Goal: Task Accomplishment & Management: Use online tool/utility

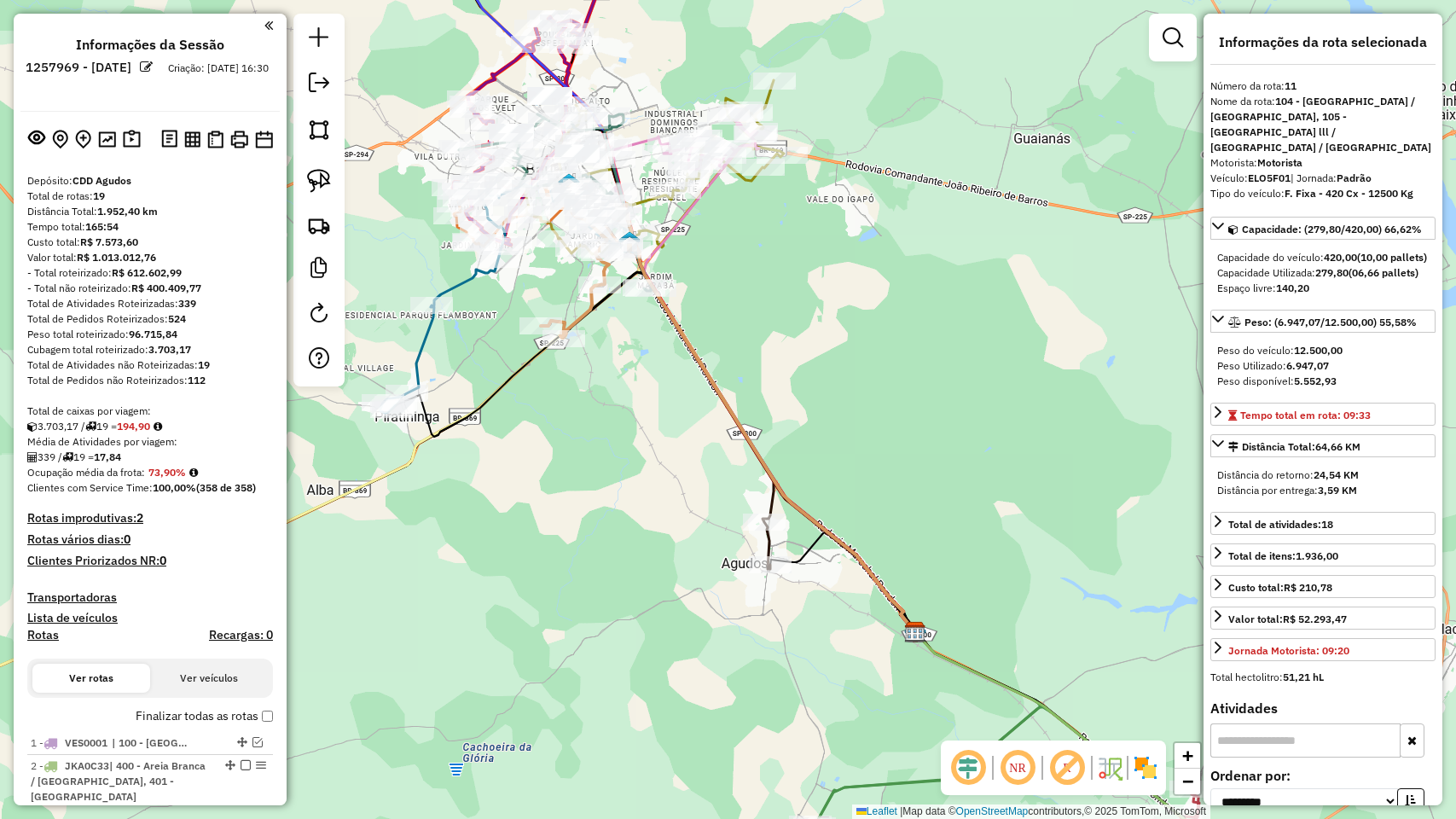
select select "**********"
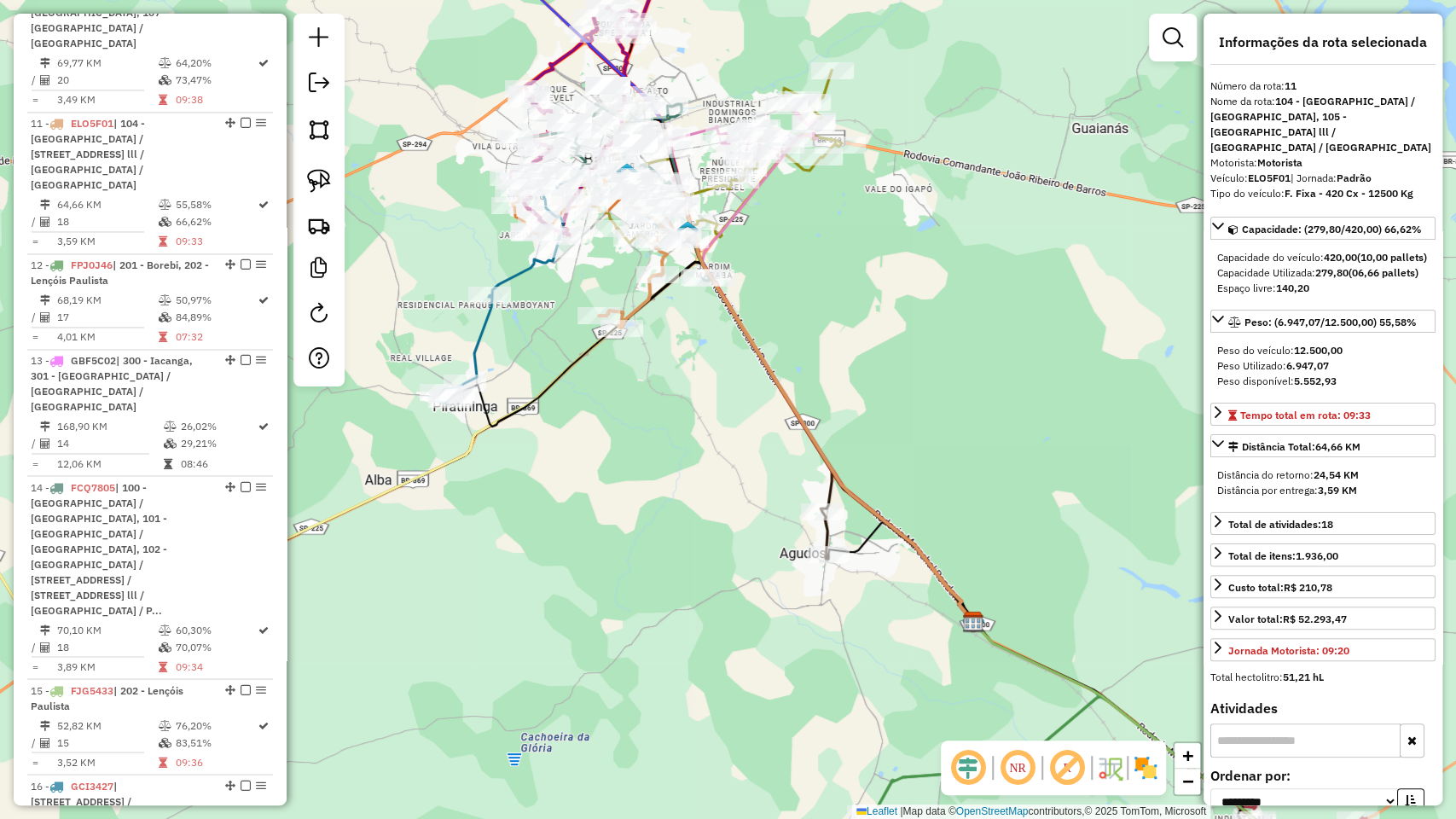
drag, startPoint x: 604, startPoint y: 437, endPoint x: 662, endPoint y: 427, distance: 58.9
click at [662, 427] on div "Janela de atendimento Grade de atendimento Capacidade Transportadoras Veículos …" at bounding box center [728, 410] width 1456 height 819
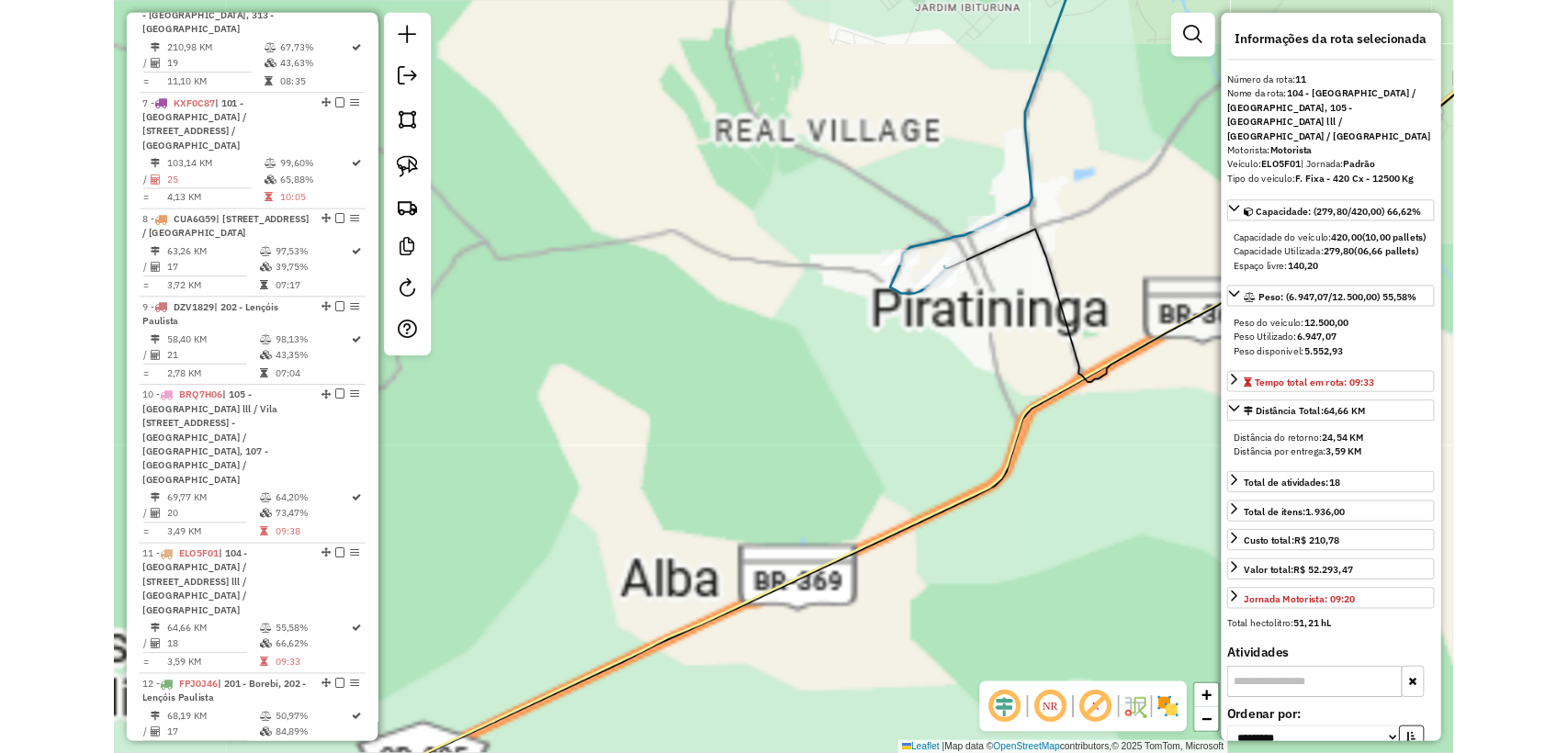
scroll to position [1359, 0]
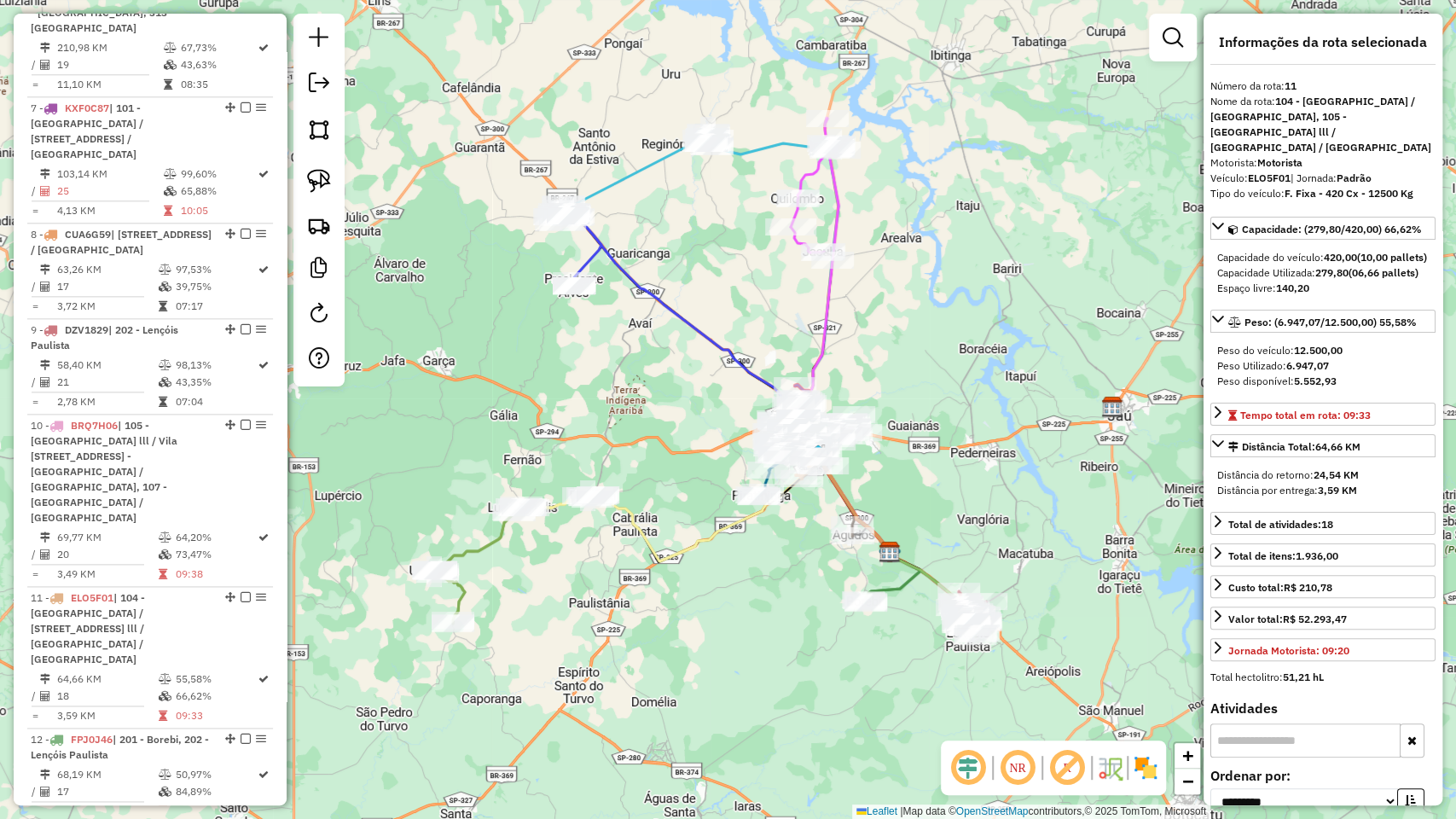
drag, startPoint x: 793, startPoint y: 599, endPoint x: 807, endPoint y: 580, distance: 23.6
drag, startPoint x: 805, startPoint y: 581, endPoint x: 820, endPoint y: 555, distance: 30.0
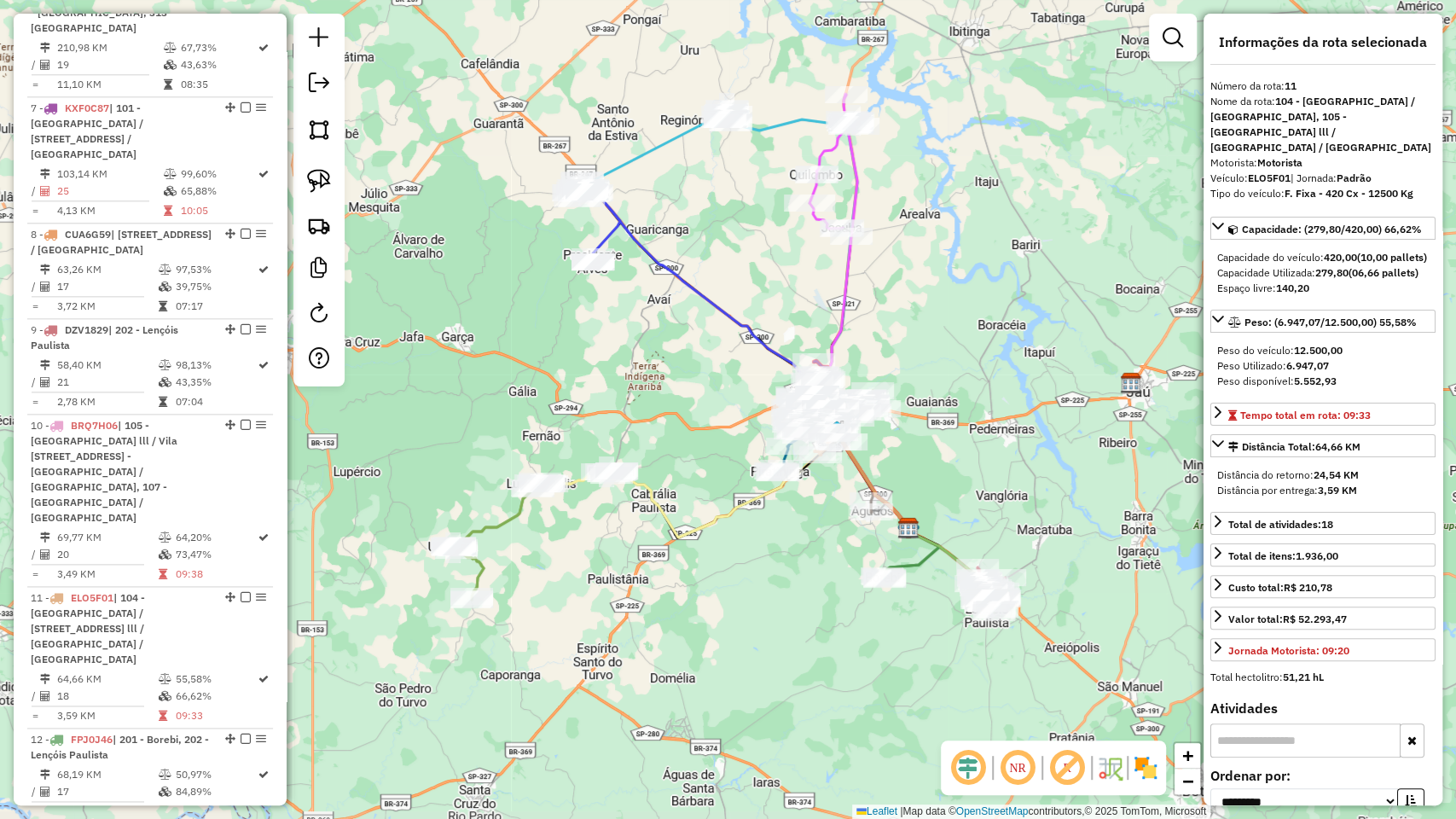
drag, startPoint x: 792, startPoint y: 570, endPoint x: 810, endPoint y: 546, distance: 30.0
click at [810, 546] on div "Janela de atendimento Grade de atendimento Capacidade Transportadoras Veículos …" at bounding box center [728, 410] width 1456 height 819
click at [484, 307] on div "Janela de atendimento Grade de atendimento Capacidade Transportadoras Veículos …" at bounding box center [728, 410] width 1456 height 819
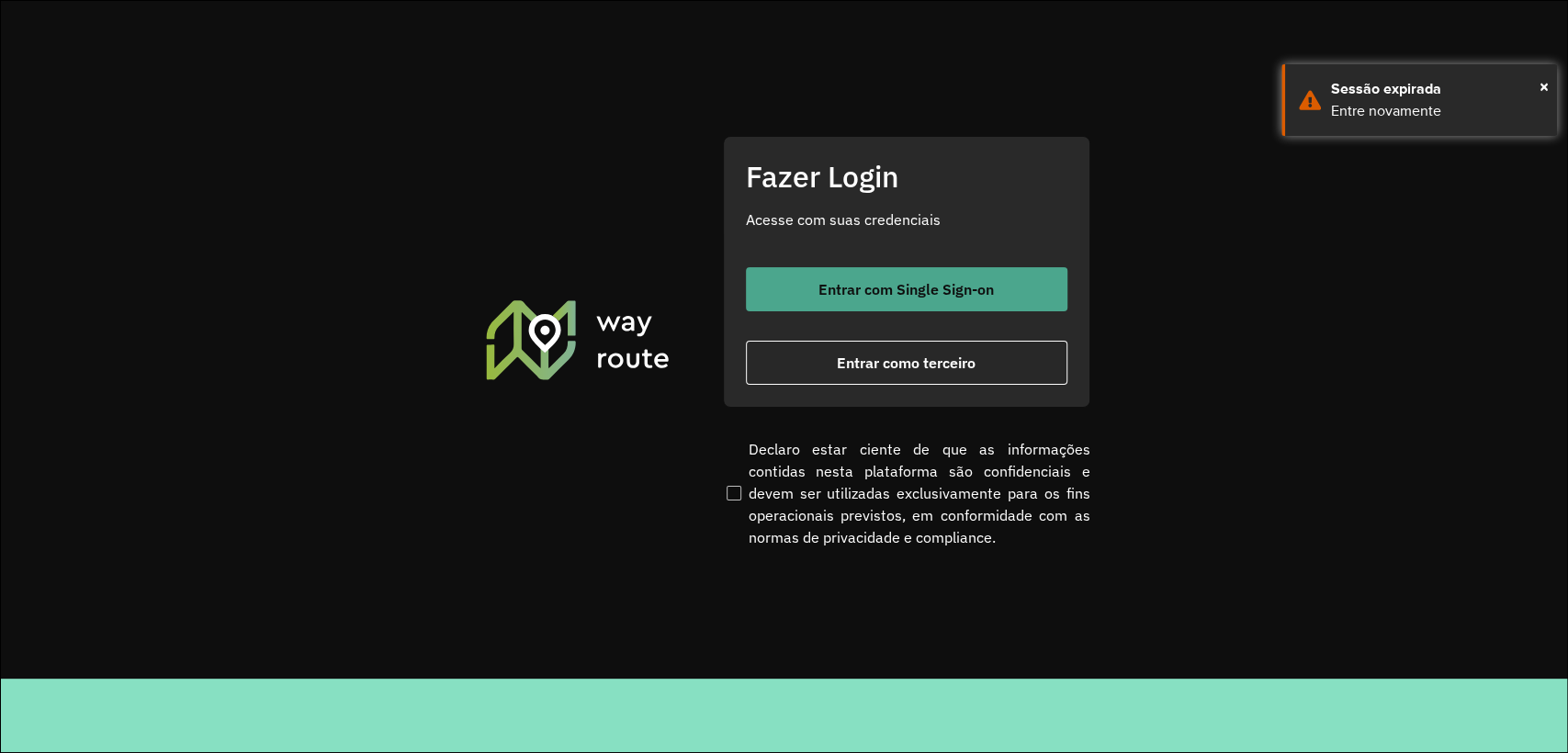
click at [935, 296] on span "Entrar com Single Sign-on" at bounding box center [906, 289] width 176 height 14
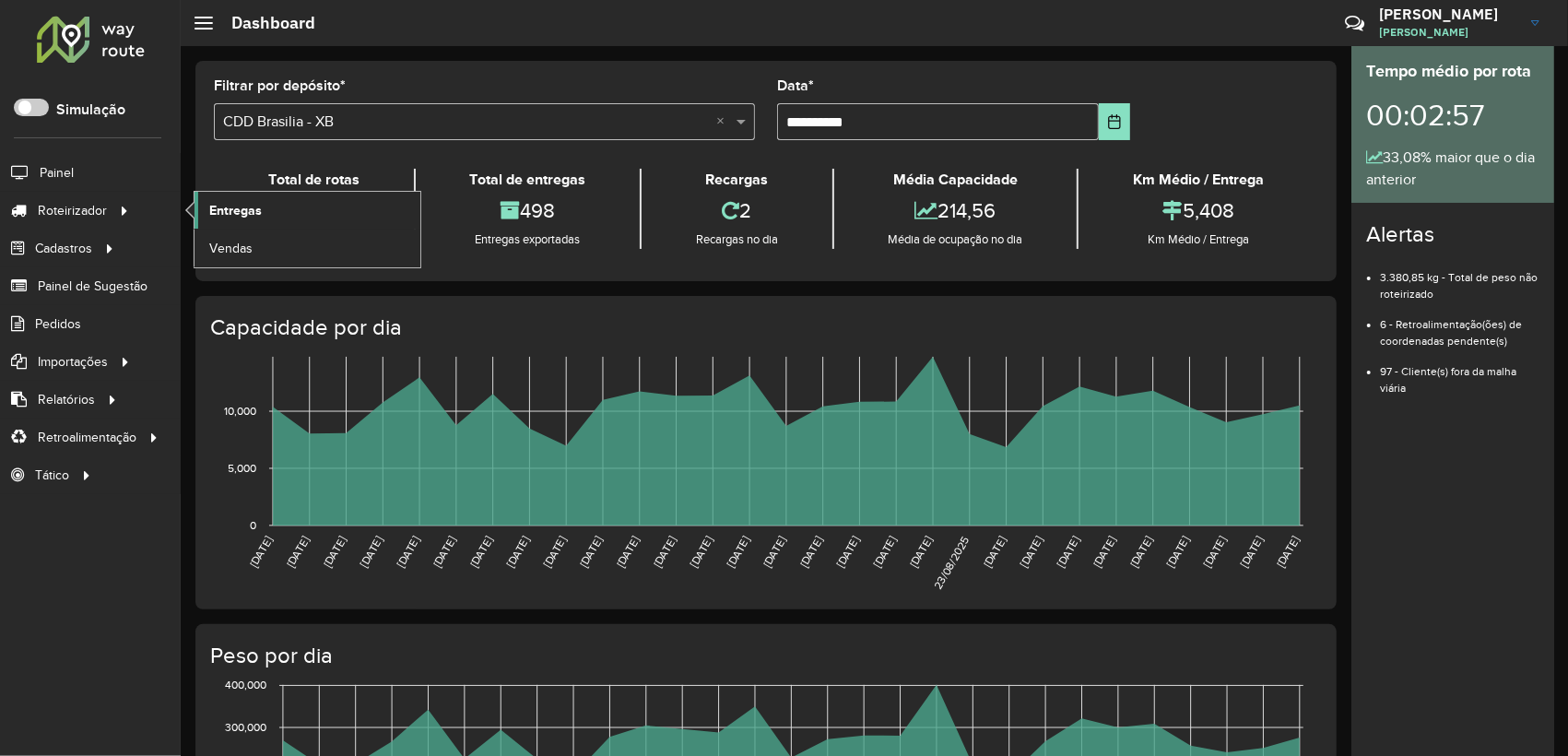
click at [236, 201] on span "Entregas" at bounding box center [235, 210] width 52 height 19
click at [73, 314] on span "Pedidos" at bounding box center [59, 324] width 48 height 19
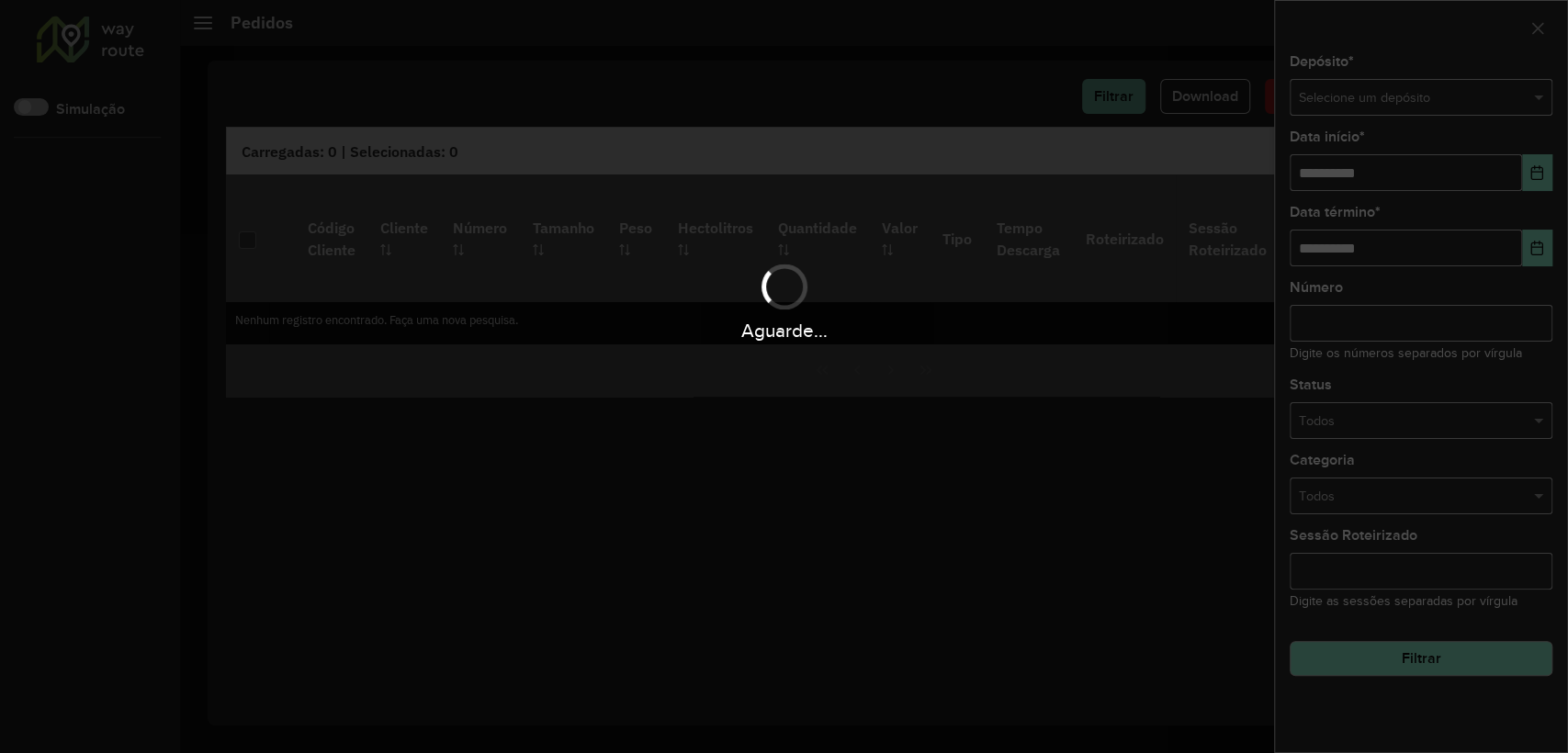
click at [1348, 94] on div "Aguarde..." at bounding box center [784, 376] width 1568 height 753
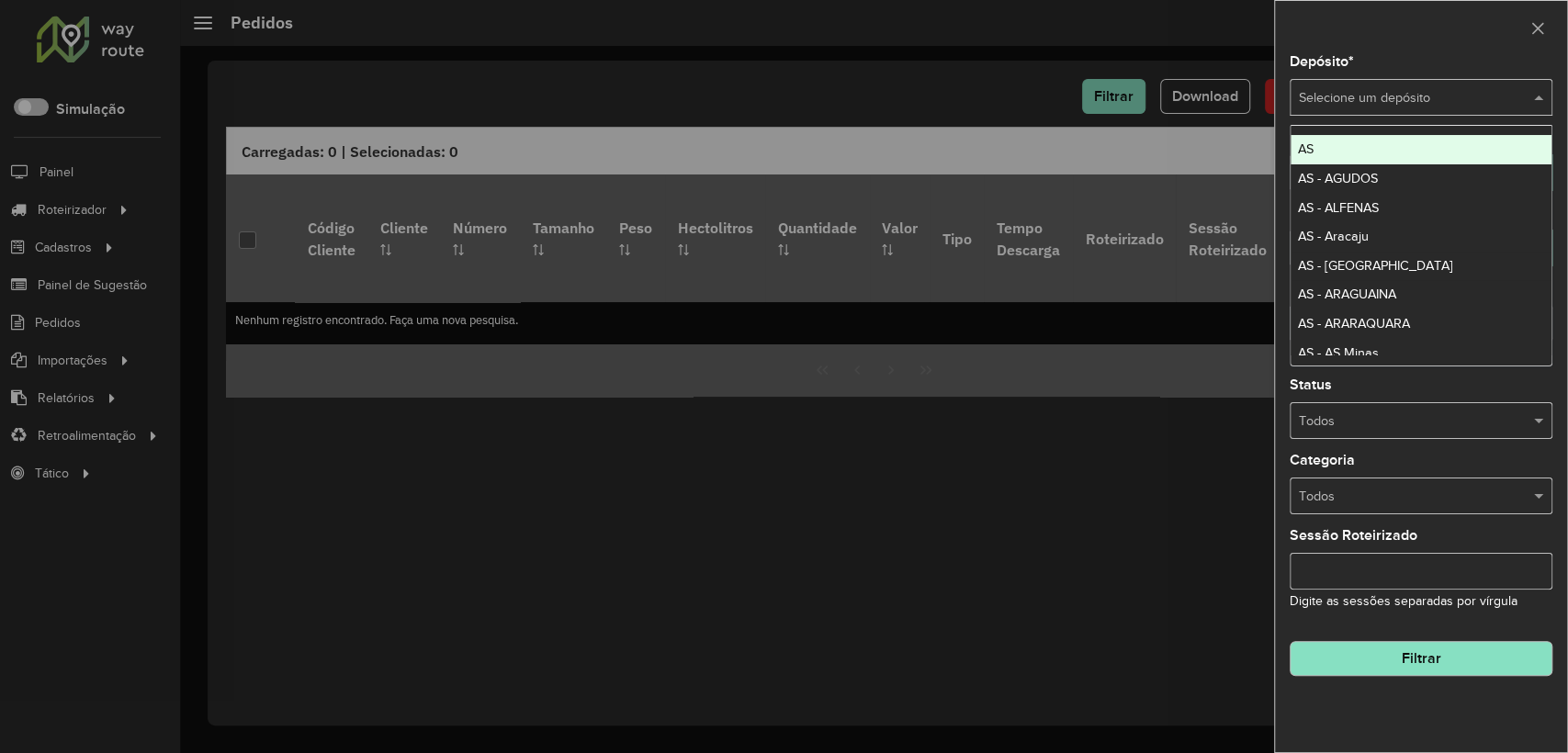
click at [1374, 97] on input "text" at bounding box center [1403, 98] width 208 height 20
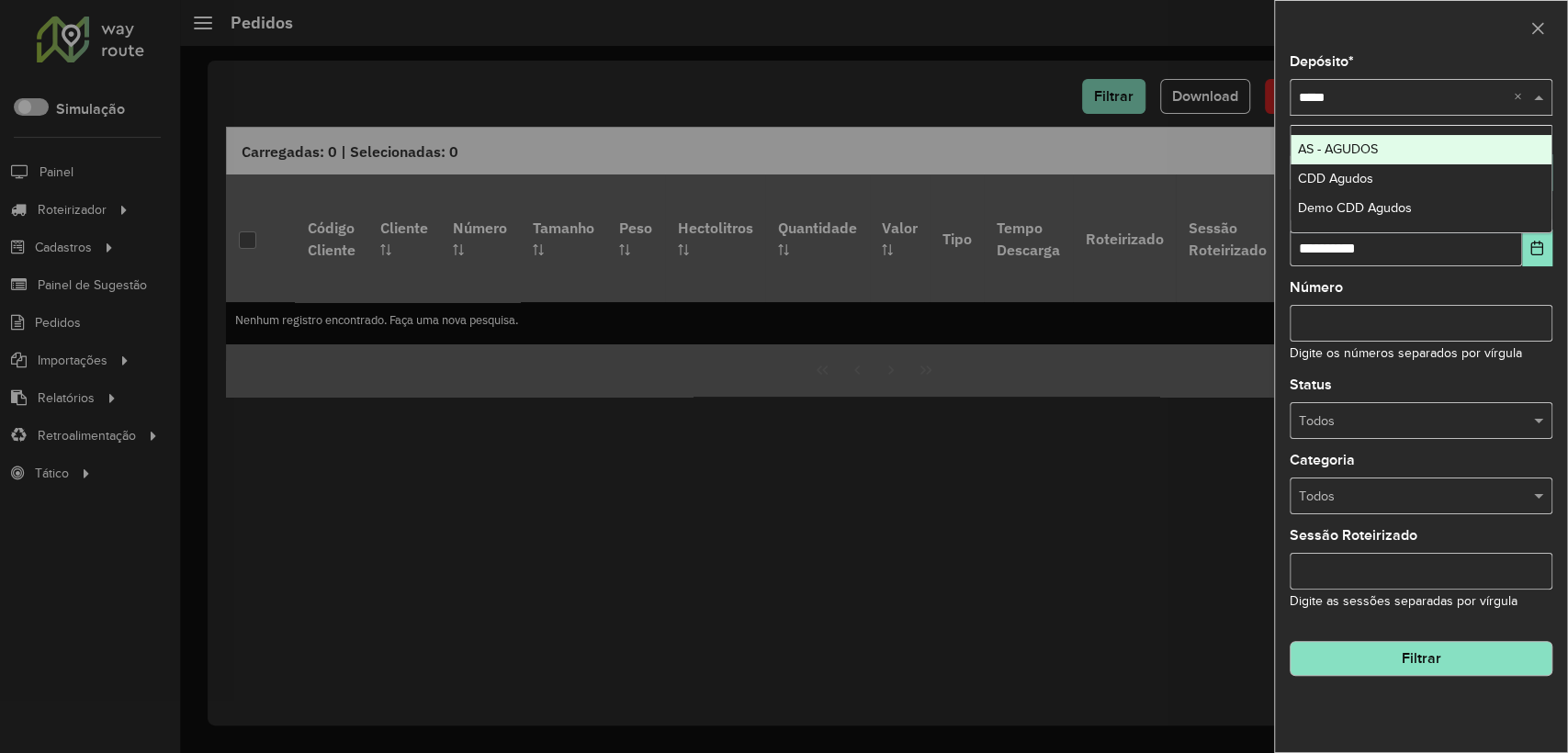
type input "******"
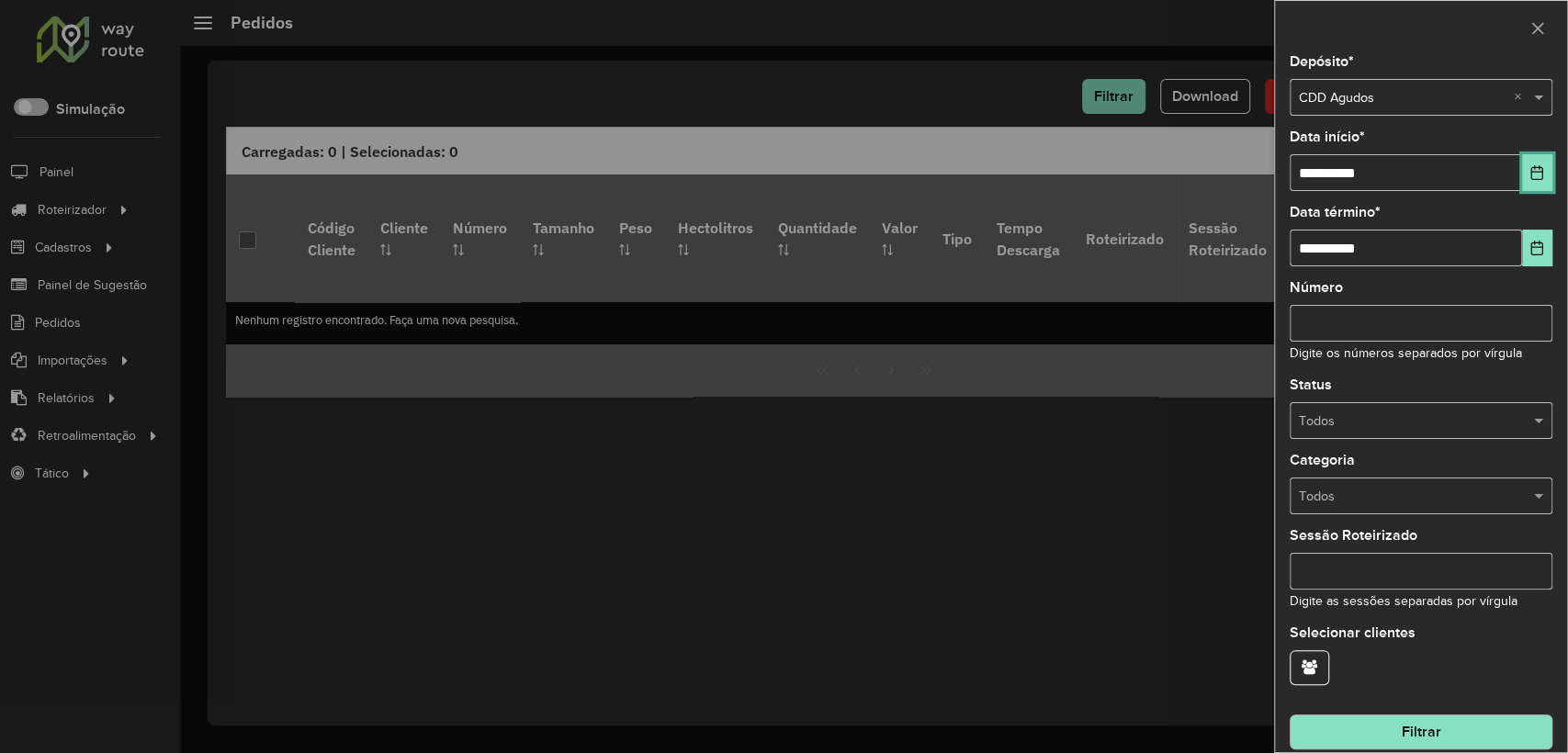
click at [1532, 170] on icon "Choose Date" at bounding box center [1536, 172] width 14 height 14
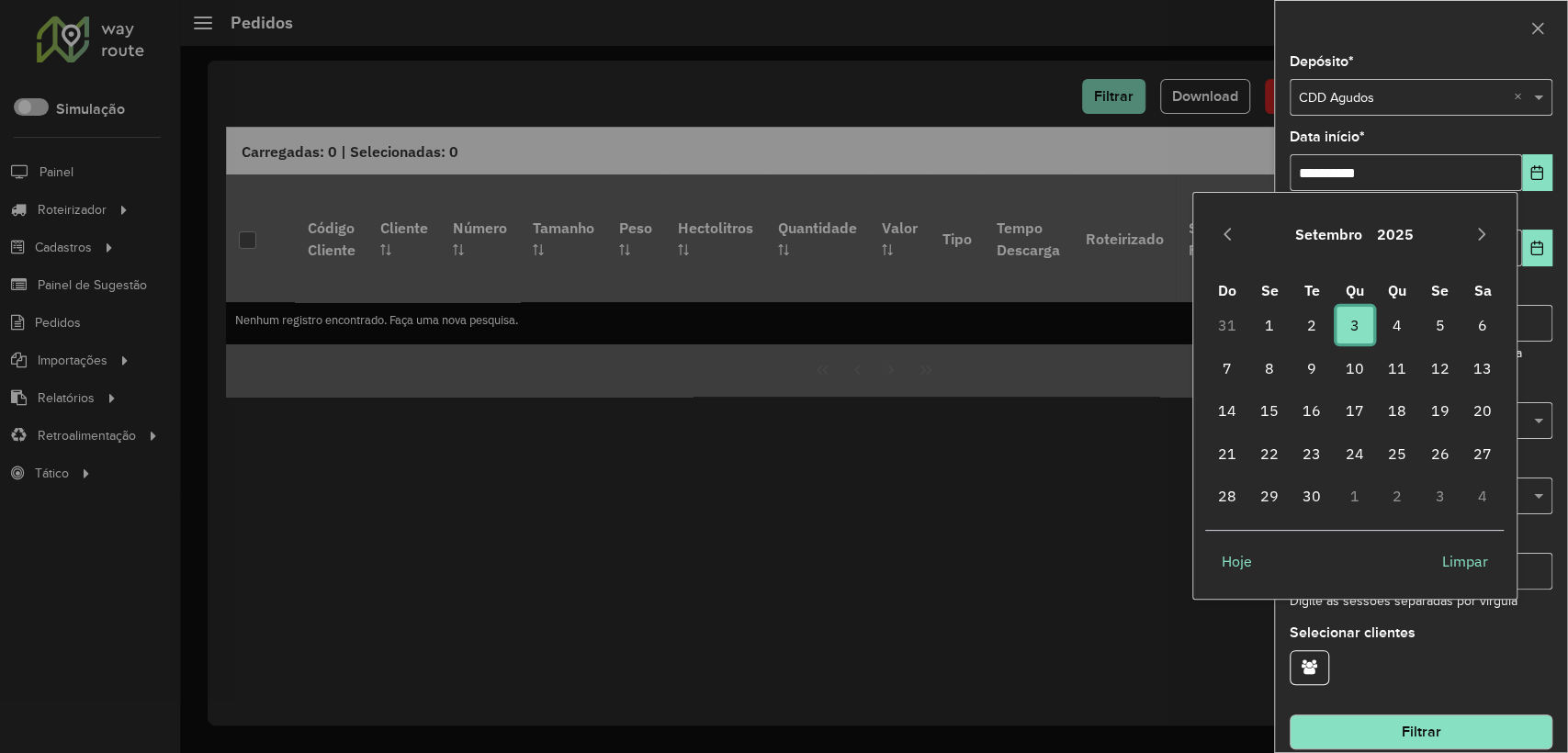
click at [1351, 325] on span "3" at bounding box center [1355, 325] width 37 height 36
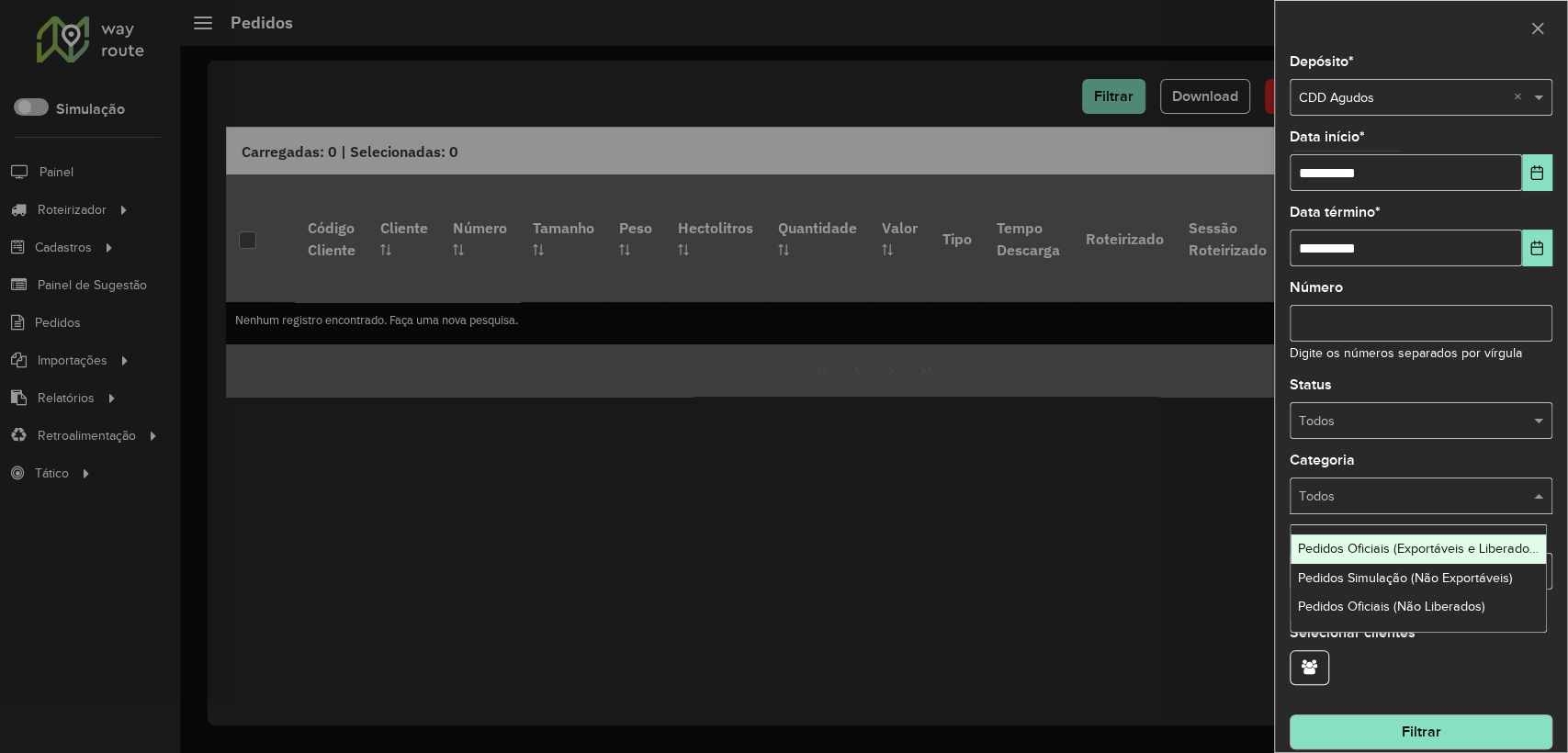
click at [1473, 479] on div "Todos" at bounding box center [1420, 496] width 262 height 36
click at [1442, 547] on span "Pedidos Oficiais (Exportáveis e Liberados)" at bounding box center [1418, 547] width 241 height 14
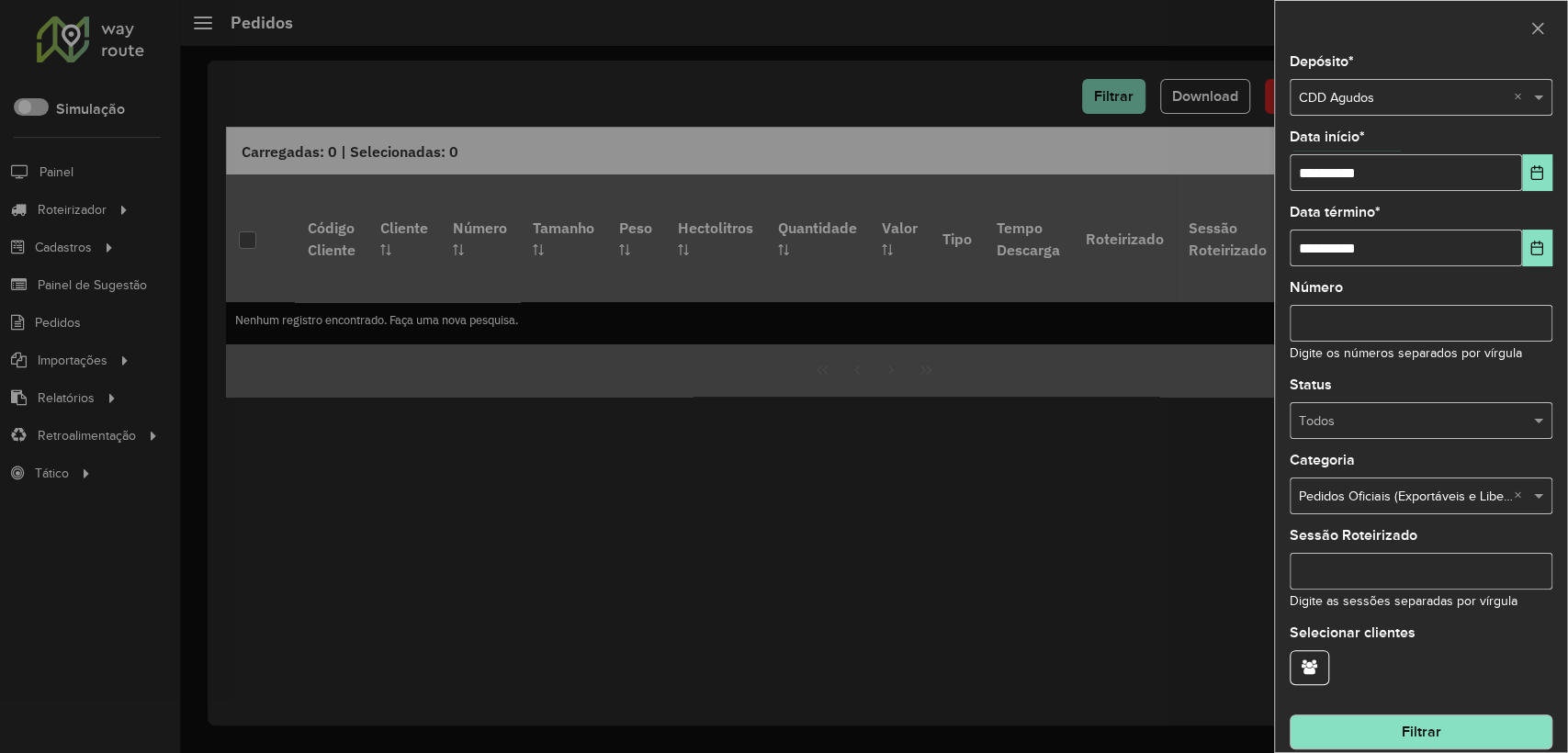
click at [1418, 729] on button "Filtrar" at bounding box center [1420, 732] width 262 height 35
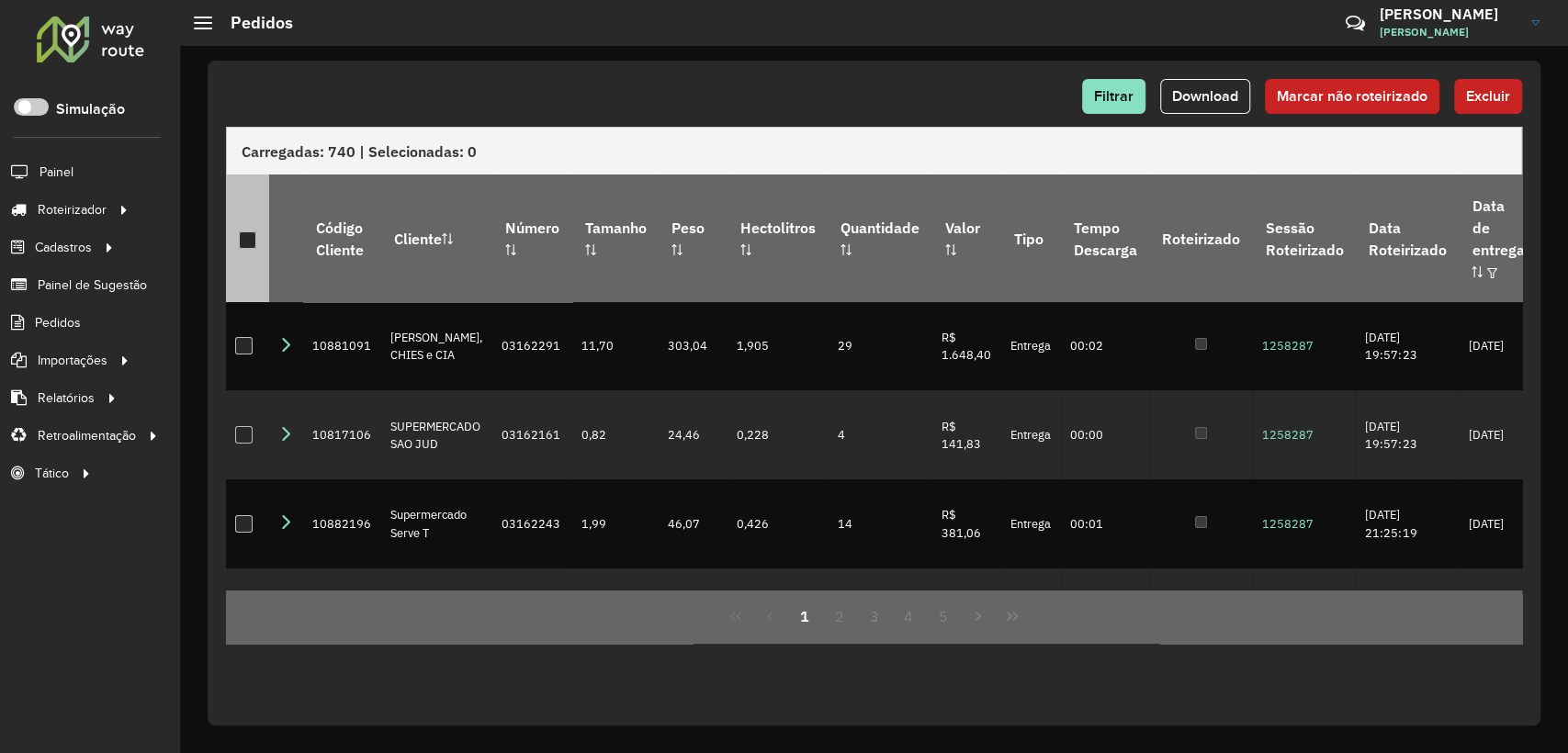
click at [242, 231] on div at bounding box center [248, 240] width 17 height 17
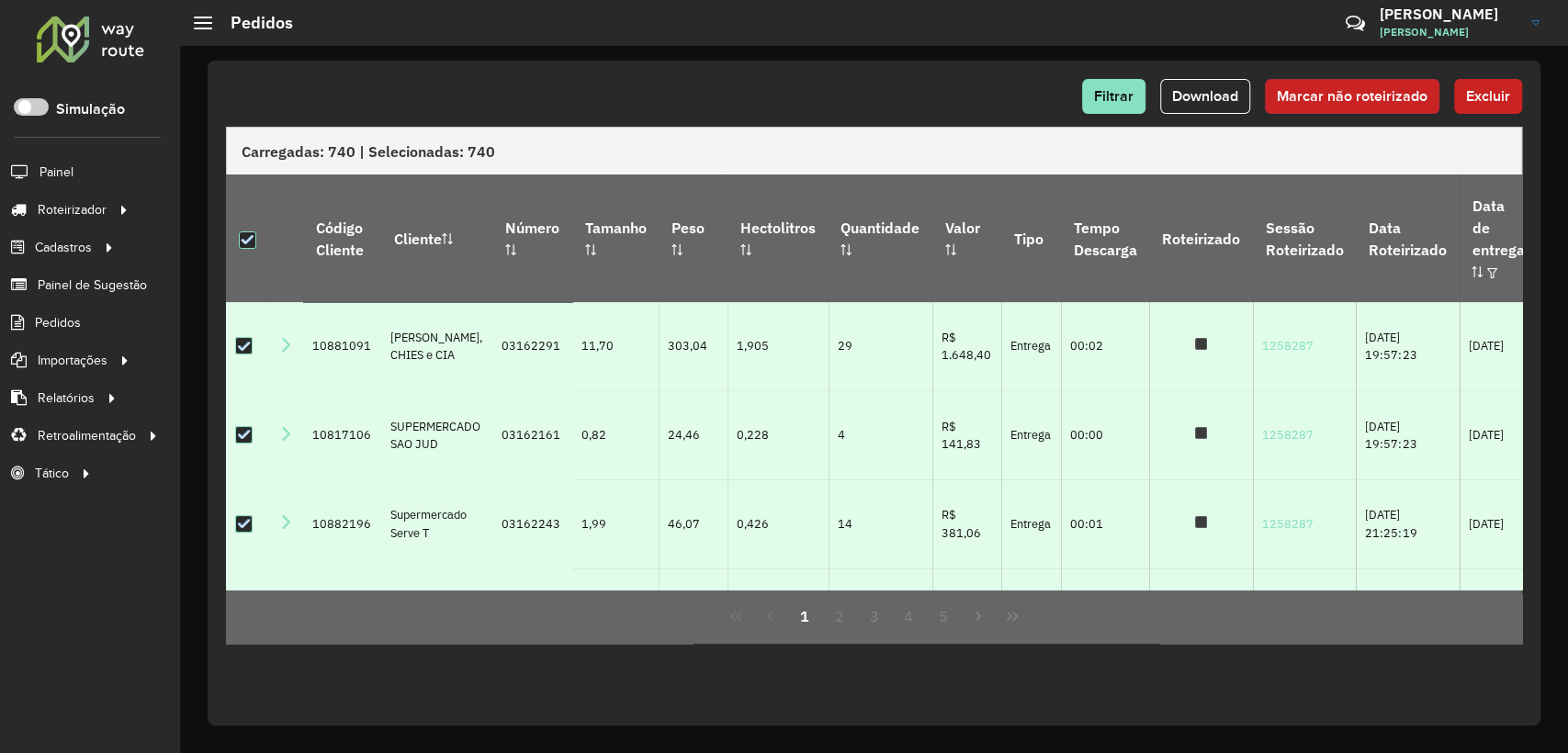
click at [1329, 92] on span "Marcar não roteirizado" at bounding box center [1352, 96] width 151 height 15
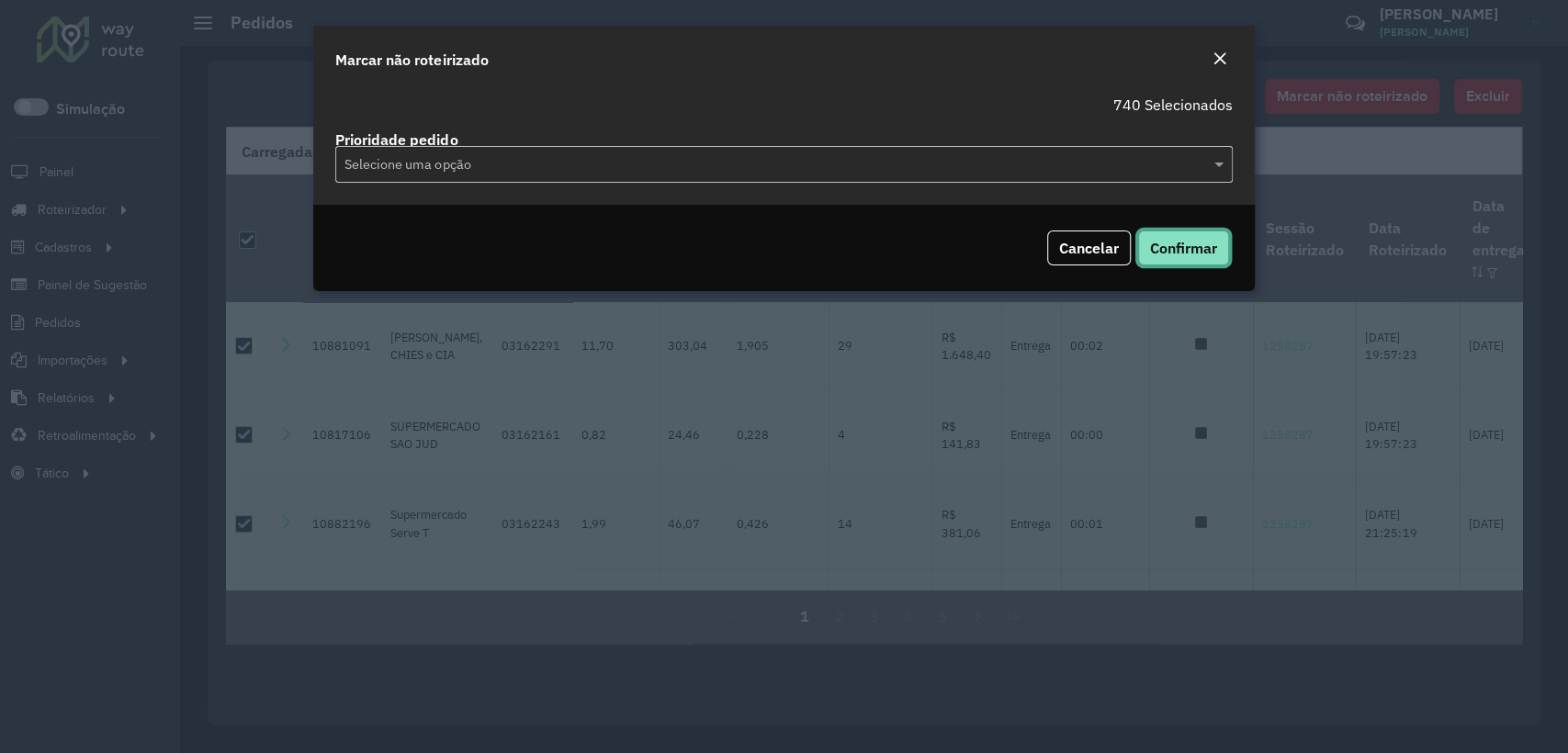
click at [1177, 252] on span "Confirmar" at bounding box center [1184, 248] width 67 height 18
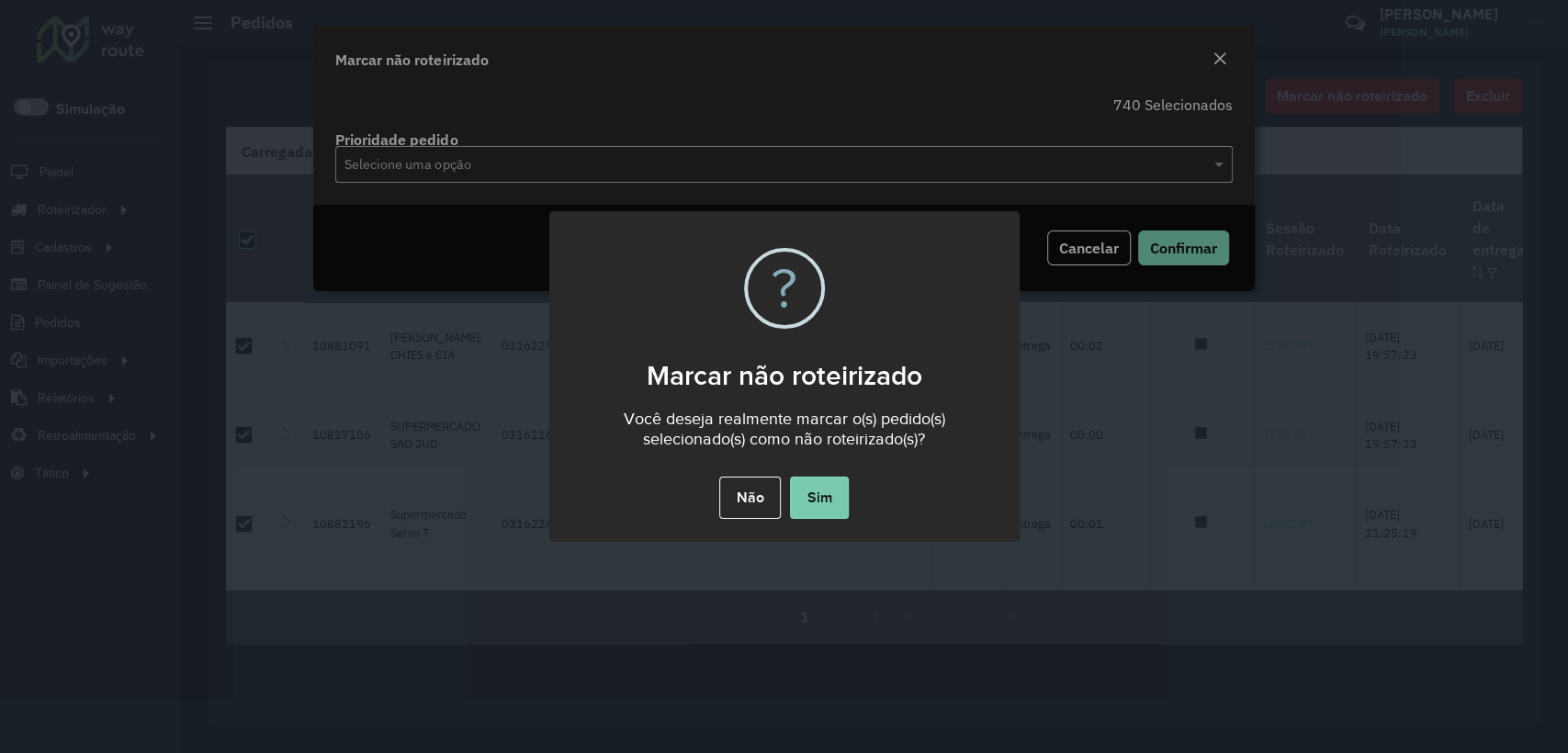
click at [819, 501] on button "Sim" at bounding box center [819, 498] width 59 height 42
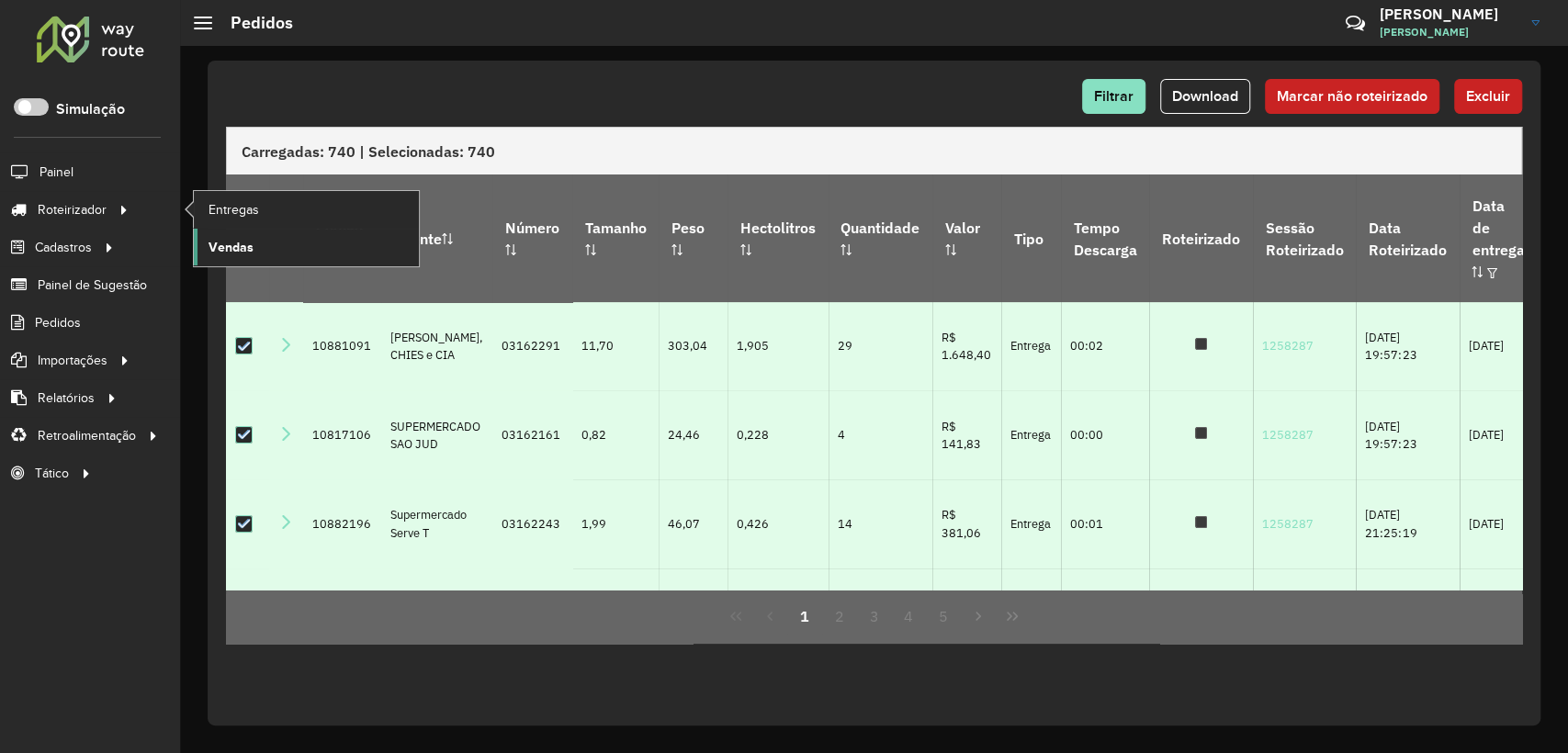
drag, startPoint x: 249, startPoint y: 213, endPoint x: 243, endPoint y: 241, distance: 28.6
click at [250, 212] on span "Entregas" at bounding box center [233, 209] width 51 height 19
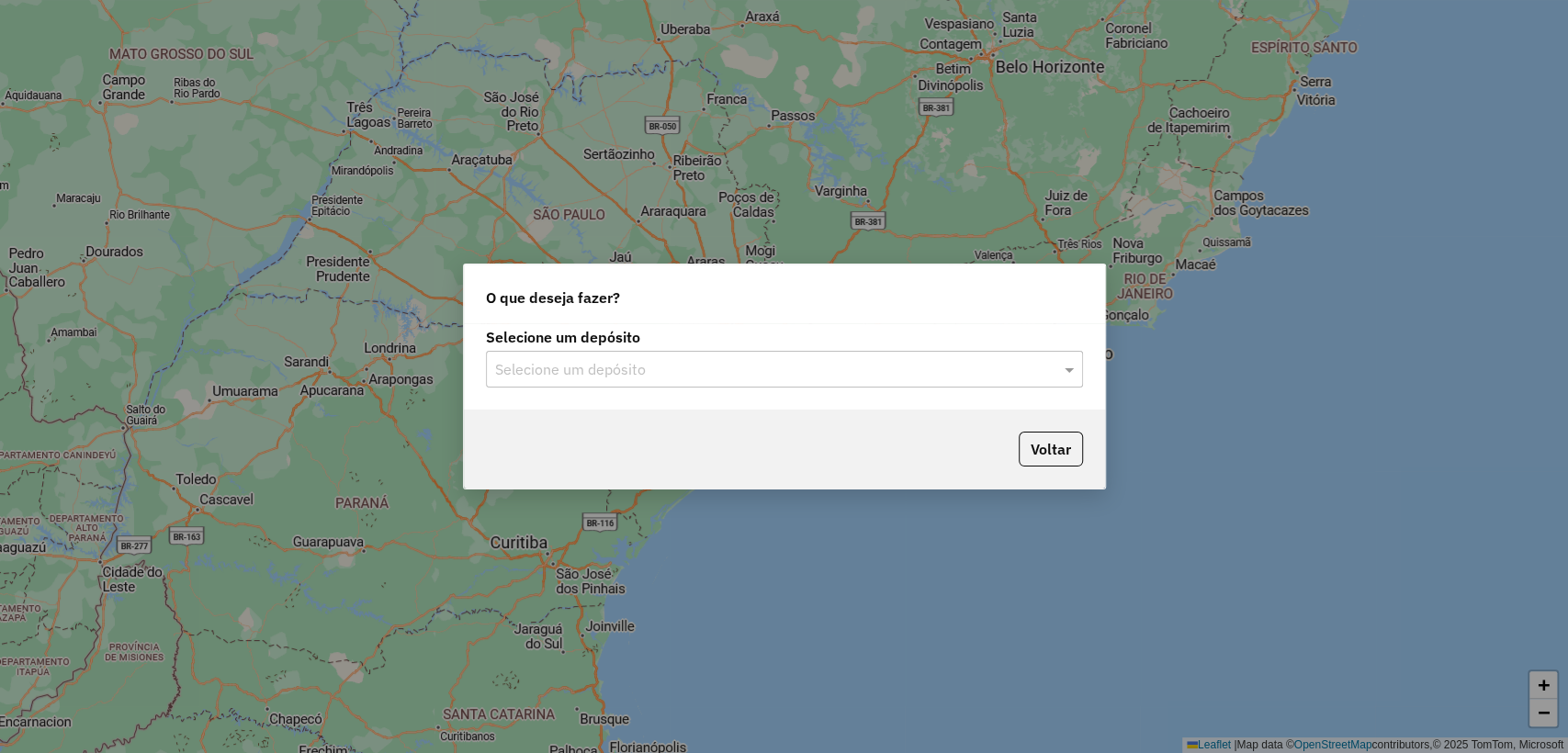
click at [737, 362] on input "text" at bounding box center [766, 370] width 542 height 22
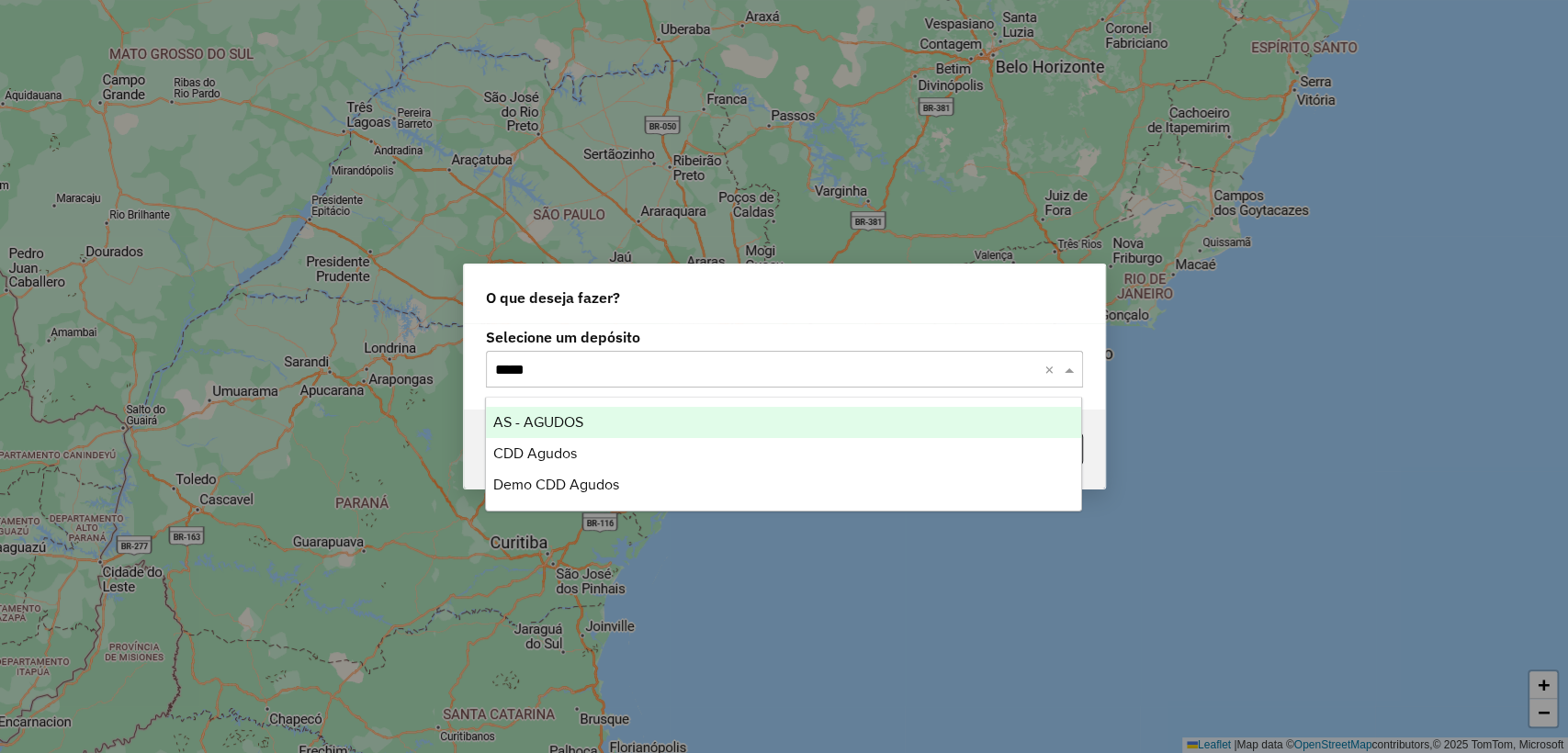
type input "******"
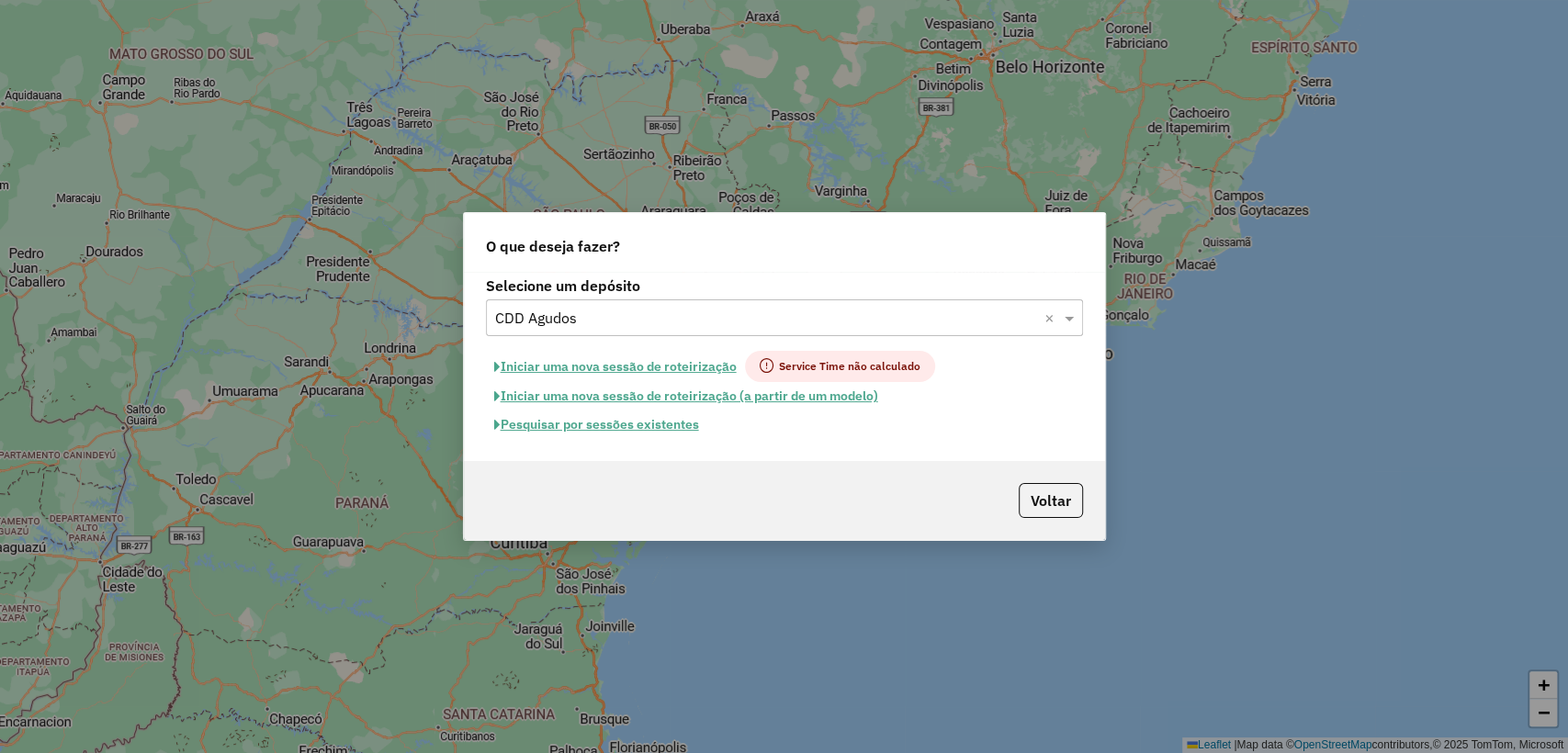
click at [637, 366] on button "Iniciar uma nova sessão de roteirização" at bounding box center [616, 366] width 259 height 32
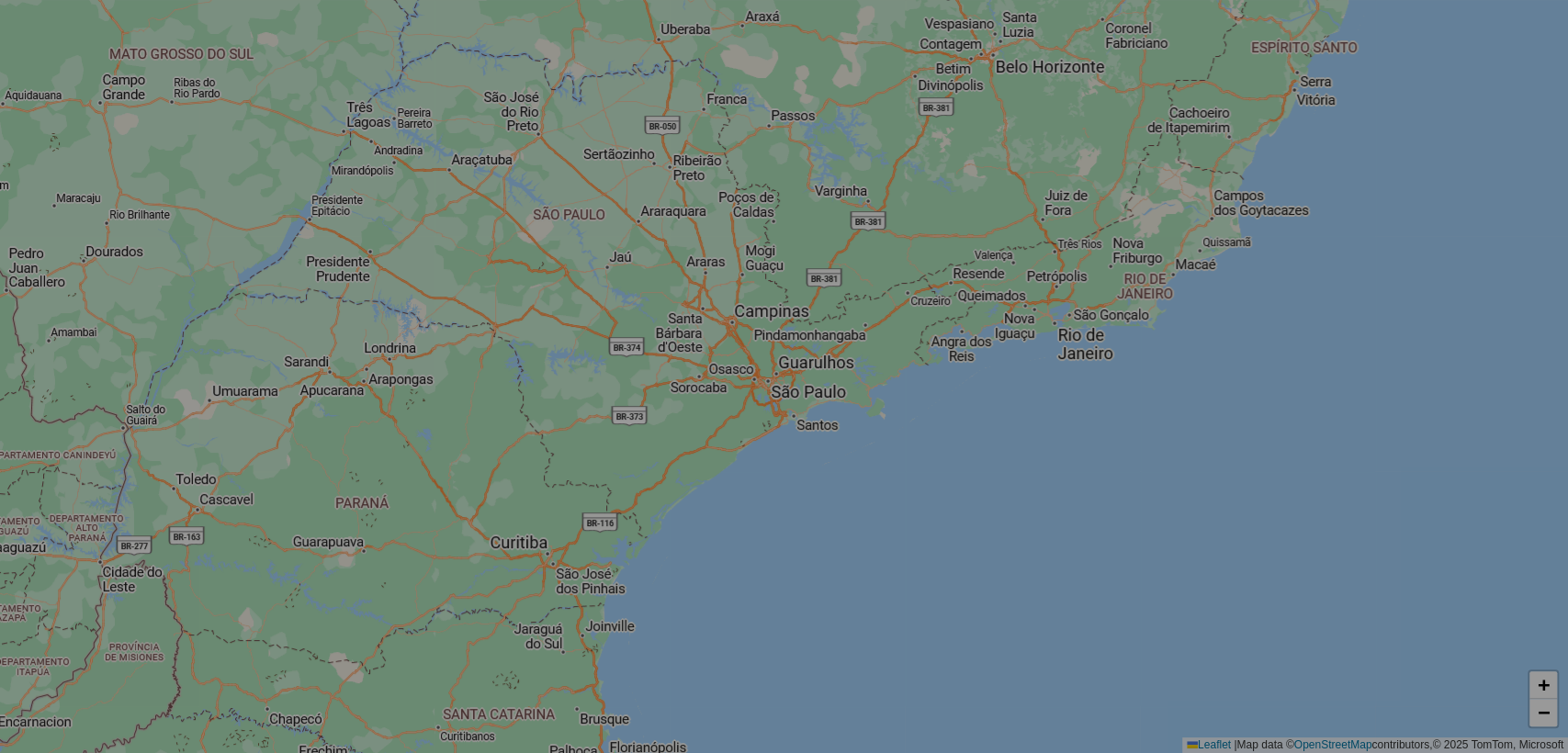
select select "*"
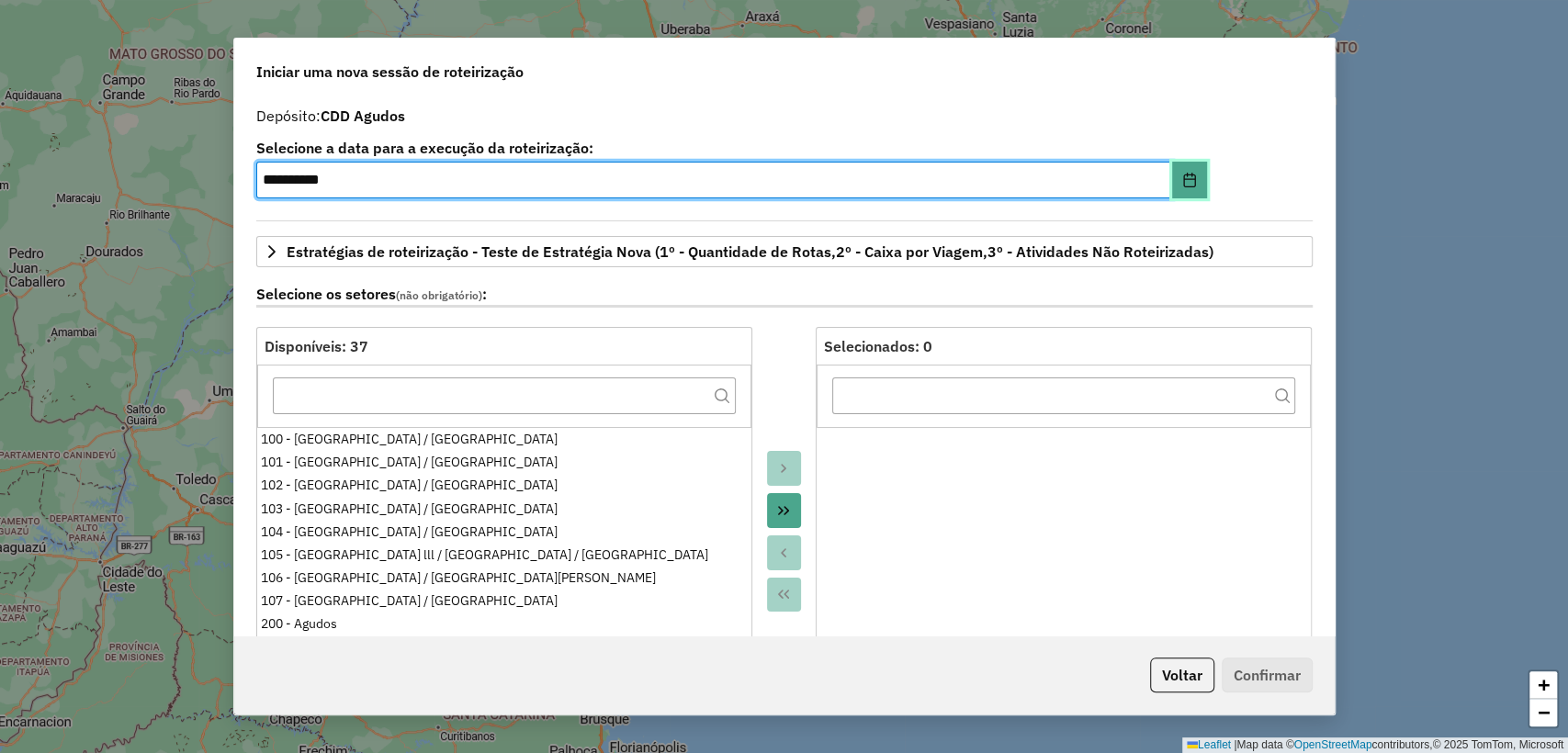
click at [1172, 198] on button "Choose Date" at bounding box center [1189, 180] width 35 height 36
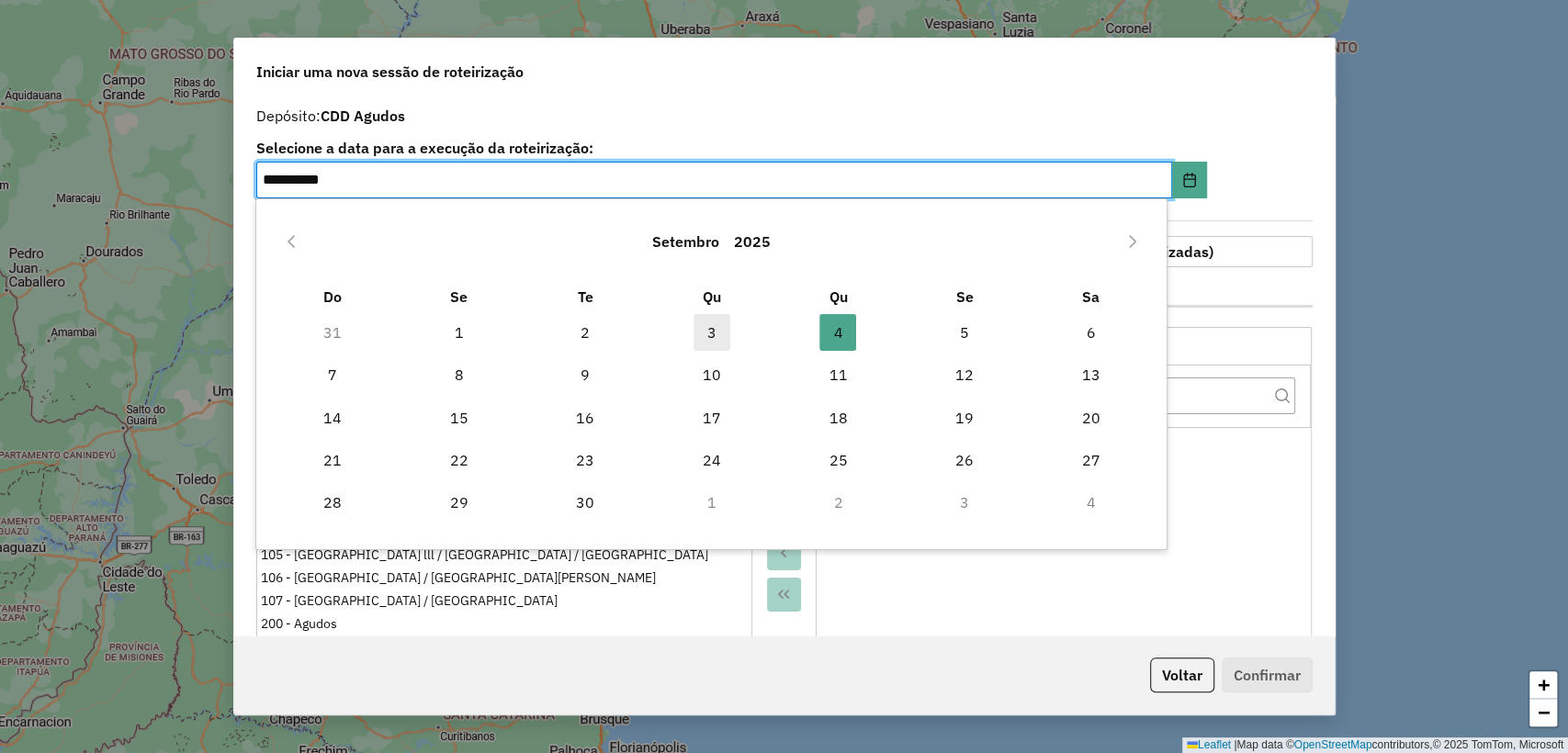
click at [698, 325] on span "3" at bounding box center [712, 332] width 37 height 36
type input "**********"
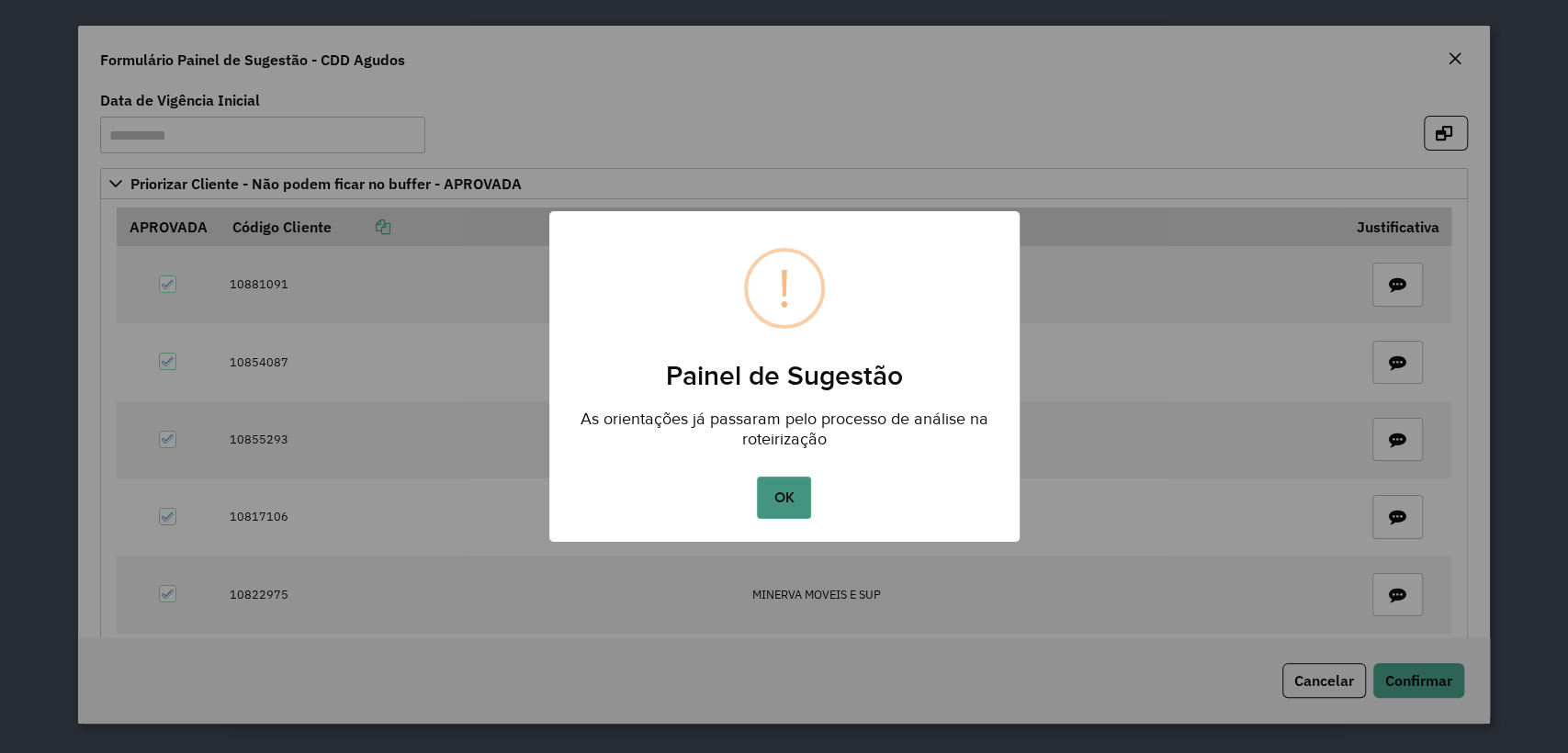
click at [792, 478] on button "OK" at bounding box center [784, 498] width 54 height 42
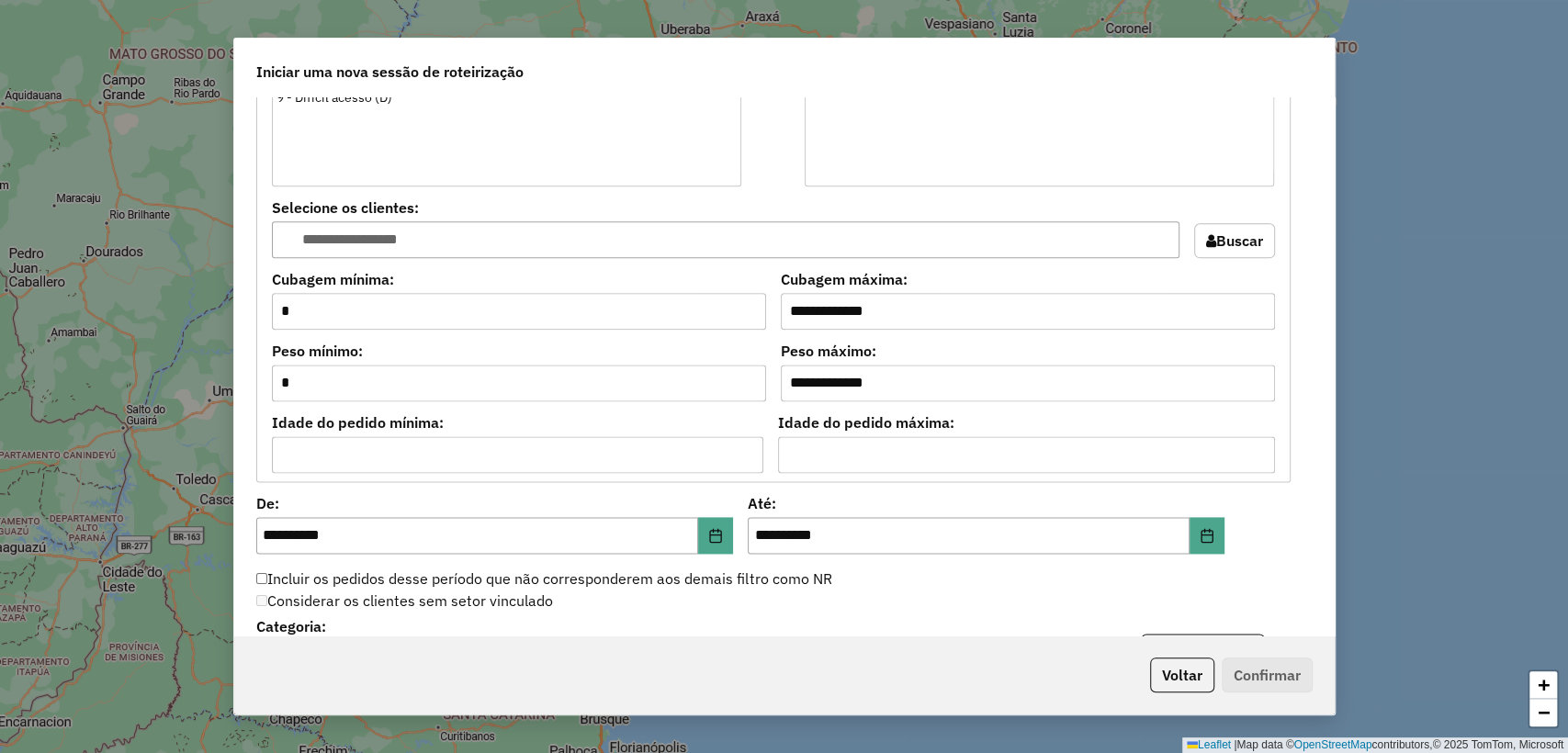
scroll to position [1632, 0]
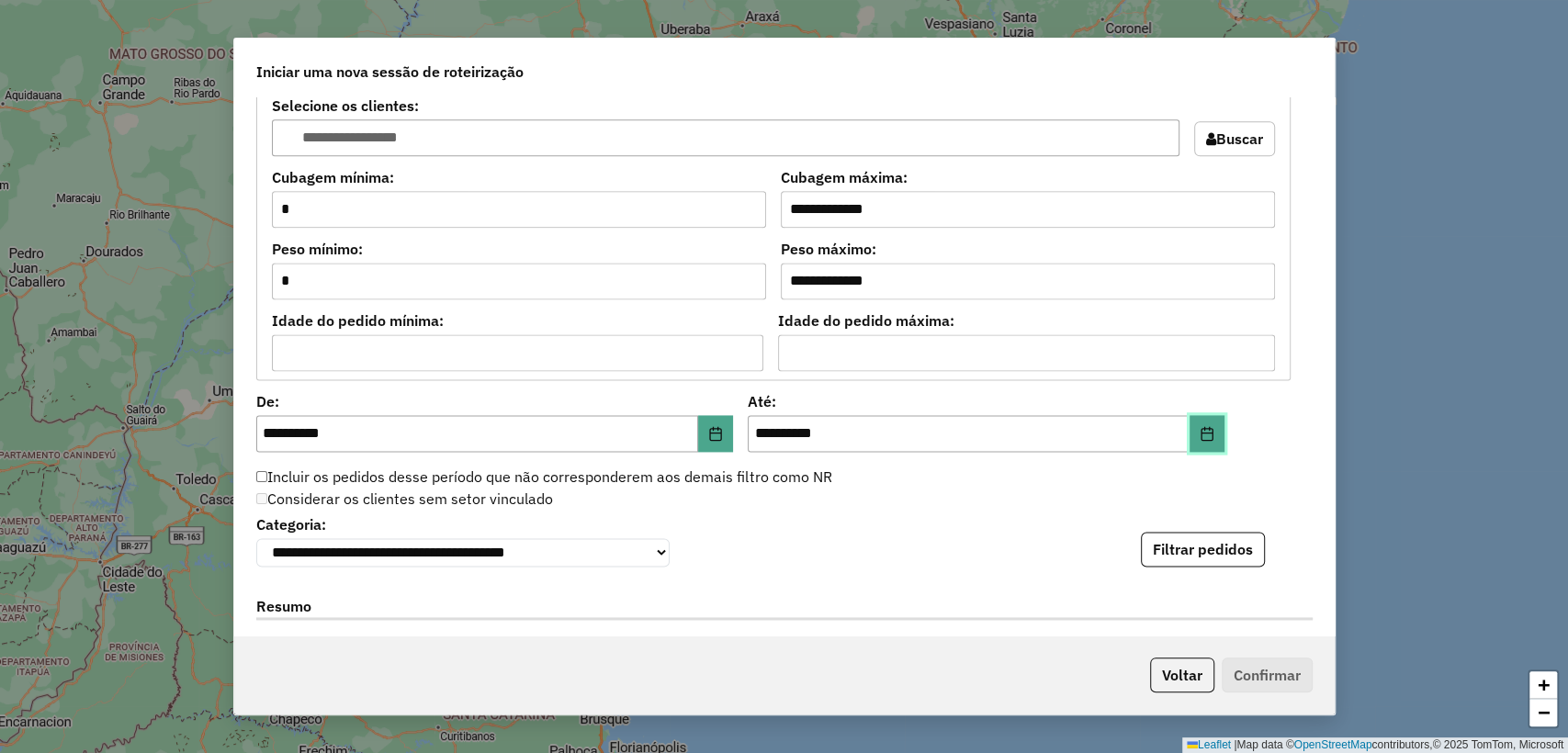
click at [1214, 424] on button "Choose Date" at bounding box center [1207, 433] width 35 height 36
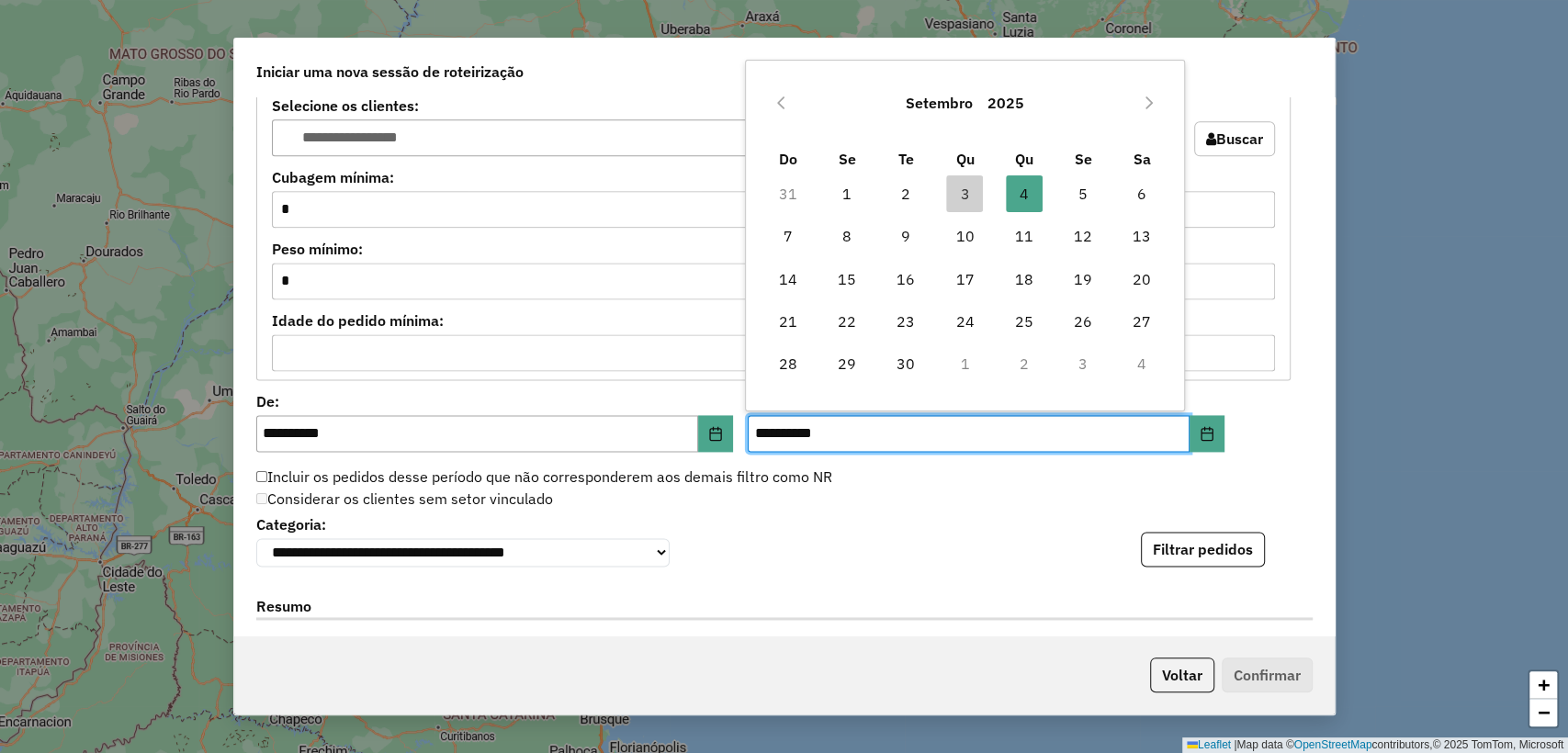
click at [959, 173] on td "3" at bounding box center [964, 194] width 59 height 42
drag, startPoint x: 964, startPoint y: 182, endPoint x: 987, endPoint y: 217, distance: 41.9
click at [965, 183] on span "3" at bounding box center [965, 194] width 37 height 36
type input "**********"
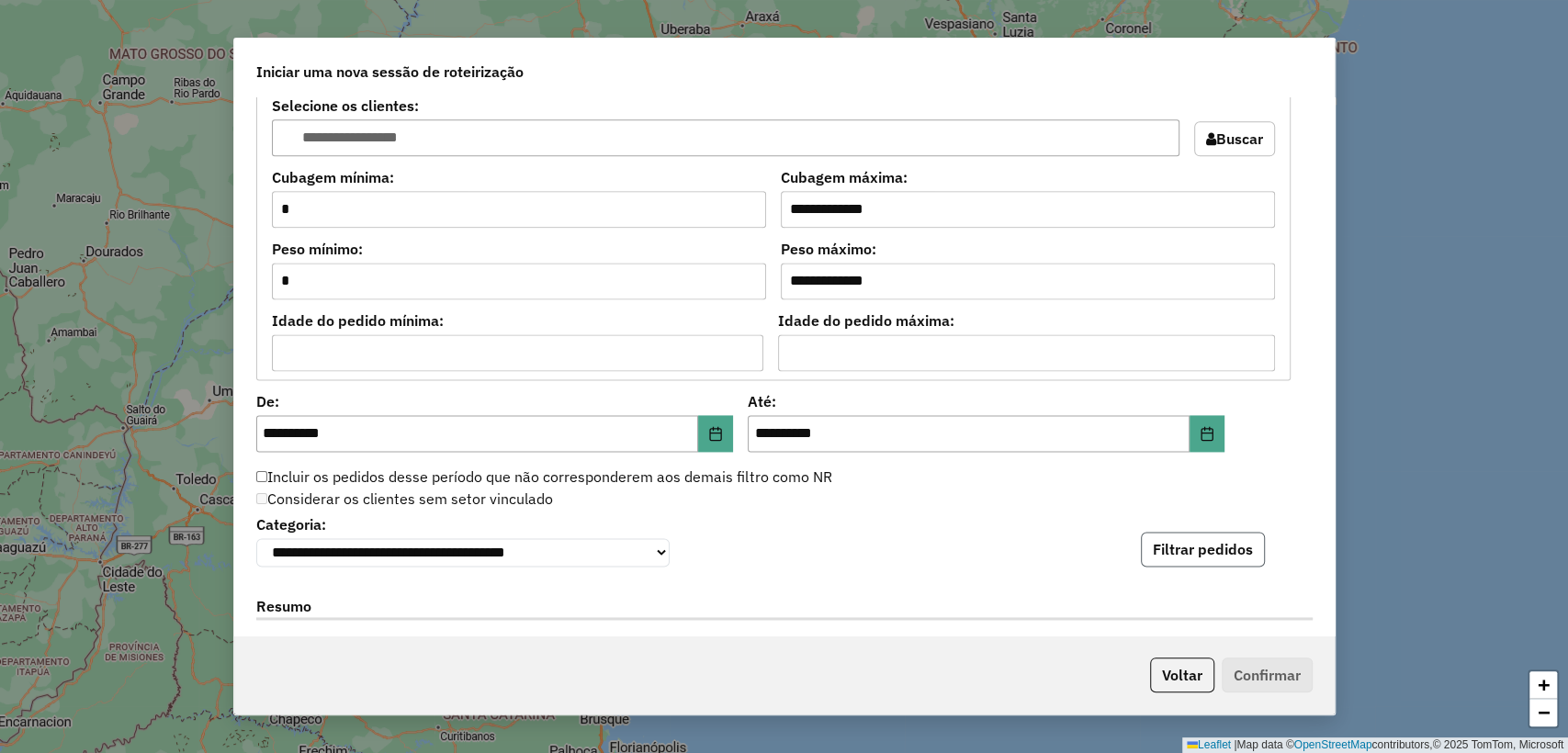
click at [1222, 557] on button "Filtrar pedidos" at bounding box center [1202, 549] width 124 height 35
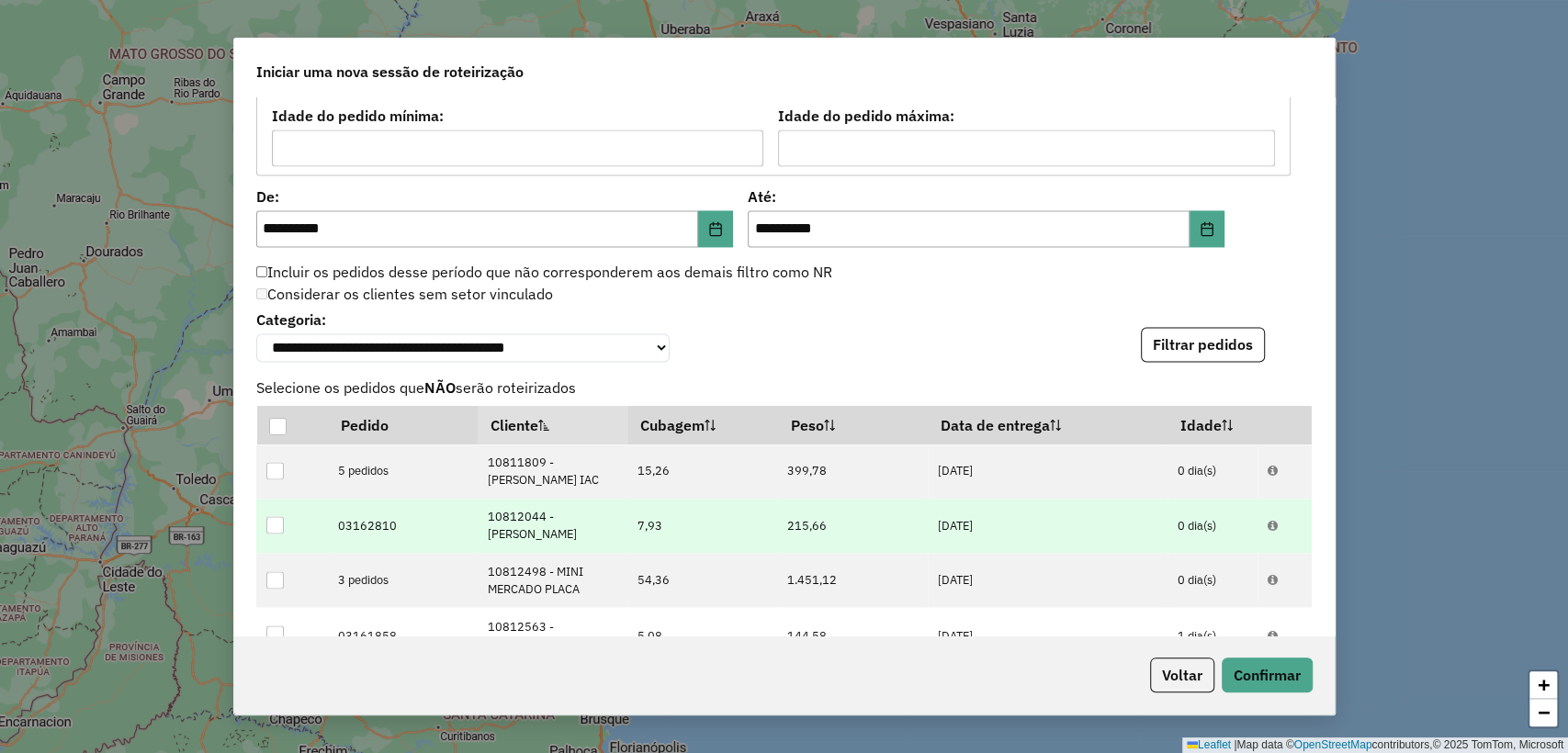
scroll to position [2341, 0]
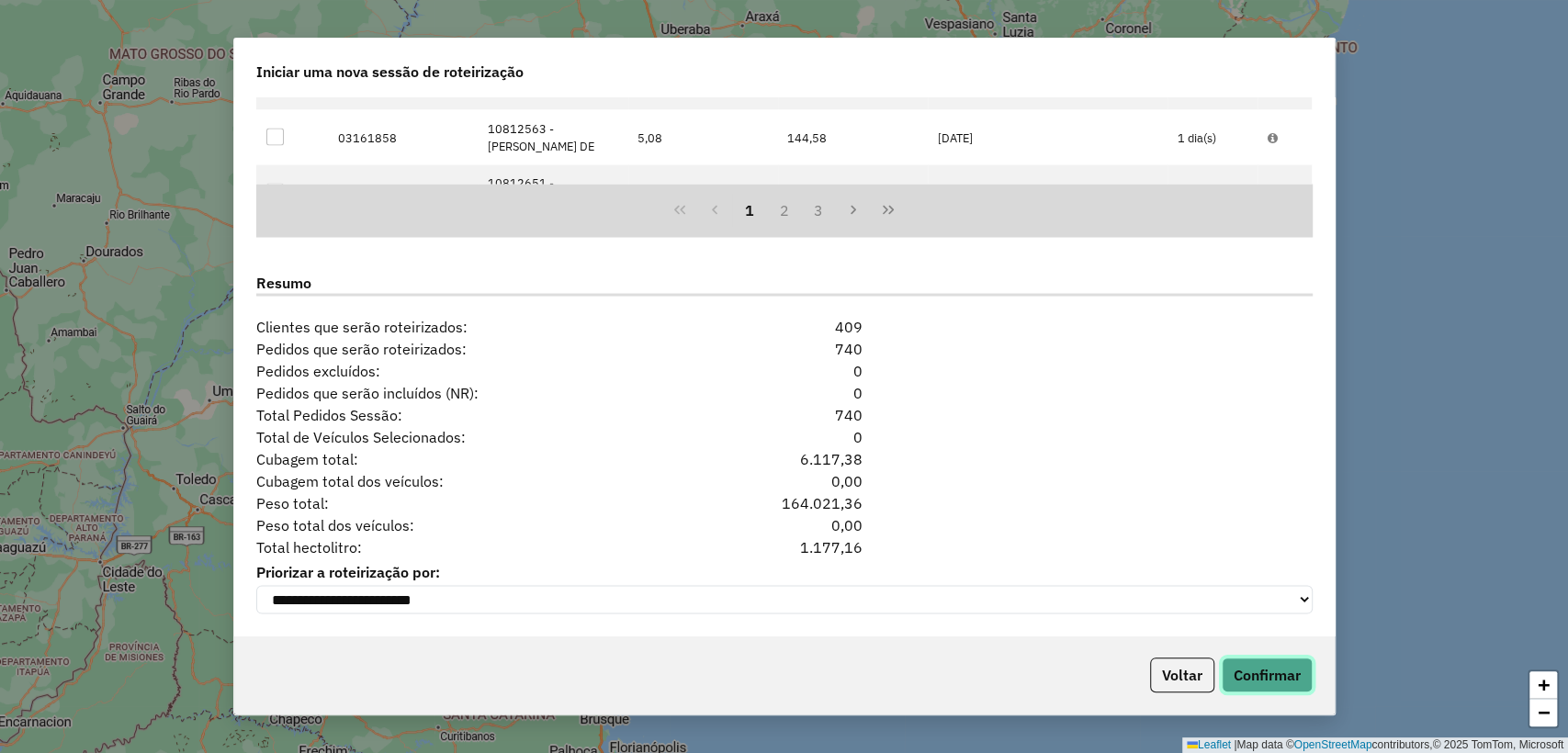
click at [1290, 668] on button "Confirmar" at bounding box center [1267, 675] width 91 height 35
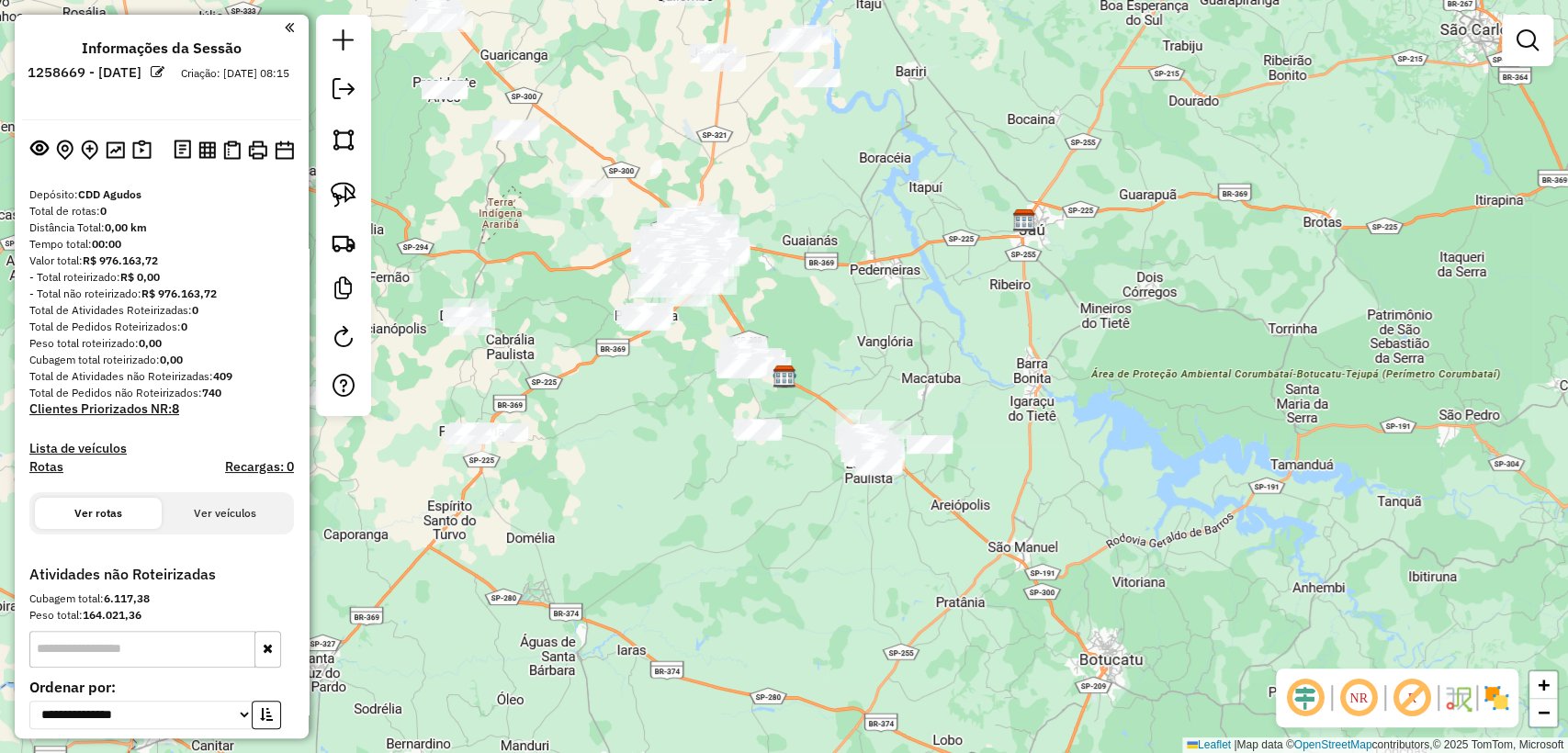
drag, startPoint x: 696, startPoint y: 570, endPoint x: 552, endPoint y: 359, distance: 255.5
click at [701, 570] on div "Janela de atendimento Grade de atendimento Capacidade Transportadoras Veículos …" at bounding box center [784, 376] width 1568 height 753
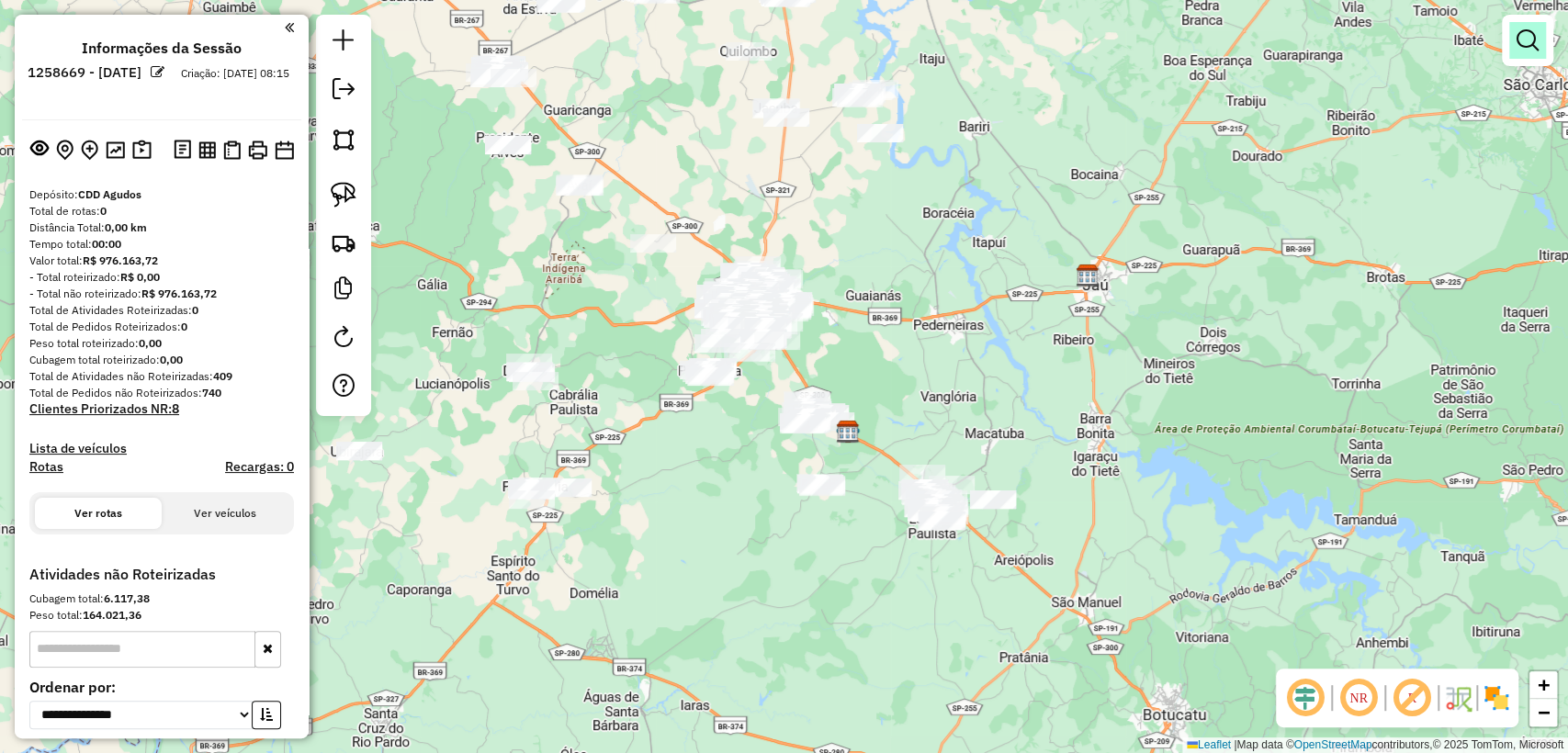
click at [1521, 40] on em at bounding box center [1528, 40] width 22 height 22
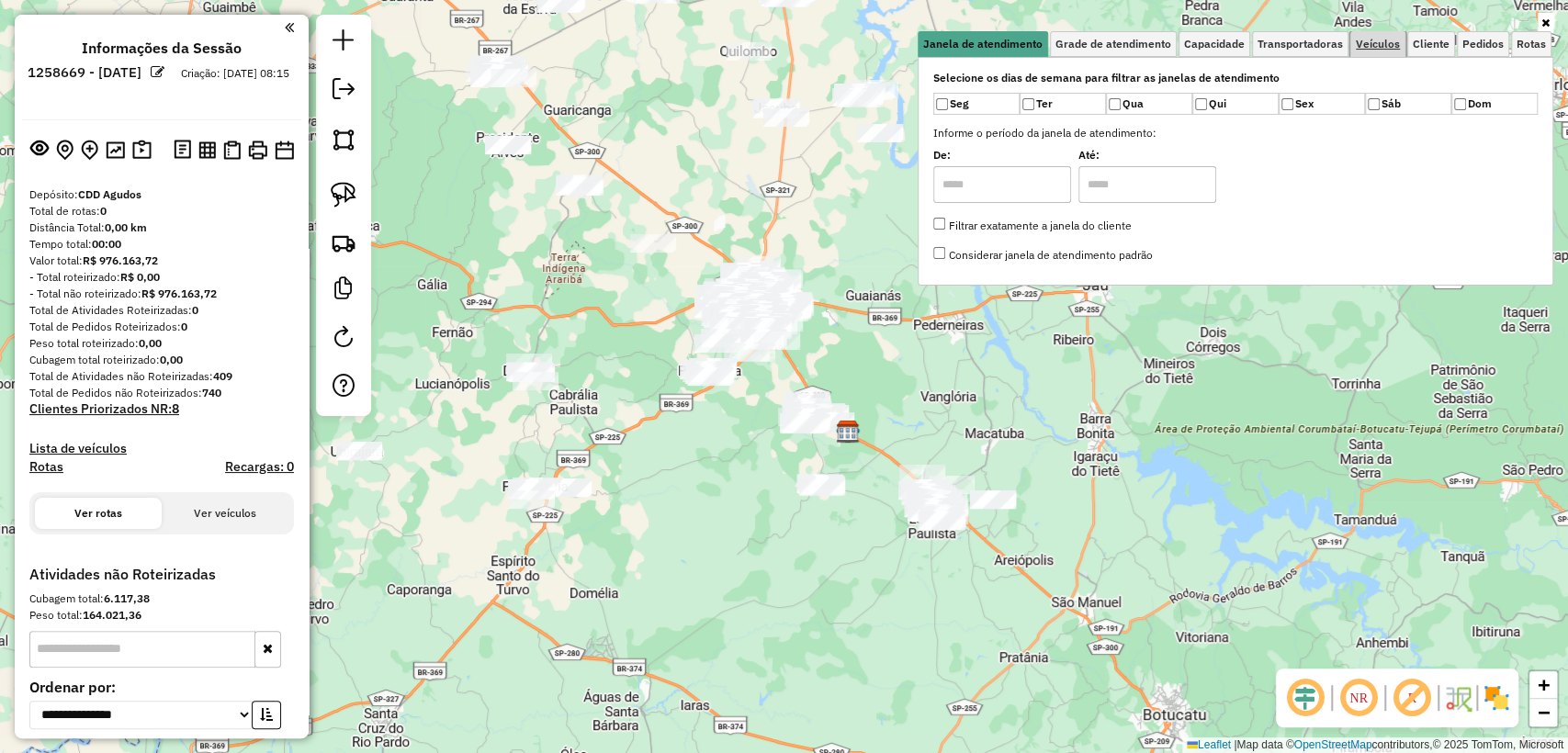
click at [1384, 43] on span "Veículos" at bounding box center [1378, 43] width 44 height 11
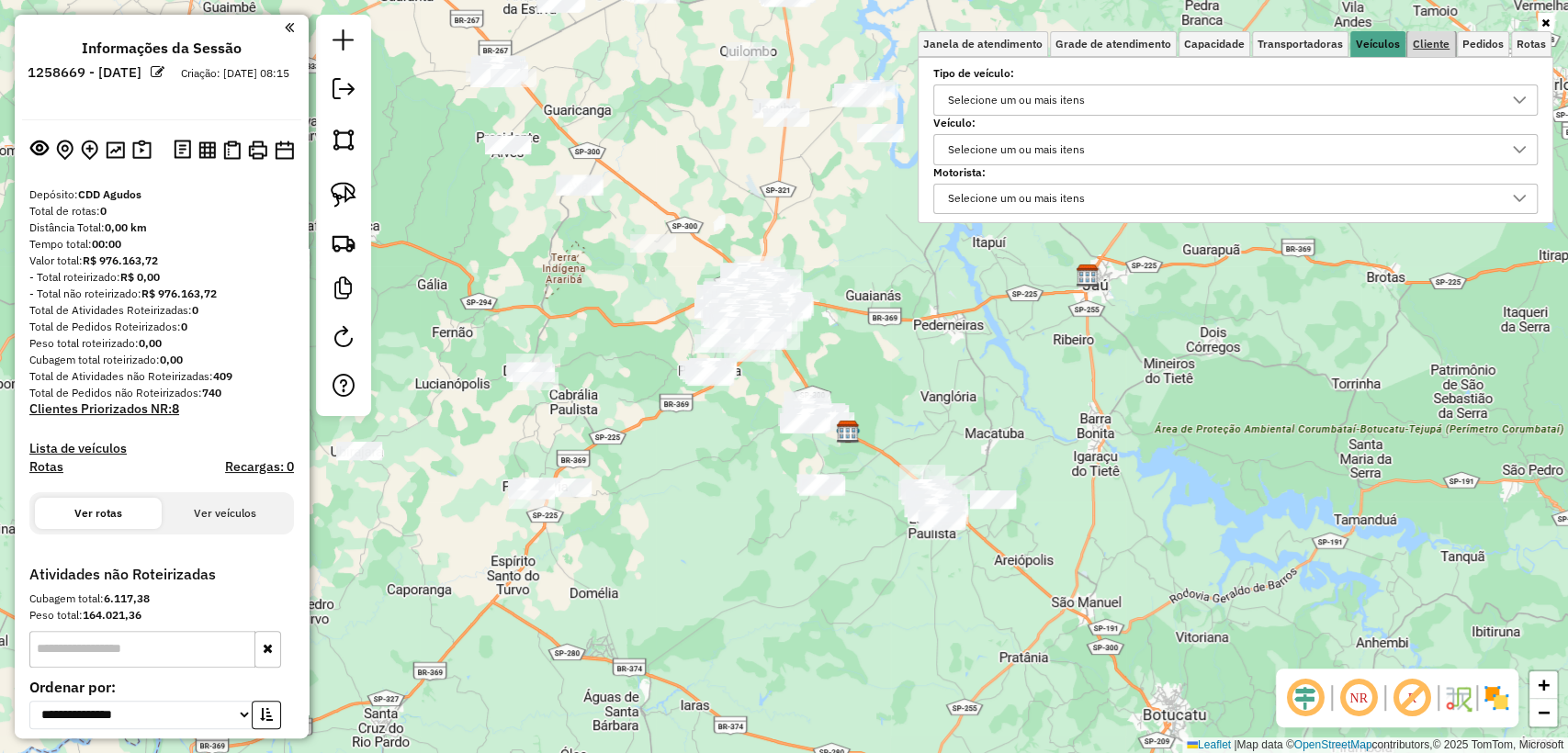
click at [1433, 43] on span "Cliente" at bounding box center [1432, 43] width 37 height 11
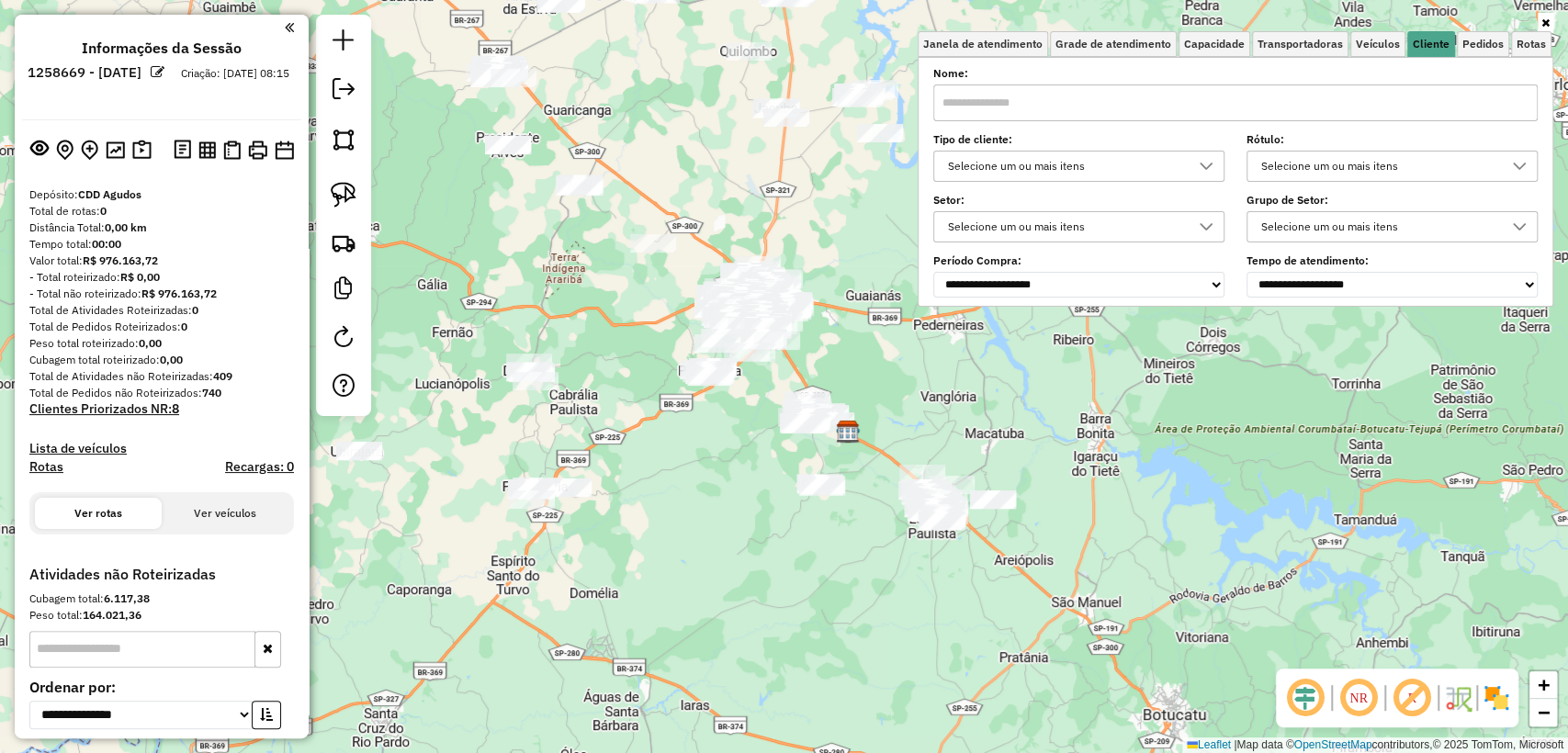
click at [1066, 170] on div "Selecione um ou mais itens" at bounding box center [1065, 166] width 247 height 30
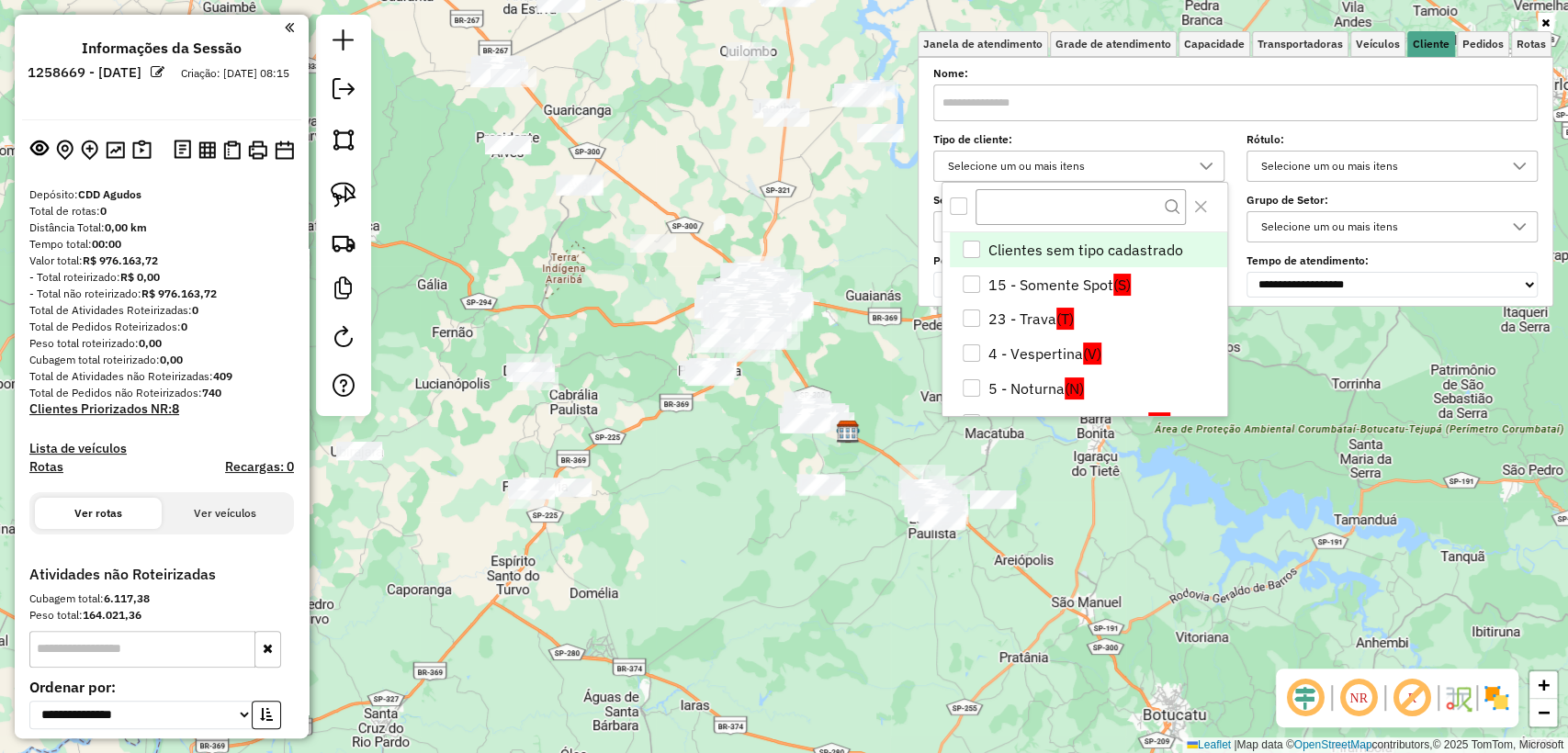
scroll to position [11, 64]
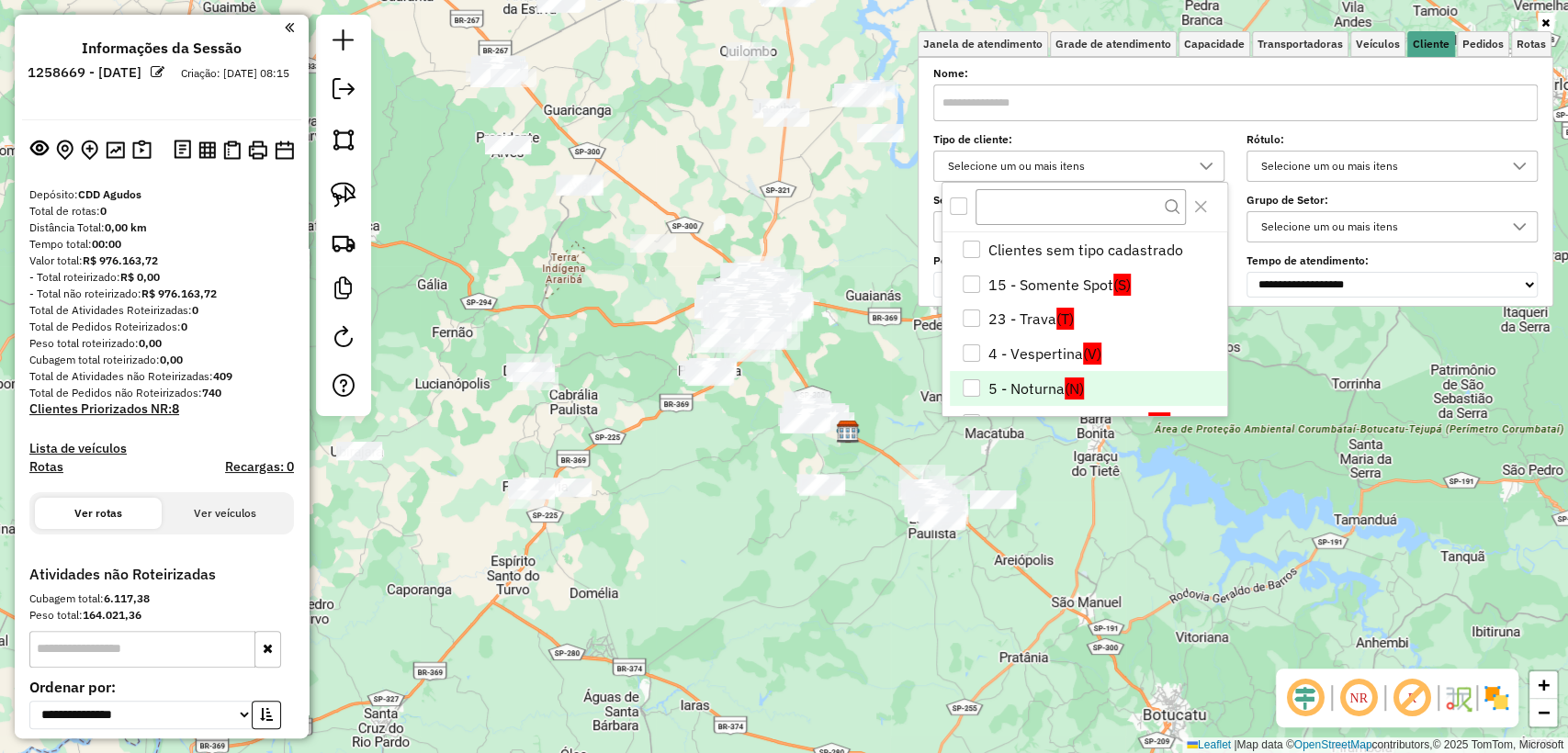
click at [999, 384] on li "5 - Noturna (N)" at bounding box center [1089, 388] width 278 height 35
click at [1198, 558] on div "Janela de atendimento Grade de atendimento Capacidade Transportadoras Veículos …" at bounding box center [784, 376] width 1568 height 753
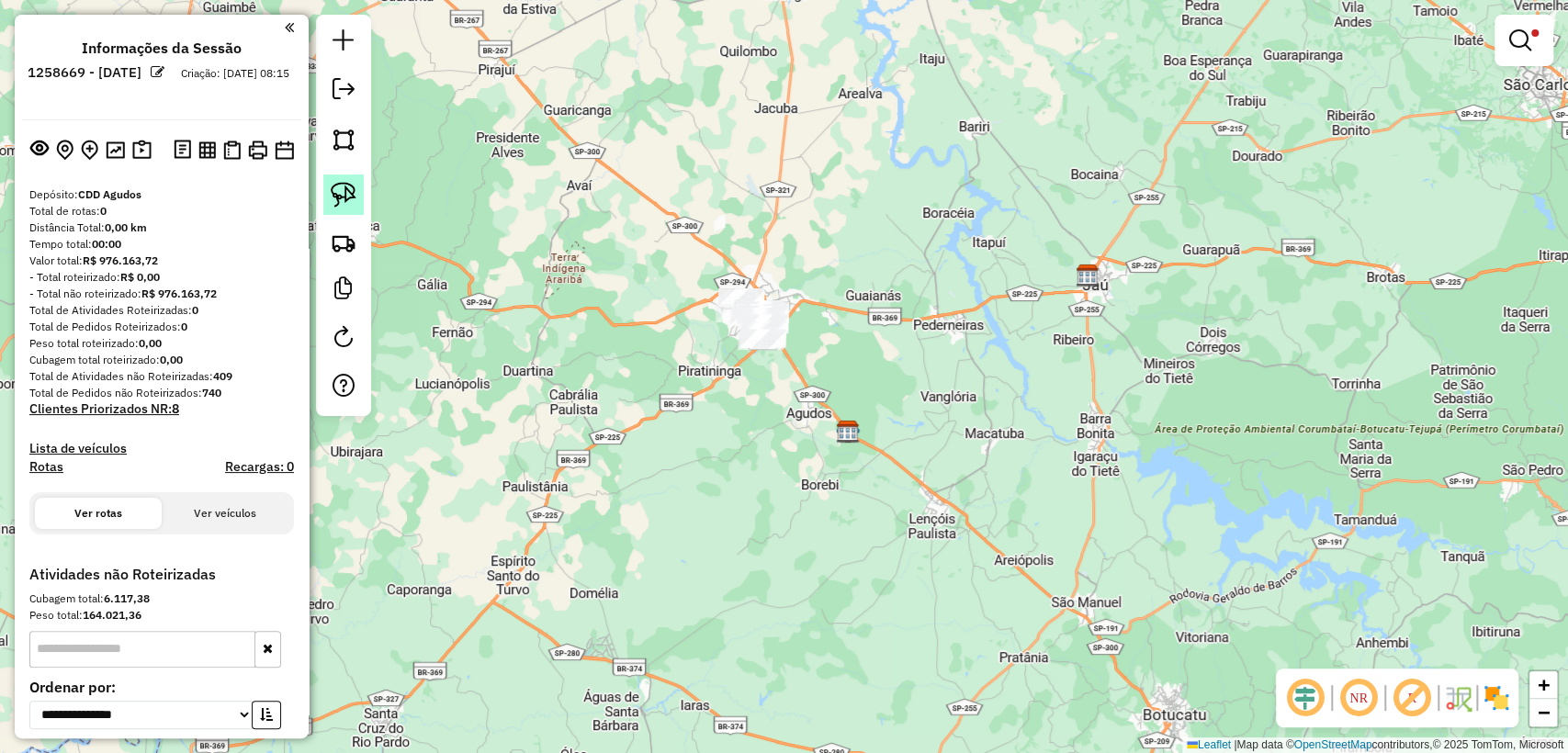
click at [345, 200] on img at bounding box center [343, 194] width 26 height 26
drag, startPoint x: 800, startPoint y: 263, endPoint x: 715, endPoint y: 353, distance: 123.8
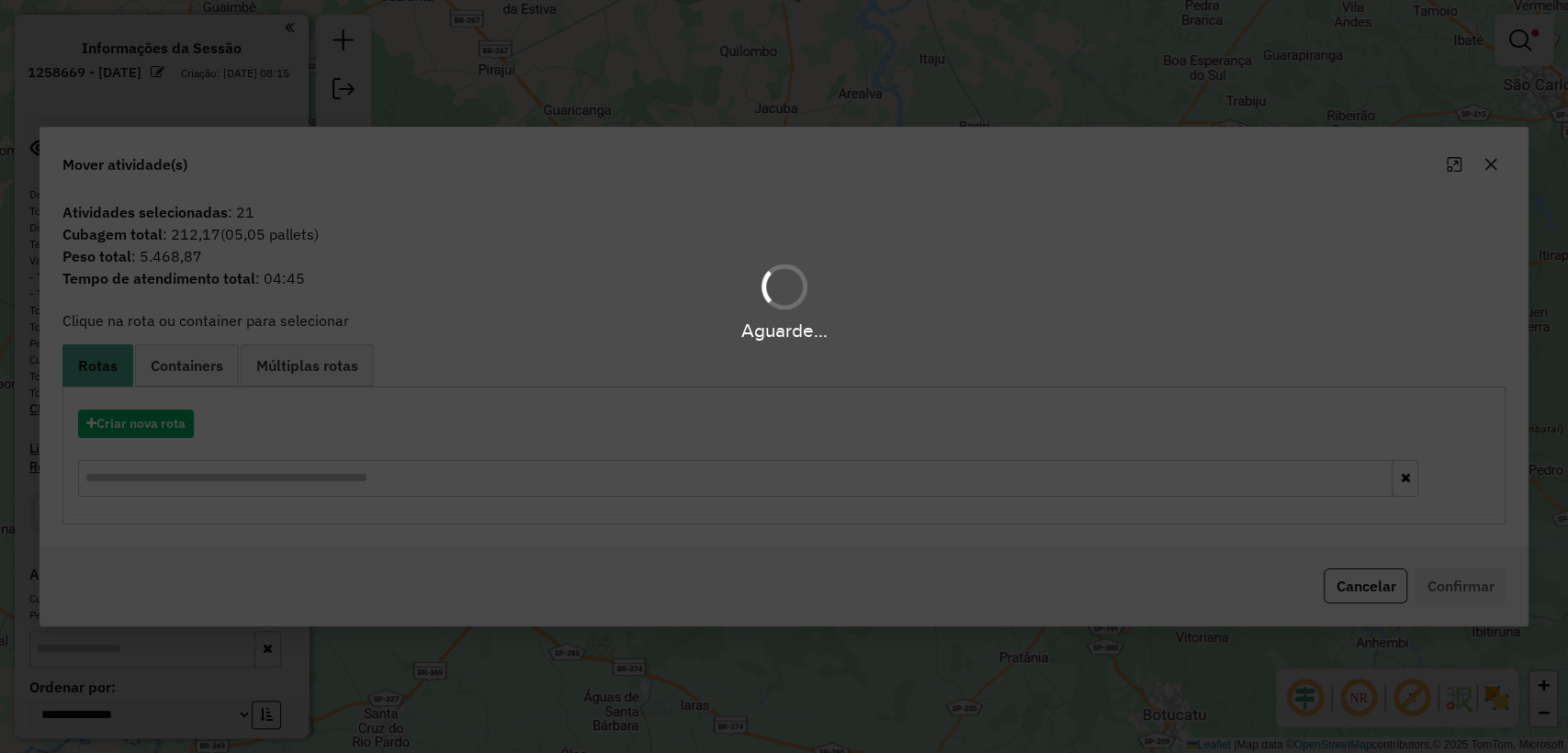
click at [169, 417] on div "Aguarde..." at bounding box center [784, 376] width 1568 height 753
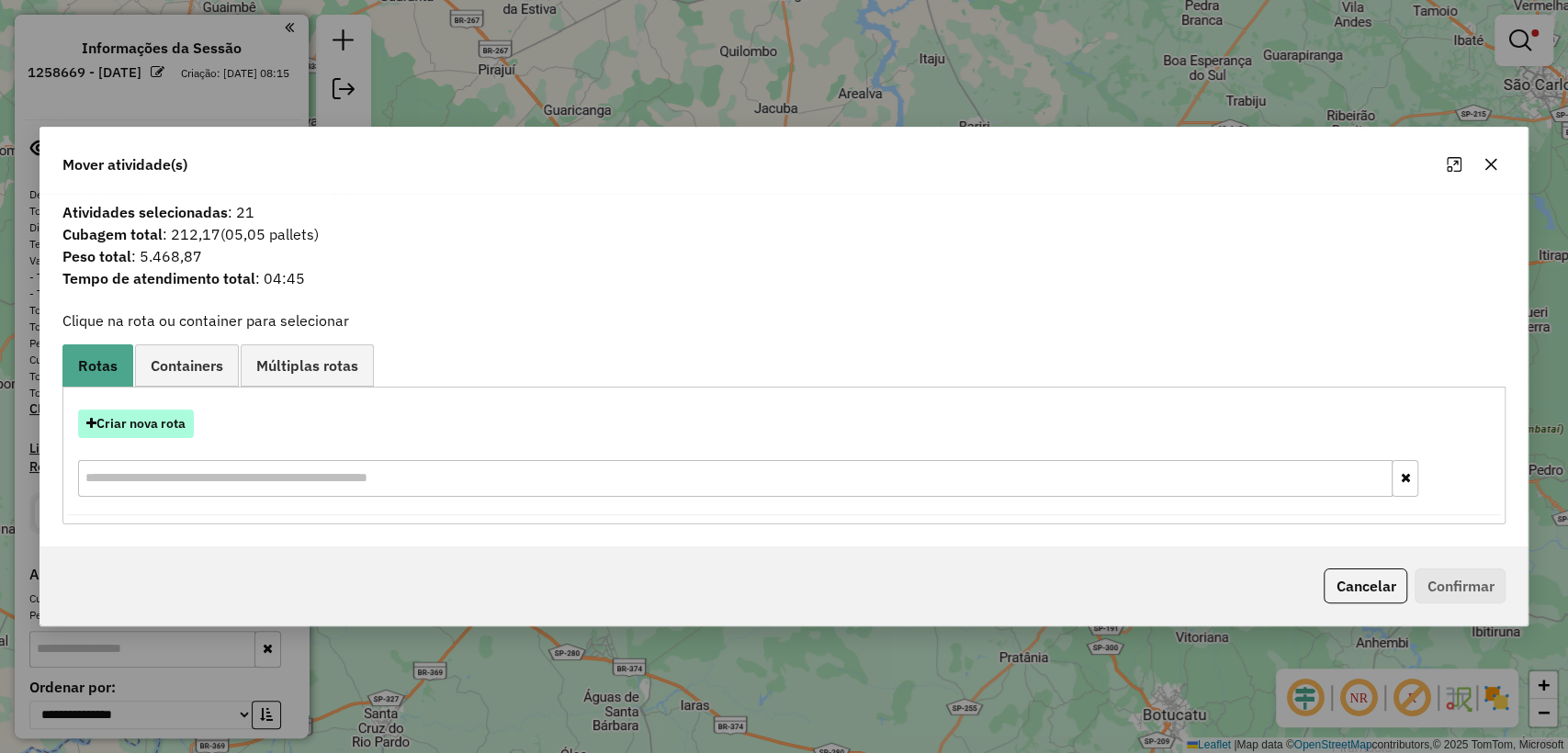
click at [150, 422] on button "Criar nova rota" at bounding box center [135, 424] width 115 height 29
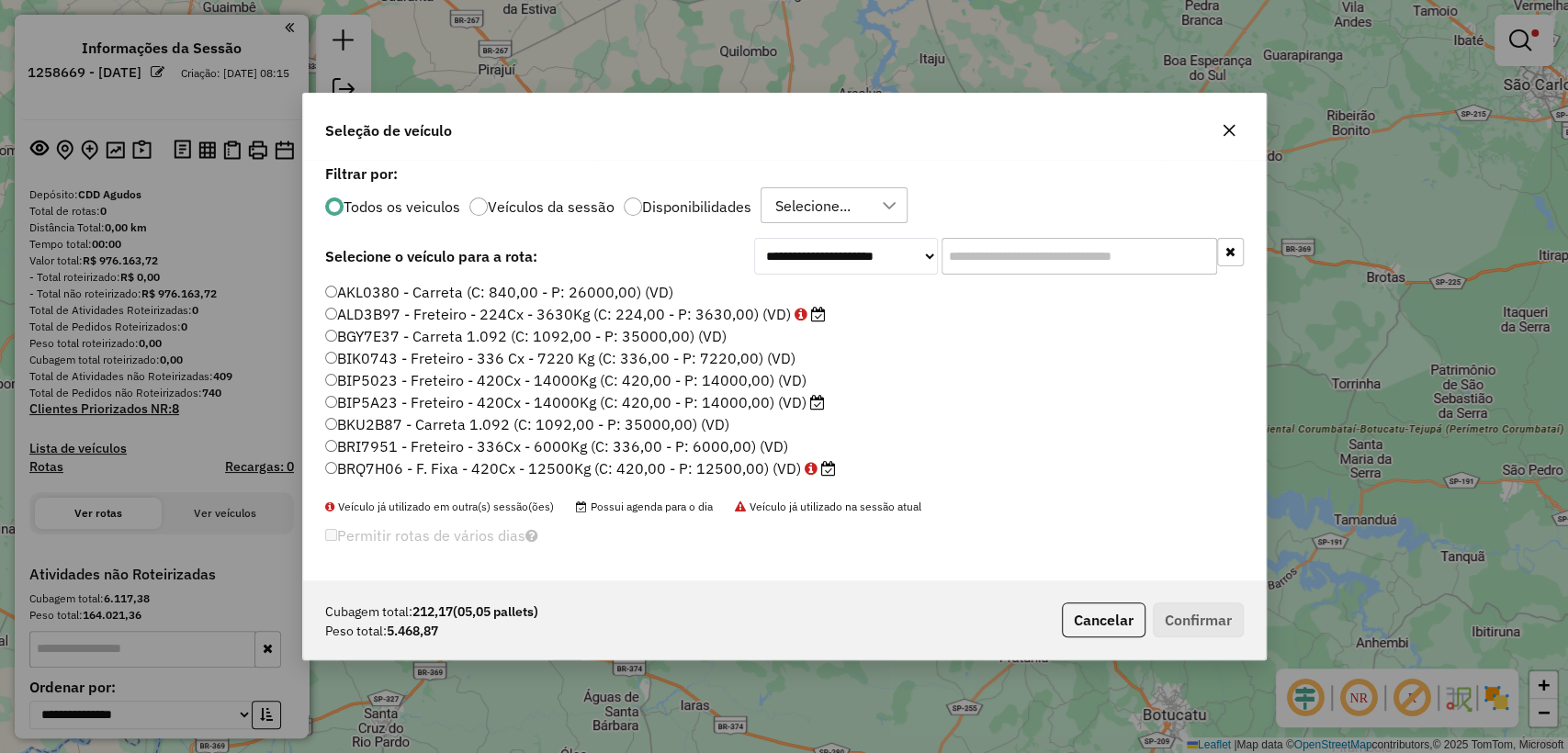
scroll to position [10, 6]
click at [989, 255] on input "text" at bounding box center [1079, 256] width 276 height 36
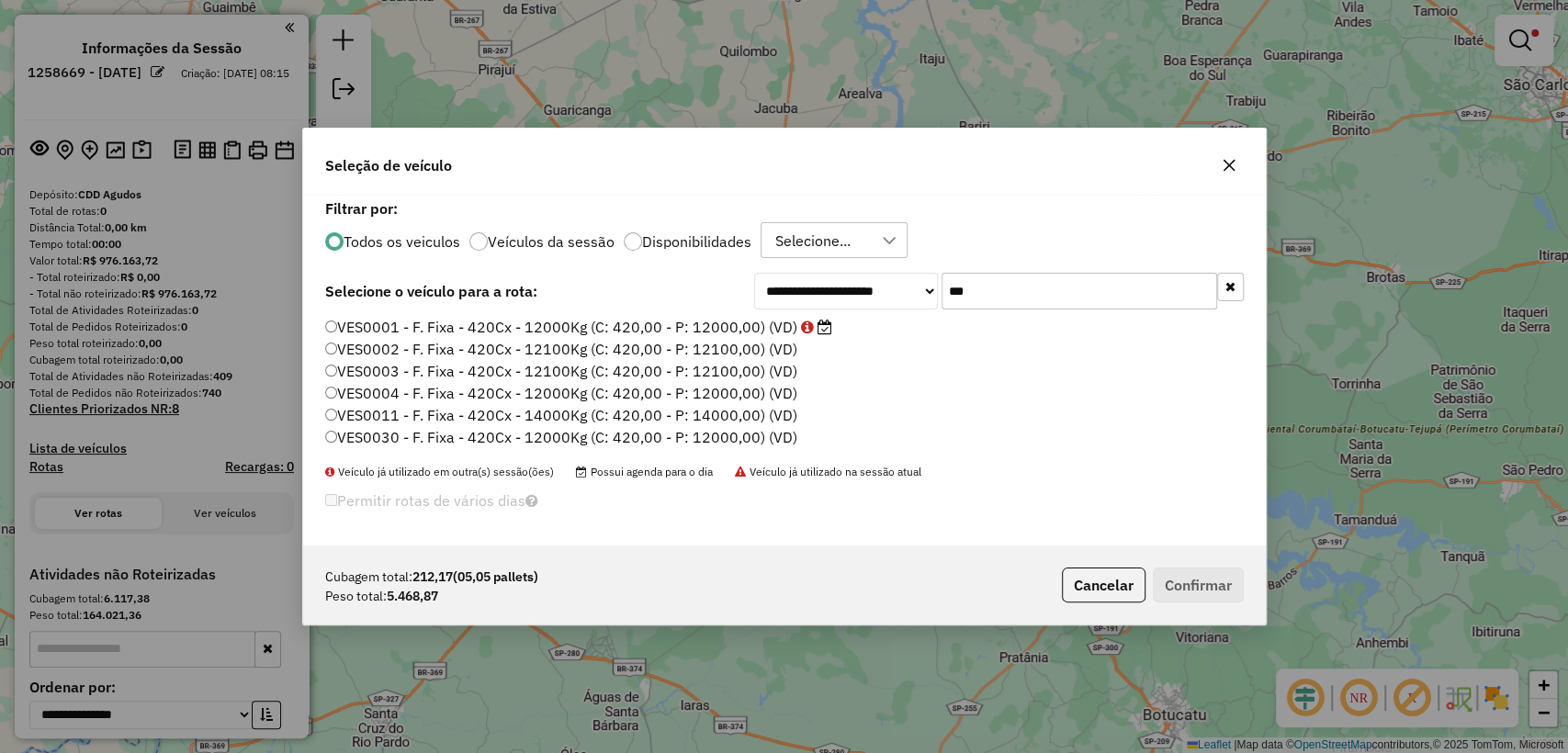
type input "***"
click at [588, 324] on label "VES0001 - F. Fixa - 420Cx - 12000Kg (C: 420,00 - P: 12000,00) (VD)" at bounding box center [578, 327] width 507 height 22
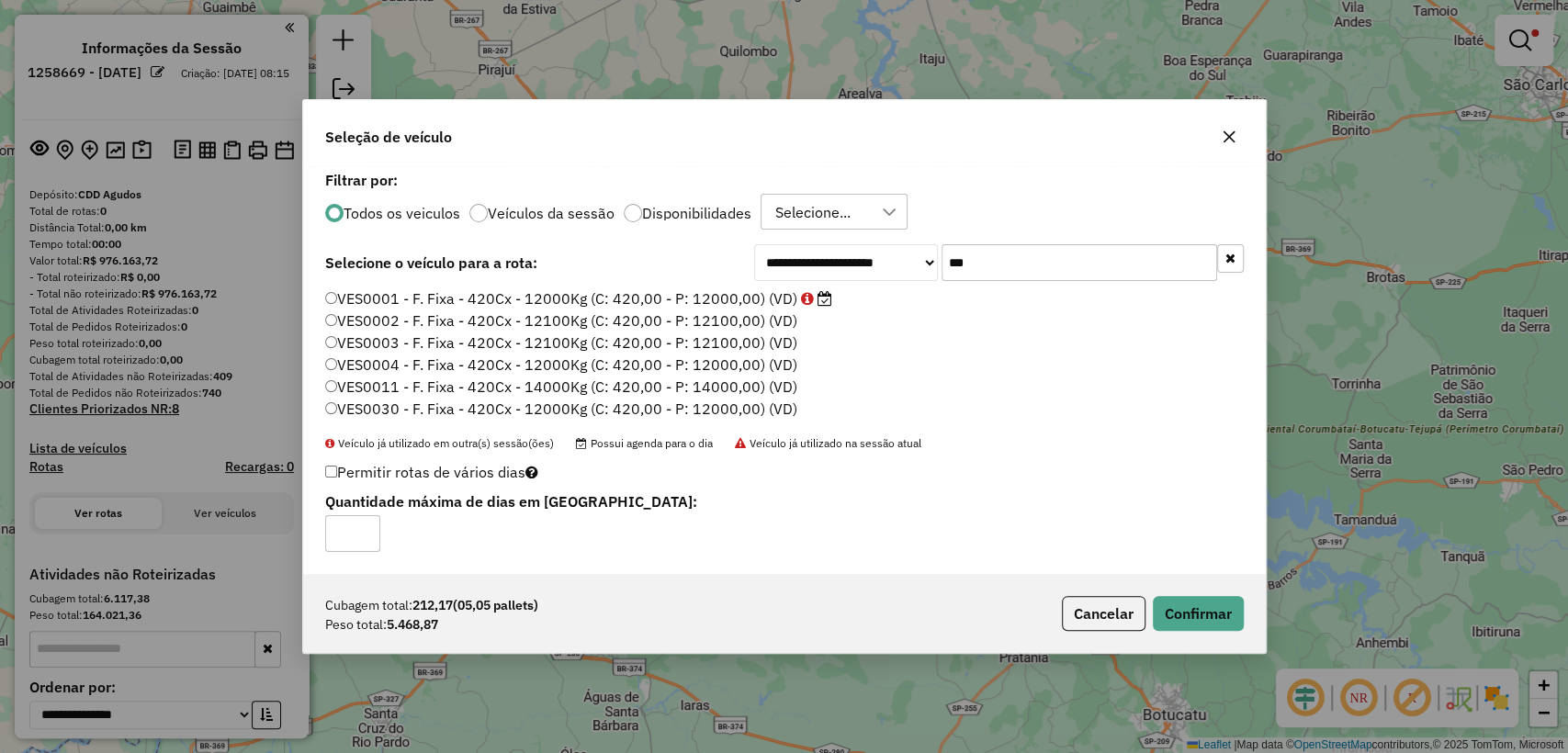
click at [1197, 631] on div "Cubagem total: 212,17 (05,05 pallets) Peso total: 5.468,87 Cancelar Confirmar" at bounding box center [785, 614] width 963 height 79
click at [1204, 618] on button "Confirmar" at bounding box center [1198, 614] width 91 height 35
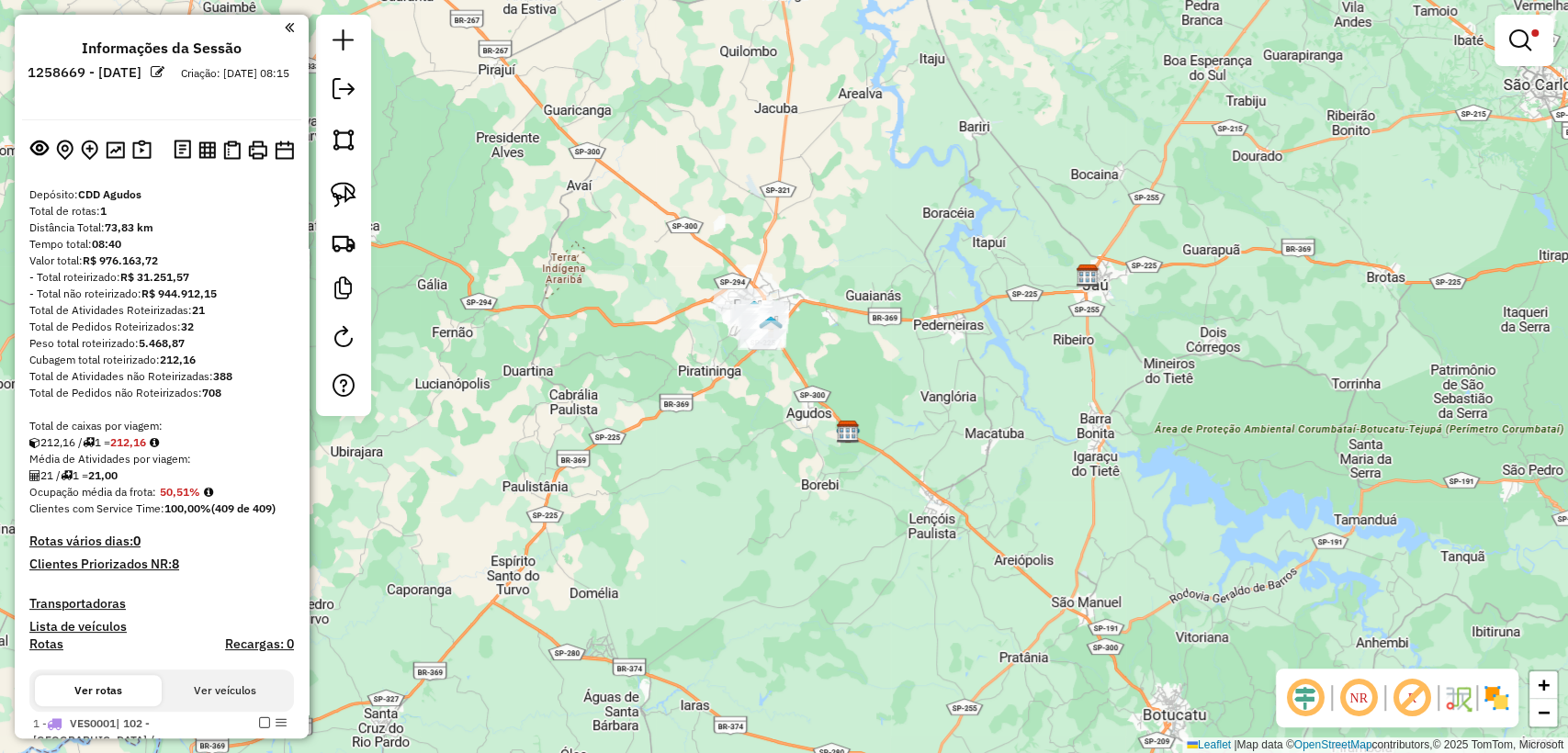
click at [1519, 60] on div at bounding box center [1524, 40] width 59 height 52
click at [1515, 41] on em at bounding box center [1520, 40] width 22 height 22
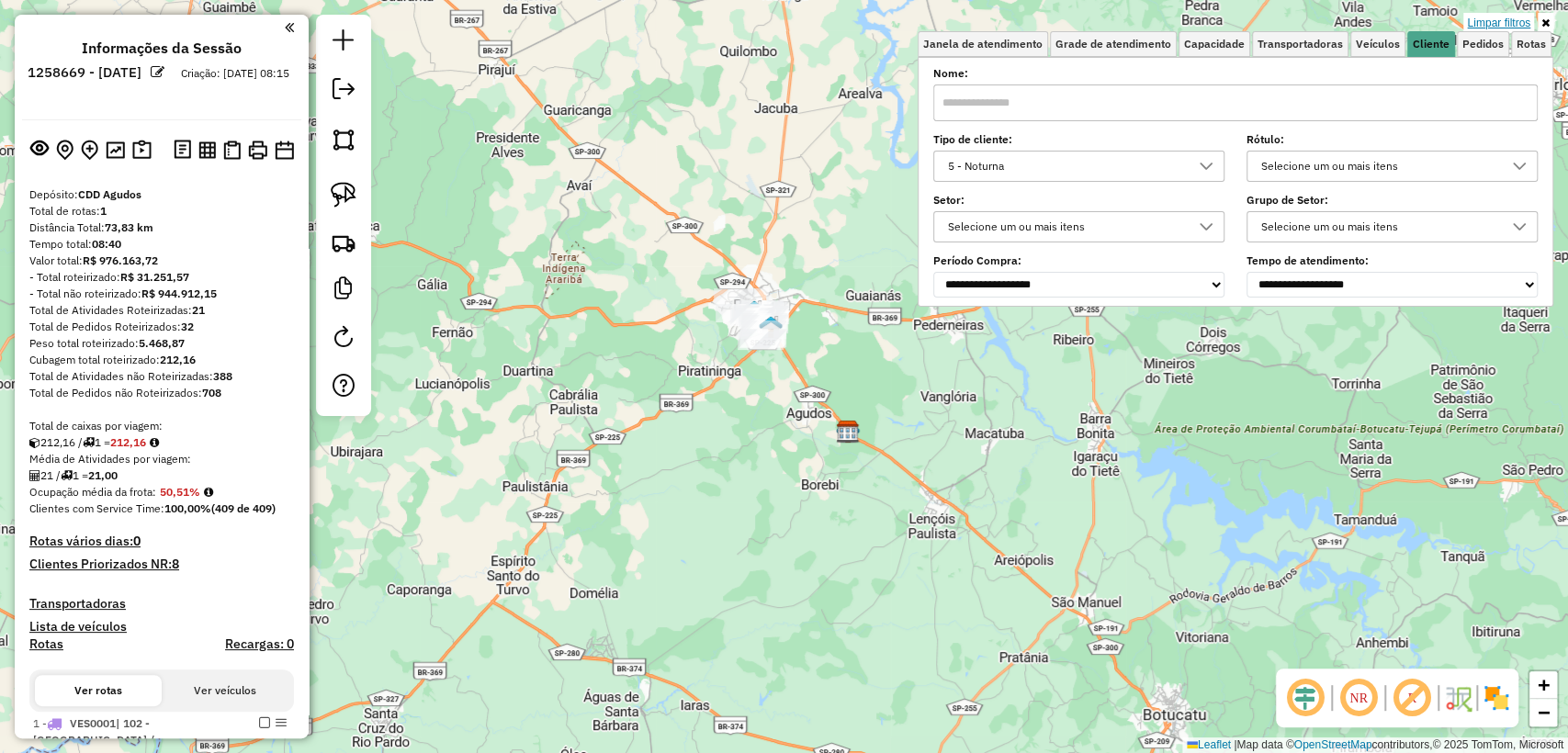
click at [1514, 24] on link "Limpar filtros" at bounding box center [1499, 22] width 71 height 20
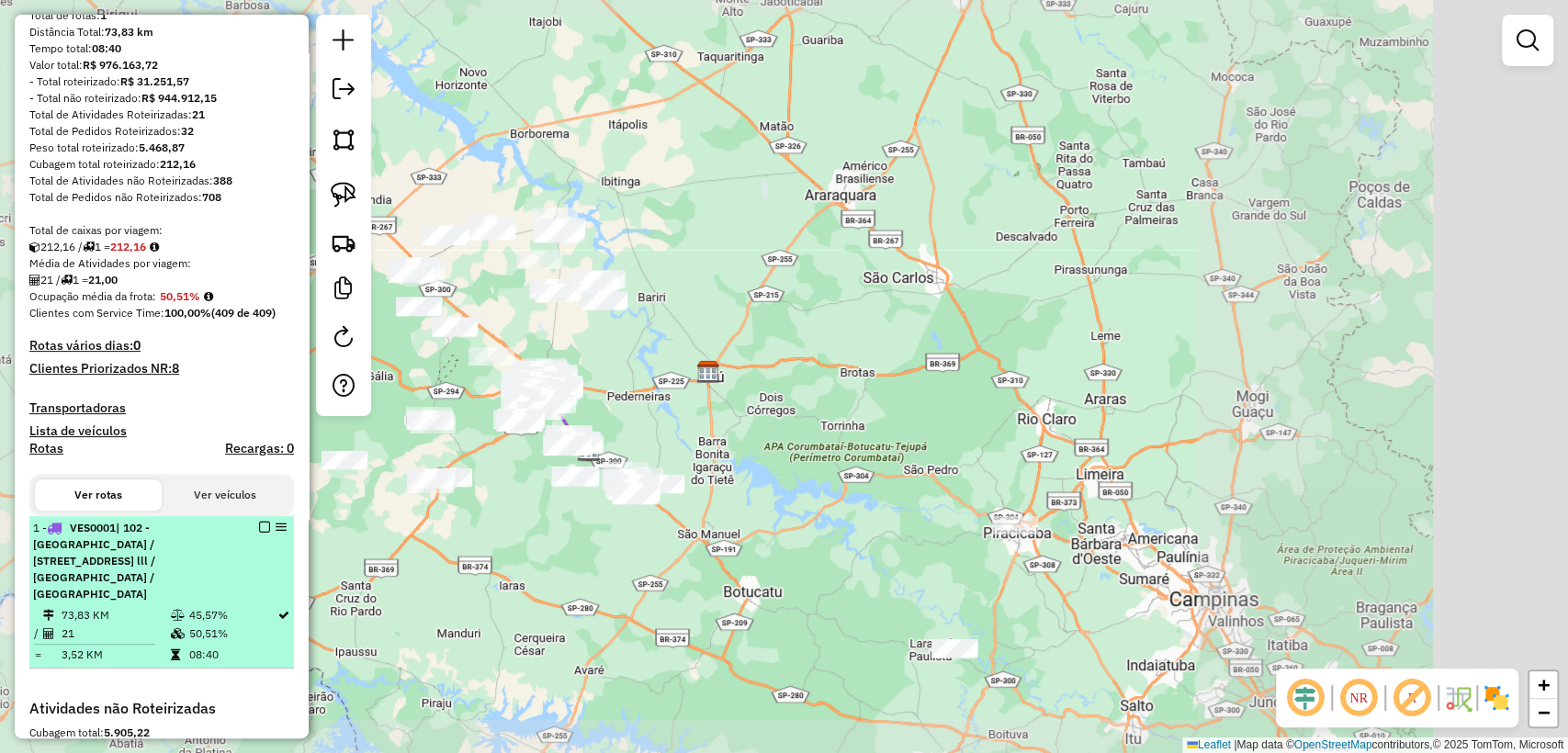
scroll to position [204, 0]
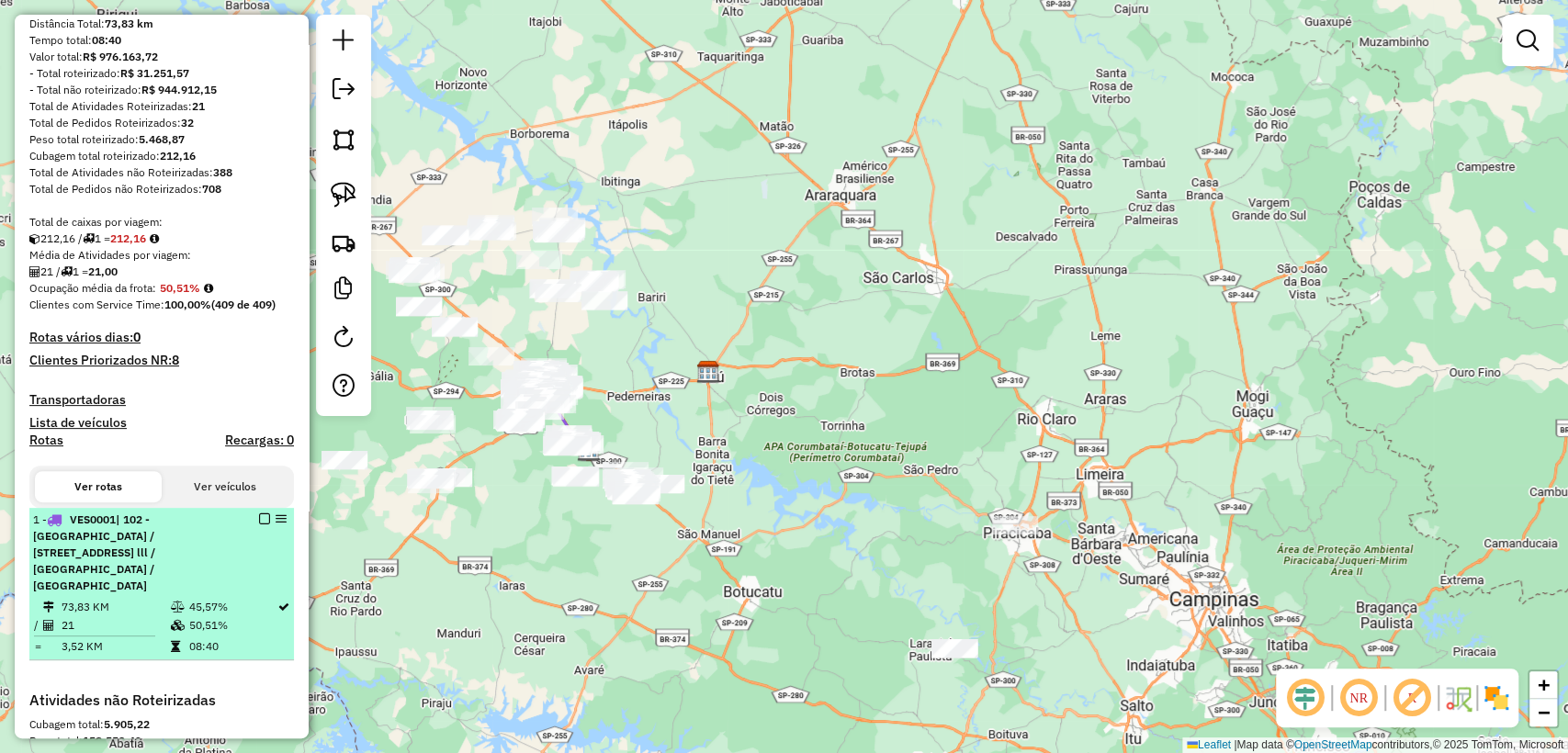
click at [260, 522] on em at bounding box center [264, 518] width 11 height 11
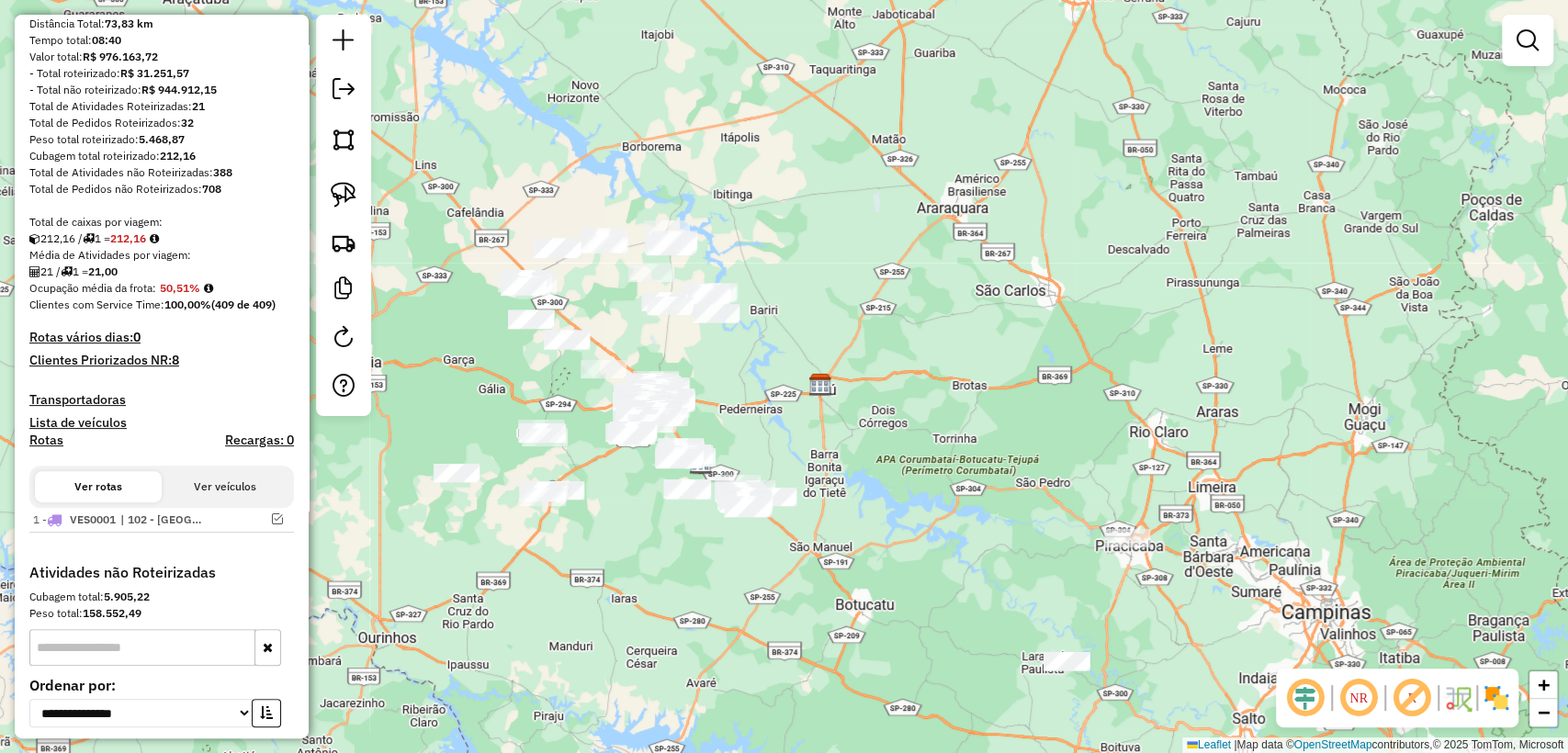
drag, startPoint x: 478, startPoint y: 559, endPoint x: 557, endPoint y: 563, distance: 79.1
click at [557, 563] on div "Janela de atendimento Grade de atendimento Capacidade Transportadoras Veículos …" at bounding box center [784, 376] width 1568 height 753
click at [355, 268] on div at bounding box center [343, 215] width 55 height 401
click at [341, 252] on img at bounding box center [343, 242] width 26 height 26
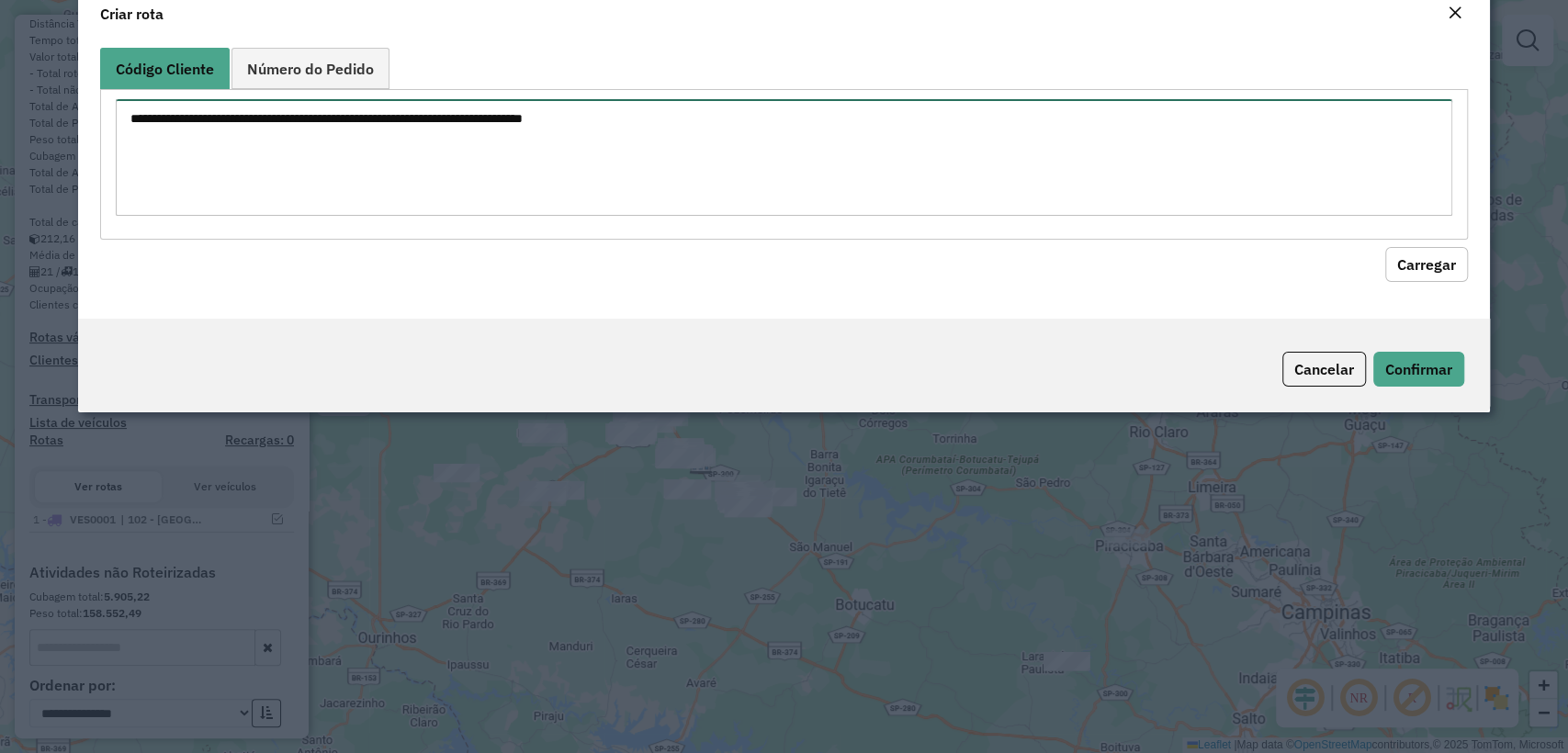
click at [514, 216] on textarea at bounding box center [783, 157] width 1335 height 116
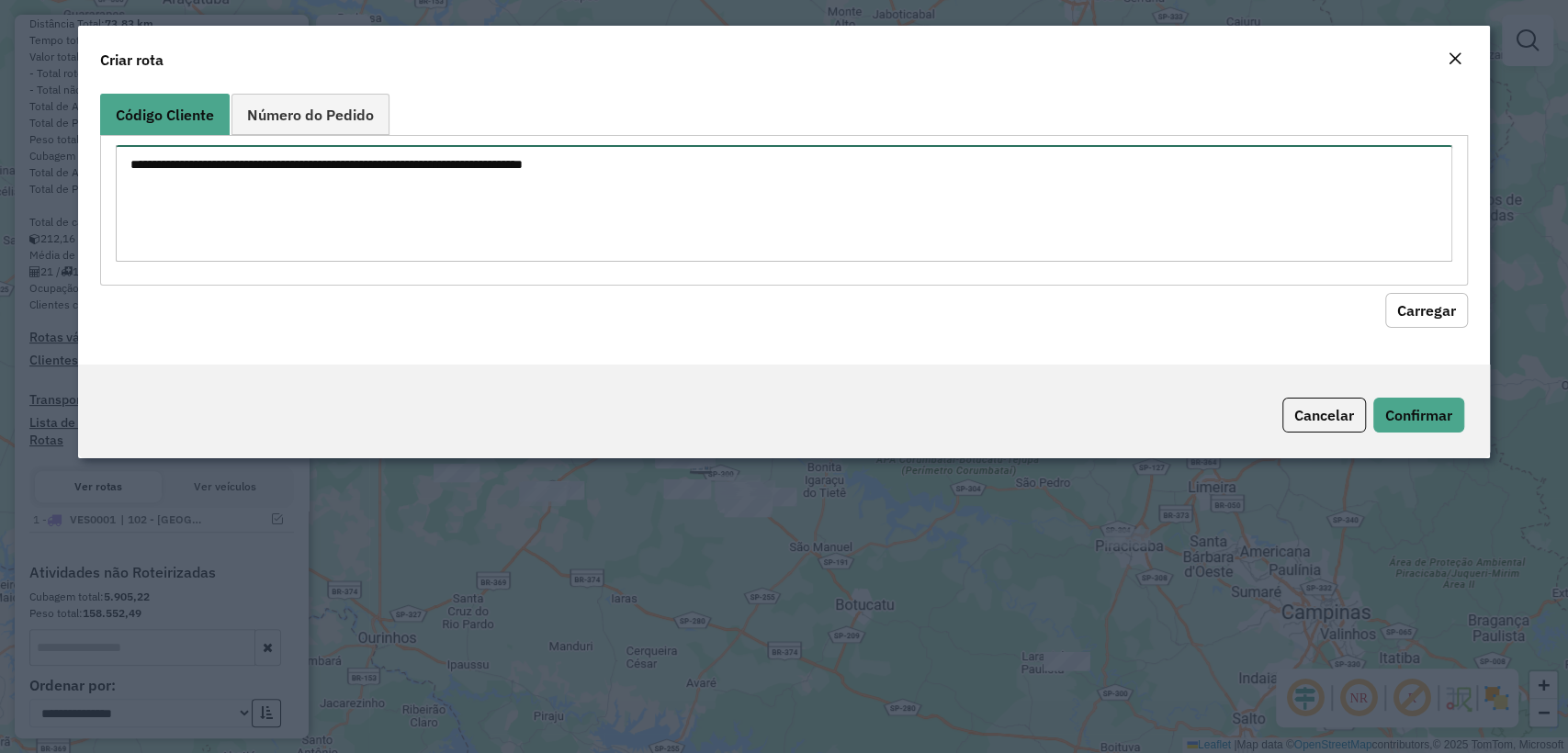
paste textarea "******** ******** ******** ******** ******** ******** ******** ******** *******…"
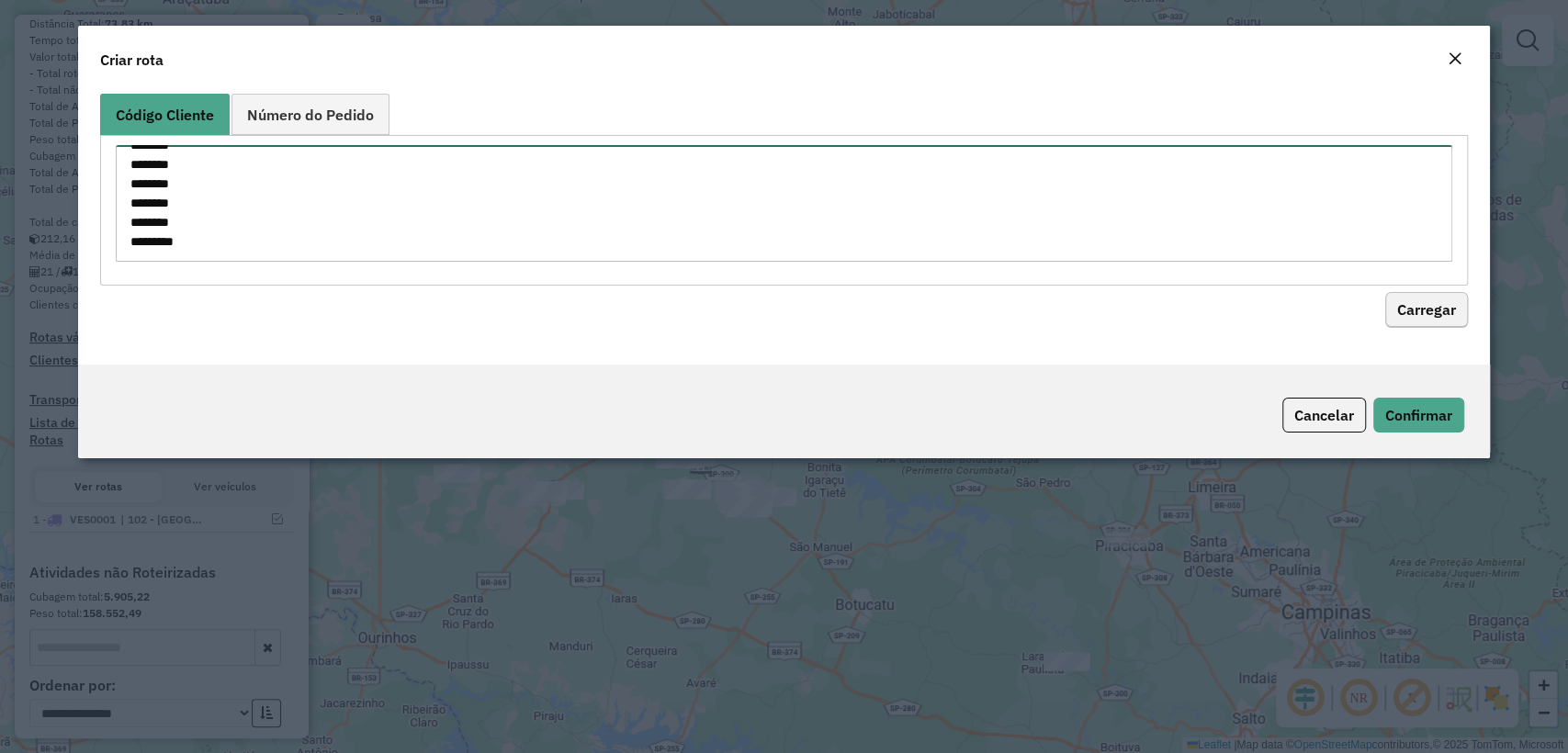
type textarea "******** ******** ******** ******** ******** ******** ******** ******** *******…"
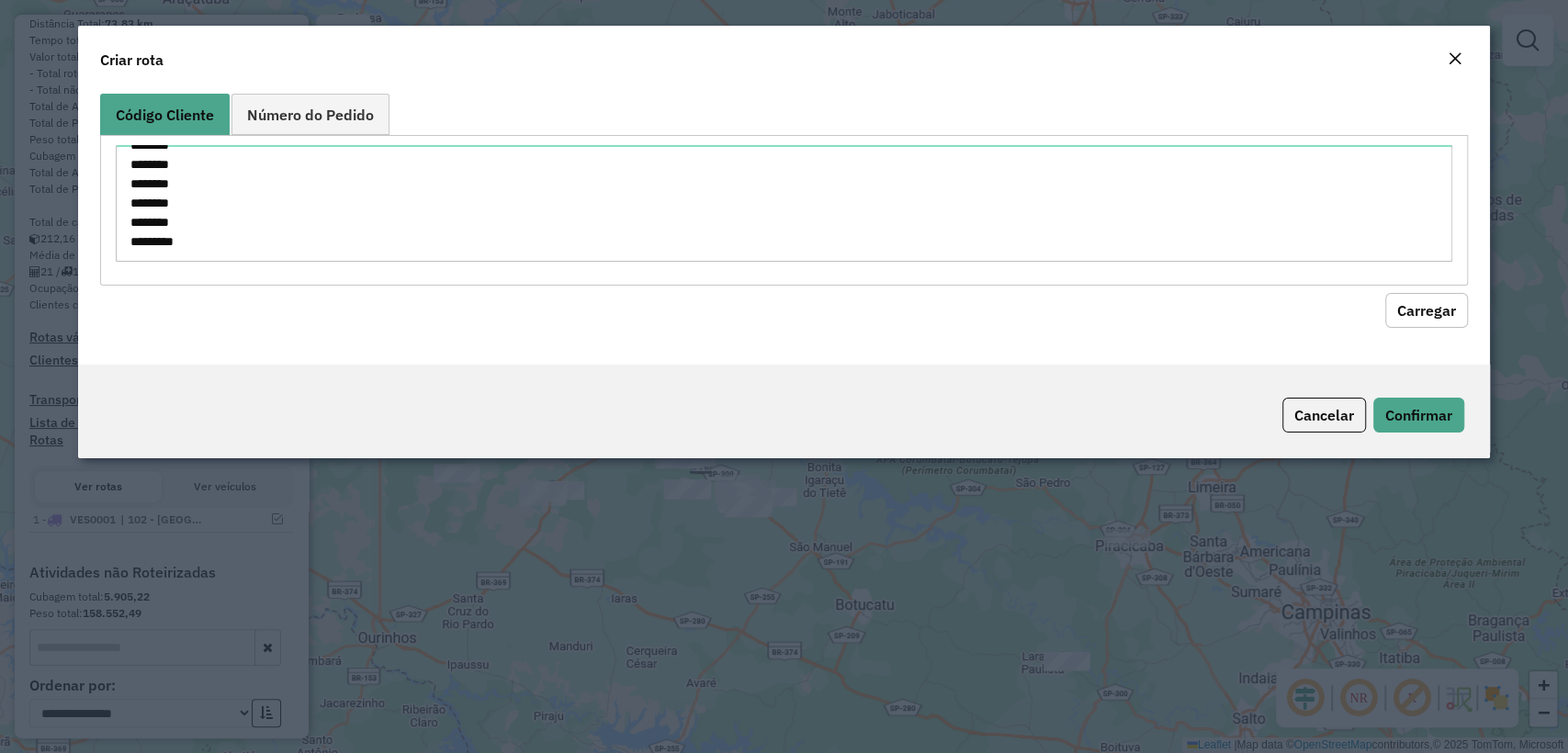
click at [1410, 323] on button "Carregar" at bounding box center [1427, 310] width 83 height 35
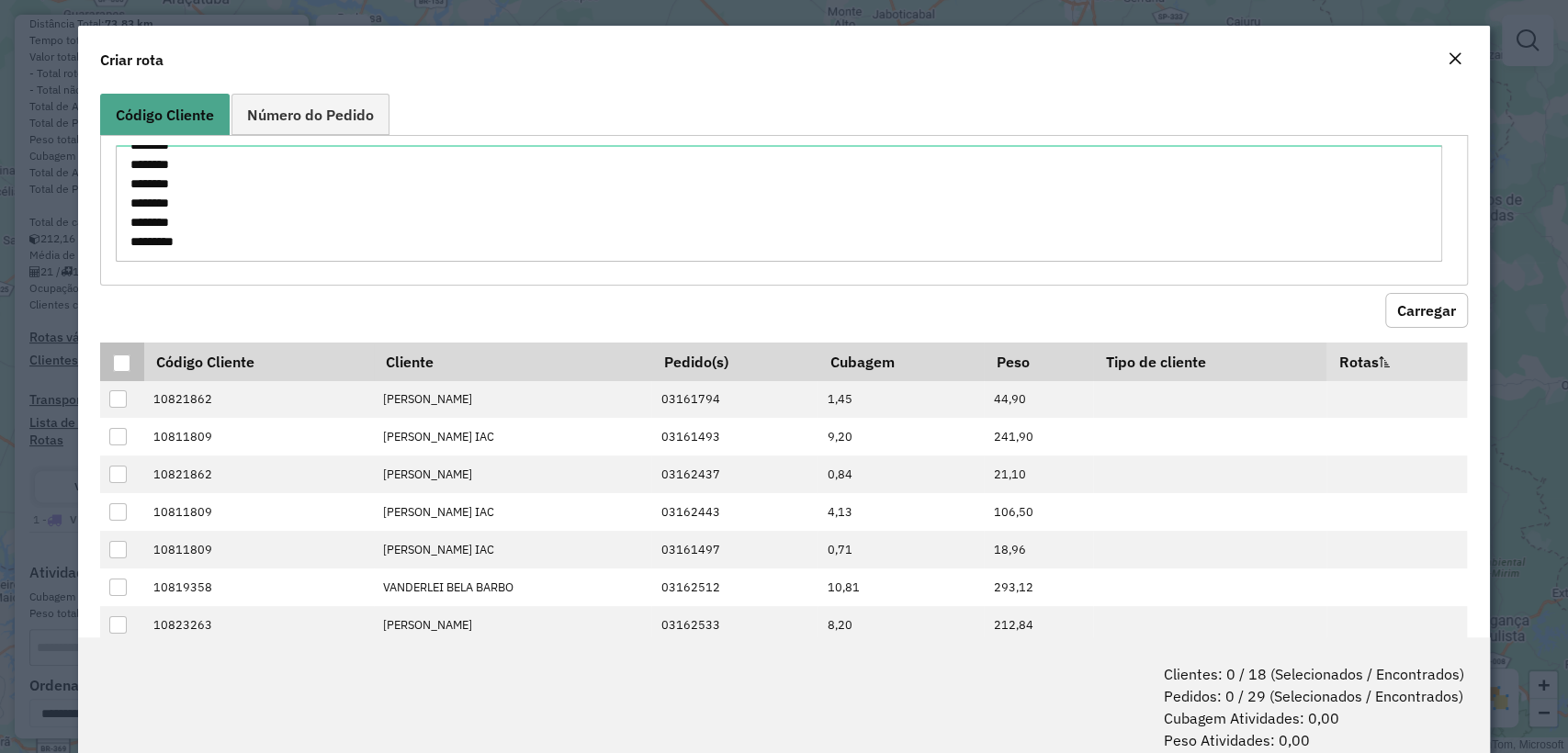
click at [121, 359] on div at bounding box center [122, 363] width 17 height 17
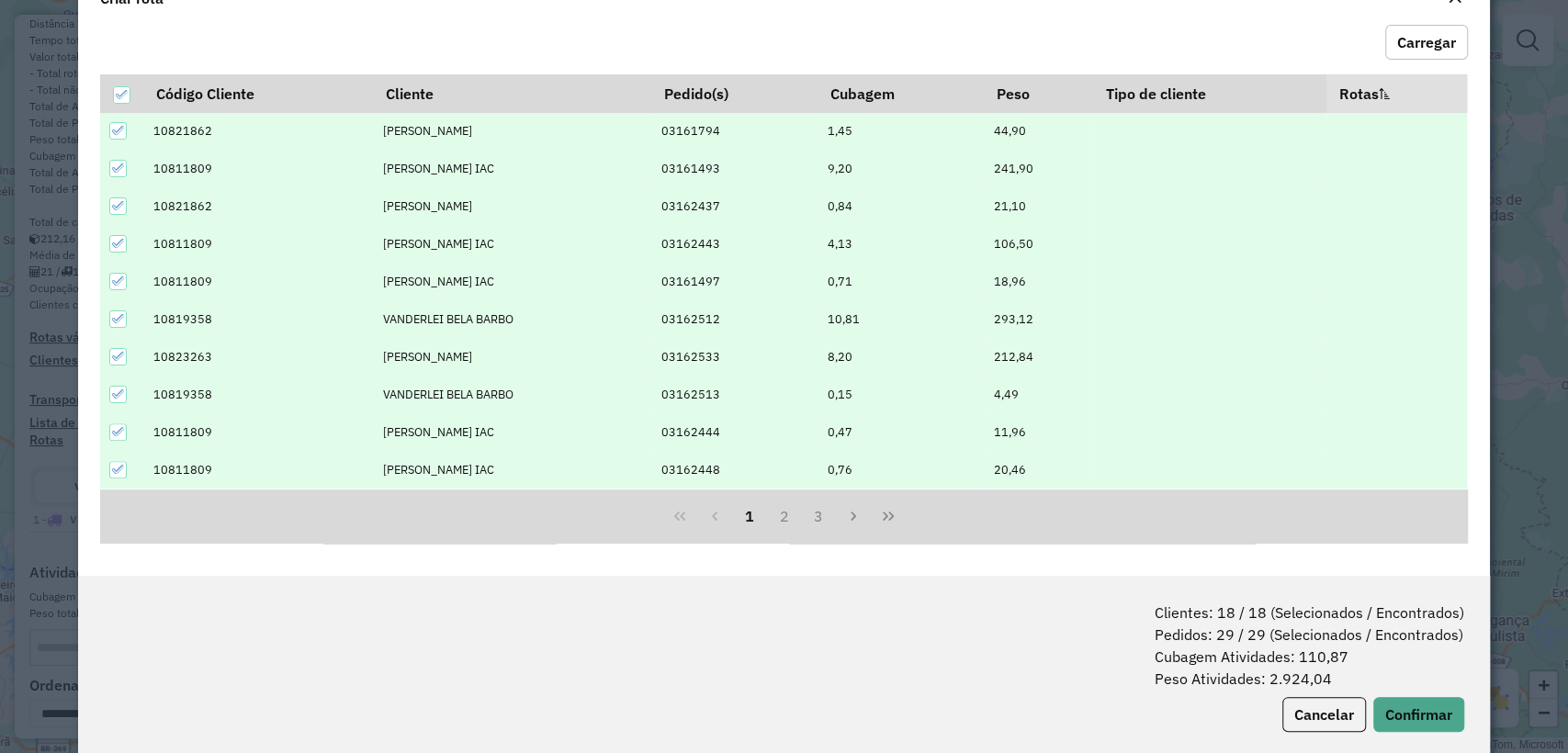
scroll to position [91, 0]
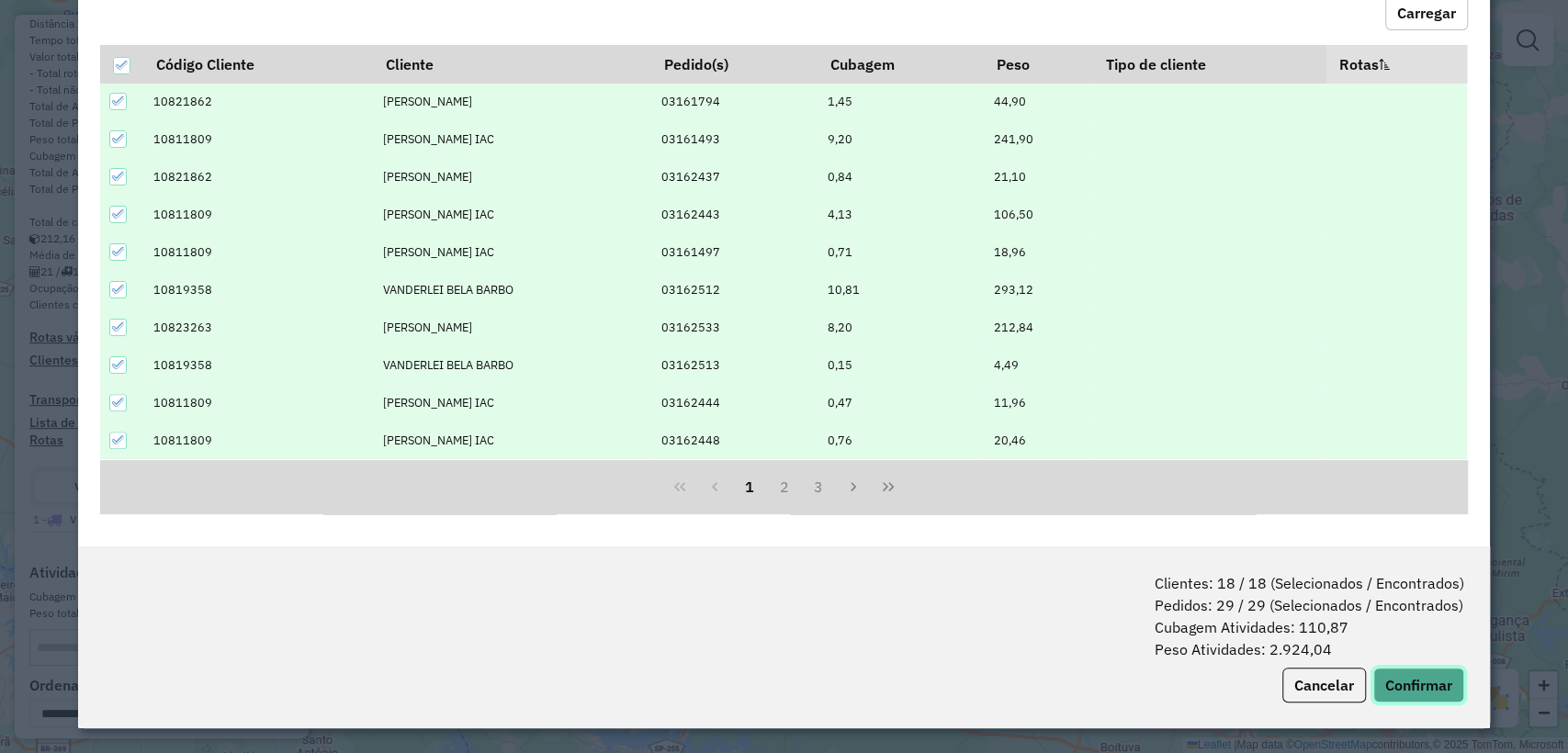
click at [1424, 675] on button "Confirmar" at bounding box center [1418, 685] width 91 height 35
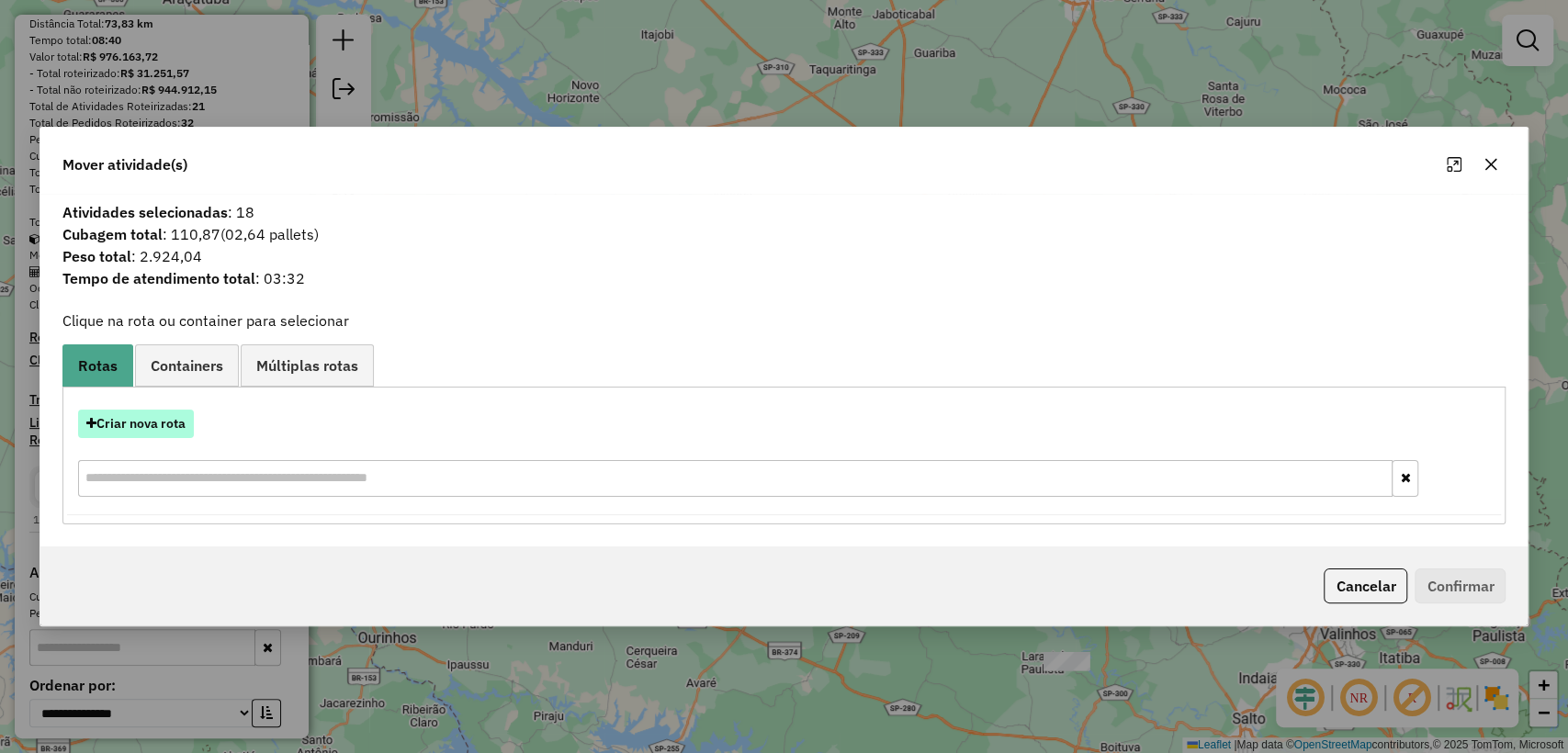
click at [142, 422] on button "Criar nova rota" at bounding box center [135, 424] width 115 height 29
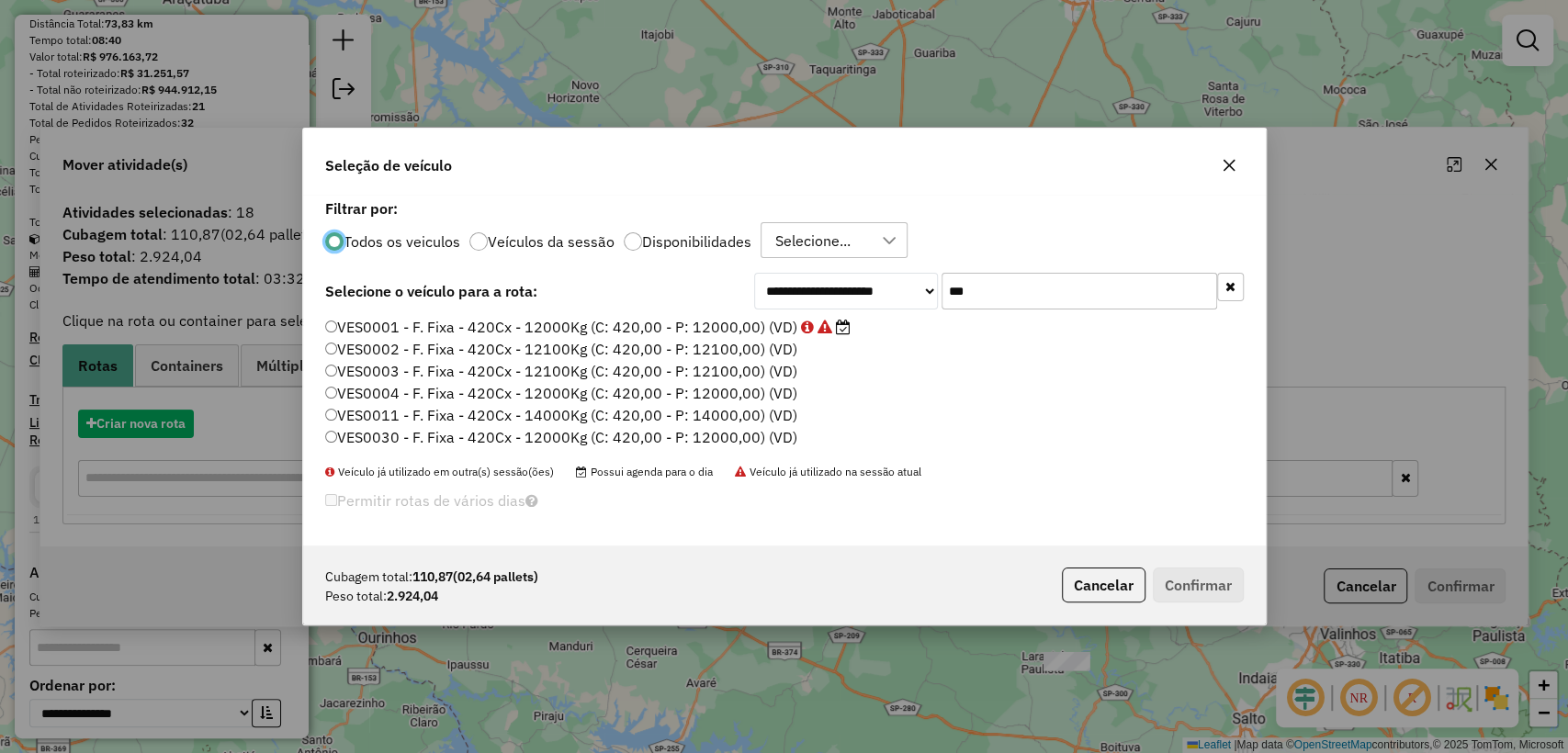
scroll to position [10, 6]
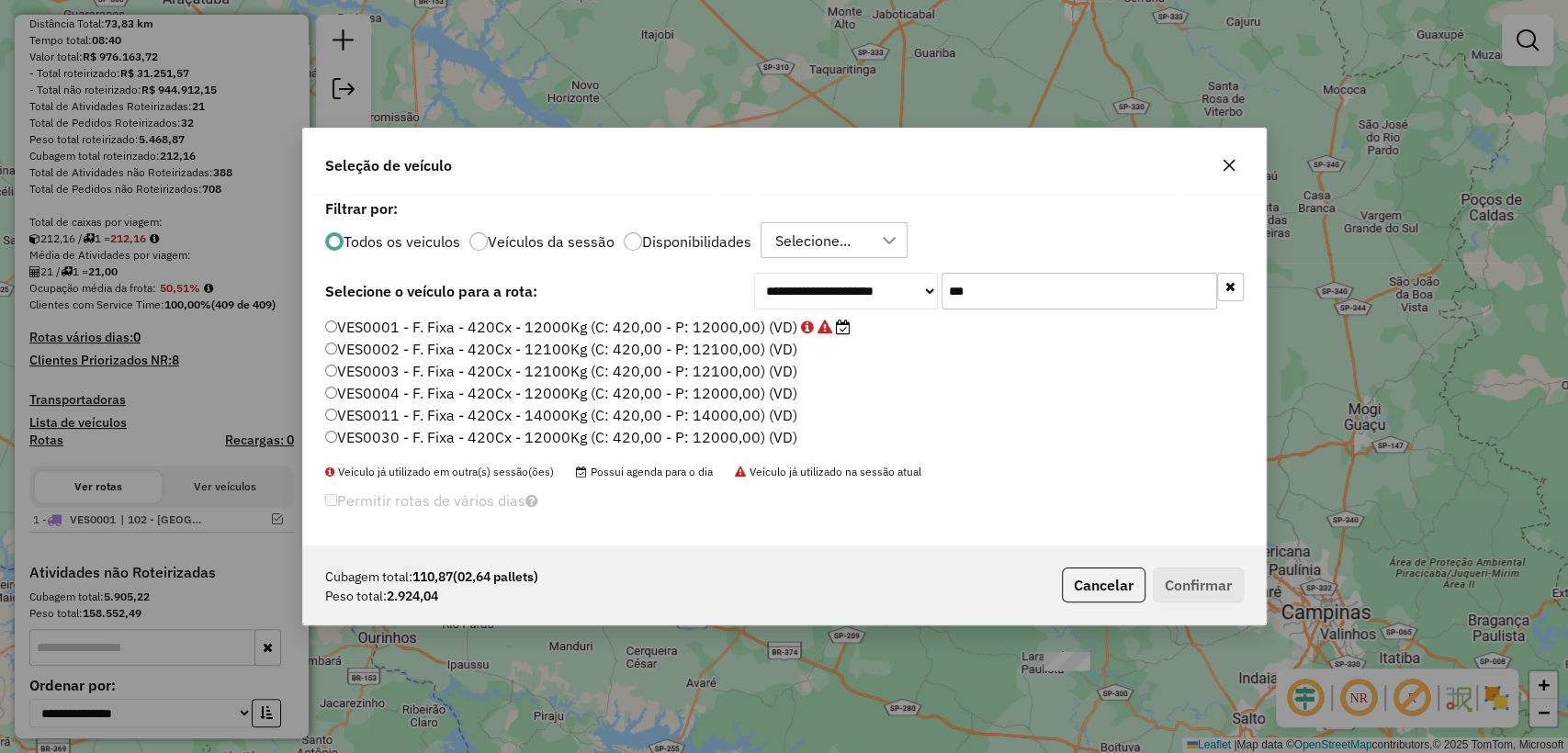
click at [1041, 295] on input "***" at bounding box center [1079, 291] width 276 height 36
paste input "****"
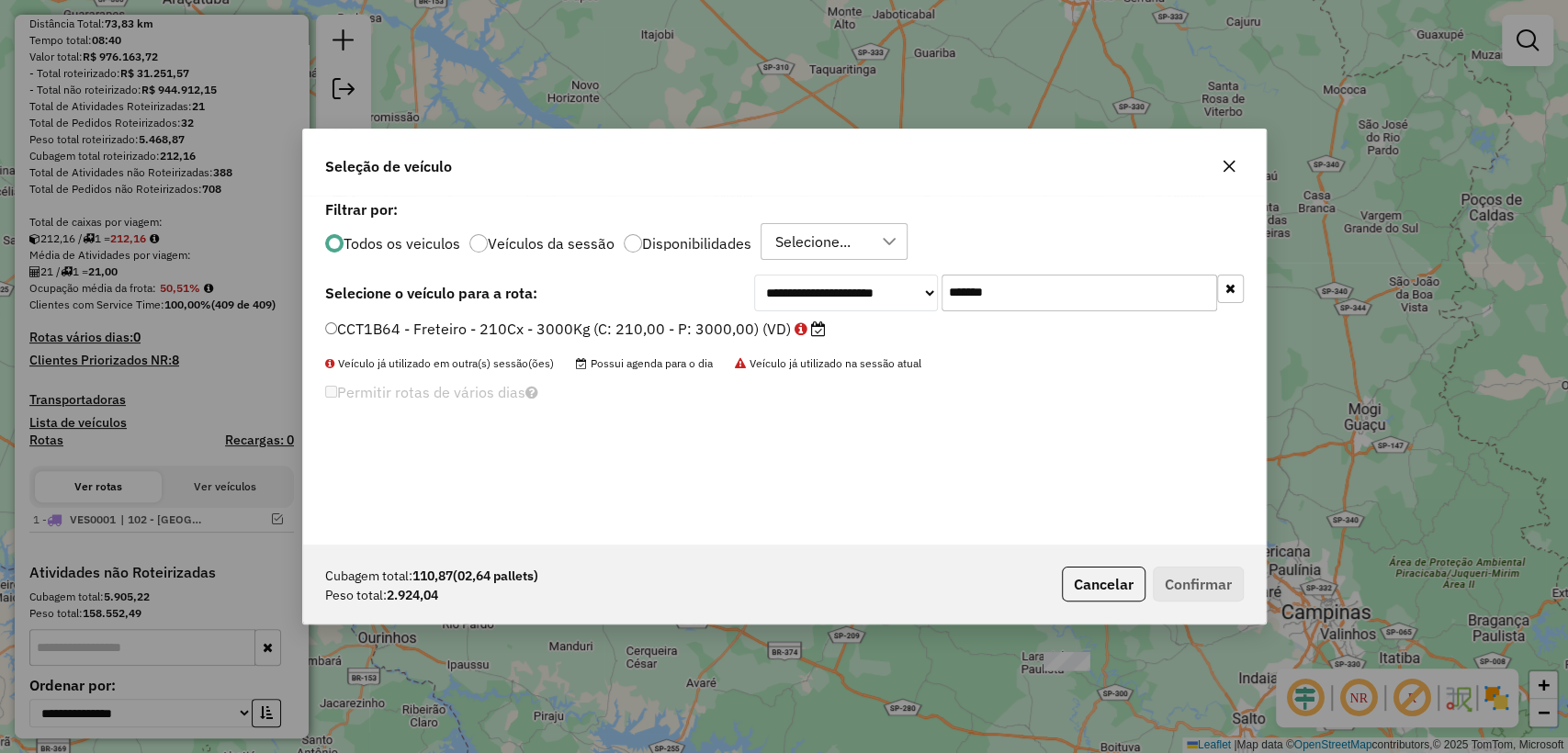
type input "*******"
click at [601, 329] on label "CCT1B64 - Freteiro - 210Cx - 3000Kg (C: 210,00 - P: 3000,00) (VD)" at bounding box center [575, 328] width 501 height 22
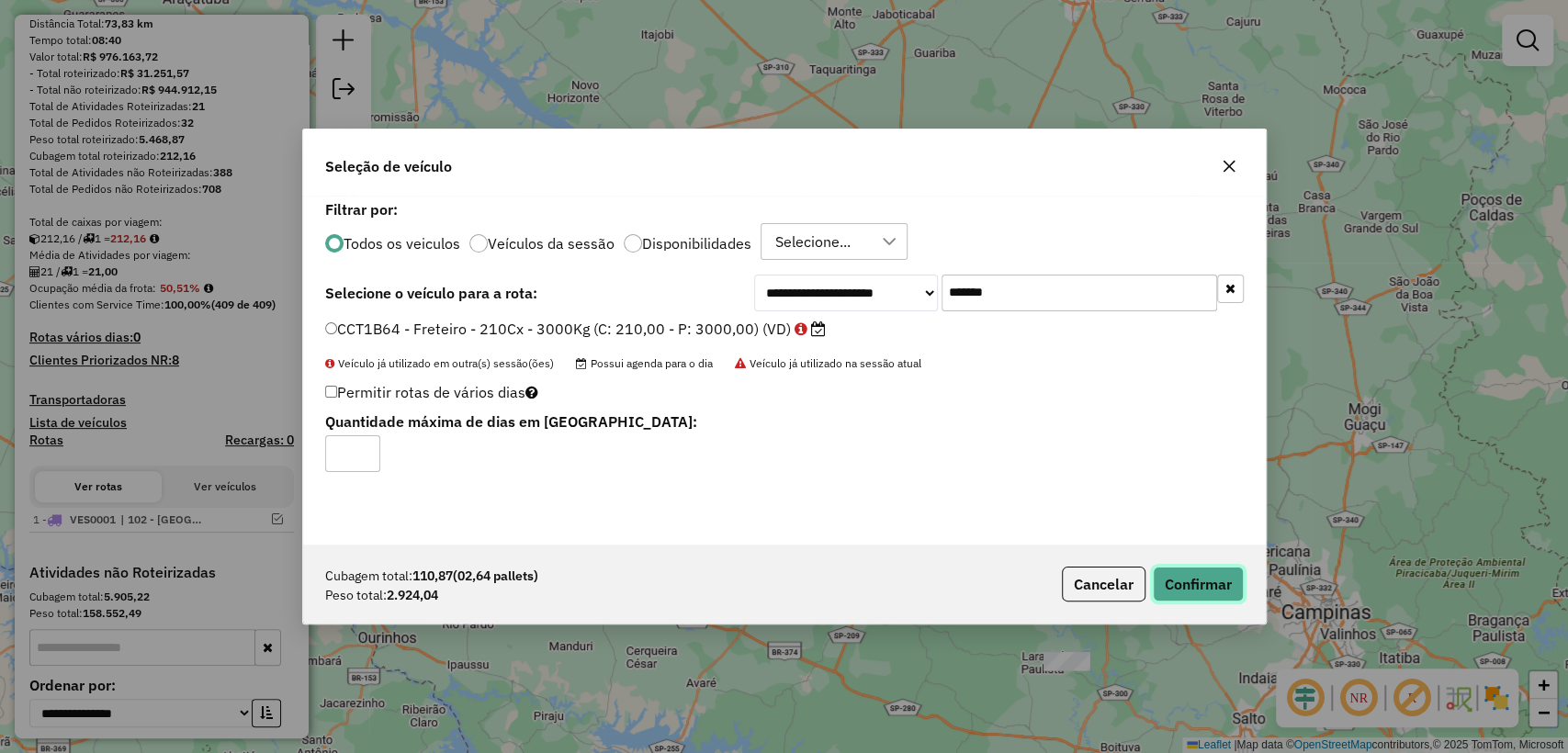
click at [1199, 578] on button "Confirmar" at bounding box center [1198, 584] width 91 height 35
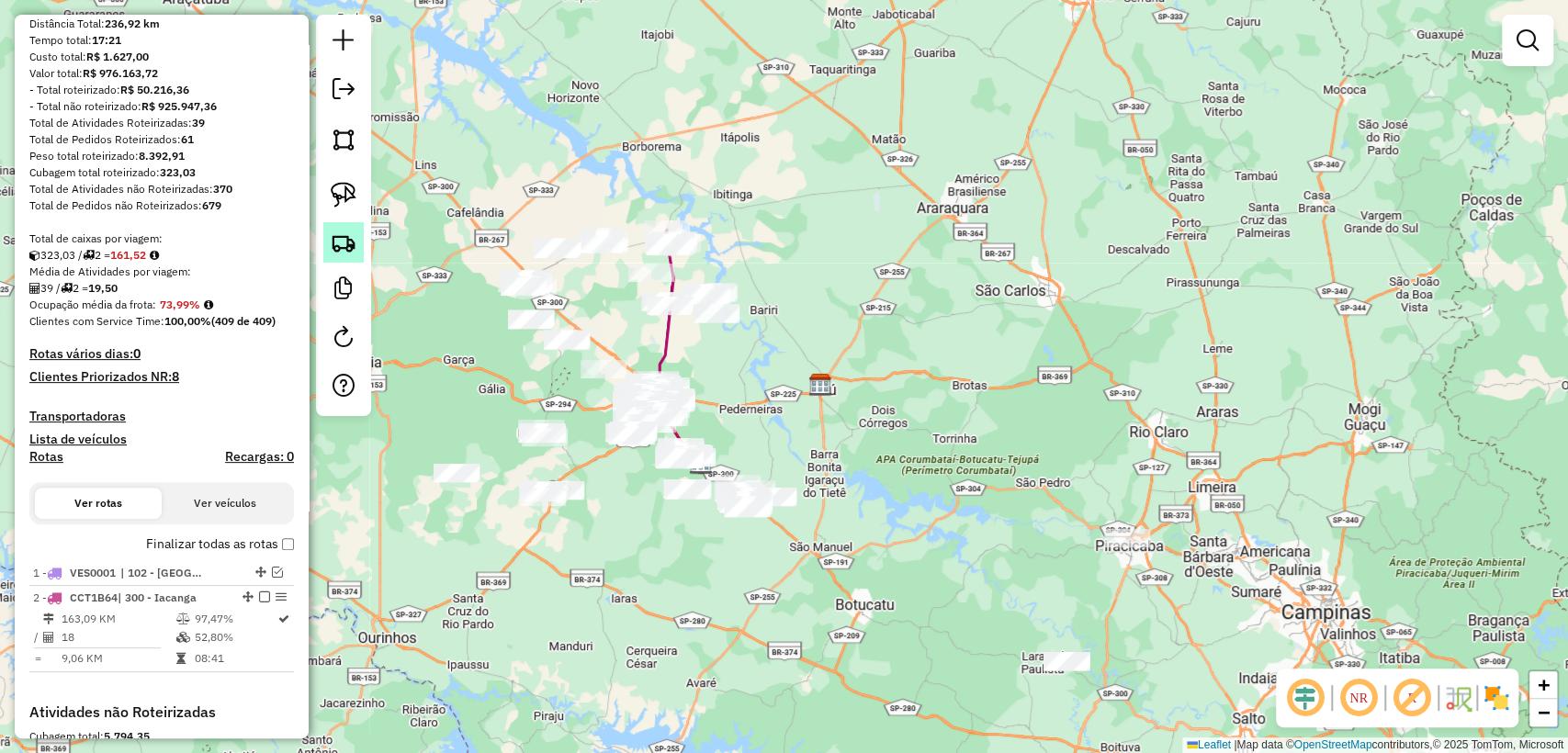
click at [328, 234] on link at bounding box center [344, 242] width 40 height 40
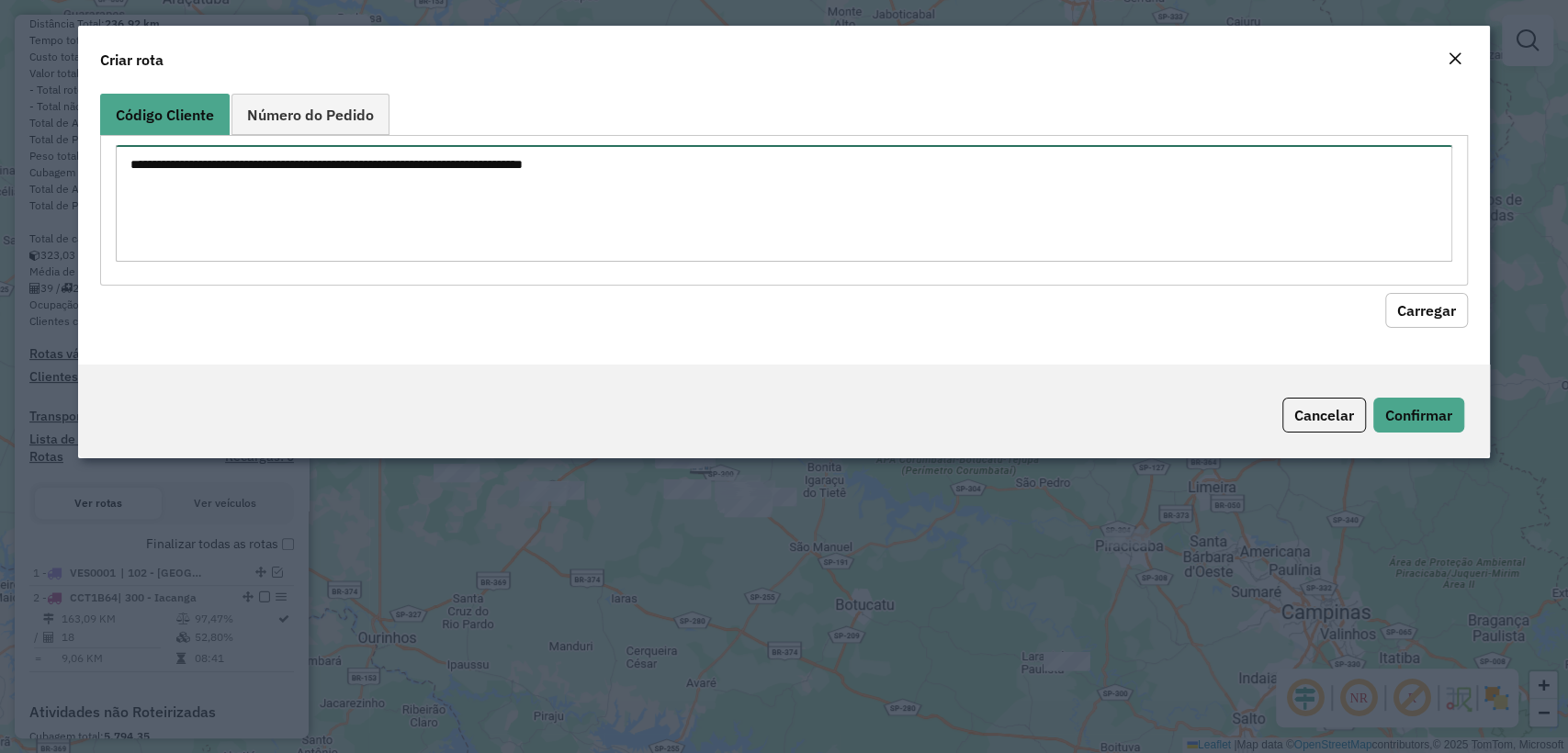
click at [471, 165] on textarea at bounding box center [783, 203] width 1335 height 116
paste textarea "******** ******** ******** ******** ******** ******** ******** ******** *******…"
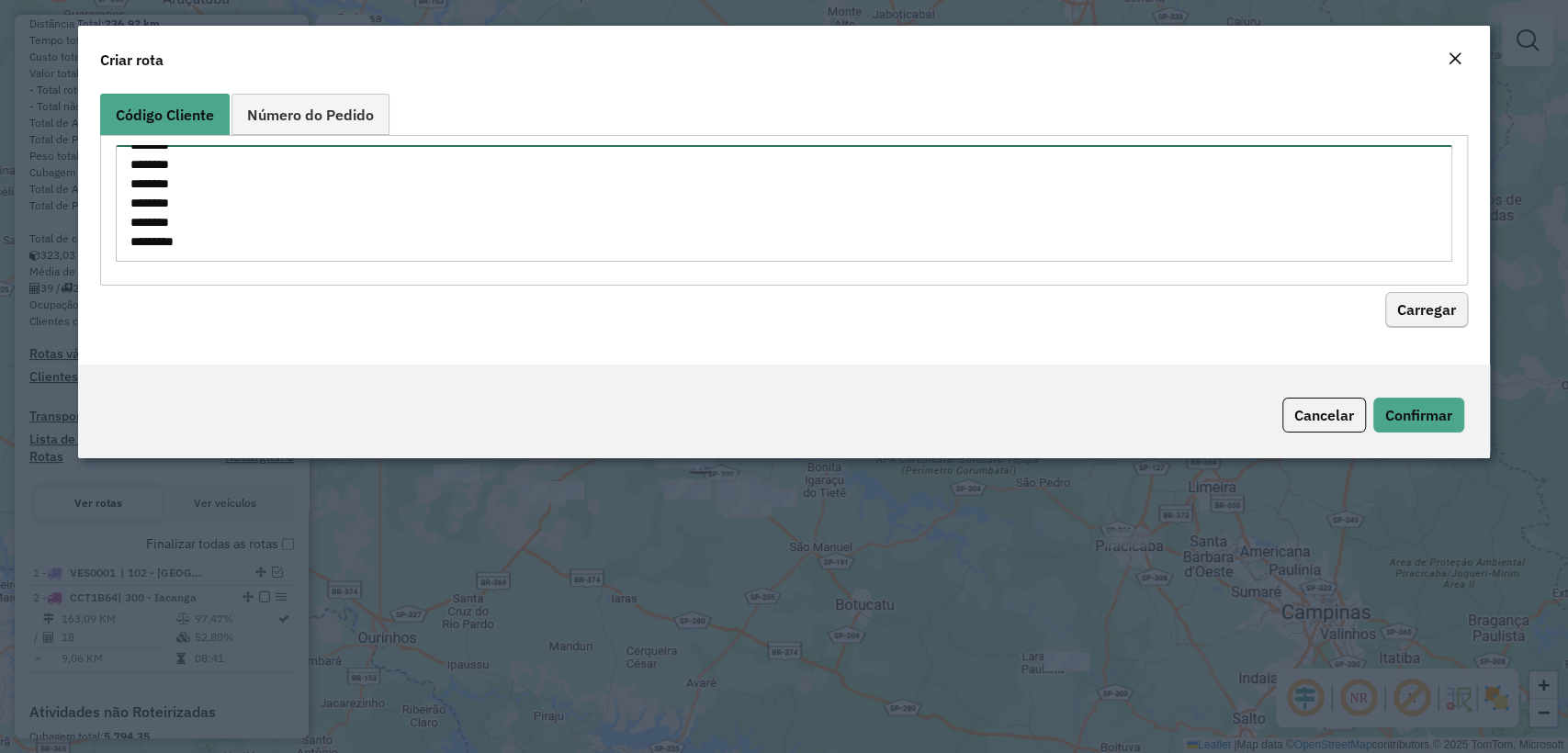
type textarea "******** ******** ******** ******** ******** ******** ******** ******** *******…"
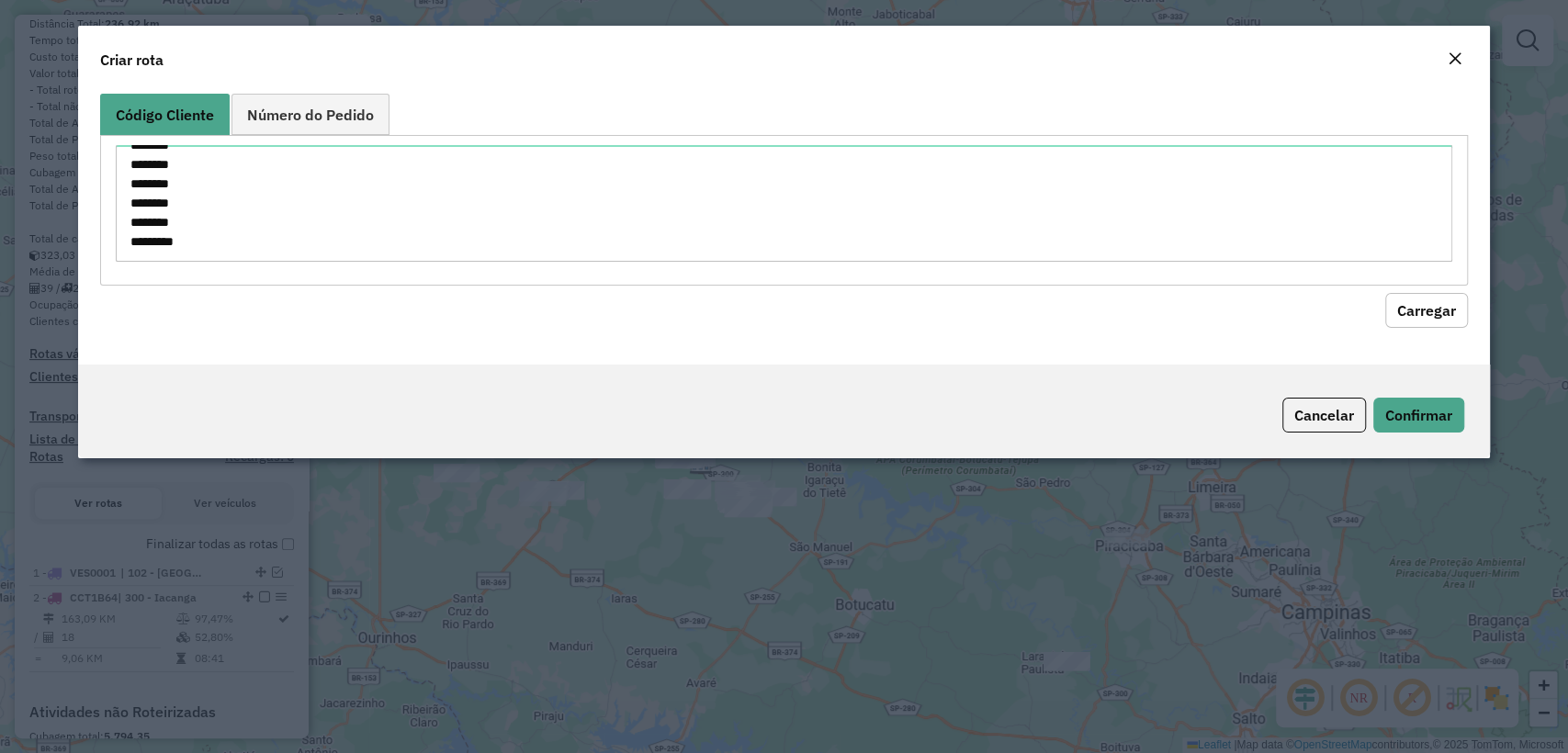
click at [1428, 307] on button "Carregar" at bounding box center [1427, 310] width 83 height 35
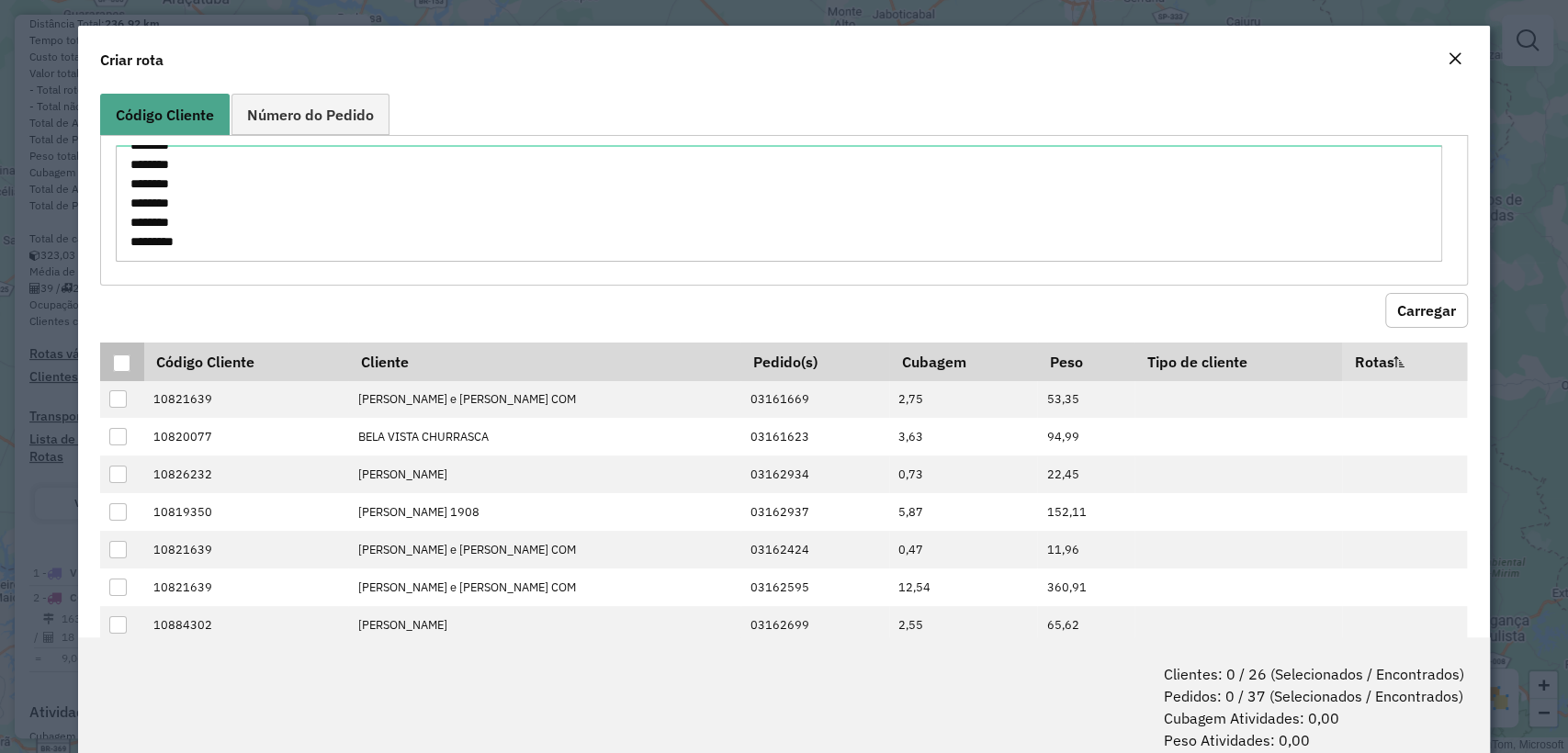
click at [116, 362] on div at bounding box center [122, 363] width 17 height 17
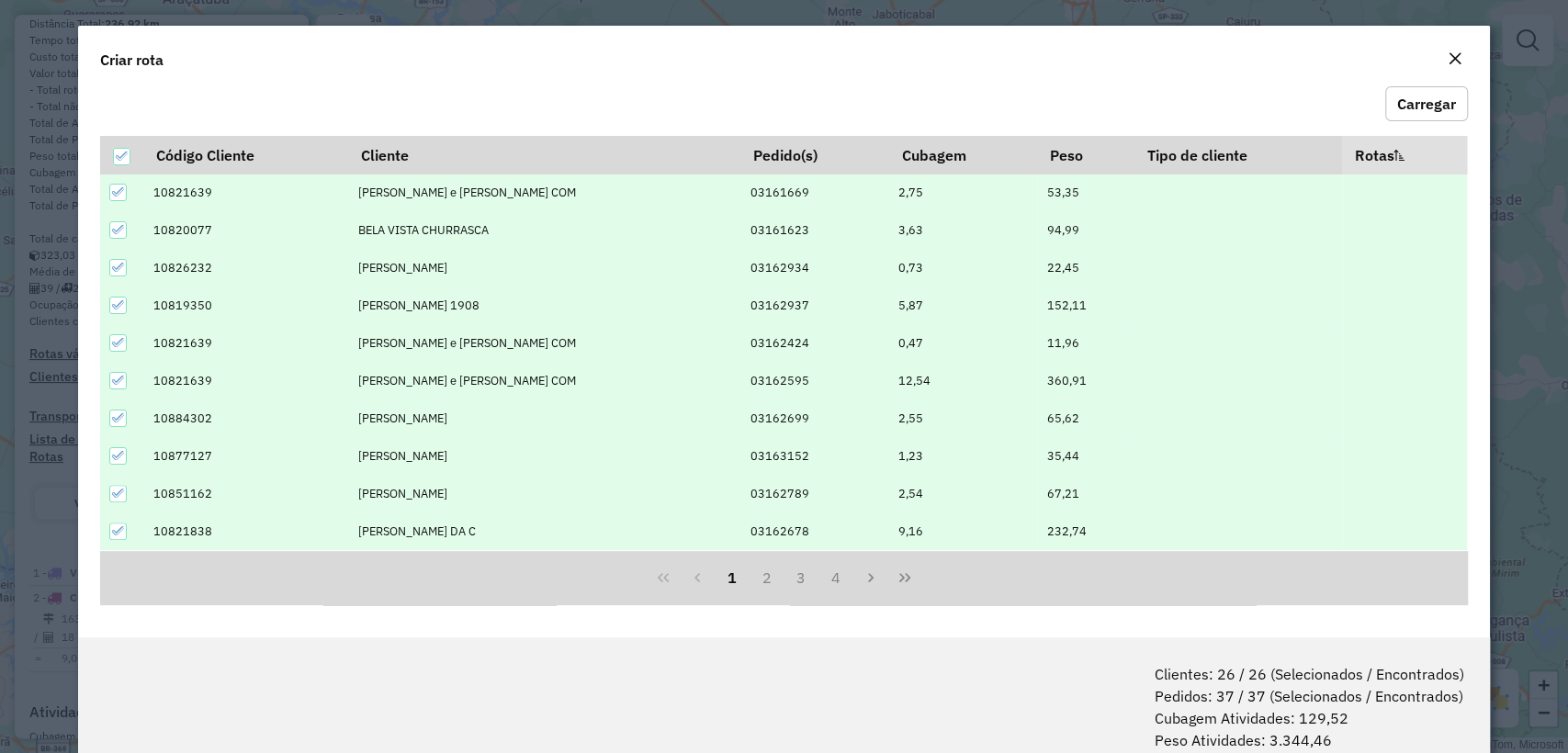
scroll to position [91, 0]
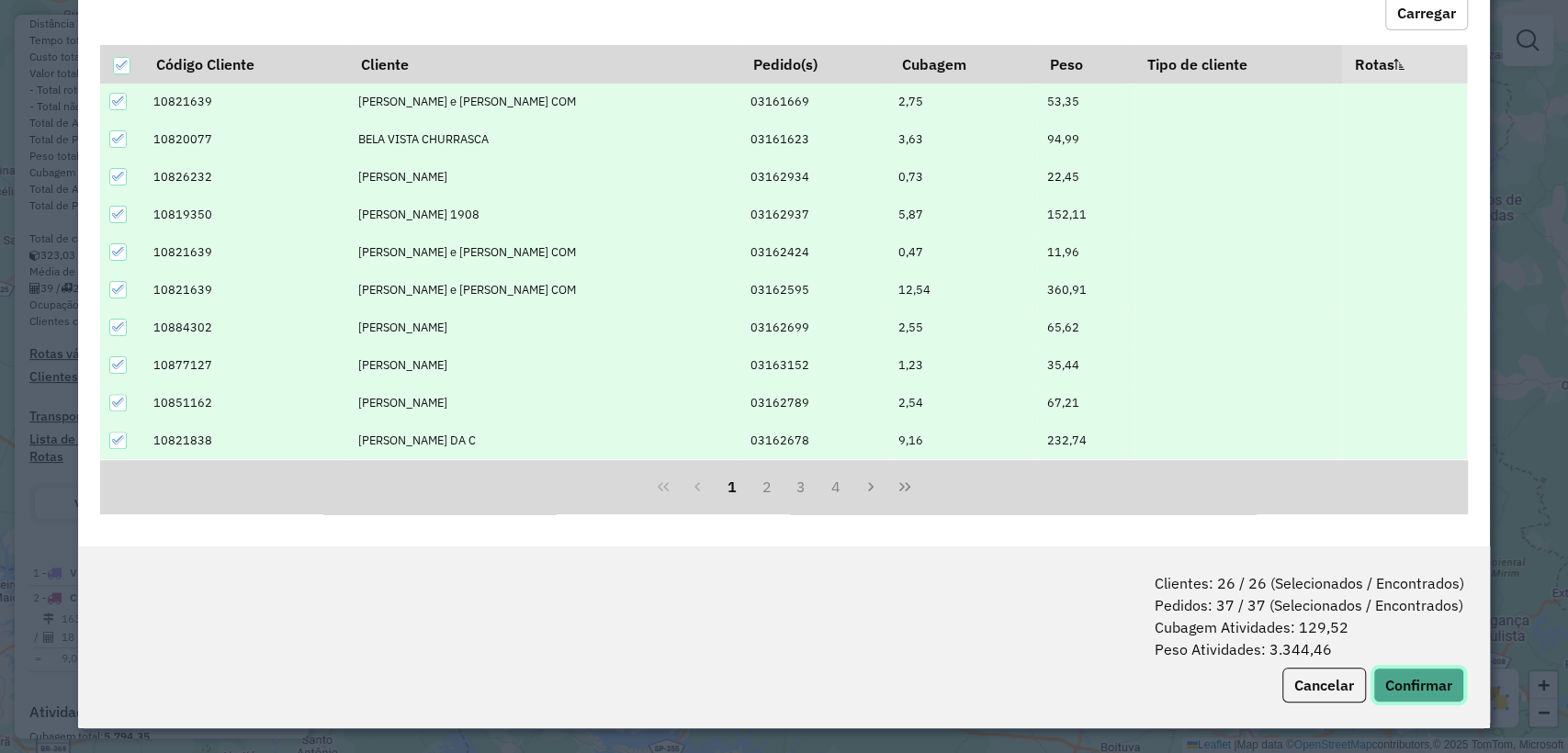
click at [1411, 676] on button "Confirmar" at bounding box center [1418, 685] width 91 height 35
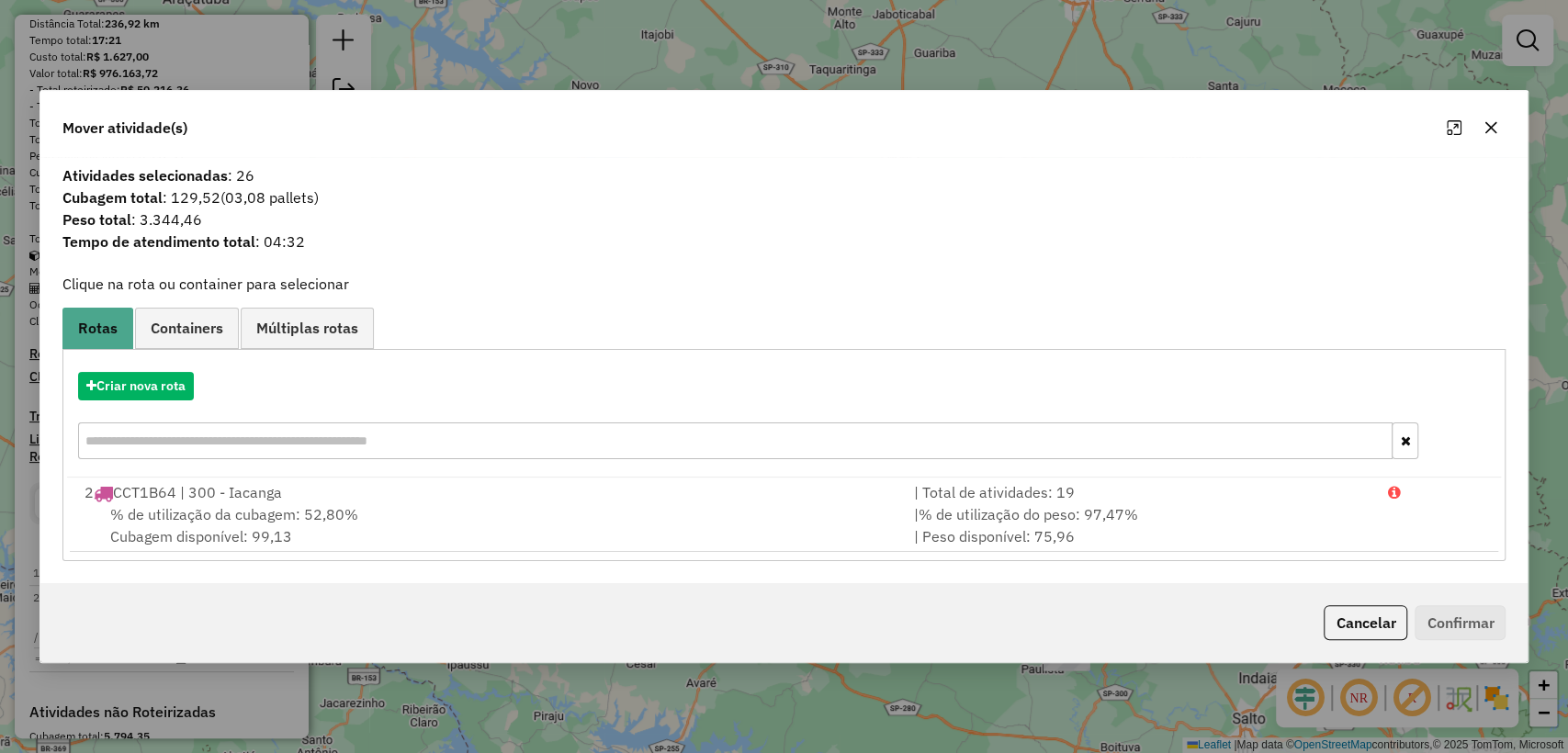
click at [127, 401] on div "Criar nova rota" at bounding box center [784, 418] width 1434 height 119
click at [138, 389] on button "Criar nova rota" at bounding box center [135, 386] width 115 height 29
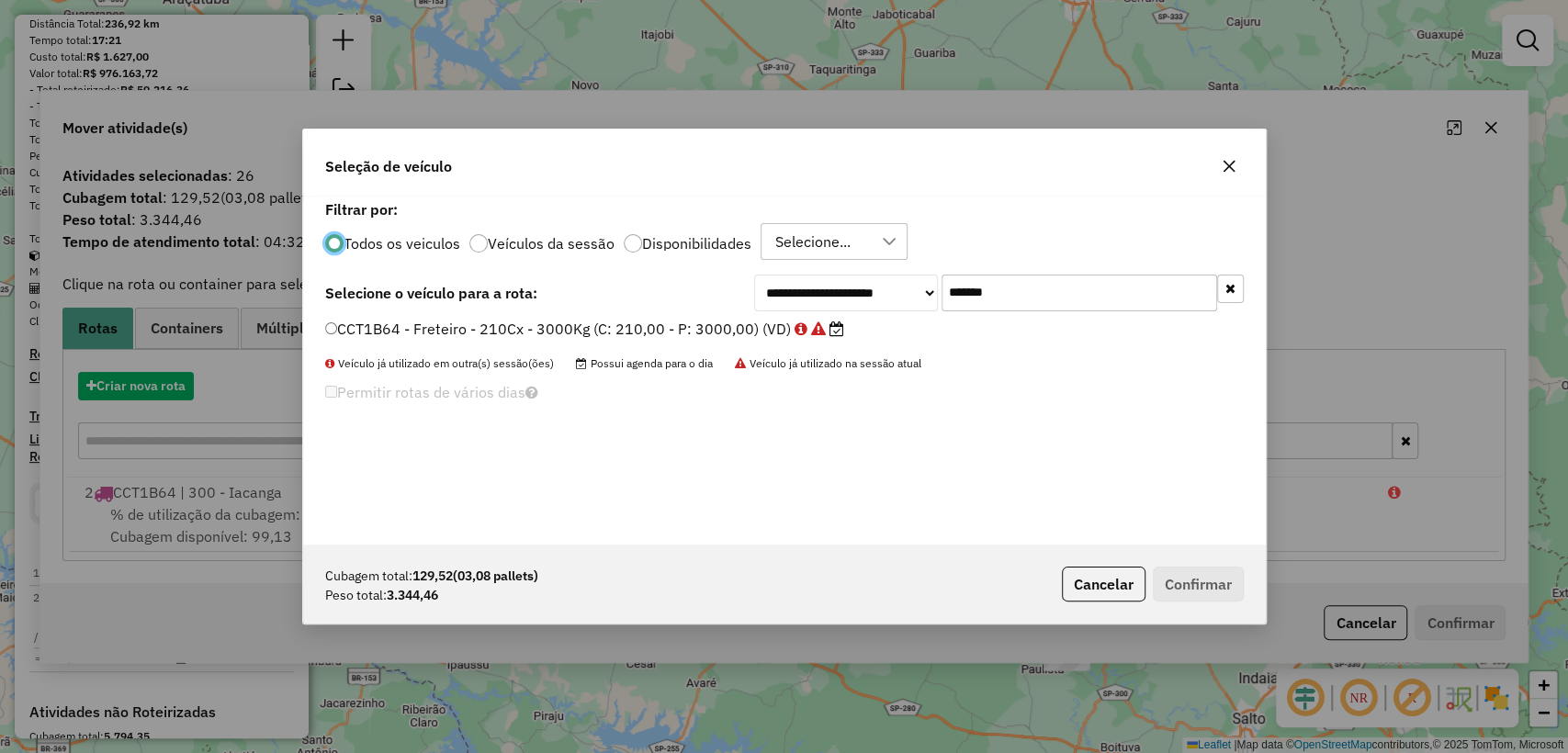
scroll to position [10, 6]
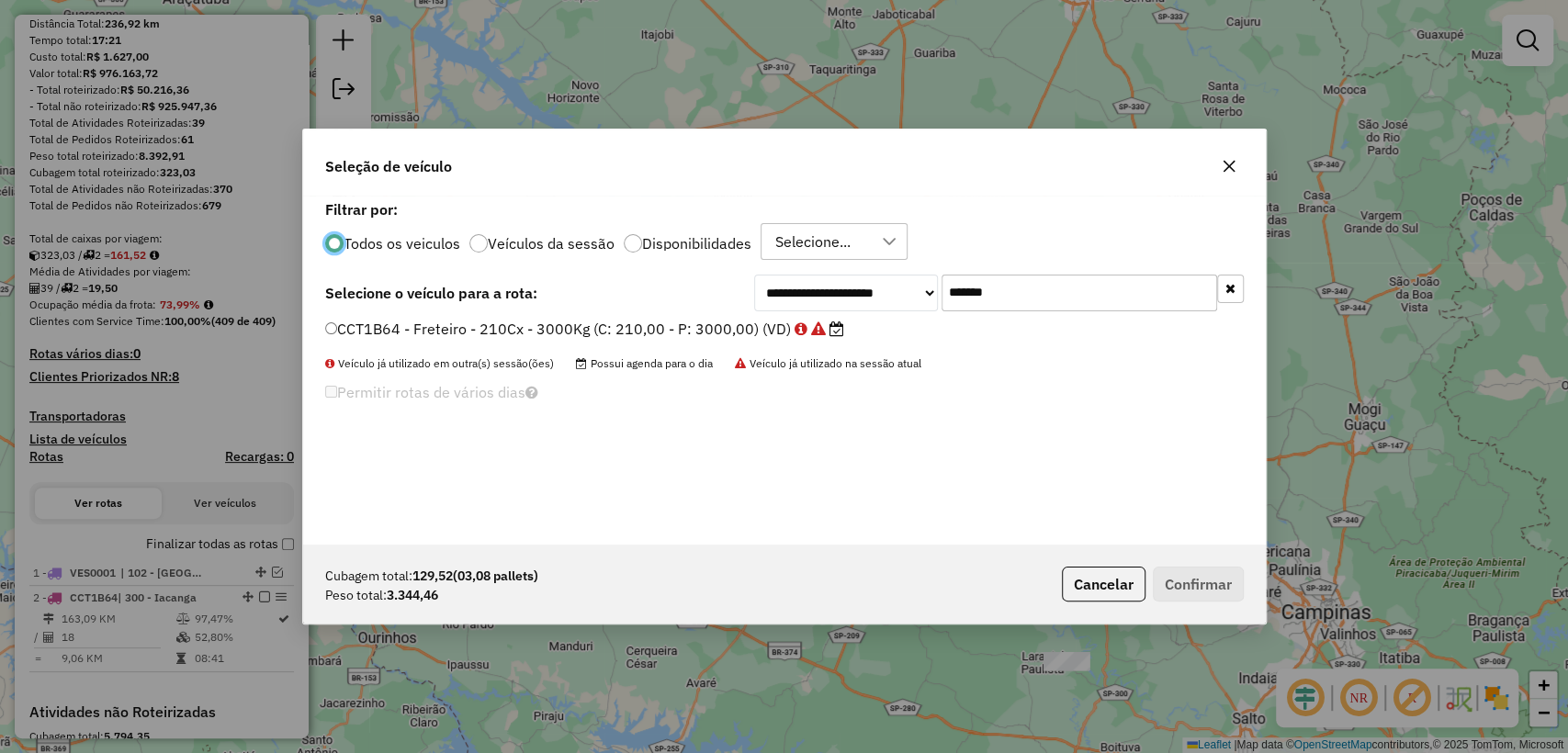
click at [1094, 315] on div "**********" at bounding box center [785, 370] width 963 height 349
click at [1078, 297] on input "*******" at bounding box center [1079, 293] width 276 height 36
paste input "text"
type input "*******"
click at [698, 332] on label "EGI8G53 - Freteiro - 210Cx - 3610Kg (C: 210,00 - P: 3610,00) (VD)" at bounding box center [574, 328] width 499 height 22
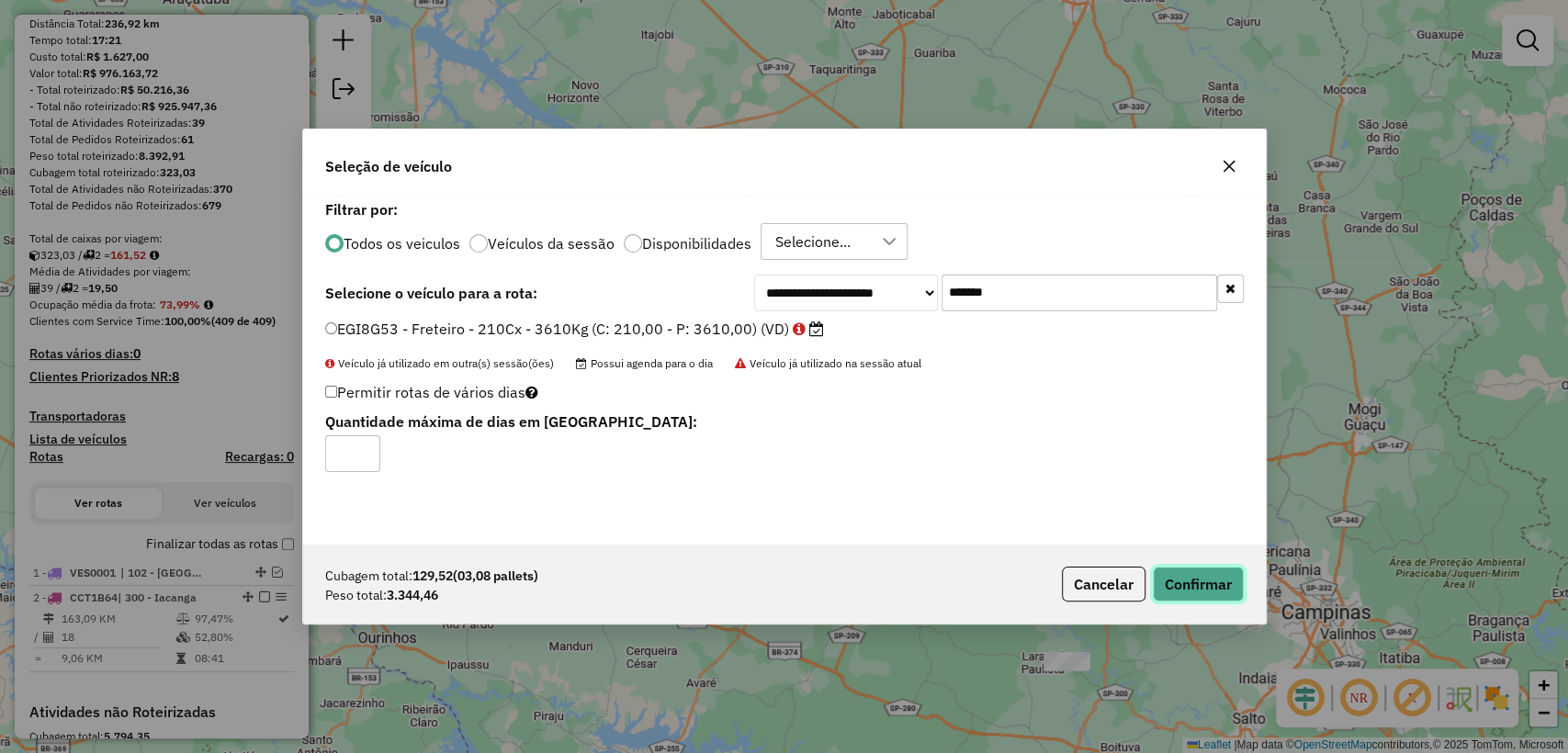
click at [1198, 598] on button "Confirmar" at bounding box center [1198, 584] width 91 height 35
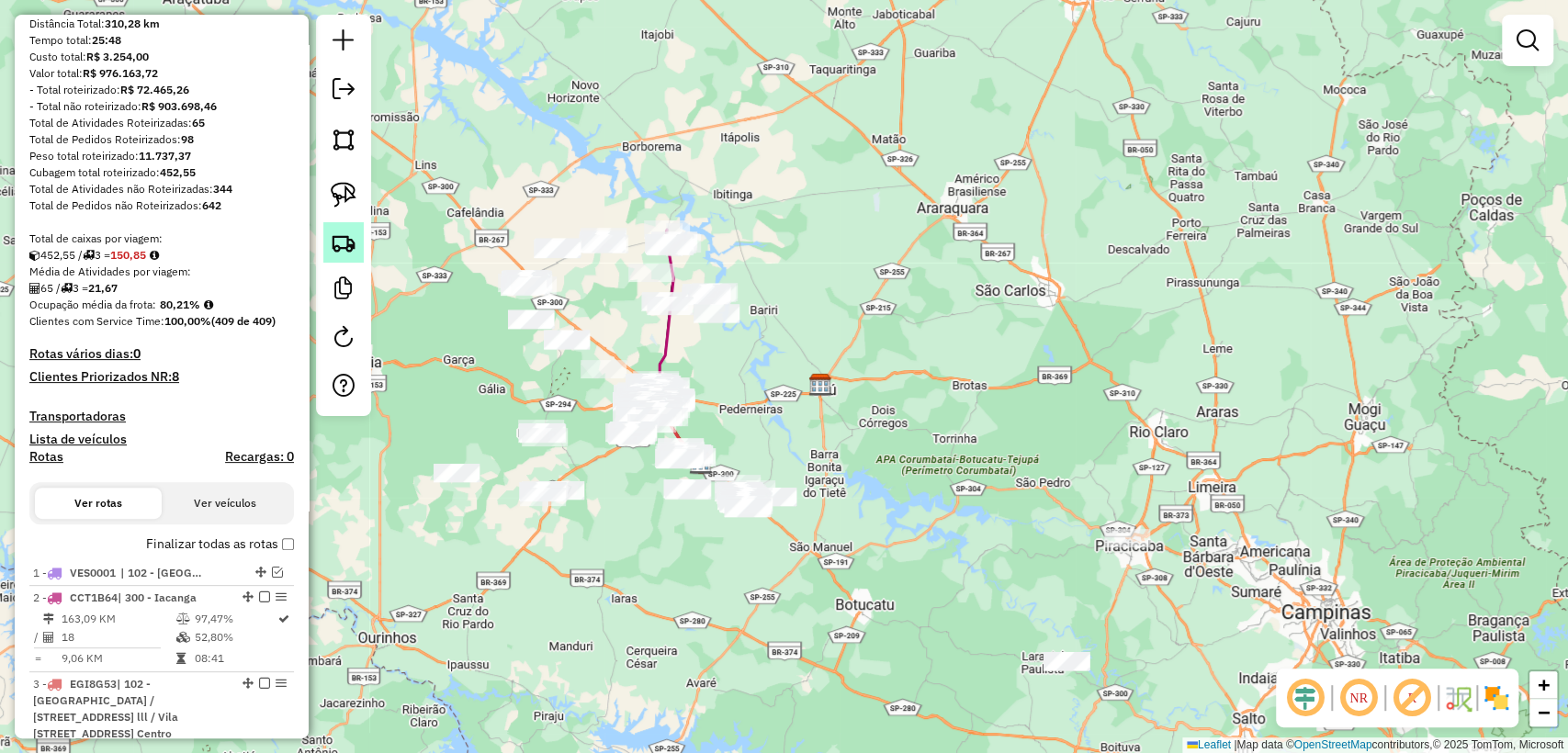
click at [340, 231] on img at bounding box center [343, 242] width 26 height 26
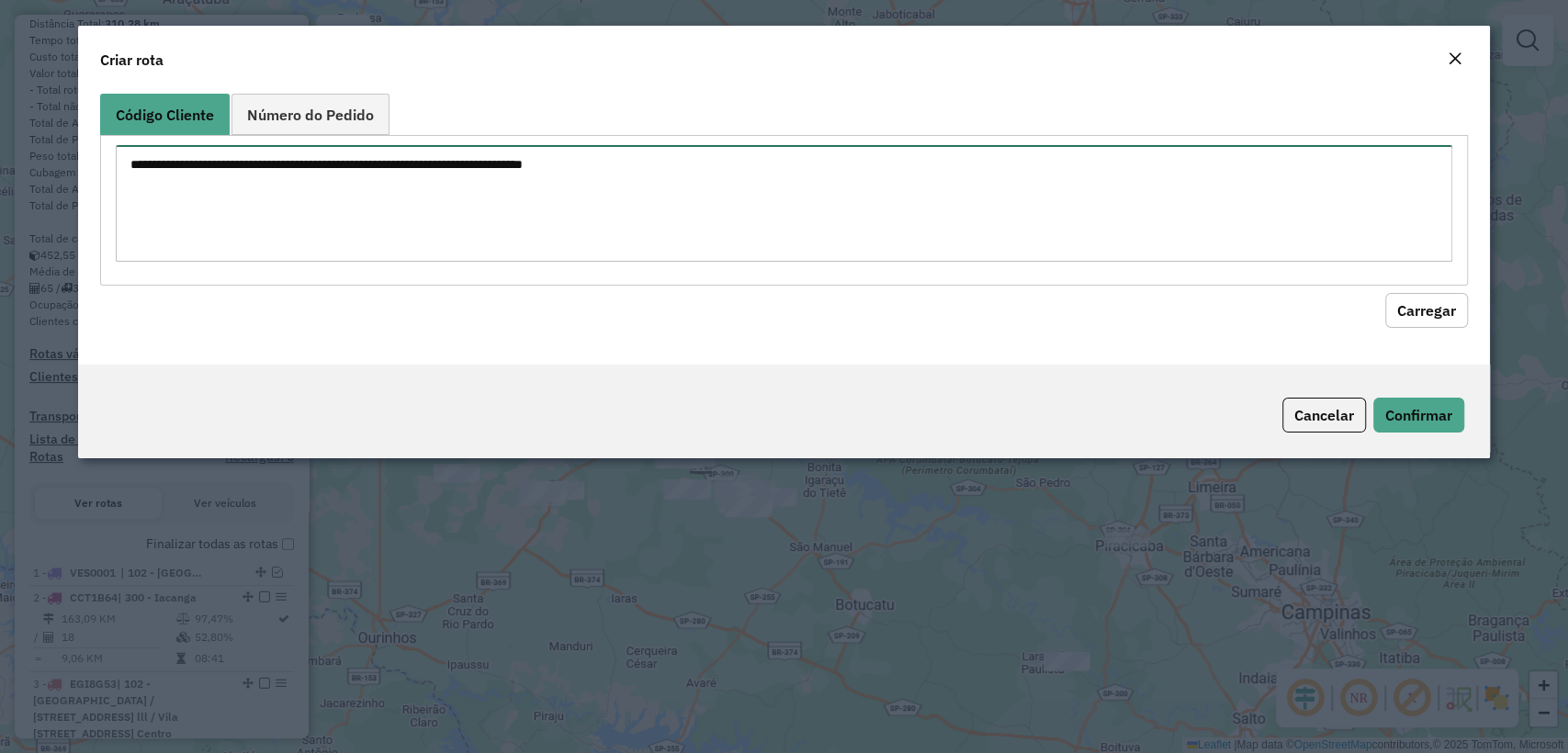
click at [985, 245] on textarea at bounding box center [783, 203] width 1335 height 116
paste textarea "******** ******** ******** ******** ******** ******** ******** ******** *******…"
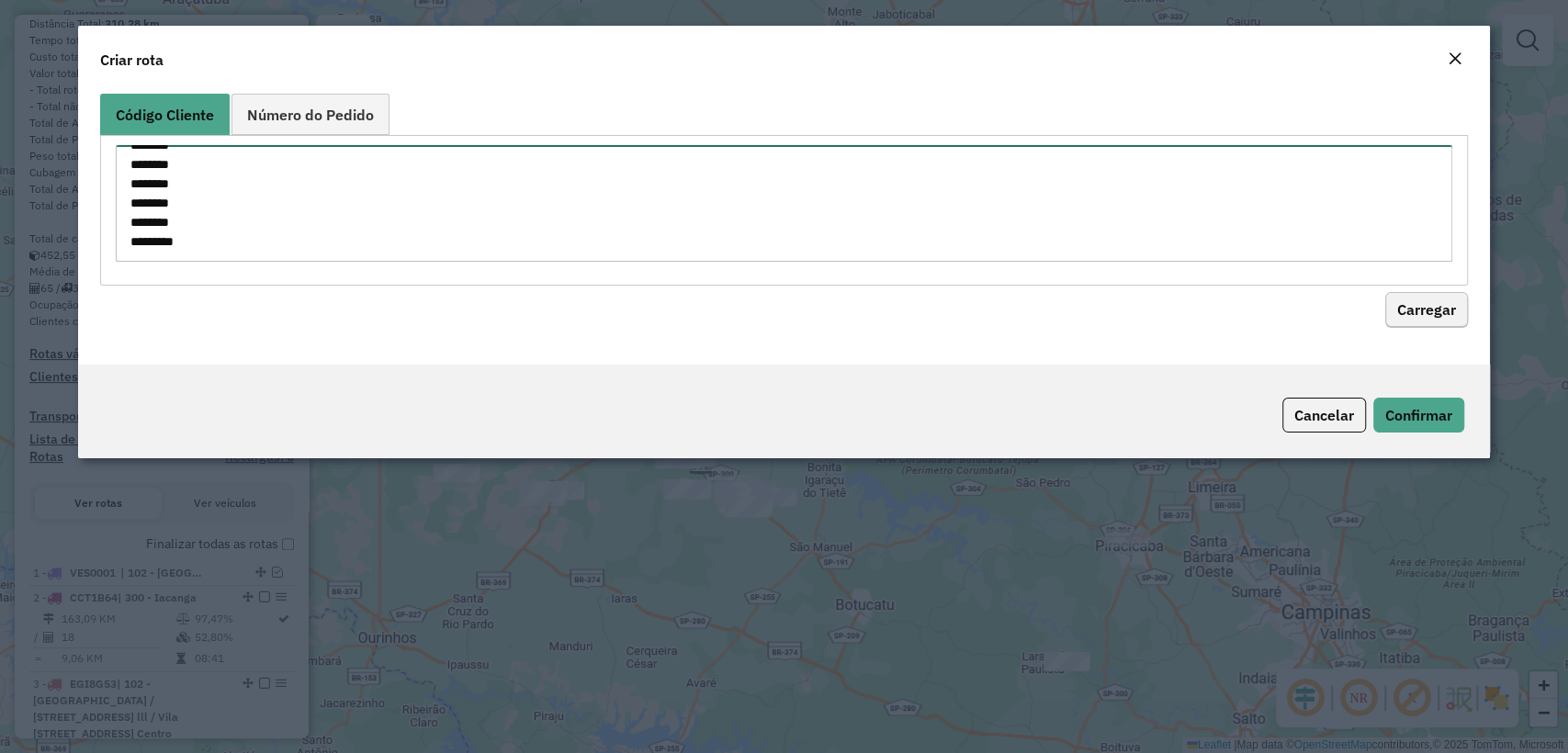
type textarea "******** ******** ******** ******** ******** ******** ******** ******** *******…"
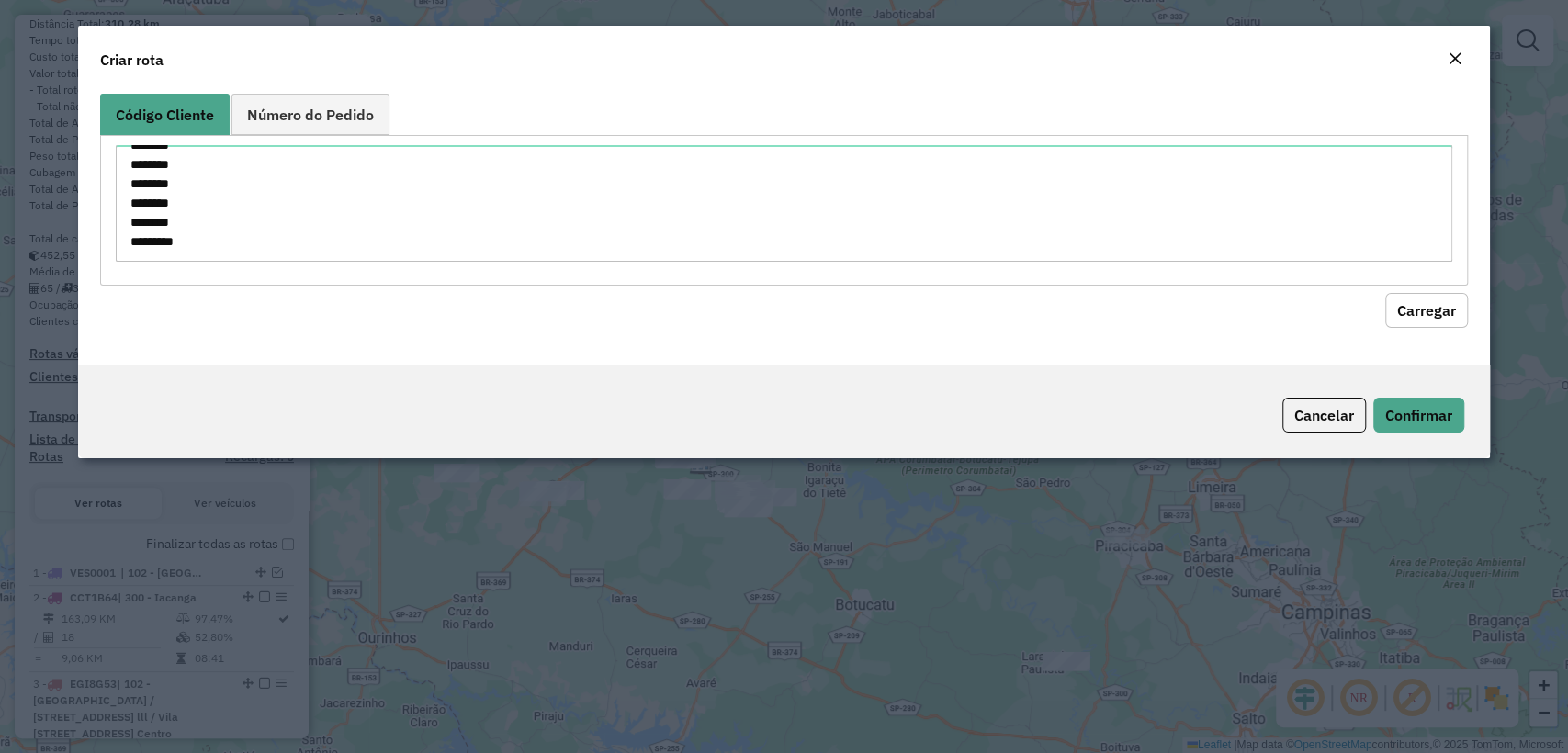
click at [1433, 304] on button "Carregar" at bounding box center [1427, 310] width 83 height 35
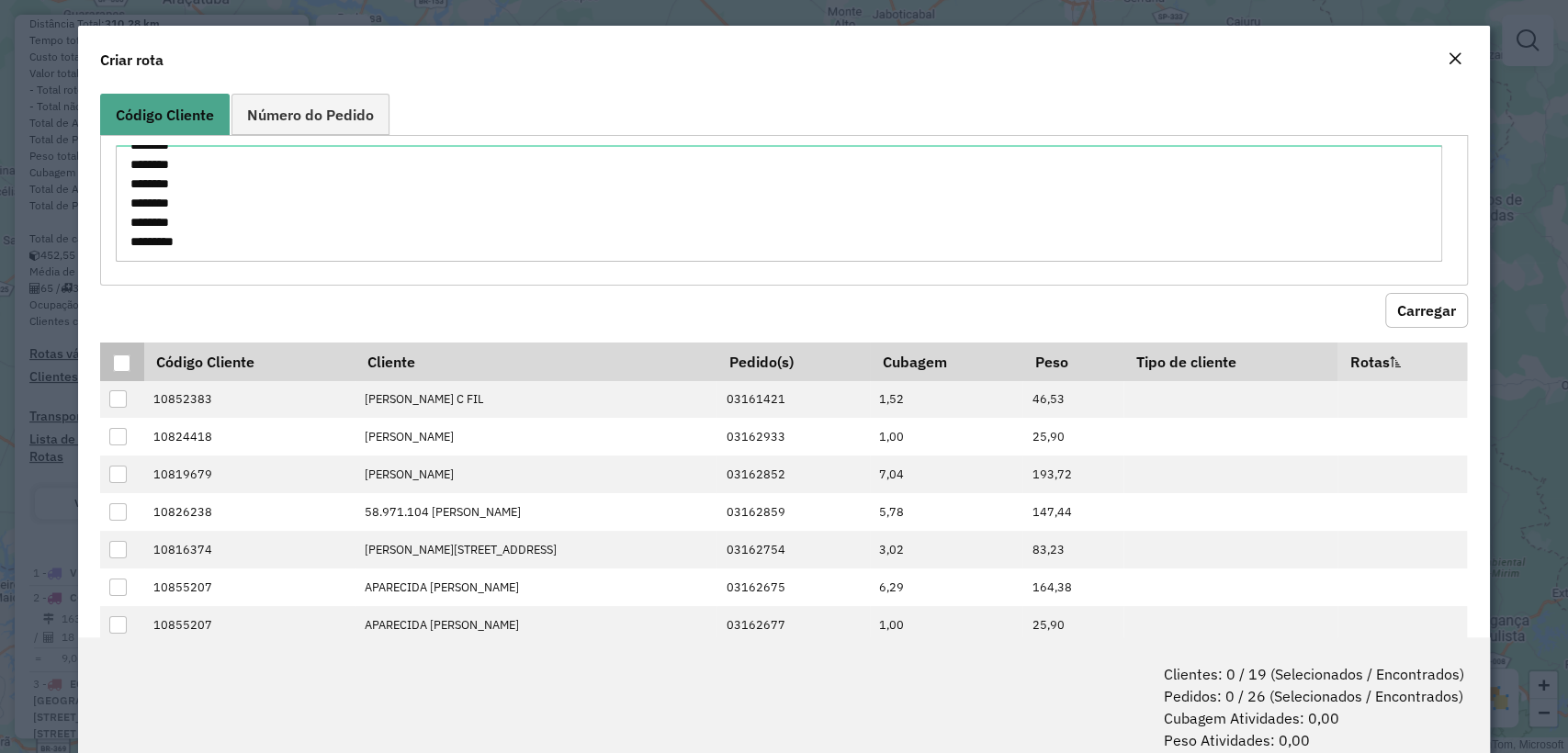
click at [118, 358] on div at bounding box center [122, 363] width 17 height 17
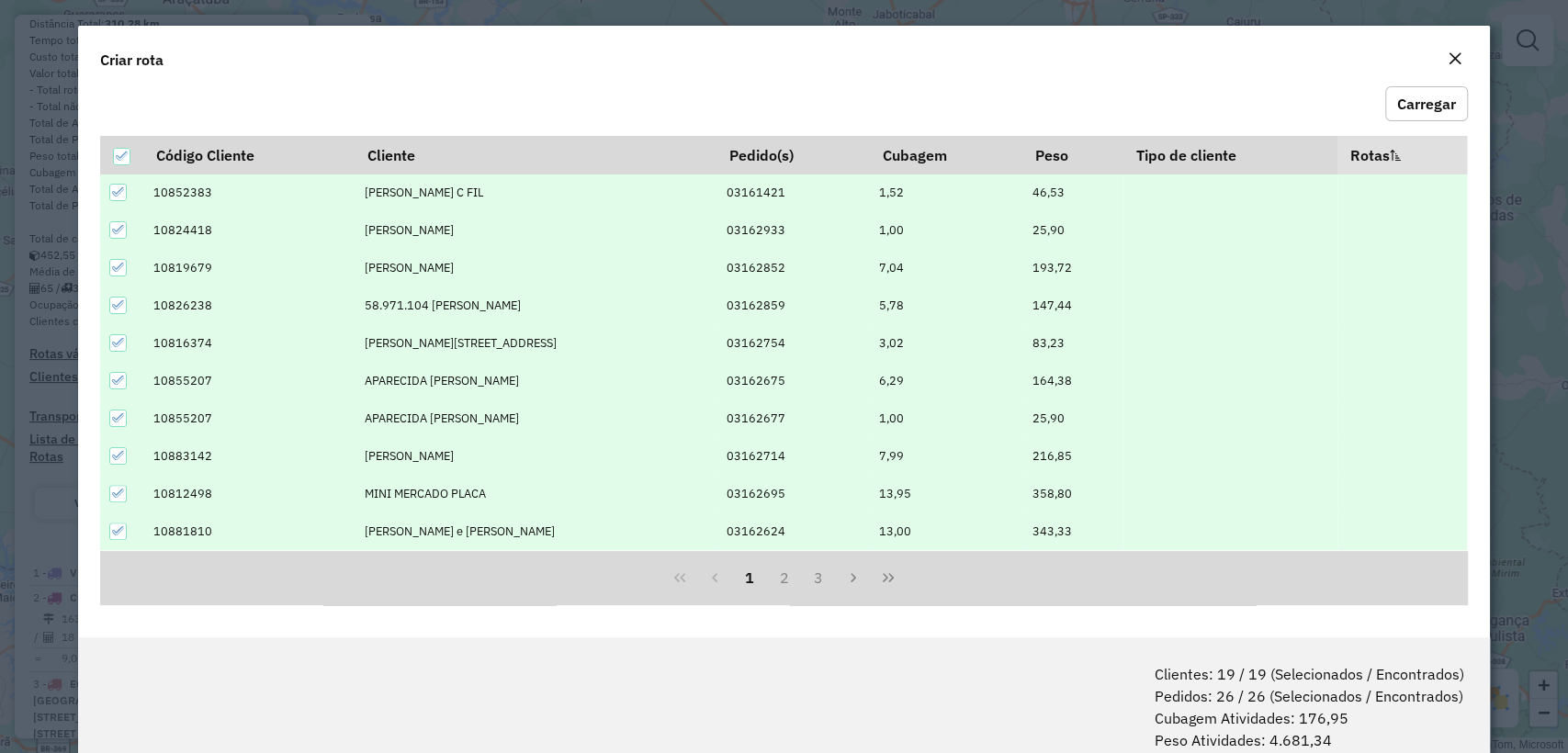
scroll to position [91, 0]
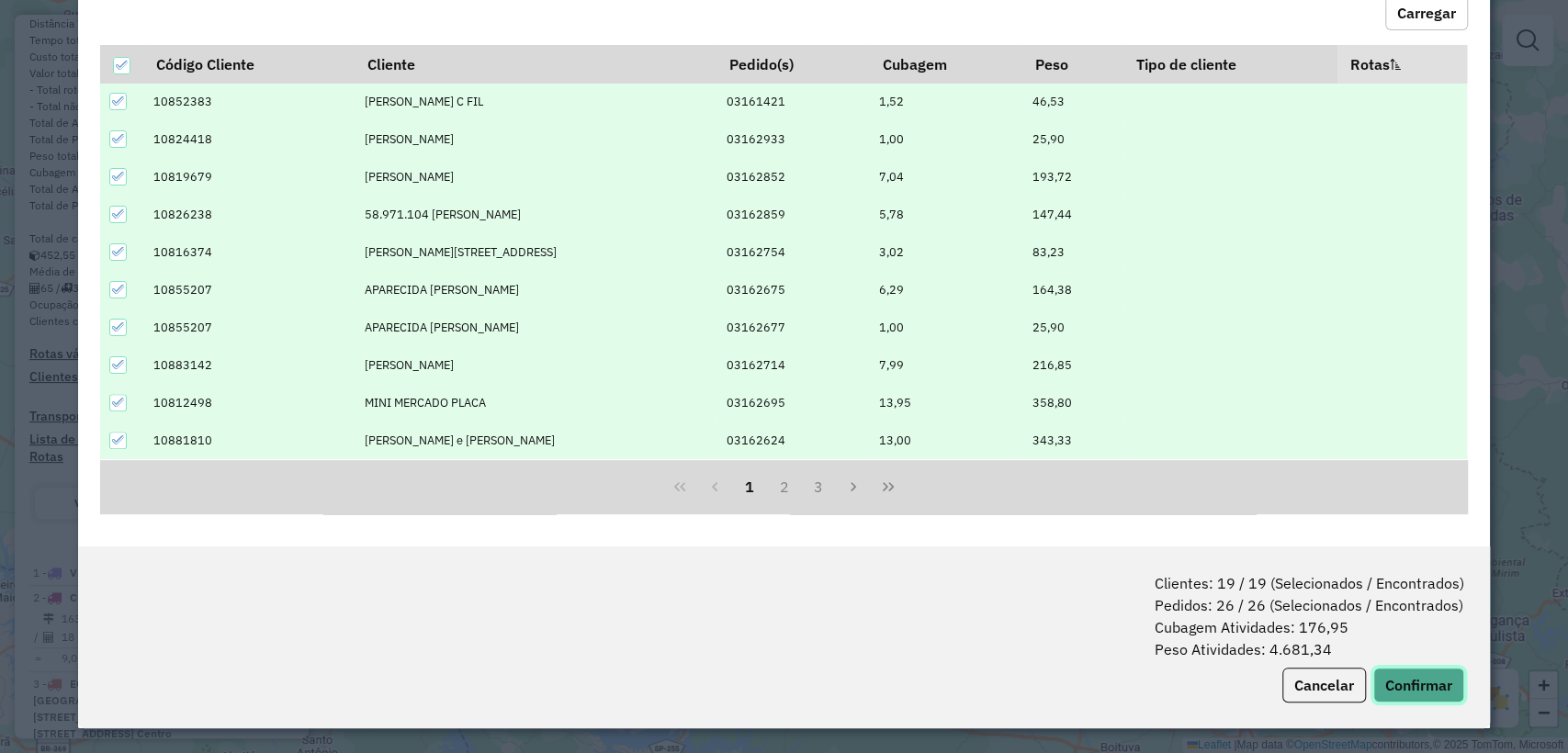
click at [1411, 685] on button "Confirmar" at bounding box center [1418, 685] width 91 height 35
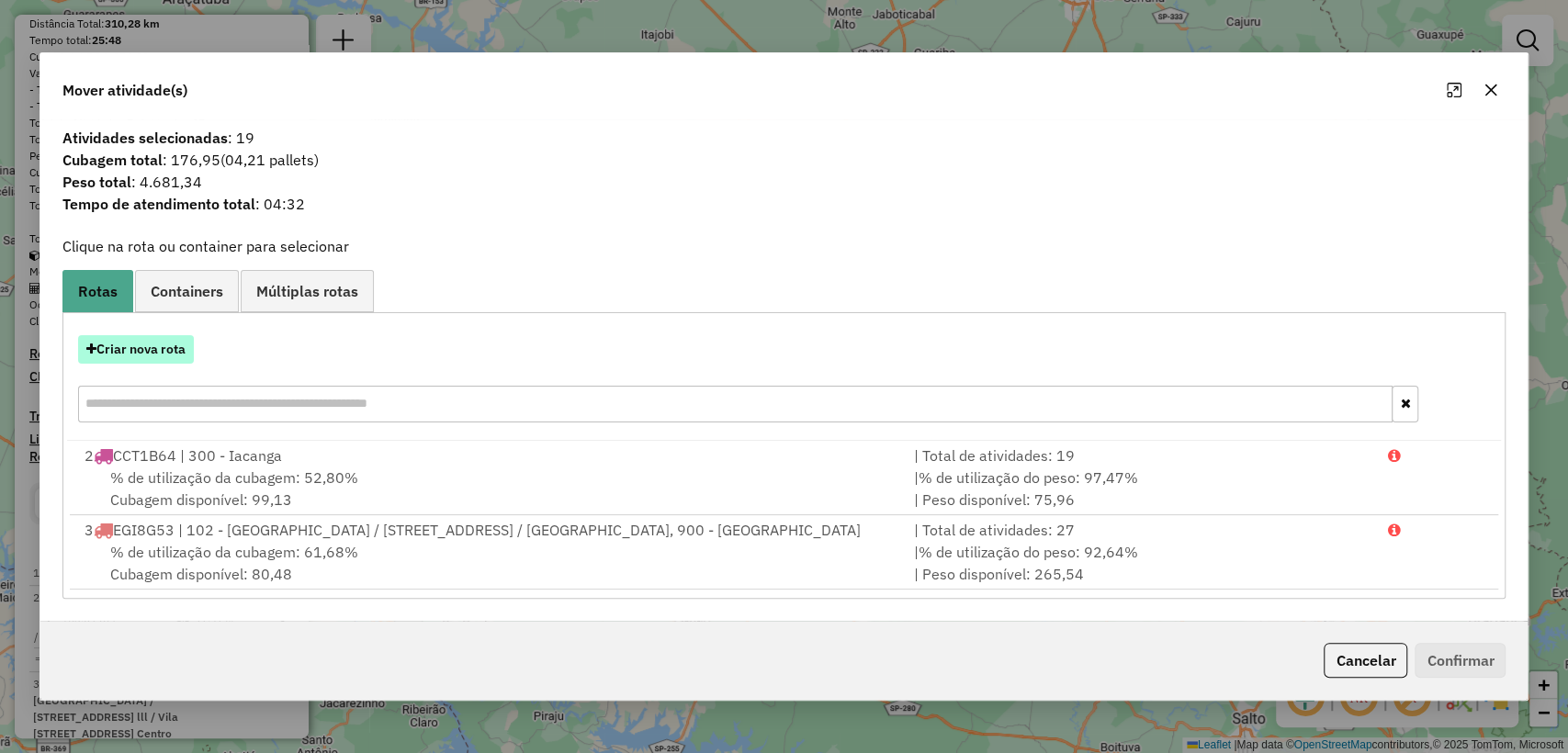
click at [135, 341] on button "Criar nova rota" at bounding box center [135, 350] width 115 height 29
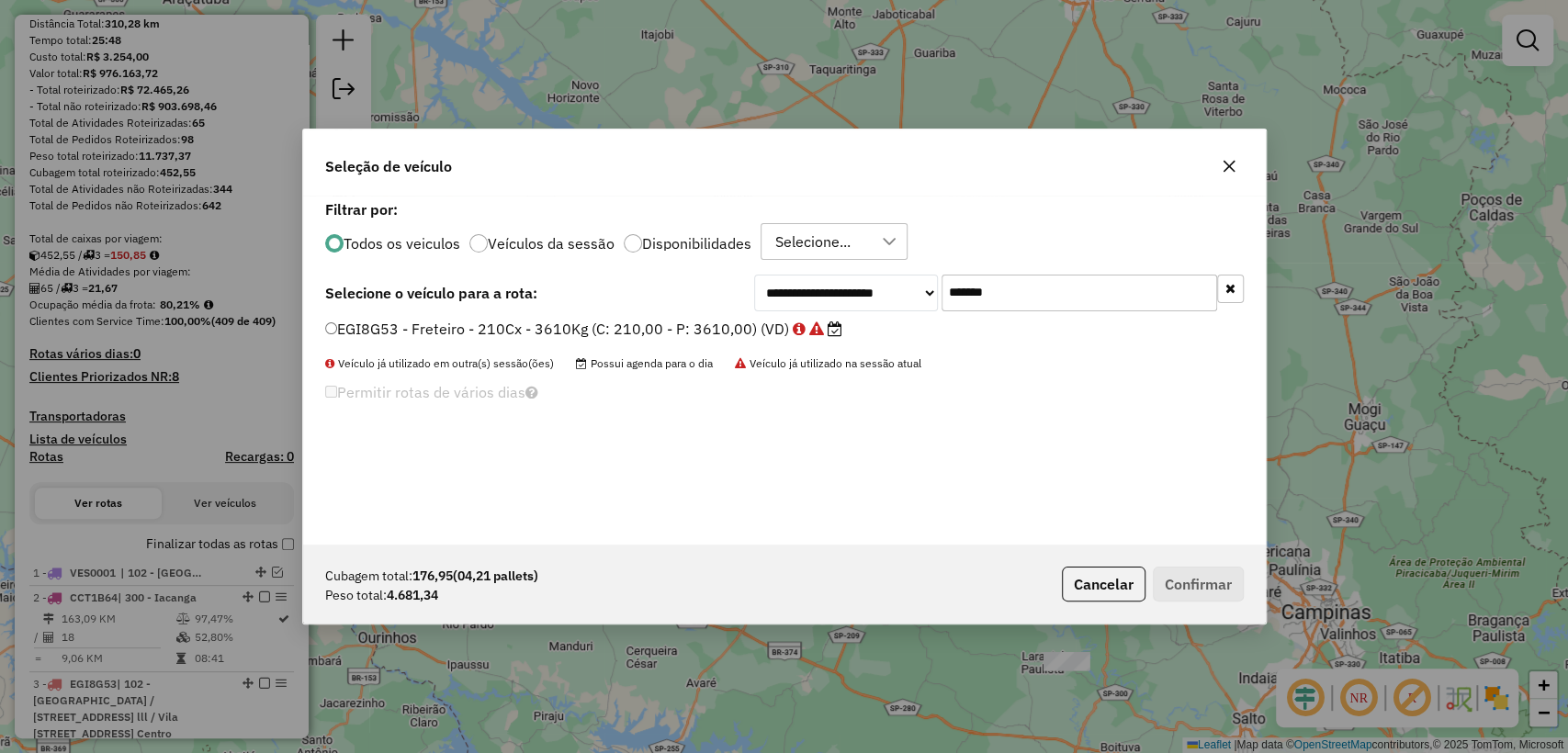
scroll to position [10, 6]
click at [1056, 286] on input "*******" at bounding box center [1079, 293] width 276 height 36
paste input "text"
type input "*******"
click at [668, 321] on label "ESP5266 - F. Fixa - 210Cx - 5050Kg (C: 210,00 - P: 5050,00) (VD)" at bounding box center [569, 328] width 489 height 22
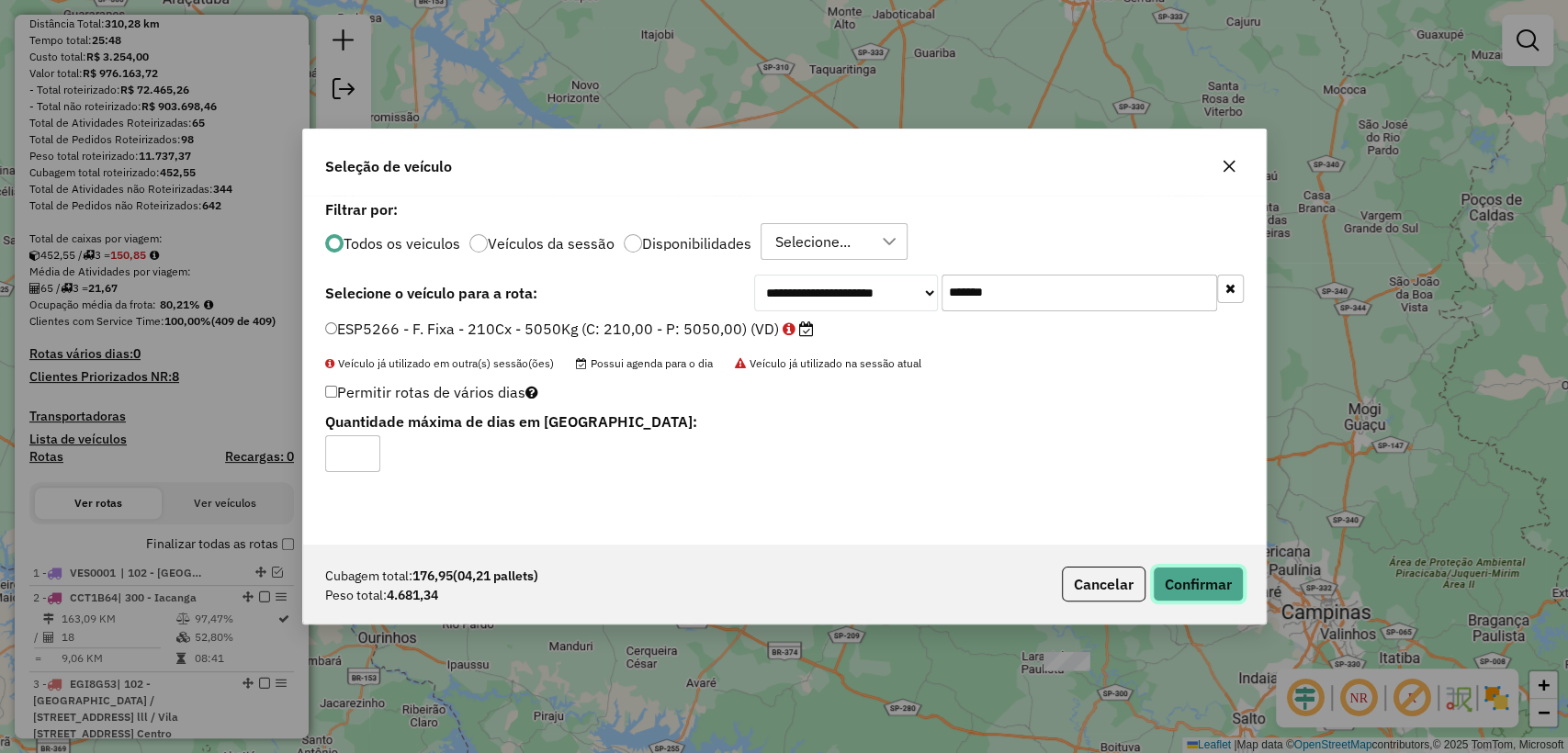
click at [1192, 587] on button "Confirmar" at bounding box center [1198, 584] width 91 height 35
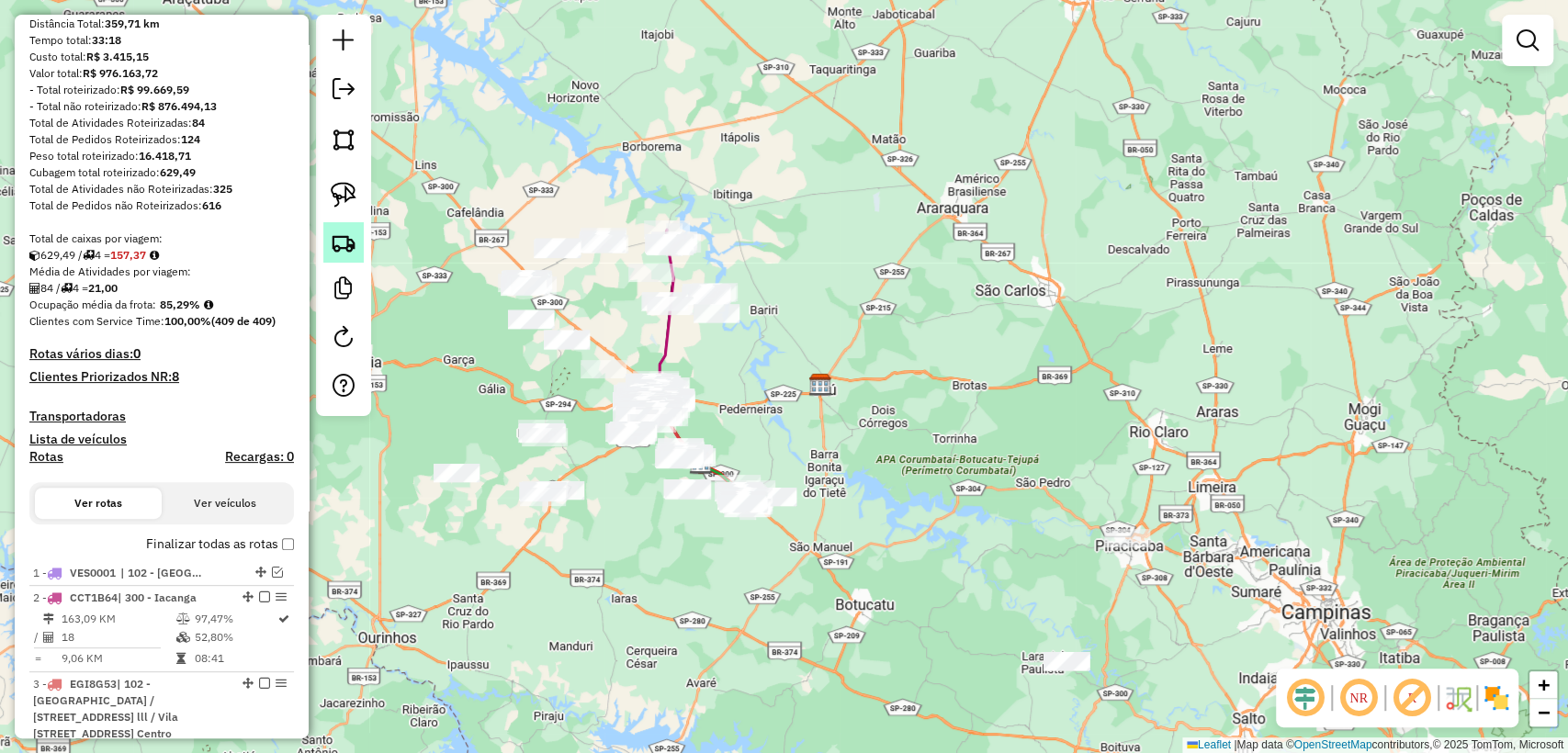
click at [347, 236] on img at bounding box center [343, 242] width 26 height 26
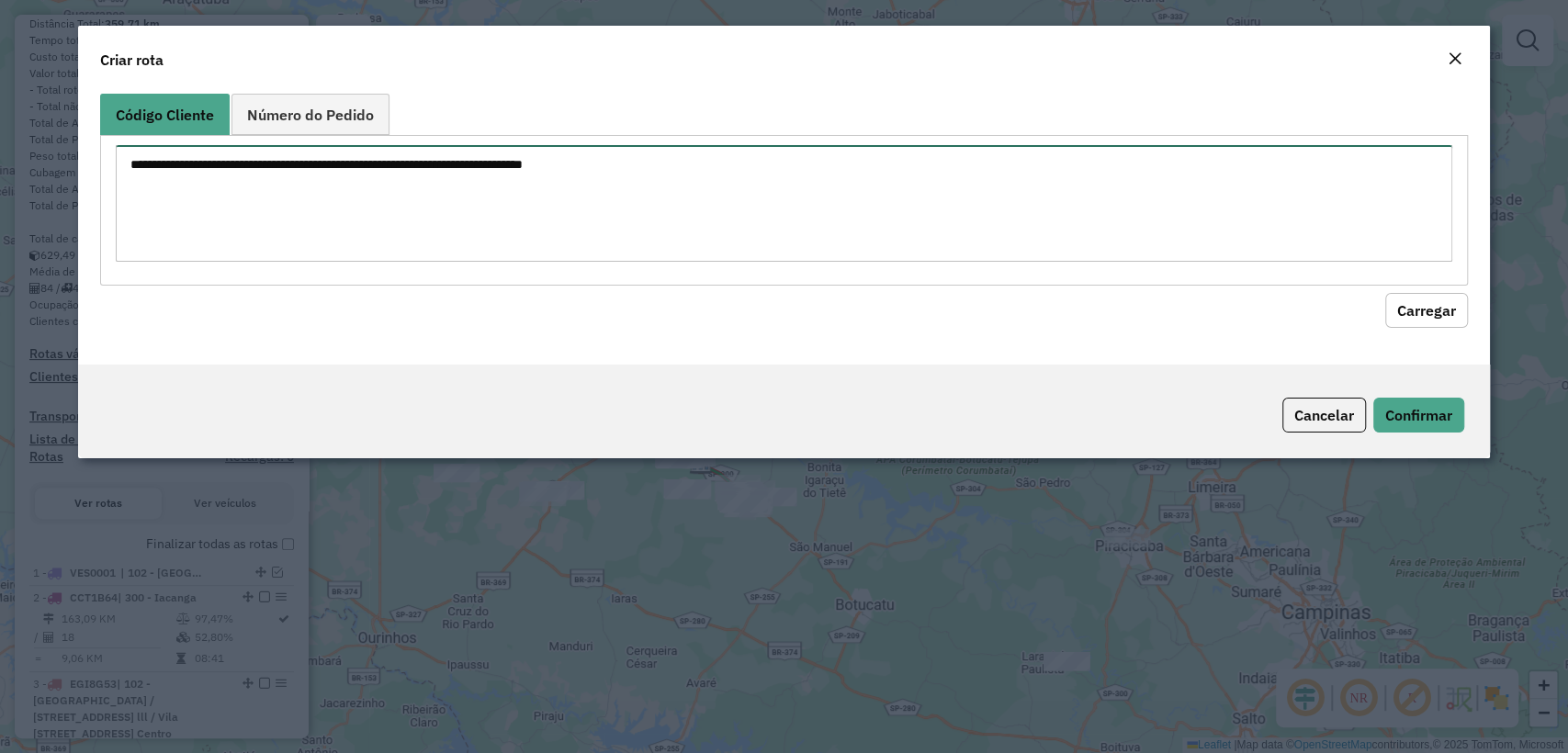
click at [654, 158] on textarea at bounding box center [783, 203] width 1335 height 116
paste textarea "******** ******** ******** ******** ******** ******** ******** ******** *******…"
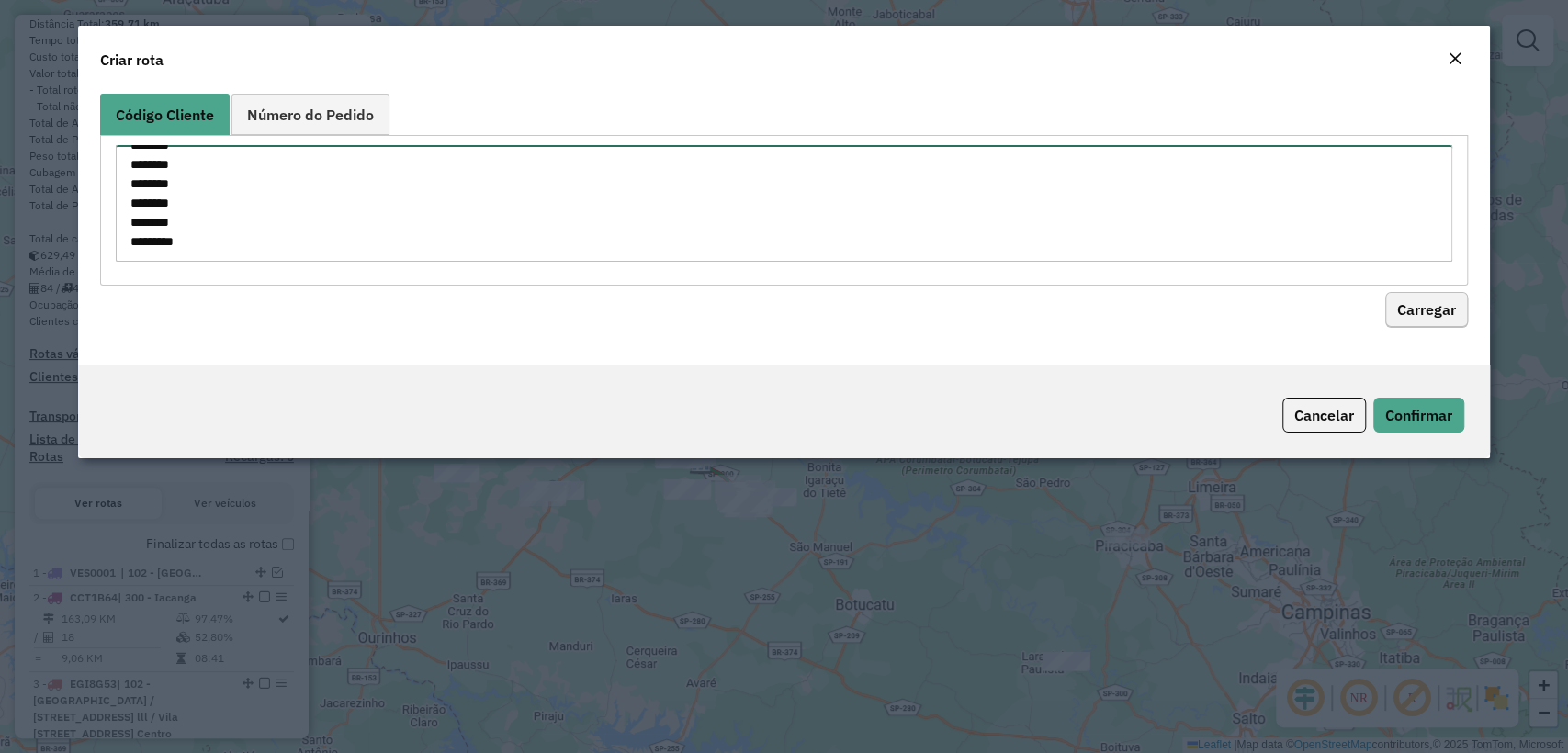
type textarea "******** ******** ******** ******** ******** ******** ******** ******** *******…"
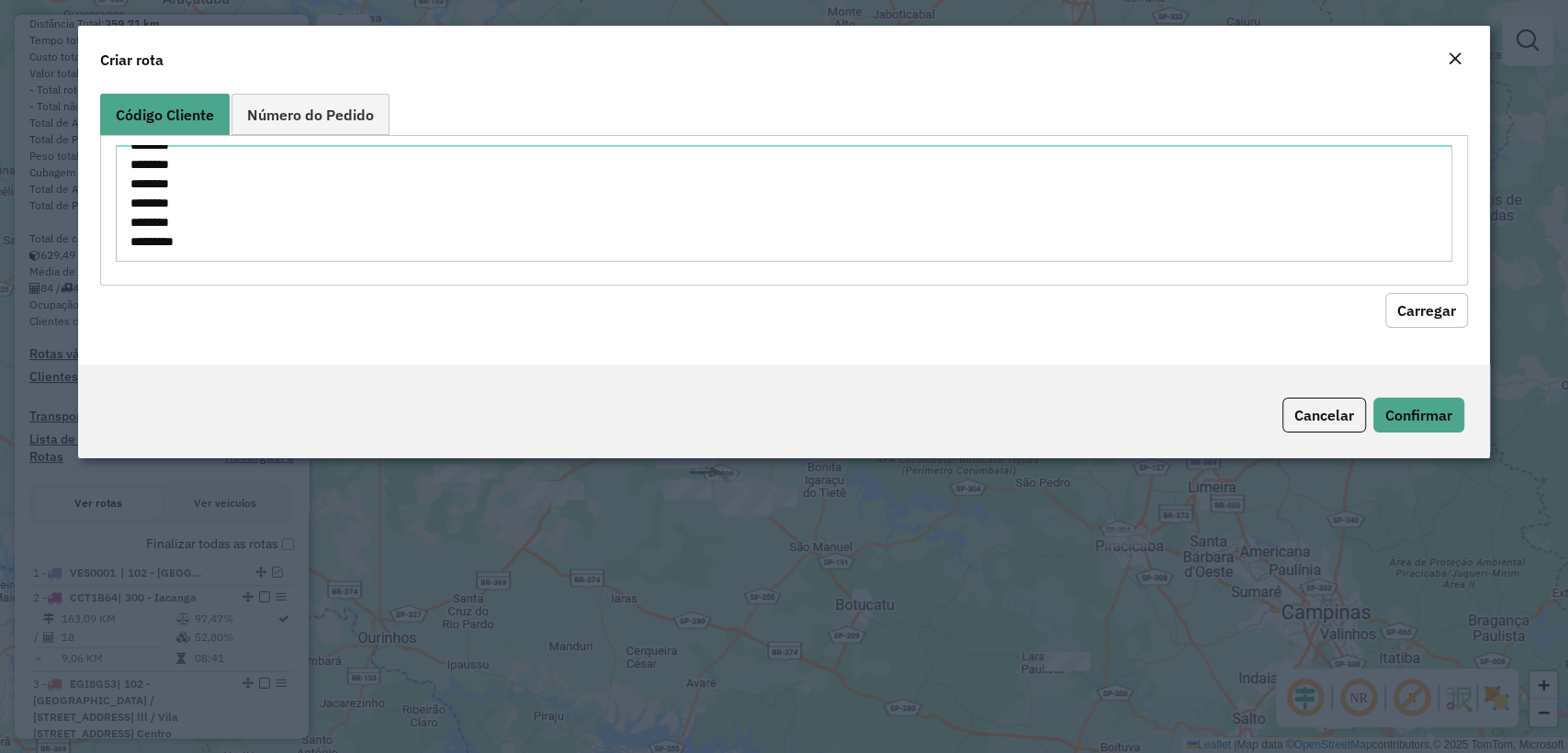
click at [1422, 304] on button "Carregar" at bounding box center [1427, 310] width 83 height 35
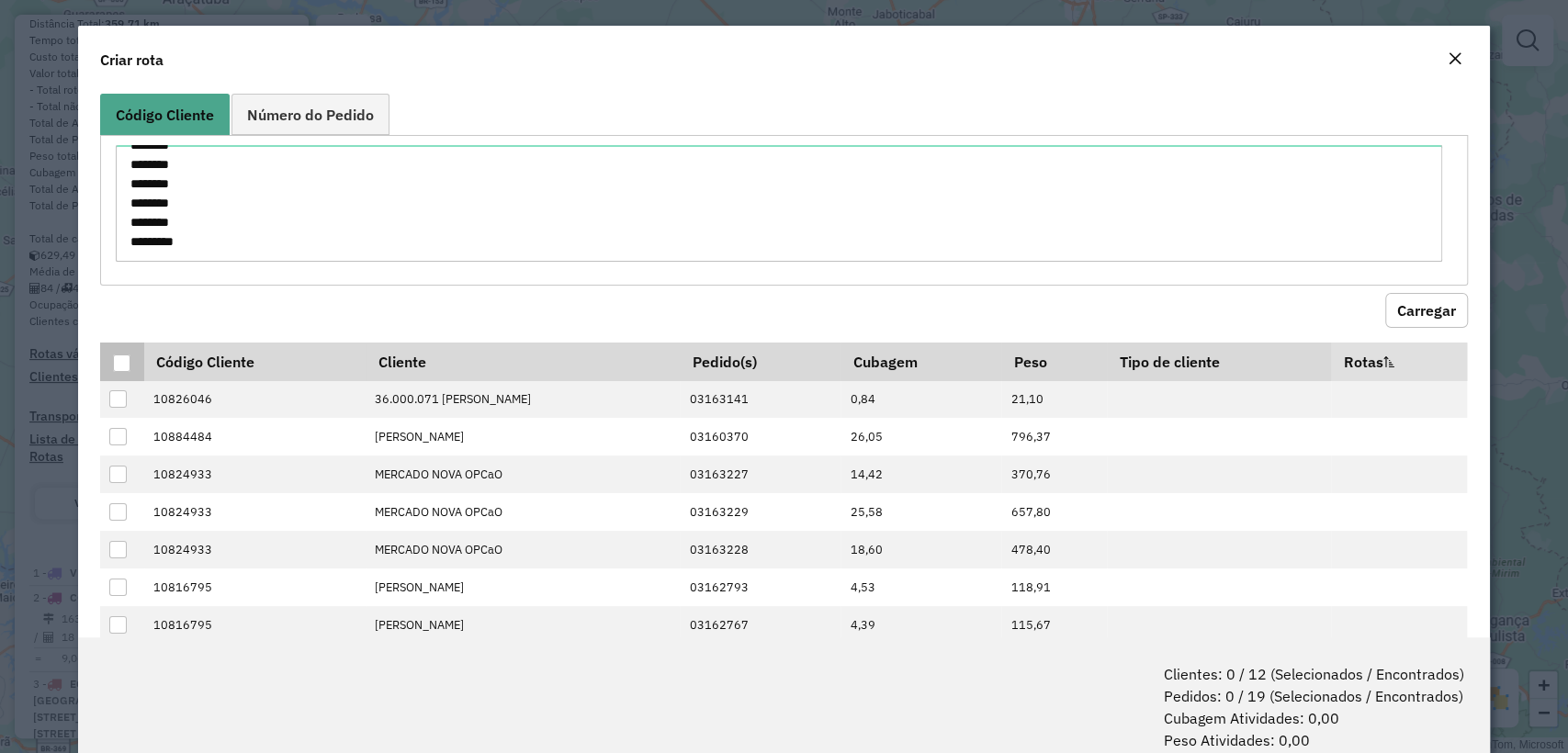
click at [126, 365] on div at bounding box center [122, 363] width 17 height 17
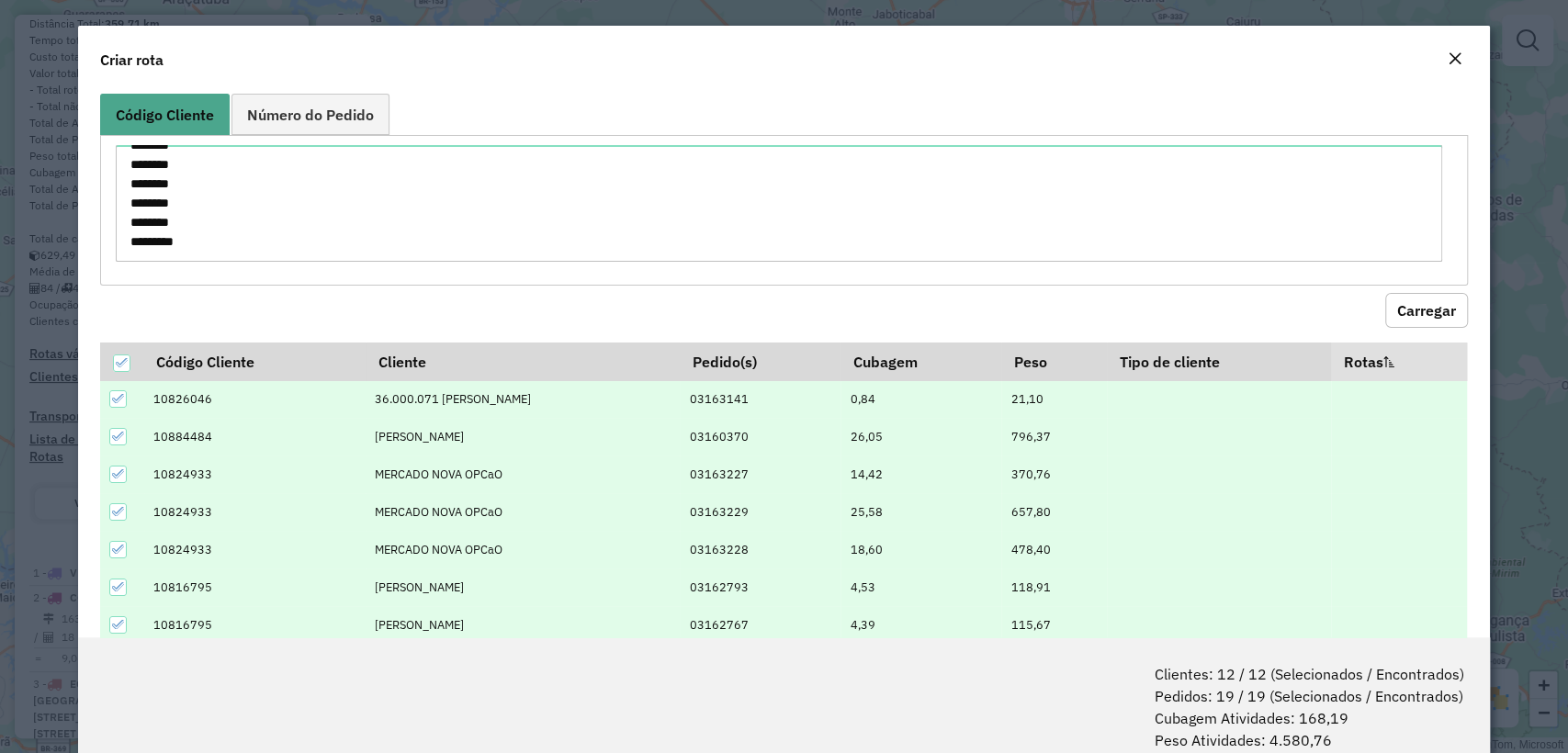
scroll to position [91, 0]
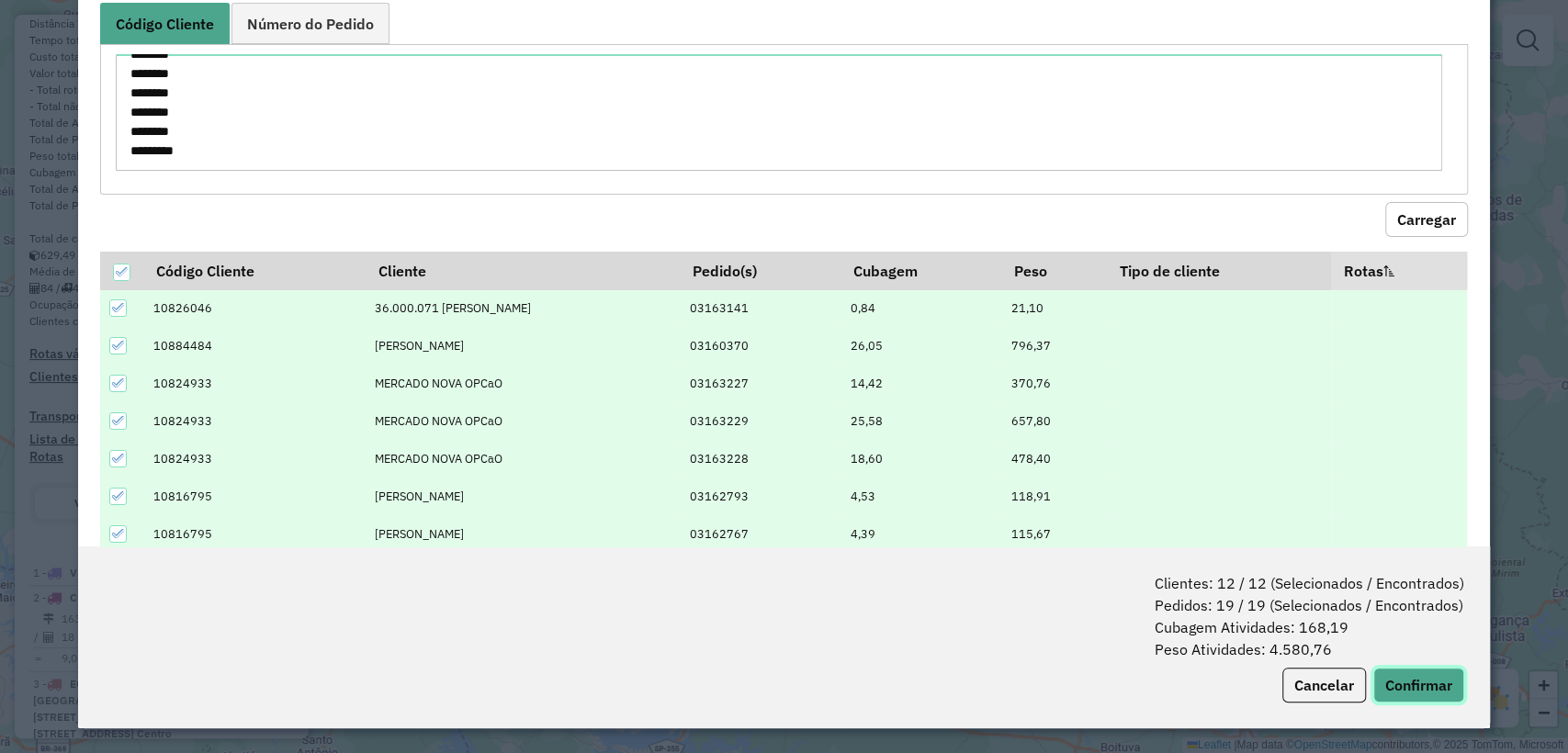
click at [1420, 673] on button "Confirmar" at bounding box center [1418, 685] width 91 height 35
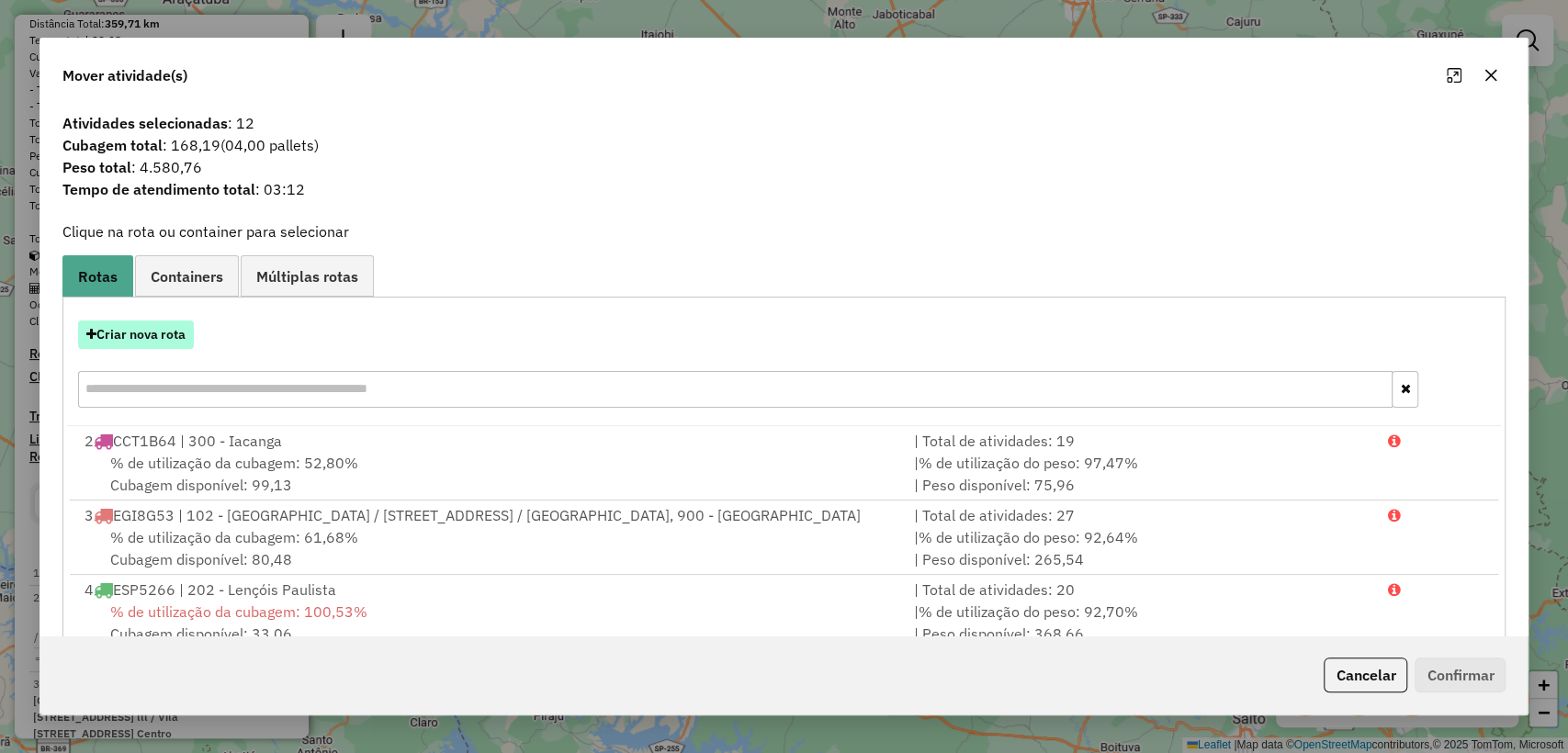
click at [127, 336] on button "Criar nova rota" at bounding box center [135, 335] width 115 height 29
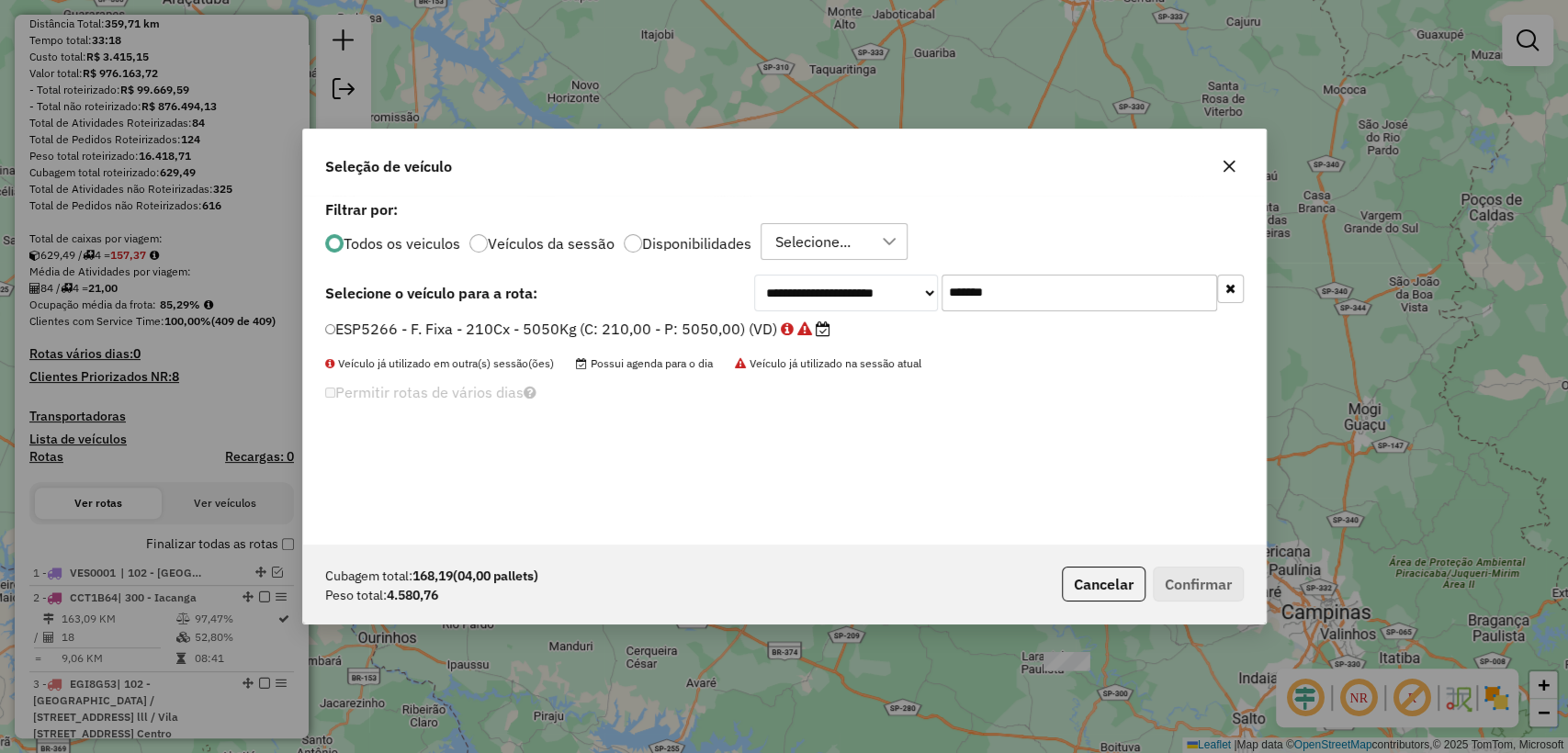
scroll to position [10, 6]
click at [1066, 289] on input "*******" at bounding box center [1079, 293] width 276 height 36
paste input "text"
type input "*******"
click at [691, 342] on div "EBY9J72 - F. Fixa - 210Cx - 5050Kg (C: 210,00 - P: 5050,00) (VD)" at bounding box center [784, 337] width 941 height 36
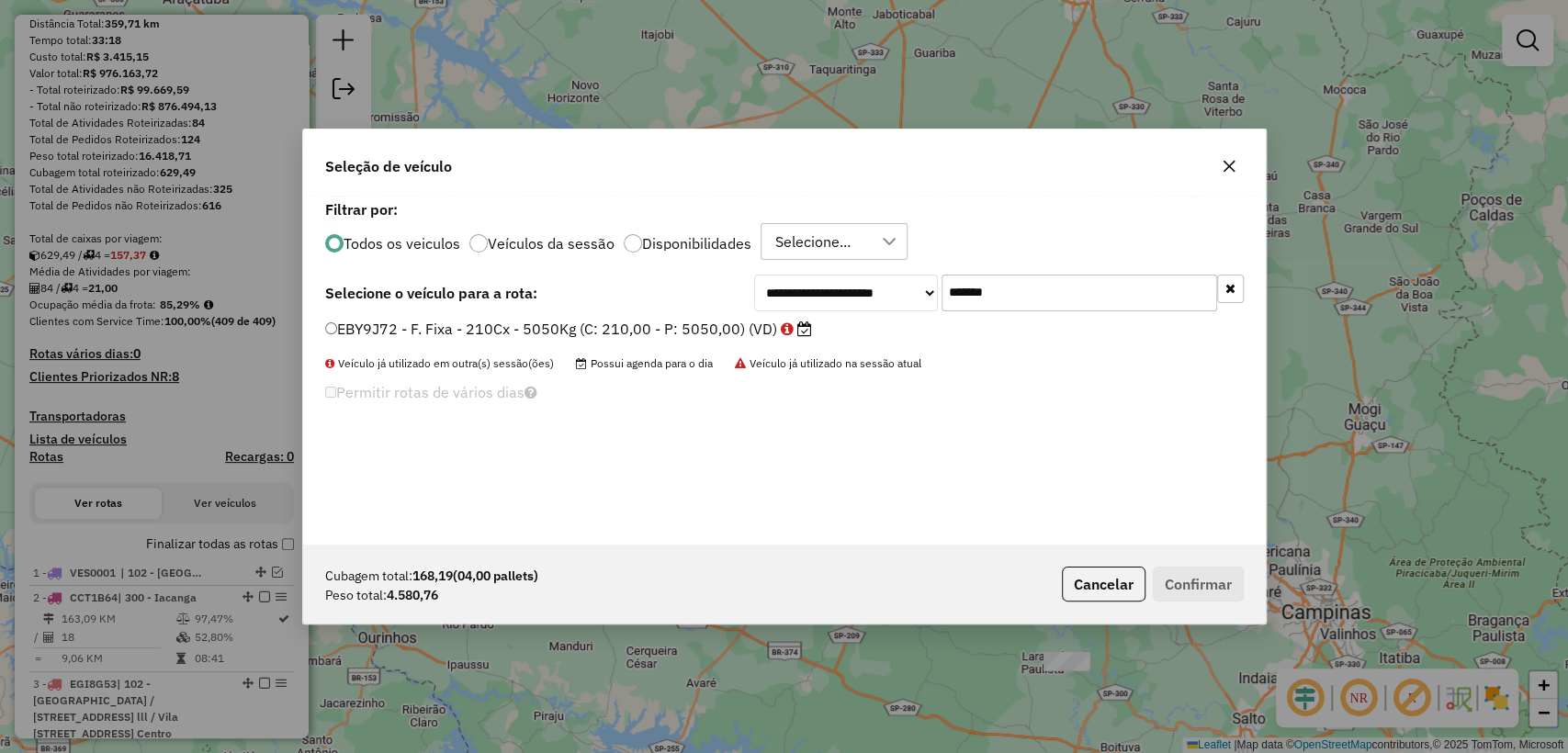
click at [681, 329] on label "EBY9J72 - F. Fixa - 210Cx - 5050Kg (C: 210,00 - P: 5050,00) (VD)" at bounding box center [568, 328] width 487 height 22
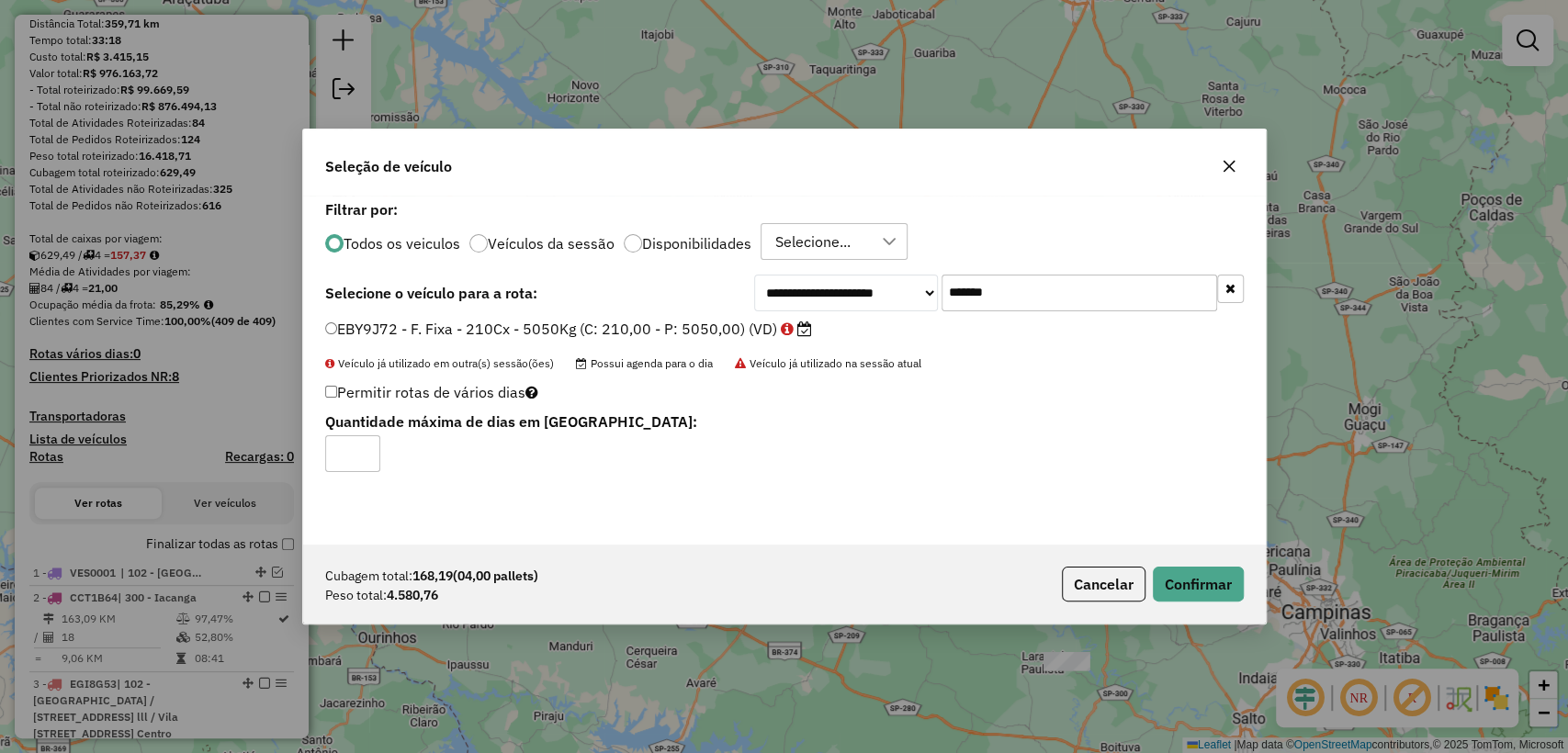
click at [1205, 562] on div "Cubagem total: 168,19 (04,00 pallets) Peso total: 4.580,76 Cancelar Confirmar" at bounding box center [785, 584] width 963 height 79
click at [1207, 567] on button "Confirmar" at bounding box center [1198, 584] width 91 height 35
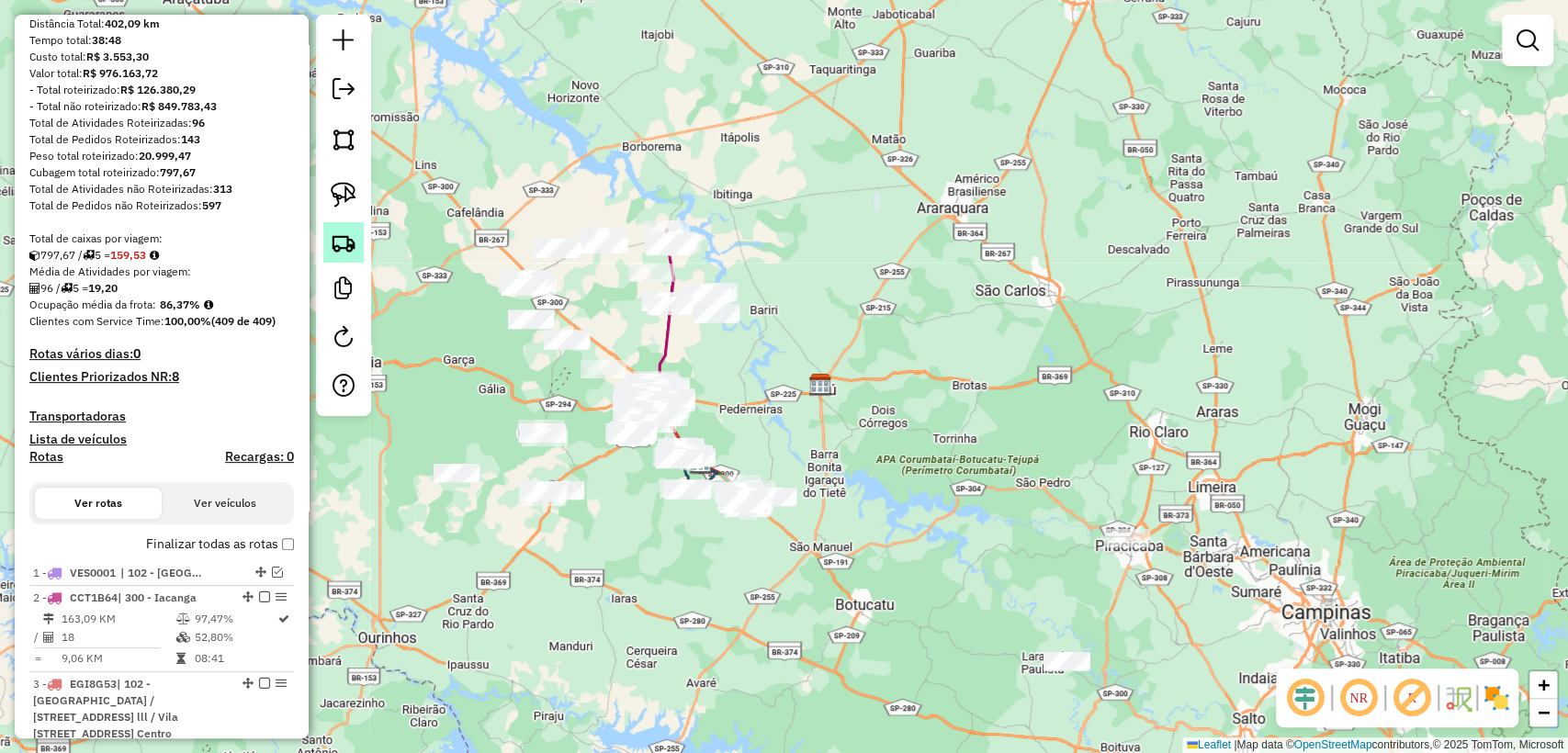
click at [326, 255] on link at bounding box center [344, 242] width 40 height 40
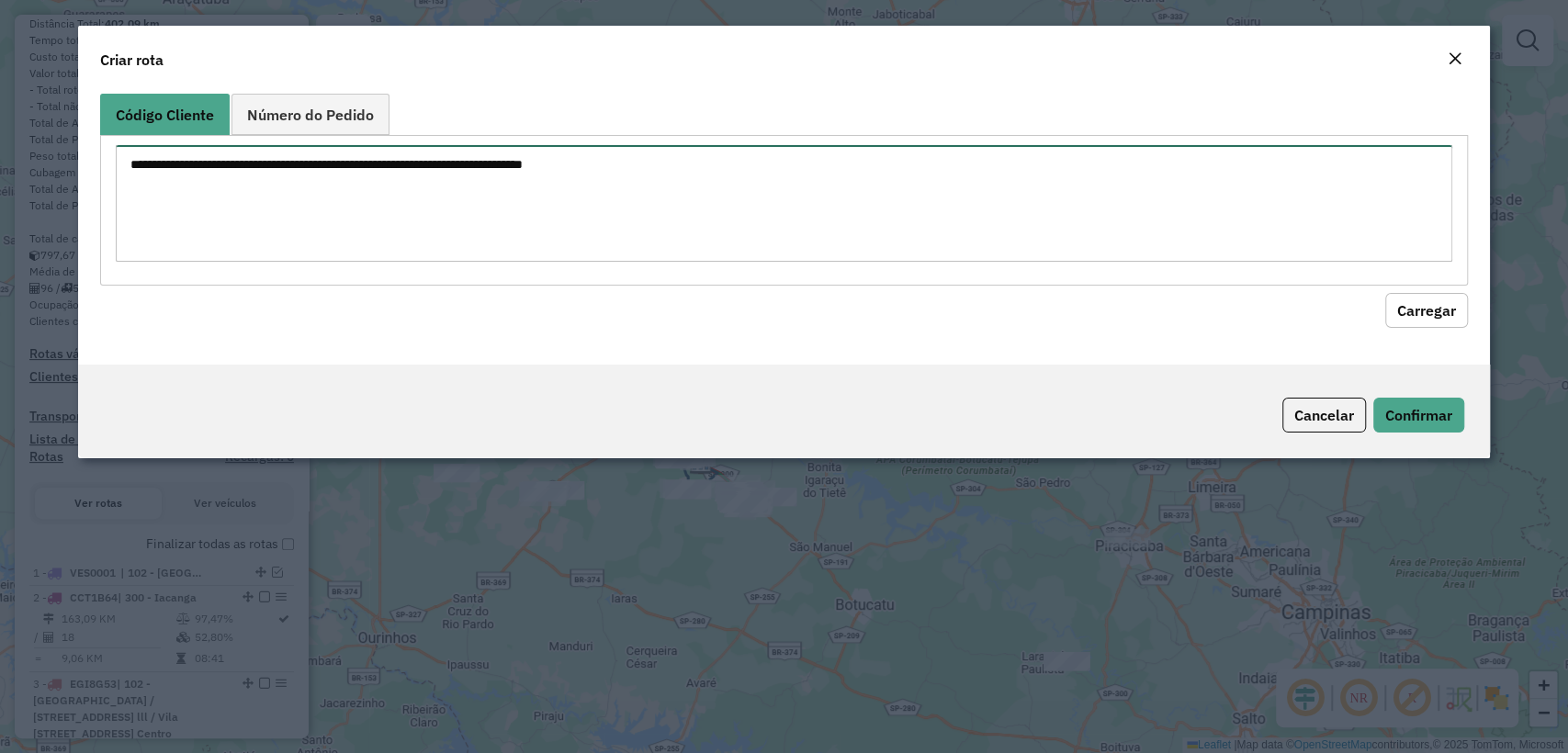
click at [428, 181] on textarea at bounding box center [783, 203] width 1335 height 116
paste textarea "******** ******** ******** ******** ******** ******** ******** ******** *******…"
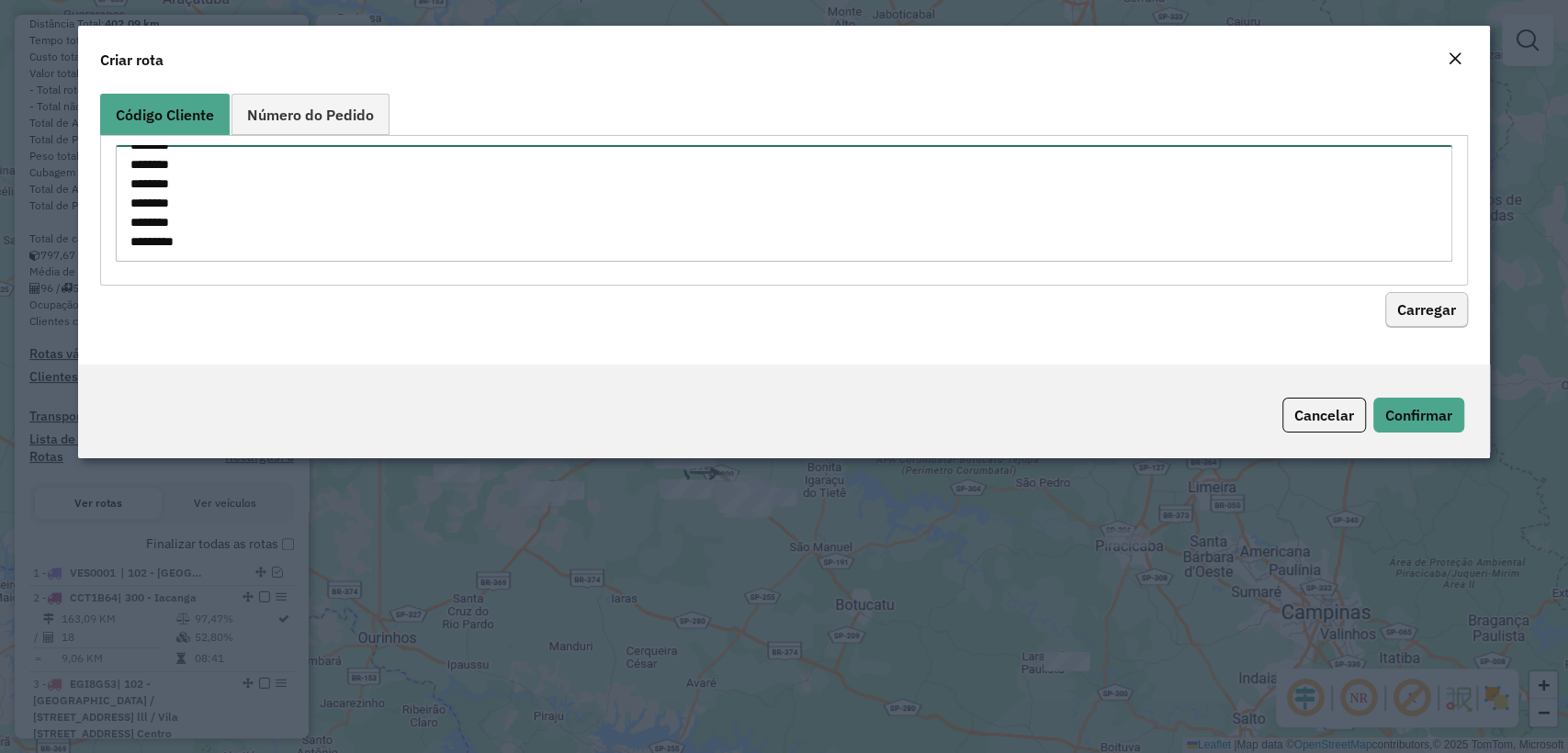
type textarea "******** ******** ******** ******** ******** ******** ******** ******** *******…"
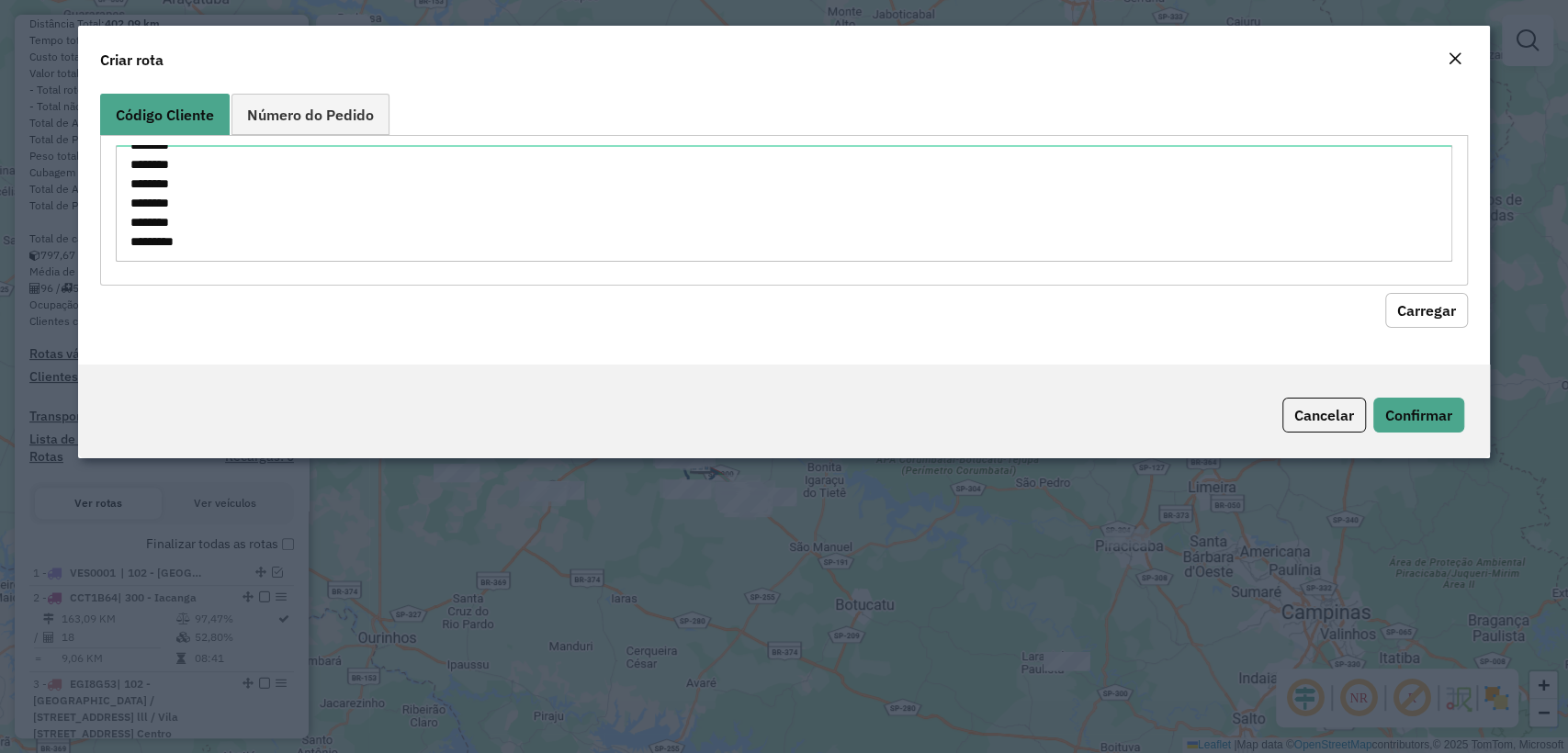
click at [1441, 307] on button "Carregar" at bounding box center [1427, 310] width 83 height 35
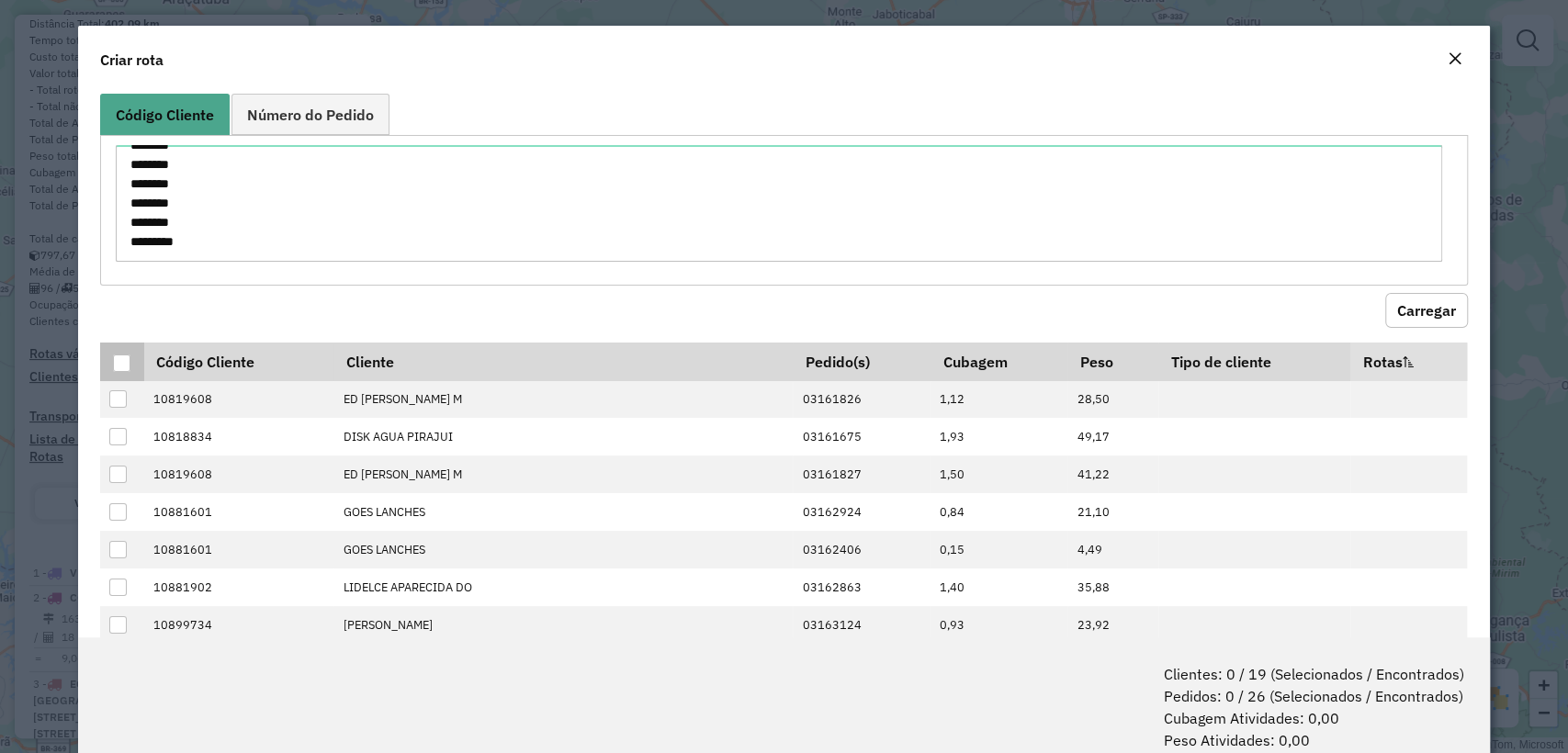
click at [115, 374] on th at bounding box center [121, 362] width 43 height 38
click at [115, 367] on div at bounding box center [122, 363] width 17 height 17
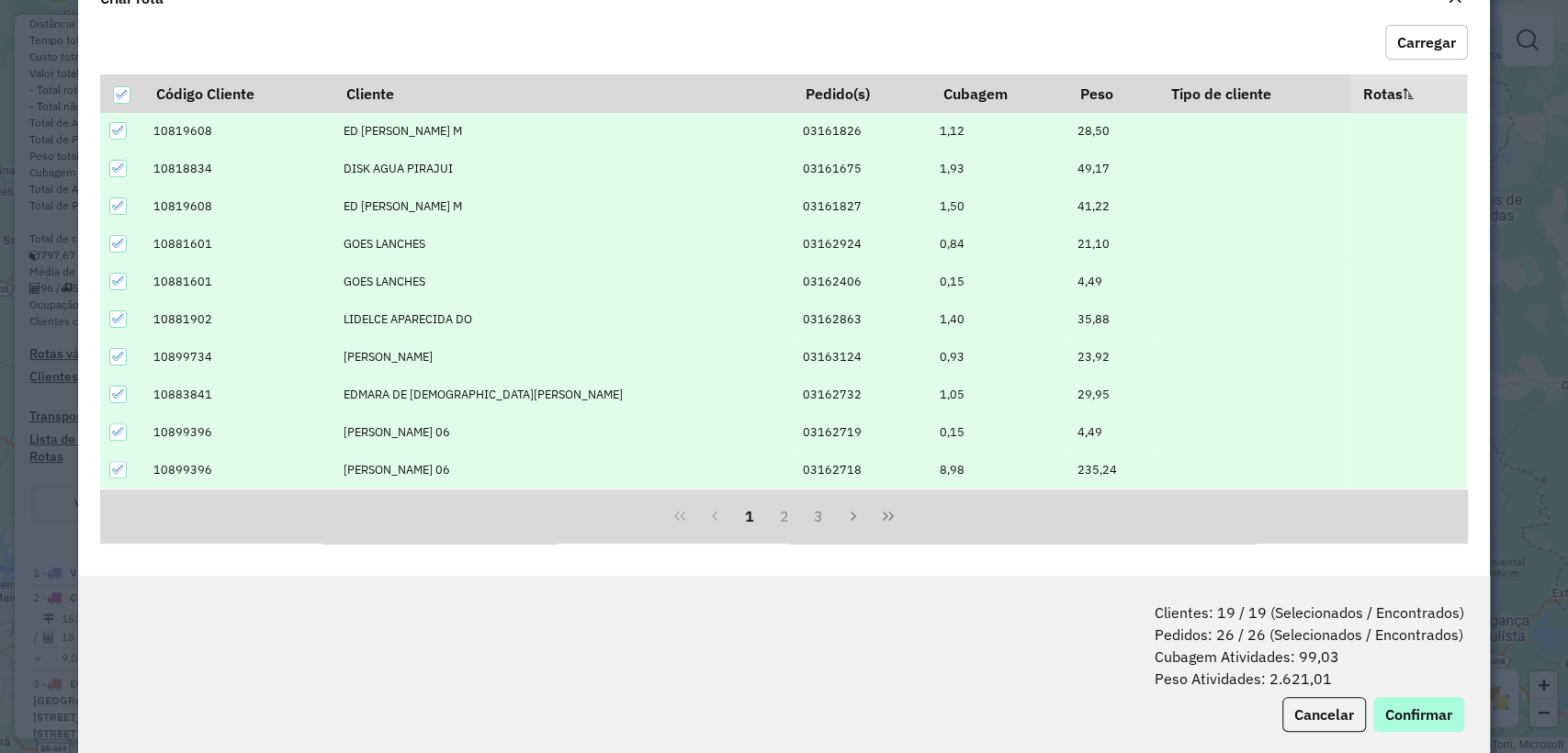
scroll to position [91, 0]
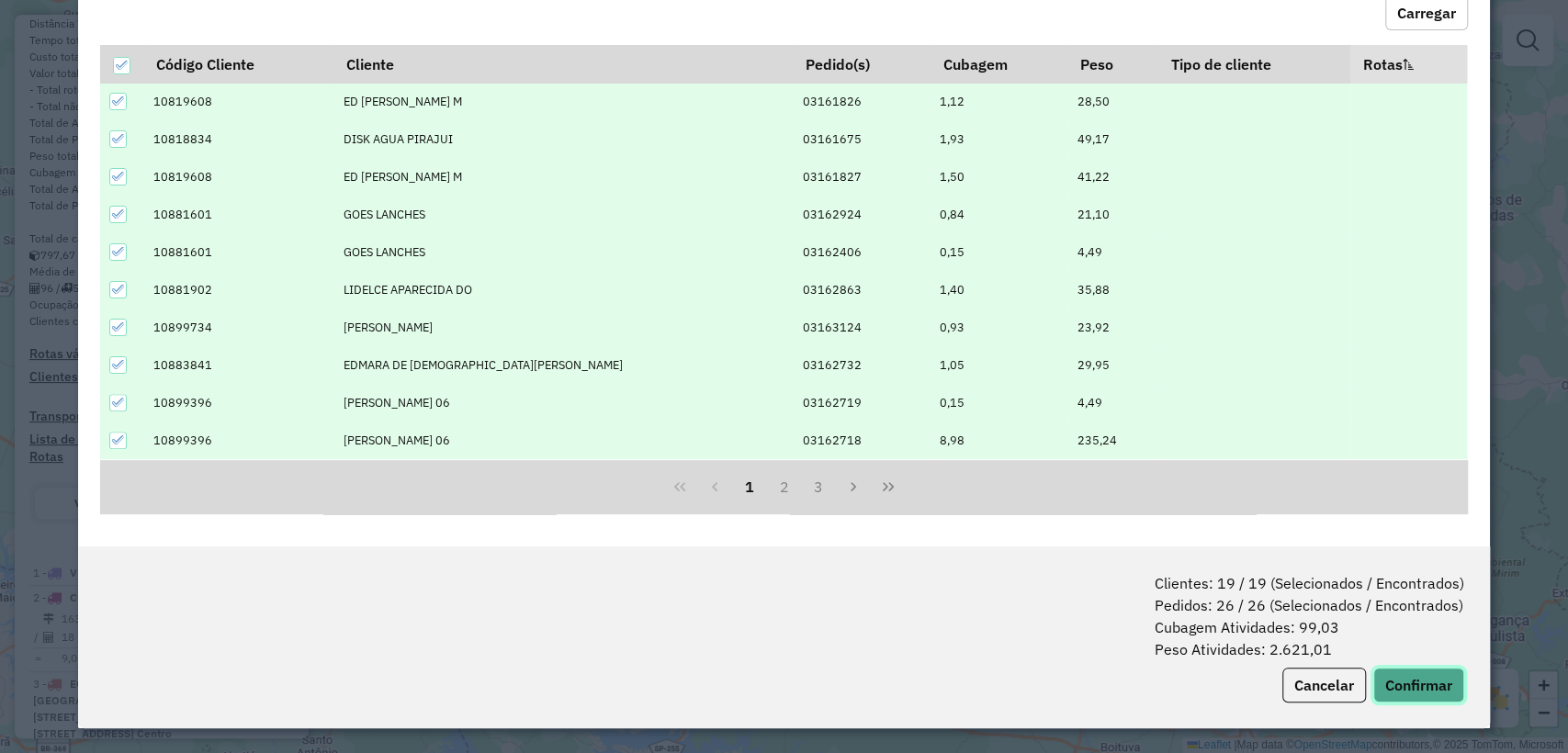
click at [1418, 684] on button "Confirmar" at bounding box center [1418, 685] width 91 height 35
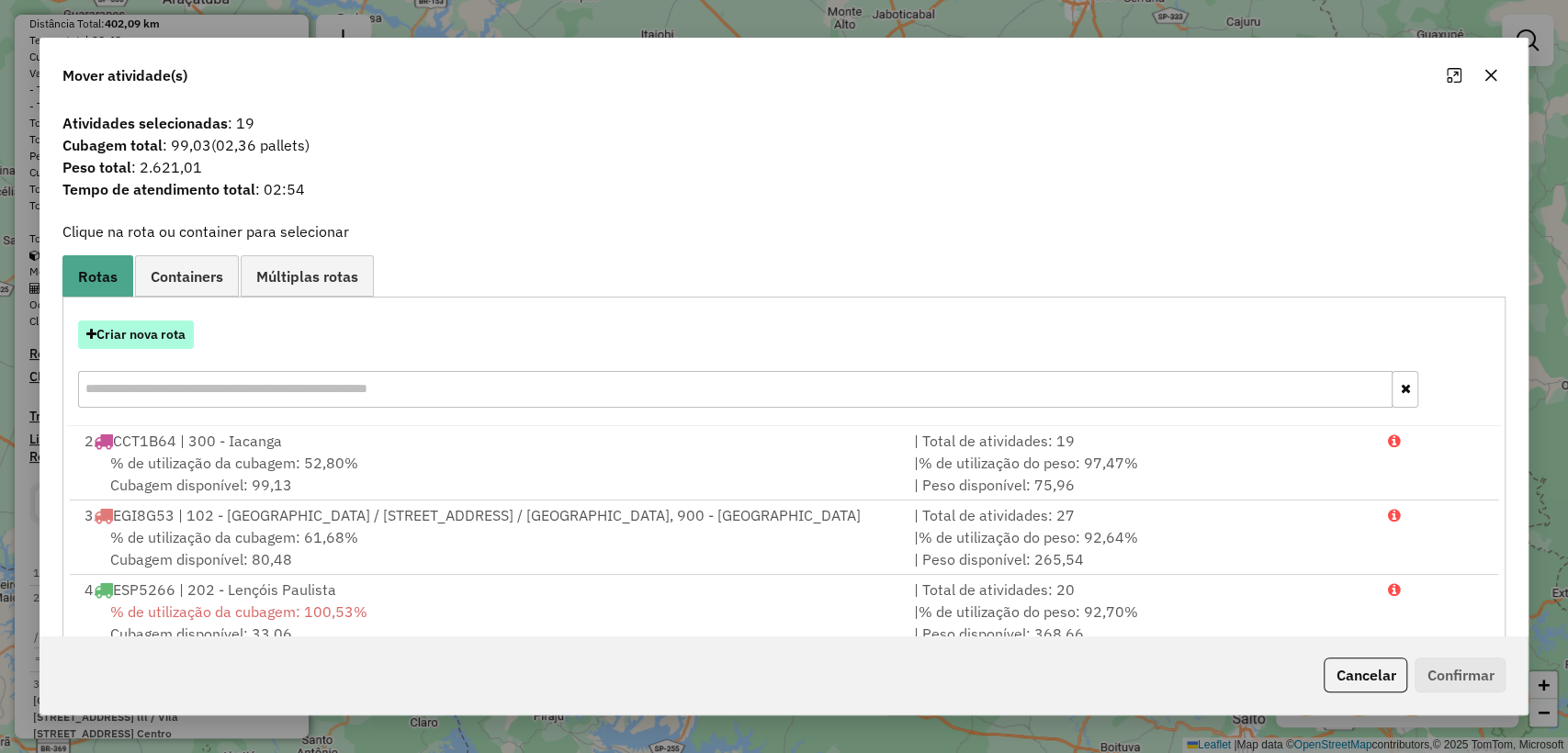
click at [144, 340] on button "Criar nova rota" at bounding box center [135, 335] width 115 height 29
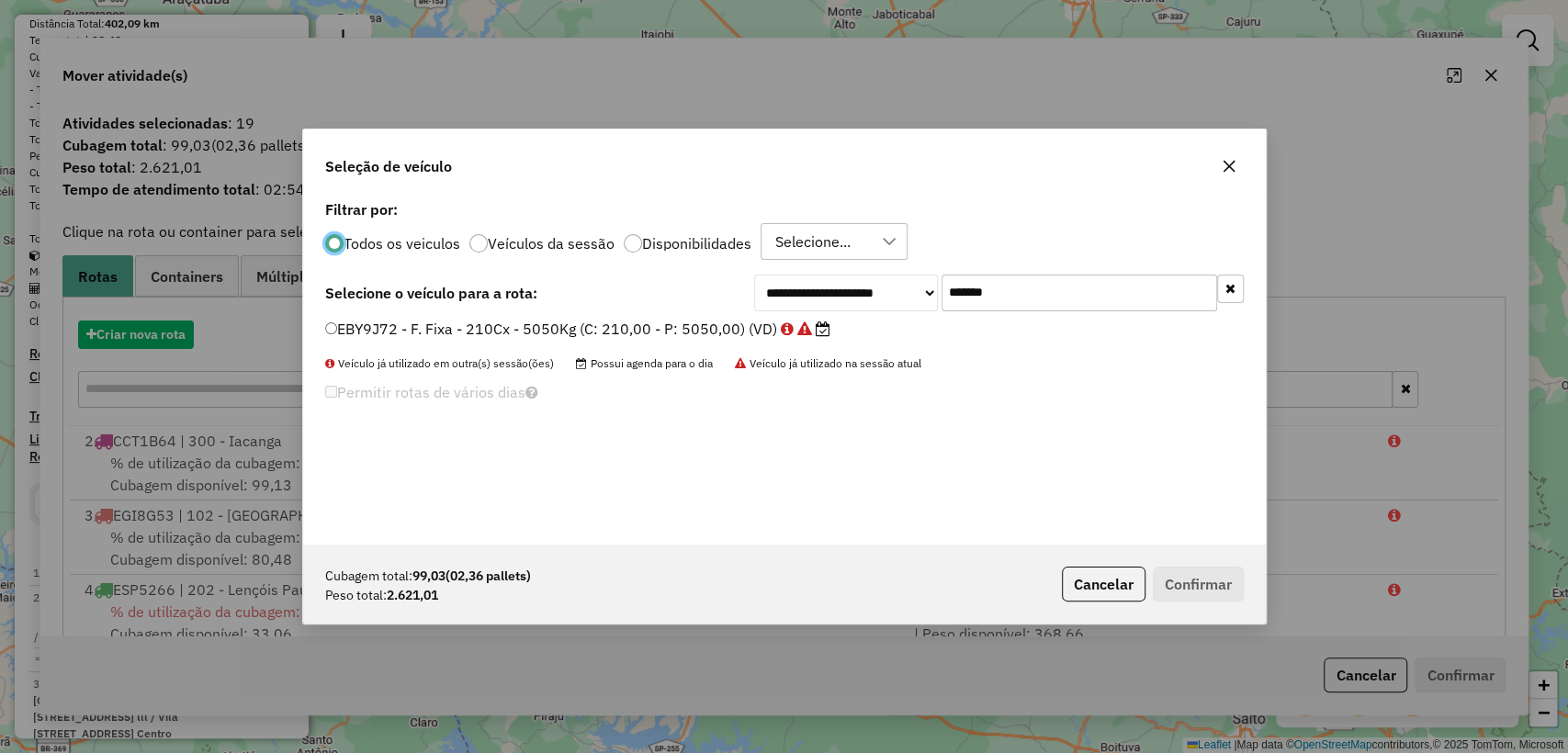
scroll to position [10, 6]
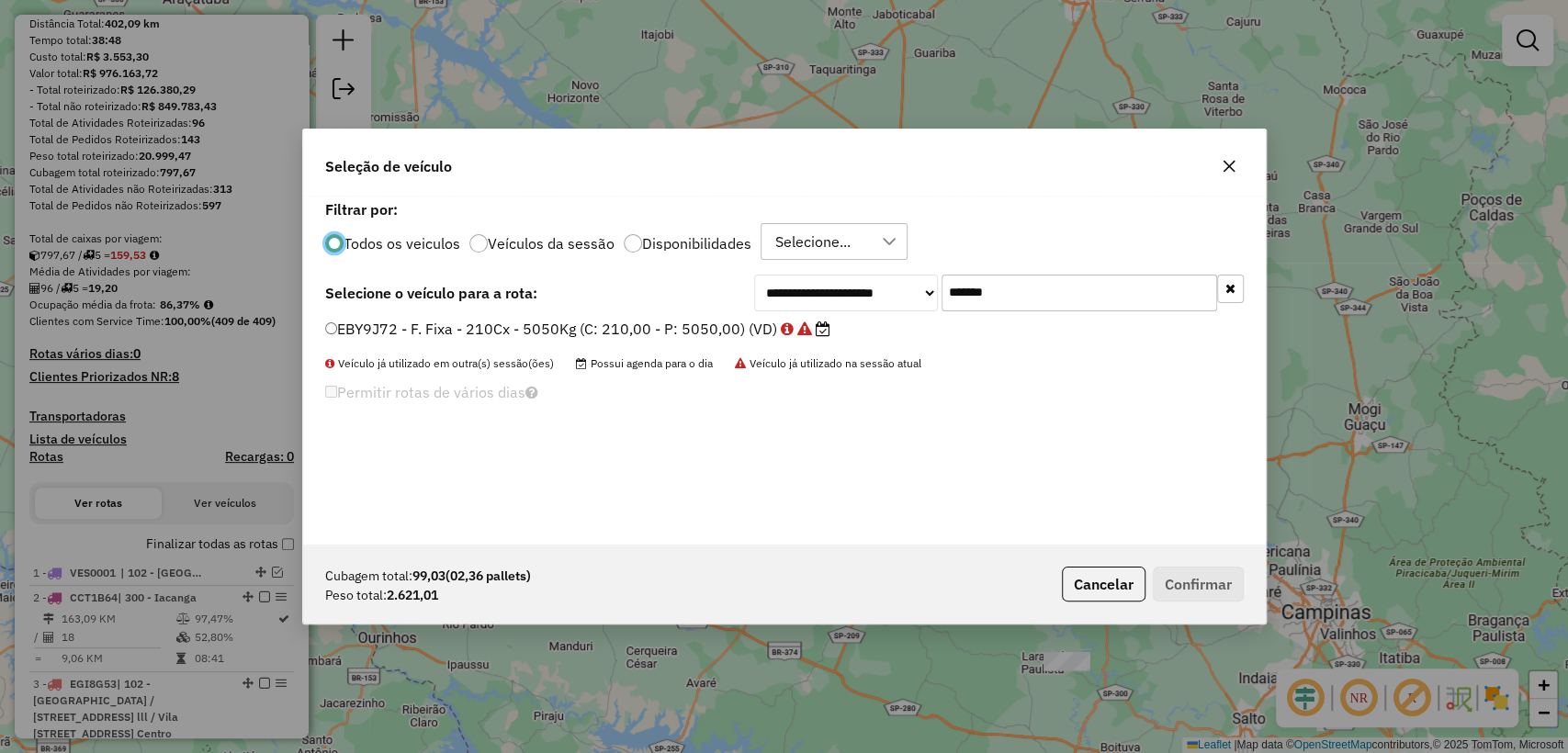
click at [1006, 276] on input "*******" at bounding box center [1079, 293] width 276 height 36
click at [1026, 290] on input "*******" at bounding box center [1079, 293] width 276 height 36
paste input "text"
type input "*******"
click at [661, 323] on label "ALD3B97 - Freteiro - 224Cx - 3630Kg (C: 224,00 - P: 3630,00) (VD)" at bounding box center [575, 328] width 501 height 22
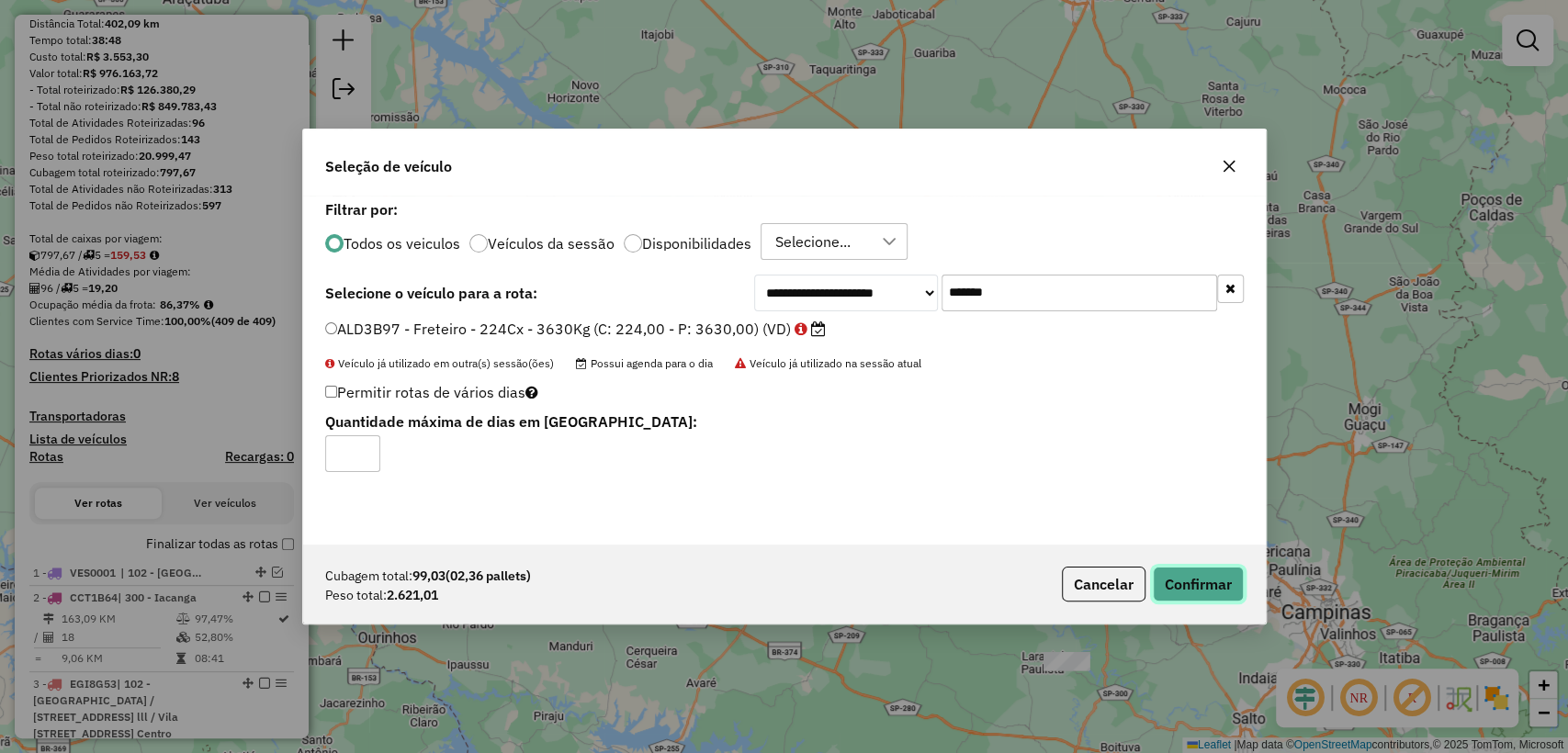
click at [1235, 580] on button "Confirmar" at bounding box center [1198, 584] width 91 height 35
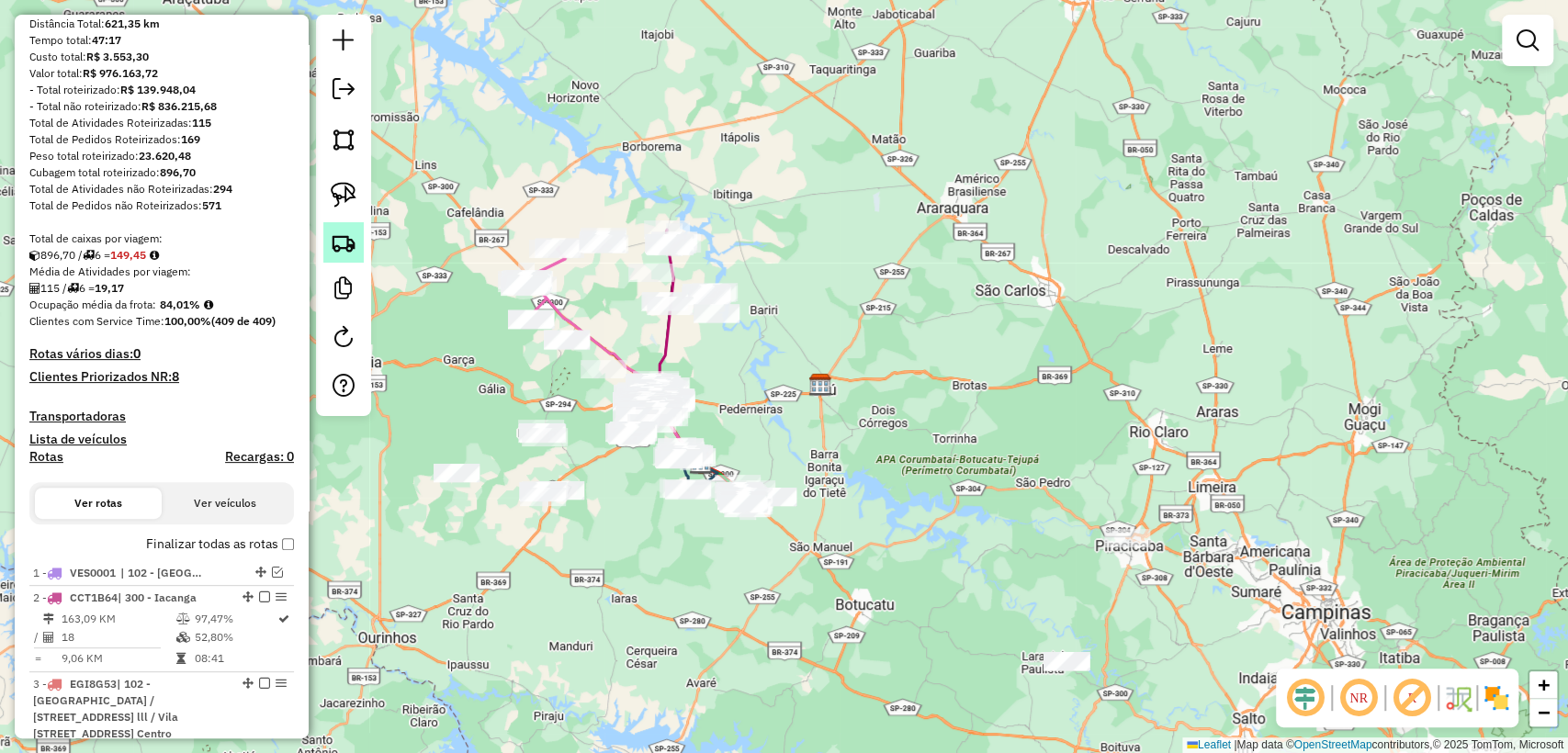
click at [337, 233] on img at bounding box center [343, 242] width 26 height 26
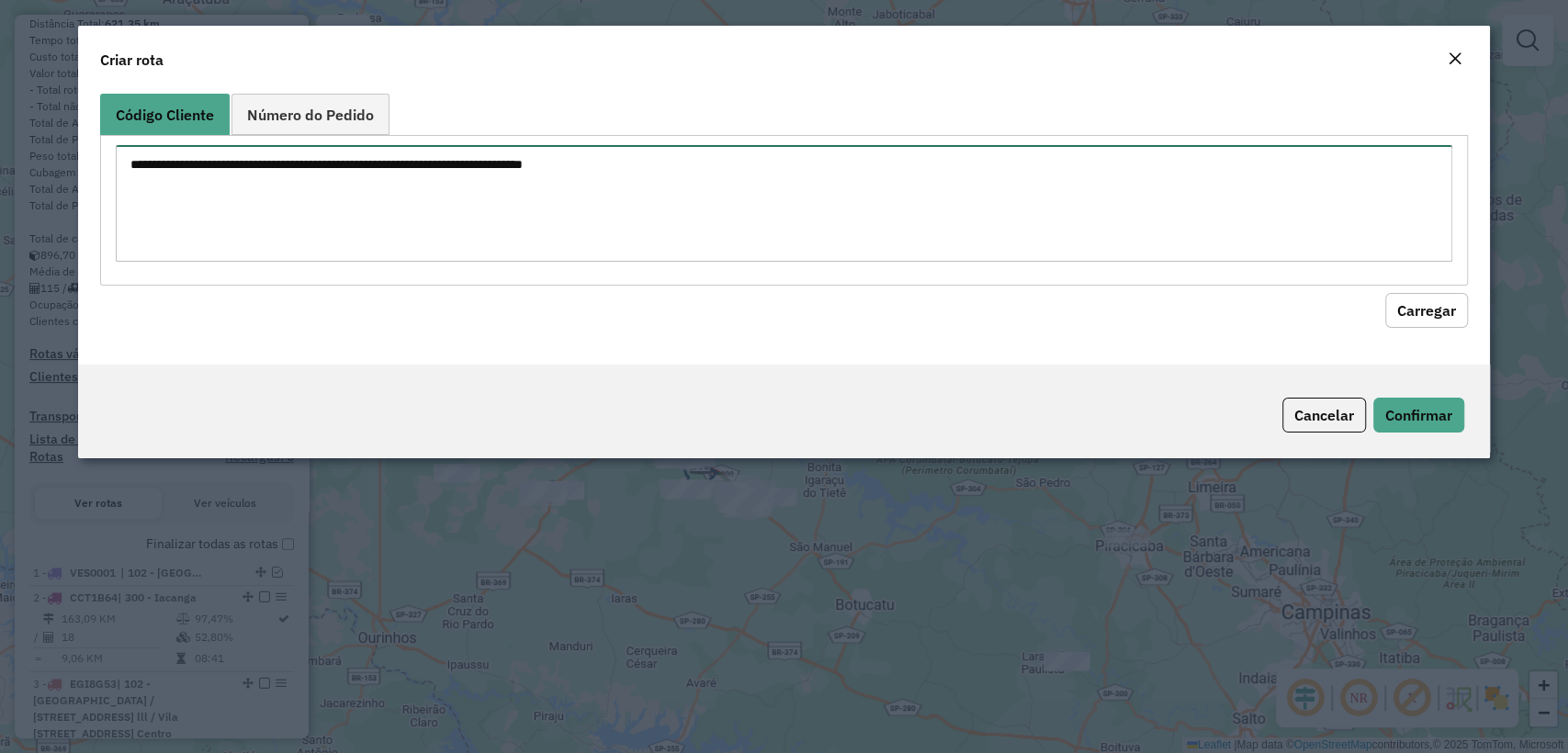
click at [550, 174] on textarea at bounding box center [783, 203] width 1335 height 116
paste textarea "******** ******** ******** ******** ******** ******** ******** ******** *******…"
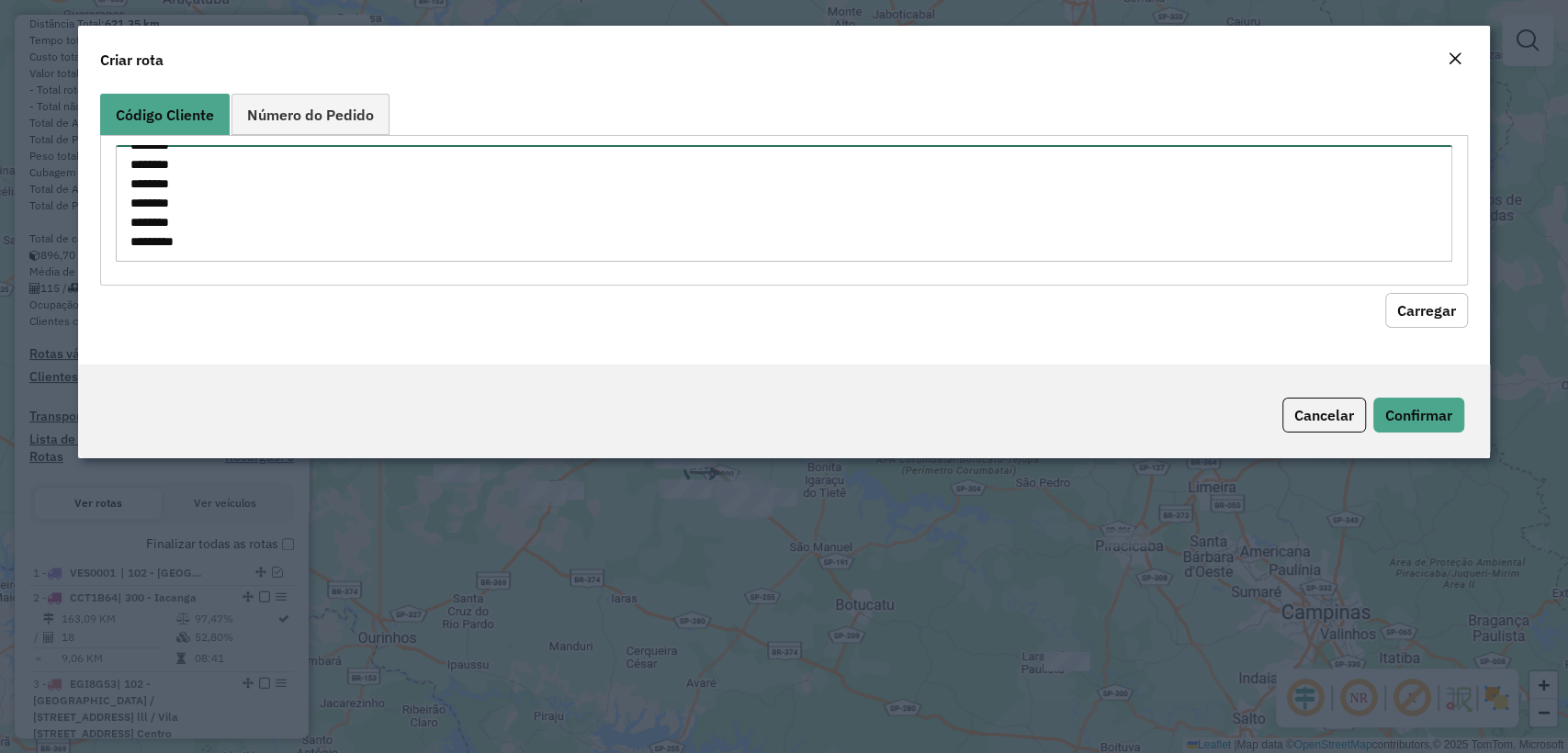
type textarea "******** ******** ******** ******** ******** ******** ******** ******** *******…"
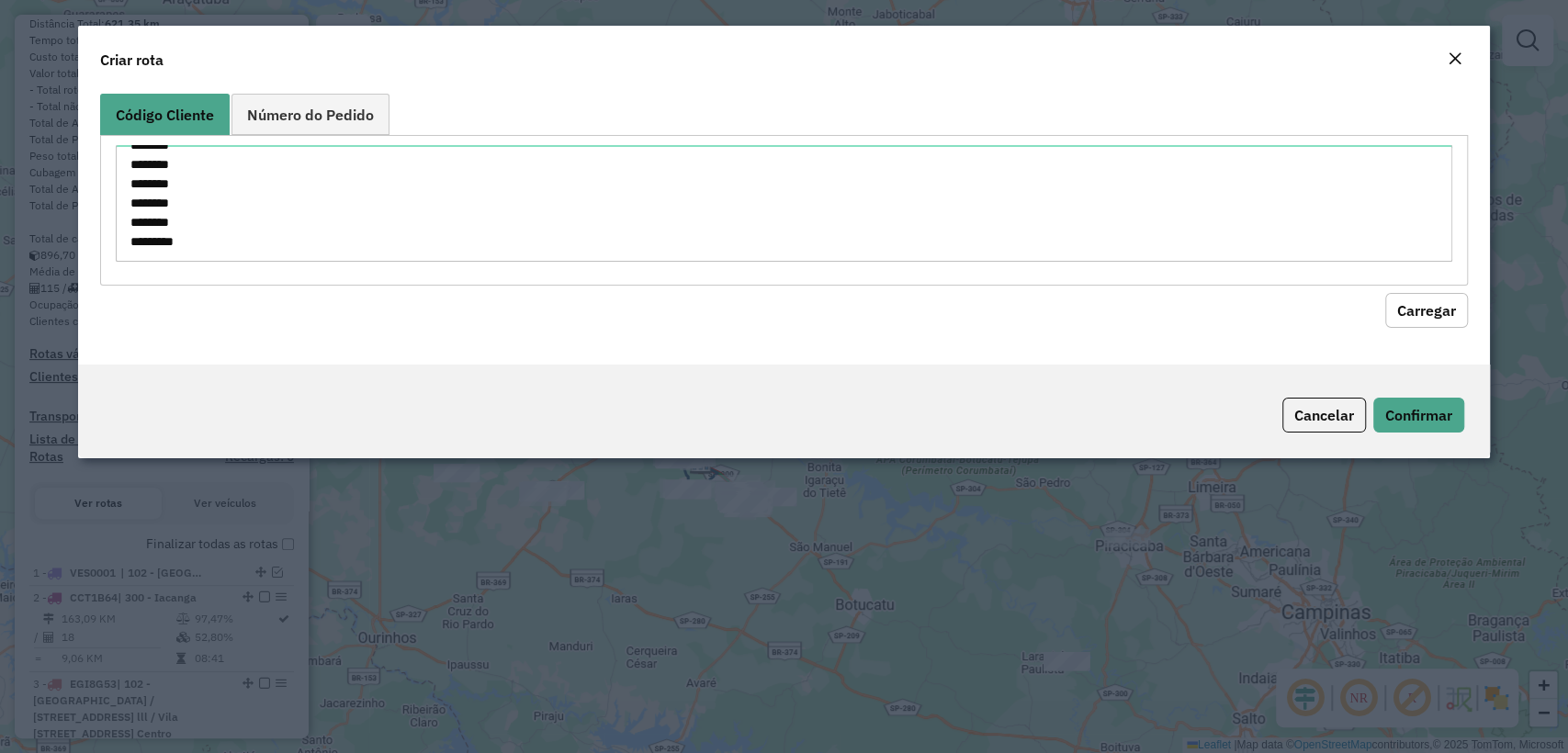
click at [1435, 282] on div "******** ******** ******** ******** ******** ******** ******** ******** *******…" at bounding box center [783, 210] width 1367 height 150
click at [1426, 299] on button "Carregar" at bounding box center [1427, 310] width 83 height 35
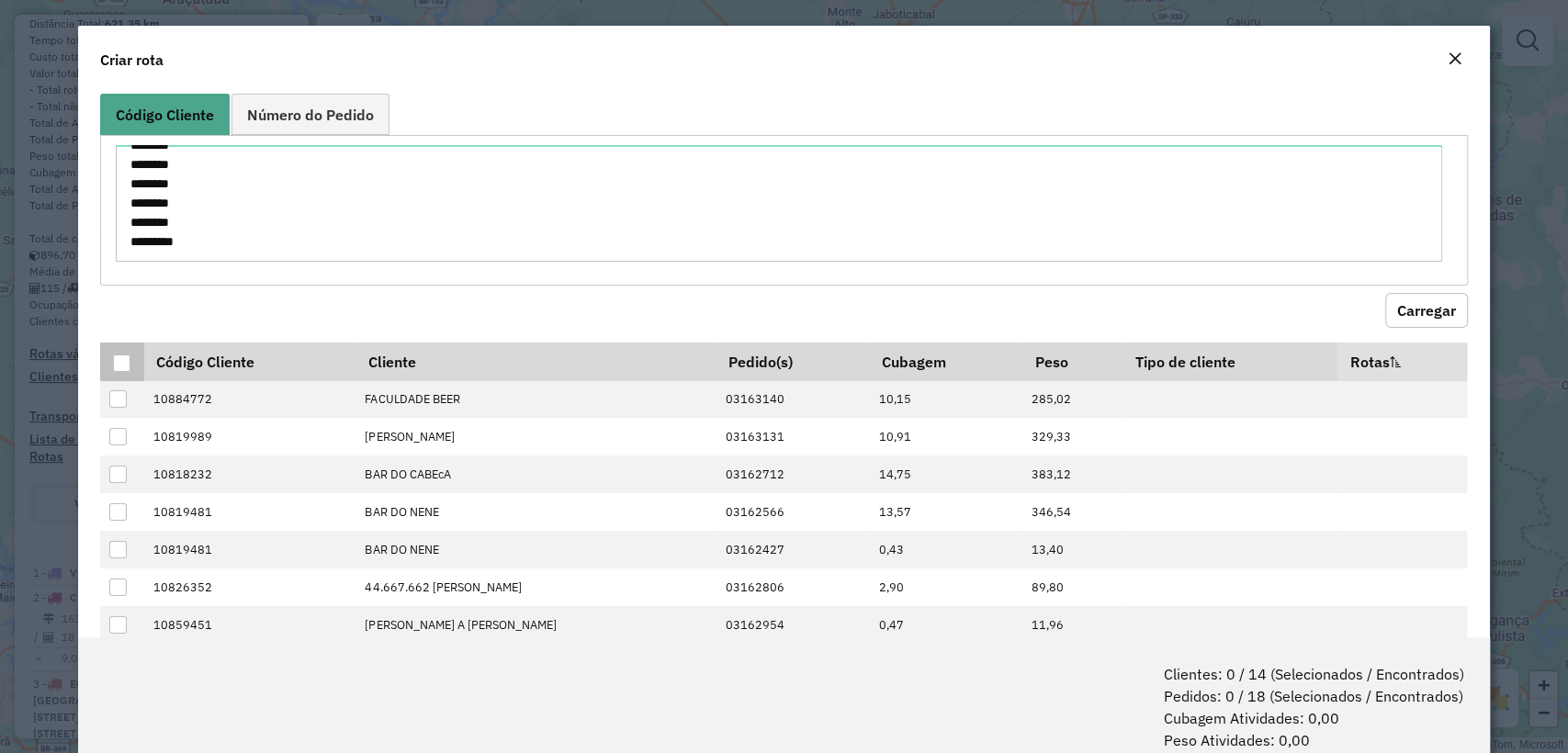
click at [113, 361] on div at bounding box center [122, 363] width 17 height 17
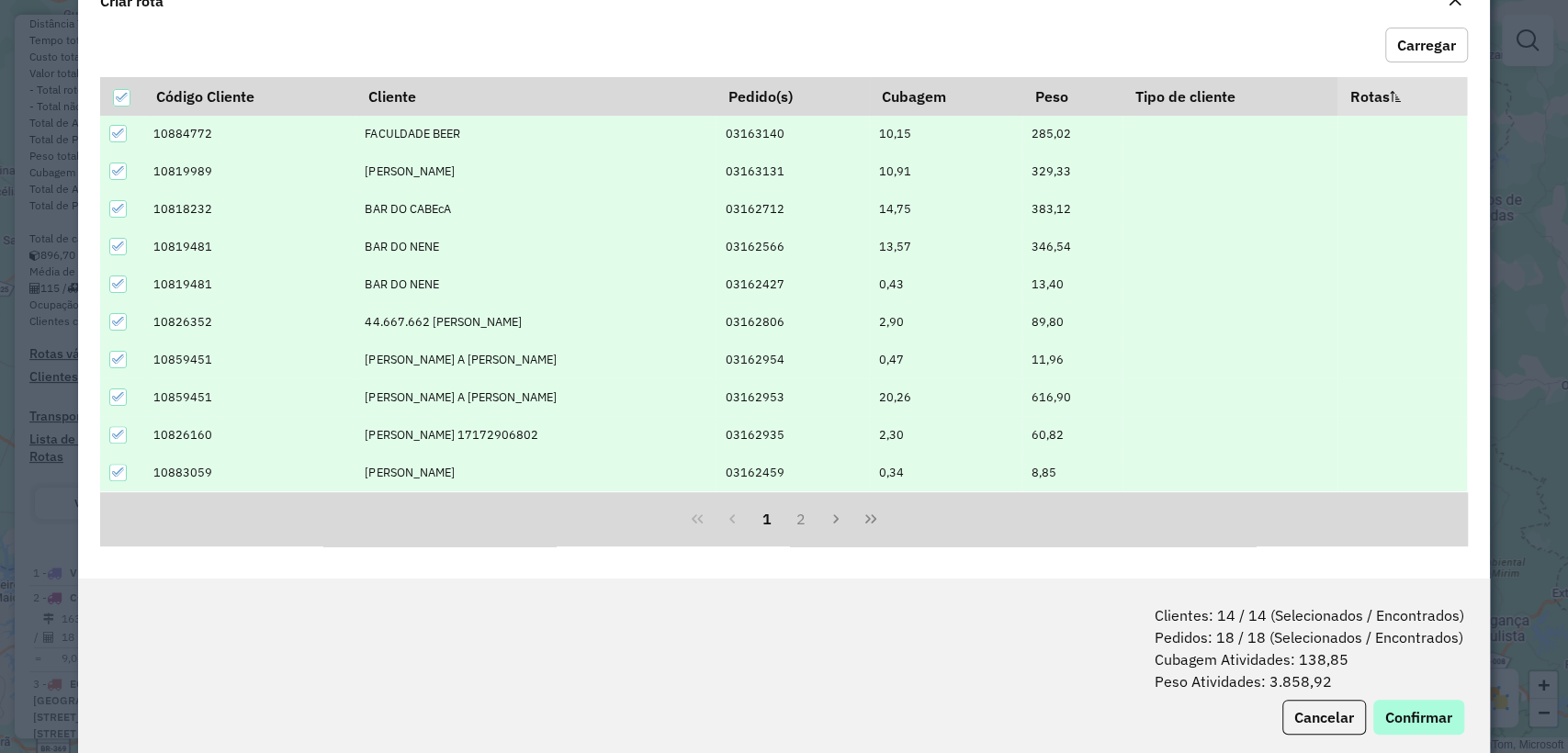
scroll to position [91, 0]
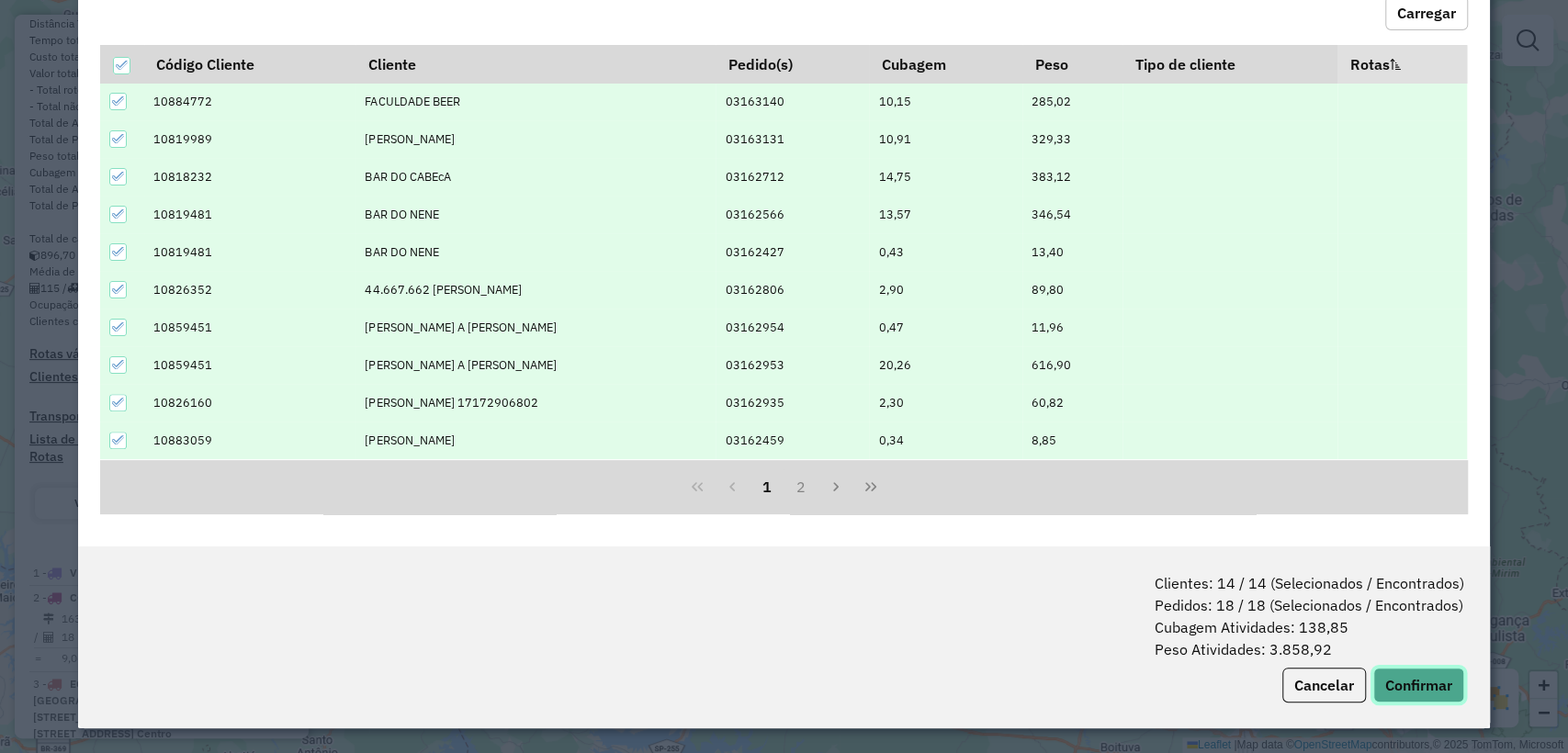
click at [1412, 686] on button "Confirmar" at bounding box center [1418, 685] width 91 height 35
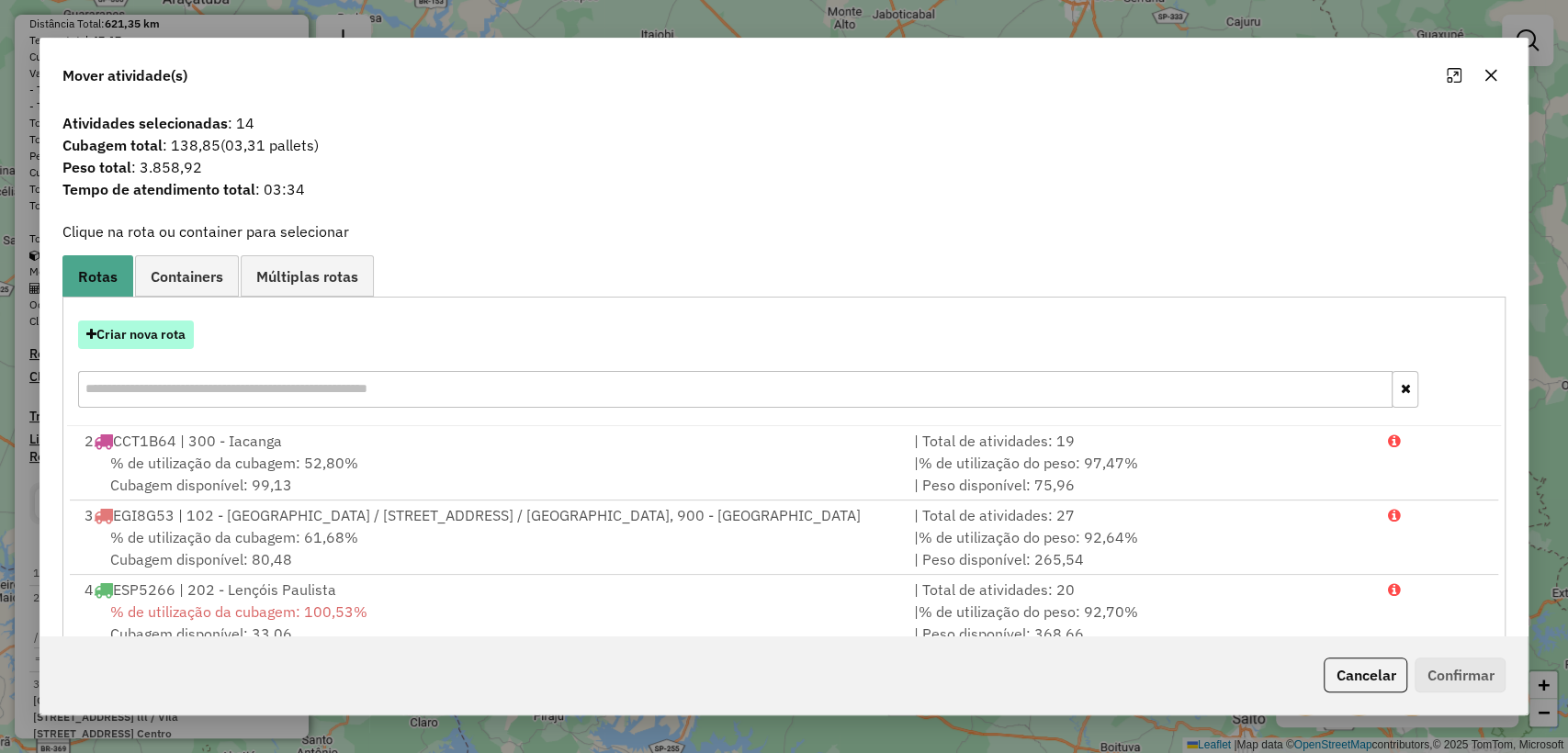
click at [107, 337] on button "Criar nova rota" at bounding box center [135, 335] width 115 height 29
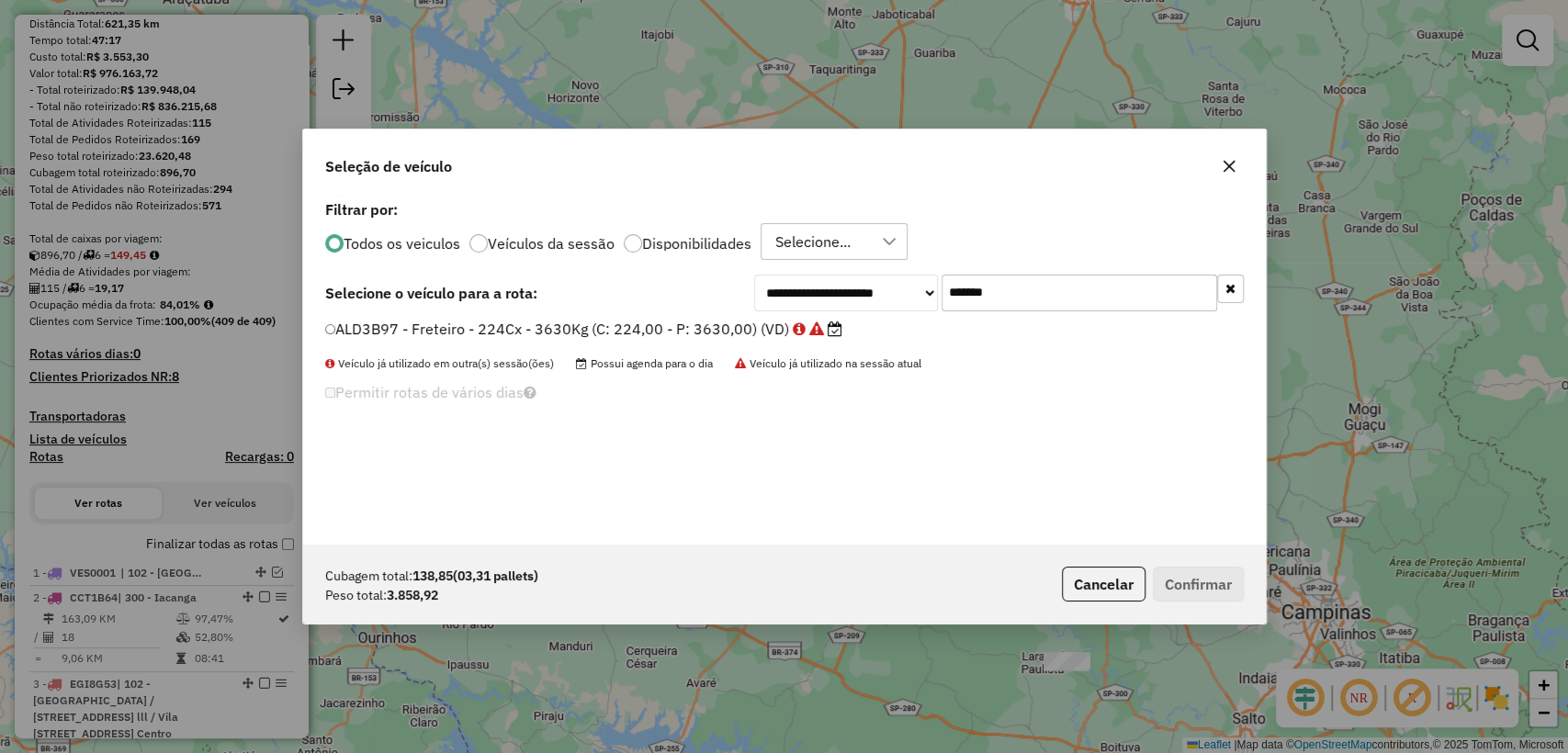
scroll to position [10, 6]
click at [1007, 289] on input "*******" at bounding box center [1079, 293] width 276 height 36
click at [1147, 303] on input "*******" at bounding box center [1079, 293] width 276 height 36
paste input "text"
type input "*******"
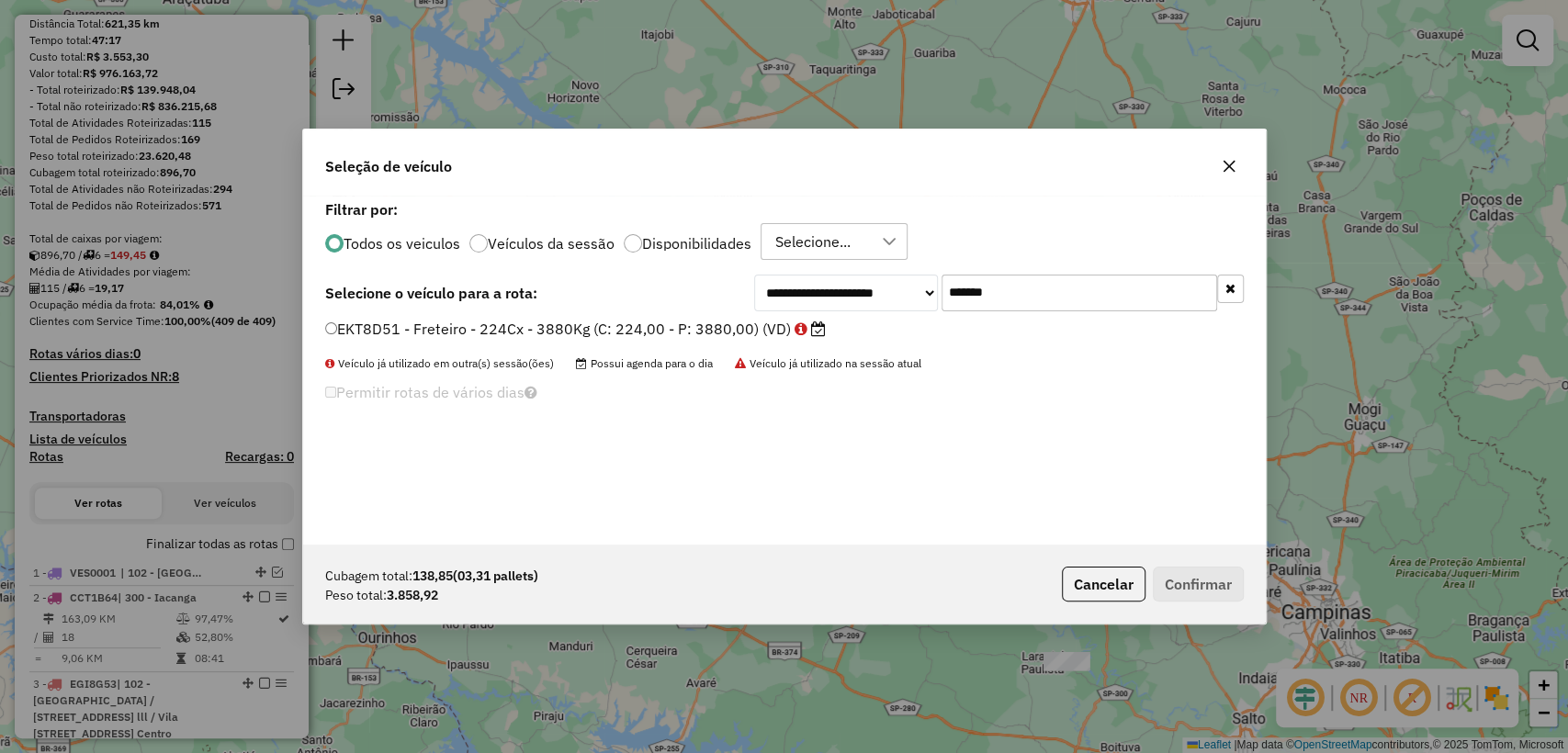
click at [576, 326] on label "EKT8D51 - Freteiro - 224Cx - 3880Kg (C: 224,00 - P: 3880,00) (VD)" at bounding box center [575, 328] width 501 height 22
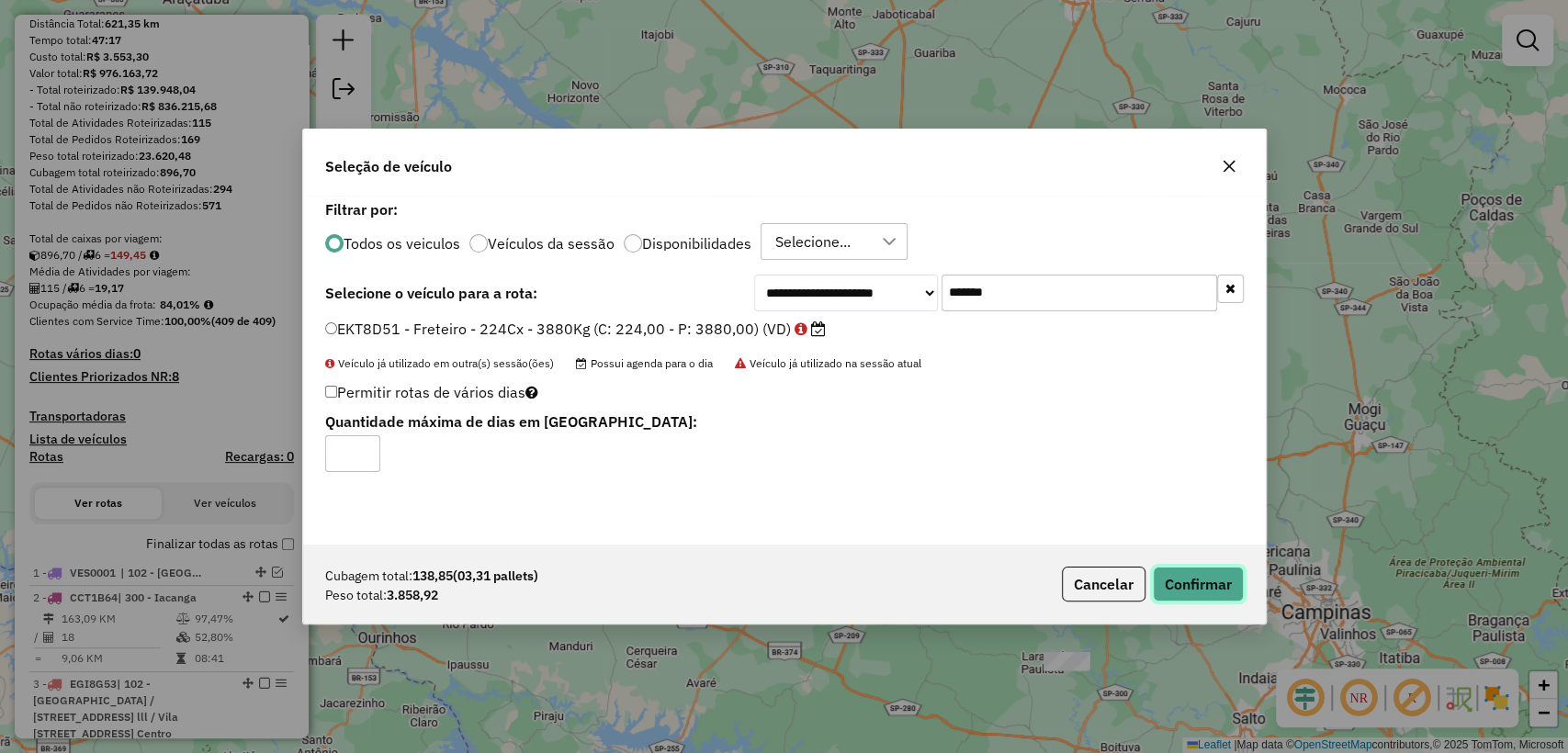
click at [1171, 579] on button "Confirmar" at bounding box center [1198, 584] width 91 height 35
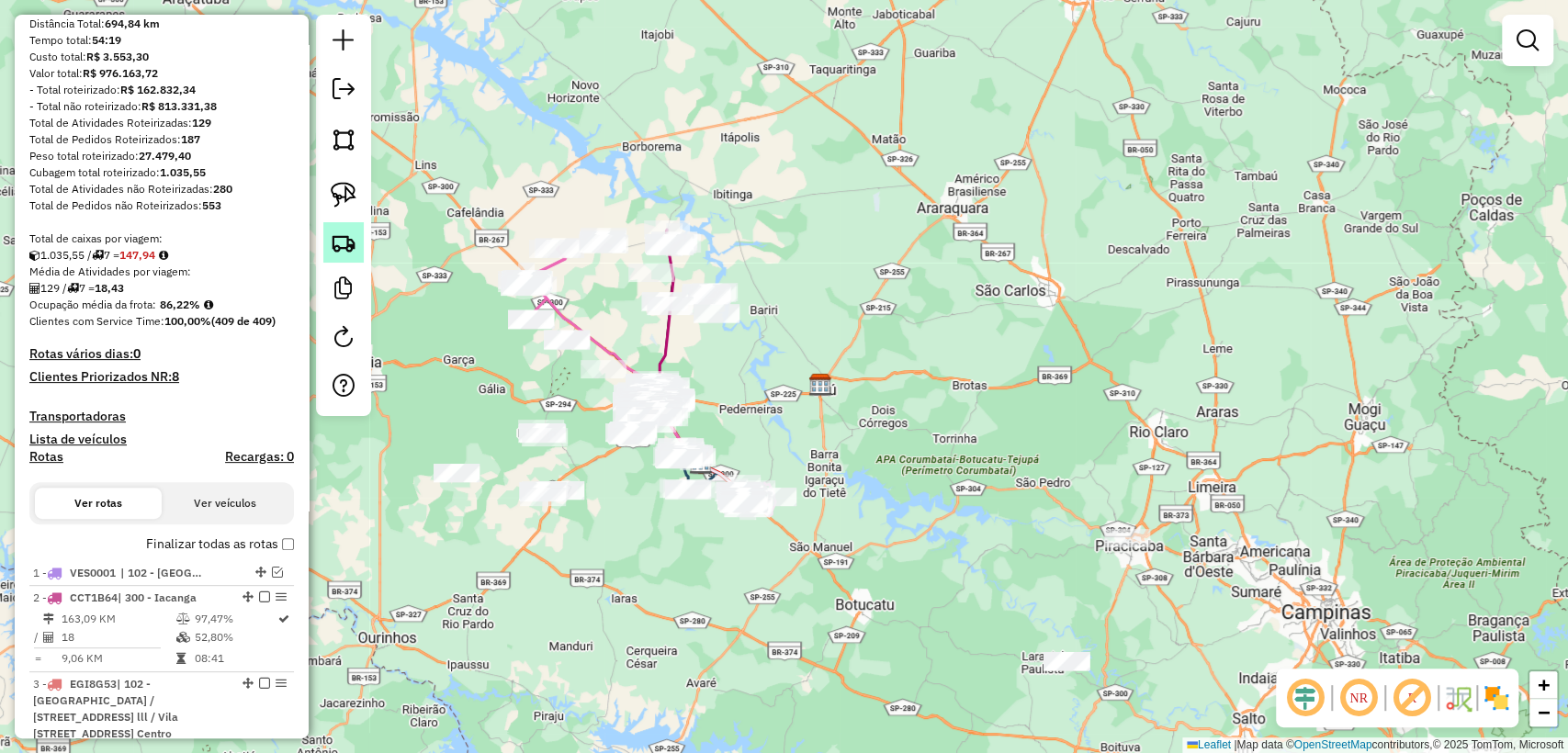
click at [345, 244] on img at bounding box center [343, 242] width 26 height 26
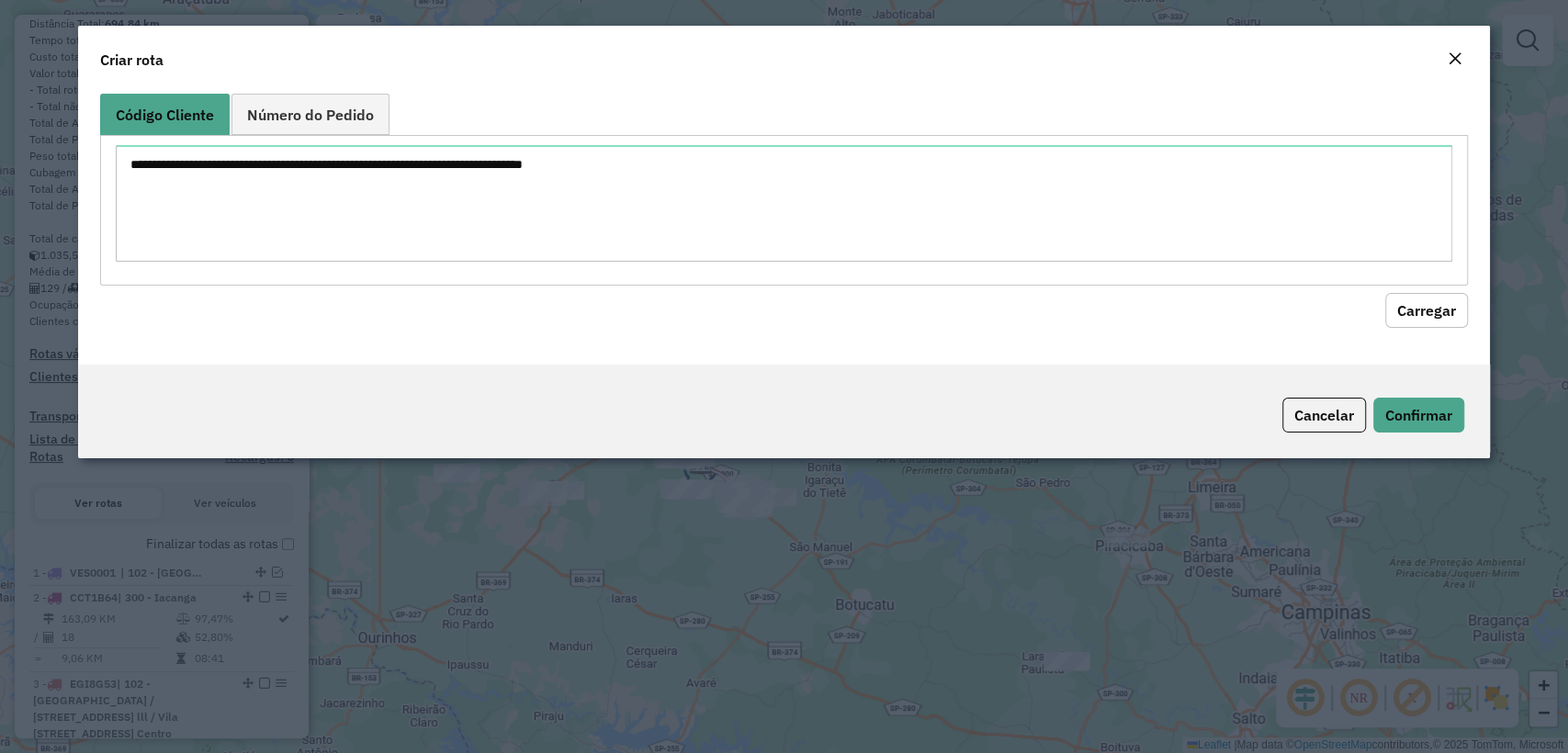
click at [554, 168] on textarea at bounding box center [783, 203] width 1335 height 116
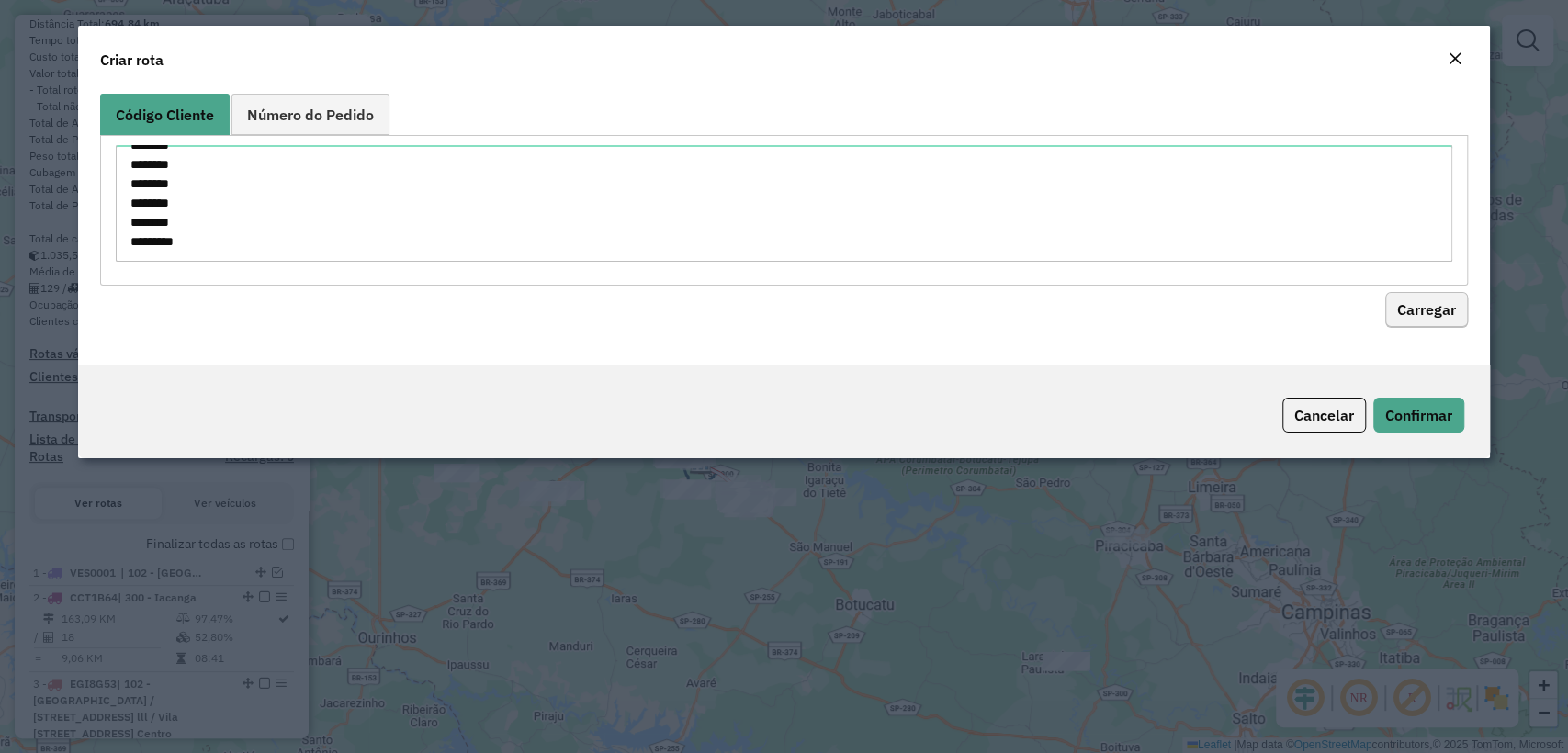
type textarea "******** ******** ******** ******** ******** ******** ******** ******** *******…"
click at [1418, 310] on button "Carregar" at bounding box center [1427, 310] width 83 height 35
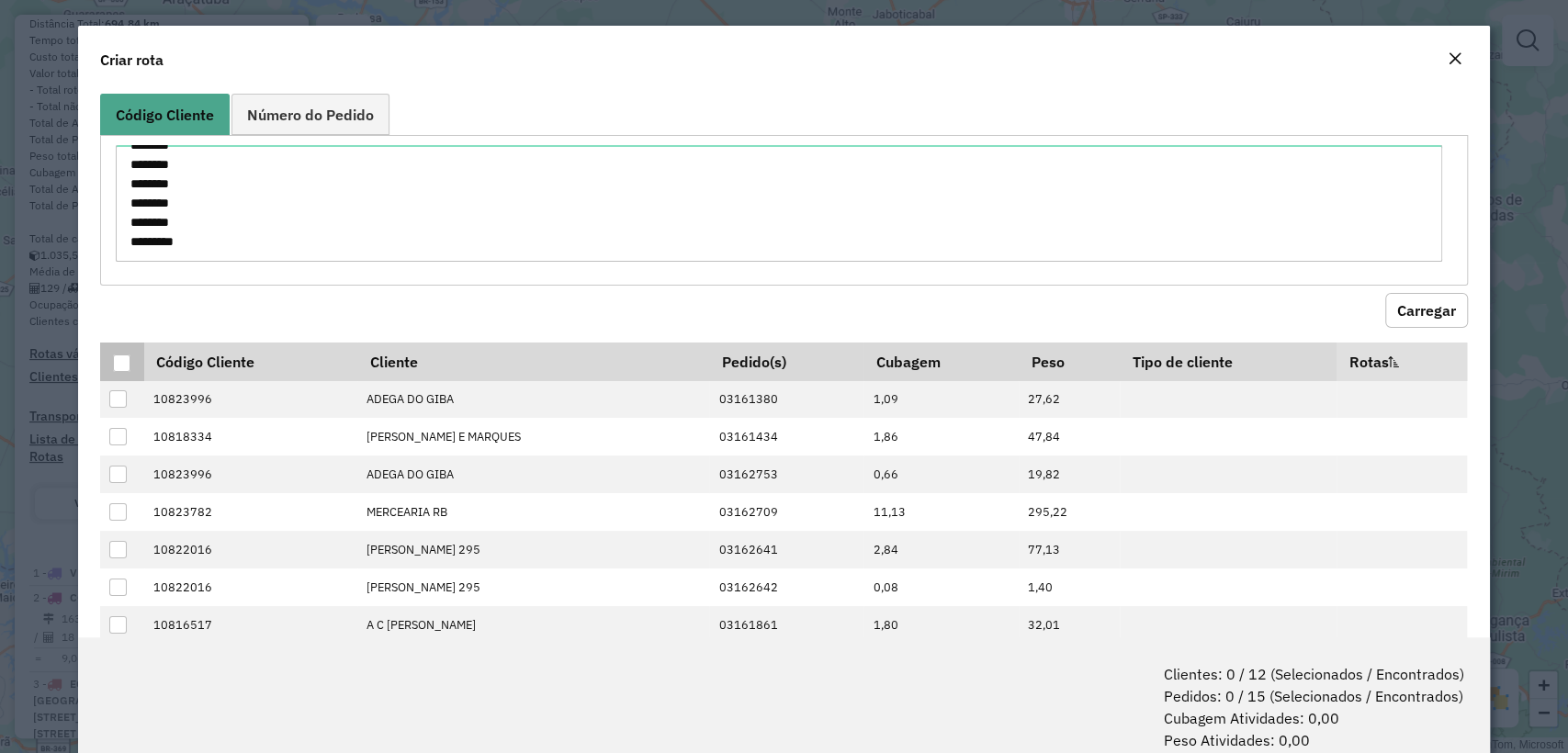
click at [126, 364] on div at bounding box center [122, 363] width 17 height 17
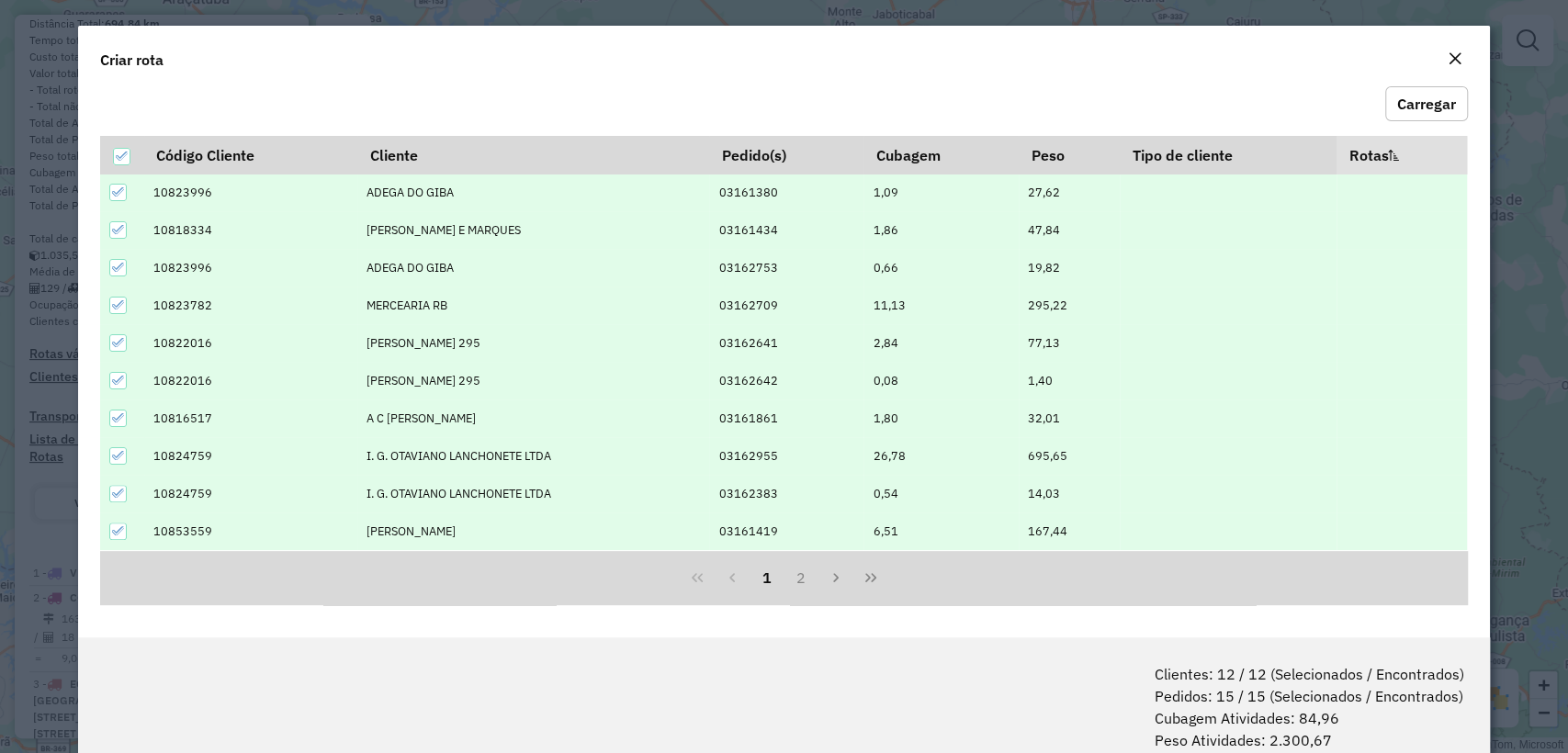
scroll to position [91, 0]
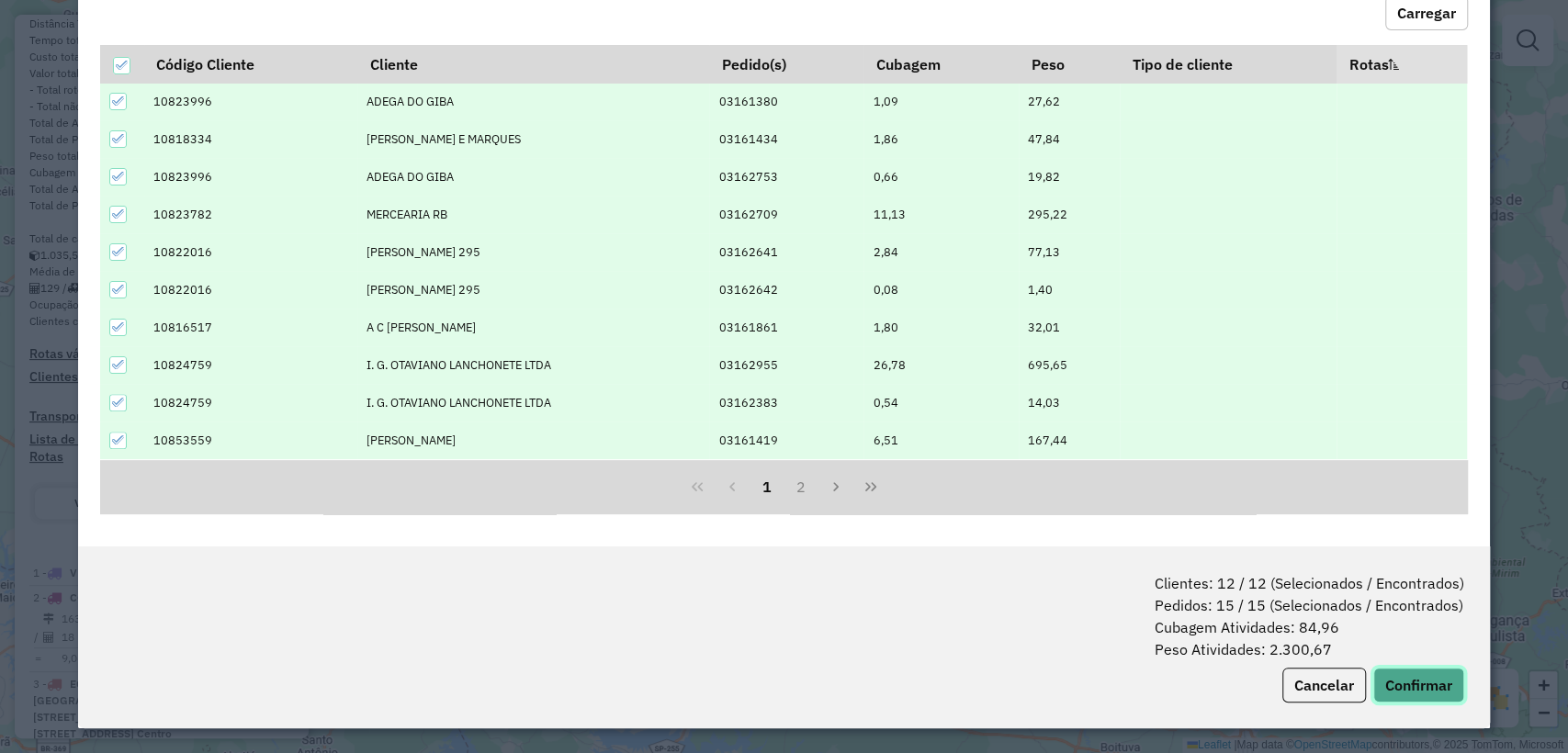
click at [1424, 687] on button "Confirmar" at bounding box center [1418, 685] width 91 height 35
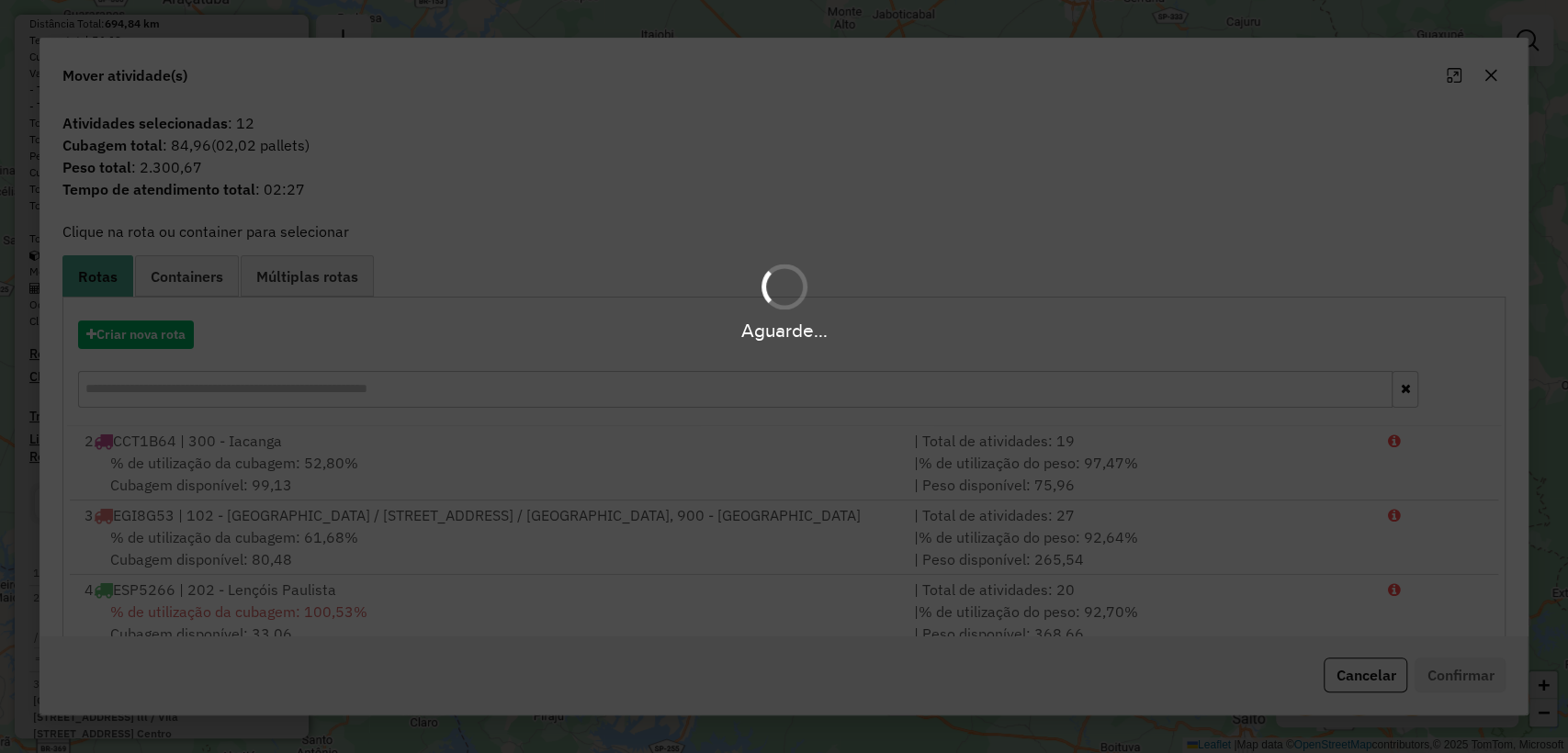
click at [151, 352] on div "Aguarde..." at bounding box center [784, 376] width 1568 height 753
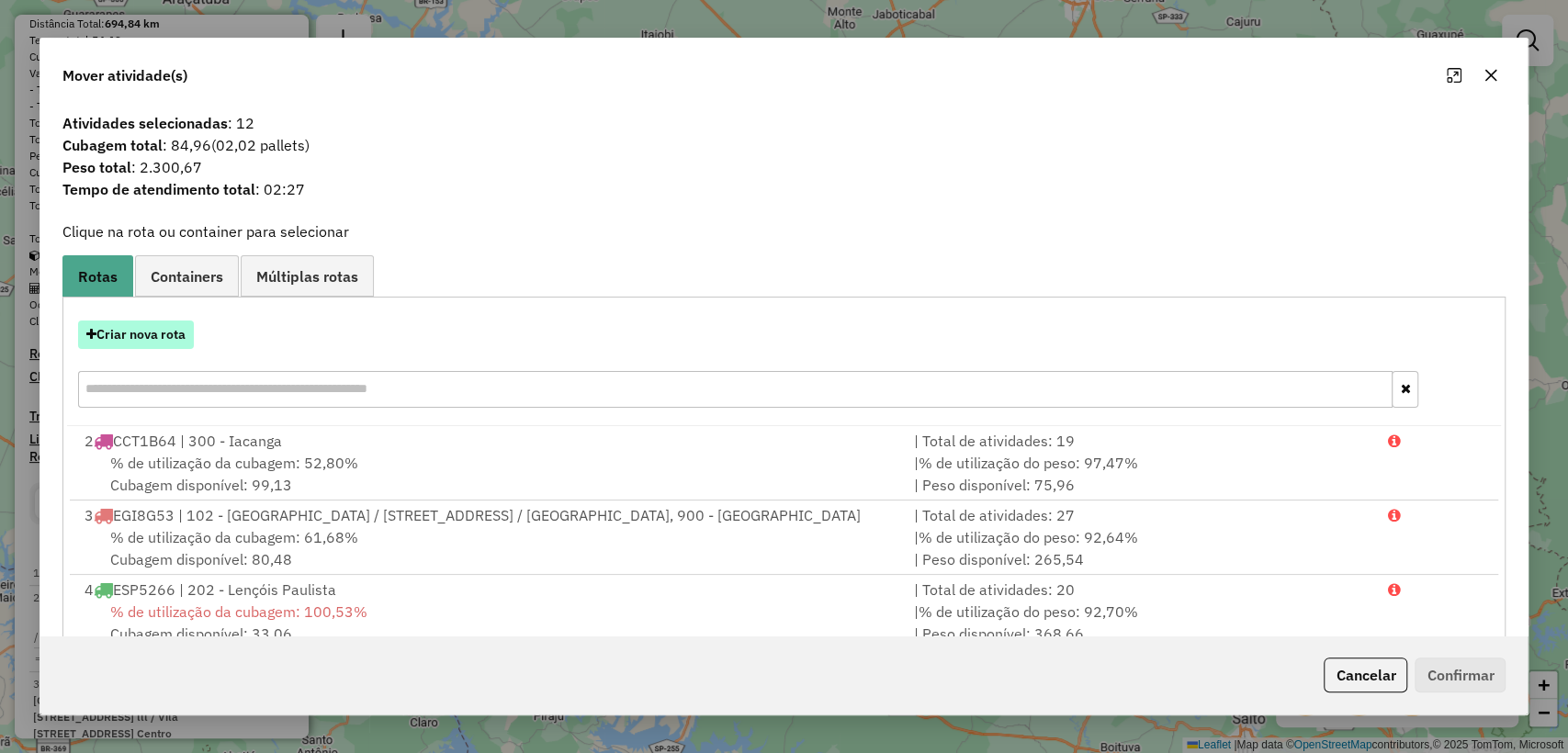
click at [143, 332] on button "Criar nova rota" at bounding box center [135, 335] width 115 height 29
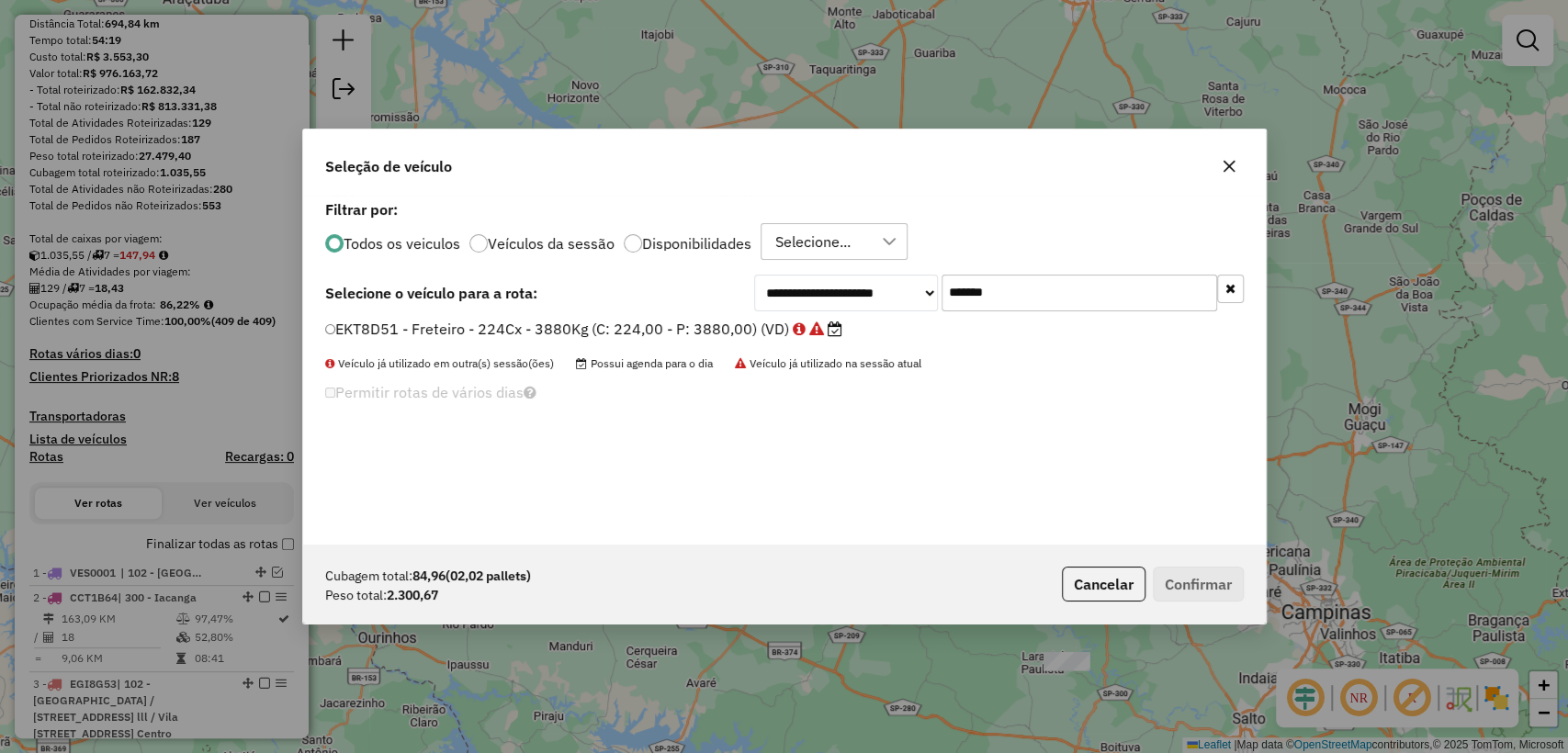
scroll to position [10, 6]
click at [1050, 288] on input "*******" at bounding box center [1079, 293] width 276 height 36
paste input "text"
type input "*******"
click at [546, 329] on label "DFQ5214 - Freteiro - 224Cx - 3950Kg (C: 224,00 - P: 3950,00) (VD)" at bounding box center [576, 328] width 502 height 22
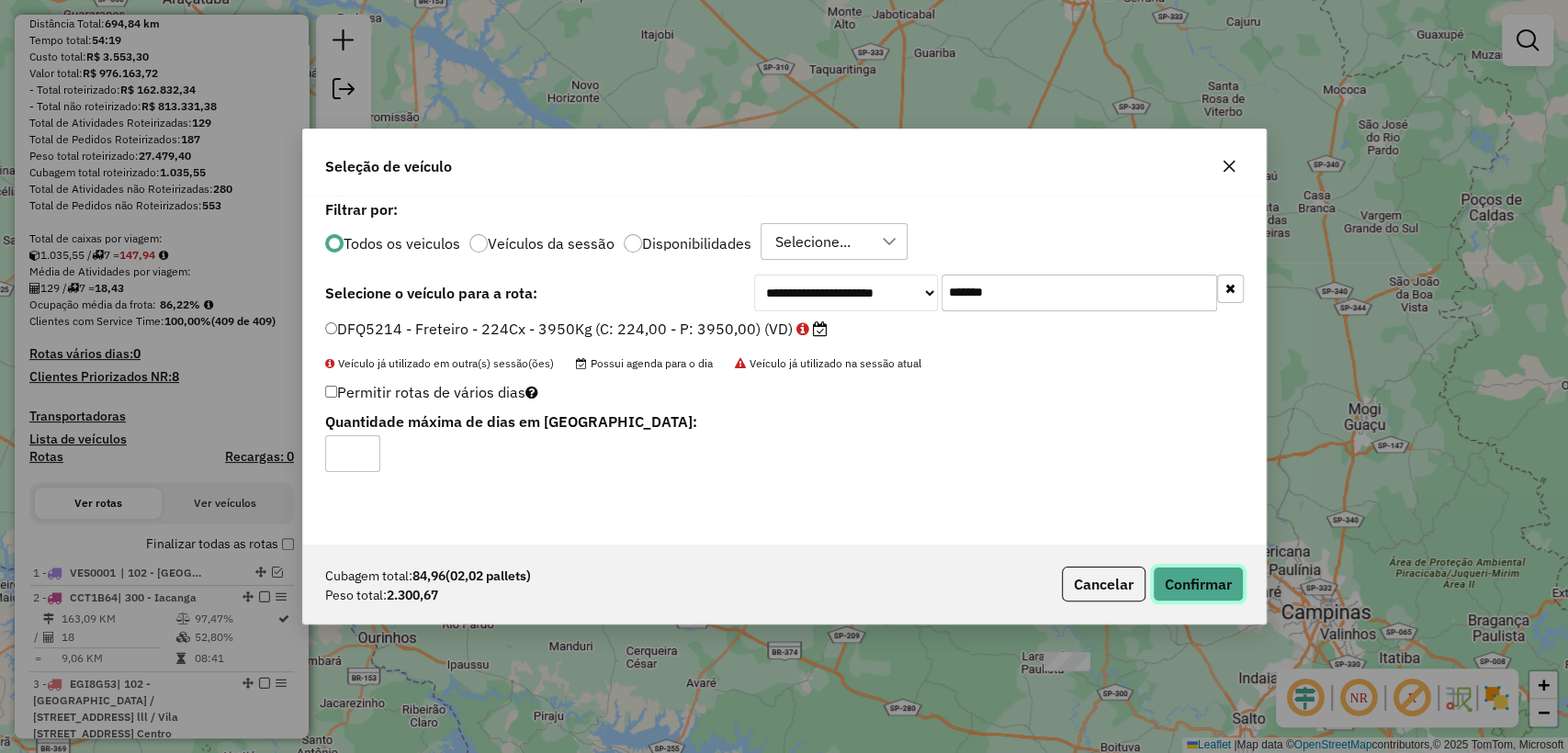
click at [1204, 590] on button "Confirmar" at bounding box center [1198, 584] width 91 height 35
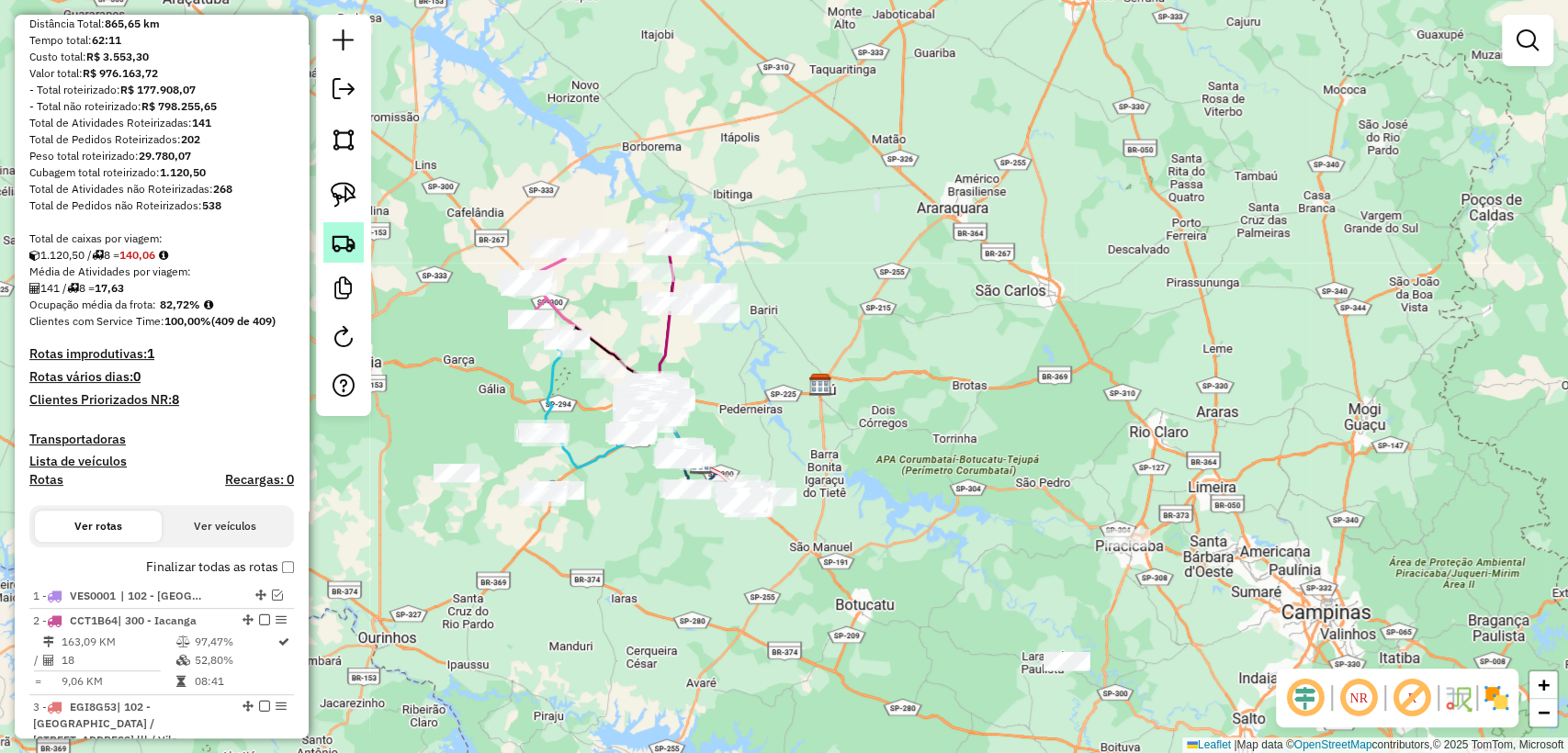
click at [333, 254] on img at bounding box center [343, 242] width 26 height 26
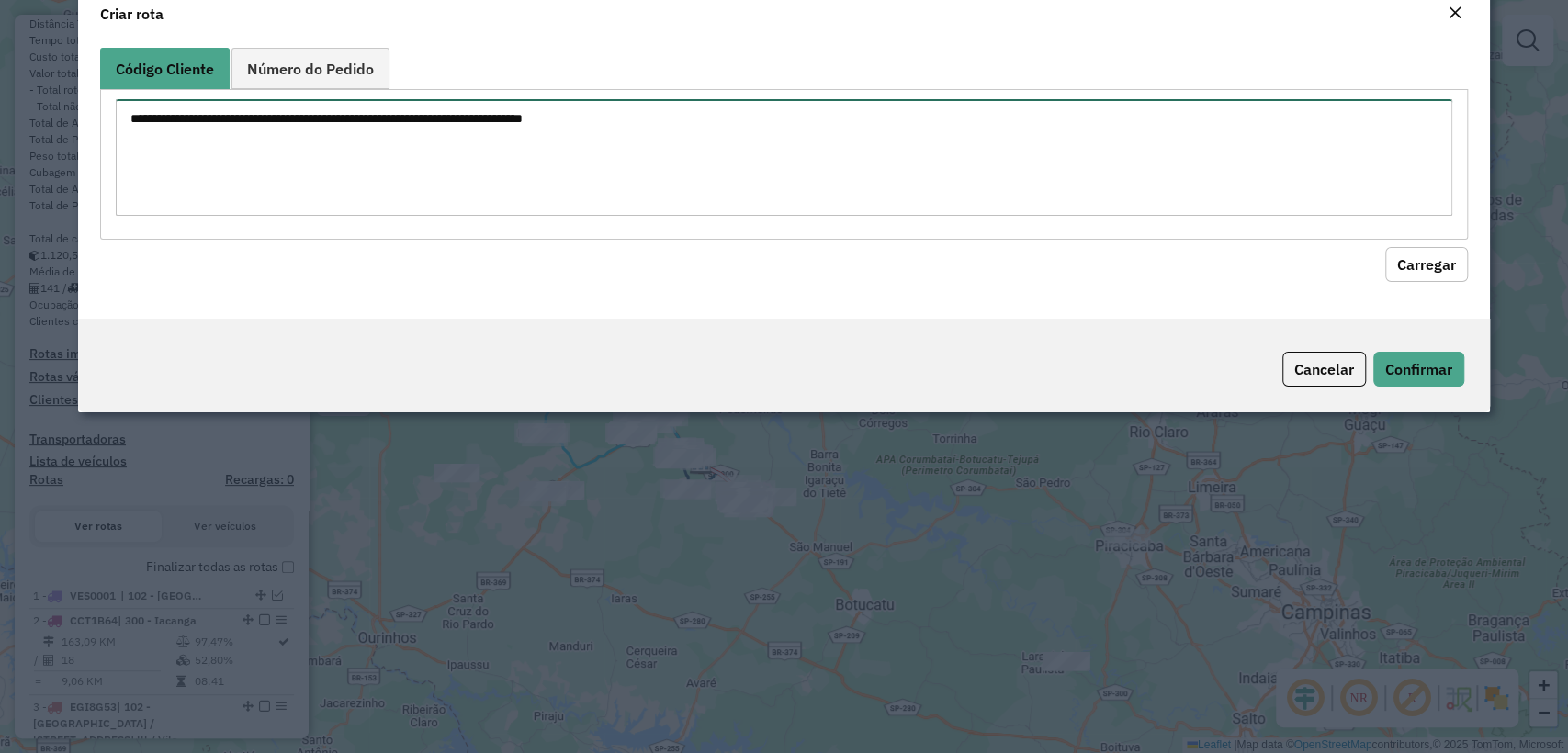
click at [638, 170] on textarea at bounding box center [783, 157] width 1335 height 116
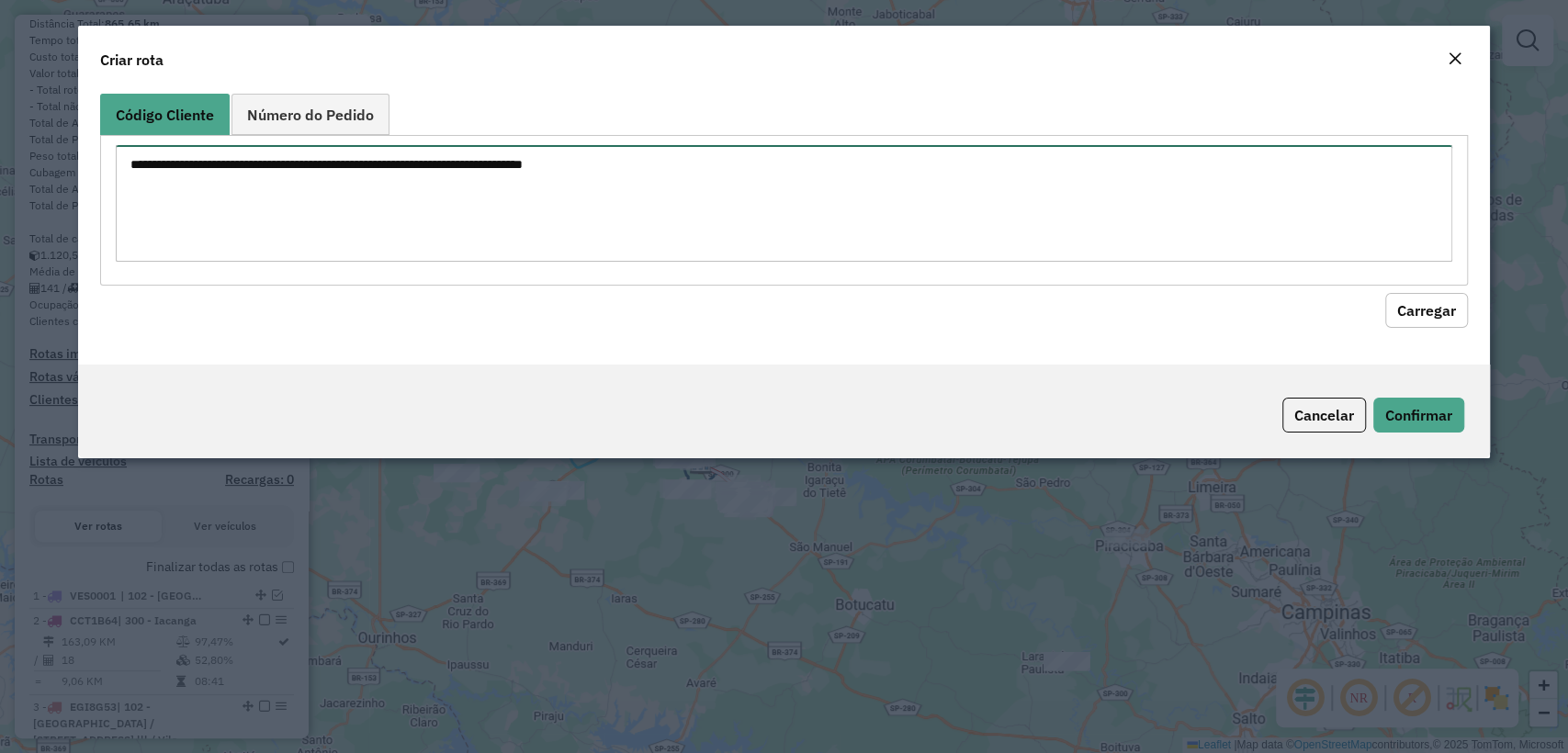
paste textarea "******** ******** ******** ******** ******** ******** ******** ******** *******…"
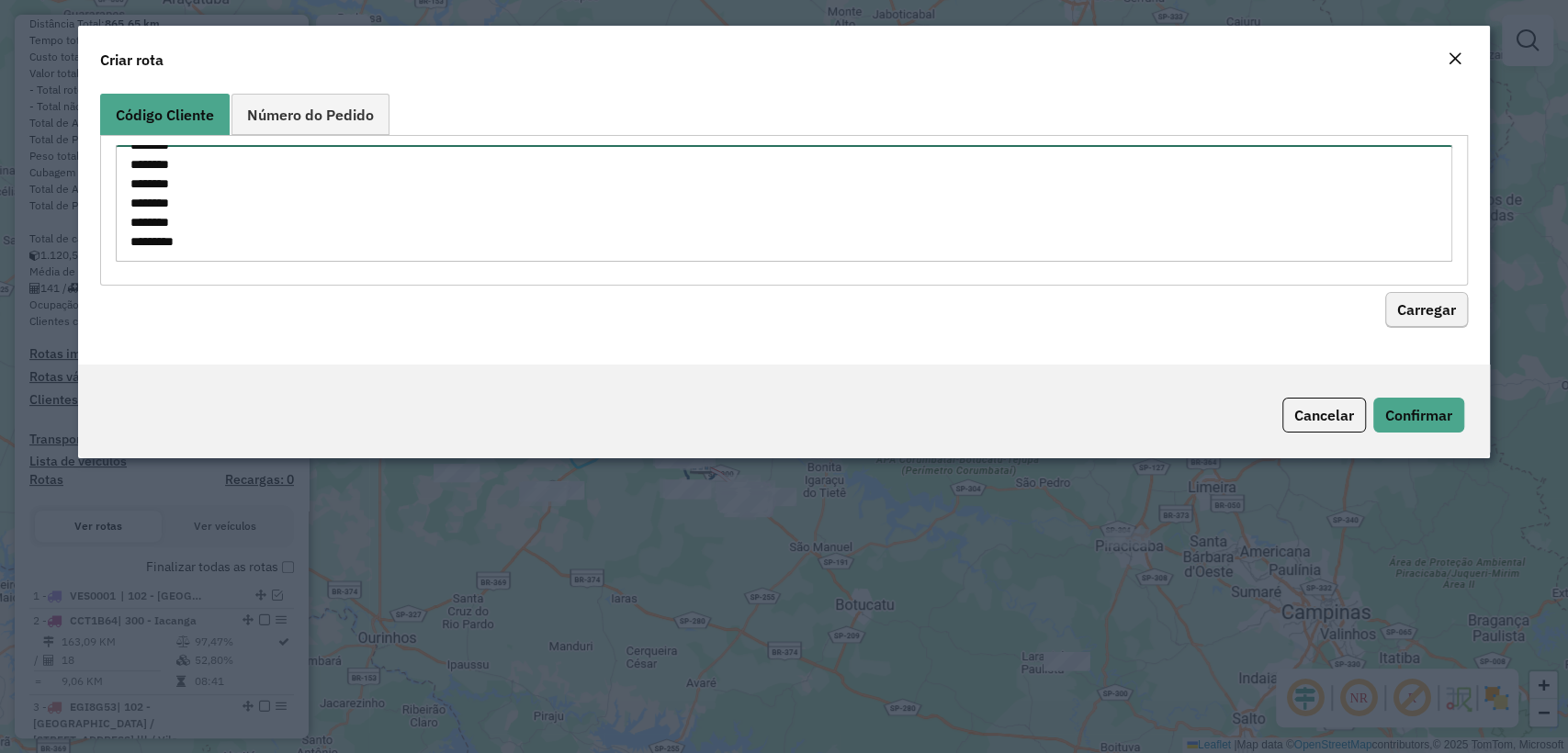
type textarea "******** ******** ******** ******** ******** ******** ******** ******** *******…"
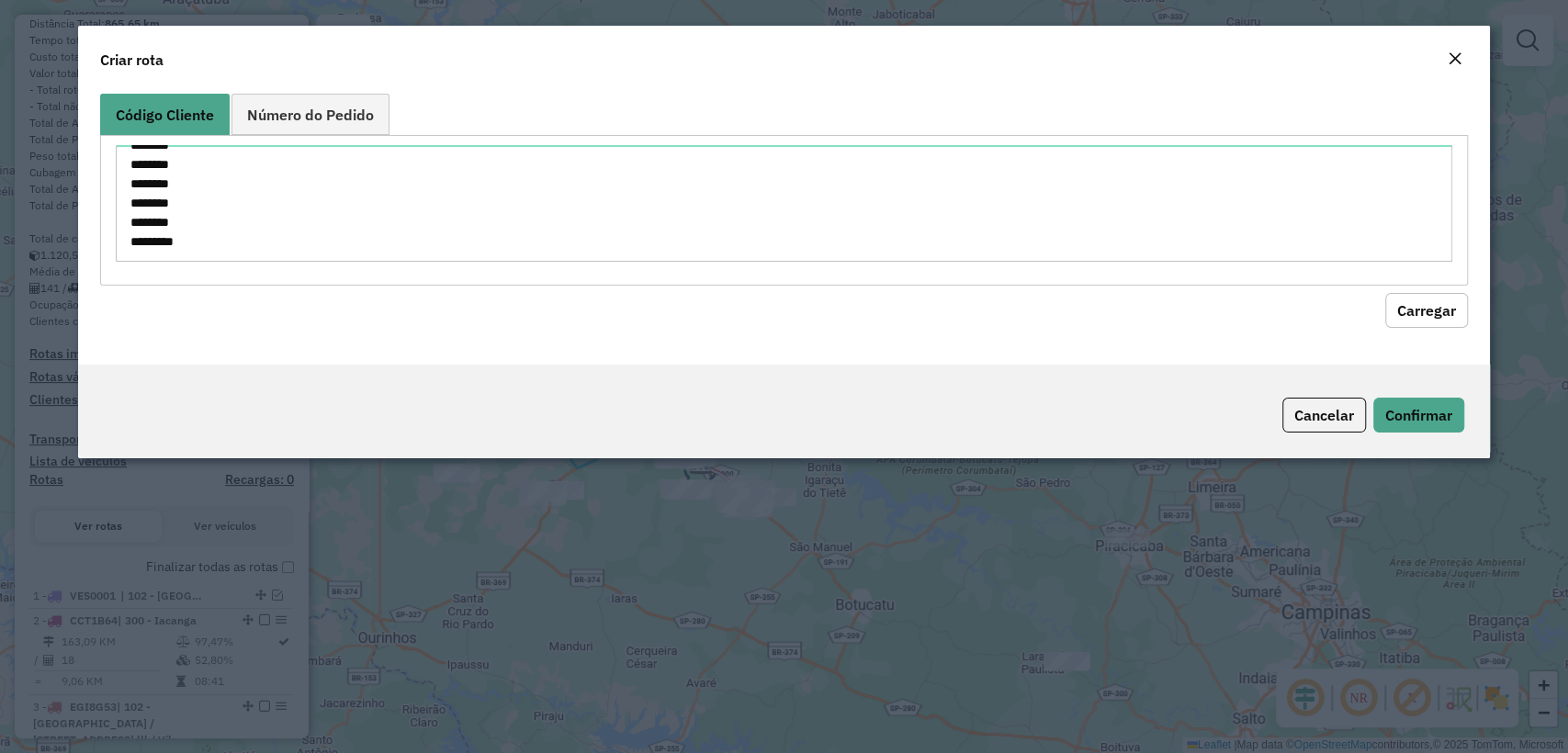
click at [1414, 304] on button "Carregar" at bounding box center [1427, 310] width 83 height 35
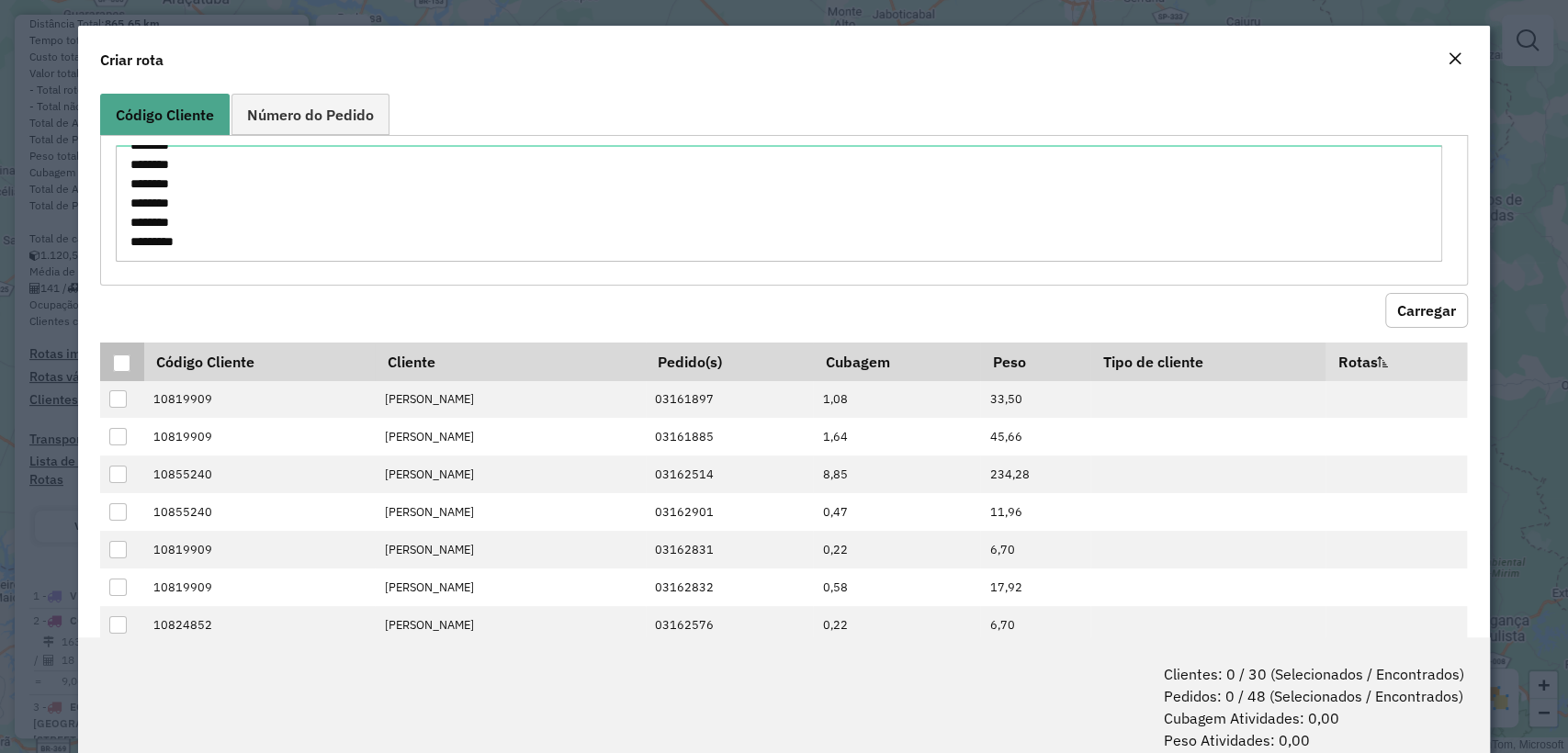
click at [129, 360] on div at bounding box center [122, 363] width 18 height 18
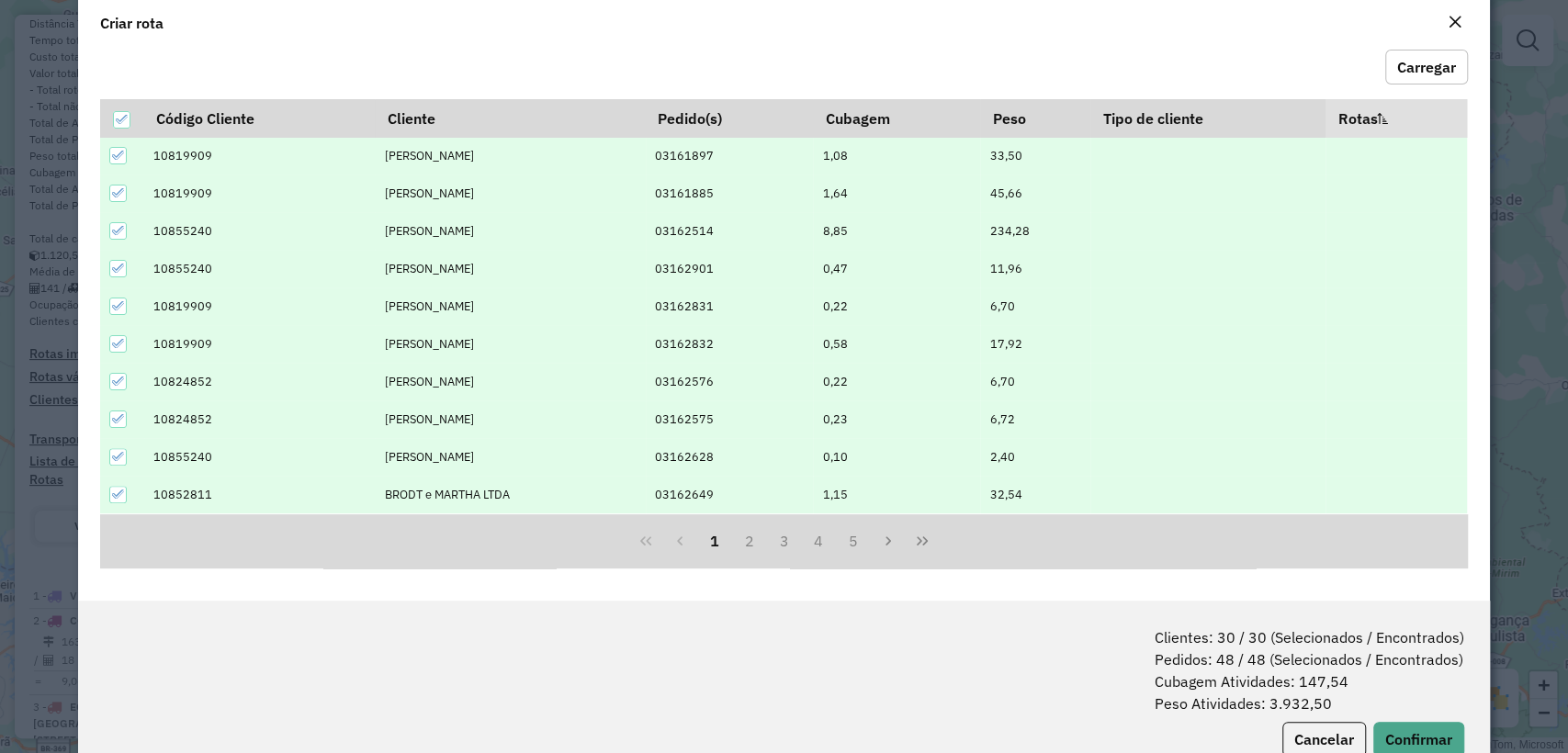
scroll to position [91, 0]
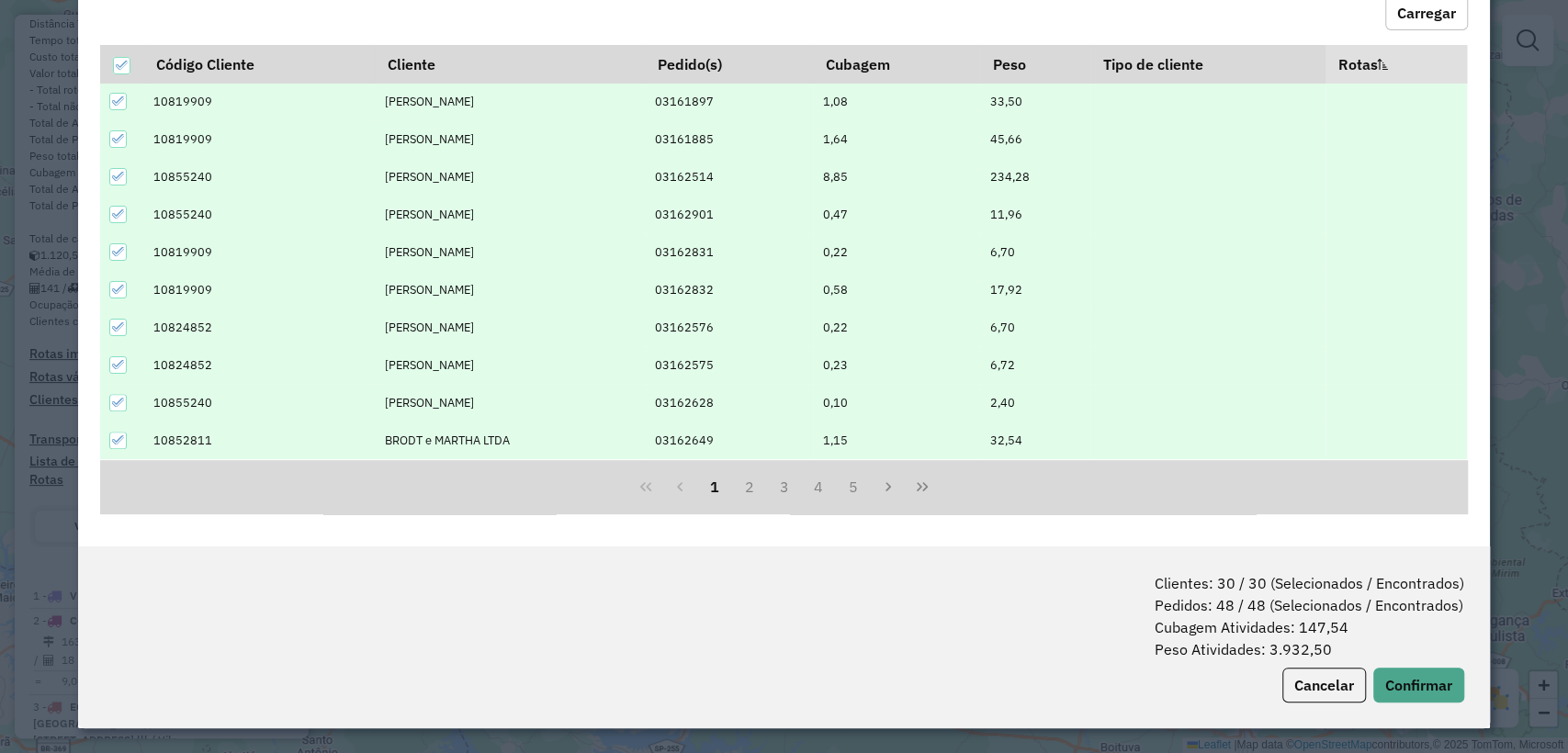
click at [1404, 663] on div "Clientes: 30 / 30 (Selecionados / Encontrados) Pedidos: 48 / 48 (Selecionados /…" at bounding box center [783, 637] width 1411 height 182
click at [1406, 678] on button "Confirmar" at bounding box center [1418, 685] width 91 height 35
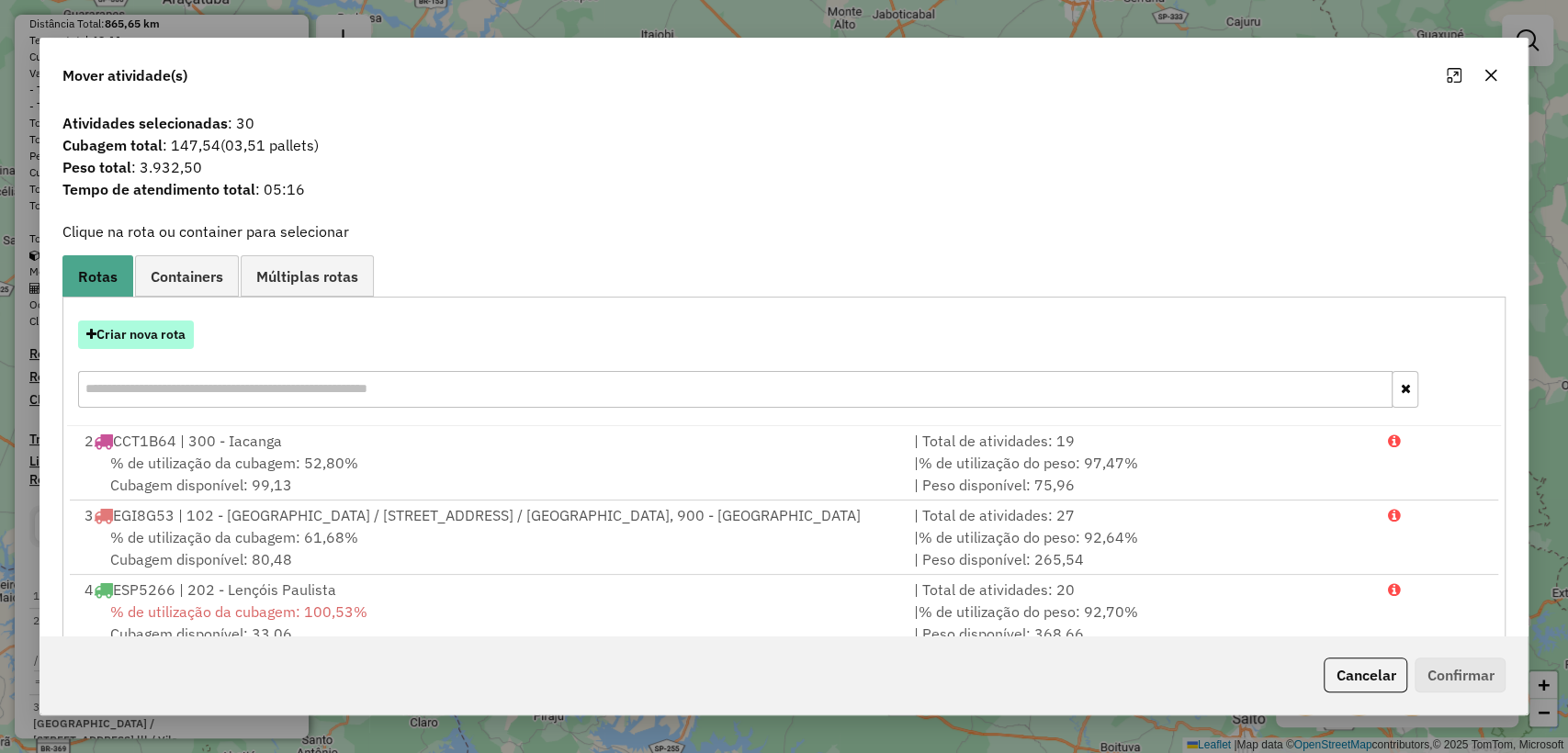
click at [139, 342] on button "Criar nova rota" at bounding box center [135, 335] width 115 height 29
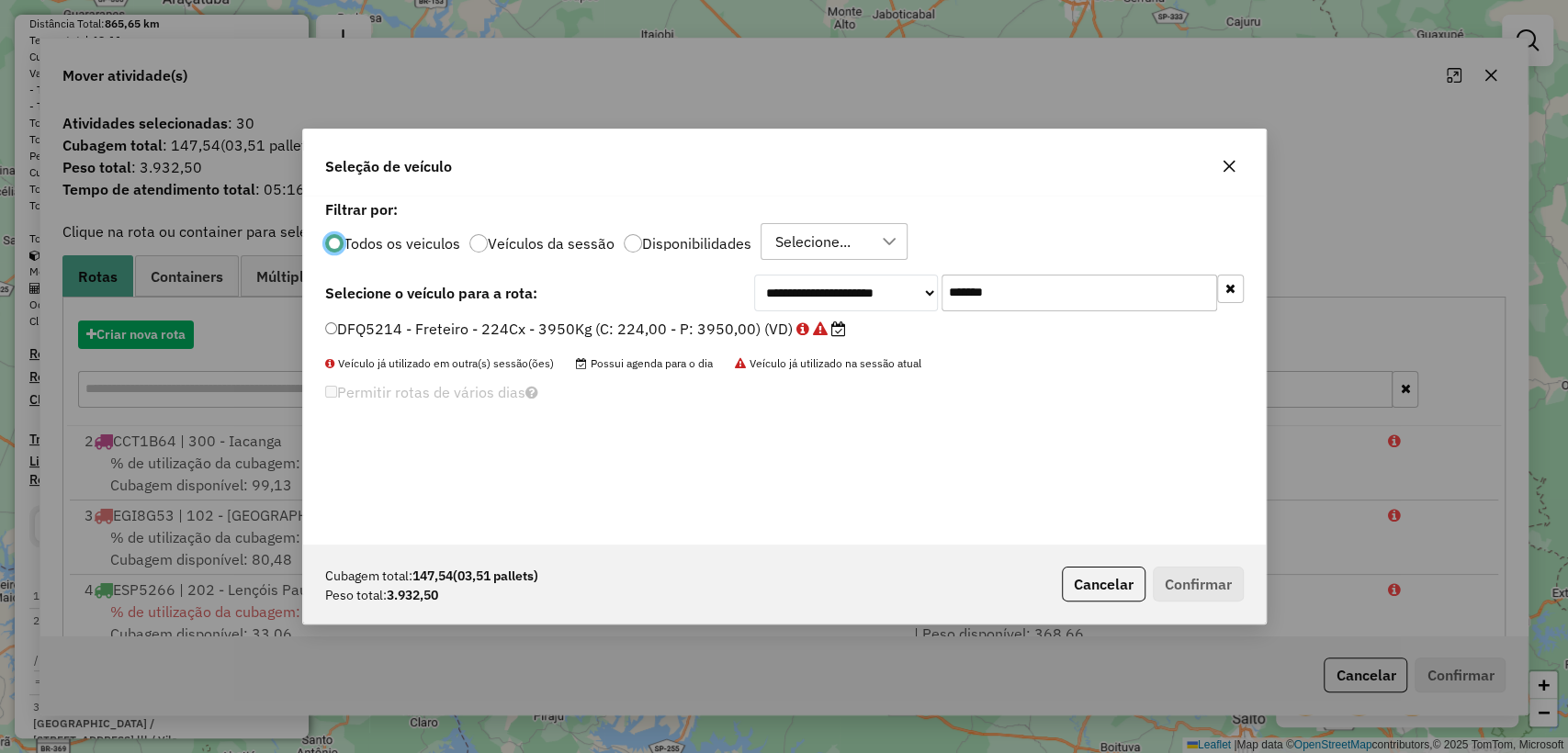
scroll to position [10, 6]
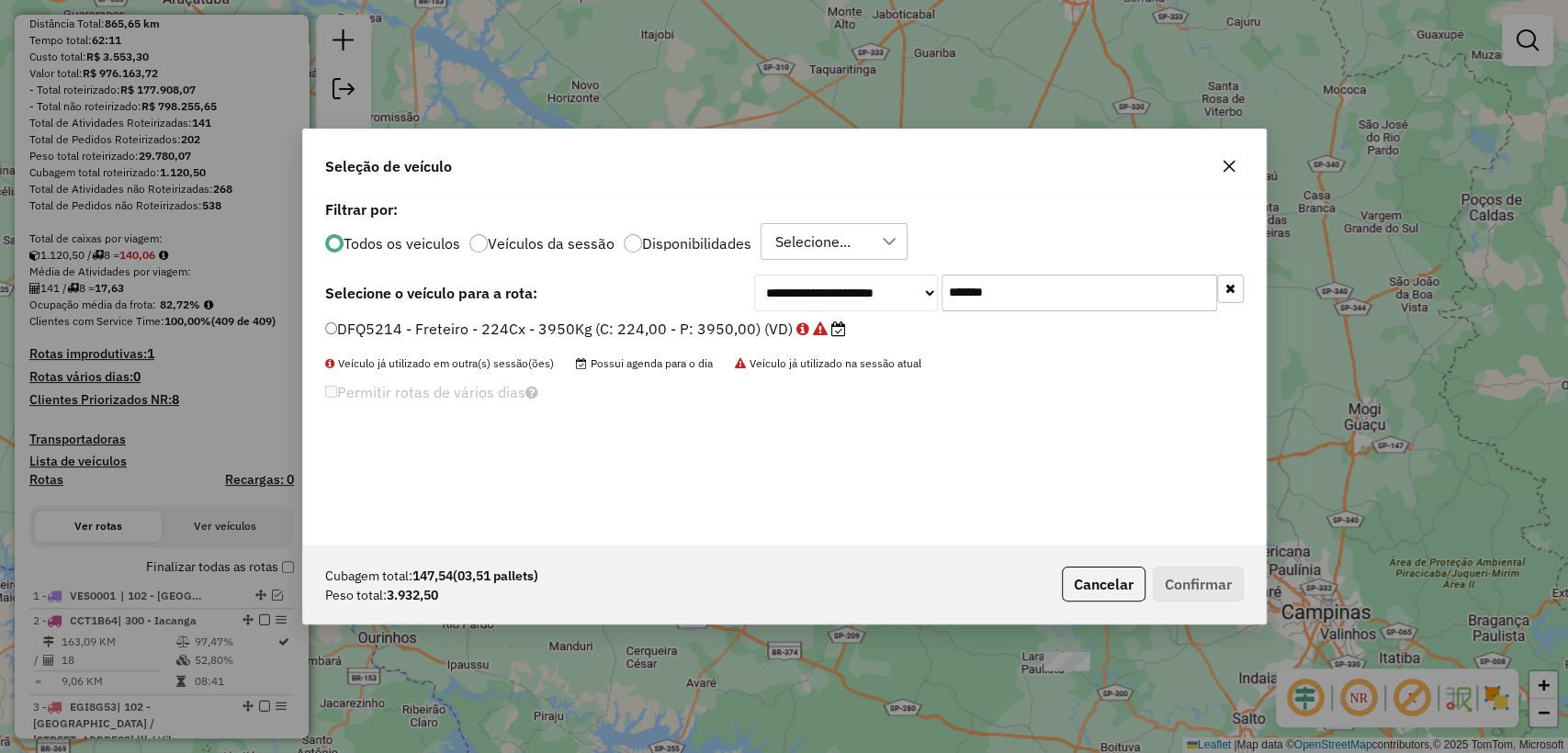
click at [1068, 302] on input "*******" at bounding box center [1079, 293] width 276 height 36
paste input "text"
type input "*******"
click at [643, 326] on label "KXF0C87 - Freteiro - 224Cx - 3970Kg (C: 224,00 - P: 3970,00) (VD)" at bounding box center [575, 328] width 501 height 22
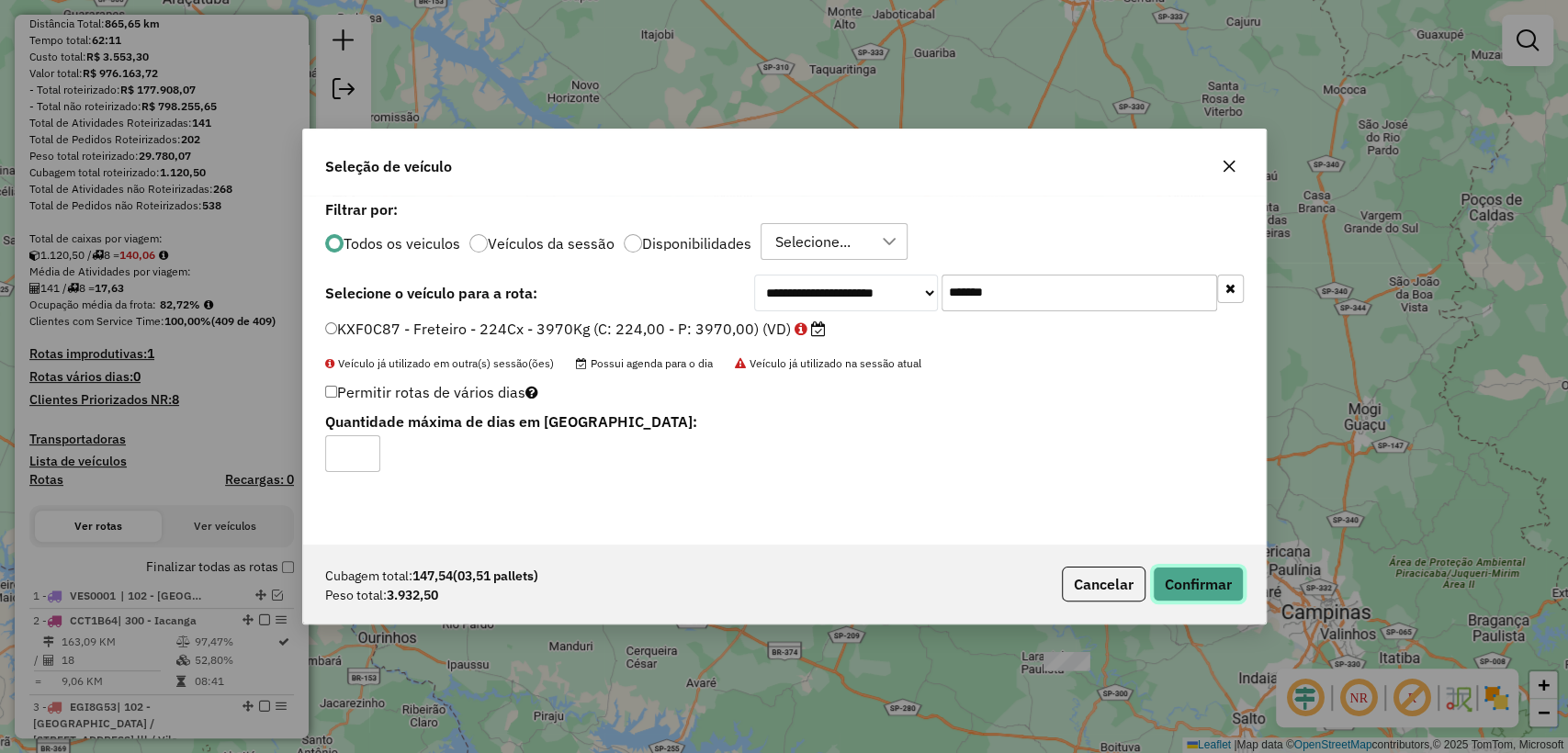
click at [1217, 582] on button "Confirmar" at bounding box center [1198, 584] width 91 height 35
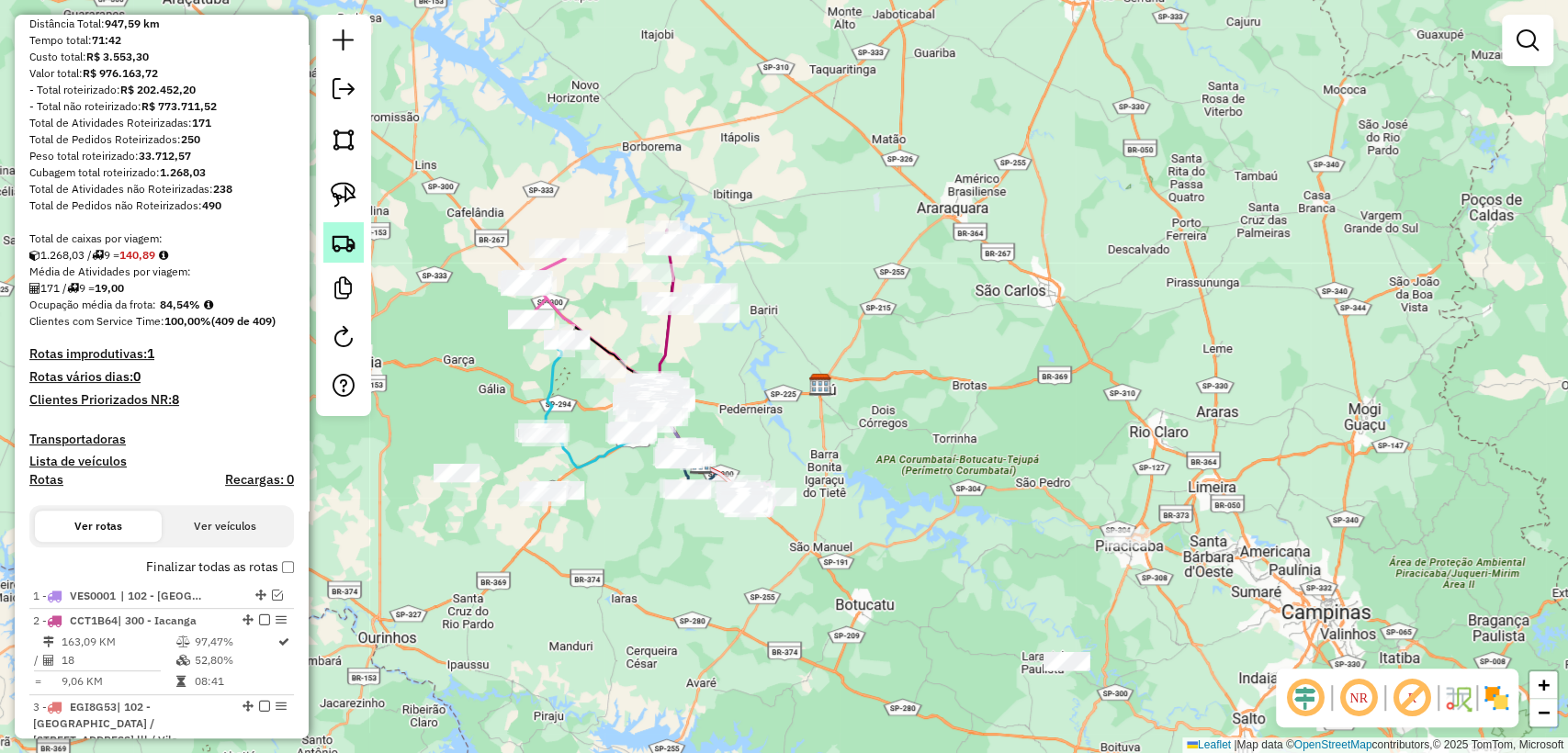
click at [345, 234] on img at bounding box center [343, 242] width 26 height 26
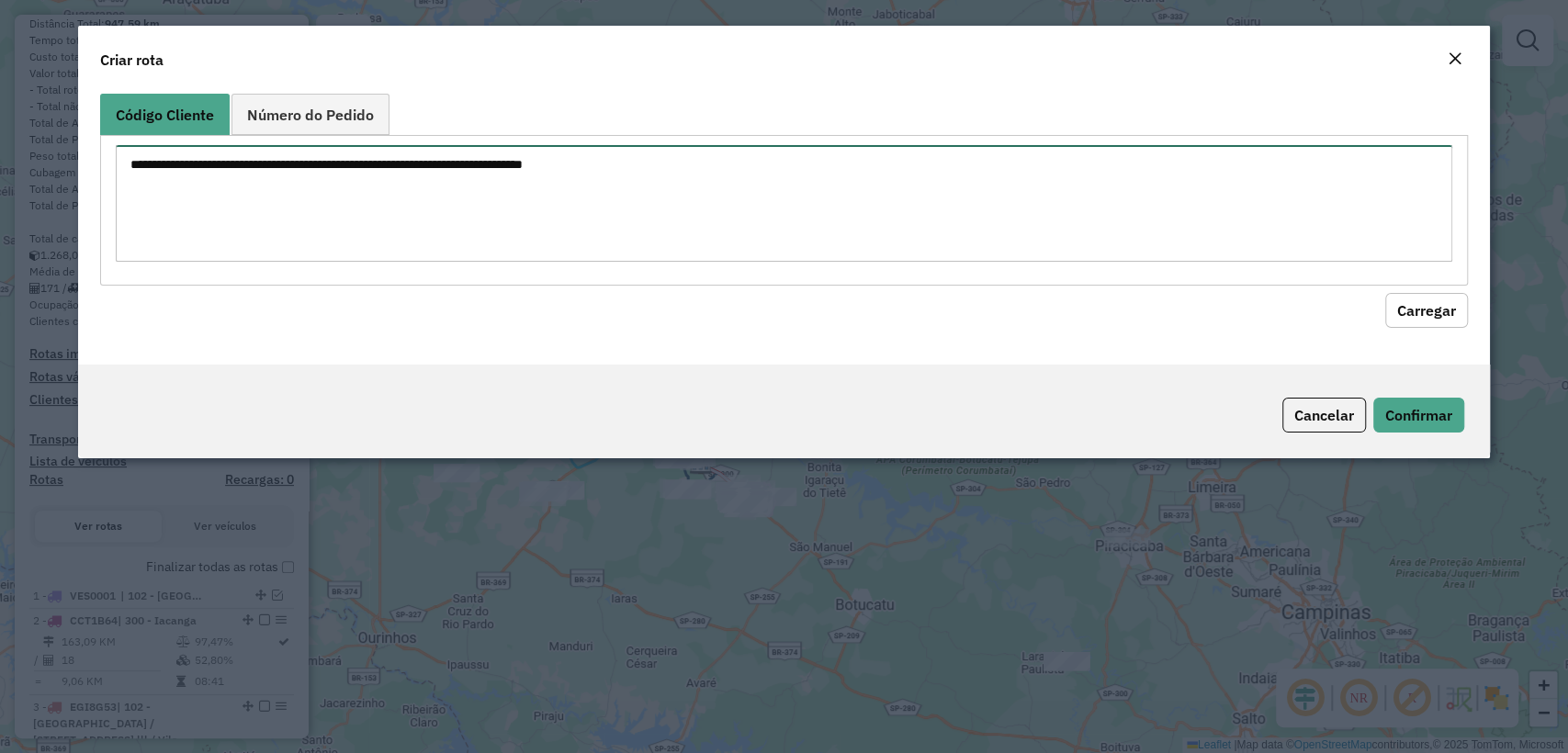
click at [555, 162] on textarea at bounding box center [783, 203] width 1335 height 116
paste textarea "******** ******** ******** ******** ******** ******** ******** ******** *******…"
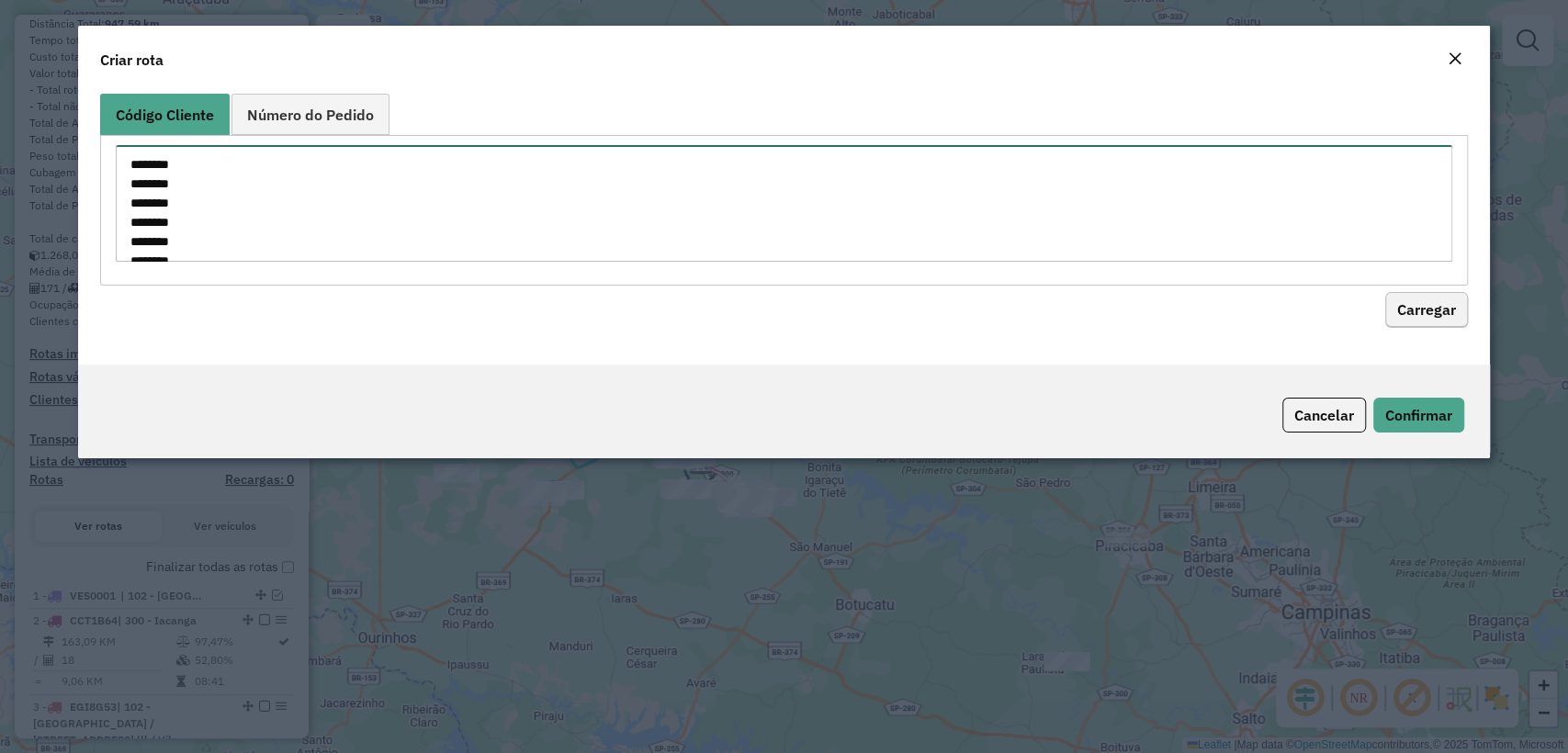
scroll to position [430, 0]
type textarea "******** ******** ******** ******** ******** ******** ******** ******** *******…"
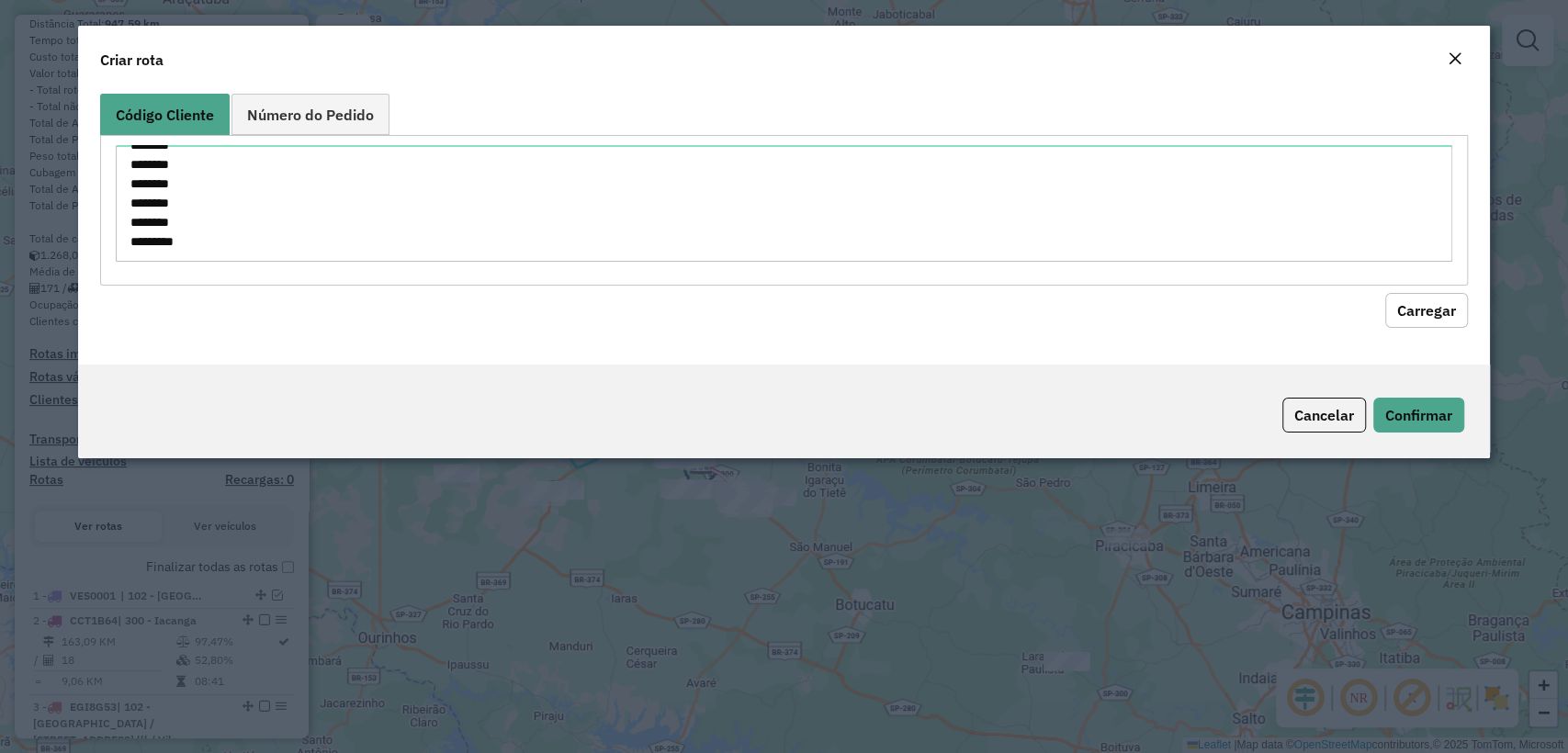
click at [1455, 309] on button "Carregar" at bounding box center [1427, 310] width 83 height 35
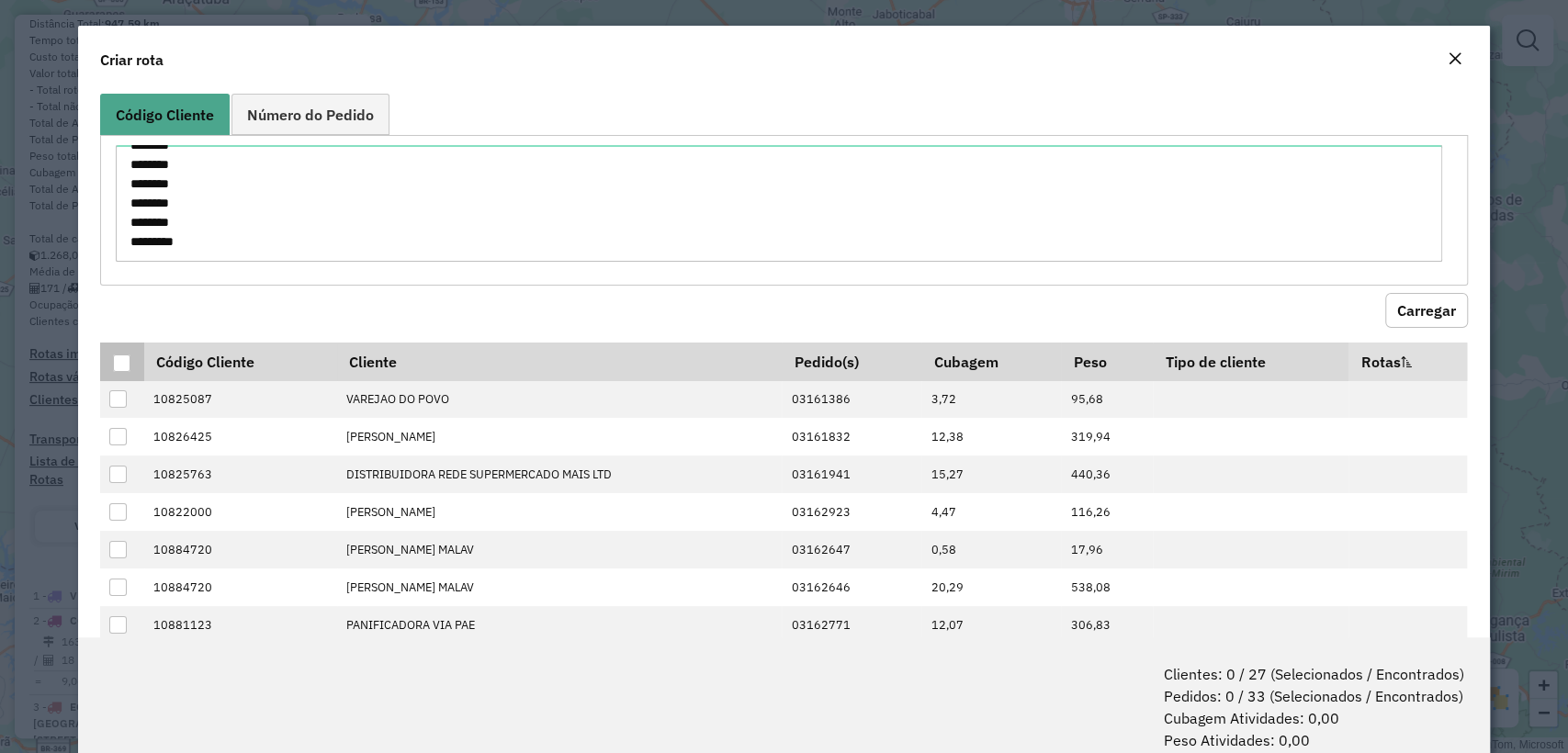
click at [117, 364] on div at bounding box center [122, 363] width 17 height 17
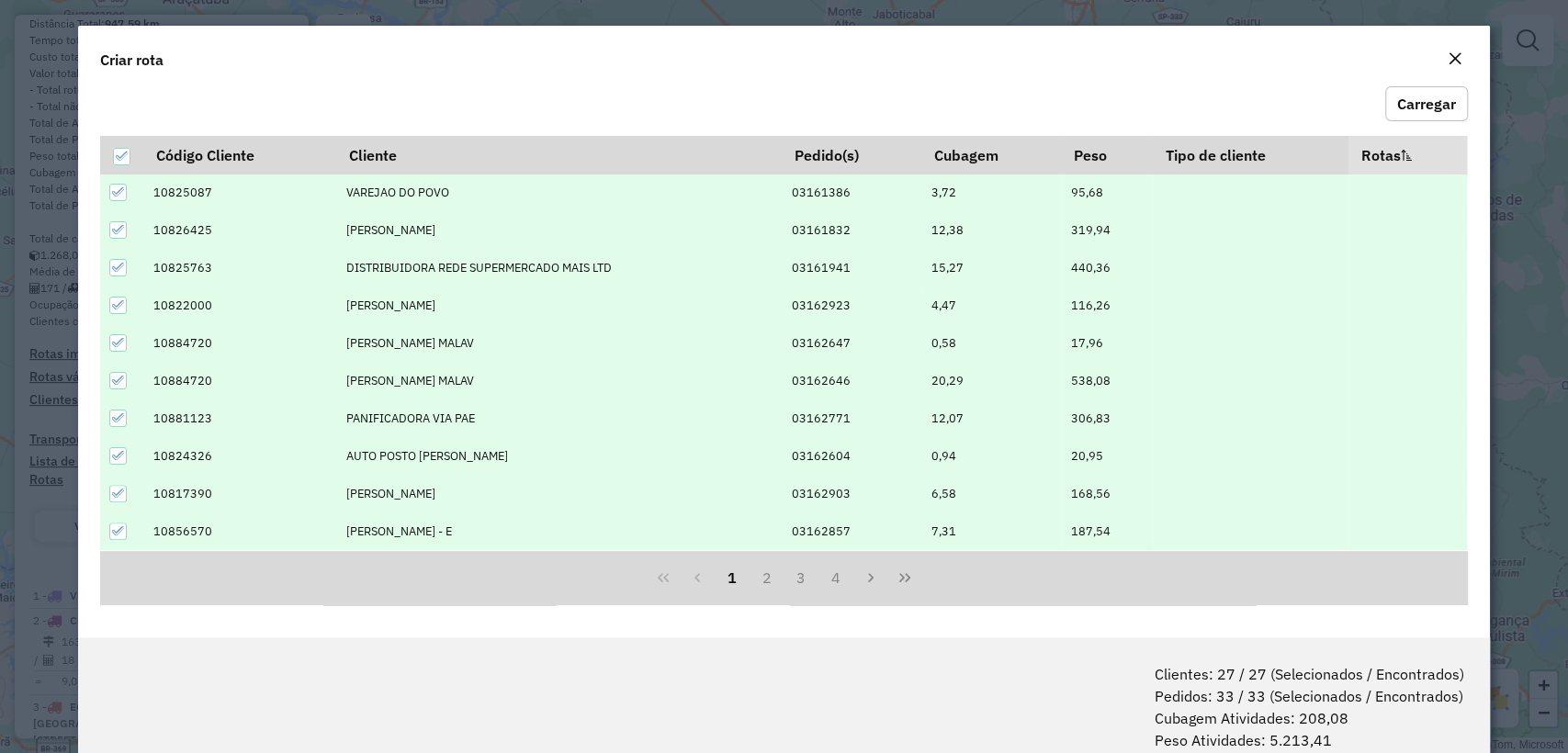
scroll to position [91, 0]
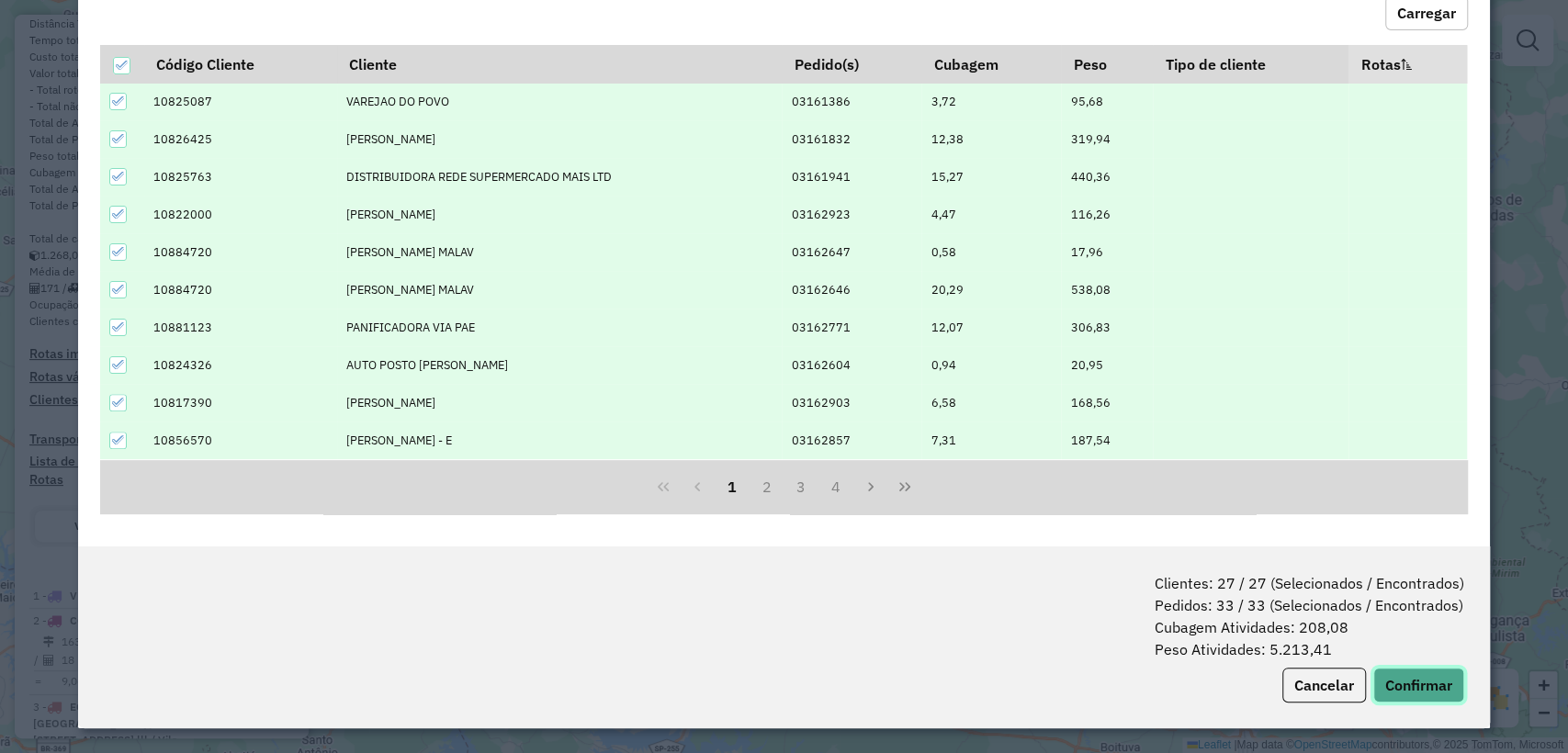
click at [1404, 682] on button "Confirmar" at bounding box center [1418, 685] width 91 height 35
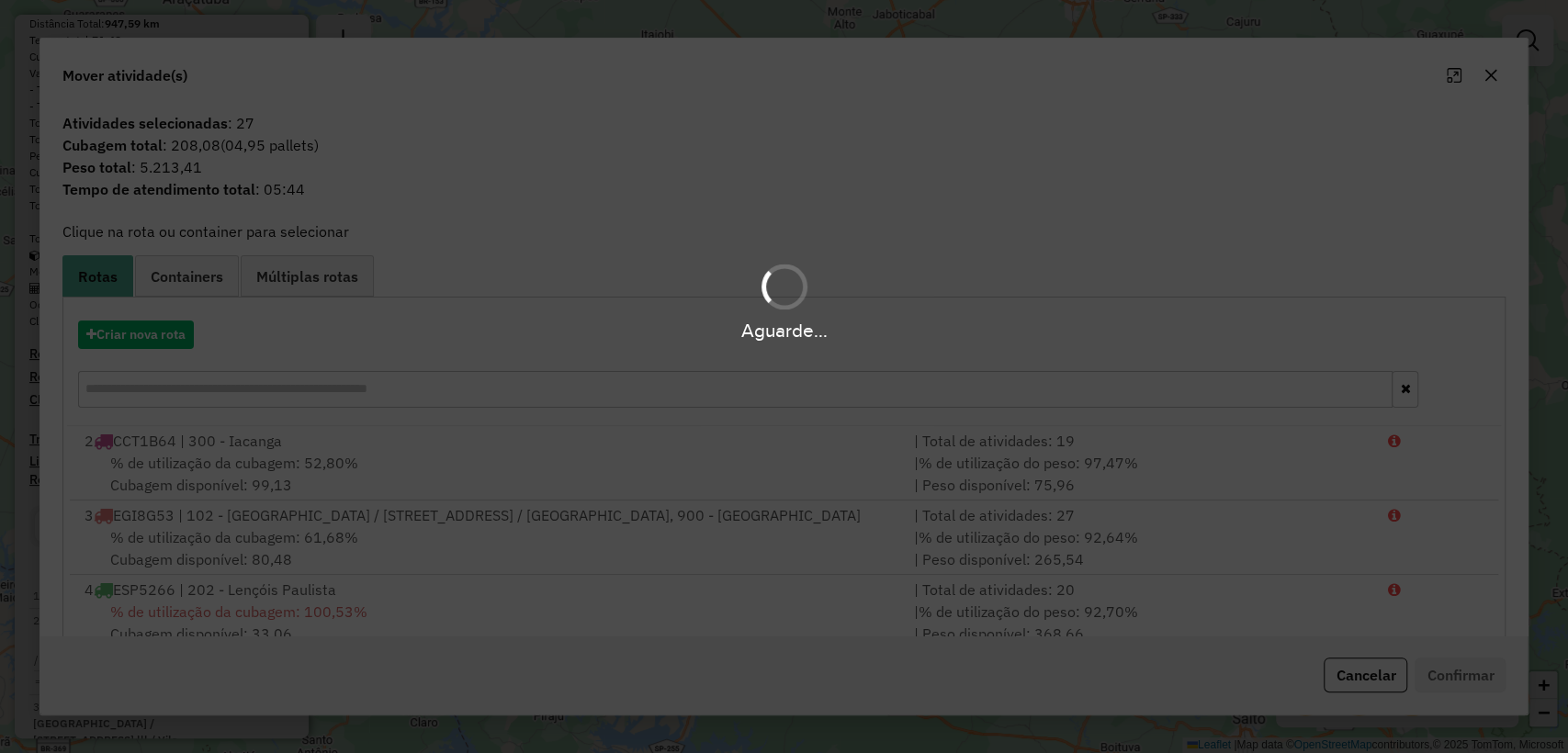
click at [113, 330] on div "Aguarde..." at bounding box center [784, 330] width 1568 height 29
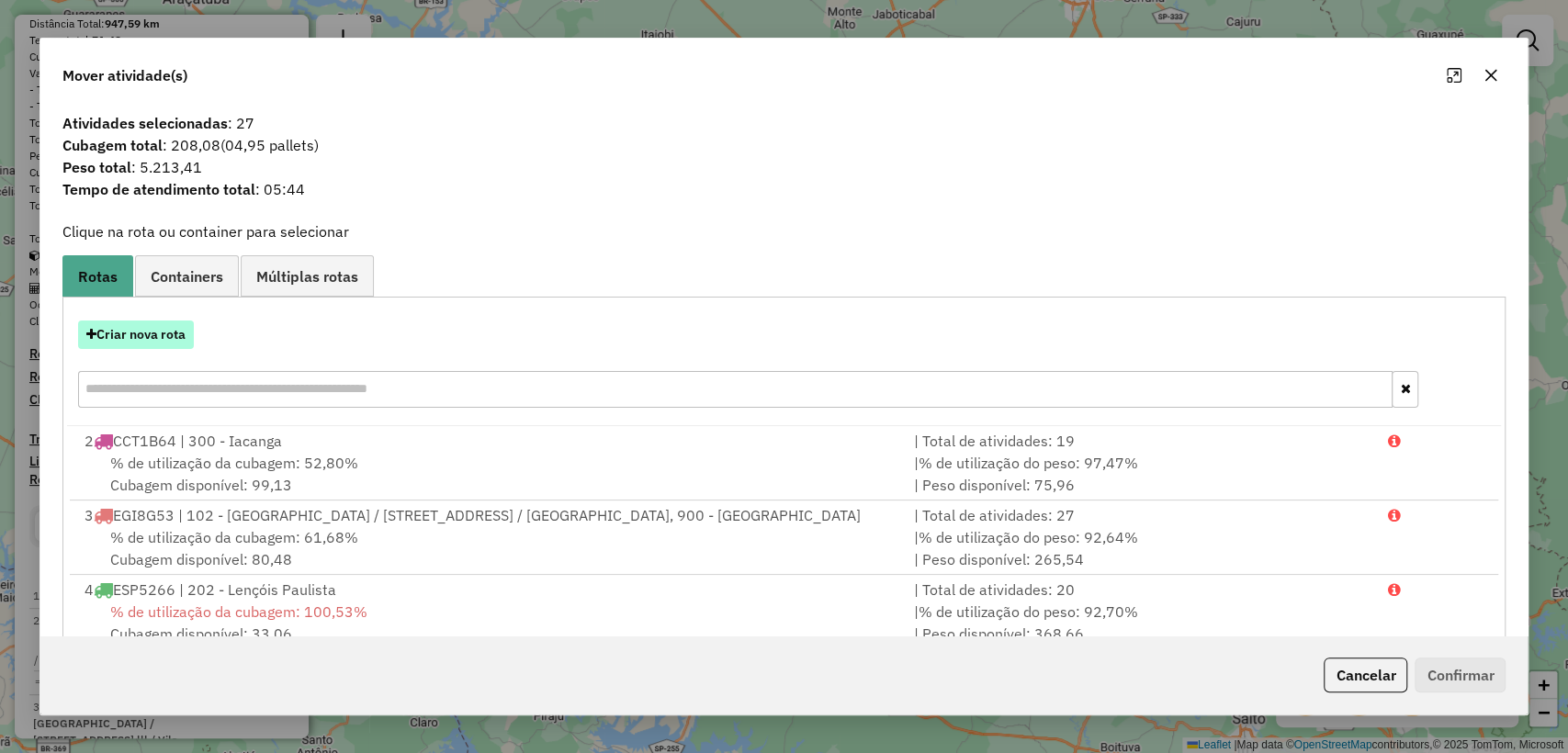
click at [113, 334] on button "Criar nova rota" at bounding box center [135, 335] width 115 height 29
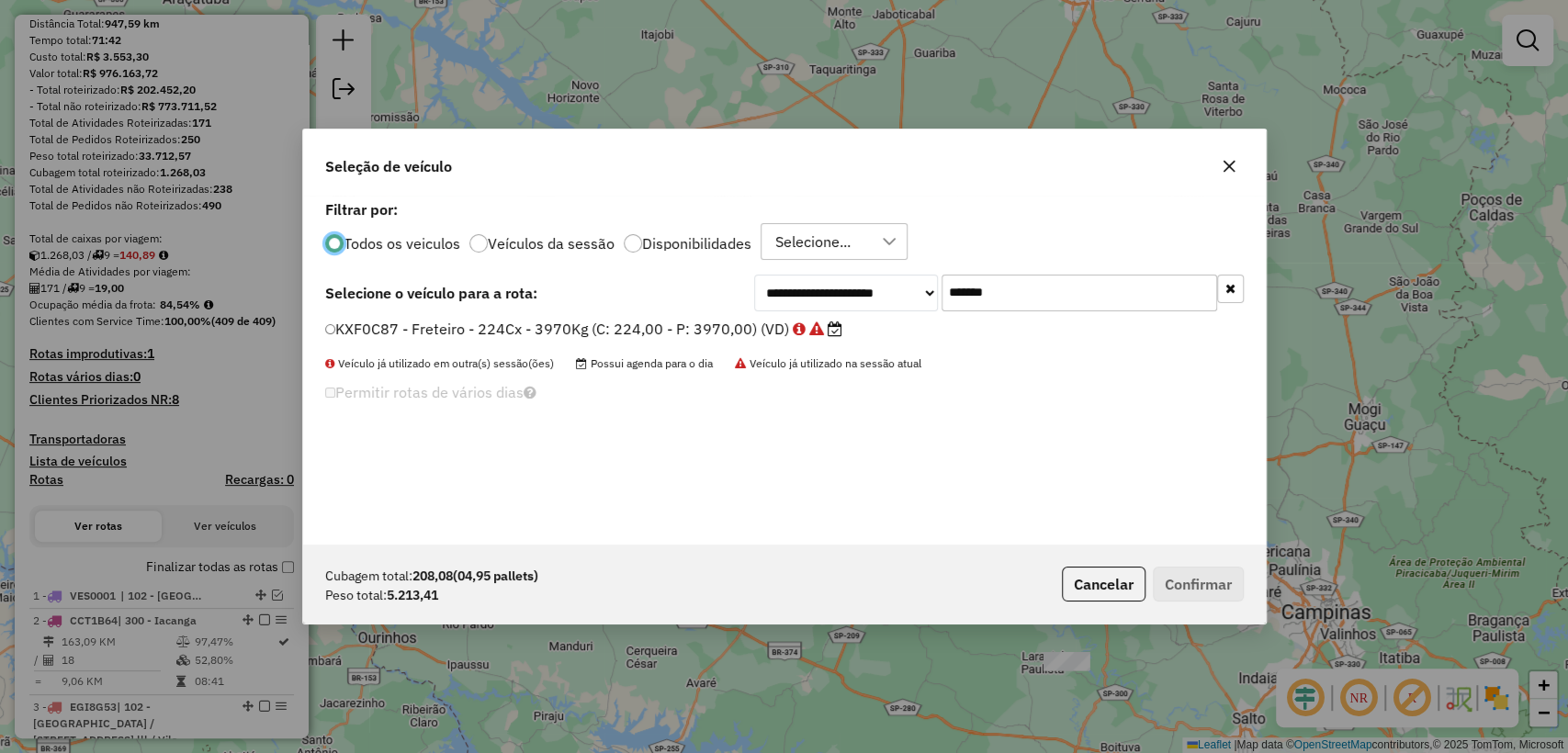
scroll to position [10, 6]
click at [1005, 304] on input "*******" at bounding box center [1079, 293] width 276 height 36
paste input "text"
type input "*******"
click at [652, 322] on label "CYN4A83 - Freteiro - 224Cx - 6300Kg (C: 224,00 - P: 6300,00) (VD)" at bounding box center [576, 328] width 502 height 22
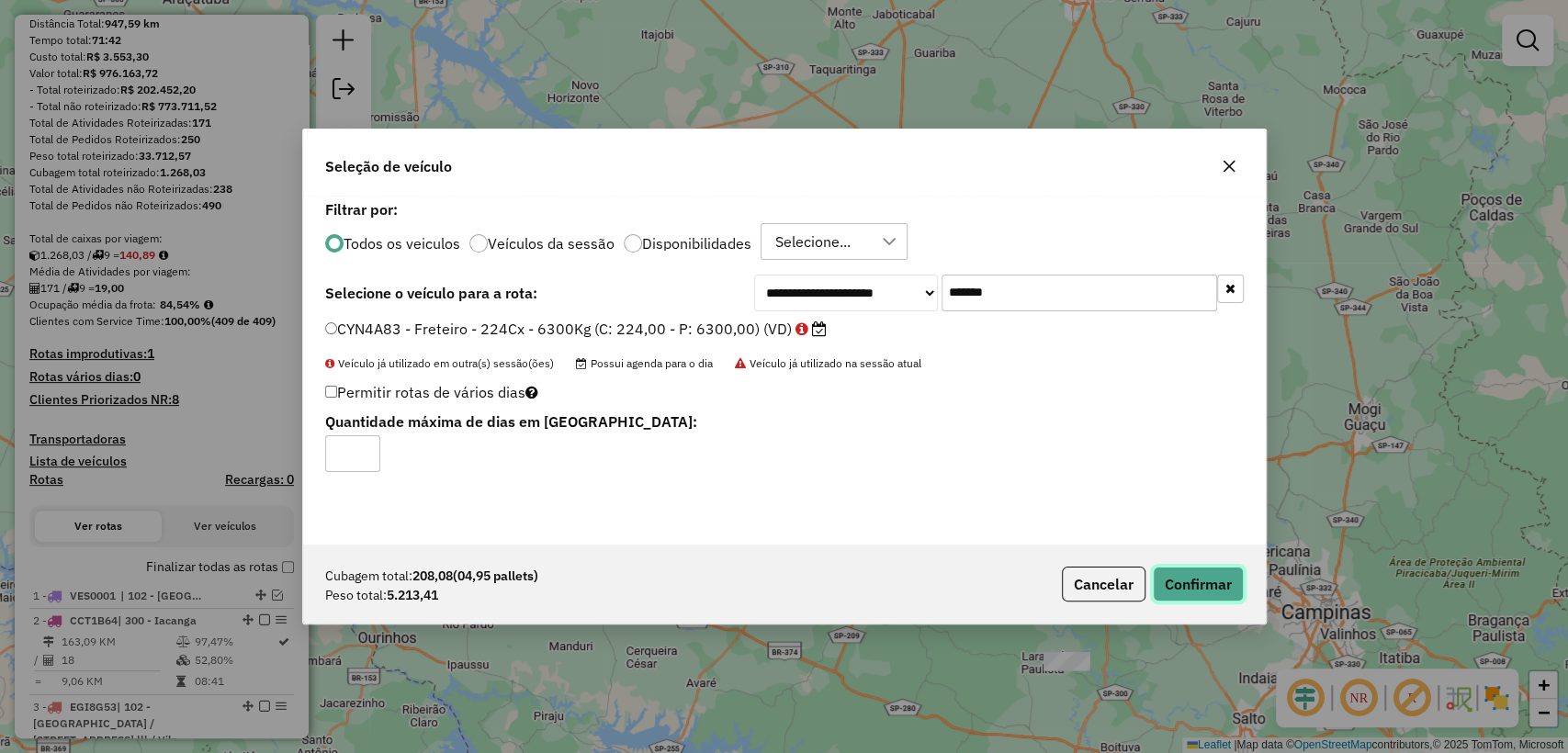
click at [1213, 575] on button "Confirmar" at bounding box center [1198, 584] width 91 height 35
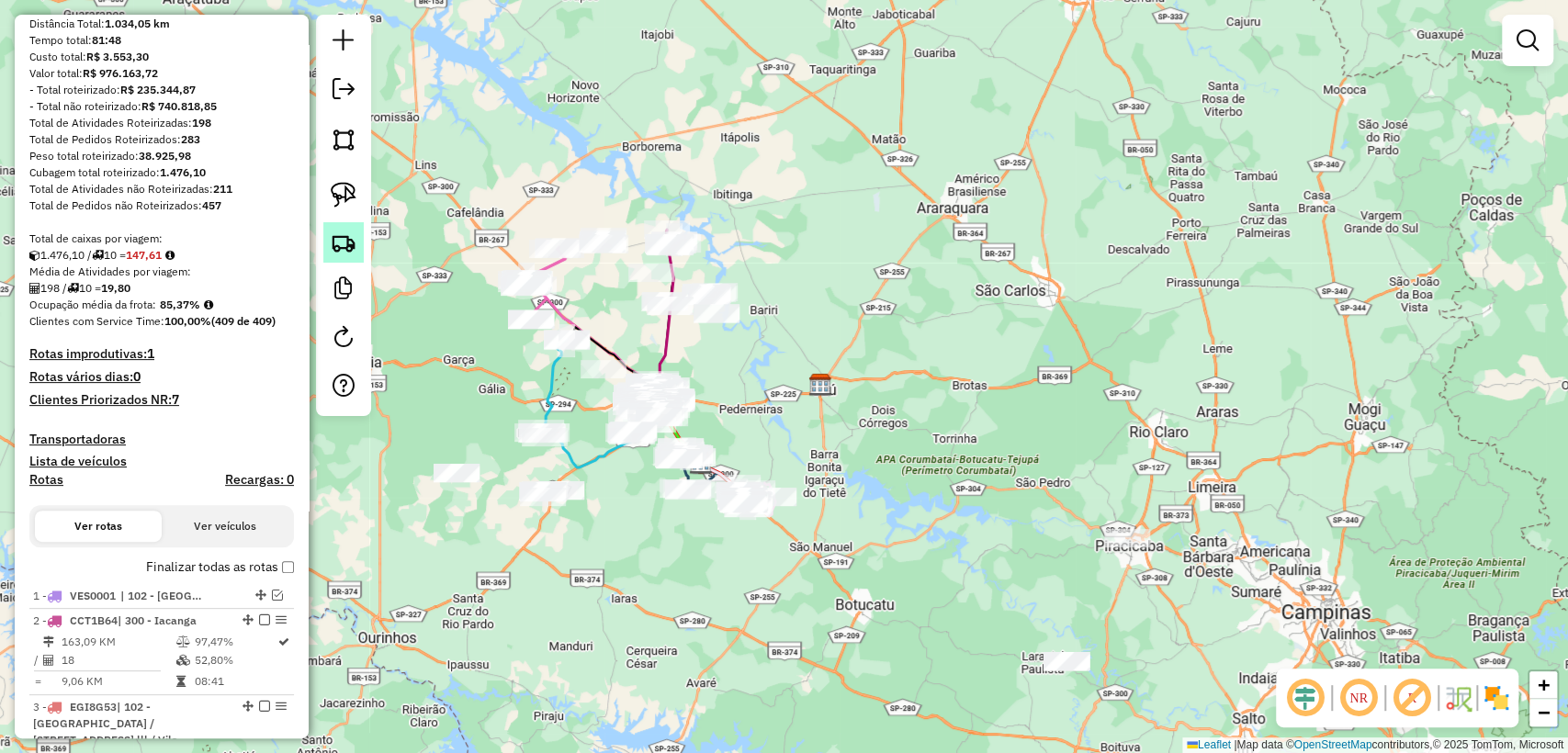
click at [343, 226] on link at bounding box center [344, 242] width 40 height 40
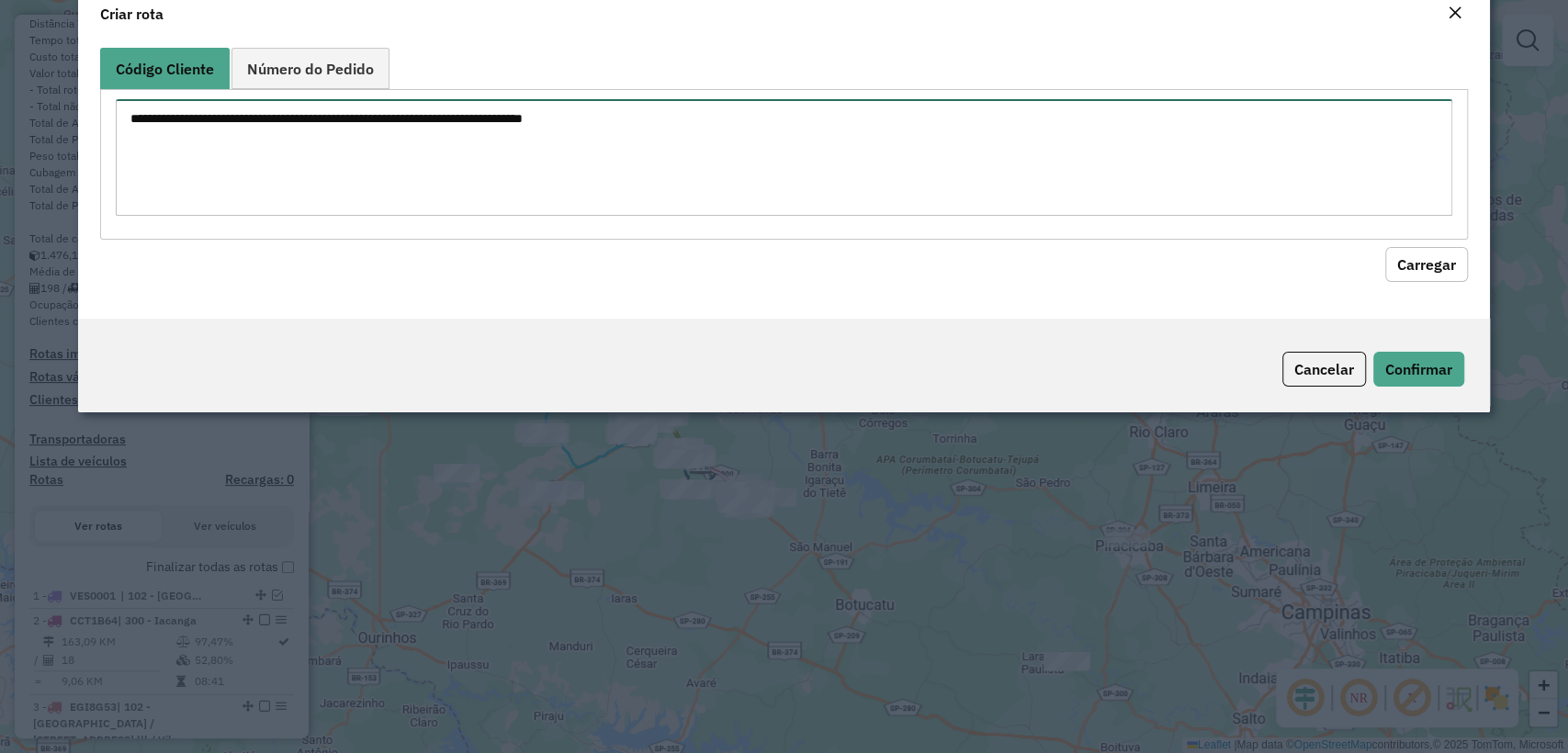
click at [624, 163] on textarea at bounding box center [783, 157] width 1335 height 116
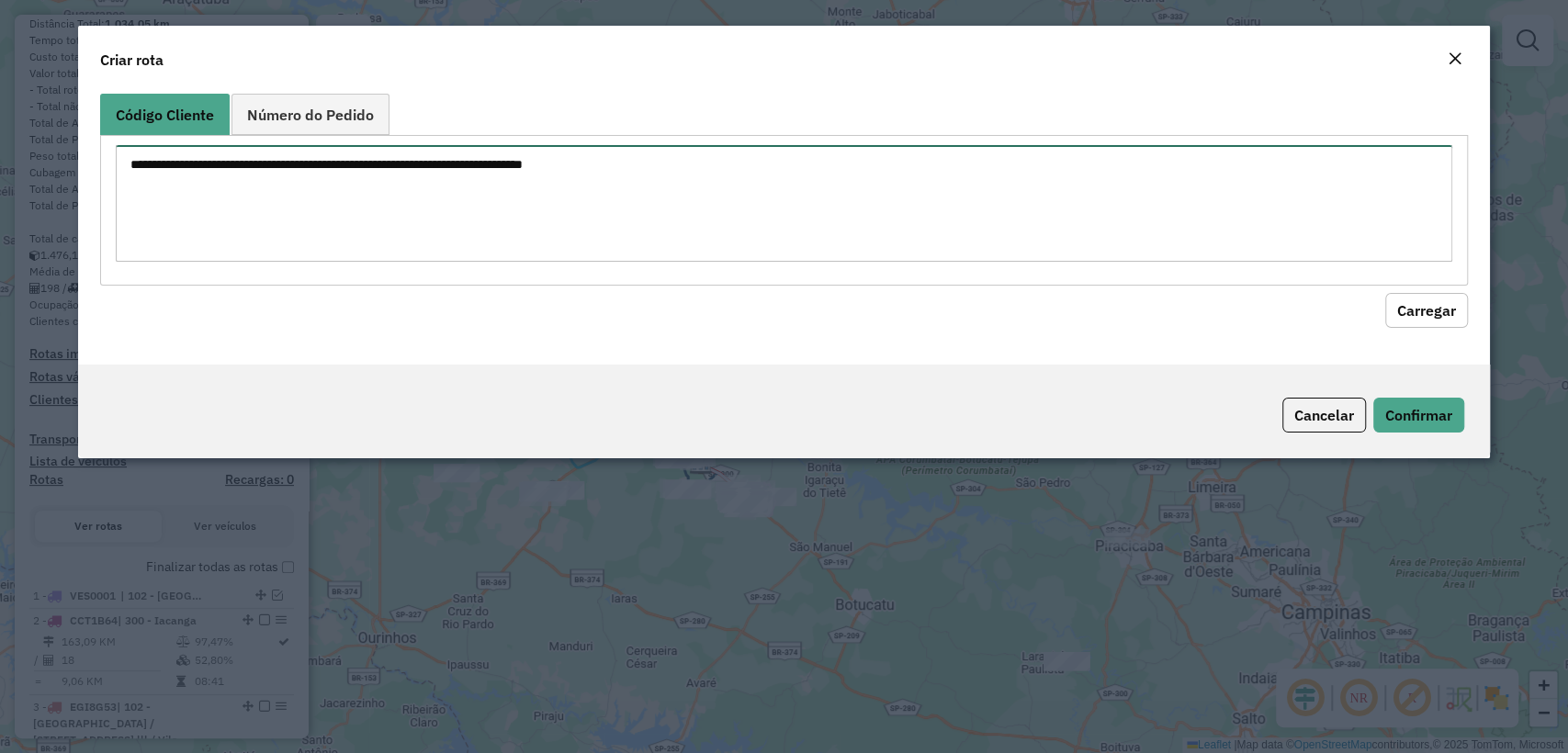
paste textarea "******** ******** ******** ******** ******** ******** ******** ******** *******…"
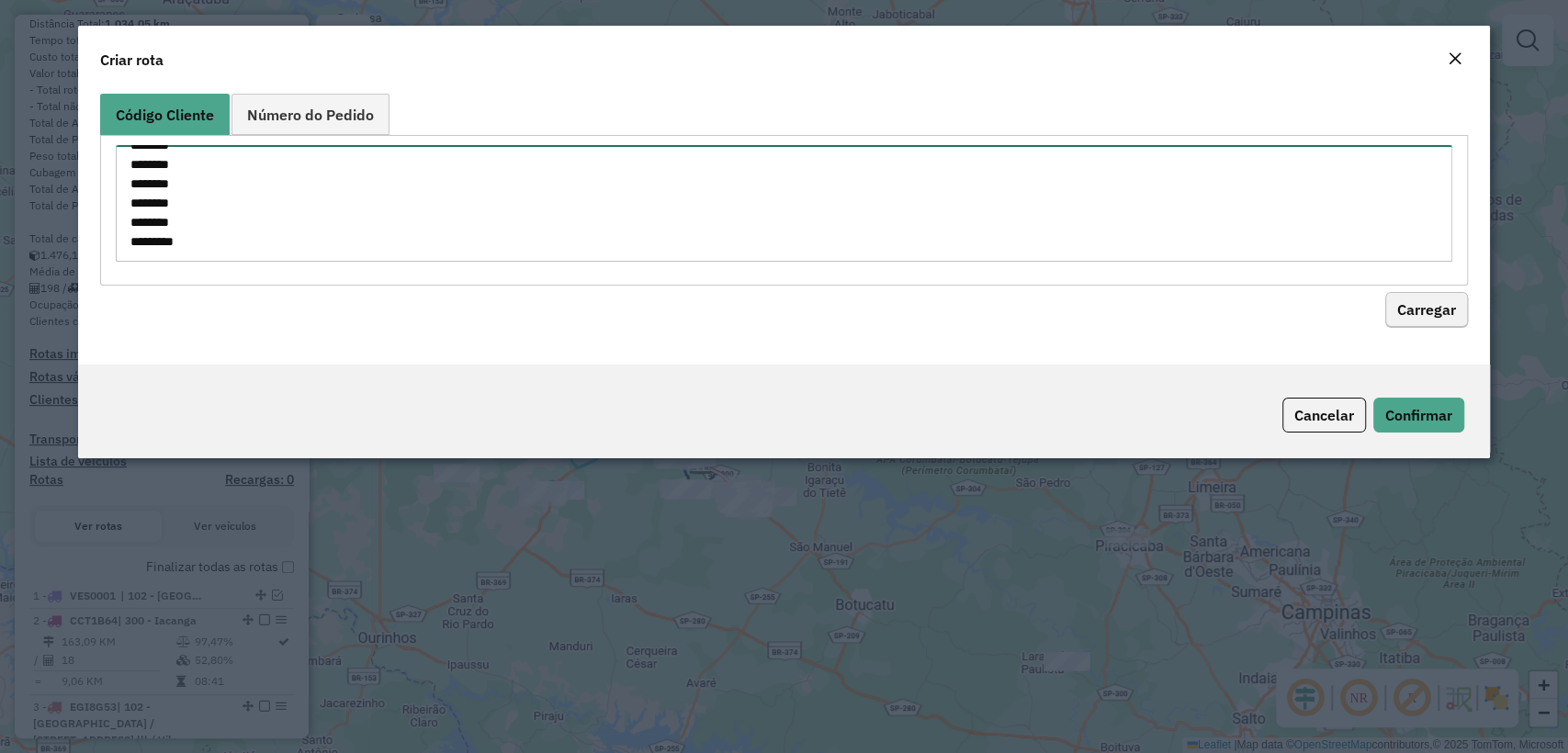
type textarea "******** ******** ******** ******** ******** ******** ******** ******** *******…"
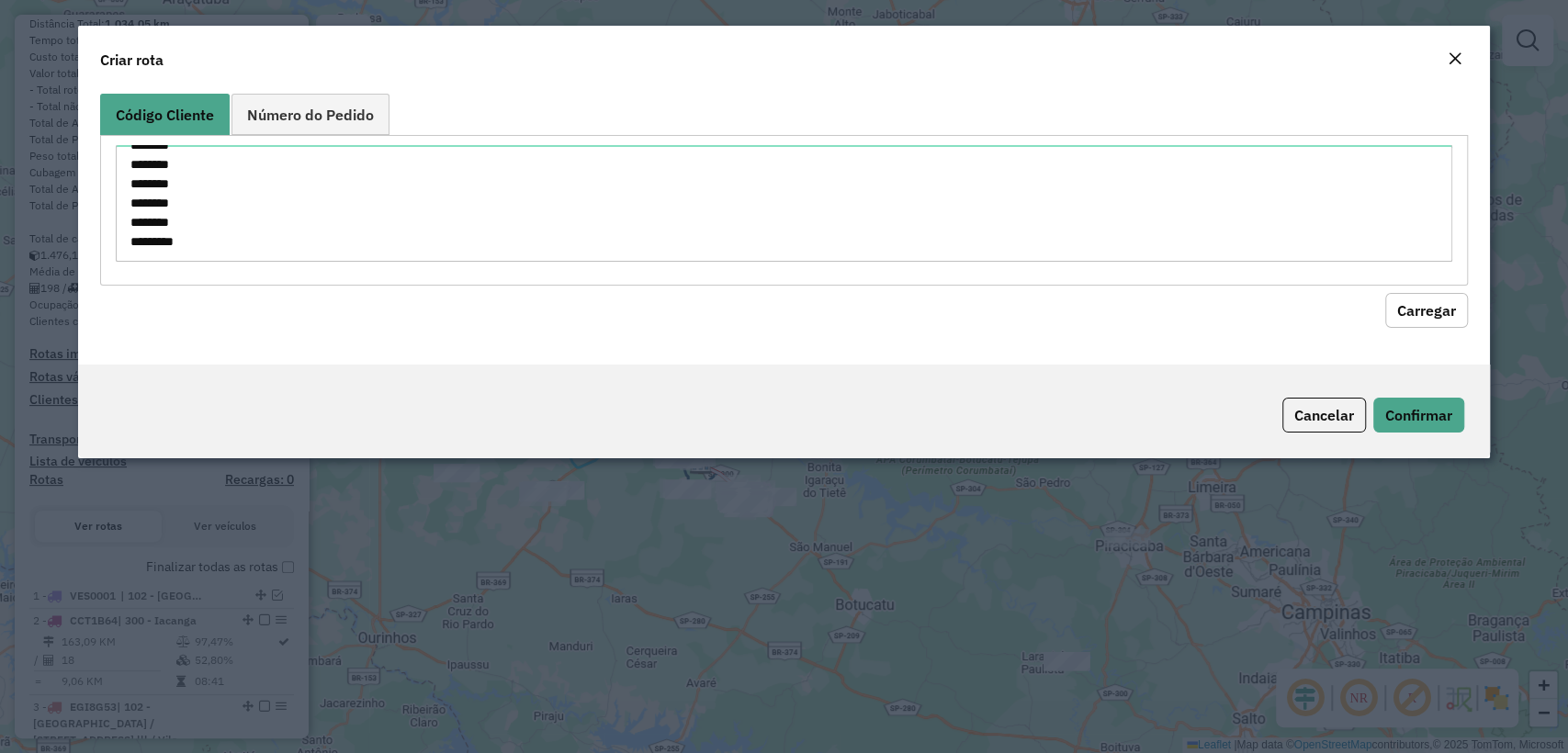
click at [1427, 304] on button "Carregar" at bounding box center [1427, 310] width 83 height 35
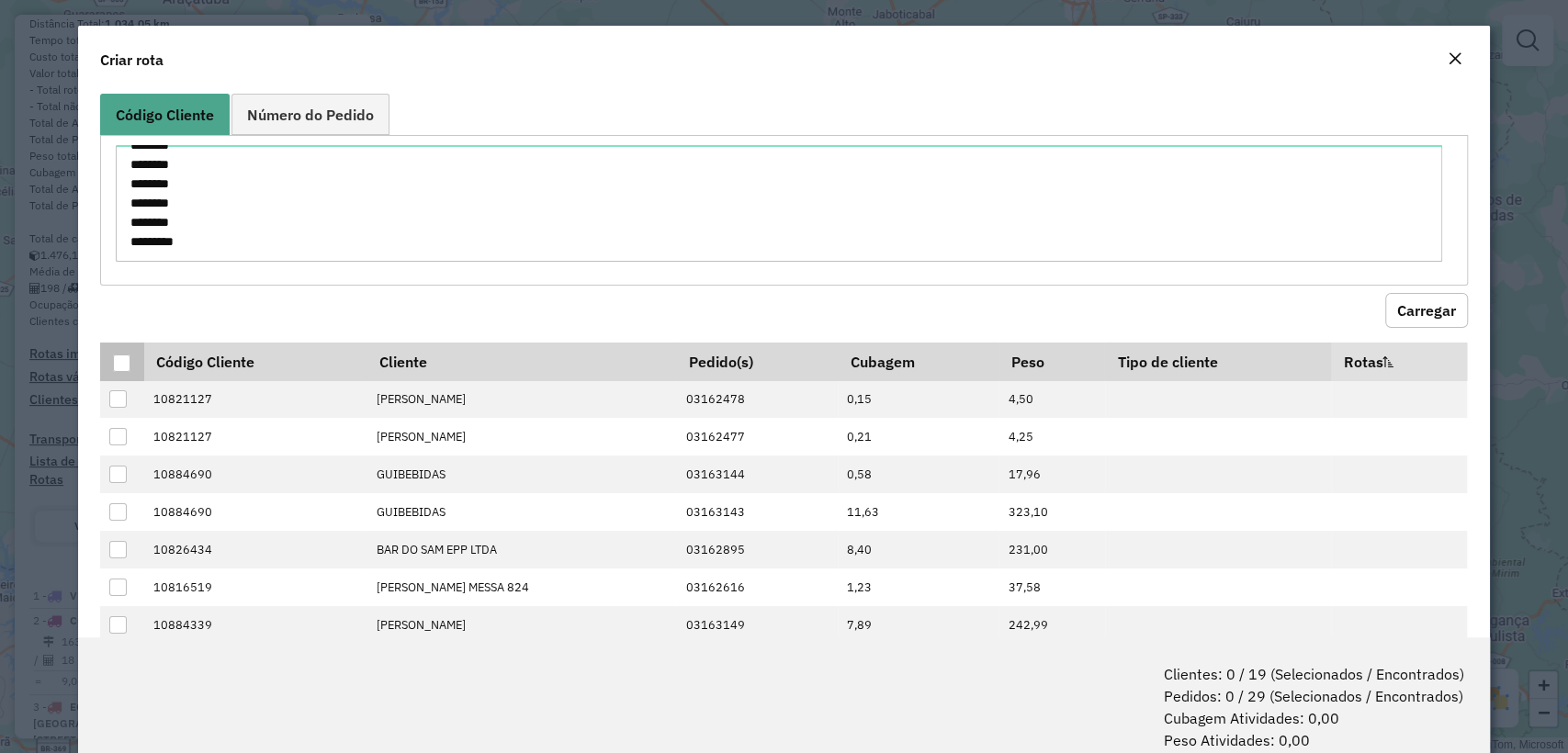
click at [121, 362] on div at bounding box center [122, 363] width 17 height 17
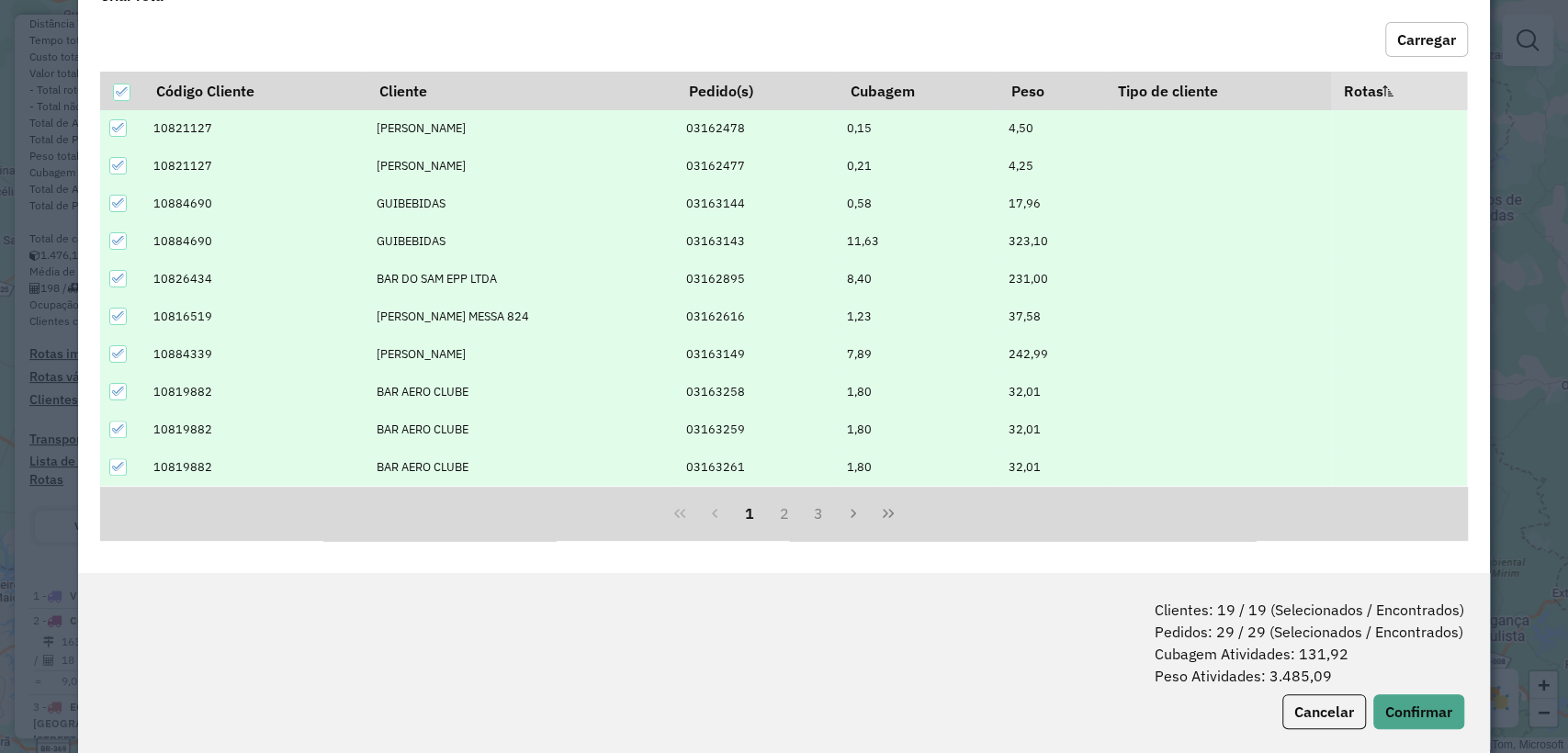
scroll to position [91, 0]
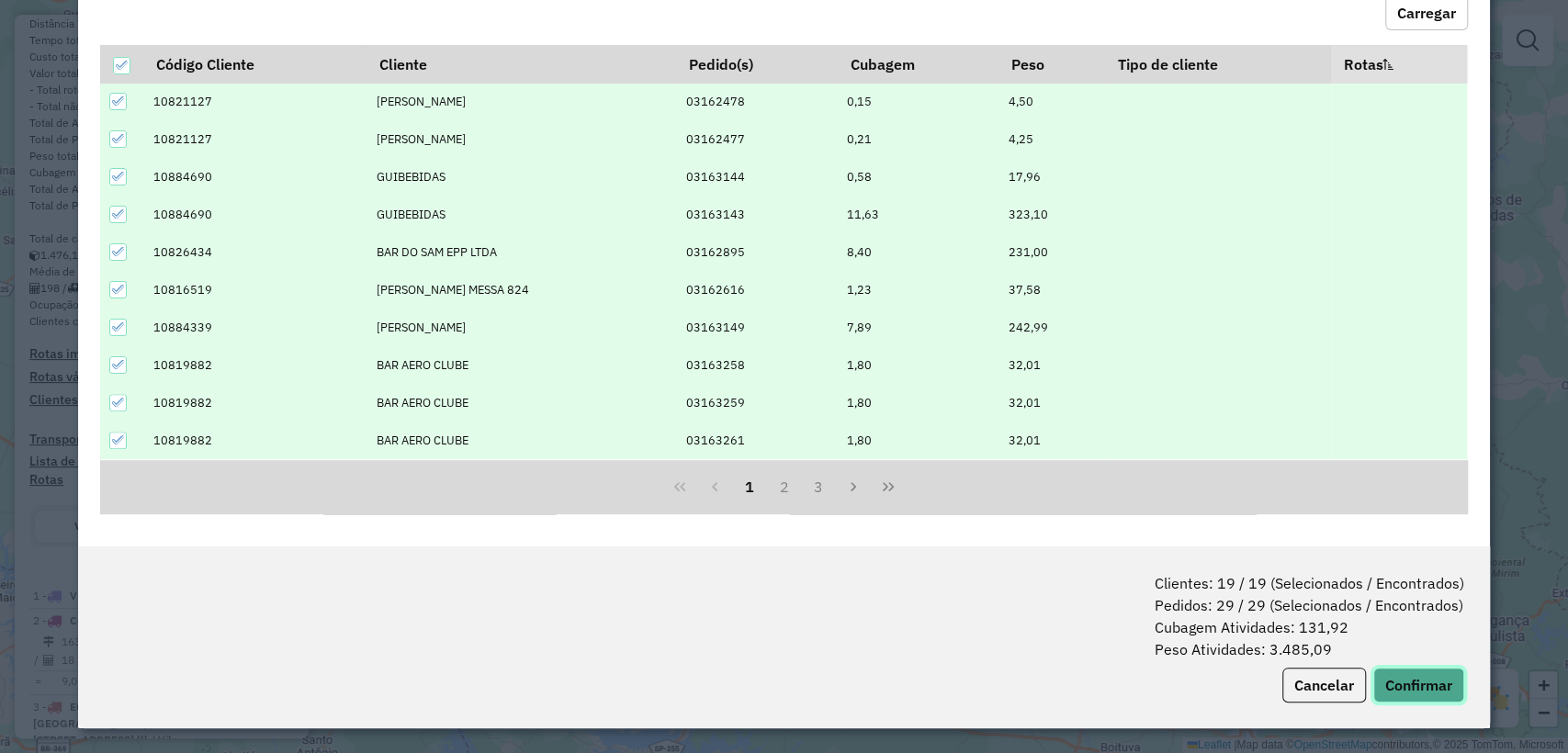
click at [1402, 674] on button "Confirmar" at bounding box center [1418, 685] width 91 height 35
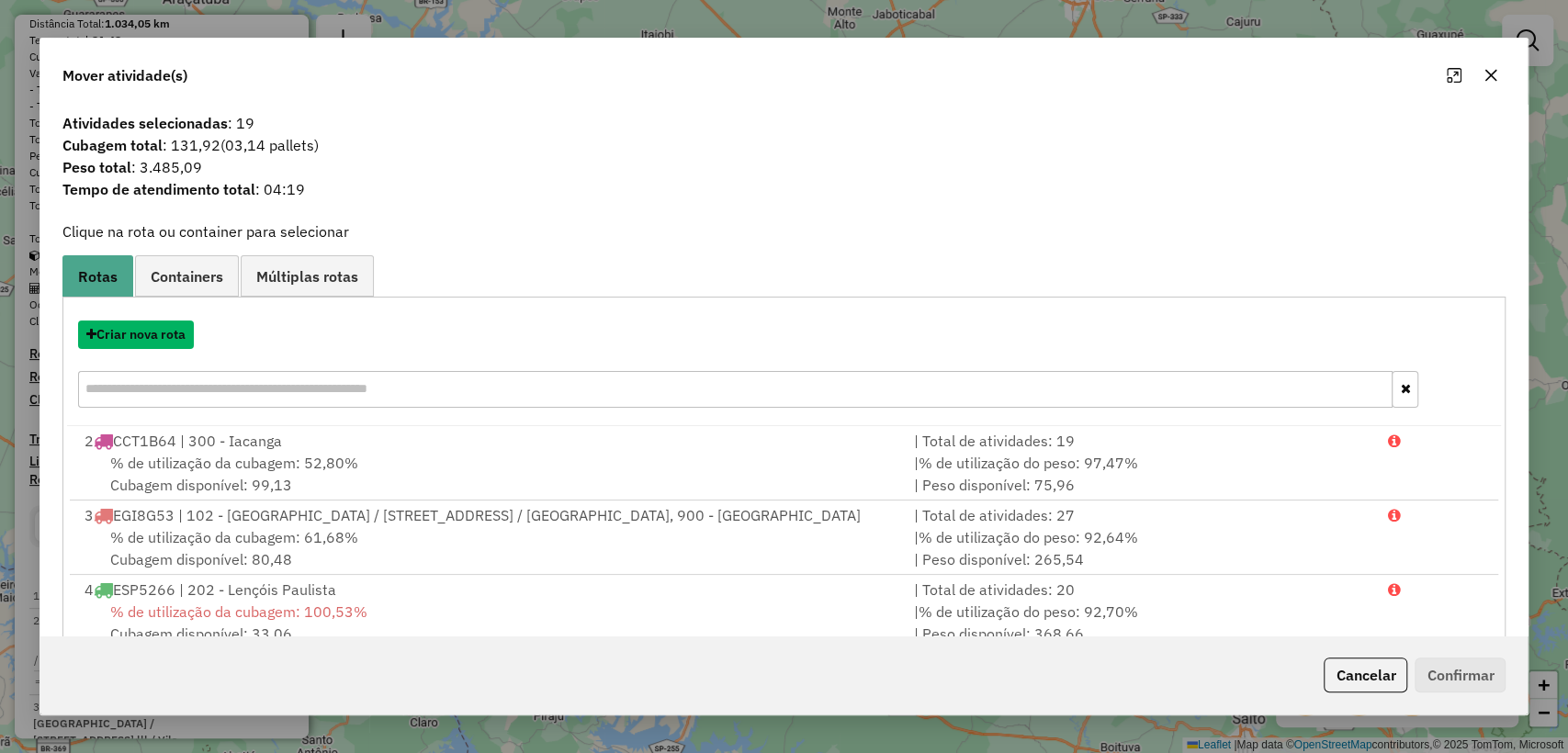
click at [125, 338] on button "Criar nova rota" at bounding box center [135, 335] width 115 height 29
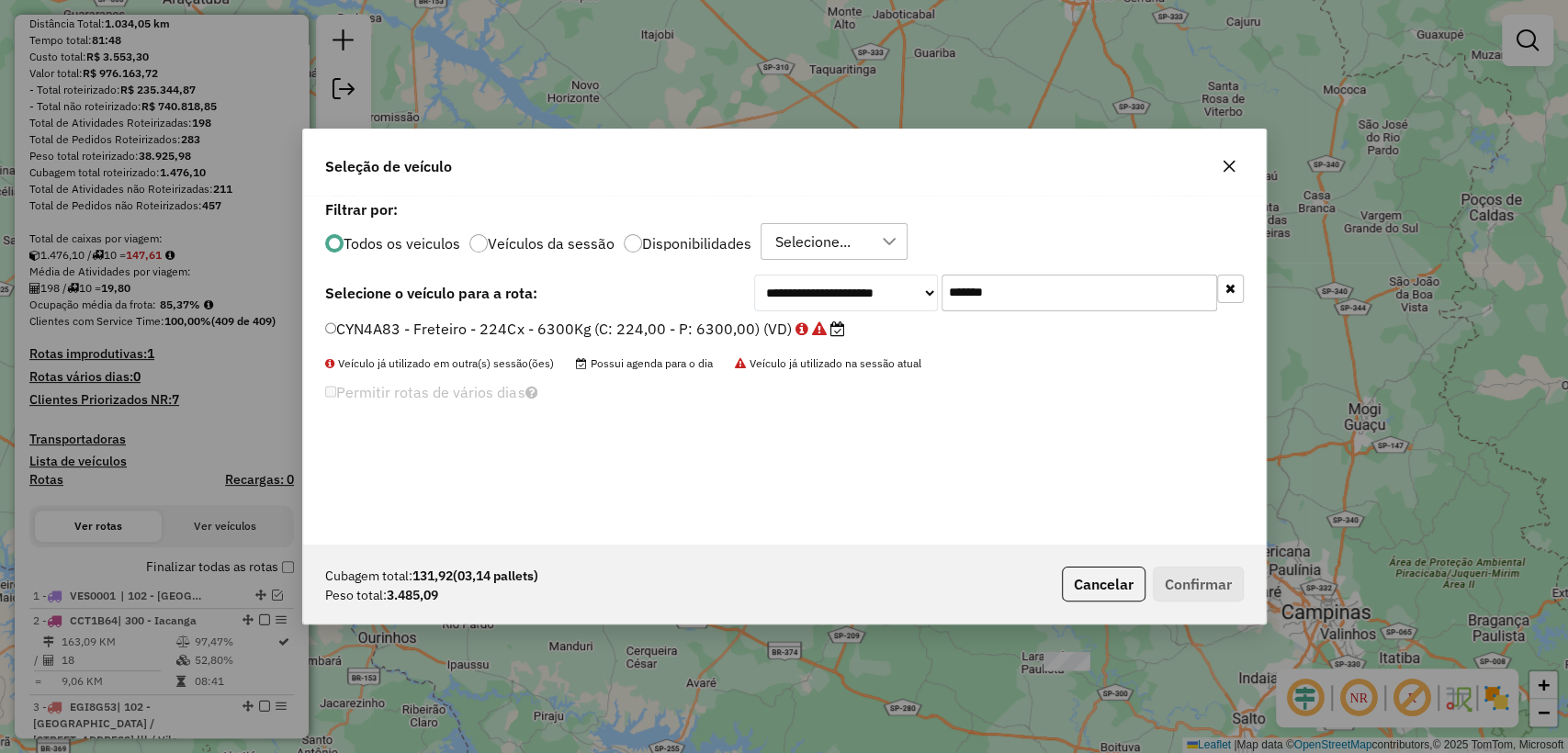
scroll to position [10, 6]
click at [1048, 297] on input "*******" at bounding box center [1079, 293] width 276 height 36
paste input "text"
type input "*******"
click at [661, 338] on label "CUA6G59 - Freteiro - 336Cx - 3550Kg (C: 336,00 - P: 3550,00) (VD)" at bounding box center [576, 328] width 503 height 22
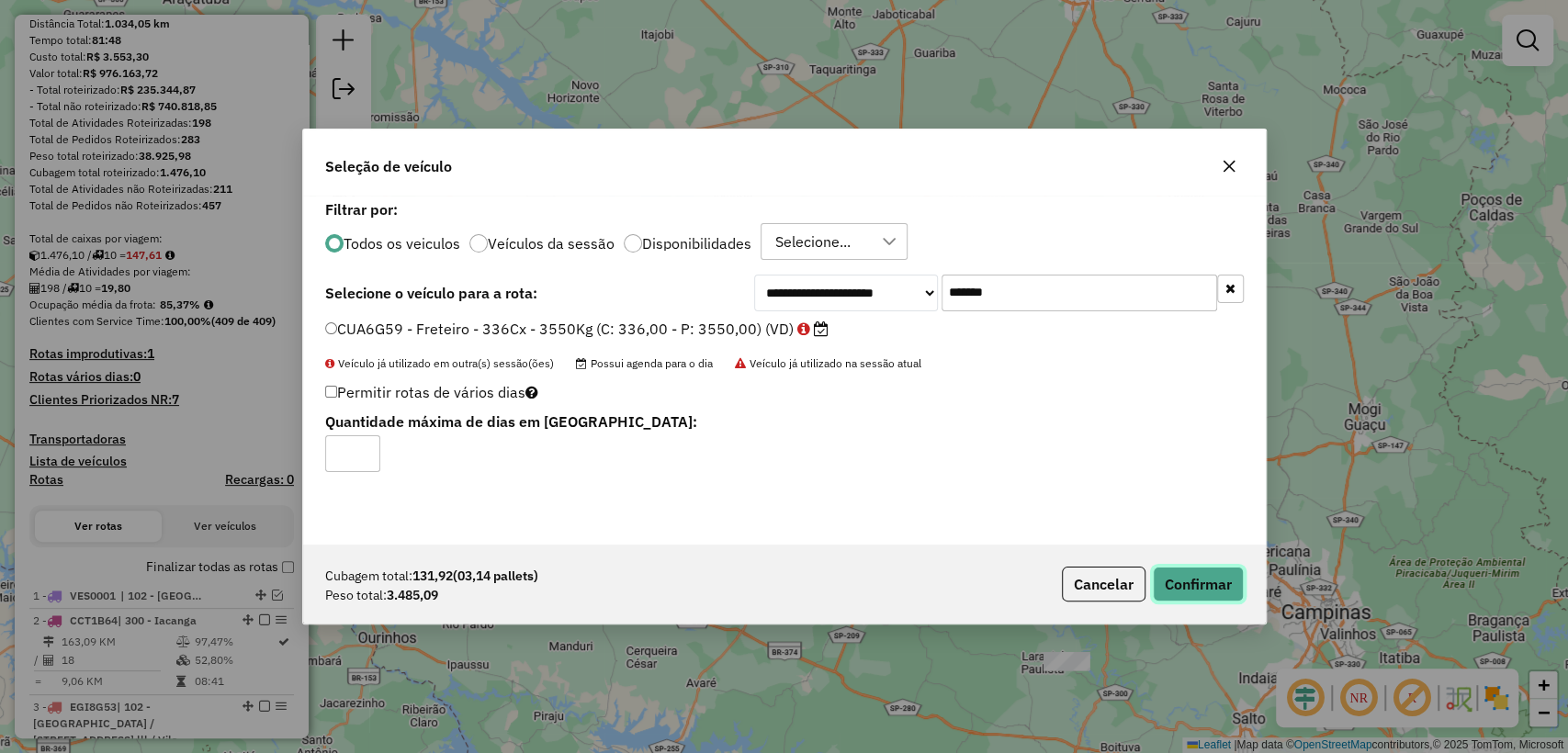
click at [1204, 581] on button "Confirmar" at bounding box center [1198, 584] width 91 height 35
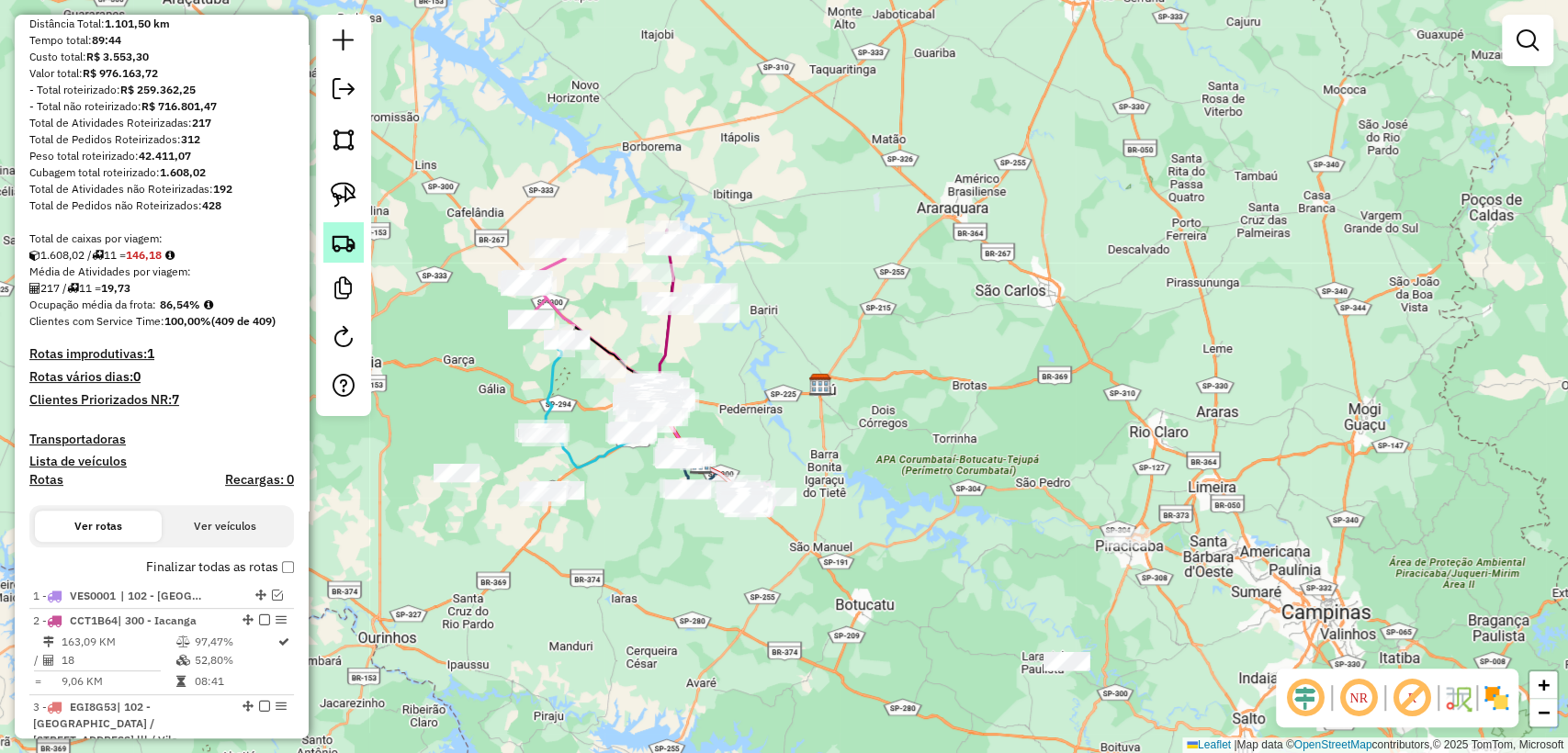
click at [355, 246] on img at bounding box center [343, 242] width 26 height 26
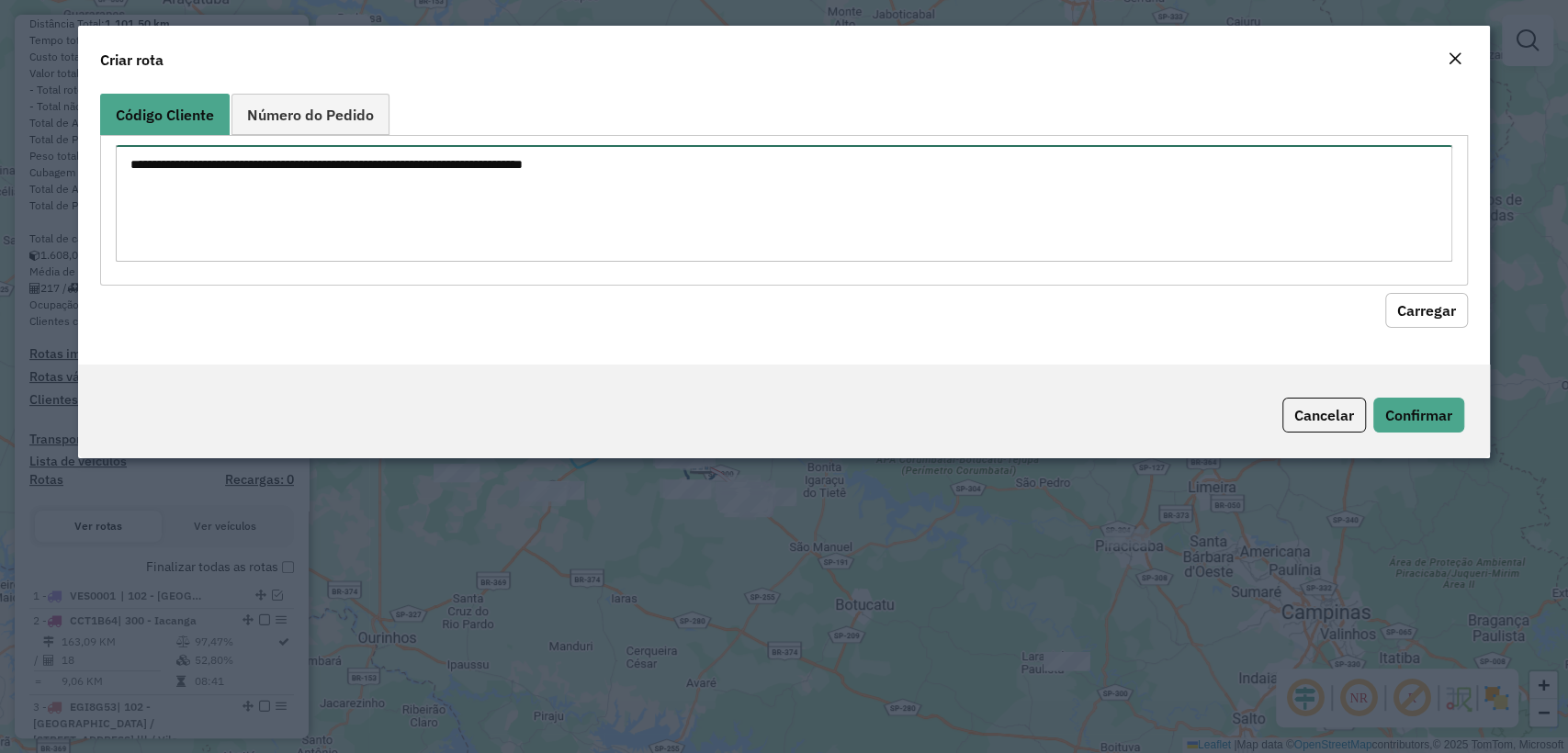
drag, startPoint x: 553, startPoint y: 157, endPoint x: 615, endPoint y: 169, distance: 63.2
click at [554, 157] on textarea at bounding box center [783, 203] width 1335 height 116
paste textarea "******** ******** ******** ******** ******** ******** ******** ******** *******…"
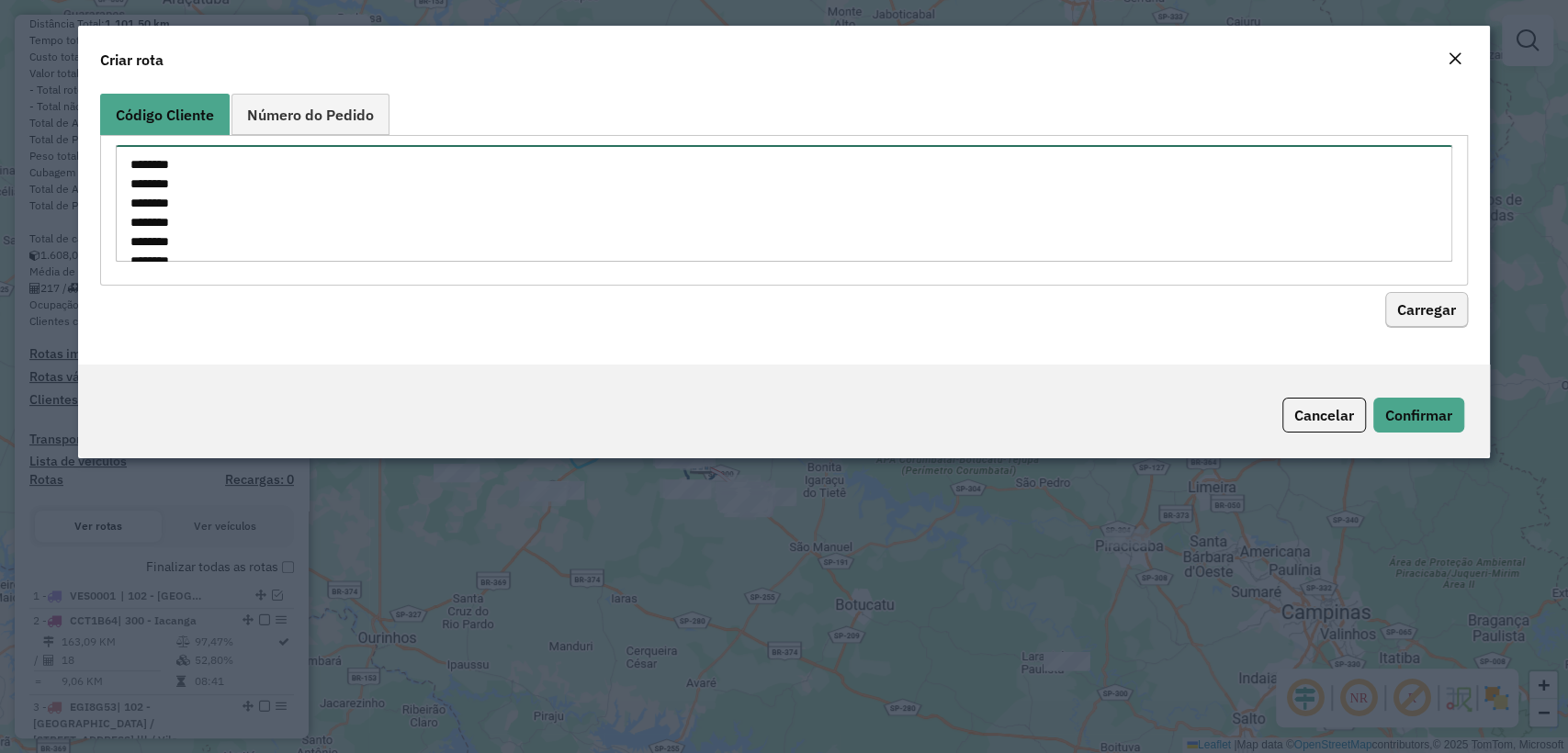
scroll to position [199, 0]
type textarea "******** ******** ******** ******** ******** ******** ******** ******** *******…"
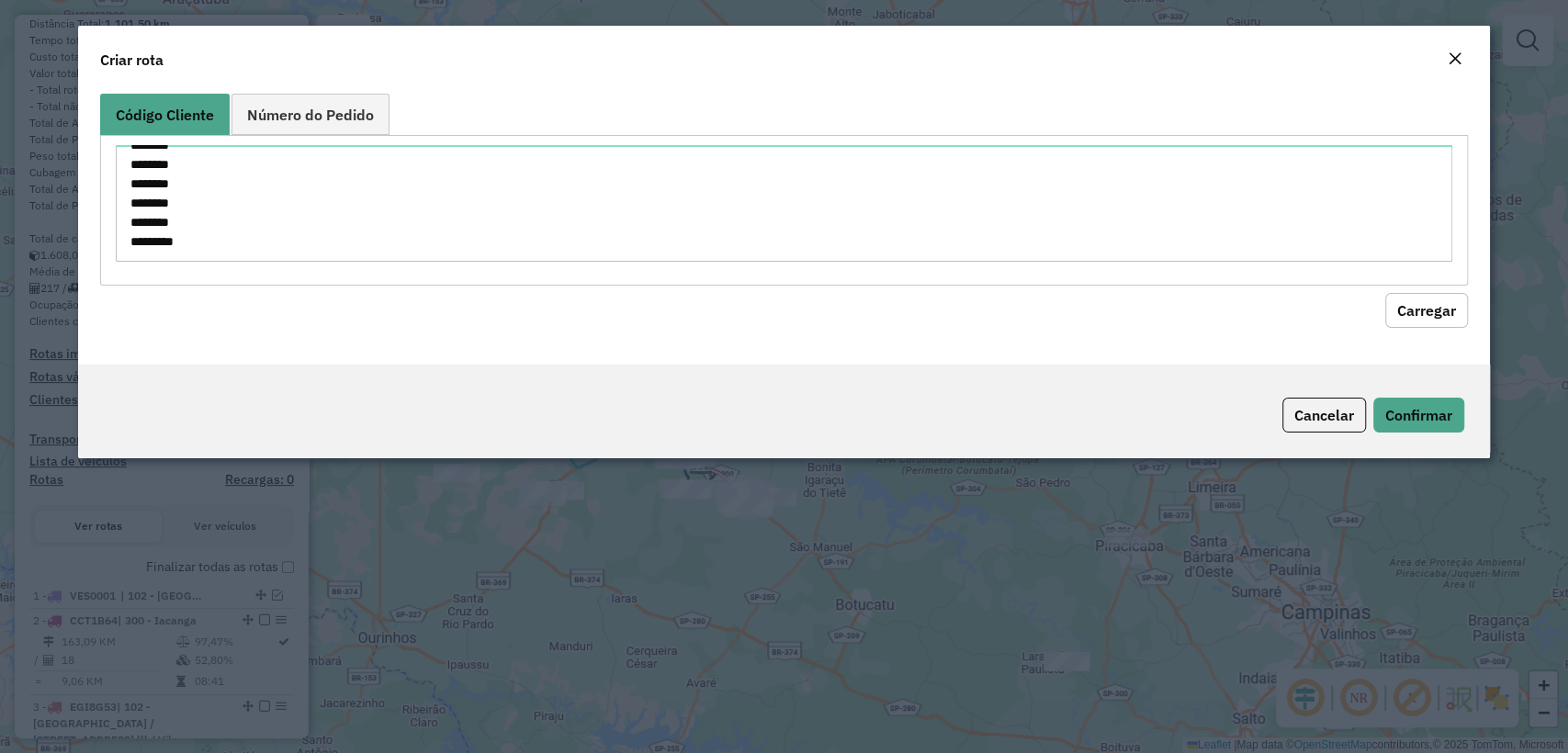
click at [1433, 300] on button "Carregar" at bounding box center [1427, 310] width 83 height 35
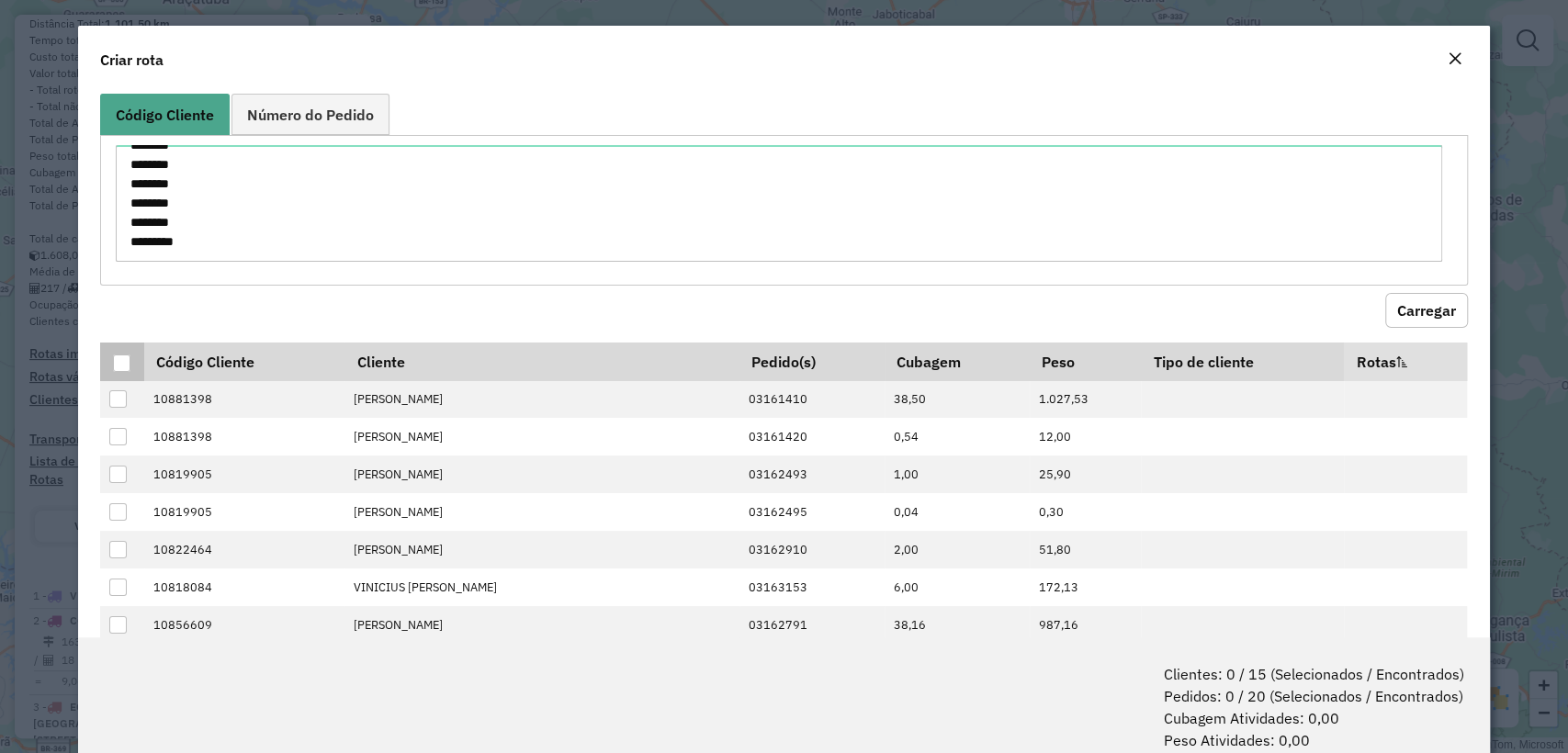
click at [116, 355] on div at bounding box center [122, 363] width 17 height 17
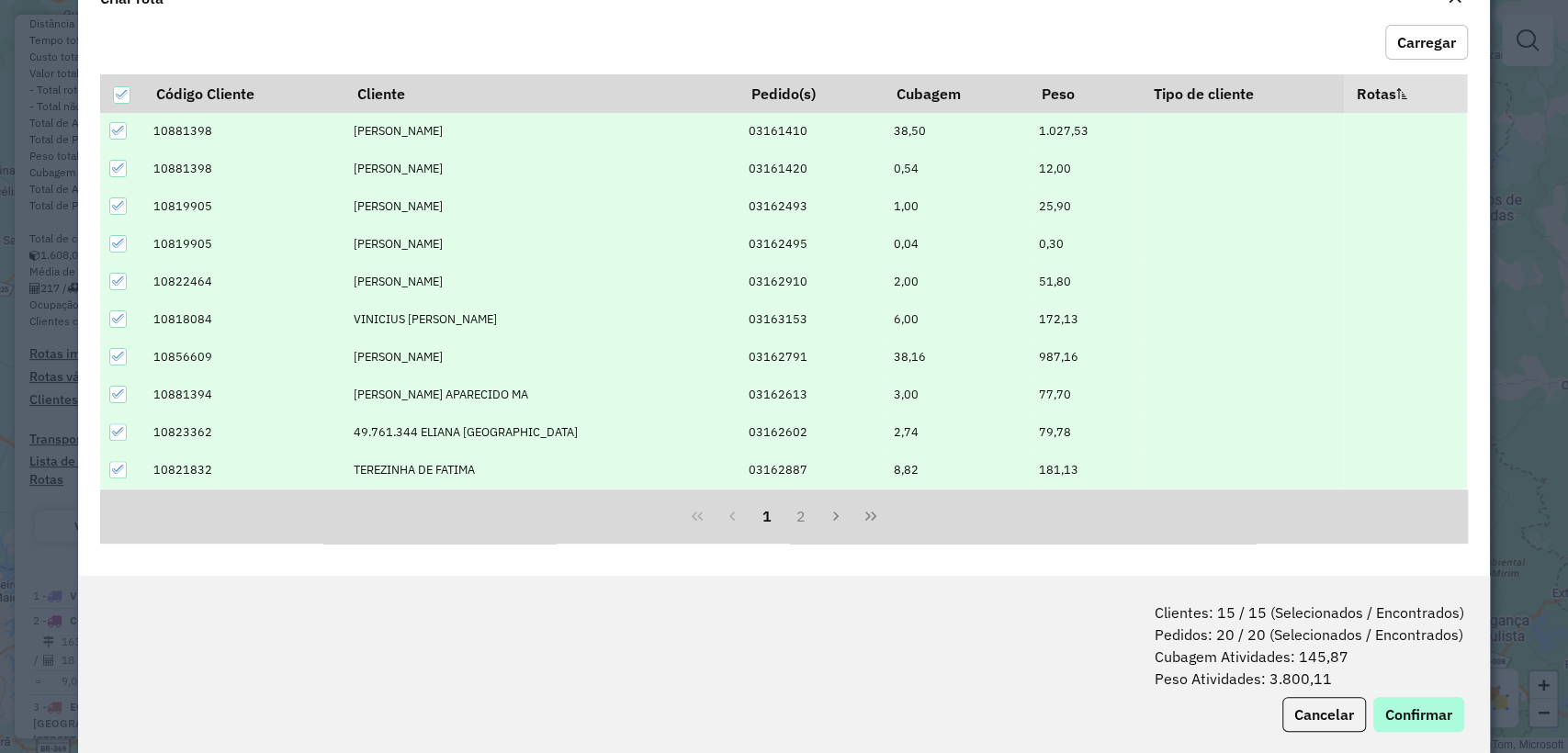
scroll to position [91, 0]
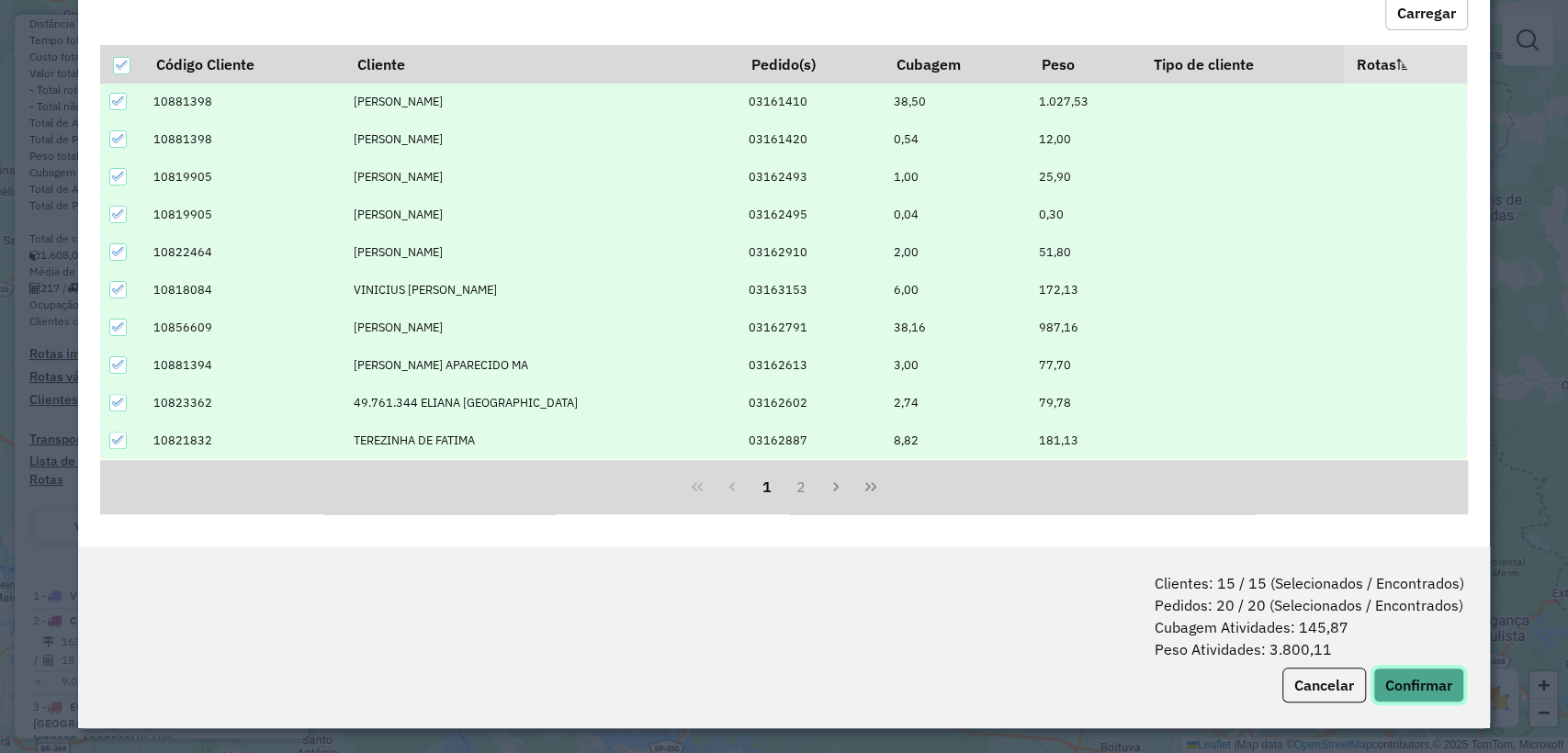
click at [1422, 694] on button "Confirmar" at bounding box center [1418, 685] width 91 height 35
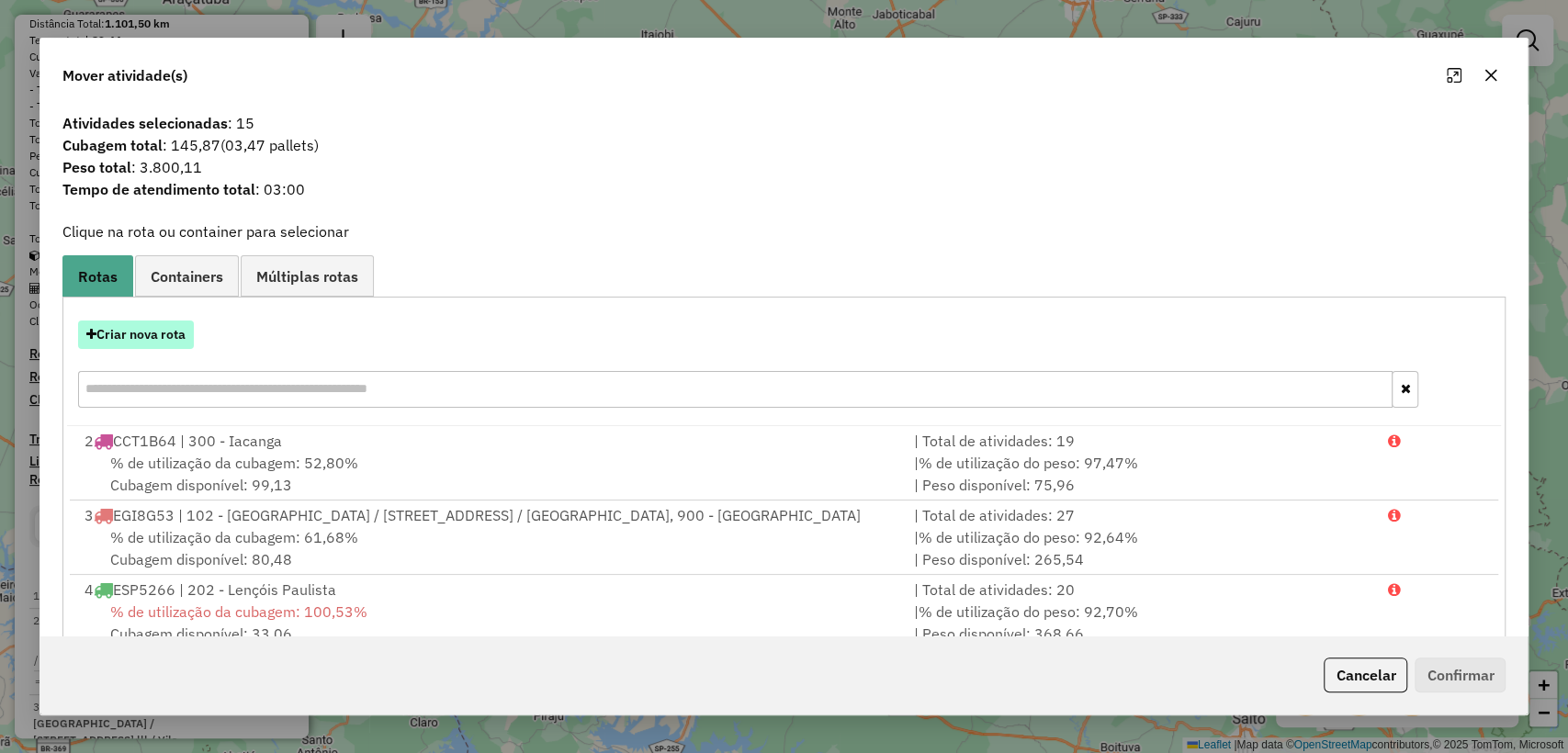
click at [157, 322] on button "Criar nova rota" at bounding box center [135, 335] width 115 height 29
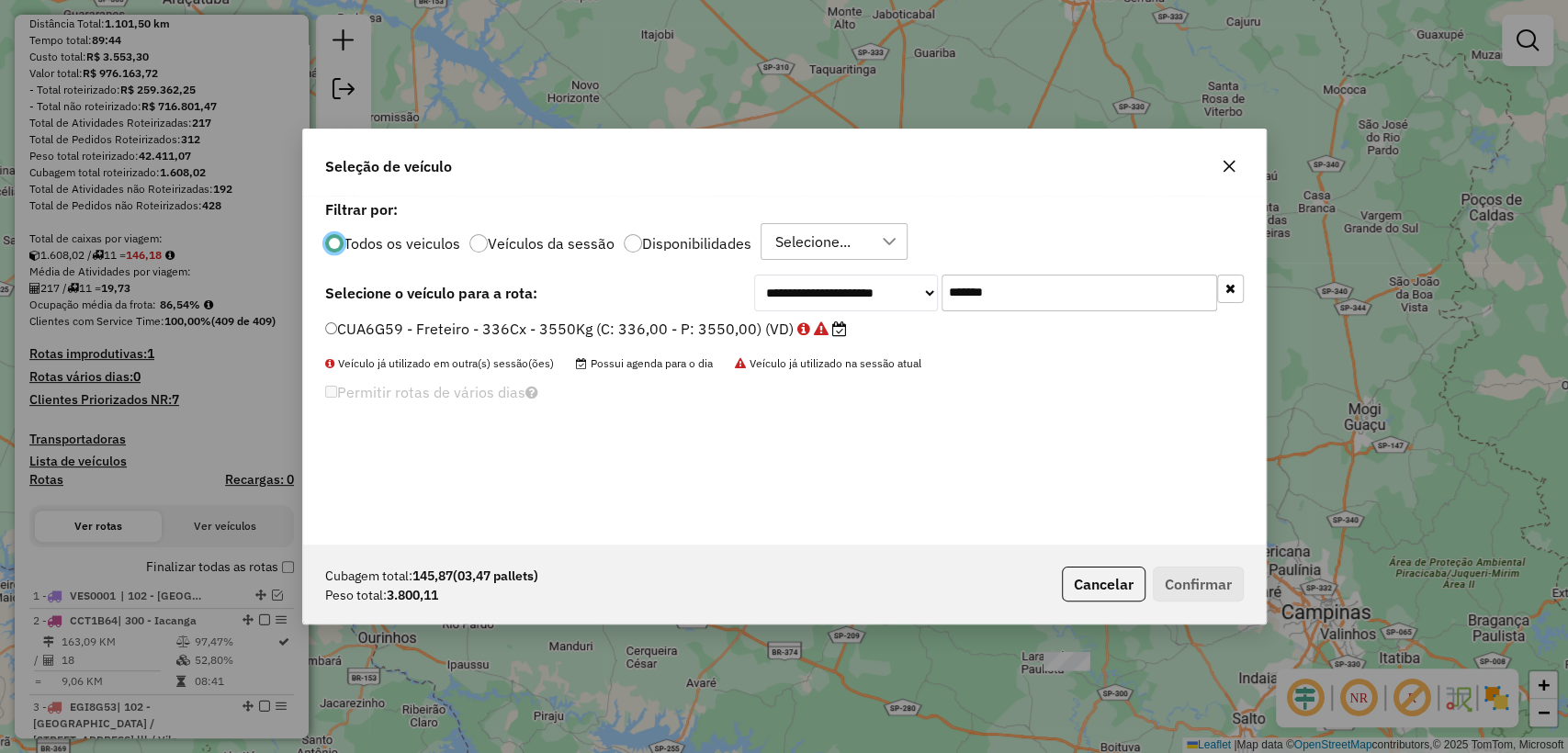
scroll to position [10, 6]
click at [1062, 287] on input "*******" at bounding box center [1079, 293] width 276 height 36
paste input "text"
type input "*******"
click at [613, 328] on label "DZV1829 - Freteiro - 336Cx - 3867Kg (C: 336,00 - P: 3867,00) (VD)" at bounding box center [576, 328] width 502 height 22
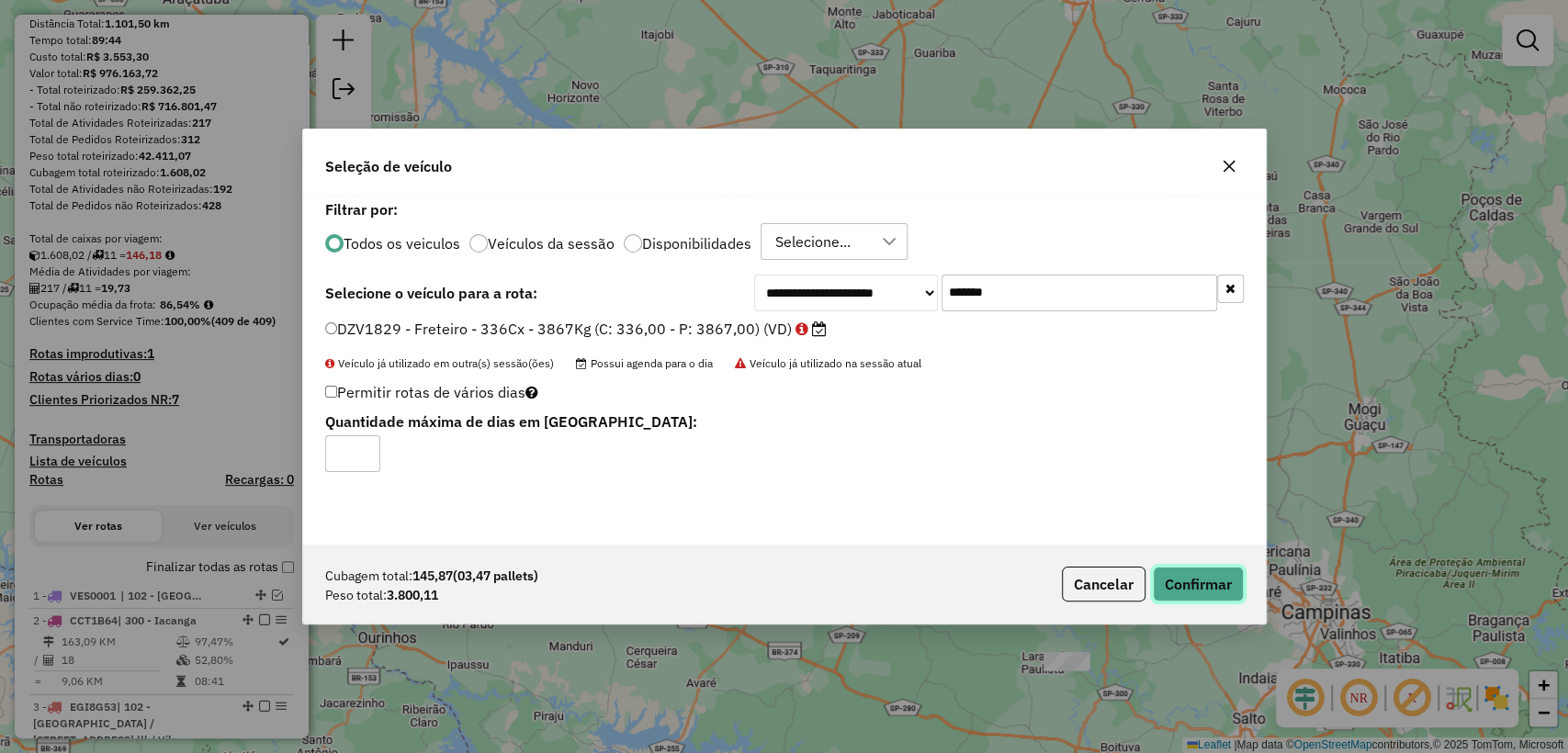
click at [1204, 584] on button "Confirmar" at bounding box center [1198, 584] width 91 height 35
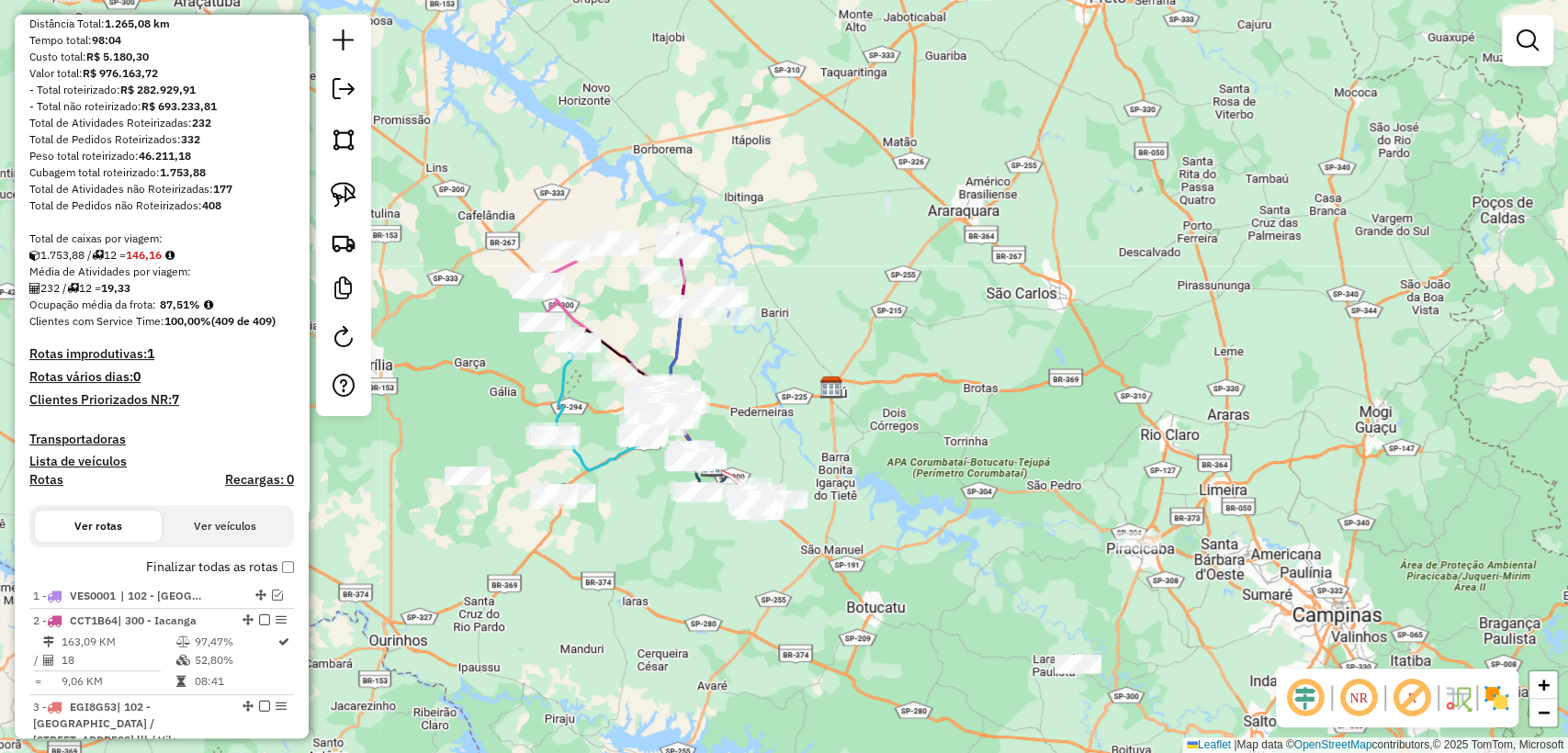
click at [604, 210] on div "Janela de atendimento Grade de atendimento Capacidade Transportadoras Veículos …" at bounding box center [784, 376] width 1568 height 753
click at [335, 233] on img at bounding box center [343, 242] width 26 height 26
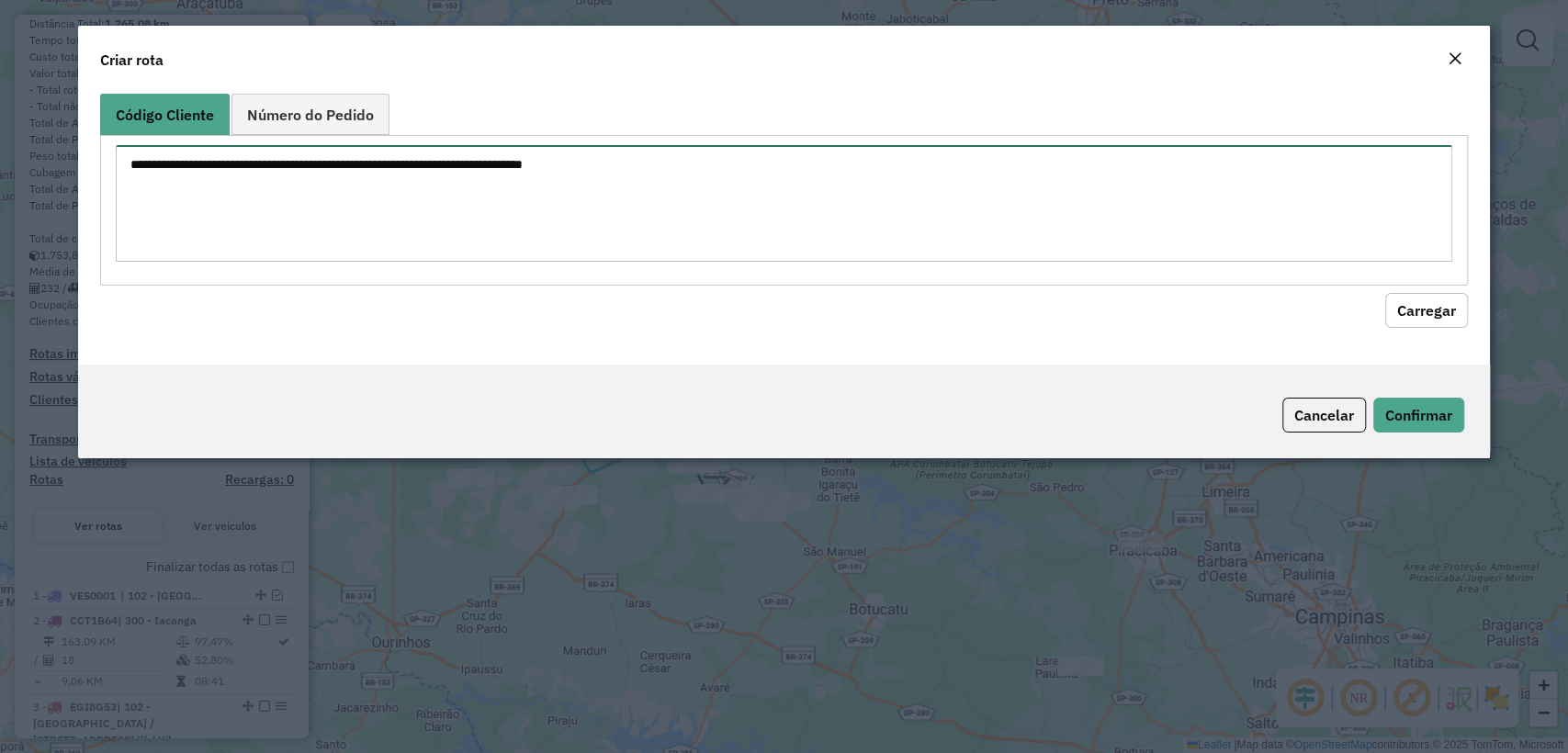
drag, startPoint x: 701, startPoint y: 163, endPoint x: 713, endPoint y: 169, distance: 13.4
click at [702, 163] on textarea at bounding box center [783, 203] width 1335 height 116
paste textarea "******** ******** ******** ******** ******** ******** ******** ******** *******…"
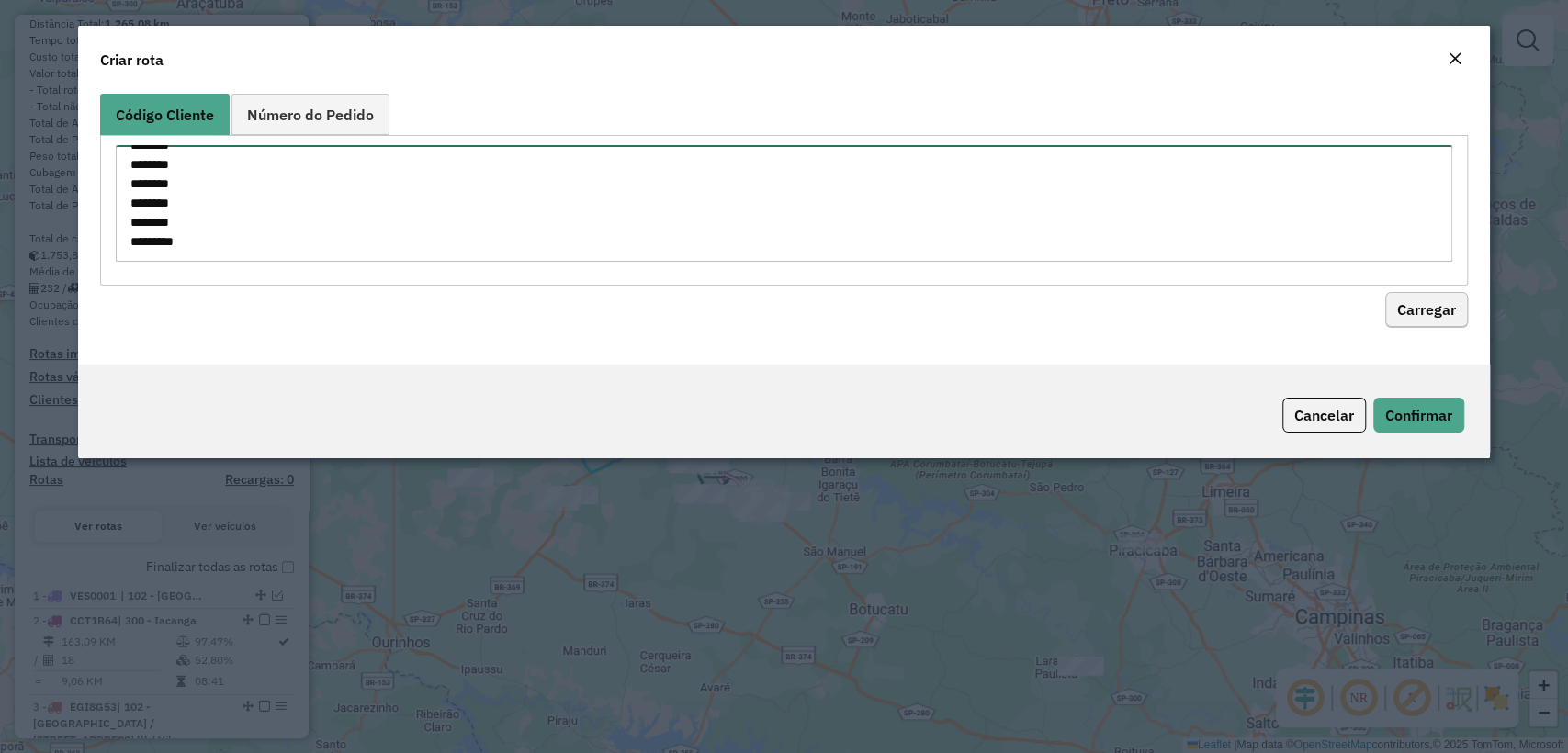
type textarea "******** ******** ******** ******** ******** ******** ******** ******** *******…"
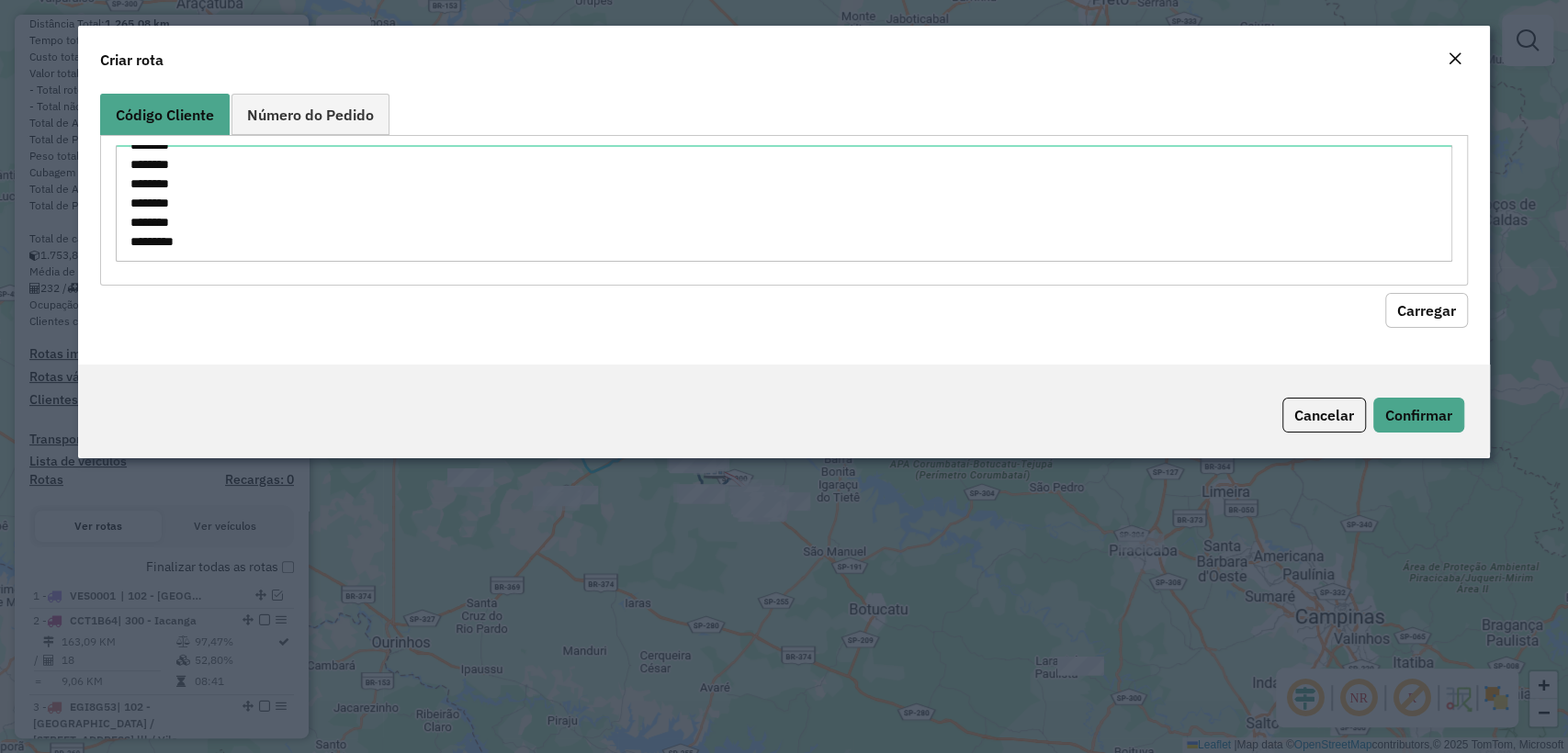
click at [1448, 296] on button "Carregar" at bounding box center [1427, 310] width 83 height 35
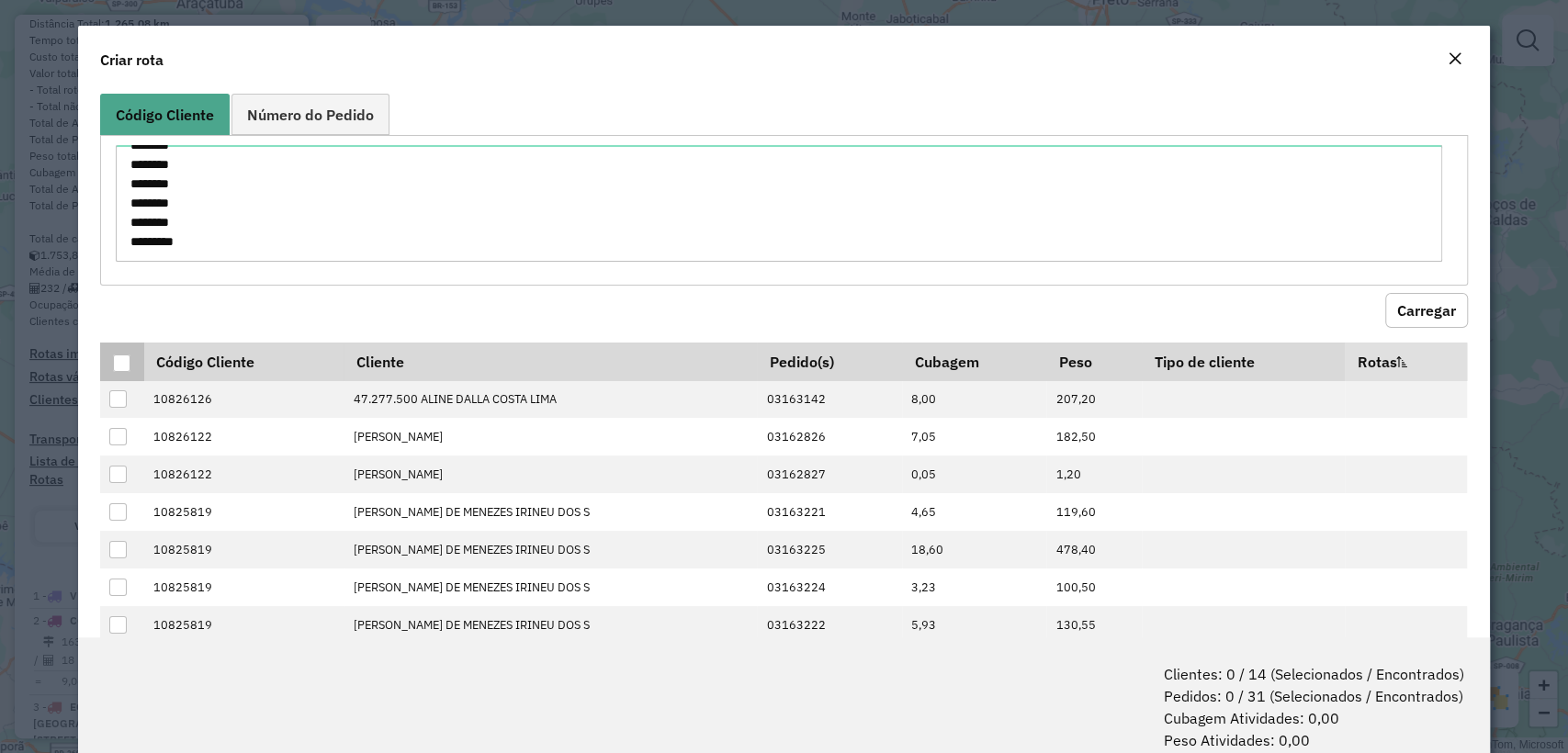
click at [115, 351] on th at bounding box center [121, 362] width 43 height 38
click at [123, 356] on div at bounding box center [122, 363] width 17 height 17
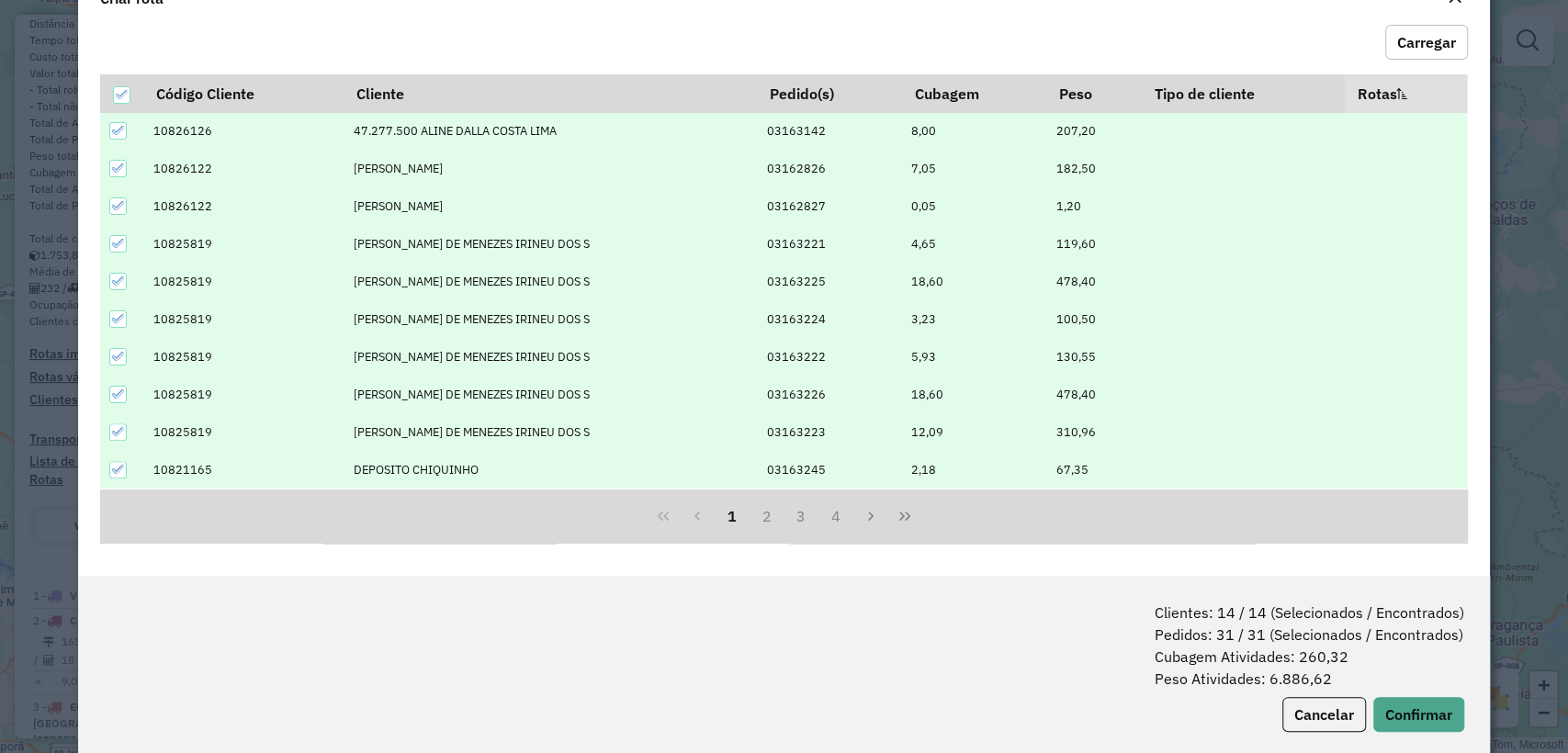
scroll to position [91, 0]
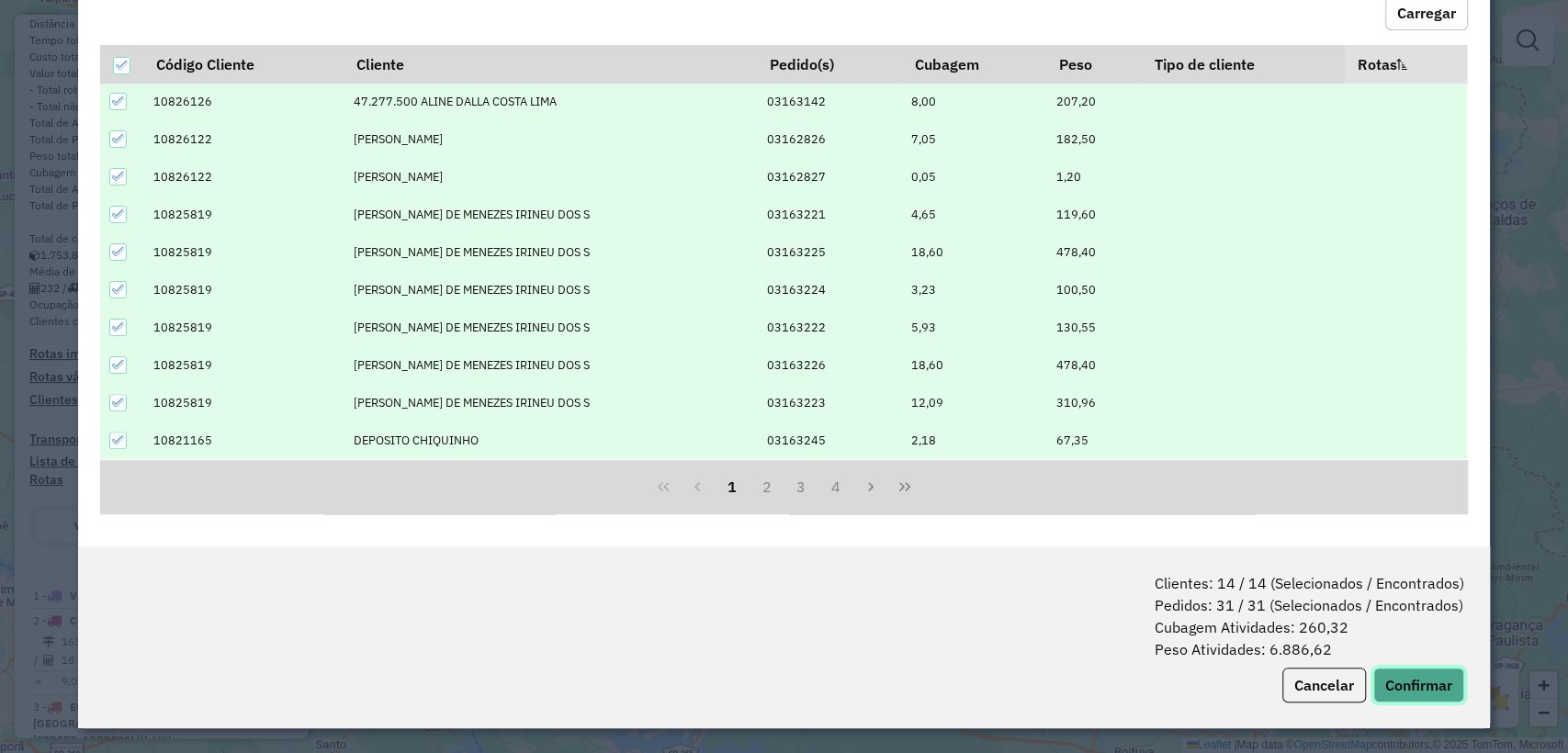
click at [1392, 682] on button "Confirmar" at bounding box center [1418, 685] width 91 height 35
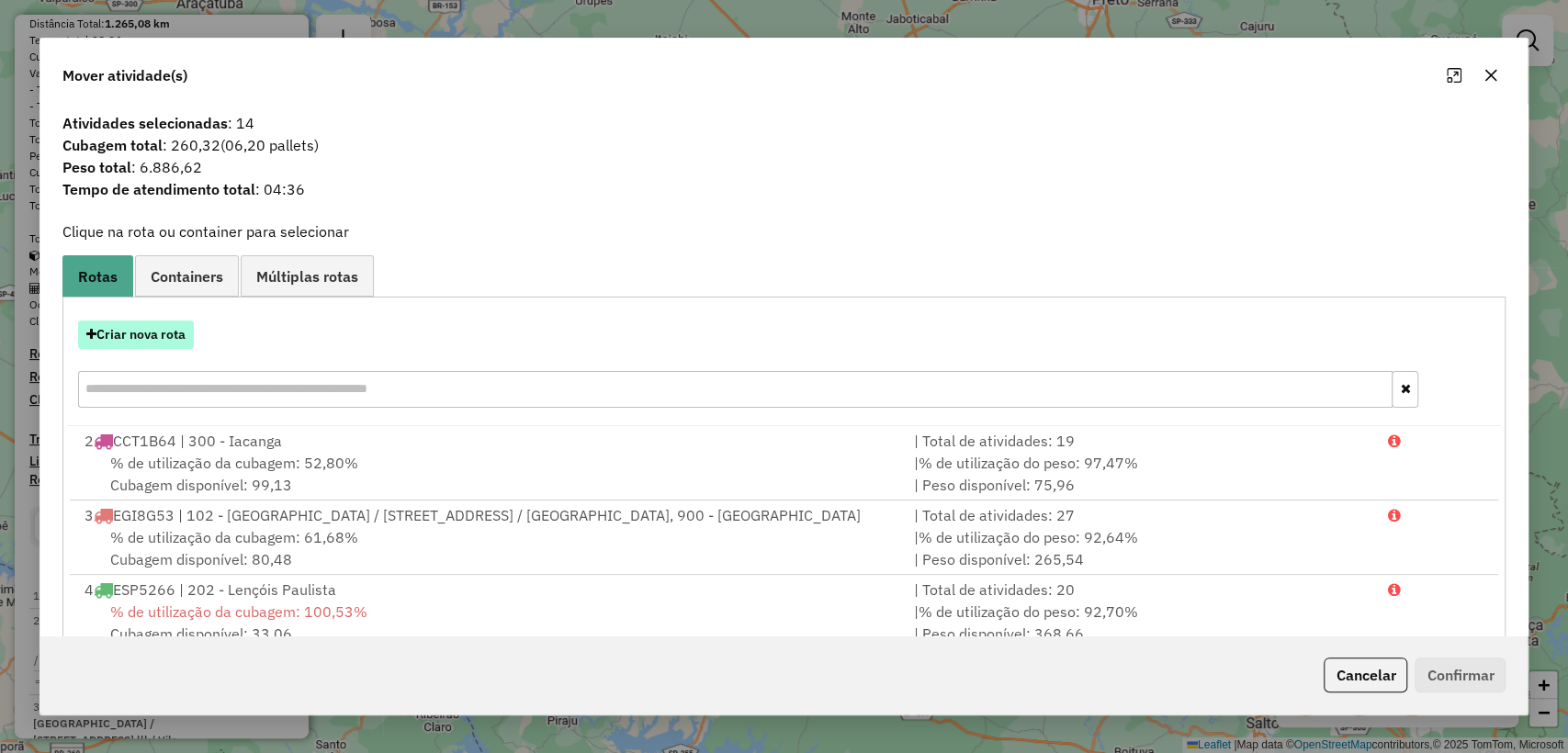
click at [172, 325] on button "Criar nova rota" at bounding box center [135, 335] width 115 height 29
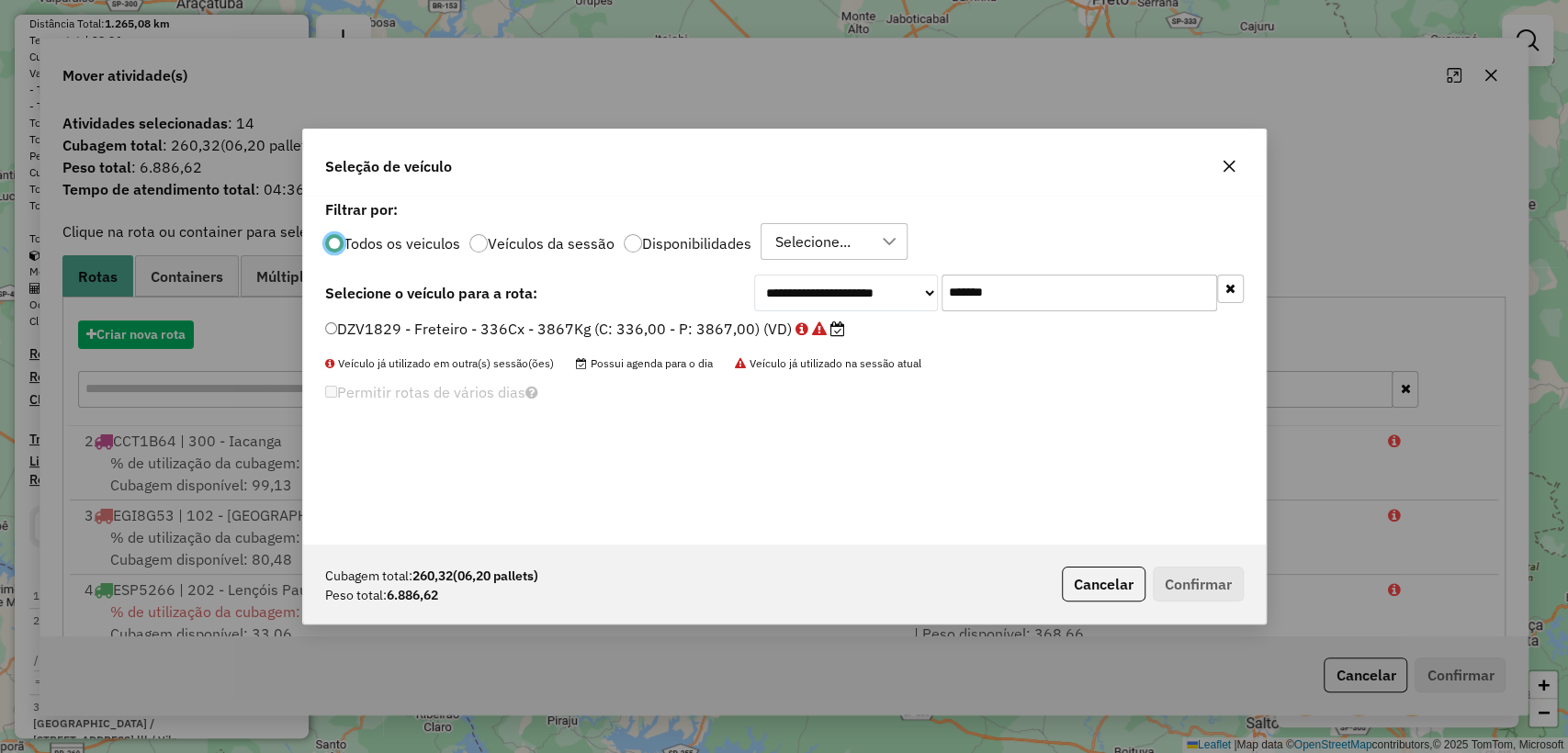
scroll to position [10, 6]
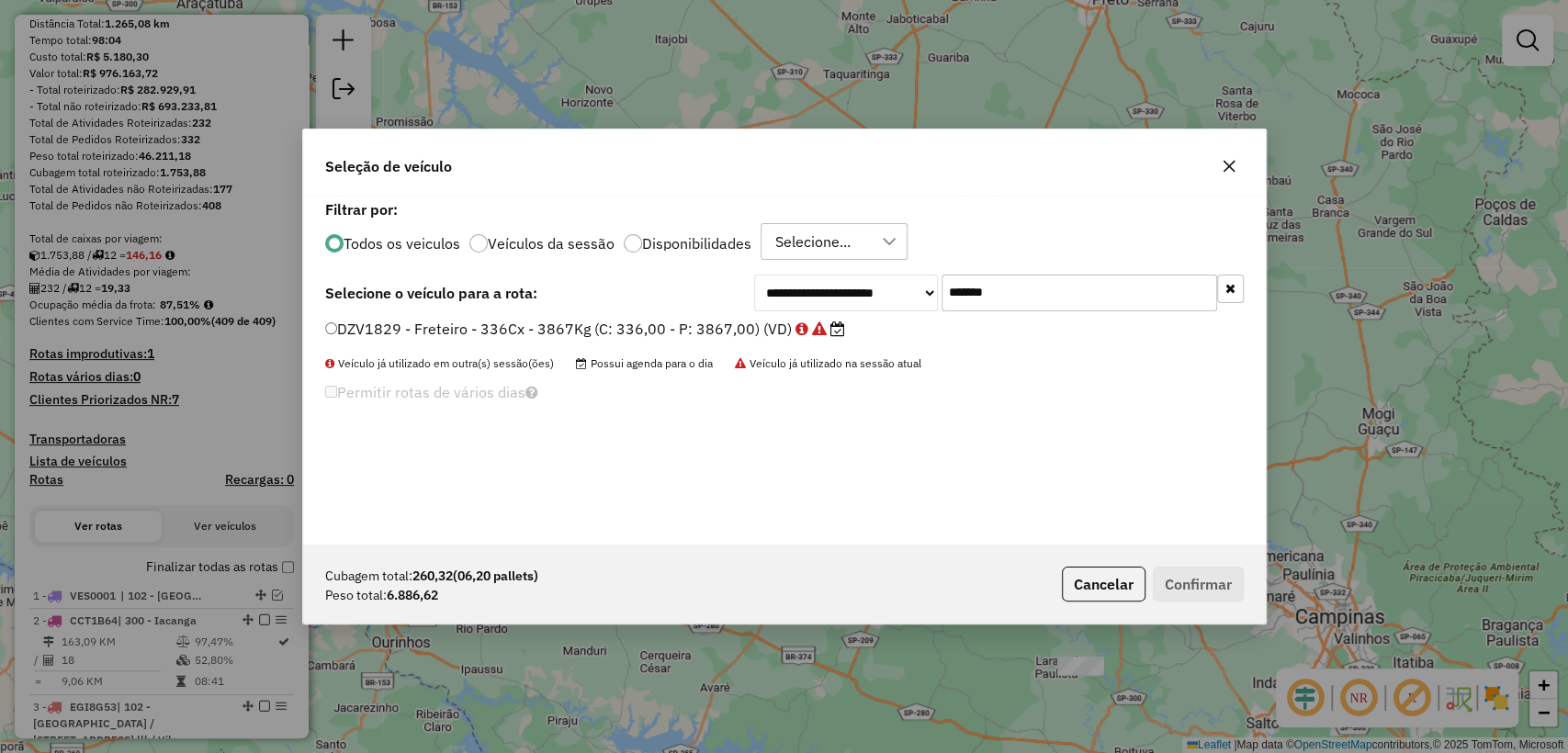
click at [1065, 291] on input "*******" at bounding box center [1079, 293] width 276 height 36
paste input "text"
type input "*******"
click at [723, 304] on div "**********" at bounding box center [784, 293] width 919 height 36
drag, startPoint x: 699, startPoint y: 325, endPoint x: 909, endPoint y: 399, distance: 222.7
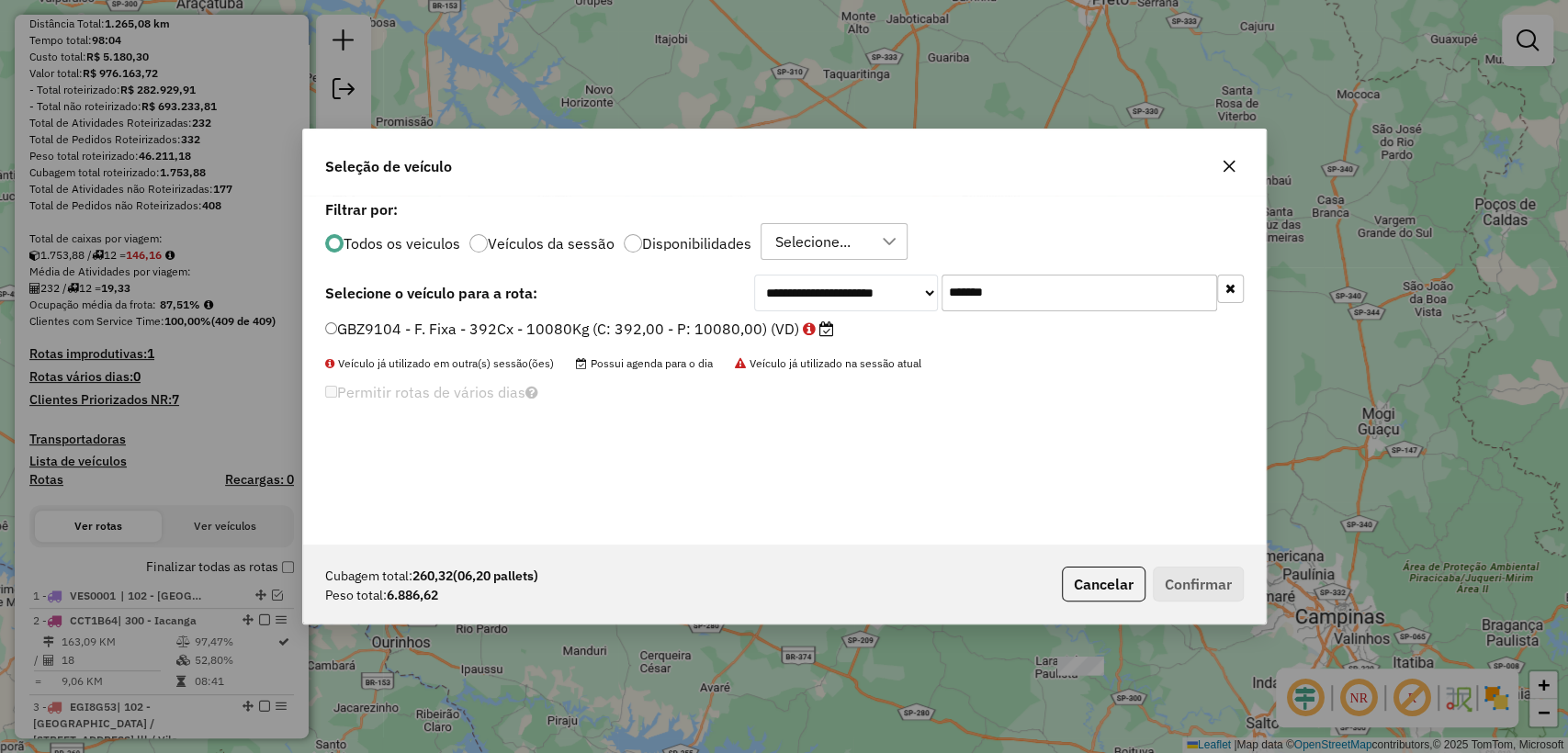
click at [698, 325] on label "GBZ9104 - F. Fixa - 392Cx - 10080Kg (C: 392,00 - P: 10080,00) (VD)" at bounding box center [579, 328] width 509 height 22
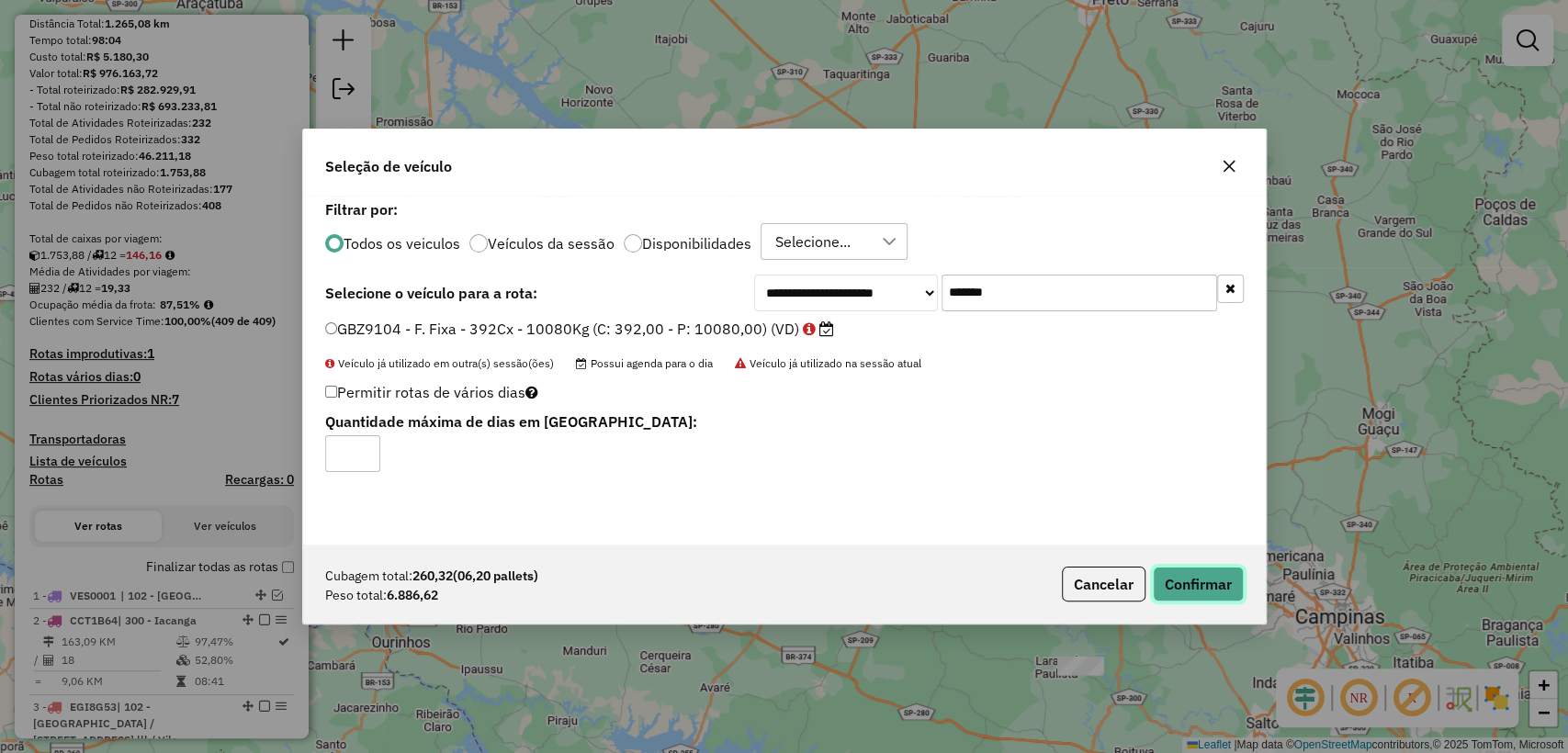
click at [1204, 574] on button "Confirmar" at bounding box center [1198, 584] width 91 height 35
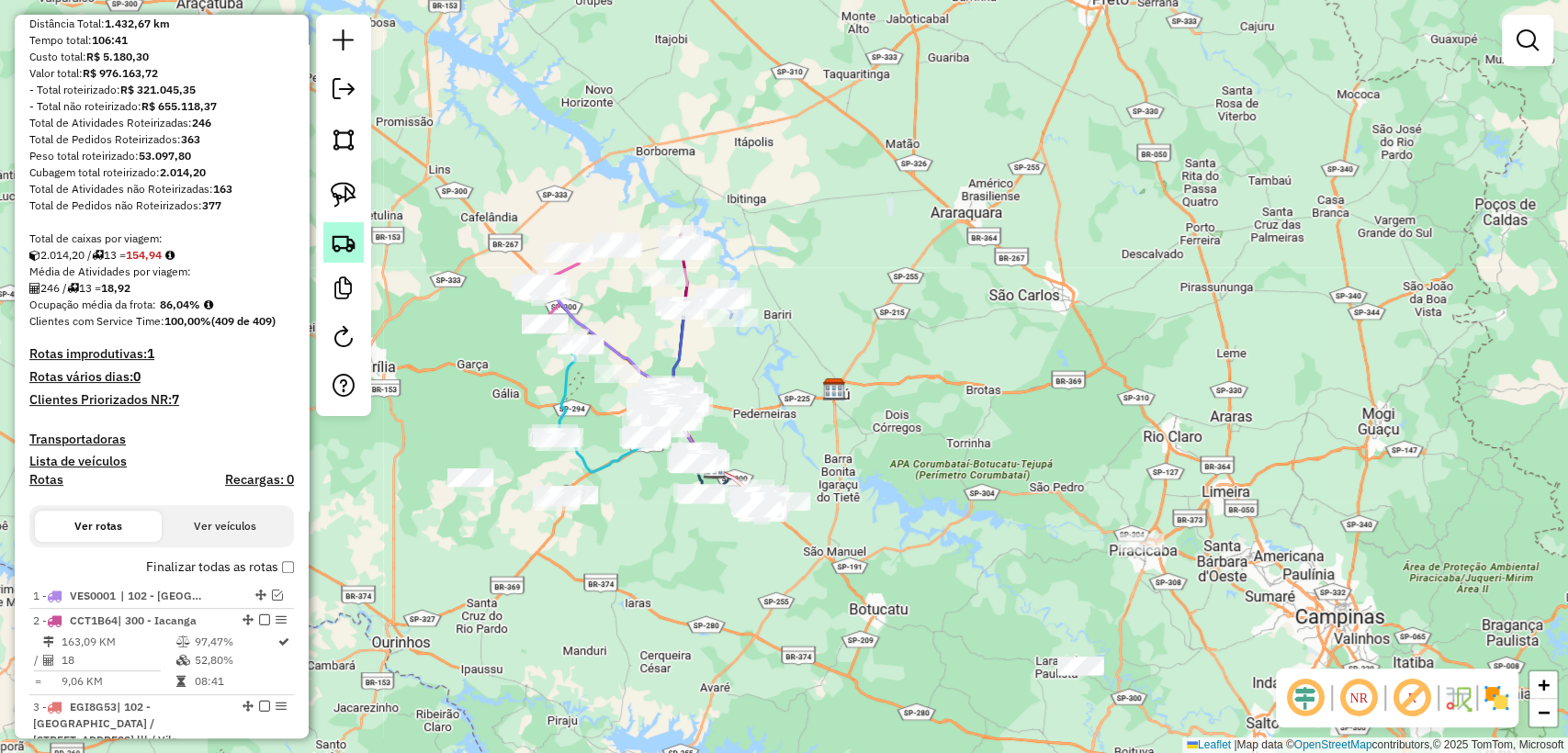
click at [344, 236] on img at bounding box center [343, 242] width 26 height 26
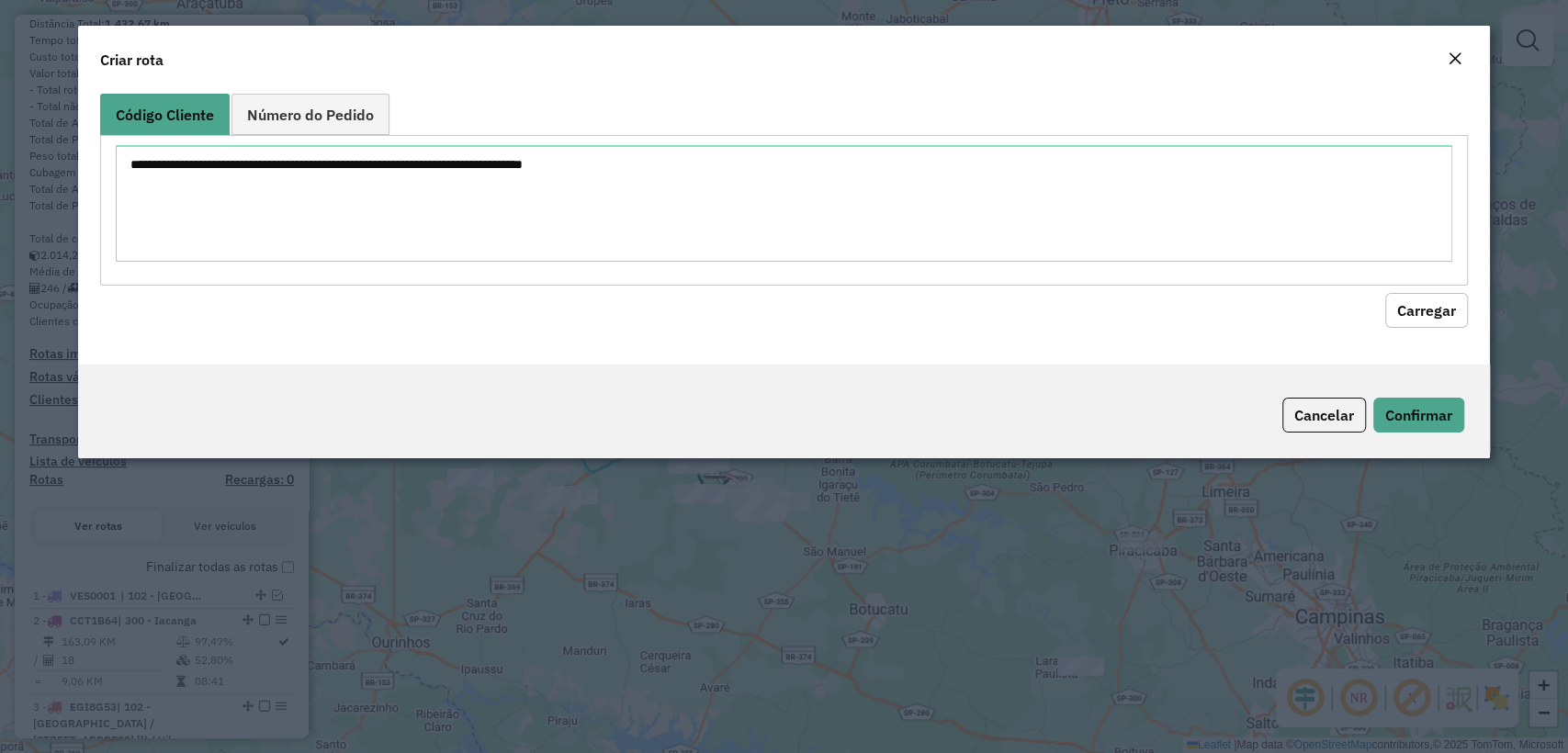
click at [683, 130] on div "Código Cliente Número do Pedido" at bounding box center [783, 190] width 1367 height 192
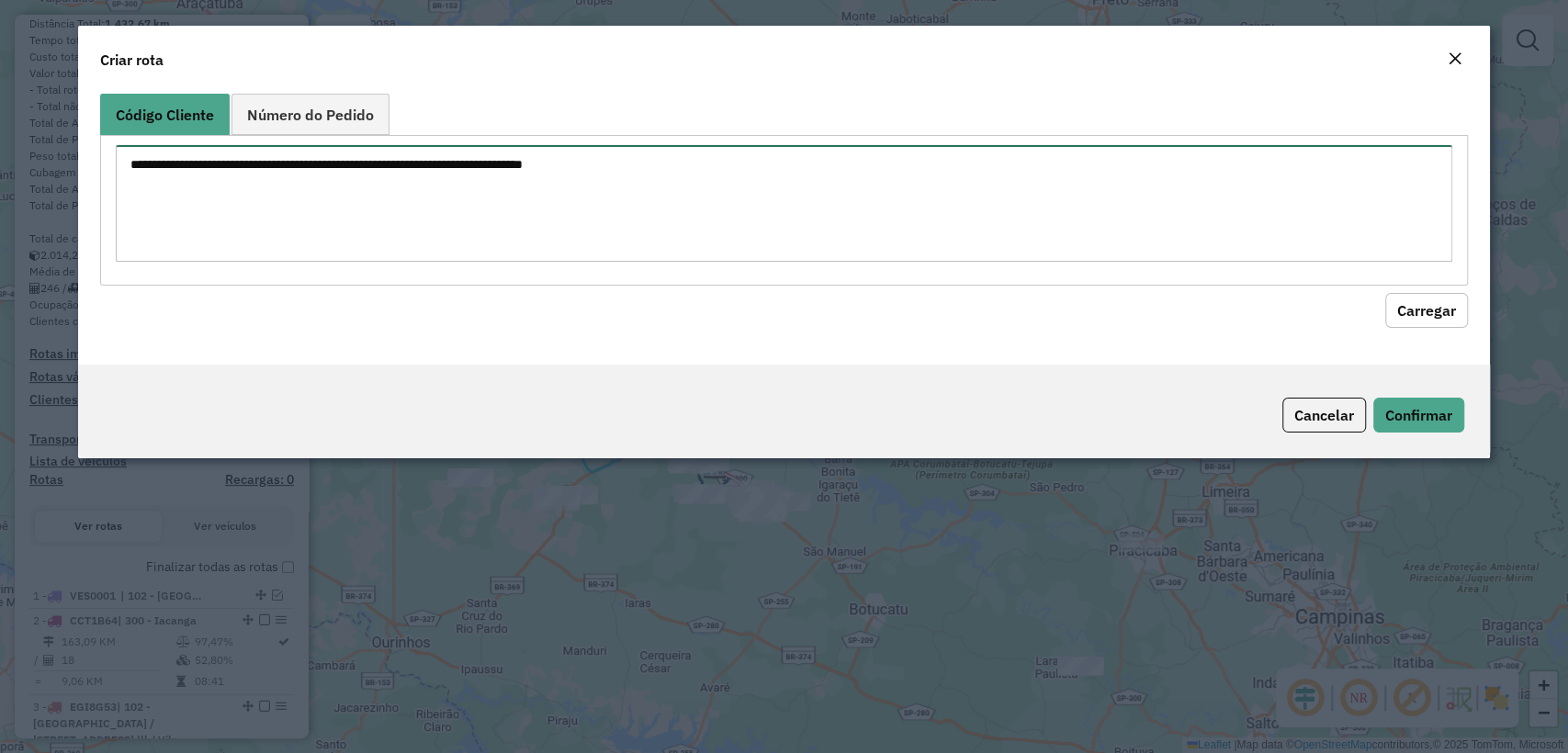
click at [722, 183] on textarea at bounding box center [783, 203] width 1335 height 116
paste textarea "******** ******** ******** ******** ******** ******** ******** ******** *******…"
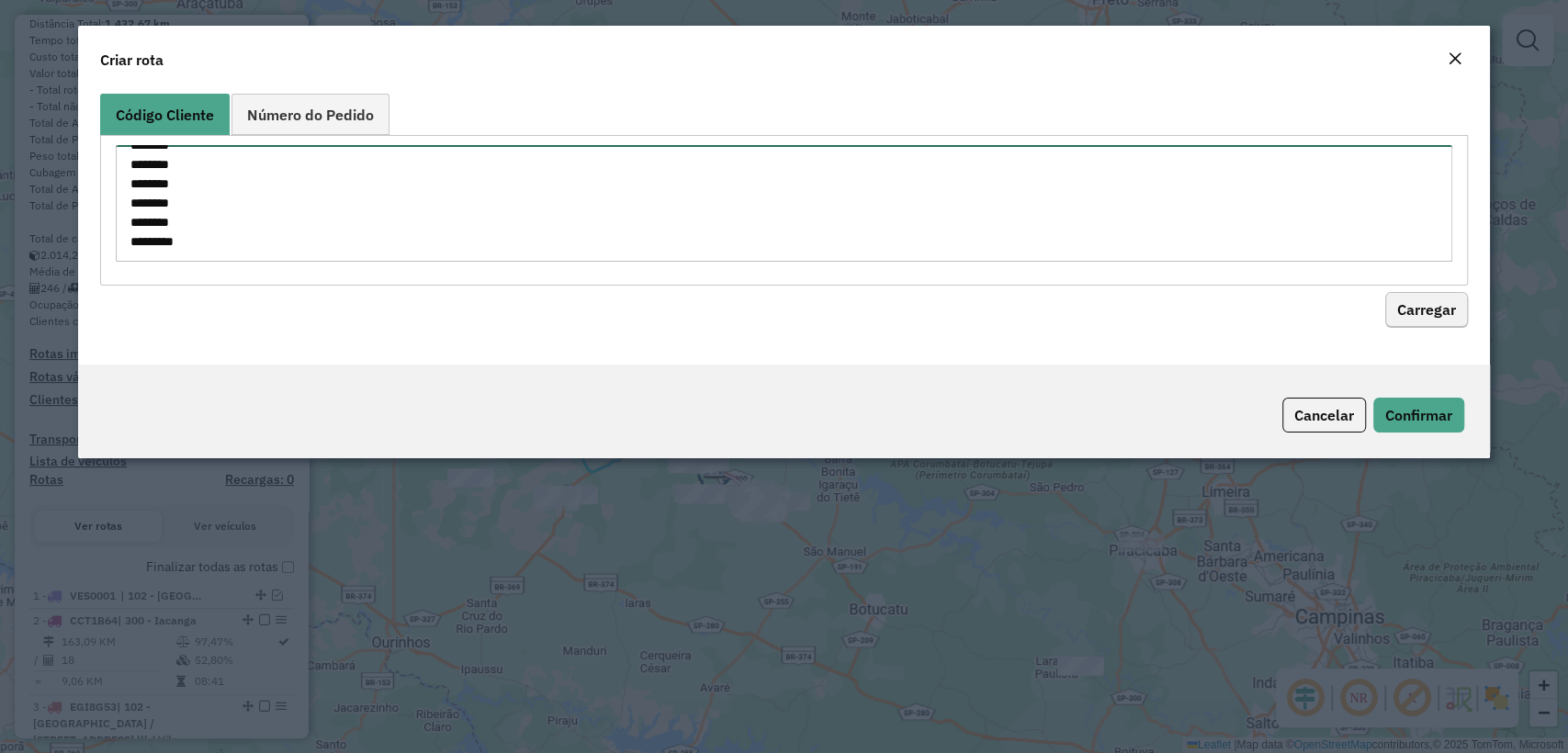
type textarea "******** ******** ******** ******** ******** ******** ******** ******** *******…"
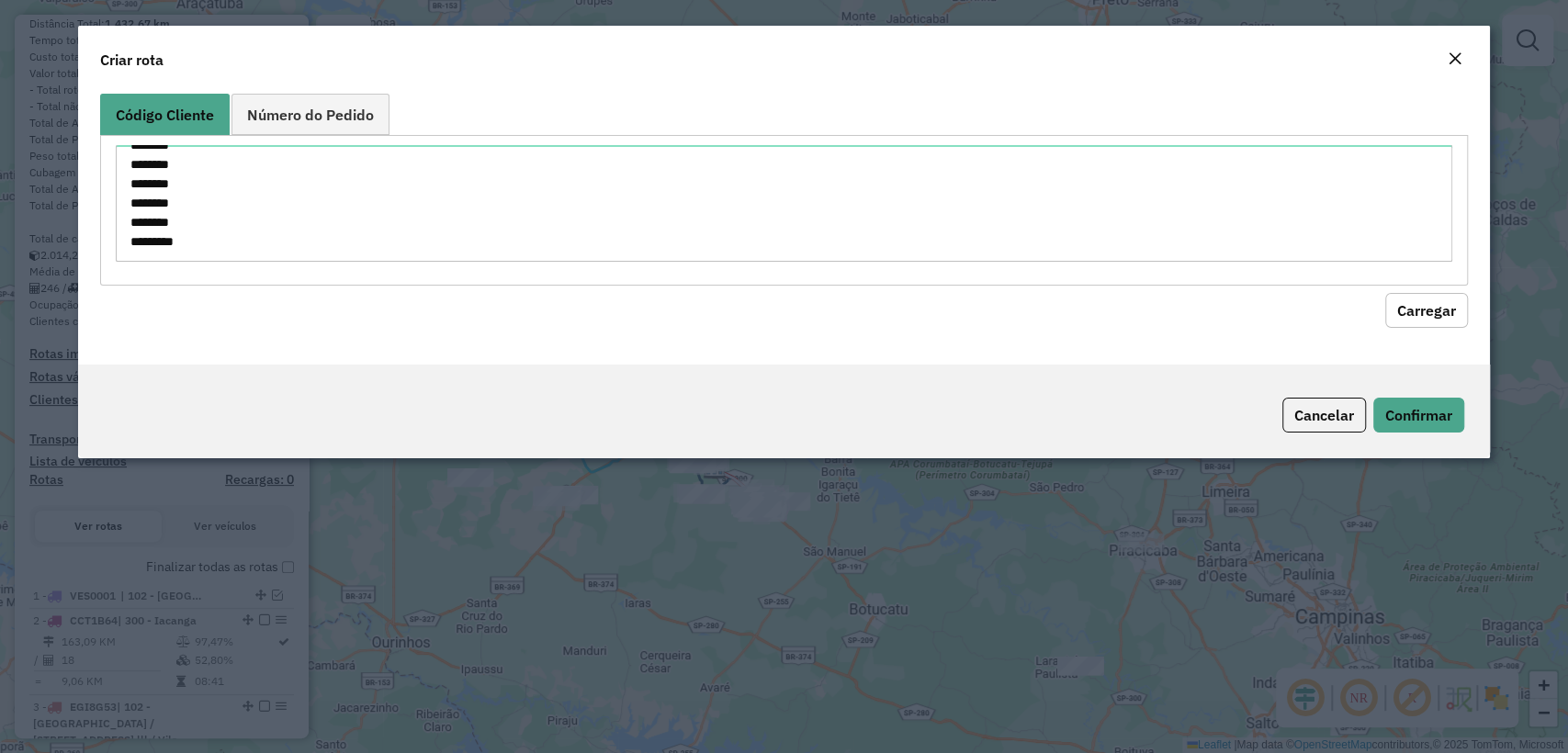
click at [1418, 310] on button "Carregar" at bounding box center [1427, 310] width 83 height 35
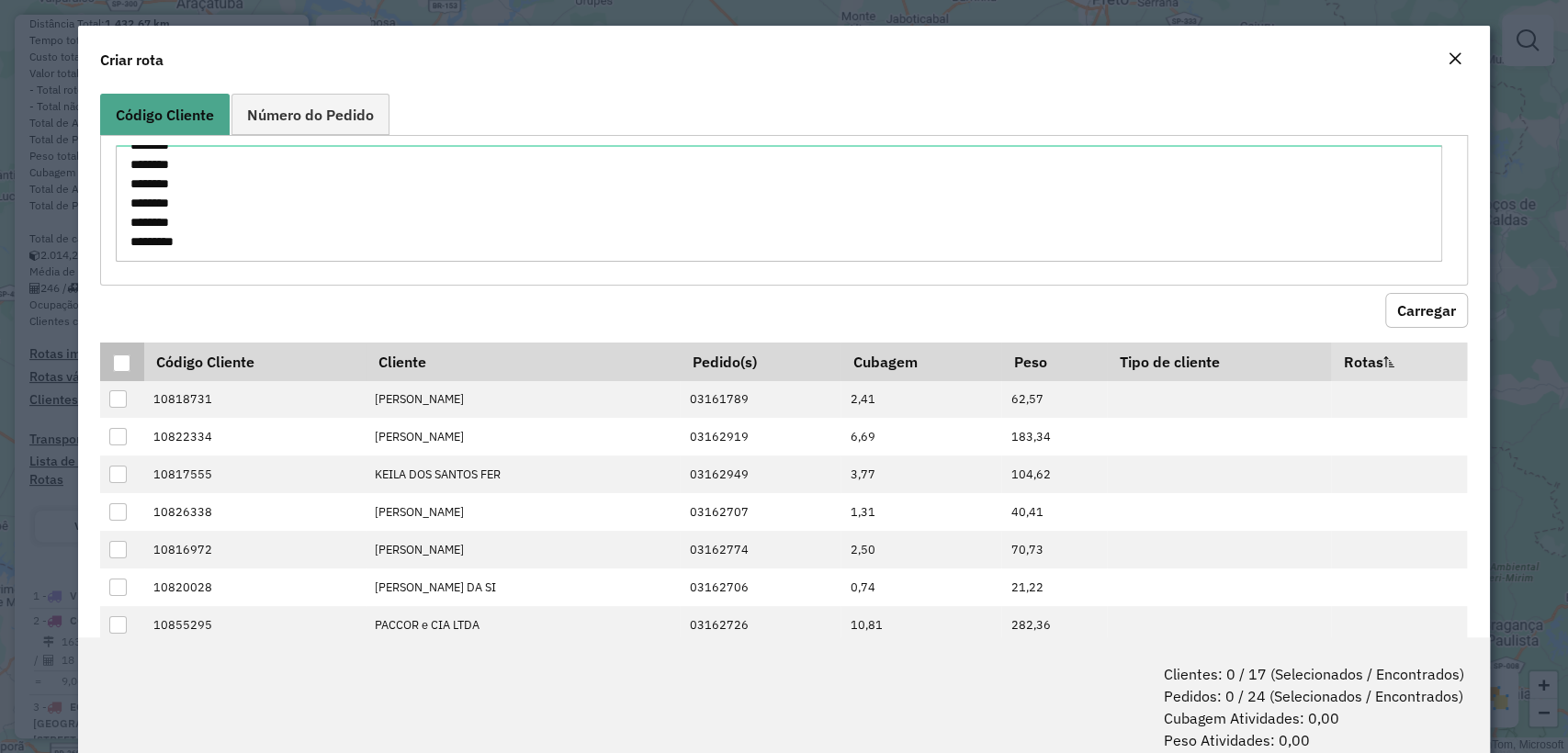
click at [121, 360] on div at bounding box center [122, 363] width 17 height 17
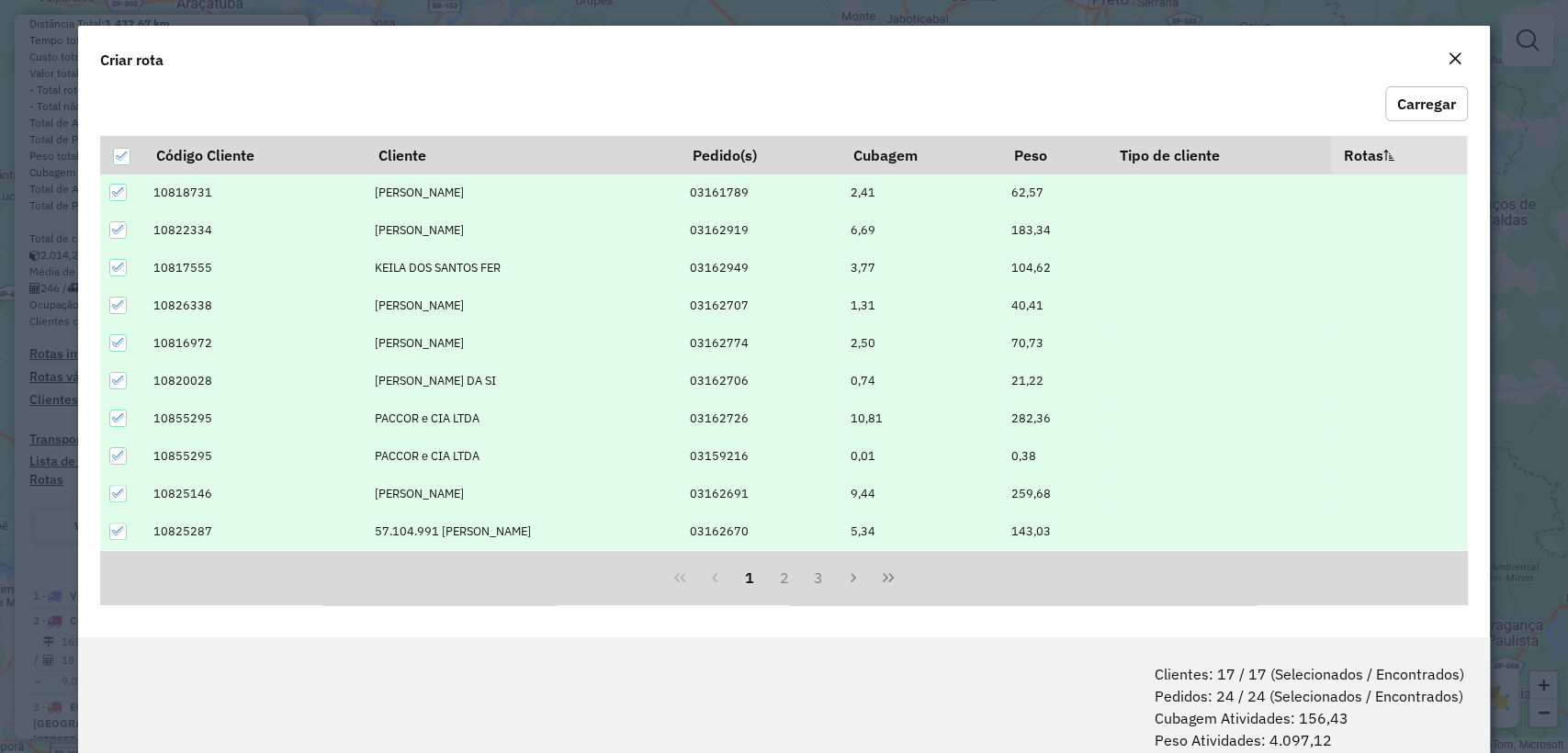
scroll to position [91, 0]
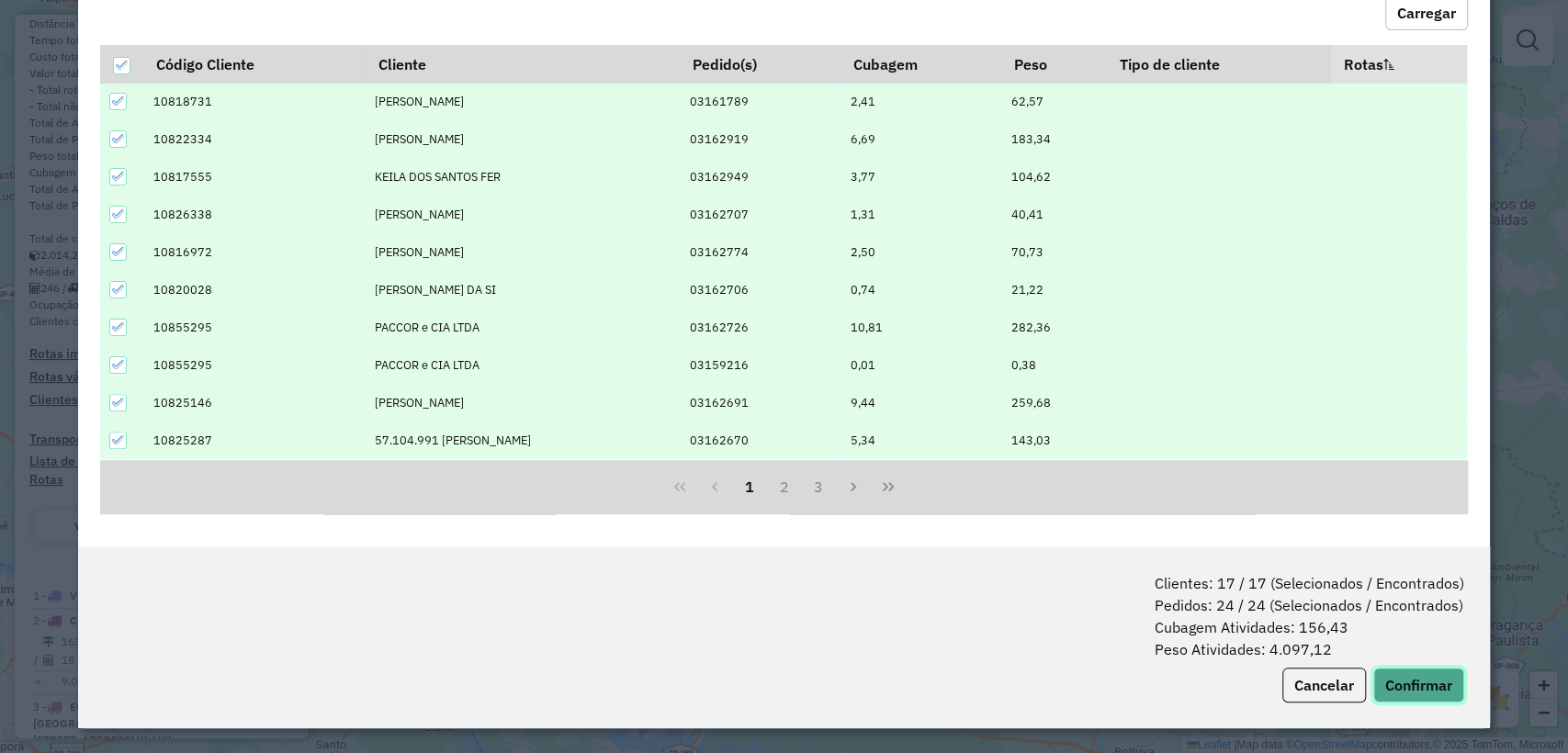
drag, startPoint x: 1413, startPoint y: 684, endPoint x: 1376, endPoint y: 655, distance: 47.0
click at [1415, 684] on button "Confirmar" at bounding box center [1418, 685] width 91 height 35
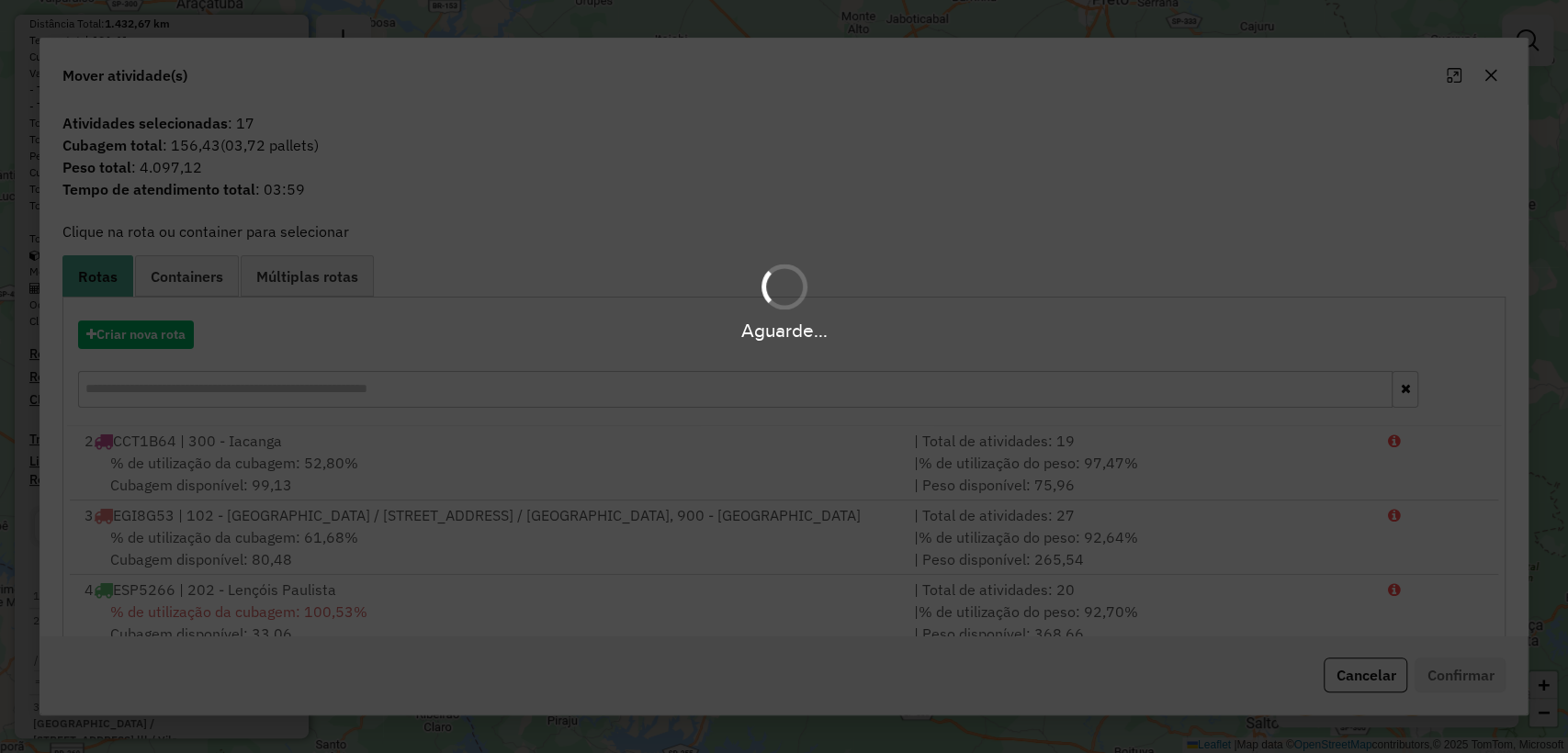
click at [128, 334] on div "Aguarde..." at bounding box center [784, 330] width 1568 height 29
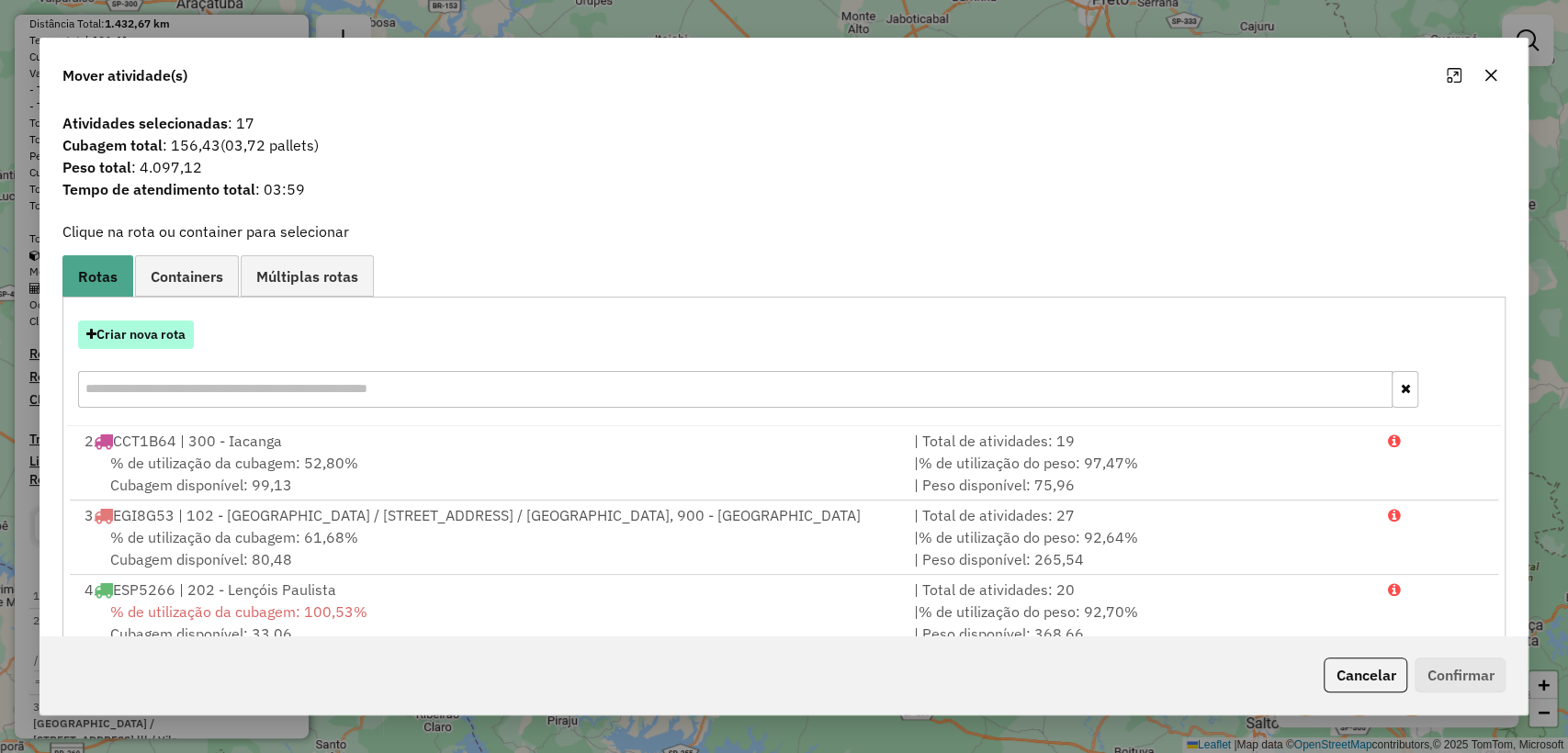
click at [148, 332] on button "Criar nova rota" at bounding box center [135, 335] width 115 height 29
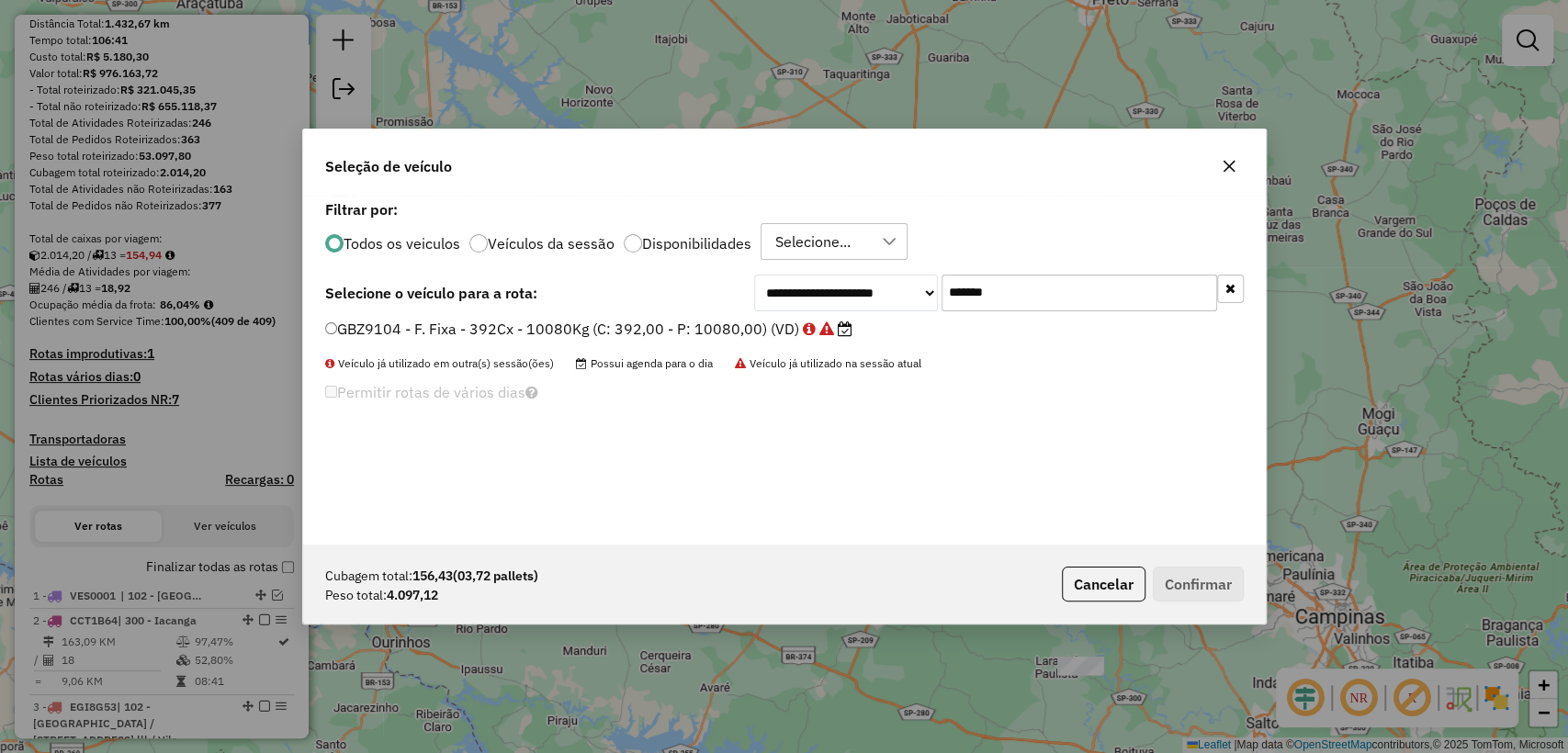
scroll to position [10, 6]
click at [1067, 285] on input "*******" at bounding box center [1079, 293] width 276 height 36
paste input "text"
type input "*******"
click at [665, 331] on label "GBF5C02 - F. Fixa - 420Cx - 12500Kg (C: 420,00 - P: 12500,00) (VD)" at bounding box center [579, 328] width 509 height 22
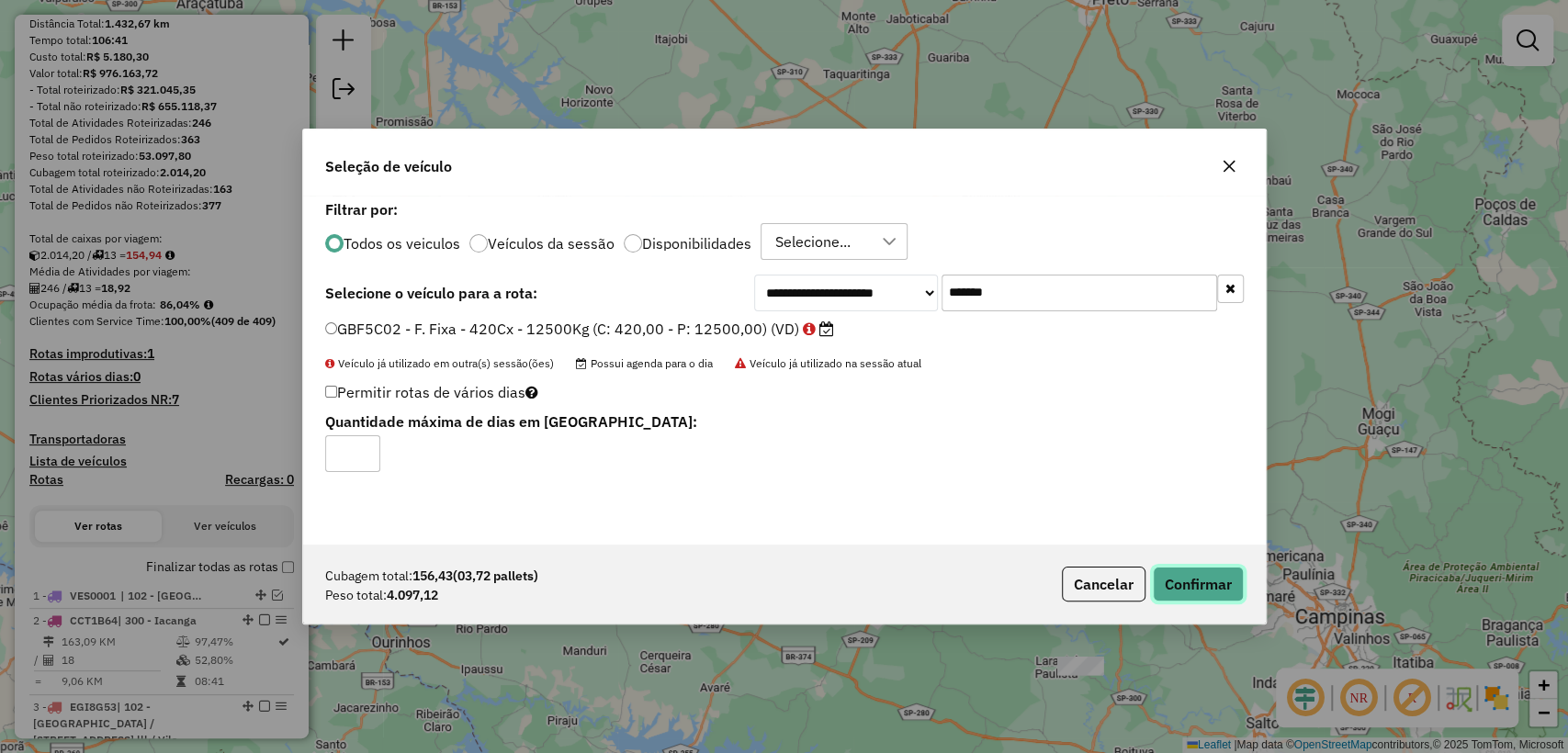
click at [1205, 587] on button "Confirmar" at bounding box center [1198, 584] width 91 height 35
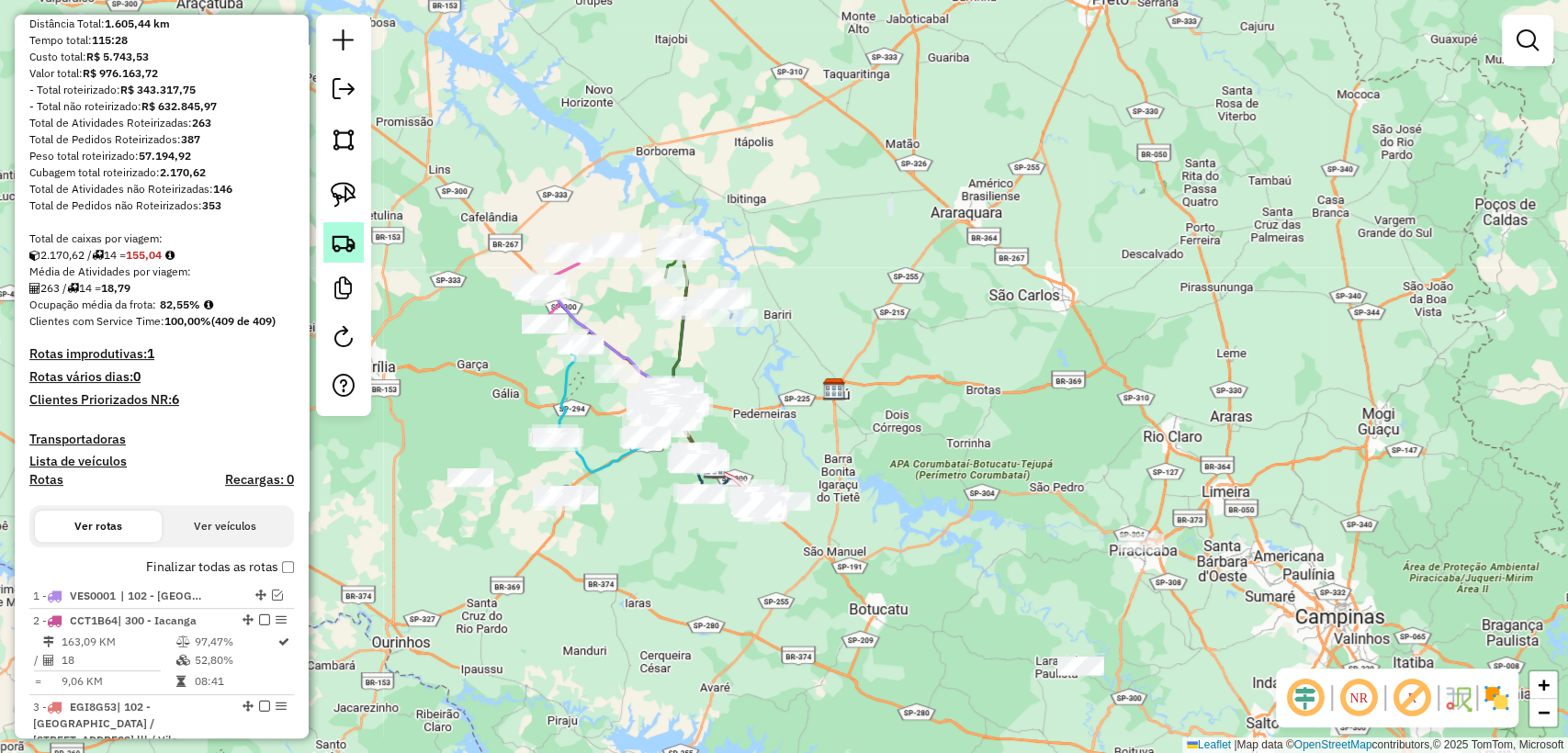
click at [358, 256] on link at bounding box center [344, 242] width 40 height 40
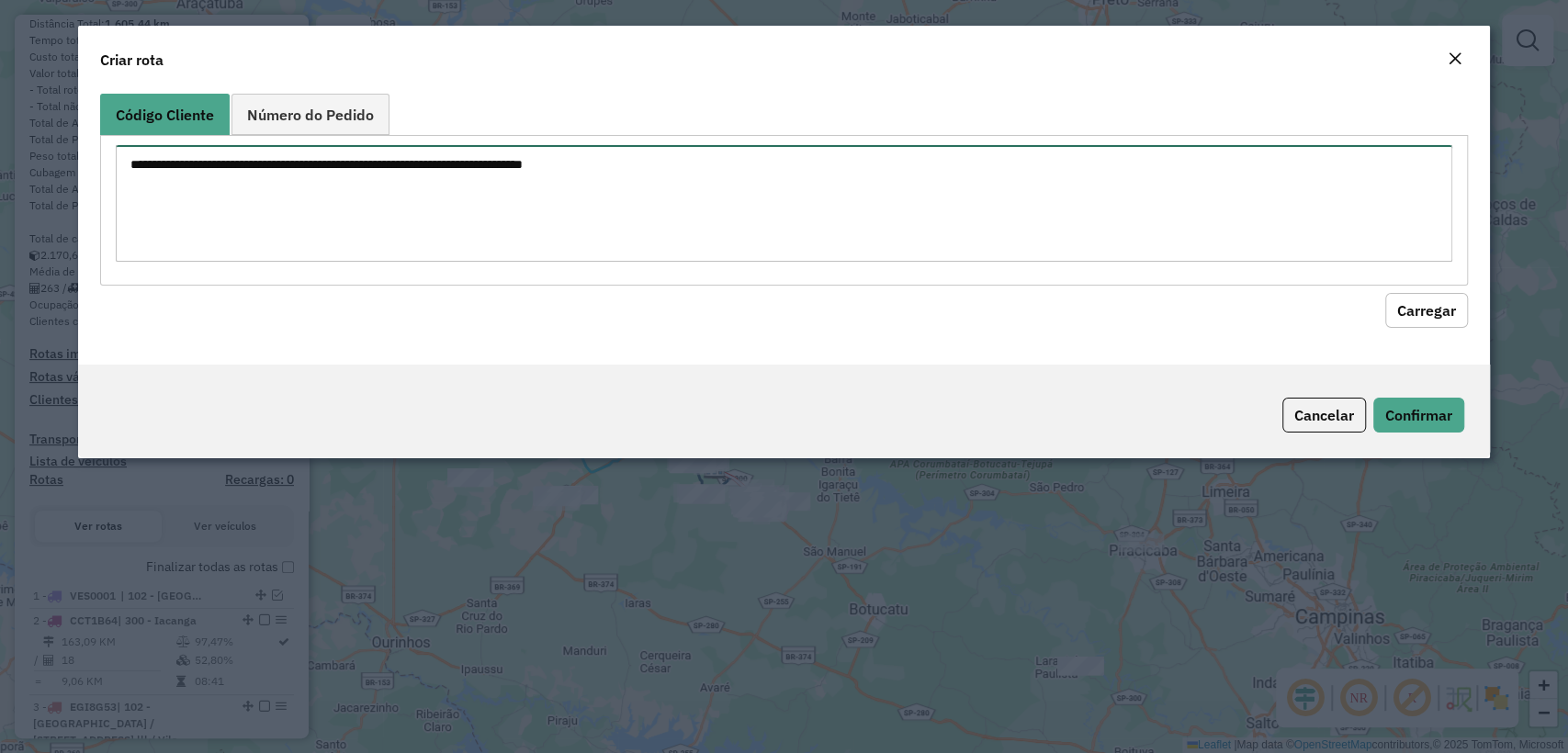
click at [681, 207] on textarea at bounding box center [783, 203] width 1335 height 116
paste textarea "******** ******** ******** ******** ******** ******** ******** ******** *******…"
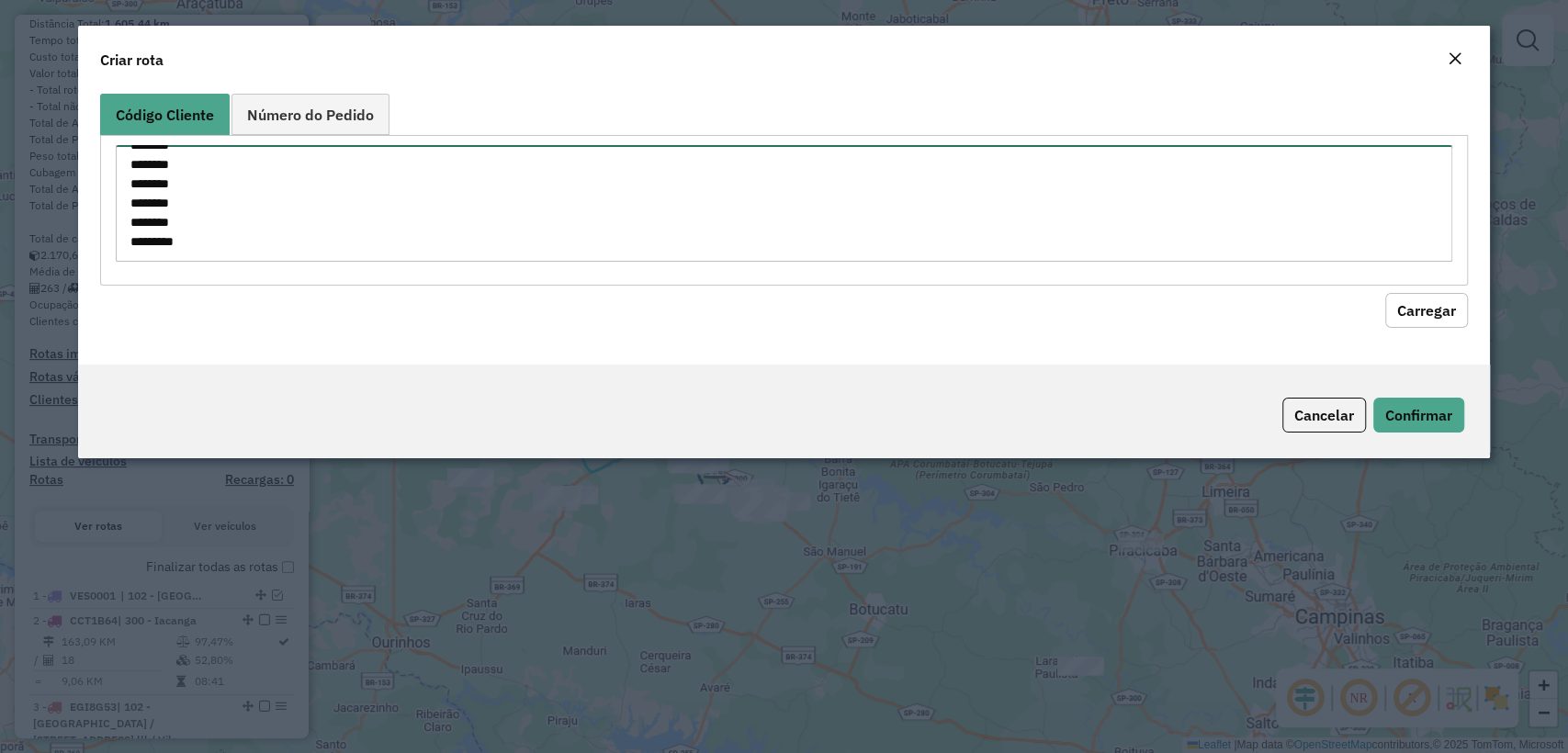
type textarea "******** ******** ******** ******** ******** ******** ******** ******** *******…"
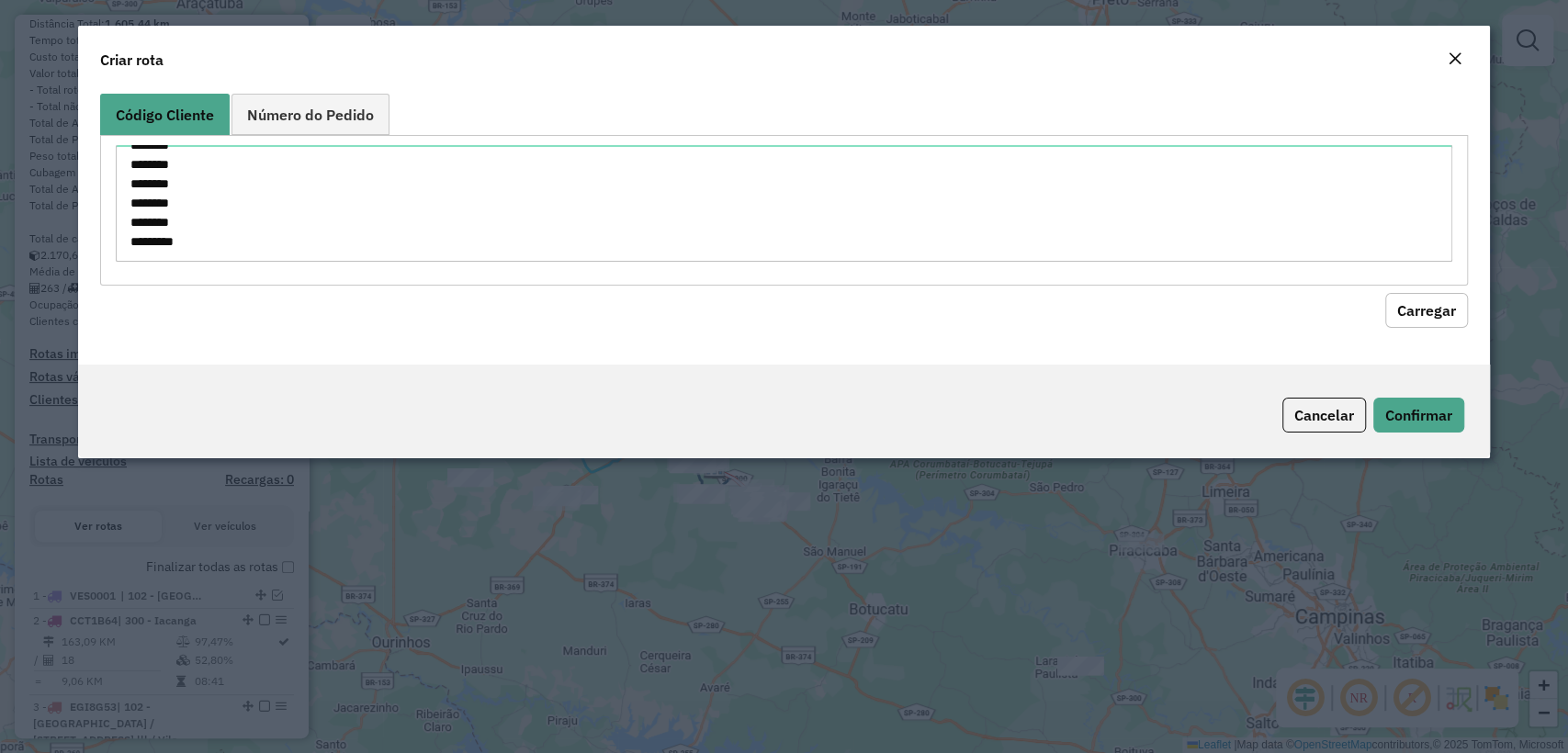
click at [1422, 287] on hb-field-button "Carregar" at bounding box center [783, 306] width 1367 height 42
click at [1424, 297] on button "Carregar" at bounding box center [1427, 310] width 83 height 35
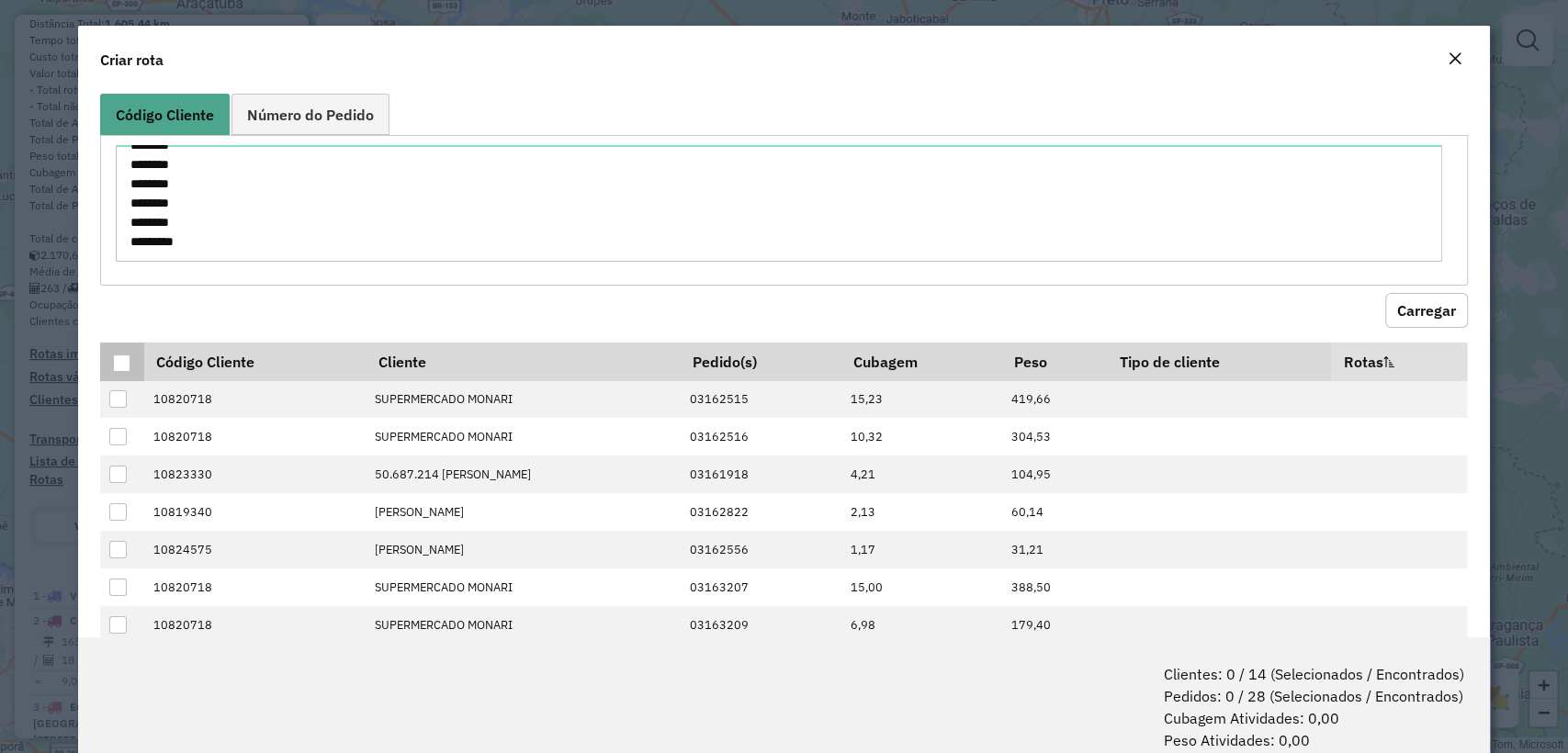
click at [123, 354] on div at bounding box center [122, 363] width 17 height 17
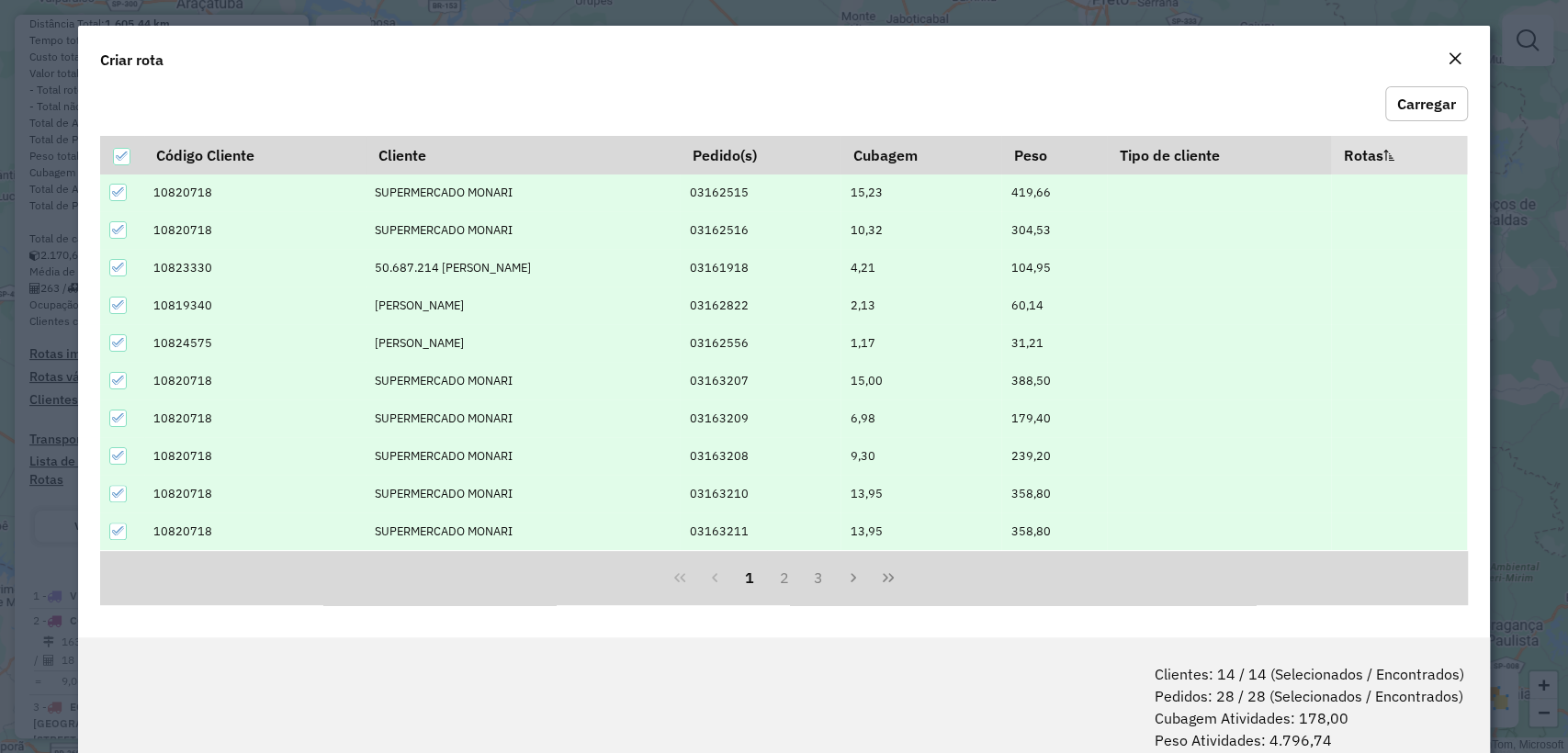
scroll to position [91, 0]
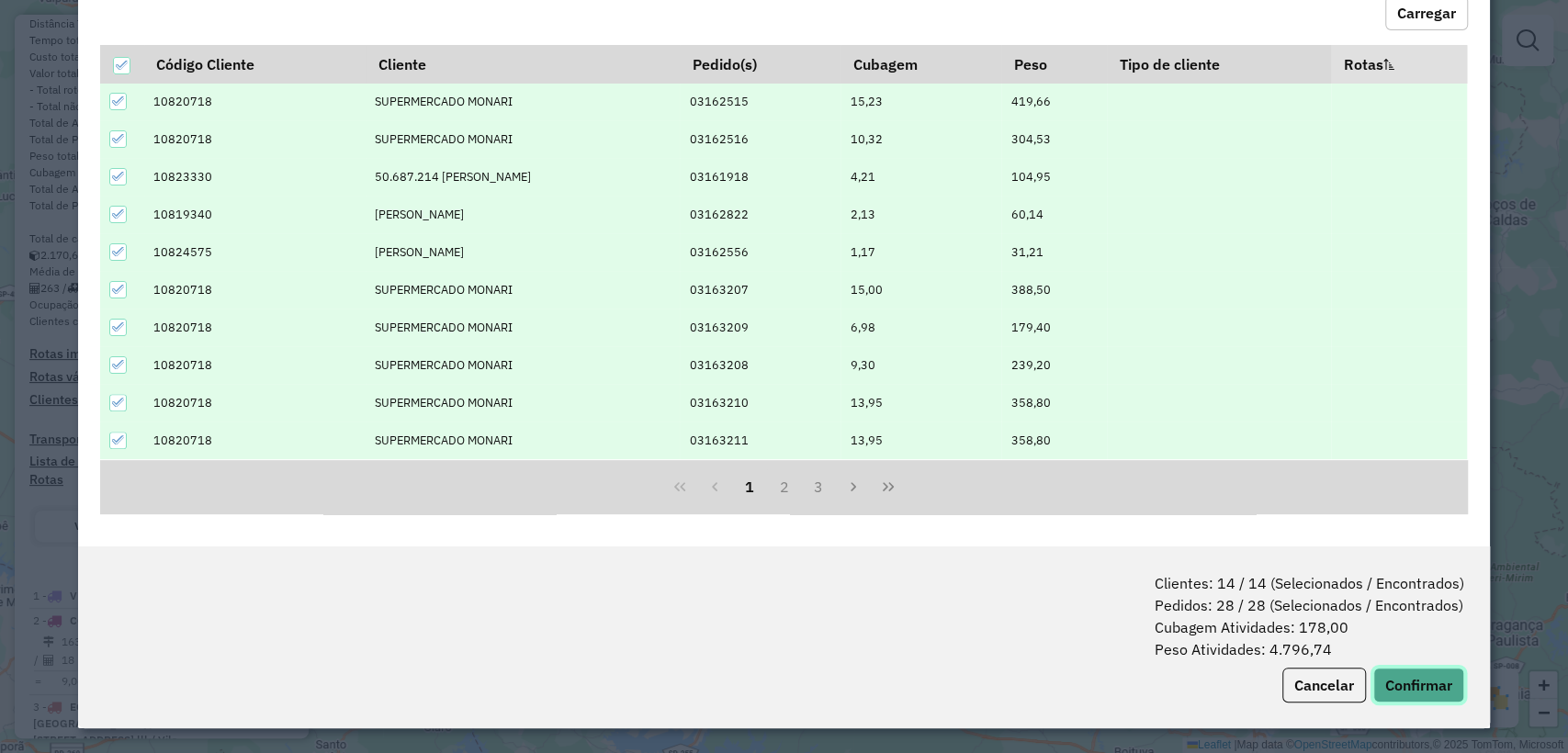
click at [1415, 679] on button "Confirmar" at bounding box center [1418, 685] width 91 height 35
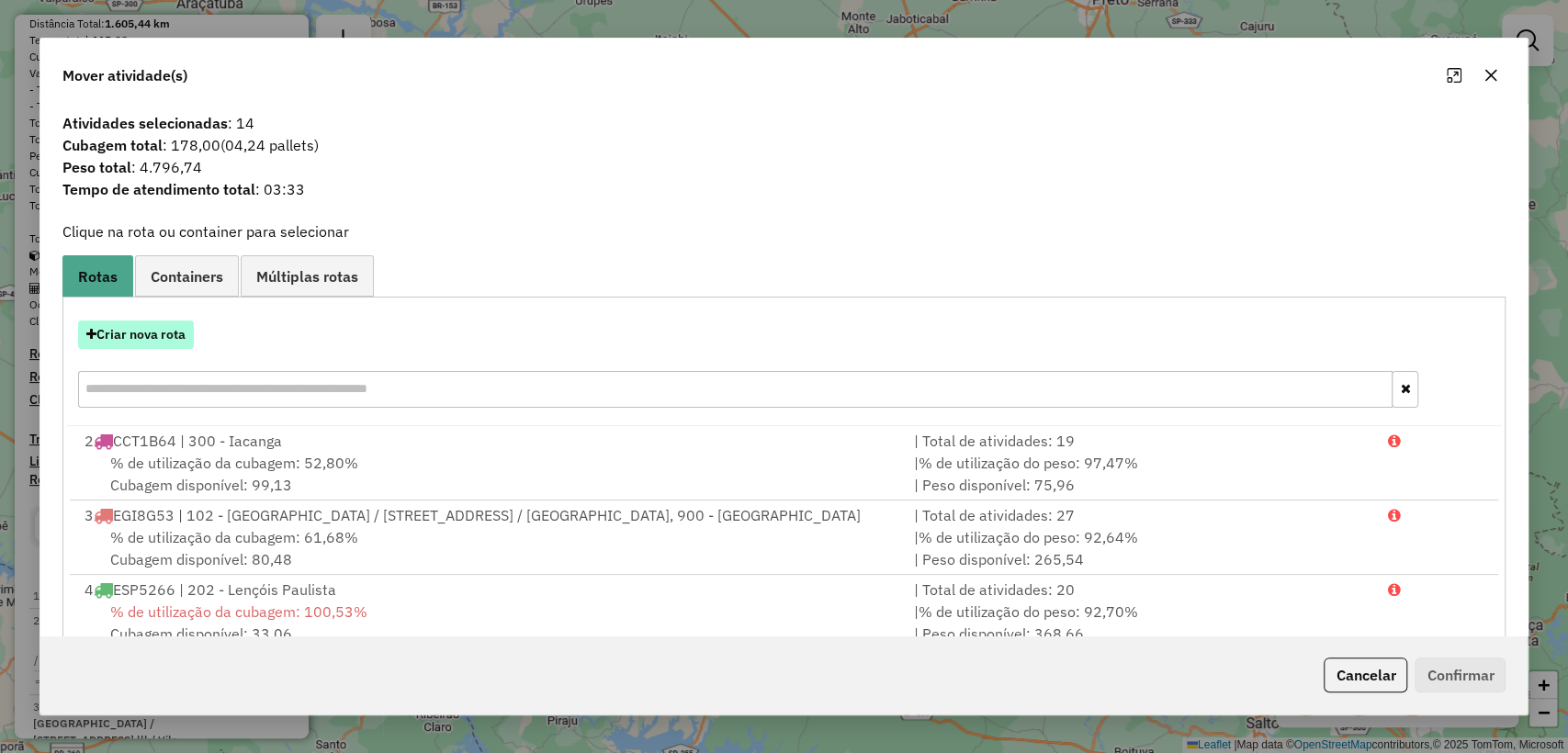
click at [164, 325] on button "Criar nova rota" at bounding box center [135, 335] width 115 height 29
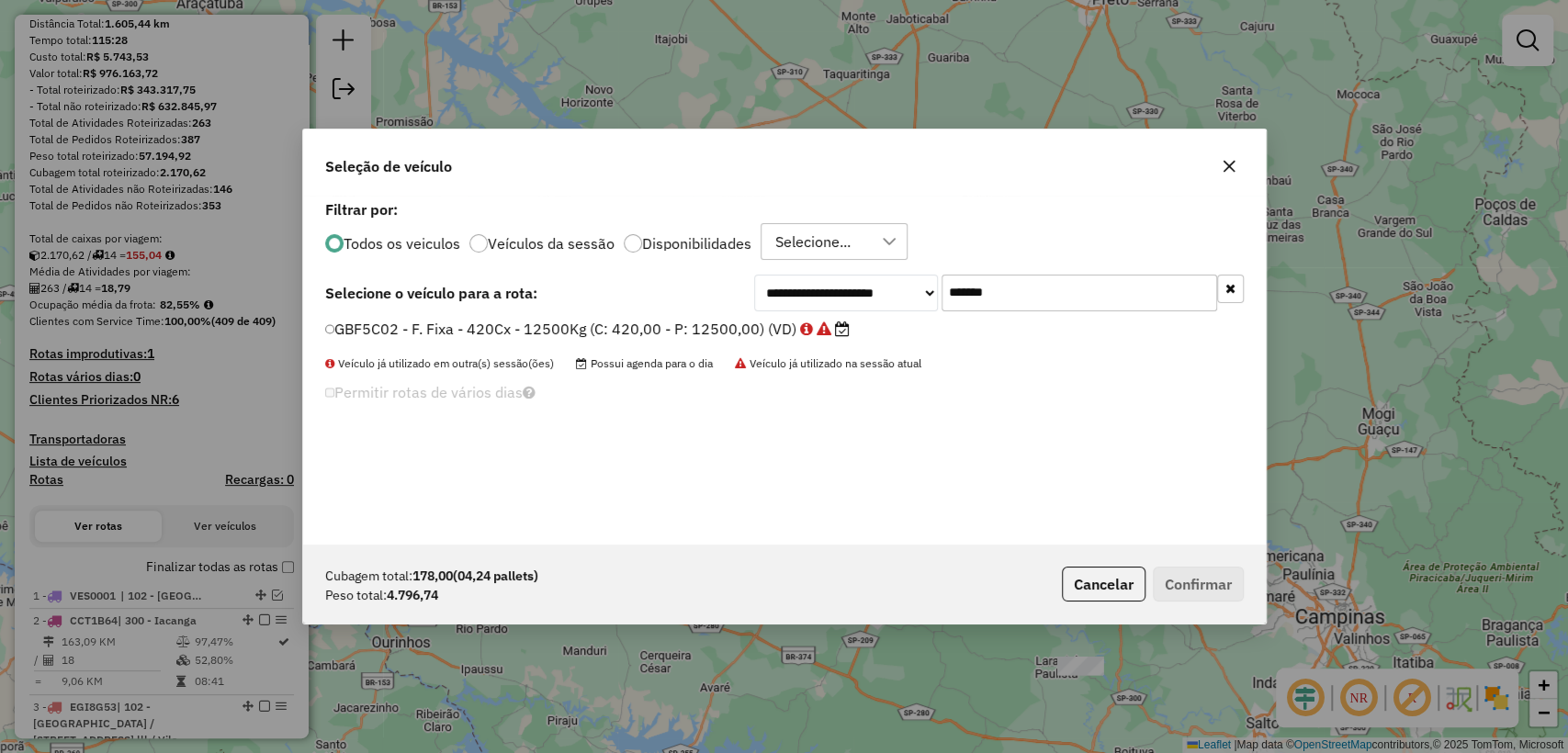
scroll to position [10, 6]
click at [1026, 297] on input "*******" at bounding box center [1079, 293] width 276 height 36
paste input "text"
type input "*******"
click at [693, 311] on div "**********" at bounding box center [785, 370] width 963 height 349
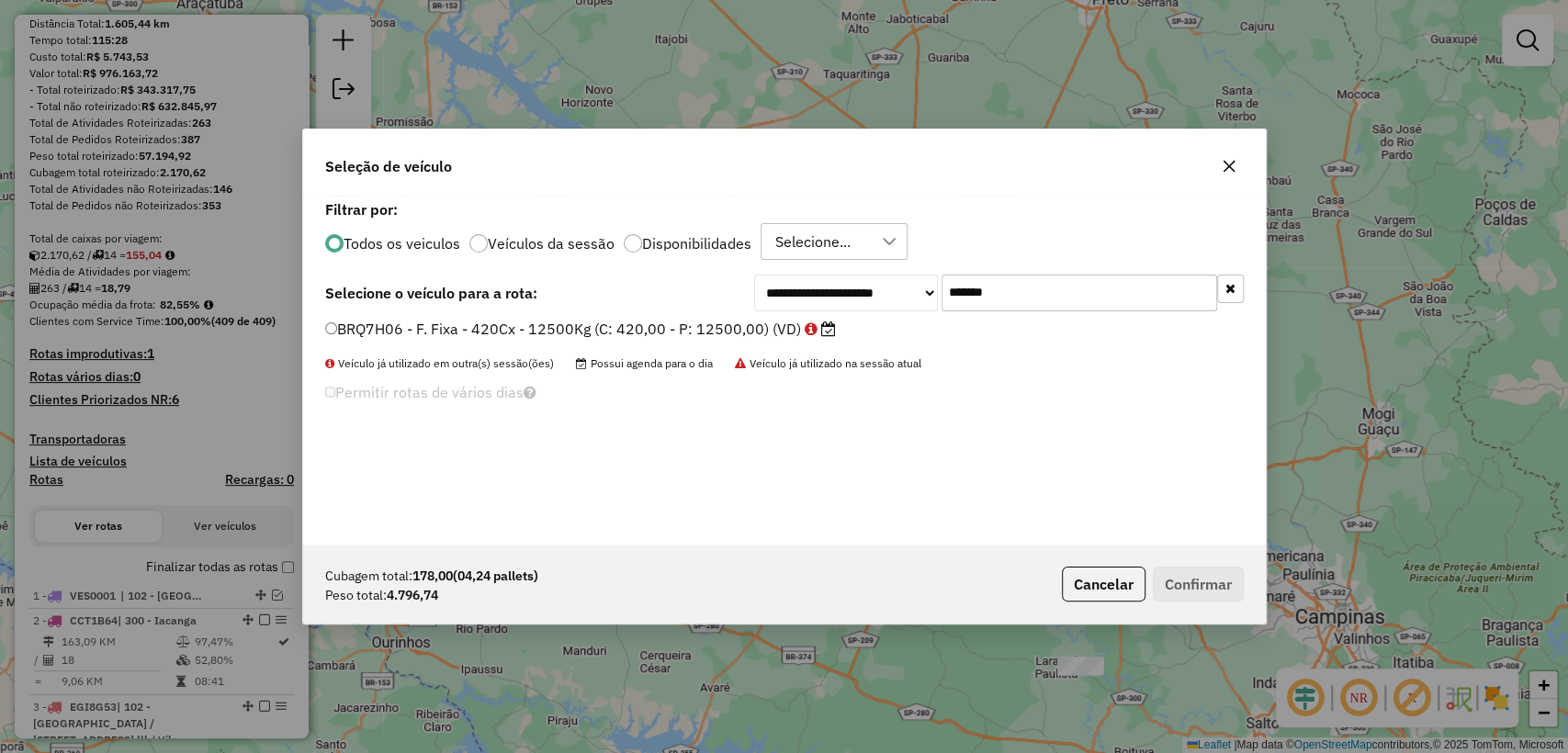
click at [690, 326] on label "BRQ7H06 - F. Fixa - 420Cx - 12500Kg (C: 420,00 - P: 12500,00) (VD)" at bounding box center [580, 328] width 511 height 22
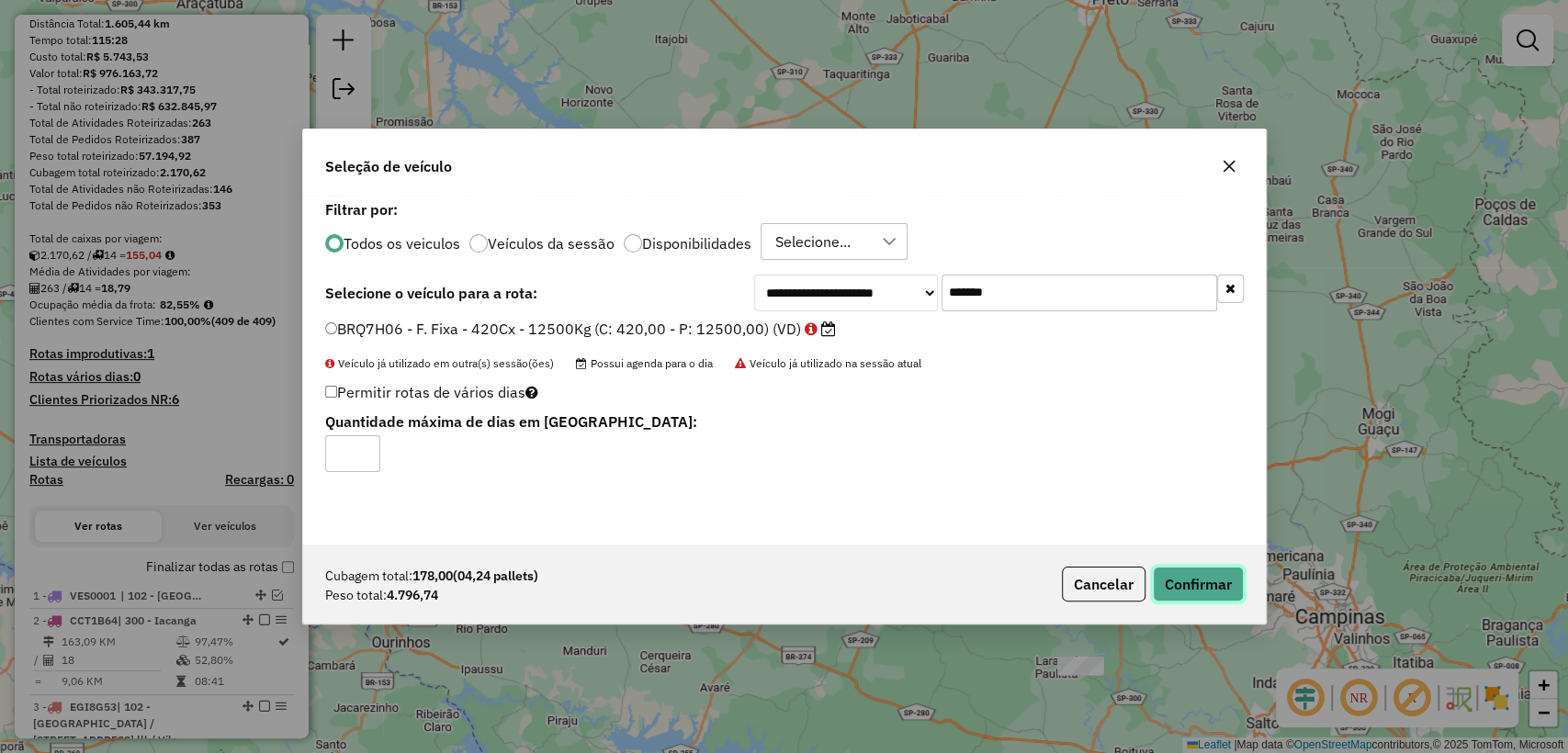
click at [1213, 577] on button "Confirmar" at bounding box center [1198, 584] width 91 height 35
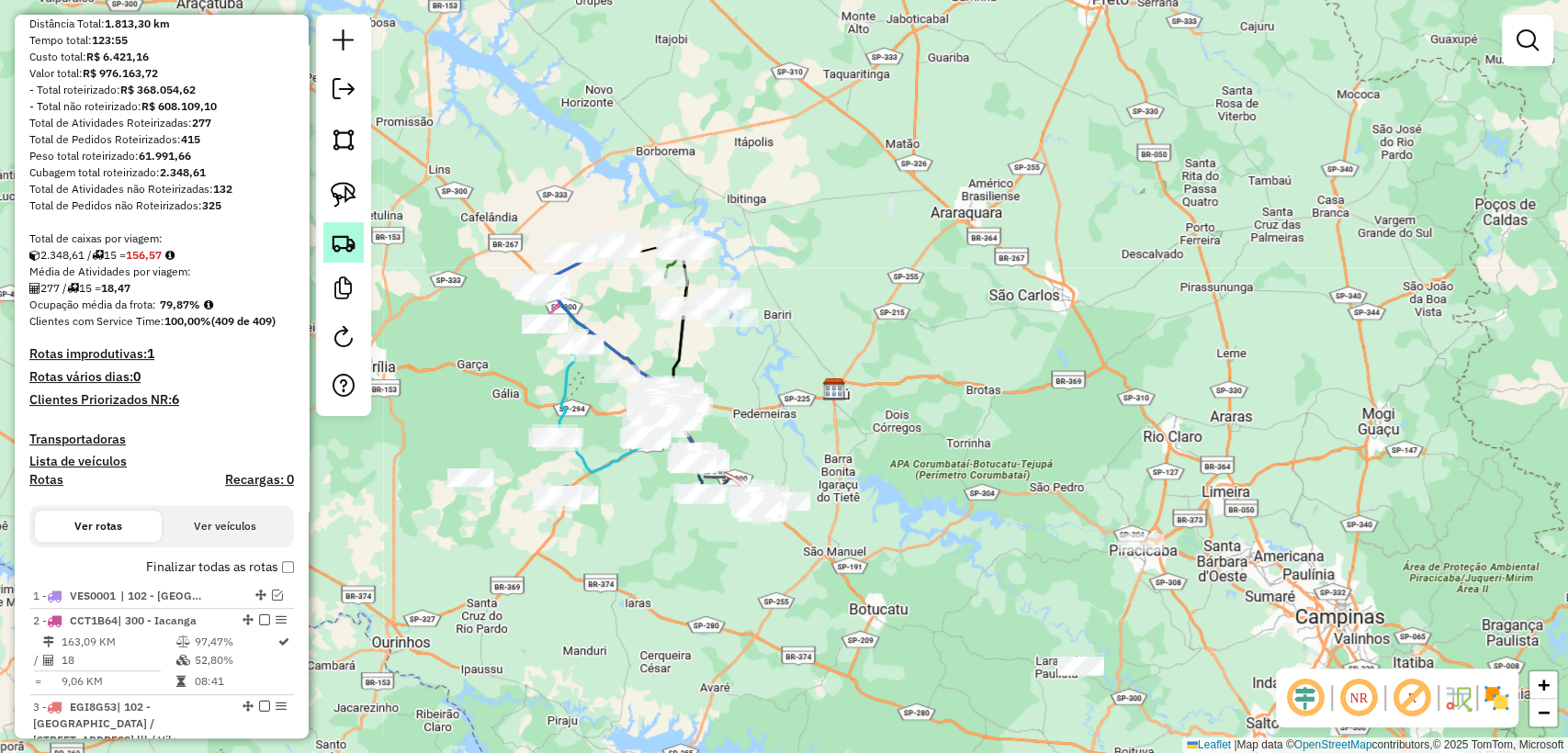
click at [336, 254] on img at bounding box center [343, 242] width 26 height 26
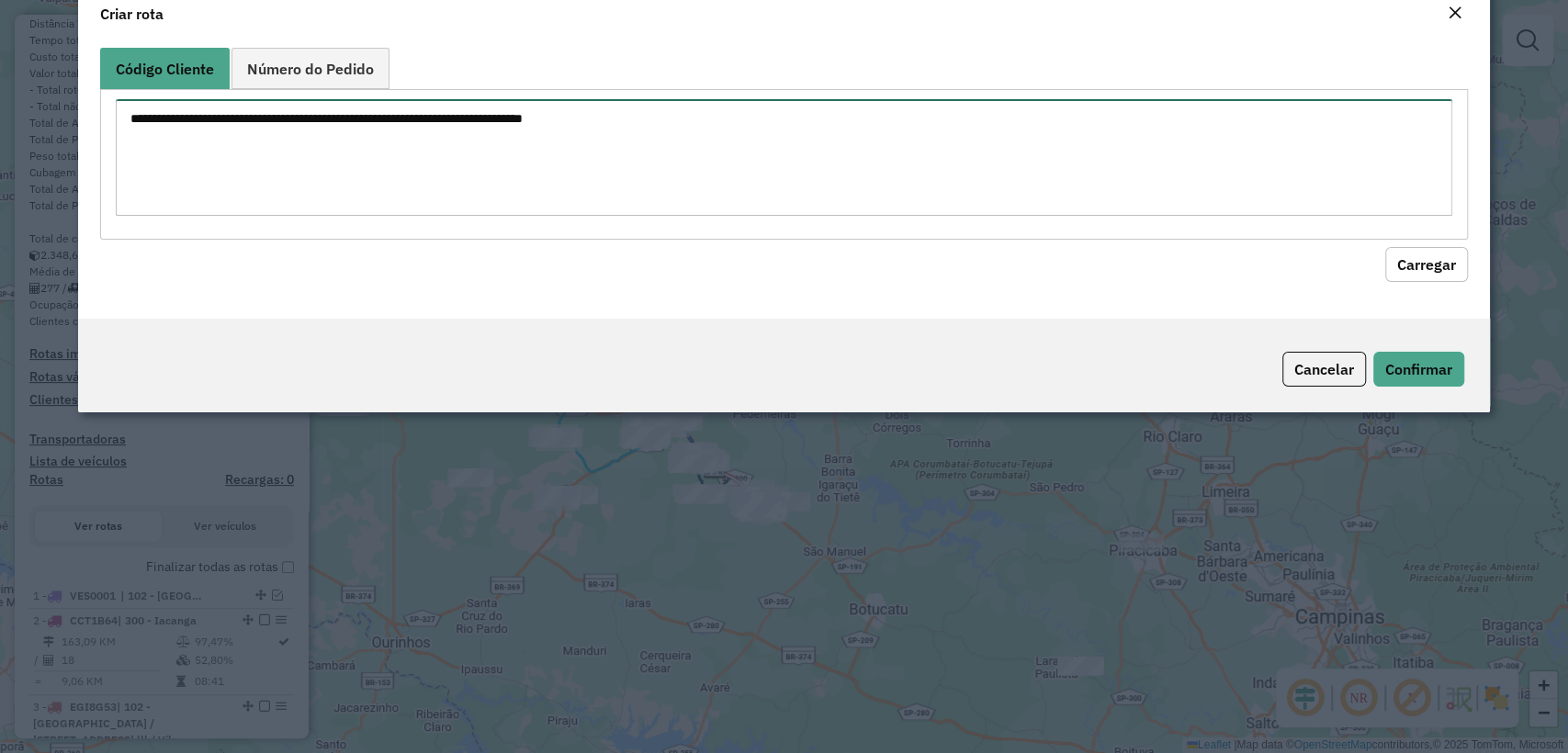
click at [481, 193] on textarea at bounding box center [783, 157] width 1335 height 116
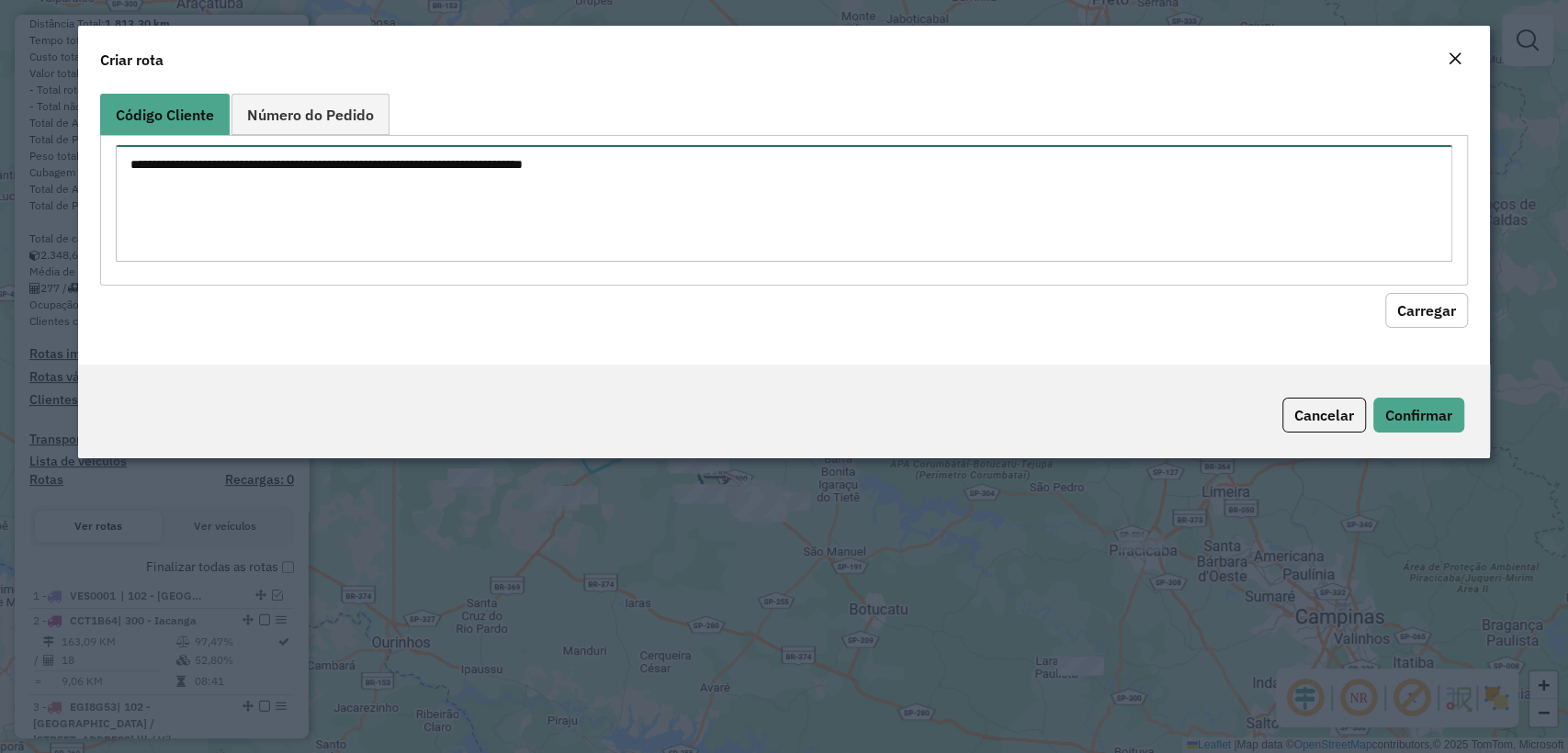
paste textarea "******** ******** ******** ******** ******** ******** ******** ******** *******…"
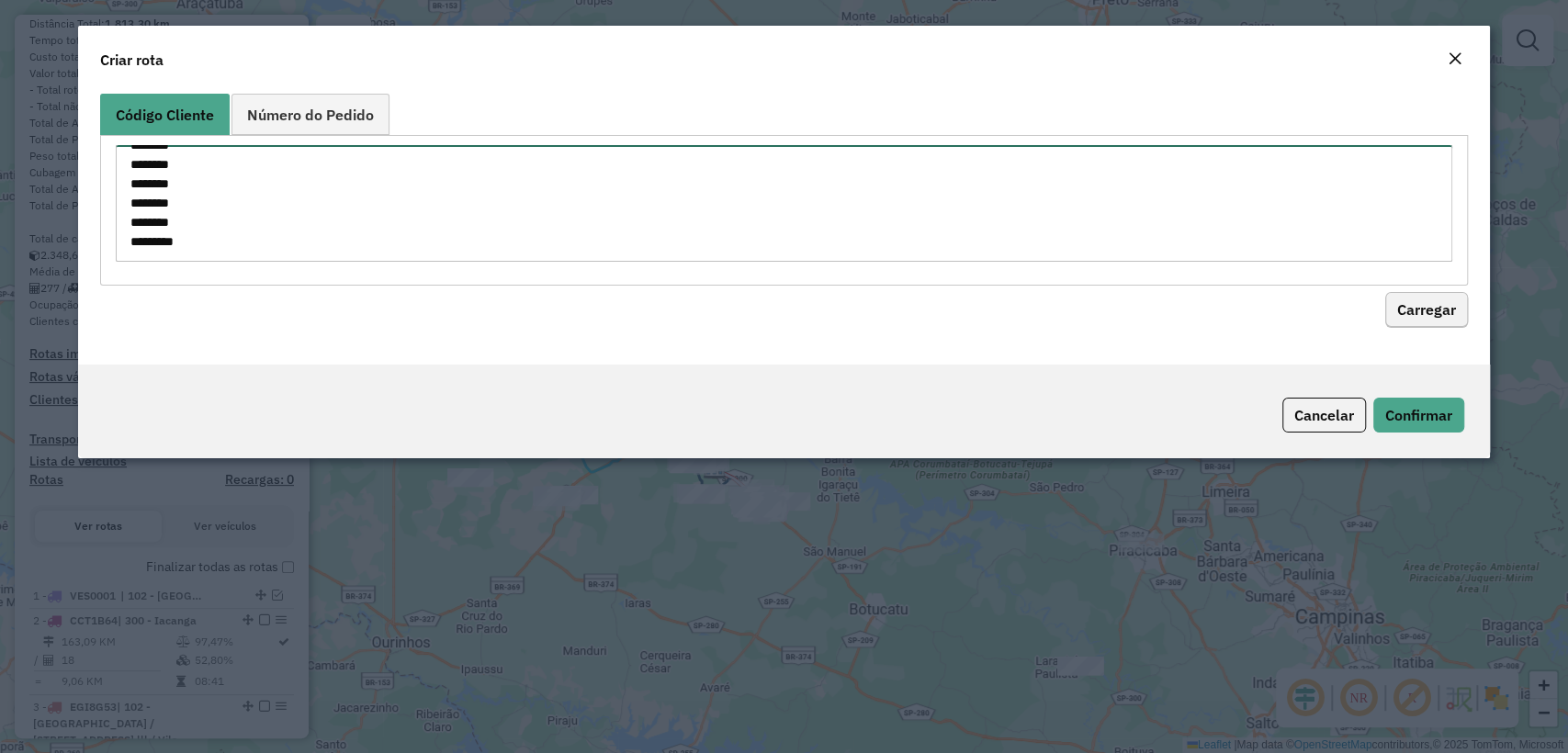
type textarea "******** ******** ******** ******** ******** ******** ******** ******** *******…"
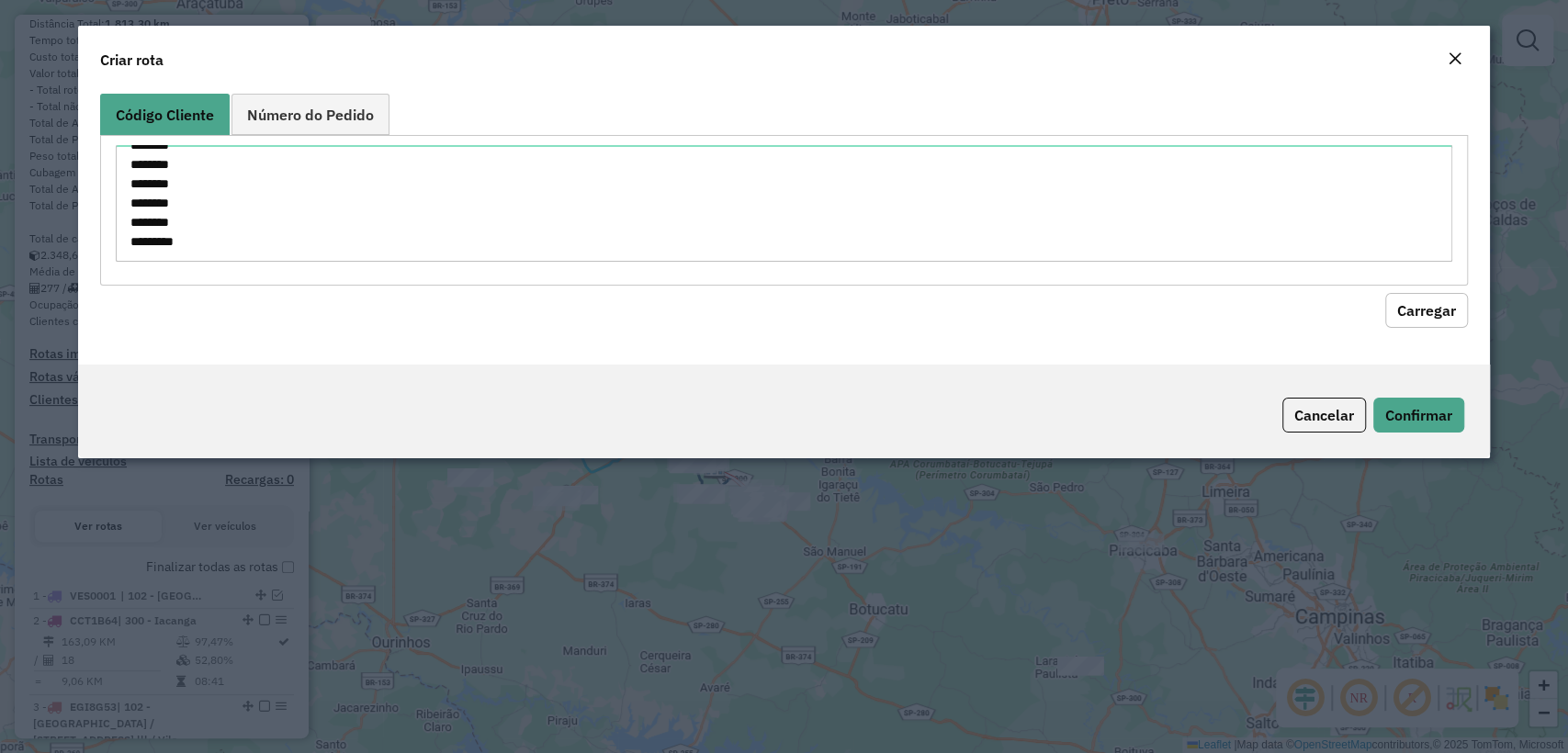
click at [1421, 308] on button "Carregar" at bounding box center [1427, 310] width 83 height 35
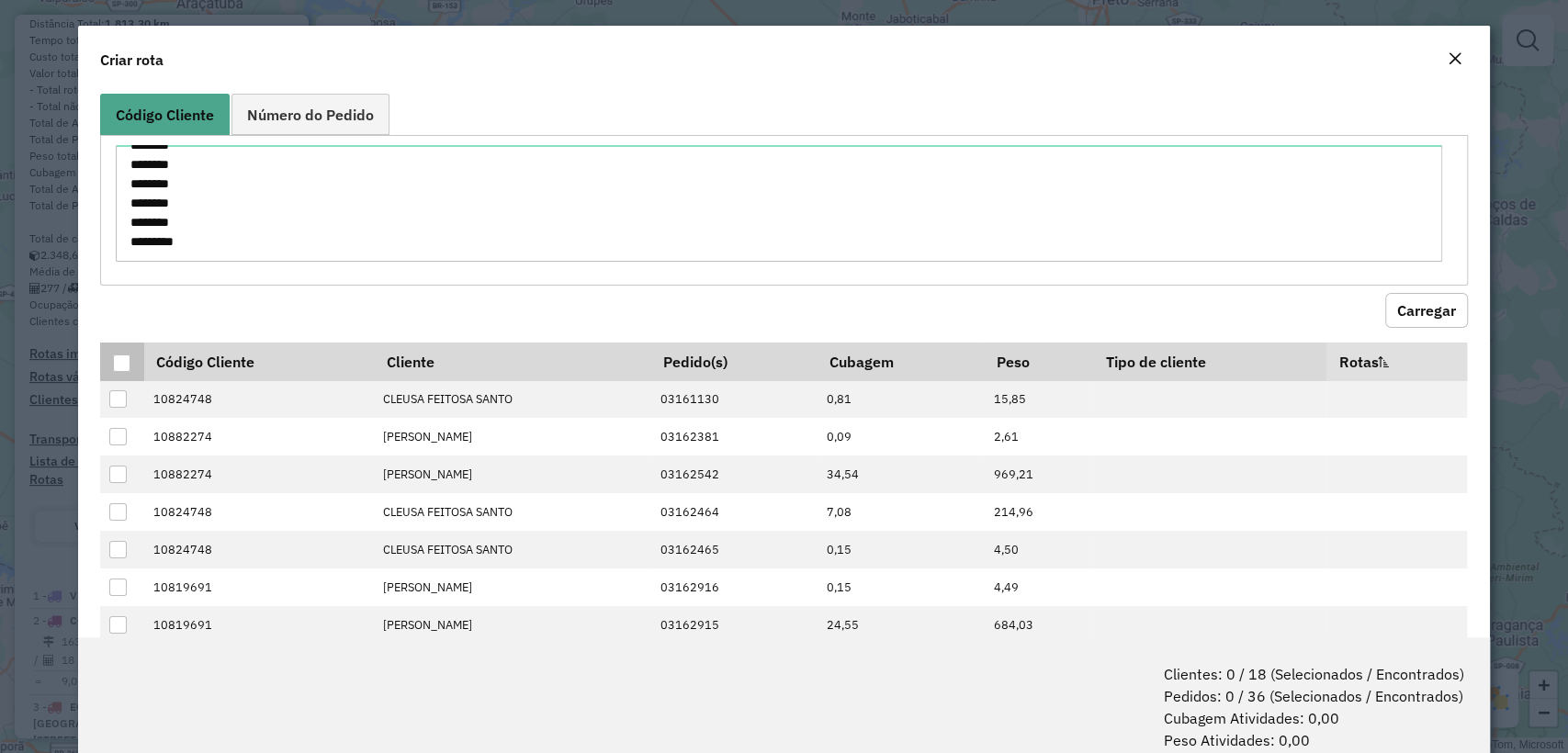
click at [118, 366] on div at bounding box center [122, 363] width 17 height 17
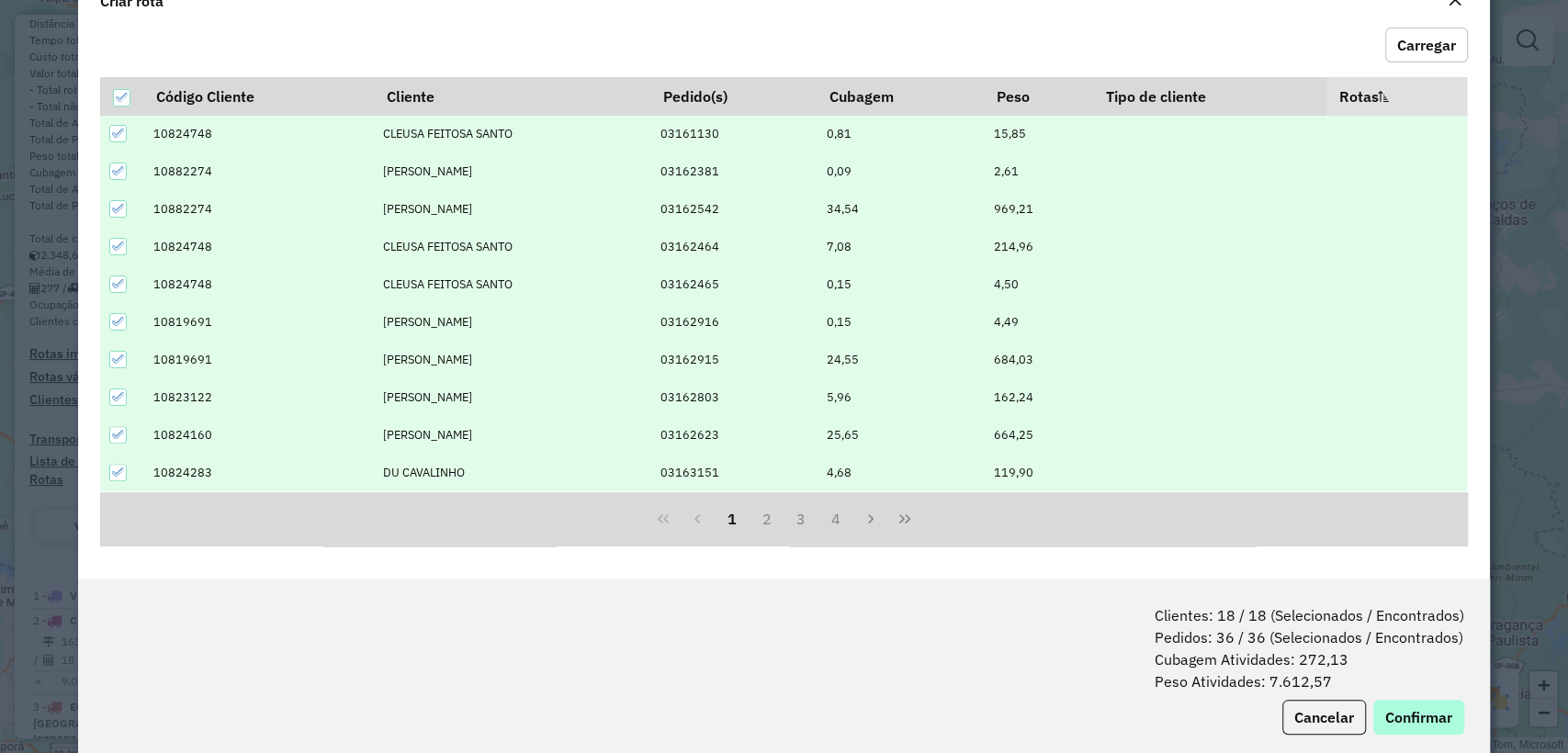
scroll to position [91, 0]
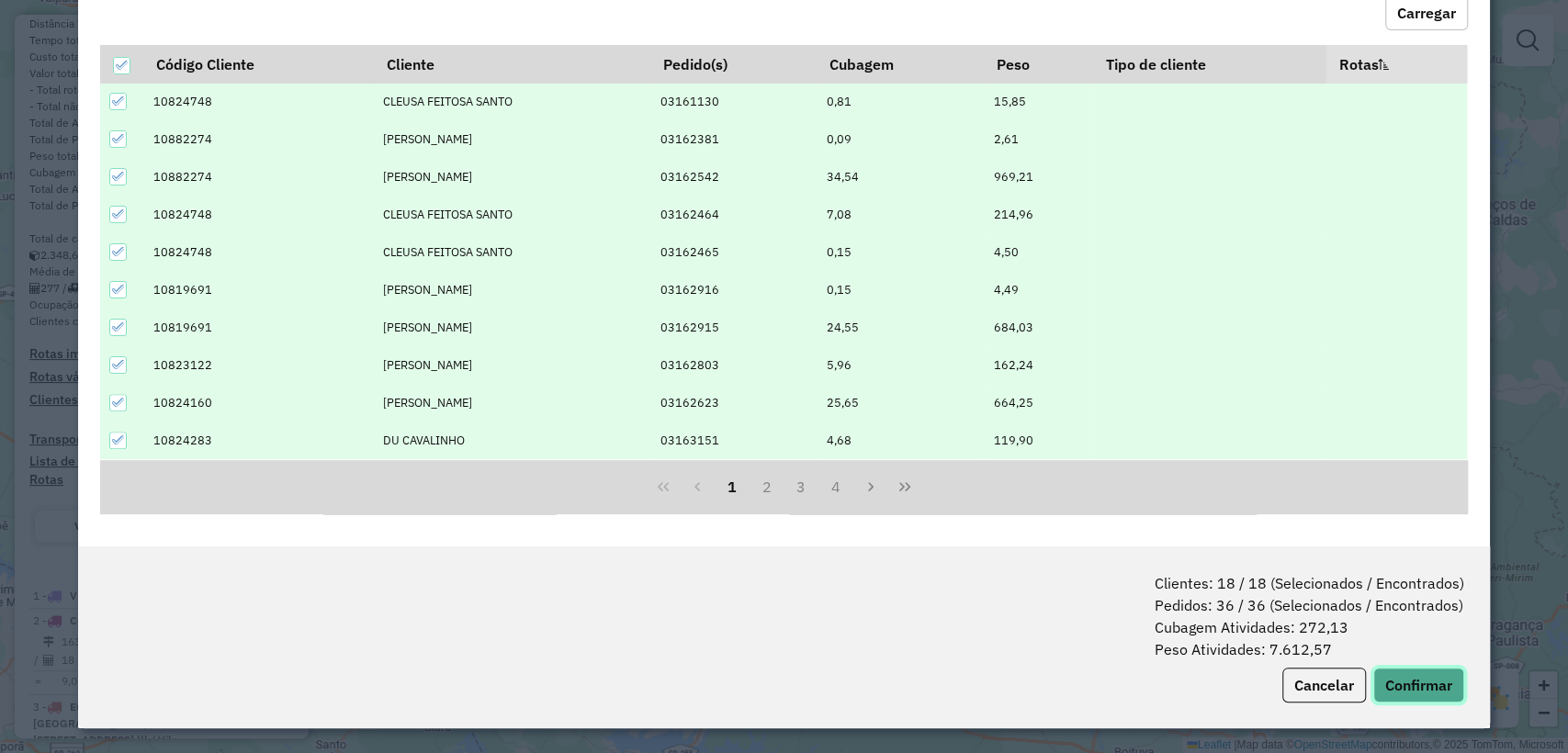
click at [1424, 692] on button "Confirmar" at bounding box center [1418, 685] width 91 height 35
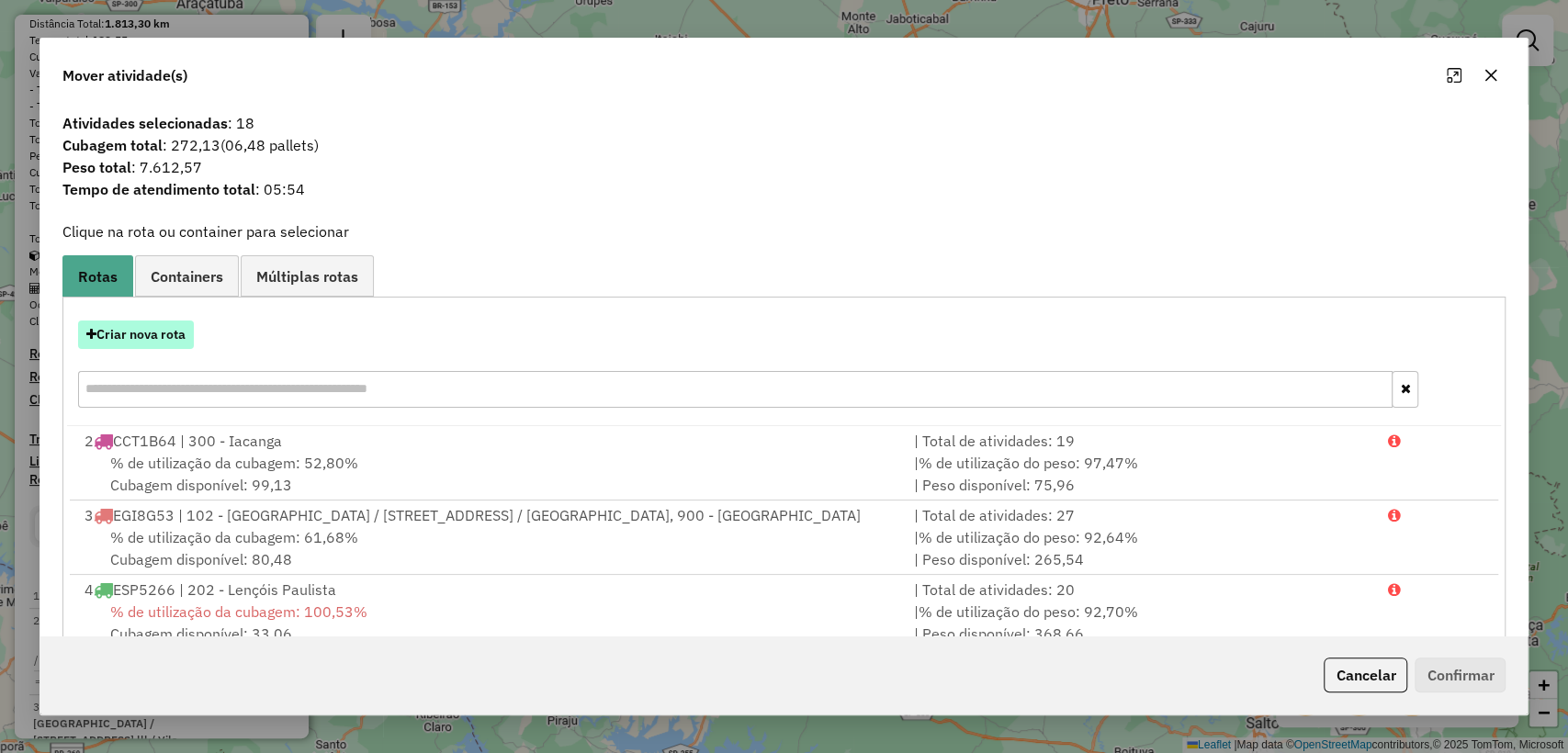
click at [155, 331] on button "Criar nova rota" at bounding box center [135, 335] width 115 height 29
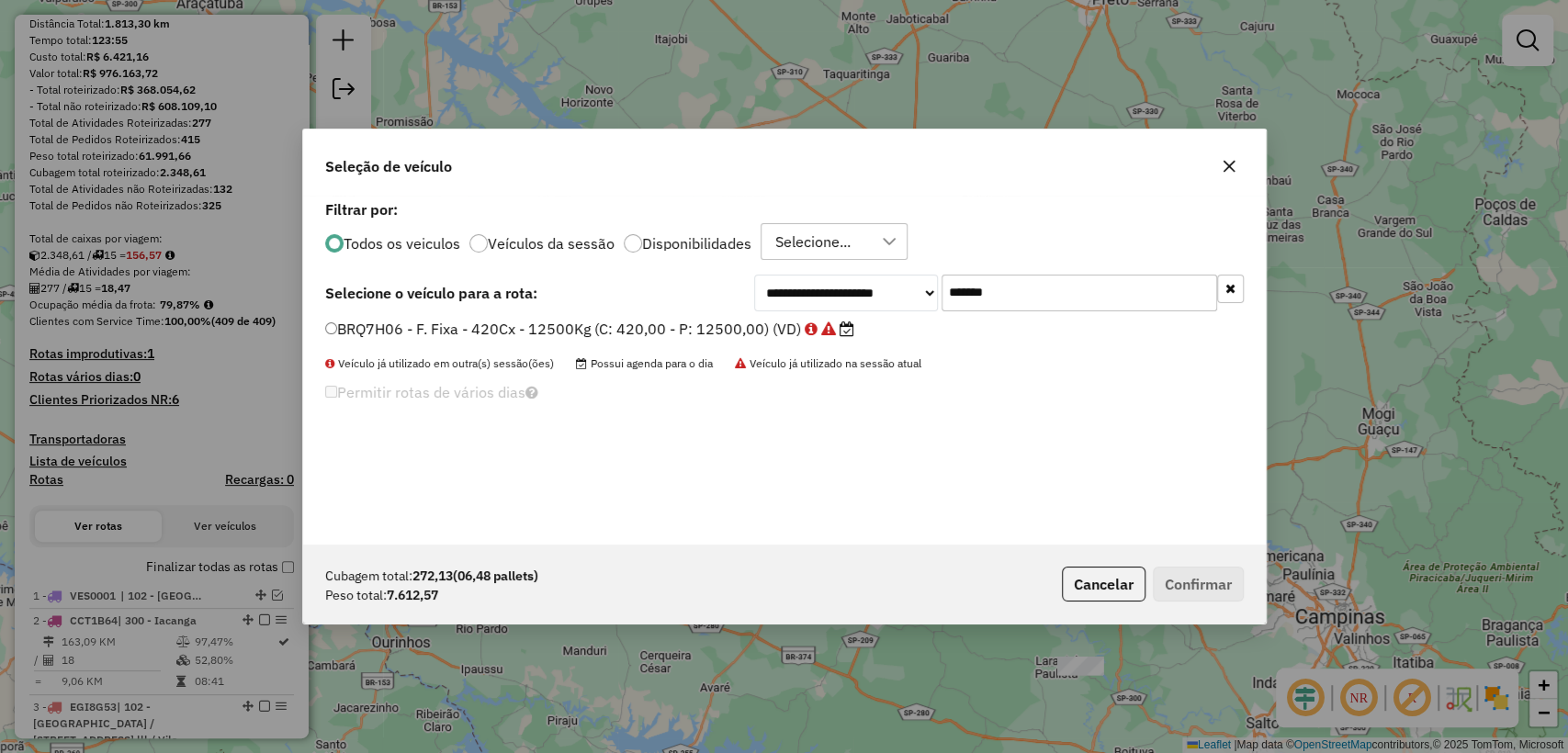
scroll to position [10, 6]
click at [1084, 290] on input "*******" at bounding box center [1079, 293] width 276 height 36
paste input "text"
type input "*******"
click at [604, 328] on label "ELO5F01 - F. Fixa - 420 Cx - 12500 Kg (C: 420,00 - P: 12500,00) (VD)" at bounding box center [581, 328] width 513 height 22
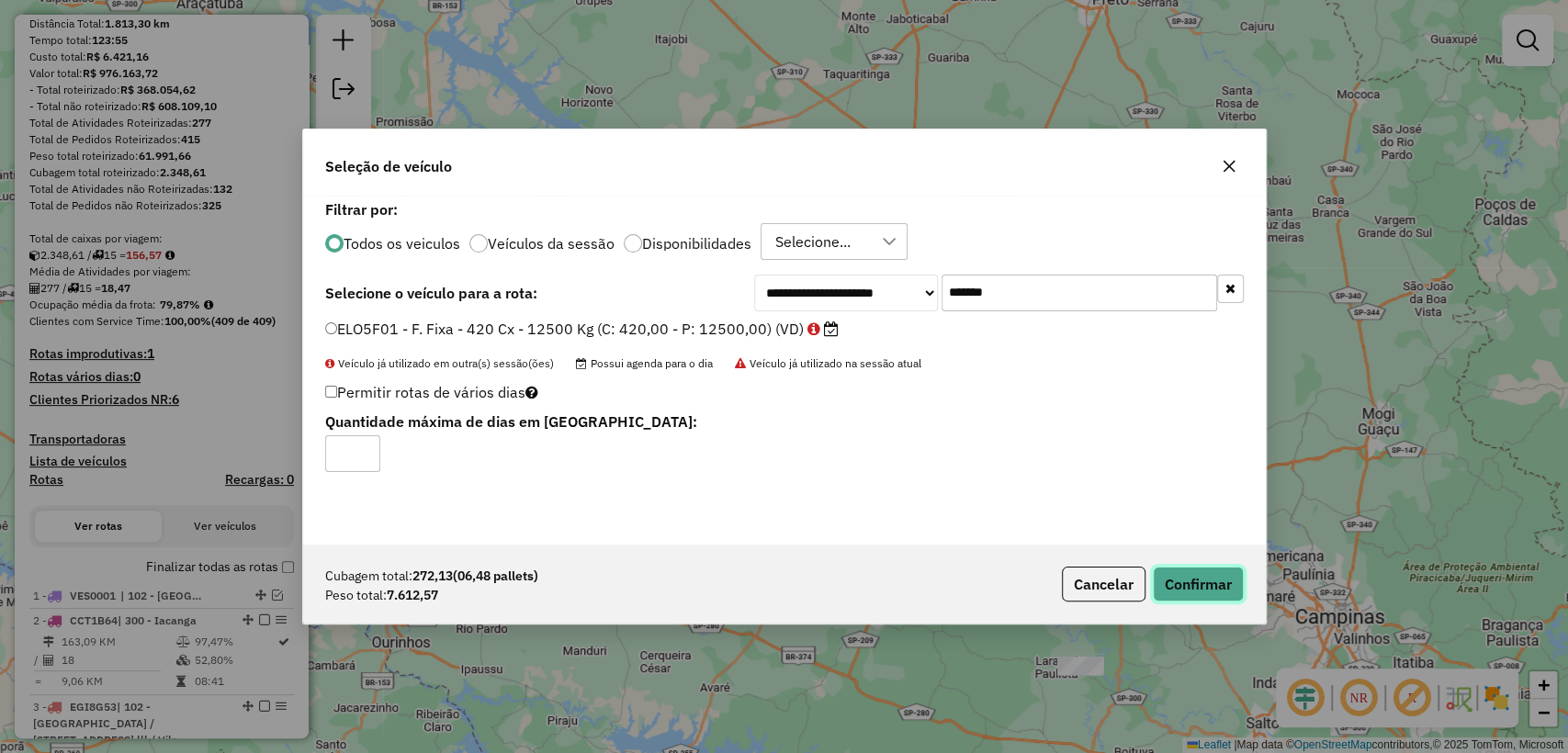
click at [1176, 588] on button "Confirmar" at bounding box center [1198, 584] width 91 height 35
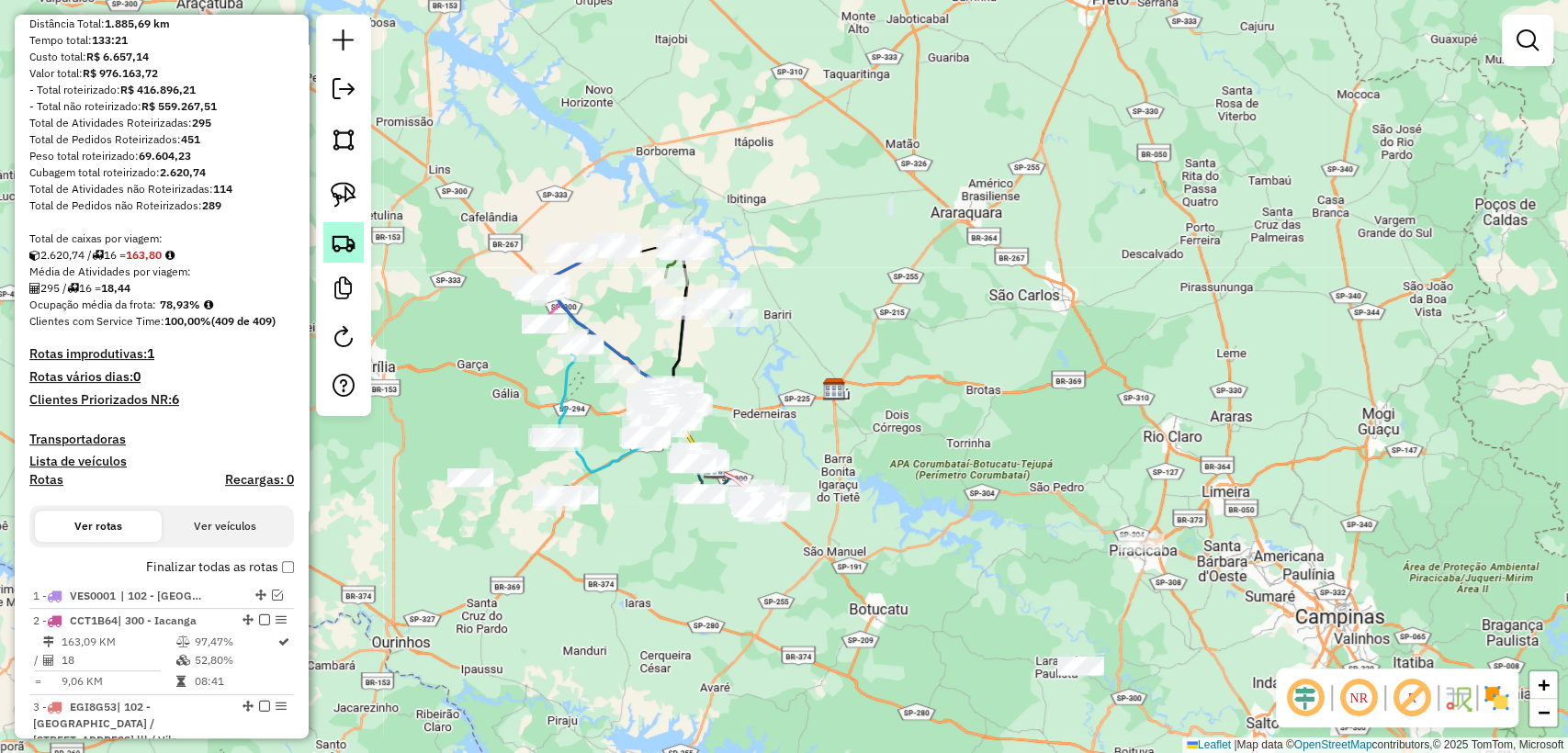
click at [342, 247] on img at bounding box center [343, 242] width 26 height 26
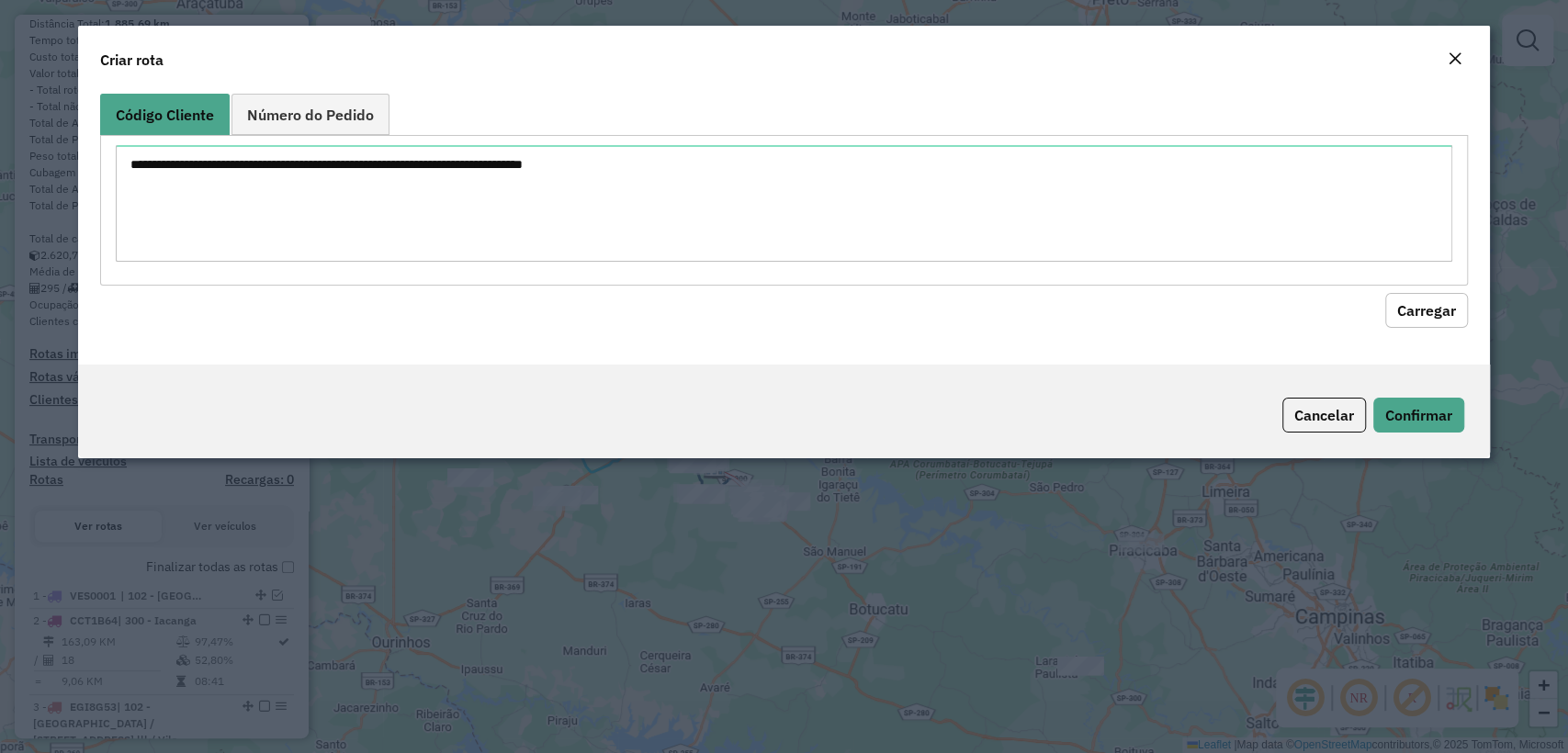
click at [551, 206] on textarea at bounding box center [783, 203] width 1335 height 116
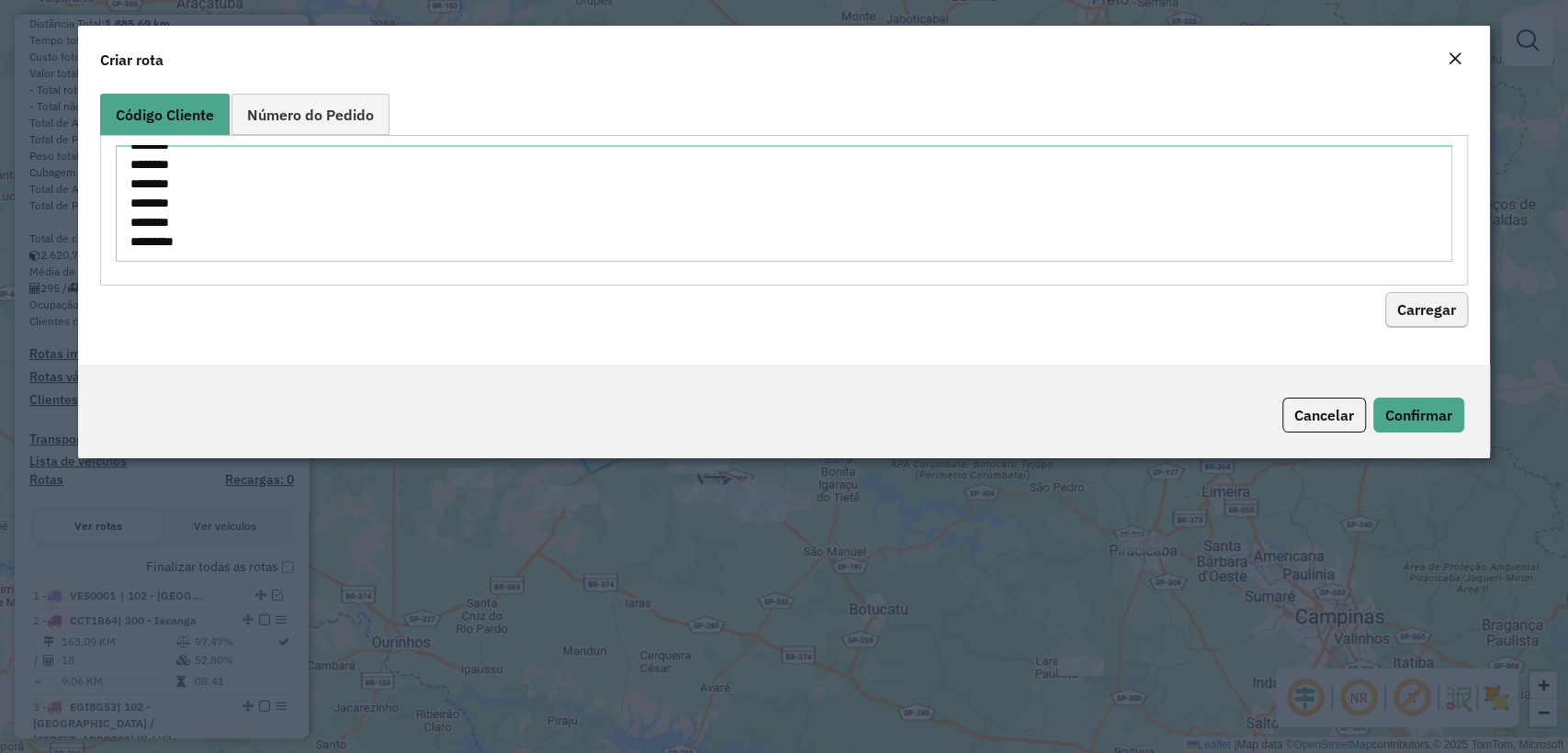
type textarea "******** ******** ******** ******** ******** ******** ******** ******** *******…"
click at [1427, 318] on button "Carregar" at bounding box center [1427, 310] width 83 height 35
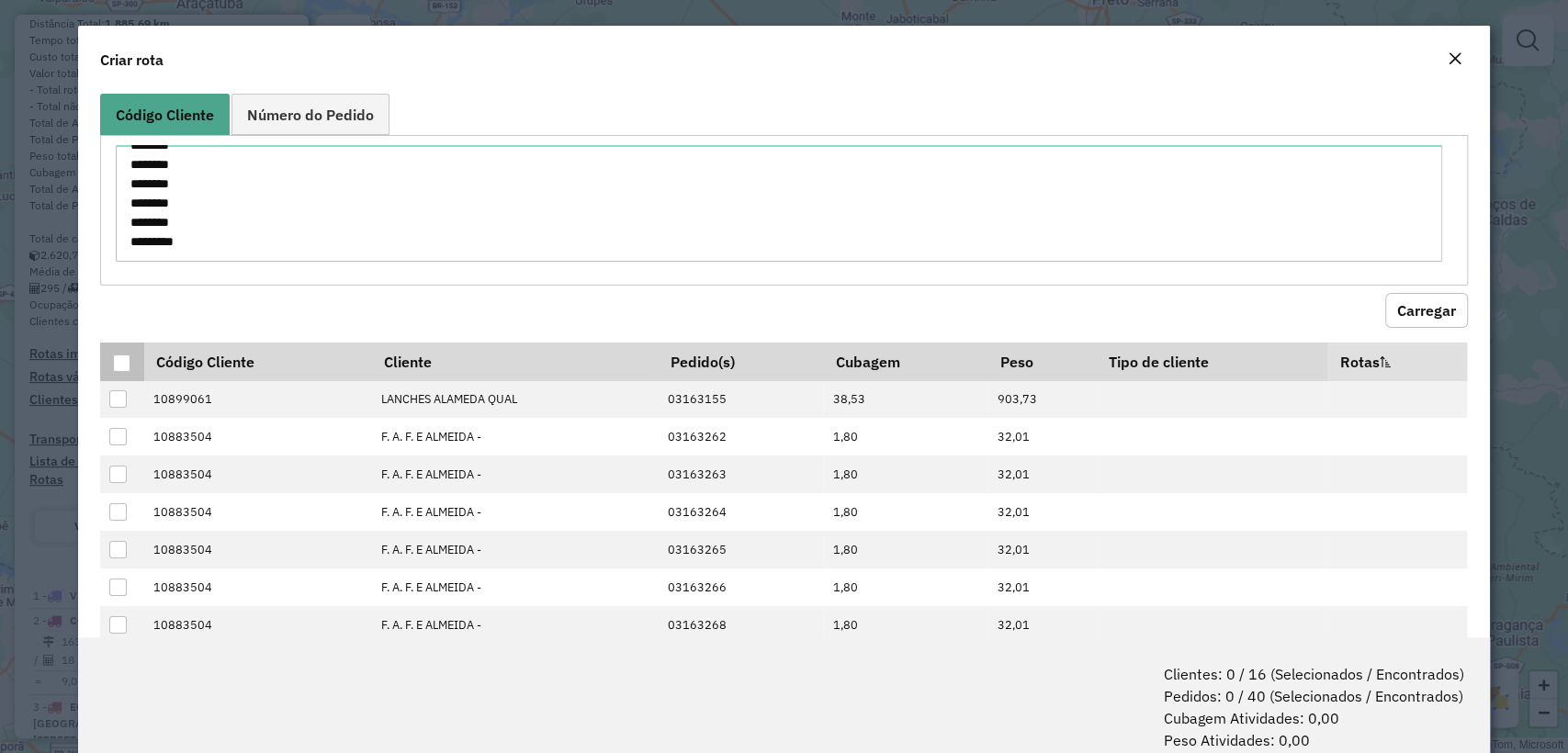
click at [117, 368] on div at bounding box center [122, 363] width 17 height 17
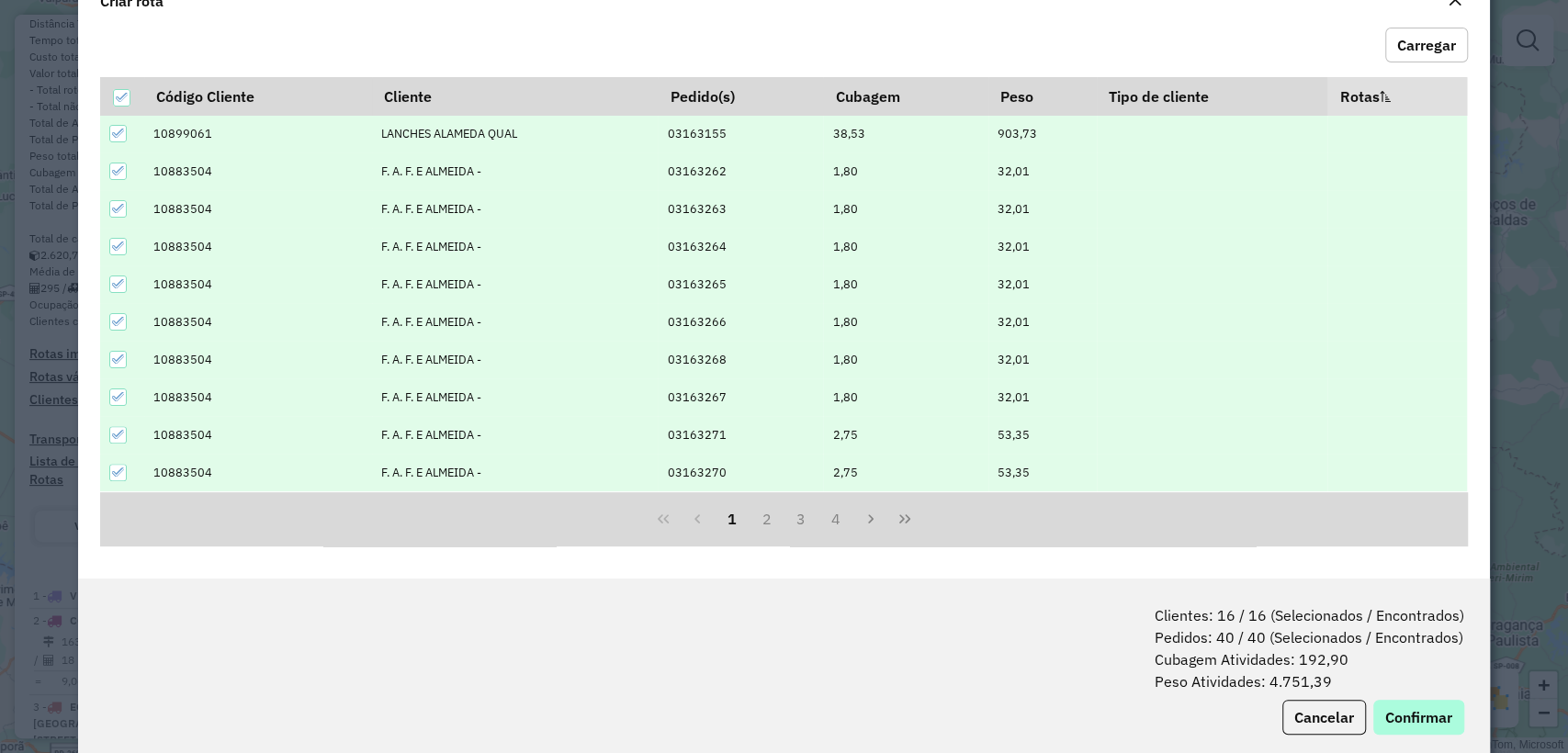
scroll to position [91, 0]
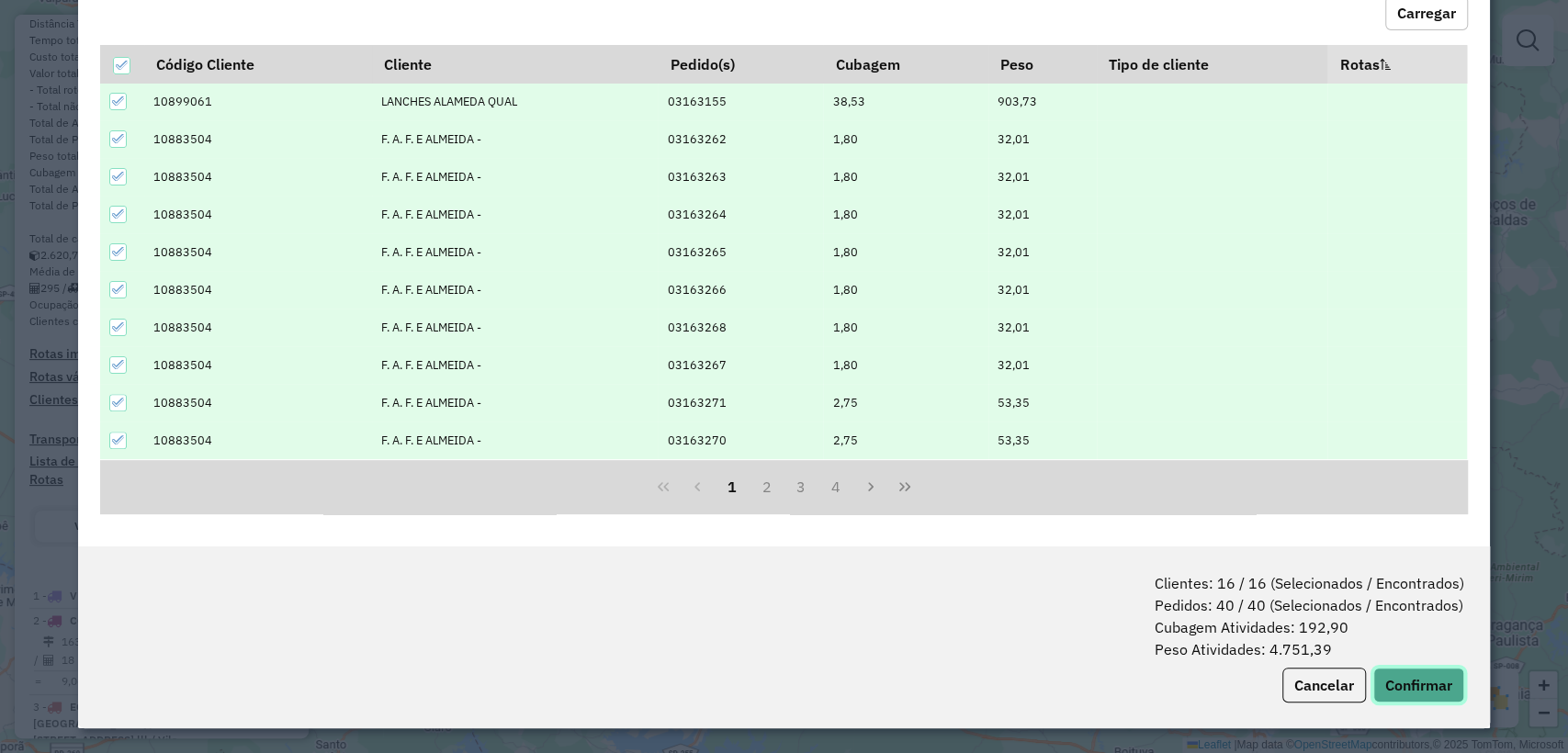
click at [1404, 678] on button "Confirmar" at bounding box center [1418, 685] width 91 height 35
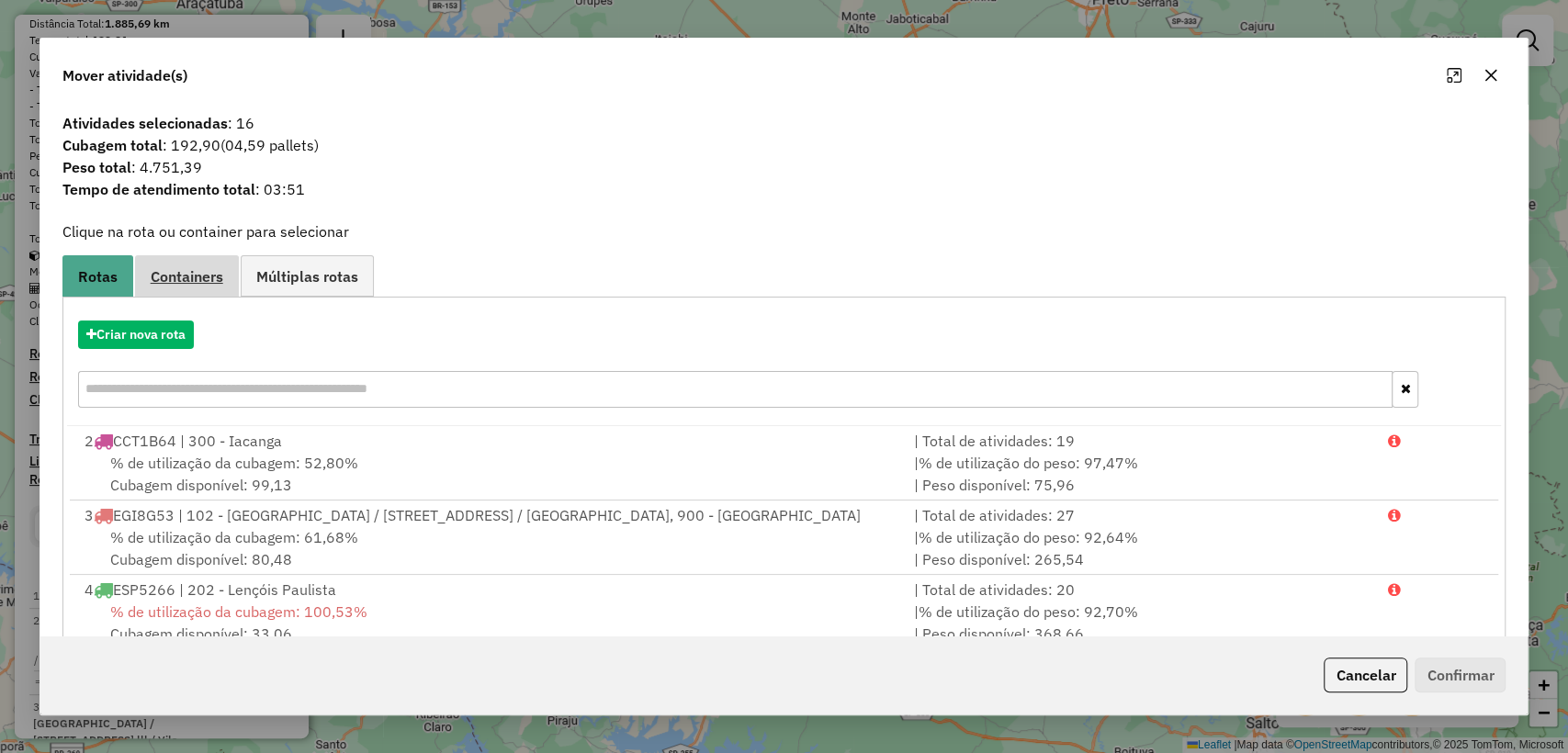
drag, startPoint x: 141, startPoint y: 292, endPoint x: 141, endPoint y: 318, distance: 26.0
click at [141, 296] on link "Containers" at bounding box center [187, 276] width 104 height 41
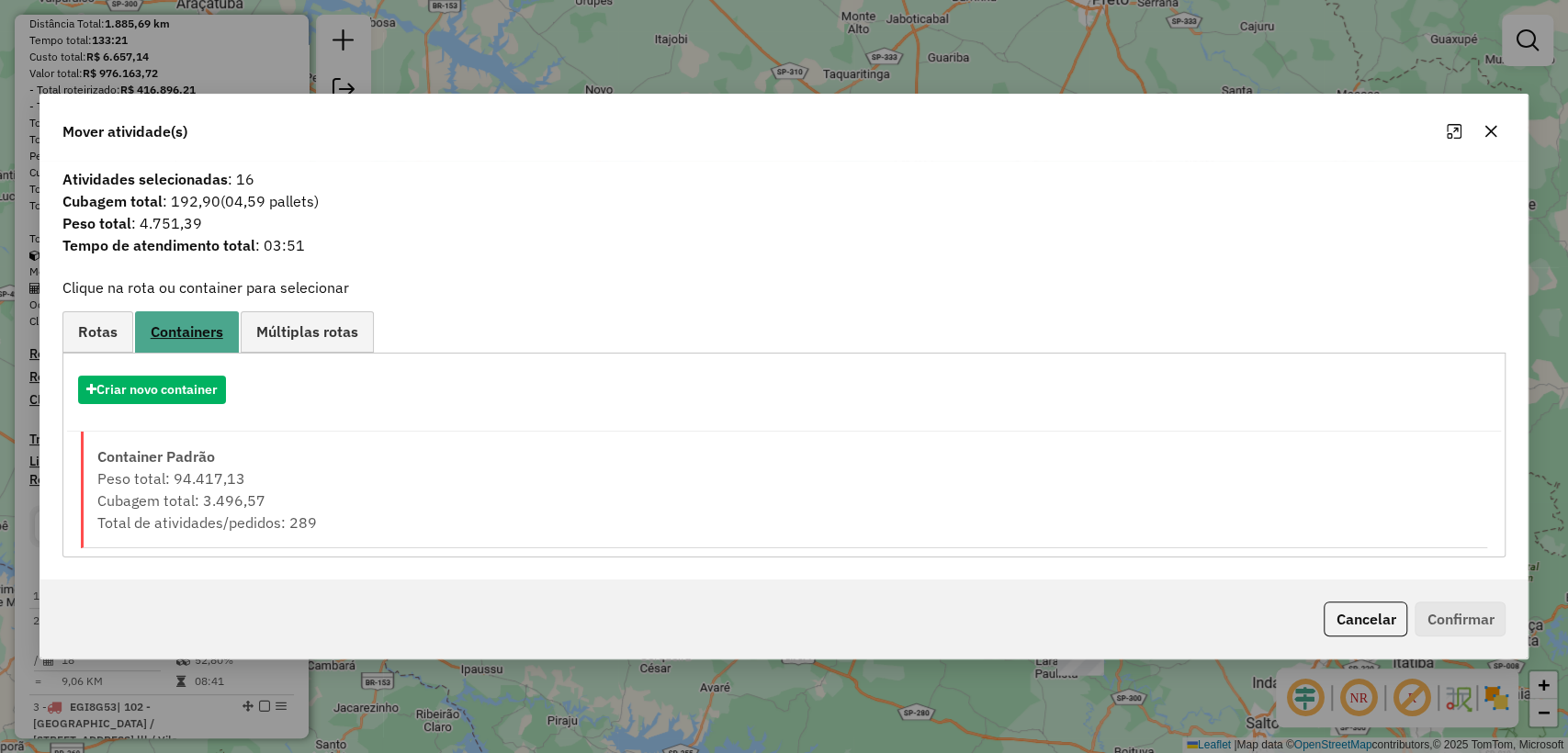
click at [141, 318] on link "Containers" at bounding box center [187, 332] width 104 height 42
click at [115, 333] on span "Rotas" at bounding box center [97, 331] width 39 height 14
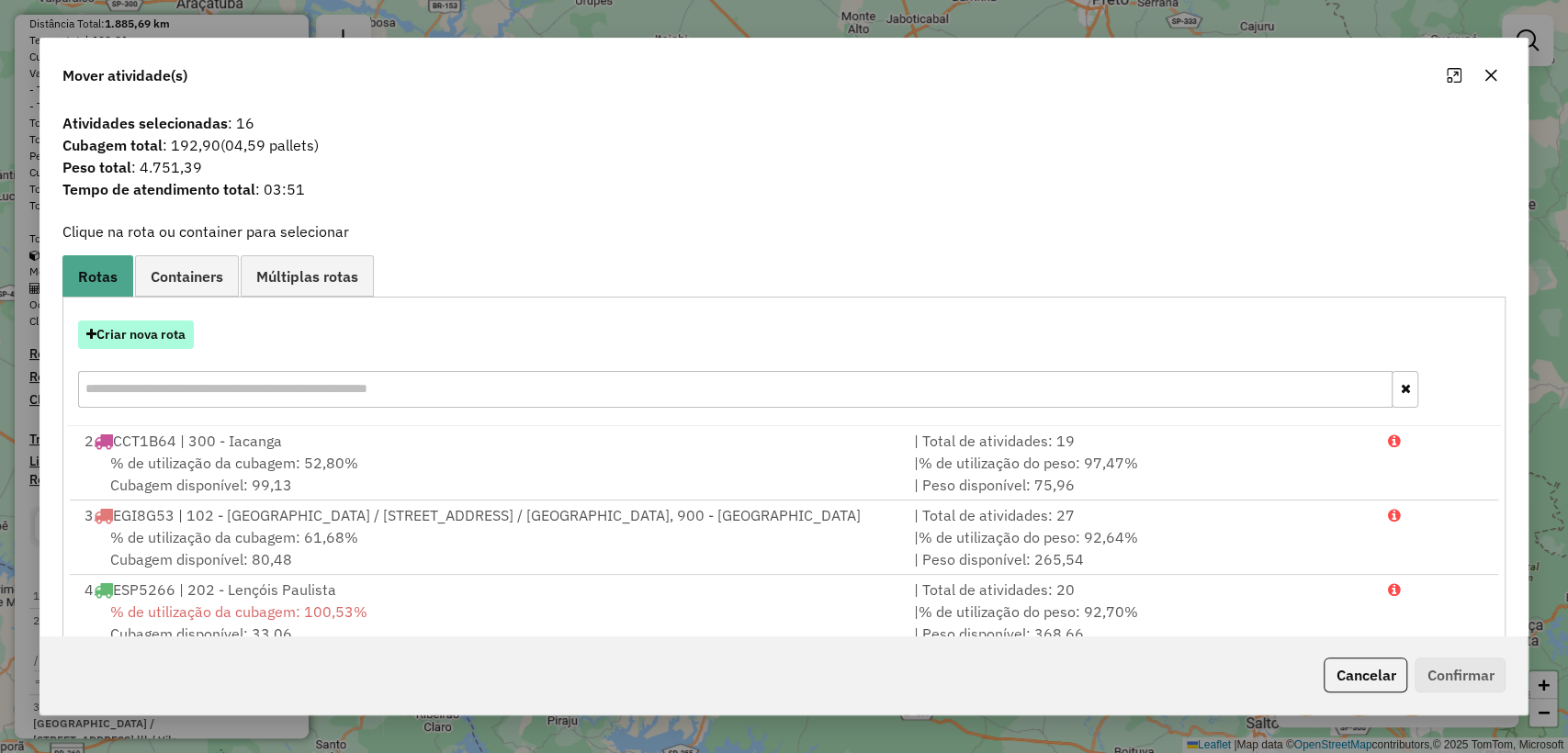
click at [133, 337] on button "Criar nova rota" at bounding box center [135, 335] width 115 height 29
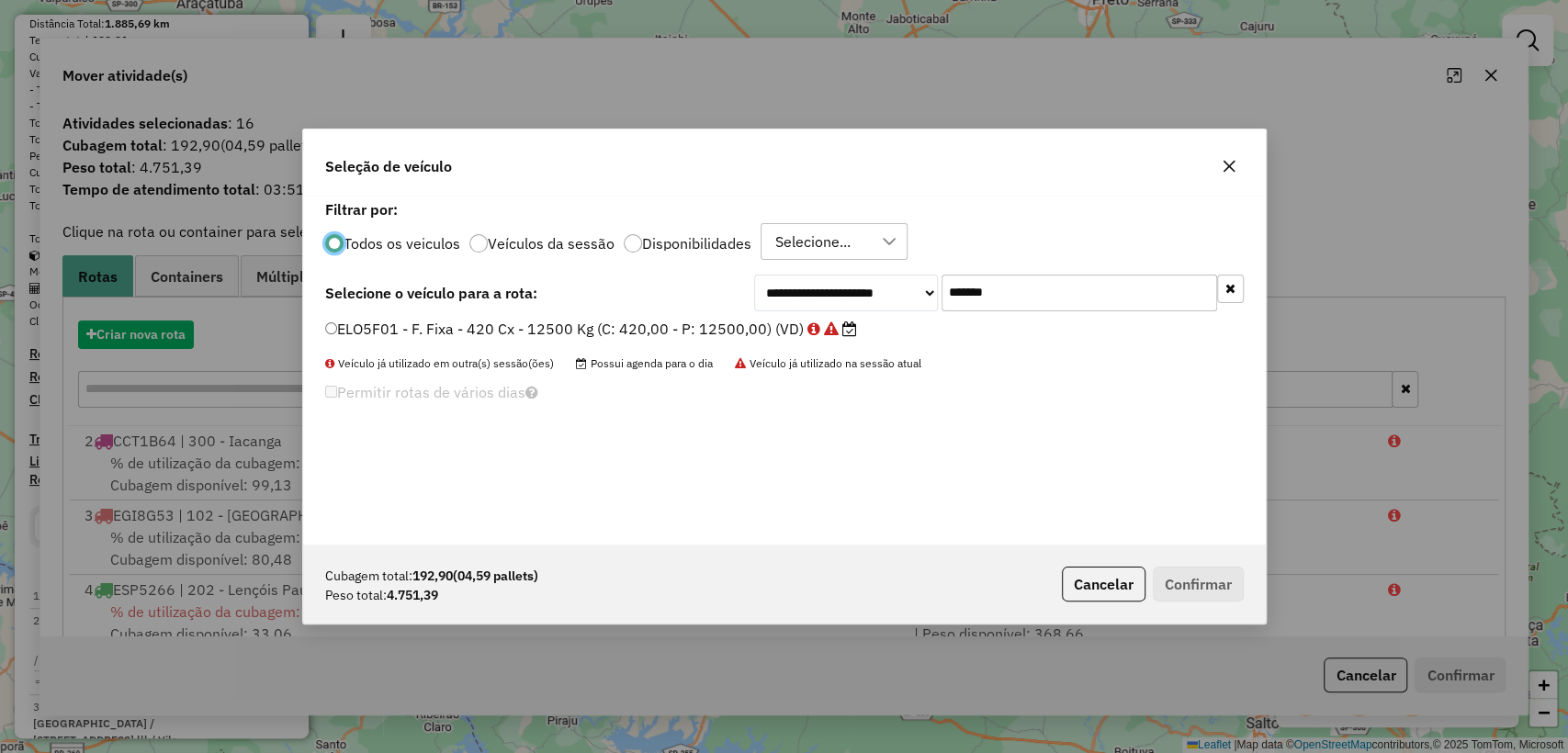
scroll to position [10, 6]
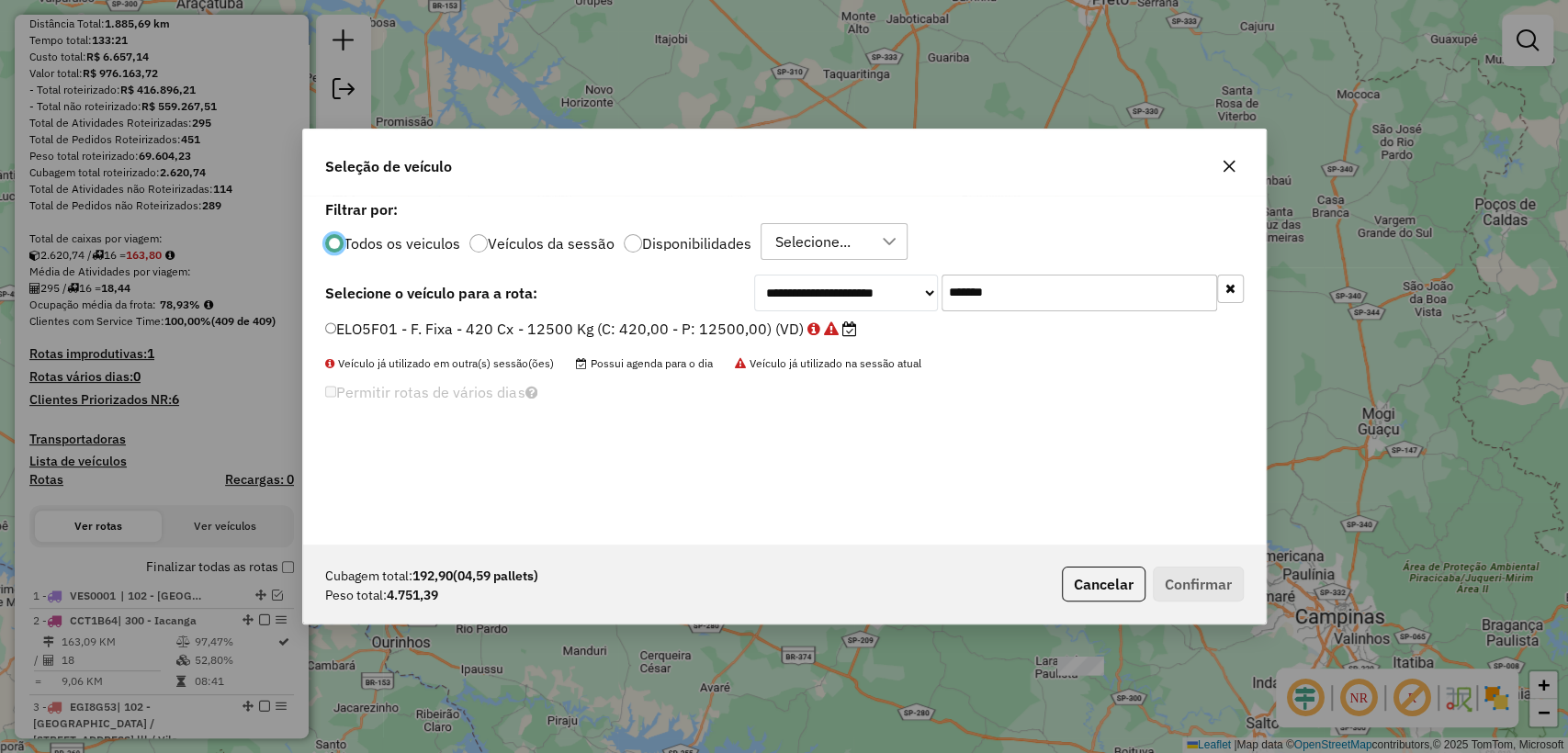
click at [1084, 296] on input "*******" at bounding box center [1079, 293] width 276 height 36
paste input "text"
type input "*******"
click at [676, 339] on label "GCI3427 - F. Fixa - 420 Cx - 12680 Kg (C: 420,00 - P: 12680,00) (VD)" at bounding box center [581, 328] width 513 height 22
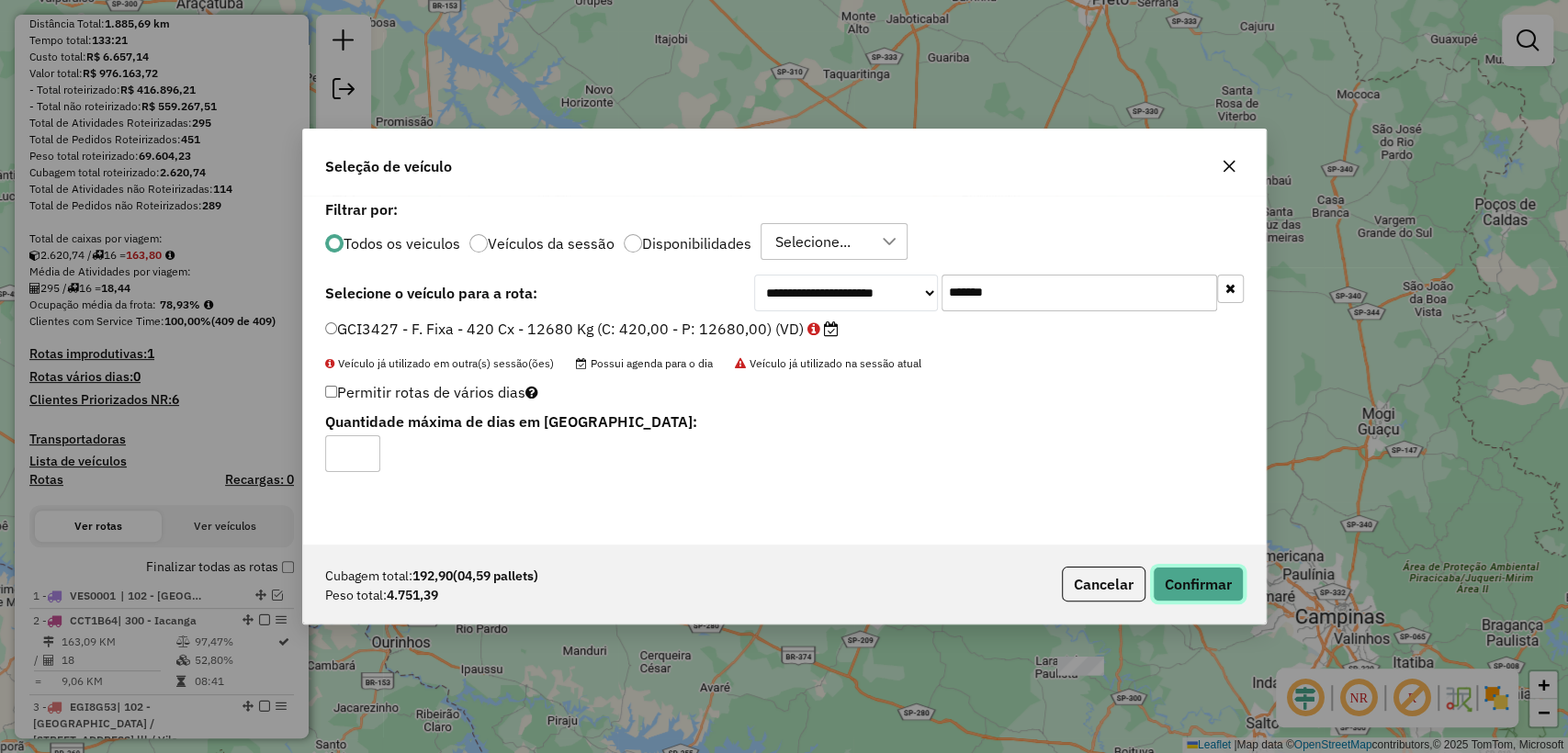
click at [1213, 580] on button "Confirmar" at bounding box center [1198, 584] width 91 height 35
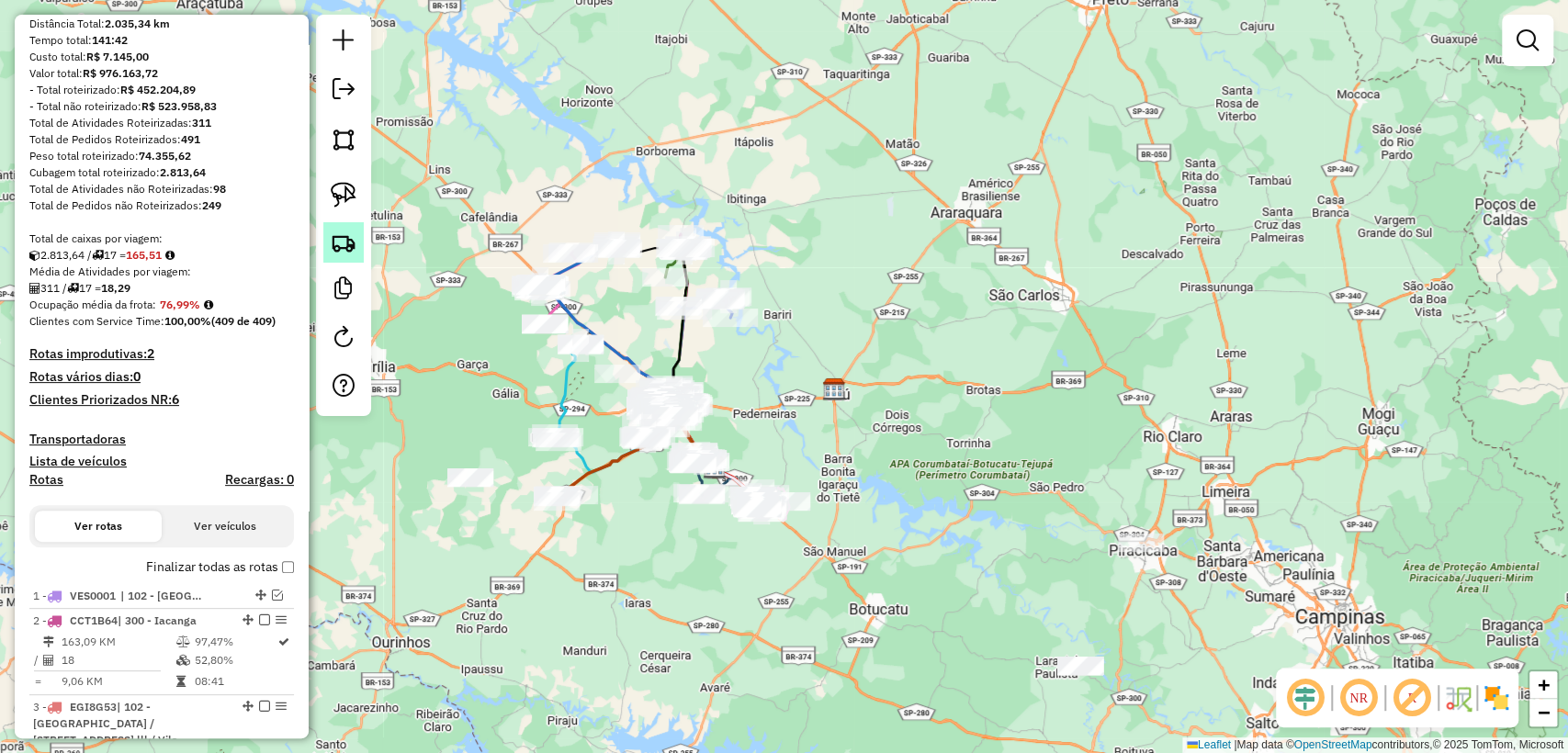
click at [345, 248] on img at bounding box center [343, 242] width 26 height 26
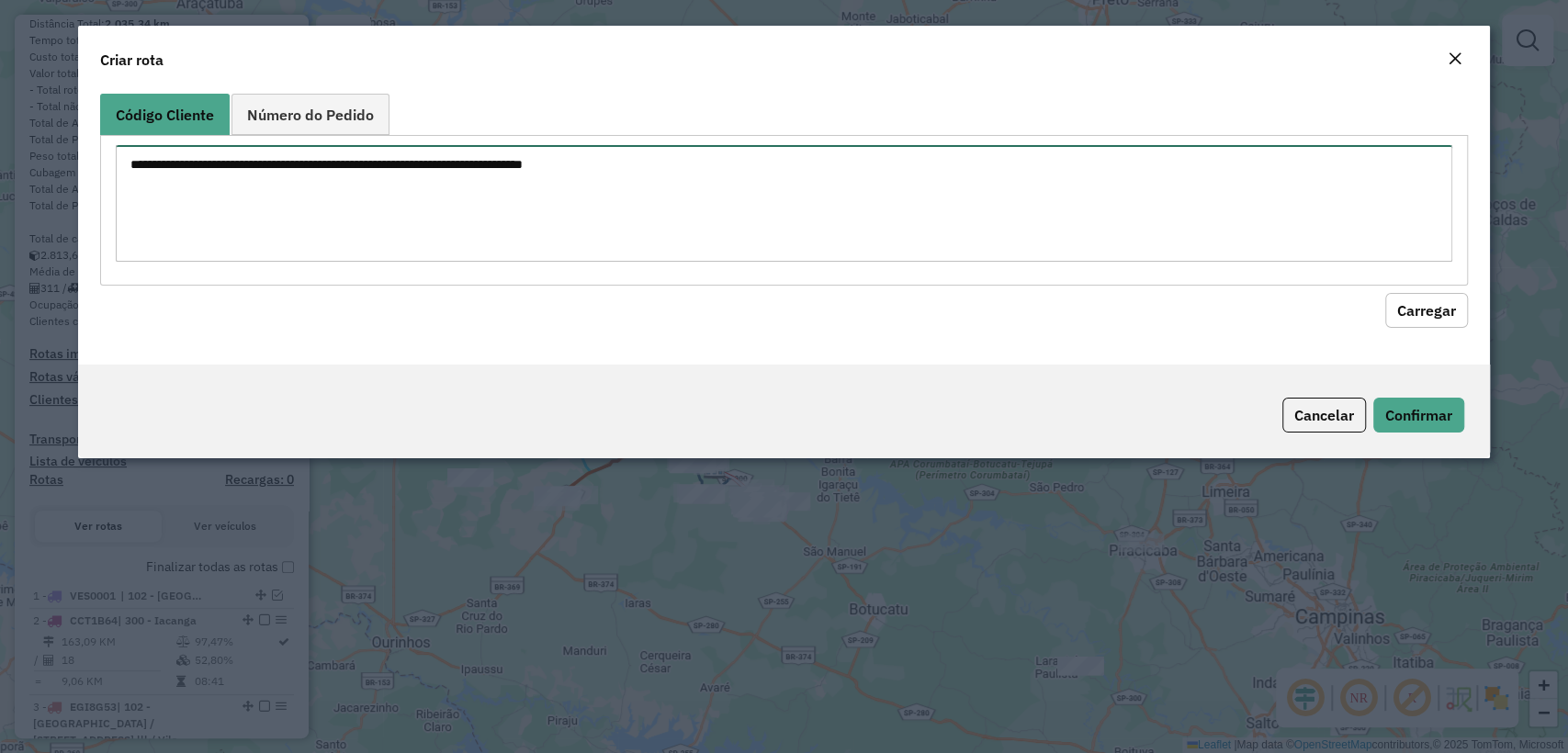
click at [682, 175] on textarea at bounding box center [783, 203] width 1335 height 116
paste textarea "******** ******** ******** ******** ******** ******** ******** ******** *******…"
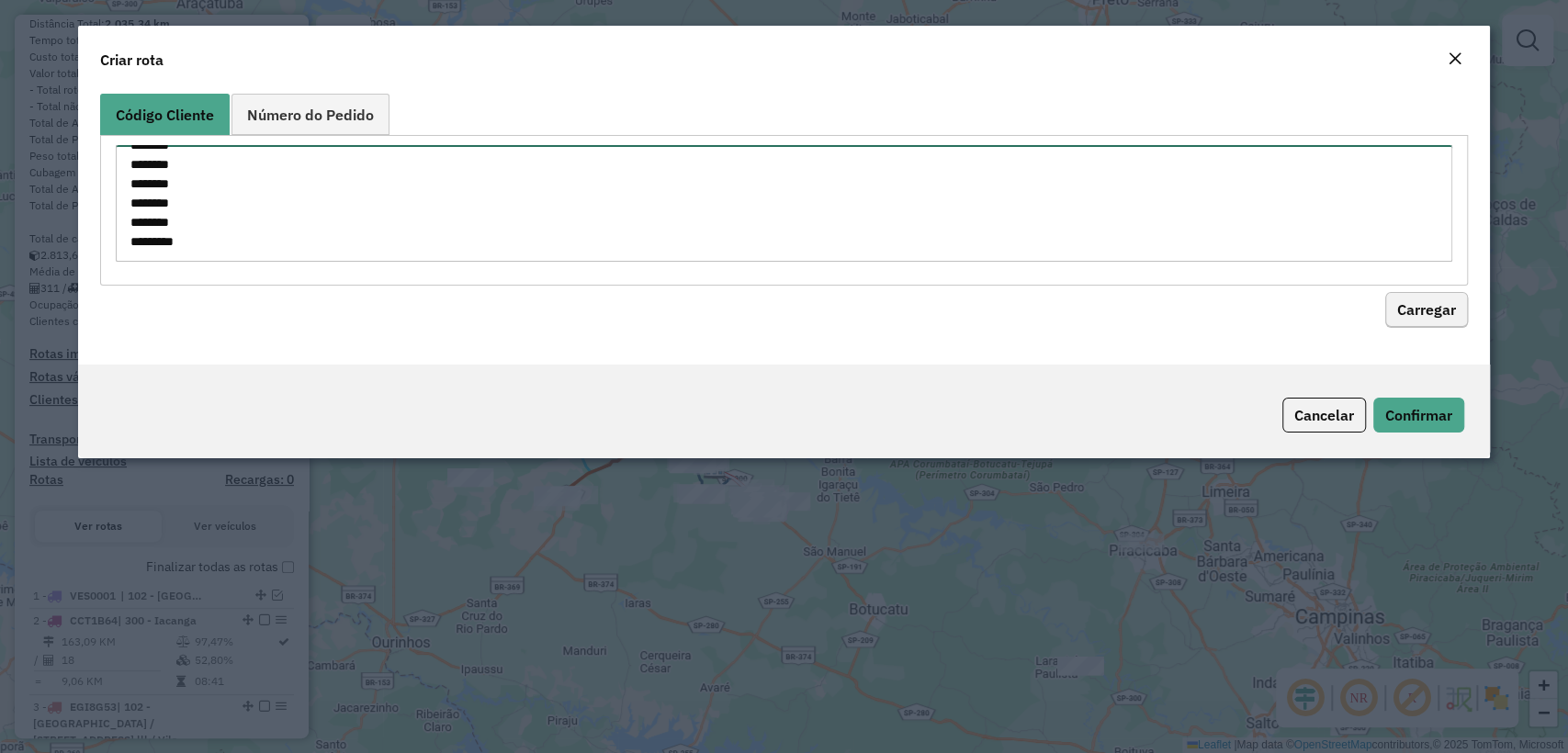
type textarea "******** ******** ******** ******** ******** ******** ******** ******** *******…"
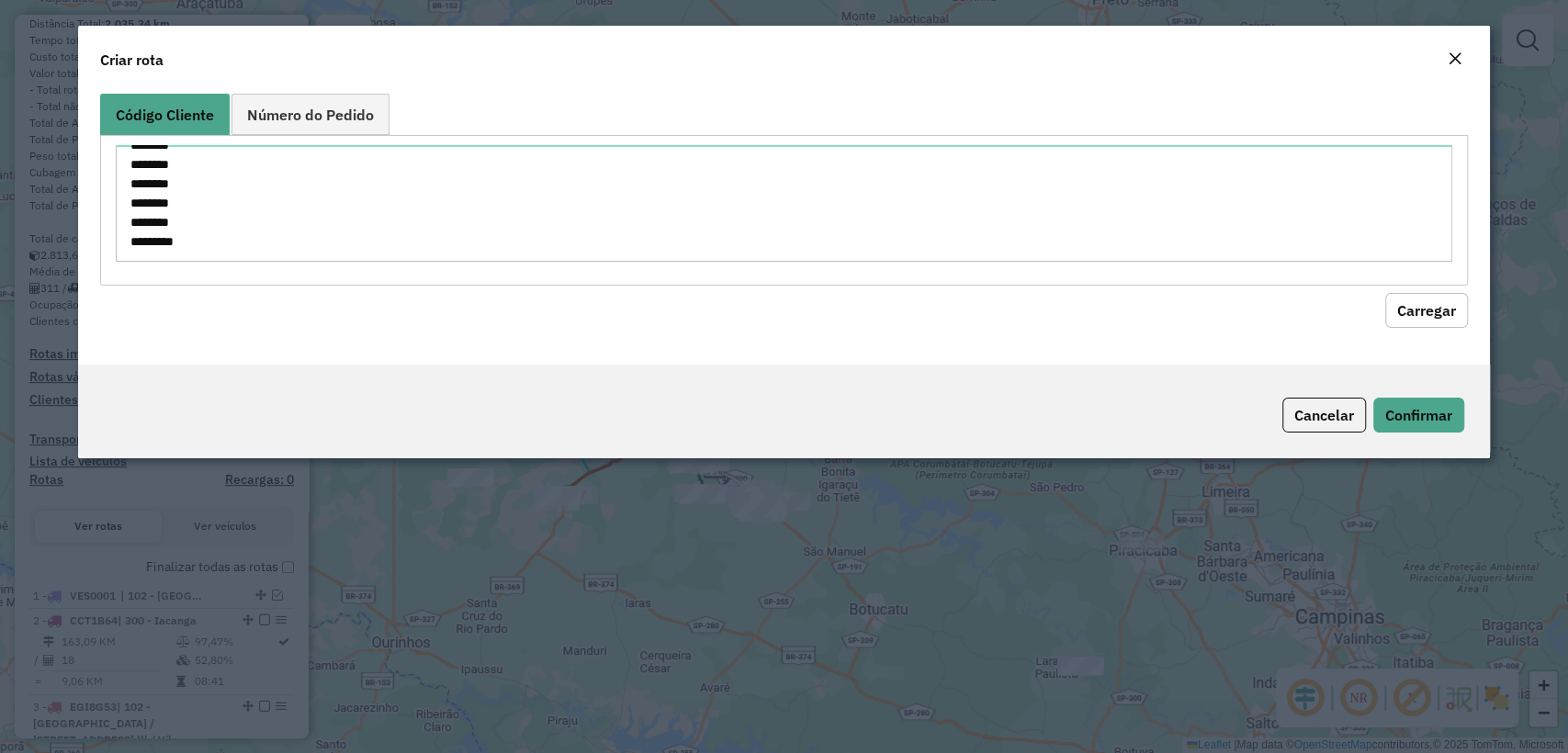
click at [1406, 301] on button "Carregar" at bounding box center [1427, 310] width 83 height 35
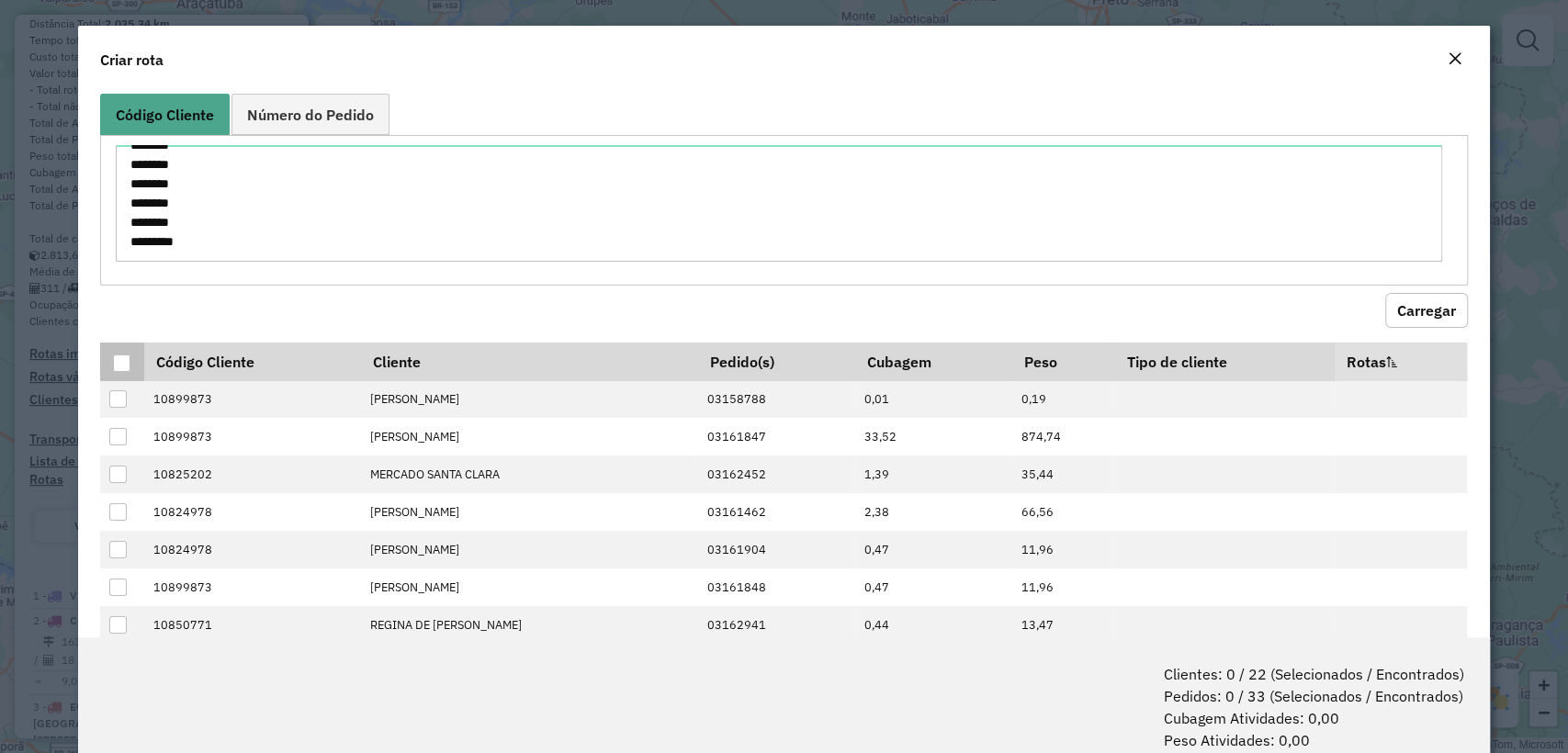
click at [120, 356] on div at bounding box center [122, 363] width 17 height 17
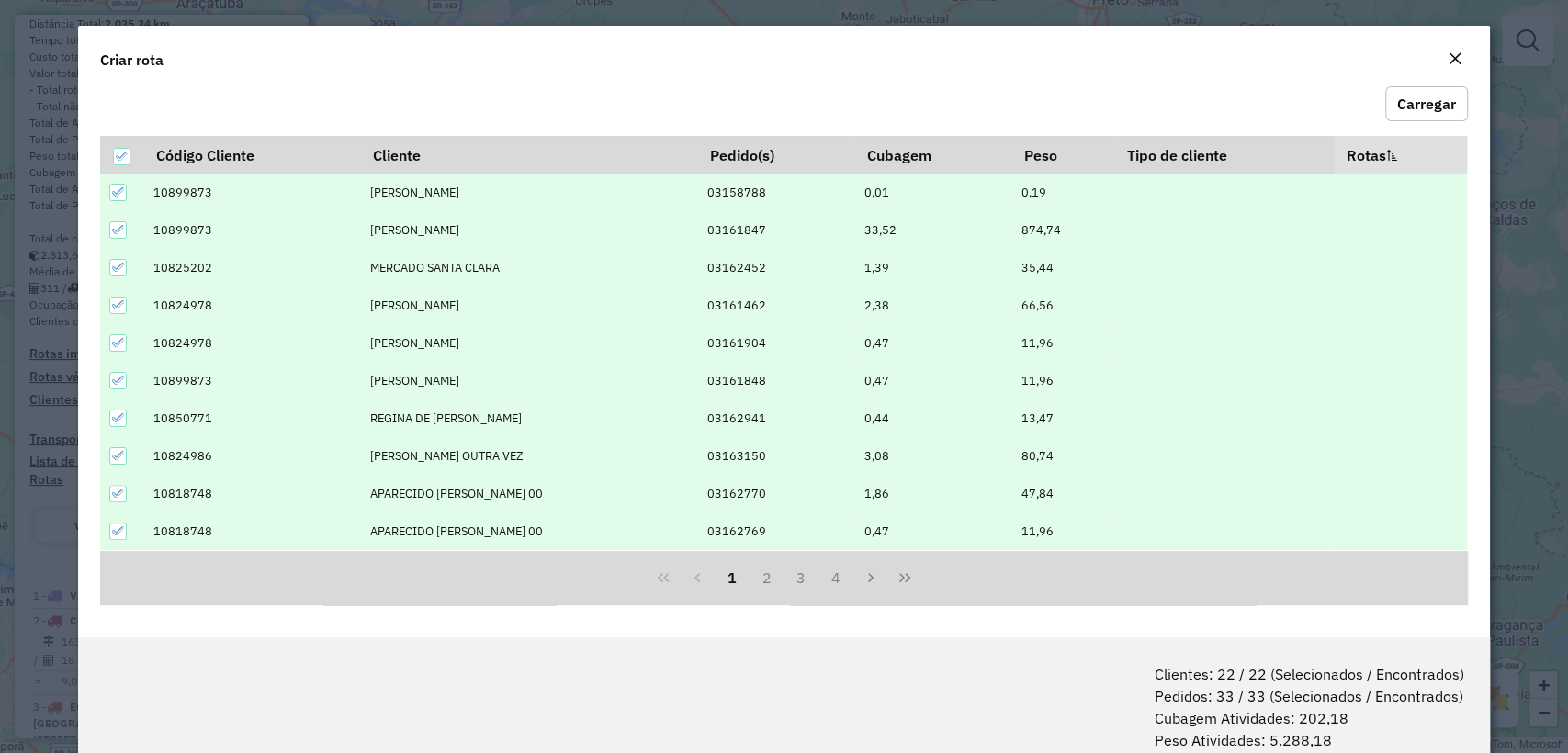
scroll to position [91, 0]
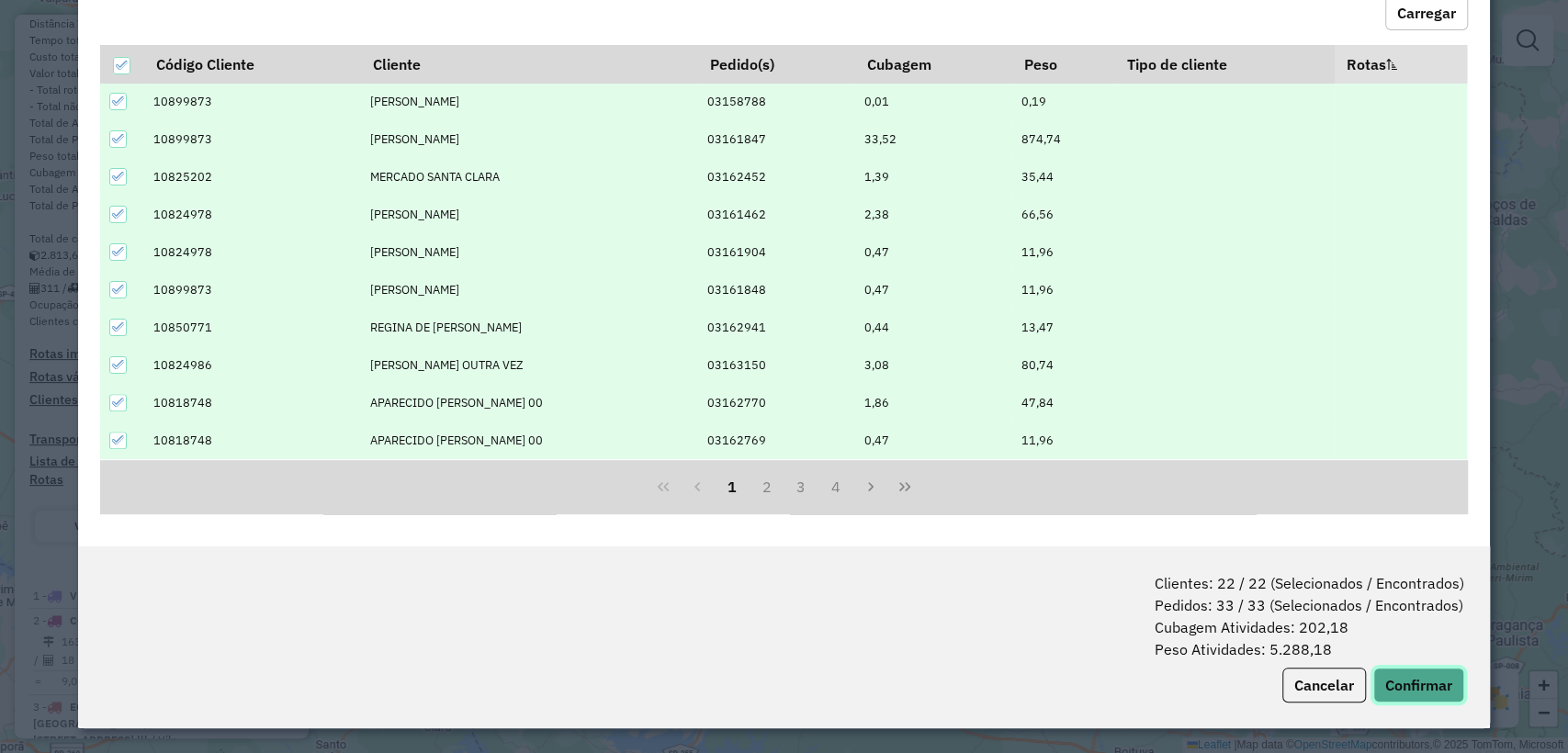
click at [1416, 685] on button "Confirmar" at bounding box center [1418, 685] width 91 height 35
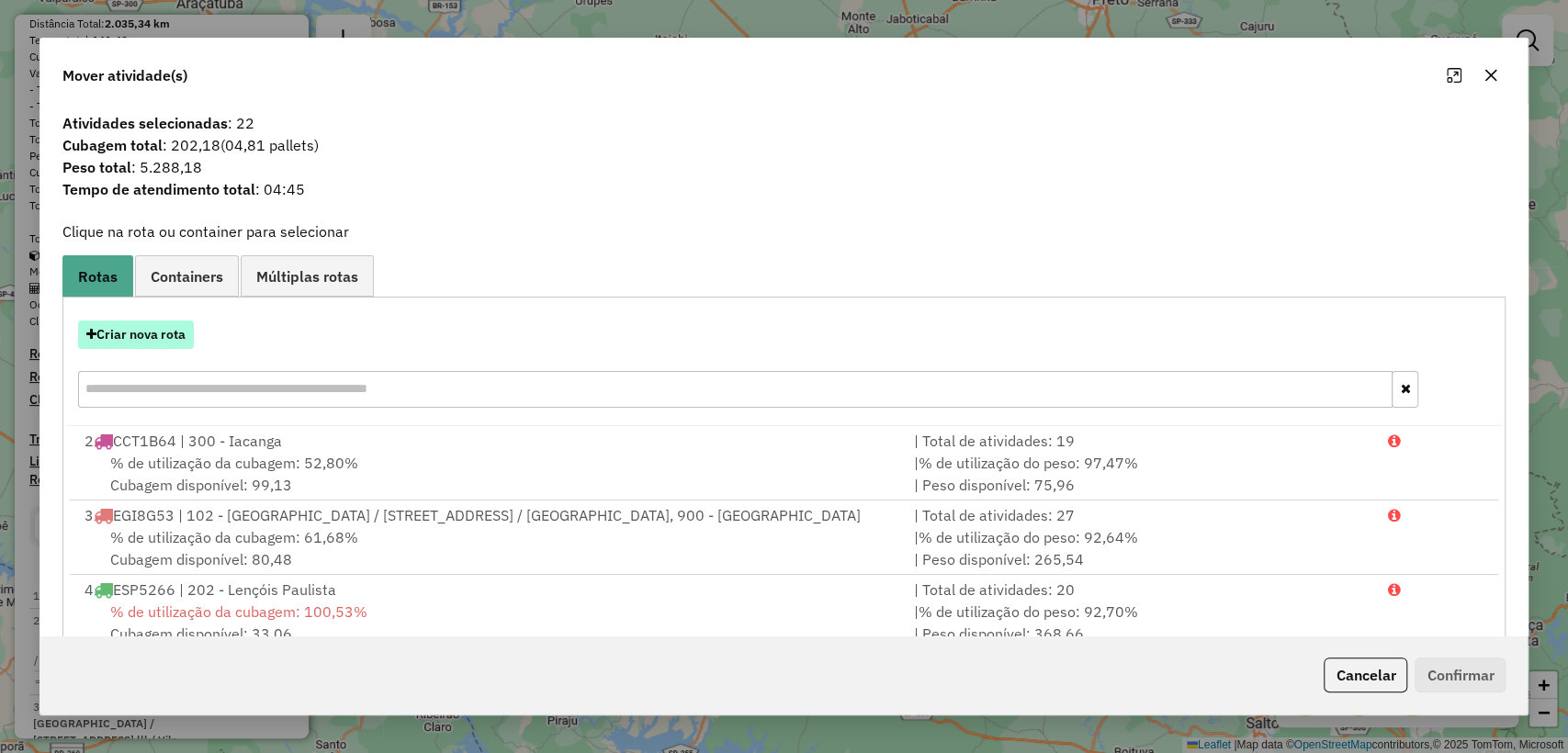
click at [125, 343] on button "Criar nova rota" at bounding box center [135, 335] width 115 height 29
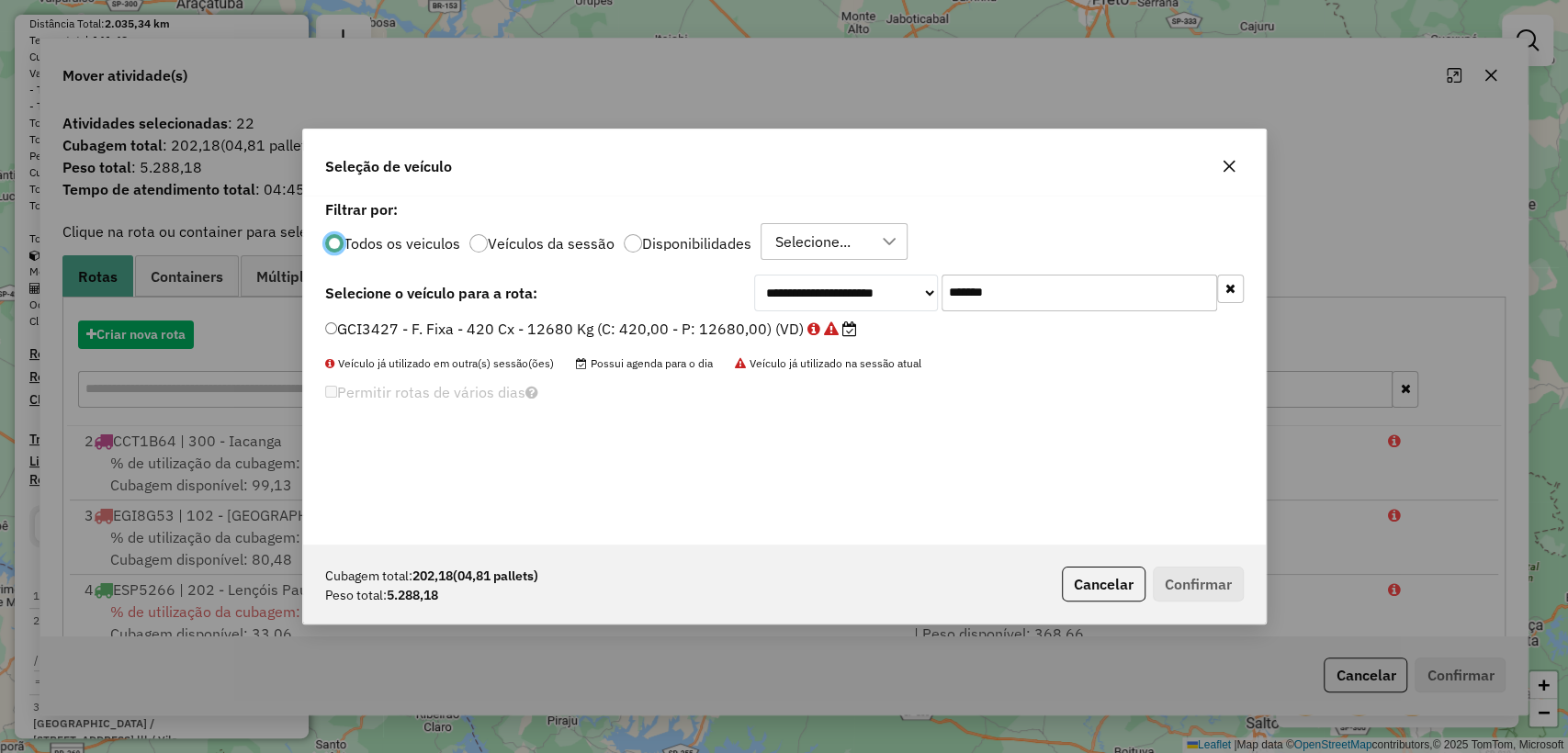
scroll to position [10, 6]
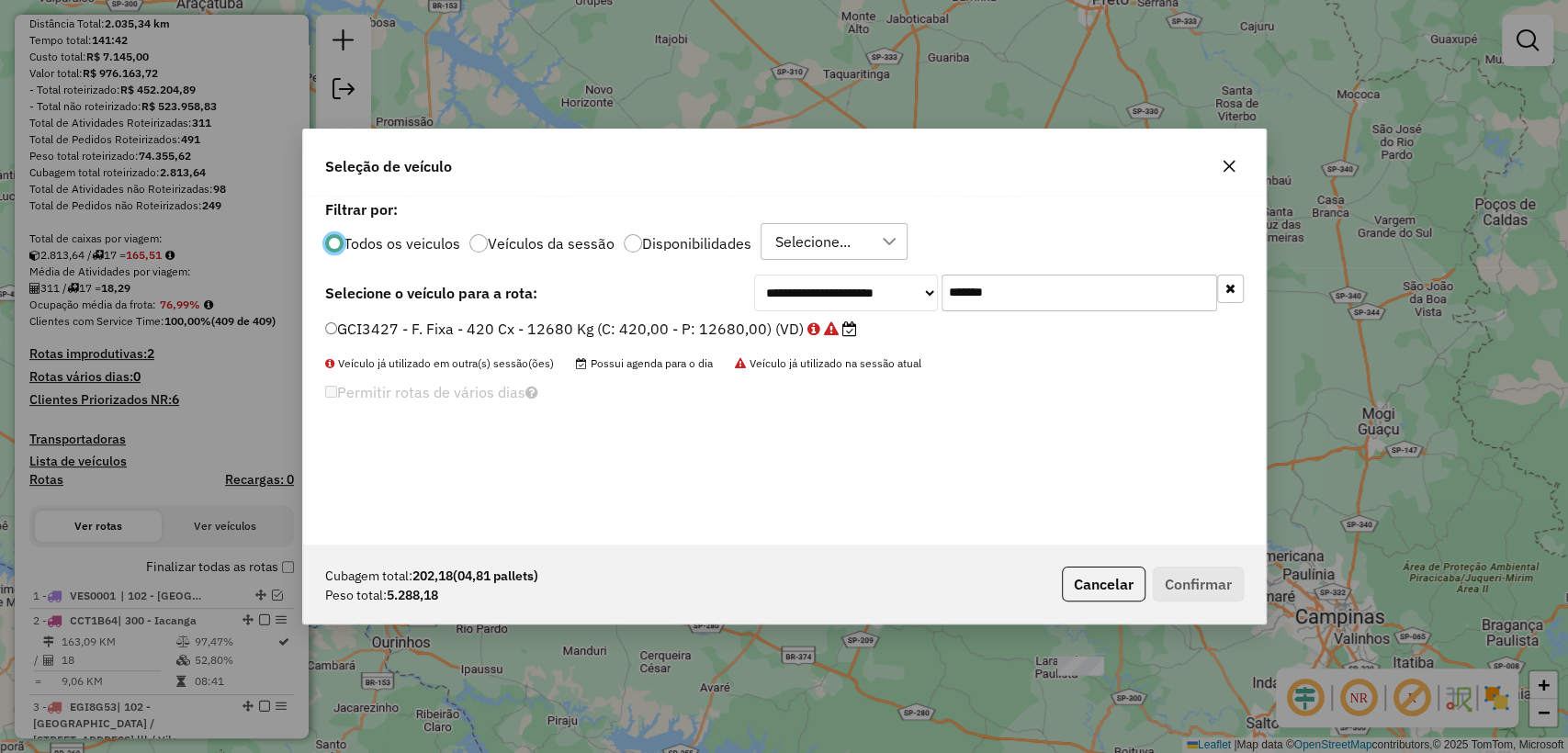
click at [1100, 295] on input "*******" at bounding box center [1079, 293] width 276 height 36
paste input "text"
type input "*******"
click at [603, 318] on label "FCQ7805 - F. Fixa - 420 Cx - 12680 Kg (C: 420,00 - P: 12680,00) (VD)" at bounding box center [582, 328] width 516 height 22
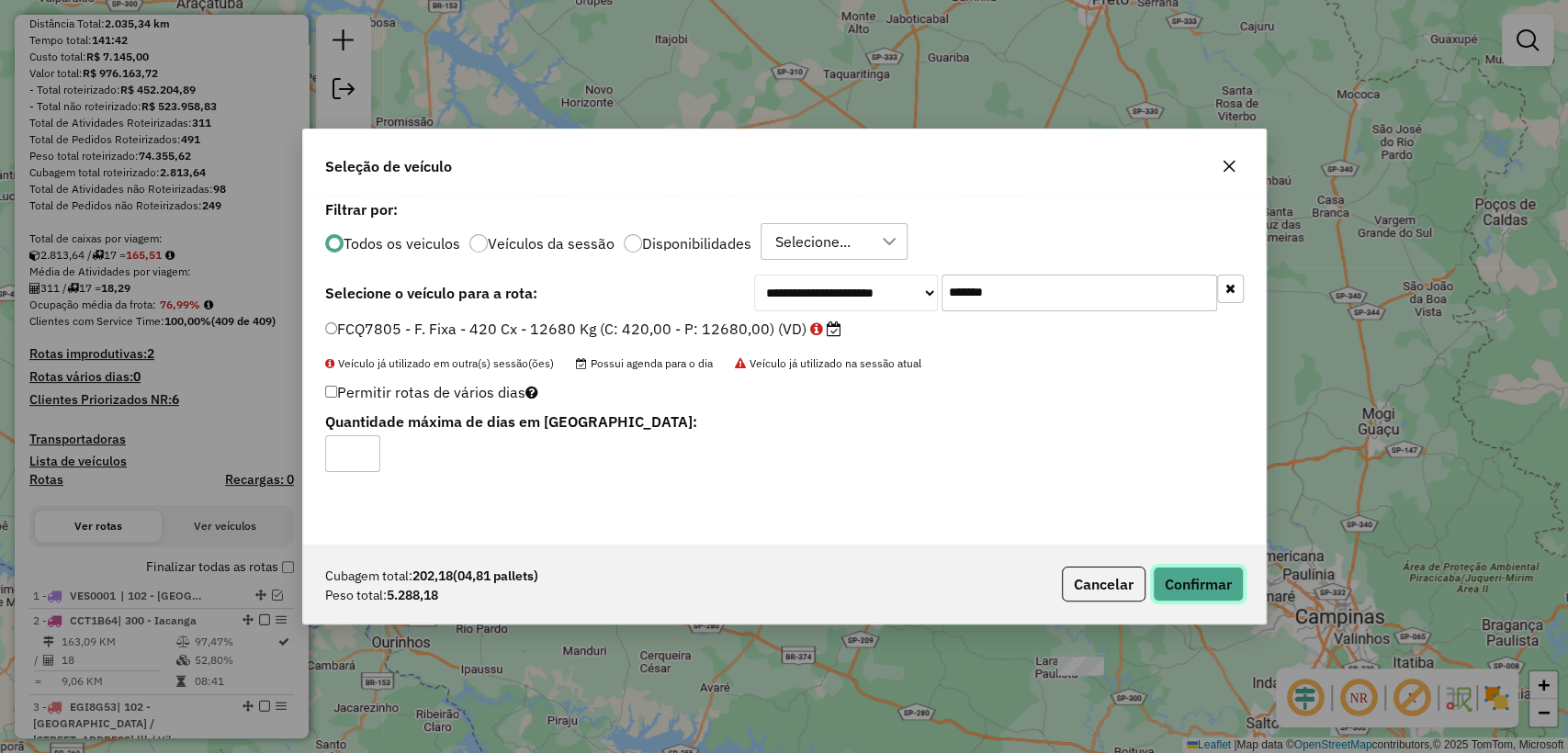
click at [1219, 582] on button "Confirmar" at bounding box center [1198, 584] width 91 height 35
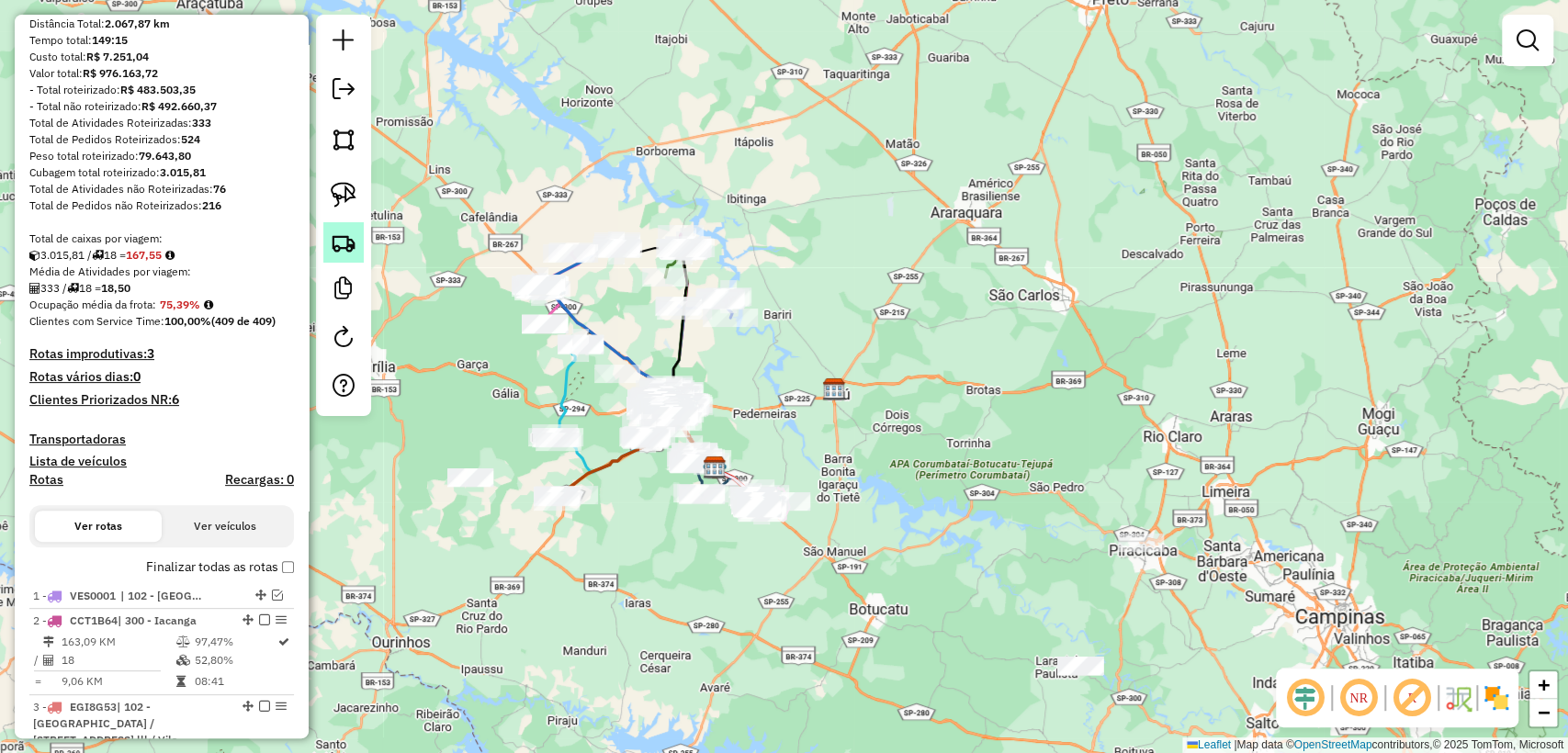
click at [345, 237] on img at bounding box center [343, 242] width 26 height 26
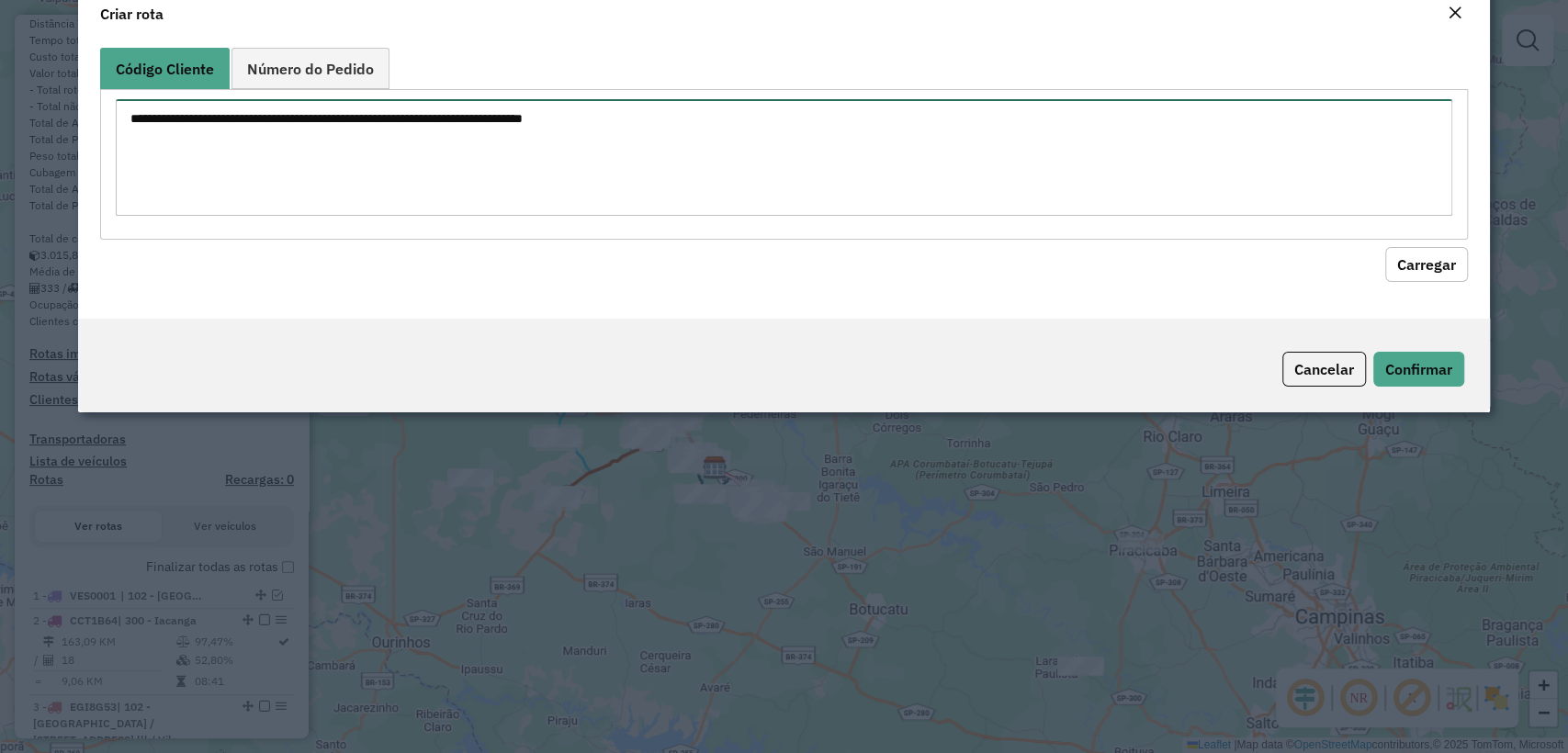
click at [534, 158] on textarea at bounding box center [783, 157] width 1335 height 116
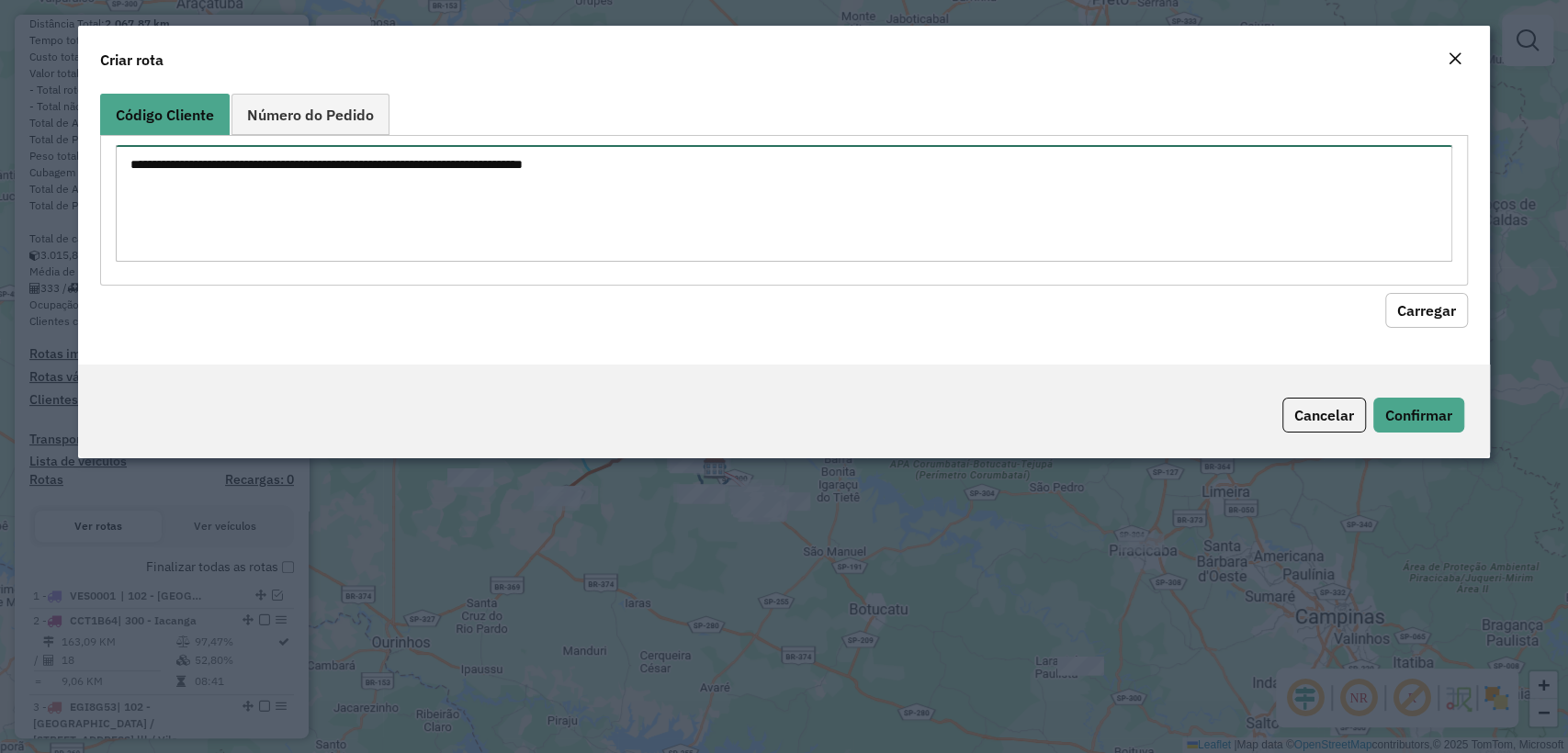
paste textarea "******** ******** ******** ******** ******** ******** ******** ******** *******…"
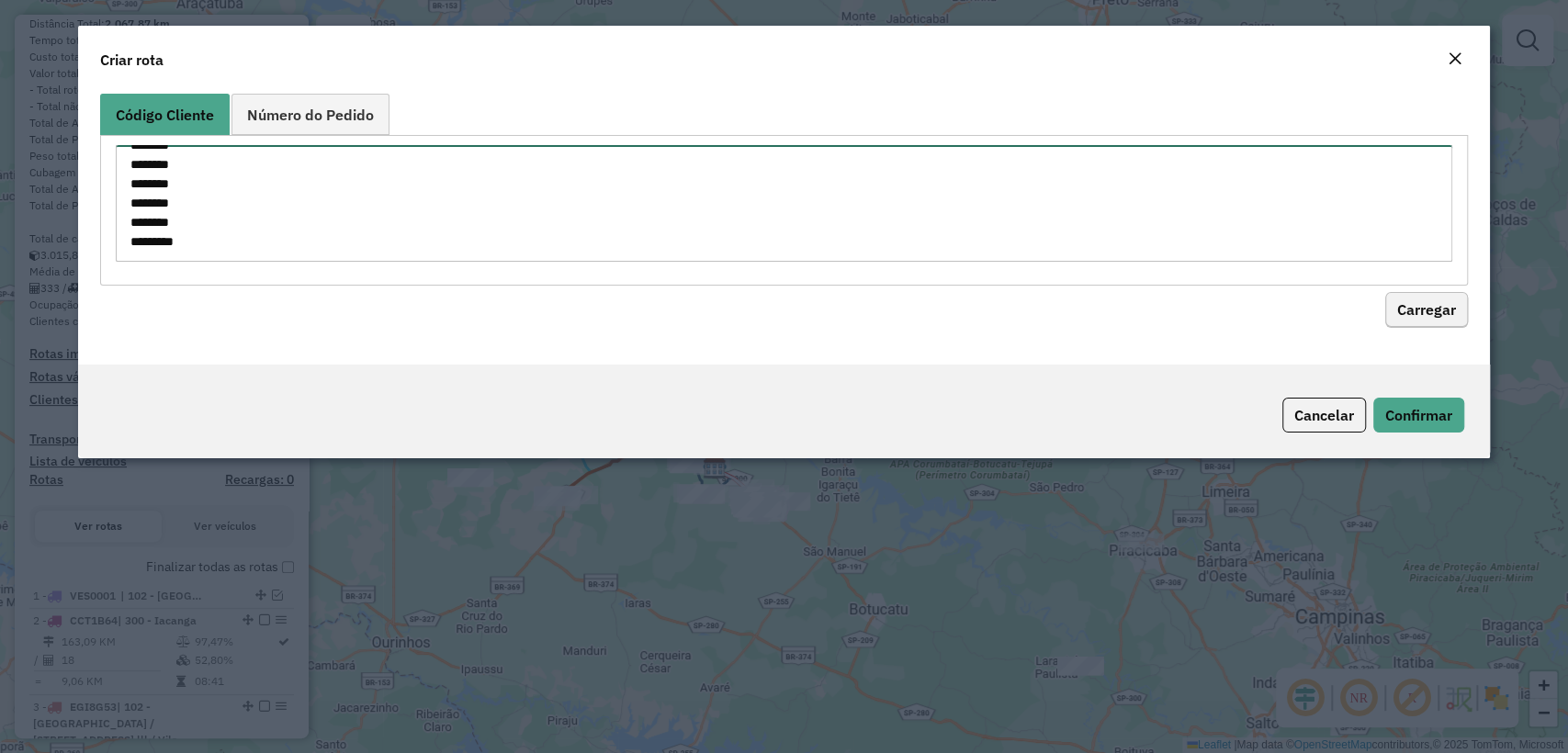
type textarea "******** ******** ******** ******** ******** ******** ******** ******** *******…"
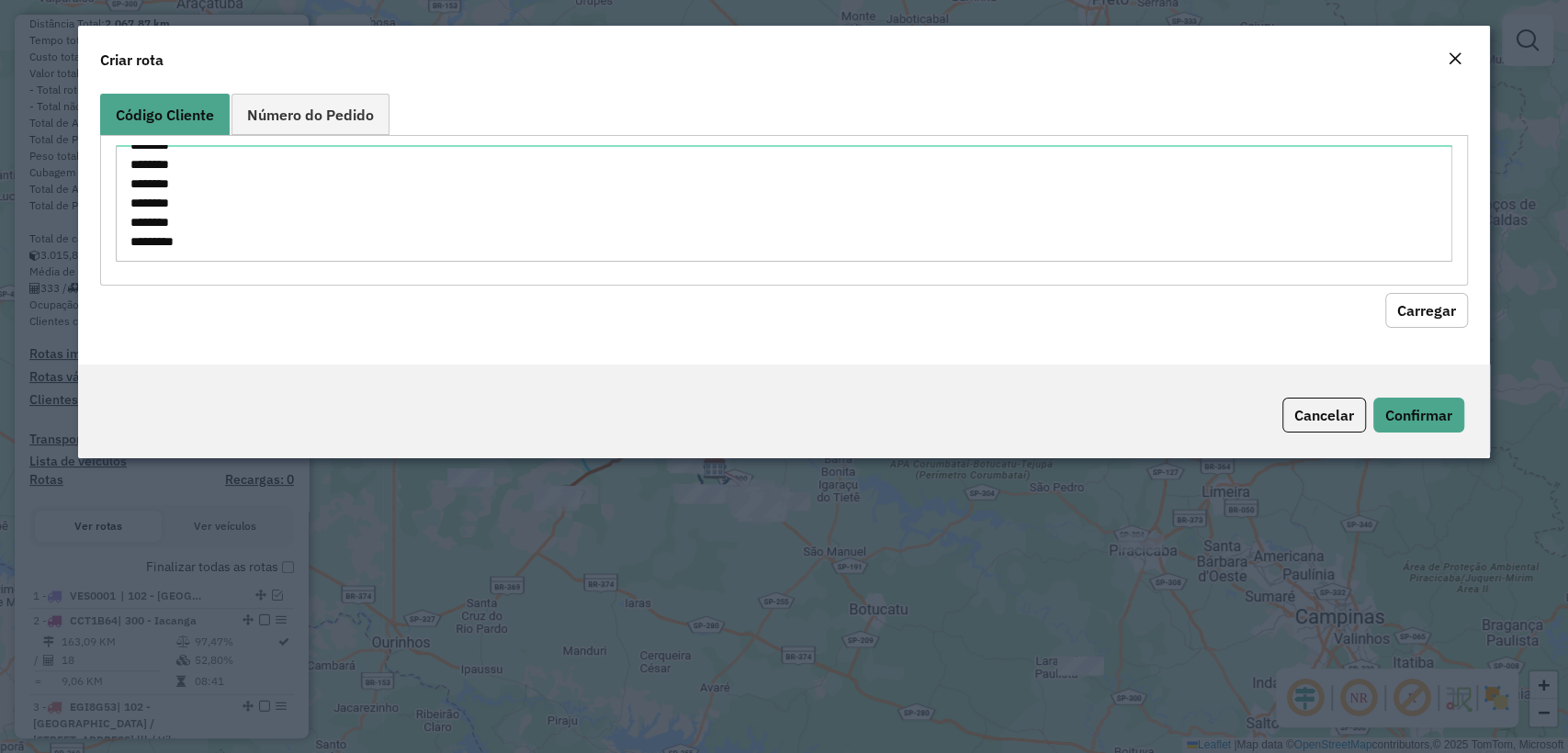
drag, startPoint x: 1455, startPoint y: 306, endPoint x: 1083, endPoint y: 327, distance: 372.6
click at [1455, 307] on button "Carregar" at bounding box center [1427, 310] width 83 height 35
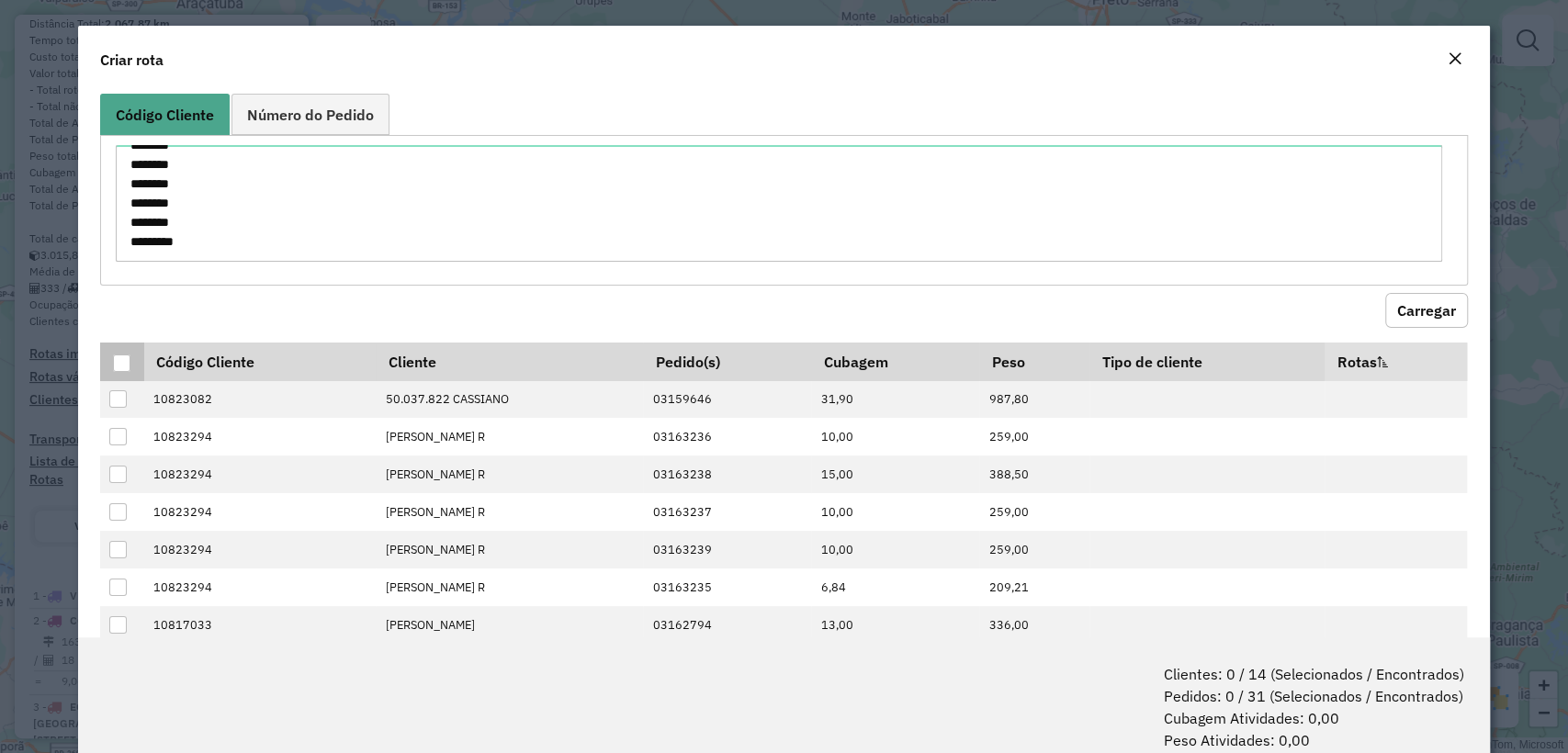
click at [129, 368] on div at bounding box center [122, 363] width 17 height 17
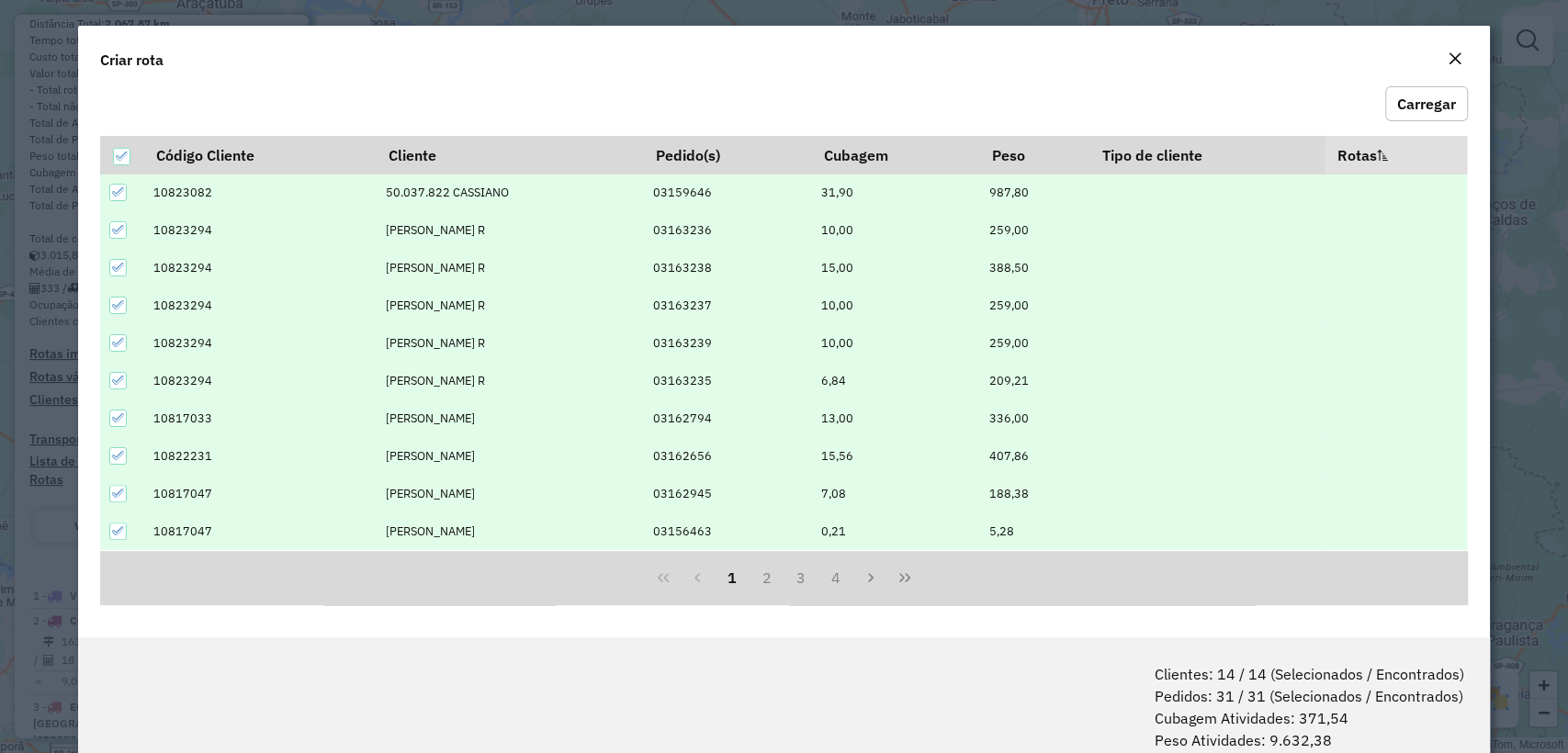
scroll to position [91, 0]
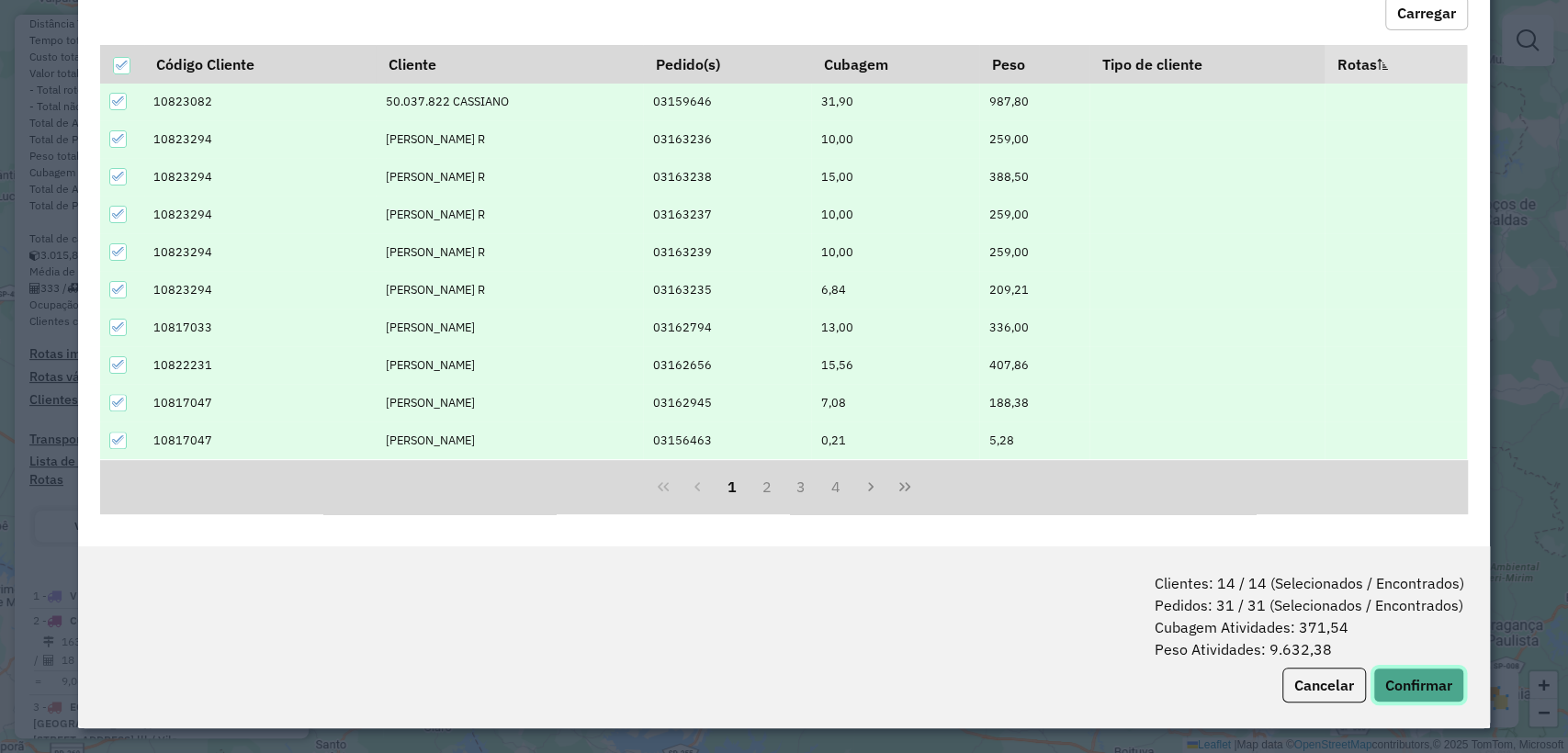
click at [1413, 692] on button "Confirmar" at bounding box center [1418, 685] width 91 height 35
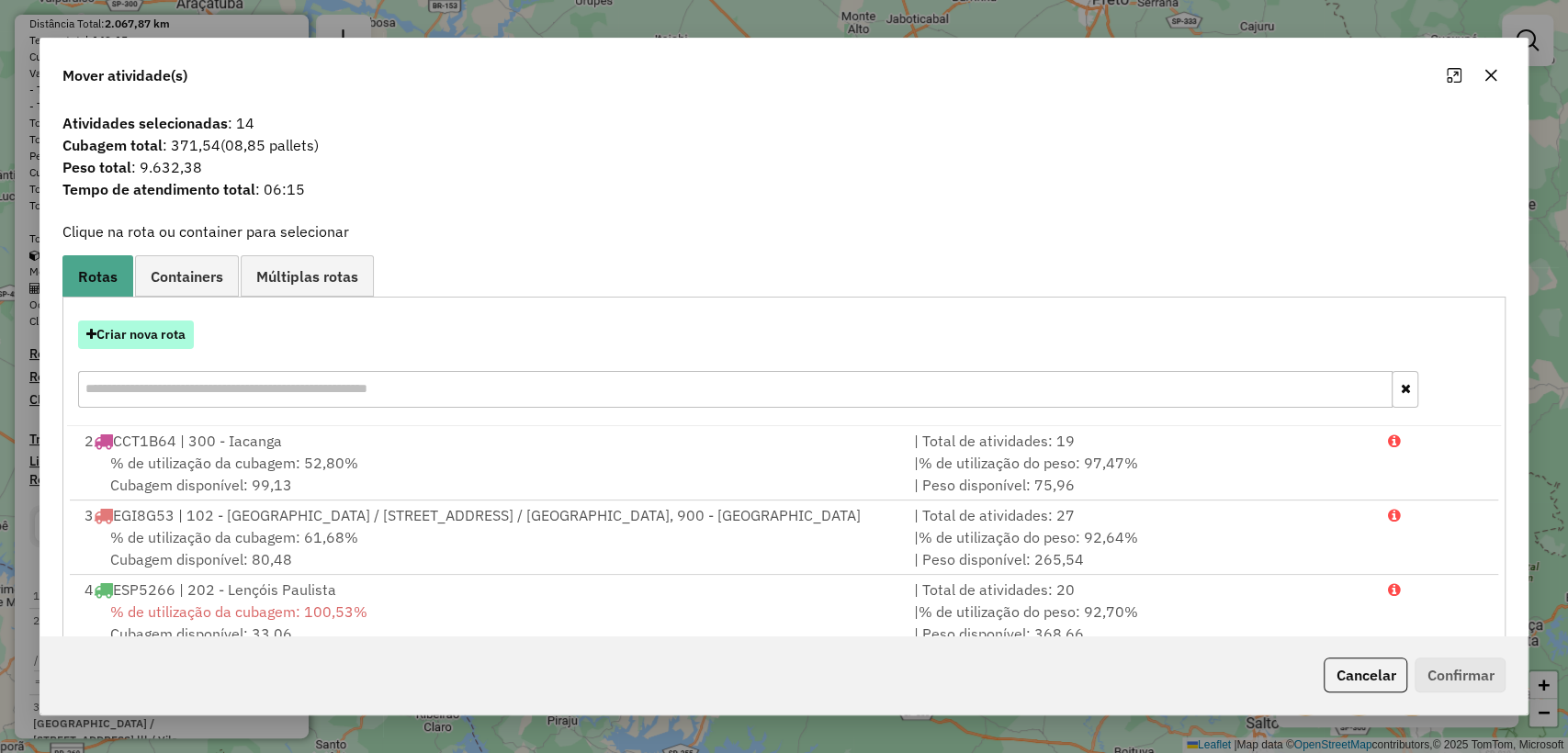
click at [144, 333] on button "Criar nova rota" at bounding box center [135, 335] width 115 height 29
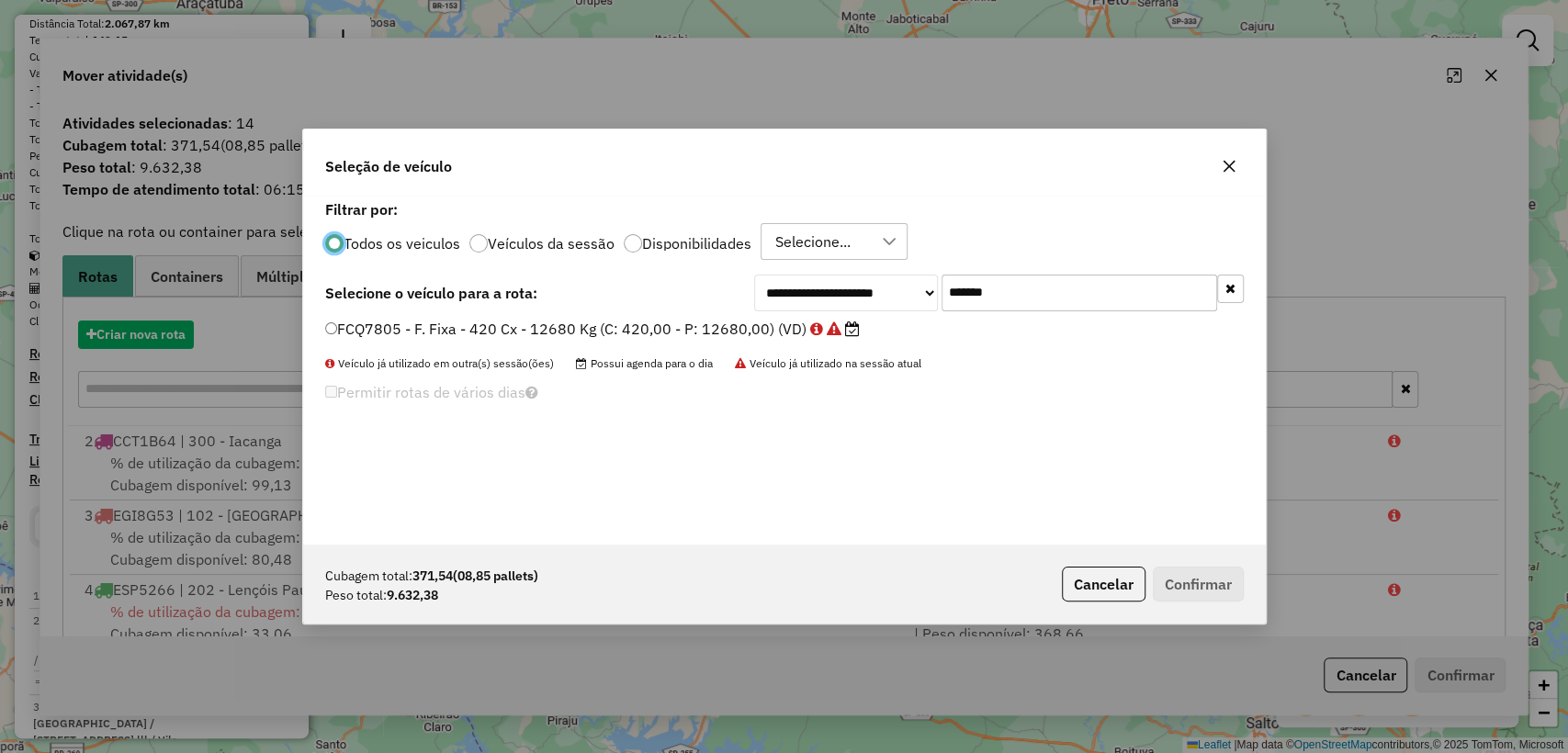
scroll to position [10, 6]
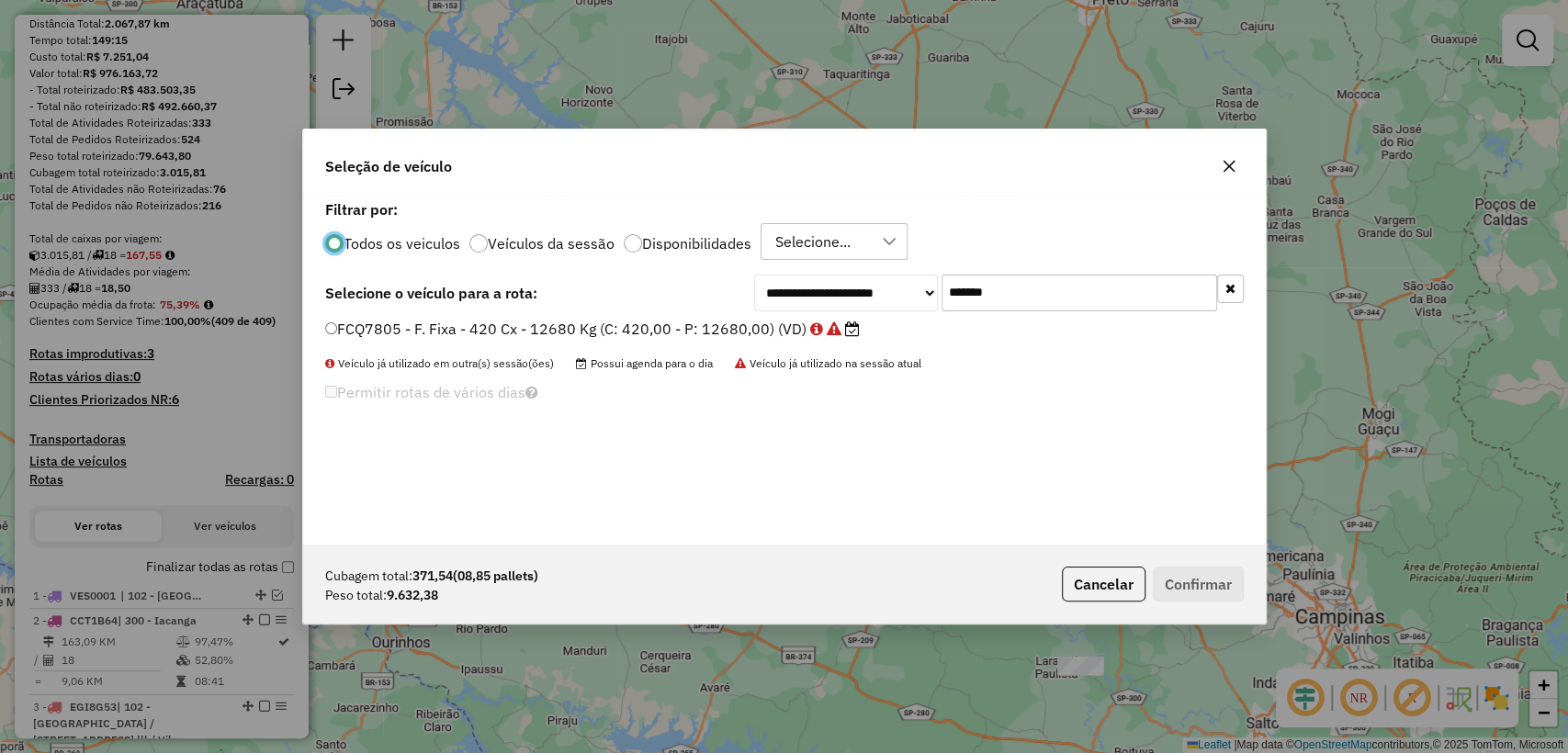
click at [1065, 304] on input "*******" at bounding box center [1079, 293] width 276 height 36
paste input "text"
type input "*******"
click at [619, 307] on div "**********" at bounding box center [784, 293] width 919 height 36
click at [619, 318] on label "FJG5433 - F. Fixa - 420 Cx - 12680 Kg (C: 420,00 - P: 12680,00) (VD)" at bounding box center [581, 328] width 513 height 22
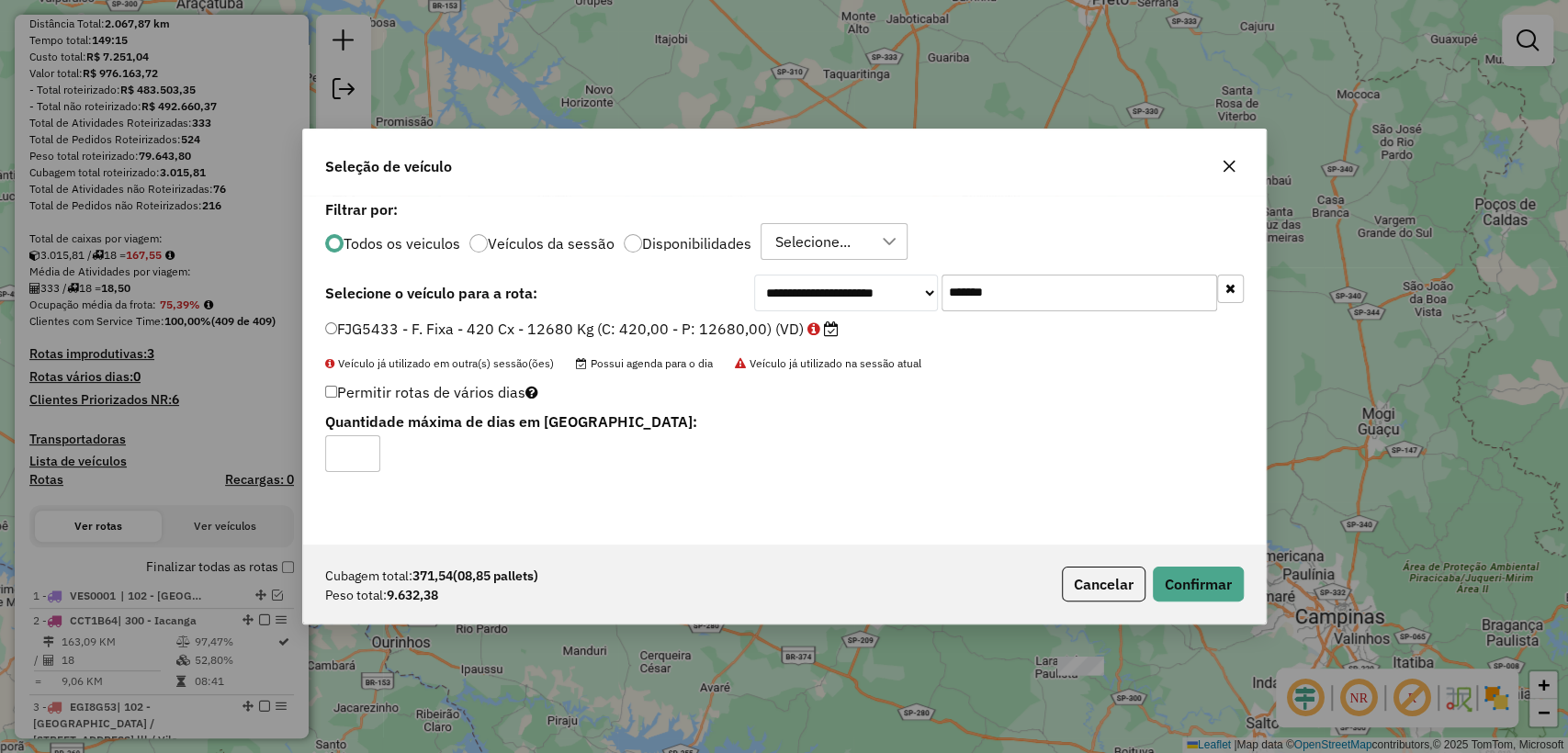
click at [1192, 565] on div "Cubagem total: 371,54 (08,85 pallets) Peso total: 9.632,38 Cancelar Confirmar" at bounding box center [785, 584] width 963 height 79
click at [1192, 576] on button "Confirmar" at bounding box center [1198, 584] width 91 height 35
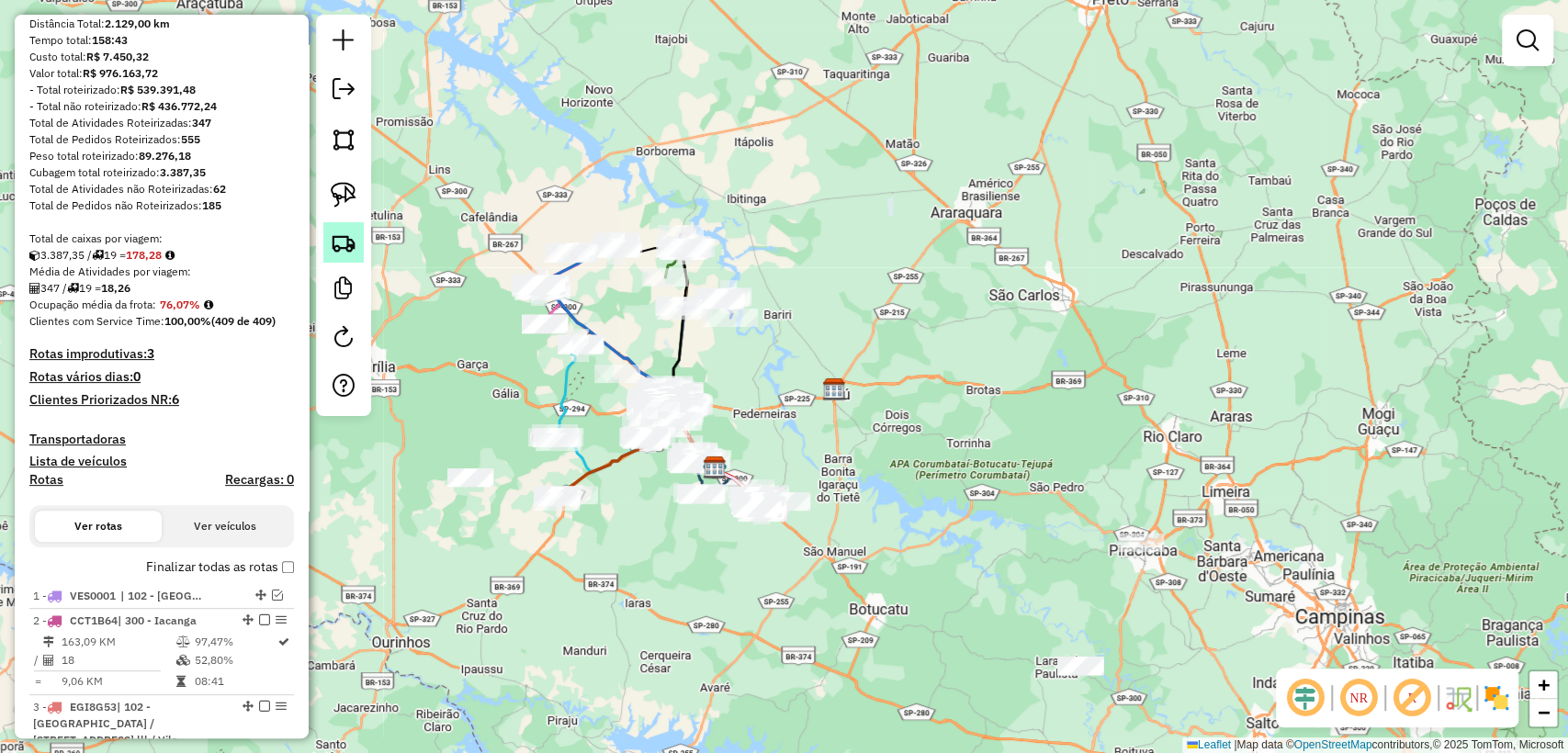
click at [338, 238] on img at bounding box center [343, 242] width 26 height 26
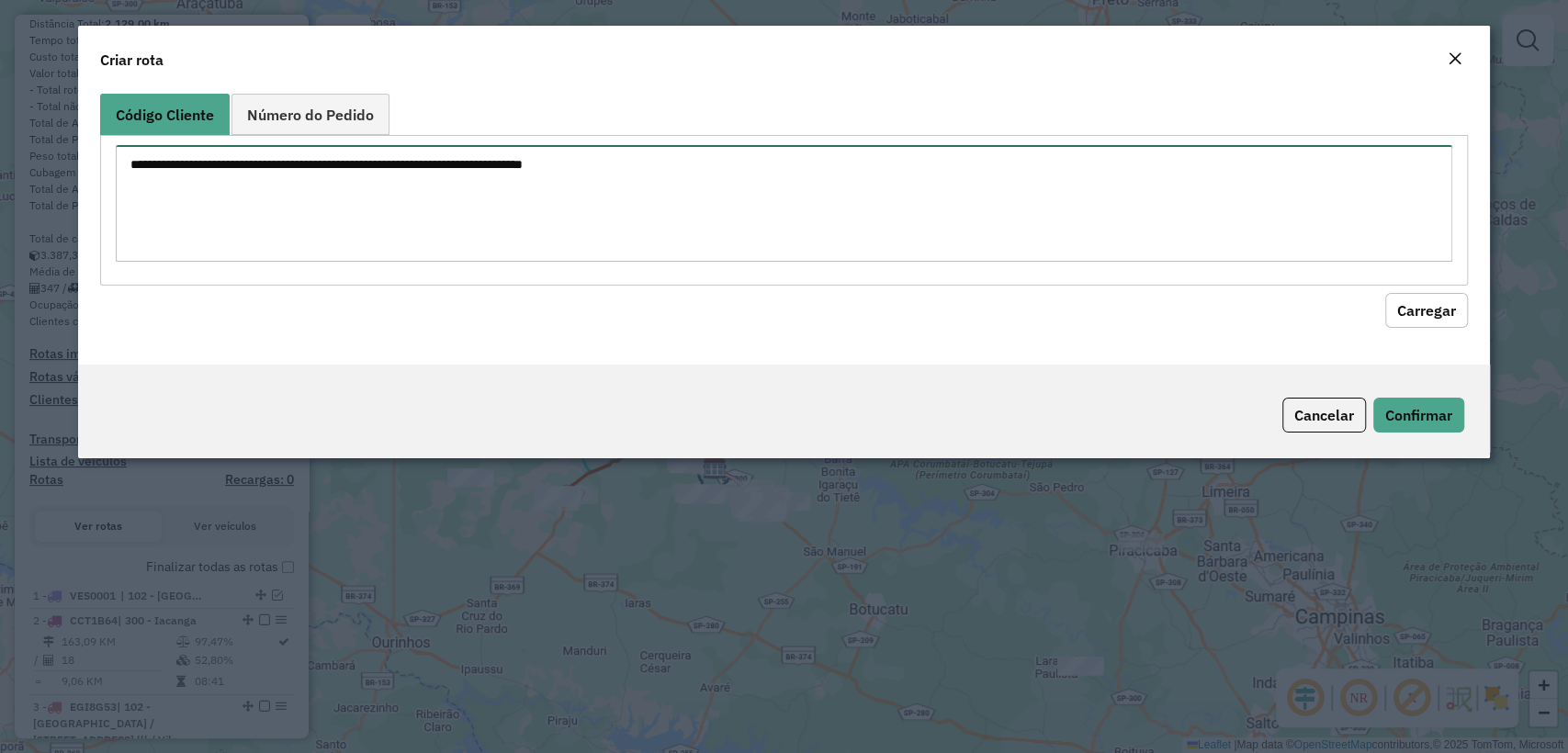
click at [536, 178] on textarea at bounding box center [783, 203] width 1335 height 116
paste textarea "******** ******** ******** ******** ******** ******** ******** ******** *******…"
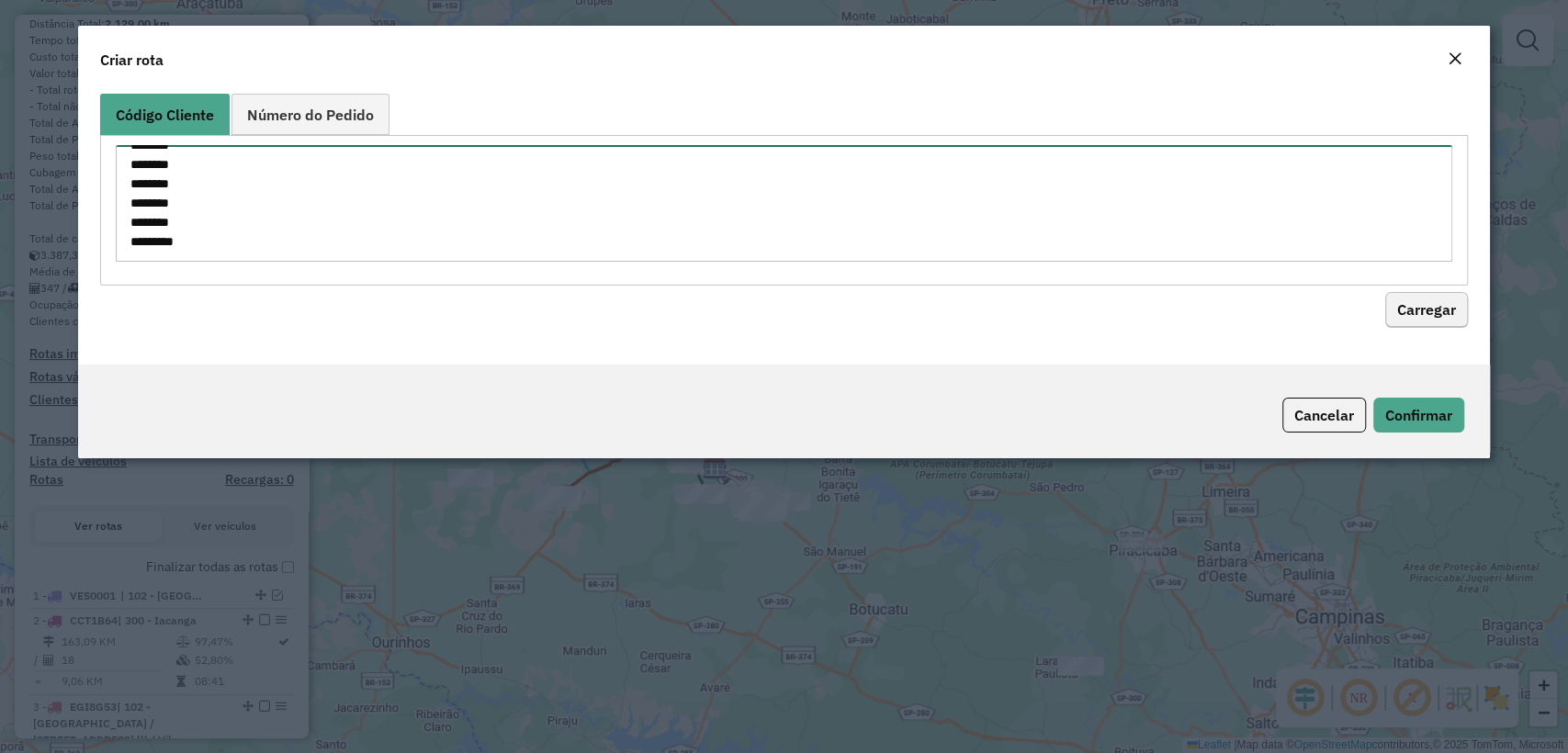
type textarea "******** ******** ******** ******** ******** ******** ******** ******** *******…"
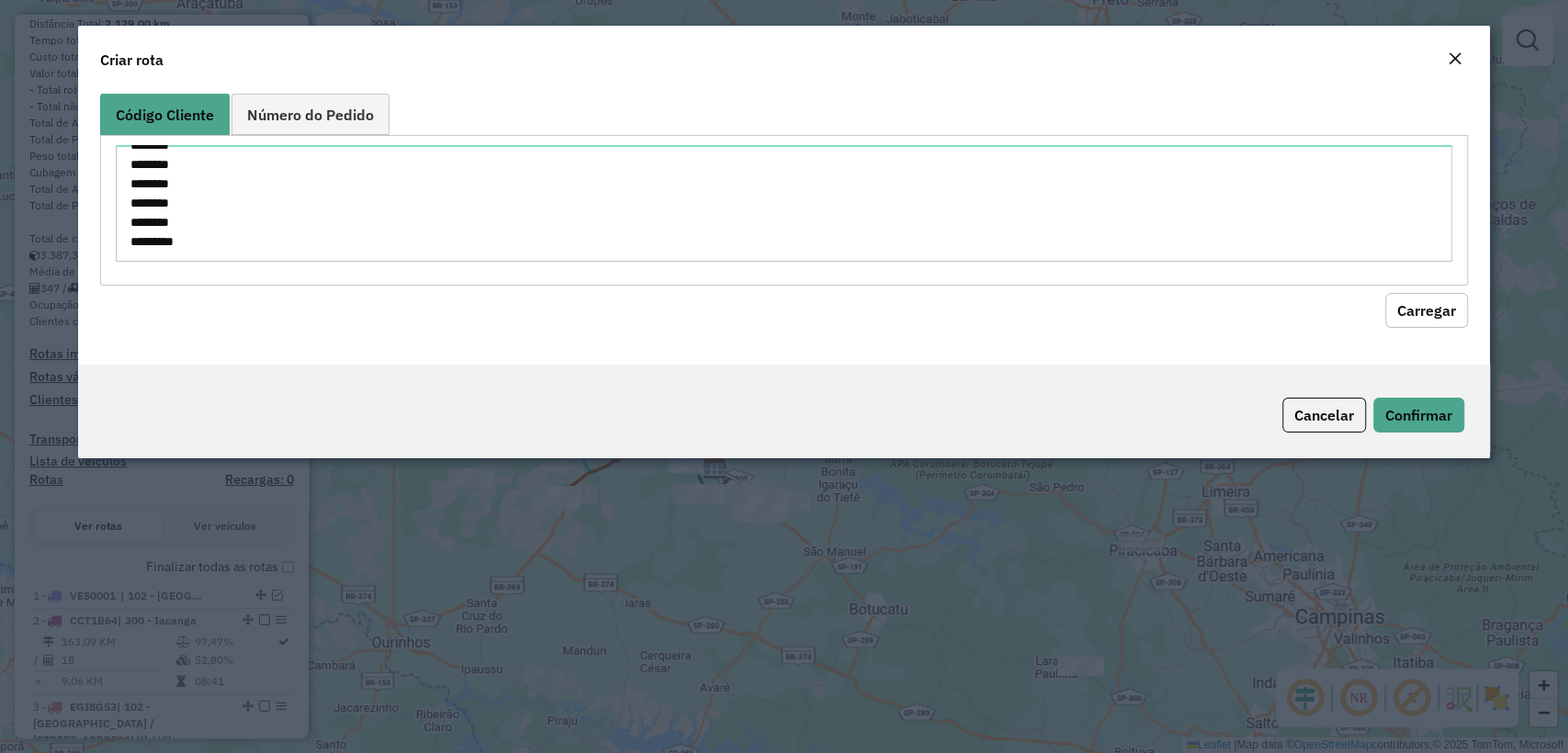
click at [1425, 320] on button "Carregar" at bounding box center [1427, 310] width 83 height 35
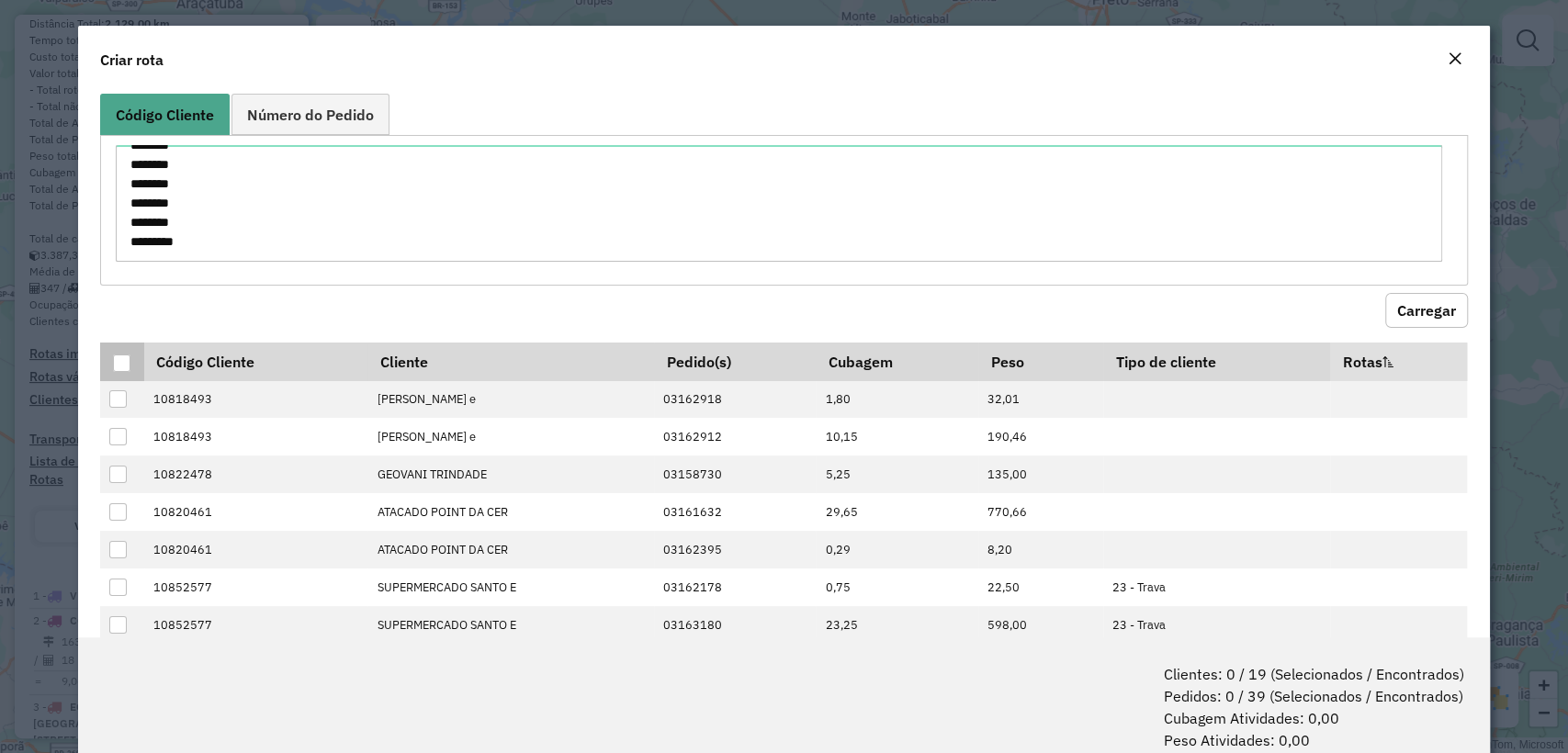
click at [124, 366] on div at bounding box center [122, 363] width 17 height 17
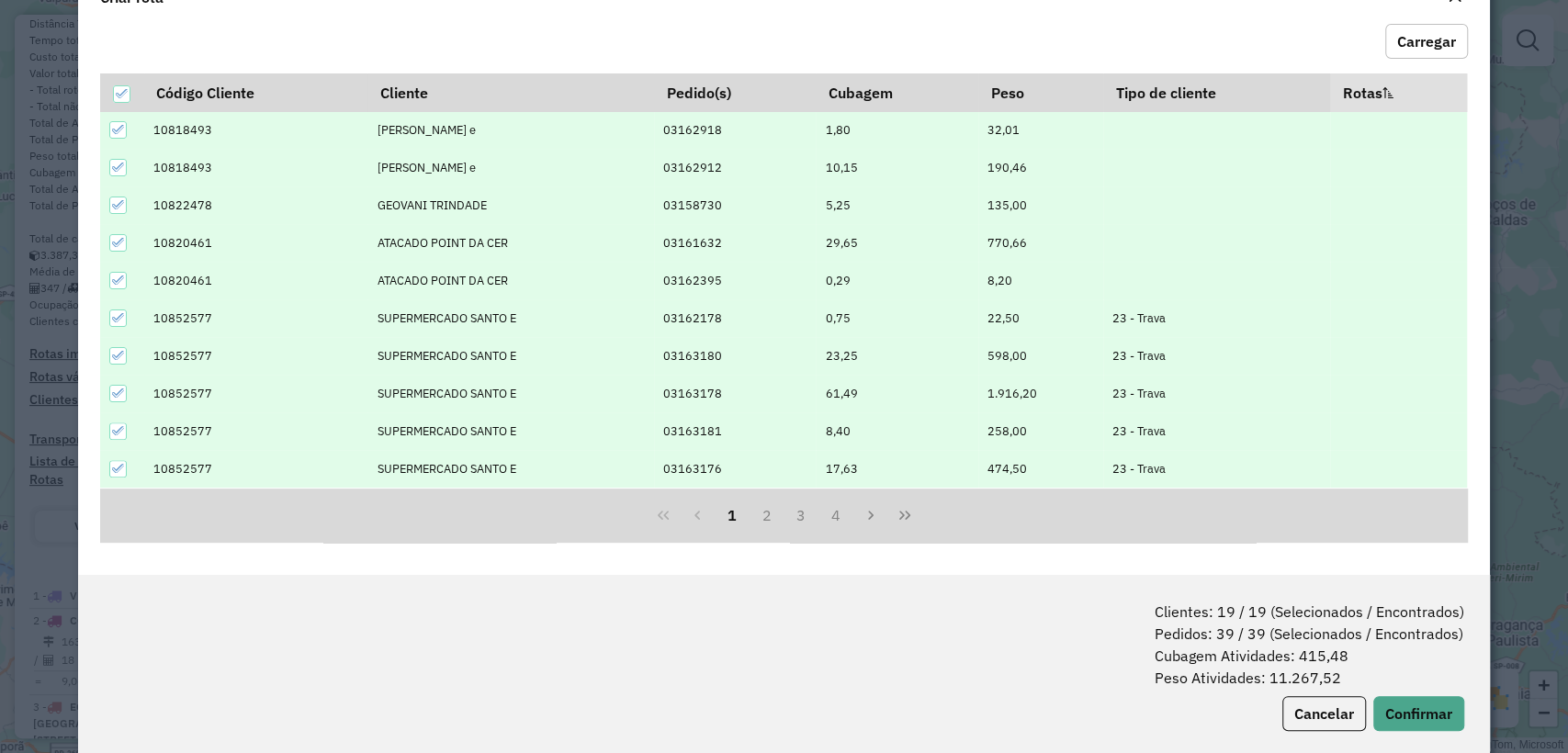
scroll to position [91, 0]
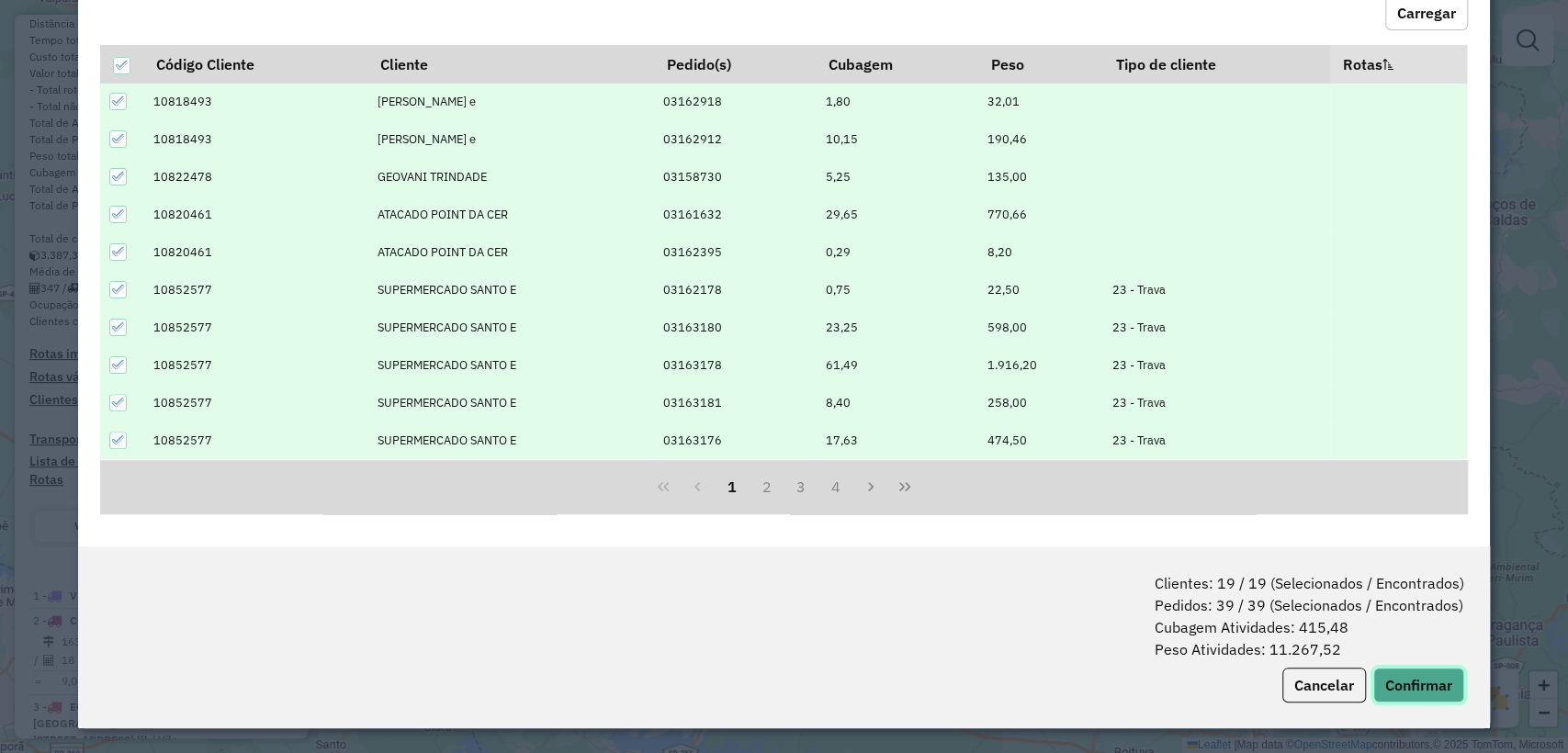
click at [1410, 679] on button "Confirmar" at bounding box center [1418, 685] width 91 height 35
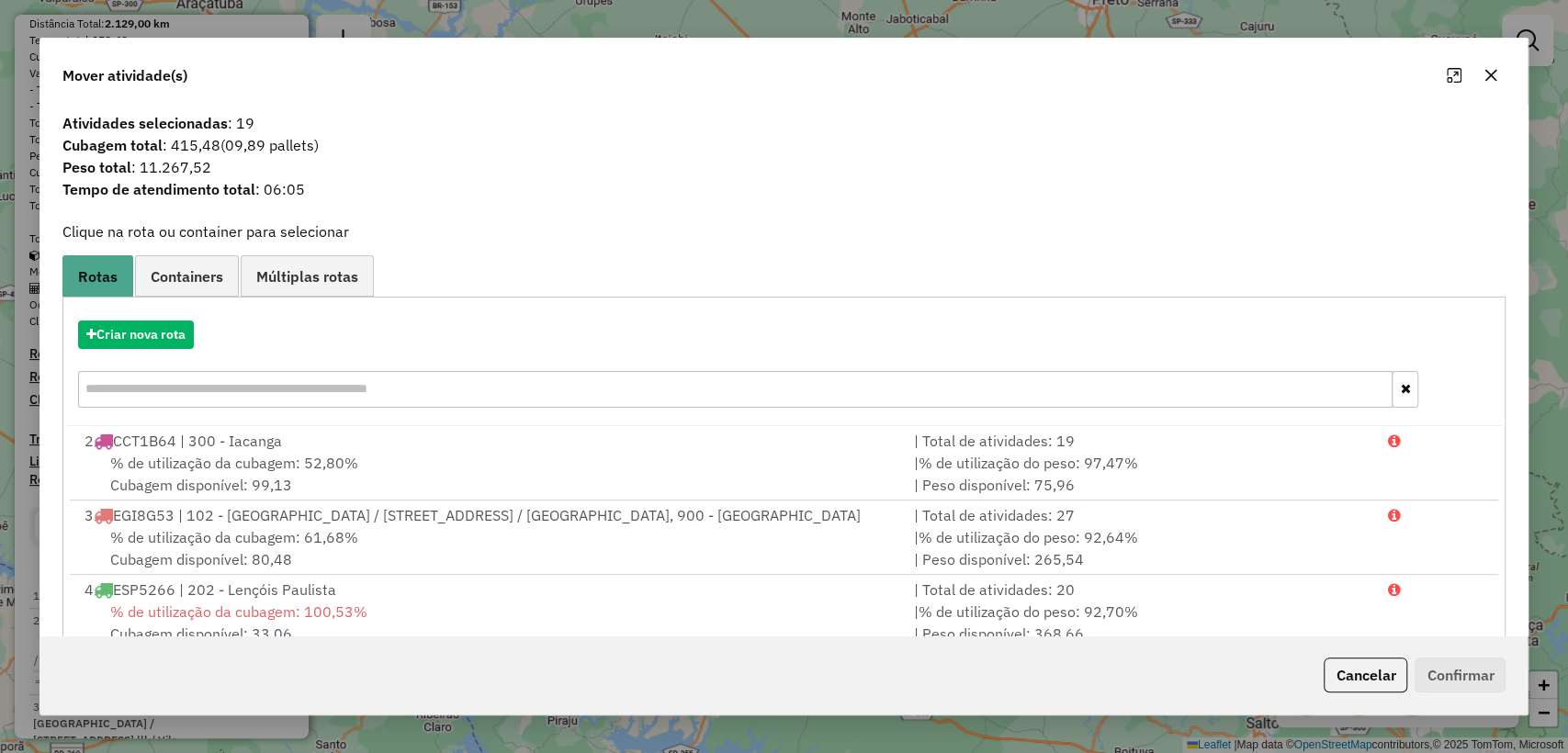
click at [144, 318] on div "Criar nova rota" at bounding box center [784, 366] width 1434 height 119
click at [151, 330] on button "Criar nova rota" at bounding box center [135, 335] width 115 height 29
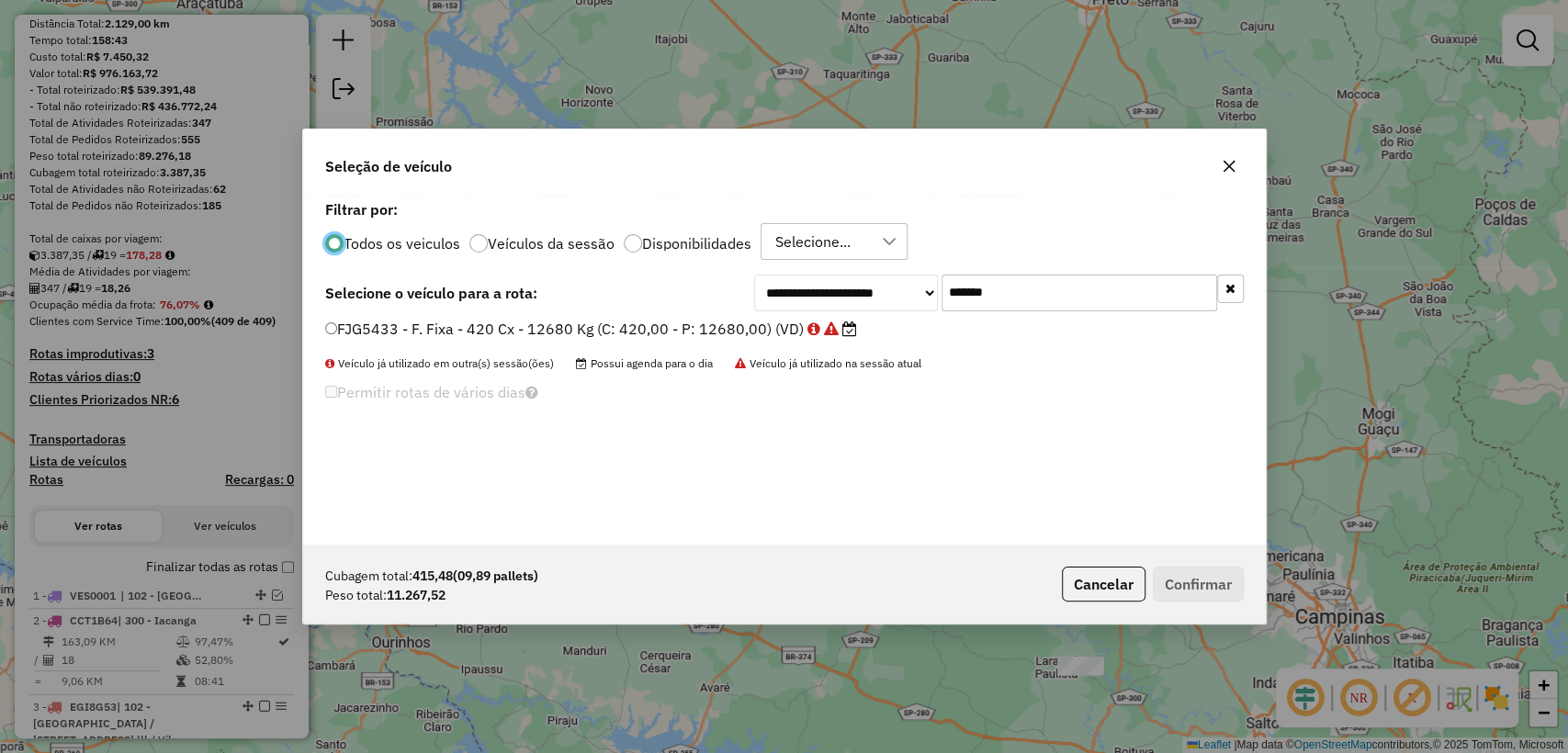
scroll to position [10, 6]
click at [1047, 277] on input "*******" at bounding box center [1079, 293] width 276 height 36
paste input "text"
type input "*******"
click at [605, 356] on span "Possui agenda para o dia" at bounding box center [644, 363] width 136 height 13
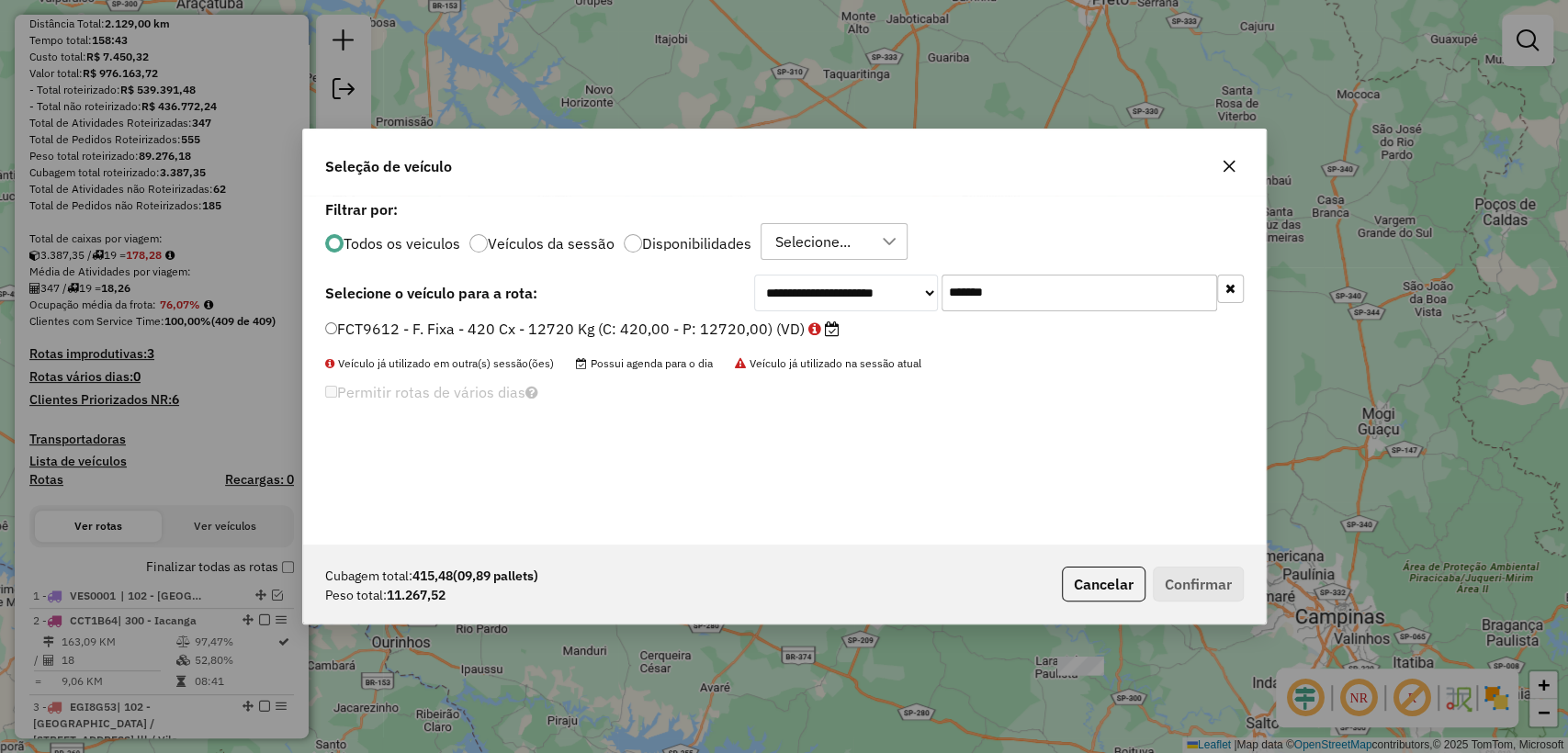
click at [585, 335] on label "FCT9612 - F. Fixa - 420 Cx - 12720 Kg (C: 420,00 - P: 12720,00) (VD)" at bounding box center [581, 328] width 514 height 22
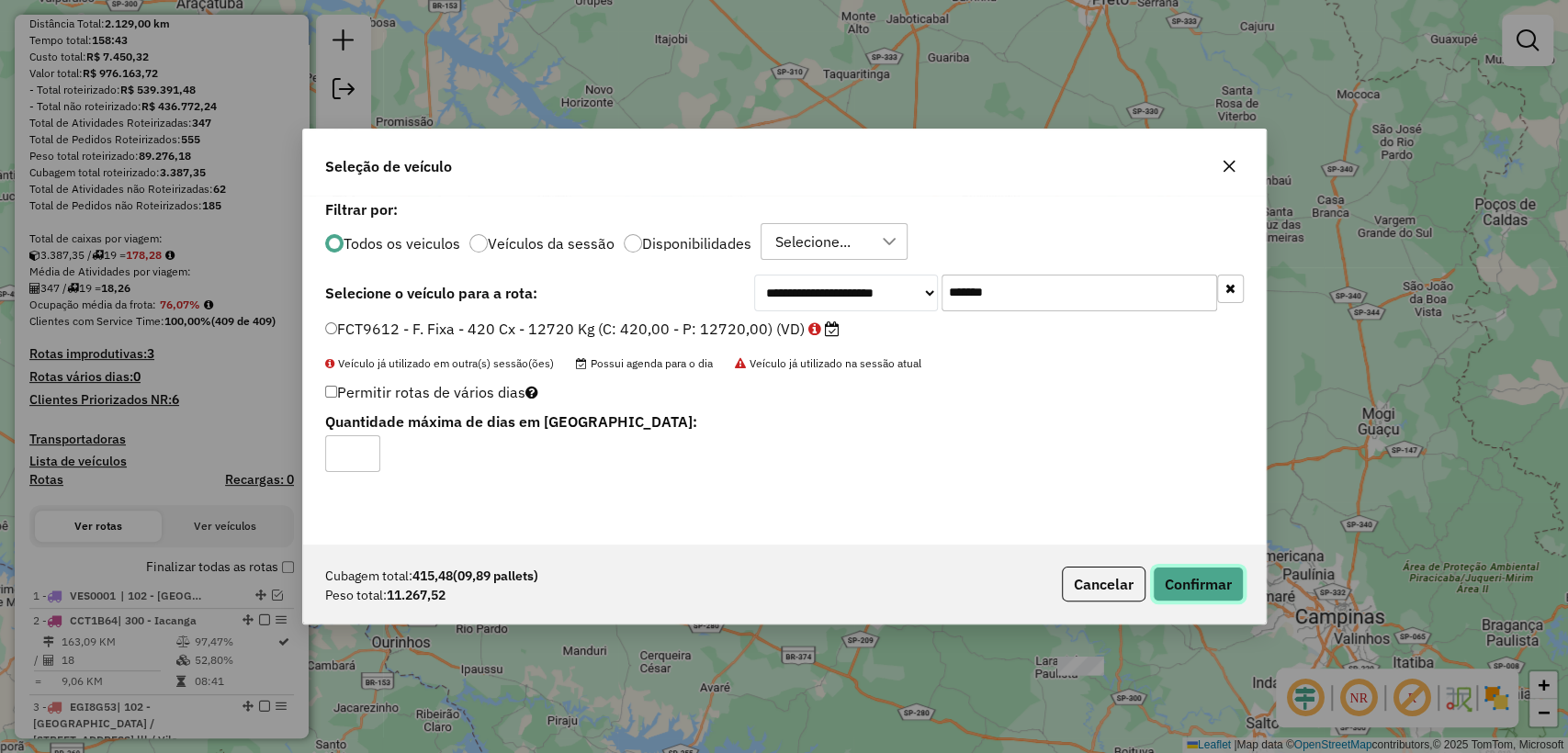
click at [1226, 597] on button "Confirmar" at bounding box center [1198, 584] width 91 height 35
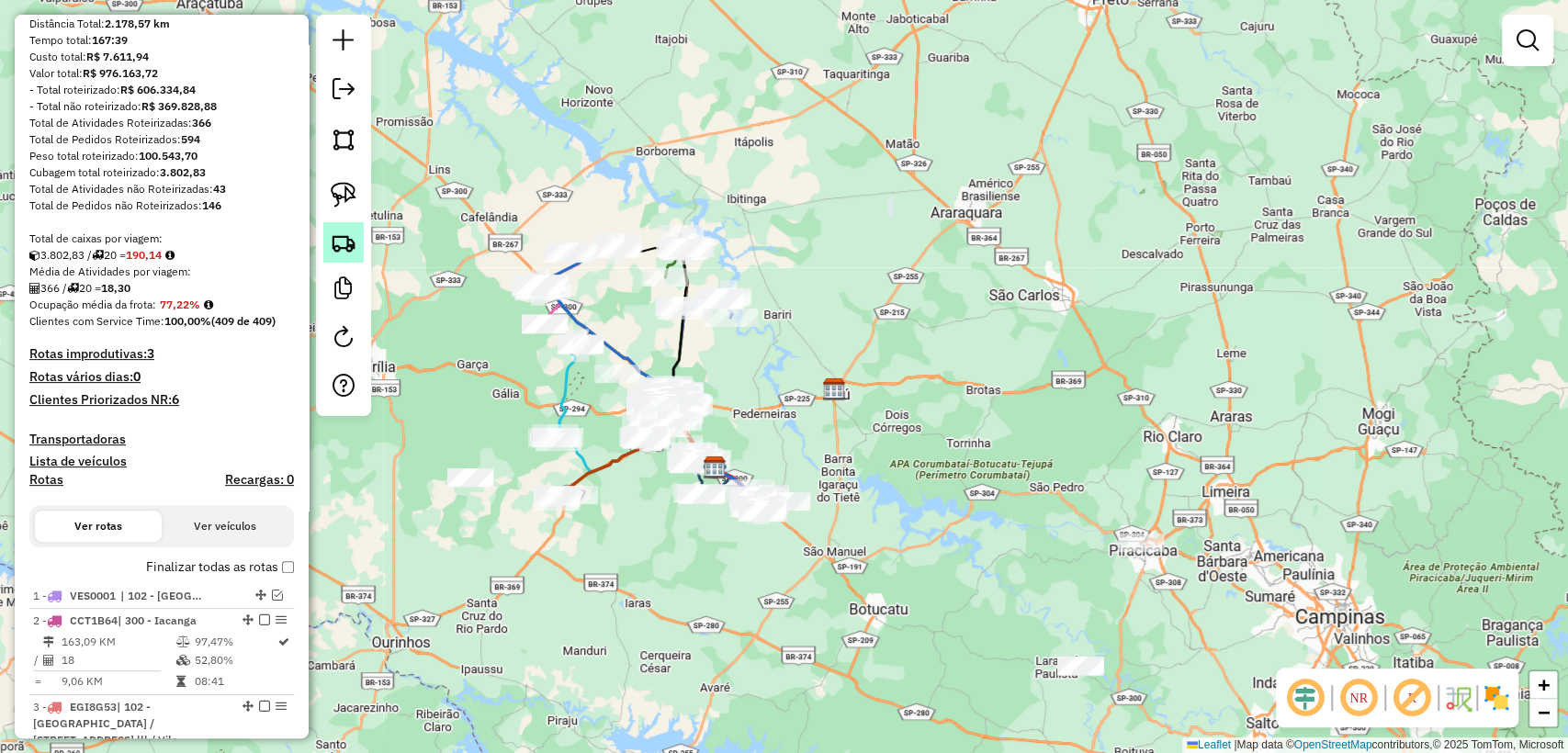
click at [345, 239] on img at bounding box center [343, 242] width 26 height 26
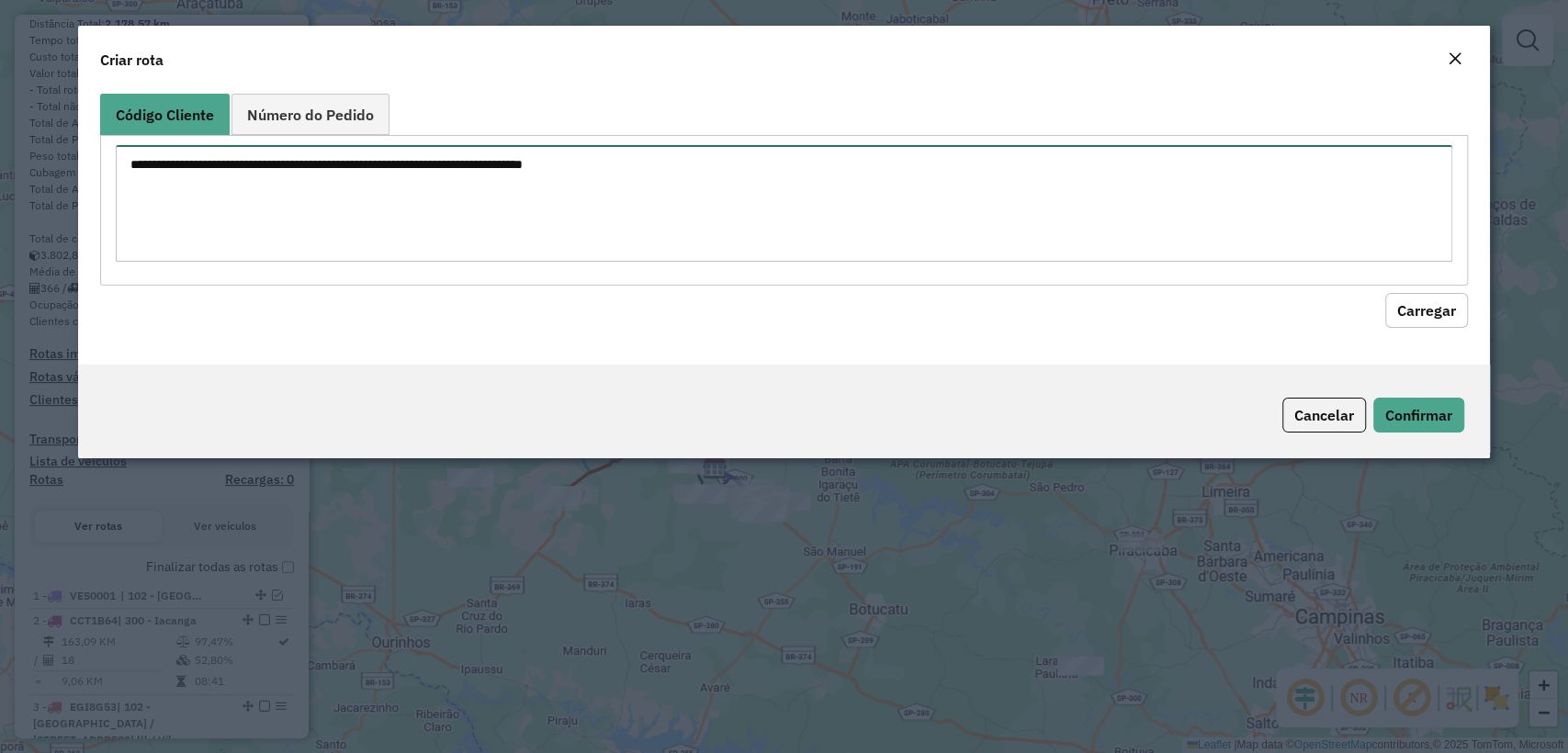
click at [739, 148] on textarea at bounding box center [783, 203] width 1335 height 116
paste textarea "******** ******** ******** ******** ******** ******** ******** ******** *******…"
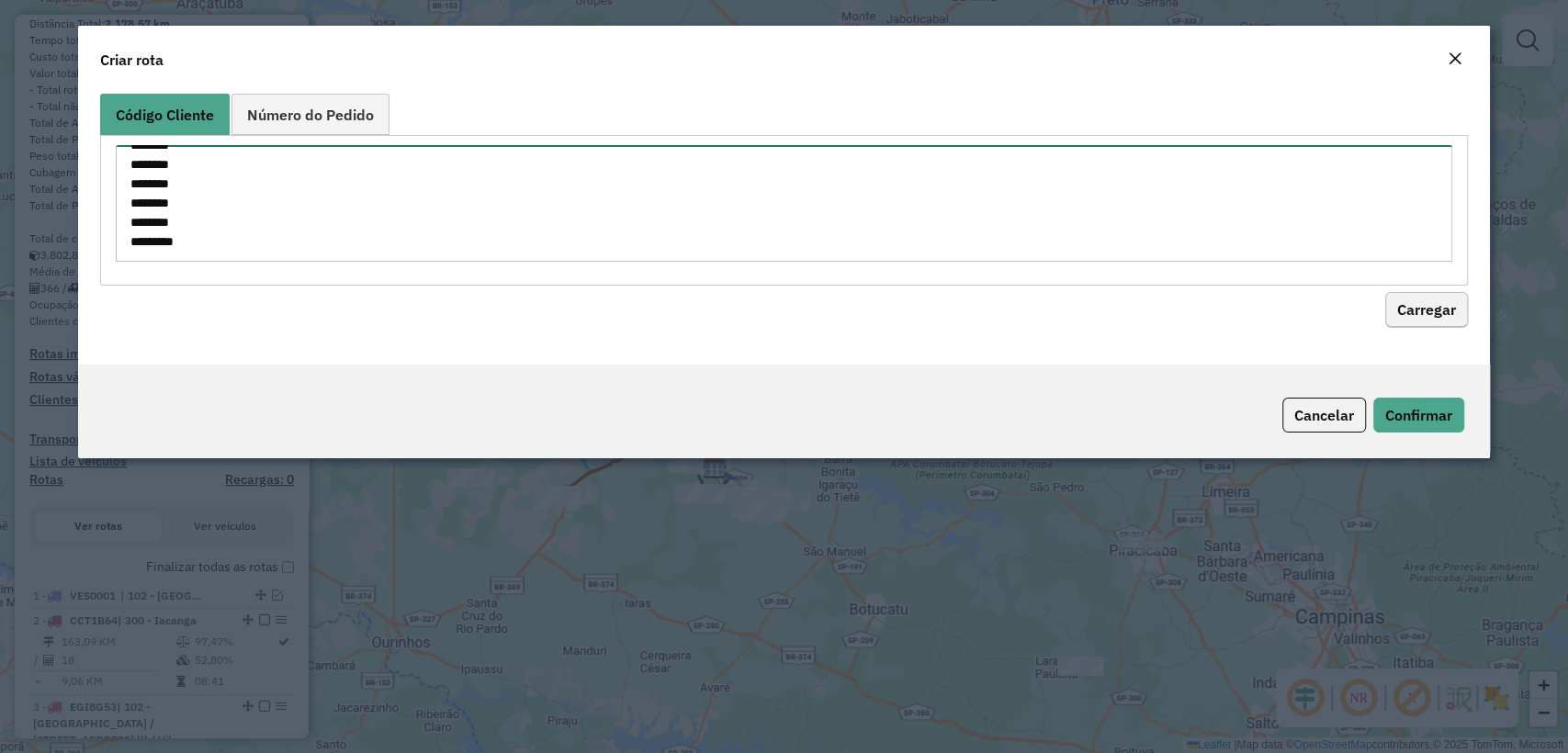
type textarea "******** ******** ******** ******** ******** ******** ******** ******** *******…"
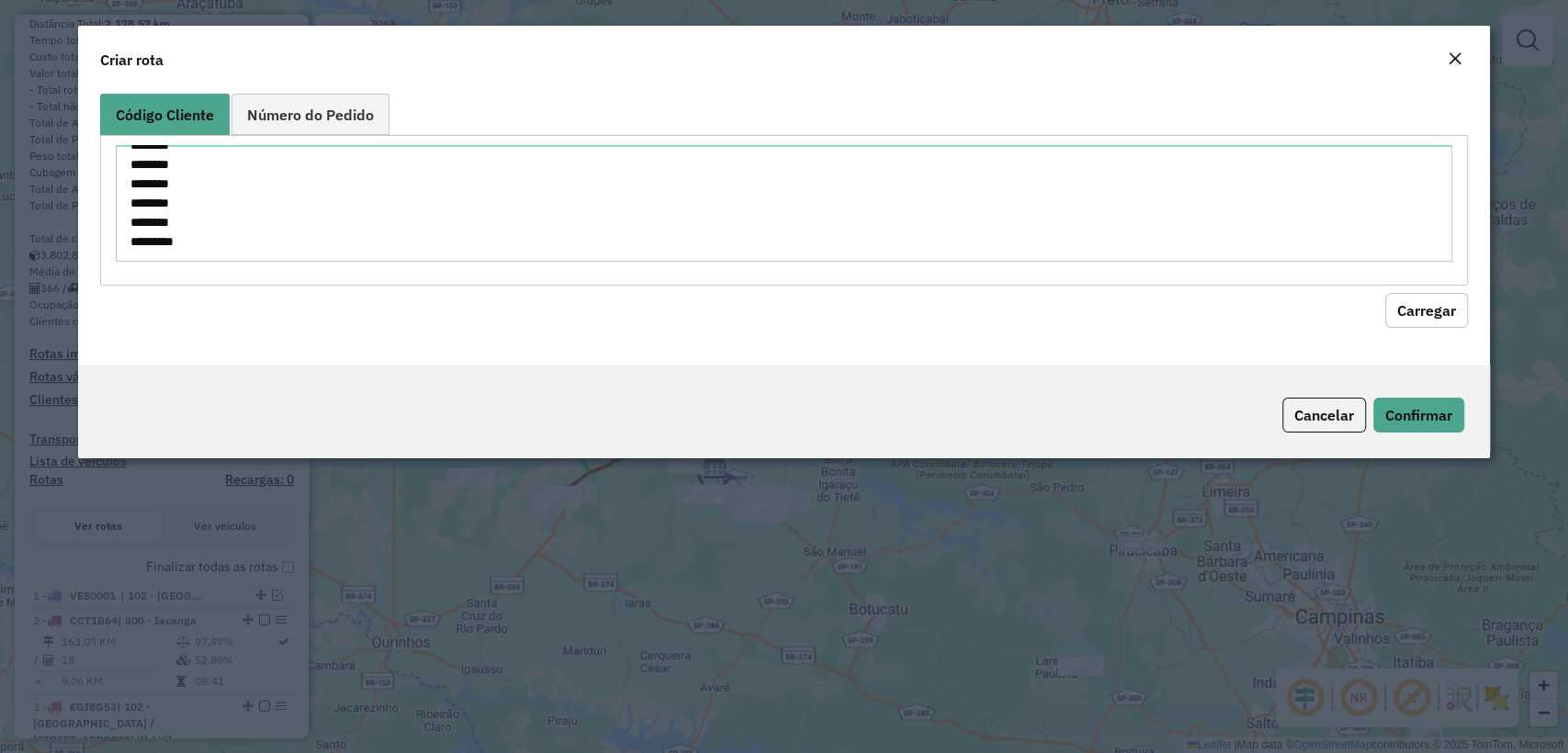
click at [1419, 307] on button "Carregar" at bounding box center [1427, 310] width 83 height 35
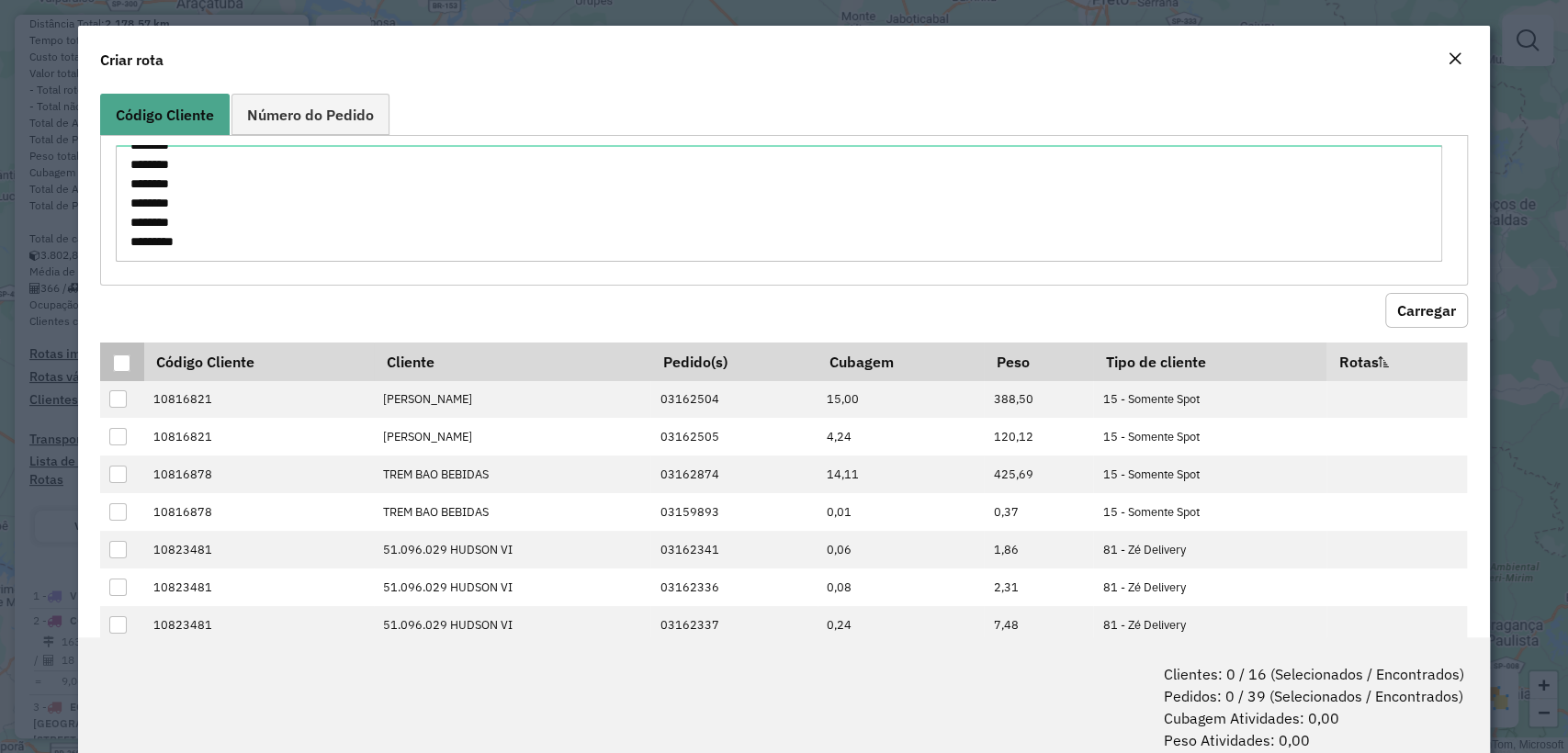
click at [123, 359] on div at bounding box center [122, 363] width 17 height 17
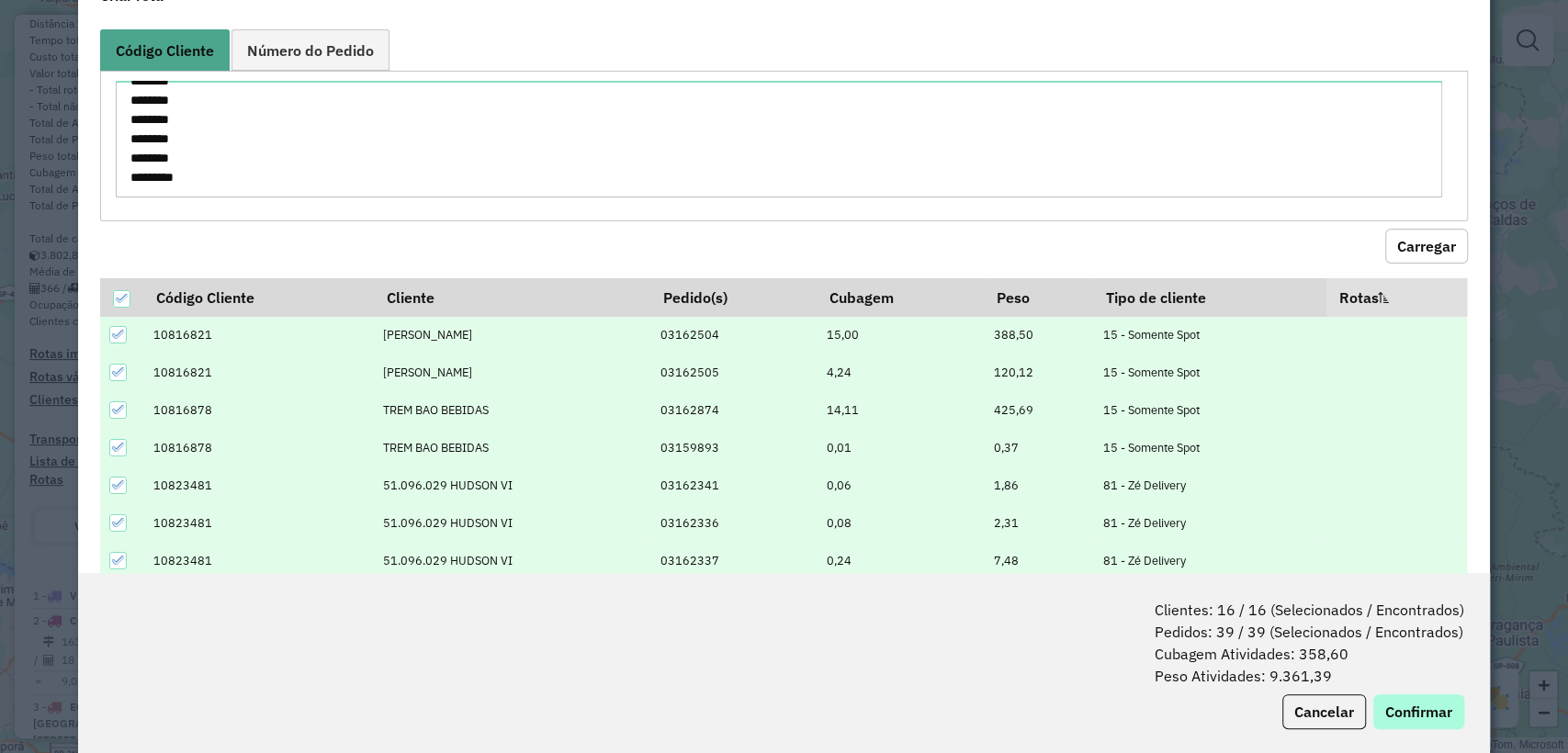
scroll to position [91, 0]
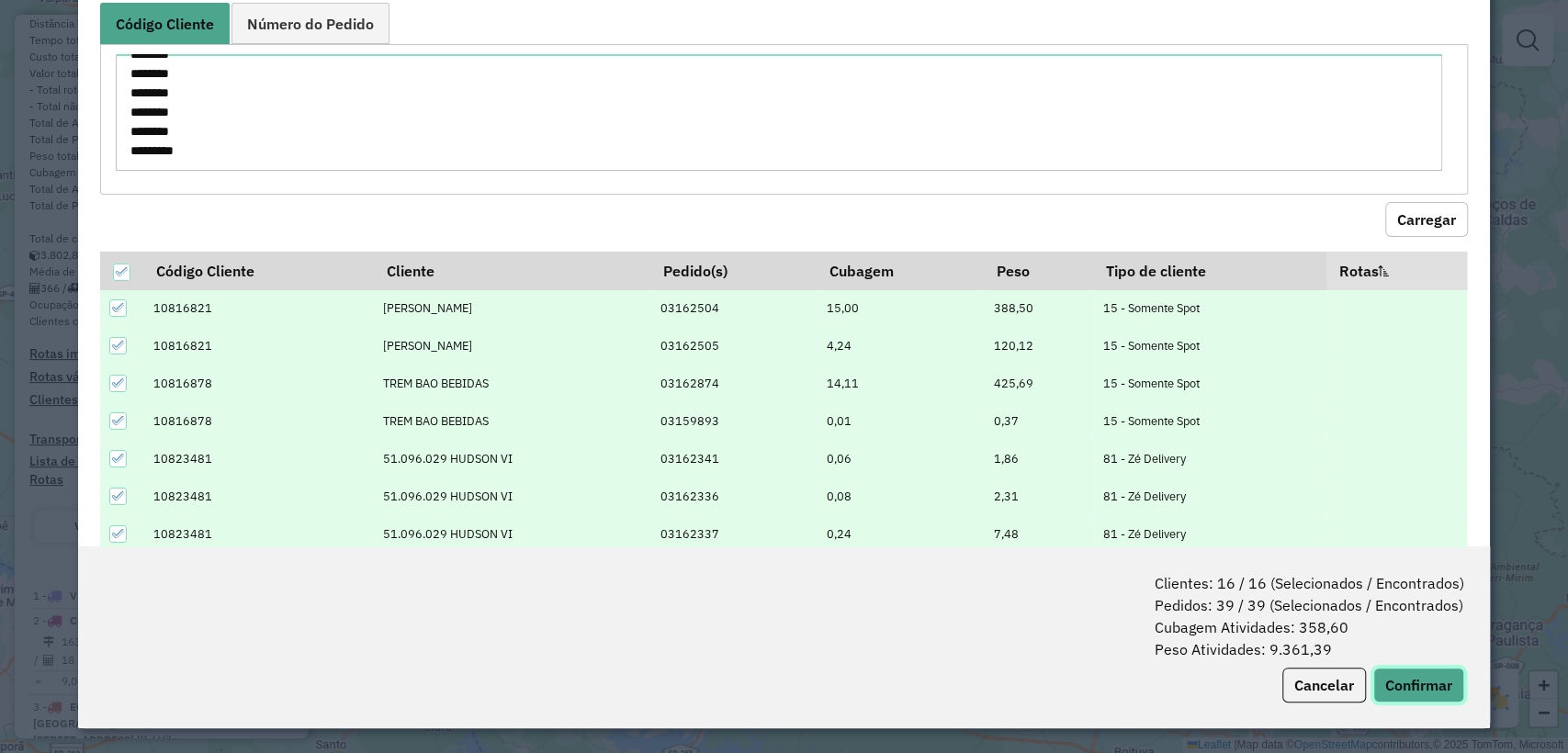
click at [1418, 697] on button "Confirmar" at bounding box center [1418, 685] width 91 height 35
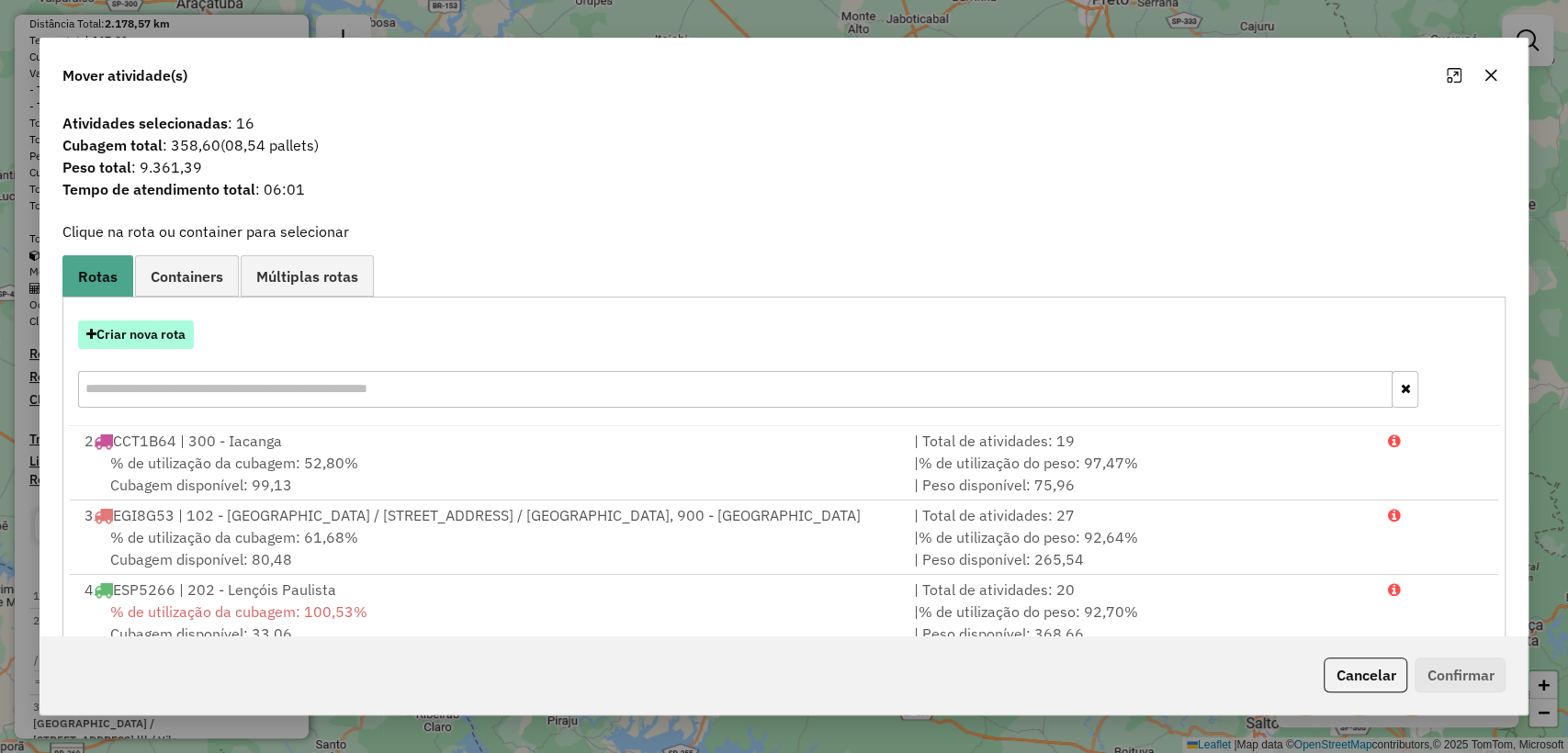
click at [157, 330] on button "Criar nova rota" at bounding box center [135, 335] width 115 height 29
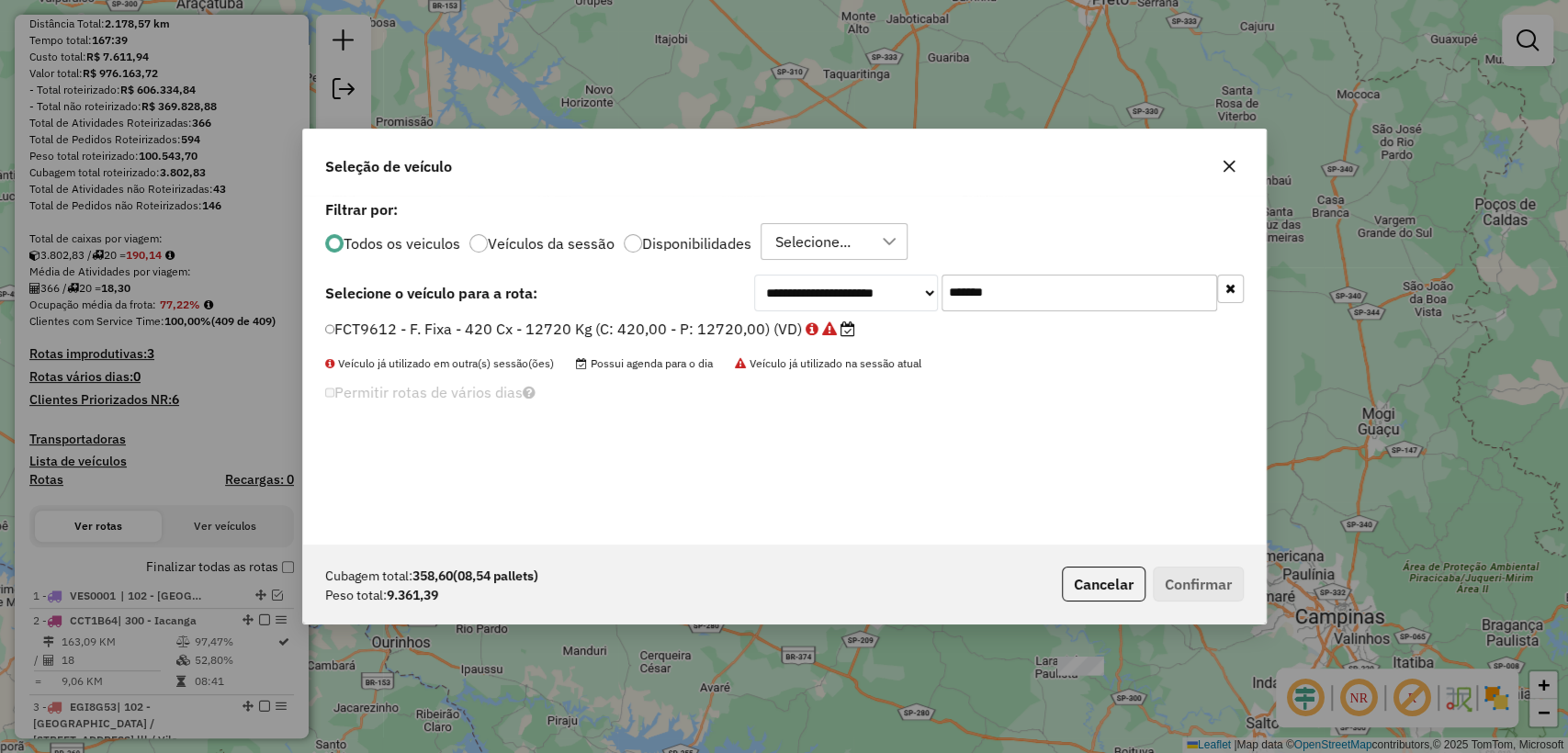
scroll to position [10, 6]
click at [1071, 282] on input "*******" at bounding box center [1079, 293] width 276 height 36
paste input "text"
type input "*******"
drag, startPoint x: 644, startPoint y: 312, endPoint x: 643, endPoint y: 322, distance: 10.0
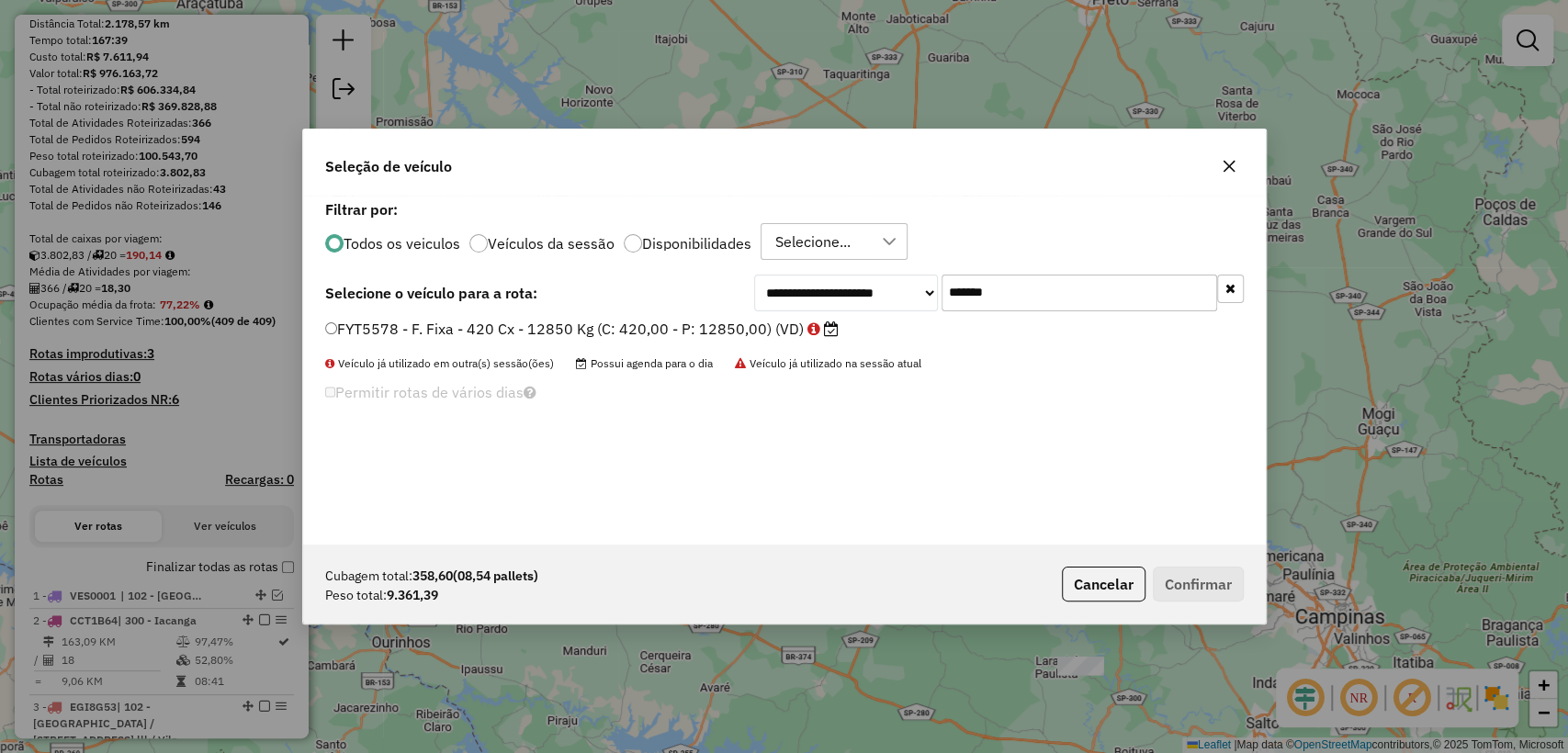
click at [644, 315] on div "**********" at bounding box center [785, 370] width 963 height 349
click at [643, 325] on label "FYT5578 - F. Fixa - 420 Cx - 12850 Kg (C: 420,00 - P: 12850,00) (VD)" at bounding box center [581, 328] width 513 height 22
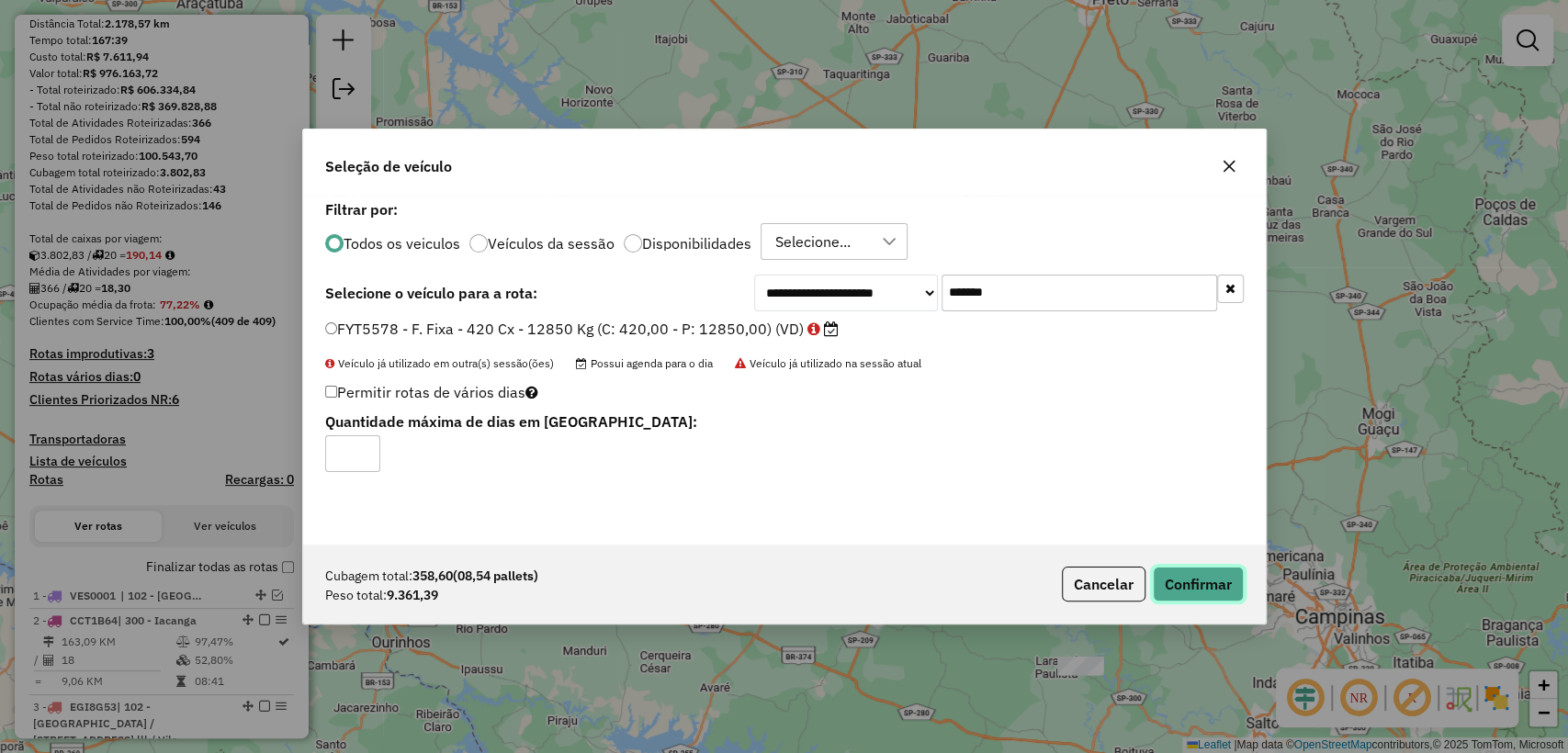
click at [1213, 582] on button "Confirmar" at bounding box center [1198, 584] width 91 height 35
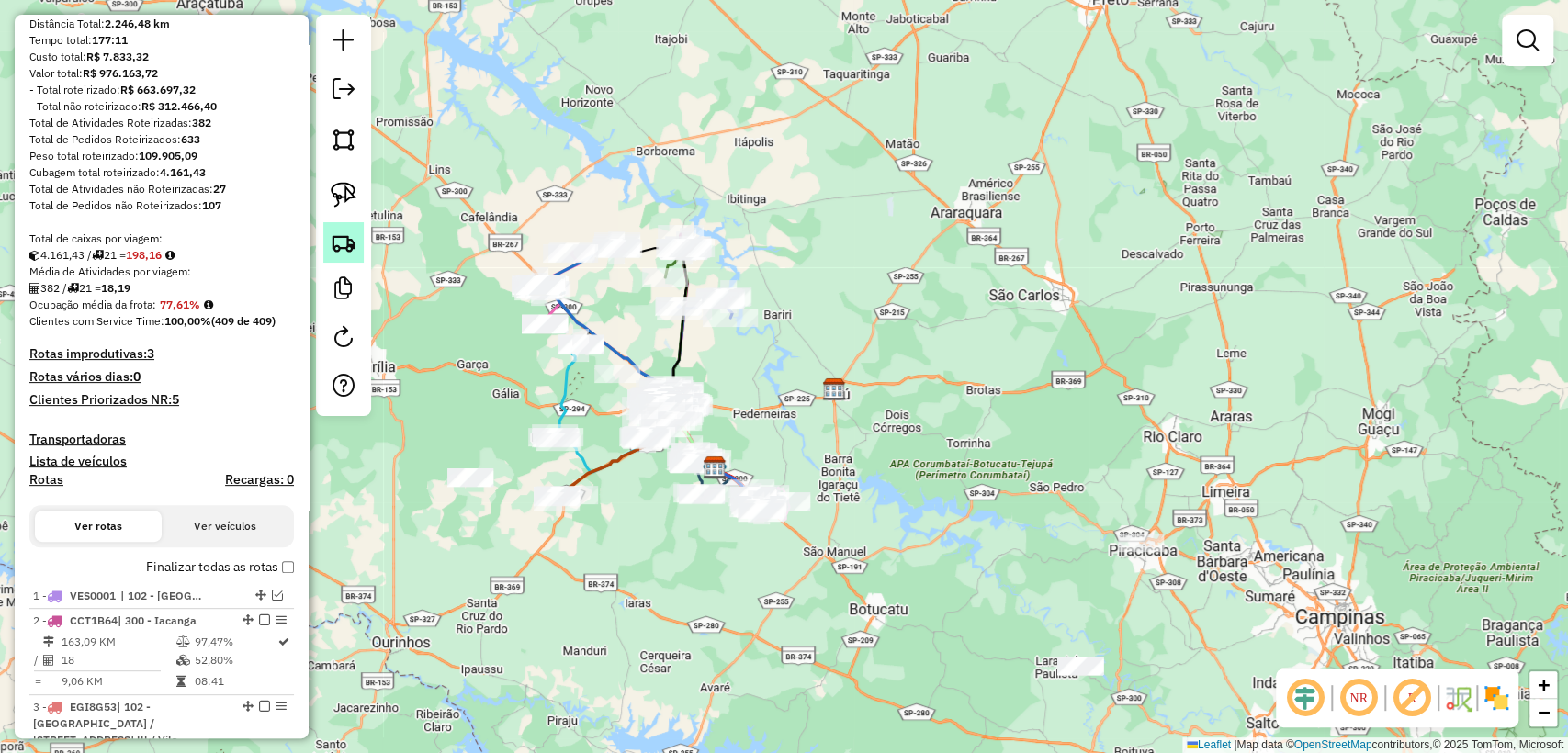
click at [331, 237] on img at bounding box center [343, 242] width 26 height 26
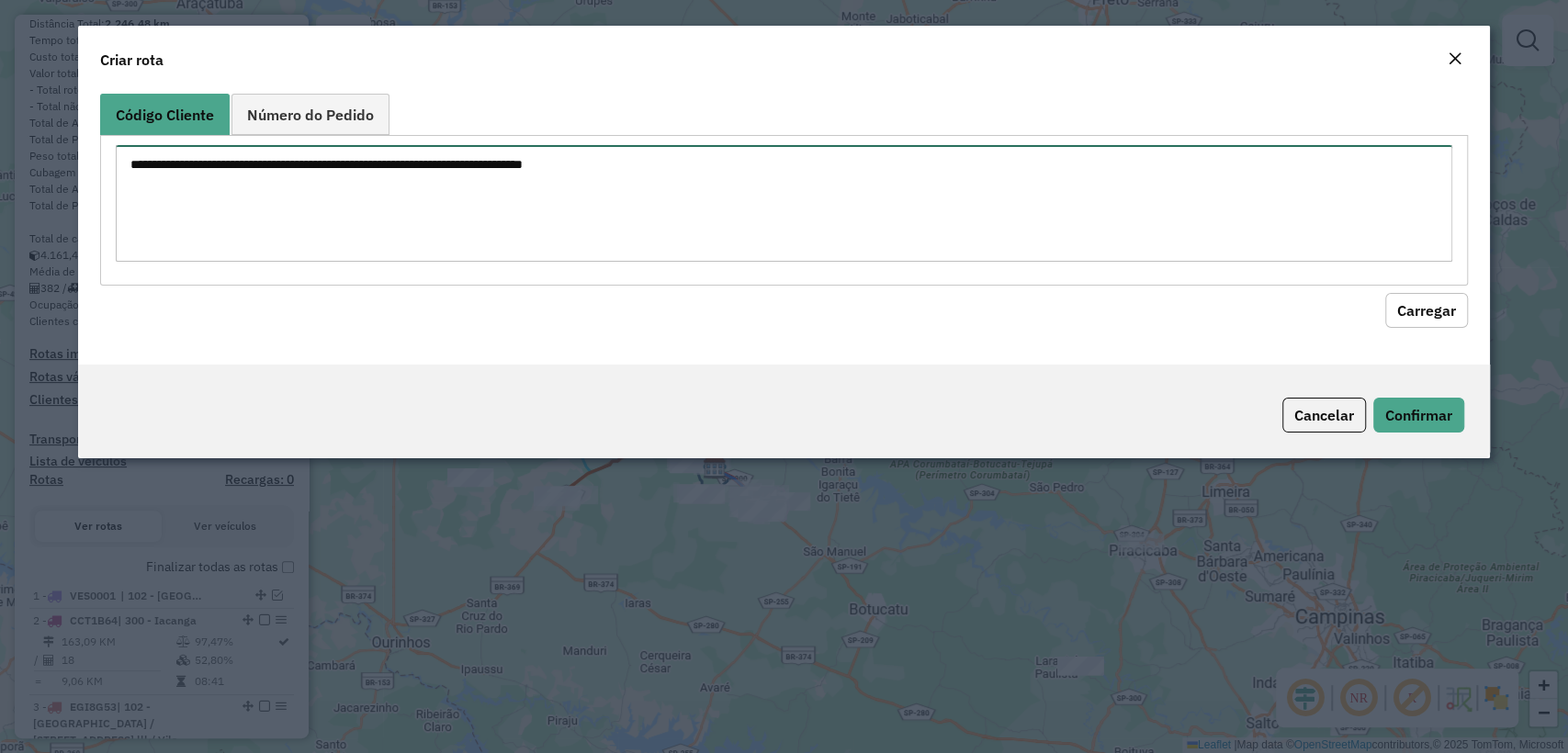
click at [549, 199] on textarea at bounding box center [783, 203] width 1335 height 116
paste textarea "******** ******** ******** ******** ******** ******** ******** ******** *******…"
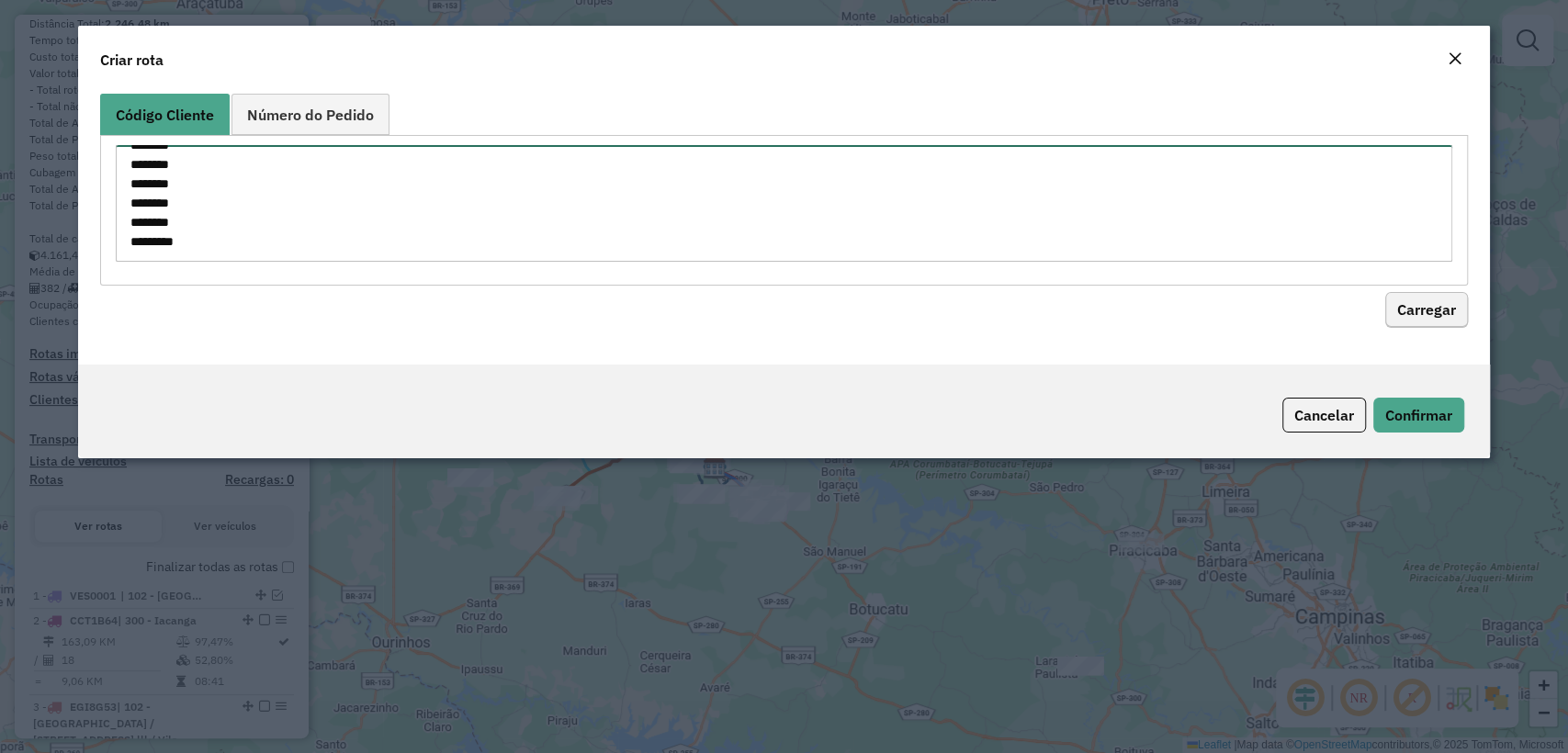
type textarea "******** ******** ******** ******** ******** ******** ******** ******** *******…"
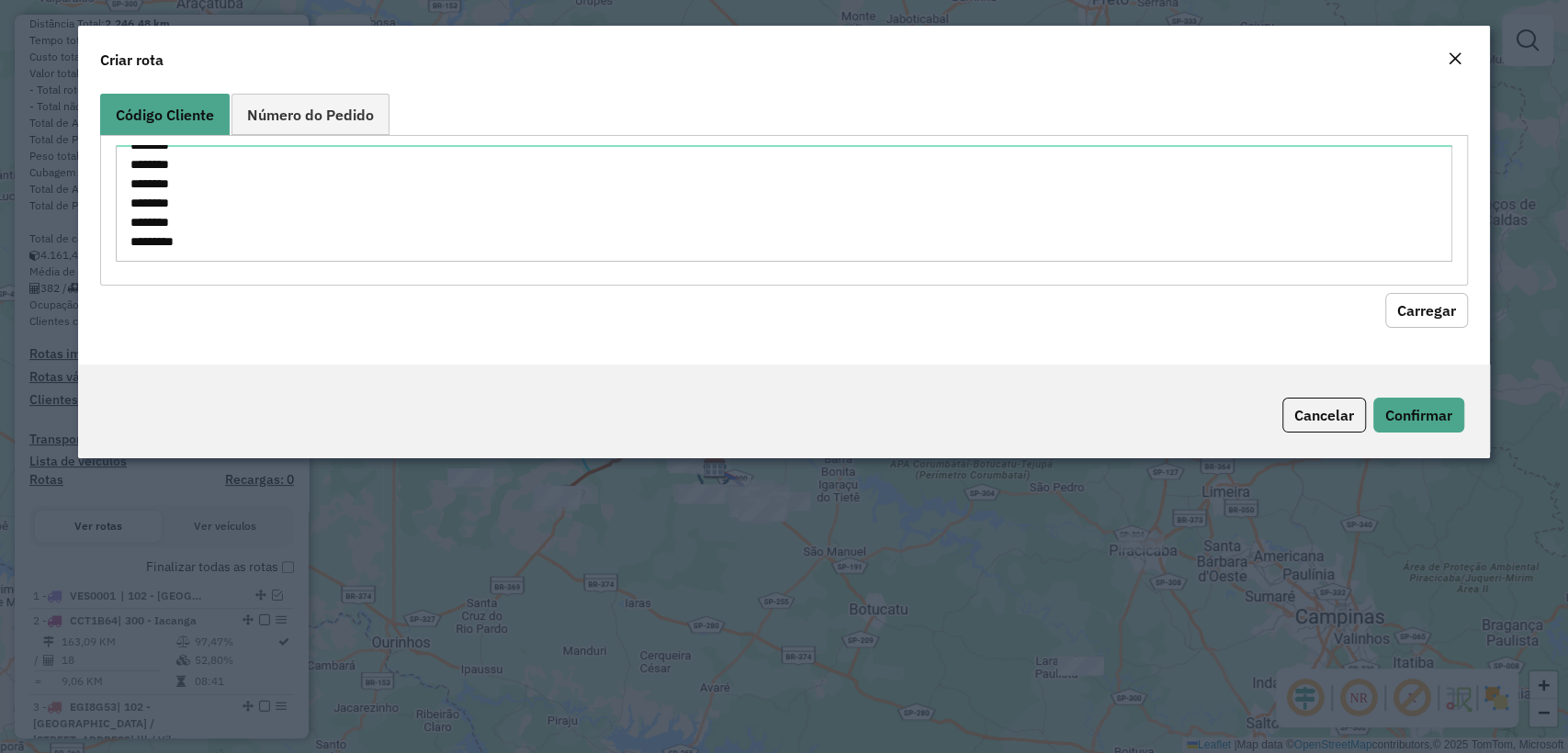
click at [1413, 313] on button "Carregar" at bounding box center [1427, 310] width 83 height 35
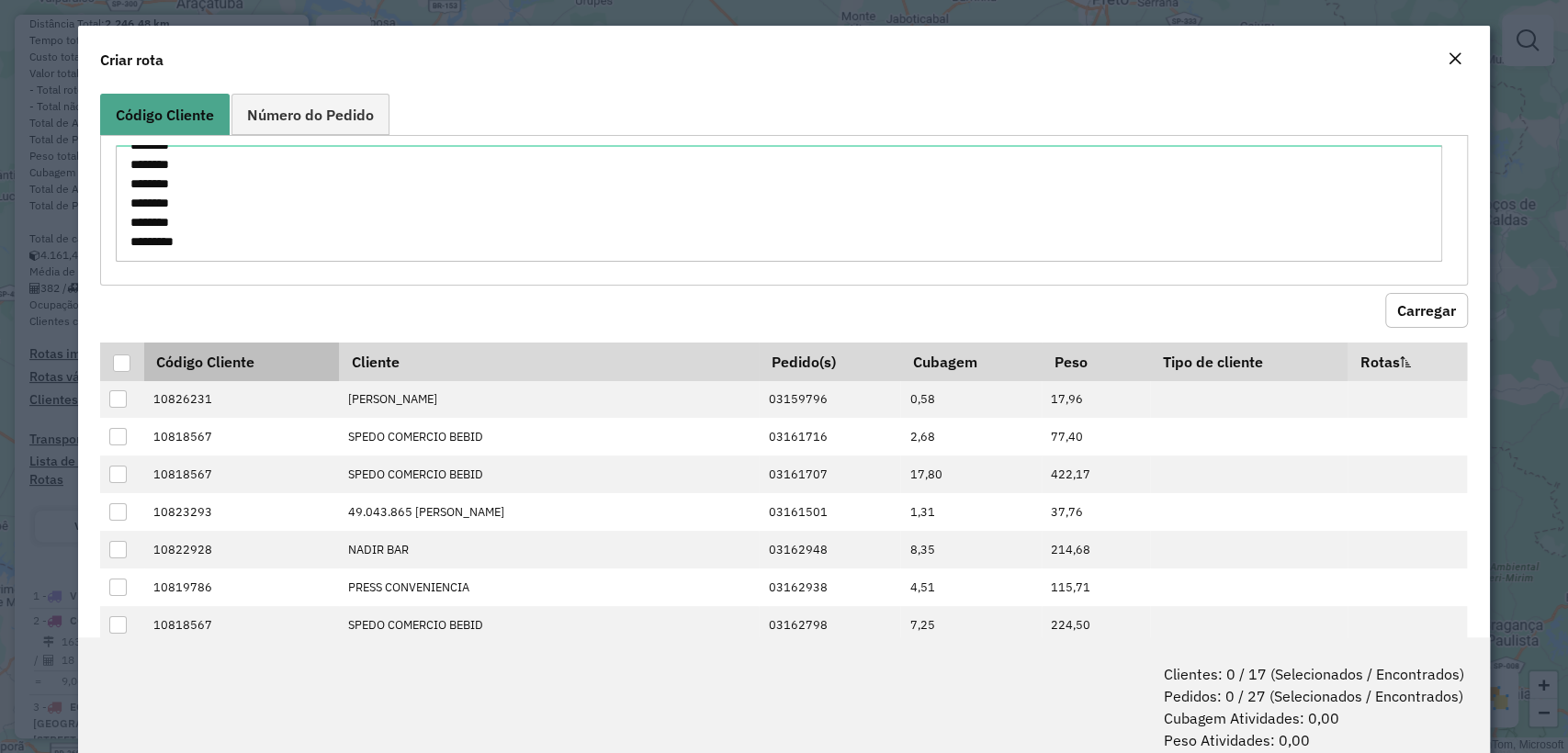
drag, startPoint x: 122, startPoint y: 354, endPoint x: 207, endPoint y: 375, distance: 87.6
click at [122, 355] on div at bounding box center [122, 363] width 17 height 17
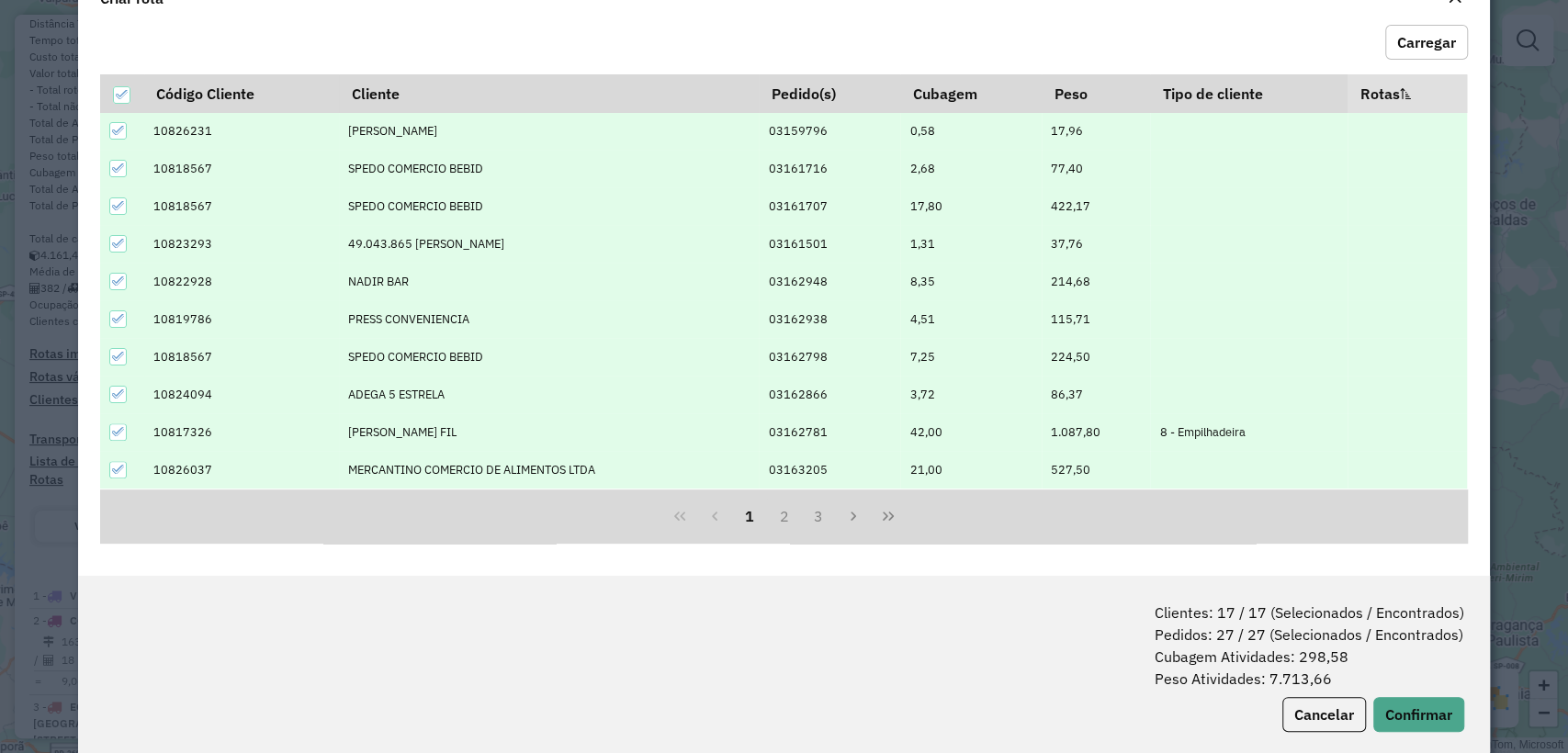
scroll to position [91, 0]
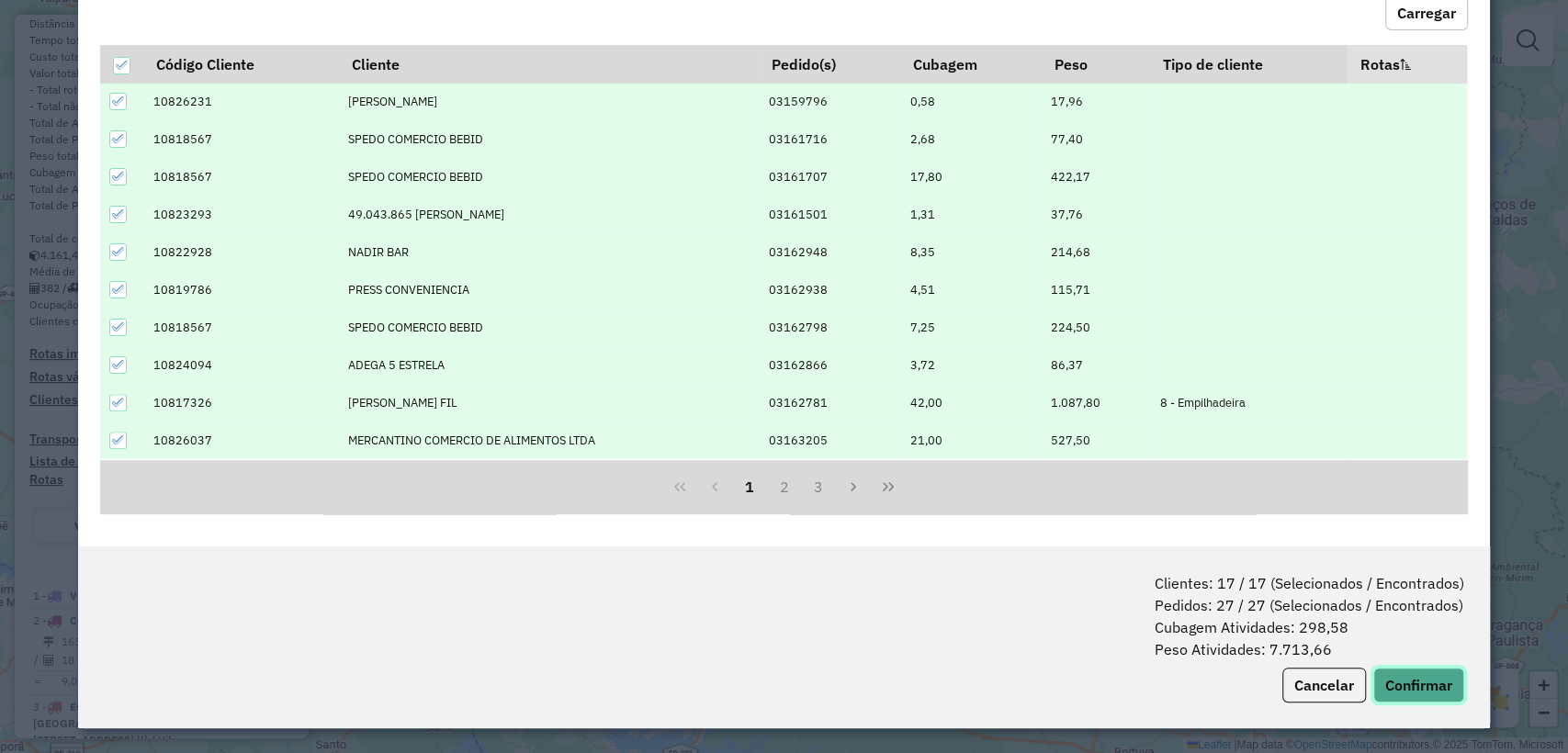
drag, startPoint x: 1390, startPoint y: 689, endPoint x: 1372, endPoint y: 675, distance: 22.8
click at [1389, 690] on button "Confirmar" at bounding box center [1418, 685] width 91 height 35
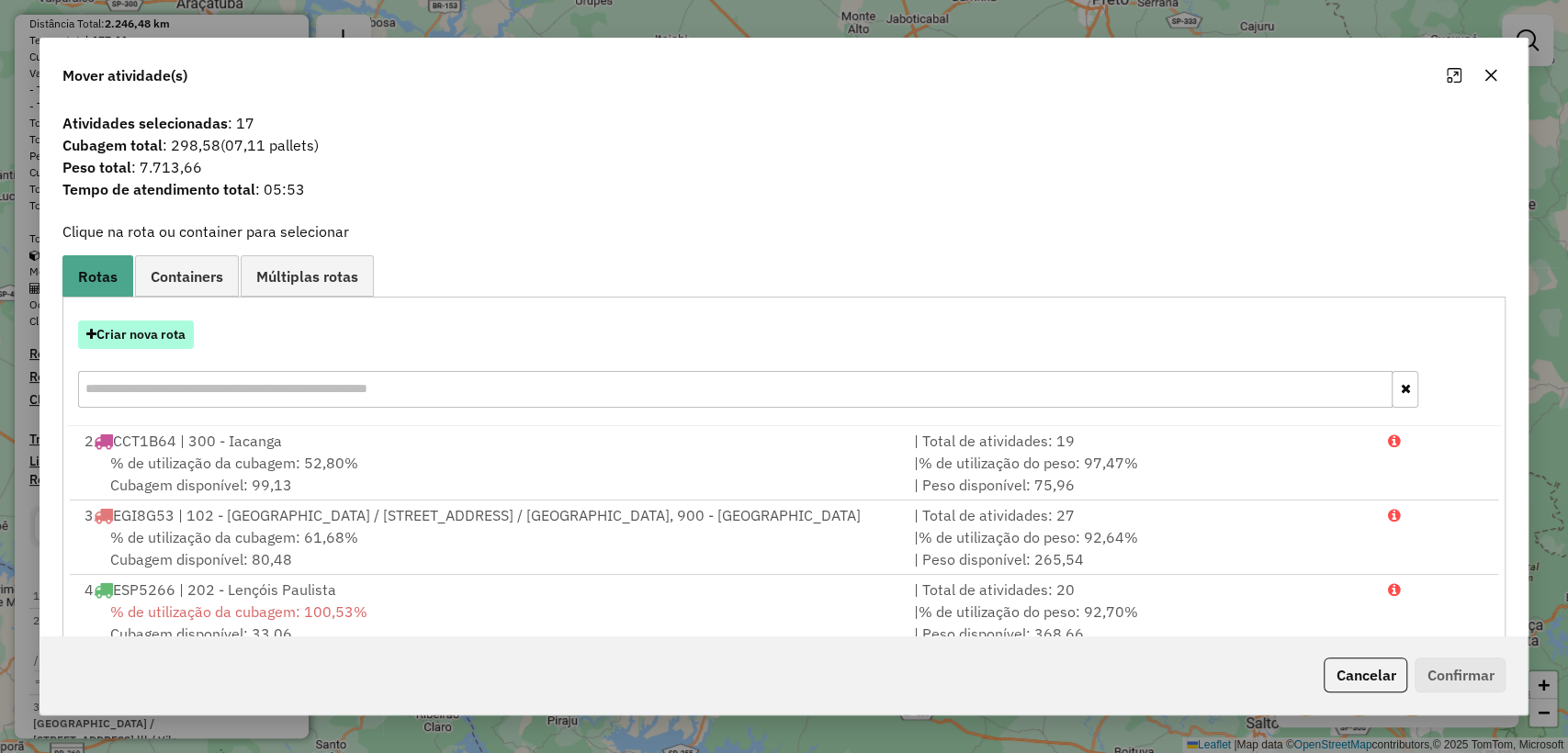
click at [156, 327] on button "Criar nova rota" at bounding box center [135, 335] width 115 height 29
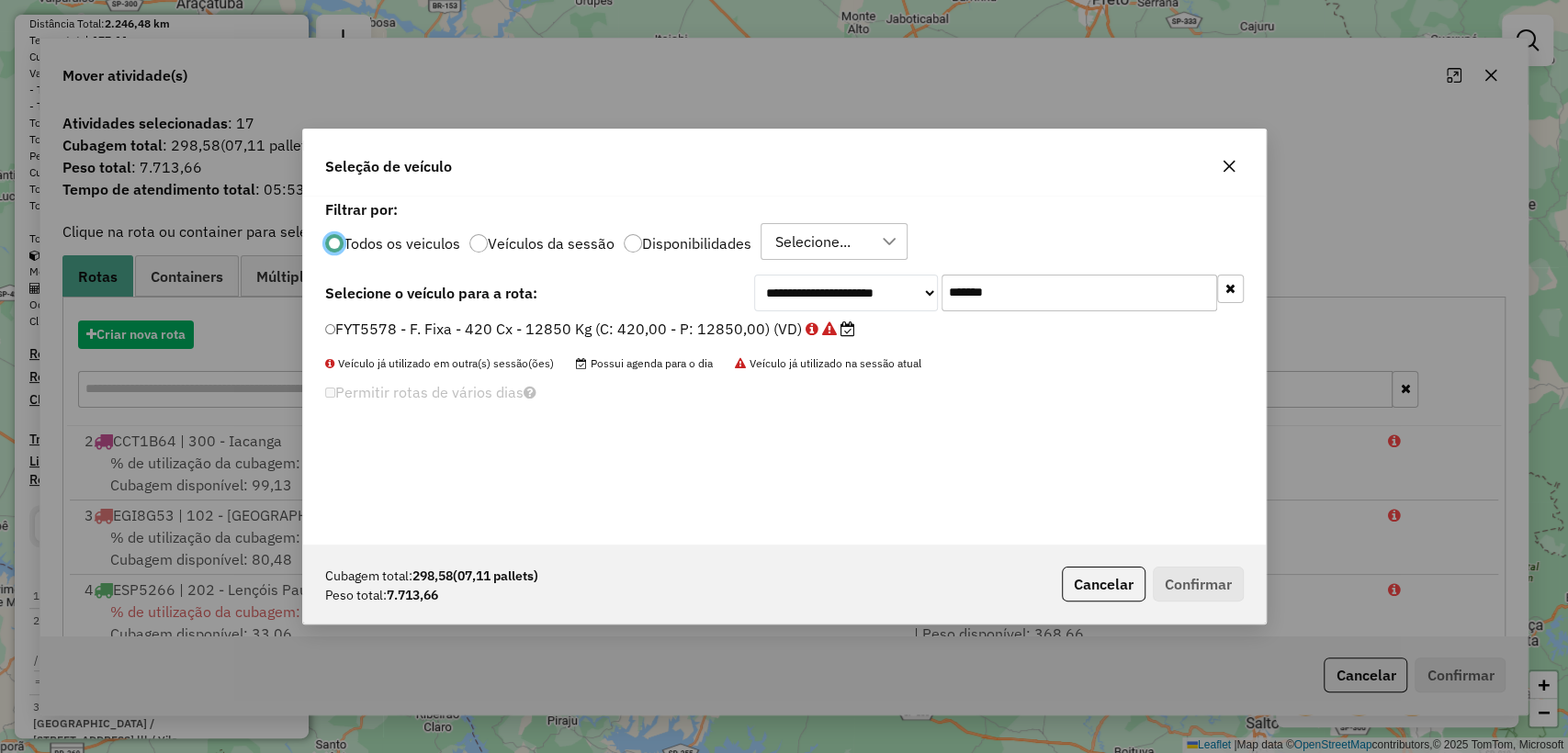
scroll to position [10, 6]
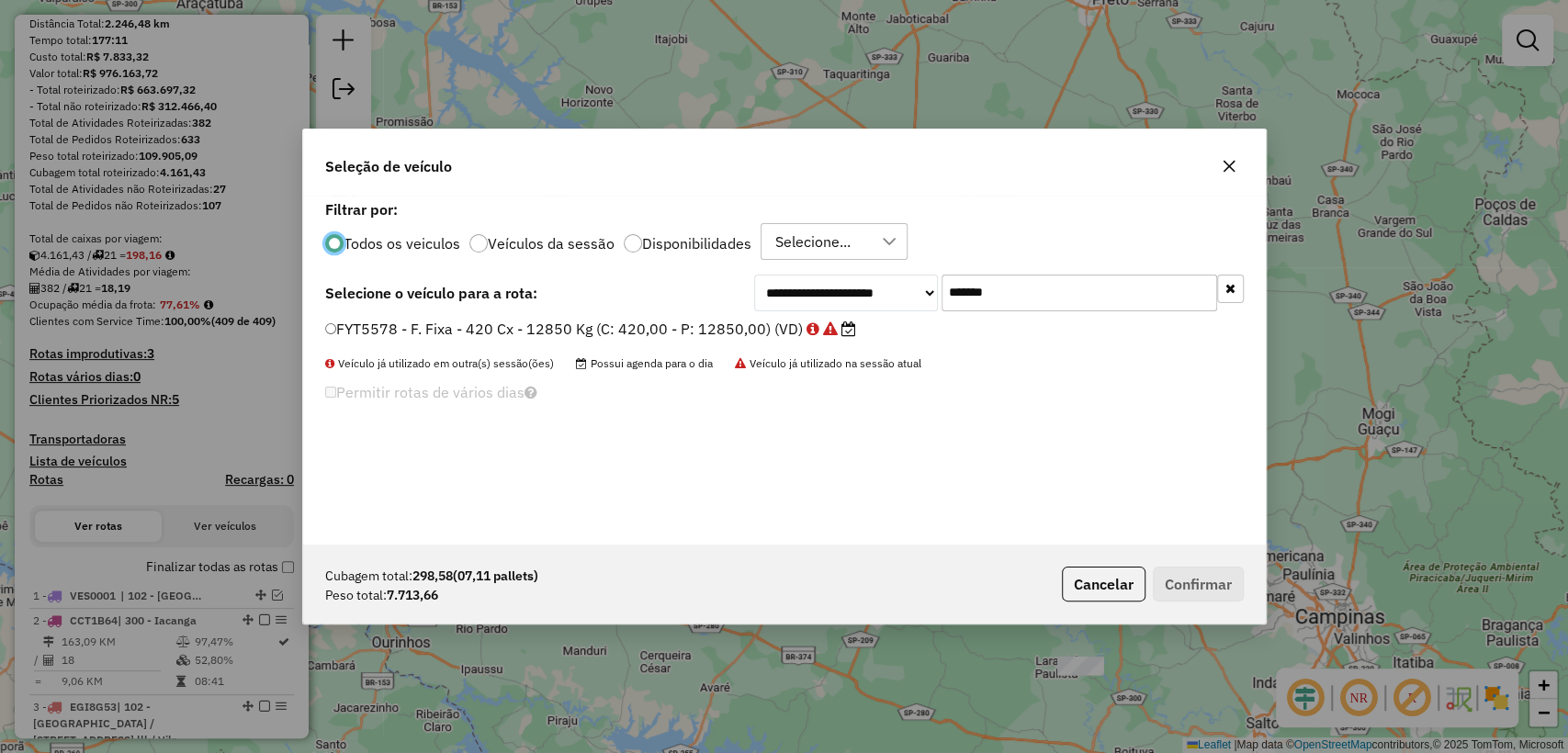
click at [1046, 297] on input "*******" at bounding box center [1079, 293] width 276 height 36
paste input "text"
type input "*******"
click at [661, 318] on label "GAZ4150 - F. Fixa - 420 Cx - 12930 Kg (C: 420,00 - P: 12930,00) (VD)" at bounding box center [582, 328] width 516 height 22
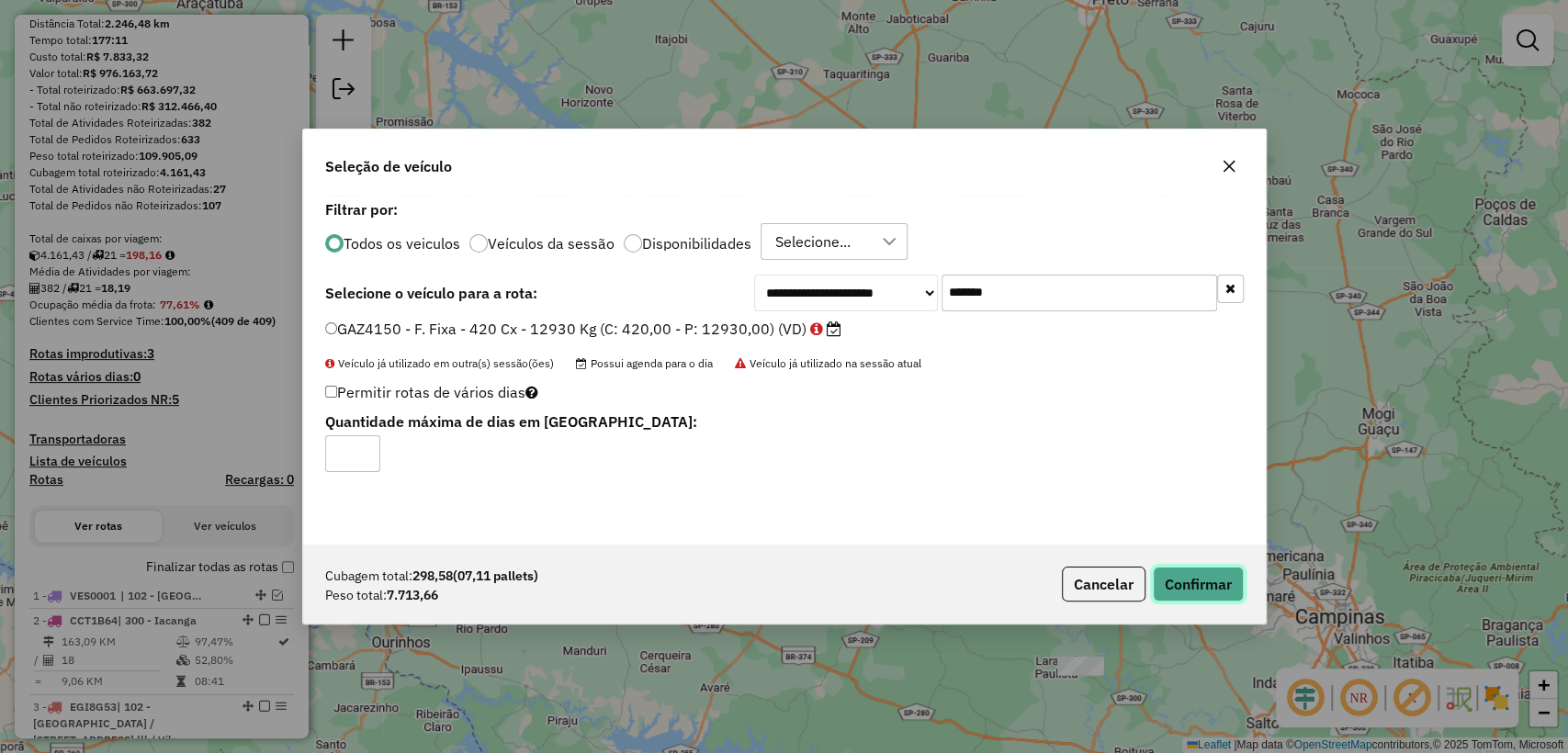
click at [1204, 595] on button "Confirmar" at bounding box center [1198, 584] width 91 height 35
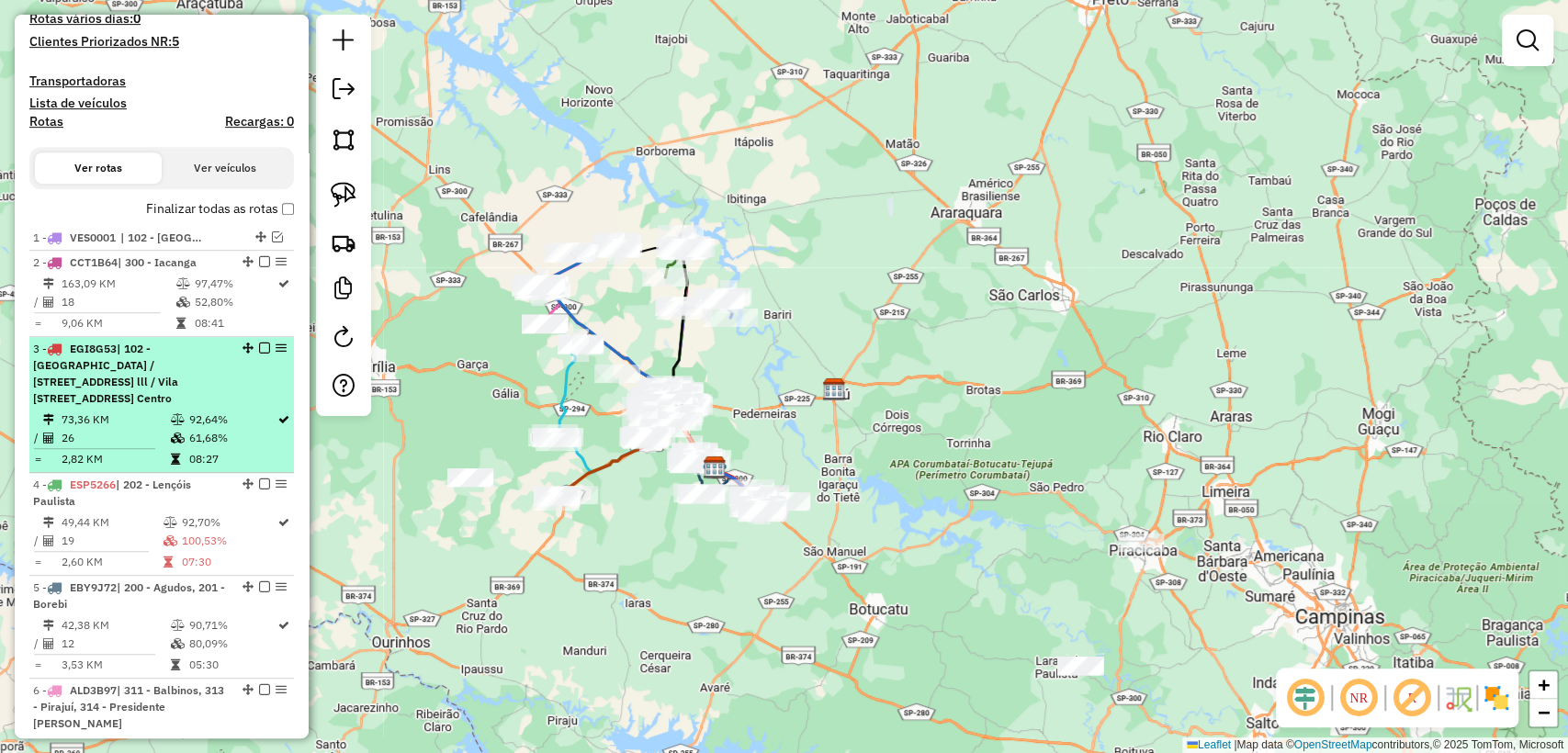
scroll to position [537, 0]
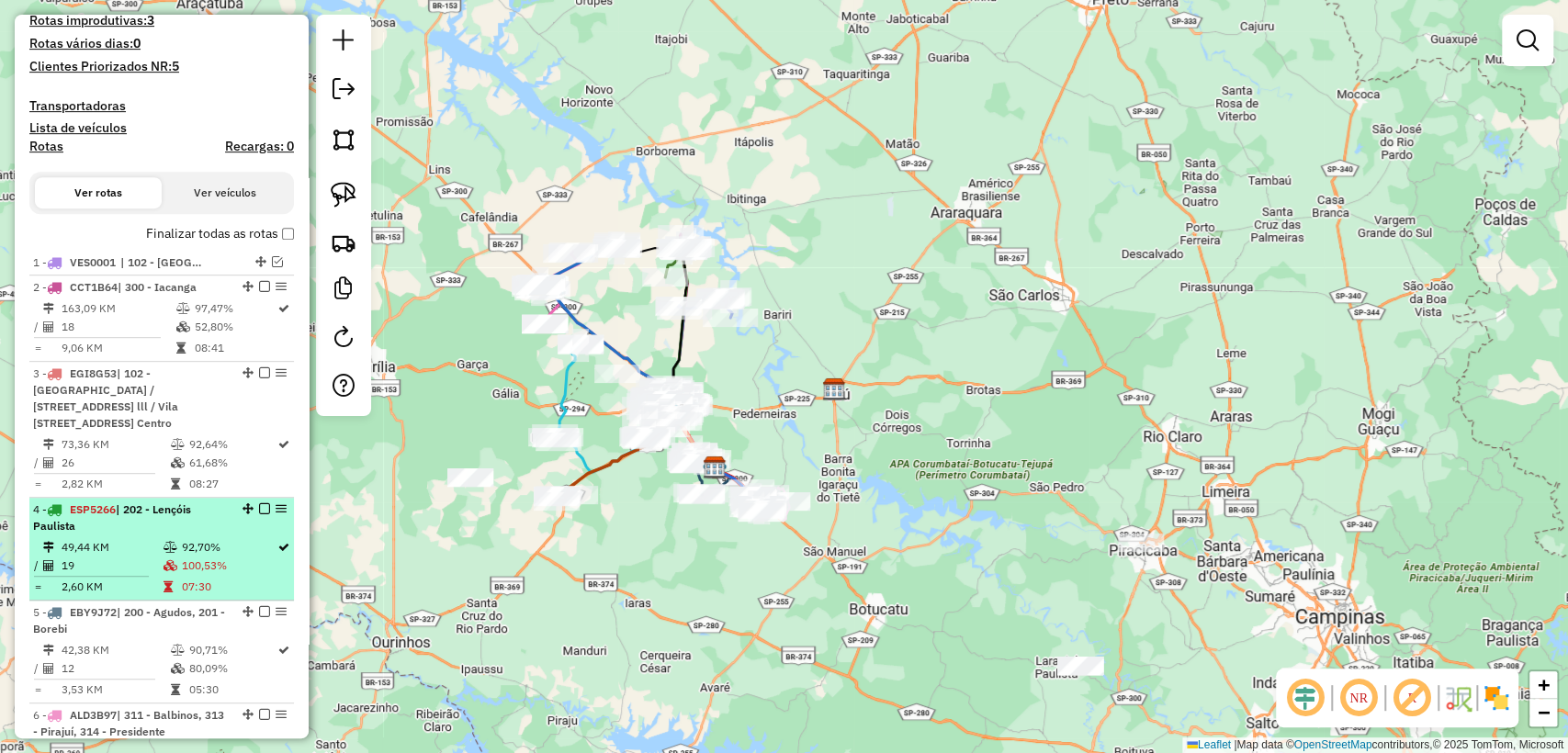
click at [246, 575] on td "100,53%" at bounding box center [228, 565] width 95 height 18
select select "**********"
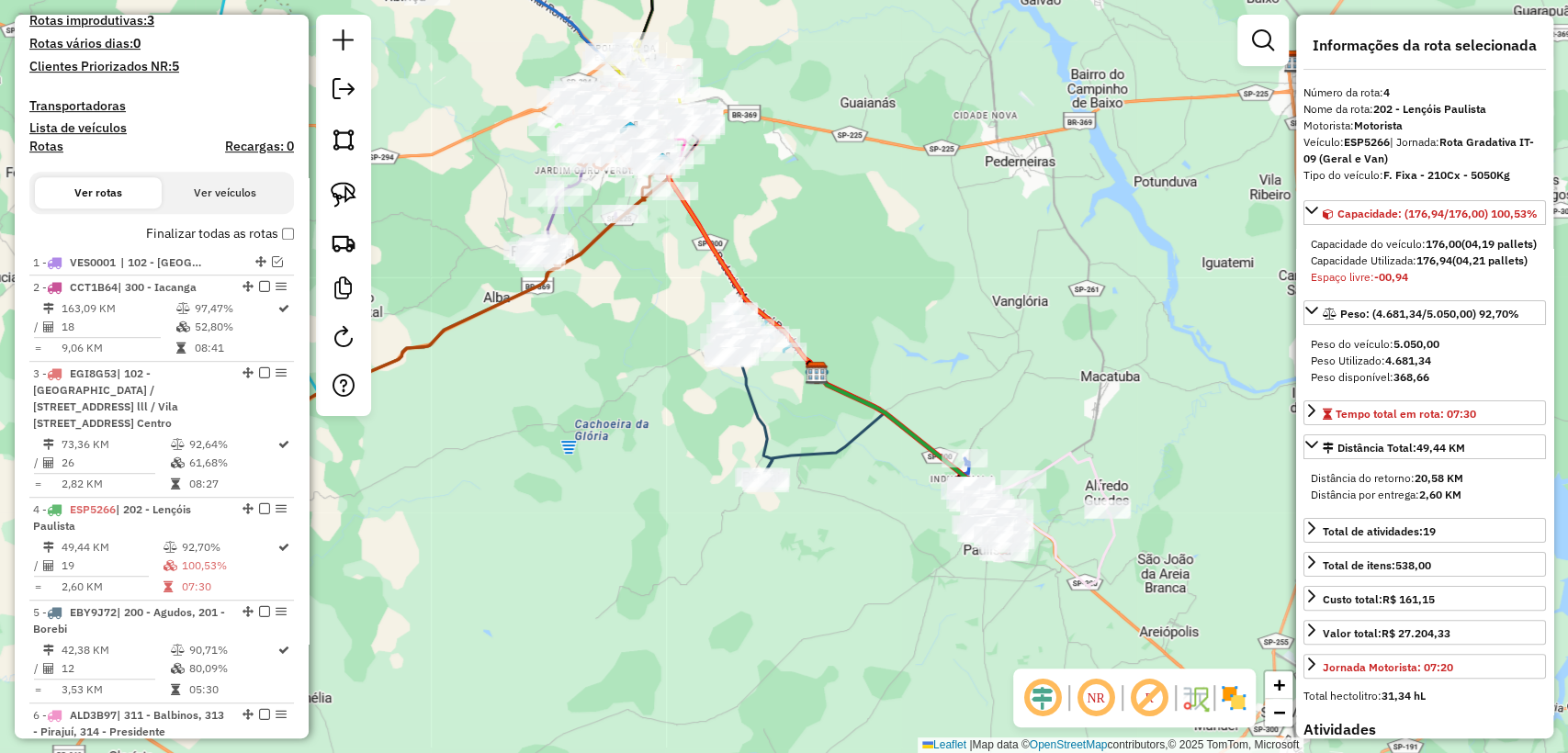
drag, startPoint x: 522, startPoint y: 538, endPoint x: 743, endPoint y: 560, distance: 222.1
click at [743, 560] on div "Janela de atendimento Grade de atendimento Capacidade Transportadoras Veículos …" at bounding box center [784, 376] width 1568 height 753
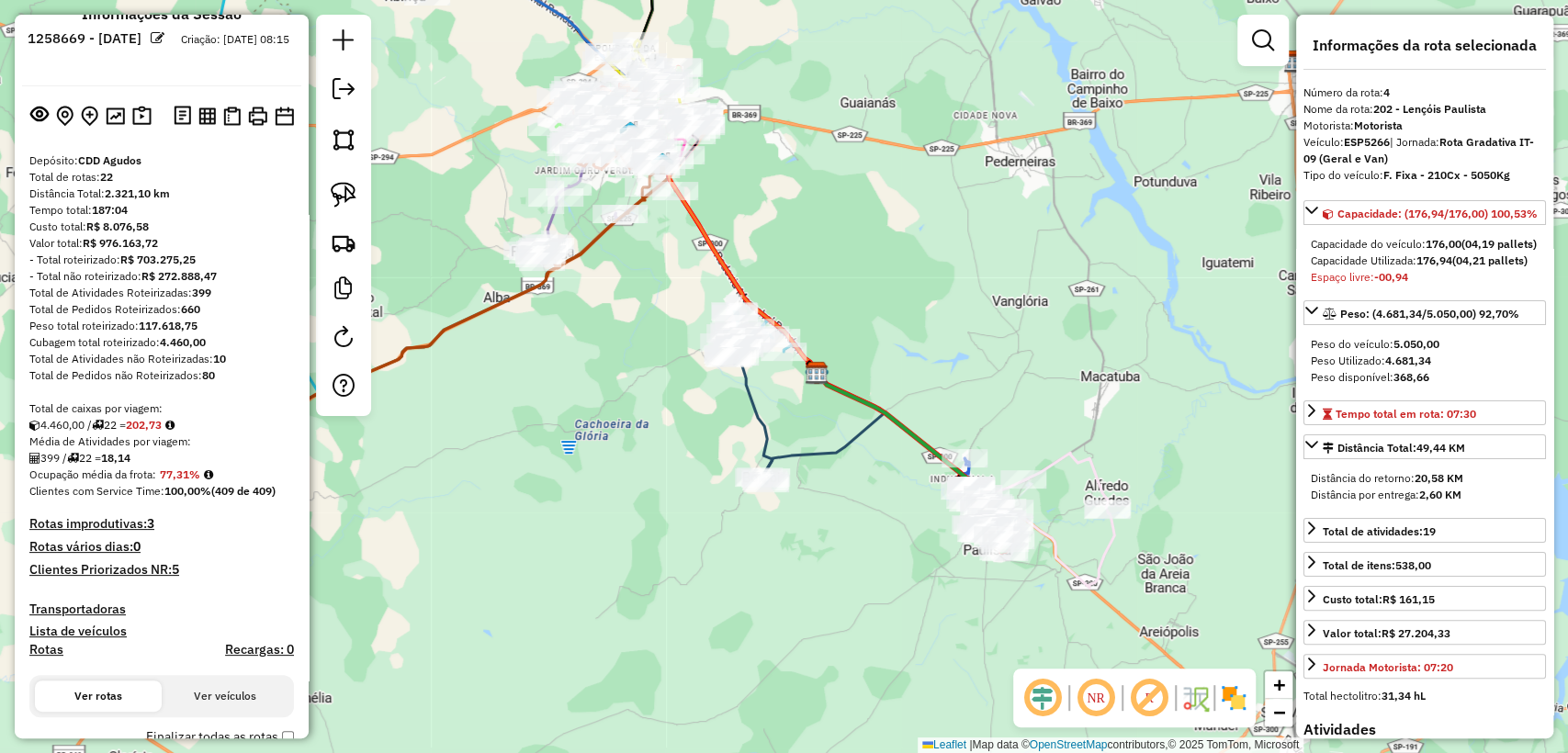
scroll to position [0, 0]
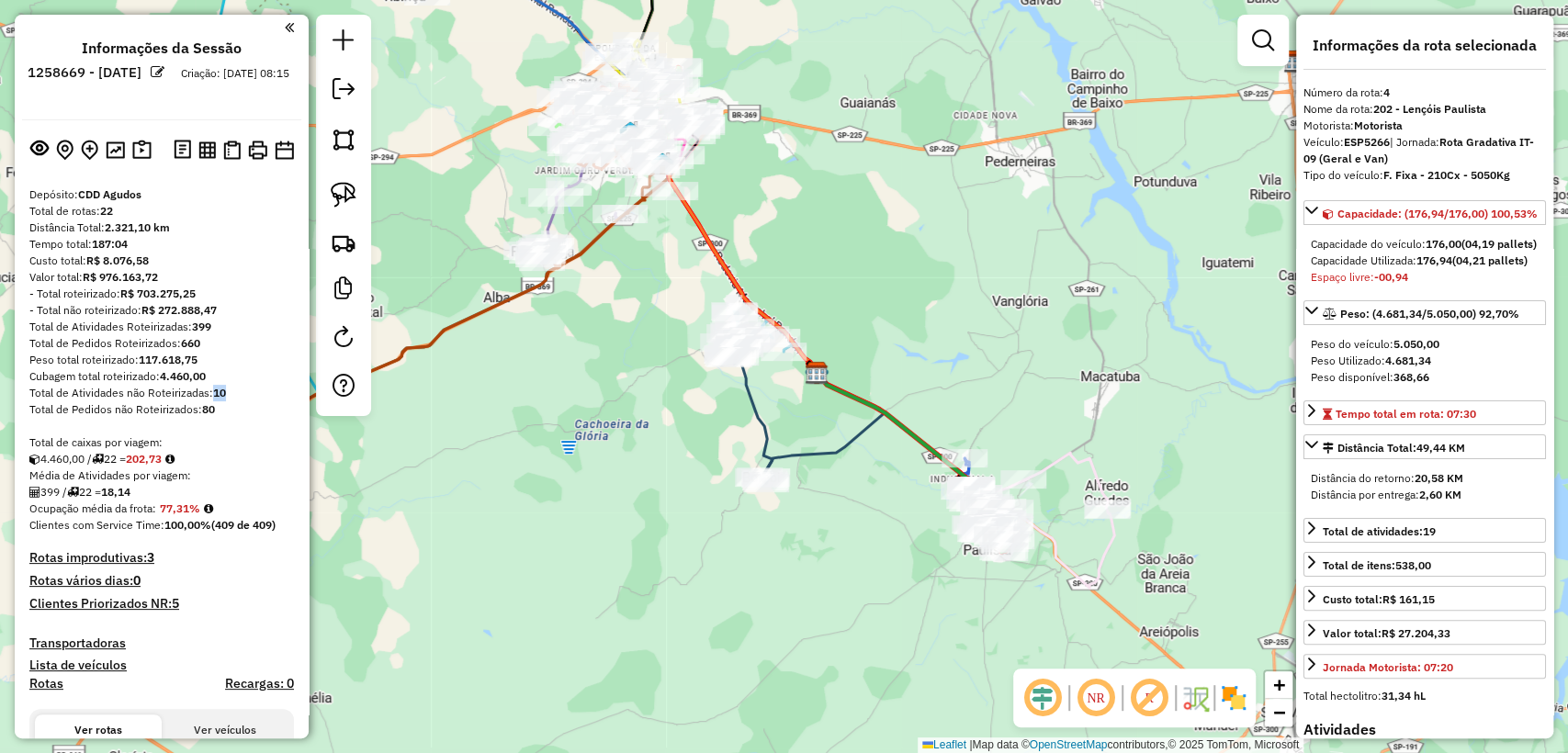
drag, startPoint x: 217, startPoint y: 389, endPoint x: 251, endPoint y: 408, distance: 38.9
click at [234, 393] on div "Total de Atividades não Roteirizadas: 10" at bounding box center [161, 393] width 264 height 16
click at [253, 409] on div "Total de Pedidos não Roteirizados: 80" at bounding box center [161, 409] width 264 height 16
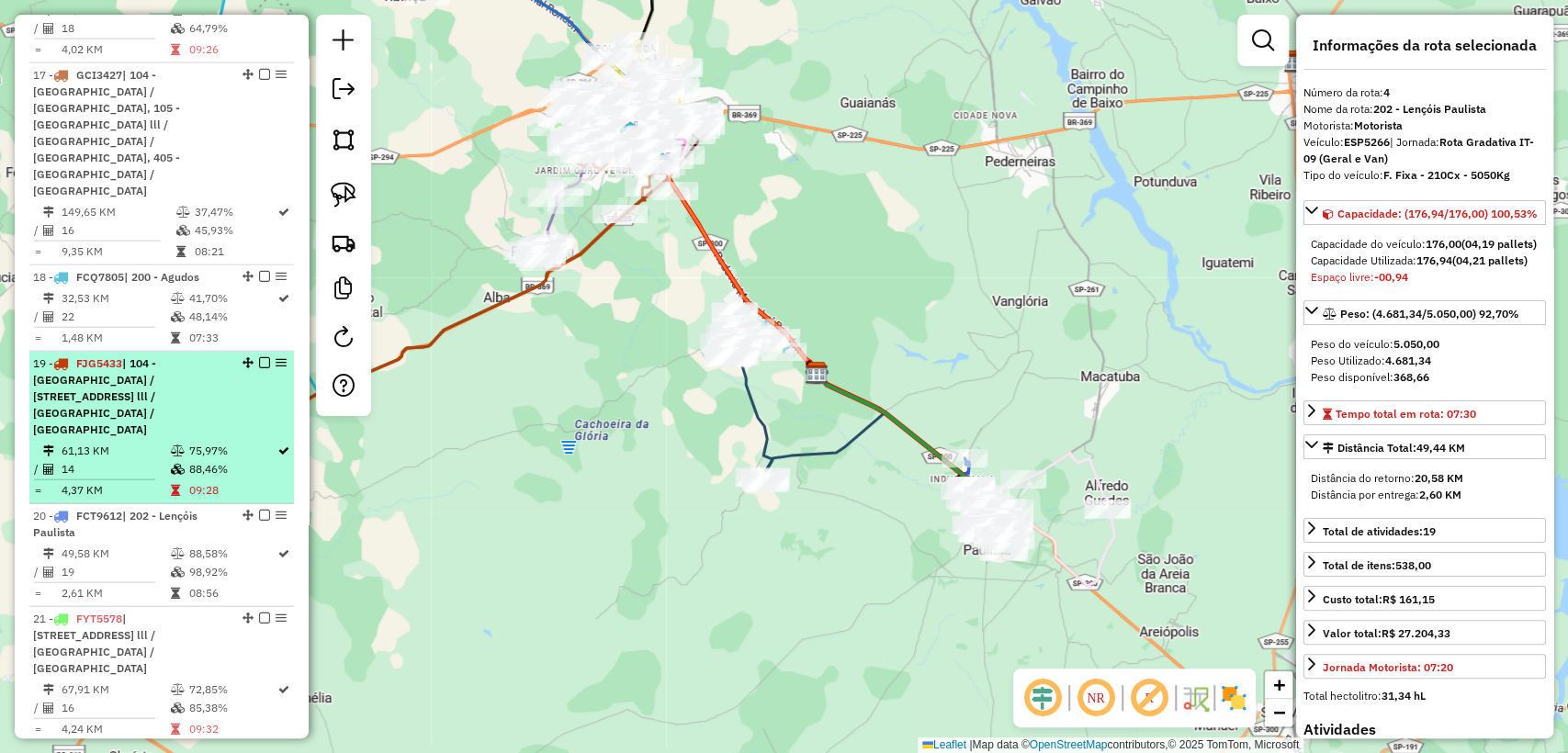
scroll to position [3088, 0]
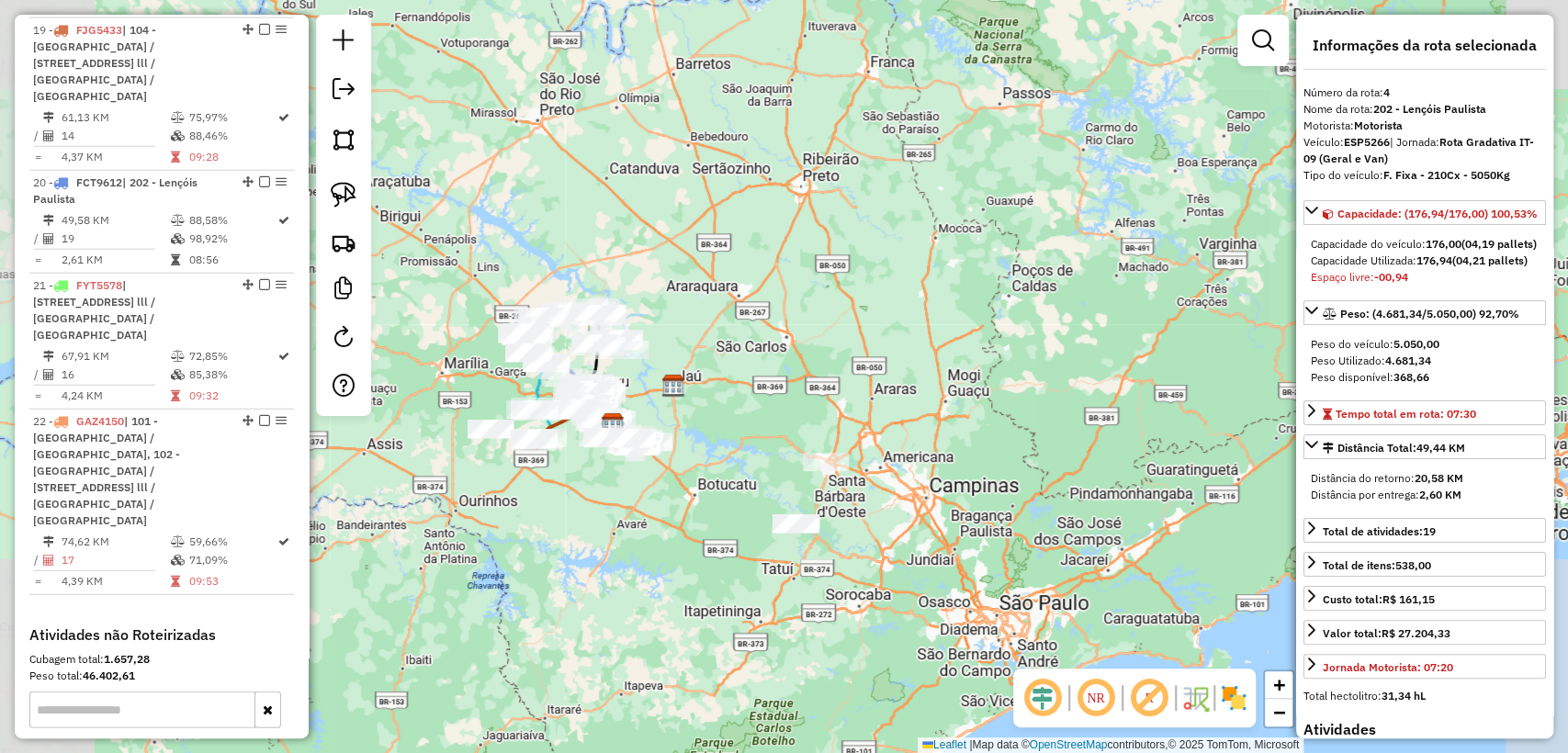
drag, startPoint x: 529, startPoint y: 506, endPoint x: 599, endPoint y: 475, distance: 76.6
click at [601, 478] on div "Janela de atendimento Grade de atendimento Capacidade Transportadoras Veículos …" at bounding box center [784, 376] width 1568 height 753
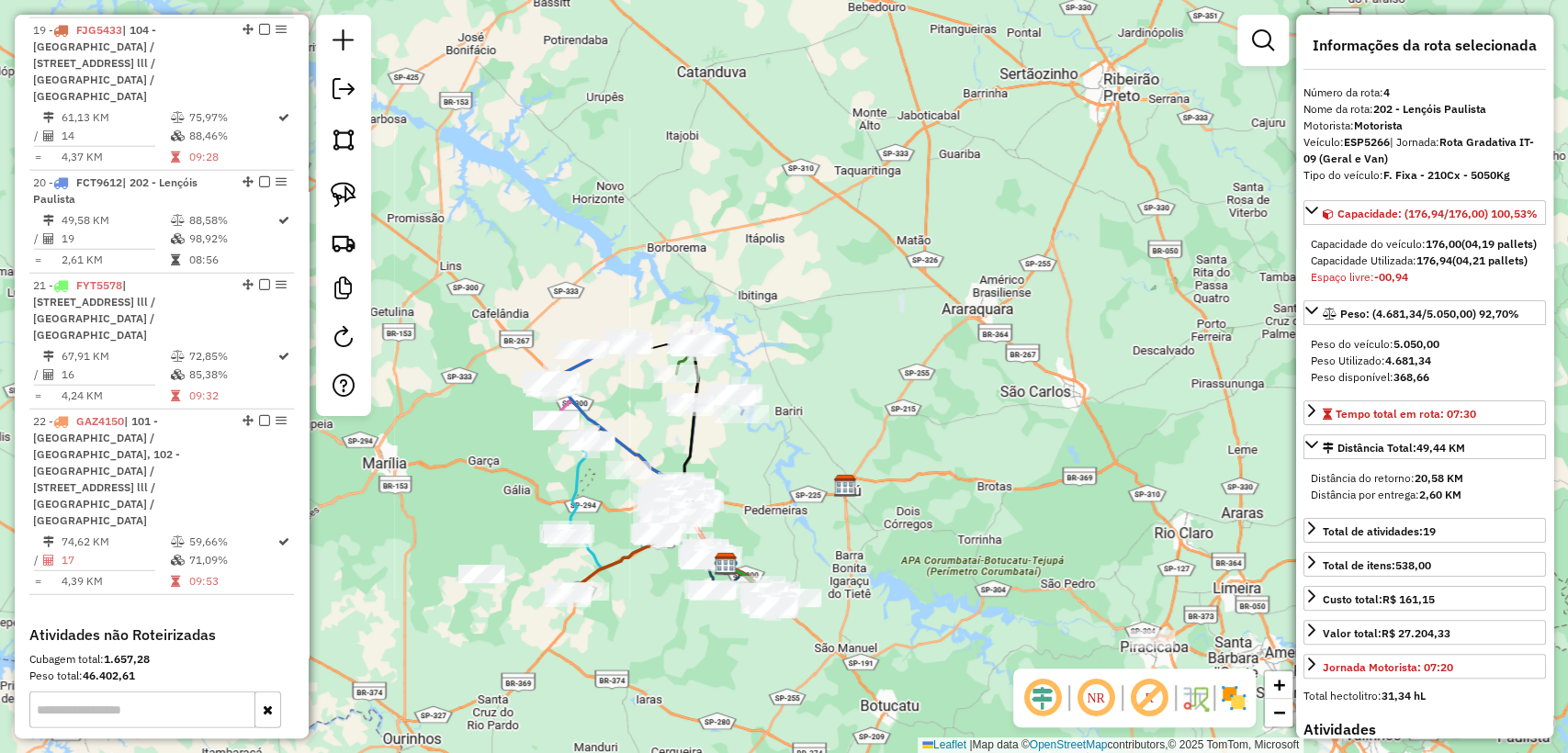
drag, startPoint x: 715, startPoint y: 576, endPoint x: 802, endPoint y: 512, distance: 108.0
click at [802, 512] on div "Janela de atendimento Grade de atendimento Capacidade Transportadoras Veículos …" at bounding box center [784, 376] width 1568 height 753
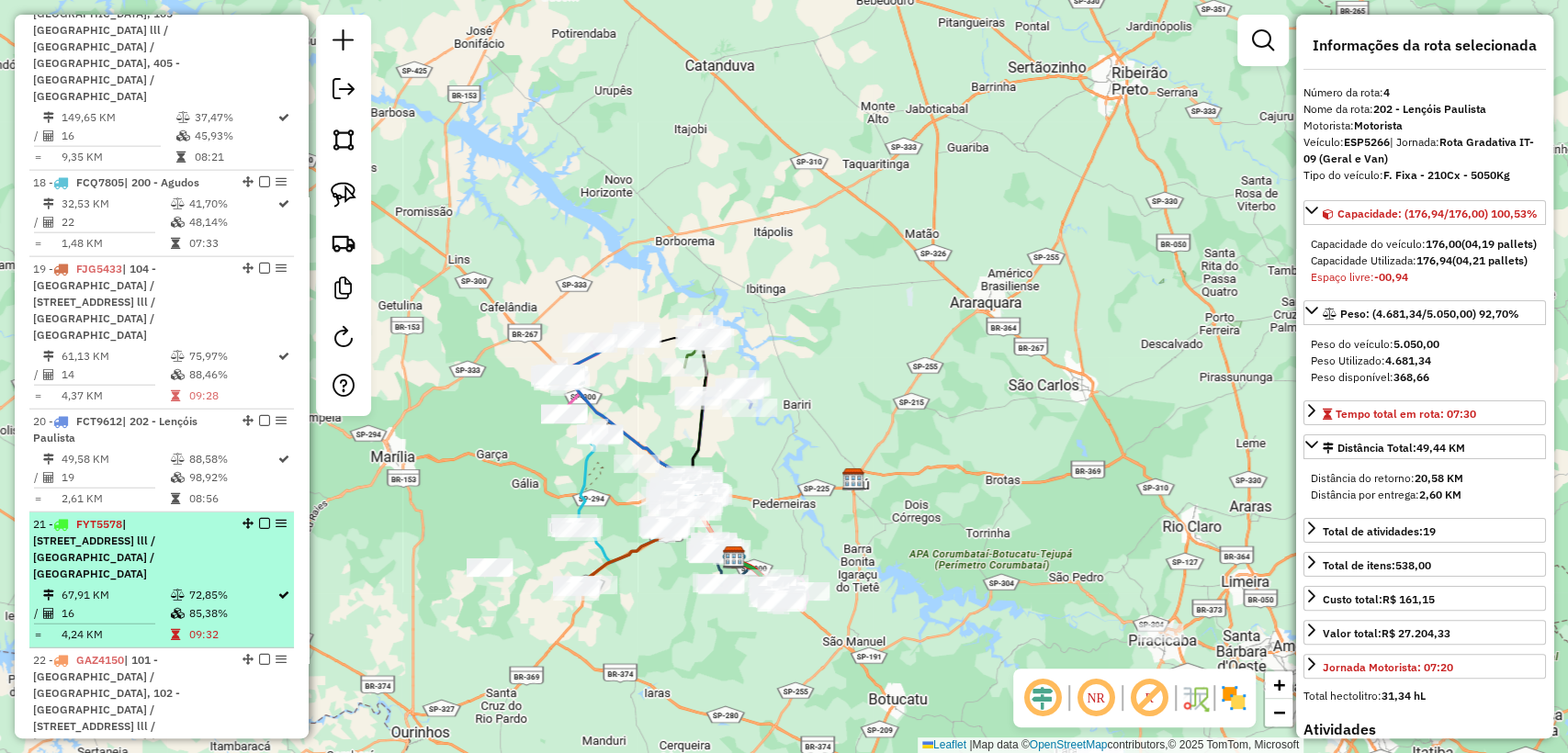
scroll to position [3061, 0]
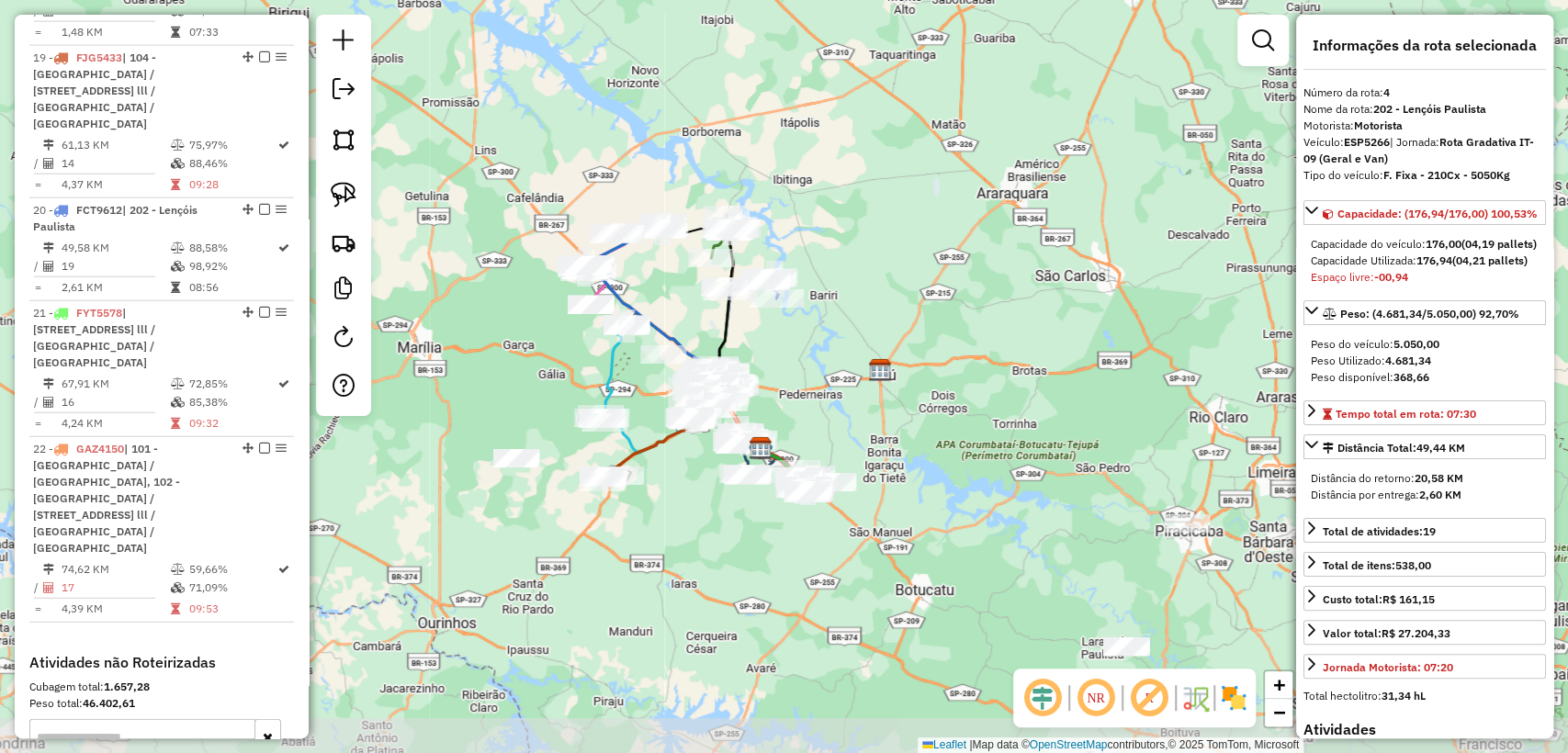
drag, startPoint x: 813, startPoint y: 428, endPoint x: 827, endPoint y: 375, distance: 54.8
click at [827, 375] on div "Janela de atendimento Grade de atendimento Capacidade Transportadoras Veículos …" at bounding box center [784, 376] width 1568 height 753
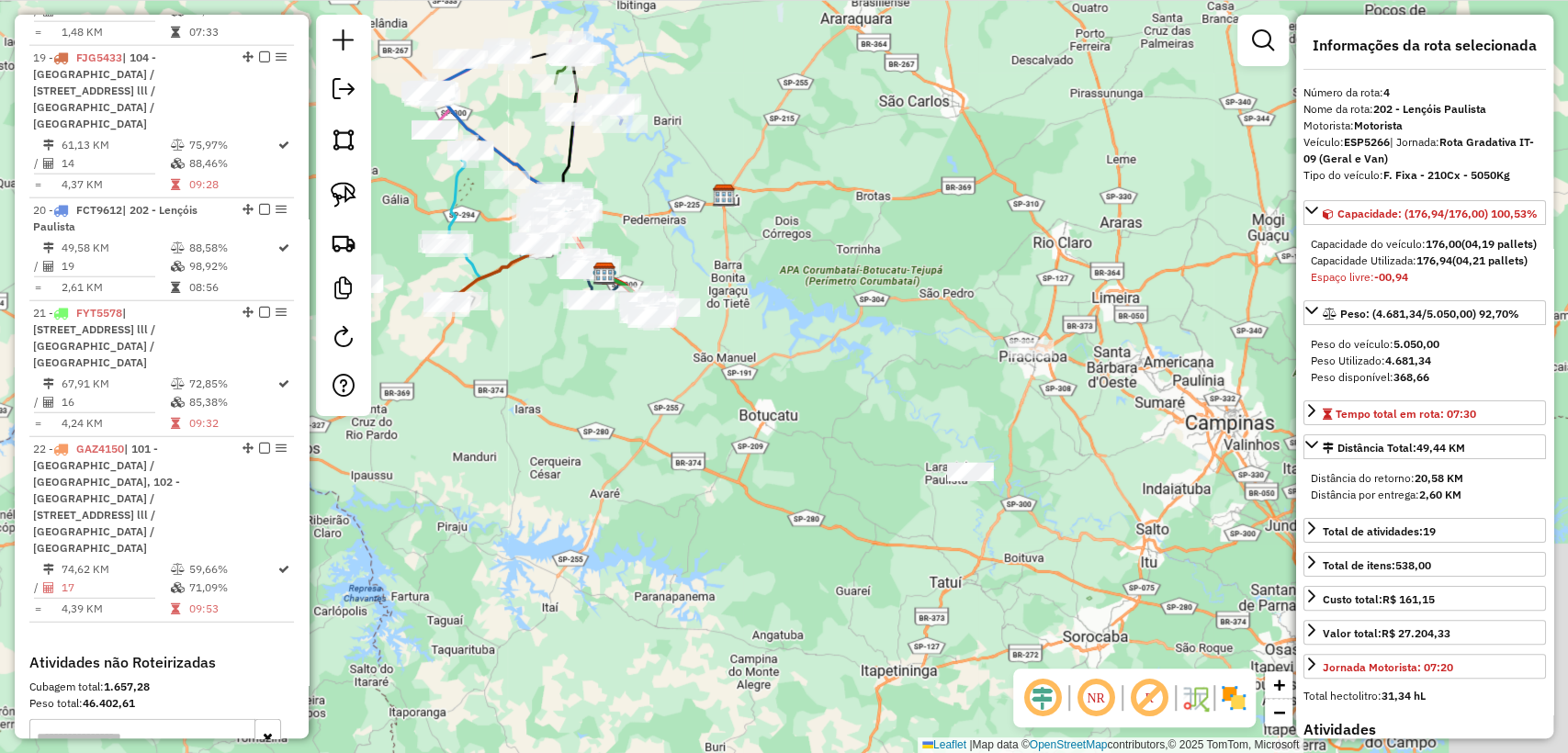
drag, startPoint x: 918, startPoint y: 432, endPoint x: 747, endPoint y: 281, distance: 228.1
click at [747, 281] on div "Janela de atendimento Grade de atendimento Capacidade Transportadoras Veículos …" at bounding box center [784, 376] width 1568 height 753
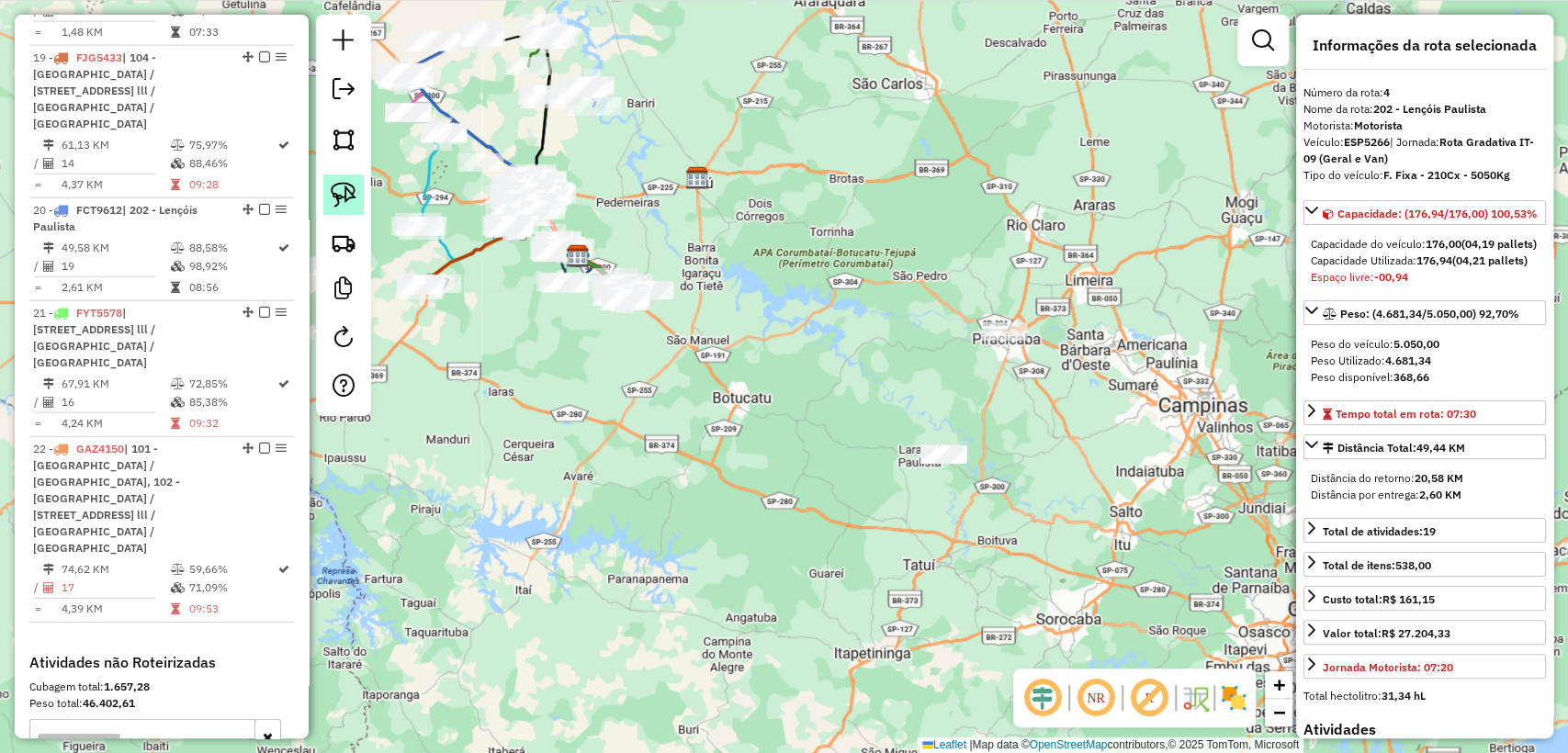
click at [346, 200] on img at bounding box center [343, 194] width 26 height 26
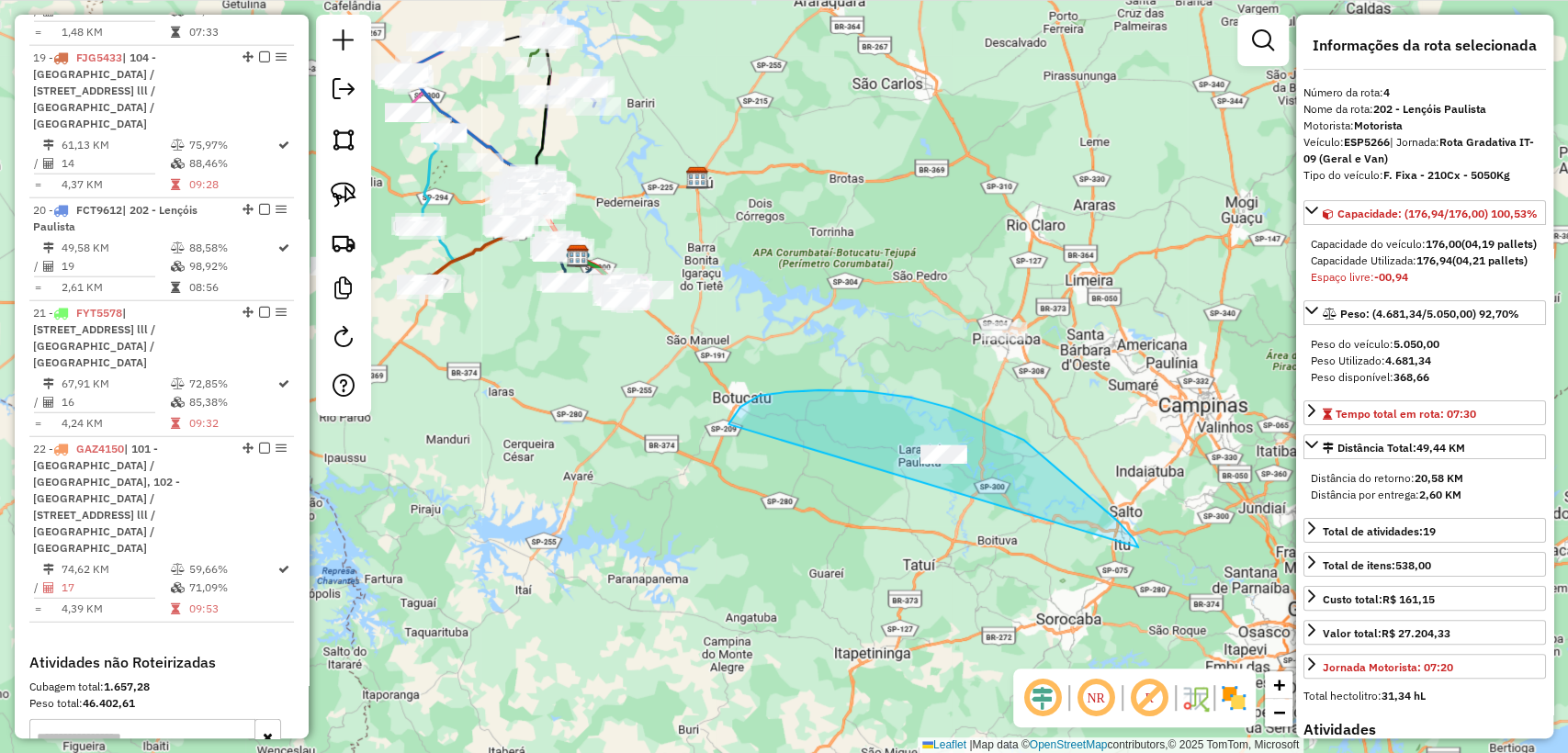
drag, startPoint x: 1080, startPoint y: 489, endPoint x: 738, endPoint y: 459, distance: 343.3
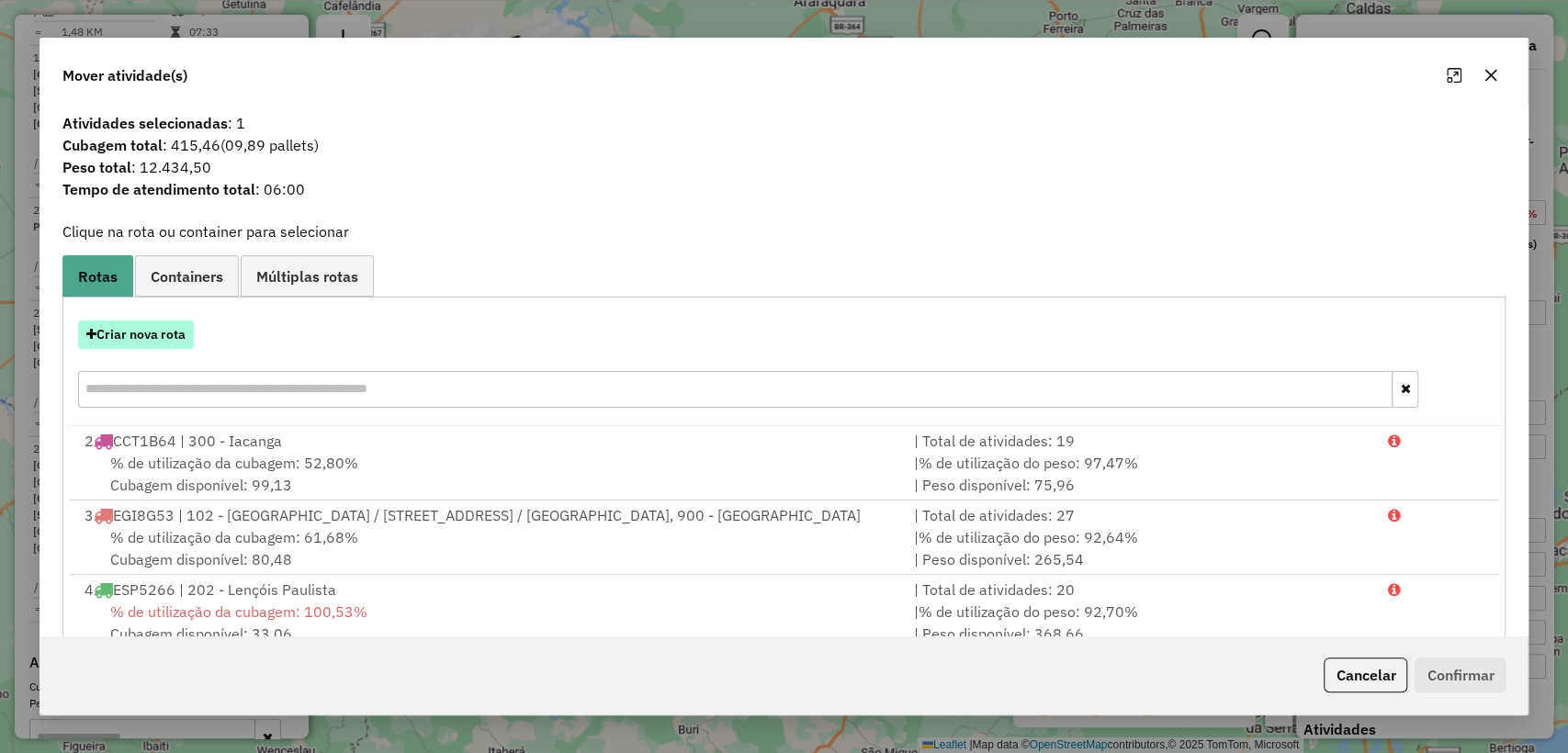
click at [159, 335] on button "Criar nova rota" at bounding box center [135, 335] width 115 height 29
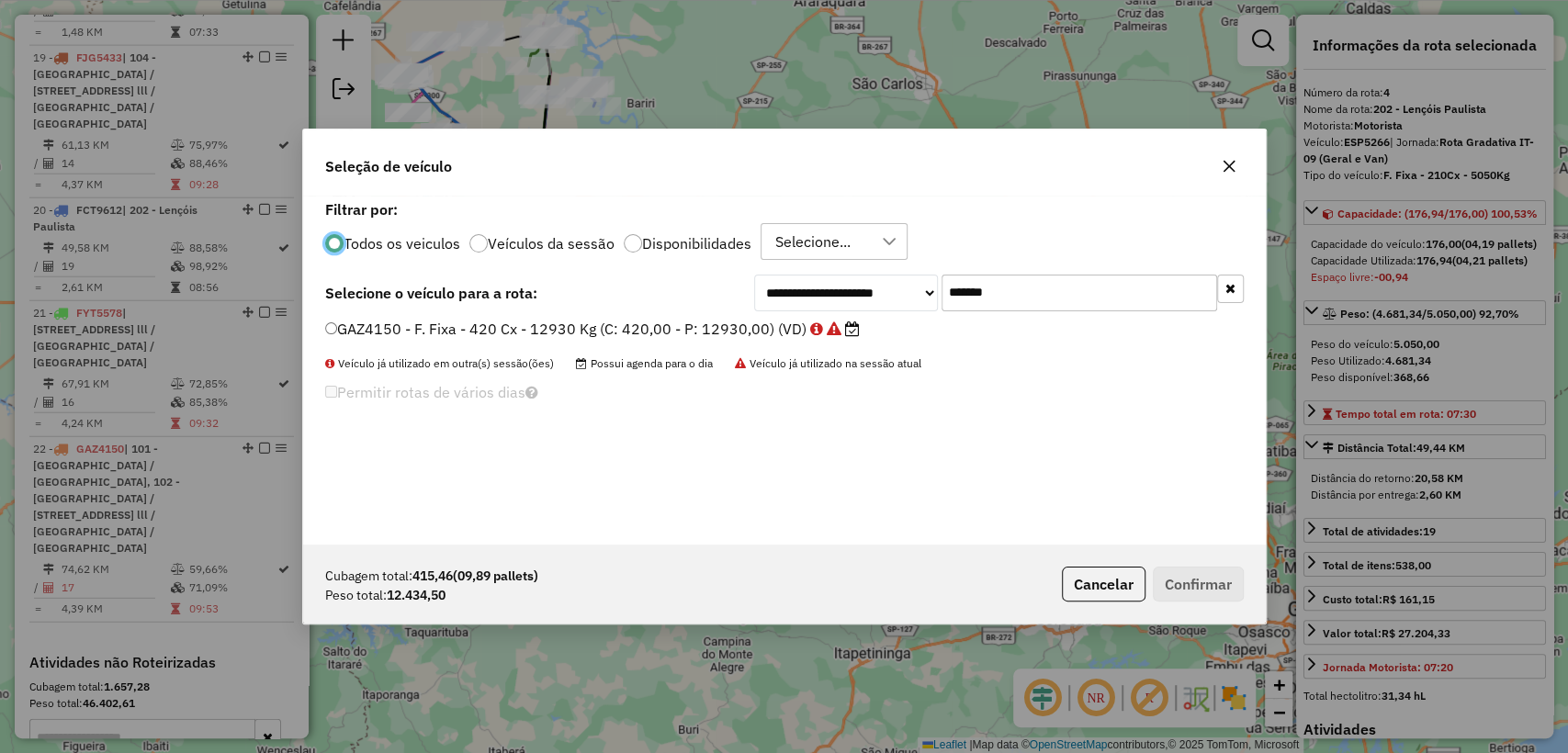
scroll to position [10, 6]
click at [1236, 163] on button "button" at bounding box center [1229, 166] width 30 height 30
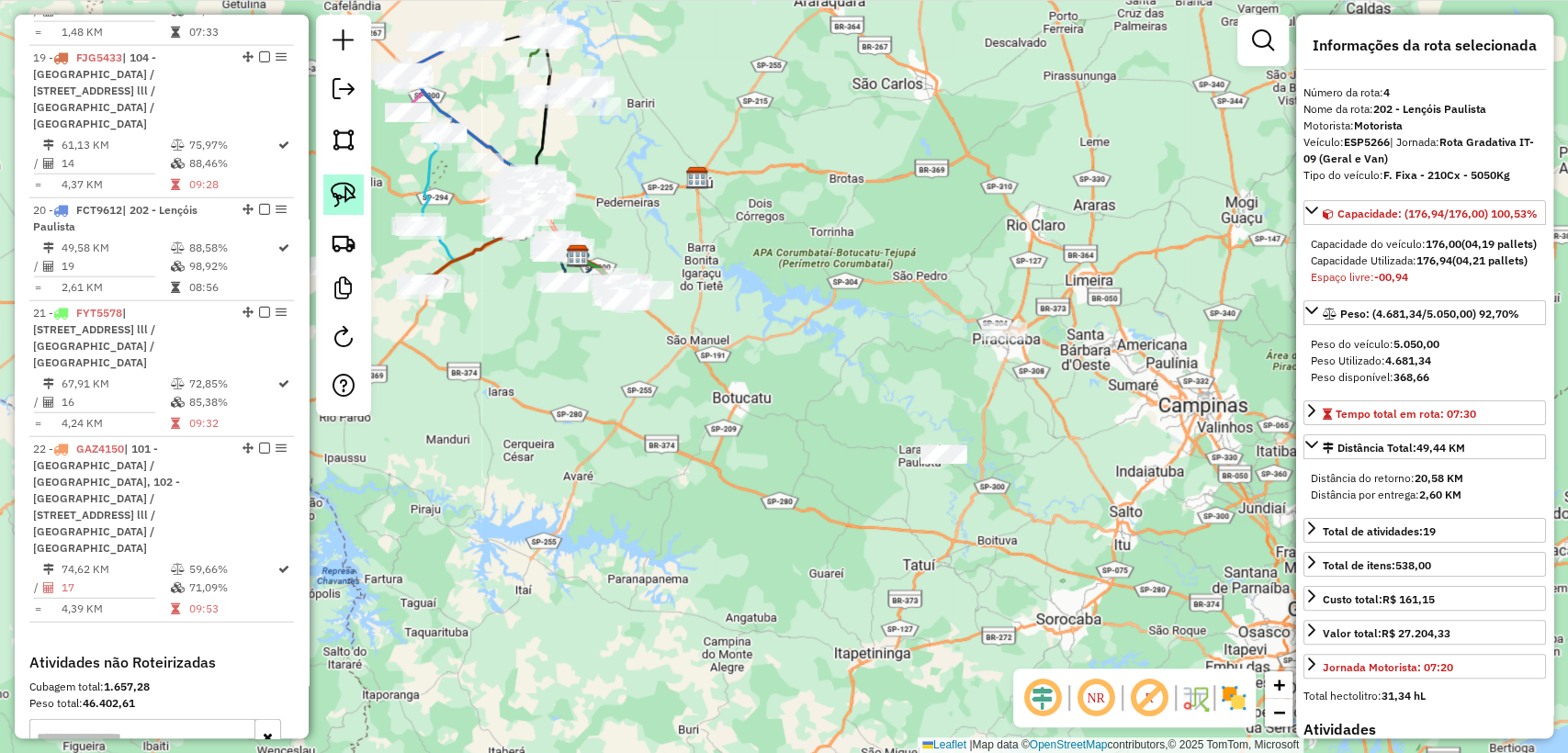
click at [331, 201] on img at bounding box center [343, 194] width 26 height 26
drag, startPoint x: 836, startPoint y: 449, endPoint x: 943, endPoint y: 521, distance: 129.0
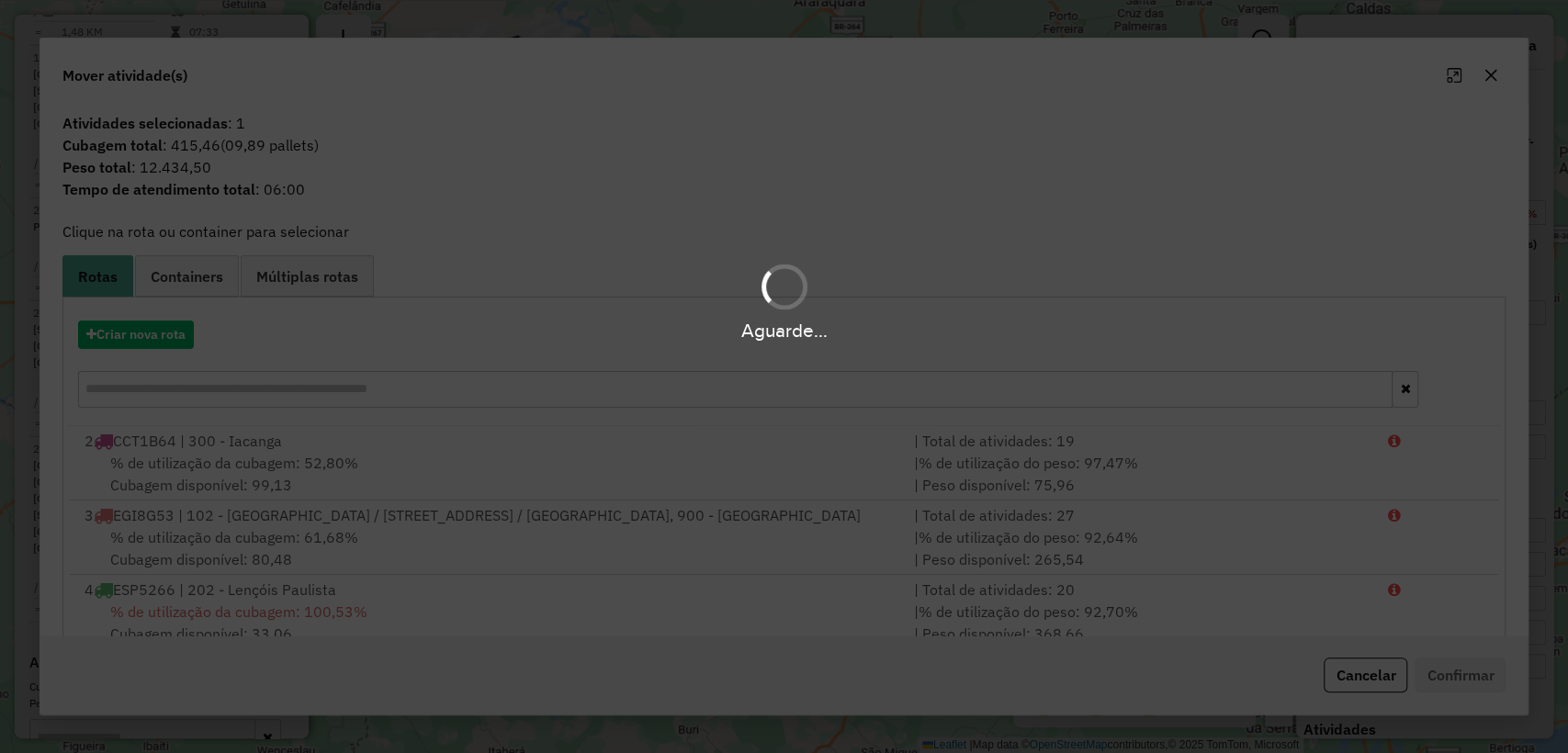
click at [136, 332] on div "Aguarde..." at bounding box center [784, 330] width 1568 height 29
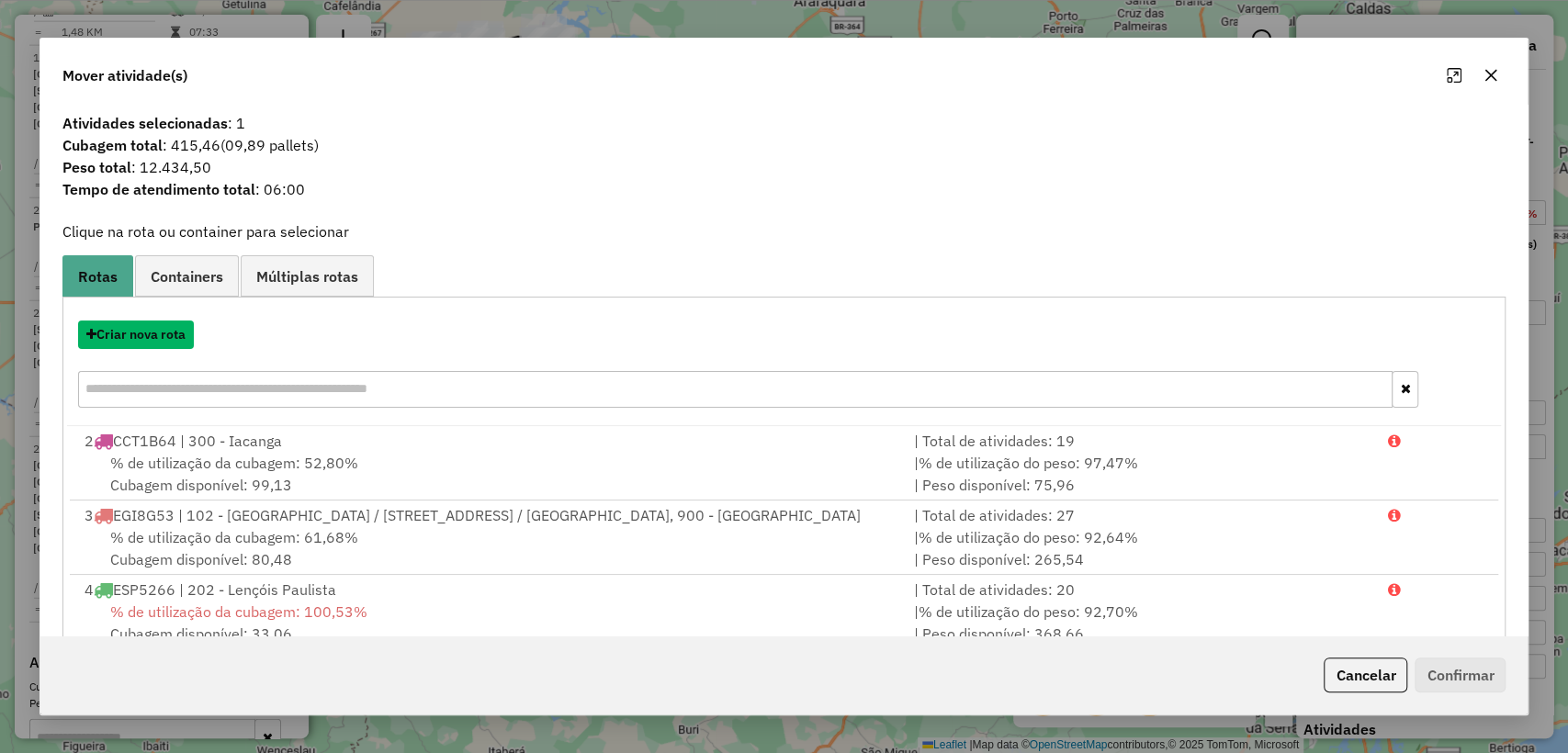
click at [140, 333] on button "Criar nova rota" at bounding box center [135, 335] width 115 height 29
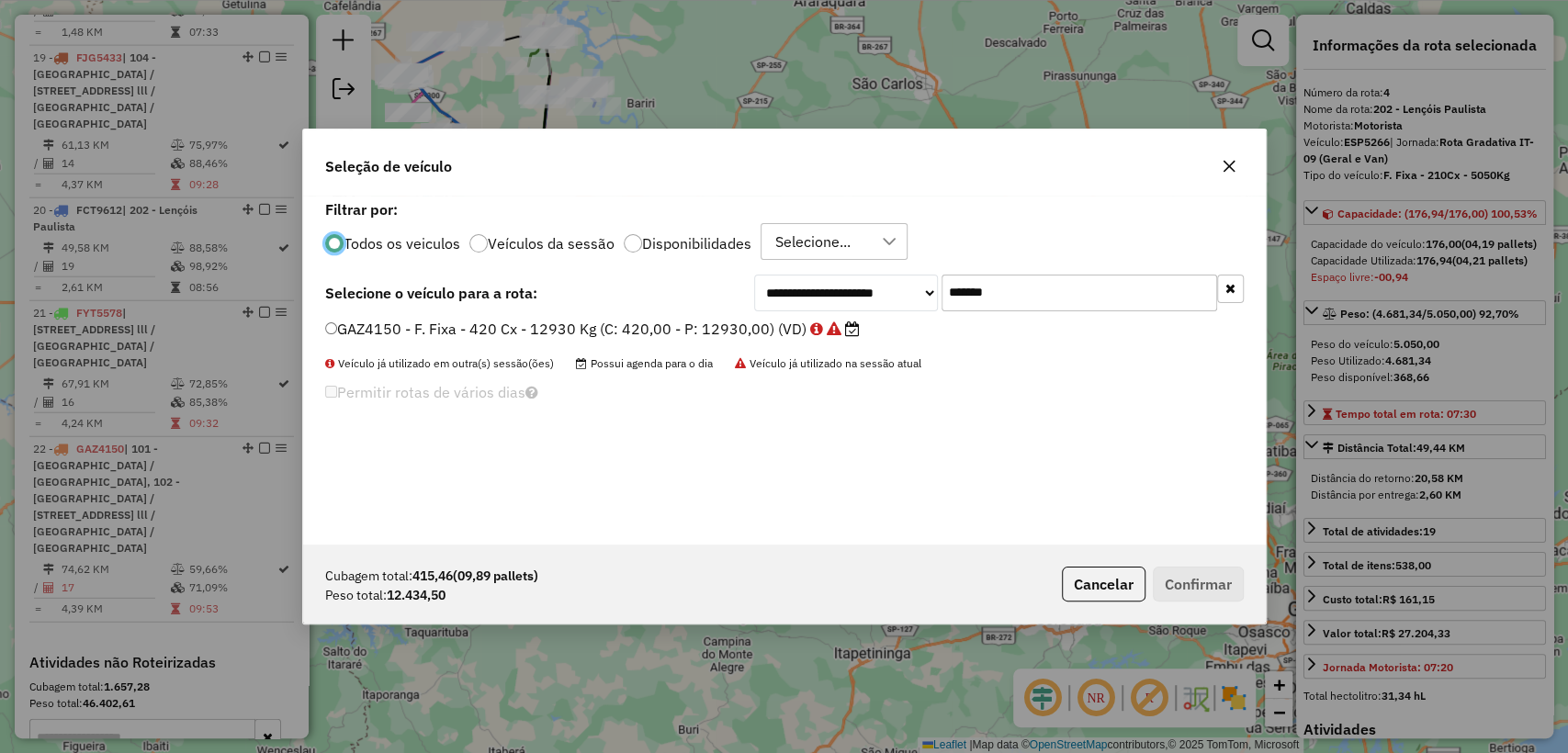
click at [1056, 285] on input "*******" at bounding box center [1079, 293] width 276 height 36
click at [813, 235] on div "Selecione..." at bounding box center [813, 241] width 88 height 35
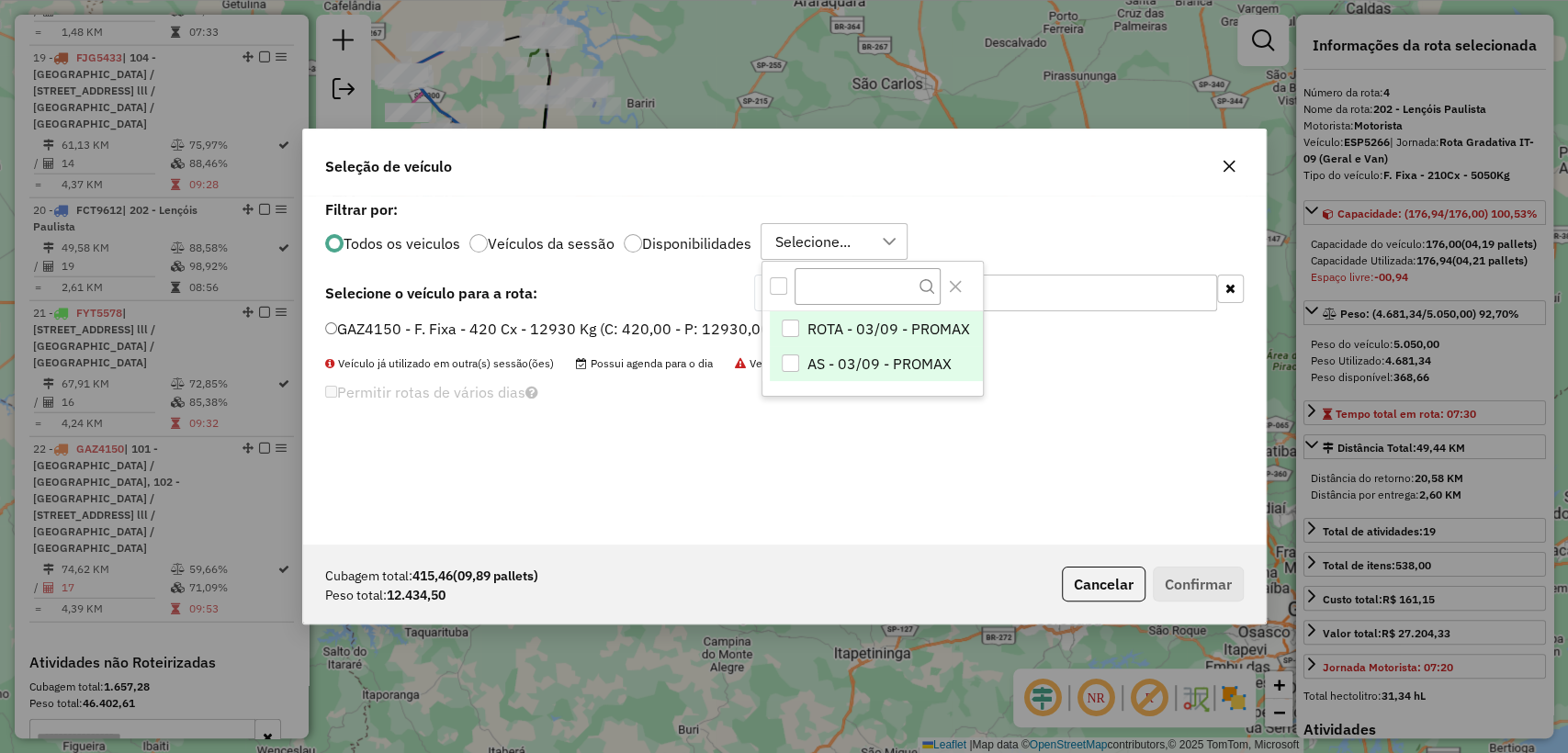
click at [791, 360] on div "AS - 03/09 - PROMAX" at bounding box center [791, 363] width 17 height 17
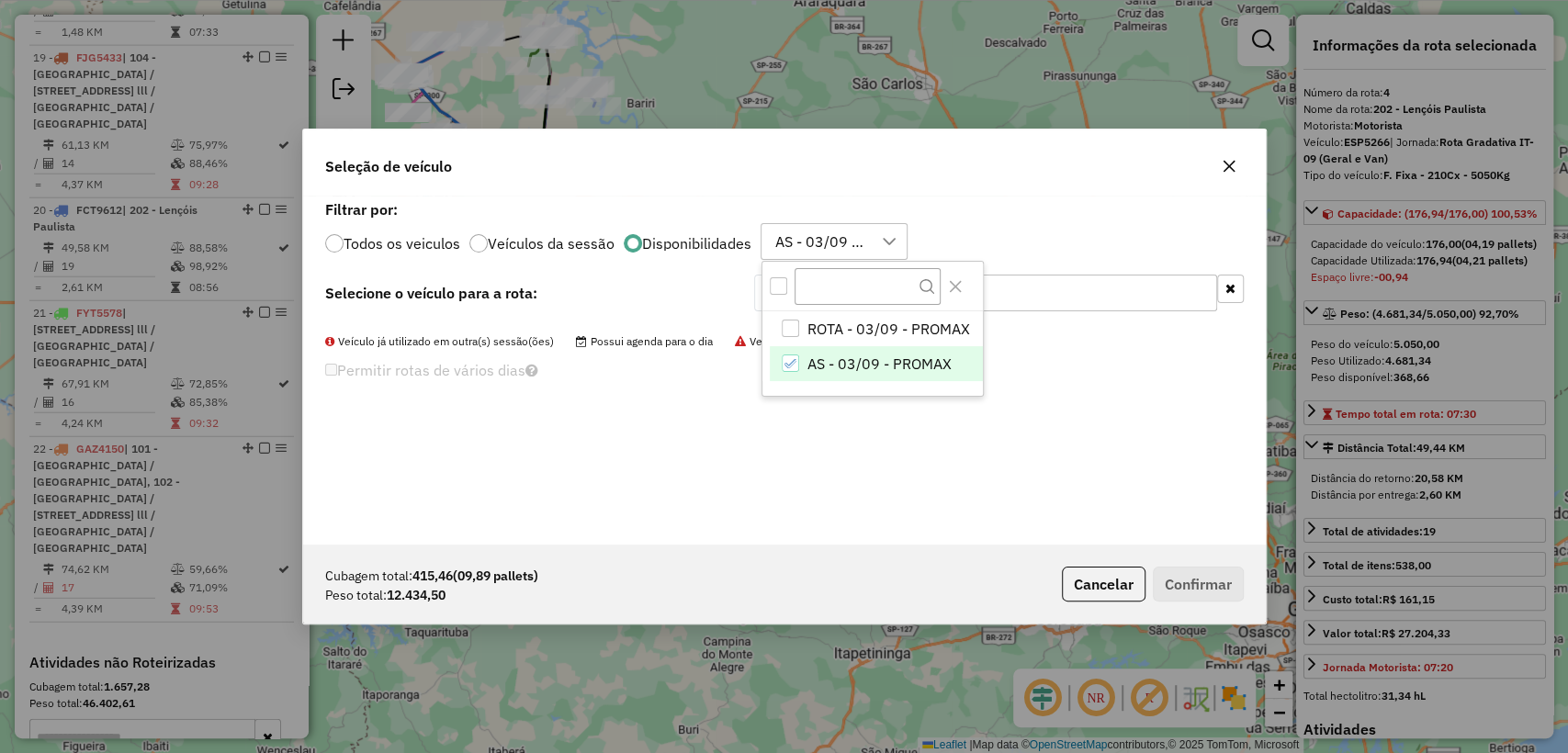
click at [1235, 279] on button "button" at bounding box center [1231, 289] width 27 height 29
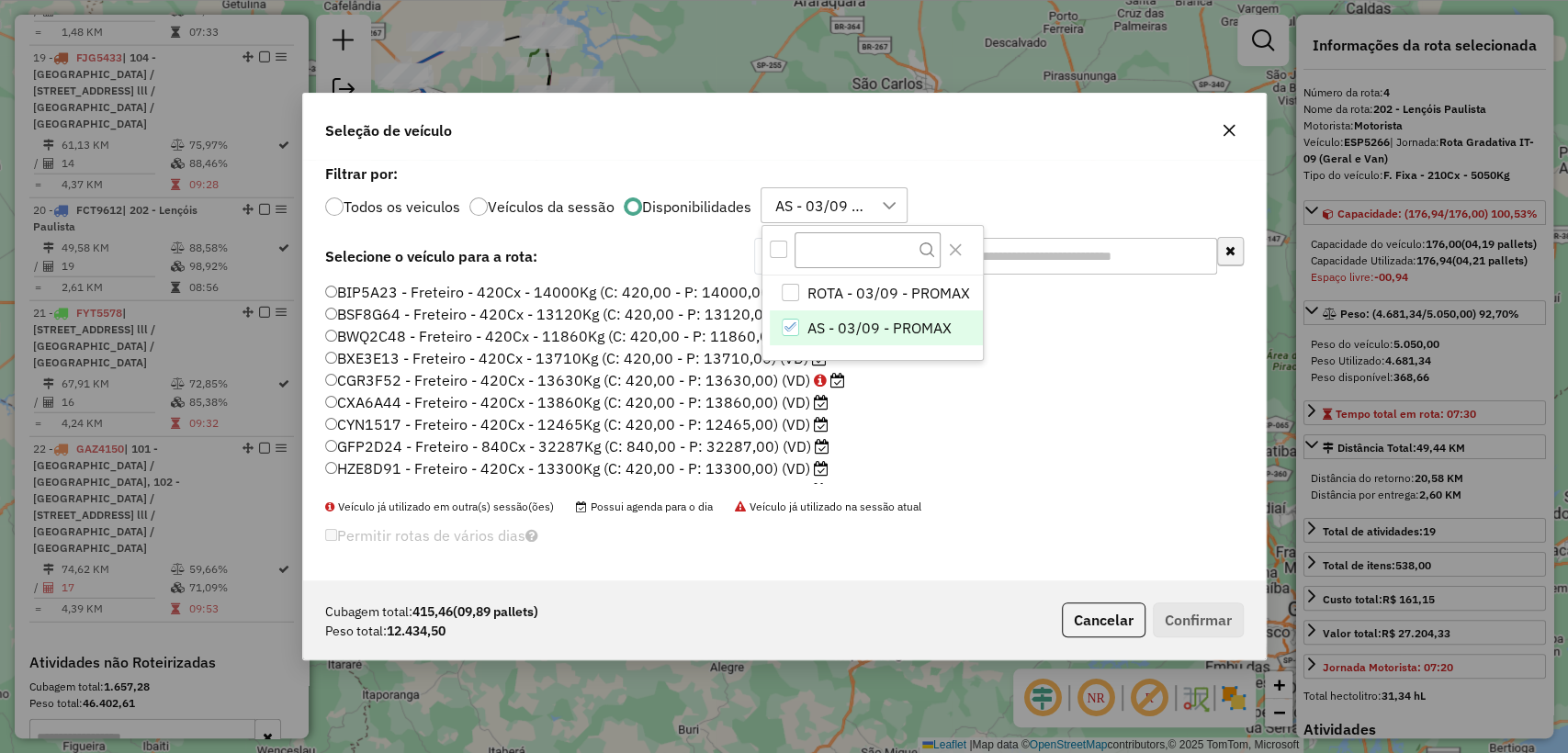
click at [1230, 290] on li "BIP5A23 - Freteiro - 420Cx - 14000Kg (C: 420,00 - P: 14000,00) (VD)" at bounding box center [784, 293] width 919 height 22
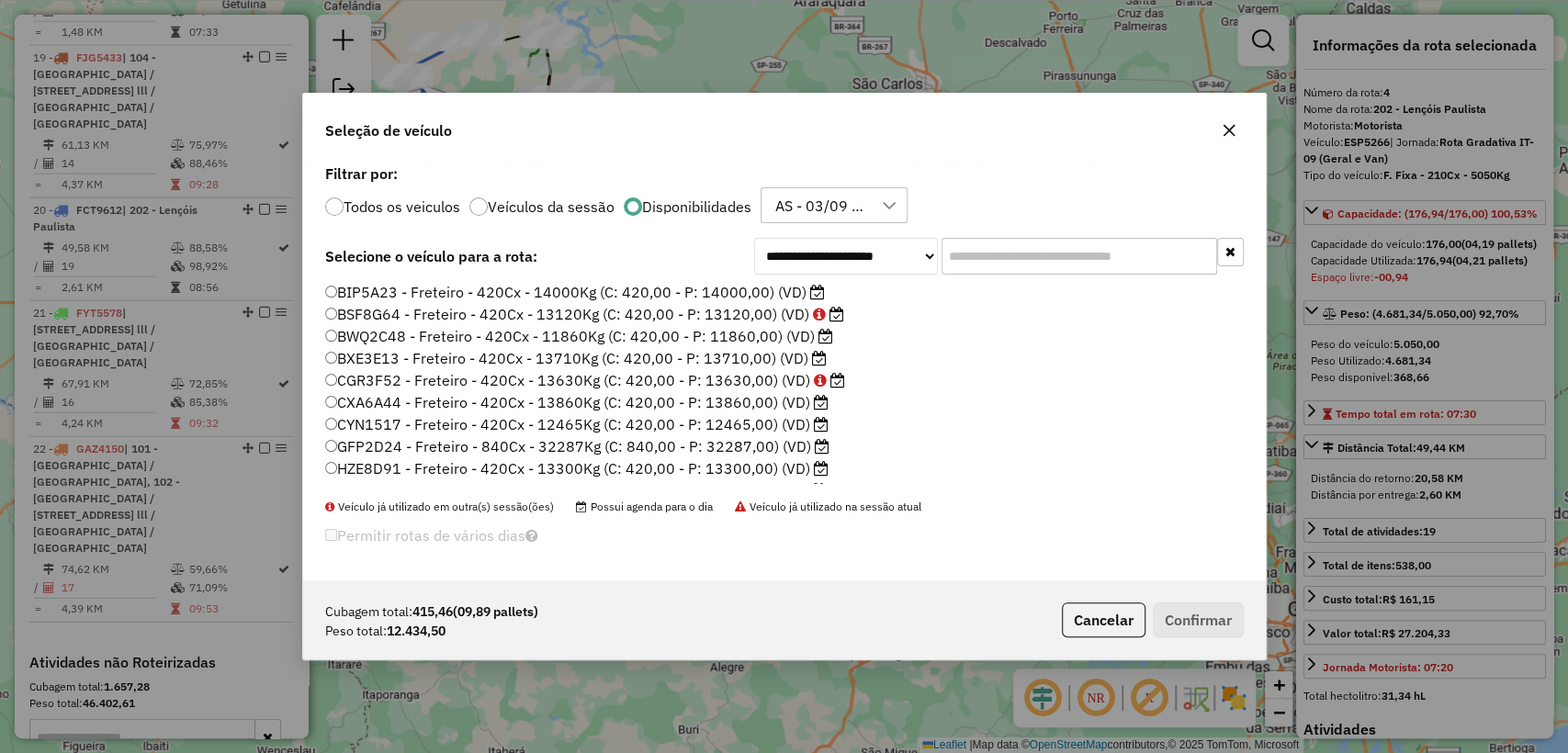
click at [485, 323] on label "BSF8G64 - Freteiro - 420Cx - 13120Kg (C: 420,00 - P: 13120,00) (VD)" at bounding box center [584, 314] width 519 height 22
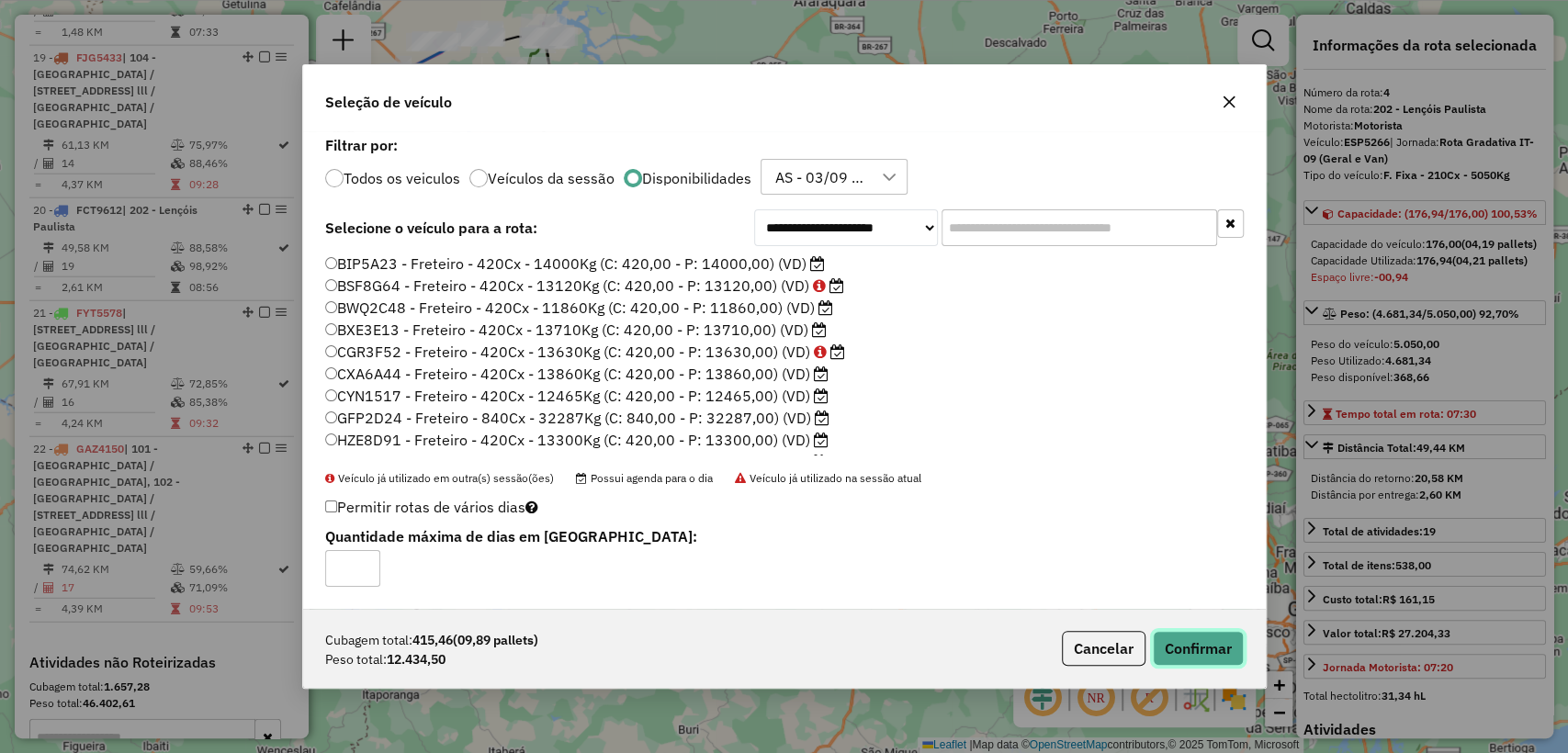
click at [1195, 651] on button "Confirmar" at bounding box center [1198, 648] width 91 height 35
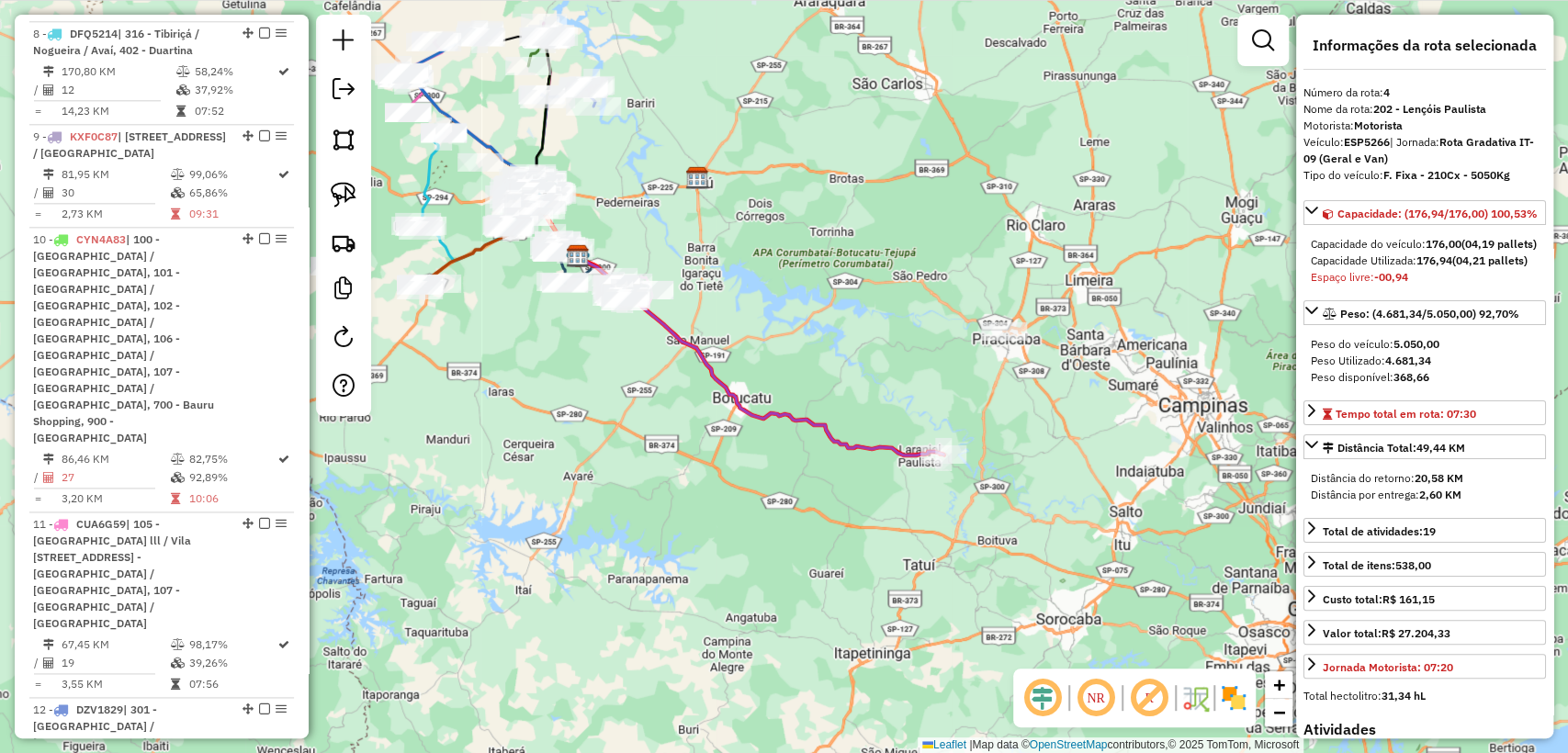
scroll to position [1035, 0]
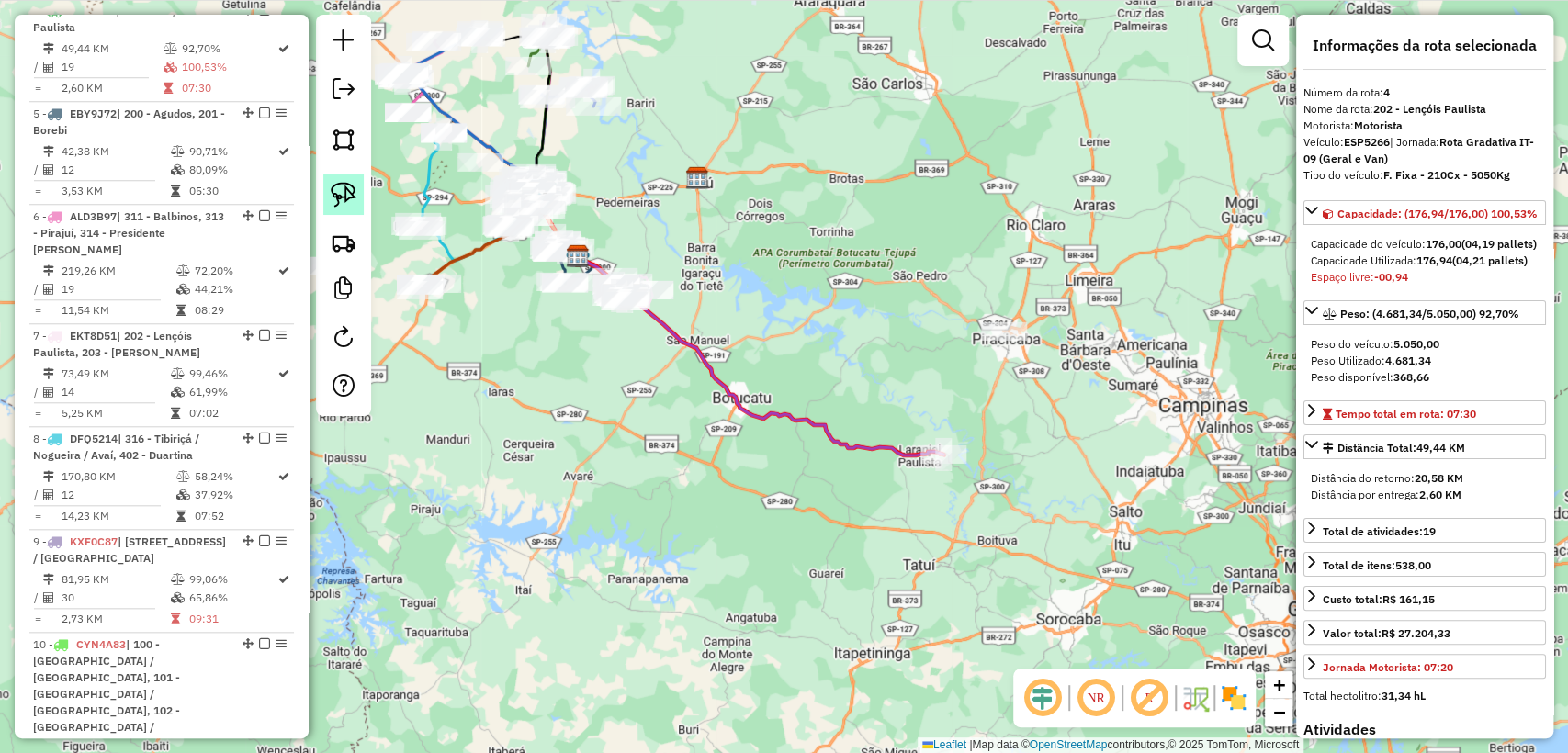
drag, startPoint x: 347, startPoint y: 190, endPoint x: 919, endPoint y: 369, distance: 599.4
click at [347, 192] on img at bounding box center [343, 194] width 26 height 26
drag, startPoint x: 962, startPoint y: 376, endPoint x: 910, endPoint y: 287, distance: 103.1
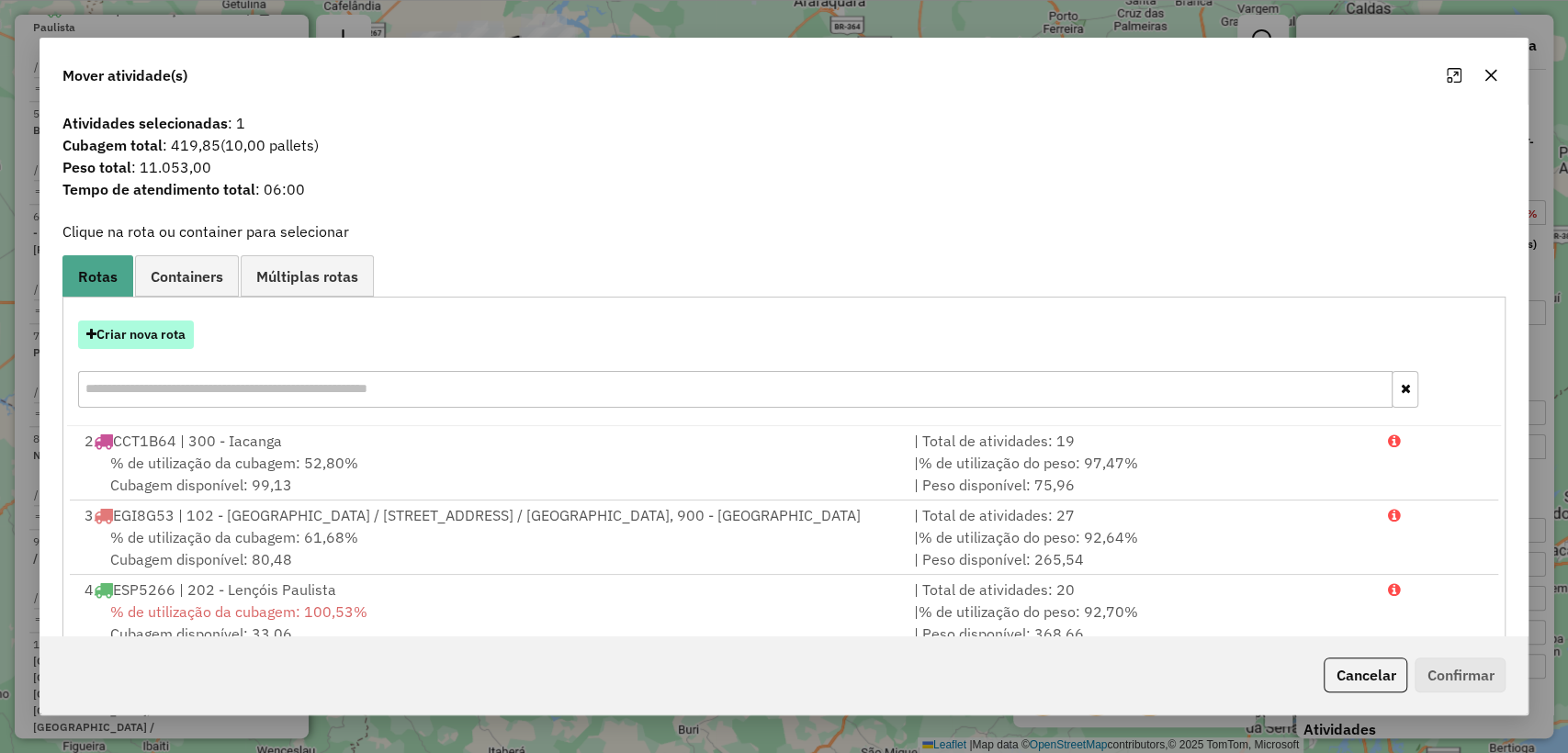
click at [147, 340] on button "Criar nova rota" at bounding box center [135, 335] width 115 height 29
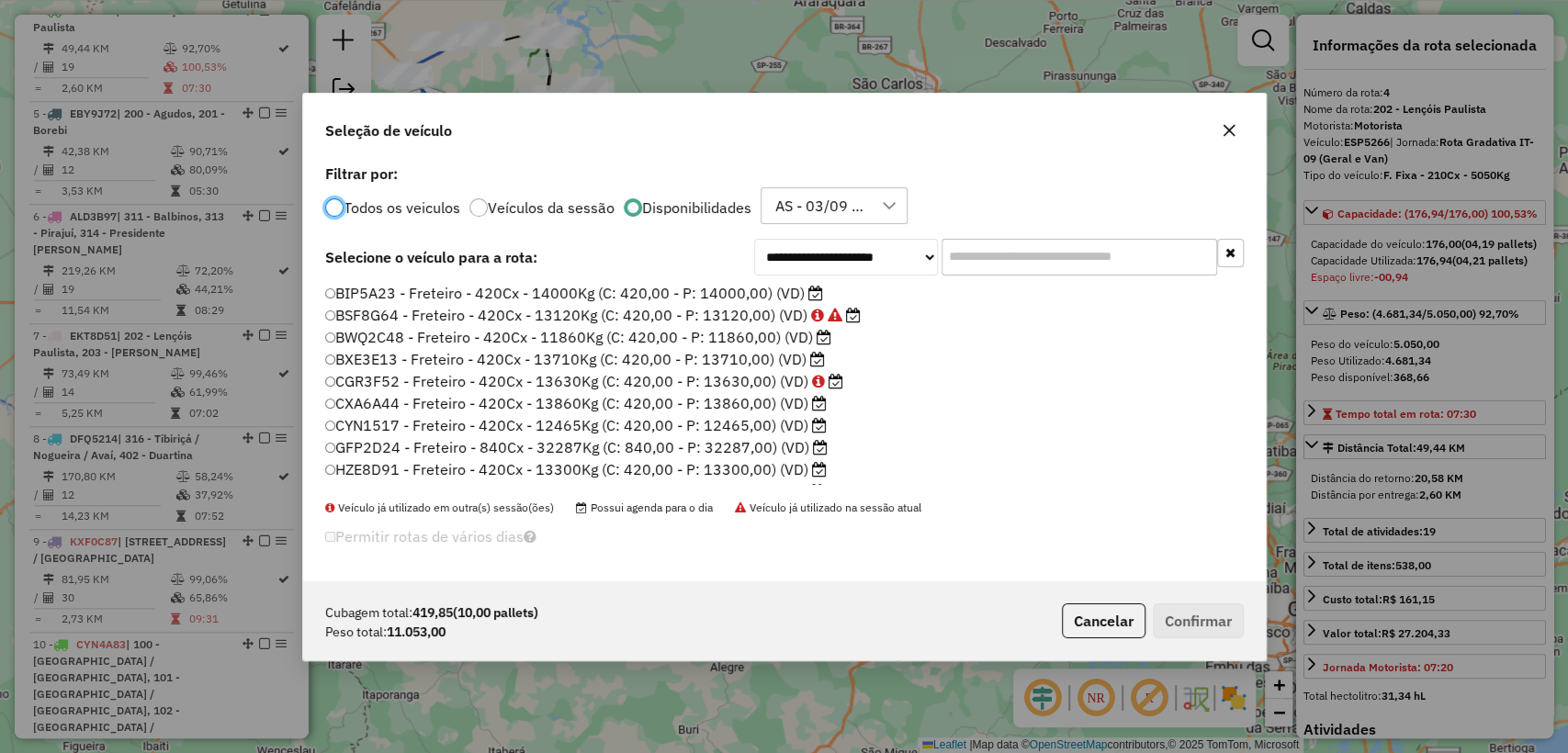
scroll to position [10, 6]
click at [723, 375] on label "CGR3F52 - Freteiro - 420Cx - 13630Kg (C: 420,00 - P: 13630,00) (VD)" at bounding box center [584, 379] width 519 height 22
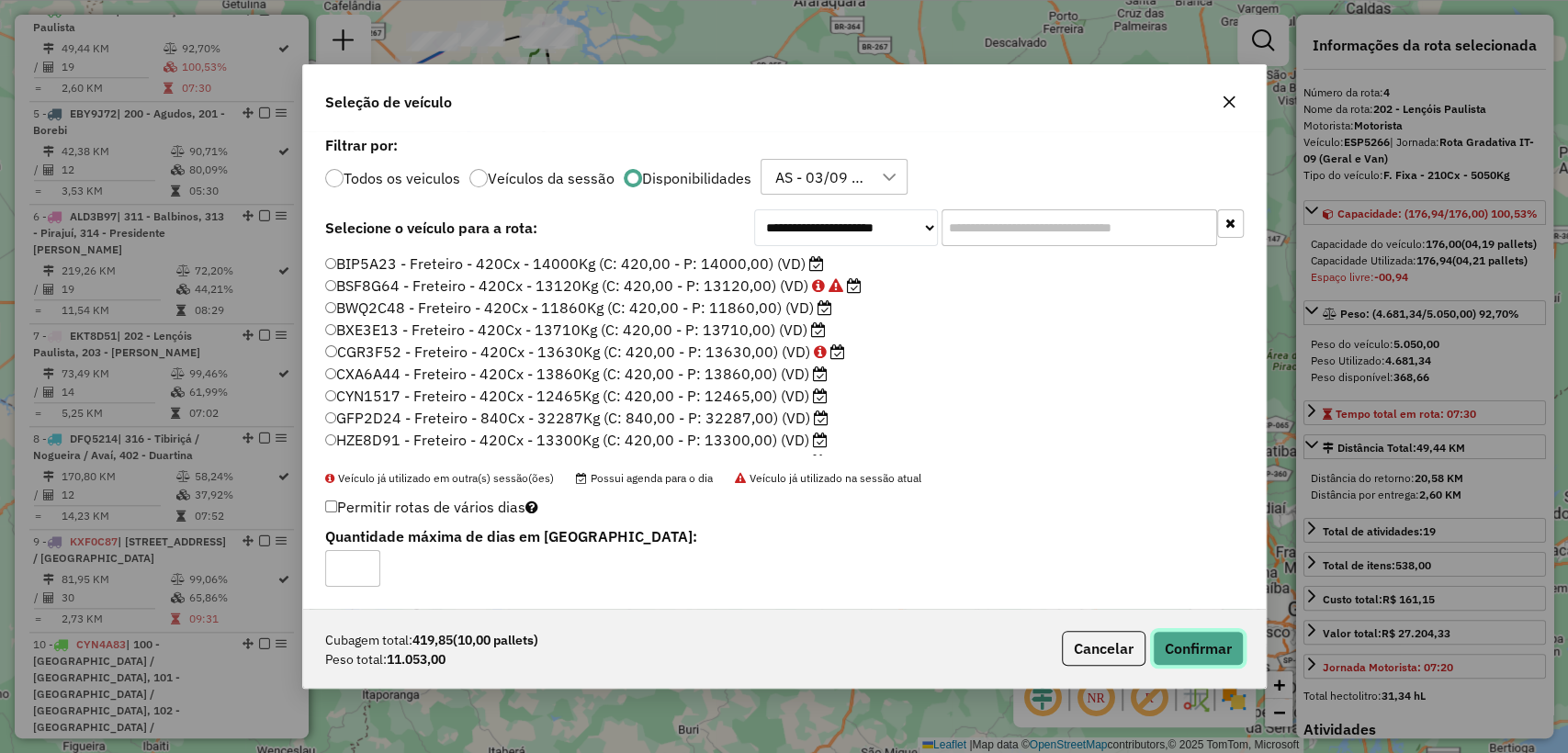
click at [1197, 639] on button "Confirmar" at bounding box center [1198, 648] width 91 height 35
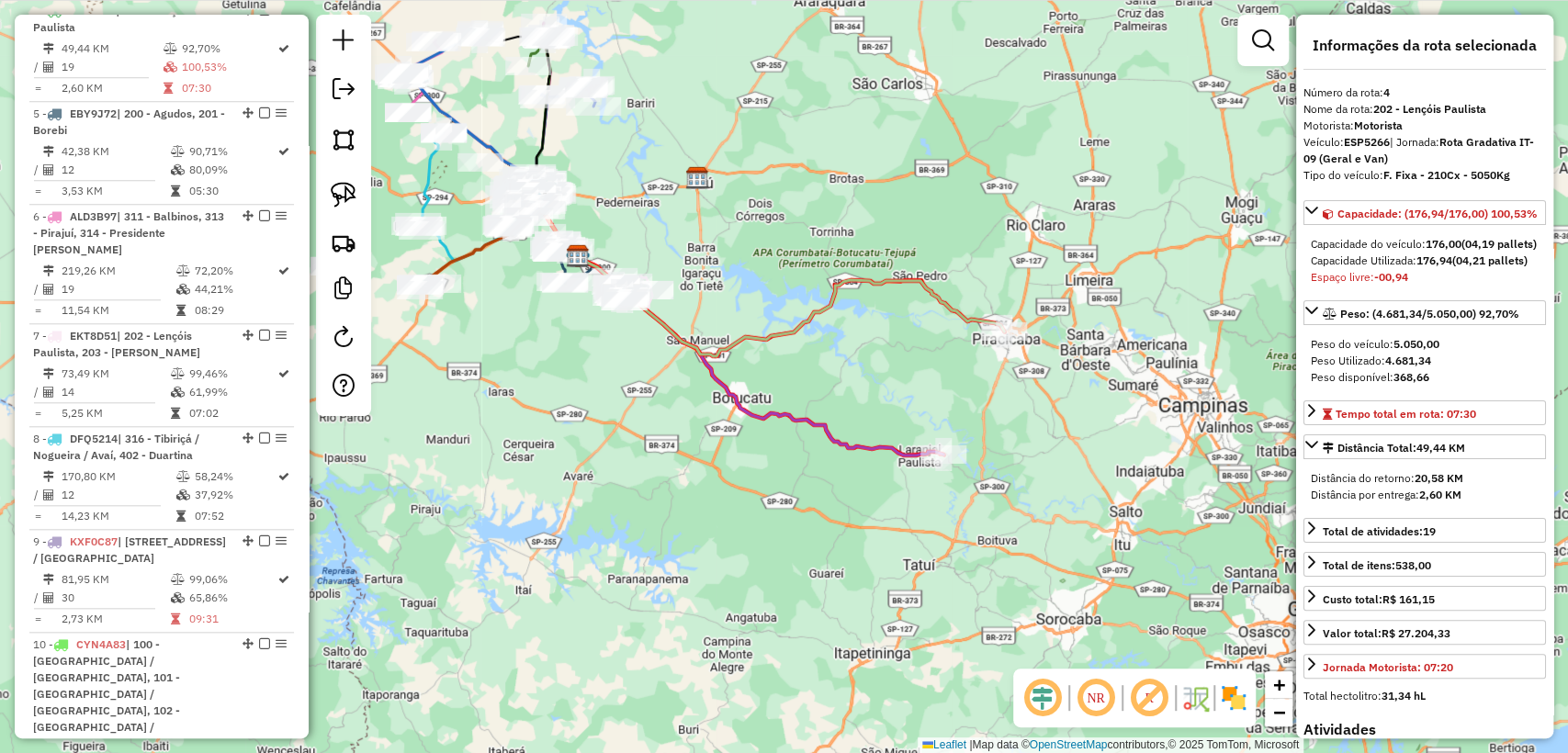
click at [952, 305] on icon at bounding box center [791, 306] width 427 height 100
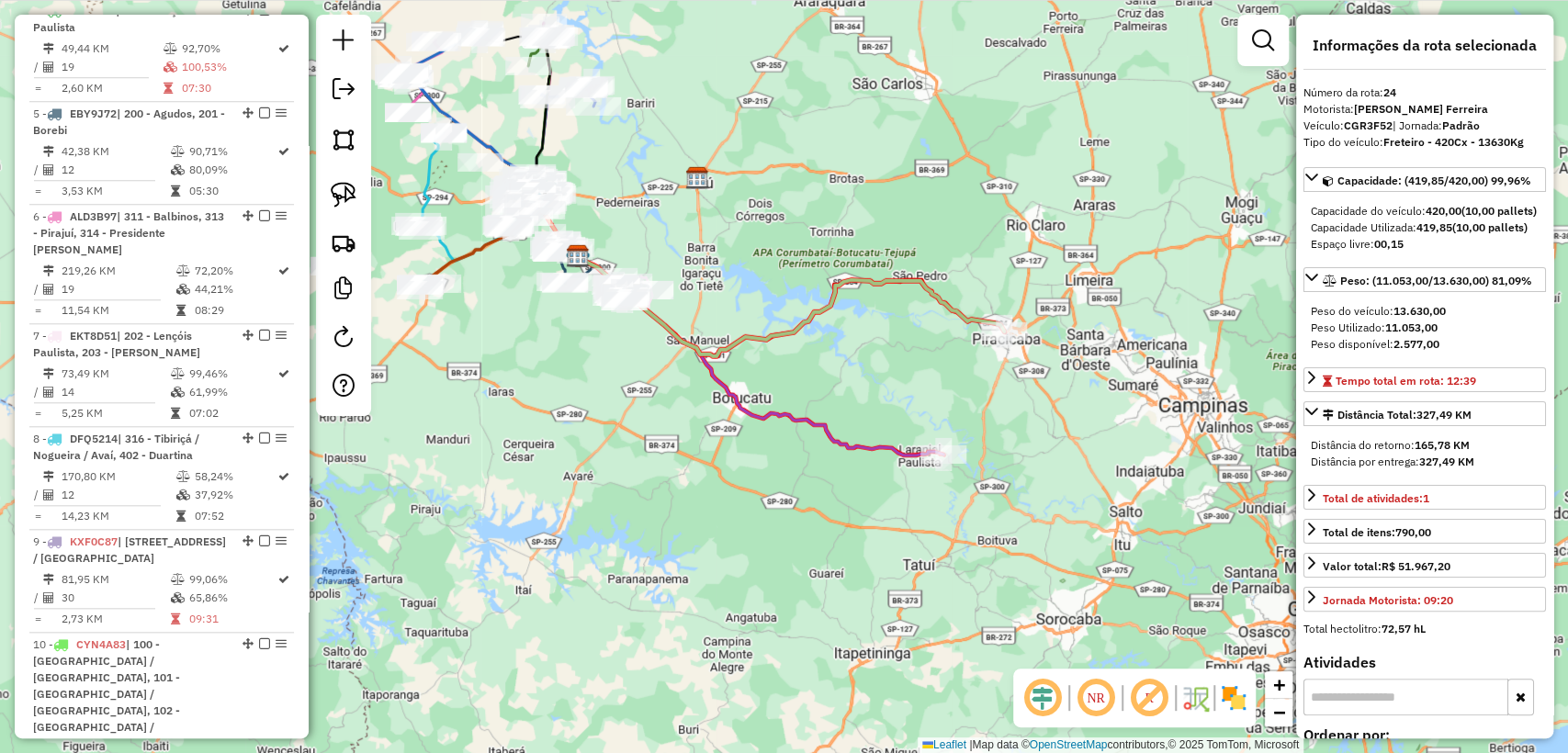
scroll to position [3261, 0]
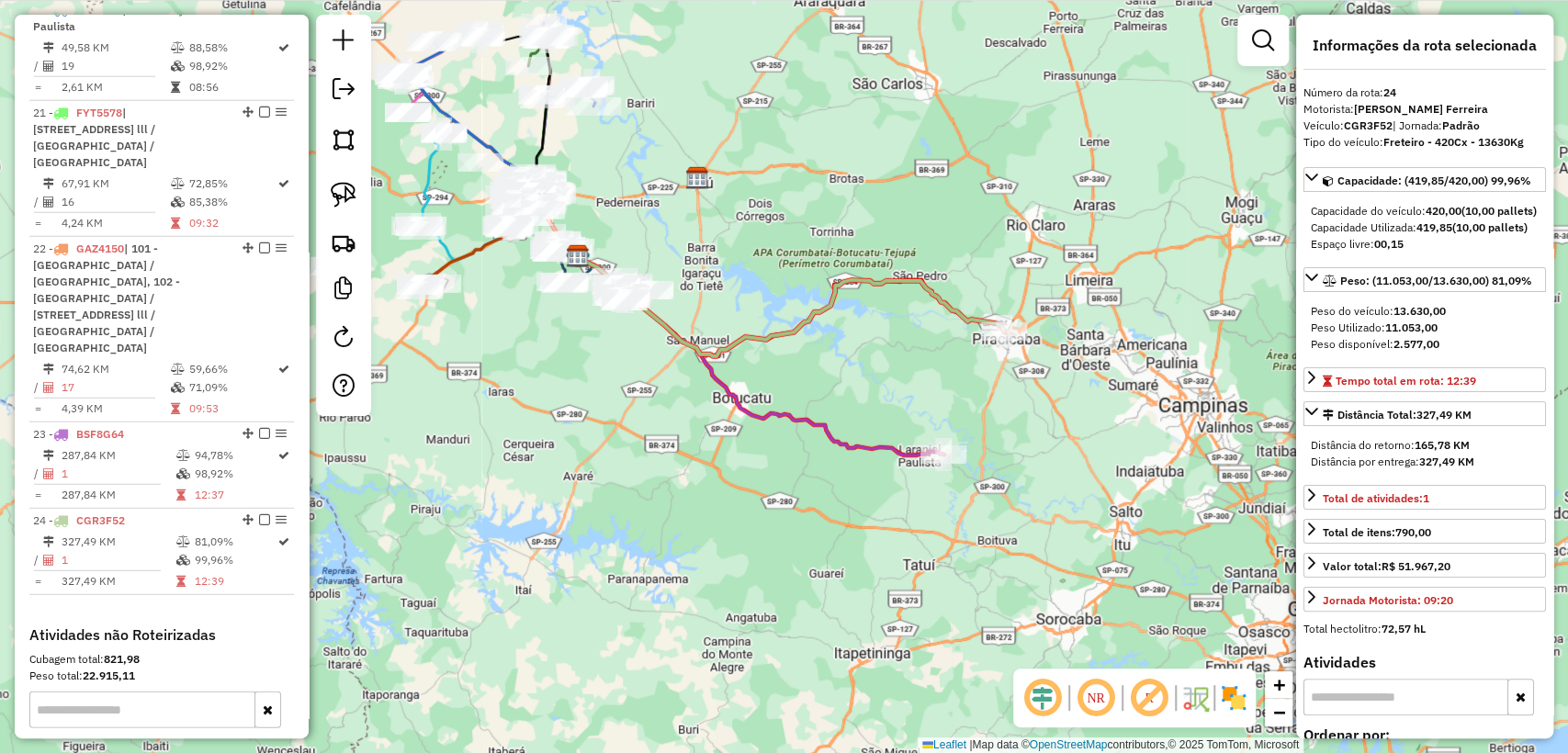
click at [860, 443] on icon at bounding box center [760, 355] width 366 height 199
click at [755, 513] on div "Janela de atendimento Grade de atendimento Capacidade Transportadoras Veículos …" at bounding box center [784, 376] width 1568 height 753
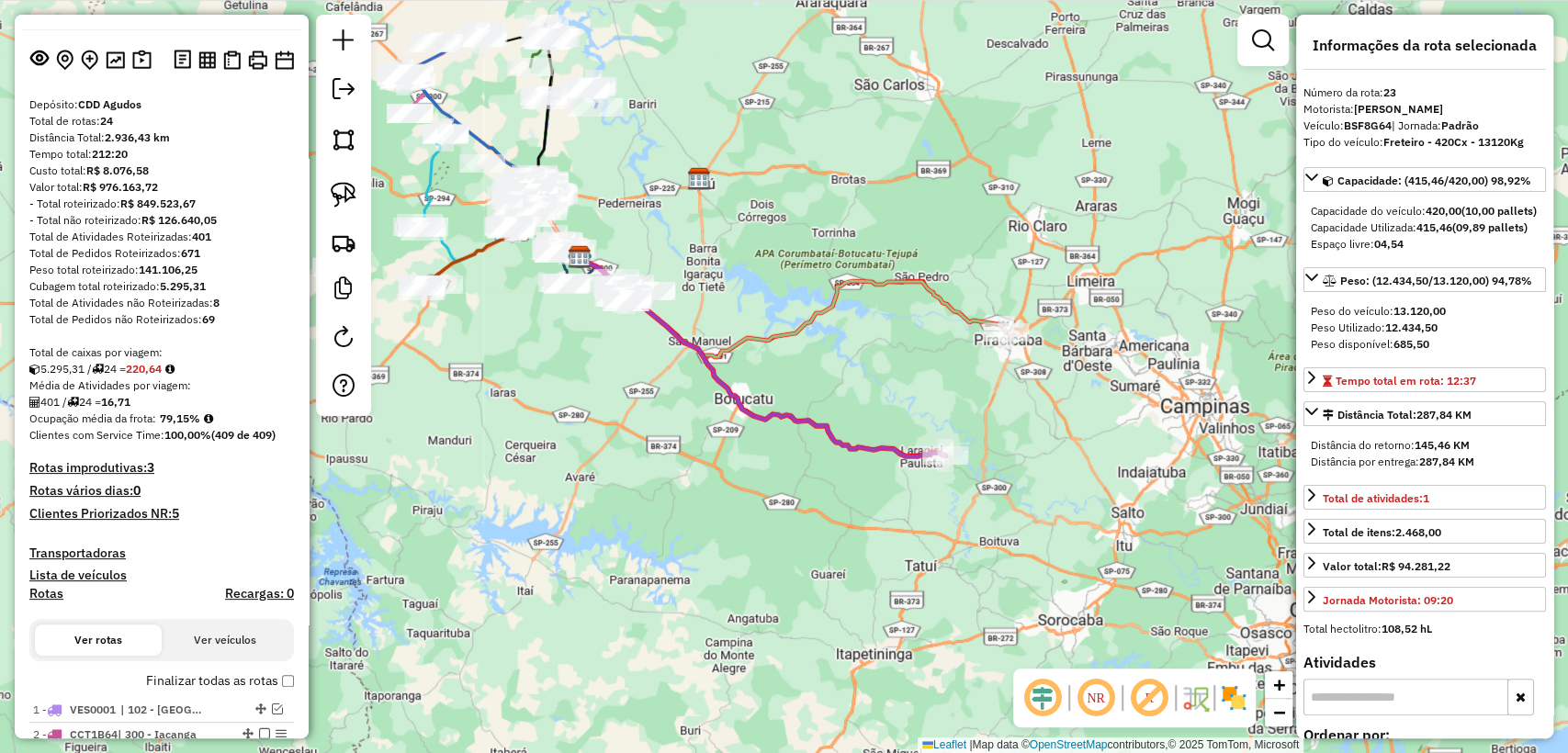
scroll to position [0, 0]
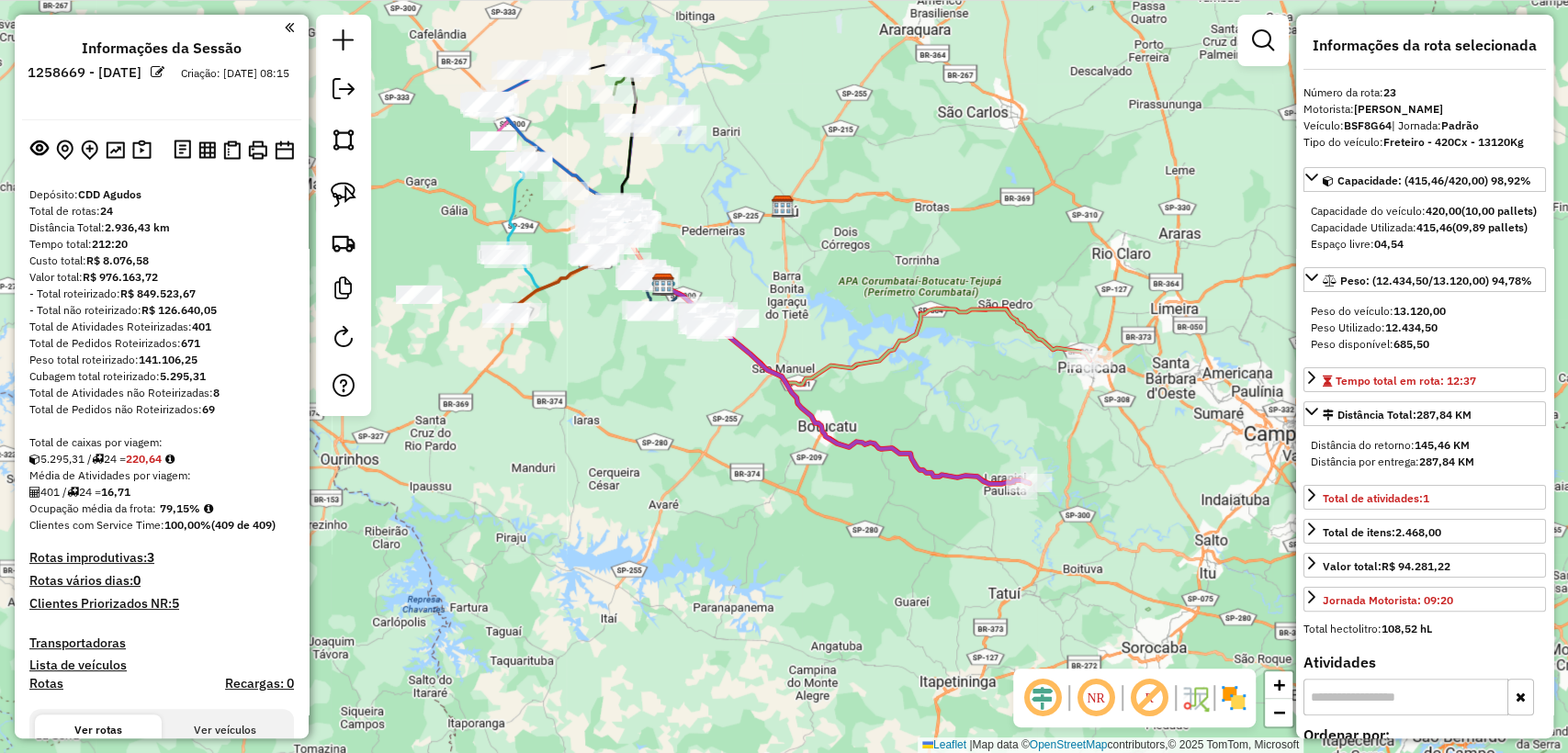
drag, startPoint x: 643, startPoint y: 521, endPoint x: 663, endPoint y: 523, distance: 20.1
click at [704, 528] on div "Janela de atendimento Grade de atendimento Capacidade Transportadoras Veículos …" at bounding box center [784, 376] width 1568 height 753
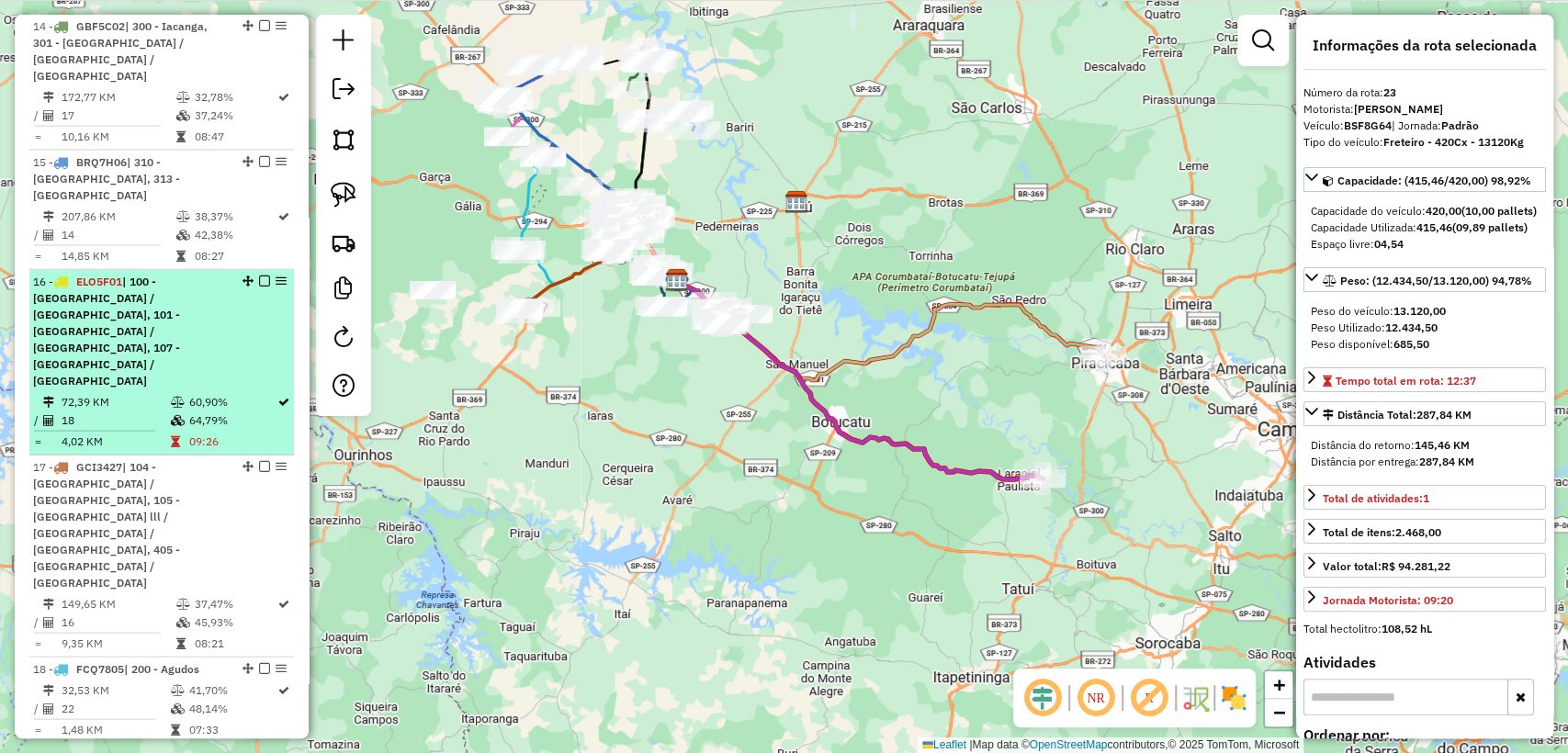
scroll to position [2241, 0]
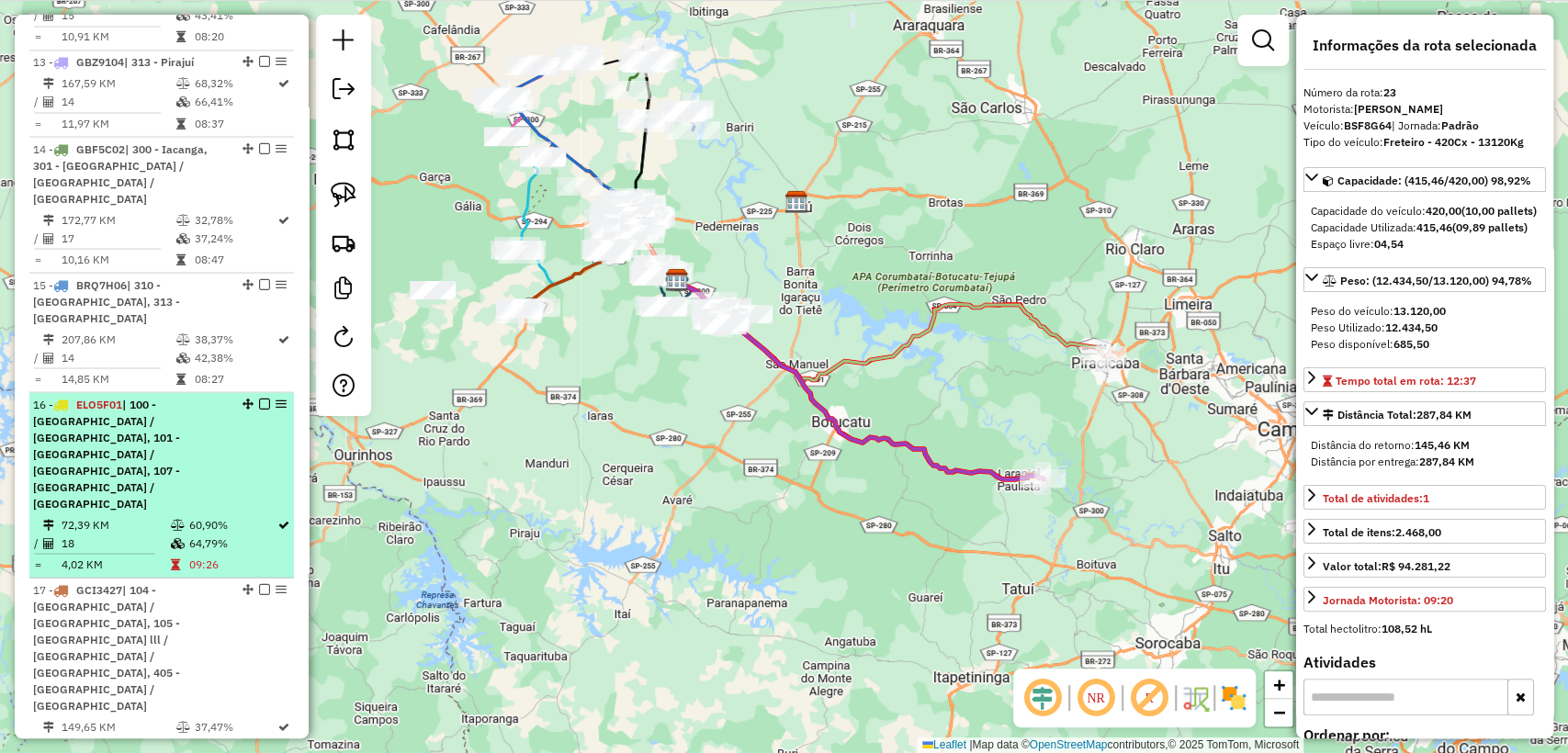
click at [208, 554] on td "09:26" at bounding box center [232, 563] width 89 height 18
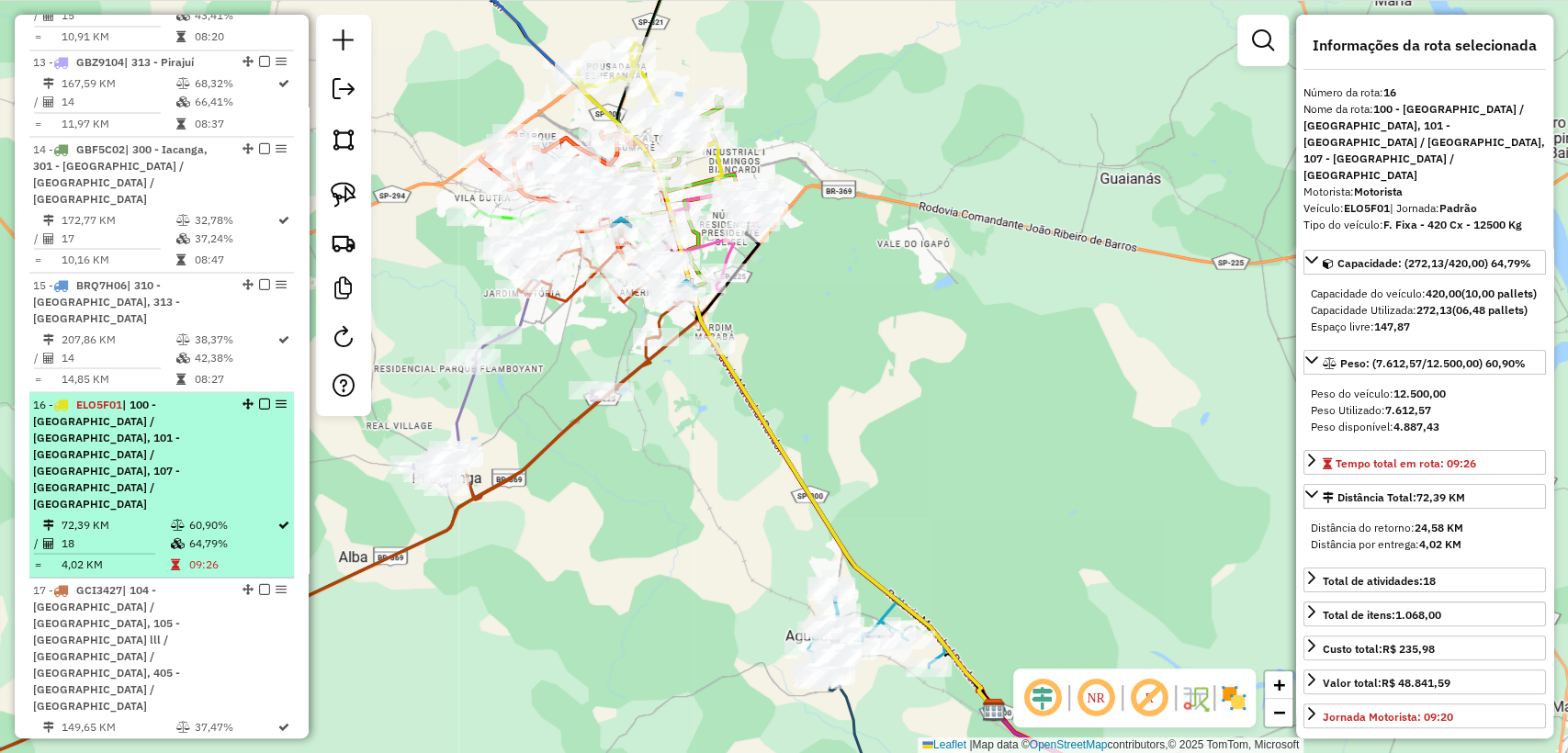
click at [233, 554] on td "09:26" at bounding box center [232, 563] width 89 height 18
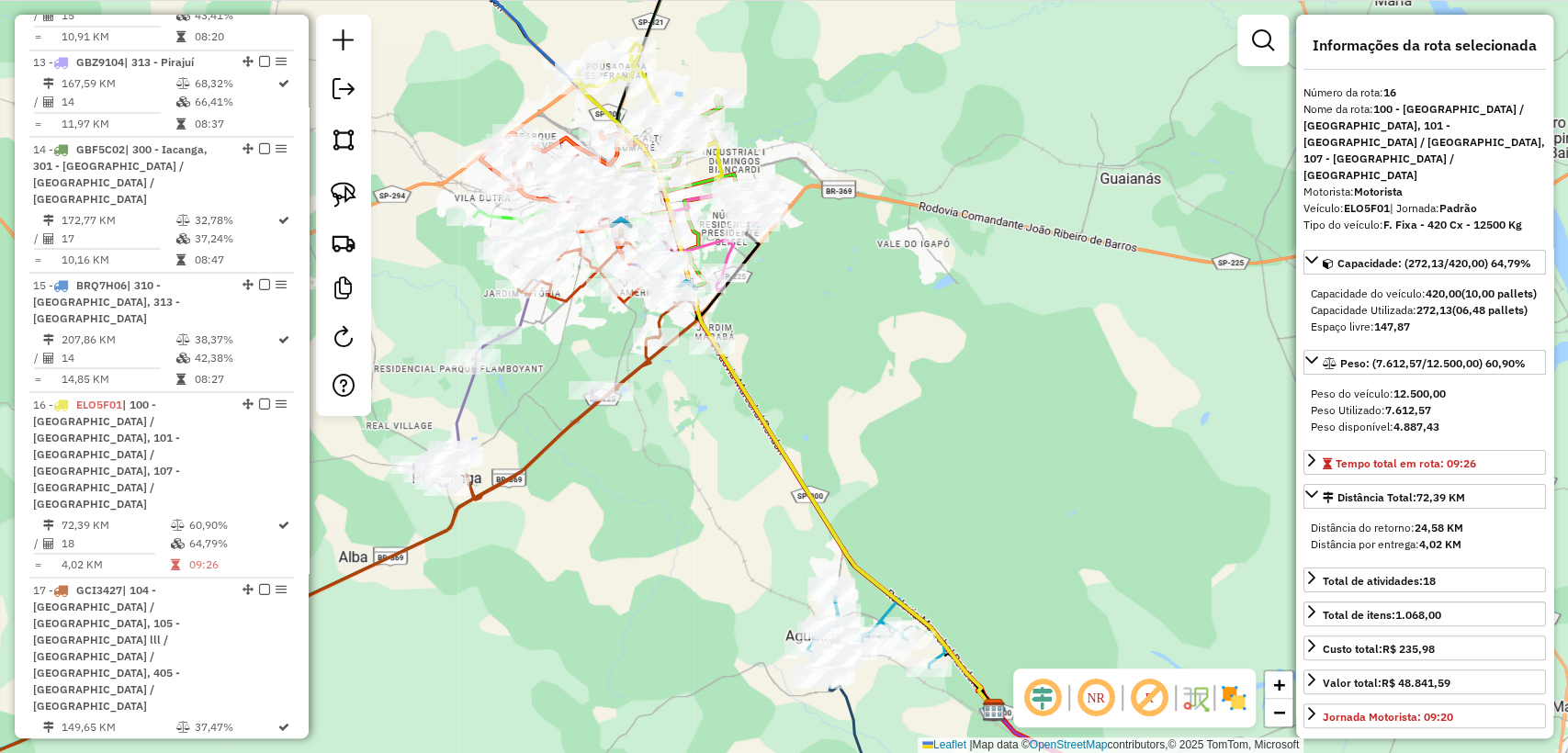
click at [638, 573] on div "Rota 9 - Placa KXF0C87 10822731 - VINICIO GASPAR Rota 9 - Placa KXF0C87 1082561…" at bounding box center [784, 376] width 1568 height 753
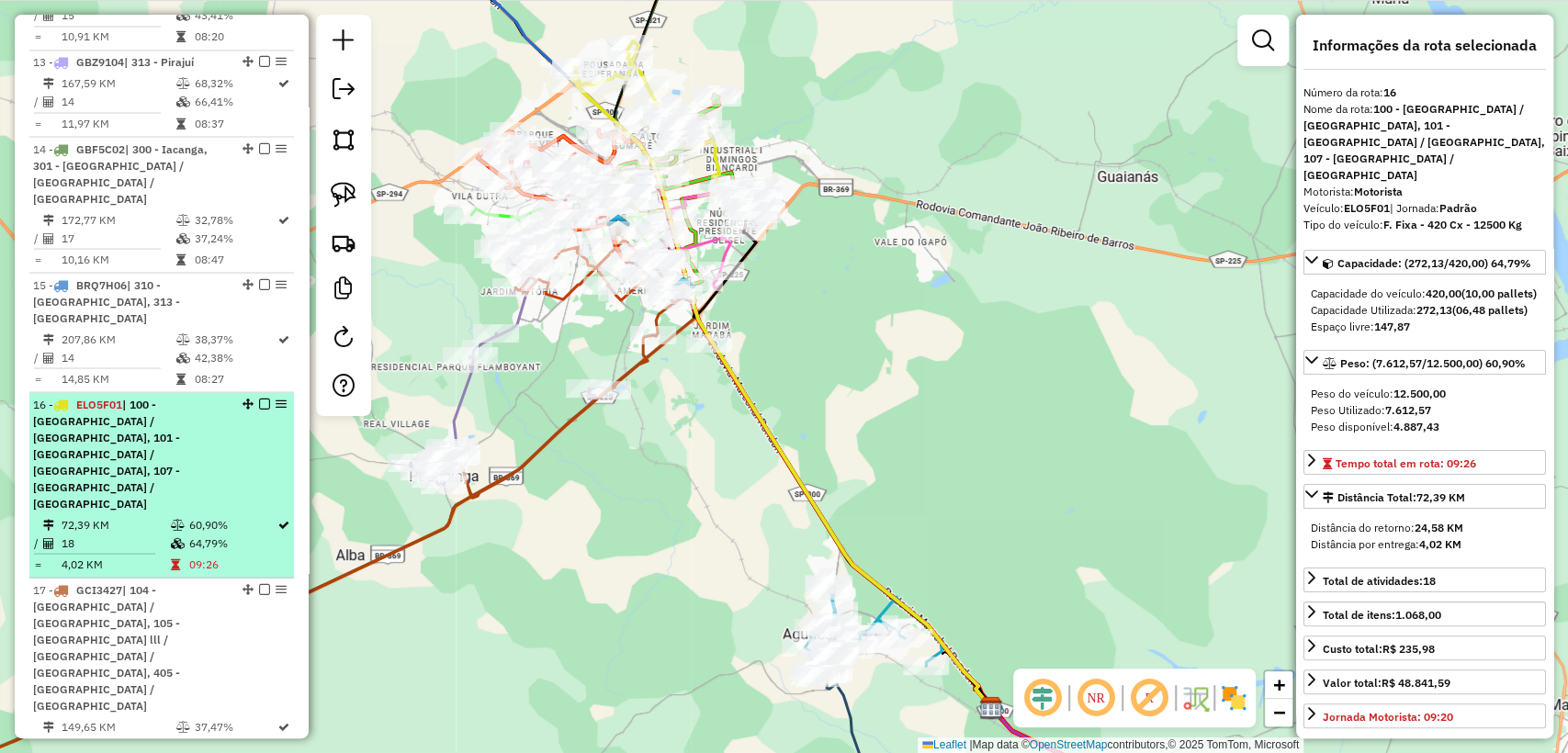
click at [206, 554] on td "09:26" at bounding box center [232, 563] width 89 height 18
click at [211, 554] on td "09:26" at bounding box center [232, 563] width 89 height 18
drag, startPoint x: 205, startPoint y: 397, endPoint x: 239, endPoint y: 384, distance: 36.4
click at [239, 515] on table "72,39 KM 60,90% / 18 64,79% = 4,02 KM 09:26" at bounding box center [161, 544] width 257 height 58
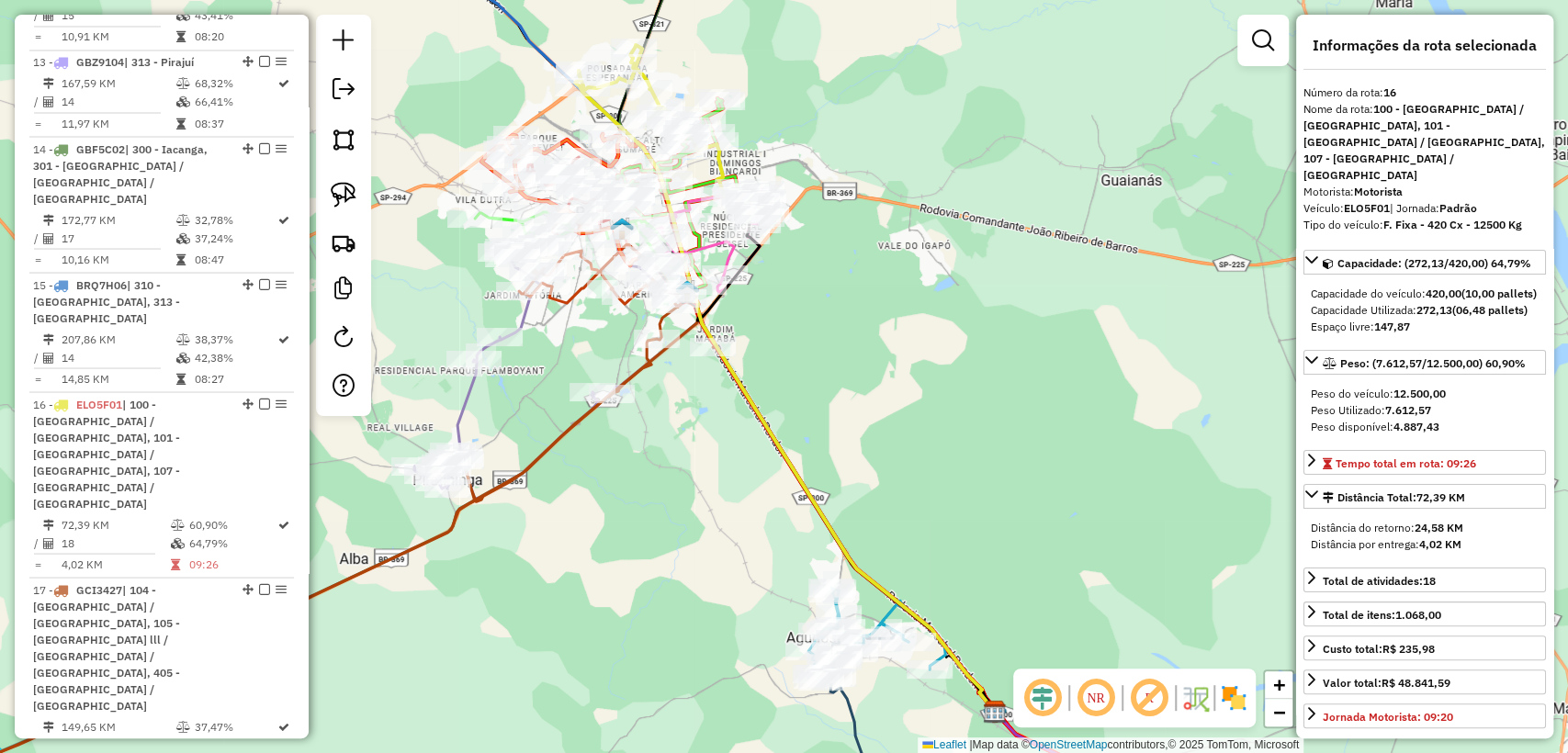
click at [500, 646] on div "Janela de atendimento Grade de atendimento Capacidade Transportadoras Veículos …" at bounding box center [784, 376] width 1568 height 753
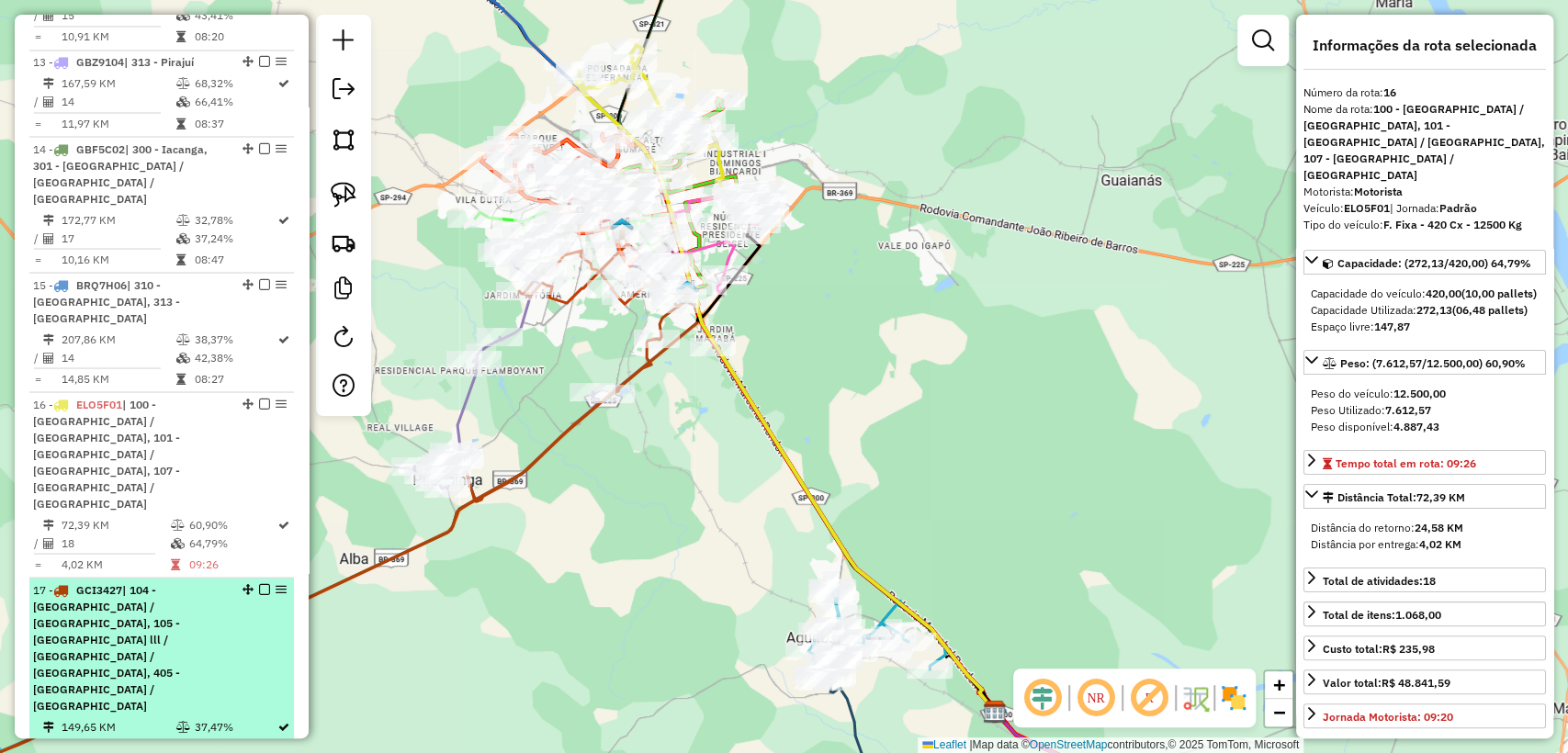
click at [70, 582] on span "| 104 - [GEOGRAPHIC_DATA] / [GEOGRAPHIC_DATA], 105 - [GEOGRAPHIC_DATA] lll / [G…" at bounding box center [106, 646] width 147 height 130
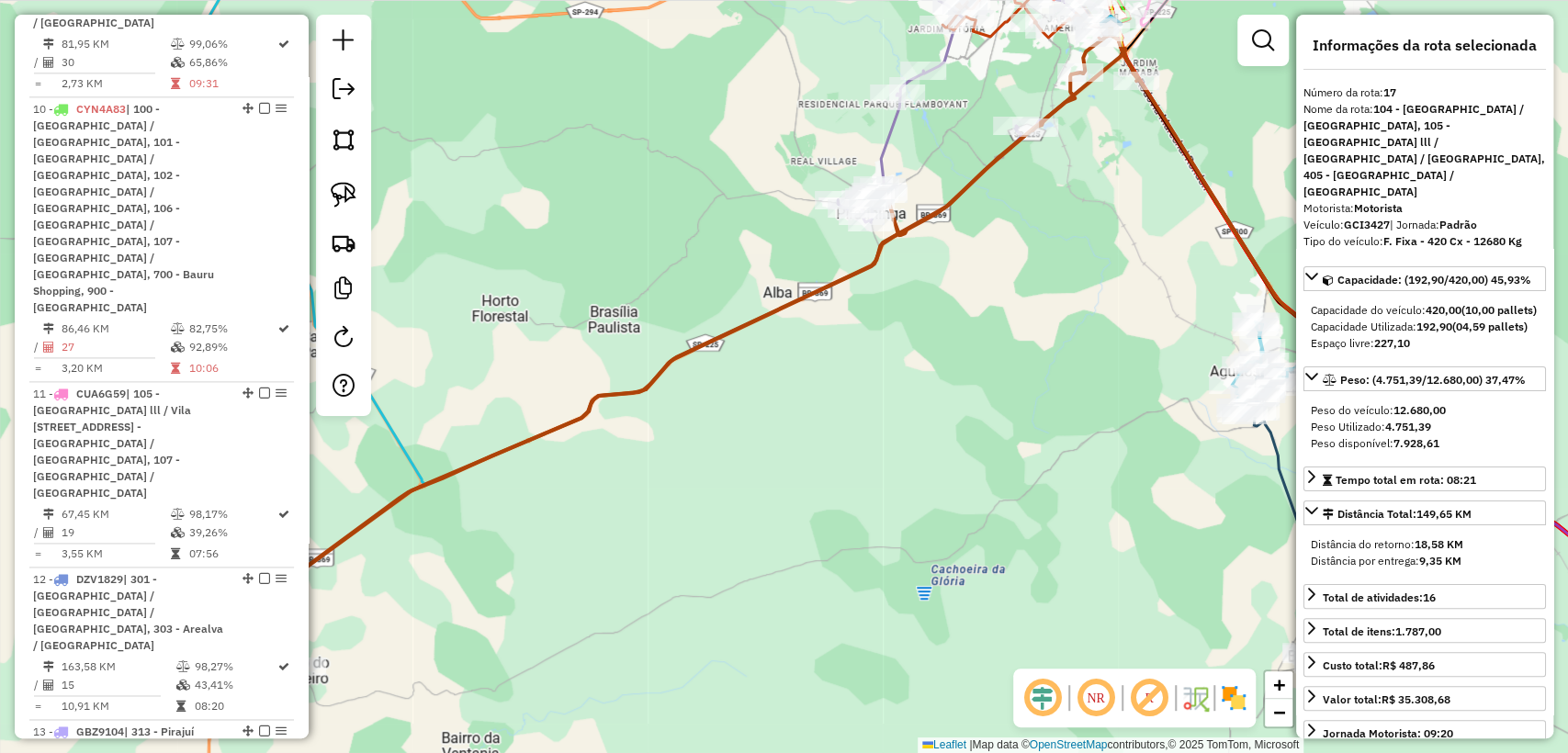
scroll to position [1220, 0]
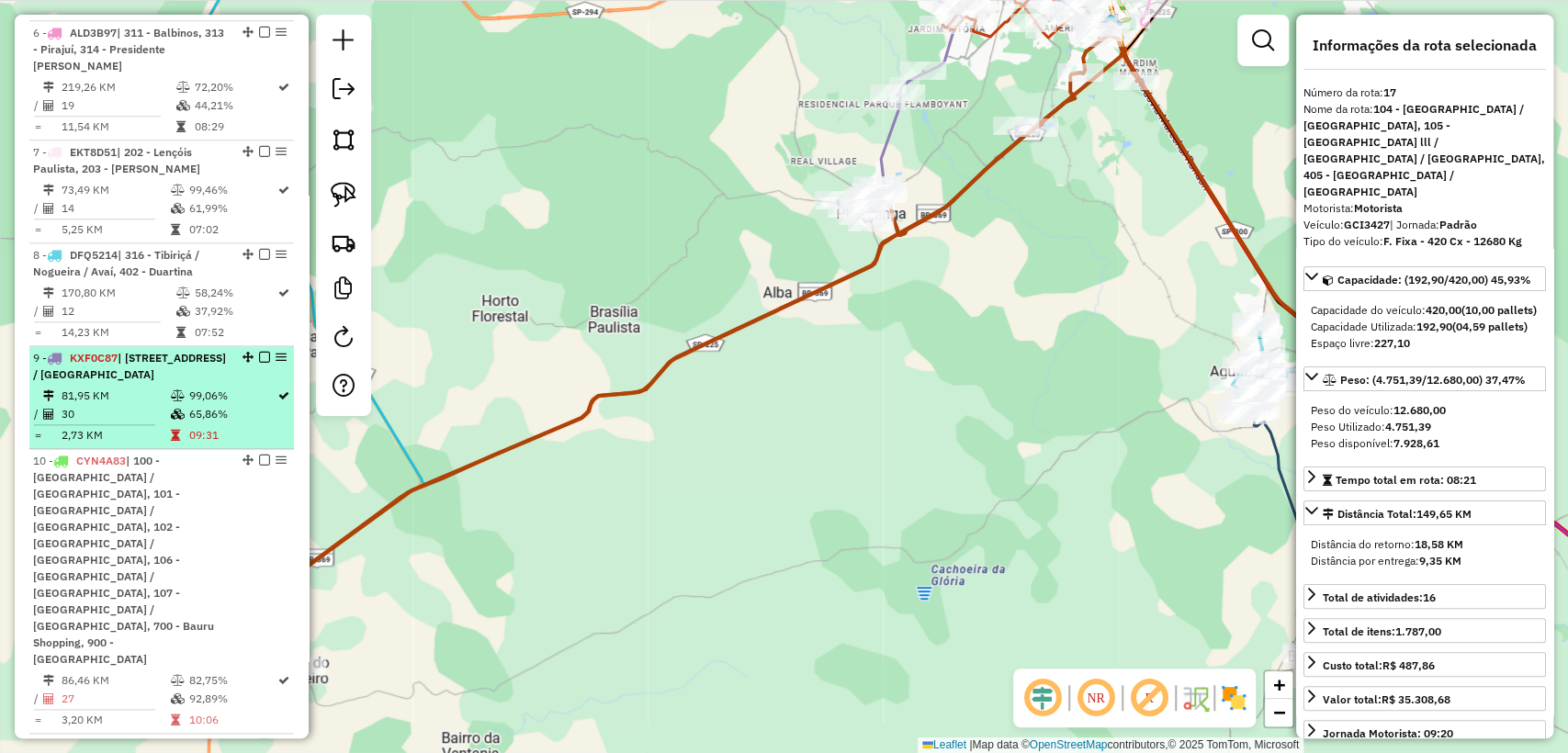
click at [233, 424] on td "65,86%" at bounding box center [232, 414] width 89 height 18
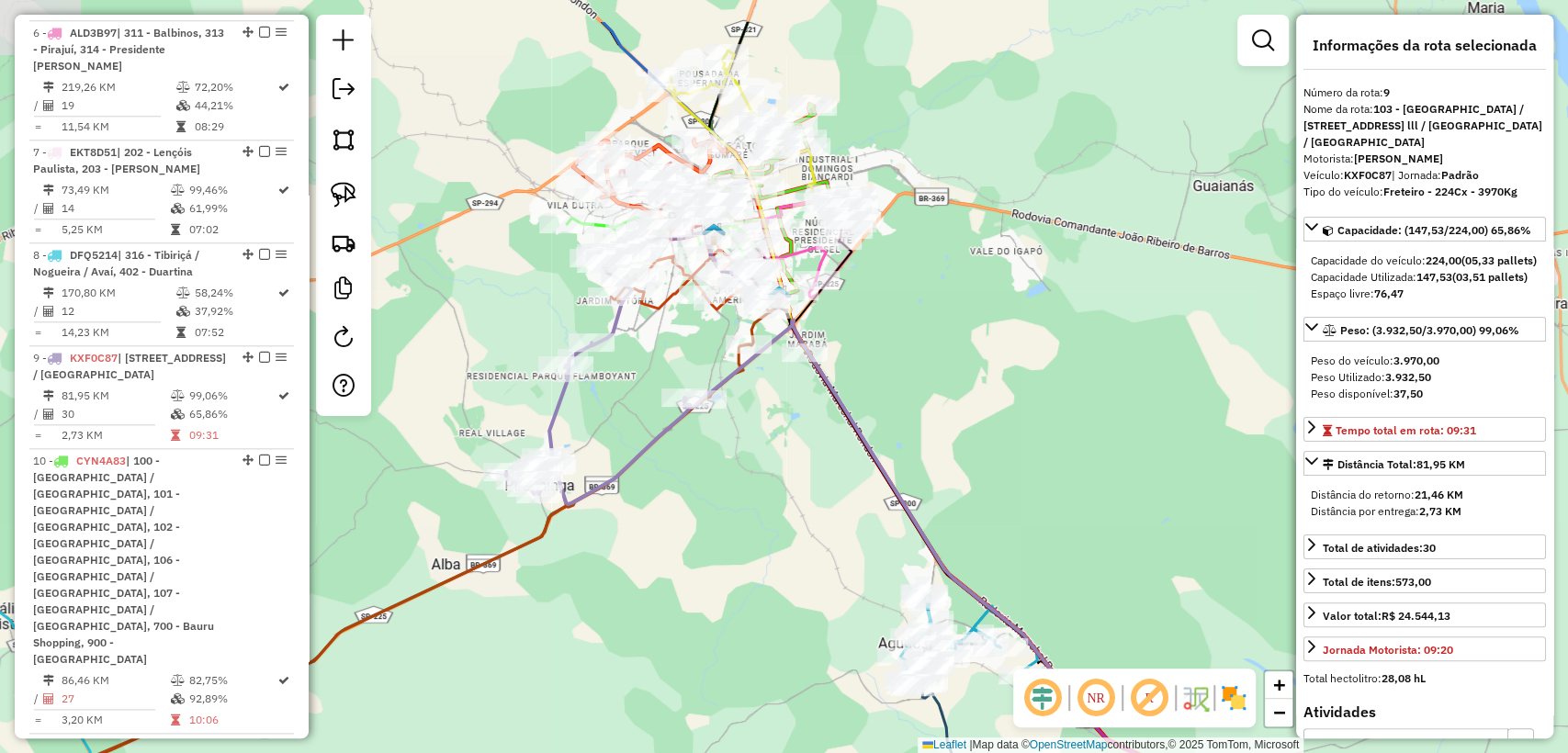
drag, startPoint x: 746, startPoint y: 377, endPoint x: 757, endPoint y: 471, distance: 94.6
click at [757, 471] on div "Janela de atendimento Grade de atendimento Capacidade Transportadoras Veículos …" at bounding box center [784, 376] width 1568 height 753
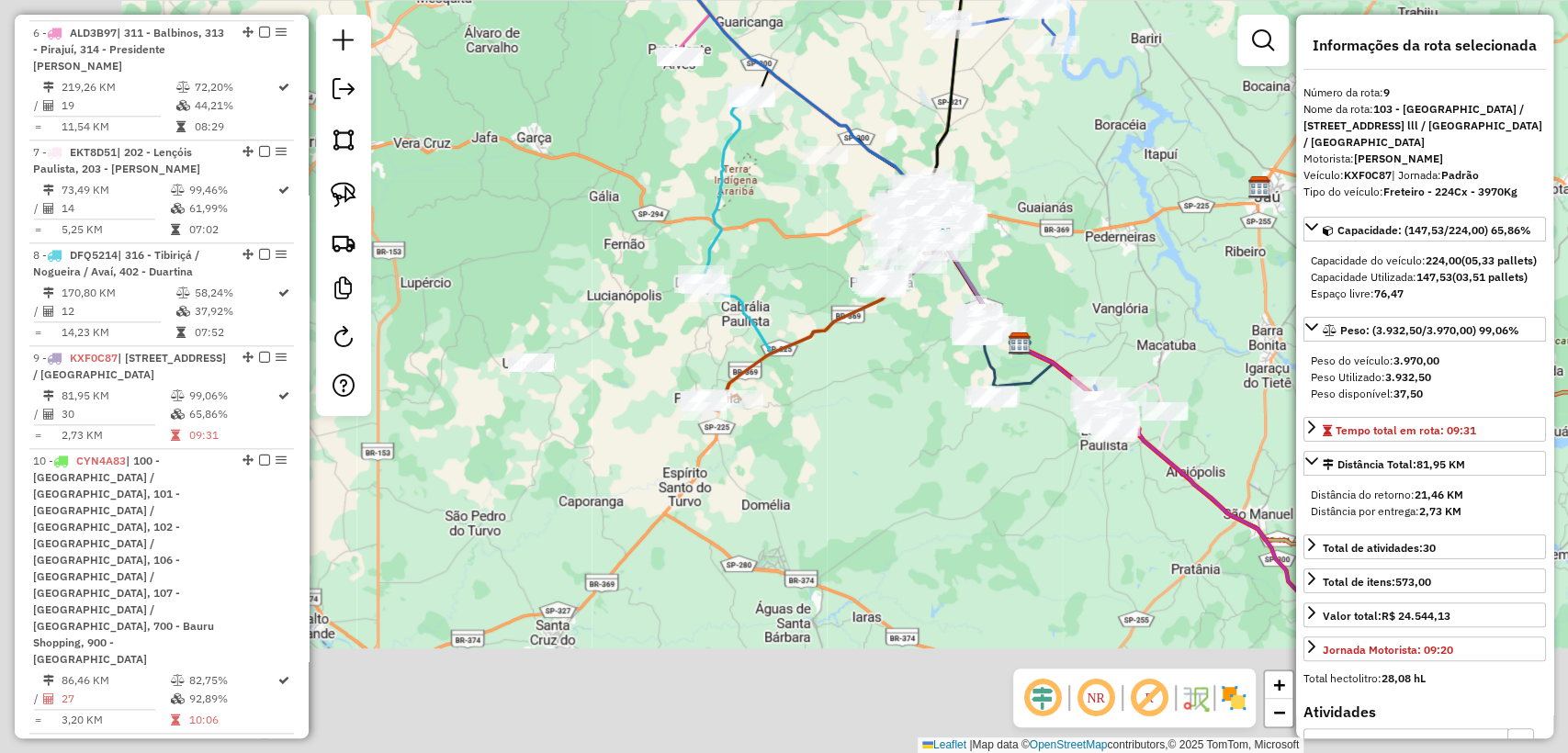
drag, startPoint x: 659, startPoint y: 572, endPoint x: 875, endPoint y: 369, distance: 296.4
click at [875, 369] on div "Janela de atendimento Grade de atendimento Capacidade Transportadoras Veículos …" at bounding box center [784, 376] width 1568 height 753
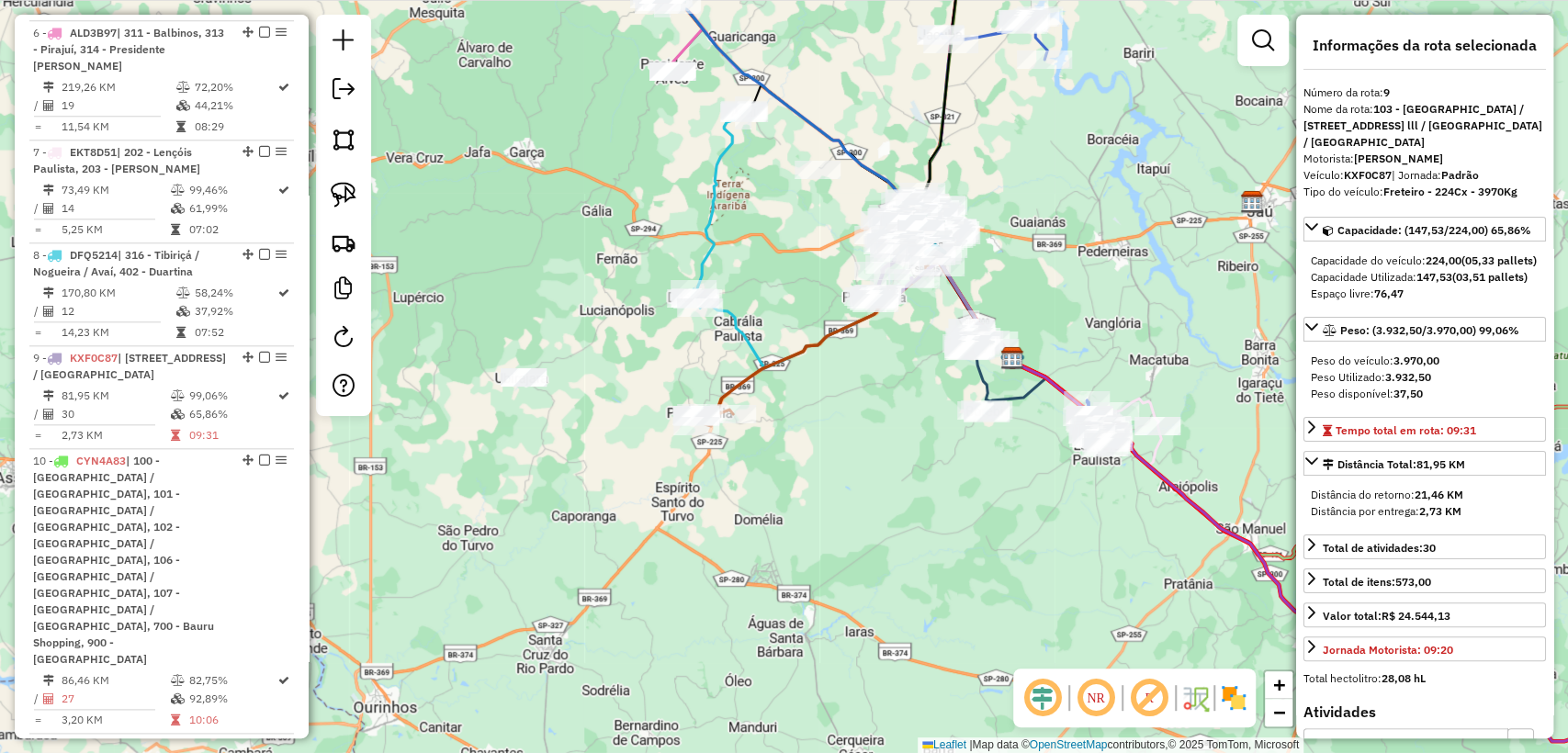
drag, startPoint x: 636, startPoint y: 376, endPoint x: 628, endPoint y: 391, distance: 17.0
click at [628, 391] on div "Janela de atendimento Grade de atendimento Capacidade Transportadoras Veículos …" at bounding box center [784, 376] width 1568 height 753
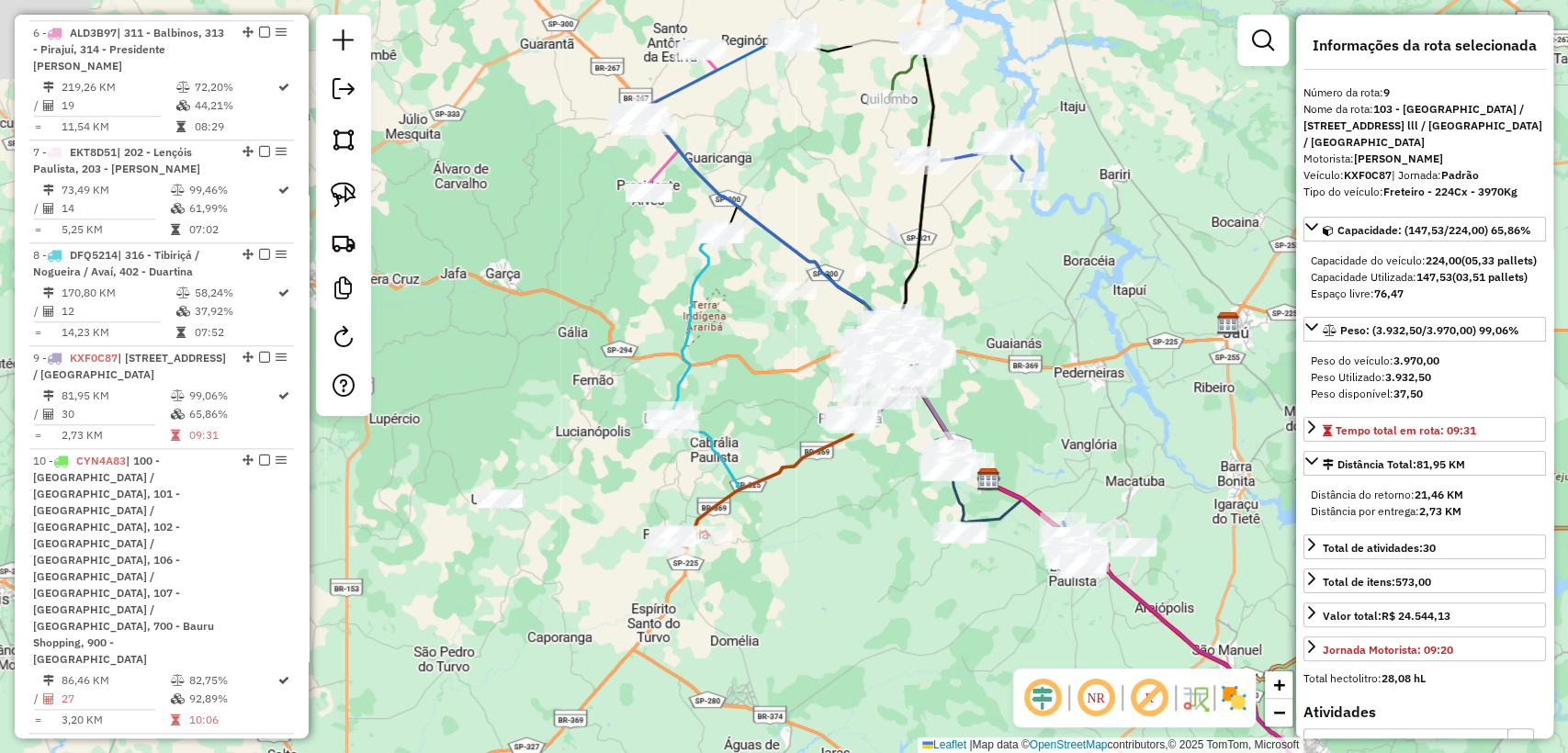
drag, startPoint x: 598, startPoint y: 331, endPoint x: 597, endPoint y: 493, distance: 162.0
click at [597, 493] on div "Janela de atendimento Grade de atendimento Capacidade Transportadoras Veículos …" at bounding box center [784, 376] width 1568 height 753
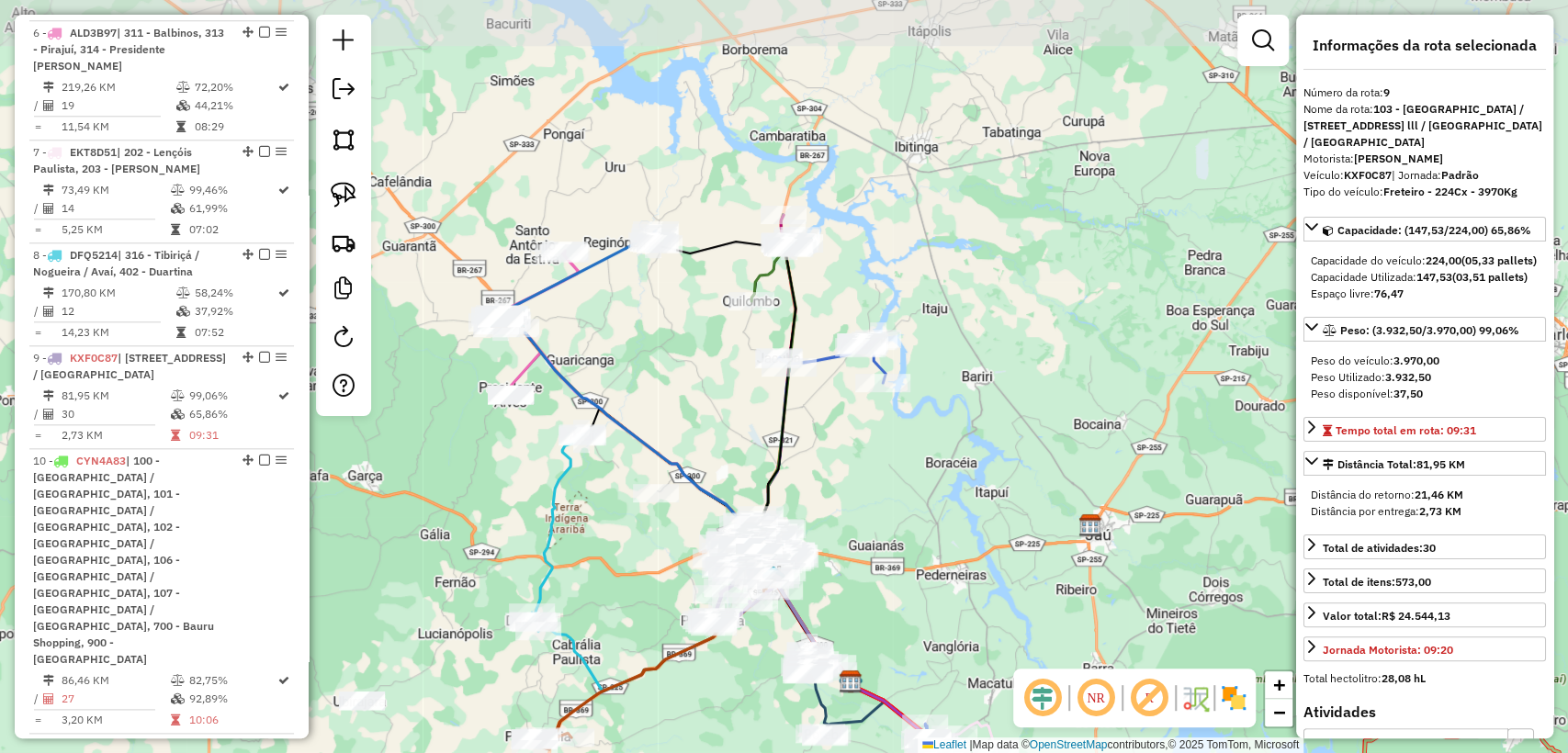
drag, startPoint x: 827, startPoint y: 298, endPoint x: 682, endPoint y: 383, distance: 168.1
click at [682, 383] on div "Janela de atendimento Grade de atendimento Capacidade Transportadoras Veículos …" at bounding box center [784, 376] width 1568 height 753
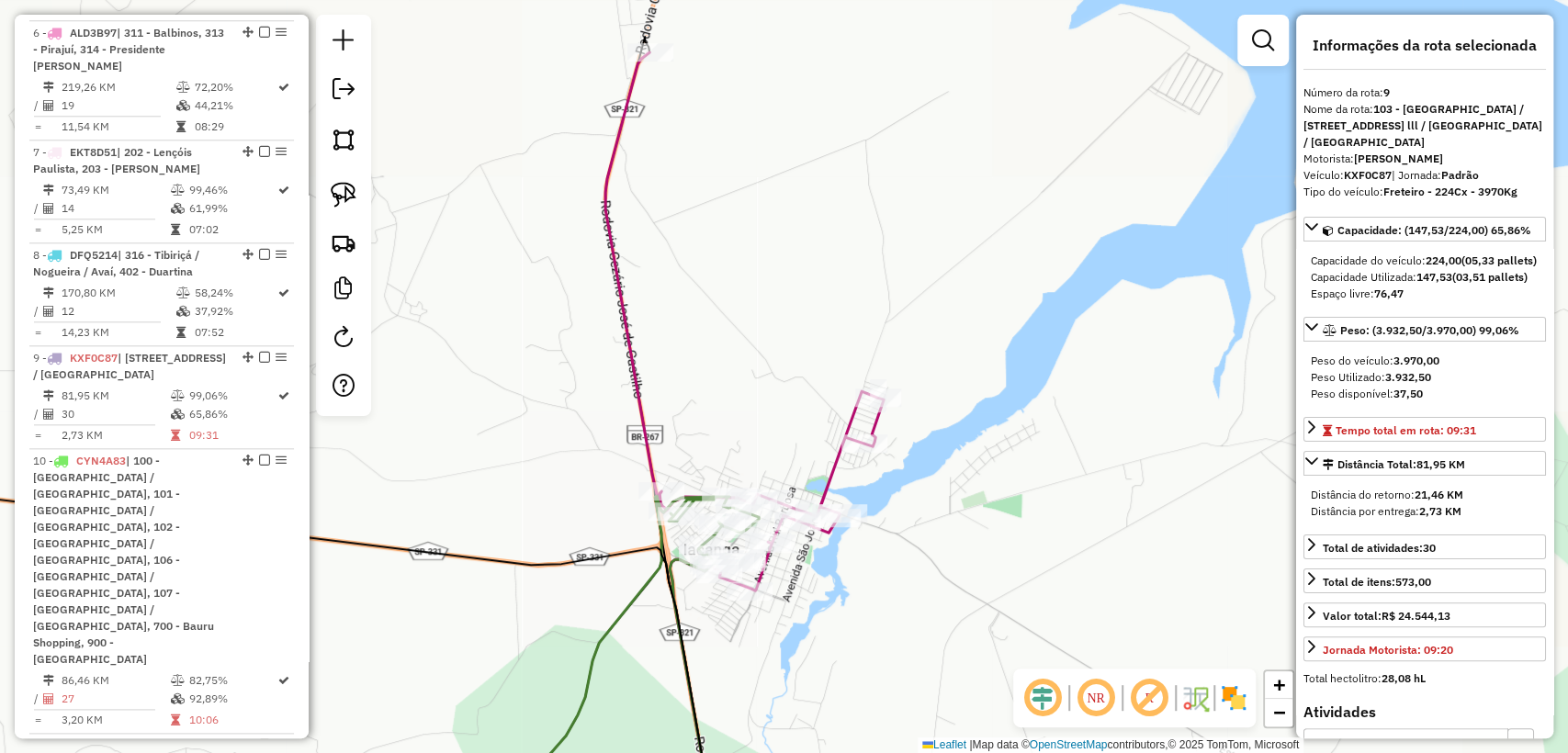
click at [622, 321] on icon at bounding box center [745, 321] width 279 height 538
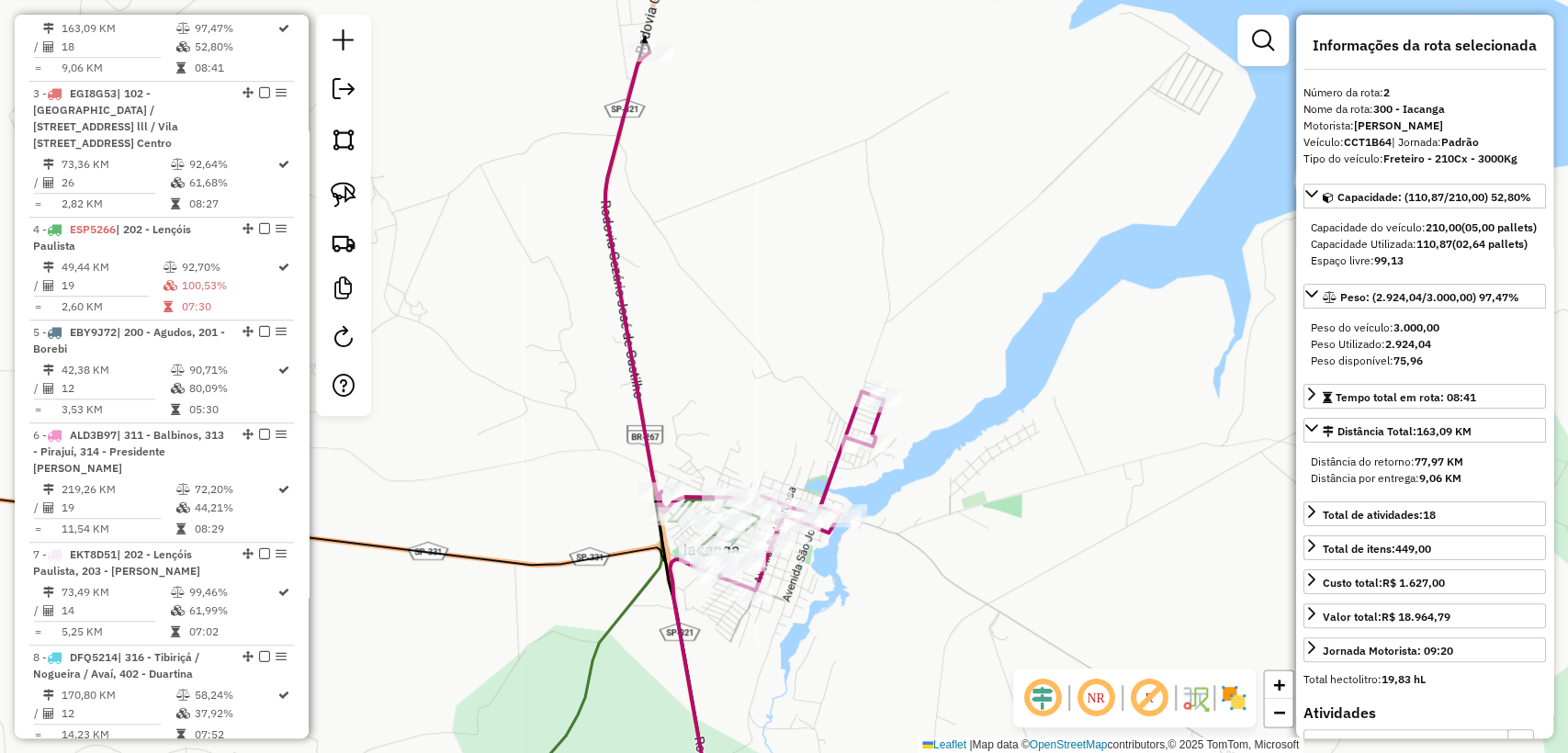
scroll to position [797, 0]
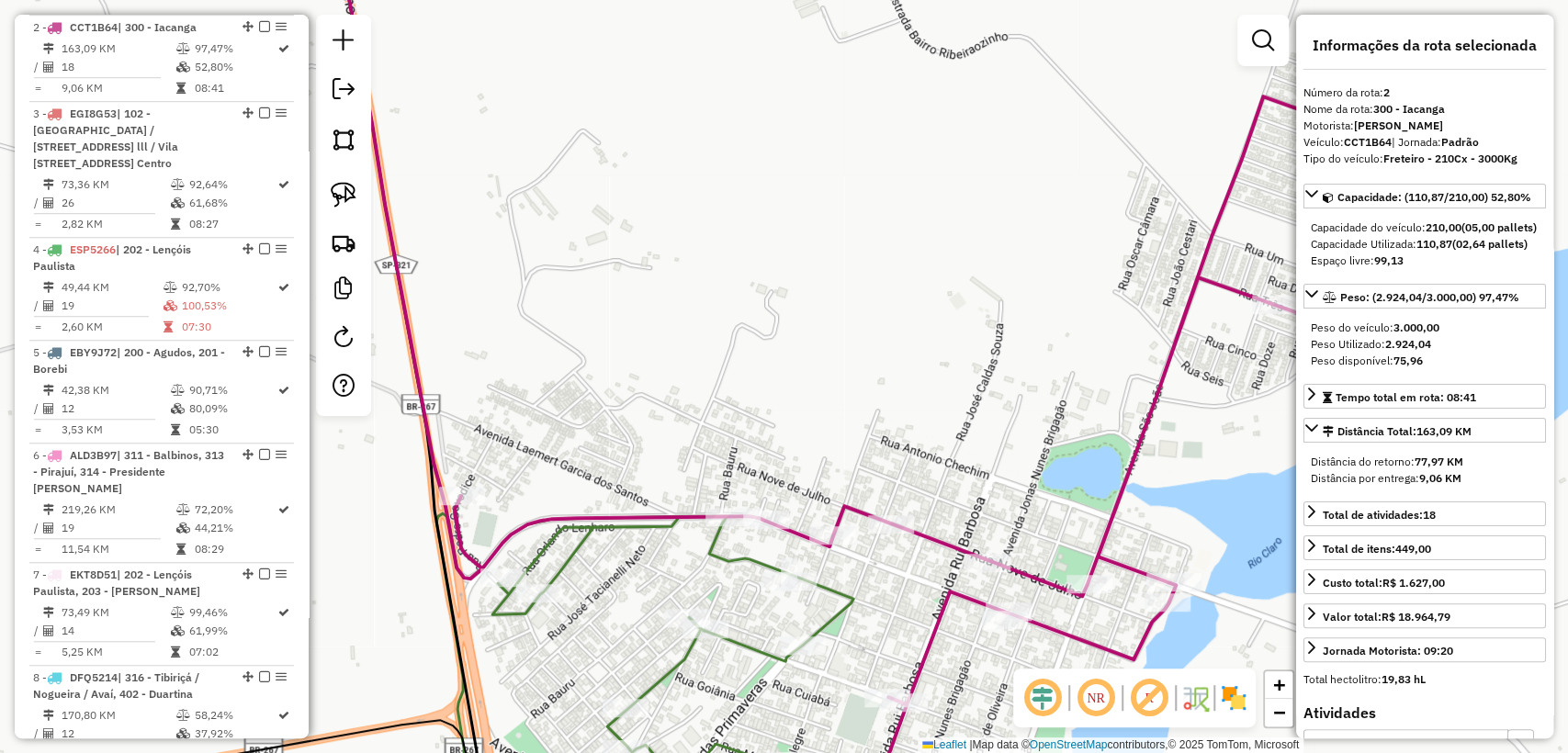
click at [718, 481] on div "Janela de atendimento Grade de atendimento Capacidade Transportadoras Veículos …" at bounding box center [784, 376] width 1568 height 753
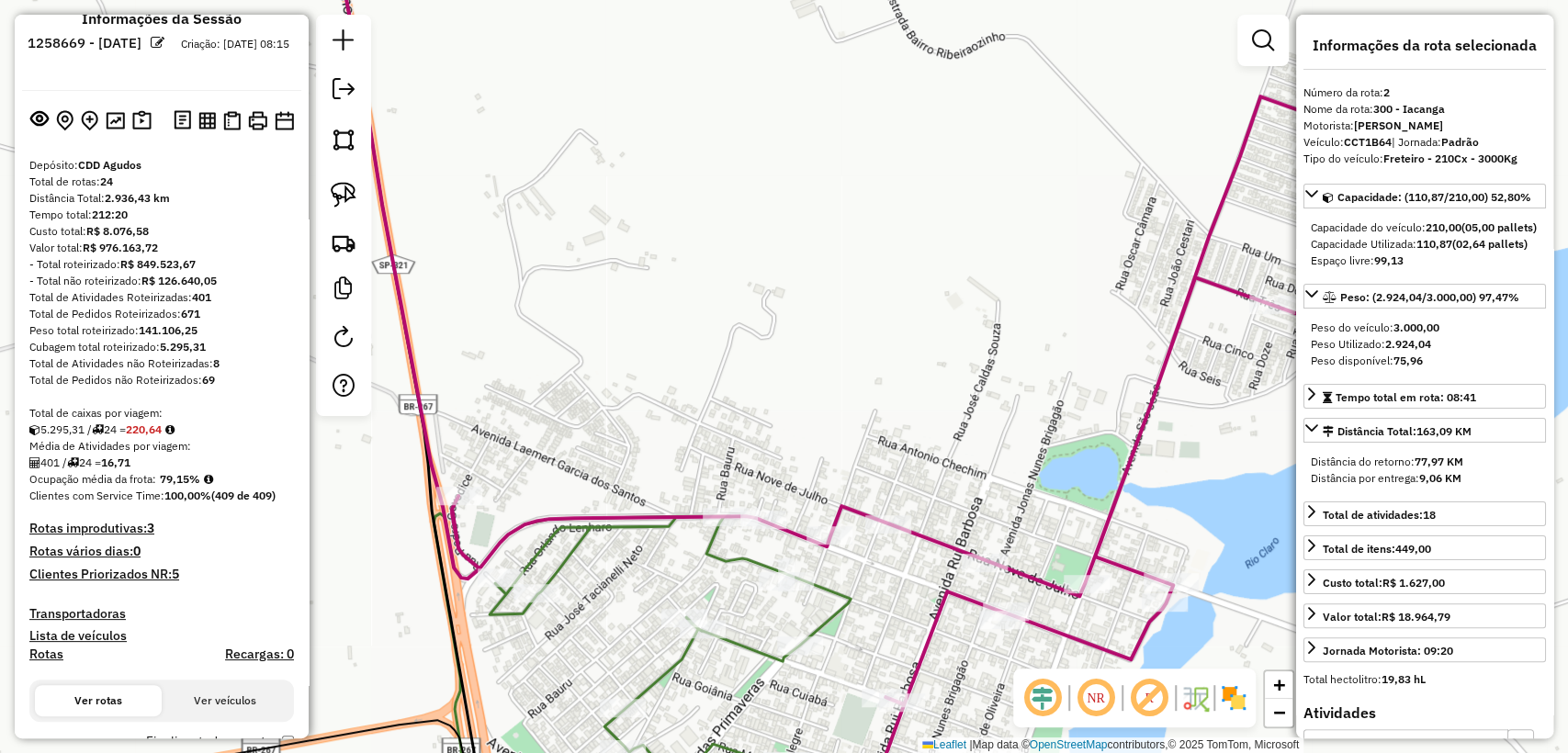
scroll to position [0, 0]
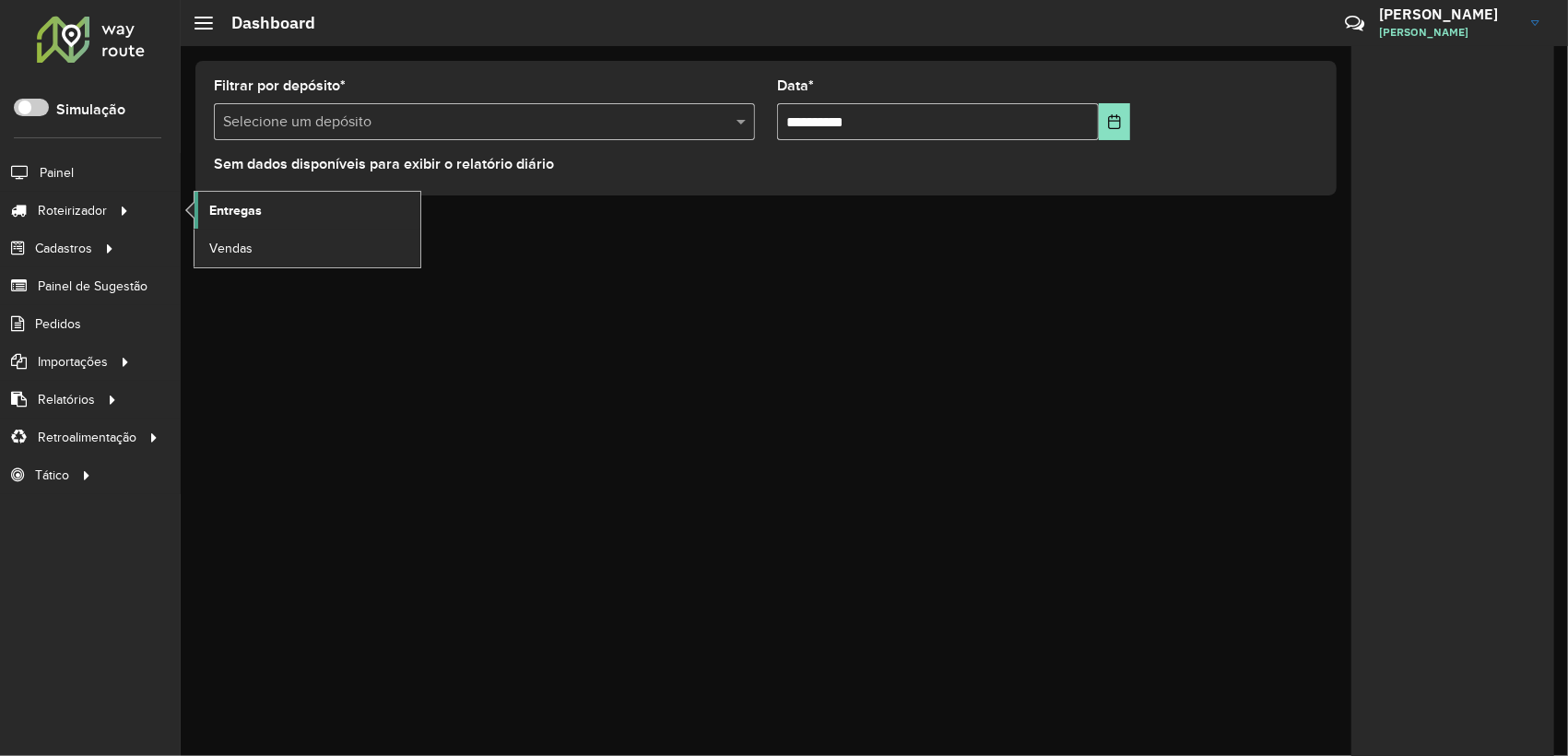
click at [249, 214] on span "Entregas" at bounding box center [235, 210] width 52 height 19
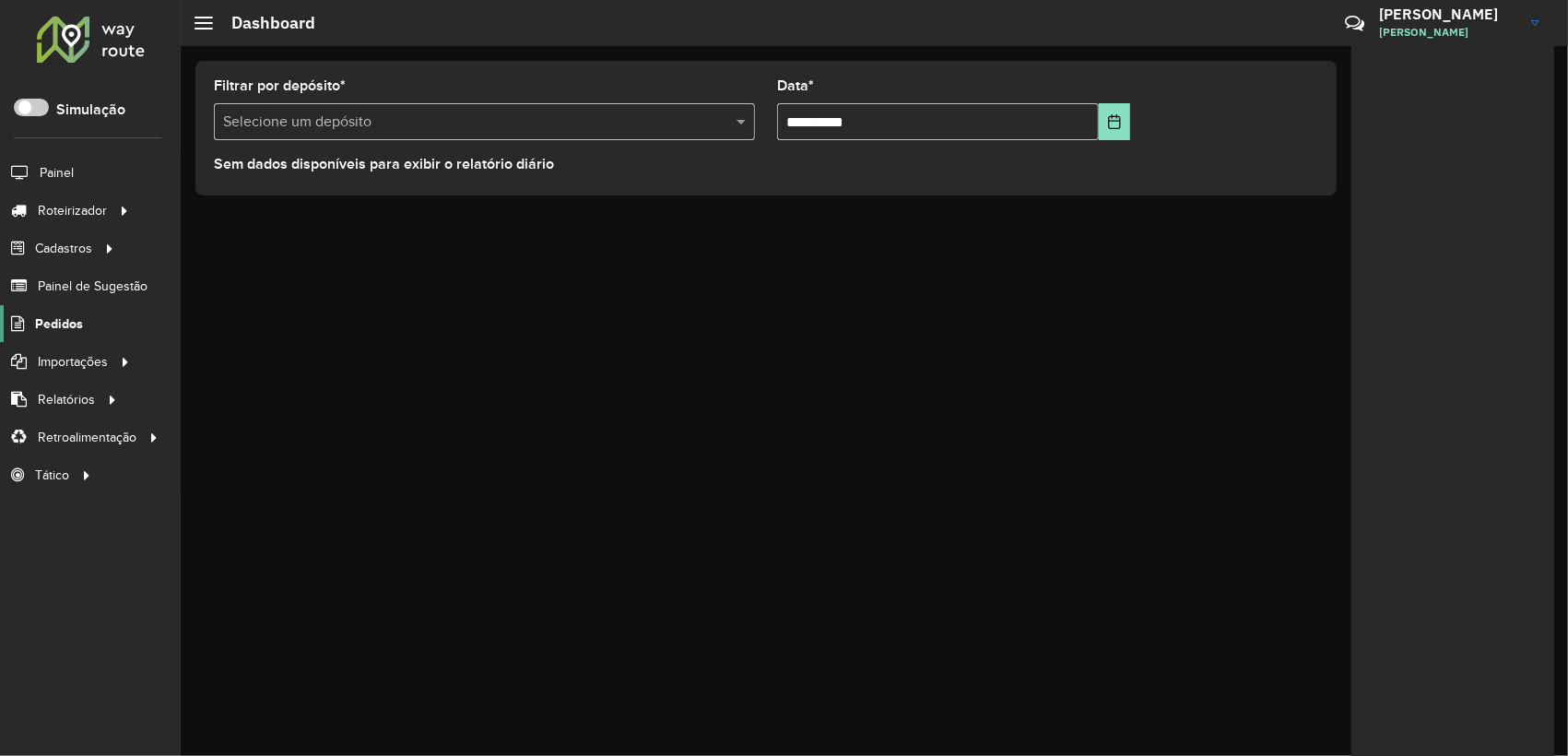
click at [75, 321] on span "Pedidos" at bounding box center [59, 324] width 48 height 19
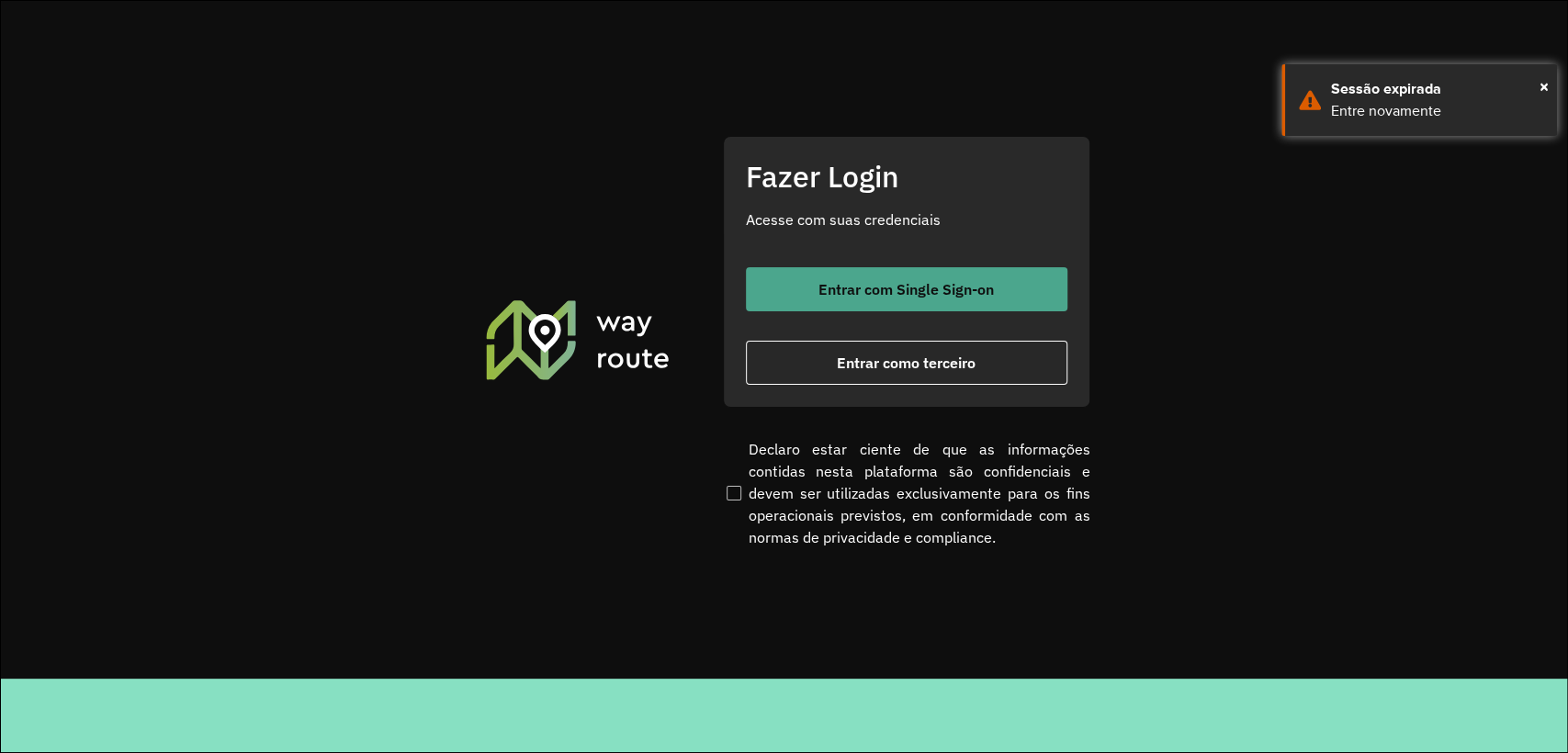
click at [980, 276] on button "Entrar com Single Sign-on" at bounding box center [906, 289] width 322 height 44
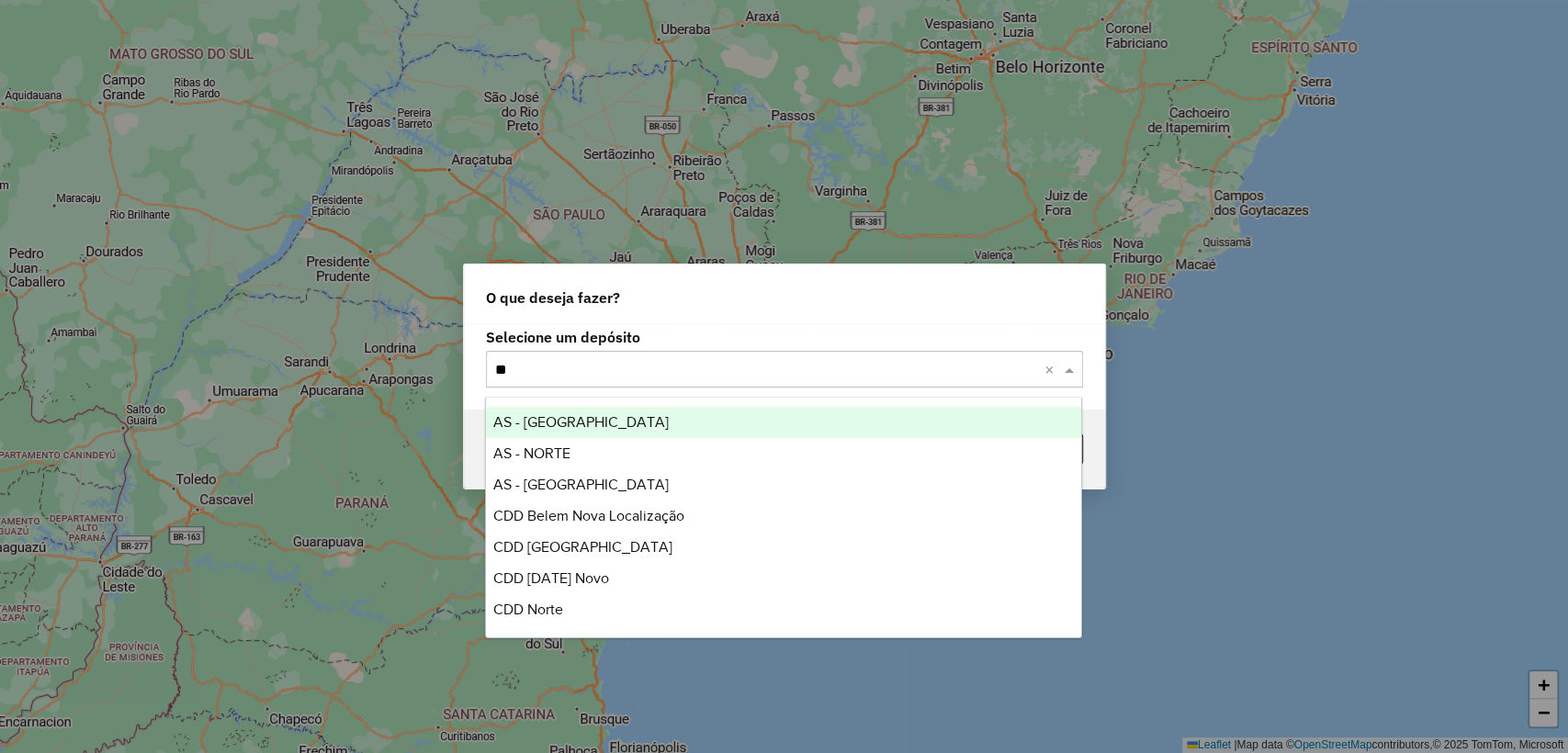
type input "*"
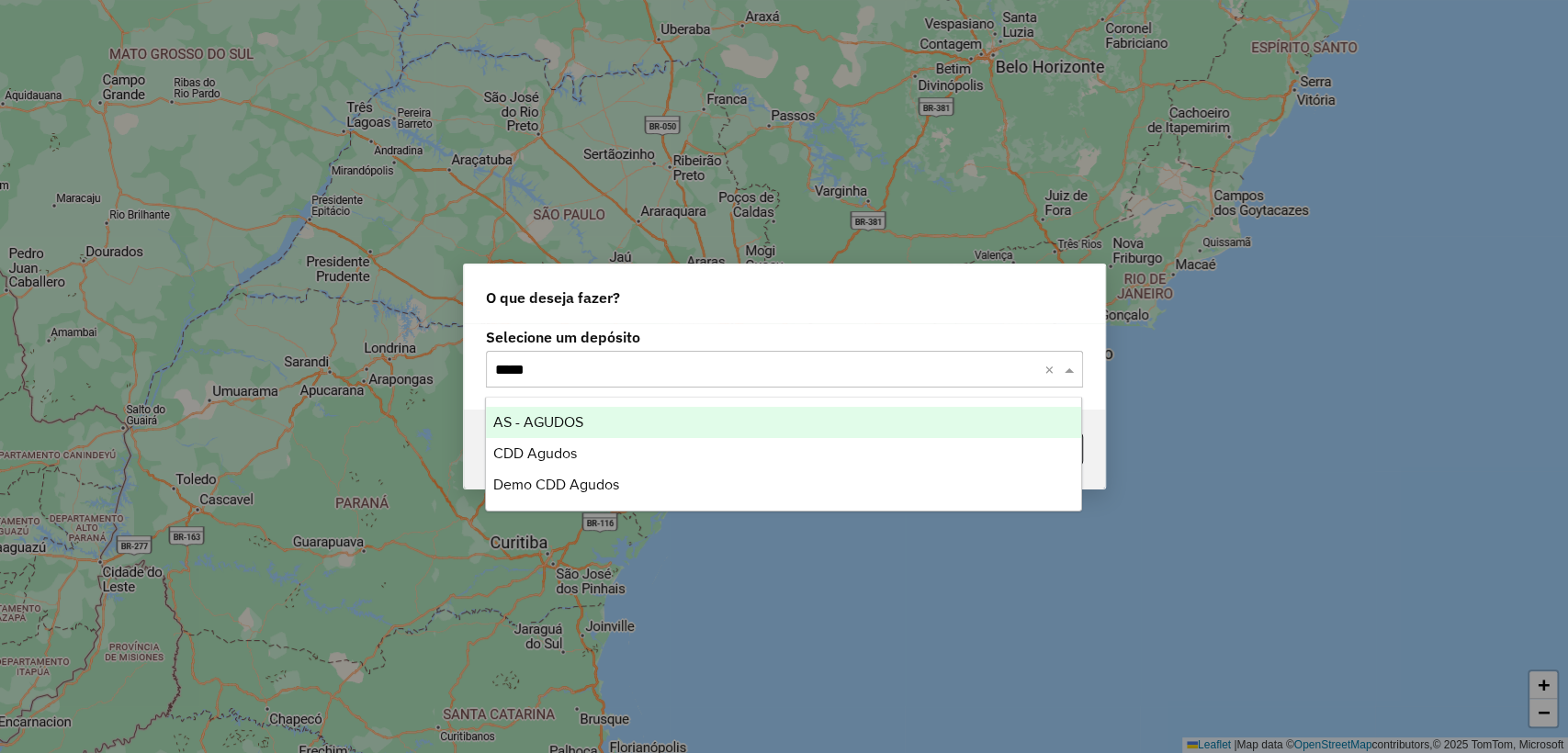
type input "******"
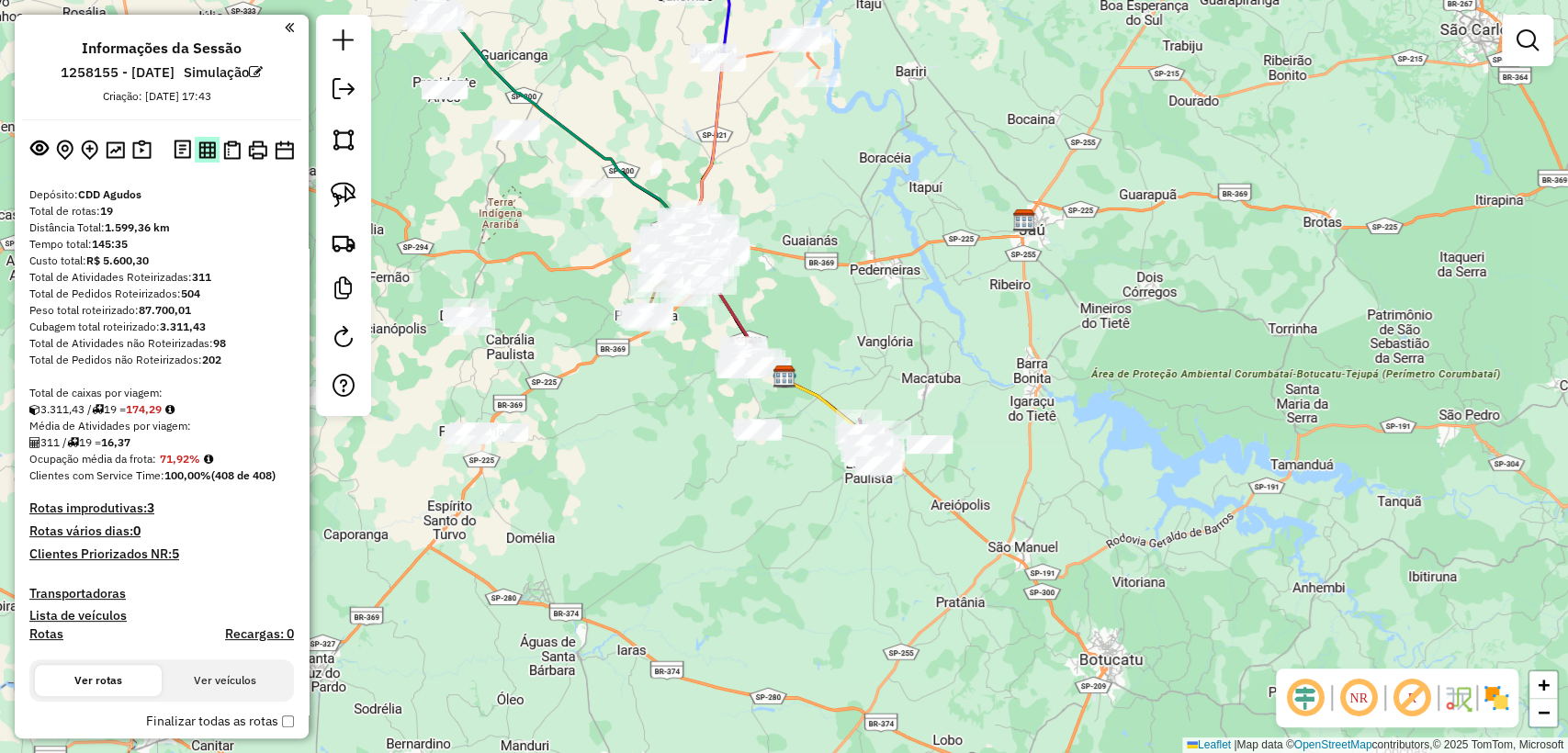
click at [206, 150] on img at bounding box center [208, 150] width 17 height 17
click at [233, 144] on img at bounding box center [232, 150] width 17 height 19
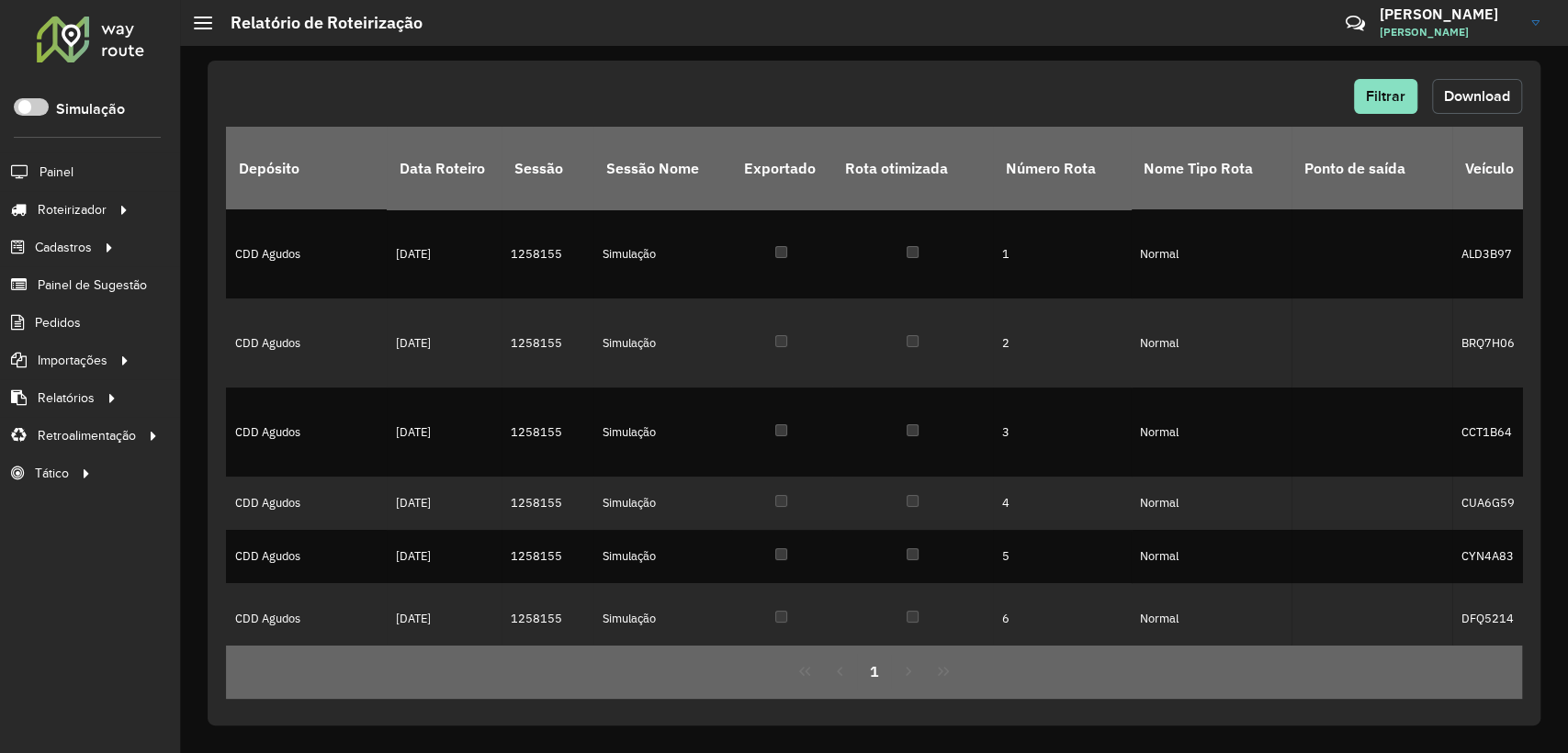
click at [1471, 103] on span "Download" at bounding box center [1477, 96] width 66 height 15
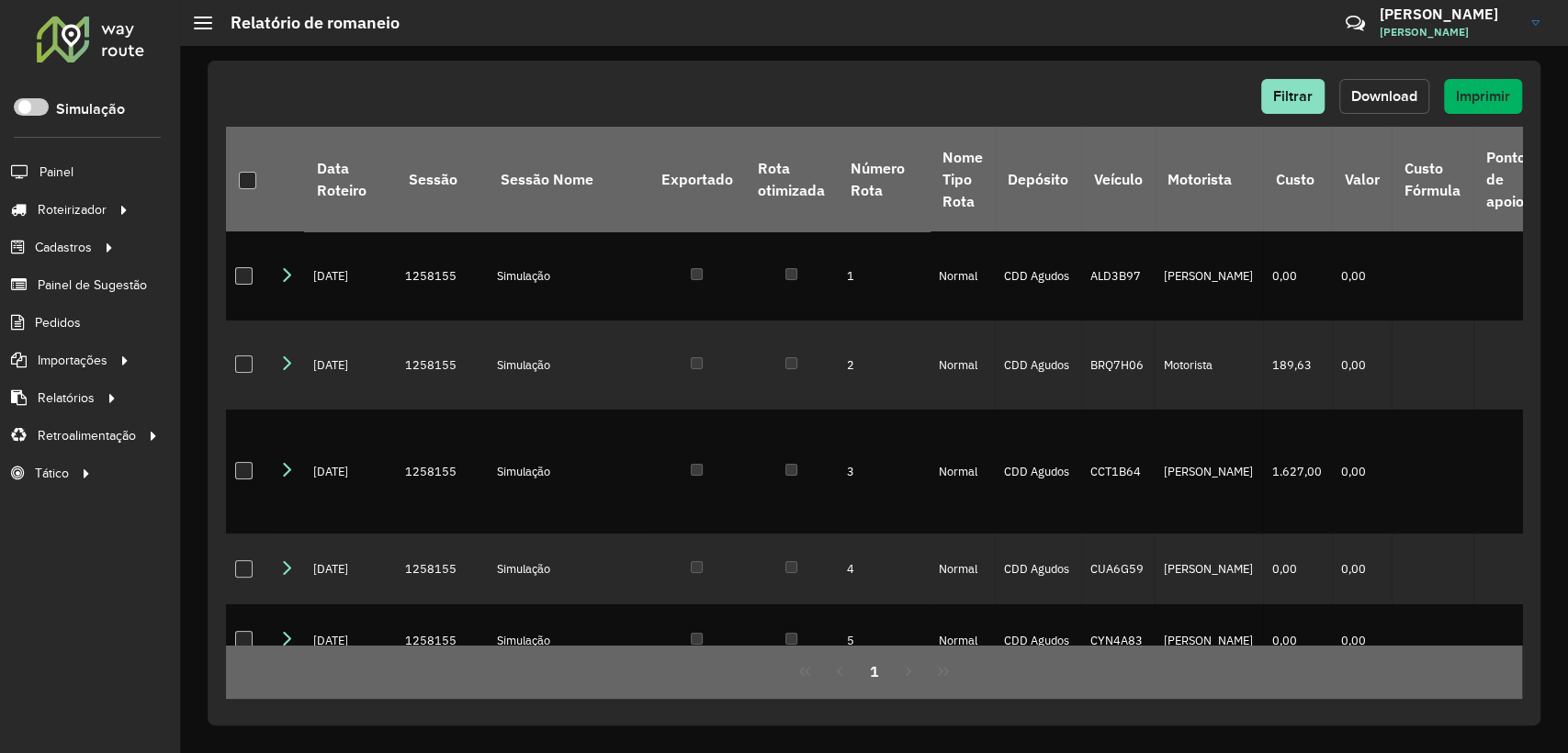
click at [1366, 95] on span "Download" at bounding box center [1384, 96] width 66 height 15
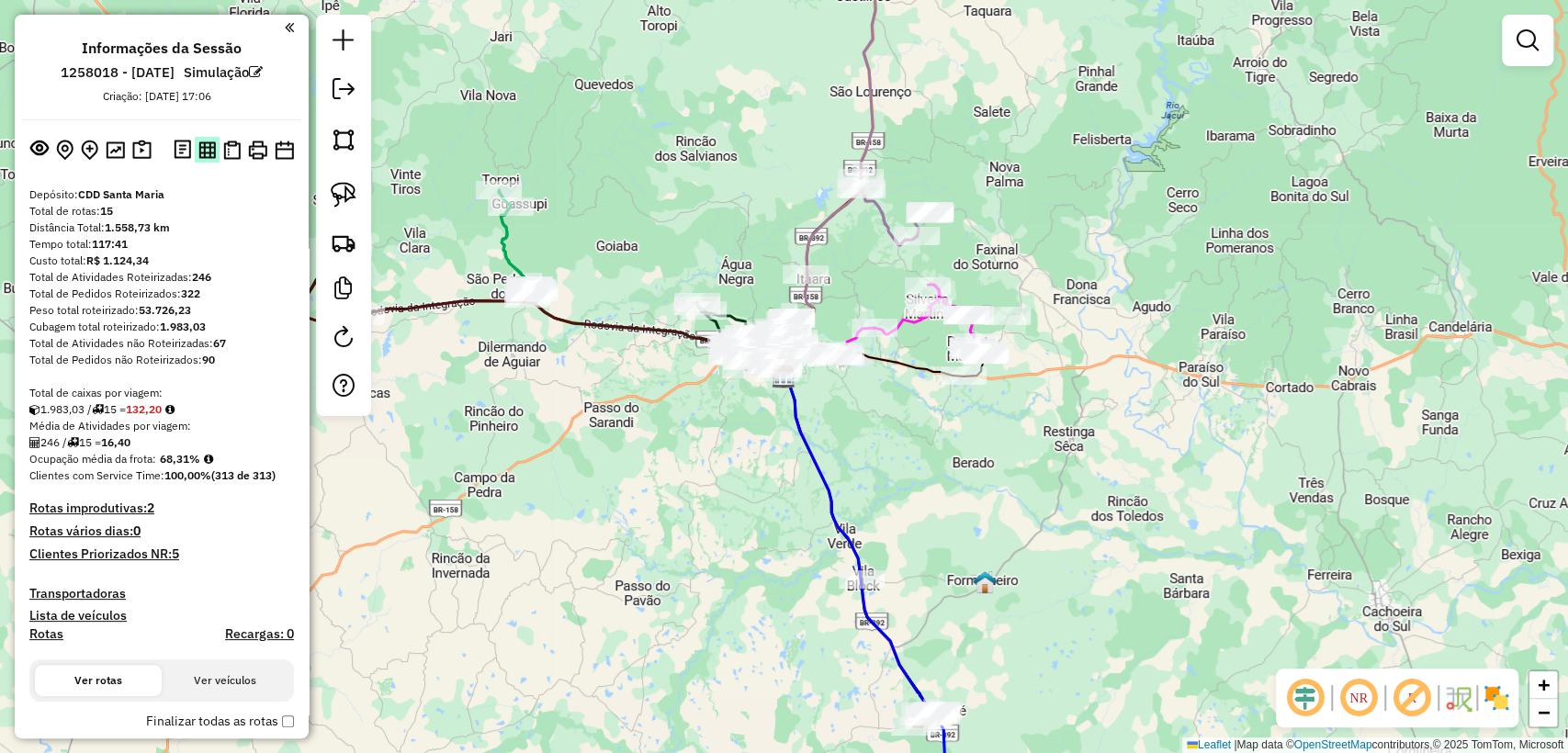
click at [205, 152] on img at bounding box center [208, 150] width 17 height 17
click at [228, 148] on img at bounding box center [232, 150] width 17 height 19
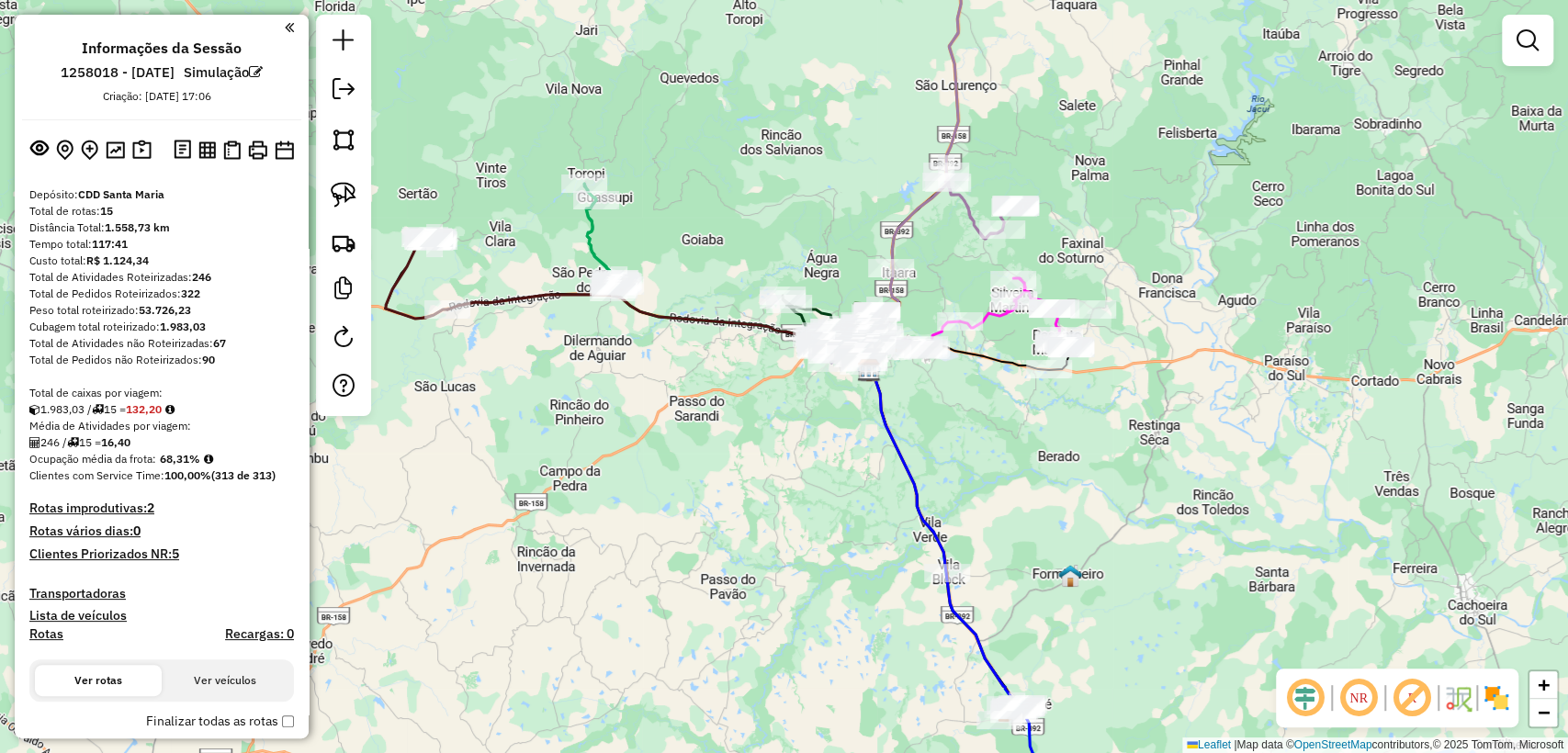
drag, startPoint x: 625, startPoint y: 449, endPoint x: 727, endPoint y: 432, distance: 103.4
click at [725, 434] on div "Janela de atendimento Grade de atendimento Capacidade Transportadoras Veículos …" at bounding box center [784, 376] width 1568 height 753
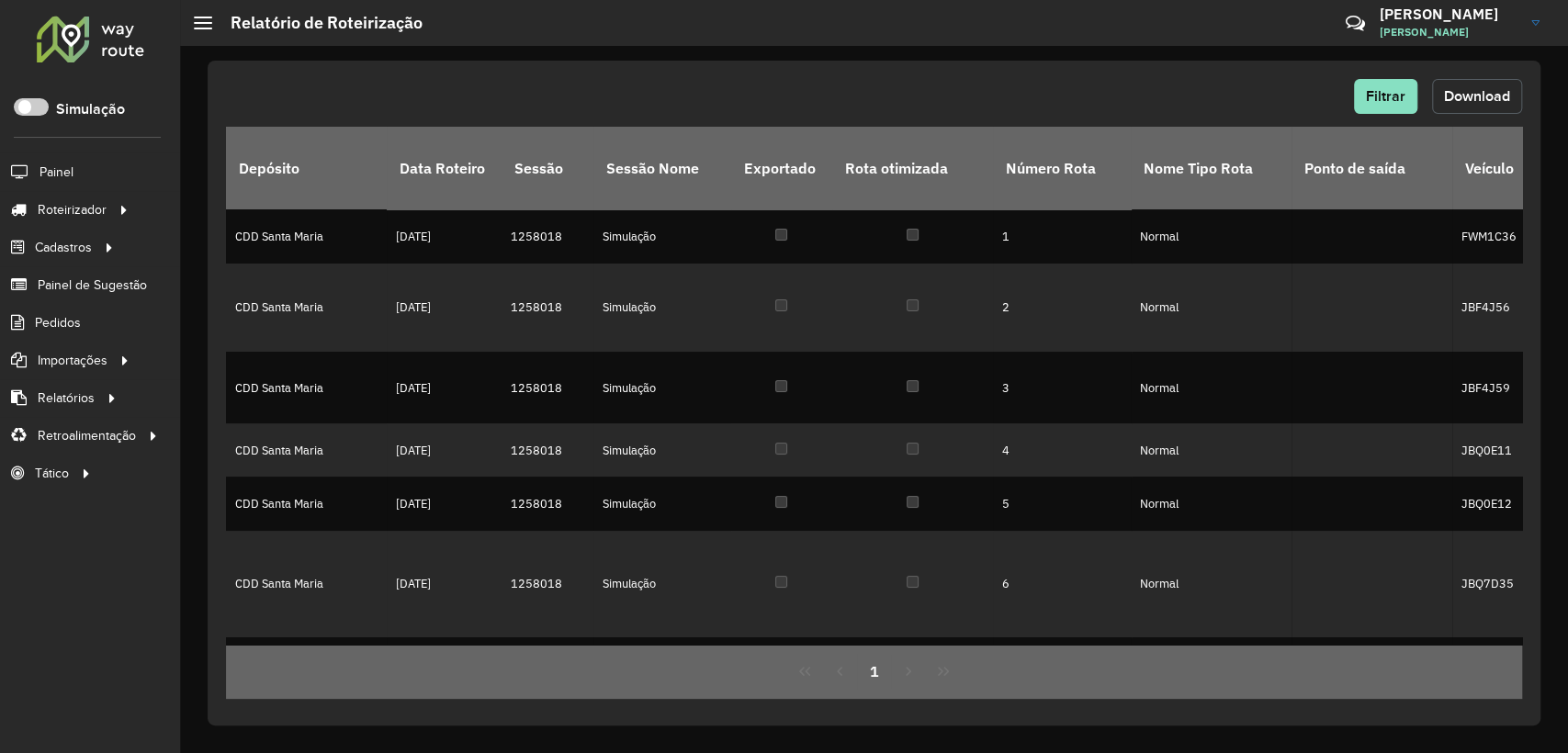
click at [1474, 103] on span "Download" at bounding box center [1477, 96] width 66 height 15
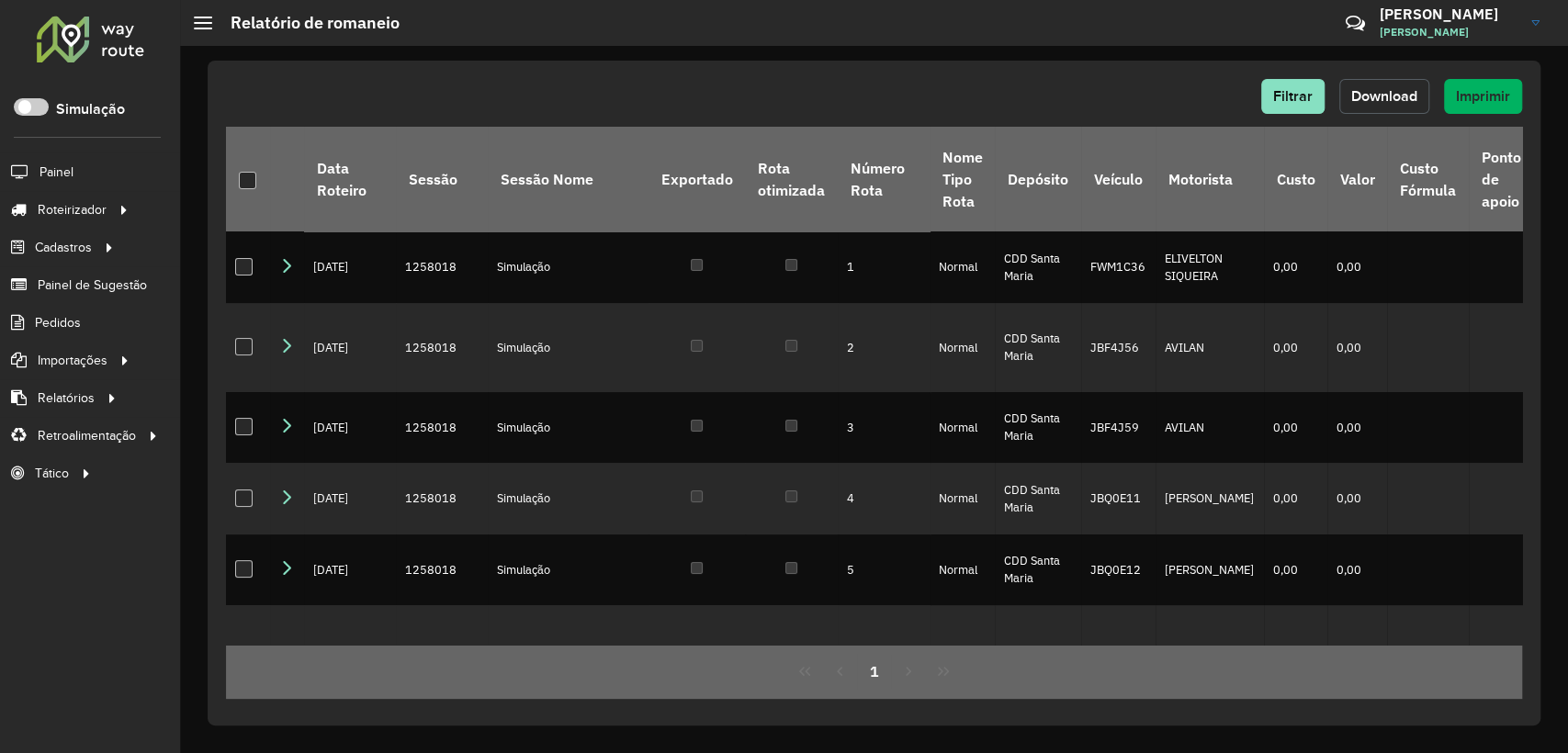
click at [1392, 110] on button "Download" at bounding box center [1384, 96] width 90 height 35
click at [1091, 82] on div "Filtrar Download Imprimir" at bounding box center [873, 96] width 1296 height 35
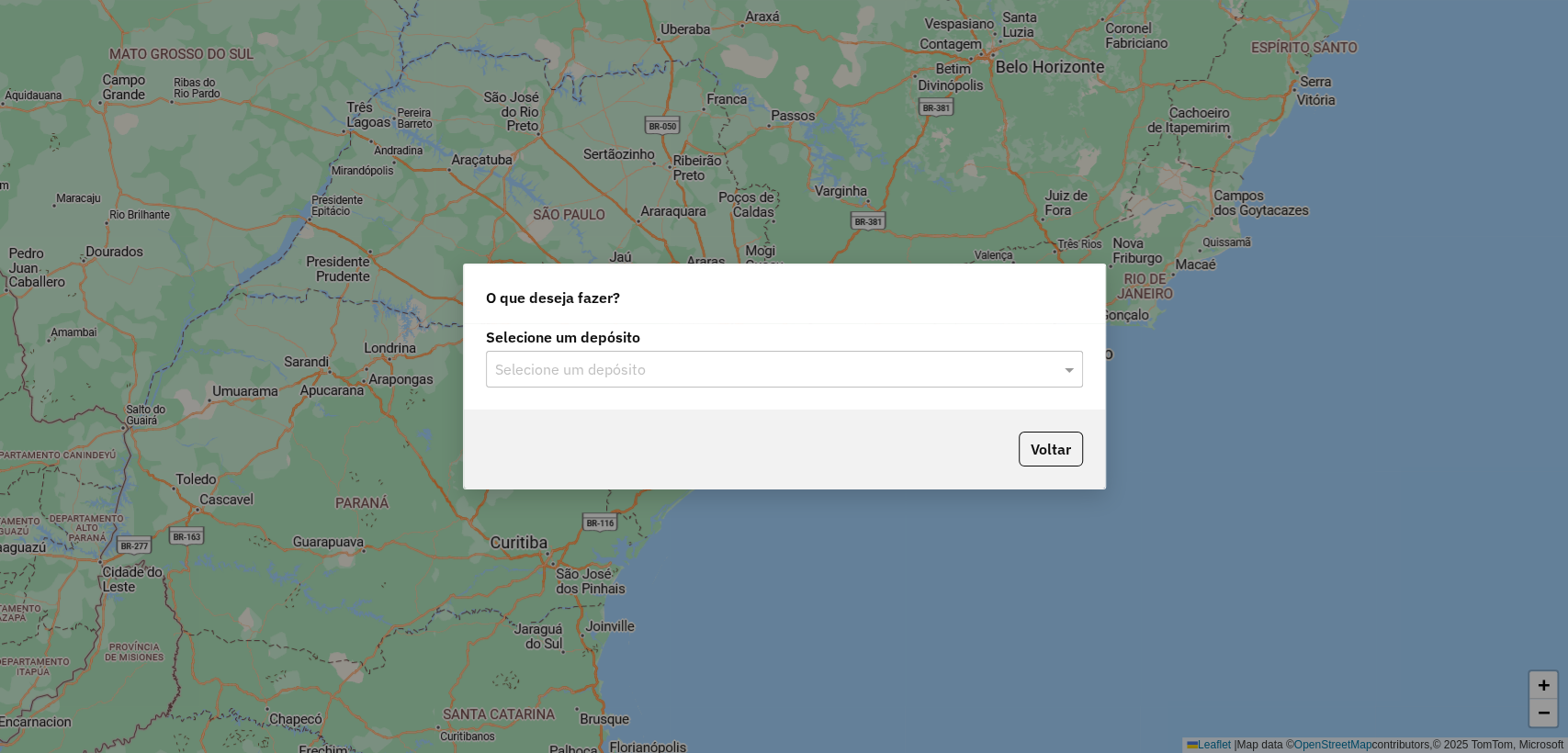
click at [600, 355] on div "Selecione um depósito" at bounding box center [784, 369] width 597 height 36
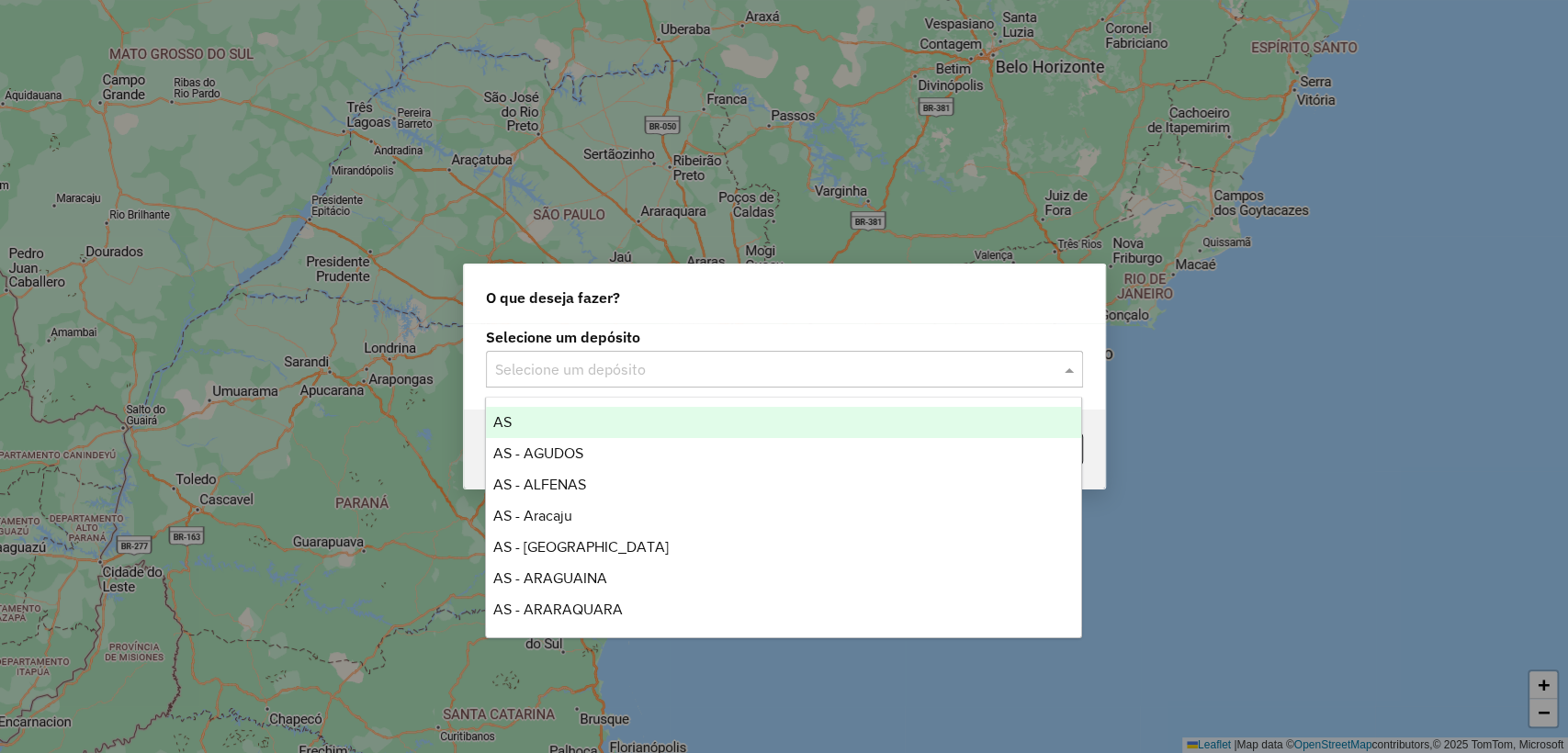
click at [600, 364] on input "text" at bounding box center [766, 370] width 542 height 22
type input "*"
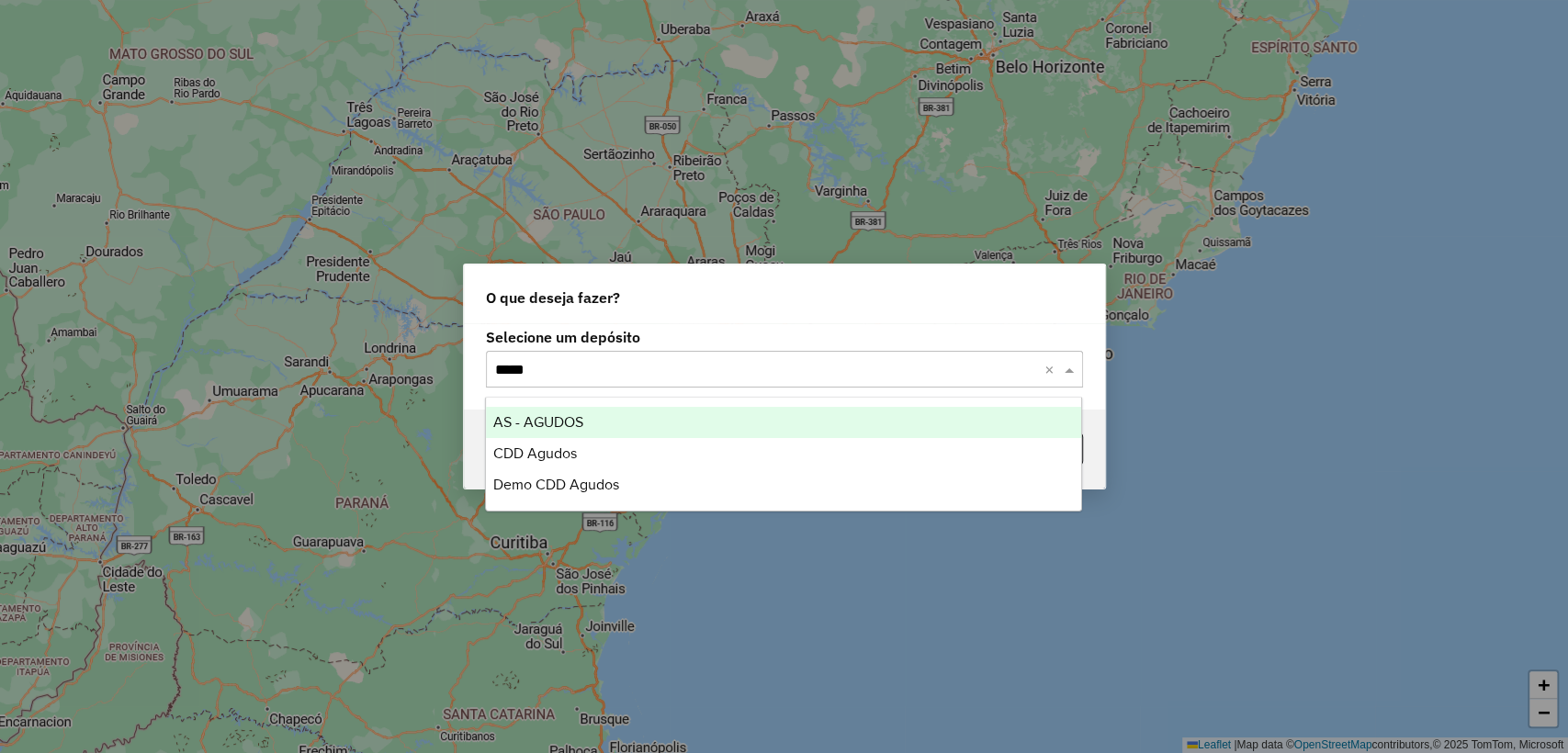
type input "******"
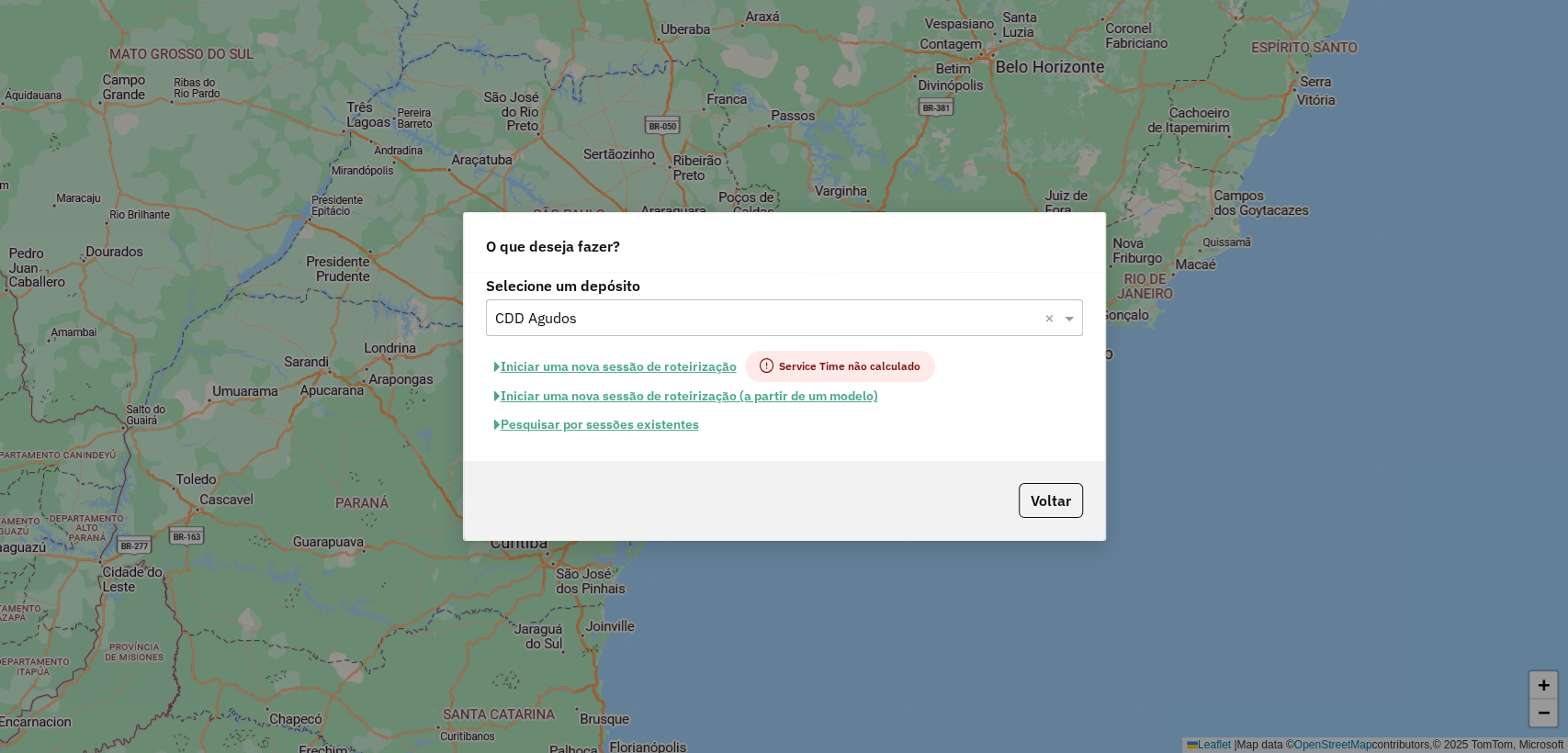
click at [596, 433] on button "Pesquisar por sessões existentes" at bounding box center [597, 425] width 221 height 29
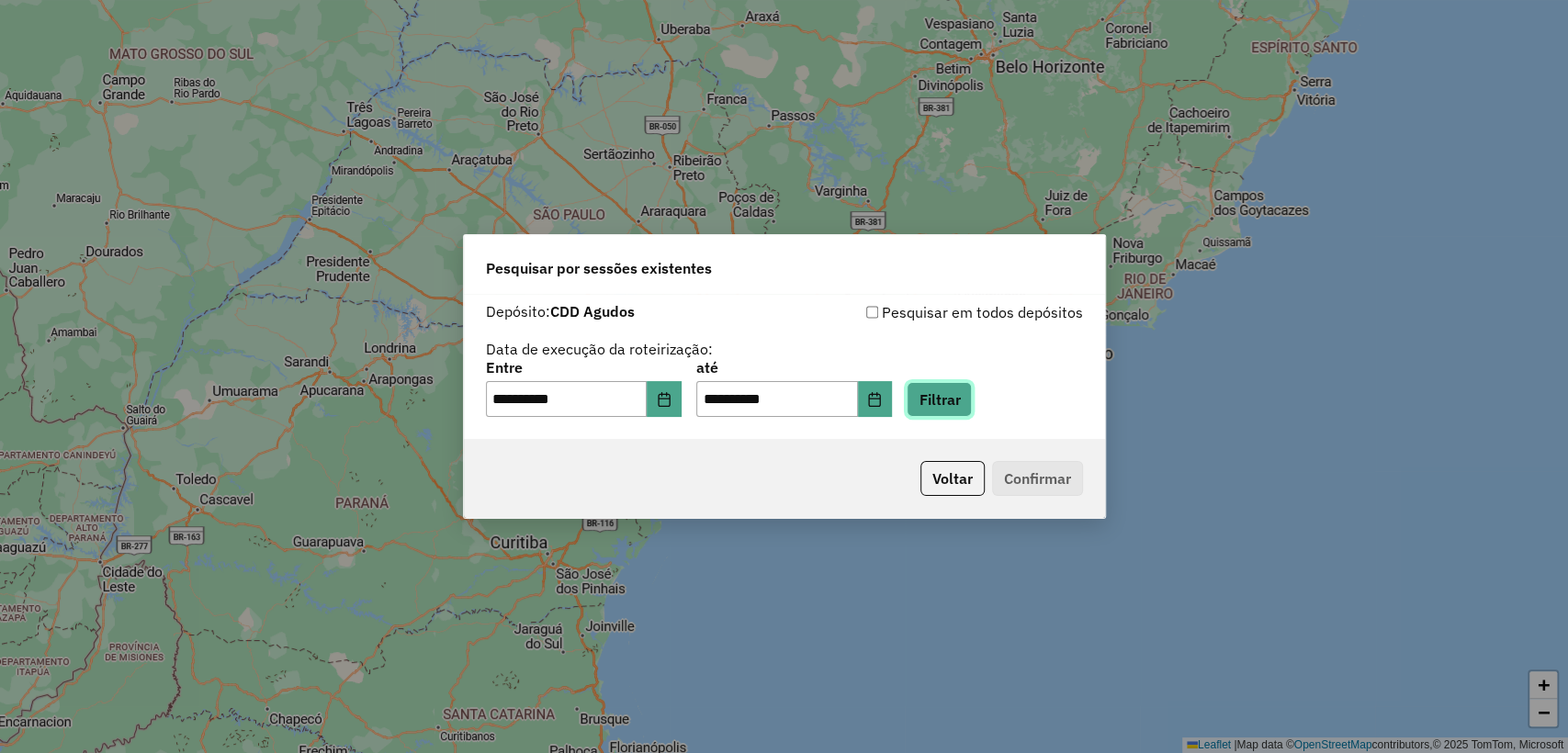
click at [956, 401] on button "Filtrar" at bounding box center [940, 400] width 65 height 35
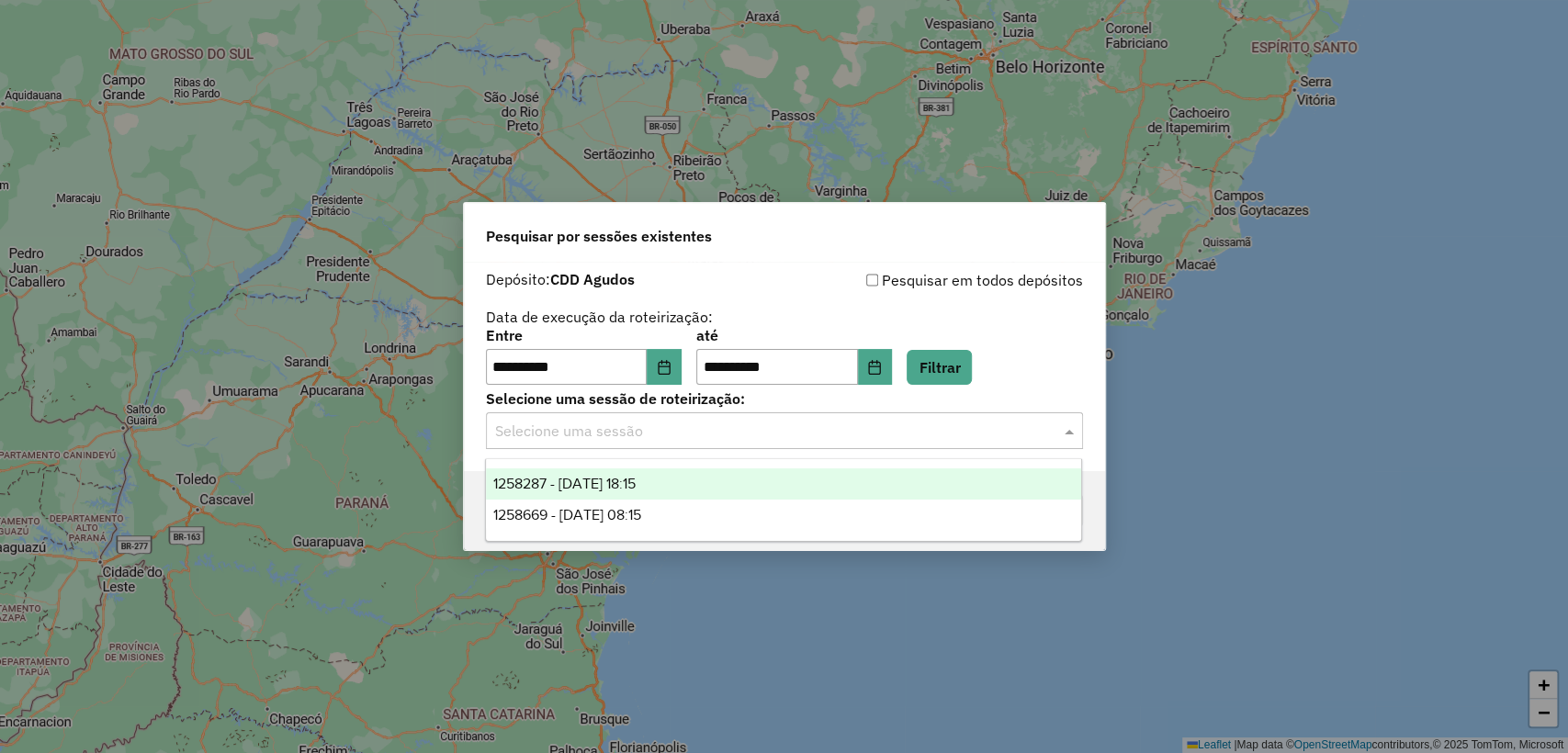
click at [679, 435] on input "text" at bounding box center [766, 431] width 542 height 22
click at [636, 480] on span "1258287 - 03/09/2025 18:15" at bounding box center [564, 483] width 142 height 15
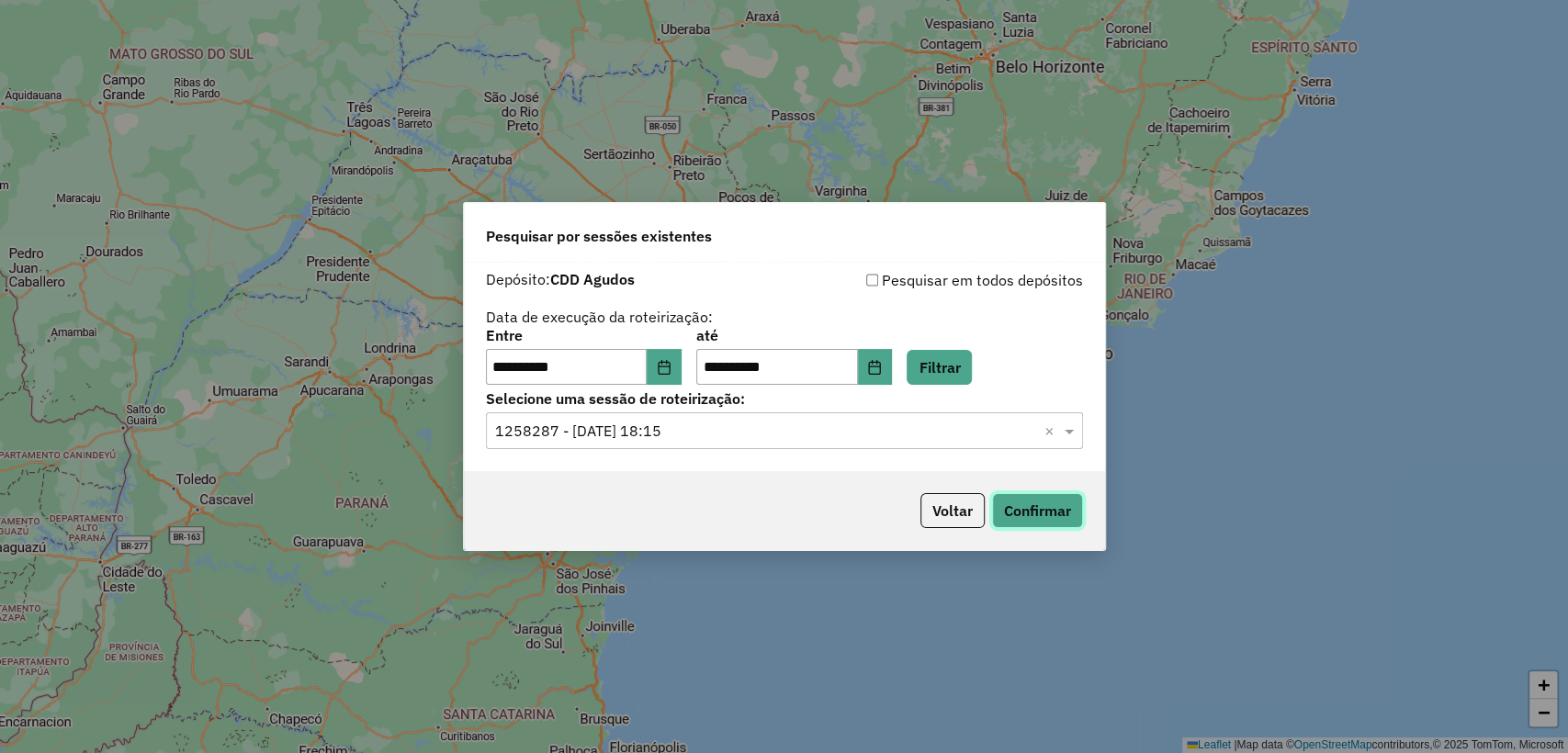
click at [1044, 500] on button "Confirmar" at bounding box center [1038, 510] width 91 height 35
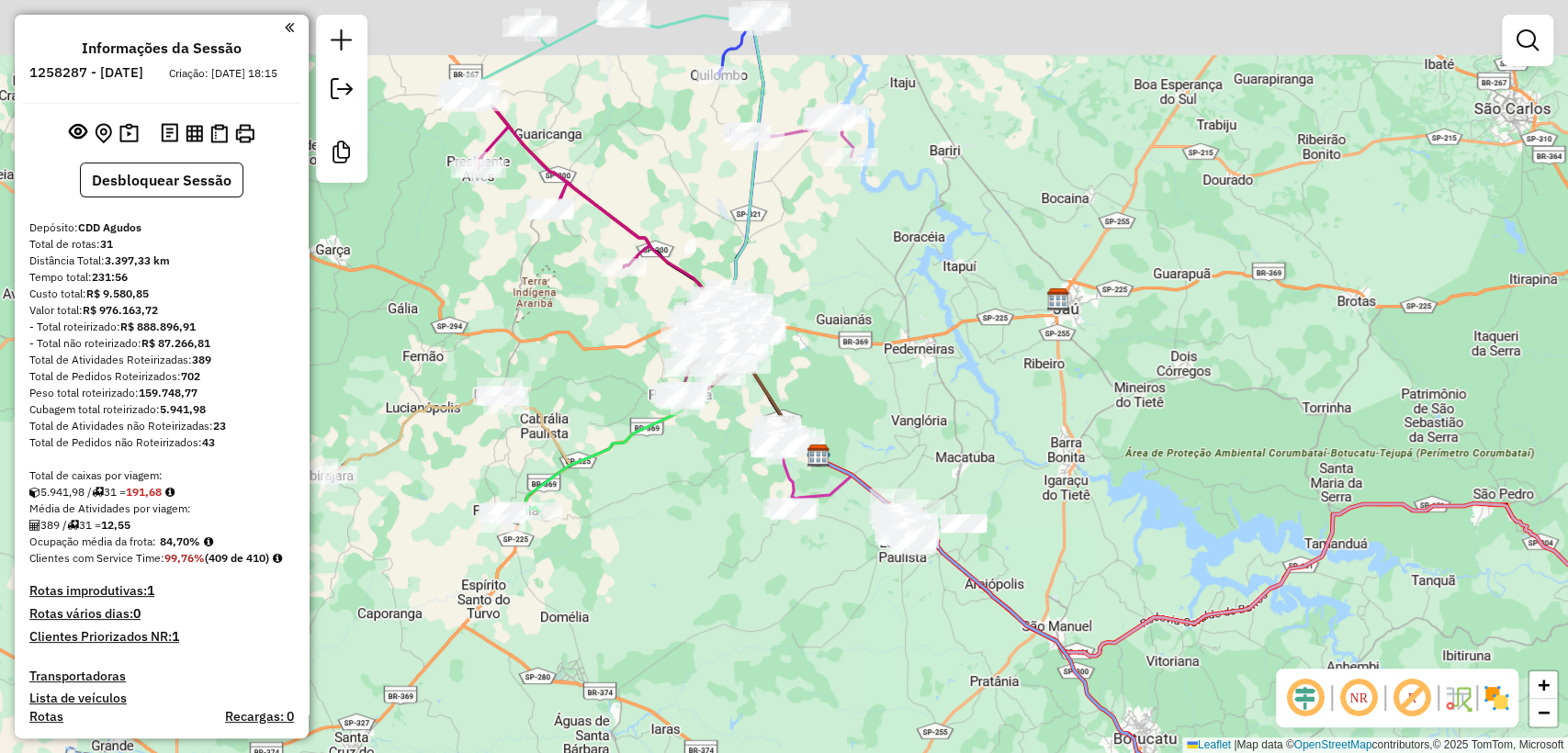
drag, startPoint x: 696, startPoint y: 554, endPoint x: 652, endPoint y: 520, distance: 55.6
click at [698, 558] on div "Janela de atendimento Grade de atendimento Capacidade Transportadoras Veículos …" at bounding box center [784, 376] width 1568 height 753
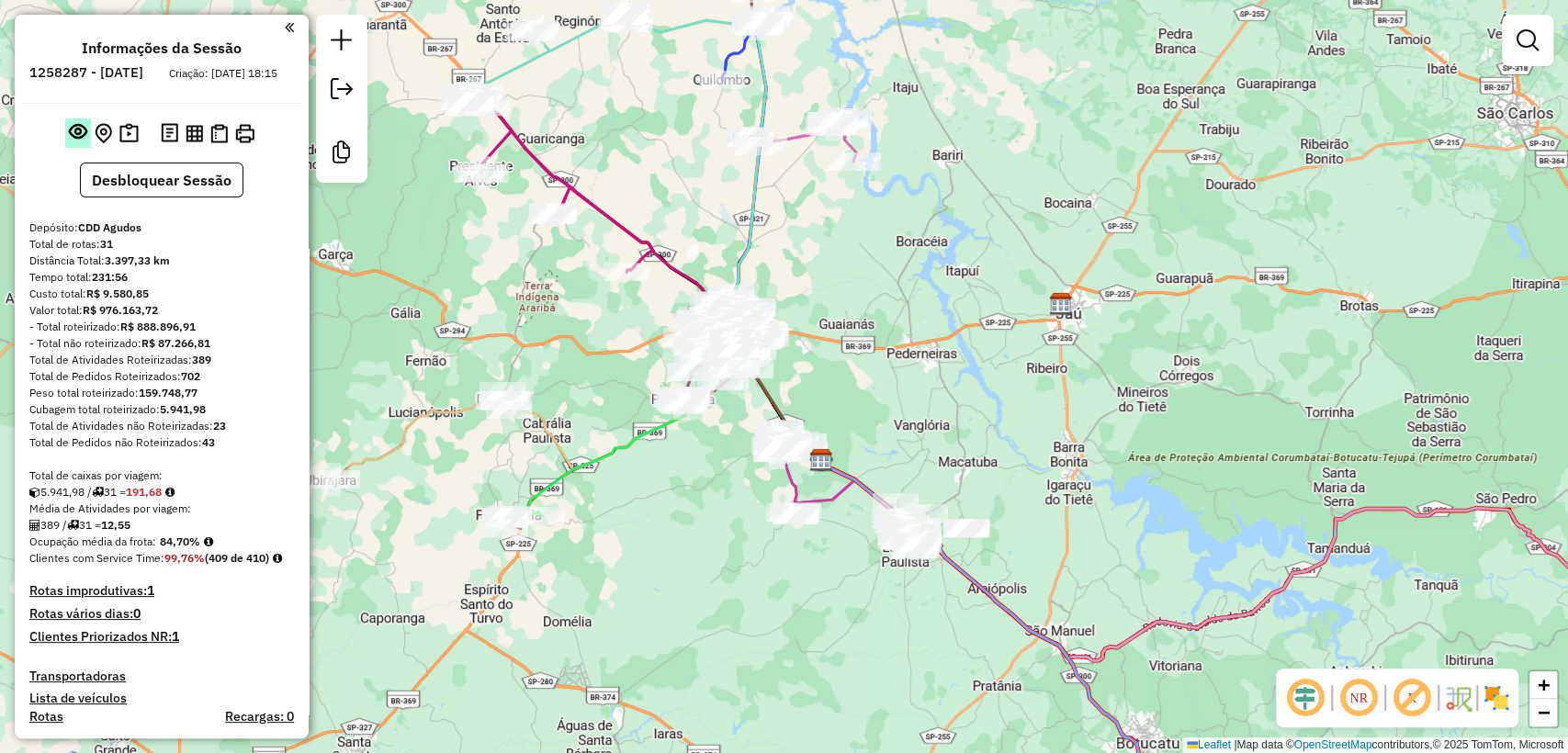
click at [74, 140] on em at bounding box center [78, 131] width 18 height 18
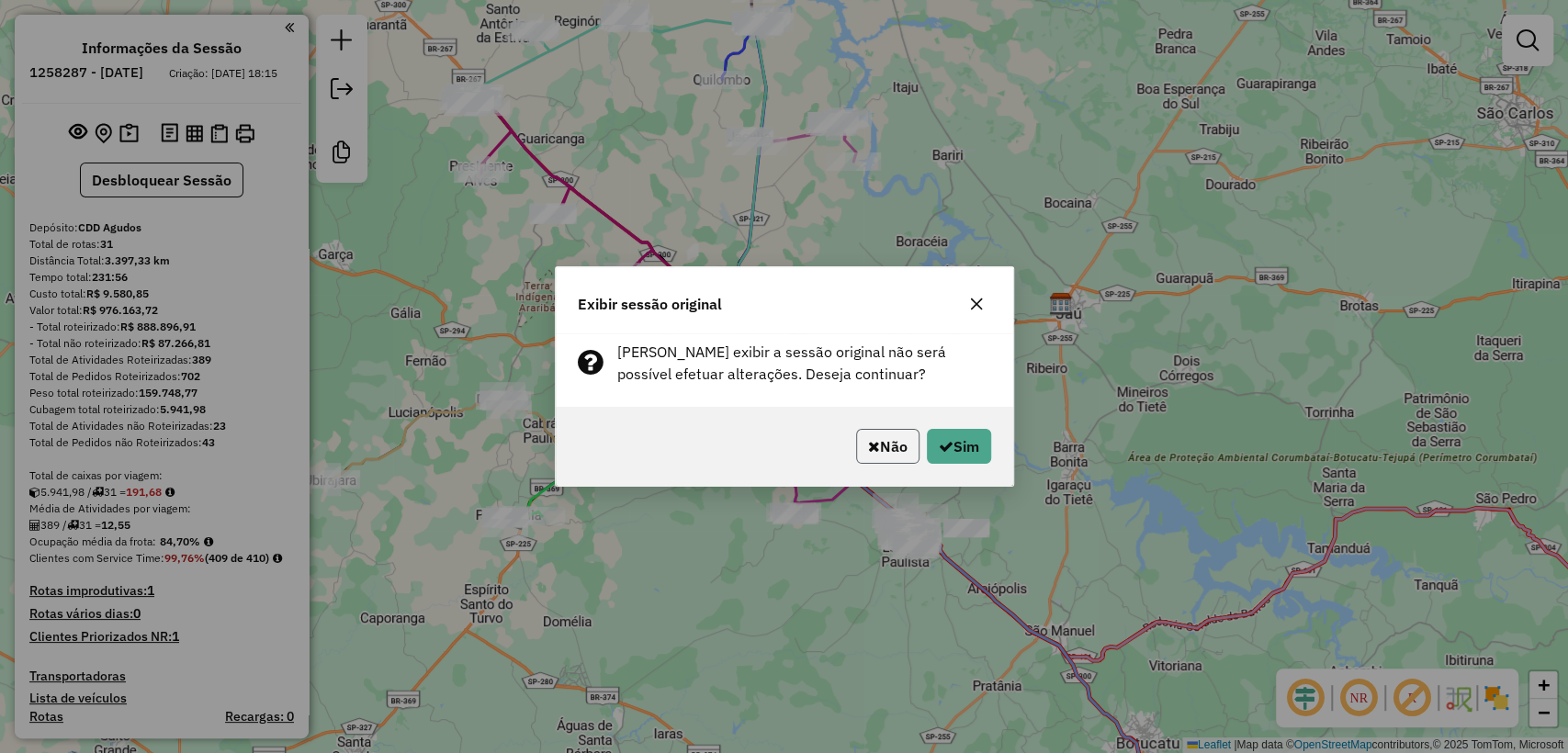
click at [889, 448] on button "Não" at bounding box center [888, 447] width 63 height 35
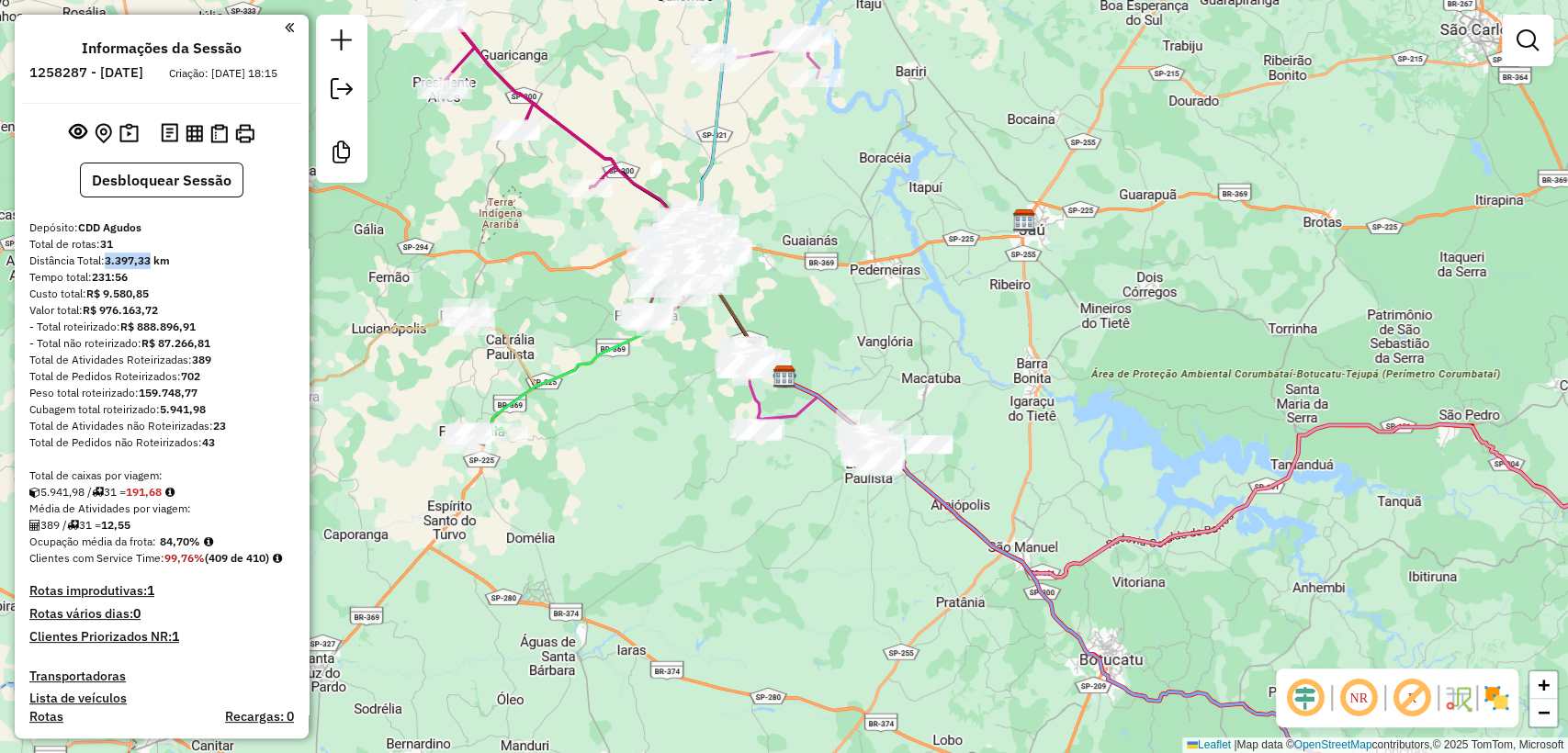
drag, startPoint x: 110, startPoint y: 275, endPoint x: 152, endPoint y: 273, distance: 42.0
click at [152, 267] on strong "3.397,33 km" at bounding box center [137, 260] width 65 height 13
copy strong "3.397,33"
click at [256, 319] on div "Valor total: R$ 976.163,72" at bounding box center [161, 310] width 264 height 16
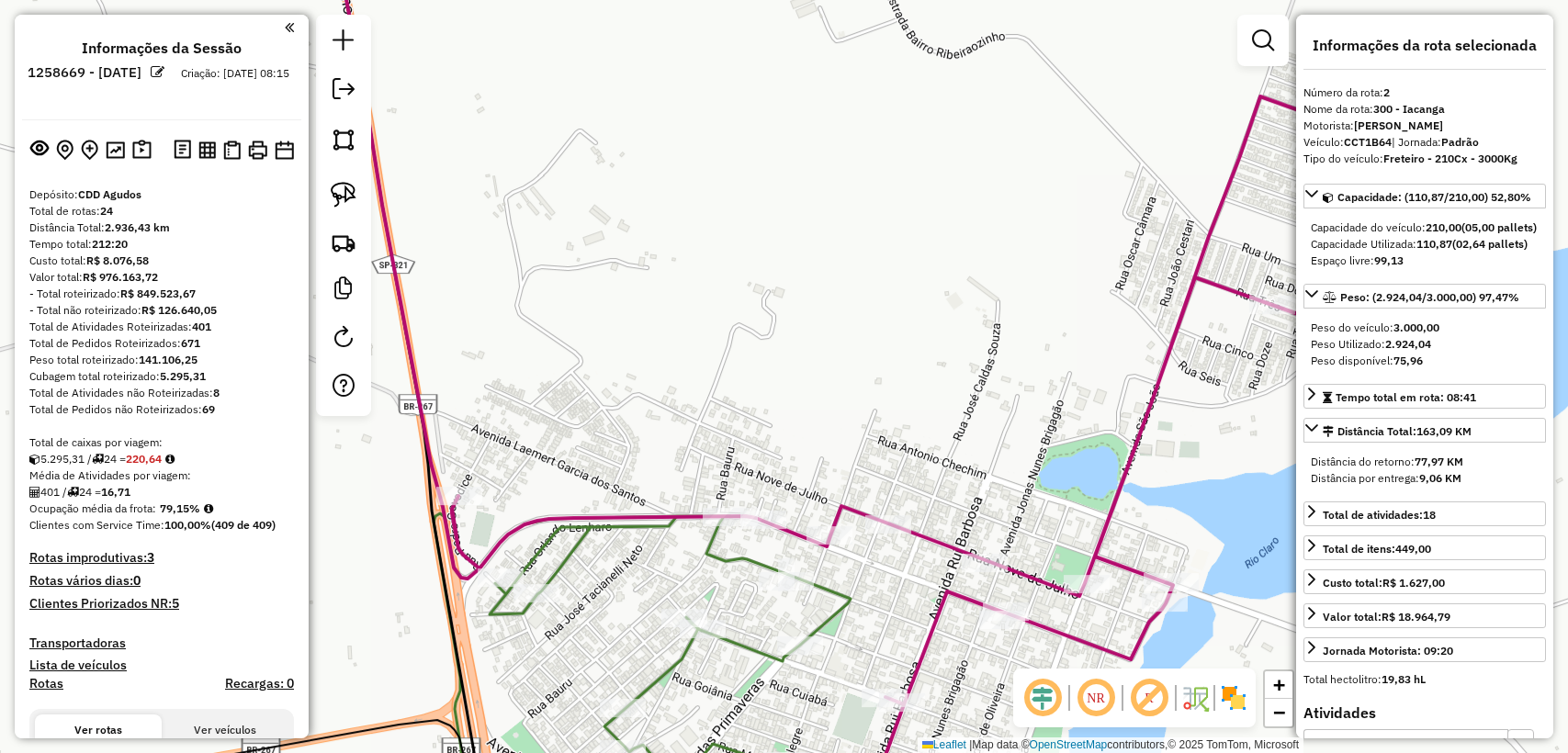
select select "**********"
click at [258, 259] on div "Custo total: R$ 8.076,58" at bounding box center [161, 260] width 264 height 16
click at [155, 602] on h4 "Clientes Priorizados NR: 5" at bounding box center [161, 604] width 264 height 15
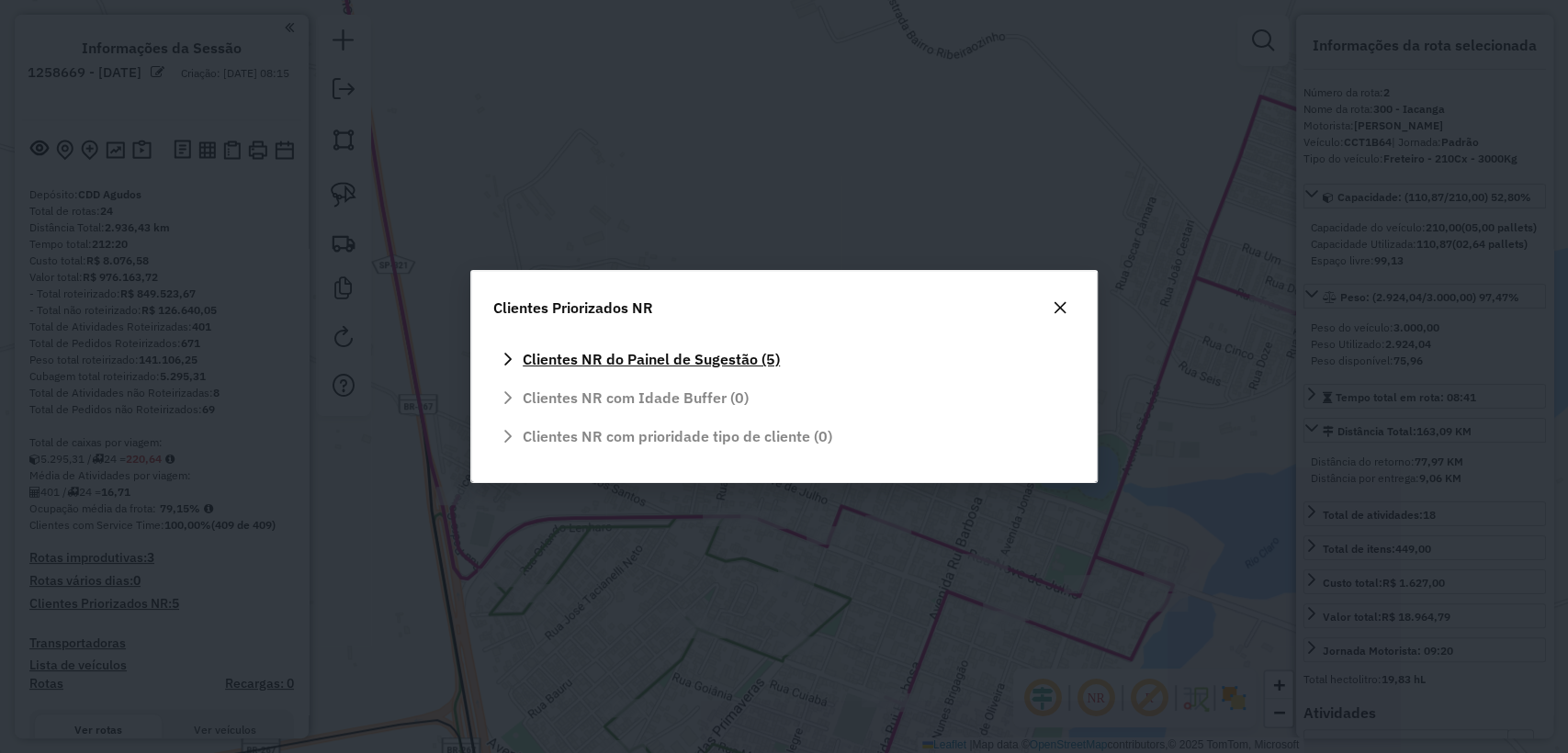
click at [511, 355] on icon at bounding box center [507, 358] width 14 height 14
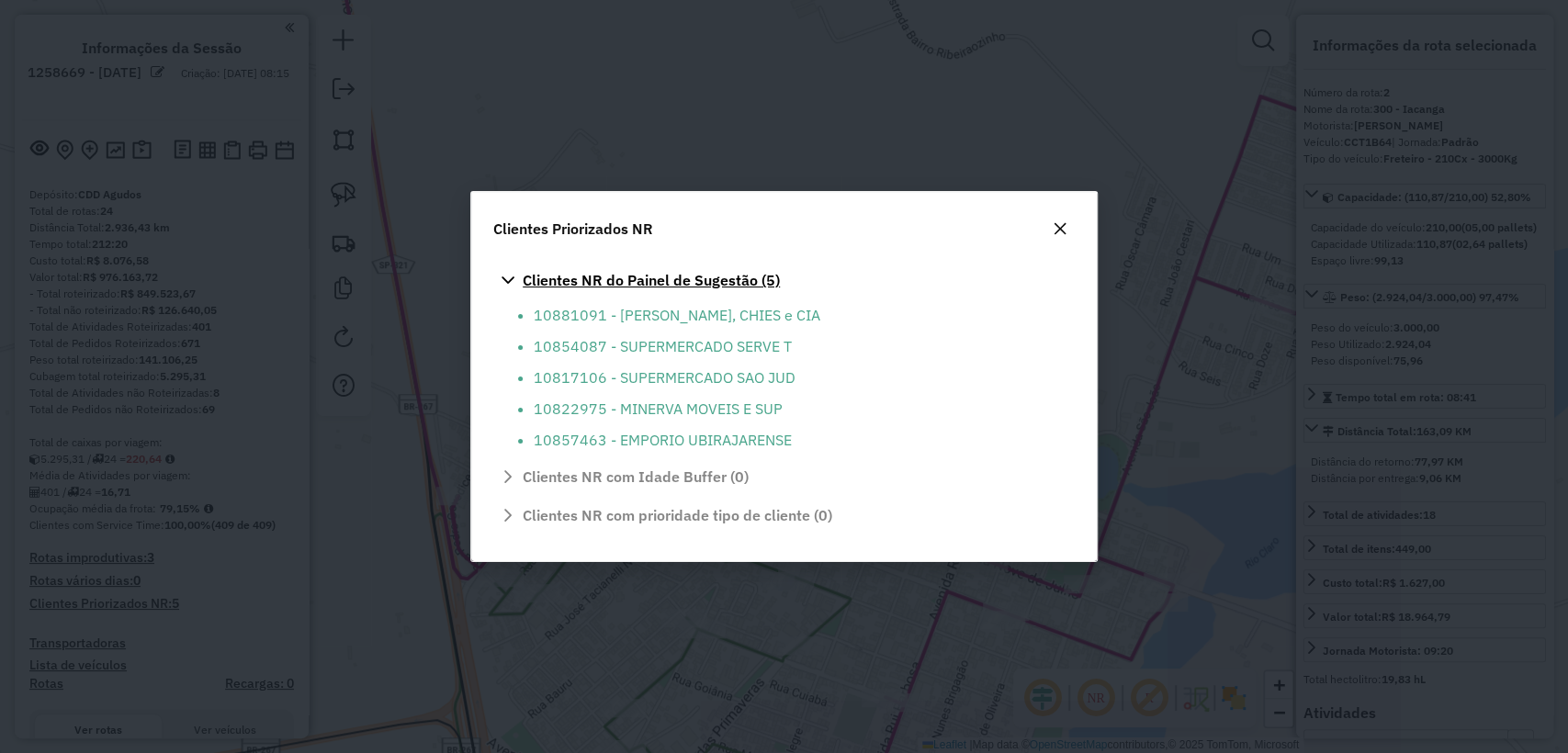
click at [1059, 230] on icon "button" at bounding box center [1060, 228] width 14 height 14
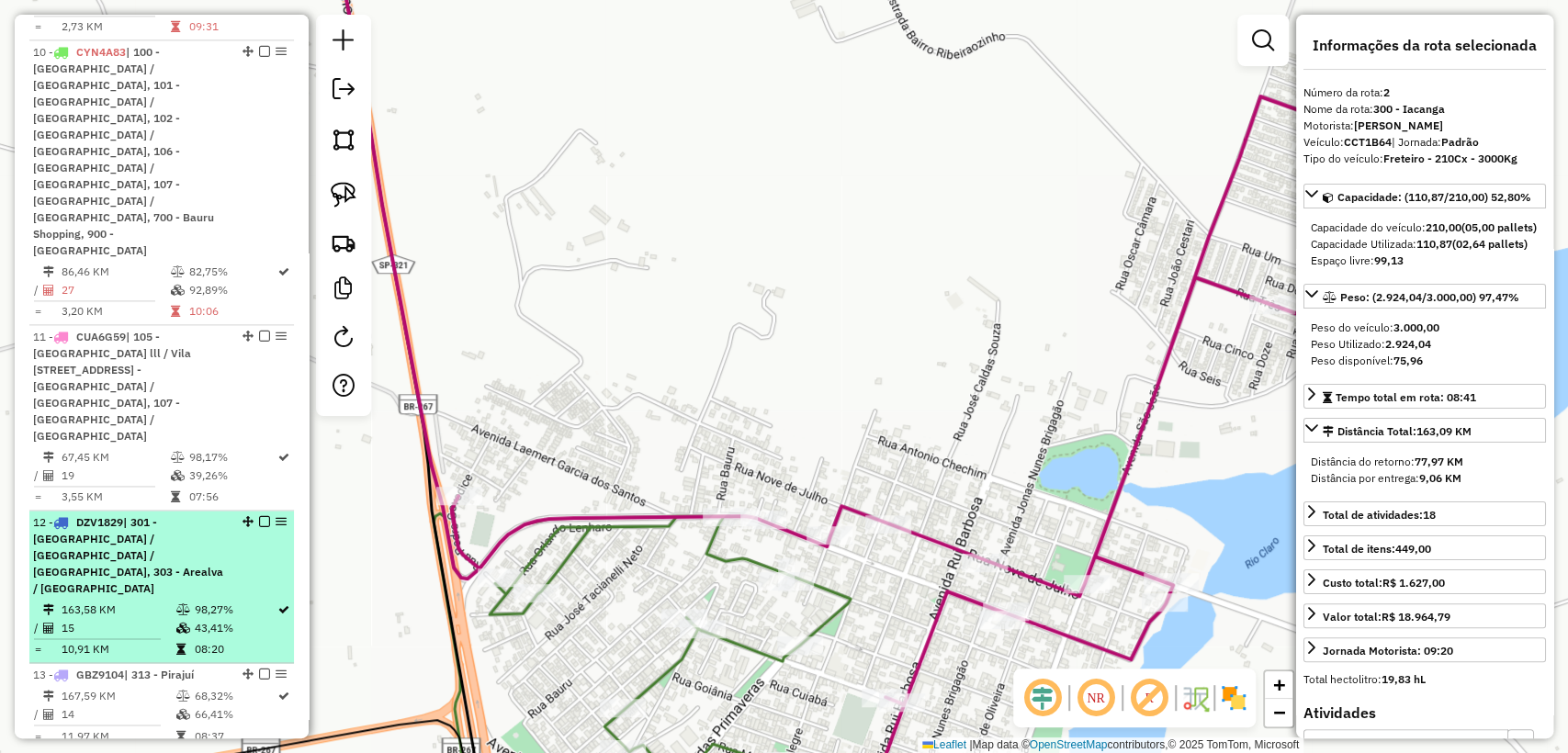
scroll to position [1424, 0]
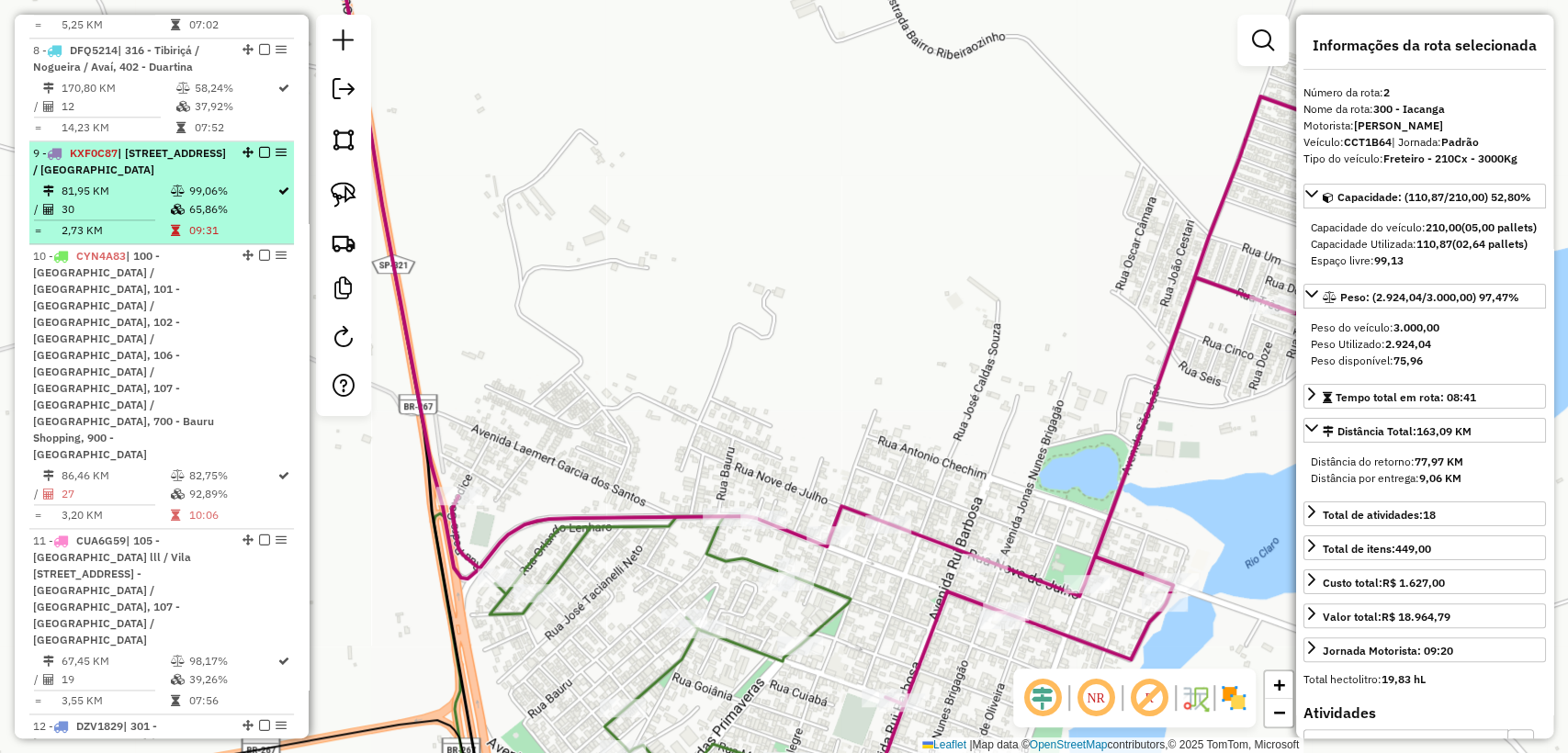
click at [156, 219] on td "30" at bounding box center [114, 208] width 109 height 18
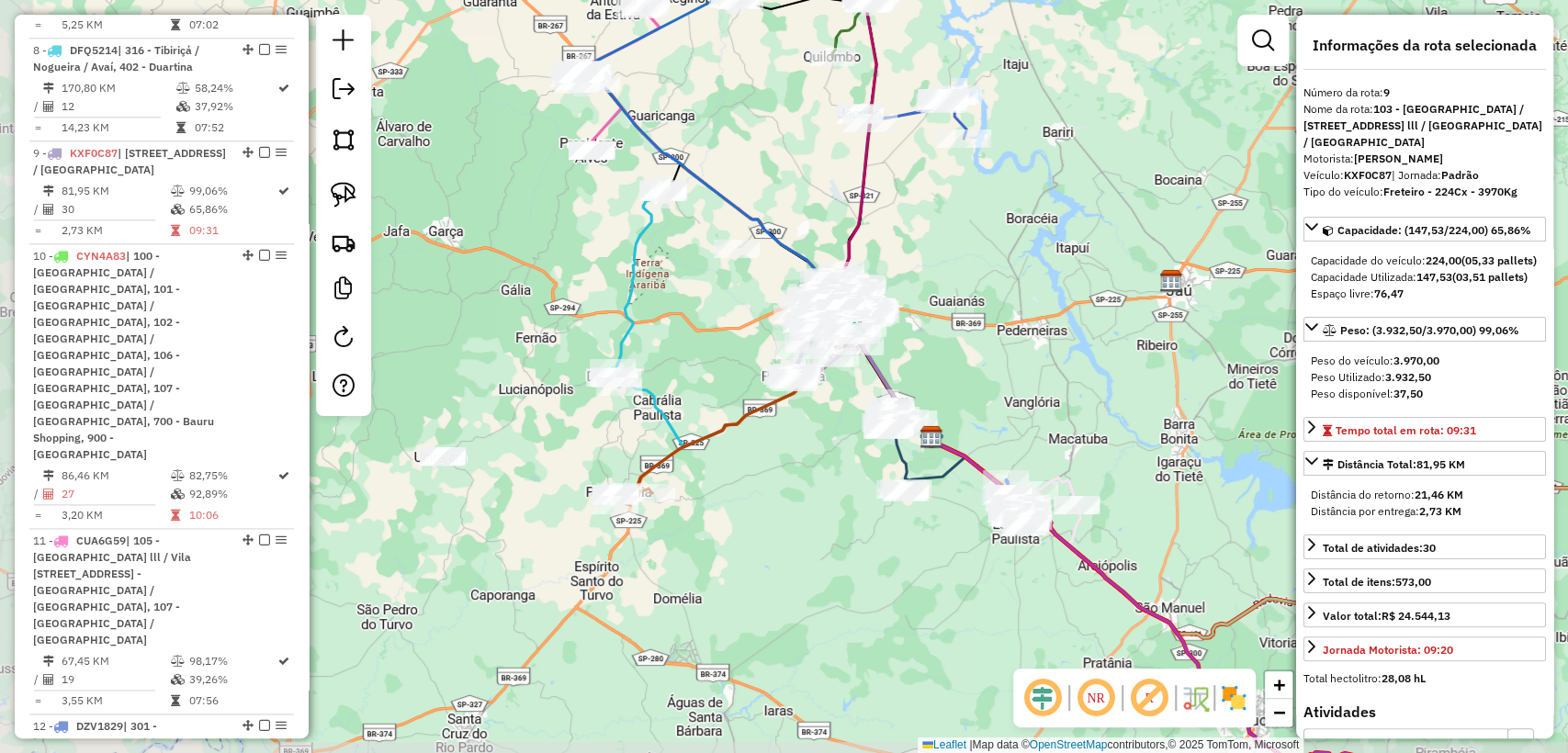
drag, startPoint x: 648, startPoint y: 226, endPoint x: 771, endPoint y: 171, distance: 134.7
click at [771, 171] on div "Janela de atendimento Grade de atendimento Capacidade Transportadoras Veículos …" at bounding box center [784, 376] width 1568 height 753
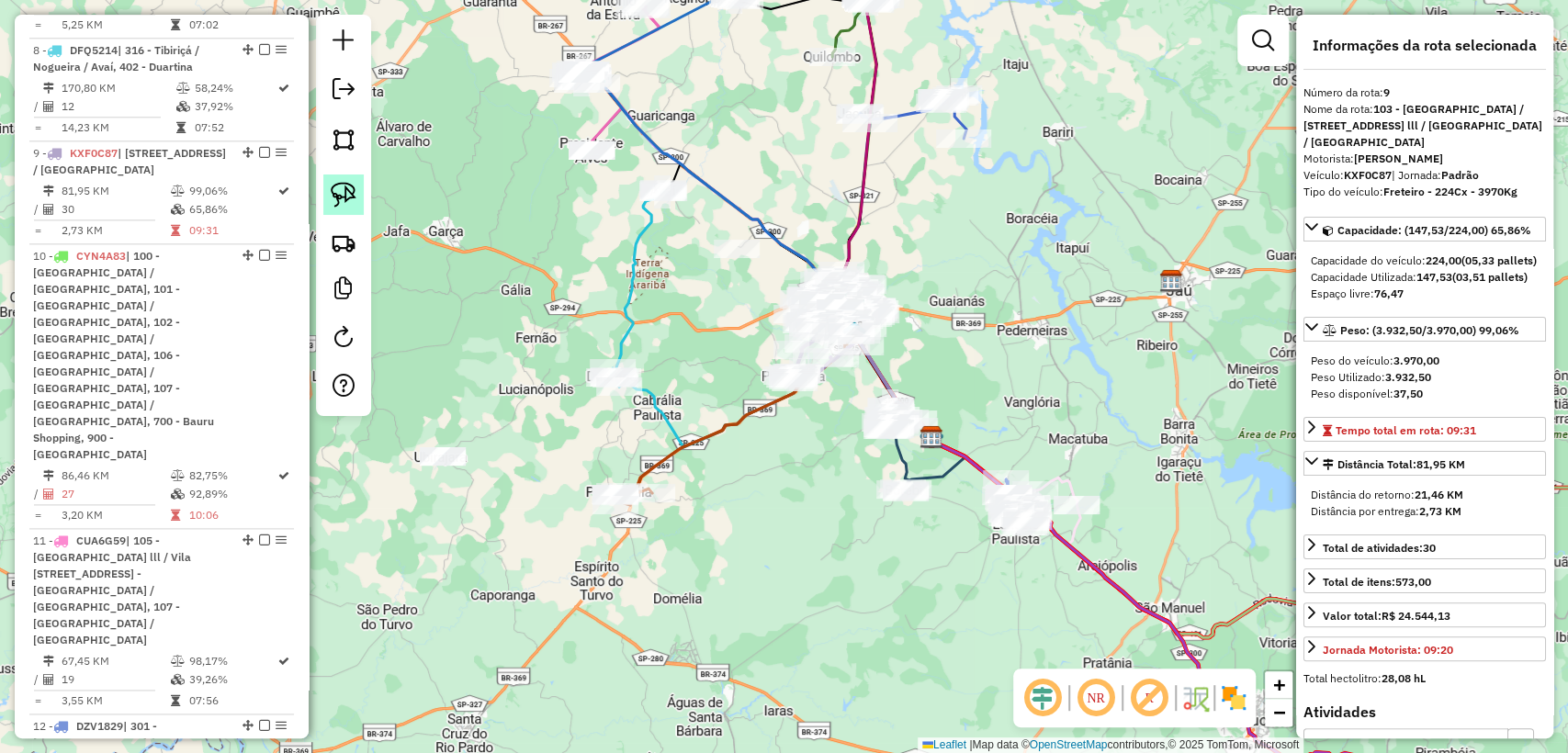
click at [351, 182] on img at bounding box center [343, 194] width 26 height 26
drag, startPoint x: 489, startPoint y: 443, endPoint x: 392, endPoint y: 473, distance: 101.5
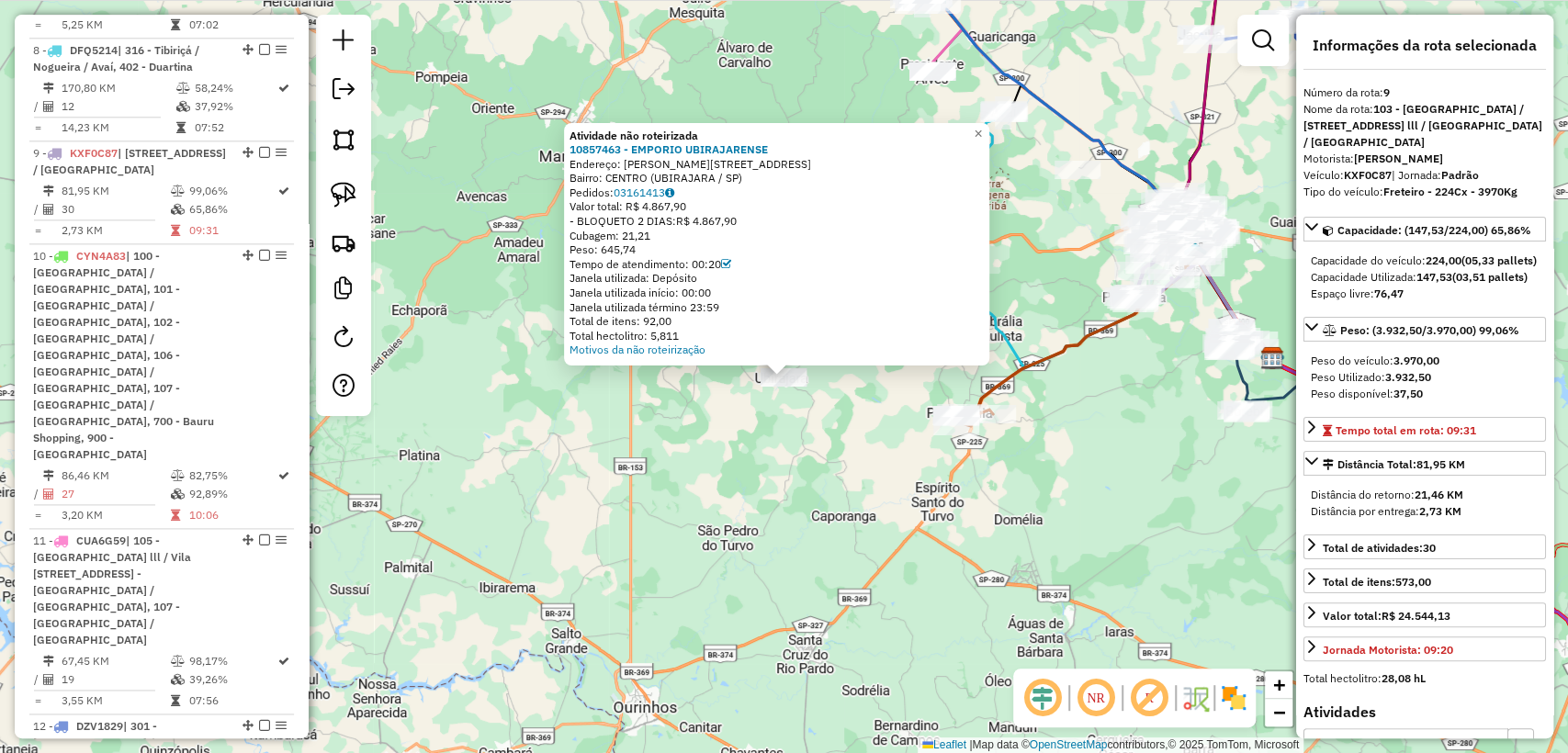
click at [701, 485] on div "Atividade não roteirizada 10857463 - EMPORIO UBIRAJARENSE Endereço: R GASPAR RI…" at bounding box center [784, 376] width 1568 height 753
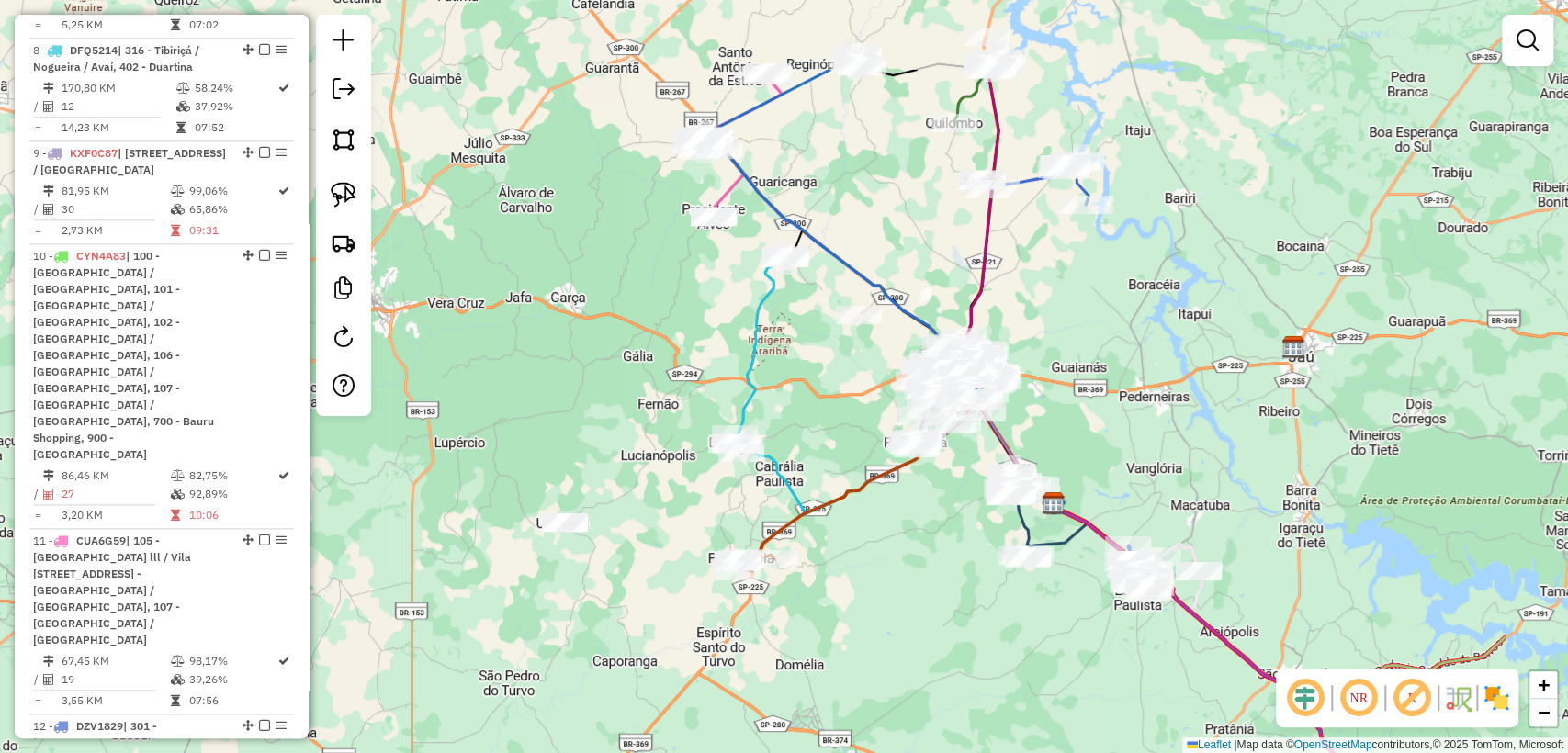
drag, startPoint x: 798, startPoint y: 439, endPoint x: 583, endPoint y: 578, distance: 256.0
click at [583, 578] on div "Janela de atendimento Grade de atendimento Capacidade Transportadoras Veículos …" at bounding box center [784, 376] width 1568 height 753
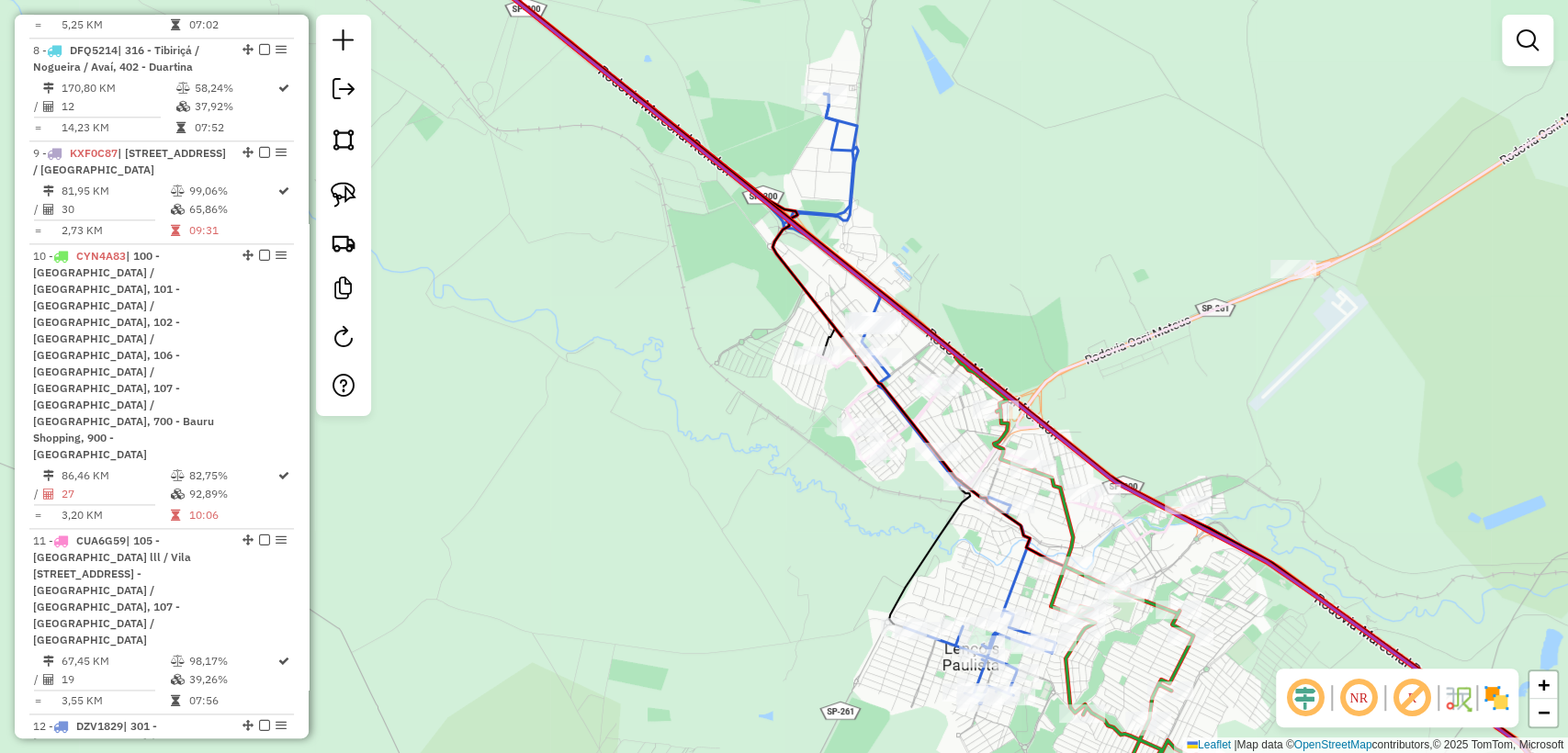
drag, startPoint x: 919, startPoint y: 537, endPoint x: 825, endPoint y: 534, distance: 94.0
click at [825, 534] on div "Janela de atendimento Grade de atendimento Capacidade Transportadoras Veículos …" at bounding box center [784, 376] width 1568 height 753
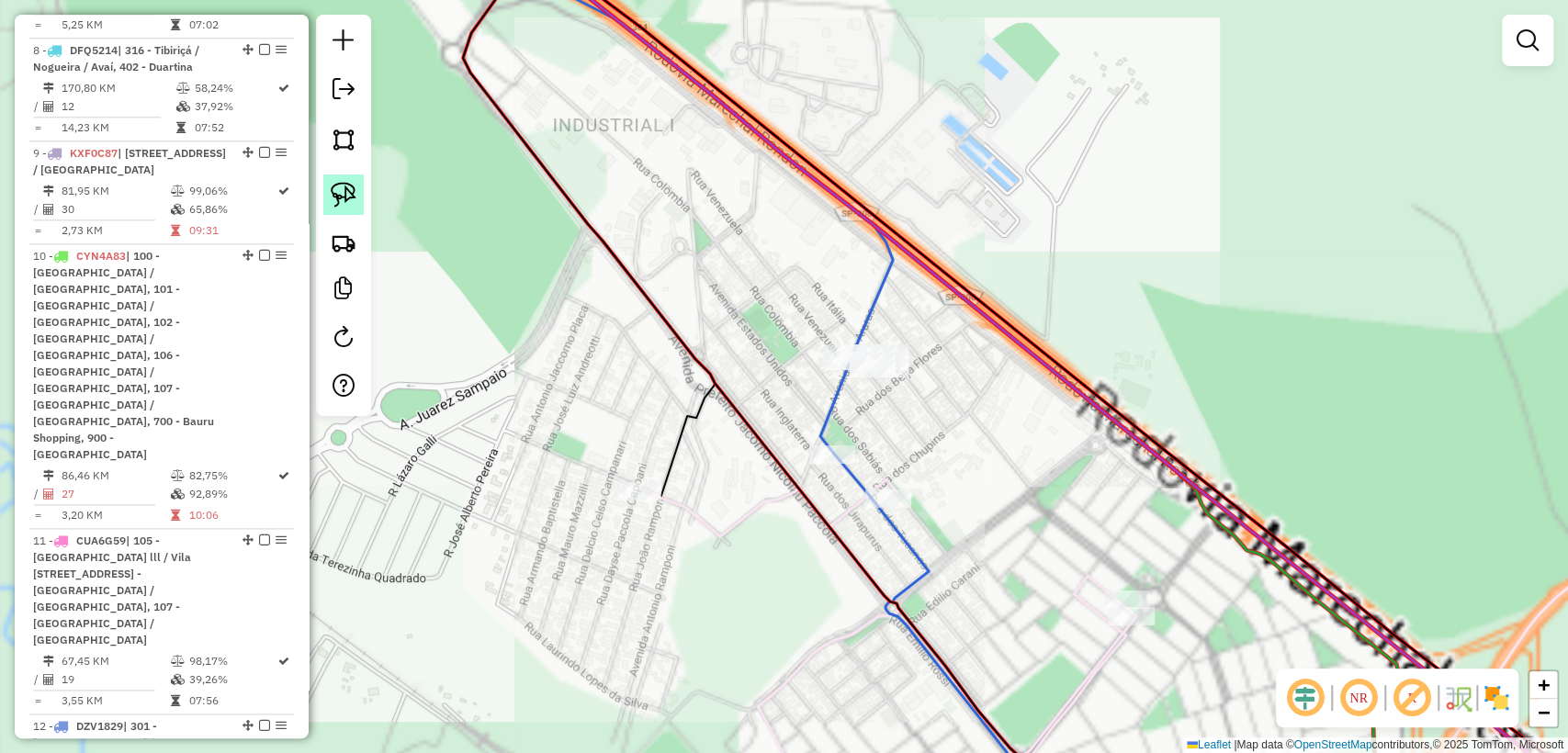
click at [348, 189] on img at bounding box center [343, 194] width 26 height 26
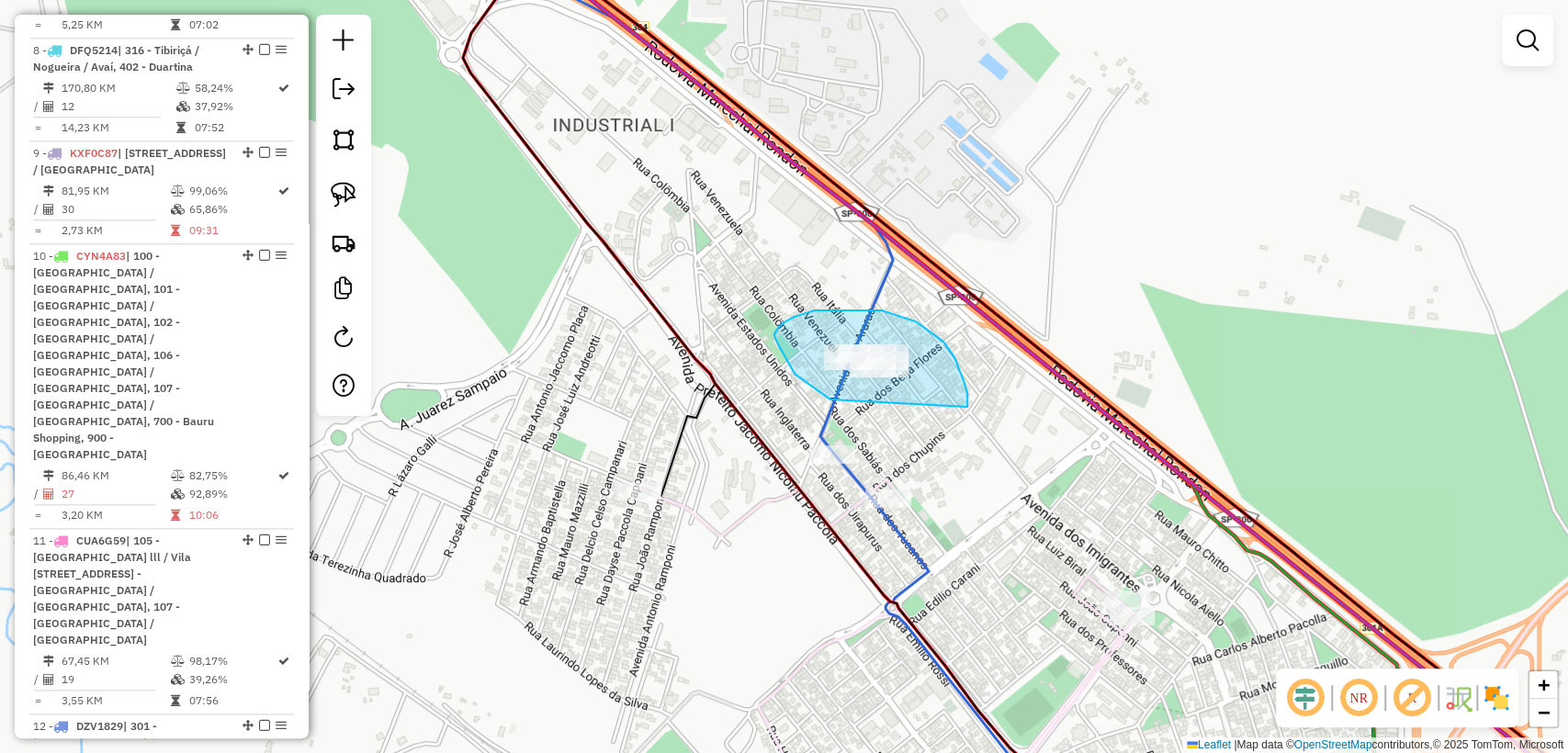
drag, startPoint x: 954, startPoint y: 357, endPoint x: 866, endPoint y: 409, distance: 102.2
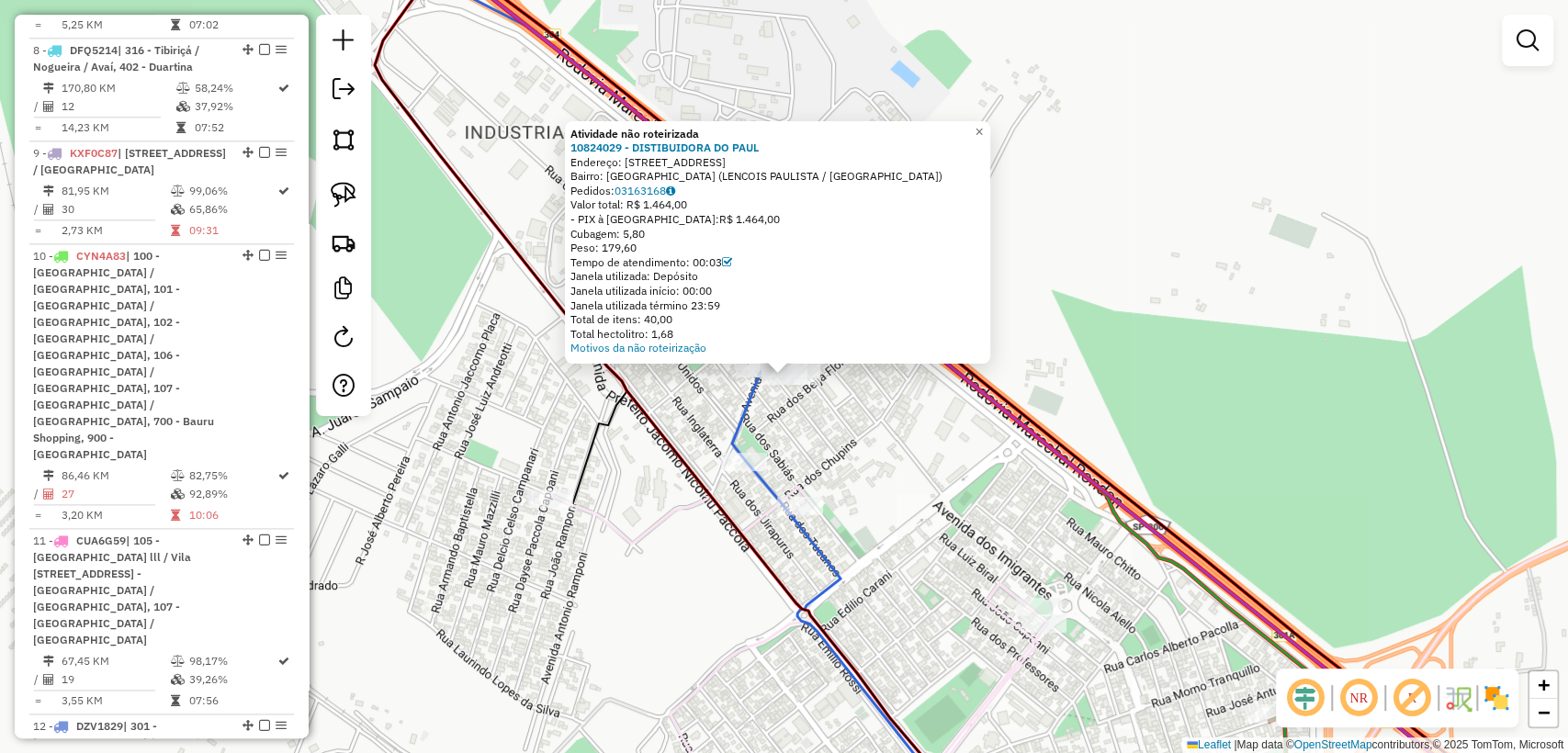
click at [849, 431] on div "Atividade não roteirizada 10824029 - DISTIBUIDORA DO PAUL Endereço: RUA DOS MAC…" at bounding box center [784, 376] width 1568 height 753
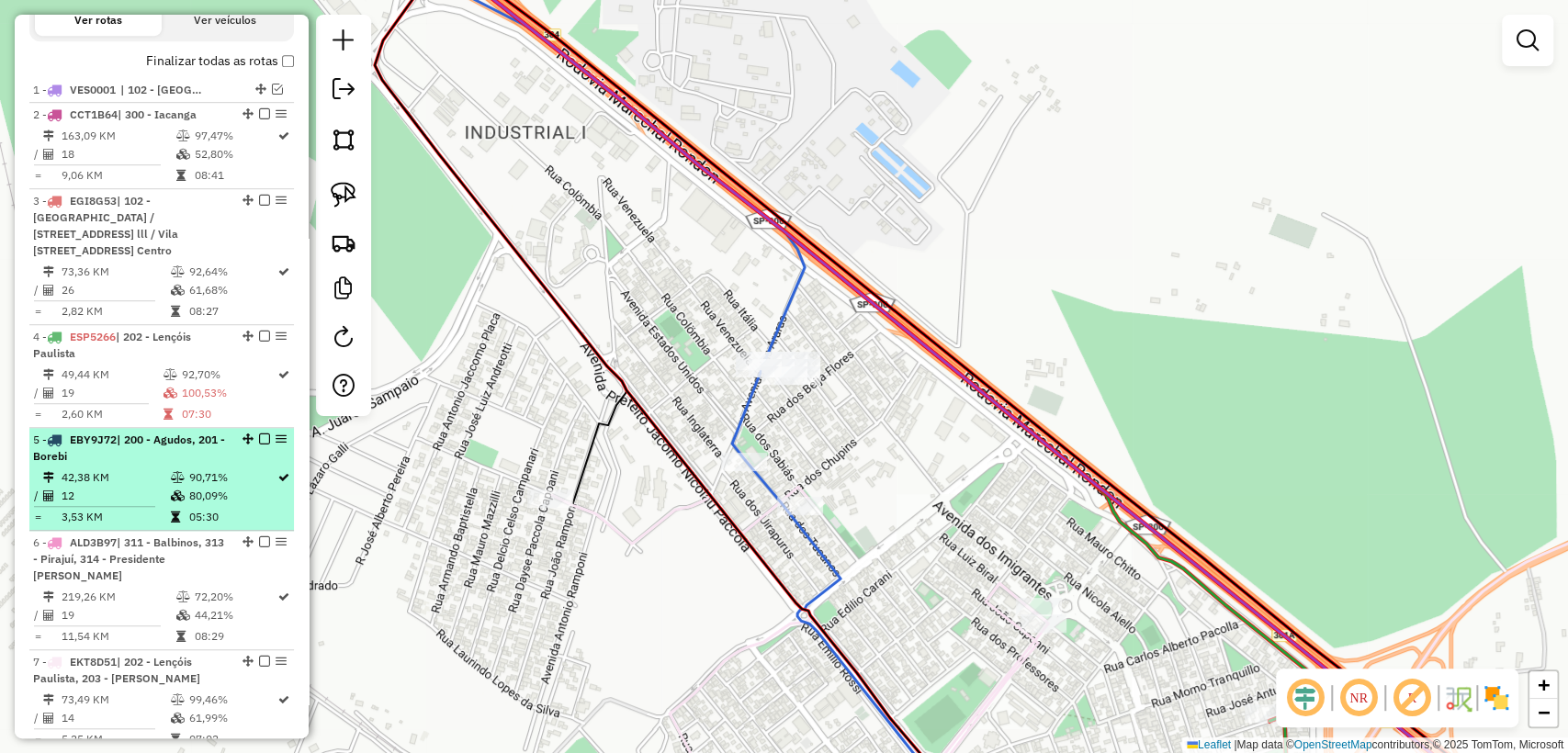
scroll to position [0, 0]
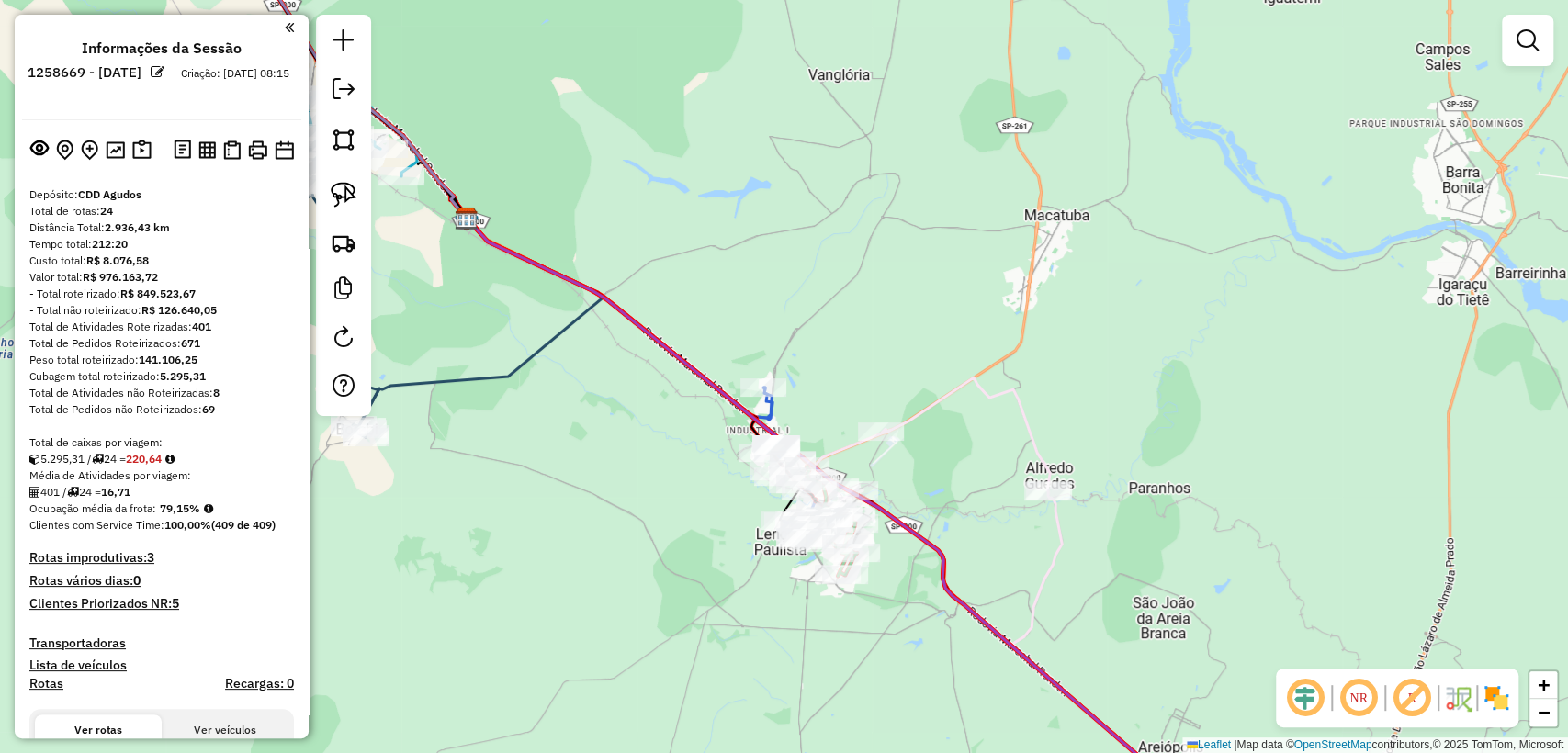
click at [650, 442] on div "Janela de atendimento Grade de atendimento Capacidade Transportadoras Veículos …" at bounding box center [784, 376] width 1568 height 753
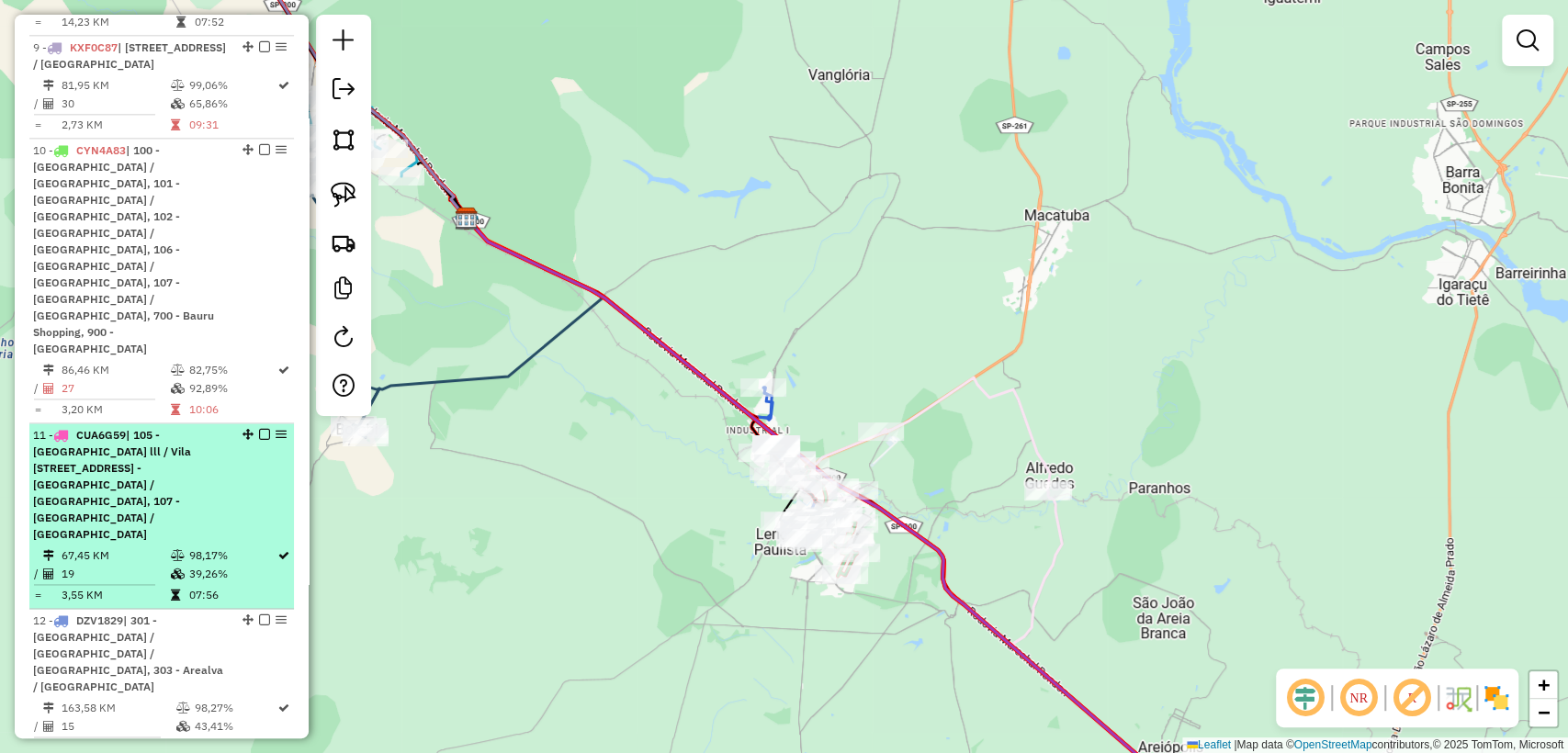
scroll to position [1428, 0]
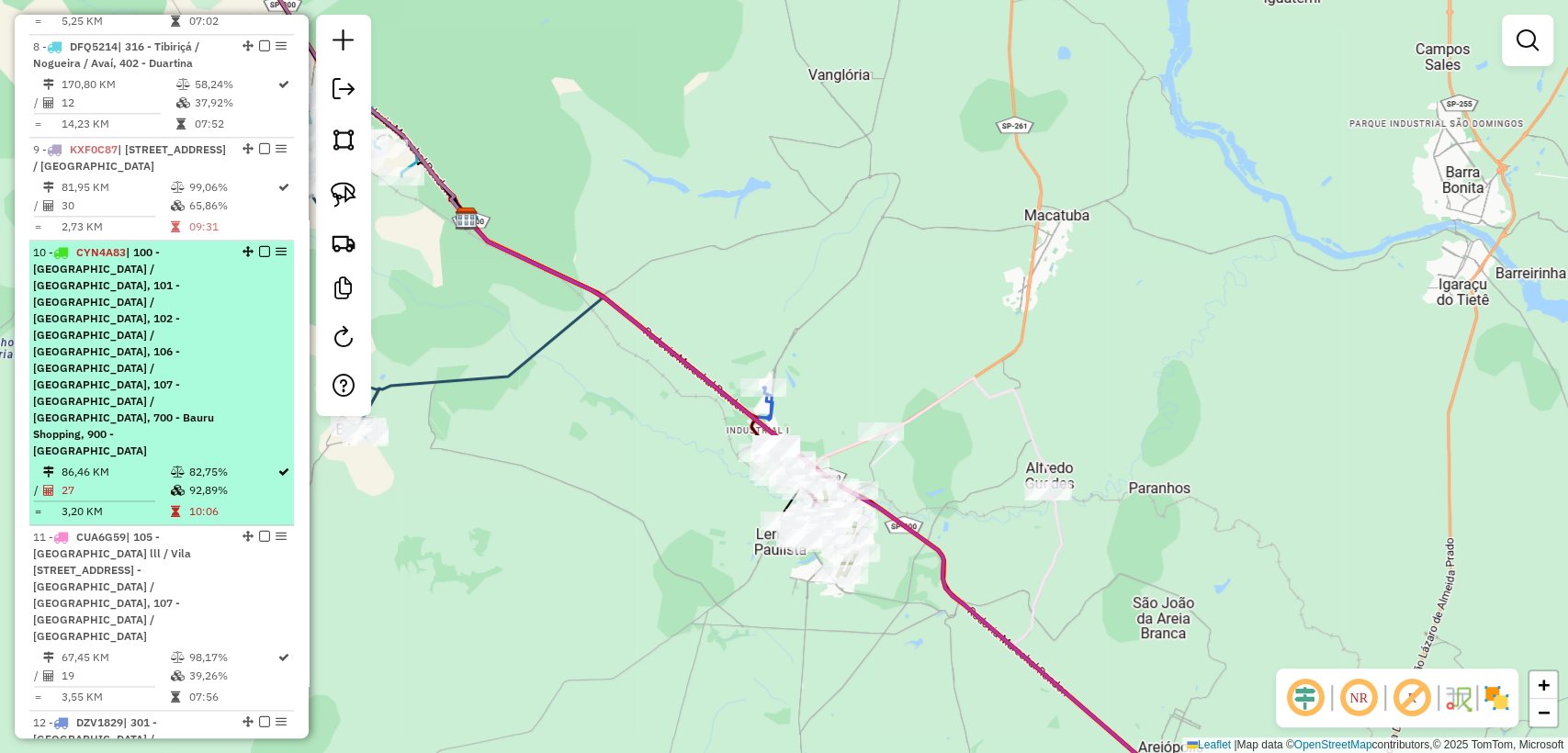
click at [243, 413] on div "10 - CYN4A83 | 100 - Parque das Nações / Parque Rossi, 101 - Nova Bauru / Parqu…" at bounding box center [161, 352] width 257 height 215
select select "**********"
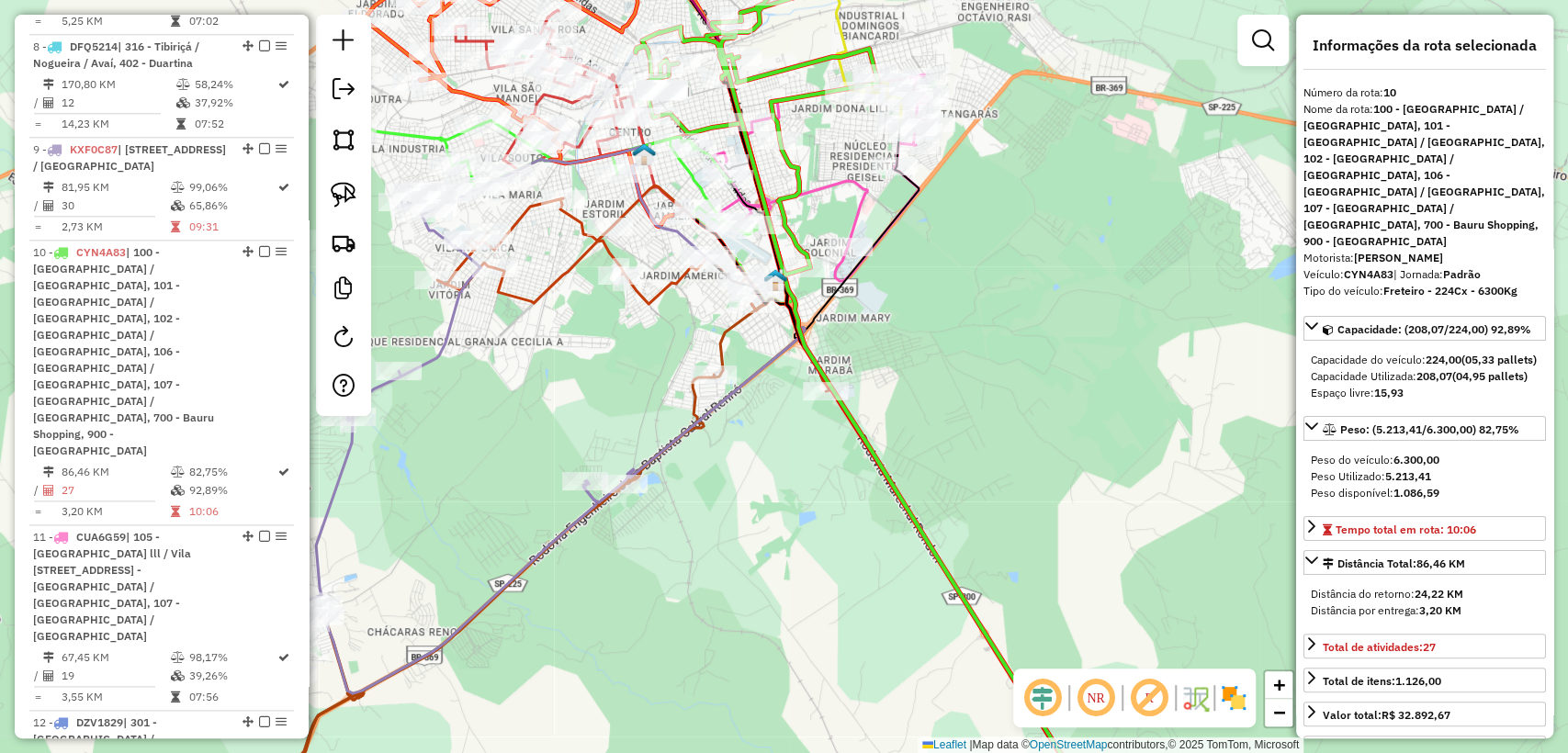
click at [557, 281] on icon at bounding box center [601, 248] width 329 height 125
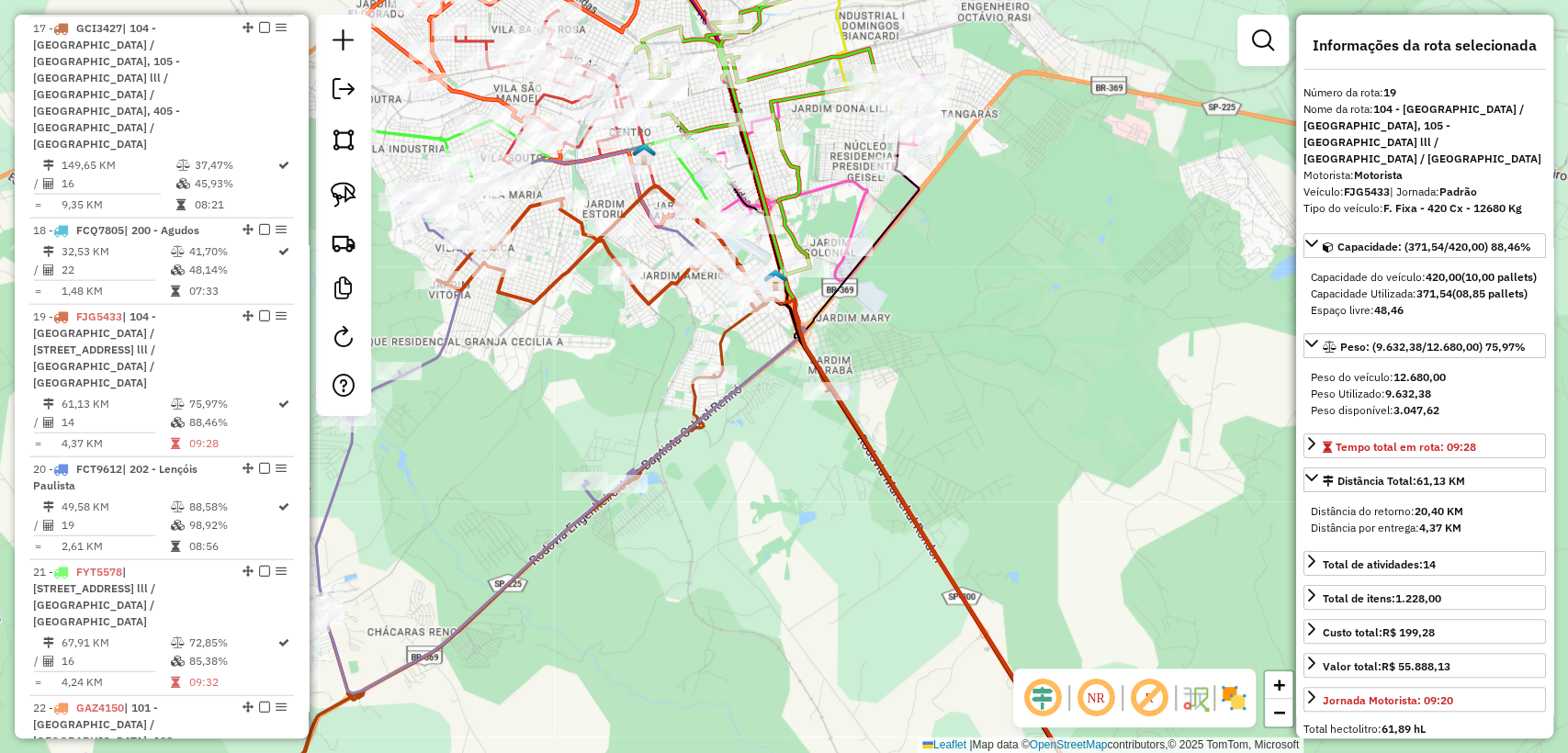
scroll to position [2874, 0]
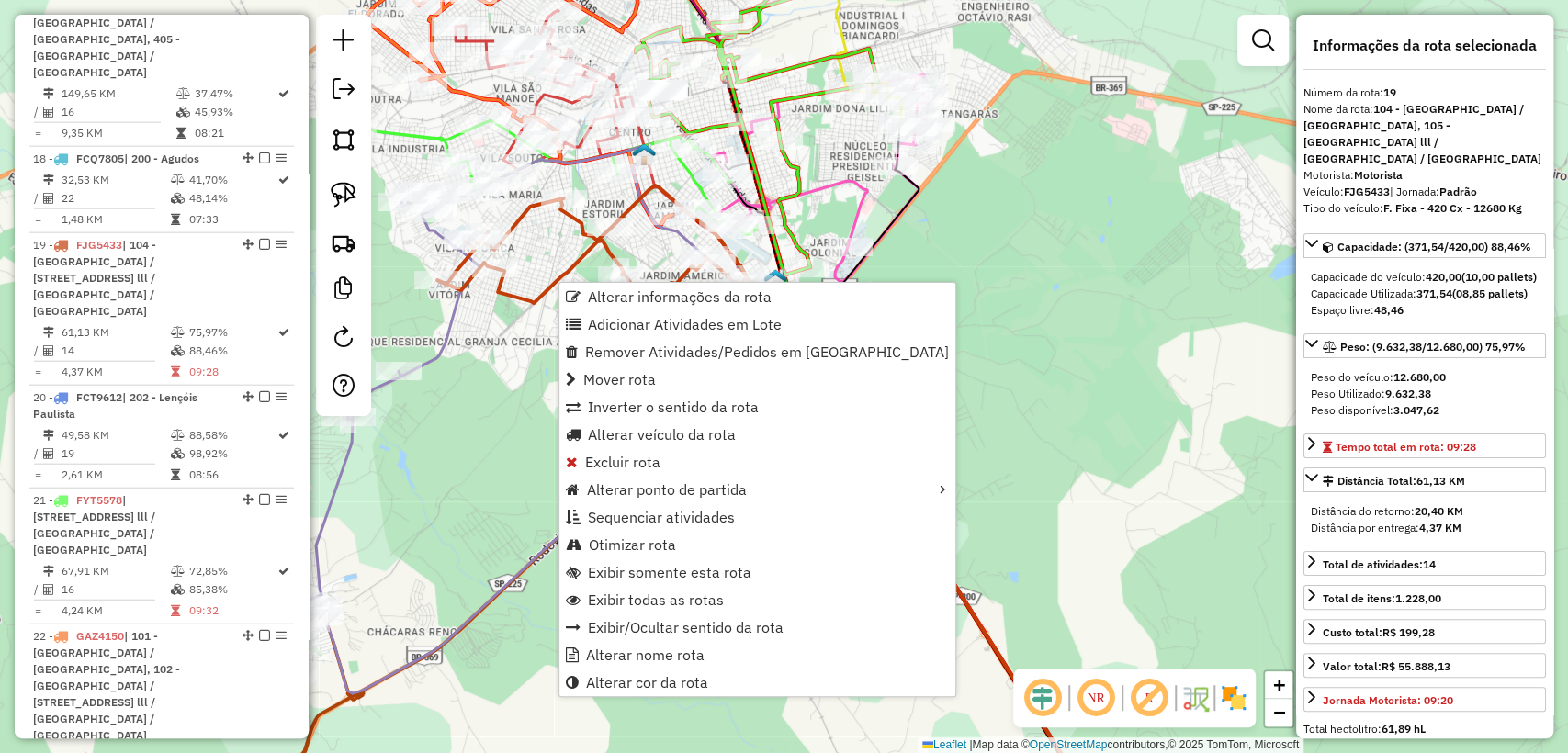
click at [491, 425] on div "Janela de atendimento Grade de atendimento Capacidade Transportadoras Veículos …" at bounding box center [784, 376] width 1568 height 753
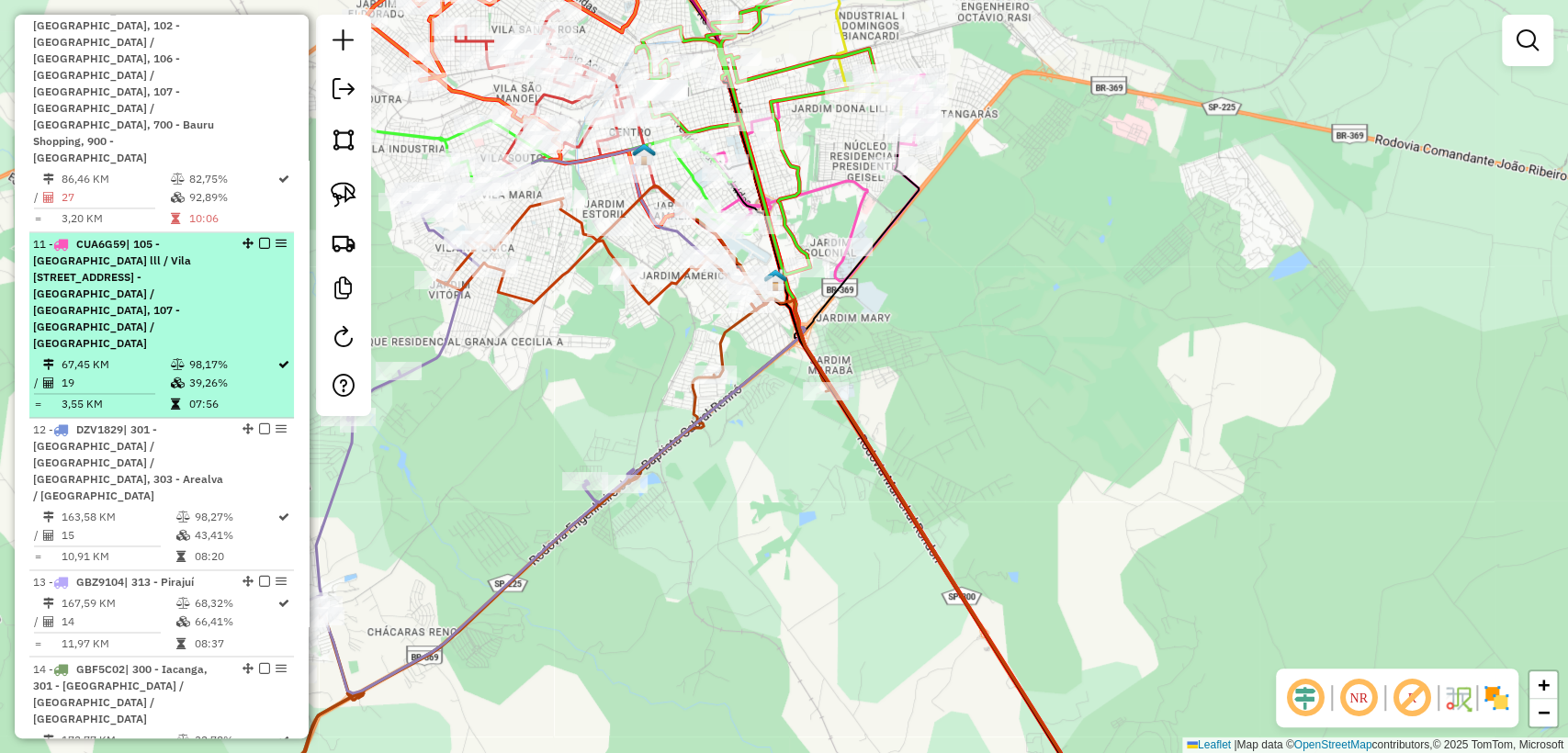
scroll to position [1649, 0]
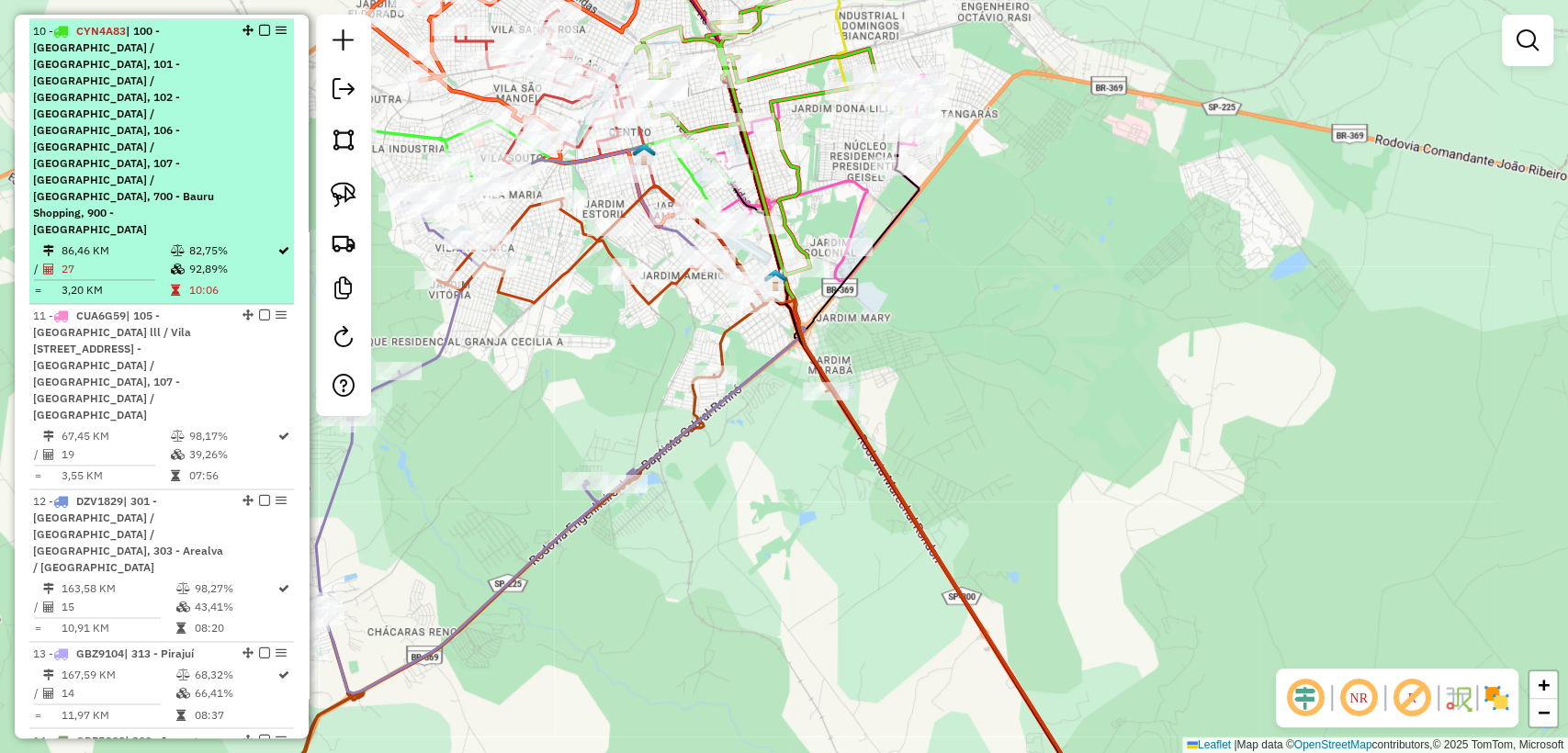
click at [170, 175] on span "| 100 - [GEOGRAPHIC_DATA] / [GEOGRAPHIC_DATA], 101 - [GEOGRAPHIC_DATA] / [GEOGR…" at bounding box center [123, 130] width 181 height 212
select select "**********"
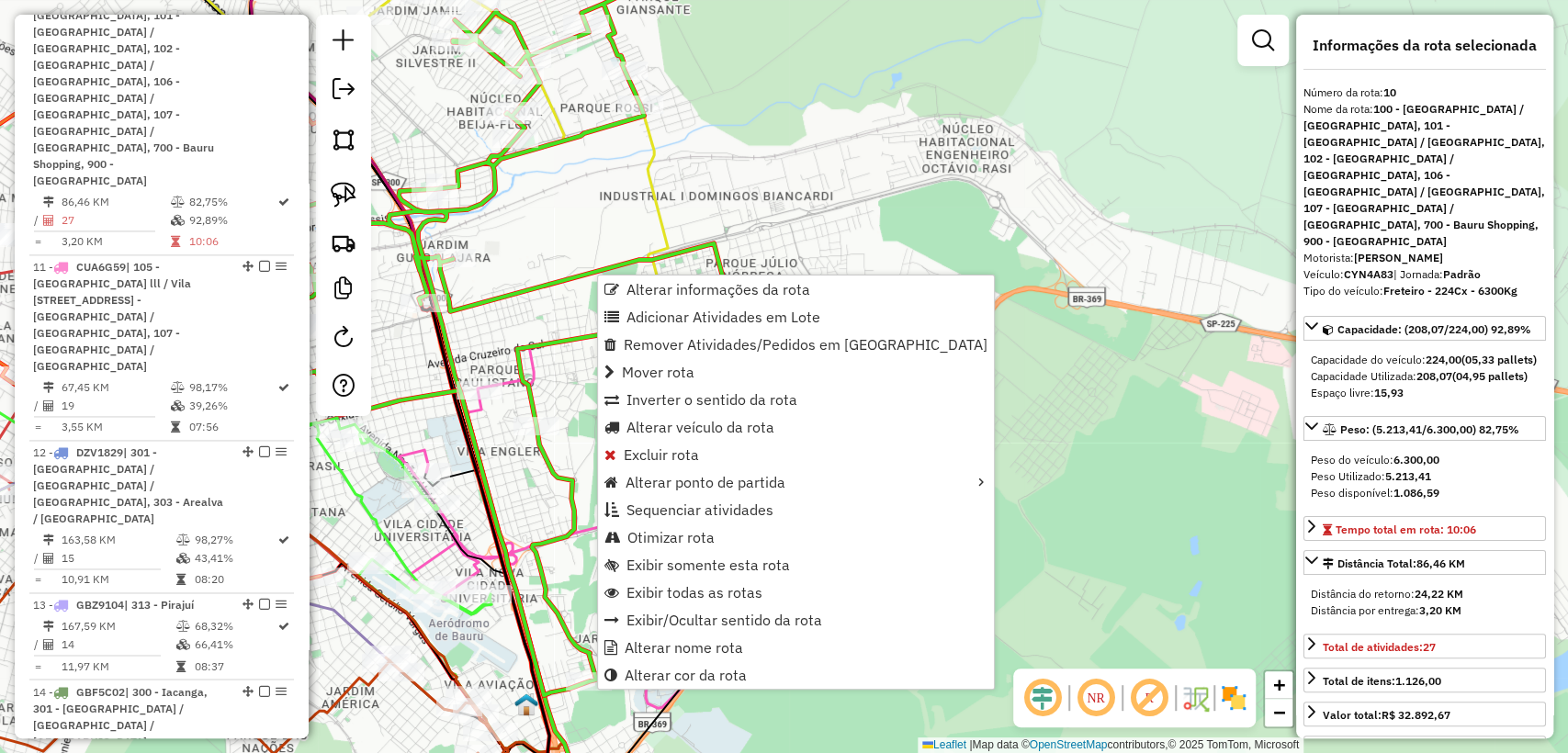
scroll to position [1702, 0]
click at [676, 566] on span "Exibir somente esta rota" at bounding box center [708, 564] width 163 height 14
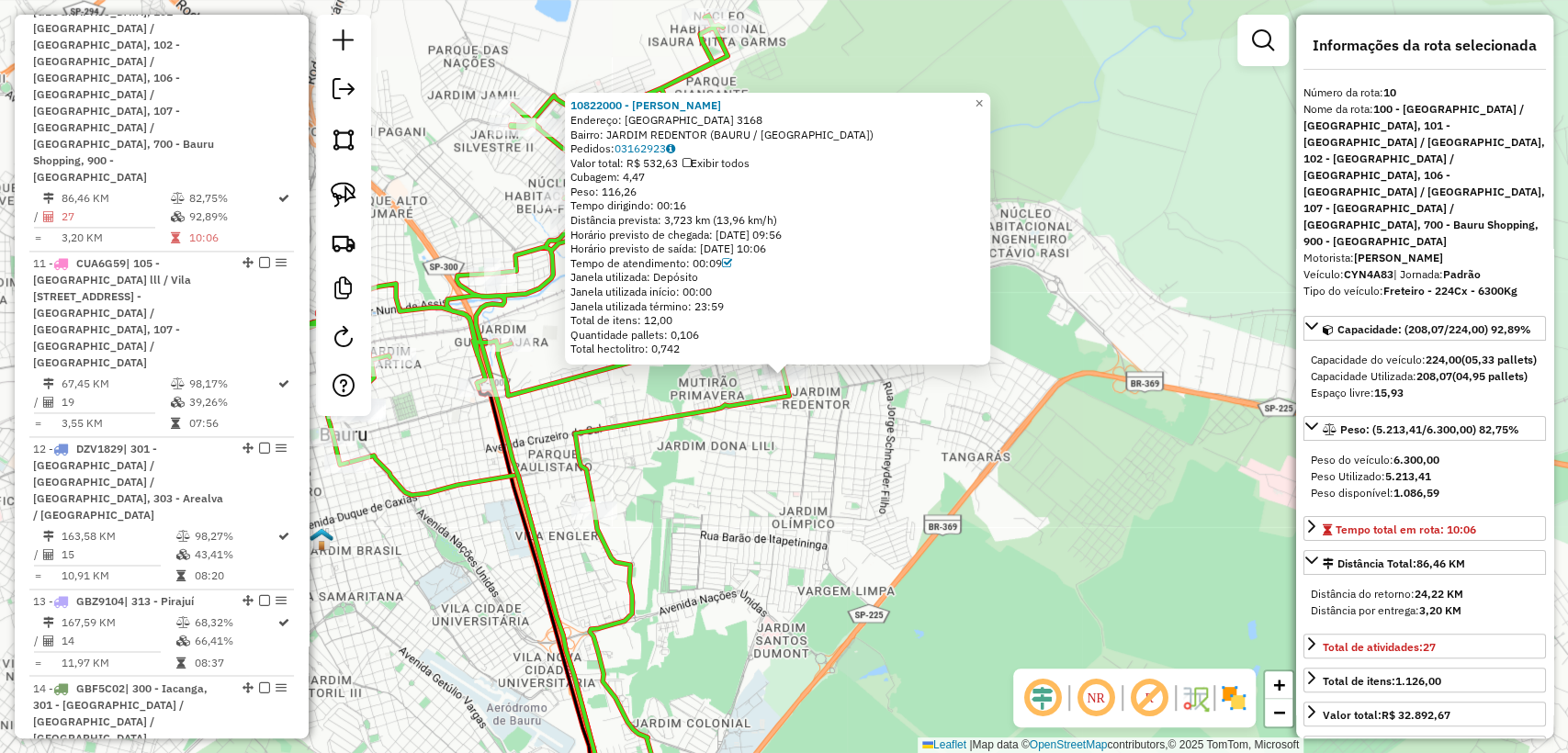
click at [896, 448] on div "10822000 - VANESSA GASPAROTTO L Endereço: NOSSA SENHORA DAS DORES 3168 Bairro: …" at bounding box center [784, 376] width 1568 height 753
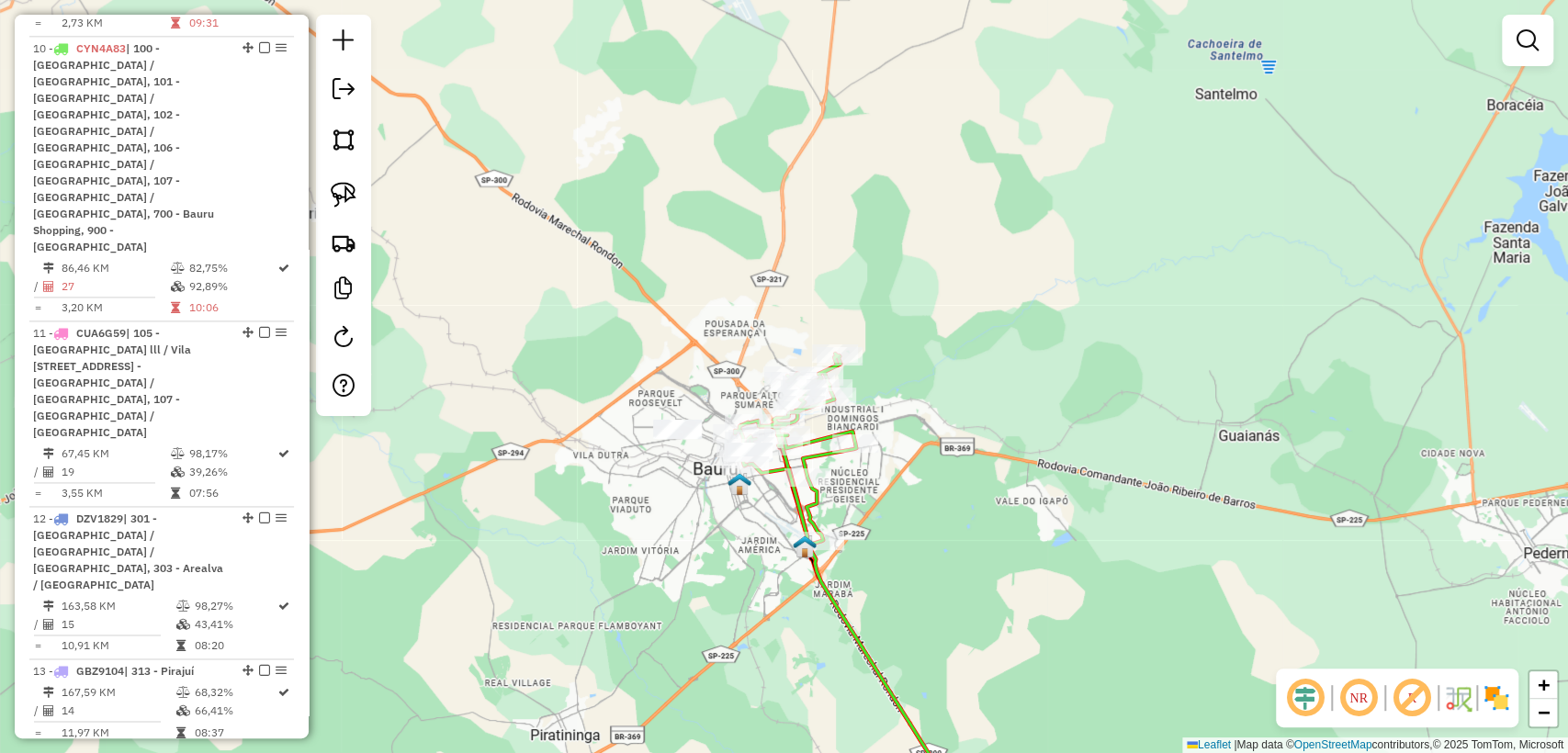
scroll to position [918, 0]
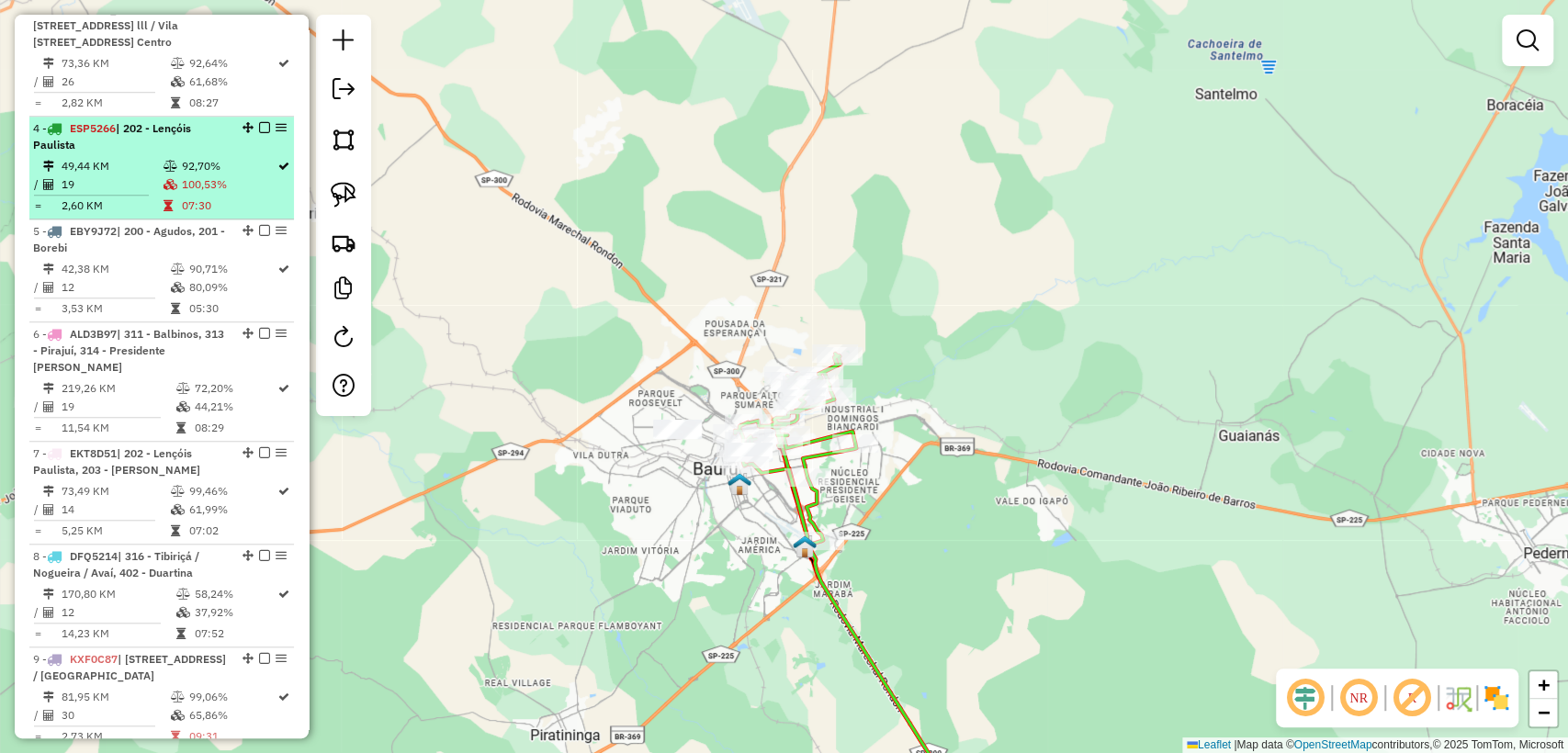
click at [192, 213] on td "07:30" at bounding box center [228, 206] width 95 height 18
select select "**********"
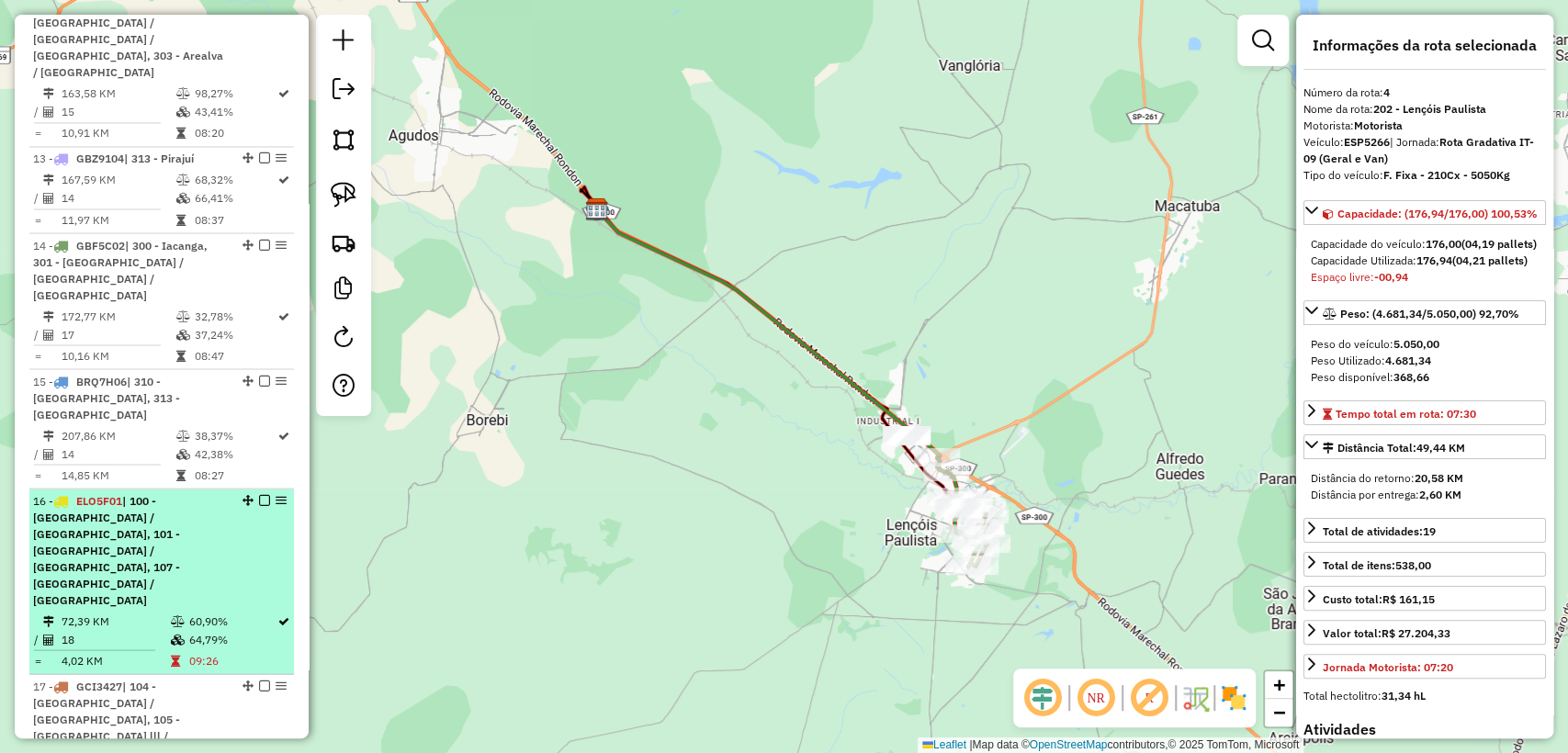
scroll to position [2245, 0]
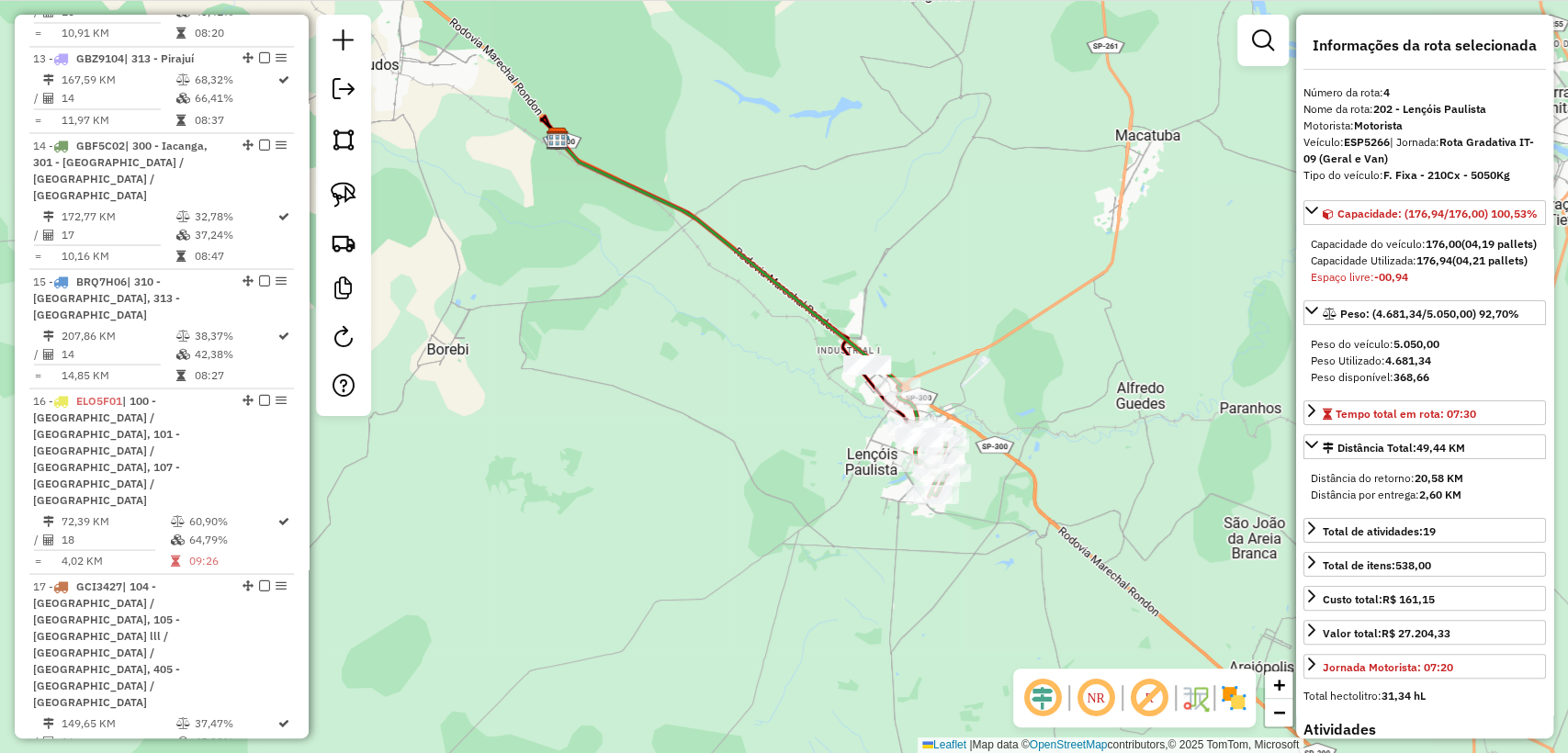
drag, startPoint x: 711, startPoint y: 427, endPoint x: 601, endPoint y: 288, distance: 177.3
click at [601, 288] on div "Janela de atendimento Grade de atendimento Capacidade Transportadoras Veículos …" at bounding box center [784, 376] width 1568 height 753
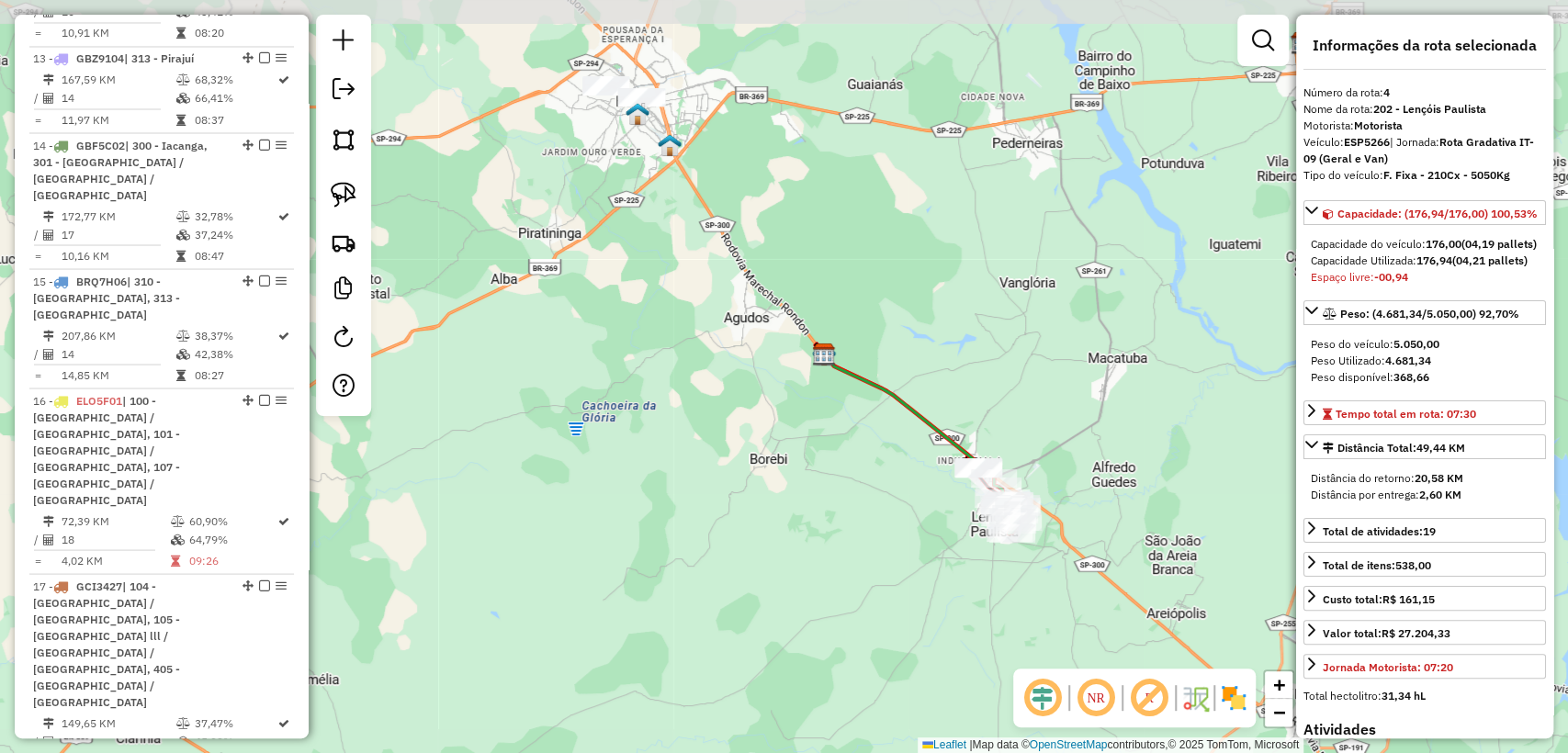
drag, startPoint x: 657, startPoint y: 384, endPoint x: 787, endPoint y: 454, distance: 147.6
click at [787, 454] on div "Janela de atendimento Grade de atendimento Capacidade Transportadoras Veículos …" at bounding box center [784, 376] width 1568 height 753
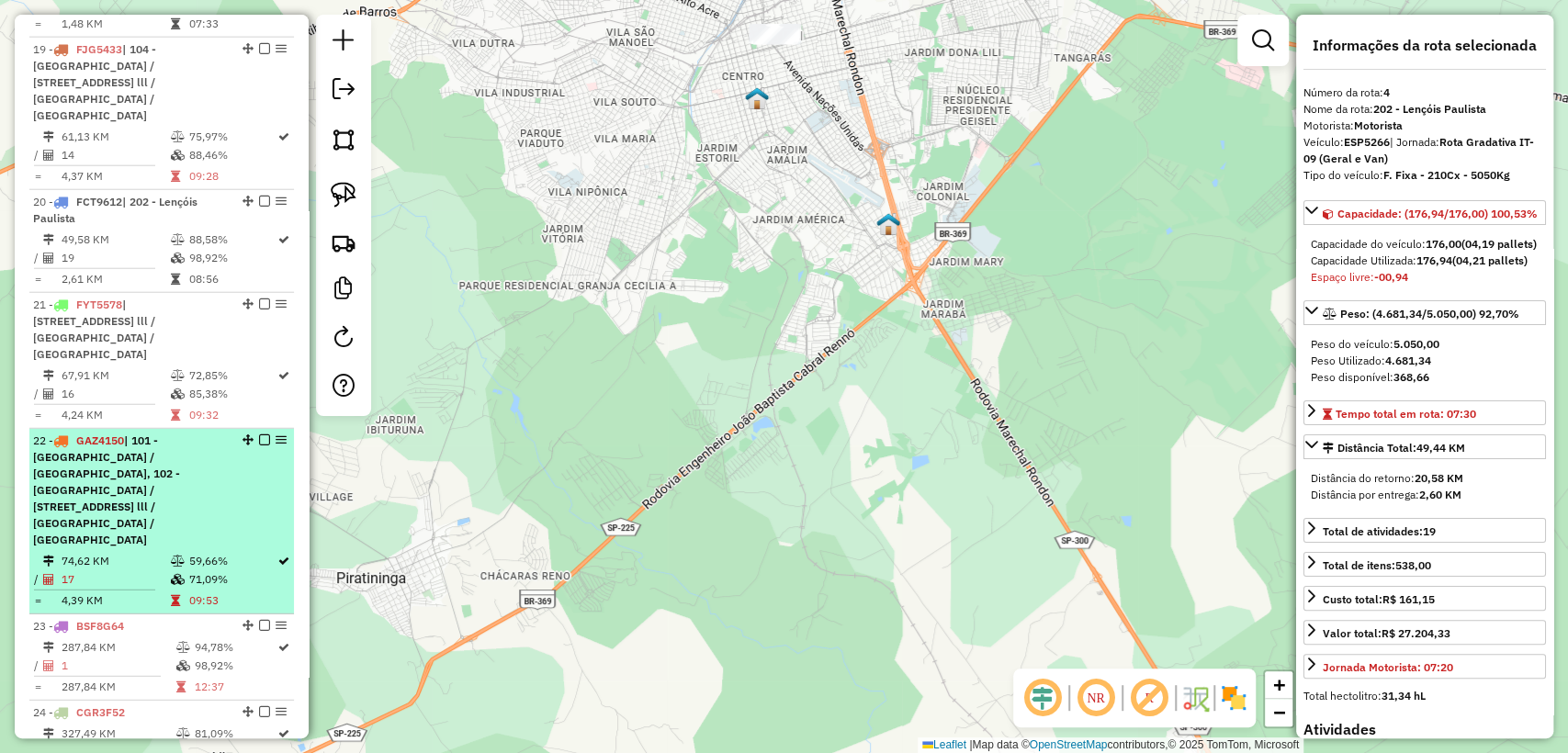
scroll to position [2954, 0]
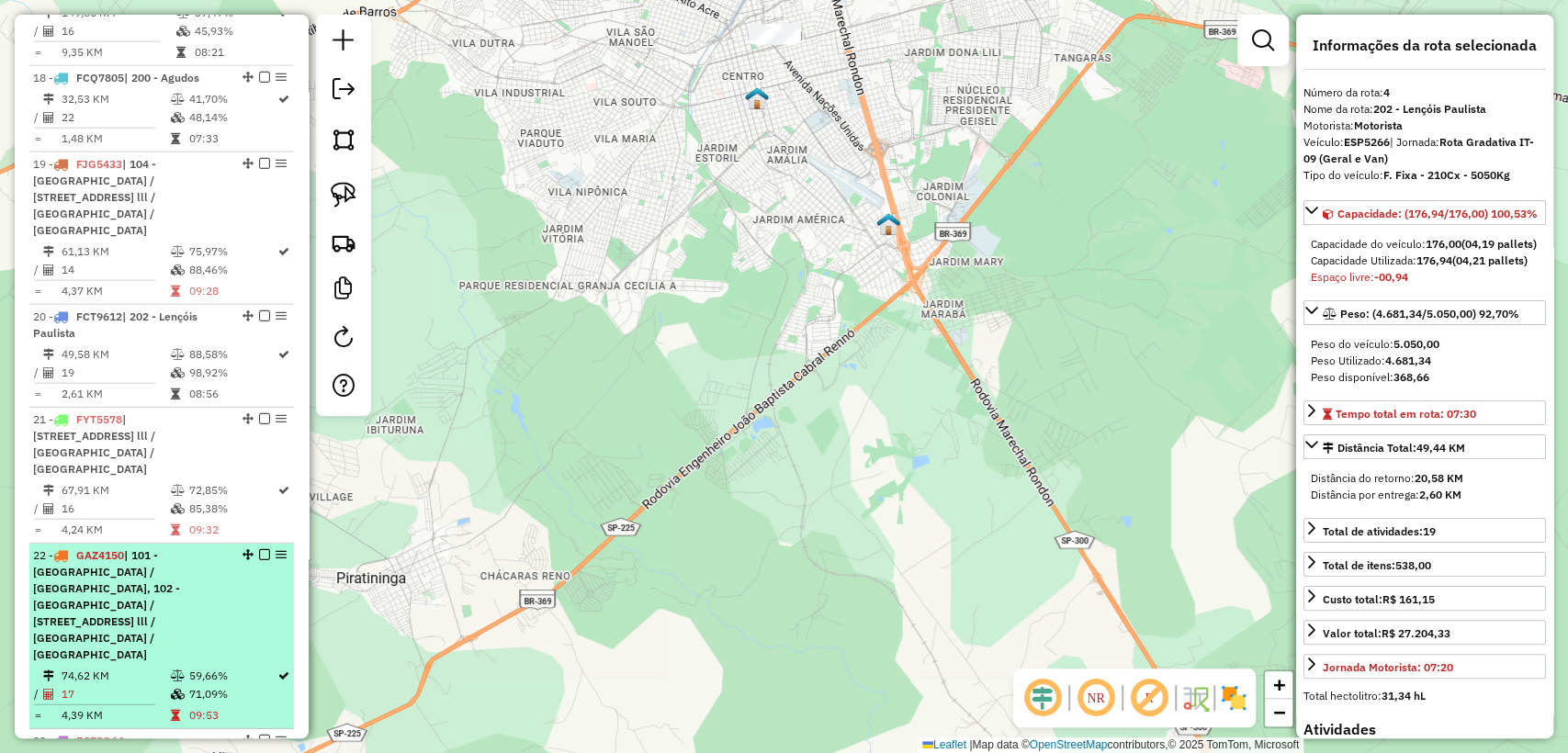
click at [220, 547] on div "22 - GAZ4150 | 101 - Nova Bauru / Parque São Geraldo, 102 - Parque Roosevelt / …" at bounding box center [130, 605] width 195 height 115
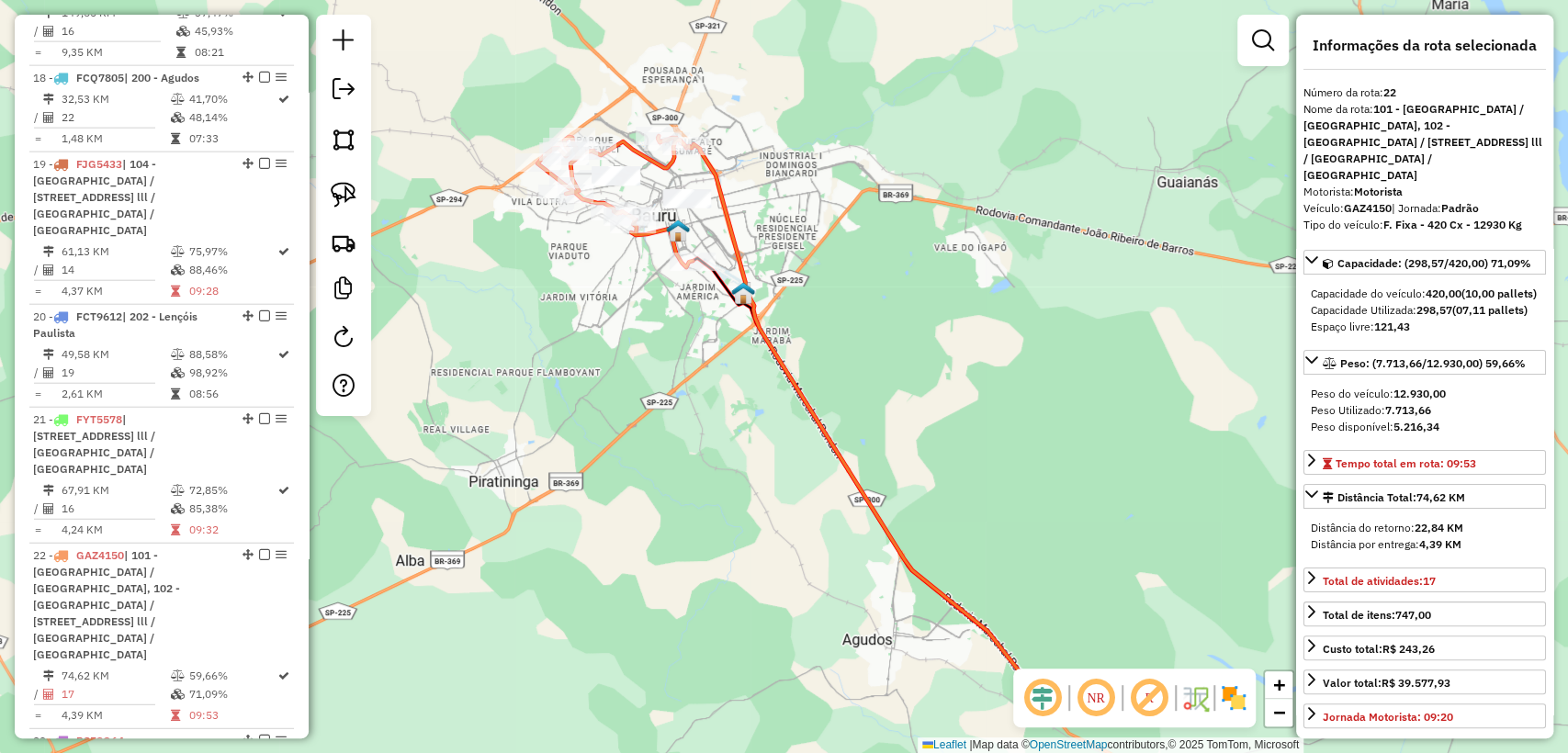
drag, startPoint x: 626, startPoint y: 319, endPoint x: 657, endPoint y: 391, distance: 78.4
click at [657, 391] on div "Janela de atendimento Grade de atendimento Capacidade Transportadoras Veículos …" at bounding box center [784, 376] width 1568 height 753
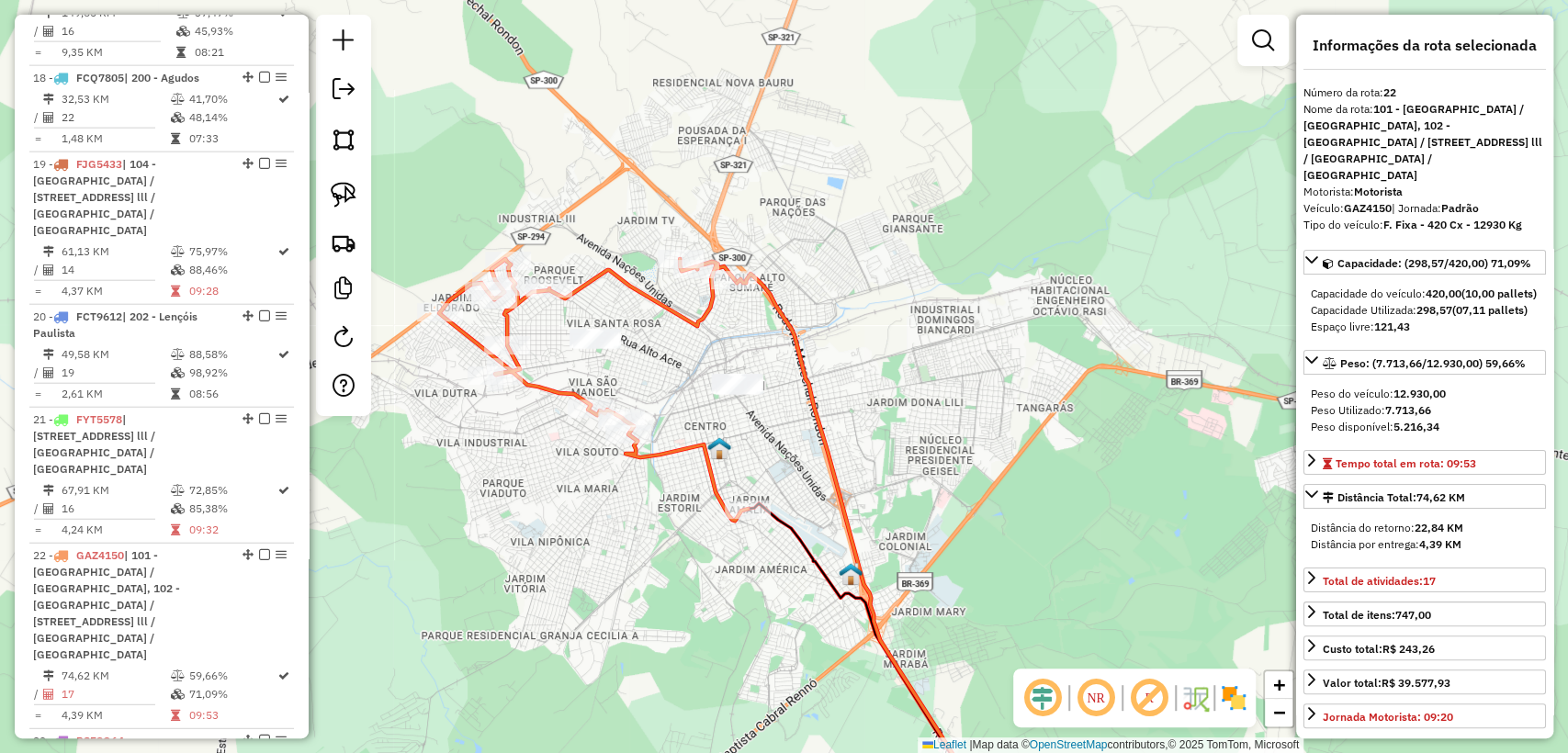
click at [686, 451] on icon at bounding box center [593, 390] width 308 height 261
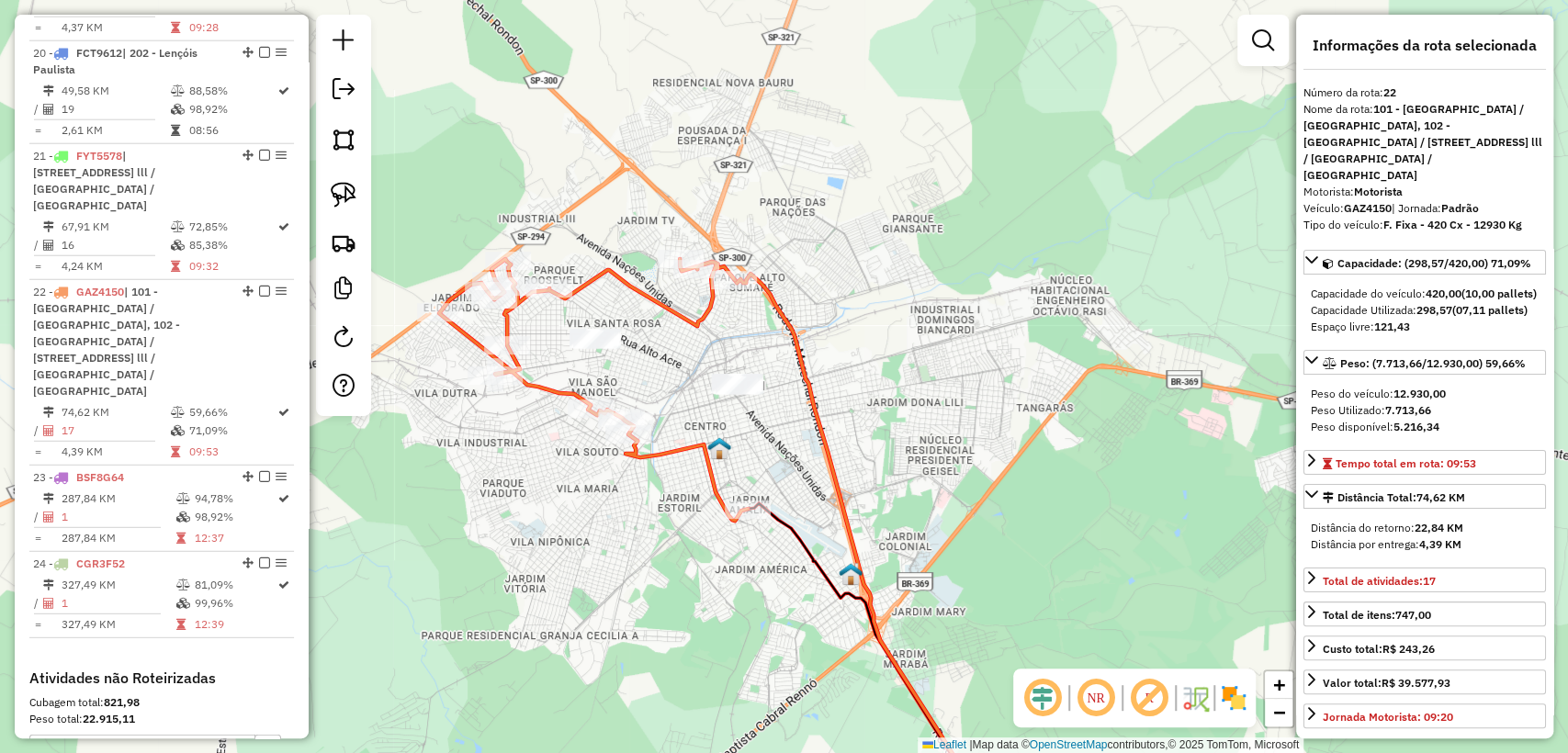
scroll to position [3233, 0]
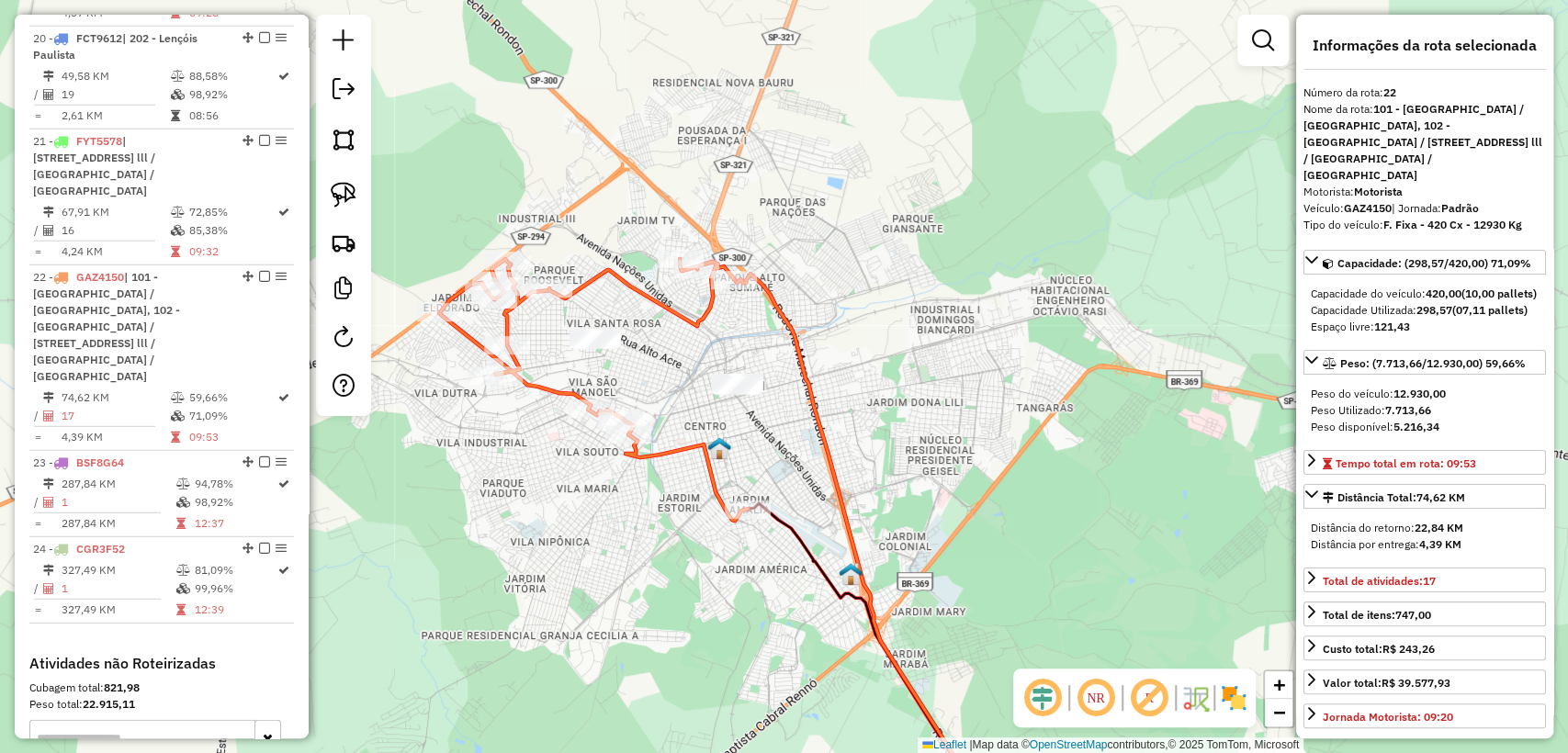
click at [676, 484] on div "Janela de atendimento Grade de atendimento Capacidade Transportadoras Veículos …" at bounding box center [784, 376] width 1568 height 753
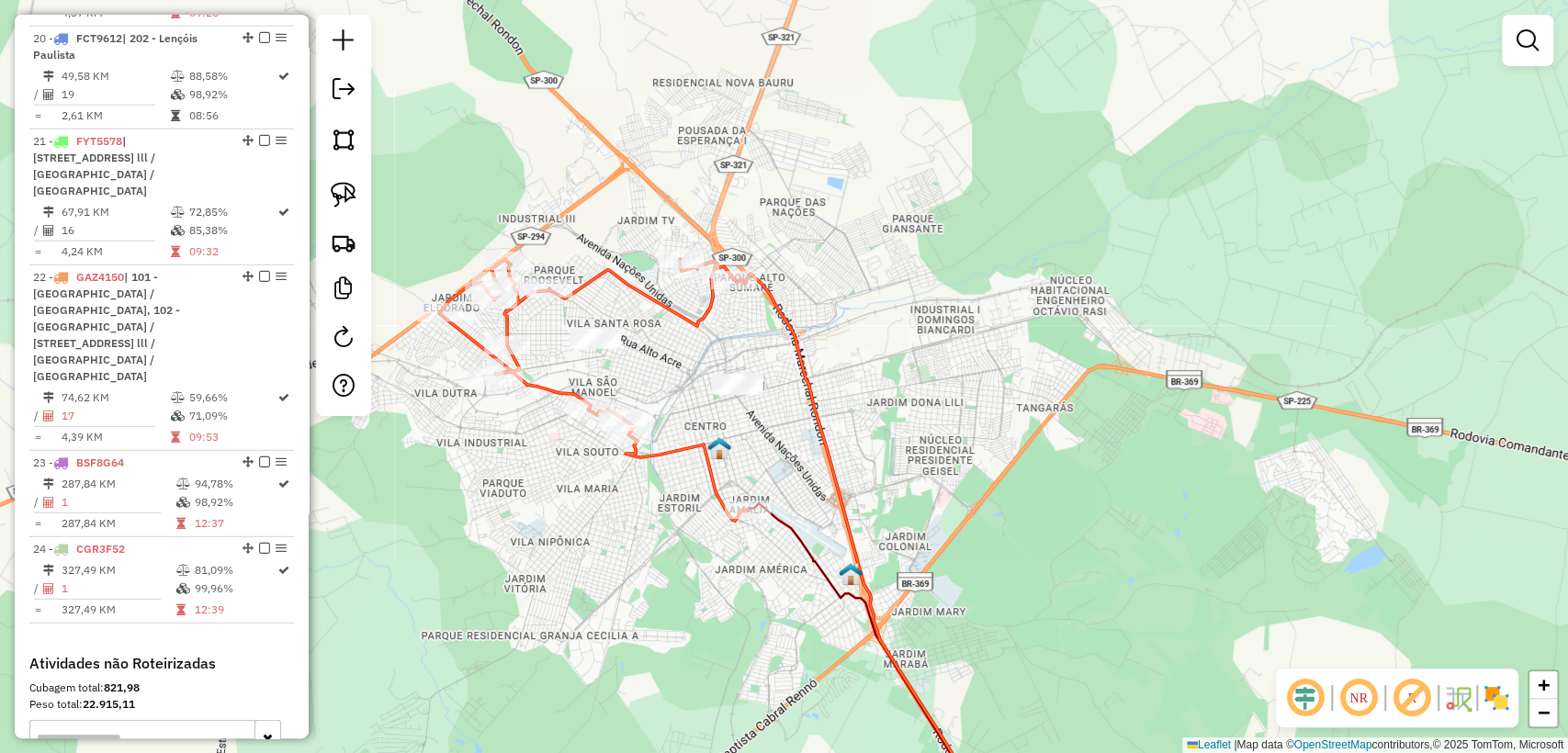
click at [679, 449] on icon at bounding box center [593, 390] width 308 height 261
select select "**********"
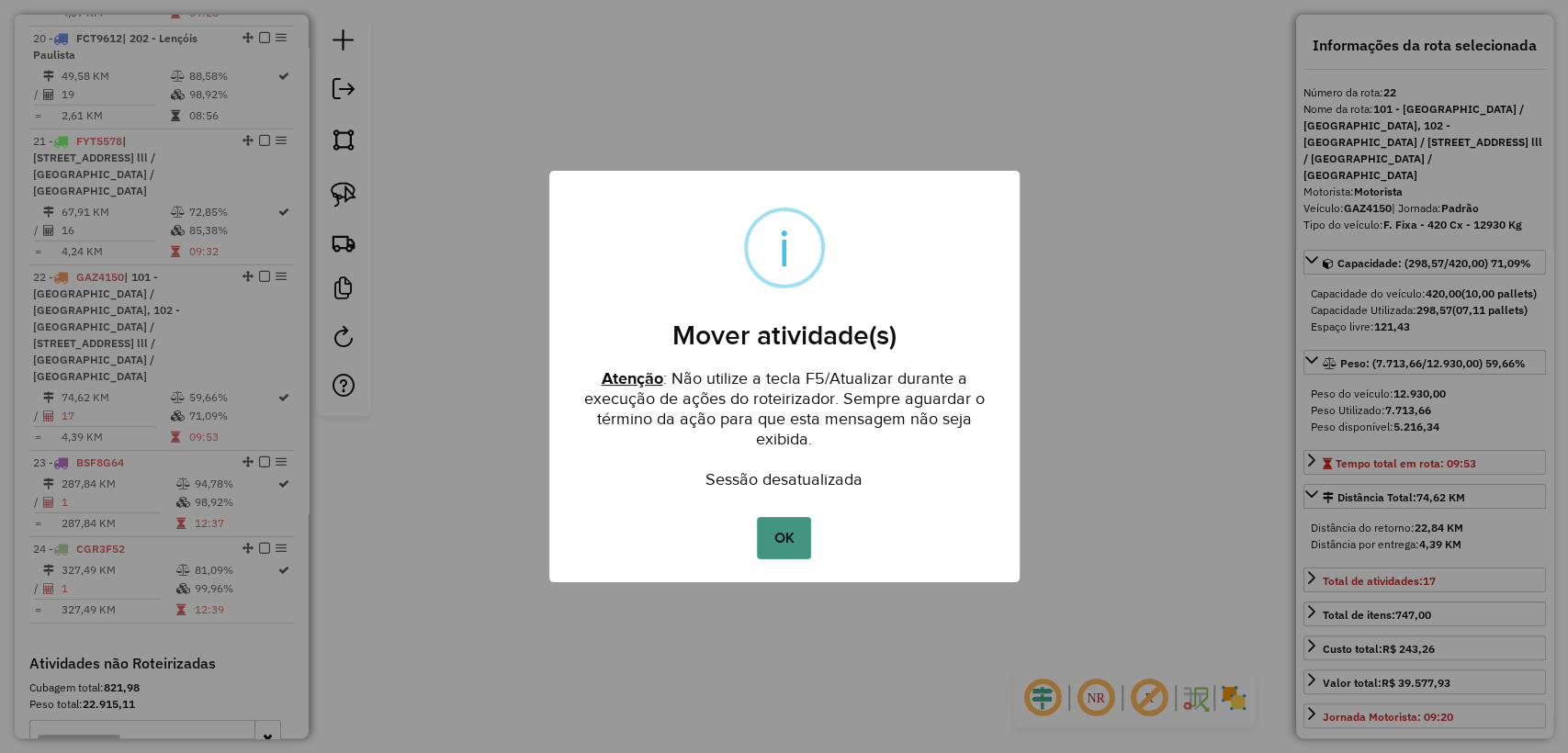
click at [792, 520] on button "OK" at bounding box center [784, 538] width 54 height 42
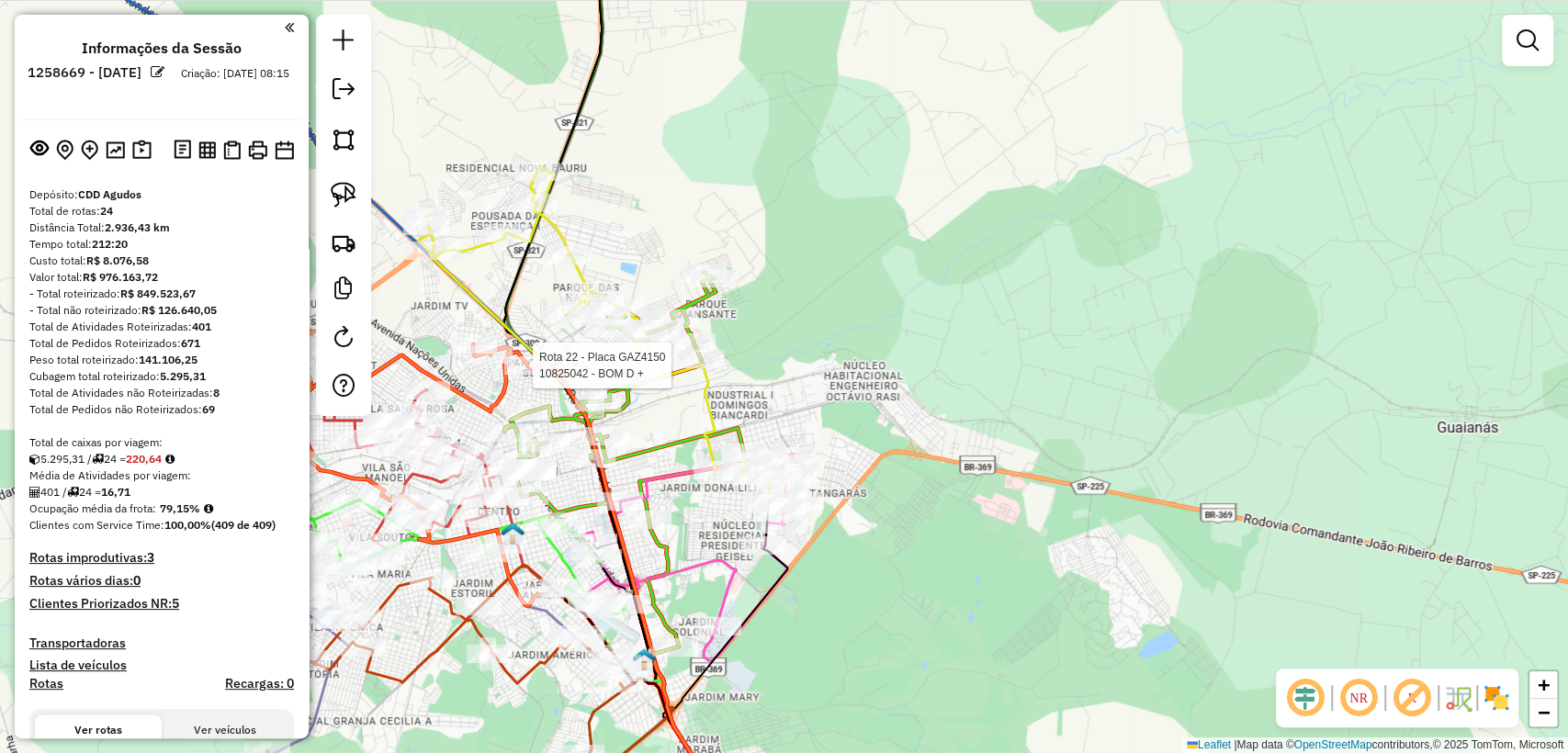
select select "**********"
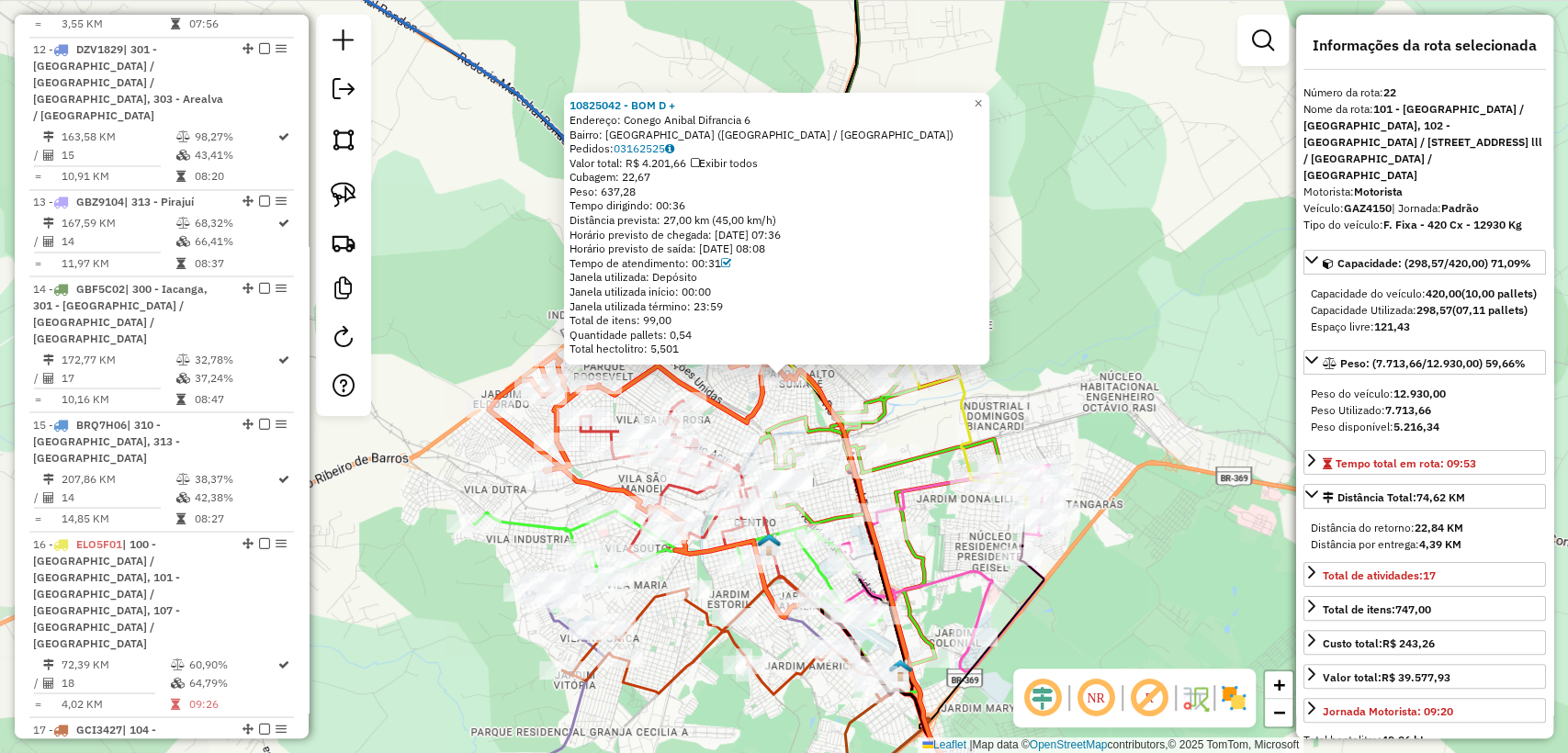
scroll to position [3233, 0]
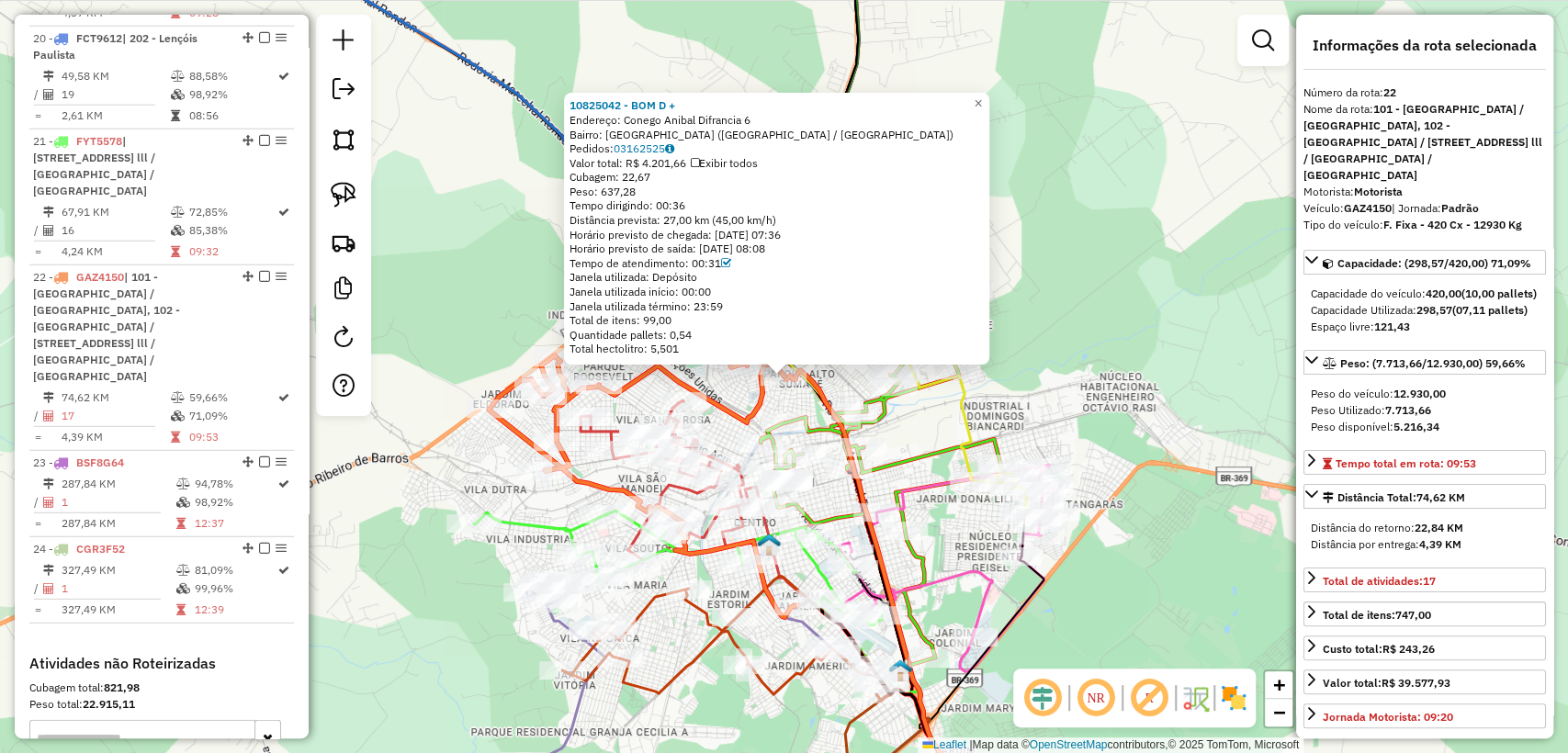
click at [1153, 367] on div "10825042 - BOM D + Endereço: Conego Anibal Difrancia 6 Bairro: [GEOGRAPHIC_DATA…" at bounding box center [784, 376] width 1568 height 753
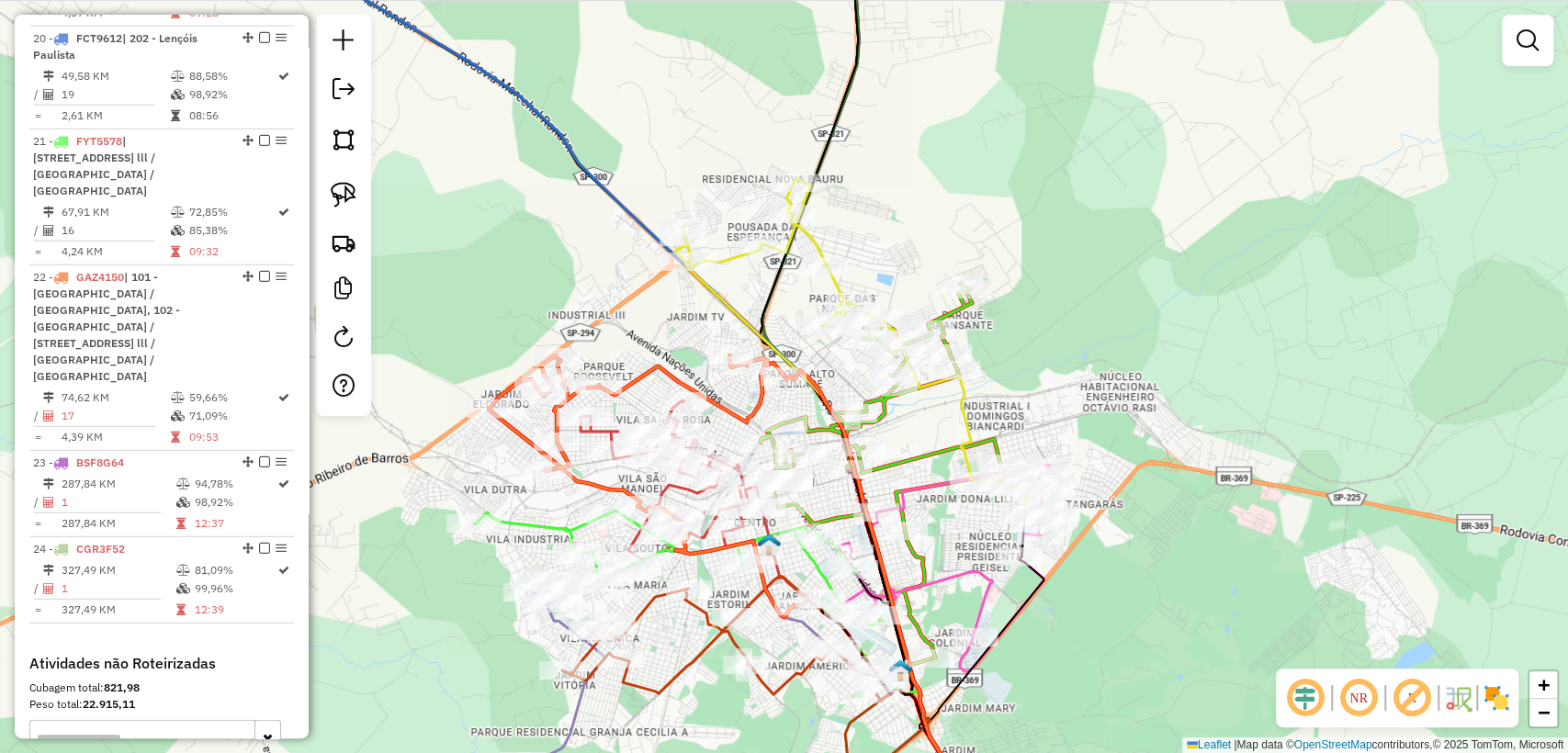
click at [926, 385] on icon at bounding box center [856, 346] width 348 height 336
select select "**********"
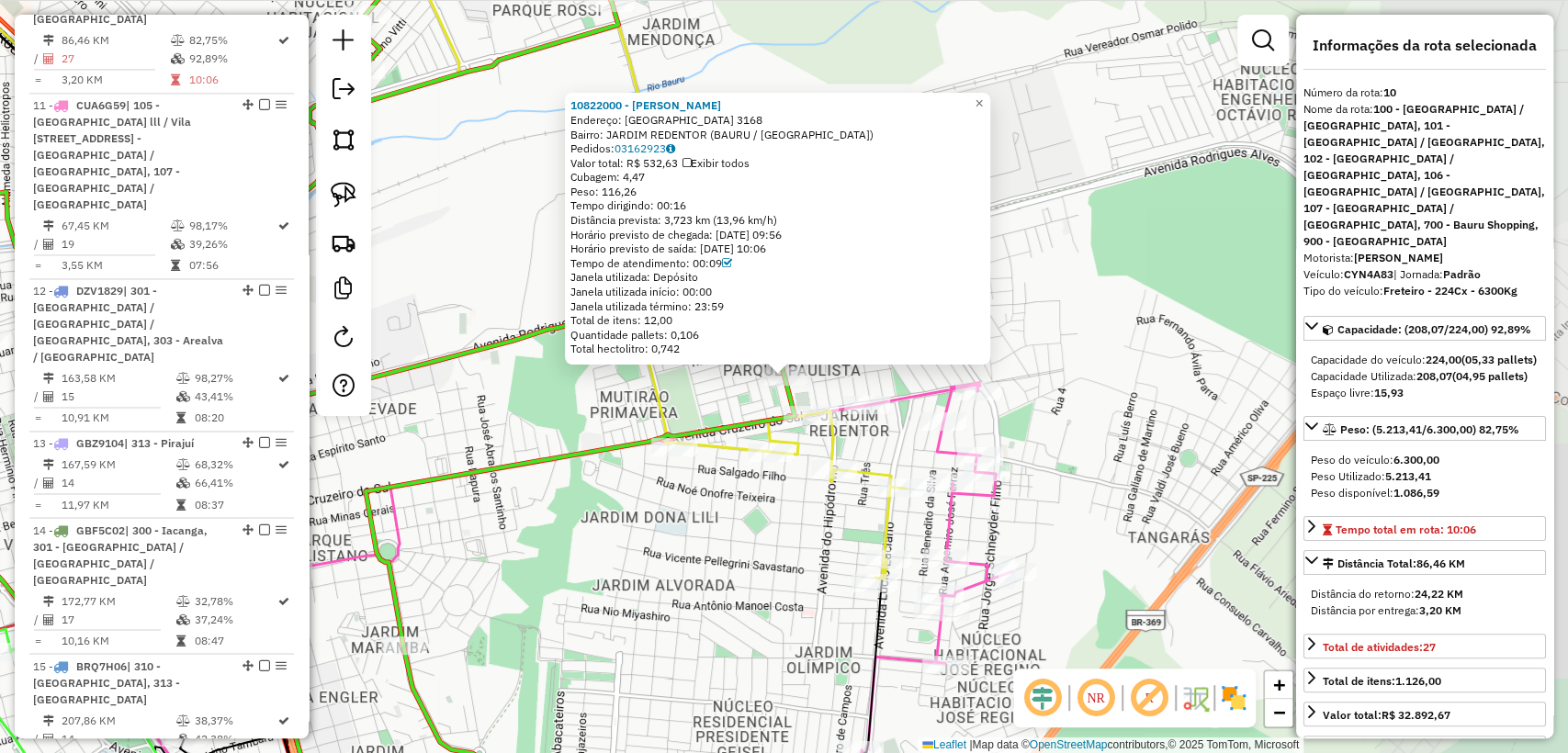
scroll to position [1702, 0]
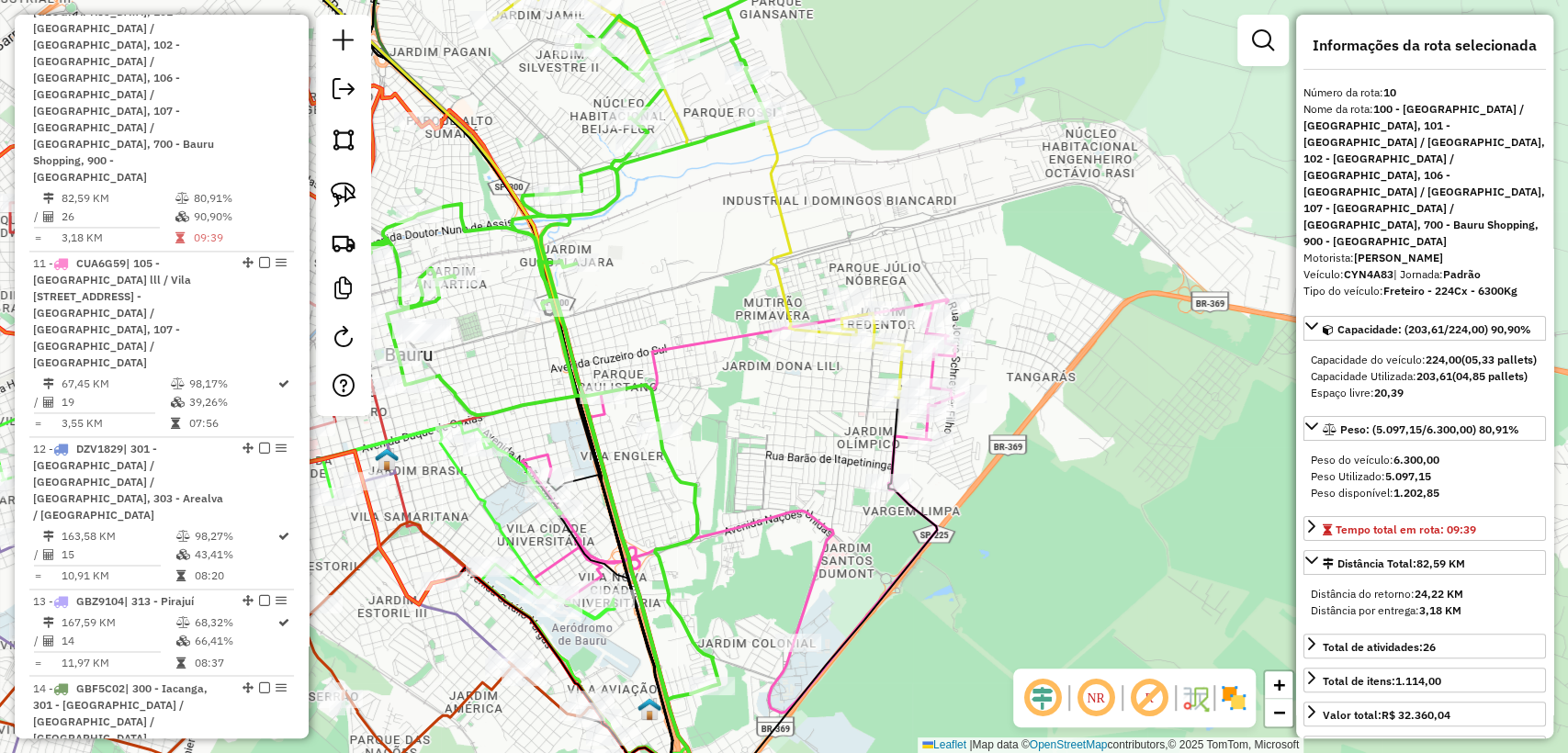
drag, startPoint x: 748, startPoint y: 659, endPoint x: 734, endPoint y: 556, distance: 103.9
click at [734, 546] on div "Janela de atendimento Grade de atendimento Capacidade Transportadoras Veículos …" at bounding box center [784, 376] width 1568 height 753
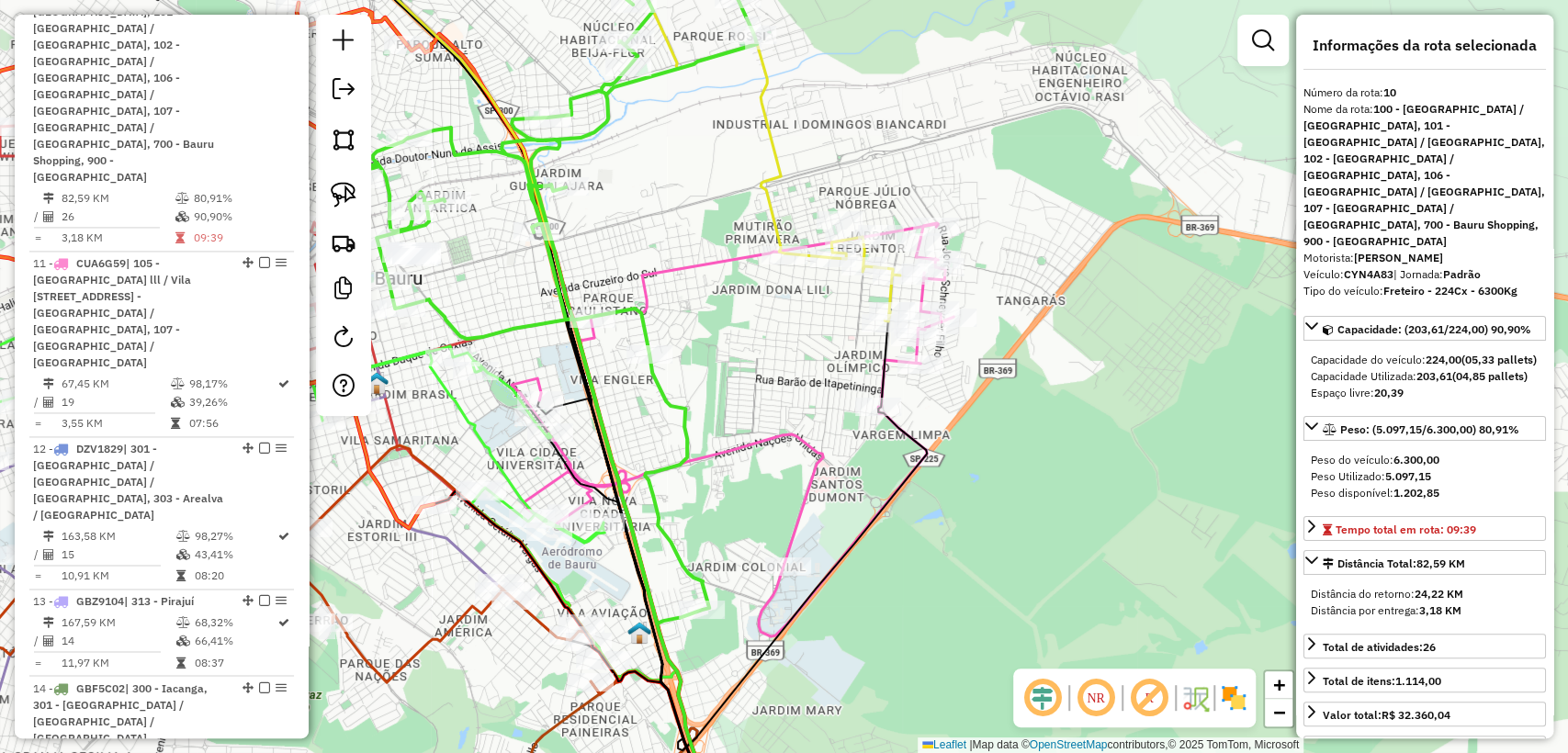
click at [797, 525] on icon at bounding box center [733, 429] width 442 height 413
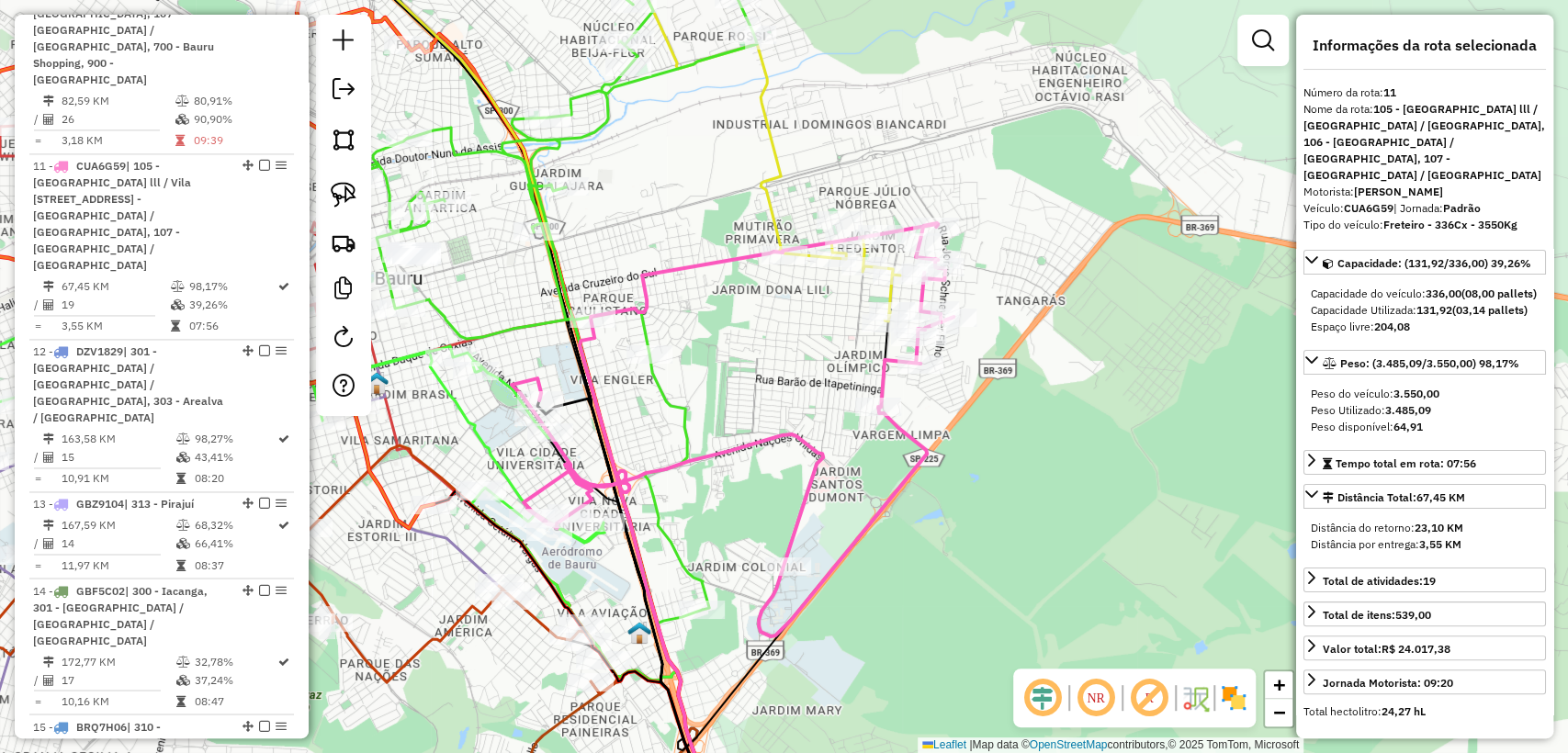
scroll to position [1919, 0]
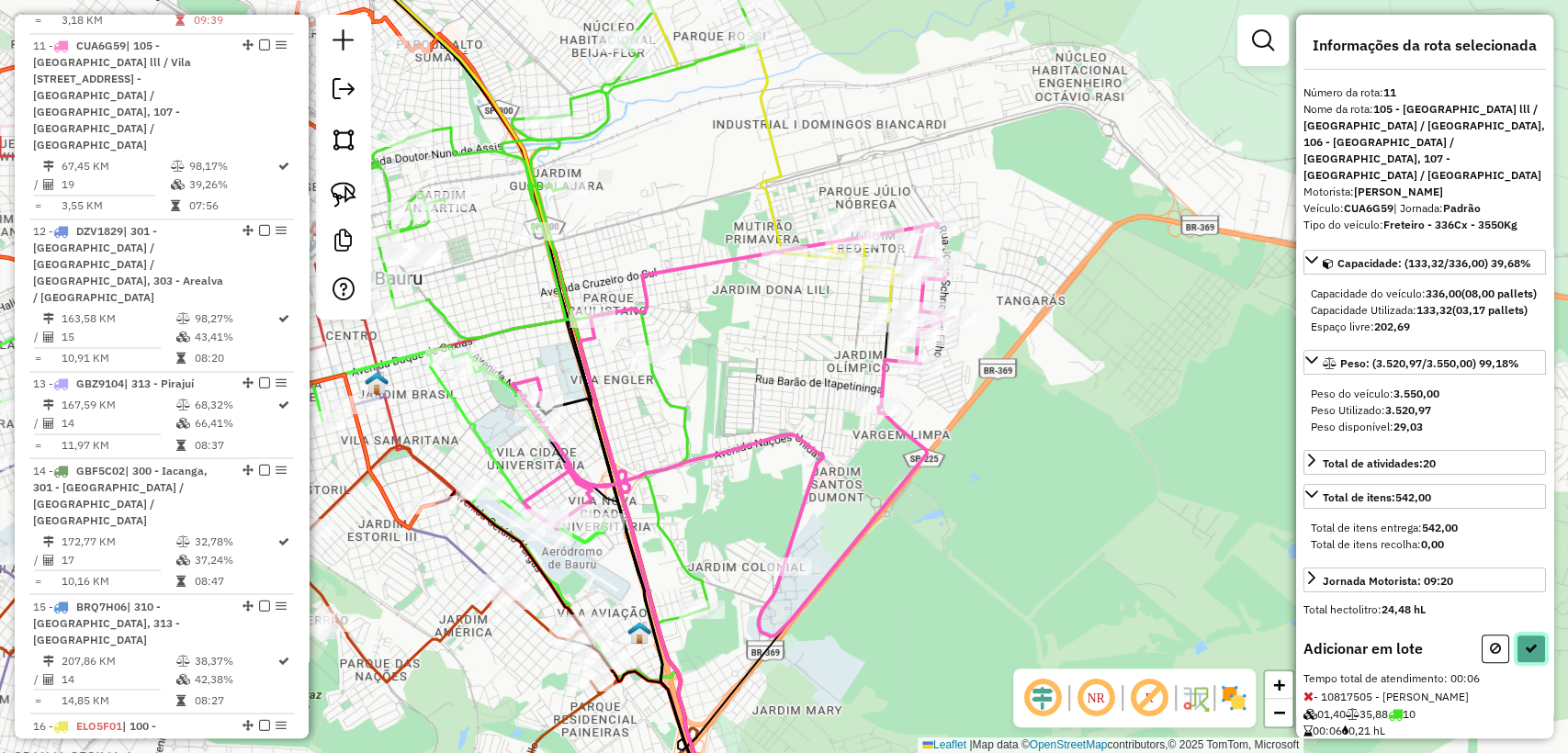
click at [1531, 655] on icon at bounding box center [1531, 647] width 12 height 12
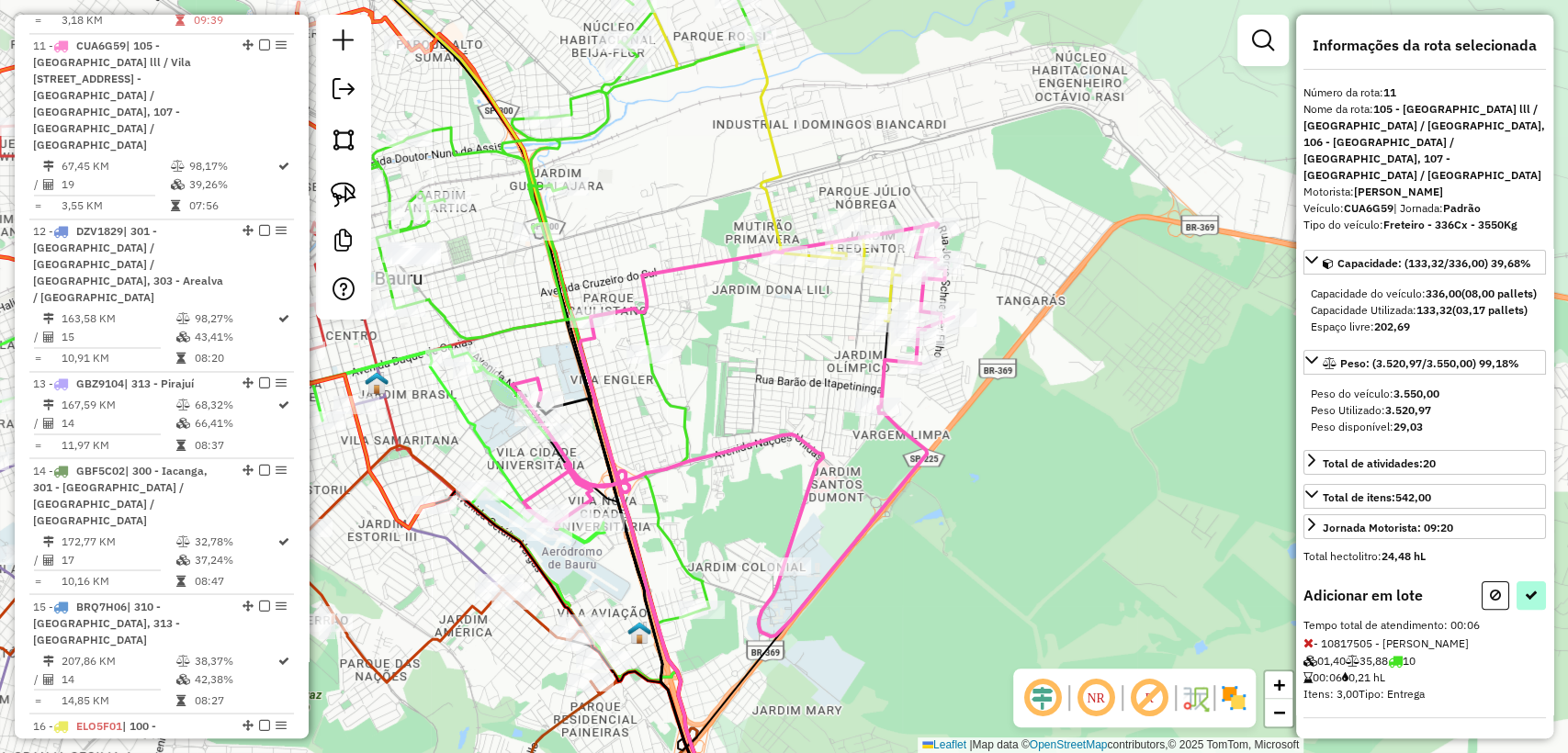
select select "**********"
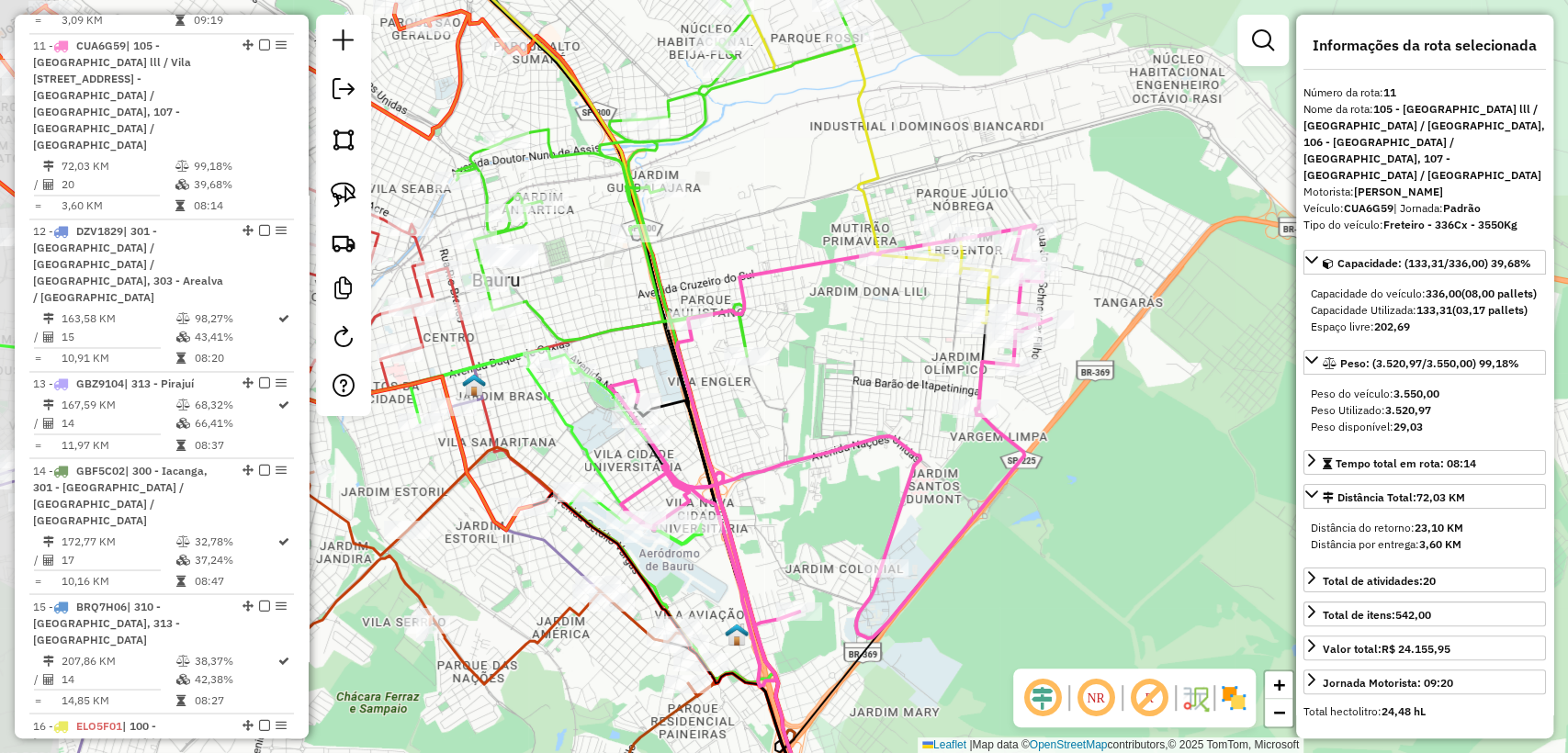
drag, startPoint x: 709, startPoint y: 361, endPoint x: 806, endPoint y: 362, distance: 97.0
click at [806, 362] on div "Janela de atendimento Grade de atendimento Capacidade Transportadoras Veículos …" at bounding box center [784, 376] width 1568 height 753
click at [786, 467] on icon at bounding box center [830, 455] width 442 height 461
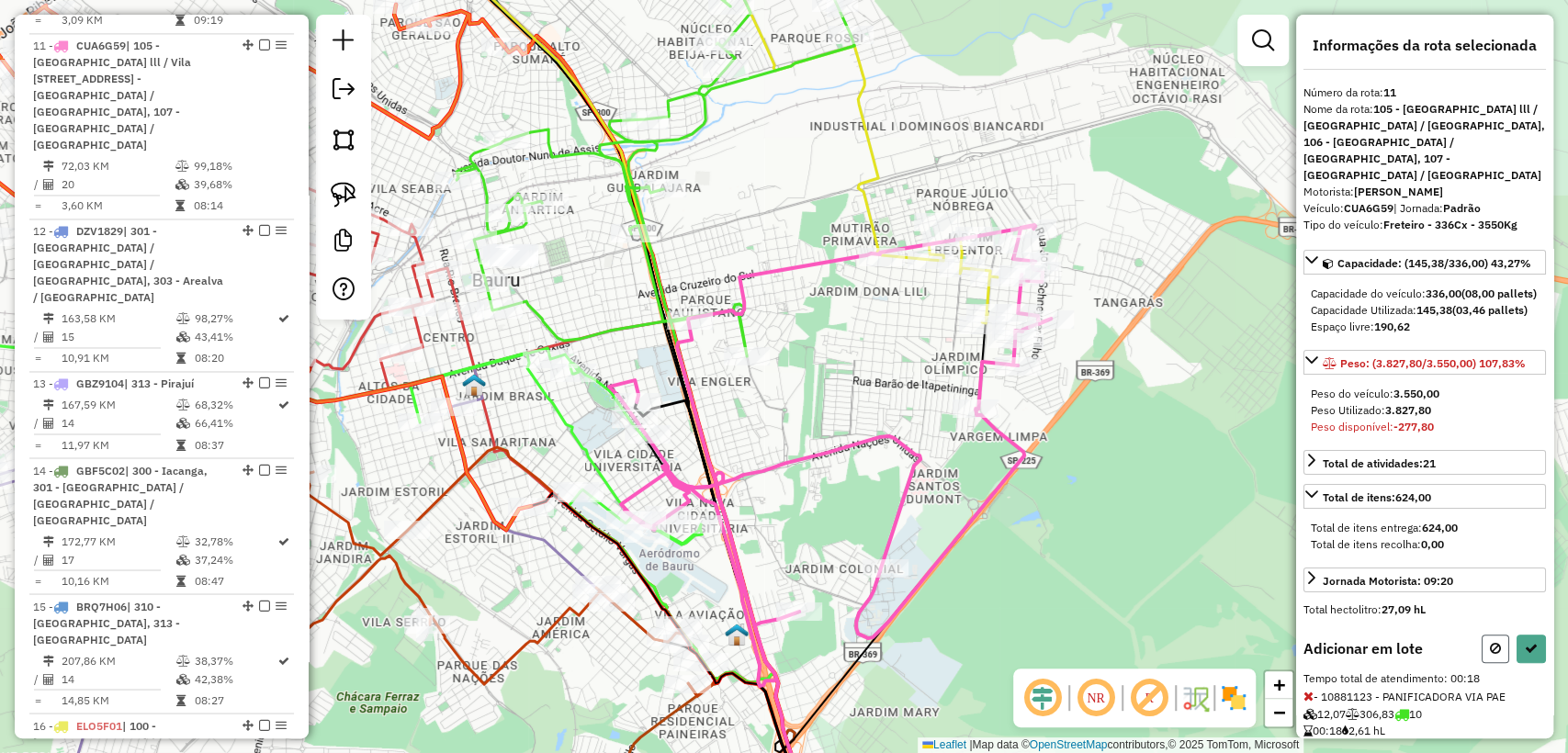
click at [1503, 663] on button at bounding box center [1495, 649] width 28 height 29
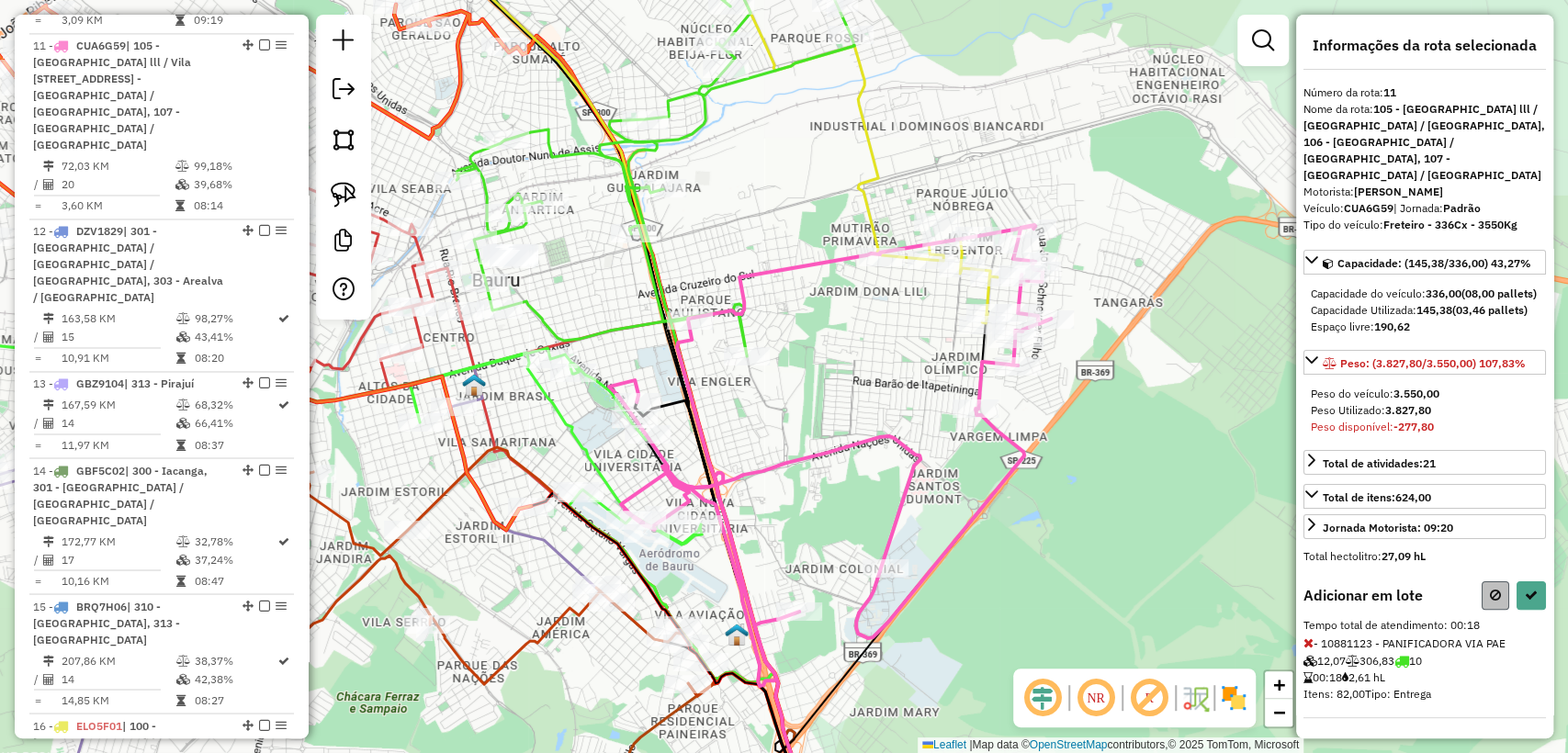
select select "**********"
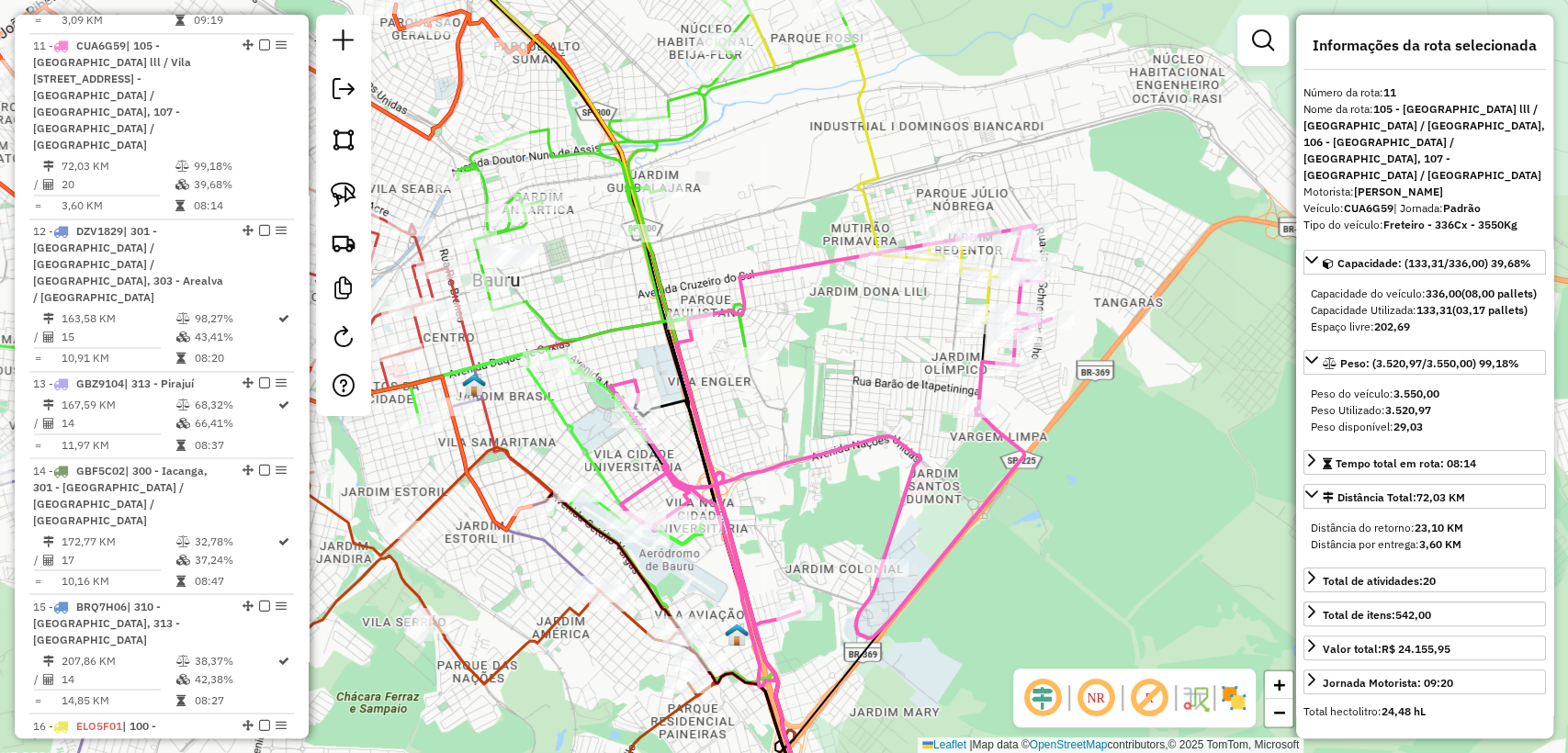
click at [618, 344] on div "Janela de atendimento Grade de atendimento Capacidade Transportadoras Veículos …" at bounding box center [784, 376] width 1568 height 753
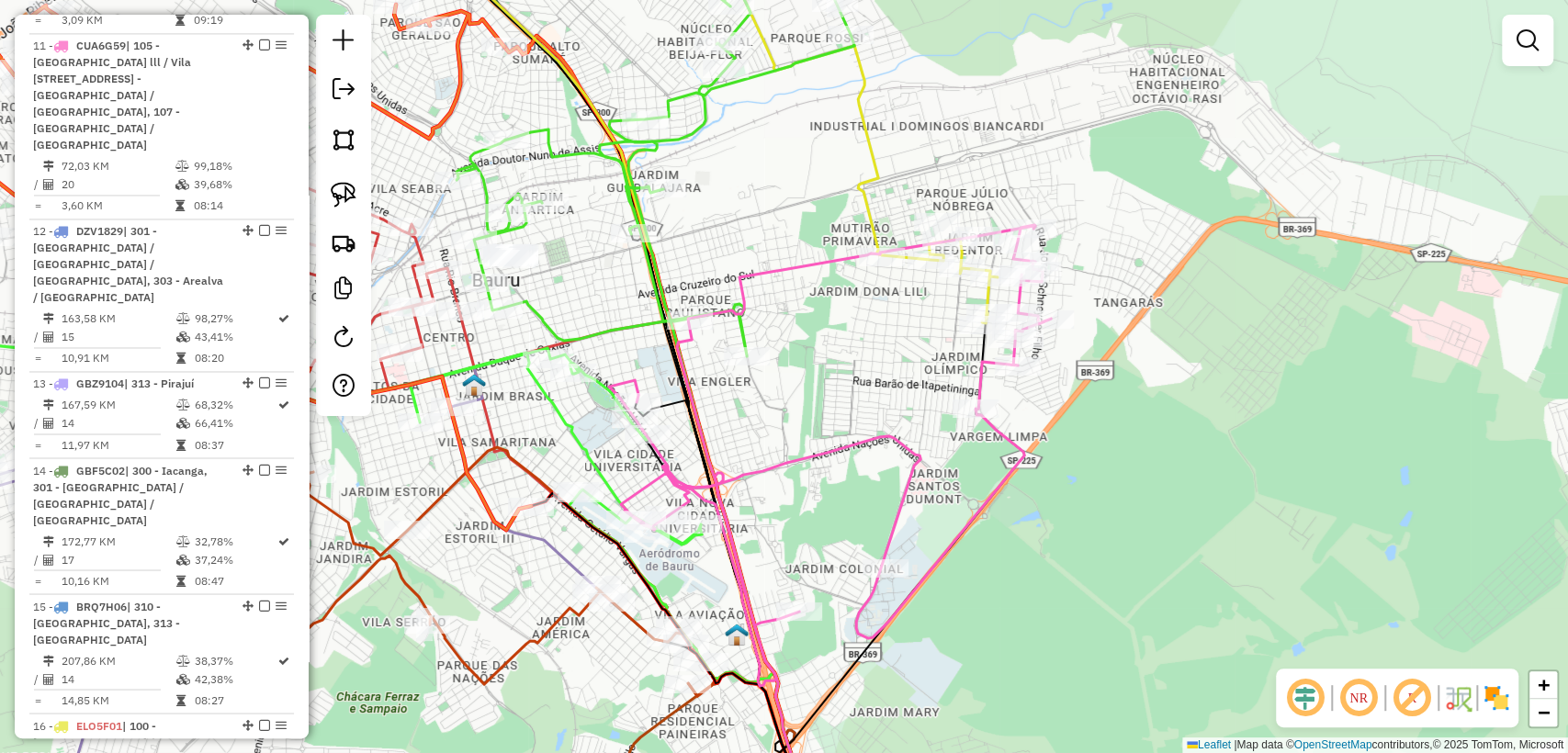
click at [611, 329] on icon at bounding box center [667, 565] width 335 height 527
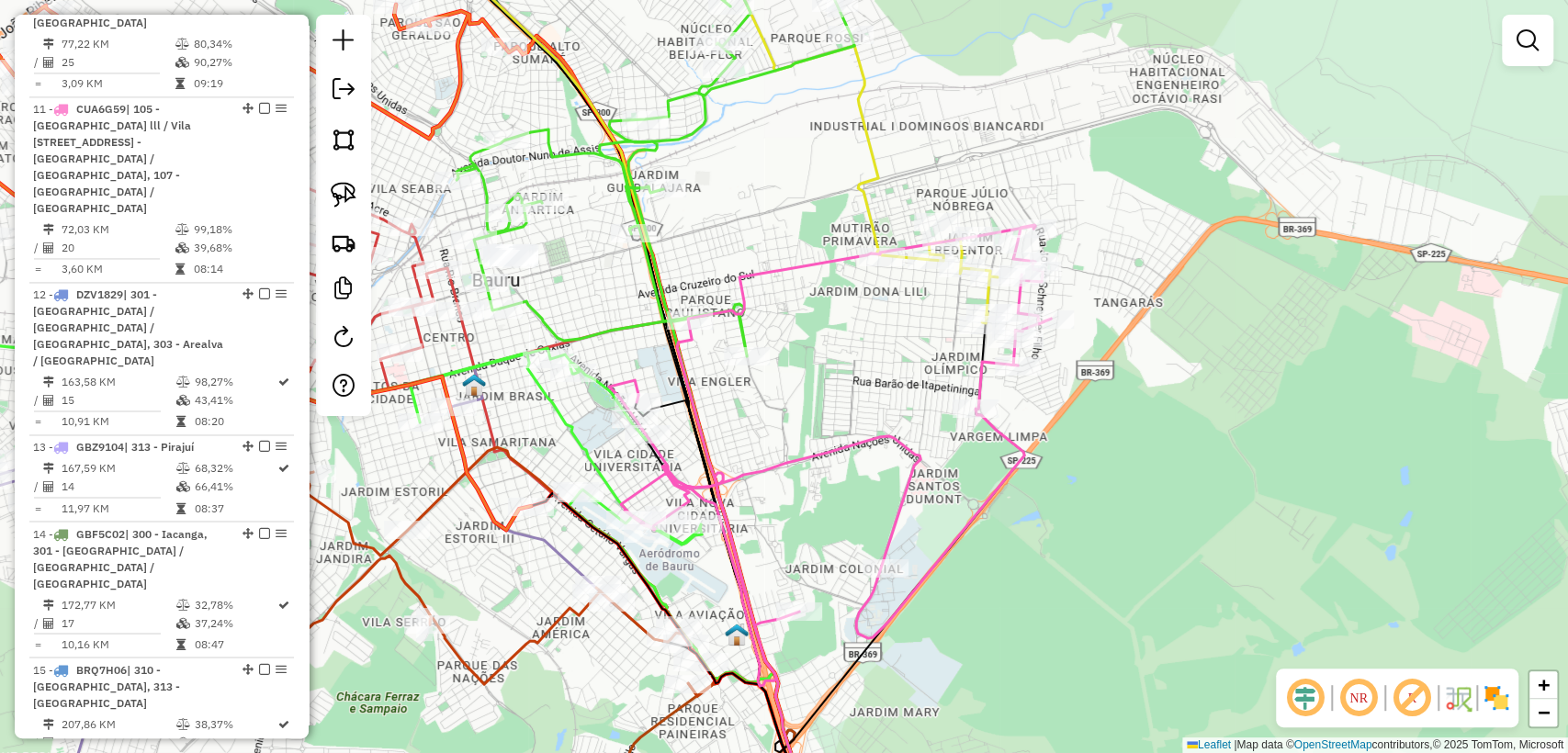
select select "**********"
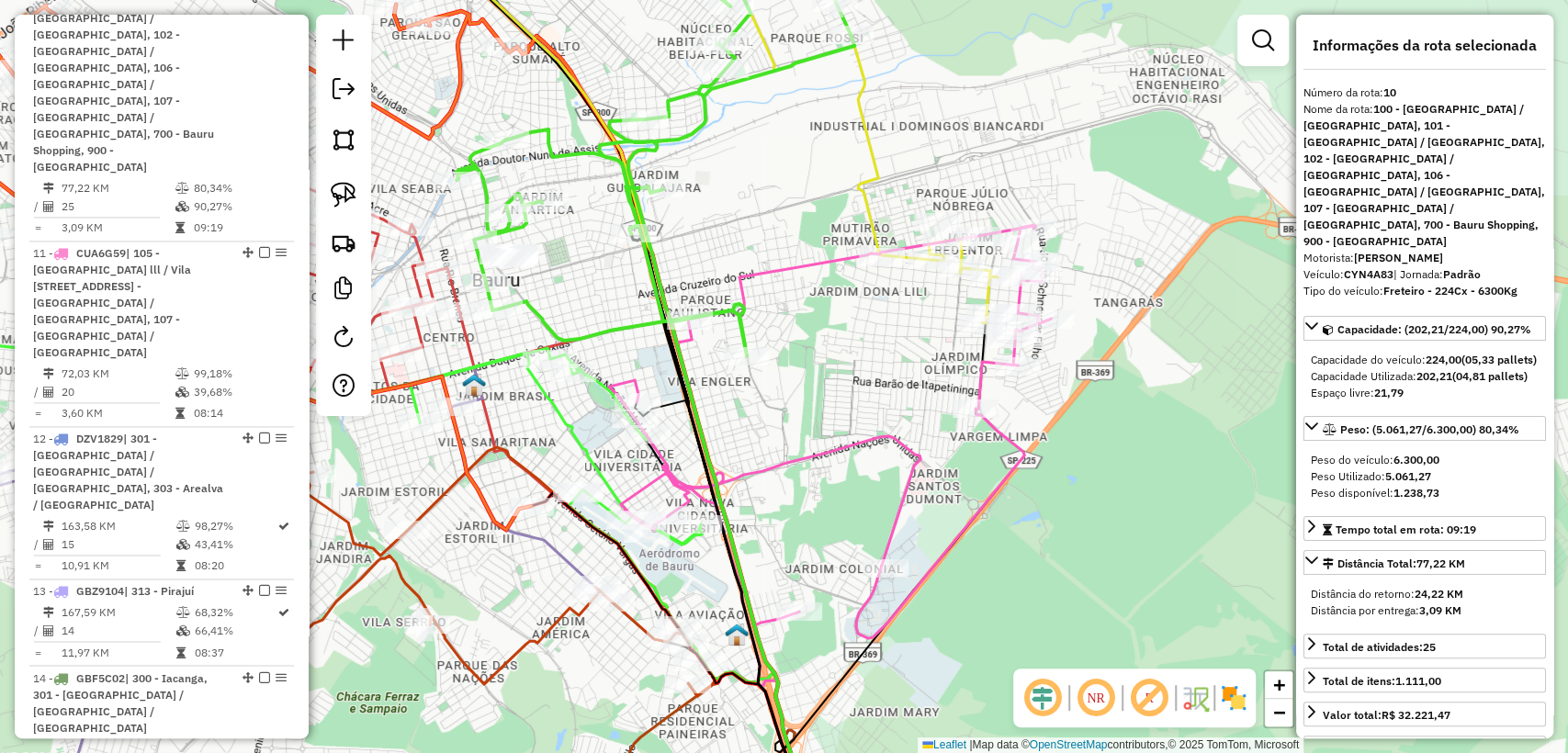
scroll to position [1702, 0]
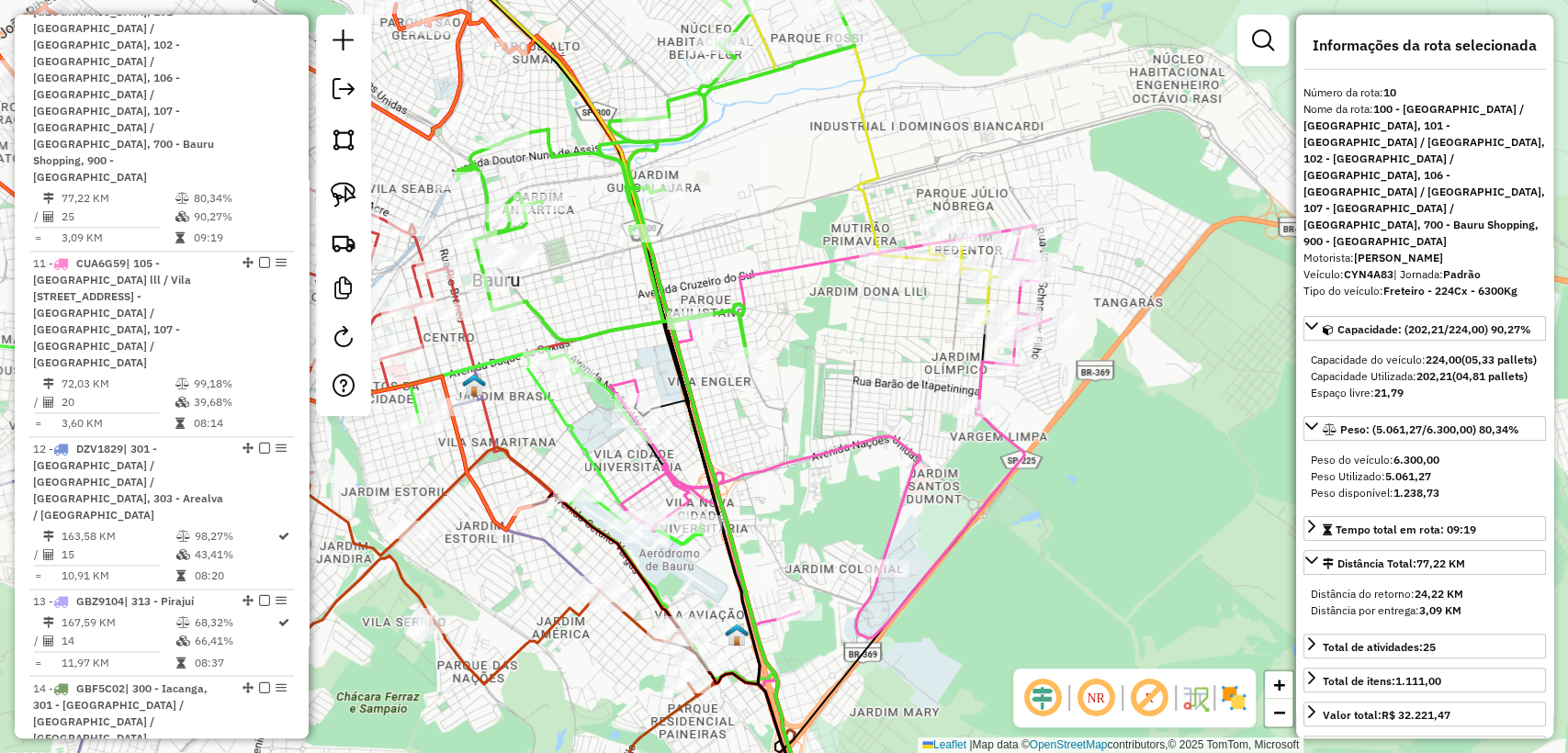
click at [764, 403] on div "Janela de atendimento Grade de atendimento Capacidade Transportadoras Veículos …" at bounding box center [784, 376] width 1568 height 753
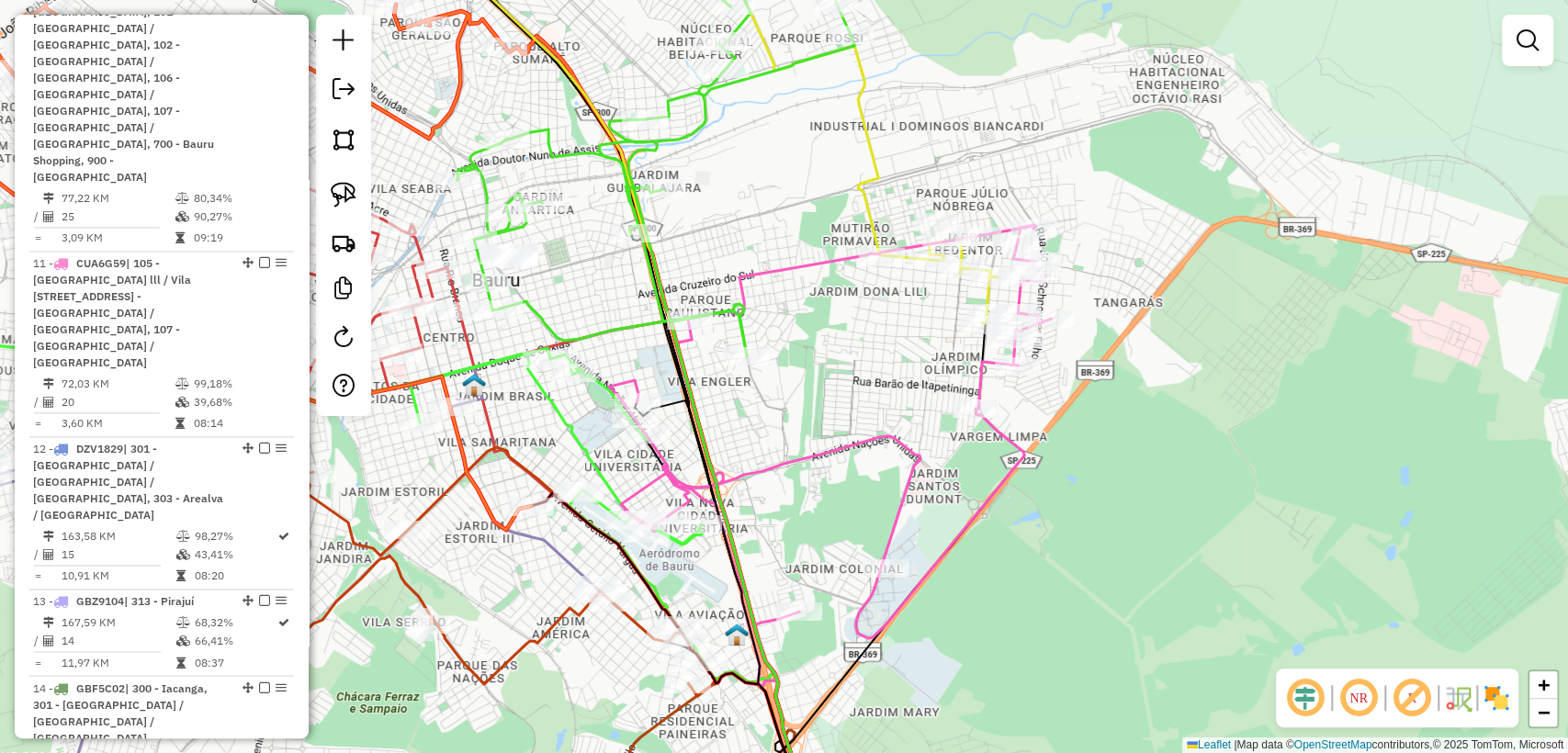
click at [740, 279] on icon at bounding box center [830, 455] width 442 height 461
select select "**********"
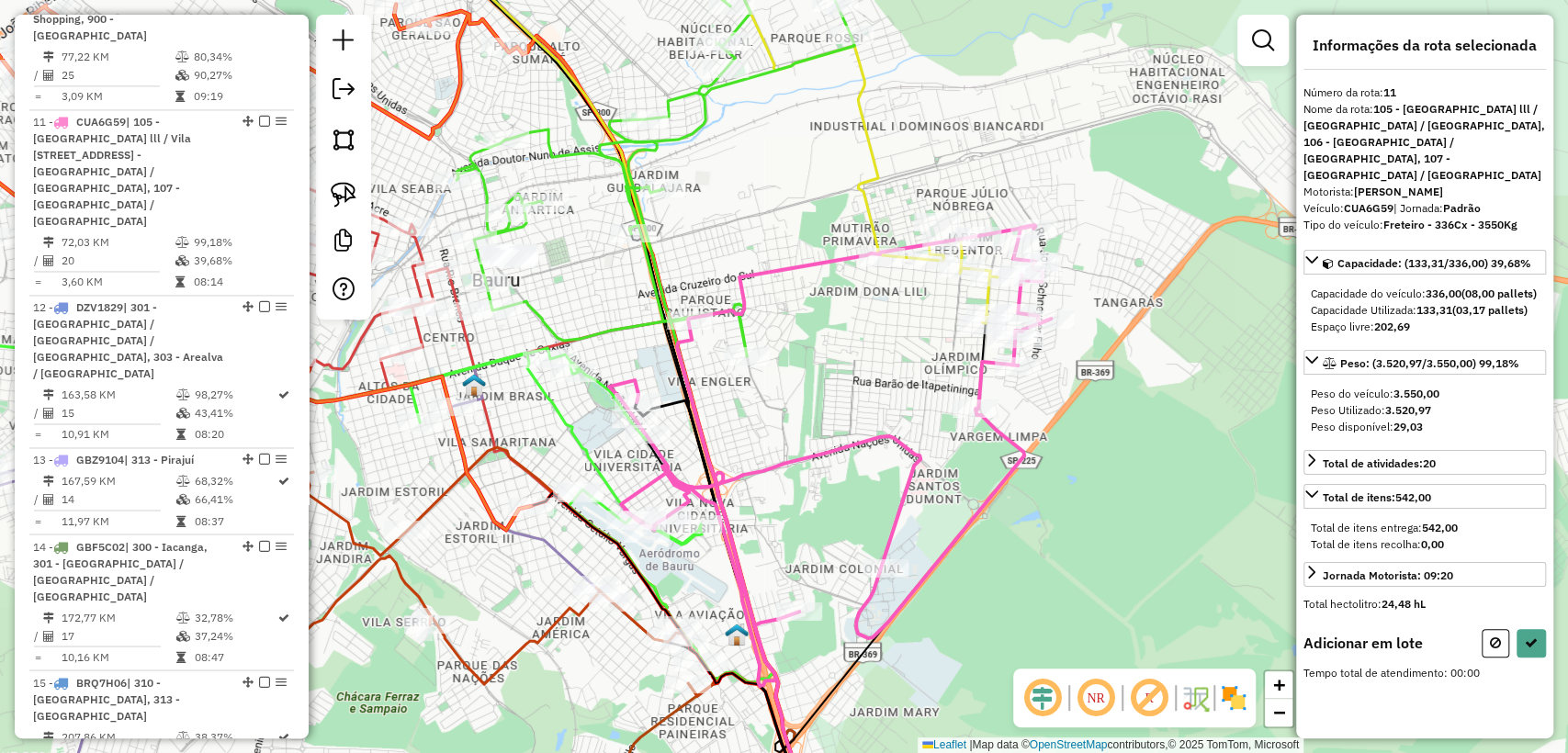
scroll to position [1919, 0]
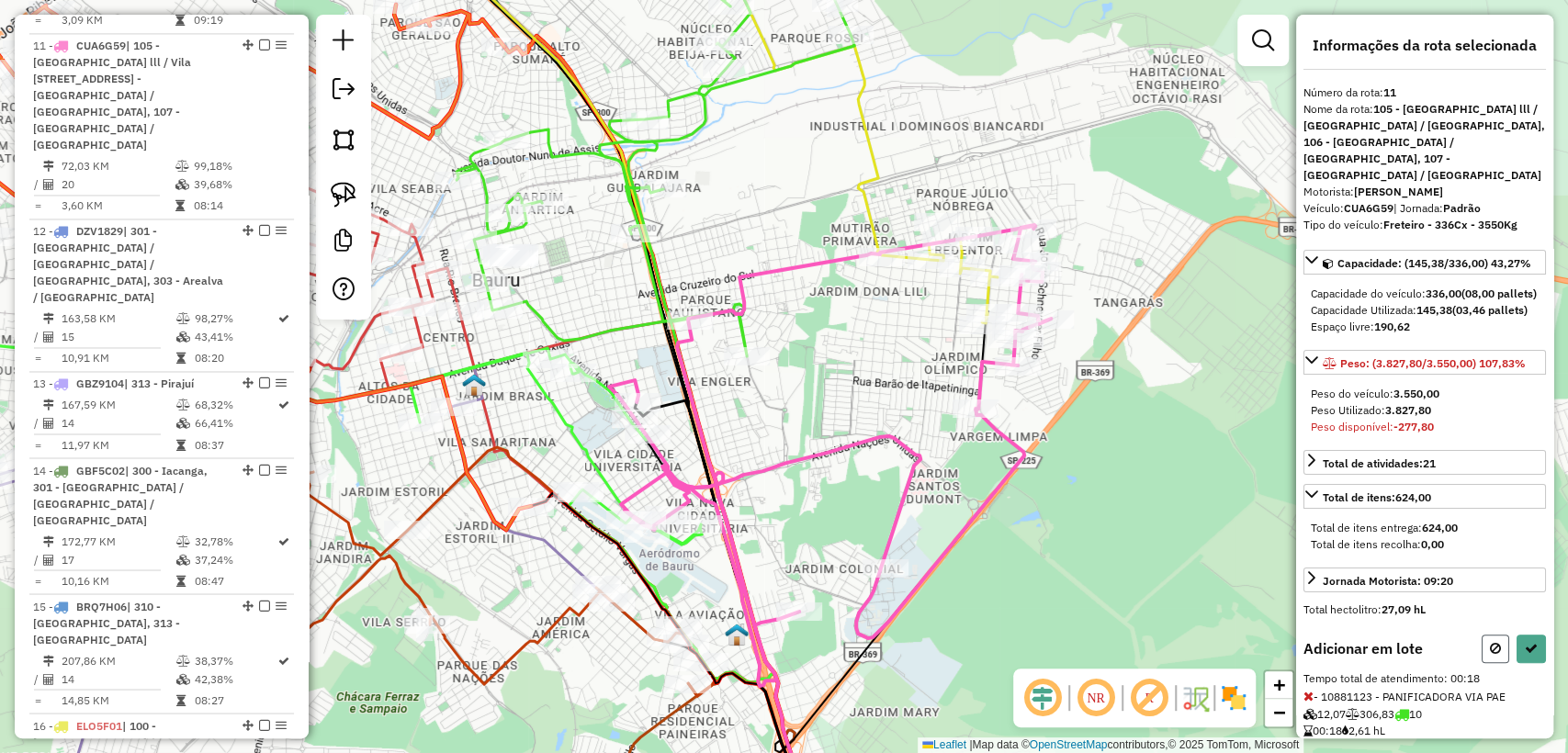
click at [1490, 655] on icon at bounding box center [1495, 647] width 11 height 12
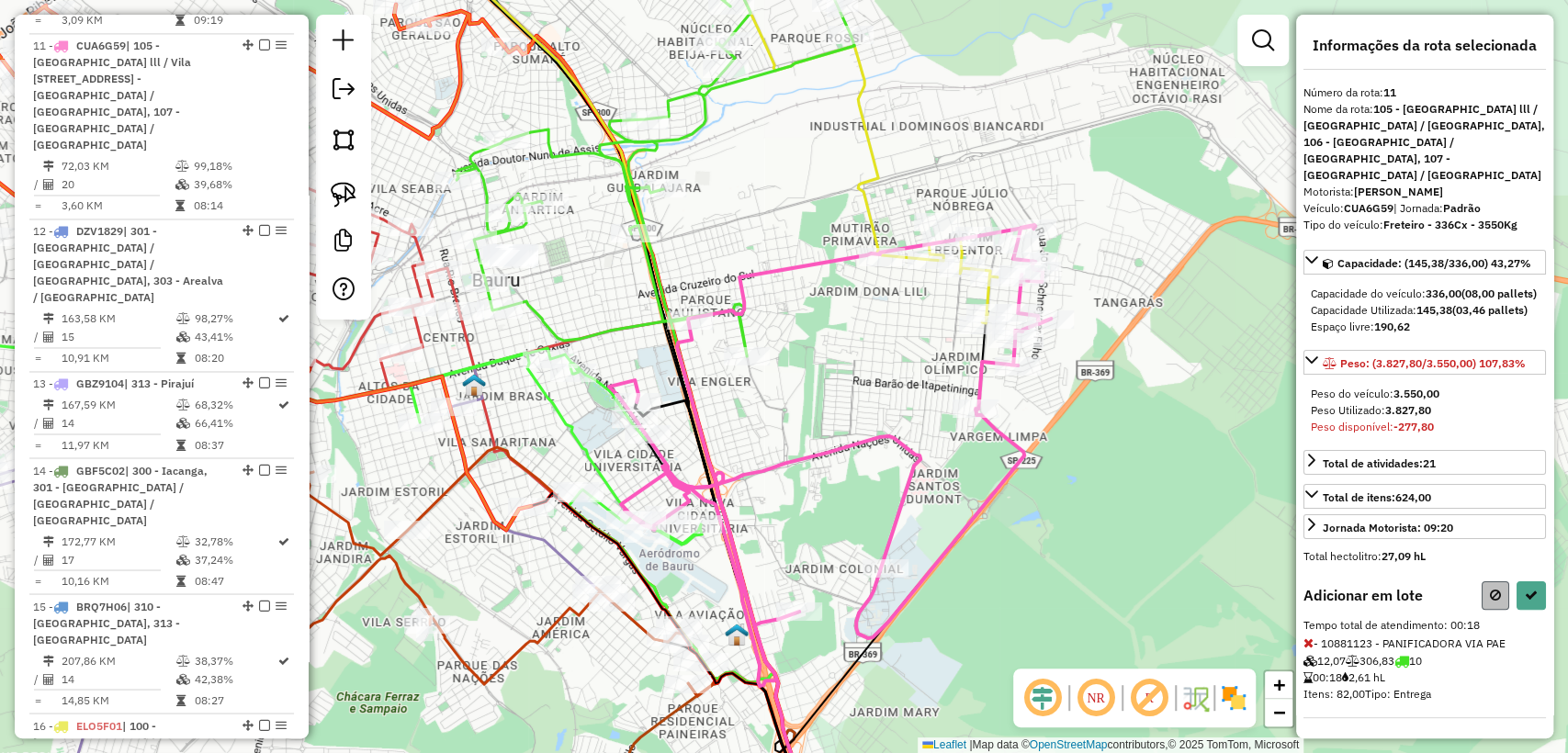
select select "**********"
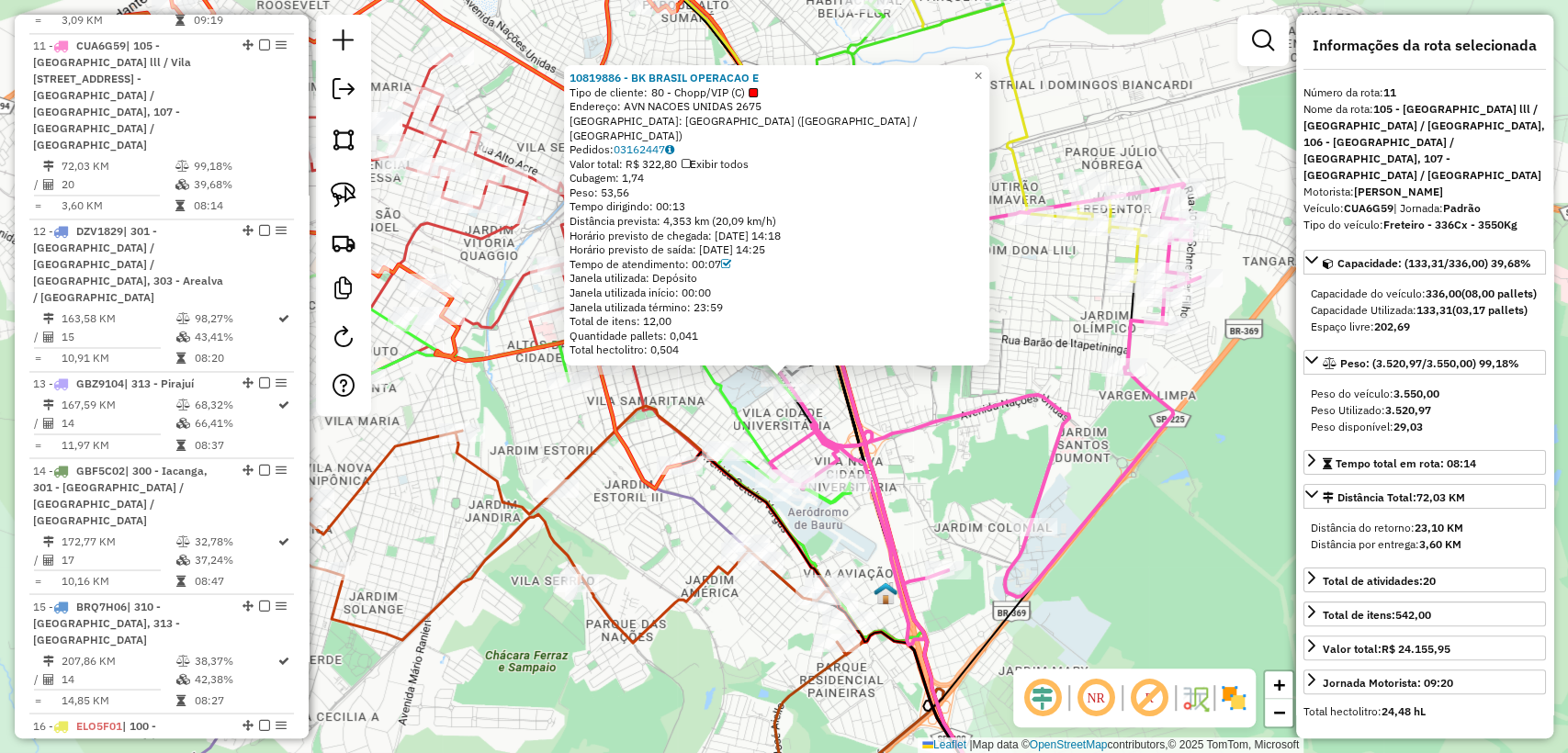
click at [896, 405] on div "10819886 - BK BRASIL OPERACAO E Tipo de cliente: 80 - Chopp/VIP (C) Endereço: A…" at bounding box center [784, 376] width 1568 height 753
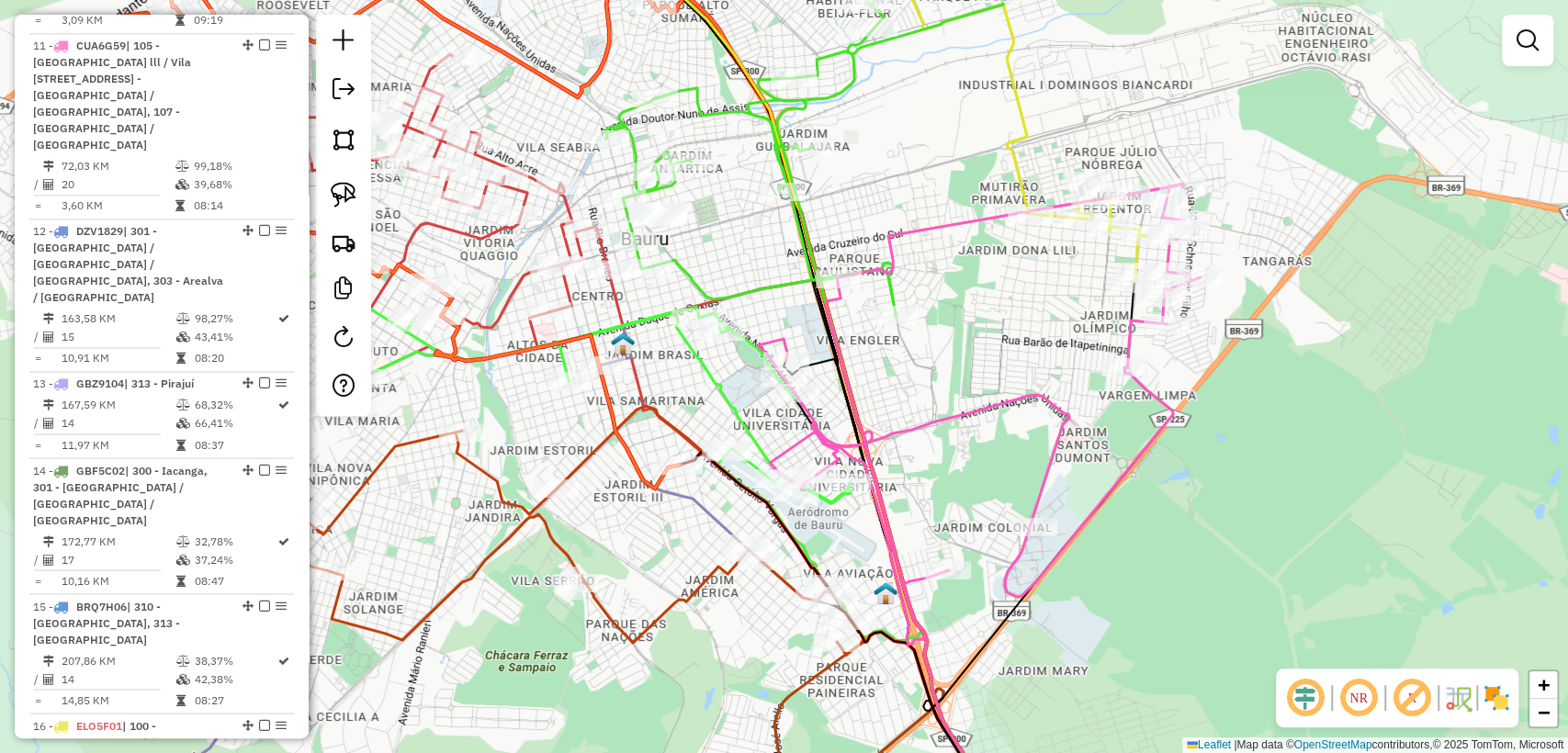
click at [883, 243] on icon at bounding box center [979, 414] width 442 height 461
select select "**********"
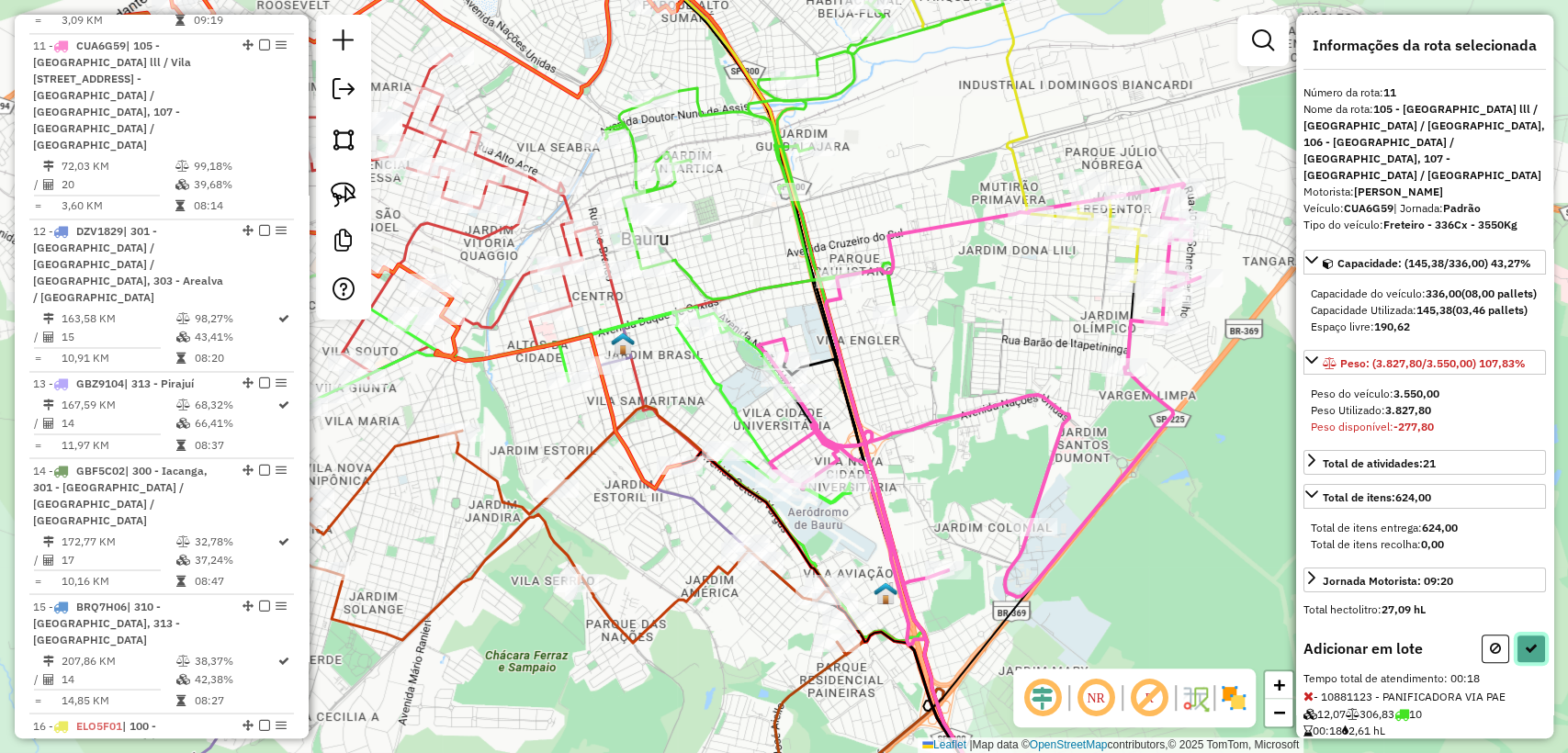
click at [1531, 655] on icon at bounding box center [1531, 647] width 12 height 12
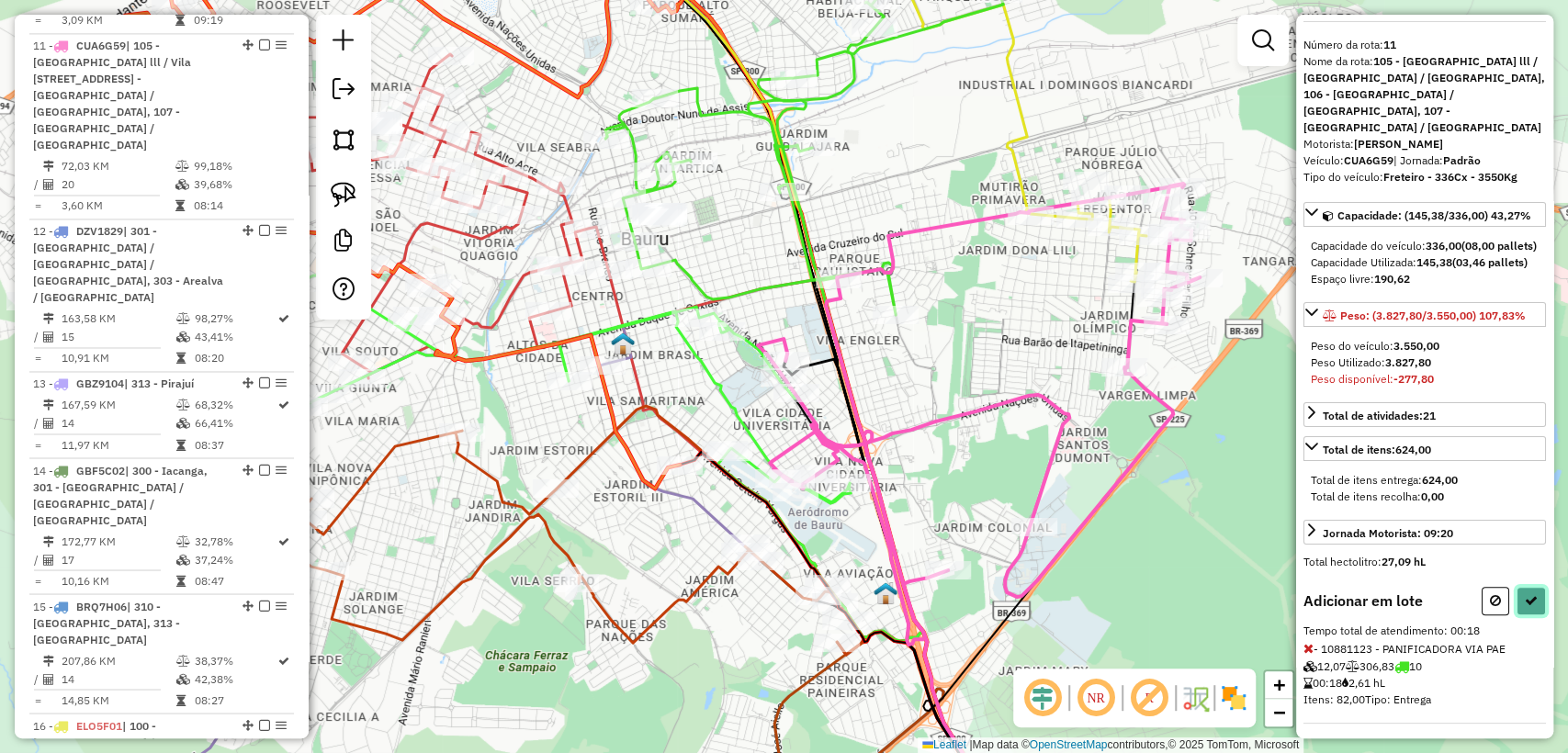
scroll to position [69, 0]
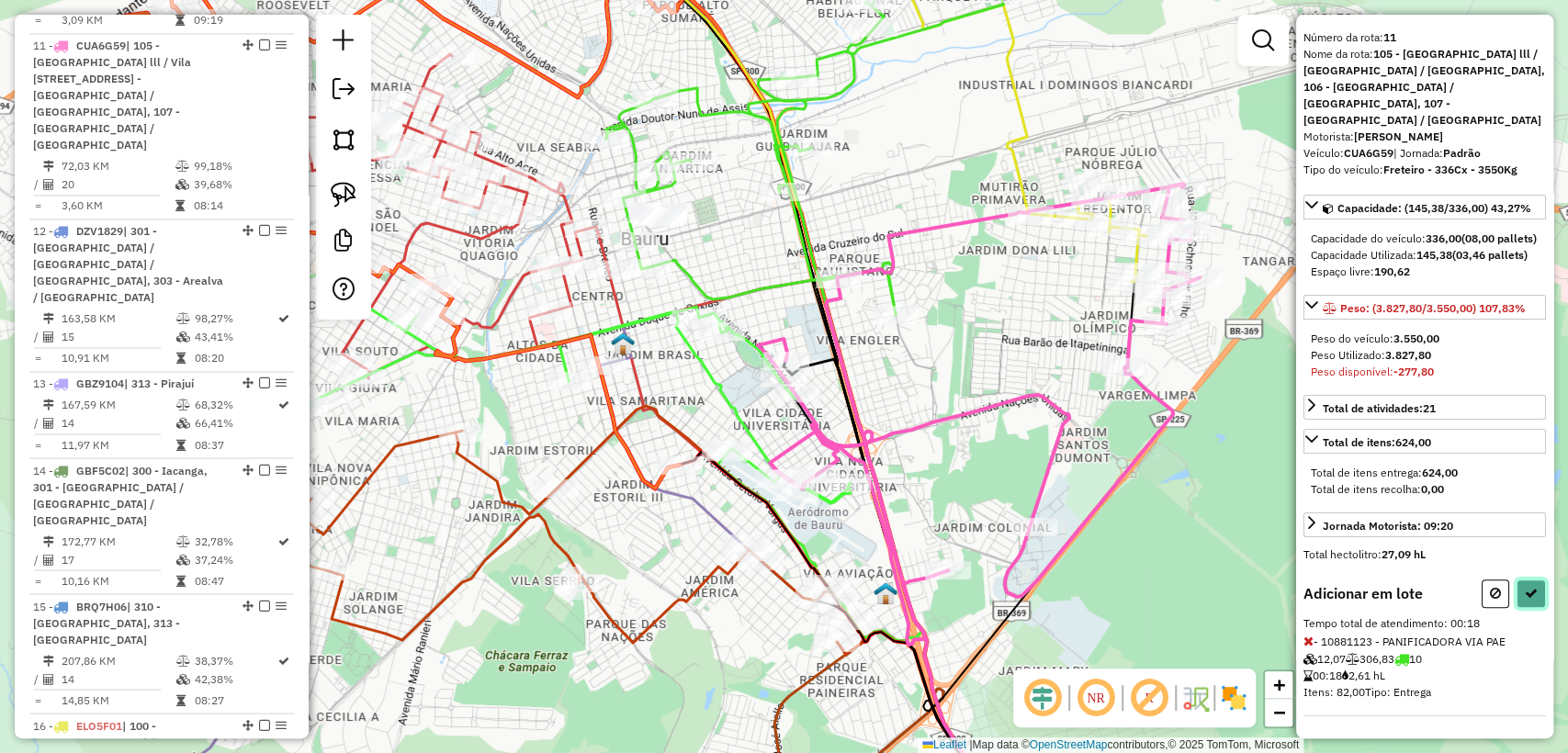
click at [1525, 596] on icon at bounding box center [1531, 593] width 12 height 12
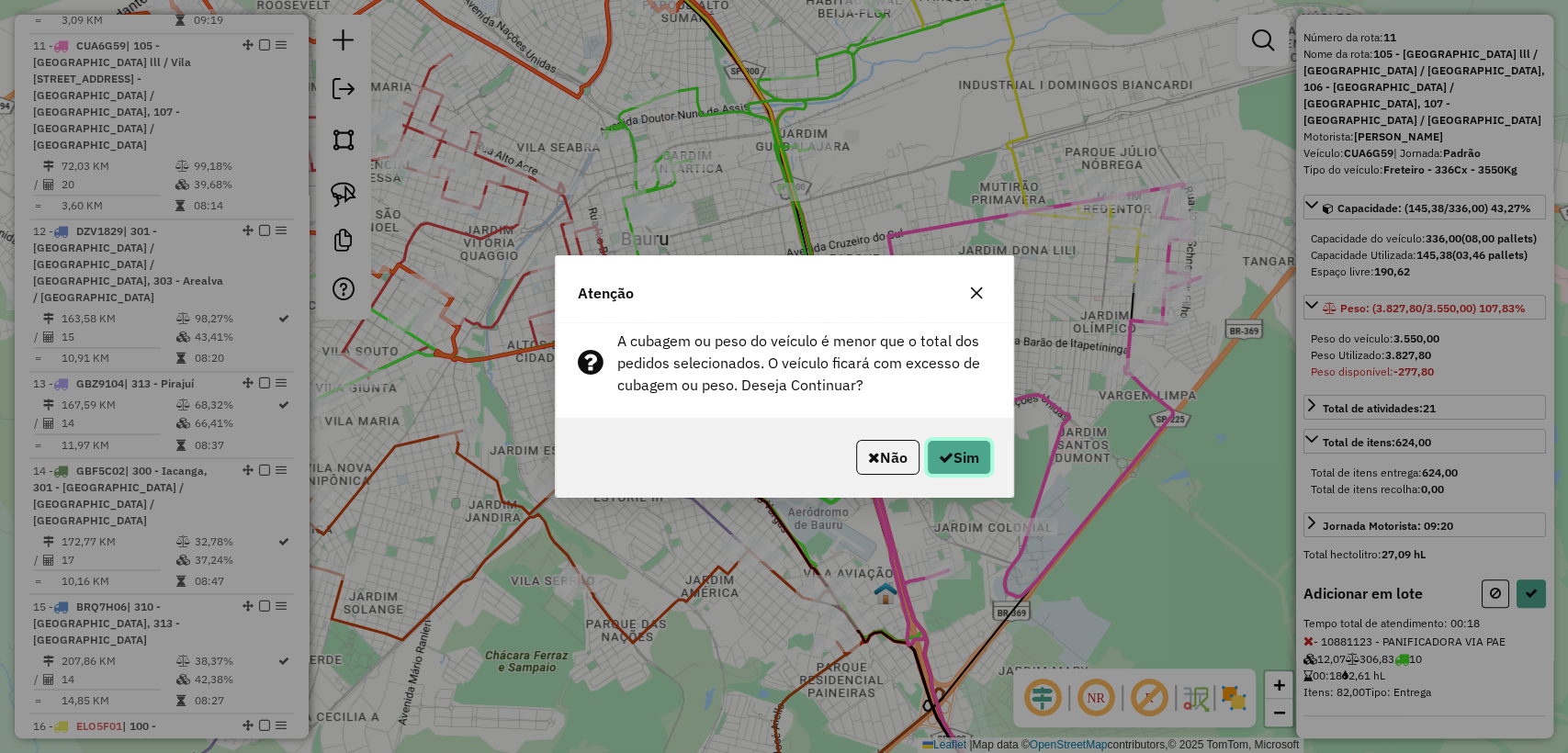
click at [958, 450] on button "Sim" at bounding box center [959, 457] width 64 height 35
select select "**********"
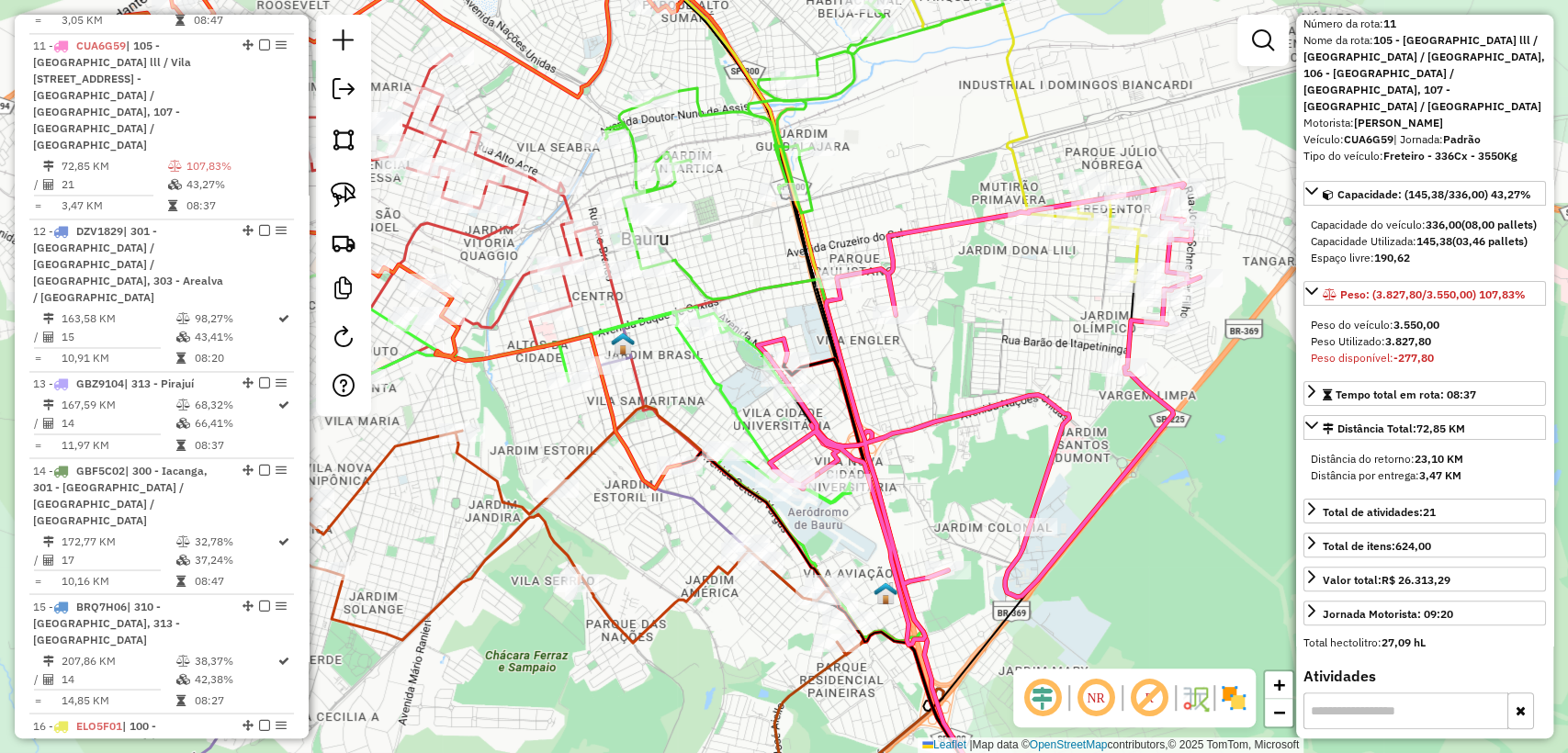
click at [748, 295] on icon at bounding box center [829, 545] width 361 height 569
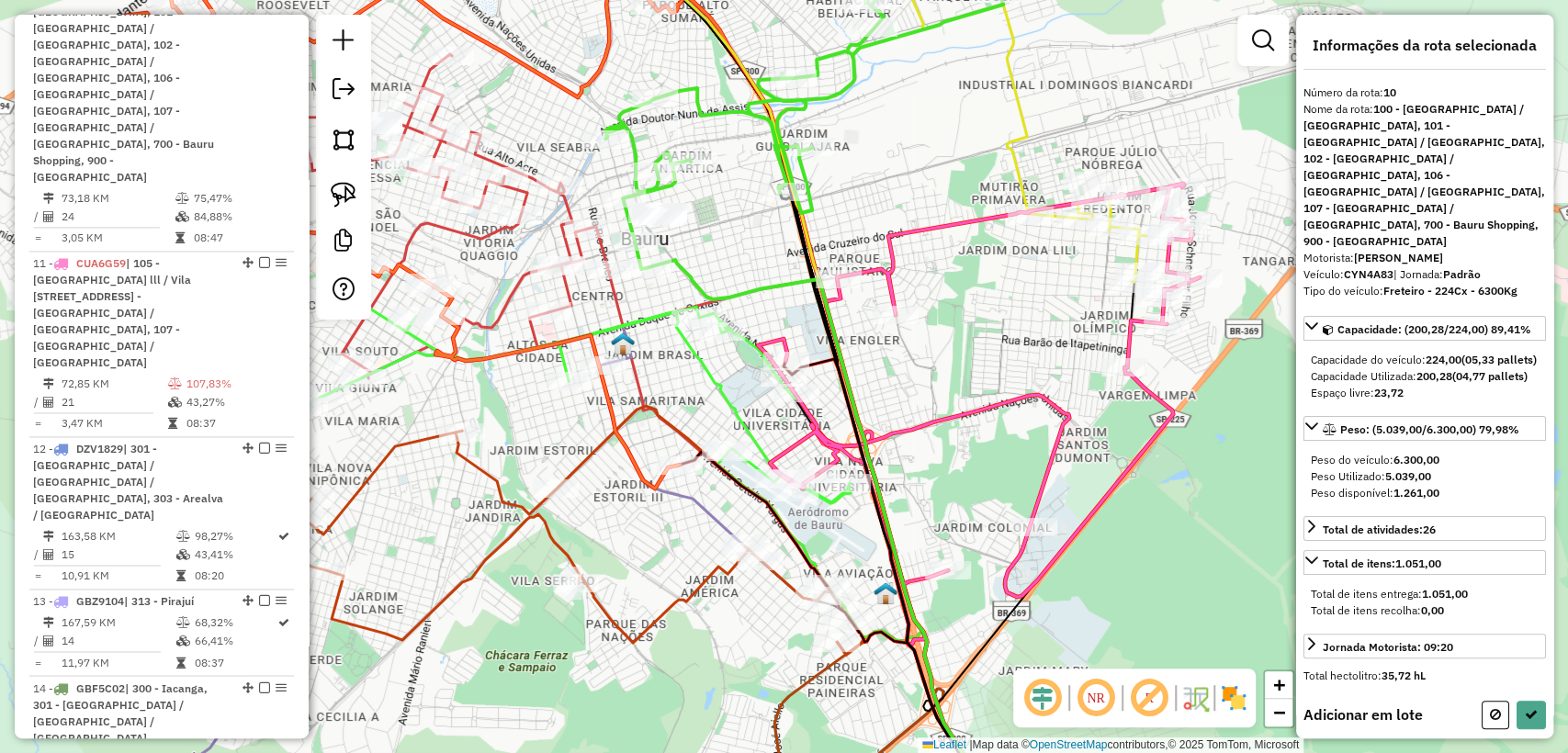
scroll to position [204, 0]
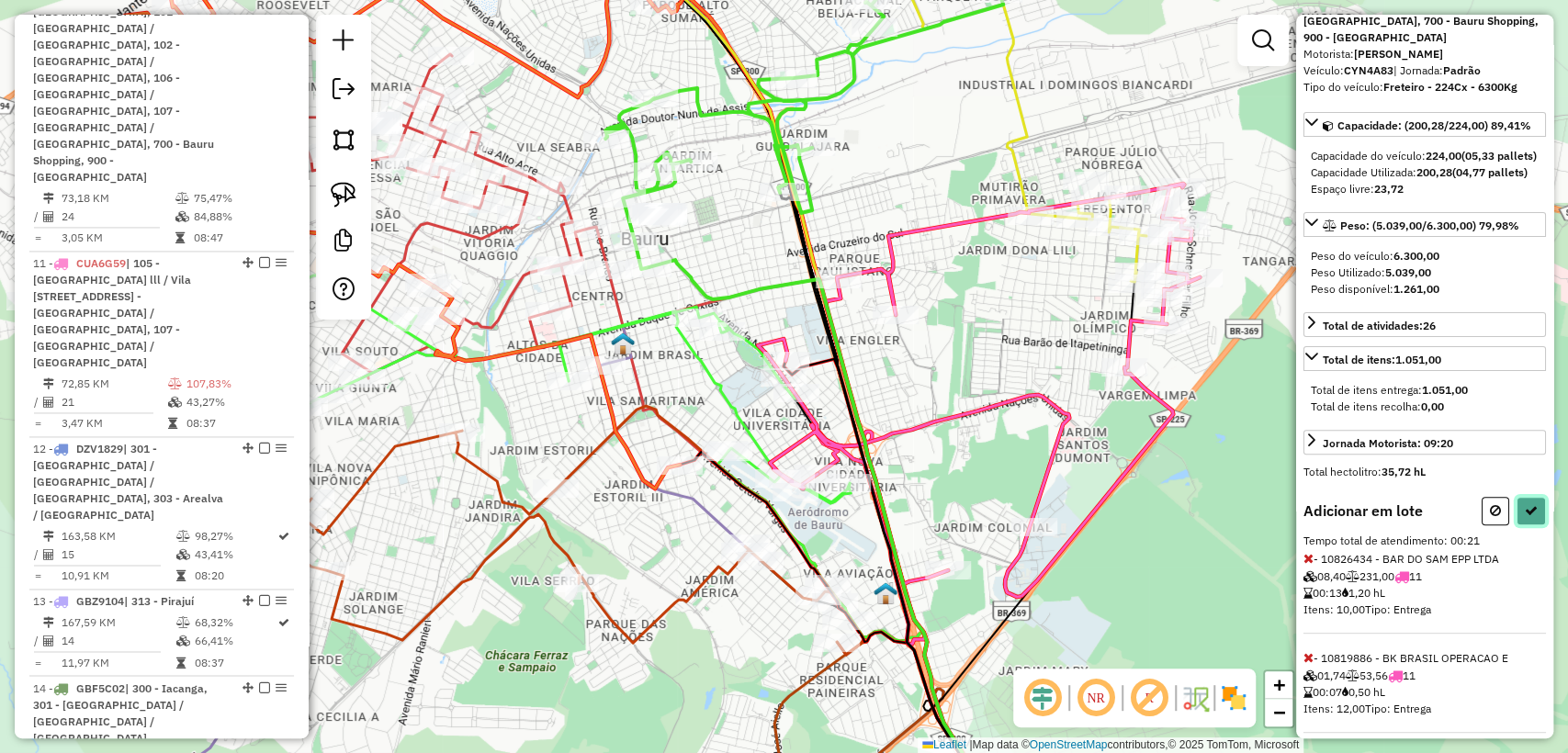
click at [1532, 516] on button at bounding box center [1531, 511] width 30 height 29
select select "**********"
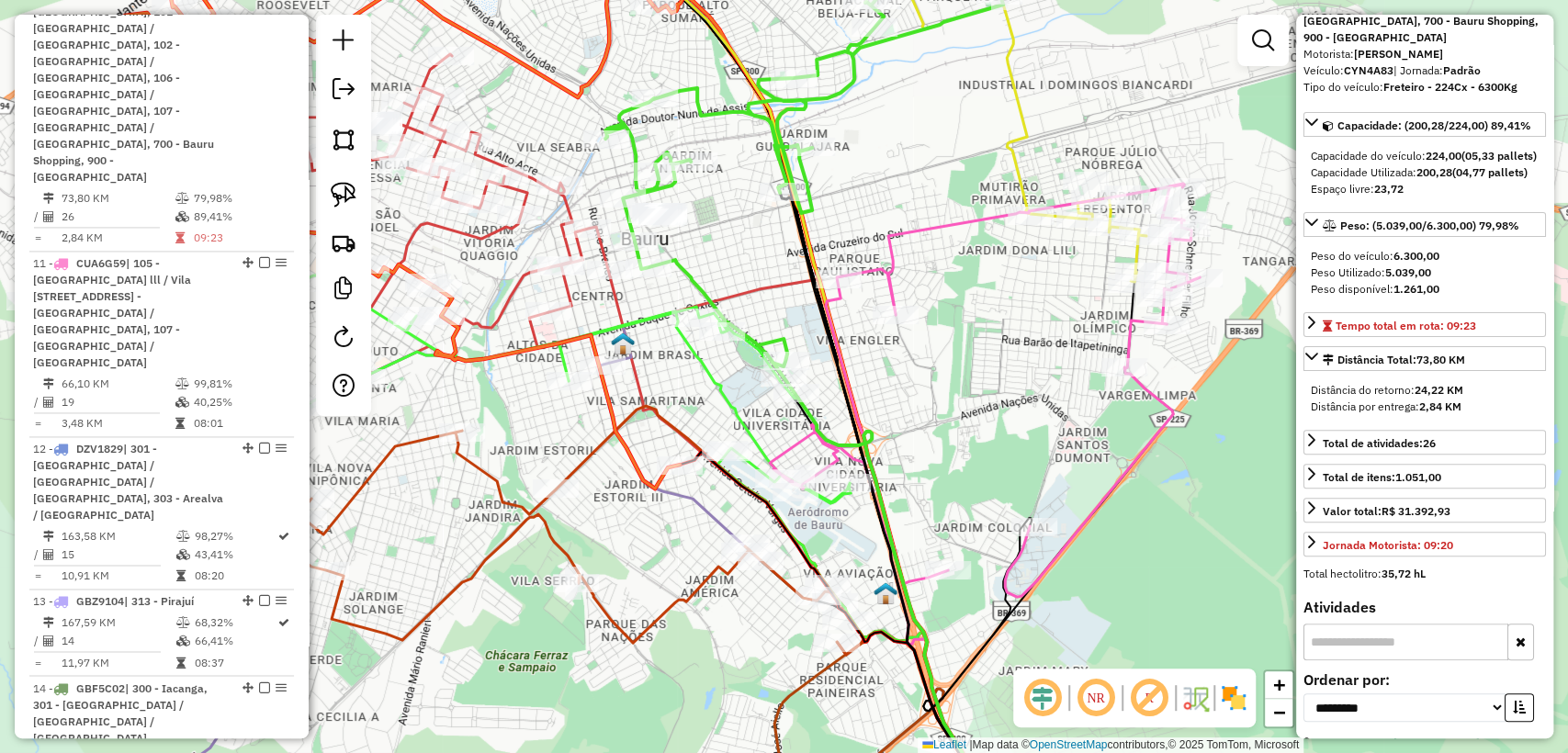
click at [891, 273] on icon at bounding box center [984, 414] width 429 height 461
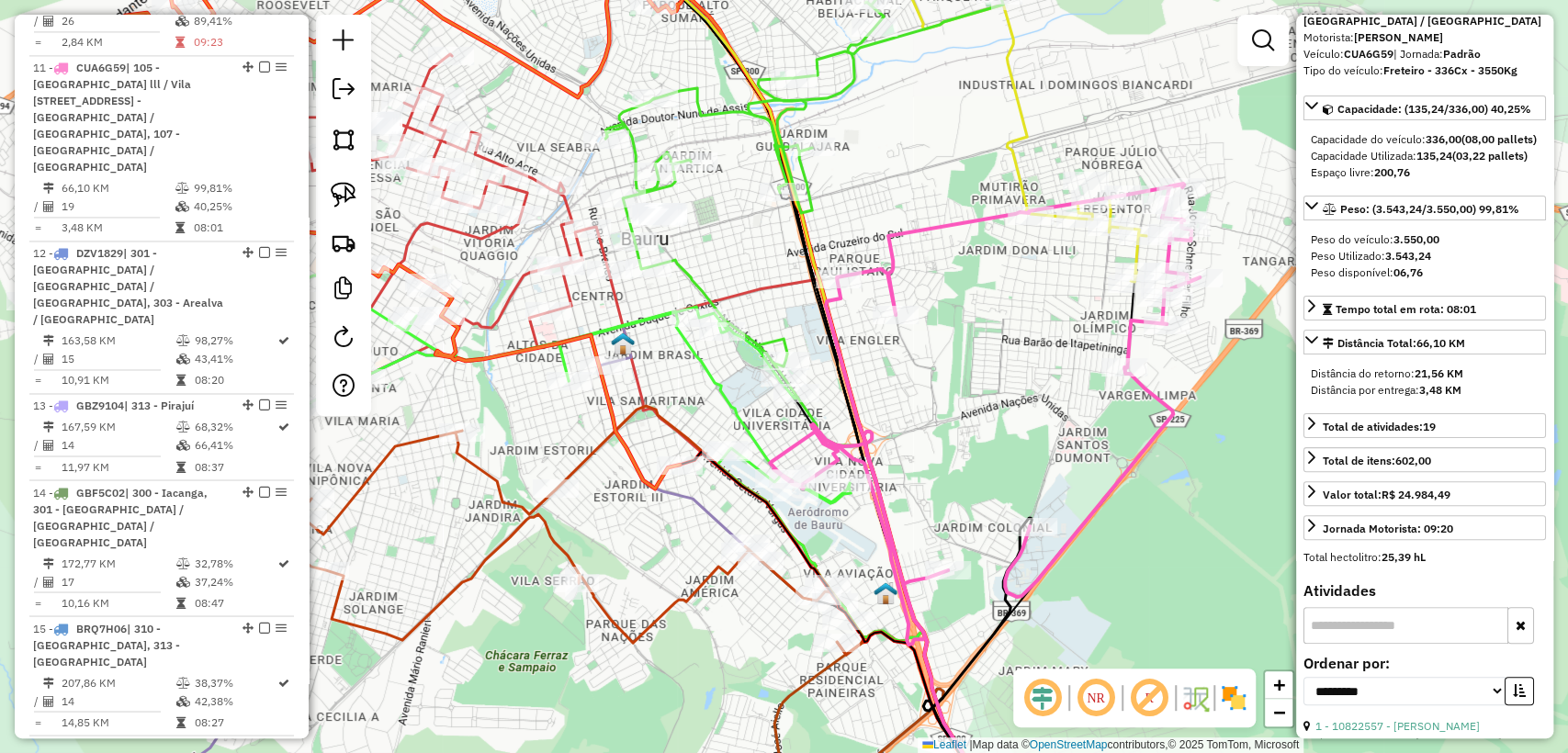
scroll to position [1919, 0]
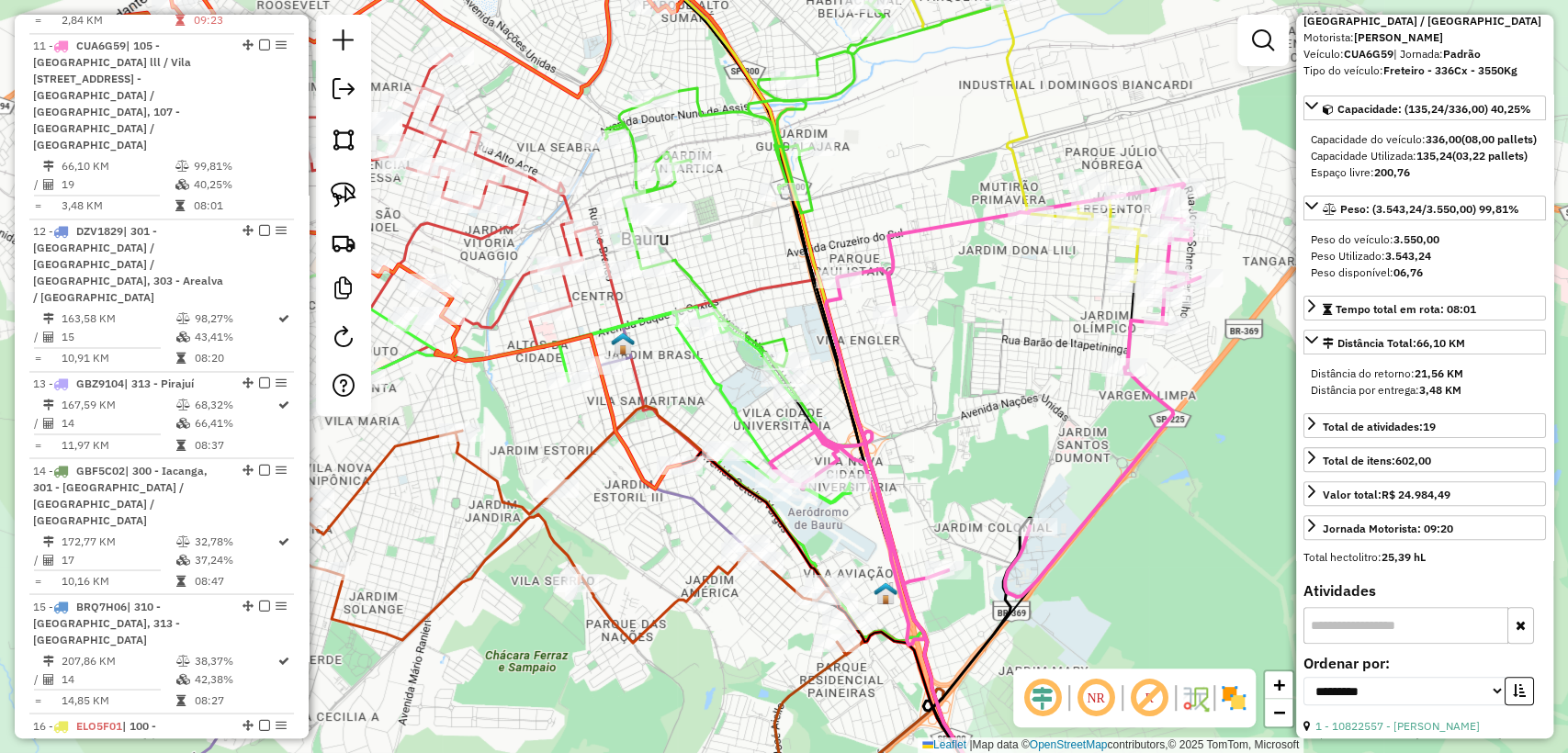
click at [754, 337] on icon at bounding box center [804, 151] width 398 height 452
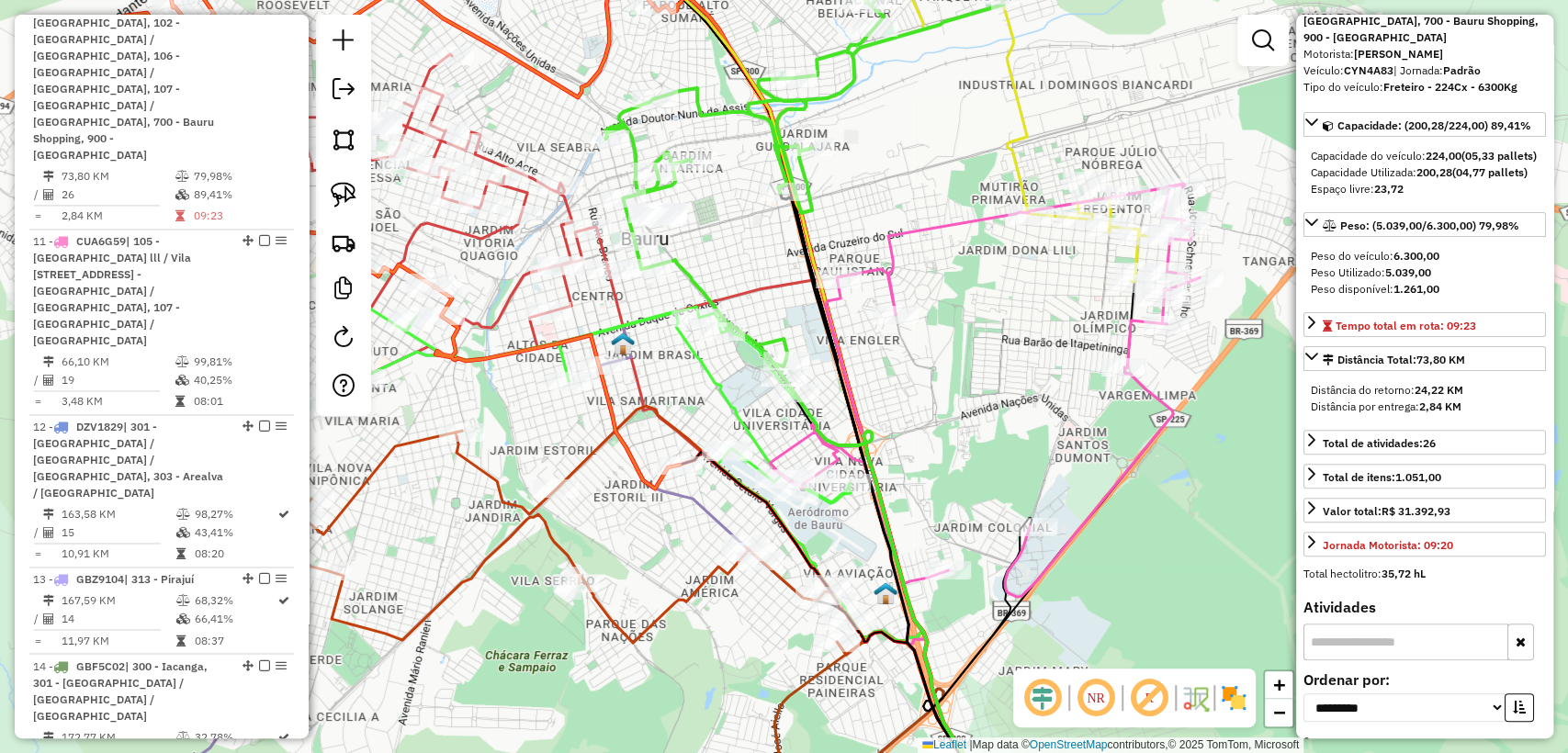
scroll to position [1702, 0]
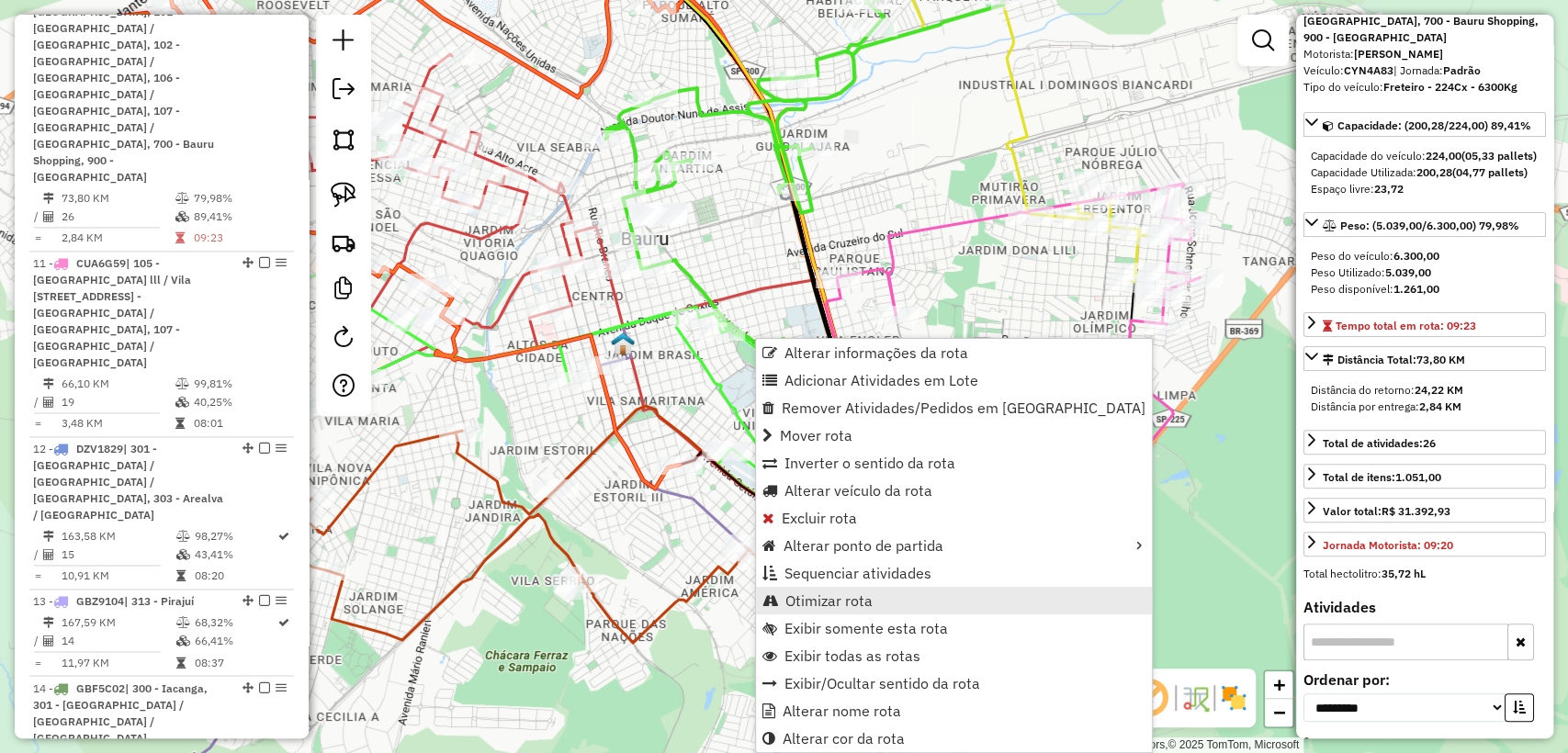
click at [840, 602] on span "Otimizar rota" at bounding box center [828, 600] width 87 height 14
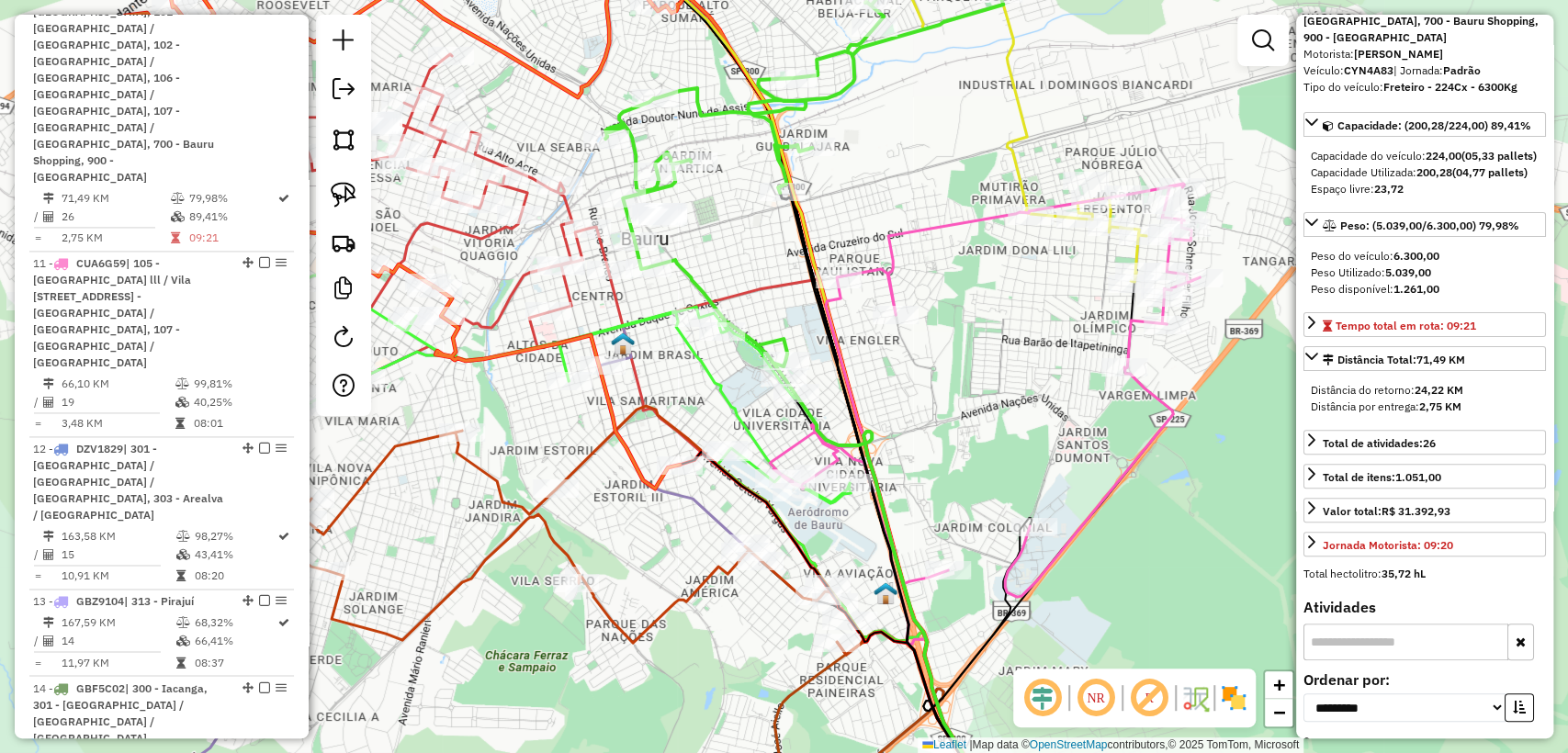
click at [796, 449] on icon at bounding box center [984, 414] width 429 height 461
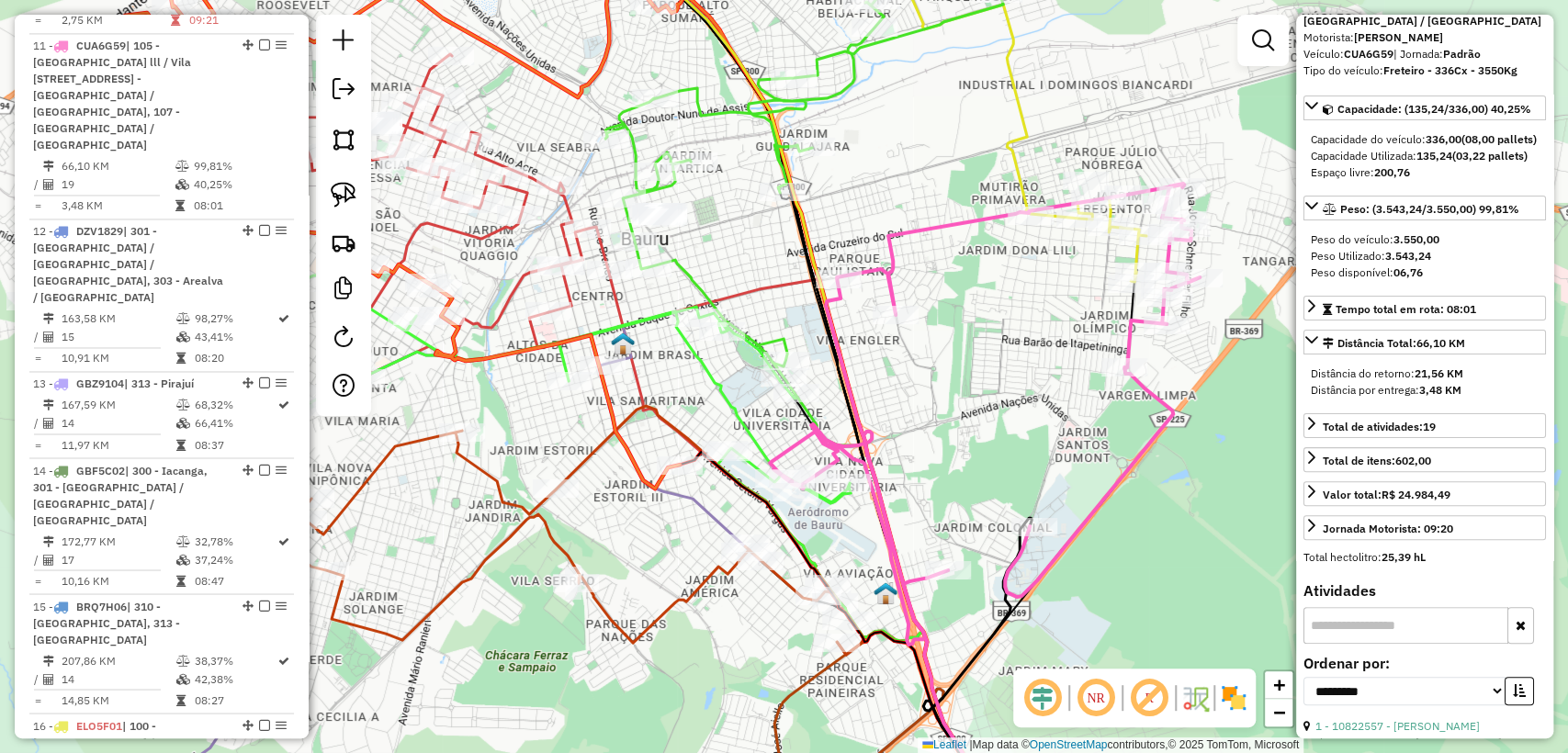
scroll to position [0, 0]
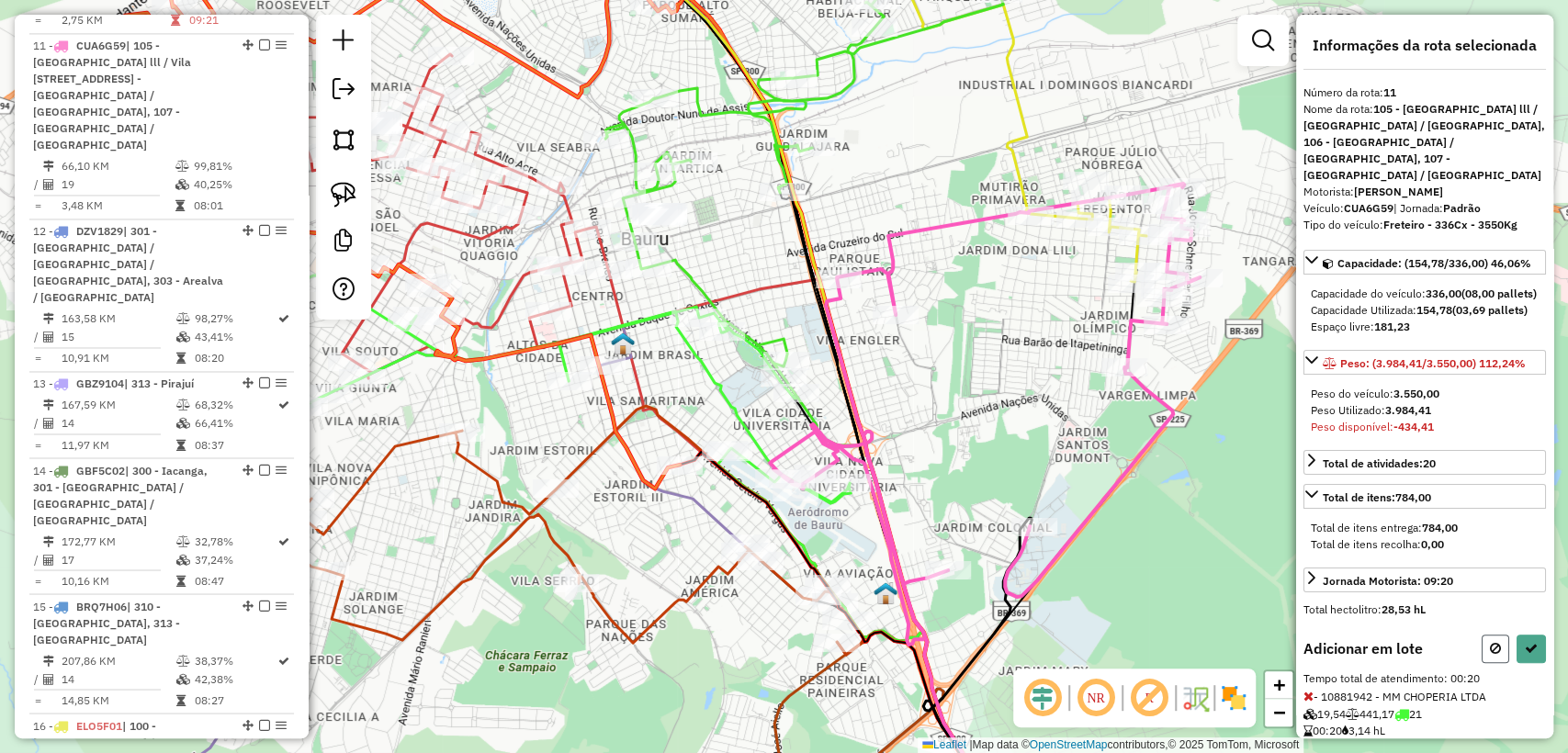
click at [1490, 655] on icon at bounding box center [1495, 647] width 11 height 12
select select "**********"
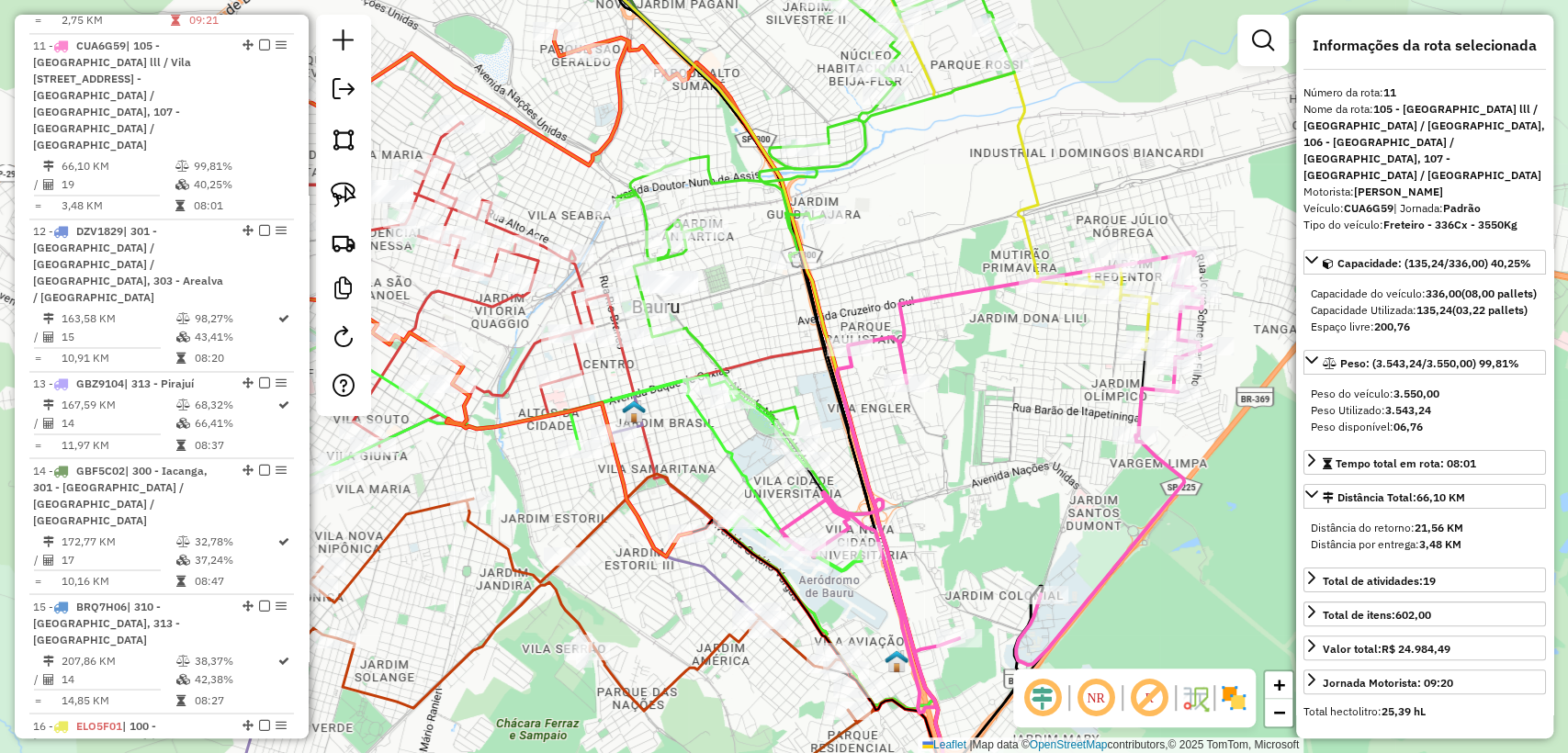
drag, startPoint x: 935, startPoint y: 393, endPoint x: 946, endPoint y: 458, distance: 65.9
click at [946, 458] on div "Janela de atendimento Grade de atendimento Capacidade Transportadoras Veículos …" at bounding box center [784, 376] width 1568 height 753
click at [1023, 228] on icon at bounding box center [948, 137] width 418 height 425
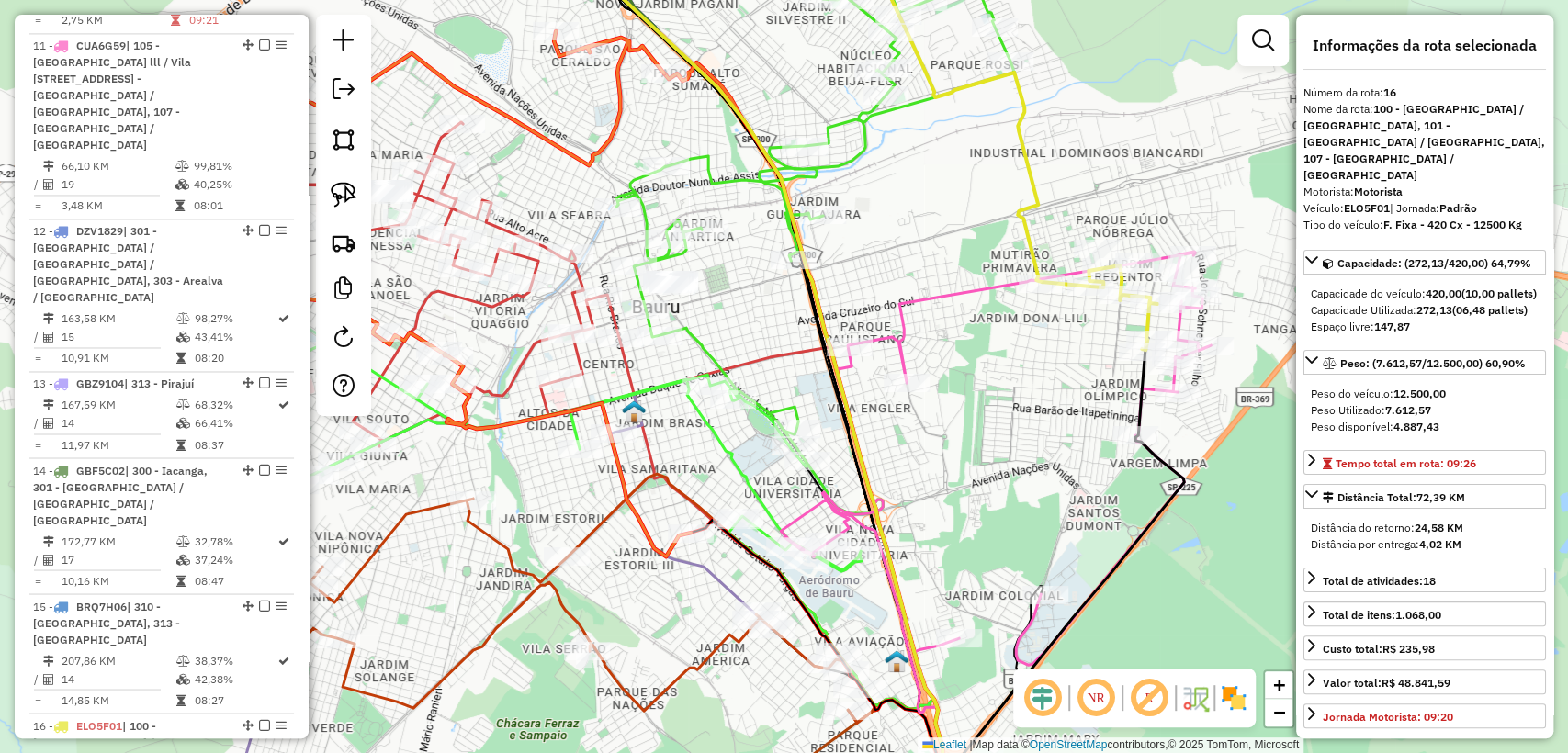
scroll to position [2500, 0]
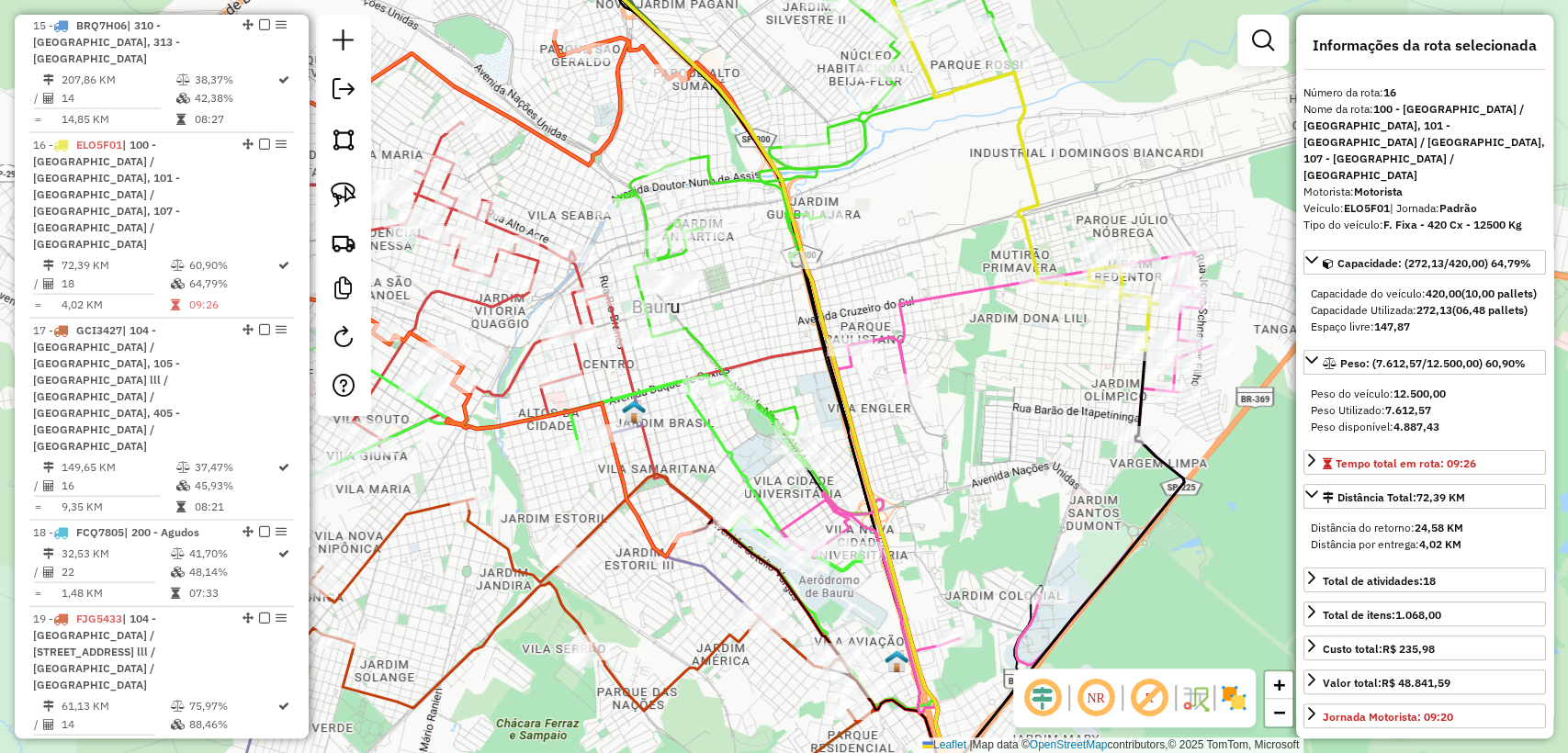
click at [861, 135] on icon at bounding box center [828, 185] width 424 height 521
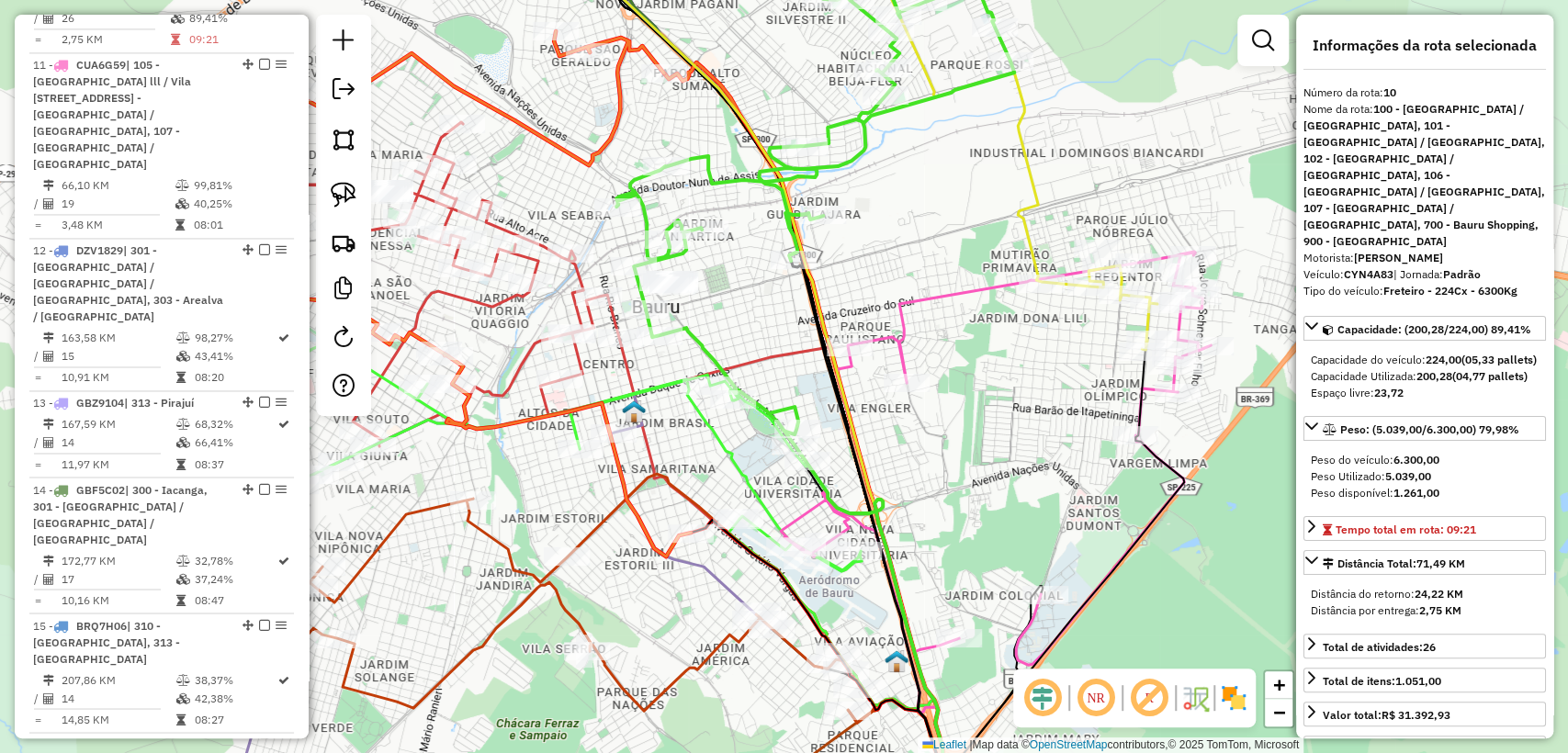
scroll to position [1702, 0]
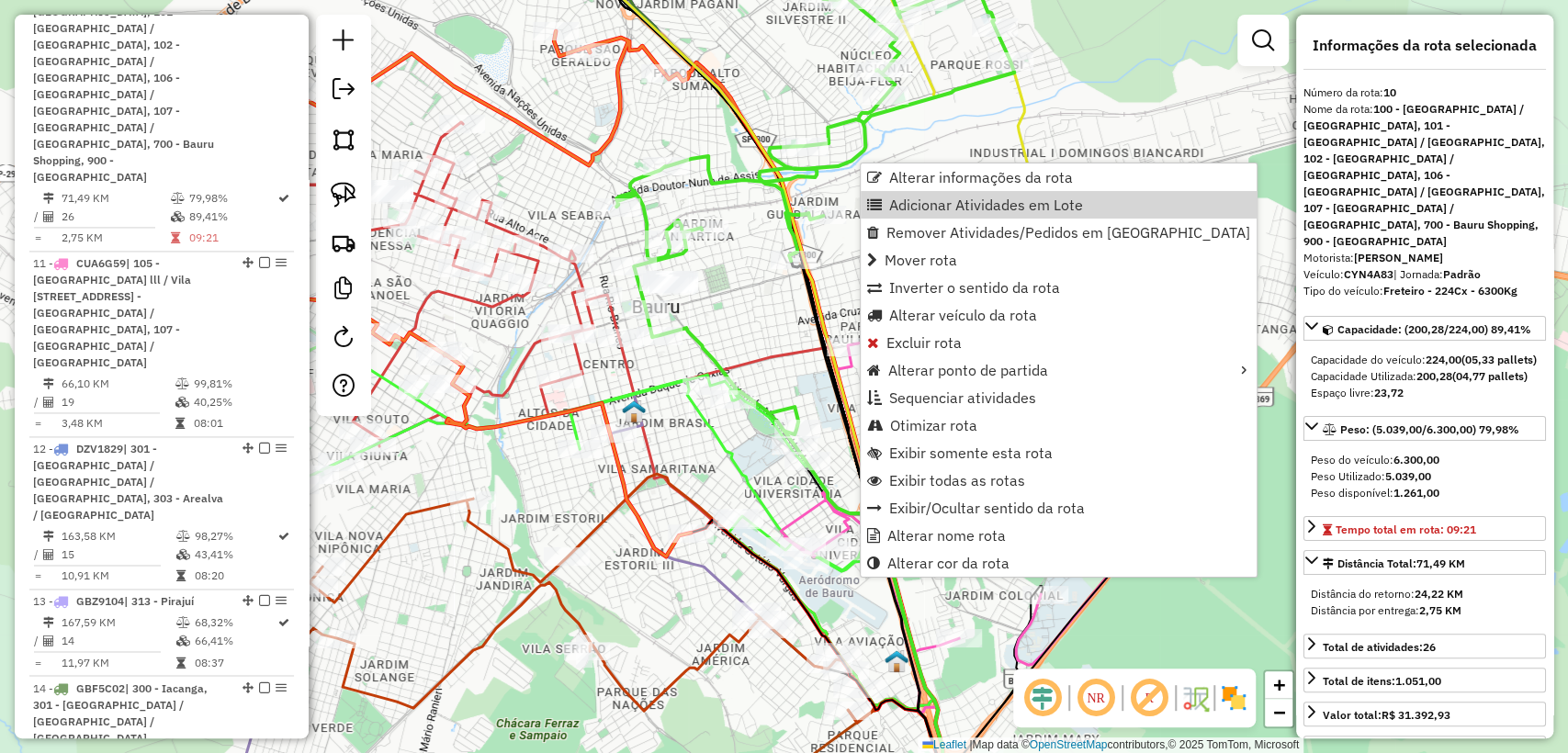
click at [743, 322] on div "Janela de atendimento Grade de atendimento Capacidade Transportadoras Veículos …" at bounding box center [784, 376] width 1568 height 753
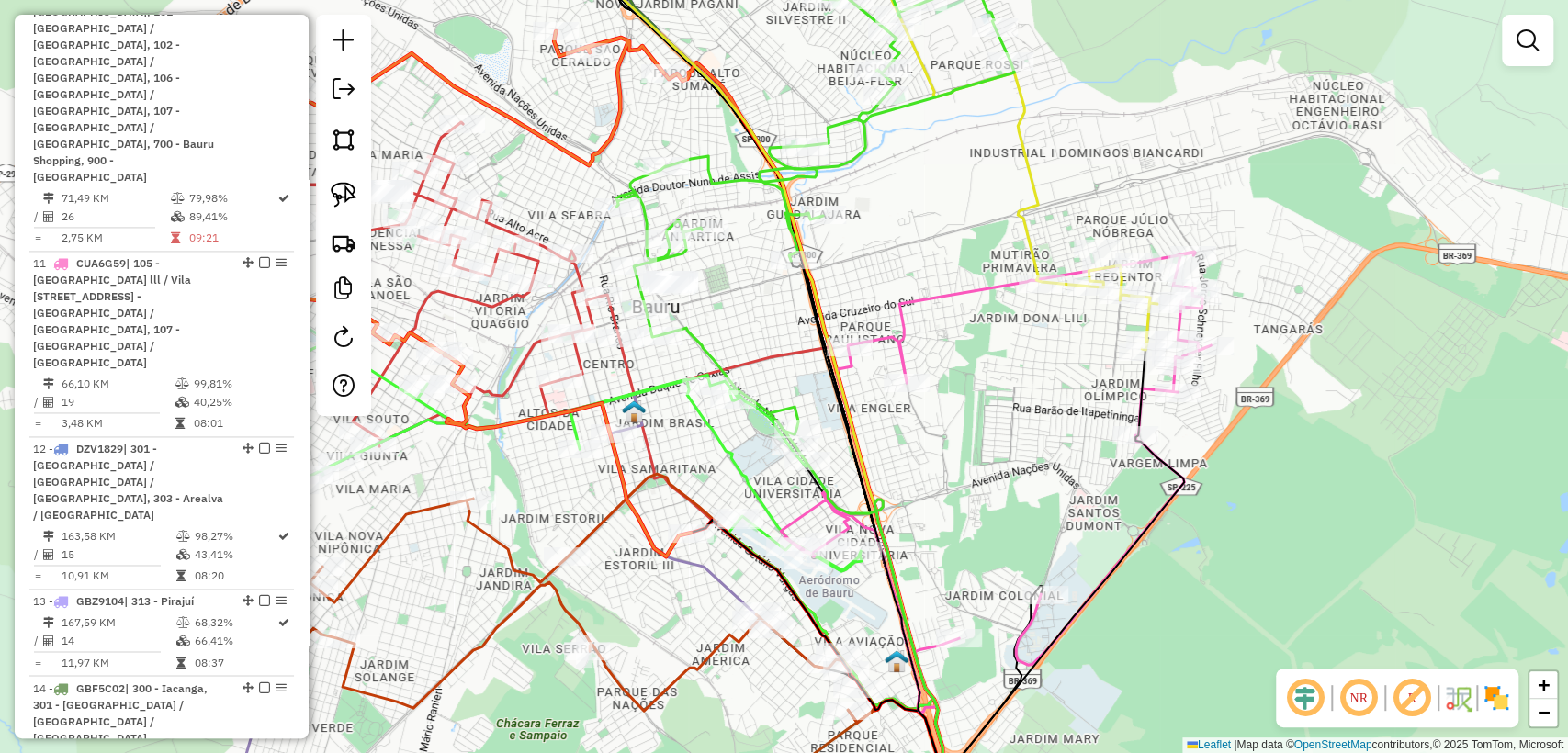
click at [634, 523] on icon at bounding box center [381, 294] width 618 height 525
select select "**********"
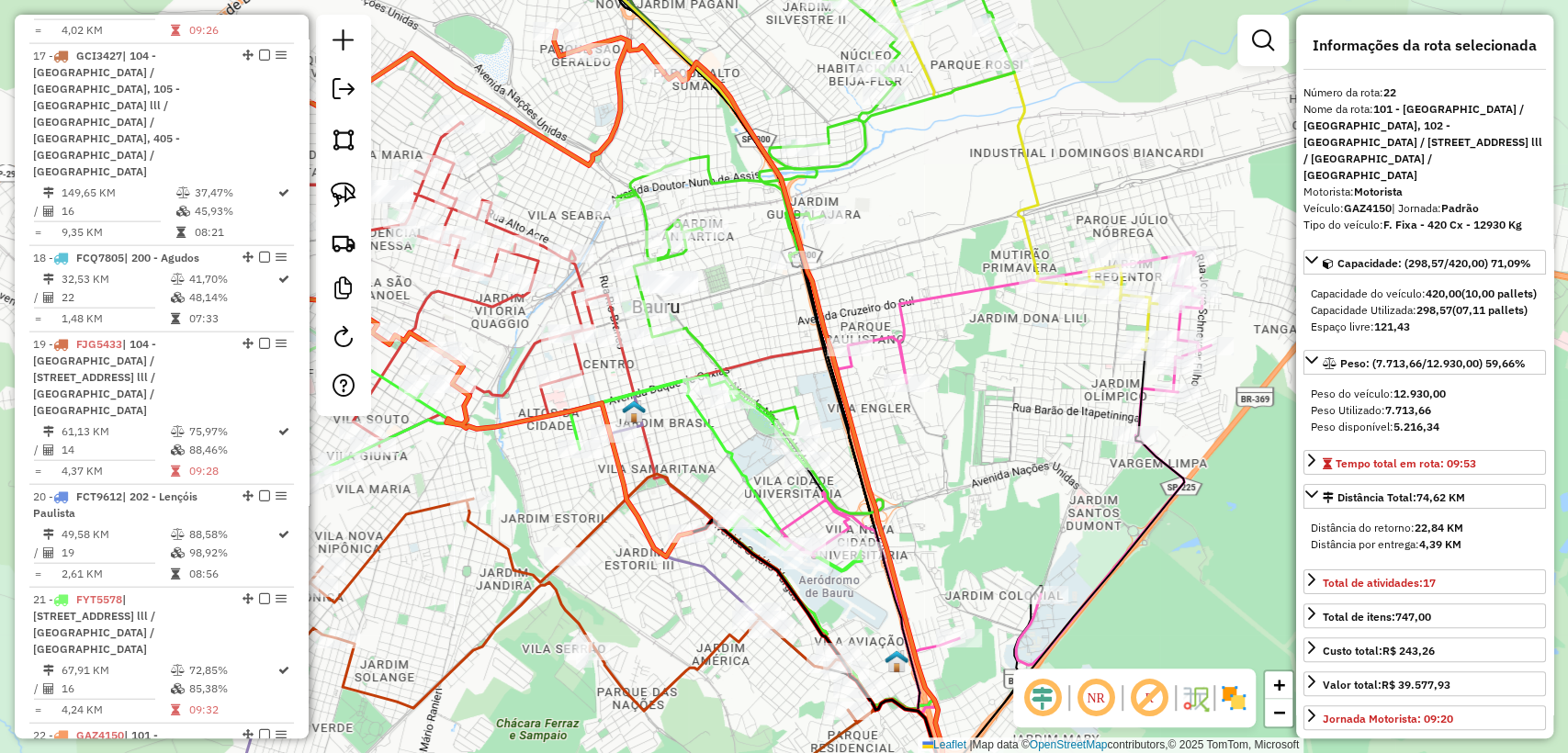
scroll to position [3233, 0]
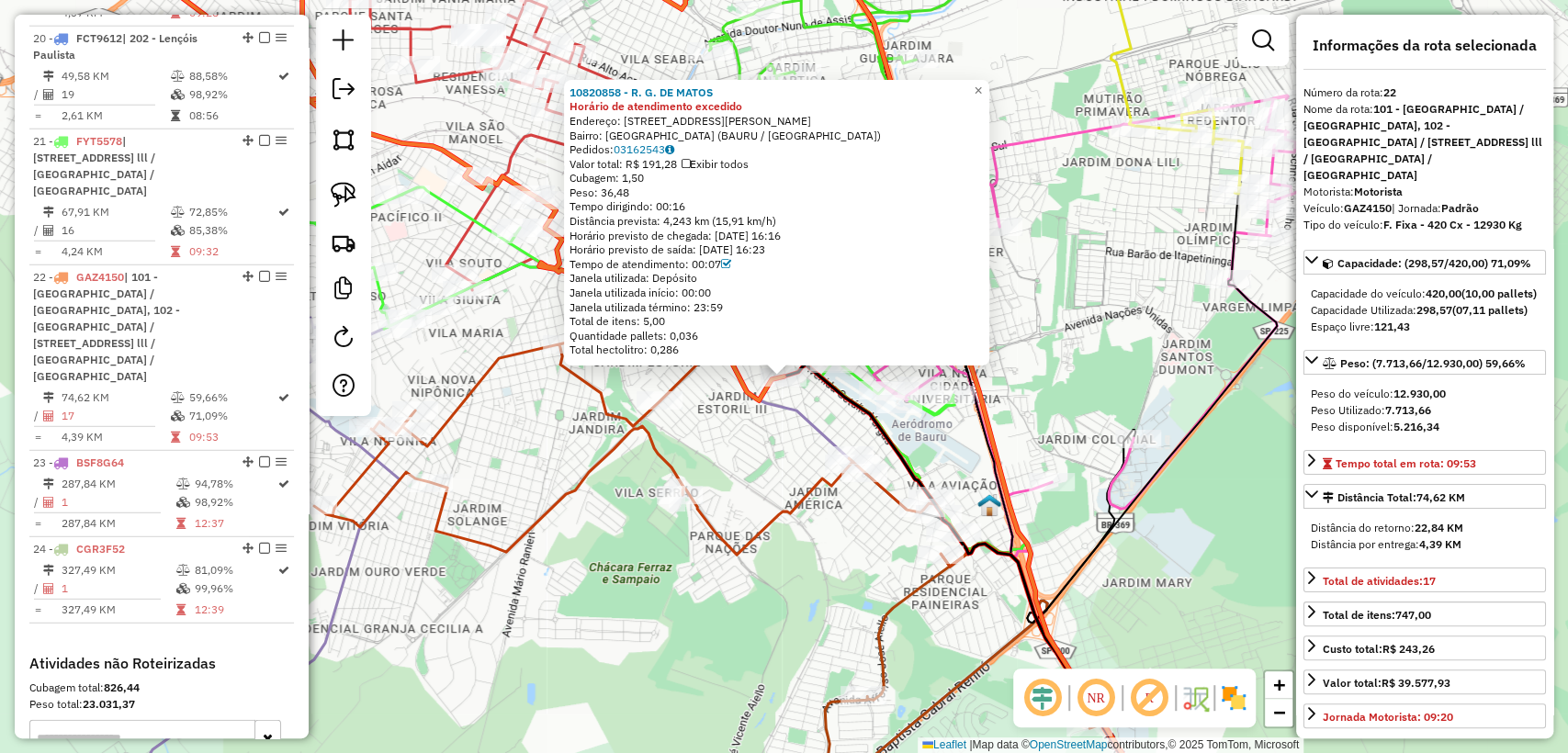
click at [762, 479] on div "10820858 - R. G. DE MATOS Horário de atendimento excedido Endereço: R ALFREDO F…" at bounding box center [784, 376] width 1568 height 753
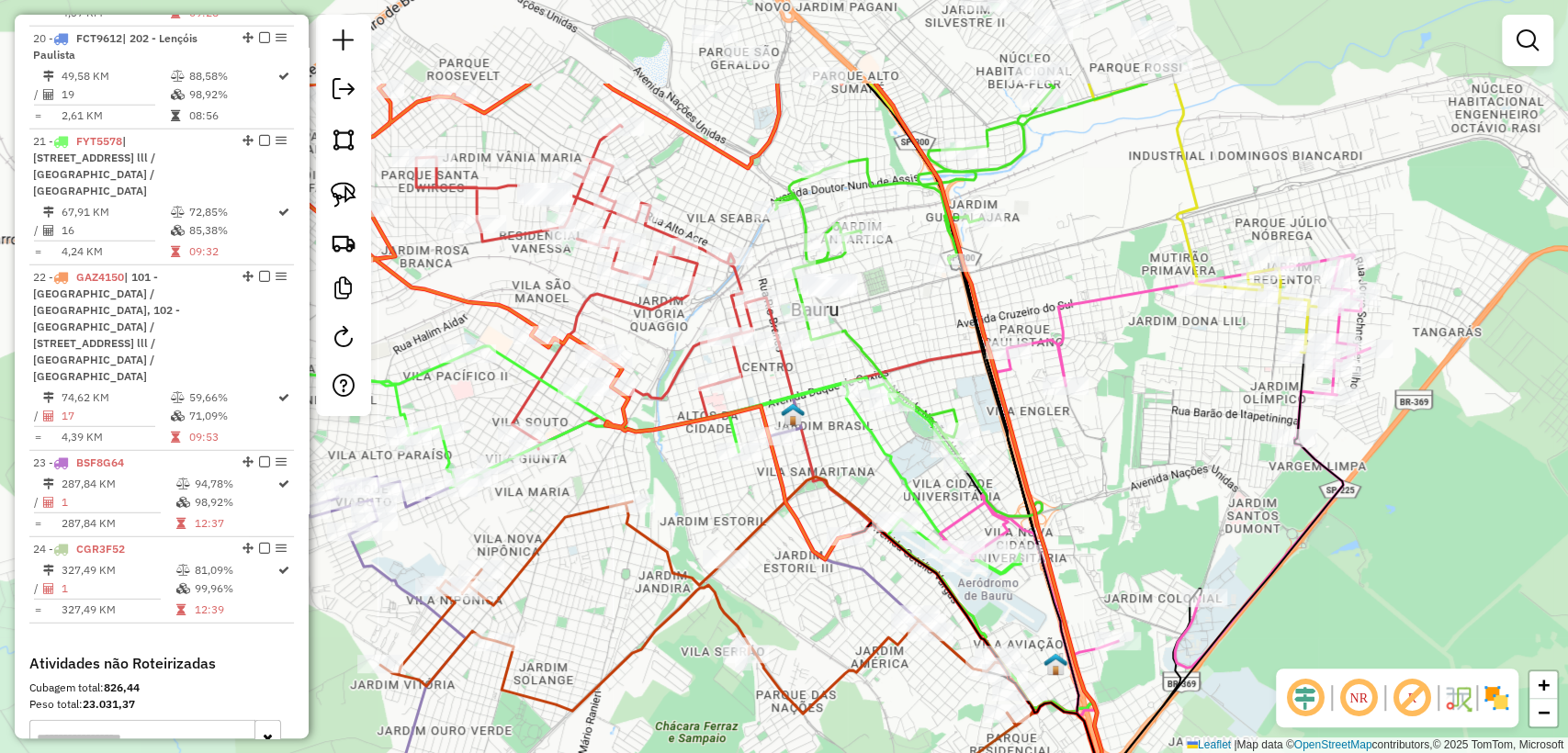
drag, startPoint x: 753, startPoint y: 473, endPoint x: 843, endPoint y: 527, distance: 105.0
click at [829, 651] on div "Janela de atendimento Grade de atendimento Capacidade Transportadoras Veículos …" at bounding box center [784, 376] width 1568 height 753
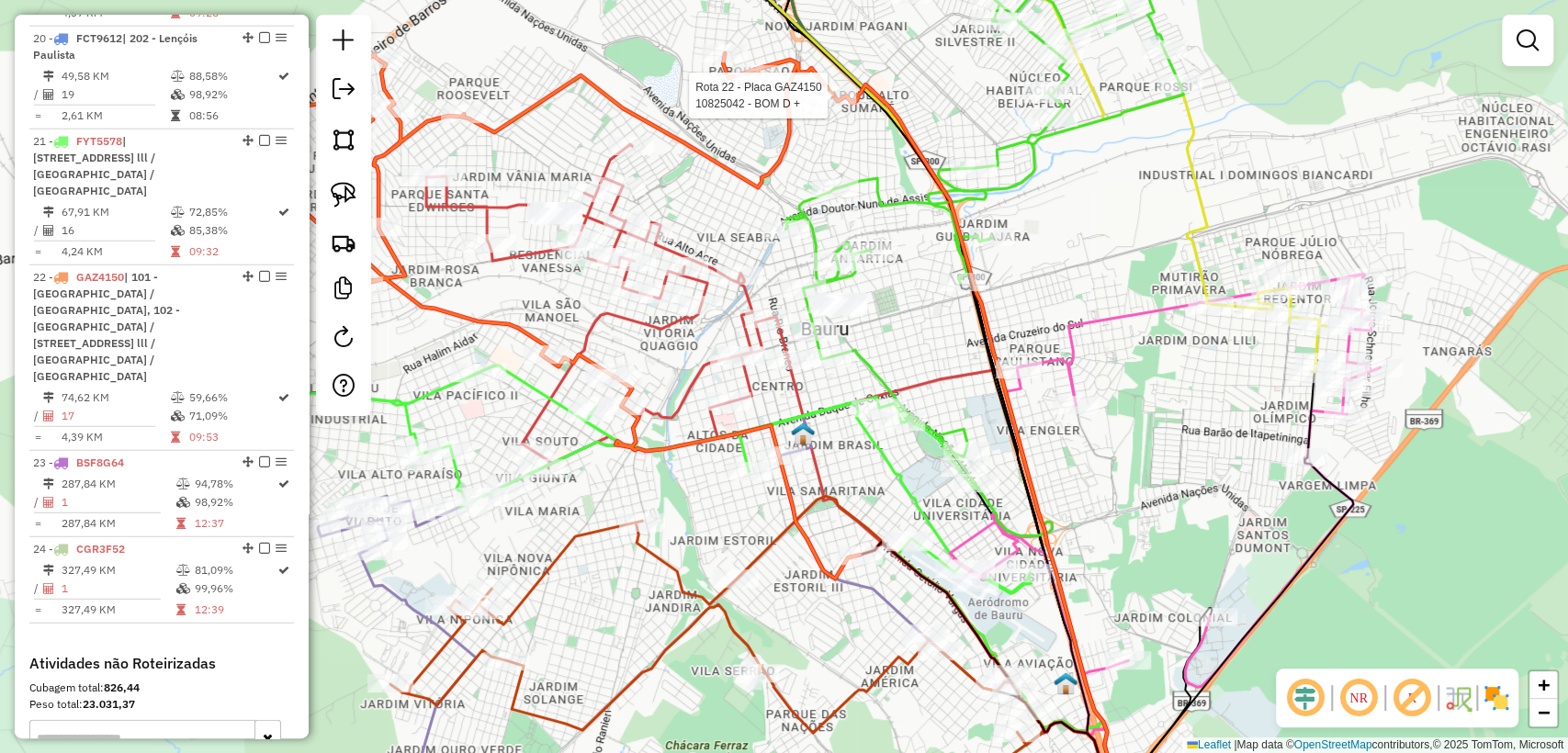
select select "**********"
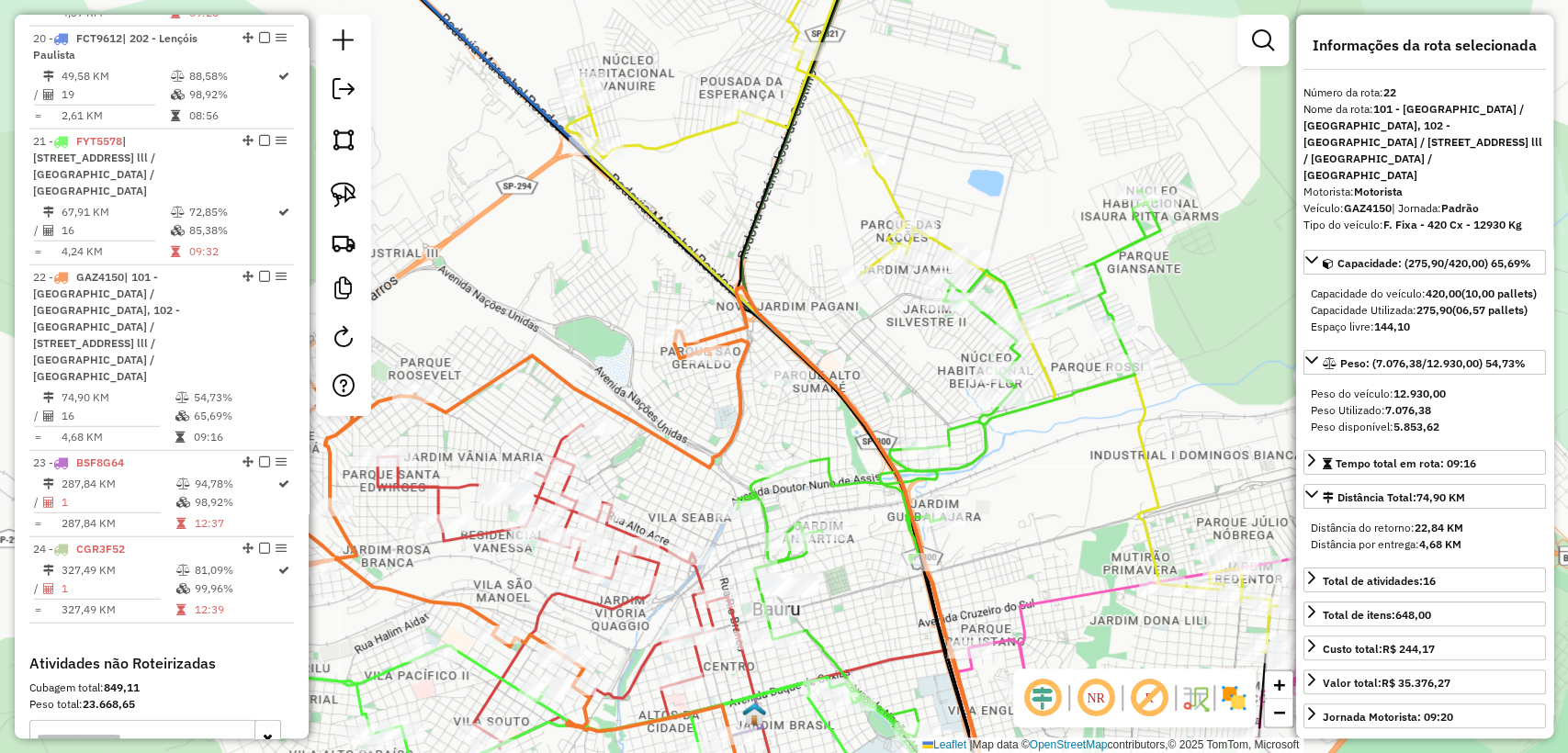
click at [732, 391] on icon at bounding box center [478, 580] width 571 height 495
click at [816, 428] on div "Janela de atendimento Grade de atendimento Capacidade Transportadoras Veículos …" at bounding box center [784, 376] width 1568 height 753
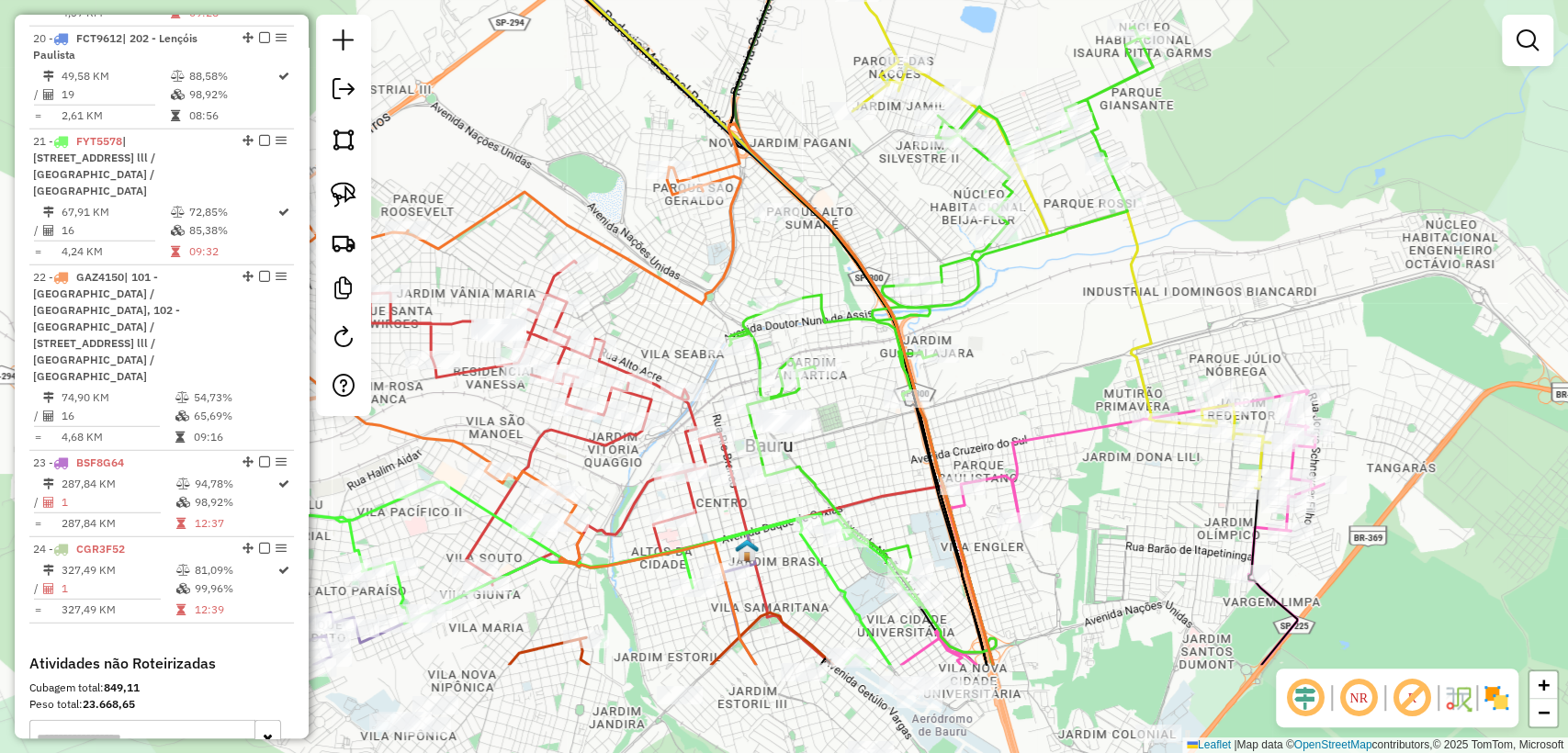
drag, startPoint x: 830, startPoint y: 441, endPoint x: 823, endPoint y: 278, distance: 163.2
click at [823, 278] on div "Janela de atendimento Grade de atendimento Capacidade Transportadoras Veículos …" at bounding box center [784, 376] width 1568 height 753
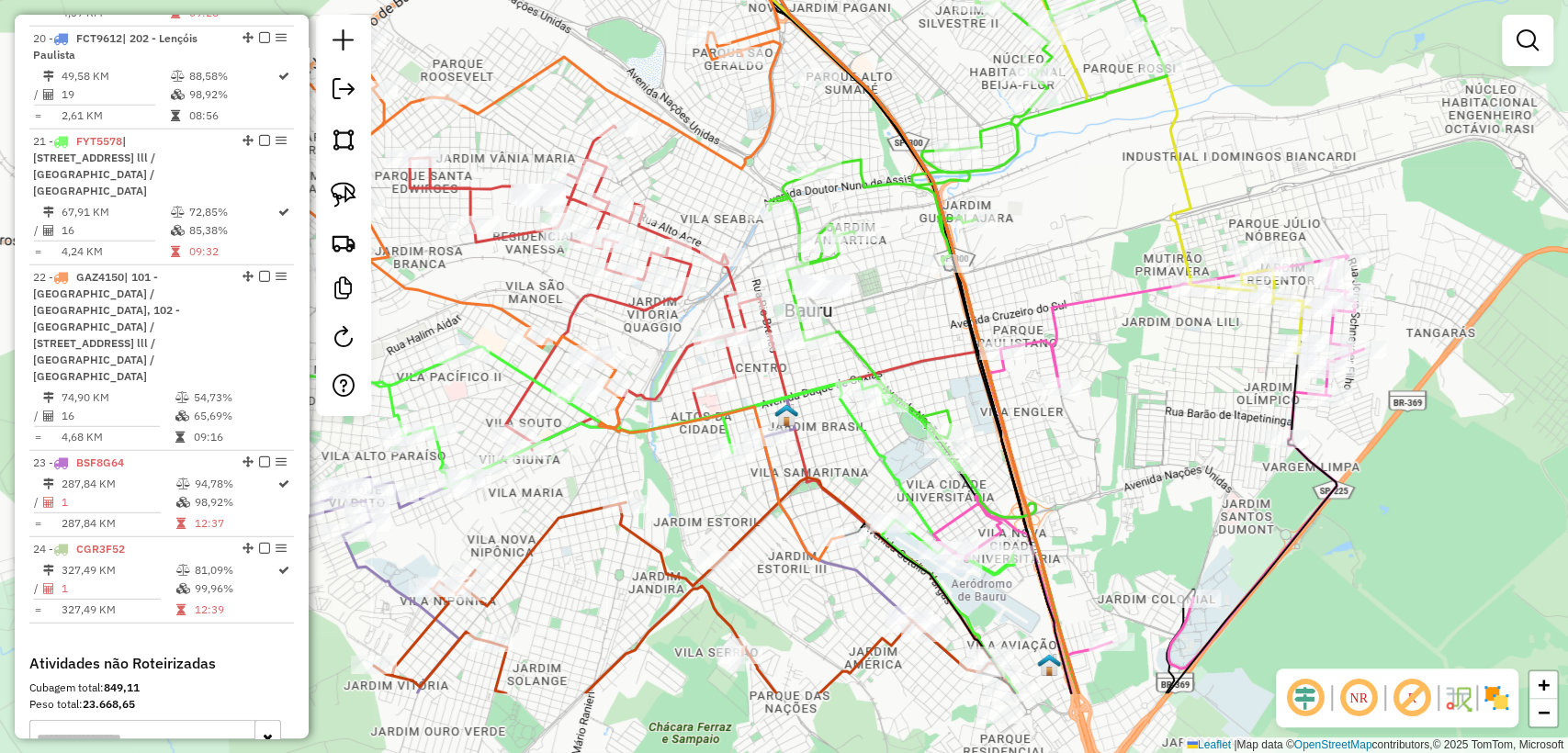
drag, startPoint x: 839, startPoint y: 458, endPoint x: 876, endPoint y: 328, distance: 135.2
click at [876, 328] on div "Janela de atendimento Grade de atendimento Capacidade Transportadoras Veículos …" at bounding box center [784, 376] width 1568 height 753
click at [796, 521] on icon at bounding box center [533, 297] width 618 height 525
select select "**********"
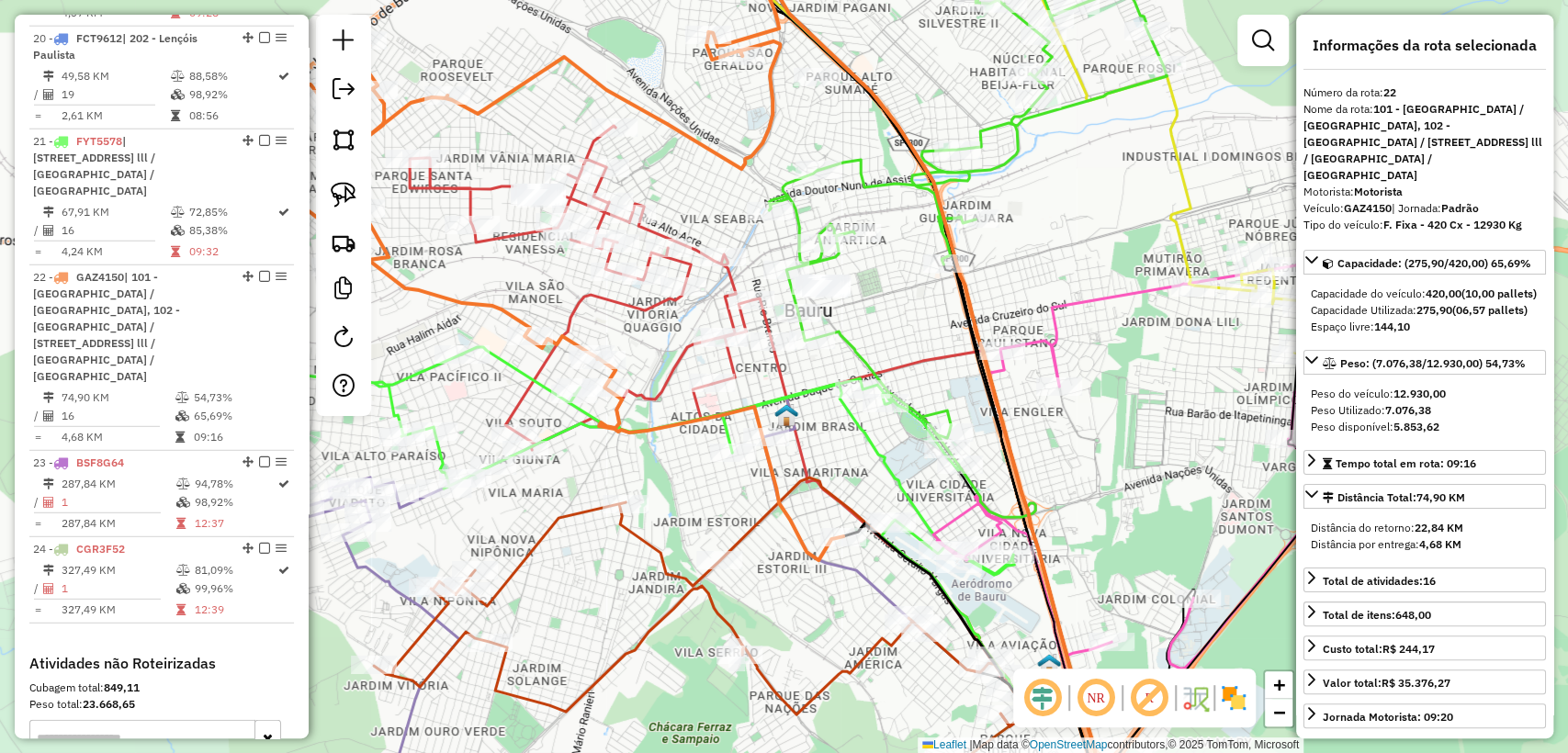
click at [896, 475] on icon at bounding box center [606, 460] width 817 height 228
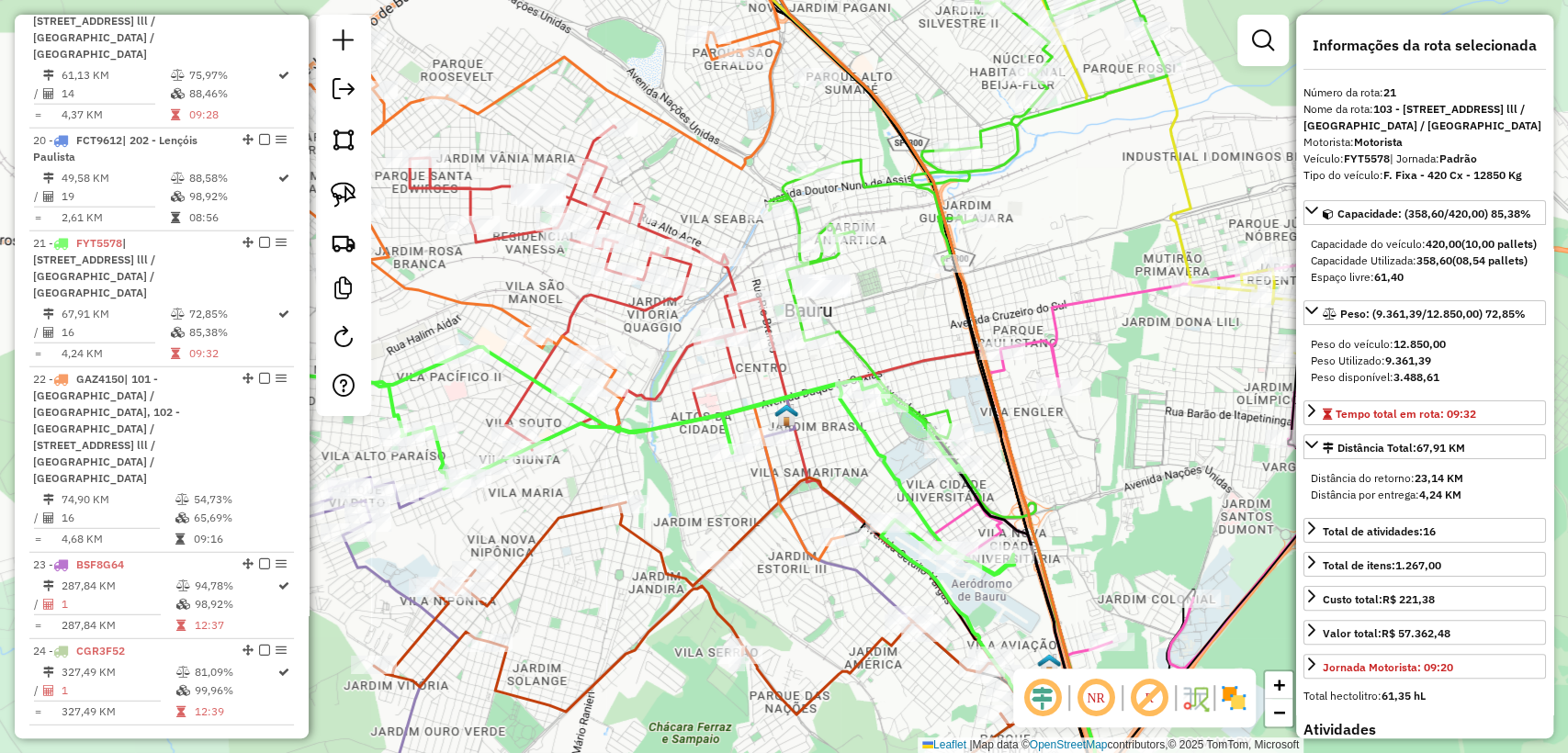
scroll to position [3113, 0]
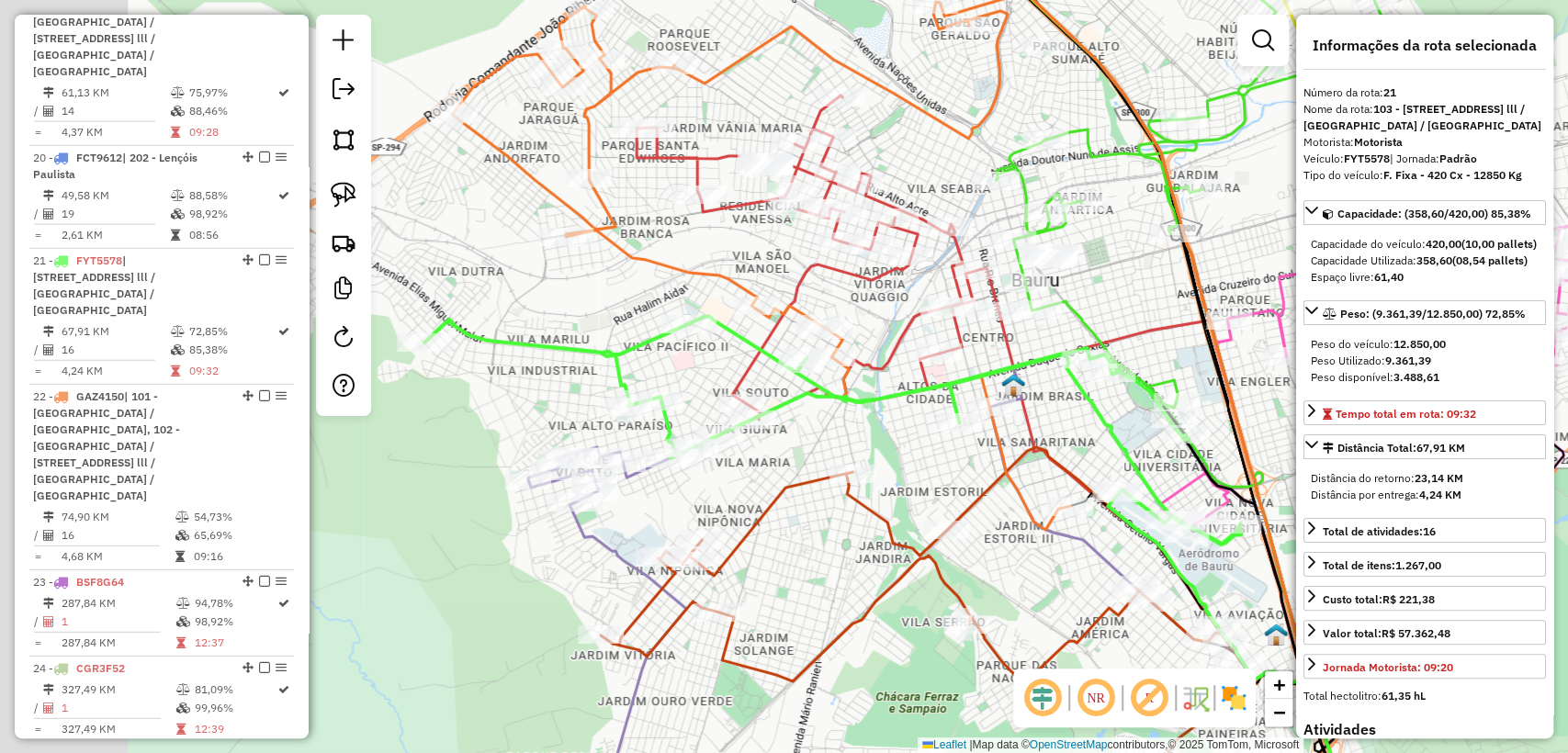
drag, startPoint x: 597, startPoint y: 485, endPoint x: 764, endPoint y: 471, distance: 167.6
click at [814, 453] on div "Janela de atendimento Grade de atendimento Capacidade Transportadoras Veículos …" at bounding box center [784, 376] width 1568 height 753
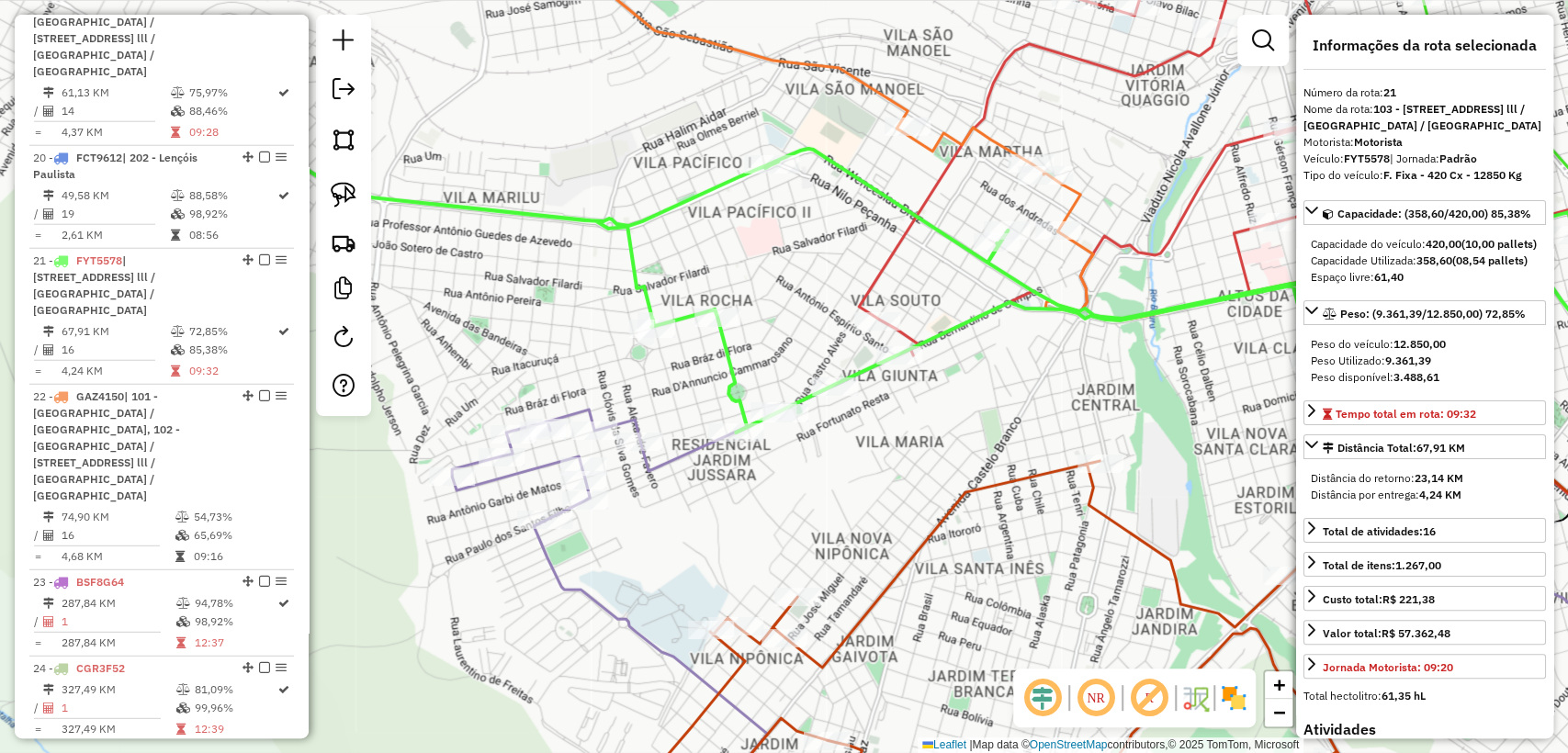
click at [572, 577] on icon at bounding box center [1073, 540] width 1244 height 576
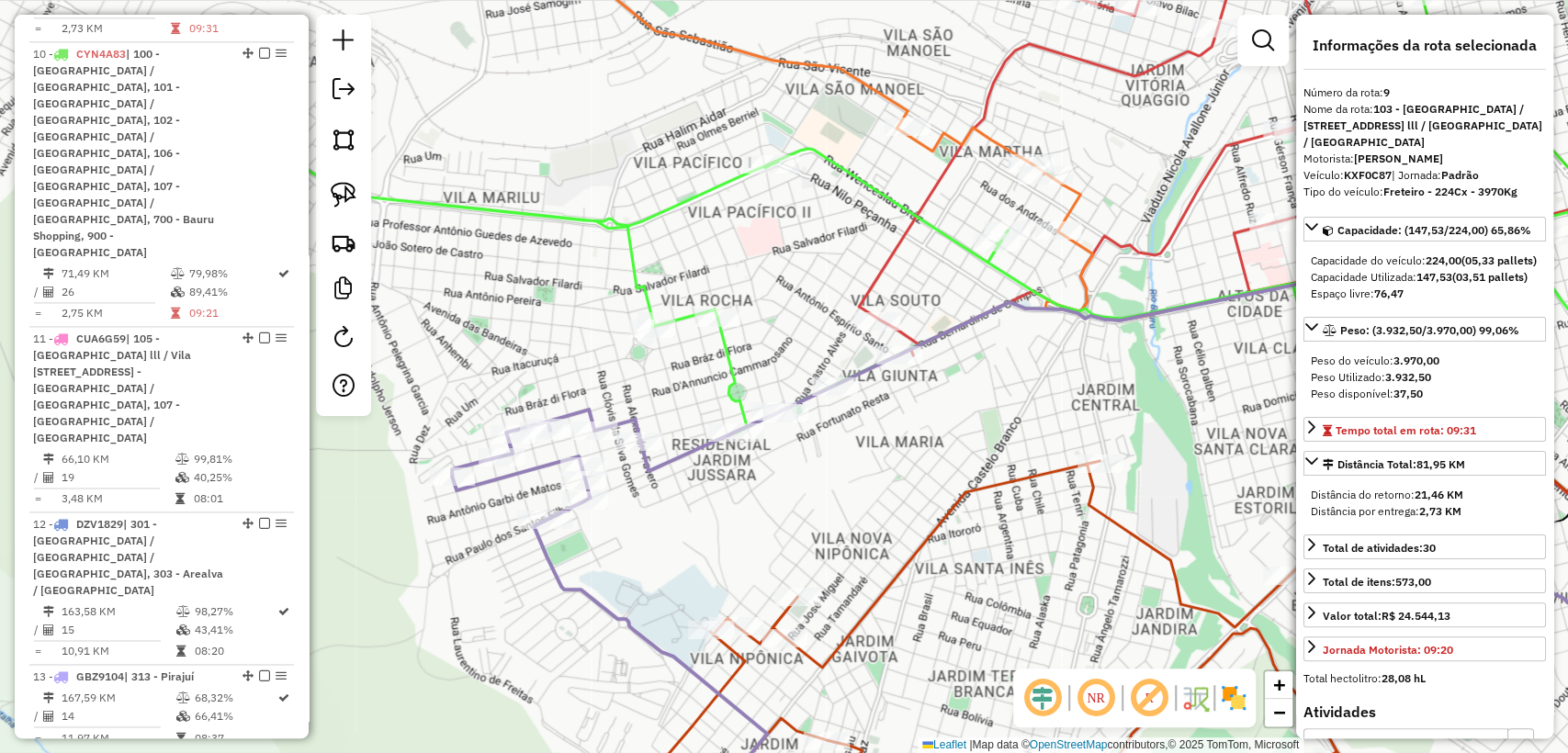
scroll to position [1549, 0]
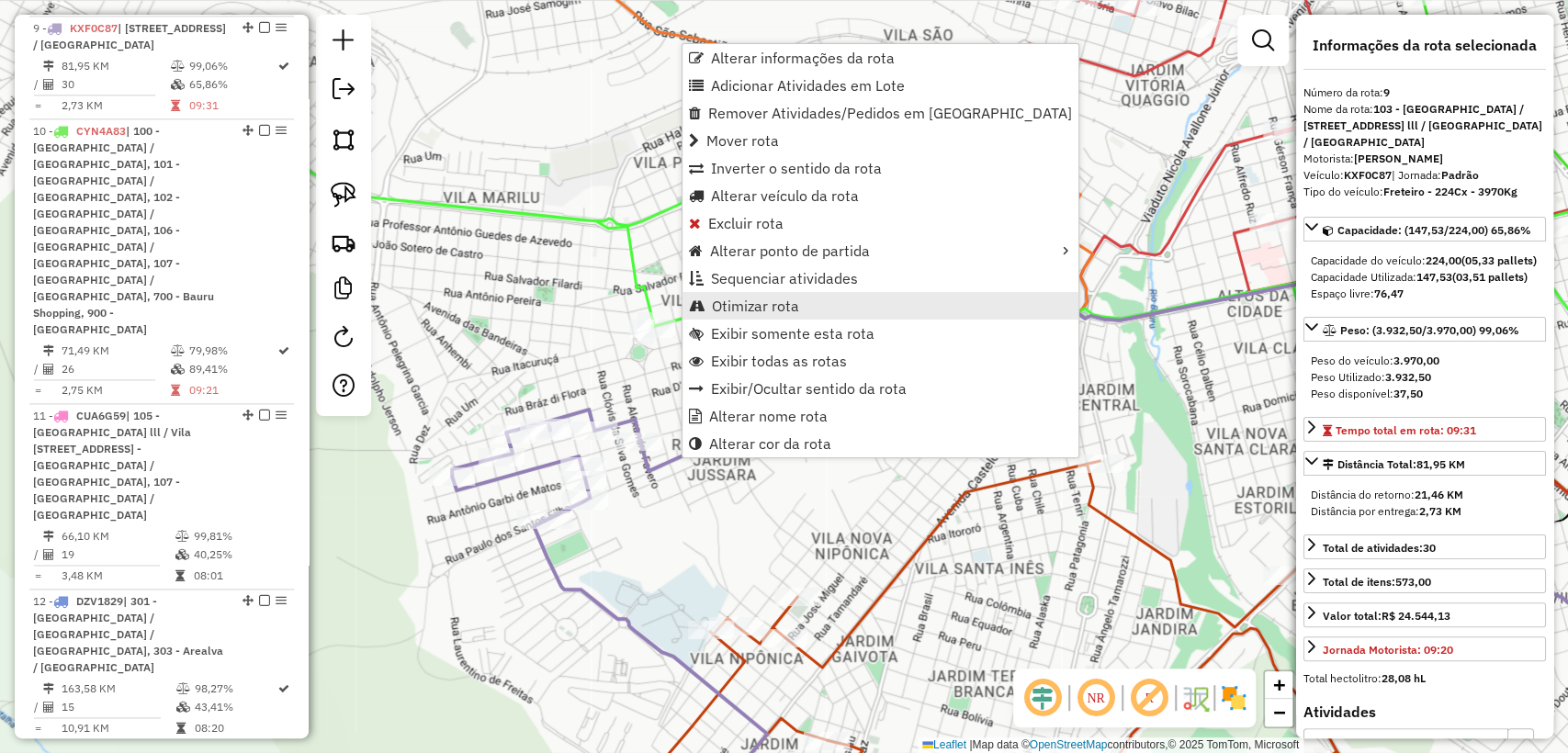
click at [764, 300] on span "Otimizar rota" at bounding box center [755, 305] width 87 height 14
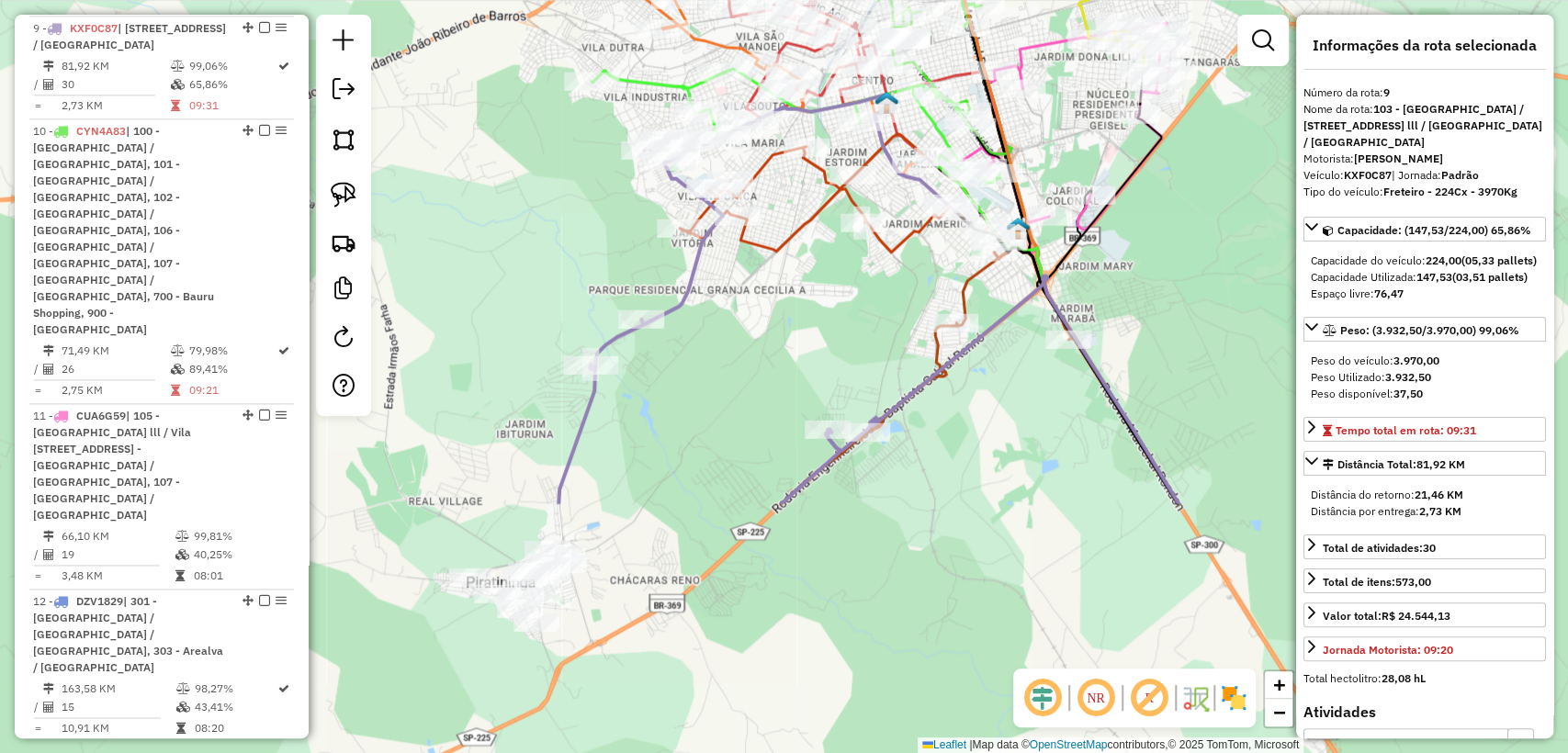
drag, startPoint x: 771, startPoint y: 449, endPoint x: 758, endPoint y: 353, distance: 96.9
click at [758, 353] on div "Janela de atendimento Grade de atendimento Capacidade Transportadoras Veículos …" at bounding box center [784, 376] width 1568 height 753
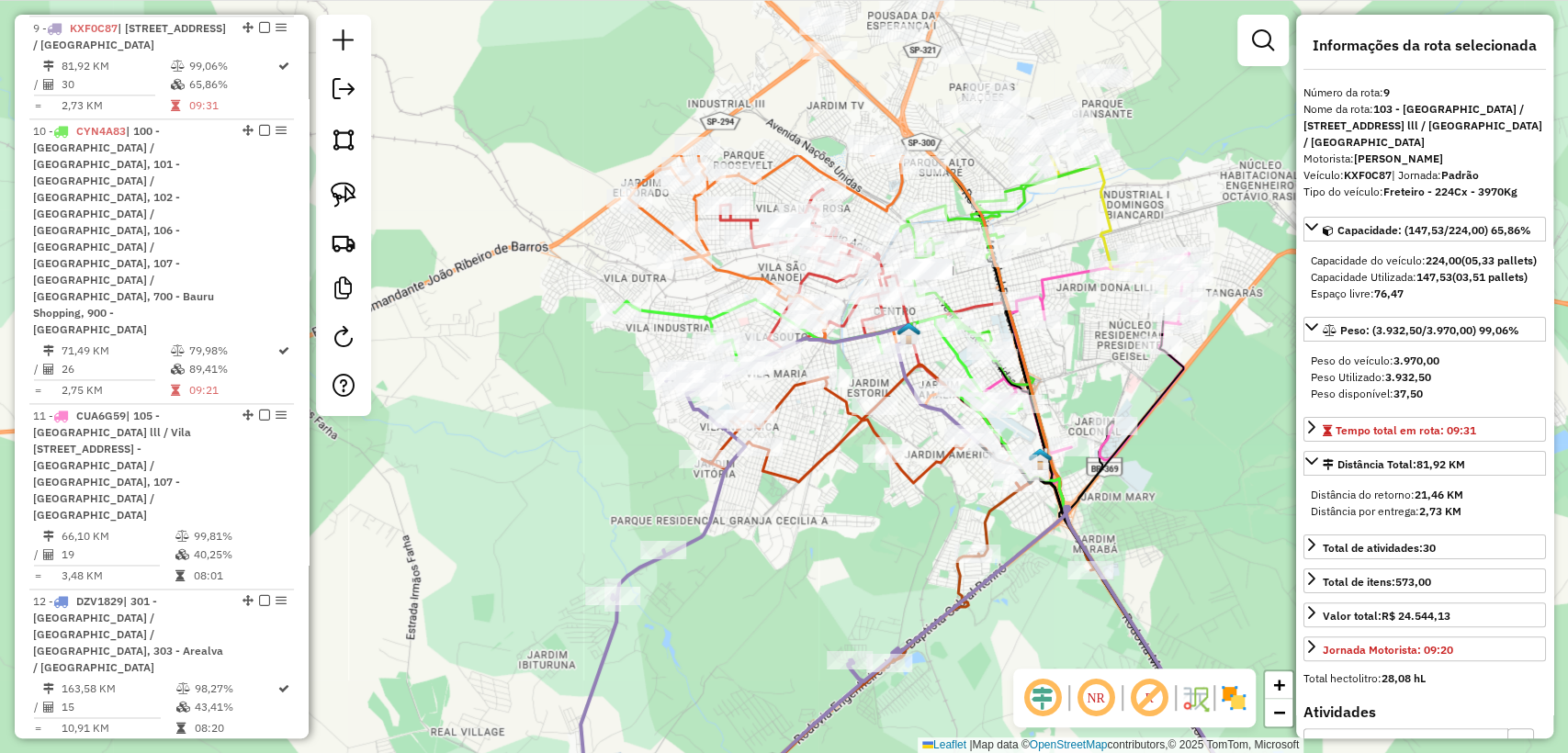
drag, startPoint x: 768, startPoint y: 358, endPoint x: 794, endPoint y: 517, distance: 161.1
click at [796, 604] on div "Janela de atendimento Grade de atendimento Capacidade Transportadoras Veículos …" at bounding box center [784, 376] width 1568 height 753
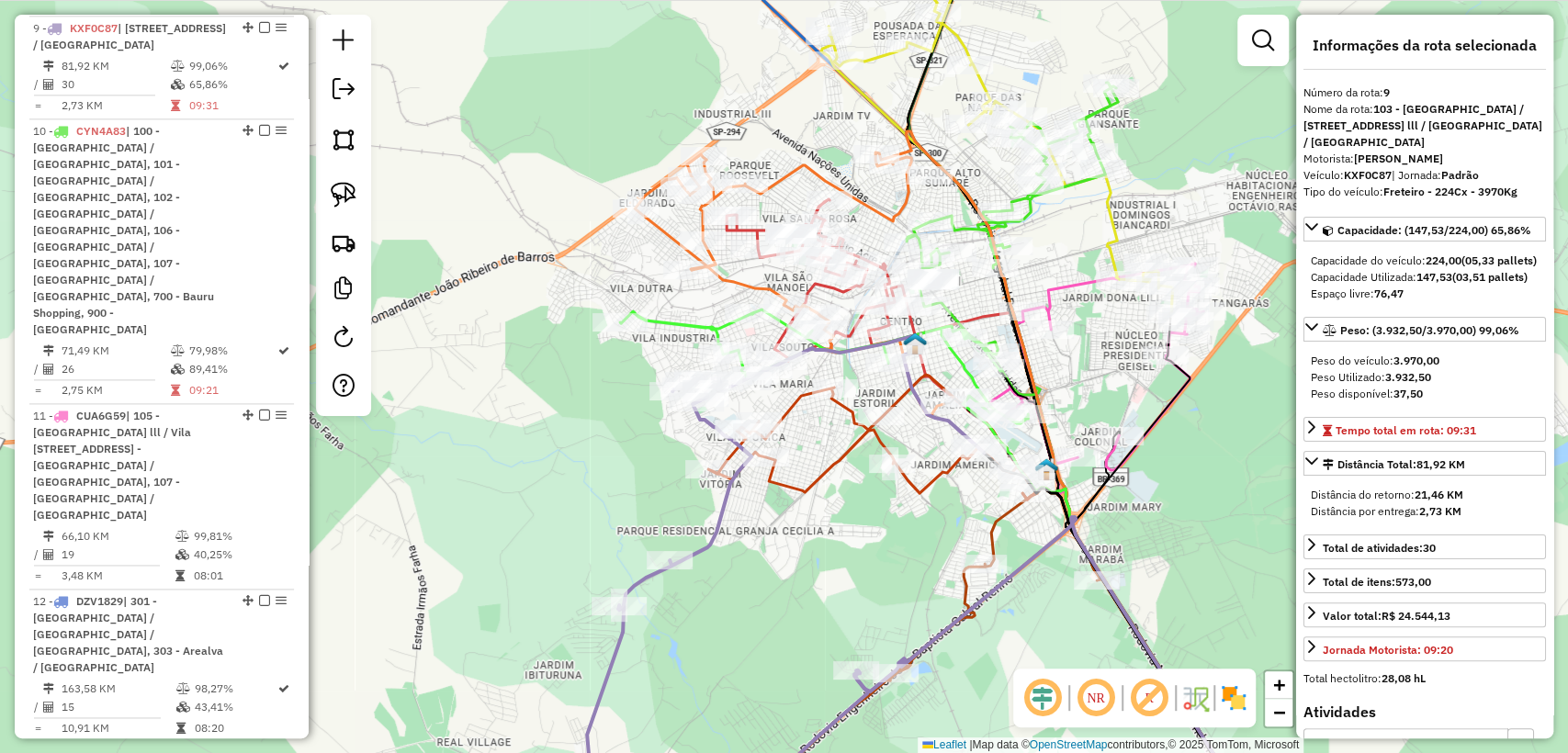
click at [791, 483] on icon at bounding box center [872, 437] width 329 height 125
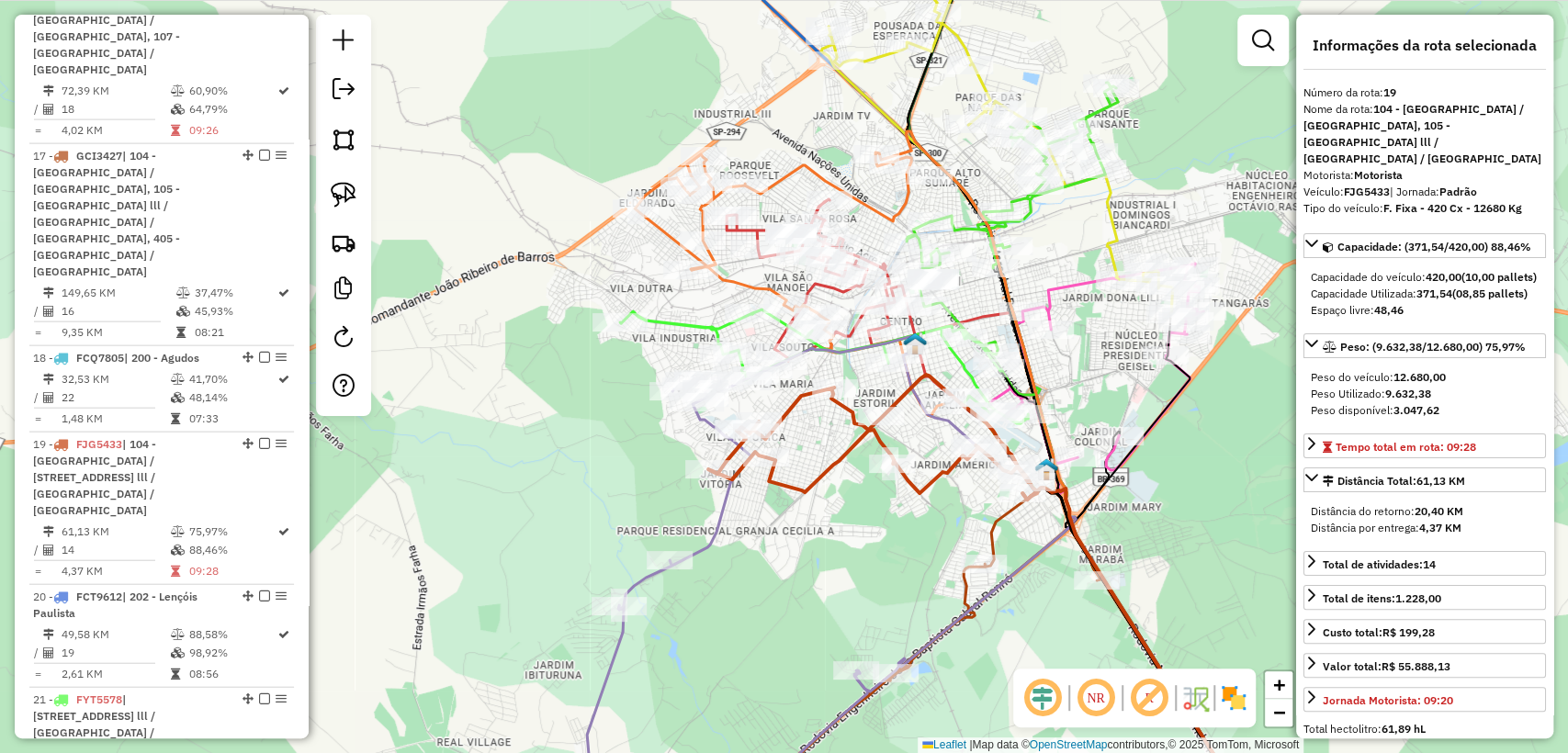
scroll to position [2874, 0]
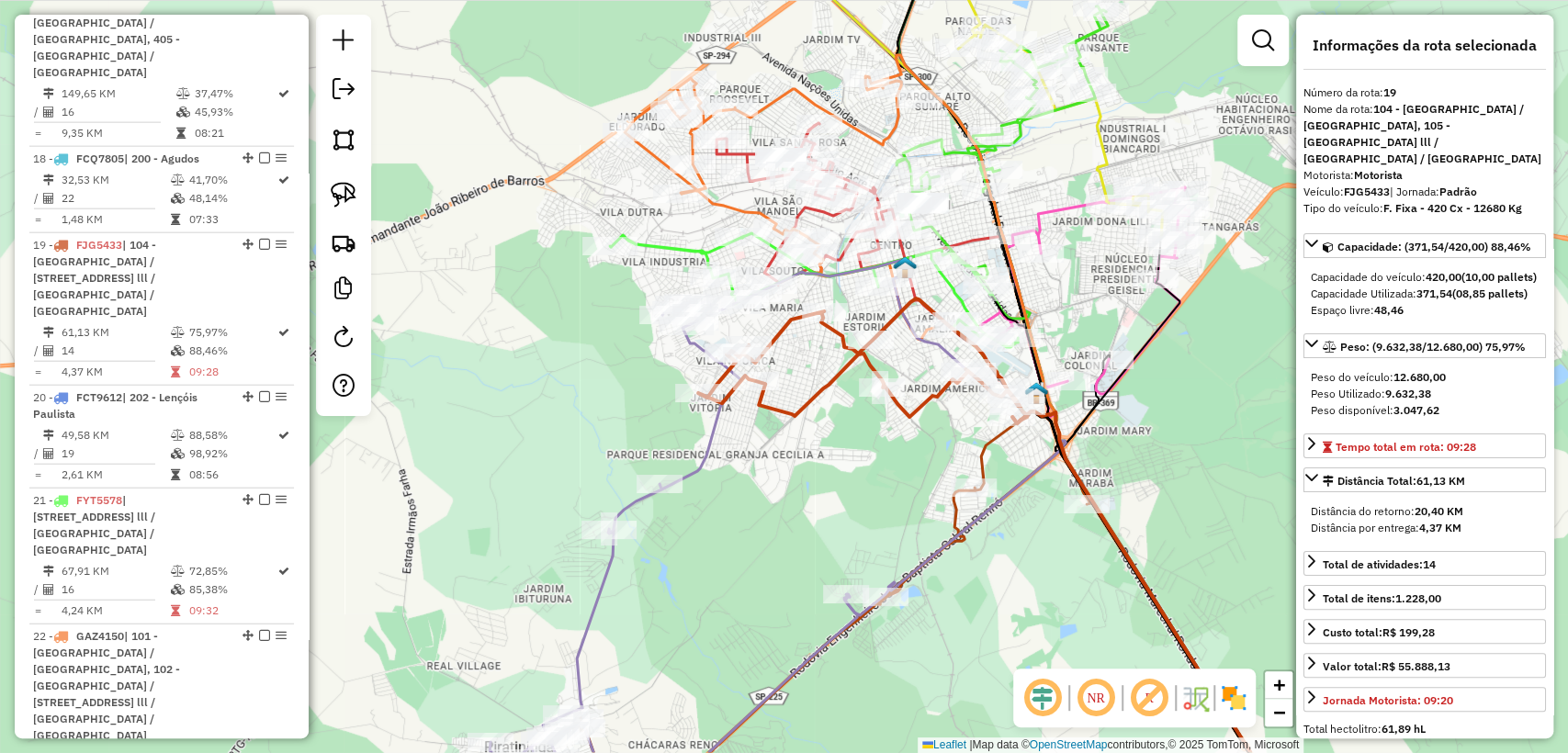
drag, startPoint x: 875, startPoint y: 542, endPoint x: 873, endPoint y: 529, distance: 13.2
click at [873, 529] on div "Janela de atendimento Grade de atendimento Capacidade Transportadoras Veículos …" at bounding box center [784, 376] width 1568 height 753
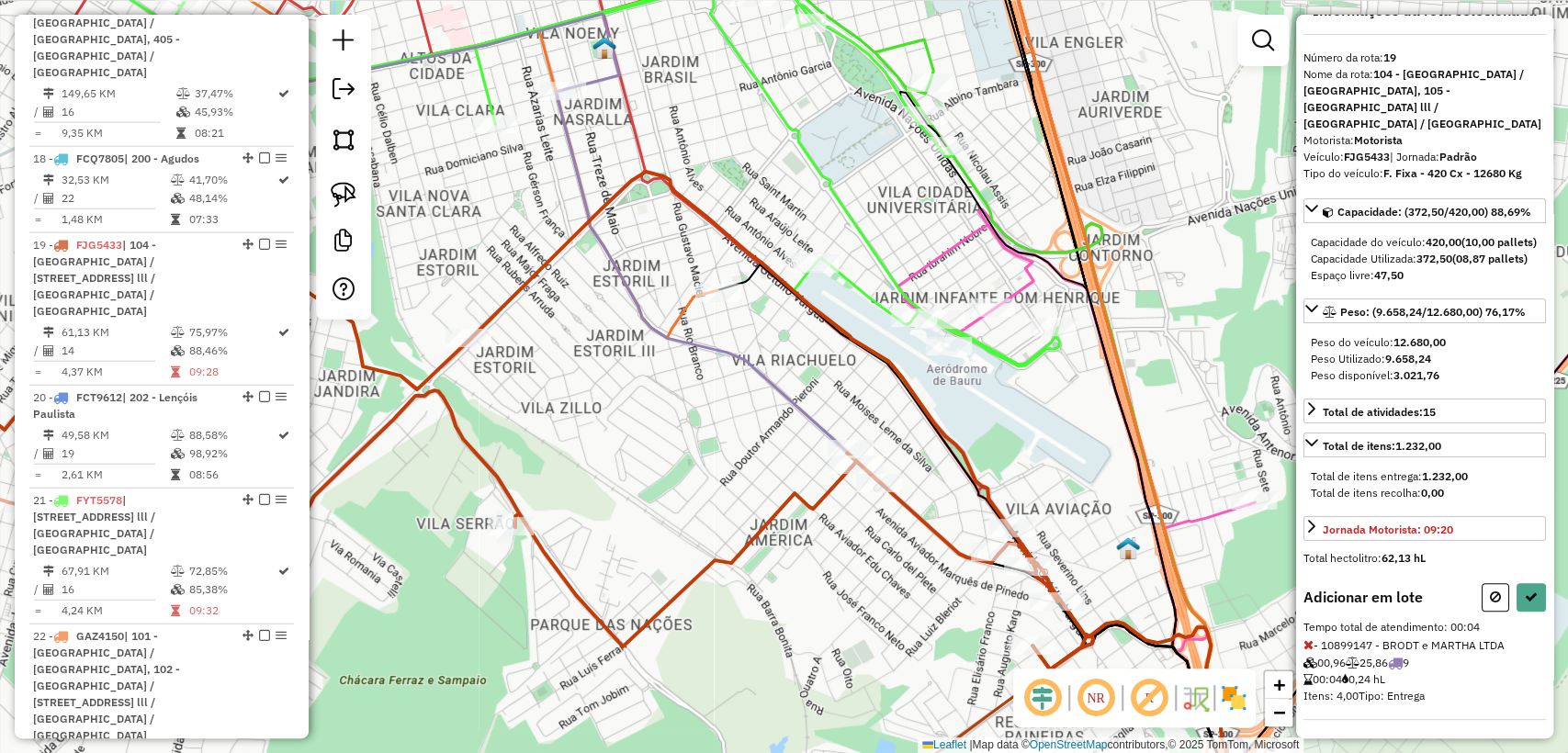
scroll to position [52, 0]
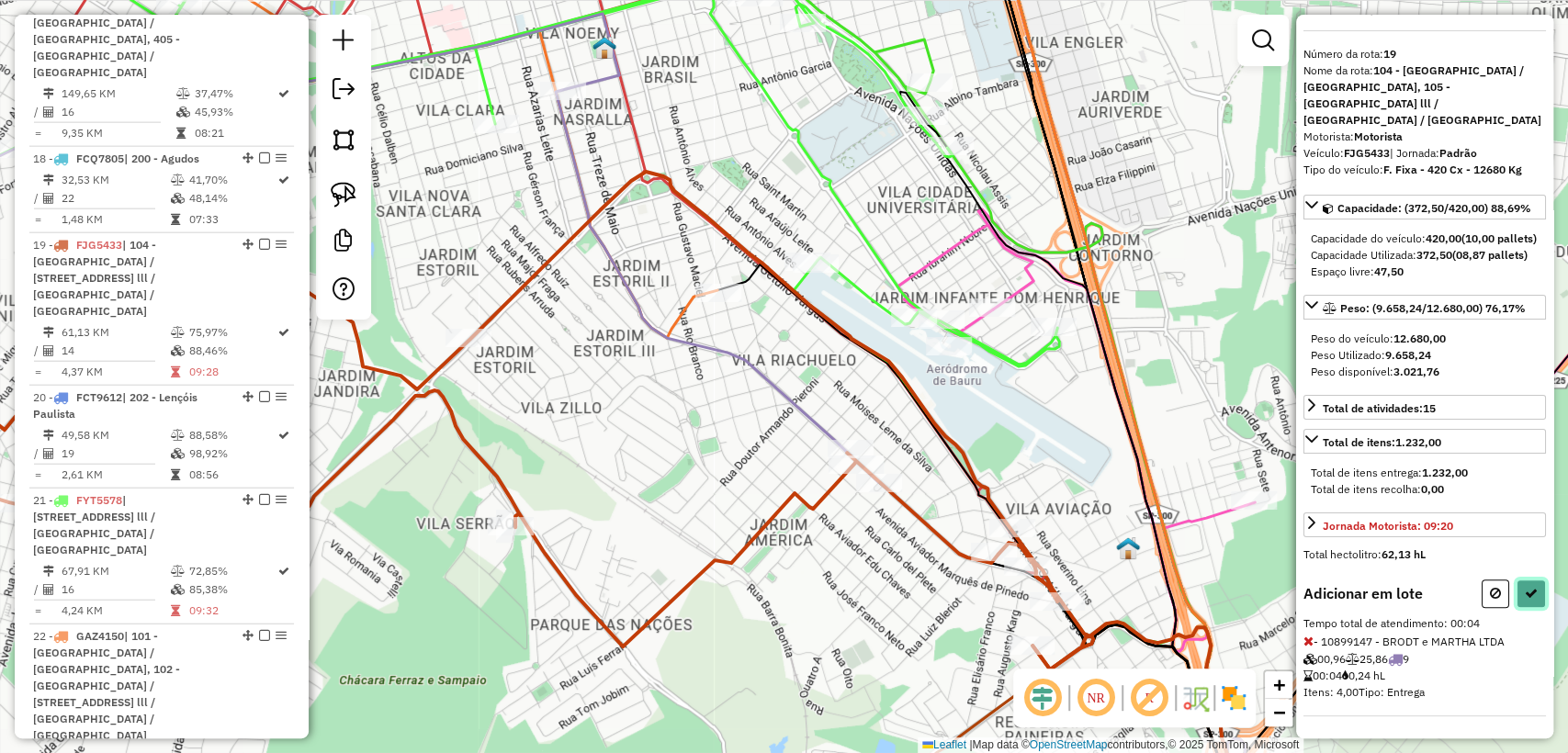
click at [1529, 583] on button at bounding box center [1531, 594] width 30 height 29
select select "**********"
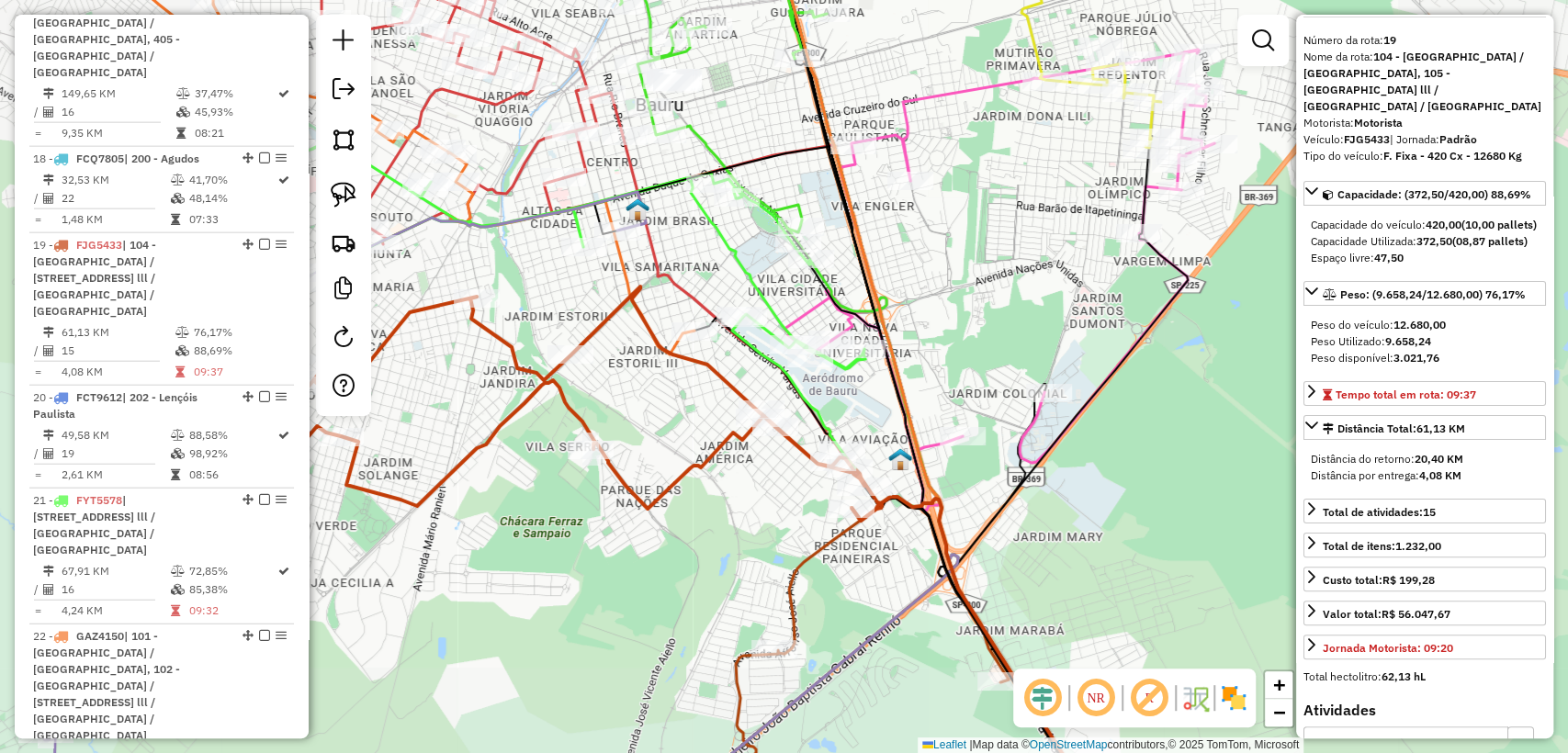
drag, startPoint x: 653, startPoint y: 421, endPoint x: 949, endPoint y: 201, distance: 368.8
click at [949, 201] on div "Janela de atendimento Grade de atendimento Capacidade Transportadoras Veículos …" at bounding box center [784, 376] width 1568 height 753
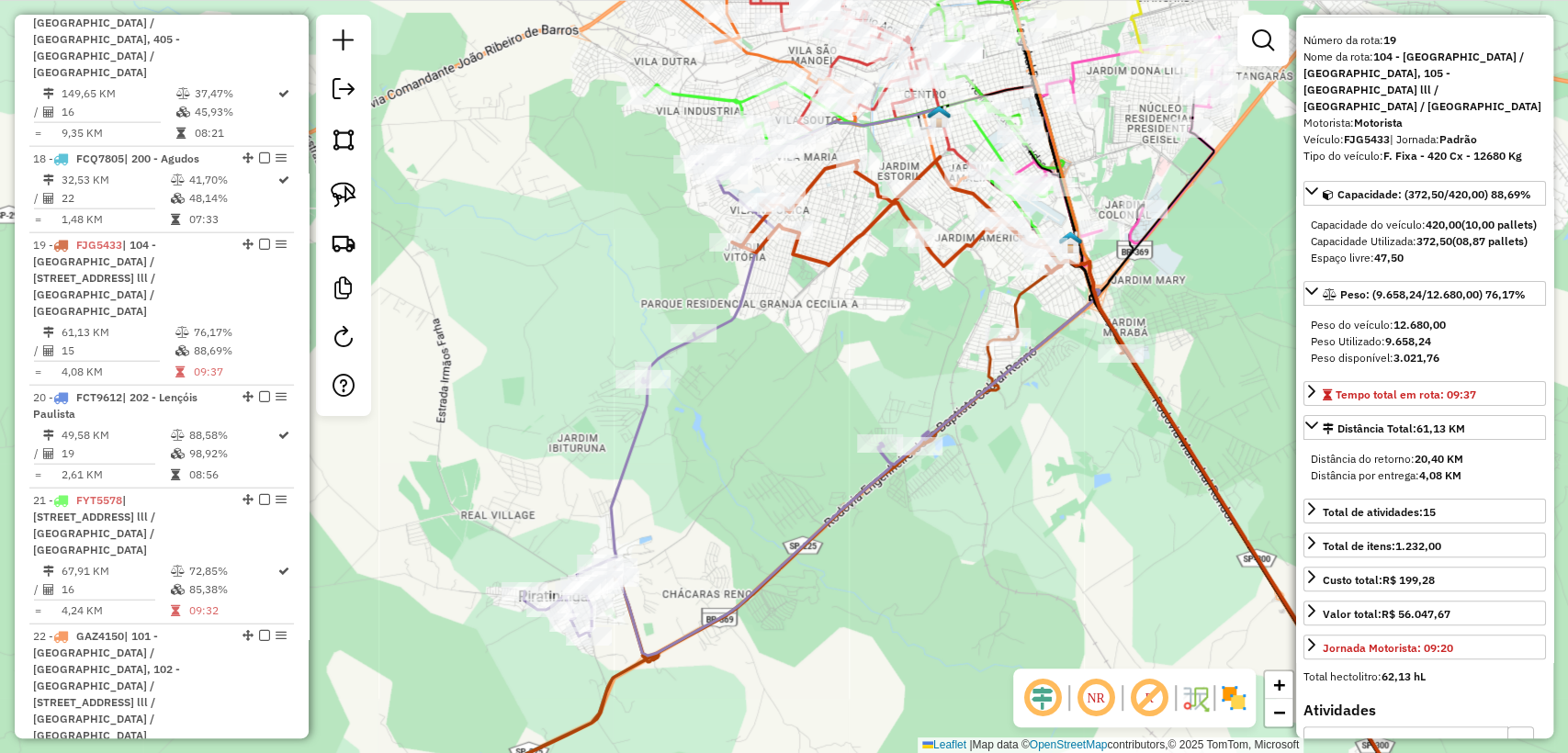
click at [734, 308] on icon at bounding box center [733, 382] width 419 height 547
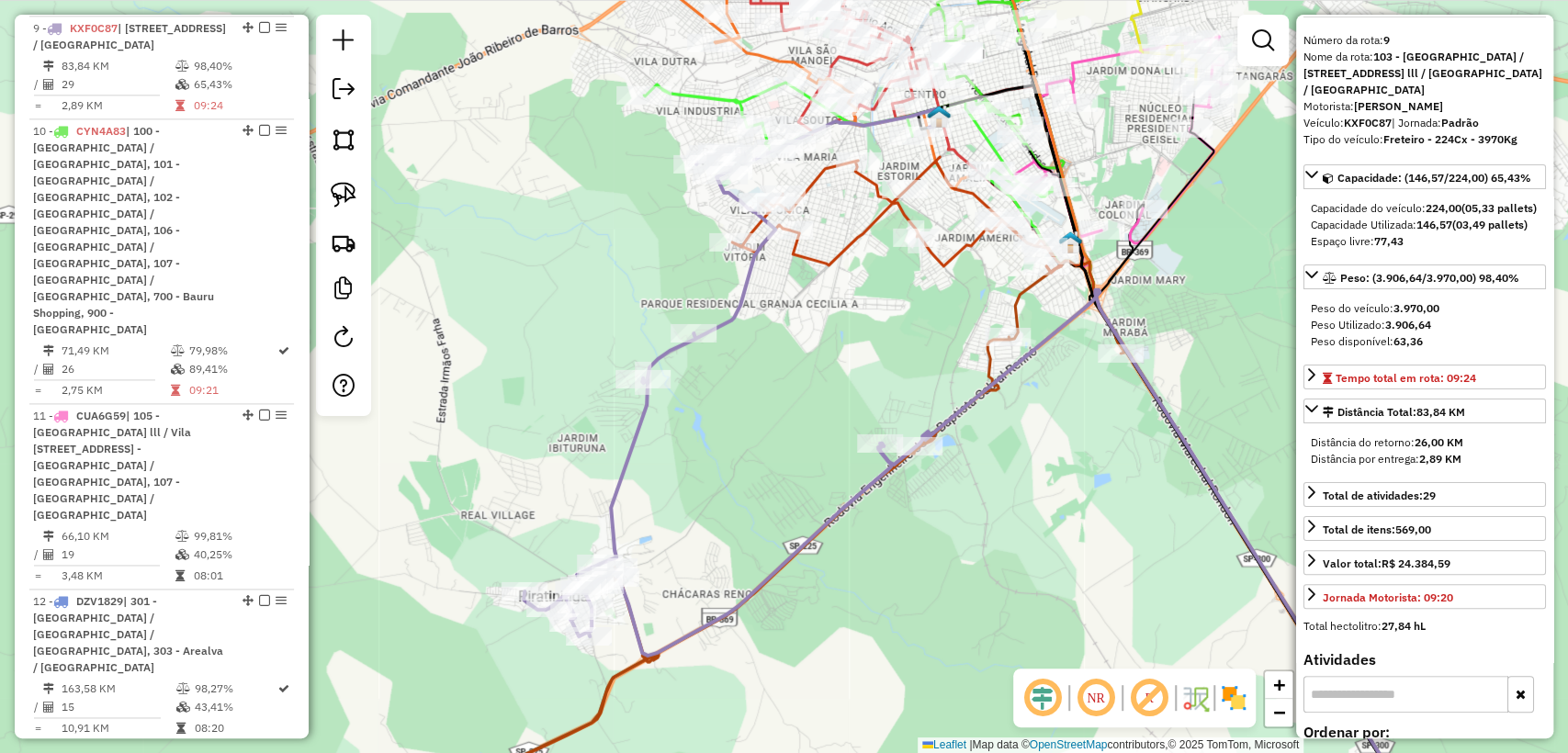
scroll to position [1549, 0]
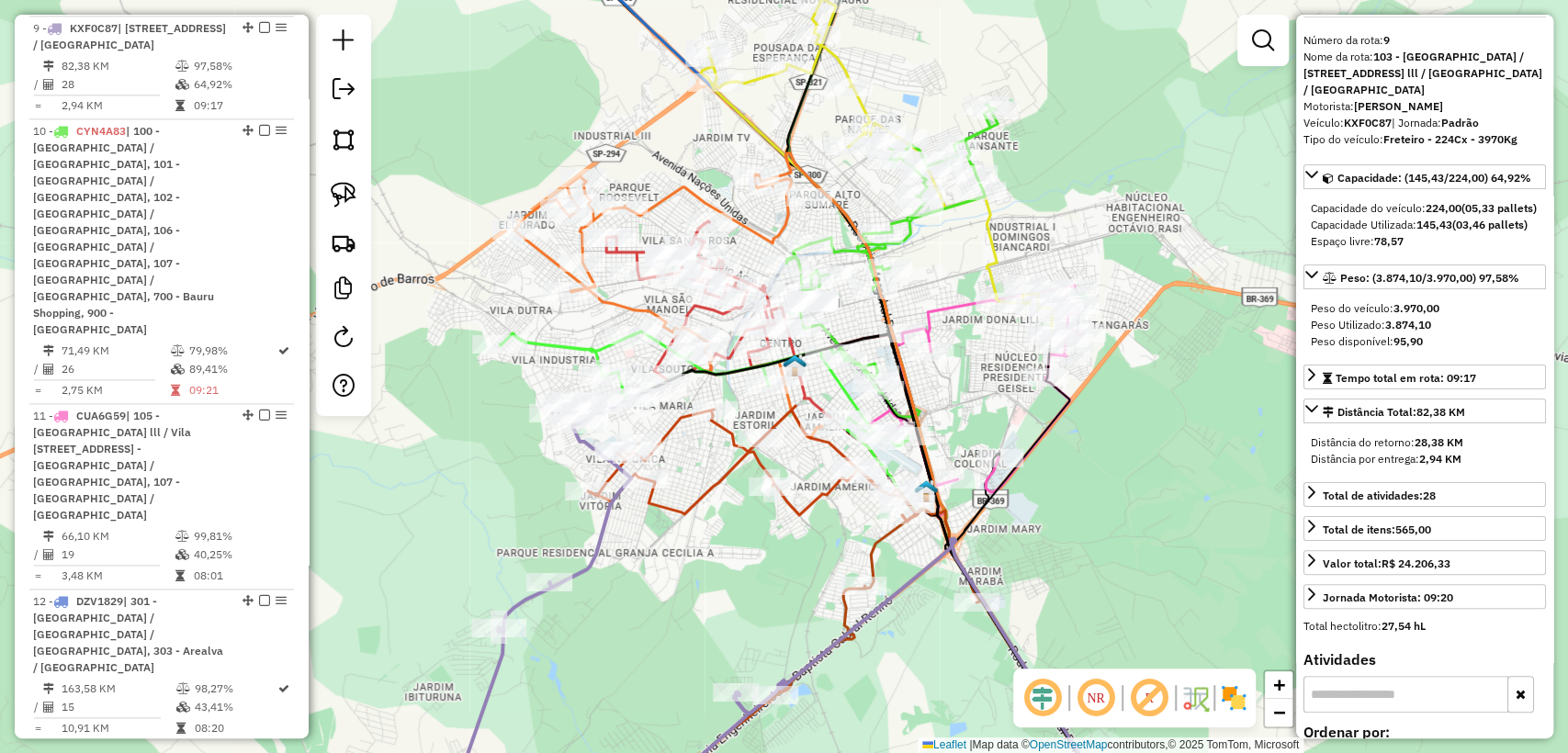
click at [606, 557] on div "Janela de atendimento Grade de atendimento Capacidade Transportadoras Veículos …" at bounding box center [784, 376] width 1568 height 753
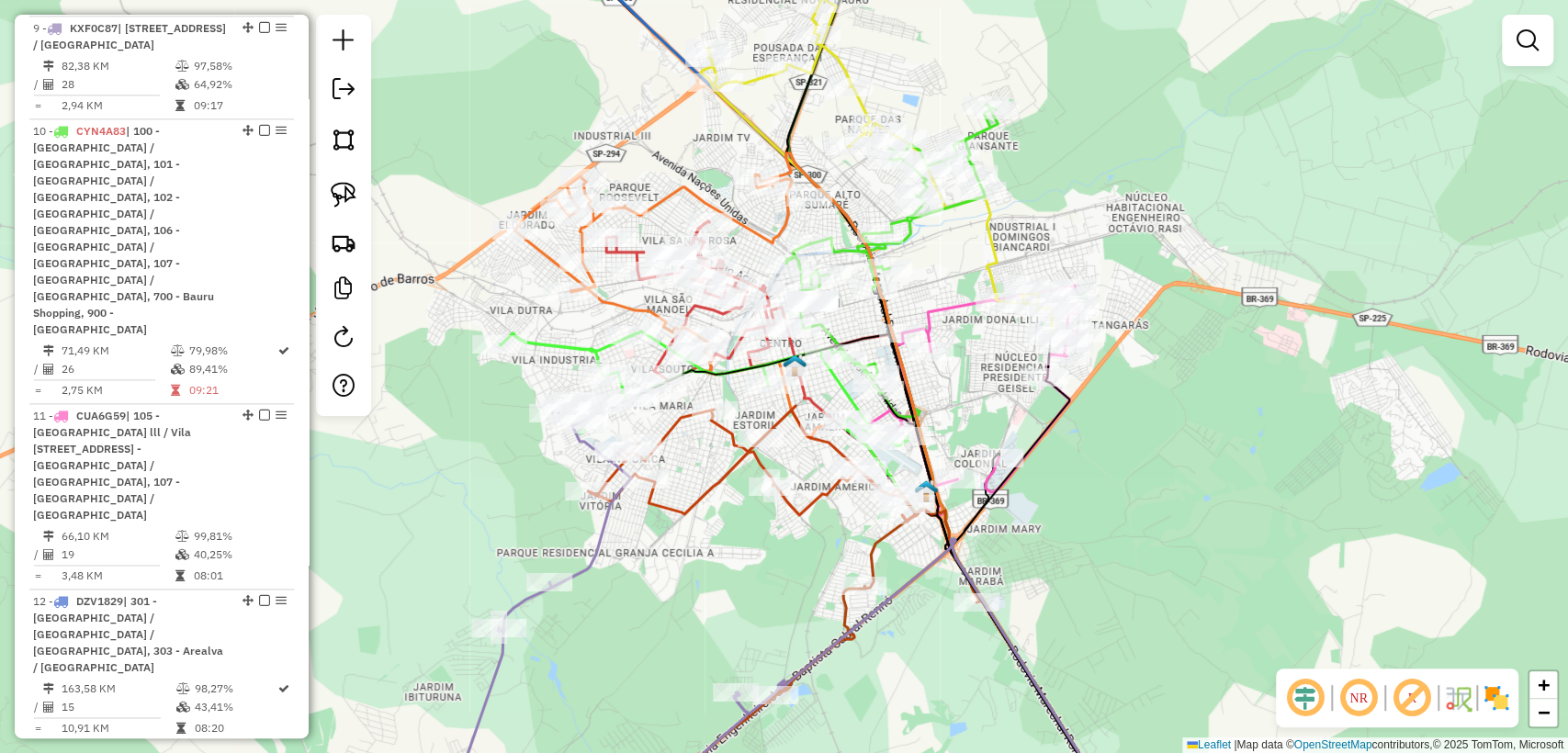
click at [609, 554] on div "Janela de atendimento Grade de atendimento Capacidade Transportadoras Veículos …" at bounding box center [784, 376] width 1568 height 753
click at [588, 554] on icon at bounding box center [589, 612] width 314 height 431
select select "**********"
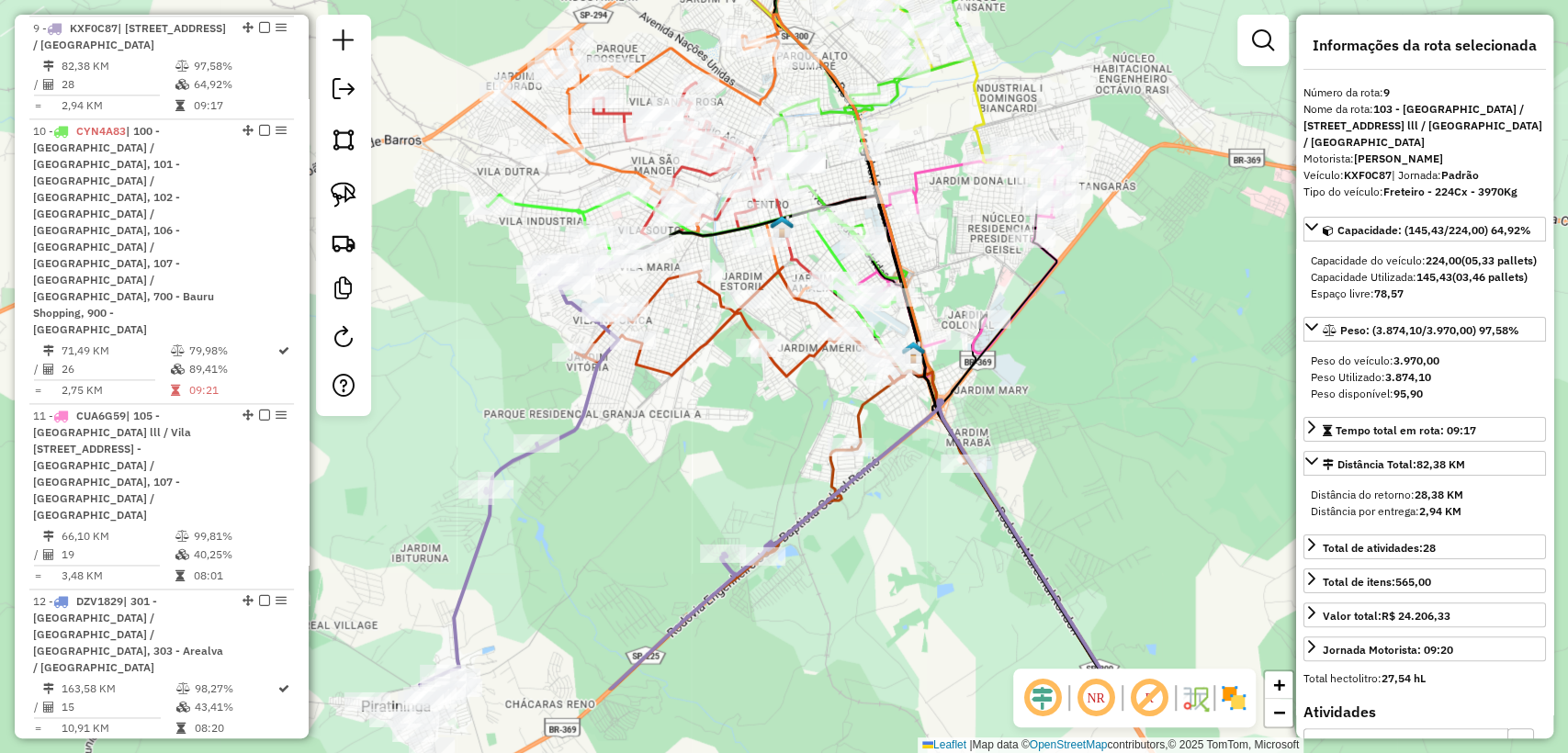
drag, startPoint x: 676, startPoint y: 497, endPoint x: 669, endPoint y: 443, distance: 54.5
click at [669, 443] on div "Janela de atendimento Grade de atendimento Capacidade Transportadoras Veículos …" at bounding box center [784, 376] width 1568 height 753
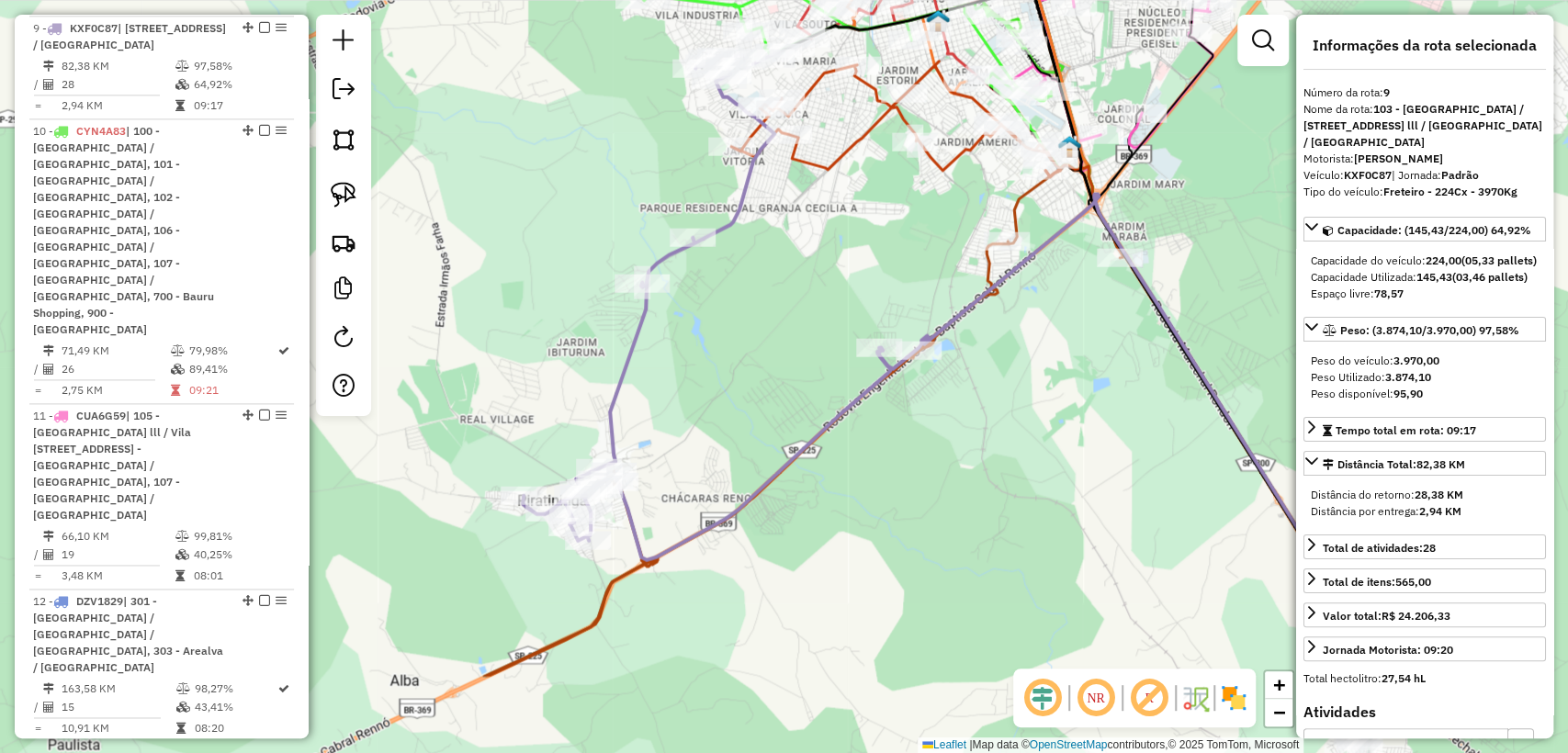
drag, startPoint x: 546, startPoint y: 587, endPoint x: 723, endPoint y: 421, distance: 242.7
click at [723, 421] on div "Janela de atendimento Grade de atendimento Capacidade Transportadoras Veículos …" at bounding box center [784, 376] width 1568 height 753
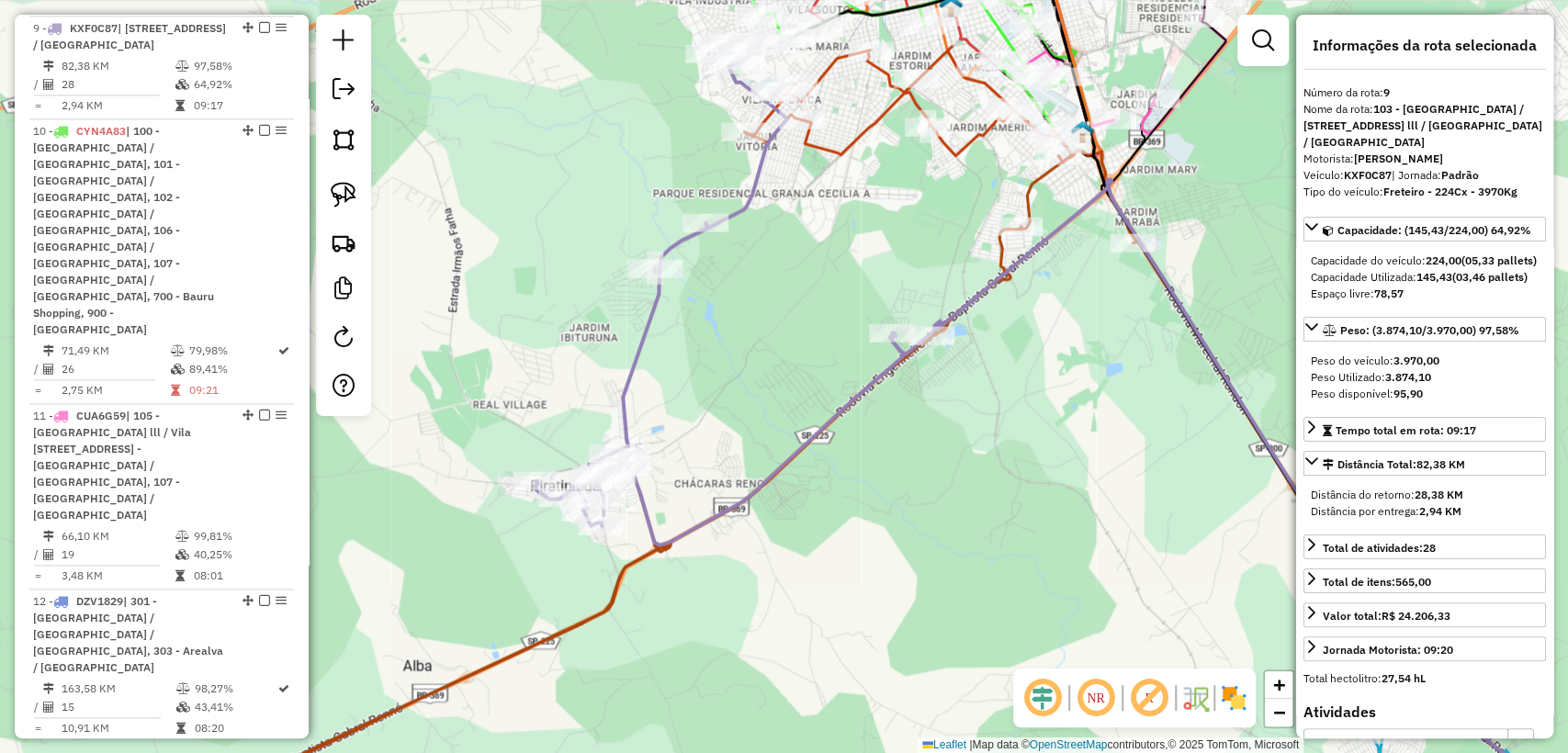
drag, startPoint x: 257, startPoint y: 25, endPoint x: 478, endPoint y: 186, distance: 273.4
click at [259, 24] on em at bounding box center [264, 27] width 11 height 11
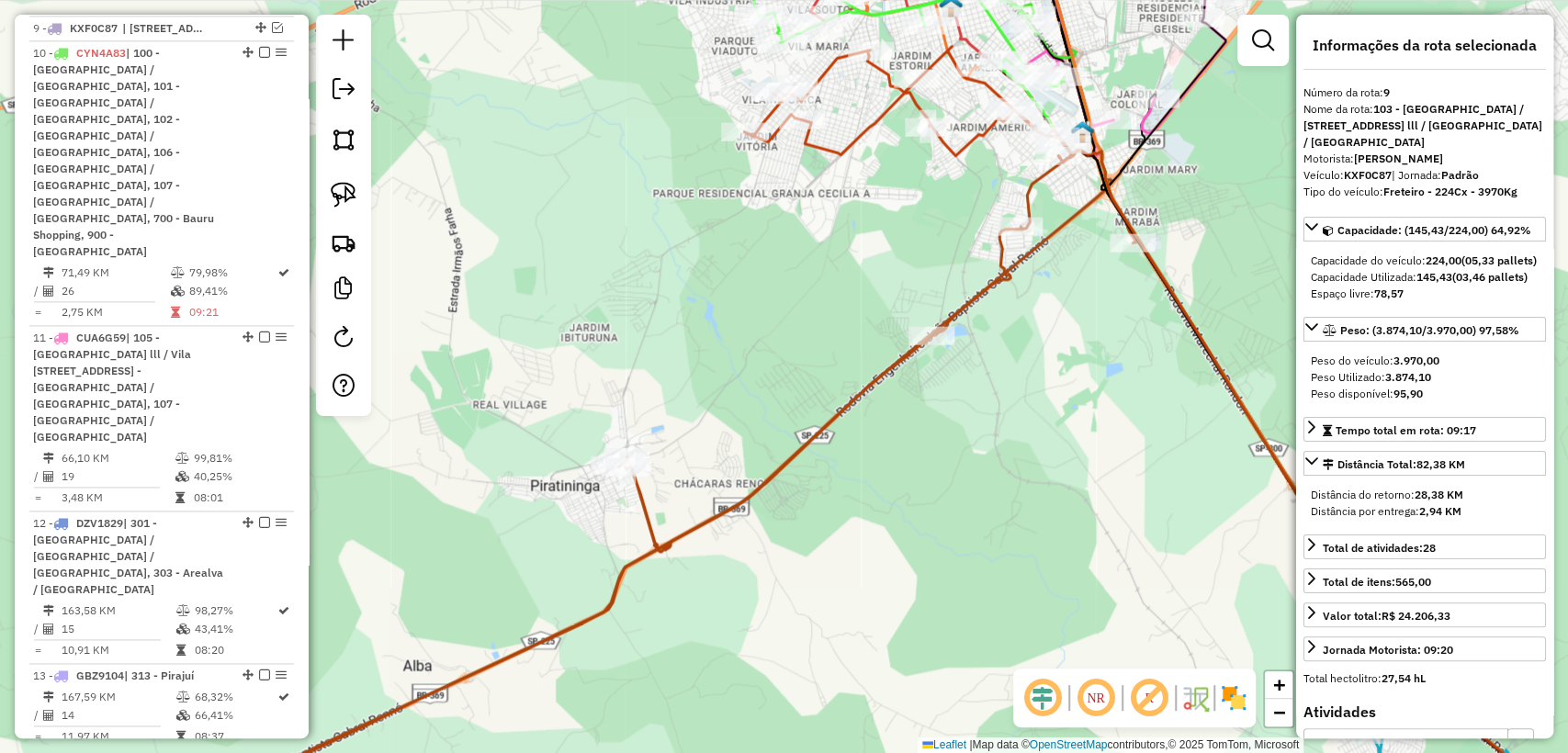
click at [650, 509] on icon at bounding box center [657, 490] width 956 height 677
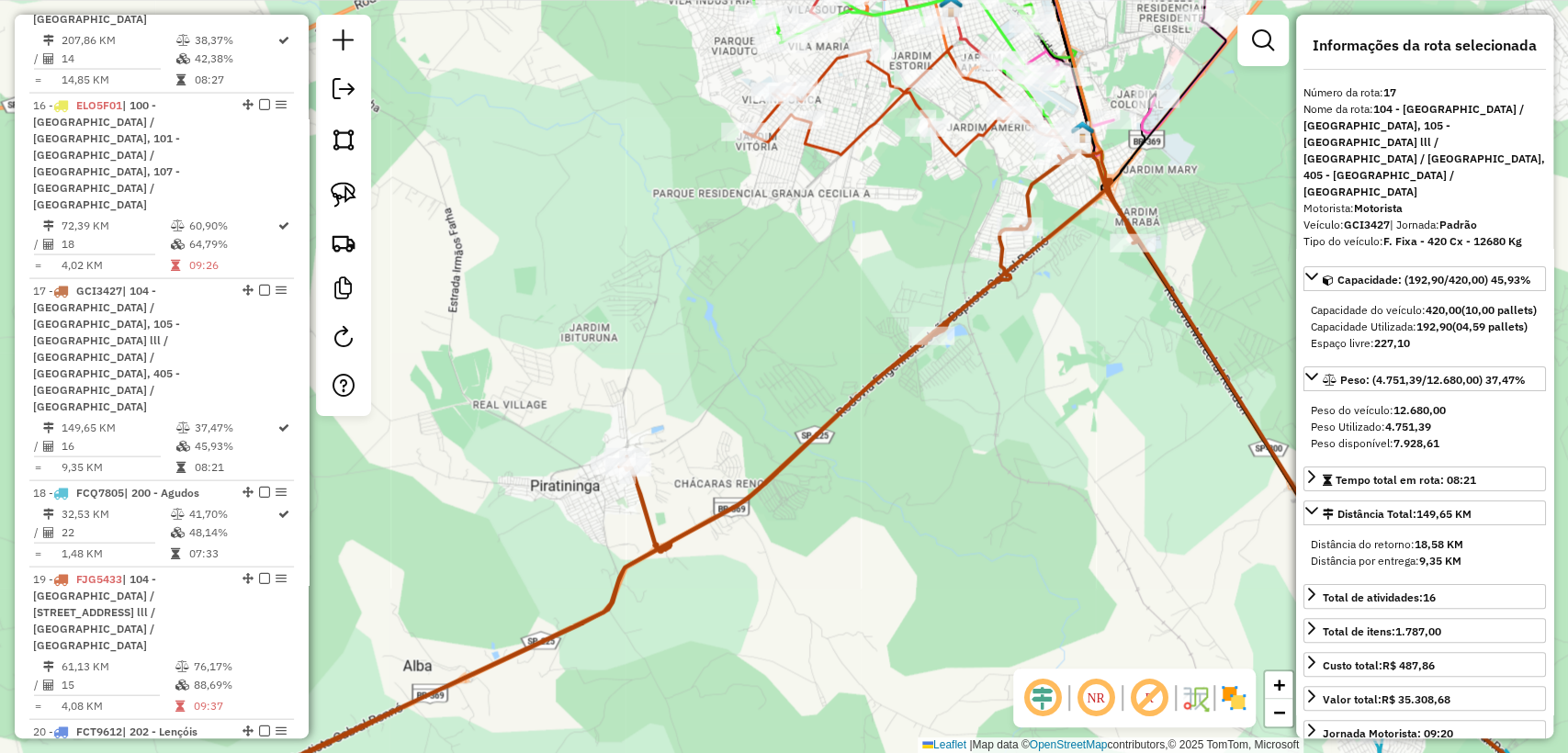
scroll to position [2509, 0]
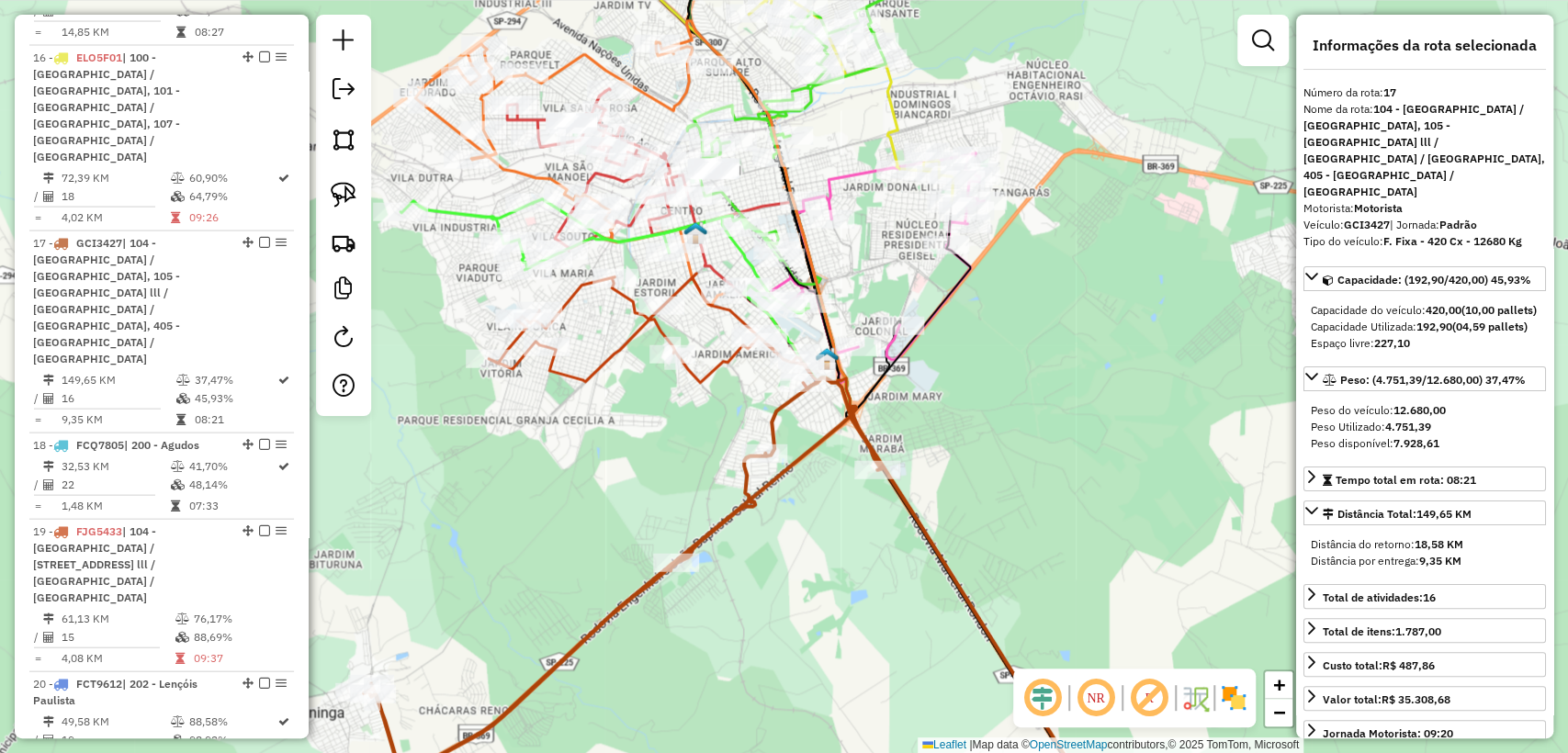
click at [639, 478] on div "Janela de atendimento Grade de atendimento Capacidade Transportadoras Veículos …" at bounding box center [784, 376] width 1568 height 753
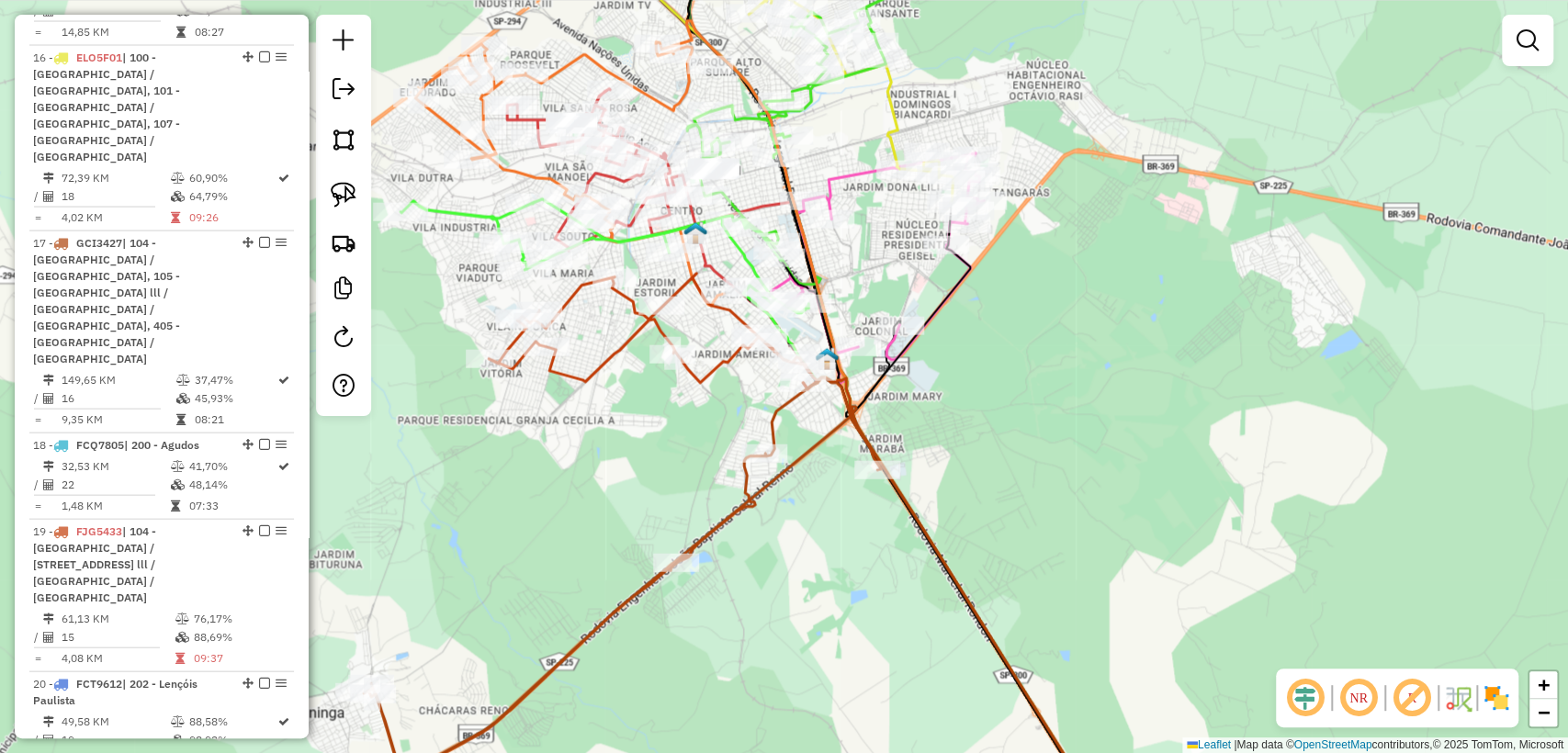
click at [747, 524] on div "Janela de atendimento Grade de atendimento Capacidade Transportadoras Veículos …" at bounding box center [784, 376] width 1568 height 753
click at [731, 514] on icon at bounding box center [619, 603] width 524 height 449
select select "**********"
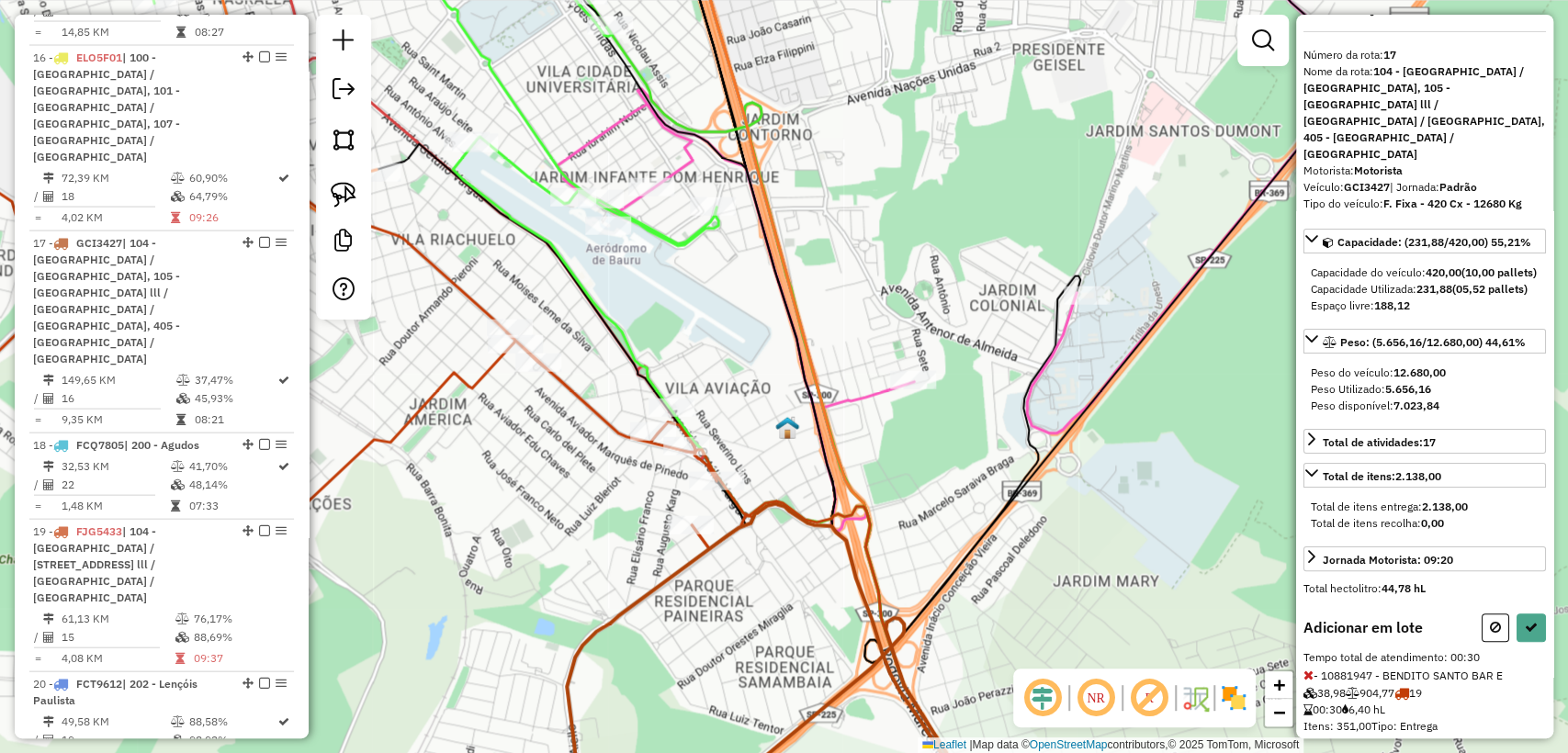
scroll to position [69, 0]
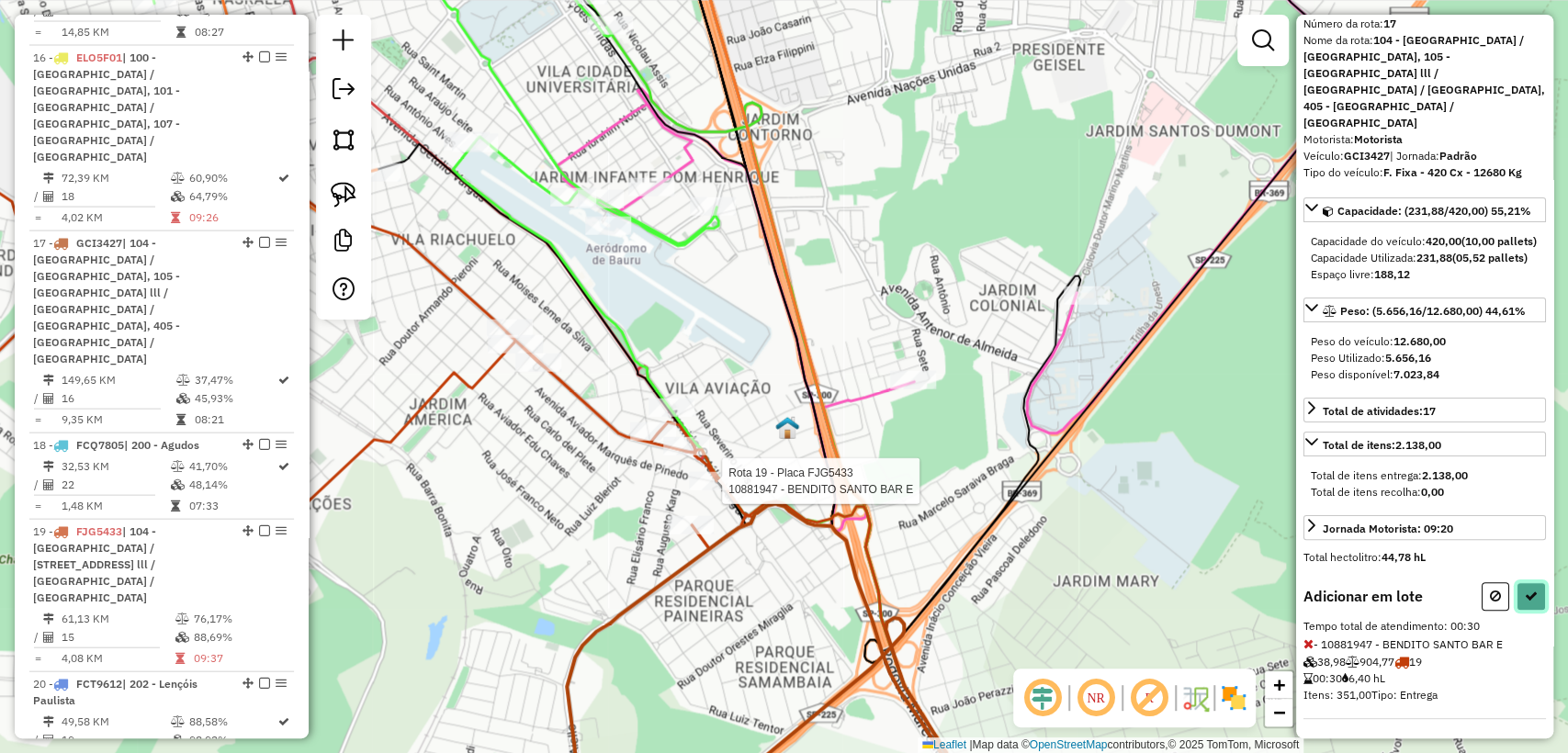
click at [1525, 590] on icon at bounding box center [1531, 595] width 12 height 12
select select "**********"
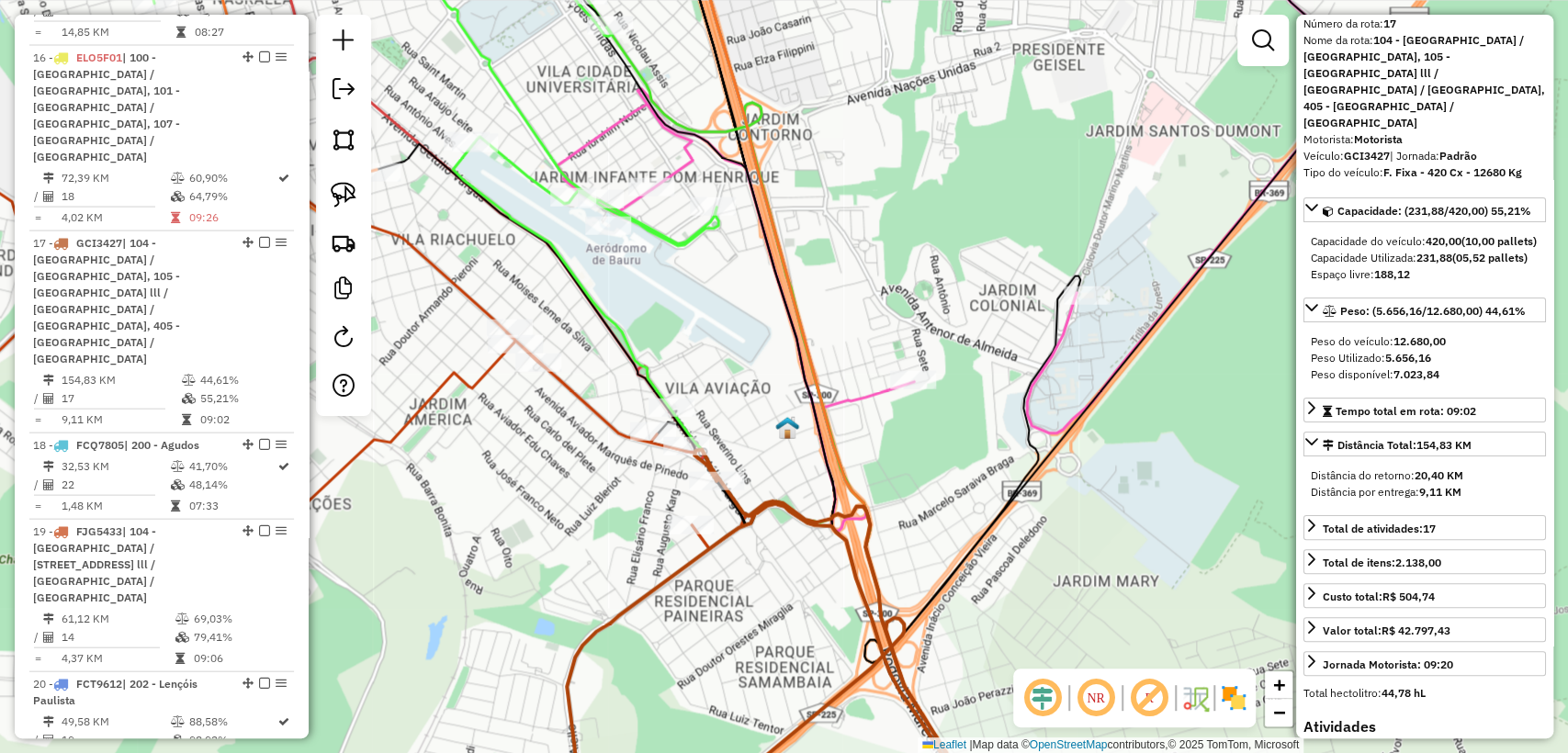
click at [664, 578] on icon at bounding box center [731, 639] width 539 height 378
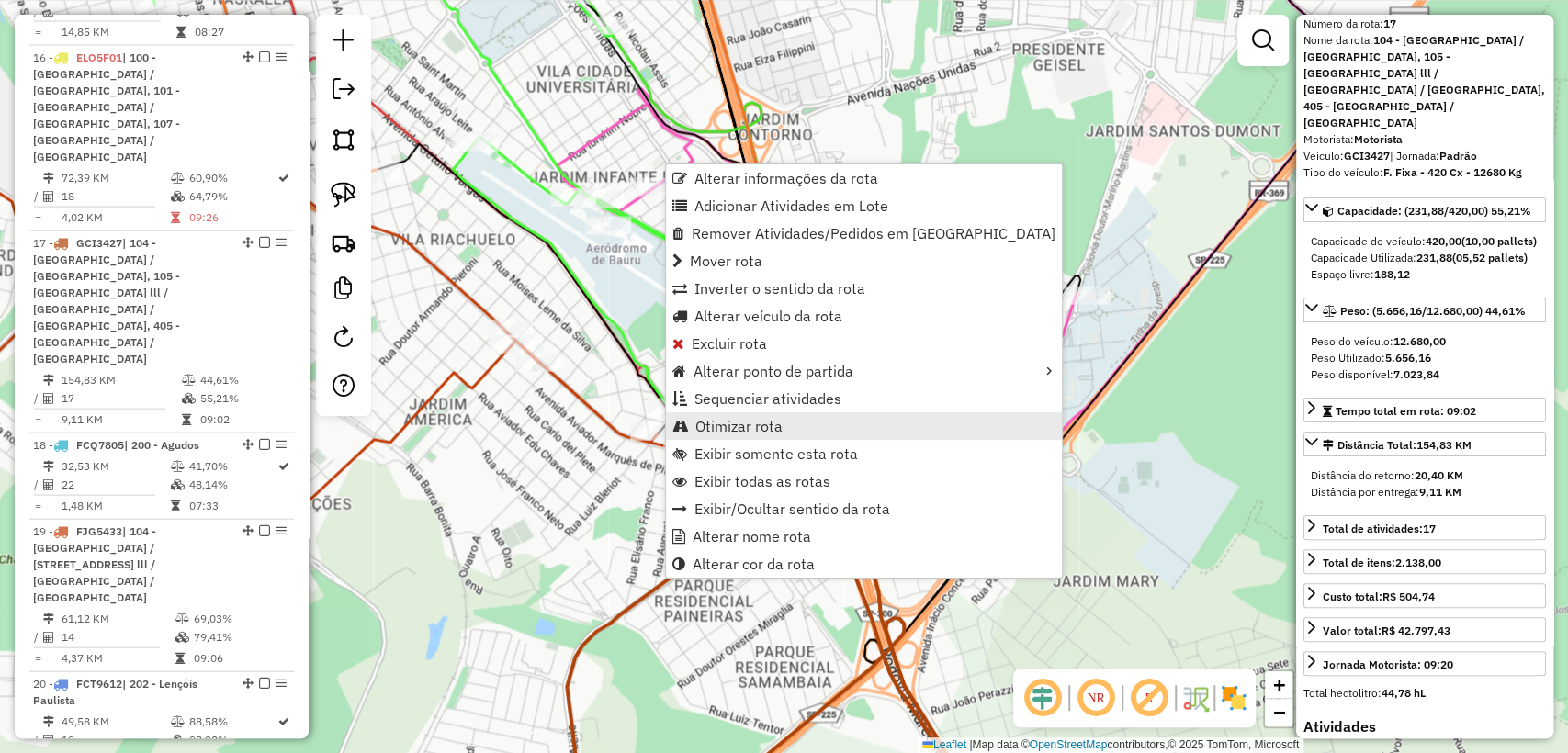
click at [762, 423] on span "Otimizar rota" at bounding box center [739, 425] width 87 height 14
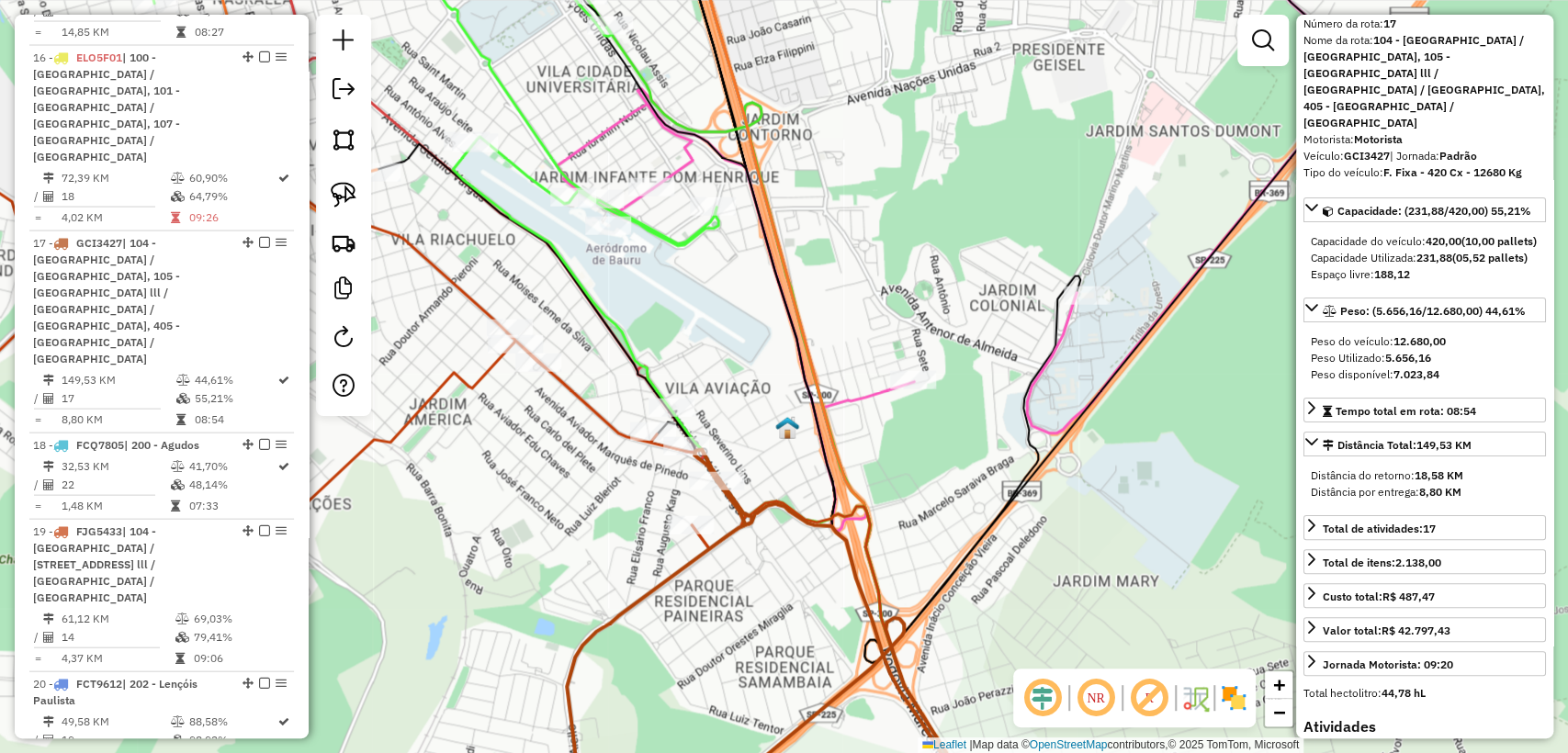
click at [681, 562] on icon at bounding box center [721, 639] width 518 height 378
click at [580, 398] on icon at bounding box center [298, 316] width 910 height 467
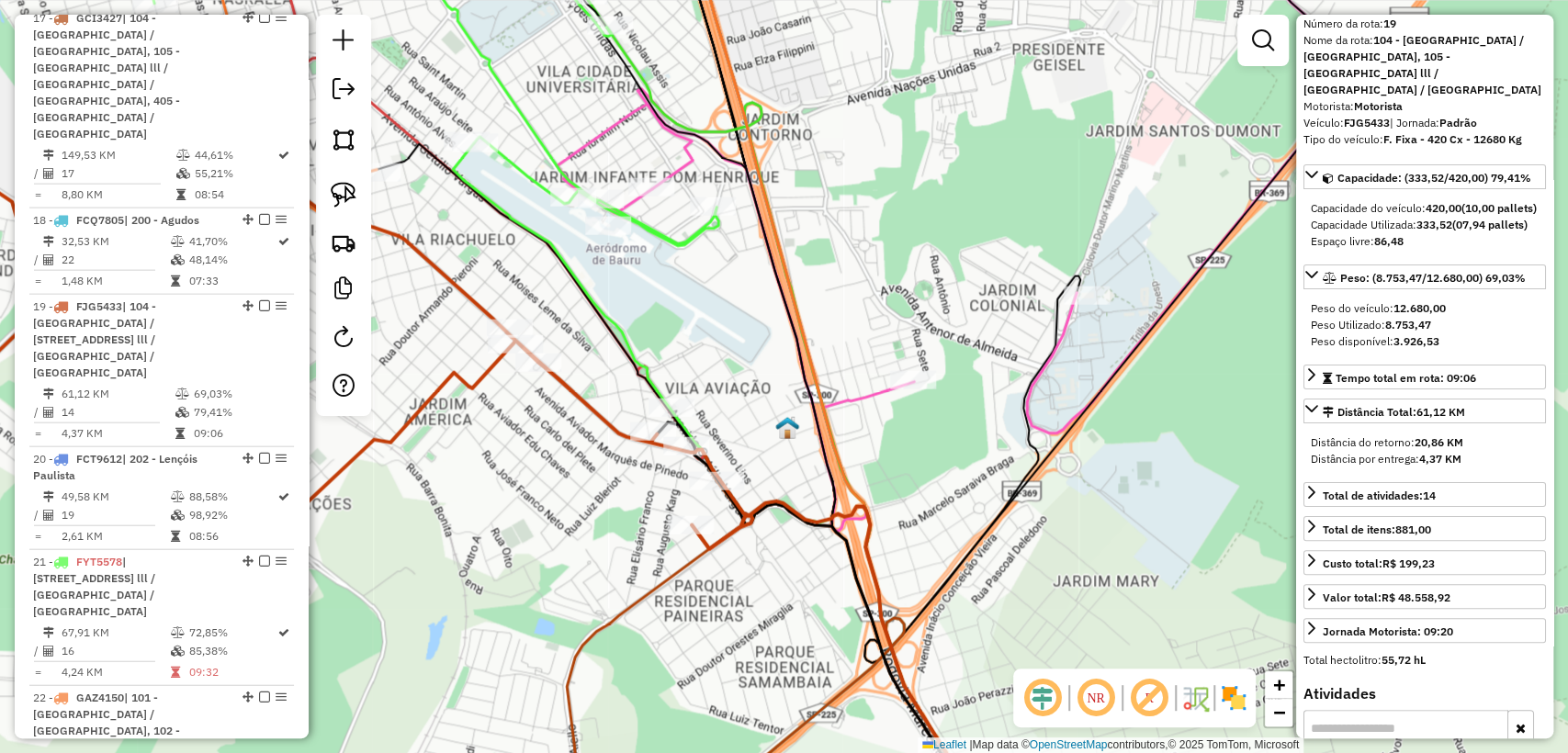
scroll to position [2747, 0]
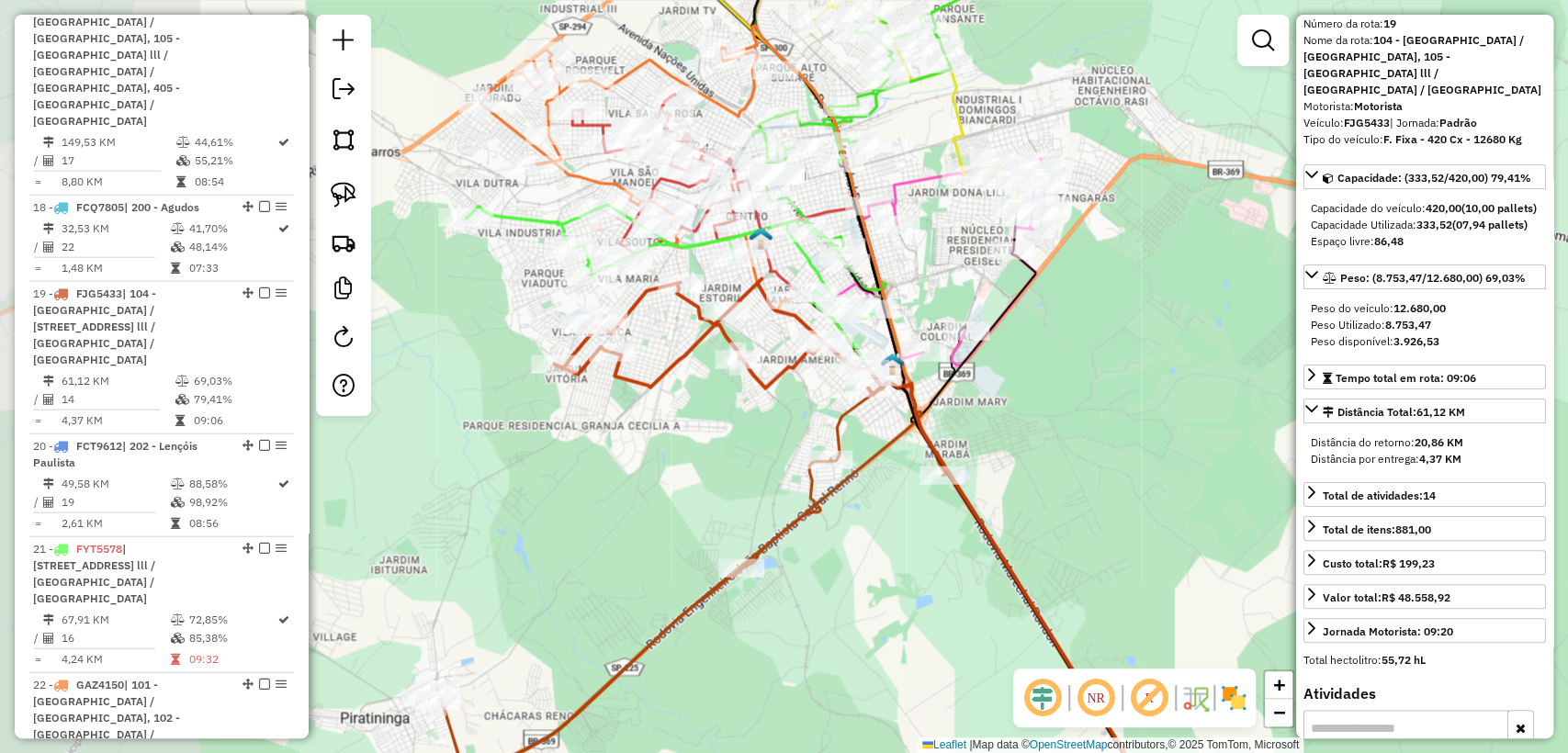
drag, startPoint x: 702, startPoint y: 428, endPoint x: 754, endPoint y: 428, distance: 52.0
click at [754, 428] on div "Janela de atendimento Grade de atendimento Capacidade Transportadoras Veículos …" at bounding box center [784, 376] width 1568 height 753
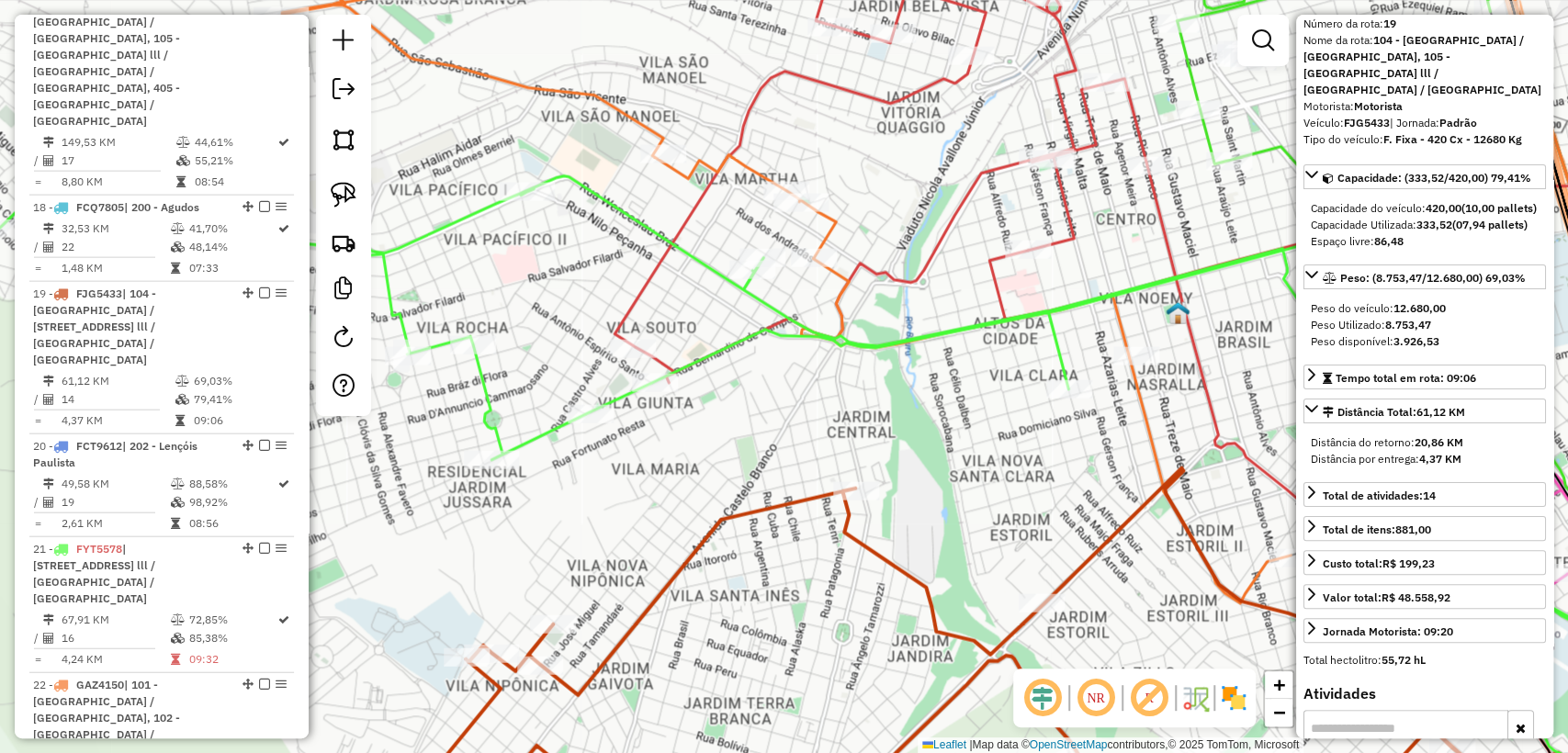
click at [646, 286] on icon at bounding box center [1076, 376] width 1065 height 904
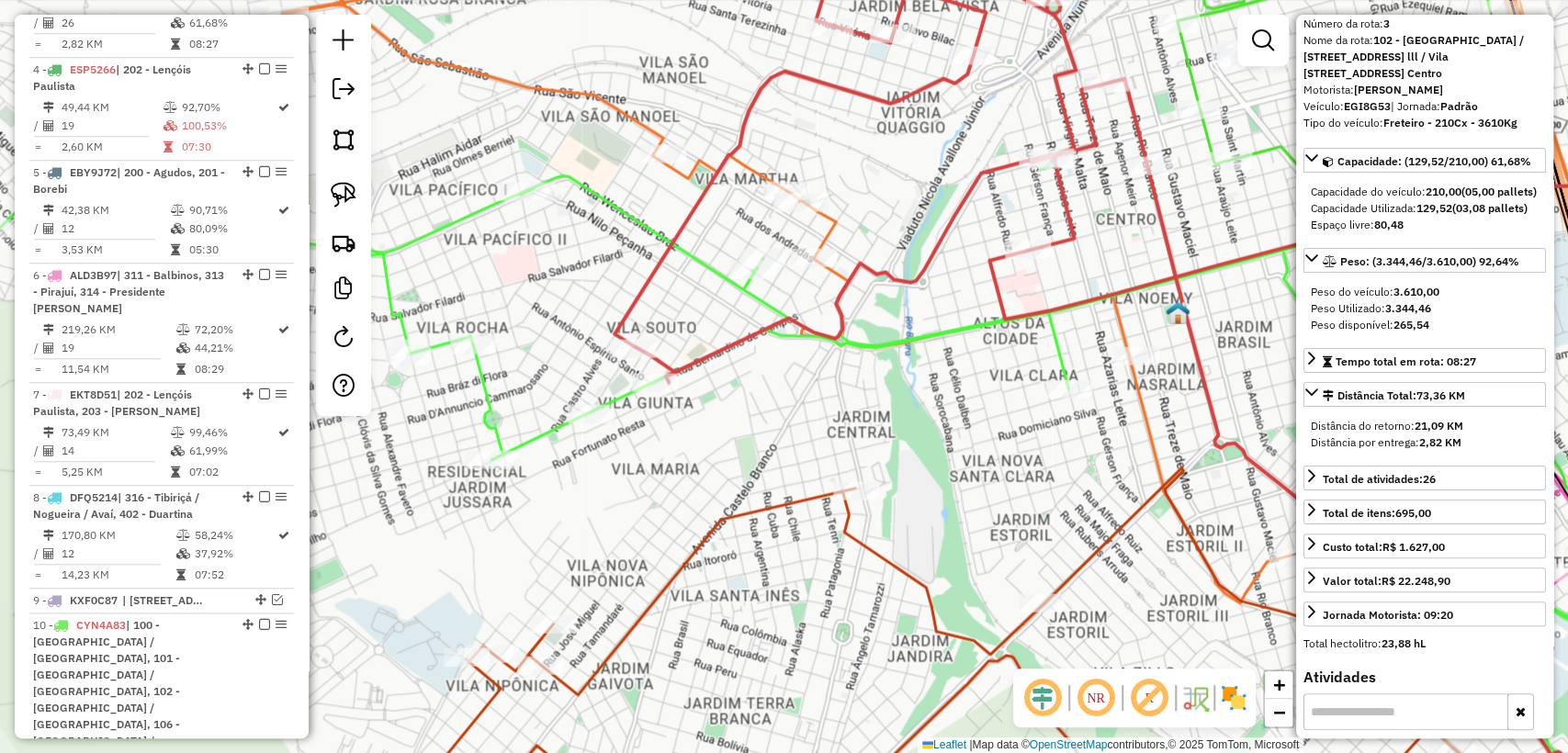
scroll to position [883, 0]
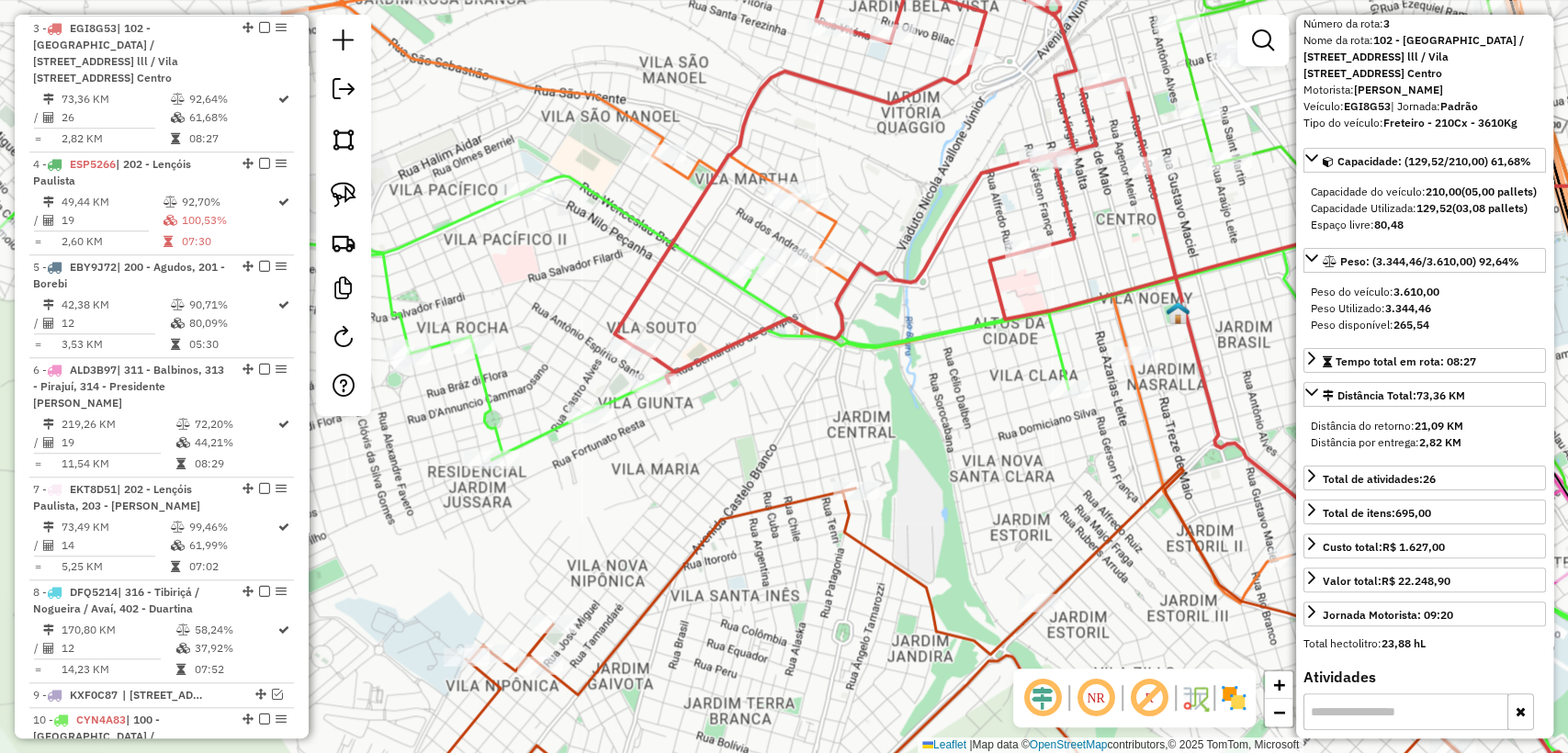
click at [615, 397] on icon at bounding box center [816, 404] width 1633 height 455
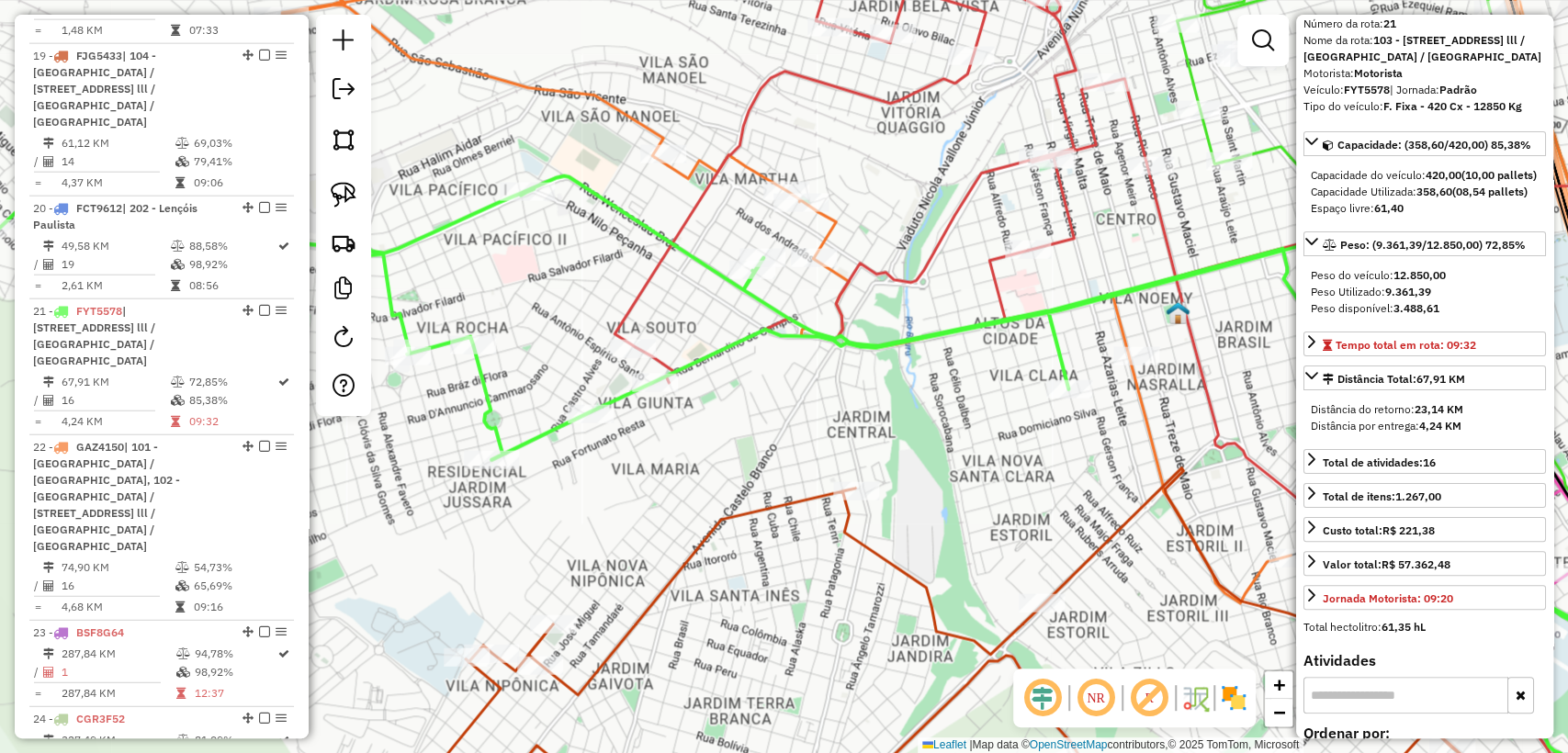
click at [651, 274] on icon at bounding box center [1076, 376] width 1065 height 904
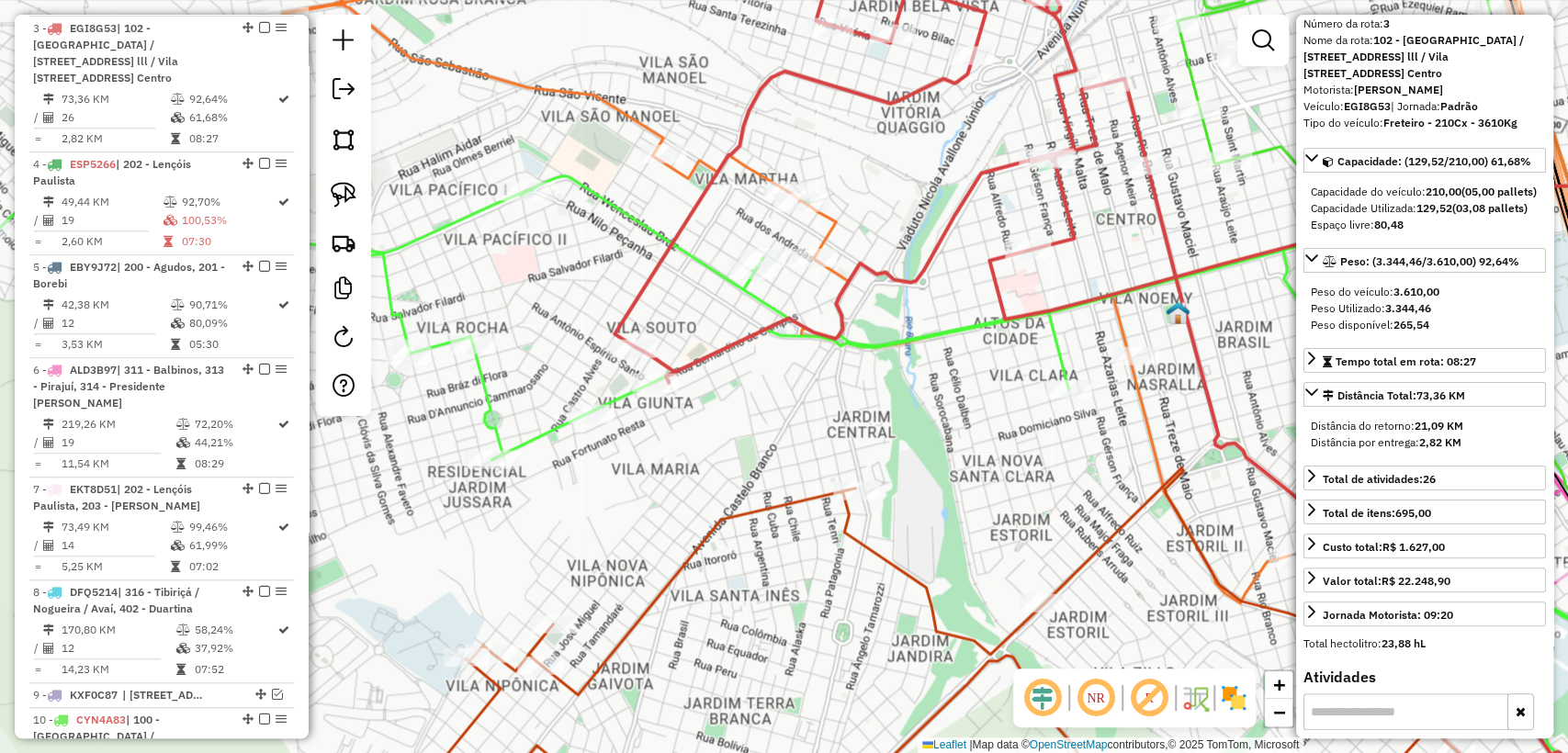
drag, startPoint x: 975, startPoint y: 443, endPoint x: 754, endPoint y: 420, distance: 222.2
click at [754, 420] on div "Janela de atendimento Grade de atendimento Capacidade Transportadoras Veículos …" at bounding box center [784, 376] width 1568 height 753
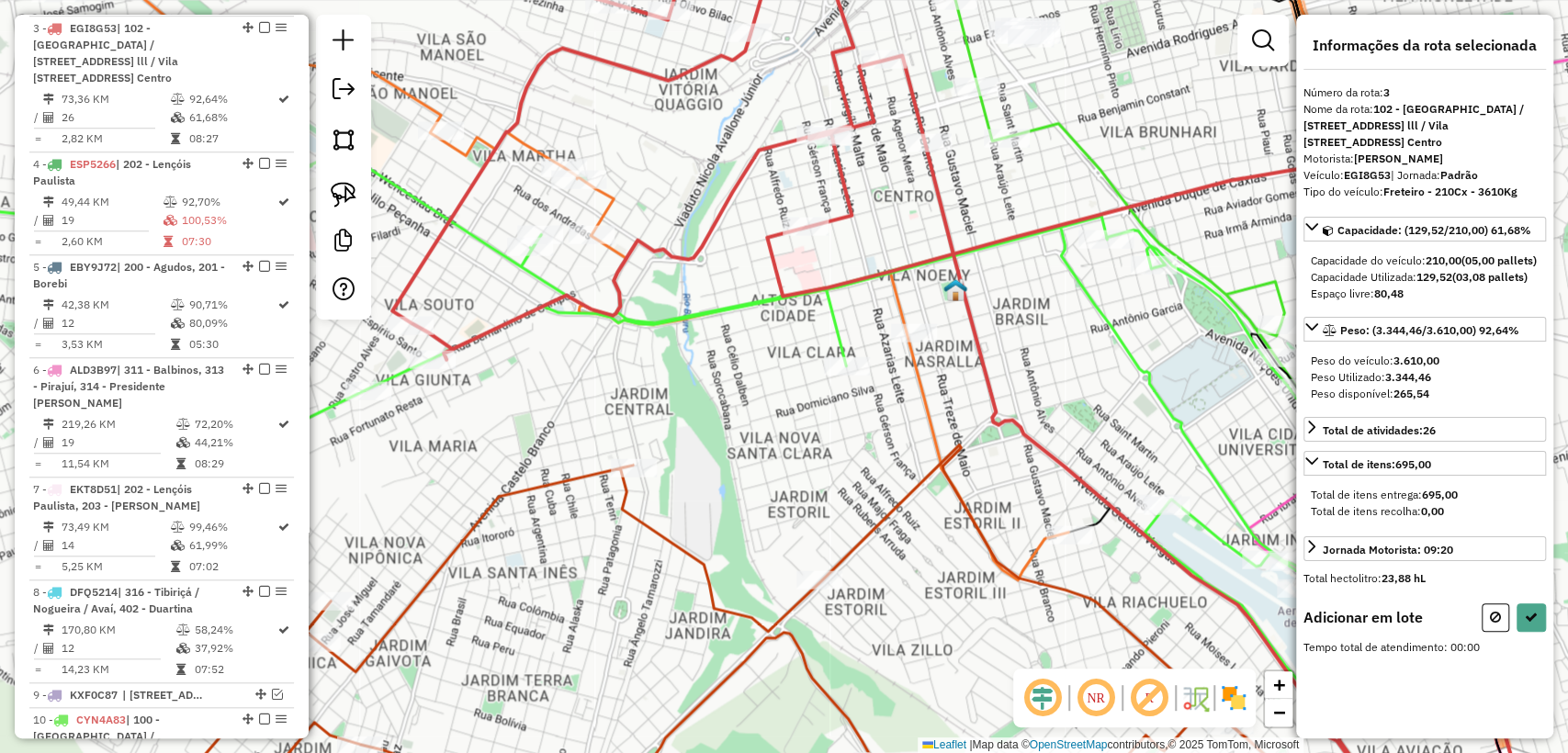
scroll to position [0, 0]
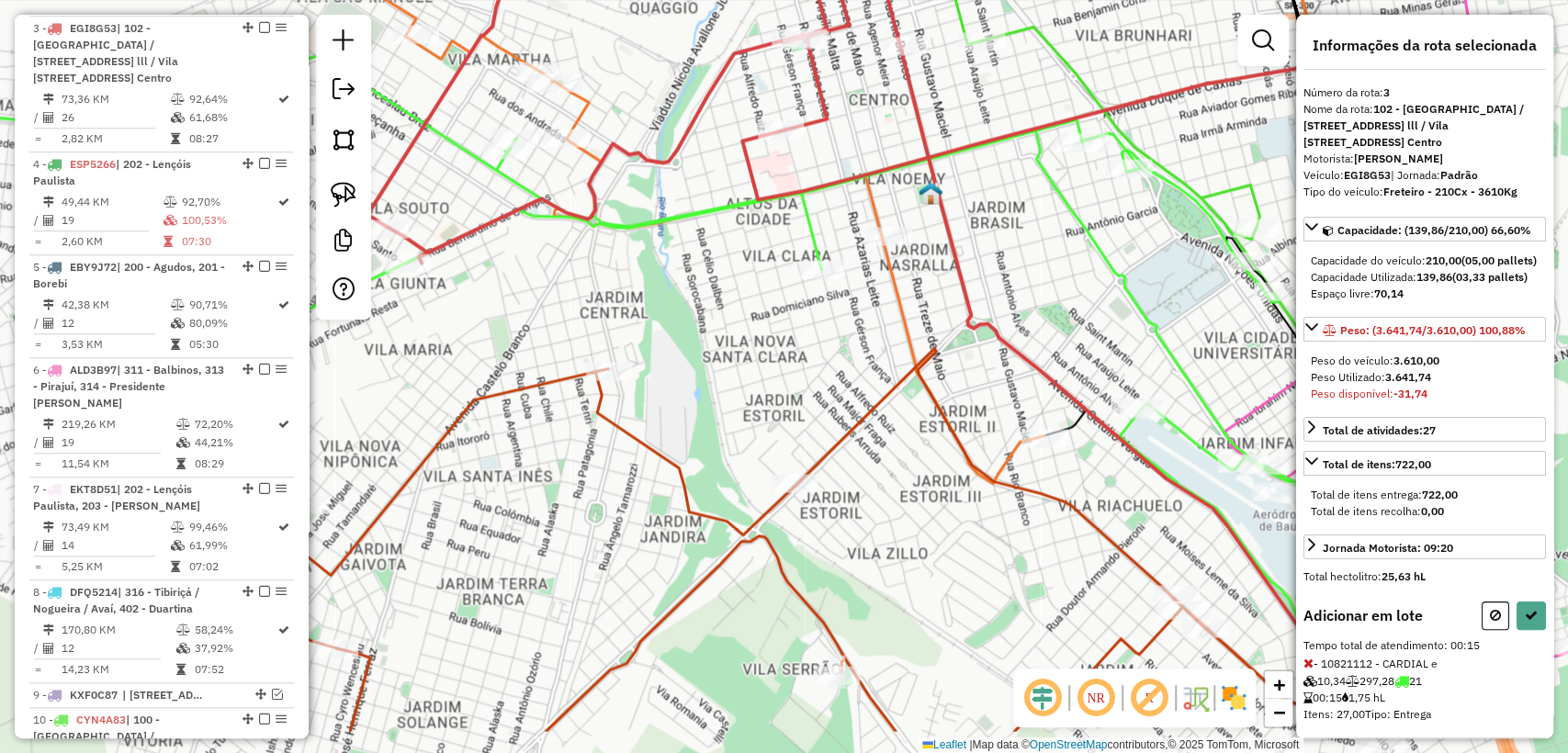
drag, startPoint x: 953, startPoint y: 509, endPoint x: 926, endPoint y: 413, distance: 99.7
click at [924, 413] on div "Janela de atendimento Grade de atendimento Capacidade Transportadoras Veículos …" at bounding box center [784, 376] width 1568 height 753
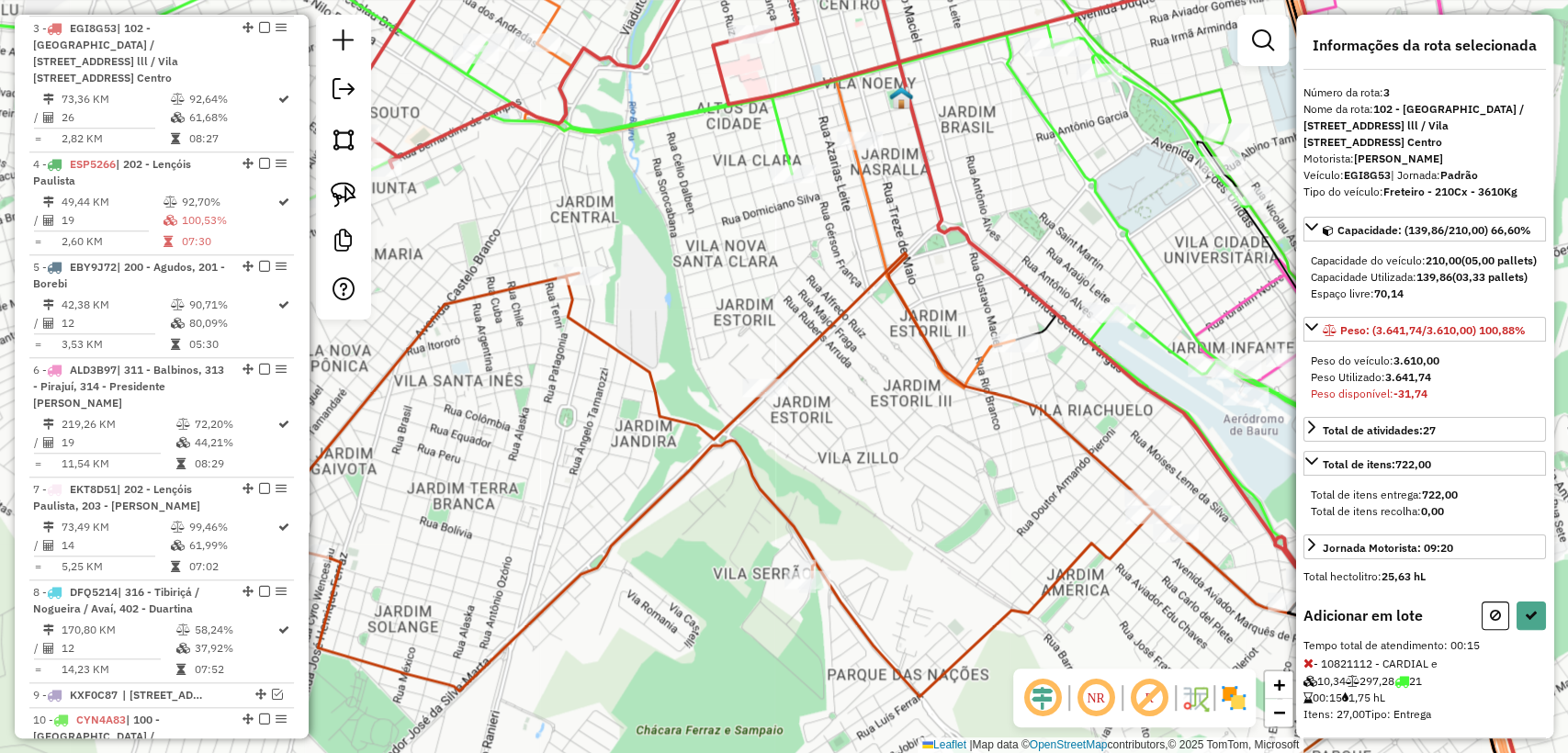
click at [927, 415] on div "Janela de atendimento Grade de atendimento Capacidade Transportadoras Veículos …" at bounding box center [784, 376] width 1568 height 753
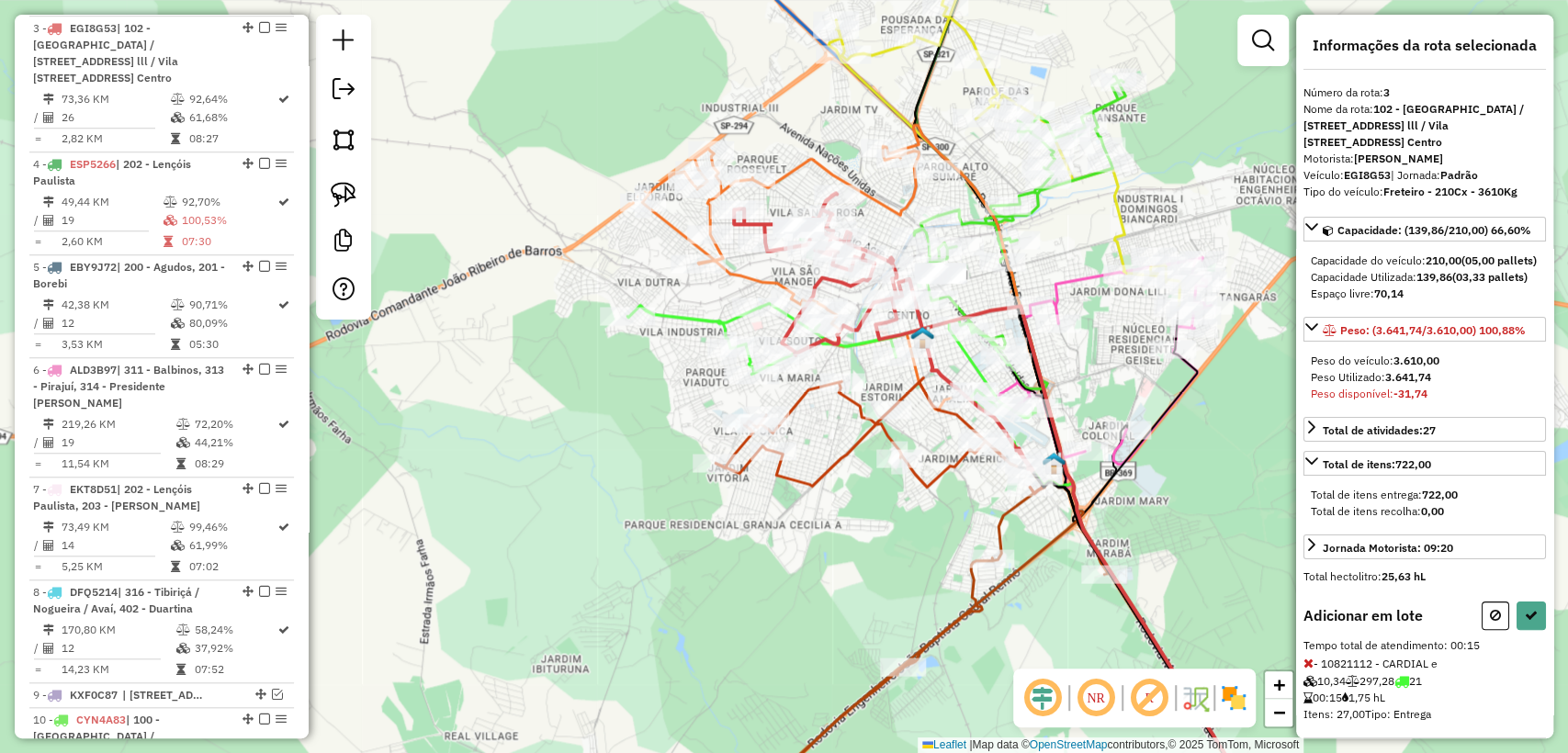
click at [925, 449] on div "Janela de atendimento Grade de atendimento Capacidade Transportadoras Veículos …" at bounding box center [784, 376] width 1568 height 753
click at [1492, 621] on icon at bounding box center [1495, 615] width 11 height 12
select select "**********"
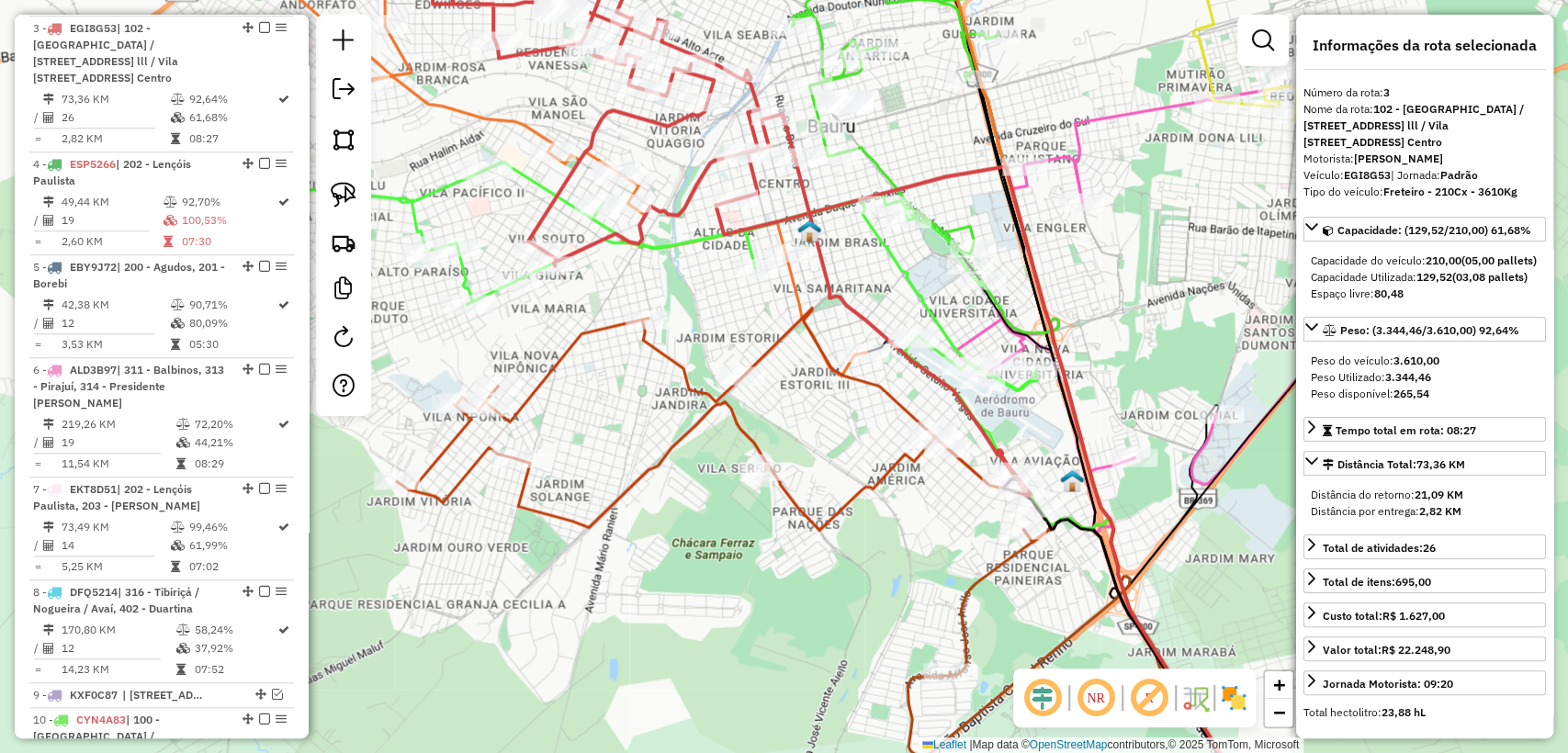
click at [866, 325] on icon at bounding box center [730, 218] width 597 height 554
click at [832, 325] on div "Janela de atendimento Grade de atendimento Capacidade Transportadoras Veículos …" at bounding box center [784, 376] width 1568 height 753
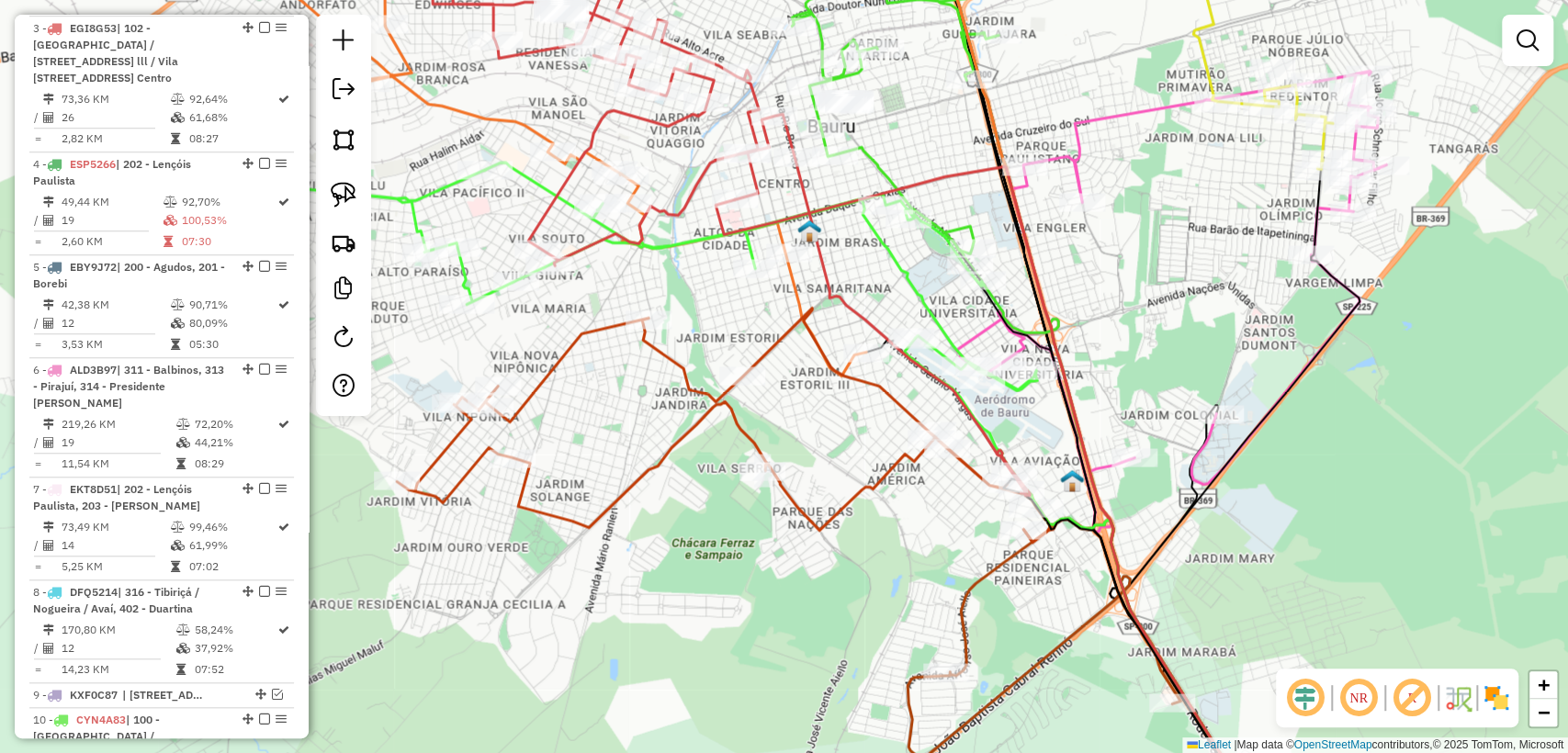
click at [816, 345] on icon at bounding box center [725, 425] width 657 height 234
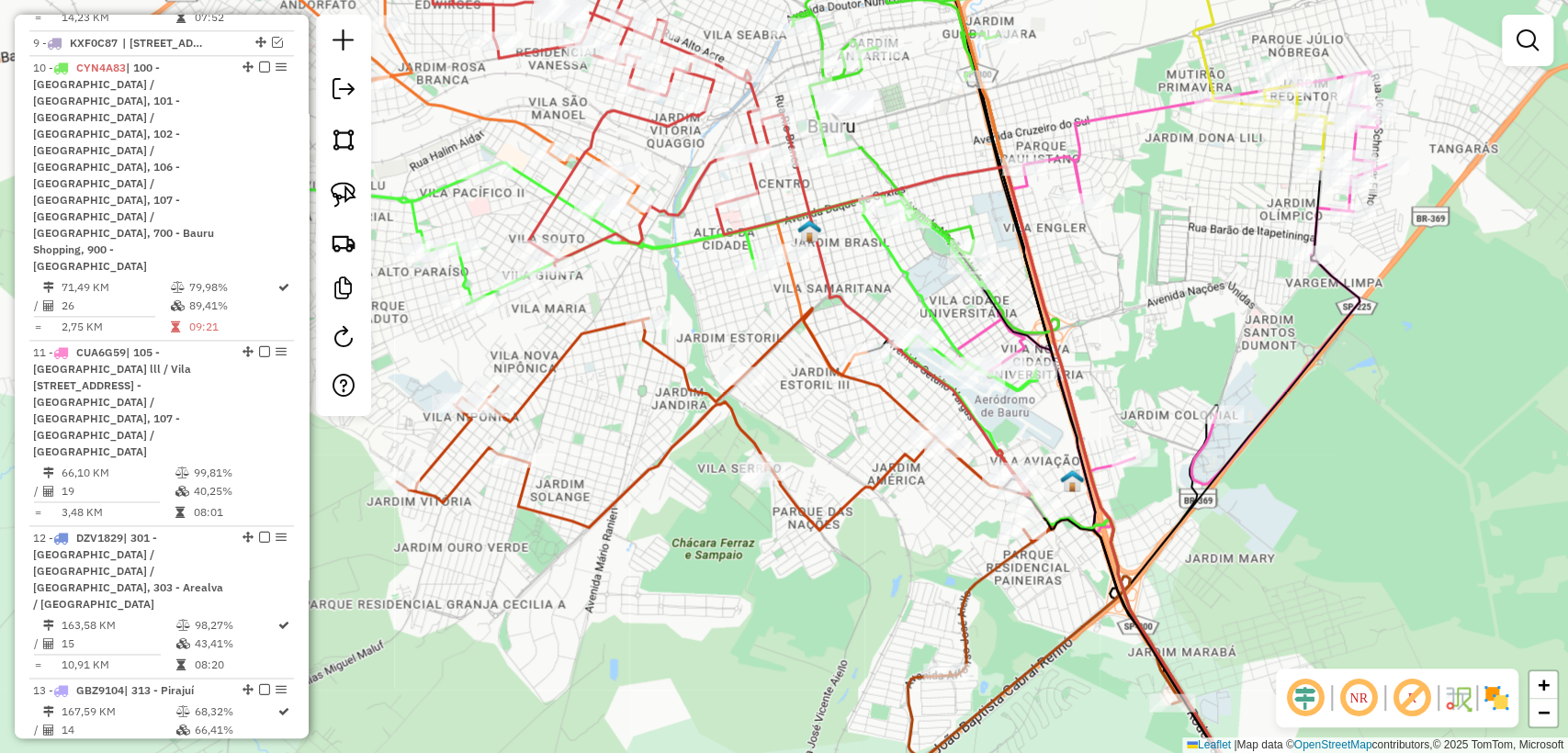
select select "**********"
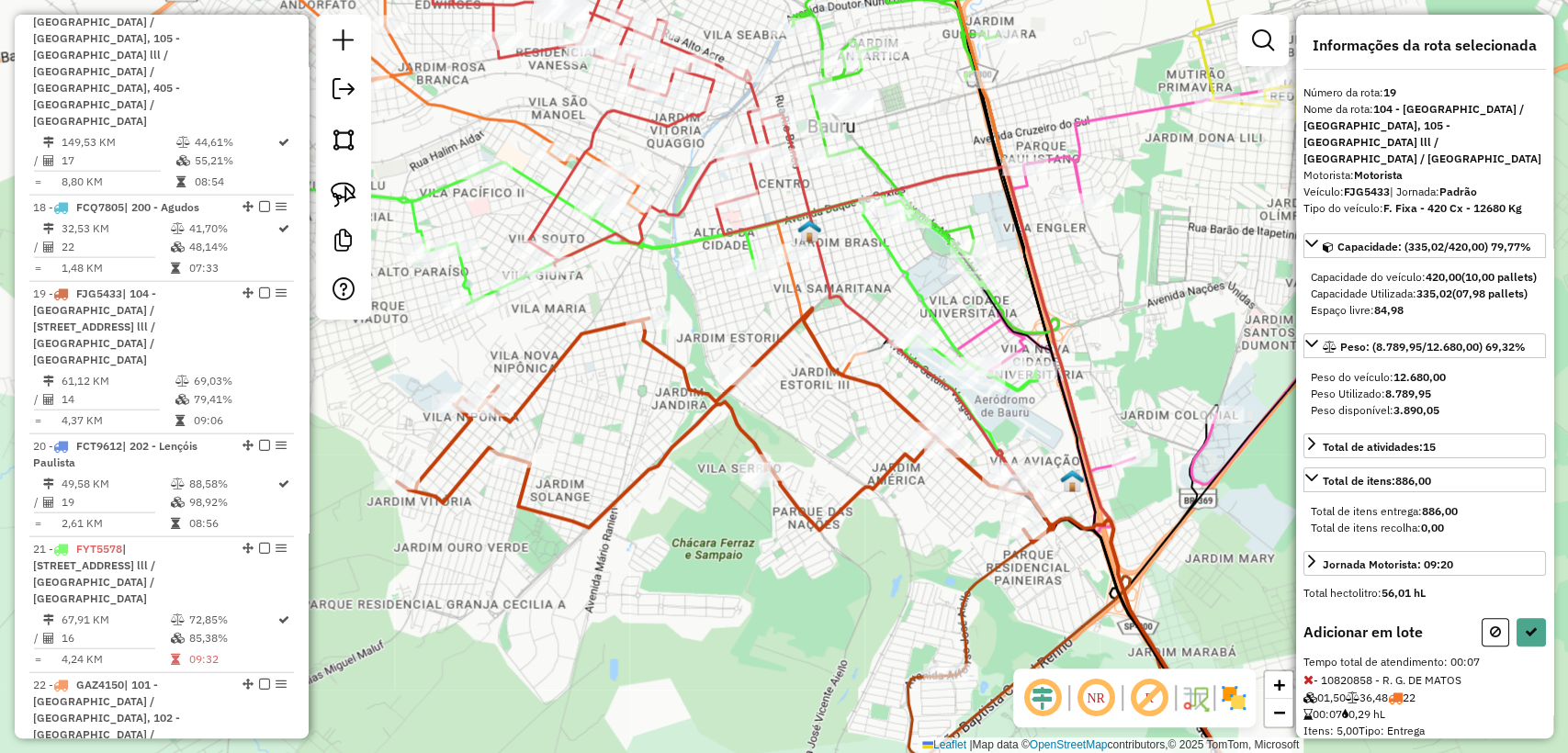
scroll to position [52, 0]
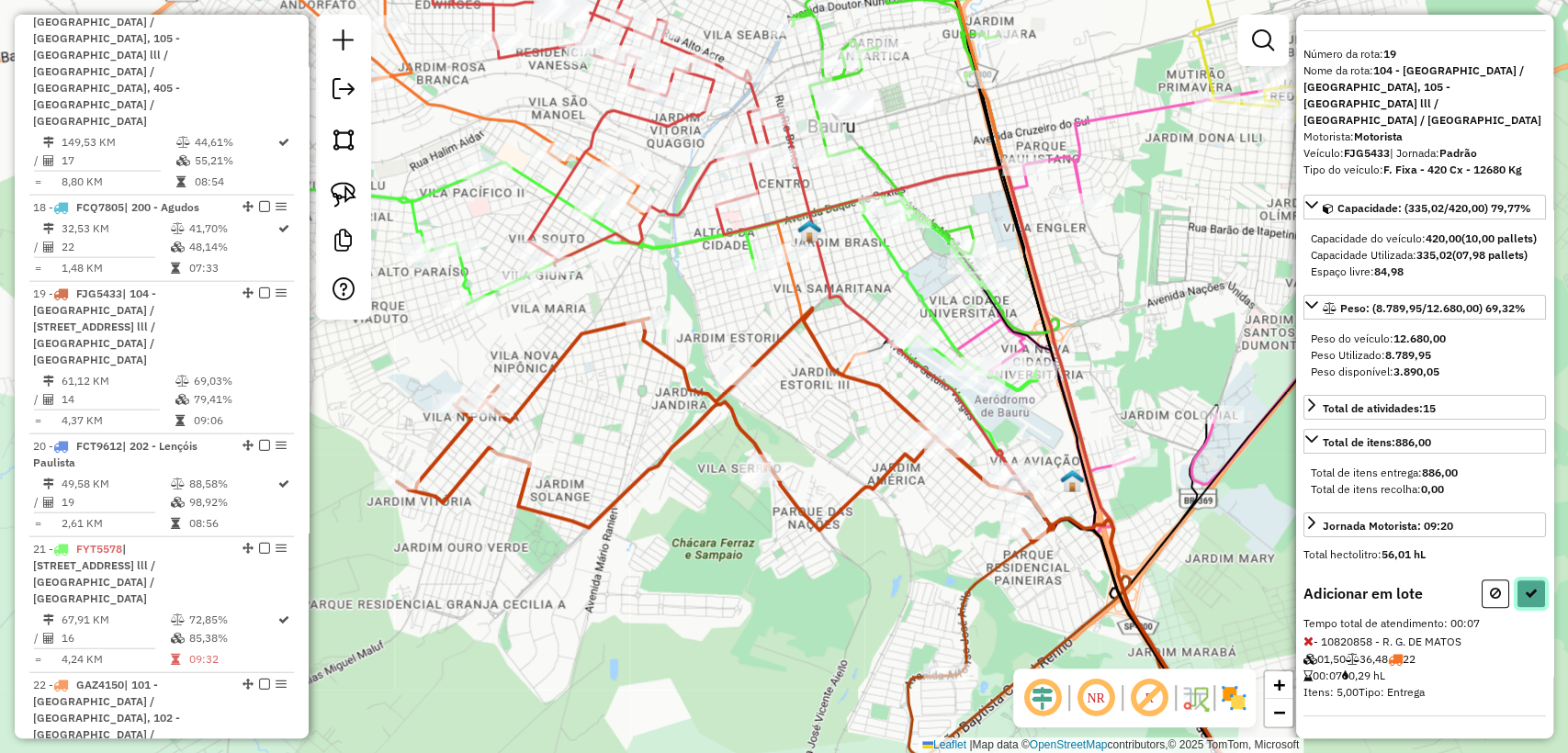
click at [1529, 590] on icon at bounding box center [1531, 593] width 12 height 12
select select "**********"
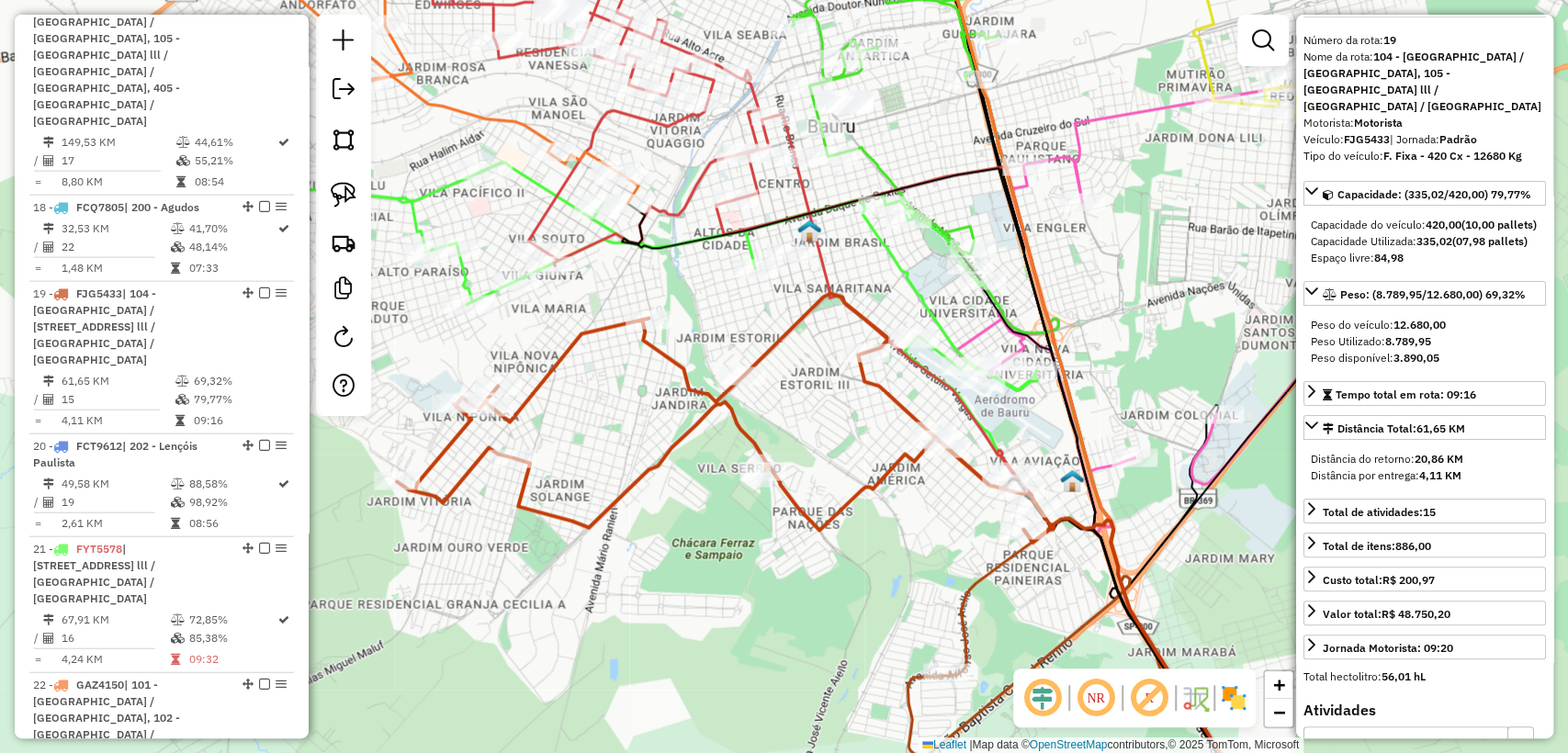
click at [890, 397] on icon at bounding box center [725, 417] width 657 height 249
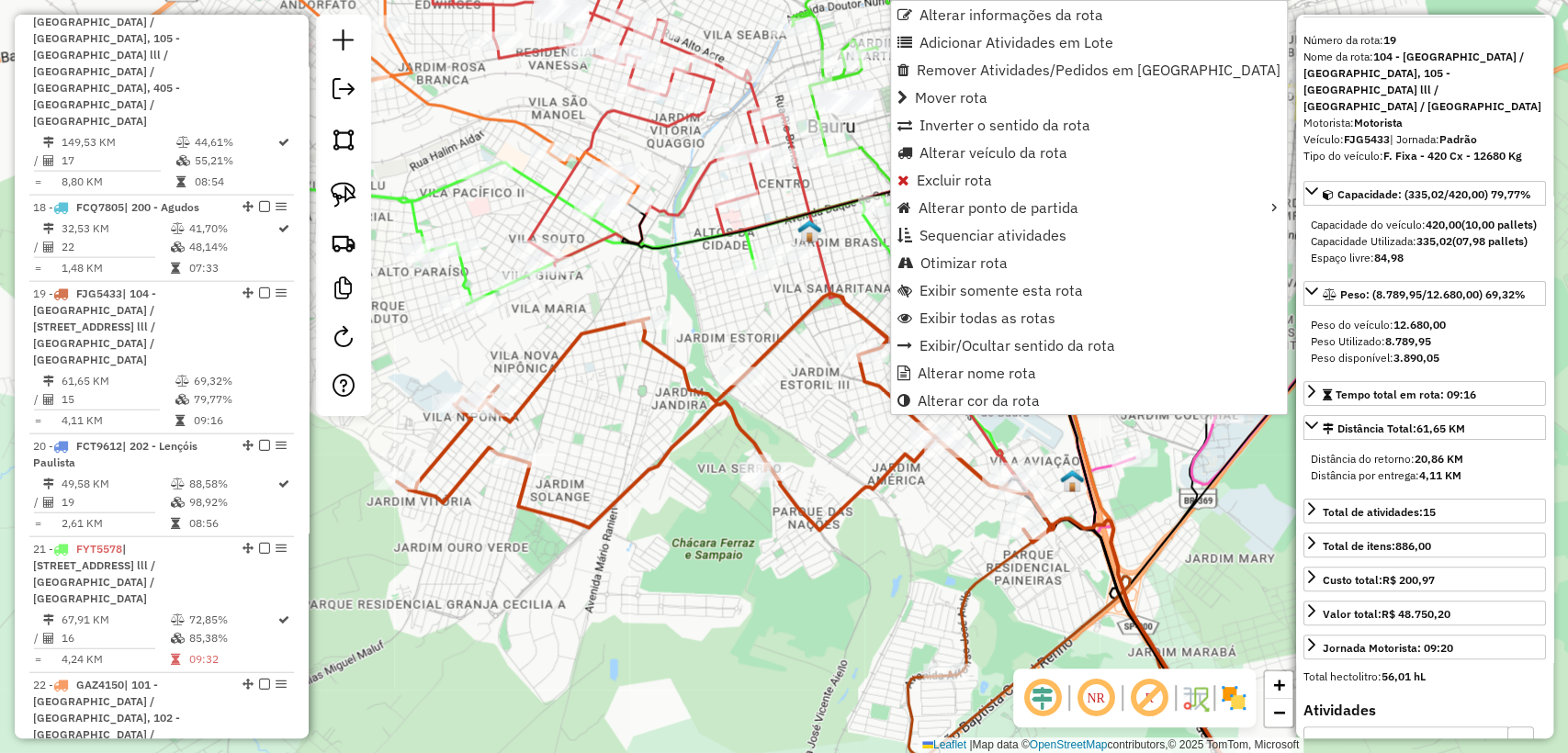
click at [772, 619] on div "Janela de atendimento Grade de atendimento Capacidade Transportadoras Veículos …" at bounding box center [784, 376] width 1568 height 753
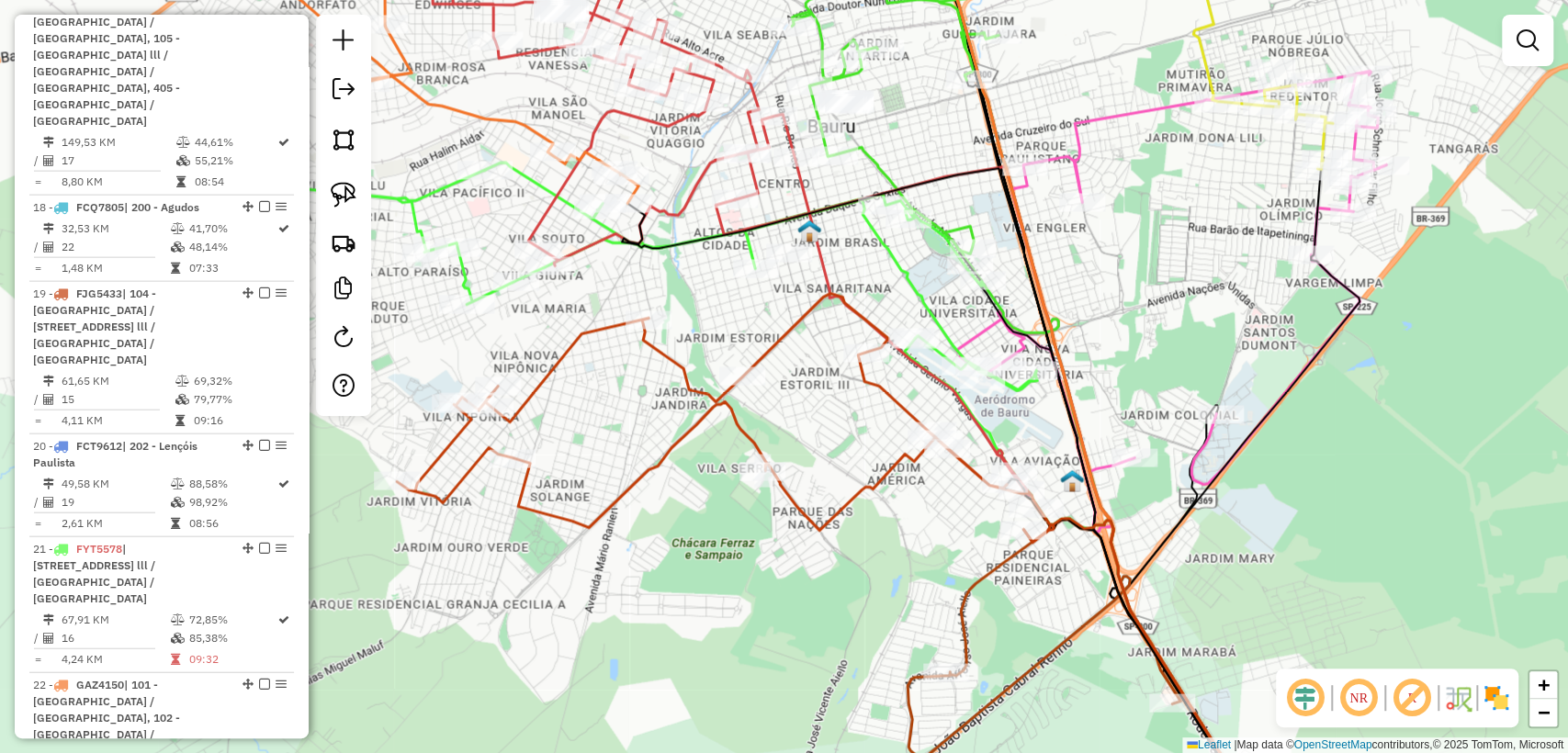
click at [739, 419] on icon at bounding box center [725, 417] width 657 height 249
select select "**********"
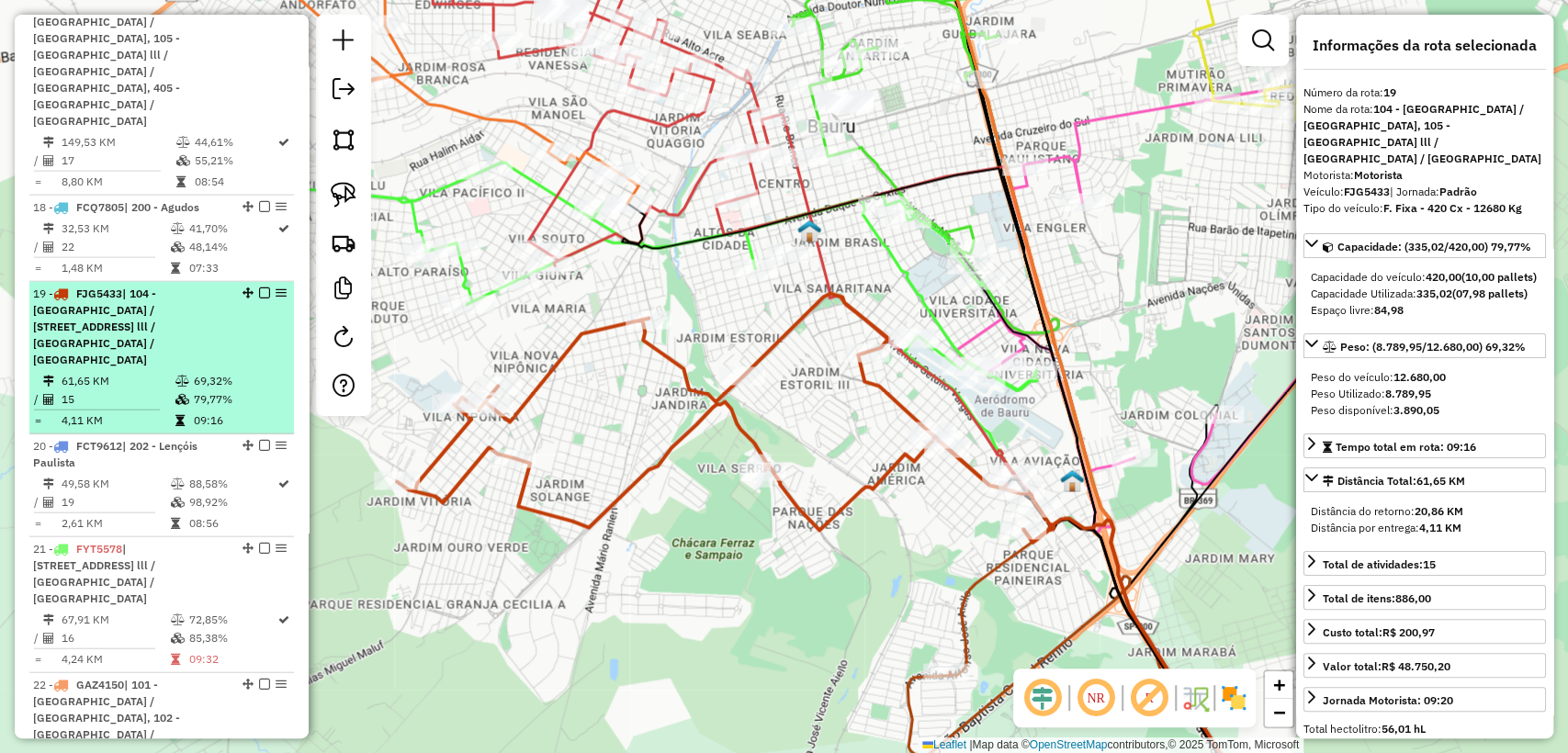
click at [260, 287] on em at bounding box center [264, 292] width 11 height 11
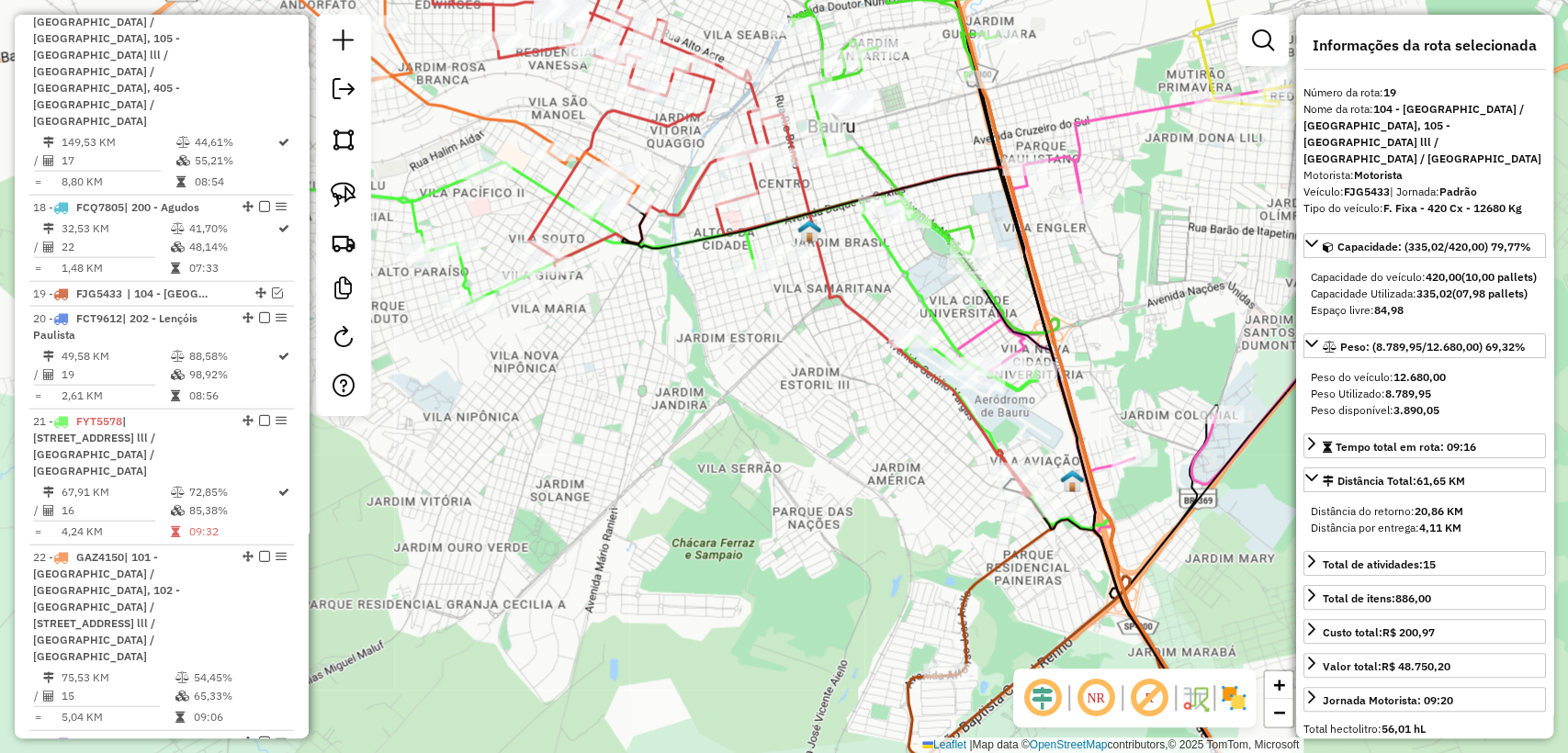
click at [1004, 566] on icon at bounding box center [1012, 660] width 338 height 337
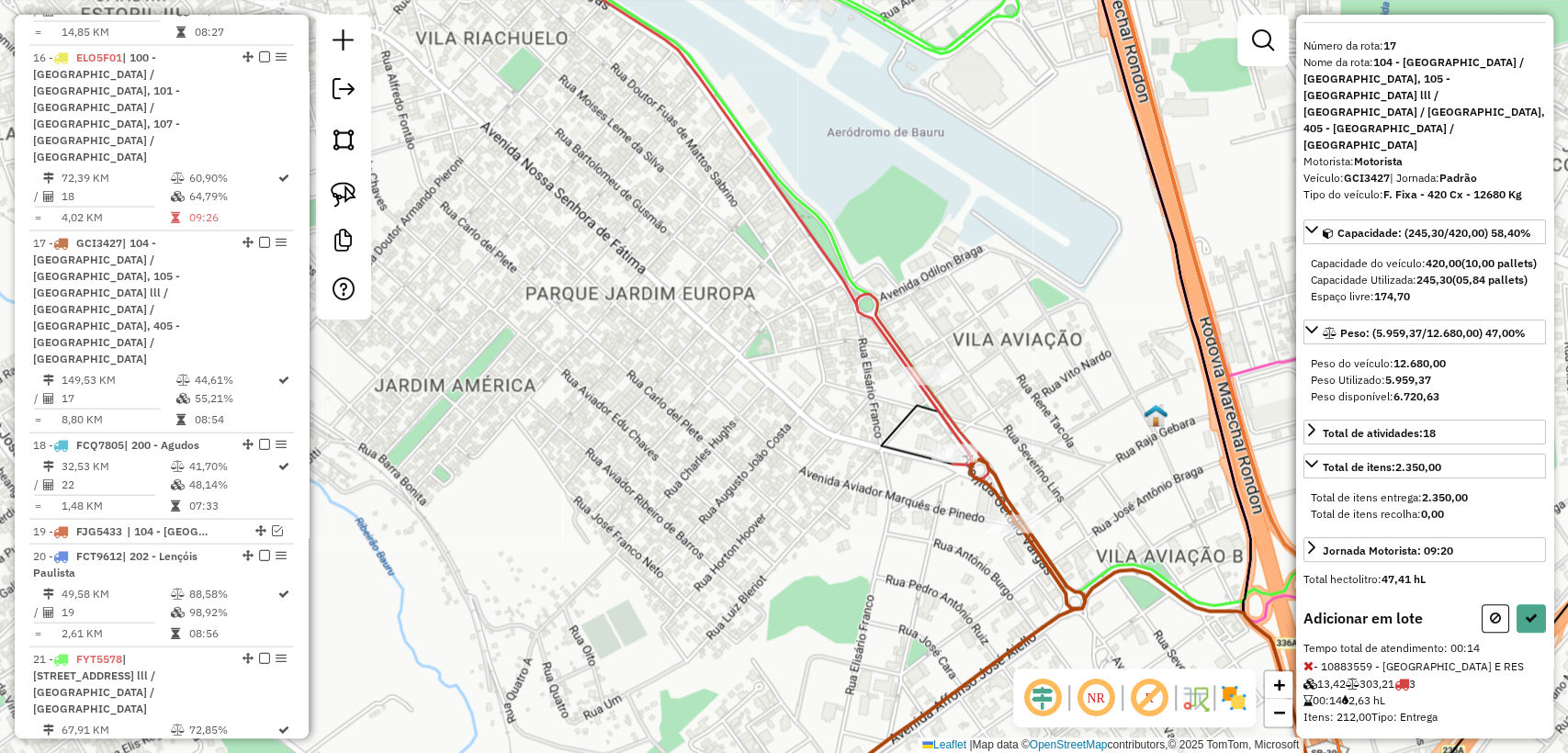
scroll to position [69, 0]
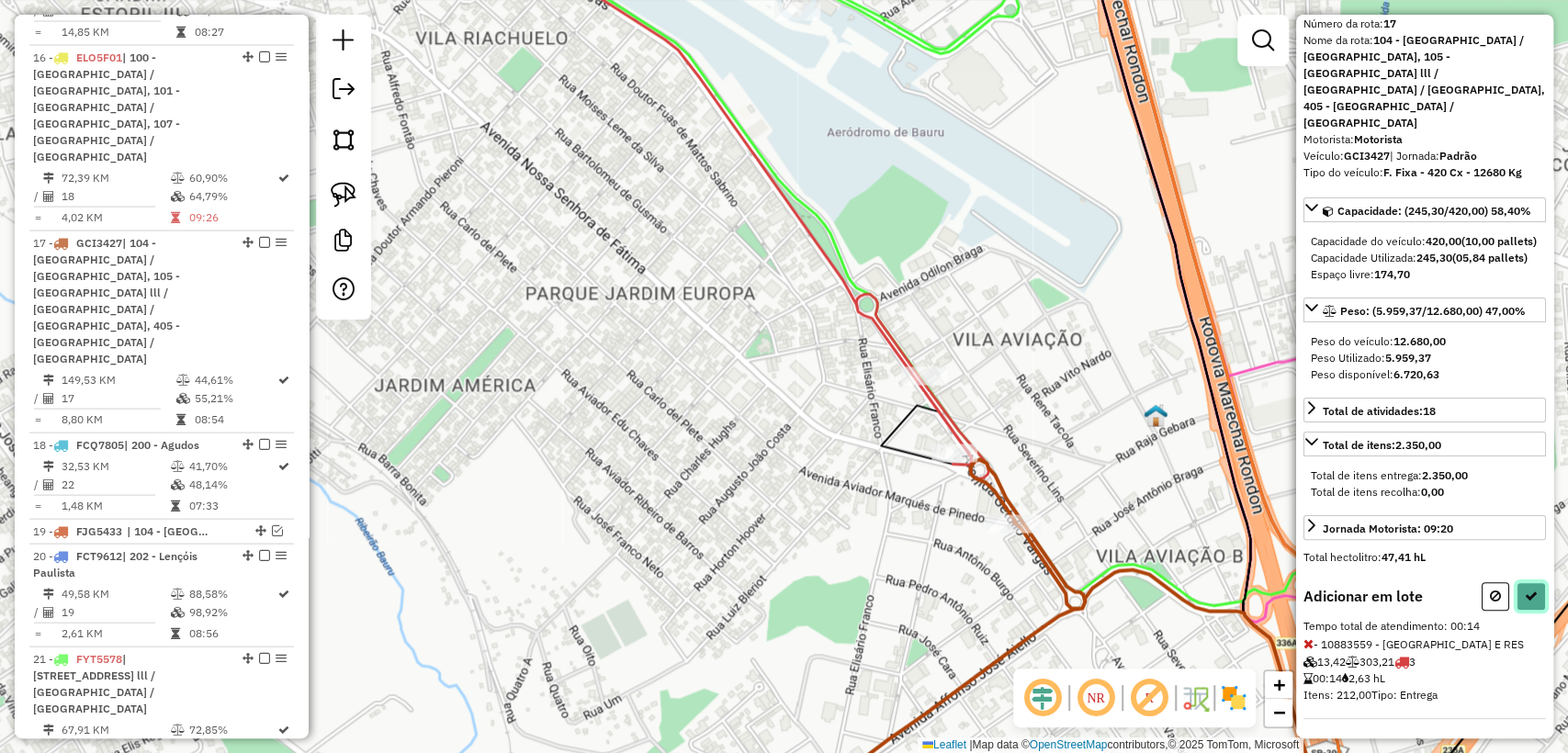
click at [1529, 596] on icon at bounding box center [1531, 595] width 12 height 12
select select "**********"
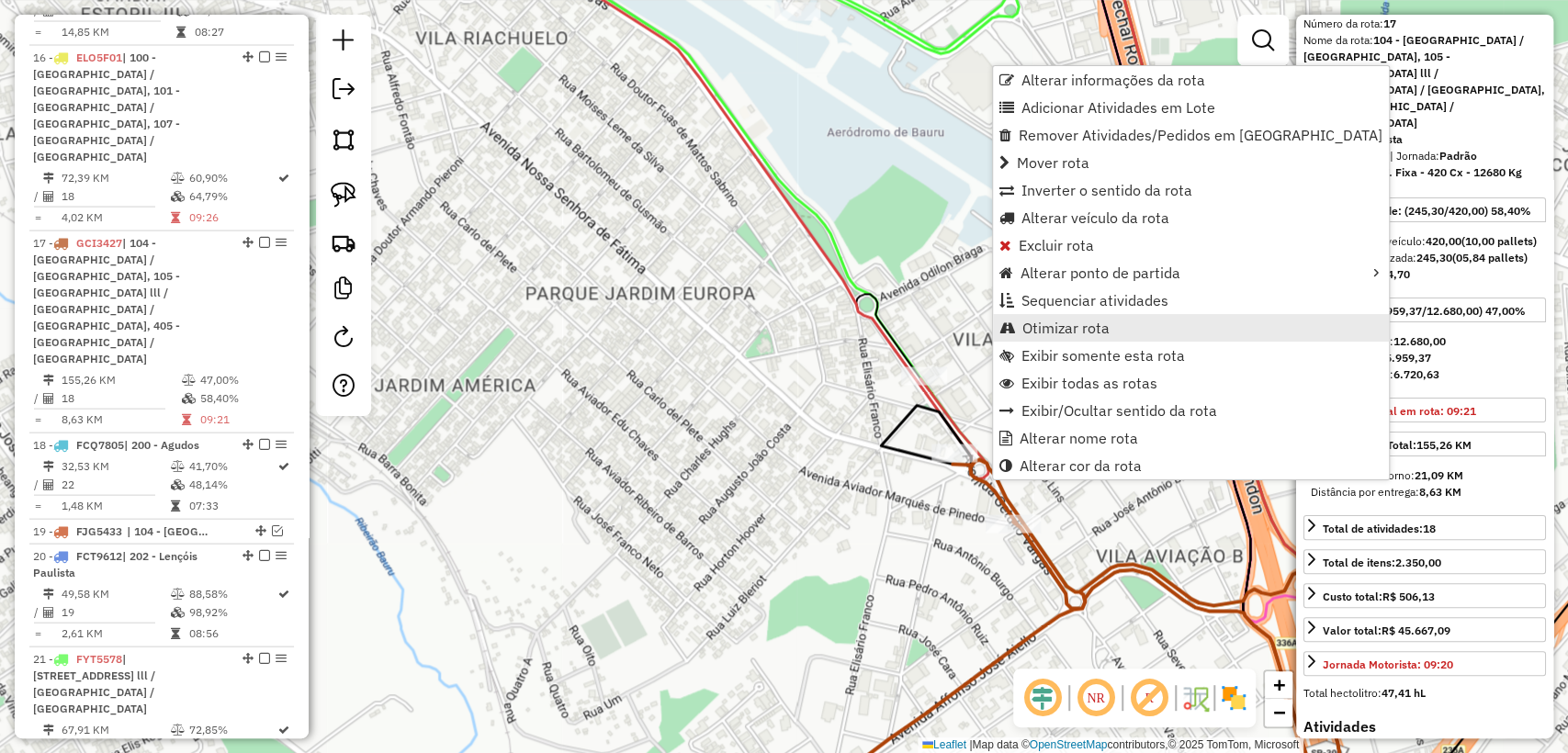
click at [1068, 331] on span "Otimizar rota" at bounding box center [1066, 328] width 87 height 14
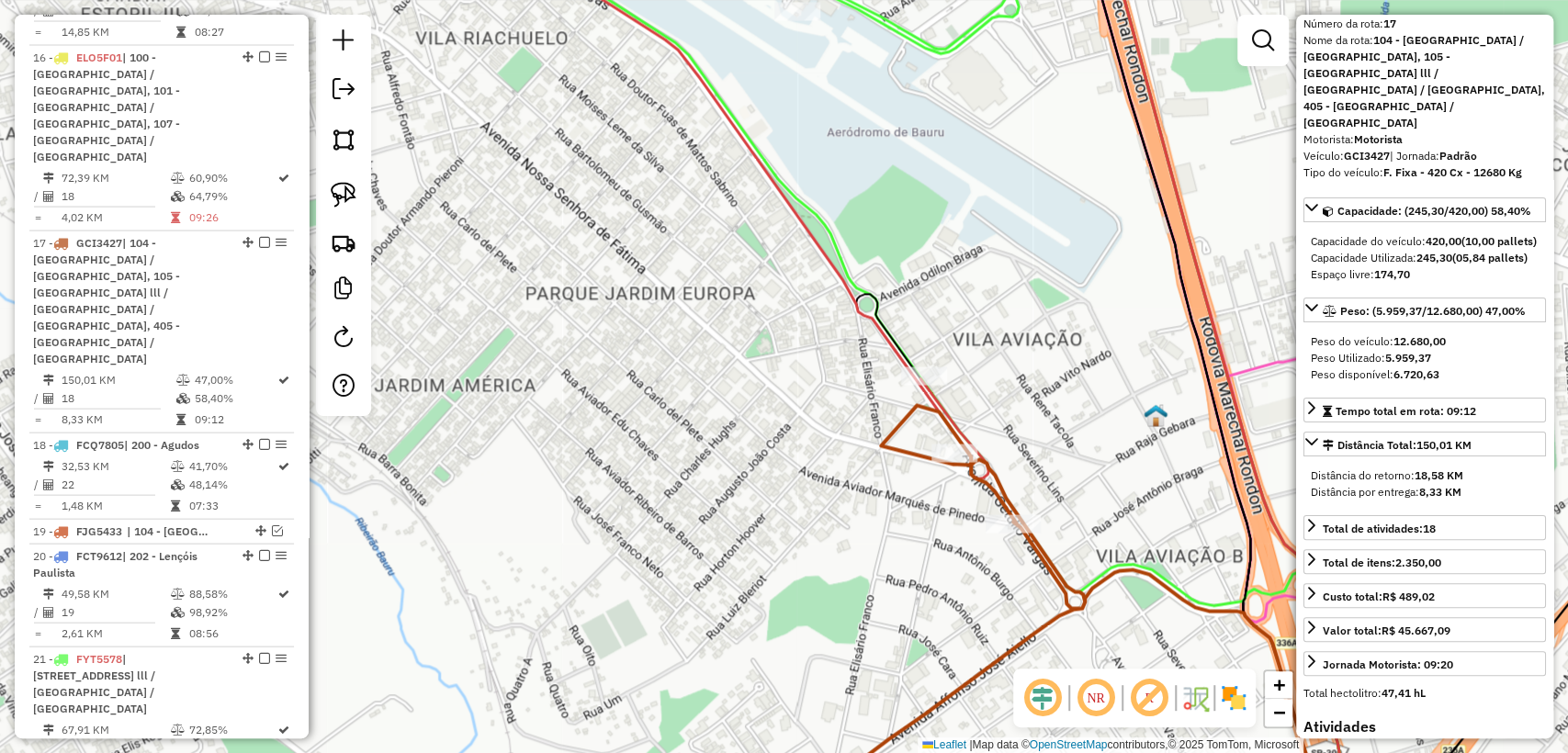
click at [990, 473] on icon at bounding box center [1050, 617] width 564 height 424
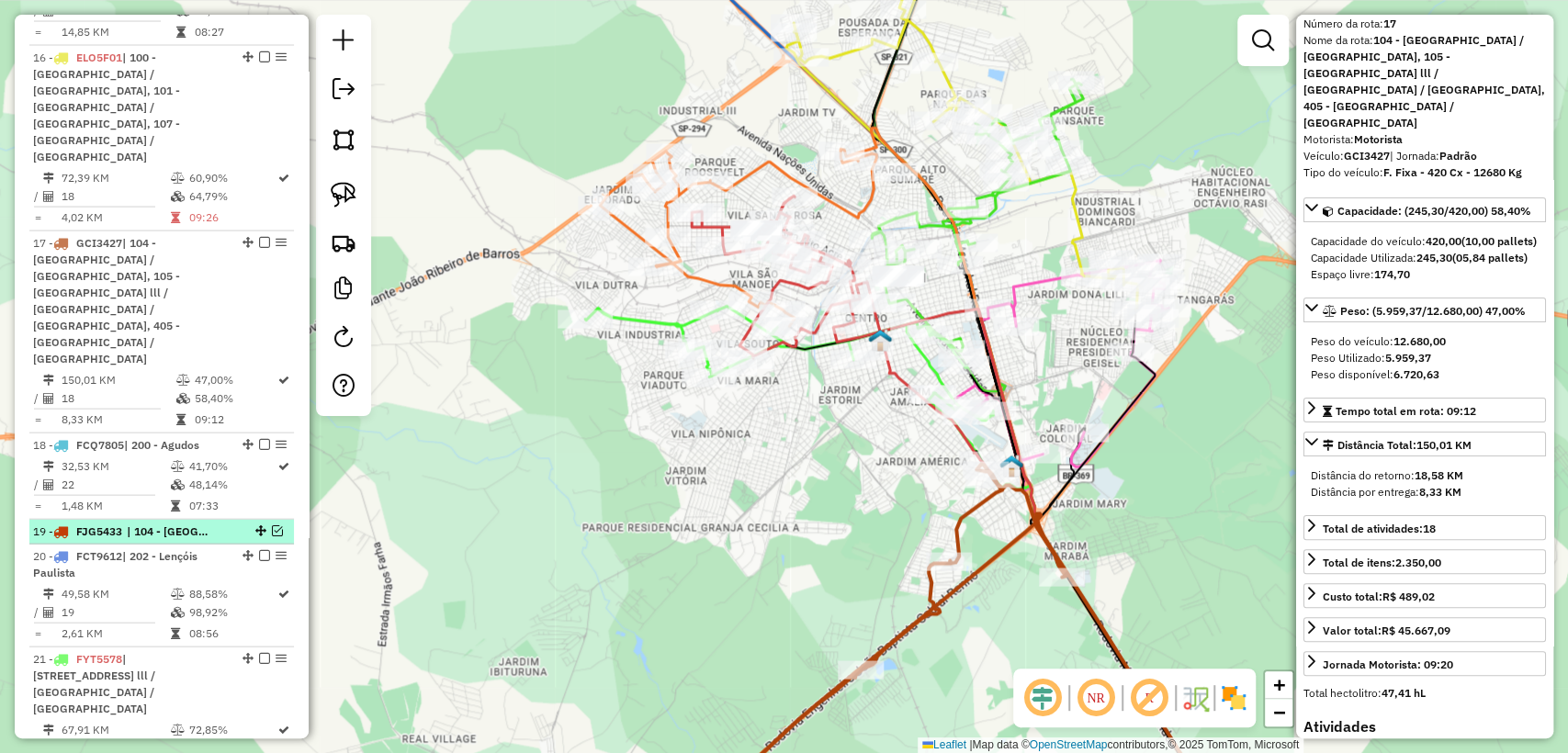
click at [277, 525] on em at bounding box center [277, 530] width 11 height 11
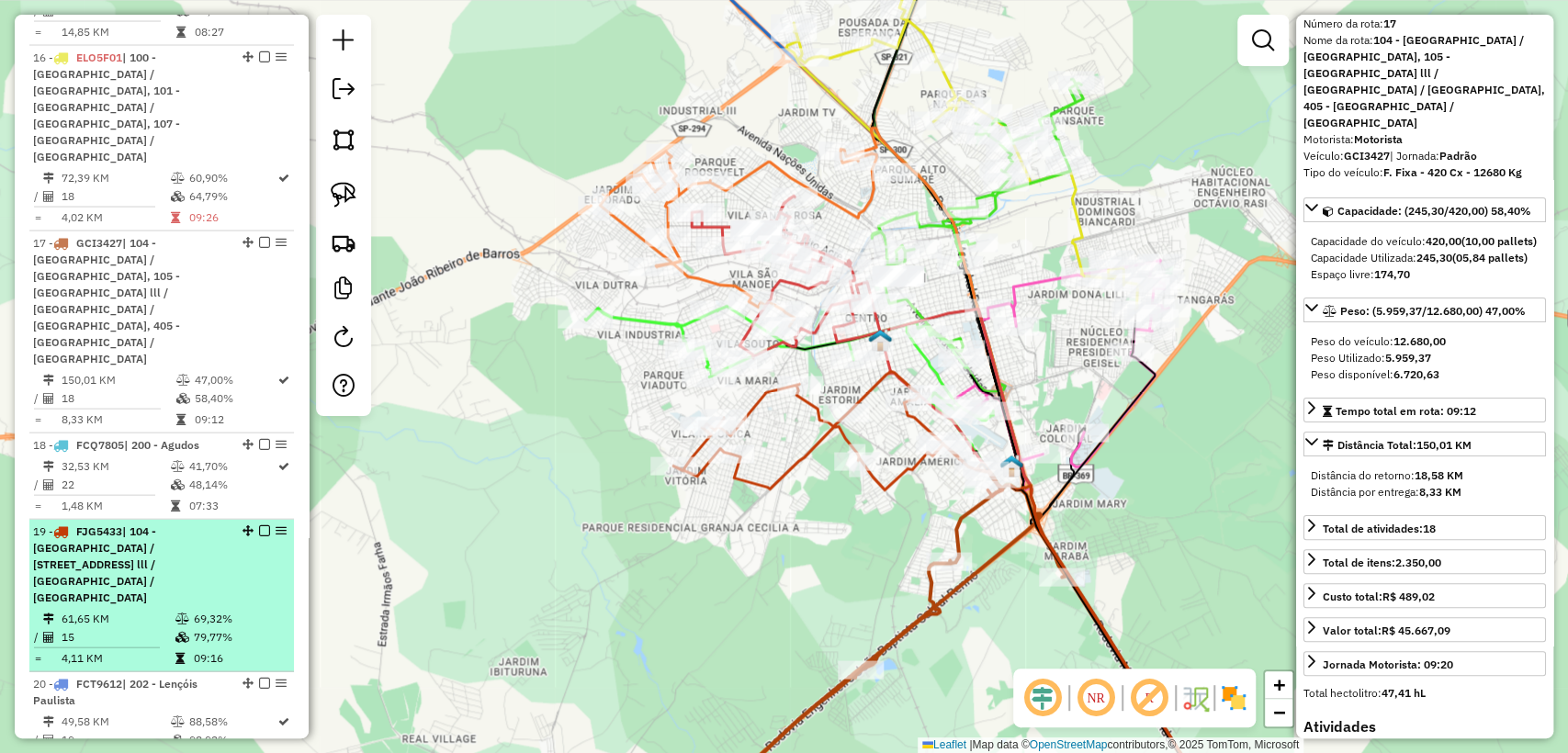
click at [199, 523] on div "19 - FJG5433 | 104 - Vila Nova Nipônica / Cidade Piratininga, 105 - Jardim Esto…" at bounding box center [130, 565] width 195 height 83
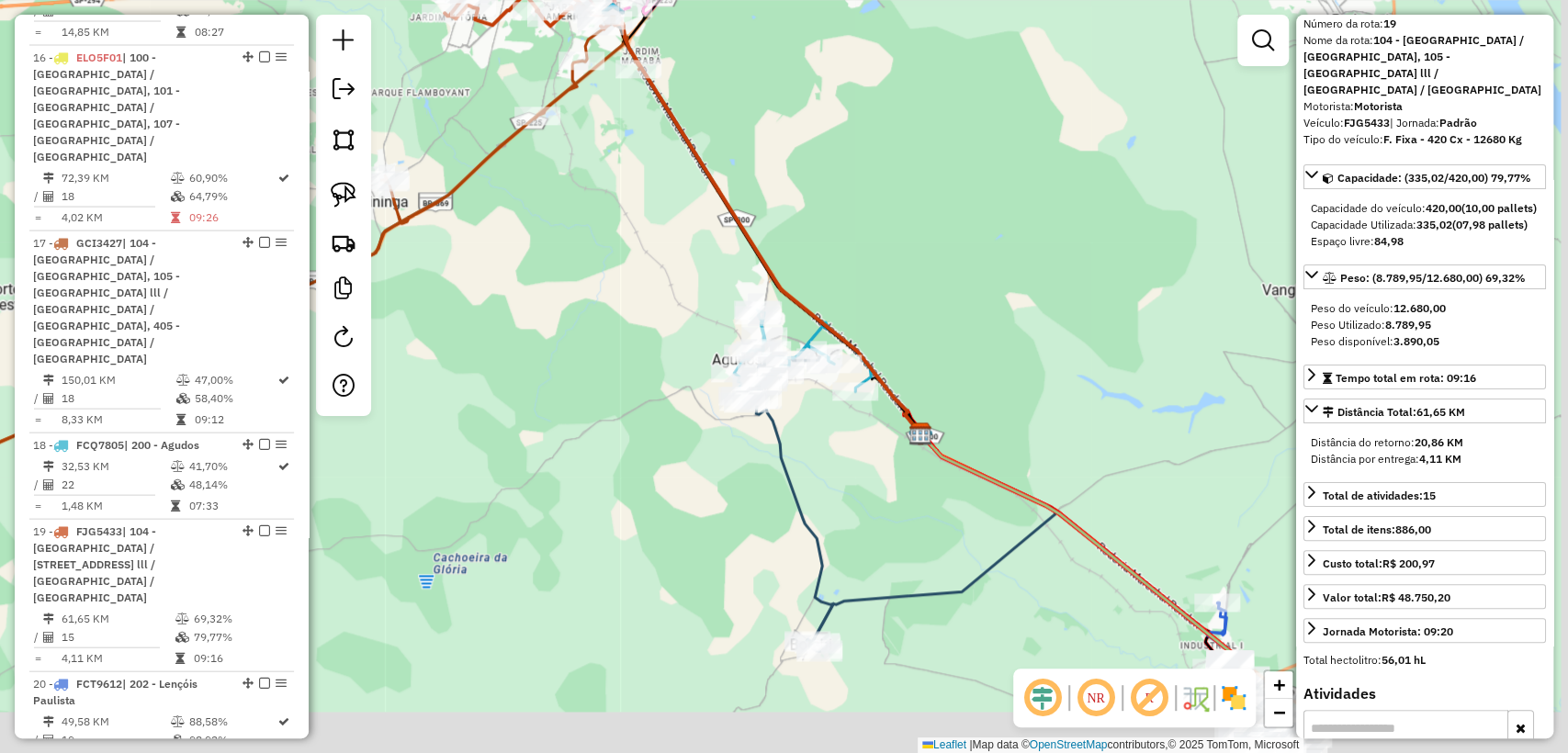
drag, startPoint x: 796, startPoint y: 573, endPoint x: 772, endPoint y: 413, distance: 161.8
click at [691, 382] on div "Janela de atendimento Grade de atendimento Capacidade Transportadoras Veículos …" at bounding box center [784, 376] width 1568 height 753
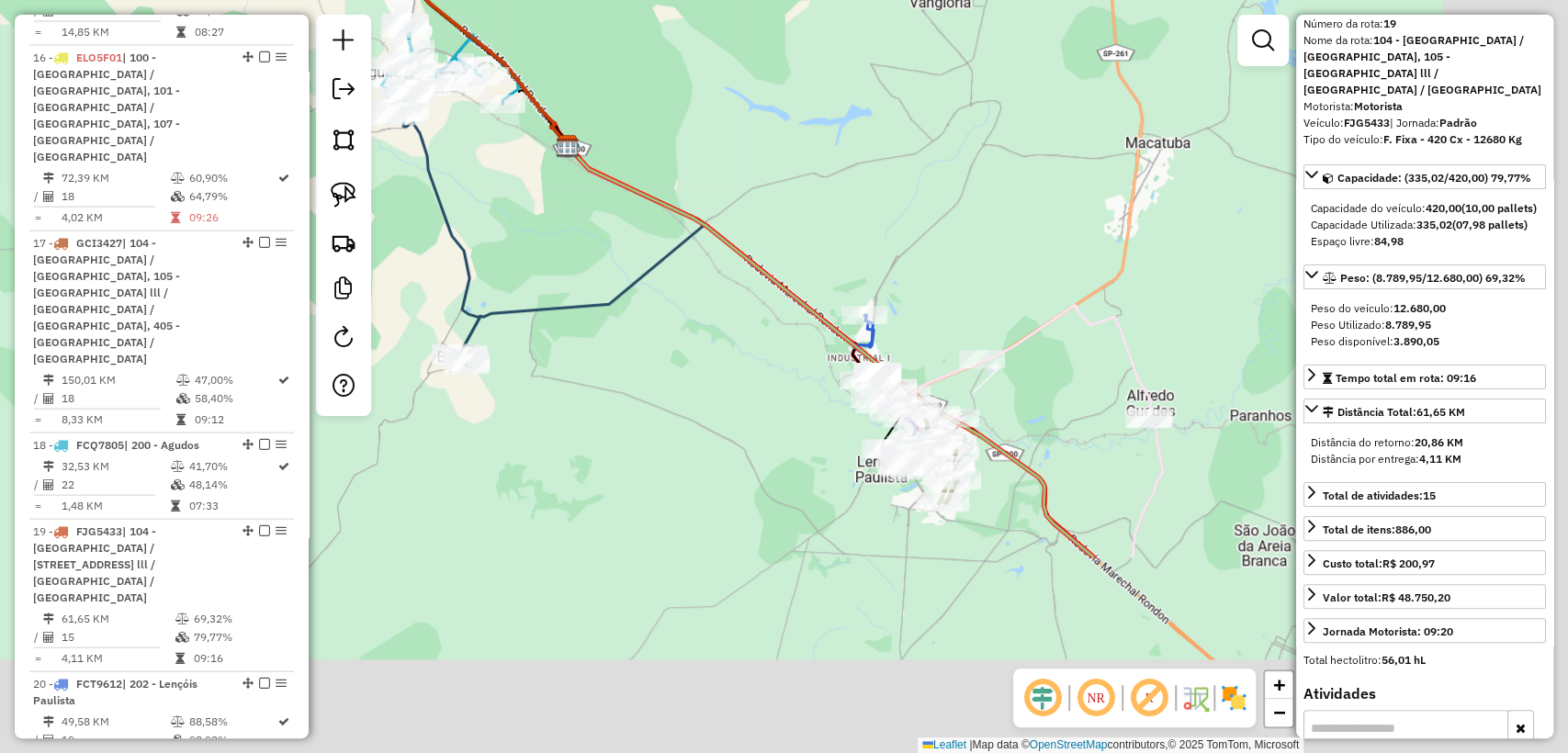
drag, startPoint x: 574, startPoint y: 267, endPoint x: 562, endPoint y: 262, distance: 13.0
click at [562, 262] on div "Janela de atendimento Grade de atendimento Capacidade Transportadoras Veículos …" at bounding box center [784, 376] width 1568 height 753
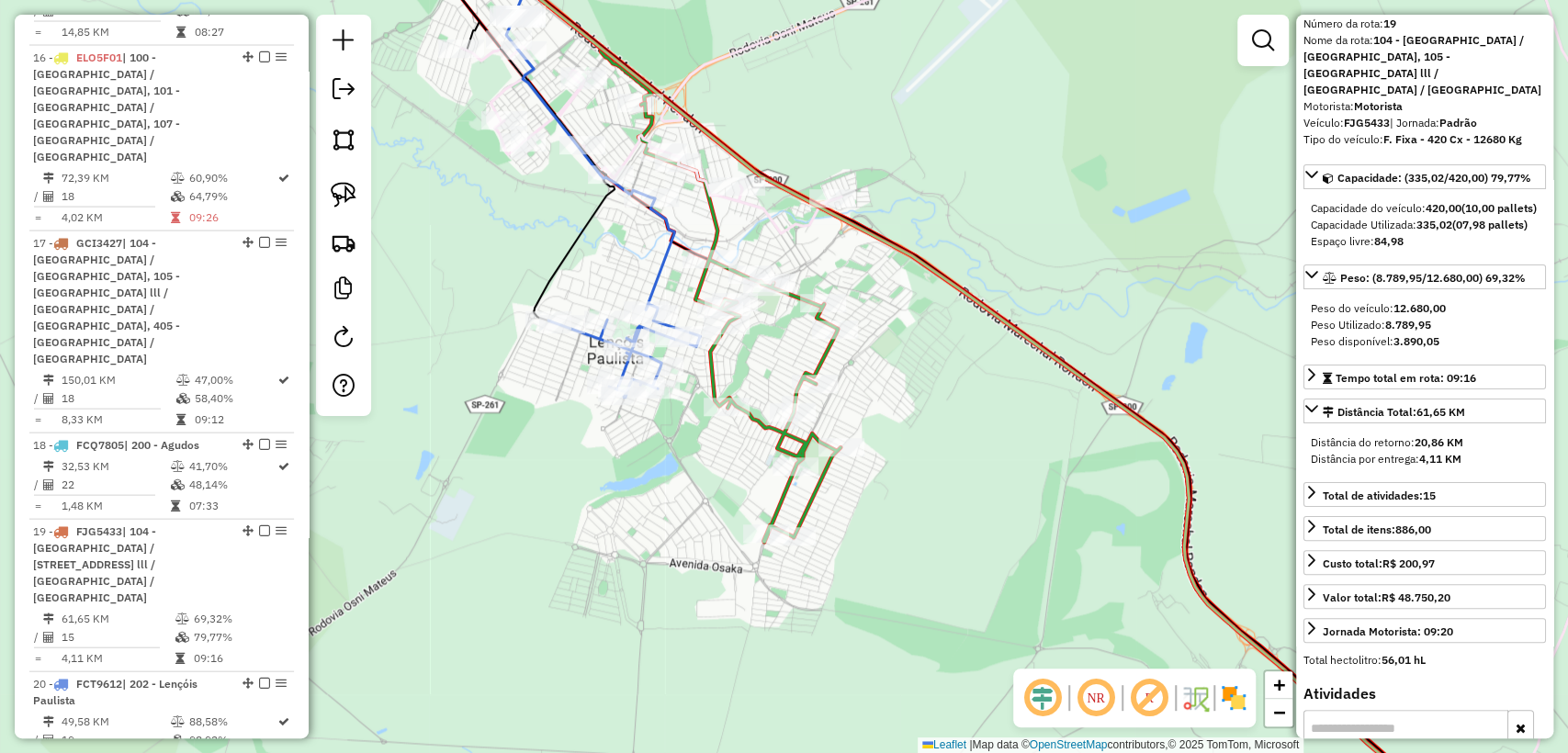
click at [827, 352] on icon at bounding box center [739, 322] width 202 height 439
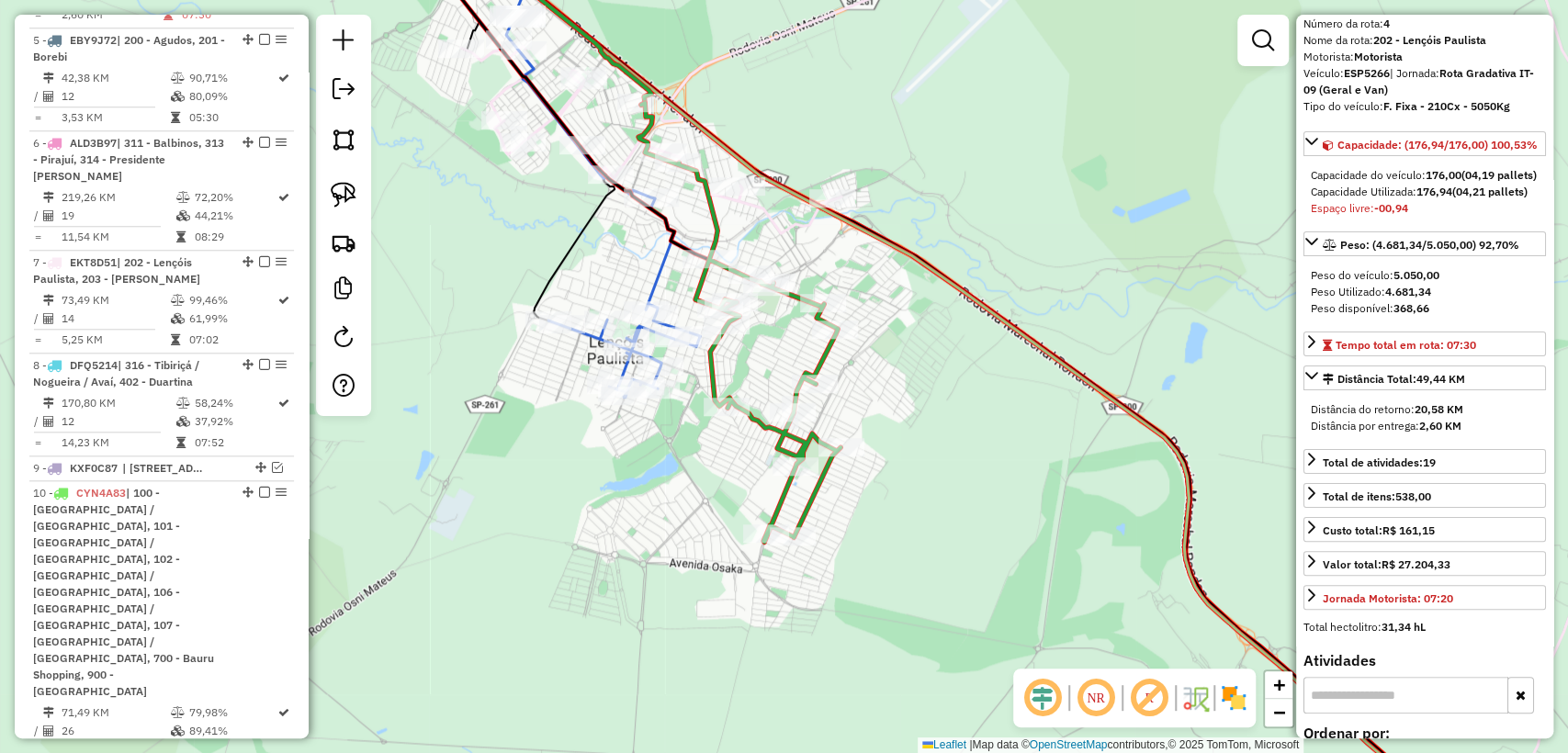
scroll to position [1035, 0]
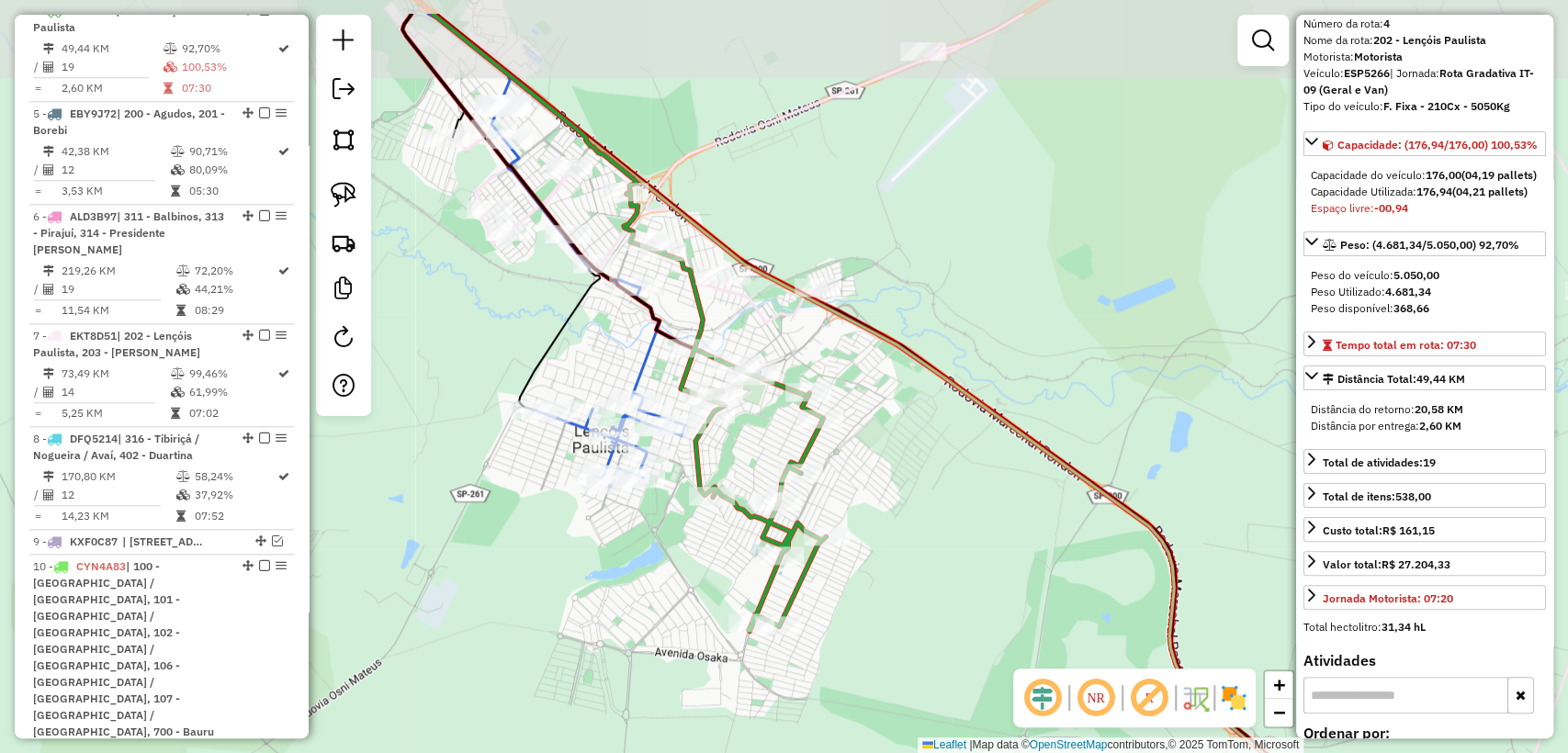
drag, startPoint x: 876, startPoint y: 368, endPoint x: 859, endPoint y: 454, distance: 87.7
click at [859, 454] on div "Janela de atendimento Grade de atendimento Capacidade Transportadoras Veículos …" at bounding box center [784, 376] width 1568 height 753
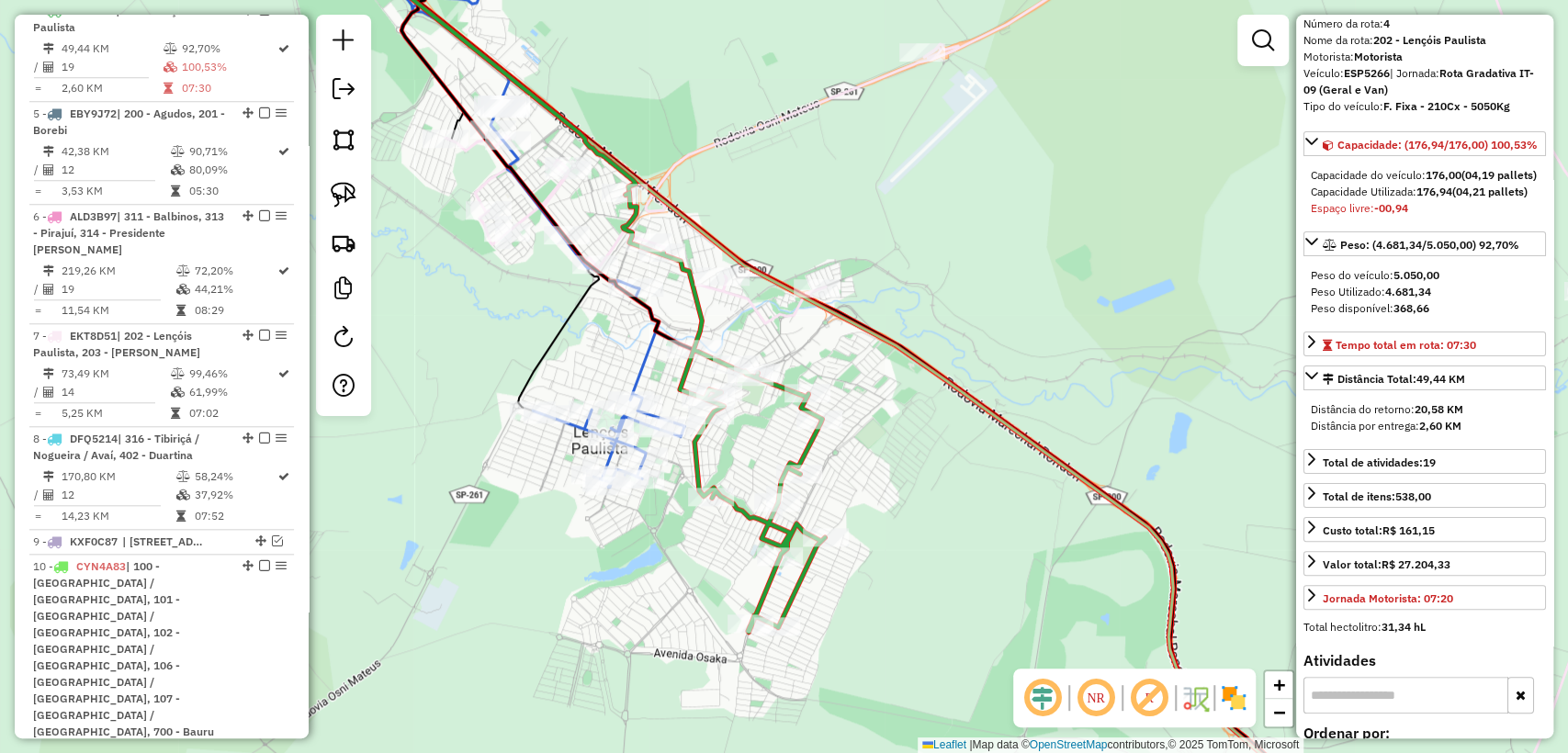
scroll to position [0, 0]
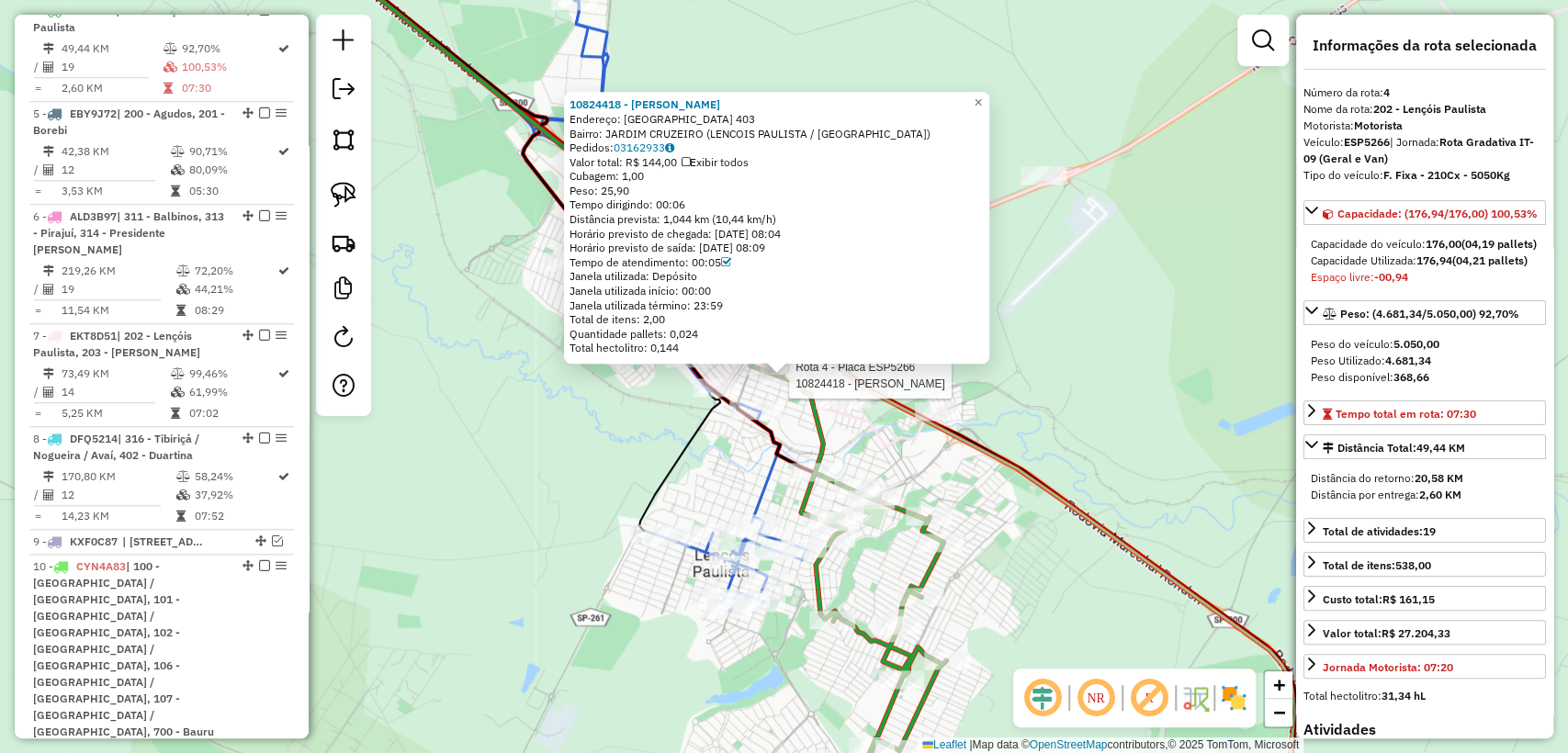
click at [968, 499] on div "Rota 4 - Placa ESP5266 10824418 - JOaO CARLOS MELLO 10824418 - JOaO CARLOS MELL…" at bounding box center [784, 376] width 1568 height 753
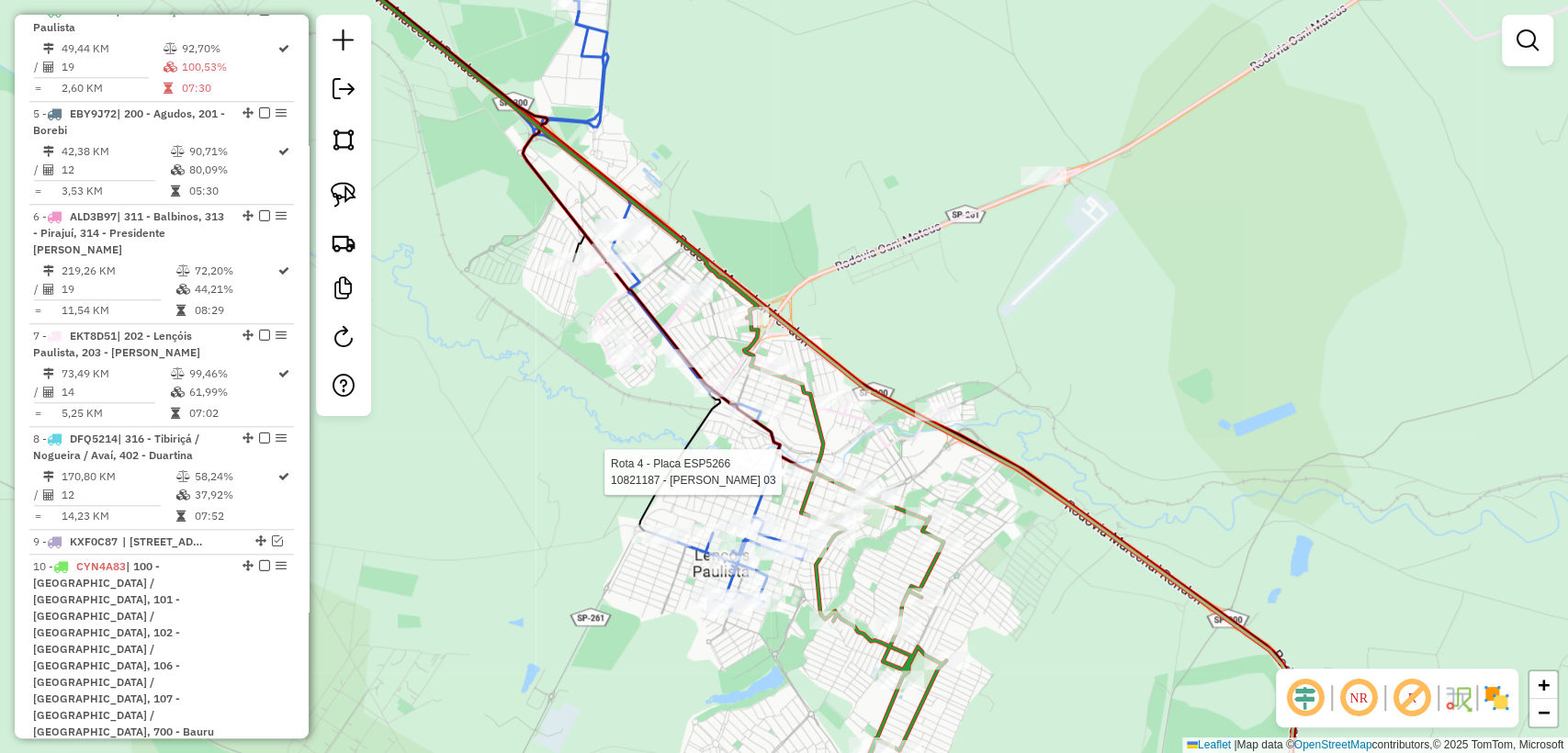
select select "**********"
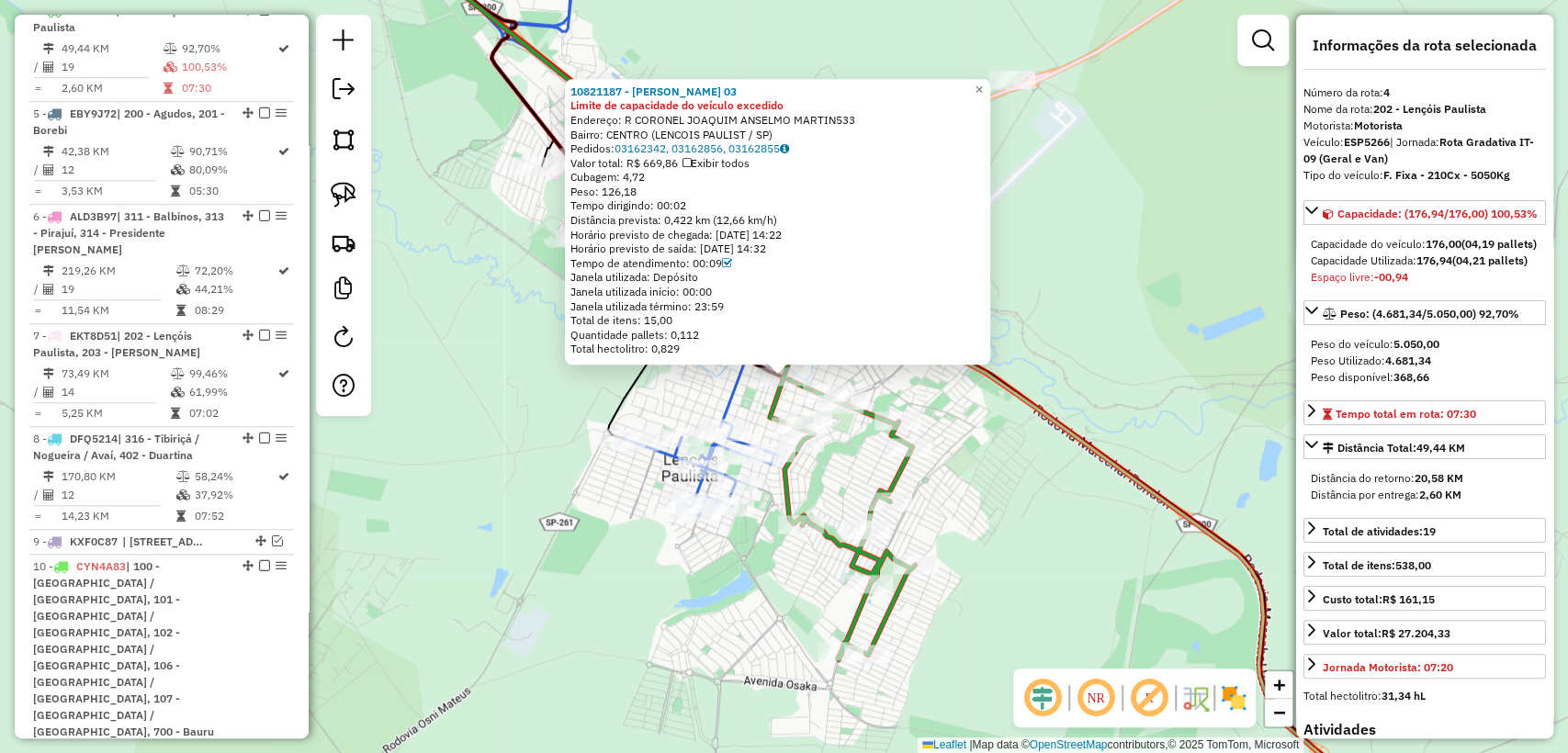
drag, startPoint x: 1013, startPoint y: 489, endPoint x: 1002, endPoint y: 487, distance: 11.2
click at [1014, 489] on div "Rota 4 - Placa ESP5266 10826238 - 58.971.104 ADONIAS ARAUJO SILVA 10821187 - EL…" at bounding box center [784, 376] width 1568 height 753
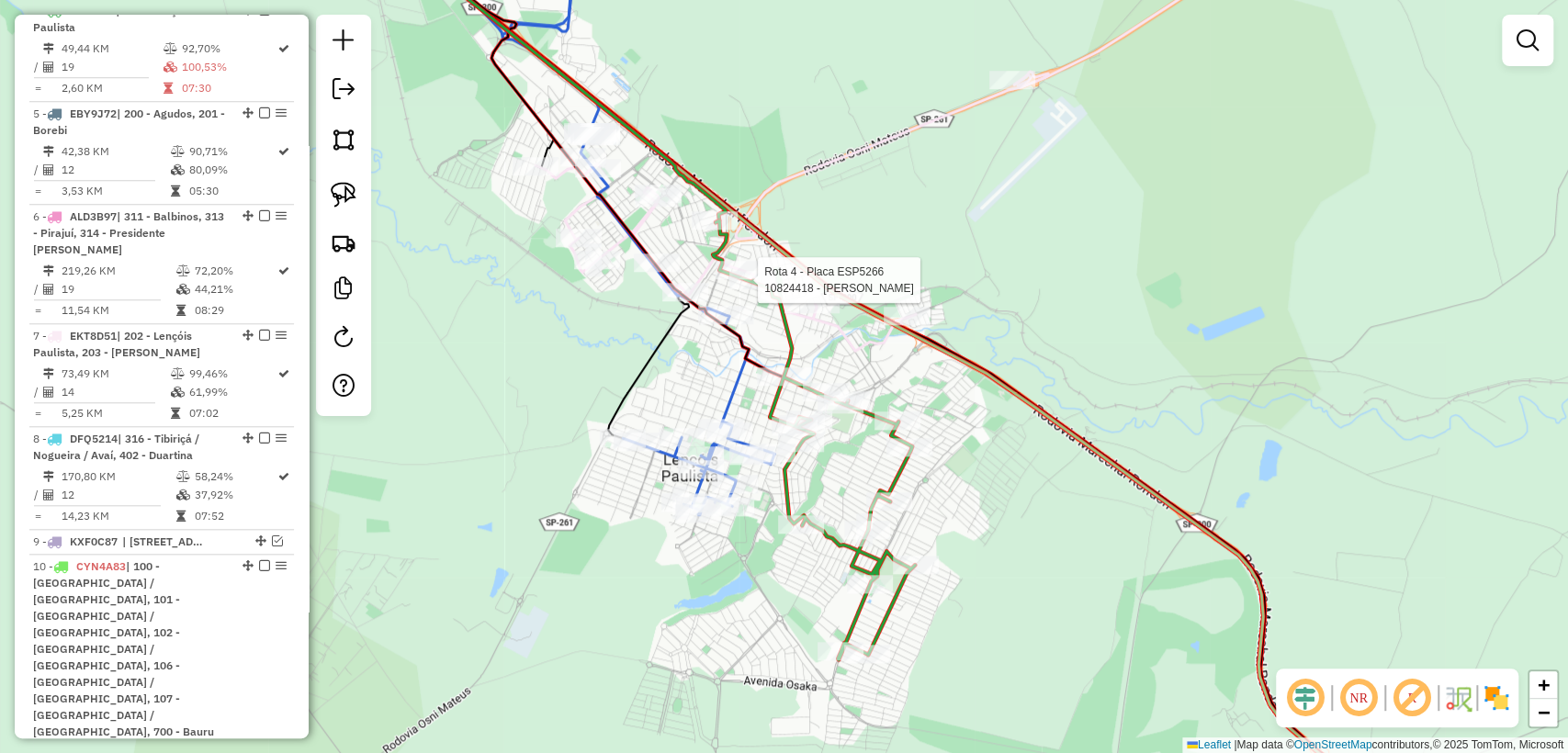
select select "**********"
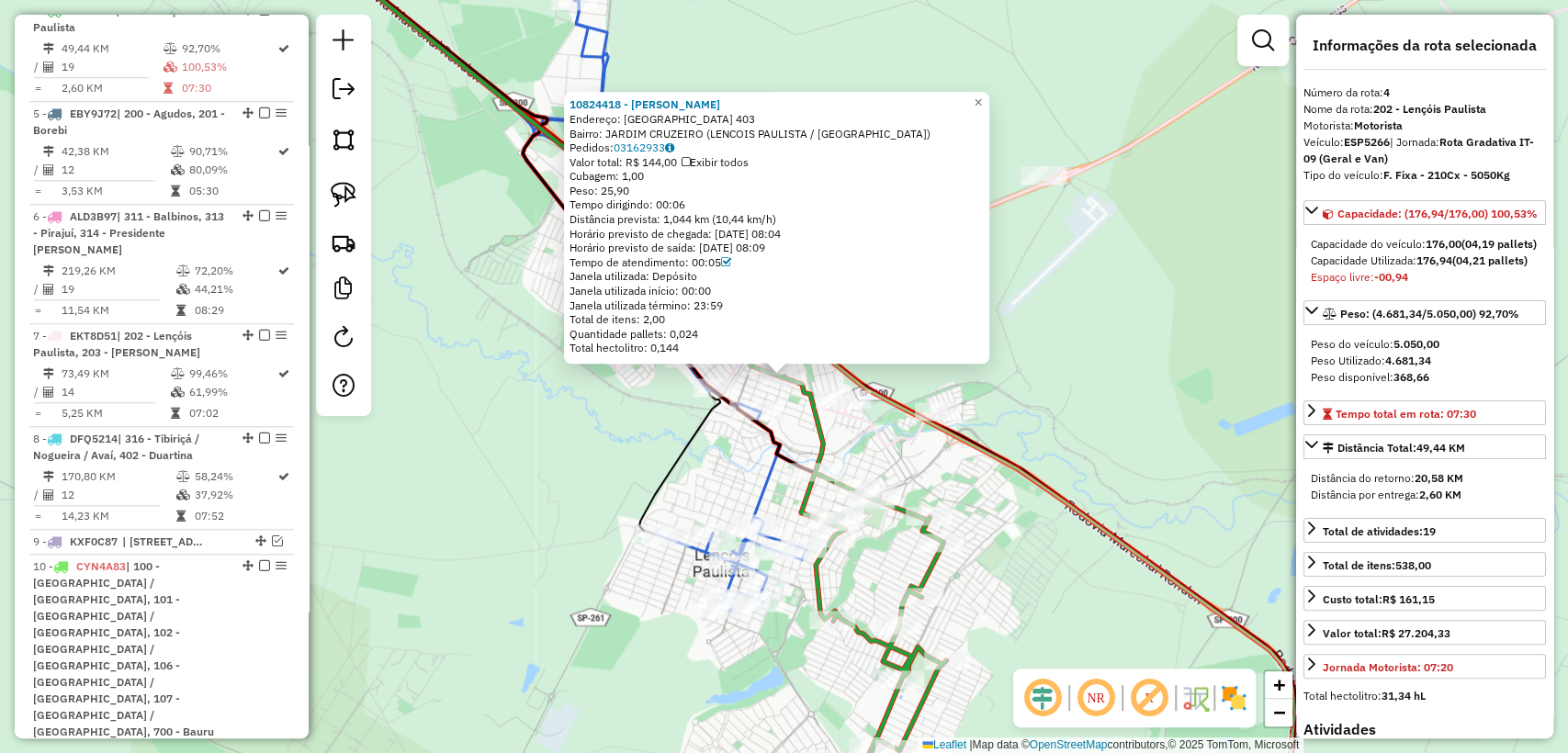
click at [707, 472] on div "10824418 - JOaO CARLOS MELLO Endereço: SANTA CATARINA 403 Bairro: JARDIM CRUZEI…" at bounding box center [784, 376] width 1568 height 753
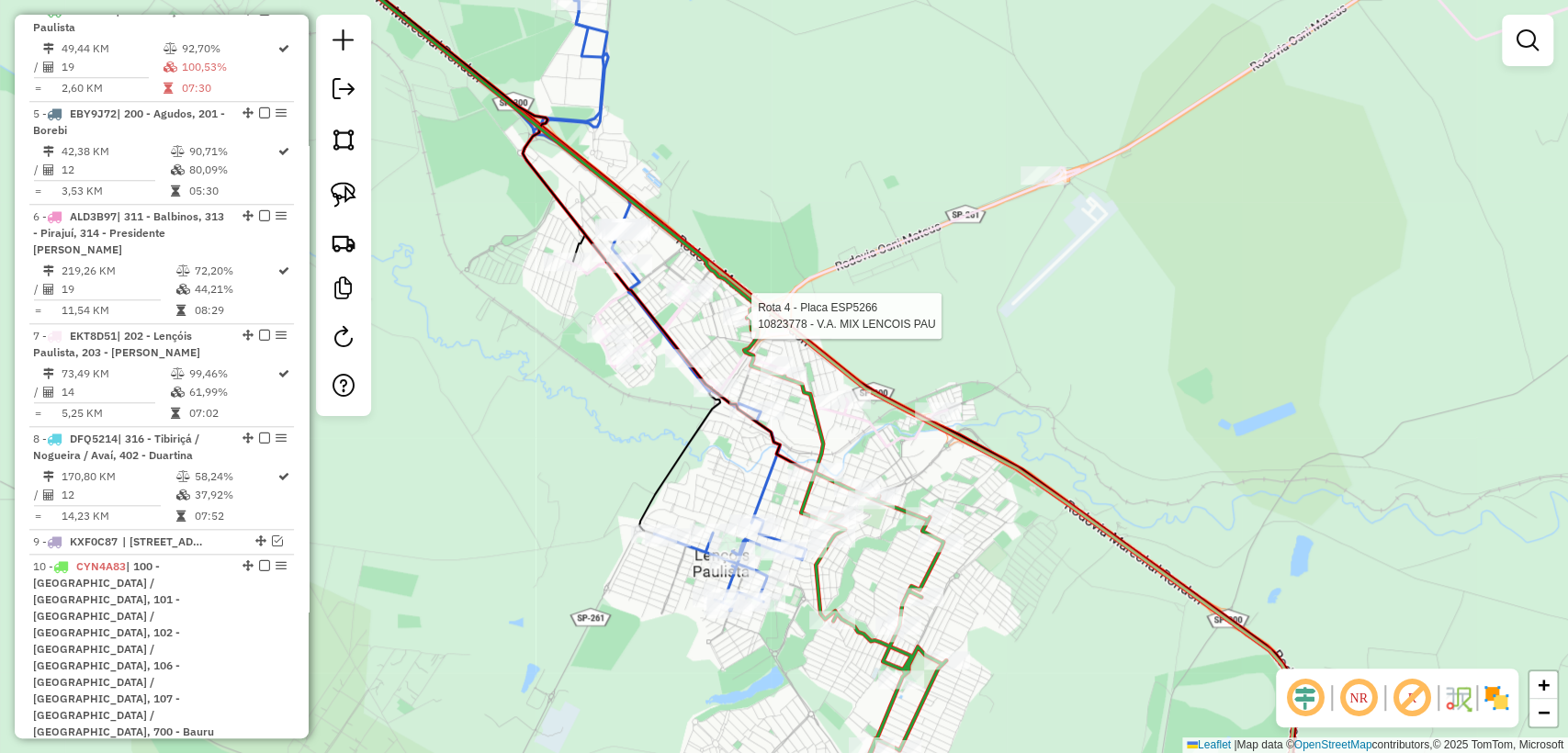
select select "**********"
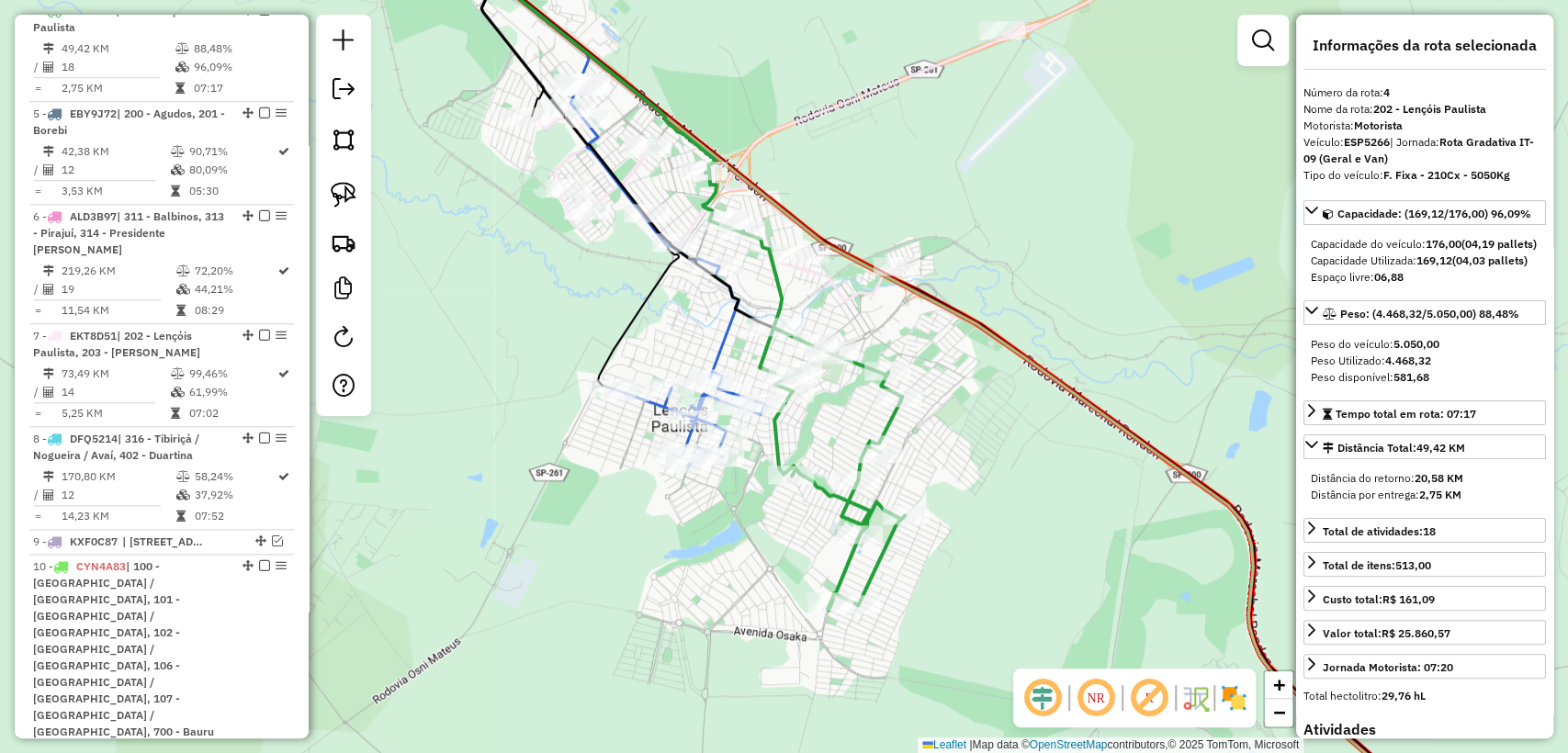
click at [887, 424] on icon at bounding box center [803, 390] width 202 height 439
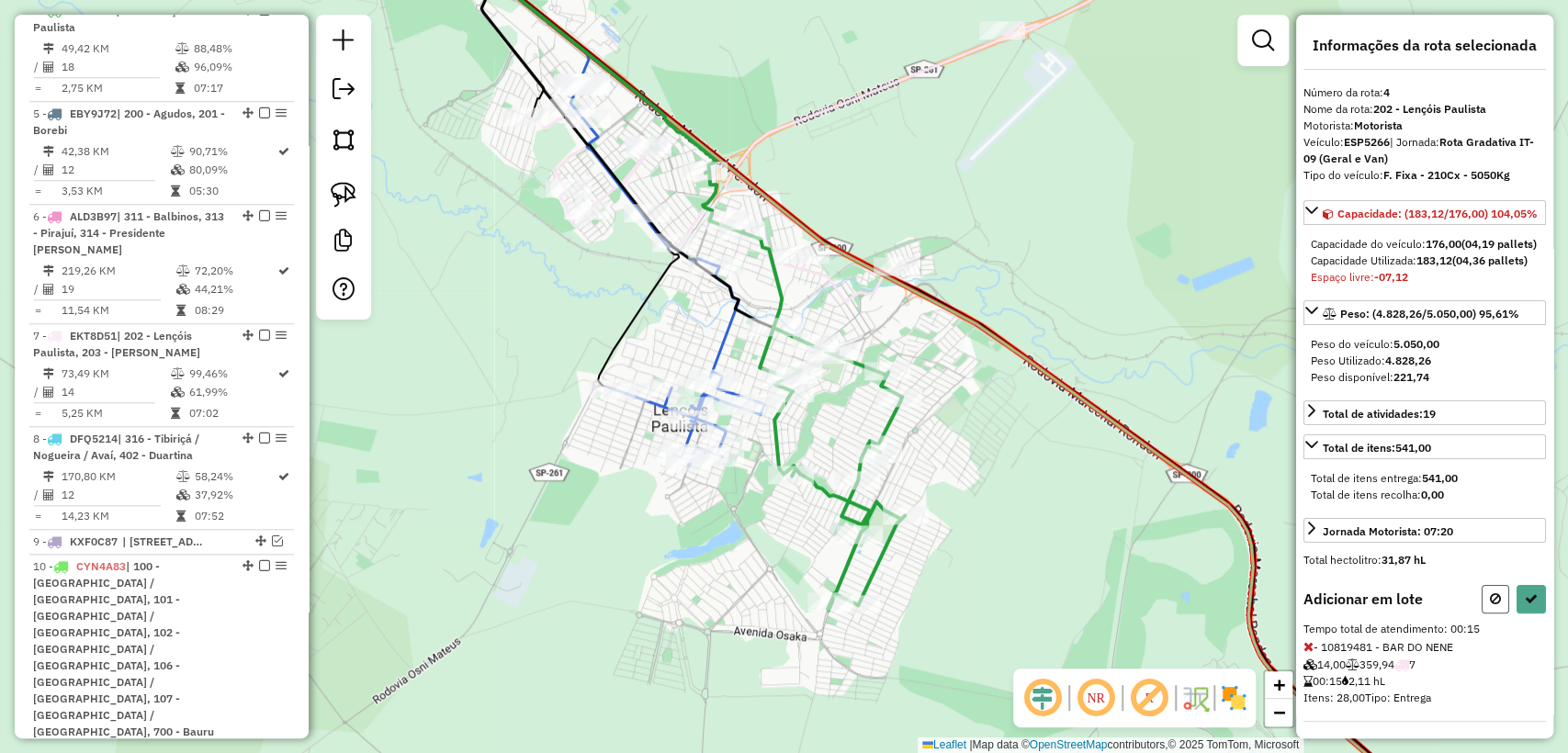
click at [1496, 614] on button at bounding box center [1495, 599] width 28 height 29
select select "**********"
click at [1529, 605] on icon at bounding box center [1531, 598] width 12 height 12
select select "**********"
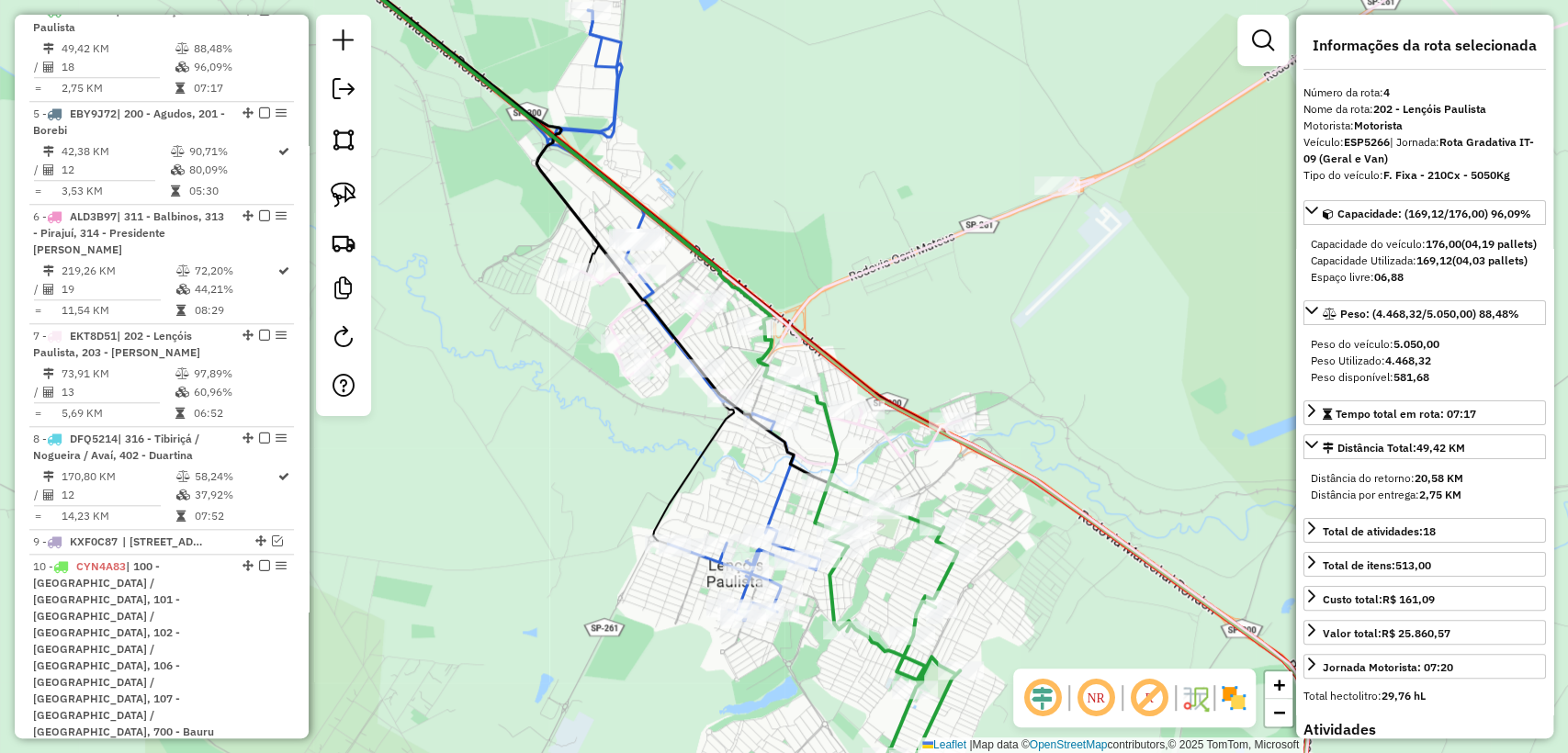
click at [947, 582] on icon at bounding box center [859, 545] width 202 height 439
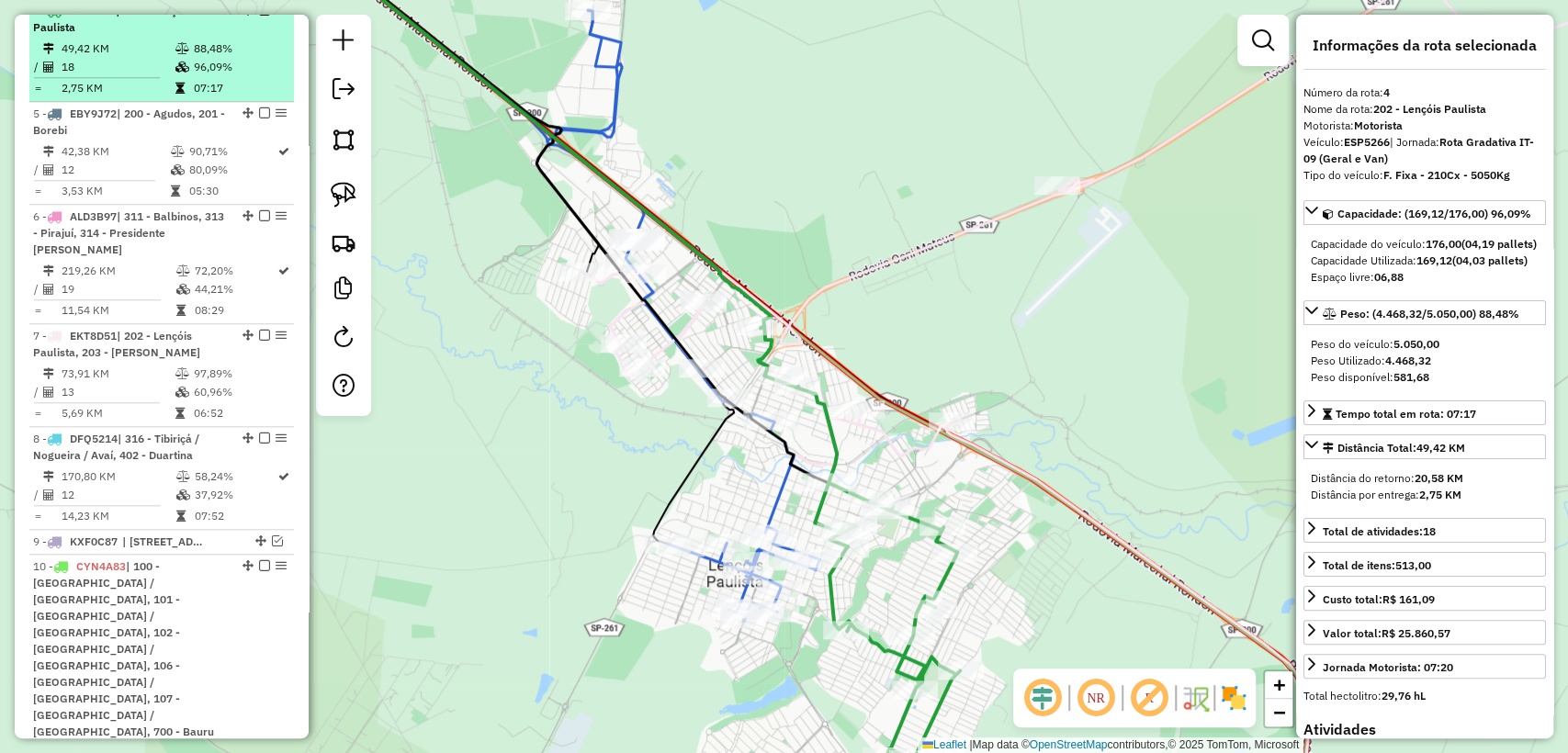
click at [261, 15] on em at bounding box center [264, 10] width 11 height 11
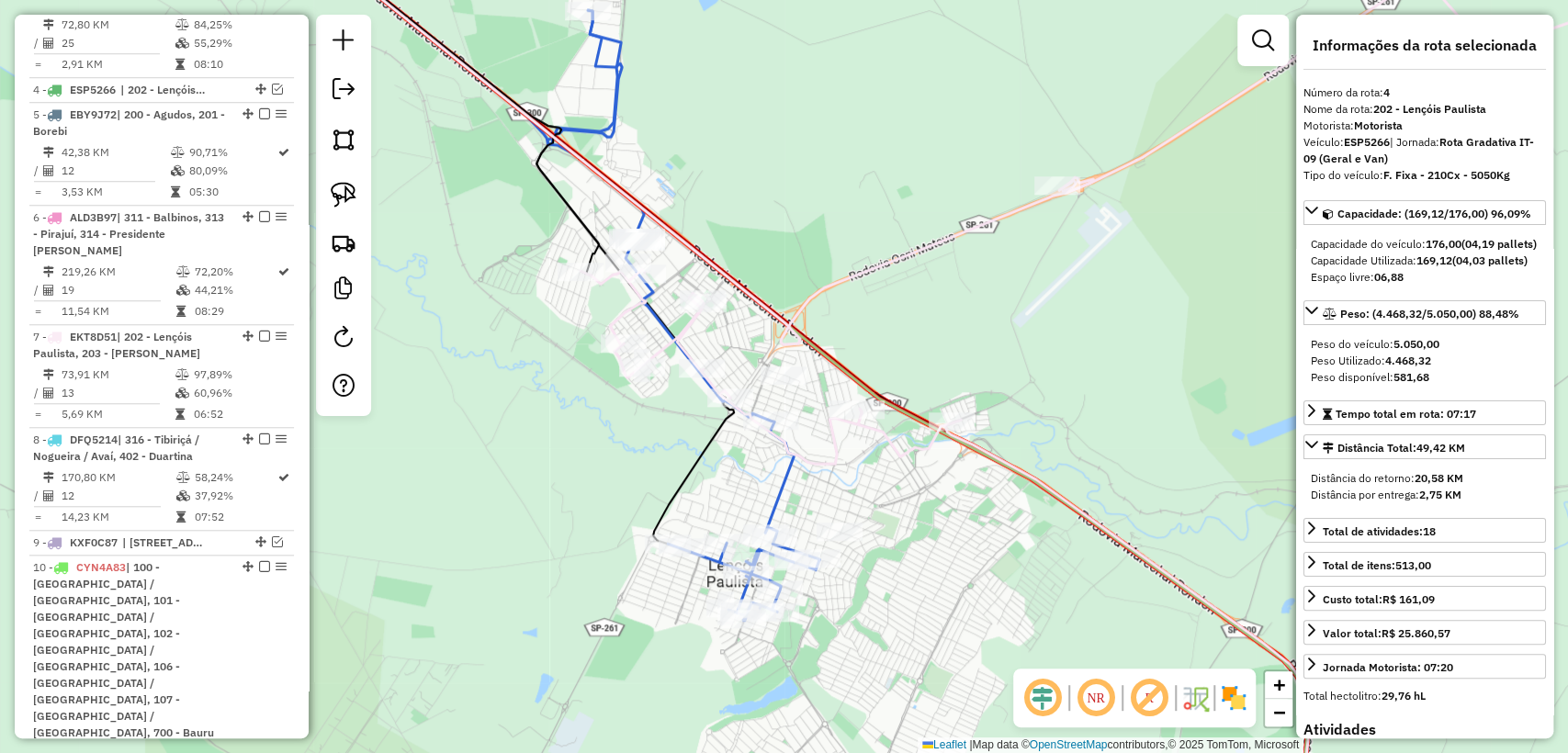
click at [774, 481] on icon at bounding box center [683, 315] width 272 height 610
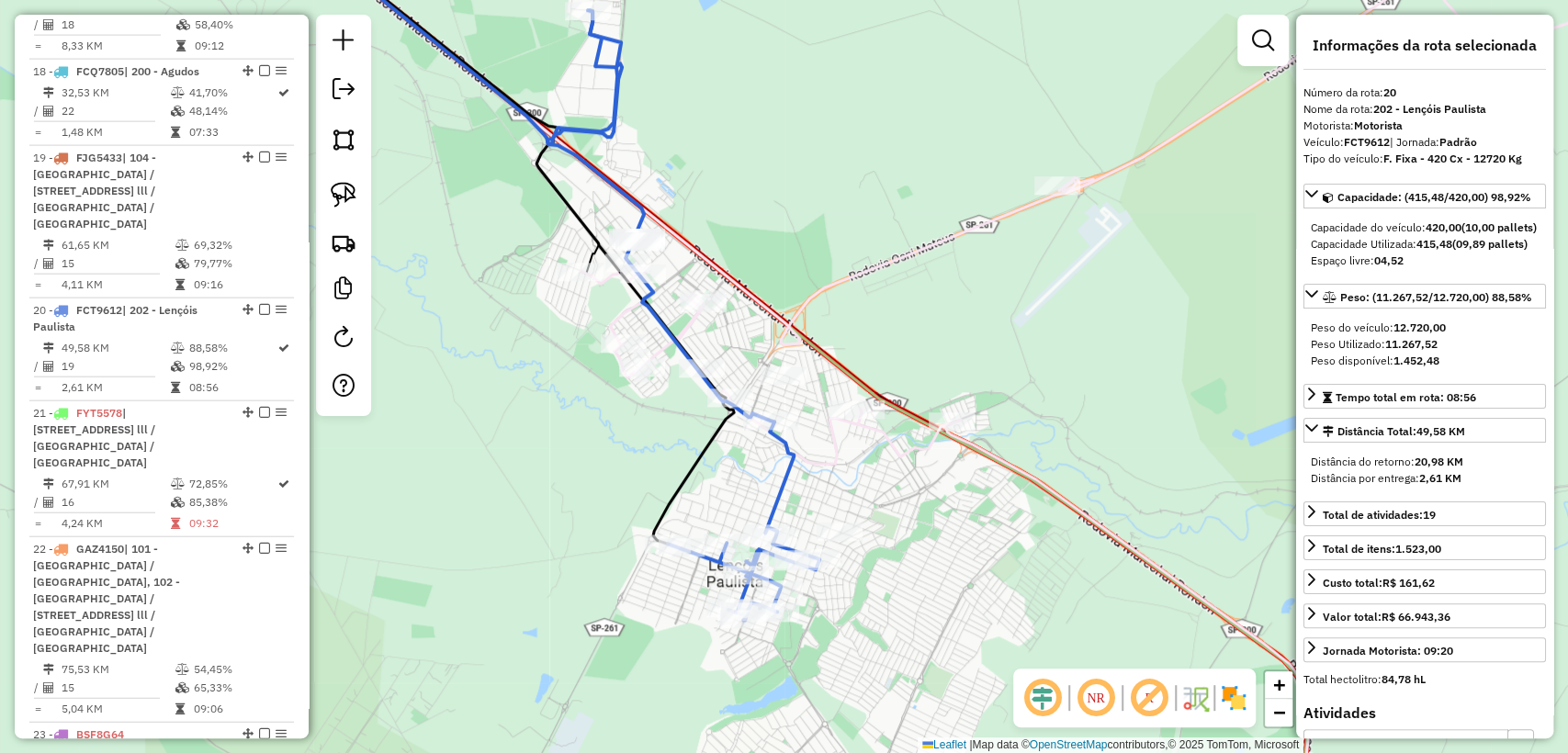
click at [835, 451] on icon at bounding box center [1152, 400] width 1143 height 857
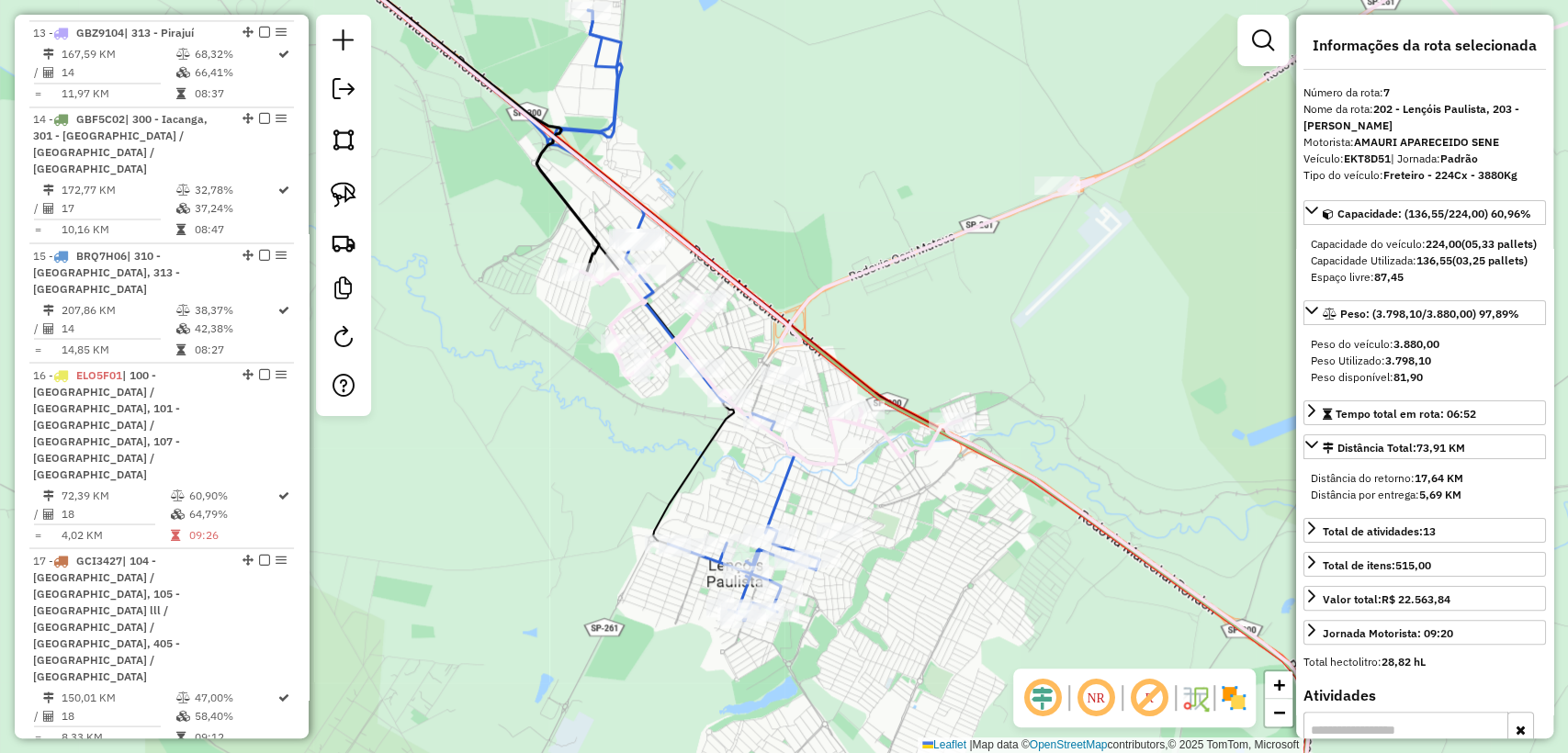
scroll to position [1266, 0]
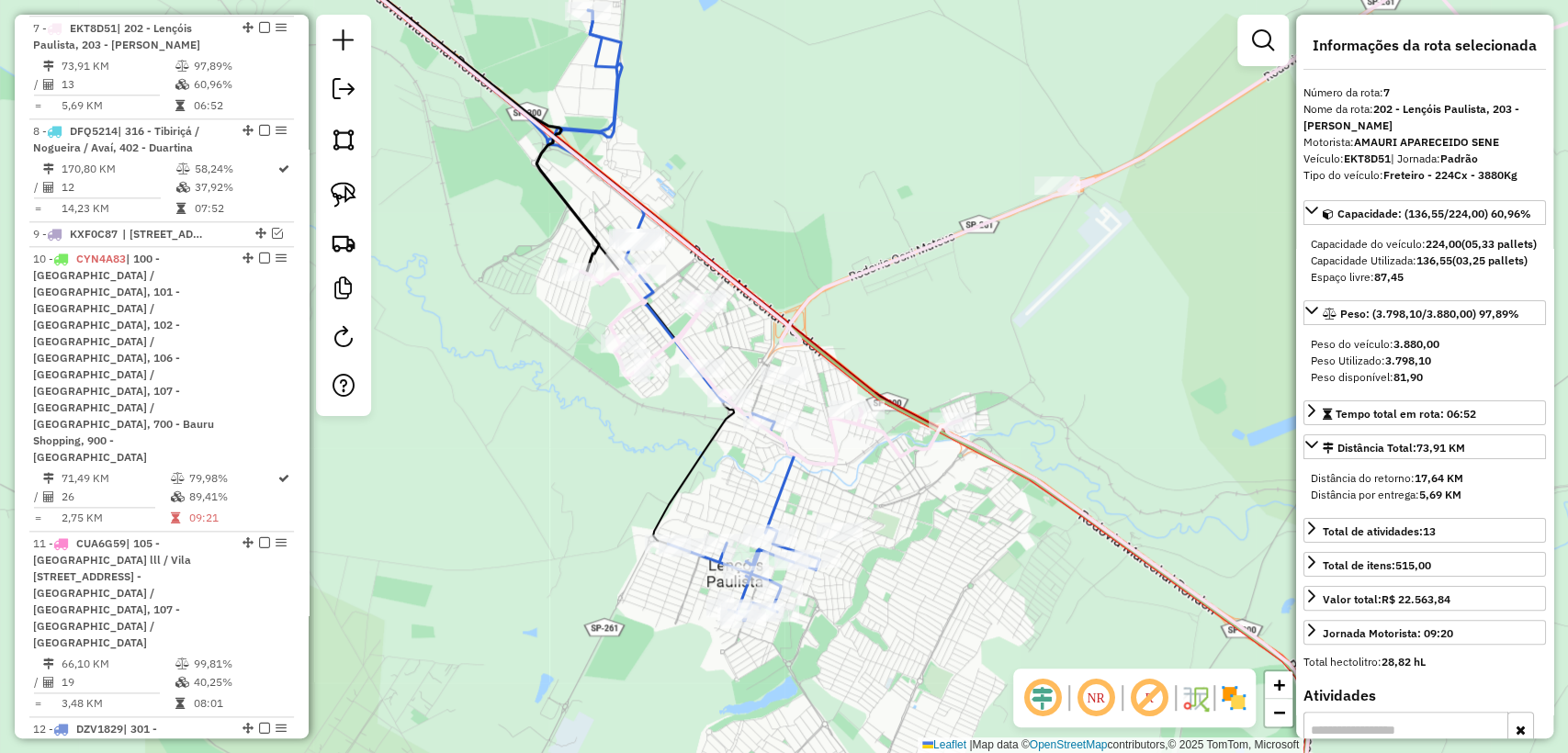
click at [778, 488] on icon at bounding box center [683, 315] width 272 height 610
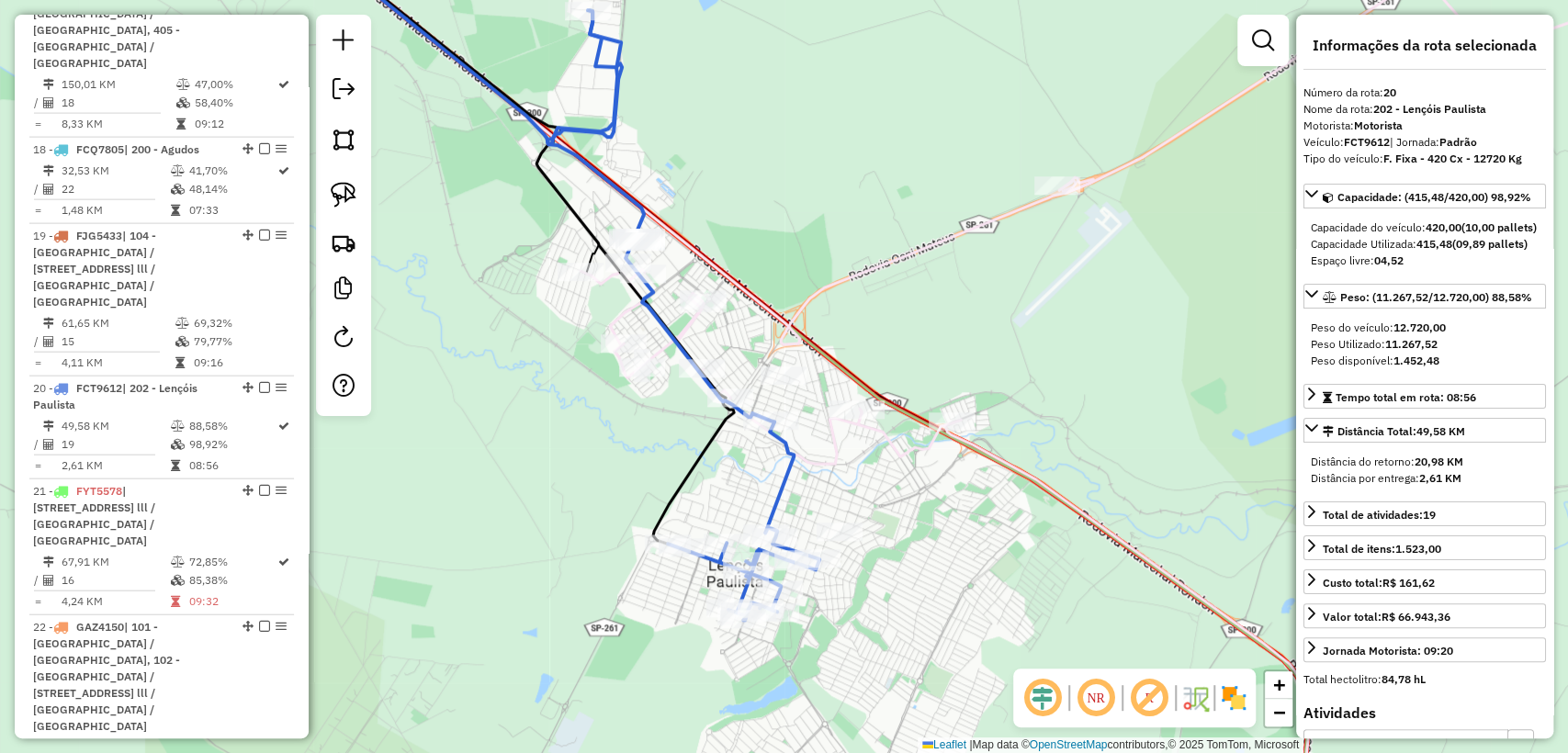
scroll to position [2805, 0]
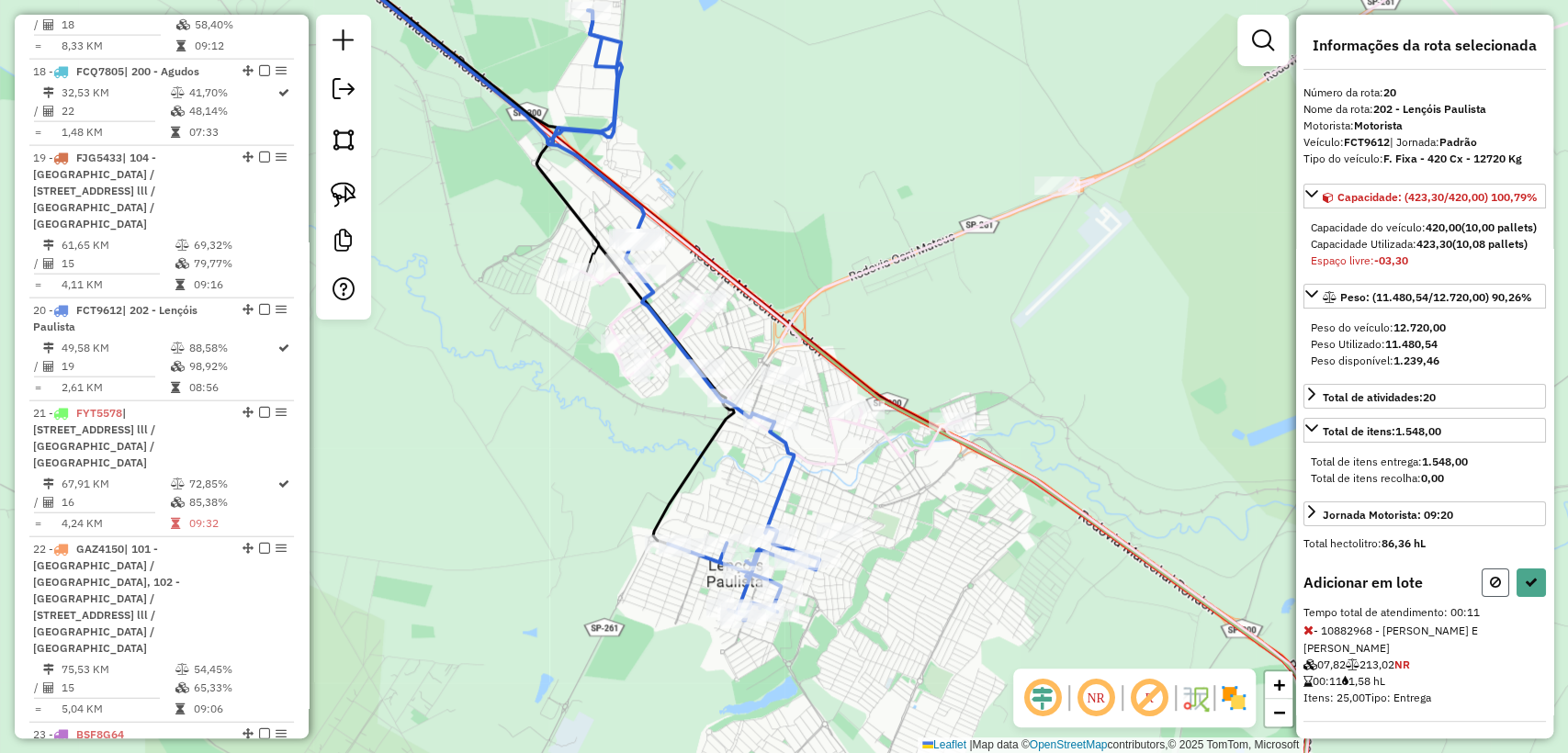
click at [1483, 596] on button at bounding box center [1495, 583] width 28 height 29
select select "**********"
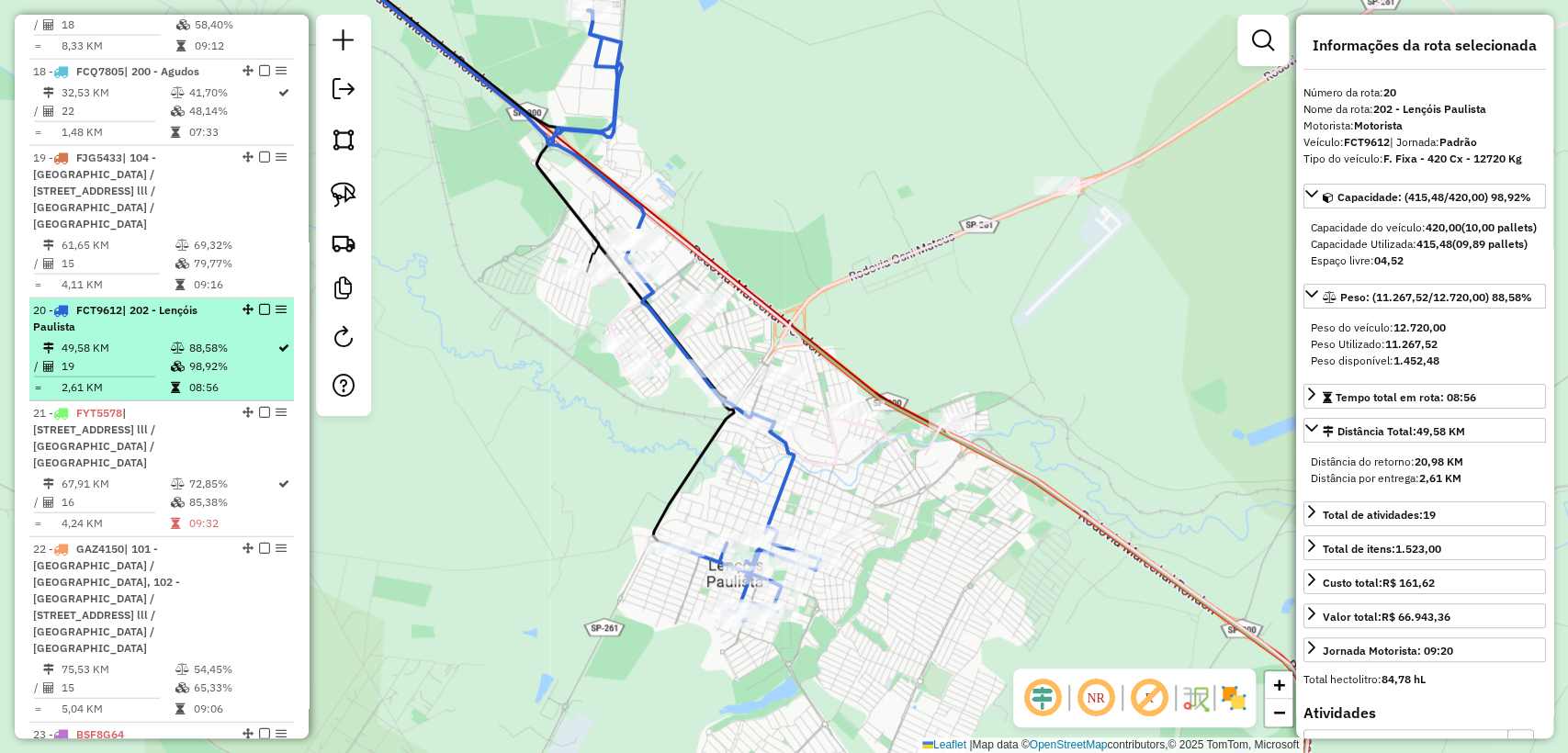
click at [259, 304] on em at bounding box center [264, 308] width 11 height 11
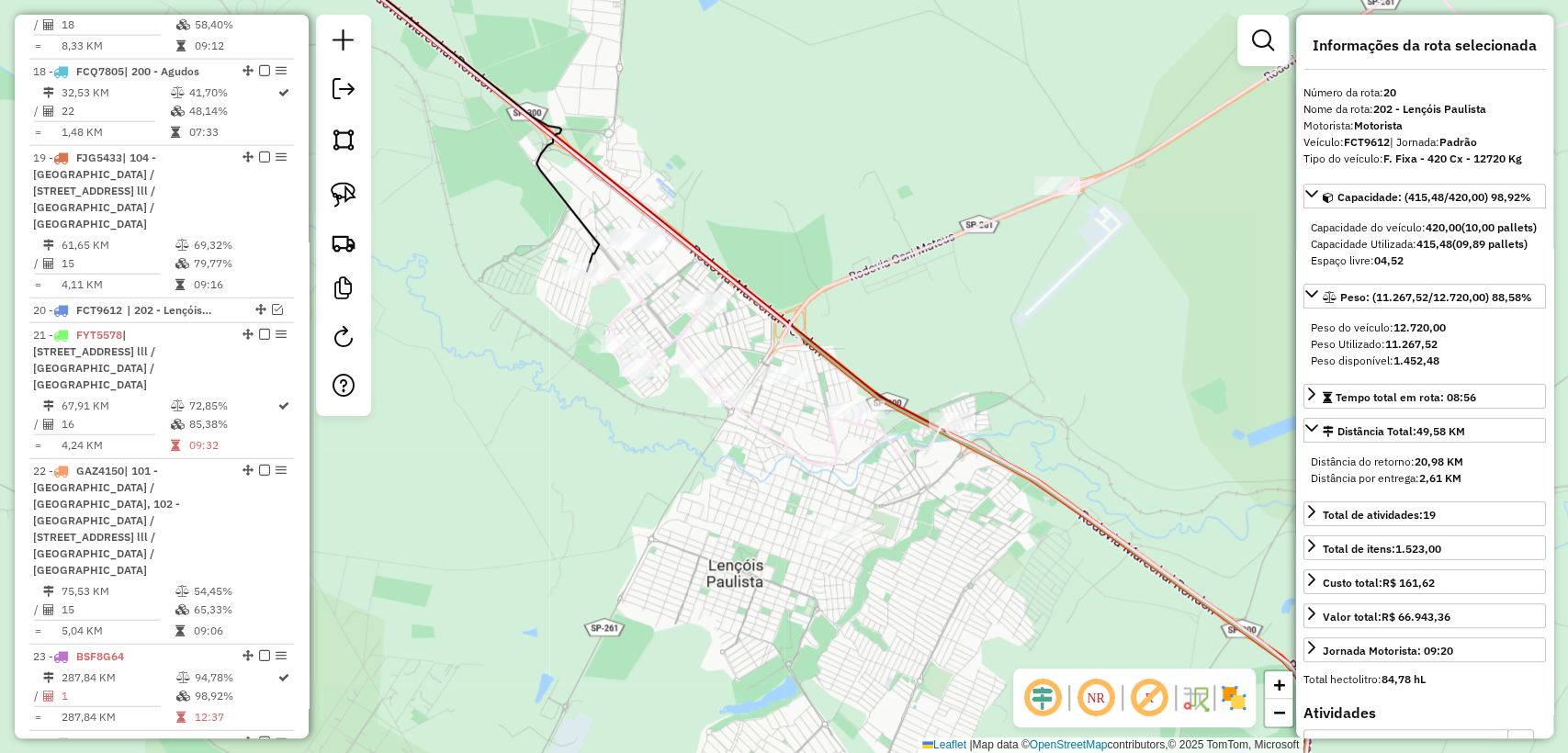
click at [804, 283] on div "Janela de atendimento Grade de atendimento Capacidade Transportadoras Veículos …" at bounding box center [784, 376] width 1568 height 753
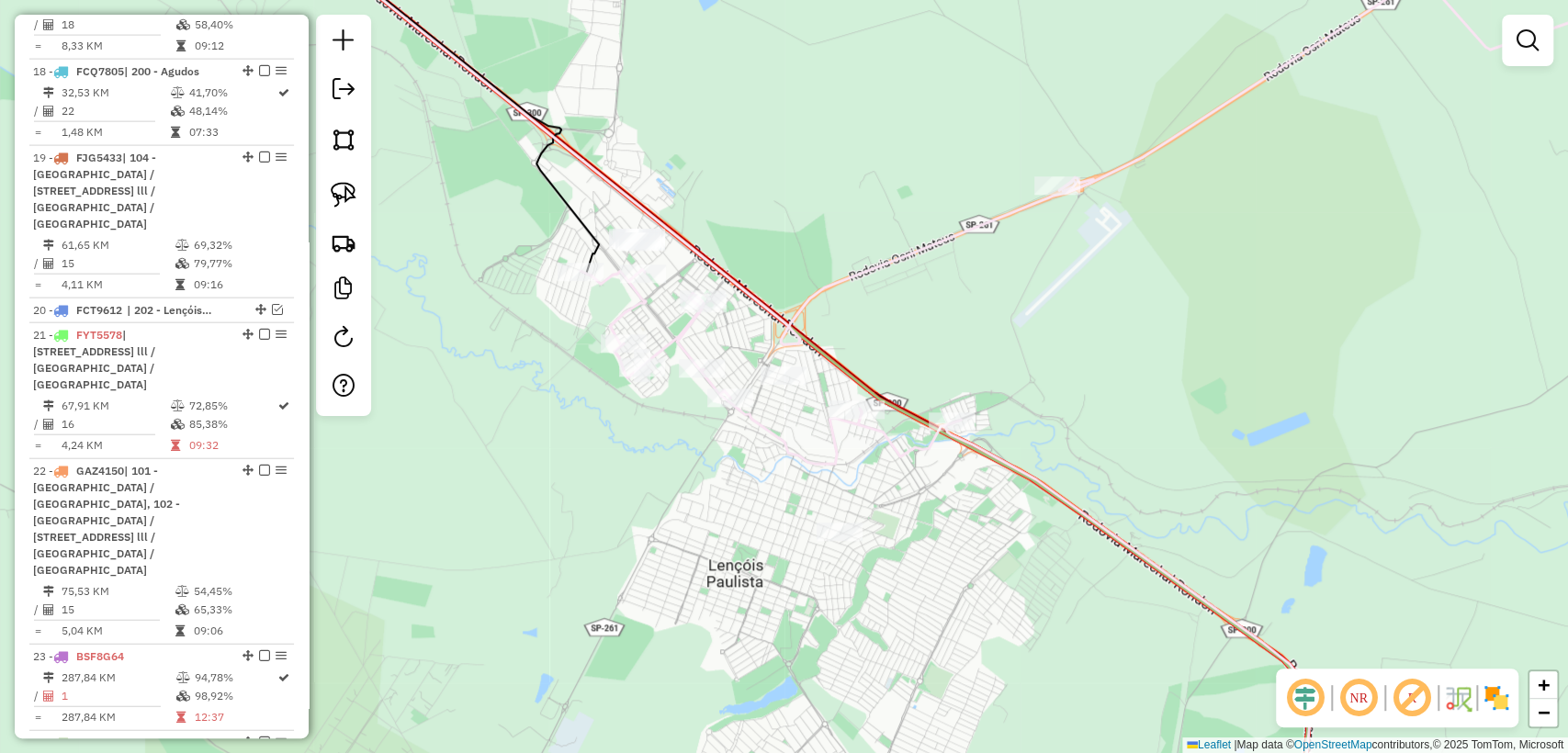
click at [815, 288] on icon at bounding box center [691, 134] width 804 height 420
select select "**********"
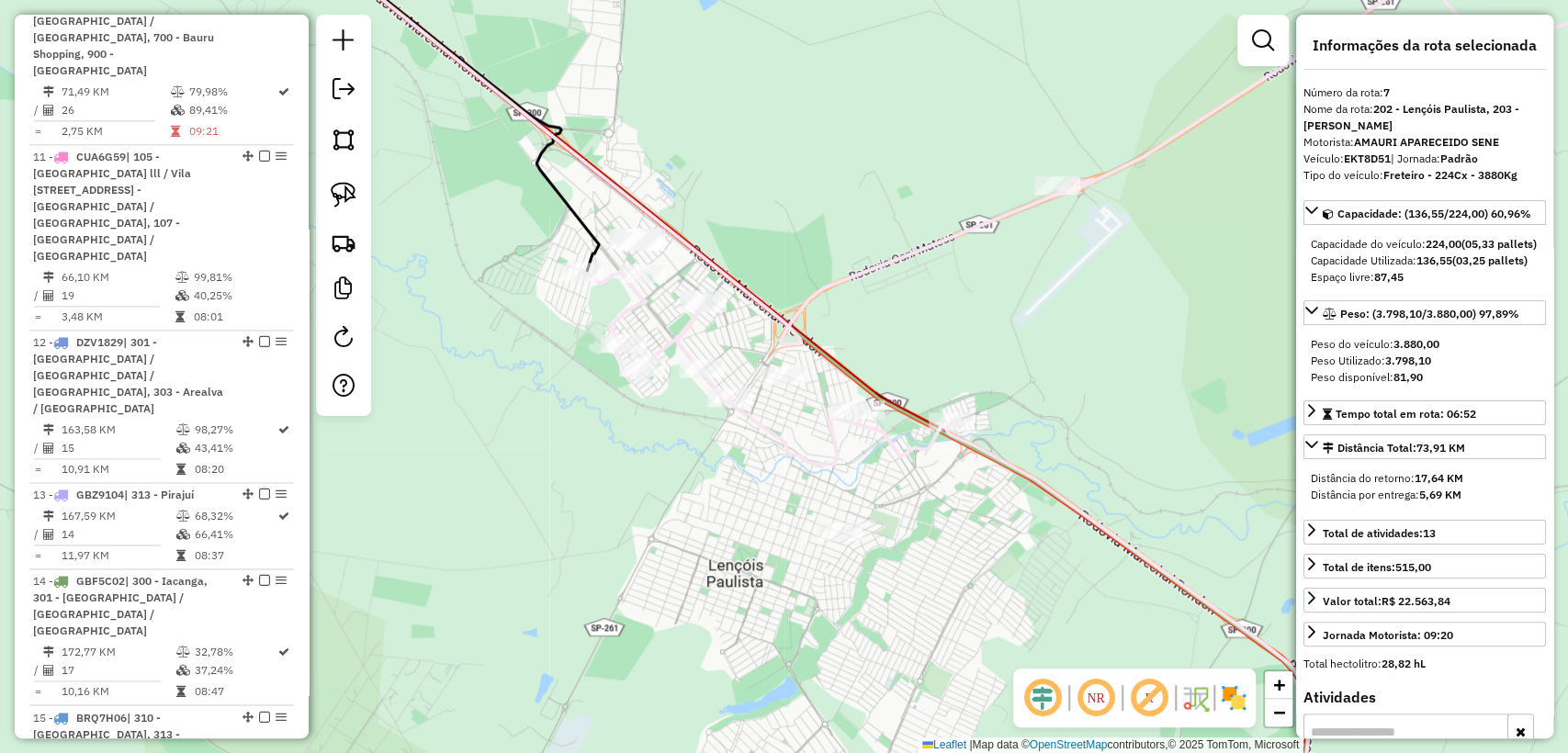
scroll to position [1266, 0]
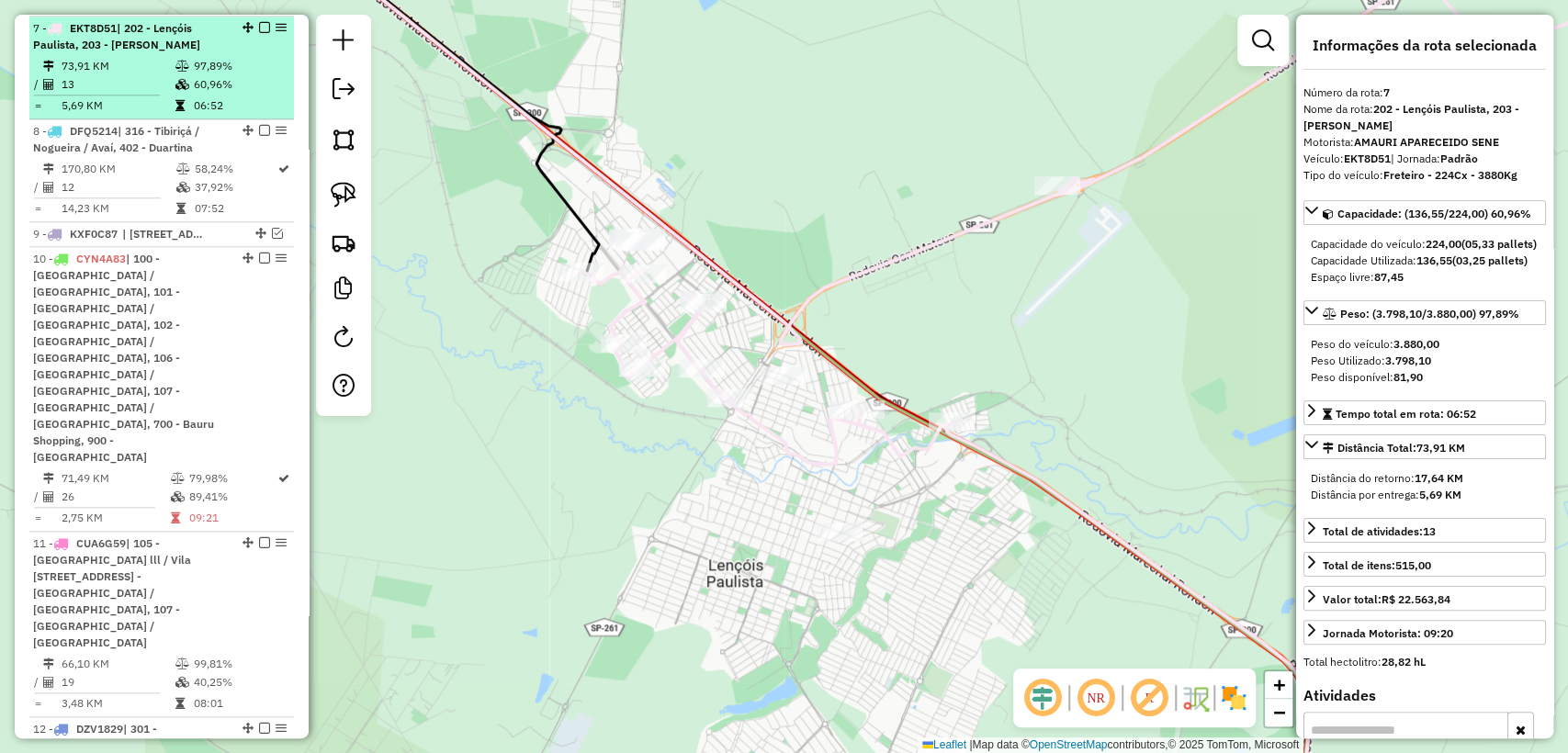
click at [260, 24] on em at bounding box center [264, 27] width 11 height 11
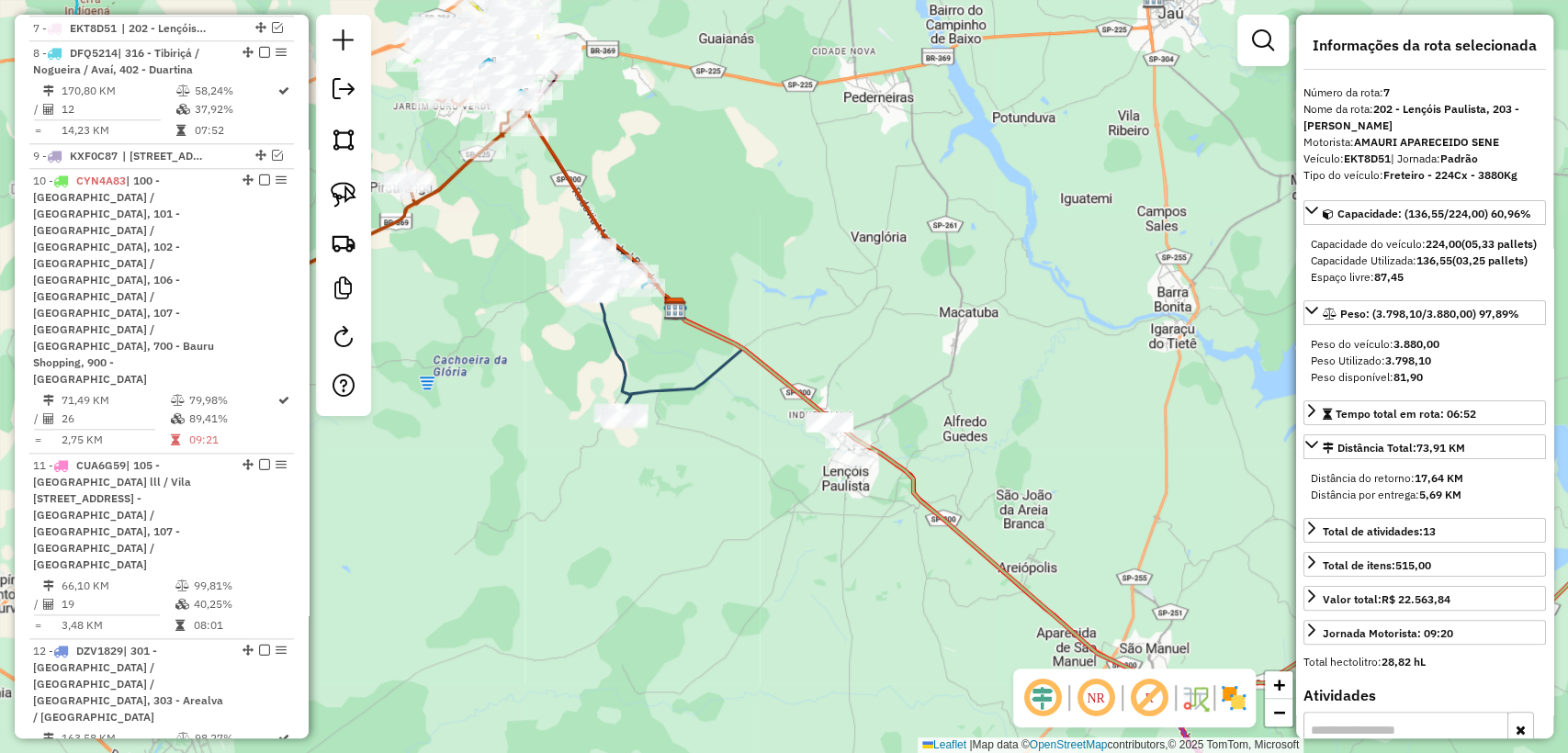
drag, startPoint x: 721, startPoint y: 519, endPoint x: 732, endPoint y: 518, distance: 11.0
click at [729, 522] on div "Janela de atendimento Grade de atendimento Capacidade Transportadoras Veículos …" at bounding box center [784, 376] width 1568 height 753
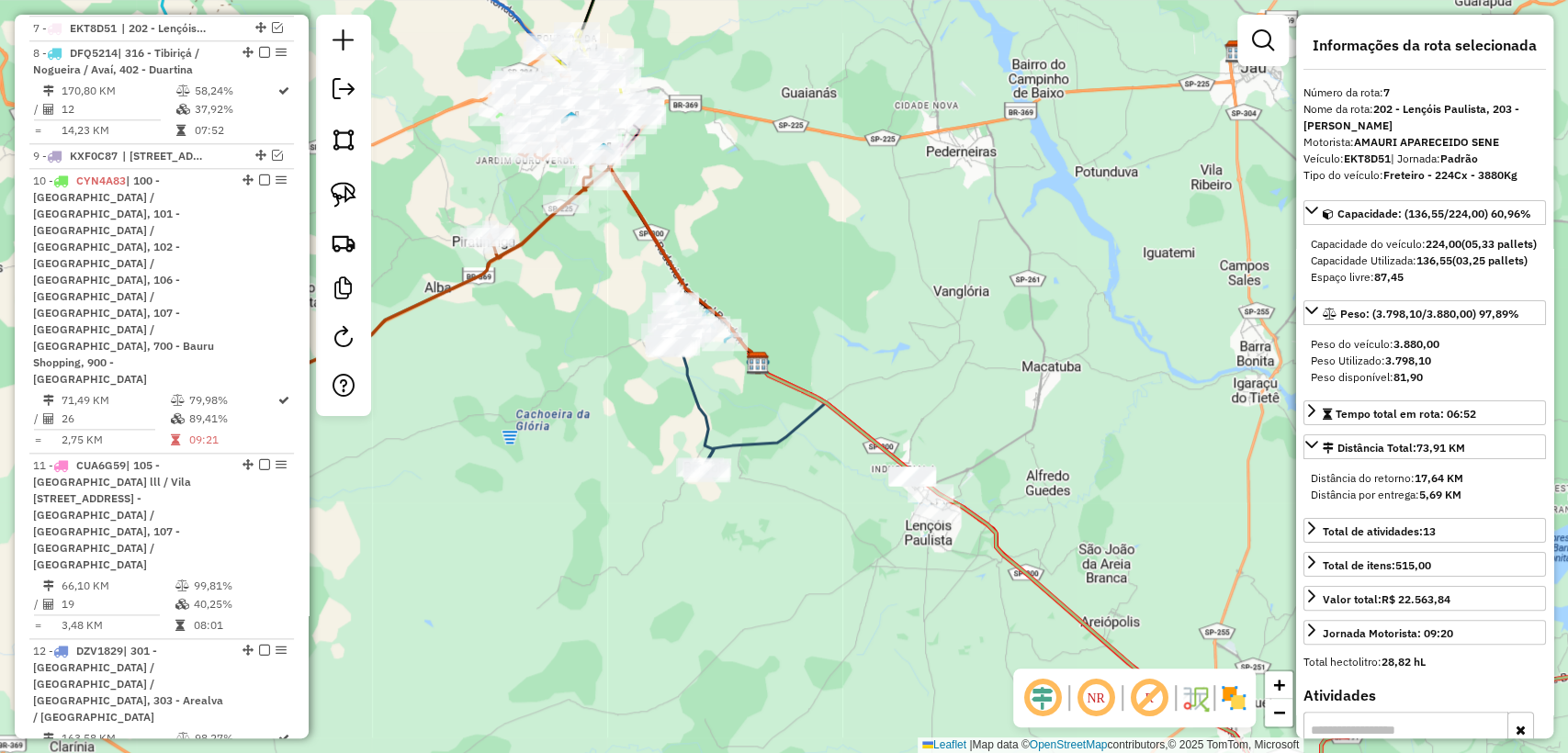
click at [745, 449] on icon at bounding box center [763, 418] width 123 height 110
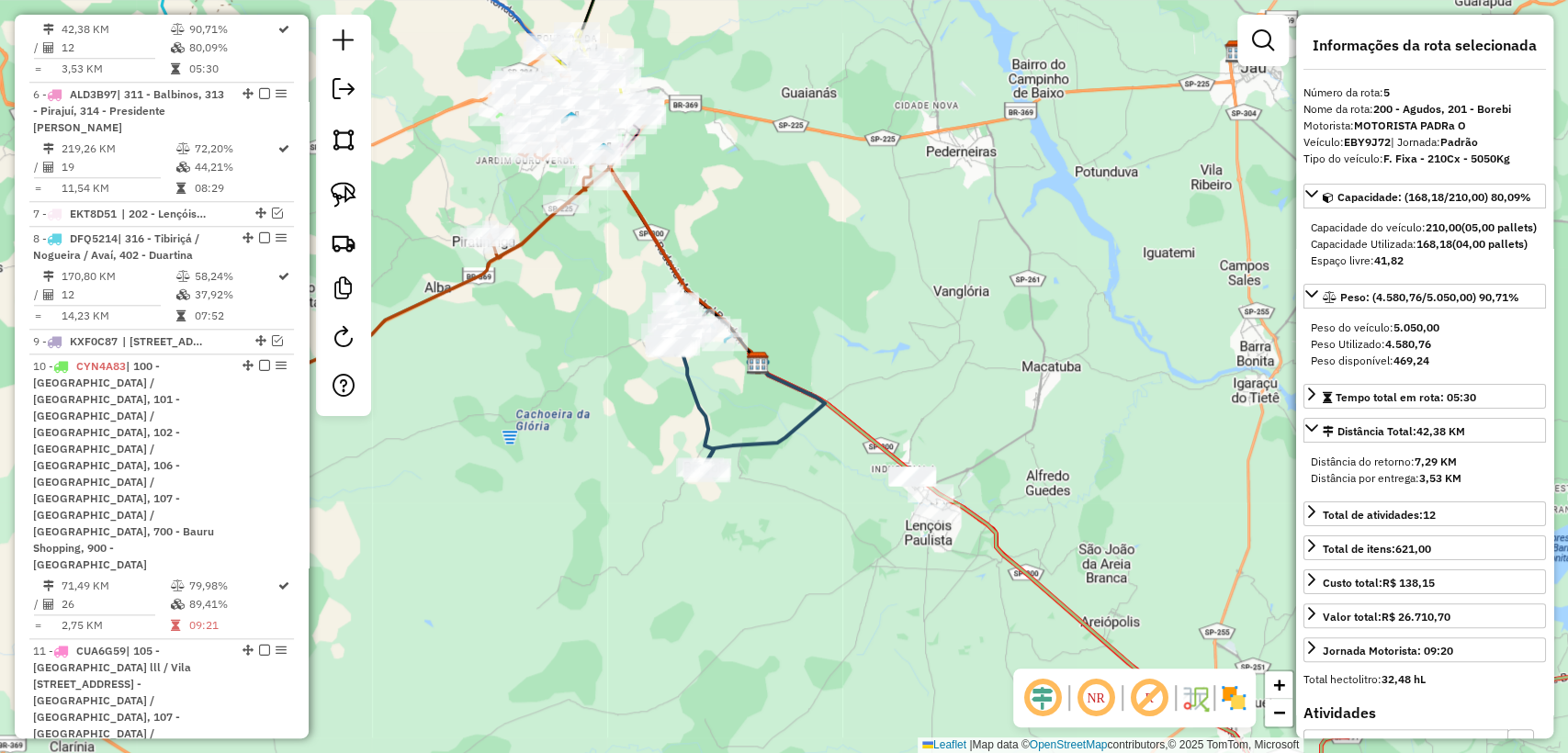
scroll to position [1059, 0]
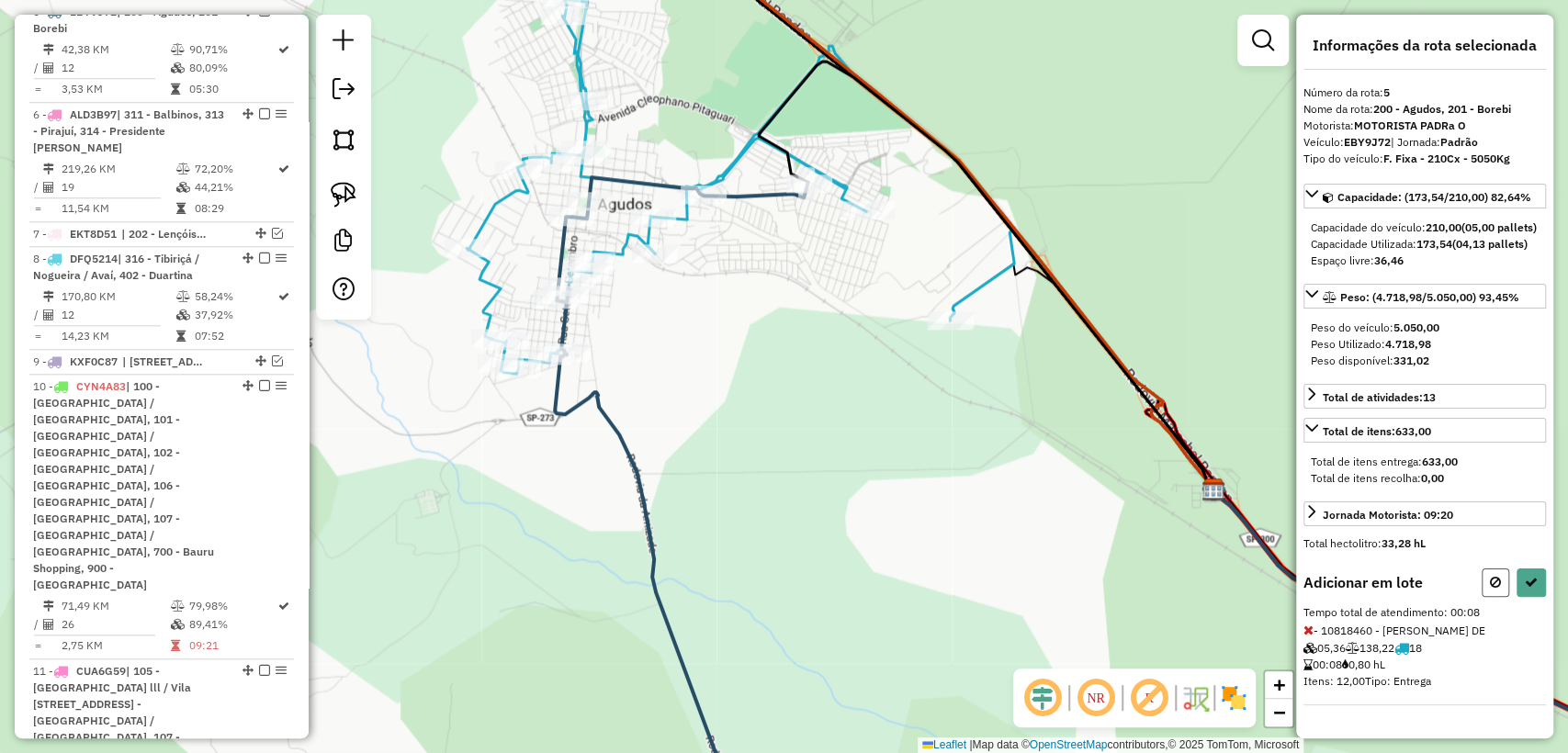
click at [1498, 596] on button at bounding box center [1495, 583] width 28 height 29
select select "**********"
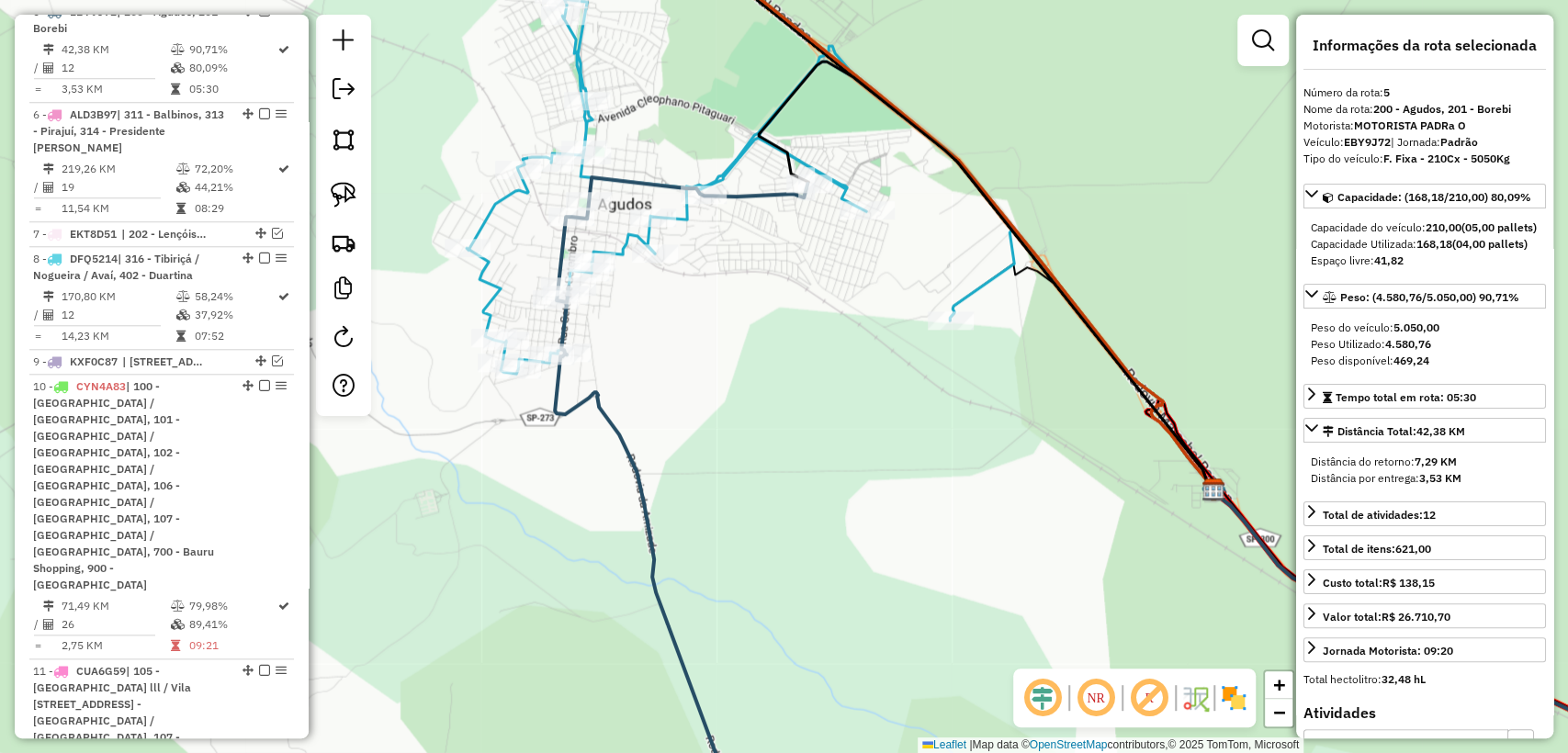
click at [995, 281] on icon at bounding box center [741, 183] width 548 height 379
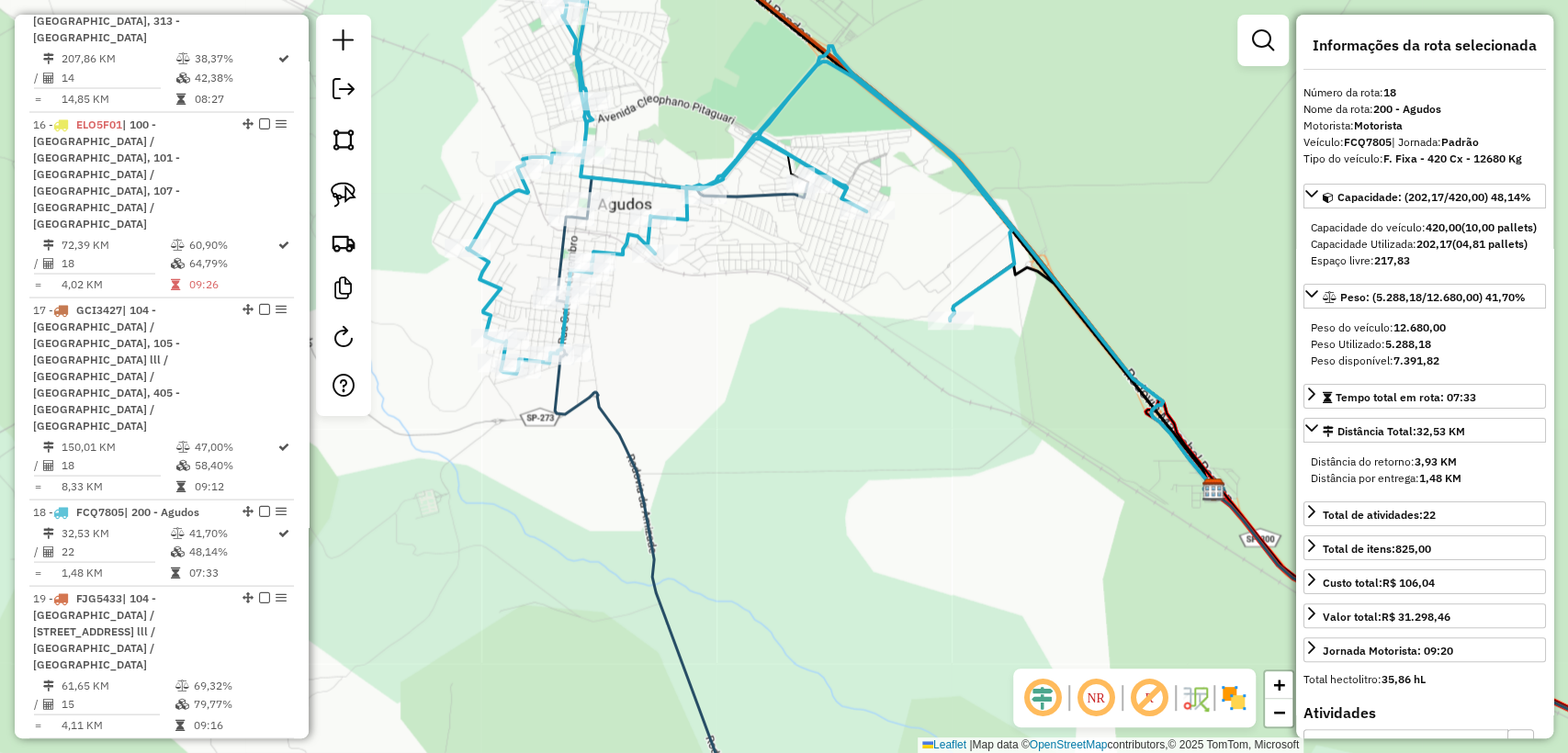
scroll to position [2504, 0]
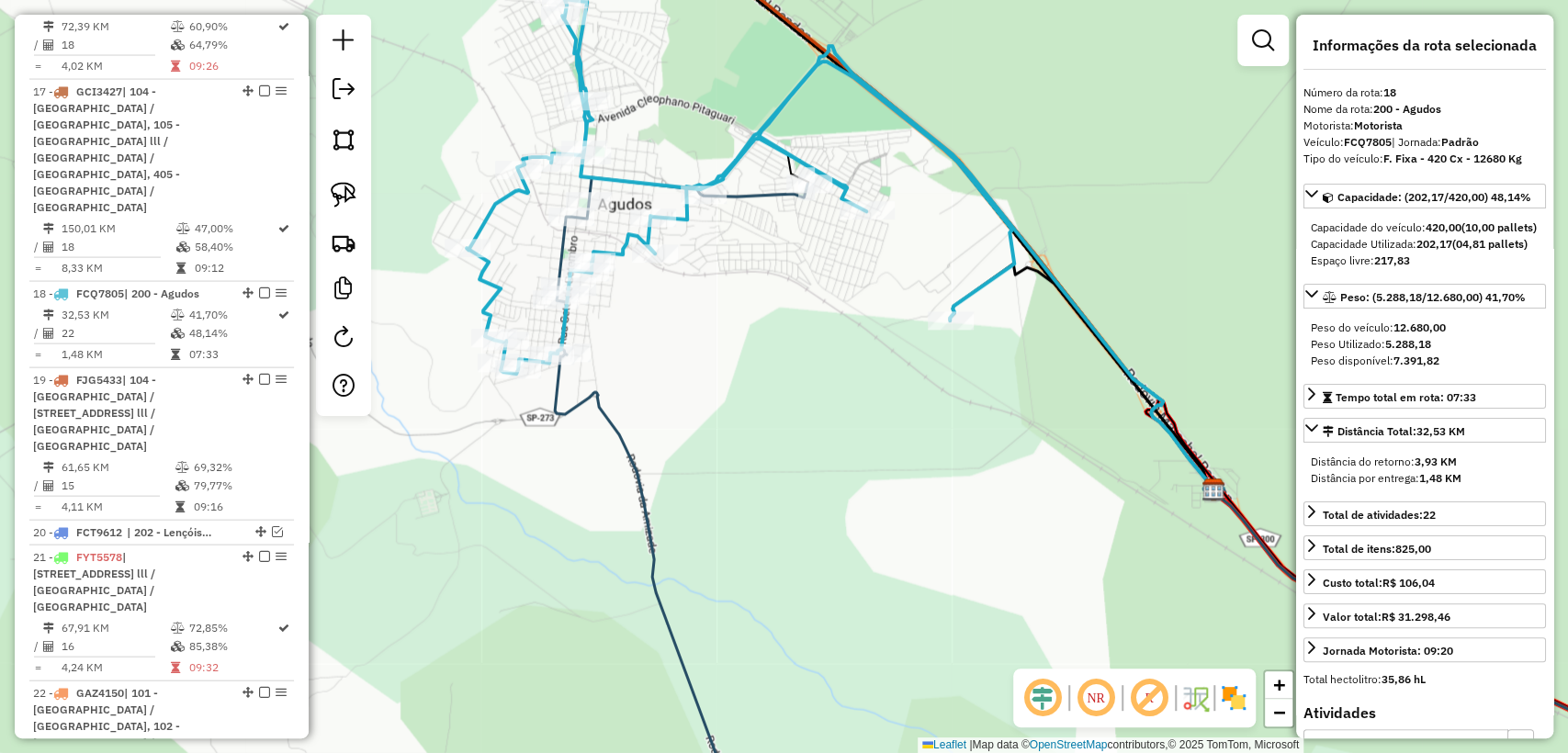
click at [684, 358] on div "Janela de atendimento Grade de atendimento Capacidade Transportadoras Veículos …" at bounding box center [784, 376] width 1568 height 753
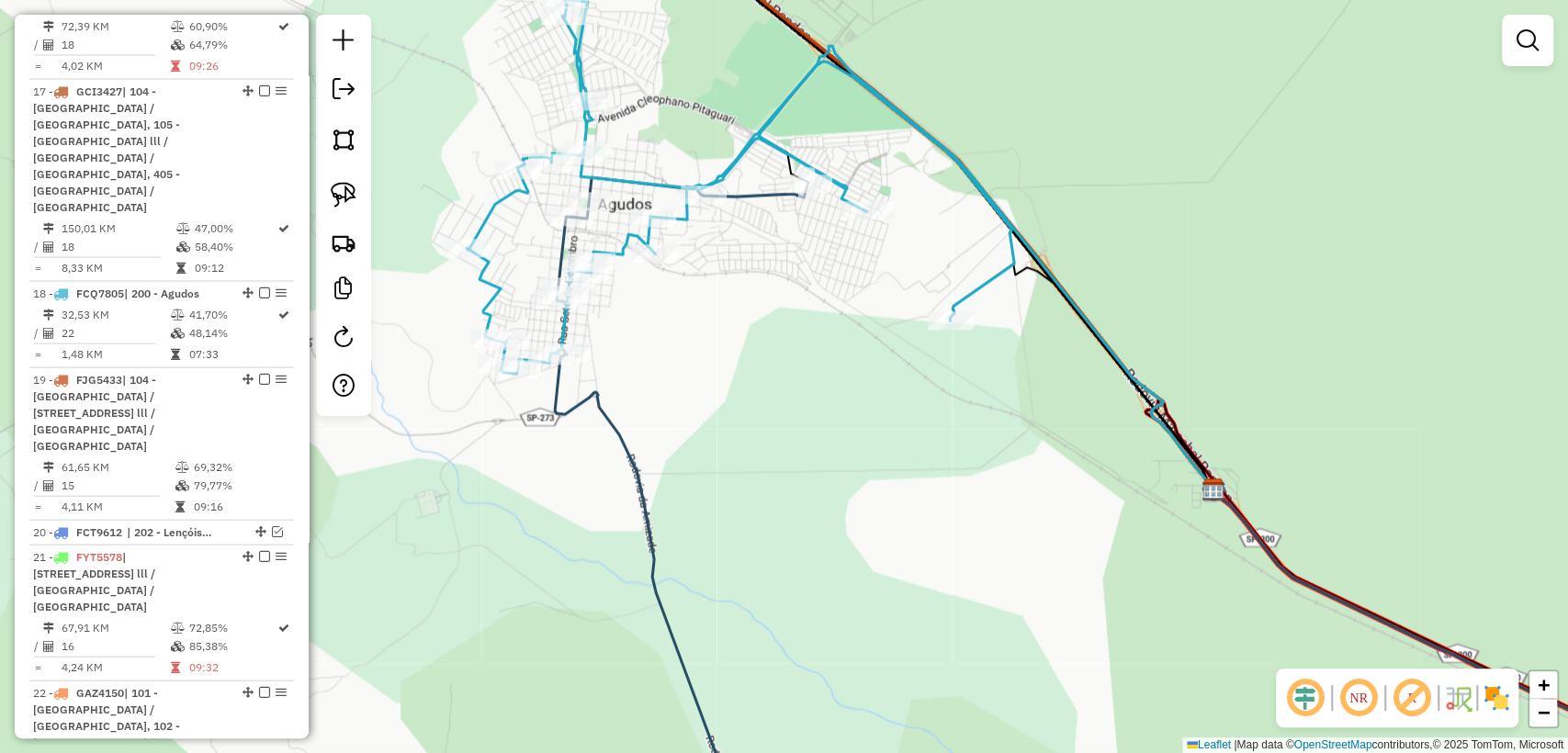
click at [618, 429] on icon at bounding box center [680, 503] width 253 height 651
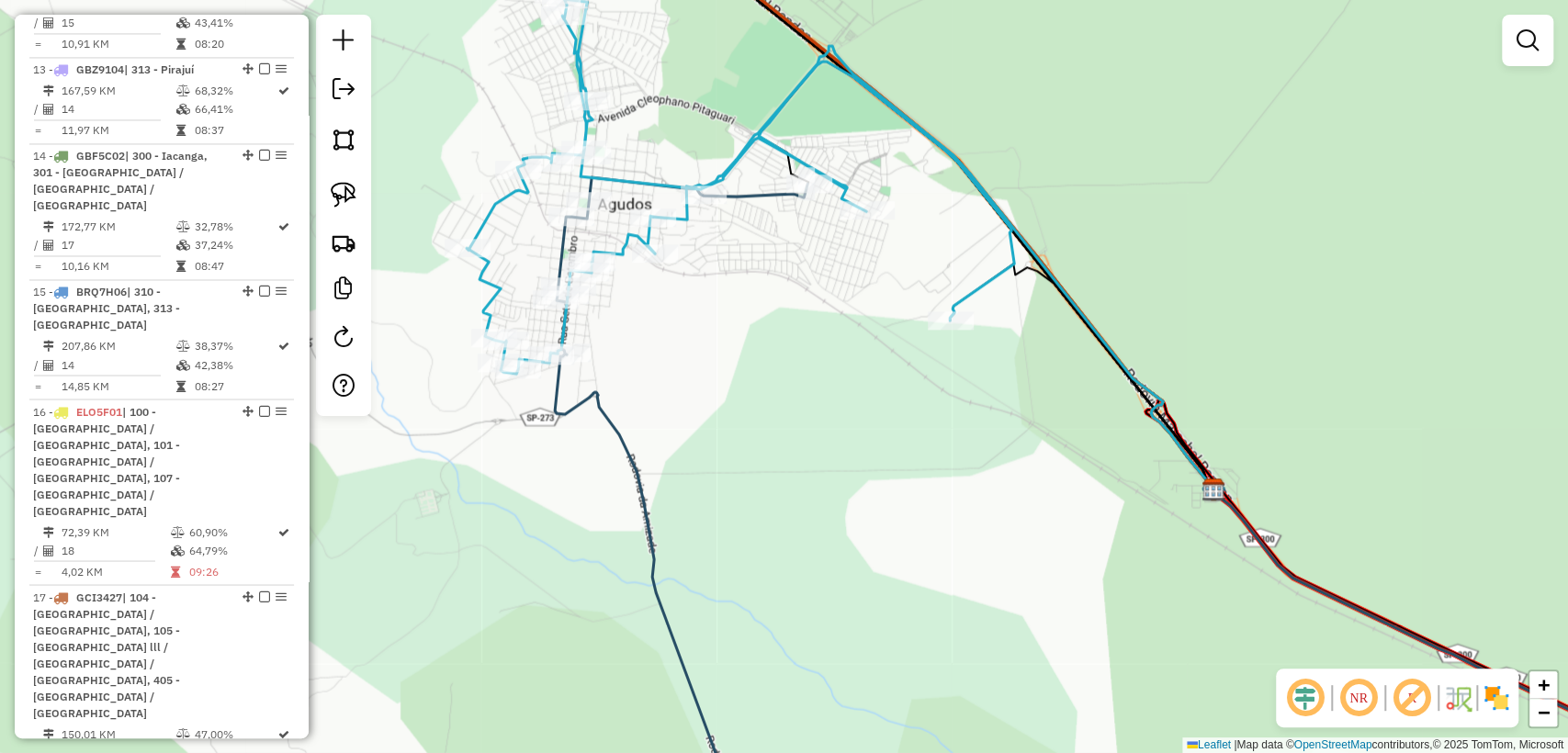
select select "**********"
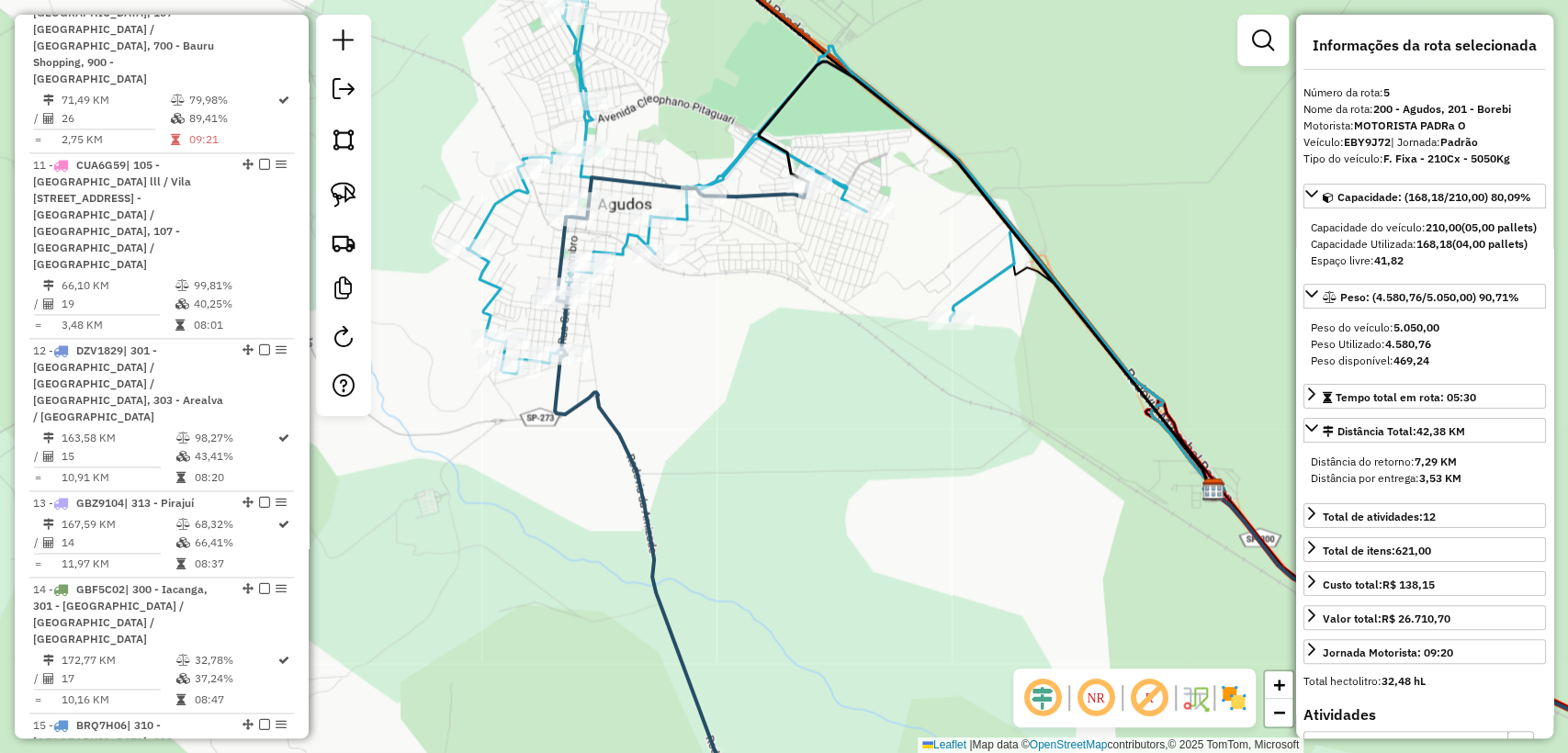
scroll to position [1059, 0]
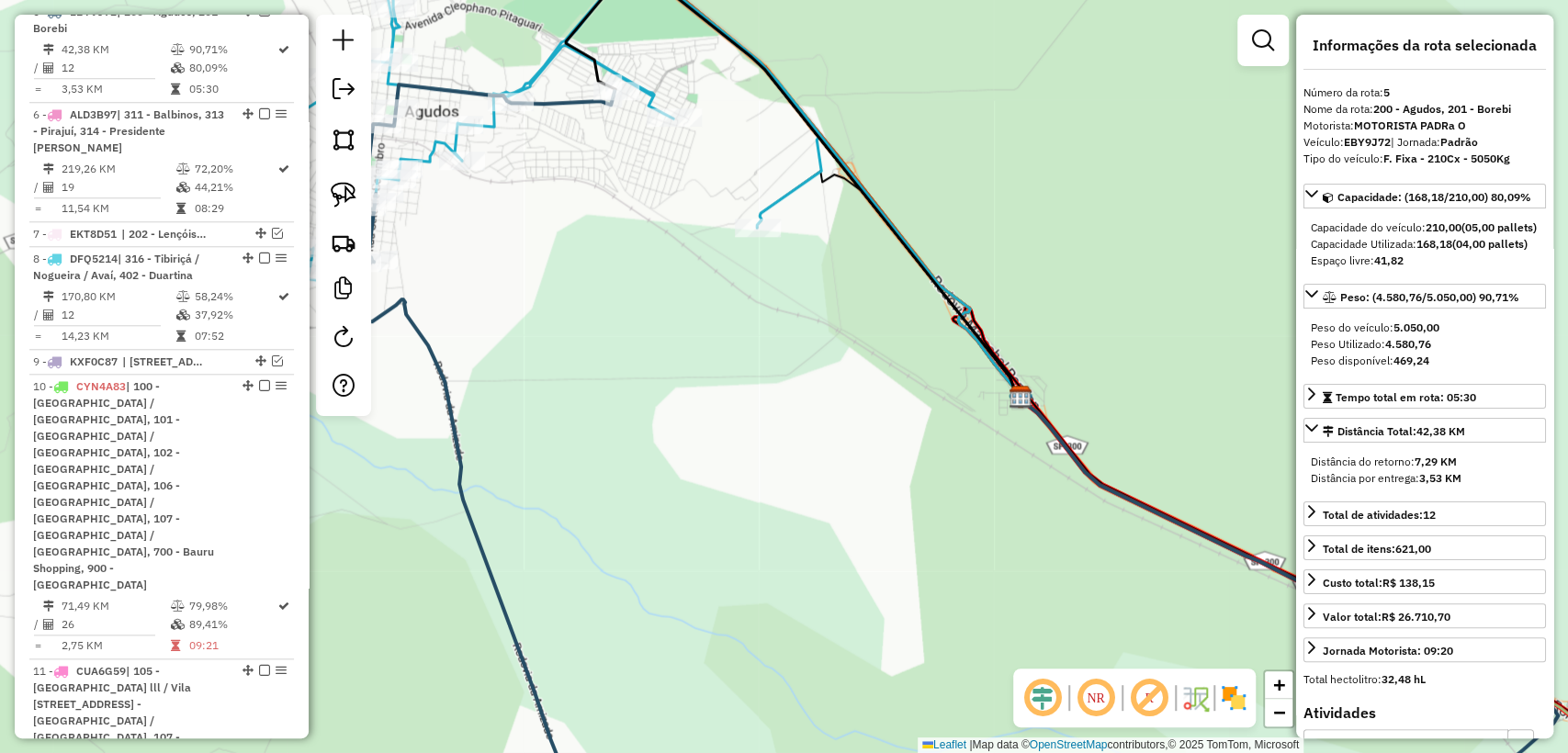
click at [536, 61] on icon at bounding box center [548, 103] width 548 height 356
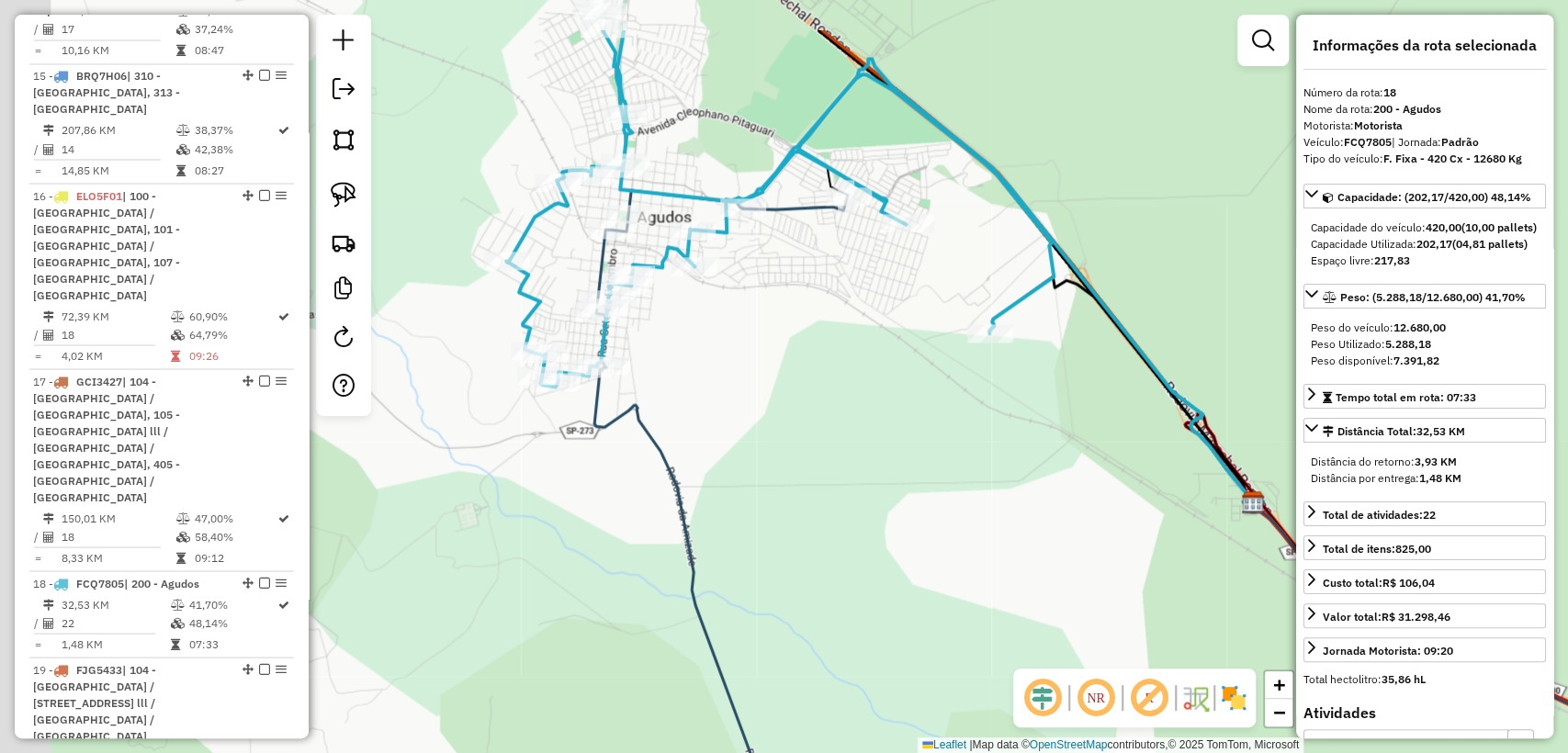
scroll to position [2504, 0]
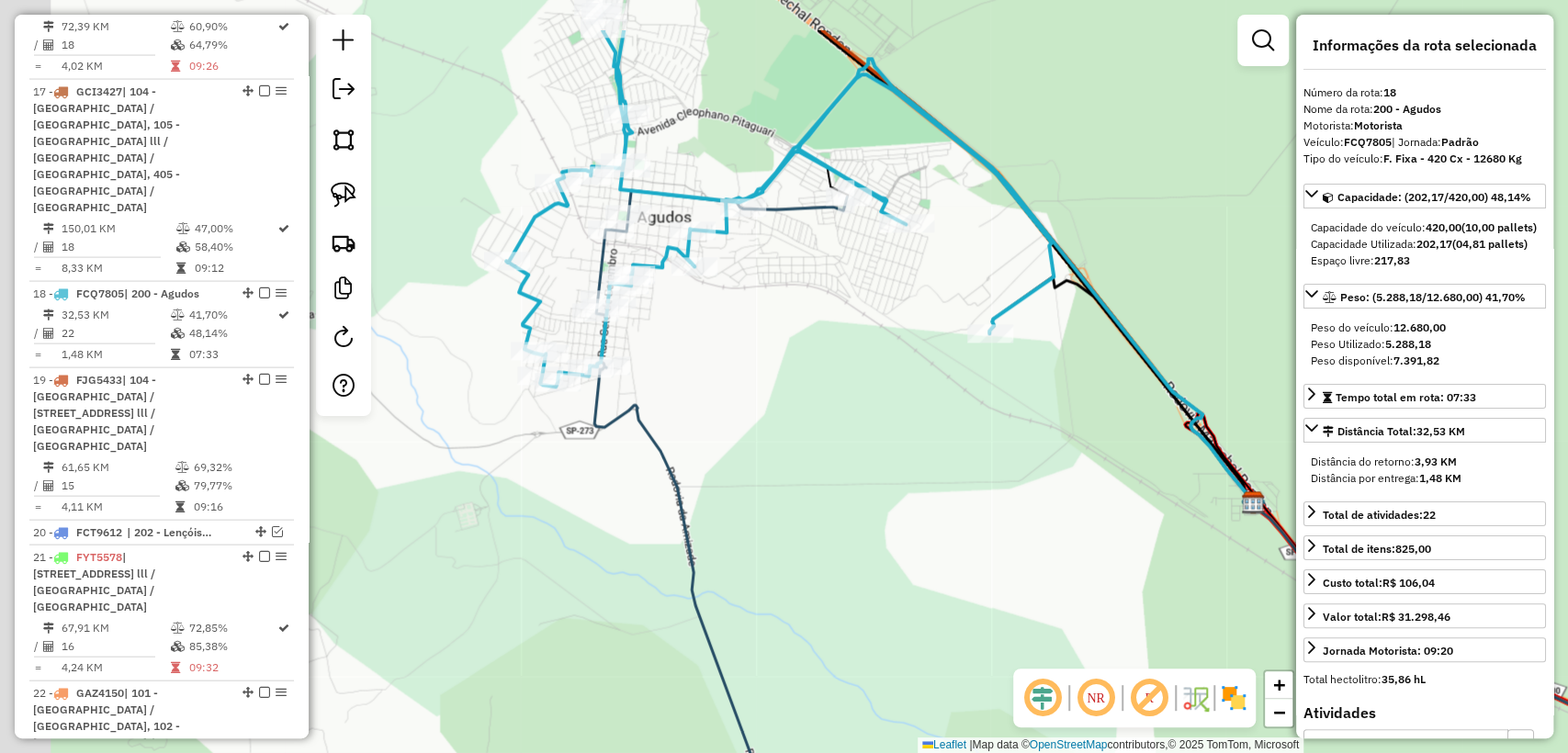
drag, startPoint x: 745, startPoint y: 313, endPoint x: 832, endPoint y: 340, distance: 91.1
click at [830, 340] on div "Janela de atendimento Grade de atendimento Capacidade Transportadoras Veículos …" at bounding box center [784, 376] width 1568 height 753
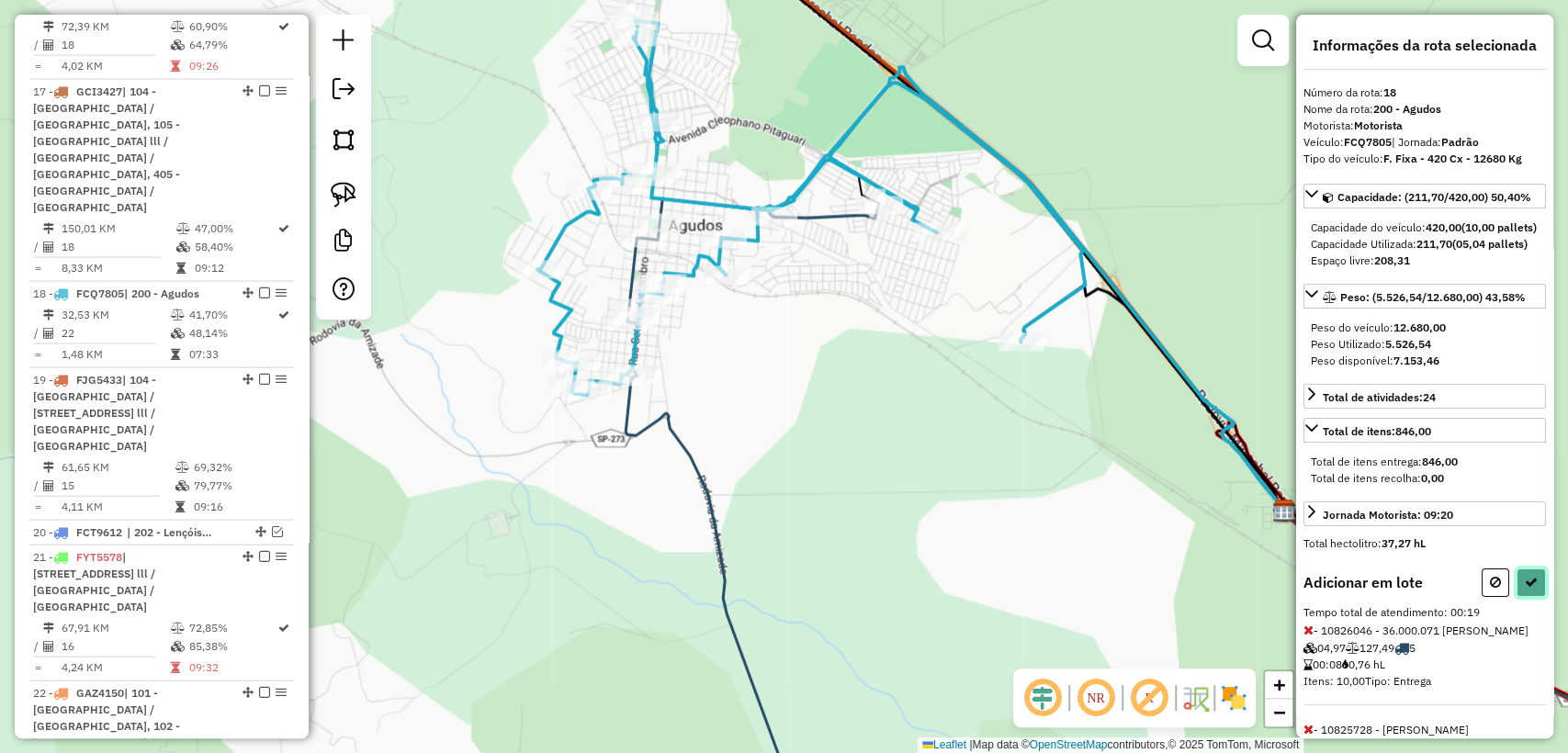
click at [1529, 589] on icon at bounding box center [1531, 581] width 12 height 12
select select "**********"
click at [1517, 596] on button at bounding box center [1531, 583] width 30 height 29
select select "**********"
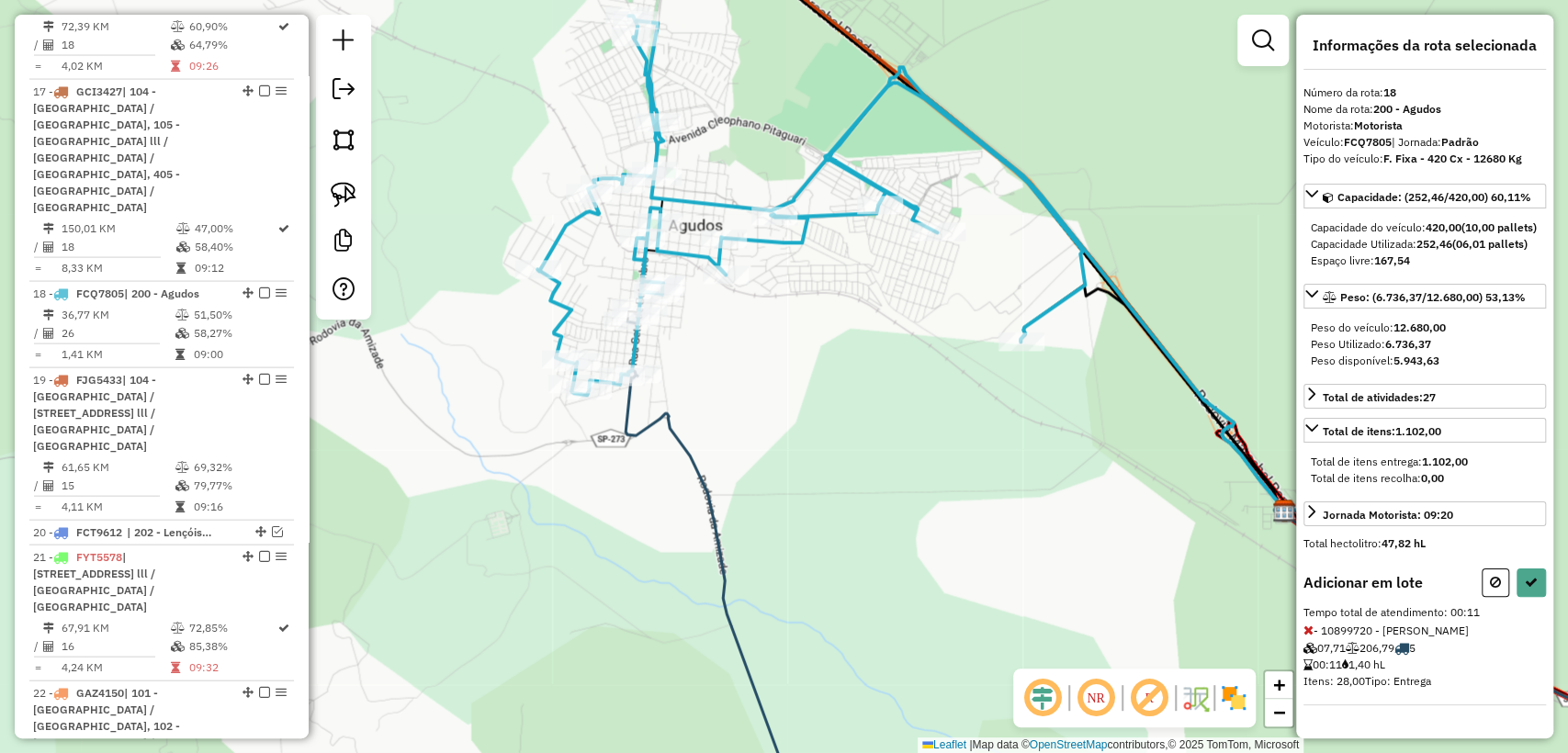
scroll to position [19, 0]
click at [1525, 589] on icon at bounding box center [1531, 581] width 12 height 12
select select "**********"
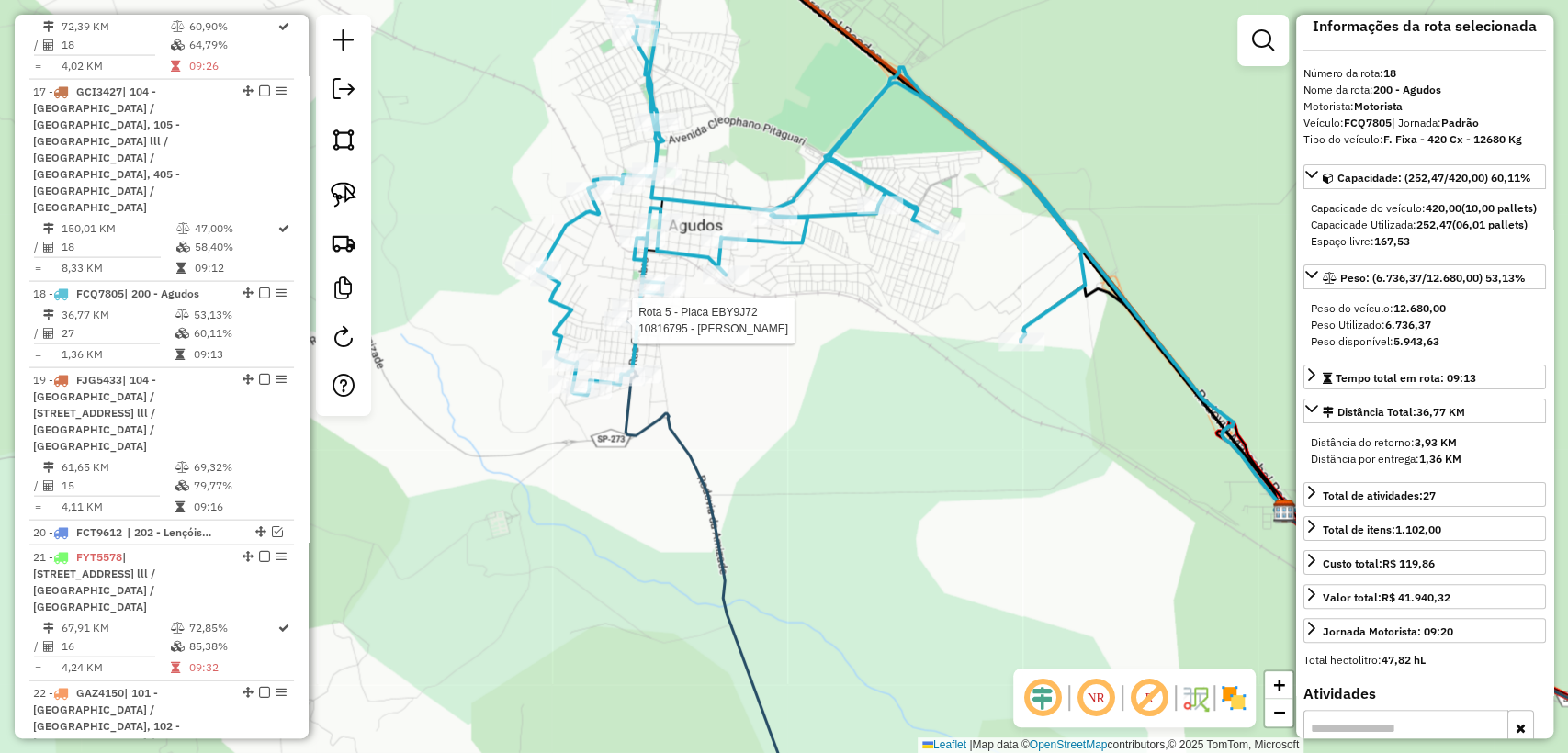
scroll to position [0, 0]
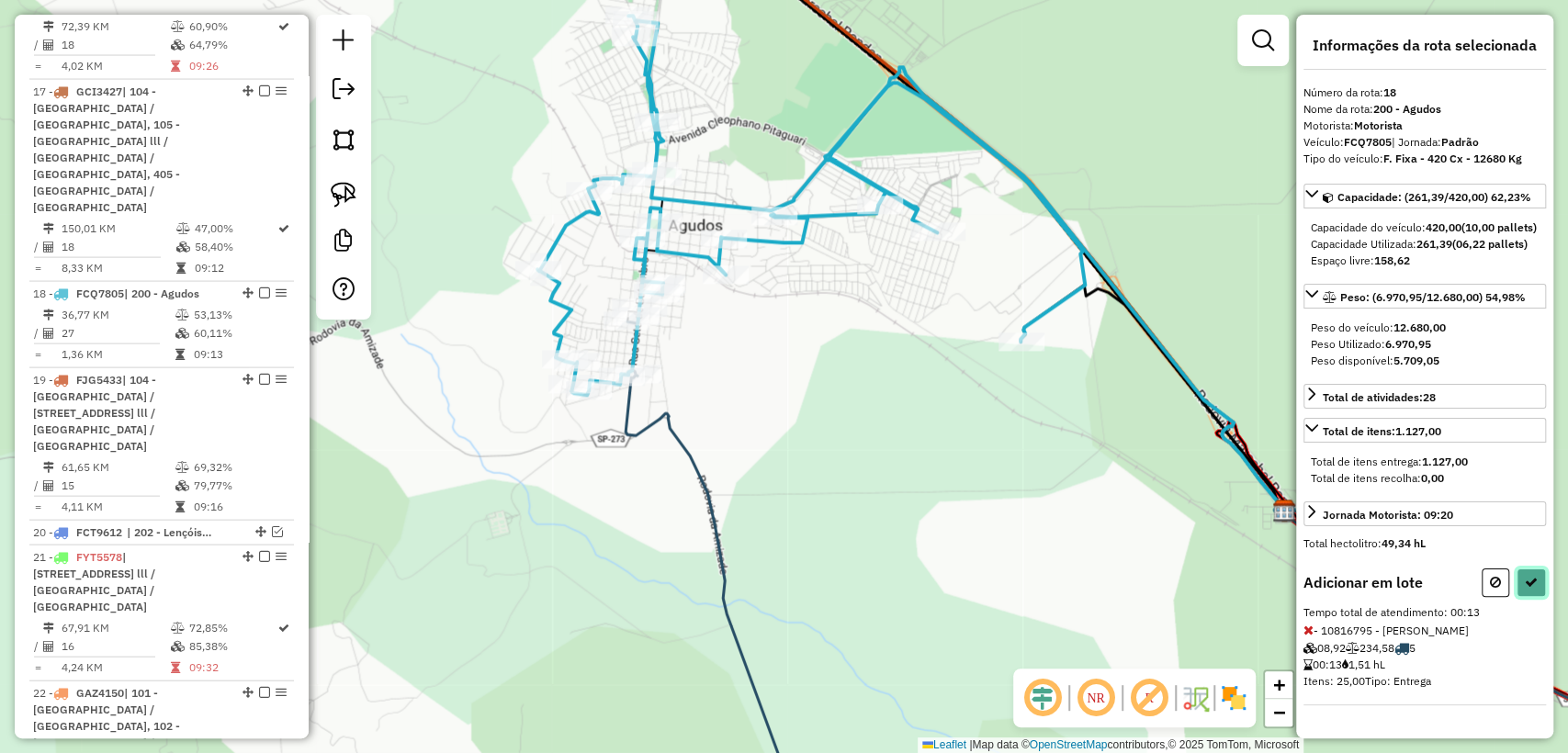
click at [1533, 596] on button at bounding box center [1531, 583] width 30 height 29
select select "**********"
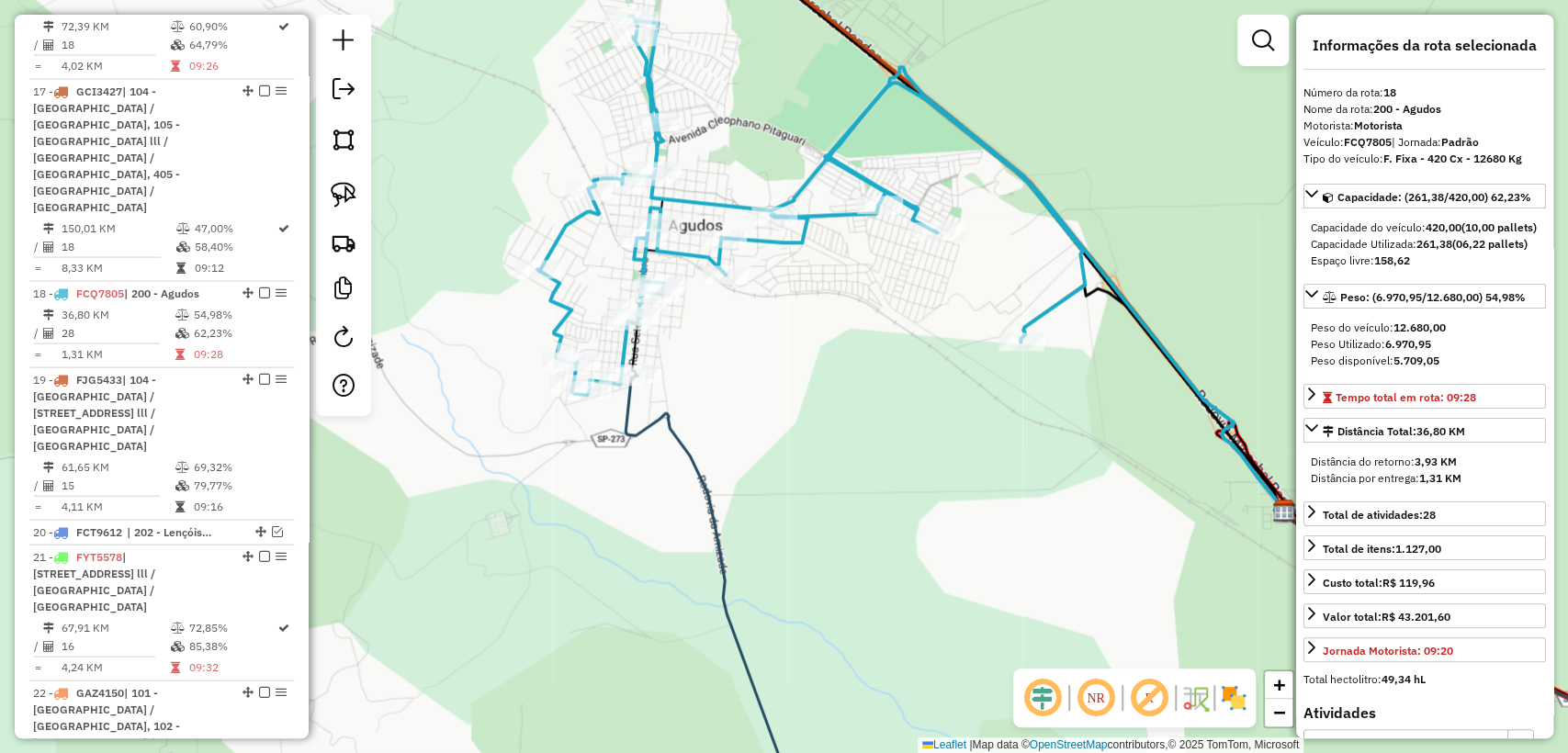
click at [654, 431] on icon at bounding box center [715, 601] width 180 height 453
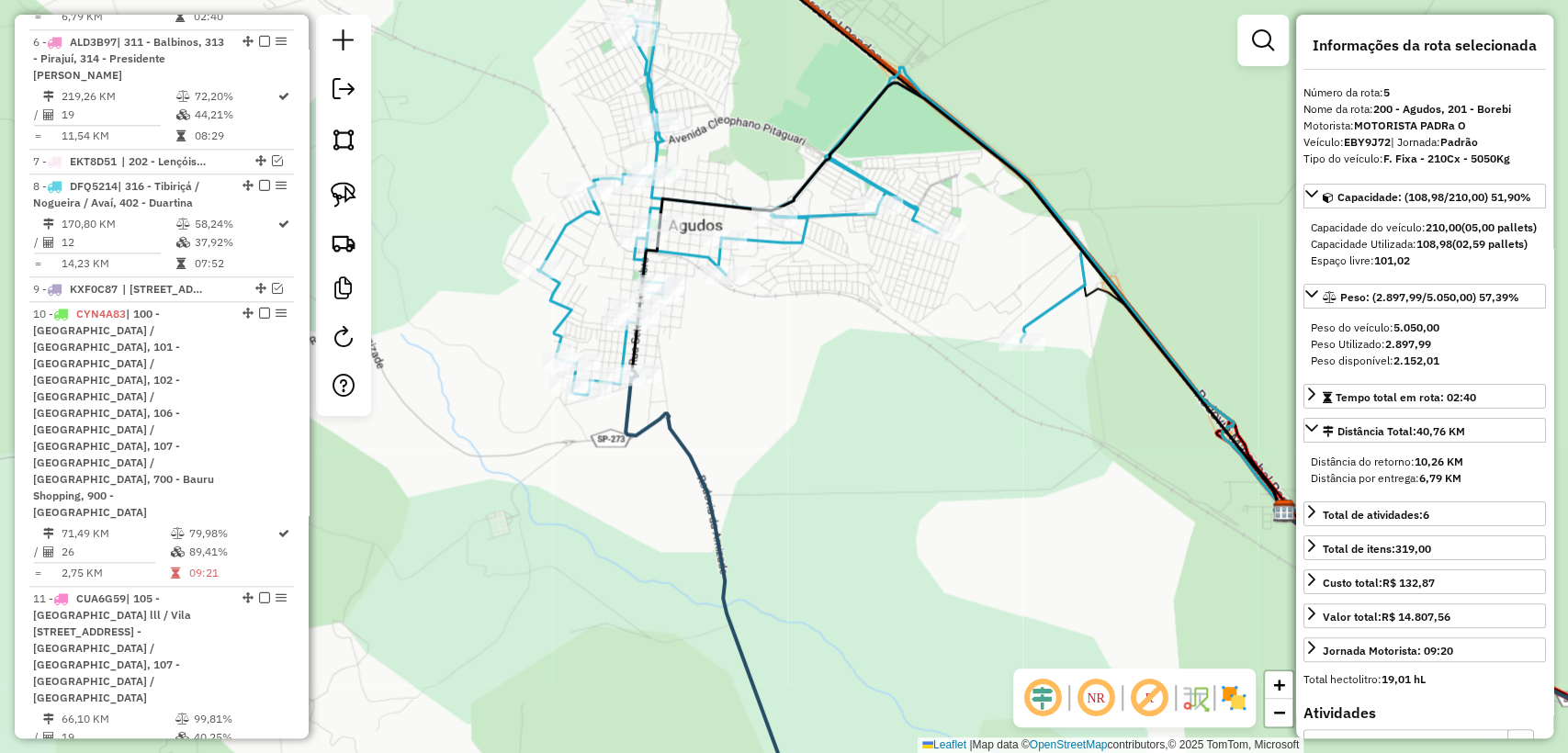
scroll to position [1059, 0]
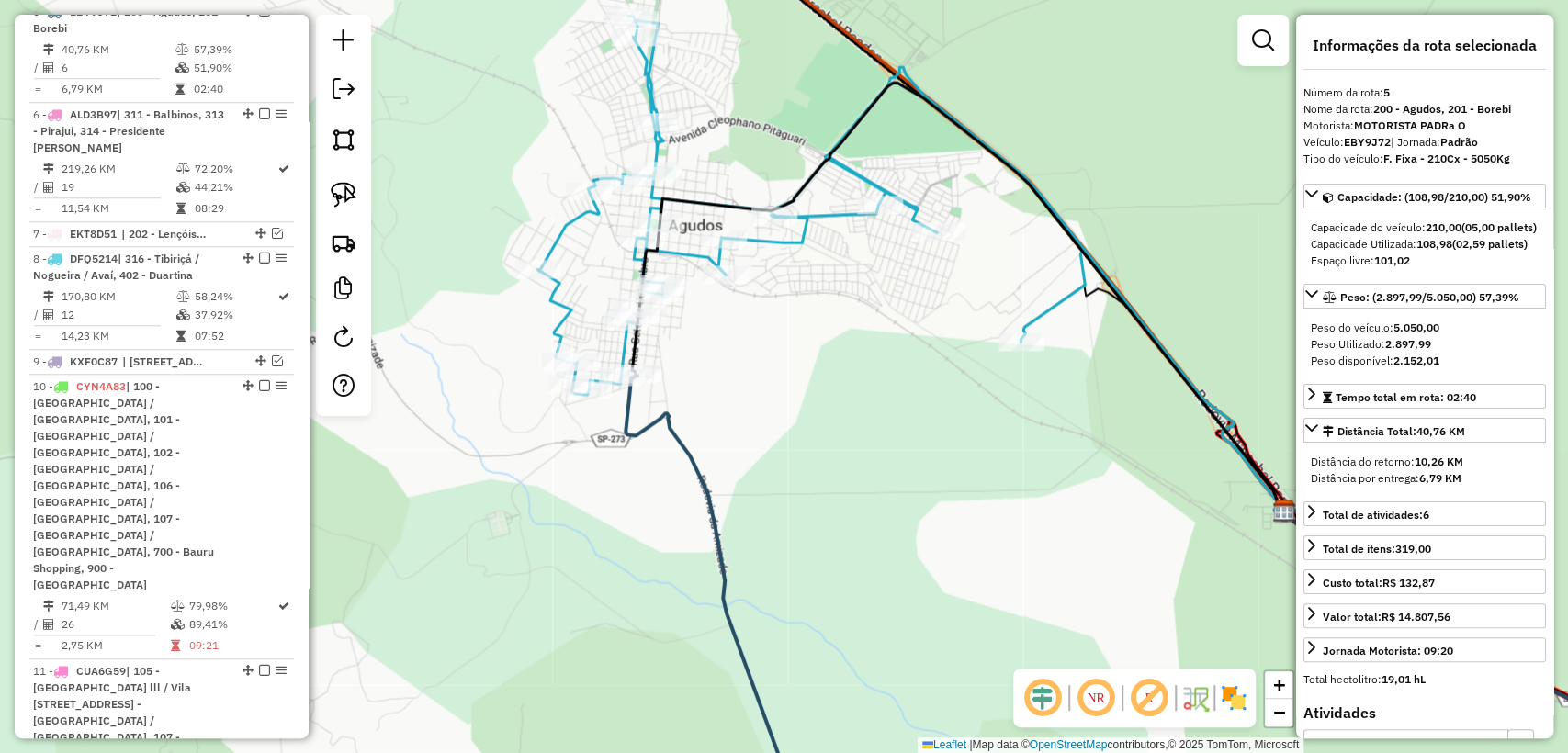
click at [558, 304] on icon at bounding box center [811, 205] width 548 height 379
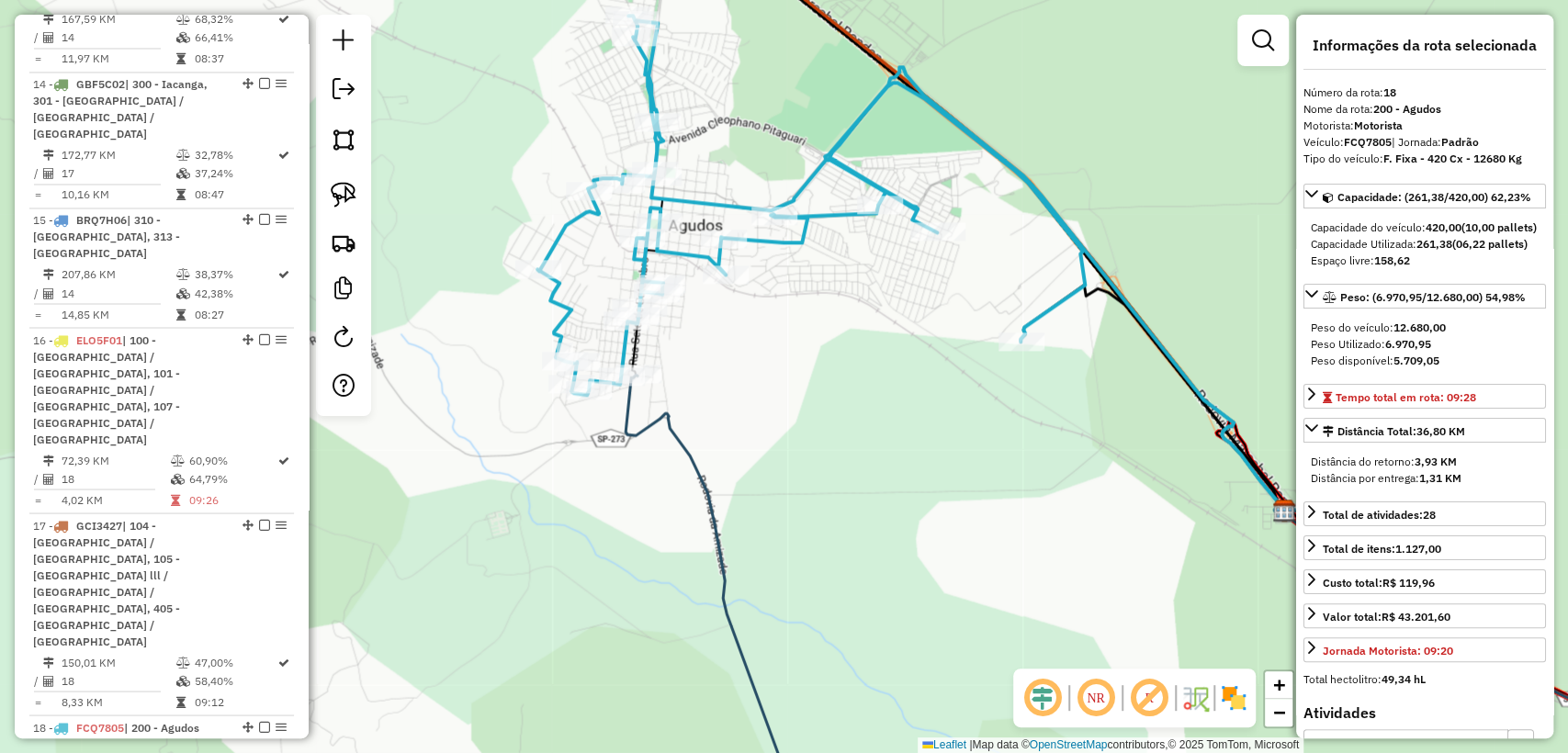
scroll to position [2504, 0]
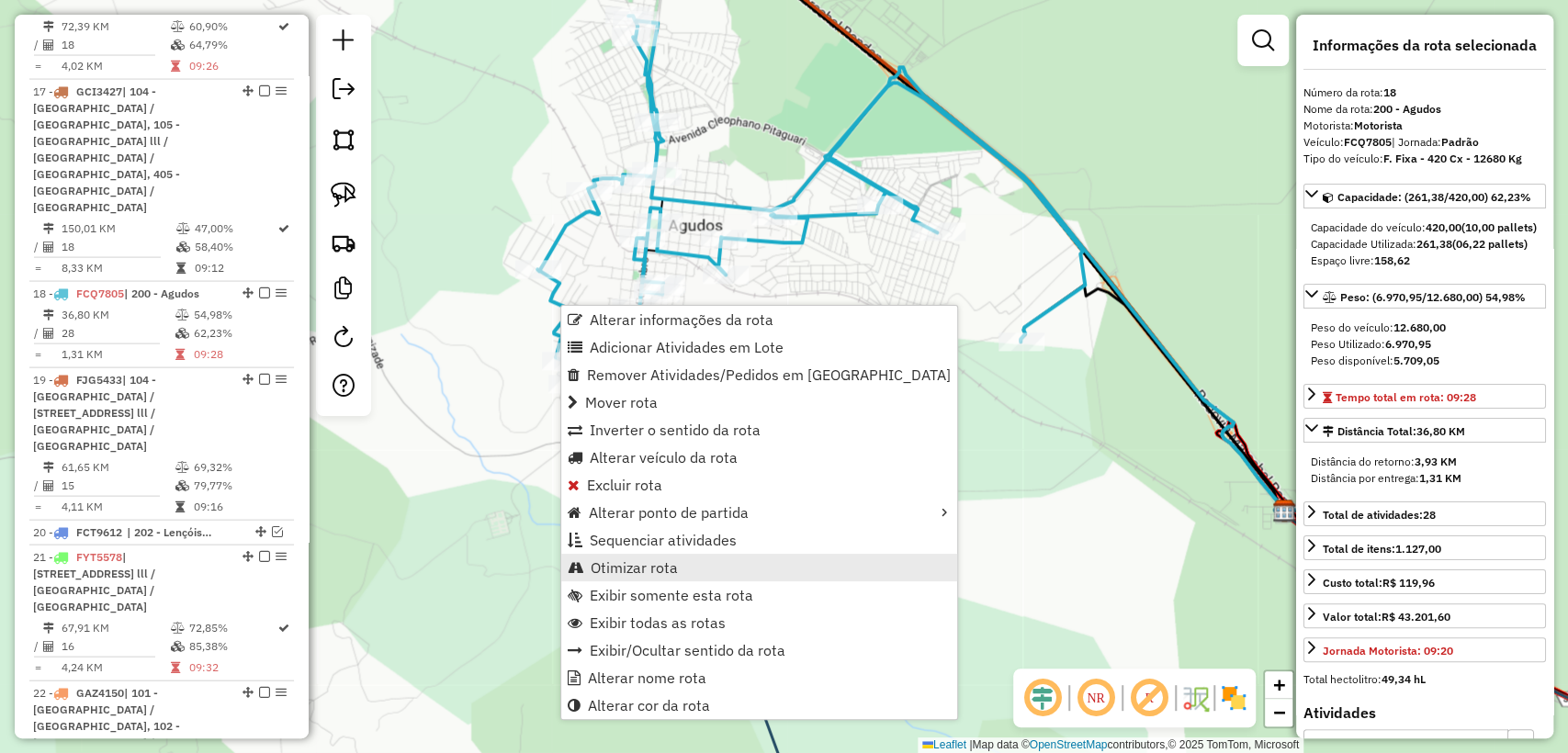
click at [680, 560] on link "Otimizar rota" at bounding box center [759, 568] width 396 height 28
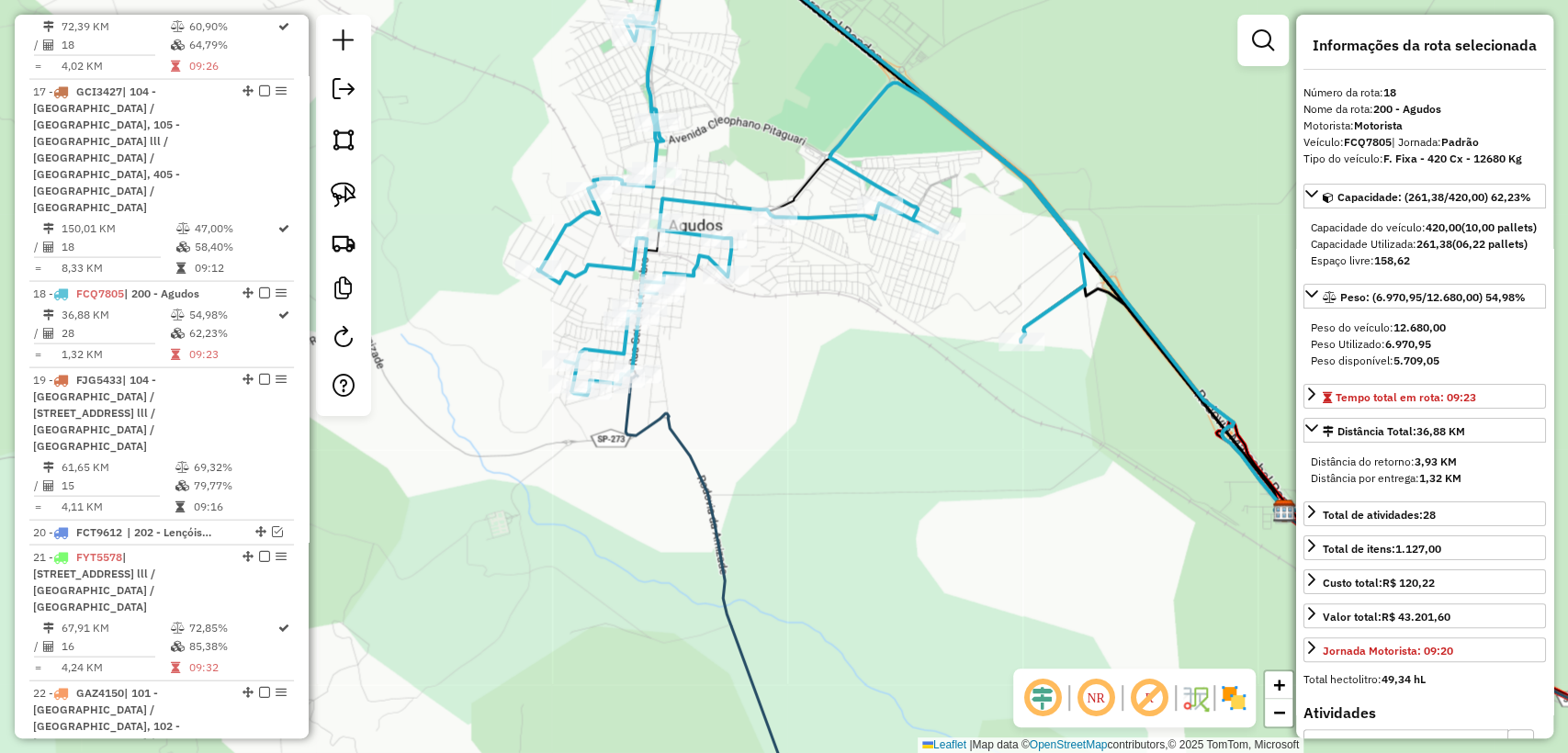
click at [655, 417] on icon at bounding box center [715, 601] width 180 height 453
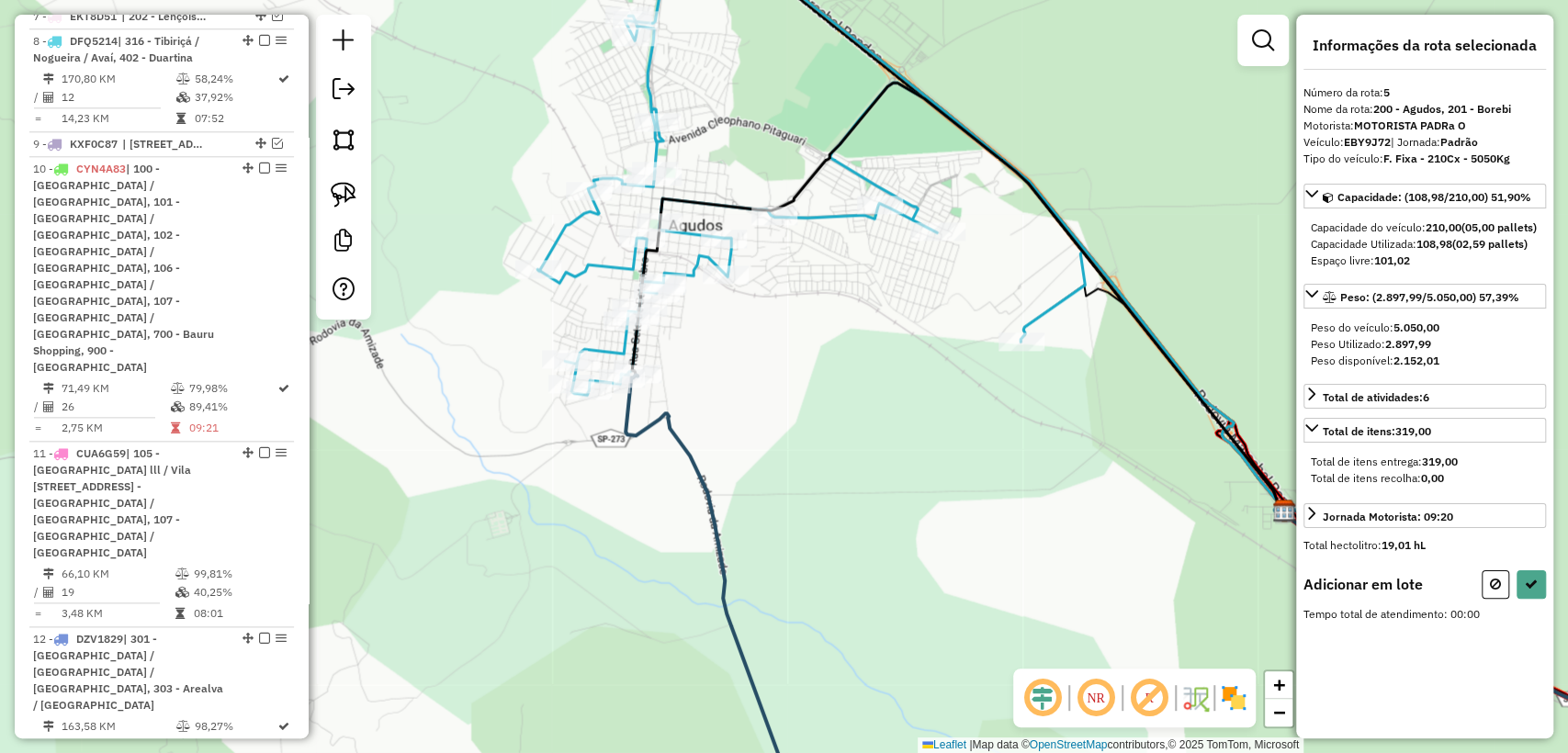
scroll to position [1059, 0]
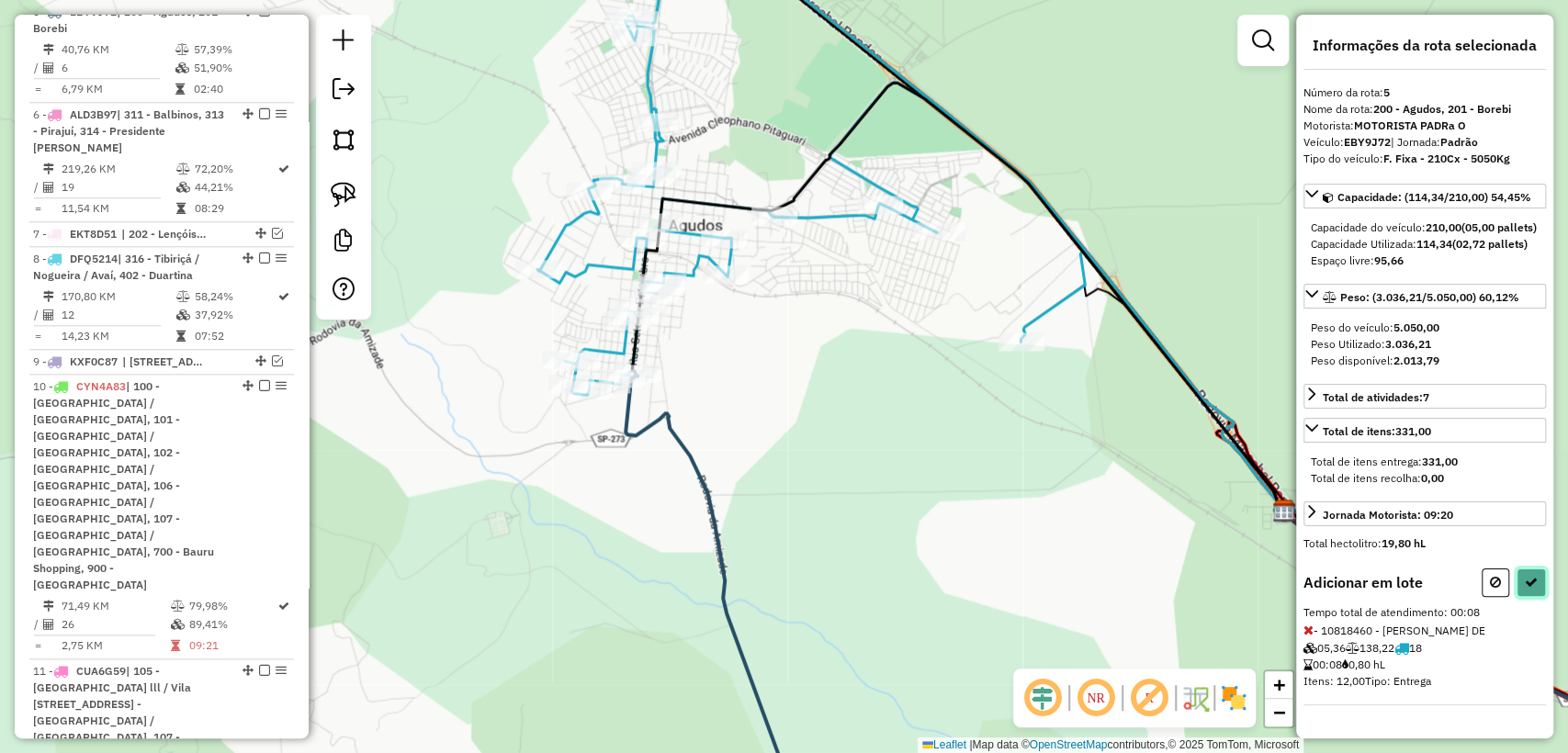
click at [1531, 589] on icon at bounding box center [1531, 581] width 12 height 12
select select "**********"
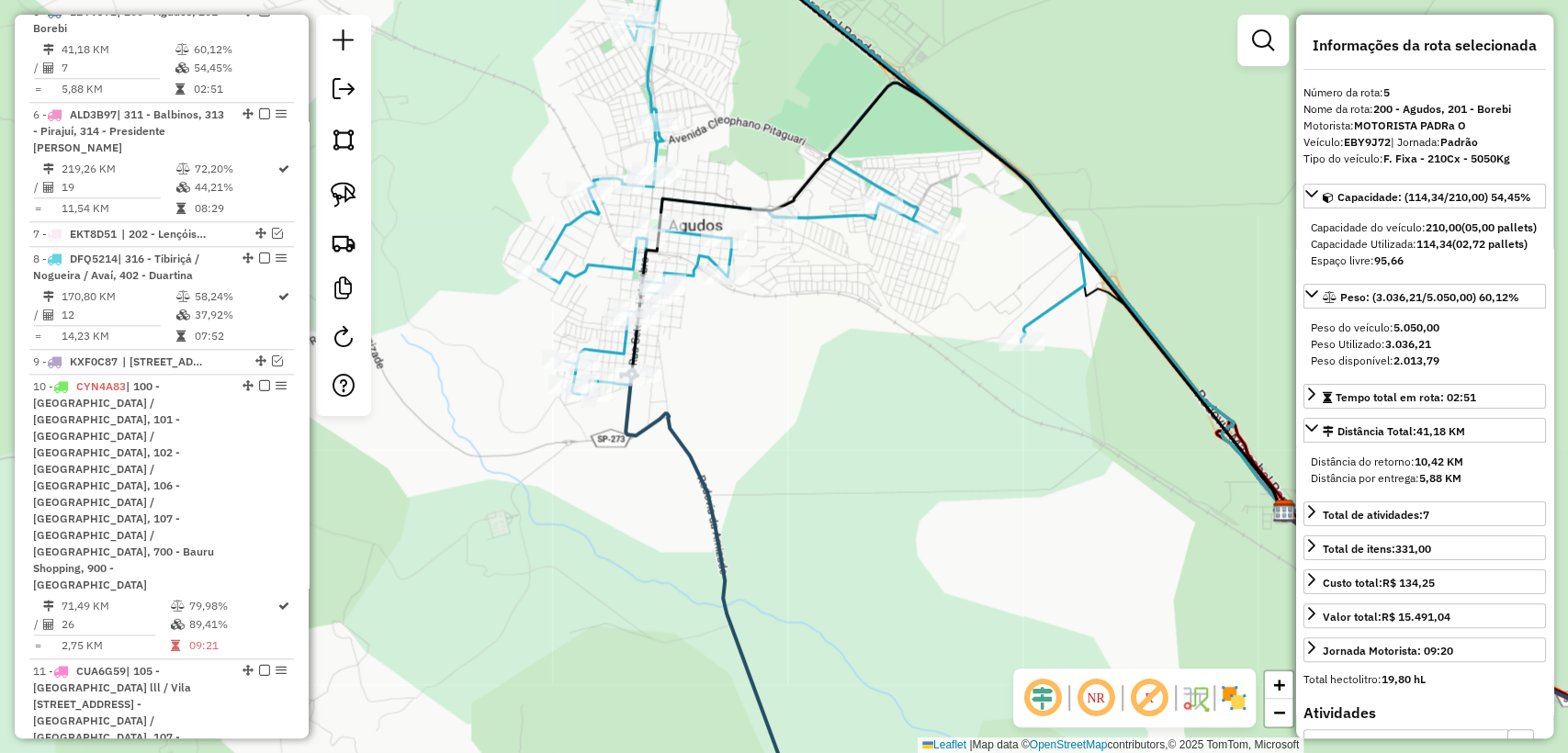
click at [715, 471] on div "Janela de atendimento Grade de atendimento Capacidade Transportadoras Veículos …" at bounding box center [784, 376] width 1568 height 753
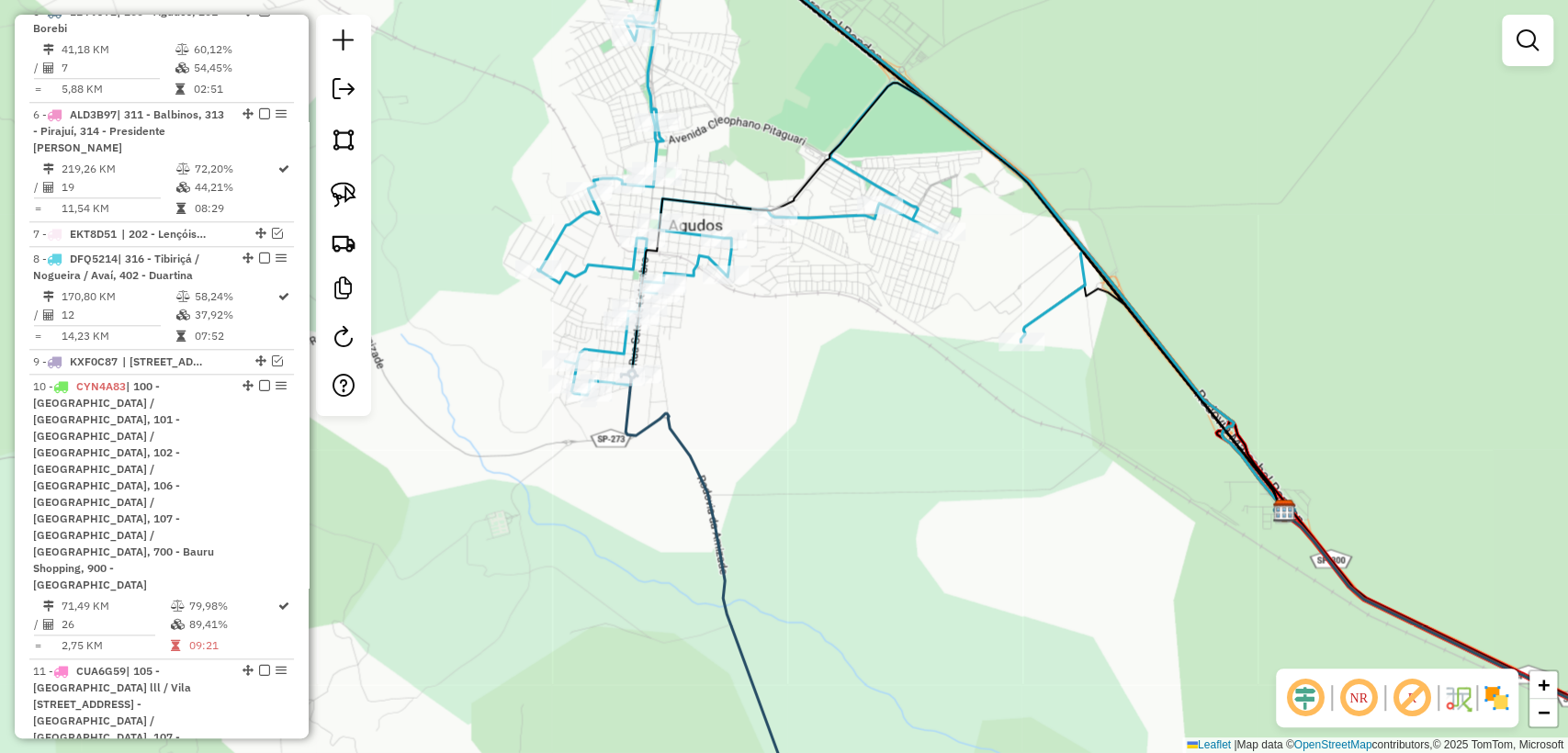
click at [585, 256] on icon at bounding box center [811, 205] width 548 height 379
select select "**********"
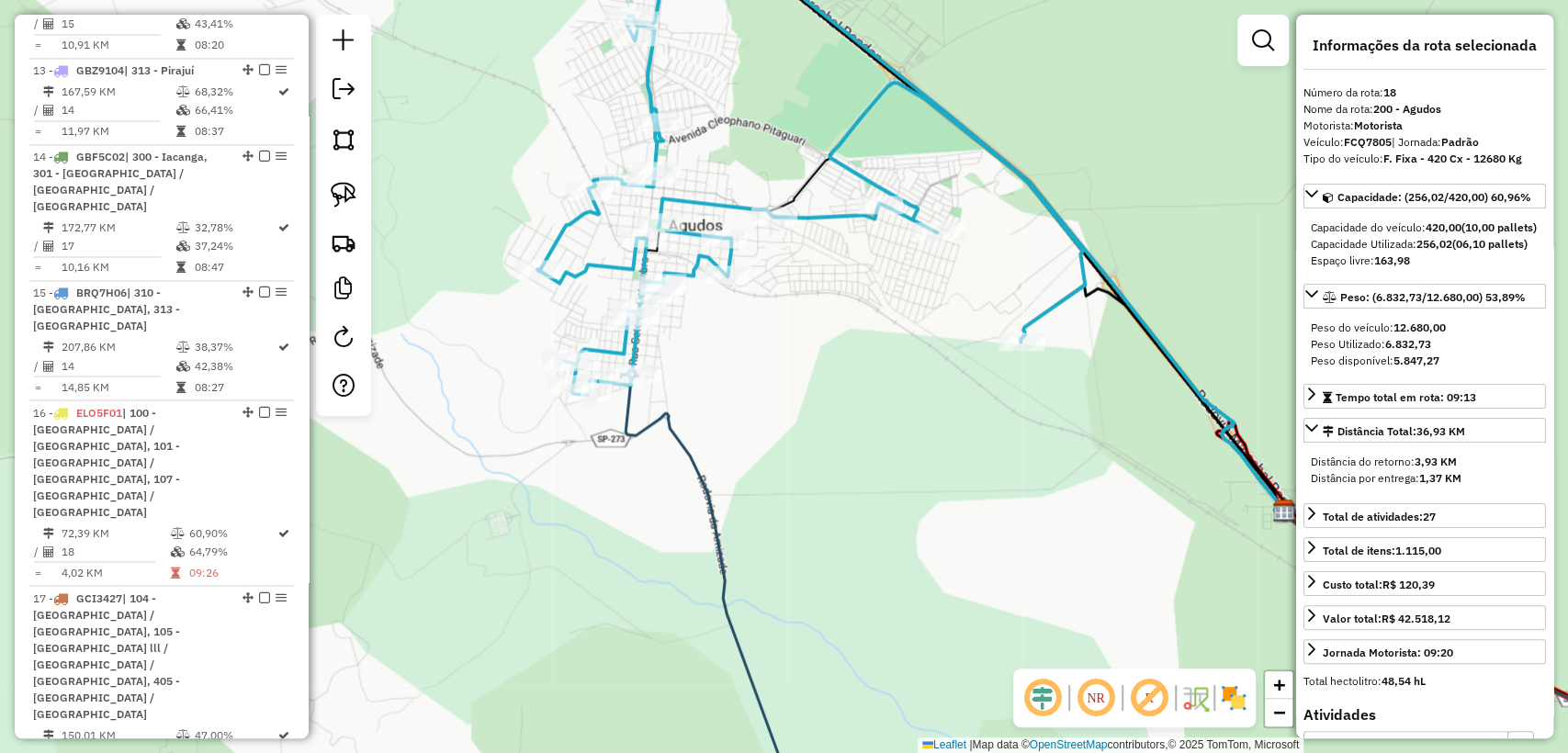
scroll to position [2504, 0]
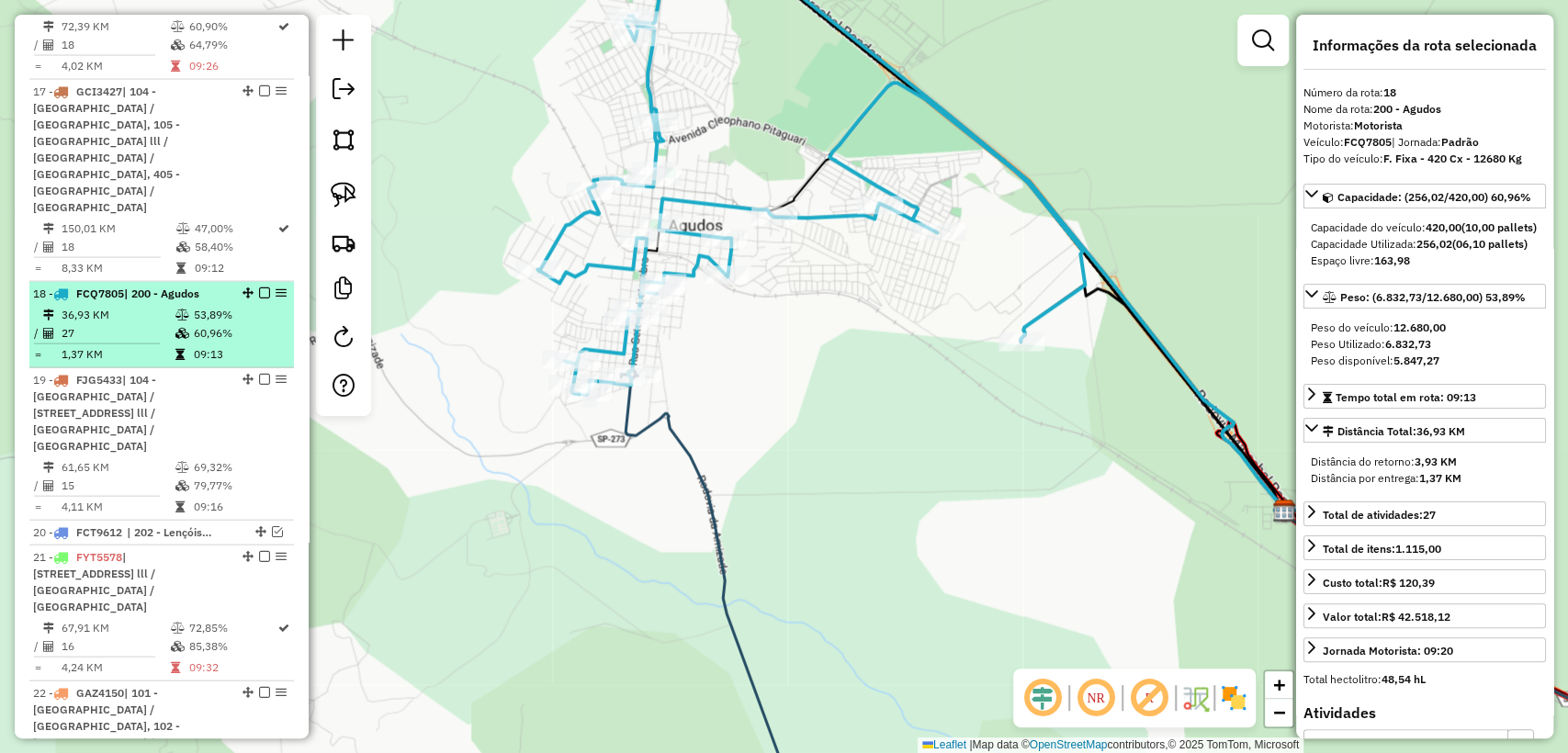
click at [259, 287] on em at bounding box center [264, 292] width 11 height 11
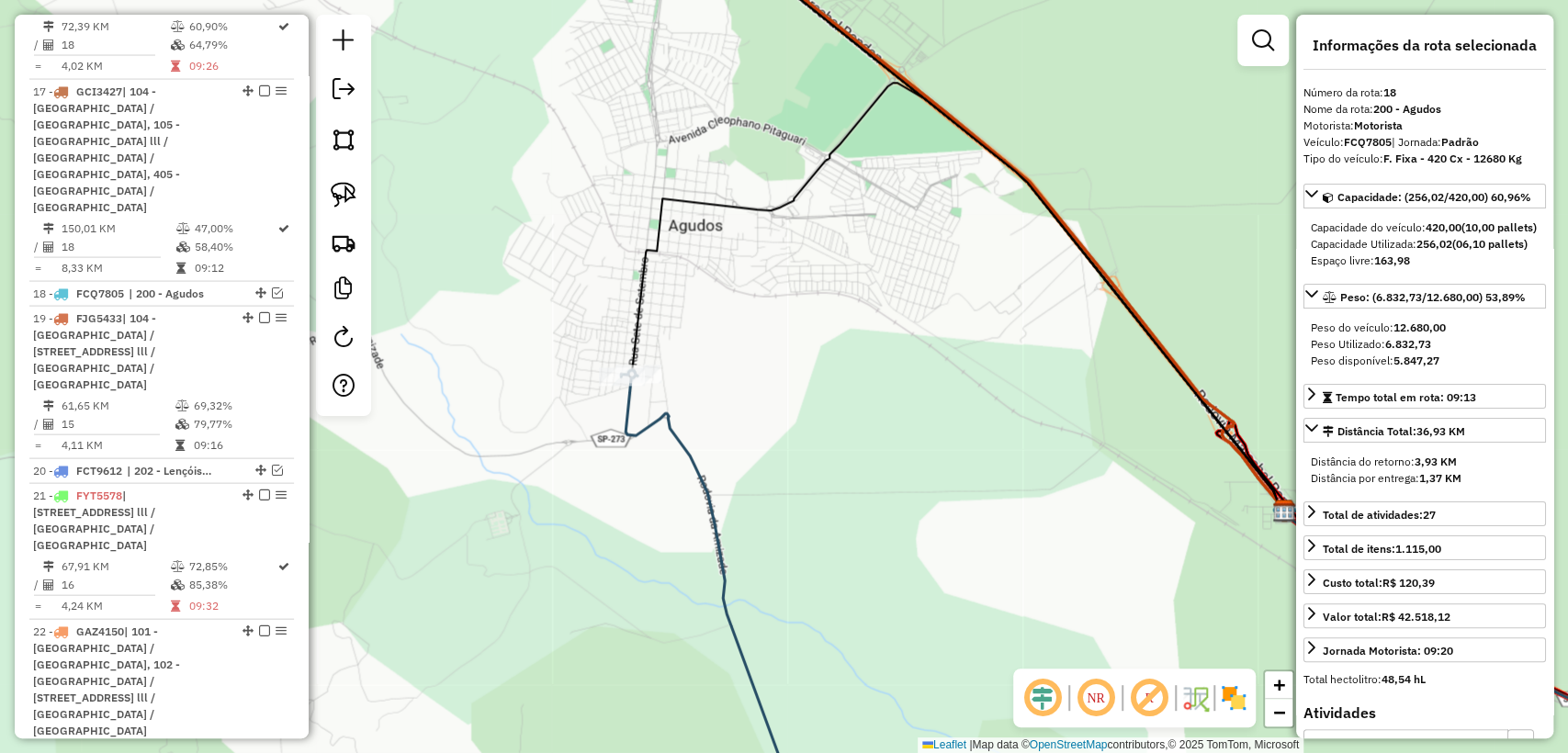
click at [693, 450] on icon at bounding box center [713, 598] width 184 height 458
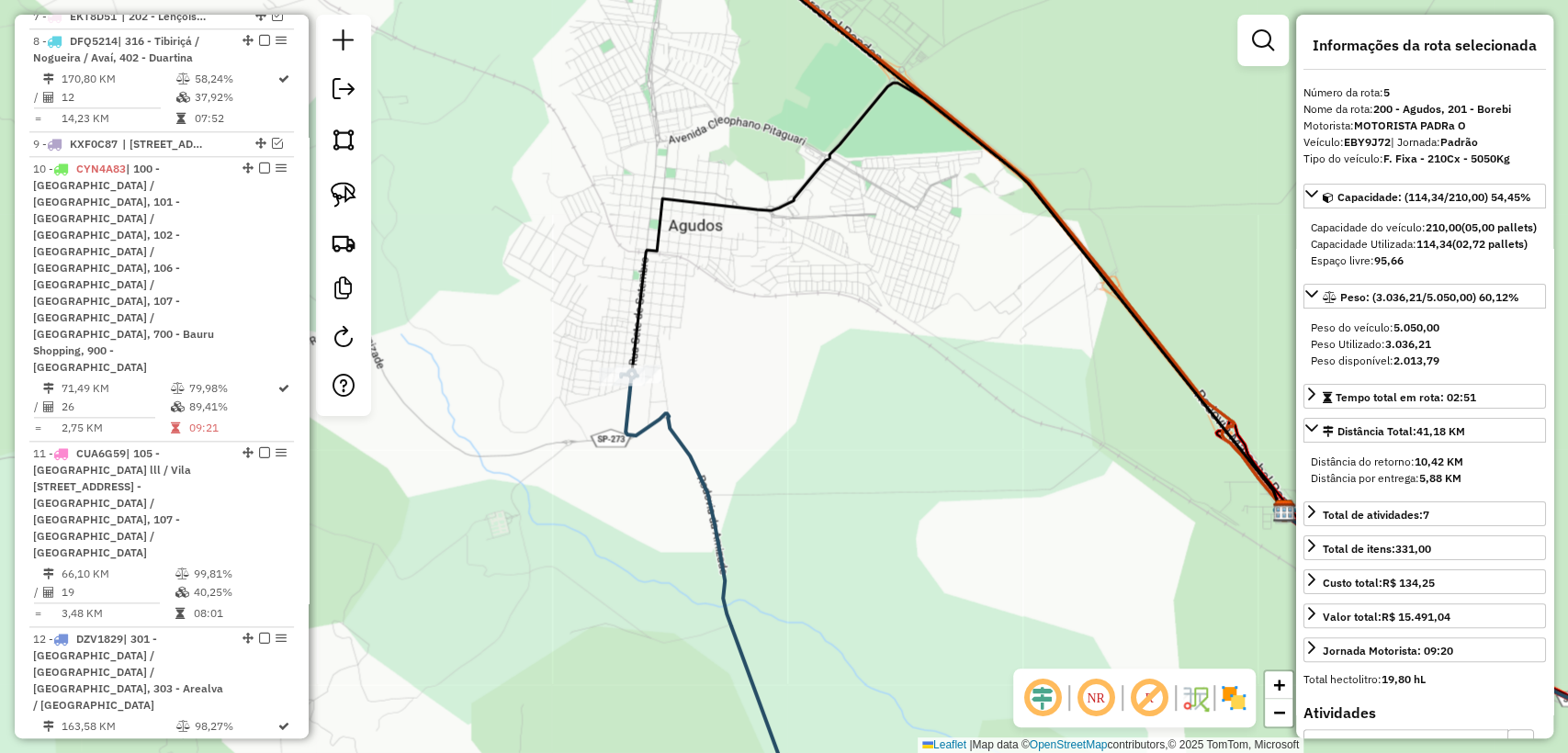
scroll to position [1059, 0]
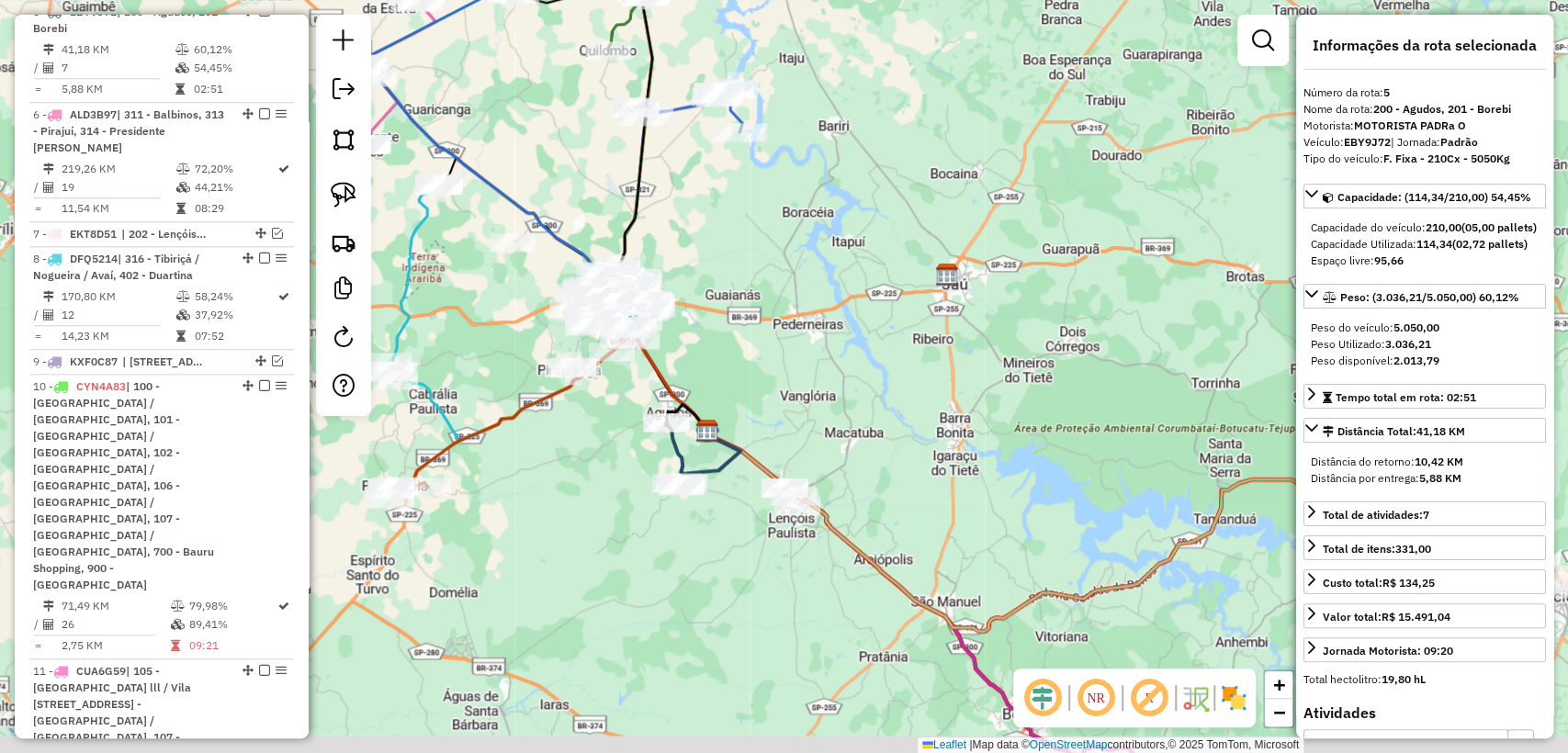
drag, startPoint x: 998, startPoint y: 494, endPoint x: 811, endPoint y: 357, distance: 231.8
click at [816, 357] on div "Janela de atendimento Grade de atendimento Capacidade Transportadoras Veículos …" at bounding box center [784, 376] width 1568 height 753
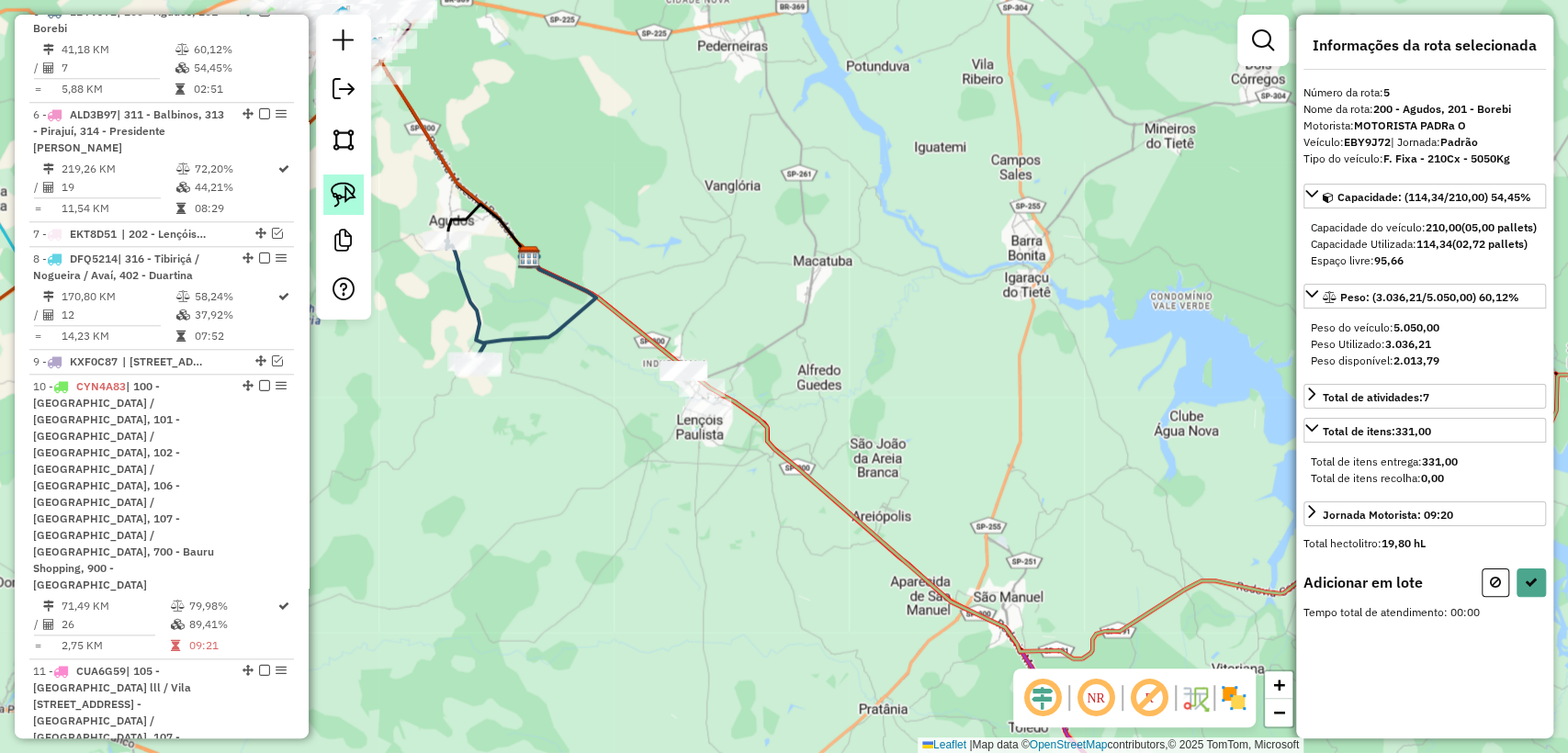
click at [350, 191] on img at bounding box center [343, 194] width 26 height 26
drag, startPoint x: 677, startPoint y: 450, endPoint x: 636, endPoint y: 354, distance: 104.4
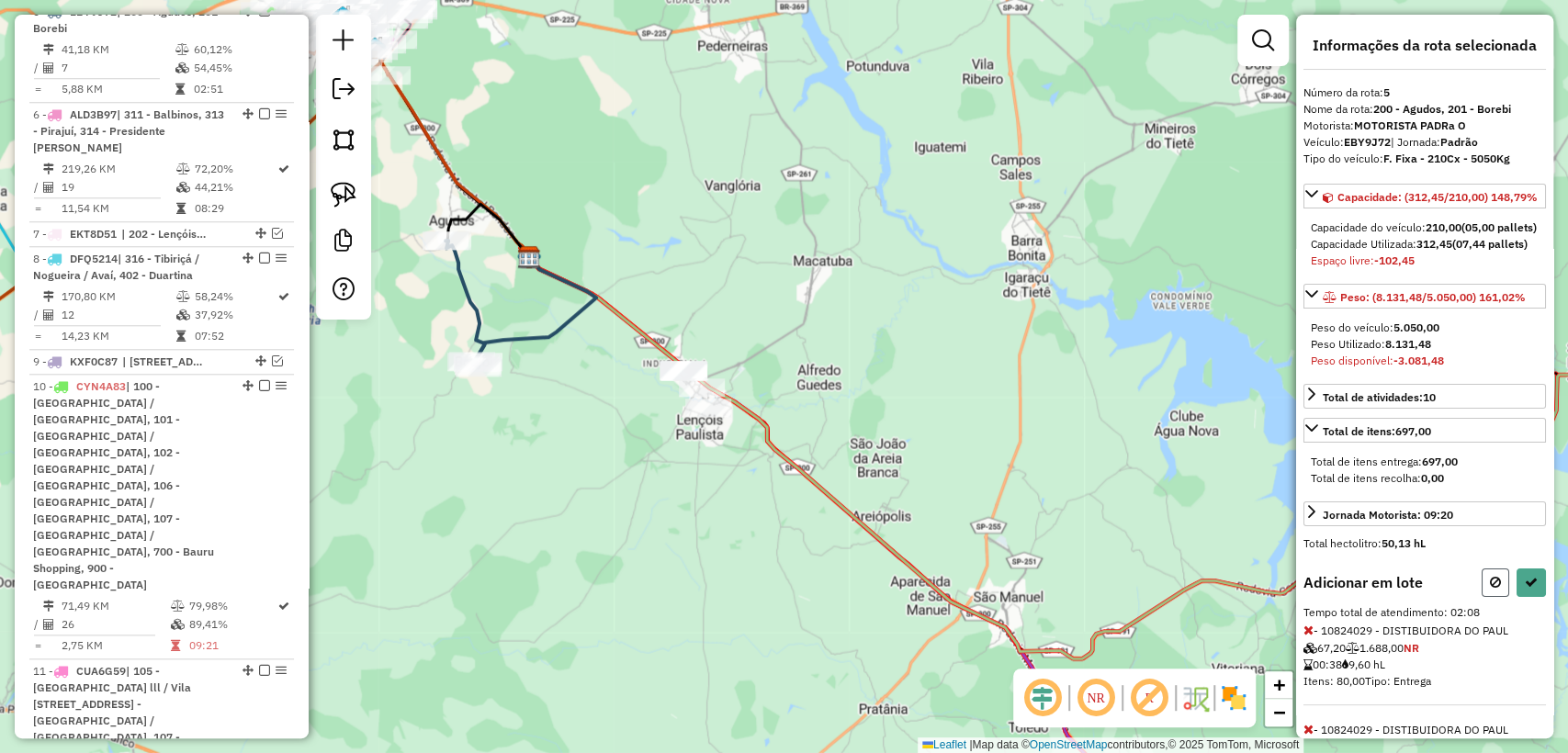
click at [1490, 589] on icon at bounding box center [1495, 581] width 11 height 12
select select "**********"
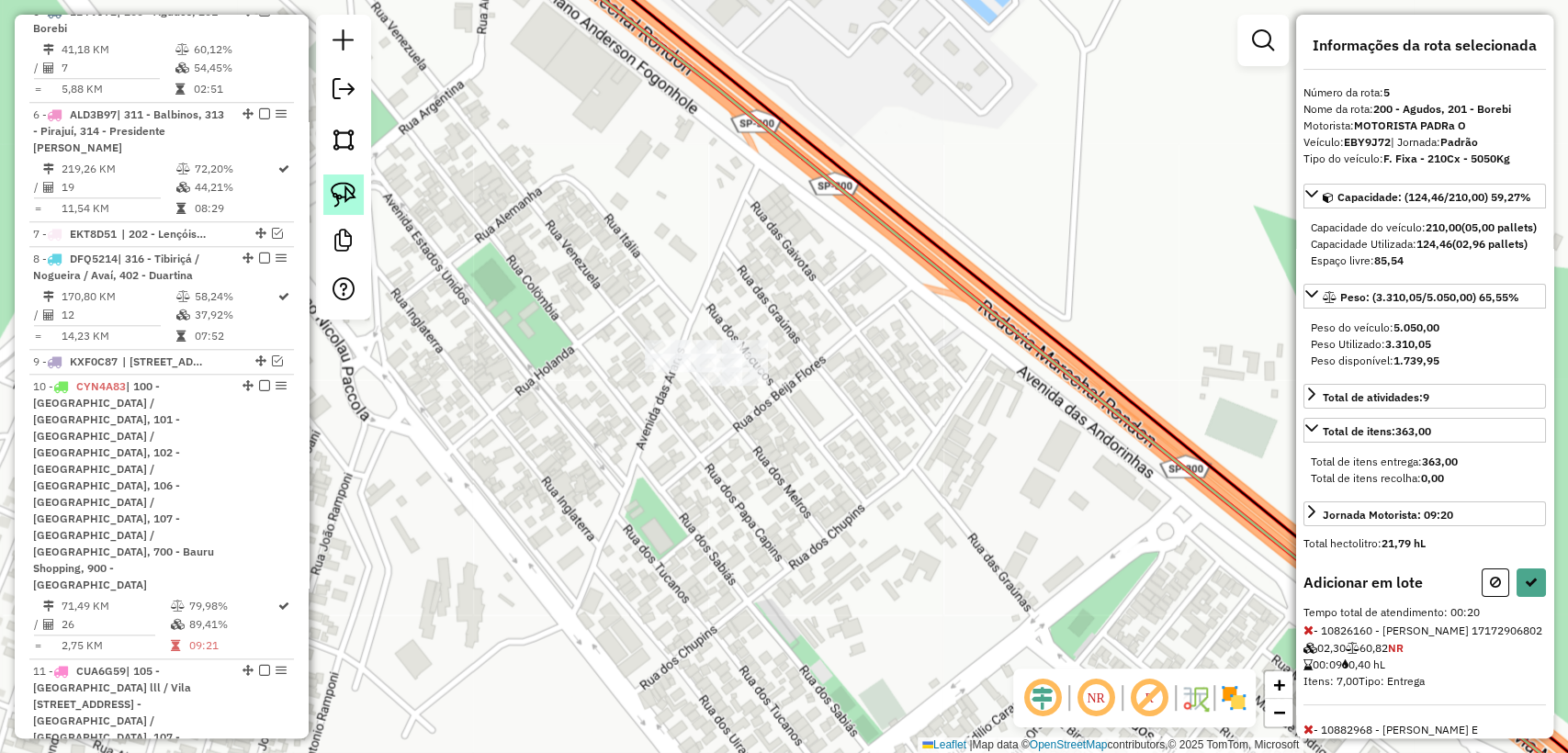
click at [353, 201] on img at bounding box center [343, 194] width 26 height 26
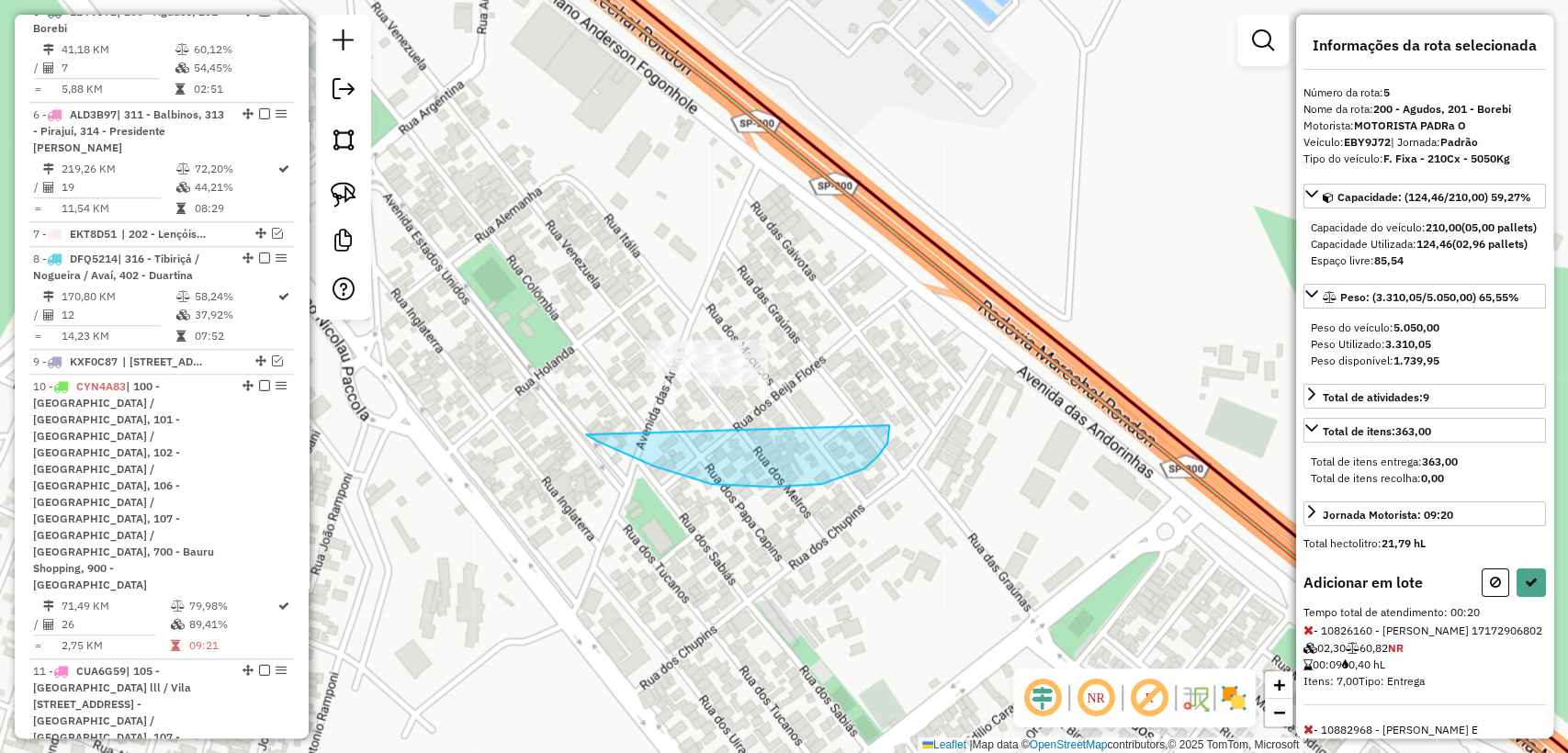
drag, startPoint x: 772, startPoint y: 487, endPoint x: 634, endPoint y: 318, distance: 218.2
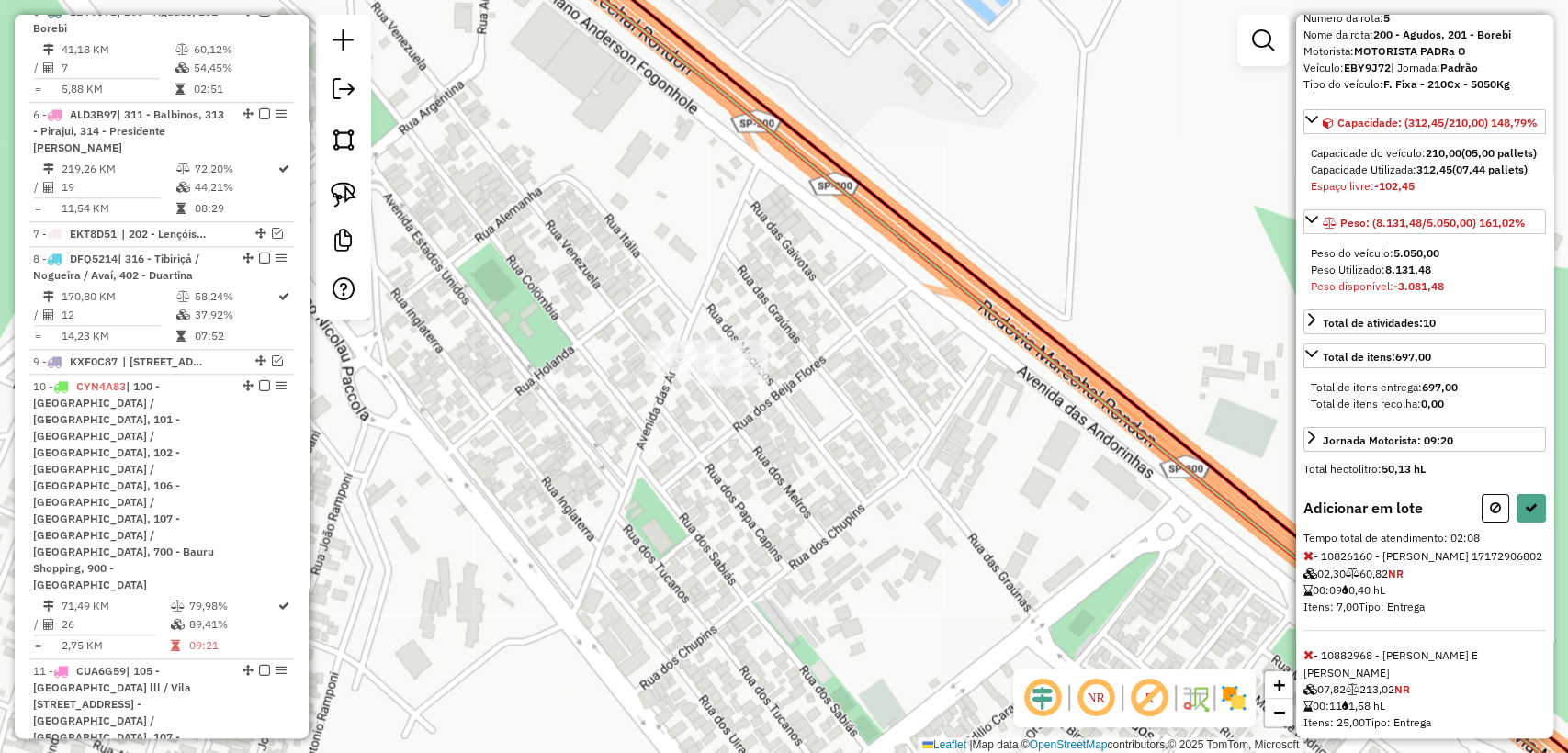
scroll to position [102, 0]
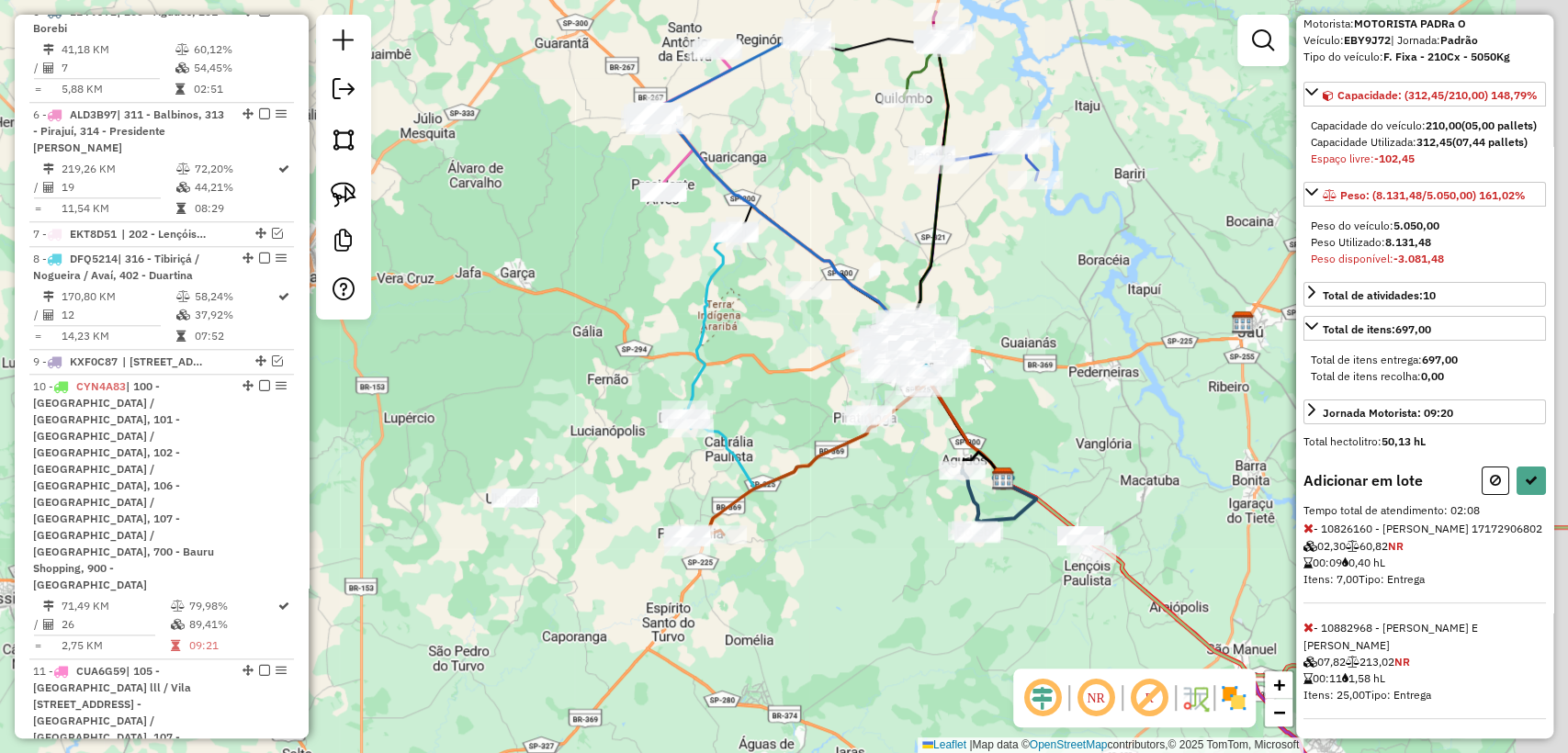
drag, startPoint x: 1074, startPoint y: 612, endPoint x: 949, endPoint y: 507, distance: 163.2
click at [949, 507] on div "Janela de atendimento Grade de atendimento Capacidade Transportadoras Veículos …" at bounding box center [784, 376] width 1568 height 753
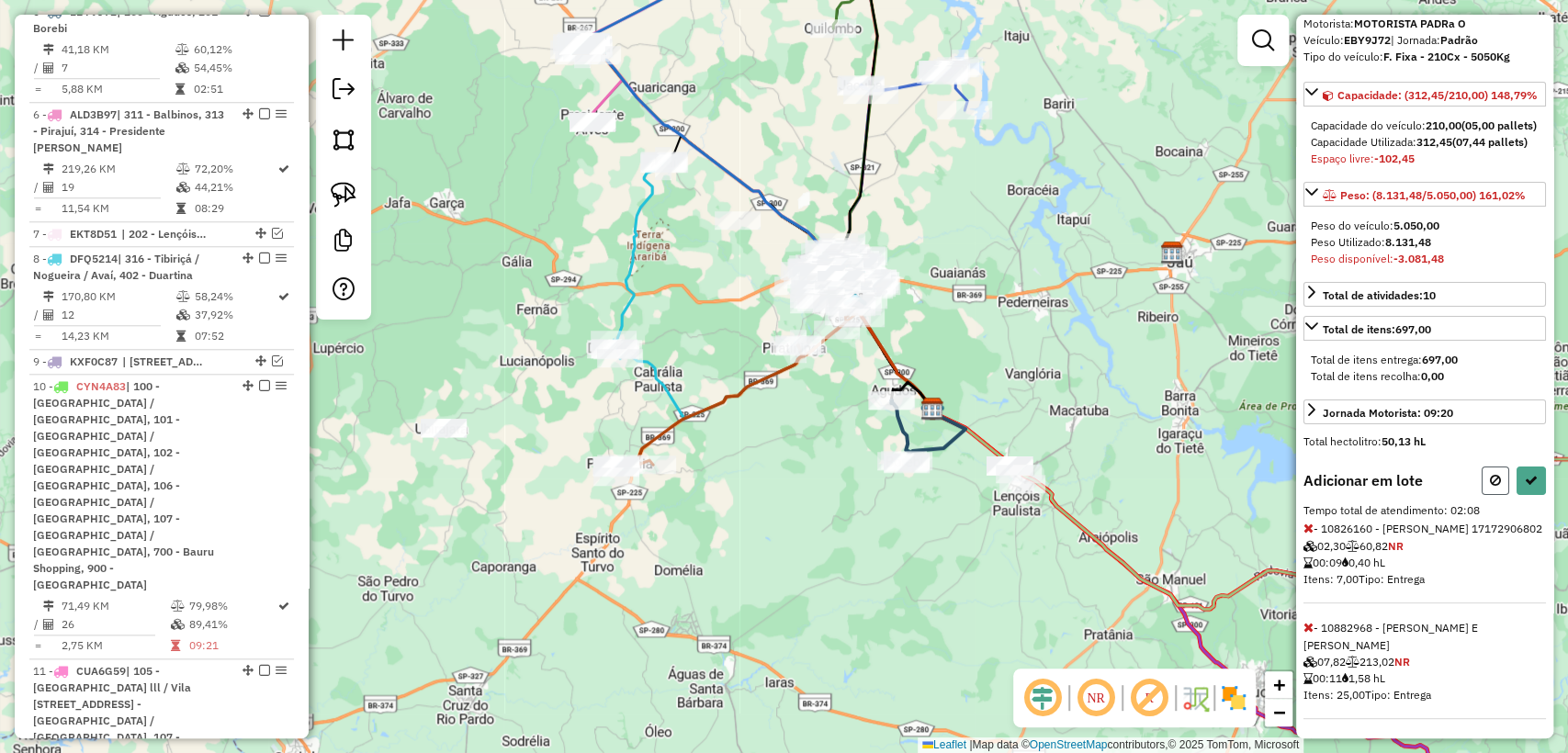
drag, startPoint x: 1497, startPoint y: 536, endPoint x: 996, endPoint y: 543, distance: 501.0
click at [1497, 495] on button at bounding box center [1495, 481] width 28 height 29
select select "**********"
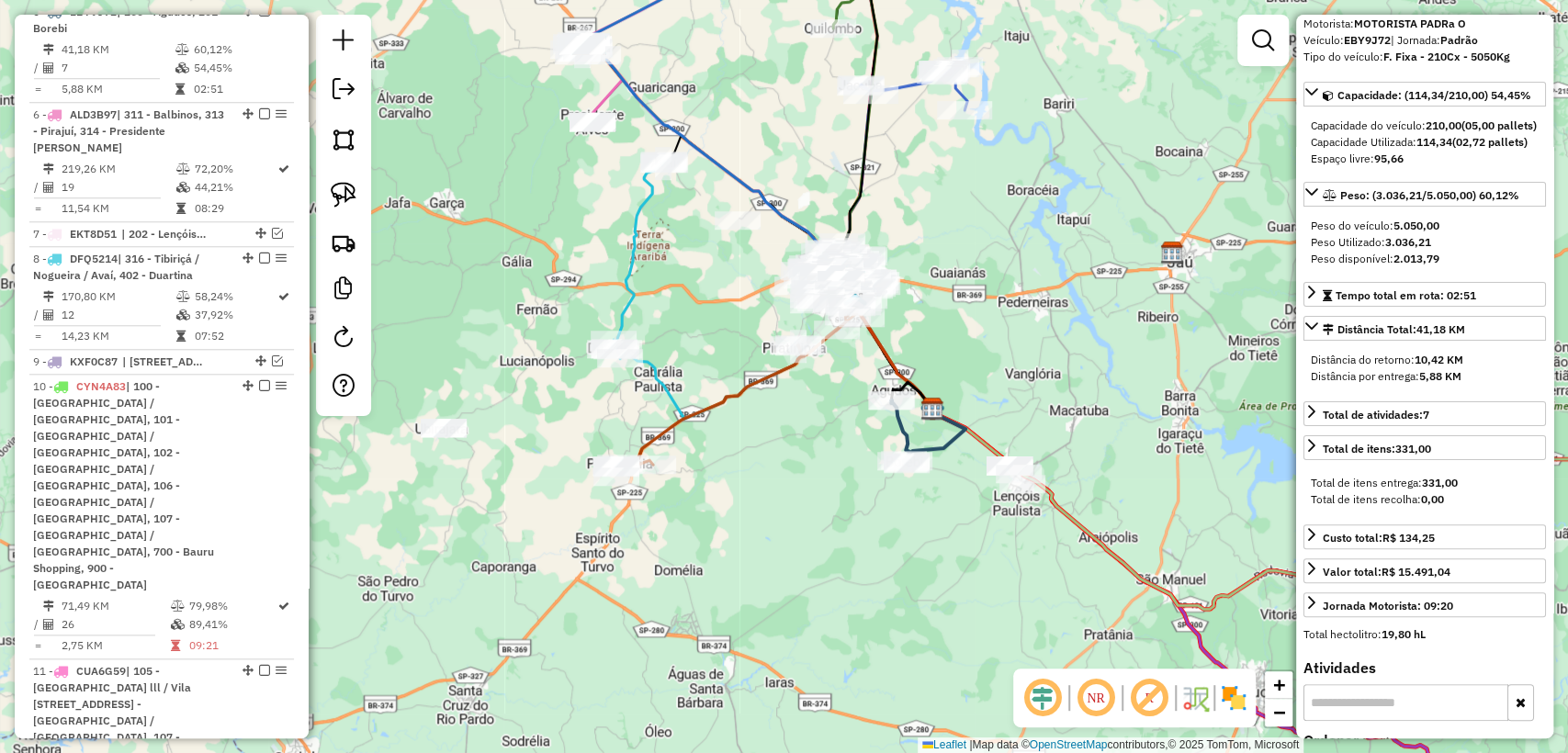
click at [781, 509] on div "Janela de atendimento Grade de atendimento Capacidade Transportadoras Veículos …" at bounding box center [784, 376] width 1568 height 753
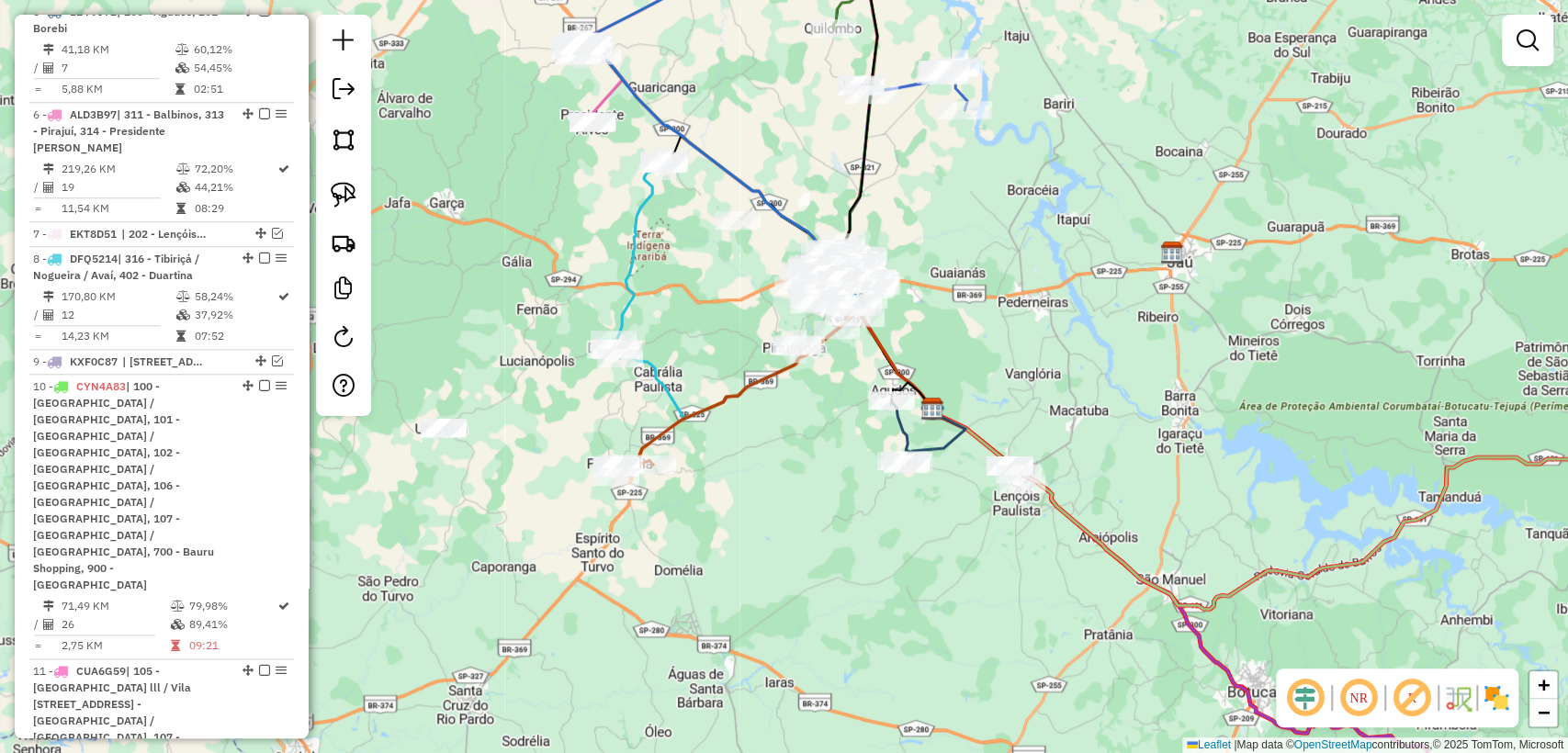
click at [643, 441] on icon at bounding box center [738, 387] width 247 height 168
select select "**********"
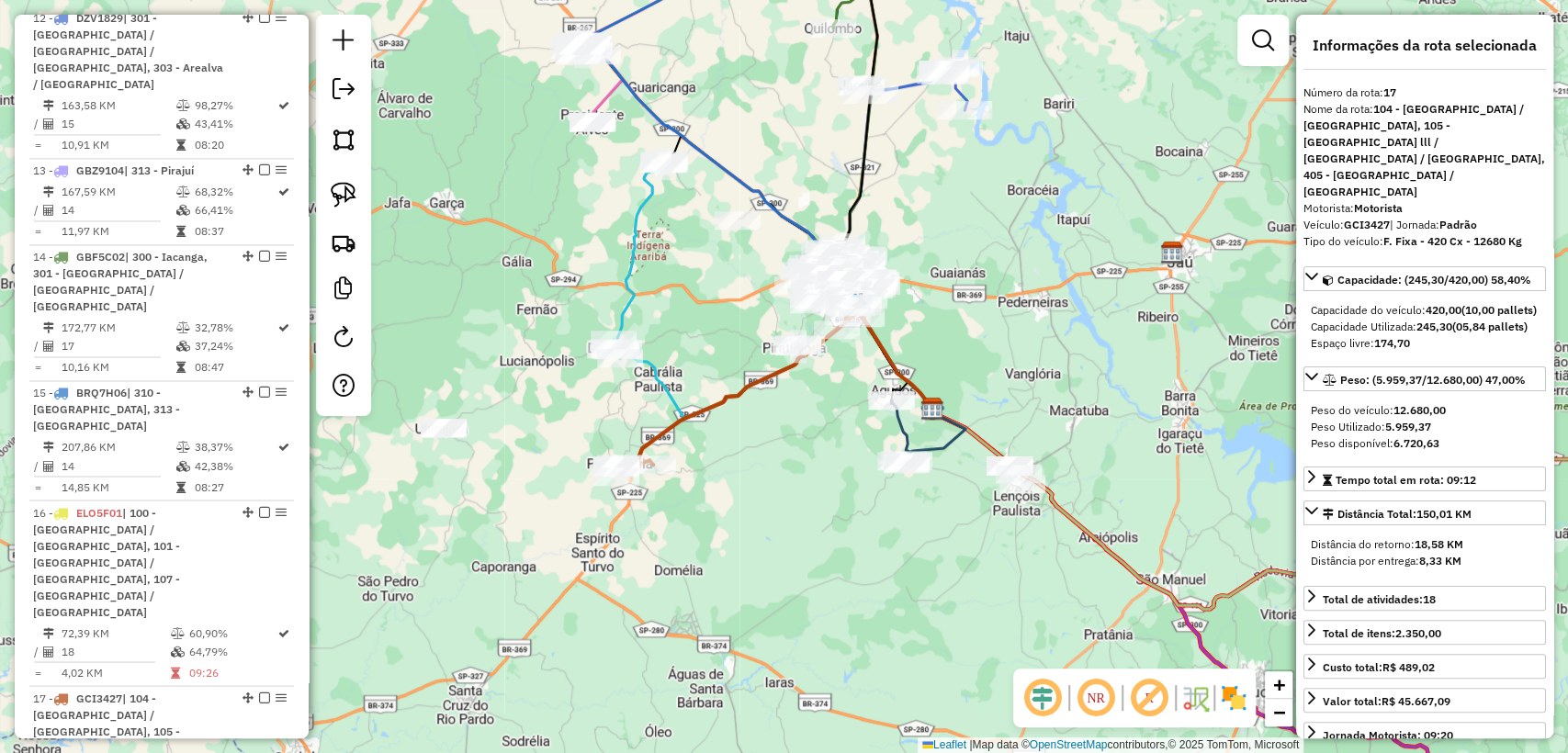
scroll to position [2352, 0]
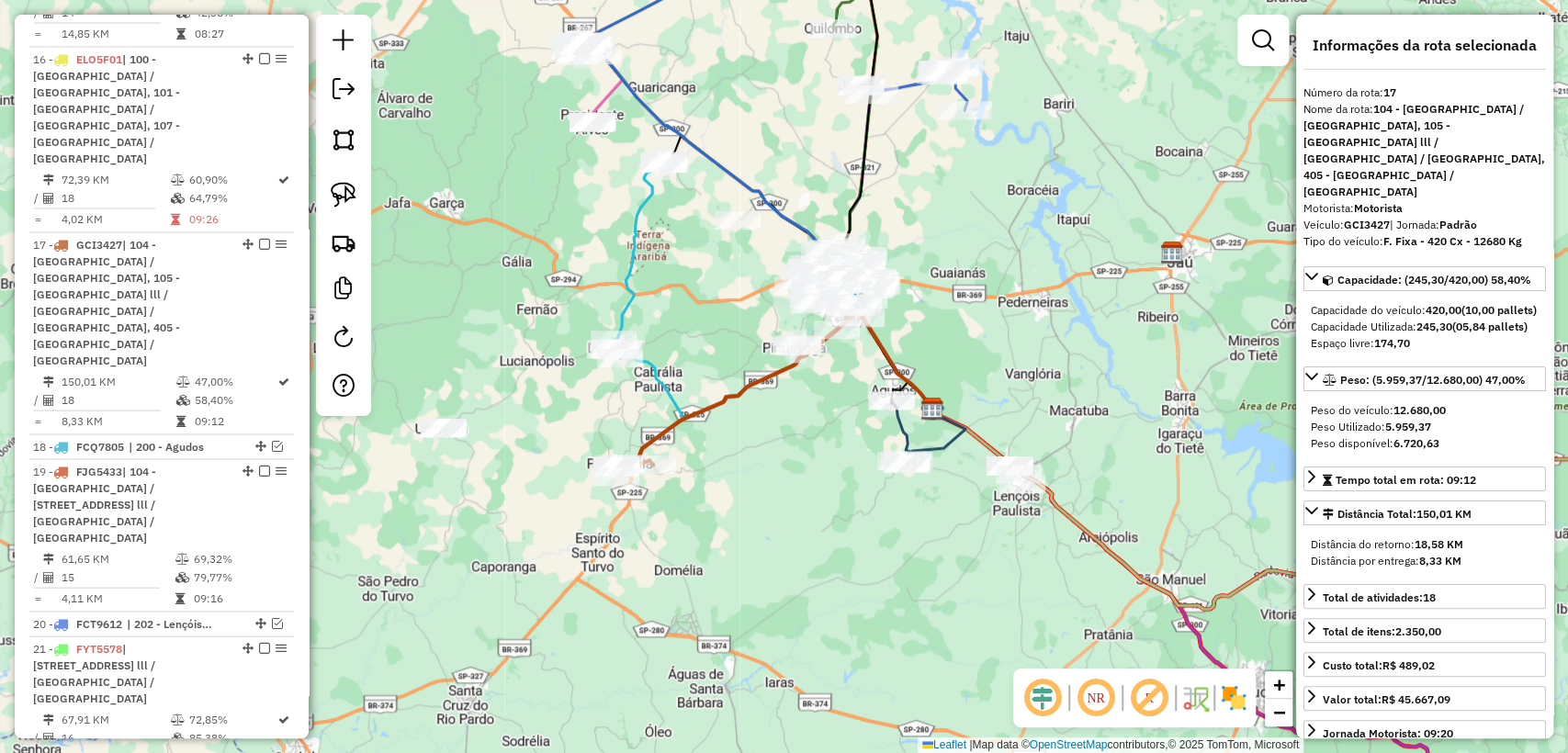
click at [657, 371] on icon at bounding box center [775, 364] width 312 height 109
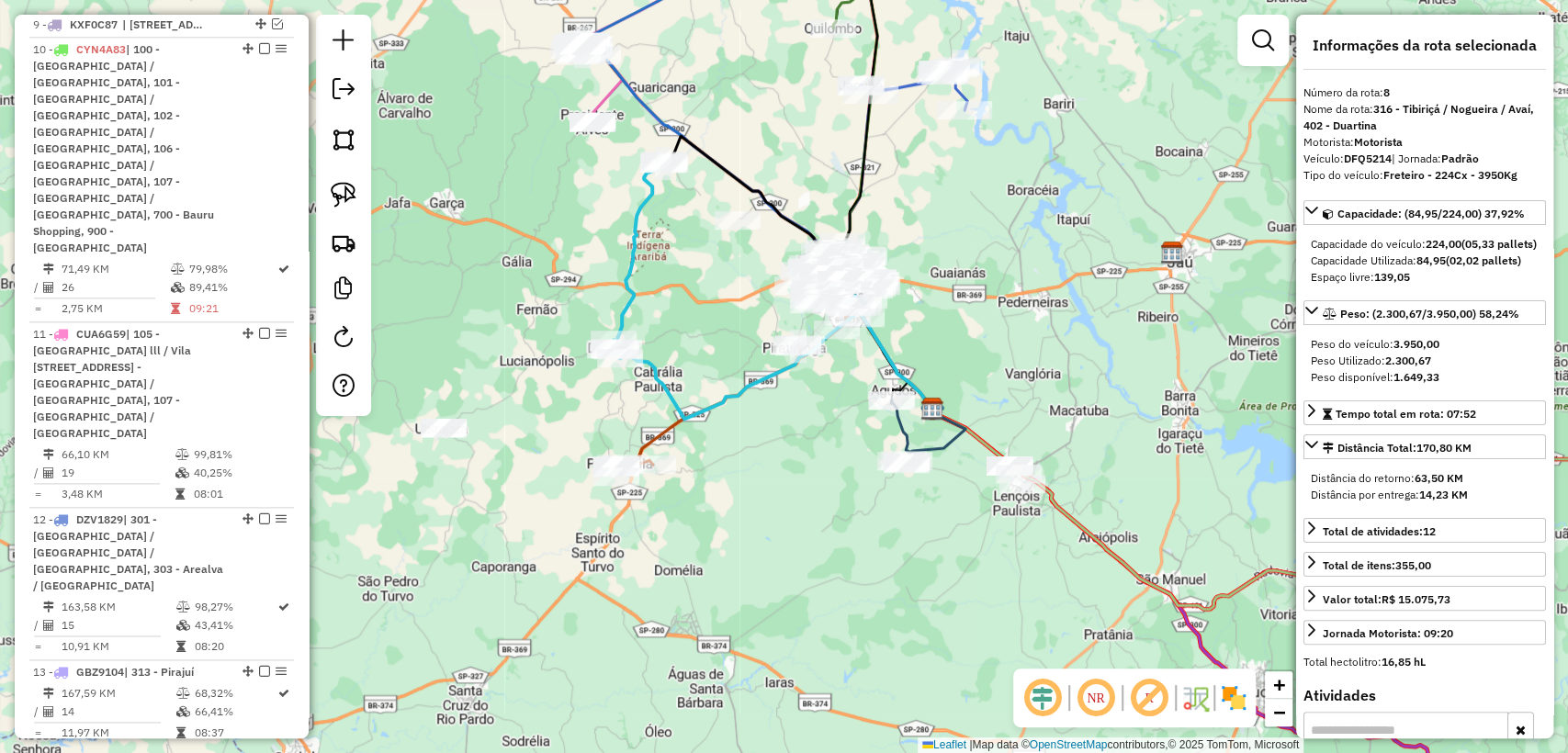
scroll to position [1291, 0]
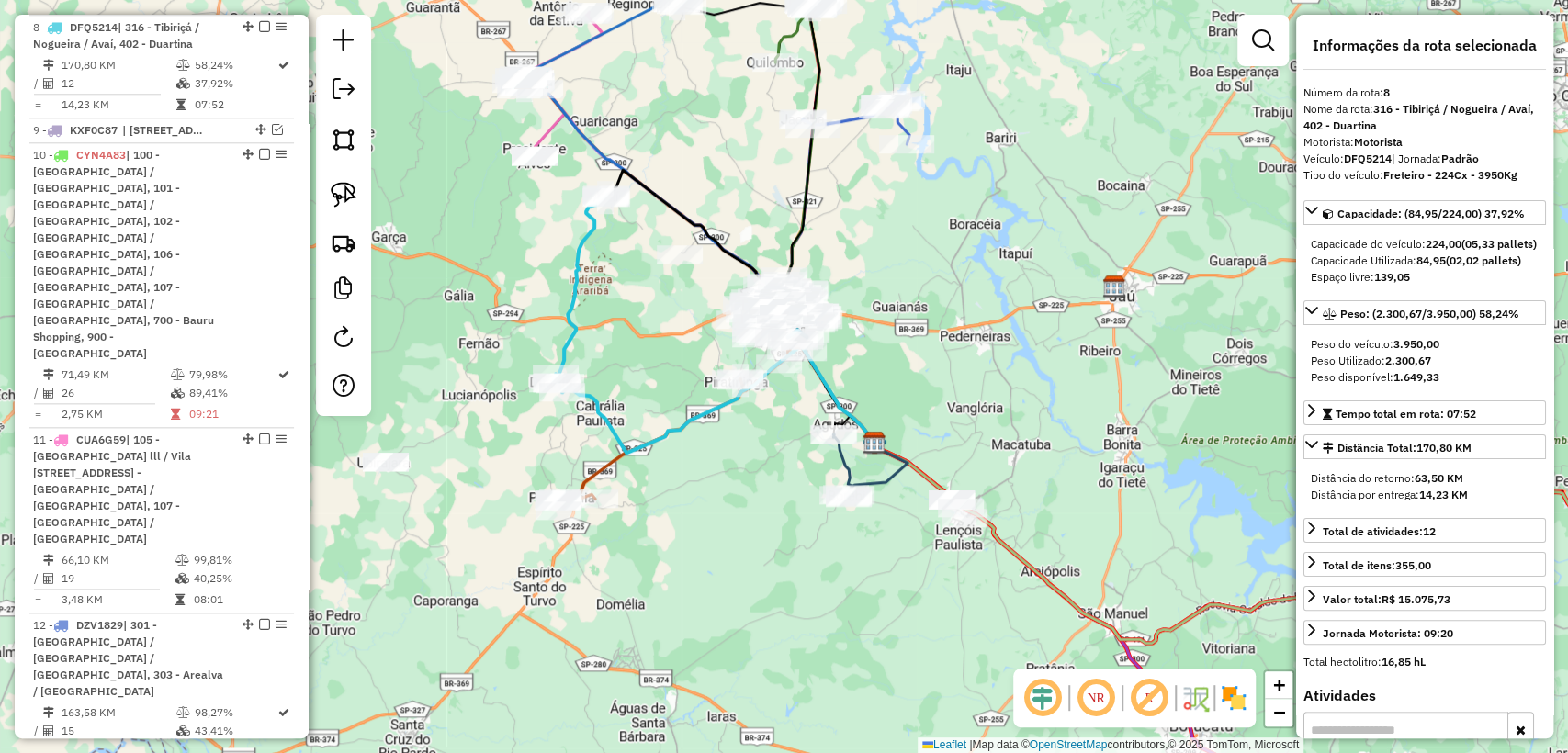
drag, startPoint x: 712, startPoint y: 331, endPoint x: 554, endPoint y: 407, distance: 175.3
click at [554, 406] on div "Janela de atendimento Grade de atendimento Capacidade Transportadoras Veículos …" at bounding box center [784, 376] width 1568 height 753
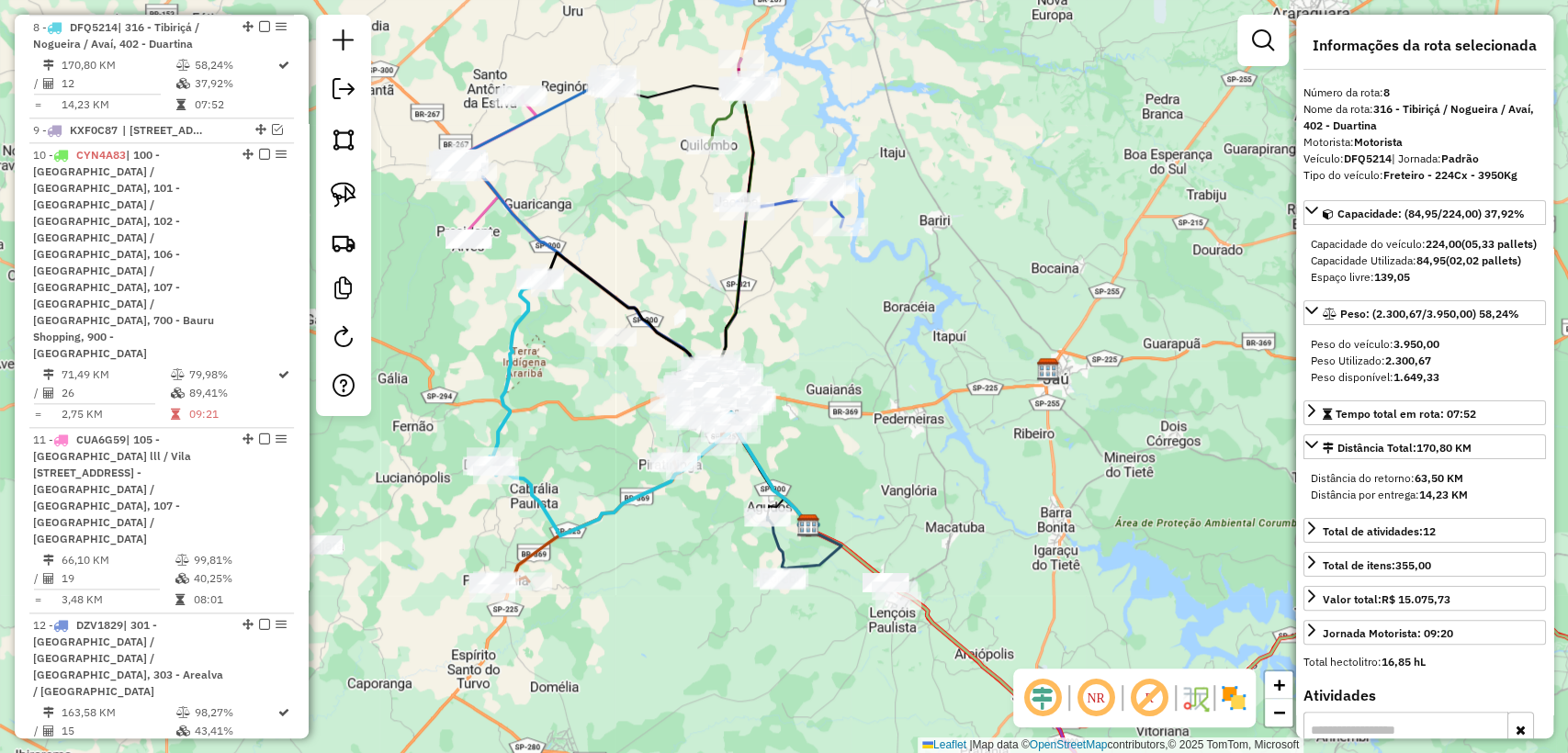
drag, startPoint x: 520, startPoint y: 156, endPoint x: 532, endPoint y: 165, distance: 15.0
click at [532, 165] on div "Janela de atendimento Grade de atendimento Capacidade Transportadoras Veículos …" at bounding box center [784, 376] width 1568 height 753
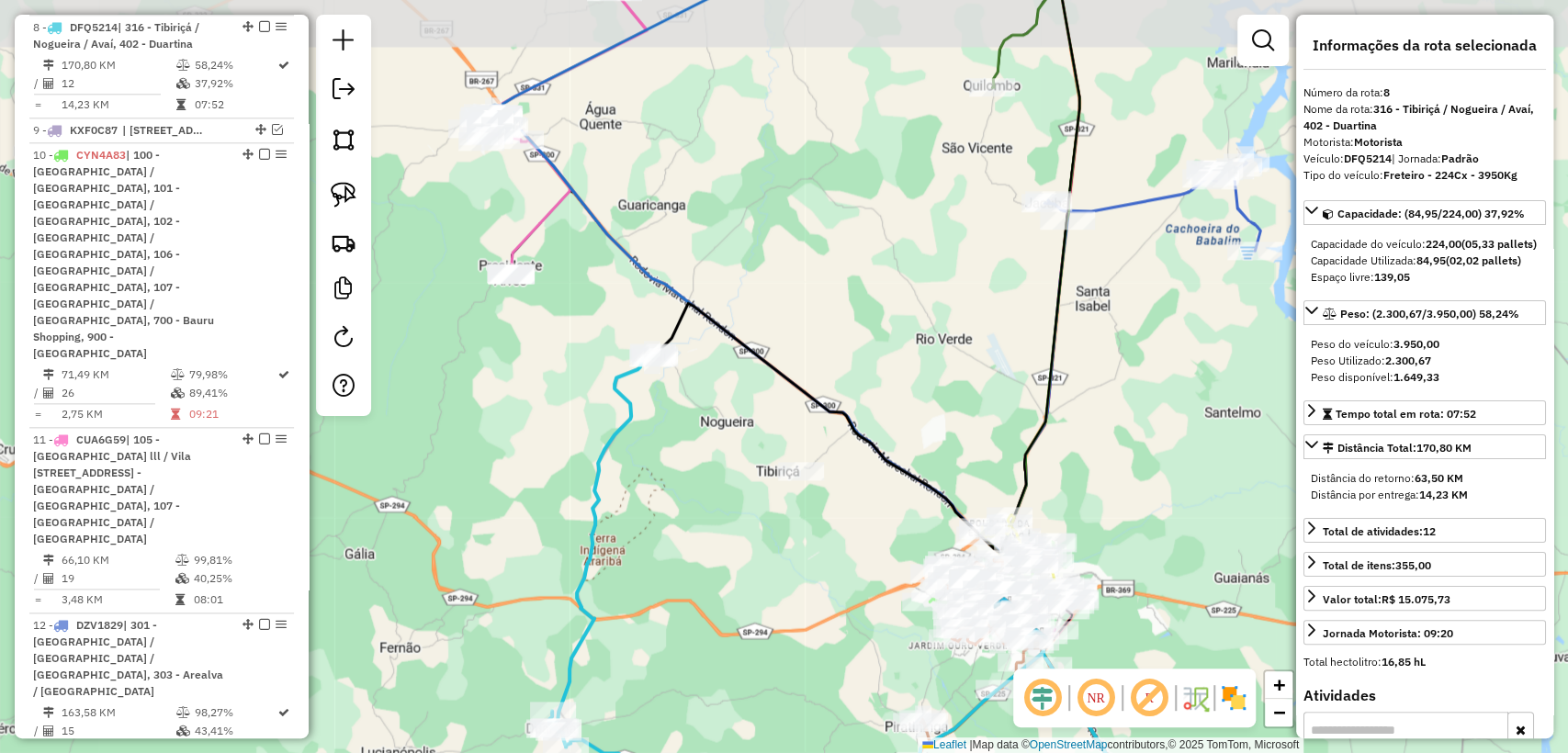
drag, startPoint x: 470, startPoint y: 185, endPoint x: 501, endPoint y: 278, distance: 98.0
click at [492, 288] on div "Rota 6 - Placa ALD3B97 10823951 - BAR DO JUNIOR Rota 13 - Placa GBZ9104 1089936…" at bounding box center [784, 376] width 1568 height 753
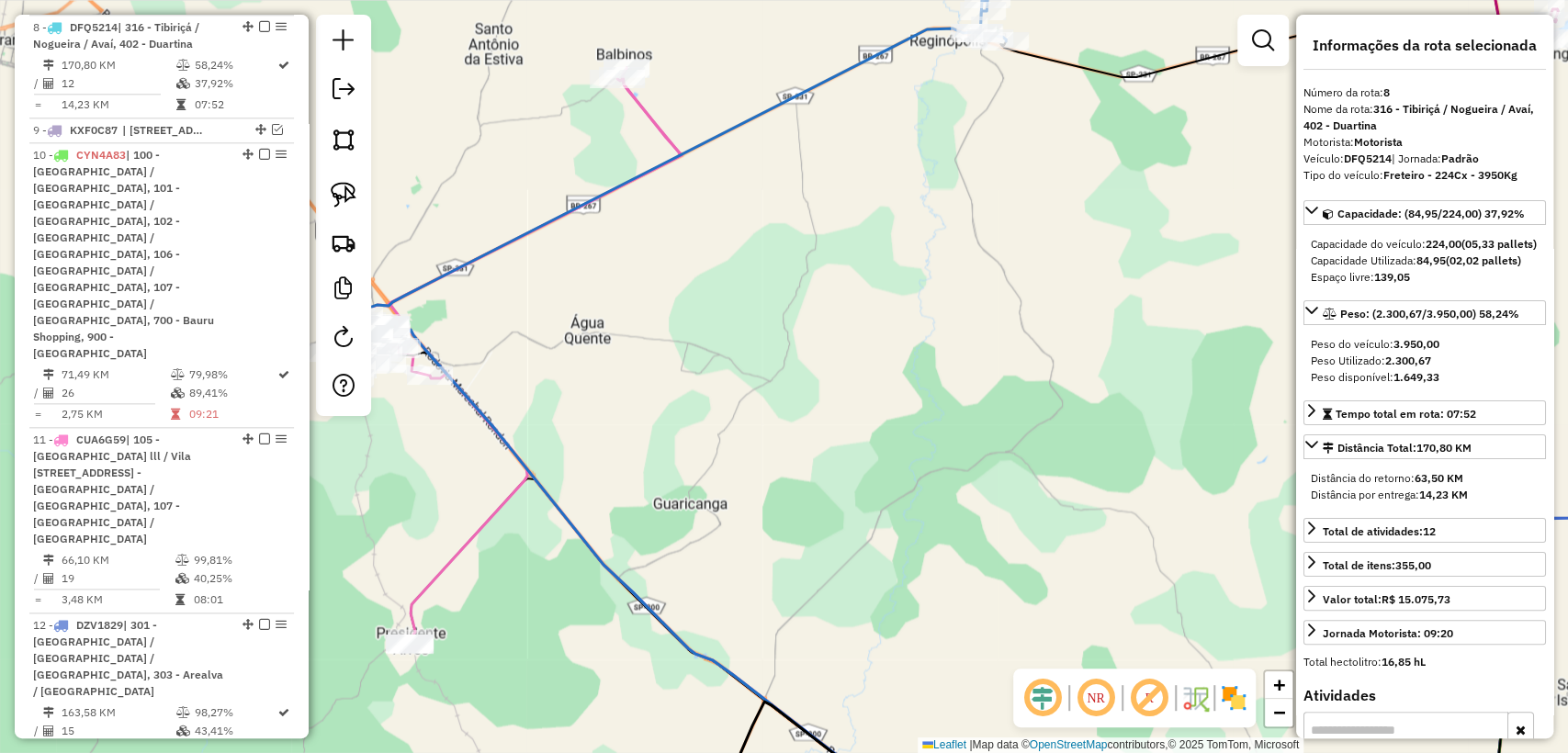
click at [657, 122] on icon at bounding box center [502, 353] width 355 height 571
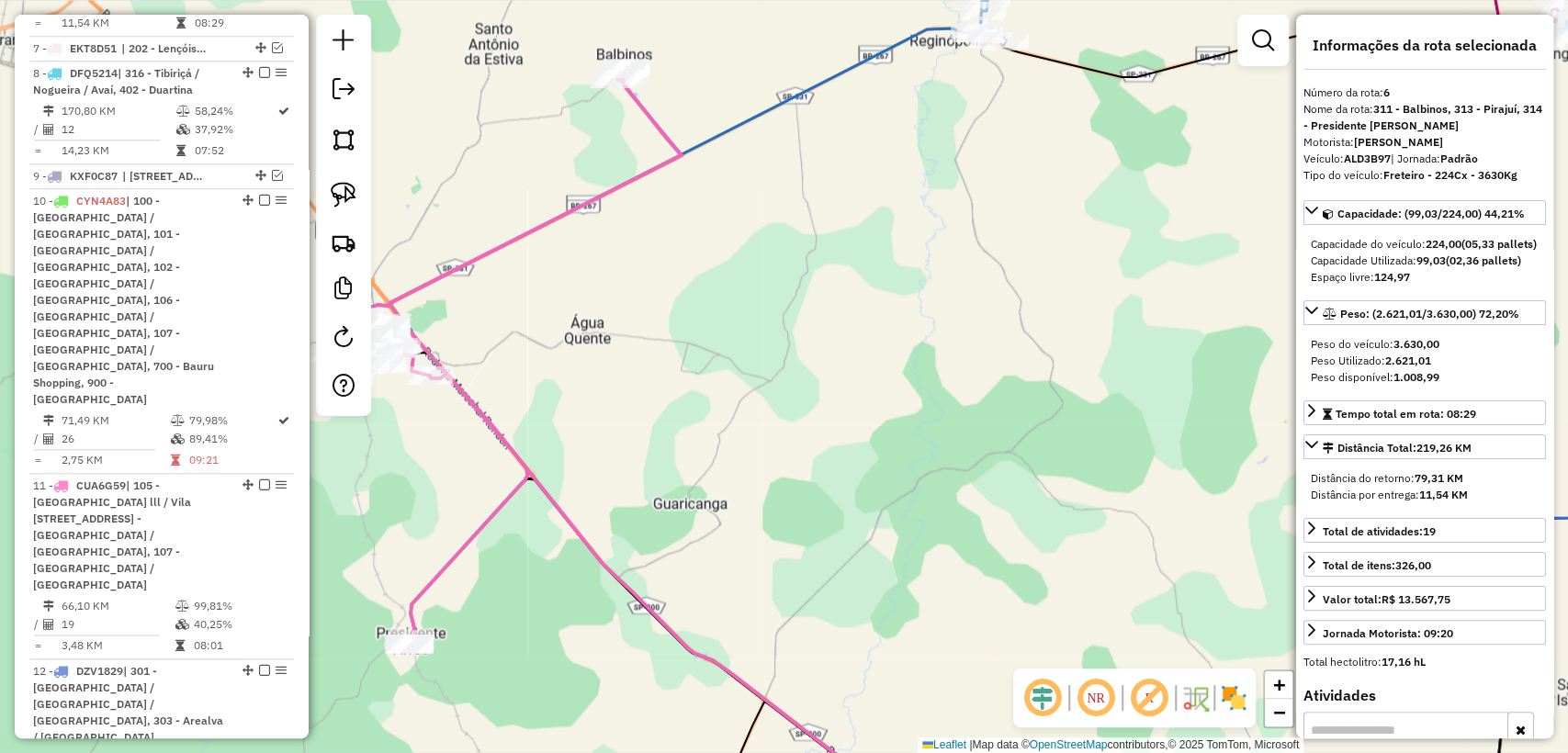
scroll to position [1162, 0]
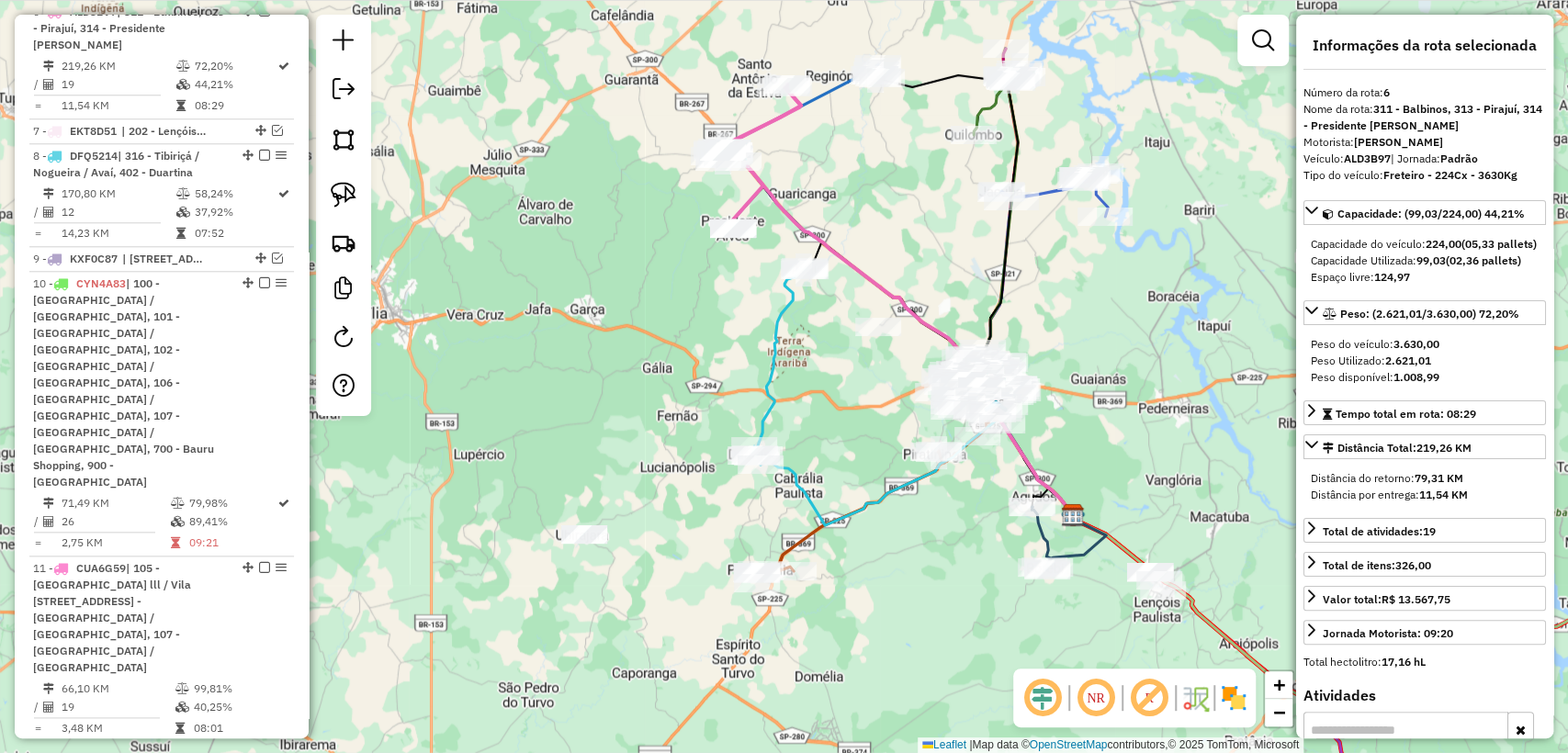
drag, startPoint x: 960, startPoint y: 292, endPoint x: 481, endPoint y: 457, distance: 506.6
click at [893, 239] on div "Janela de atendimento Grade de atendimento Capacidade Transportadoras Veículos …" at bounding box center [784, 376] width 1568 height 753
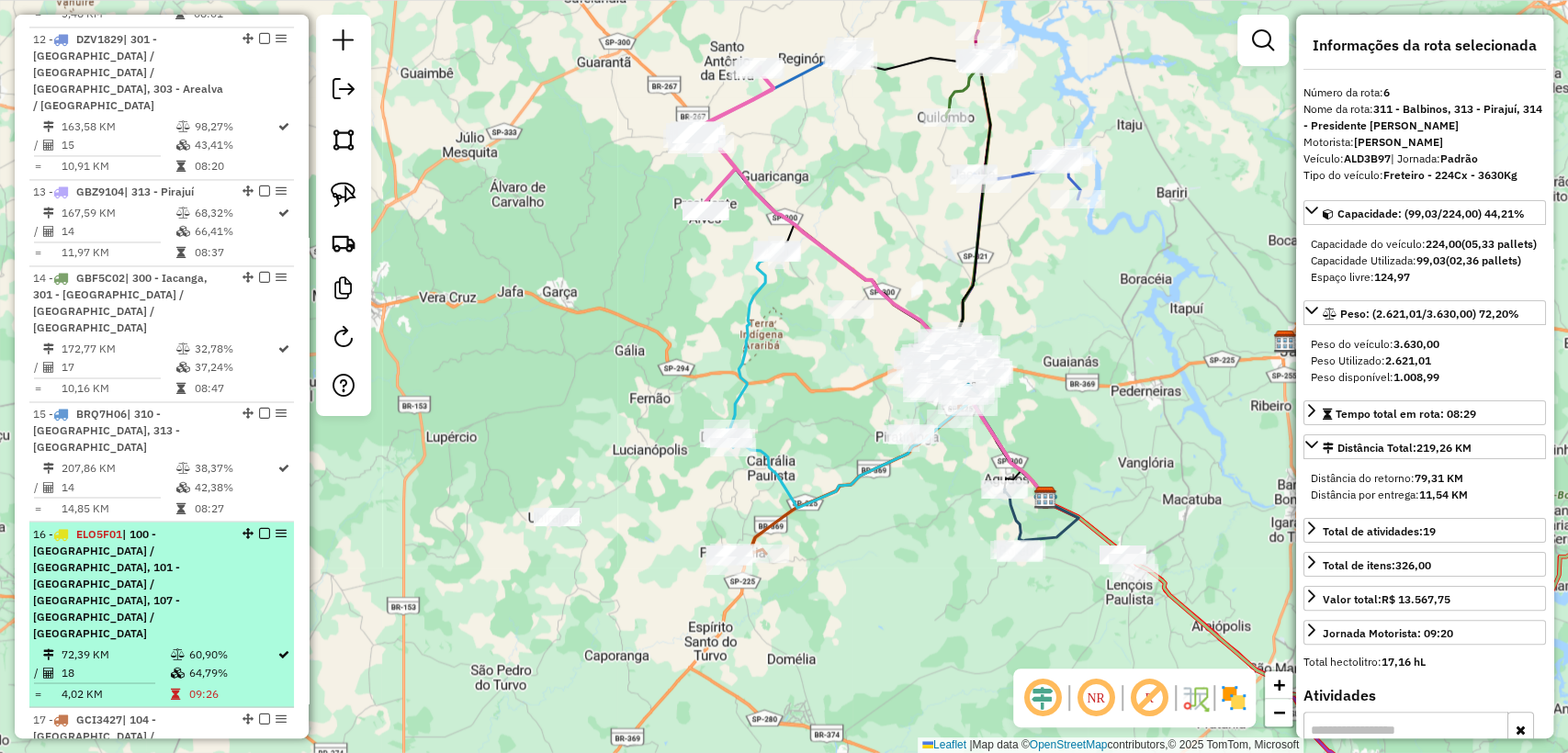
scroll to position [2081, 0]
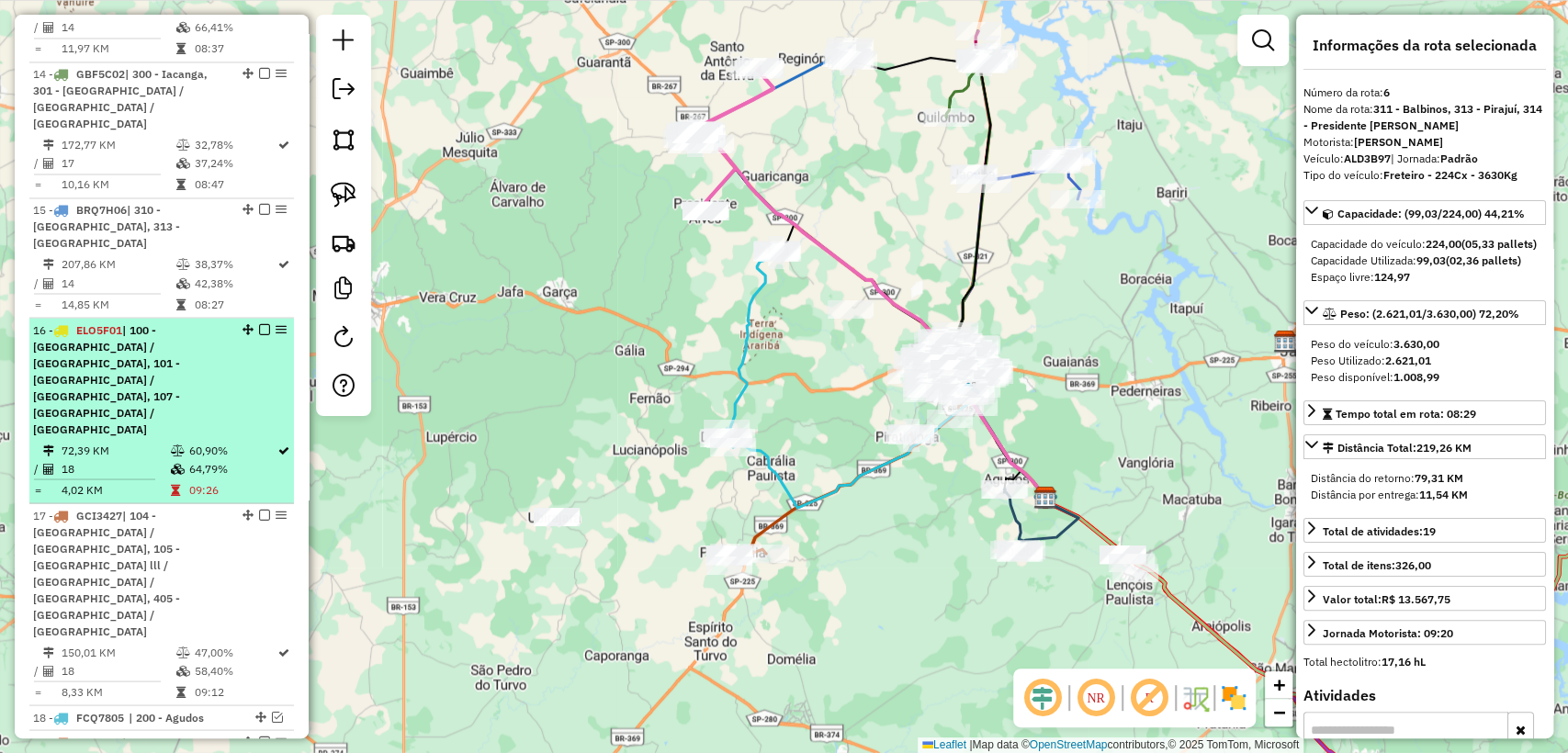
click at [175, 484] on icon at bounding box center [175, 489] width 10 height 11
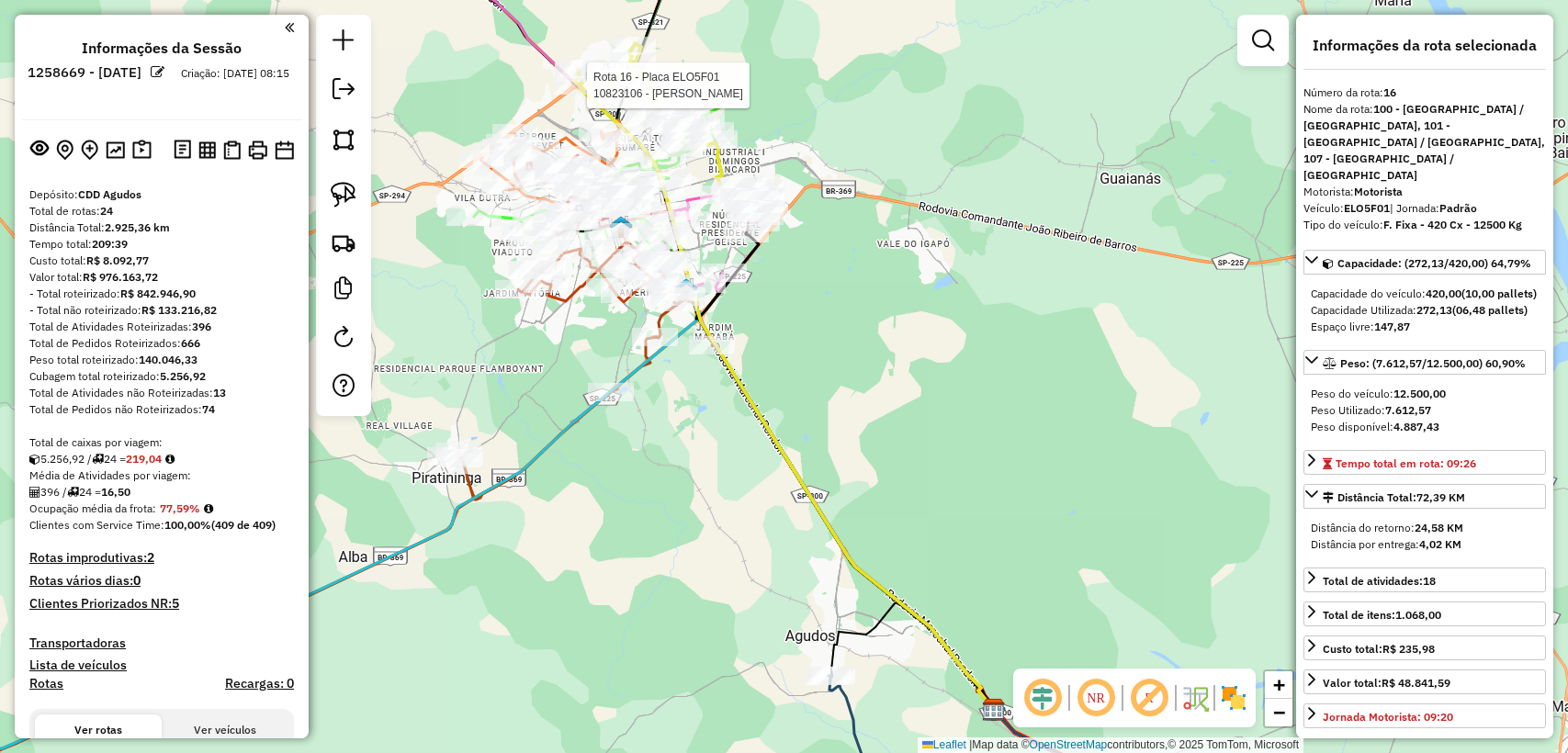
select select "**********"
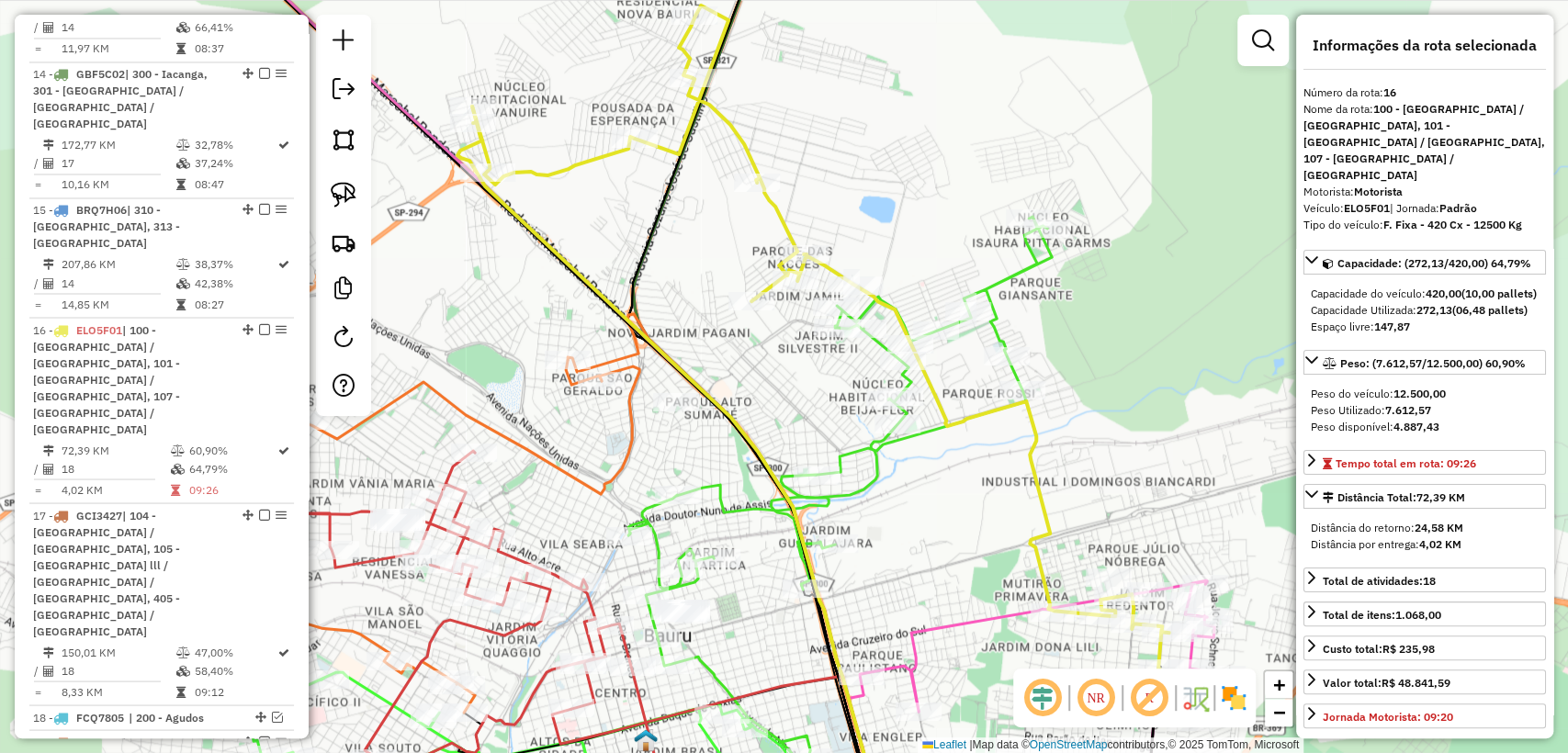
click at [1006, 294] on div "Janela de atendimento Grade de atendimento Capacidade Transportadoras Veículos …" at bounding box center [784, 376] width 1568 height 753
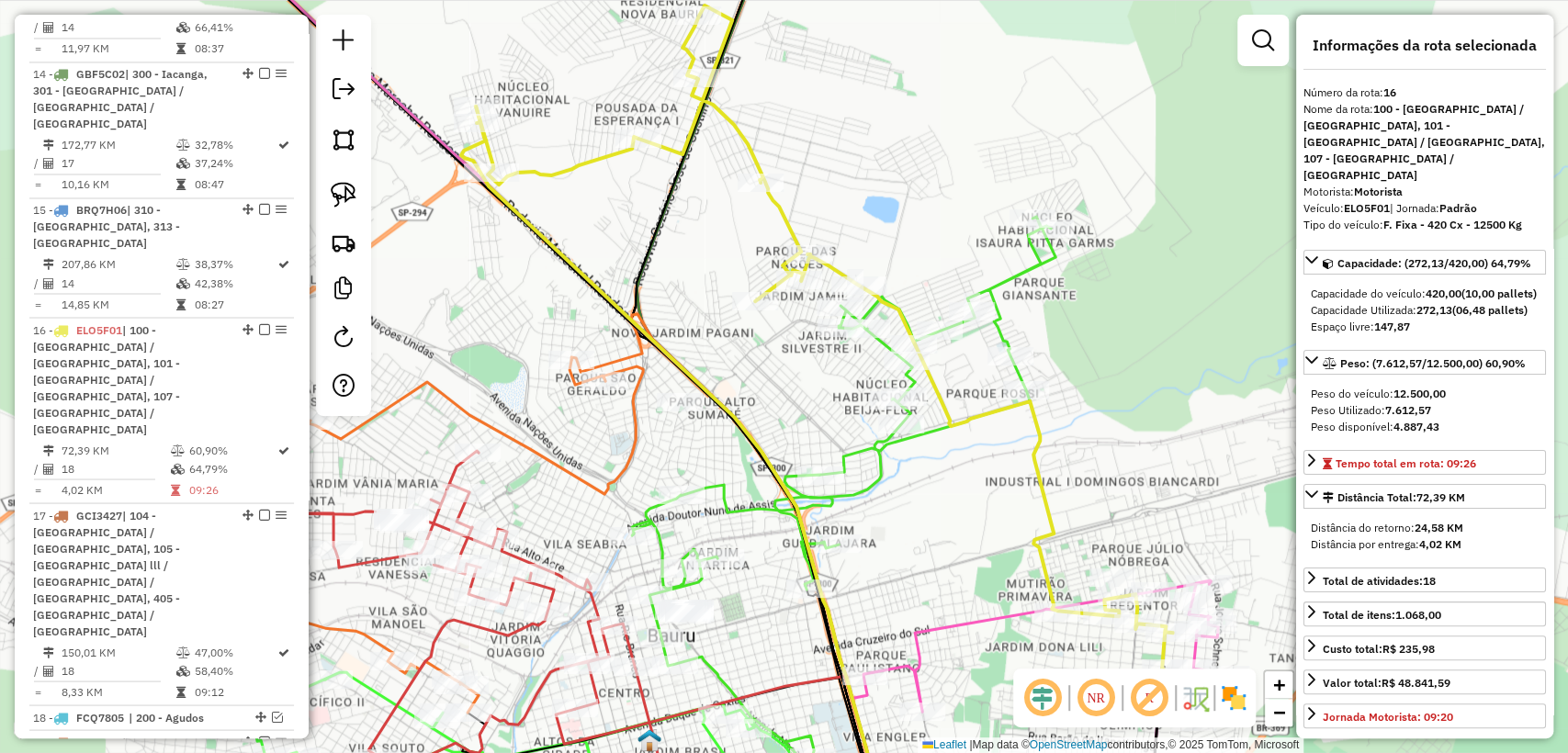
click at [1011, 283] on icon at bounding box center [844, 496] width 424 height 557
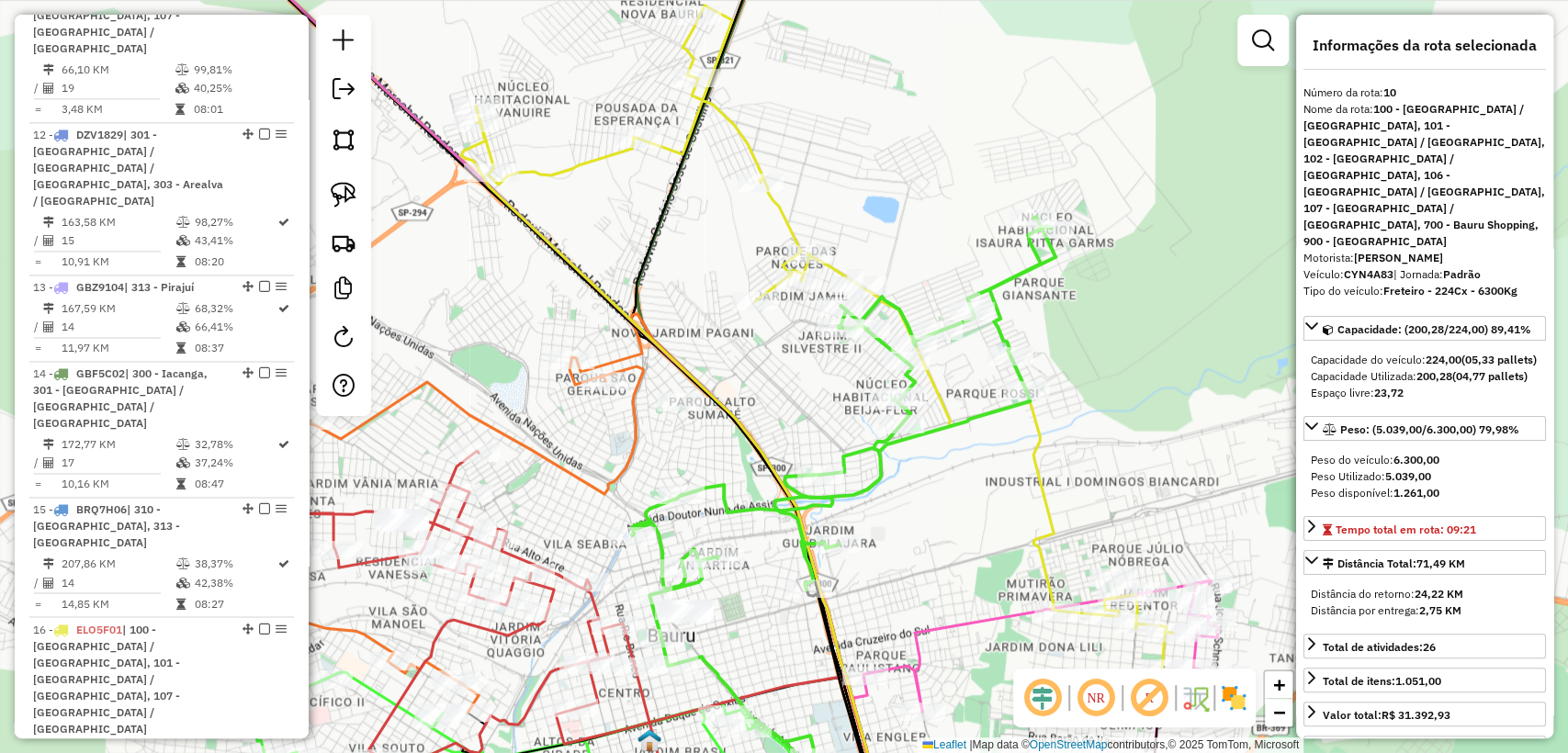
scroll to position [1418, 0]
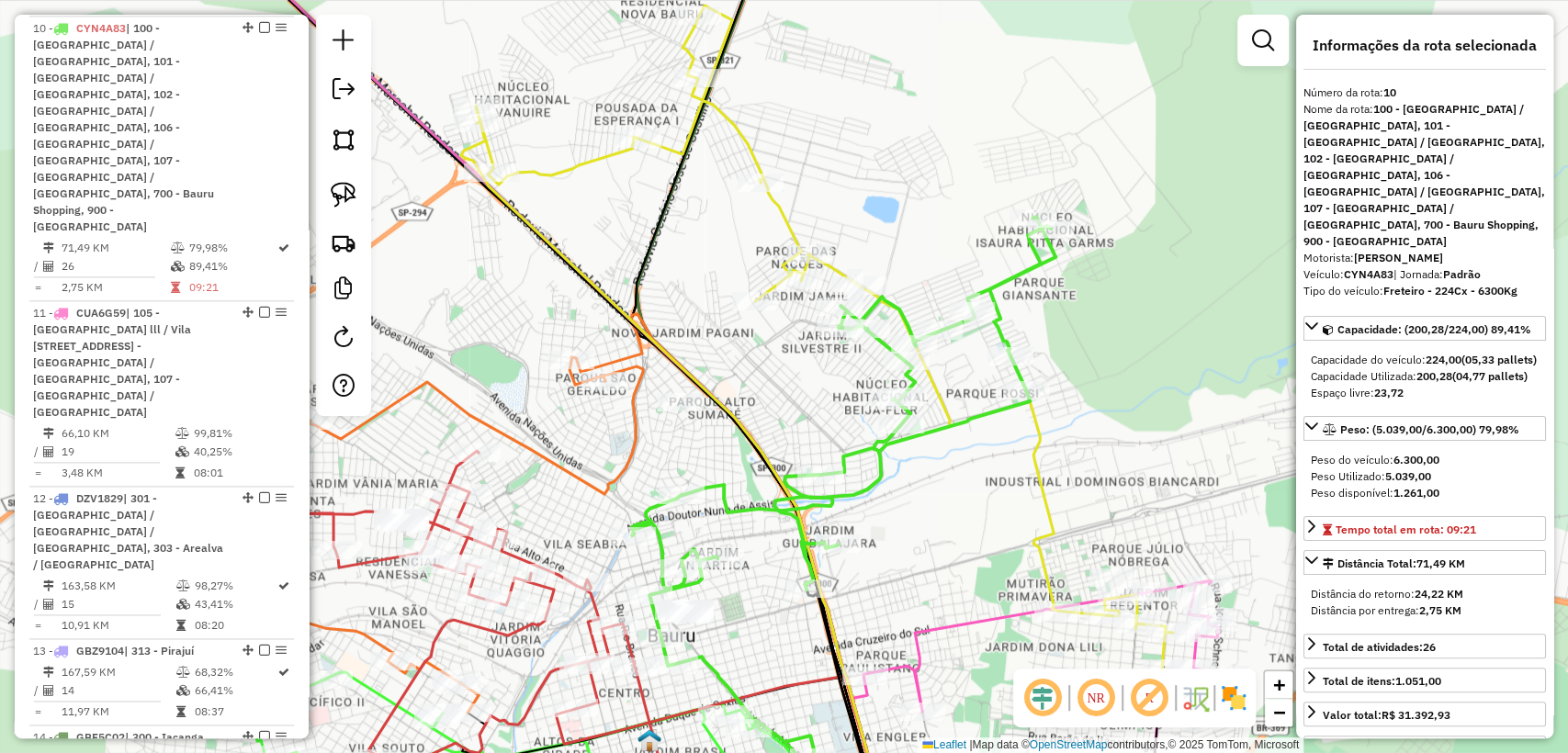
click at [638, 406] on icon at bounding box center [365, 536] width 554 height 352
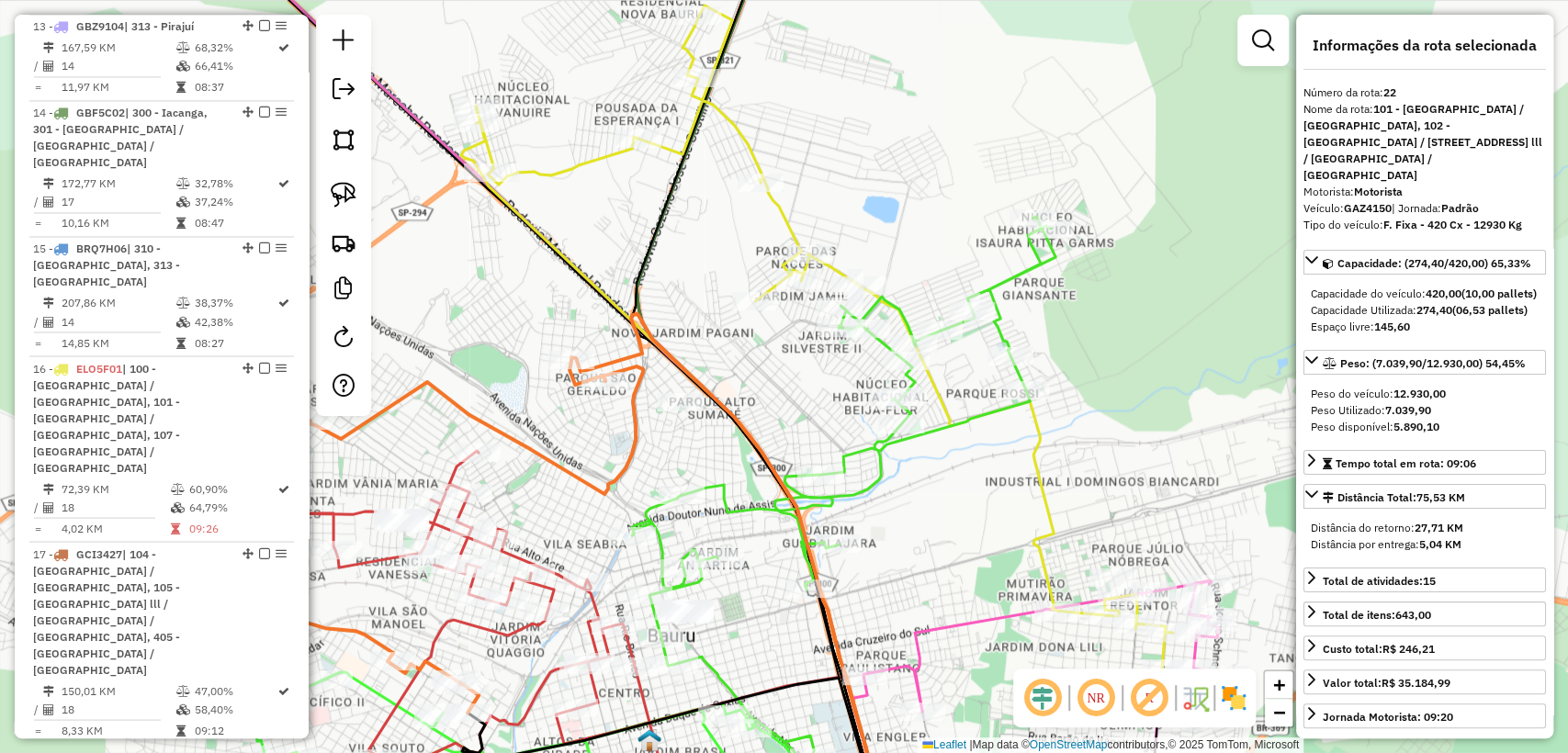
scroll to position [2808, 0]
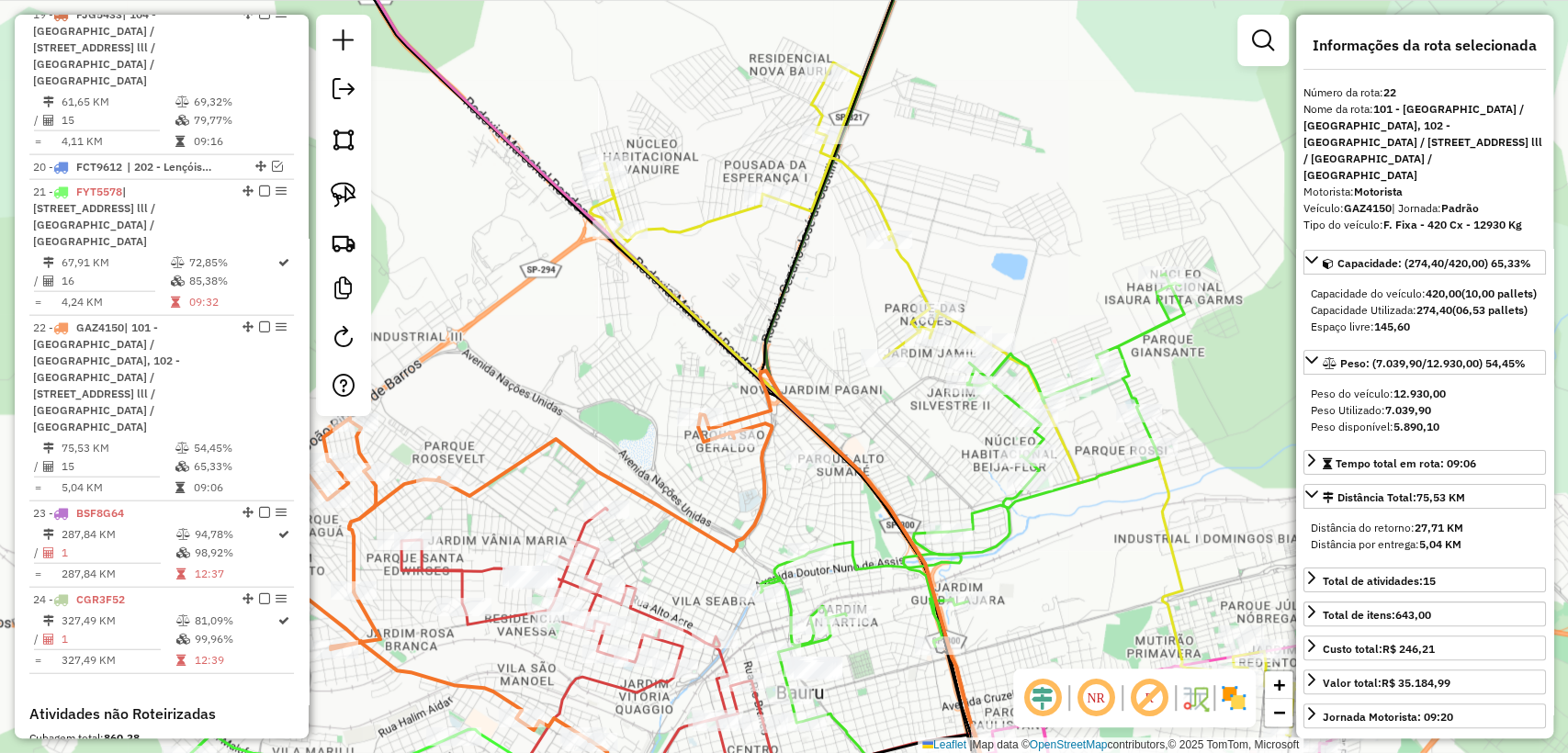
drag, startPoint x: 524, startPoint y: 328, endPoint x: 628, endPoint y: 375, distance: 114.1
click at [628, 375] on div "Janela de atendimento Grade de atendimento Capacidade Transportadoras Veículos …" at bounding box center [784, 376] width 1568 height 753
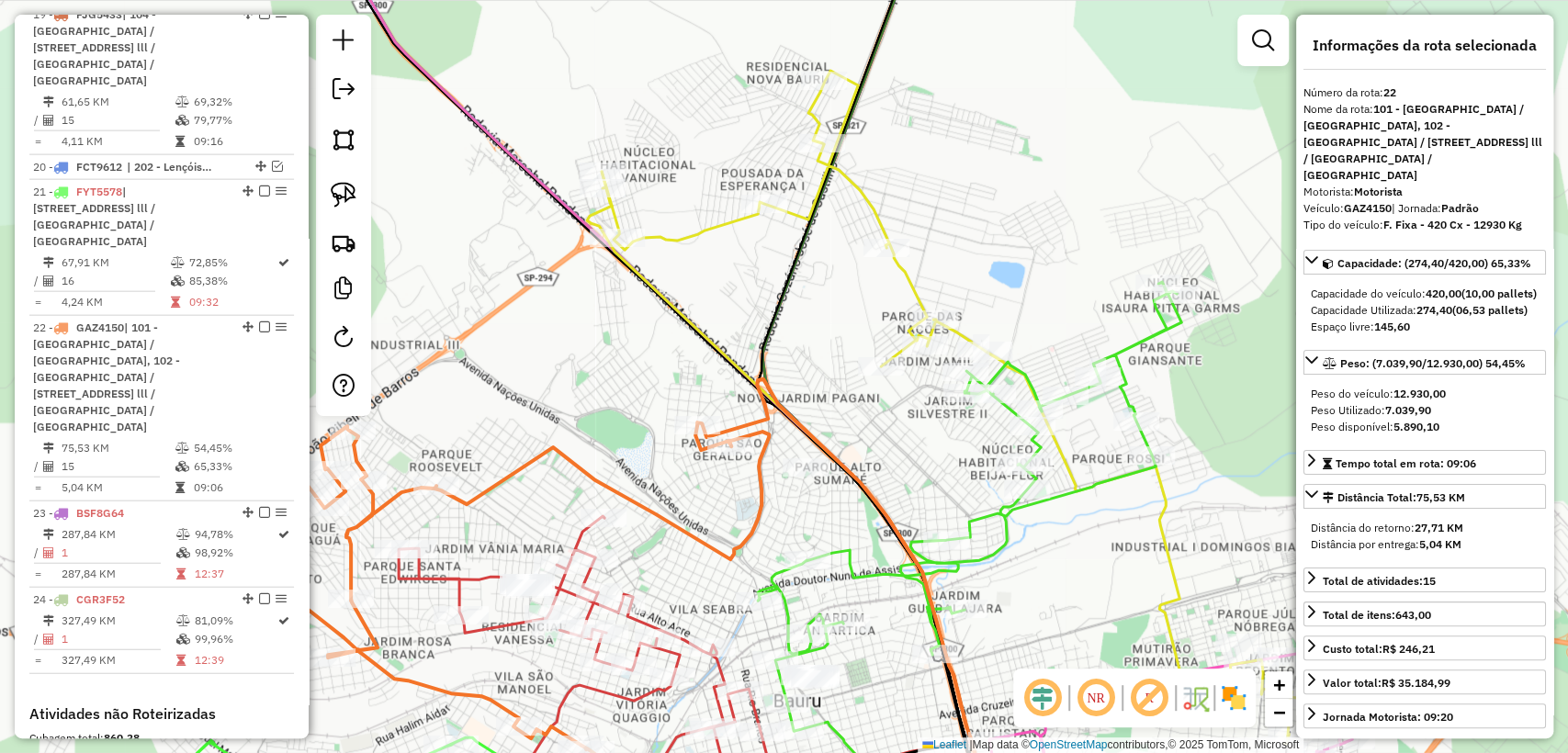
drag, startPoint x: 730, startPoint y: 304, endPoint x: 682, endPoint y: 373, distance: 84.1
click at [682, 373] on div "Janela de atendimento Grade de atendimento Capacidade Transportadoras Veículos …" at bounding box center [784, 376] width 1568 height 753
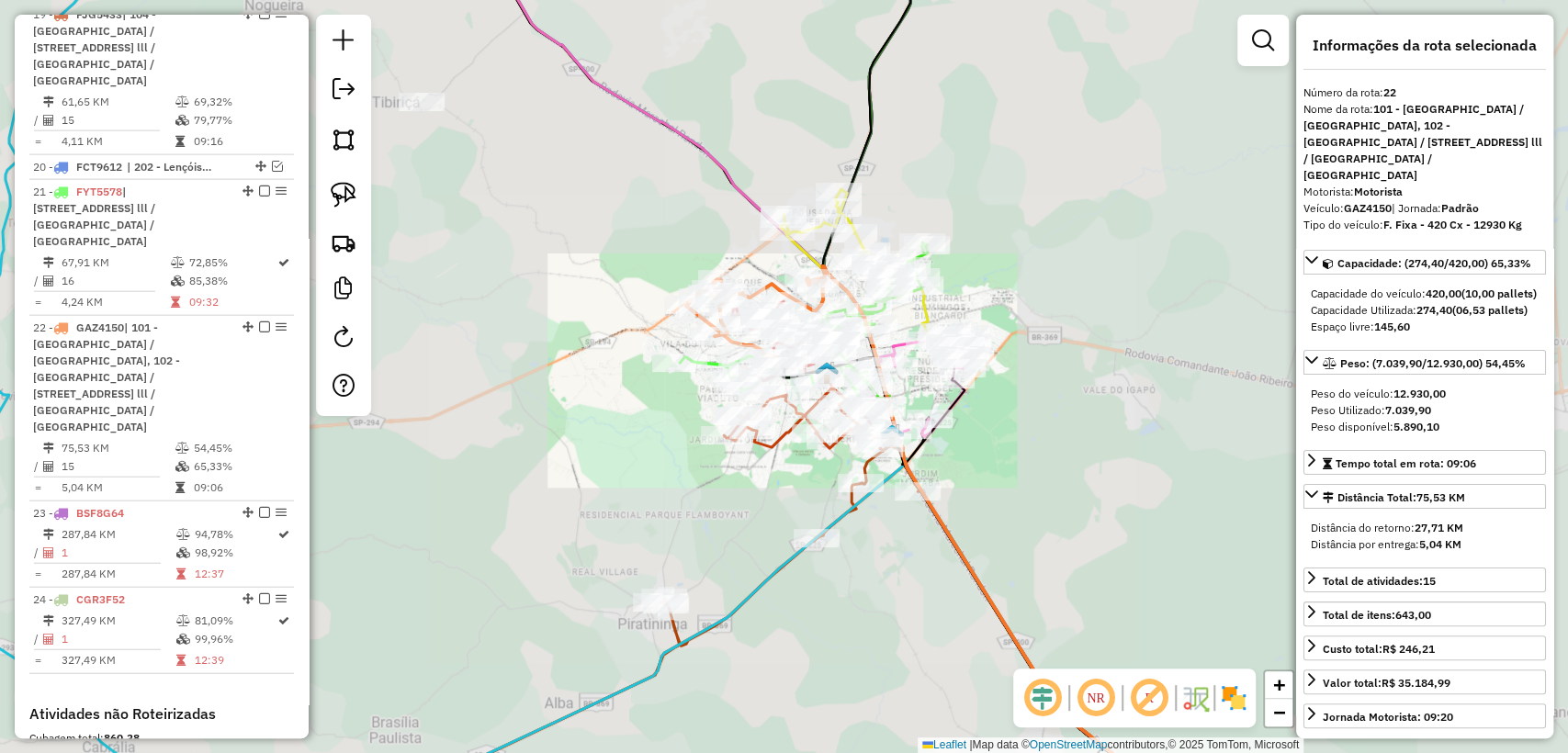
drag, startPoint x: 961, startPoint y: 120, endPoint x: 845, endPoint y: 511, distance: 407.8
click at [846, 516] on div "Janela de atendimento Grade de atendimento Capacidade Transportadoras Veículos …" at bounding box center [784, 376] width 1568 height 753
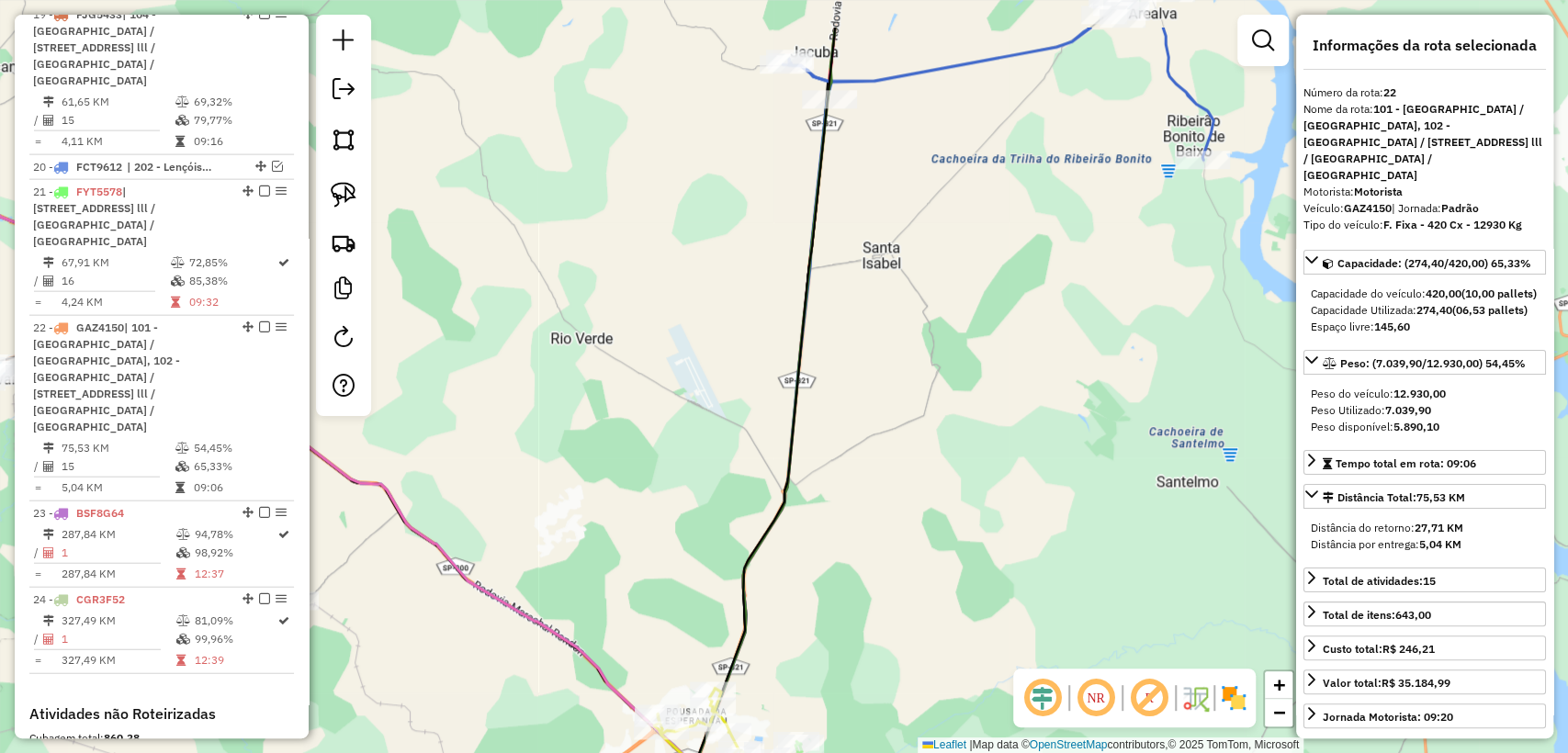
drag, startPoint x: 926, startPoint y: 291, endPoint x: 915, endPoint y: 457, distance: 166.4
click at [918, 470] on div "Janela de atendimento Grade de atendimento Capacidade Transportadoras Veículos …" at bounding box center [784, 376] width 1568 height 753
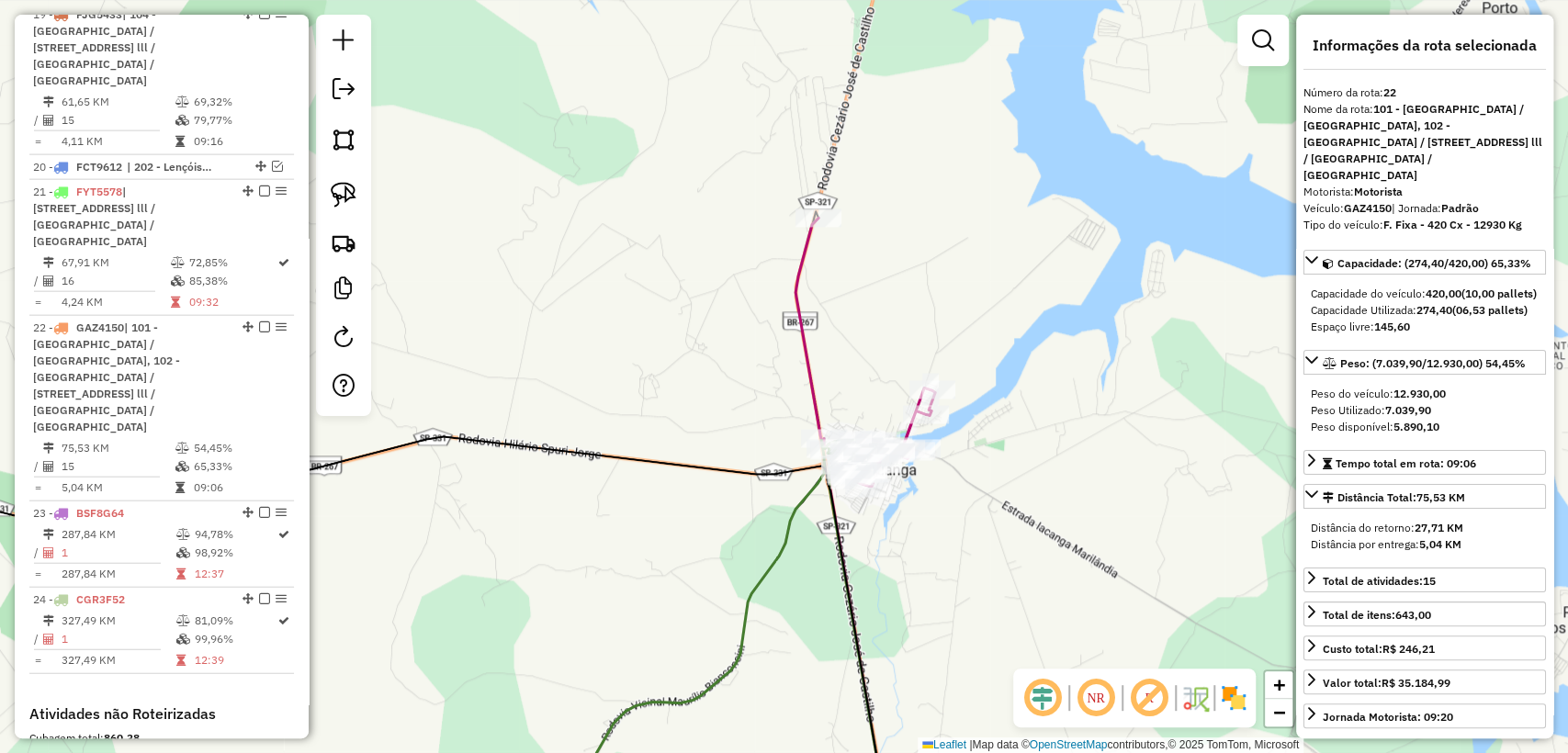
click at [803, 345] on icon at bounding box center [865, 352] width 139 height 268
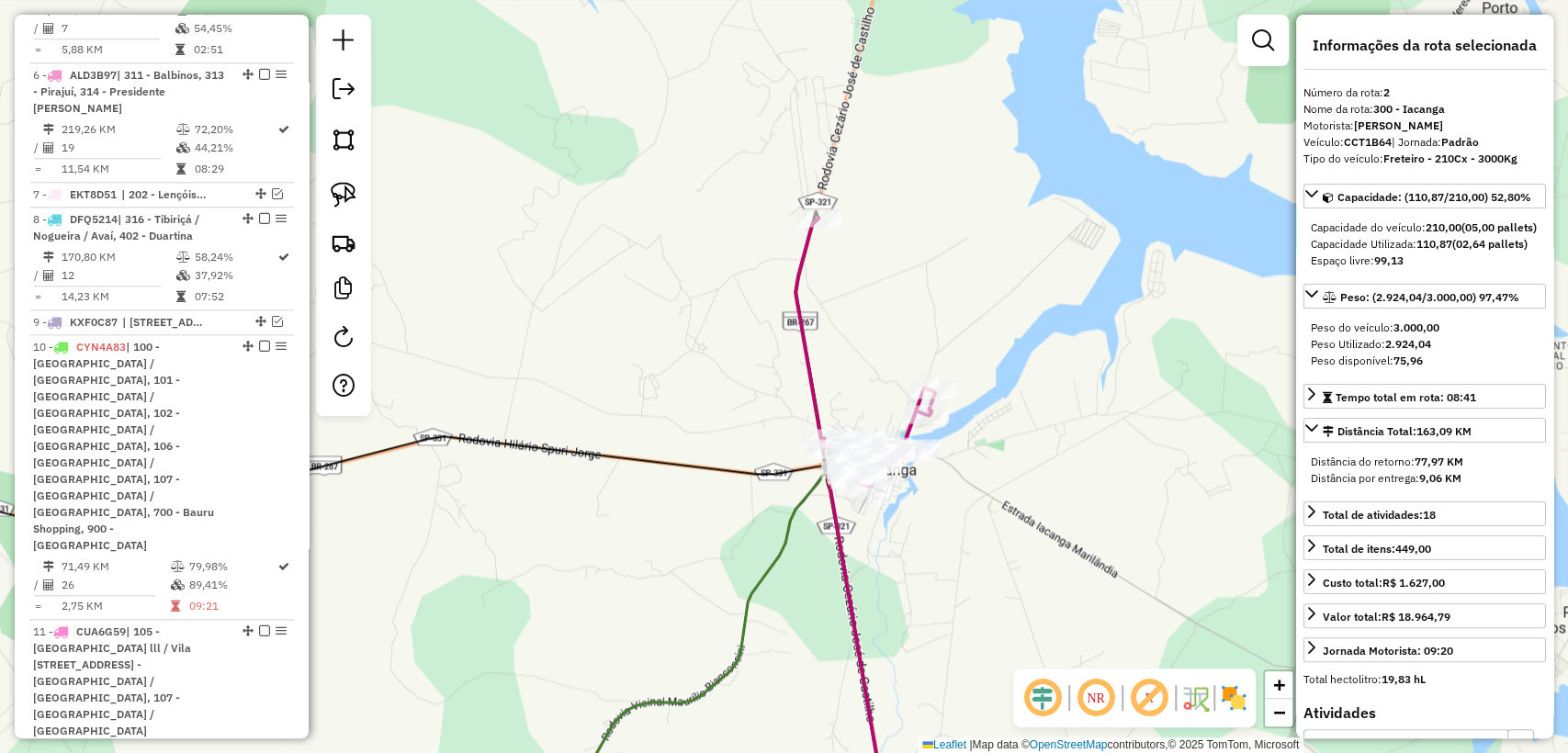
scroll to position [797, 0]
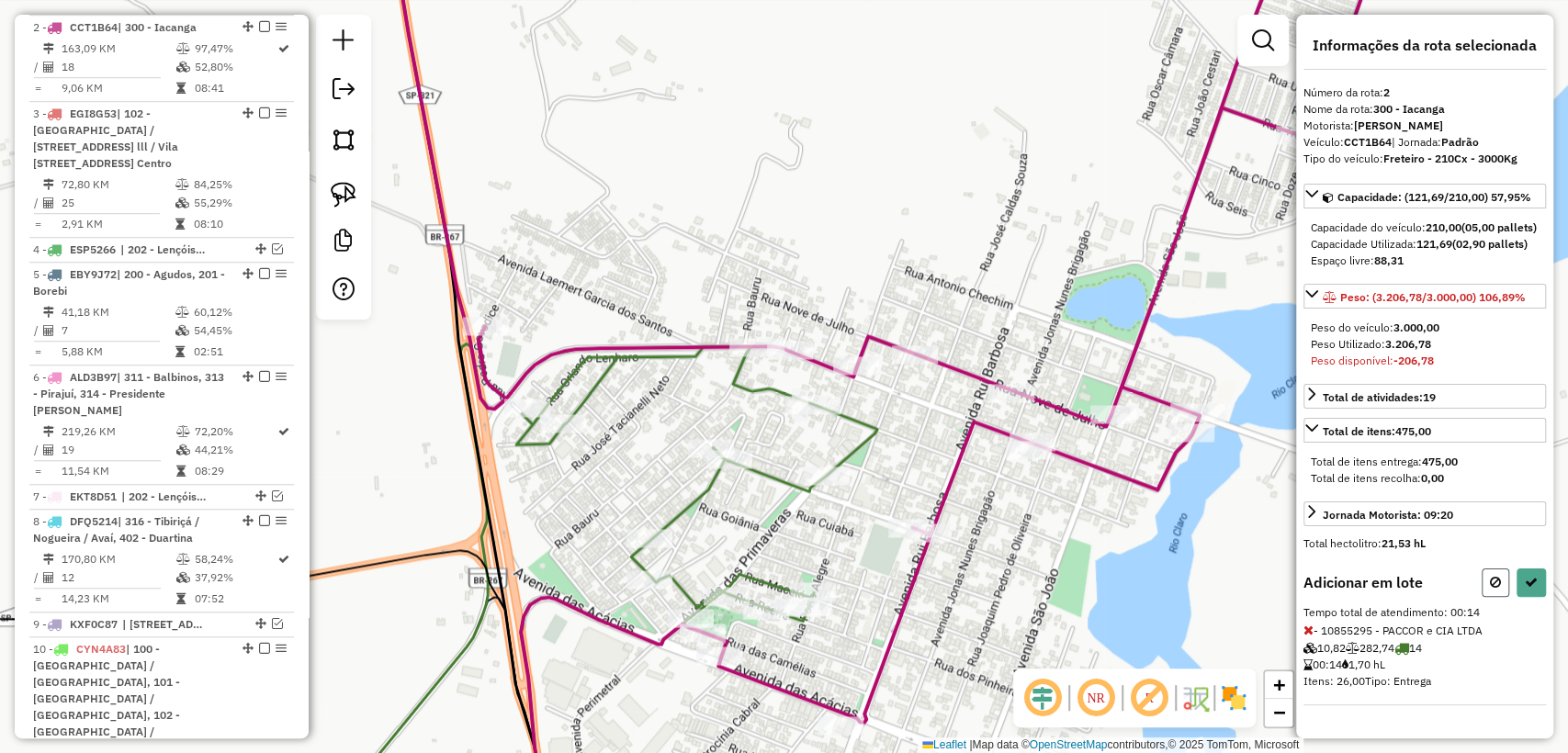
click at [1490, 589] on icon at bounding box center [1495, 581] width 11 height 12
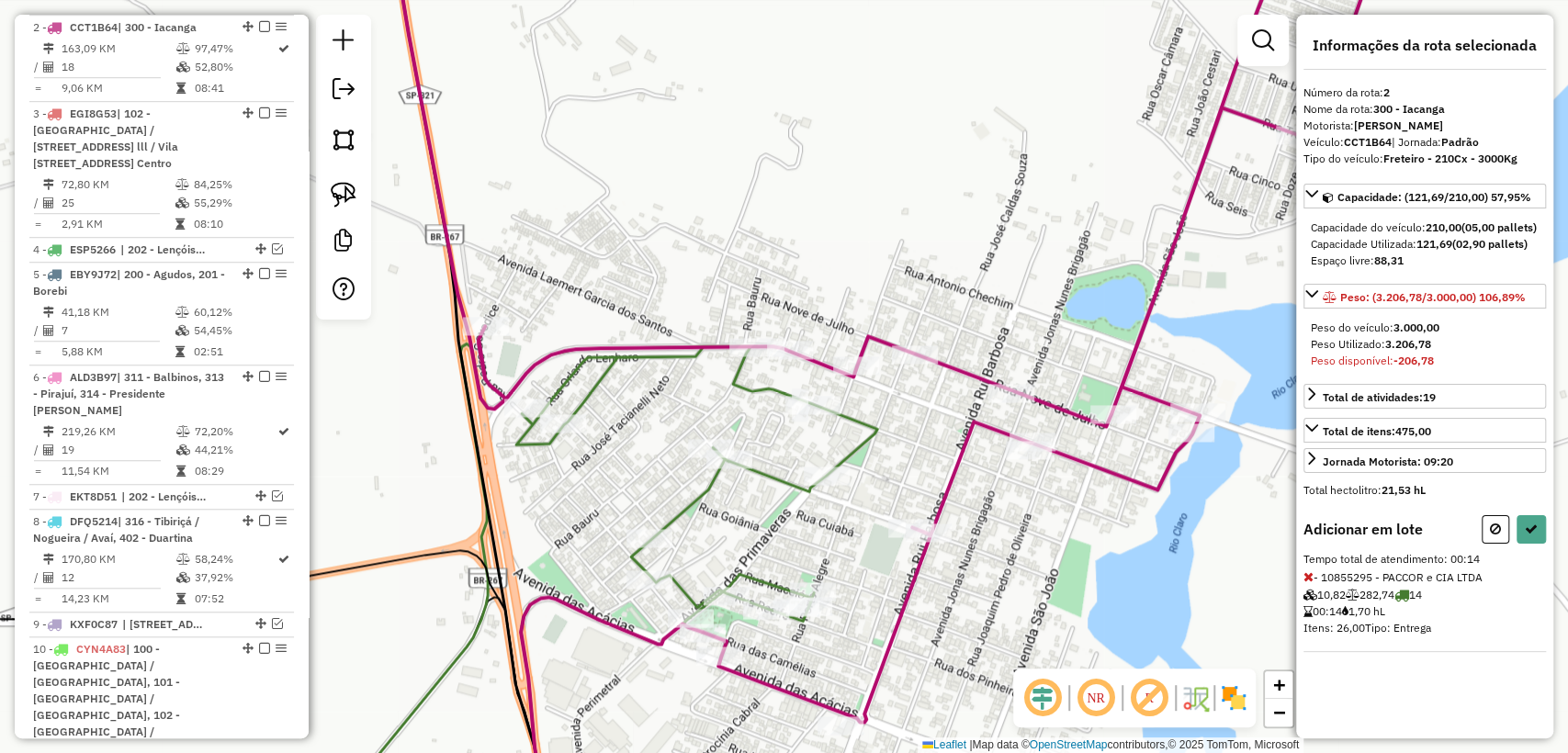
select select "**********"
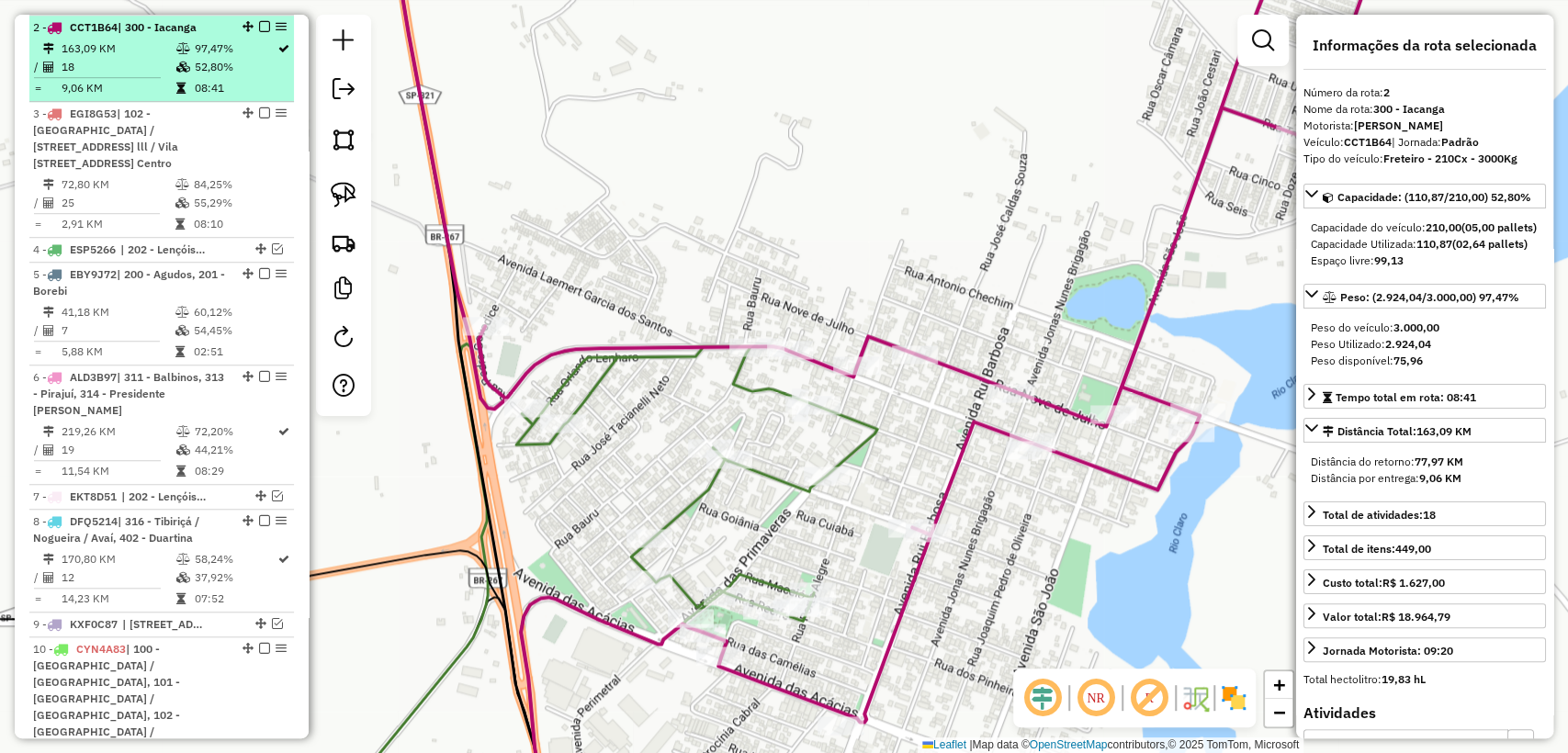
click at [259, 28] on em at bounding box center [264, 26] width 11 height 11
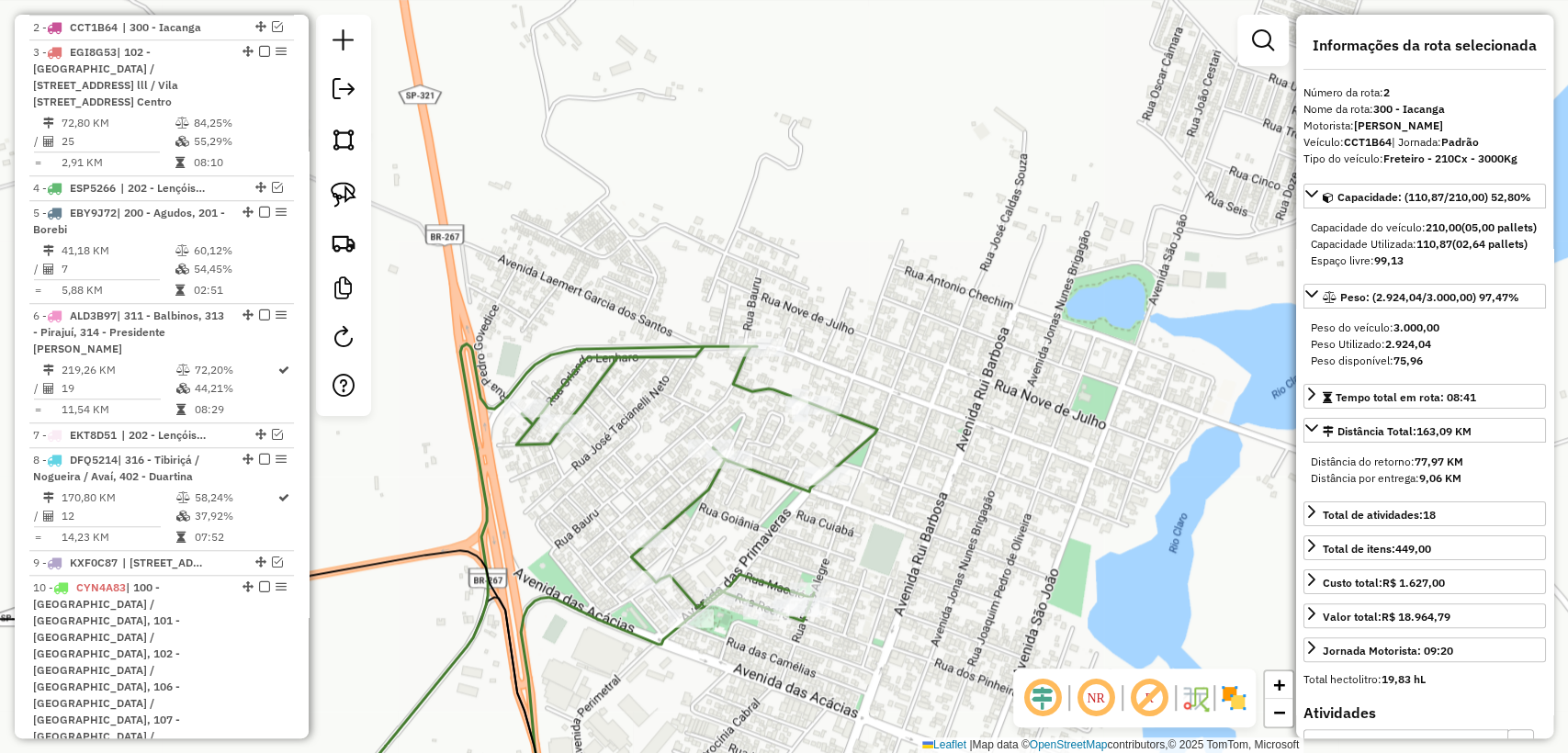
click at [764, 469] on icon at bounding box center [598, 586] width 559 height 485
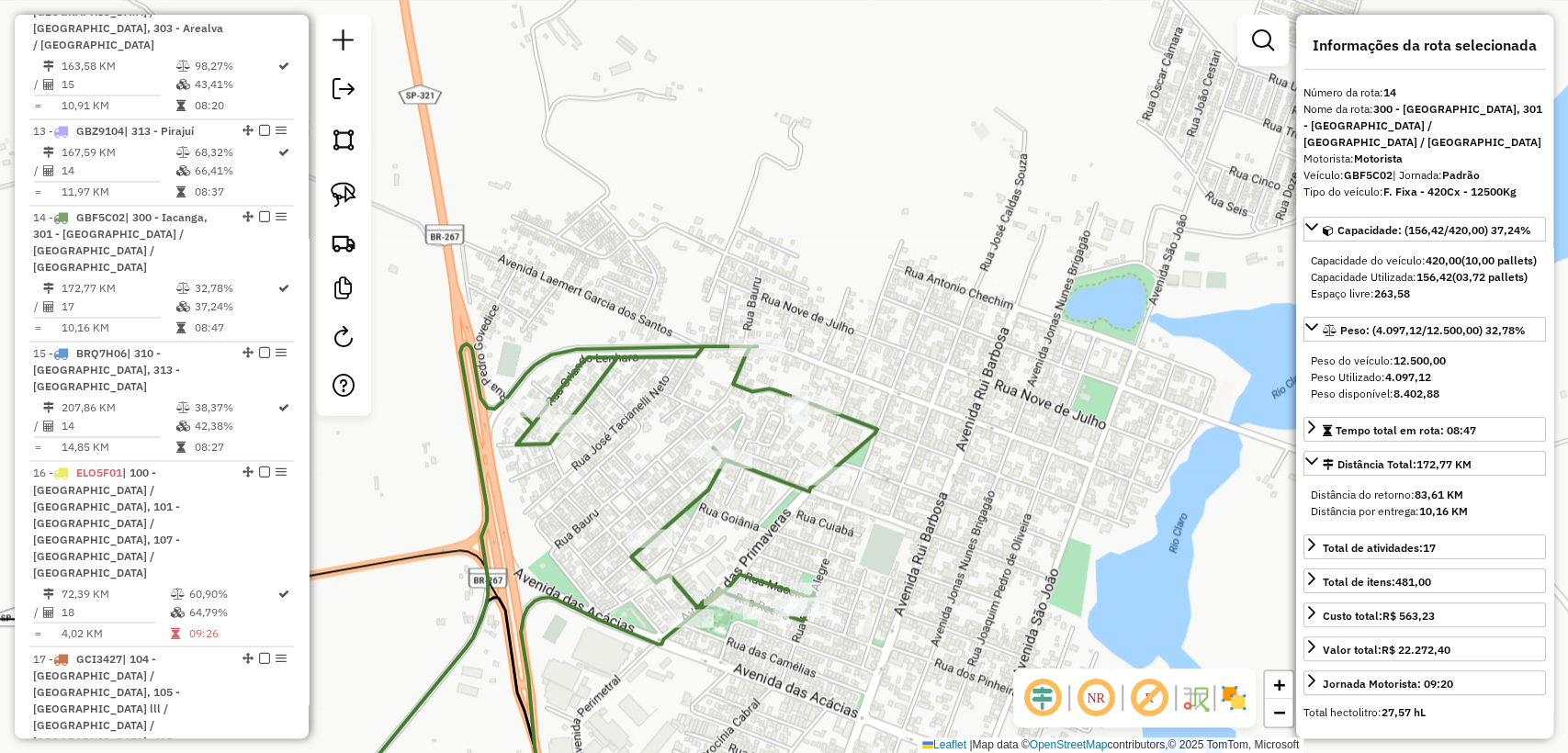
scroll to position [1932, 0]
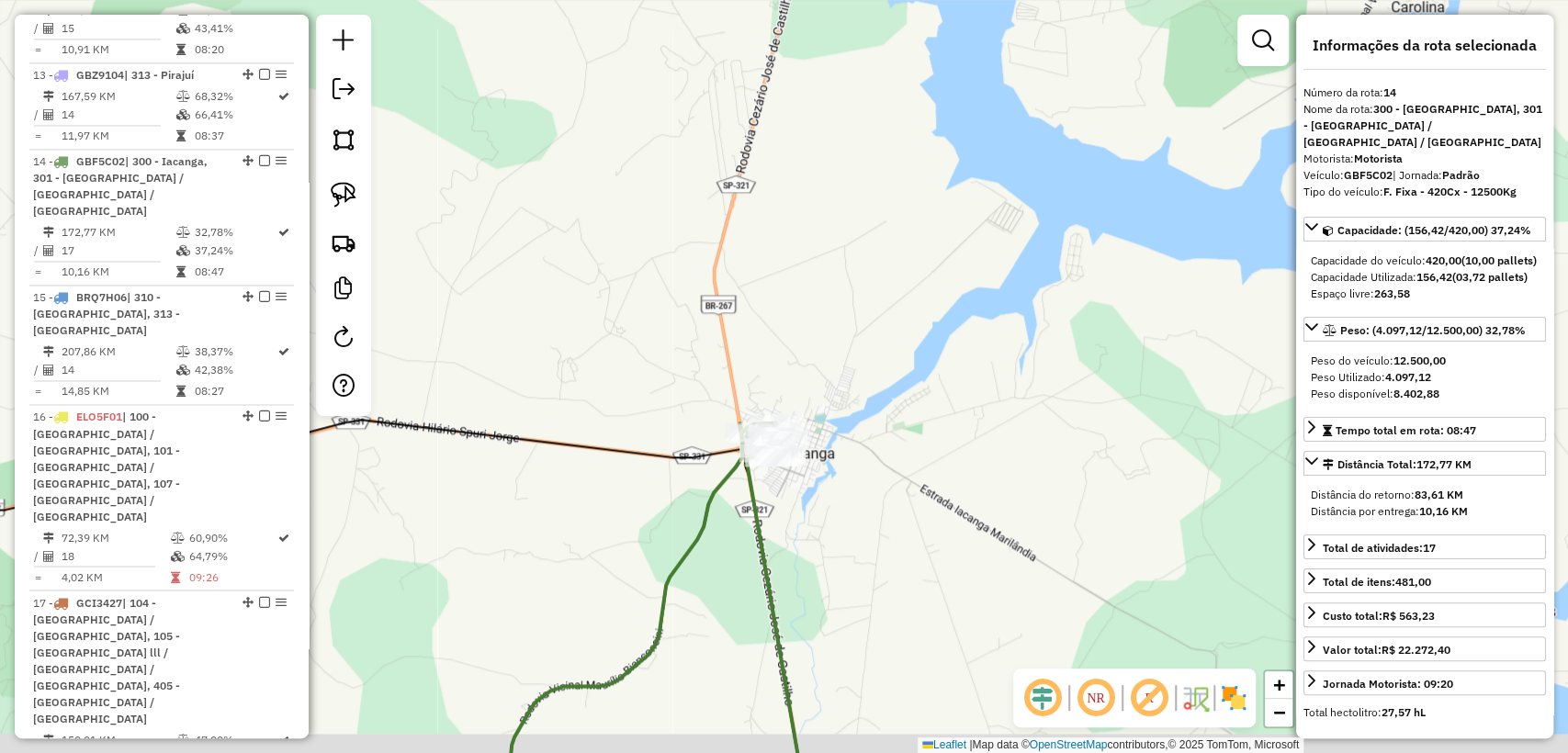
drag, startPoint x: 881, startPoint y: 564, endPoint x: 924, endPoint y: 0, distance: 565.6
click at [918, 0] on html "Aguarde... Pop-up bloqueado! Seu navegador bloqueou automáticamente a abertura …" at bounding box center [784, 376] width 1568 height 753
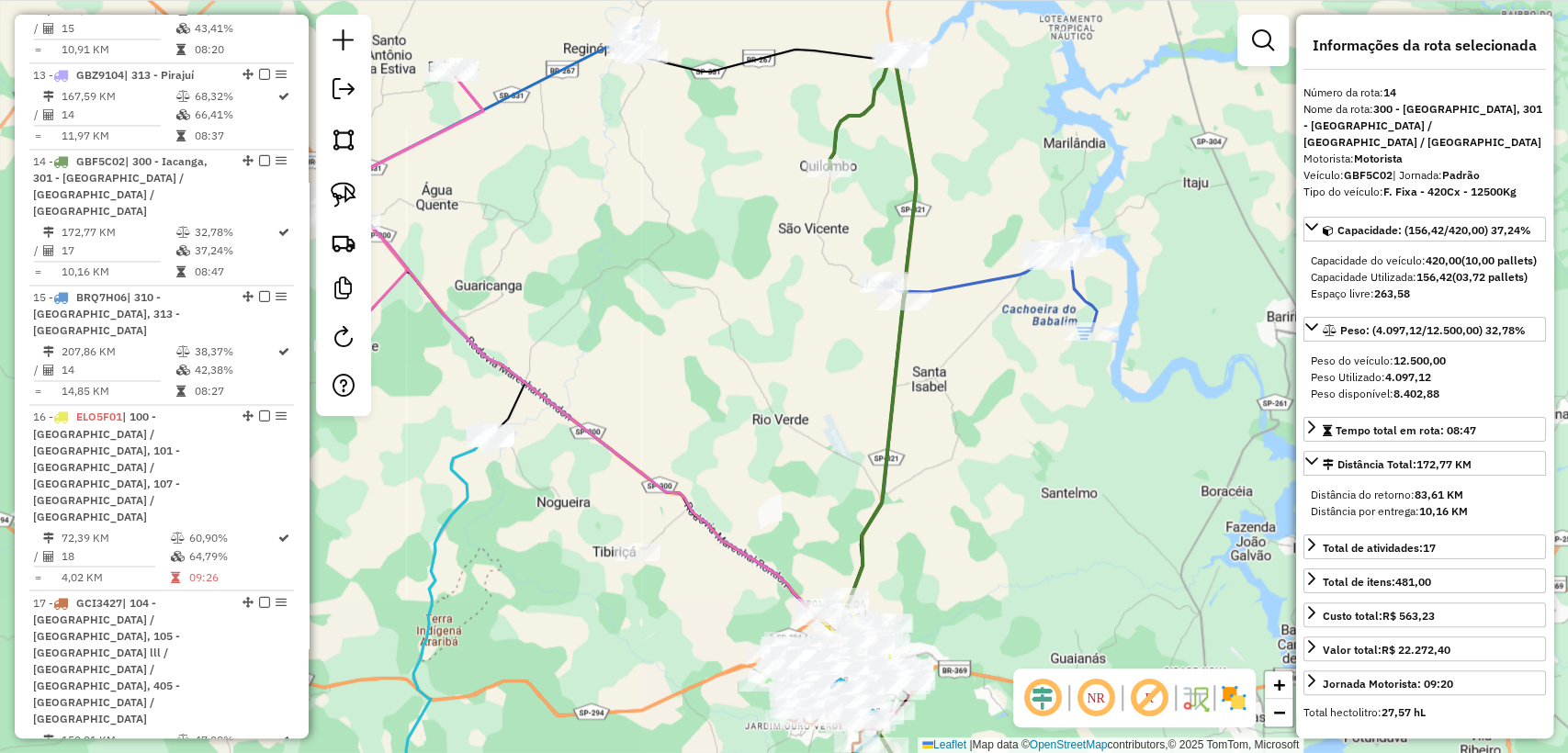
click at [979, 304] on div "Janela de atendimento Grade de atendimento Capacidade Transportadoras Veículos …" at bounding box center [784, 376] width 1568 height 753
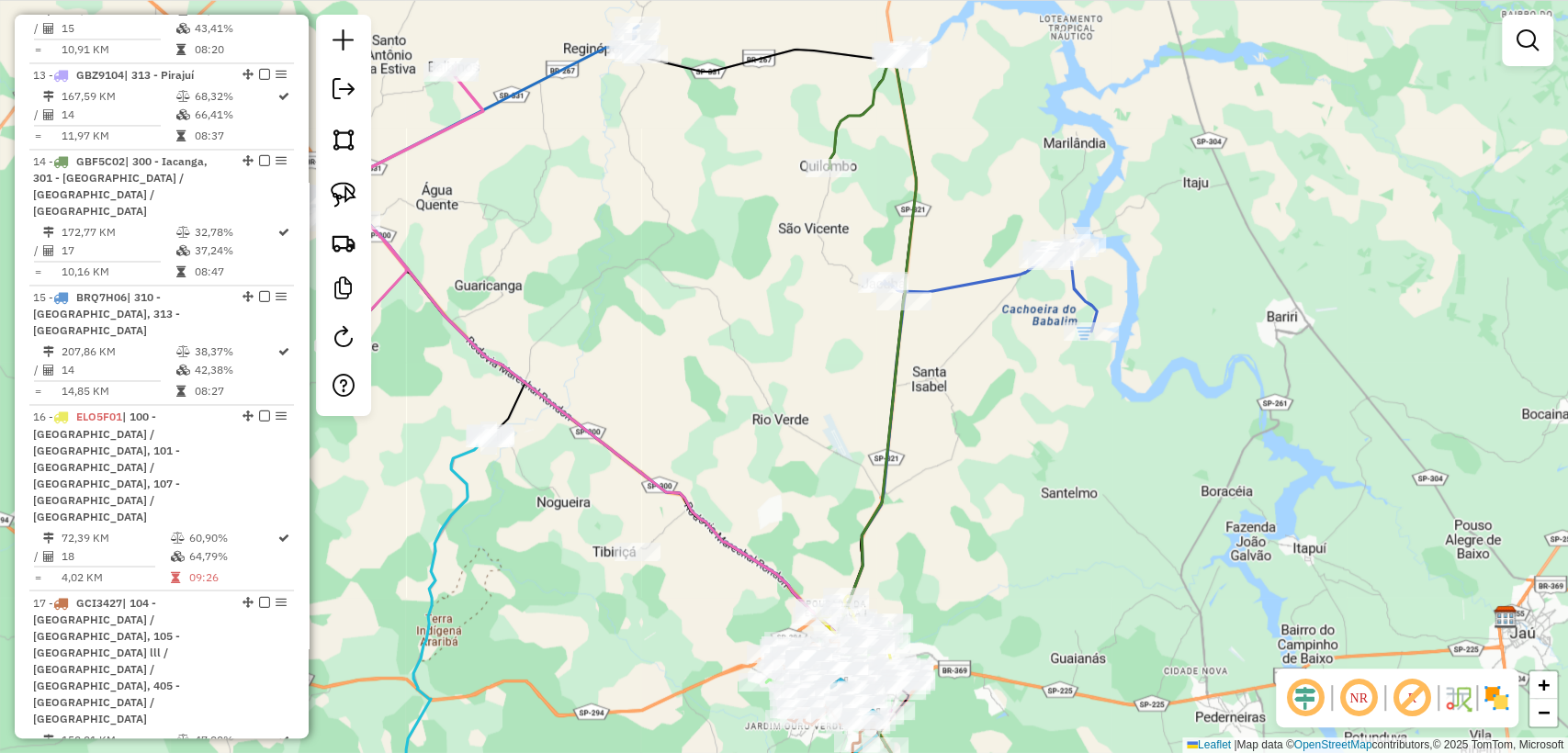
click at [975, 283] on icon at bounding box center [989, 286] width 216 height 89
select select "**********"
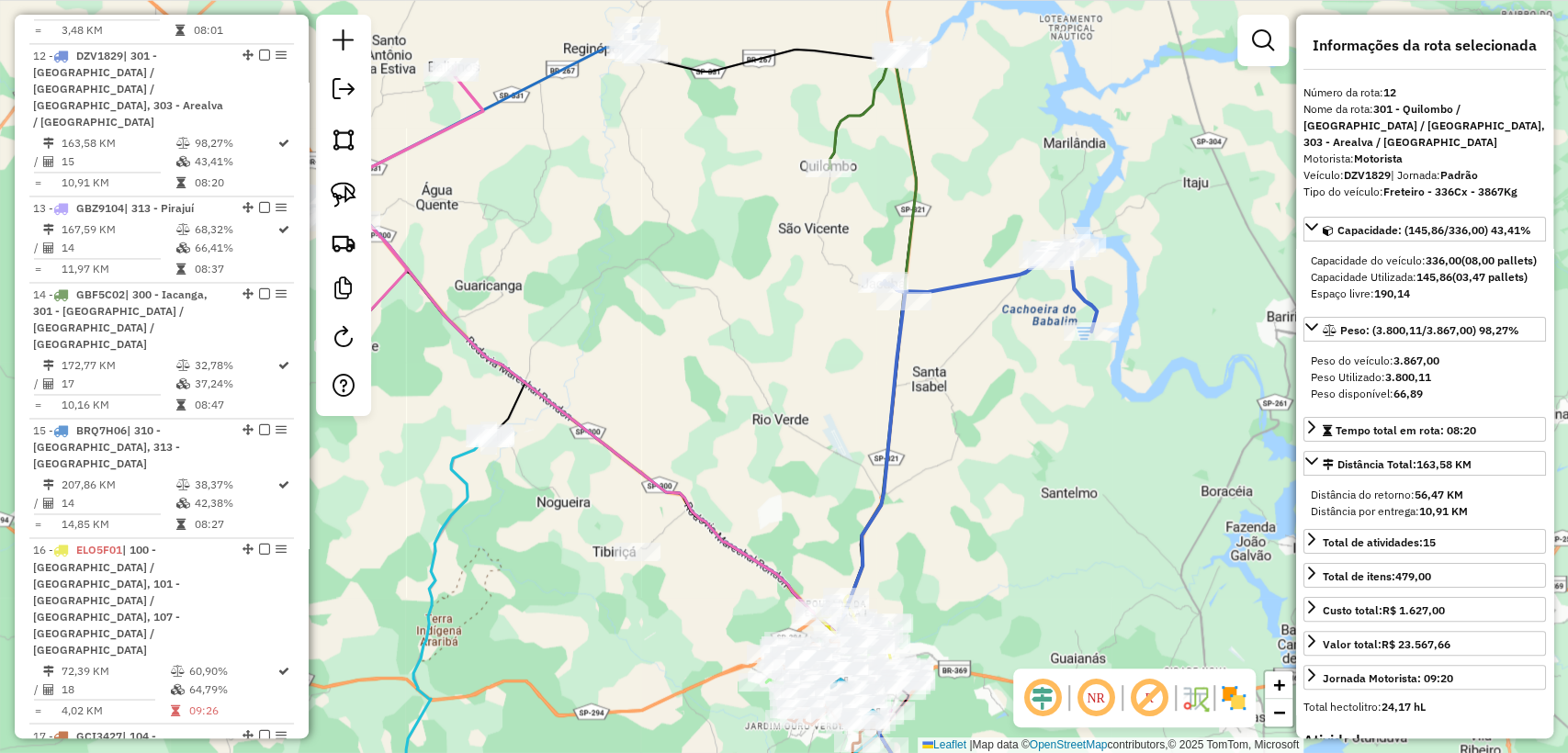
scroll to position [1726, 0]
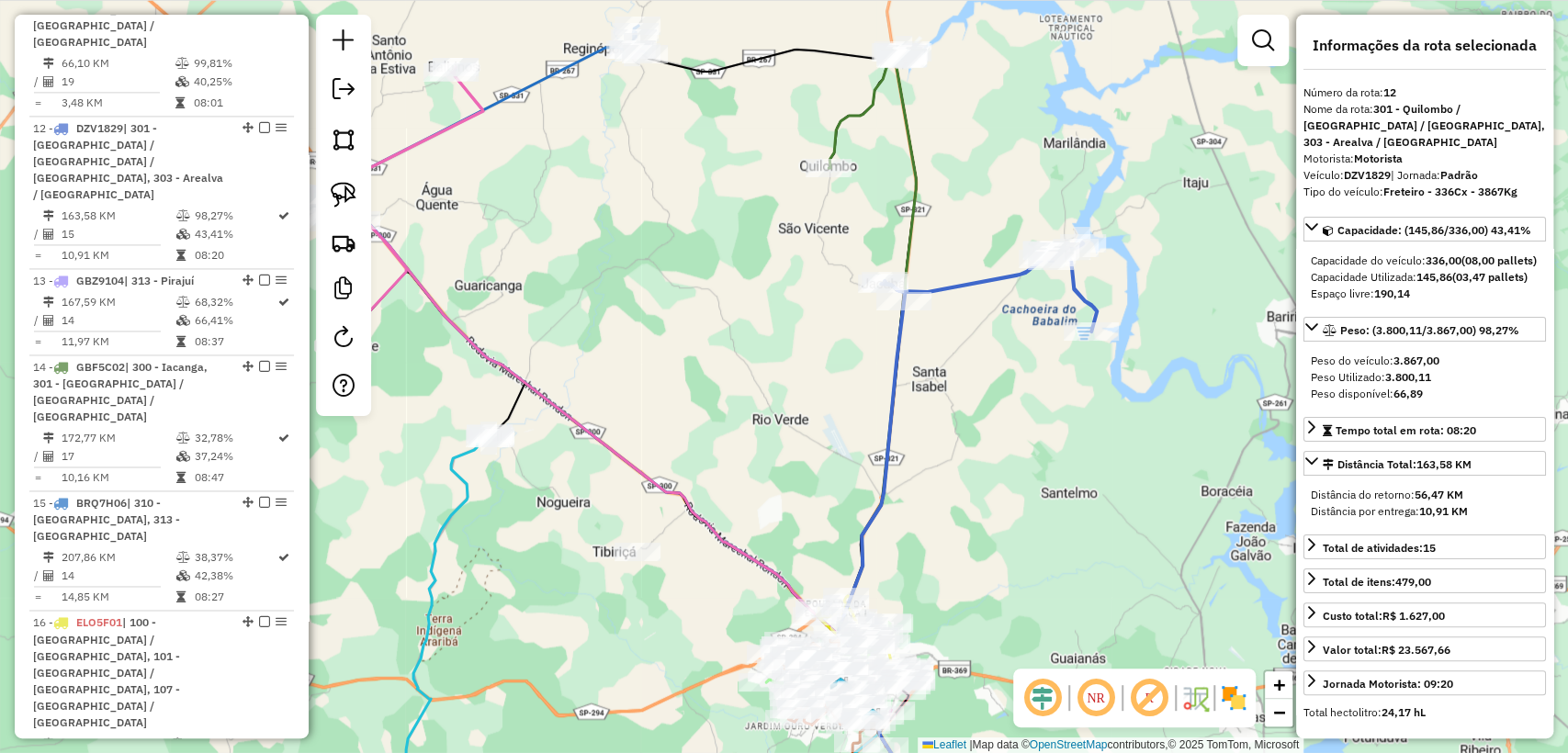
click at [952, 157] on div "Janela de atendimento Grade de atendimento Capacidade Transportadoras Veículos …" at bounding box center [784, 376] width 1568 height 753
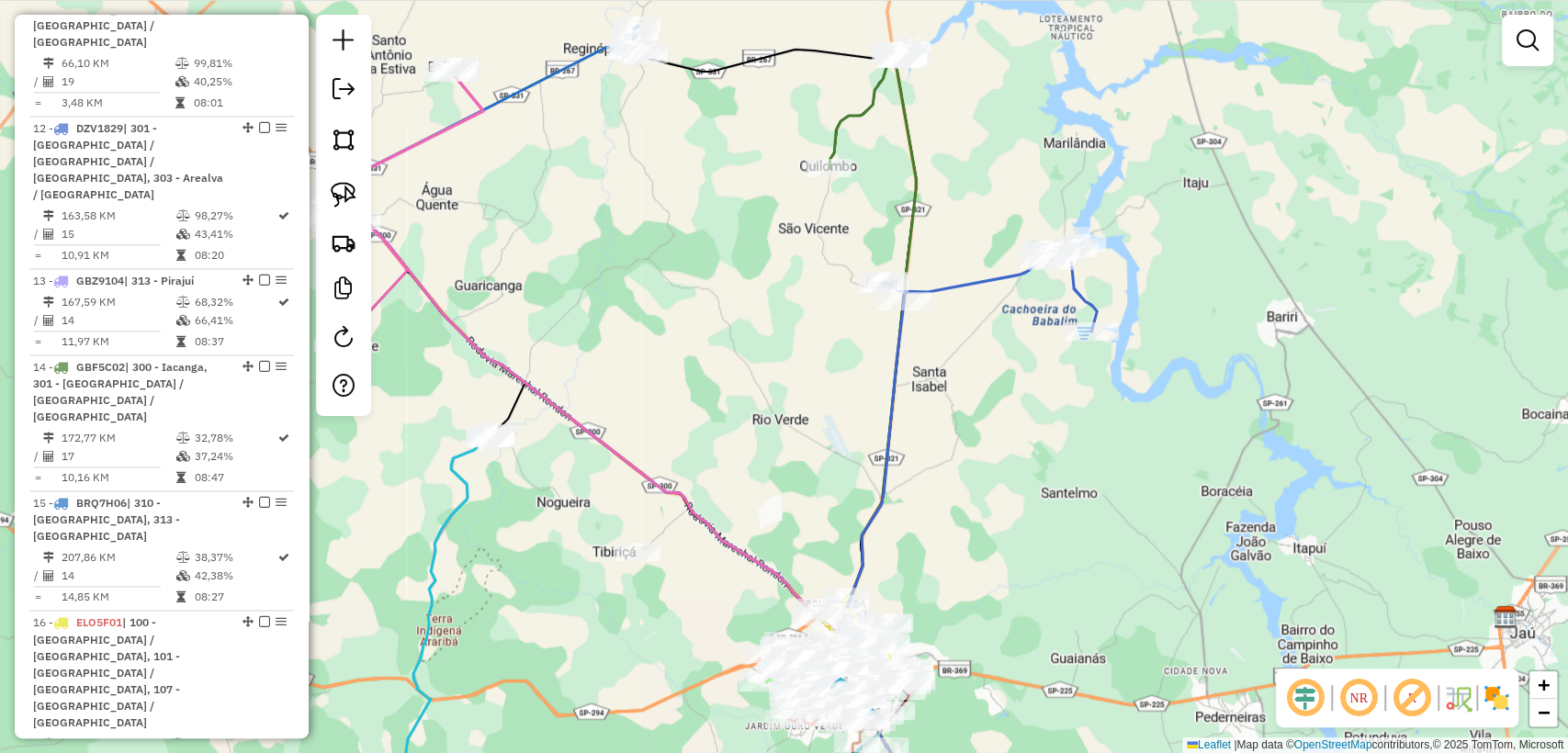
click at [911, 161] on icon at bounding box center [871, 176] width 87 height 251
select select "**********"
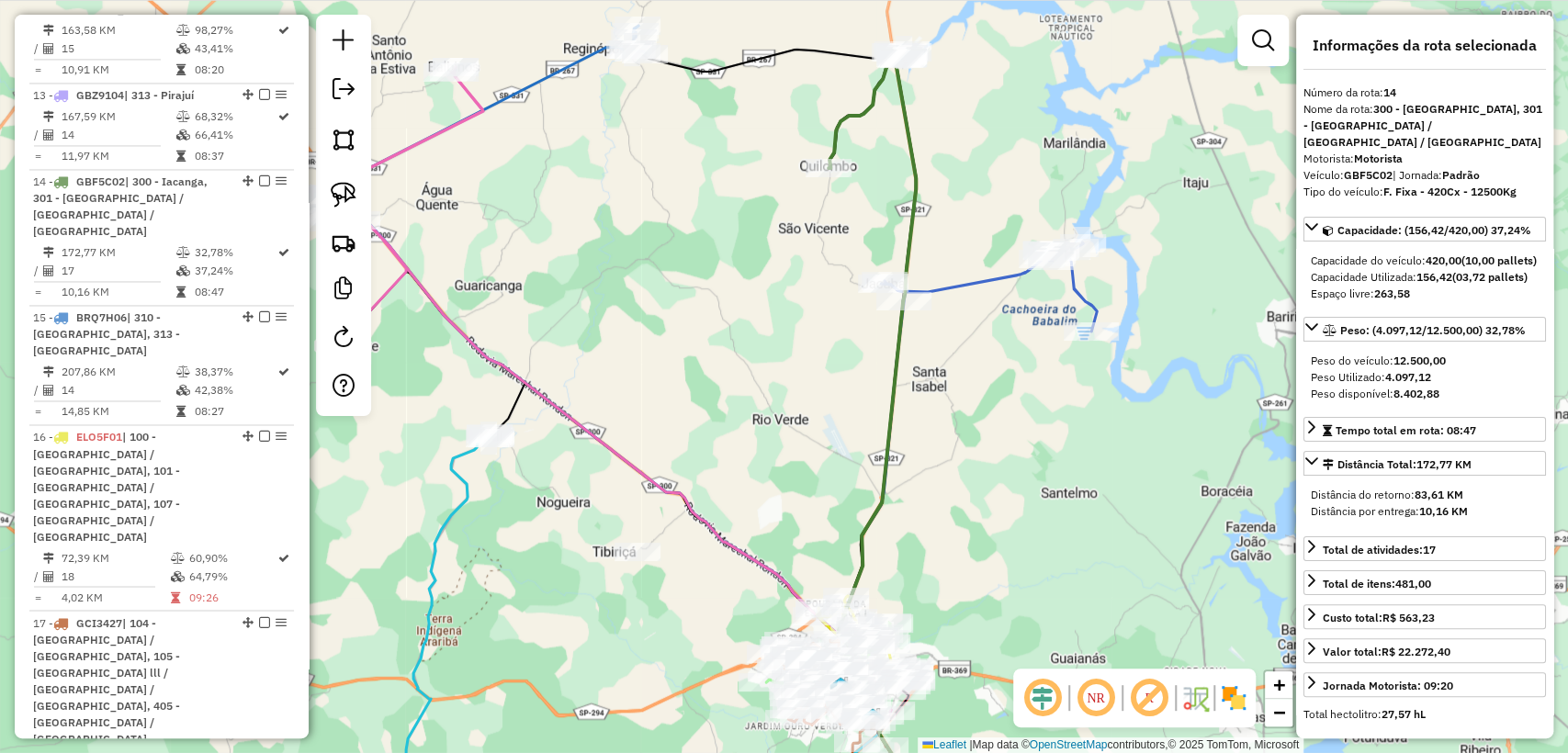
scroll to position [1932, 0]
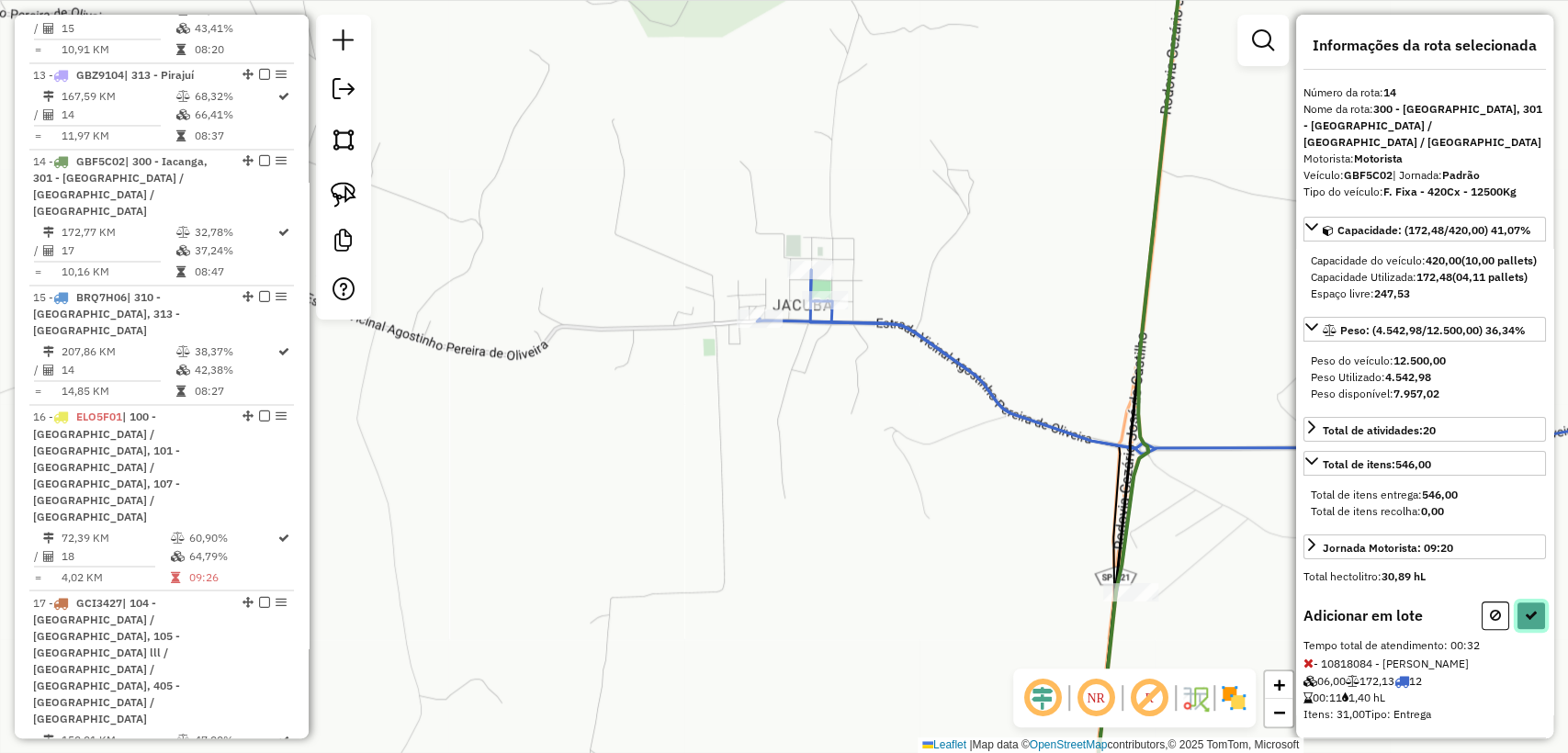
click at [1531, 630] on button at bounding box center [1531, 616] width 30 height 29
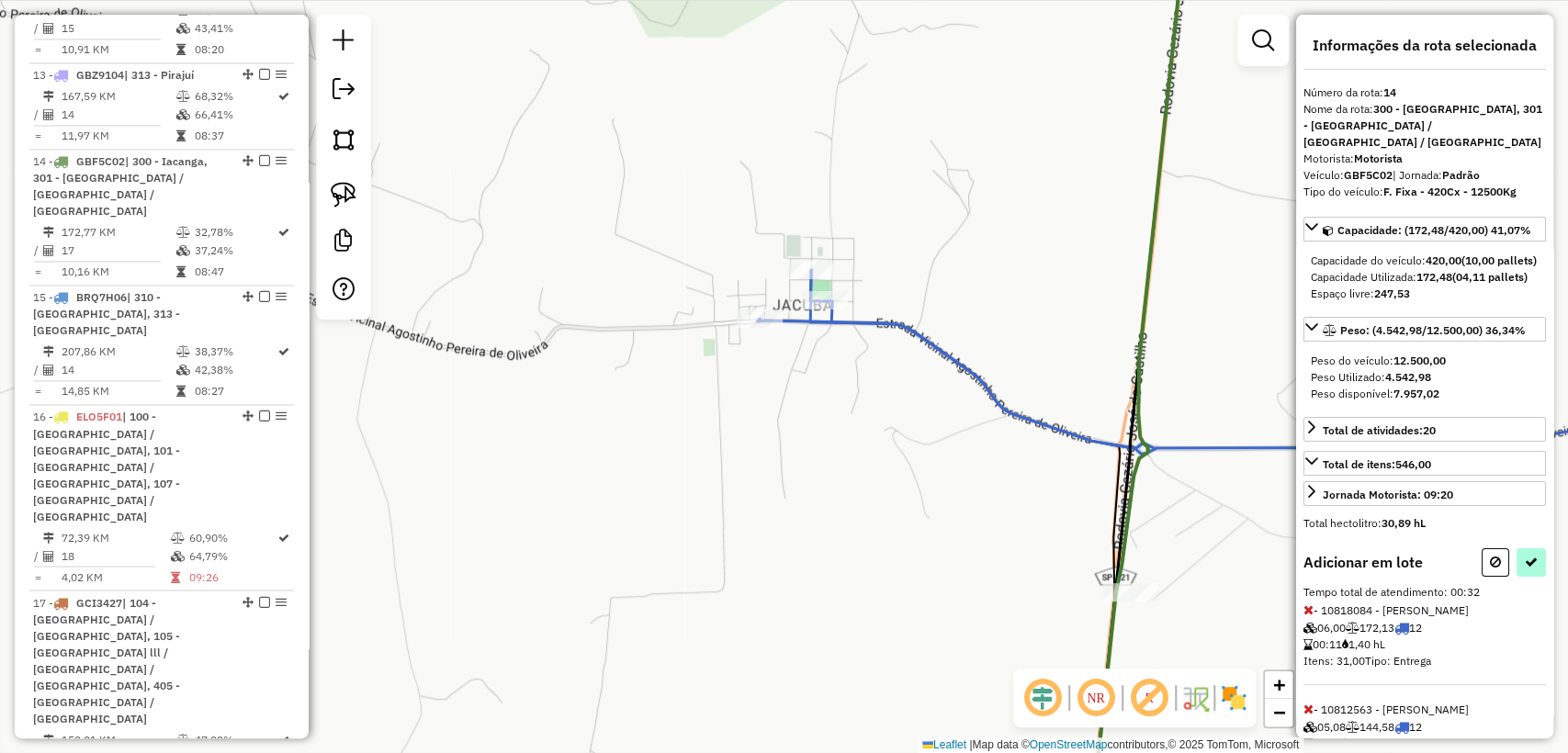
select select "**********"
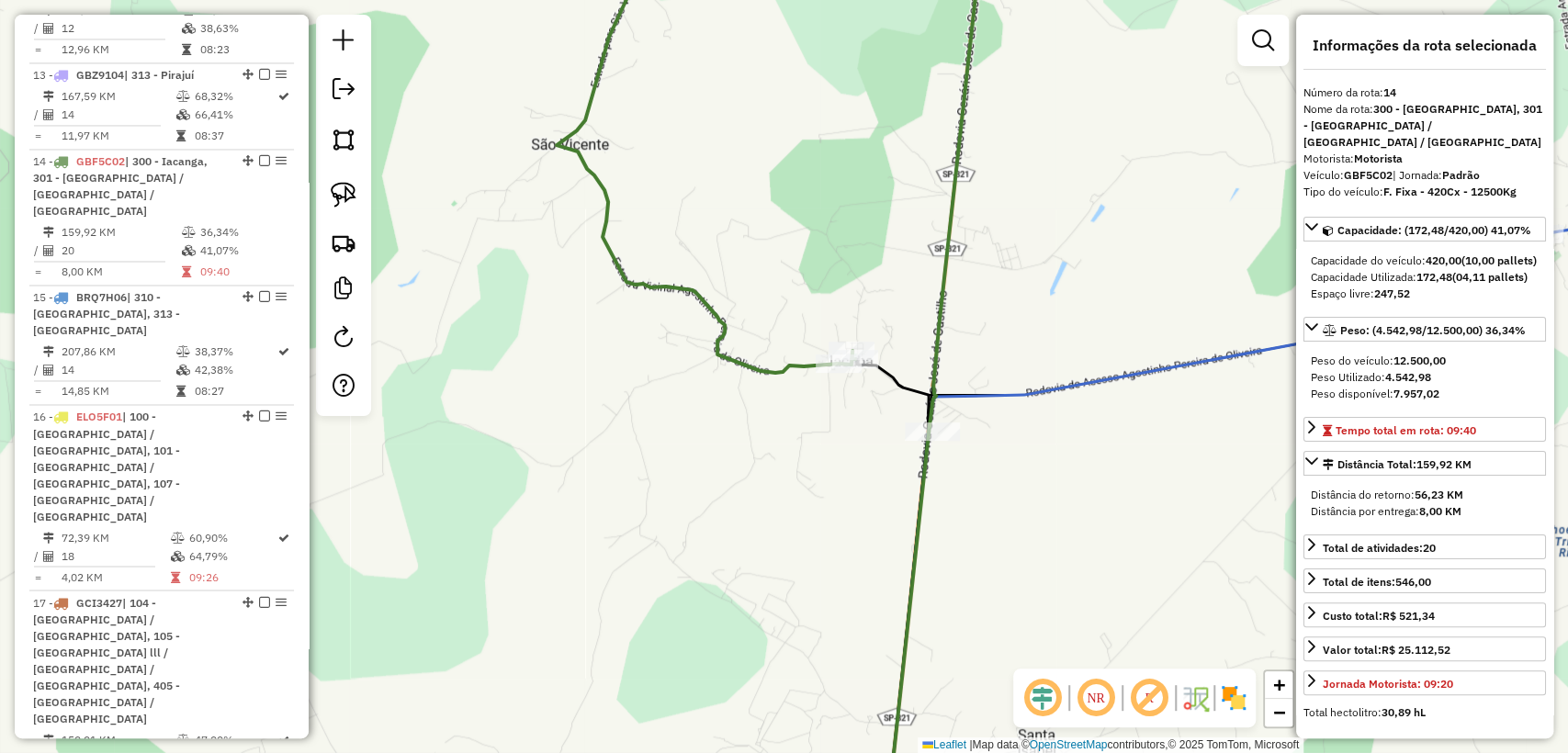
drag, startPoint x: 1044, startPoint y: 492, endPoint x: 808, endPoint y: 455, distance: 238.9
click at [808, 455] on div "Rota 14 - Placa GBF5C02 10825793 - LUCIANA PRESOTTO 32741032840 Janela de atend…" at bounding box center [784, 376] width 1568 height 753
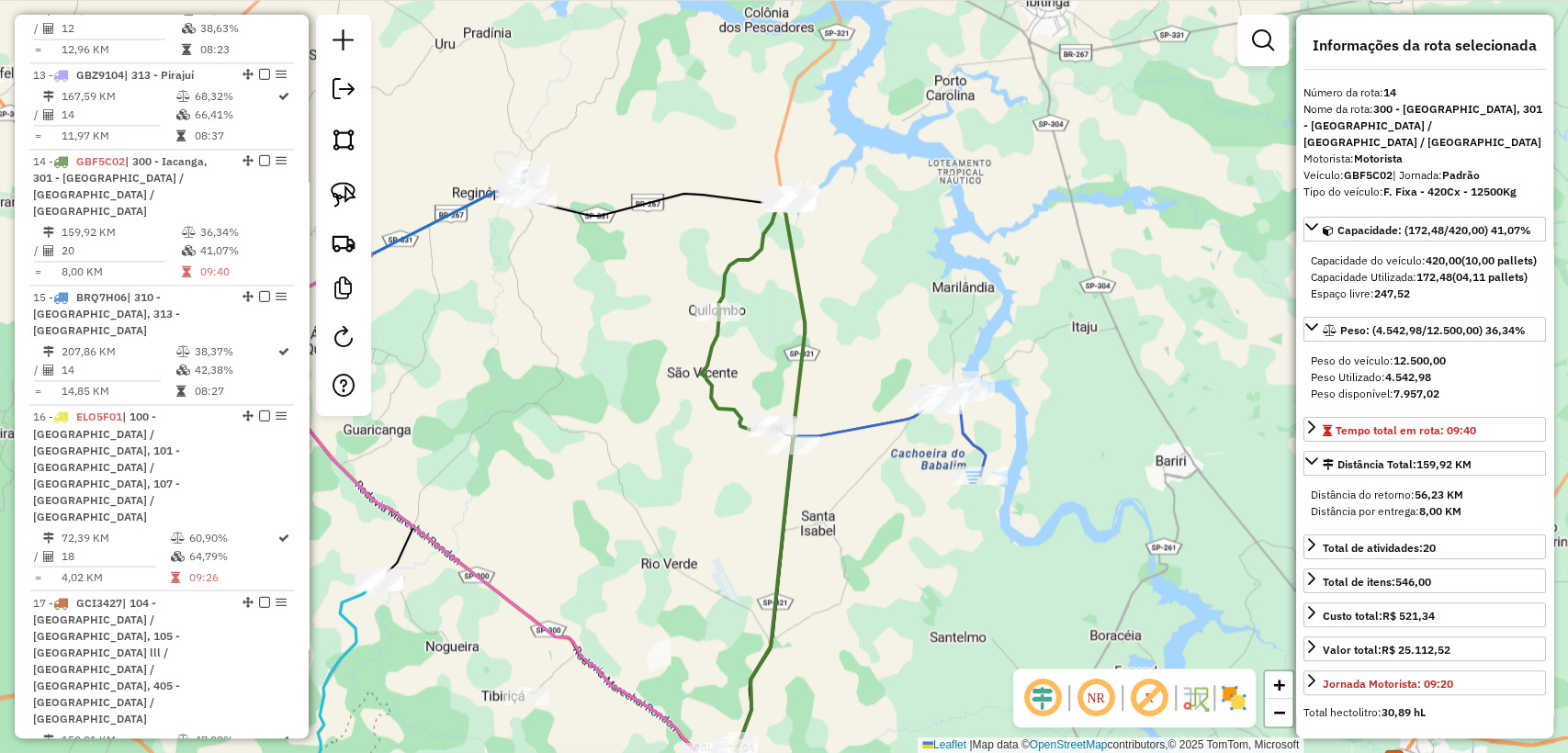
click at [706, 352] on icon at bounding box center [752, 320] width 105 height 251
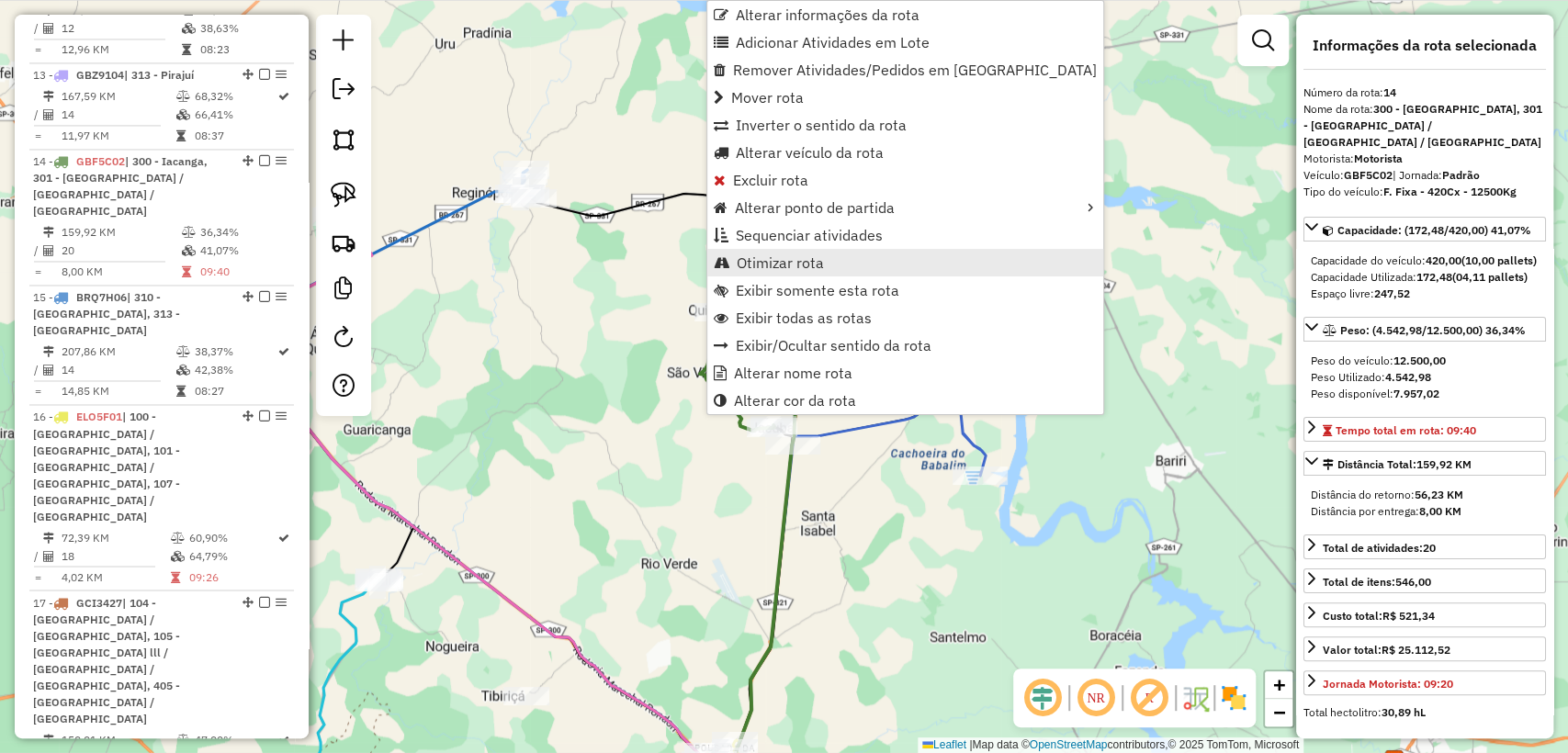
click at [790, 260] on span "Otimizar rota" at bounding box center [780, 262] width 87 height 14
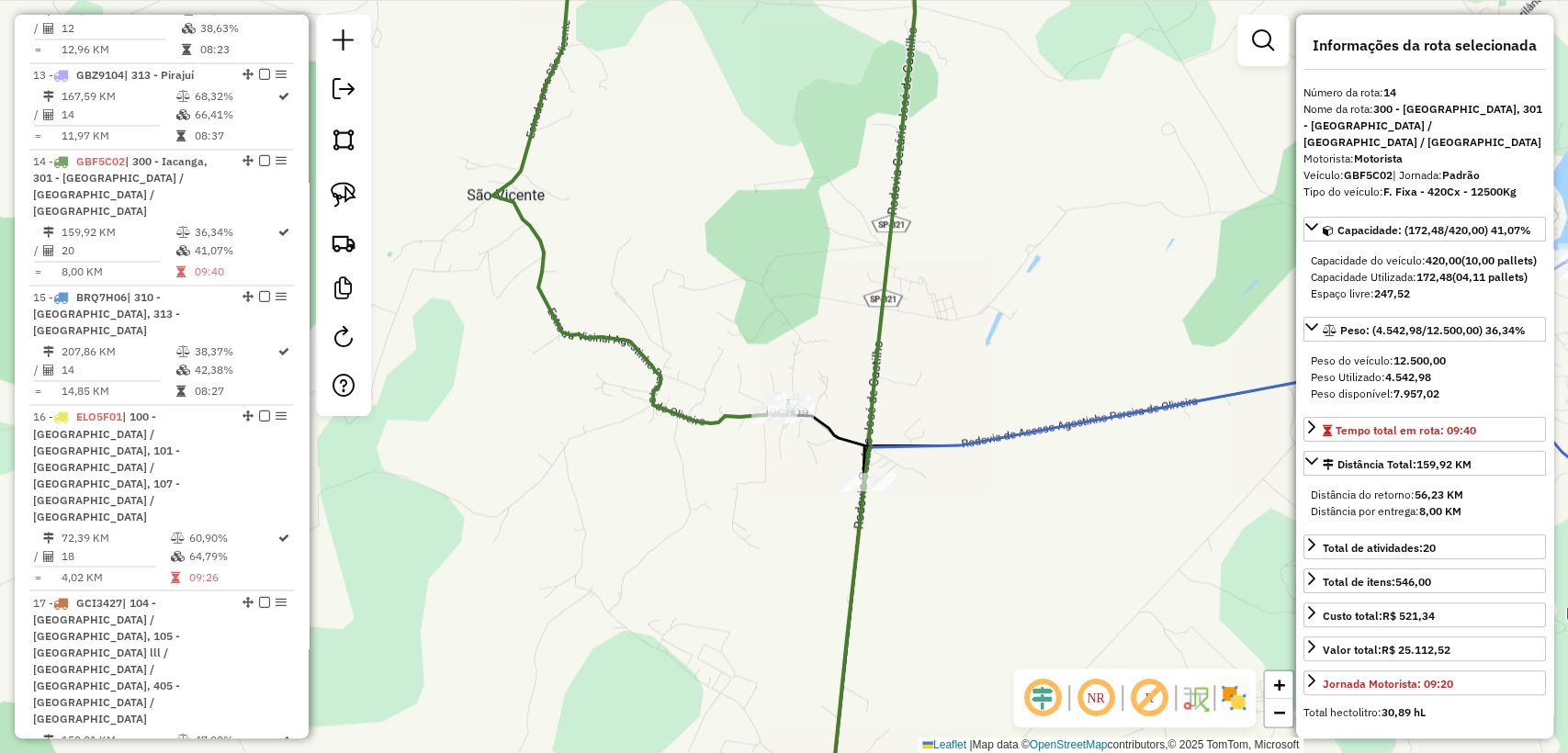
click at [941, 452] on icon at bounding box center [1122, 572] width 591 height 513
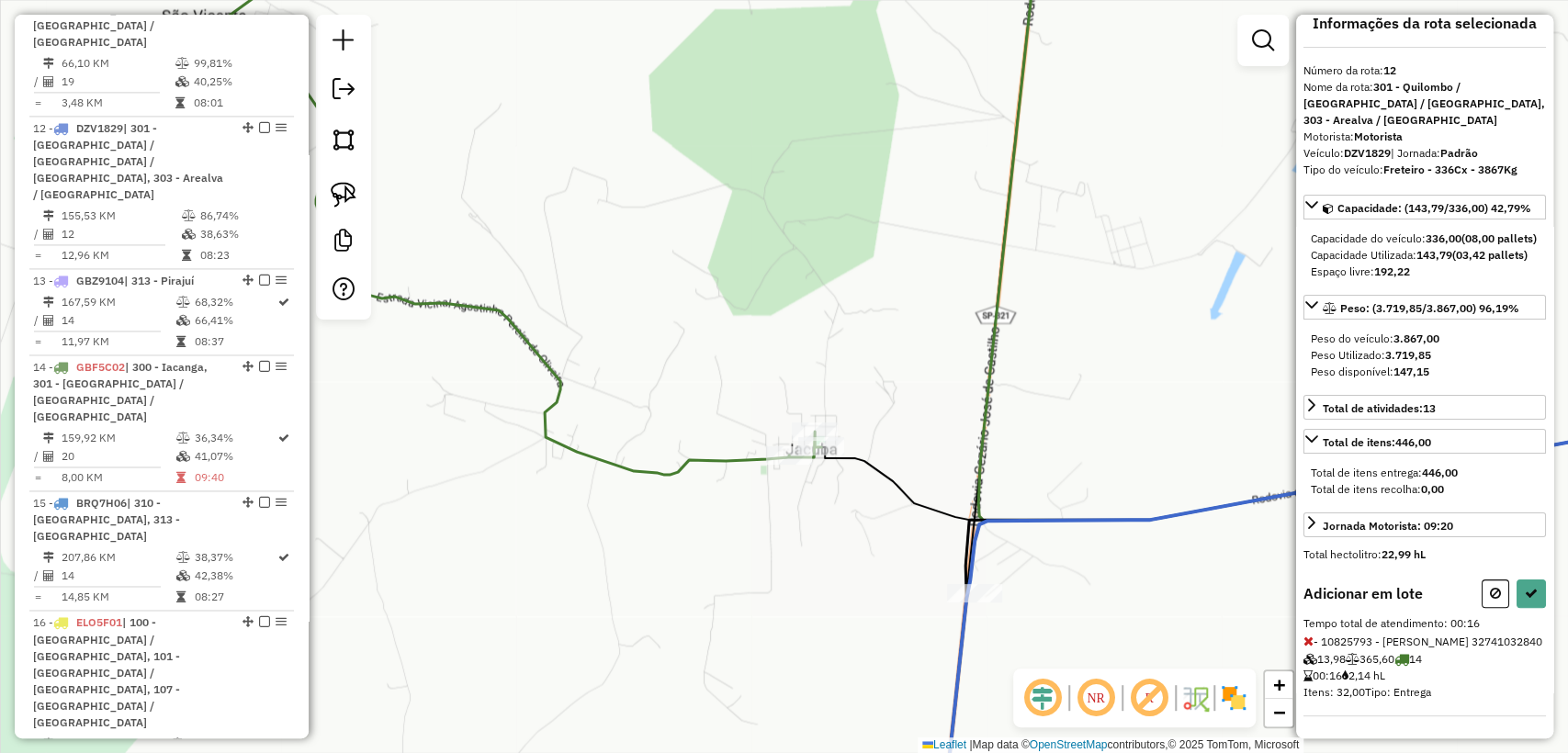
scroll to position [69, 0]
click at [1528, 587] on icon at bounding box center [1531, 593] width 12 height 12
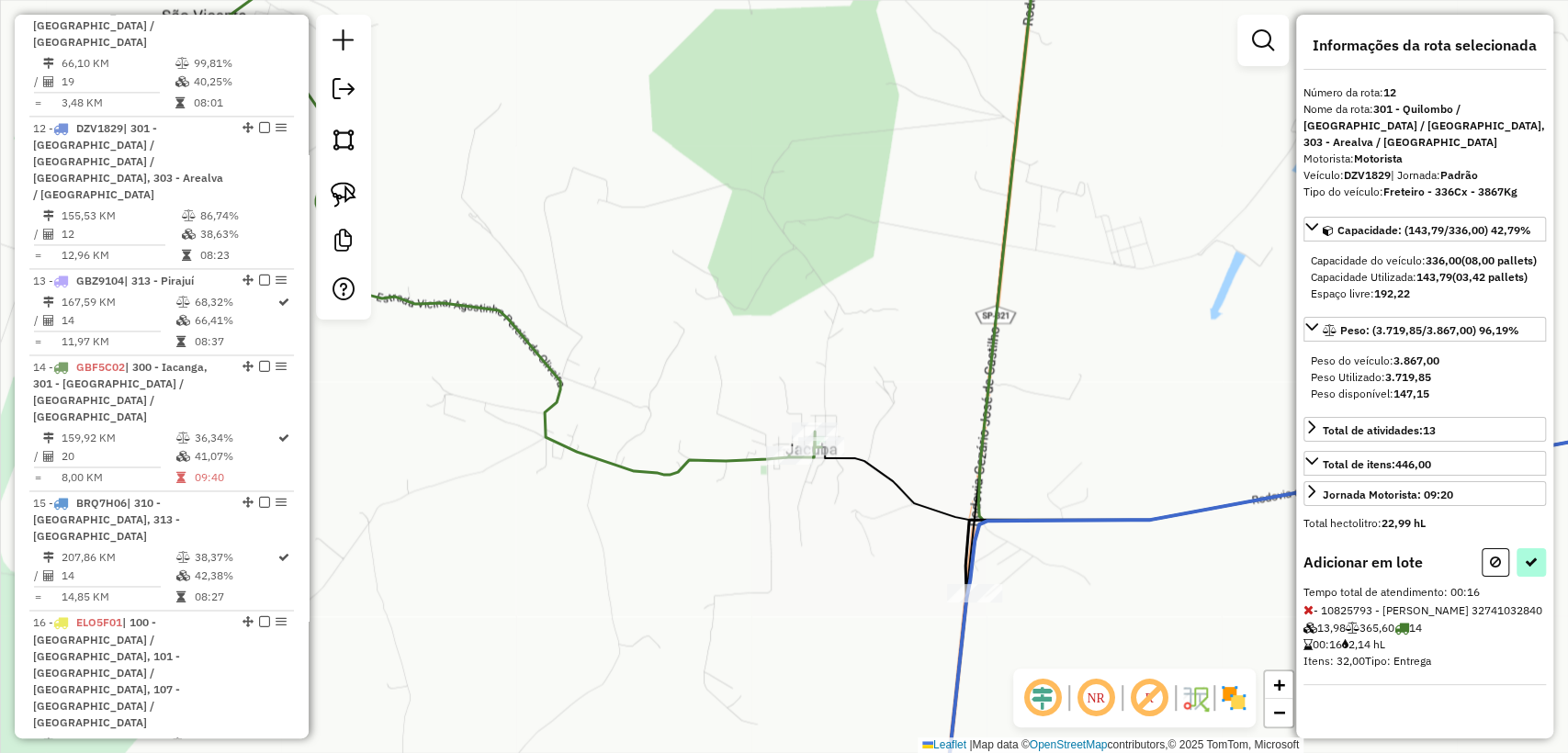
select select "**********"
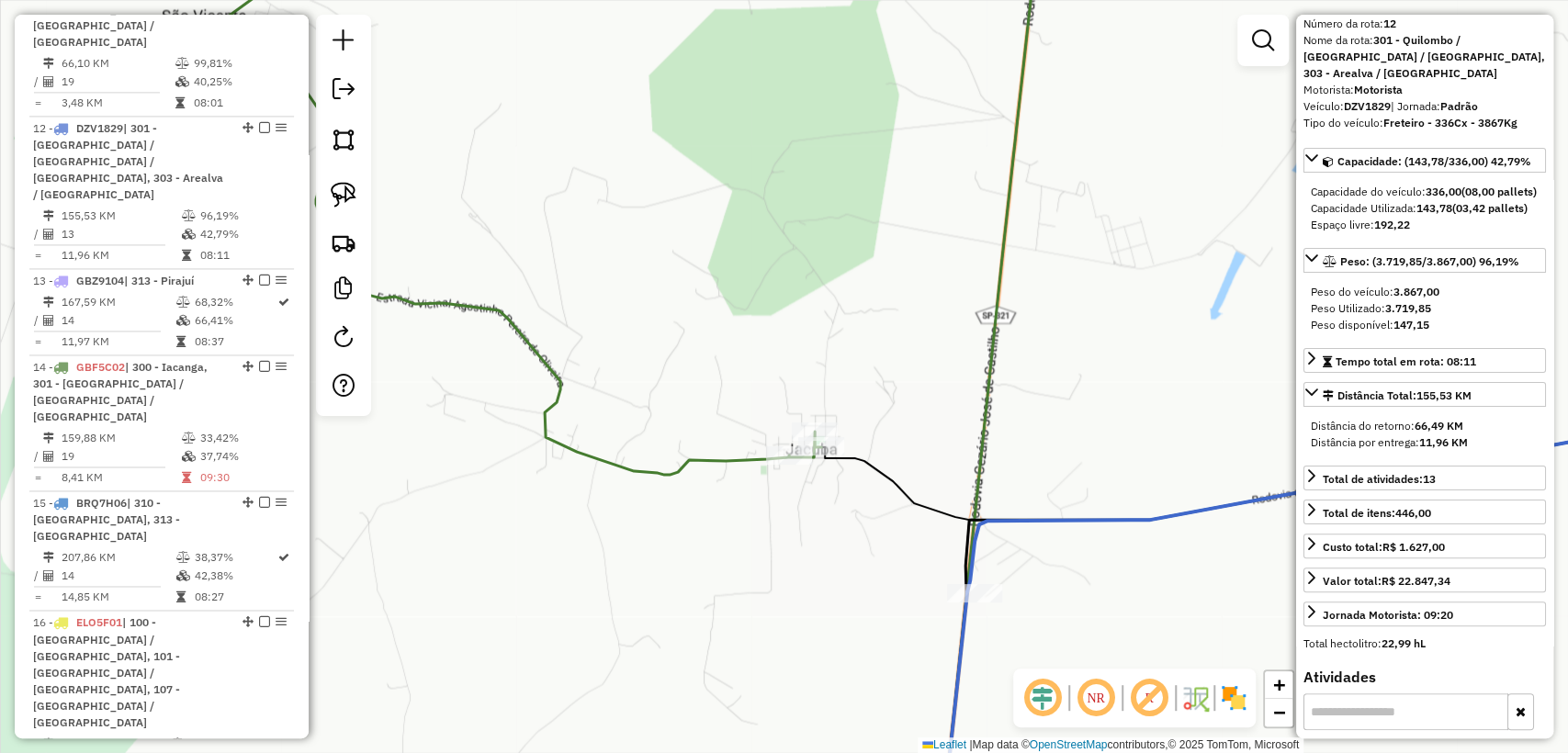
click at [700, 464] on icon at bounding box center [522, 200] width 597 height 550
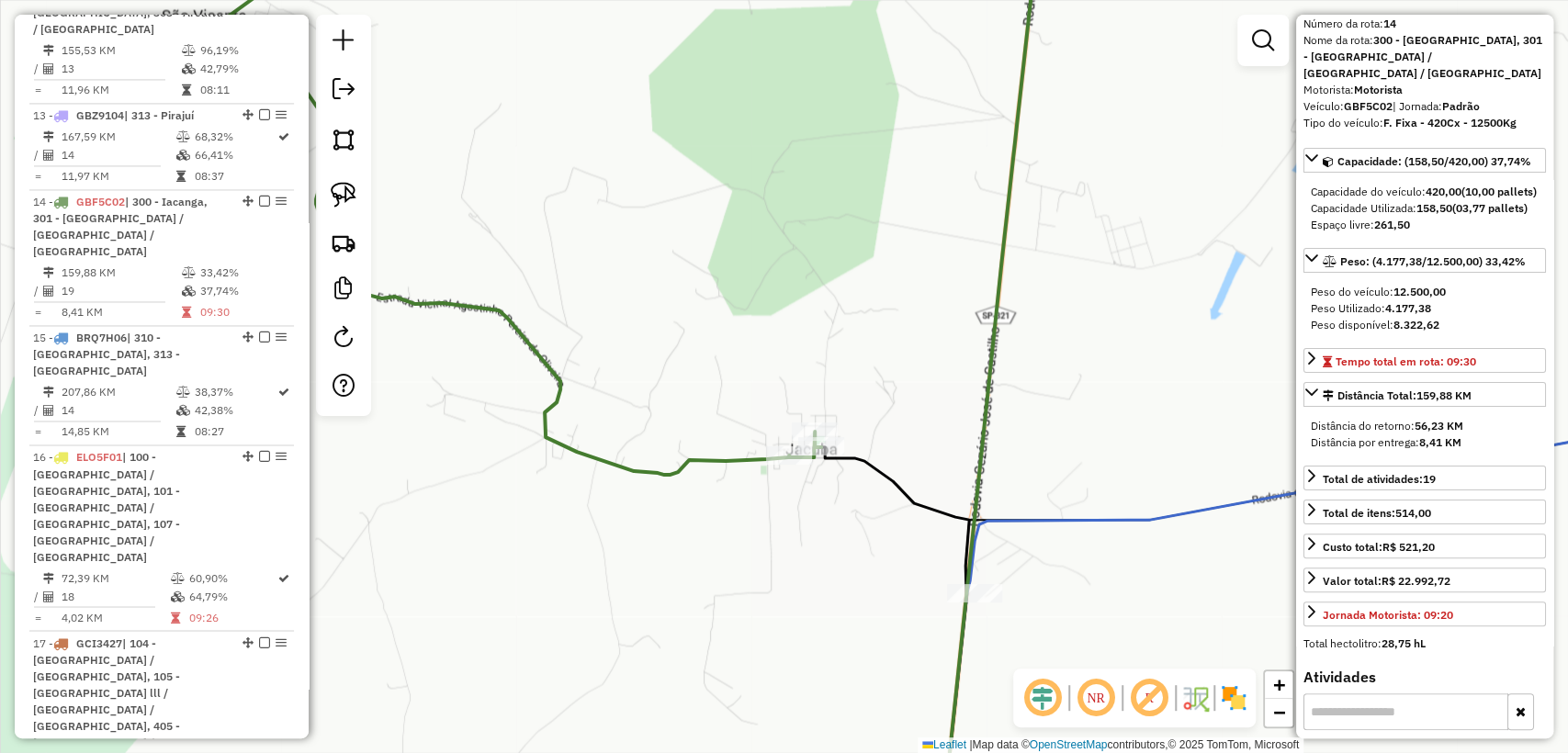
scroll to position [1932, 0]
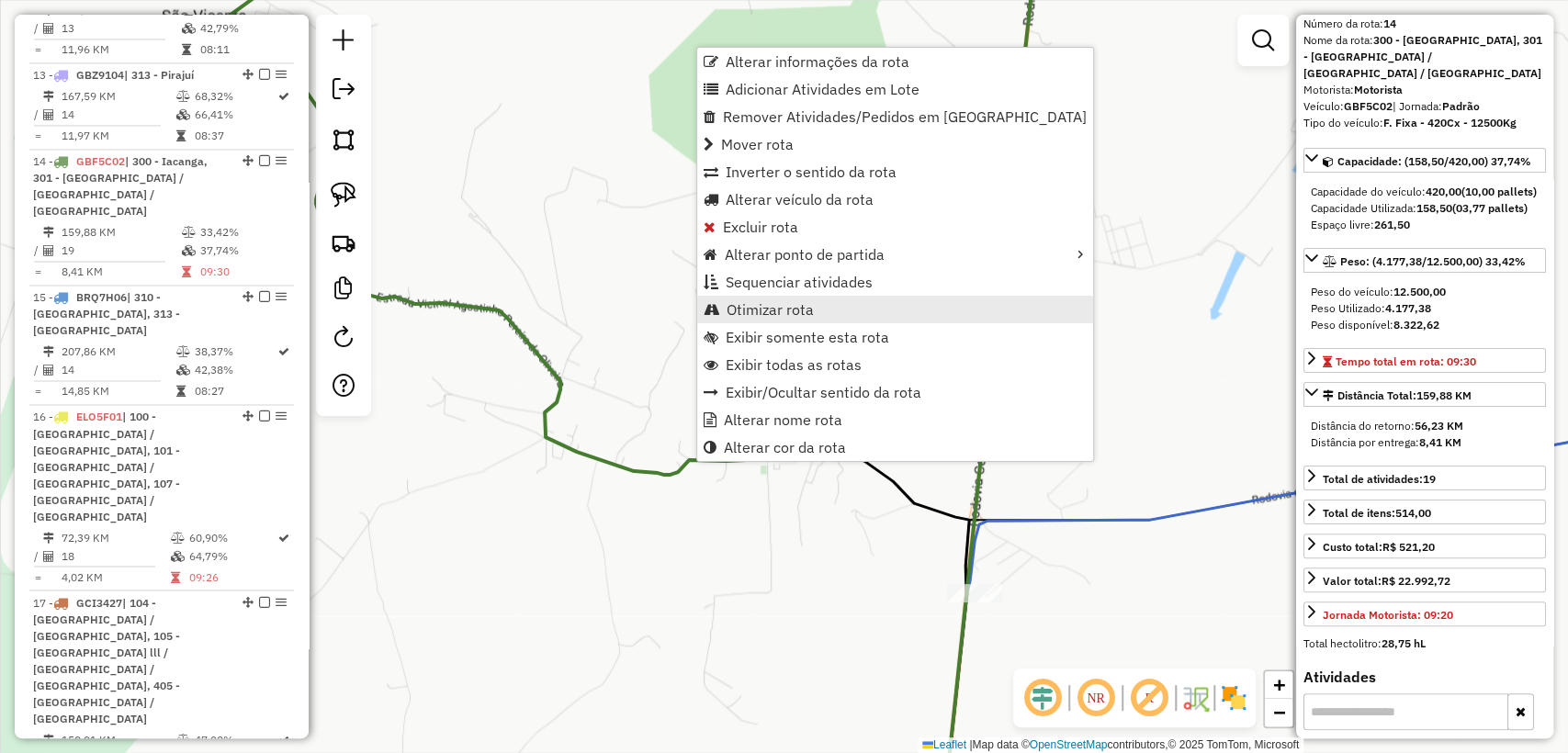
click at [805, 305] on span "Otimizar rota" at bounding box center [770, 309] width 87 height 14
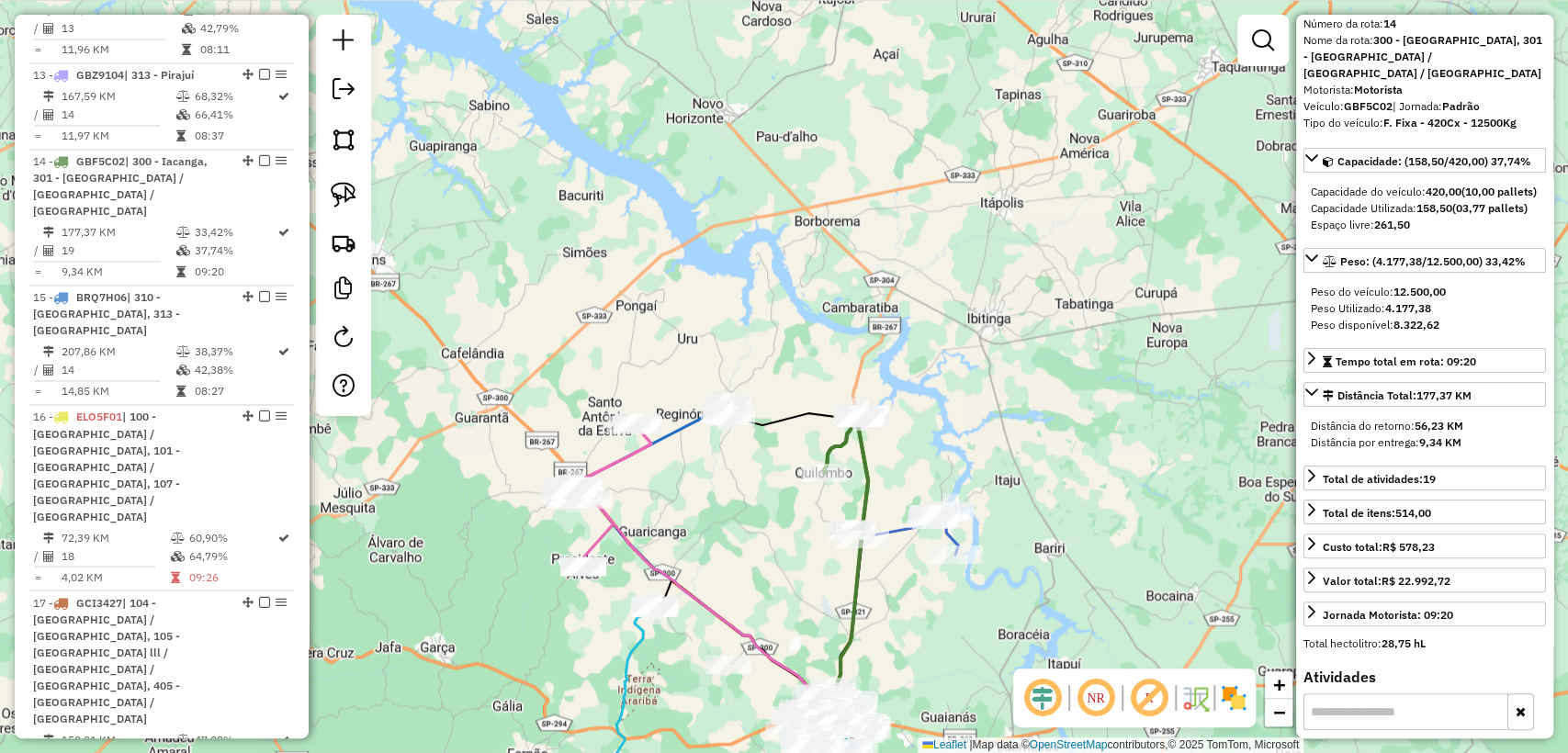
click at [831, 439] on icon at bounding box center [846, 474] width 44 height 120
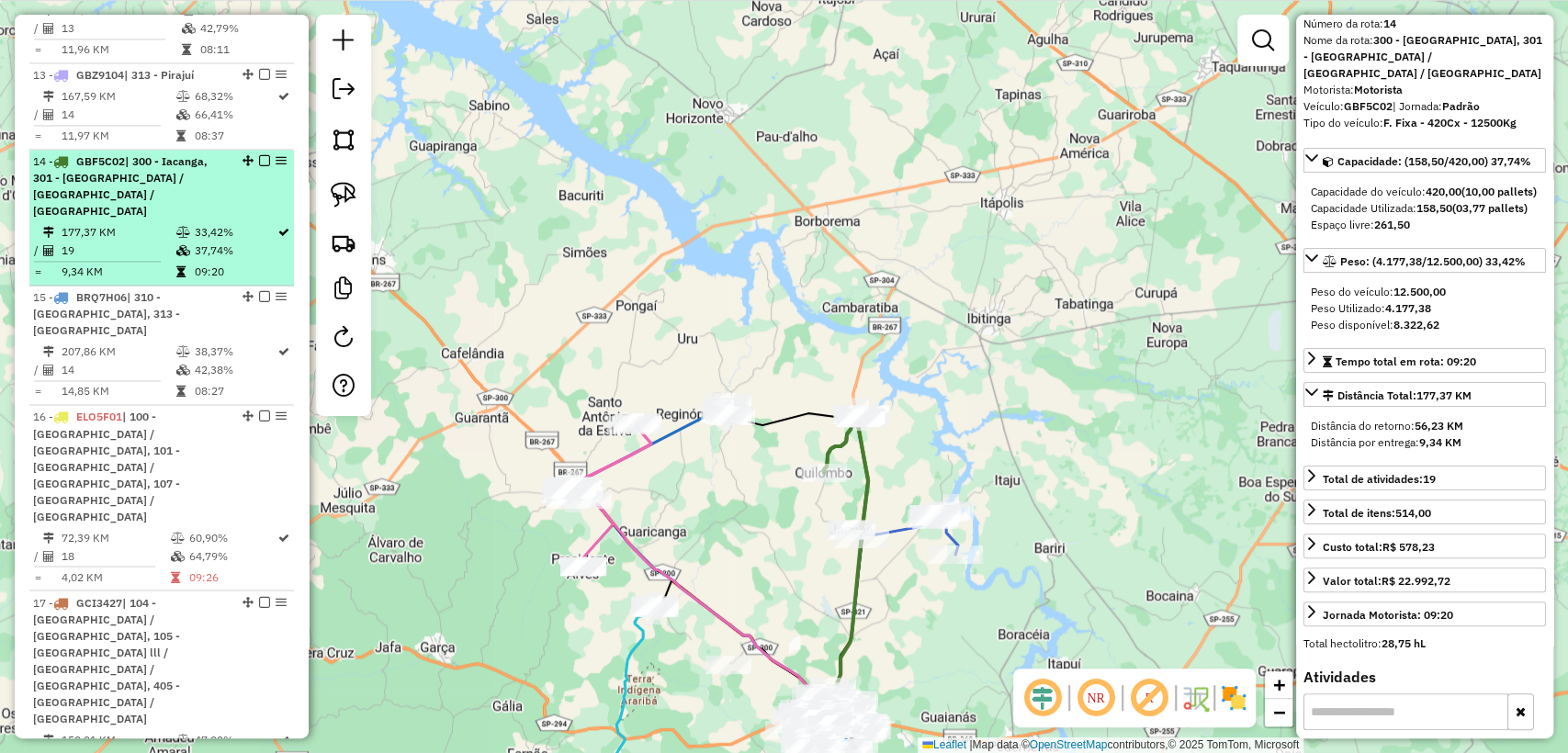
click at [261, 156] on em at bounding box center [264, 160] width 11 height 11
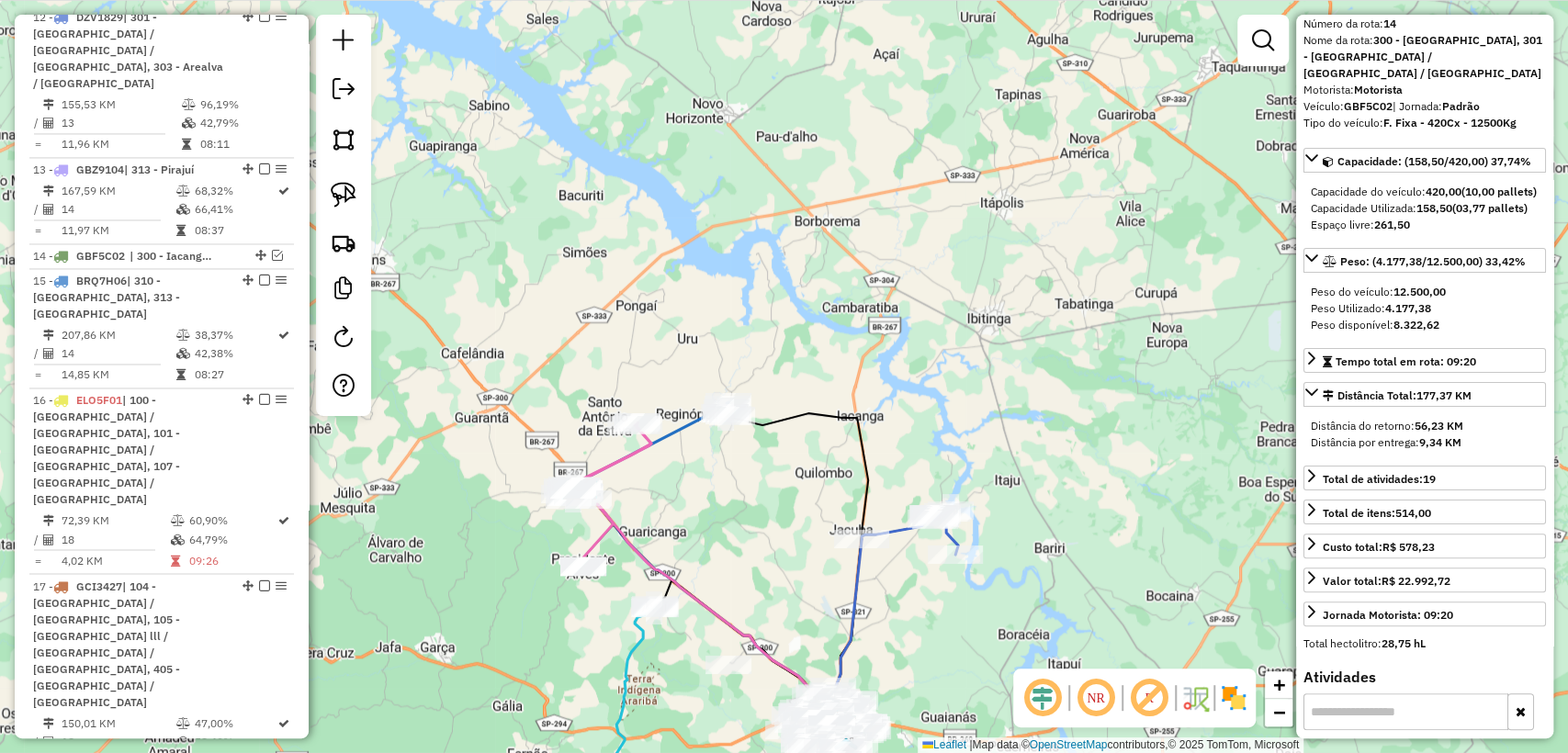
click at [899, 530] on icon at bounding box center [910, 533] width 96 height 44
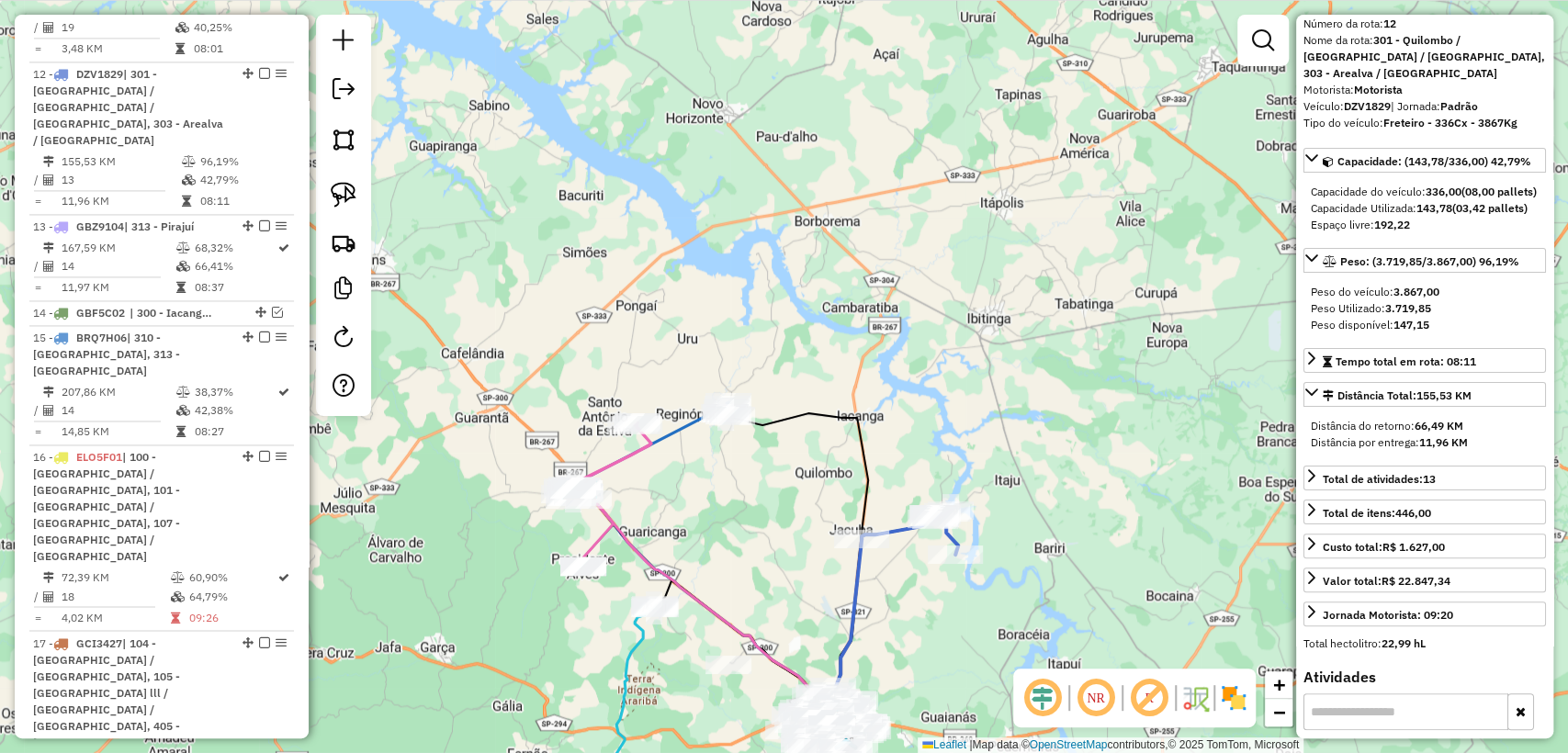
scroll to position [1726, 0]
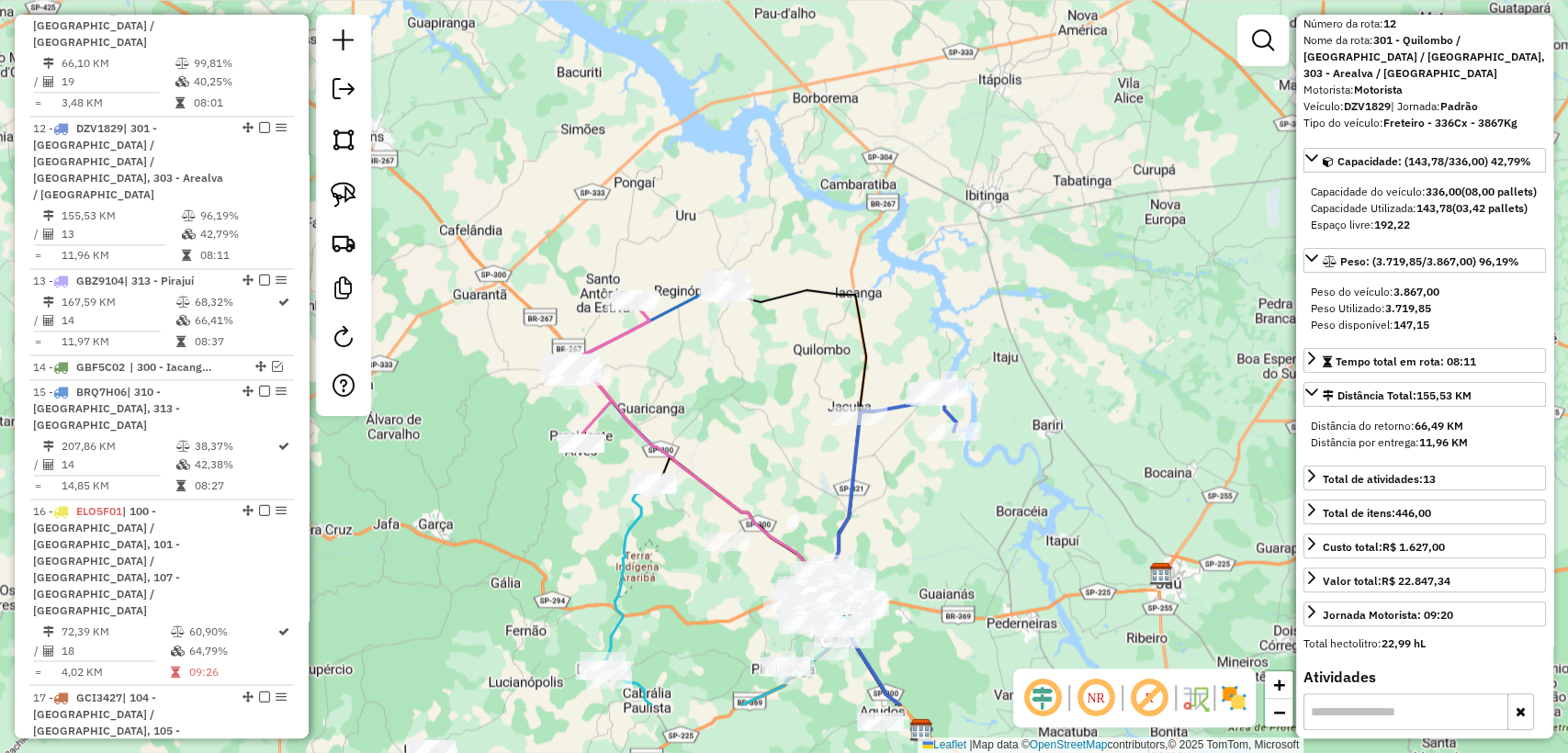
drag, startPoint x: 892, startPoint y: 604, endPoint x: 889, endPoint y: 495, distance: 109.0
click at [889, 495] on div "Janela de atendimento Grade de atendimento Capacidade Transportadoras Veículos …" at bounding box center [784, 376] width 1568 height 753
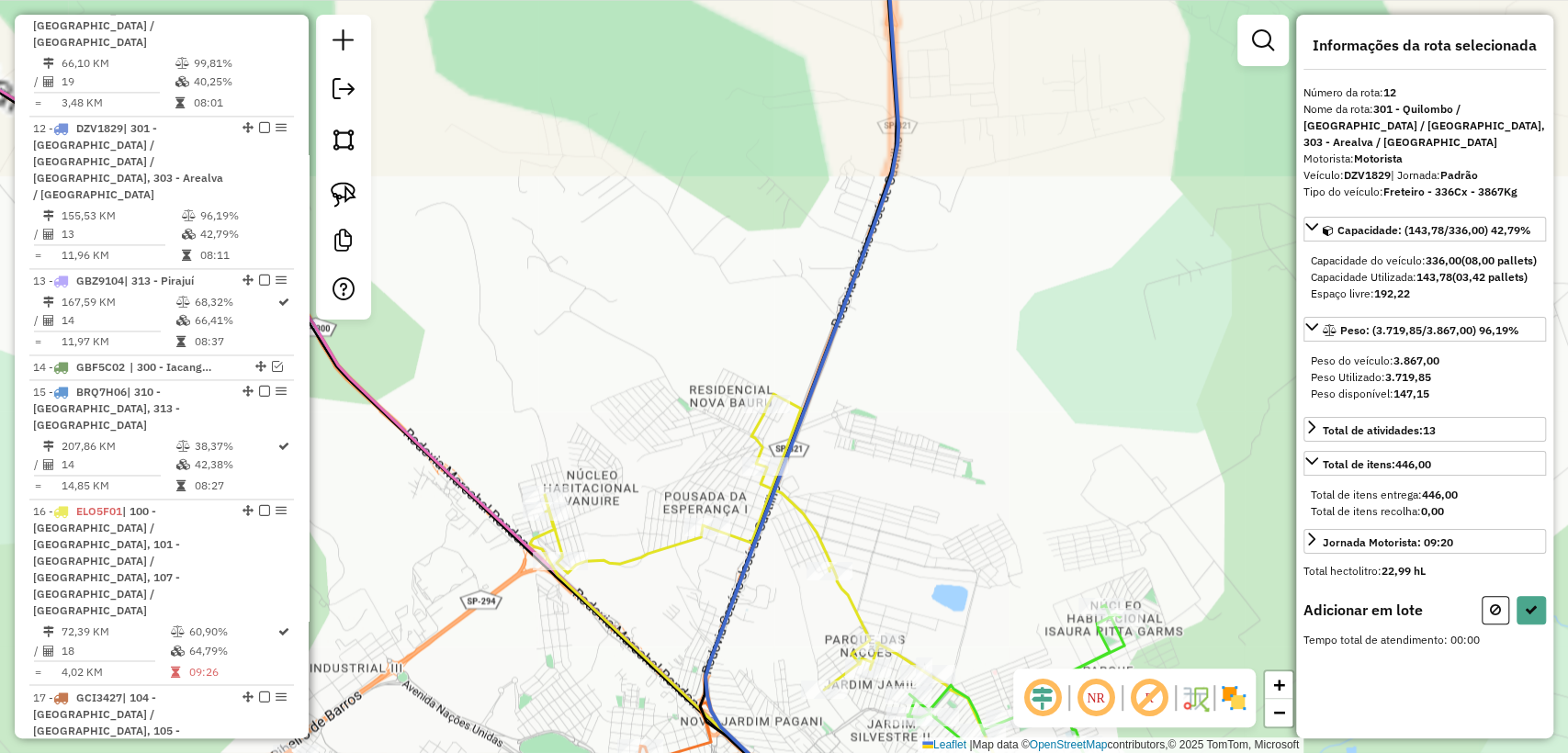
scroll to position [0, 0]
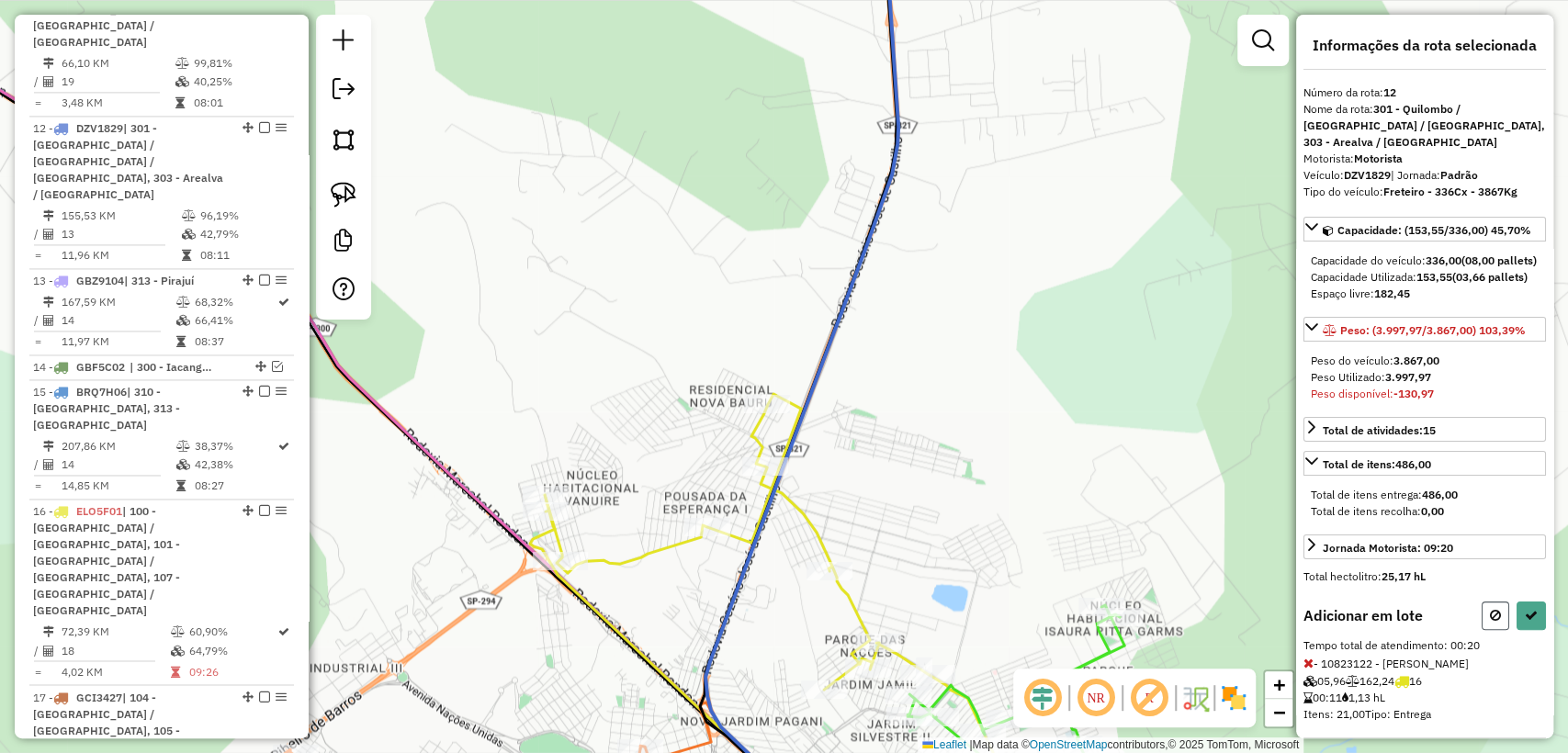
click at [1490, 621] on icon at bounding box center [1495, 615] width 11 height 12
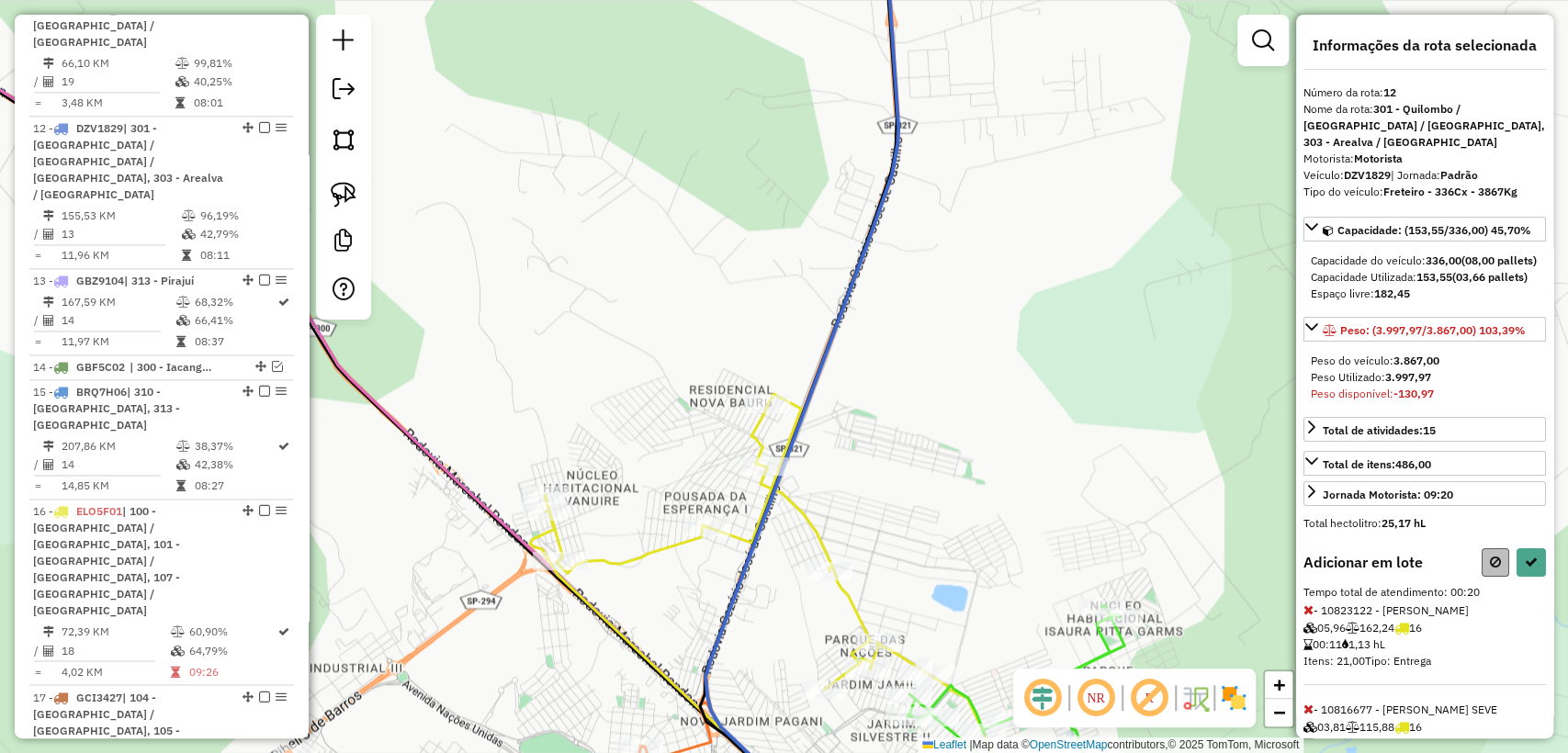
select select "**********"
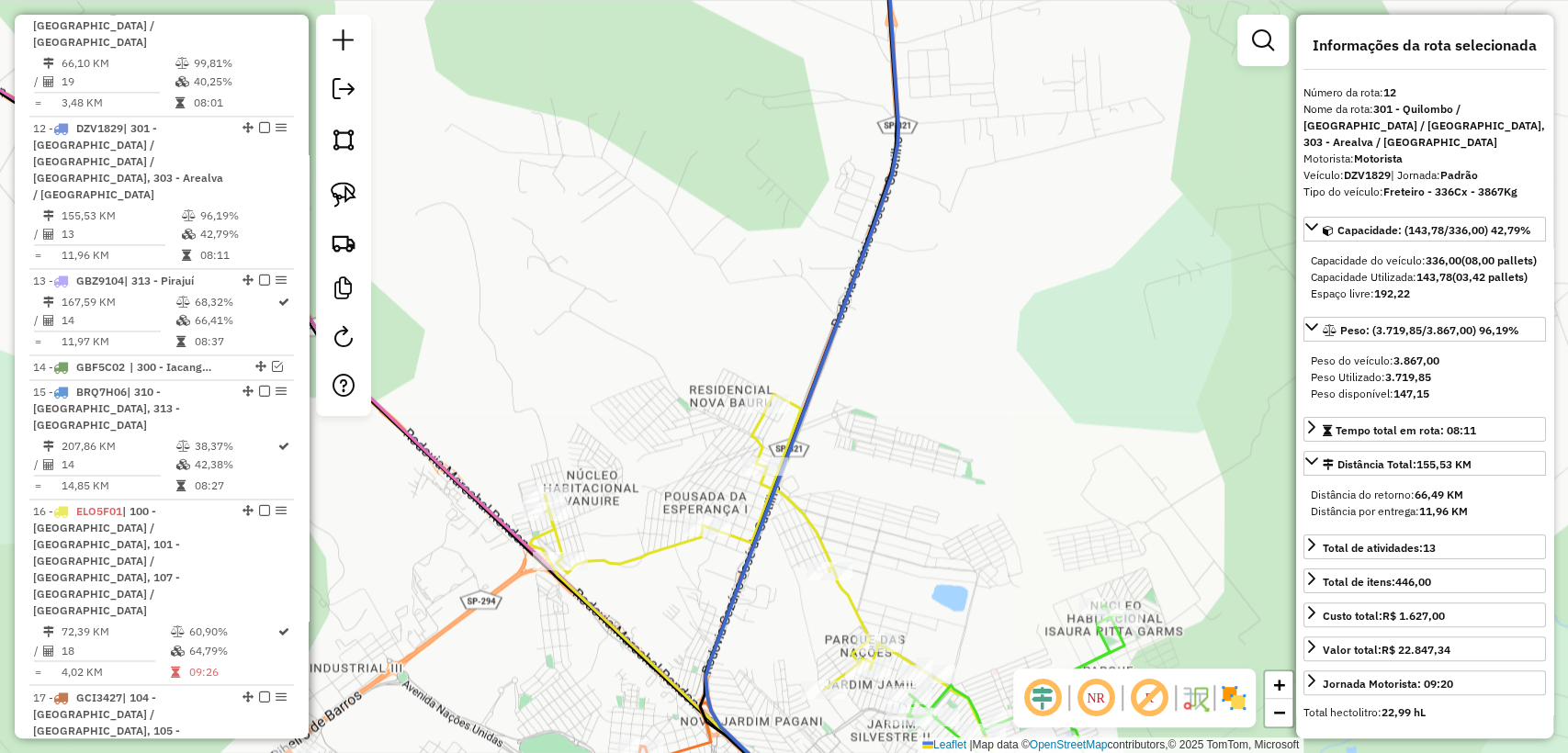
click at [854, 372] on div "Janela de atendimento Grade de atendimento Capacidade Transportadoras Veículos …" at bounding box center [784, 376] width 1568 height 753
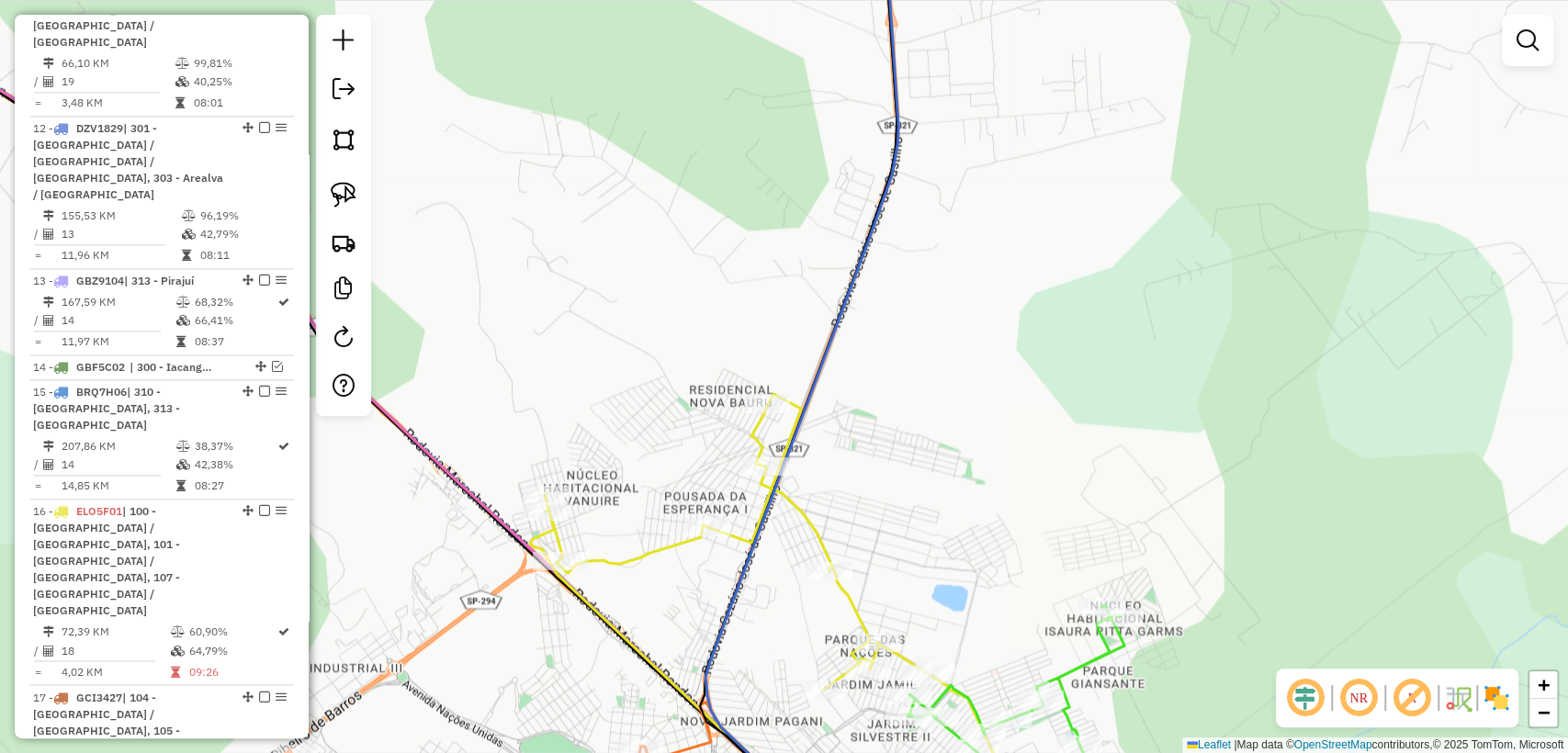
click at [825, 352] on icon at bounding box center [801, 376] width 193 height 904
select select "**********"
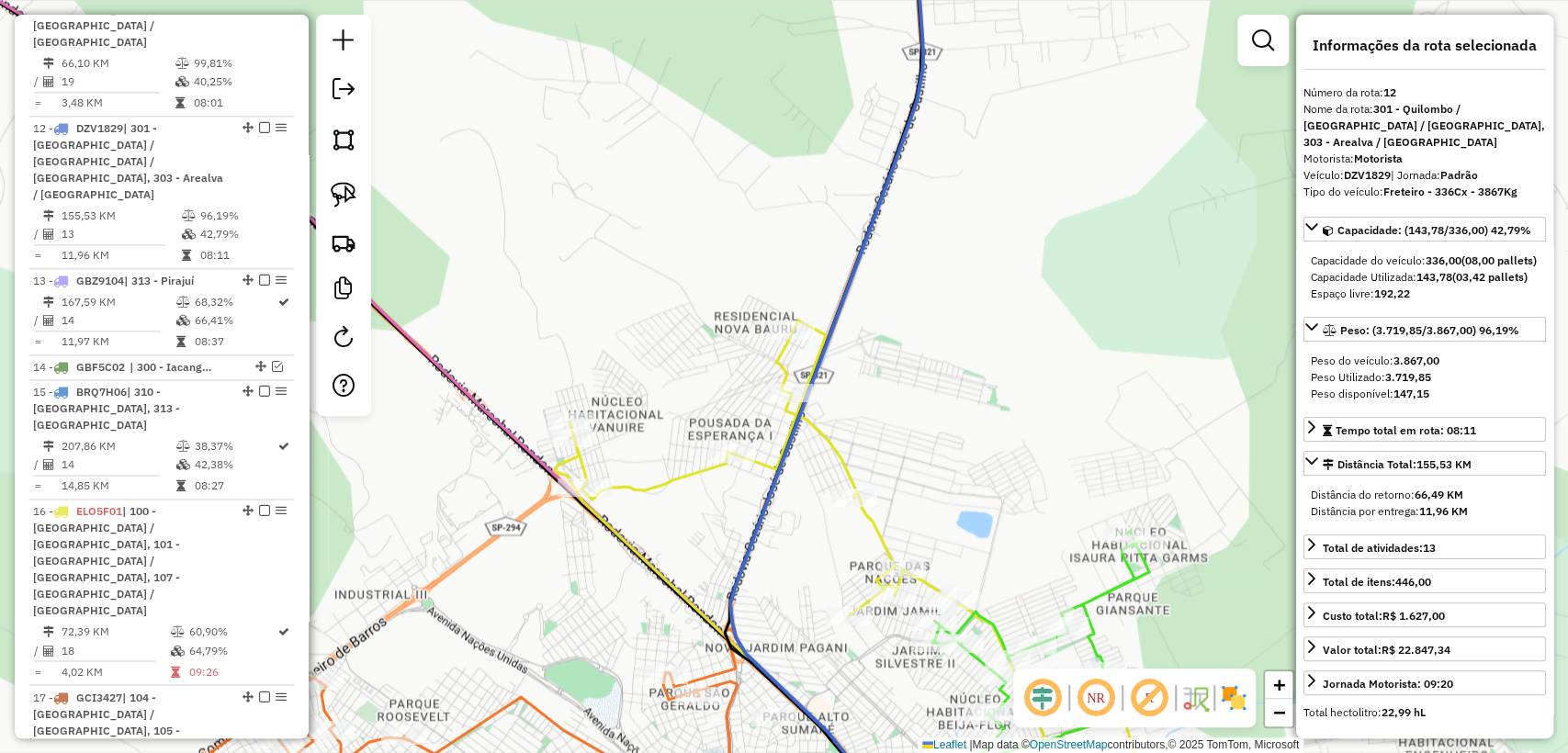
drag, startPoint x: 901, startPoint y: 416, endPoint x: 942, endPoint y: 281, distance: 141.1
click at [942, 281] on div "Janela de atendimento Grade de atendimento Capacidade Transportadoras Veículos …" at bounding box center [784, 376] width 1568 height 753
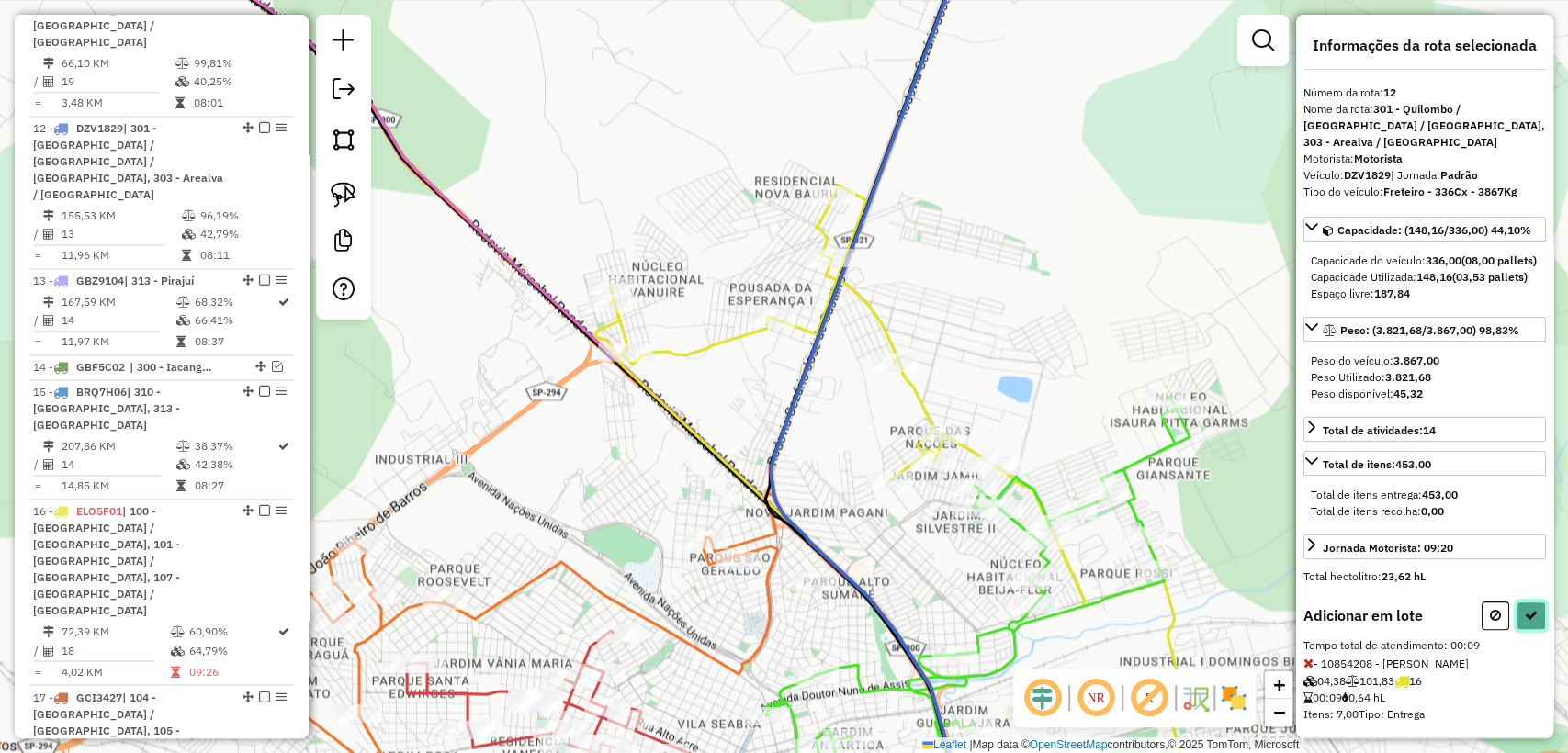
click at [1525, 621] on icon at bounding box center [1531, 615] width 12 height 12
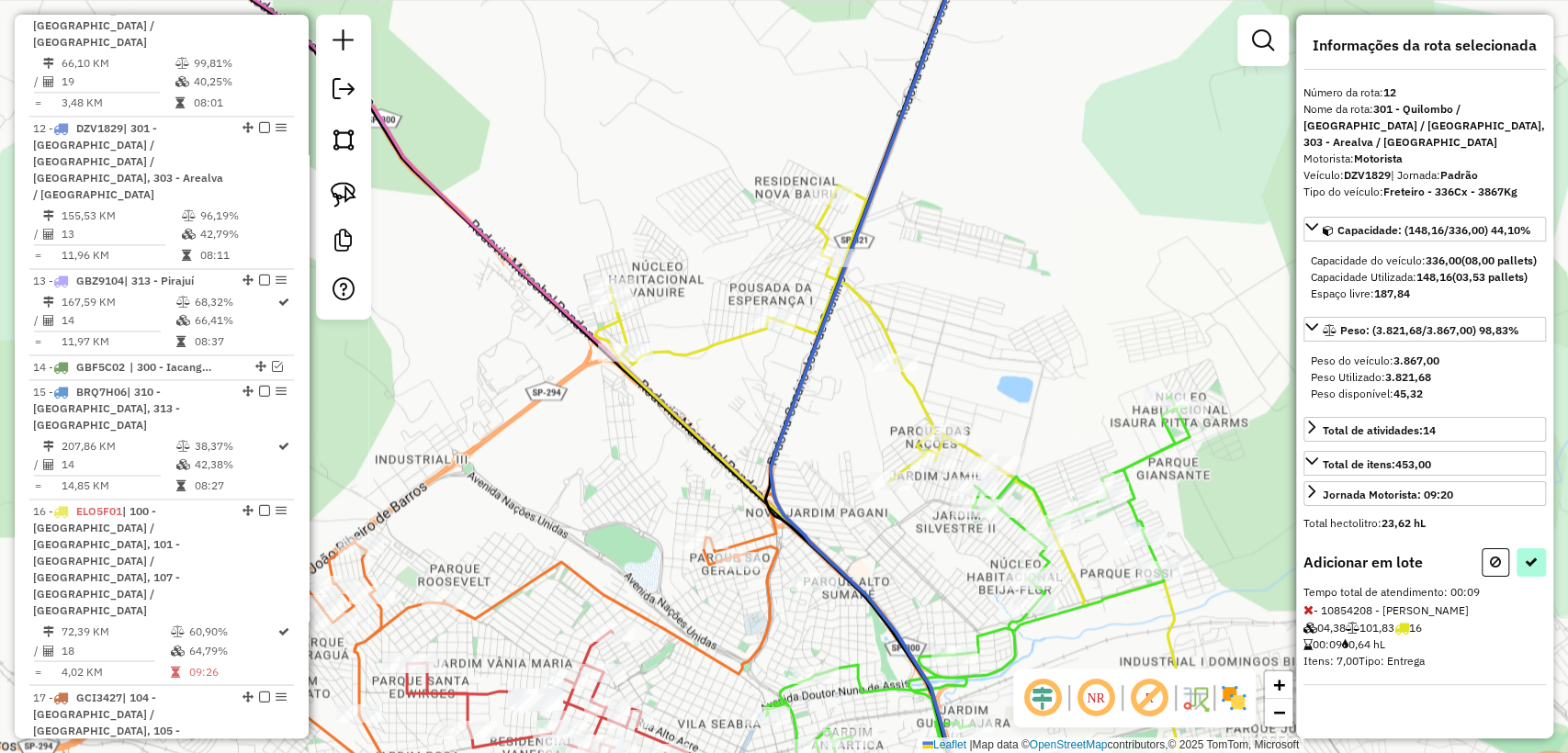
select select "**********"
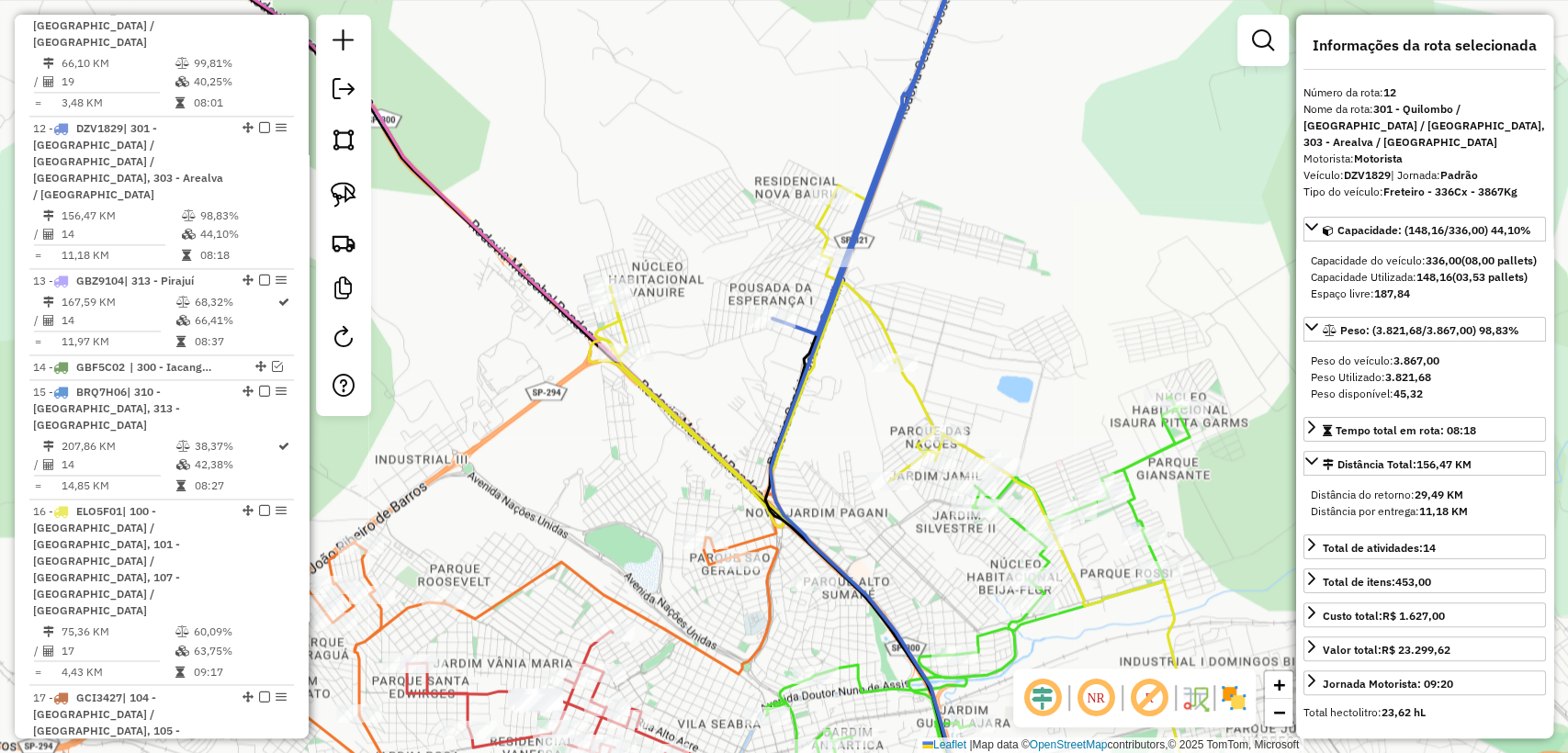
click at [865, 301] on icon at bounding box center [948, 506] width 719 height 643
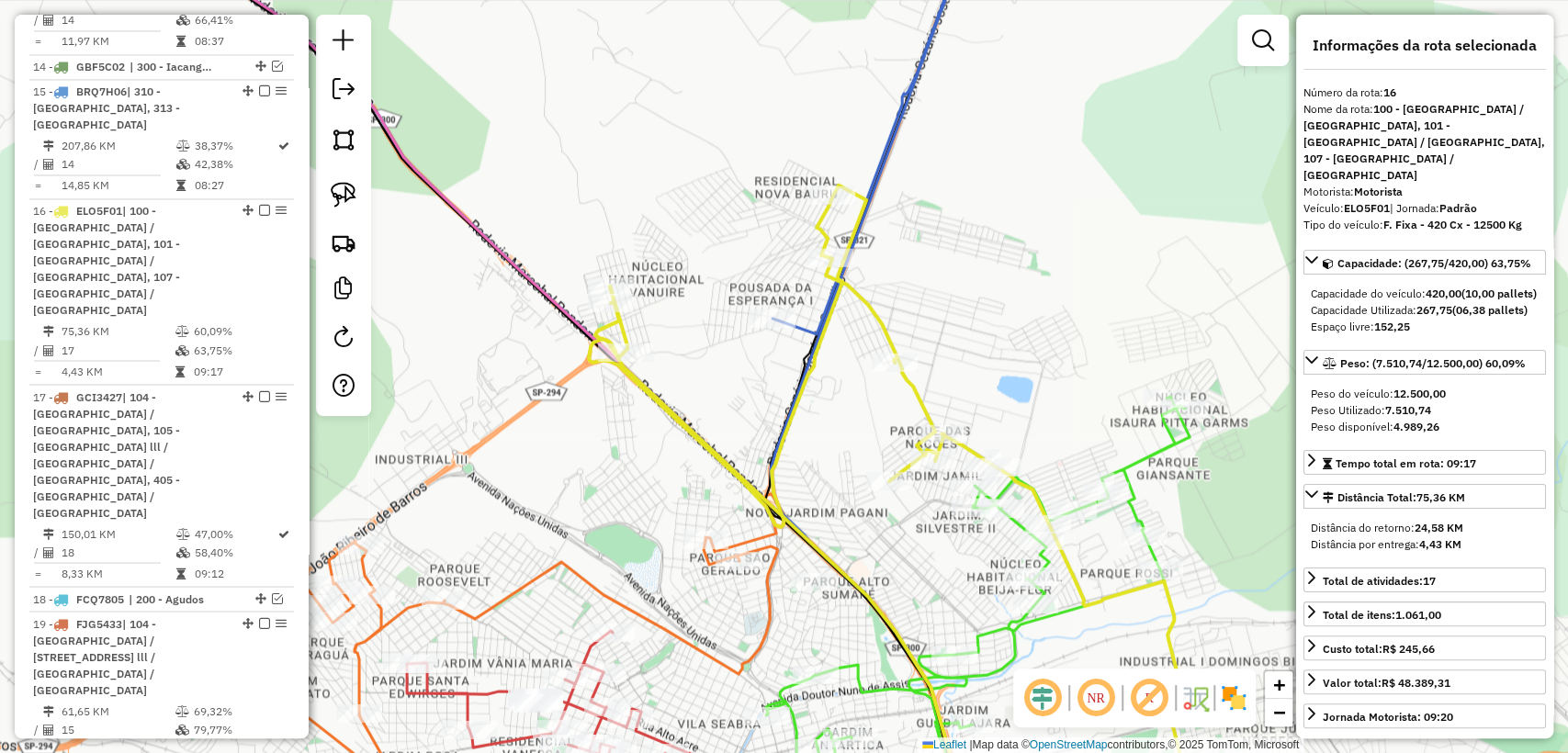
scroll to position [2061, 0]
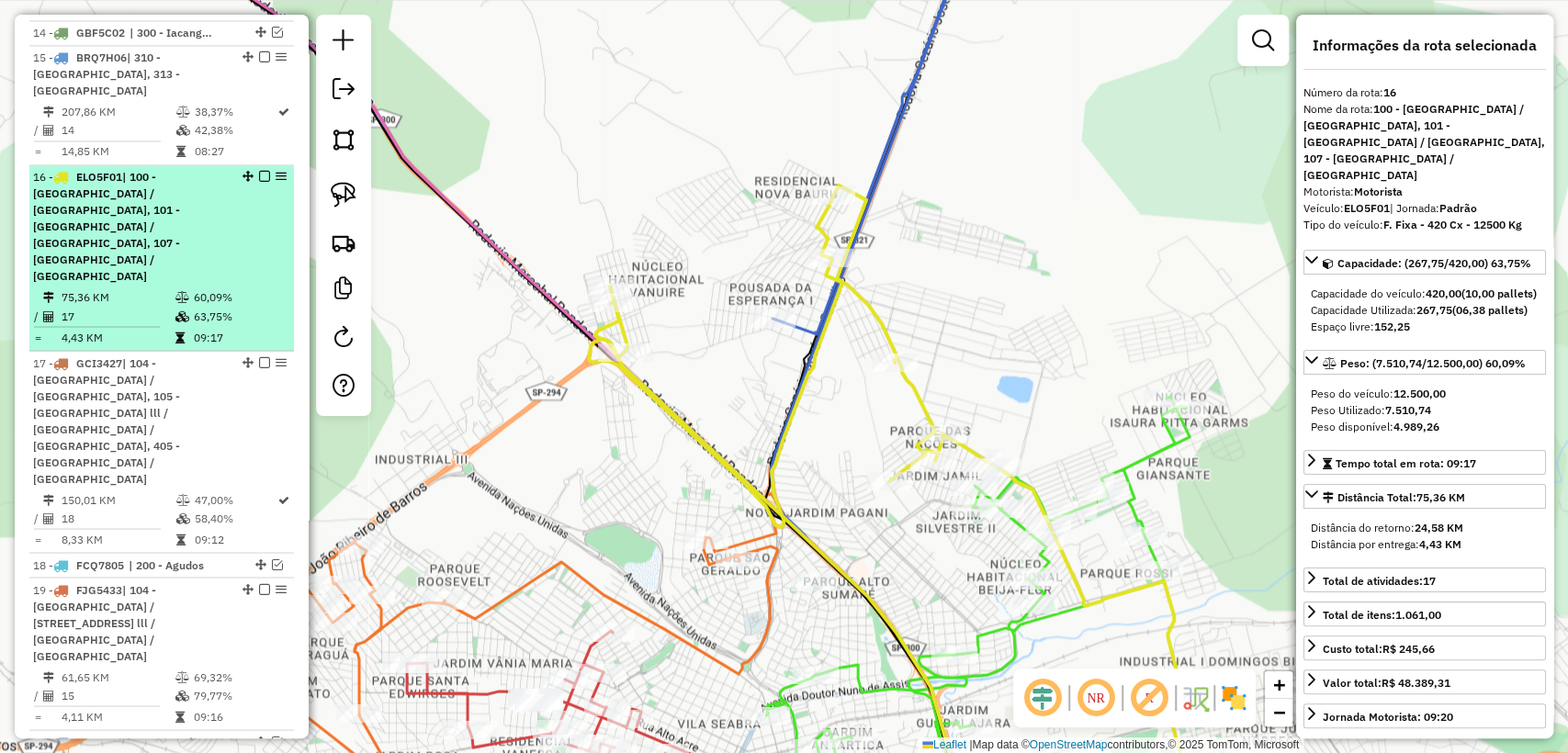
click at [260, 171] on em at bounding box center [264, 176] width 11 height 11
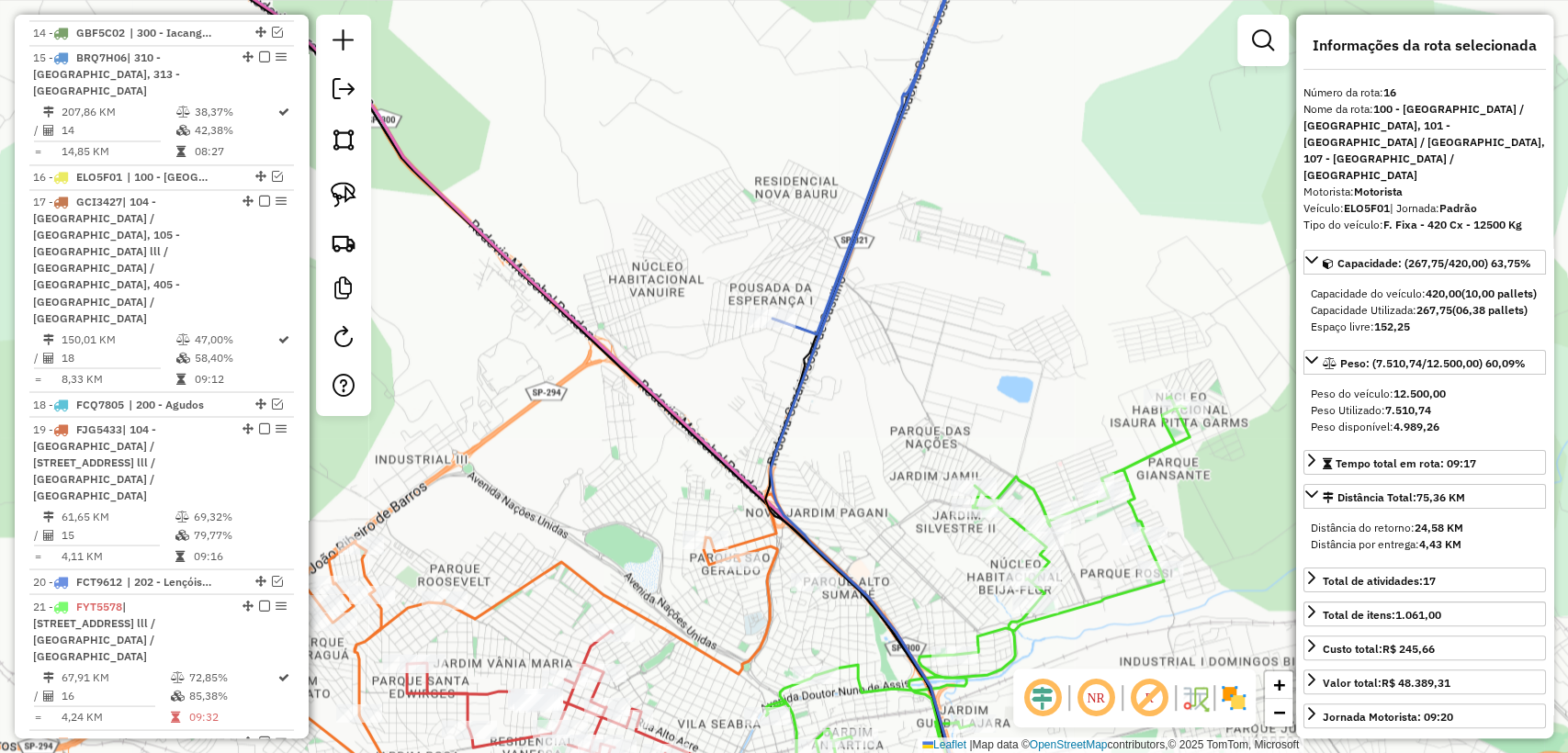
click at [852, 251] on icon at bounding box center [867, 130] width 189 height 409
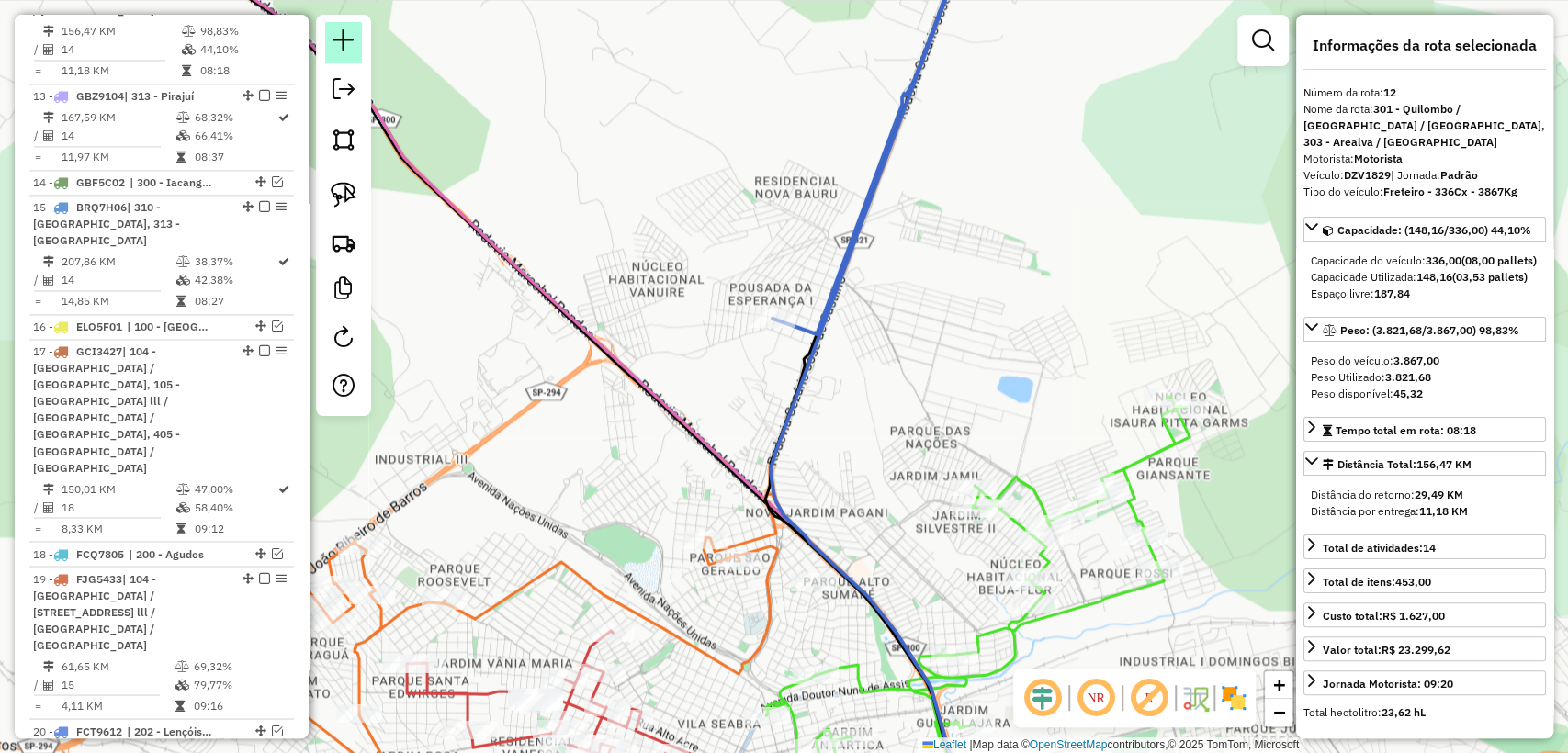
scroll to position [1726, 0]
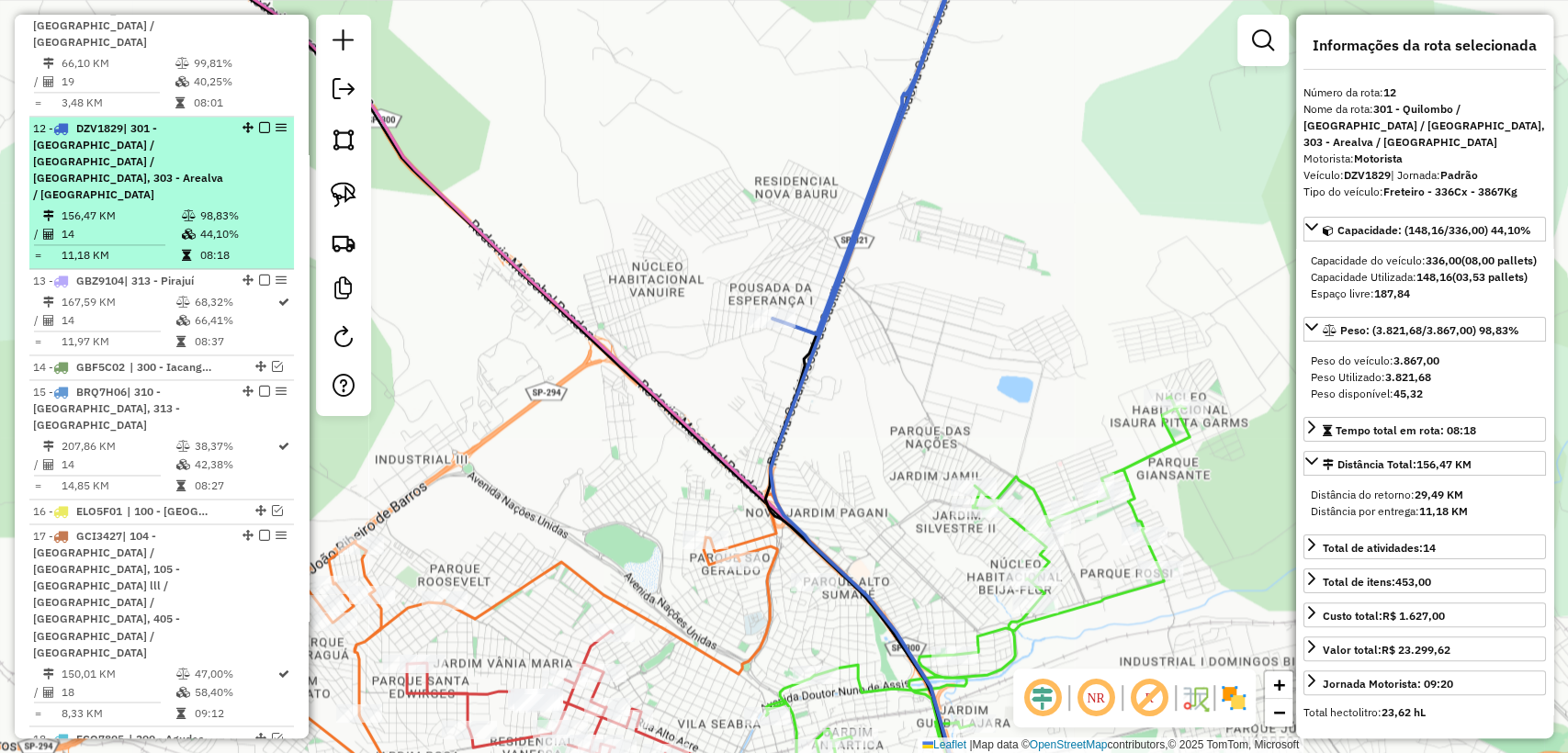
click at [261, 122] on em at bounding box center [264, 127] width 11 height 11
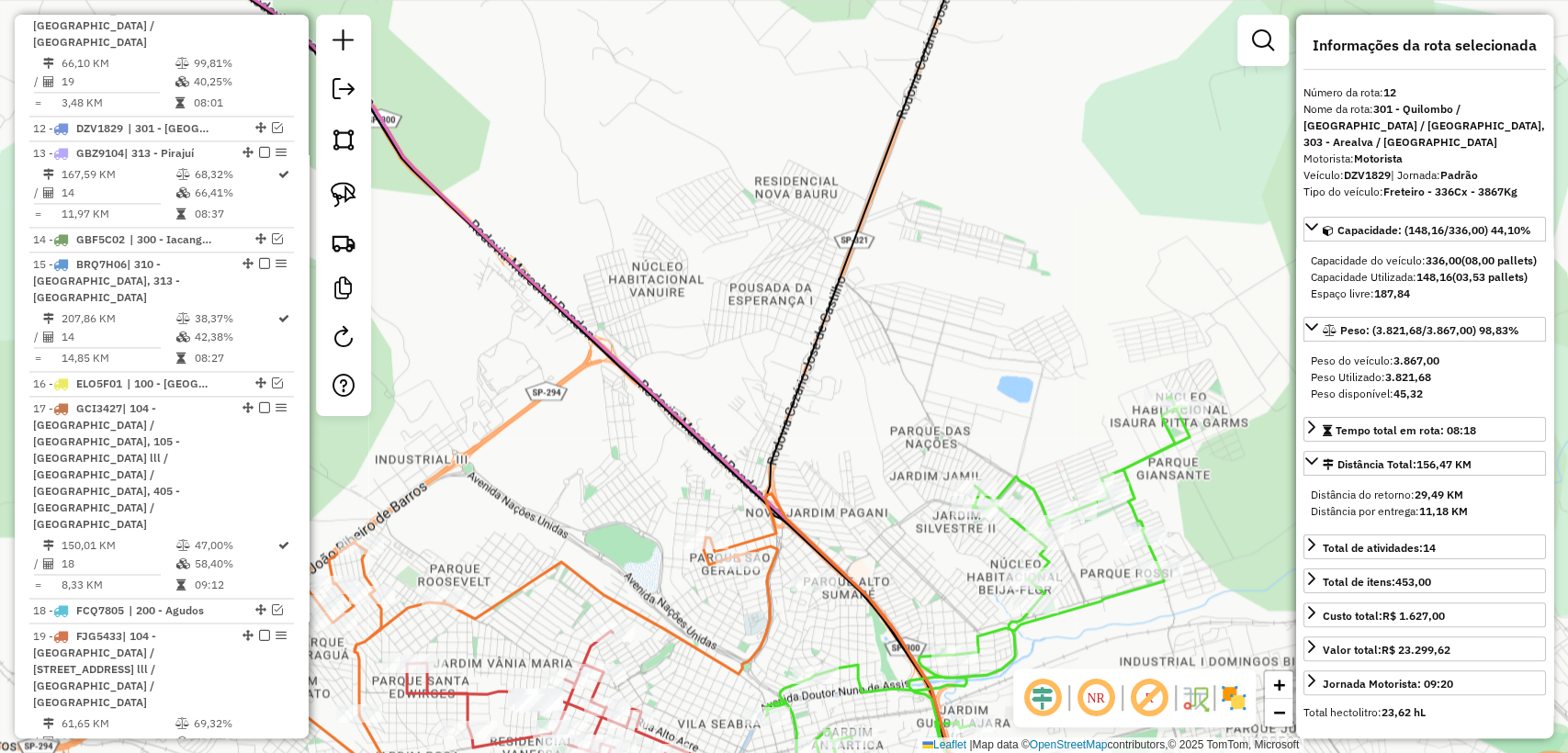
click at [1157, 454] on icon at bounding box center [977, 612] width 424 height 431
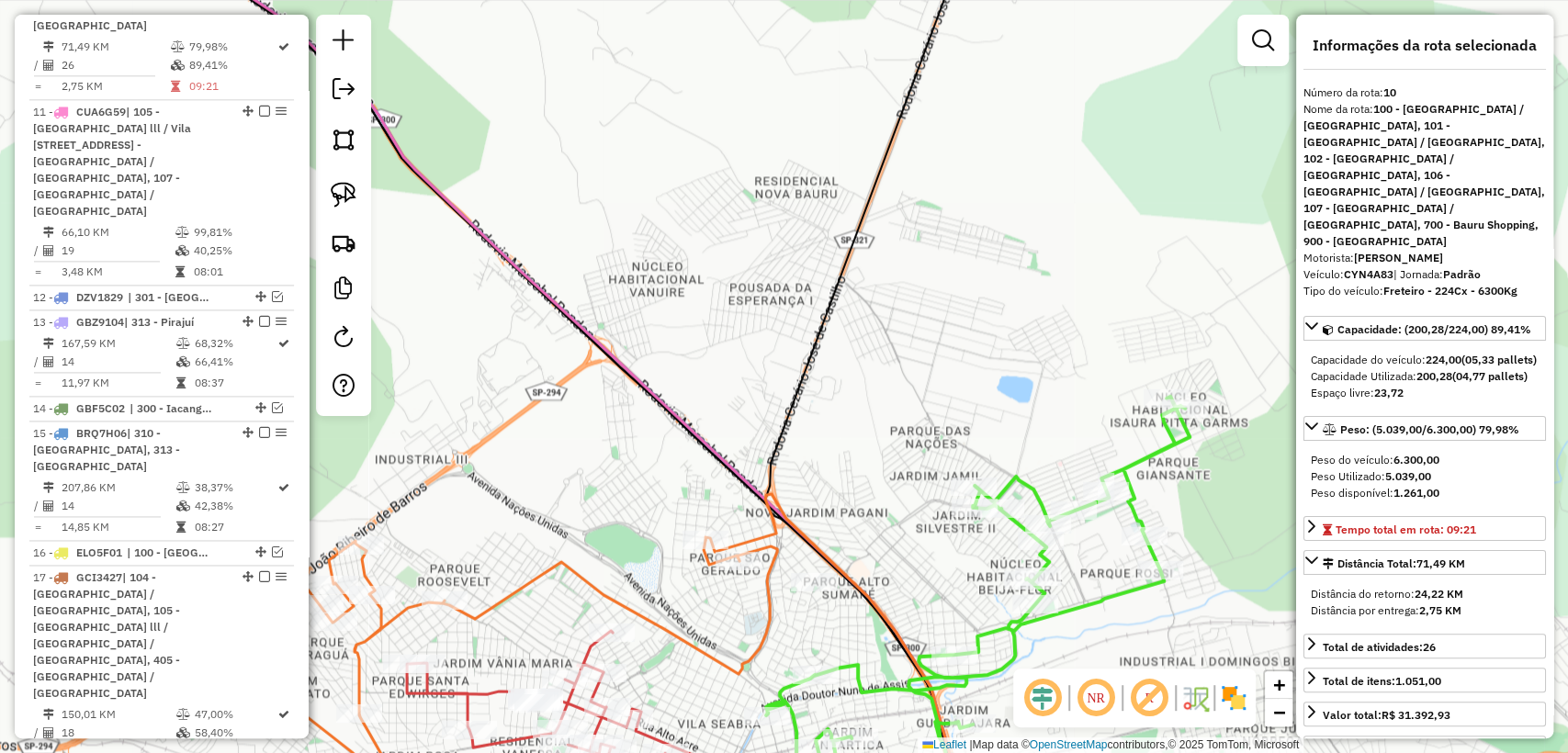
scroll to position [1356, 0]
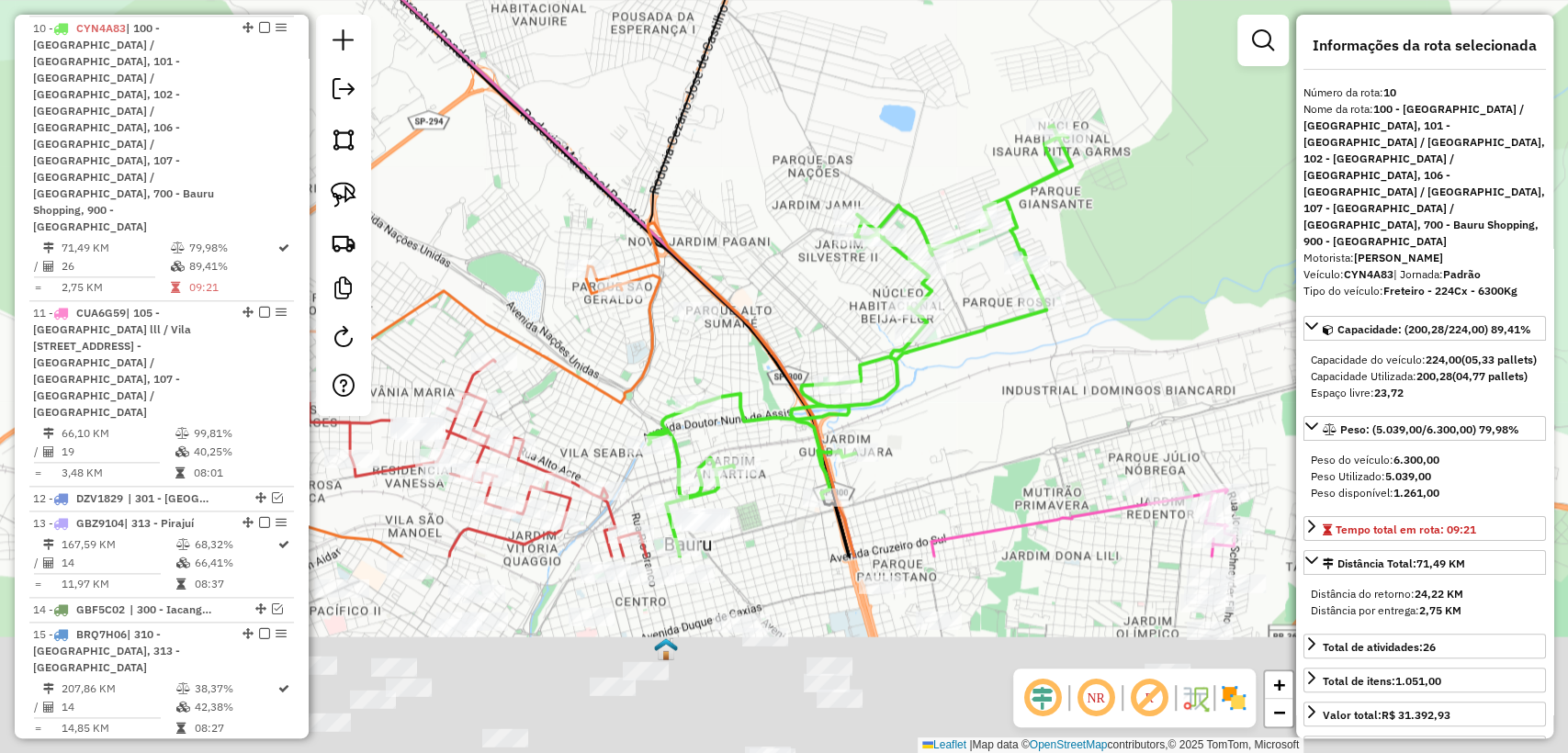
drag, startPoint x: 1218, startPoint y: 530, endPoint x: 1100, endPoint y: 259, distance: 295.6
click at [1100, 259] on div "Janela de atendimento Grade de atendimento Capacidade Transportadoras Veículos …" at bounding box center [784, 376] width 1568 height 753
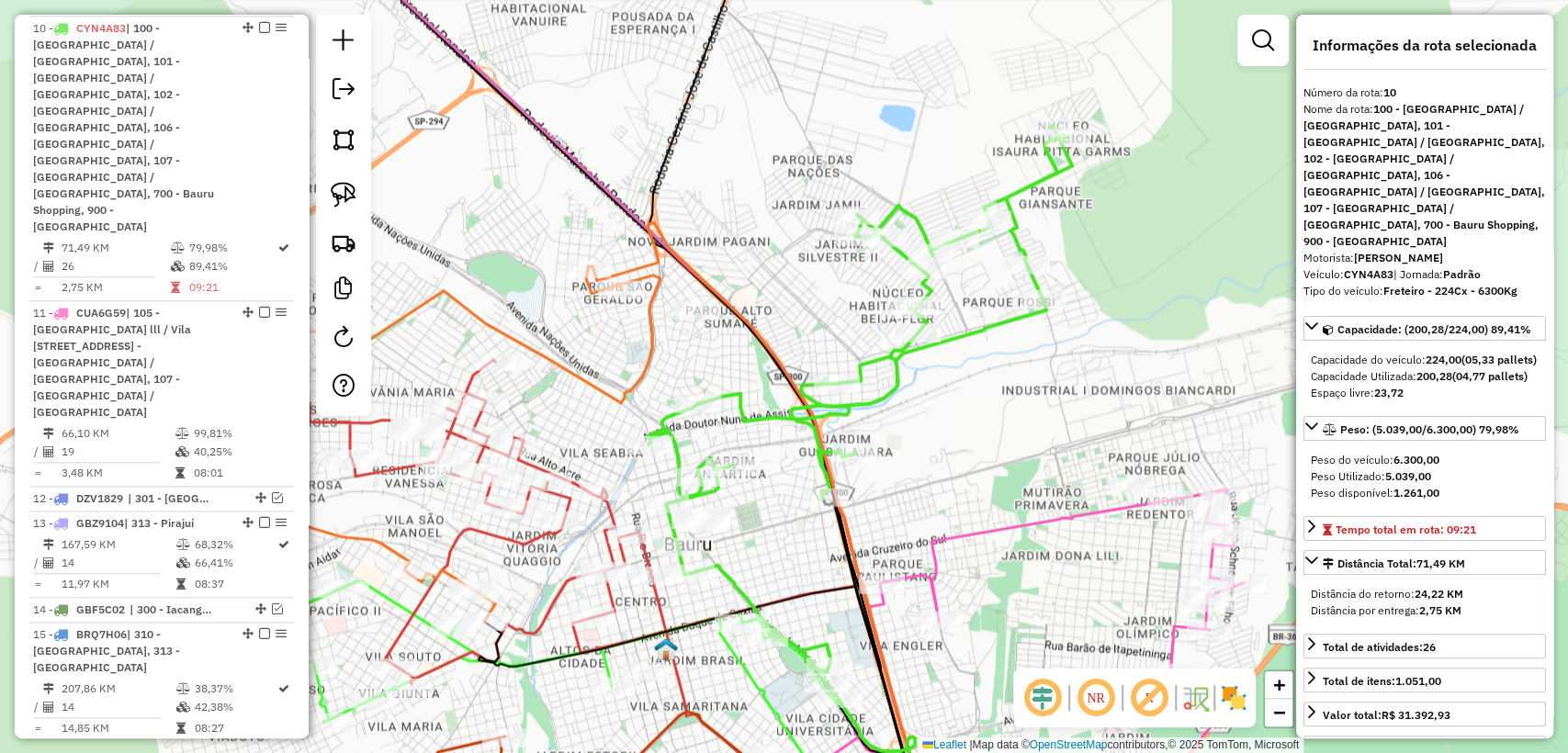
click at [655, 338] on icon at bounding box center [381, 445] width 554 height 352
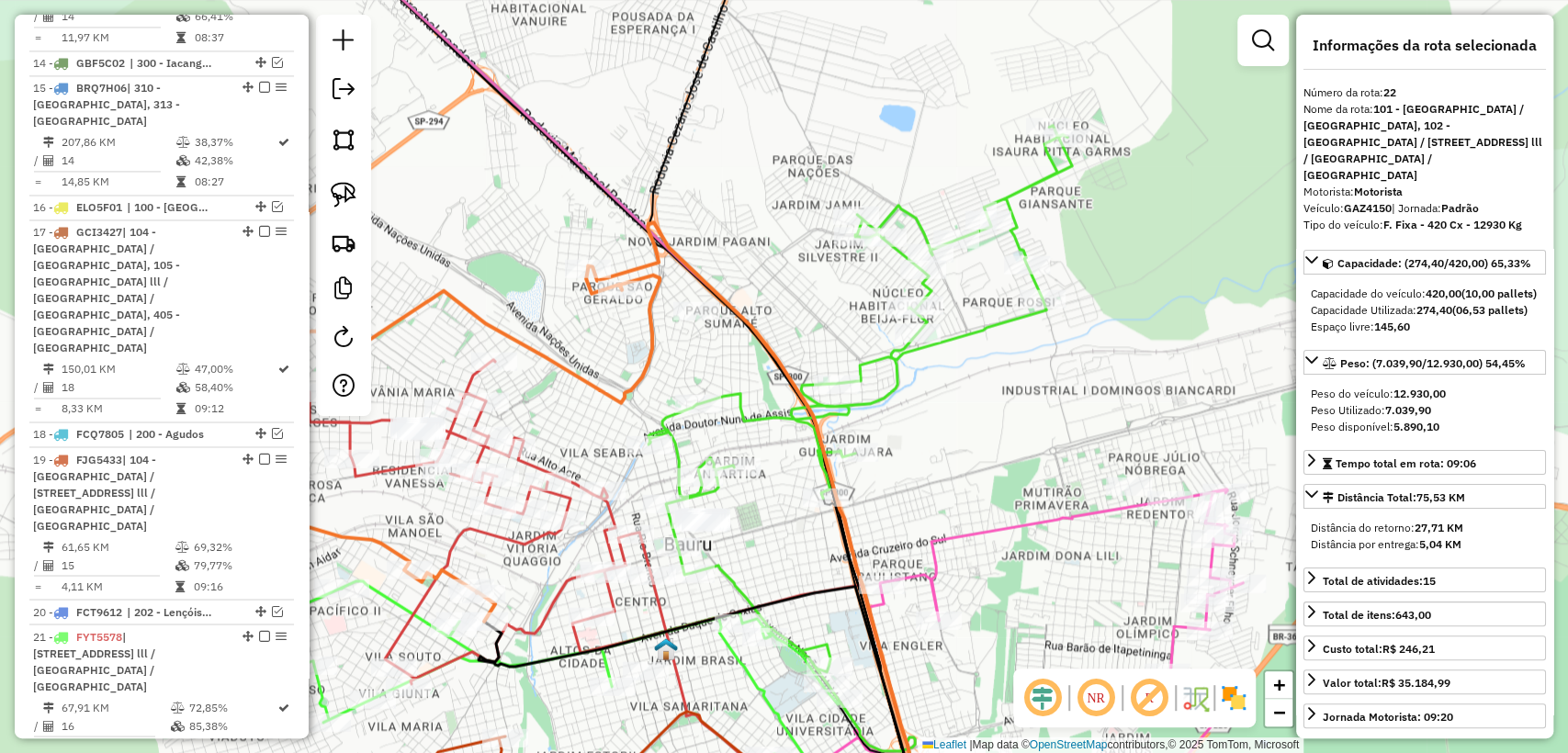
scroll to position [2446, 0]
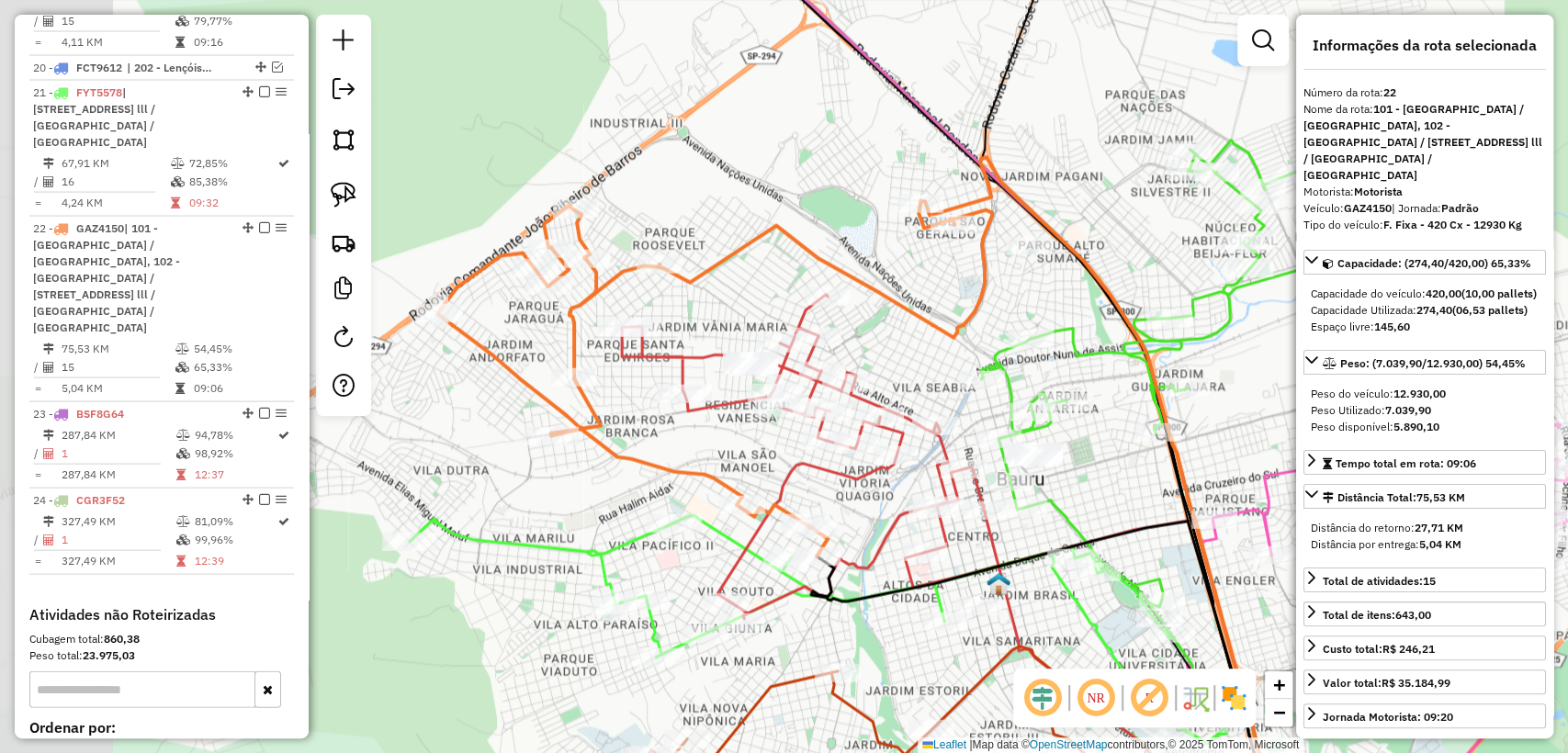
drag, startPoint x: 683, startPoint y: 348, endPoint x: 1015, endPoint y: 282, distance: 338.5
click at [1015, 282] on div "Janela de atendimento Grade de atendimento Capacidade Transportadoras Veículos …" at bounding box center [784, 376] width 1568 height 753
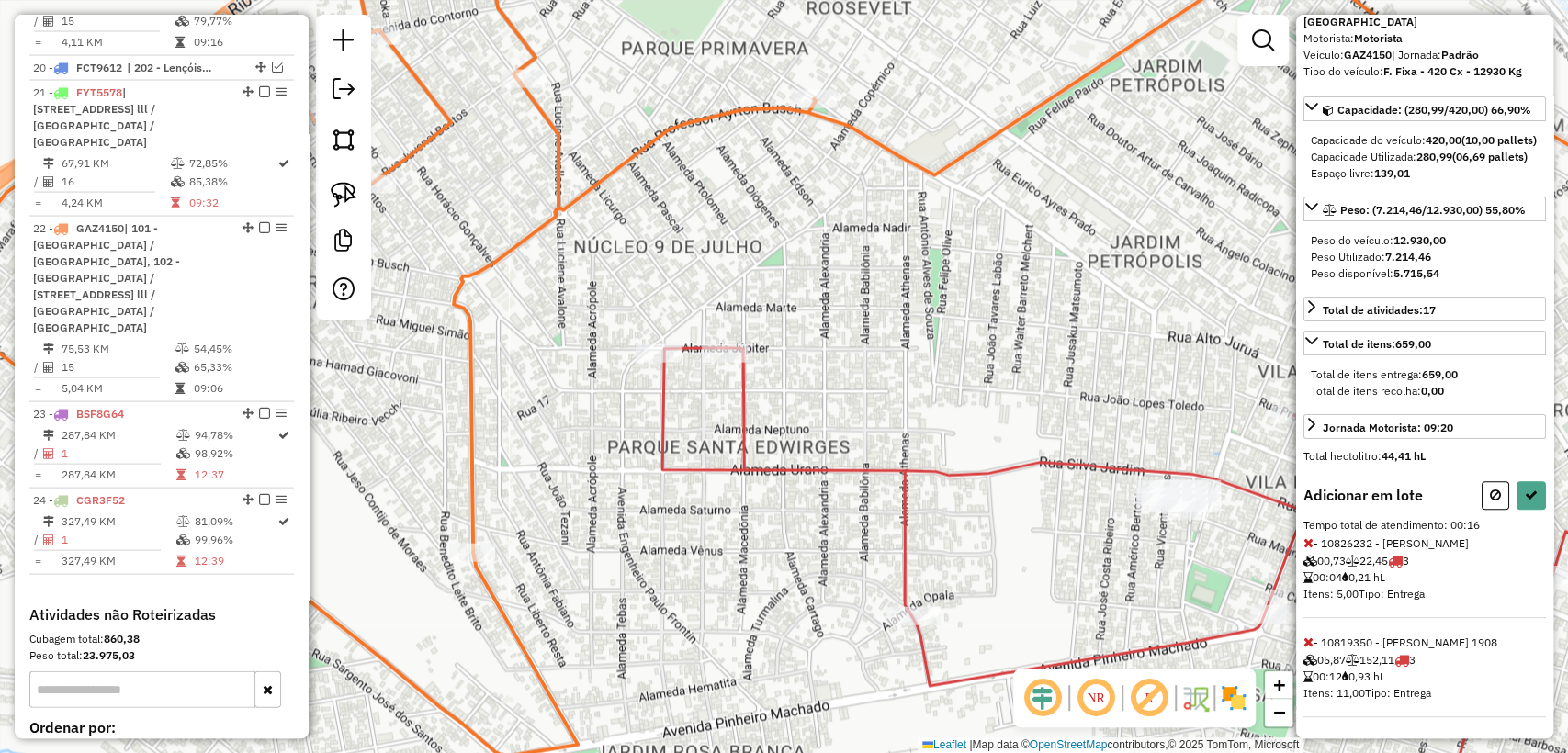
scroll to position [183, 0]
click at [1496, 498] on icon at bounding box center [1495, 494] width 11 height 12
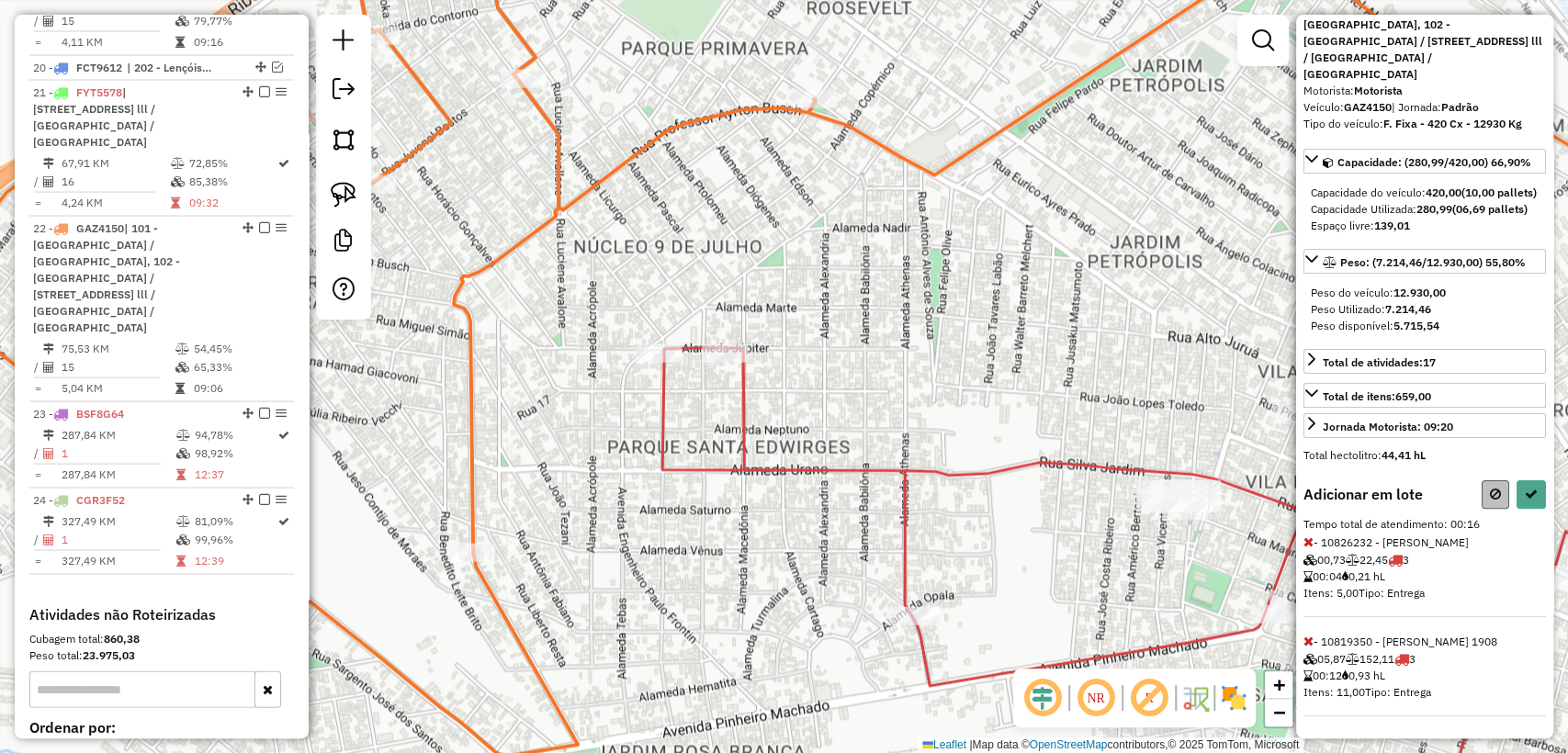
select select "**********"
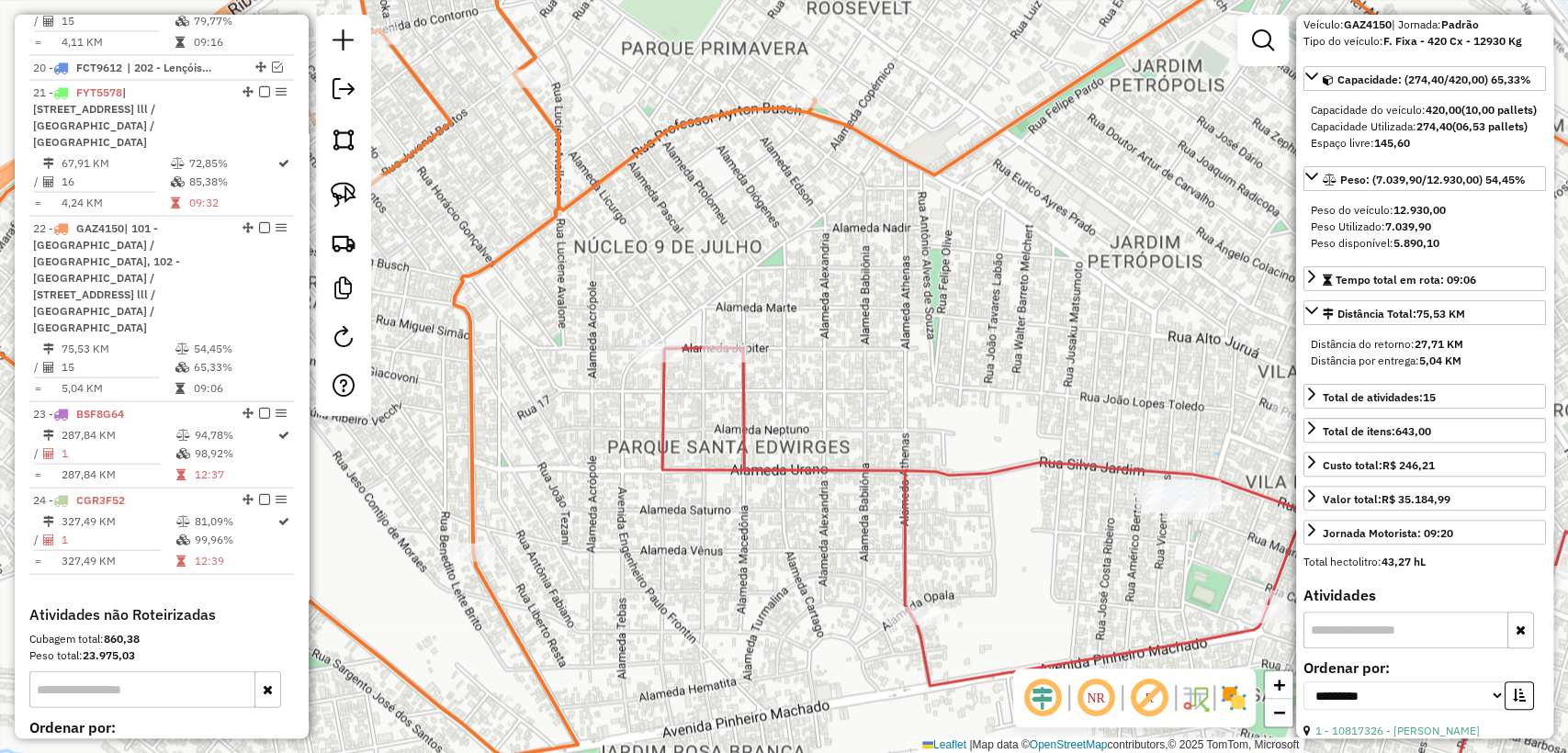
drag, startPoint x: 632, startPoint y: 281, endPoint x: 623, endPoint y: 273, distance: 12.0
click at [632, 281] on div "Rota 3 - Placa EGI8G53 10819350 - ADAUTO DE ABREU 1908 Janela de atendimento Gr…" at bounding box center [784, 376] width 1568 height 753
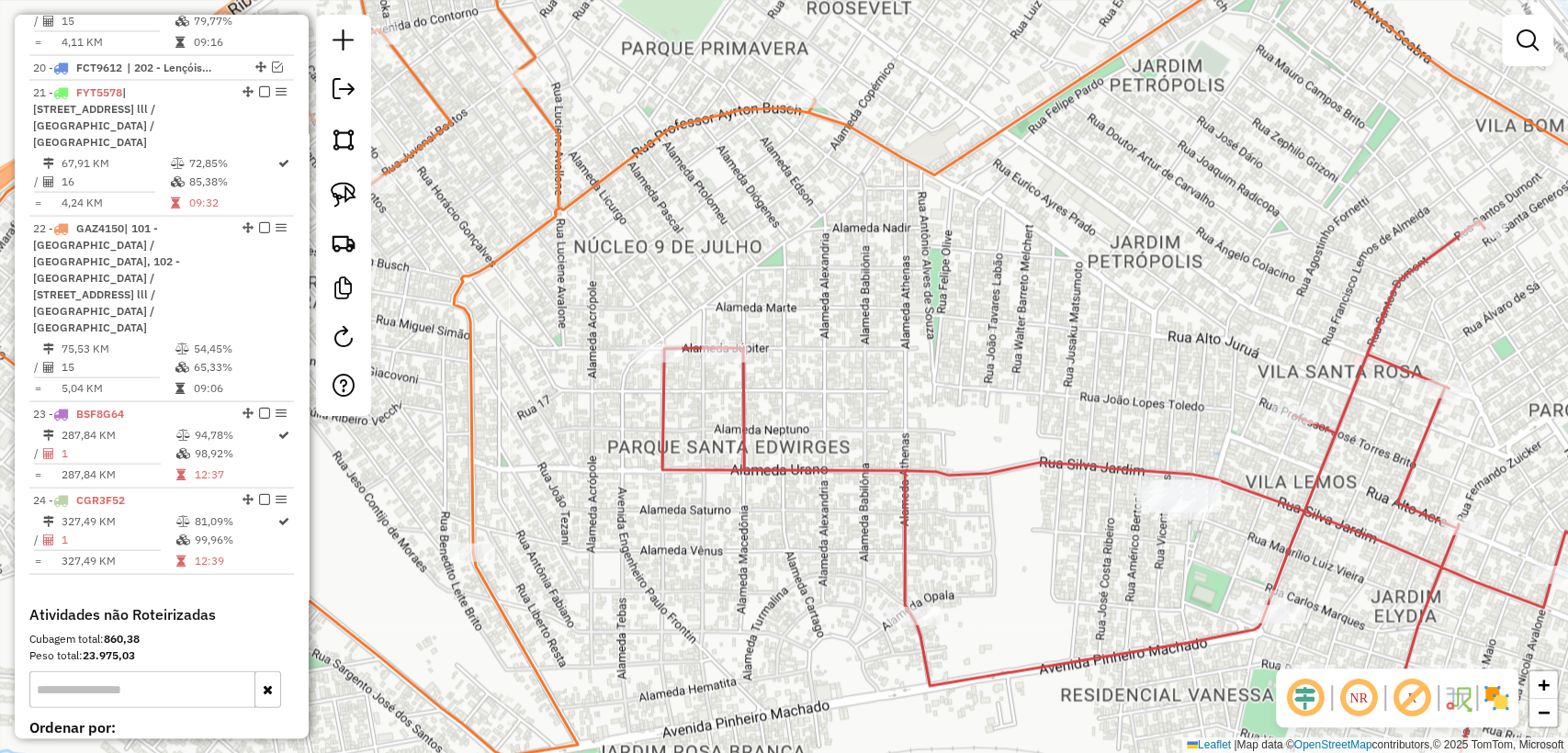
click at [542, 231] on icon at bounding box center [825, 376] width 1799 height 904
select select "**********"
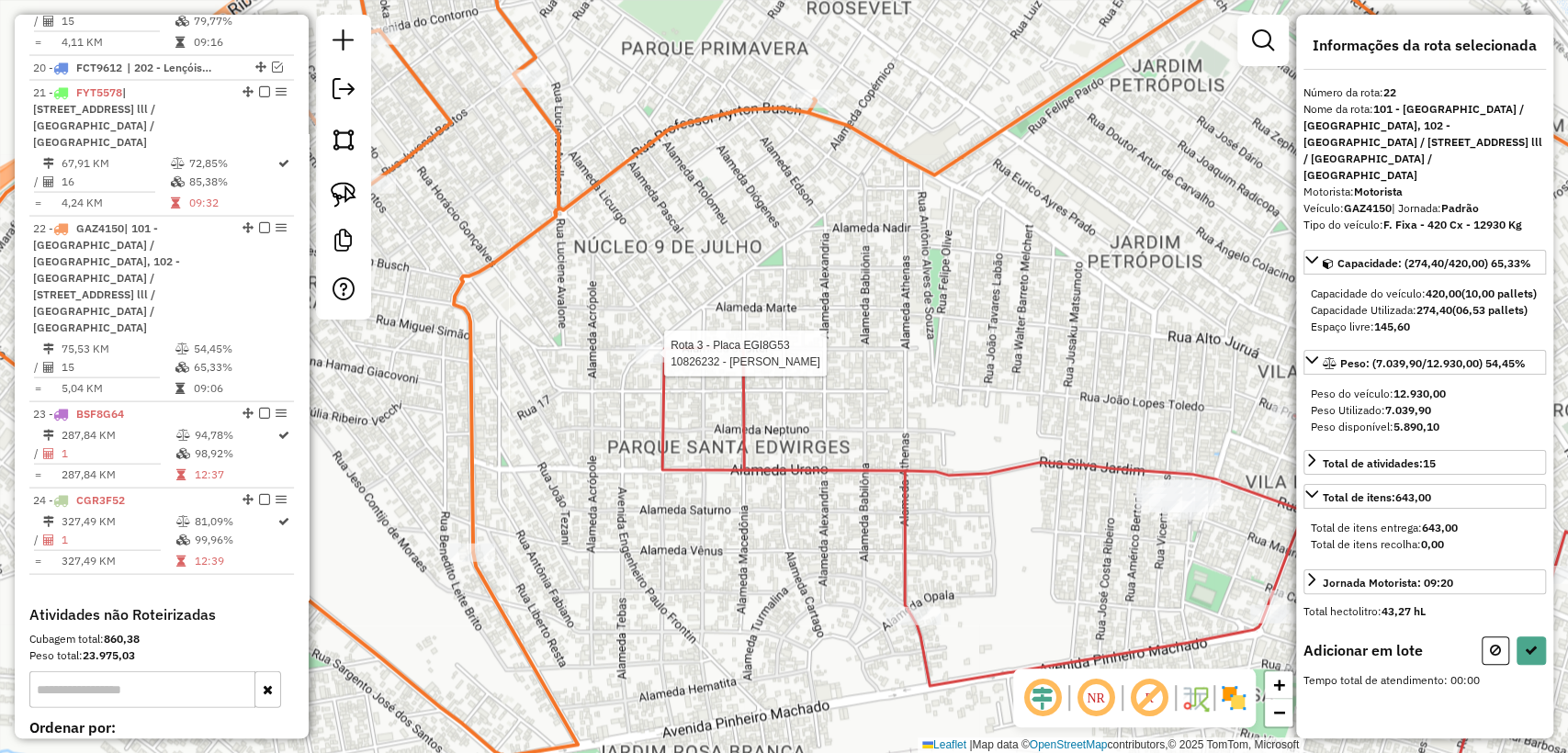
click at [662, 362] on div at bounding box center [659, 353] width 46 height 18
click at [1525, 655] on icon at bounding box center [1531, 647] width 12 height 12
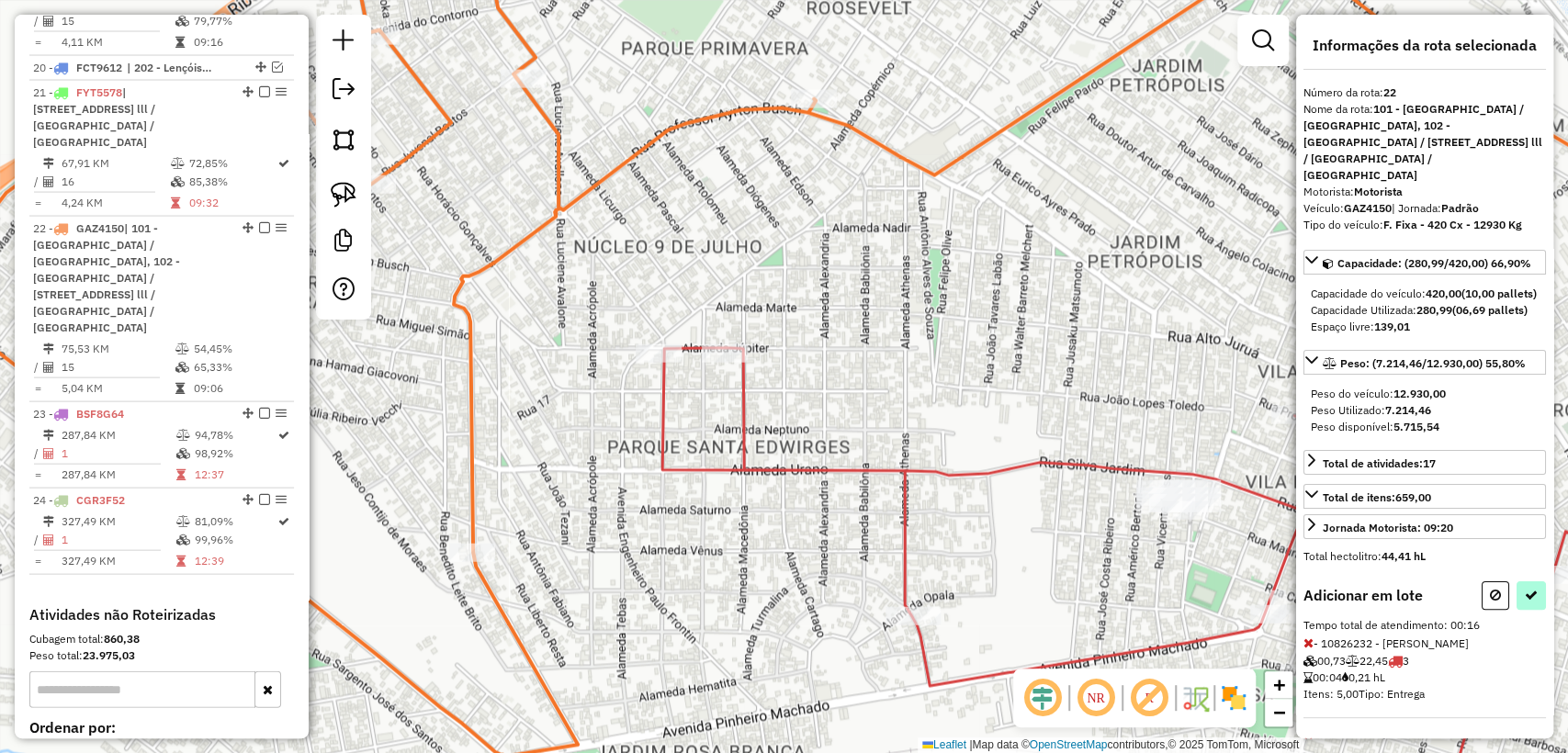
select select "**********"
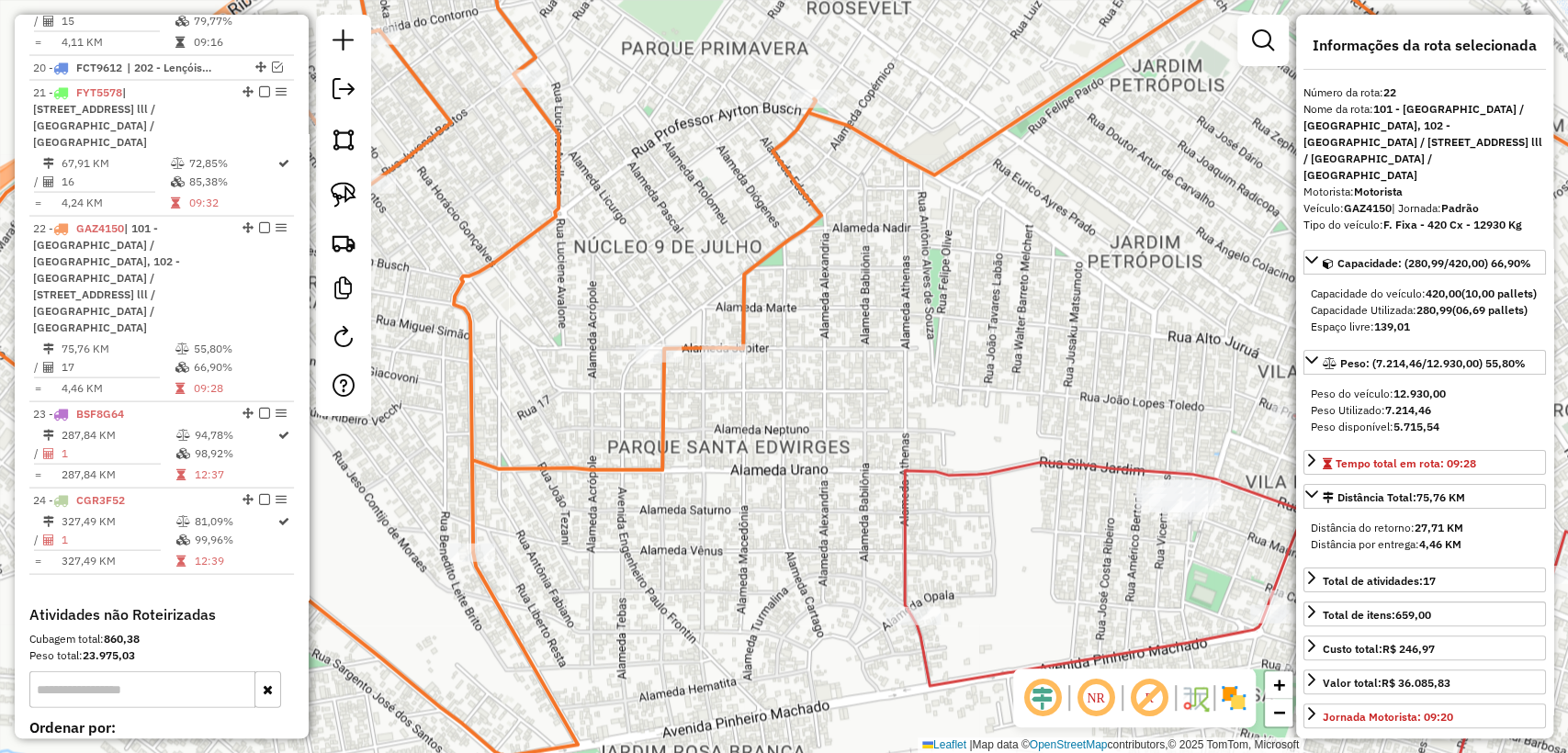
click at [846, 288] on div "Janela de atendimento Grade de atendimento Capacidade Transportadoras Veículos …" at bounding box center [784, 376] width 1568 height 753
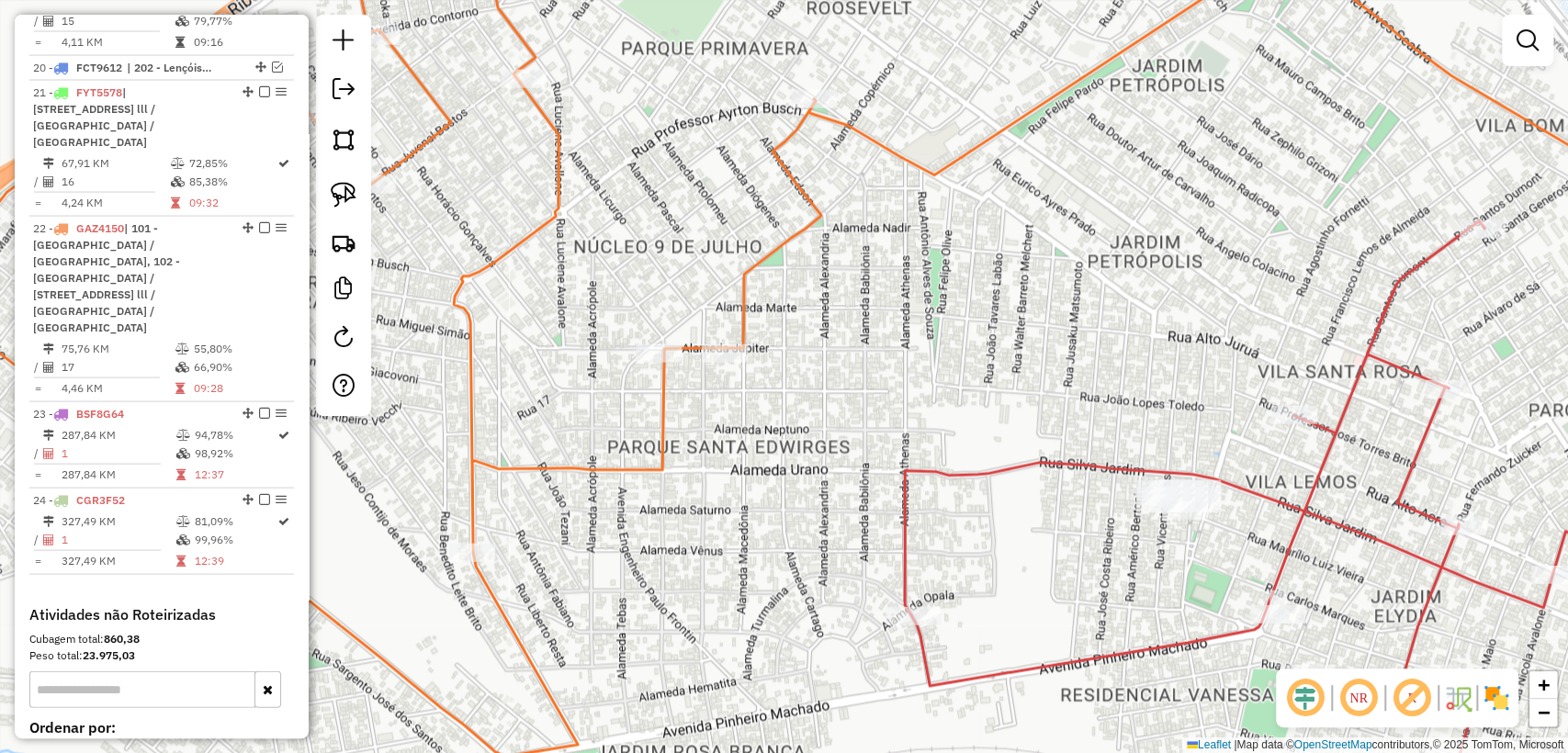
click at [757, 261] on icon at bounding box center [825, 376] width 1799 height 904
select select "**********"
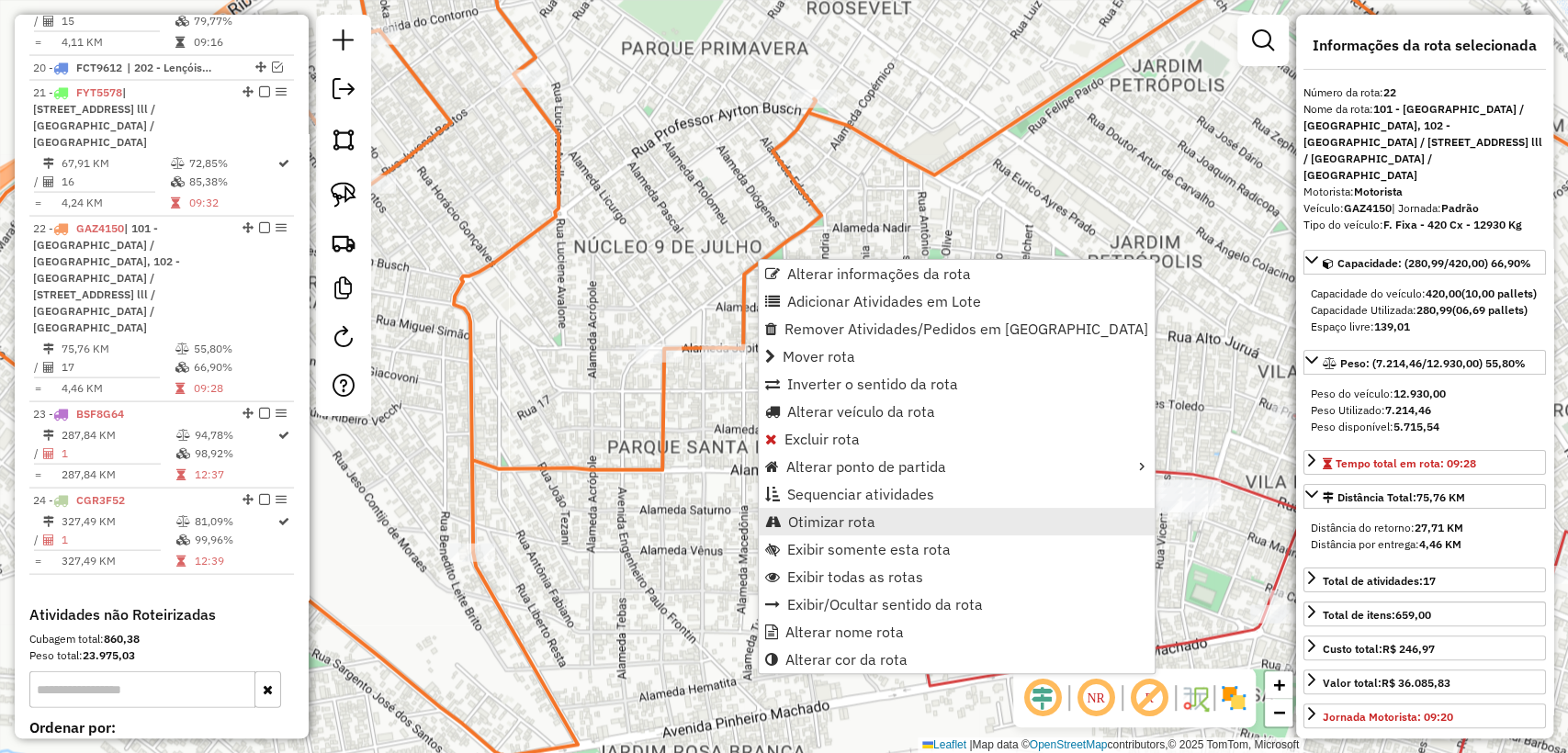
click at [834, 515] on span "Otimizar rota" at bounding box center [831, 521] width 87 height 14
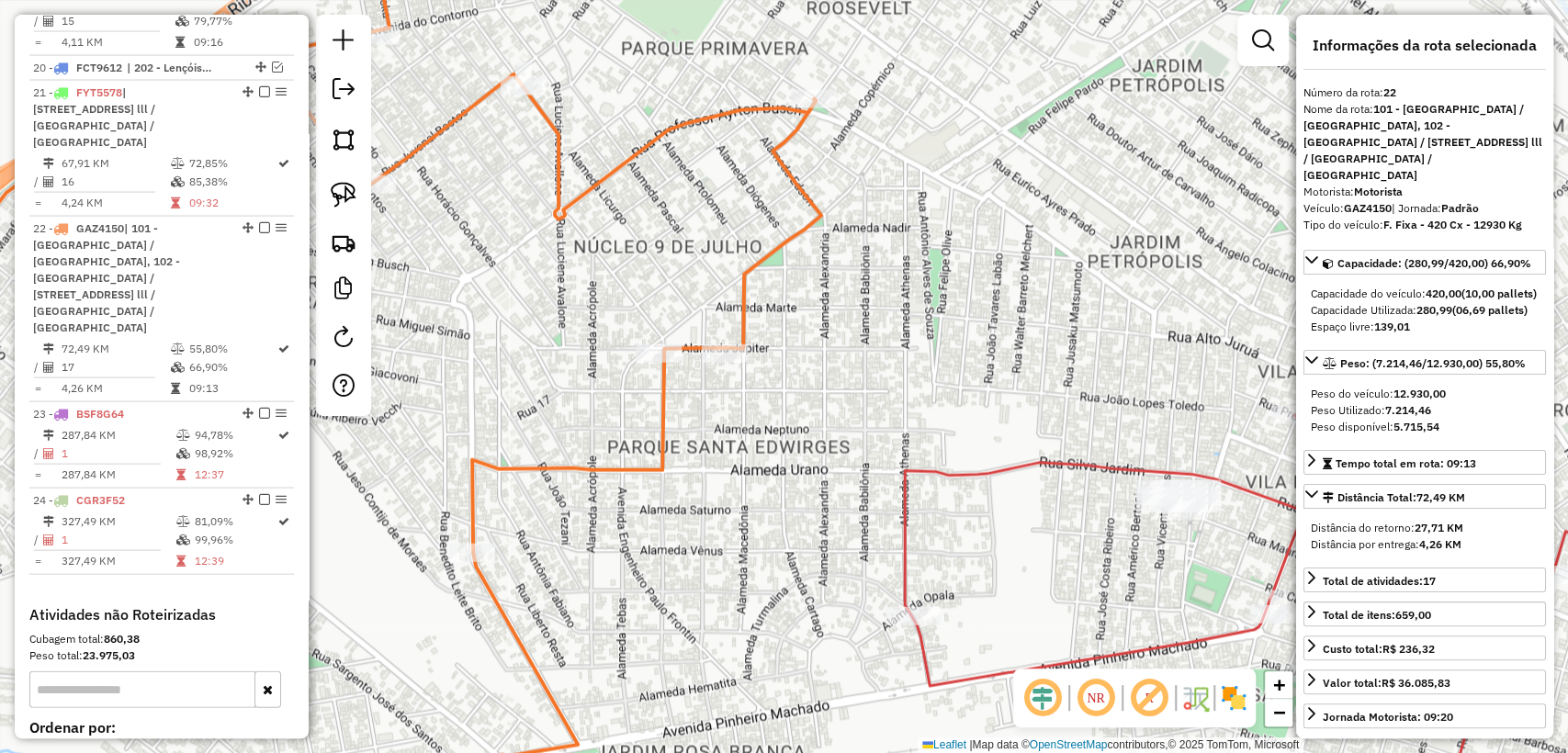
click at [749, 285] on icon at bounding box center [828, 376] width 1790 height 904
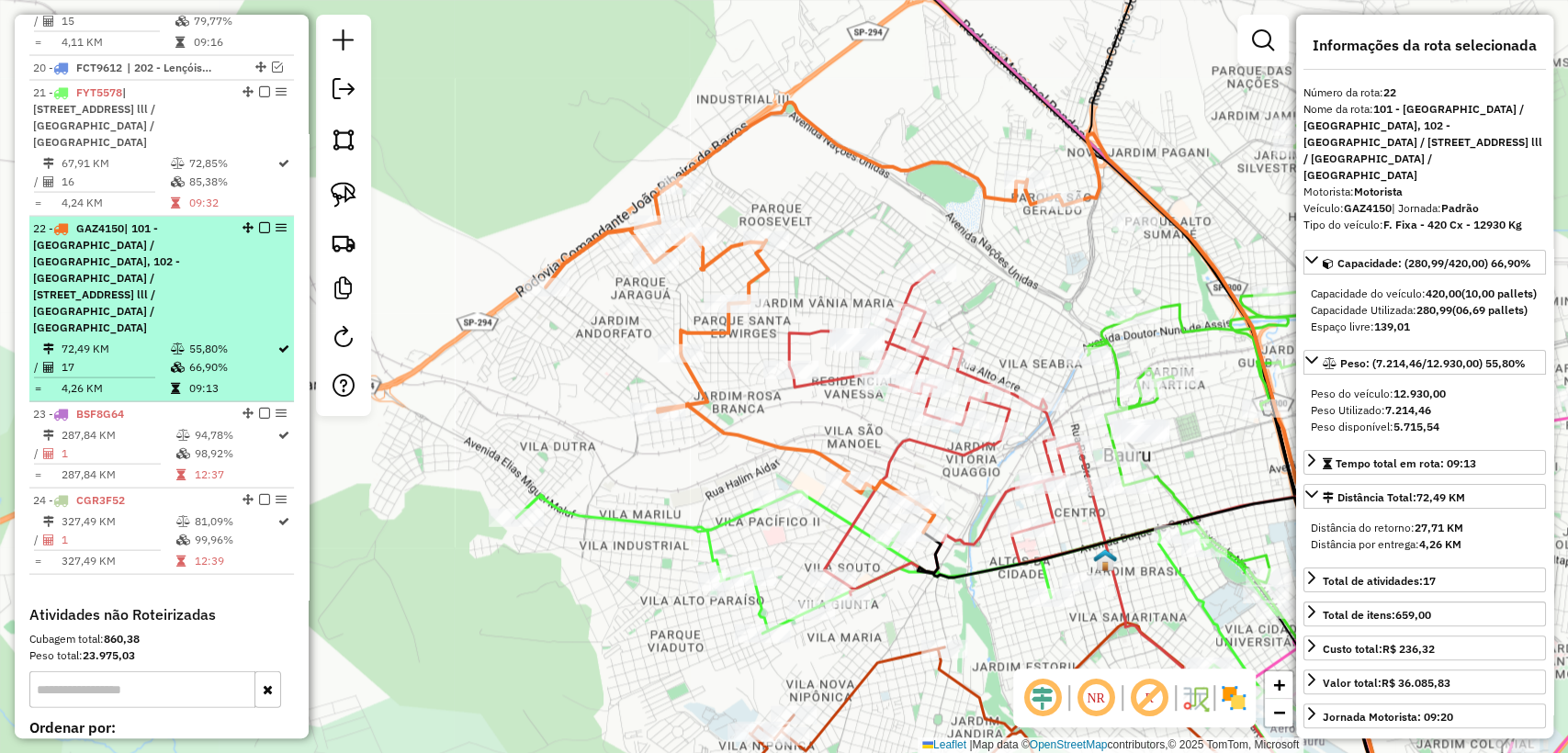
click at [259, 222] on em at bounding box center [264, 227] width 11 height 11
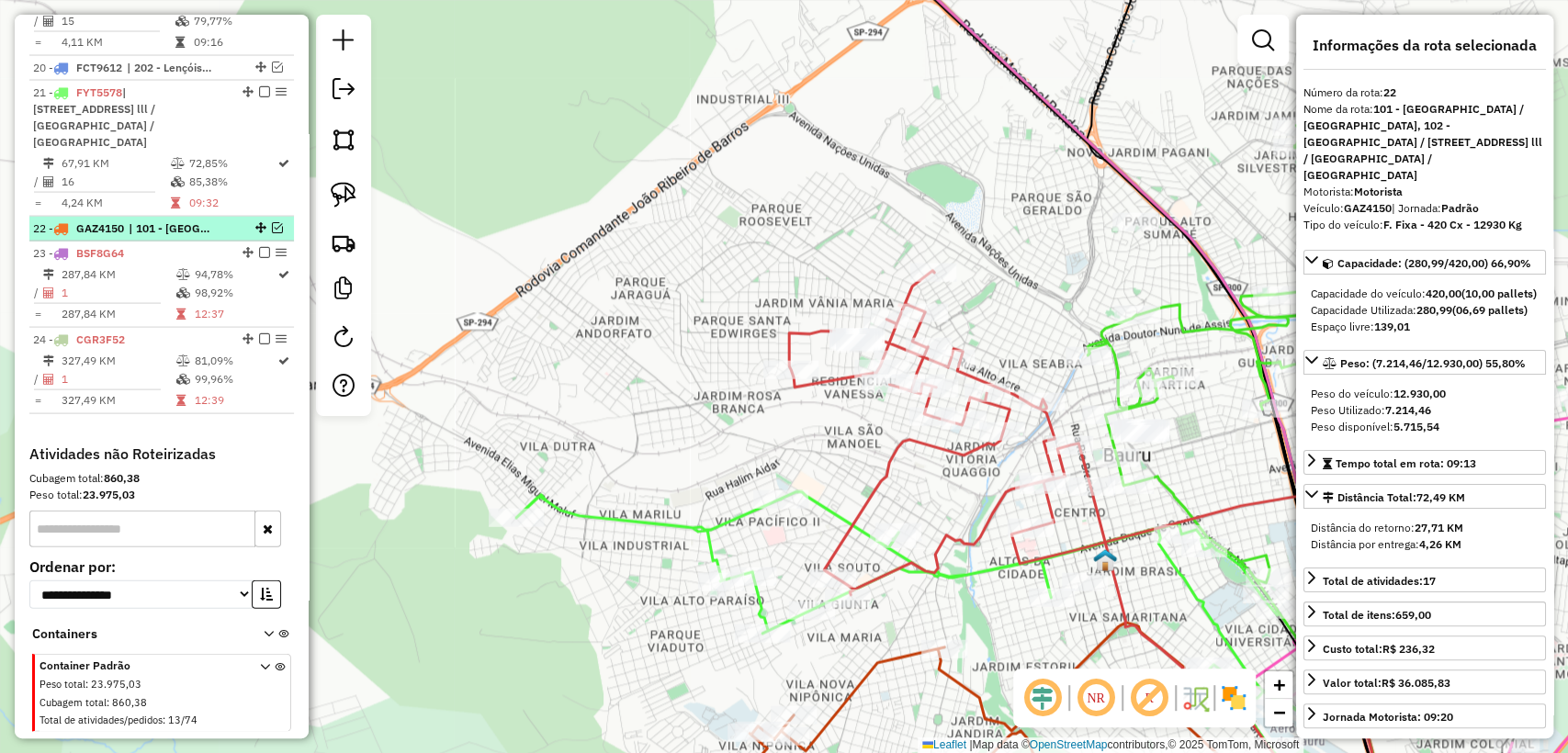
scroll to position [2332, 0]
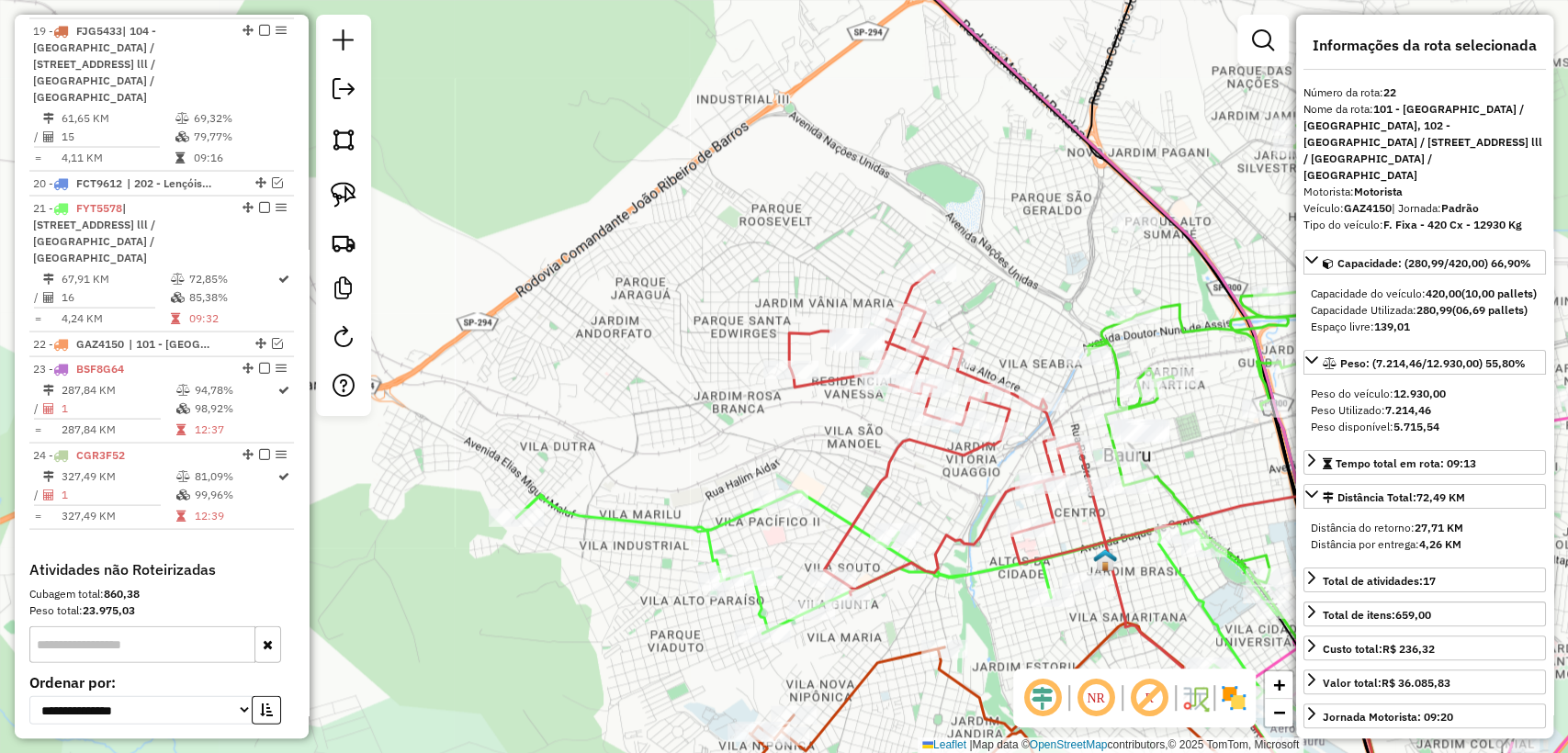
click at [791, 340] on icon at bounding box center [1057, 547] width 536 height 554
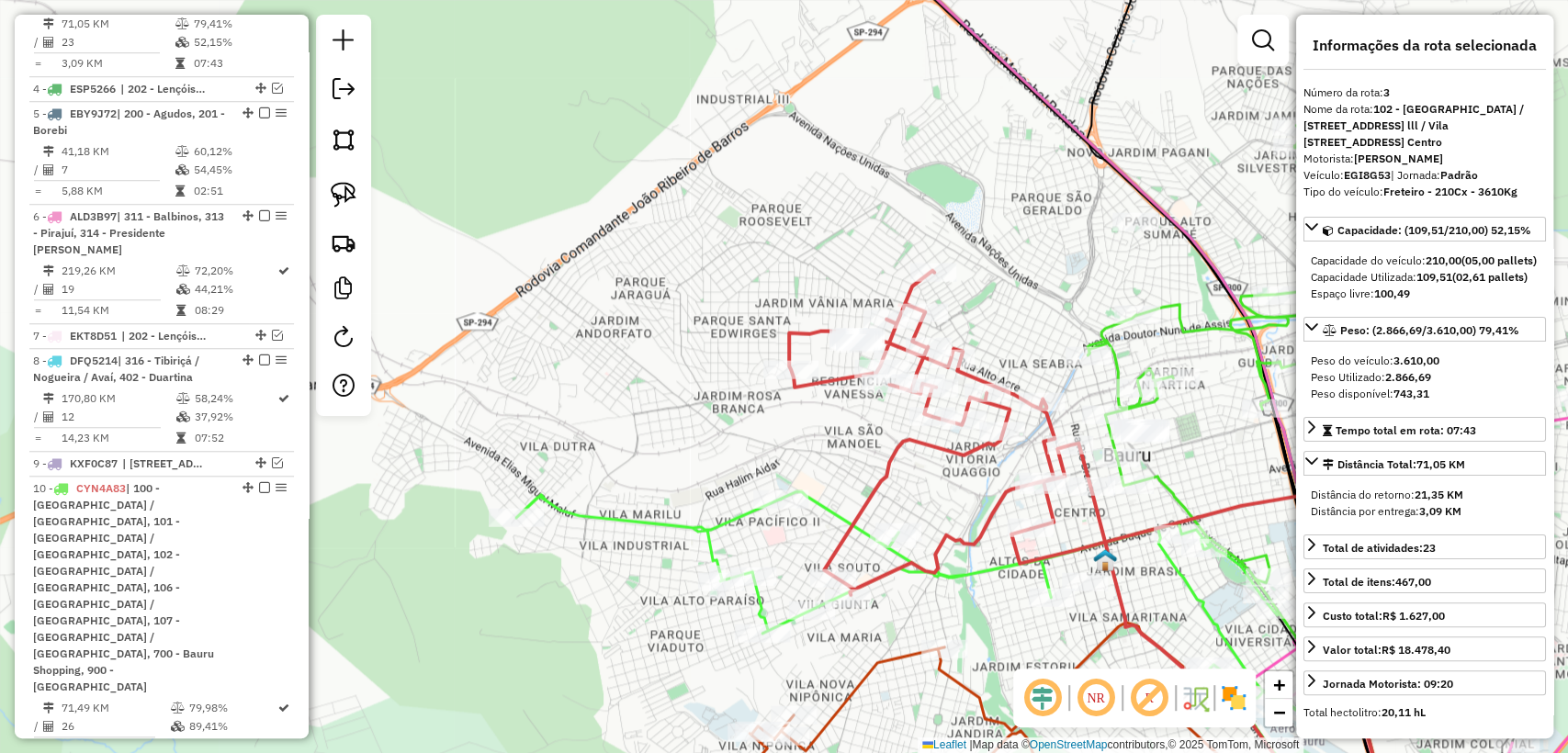
scroll to position [822, 0]
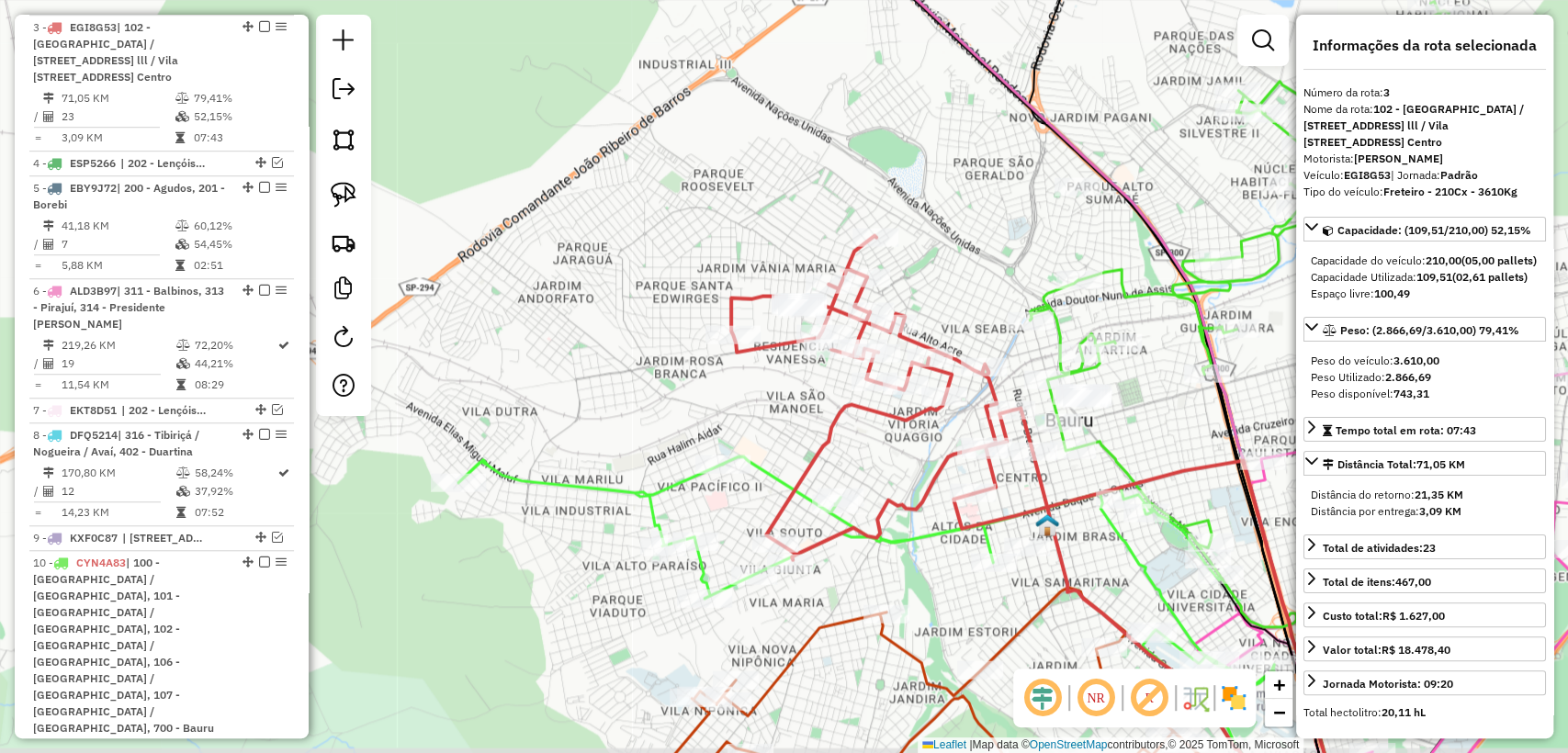
drag, startPoint x: 1011, startPoint y: 313, endPoint x: 955, endPoint y: 282, distance: 64.0
click at [955, 282] on div "Janela de atendimento Grade de atendimento Capacidade Transportadoras Veículos …" at bounding box center [784, 376] width 1568 height 753
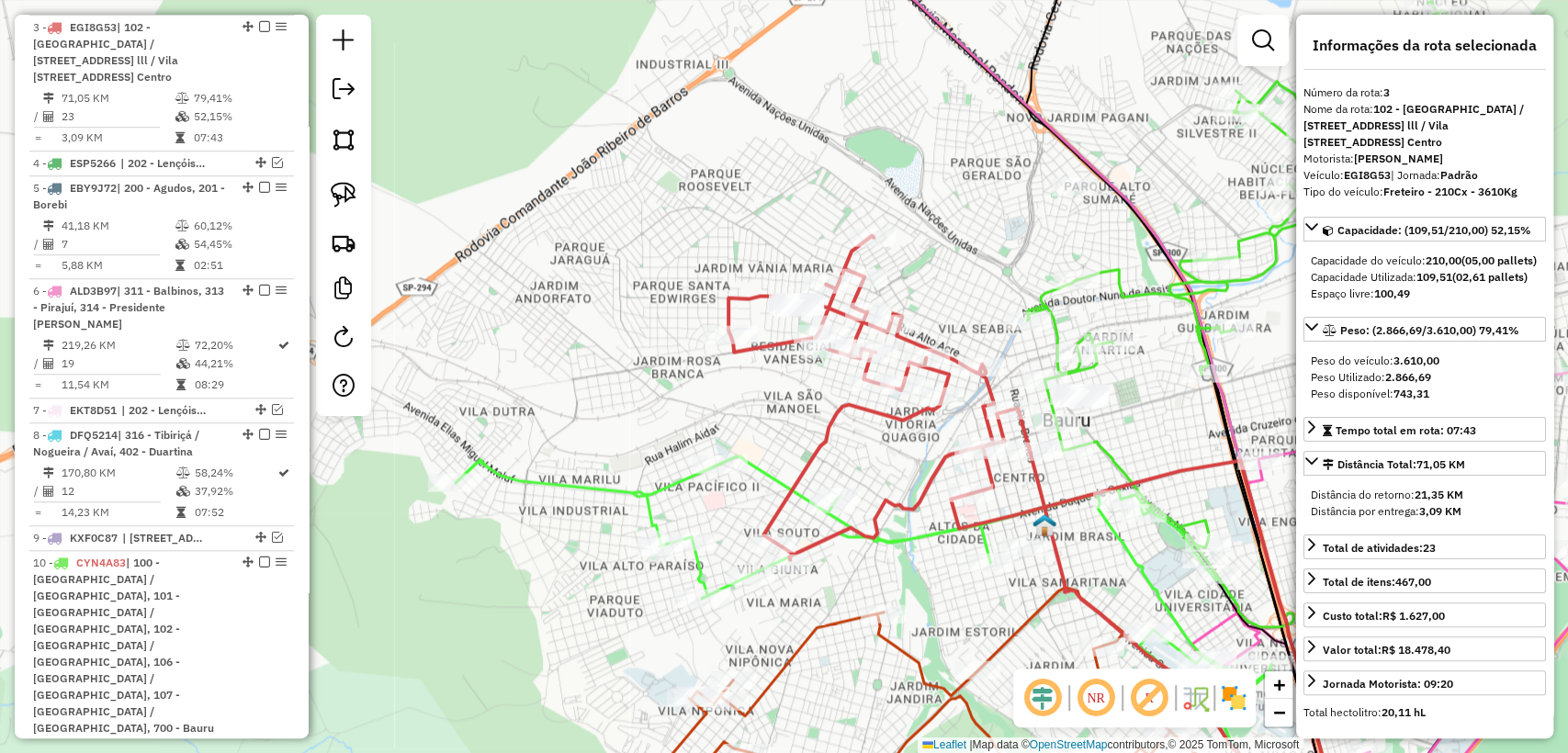
click at [766, 476] on icon at bounding box center [864, 571] width 817 height 228
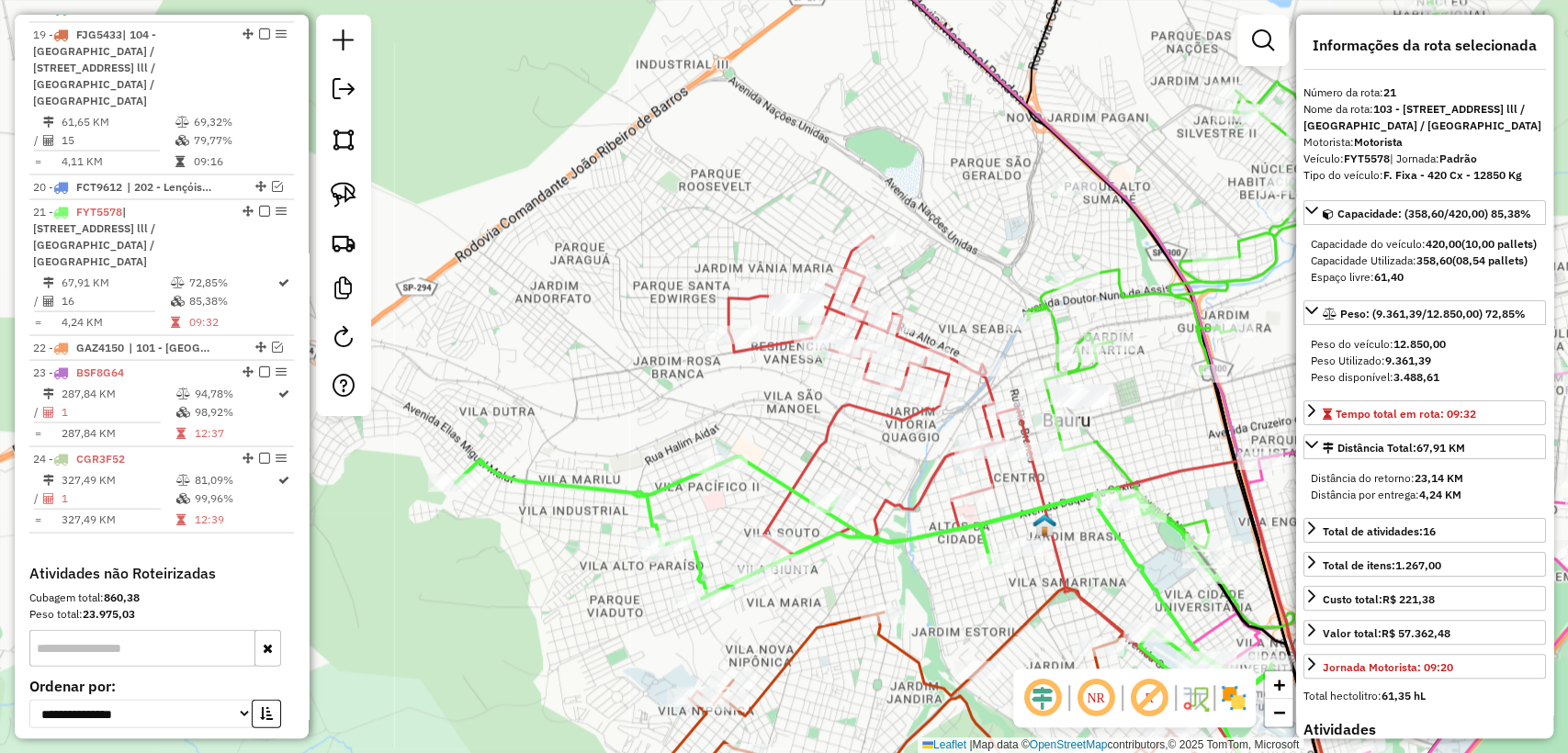
click at [827, 445] on icon at bounding box center [996, 513] width 536 height 554
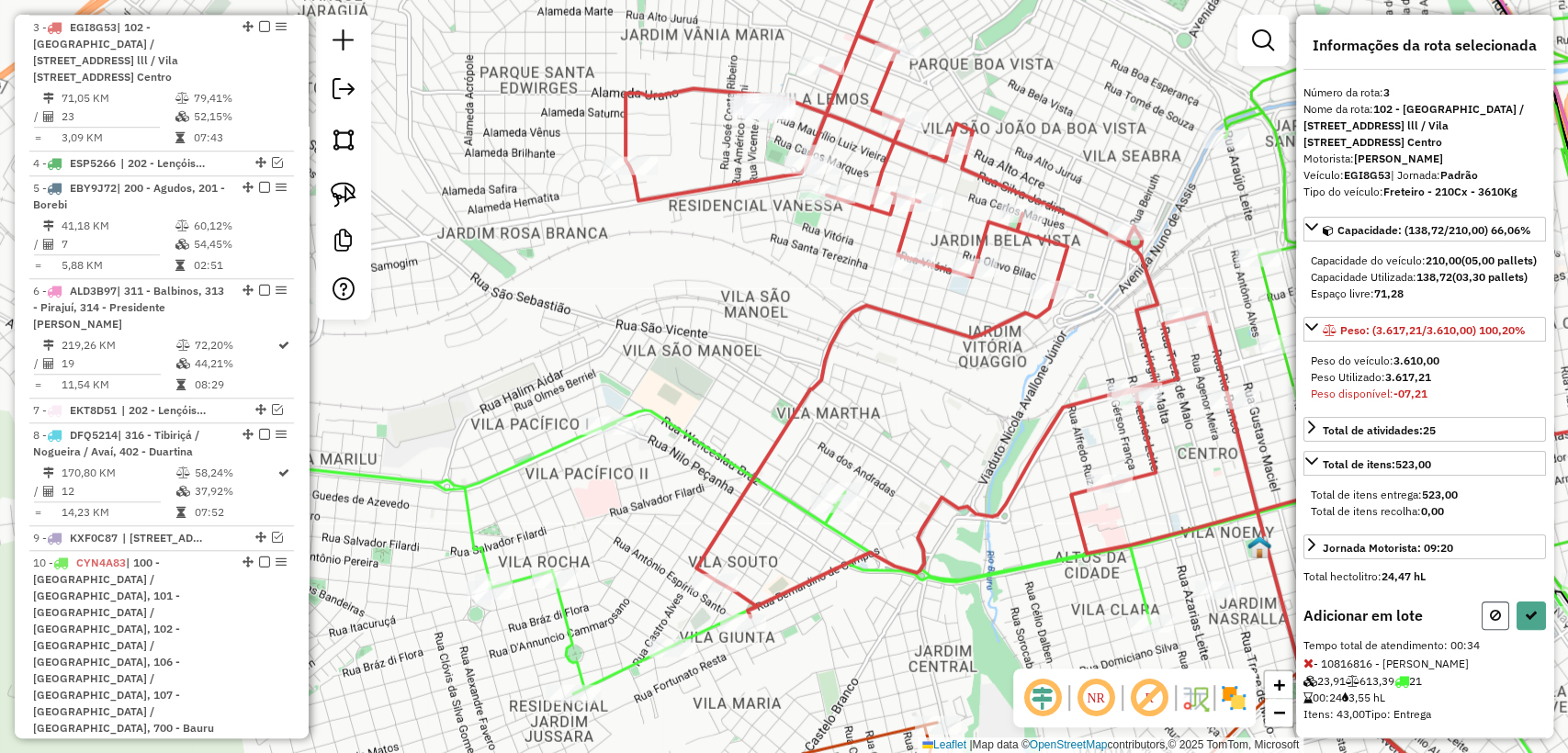
click at [1493, 621] on icon at bounding box center [1495, 615] width 11 height 12
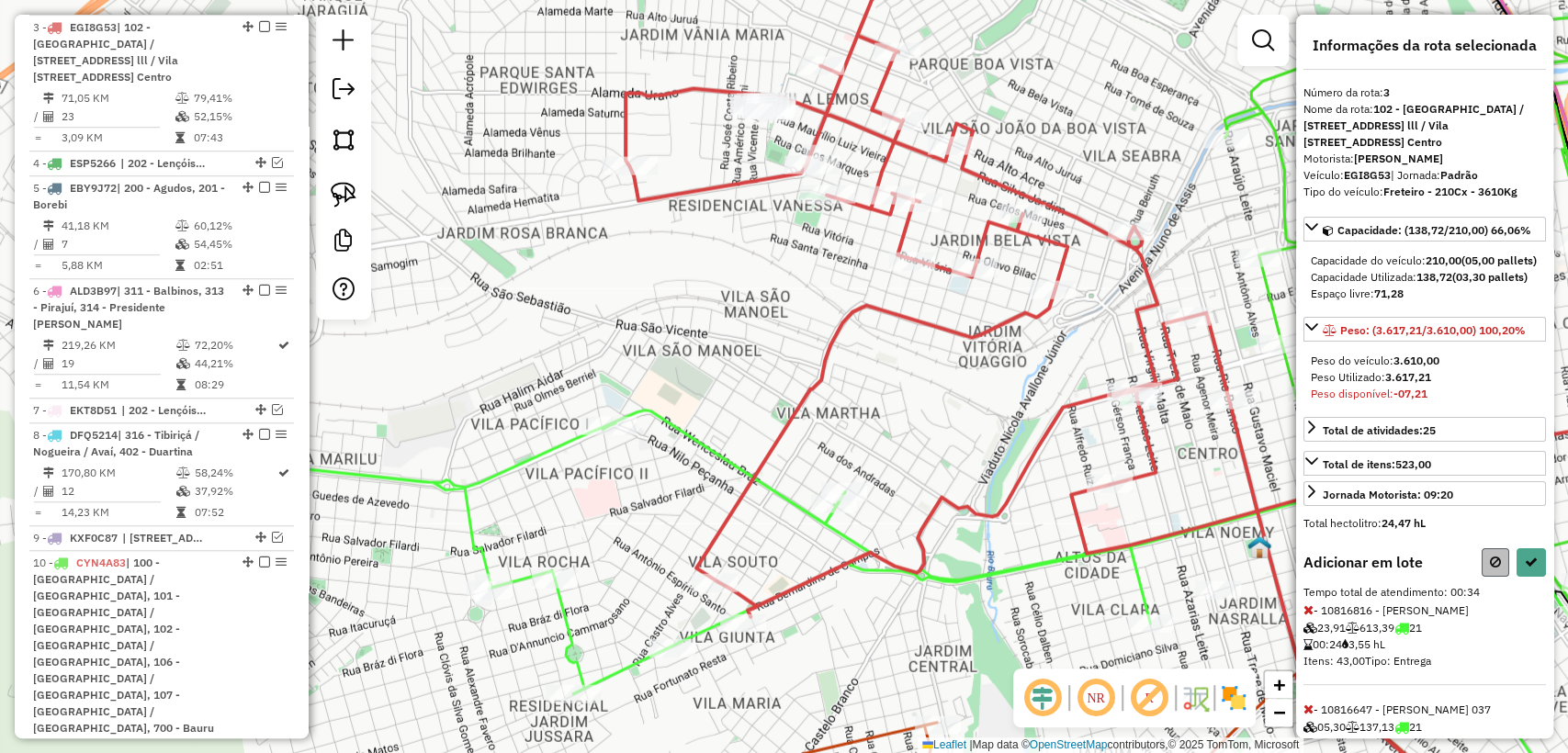
select select "**********"
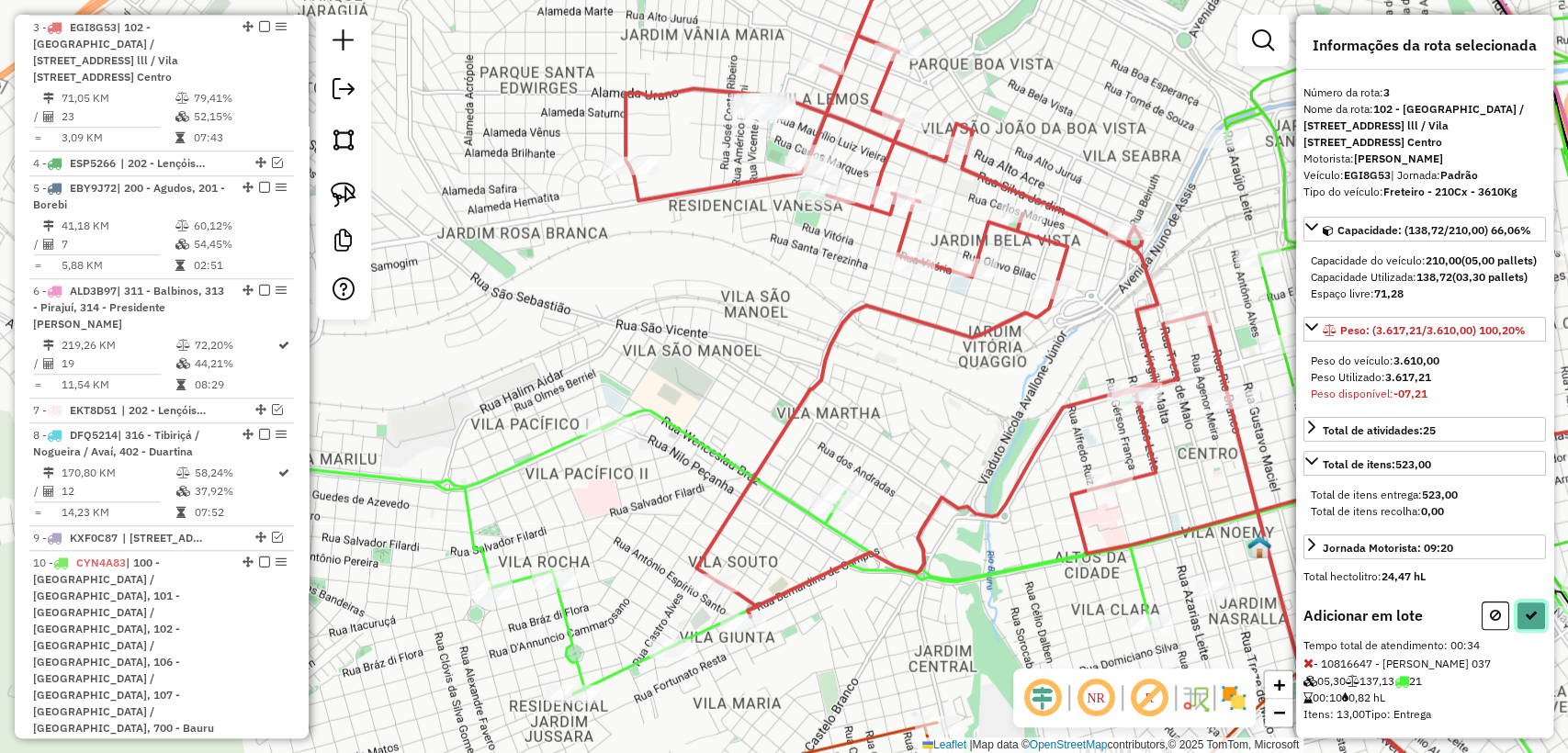
click at [1525, 621] on icon at bounding box center [1531, 615] width 12 height 12
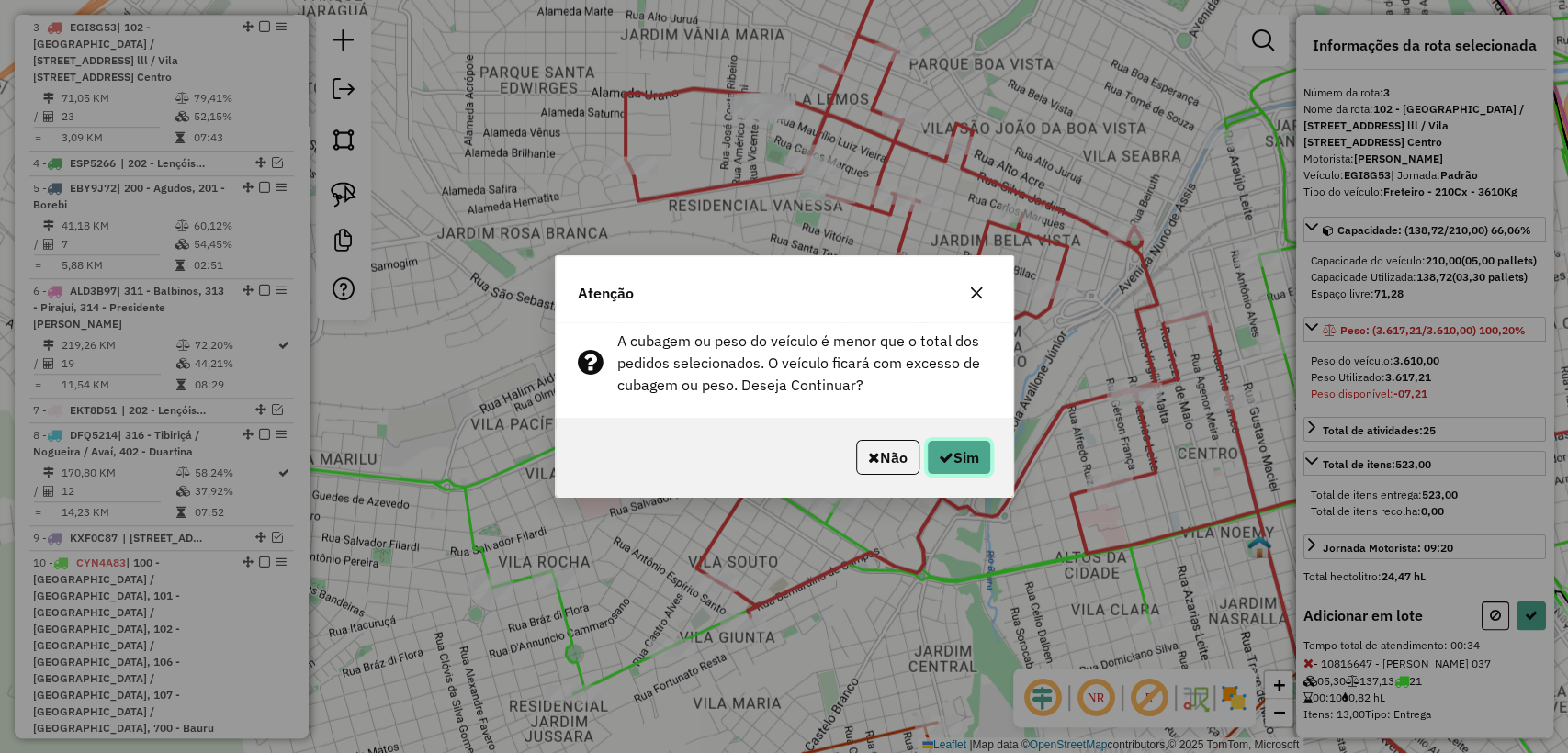
click at [950, 459] on button "Sim" at bounding box center [959, 457] width 64 height 35
select select "**********"
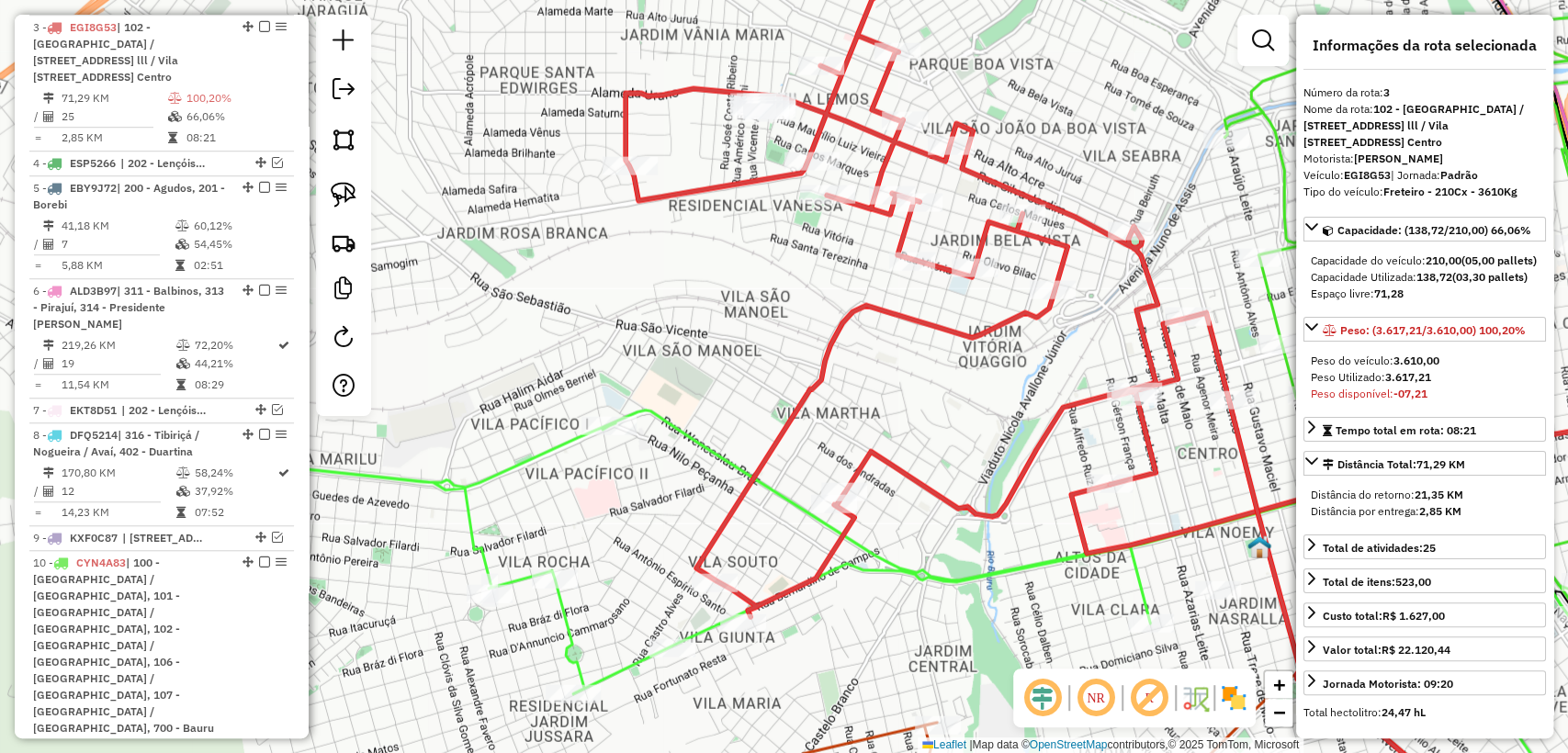
click at [627, 669] on icon at bounding box center [896, 619] width 1631 height 418
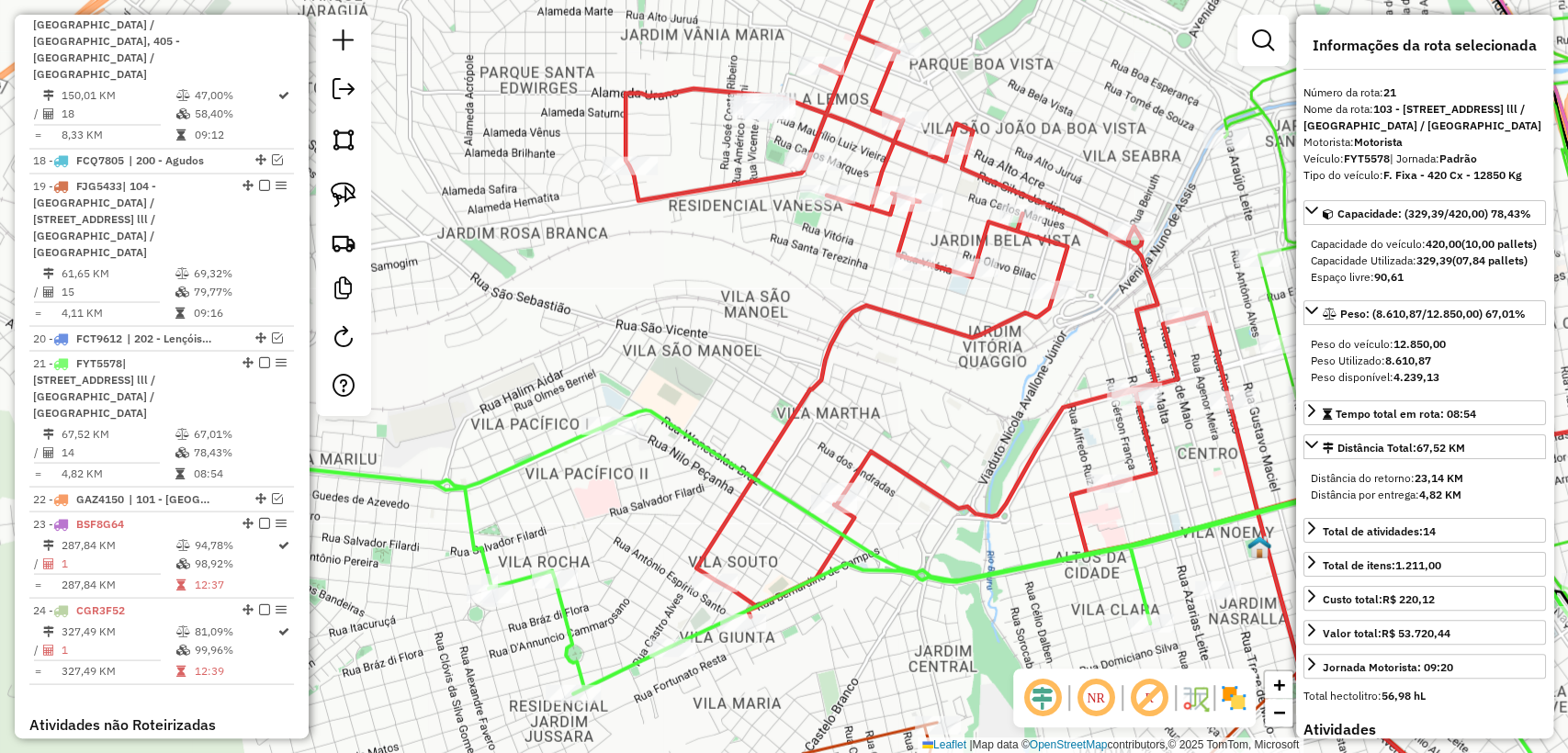
scroll to position [2328, 0]
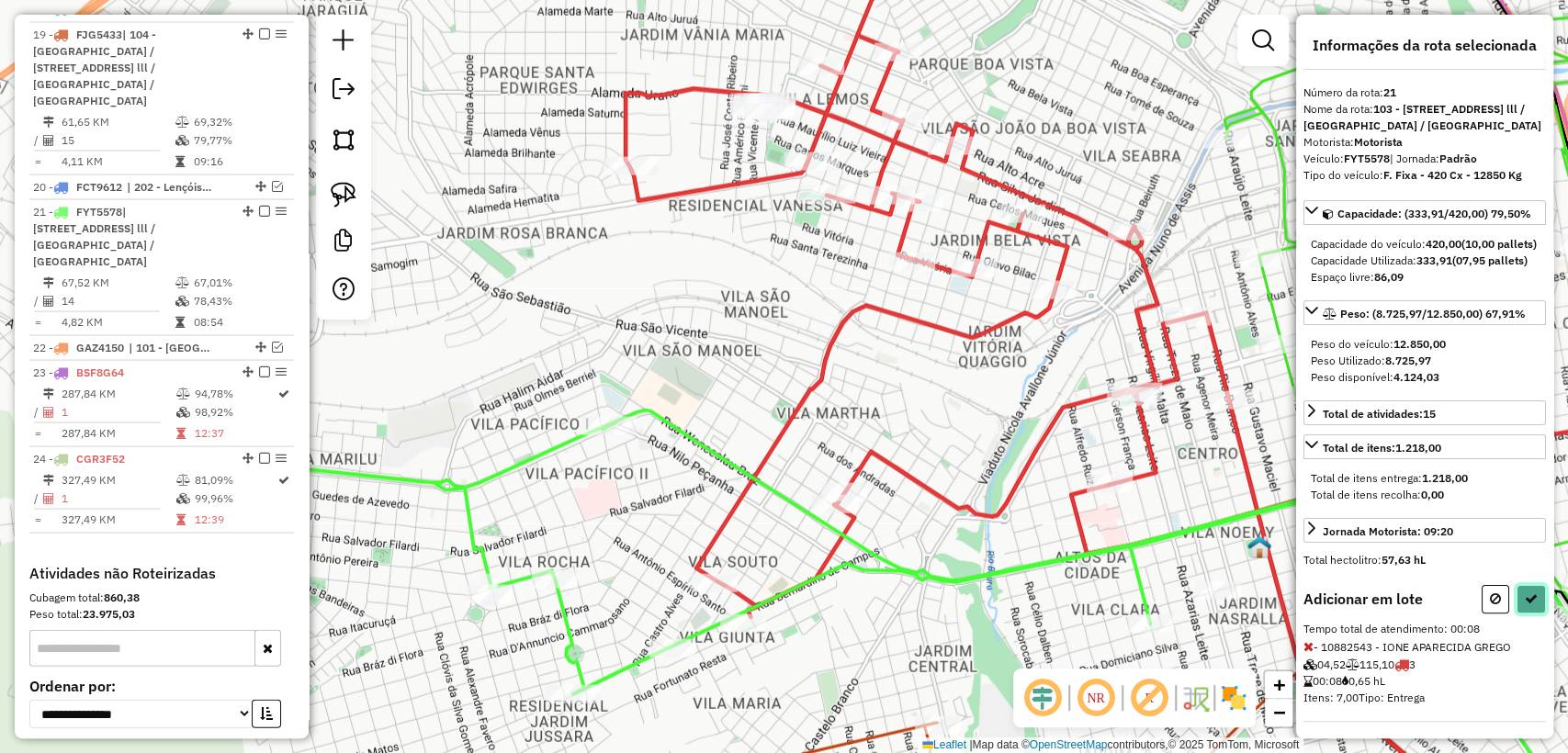
click at [1525, 605] on icon at bounding box center [1531, 598] width 12 height 12
select select "**********"
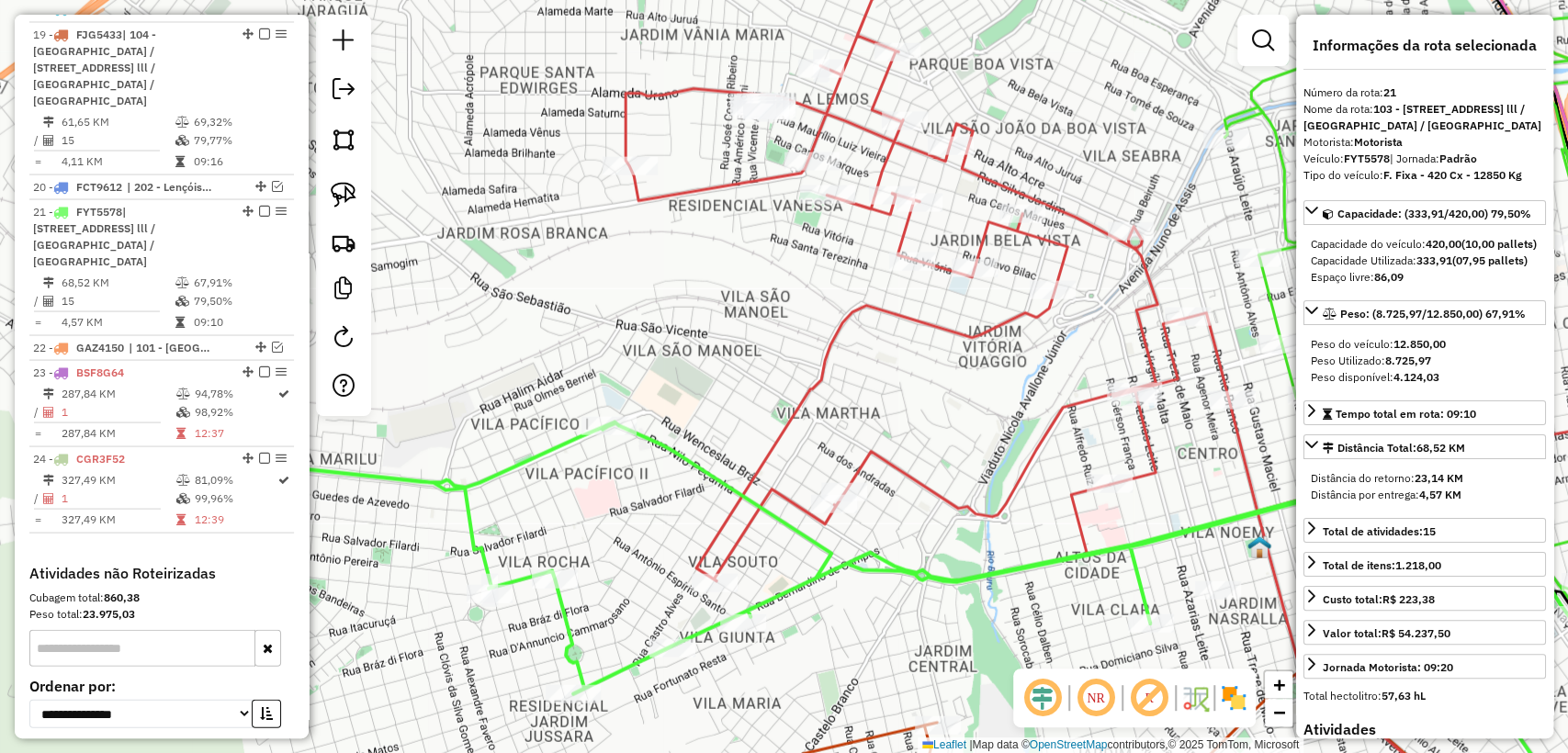
click at [747, 533] on icon at bounding box center [1058, 398] width 865 height 860
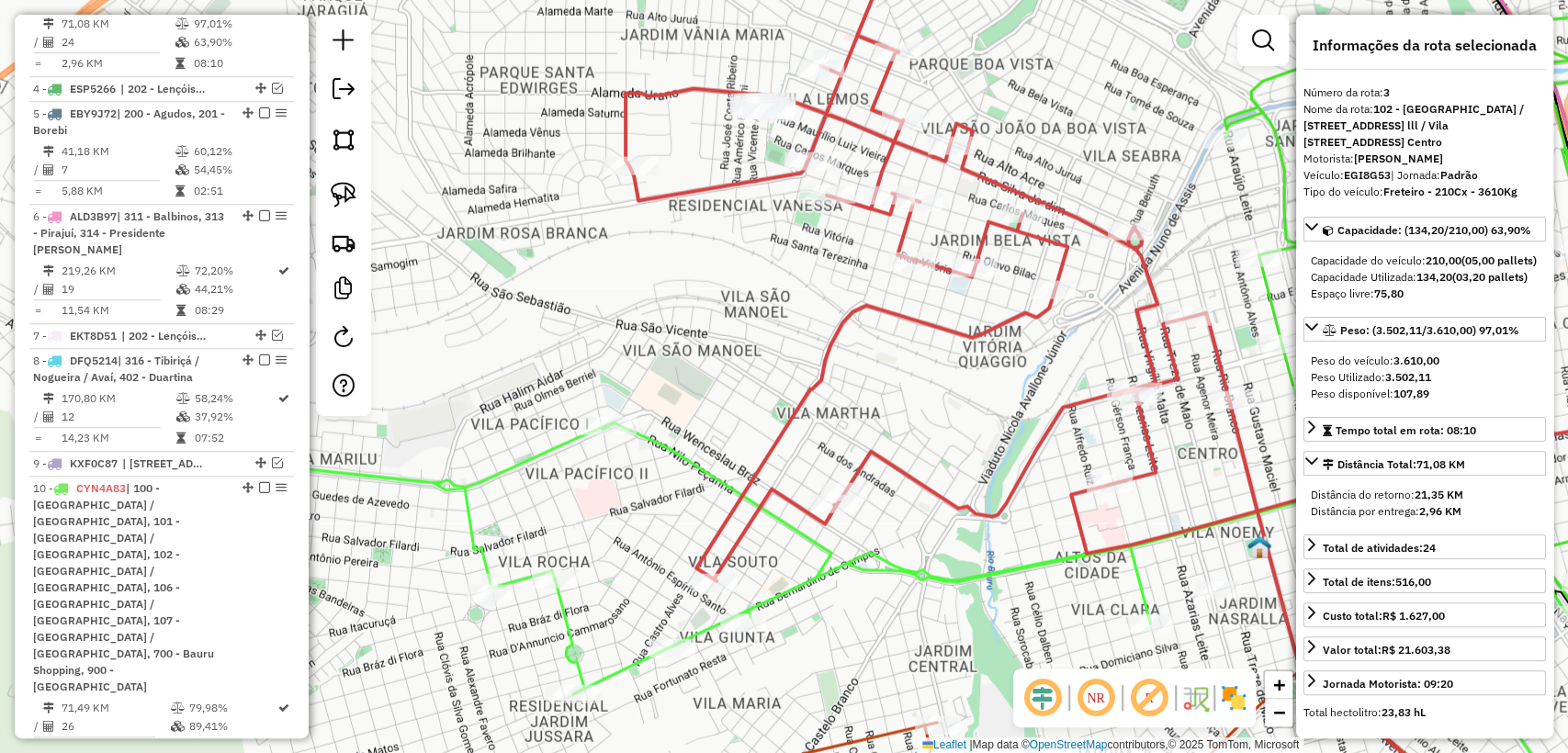
scroll to position [822, 0]
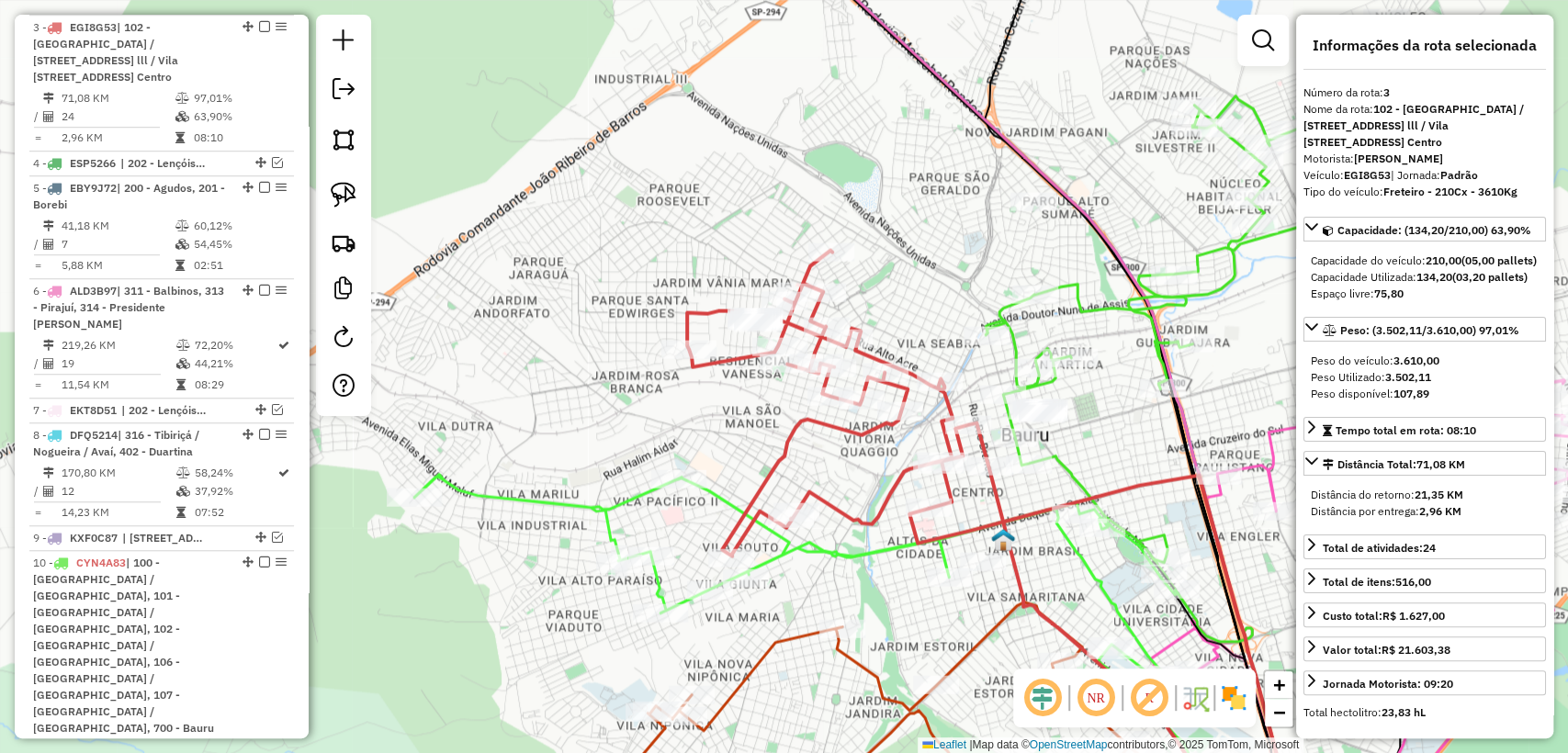
click at [870, 509] on icon at bounding box center [955, 527] width 536 height 554
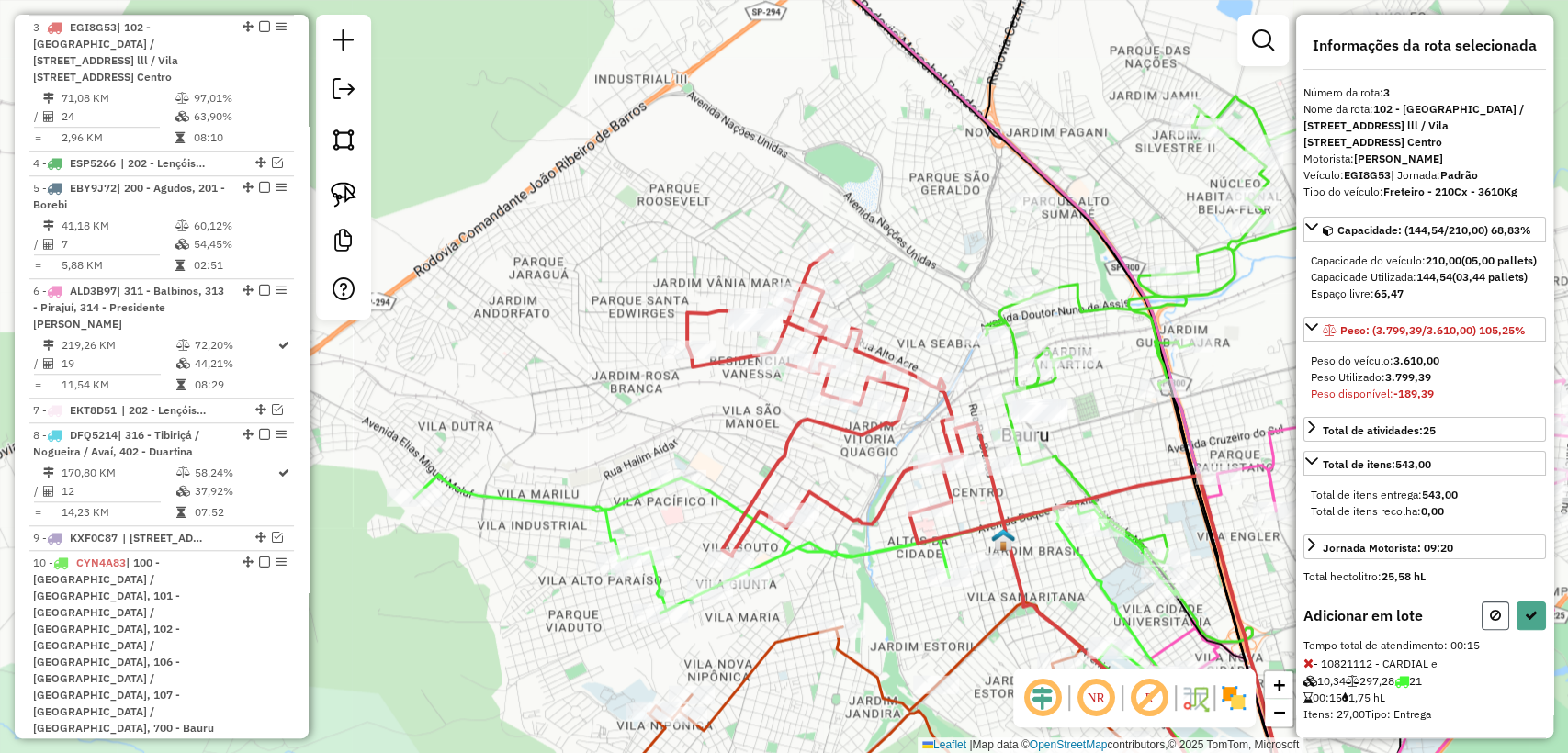
click at [1493, 621] on icon at bounding box center [1495, 615] width 11 height 12
select select "**********"
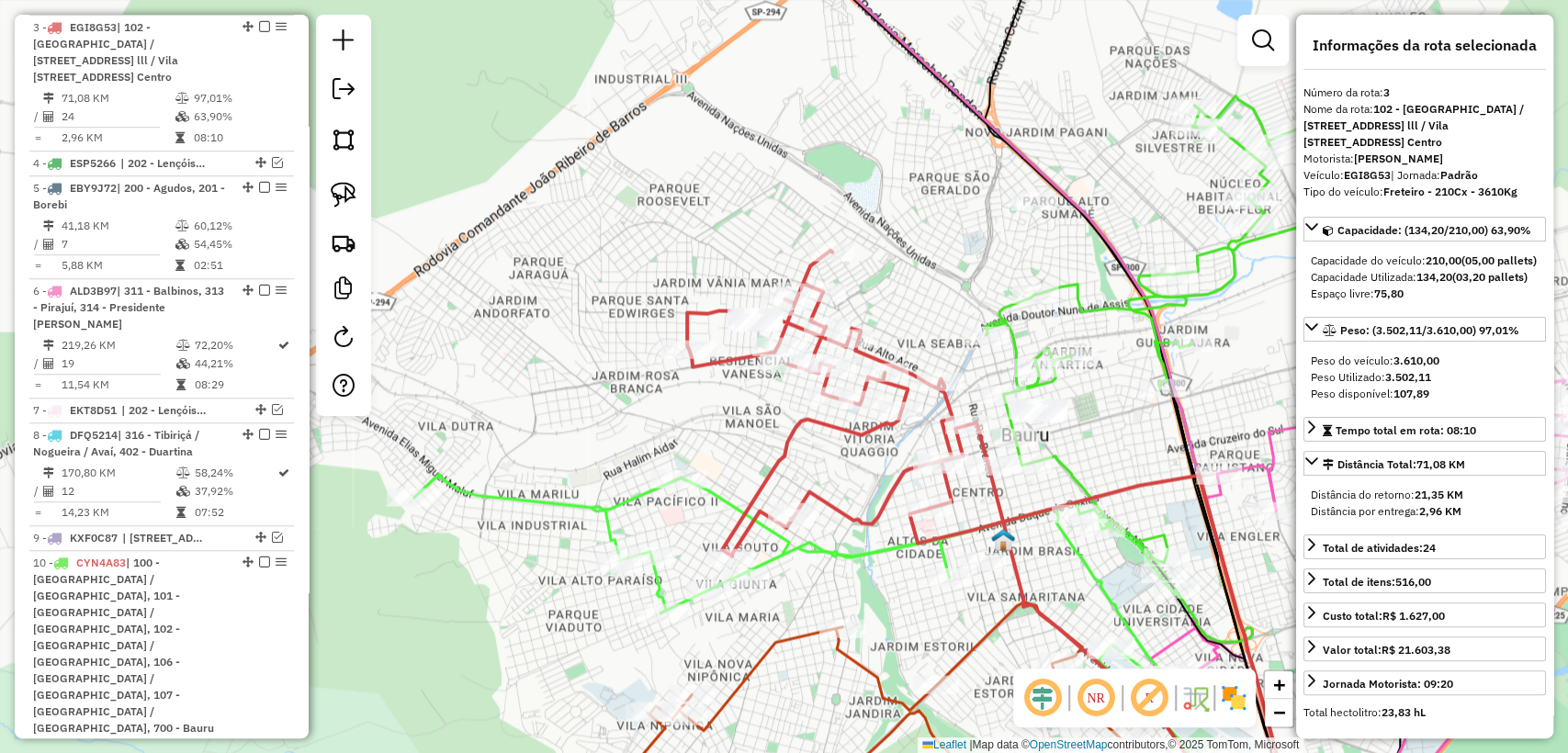
click at [718, 495] on icon at bounding box center [822, 587] width 817 height 225
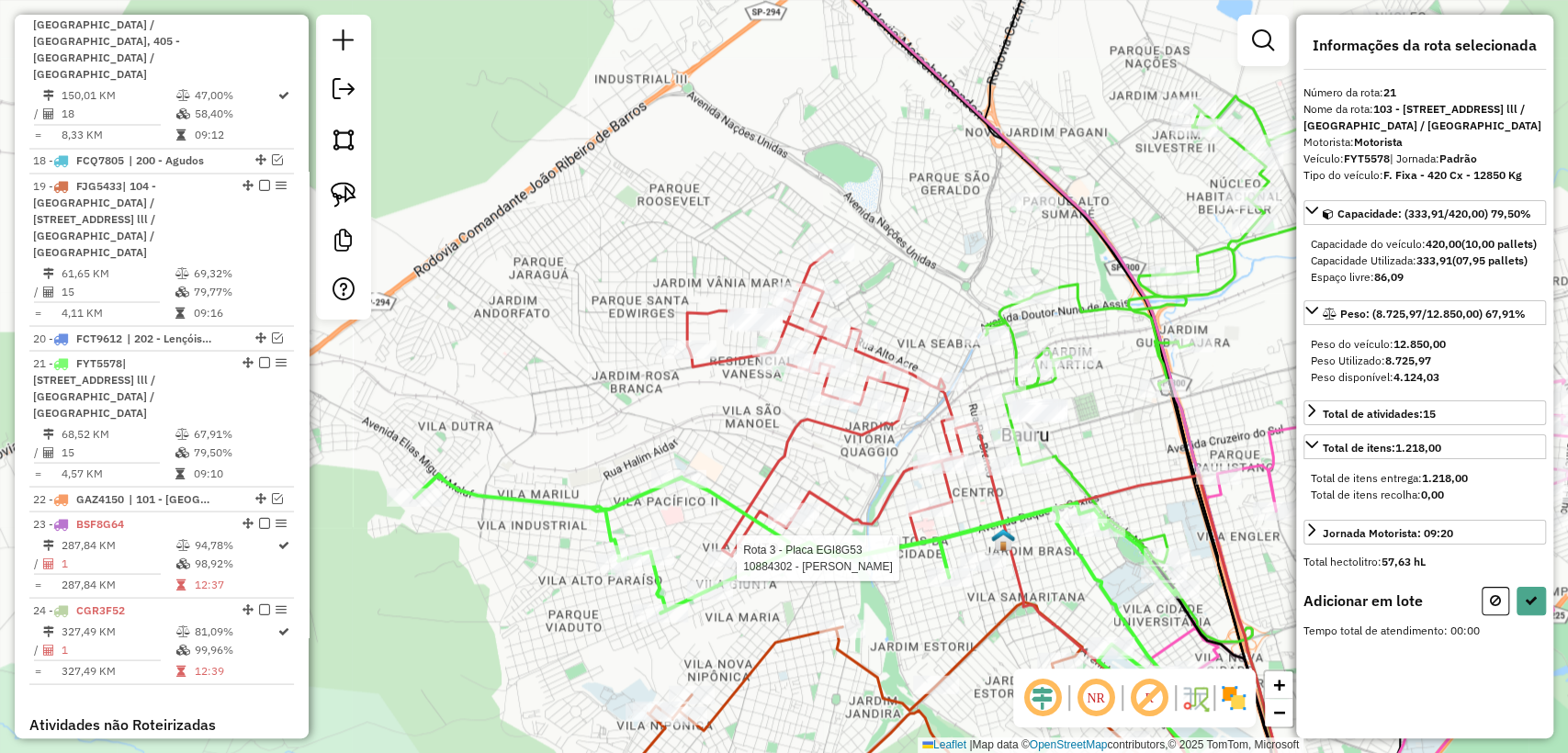
scroll to position [2328, 0]
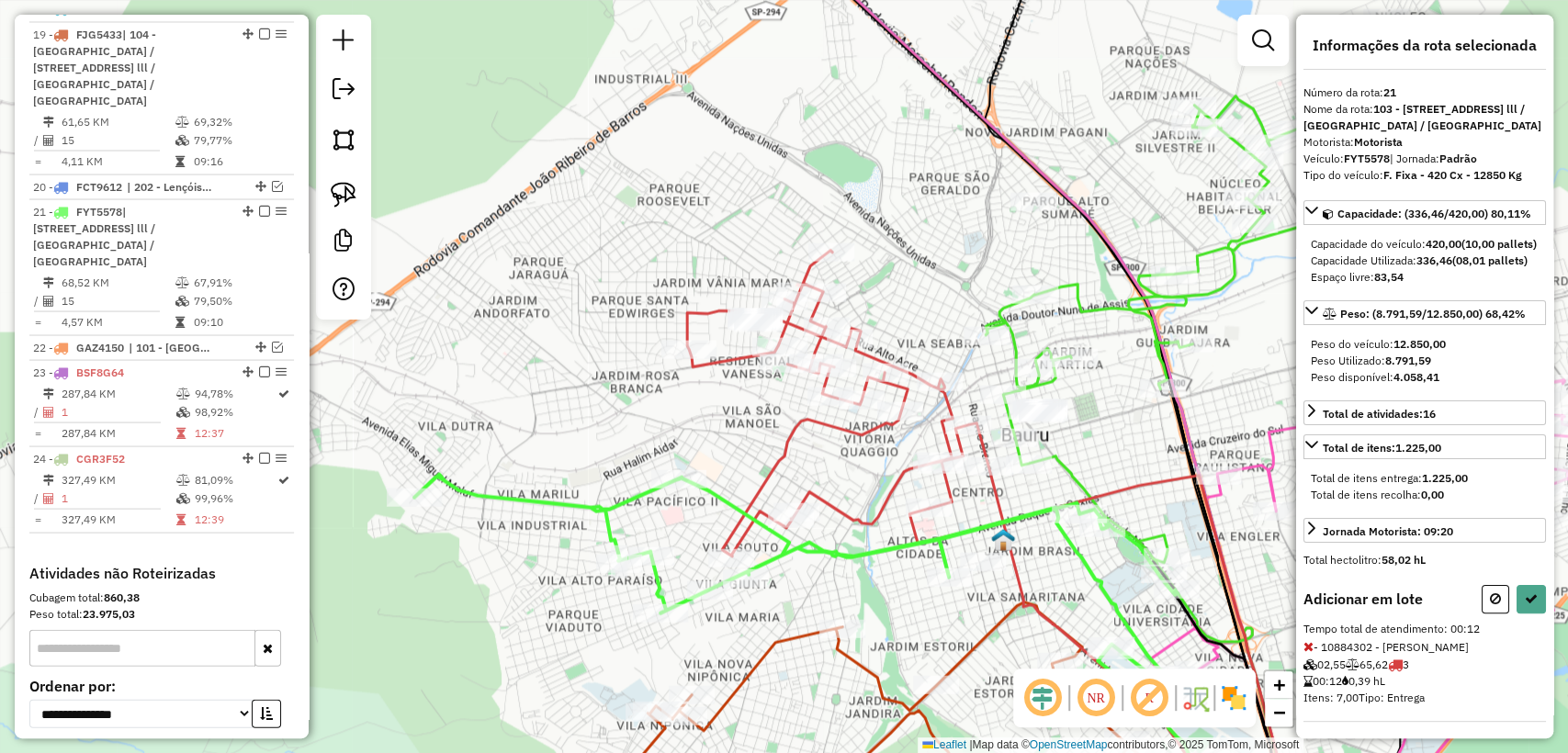
click at [1555, 614] on icon at bounding box center [1364, 604] width 429 height 449
click at [1531, 614] on button at bounding box center [1531, 599] width 30 height 29
select select "**********"
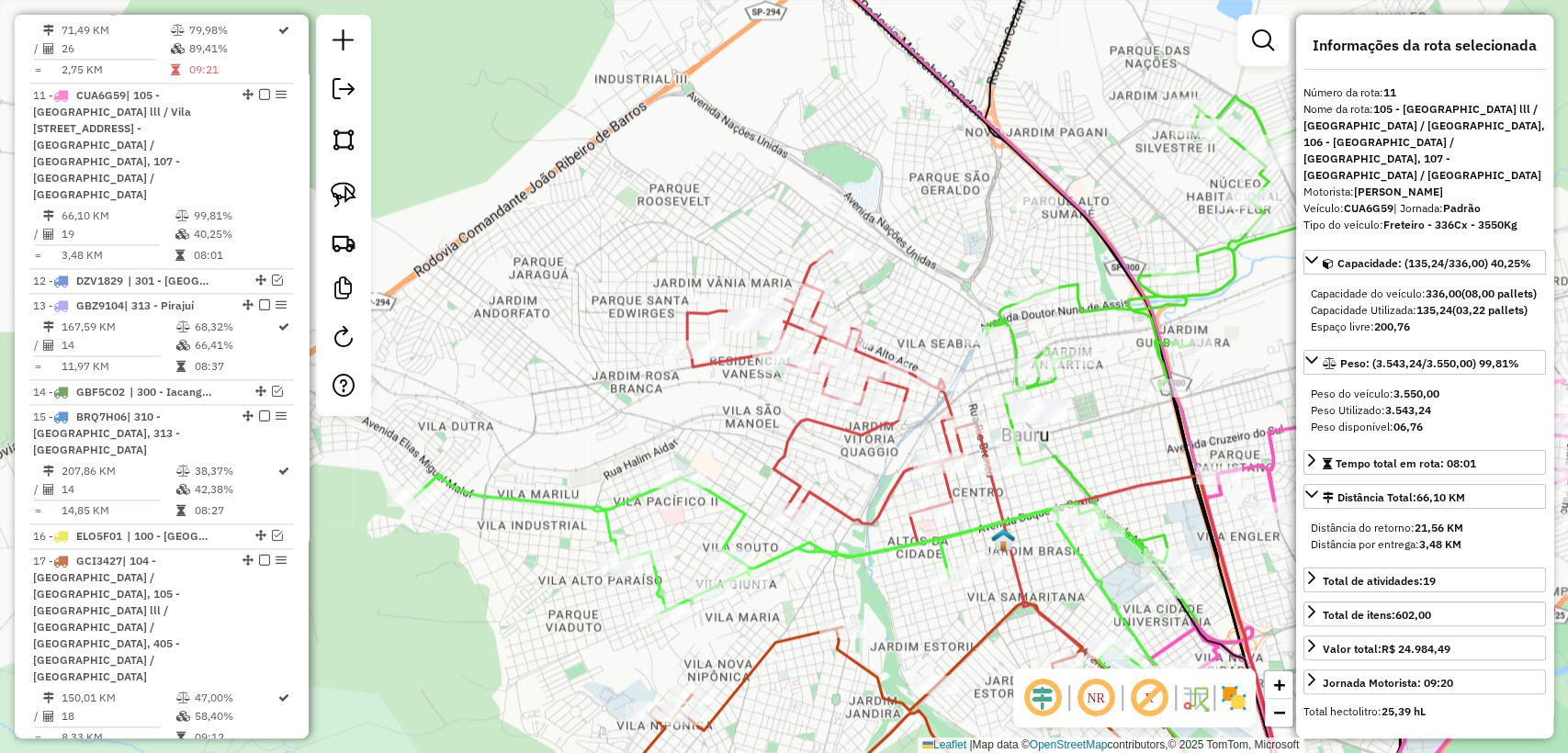
click at [882, 509] on icon at bounding box center [955, 527] width 536 height 554
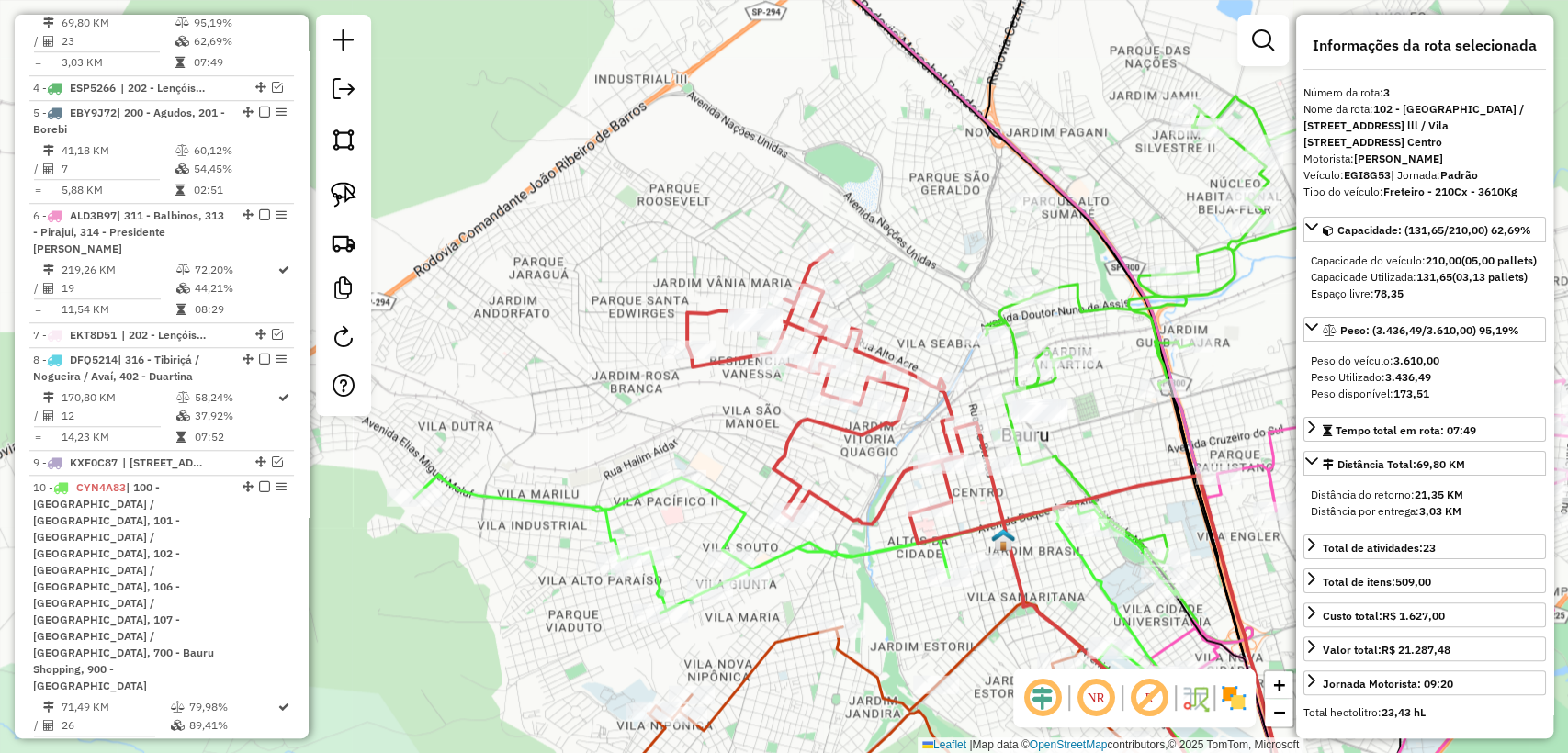
scroll to position [822, 0]
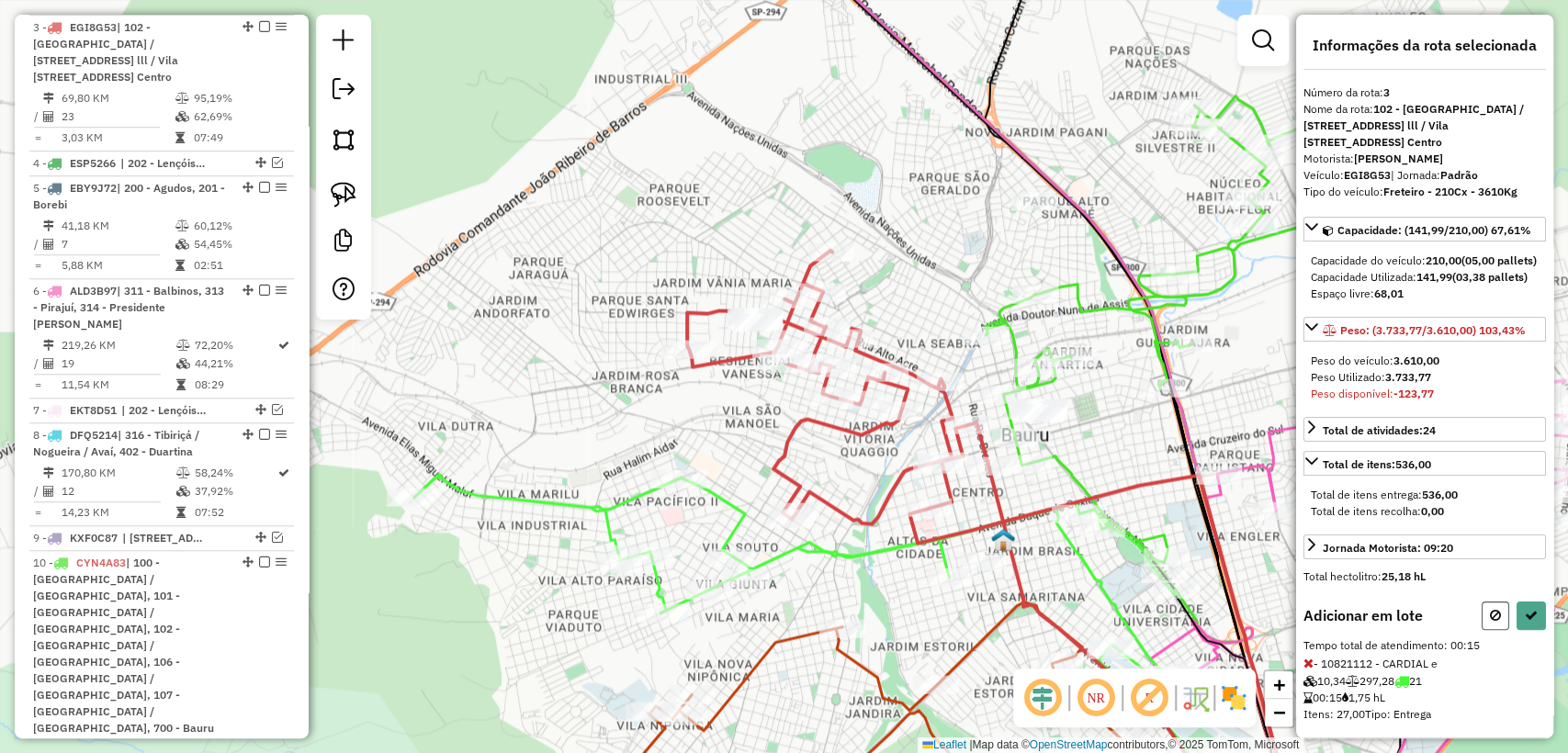
click at [1492, 621] on icon at bounding box center [1495, 615] width 11 height 12
select select "**********"
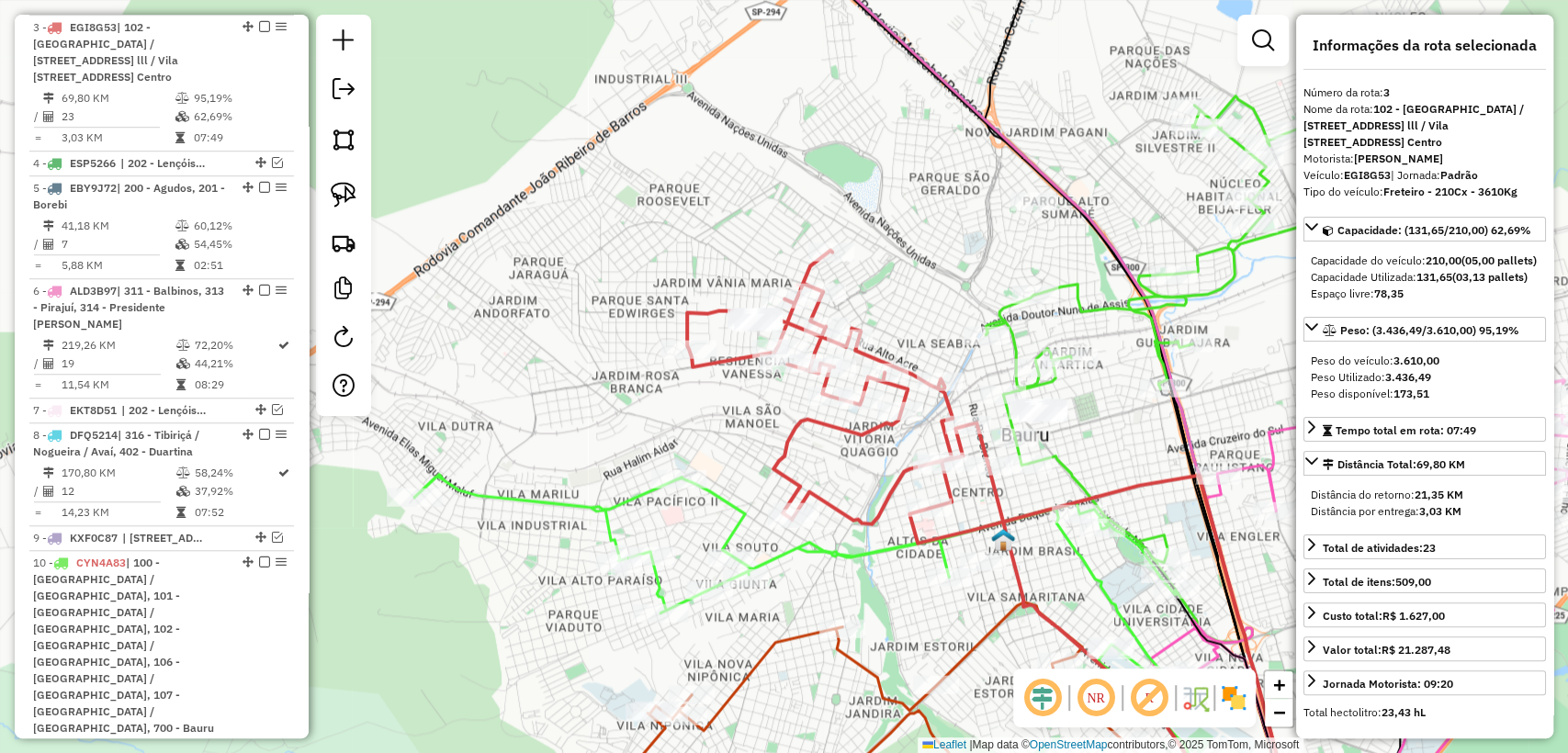
click at [837, 596] on div "Janela de atendimento Grade de atendimento Capacidade Transportadoras Veículos …" at bounding box center [784, 376] width 1568 height 753
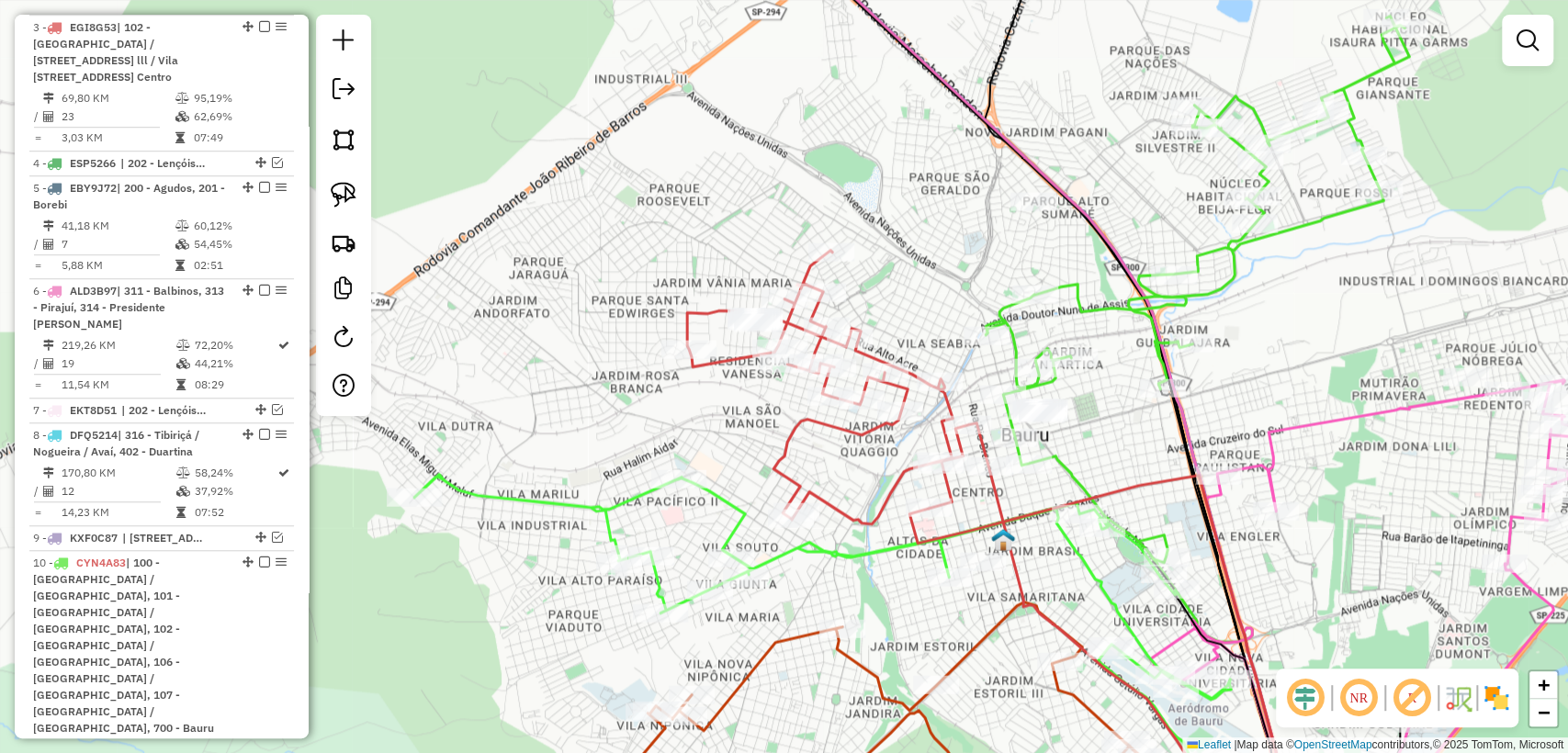
click at [827, 555] on icon at bounding box center [822, 587] width 817 height 225
select select "**********"
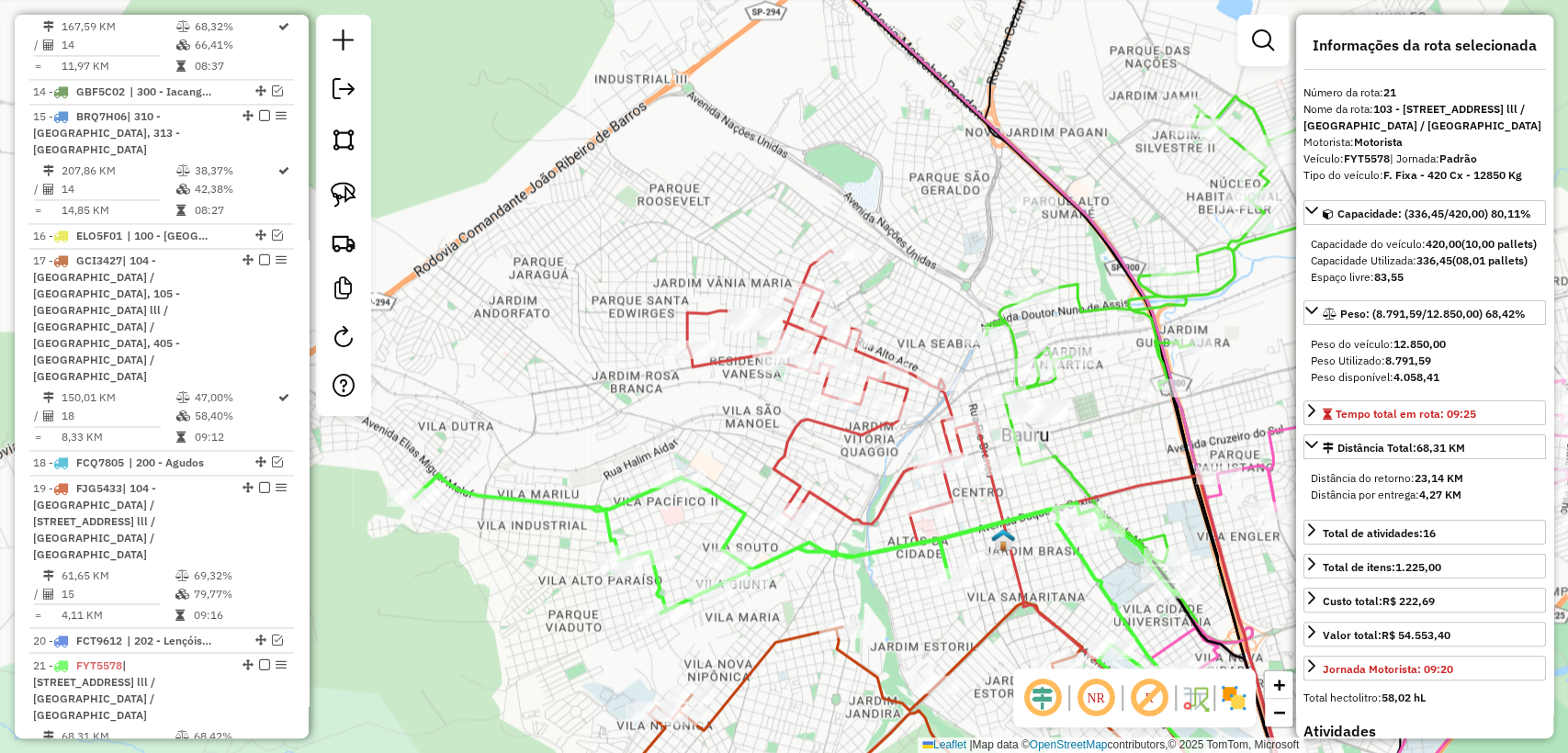
scroll to position [2328, 0]
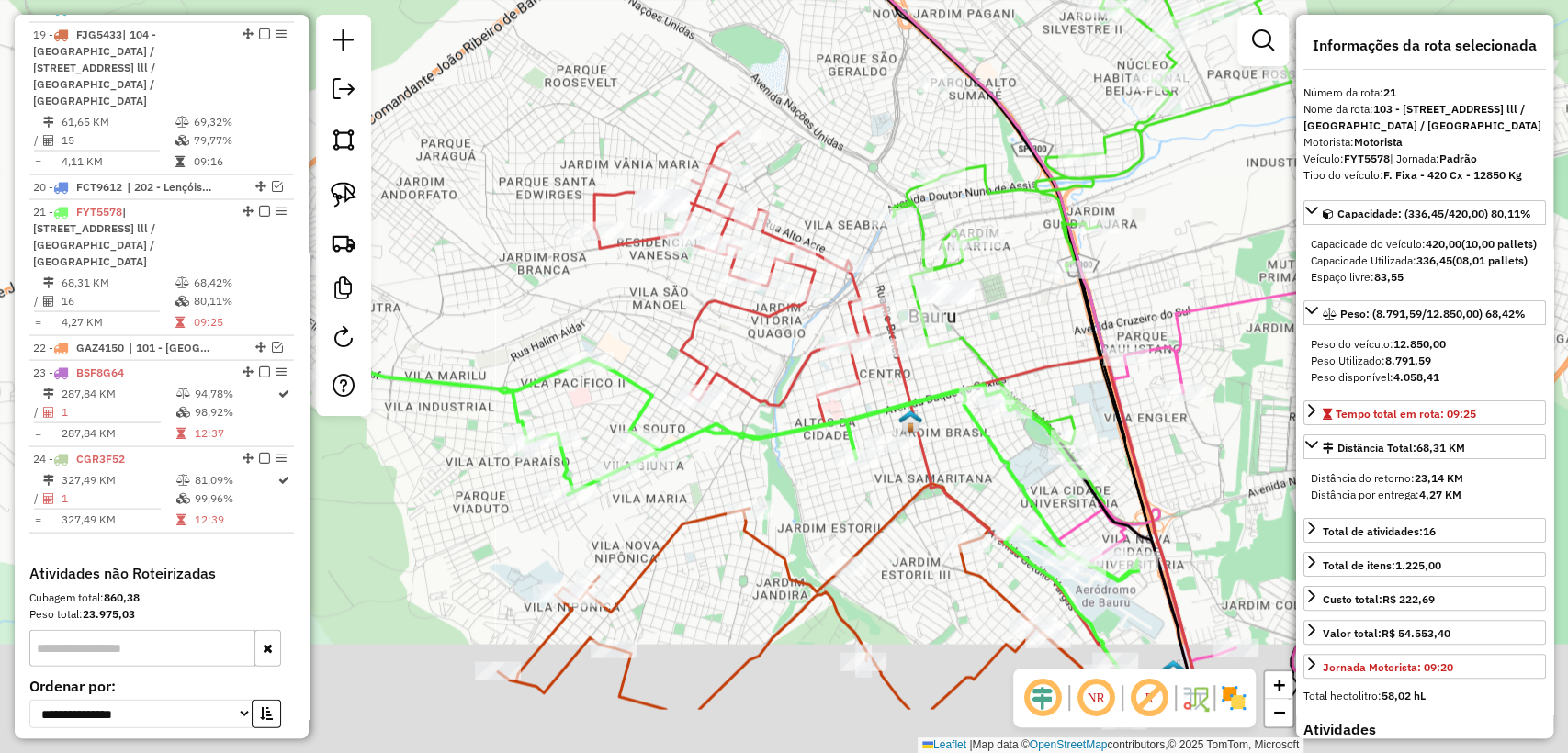
drag, startPoint x: 835, startPoint y: 569, endPoint x: 729, endPoint y: 430, distance: 174.8
click at [729, 430] on div "Janela de atendimento Grade de atendimento Capacidade Transportadoras Veículos …" at bounding box center [784, 376] width 1568 height 753
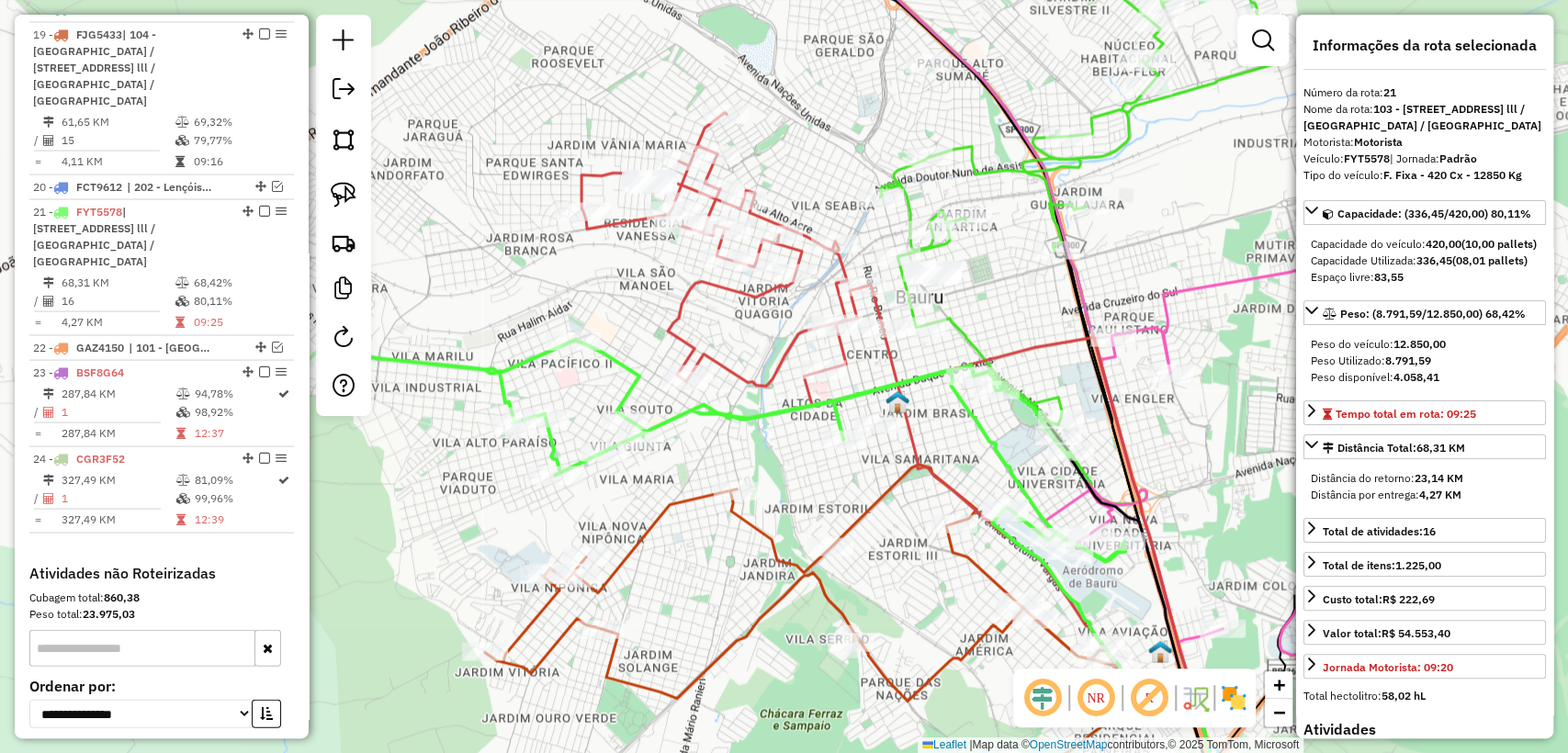
click at [890, 362] on icon at bounding box center [849, 389] width 536 height 554
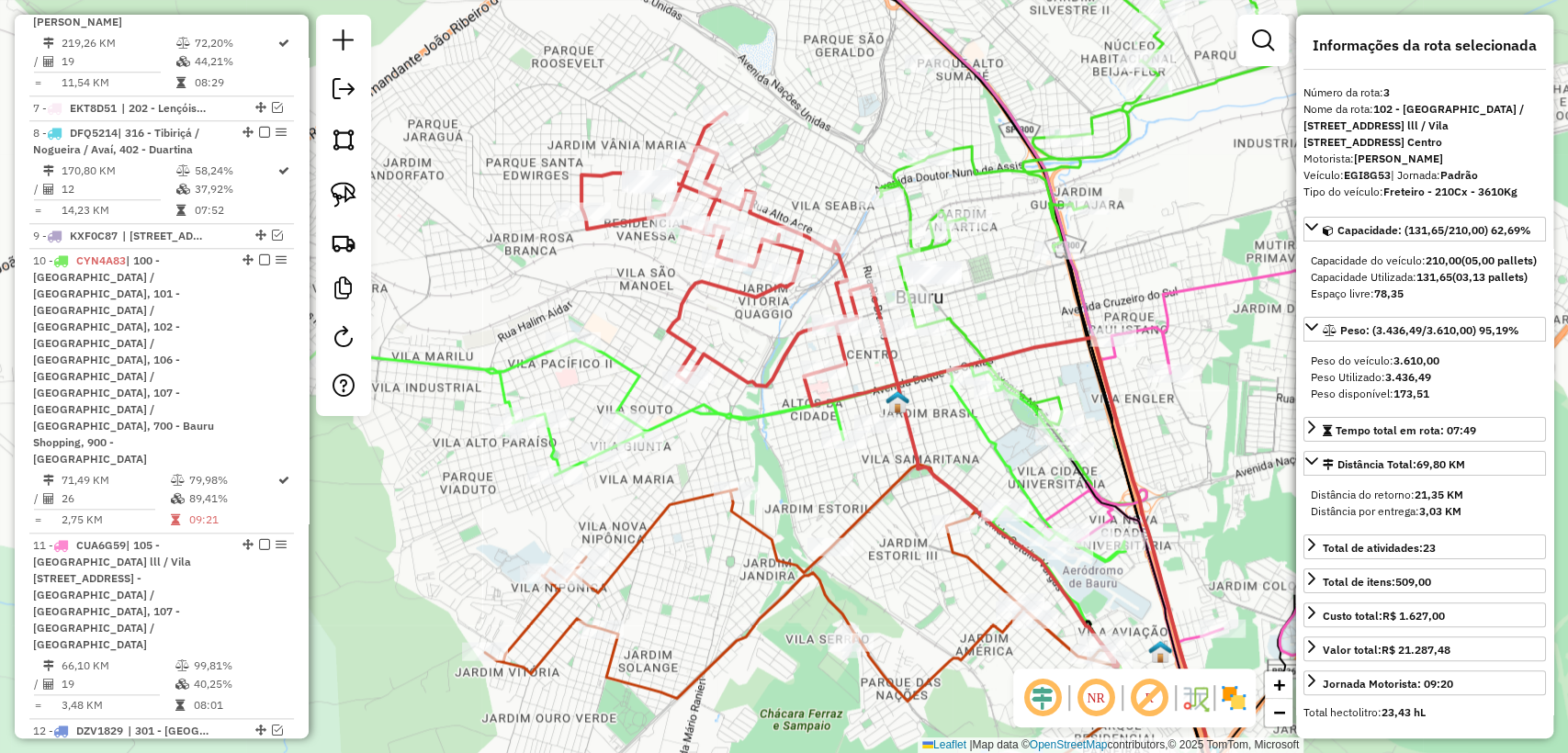
scroll to position [822, 0]
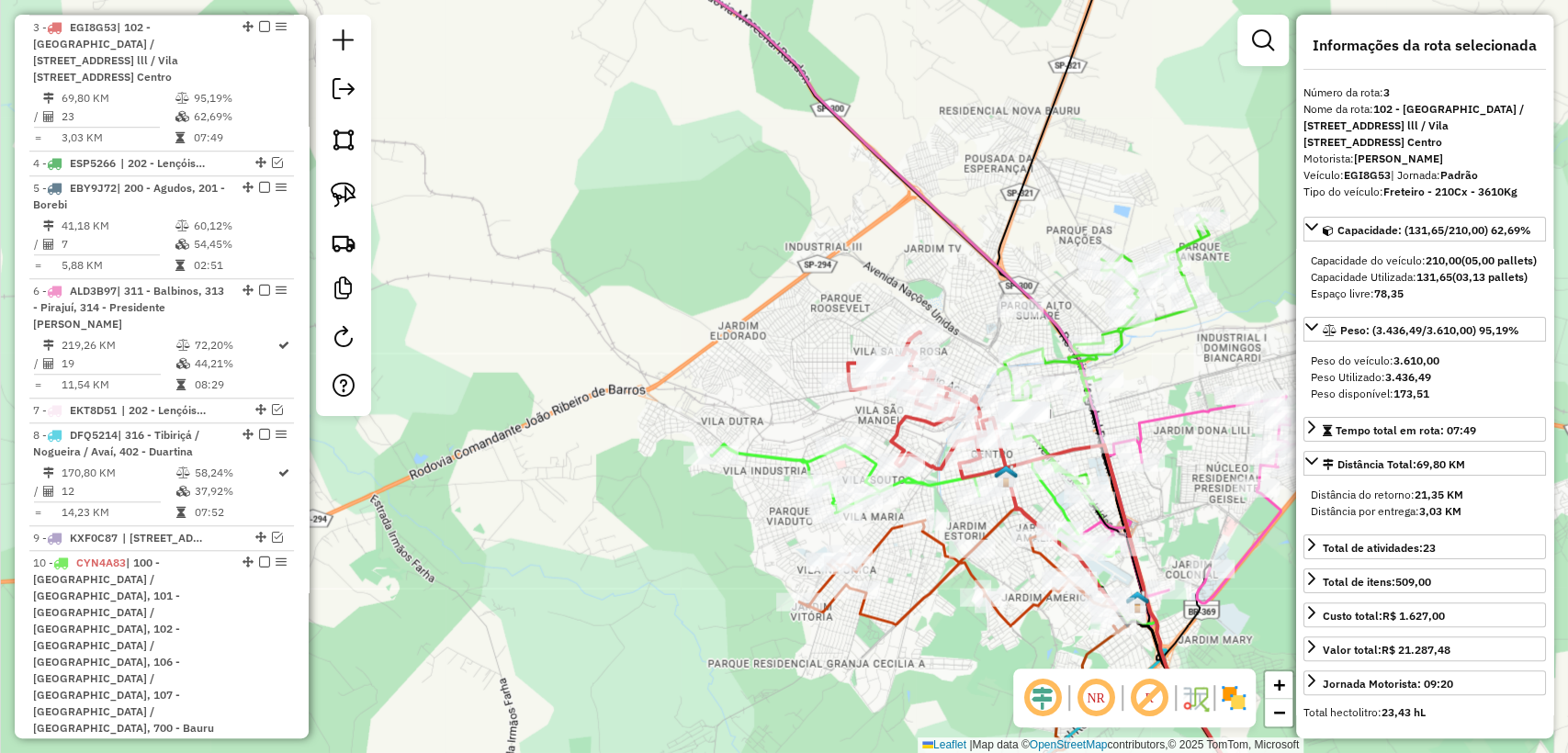
click at [1186, 240] on icon at bounding box center [1103, 354] width 211 height 279
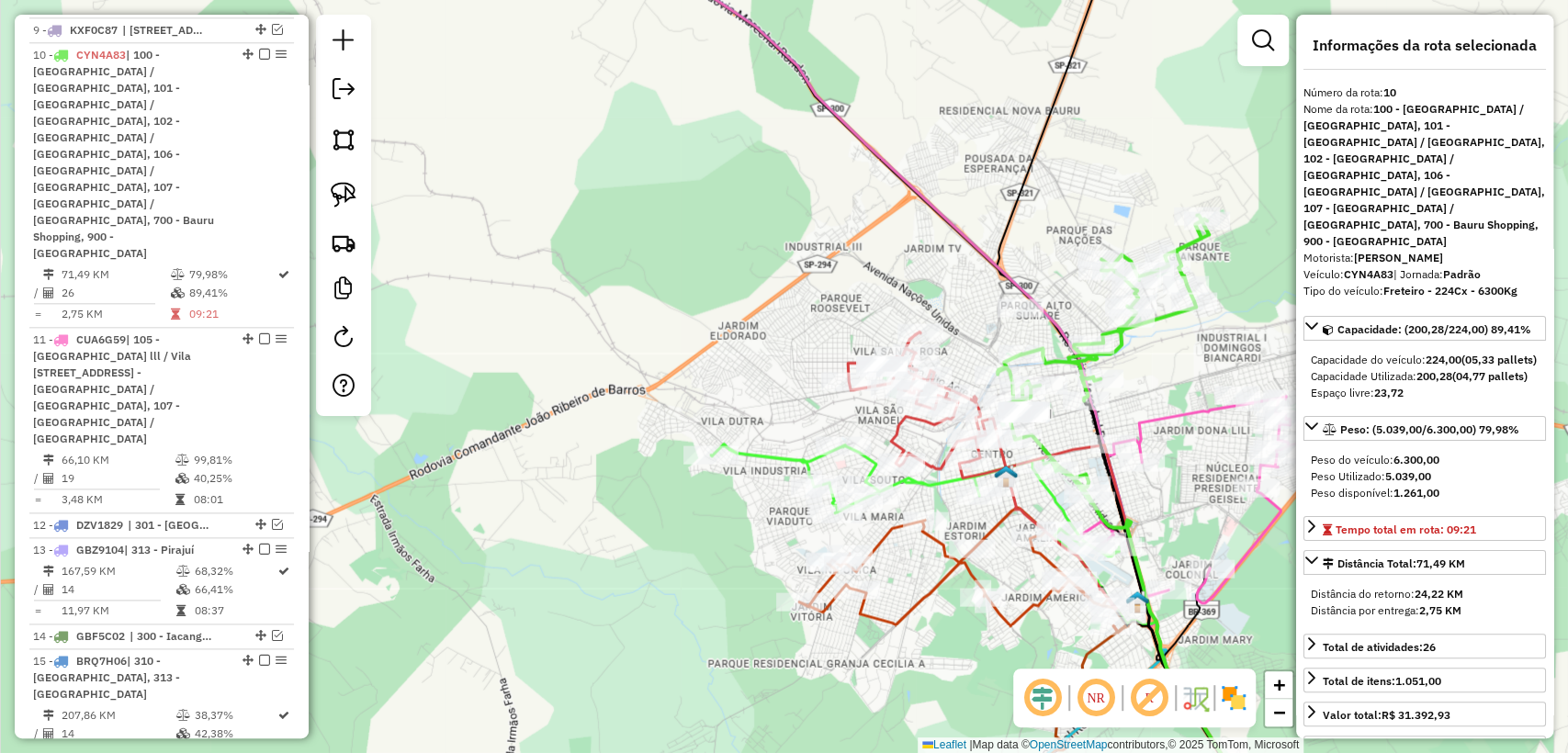
scroll to position [1356, 0]
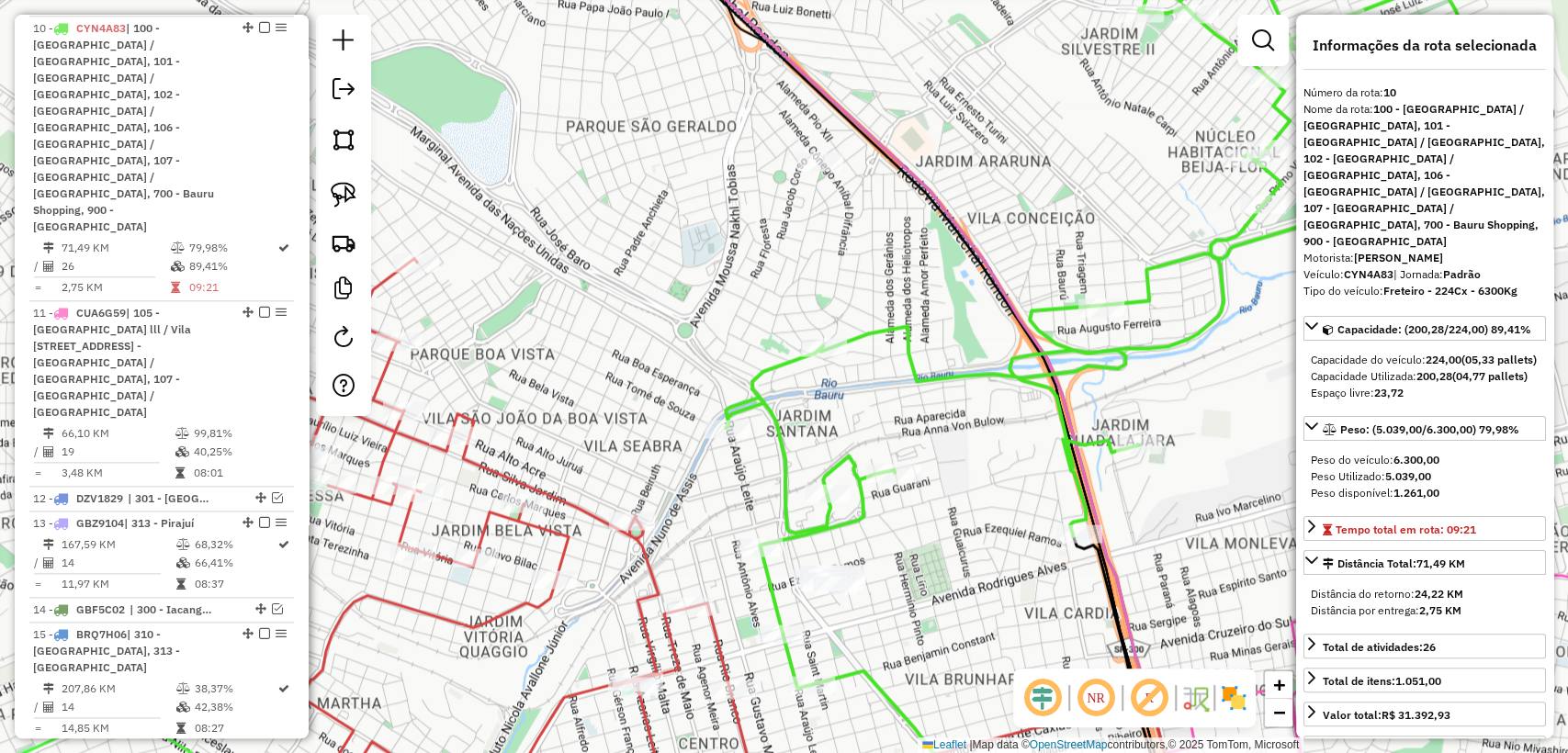
click at [647, 565] on icon at bounding box center [446, 544] width 639 height 571
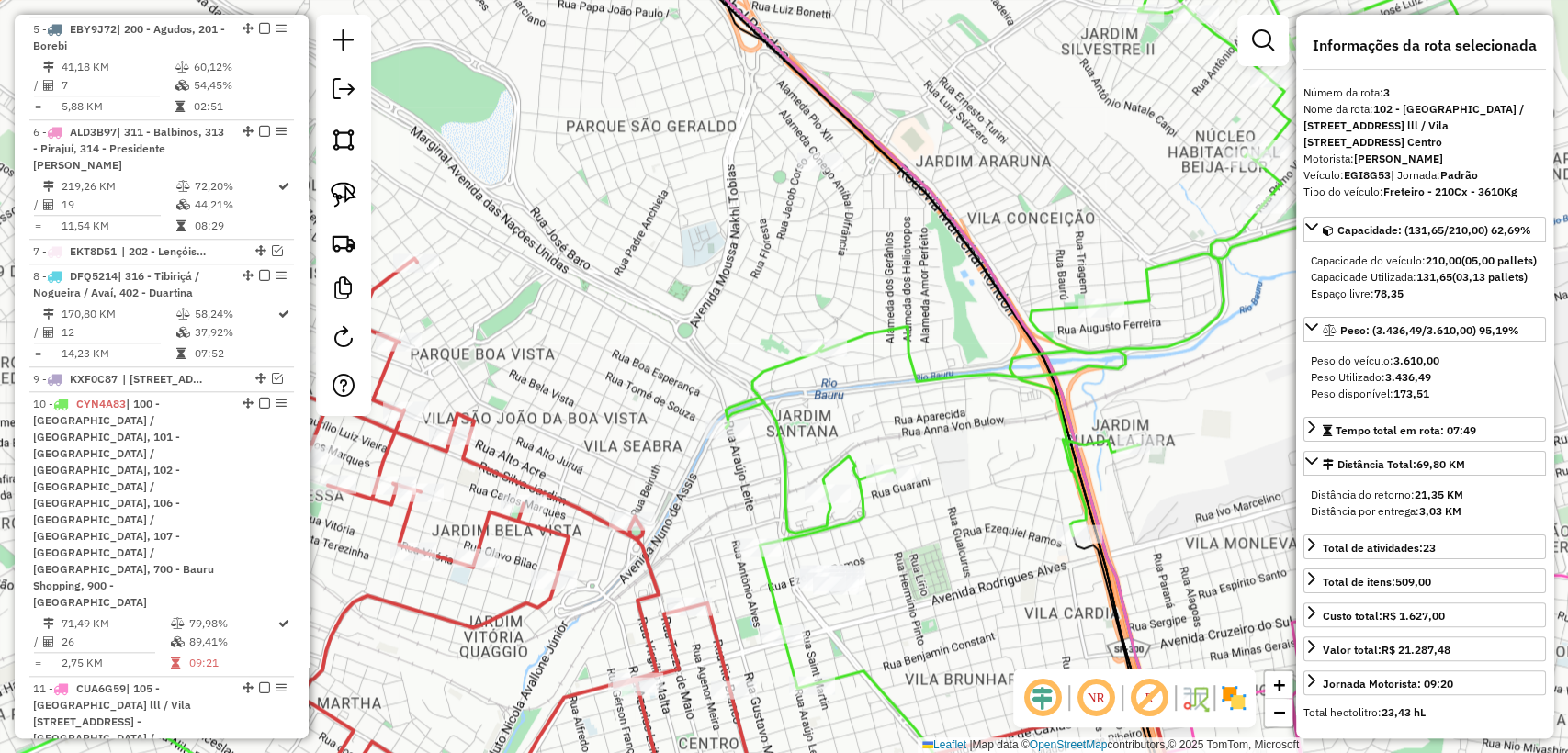
scroll to position [822, 0]
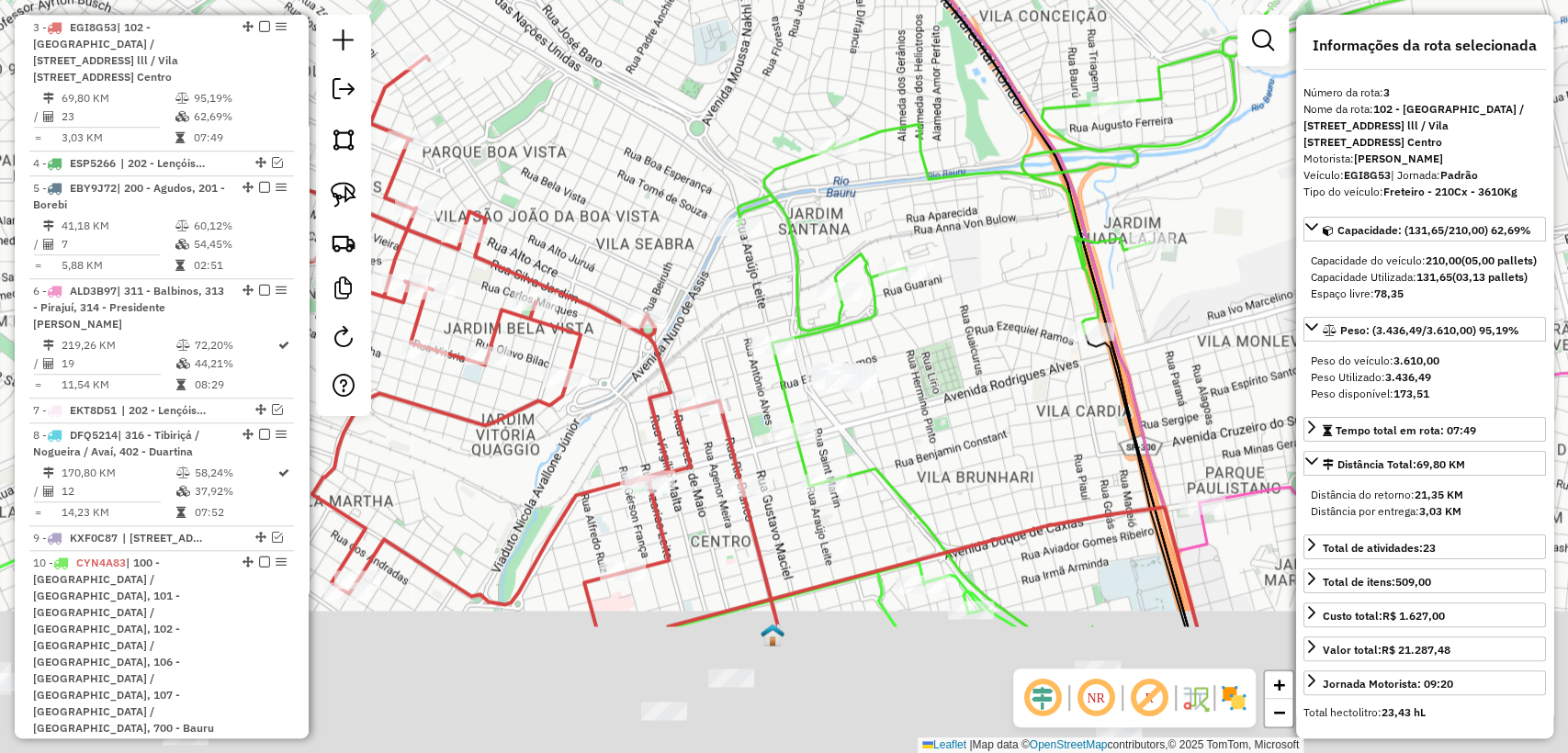
drag, startPoint x: 985, startPoint y: 468, endPoint x: 979, endPoint y: 382, distance: 86.2
click at [979, 382] on div "Janela de atendimento Grade de atendimento Capacidade Transportadoras Veículos …" at bounding box center [784, 376] width 1568 height 753
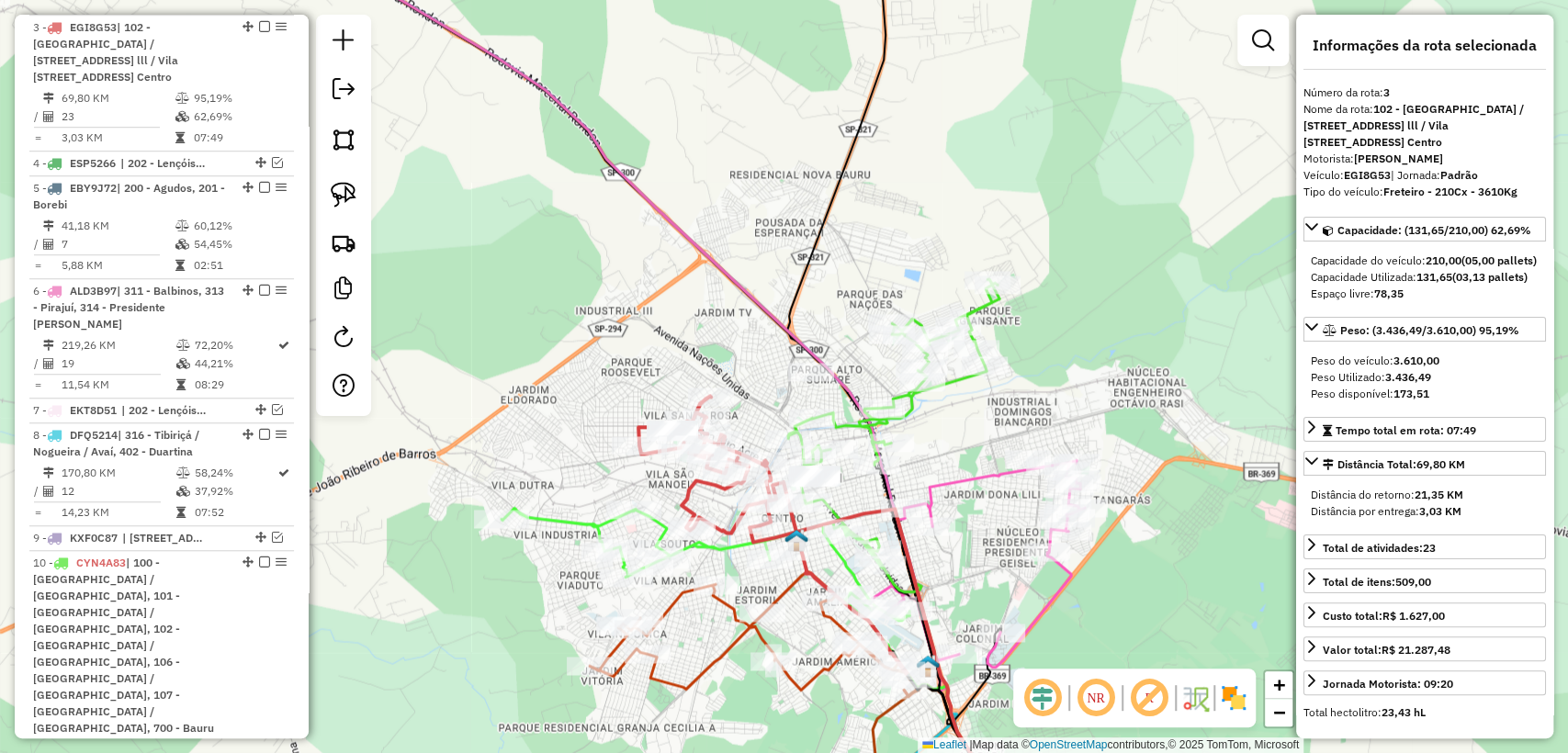
click at [966, 479] on icon at bounding box center [977, 575] width 215 height 231
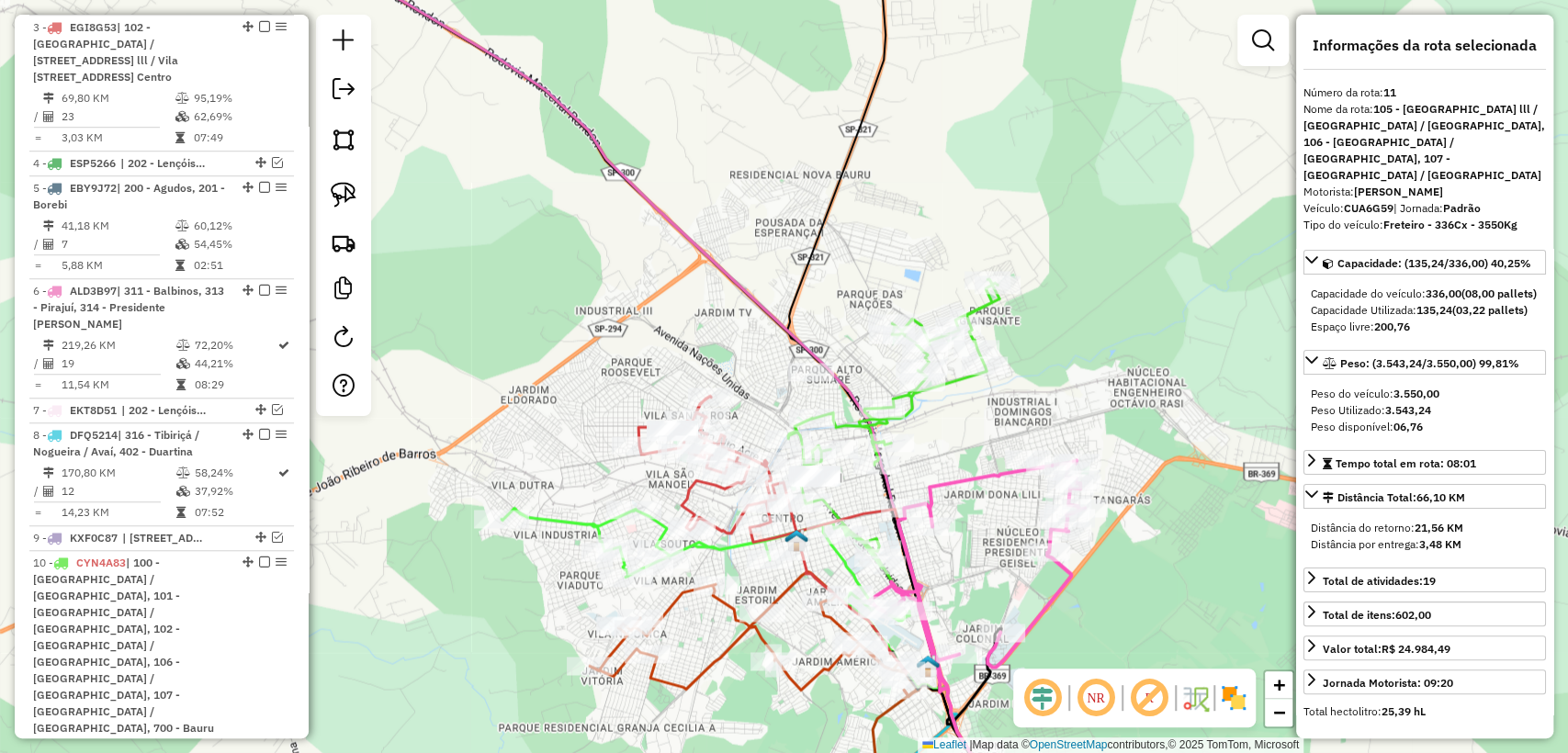
scroll to position [1574, 0]
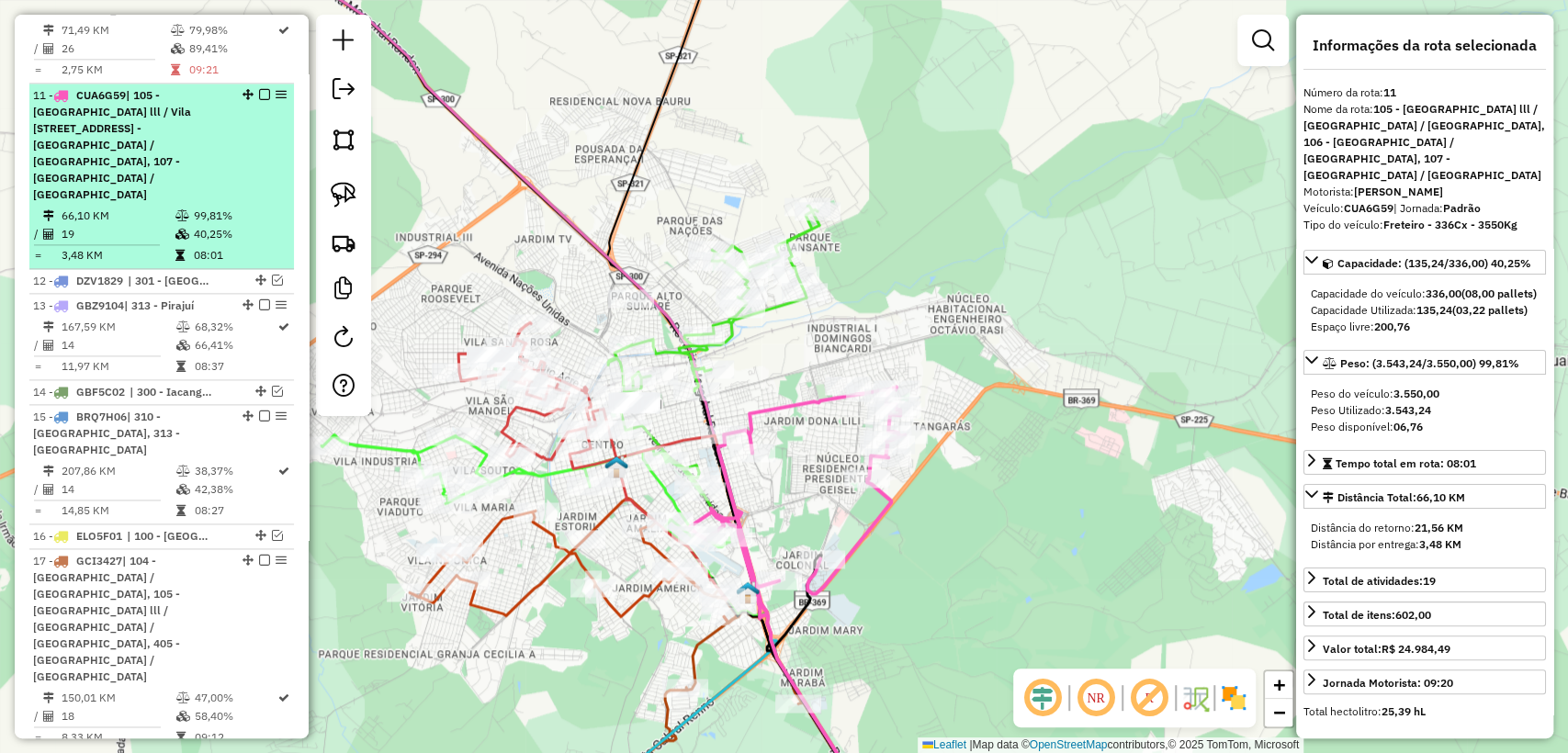
click at [261, 89] on em at bounding box center [264, 94] width 11 height 11
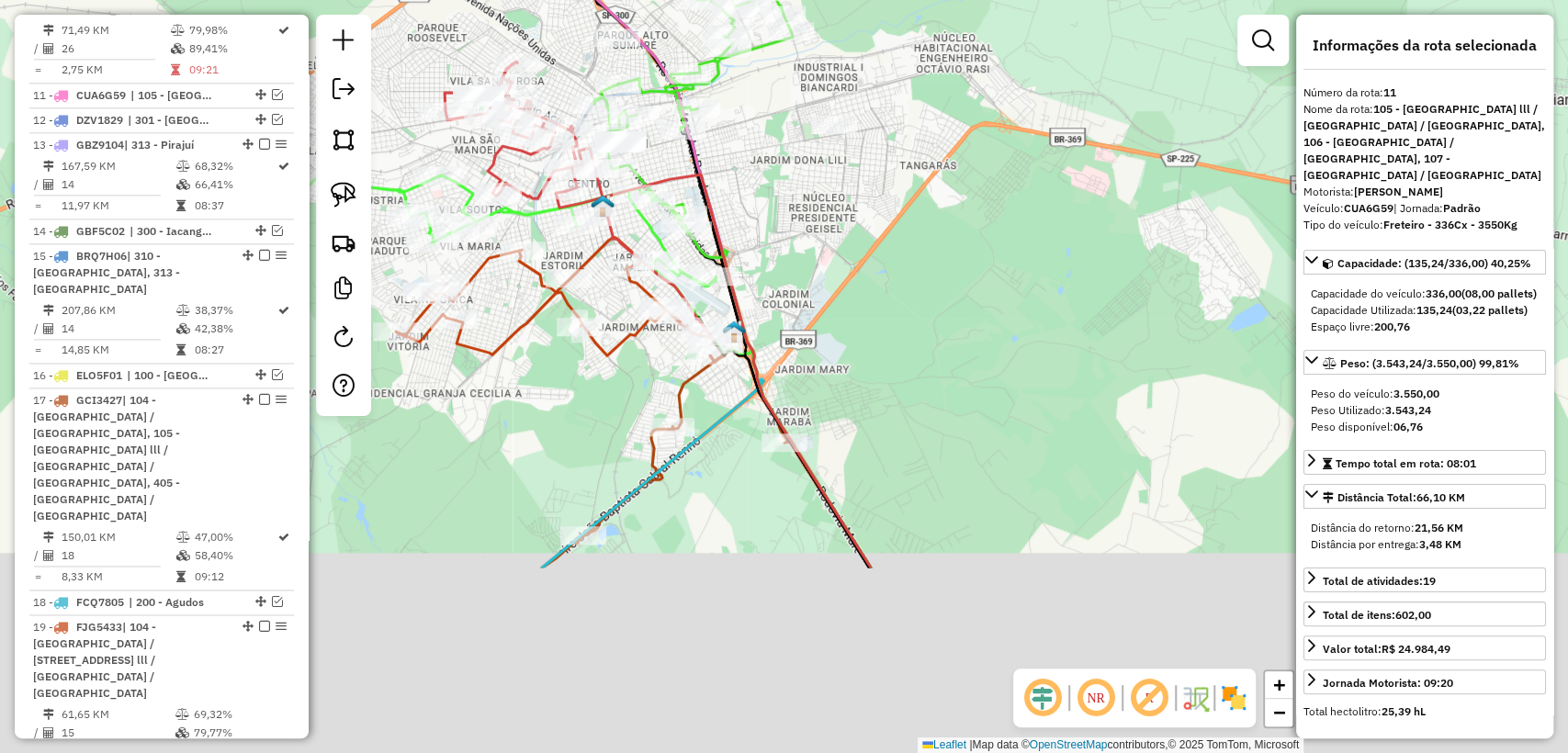
drag, startPoint x: 743, startPoint y: 645, endPoint x: 669, endPoint y: 369, distance: 285.7
click at [725, 379] on icon at bounding box center [706, 474] width 329 height 188
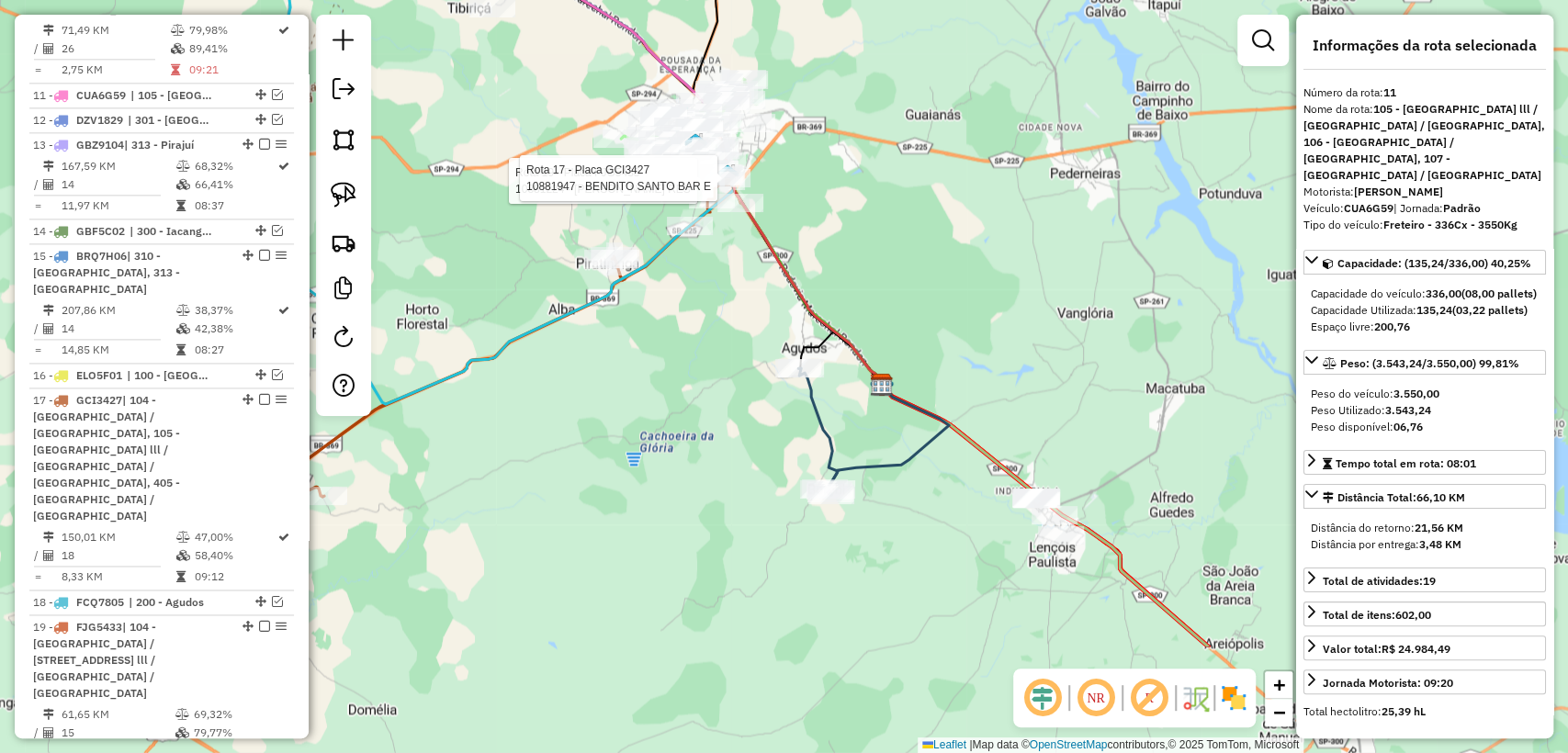
drag, startPoint x: 828, startPoint y: 474, endPoint x: 675, endPoint y: 336, distance: 206.0
click at [675, 336] on div "Rota 19 - Placa FJG5433 10881224 - MOREIRA DA CUNHA RES Rota 17 - Placa GCI3427…" at bounding box center [784, 376] width 1568 height 753
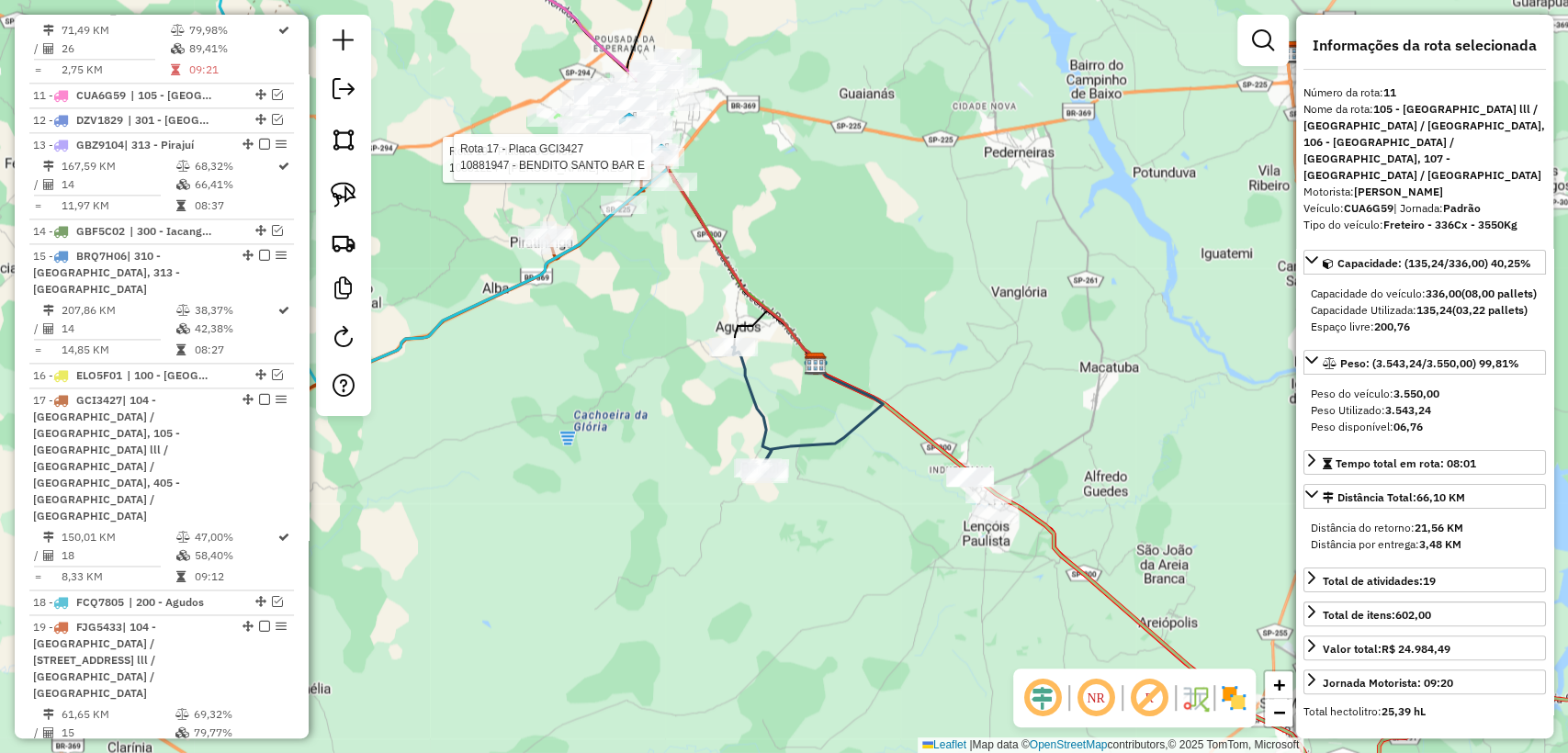
click at [748, 391] on icon at bounding box center [751, 410] width 39 height 127
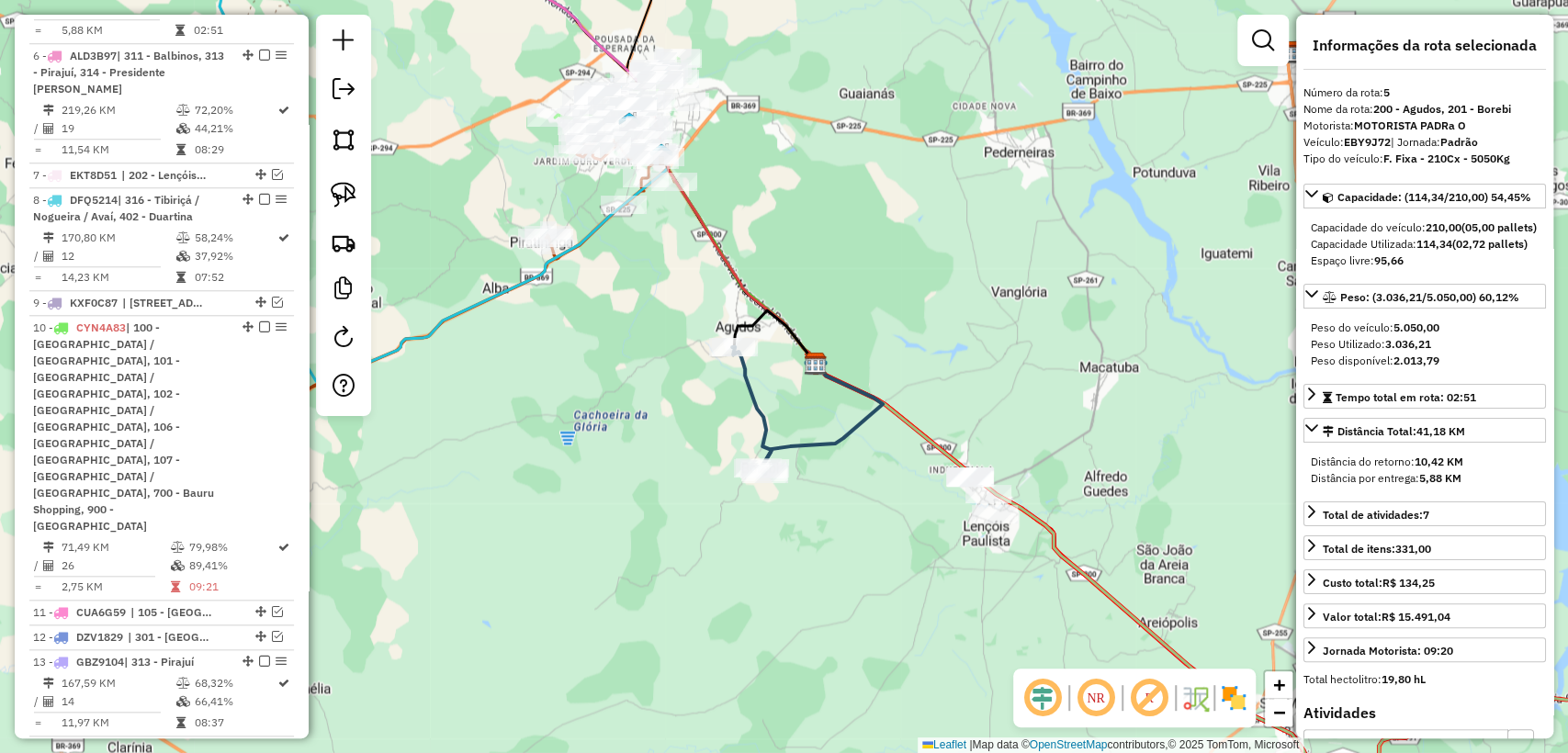
scroll to position [999, 0]
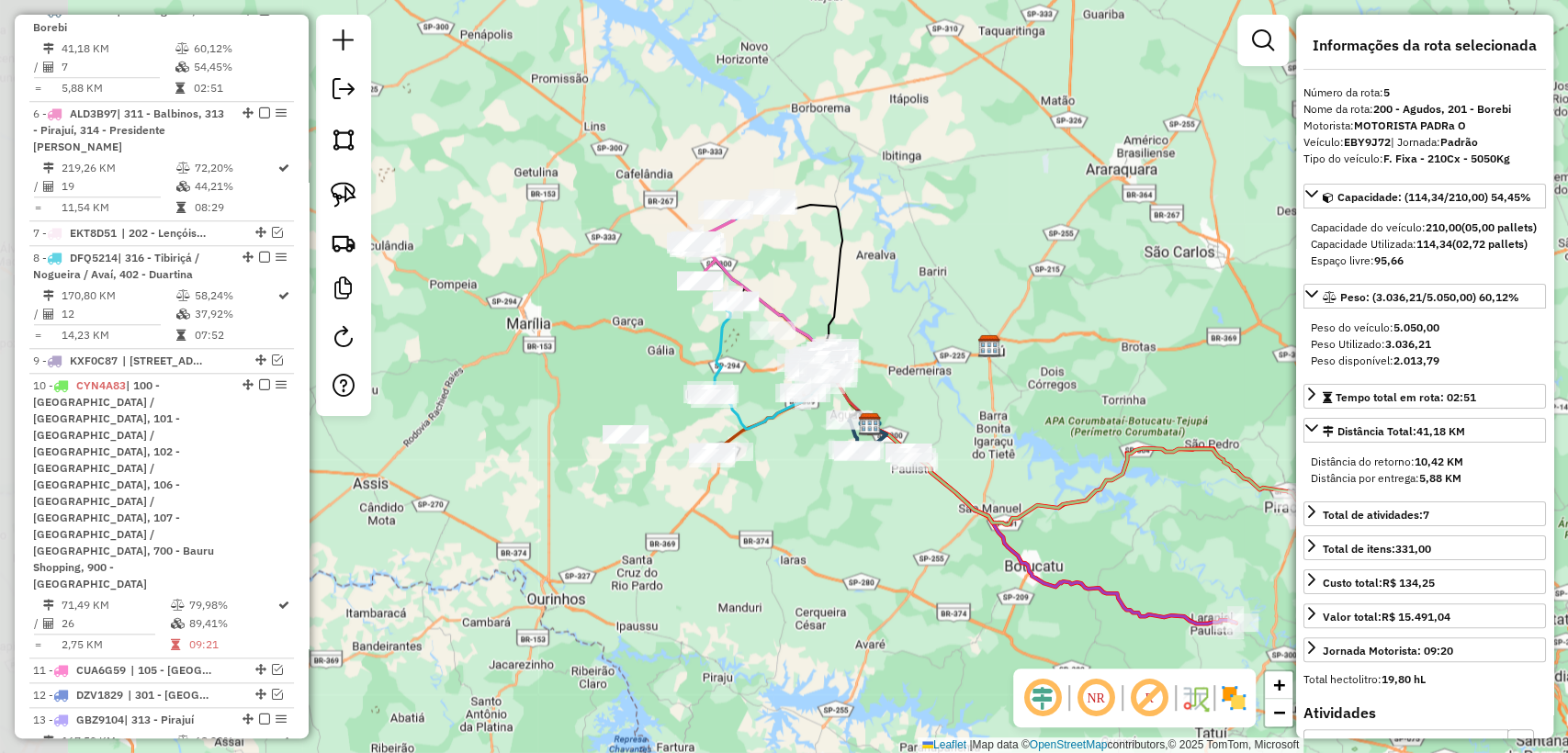
drag, startPoint x: 558, startPoint y: 473, endPoint x: 645, endPoint y: 469, distance: 87.1
click at [645, 469] on div "Janela de atendimento Grade de atendimento Capacidade Transportadoras Veículos …" at bounding box center [784, 376] width 1568 height 753
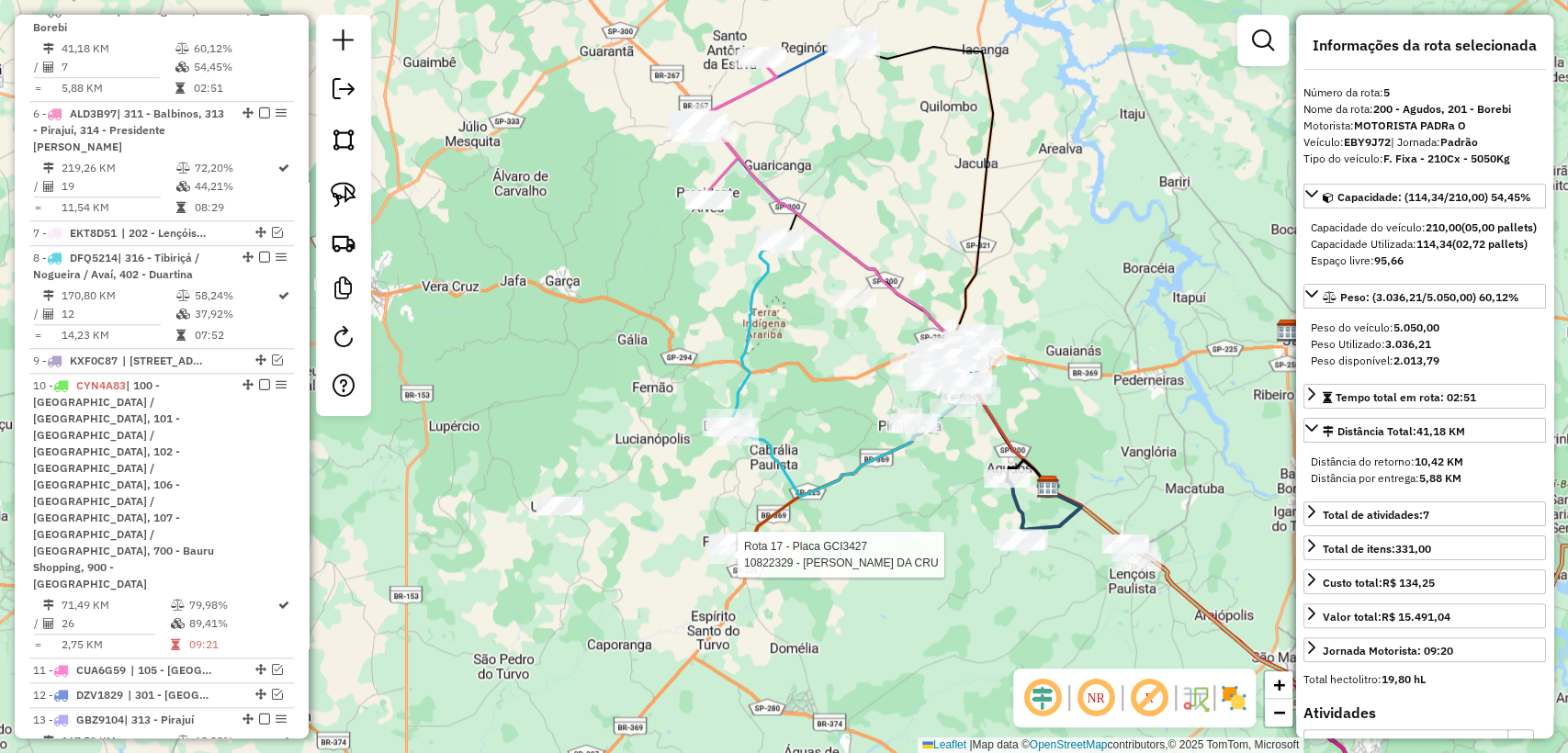
click at [758, 328] on icon at bounding box center [753, 338] width 53 height 198
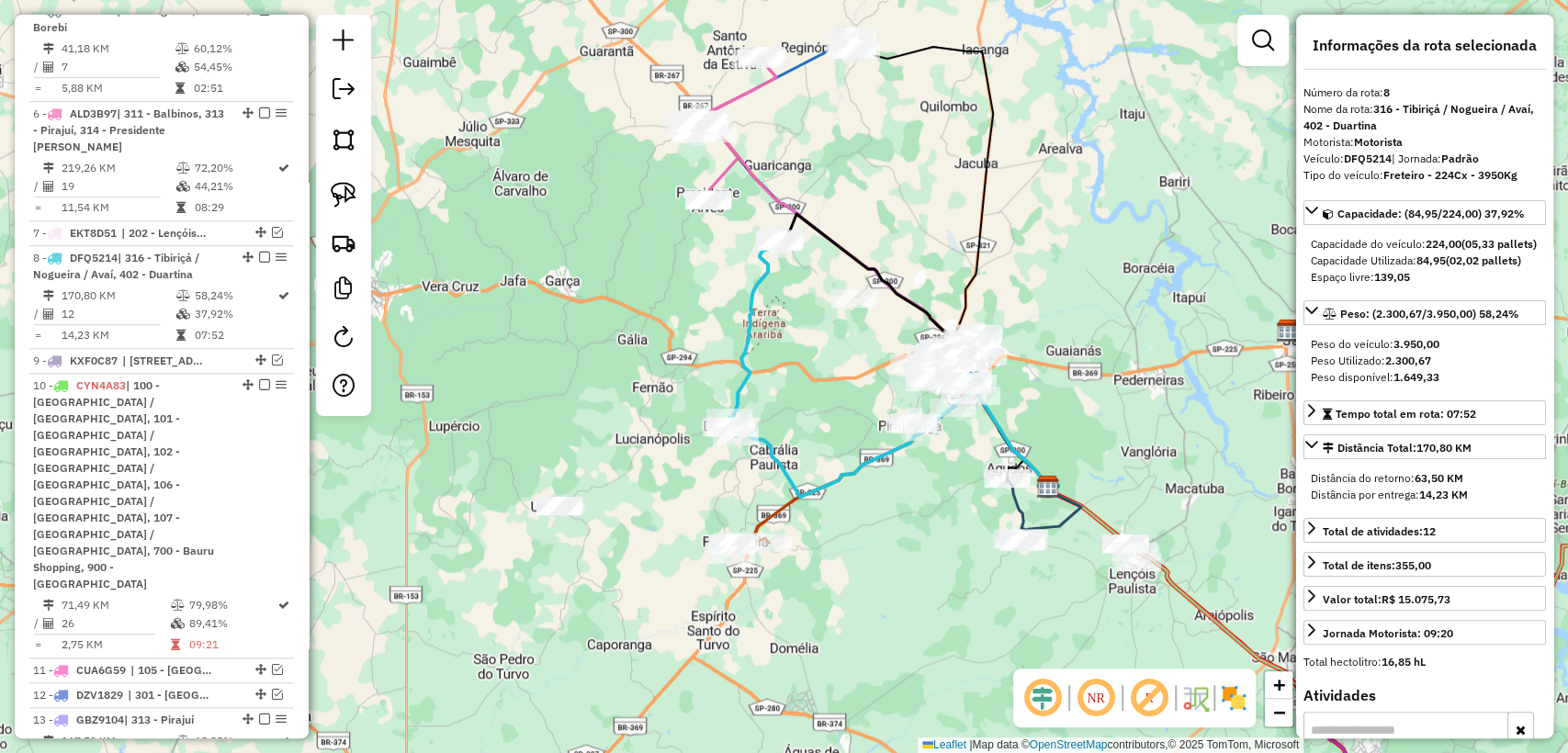
scroll to position [1228, 0]
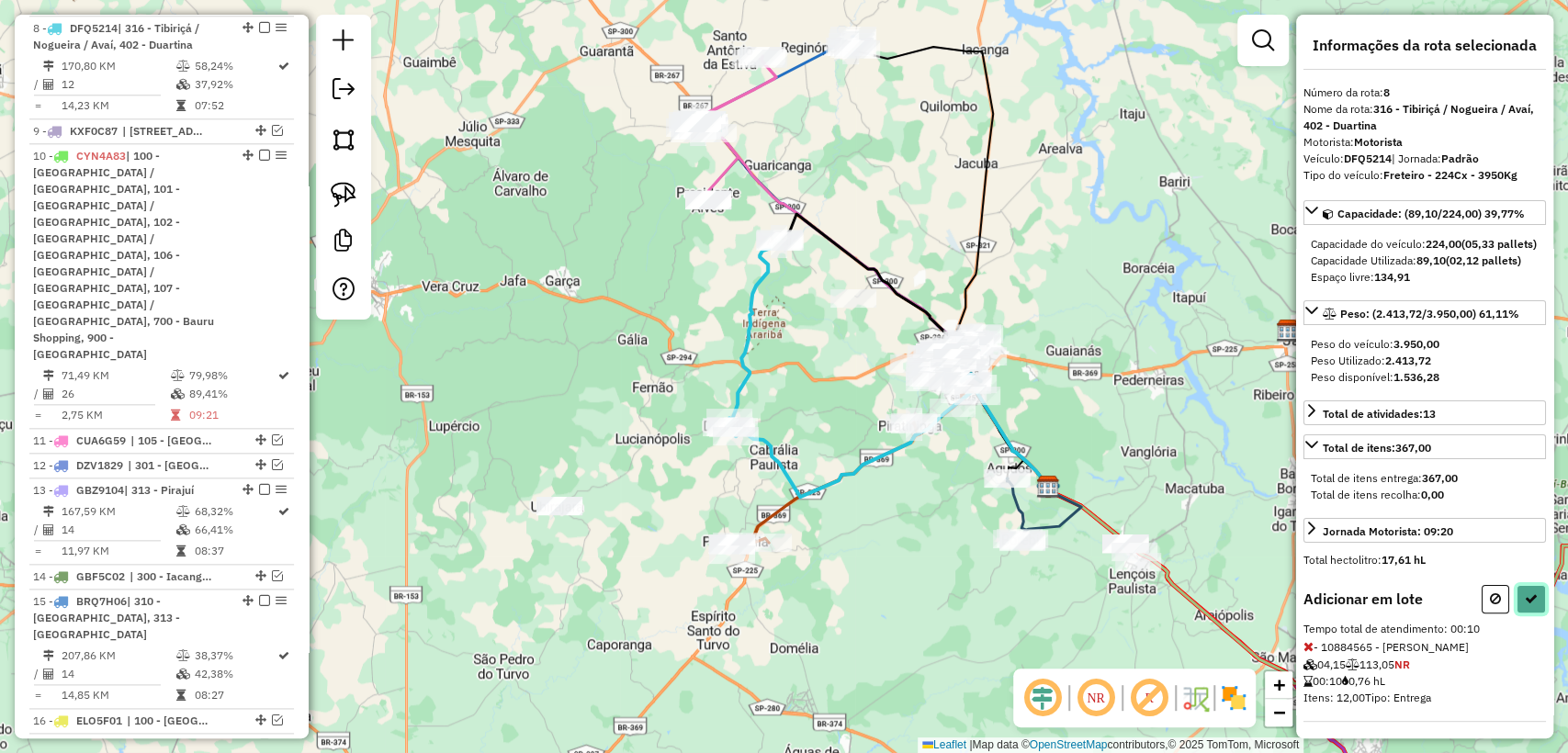
click at [1525, 605] on icon at bounding box center [1531, 598] width 12 height 12
select select "**********"
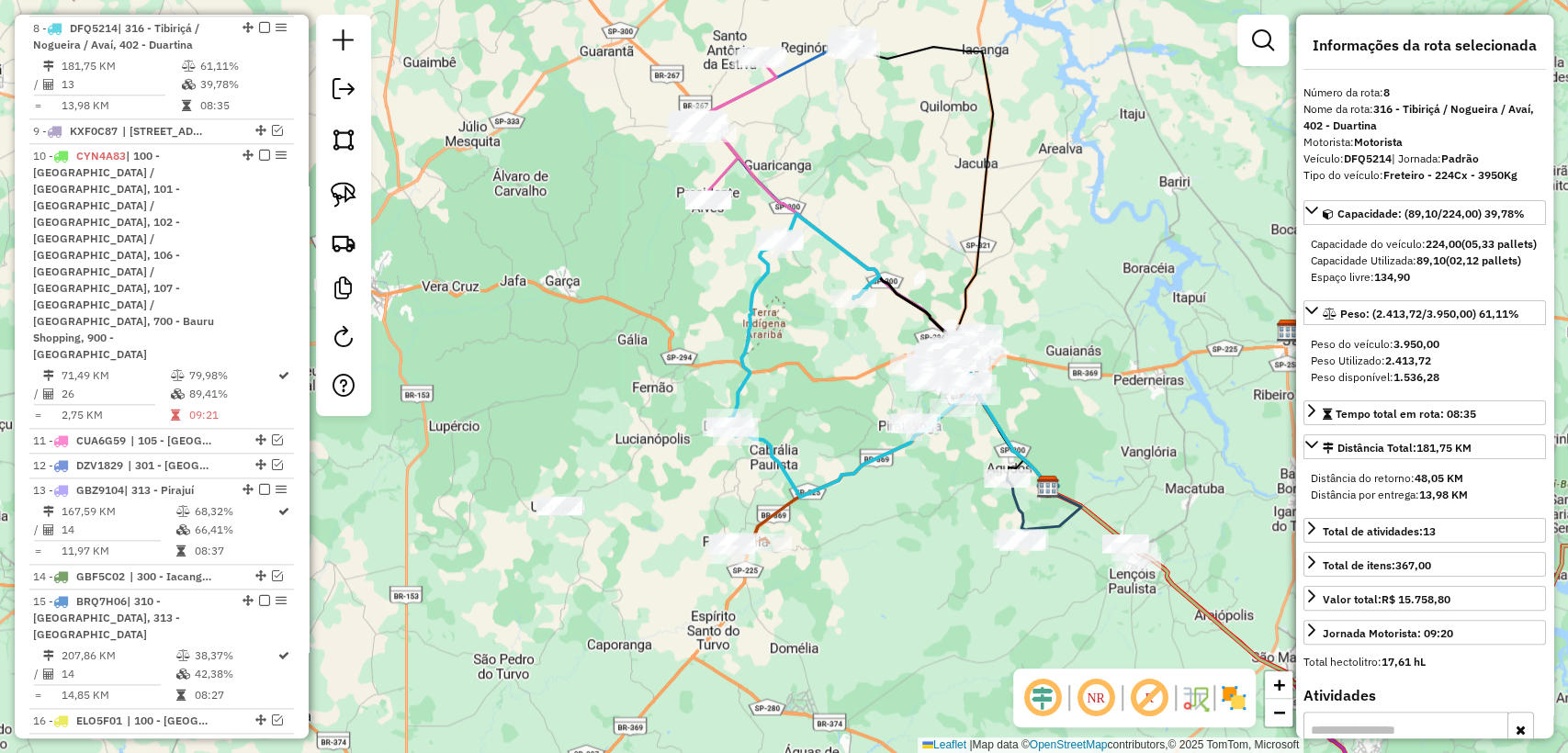
click at [758, 331] on icon at bounding box center [803, 325] width 152 height 222
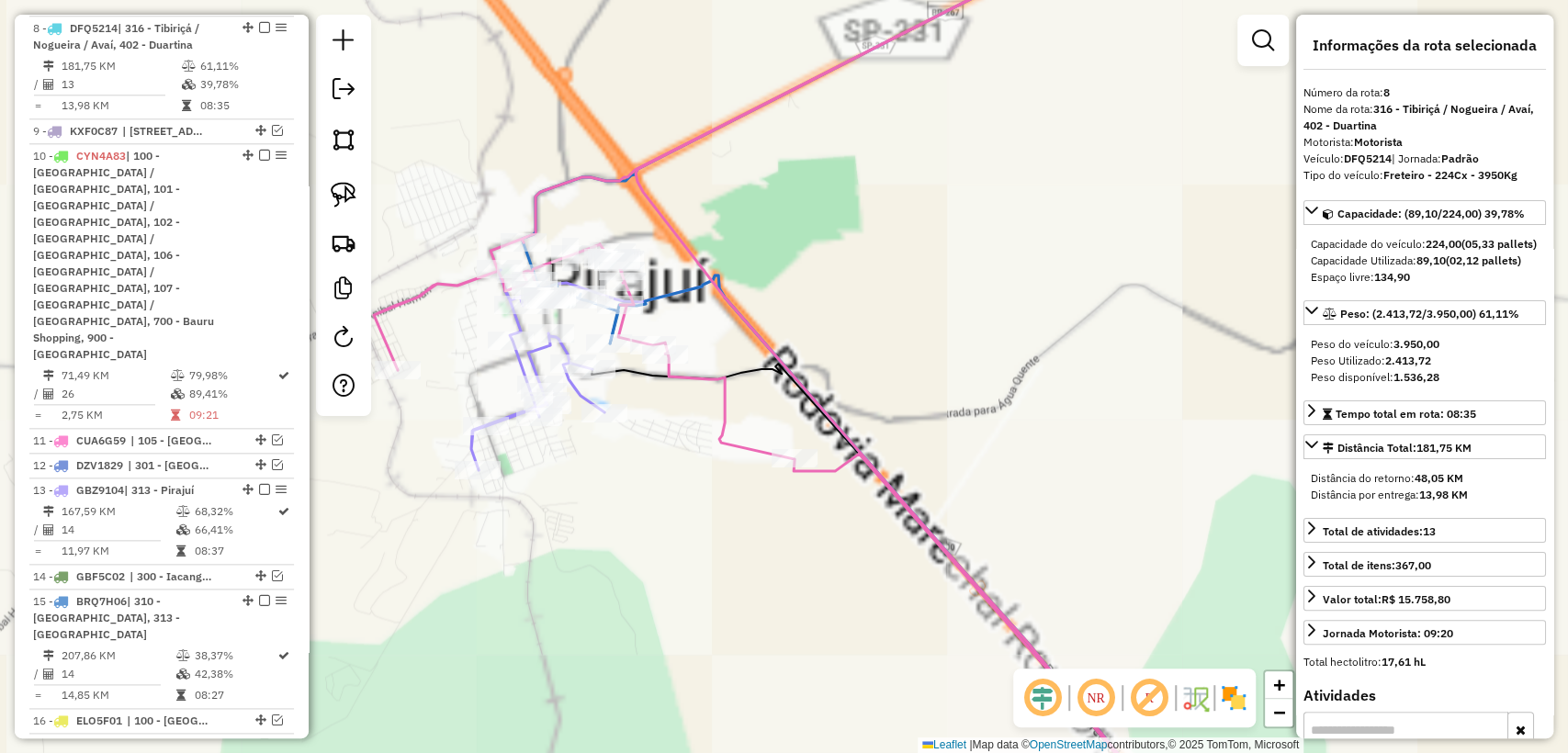
click at [673, 148] on icon at bounding box center [774, 376] width 802 height 904
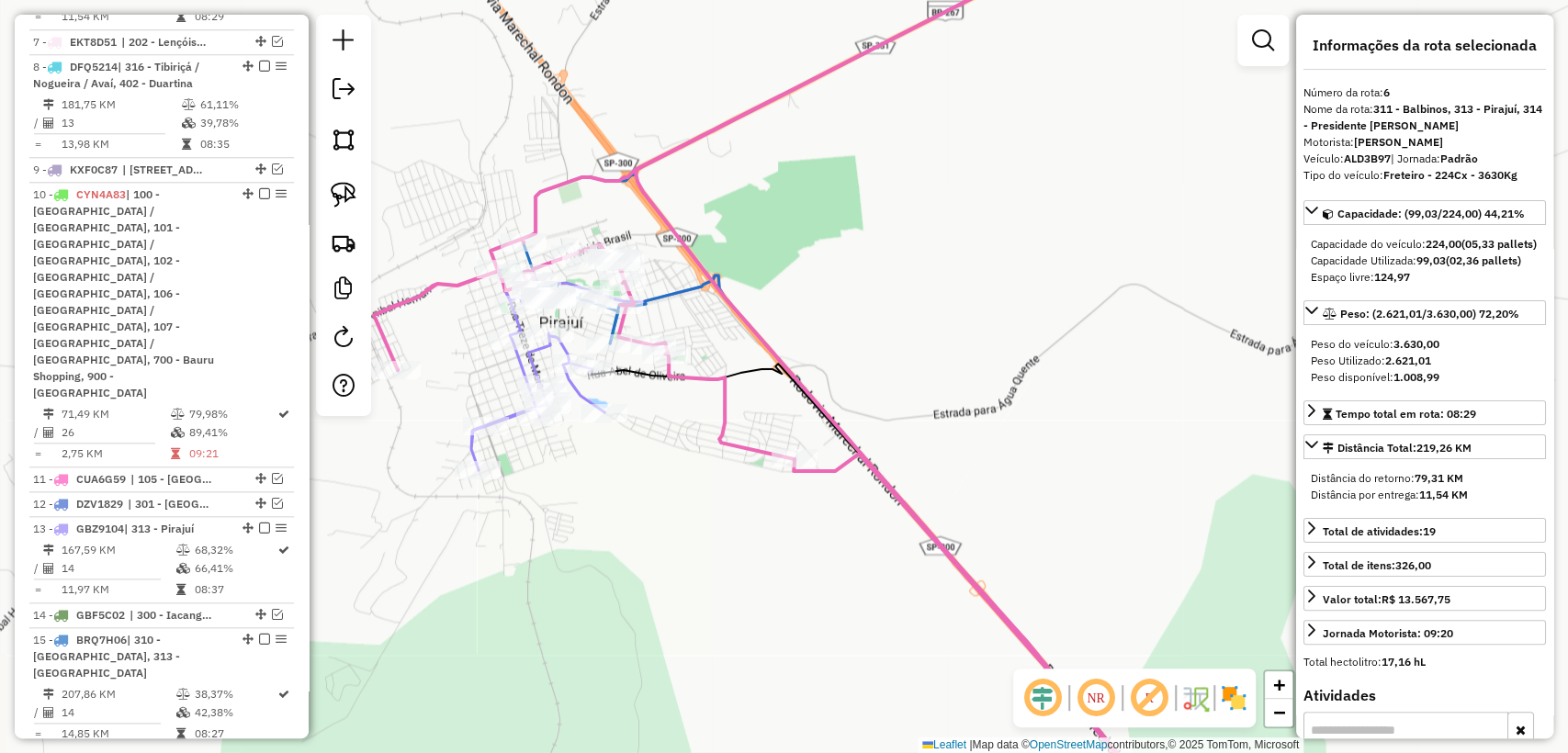
scroll to position [1102, 0]
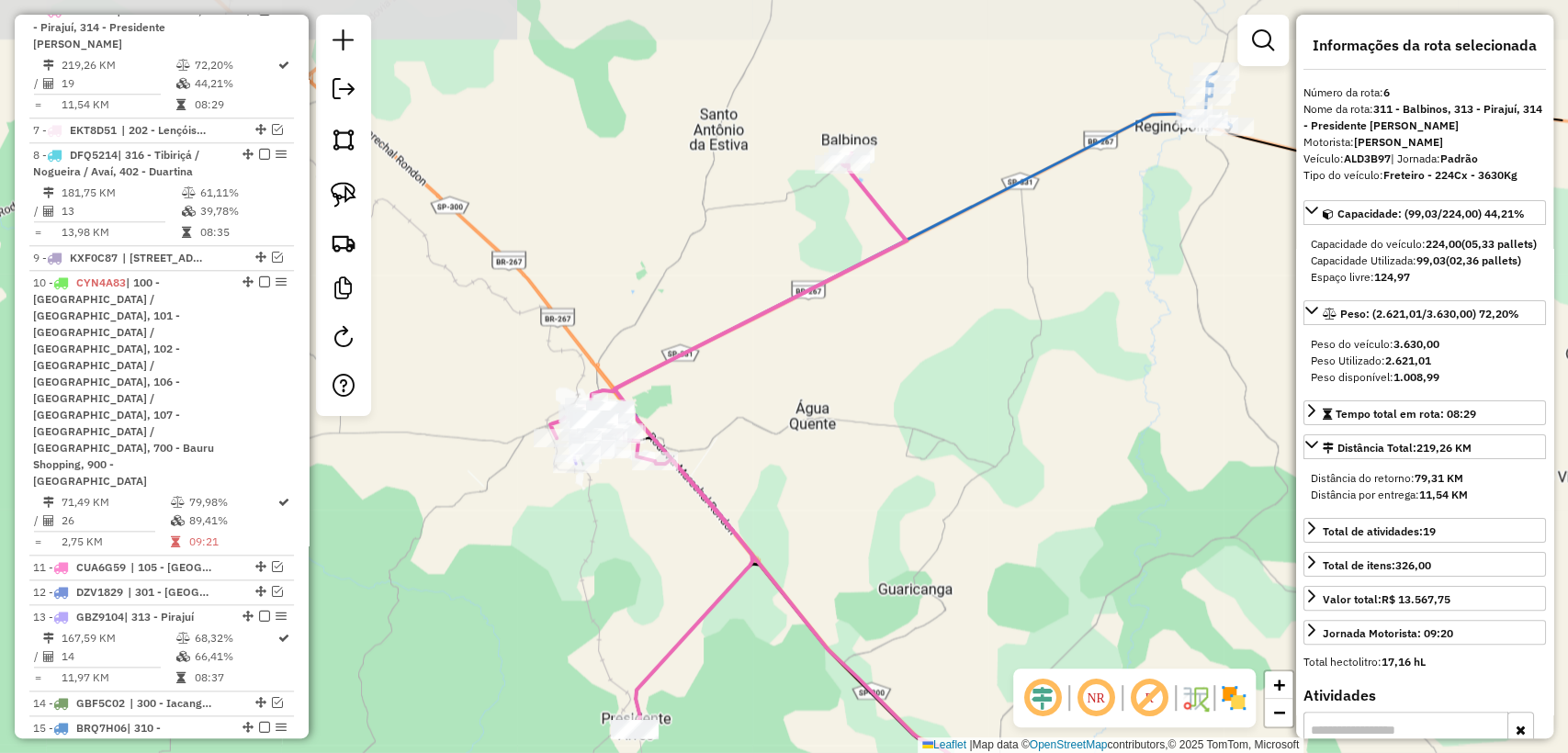
drag, startPoint x: 919, startPoint y: 305, endPoint x: 775, endPoint y: 408, distance: 177.0
click at [764, 435] on div "Janela de atendimento Grade de atendimento Capacidade Transportadoras Veículos …" at bounding box center [784, 376] width 1568 height 753
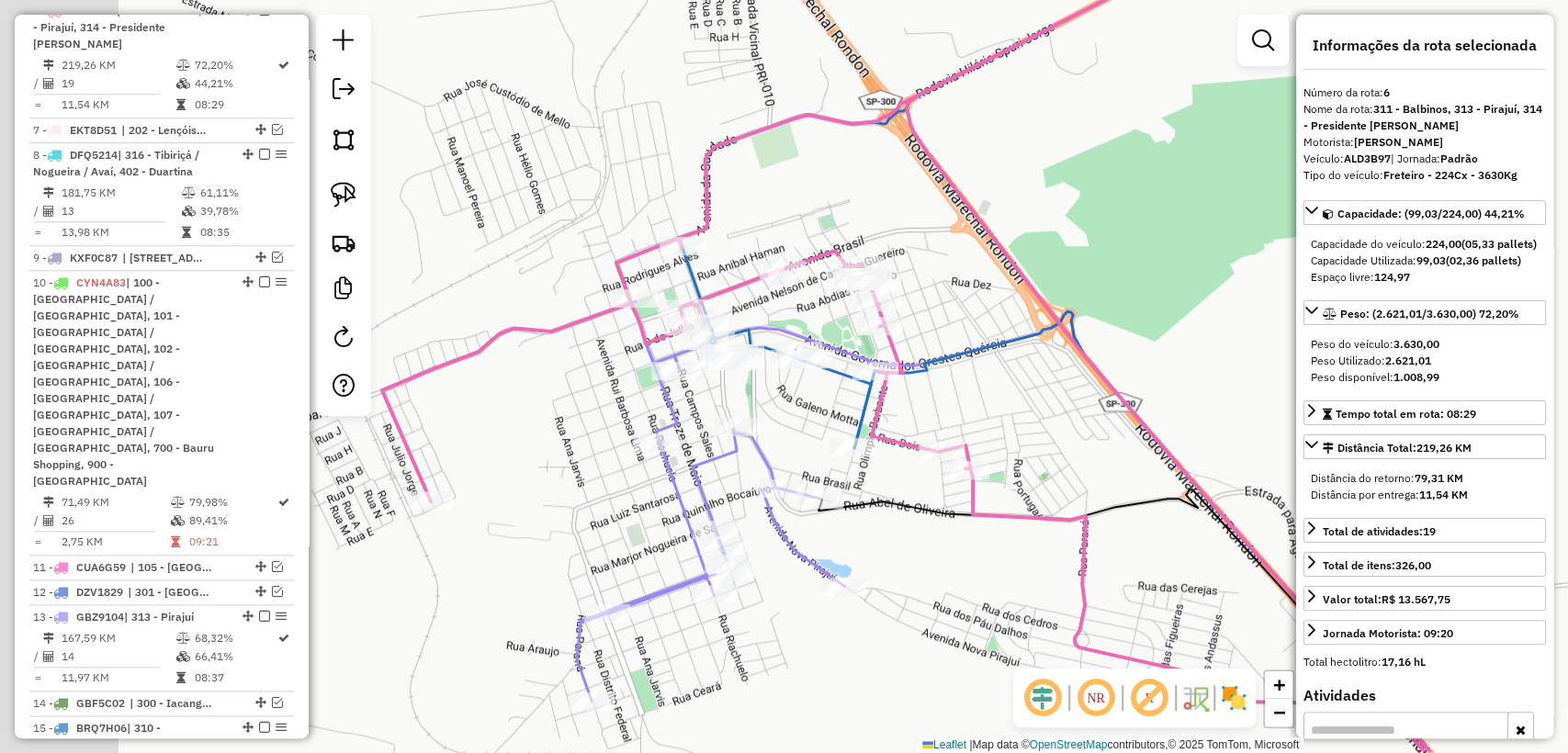
drag, startPoint x: 781, startPoint y: 371, endPoint x: 937, endPoint y: 310, distance: 167.5
click at [937, 310] on div "Janela de atendimento Grade de atendimento Capacidade Transportadoras Veículos …" at bounding box center [784, 376] width 1568 height 753
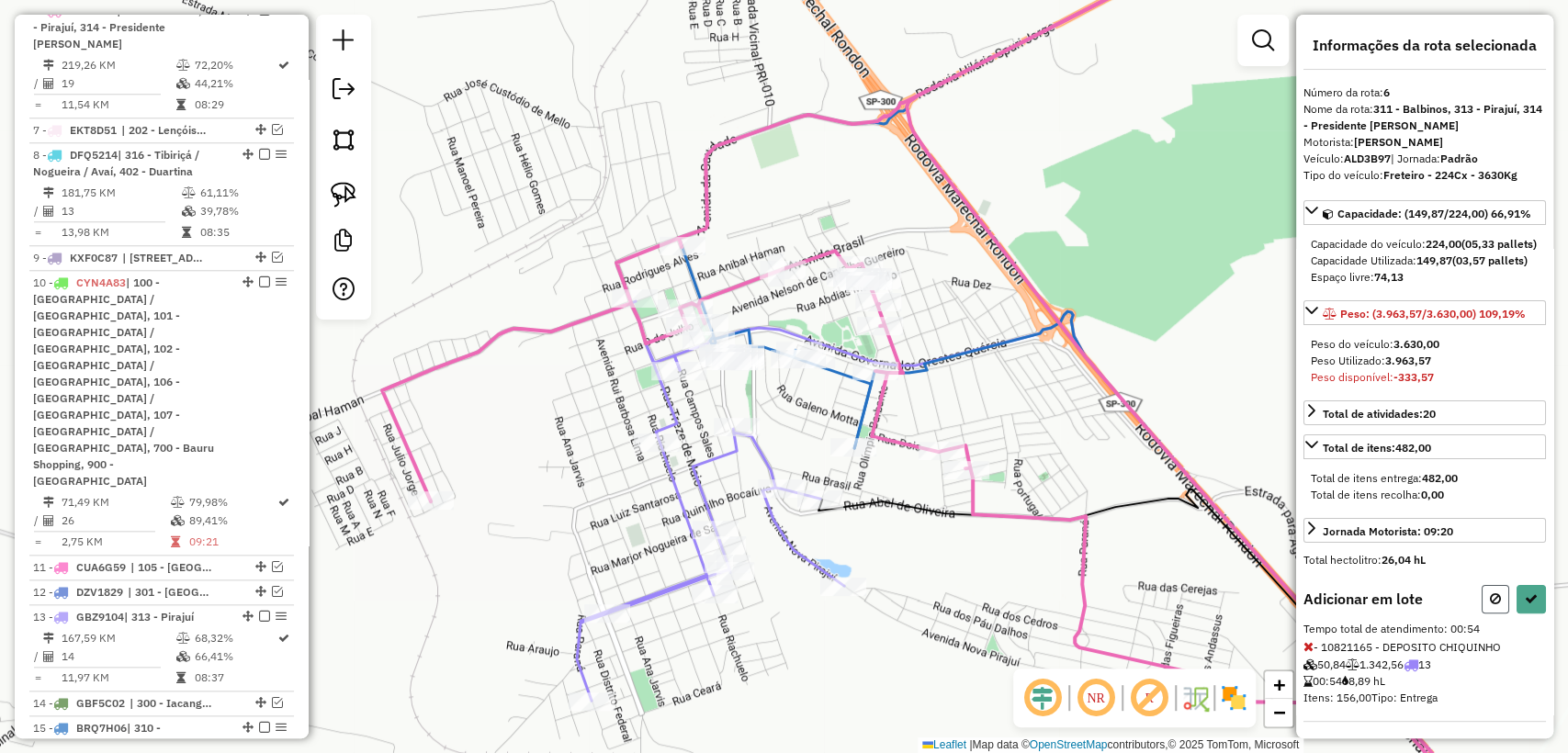
click at [1492, 605] on icon at bounding box center [1495, 598] width 11 height 12
select select "**********"
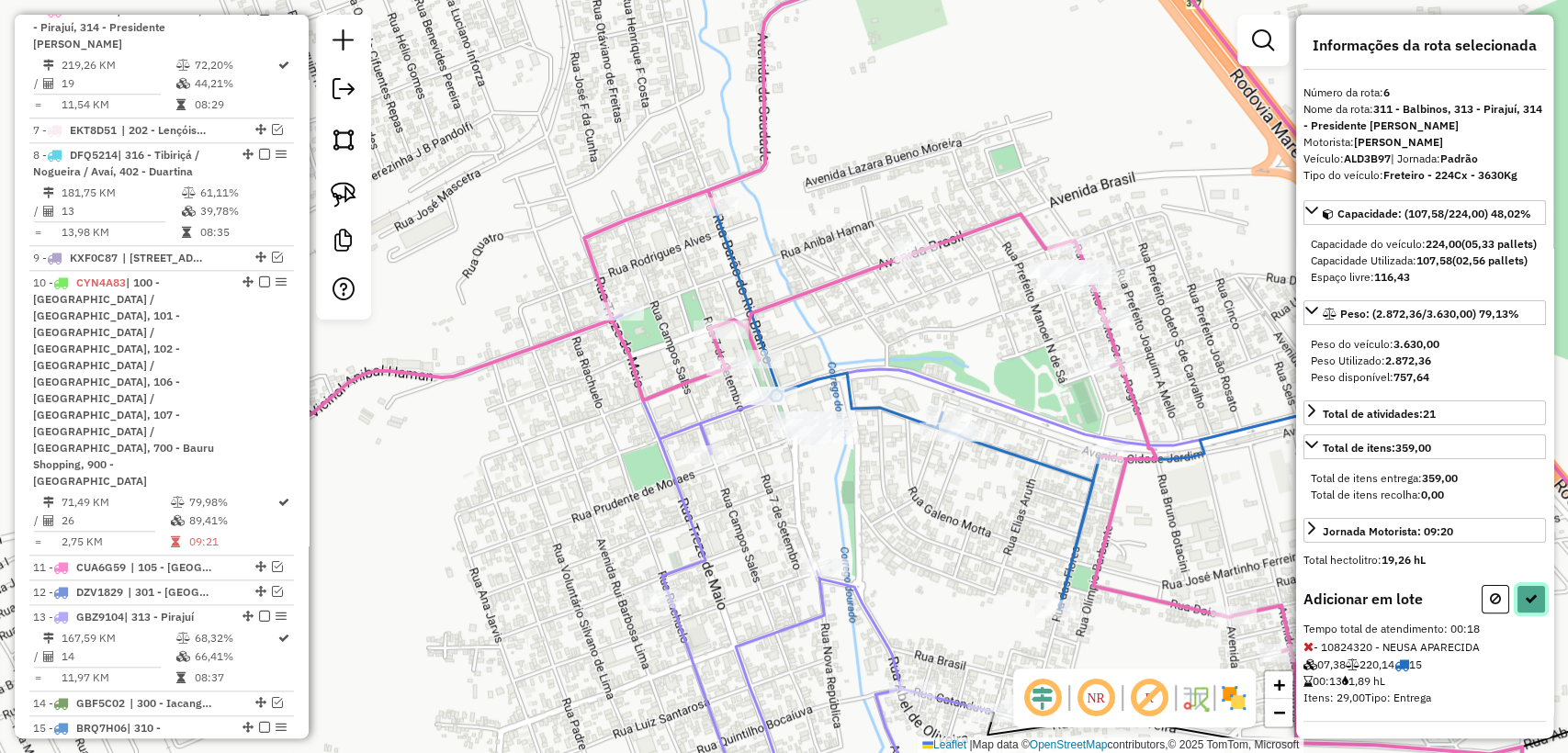
click at [1530, 614] on button at bounding box center [1531, 599] width 30 height 29
select select "**********"
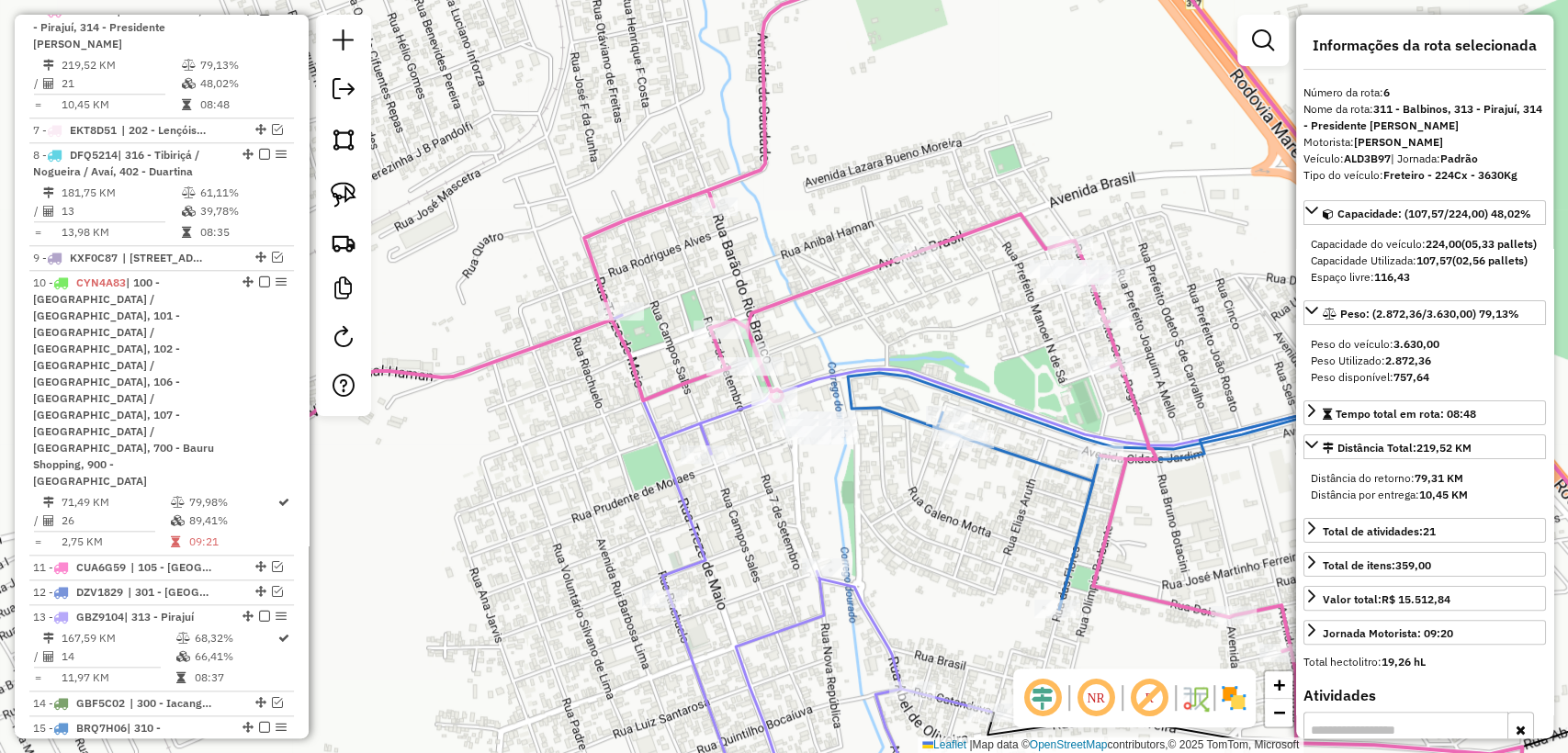
click at [813, 303] on icon at bounding box center [819, 376] width 1407 height 904
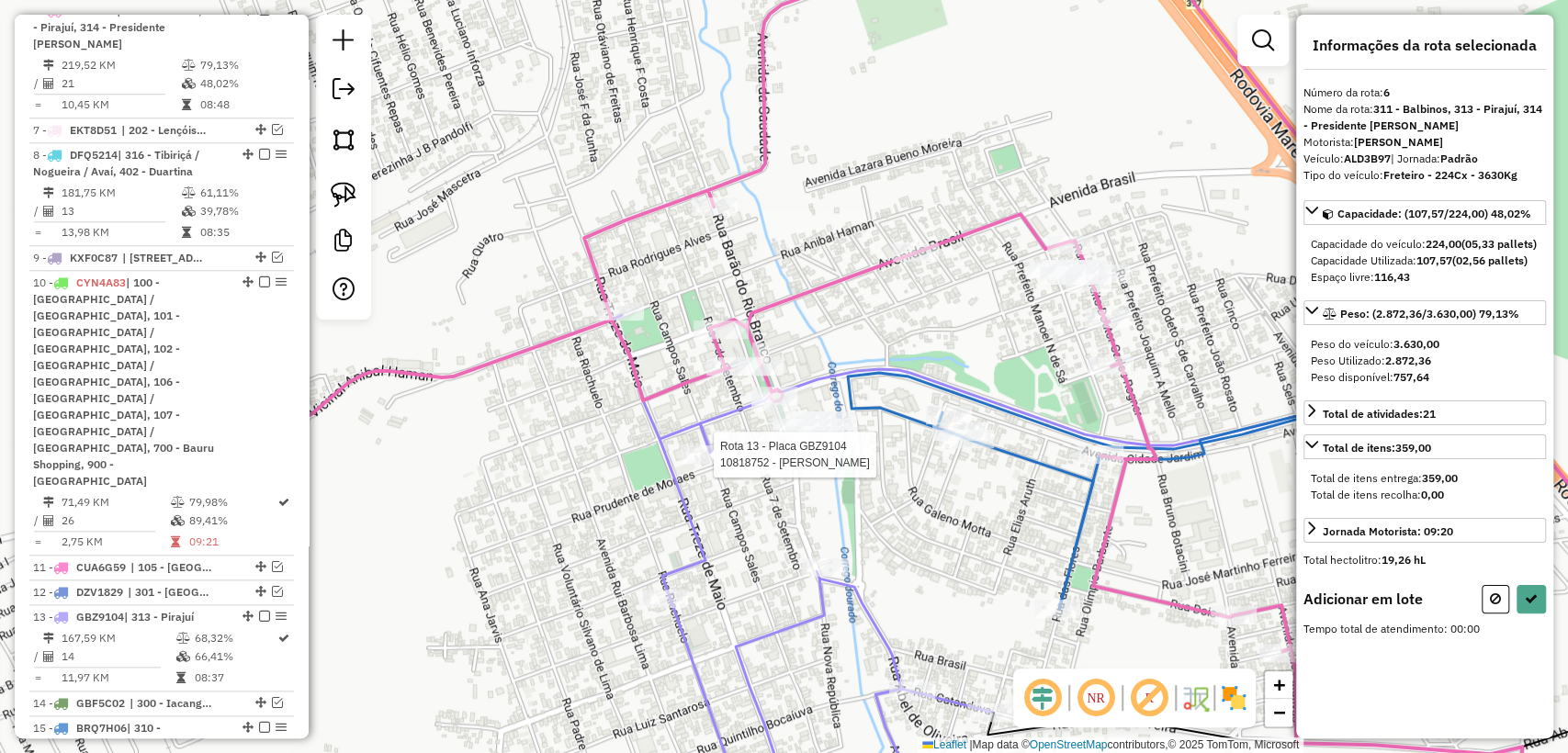
click at [709, 464] on div at bounding box center [707, 454] width 55 height 18
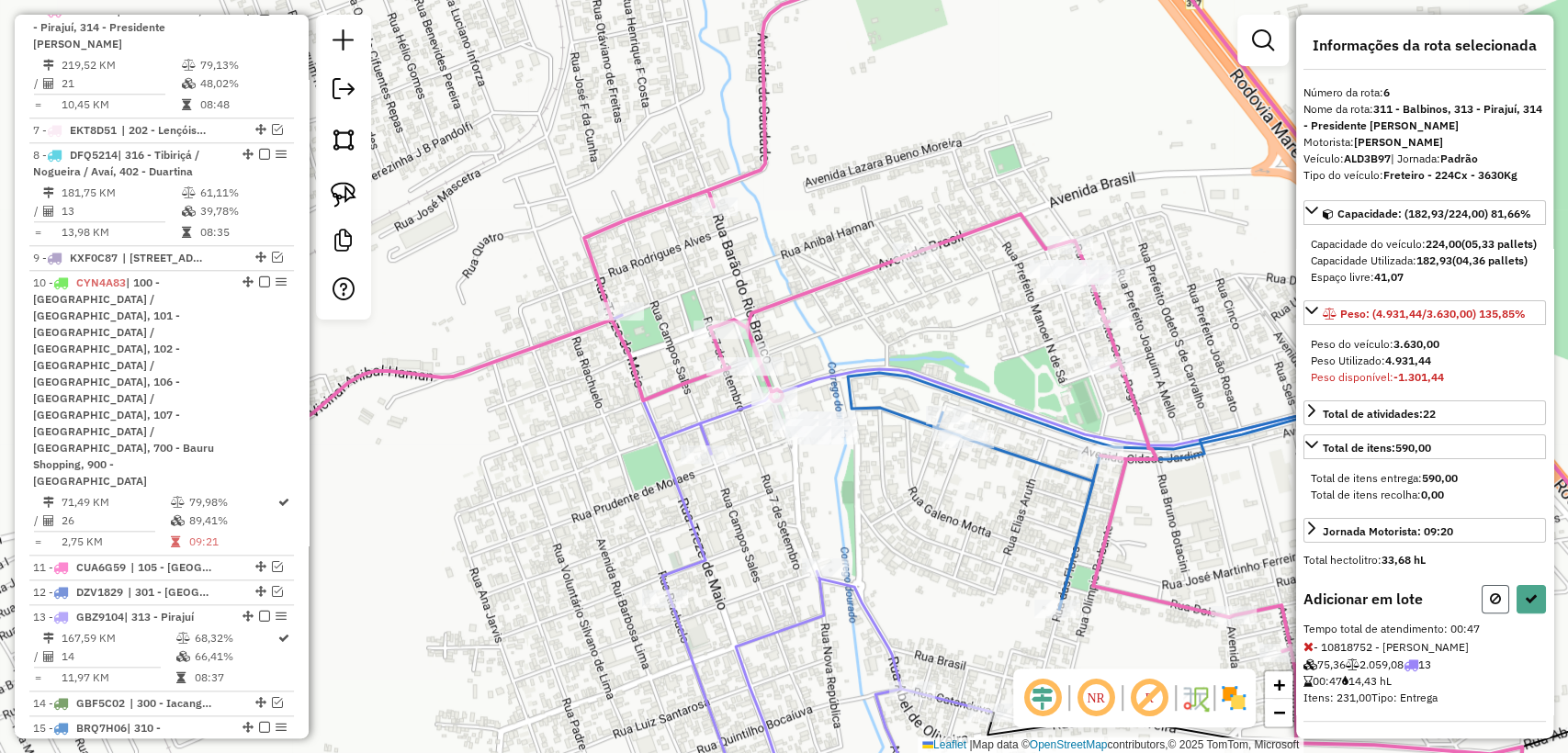
click at [1492, 605] on icon at bounding box center [1495, 598] width 11 height 12
select select "**********"
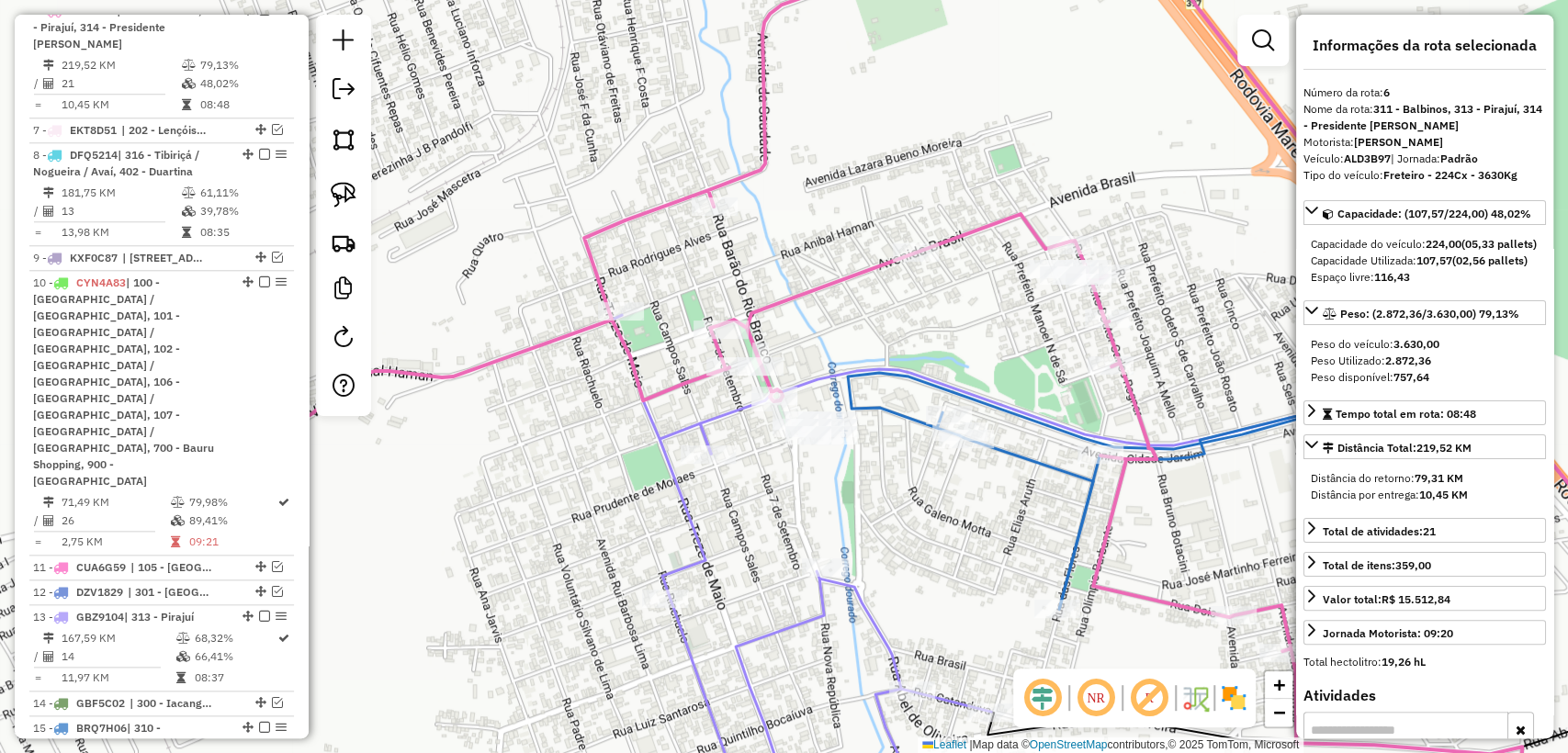
click at [677, 511] on icon at bounding box center [801, 571] width 380 height 513
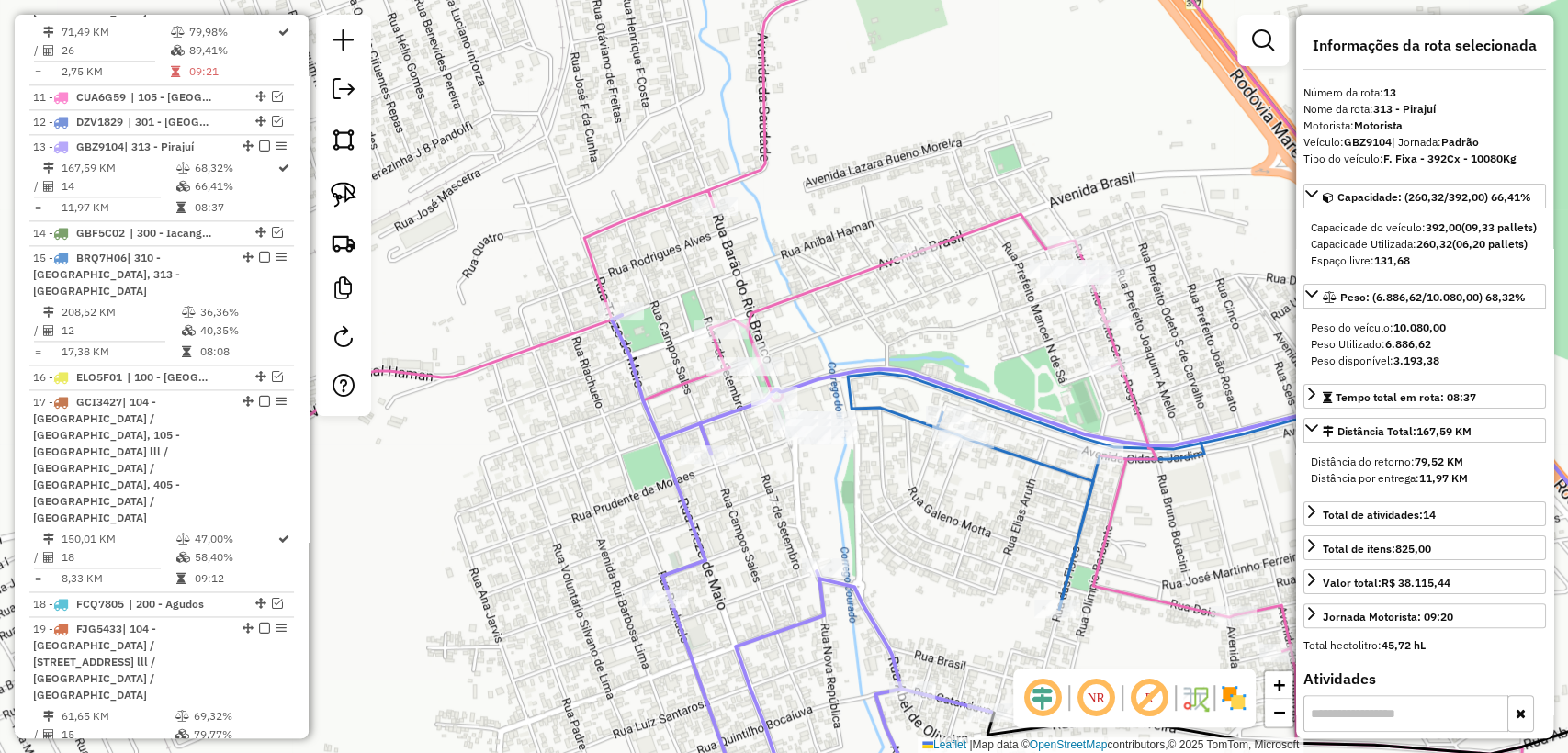
scroll to position [1623, 0]
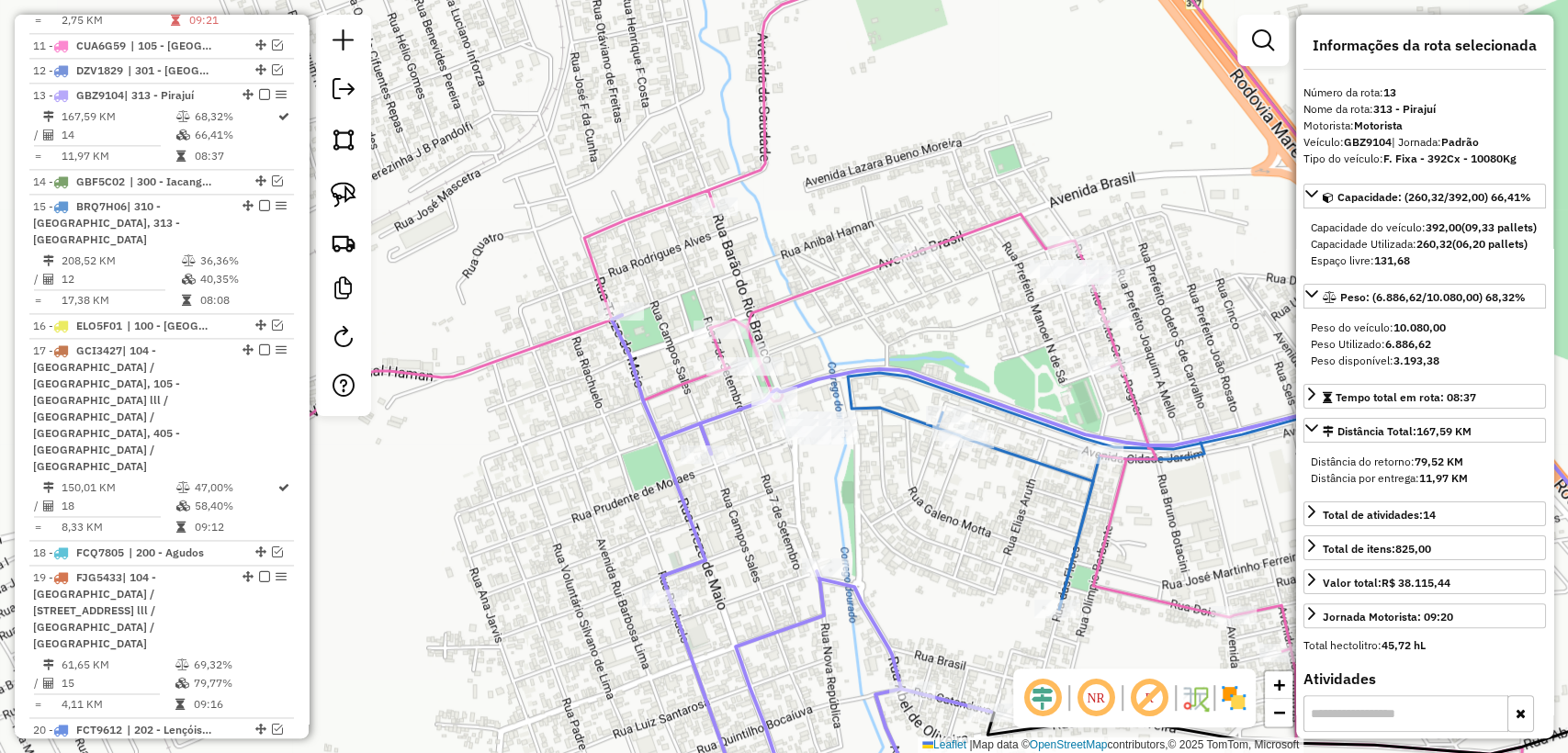
click at [690, 508] on icon at bounding box center [801, 571] width 380 height 513
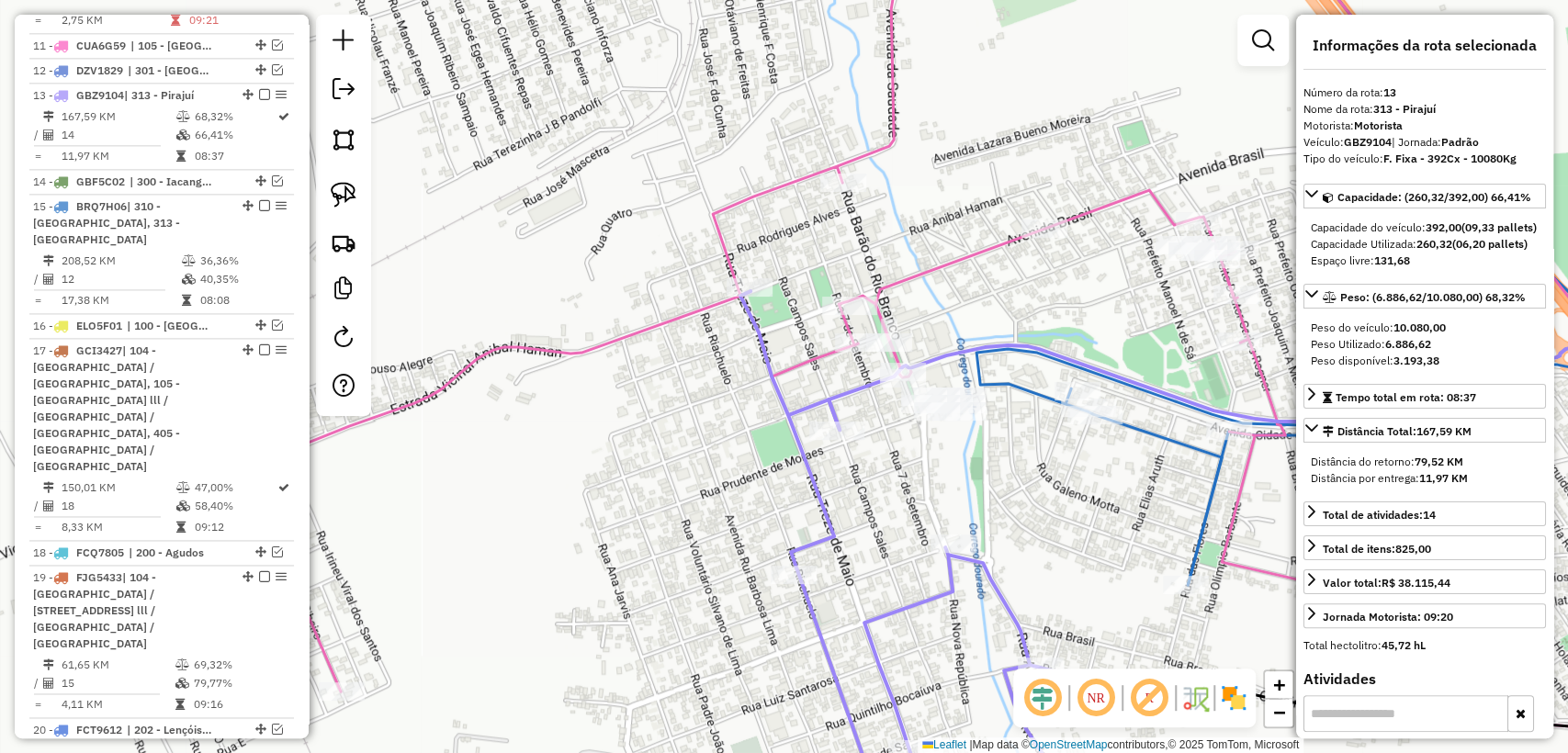
drag, startPoint x: 612, startPoint y: 443, endPoint x: 742, endPoint y: 408, distance: 134.6
click at [742, 408] on div "Janela de atendimento Grade de atendimento Capacidade Transportadoras Veículos …" at bounding box center [784, 376] width 1568 height 753
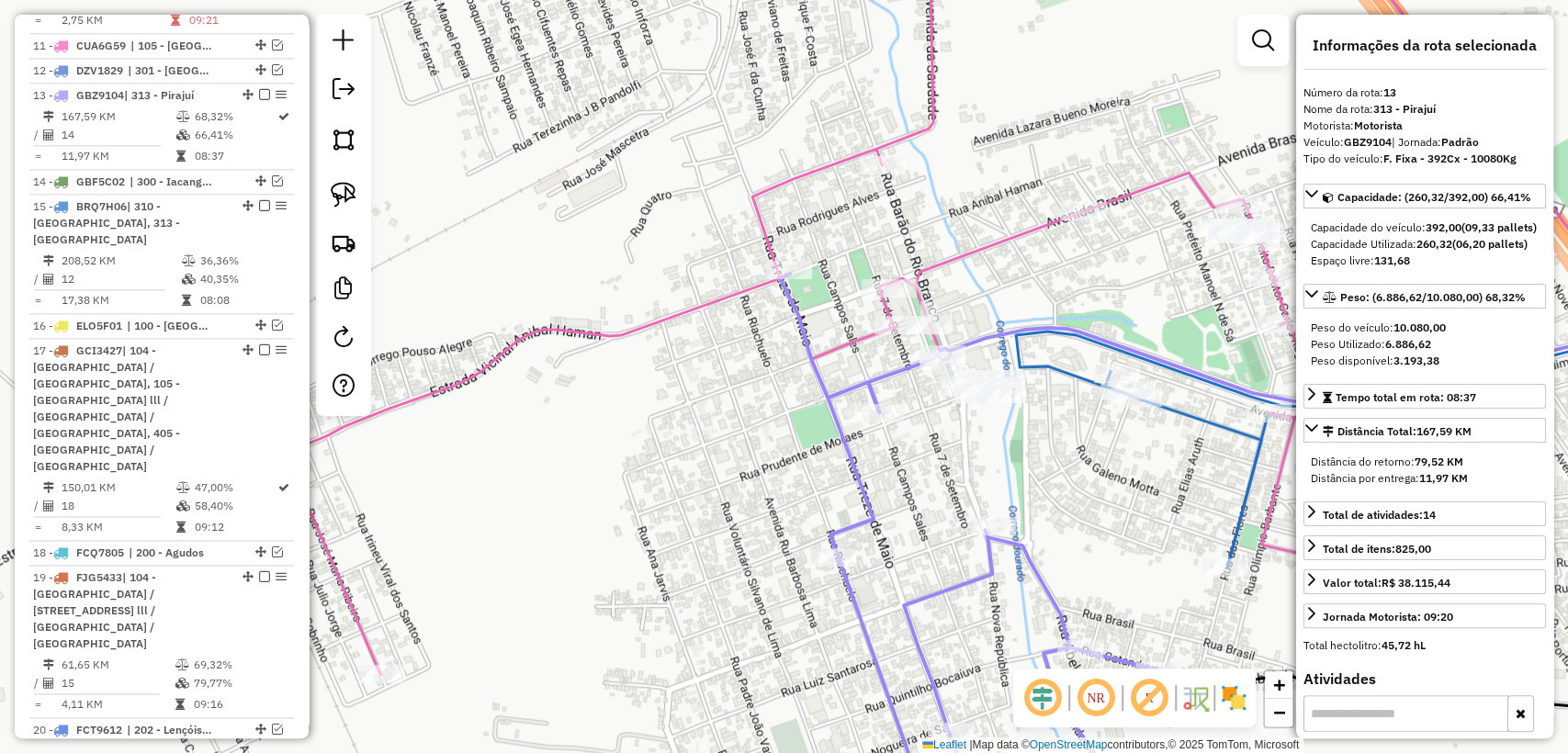
click at [651, 325] on icon at bounding box center [987, 376] width 1407 height 904
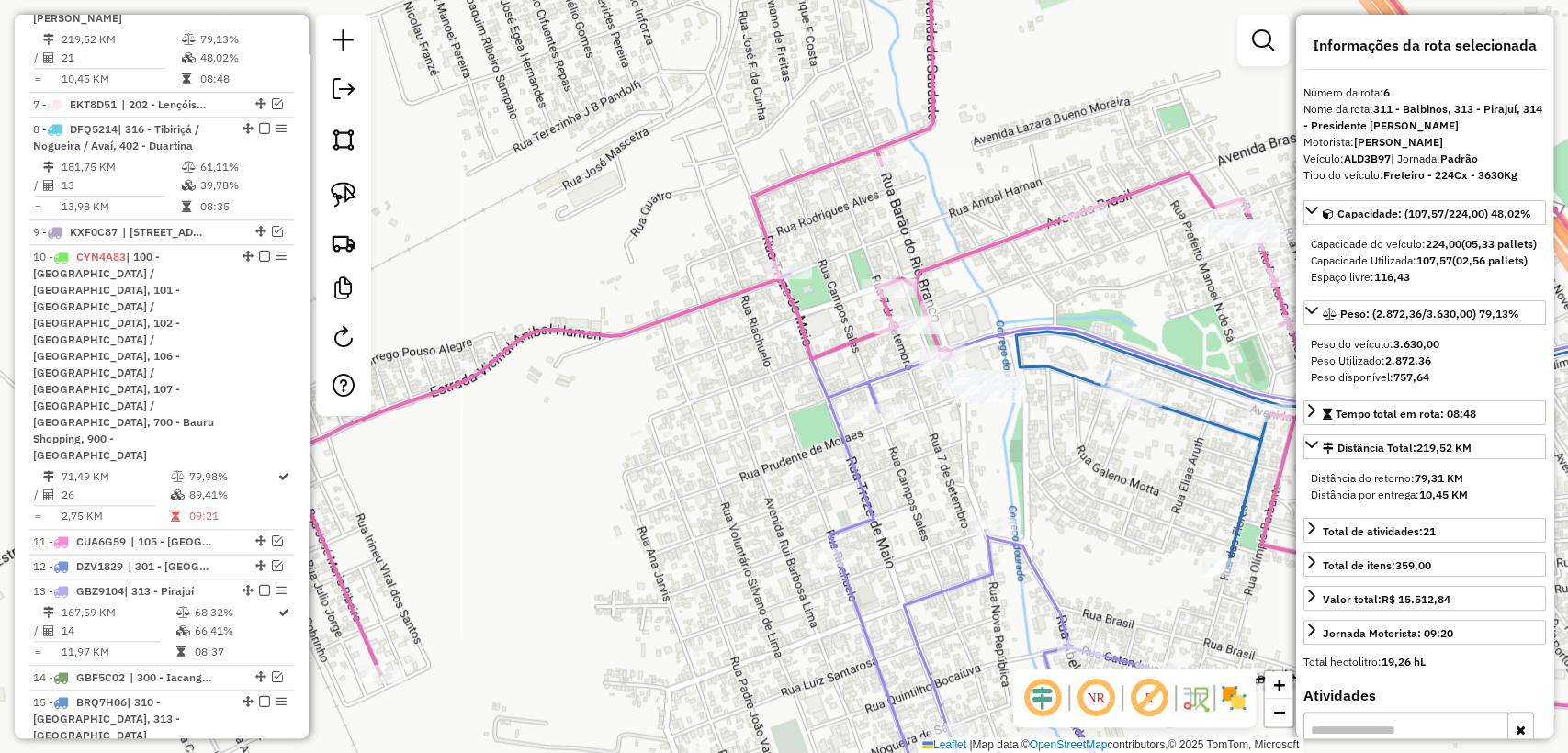
scroll to position [1102, 0]
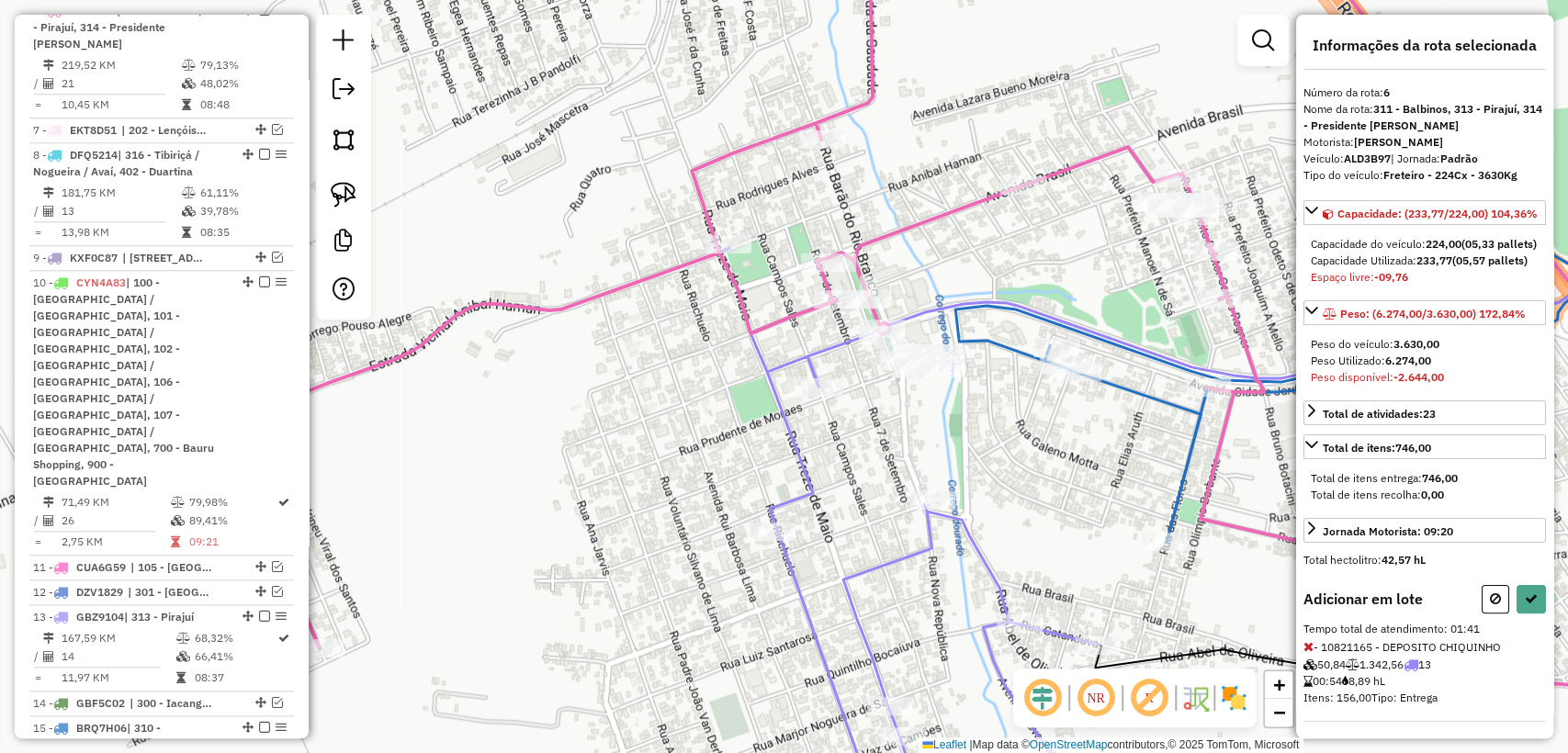
drag, startPoint x: 1081, startPoint y: 482, endPoint x: 904, endPoint y: 426, distance: 185.6
click at [904, 426] on div "Janela de atendimento Grade de atendimento Capacidade Transportadoras Veículos …" at bounding box center [784, 376] width 1568 height 753
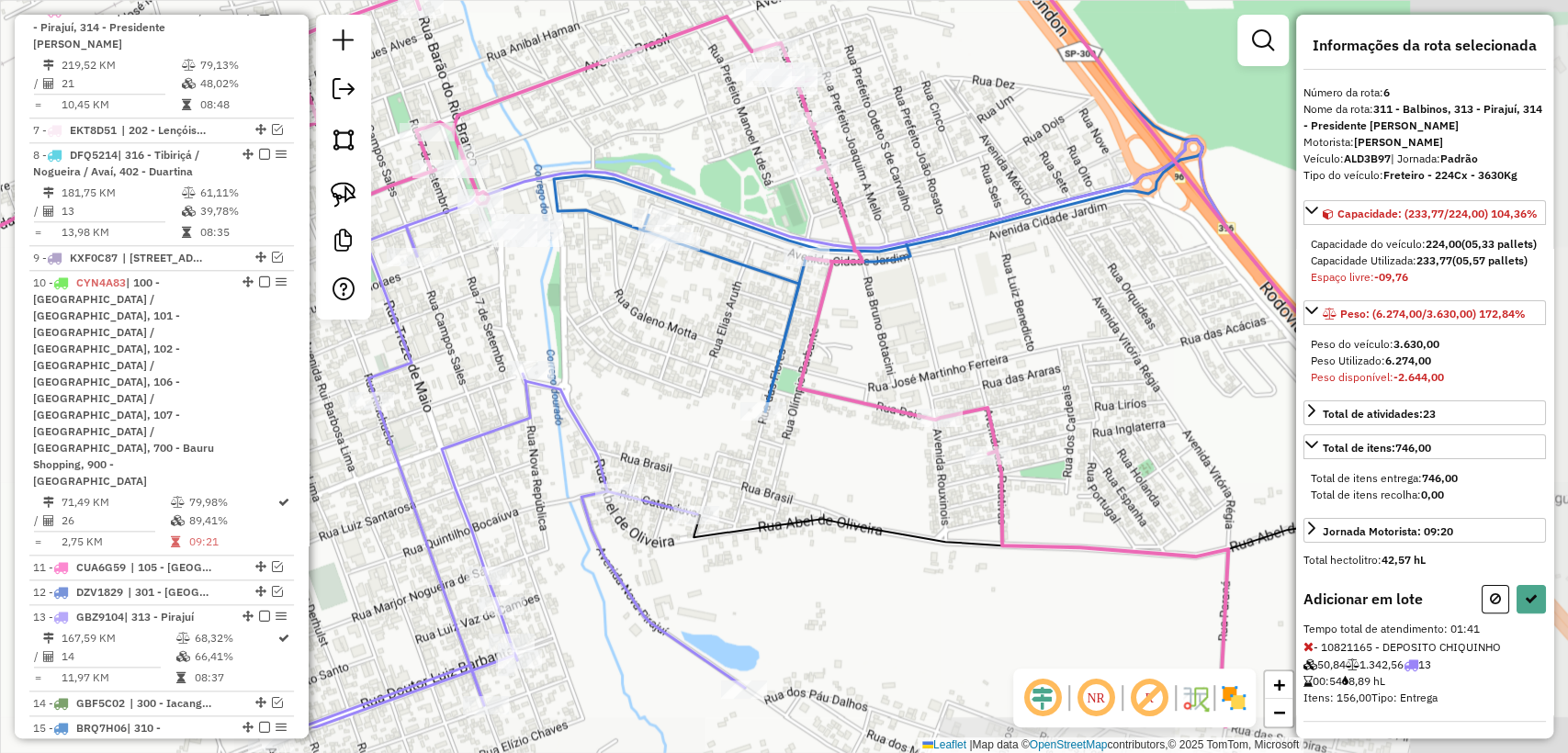
drag, startPoint x: 919, startPoint y: 481, endPoint x: 647, endPoint y: 454, distance: 273.3
click at [647, 454] on div "Janela de atendimento Grade de atendimento Capacidade Transportadoras Veículos …" at bounding box center [784, 376] width 1568 height 753
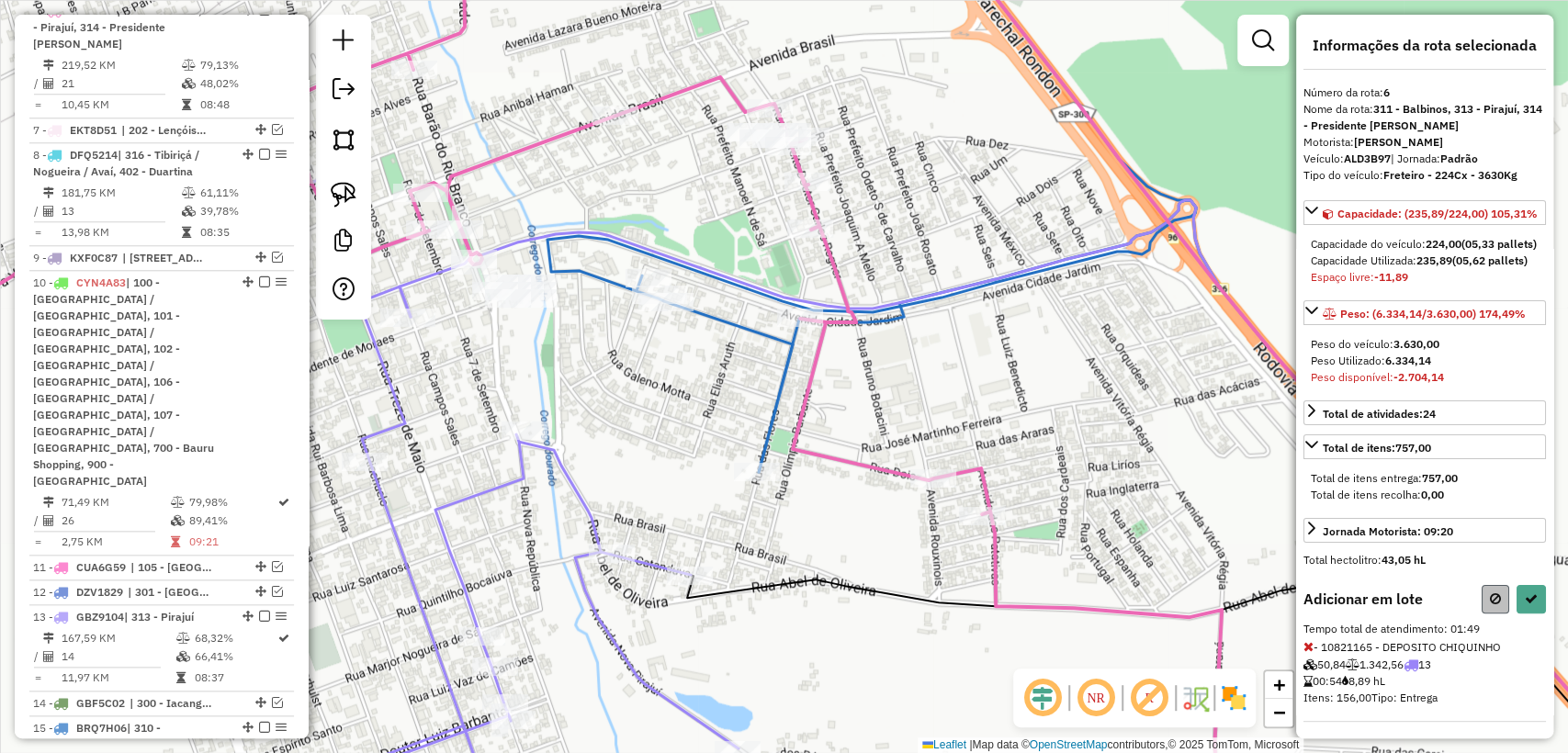
click at [1486, 632] on div "Informações da rota selecionada Número da rota: 6 Nome da rota: 311 - Balbinos,…" at bounding box center [1425, 376] width 257 height 723
click at [1482, 614] on button at bounding box center [1495, 599] width 28 height 29
select select "**********"
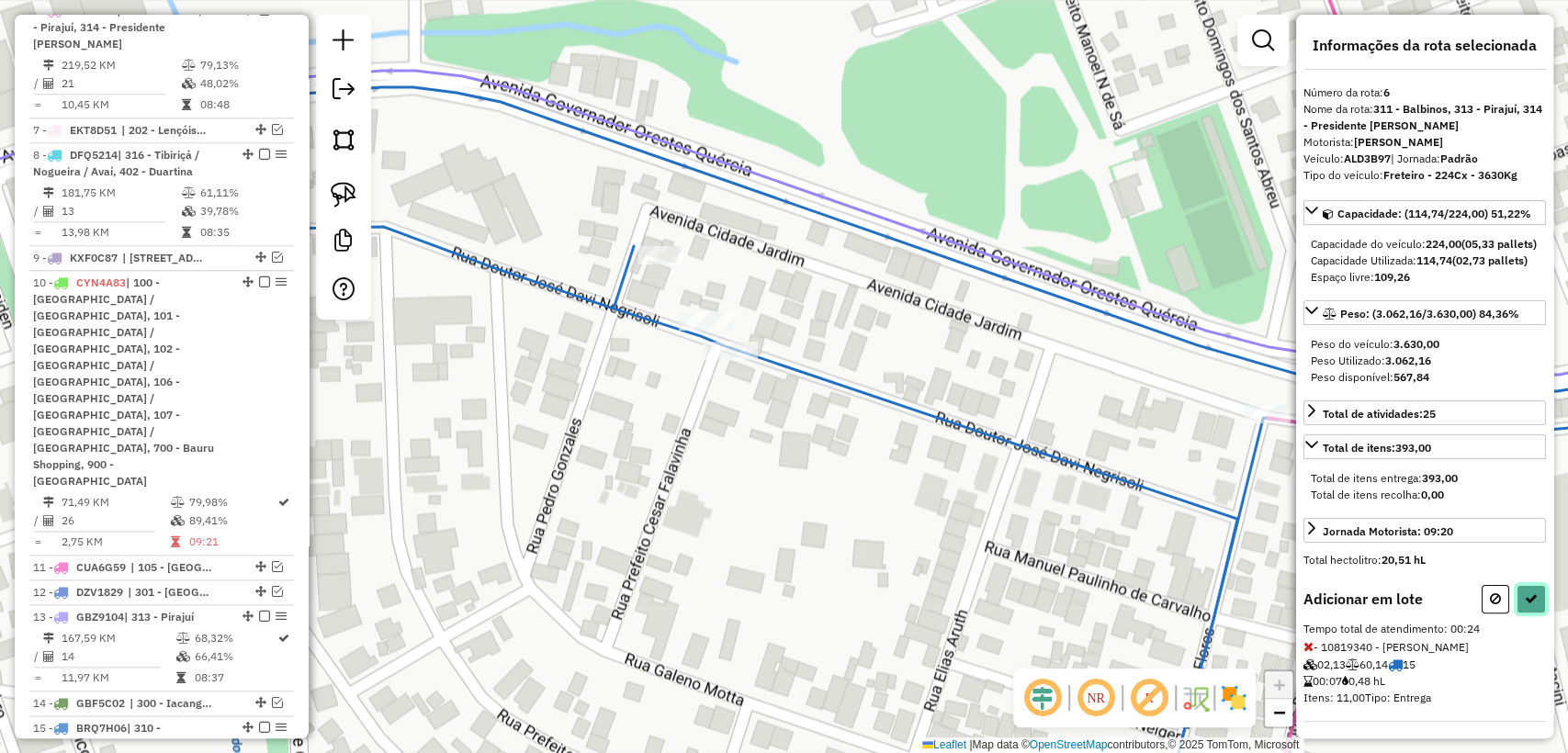
drag, startPoint x: 1520, startPoint y: 636, endPoint x: 1526, endPoint y: 626, distance: 11.7
click at [1521, 614] on button at bounding box center [1531, 599] width 30 height 29
select select "**********"
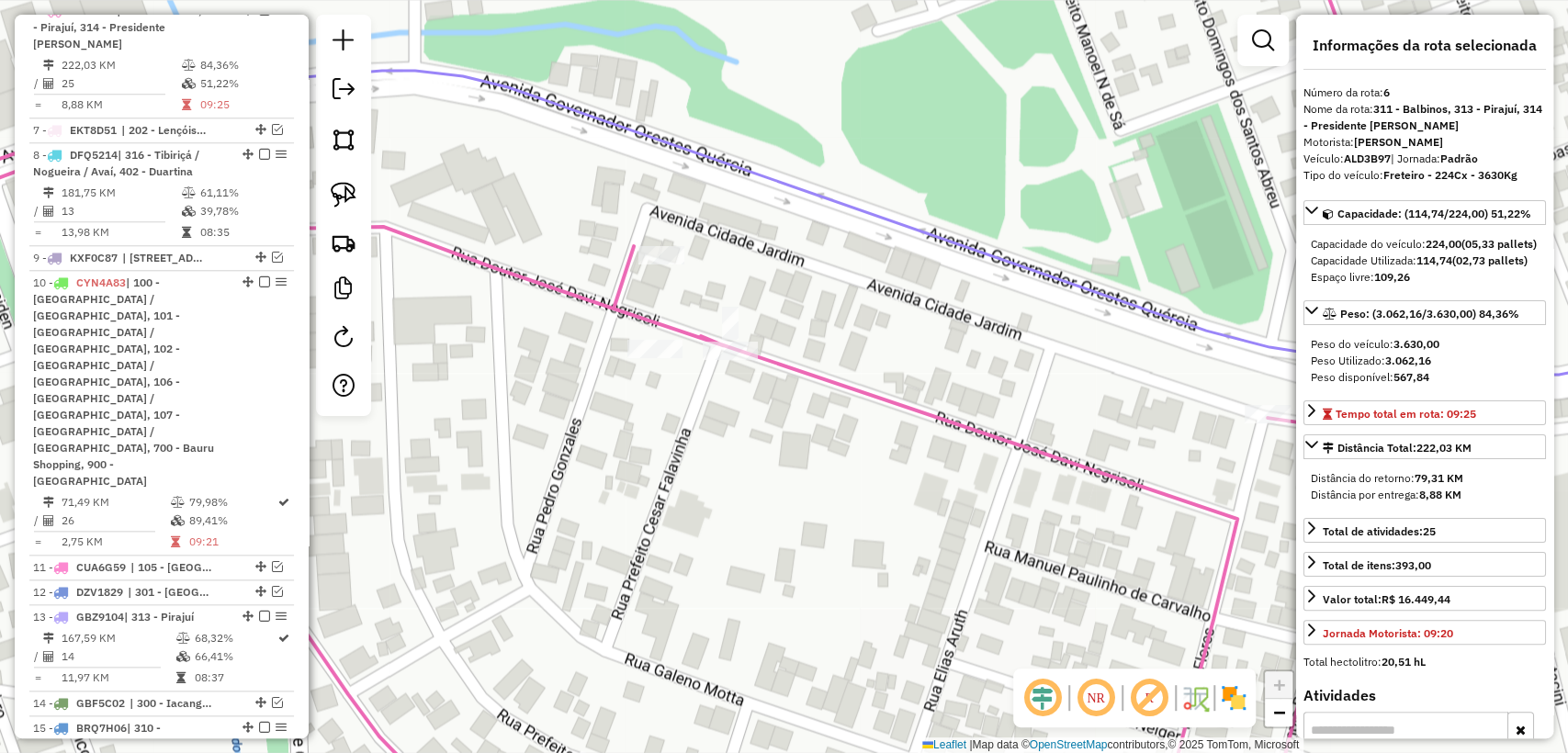
click at [867, 392] on icon at bounding box center [676, 376] width 1631 height 904
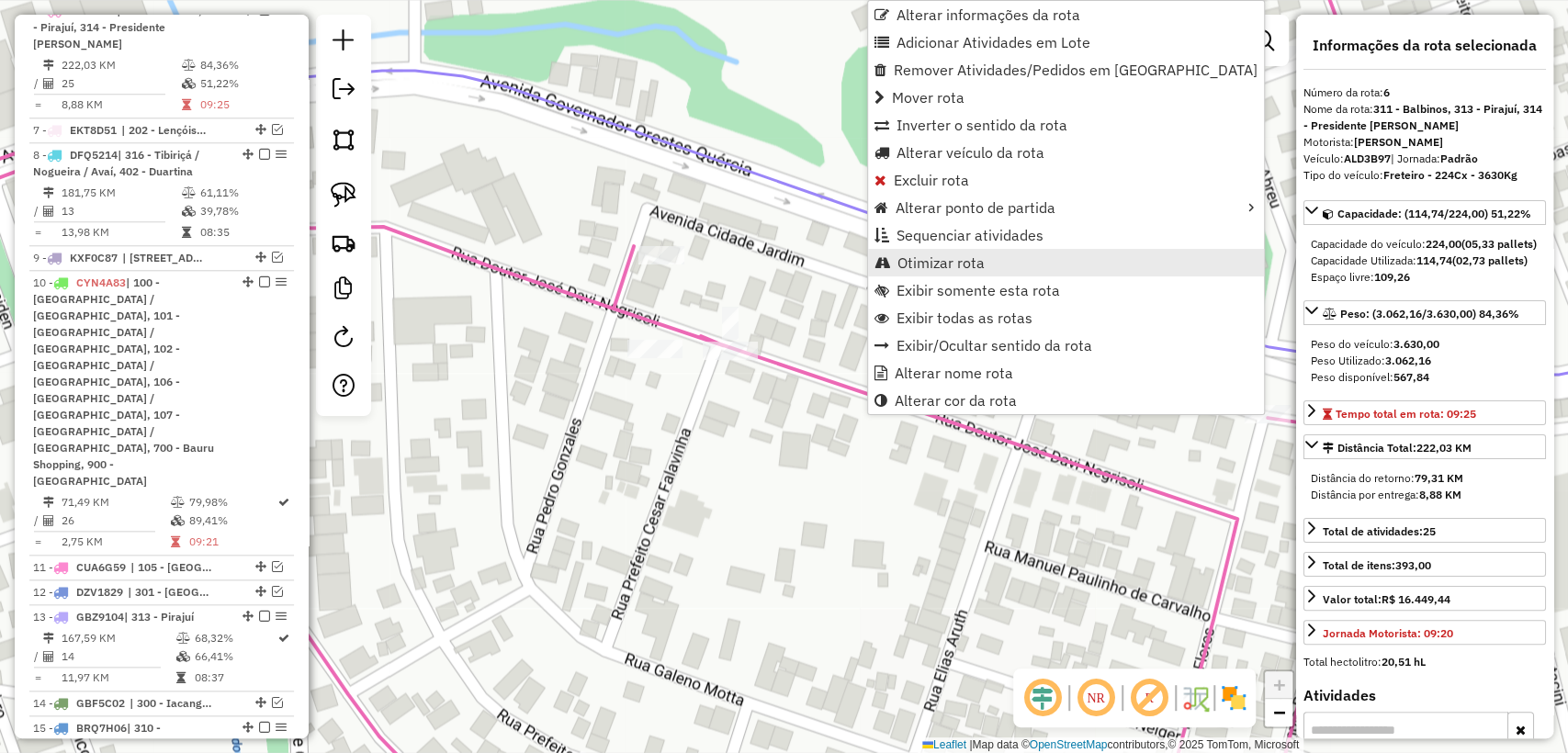
click at [949, 266] on span "Otimizar rota" at bounding box center [941, 262] width 87 height 14
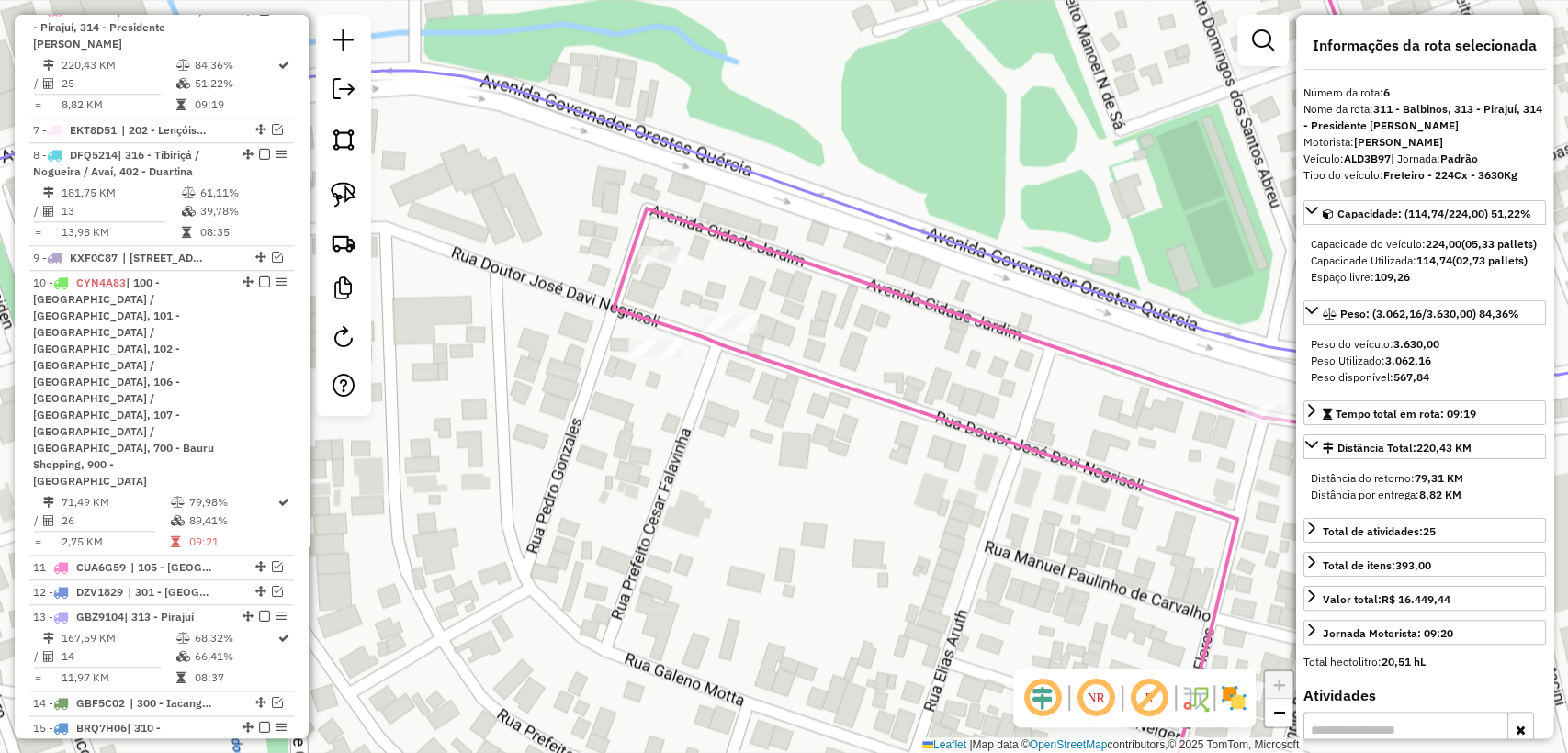
click at [888, 392] on icon at bounding box center [668, 376] width 1649 height 904
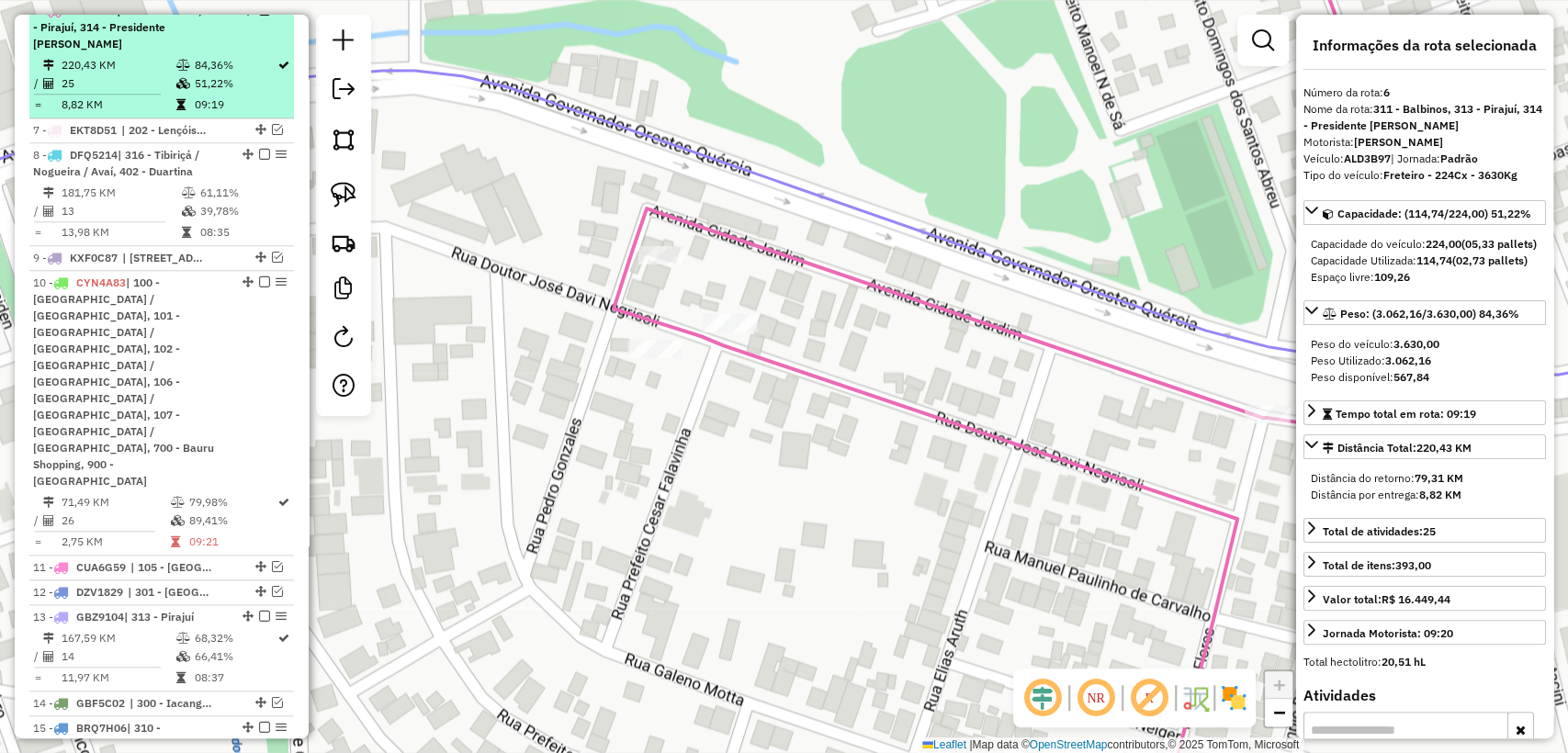
click at [264, 15] on em at bounding box center [264, 10] width 11 height 11
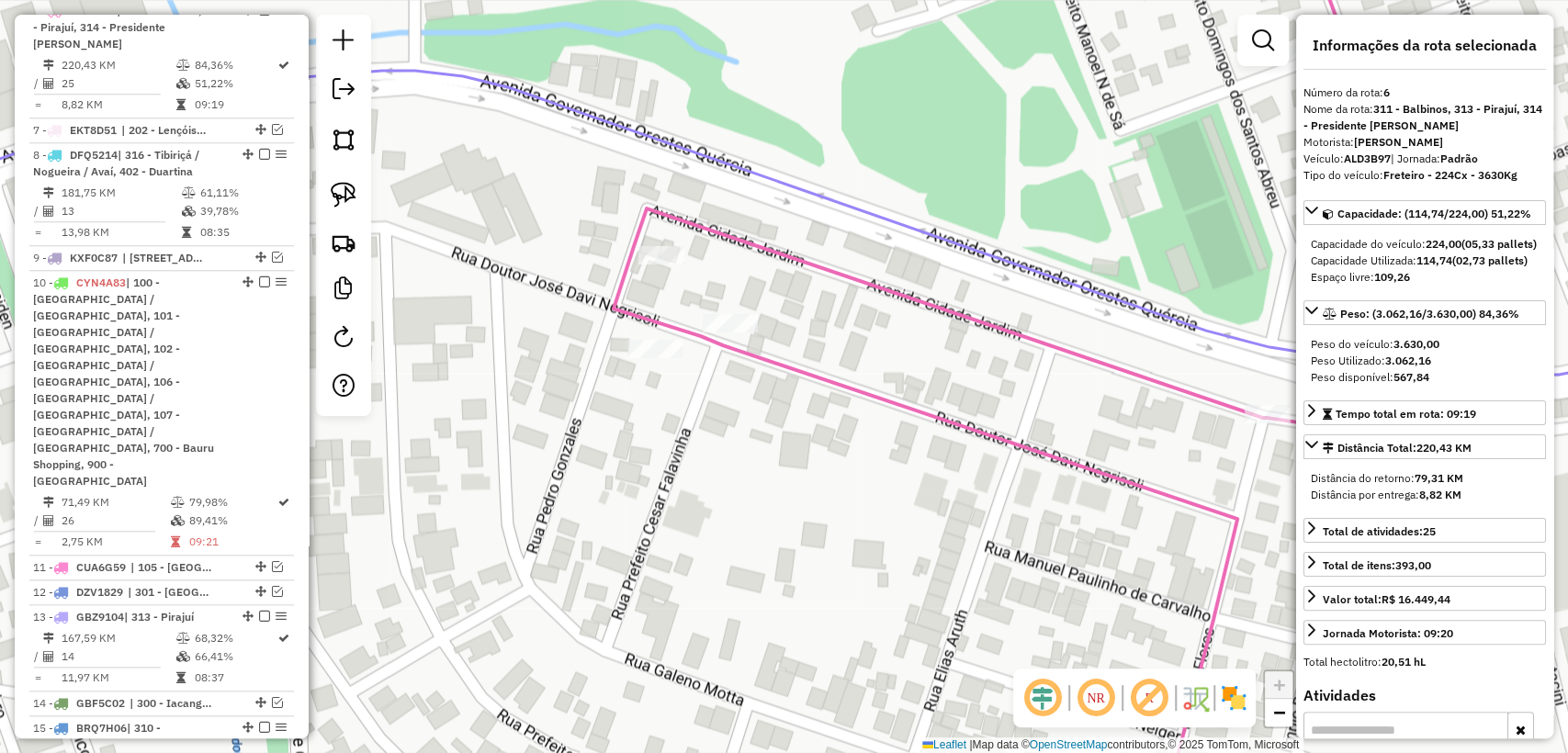
scroll to position [1023, 0]
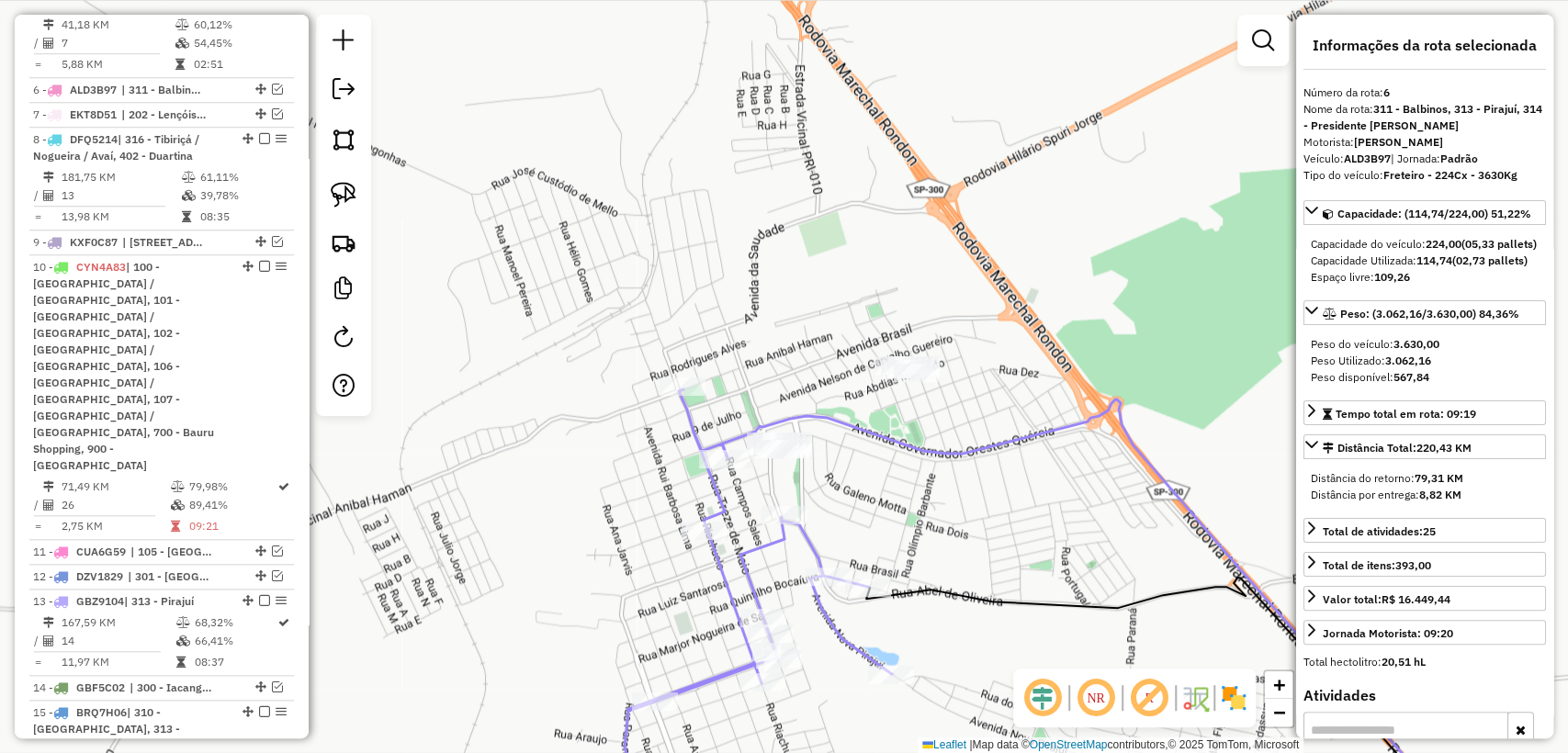
click at [890, 442] on icon at bounding box center [1095, 614] width 746 height 429
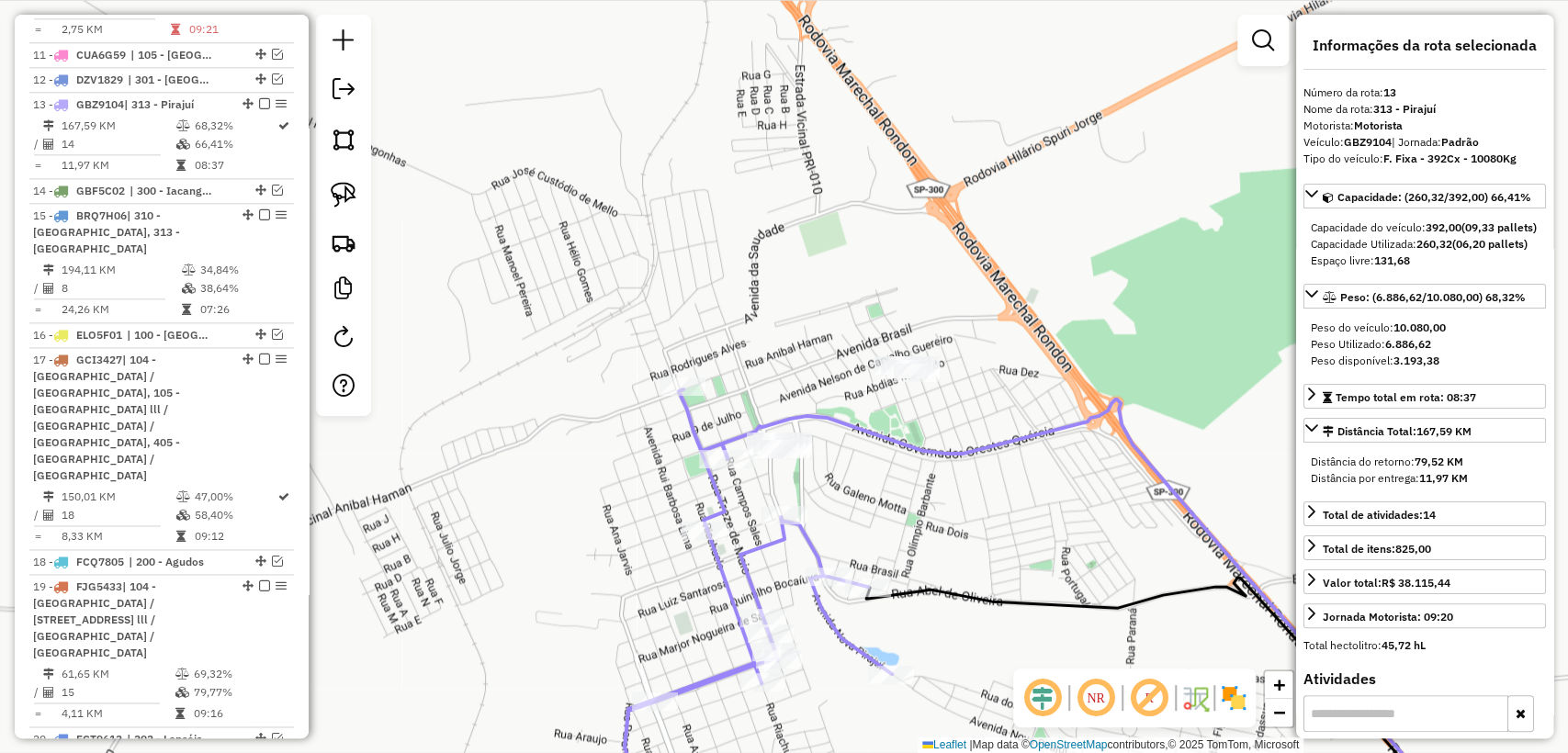
scroll to position [1546, 0]
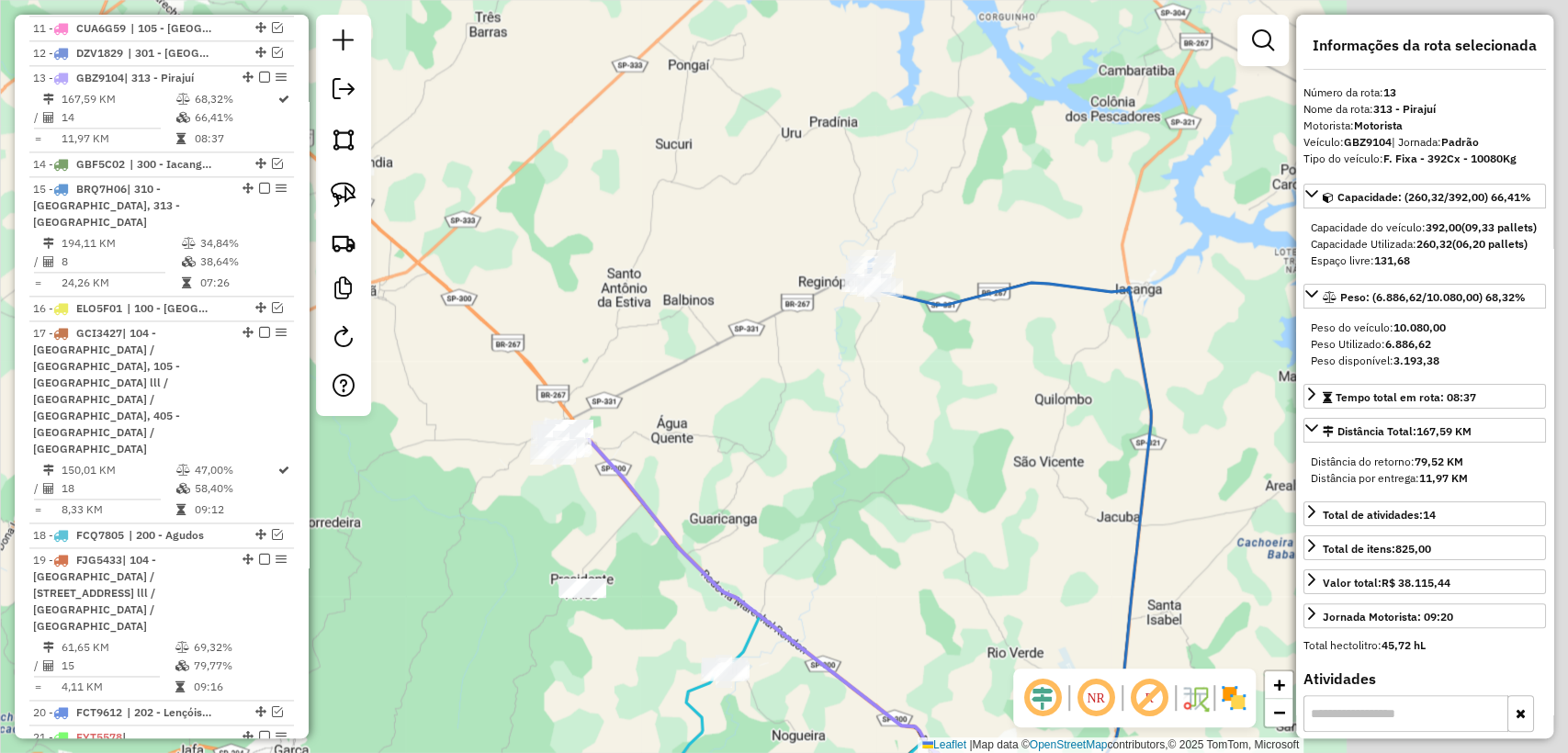
drag, startPoint x: 1109, startPoint y: 510, endPoint x: 735, endPoint y: 458, distance: 377.6
click at [735, 458] on div "Janela de atendimento Grade de atendimento Capacidade Transportadoras Veículos …" at bounding box center [784, 376] width 1568 height 753
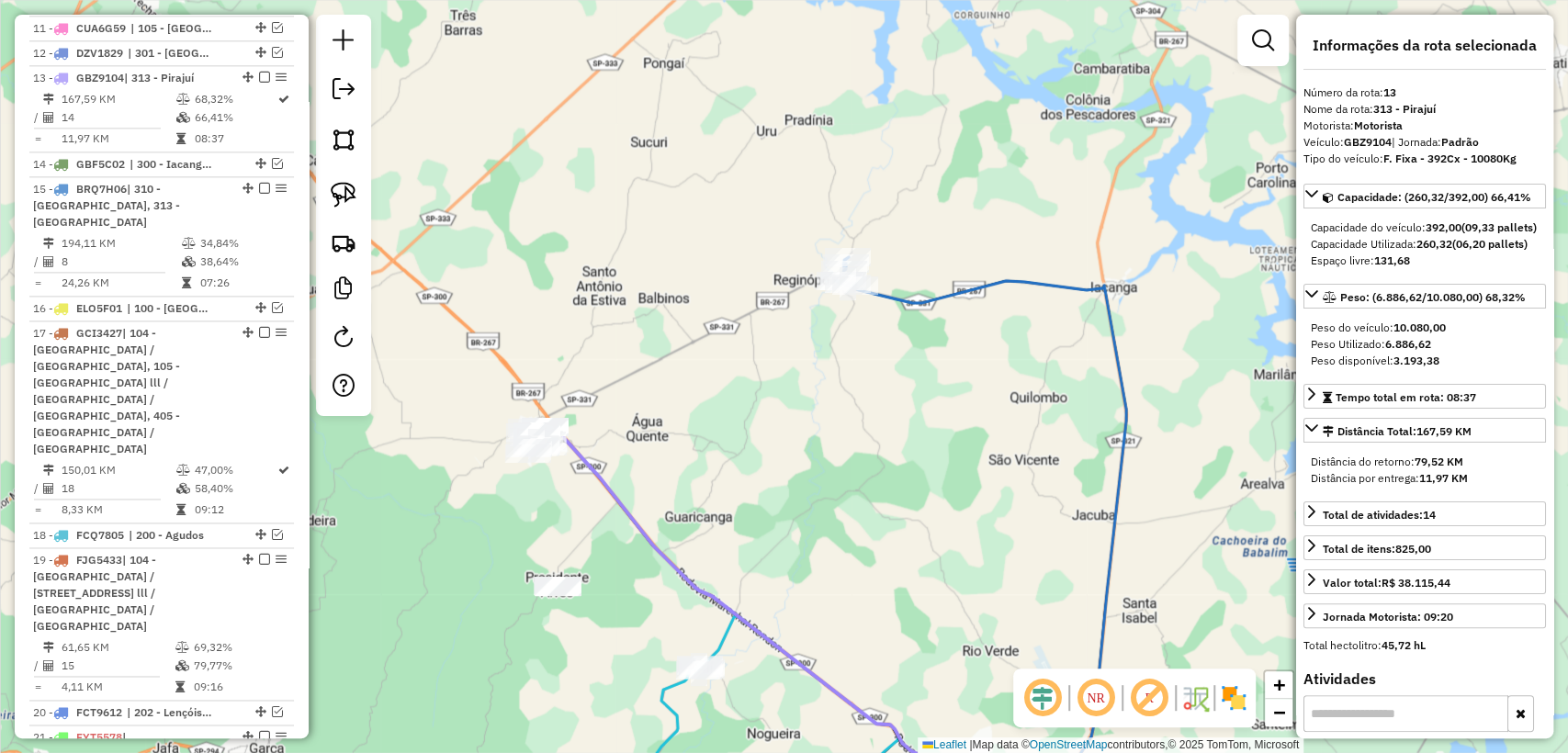
click at [926, 307] on icon at bounding box center [980, 555] width 291 height 547
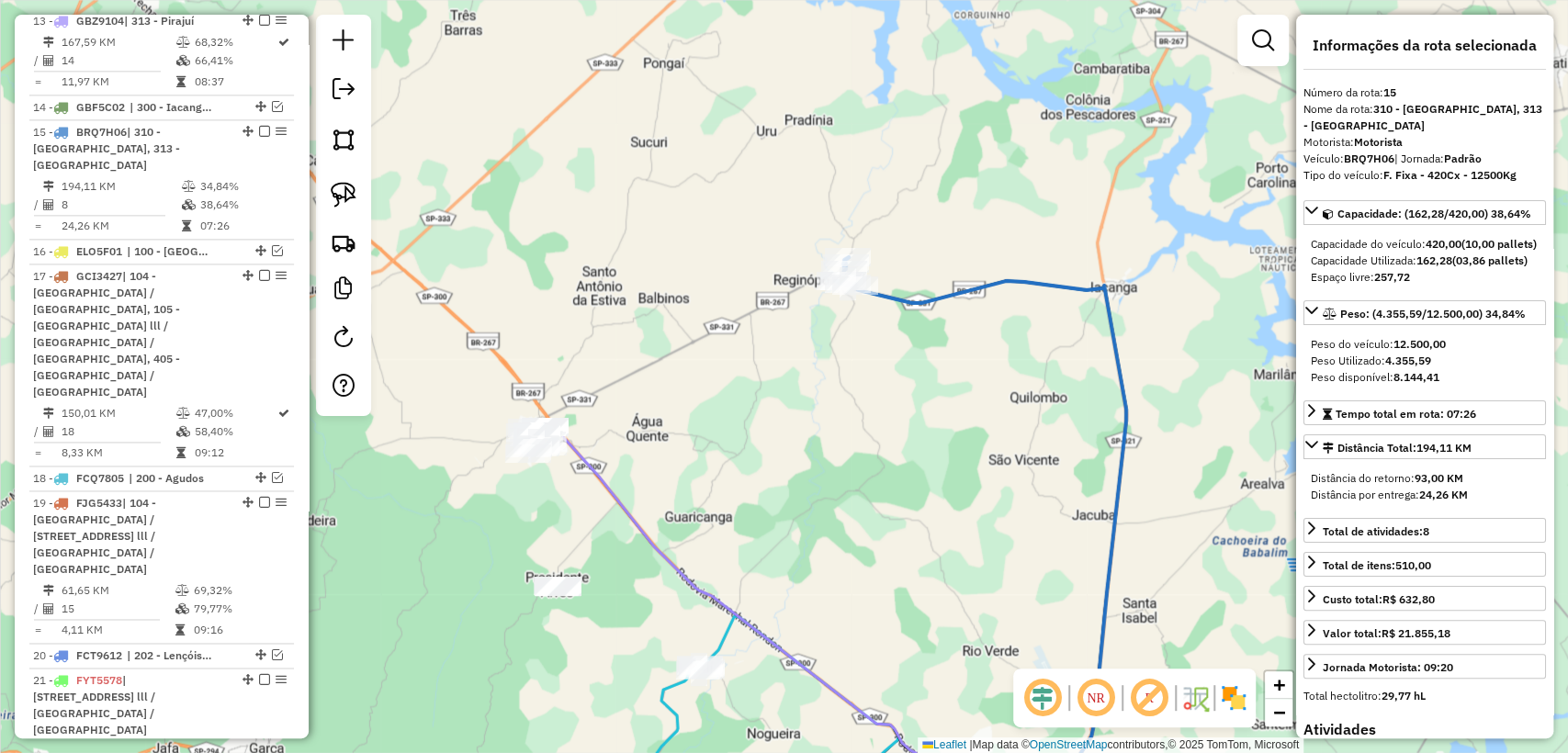
scroll to position [1658, 0]
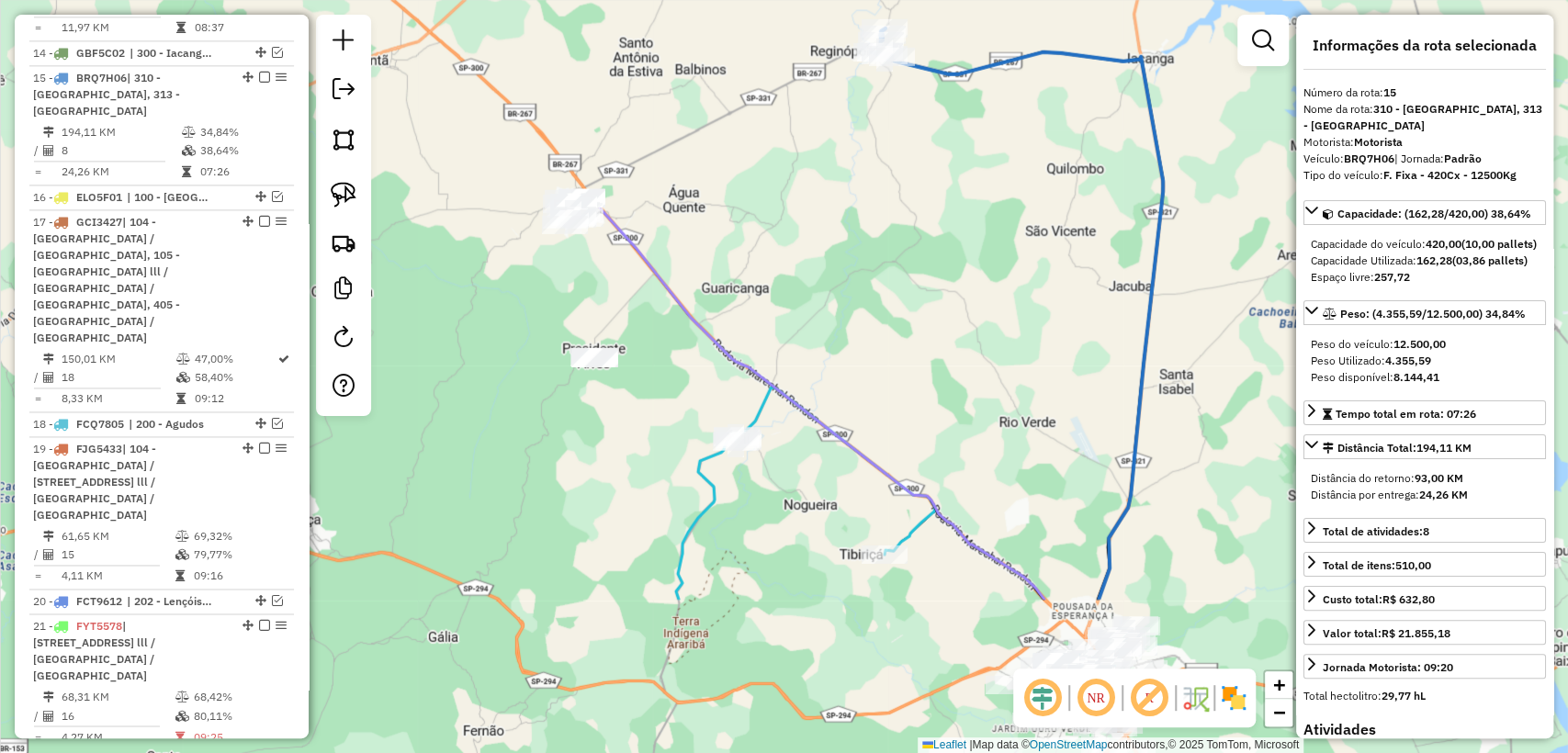
drag, startPoint x: 711, startPoint y: 431, endPoint x: 768, endPoint y: 311, distance: 132.8
click at [768, 311] on div "Janela de atendimento Grade de atendimento Capacidade Transportadoras Veículos …" at bounding box center [784, 376] width 1568 height 753
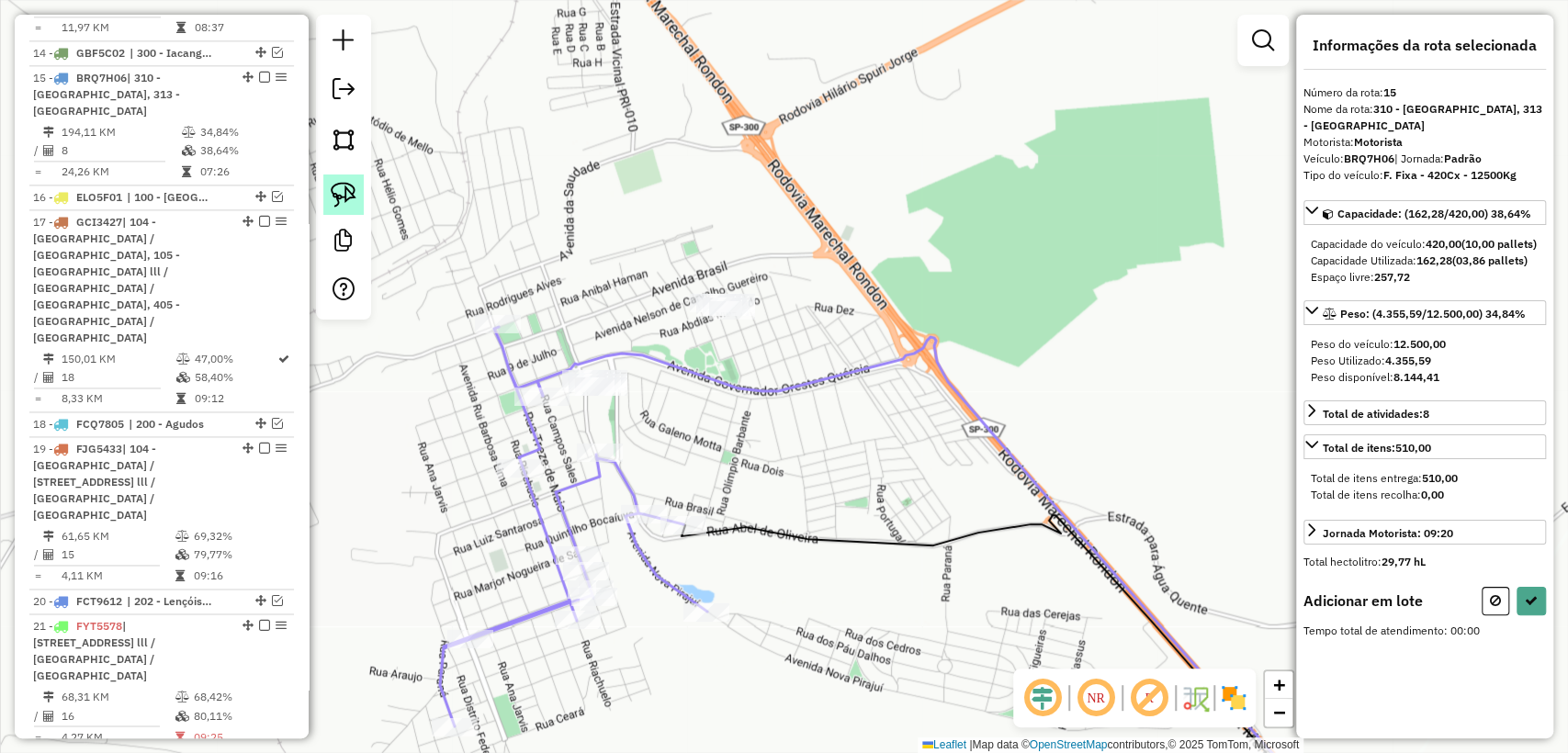
click at [343, 196] on img at bounding box center [343, 194] width 26 height 26
drag, startPoint x: 749, startPoint y: 350, endPoint x: 657, endPoint y: 321, distance: 96.5
click at [1538, 614] on button at bounding box center [1531, 599] width 30 height 29
select select "**********"
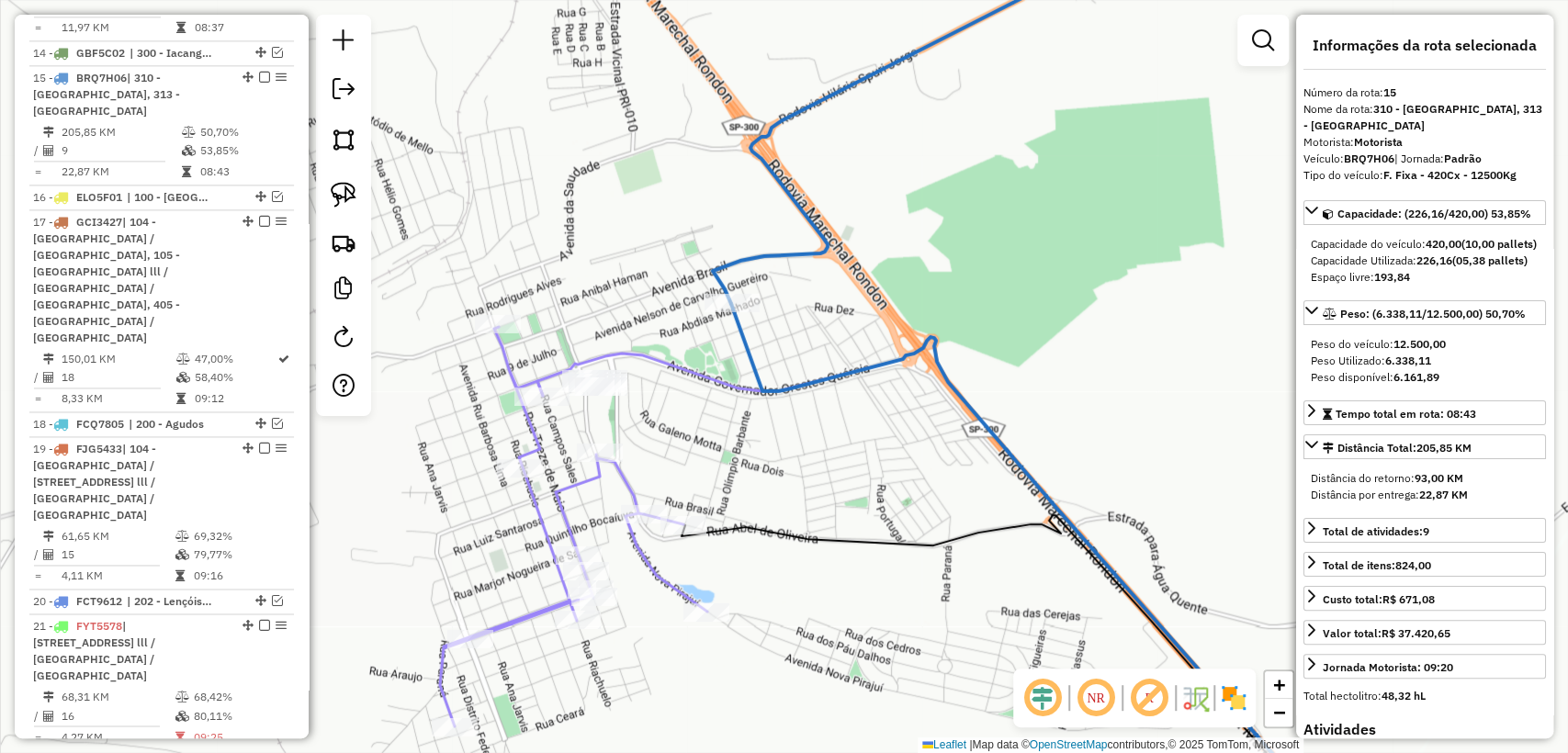
click at [746, 344] on icon at bounding box center [1035, 566] width 607 height 524
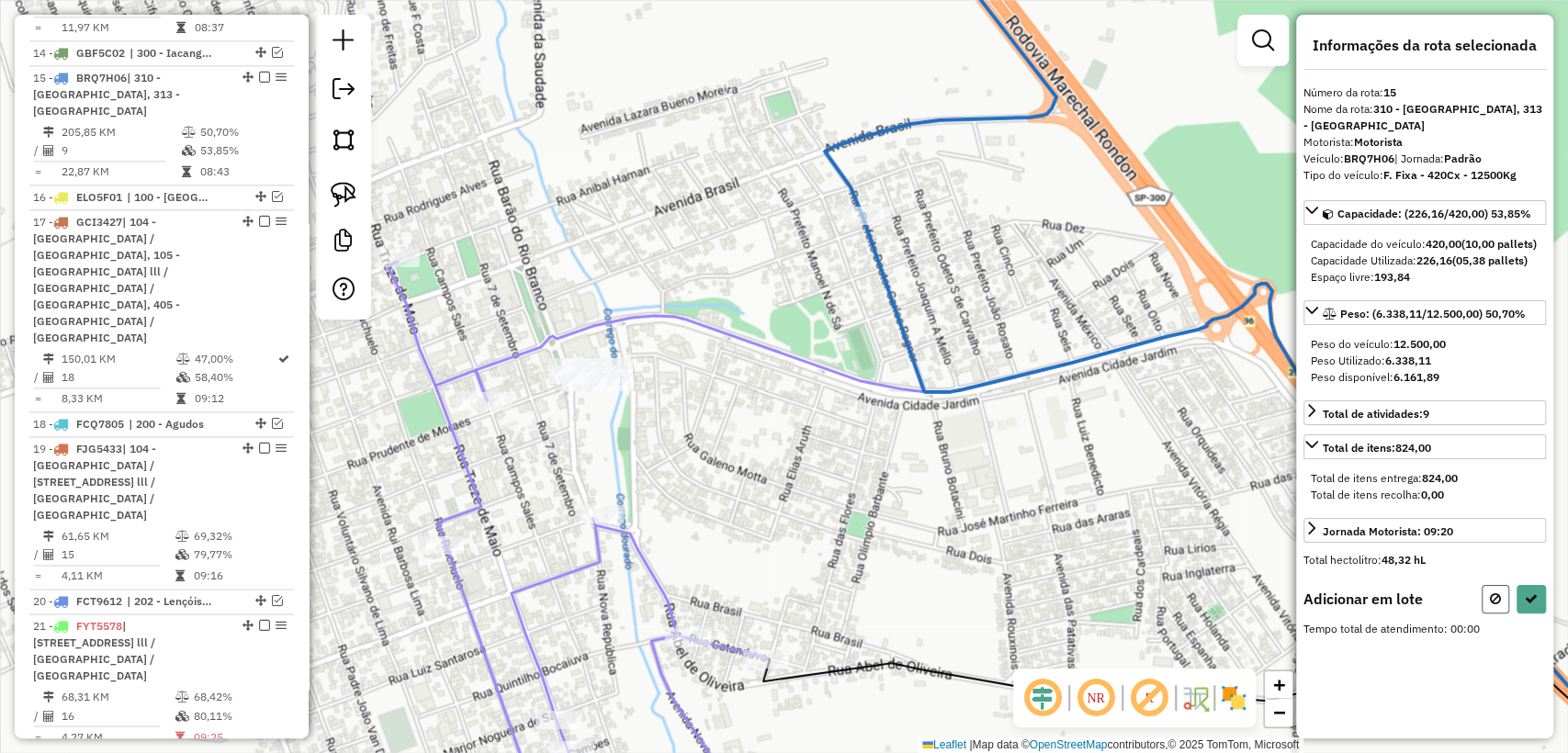
click at [1492, 596] on icon at bounding box center [1495, 598] width 11 height 12
select select "**********"
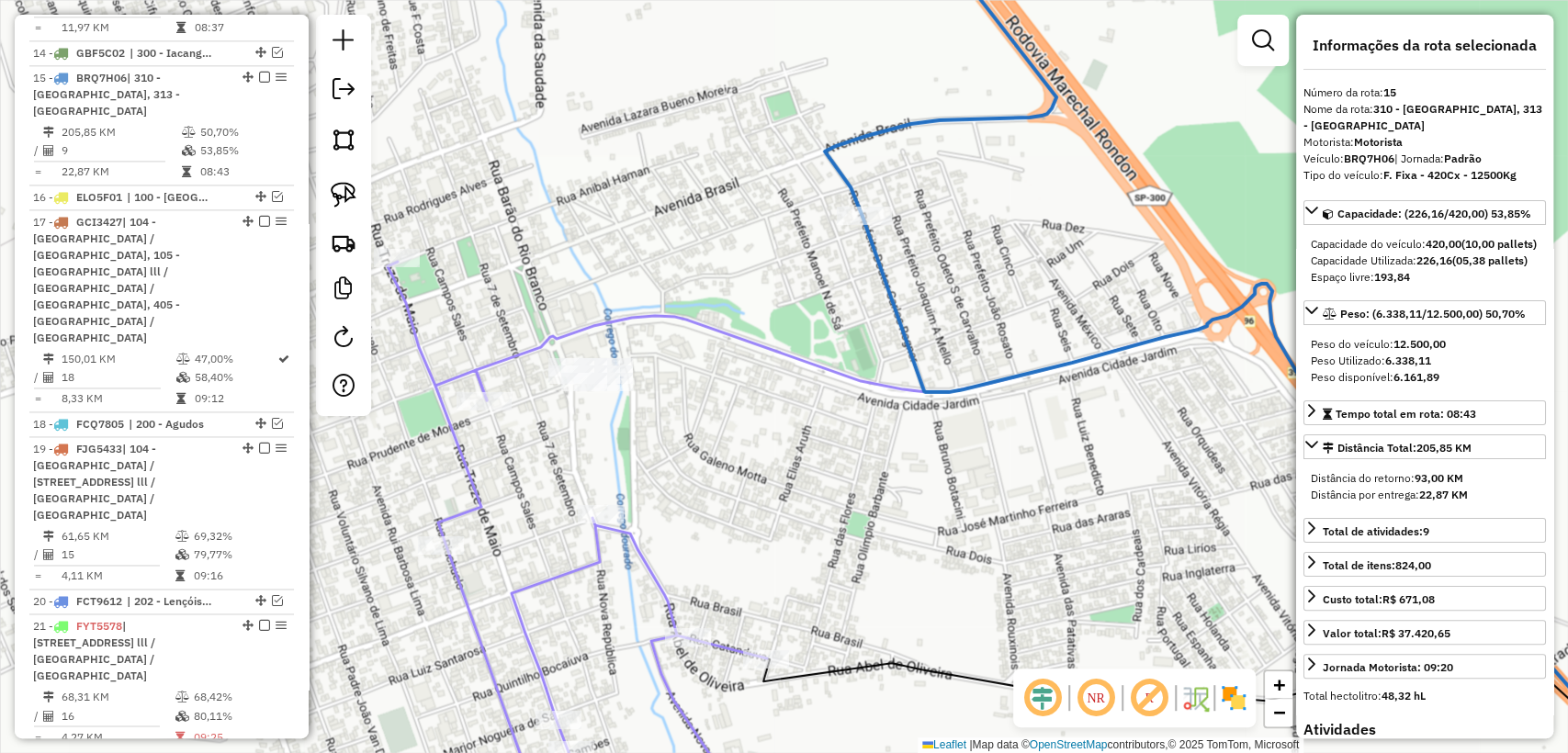
click at [467, 471] on icon at bounding box center [598, 545] width 422 height 567
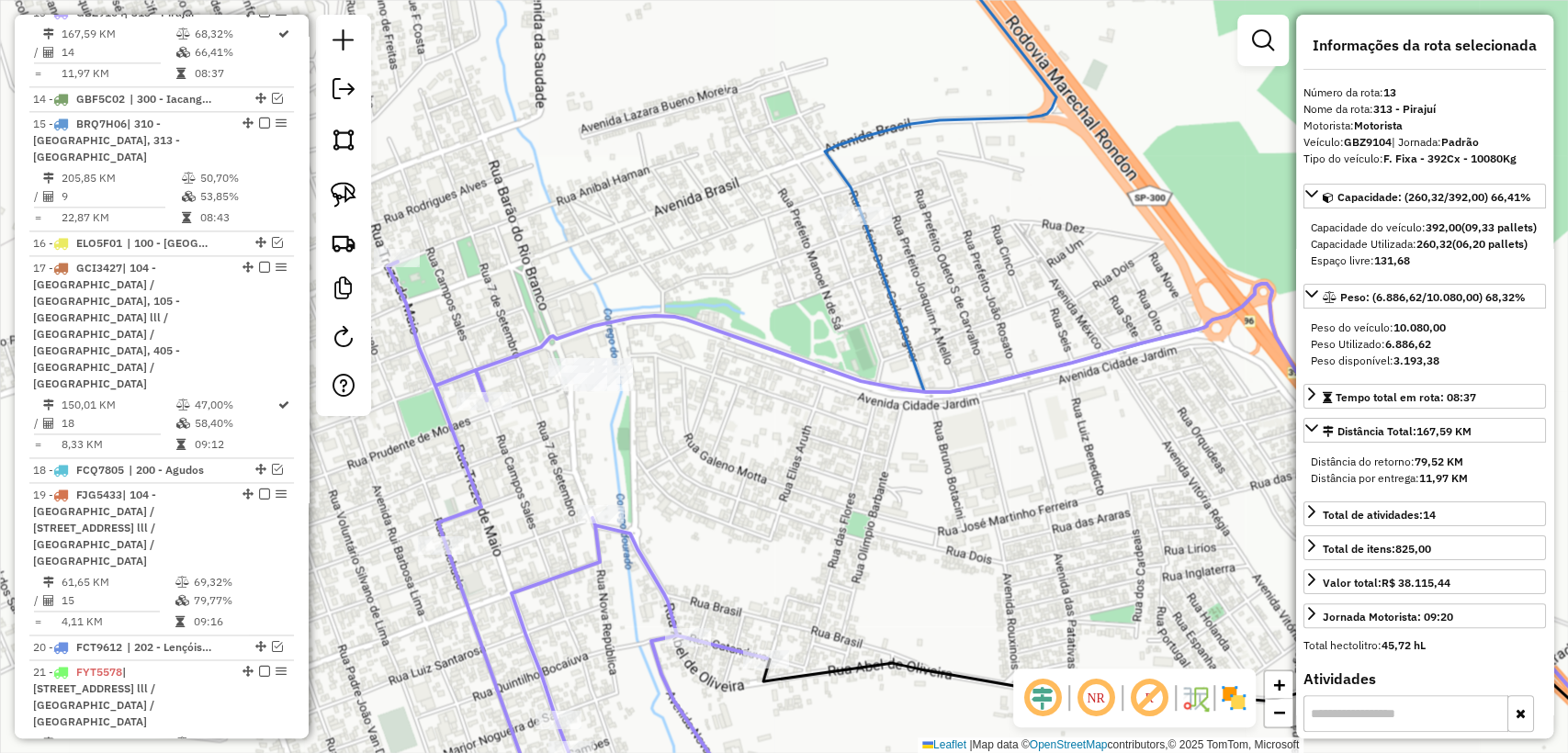
scroll to position [1546, 0]
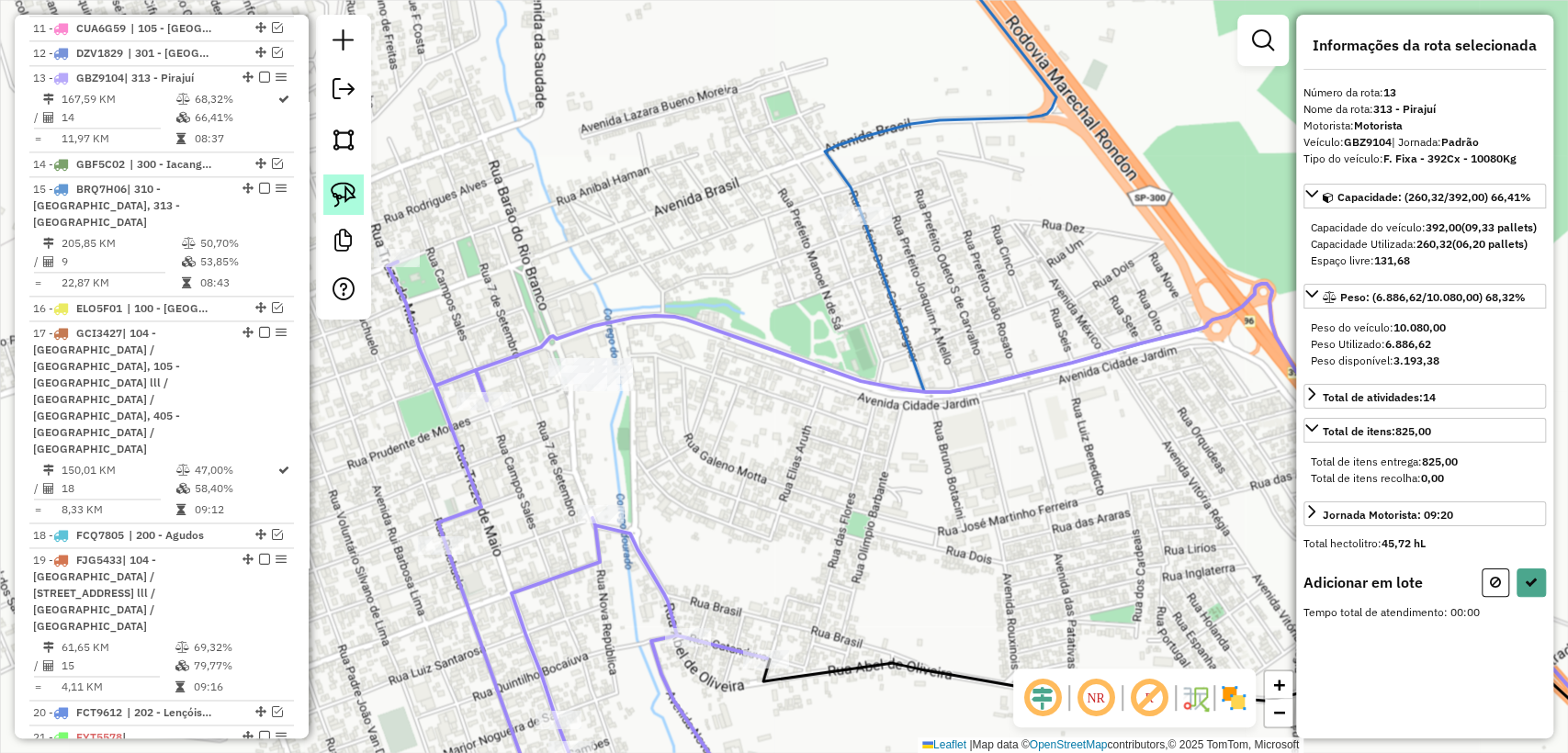
click at [336, 198] on img at bounding box center [343, 194] width 26 height 26
drag, startPoint x: 584, startPoint y: 430, endPoint x: 529, endPoint y: 373, distance: 79.2
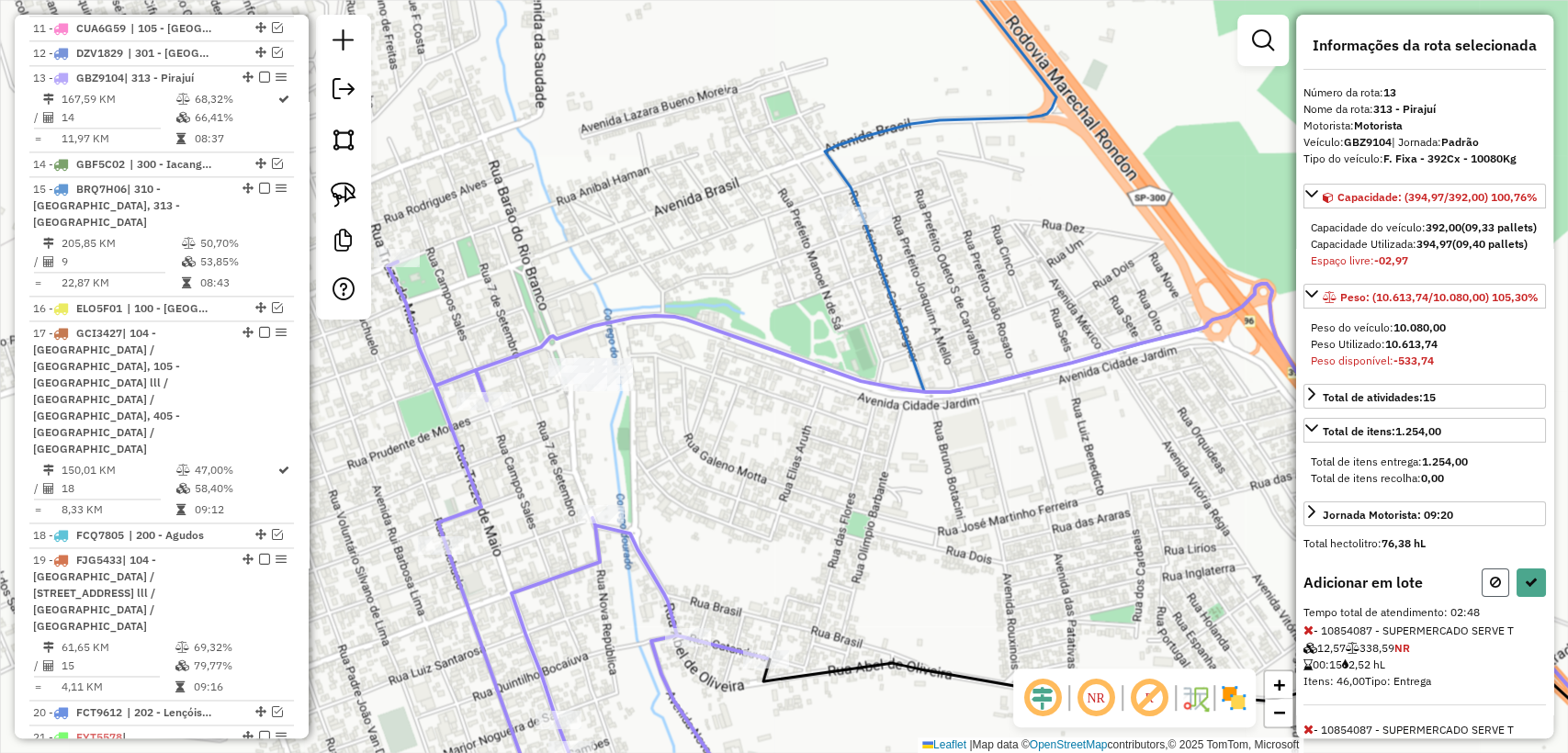
click at [1490, 589] on icon at bounding box center [1495, 581] width 11 height 12
select select "**********"
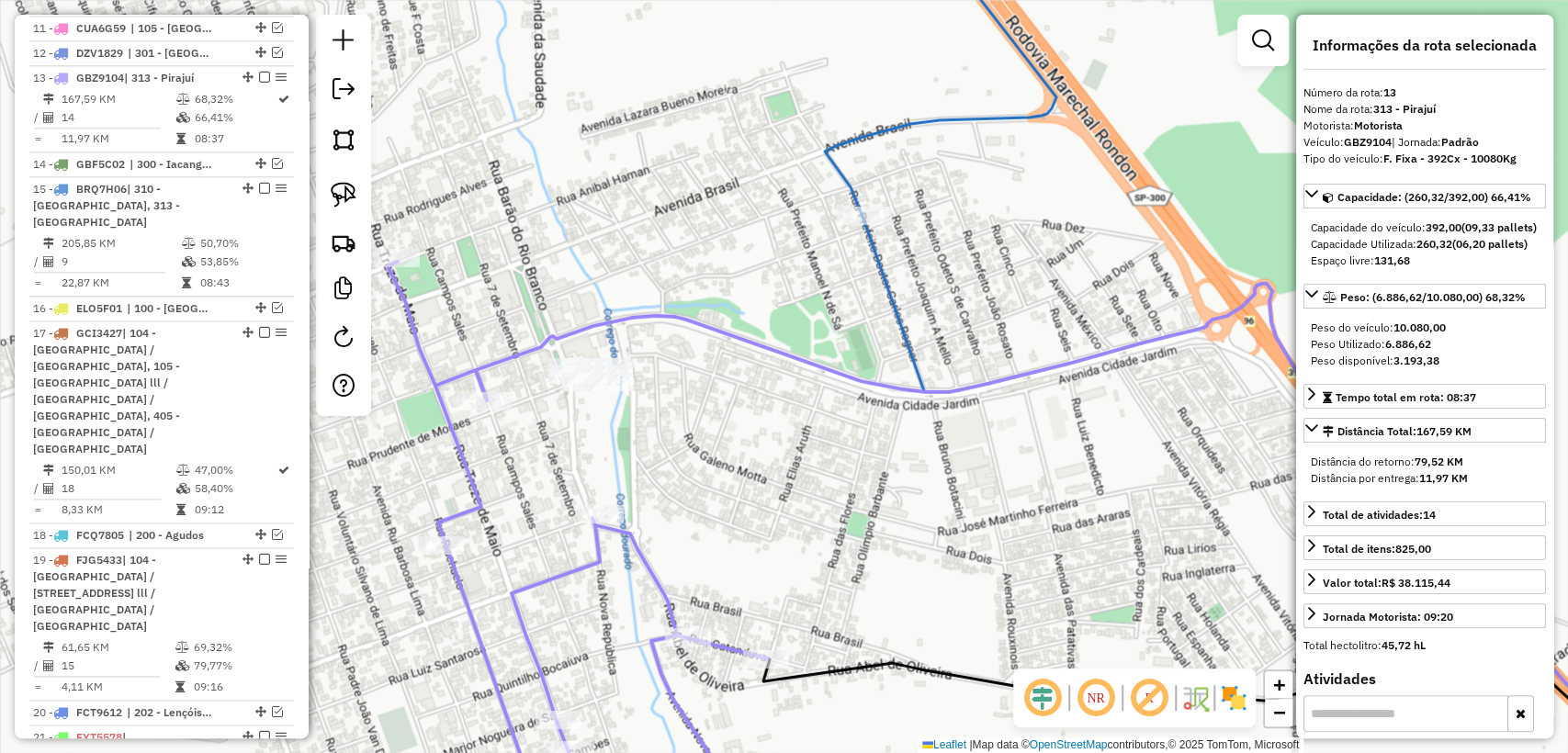
drag, startPoint x: 865, startPoint y: 273, endPoint x: 882, endPoint y: 277, distance: 17.5
click at [866, 274] on div "Janela de atendimento Grade de atendimento Capacidade Transportadoras Veículos …" at bounding box center [784, 376] width 1568 height 753
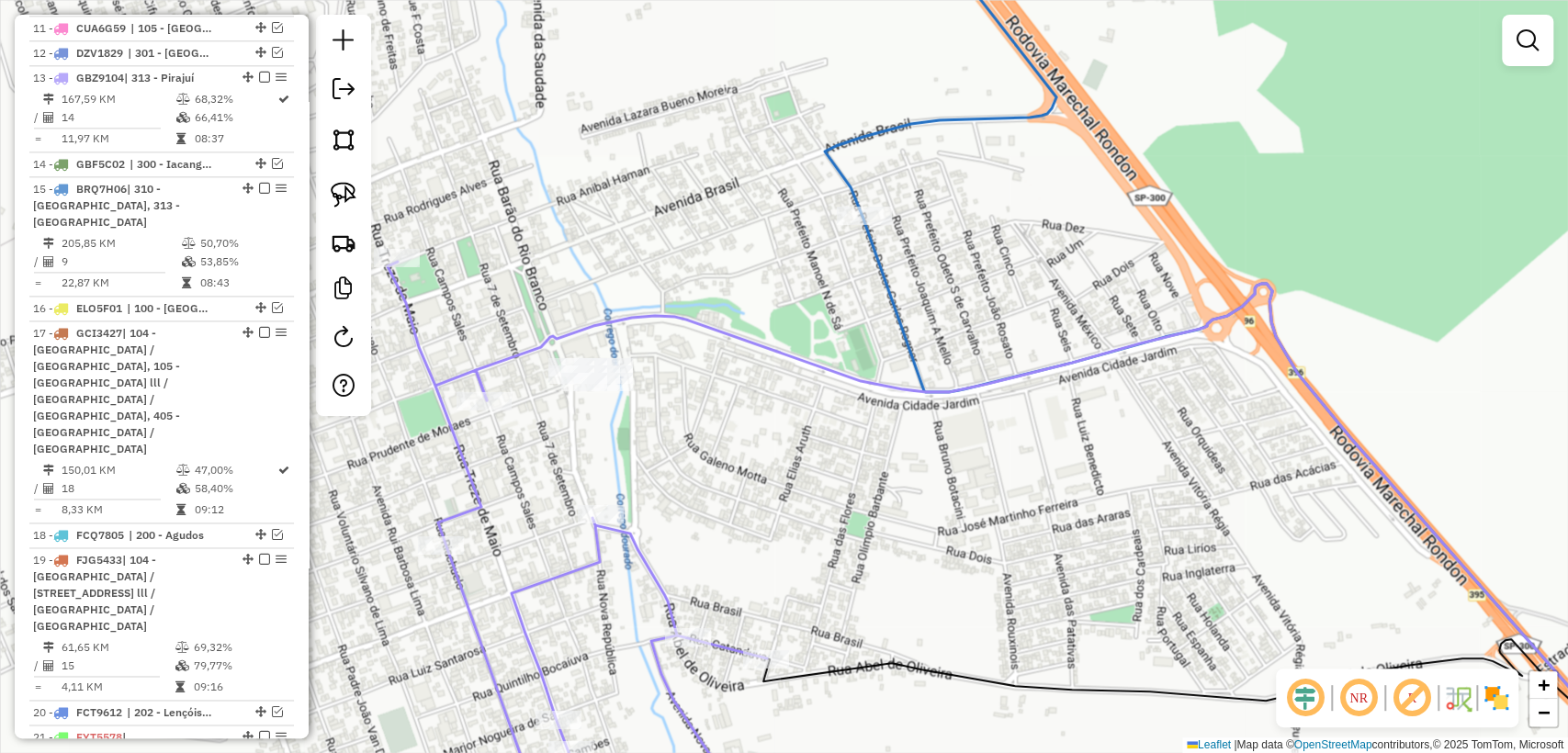
click at [882, 277] on icon at bounding box center [1278, 522] width 830 height 612
select select "**********"
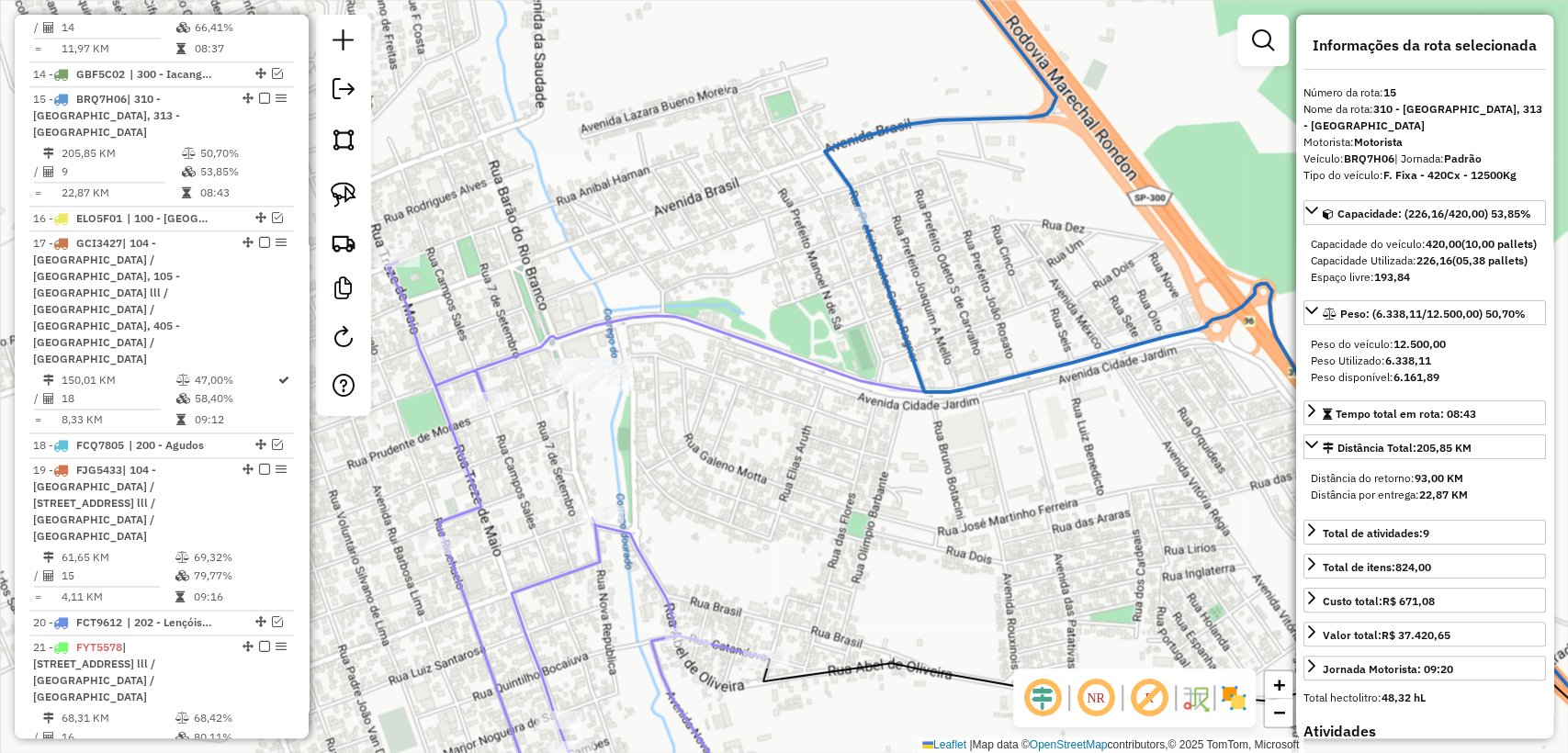
scroll to position [1658, 0]
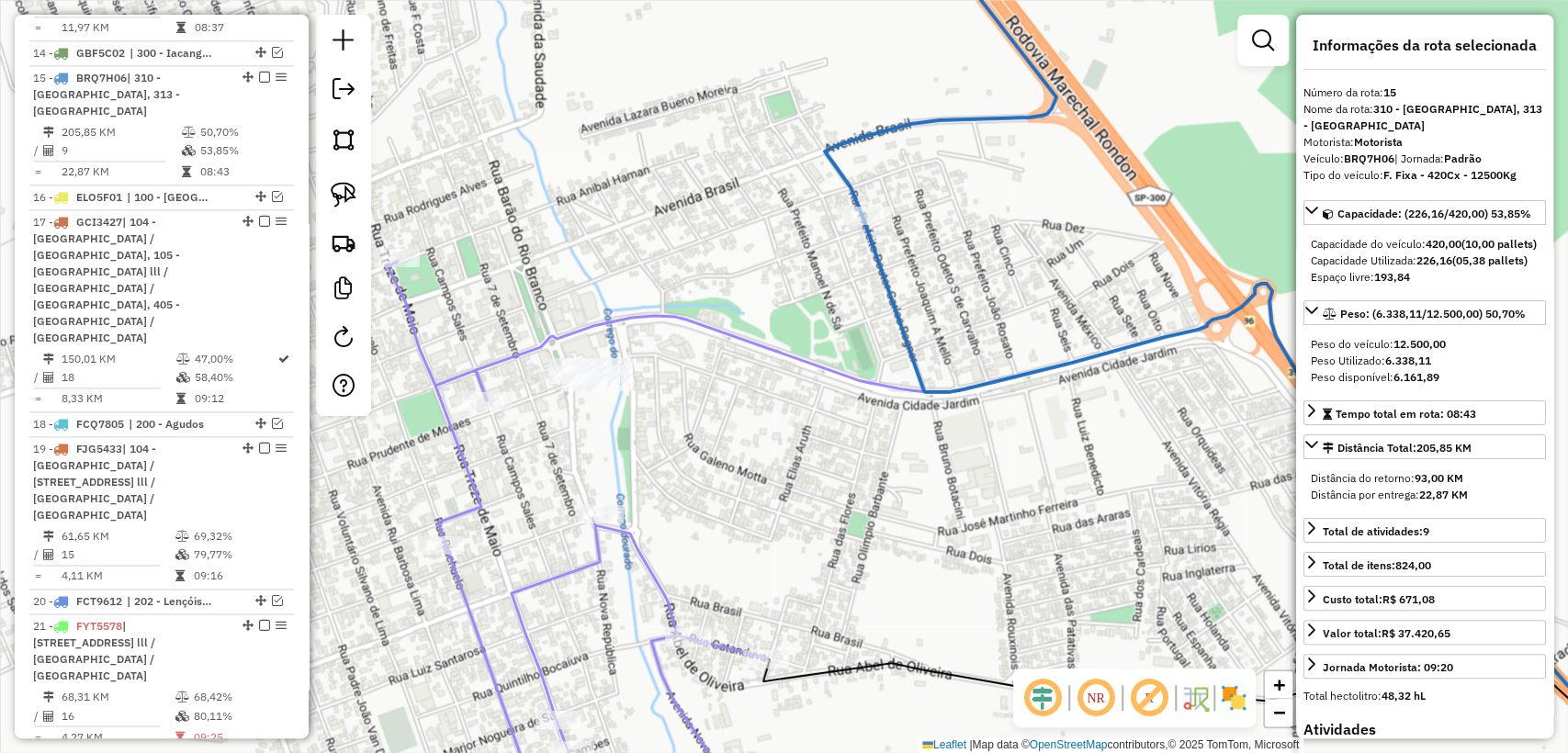
click at [512, 362] on icon at bounding box center [1084, 555] width 1217 height 545
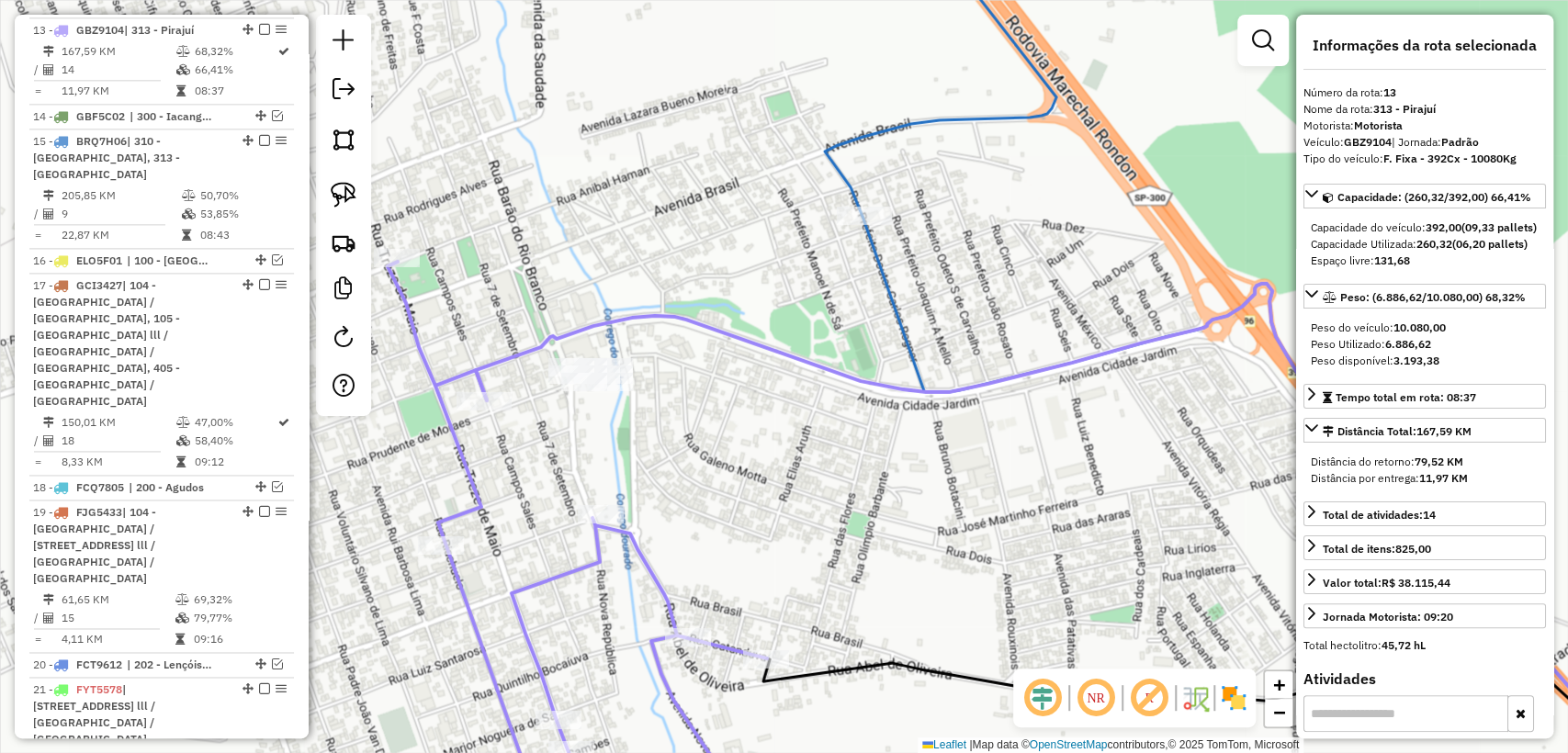
scroll to position [1546, 0]
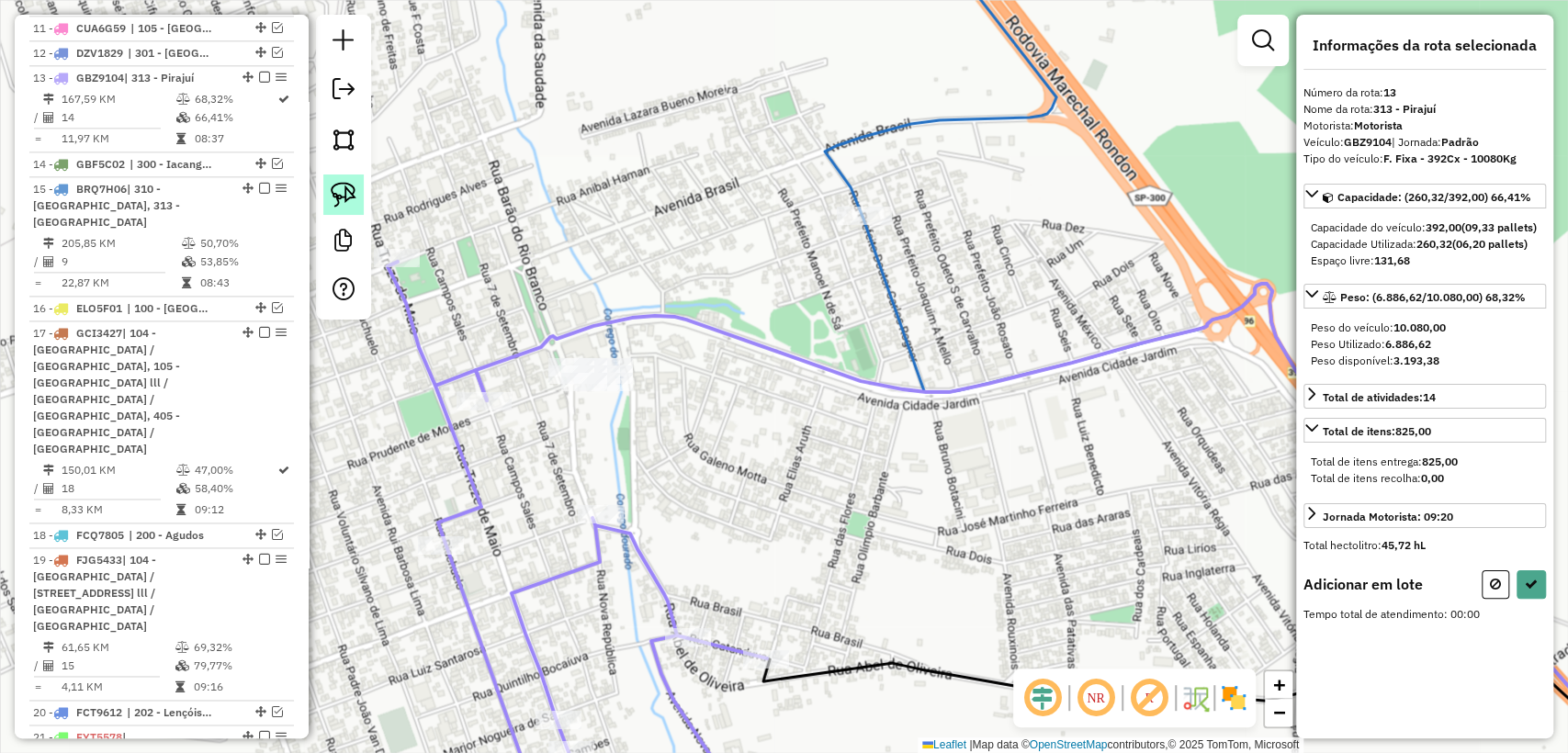
click at [340, 199] on img at bounding box center [343, 194] width 26 height 26
drag, startPoint x: 828, startPoint y: 265, endPoint x: 833, endPoint y: 188, distance: 77.2
click at [1531, 589] on icon at bounding box center [1531, 581] width 12 height 12
select select "**********"
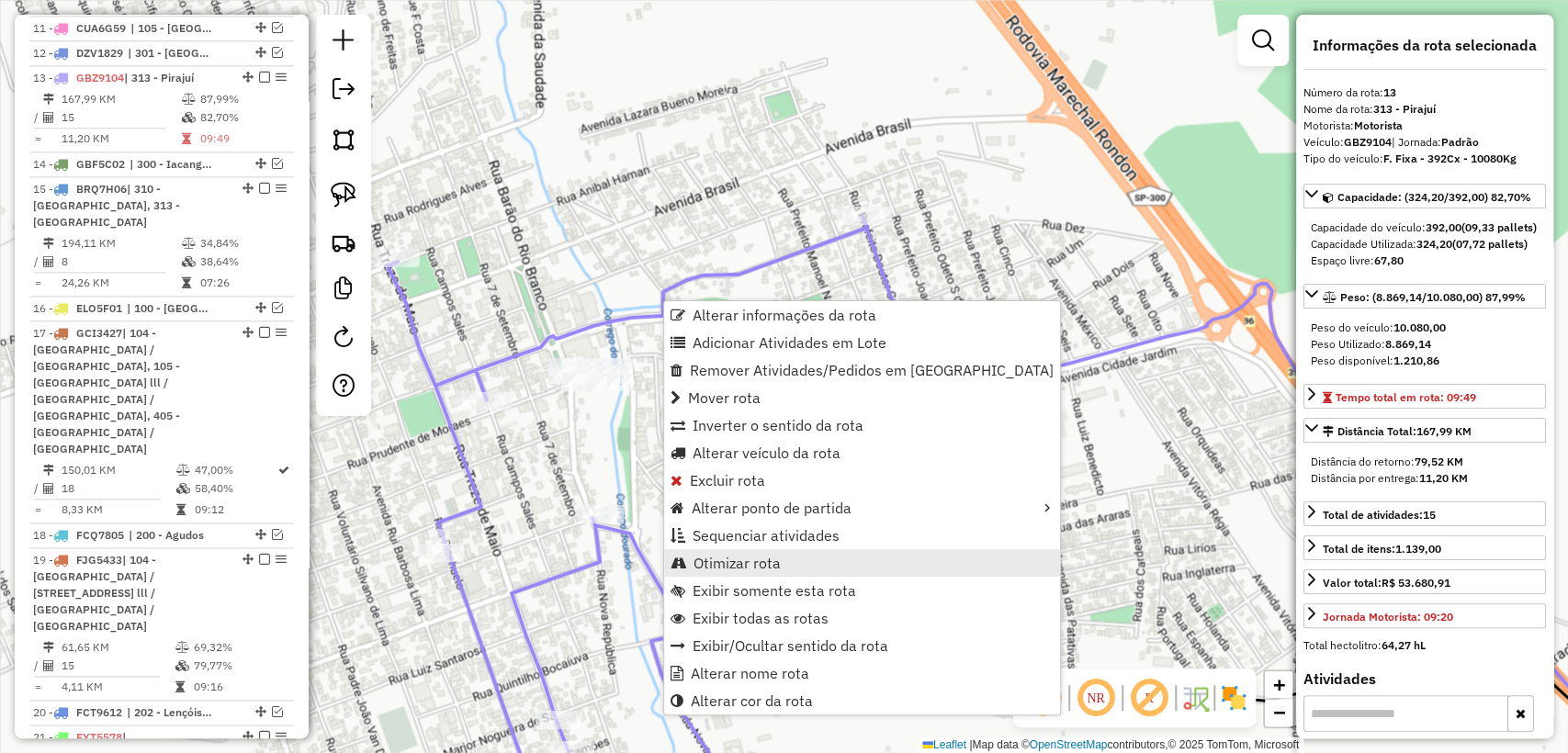
click at [767, 561] on span "Otimizar rota" at bounding box center [737, 562] width 87 height 14
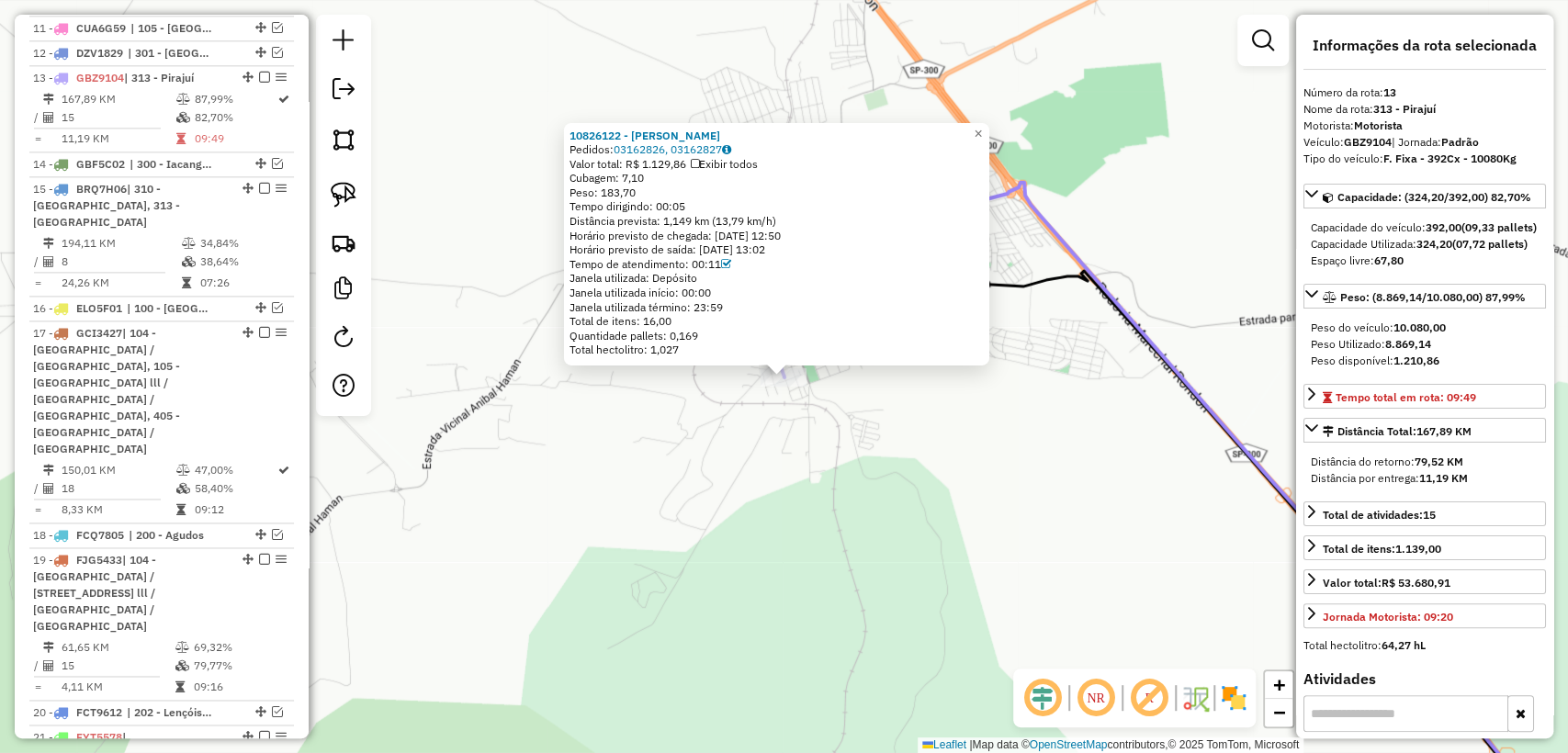
click at [990, 423] on div "10826122 - ANA PAULA DE CAMARGO NEVES Pedidos: 03162826, 03162827 Valor total: …" at bounding box center [784, 376] width 1568 height 753
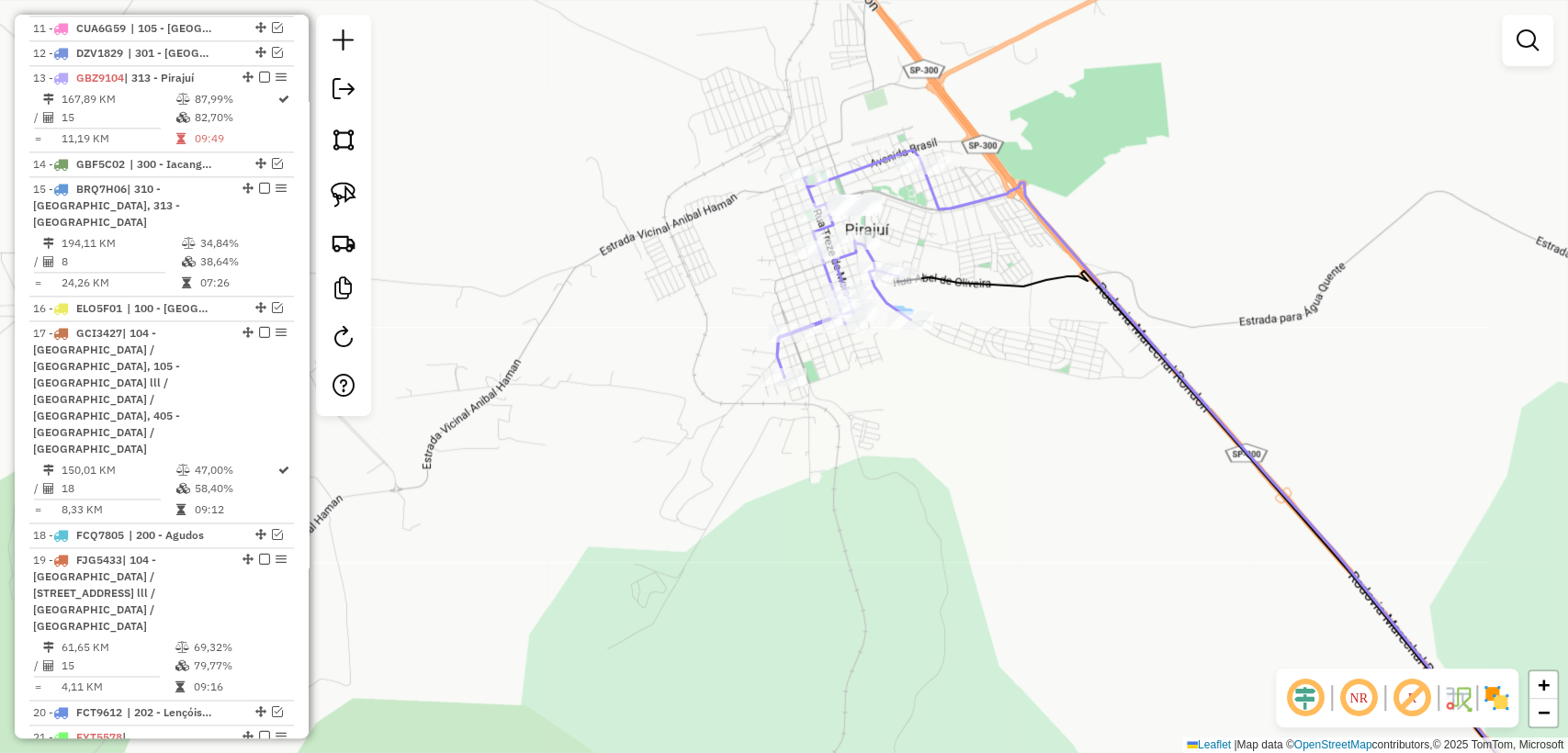
click at [960, 201] on icon at bounding box center [1240, 497] width 637 height 663
select select "**********"
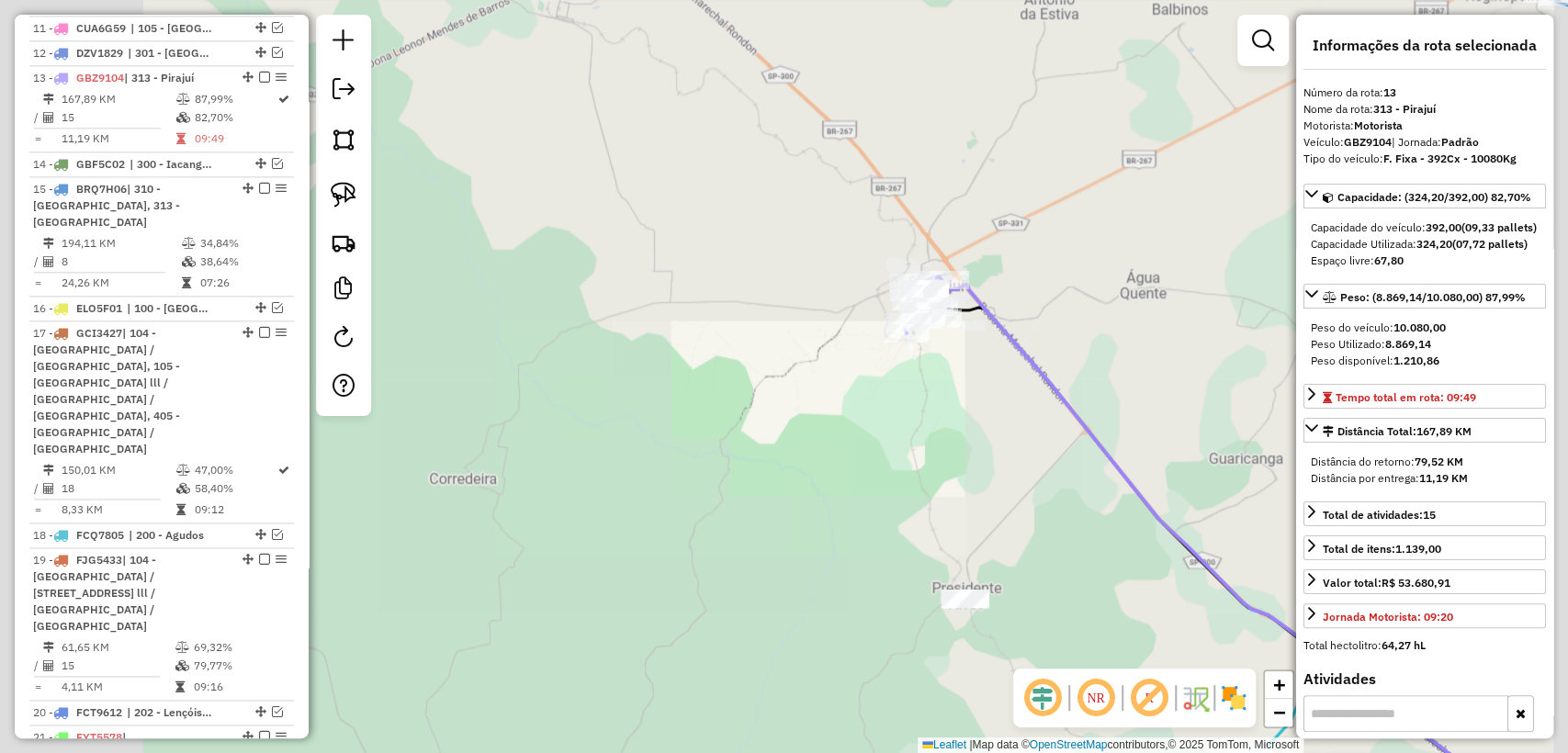
drag, startPoint x: 1099, startPoint y: 168, endPoint x: 1008, endPoint y: 302, distance: 162.0
click at [975, 332] on div "Janela de atendimento Grade de atendimento Capacidade Transportadoras Veículos …" at bounding box center [784, 376] width 1568 height 753
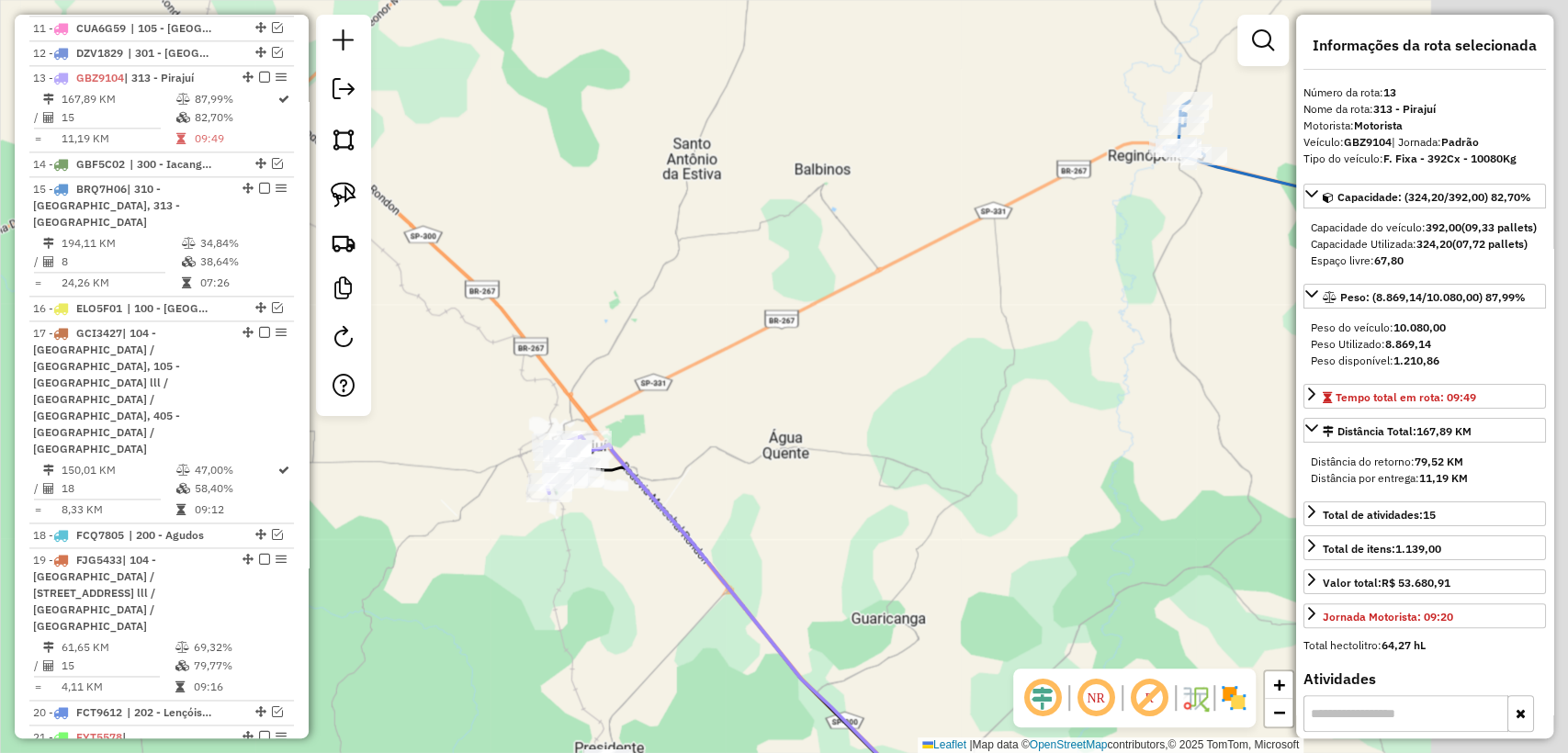
drag, startPoint x: 1078, startPoint y: 269, endPoint x: 822, endPoint y: 307, distance: 258.8
click at [822, 307] on div "Janela de atendimento Grade de atendimento Capacidade Transportadoras Veículos …" at bounding box center [784, 376] width 1568 height 753
click at [1254, 168] on icon at bounding box center [1444, 487] width 561 height 681
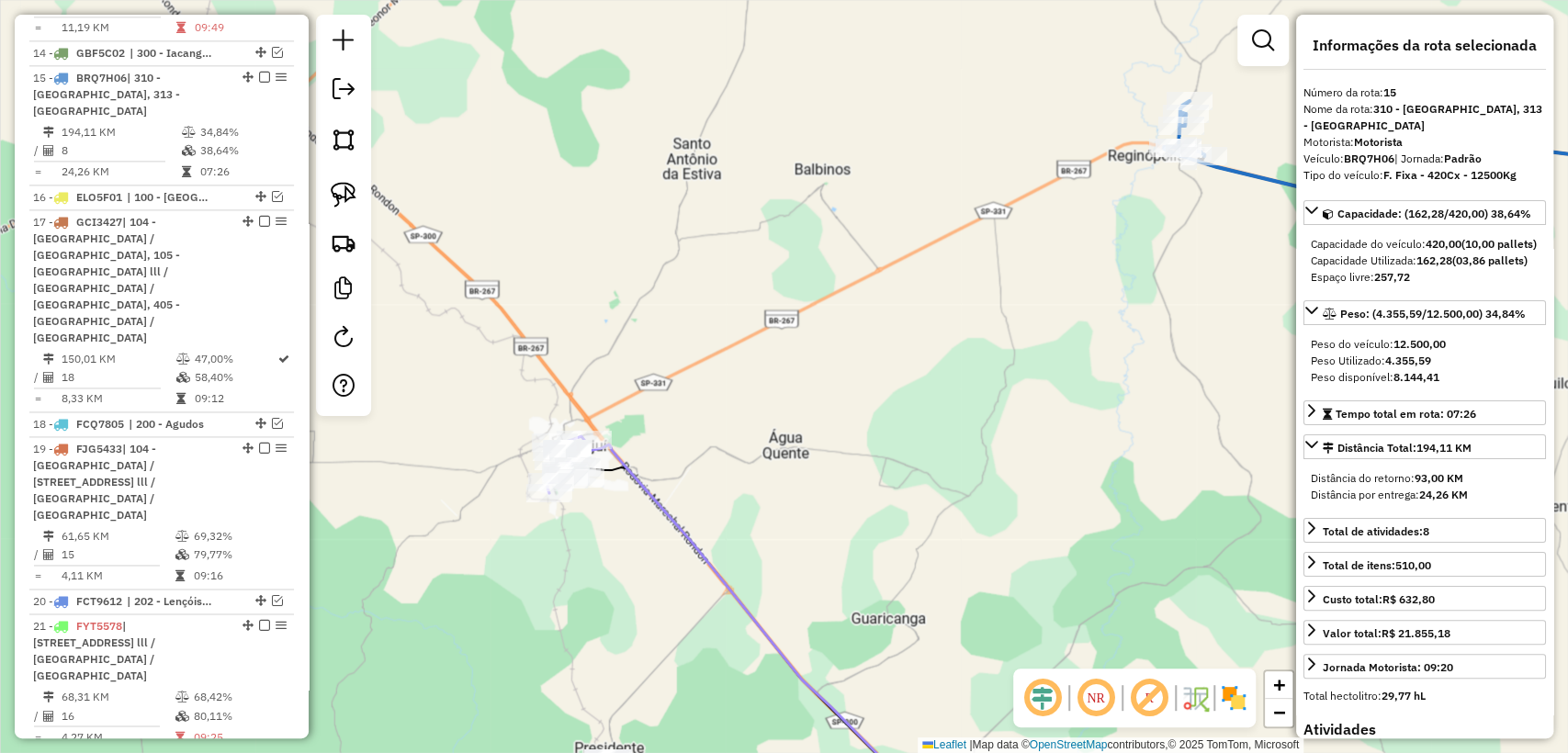
scroll to position [1658, 0]
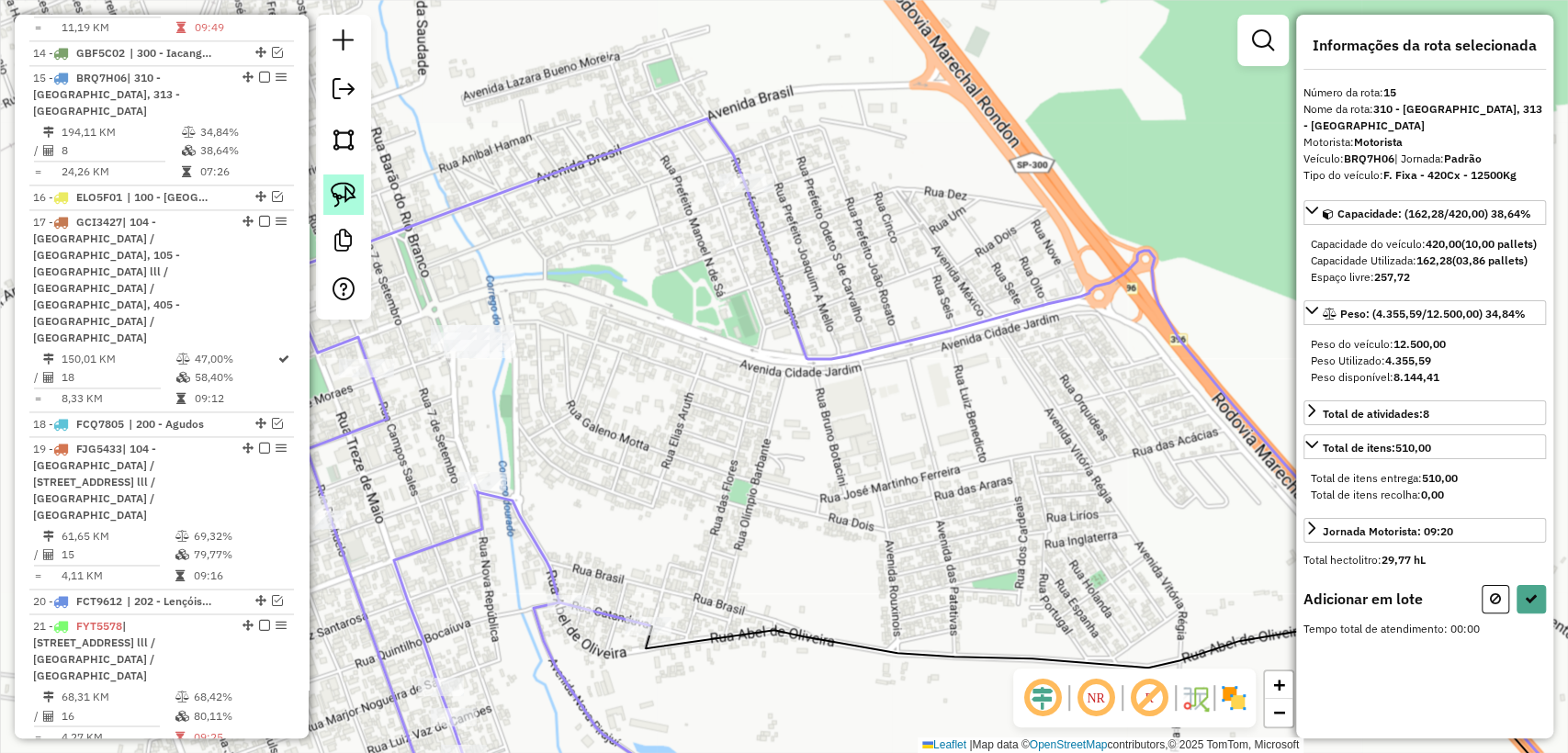
click at [338, 188] on img at bounding box center [343, 194] width 26 height 26
drag, startPoint x: 481, startPoint y: 382, endPoint x: 419, endPoint y: 333, distance: 79.0
click at [1532, 614] on button at bounding box center [1531, 599] width 30 height 29
select select "**********"
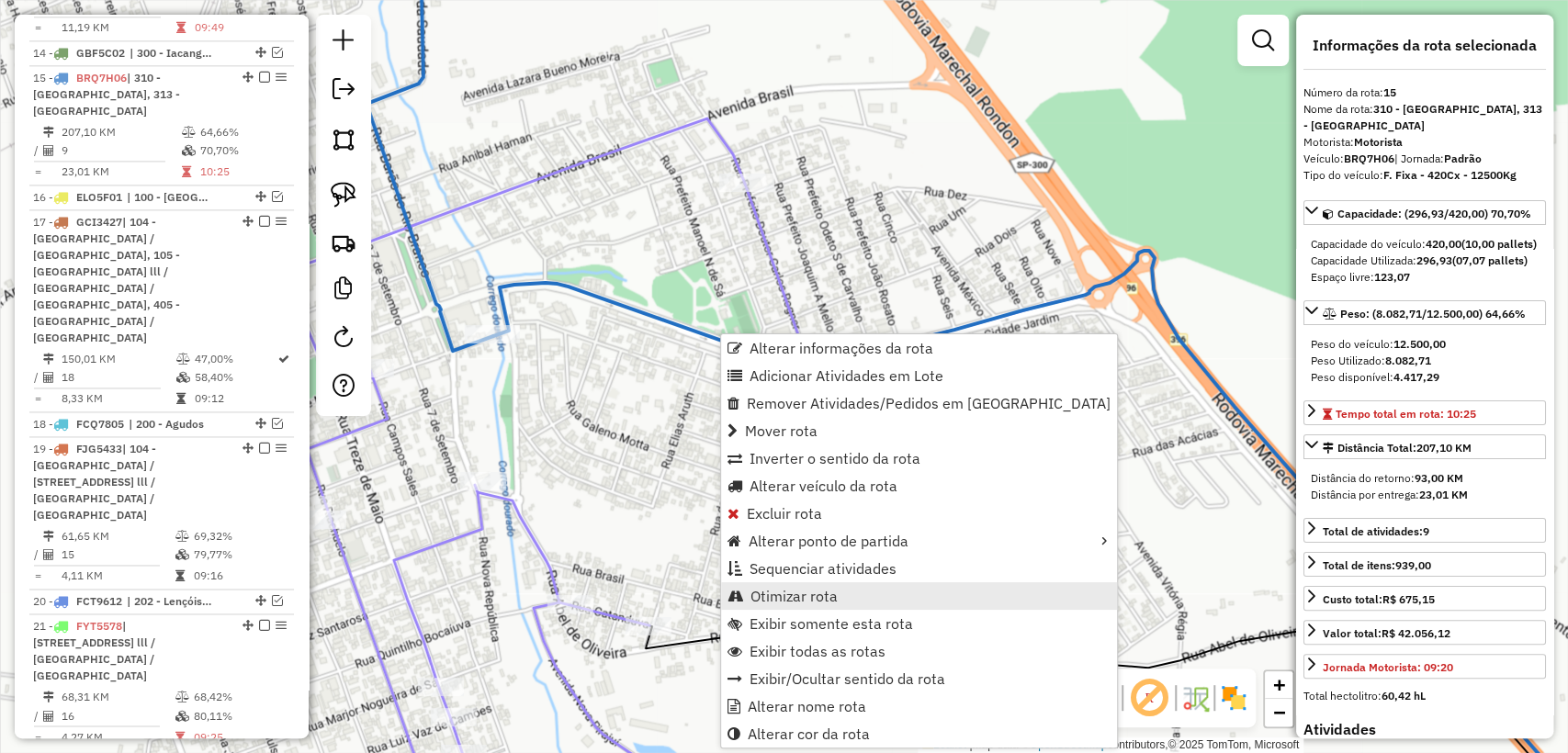
click at [808, 593] on span "Otimizar rota" at bounding box center [794, 595] width 87 height 14
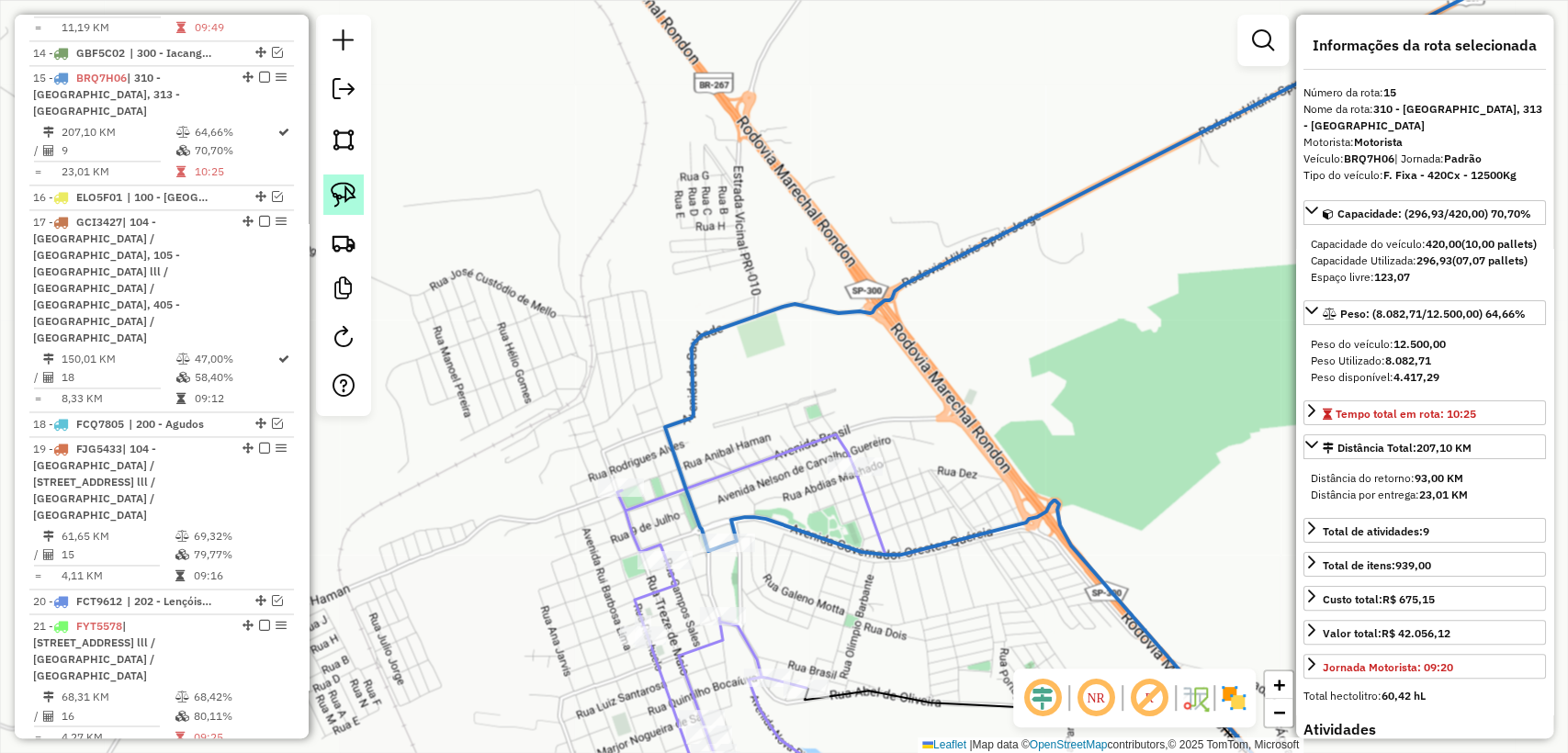
click at [355, 198] on img at bounding box center [343, 194] width 26 height 26
drag, startPoint x: 718, startPoint y: 581, endPoint x: 665, endPoint y: 531, distance: 72.9
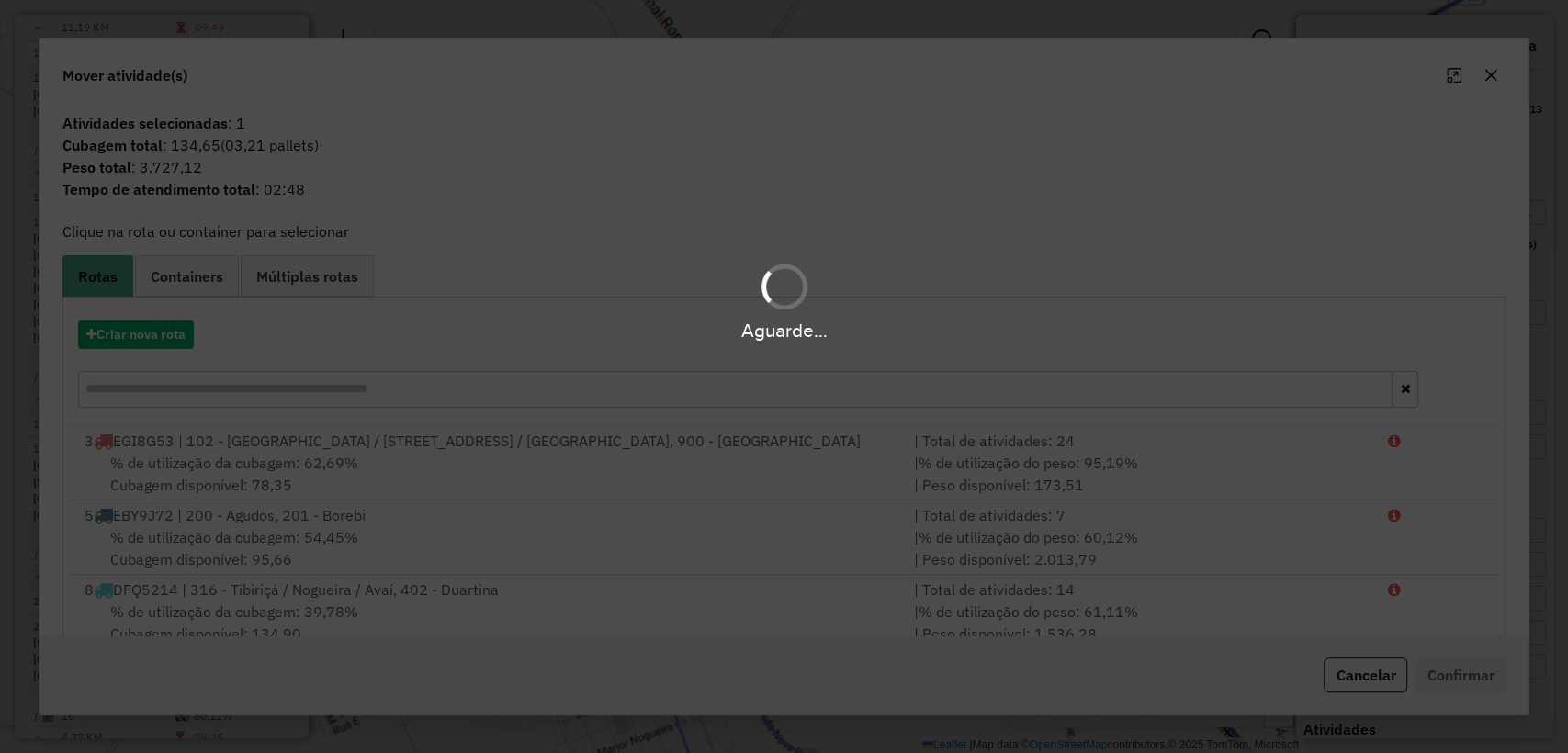
click at [172, 329] on div "Aguarde..." at bounding box center [784, 330] width 1568 height 29
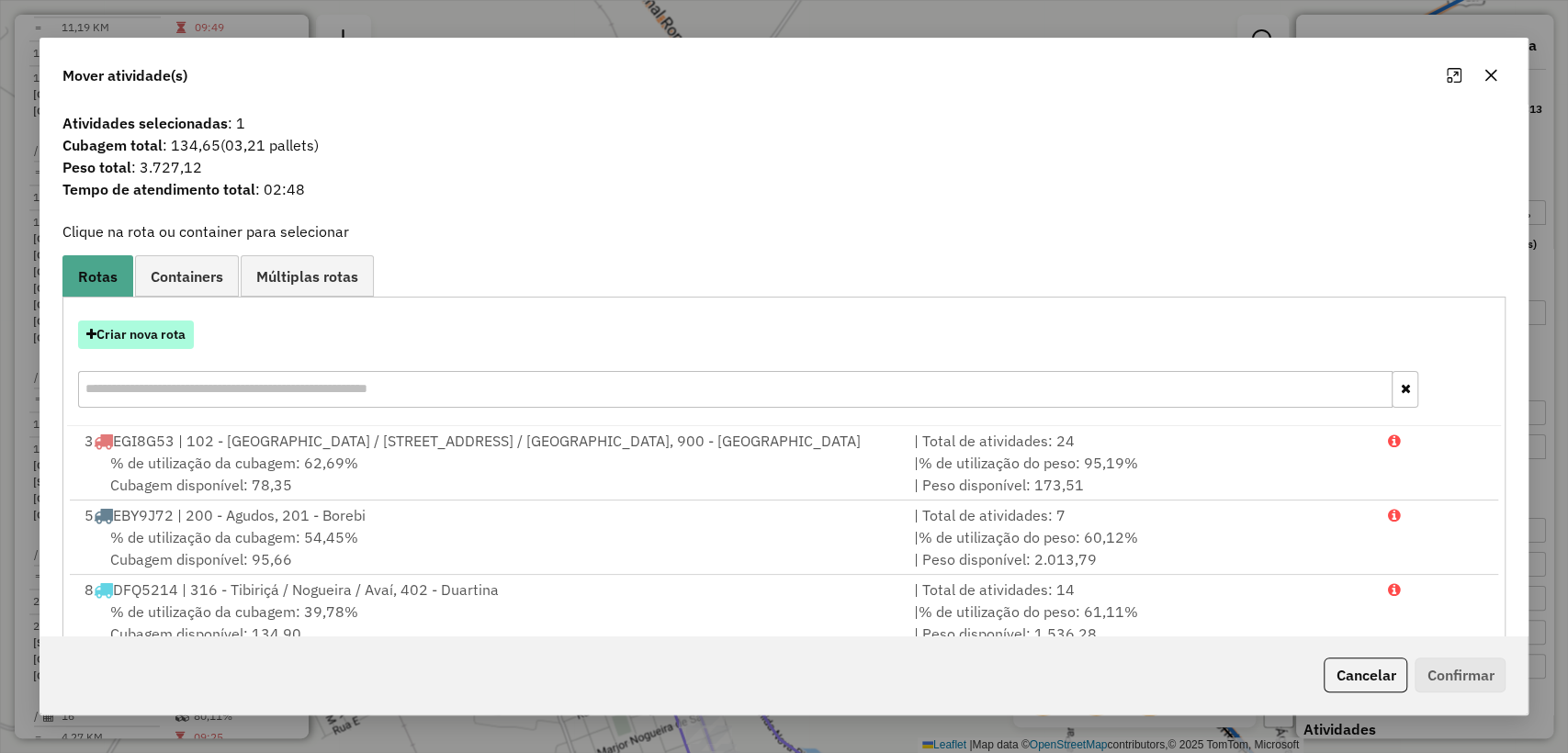
click at [153, 326] on button "Criar nova rota" at bounding box center [135, 335] width 115 height 29
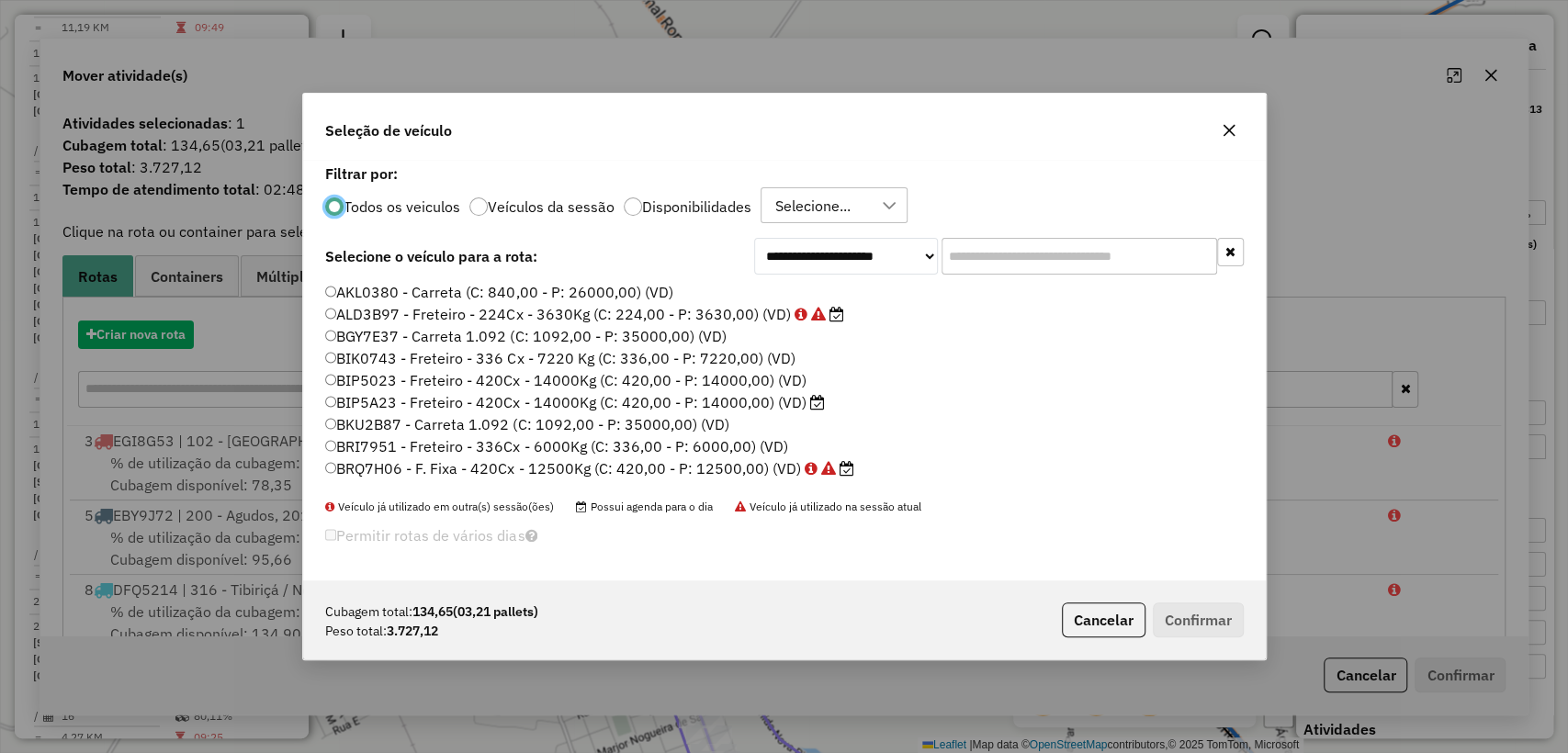
scroll to position [10, 6]
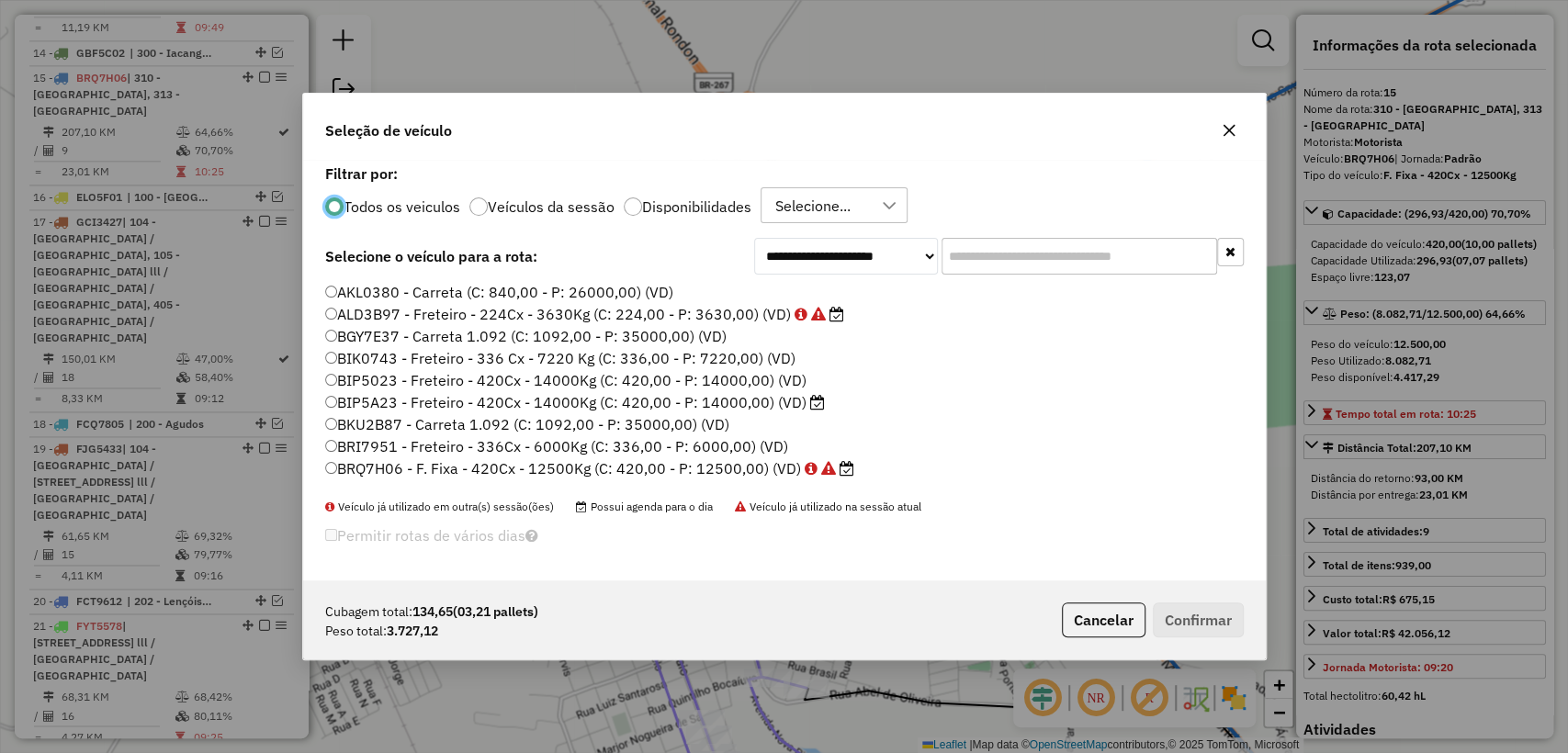
click at [656, 199] on p-radiobutton "Disponibilidades" at bounding box center [687, 206] width 128 height 18
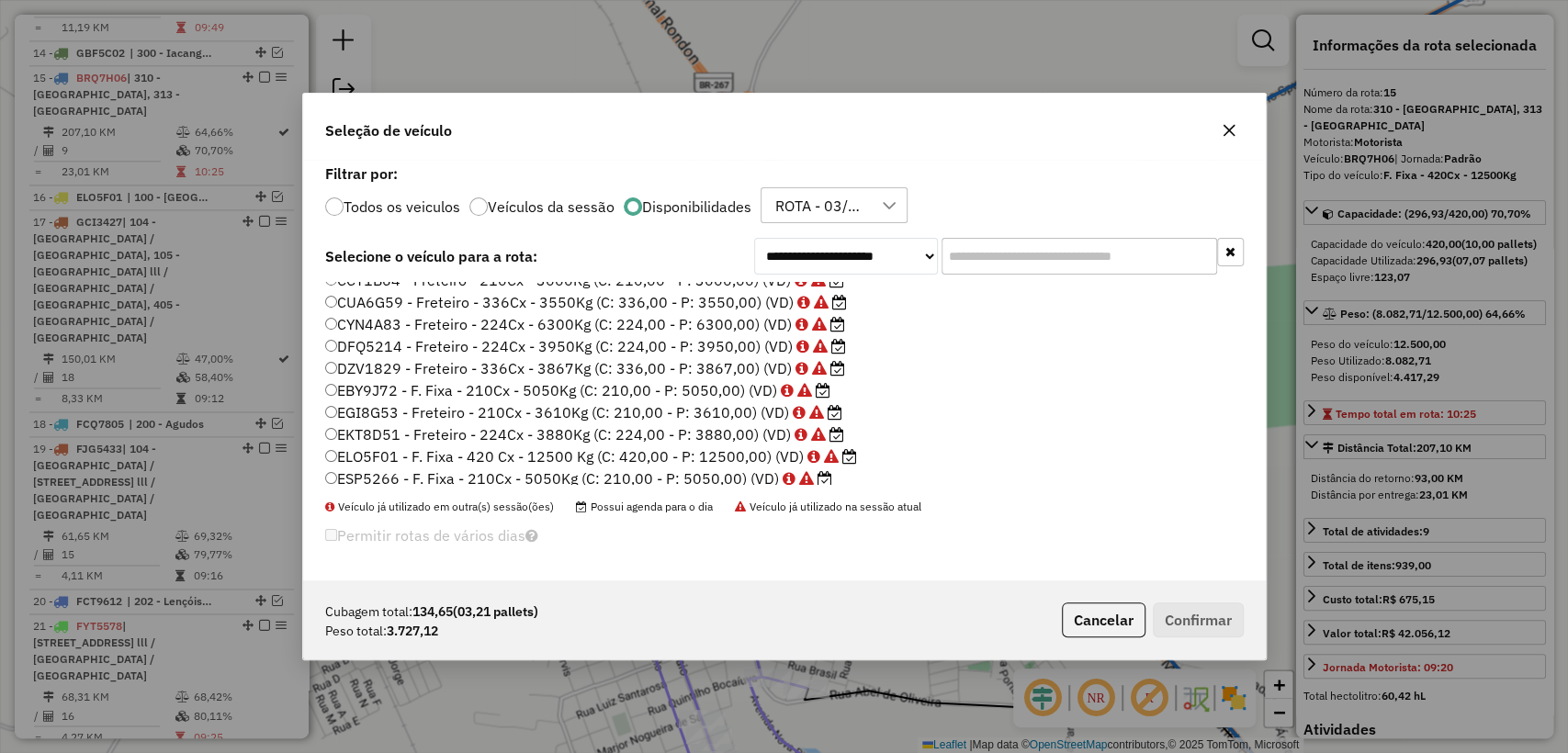
scroll to position [0, 0]
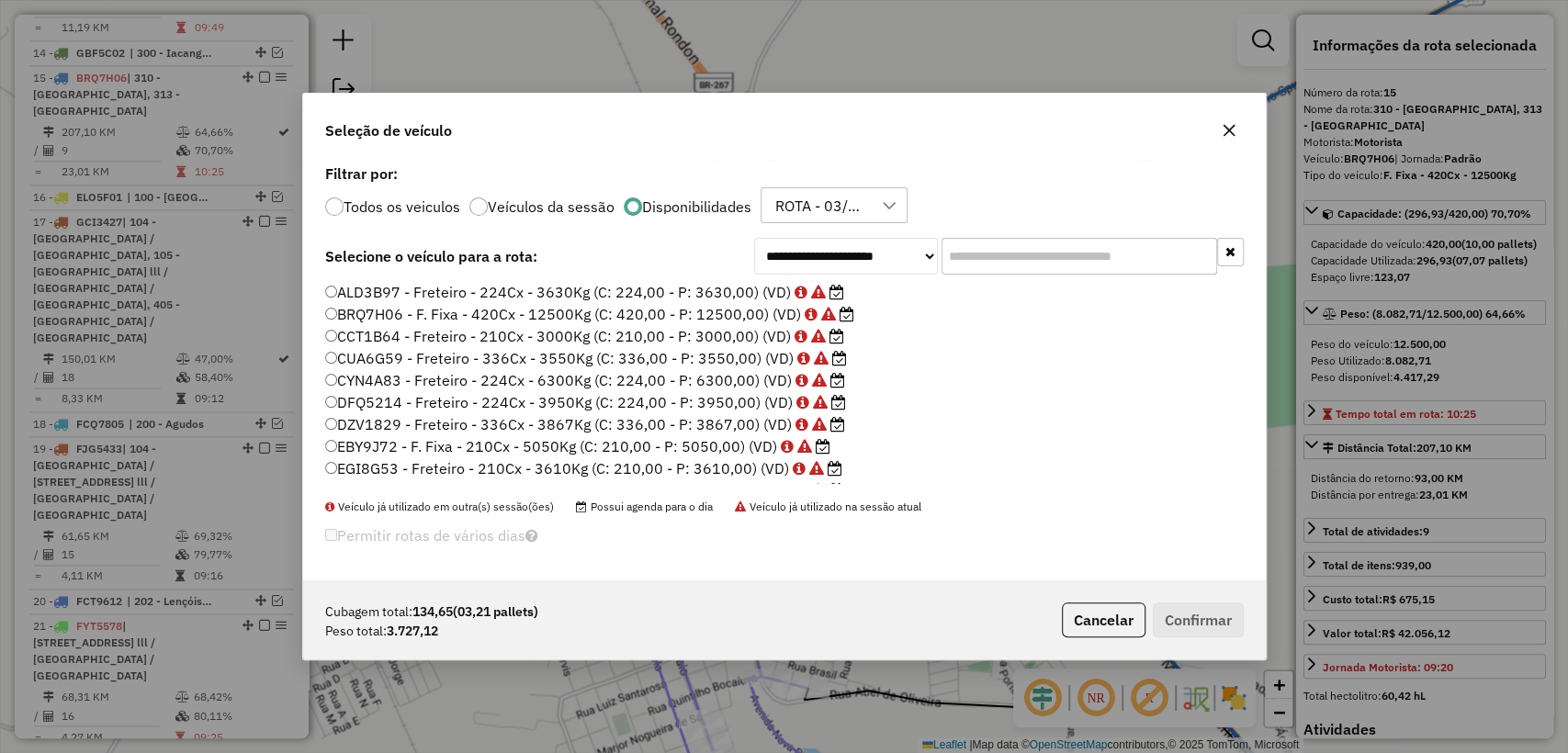
click at [808, 205] on div "ROTA - 03/09 - PROMAX, AS - 03/09 - PROMAX" at bounding box center [820, 206] width 103 height 35
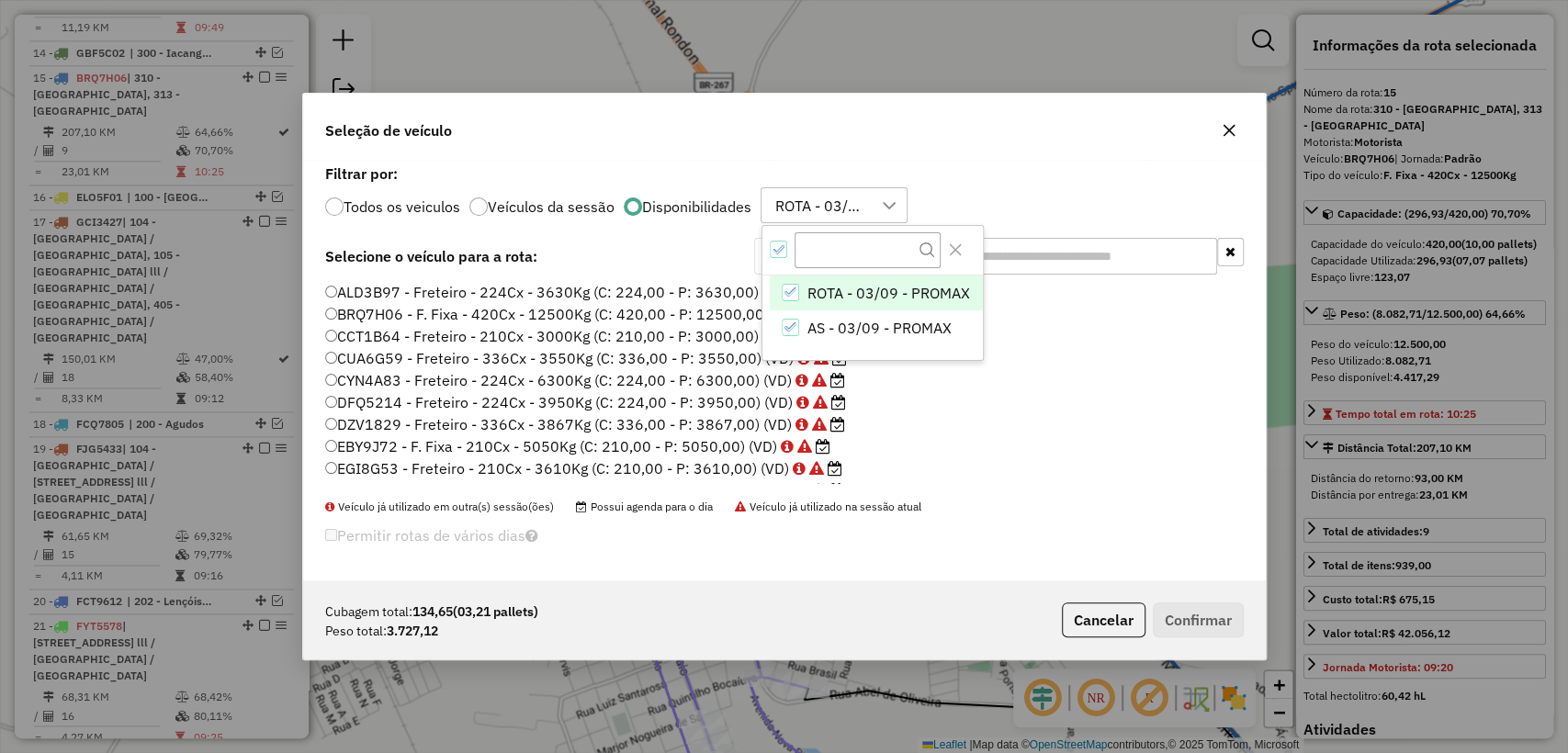
scroll to position [13, 83]
click at [973, 180] on label "Filtrar por:" at bounding box center [784, 173] width 919 height 22
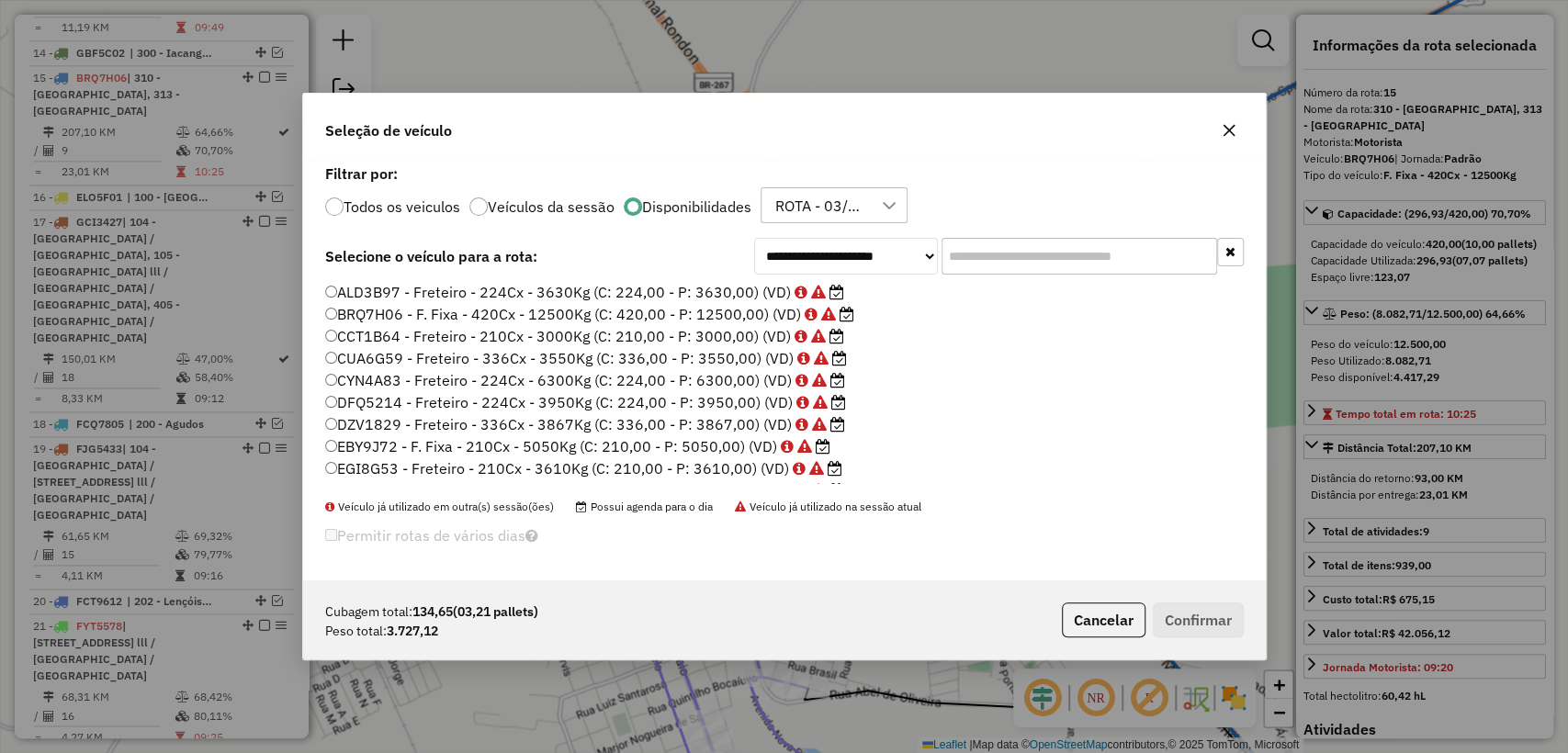
click at [858, 202] on div "ROTA - 03/09 - PROMAX, AS - 03/09 - PROMAX" at bounding box center [820, 206] width 103 height 35
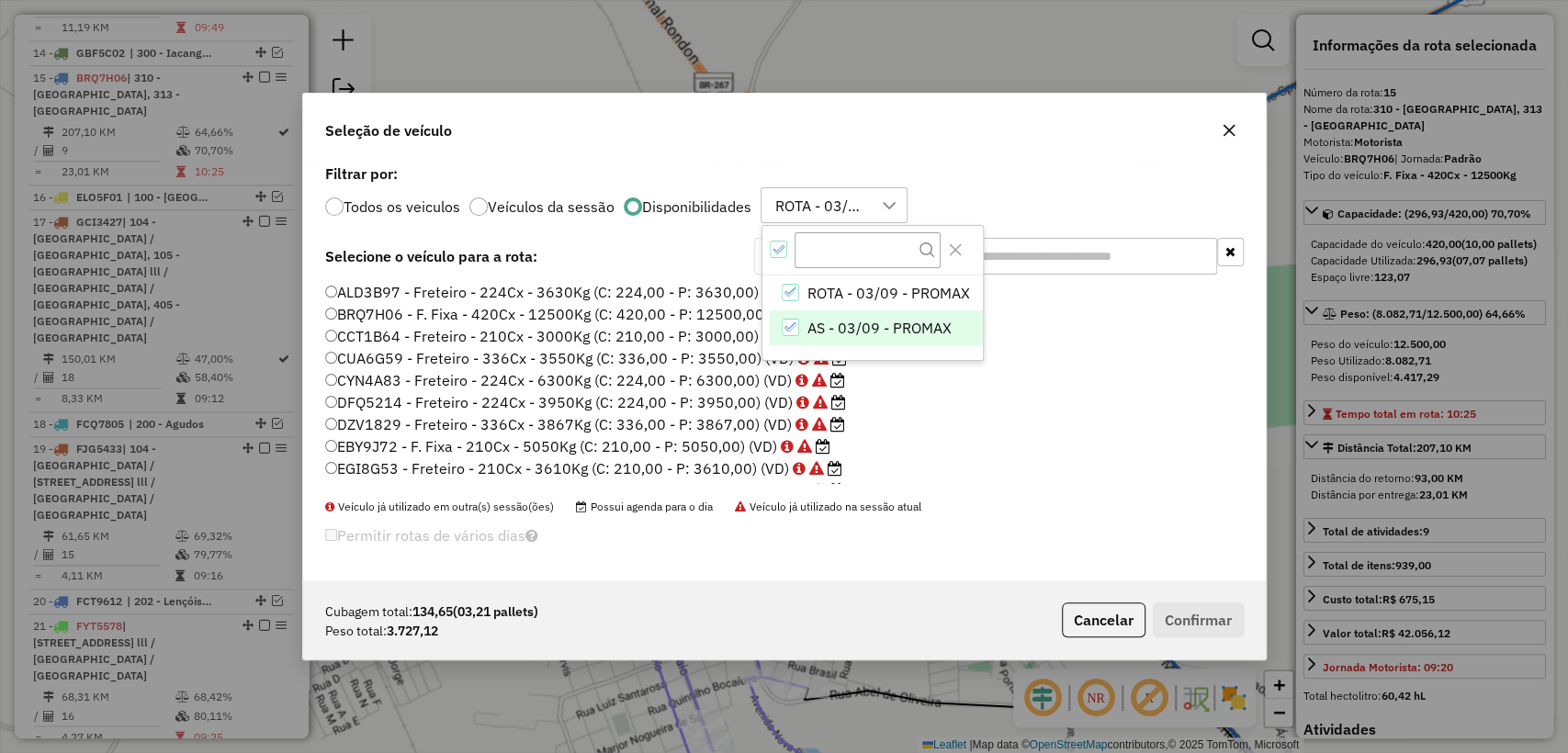
click at [799, 325] on li "AS - 03/09 - PROMAX" at bounding box center [876, 328] width 213 height 35
click at [970, 178] on label "Filtrar por:" at bounding box center [784, 173] width 919 height 22
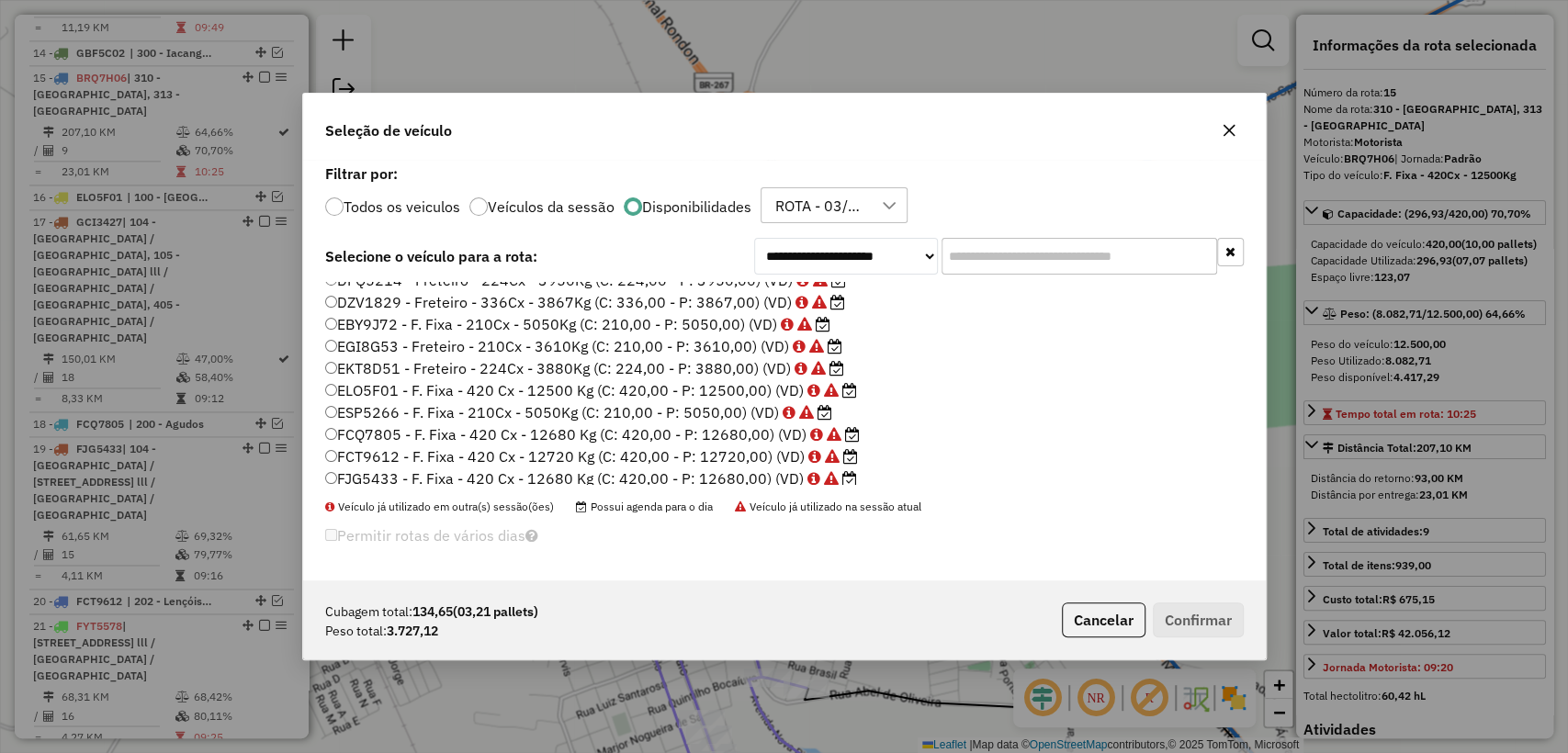
scroll to position [20, 0]
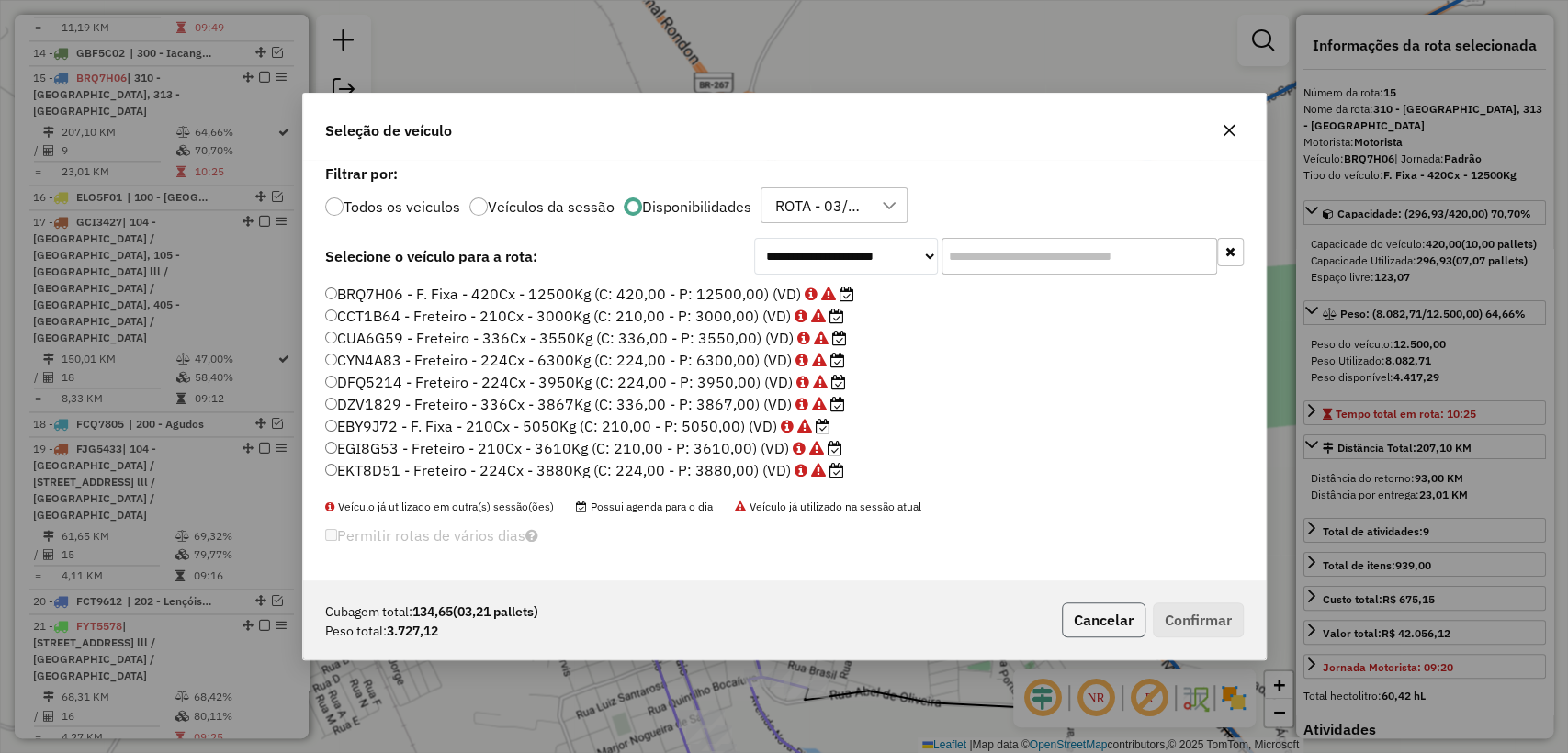
click at [1095, 626] on button "Cancelar" at bounding box center [1103, 619] width 84 height 35
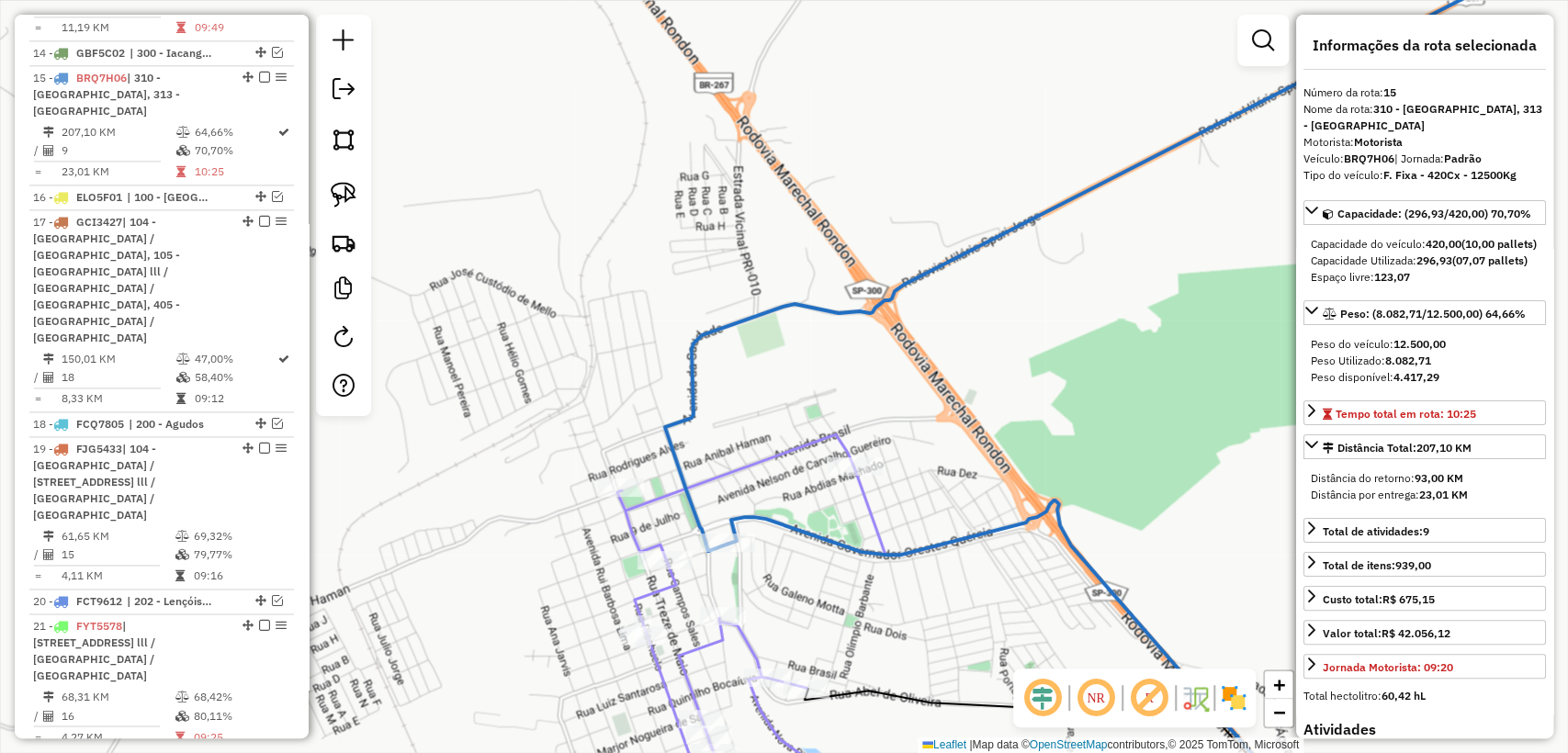
click at [1042, 359] on div "Janela de atendimento Grade de atendimento Capacidade Transportadoras Veículos …" at bounding box center [784, 376] width 1568 height 753
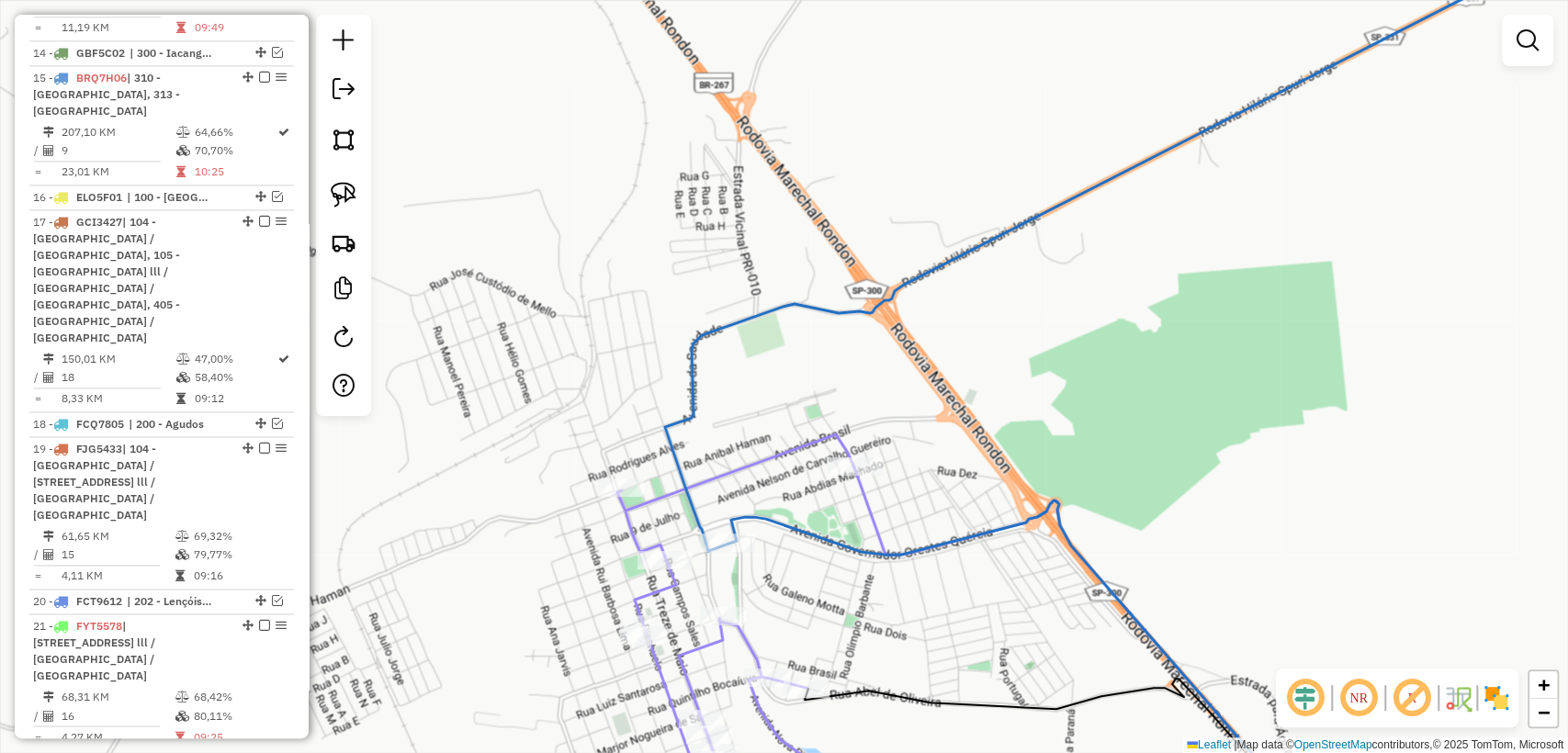
click at [876, 513] on icon at bounding box center [1086, 648] width 463 height 361
select select "**********"
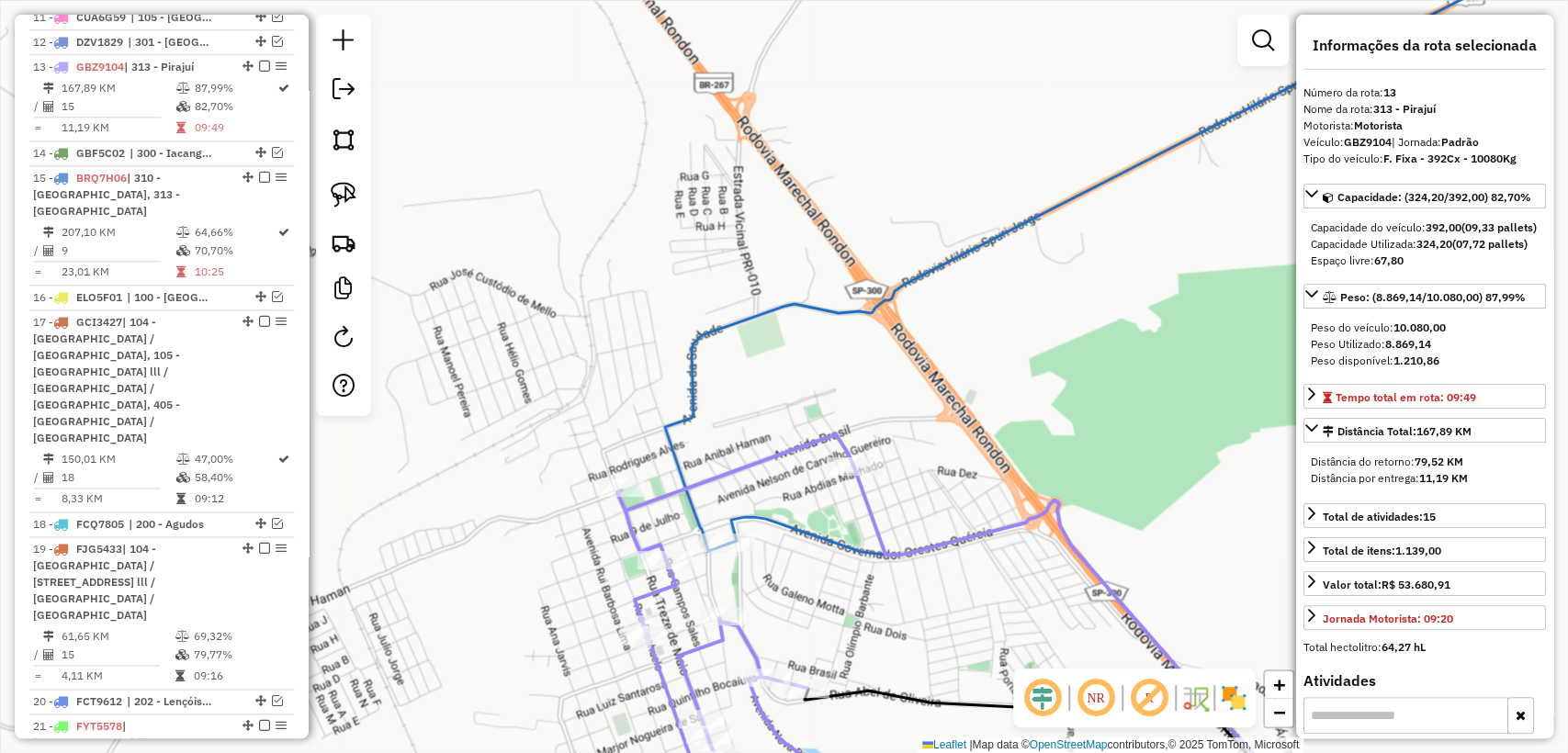
scroll to position [1546, 0]
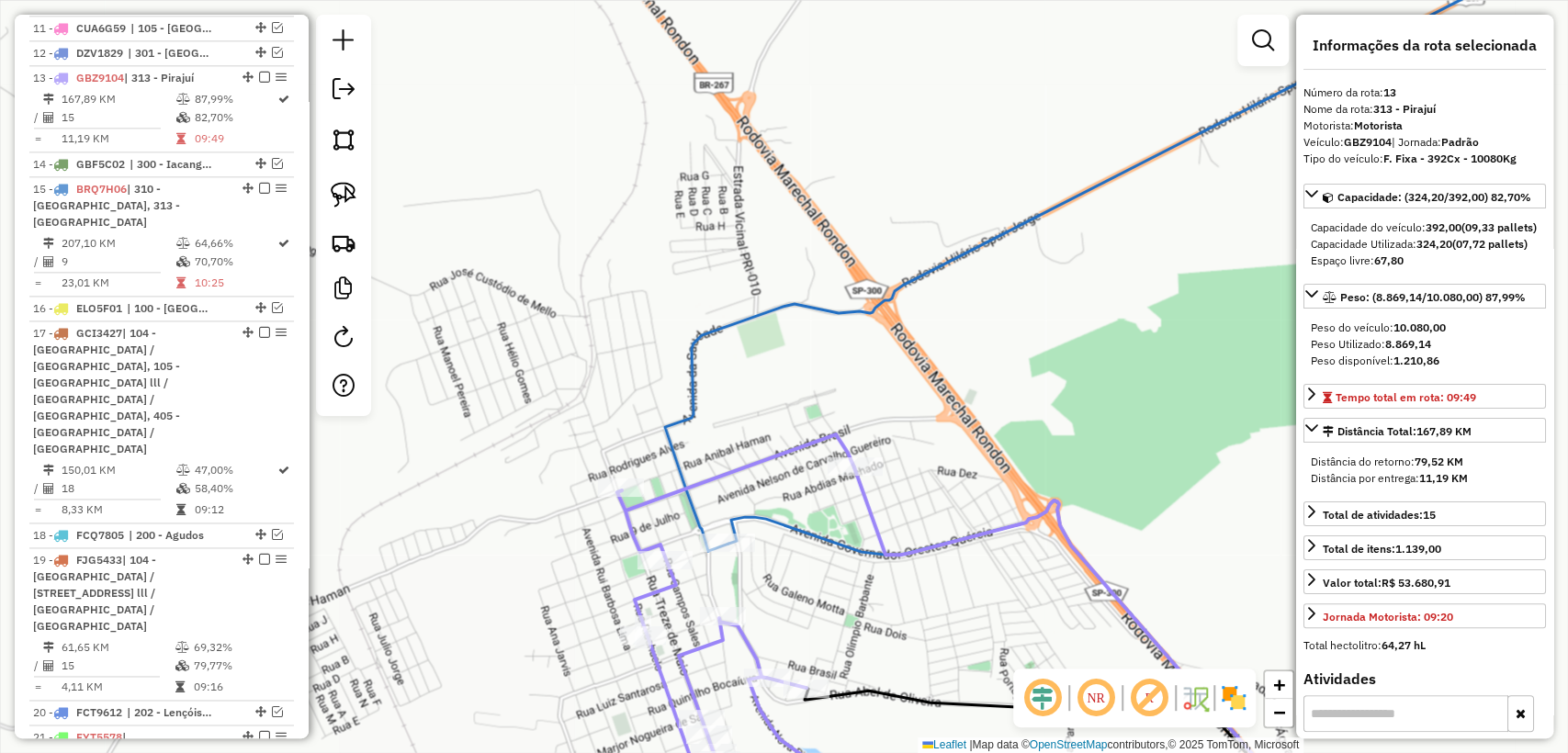
click at [917, 501] on div "Janela de atendimento Grade de atendimento Capacidade Transportadoras Veículos …" at bounding box center [784, 376] width 1568 height 753
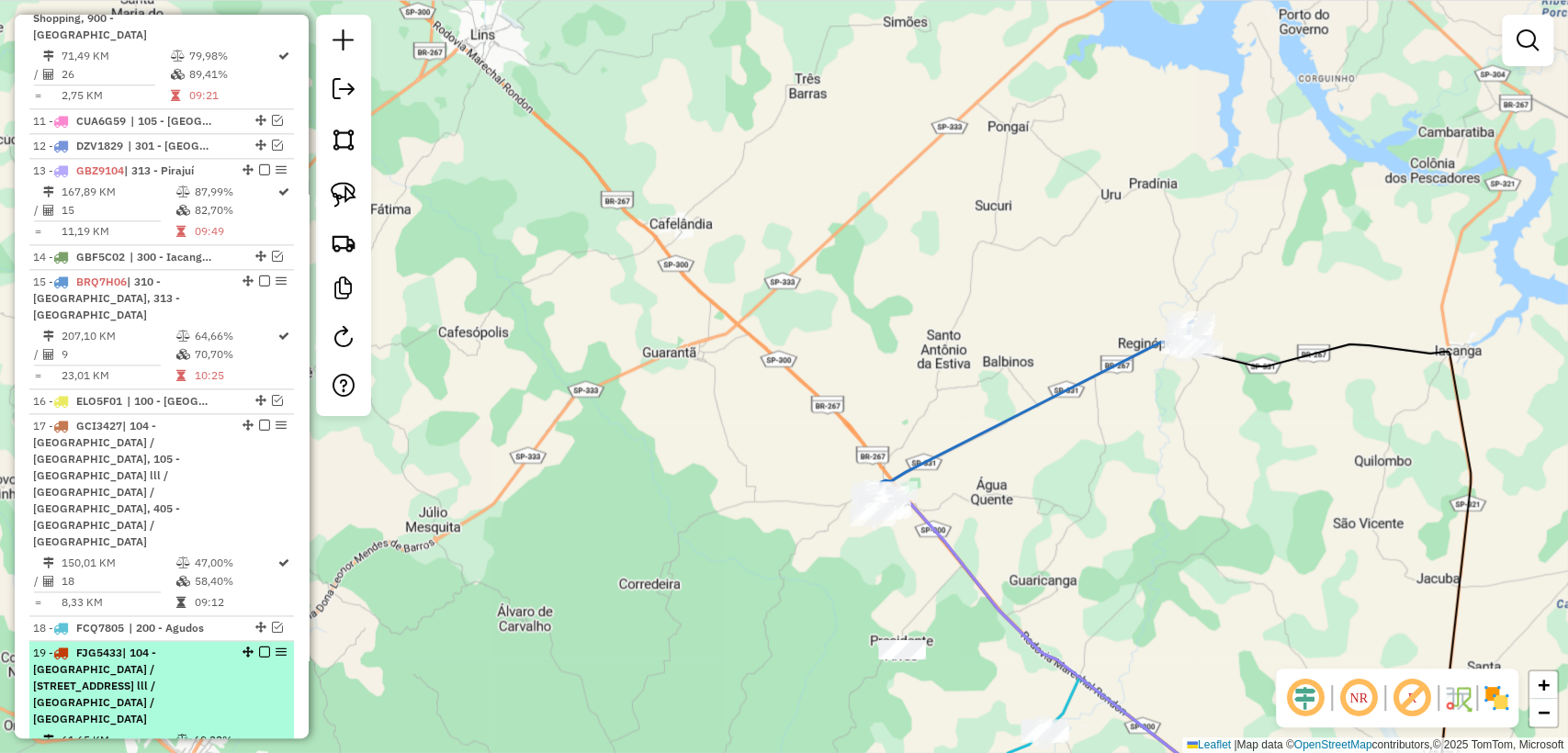
scroll to position [1343, 0]
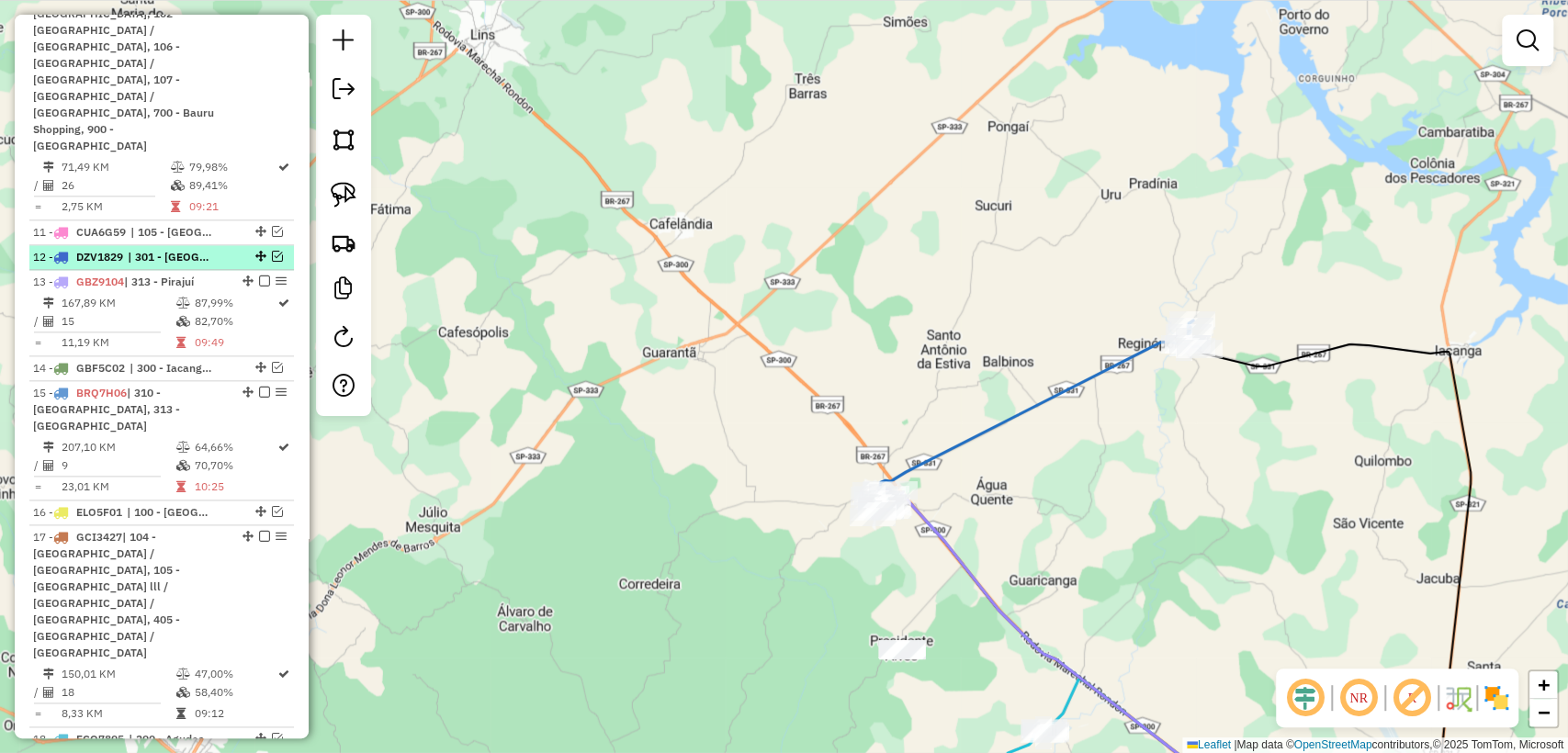
click at [272, 251] on em at bounding box center [277, 255] width 11 height 11
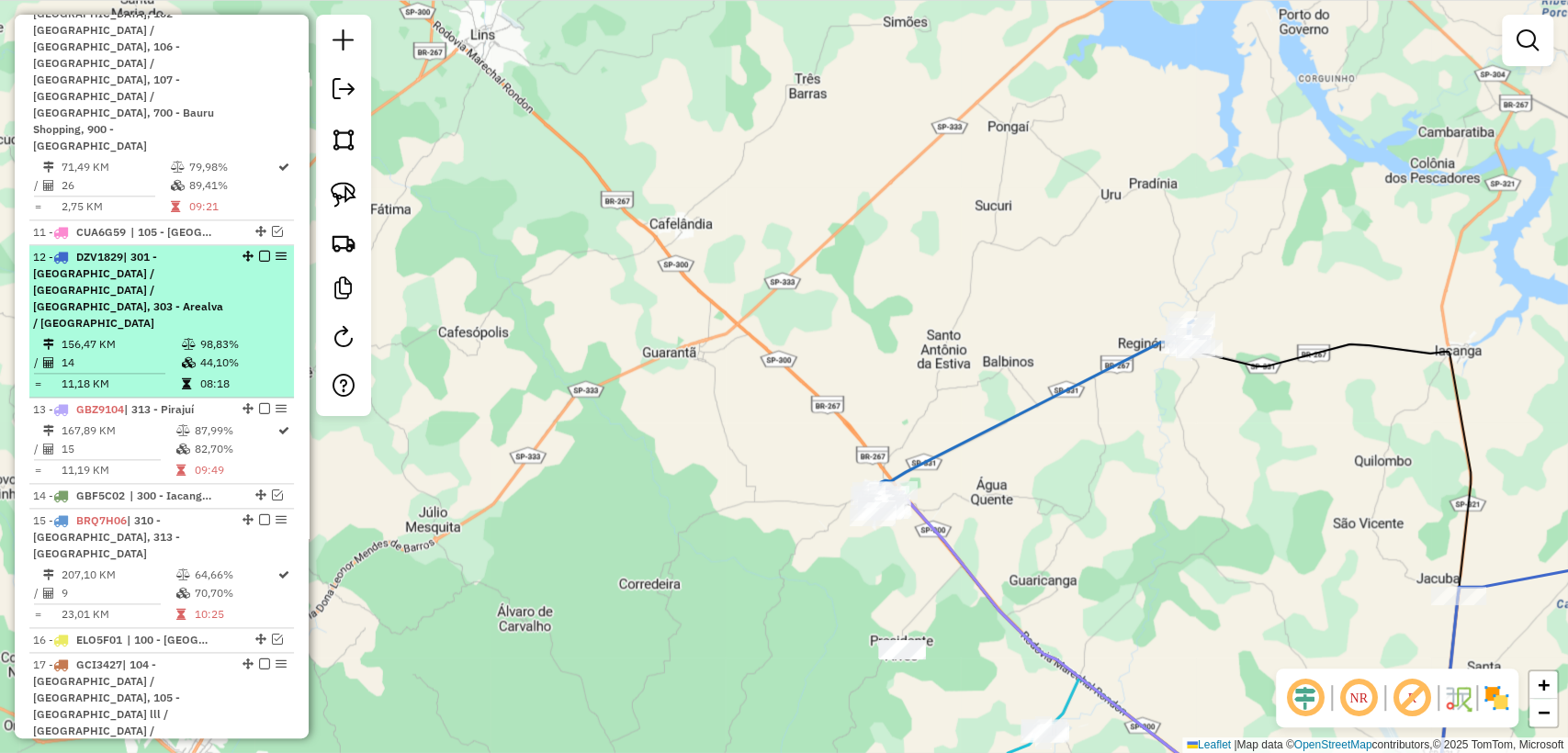
click at [261, 251] on em at bounding box center [264, 255] width 11 height 11
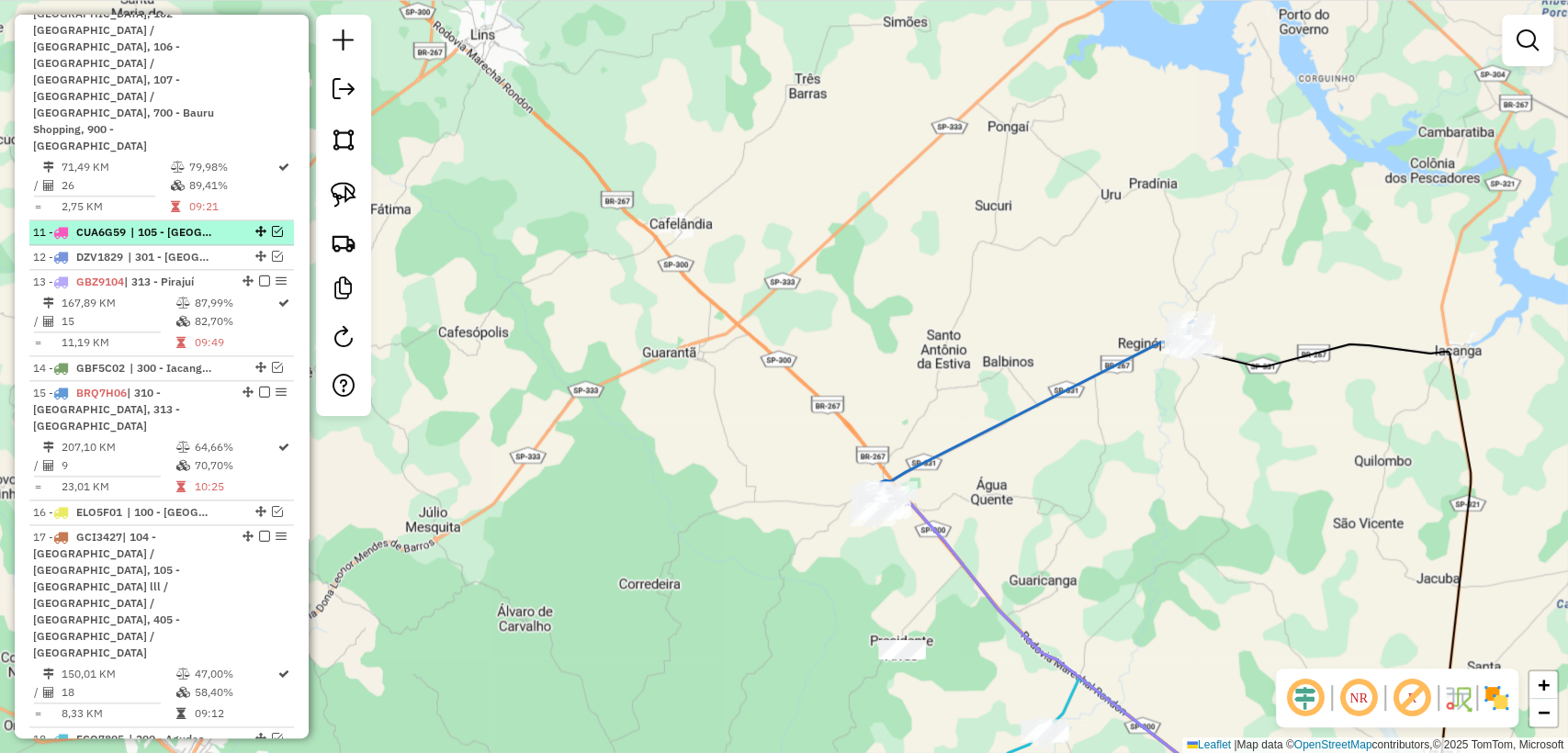
click at [276, 226] on em at bounding box center [277, 231] width 11 height 11
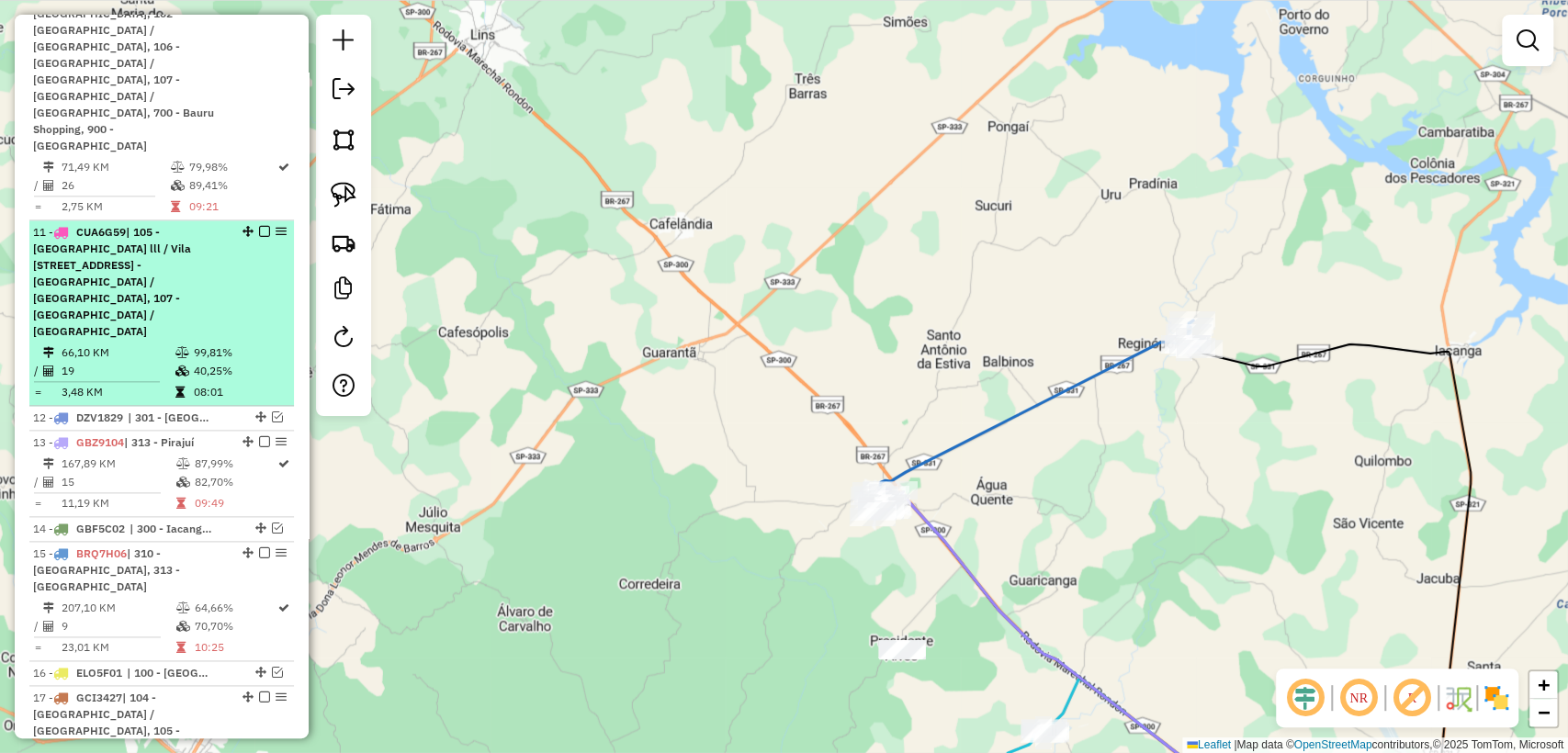
click at [259, 226] on em at bounding box center [264, 231] width 11 height 11
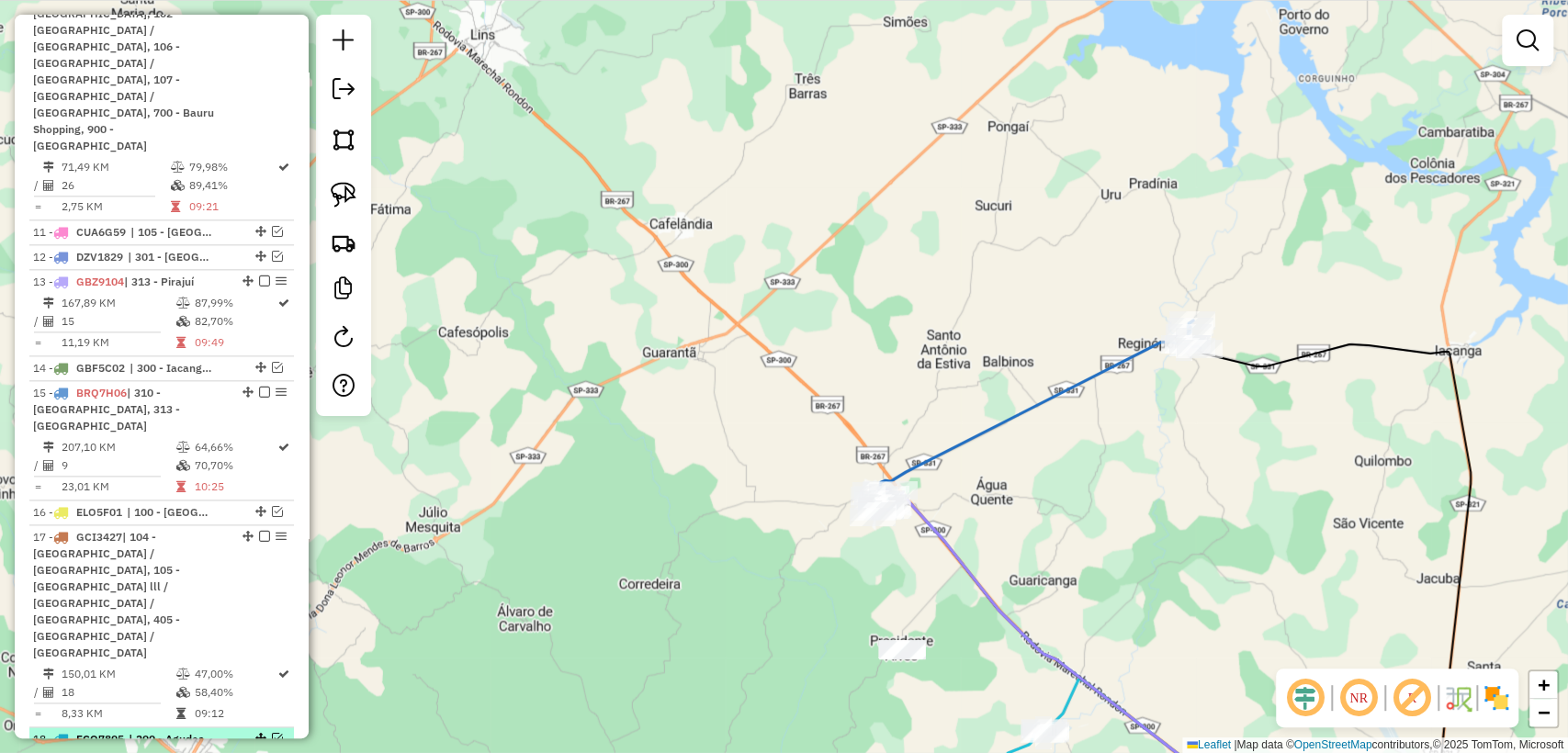
click at [272, 733] on em at bounding box center [277, 738] width 11 height 11
click at [261, 733] on em at bounding box center [264, 738] width 11 height 11
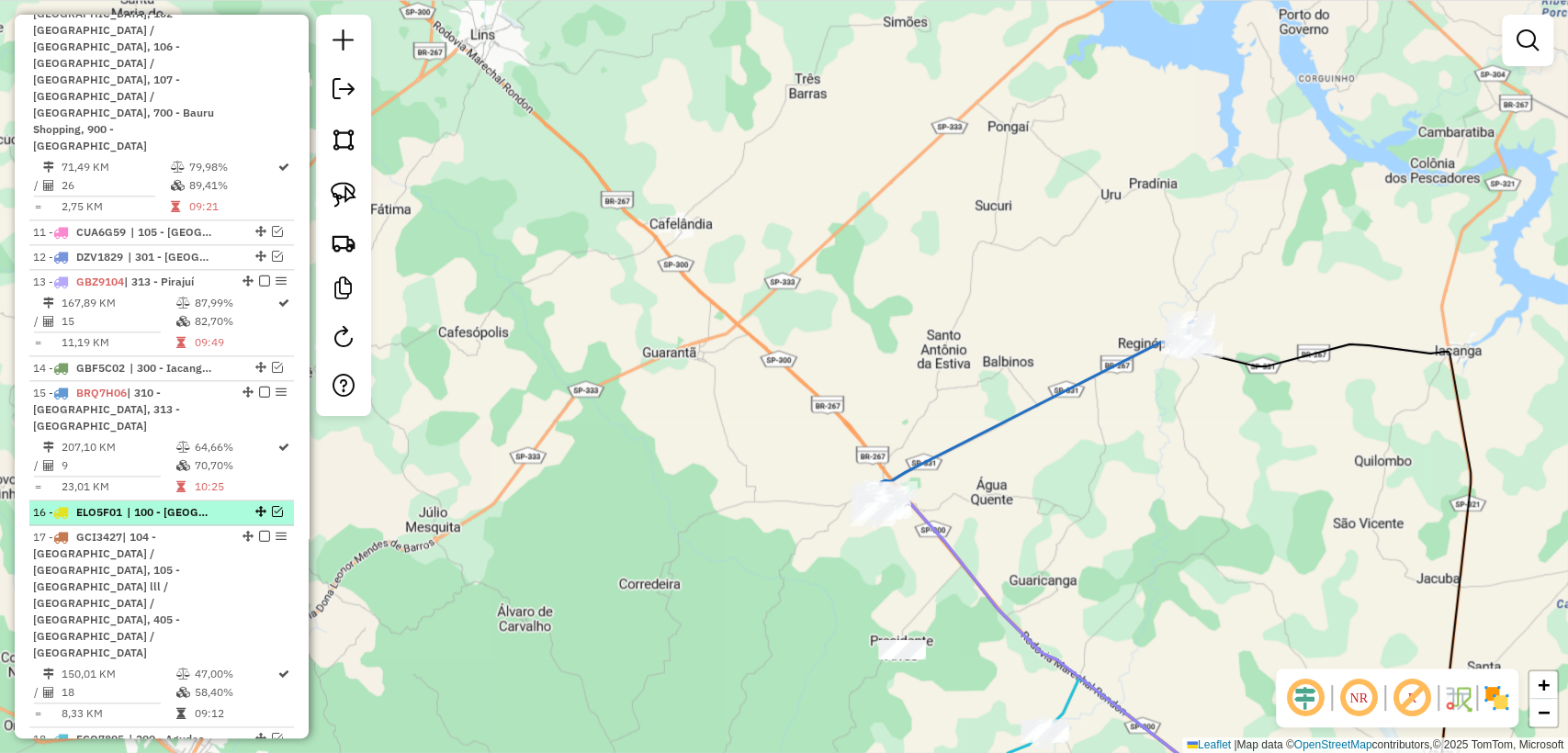
click at [232, 506] on div at bounding box center [258, 511] width 55 height 11
select select "**********"
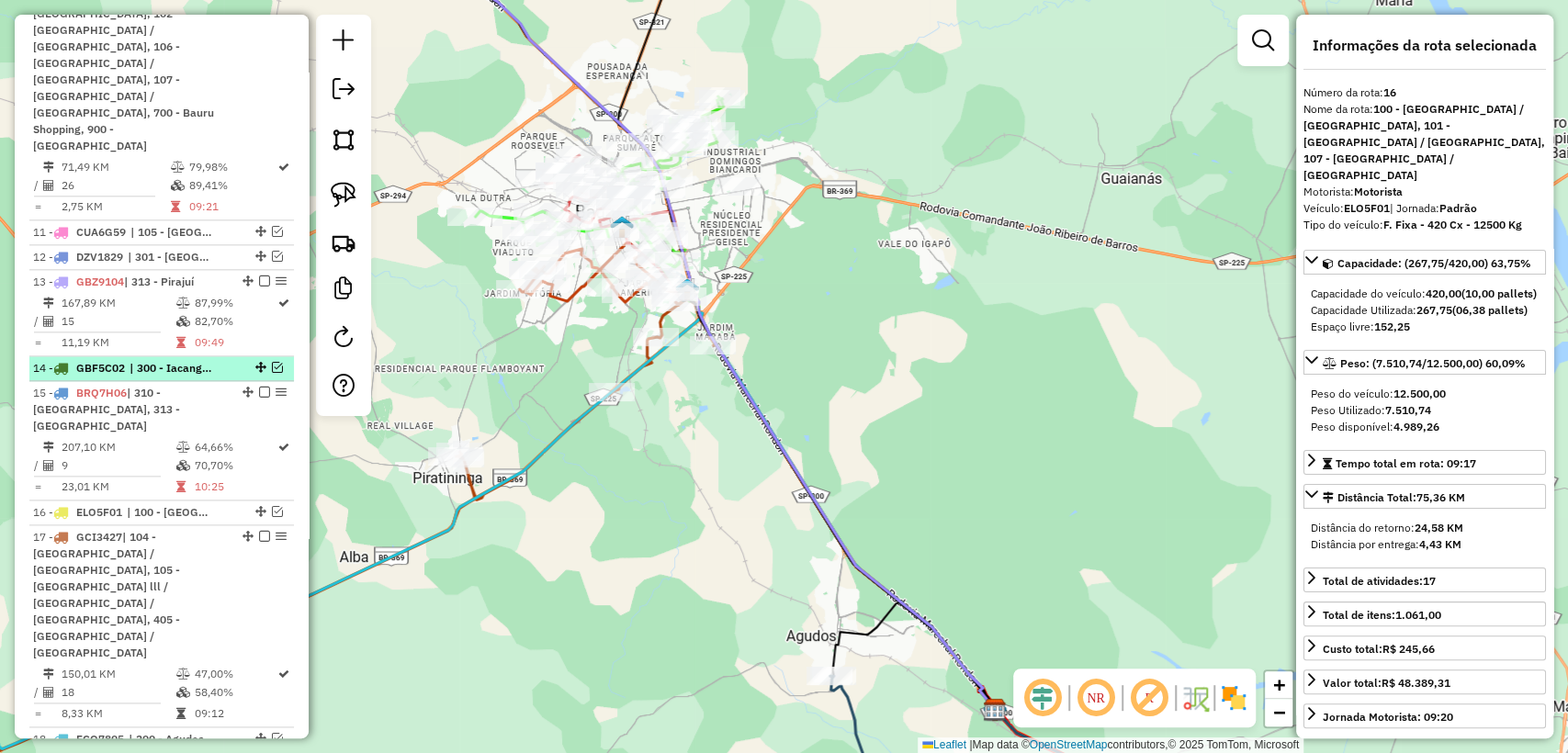
click at [205, 360] on span "| 300 - Iacanga, 301 - [GEOGRAPHIC_DATA] / [GEOGRAPHIC_DATA] / [GEOGRAPHIC_DATA]" at bounding box center [172, 368] width 85 height 16
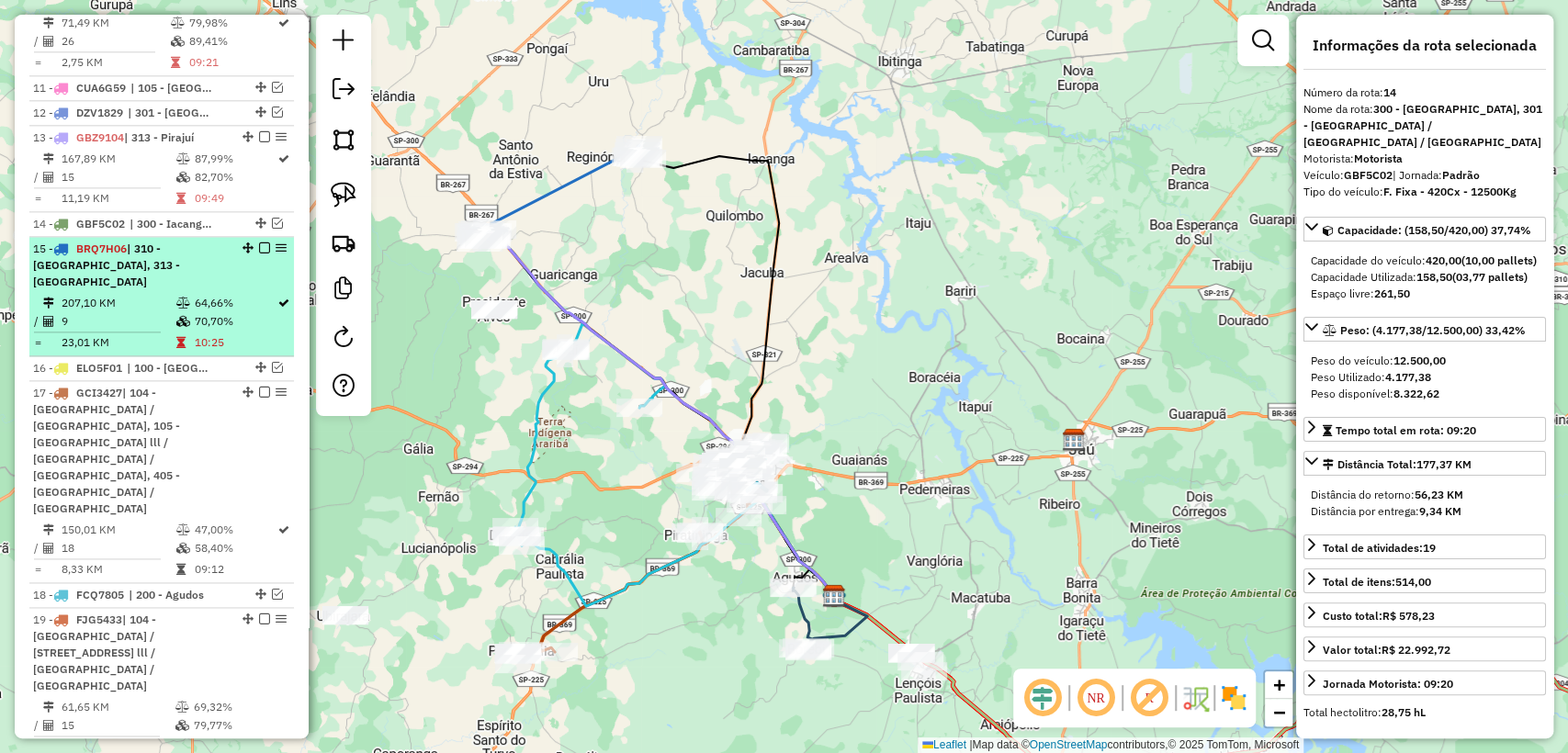
scroll to position [1750, 0]
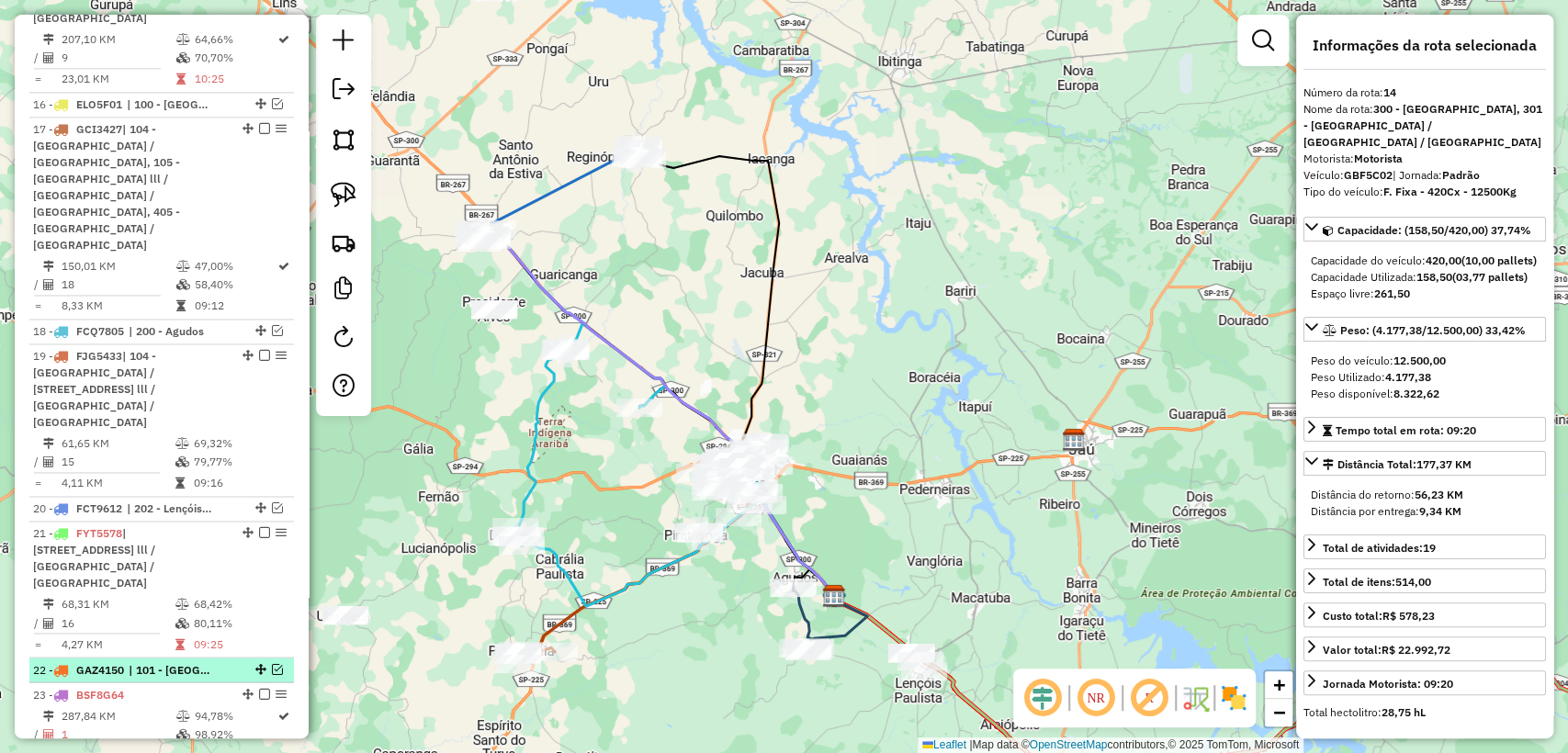
click at [205, 661] on span "| 101 - [GEOGRAPHIC_DATA] / [GEOGRAPHIC_DATA], 102 - [GEOGRAPHIC_DATA] / [STREE…" at bounding box center [171, 668] width 85 height 16
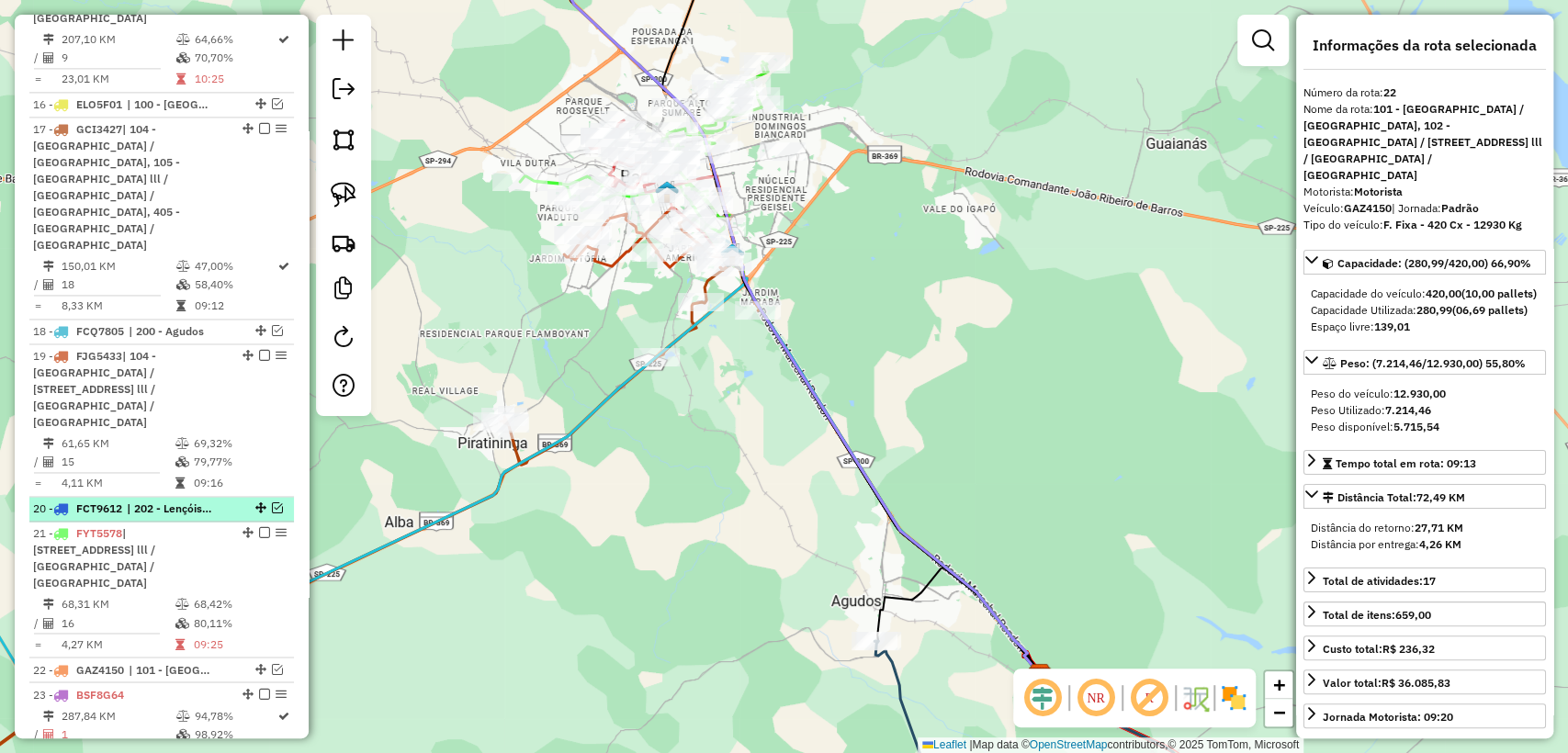
click at [200, 500] on span "| 202 - Lençóis Paulista" at bounding box center [169, 508] width 85 height 16
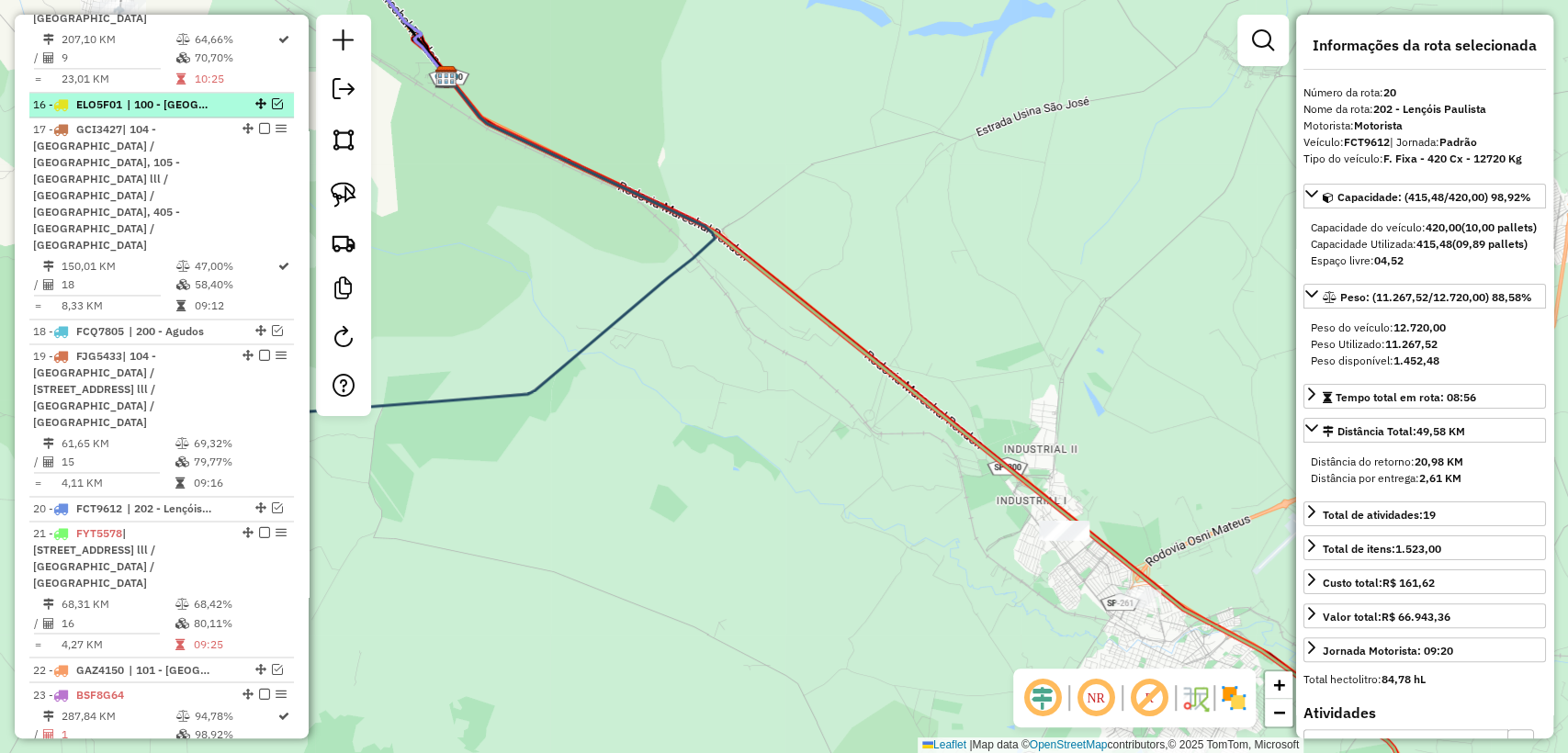
scroll to position [1546, 0]
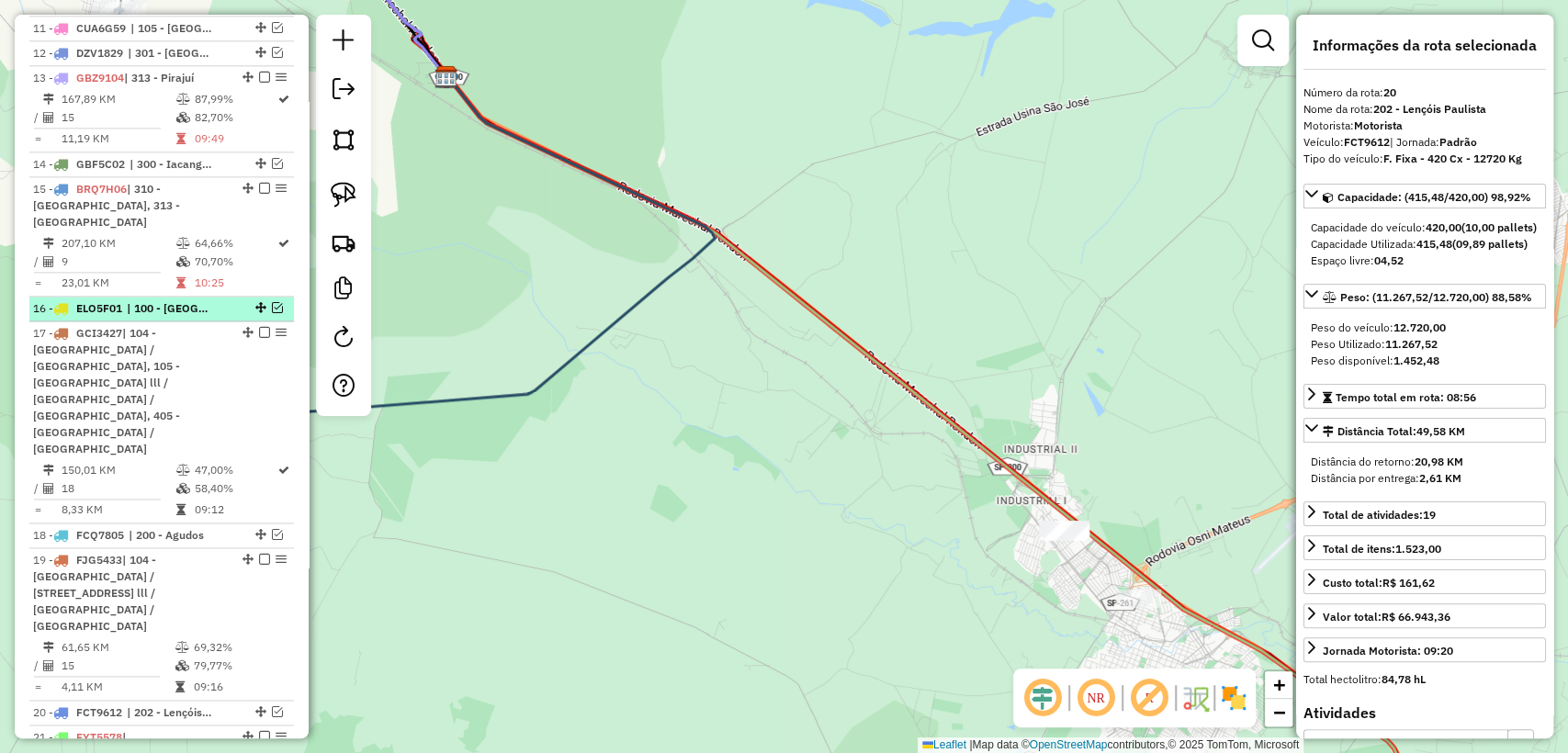
click at [193, 301] on span "| 100 - [GEOGRAPHIC_DATA] / [GEOGRAPHIC_DATA], 101 - [GEOGRAPHIC_DATA] / [GEOGR…" at bounding box center [169, 308] width 85 height 16
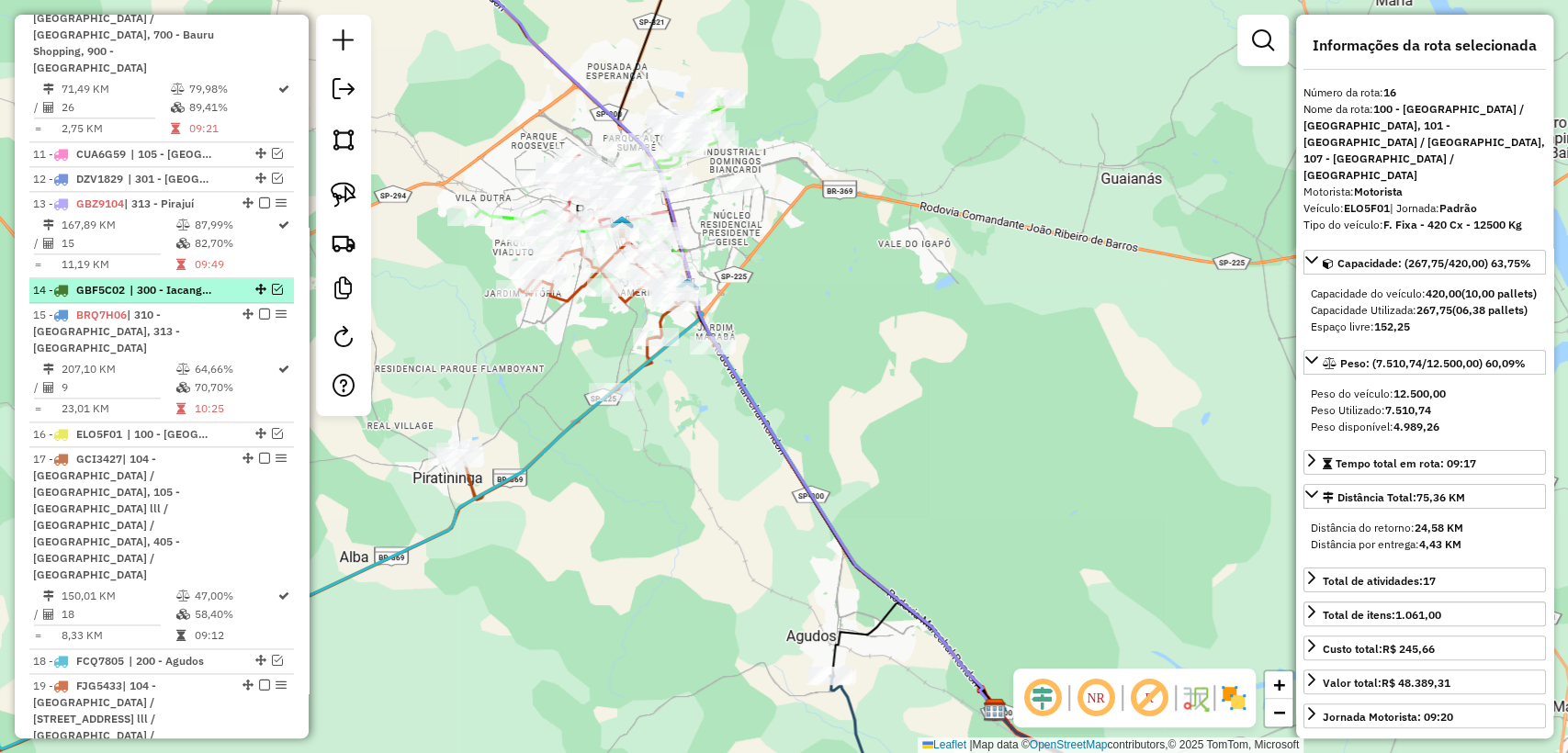
scroll to position [1343, 0]
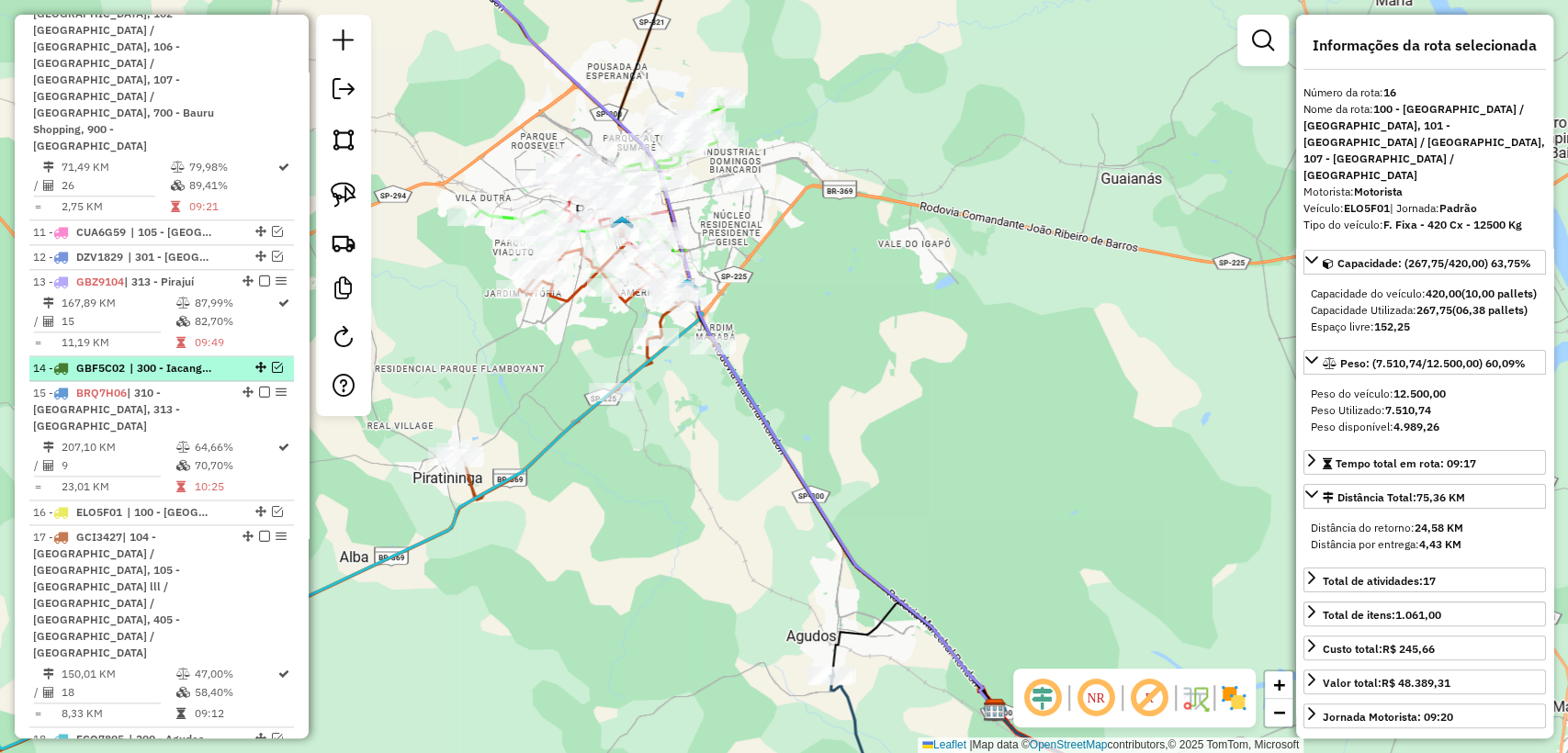
click at [188, 360] on span "| 300 - Iacanga, 301 - [GEOGRAPHIC_DATA] / [GEOGRAPHIC_DATA] / [GEOGRAPHIC_DATA]" at bounding box center [172, 368] width 85 height 16
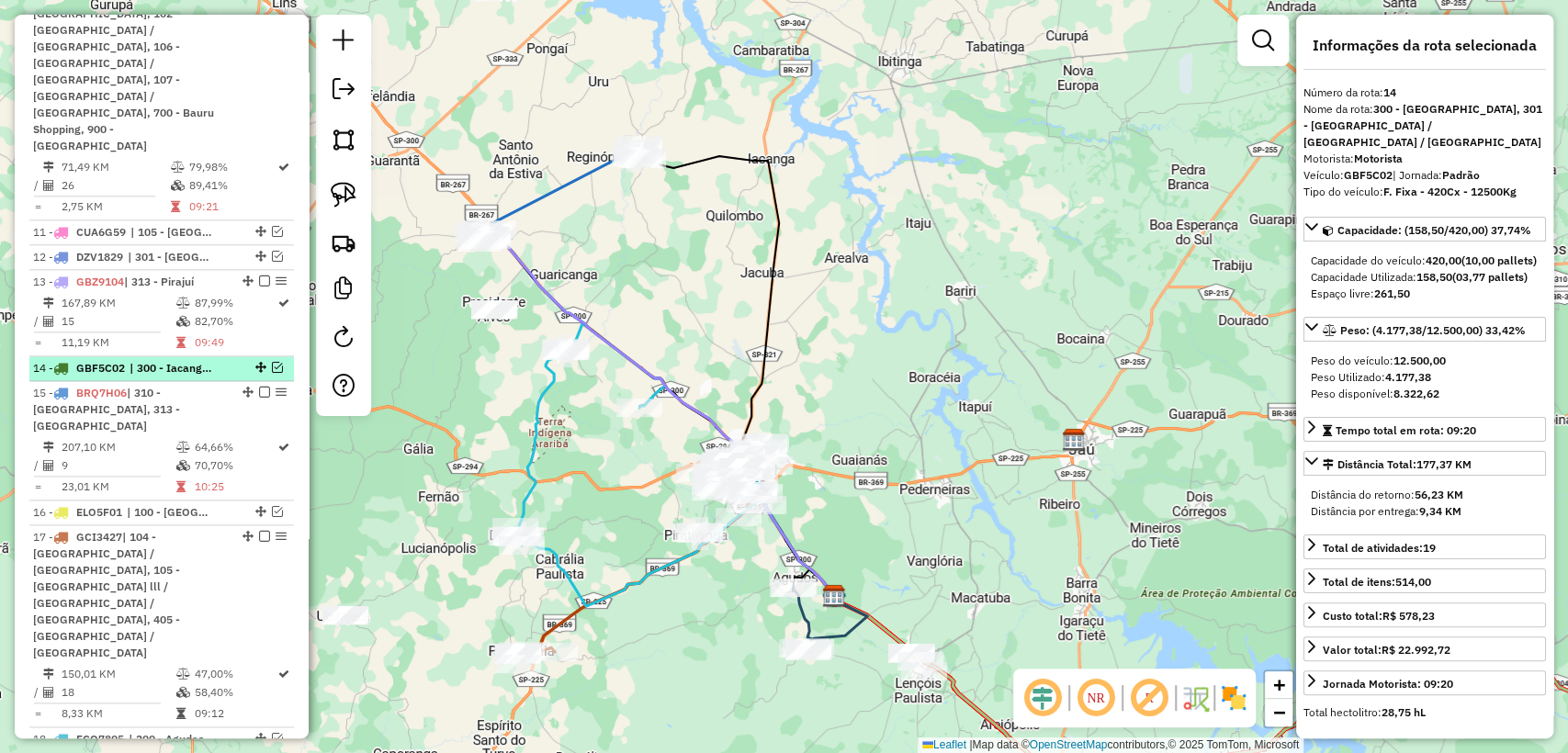
click at [272, 362] on em at bounding box center [277, 367] width 11 height 11
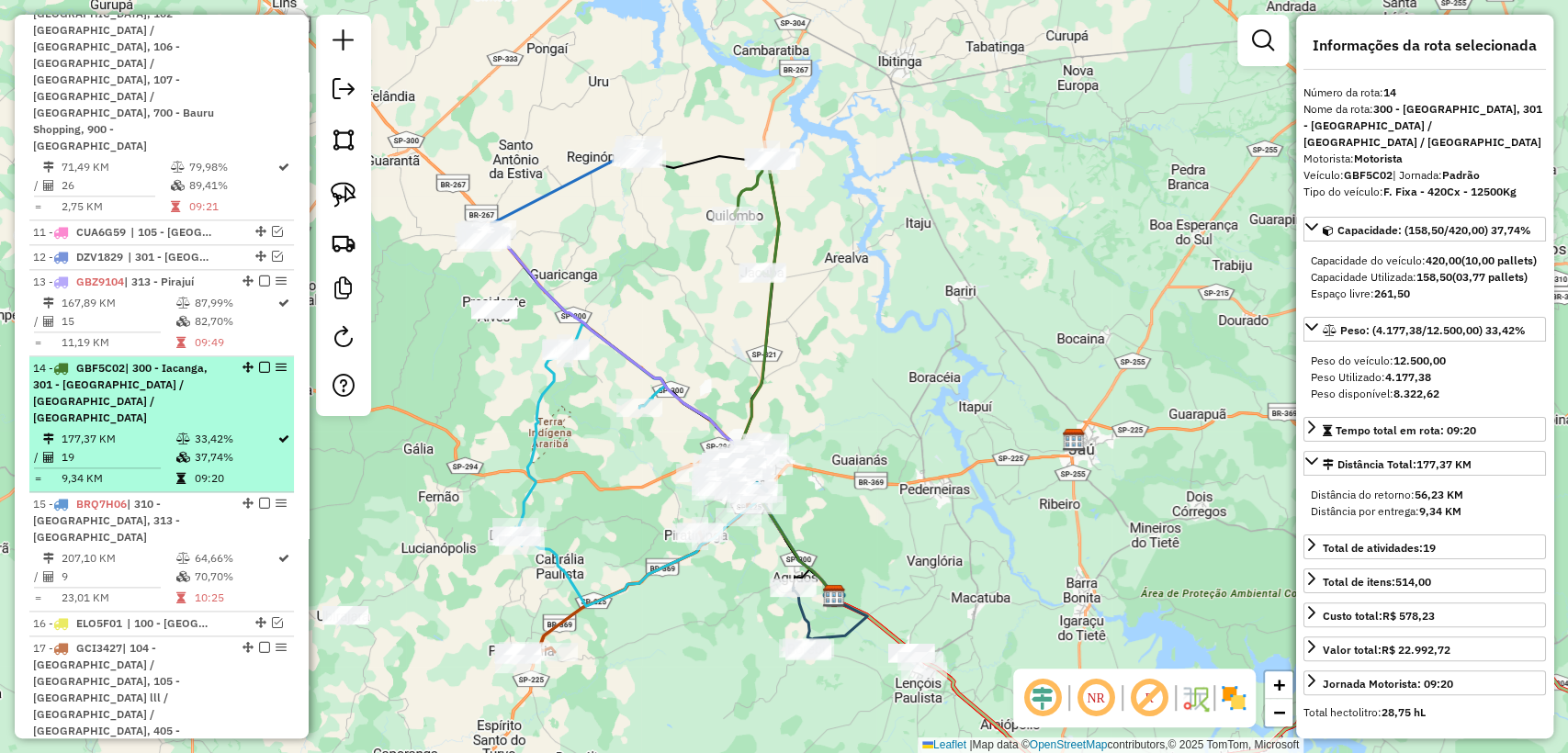
click at [259, 362] on em at bounding box center [264, 367] width 11 height 11
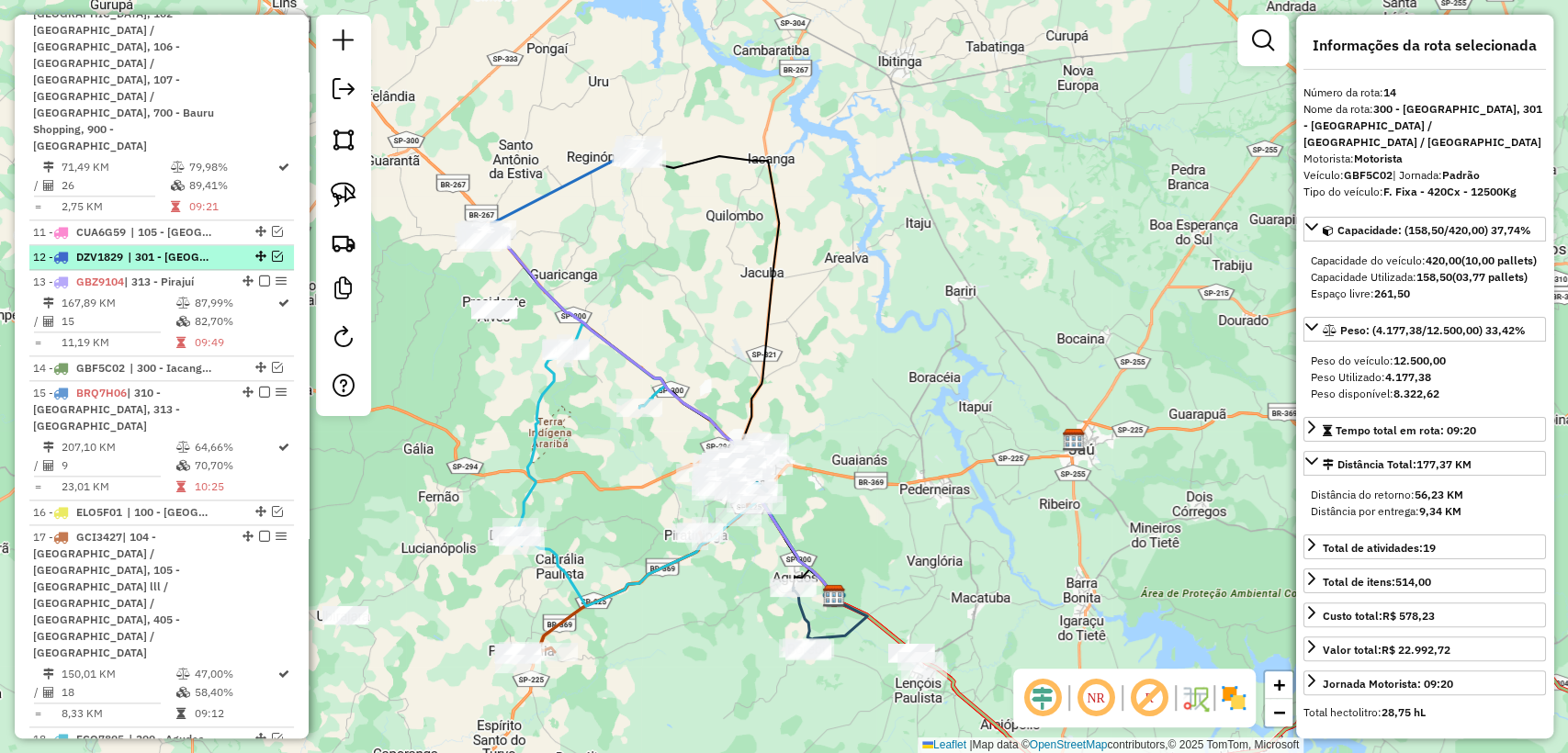
click at [211, 249] on span "| 301 - [GEOGRAPHIC_DATA] / [GEOGRAPHIC_DATA] / [GEOGRAPHIC_DATA], 303 - Arealv…" at bounding box center [170, 256] width 85 height 16
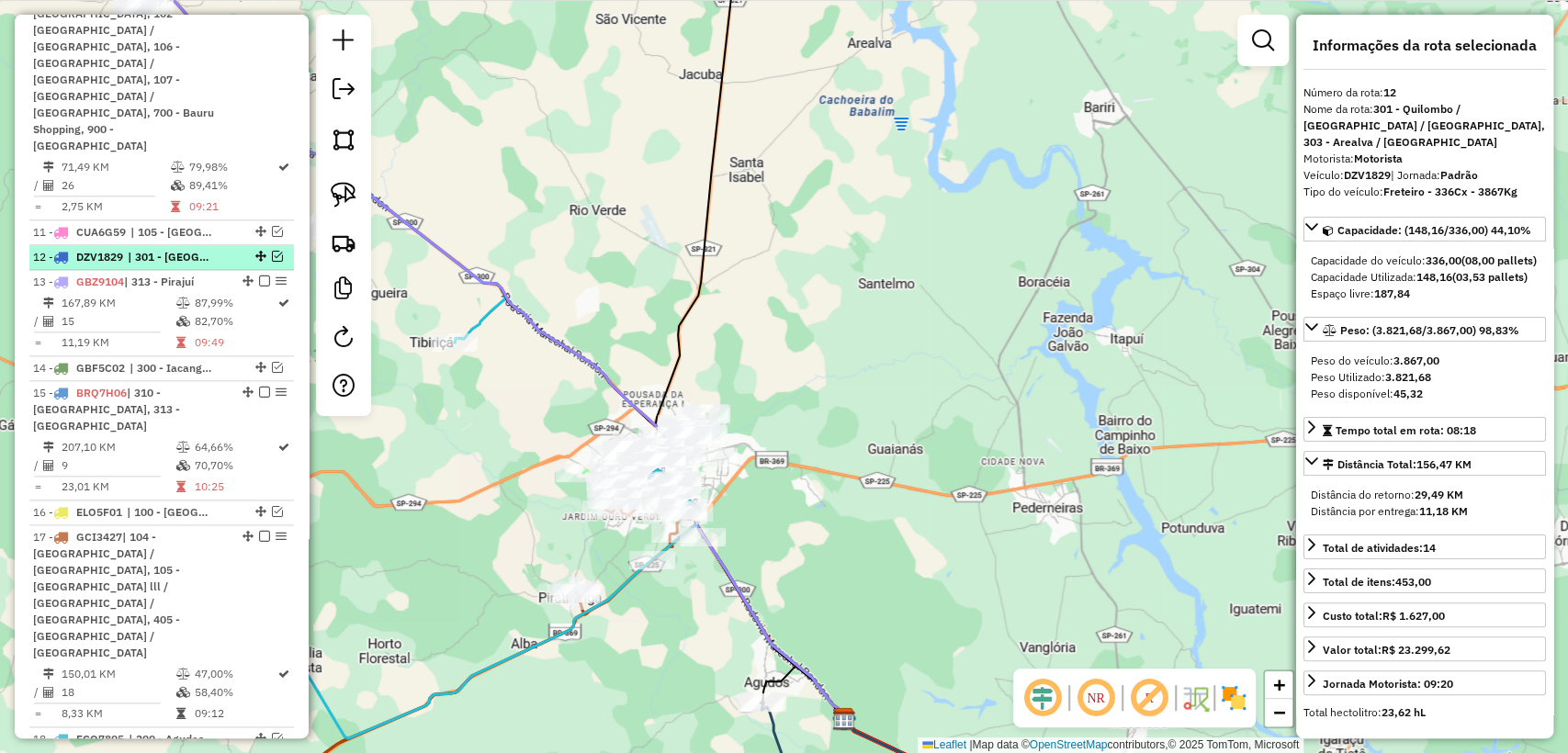
click at [272, 251] on em at bounding box center [277, 255] width 11 height 11
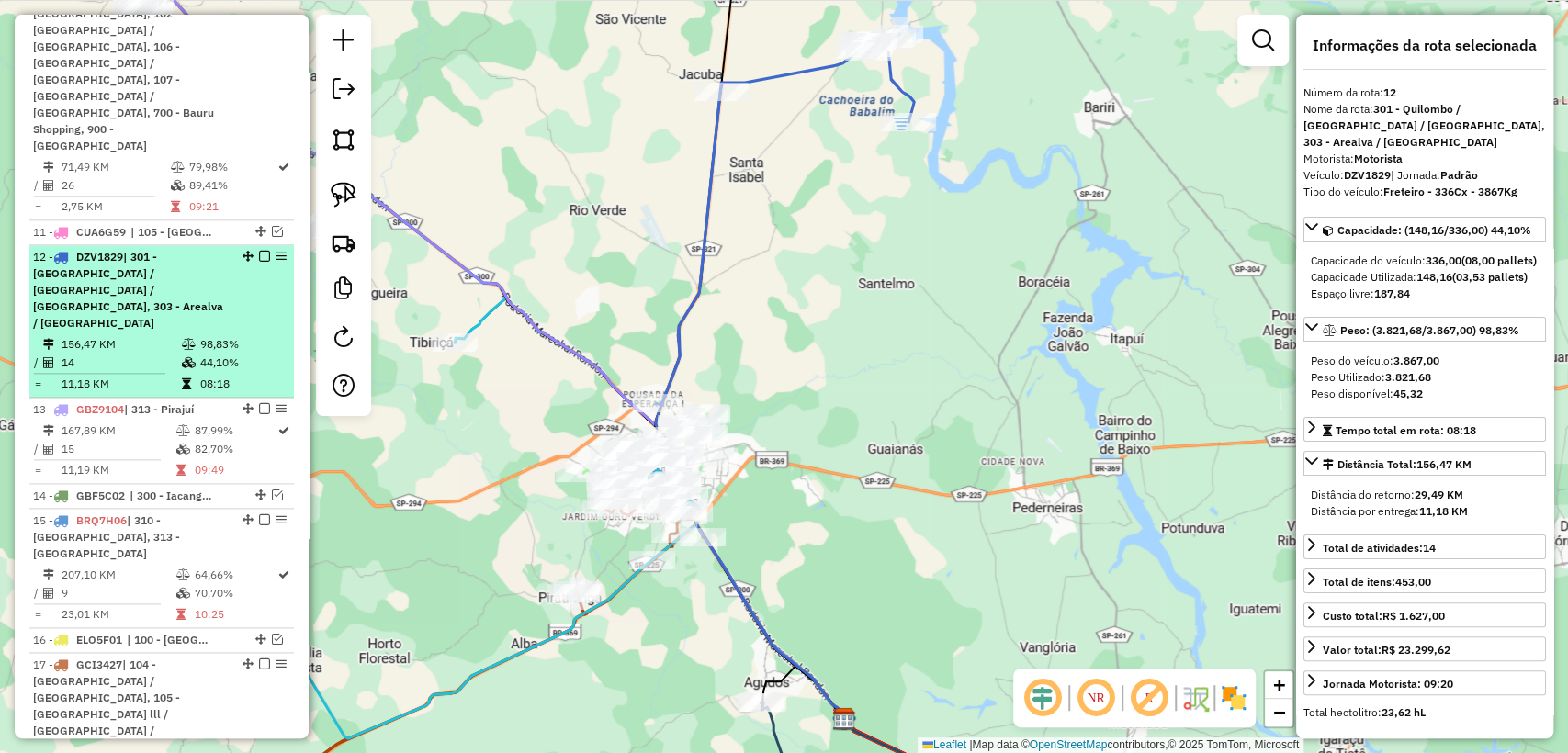
click at [259, 251] on em at bounding box center [264, 255] width 11 height 11
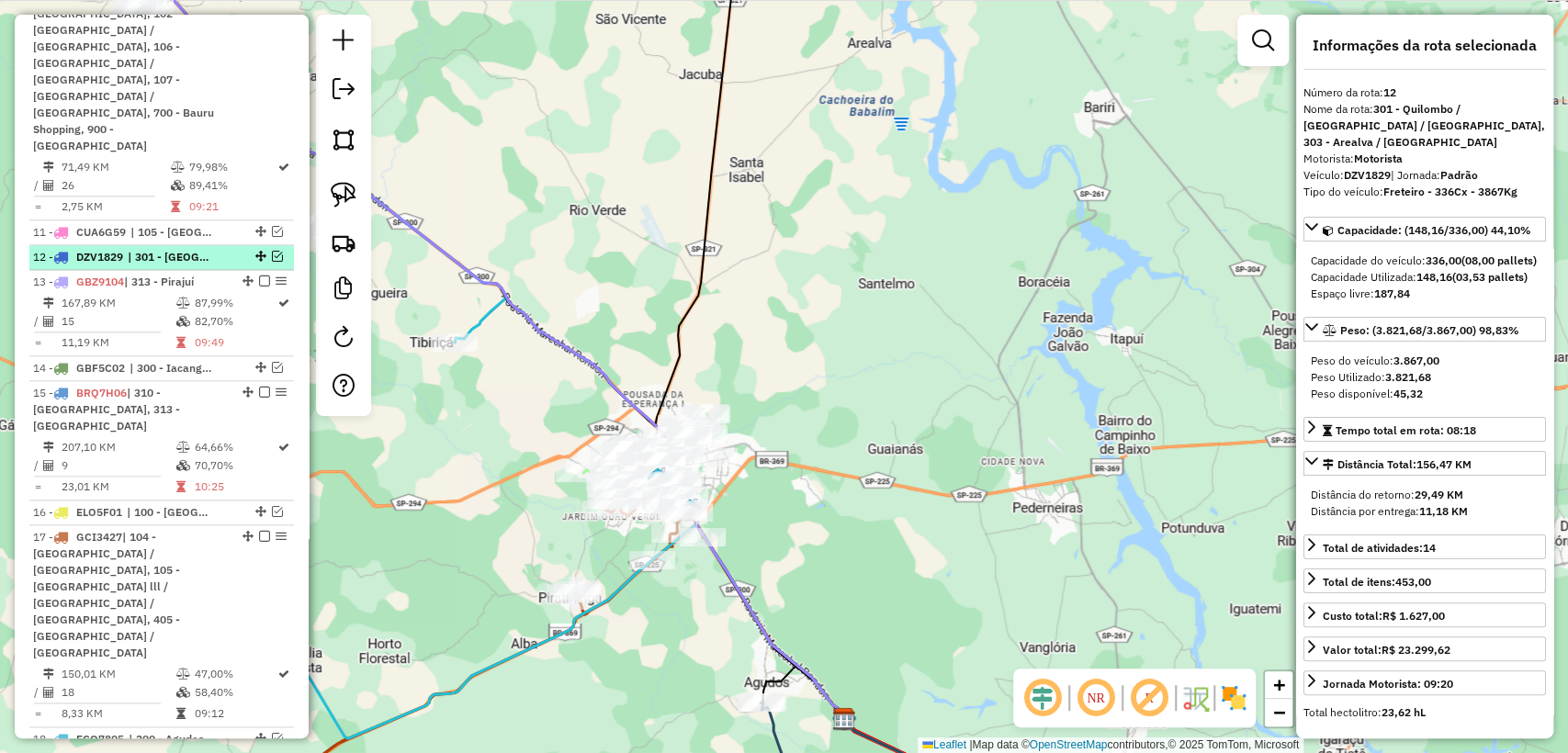
scroll to position [1241, 0]
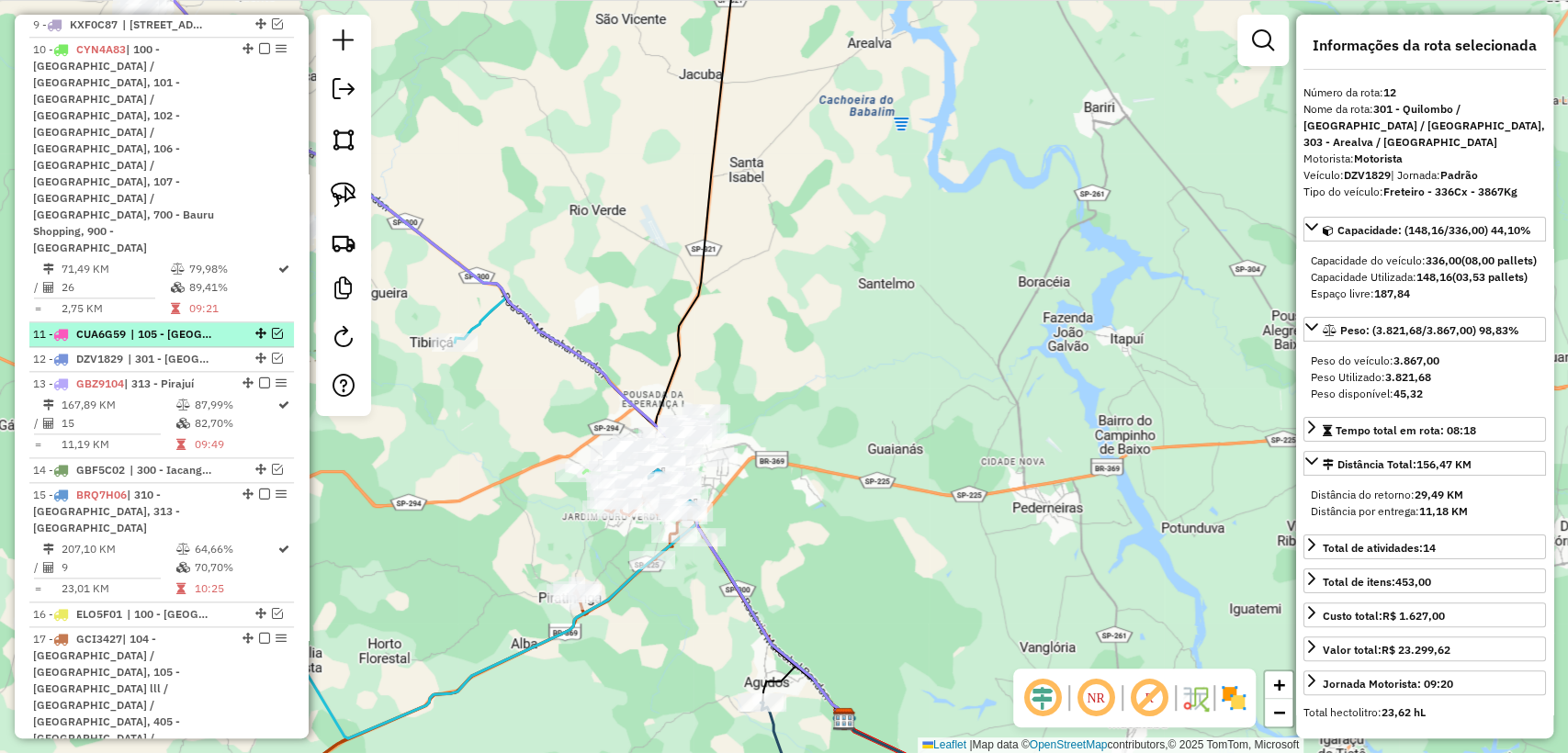
click at [203, 323] on li "11 - CUA6G59 | 105 - Jardim Estoril lll / Vila Aviação / Paineiras, 106 - Parqu…" at bounding box center [161, 335] width 264 height 25
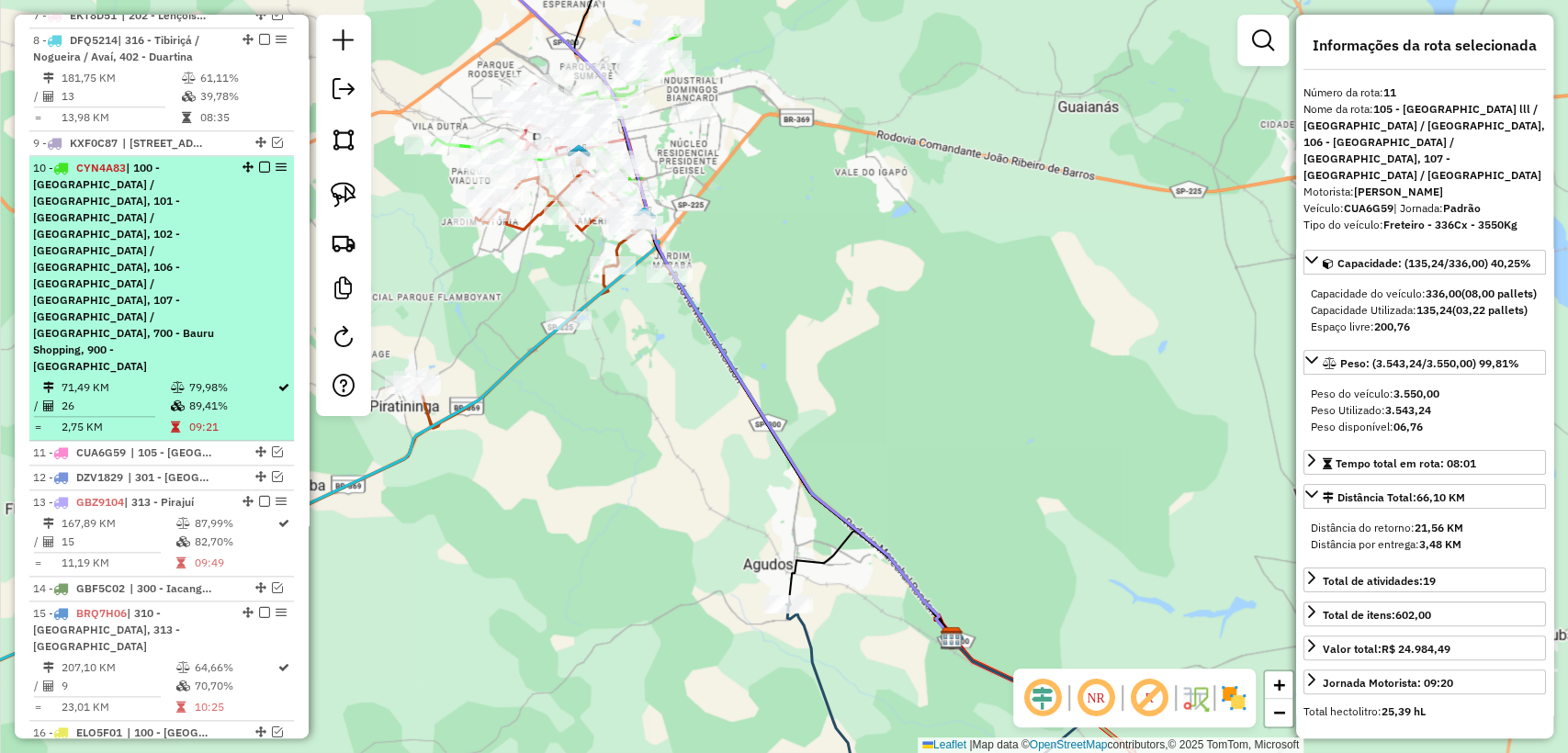
scroll to position [1035, 0]
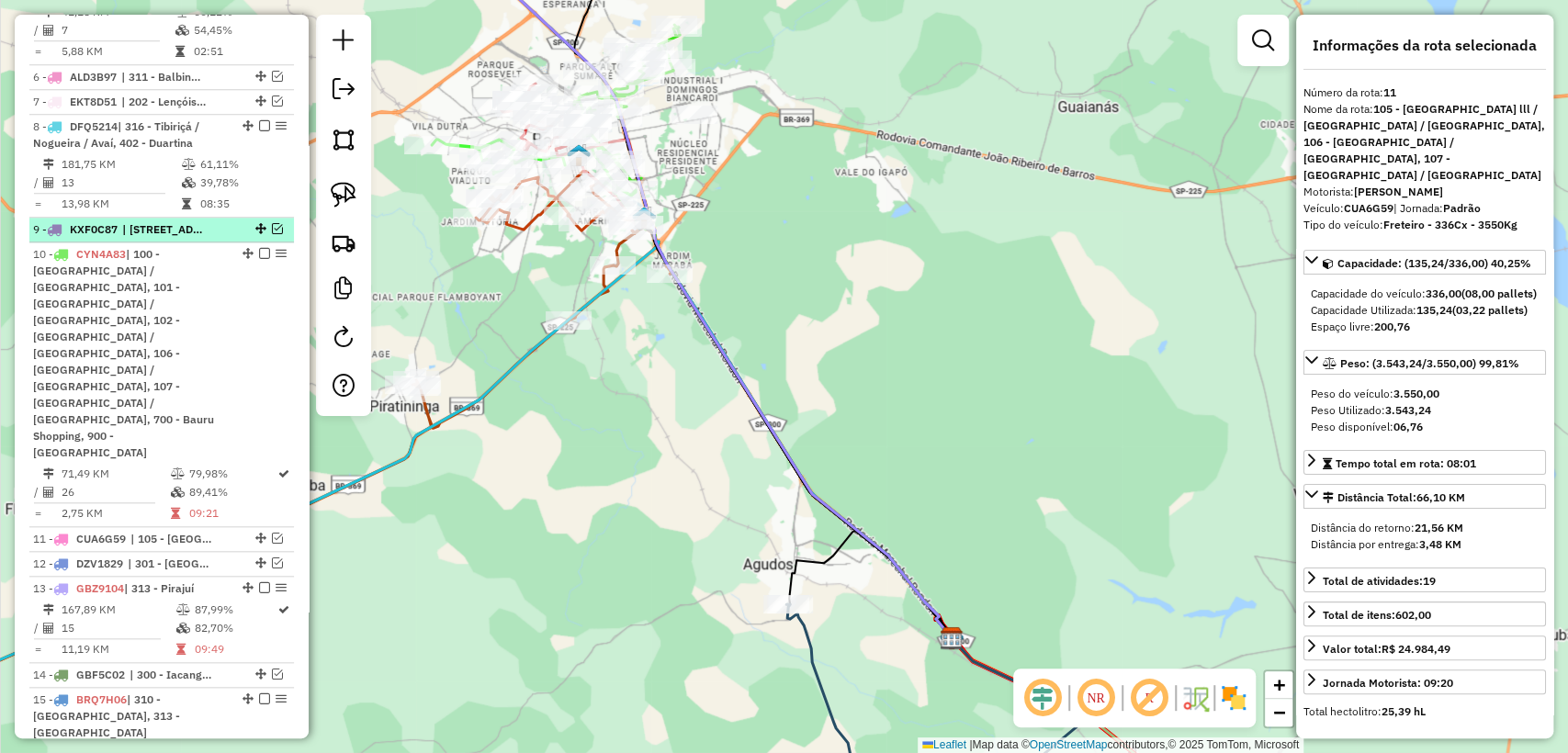
click at [207, 238] on span "| 103 - Vila Industrial / Vila Souto, 104 - Vila Nova Nipônica / Cidade Piratin…" at bounding box center [164, 229] width 85 height 16
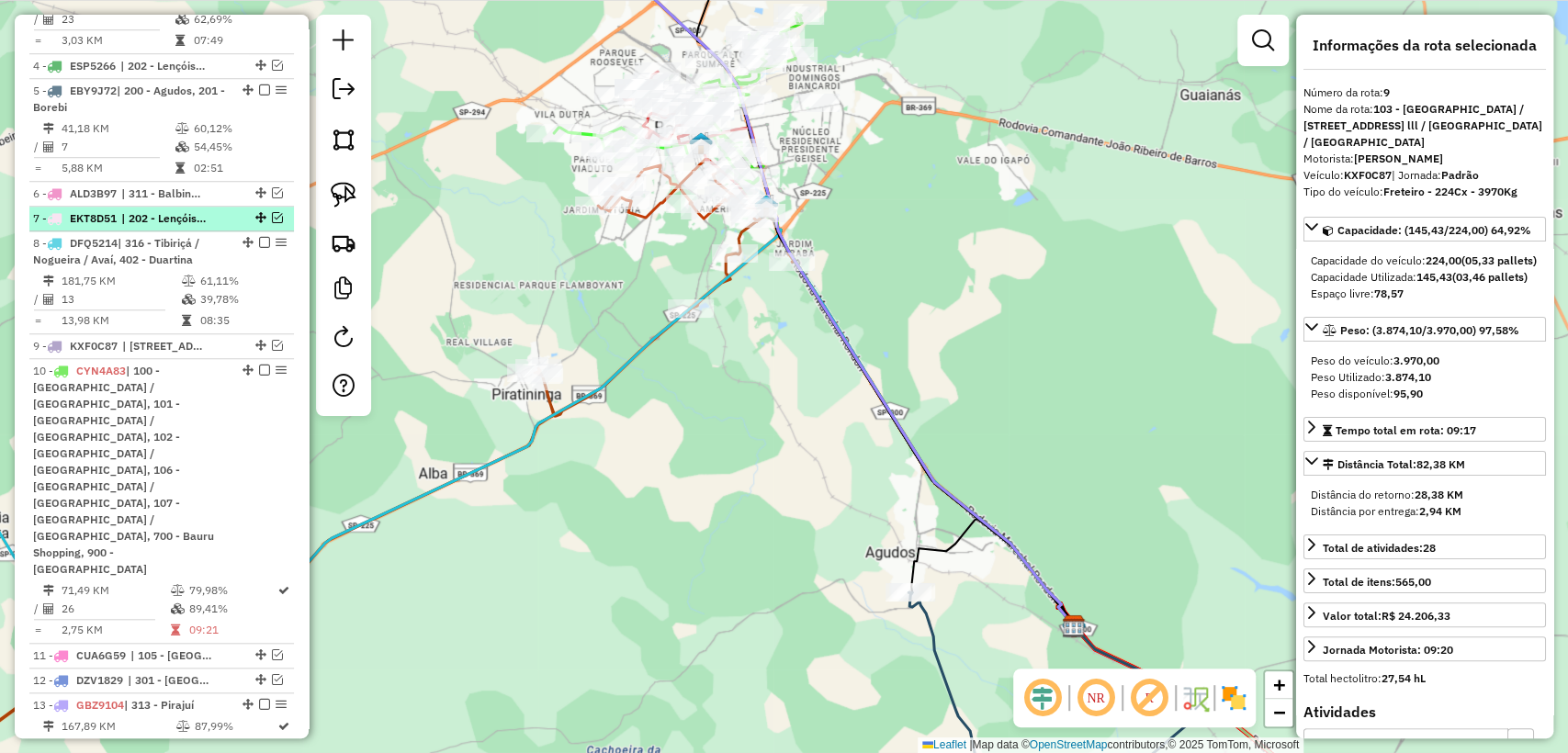
scroll to position [832, 0]
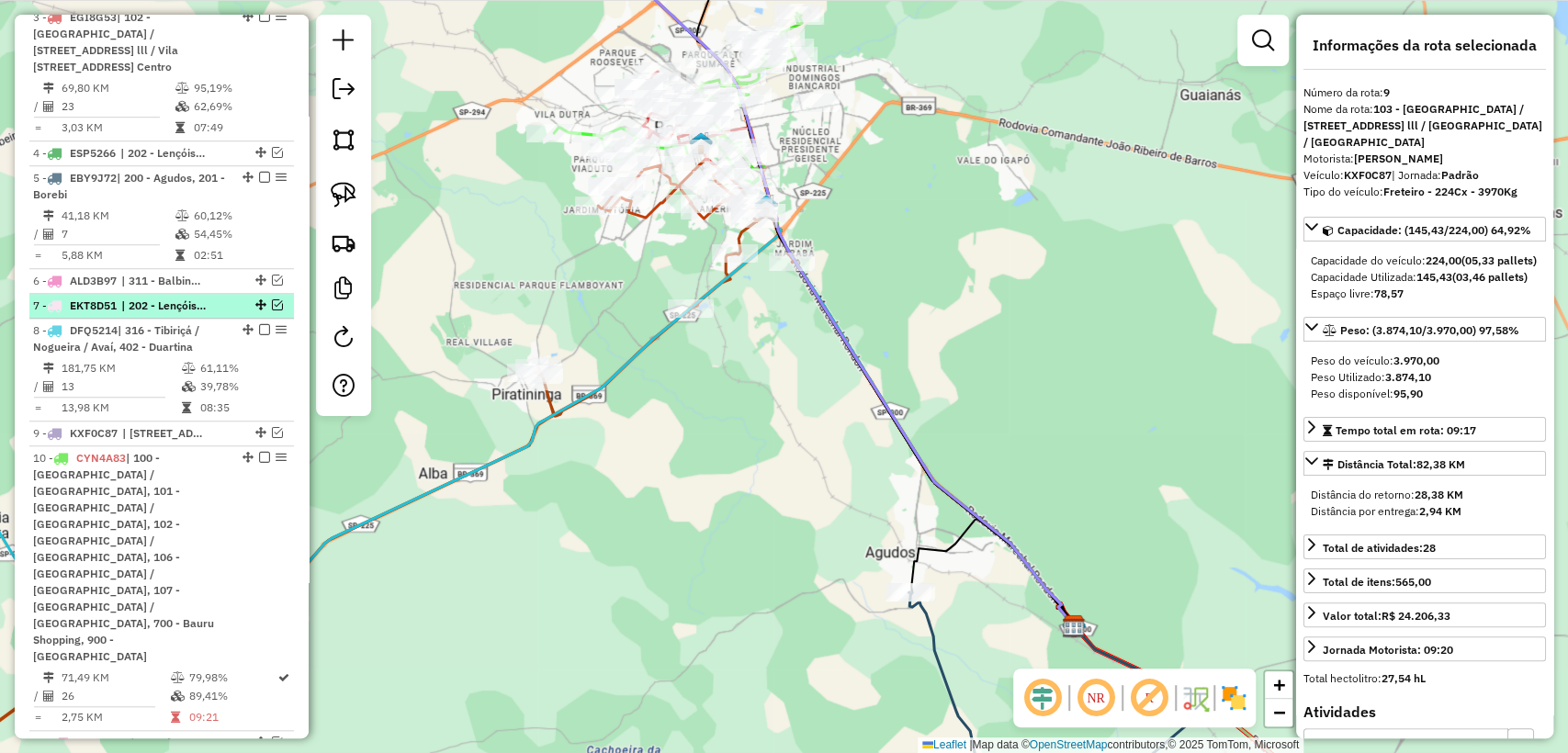
click at [196, 314] on span "| 202 - Lençóis Paulista, 203 - Alfredo Guedes" at bounding box center [163, 305] width 85 height 16
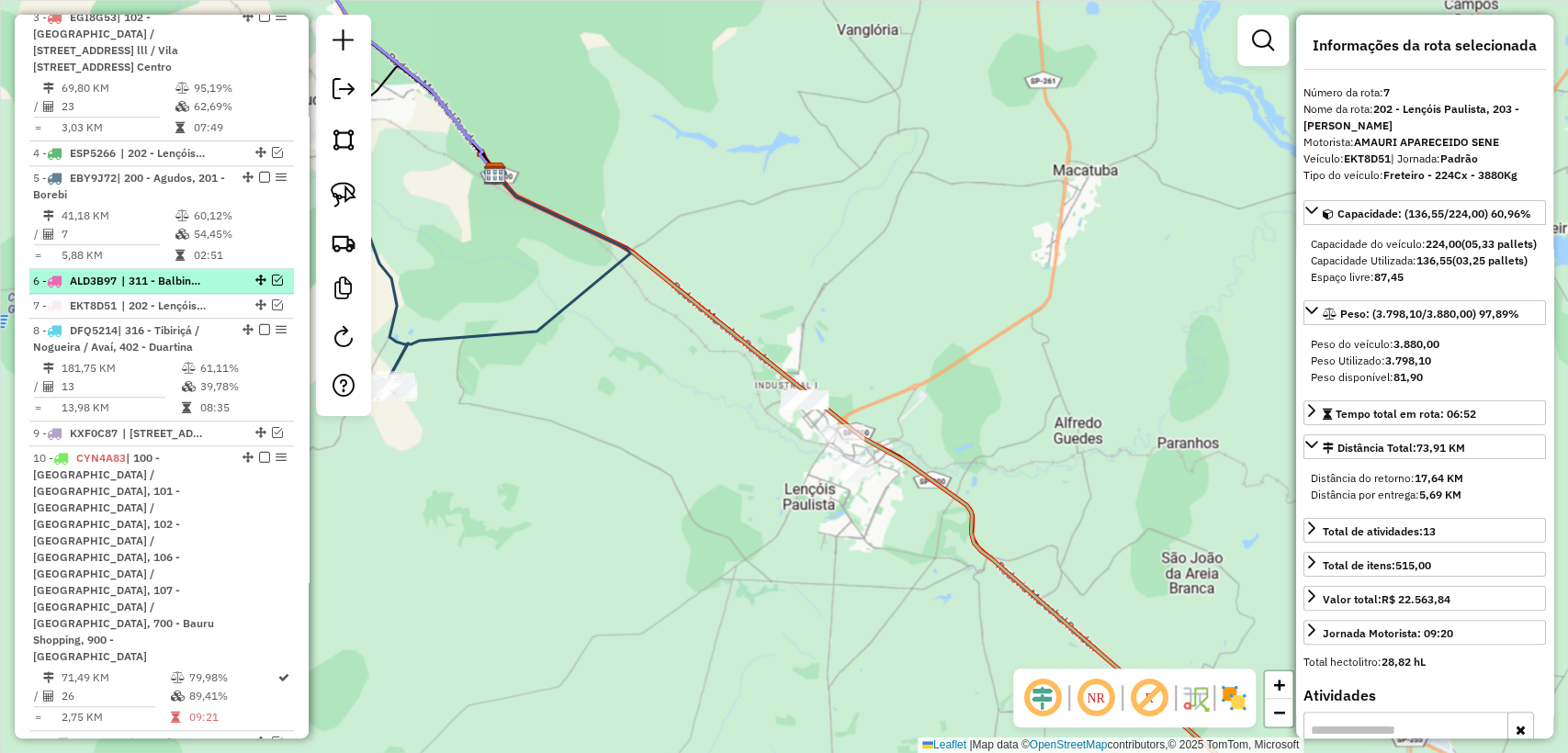
click at [201, 289] on span "| 311 - Balbinos, 313 - Pirajuí, 314 - Presidente Alves" at bounding box center [163, 280] width 85 height 16
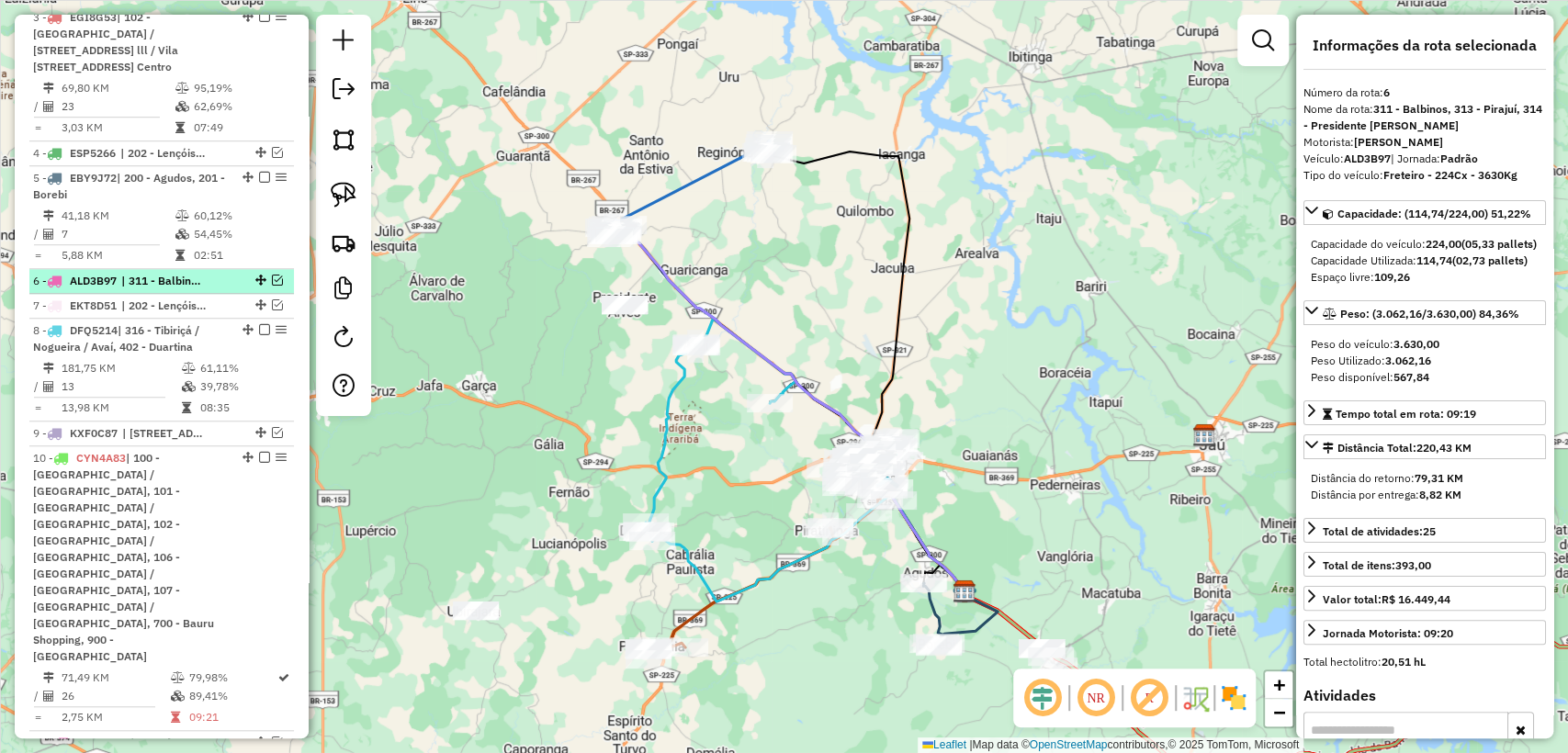
click at [274, 285] on em at bounding box center [277, 279] width 11 height 11
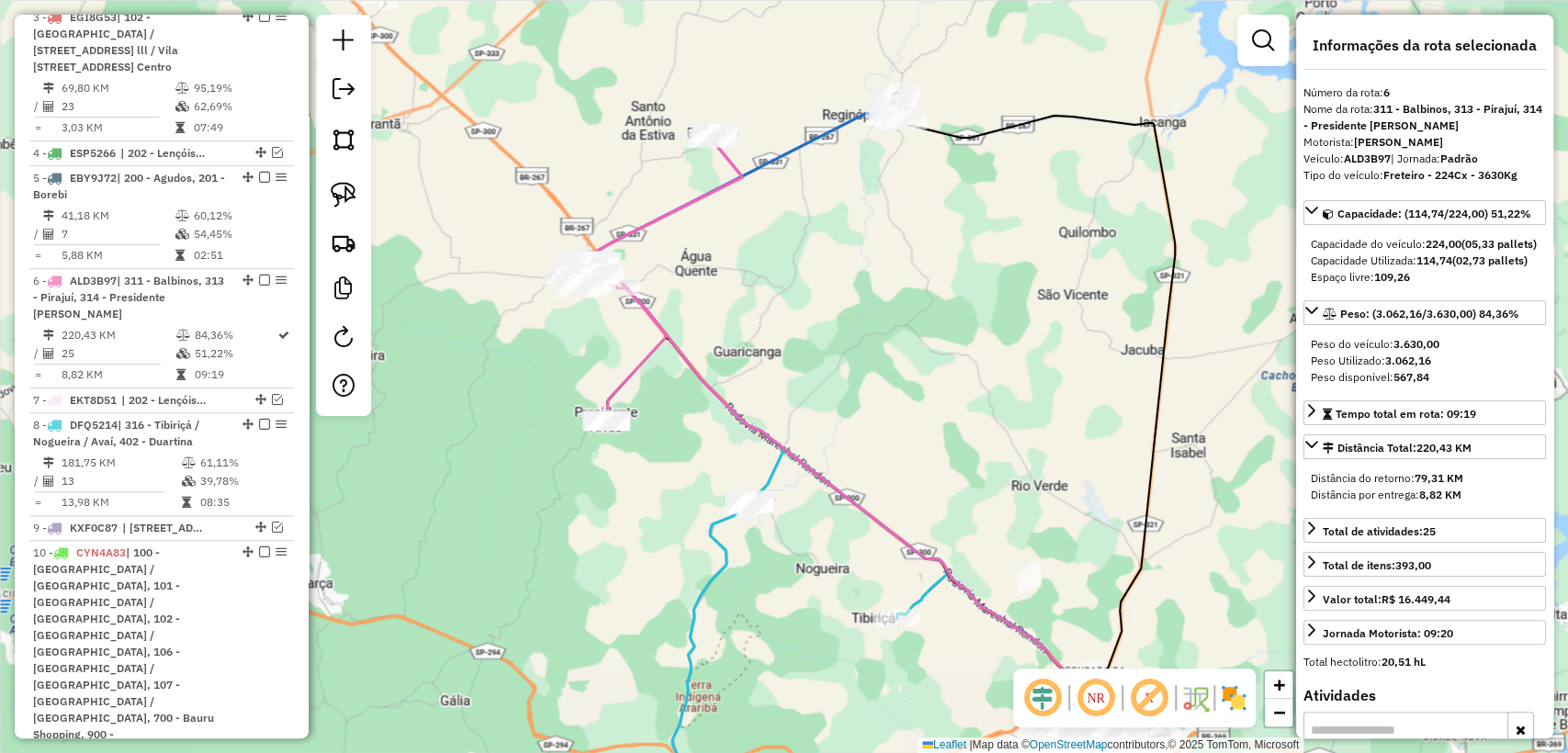
click at [676, 211] on icon at bounding box center [652, 276] width 178 height 285
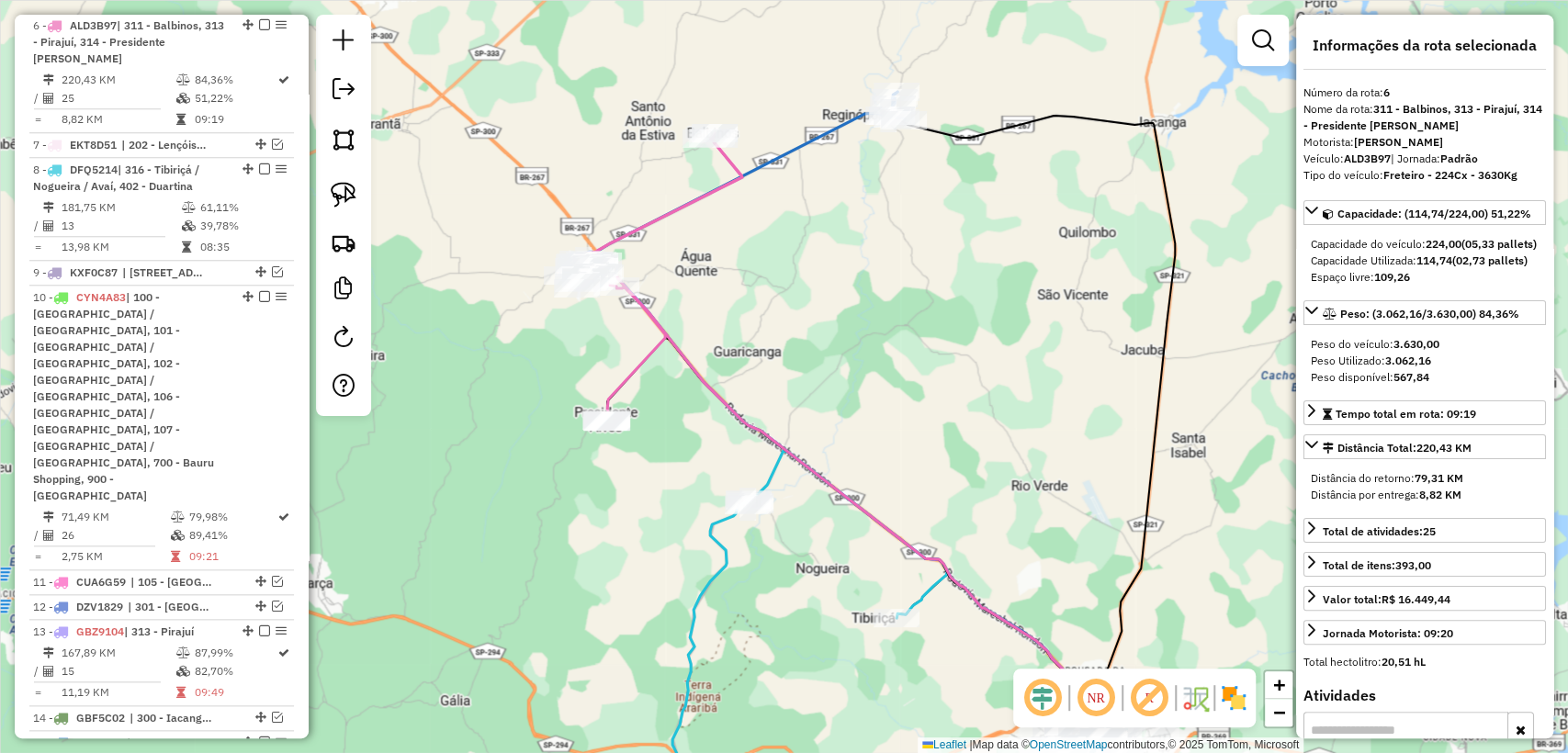
scroll to position [1102, 0]
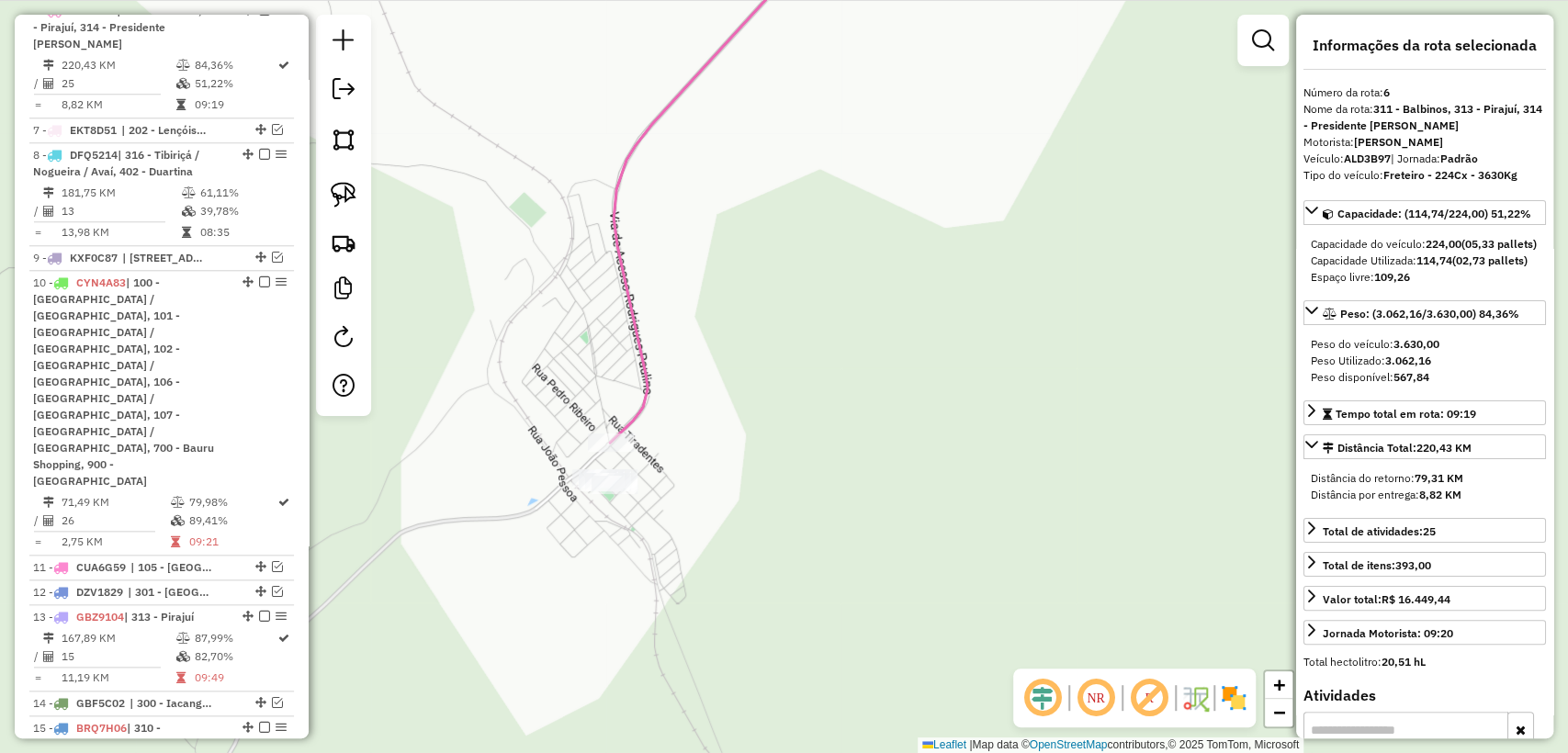
click at [601, 431] on div "Janela de atendimento Grade de atendimento Capacidade Transportadoras Veículos …" at bounding box center [784, 376] width 1568 height 753
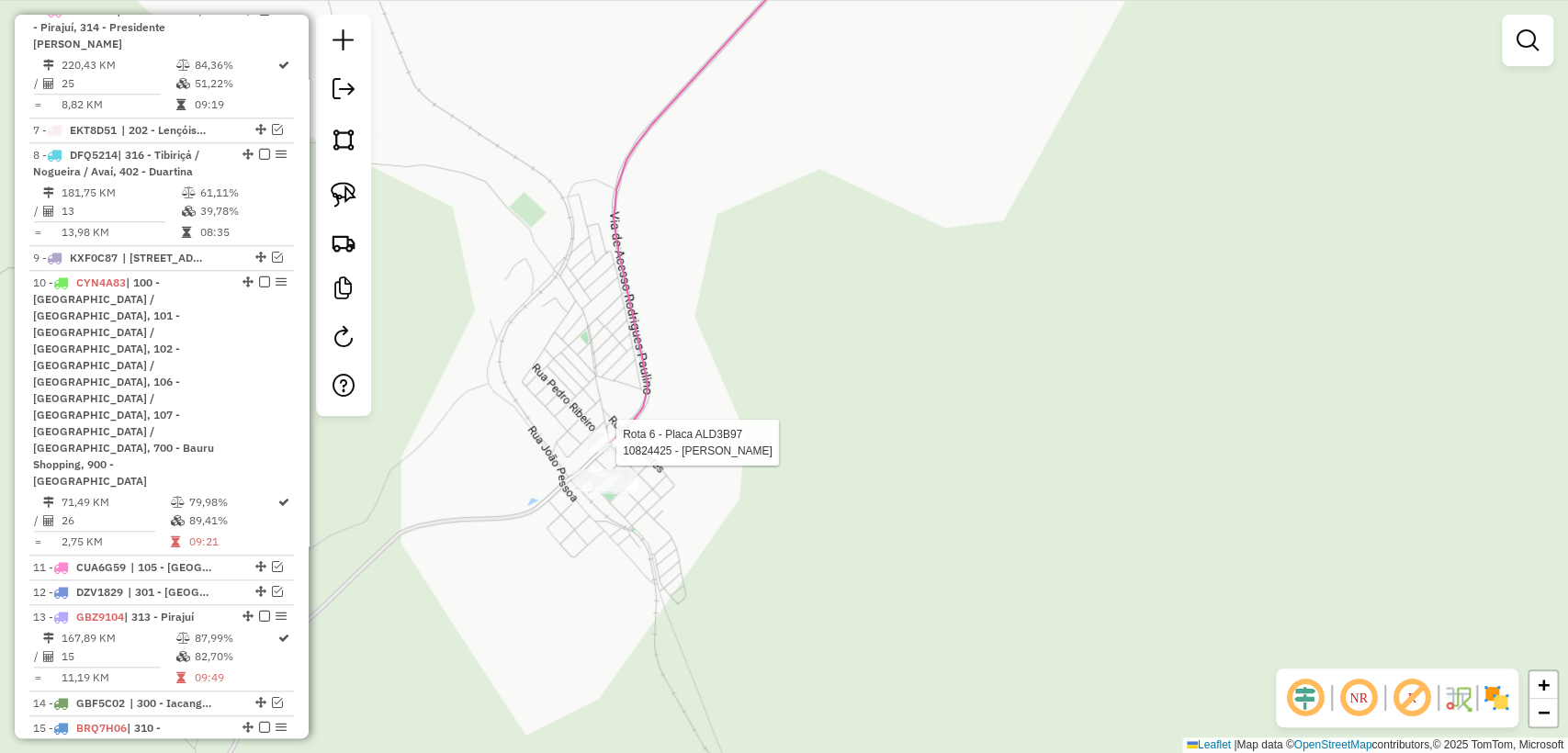
select select "**********"
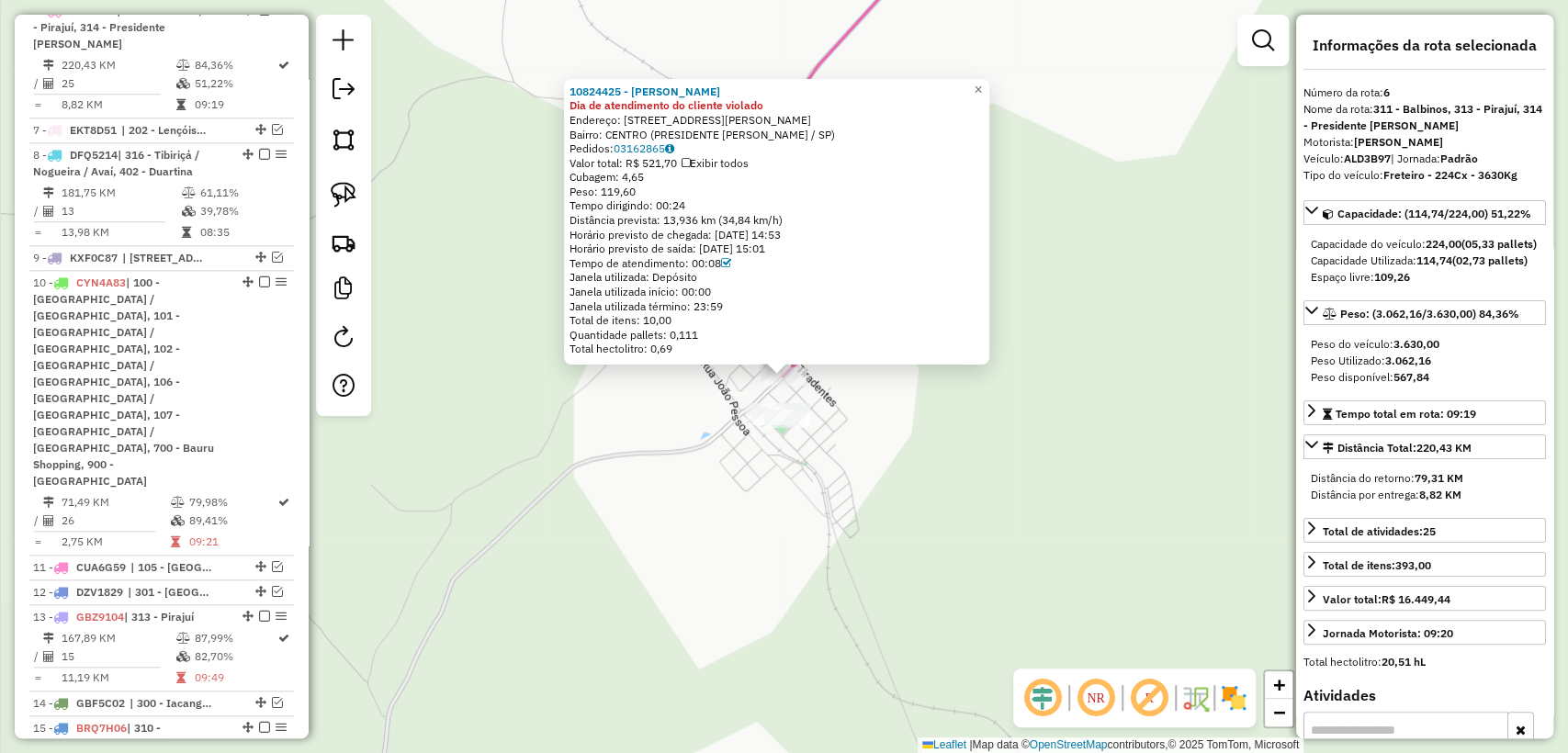
click at [693, 511] on div "10824425 - ILDO CARVALHO Dia de atendimento do cliente violado Endereço: RUA CA…" at bounding box center [784, 376] width 1568 height 753
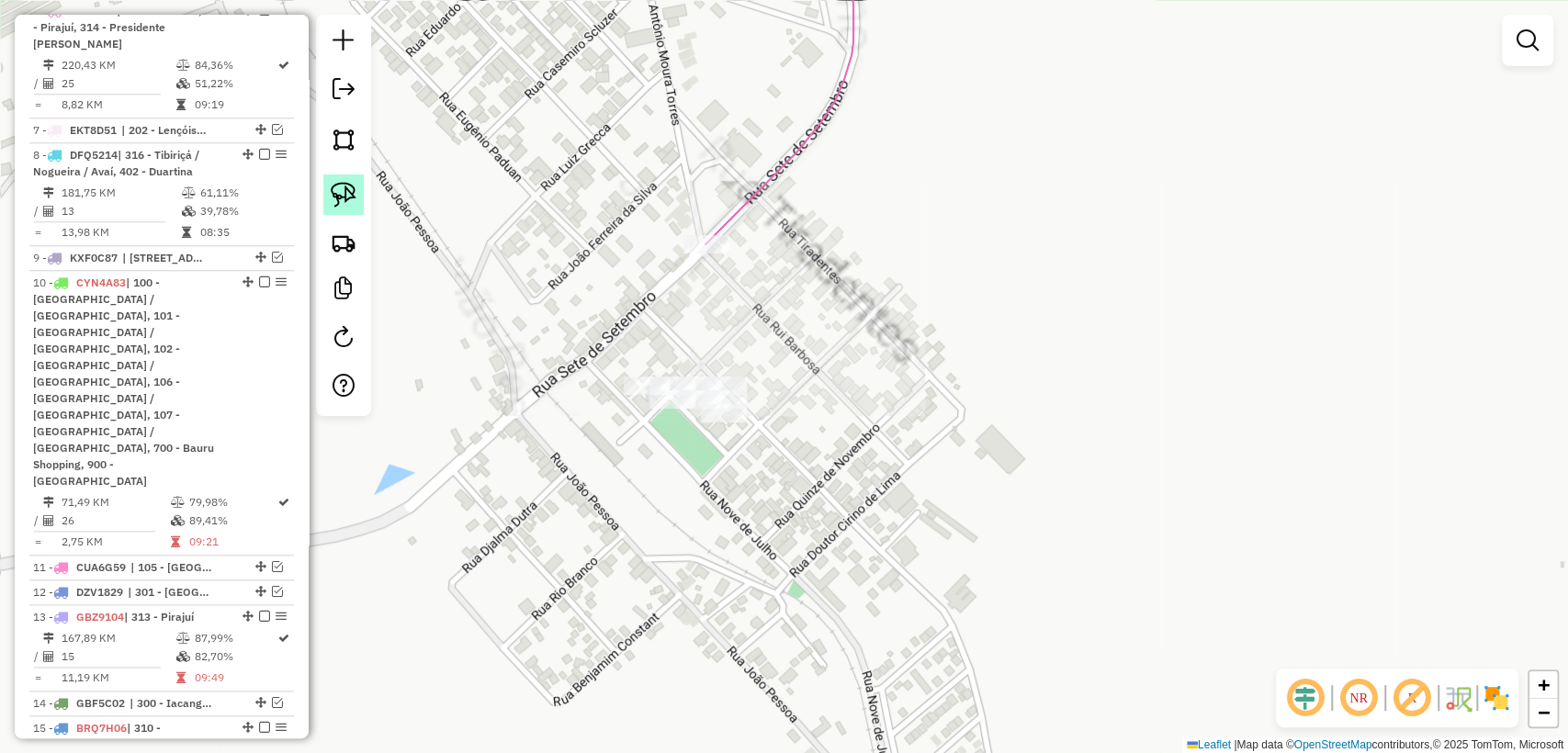
click at [338, 193] on img at bounding box center [343, 194] width 26 height 26
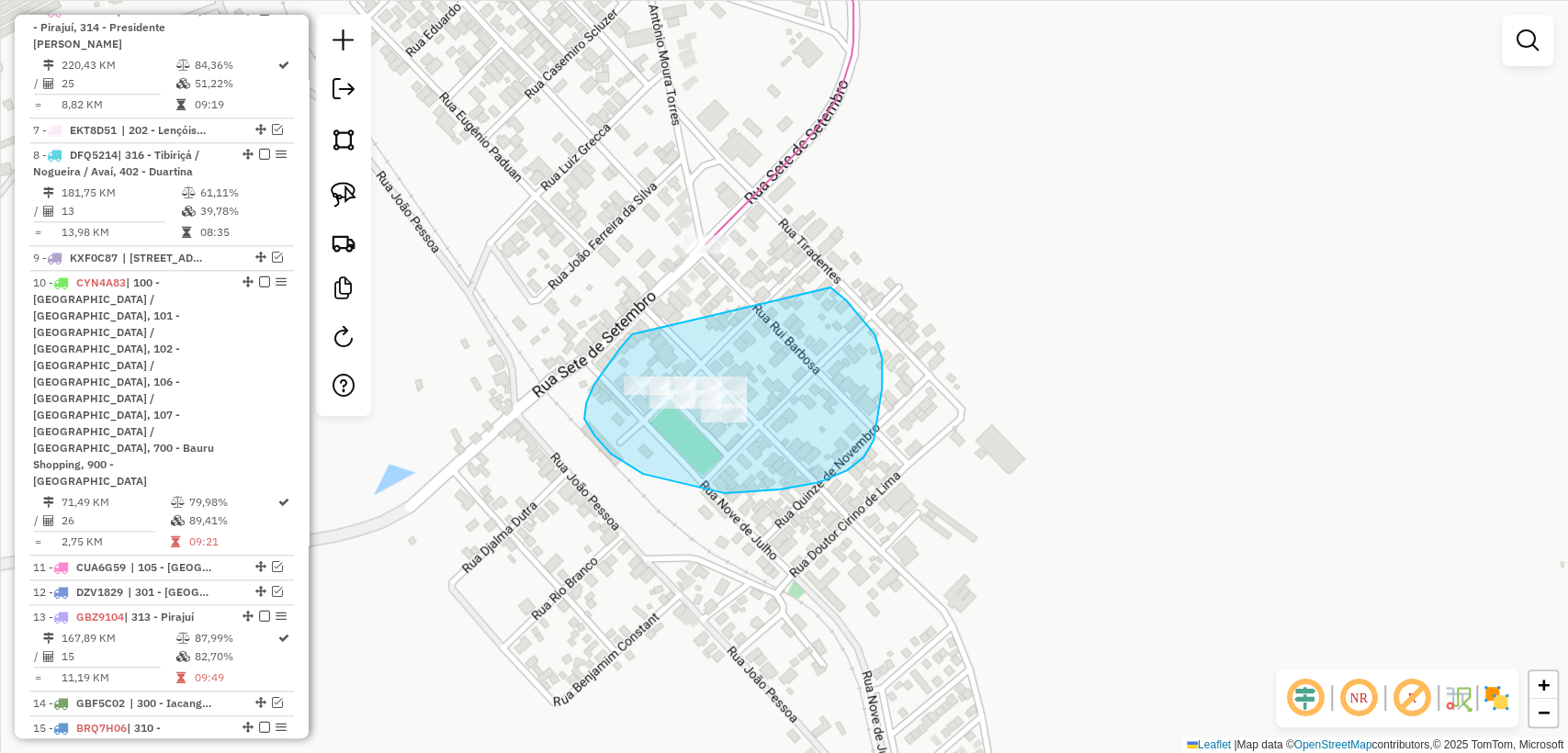
drag, startPoint x: 620, startPoint y: 348, endPoint x: 932, endPoint y: 336, distance: 312.2
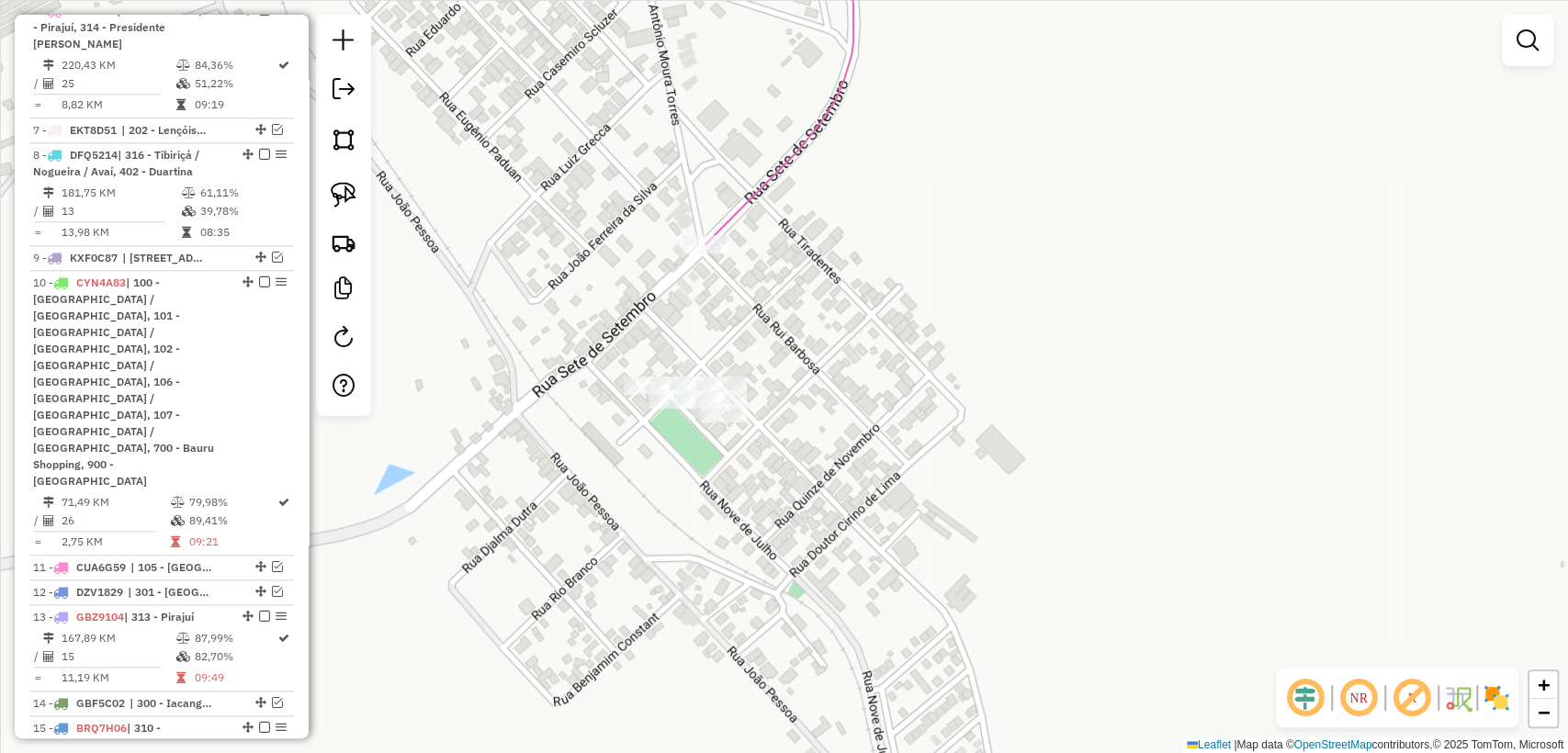
click at [819, 231] on div "Janela de atendimento Grade de atendimento Capacidade Transportadoras Veículos …" at bounding box center [784, 376] width 1568 height 753
click at [765, 182] on icon at bounding box center [779, 85] width 148 height 320
select select "**********"
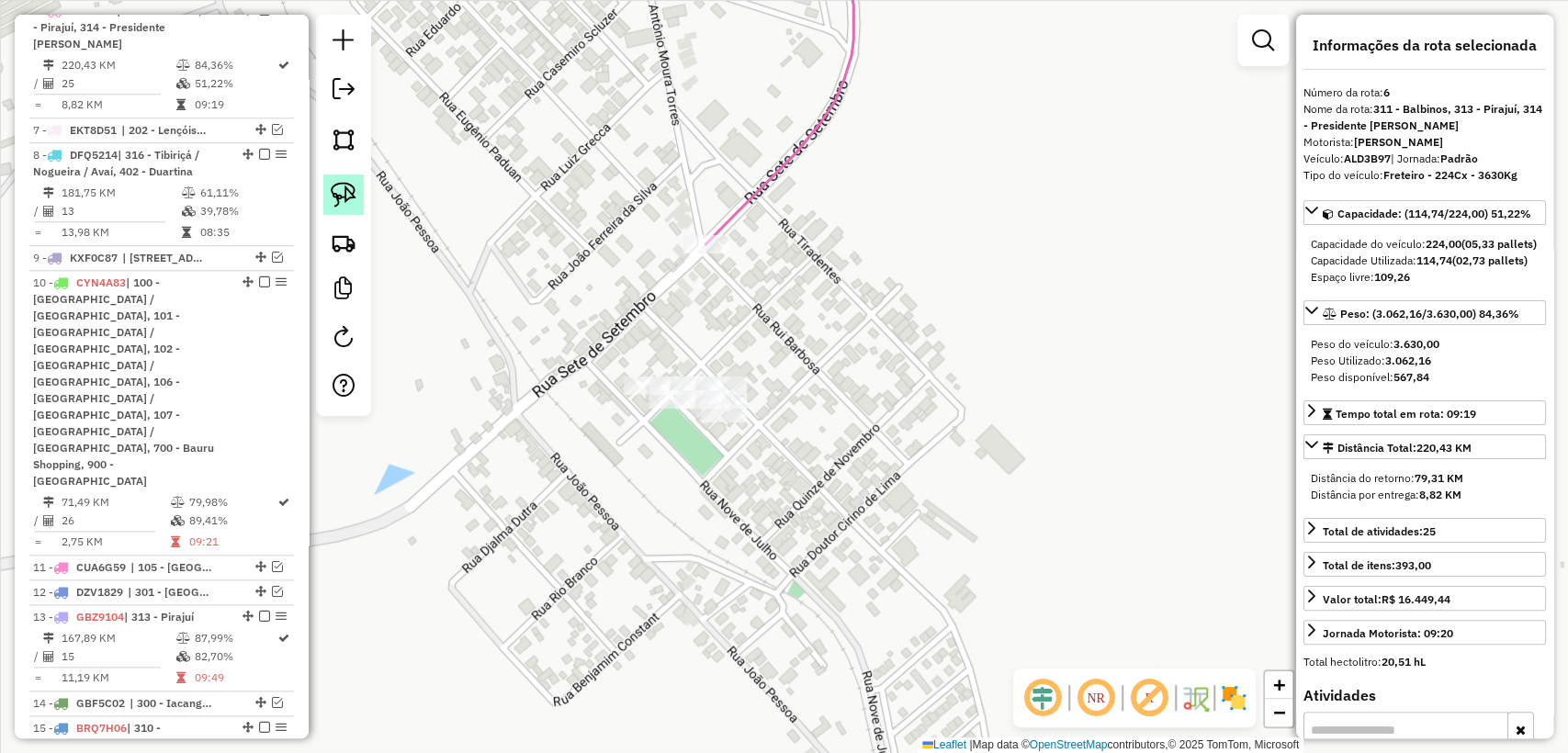
click at [347, 197] on img at bounding box center [343, 194] width 26 height 26
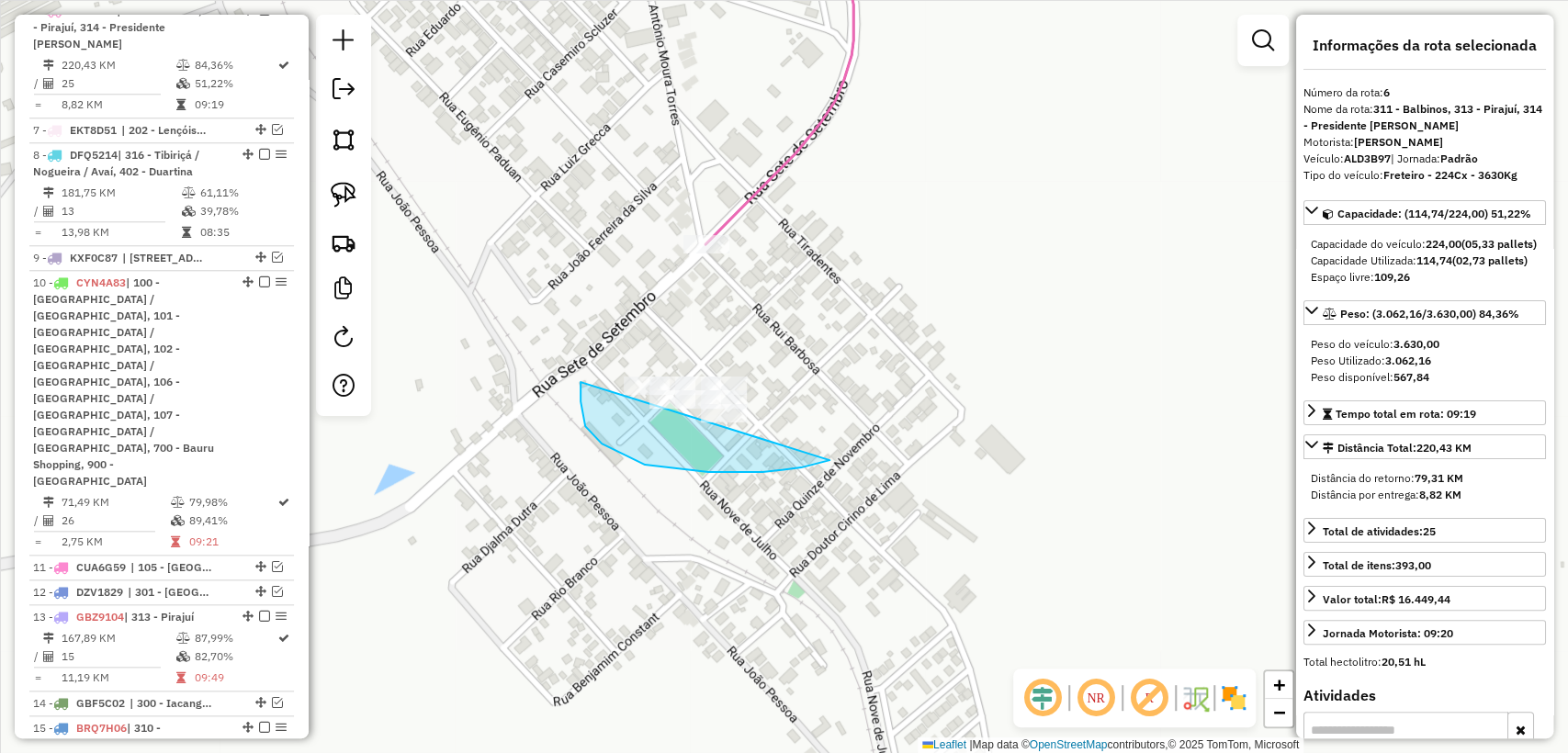
drag, startPoint x: 580, startPoint y: 382, endPoint x: 610, endPoint y: 341, distance: 50.8
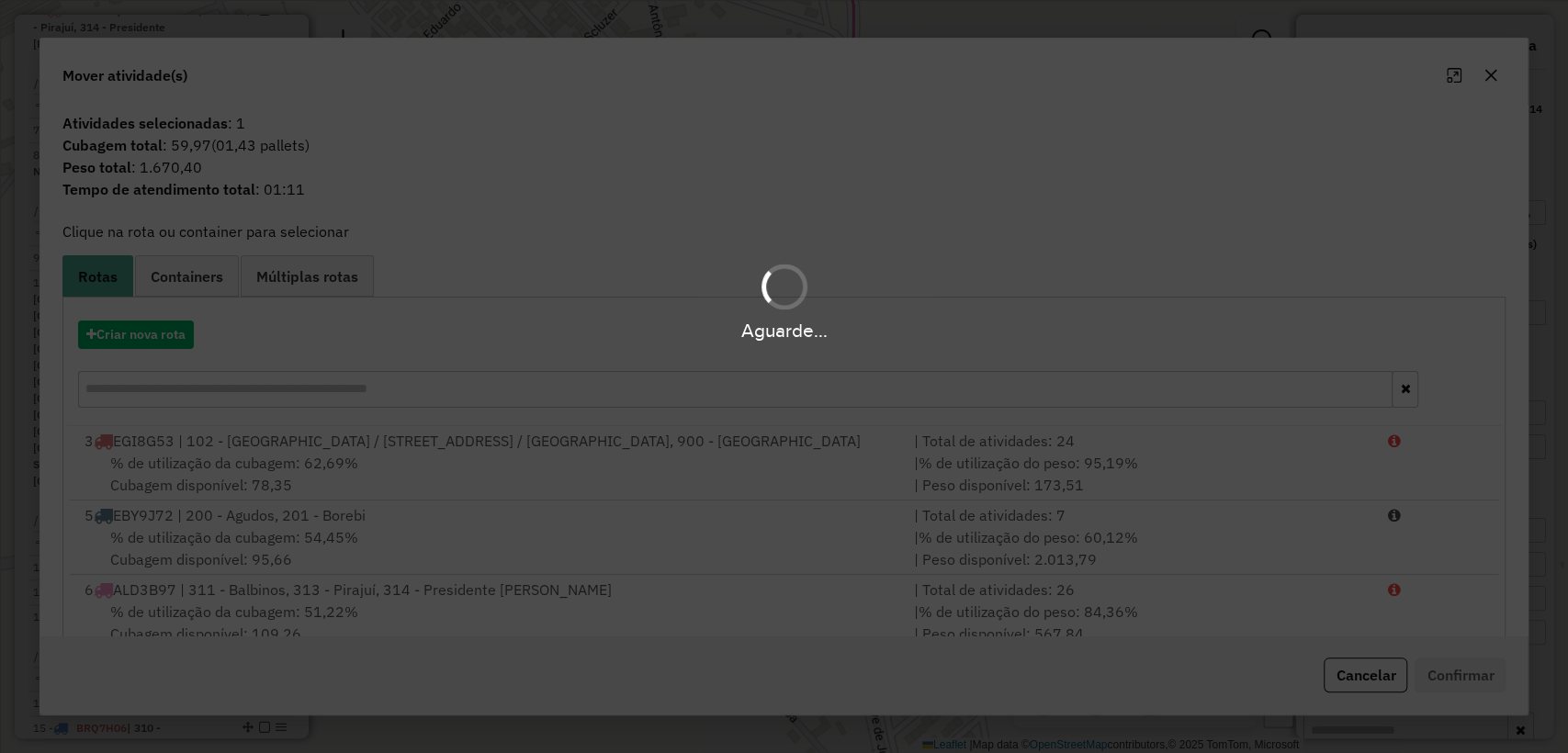
click at [171, 336] on div "Aguarde..." at bounding box center [784, 330] width 1568 height 29
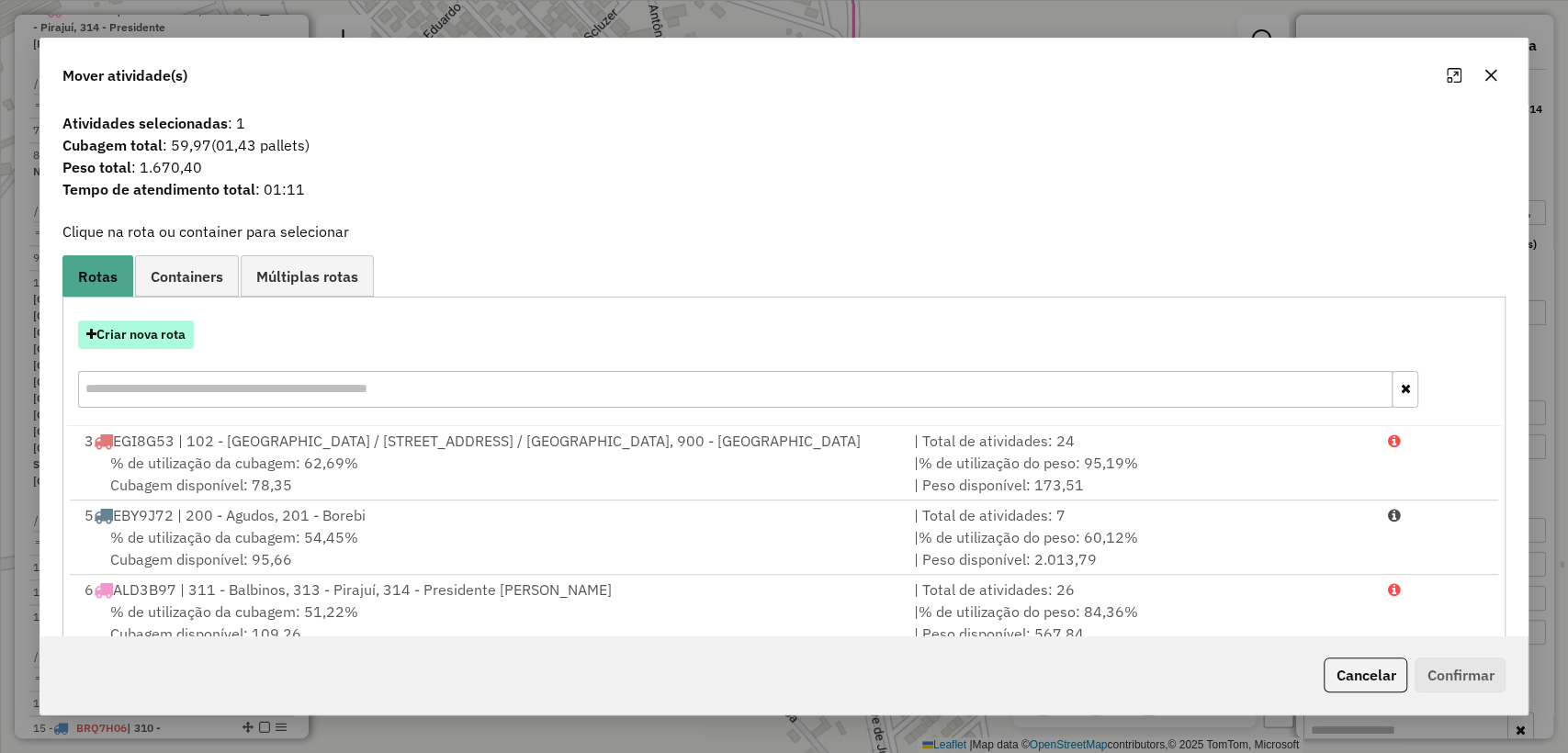
click at [158, 328] on button "Criar nova rota" at bounding box center [135, 335] width 115 height 29
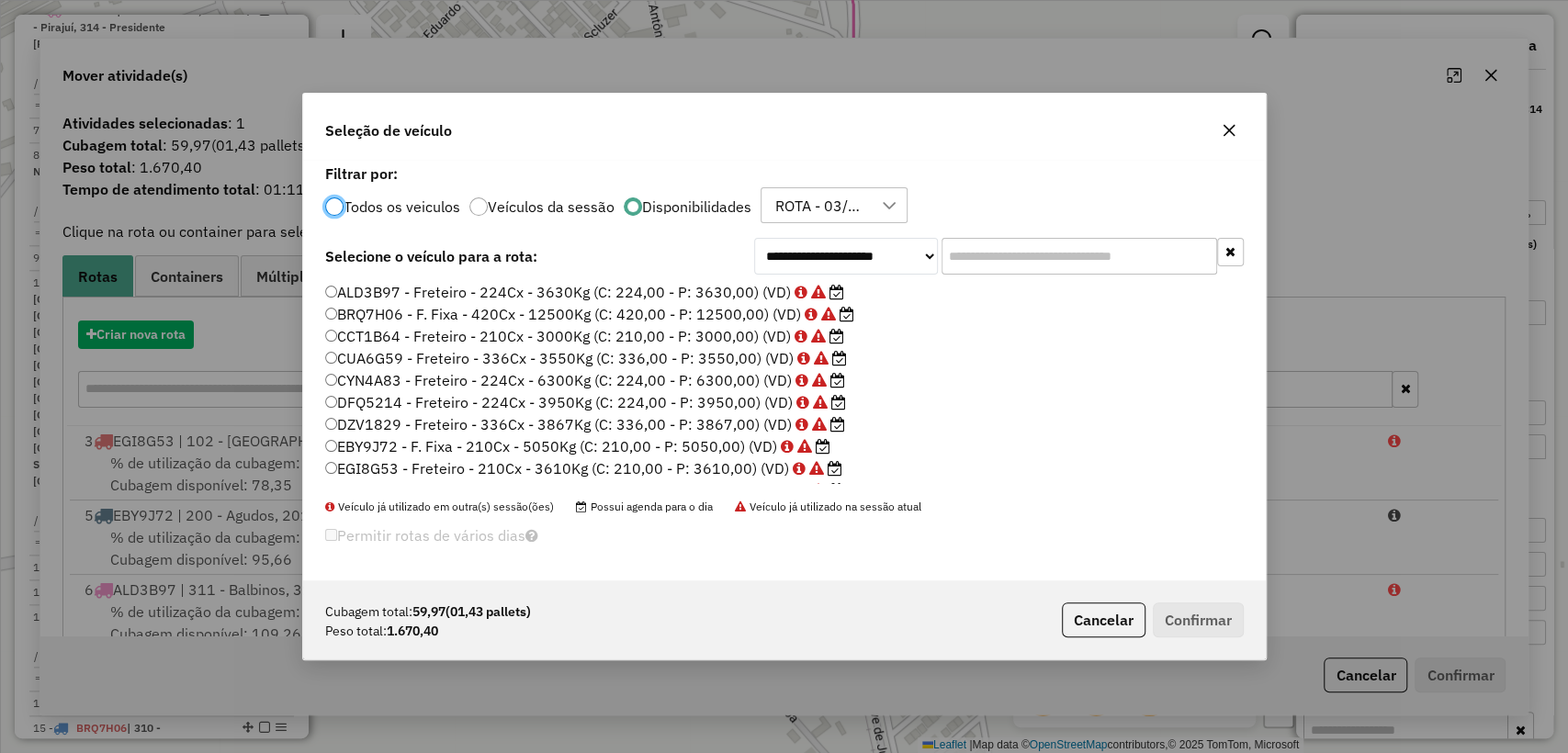
scroll to position [10, 6]
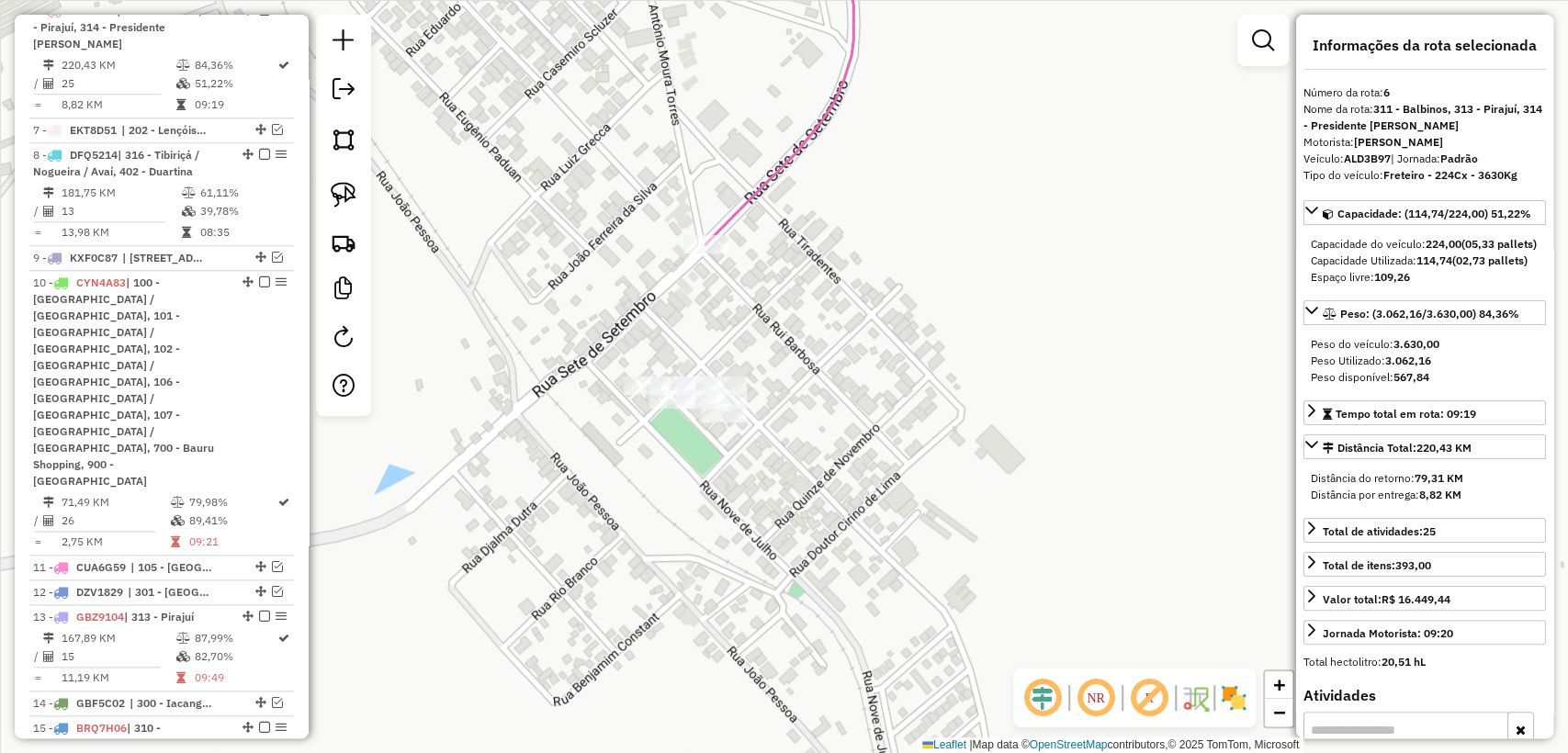
click at [759, 187] on icon at bounding box center [779, 85] width 148 height 320
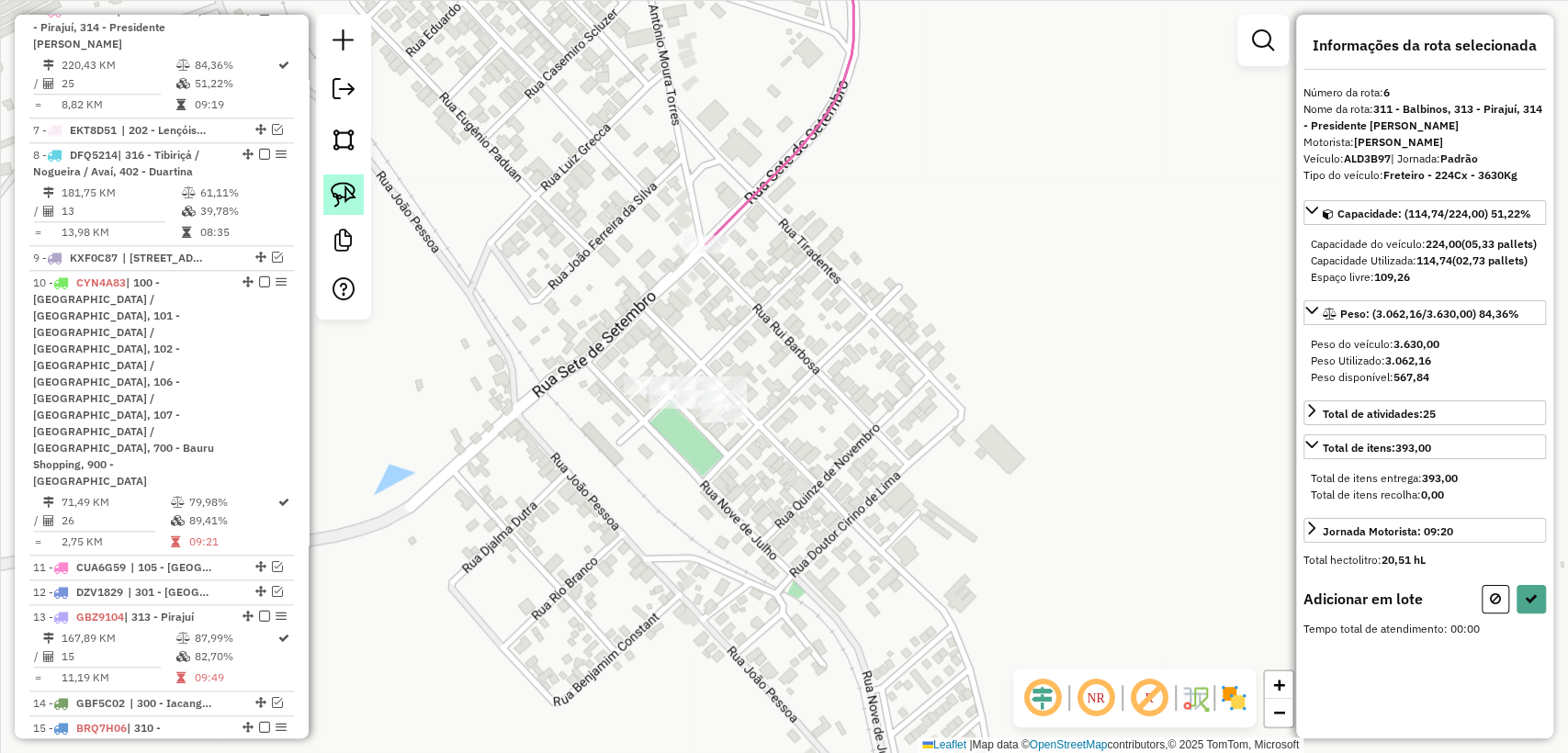
click at [343, 193] on img at bounding box center [343, 194] width 26 height 26
select select "**********"
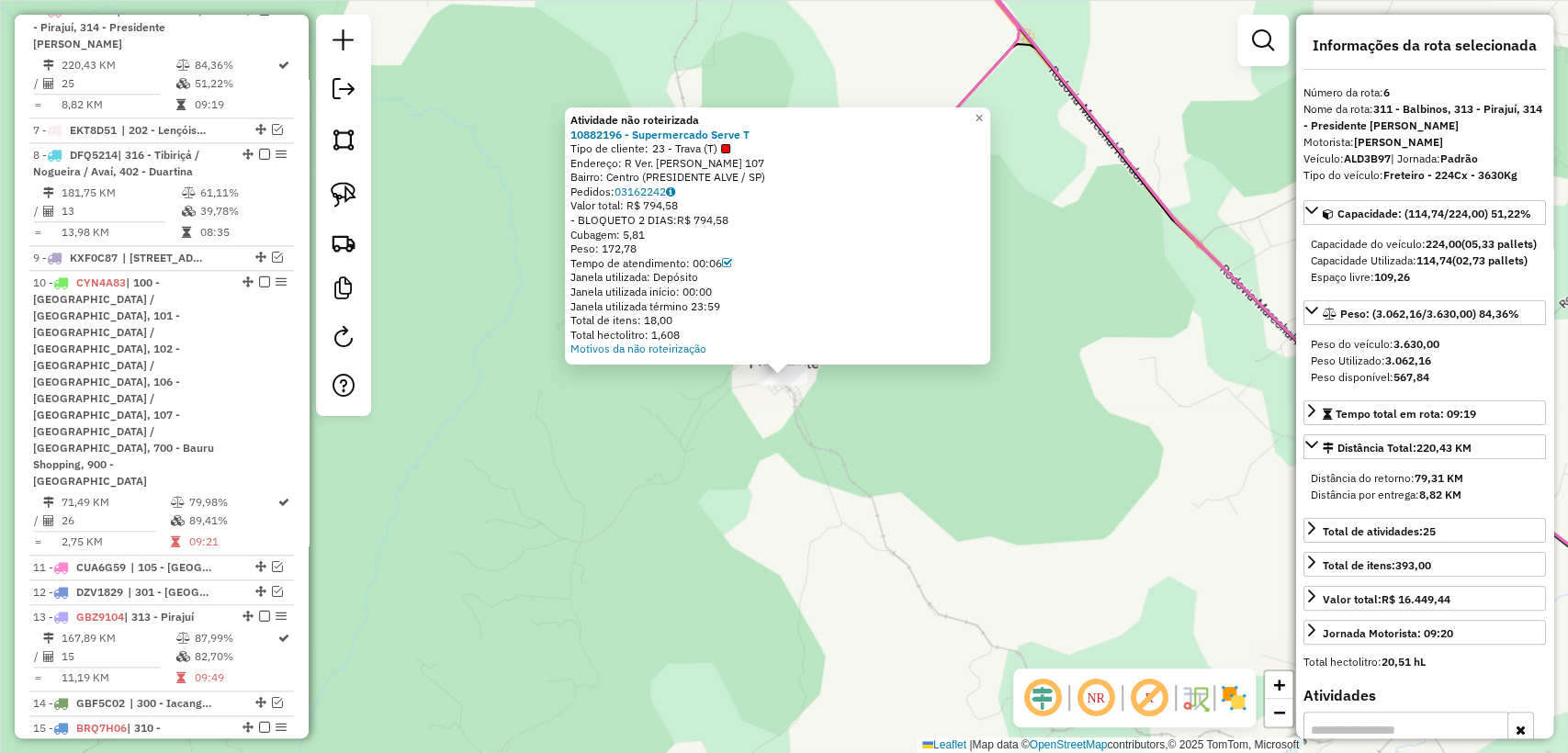
drag, startPoint x: 735, startPoint y: 436, endPoint x: 794, endPoint y: 398, distance: 70.2
click at [735, 437] on div "Atividade não roteirizada 10882196 - Supermercado Serve T Tipo de cliente: 23 -…" at bounding box center [784, 376] width 1568 height 753
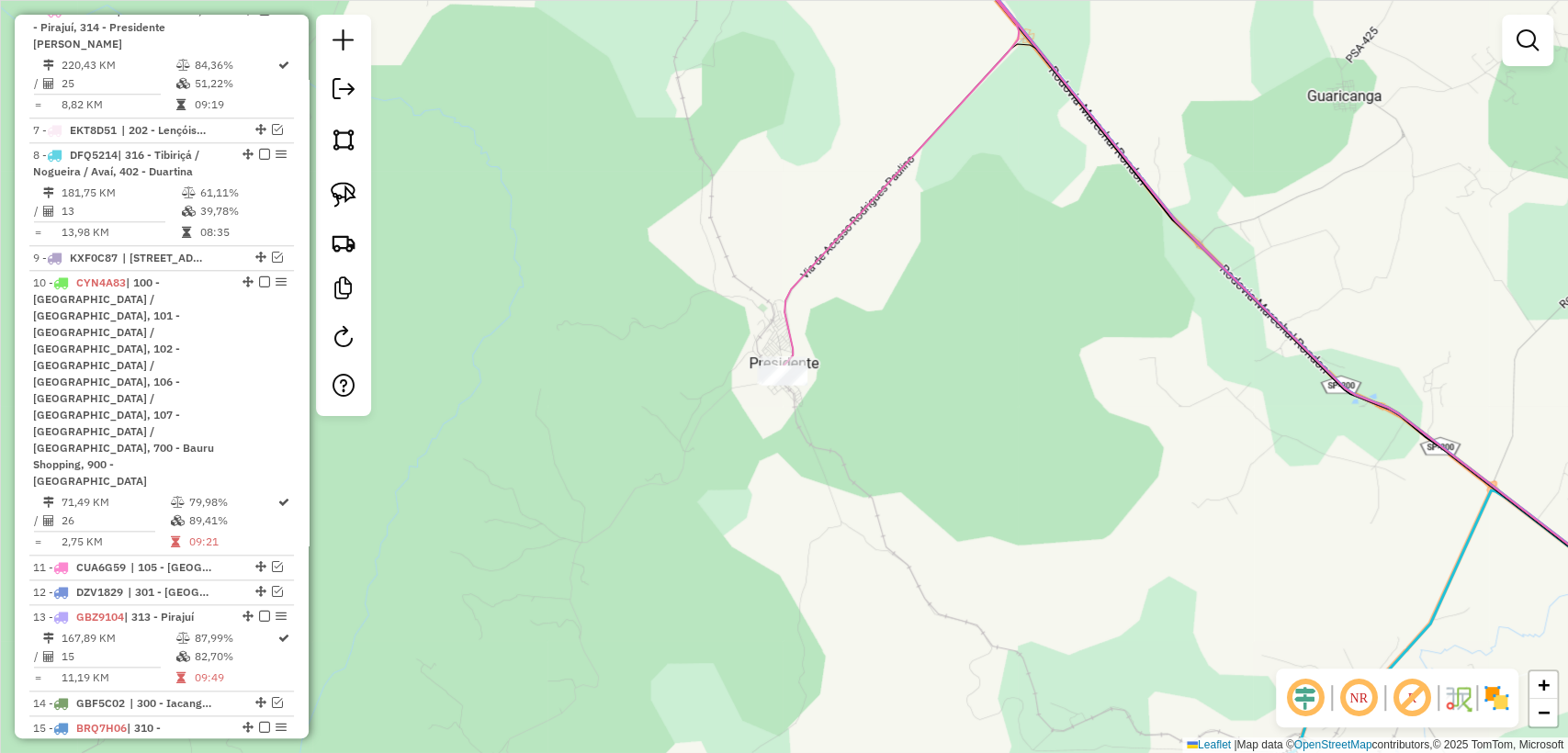
drag, startPoint x: 788, startPoint y: 306, endPoint x: 802, endPoint y: 343, distance: 39.6
click at [787, 307] on icon at bounding box center [901, 145] width 235 height 441
select select "**********"
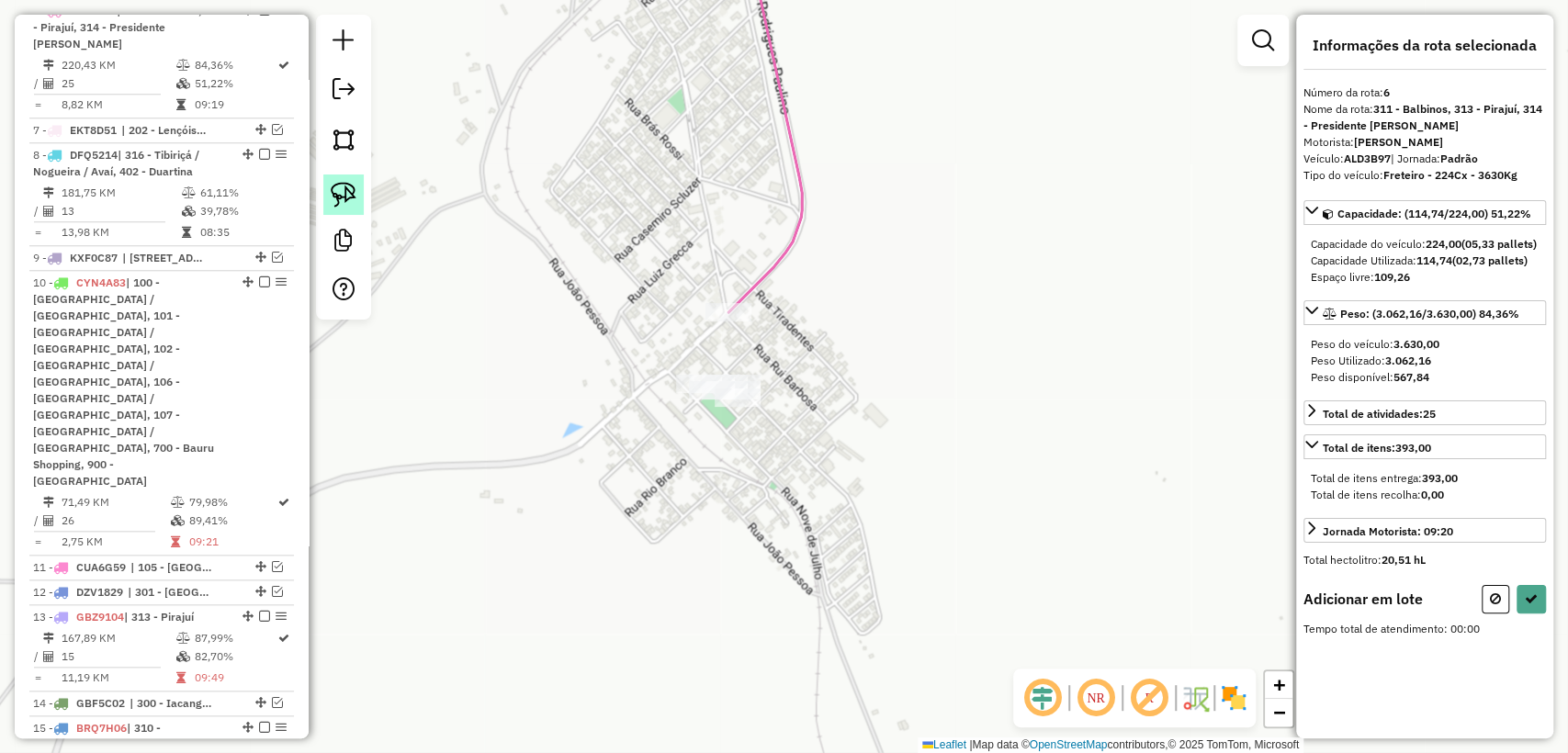
click at [338, 190] on img at bounding box center [343, 194] width 26 height 26
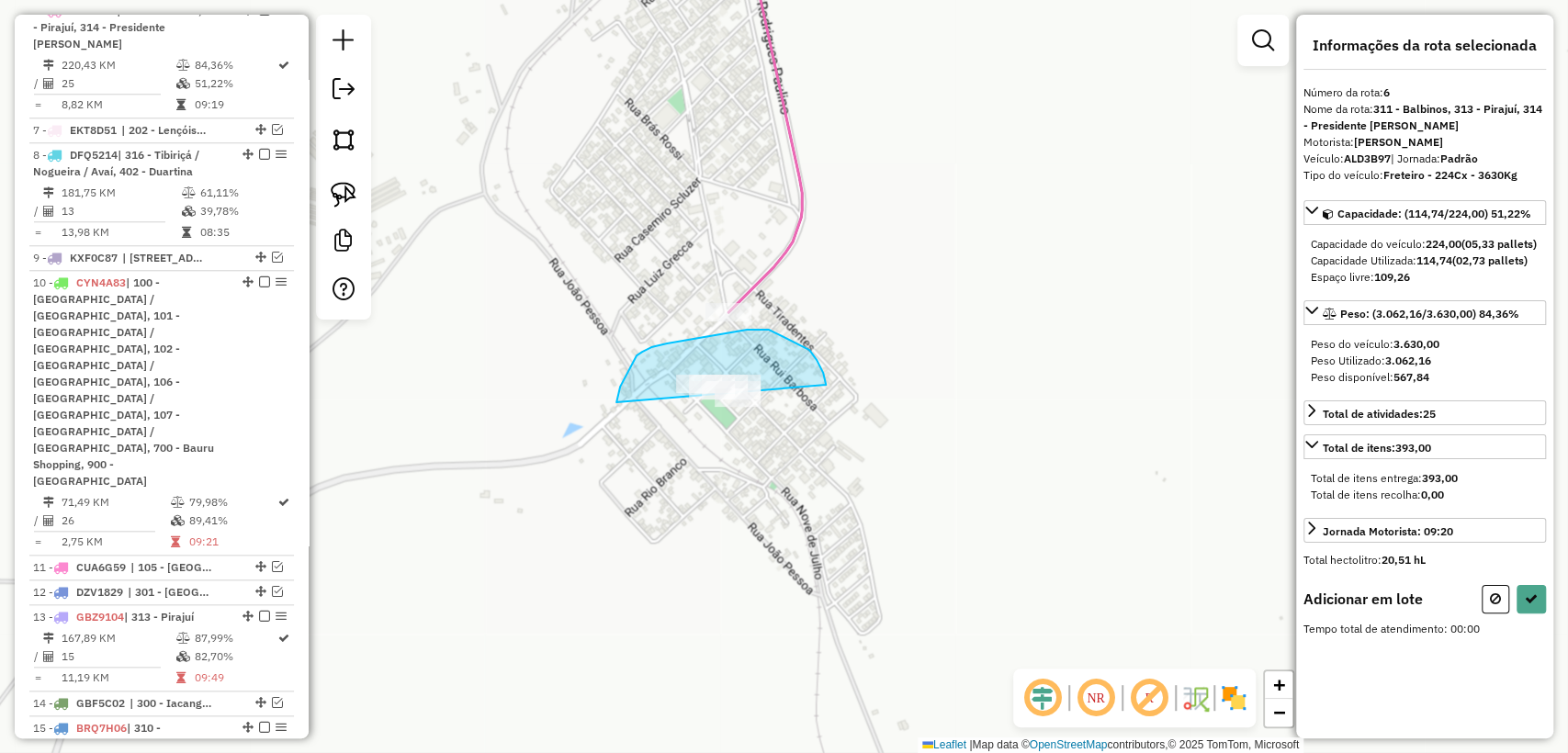
drag, startPoint x: 826, startPoint y: 385, endPoint x: 731, endPoint y: 462, distance: 122.3
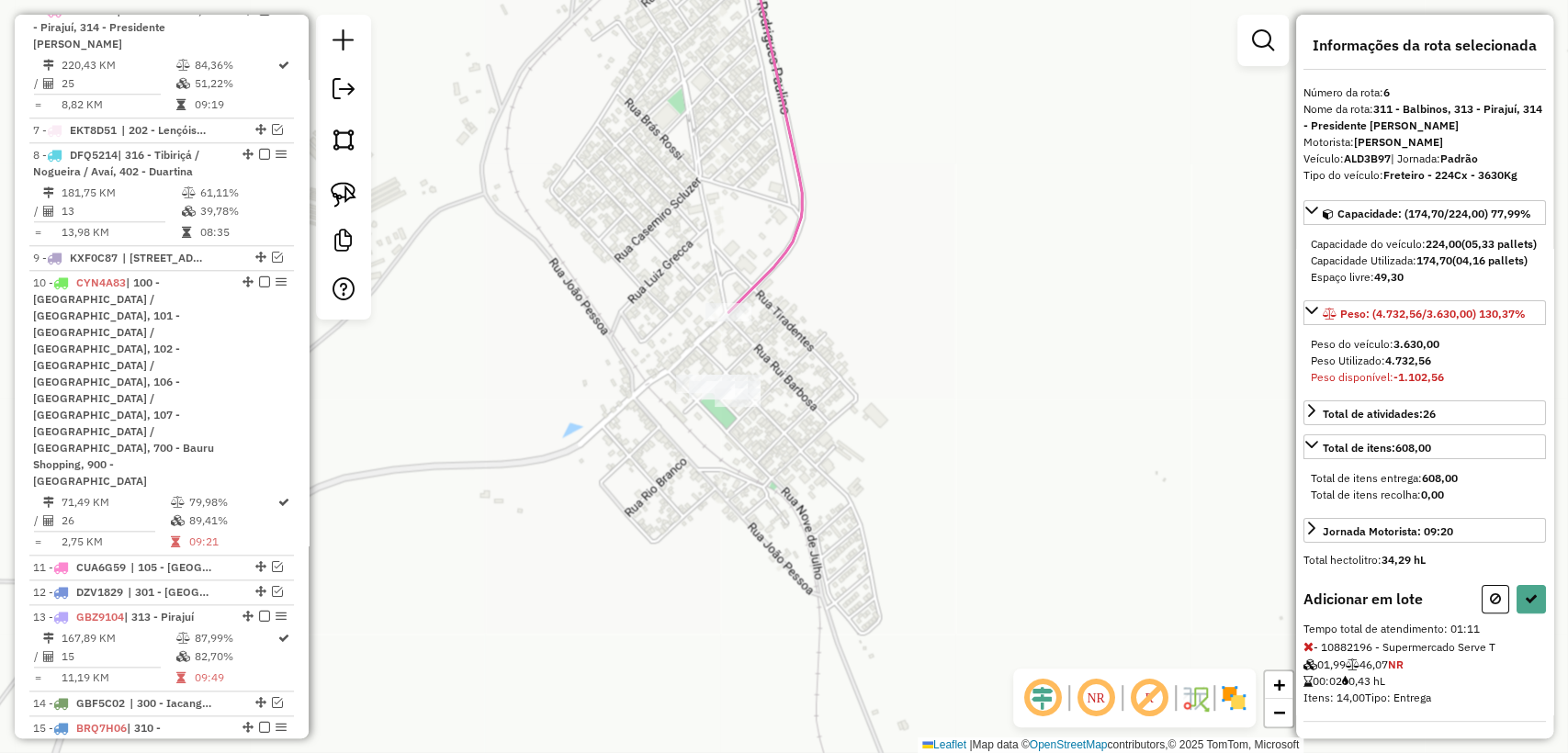
select select "**********"
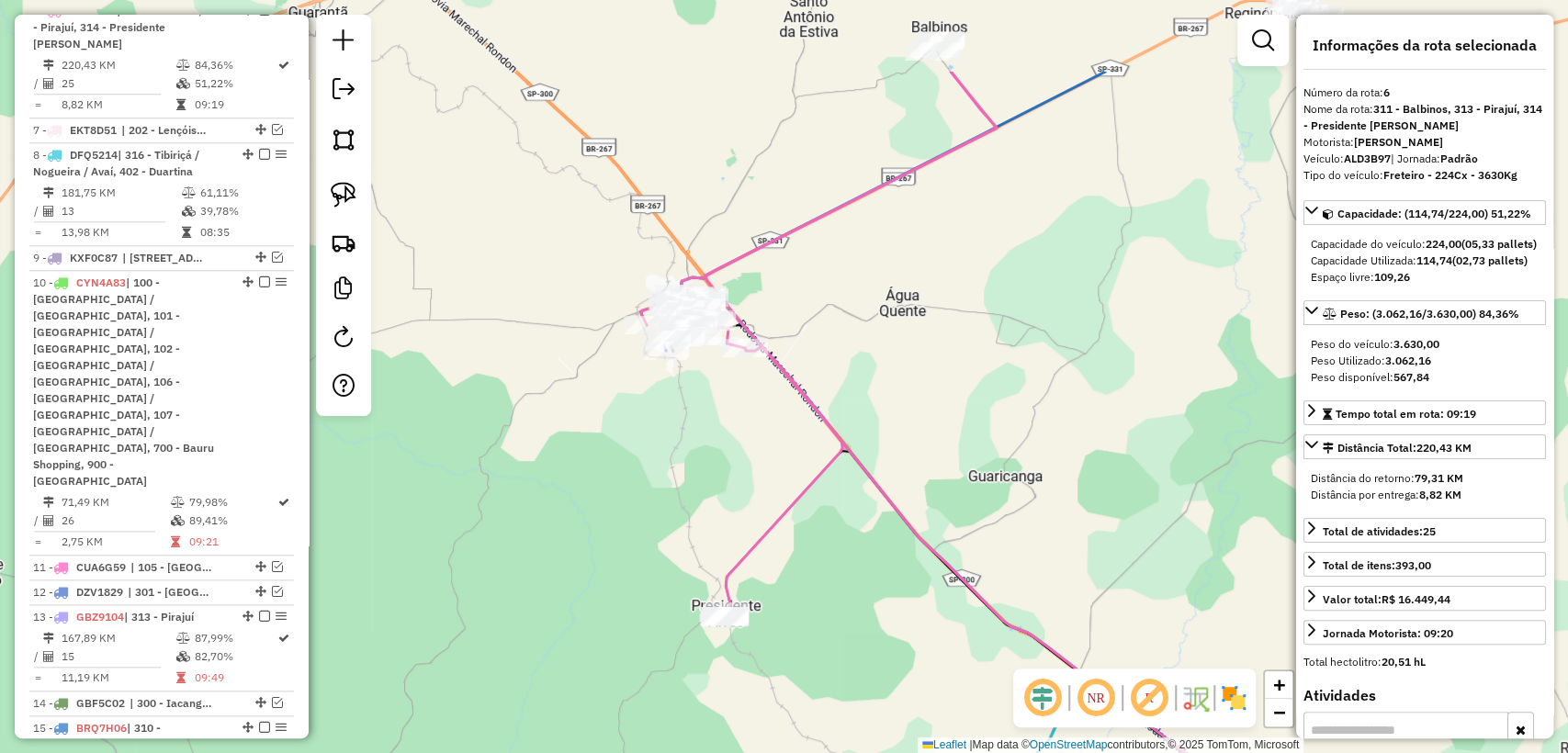
drag, startPoint x: 727, startPoint y: 358, endPoint x: 706, endPoint y: 452, distance: 96.3
click at [711, 455] on div "Janela de atendimento Grade de atendimento Capacidade Transportadoras Veículos …" at bounding box center [784, 376] width 1568 height 753
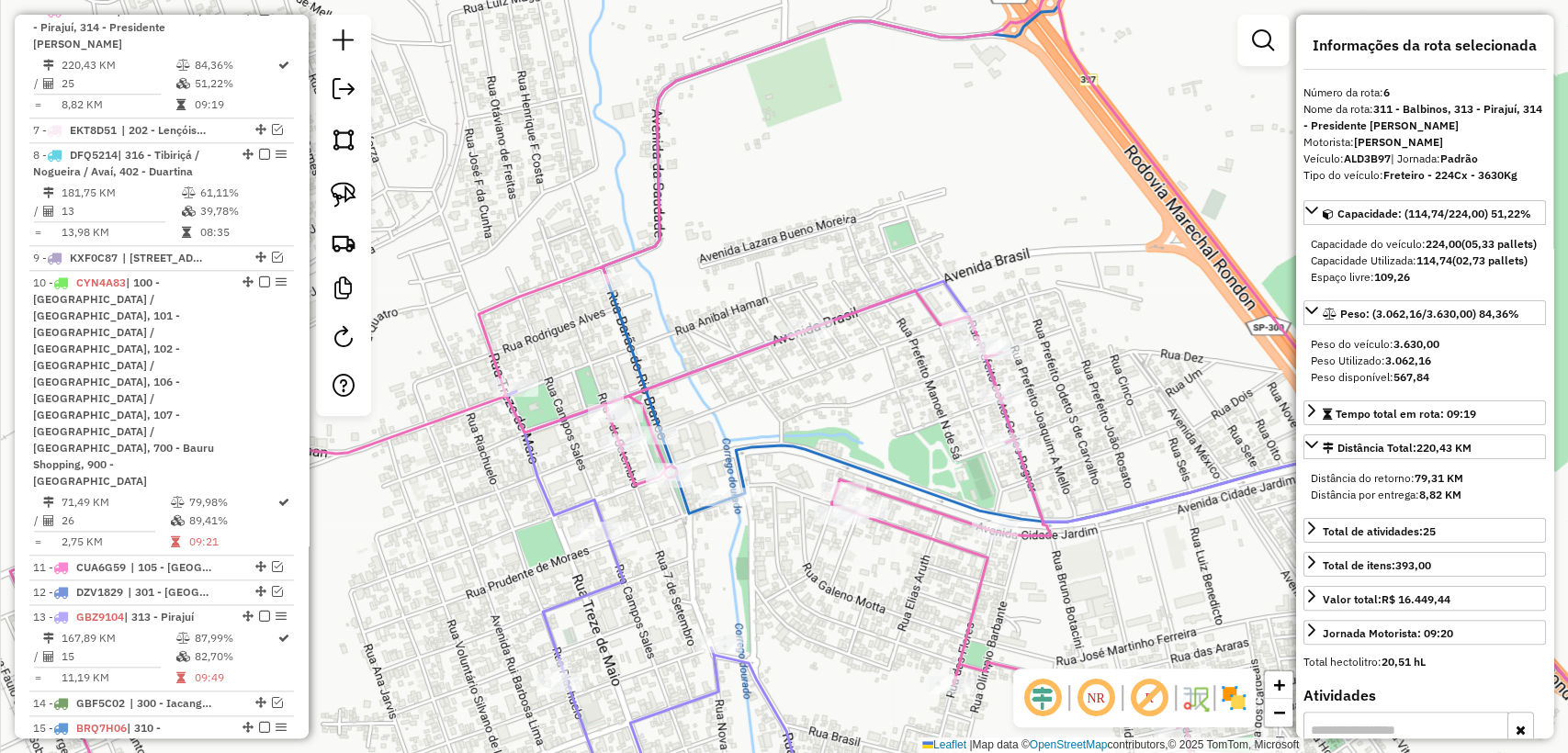
click at [664, 538] on div "Janela de atendimento Grade de atendimento Capacidade Transportadoras Veículos …" at bounding box center [784, 376] width 1568 height 753
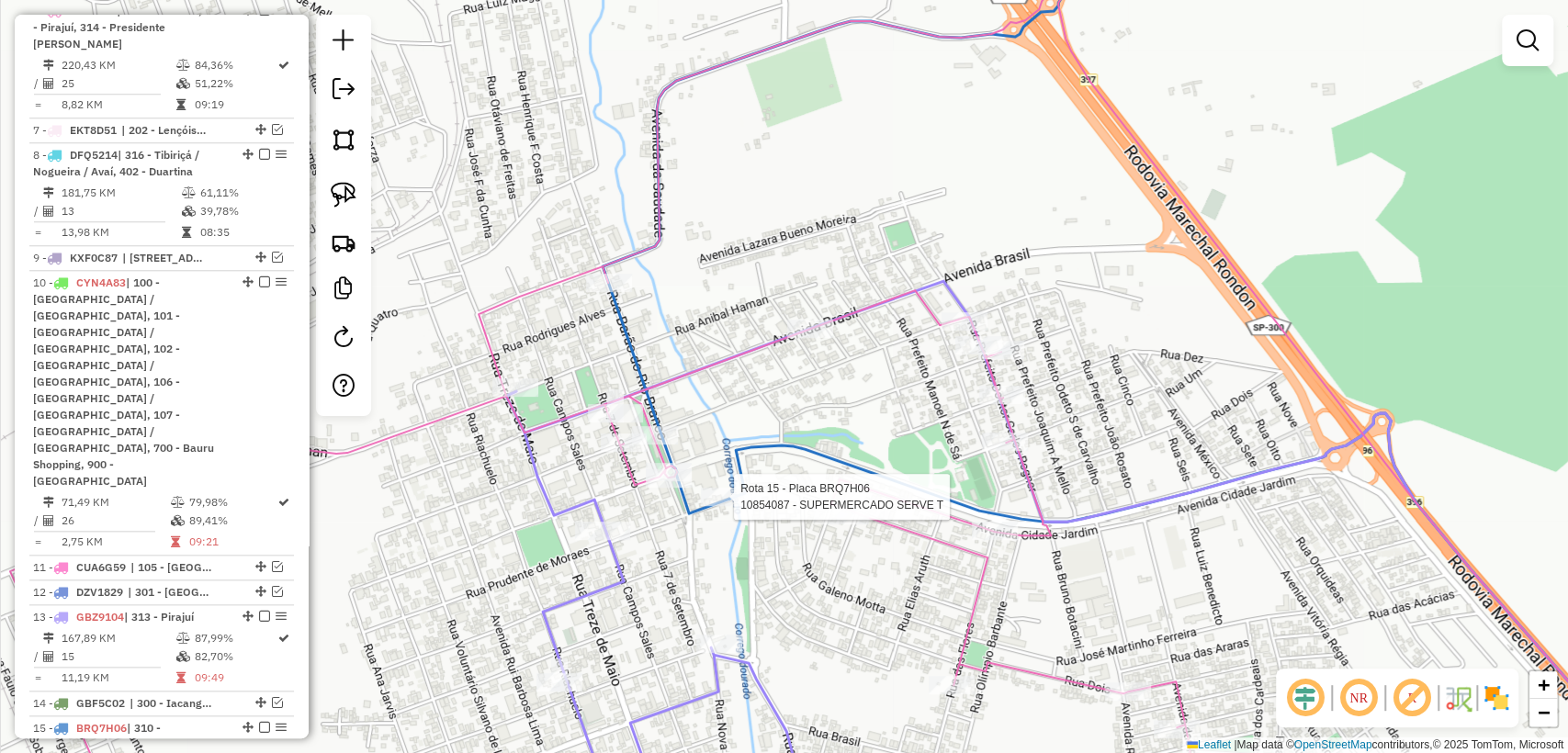
select select "**********"
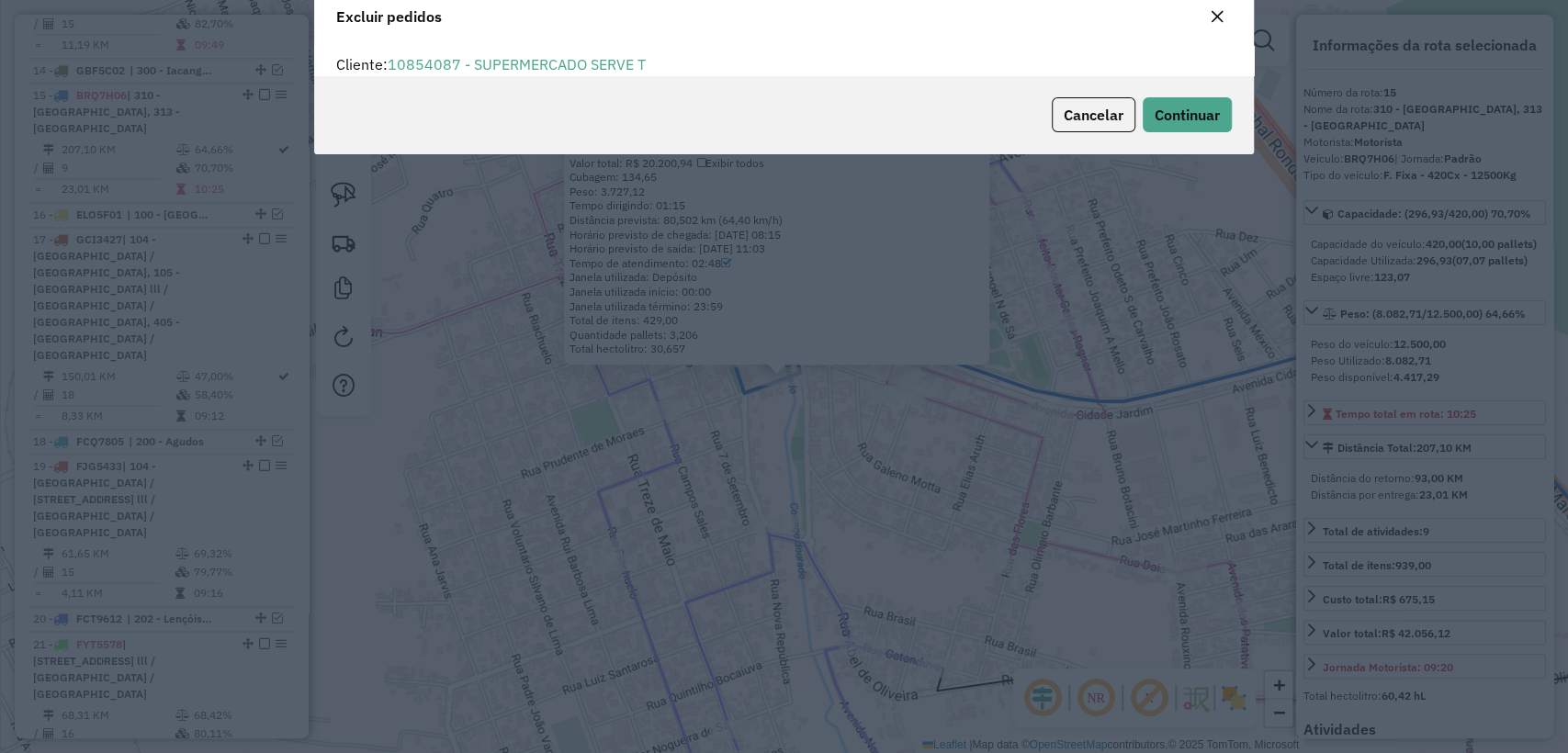
scroll to position [62, 0]
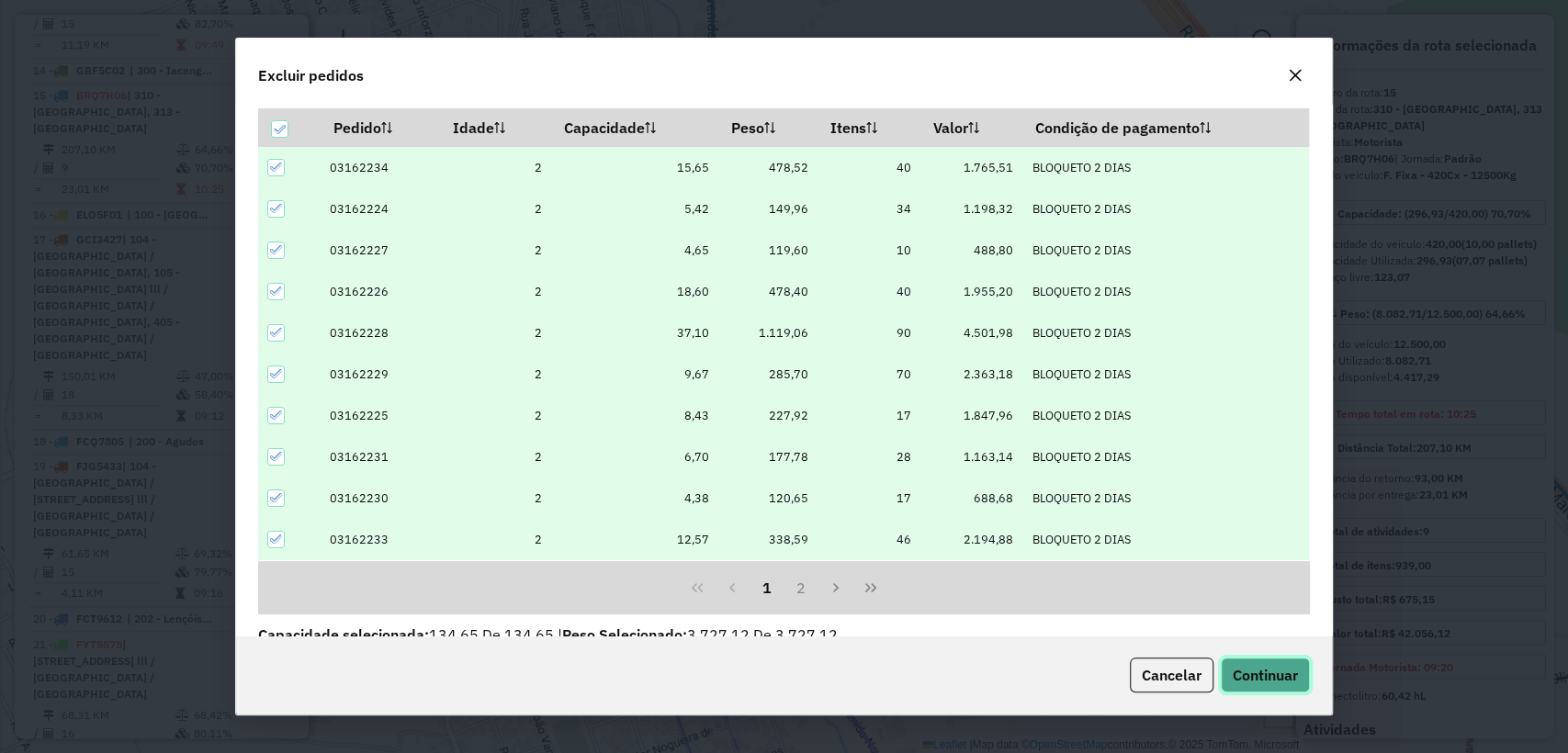
click at [1269, 668] on span "Continuar" at bounding box center [1265, 674] width 65 height 18
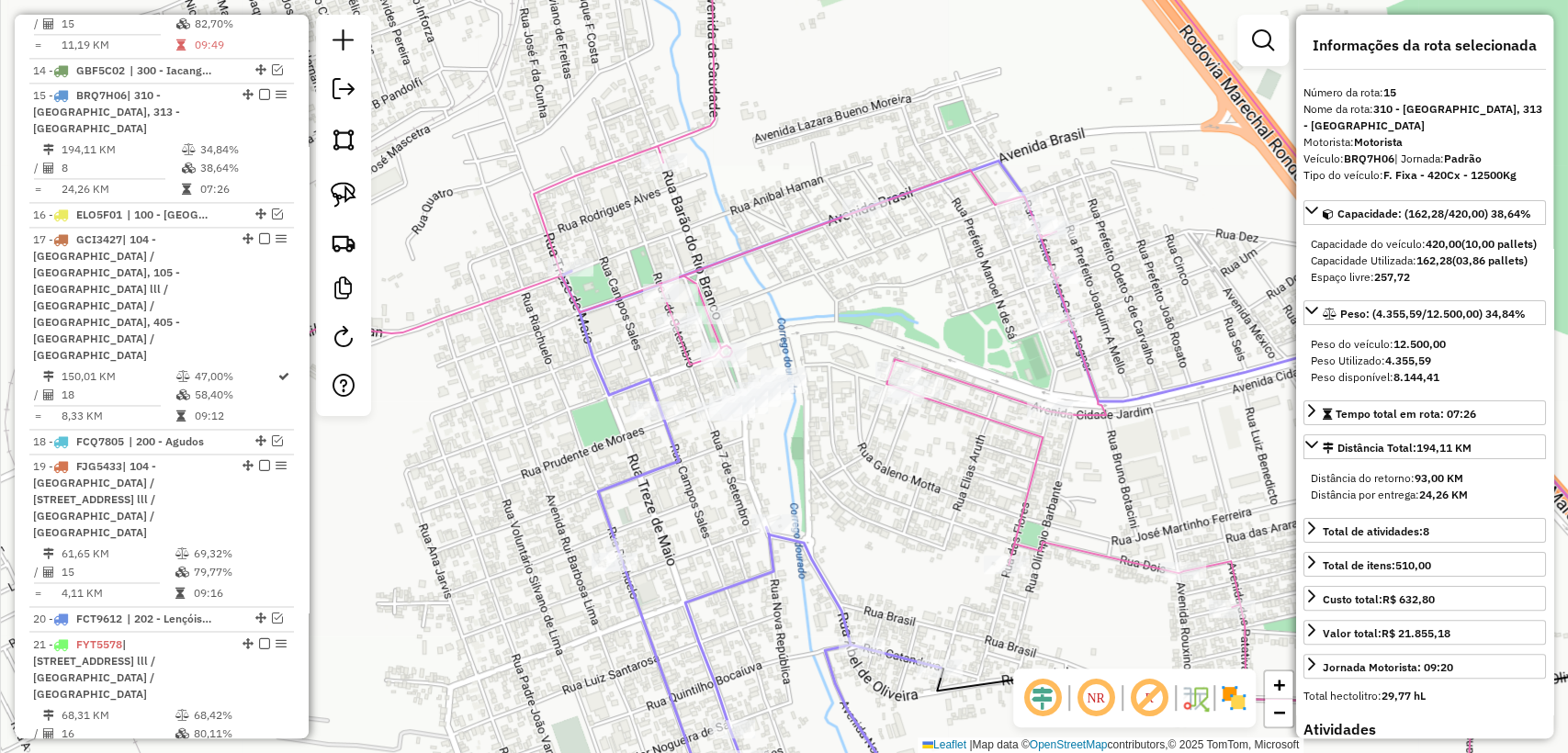
click at [605, 382] on icon at bounding box center [798, 494] width 475 height 668
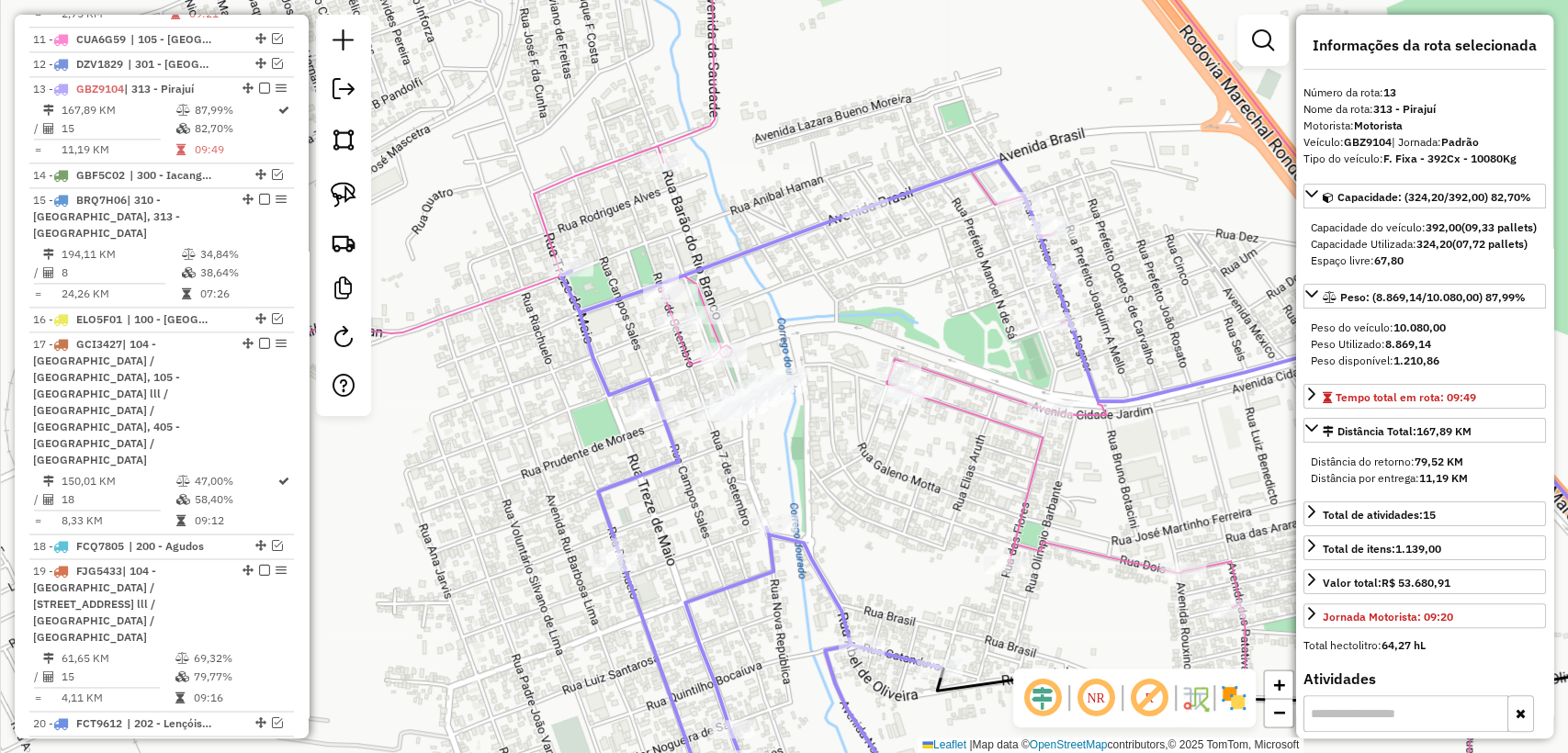
scroll to position [1623, 0]
click at [688, 131] on icon at bounding box center [769, 376] width 1407 height 904
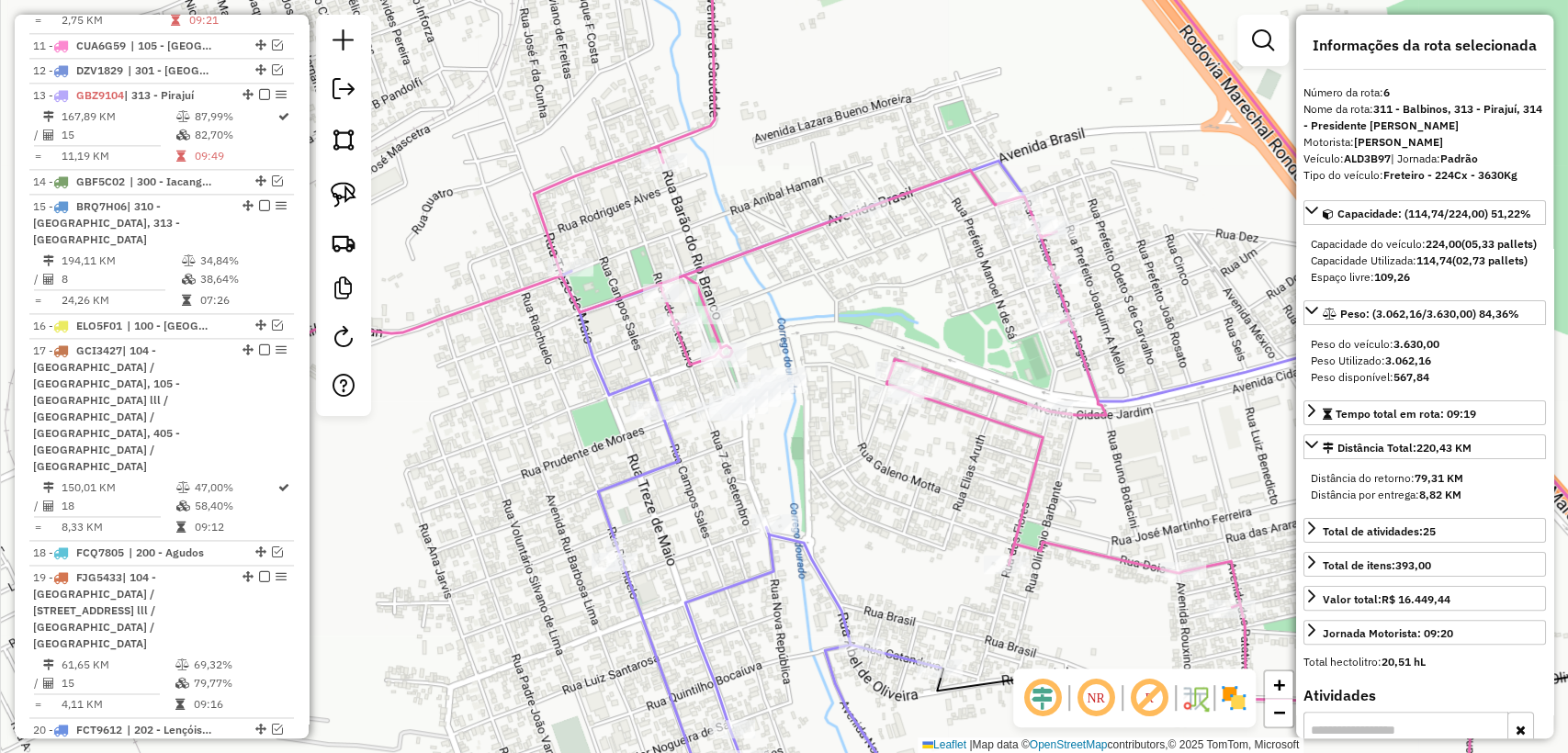
scroll to position [1102, 0]
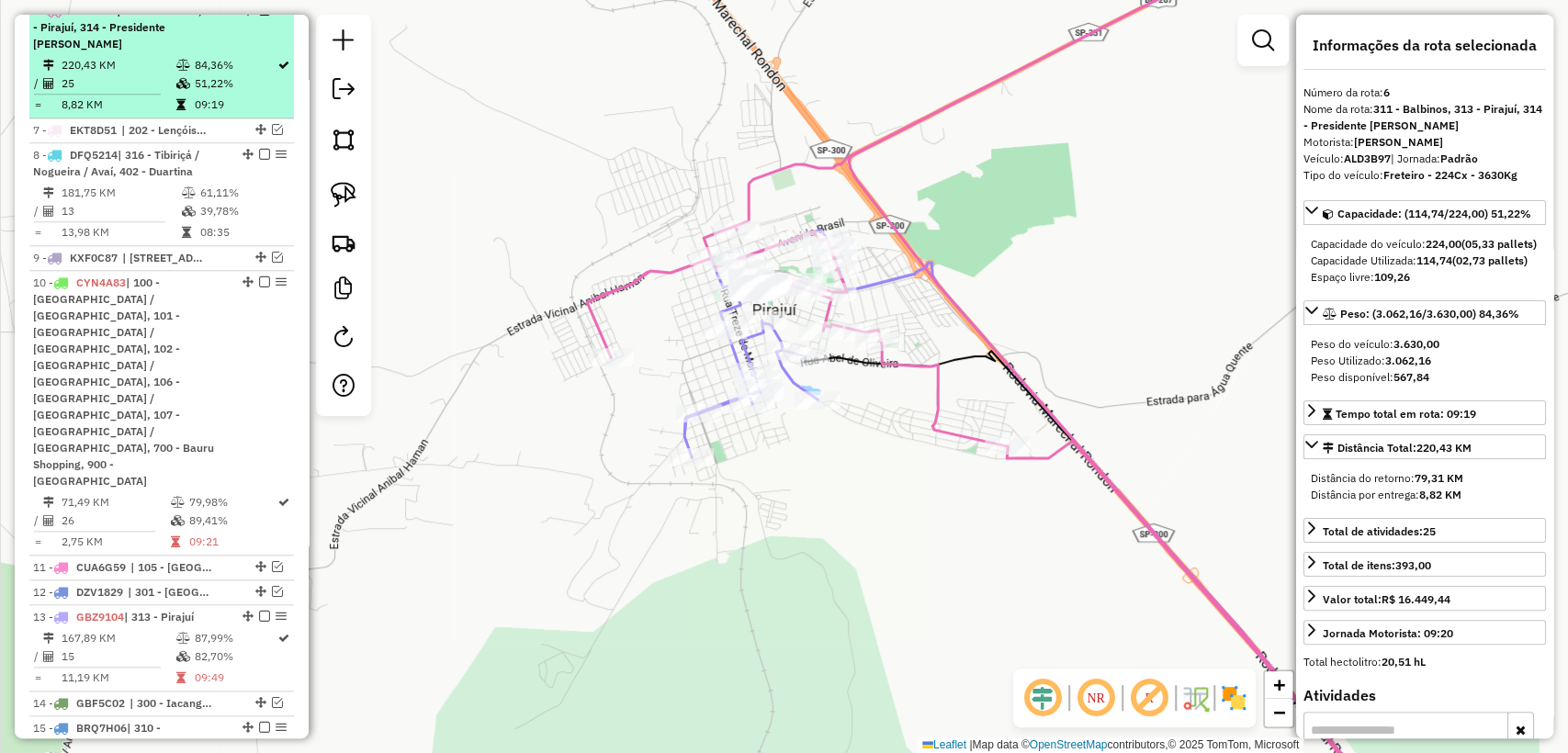
click at [259, 15] on em at bounding box center [264, 10] width 11 height 11
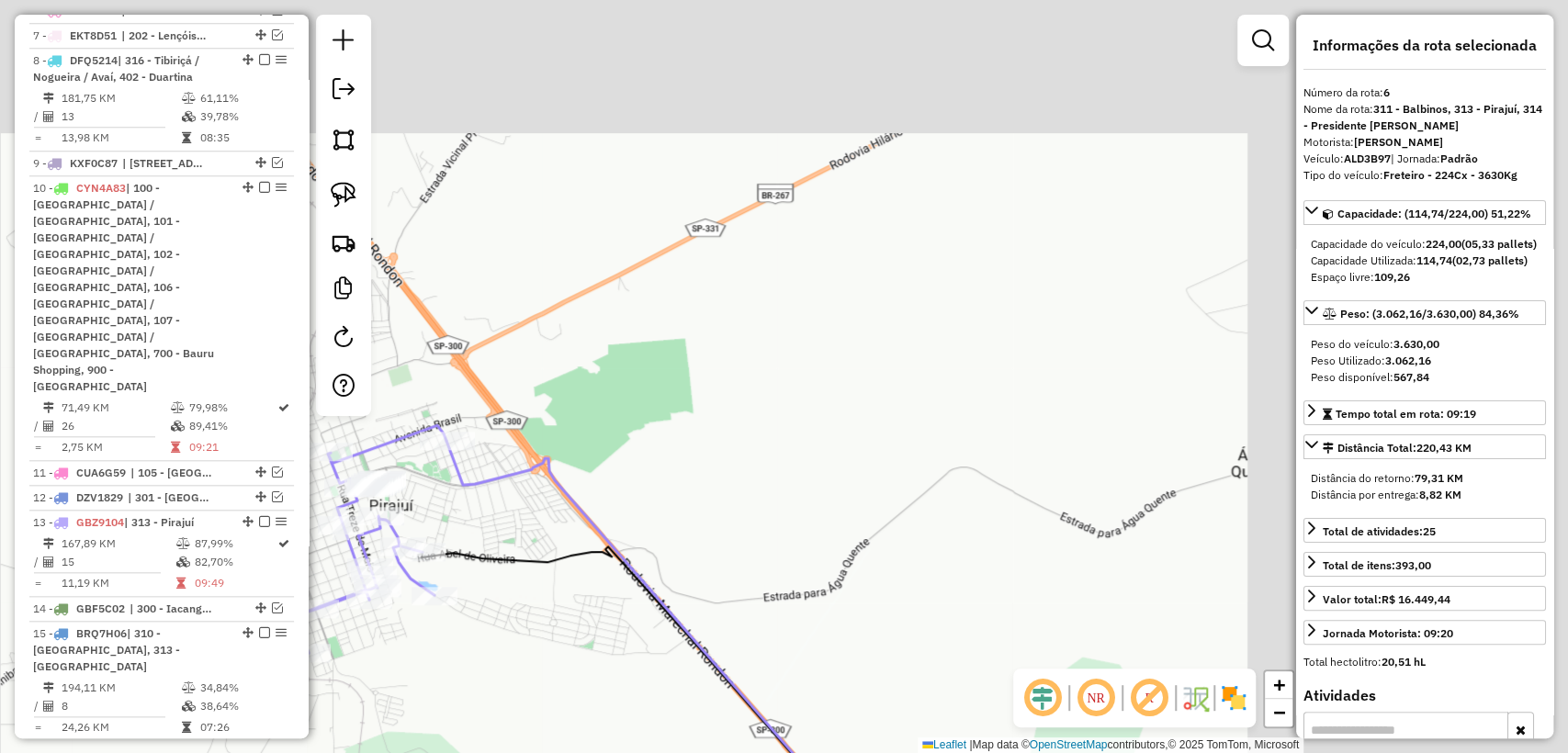
drag, startPoint x: 695, startPoint y: 443, endPoint x: 707, endPoint y: 463, distance: 23.3
click at [683, 449] on div "Janela de atendimento Grade de atendimento Capacidade Transportadoras Veículos …" at bounding box center [784, 376] width 1568 height 753
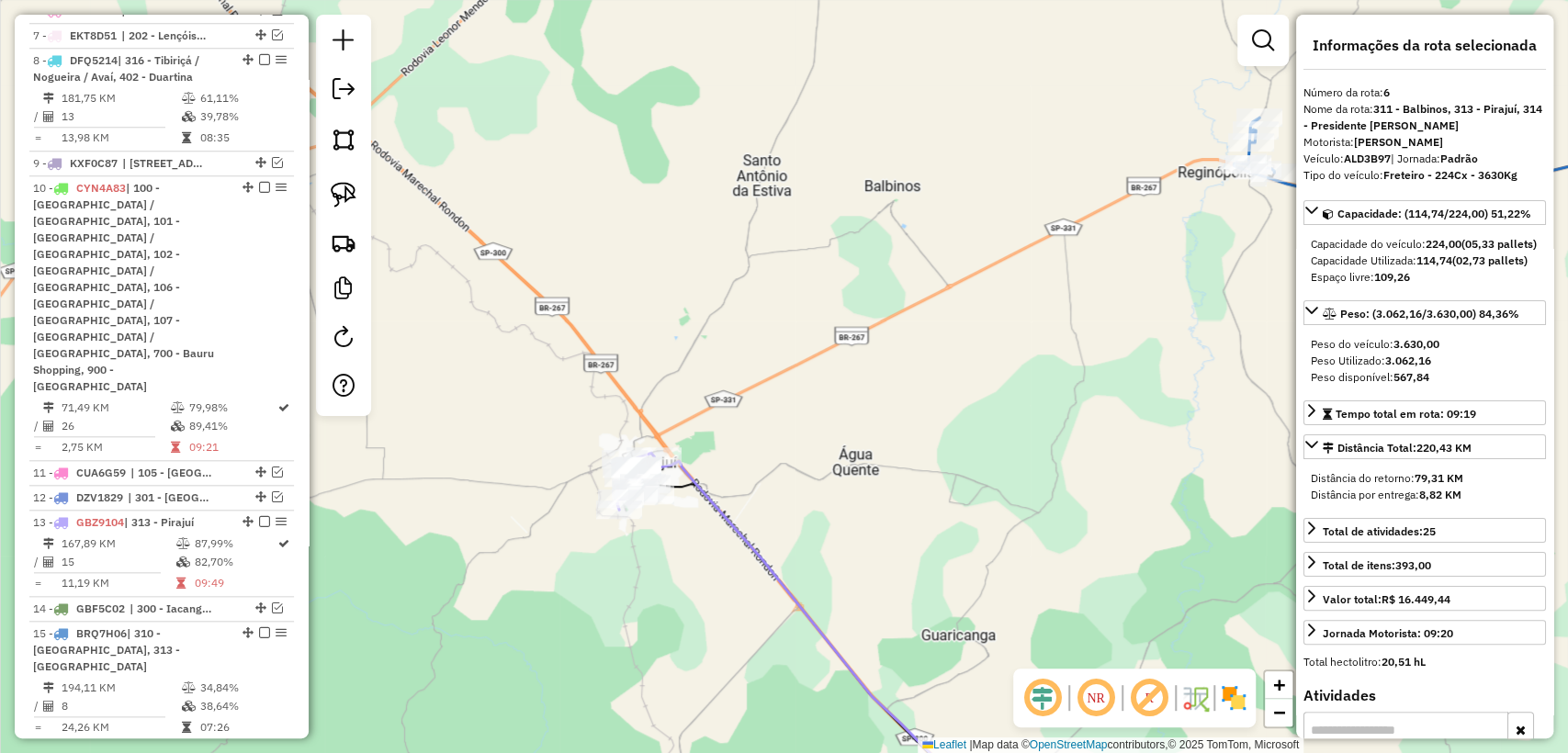
drag, startPoint x: 1178, startPoint y: 253, endPoint x: 949, endPoint y: 252, distance: 229.0
click at [949, 252] on div "Janela de atendimento Grade de atendimento Capacidade Transportadoras Veículos …" at bounding box center [784, 376] width 1568 height 753
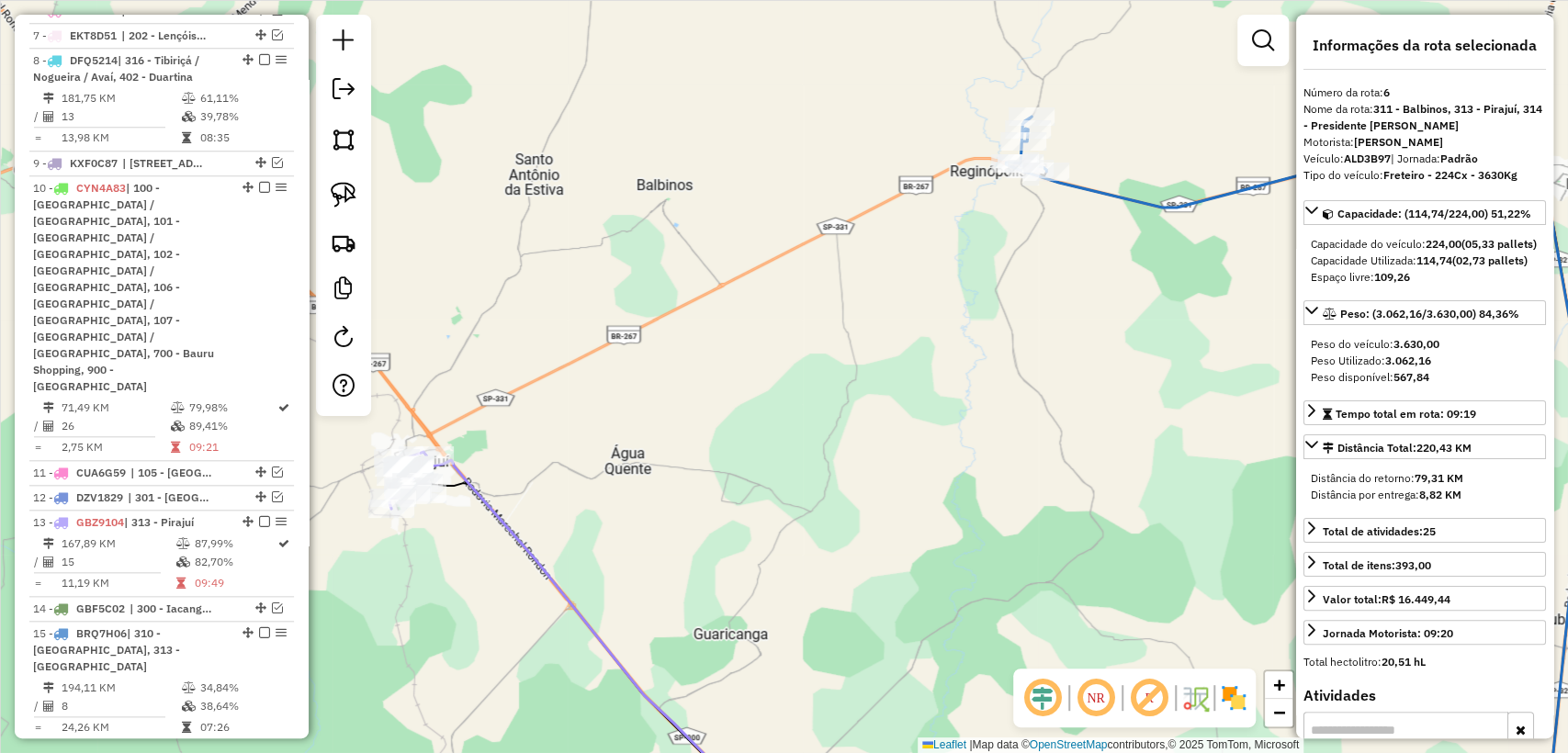
click at [1124, 198] on icon at bounding box center [1296, 495] width 581 height 666
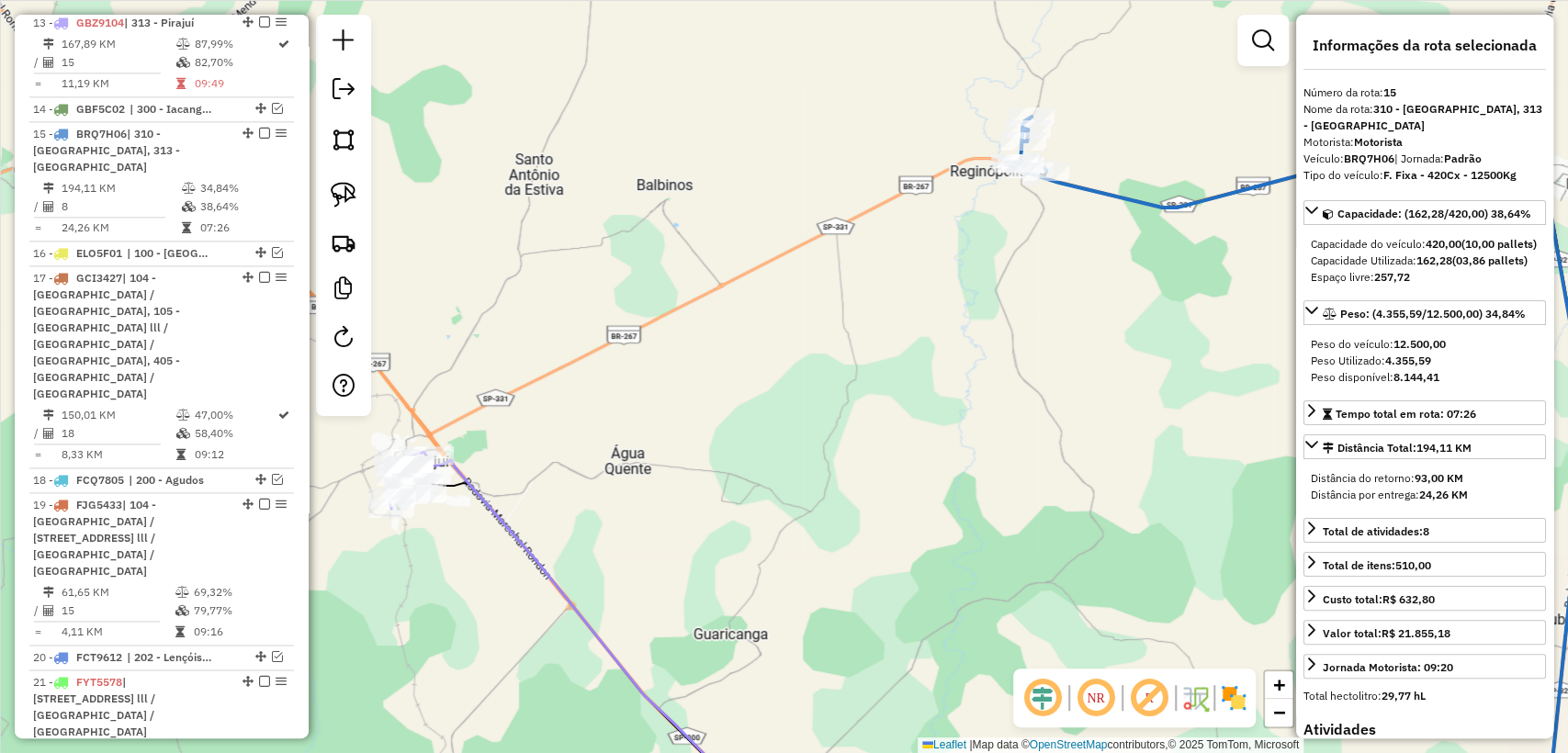
scroll to position [1658, 0]
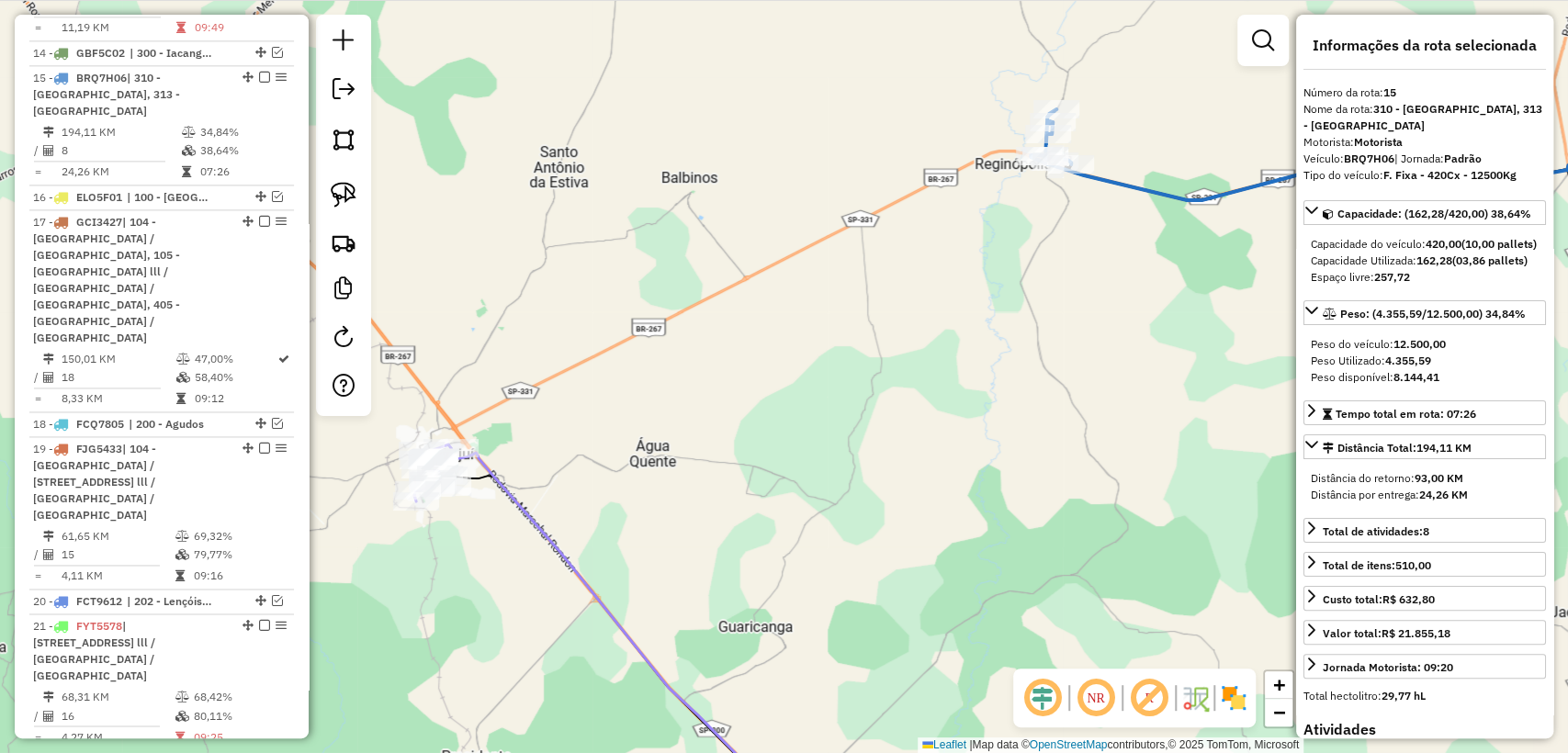
drag, startPoint x: 596, startPoint y: 421, endPoint x: 808, endPoint y: 340, distance: 226.9
click at [808, 340] on div "Janela de atendimento Grade de atendimento Capacidade Transportadoras Veículos …" at bounding box center [784, 376] width 1568 height 753
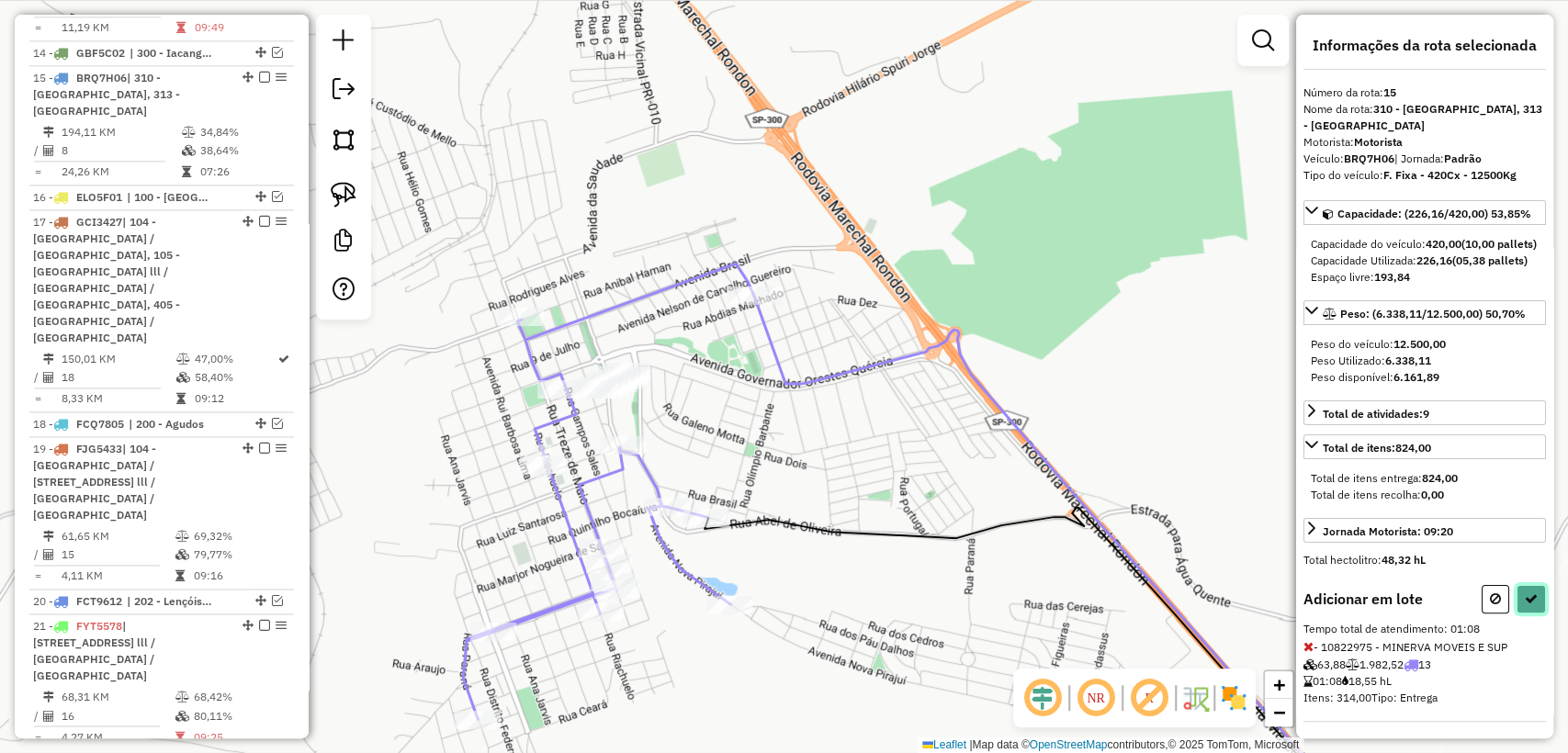
click at [1529, 605] on icon at bounding box center [1531, 598] width 12 height 12
select select "**********"
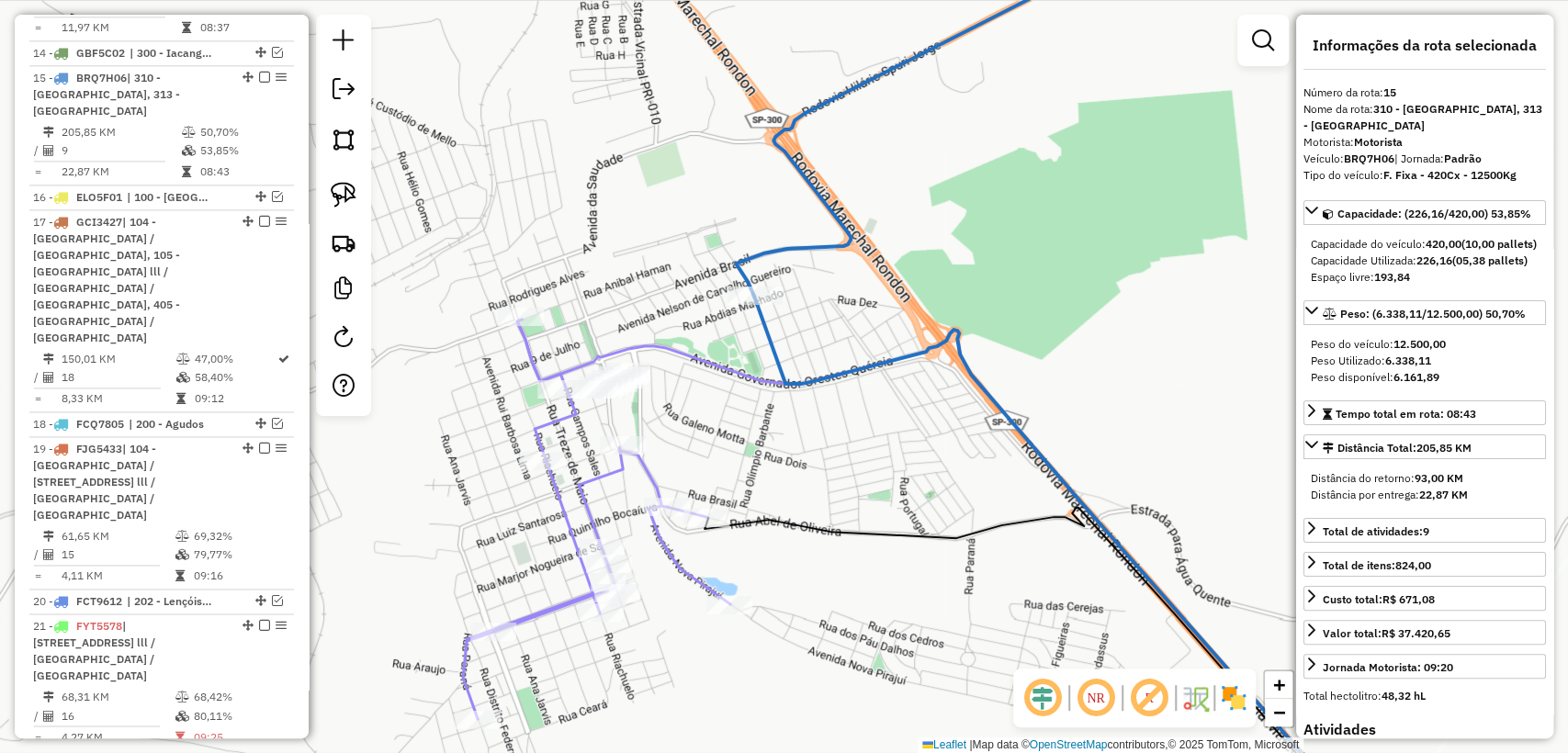
click at [651, 479] on icon at bounding box center [597, 520] width 267 height 400
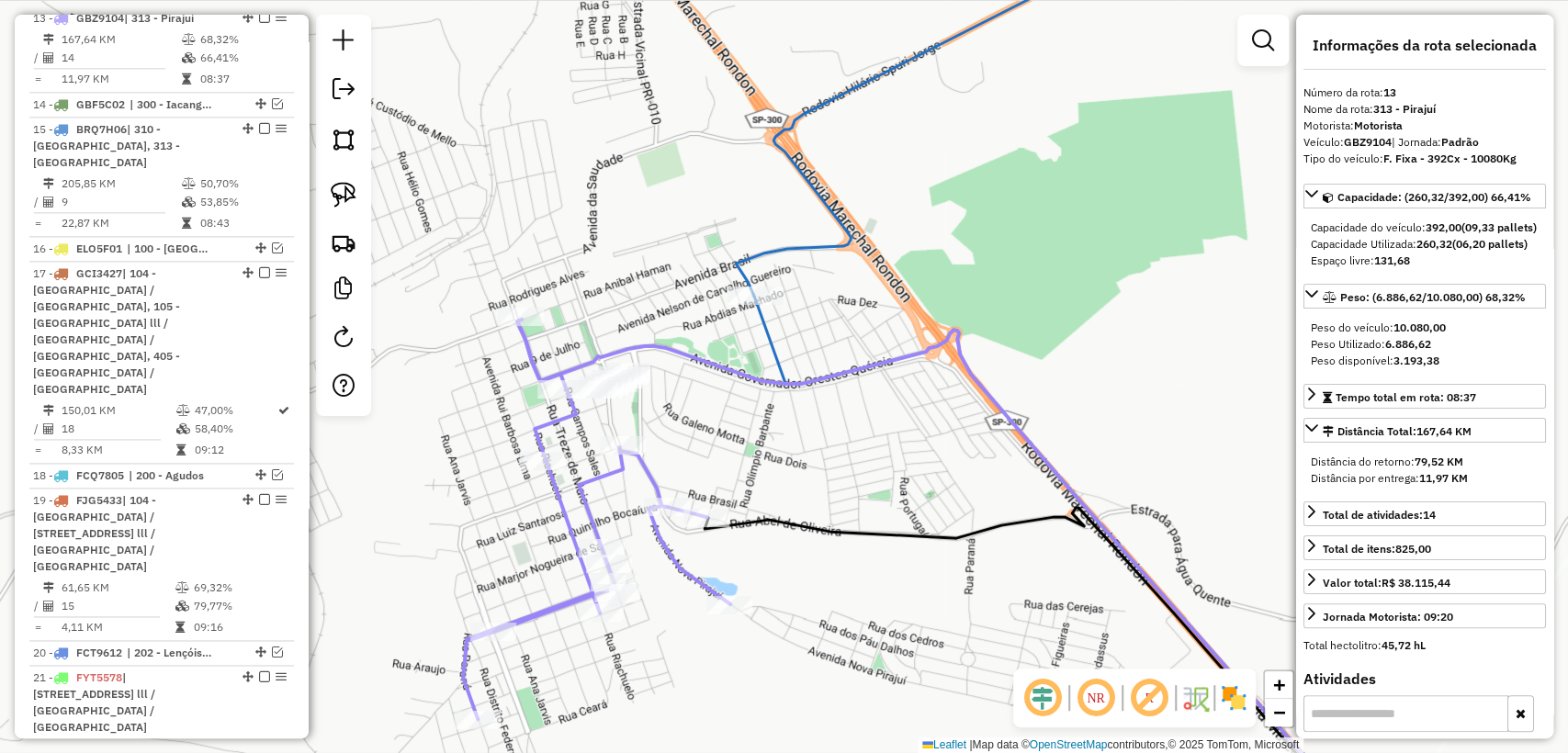
scroll to position [1546, 0]
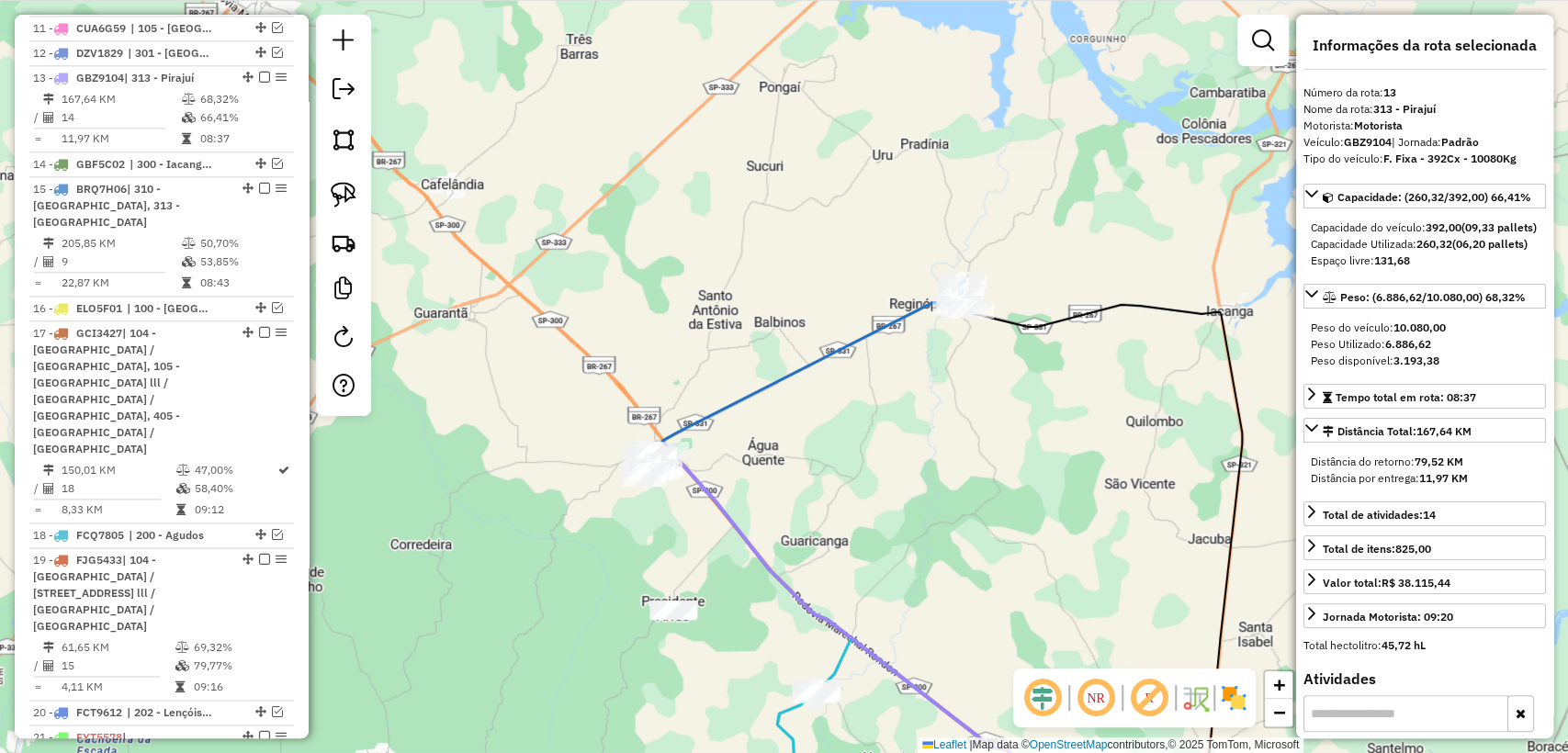
drag, startPoint x: 727, startPoint y: 593, endPoint x: 713, endPoint y: 397, distance: 196.5
click at [713, 396] on div "Janela de atendimento Grade de atendimento Capacidade Transportadoras Veículos …" at bounding box center [784, 376] width 1568 height 753
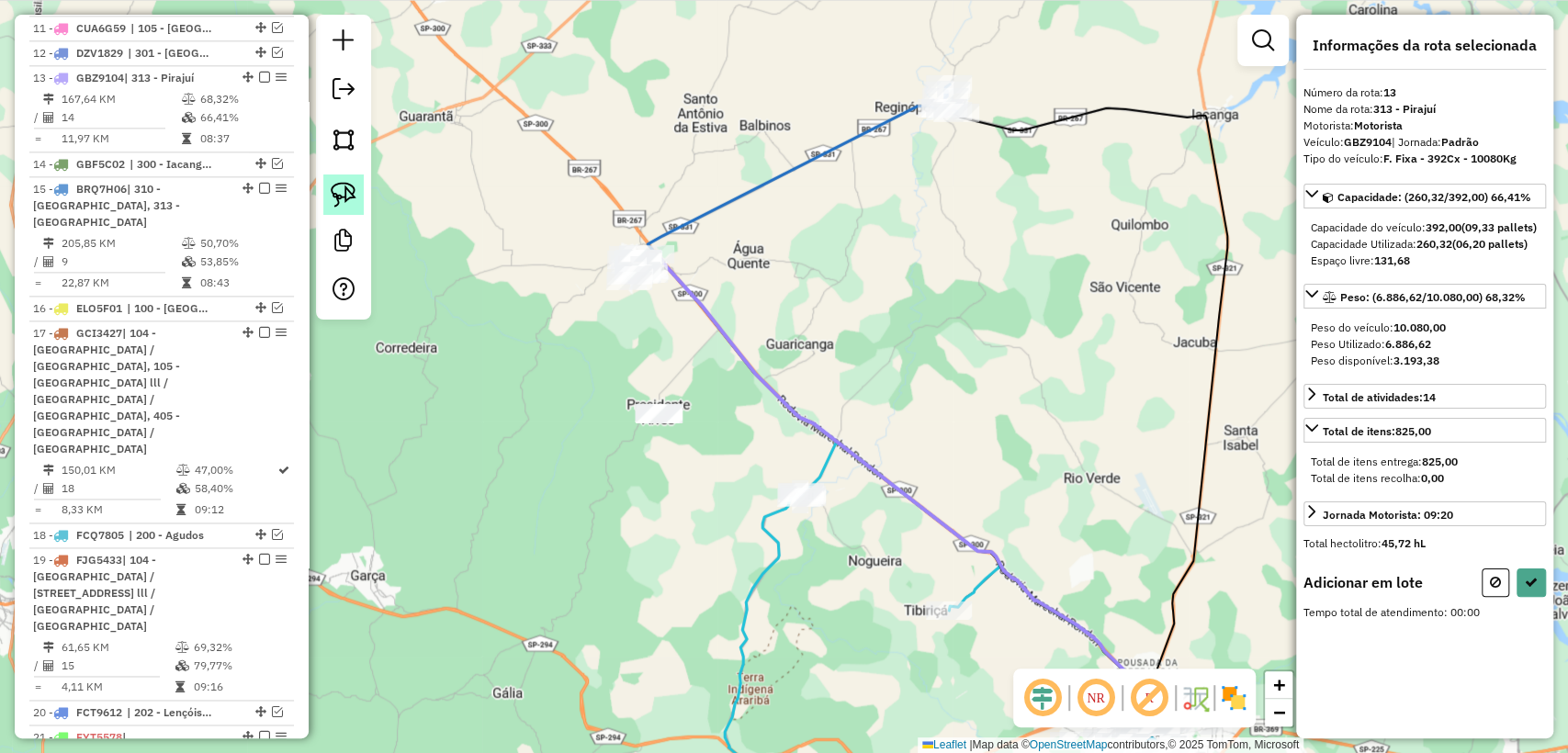
click at [349, 193] on img at bounding box center [343, 194] width 26 height 26
drag, startPoint x: 679, startPoint y: 378, endPoint x: 762, endPoint y: 444, distance: 106.0
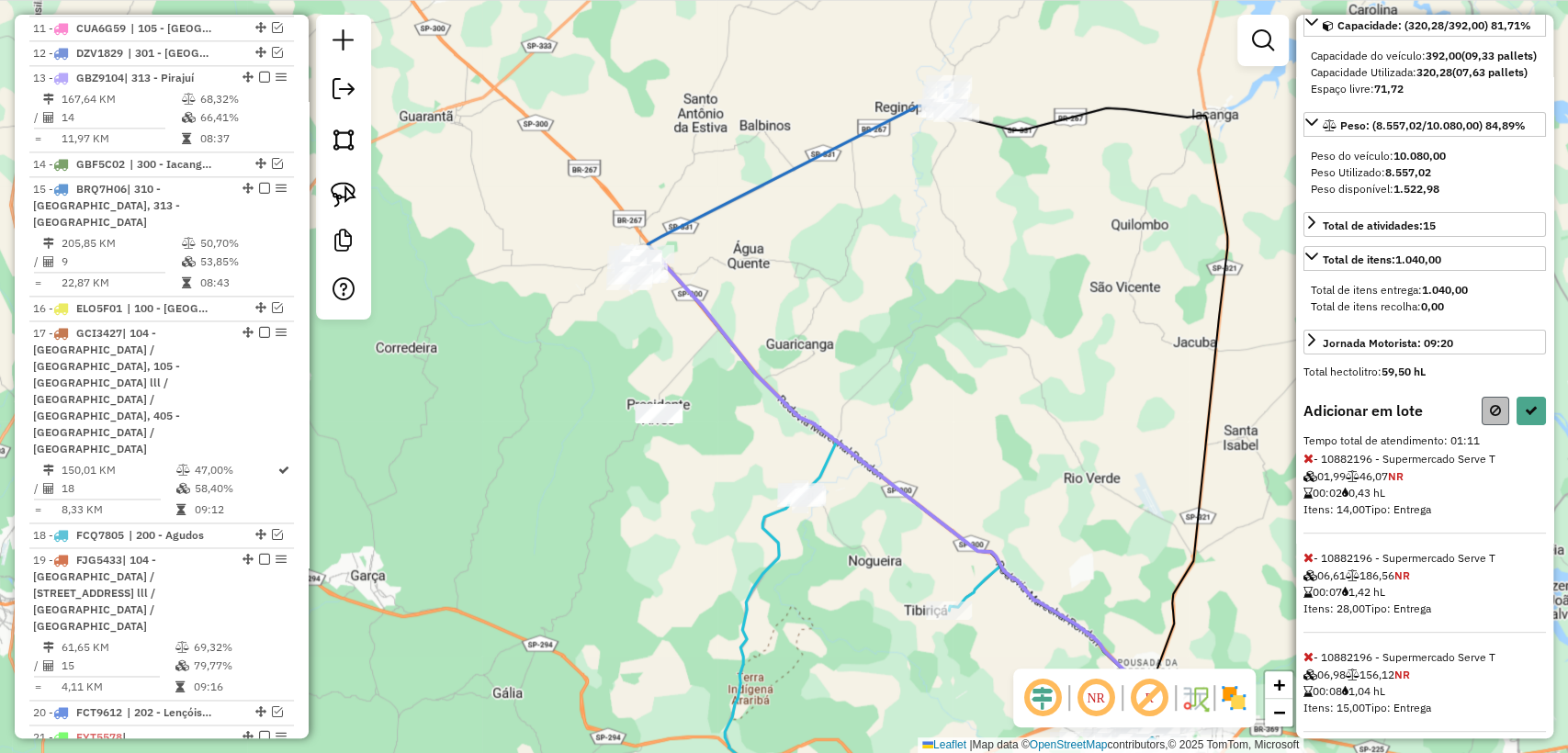
scroll to position [101, 0]
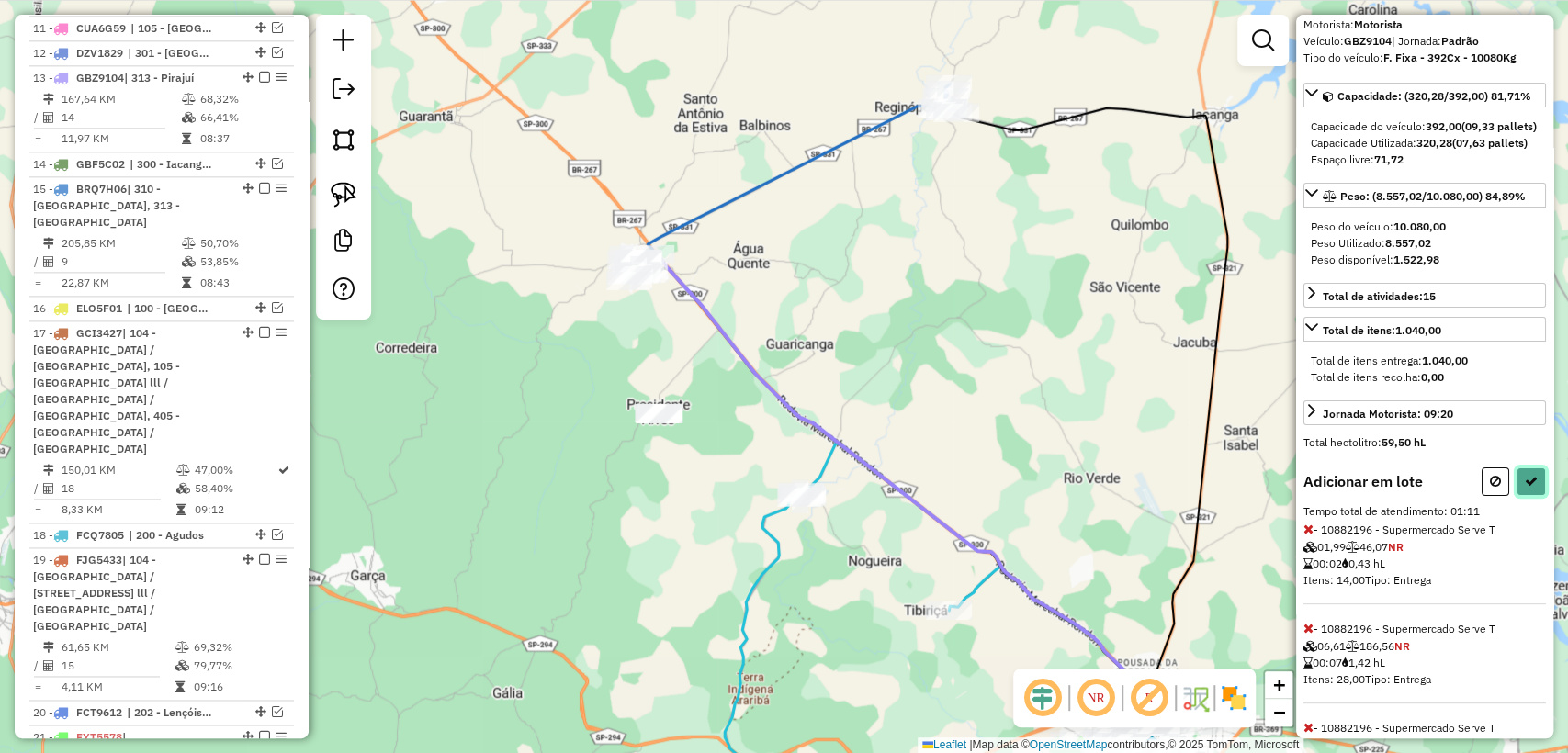
click at [1529, 488] on icon at bounding box center [1531, 480] width 12 height 12
select select "**********"
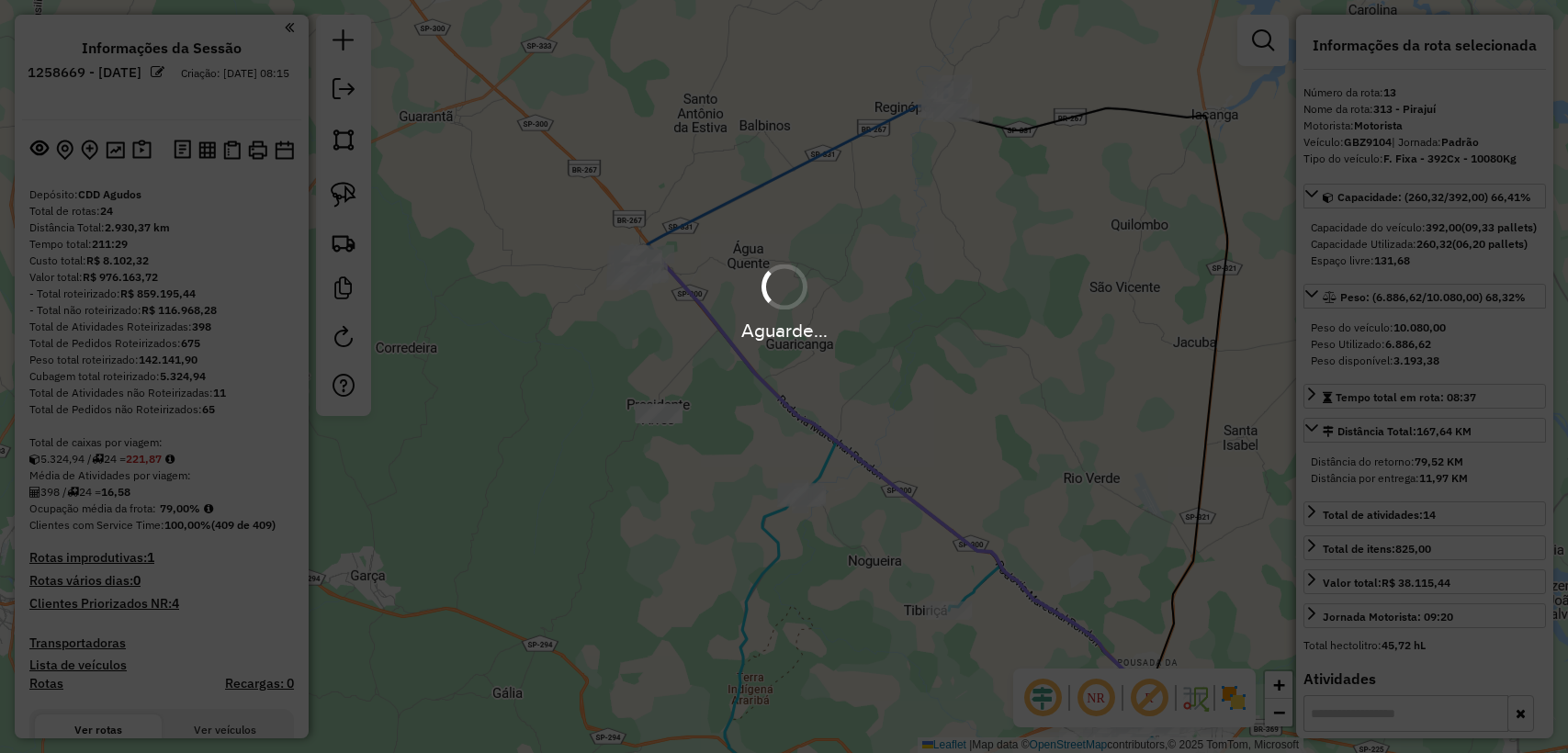
select select "**********"
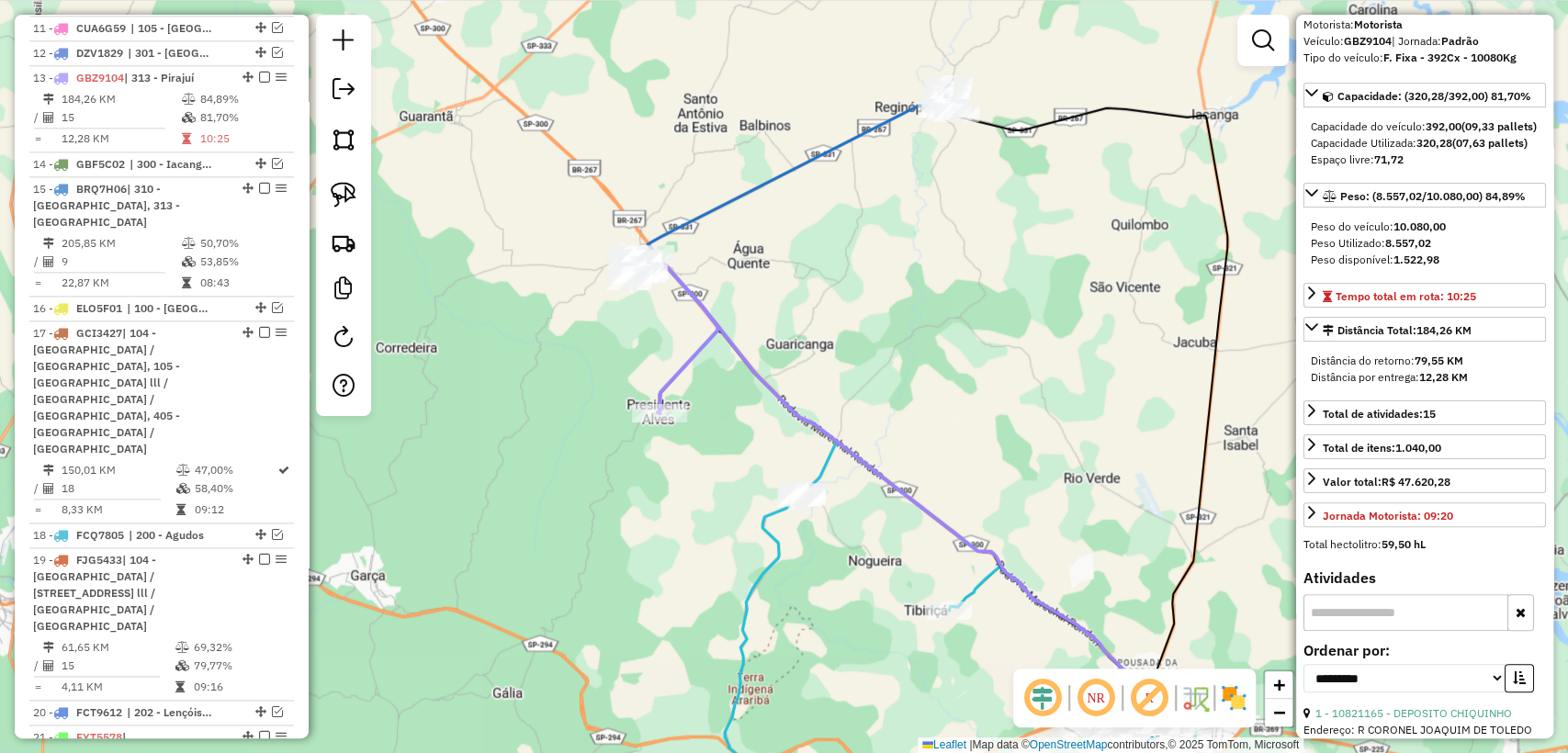
click at [672, 222] on icon at bounding box center [801, 169] width 310 height 170
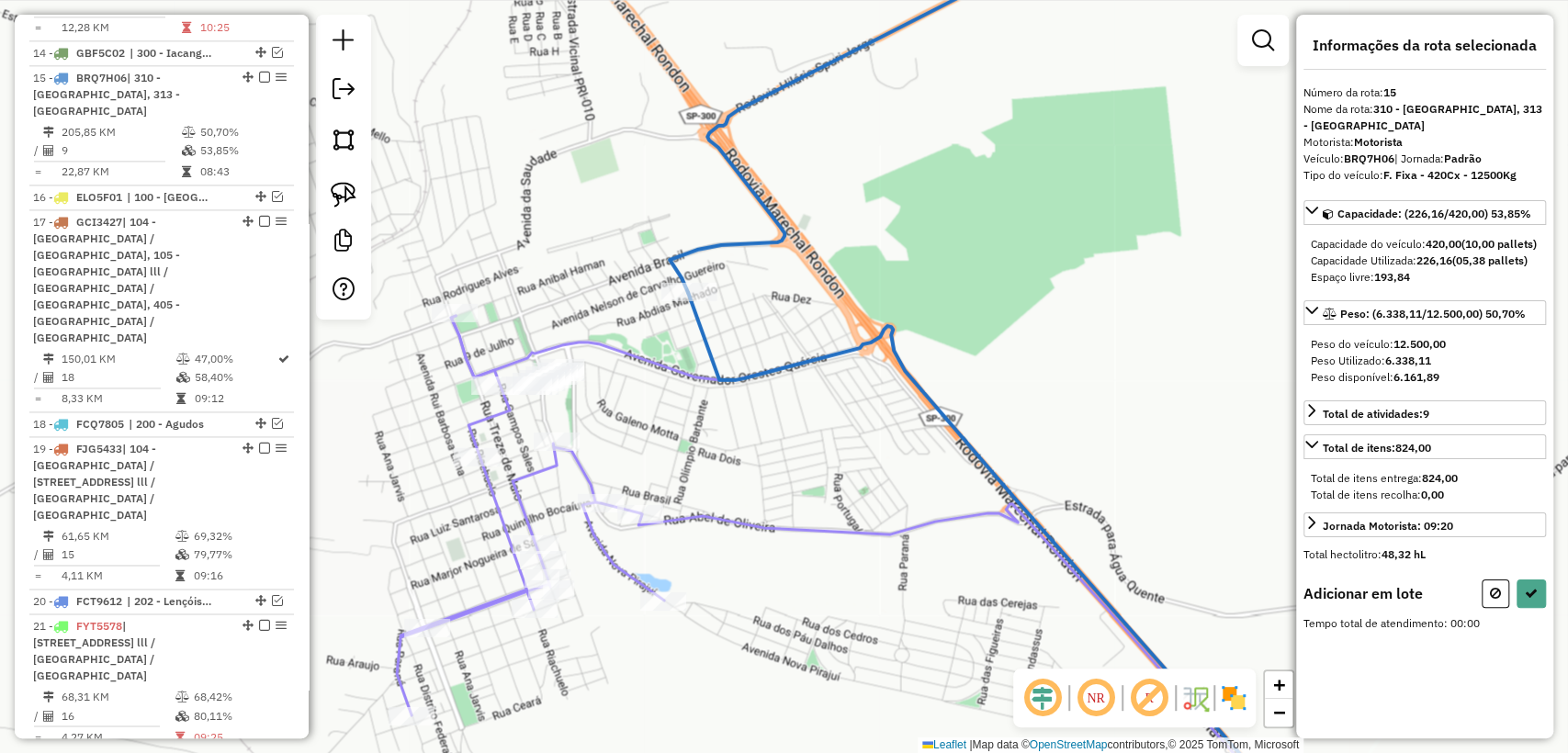
scroll to position [0, 0]
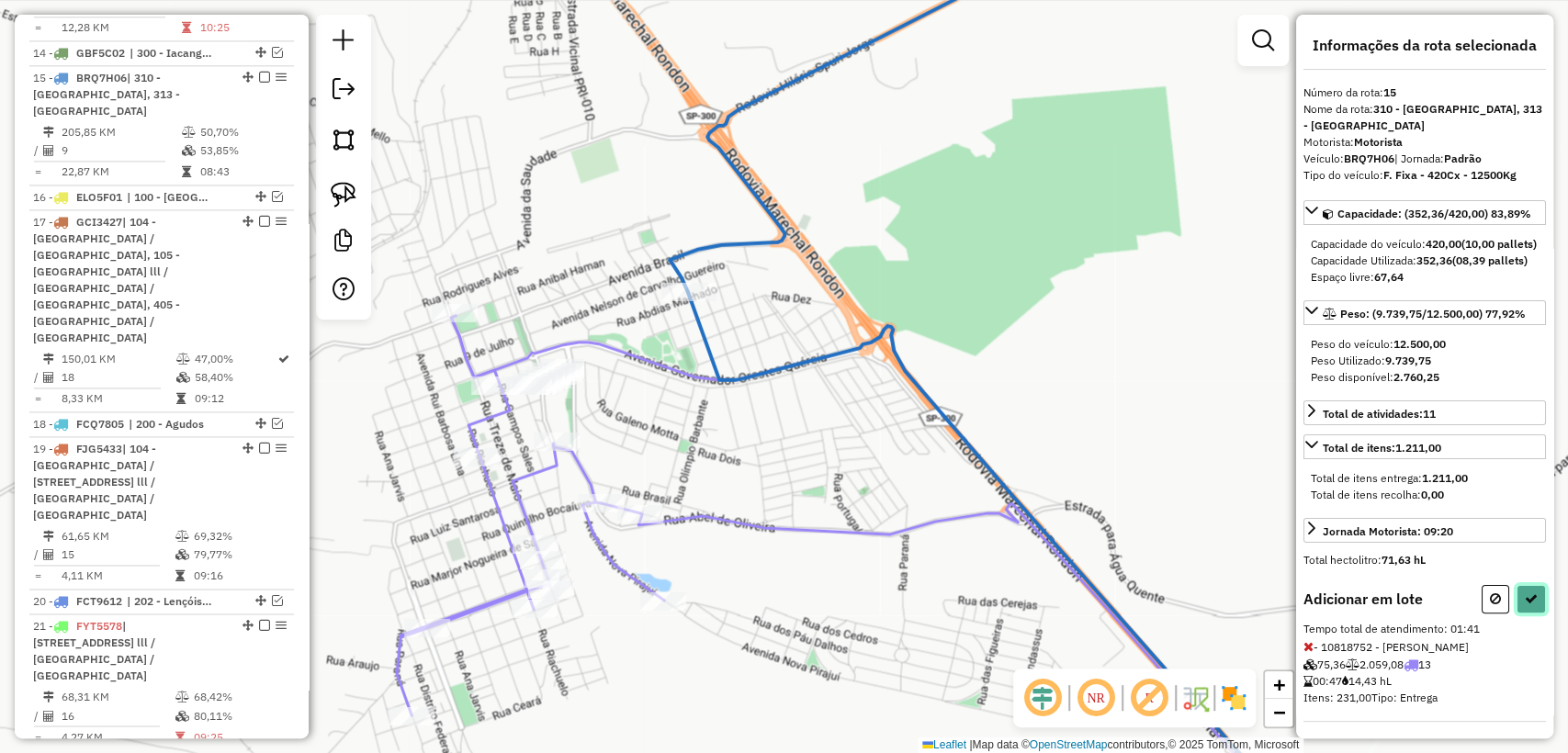
click at [1529, 603] on button at bounding box center [1531, 599] width 30 height 29
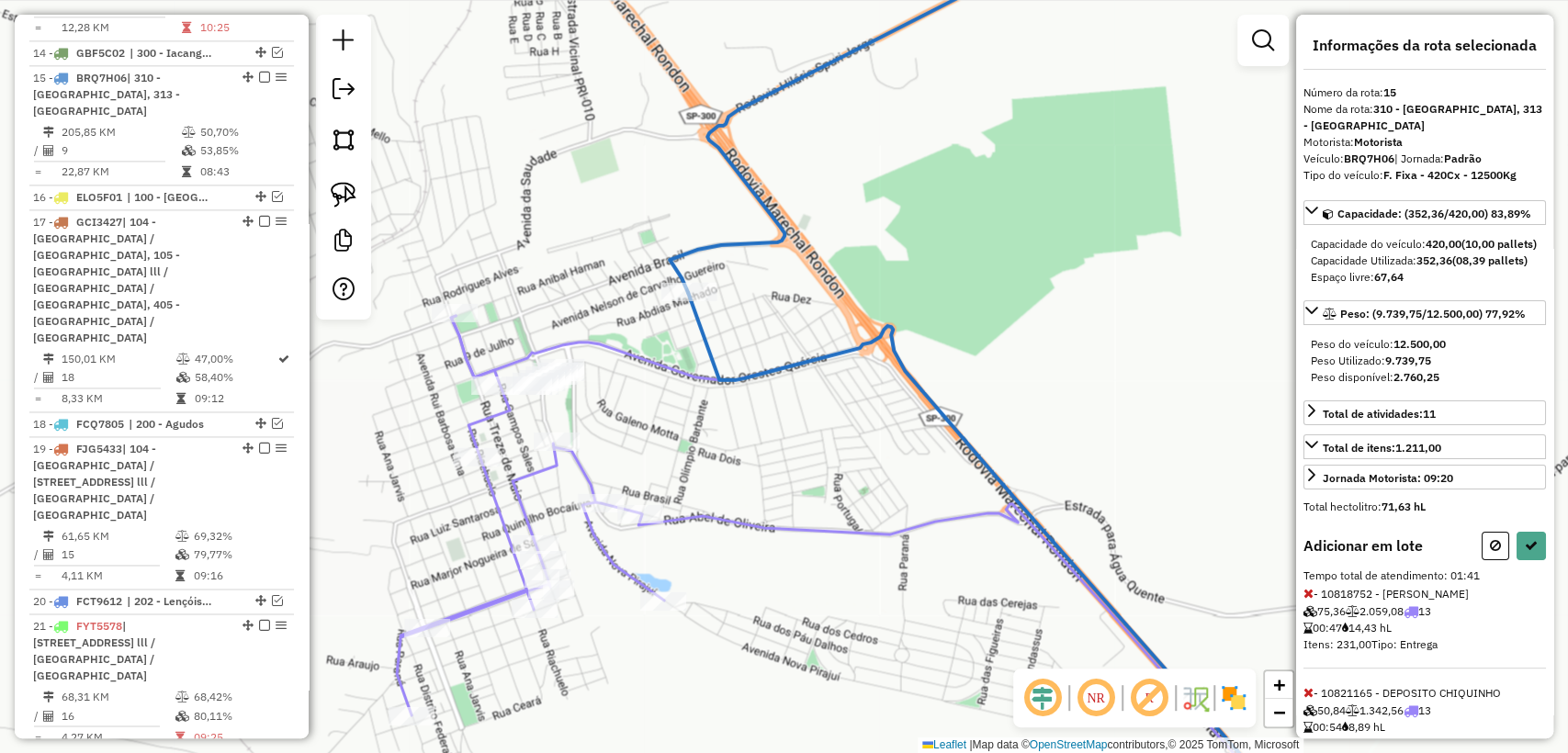
select select "**********"
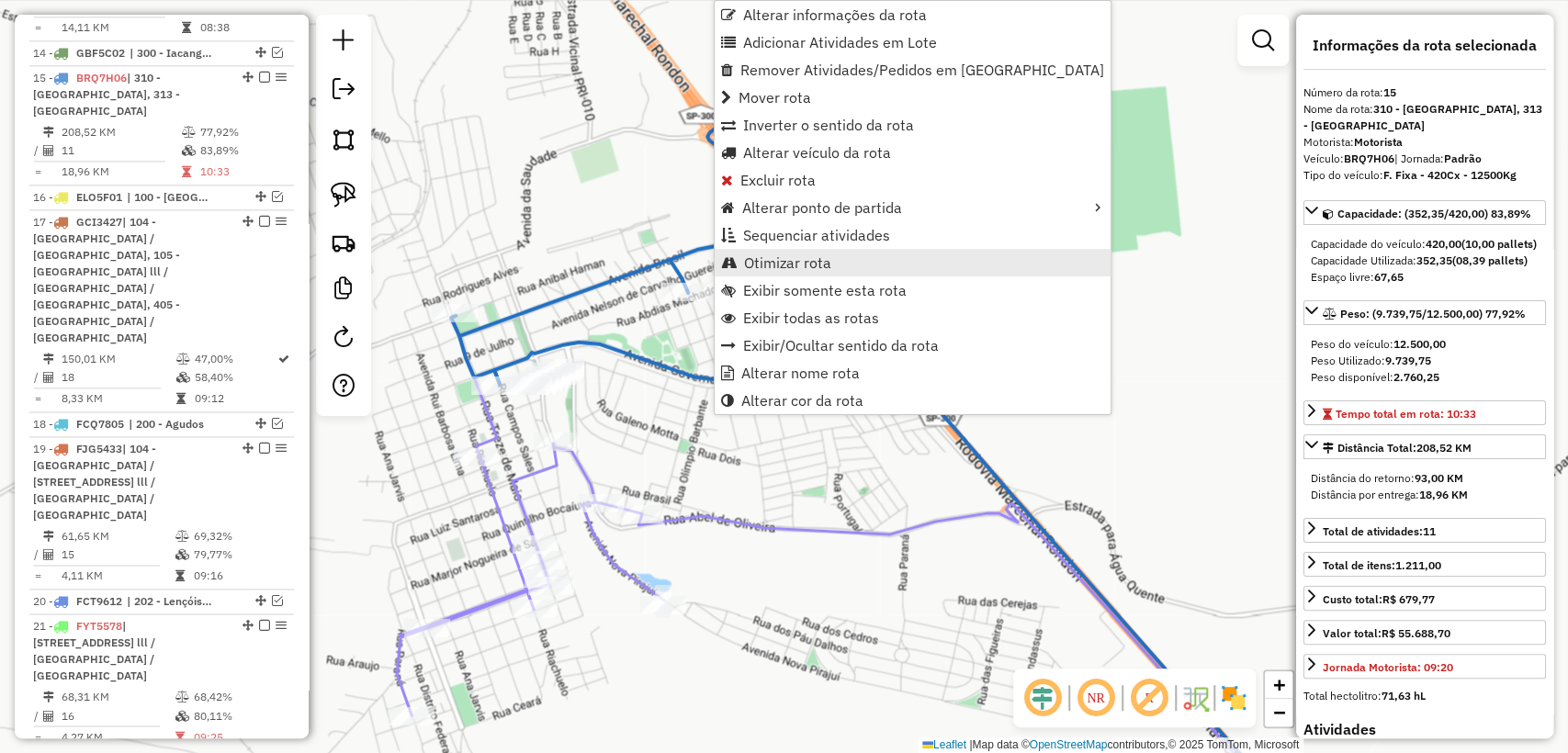
click at [808, 265] on span "Otimizar rota" at bounding box center [787, 262] width 87 height 14
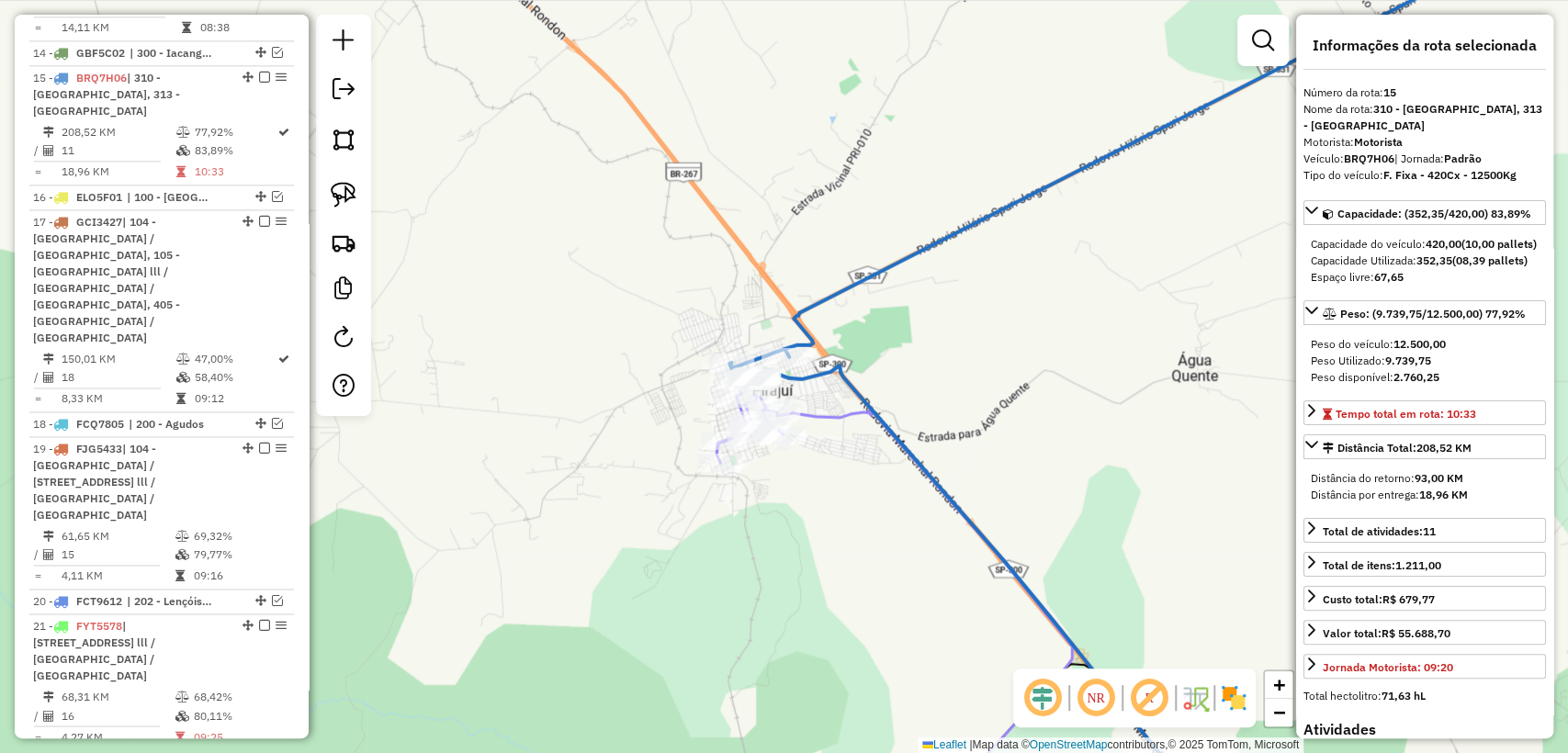
click at [825, 412] on icon at bounding box center [894, 611] width 355 height 433
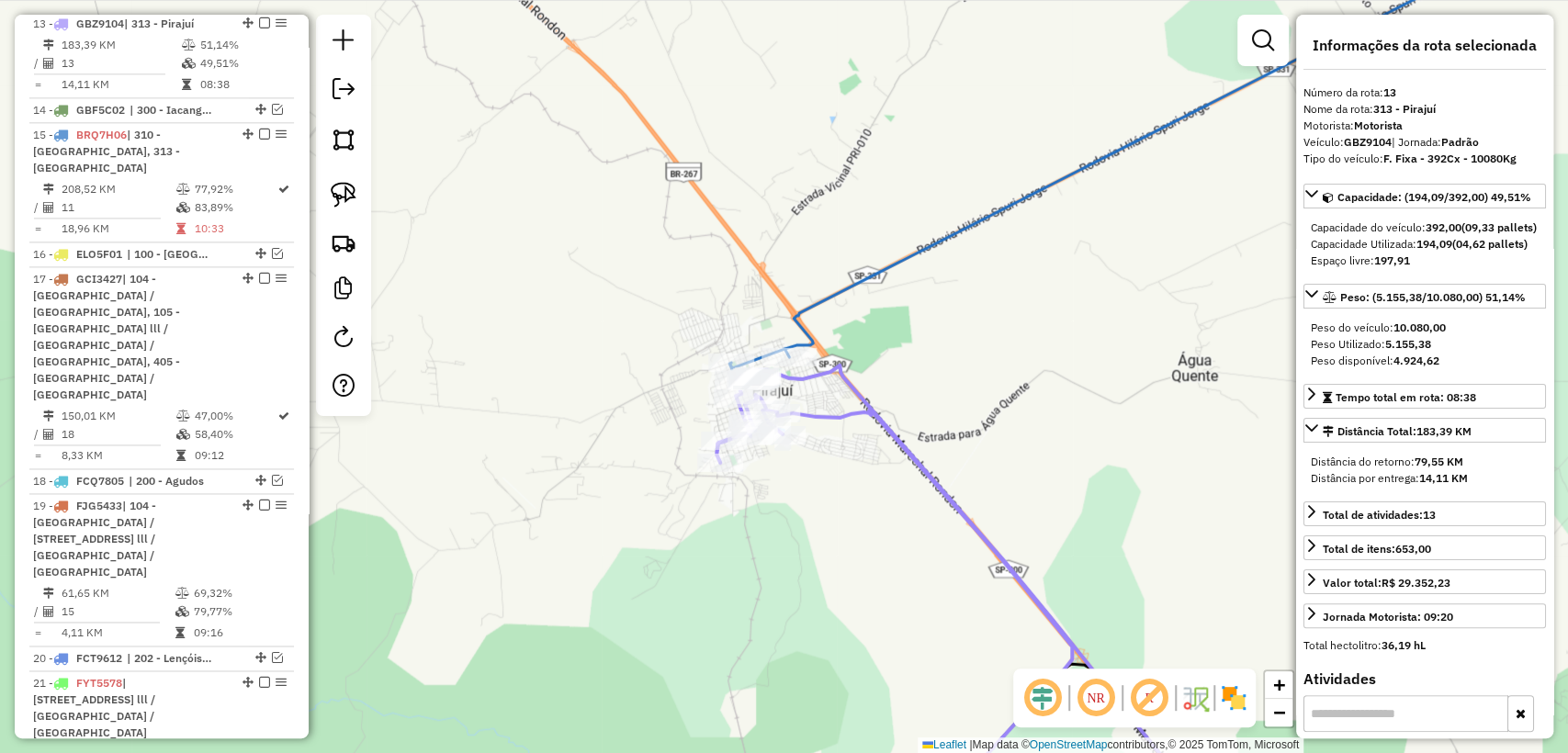
scroll to position [1546, 0]
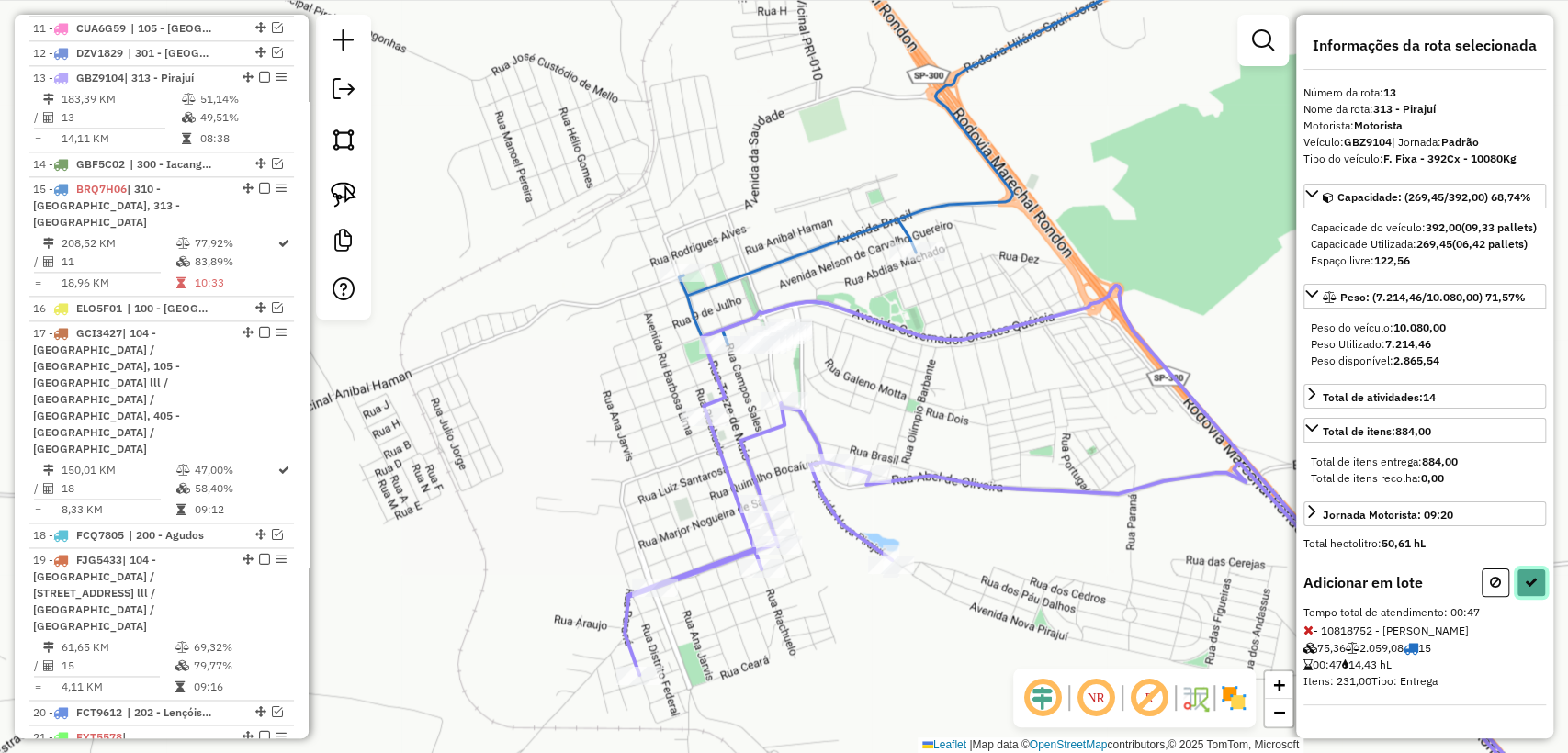
click at [1533, 596] on button at bounding box center [1531, 583] width 30 height 29
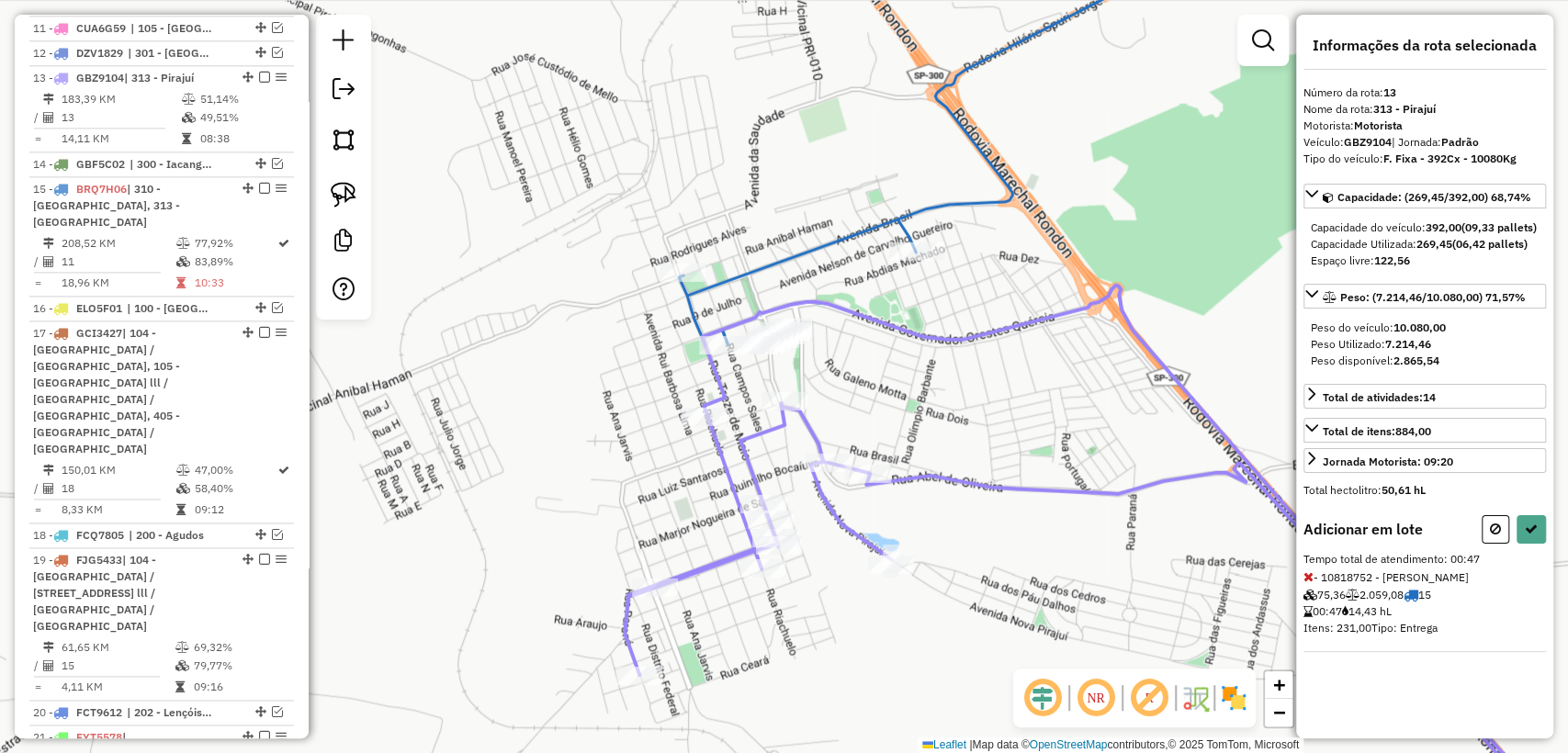
select select "**********"
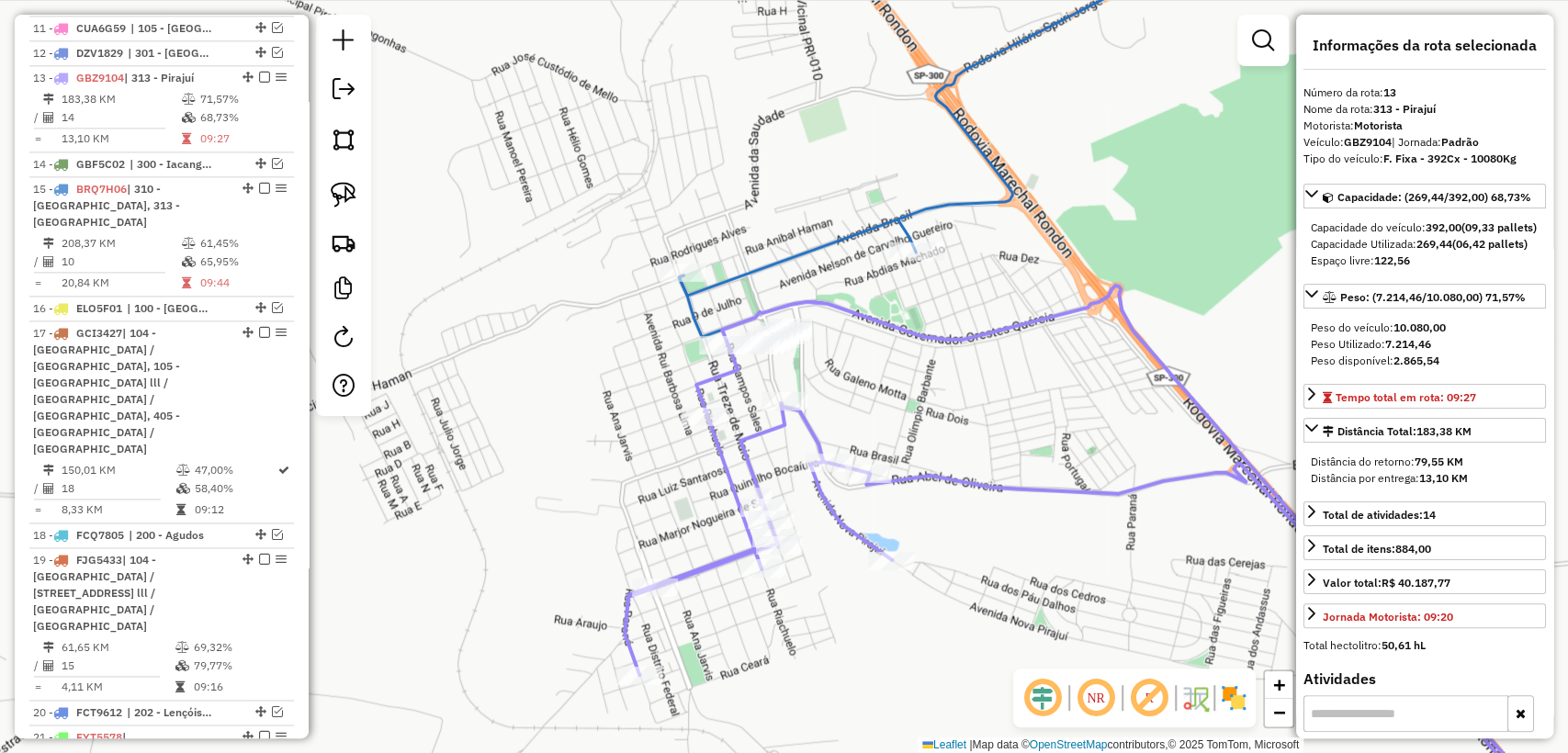
click at [835, 239] on icon at bounding box center [964, 110] width 570 height 371
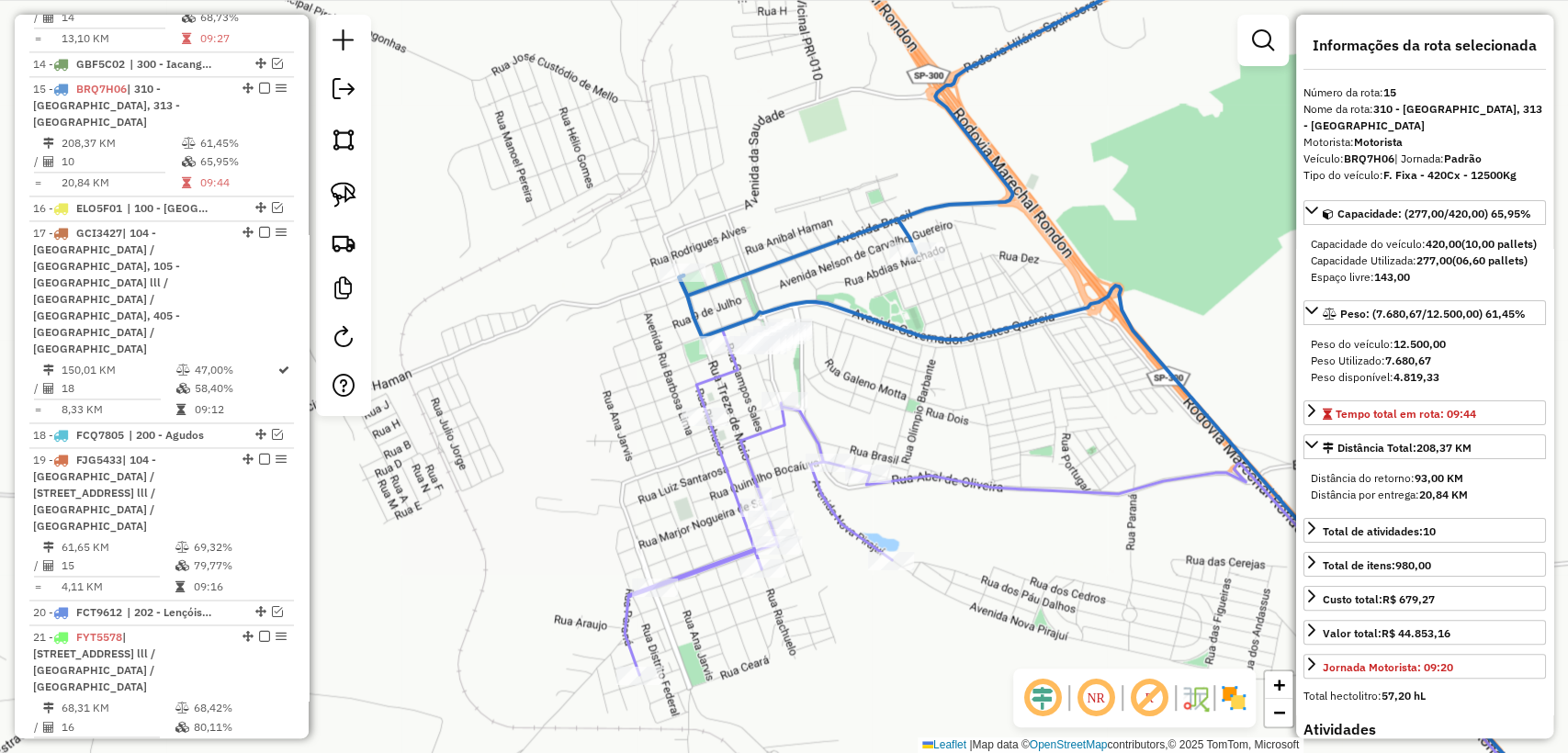
scroll to position [1658, 0]
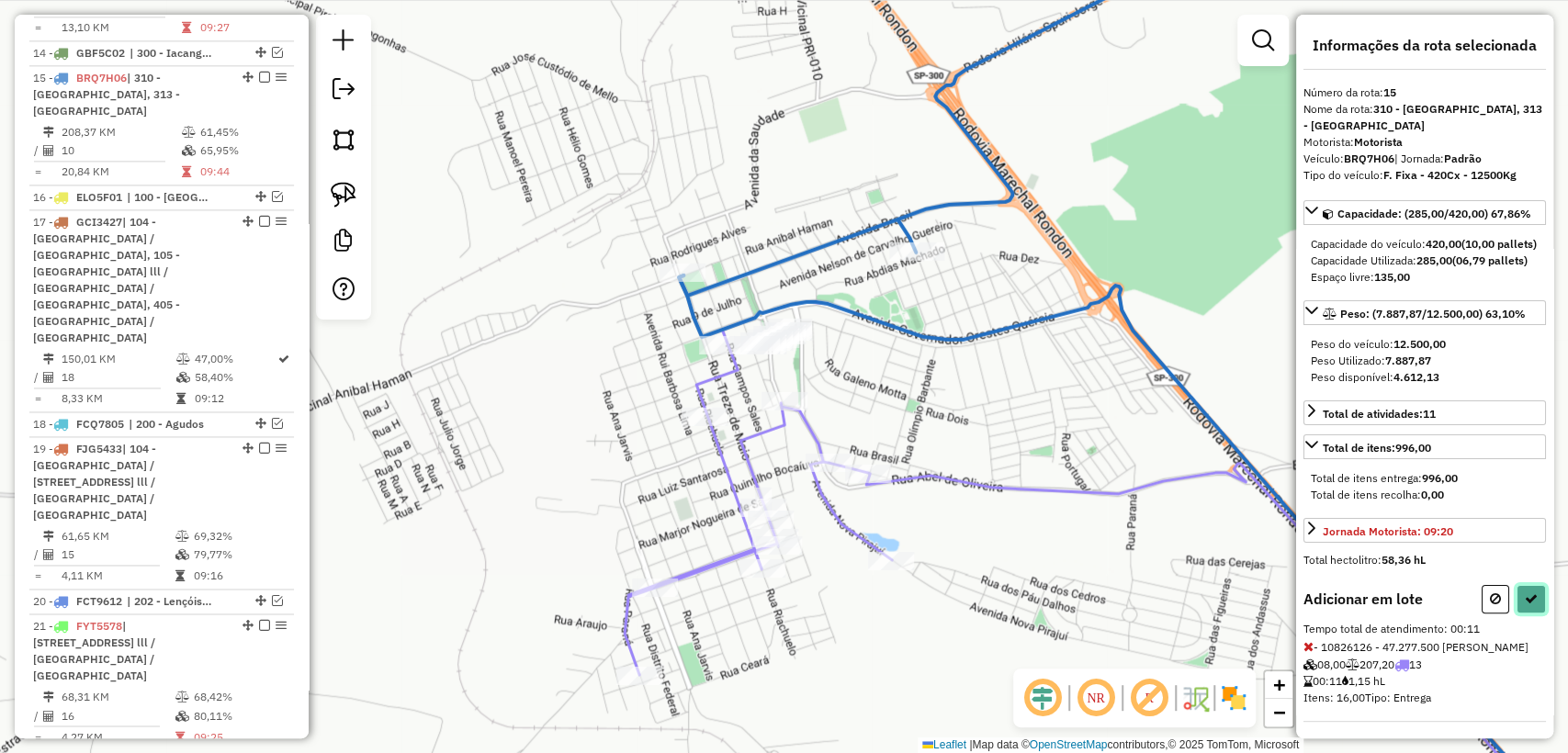
click at [1529, 614] on button at bounding box center [1531, 599] width 30 height 29
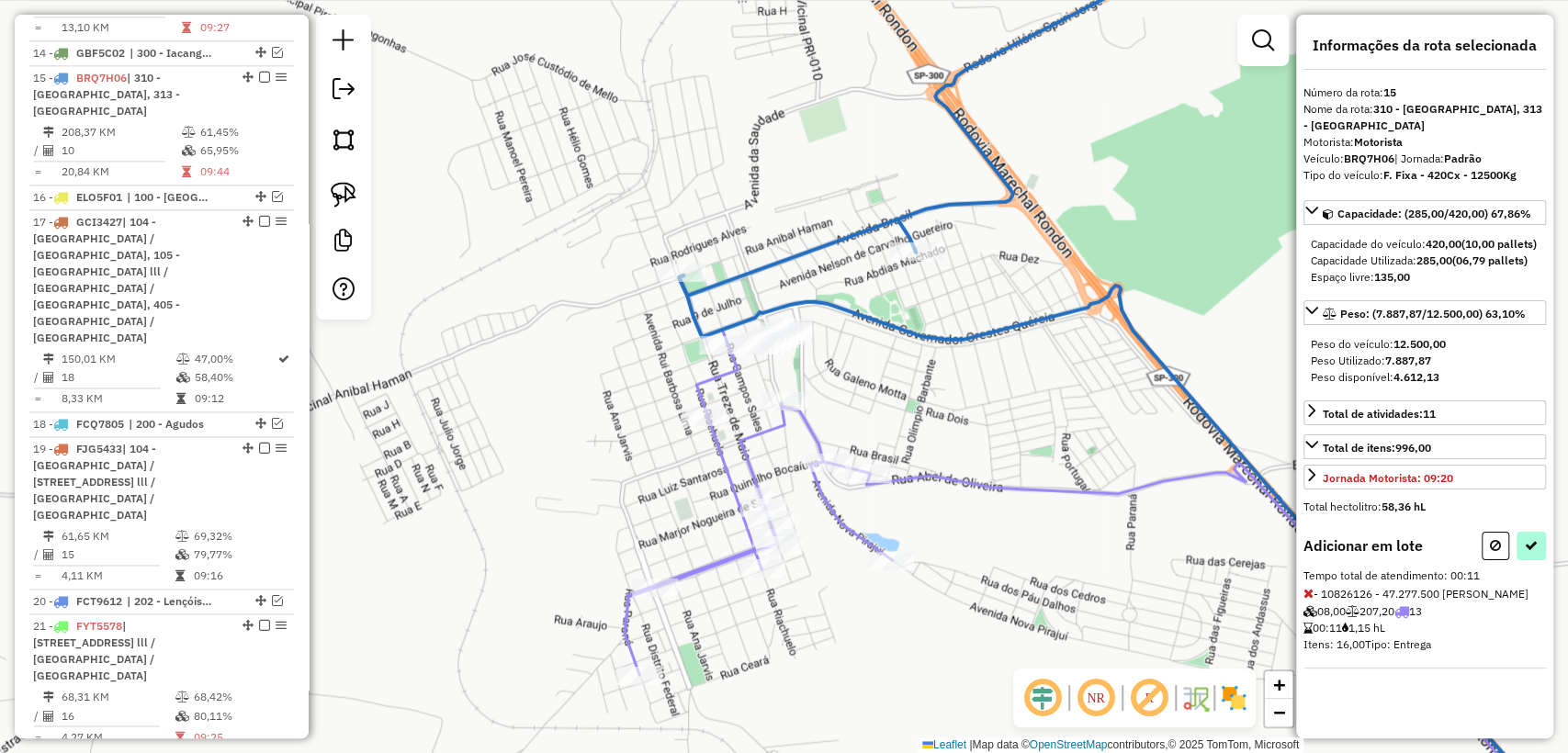
select select "**********"
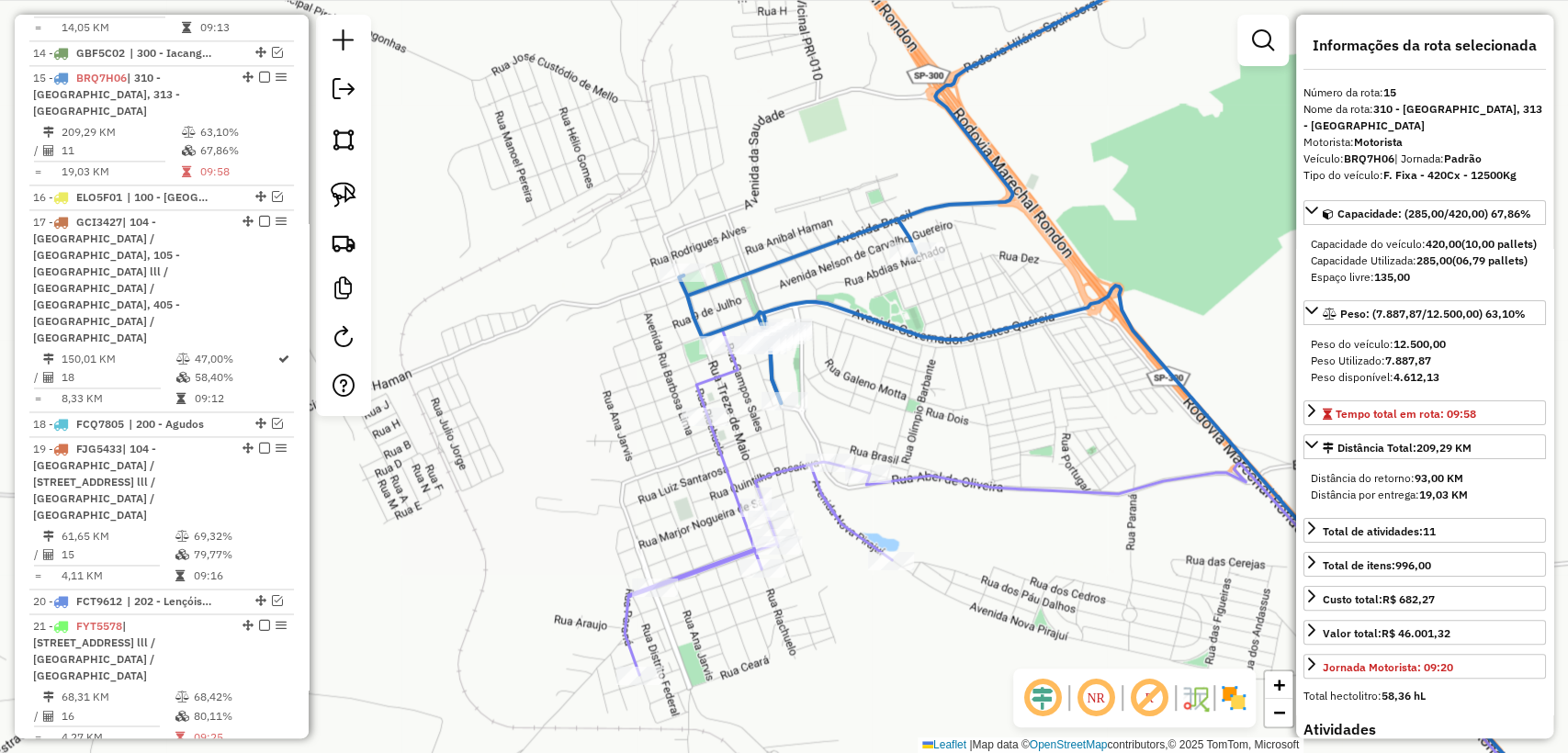
click at [864, 391] on div "Janela de atendimento Grade de atendimento Capacidade Transportadoras Veículos …" at bounding box center [784, 376] width 1568 height 753
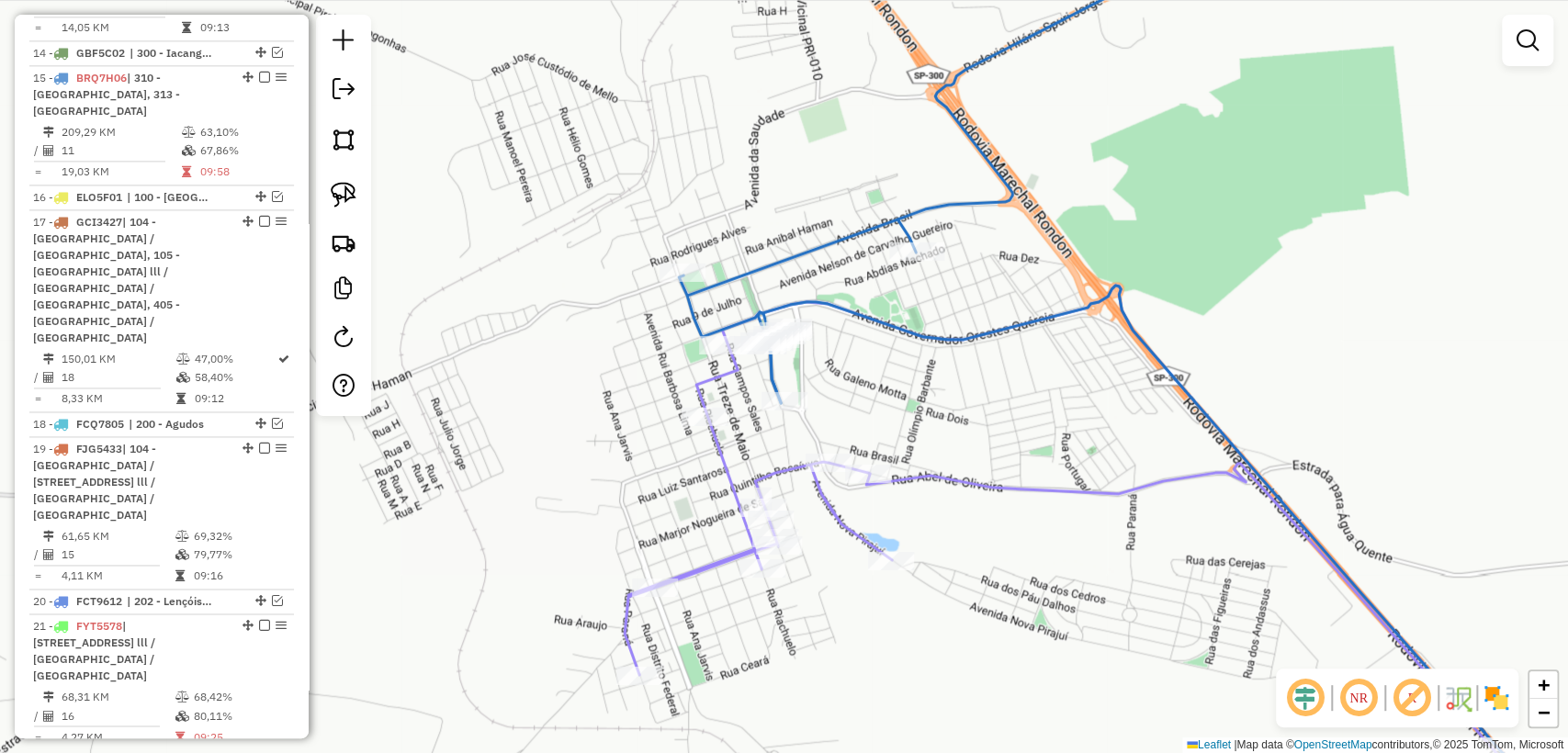
click at [694, 303] on icon at bounding box center [964, 164] width 570 height 478
select select "**********"
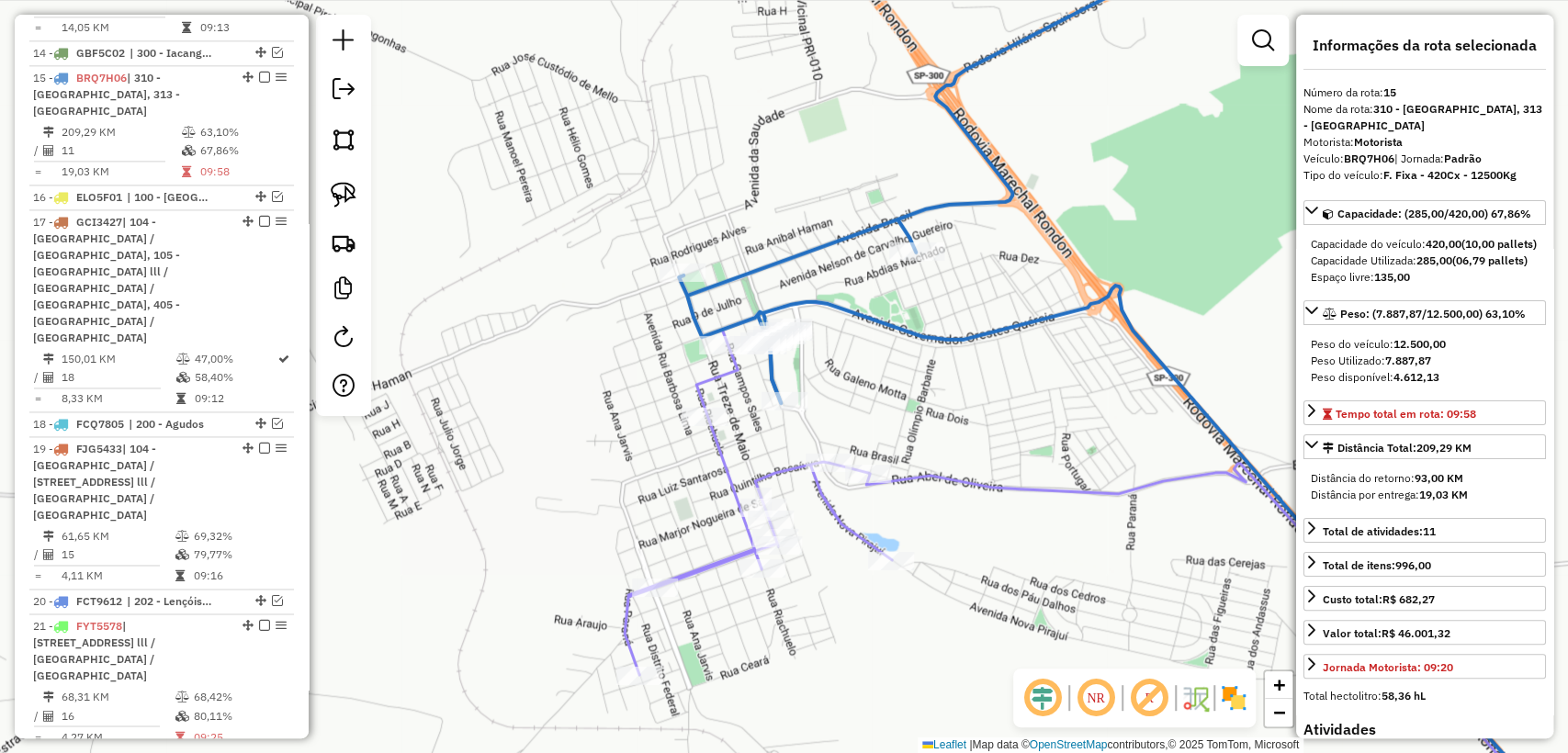
click at [713, 362] on div "Janela de atendimento Grade de atendimento Capacidade Transportadoras Veículos …" at bounding box center [784, 376] width 1568 height 753
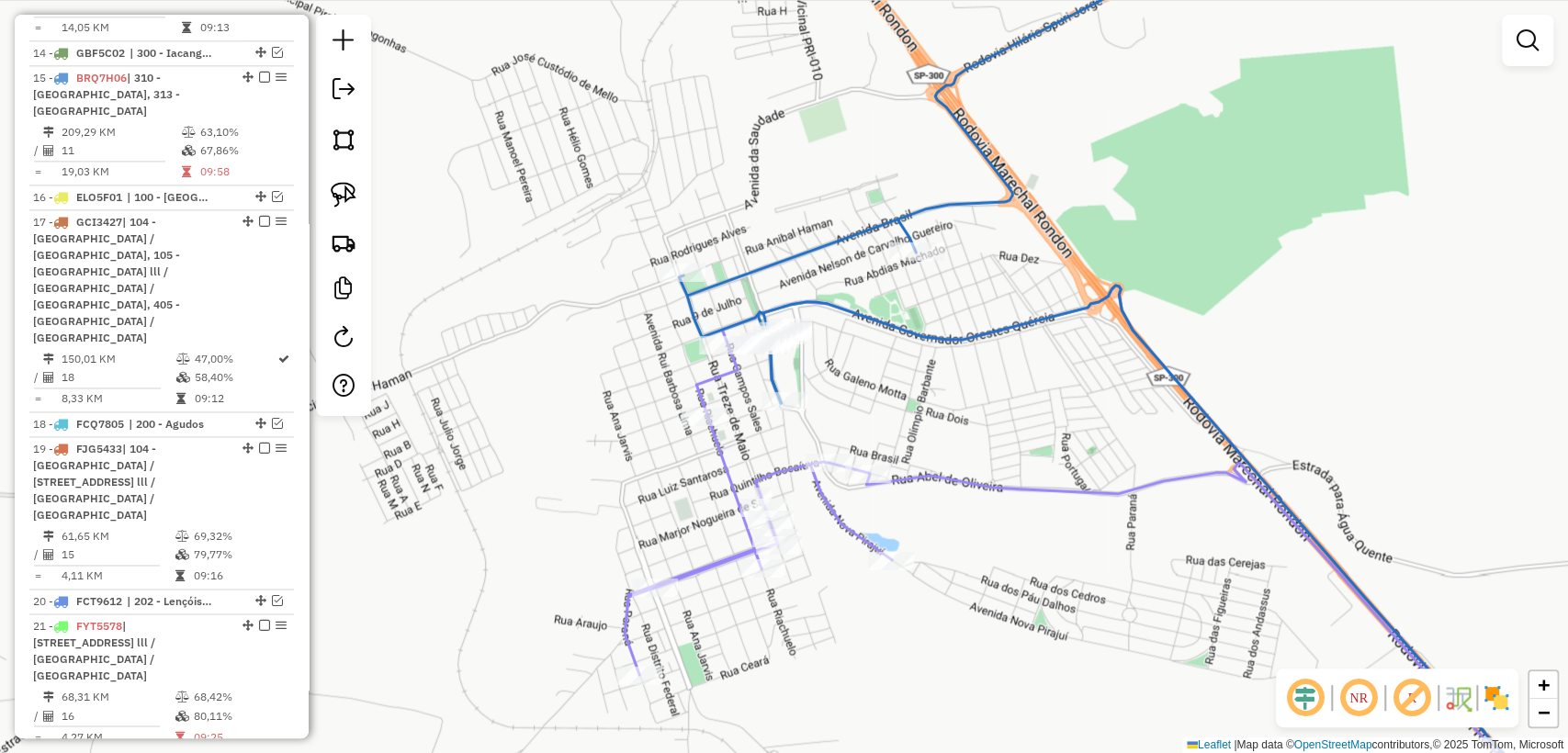
click at [713, 384] on icon at bounding box center [1092, 587] width 937 height 484
select select "**********"
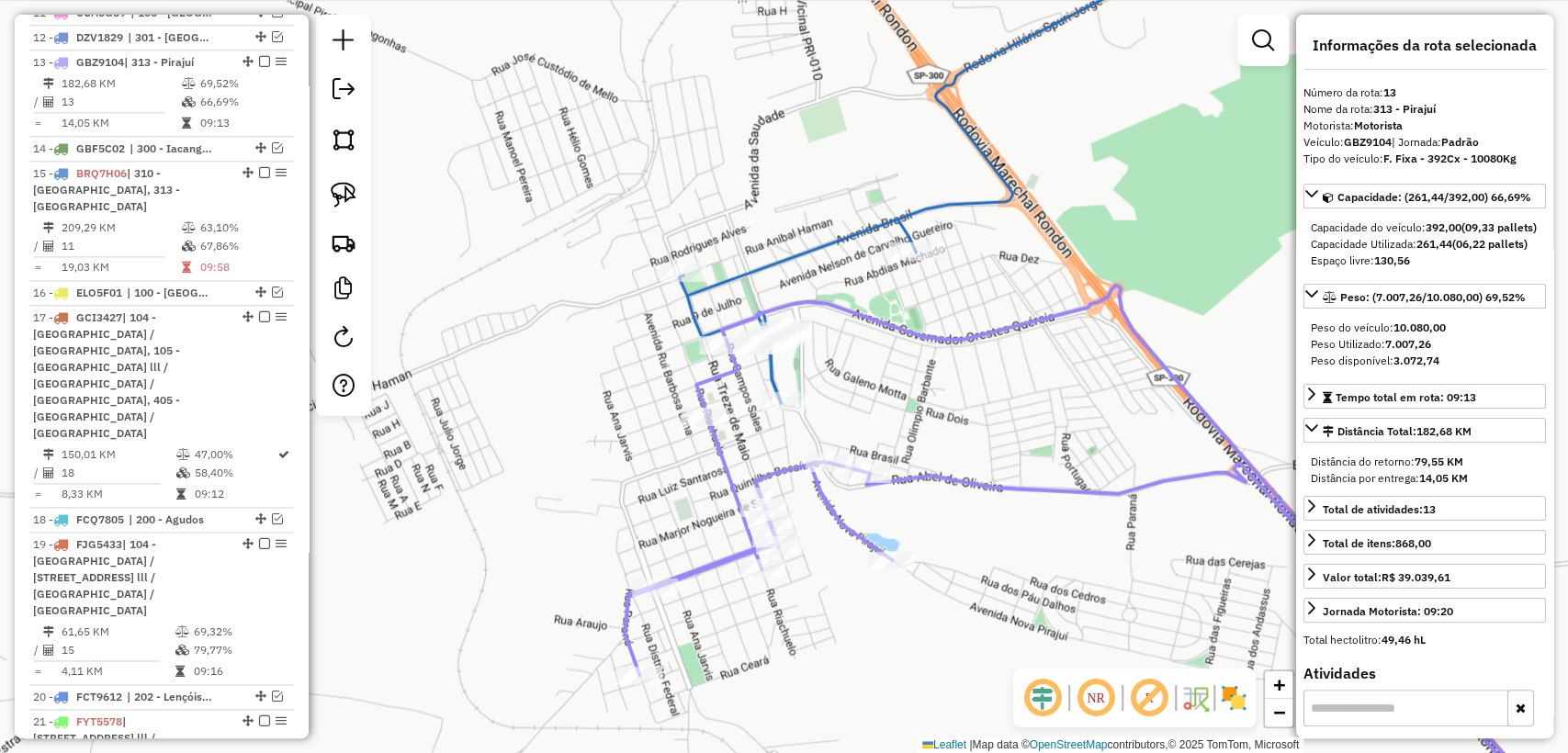
scroll to position [1546, 0]
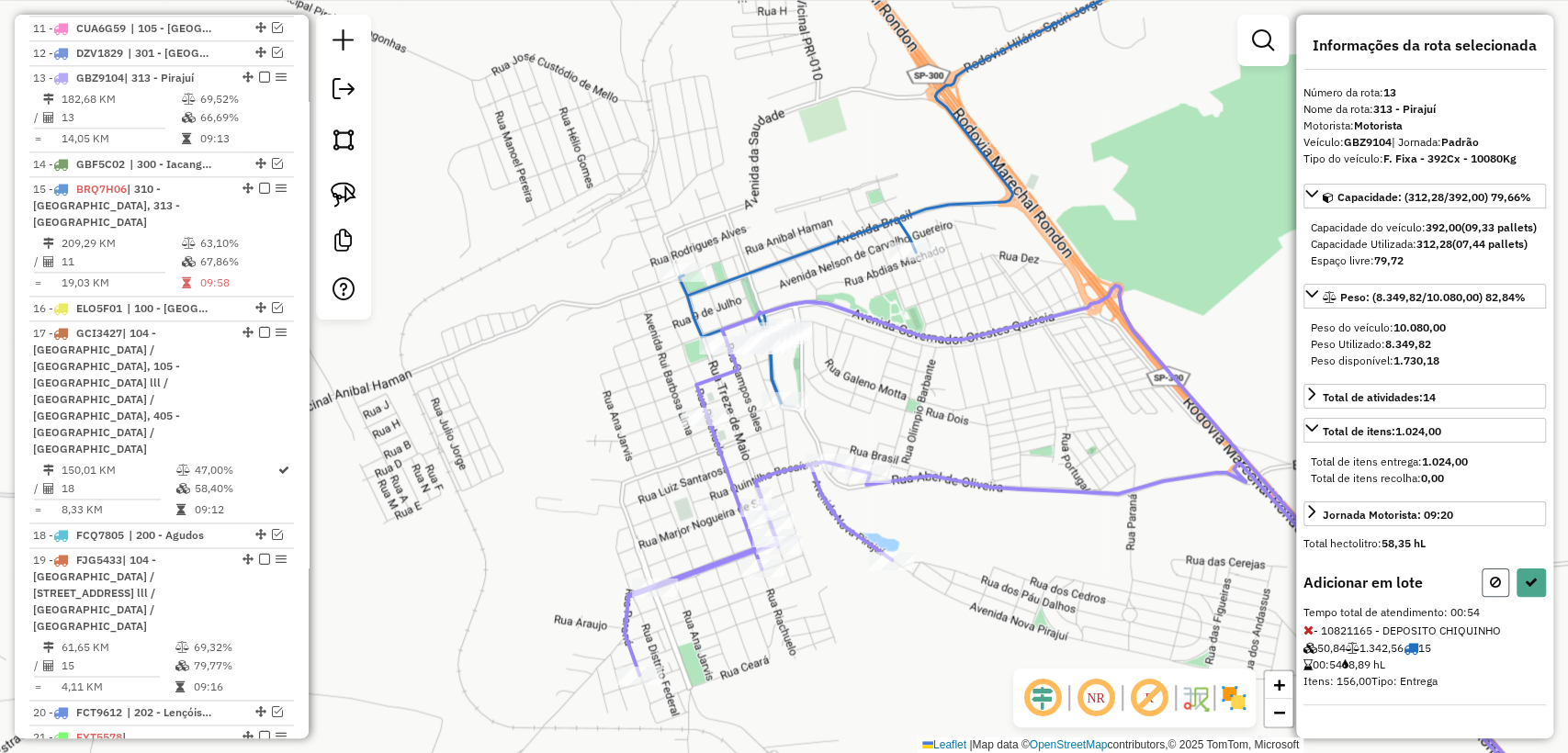
click at [1490, 589] on icon at bounding box center [1495, 581] width 11 height 12
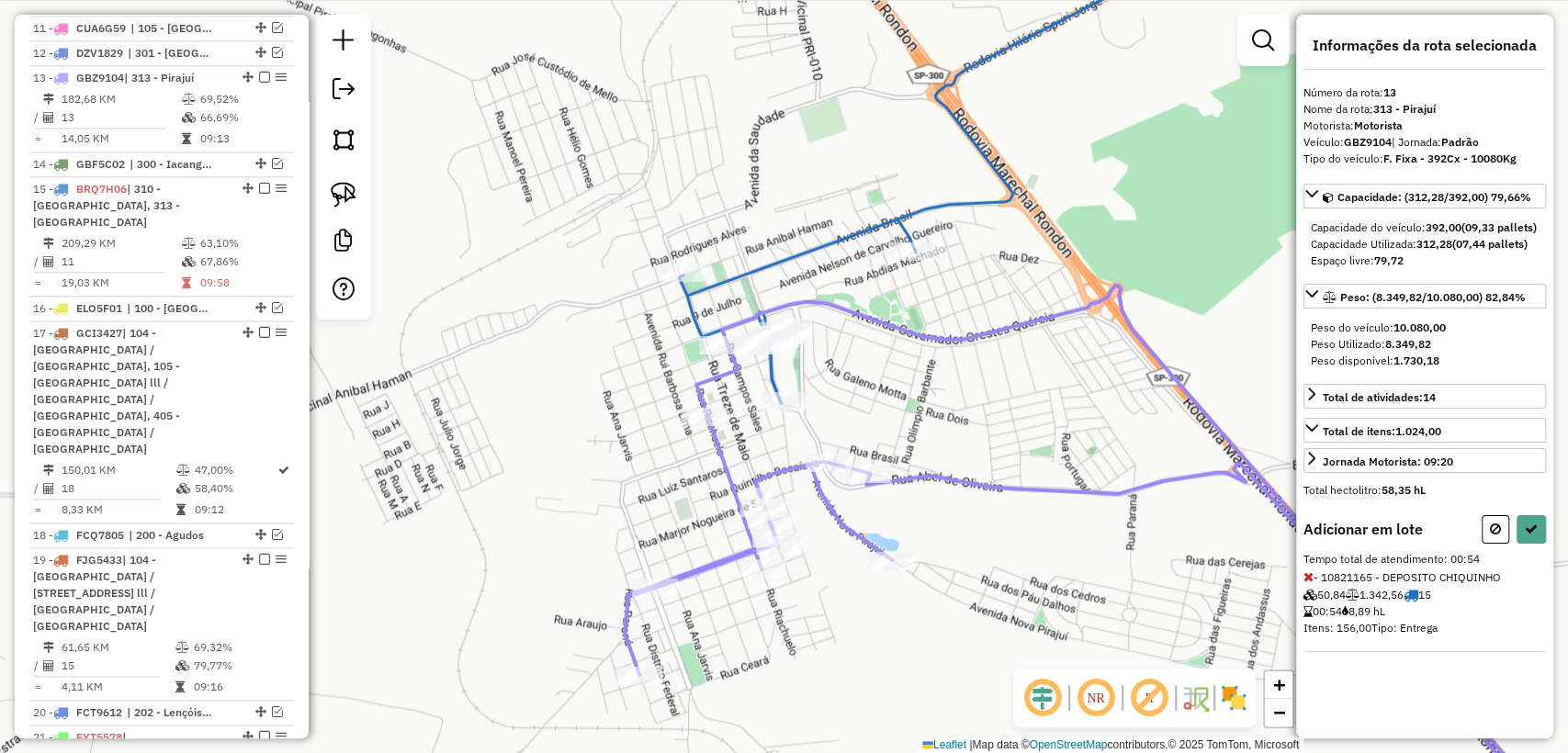
select select "**********"
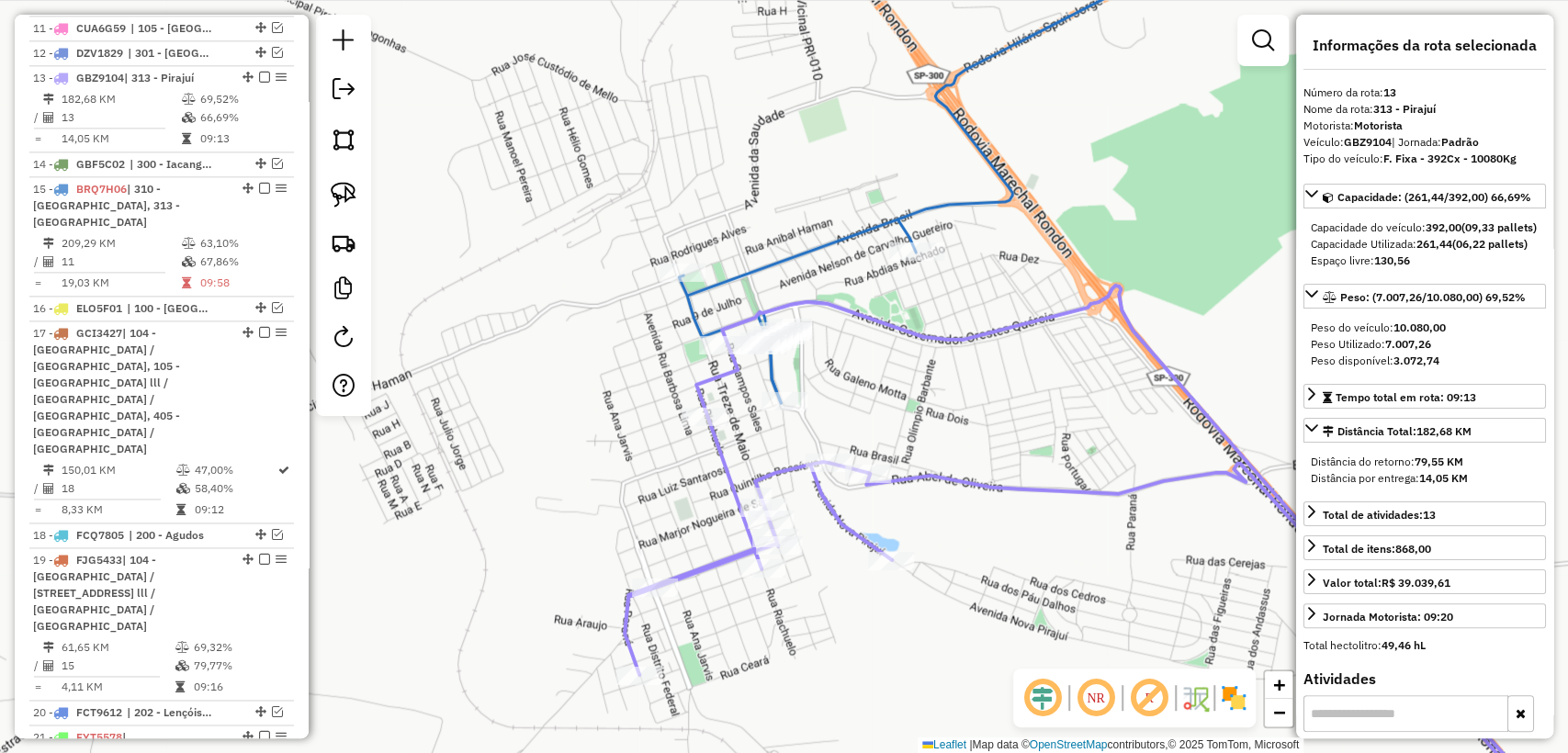
click at [708, 378] on icon at bounding box center [1092, 587] width 937 height 484
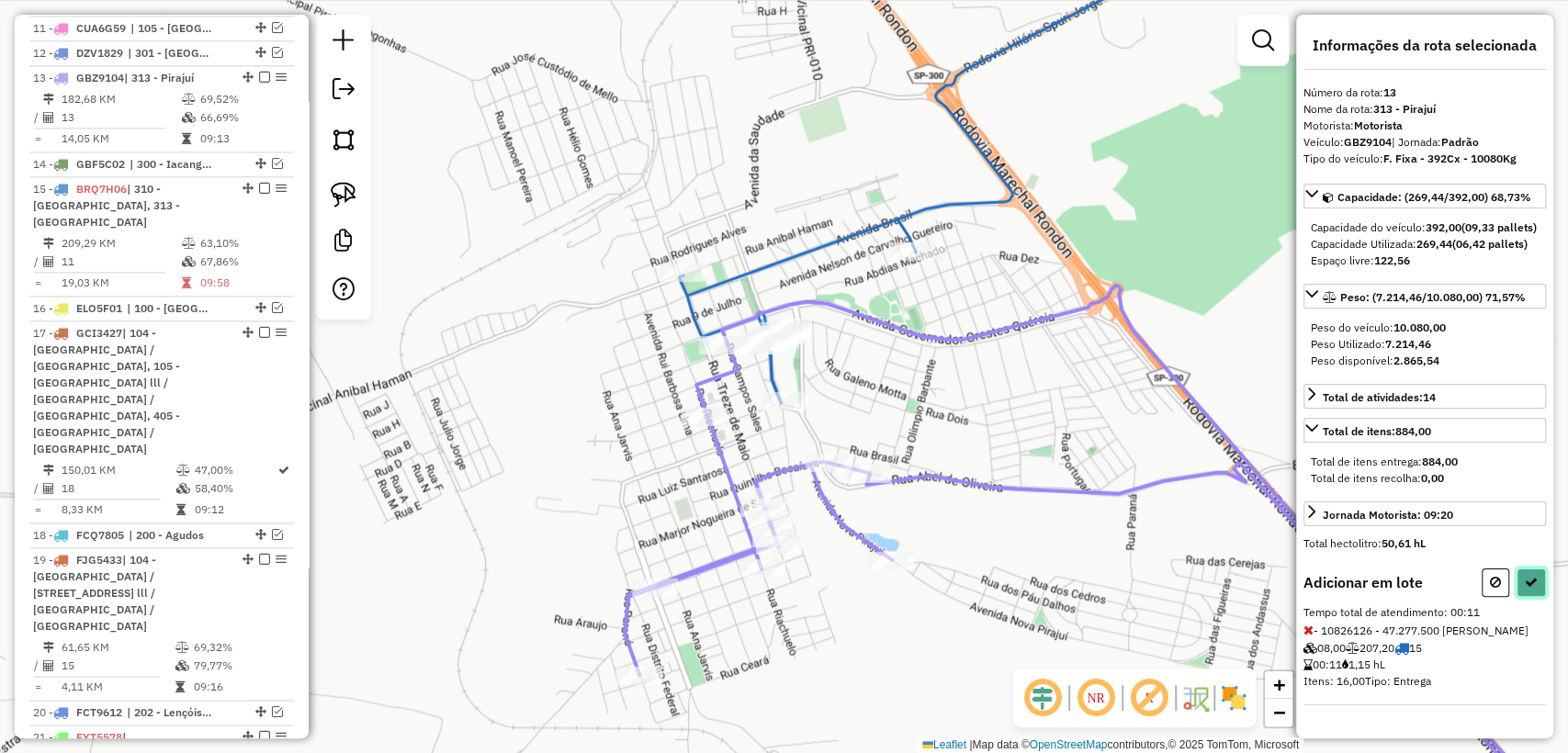
click at [1530, 589] on icon at bounding box center [1531, 581] width 12 height 12
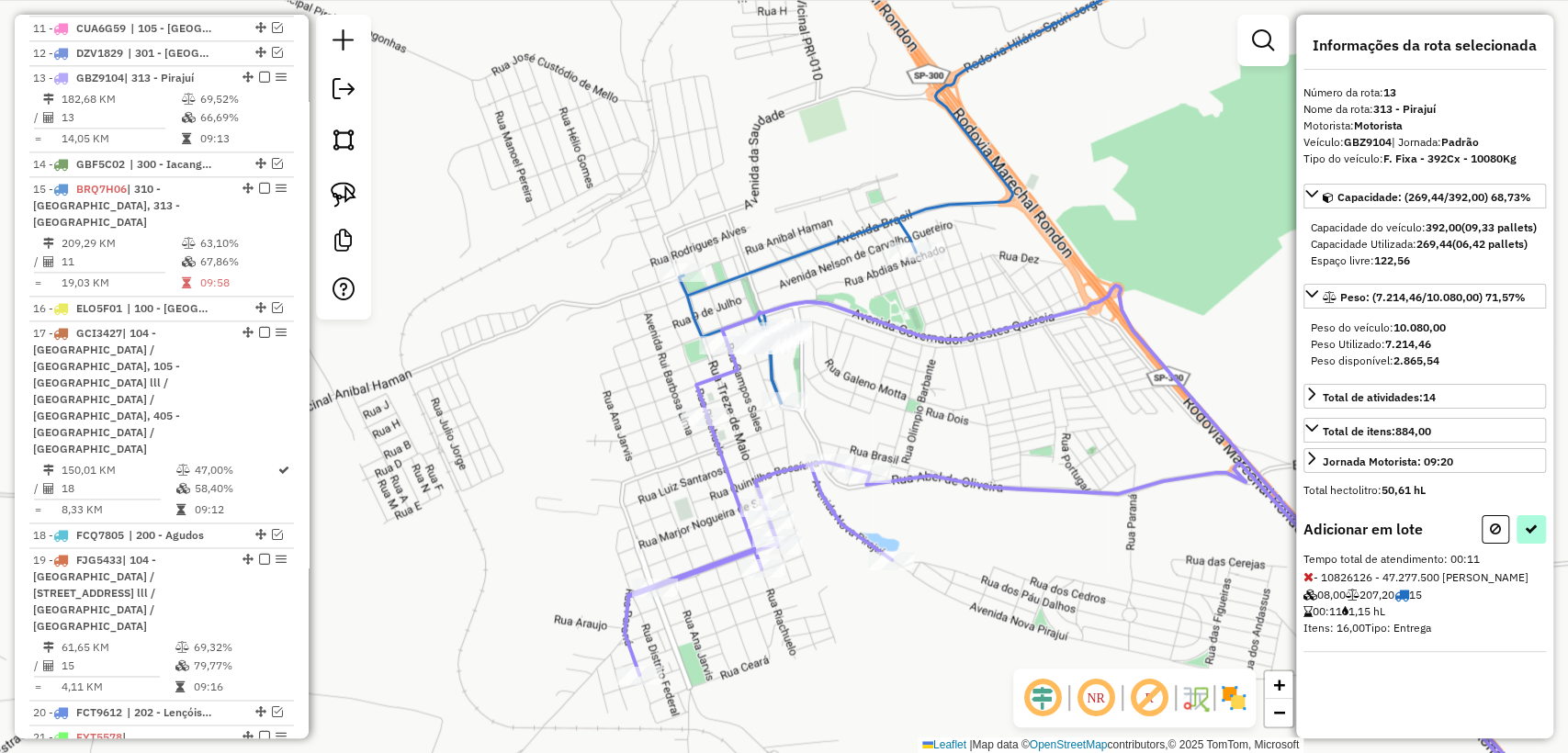
select select "**********"
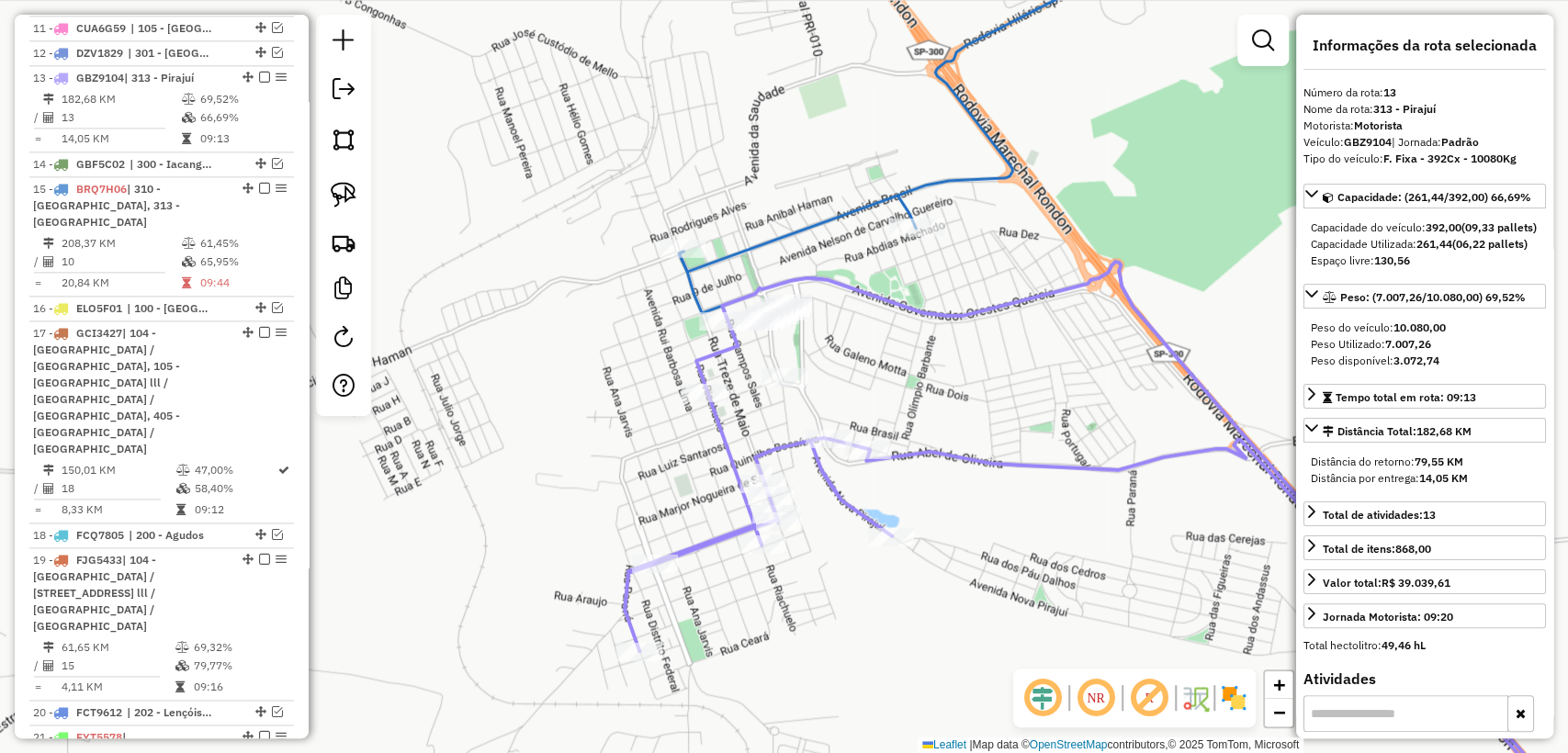
click at [817, 224] on icon at bounding box center [941, 98] width 524 height 347
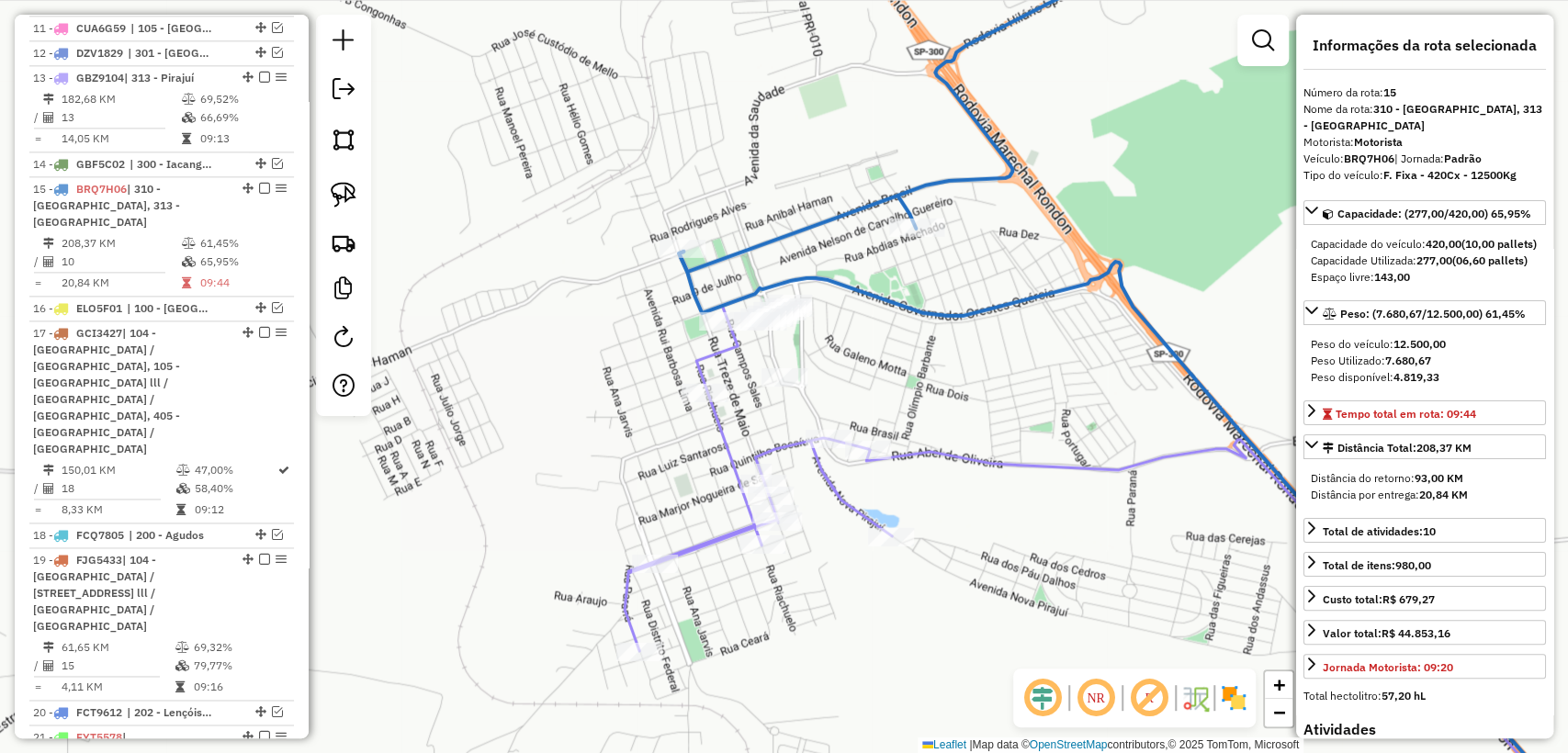
scroll to position [1658, 0]
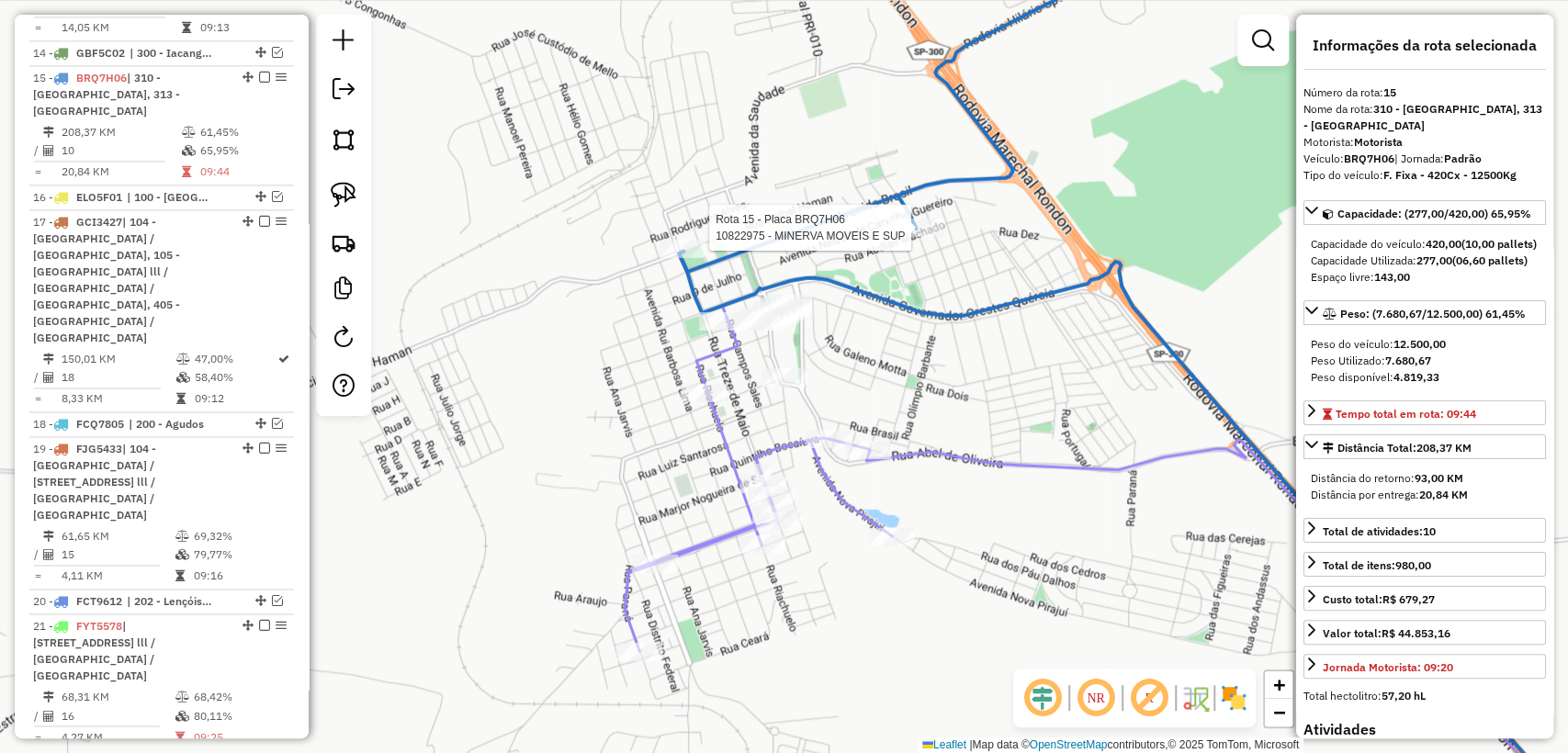
click at [911, 237] on div at bounding box center [917, 228] width 55 height 18
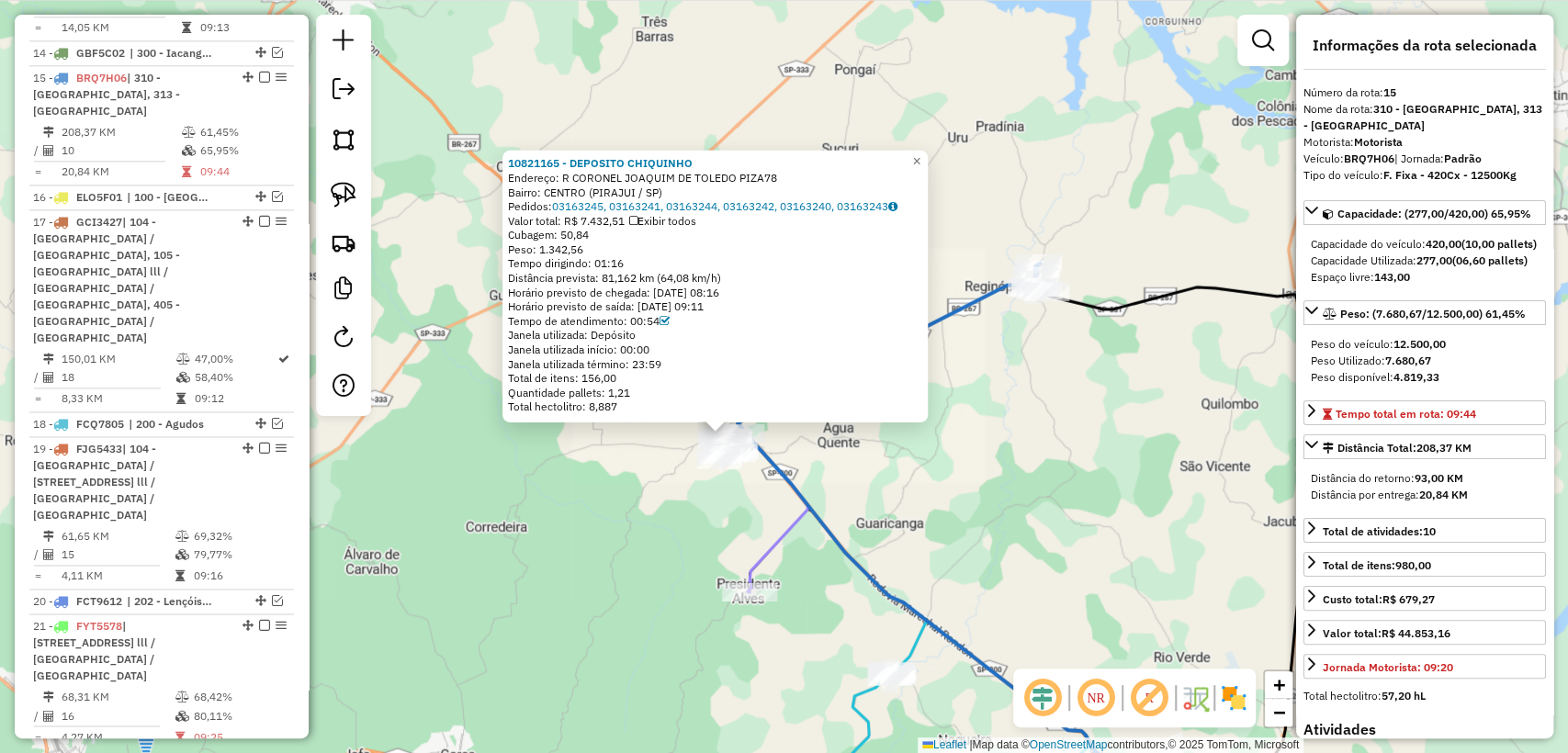
click at [977, 408] on div "10821165 - DEPOSITO CHIQUINHO Endereço: [GEOGRAPHIC_DATA] PIZA78 [GEOGRAPHIC_DA…" at bounding box center [784, 376] width 1568 height 753
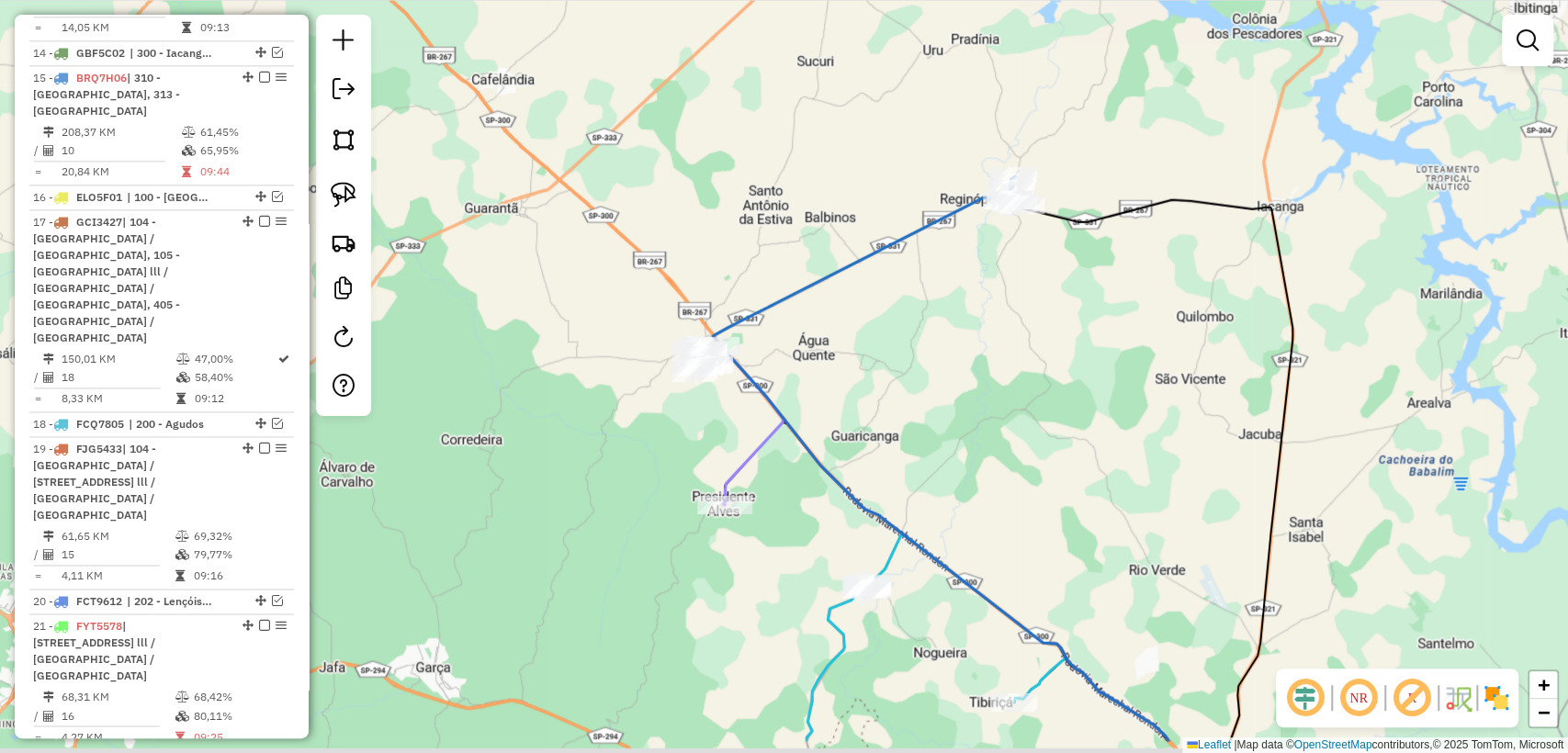
drag, startPoint x: 867, startPoint y: 487, endPoint x: 847, endPoint y: 425, distance: 65.1
click at [847, 425] on div "Janela de atendimento Grade de atendimento Capacidade Transportadoras Veículos …" at bounding box center [784, 376] width 1568 height 753
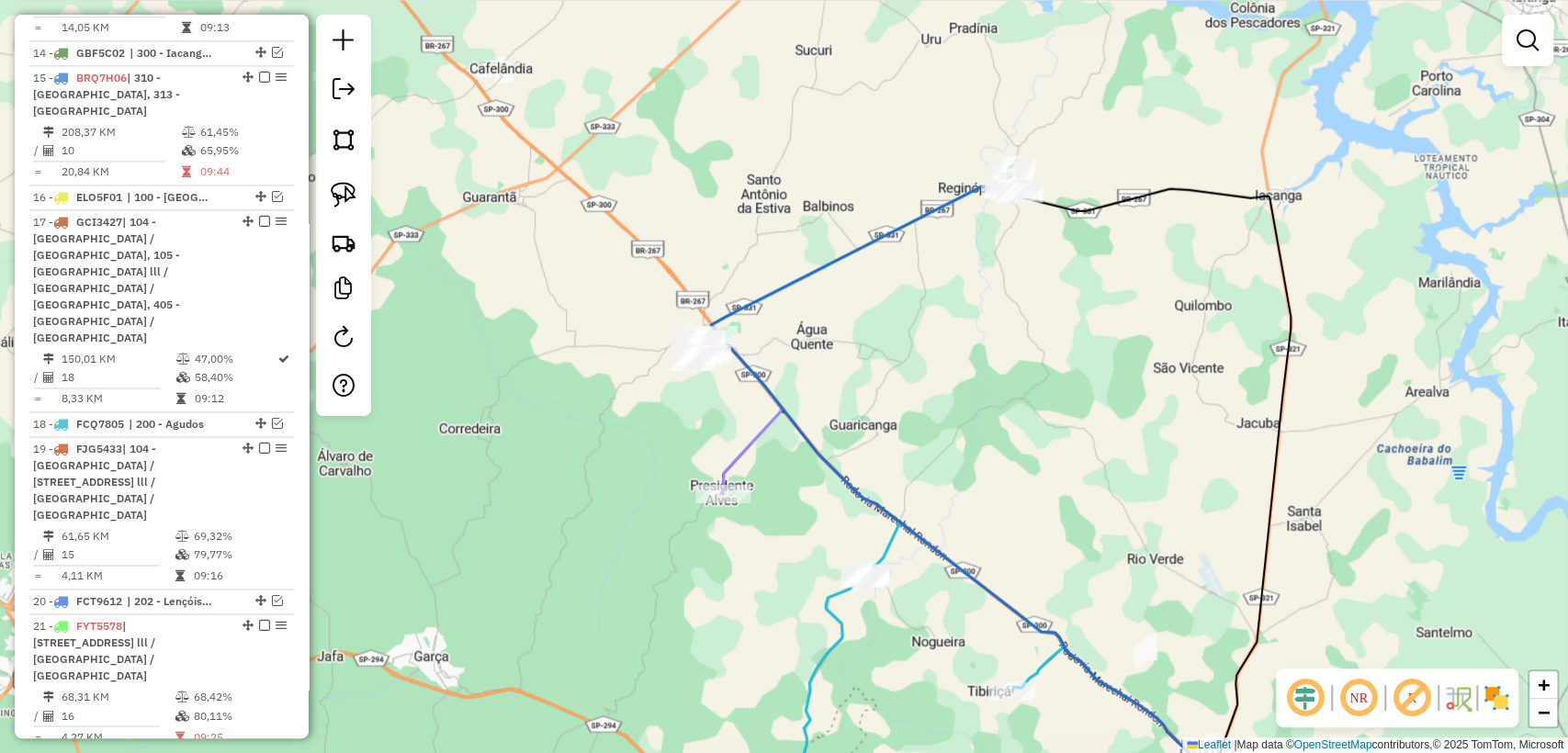
click at [747, 443] on icon at bounding box center [736, 418] width 89 height 154
select select "**********"
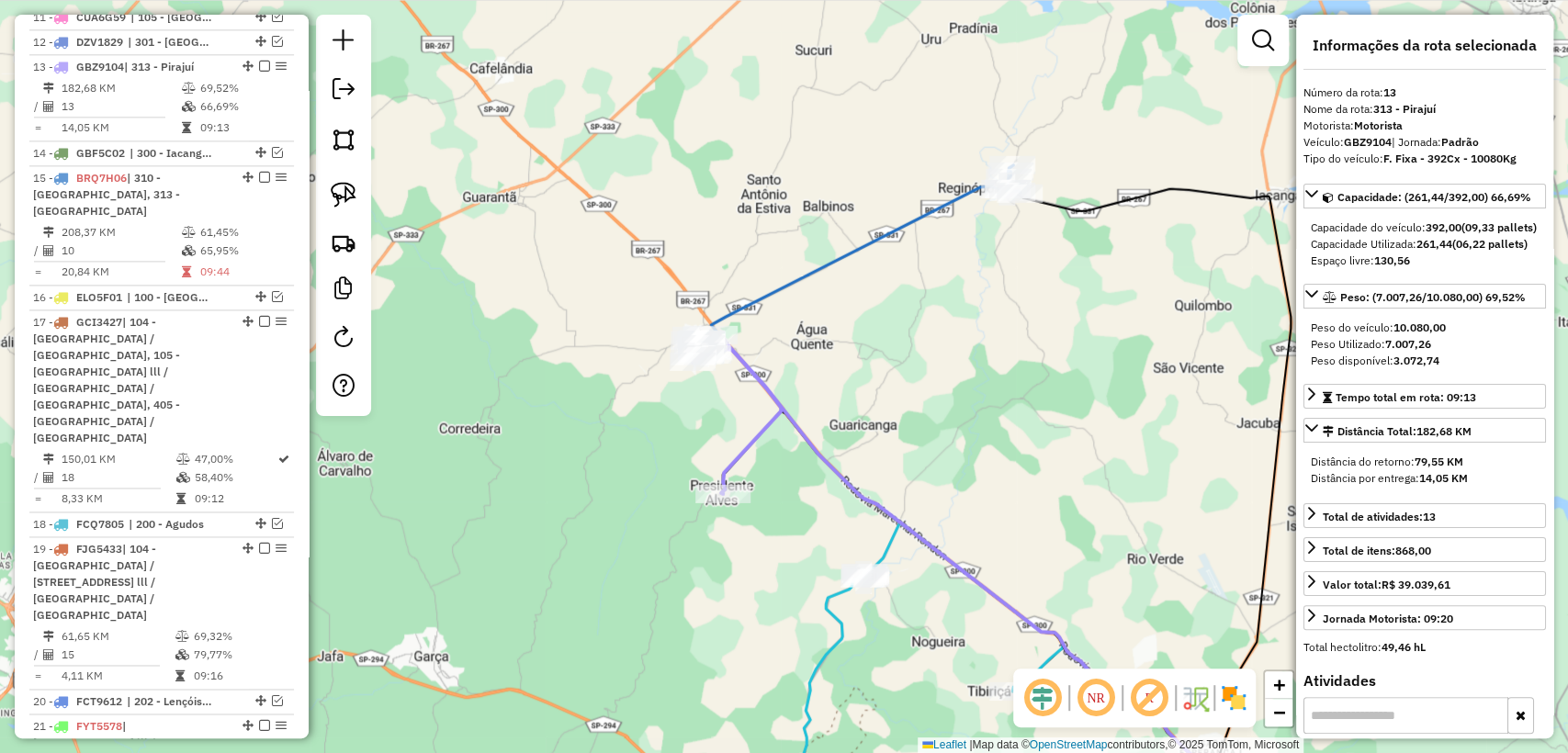
scroll to position [1546, 0]
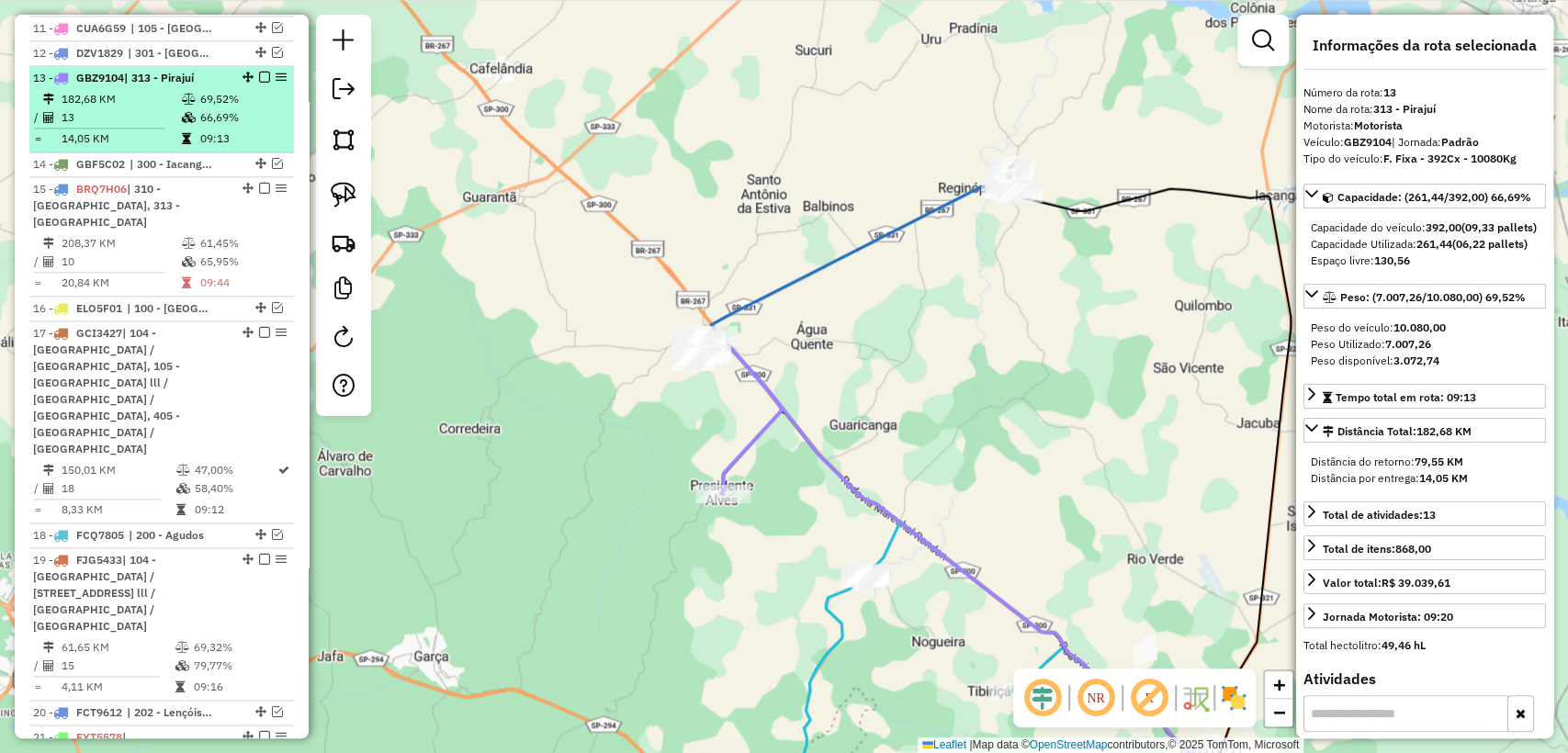
click at [261, 72] on em at bounding box center [264, 77] width 11 height 11
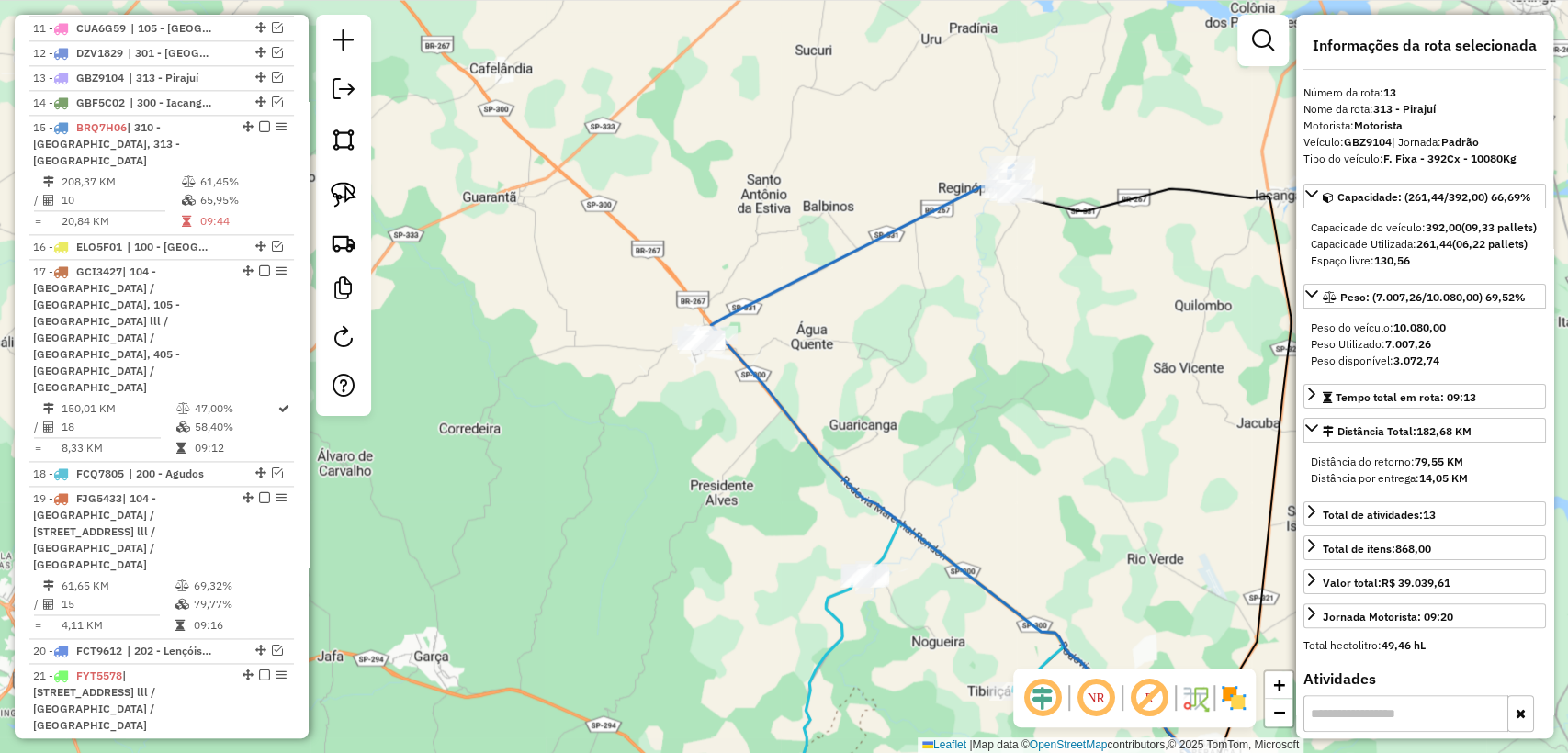
click at [890, 547] on icon at bounding box center [925, 675] width 275 height 304
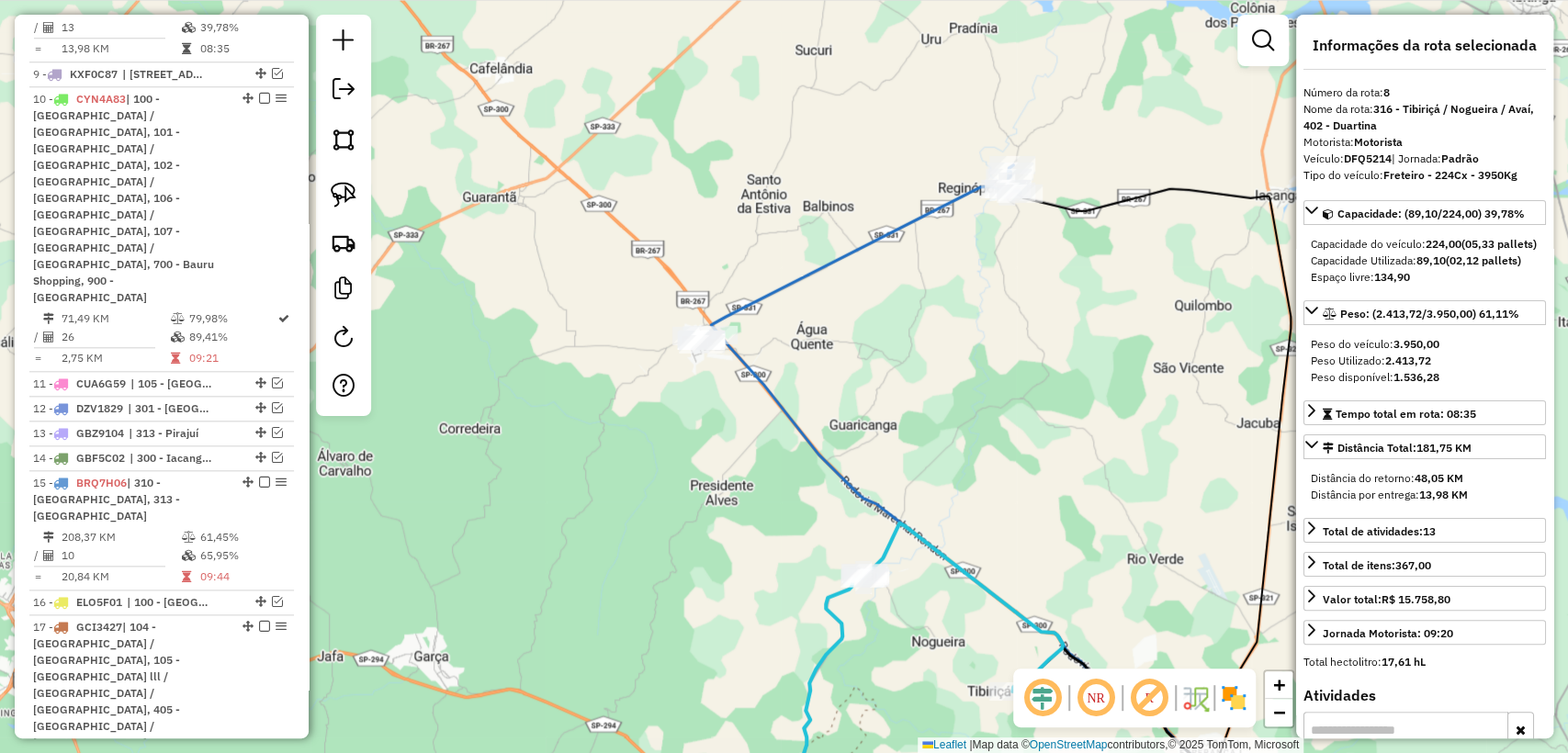
scroll to position [1152, 0]
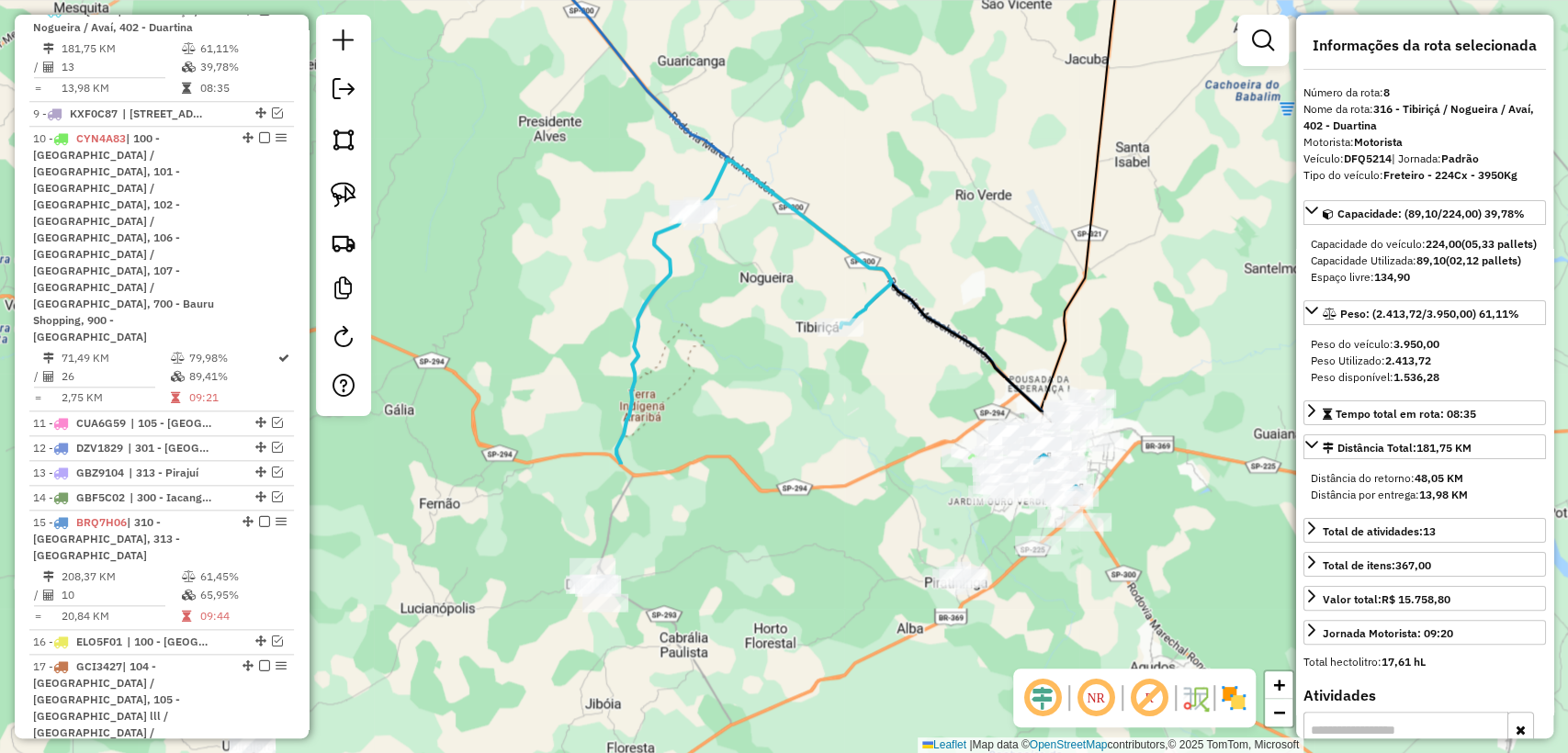
drag, startPoint x: 919, startPoint y: 466, endPoint x: 747, endPoint y: 105, distance: 399.9
click at [747, 105] on div "Janela de atendimento Grade de atendimento Capacidade Transportadoras Veículos …" at bounding box center [784, 376] width 1568 height 753
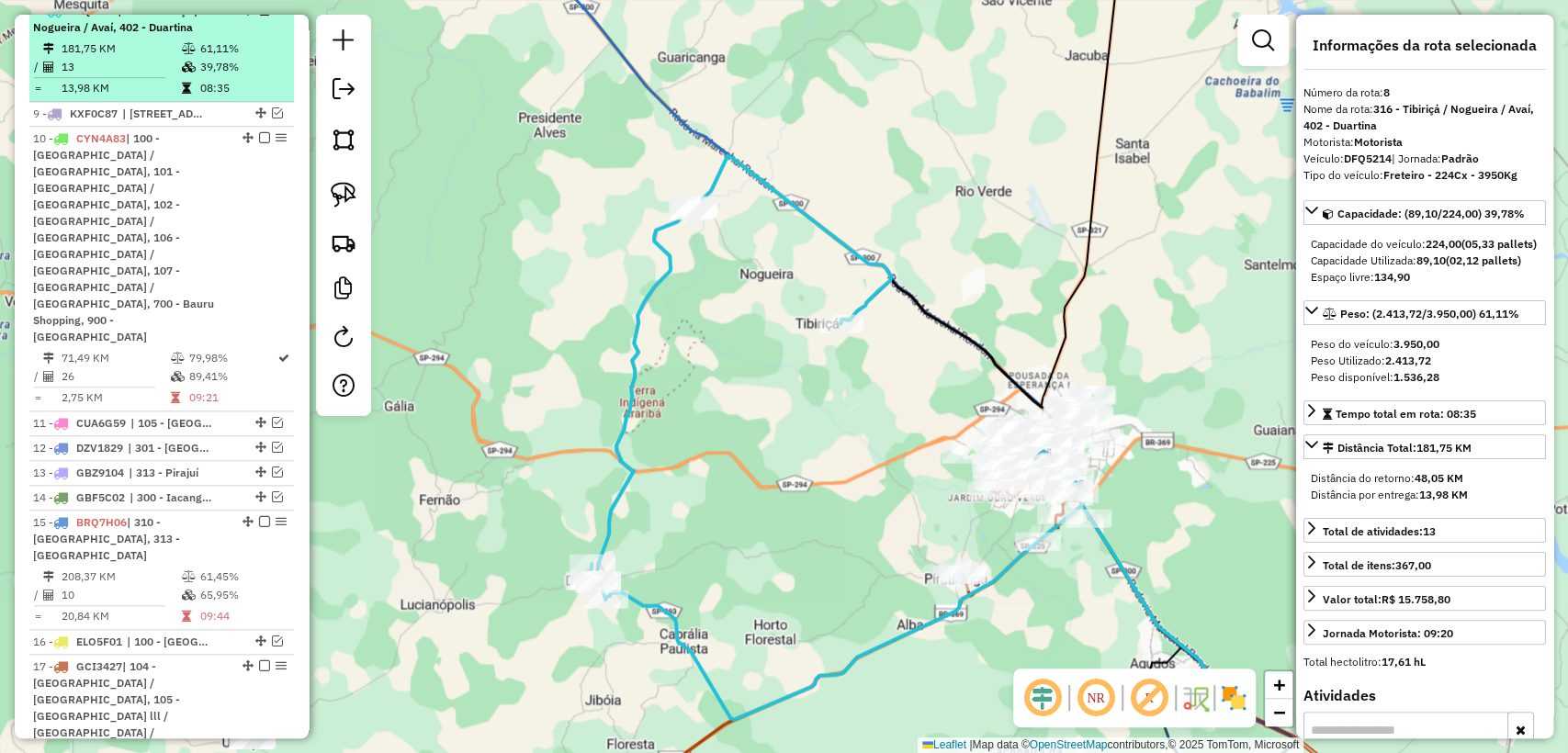
click at [260, 15] on em at bounding box center [264, 10] width 11 height 11
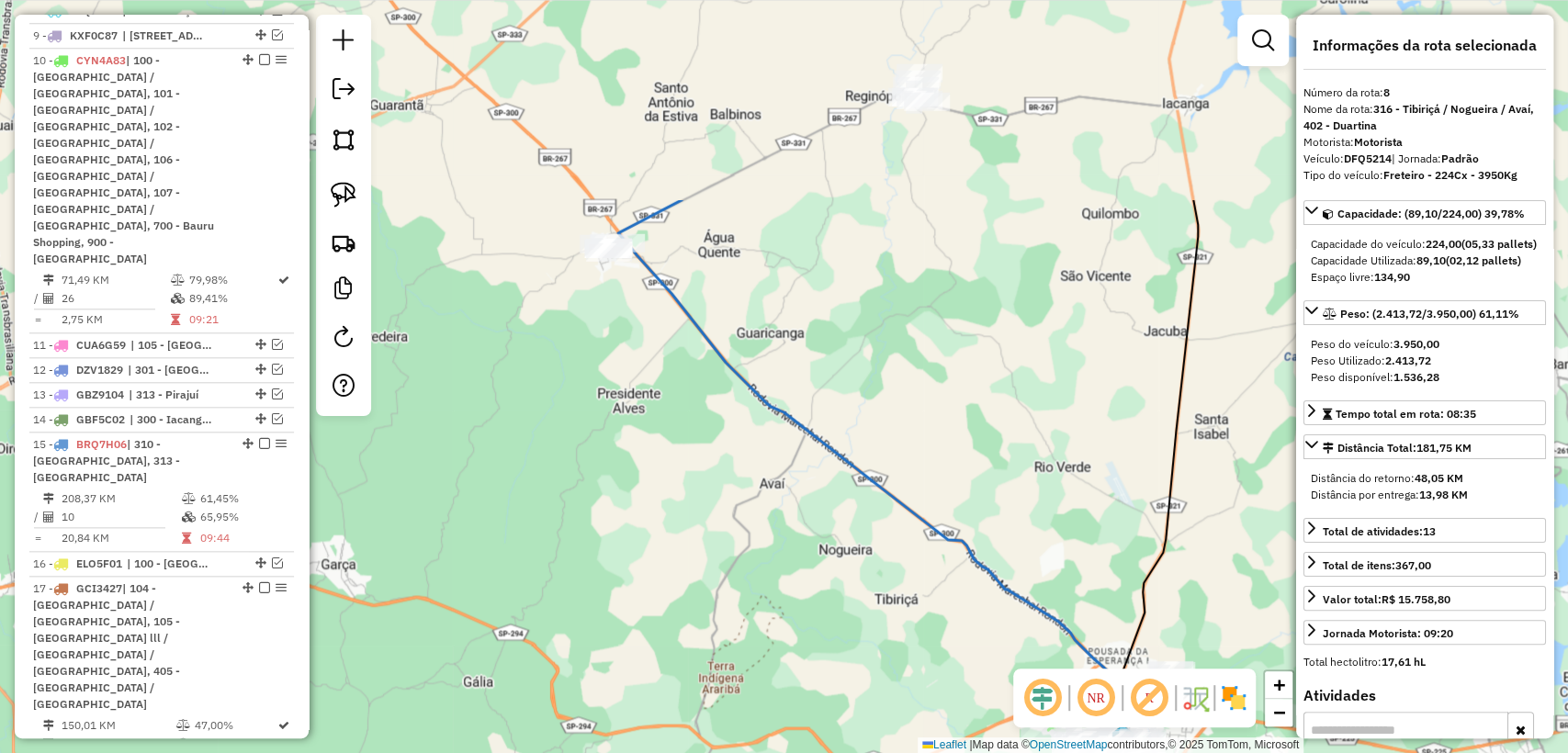
drag, startPoint x: 906, startPoint y: 163, endPoint x: 973, endPoint y: 450, distance: 294.7
click at [989, 462] on div "Janela de atendimento Grade de atendimento Capacidade Transportadoras Veículos …" at bounding box center [784, 376] width 1568 height 753
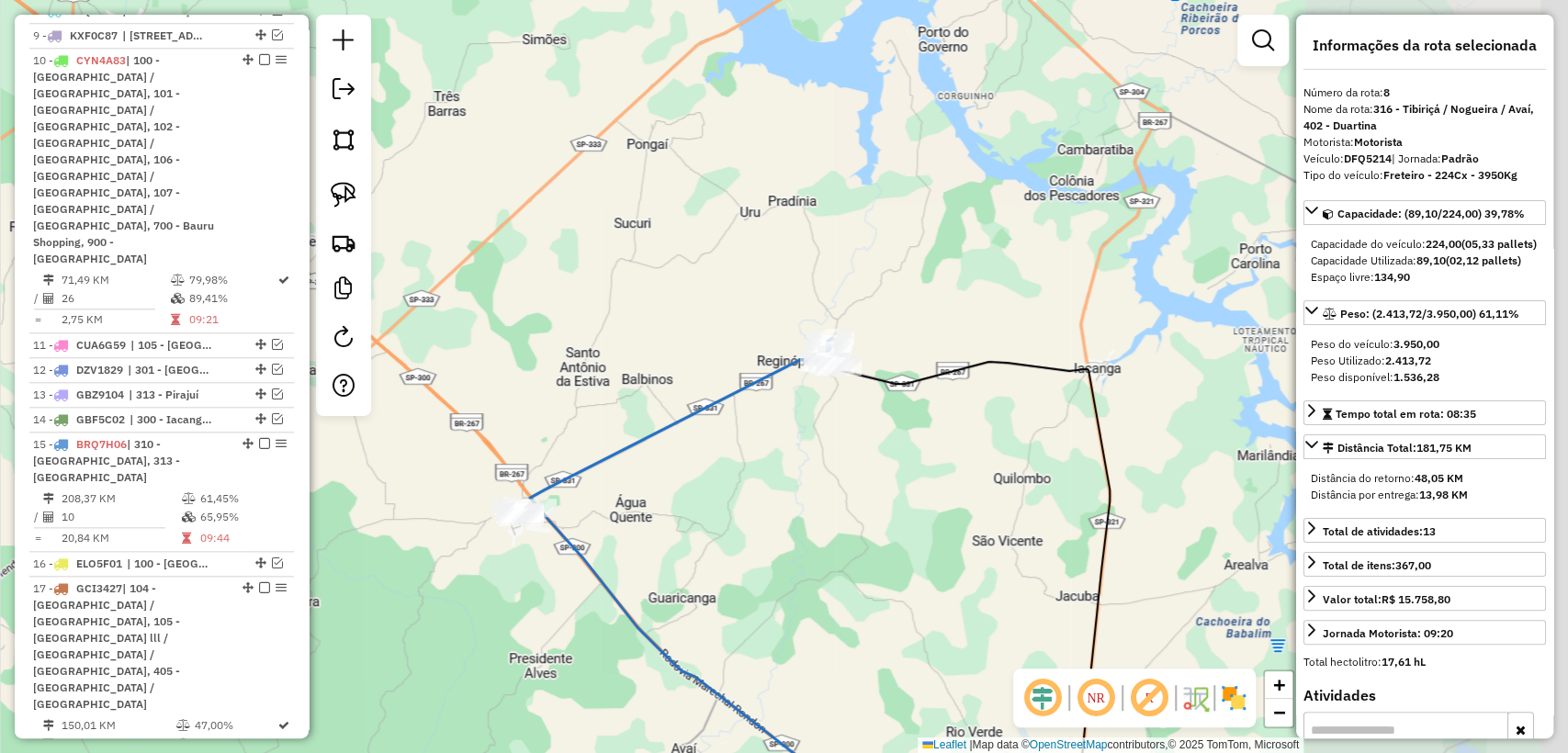
drag, startPoint x: 1087, startPoint y: 297, endPoint x: 738, endPoint y: 444, distance: 378.7
click at [738, 444] on div "Janela de atendimento Grade de atendimento Capacidade Transportadoras Veículos …" at bounding box center [784, 376] width 1568 height 753
click at [748, 392] on icon at bounding box center [676, 425] width 325 height 173
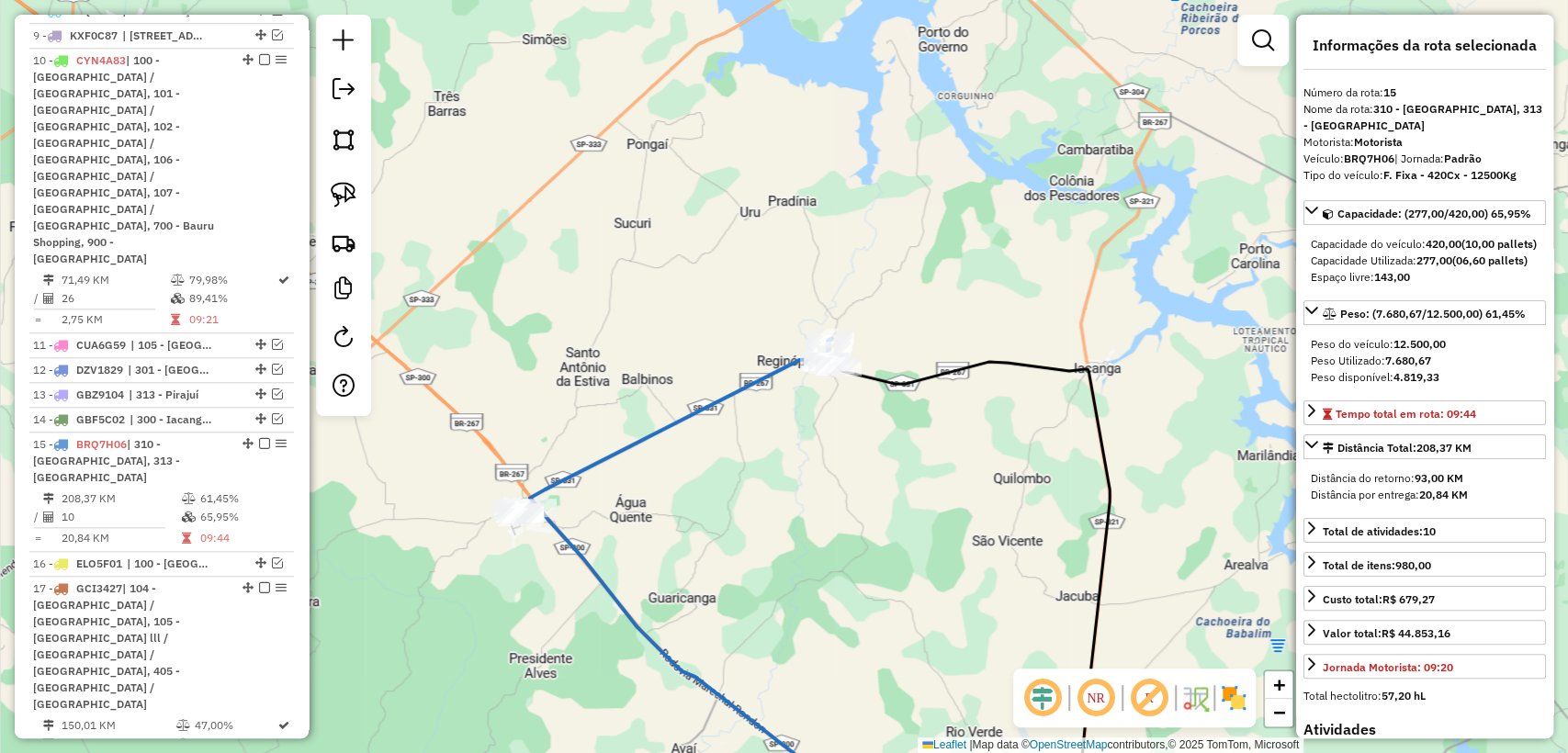
scroll to position [1518, 0]
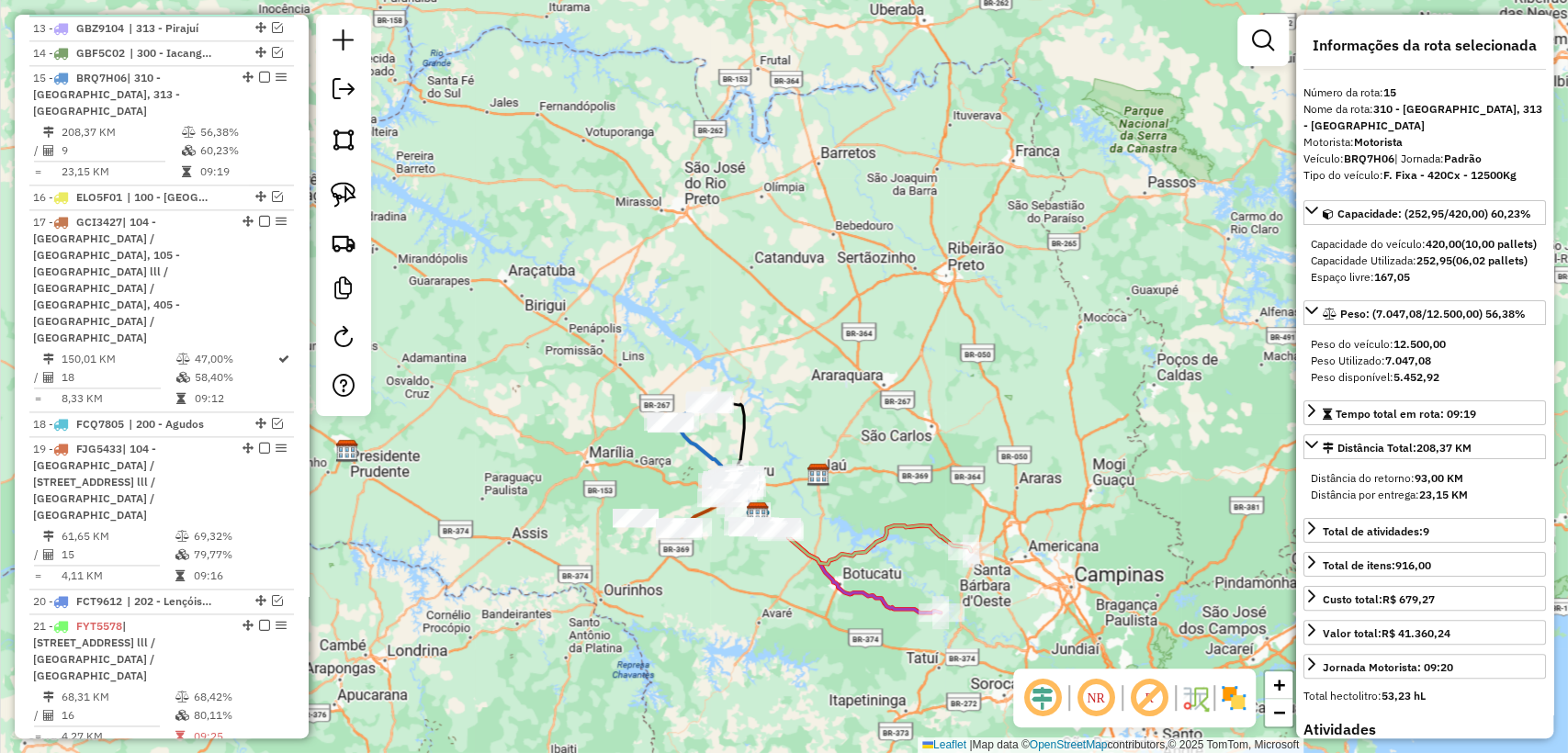
click at [261, 72] on em at bounding box center [264, 77] width 11 height 11
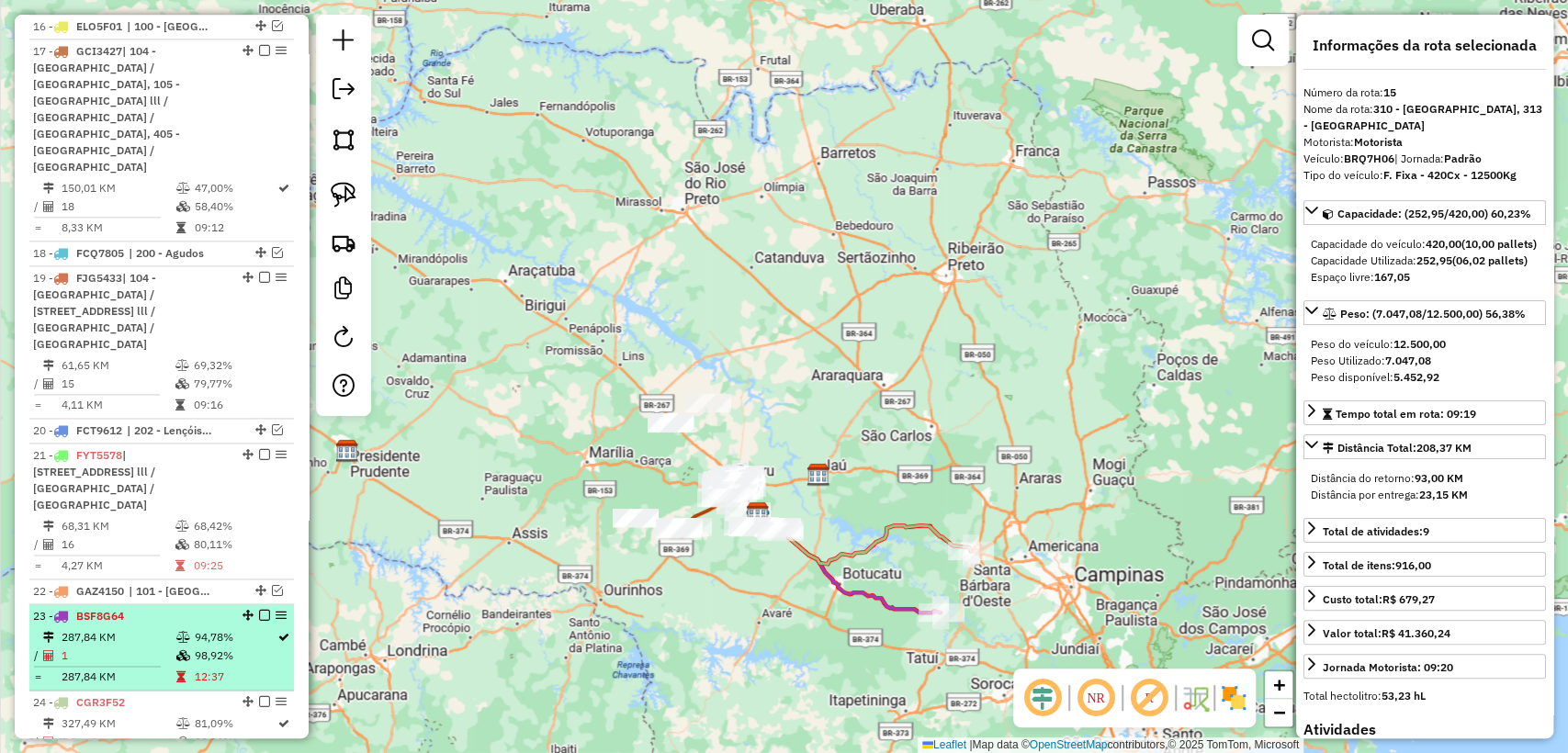
scroll to position [1644, 0]
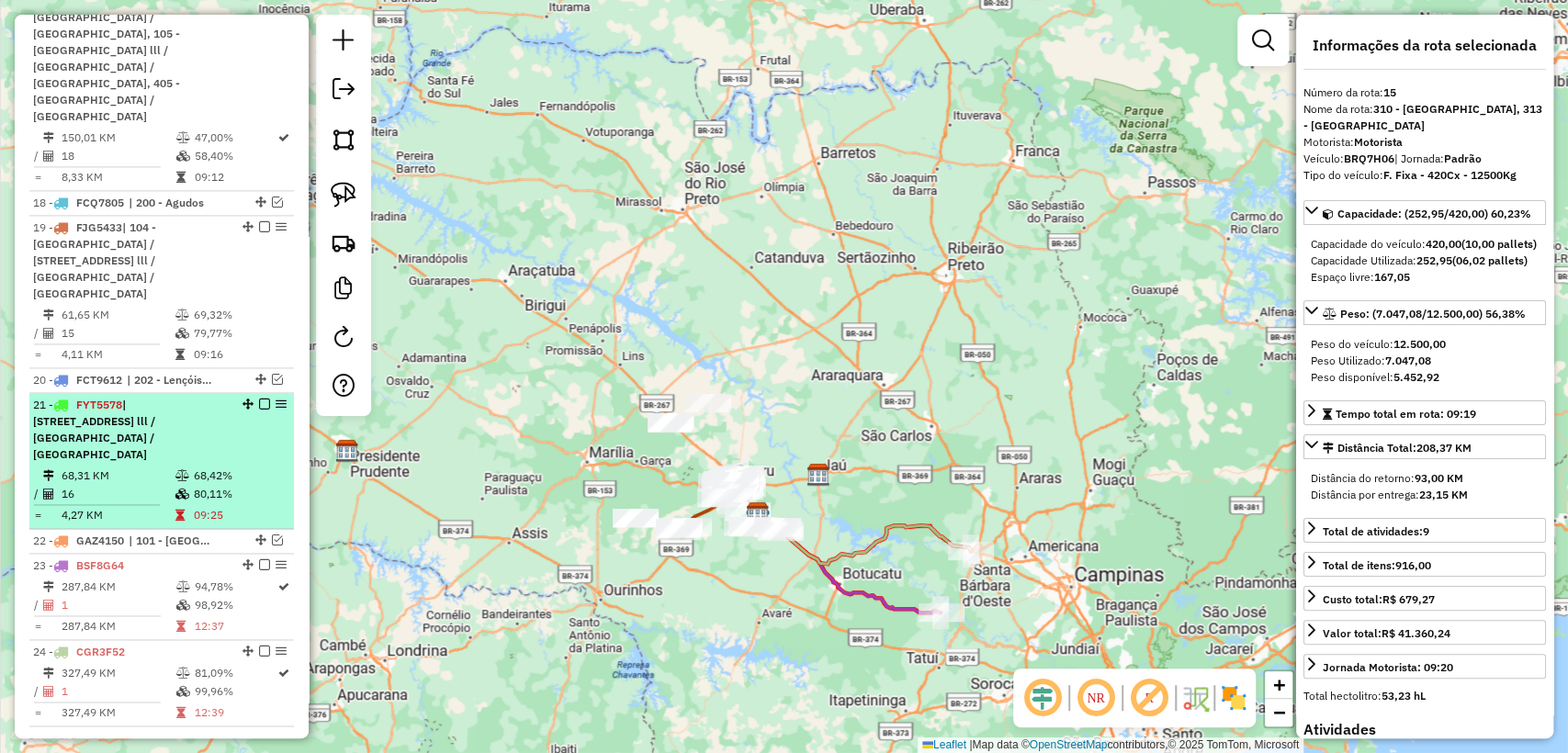
click at [156, 398] on span "| [STREET_ADDRESS] lll / [GEOGRAPHIC_DATA] / [GEOGRAPHIC_DATA]" at bounding box center [93, 429] width 122 height 63
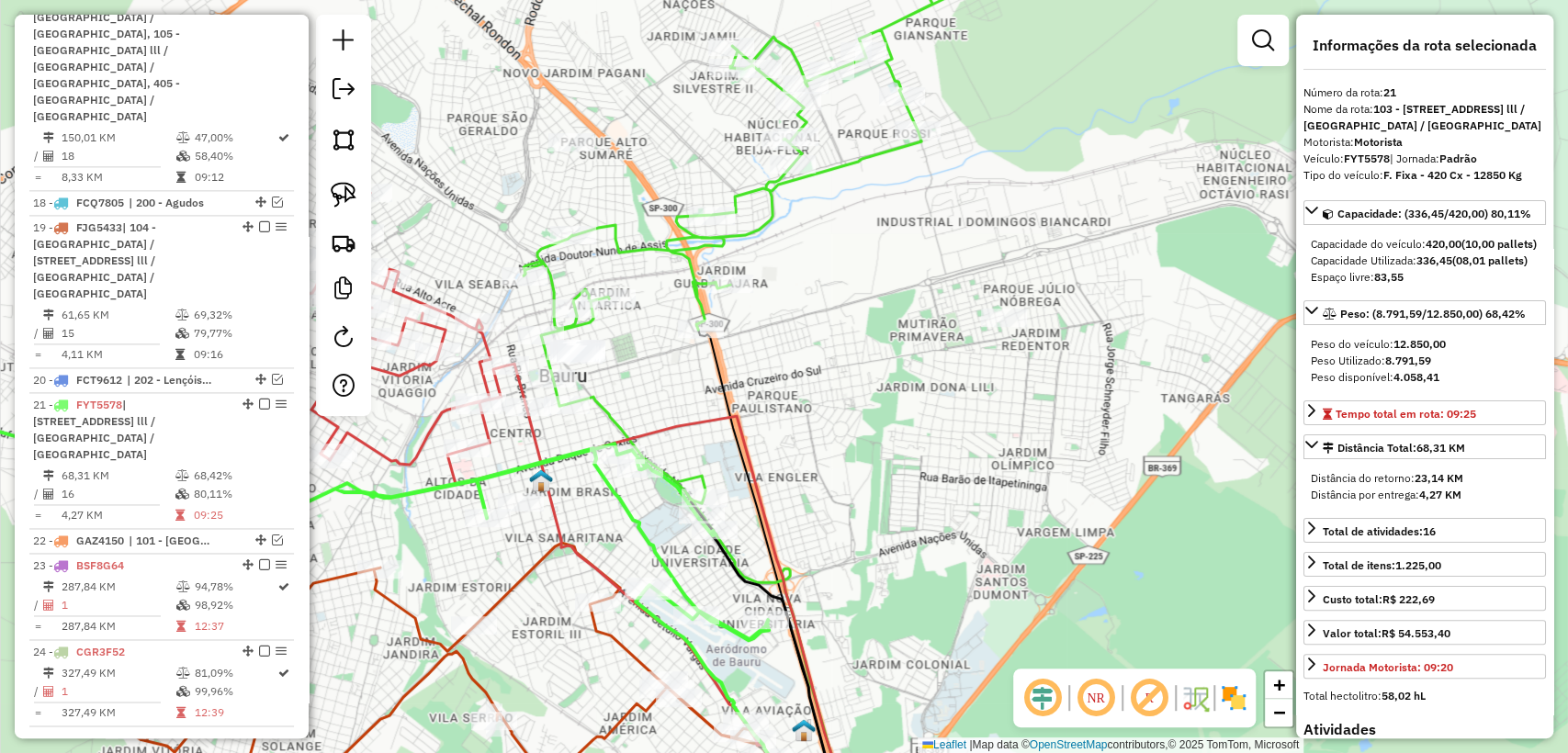
click at [768, 215] on icon at bounding box center [735, 235] width 424 height 557
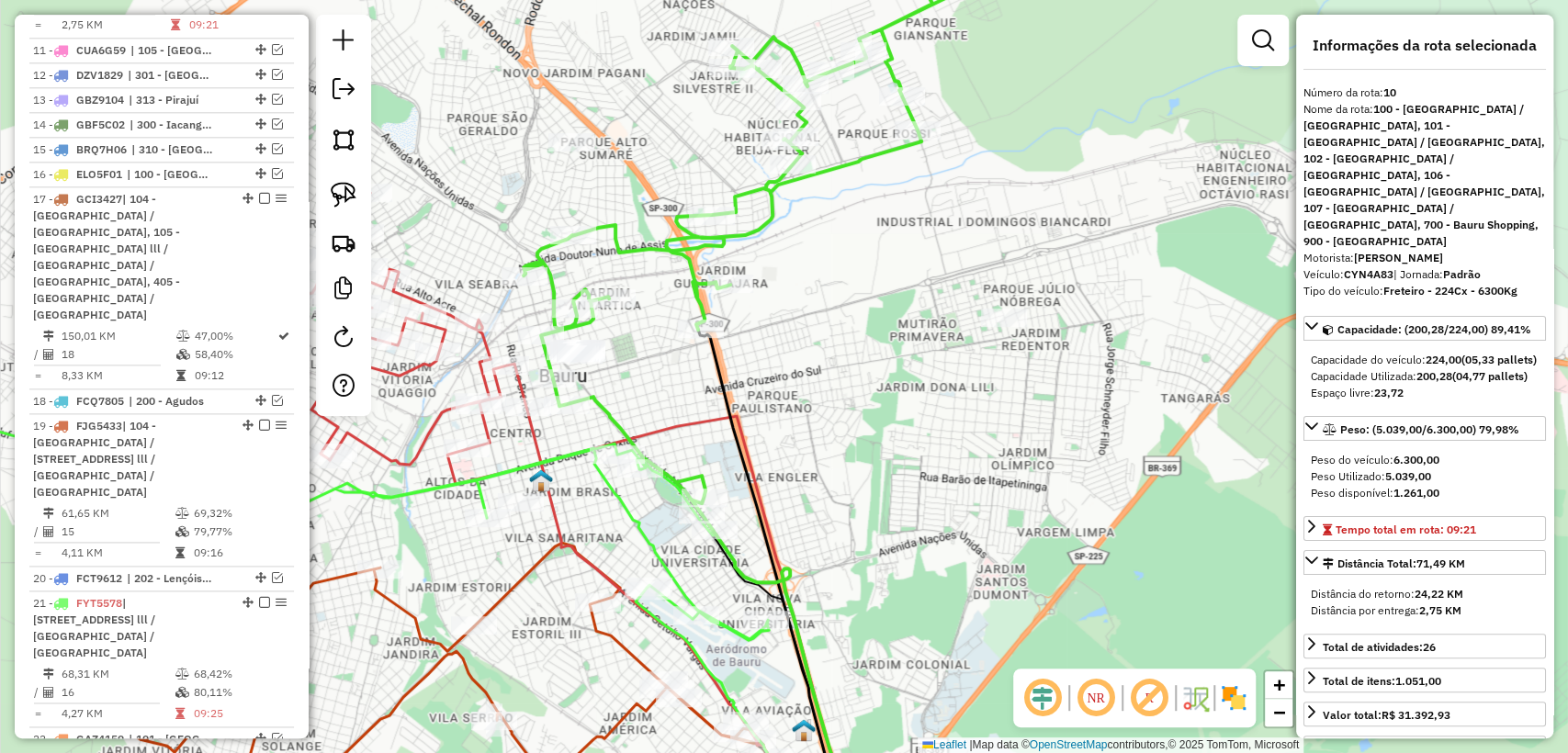
scroll to position [1200, 0]
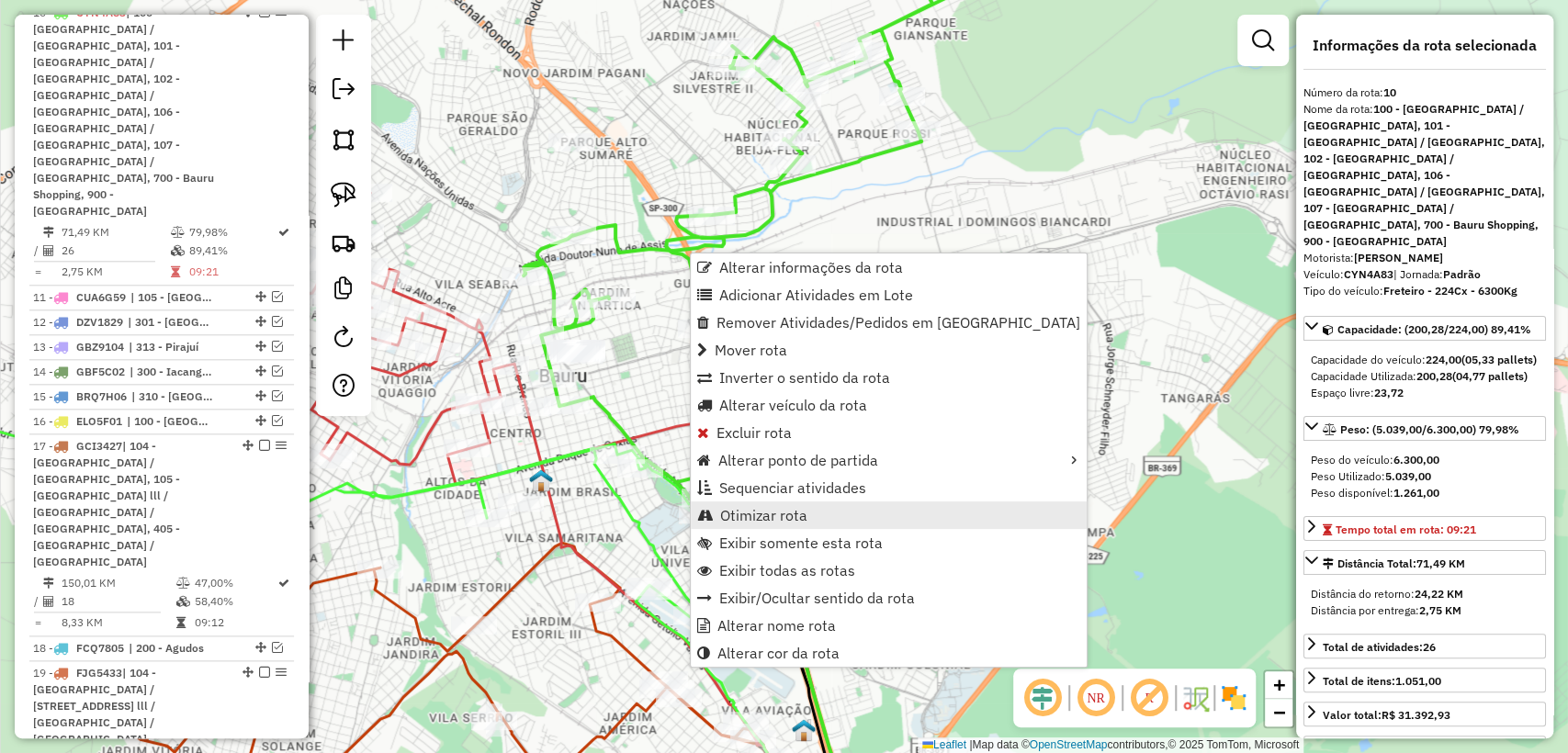
click at [776, 516] on span "Otimizar rota" at bounding box center [764, 515] width 87 height 14
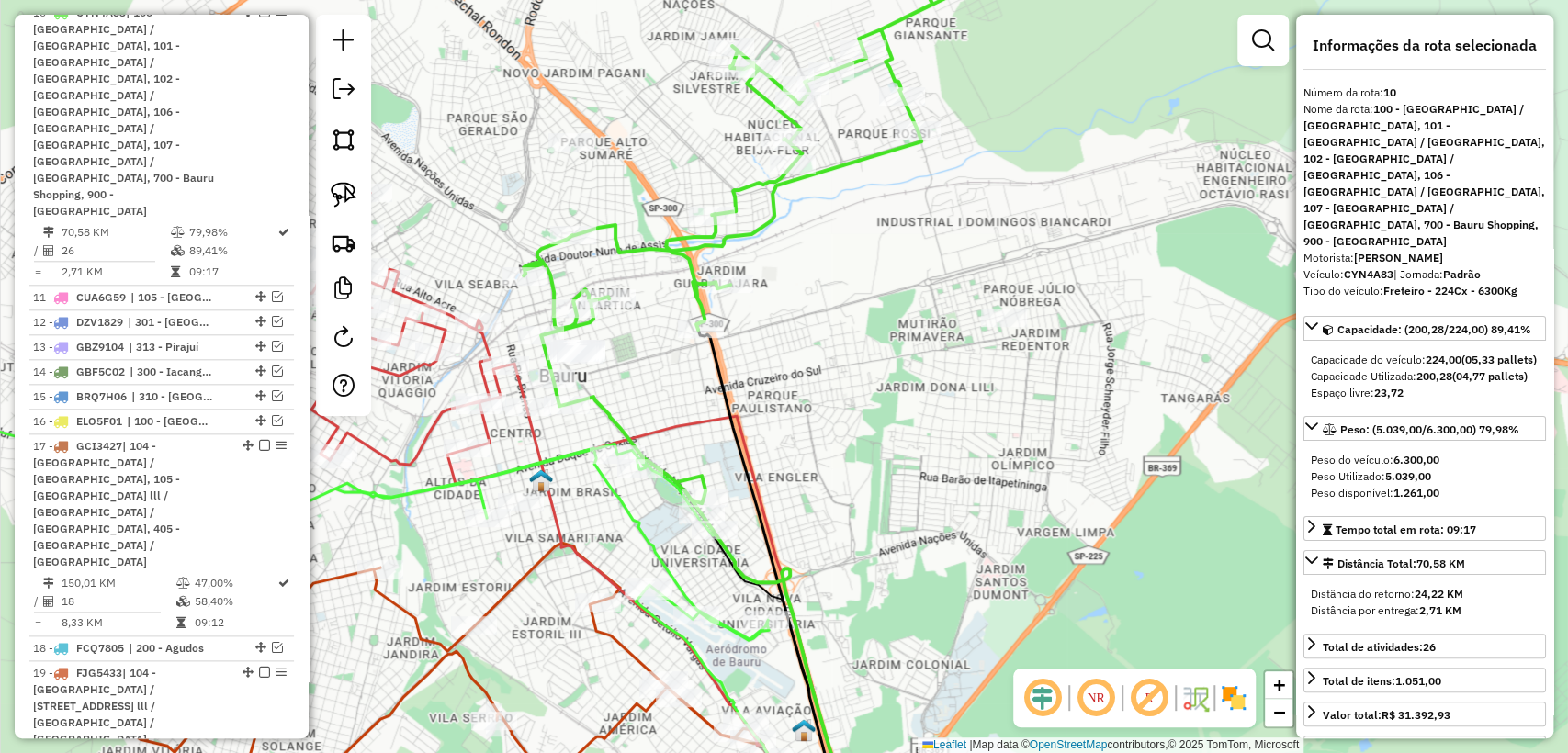
click at [772, 224] on icon at bounding box center [735, 235] width 424 height 557
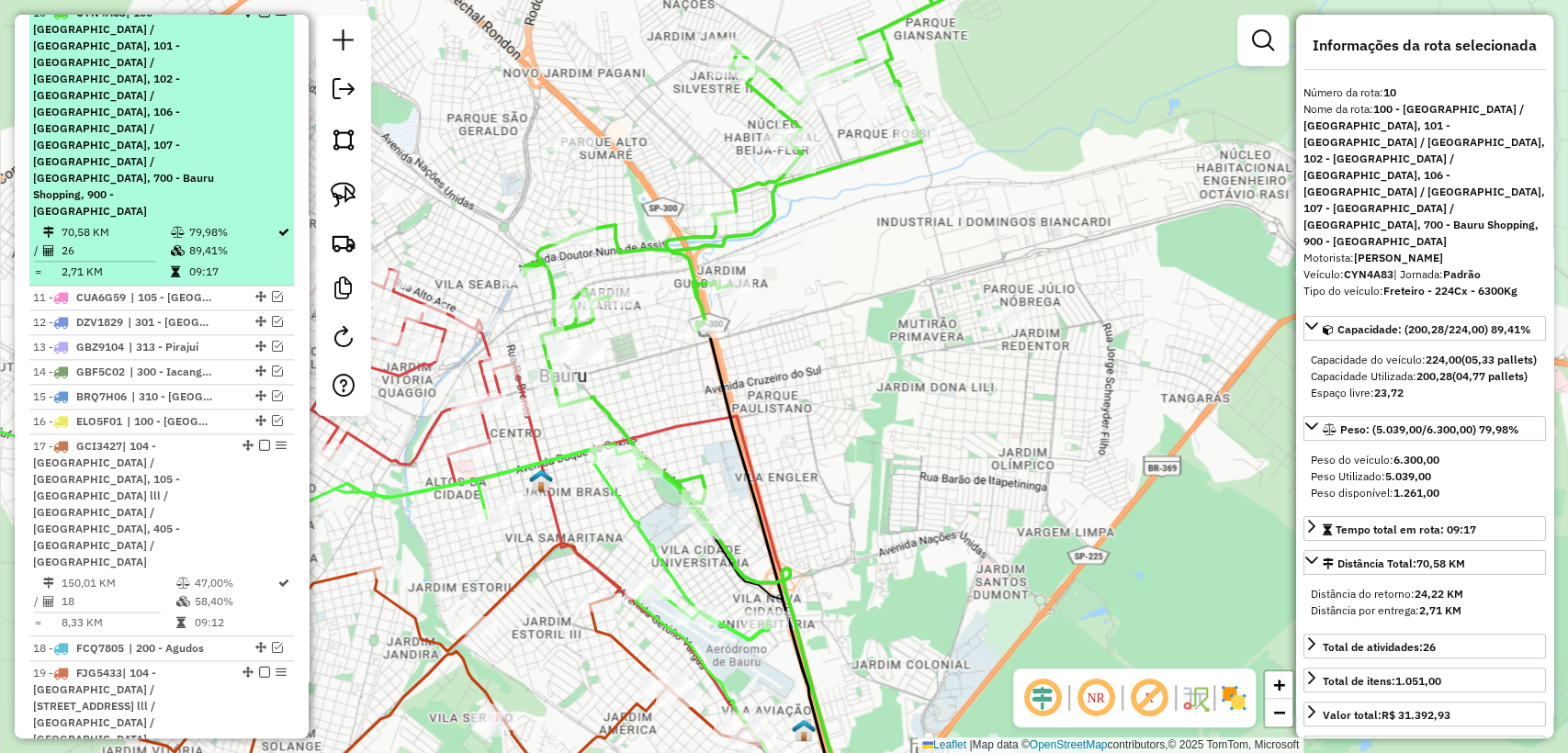
click at [259, 17] on em at bounding box center [264, 12] width 11 height 11
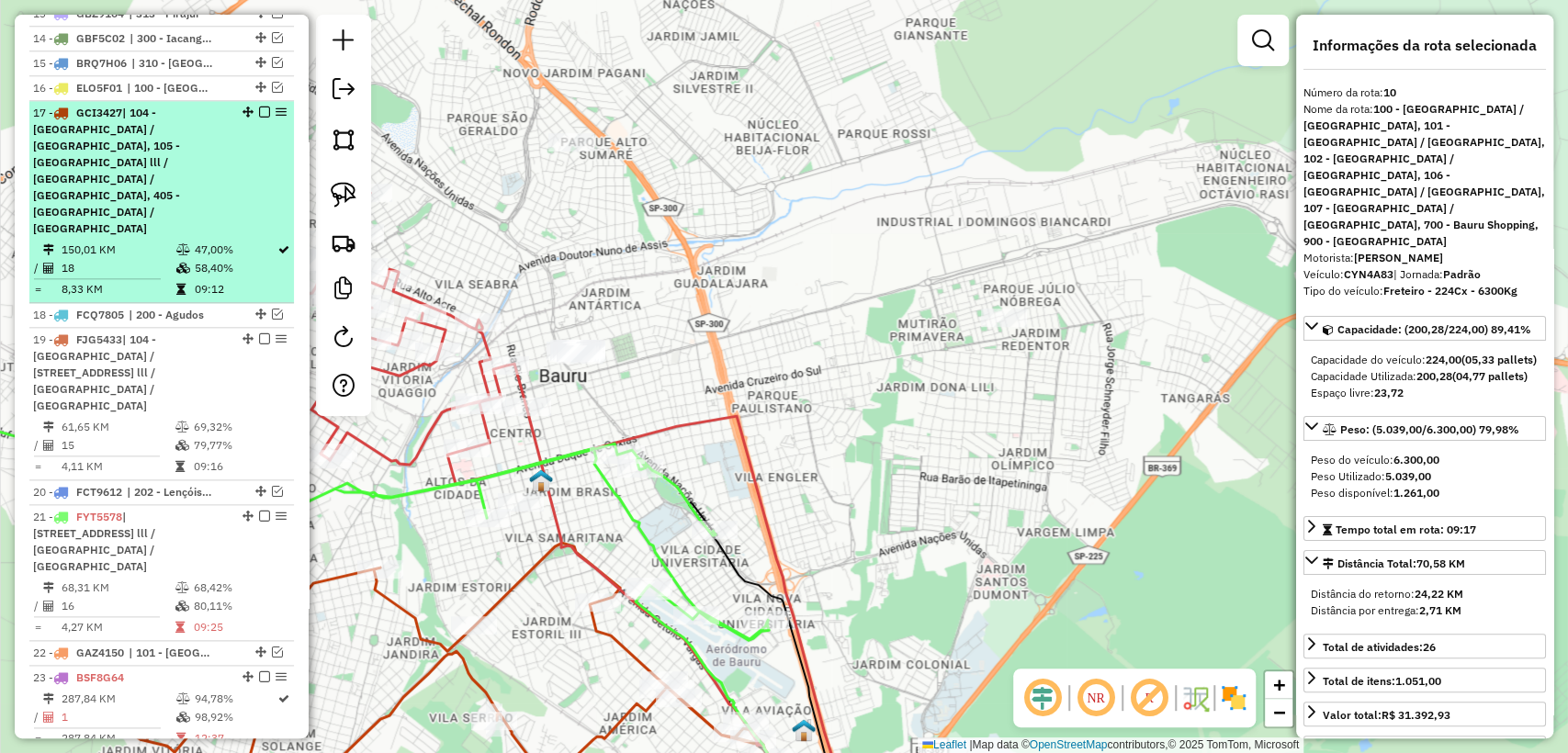
scroll to position [1301, 0]
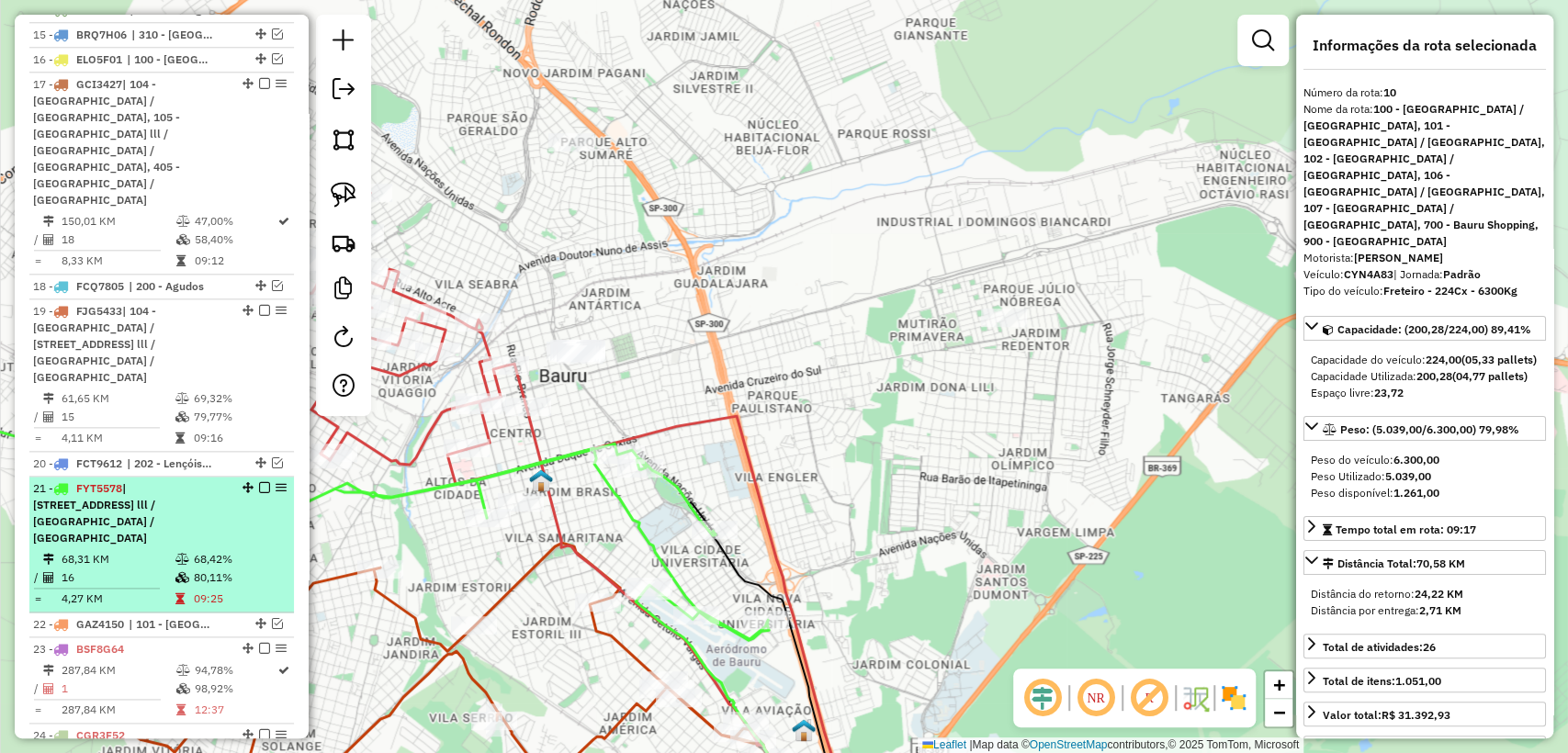
click at [176, 480] on div "21 - FYT5578 | 103 - [STREET_ADDRESS] lll / [GEOGRAPHIC_DATA] / [GEOGRAPHIC_DAT…" at bounding box center [130, 513] width 195 height 66
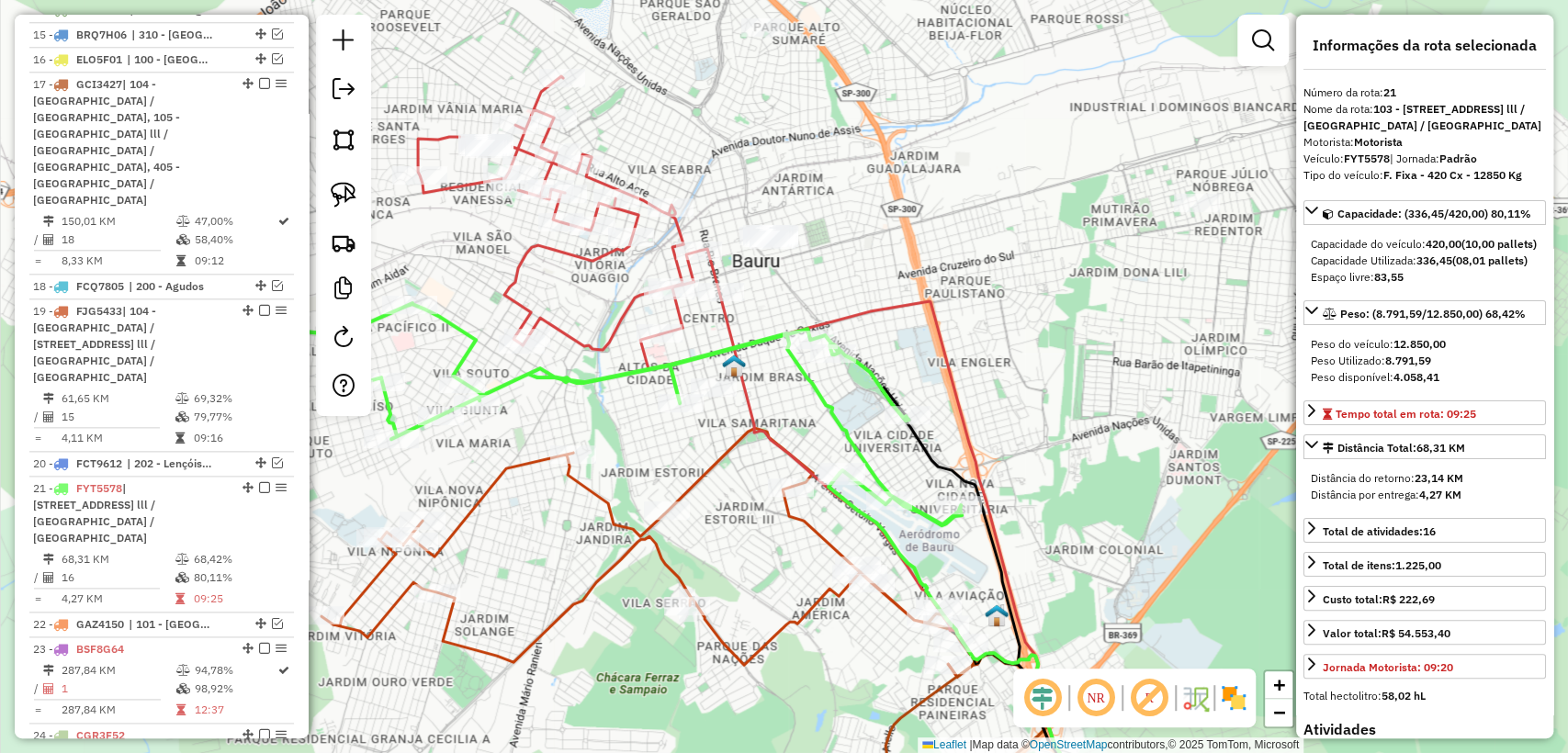
click at [597, 497] on icon at bounding box center [650, 552] width 657 height 249
click at [598, 494] on icon at bounding box center [649, 549] width 657 height 249
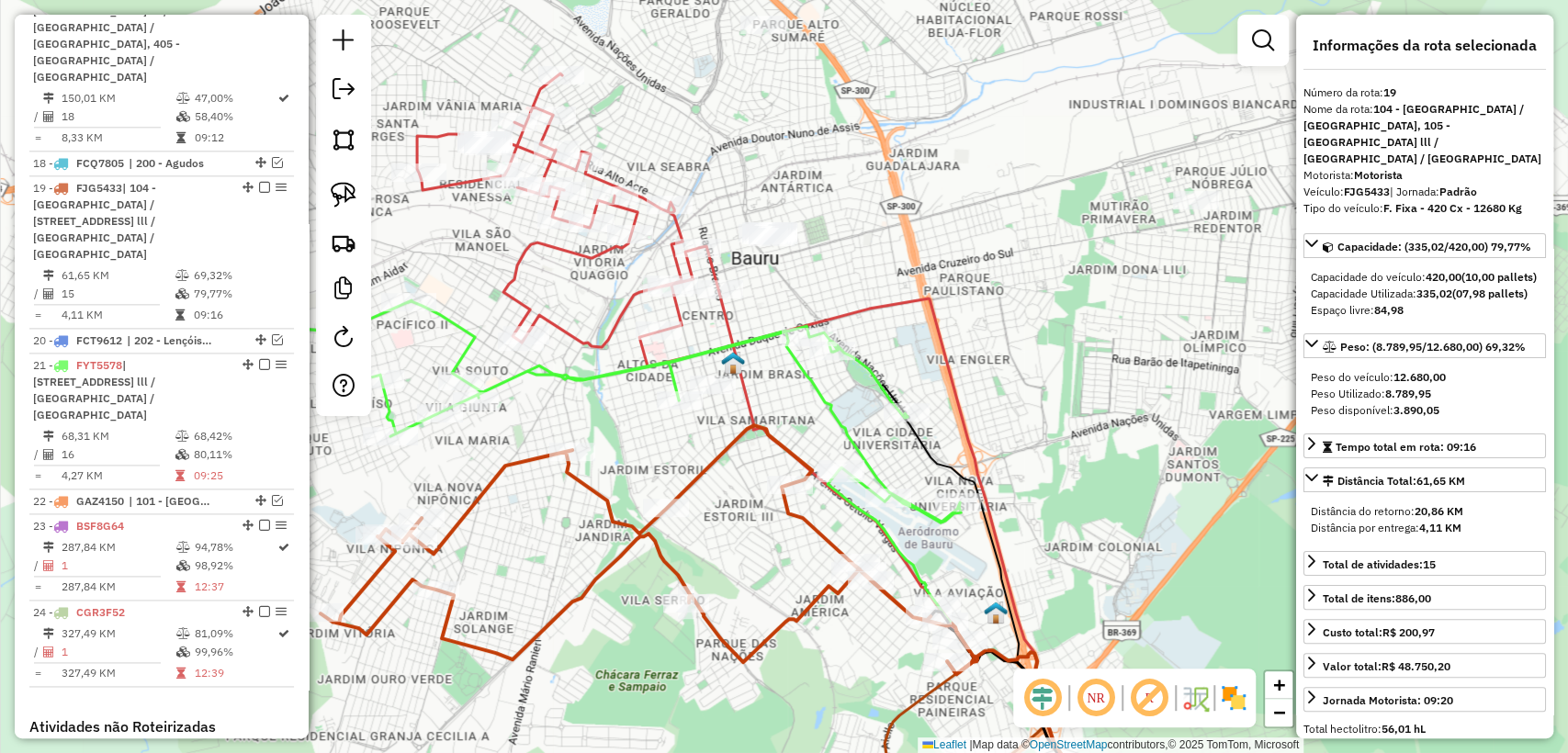
scroll to position [1550, 0]
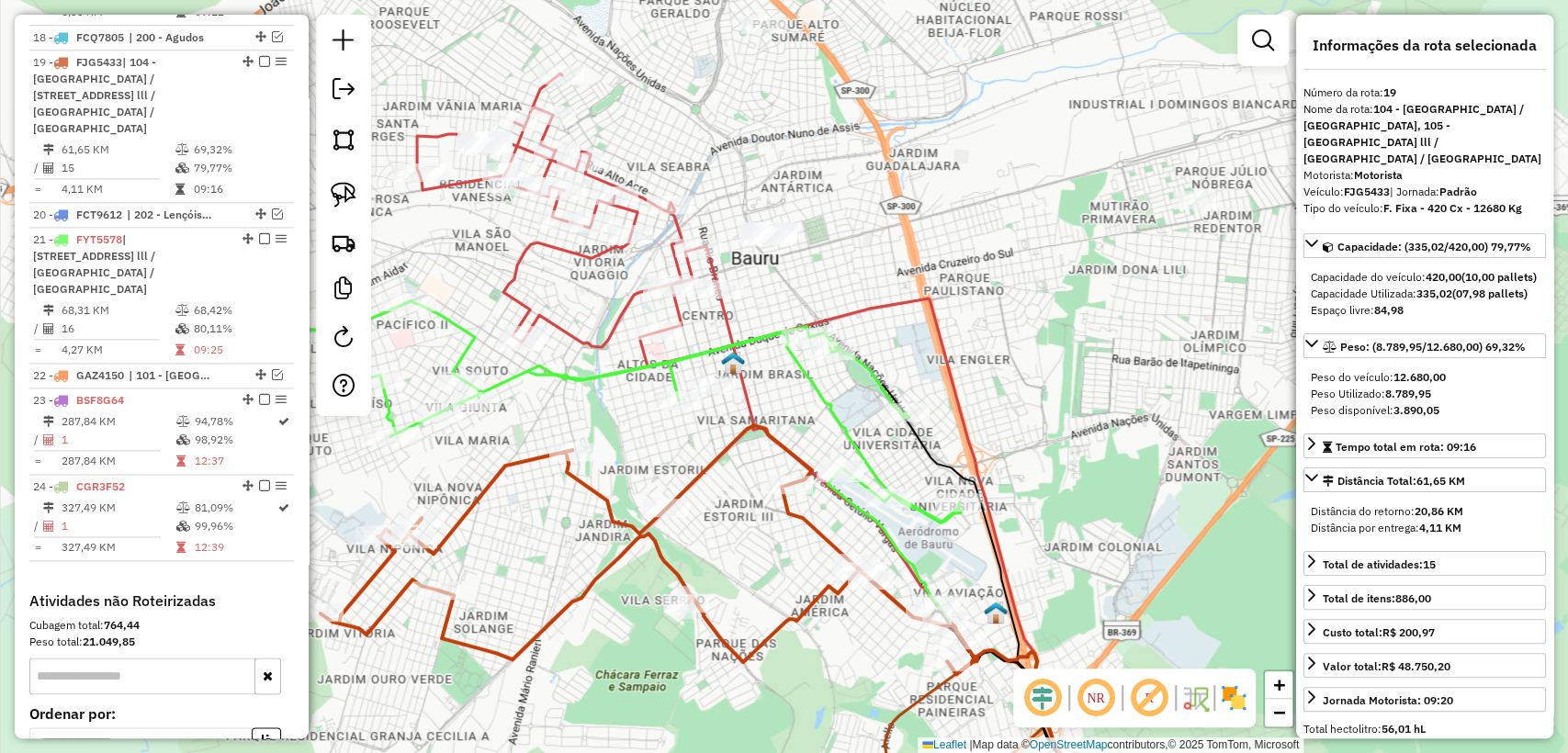
click at [563, 304] on div "Janela de atendimento Grade de atendimento Capacidade Transportadoras Veículos …" at bounding box center [784, 376] width 1568 height 753
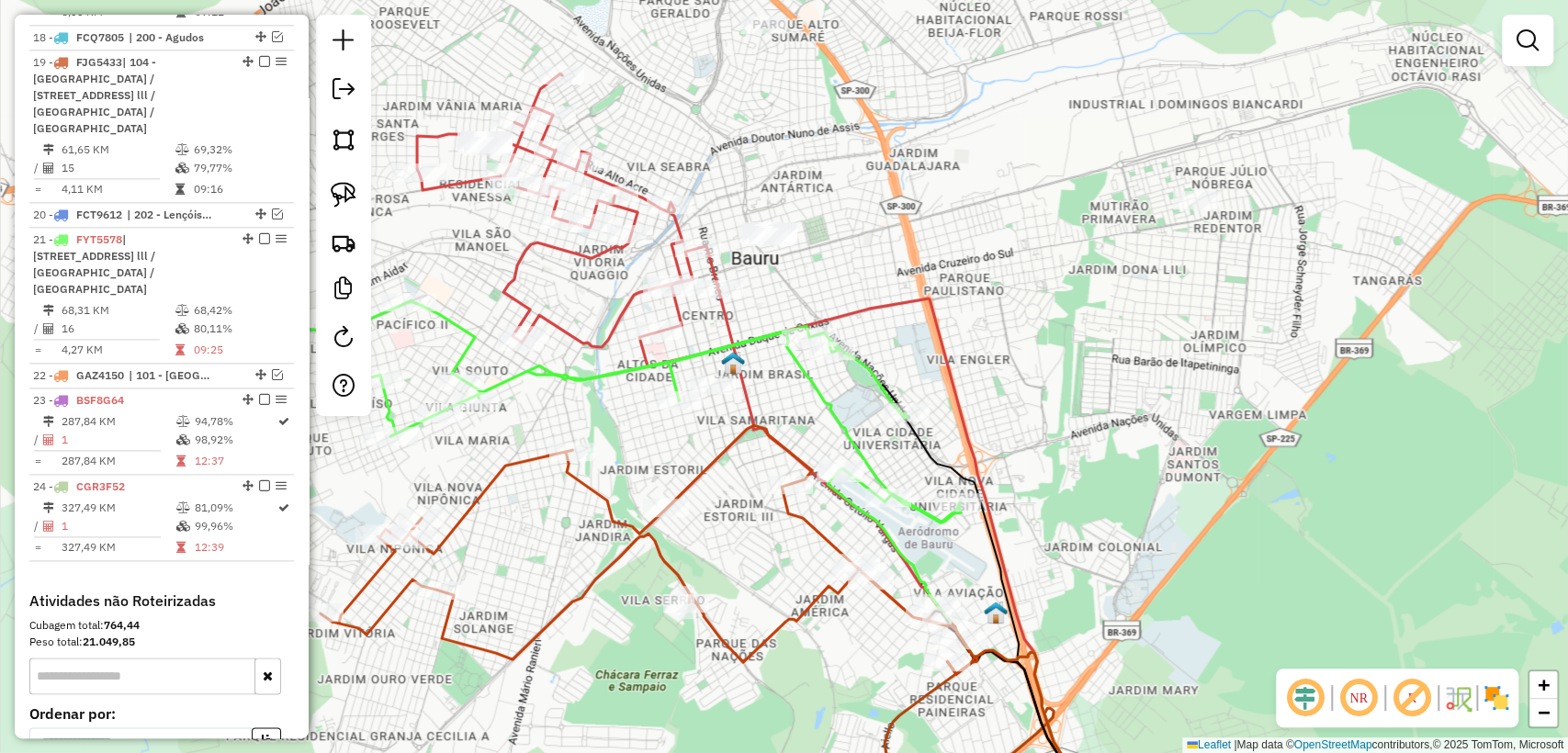
click at [567, 338] on icon at bounding box center [685, 350] width 536 height 554
select select "**********"
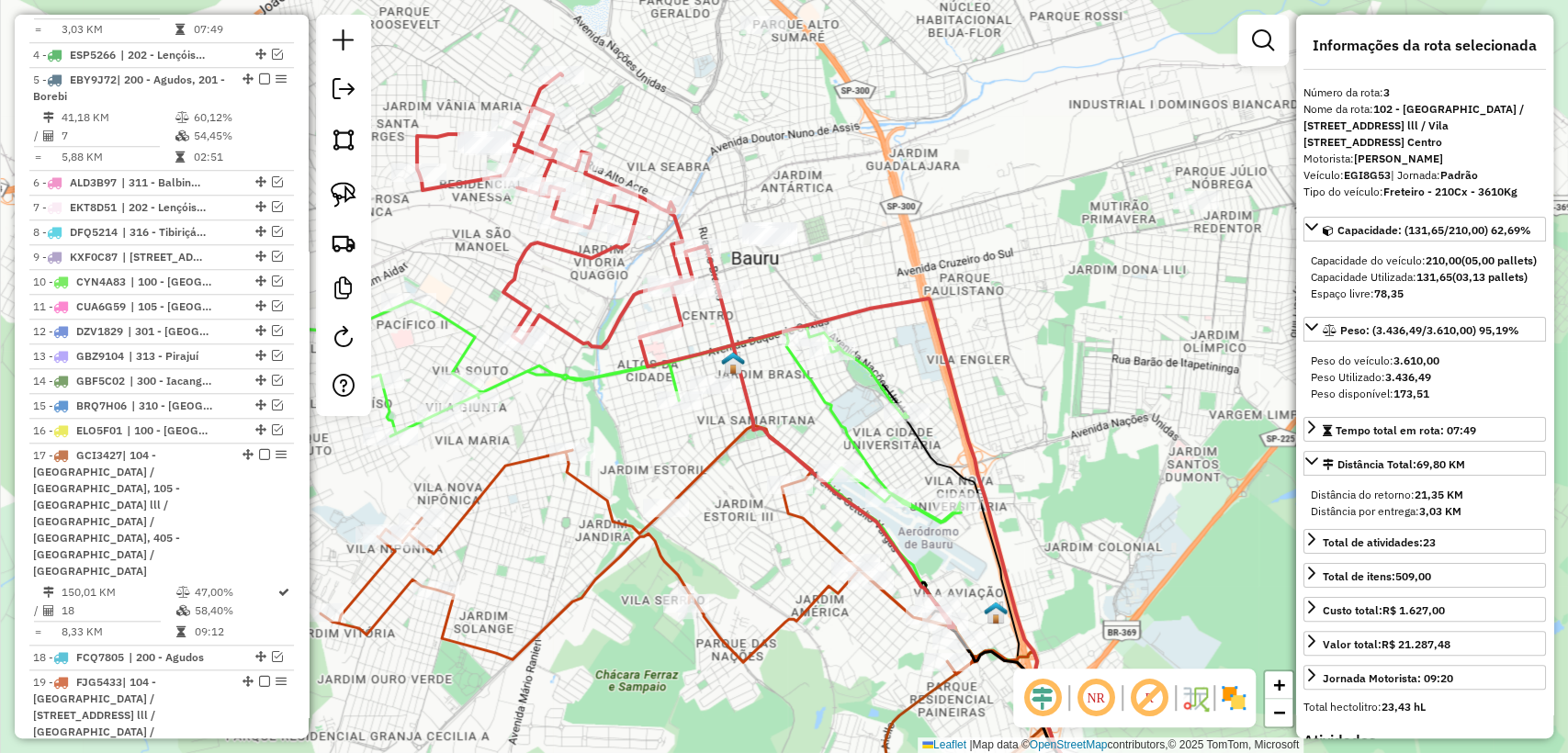
scroll to position [822, 0]
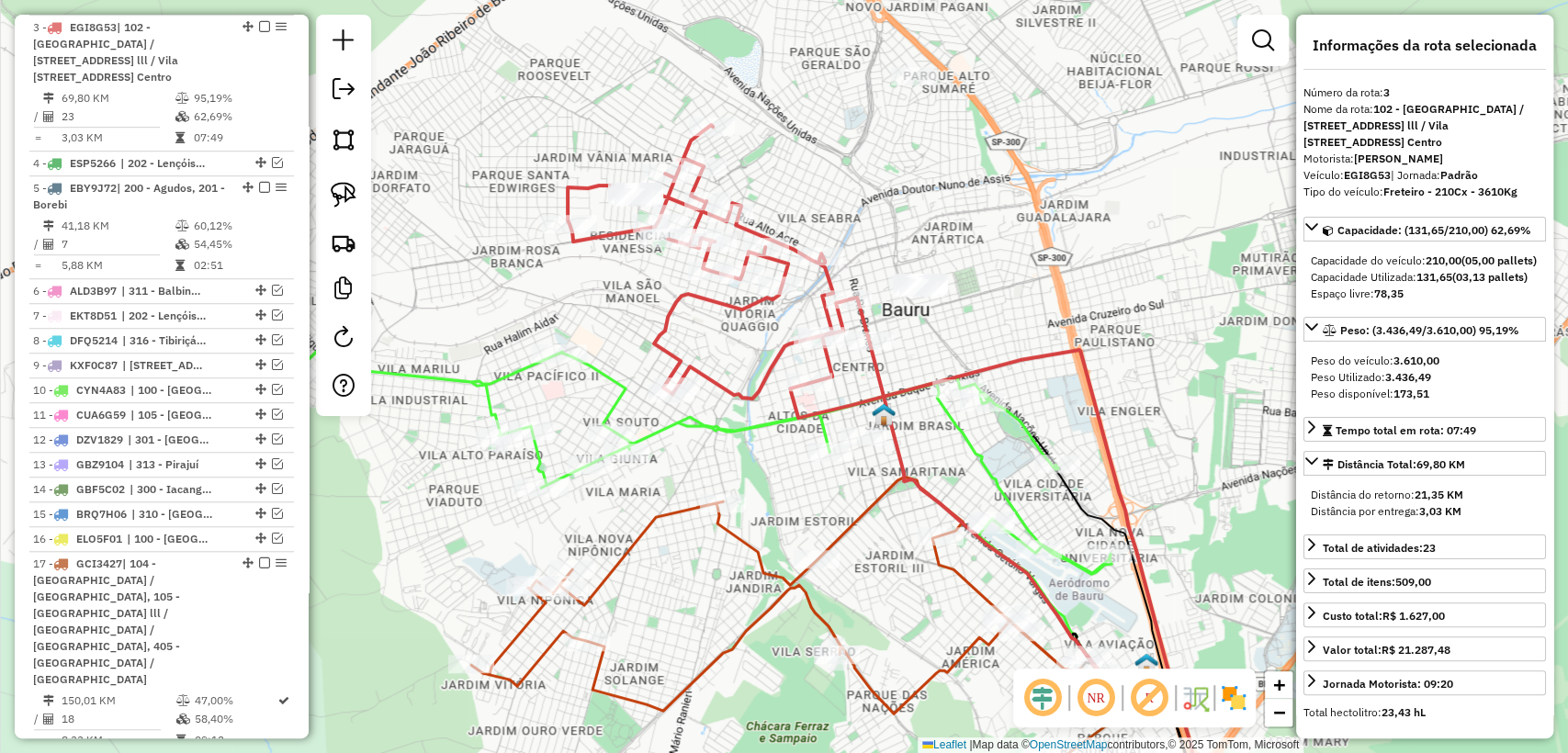
drag, startPoint x: 695, startPoint y: 138, endPoint x: 845, endPoint y: 190, distance: 158.8
click at [845, 190] on div "Janela de atendimento Grade de atendimento Capacidade Transportadoras Veículos …" at bounding box center [784, 376] width 1568 height 753
click at [754, 413] on div "Janela de atendimento Grade de atendimento Capacidade Transportadoras Veículos …" at bounding box center [784, 376] width 1568 height 753
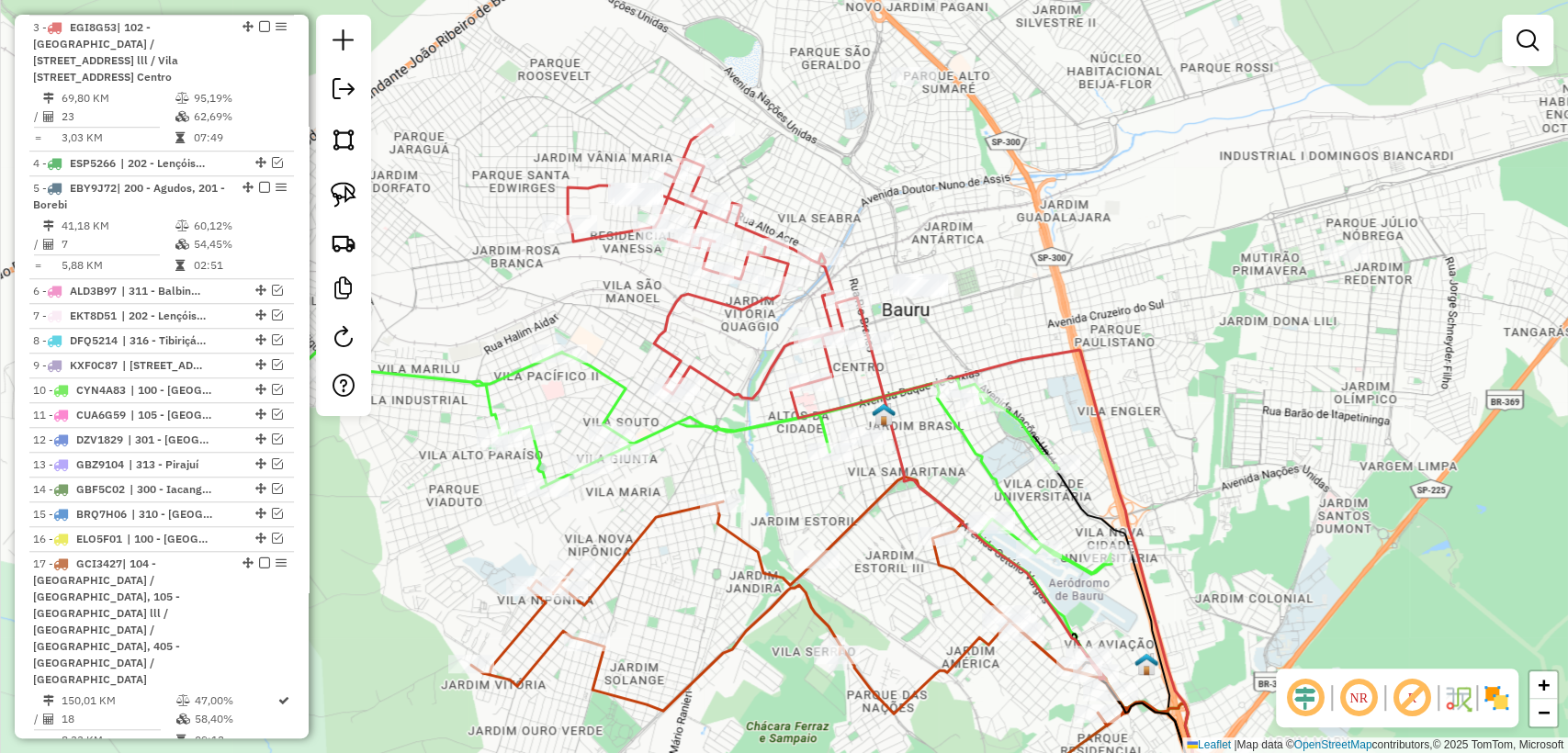
click at [751, 428] on icon at bounding box center [703, 461] width 817 height 225
select select "**********"
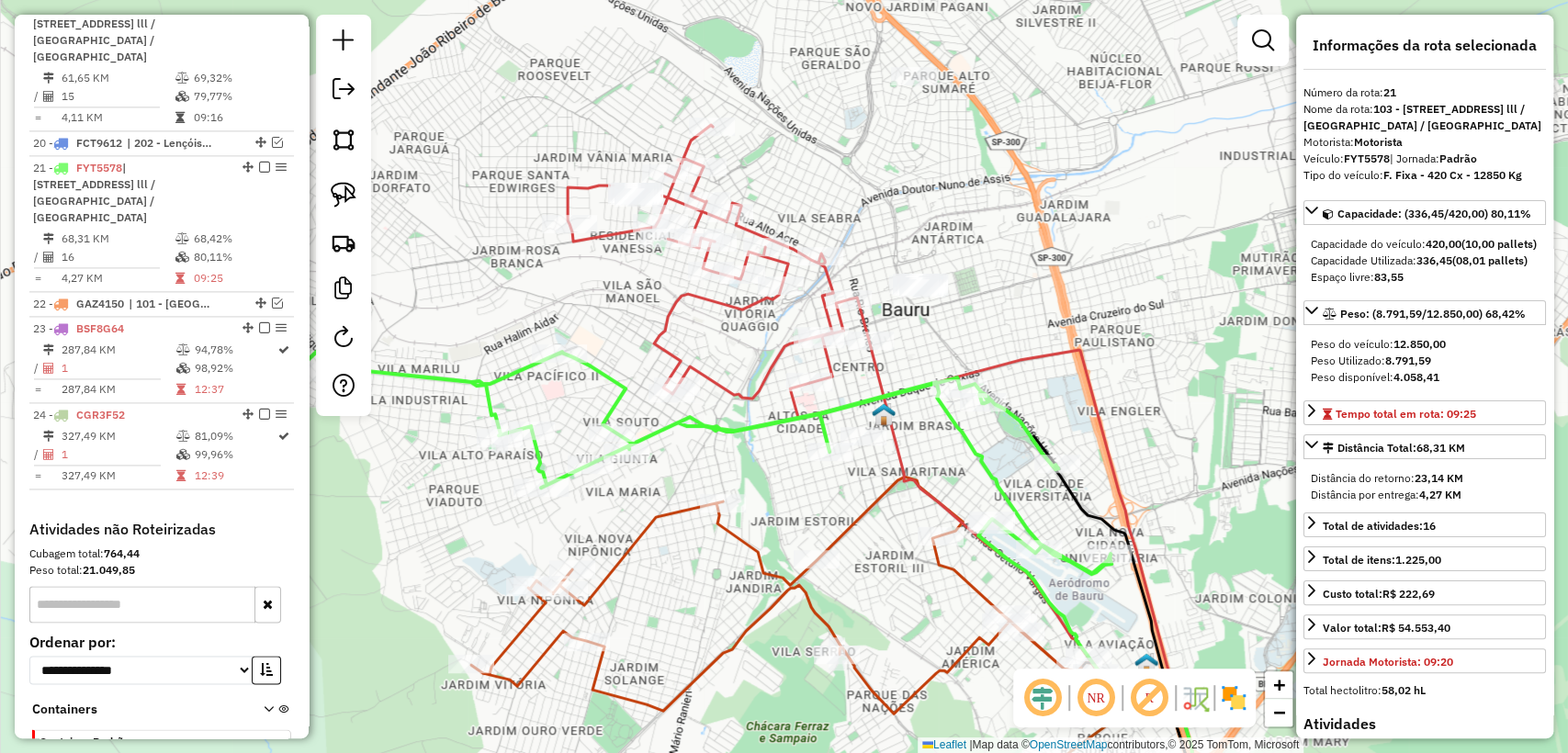
scroll to position [1711, 0]
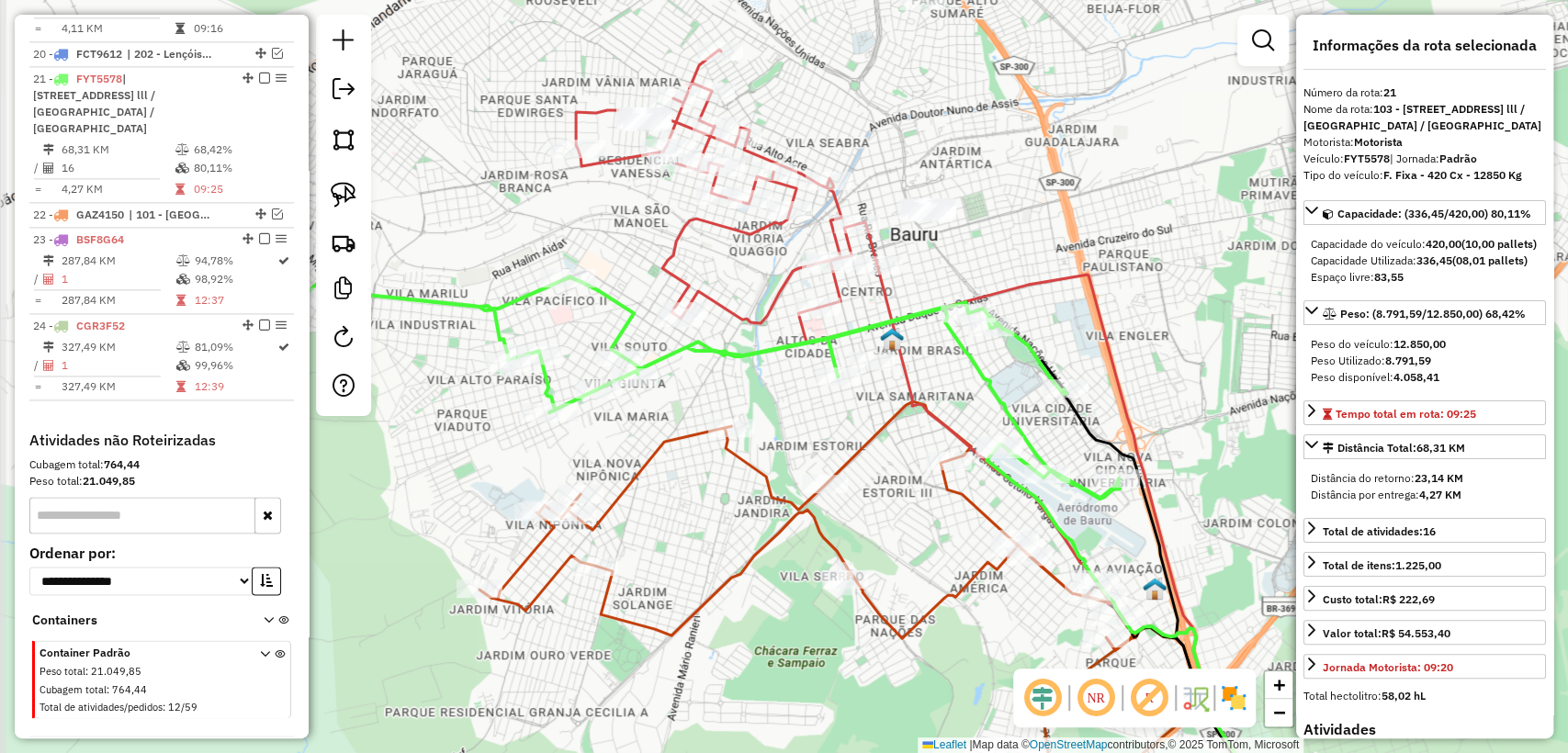
click at [1146, 297] on div "Janela de atendimento Grade de atendimento Capacidade Transportadoras Veículos …" at bounding box center [784, 376] width 1568 height 753
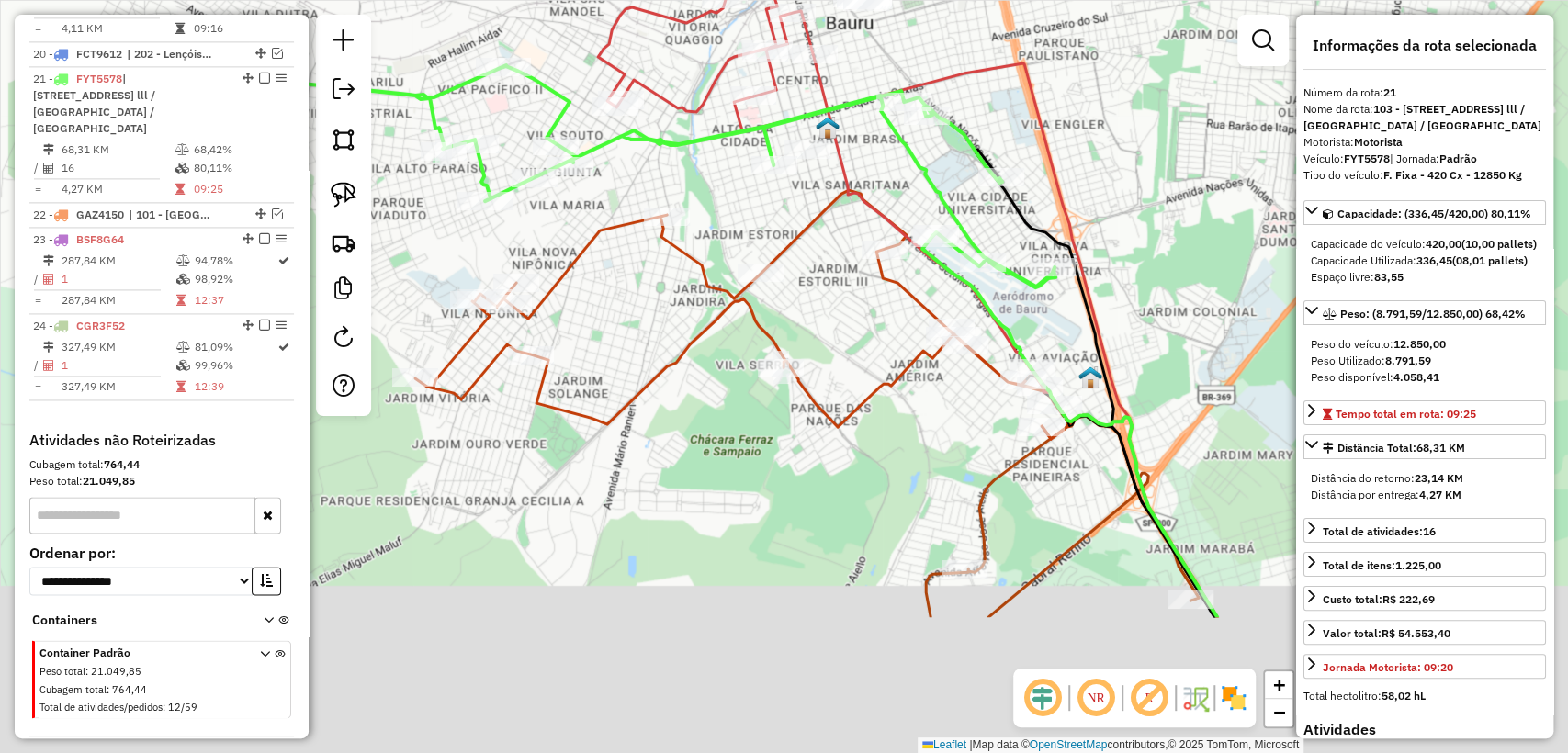
drag, startPoint x: 1126, startPoint y: 337, endPoint x: 1102, endPoint y: 299, distance: 44.9
click at [1103, 297] on div "Janela de atendimento Grade de atendimento Capacidade Transportadoras Veículos …" at bounding box center [784, 376] width 1568 height 753
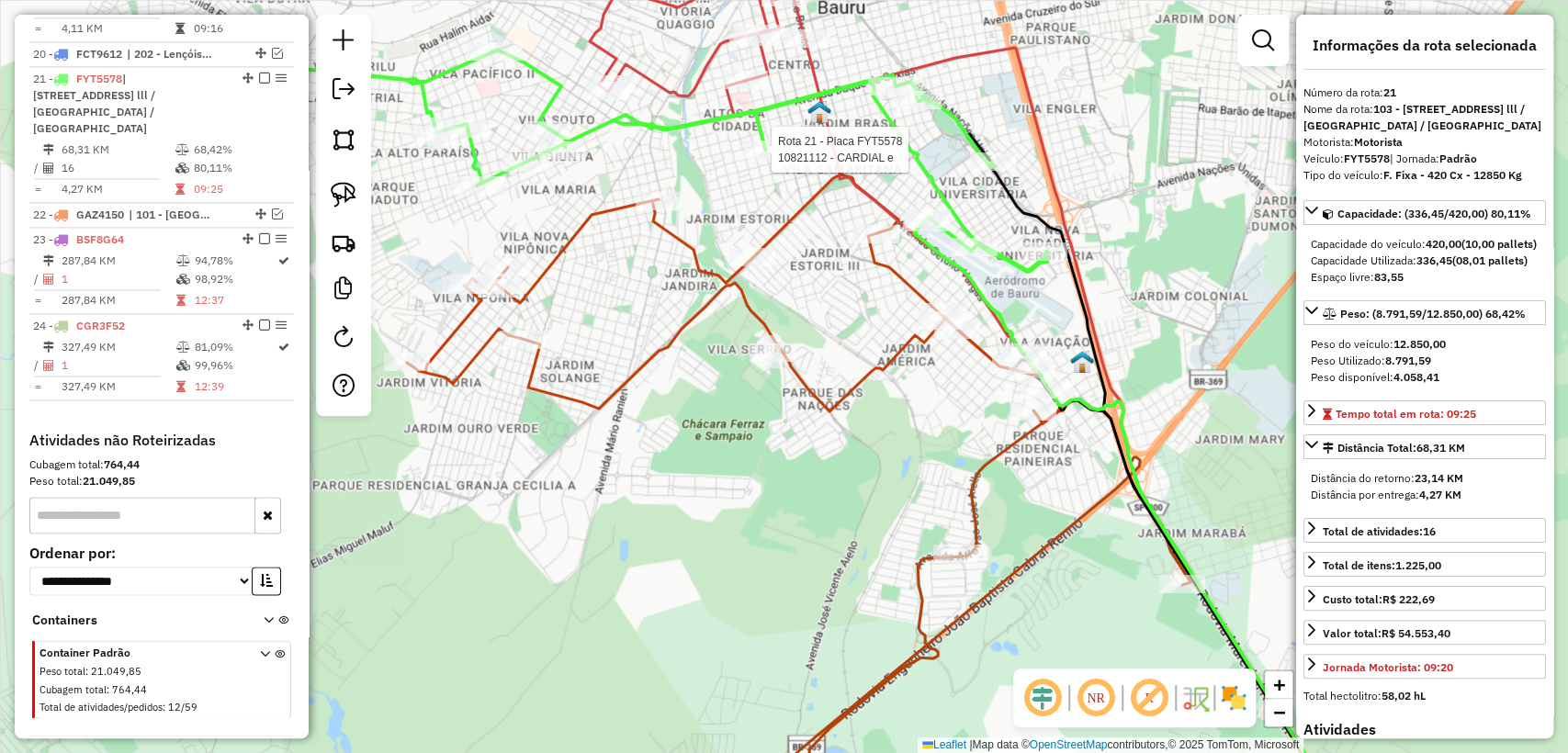
click at [769, 158] on div at bounding box center [766, 149] width 46 height 18
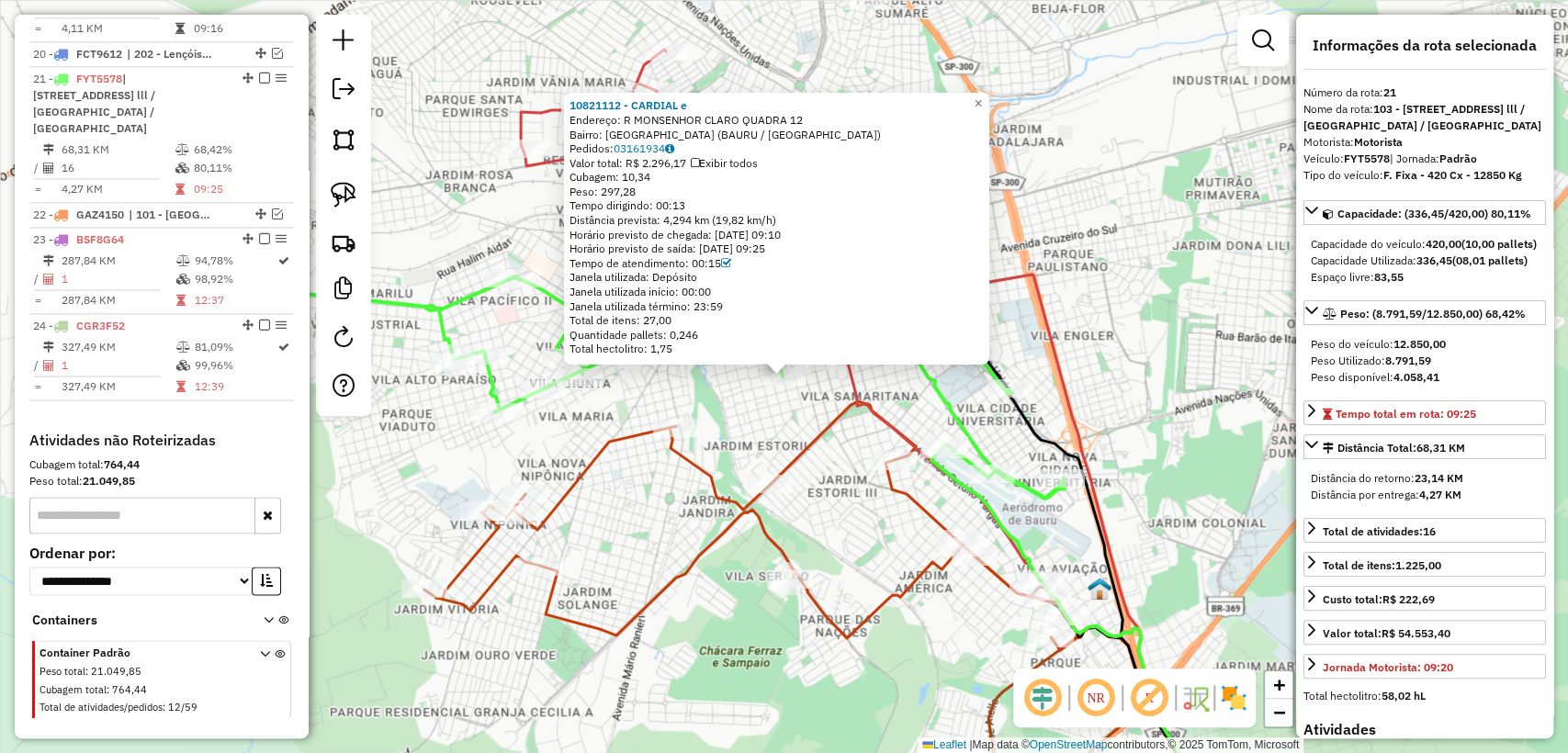
click at [772, 423] on div "10821112 - CARDIAL e Endereço: R MONSENHOR CLARO QUADRA 12 Bairro: [GEOGRAPHIC_…" at bounding box center [784, 376] width 1568 height 753
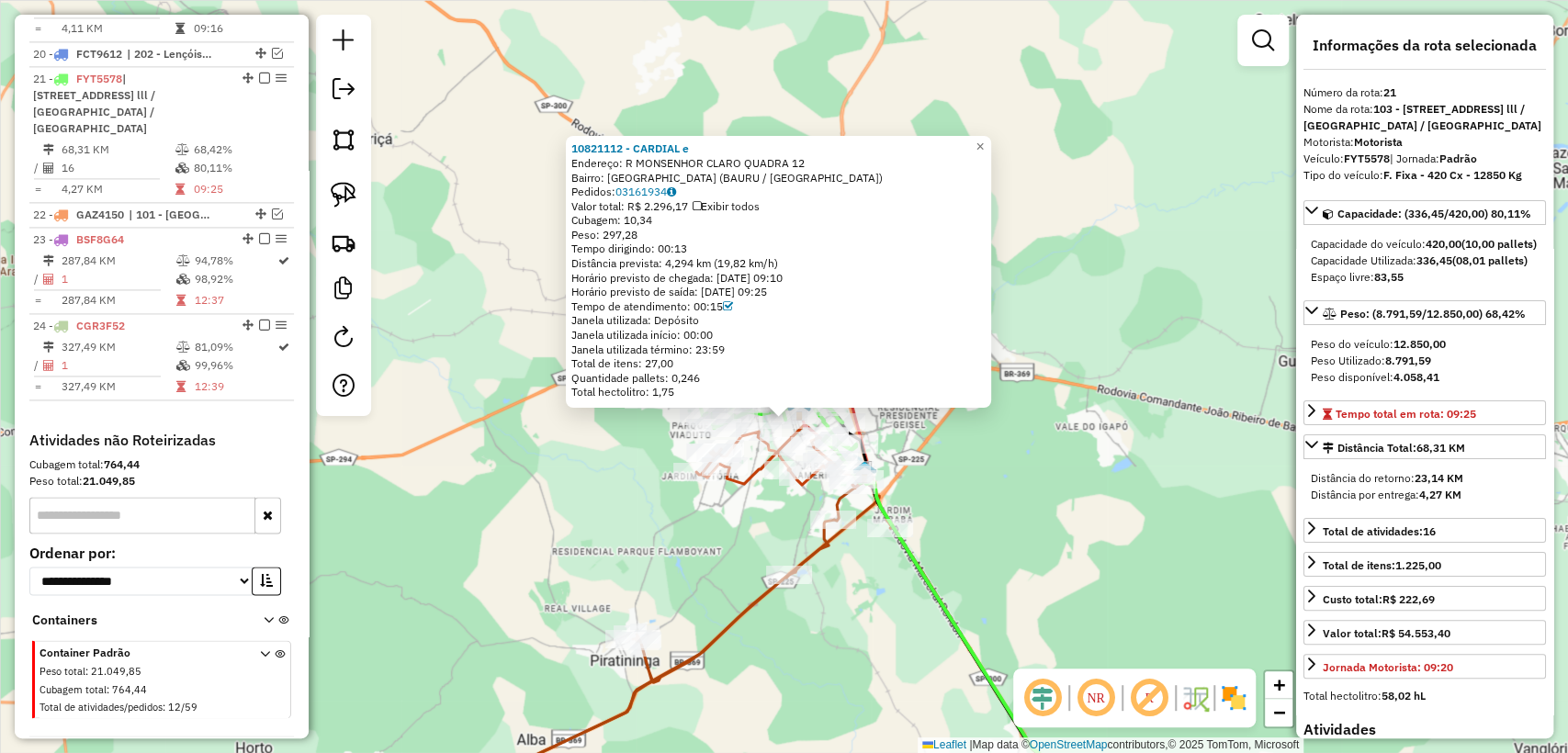
click at [945, 479] on div "10821112 - CARDIAL e Endereço: R MONSENHOR CLARO QUADRA 12 Bairro: [GEOGRAPHIC_…" at bounding box center [784, 376] width 1568 height 753
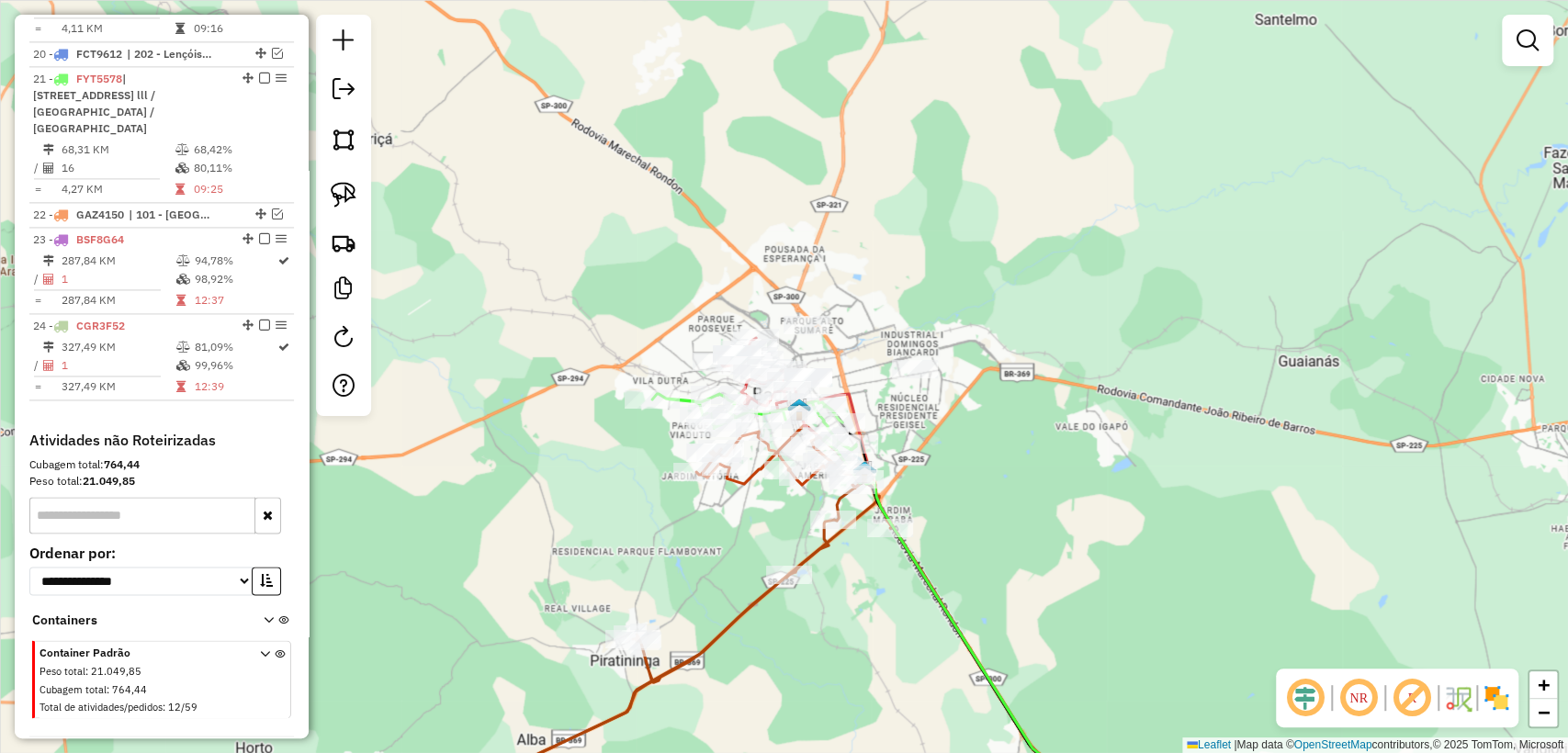
click at [744, 613] on icon at bounding box center [649, 649] width 485 height 356
select select "**********"
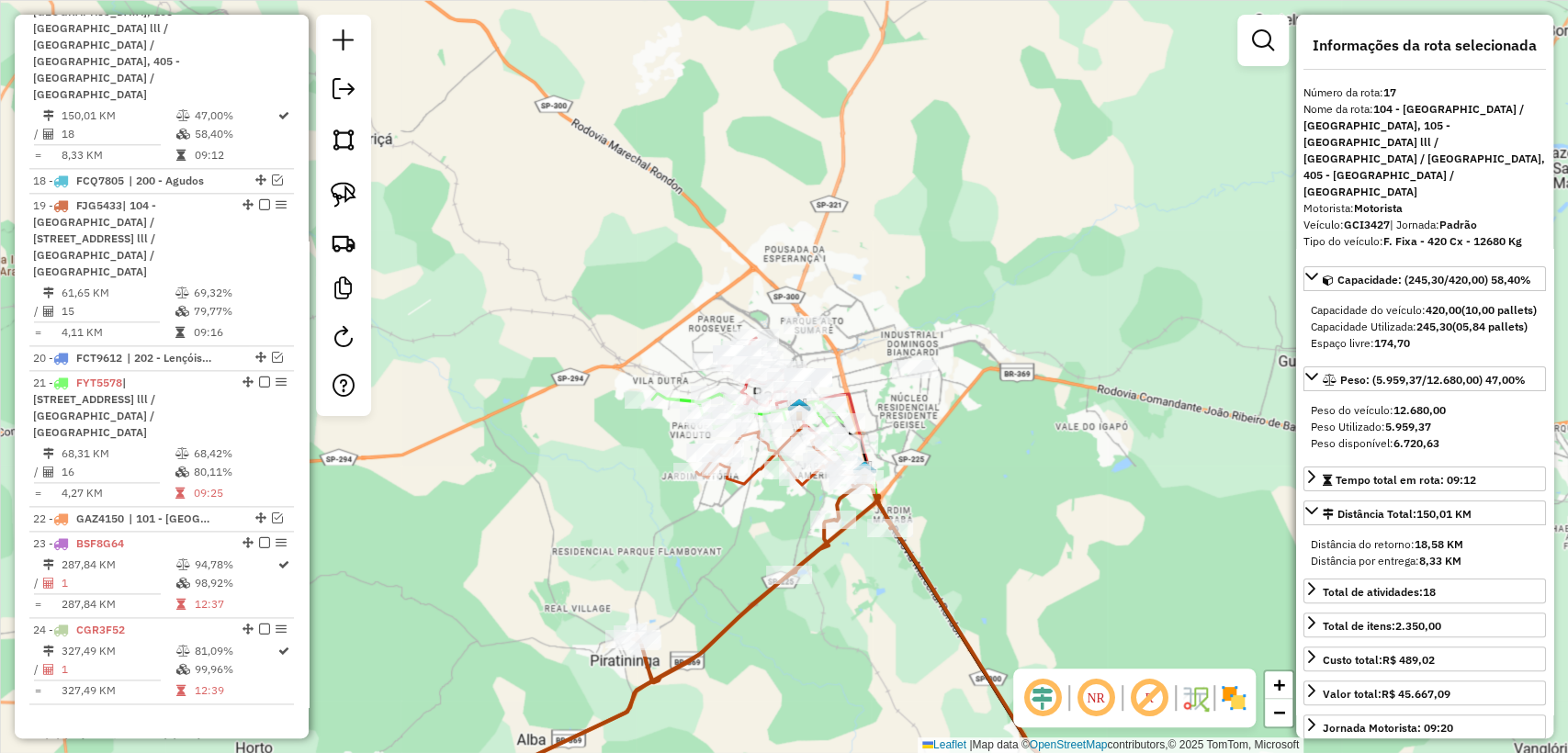
scroll to position [1373, 0]
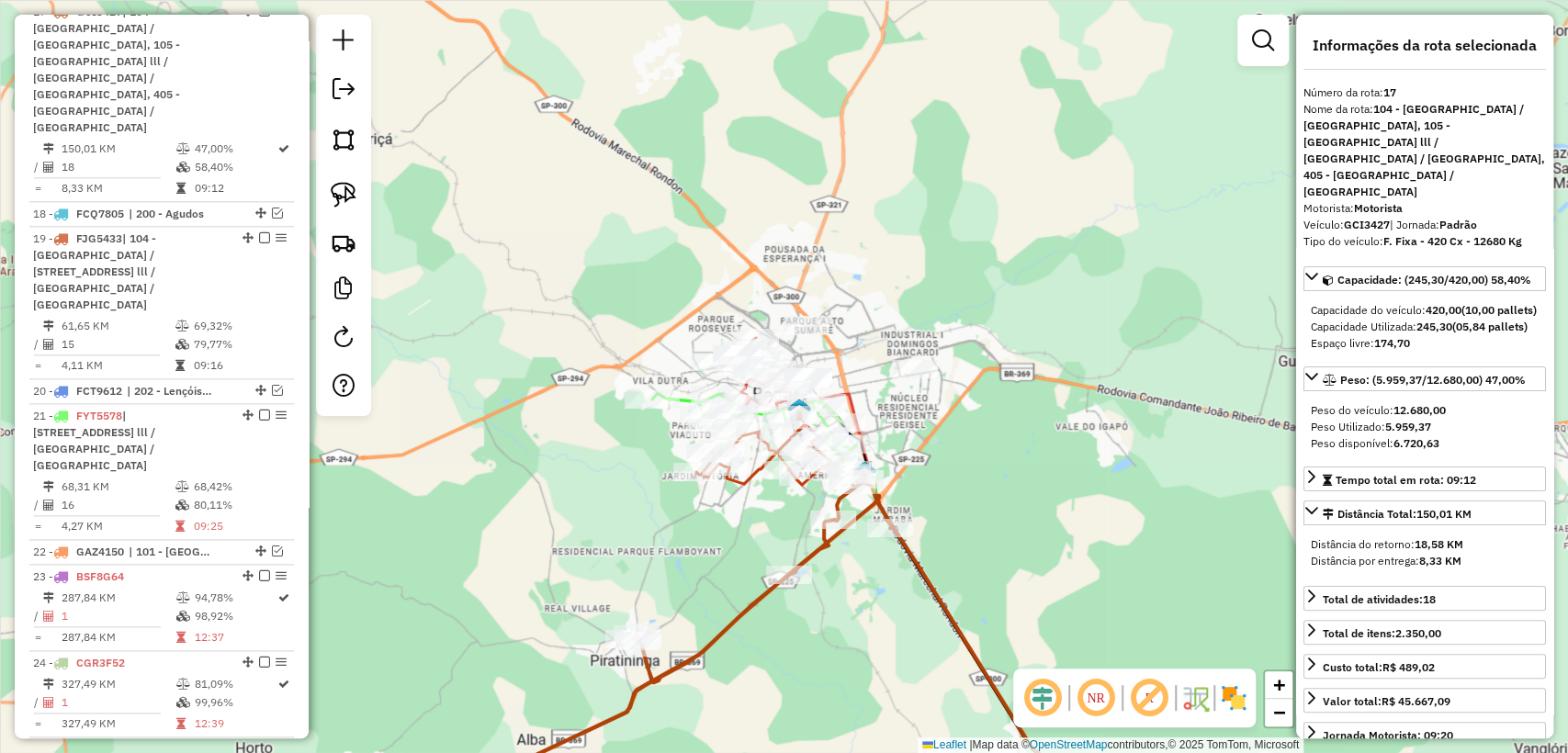
drag, startPoint x: 812, startPoint y: 668, endPoint x: 846, endPoint y: 451, distance: 219.6
click at [846, 451] on div "Janela de atendimento Grade de atendimento Capacidade Transportadoras Veículos …" at bounding box center [784, 376] width 1568 height 753
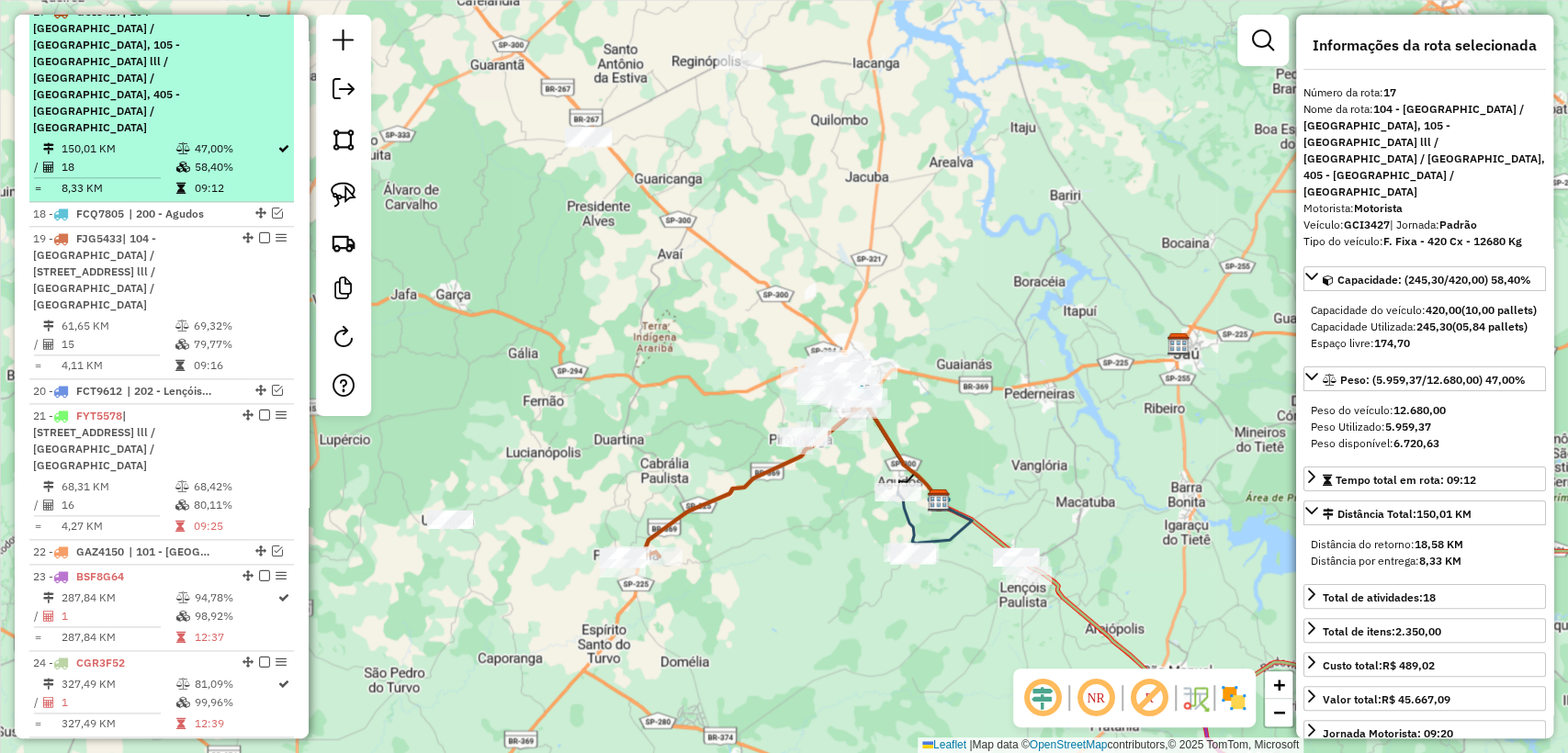
click at [259, 16] on em at bounding box center [264, 11] width 11 height 11
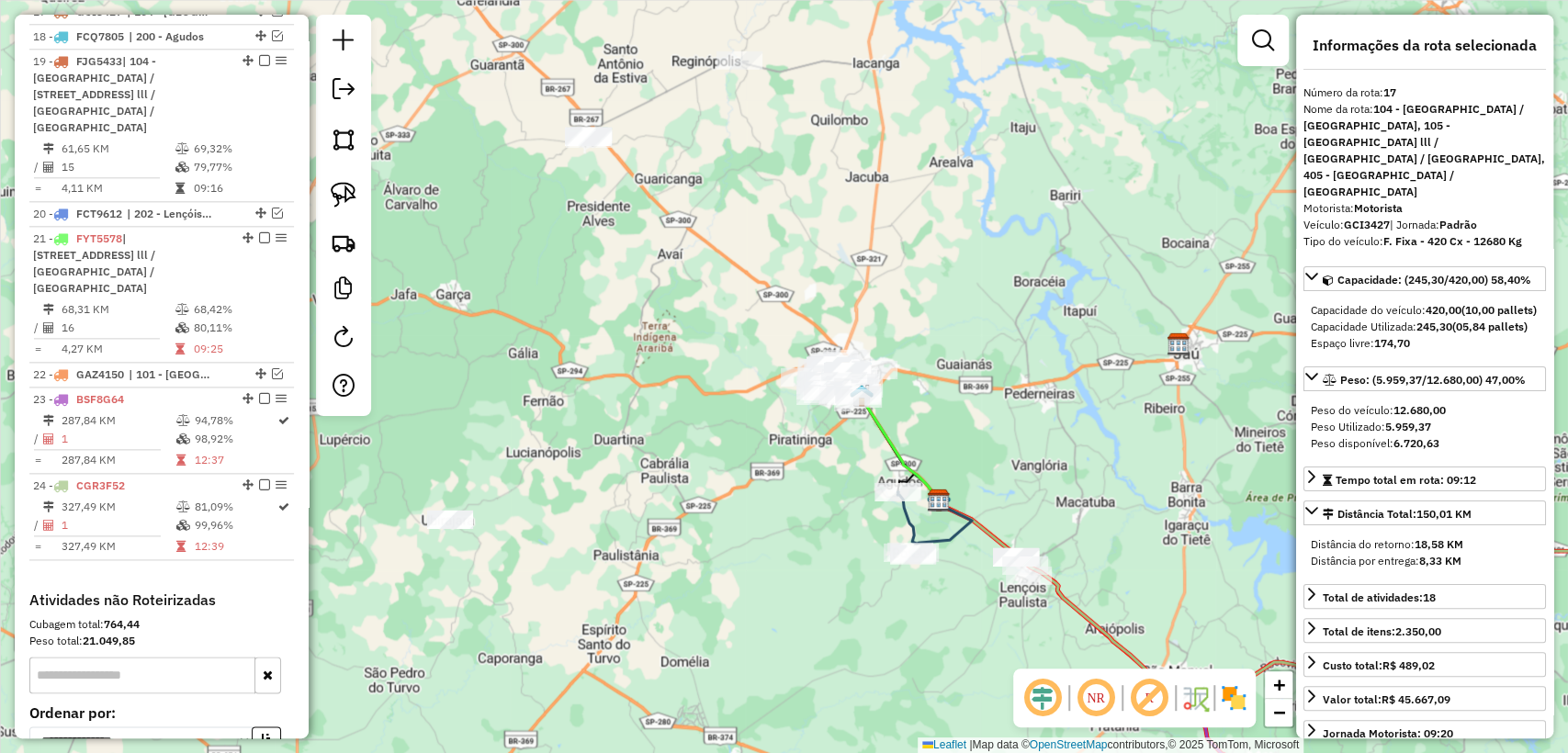
click at [945, 537] on icon at bounding box center [941, 527] width 61 height 55
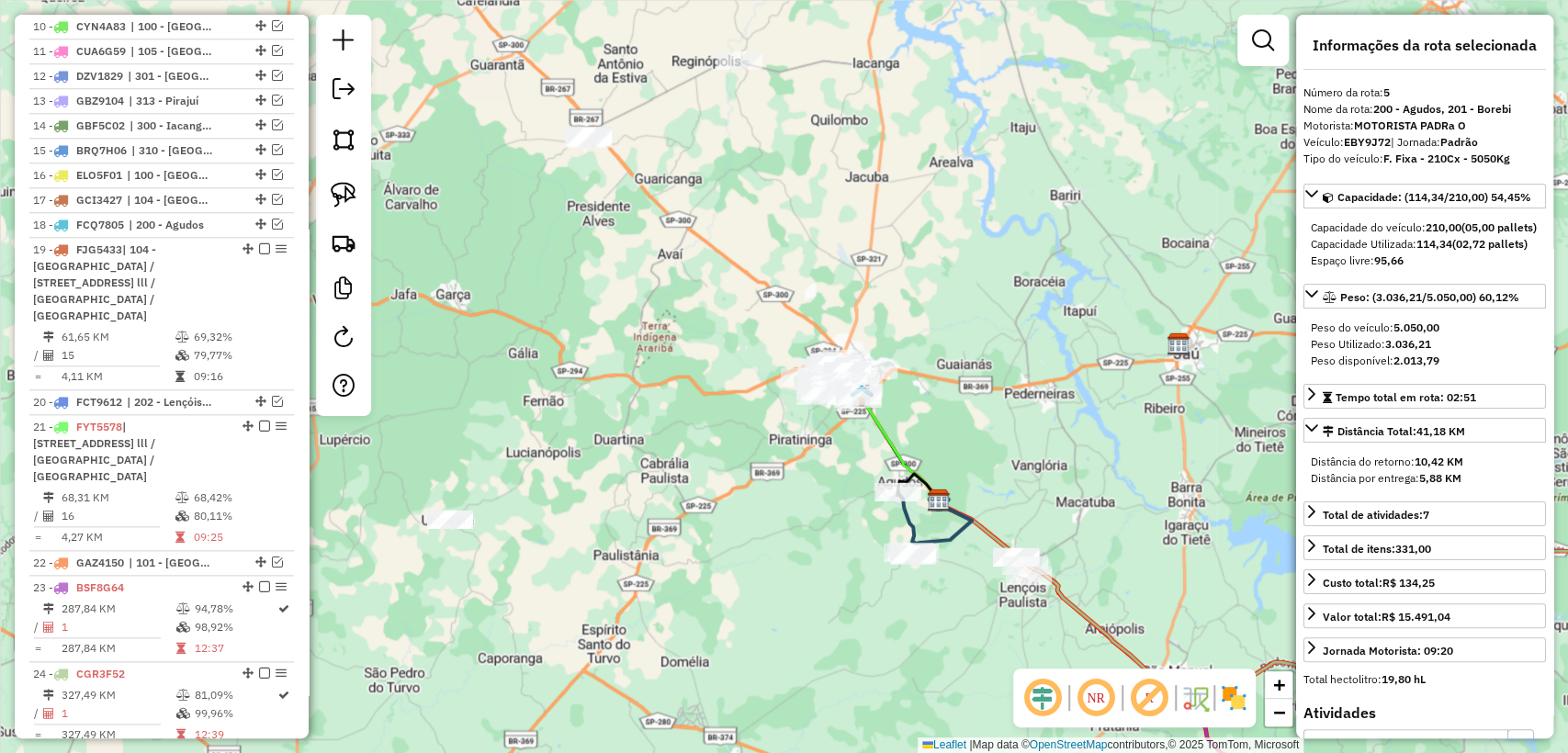
scroll to position [999, 0]
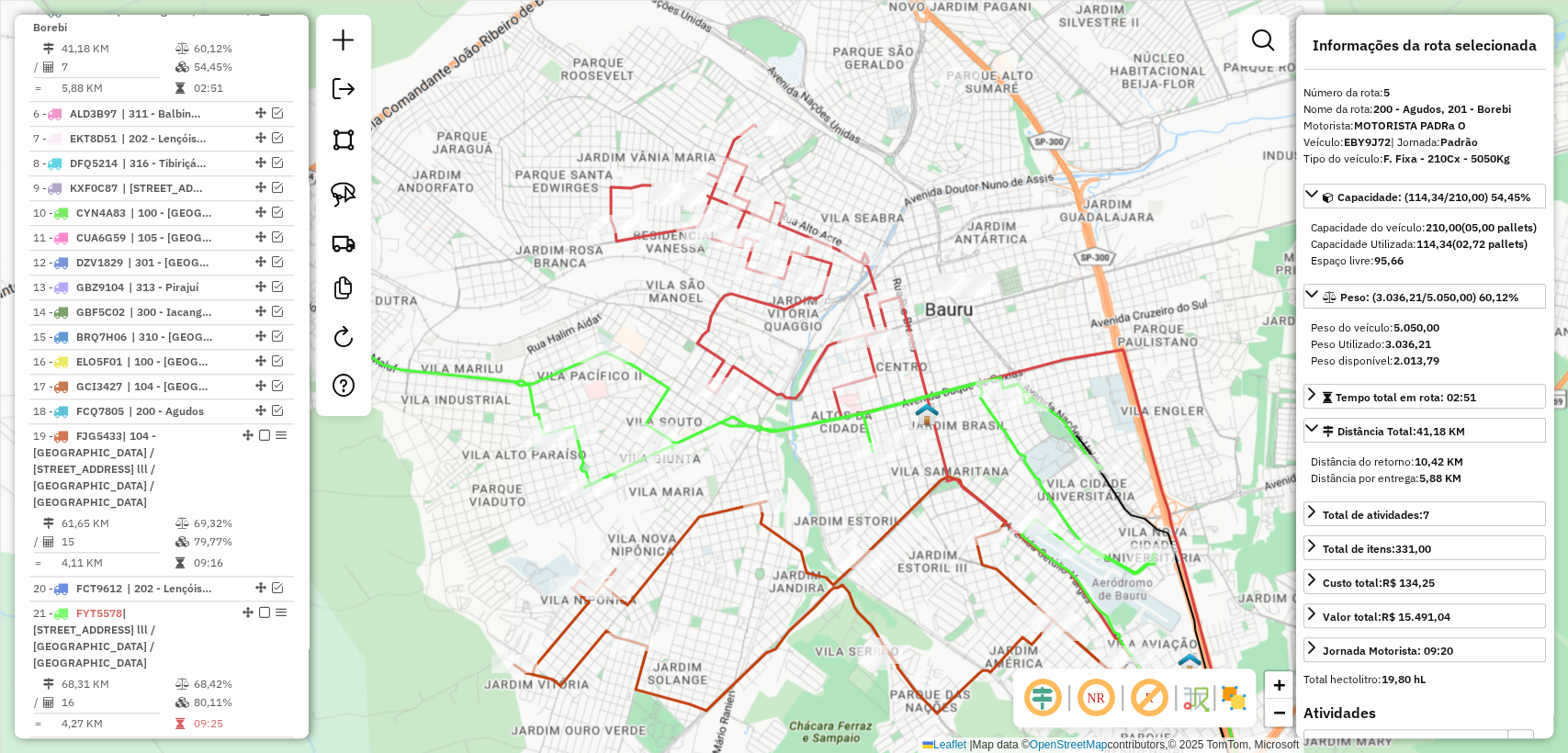
click at [756, 431] on icon at bounding box center [747, 461] width 817 height 225
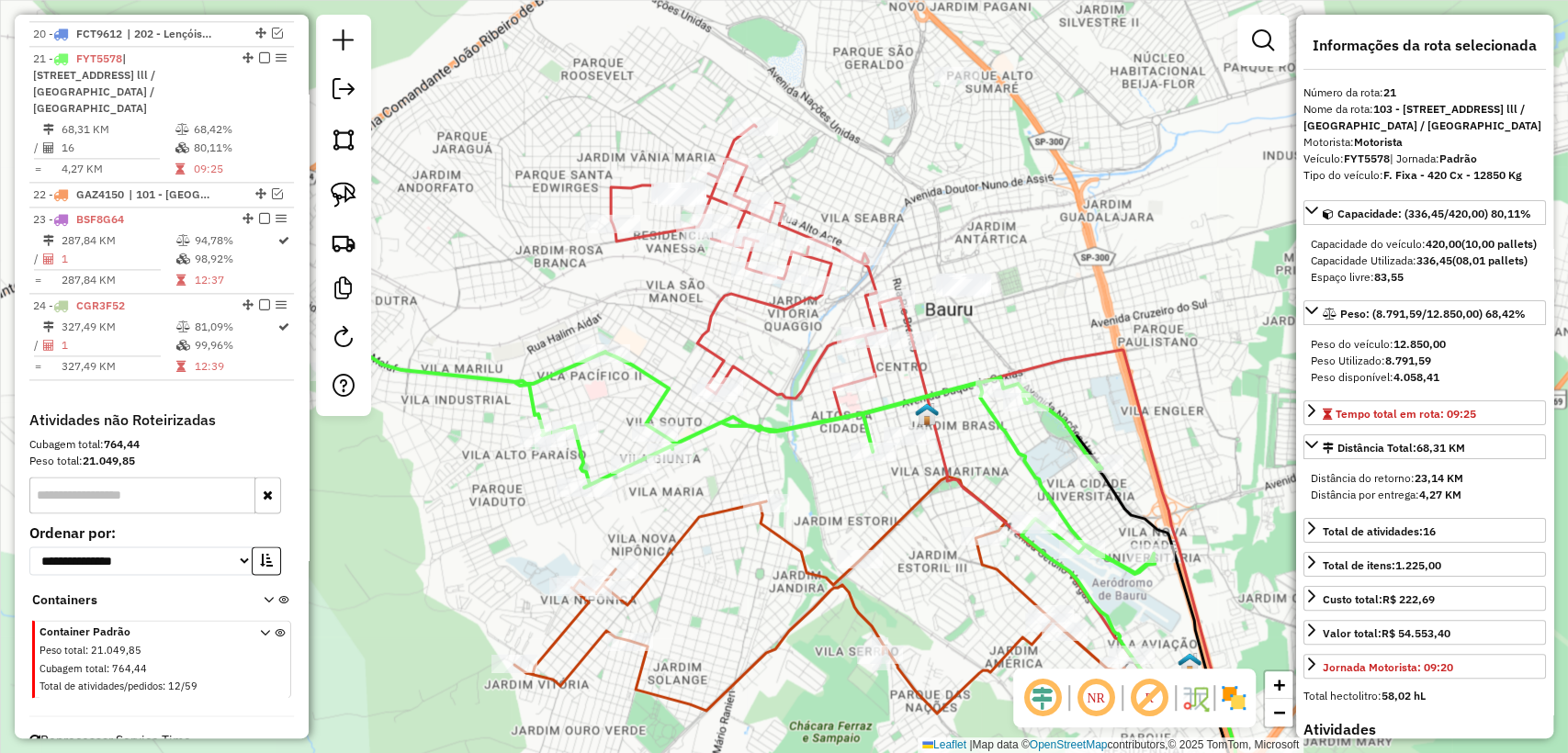
scroll to position [1583, 0]
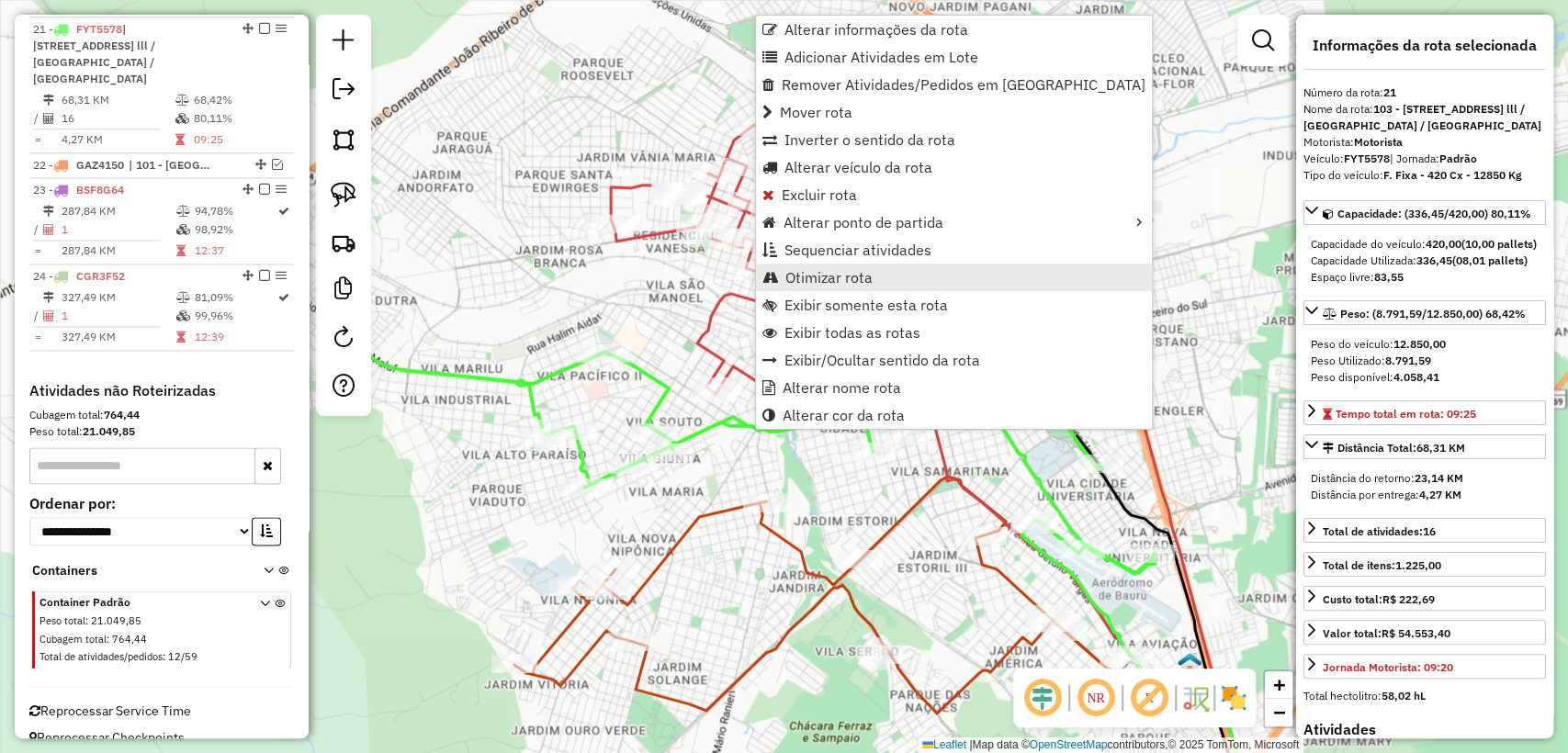
click at [838, 275] on span "Otimizar rota" at bounding box center [828, 277] width 87 height 14
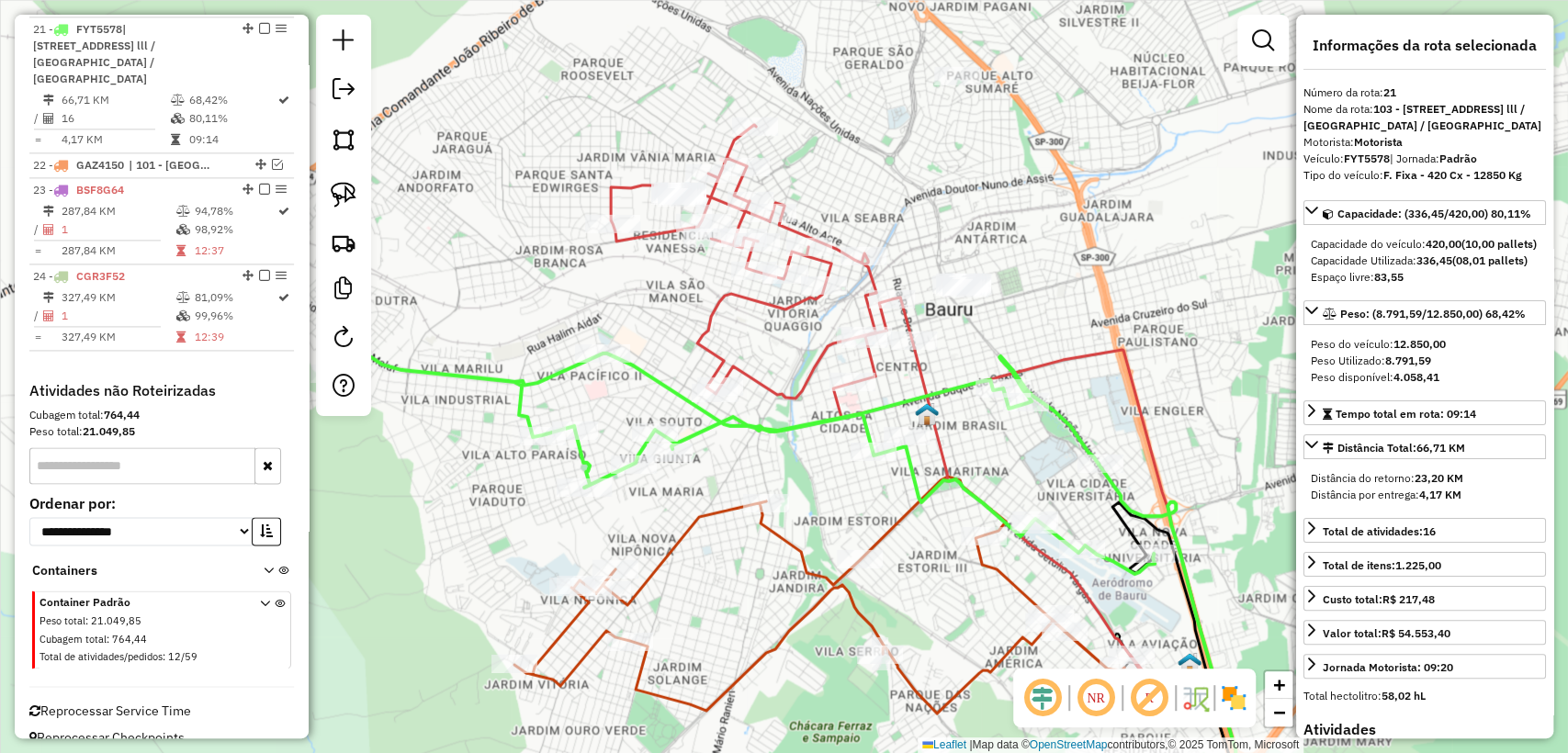
click at [629, 304] on div "Janela de atendimento Grade de atendimento Capacidade Transportadoras Veículos …" at bounding box center [784, 376] width 1568 height 753
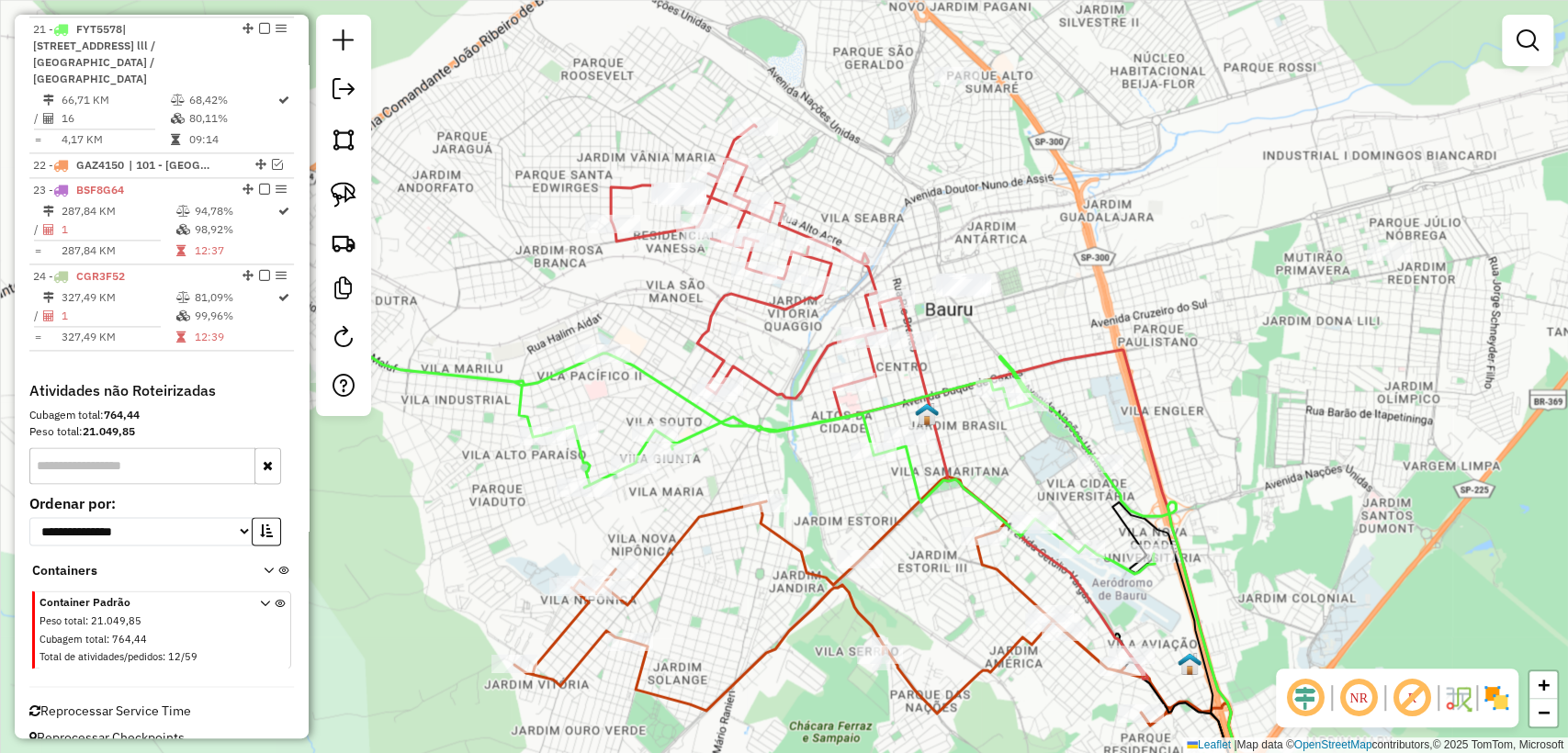
click at [658, 368] on icon at bounding box center [747, 461] width 817 height 225
select select "**********"
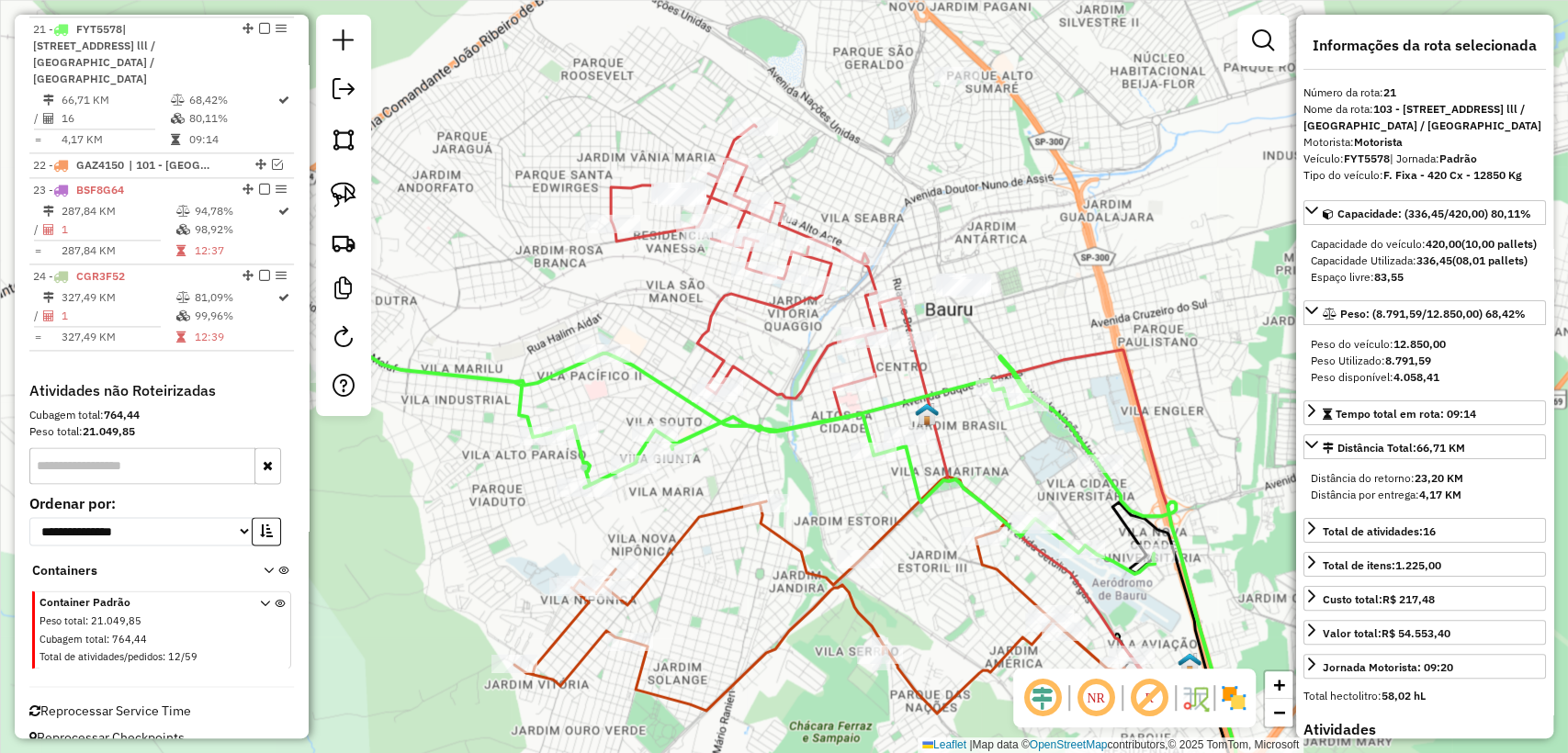
click at [705, 325] on icon at bounding box center [879, 401] width 536 height 554
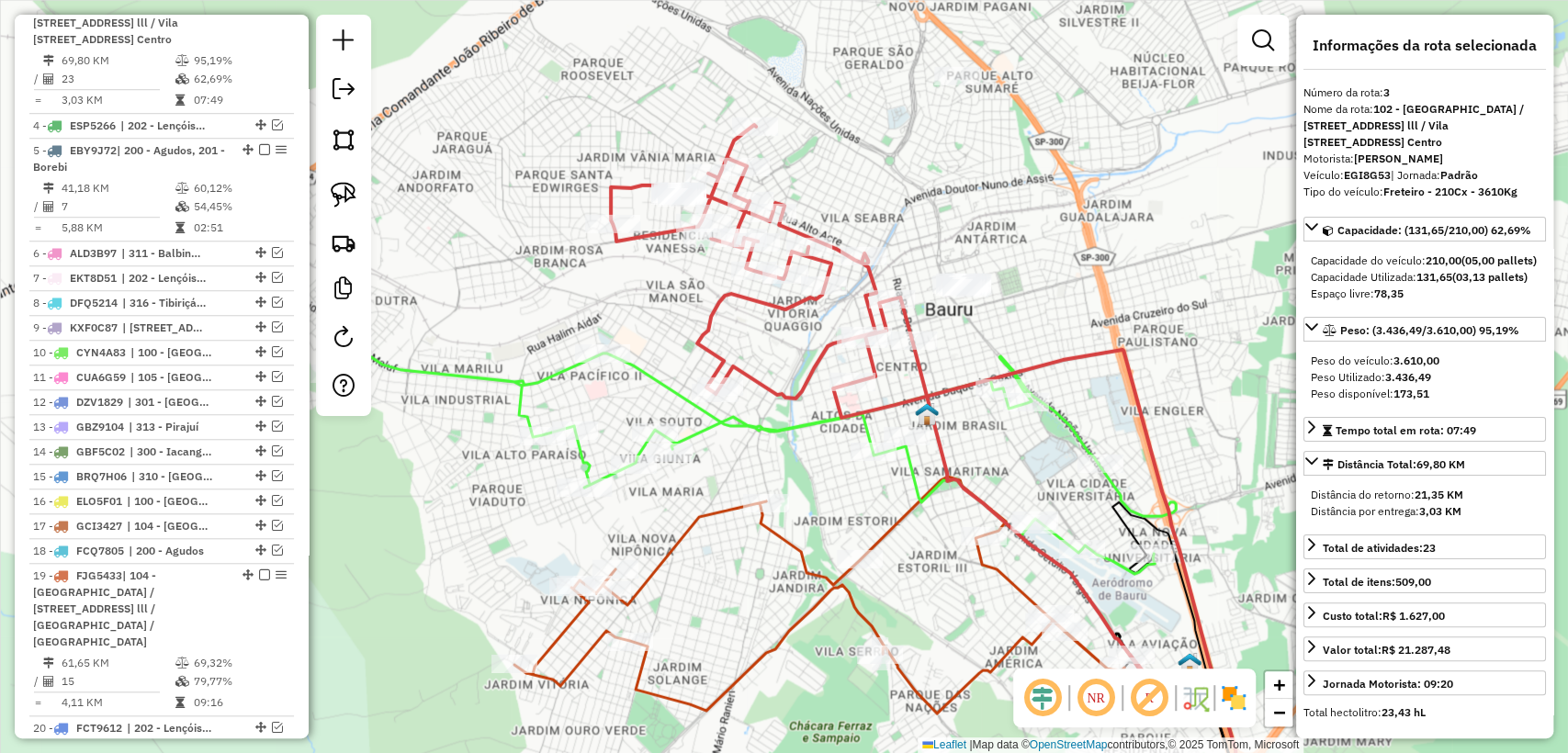
scroll to position [822, 0]
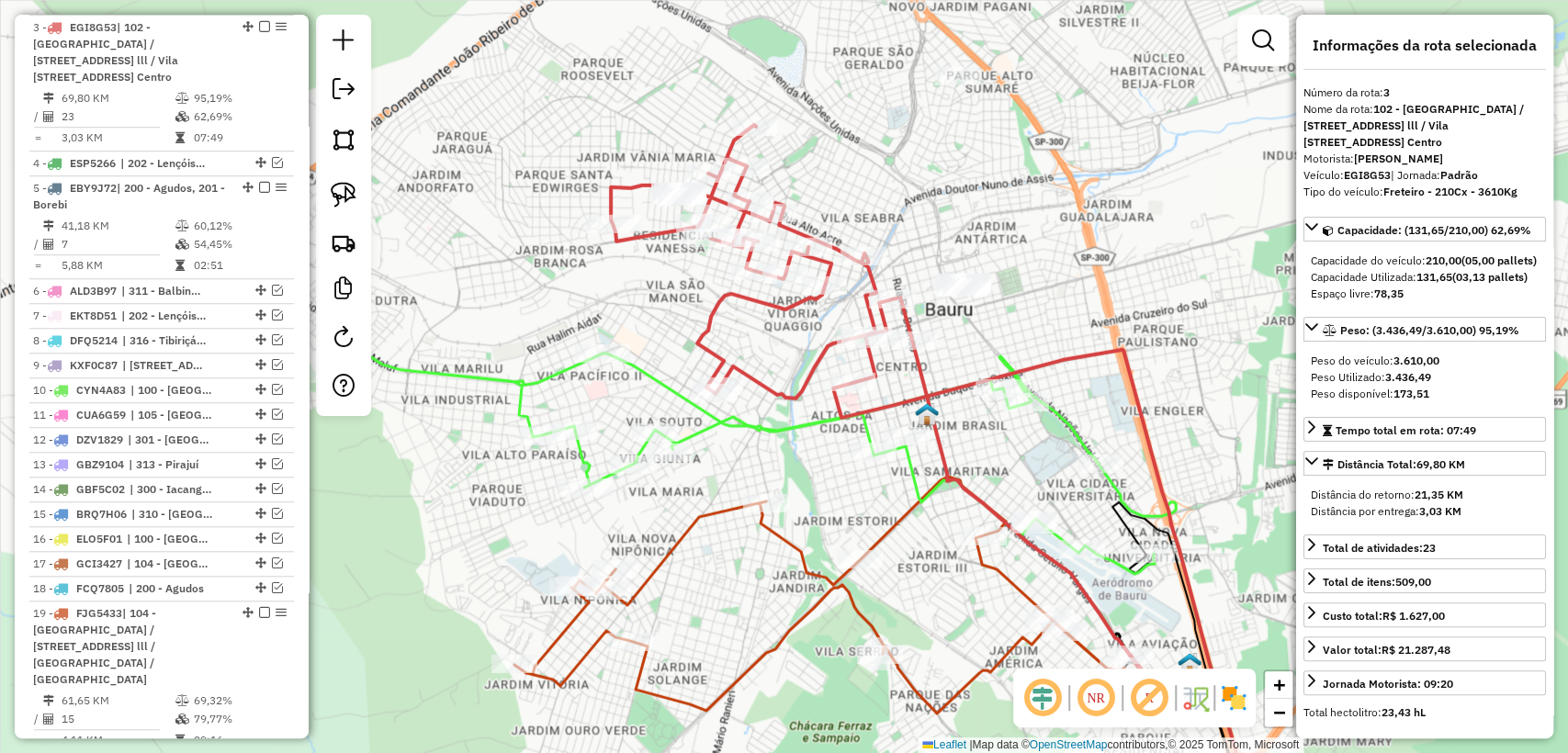
click at [656, 382] on icon at bounding box center [747, 461] width 817 height 225
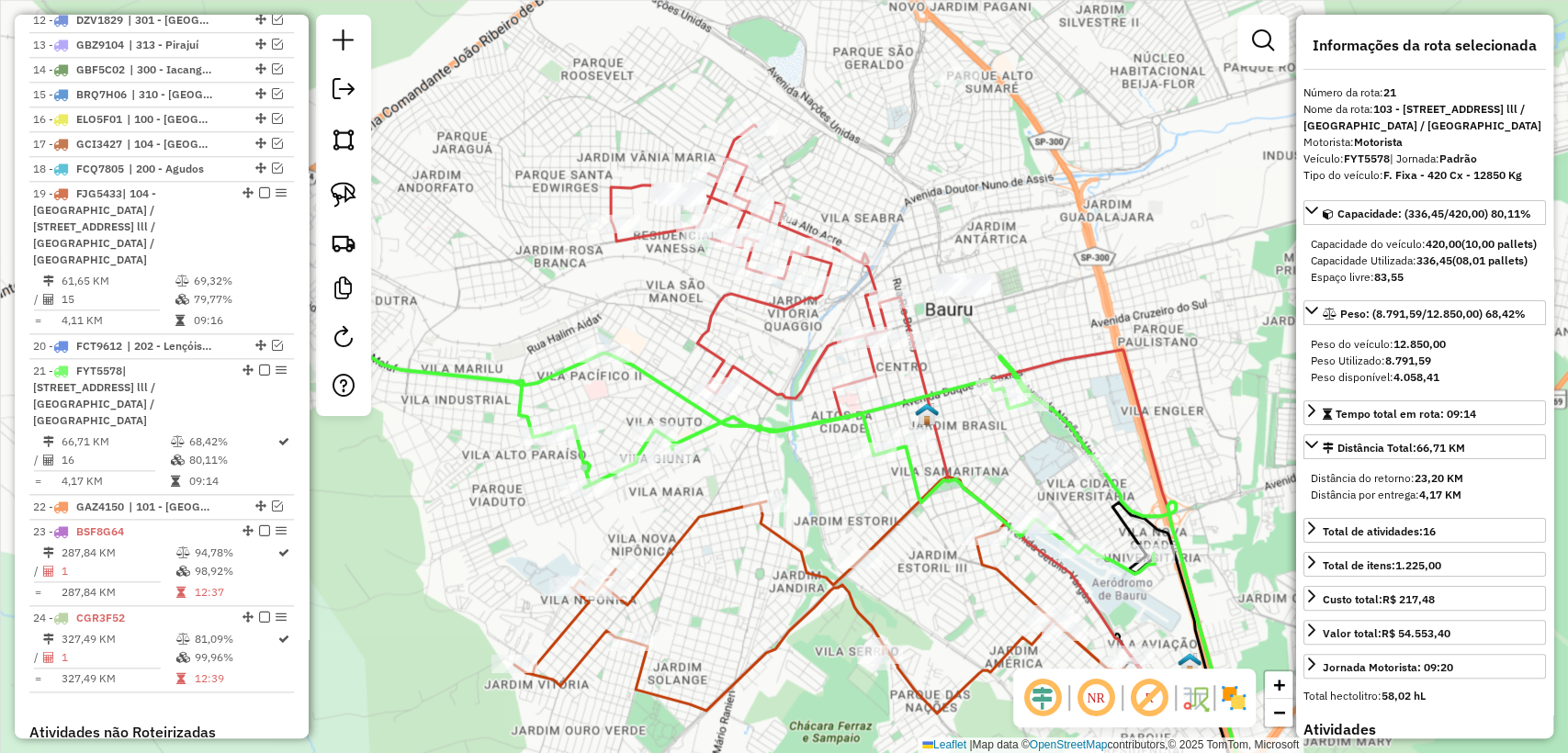
scroll to position [1583, 0]
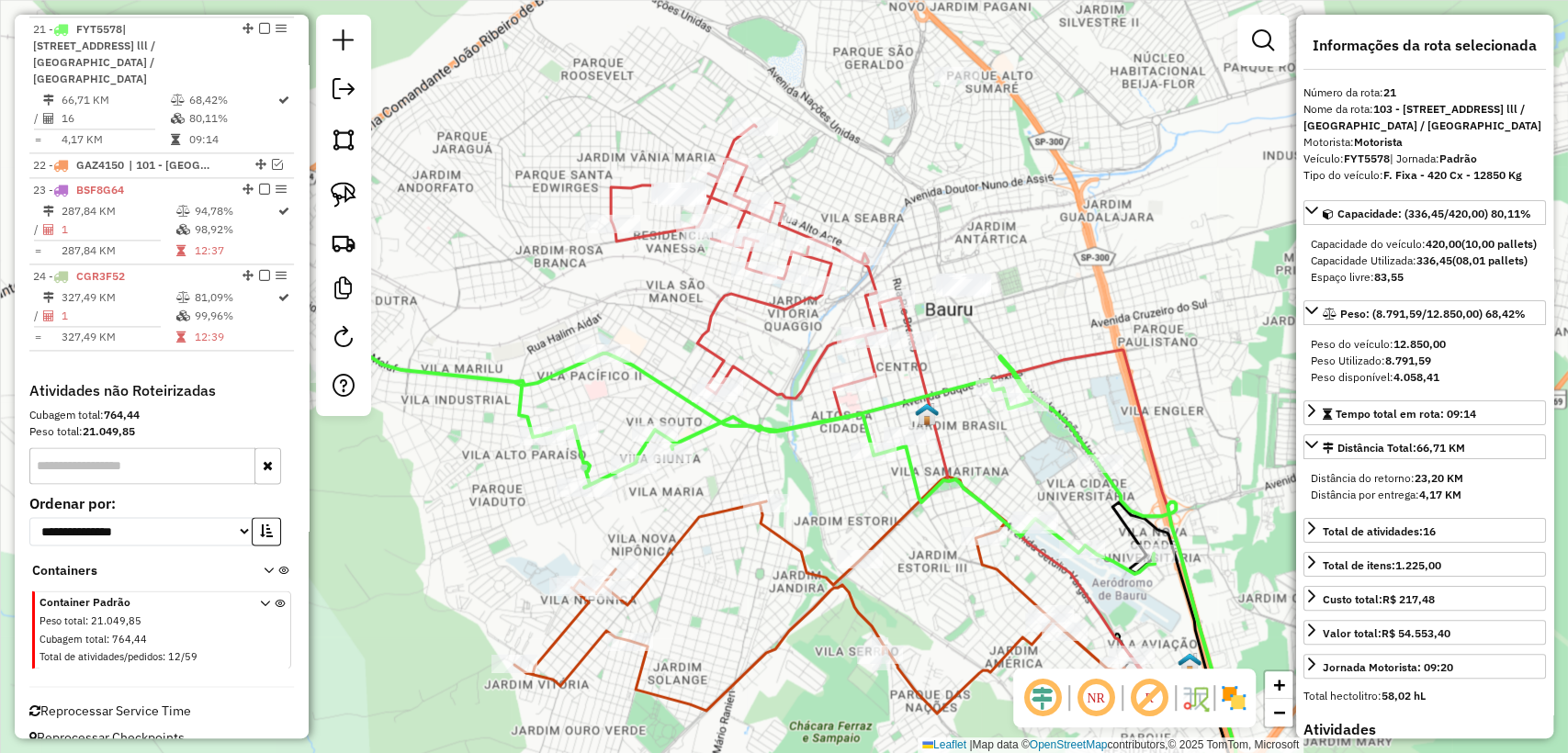
click at [715, 498] on div "Janela de atendimento Grade de atendimento Capacidade Transportadoras Veículos …" at bounding box center [784, 376] width 1568 height 753
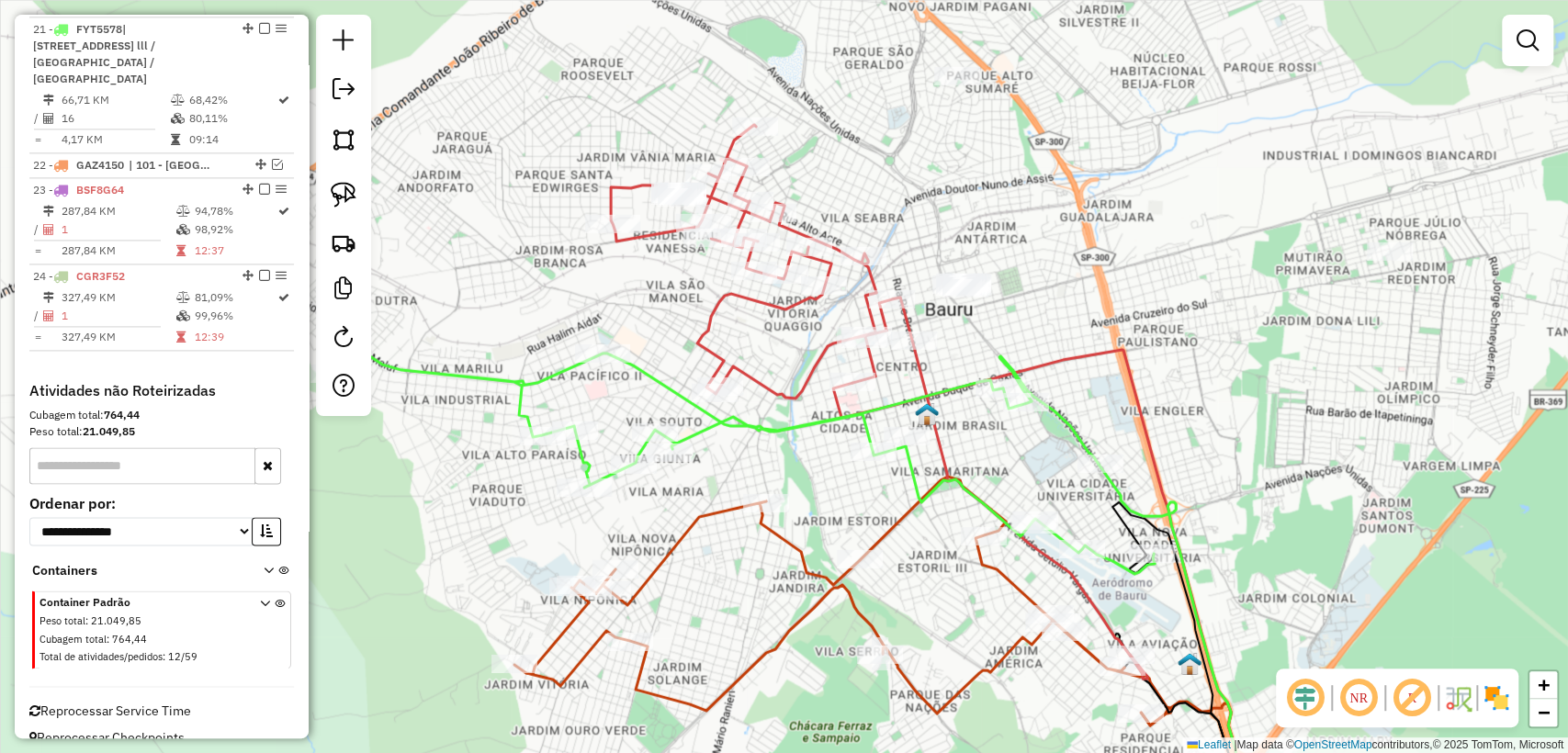
click at [718, 509] on icon at bounding box center [843, 600] width 657 height 249
select select "**********"
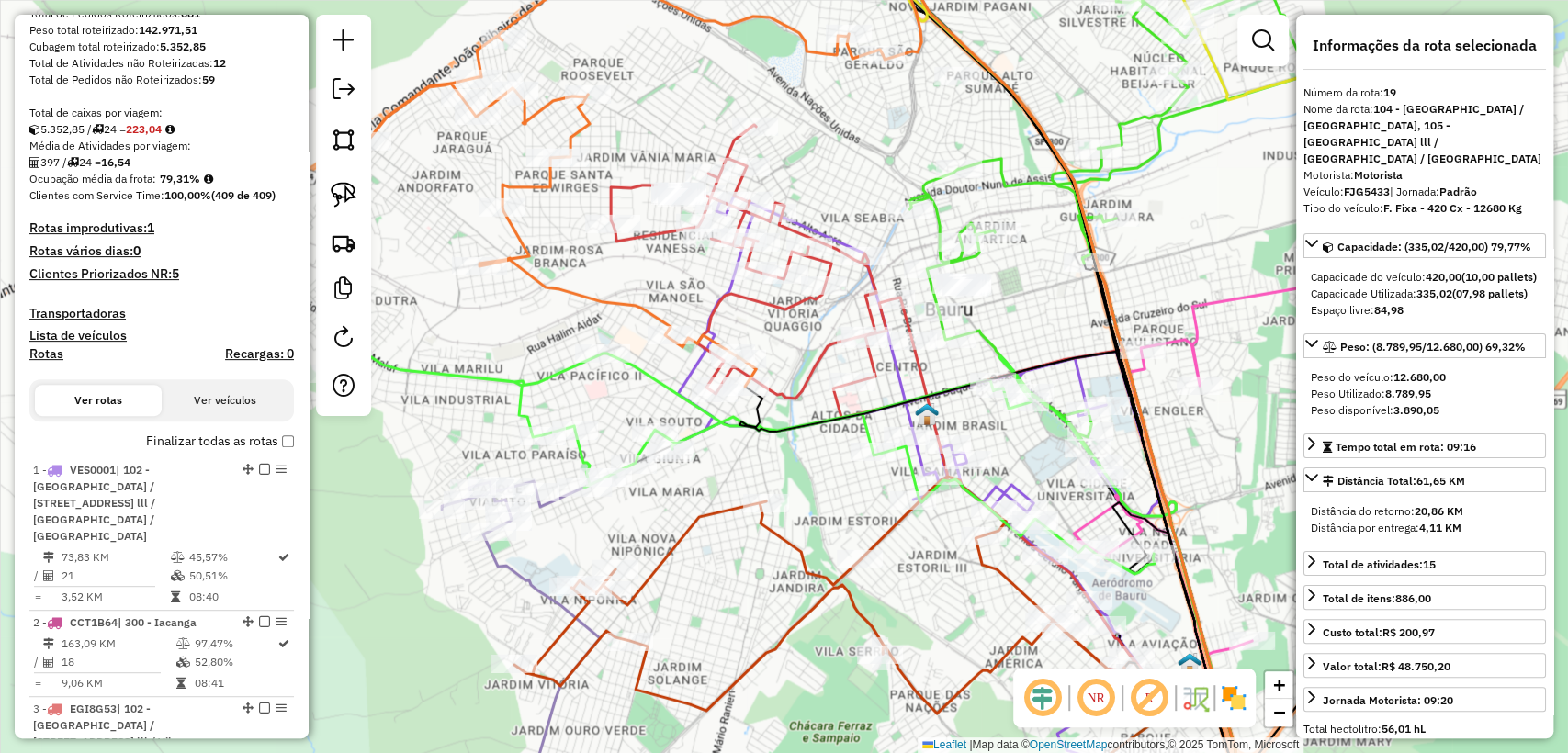
scroll to position [328, 0]
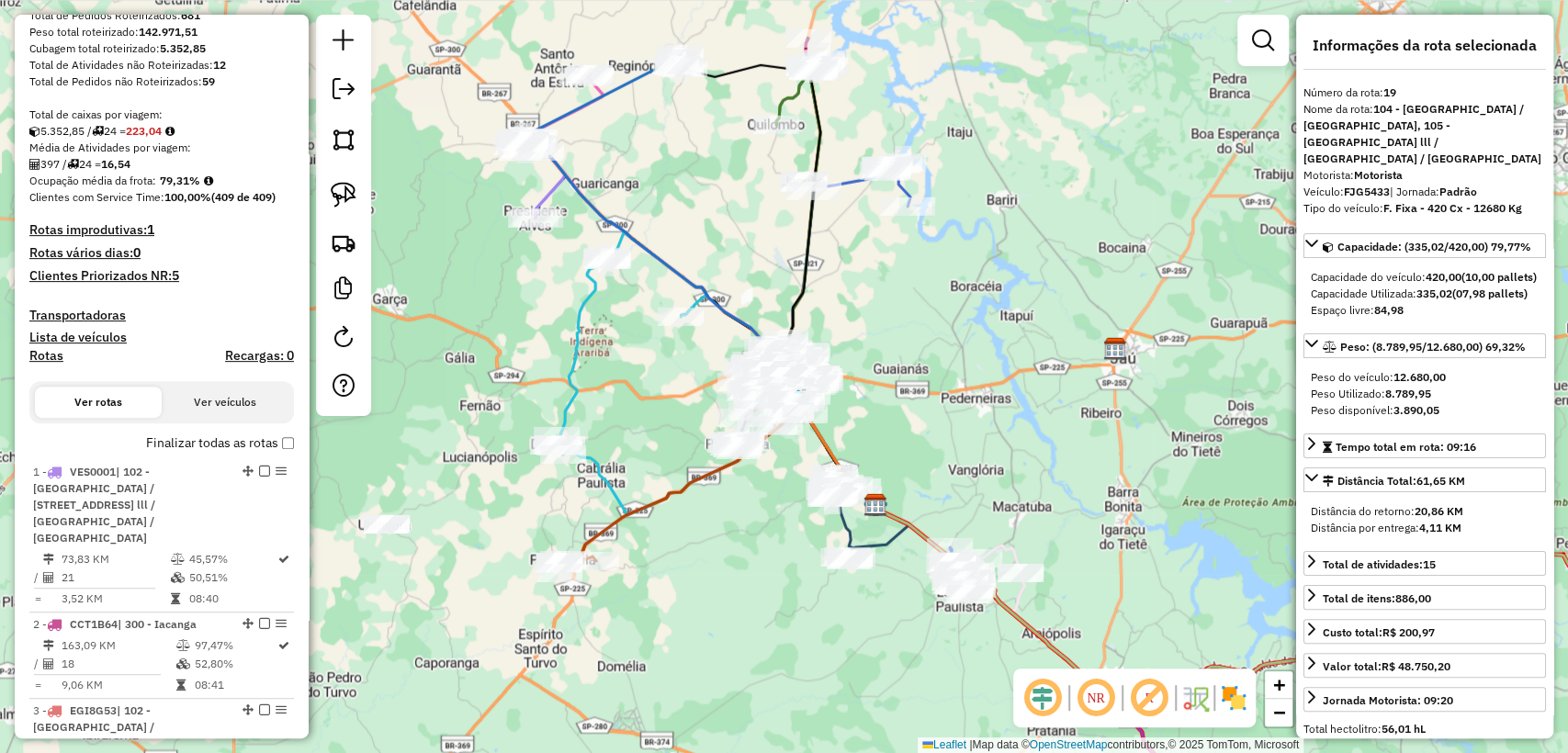
drag, startPoint x: 527, startPoint y: 547, endPoint x: 763, endPoint y: 534, distance: 236.4
click at [763, 534] on div "Janela de atendimento Grade de atendimento Capacidade Transportadoras Veículos …" at bounding box center [784, 376] width 1568 height 753
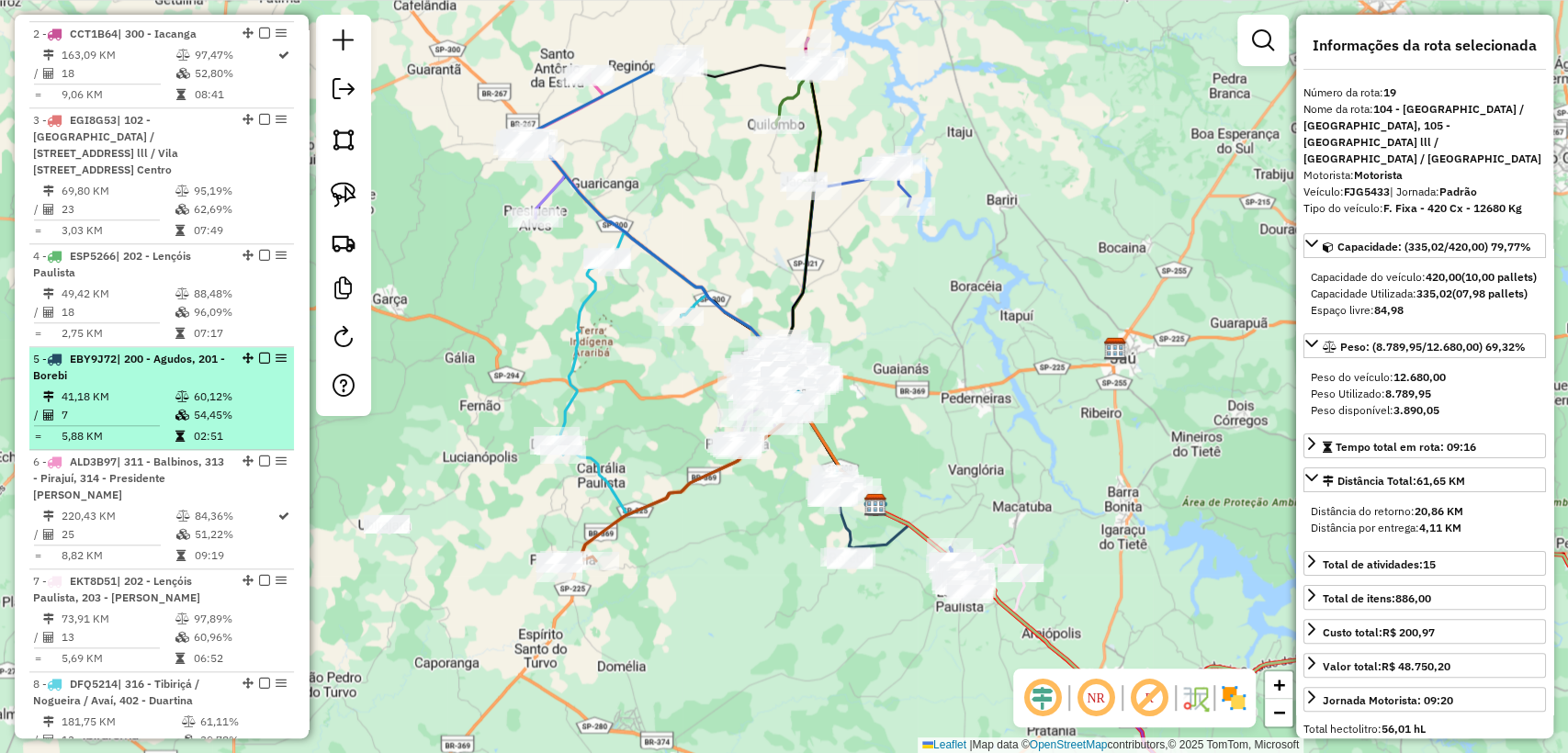
scroll to position [204, 0]
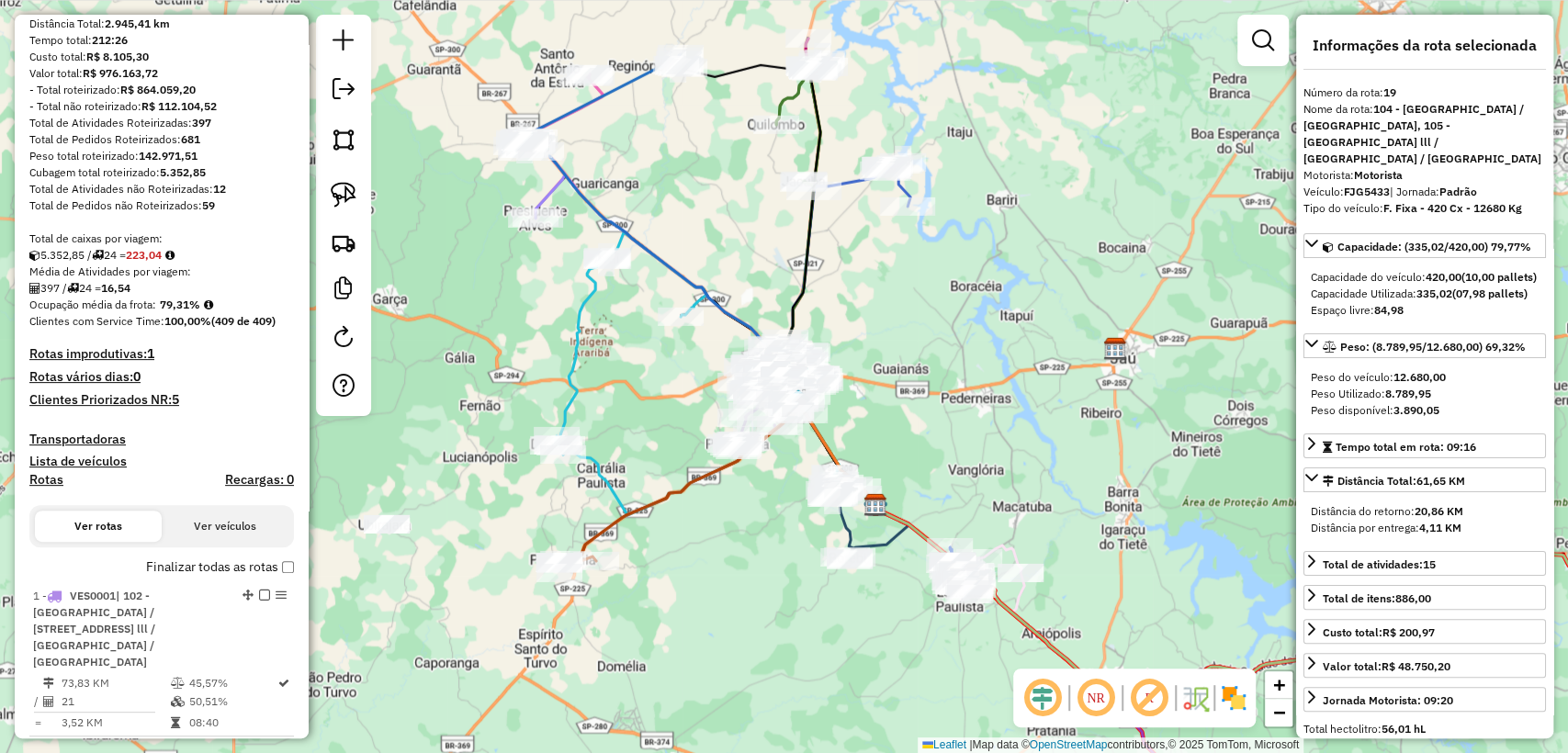
click at [165, 399] on h4 "Clientes Priorizados NR: 5" at bounding box center [161, 400] width 264 height 15
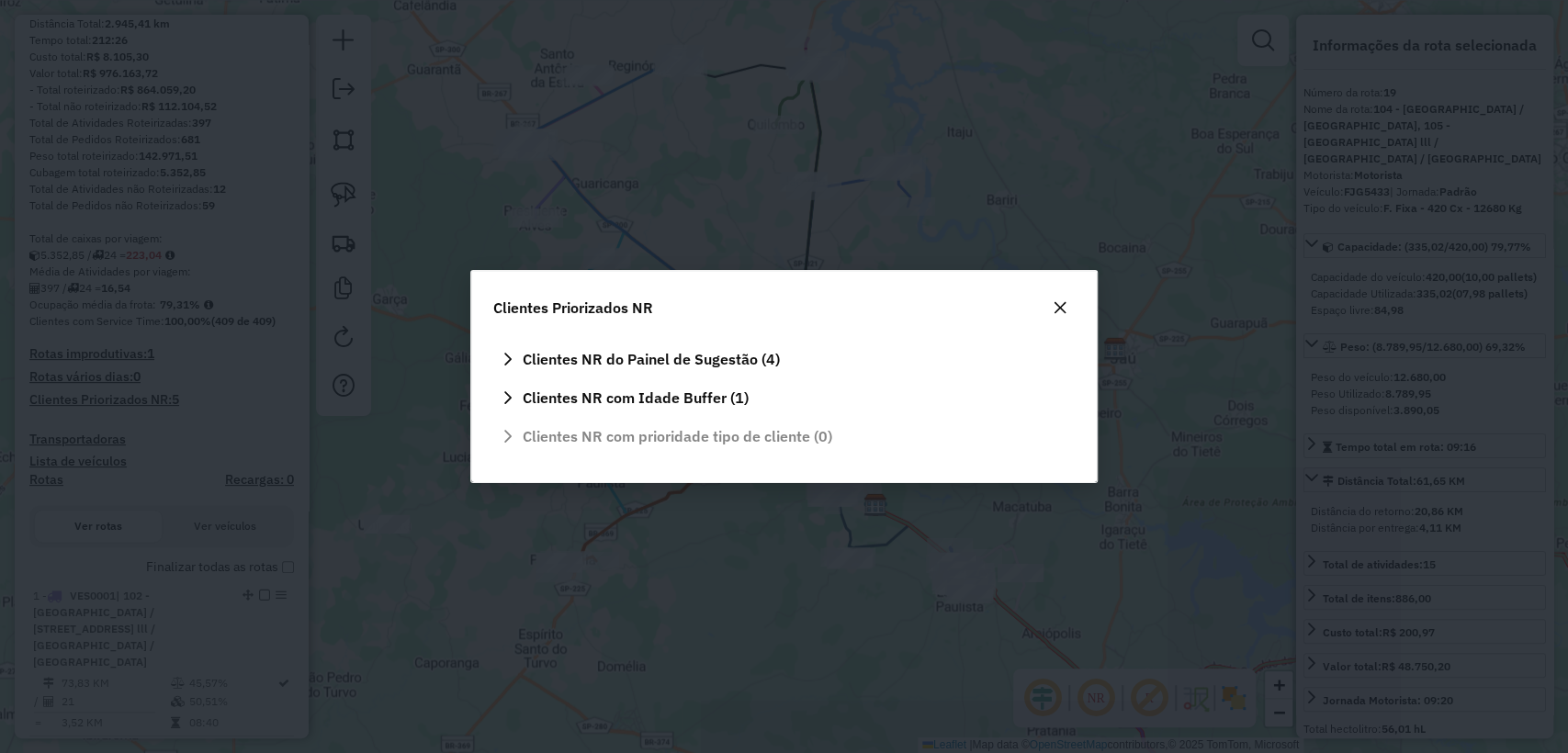
scroll to position [0, 0]
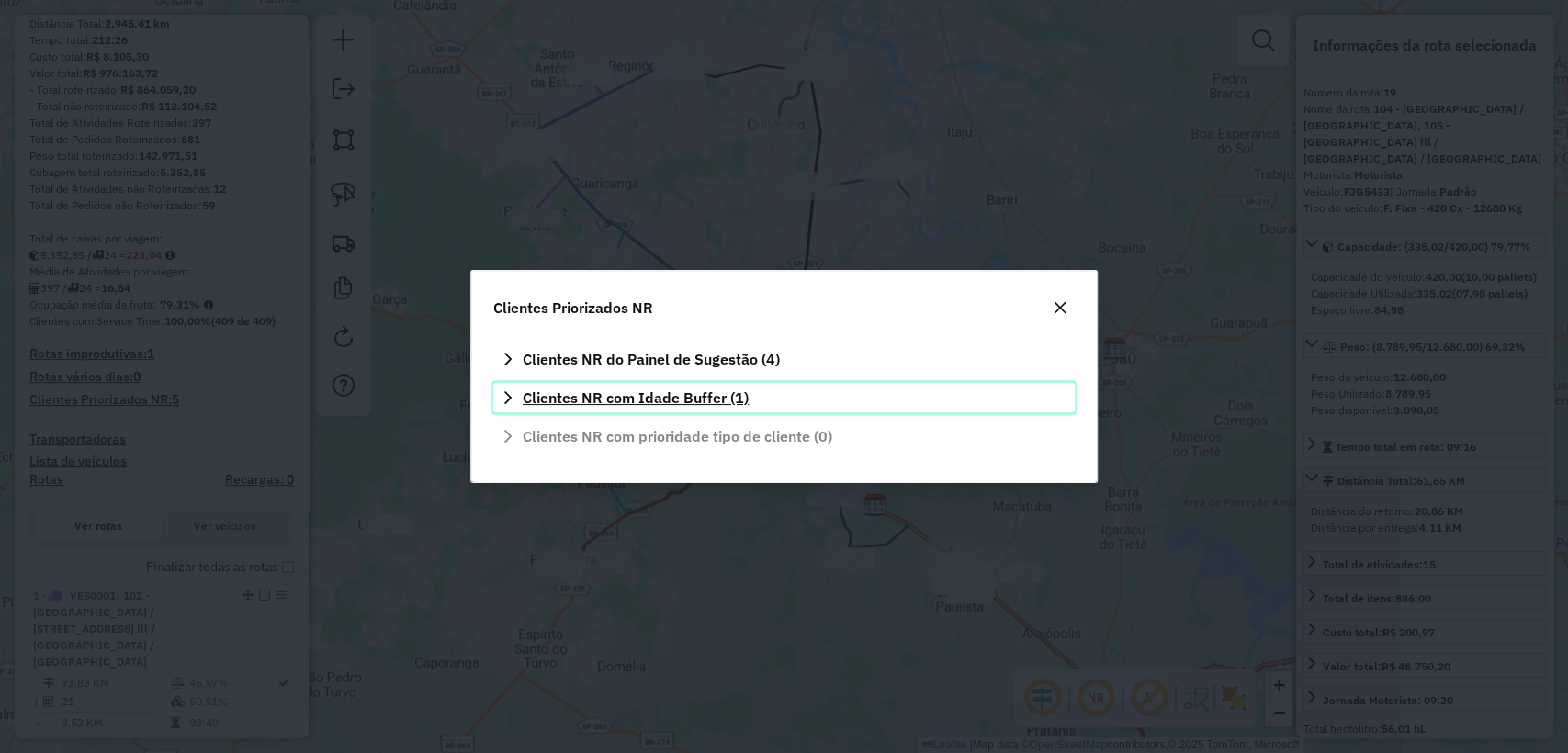
click at [508, 392] on icon at bounding box center [507, 397] width 14 height 14
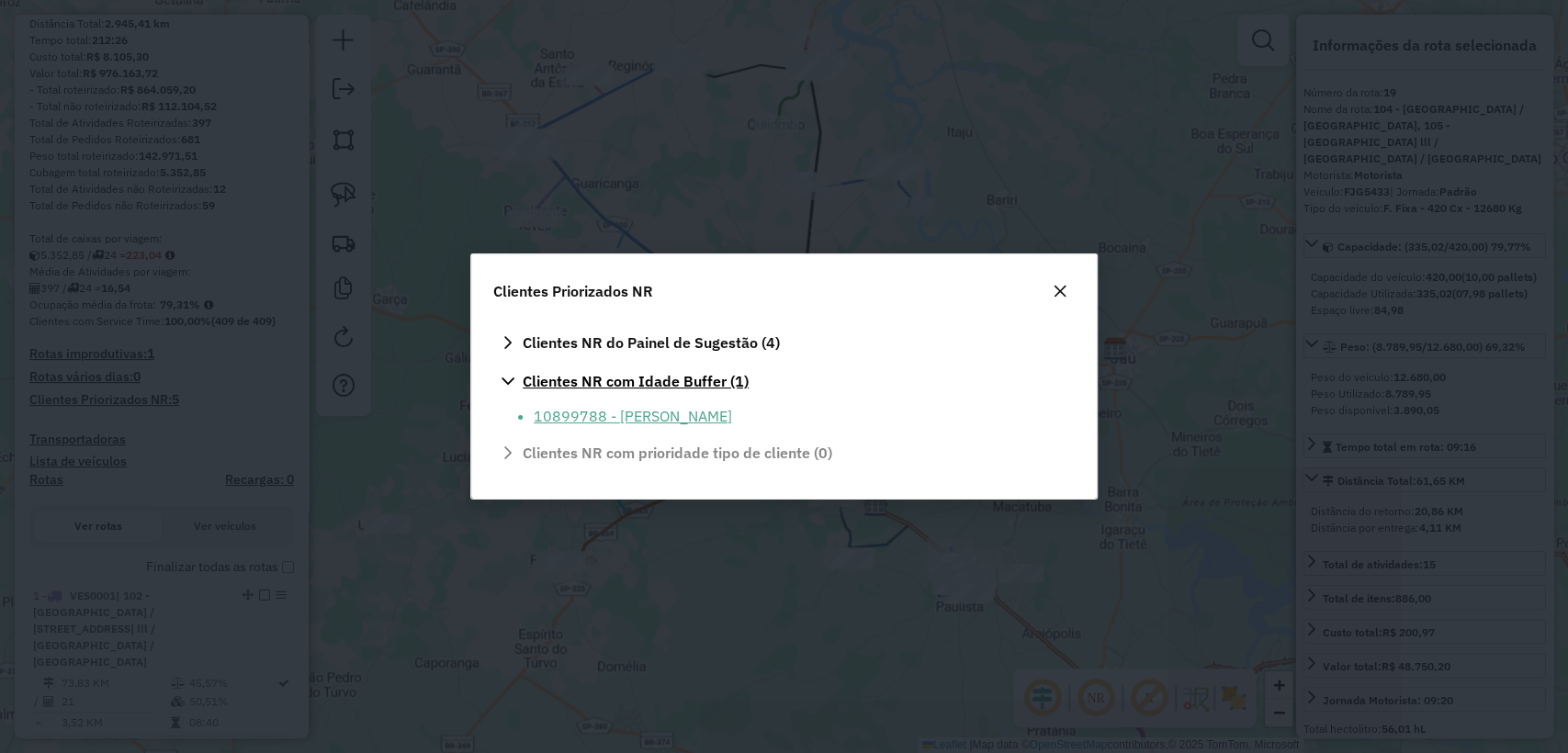
click at [537, 413] on li "10899788 - [PERSON_NAME]" at bounding box center [799, 416] width 530 height 22
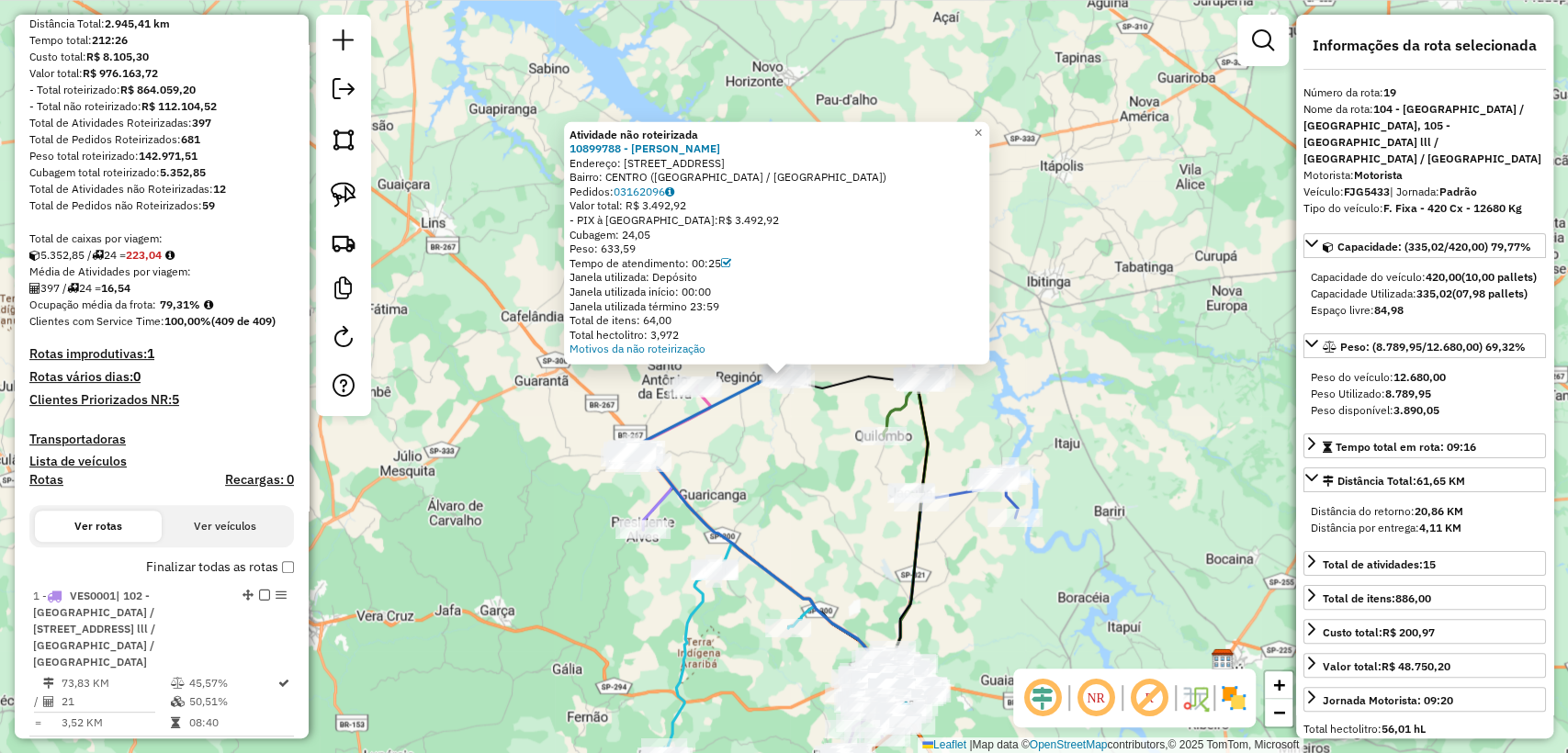
click at [791, 411] on div "Atividade não roteirizada 10899788 - [PERSON_NAME] DE SA Endereço: [STREET_ADDR…" at bounding box center [784, 376] width 1568 height 753
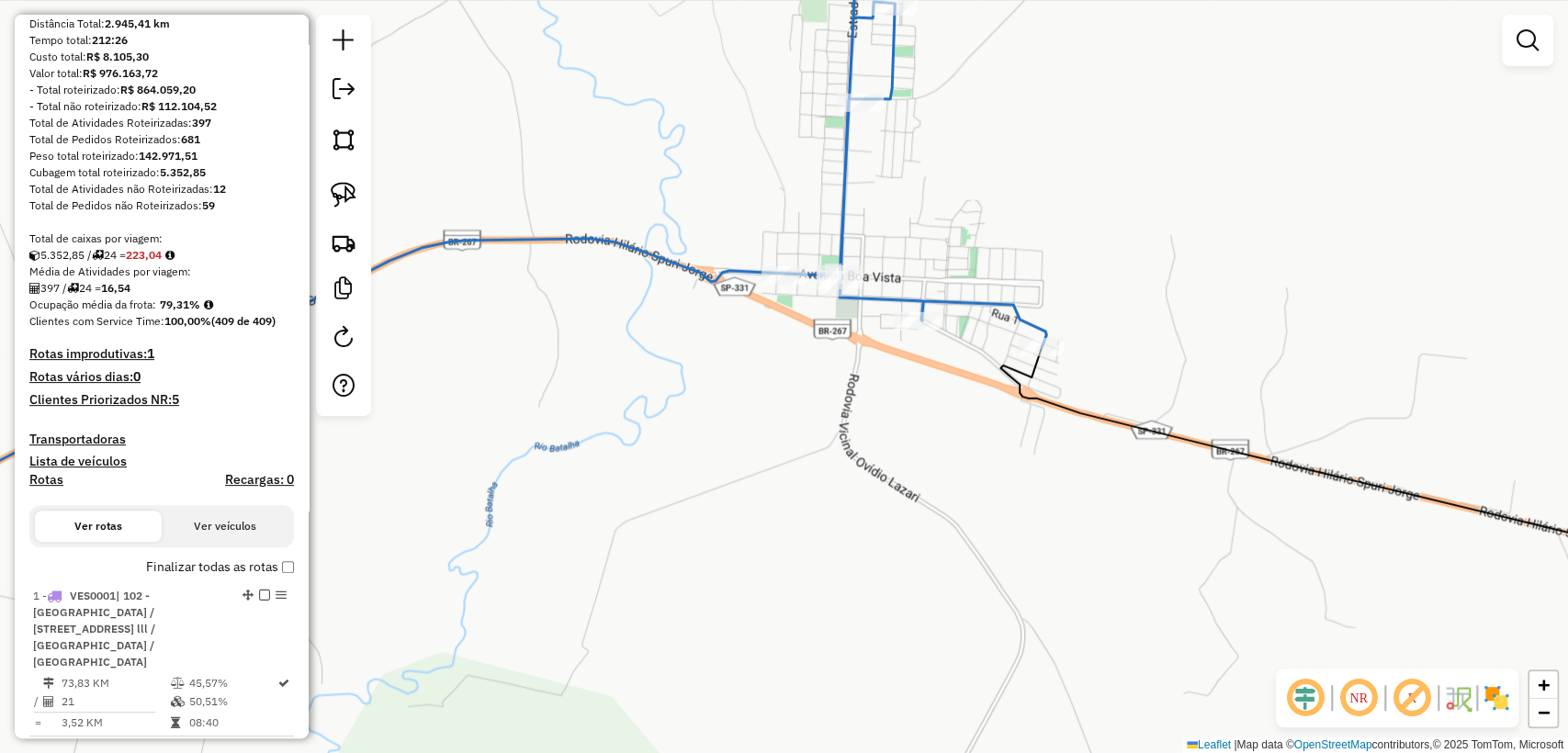
click at [870, 307] on icon at bounding box center [445, 233] width 1204 height 617
select select "**********"
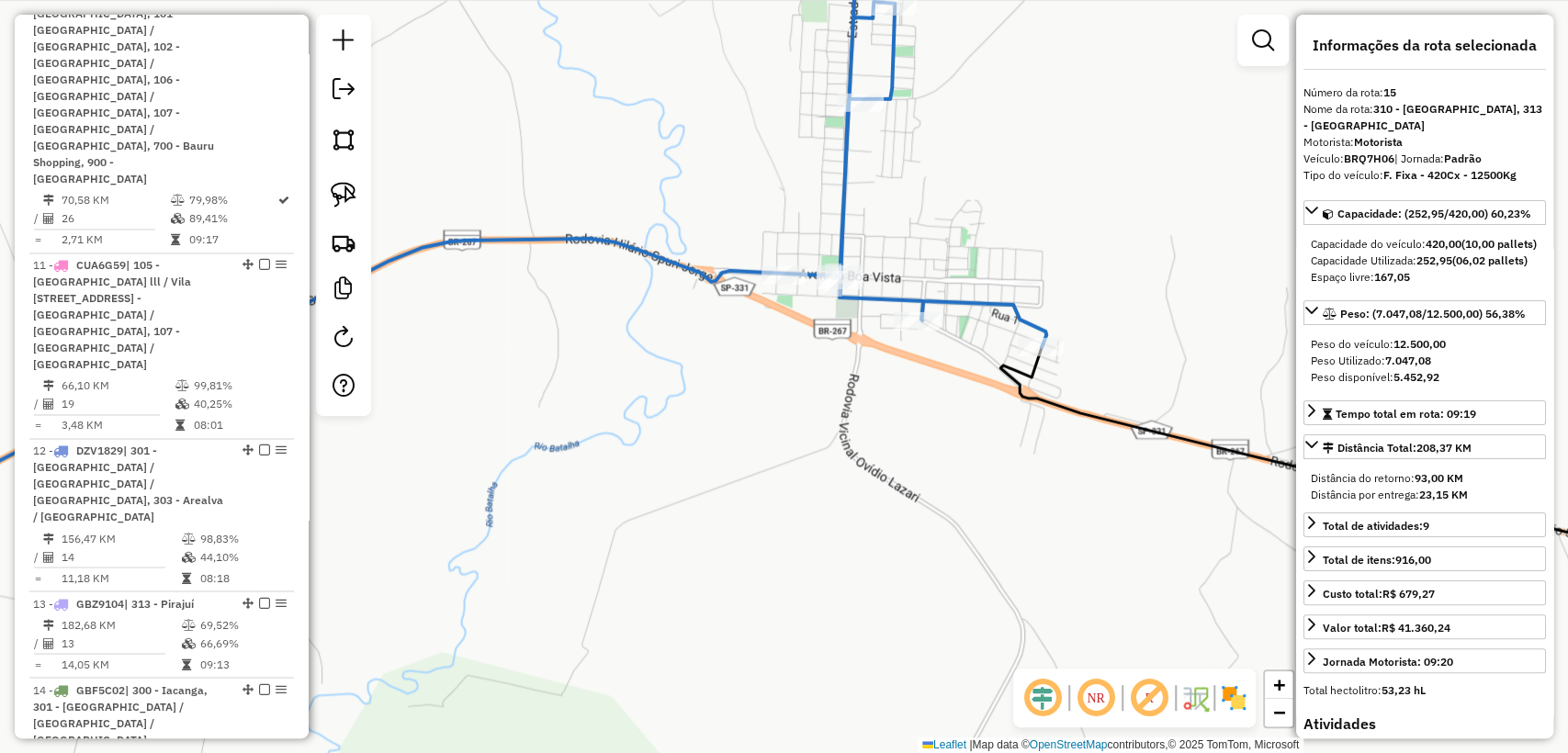
click at [917, 309] on icon at bounding box center [445, 233] width 1204 height 617
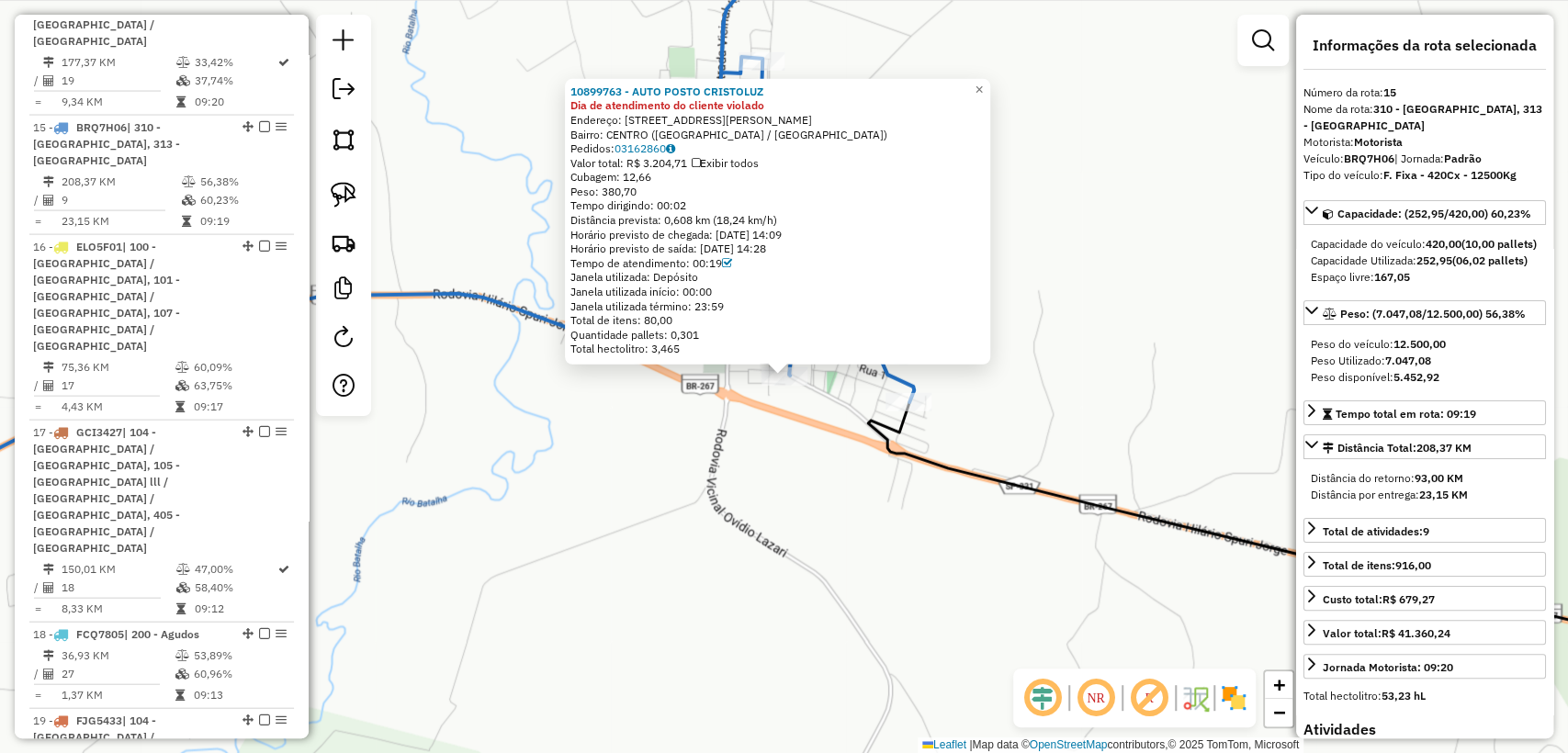
click at [812, 414] on div "10899763 - AUTO POSTO CRISTOLUZ Dia de atendimento do cliente violado Endereço:…" at bounding box center [784, 376] width 1568 height 753
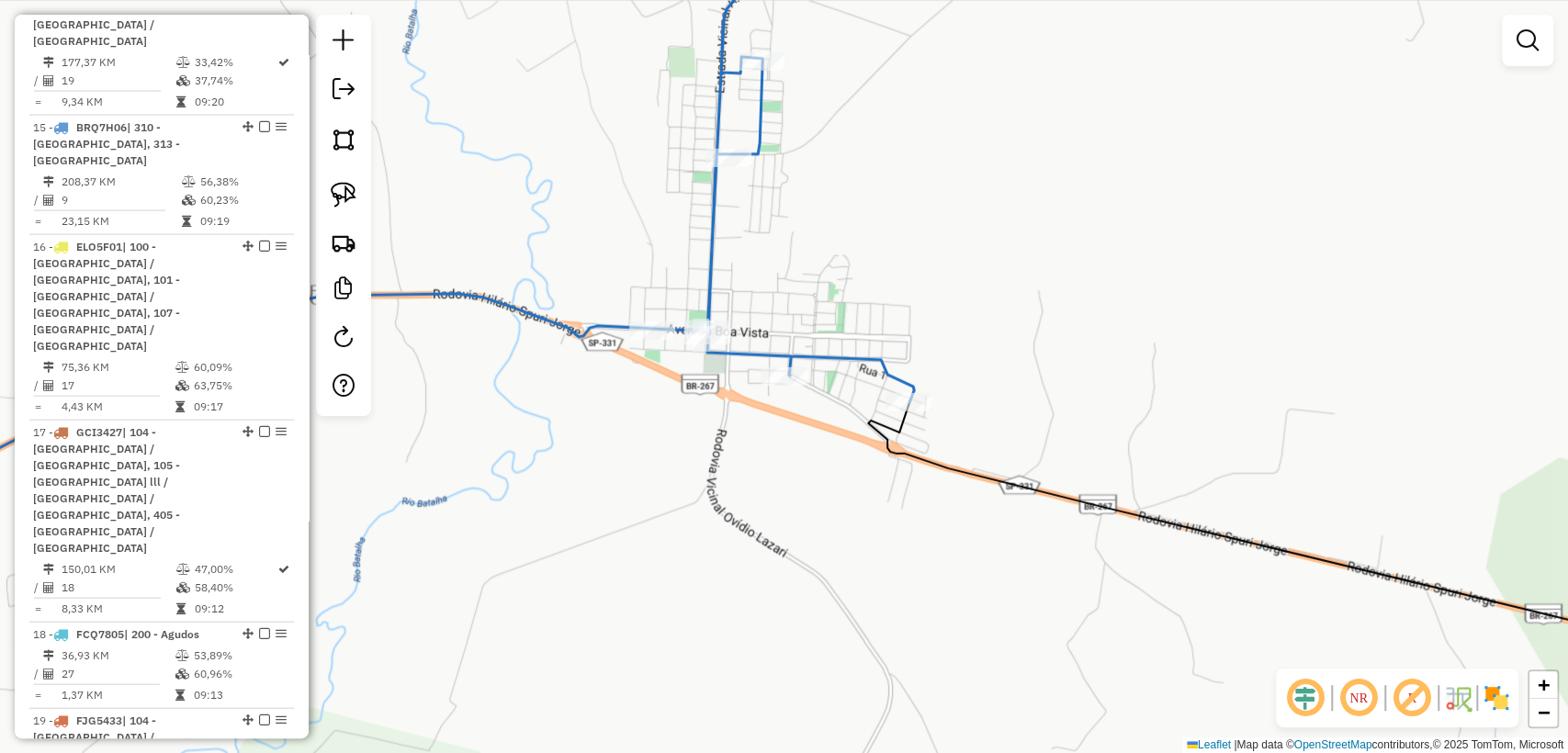
select select "**********"
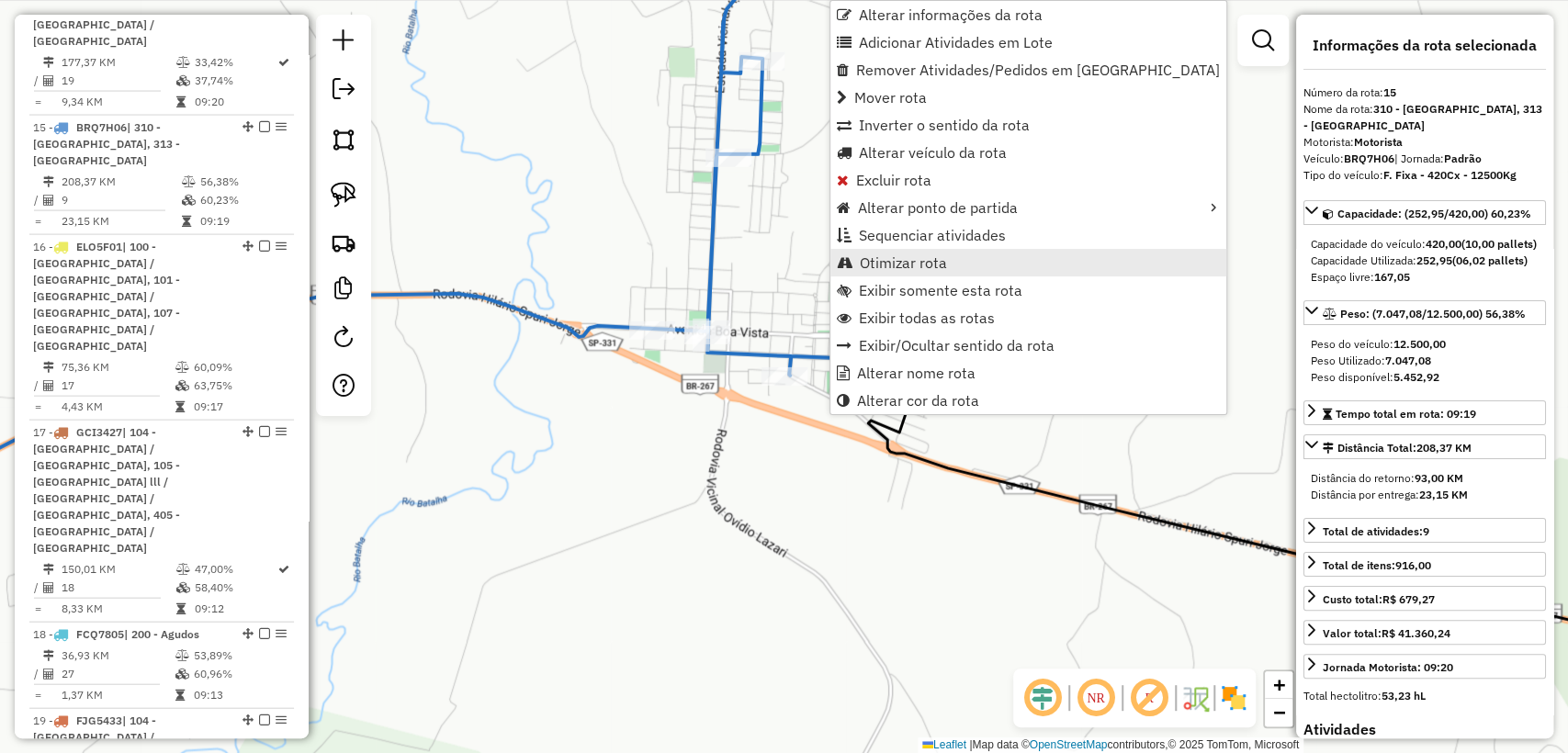
click at [899, 265] on span "Otimizar rota" at bounding box center [903, 262] width 87 height 14
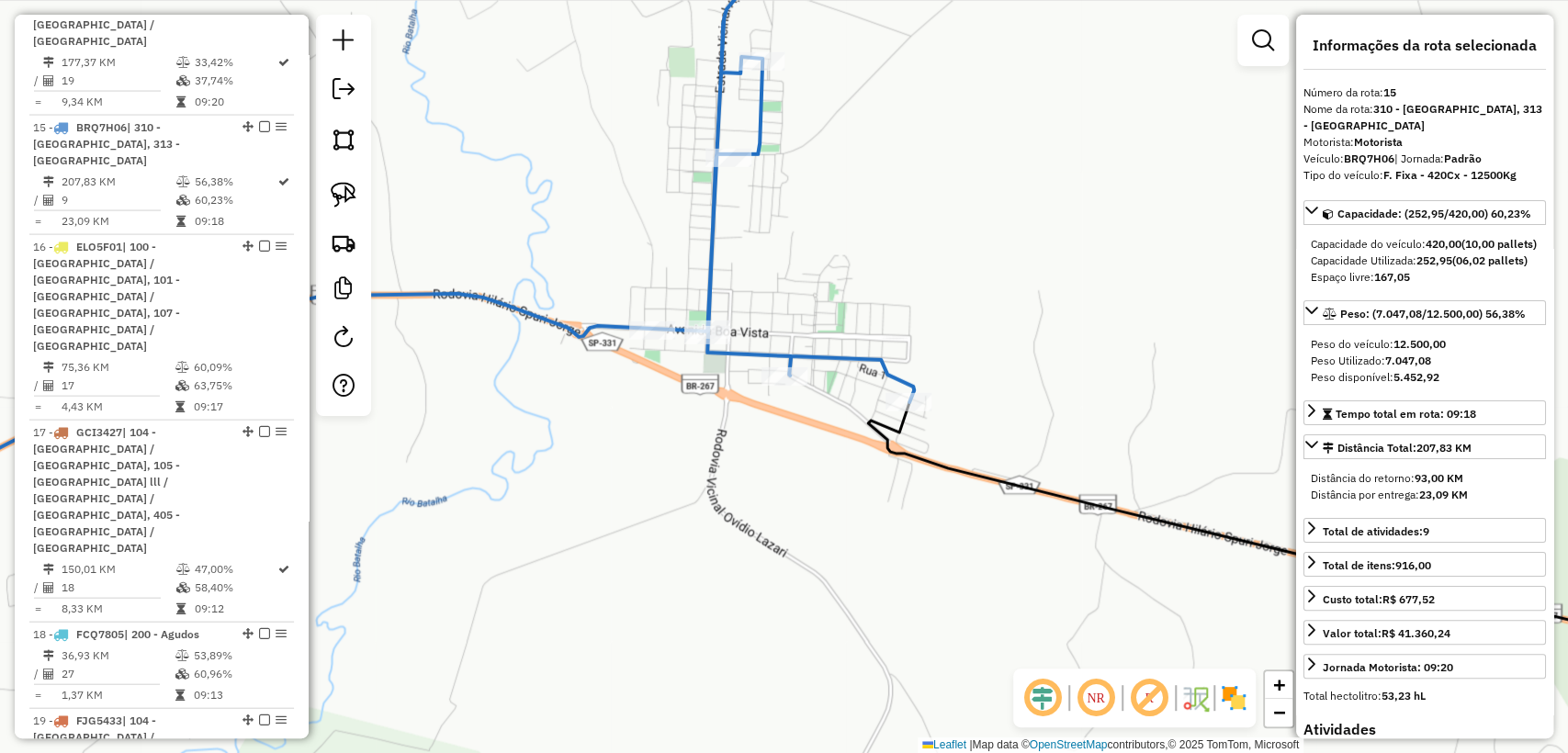
click at [828, 356] on icon at bounding box center [379, 243] width 1071 height 571
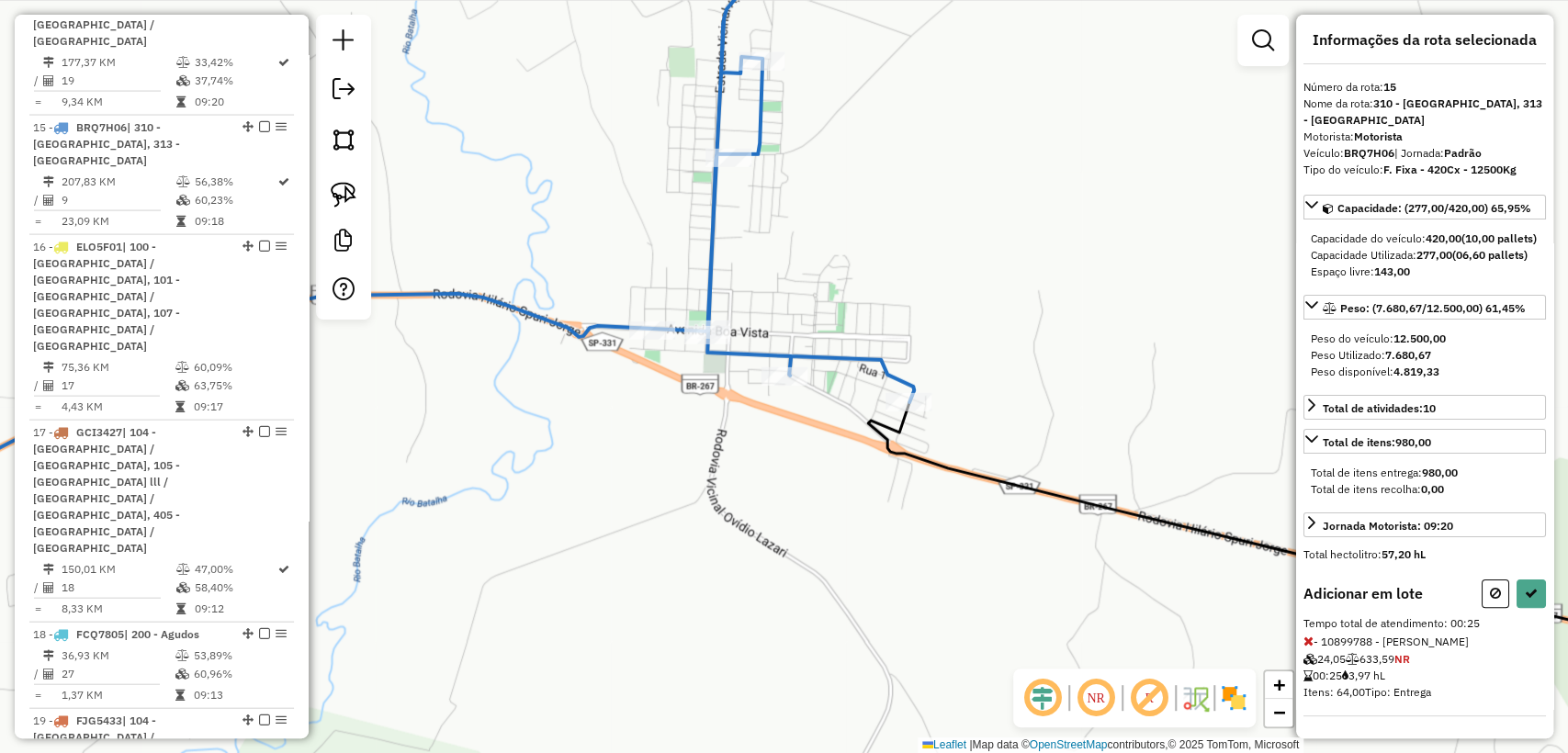
scroll to position [19, 0]
click at [1490, 599] on button at bounding box center [1495, 594] width 28 height 29
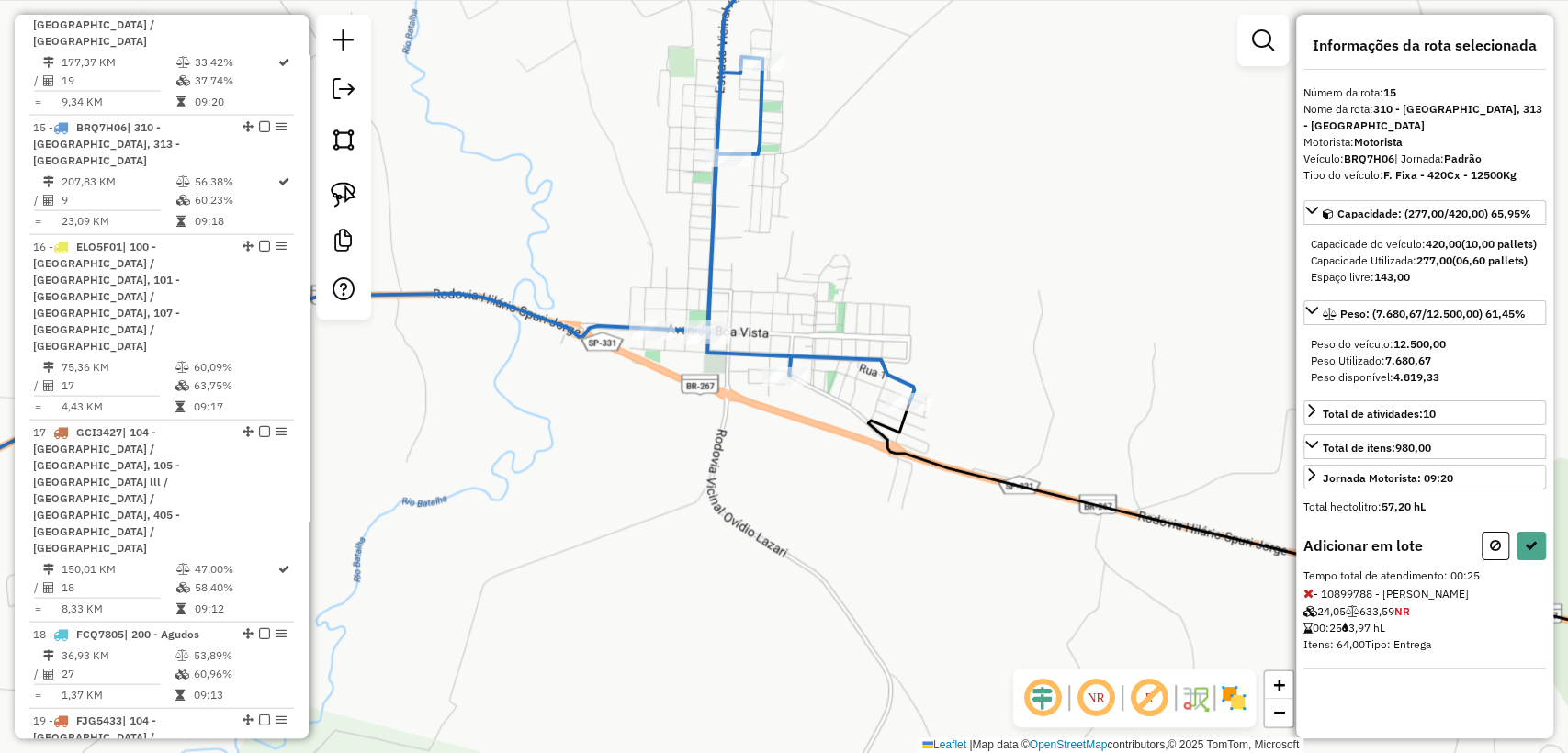
select select "**********"
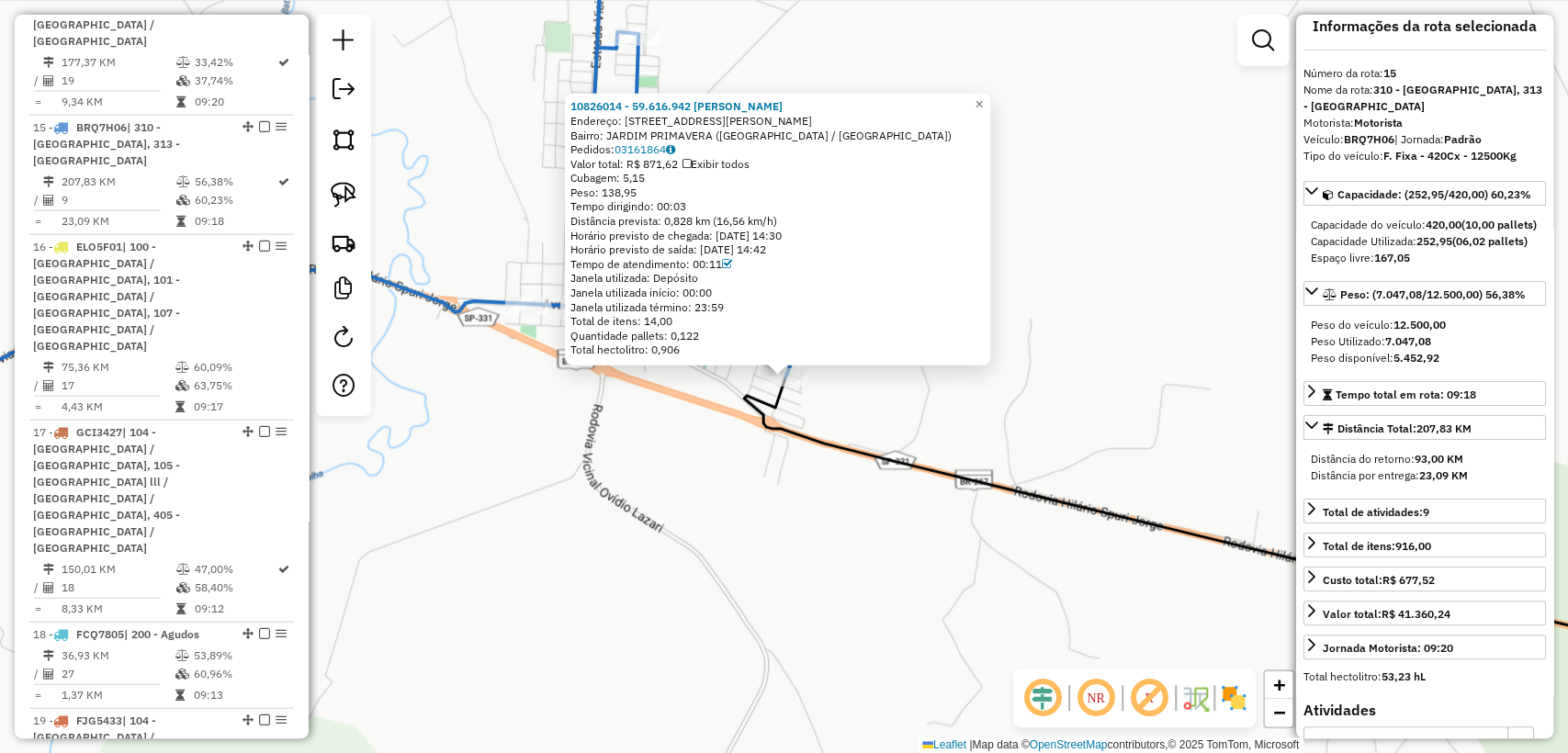
click at [707, 409] on div "Rota 15 - Placa BRQ7H06 10826014 - 59.616.942 [PERSON_NAME] 10826014 - 59.616.9…" at bounding box center [784, 376] width 1568 height 753
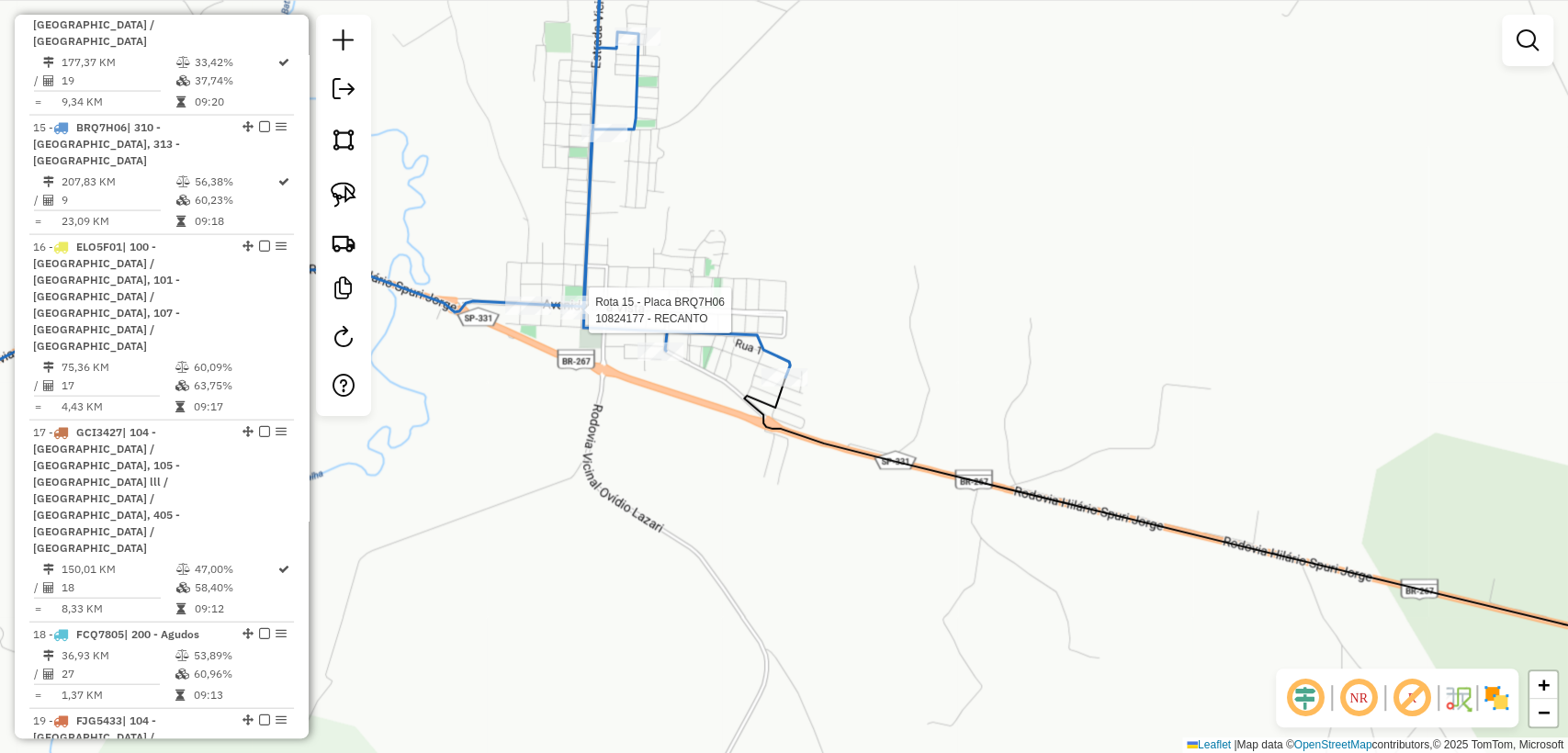
select select "**********"
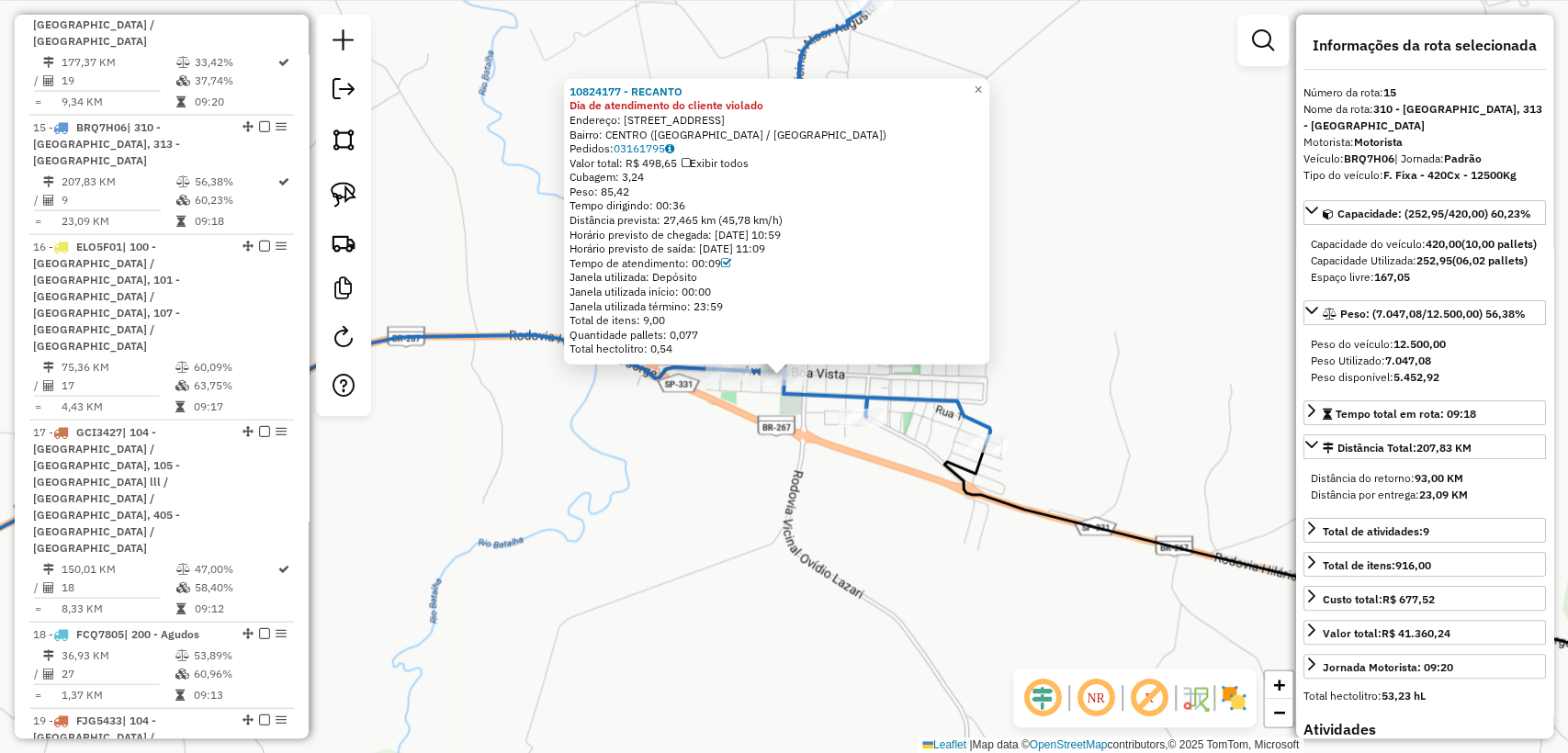
click at [695, 449] on div "10824177 - RECANTO Dia de atendimento do cliente violado Endereço: [STREET_ADDR…" at bounding box center [784, 376] width 1568 height 753
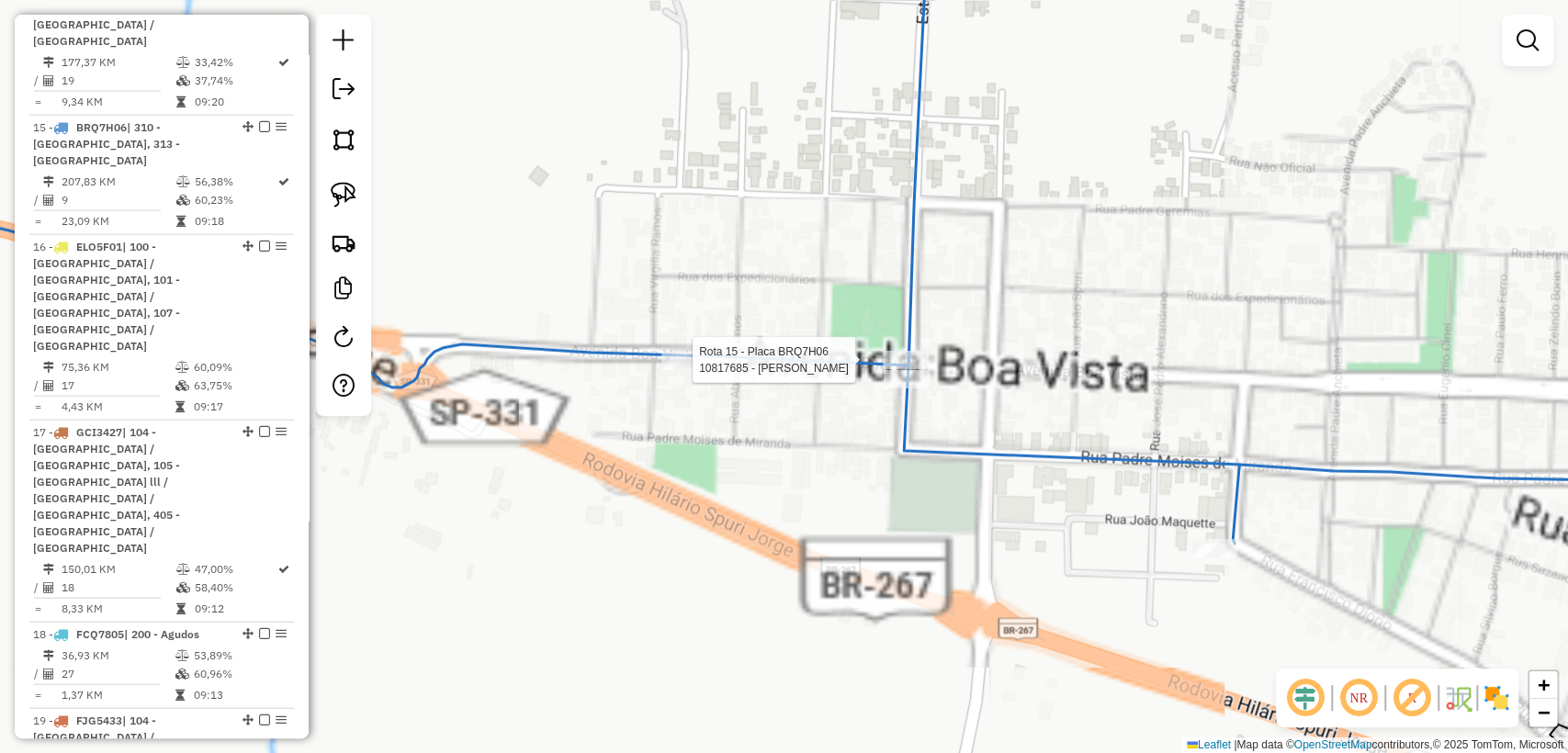
select select "**********"
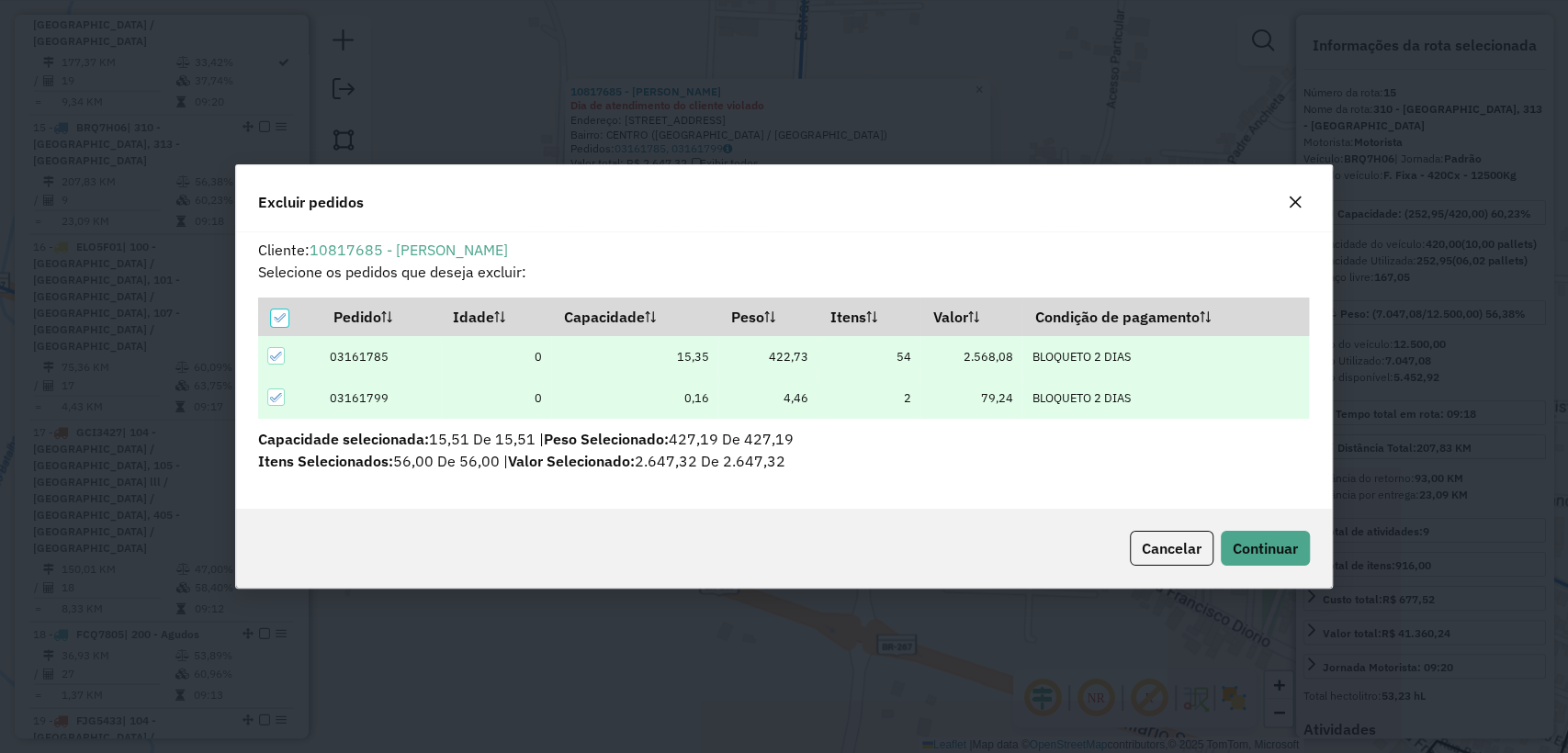
scroll to position [0, 0]
drag, startPoint x: 1249, startPoint y: 522, endPoint x: 1247, endPoint y: 537, distance: 15.1
click at [1249, 523] on div "Cancelar Continuar" at bounding box center [784, 548] width 1096 height 79
click at [1246, 537] on button "Continuar" at bounding box center [1265, 548] width 89 height 35
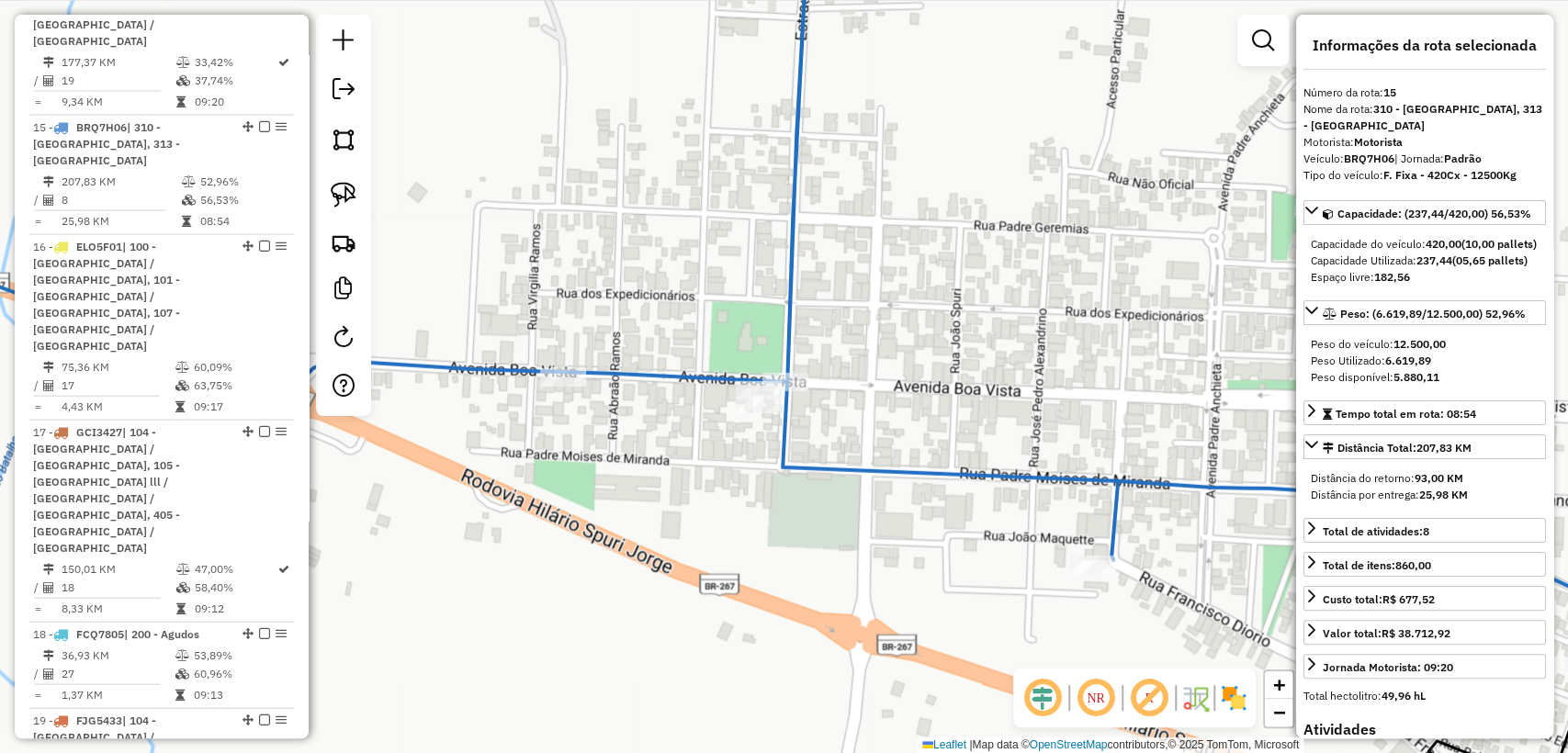
click at [786, 455] on icon at bounding box center [727, 296] width 1769 height 742
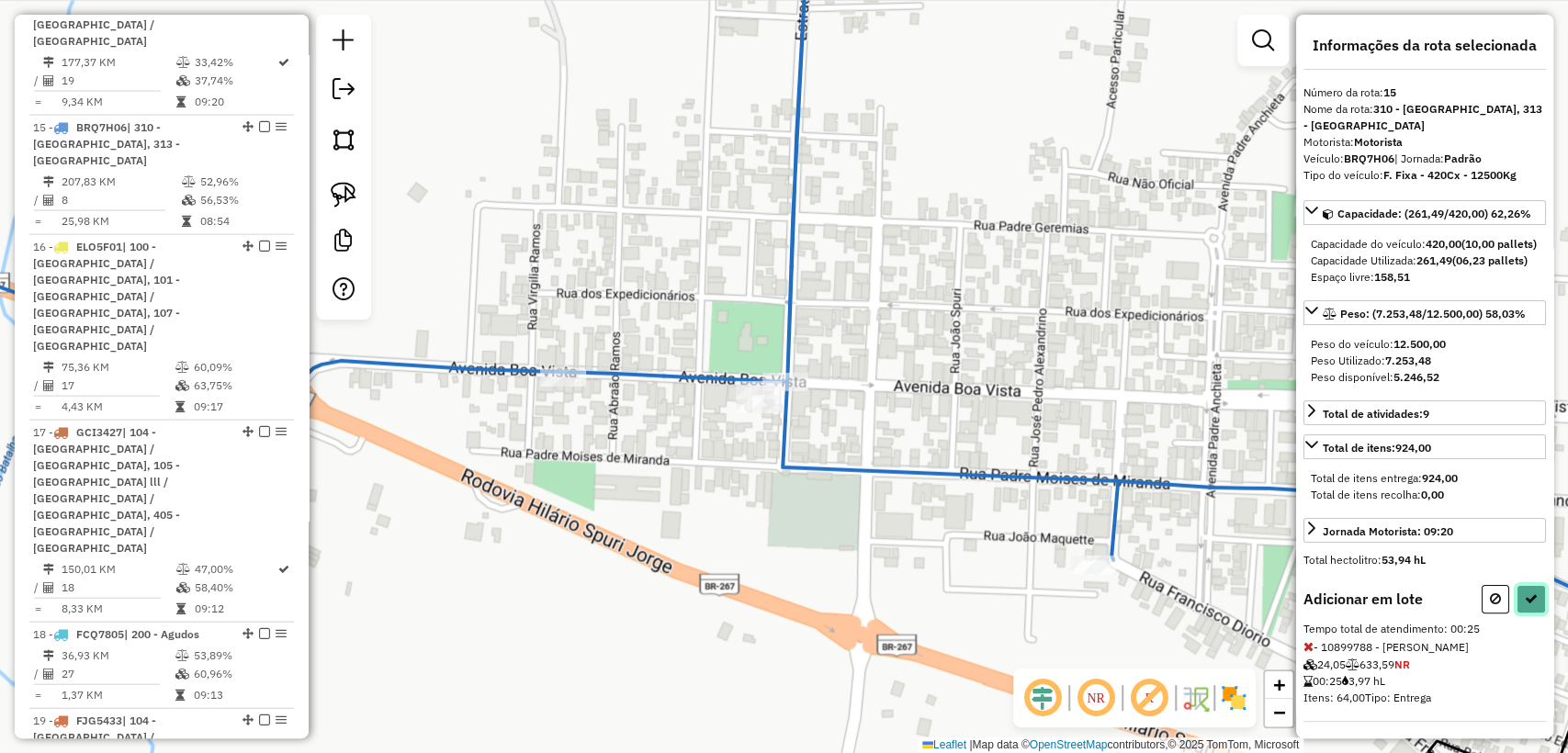
click at [1525, 605] on icon at bounding box center [1531, 598] width 12 height 12
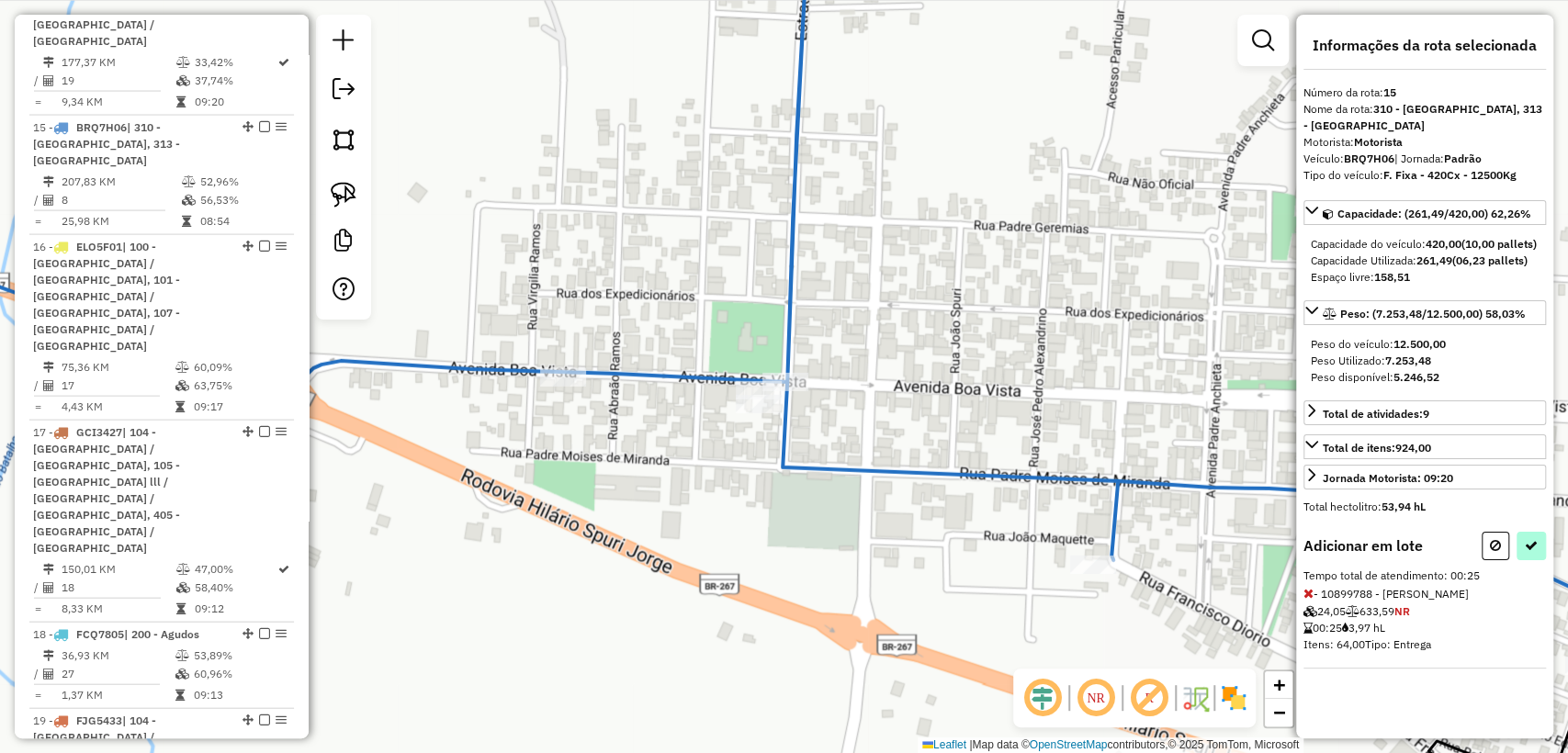
select select "**********"
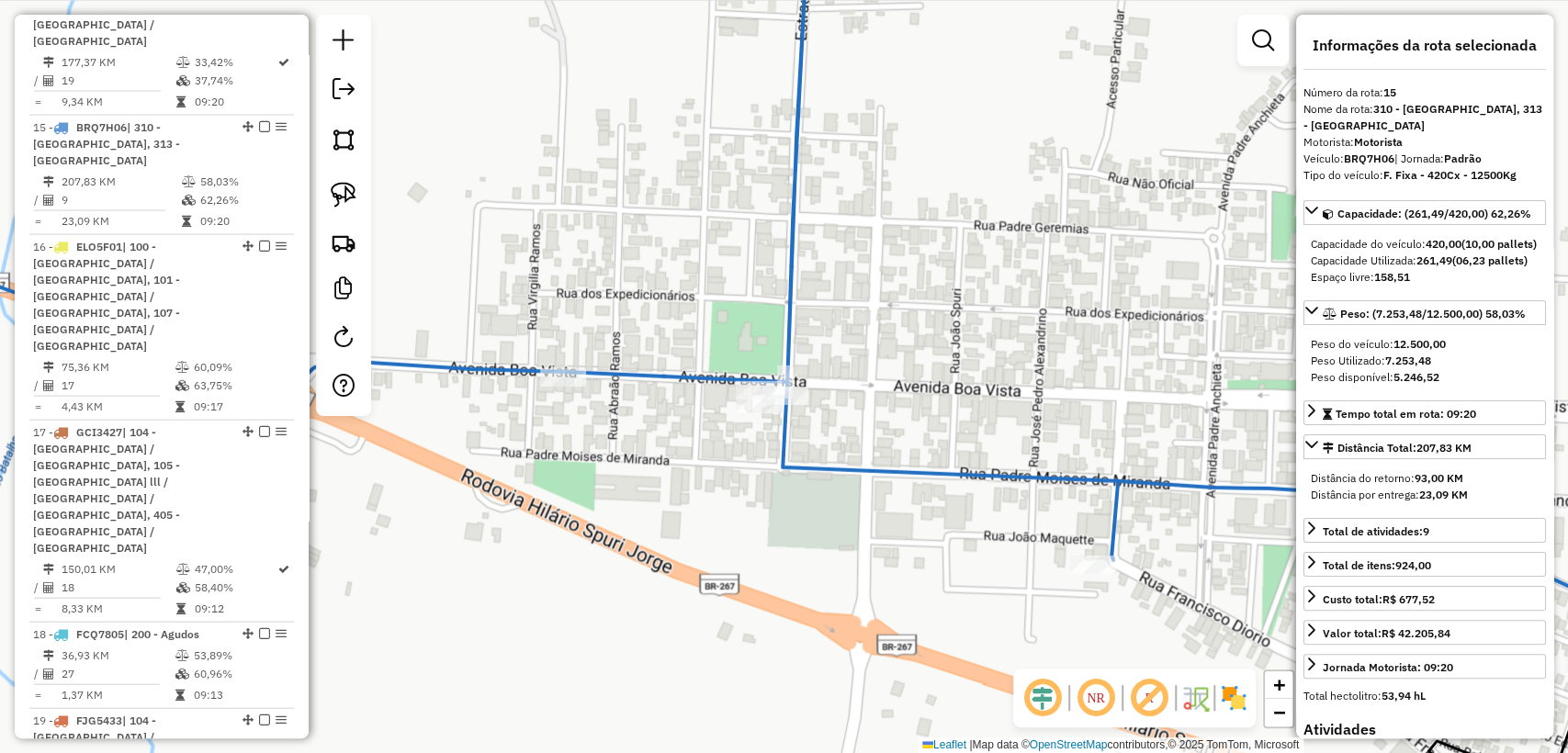
click at [953, 487] on div "Janela de atendimento Grade de atendimento Capacidade Transportadoras Veículos …" at bounding box center [784, 376] width 1568 height 753
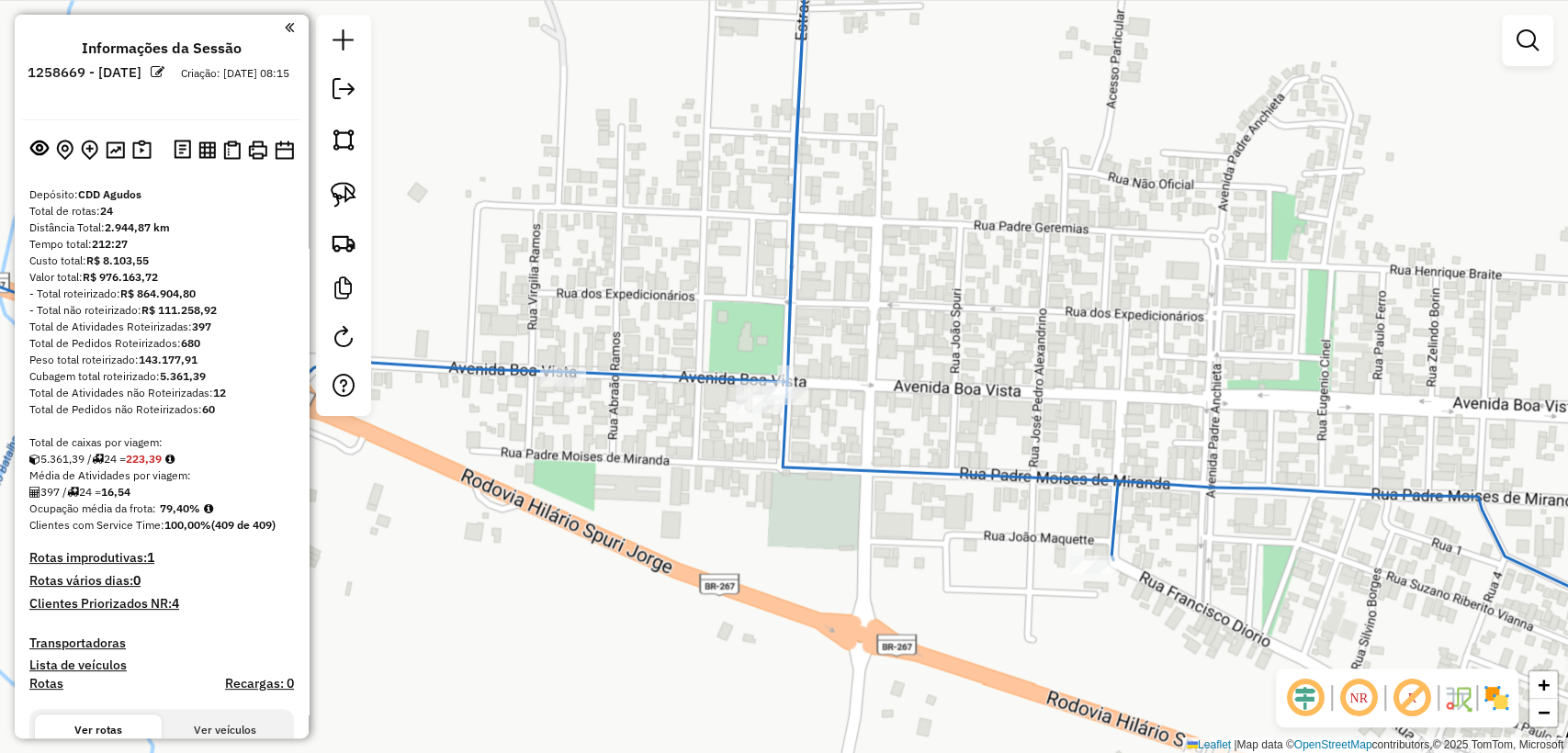
click at [135, 596] on h4 "Clientes Priorizados NR: 4" at bounding box center [161, 604] width 264 height 15
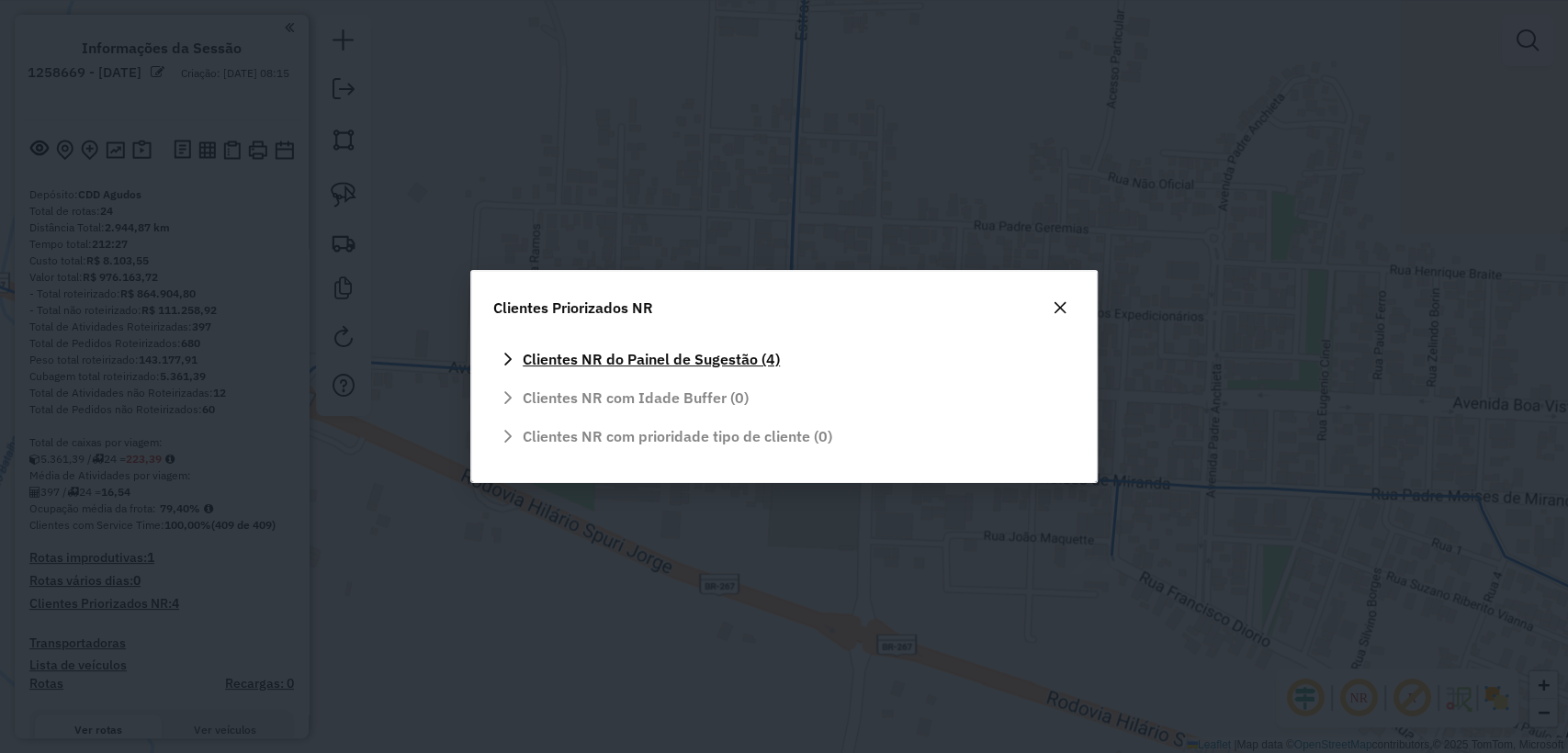
click at [675, 356] on span "Clientes NR do Painel de Sugestão (4)" at bounding box center [651, 358] width 257 height 14
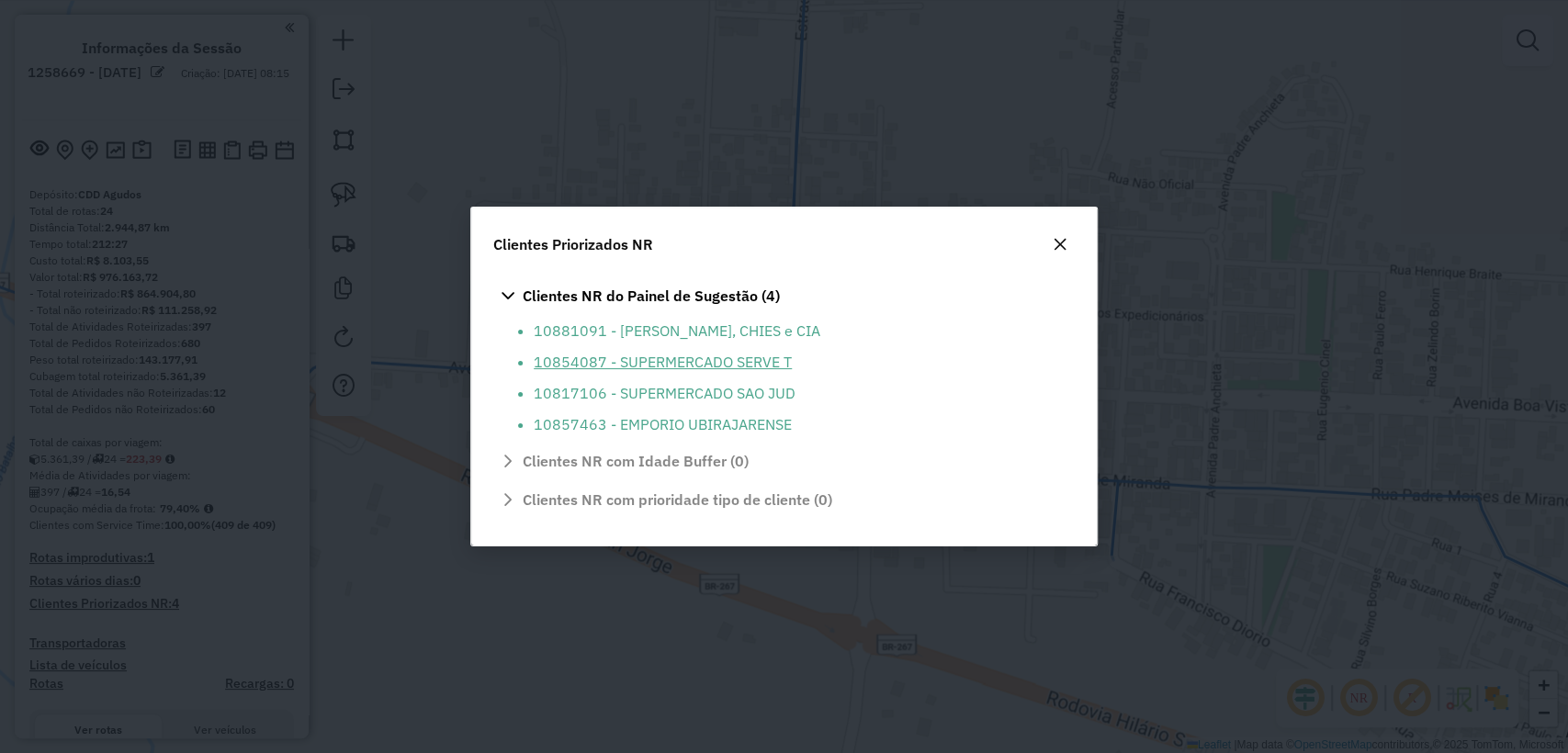
click at [743, 366] on li "10854087 - SUPERMERCADO SERVE T" at bounding box center [799, 361] width 530 height 22
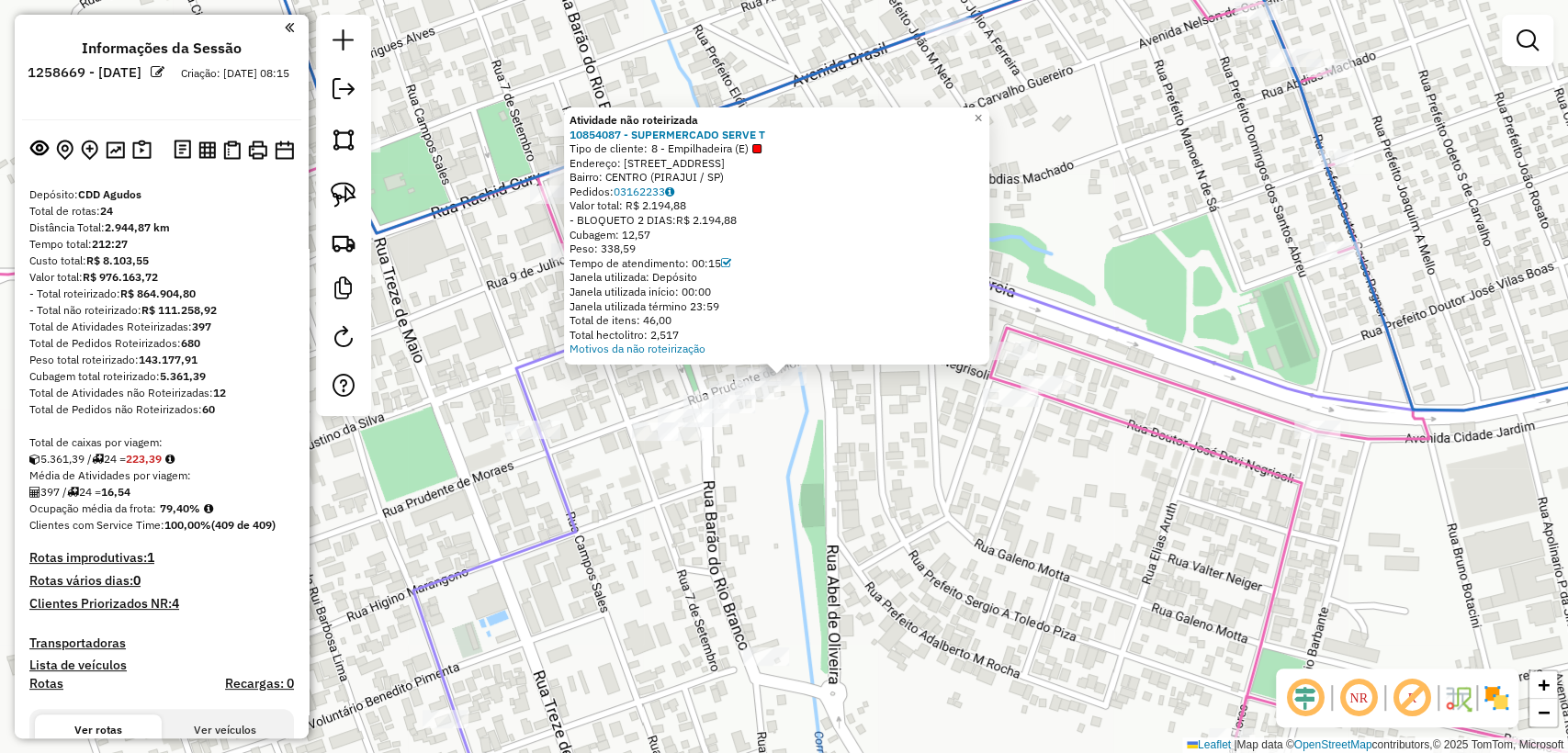
click at [880, 567] on div "Atividade não roteirizada 10854087 - SUPERMERCADO SERVE T Tipo de cliente: 8 - …" at bounding box center [784, 376] width 1568 height 753
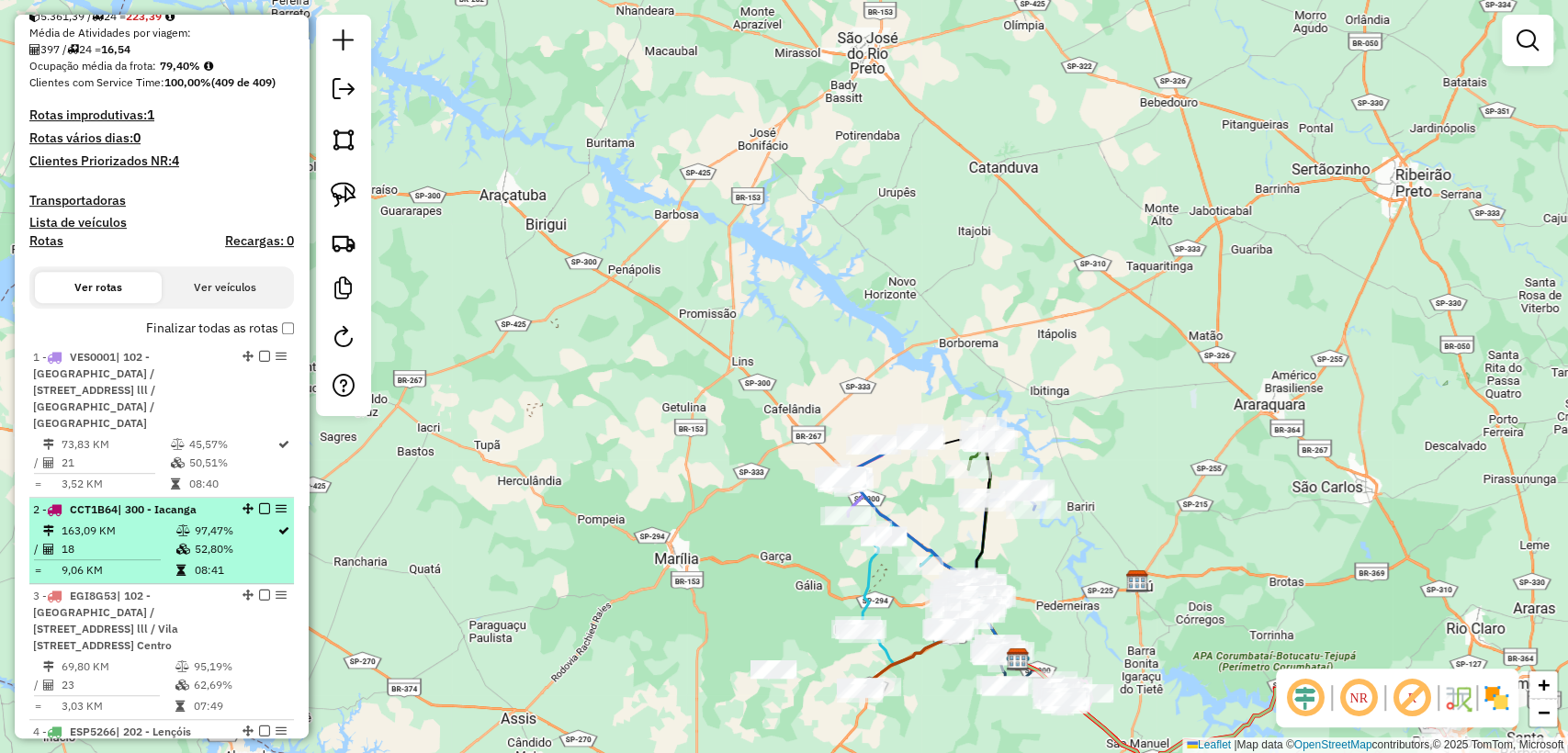
scroll to position [510, 0]
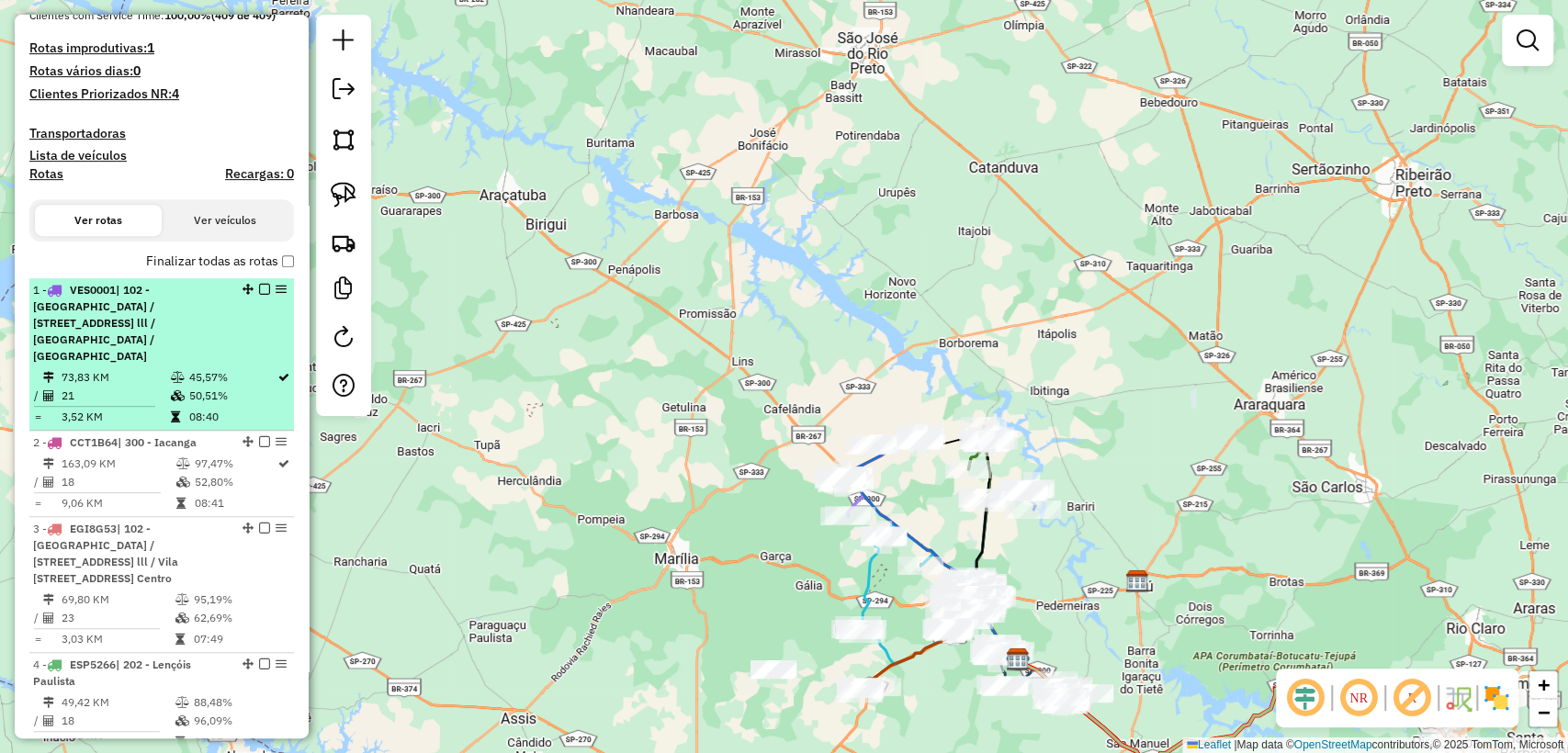
click at [259, 290] on em at bounding box center [264, 288] width 11 height 11
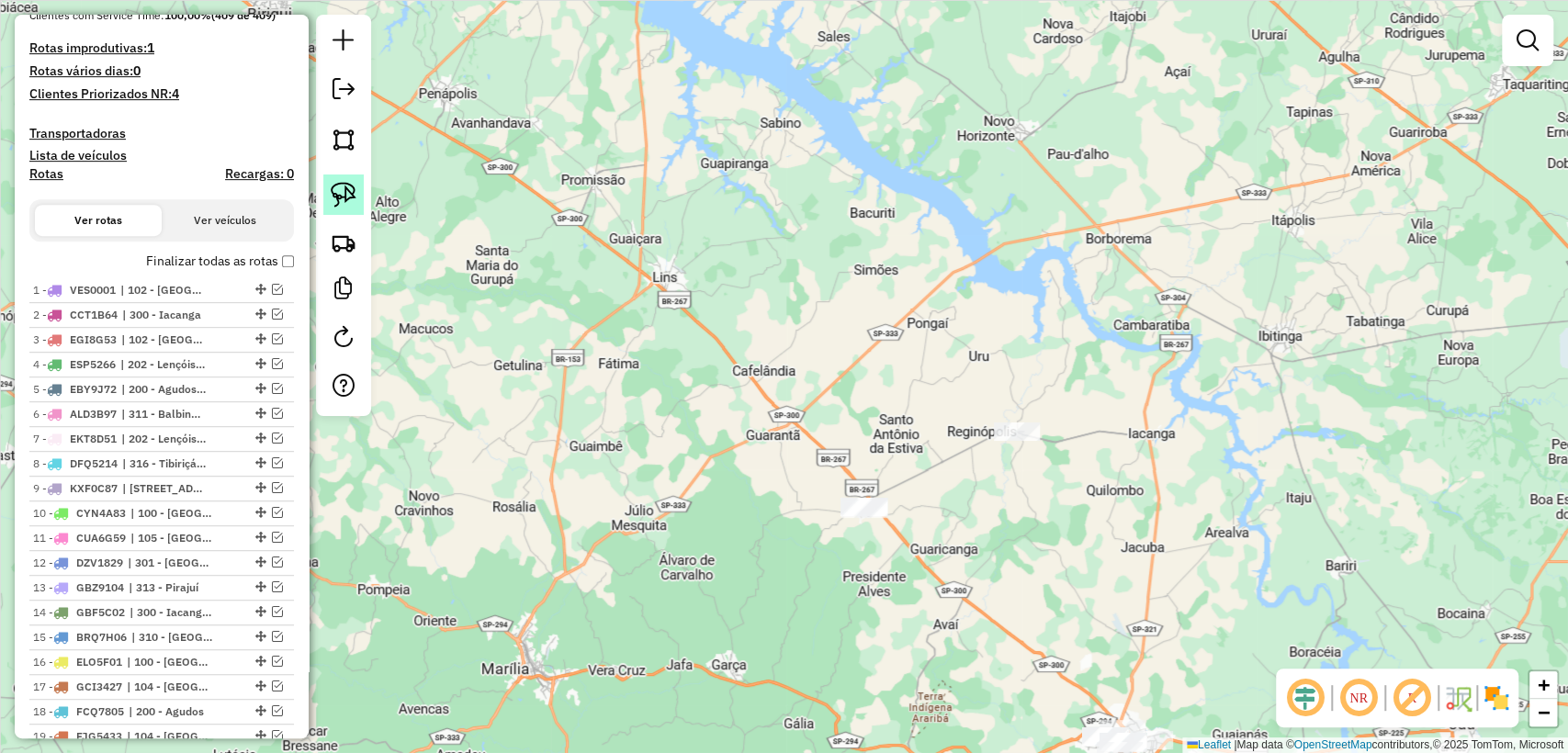
click at [347, 212] on link at bounding box center [344, 195] width 40 height 40
drag, startPoint x: 856, startPoint y: 477, endPoint x: 915, endPoint y: 487, distance: 59.8
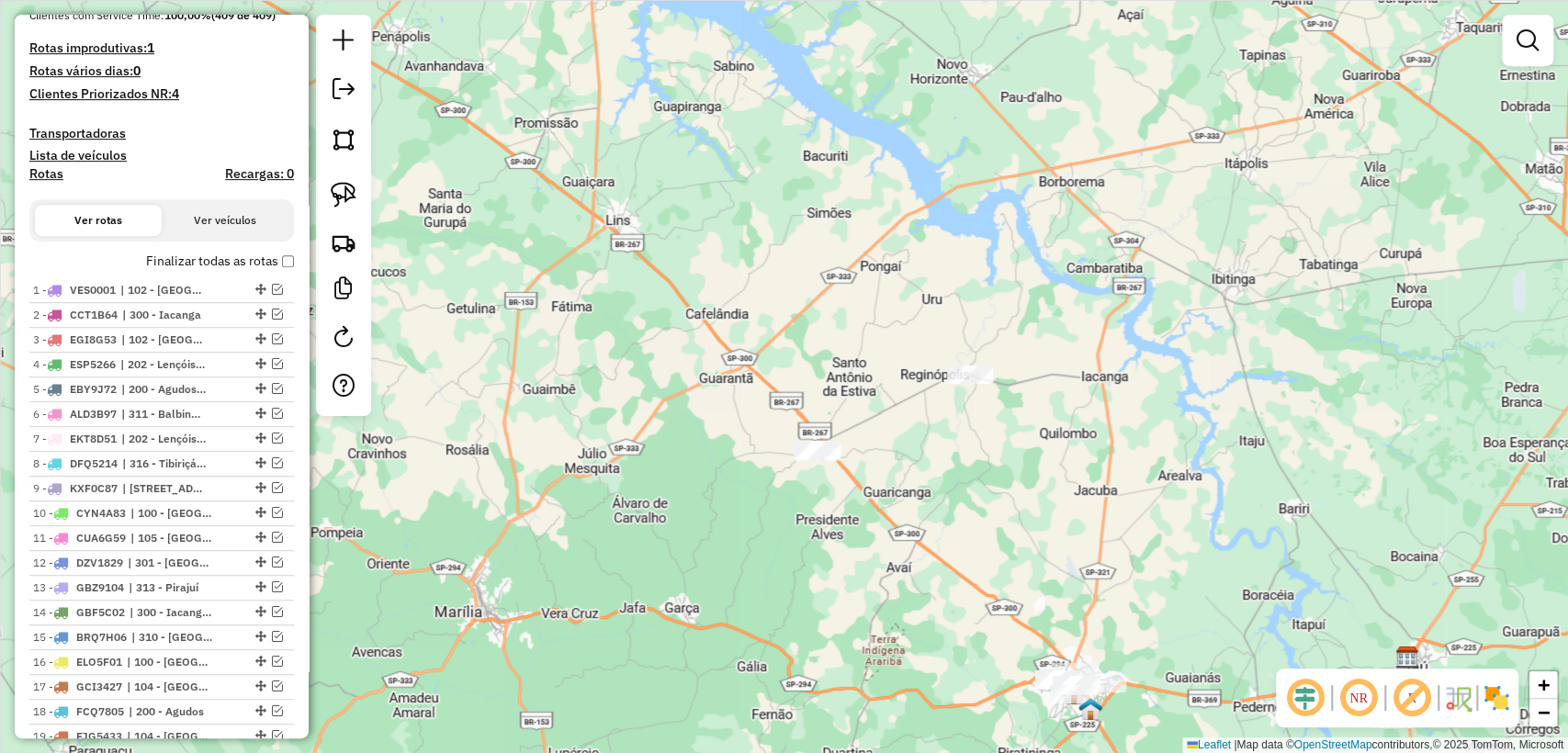
drag, startPoint x: 903, startPoint y: 612, endPoint x: 788, endPoint y: 457, distance: 193.0
click at [788, 457] on div "Janela de atendimento Grade de atendimento Capacidade Transportadoras Veículos …" at bounding box center [784, 376] width 1568 height 753
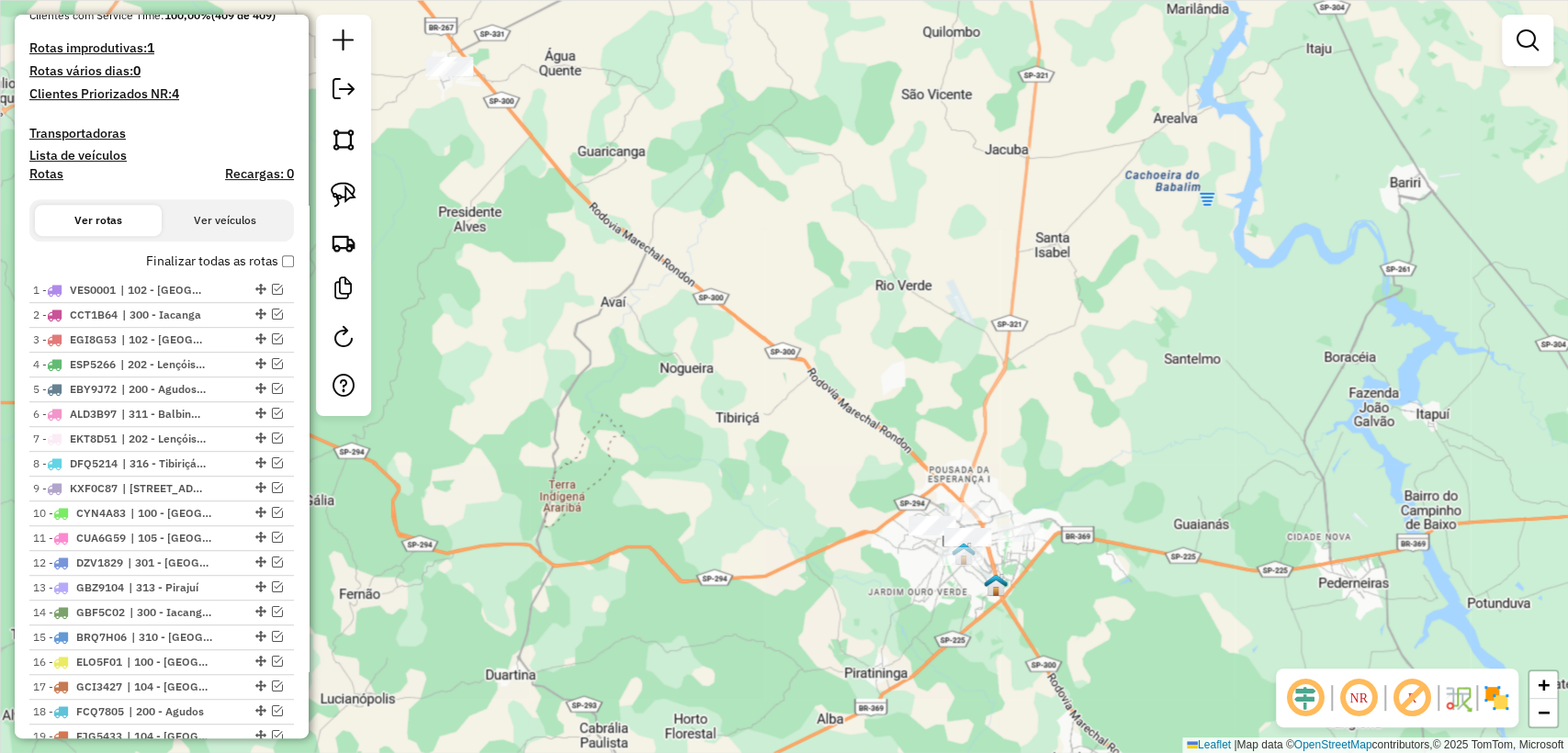
drag, startPoint x: 735, startPoint y: 374, endPoint x: 823, endPoint y: 406, distance: 93.6
click at [823, 408] on div "Janela de atendimento Grade de atendimento Capacidade Transportadoras Veículos …" at bounding box center [784, 376] width 1568 height 753
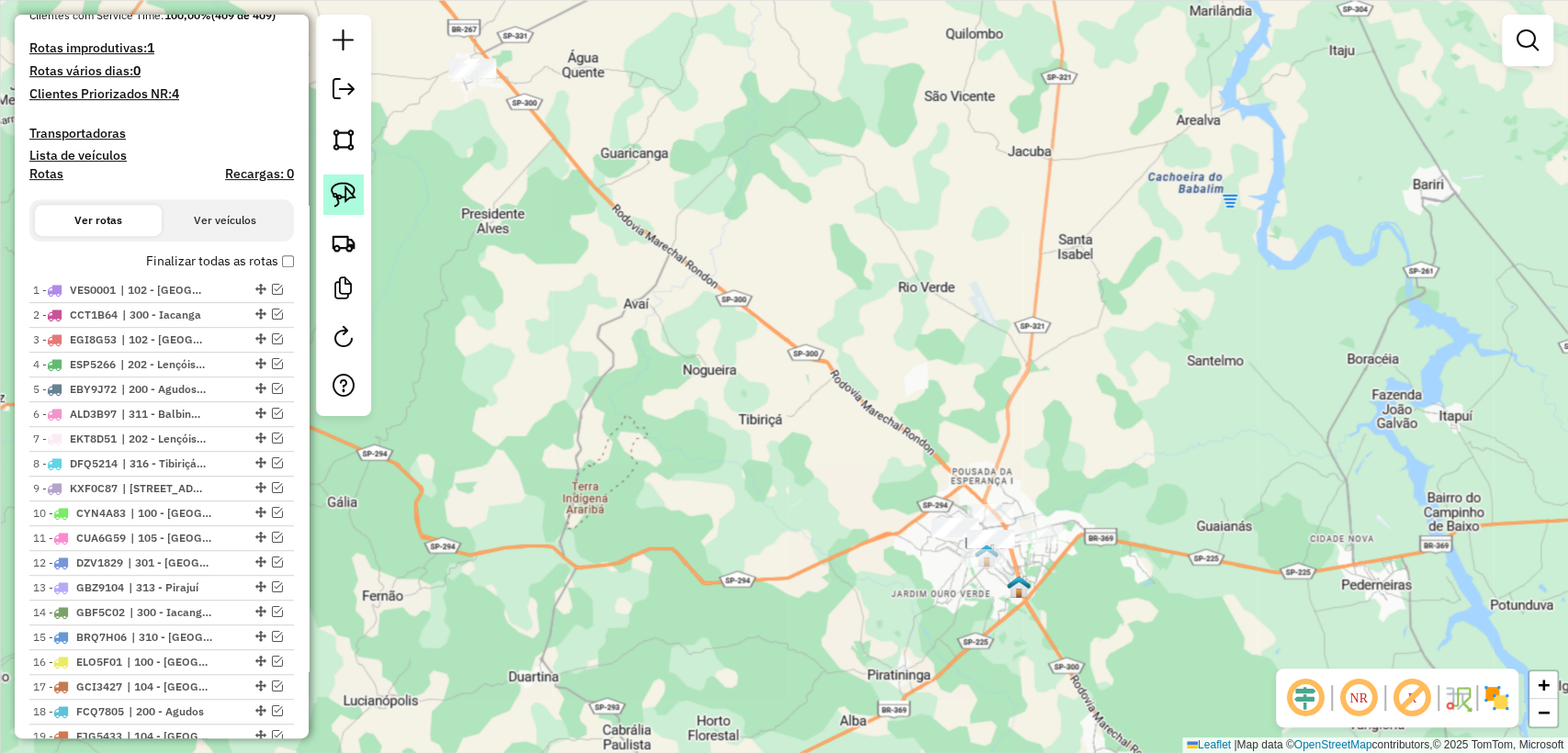
click at [352, 189] on img at bounding box center [343, 194] width 26 height 26
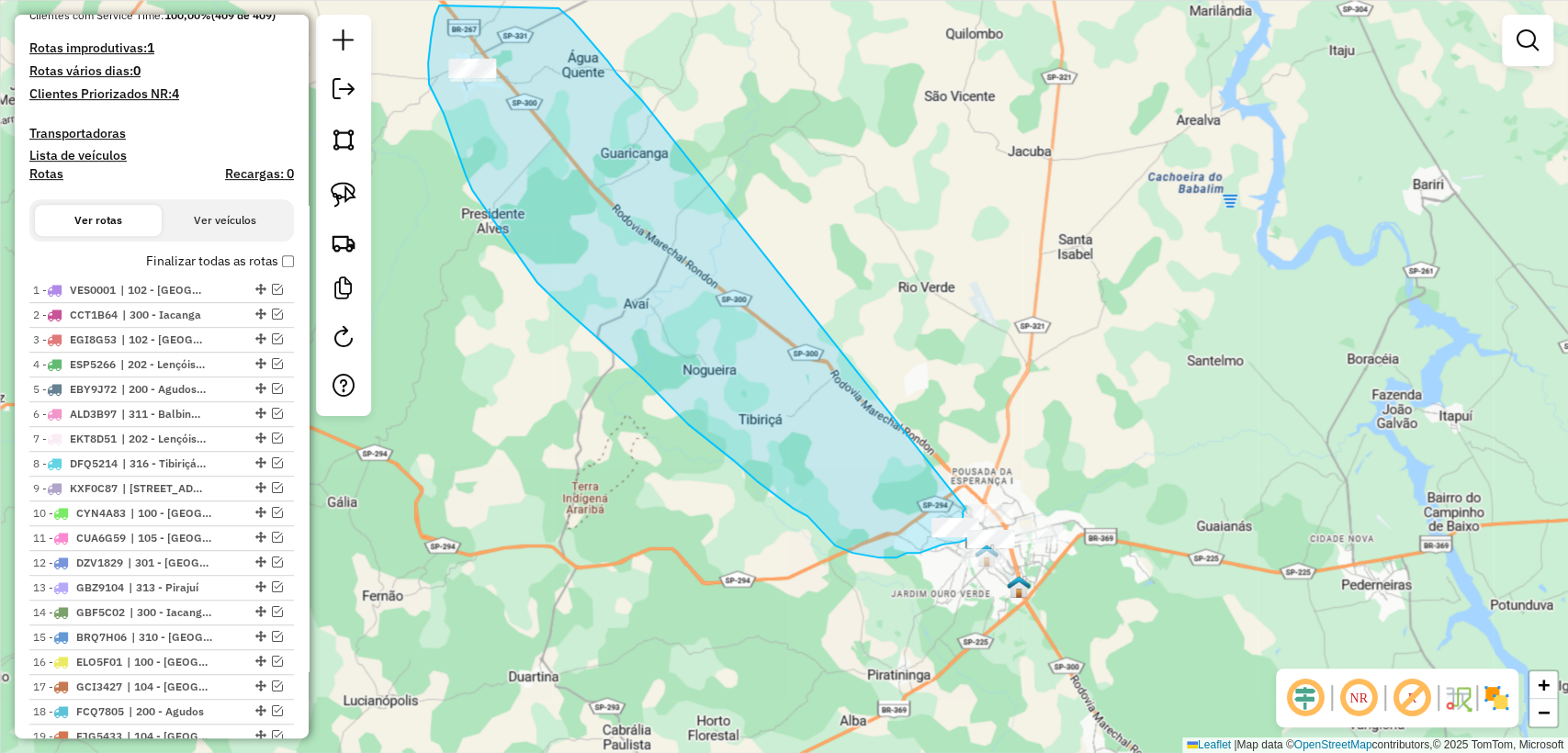
drag, startPoint x: 617, startPoint y: 73, endPoint x: 966, endPoint y: 509, distance: 558.5
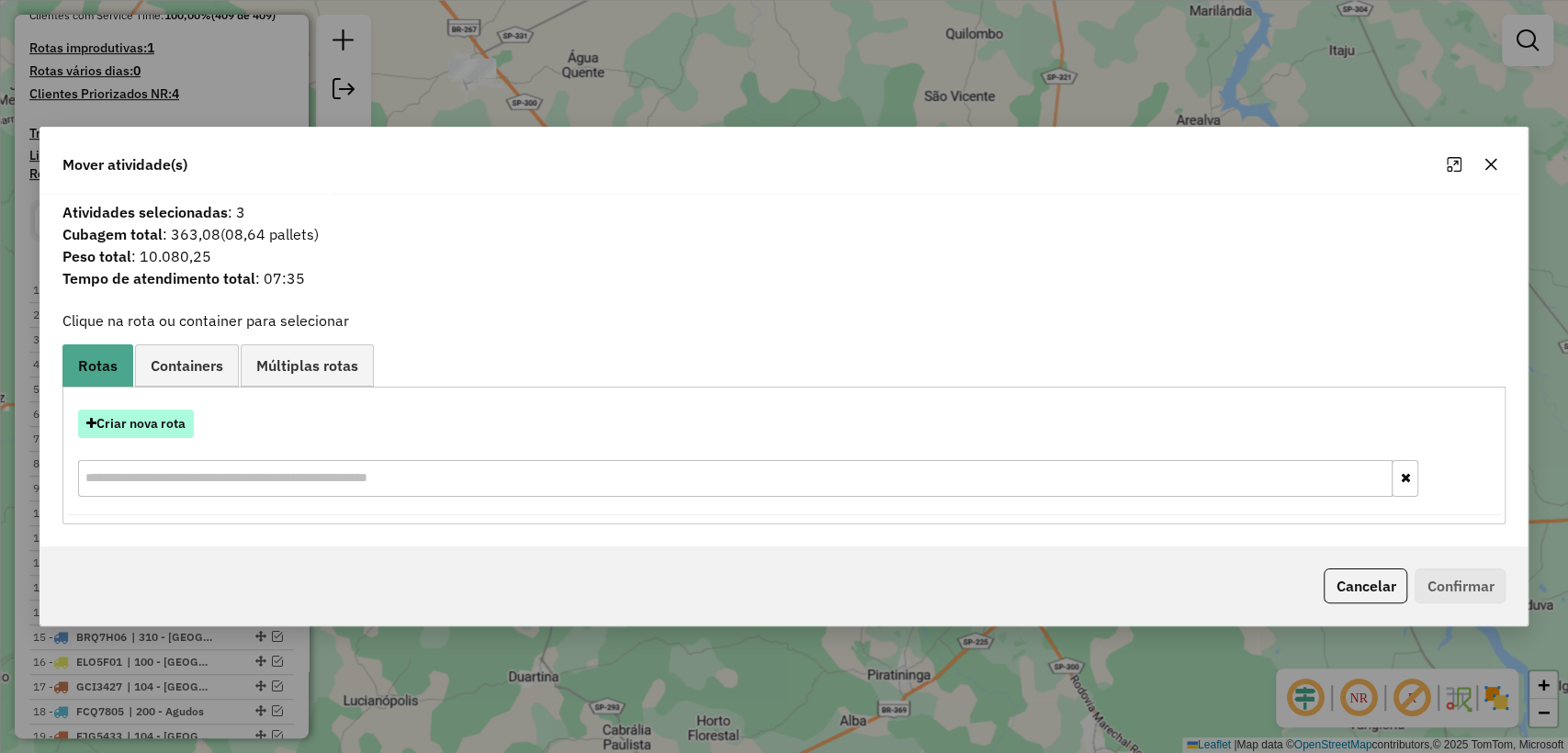
click at [152, 418] on button "Criar nova rota" at bounding box center [135, 424] width 115 height 29
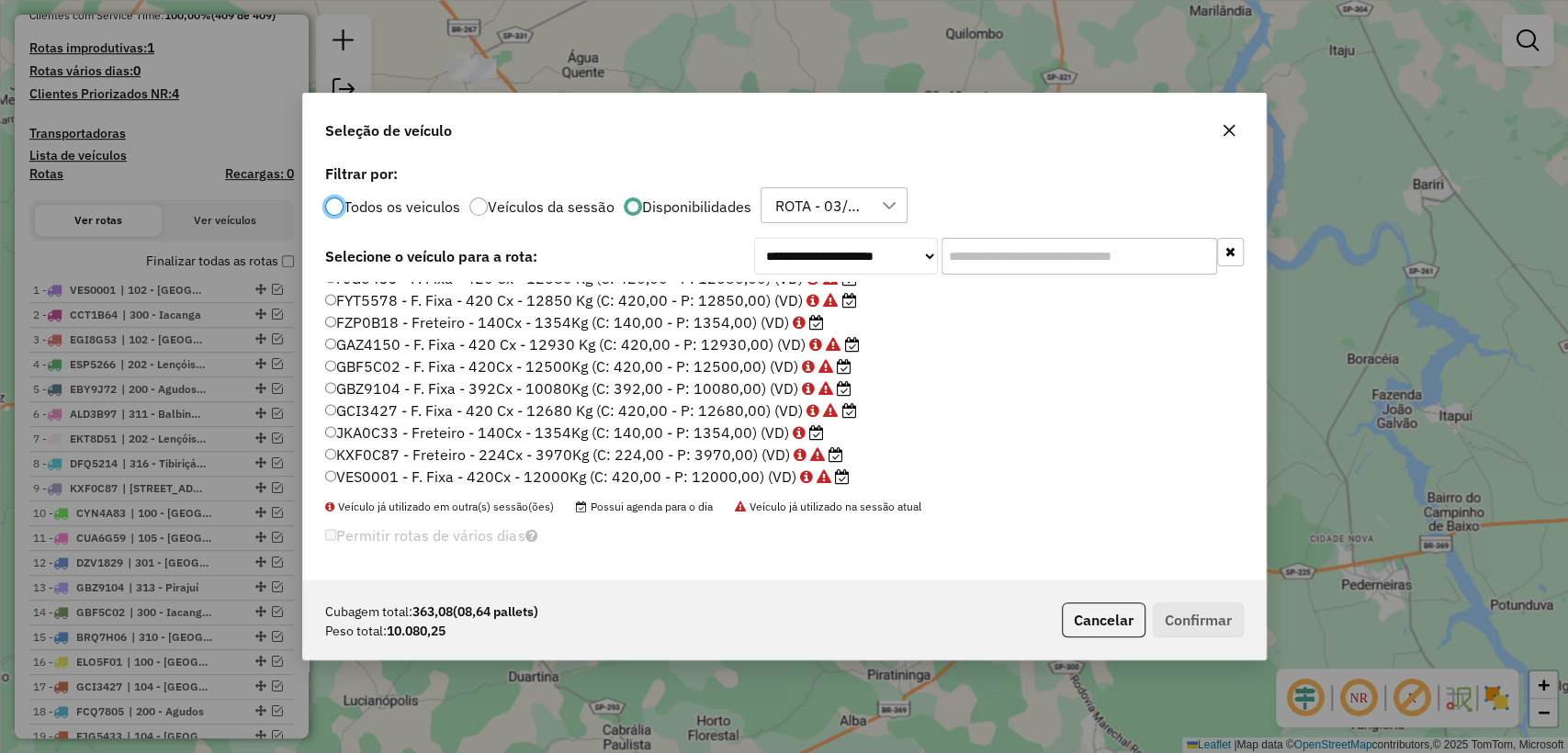
scroll to position [326, 0]
click at [843, 220] on div "ROTA - 03/09 - PROMAX" at bounding box center [820, 206] width 103 height 35
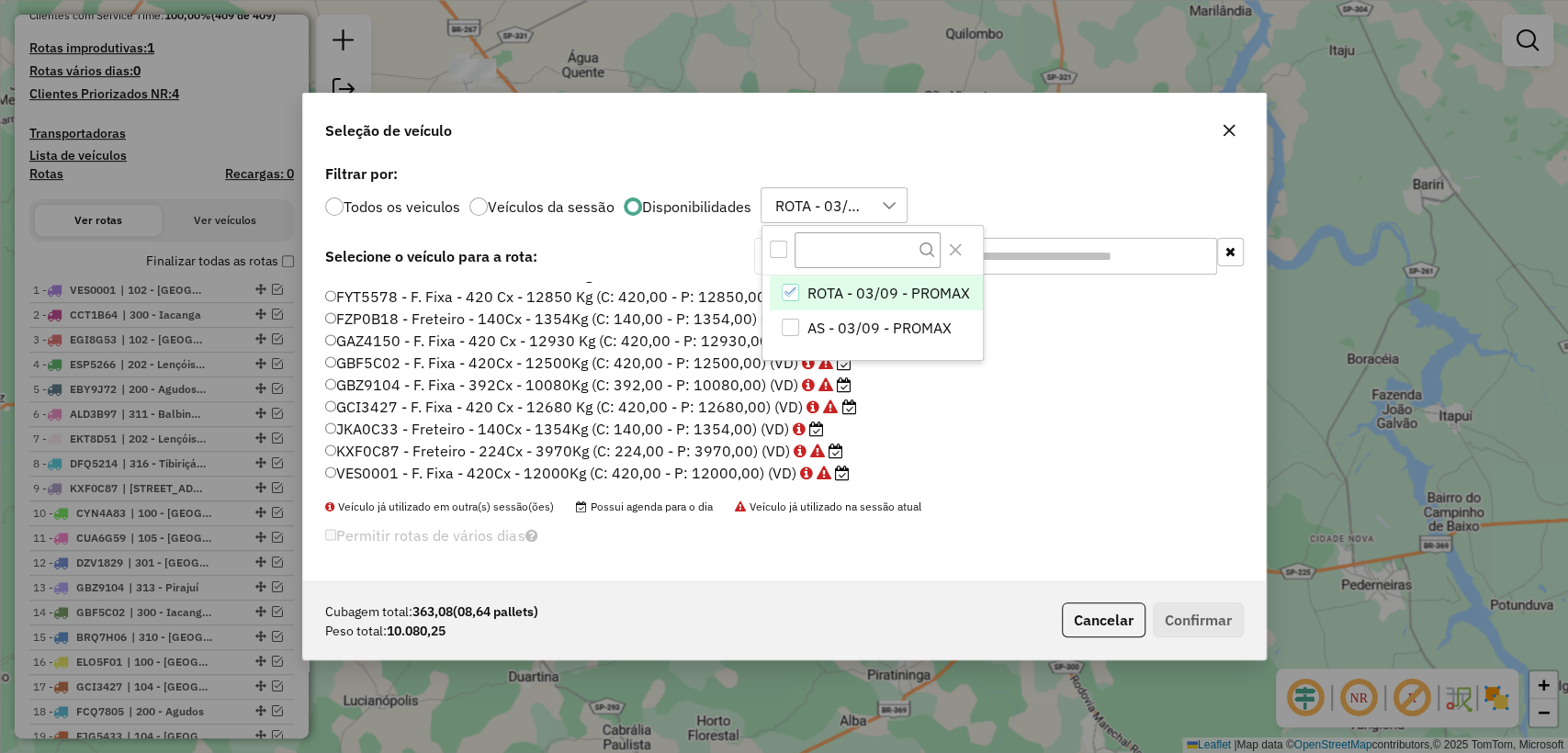
click at [793, 306] on li "ROTA - 03/09 - PROMAX" at bounding box center [876, 293] width 213 height 35
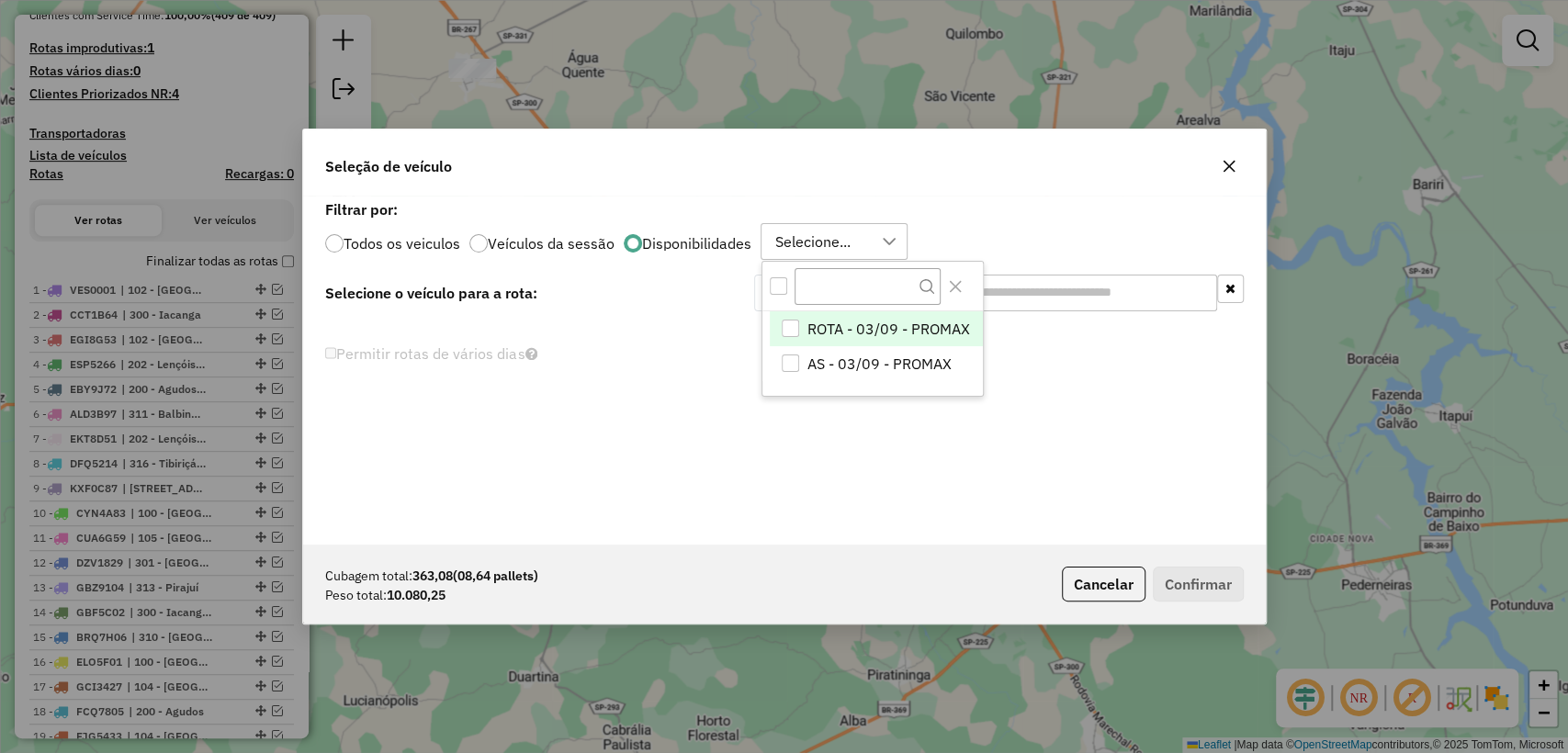
scroll to position [0, 0]
click at [796, 348] on ul "ROTA - 03/09 - PROMAX AS - 03/09 - PROMAX" at bounding box center [872, 346] width 220 height 69
click at [792, 361] on div "AS - 03/09 - PROMAX" at bounding box center [791, 363] width 17 height 17
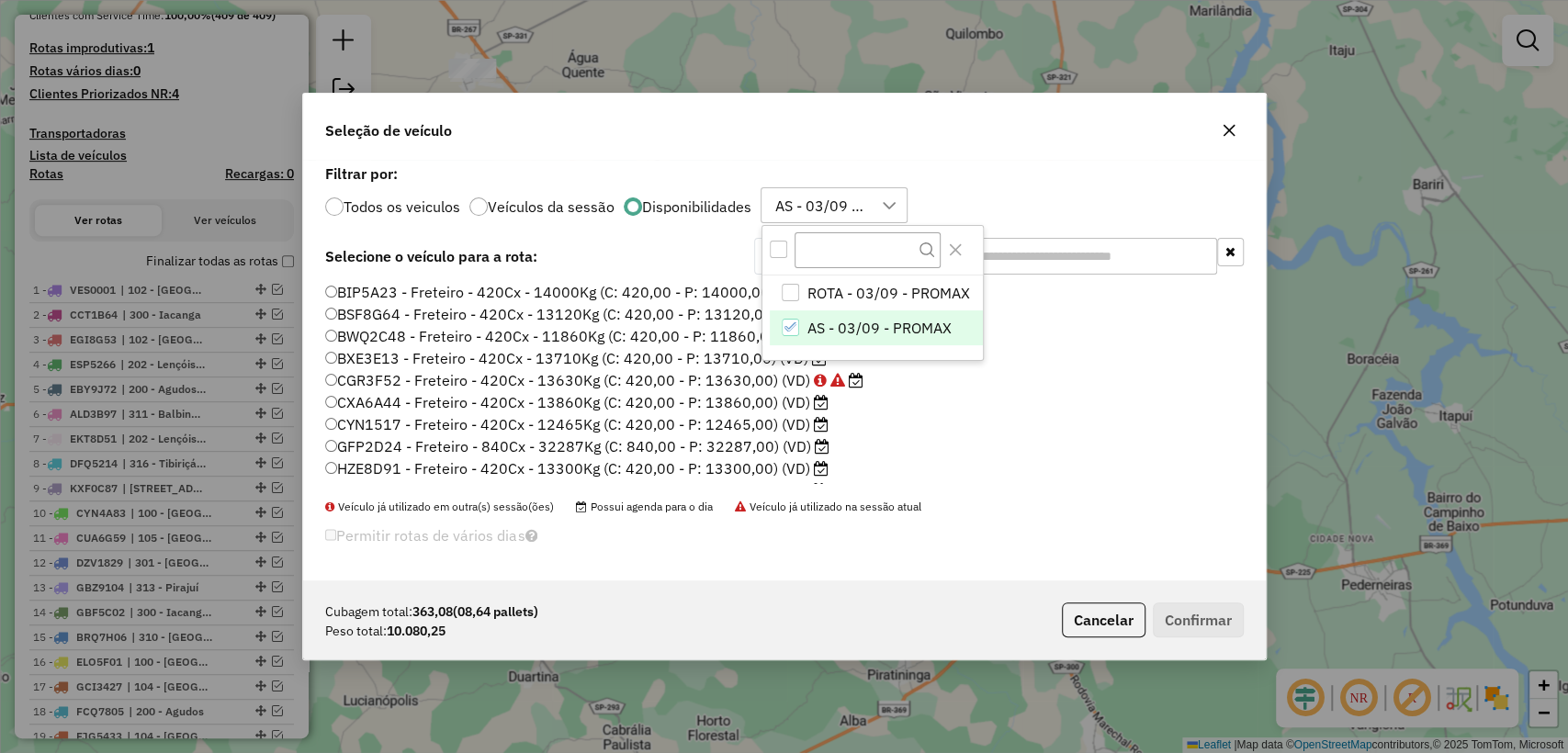
click at [1013, 201] on div "Todos os veiculos Veículos da sessão Disponibilidades AS - 03/09 - PROMAX ROTA …" at bounding box center [784, 206] width 919 height 36
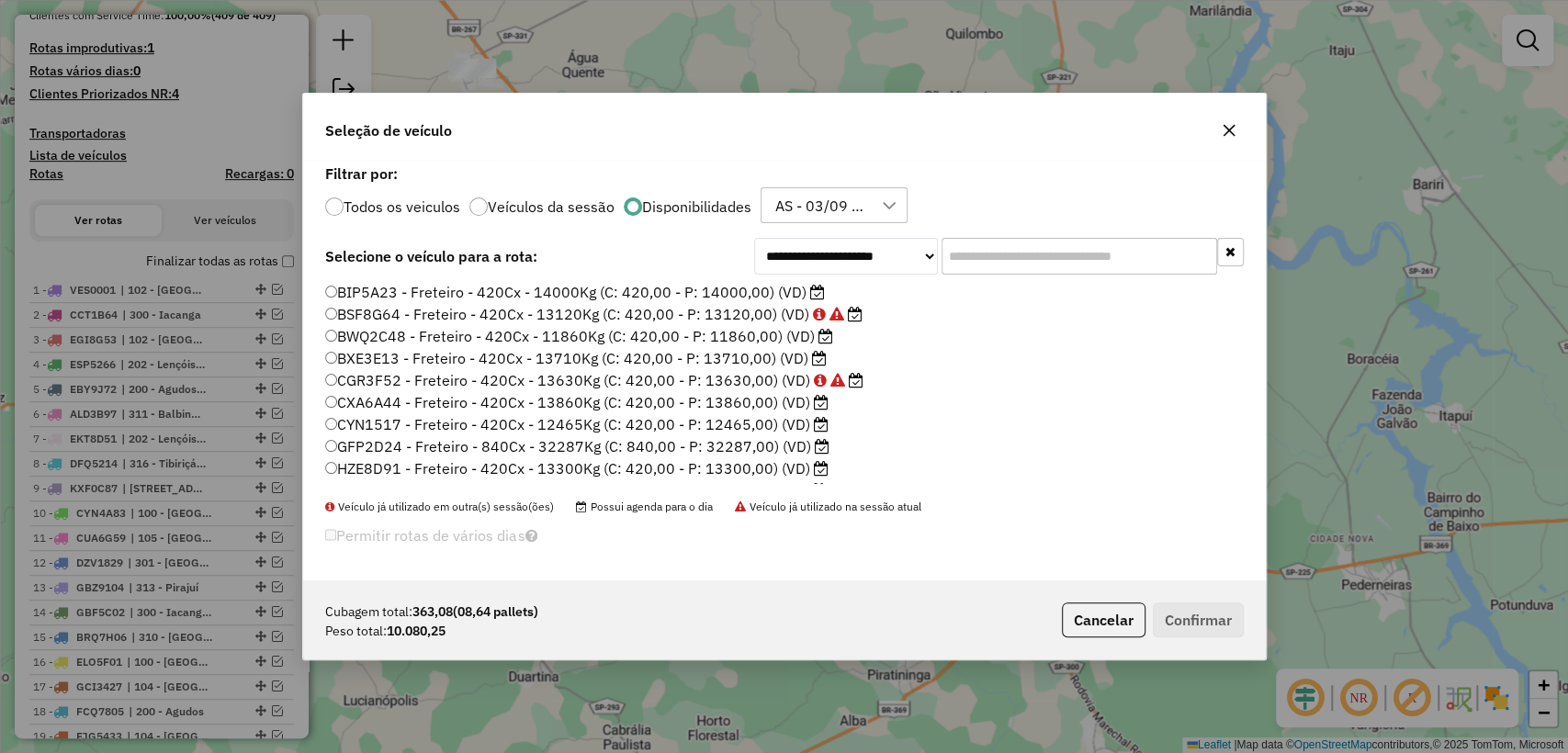
click at [665, 297] on label "BIP5A23 - Freteiro - 420Cx - 14000Kg (C: 420,00 - P: 14000,00) (VD)" at bounding box center [575, 292] width 500 height 22
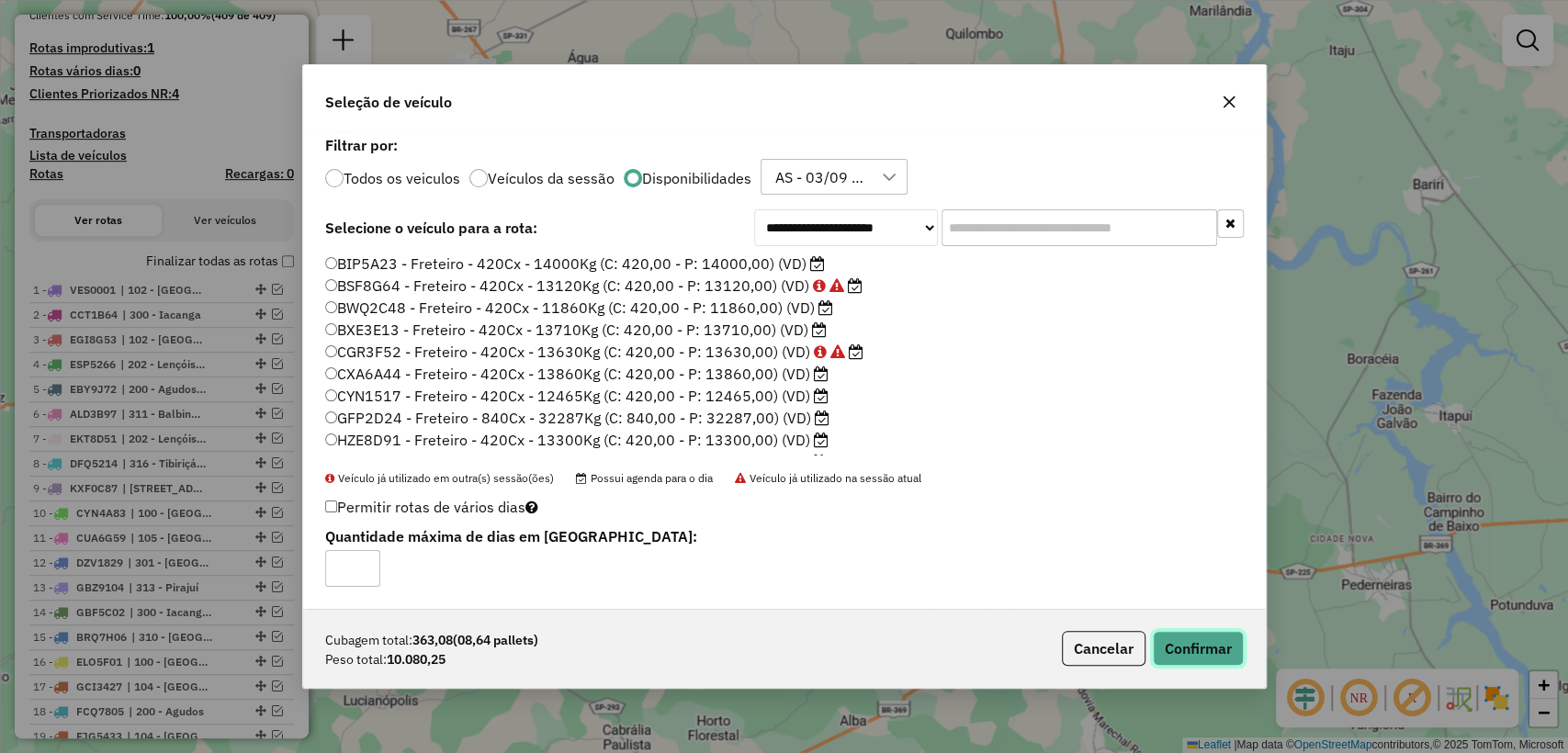
click at [1196, 636] on button "Confirmar" at bounding box center [1198, 648] width 91 height 35
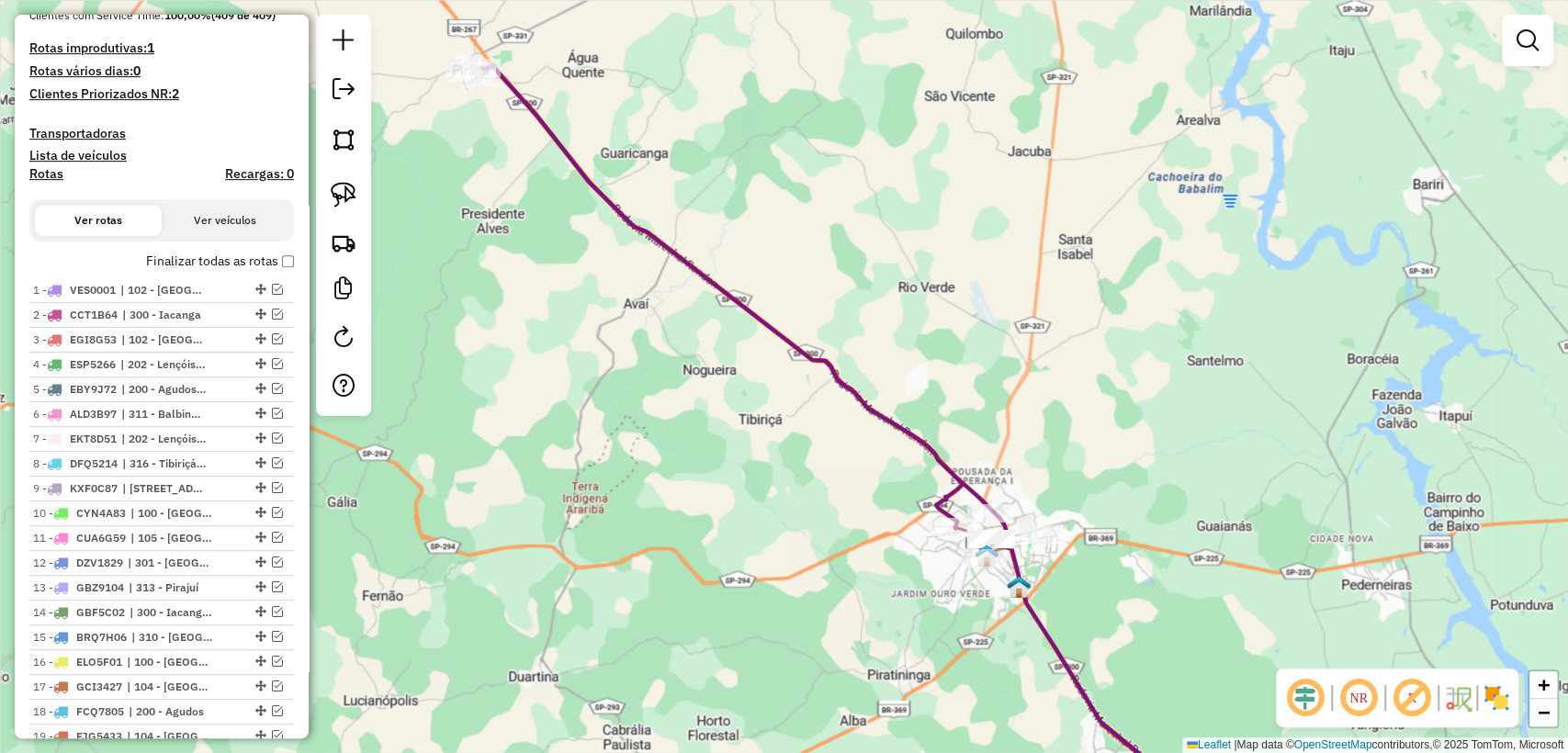
click at [866, 406] on icon at bounding box center [717, 296] width 490 height 462
select select "**********"
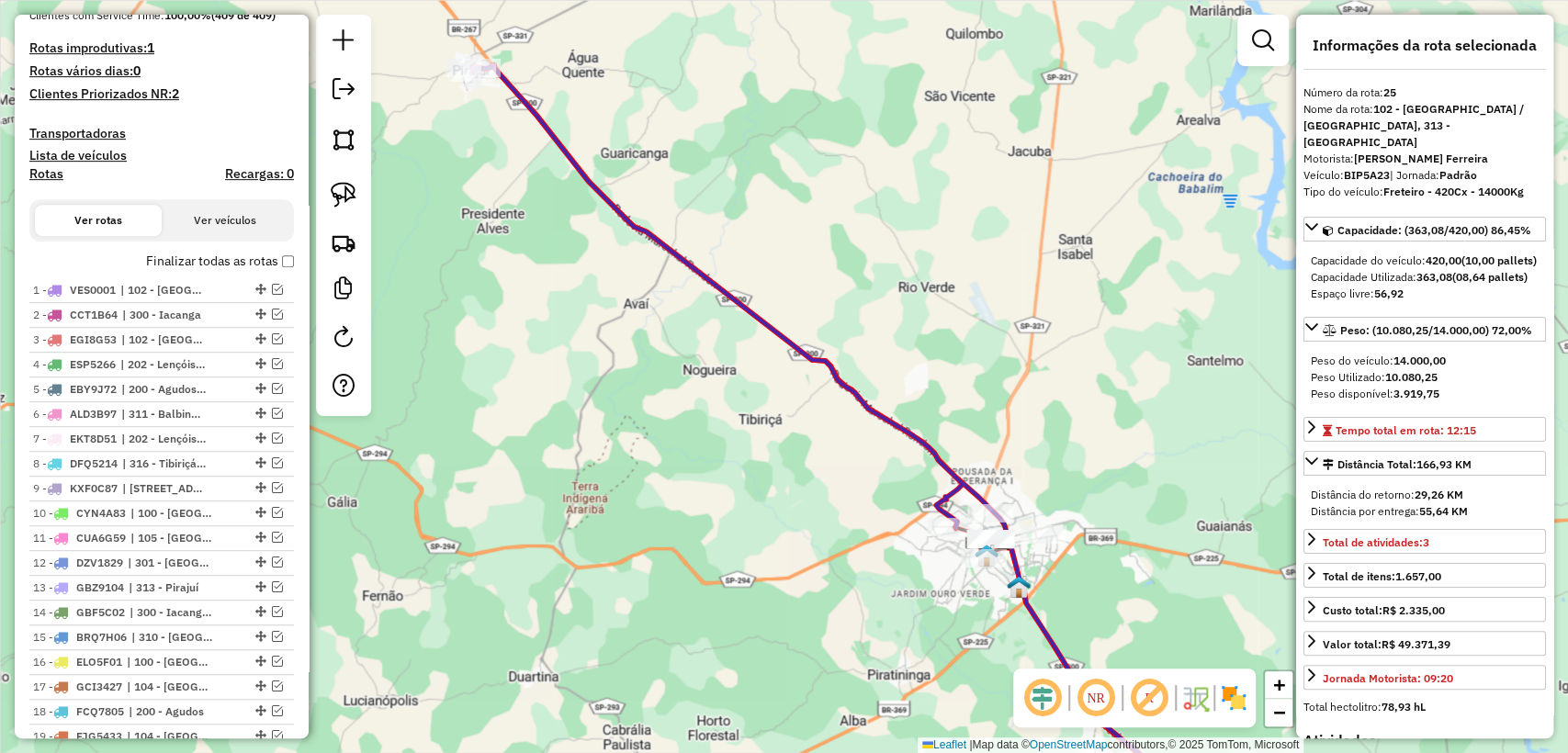
scroll to position [1172, 0]
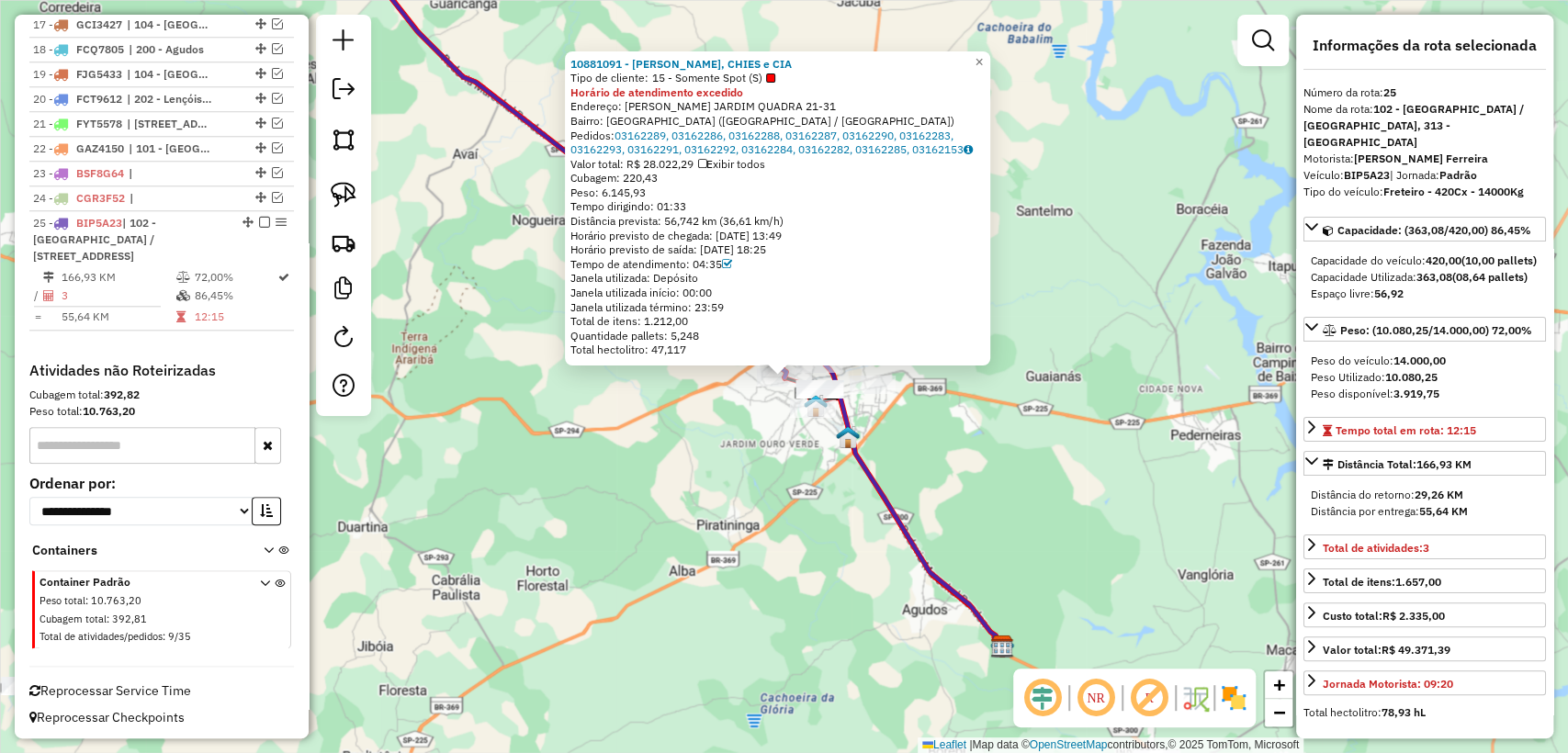
click at [643, 465] on div "10881091 - MODOLIN, CHIES e CIA Tipo de cliente: 15 - Somente Spot (S) Horário …" at bounding box center [784, 376] width 1568 height 753
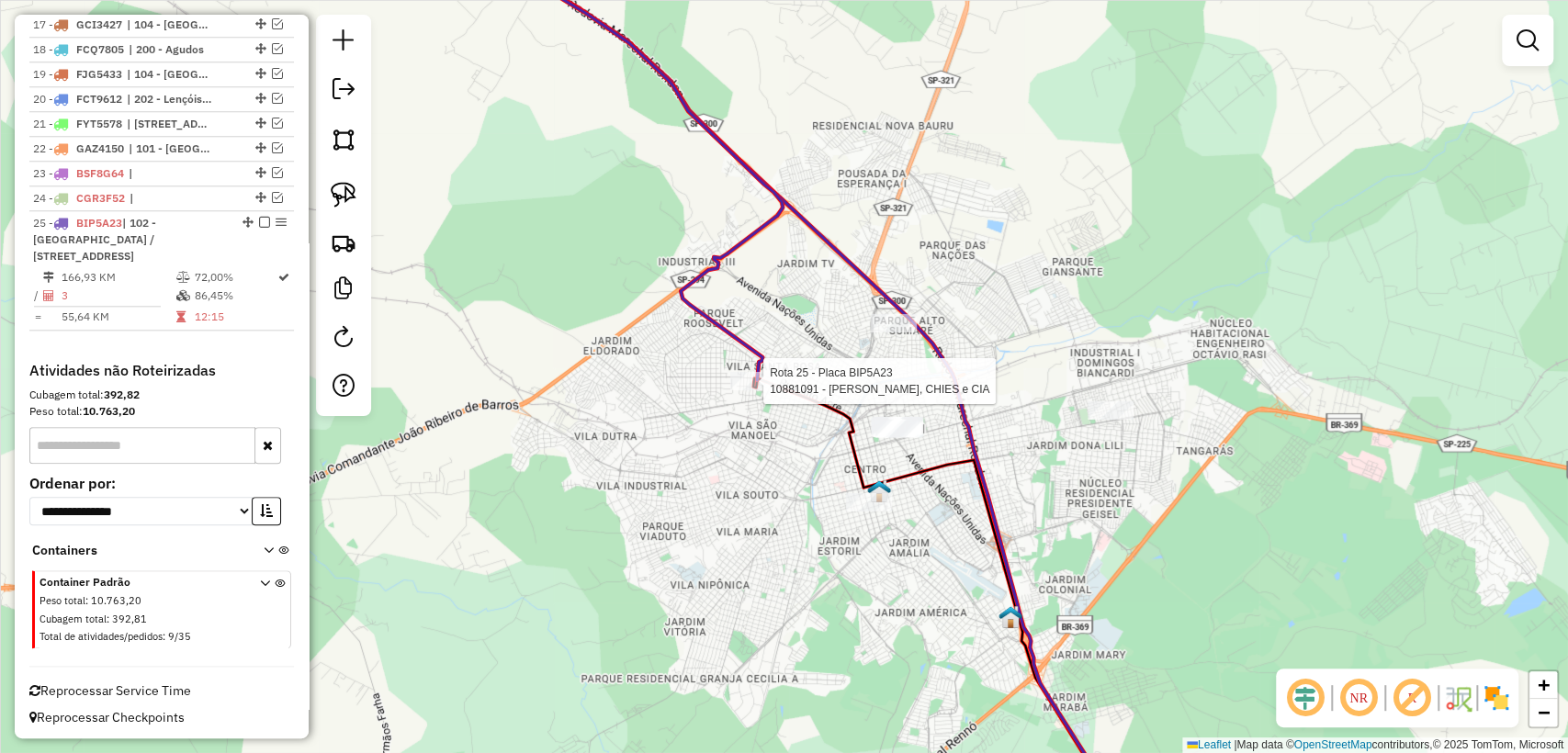
select select "**********"
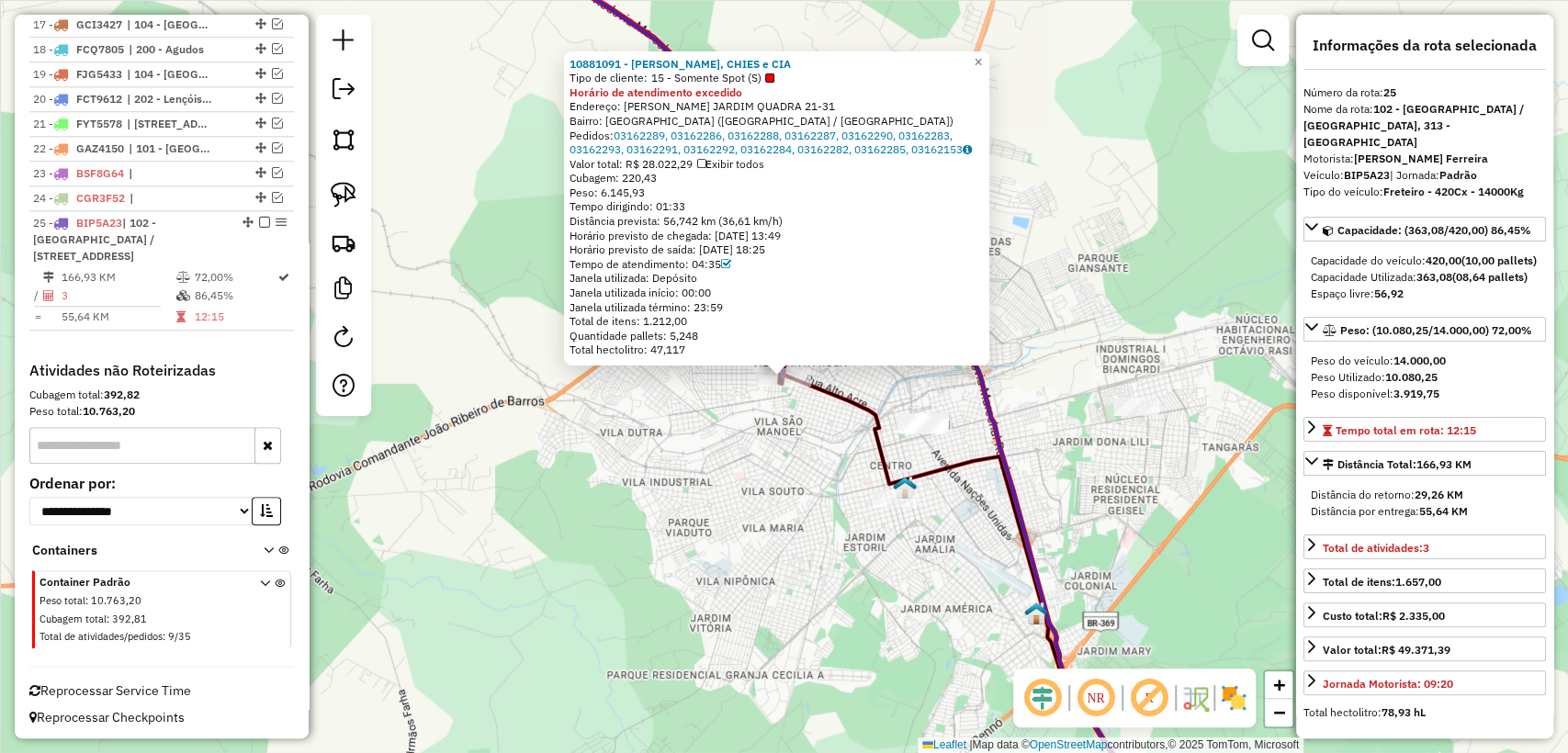
click at [726, 434] on div "10881091 - MODOLIN, CHIES e CIA Tipo de cliente: 15 - Somente Spot (S) Horário …" at bounding box center [784, 376] width 1568 height 753
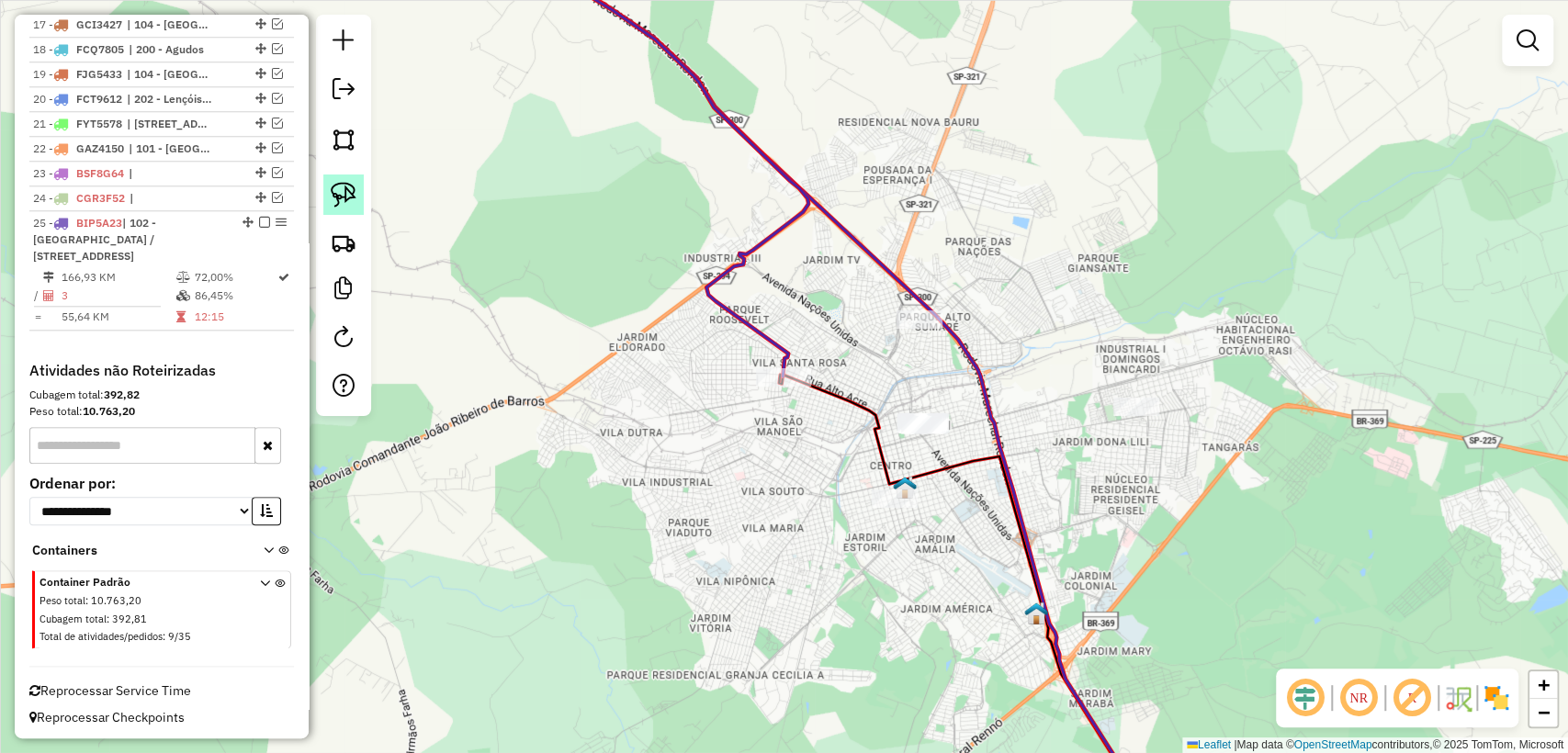
click at [345, 185] on img at bounding box center [343, 194] width 26 height 26
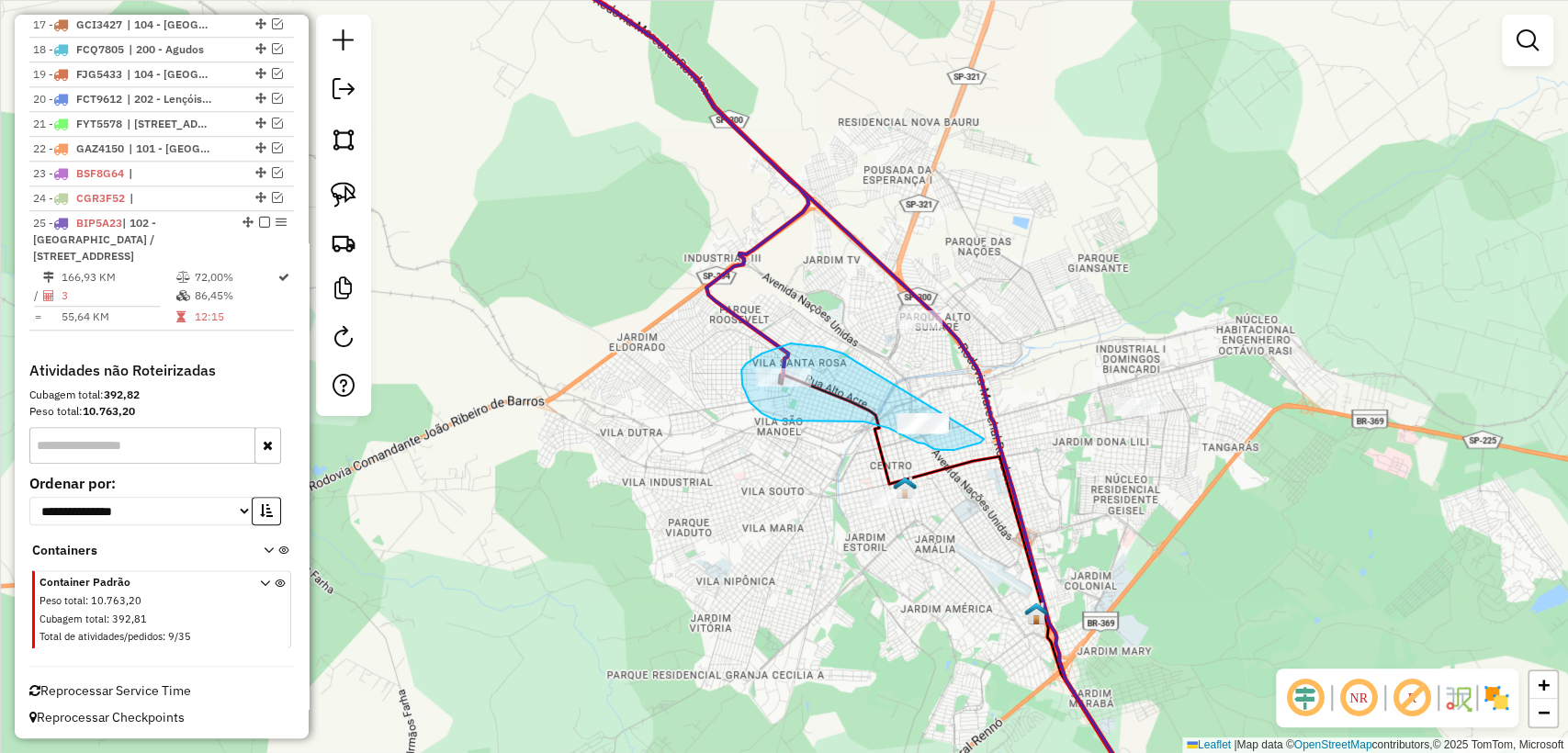
drag, startPoint x: 856, startPoint y: 362, endPoint x: 985, endPoint y: 426, distance: 144.0
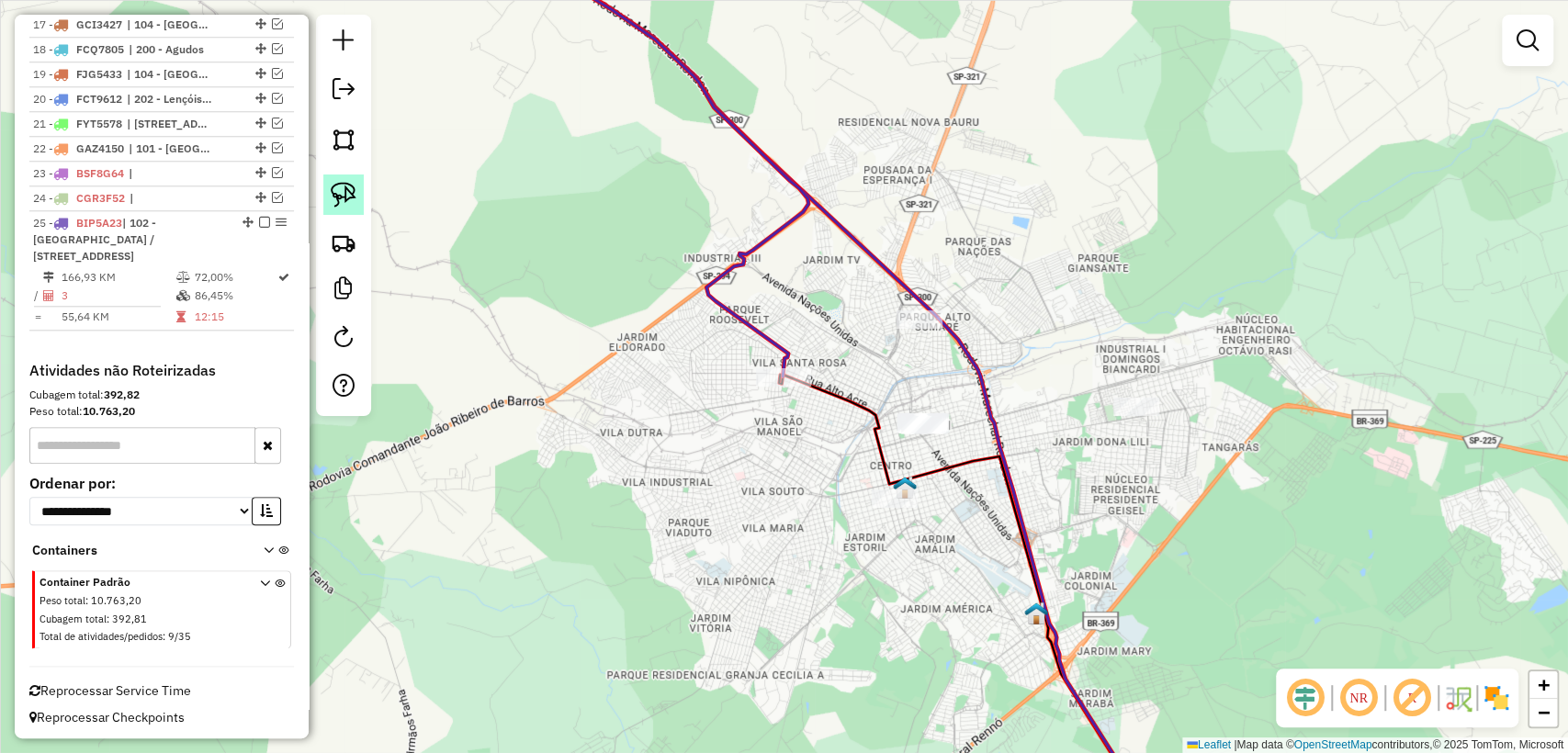
click at [344, 191] on img at bounding box center [343, 194] width 26 height 26
drag, startPoint x: 784, startPoint y: 407, endPoint x: 746, endPoint y: 362, distance: 58.9
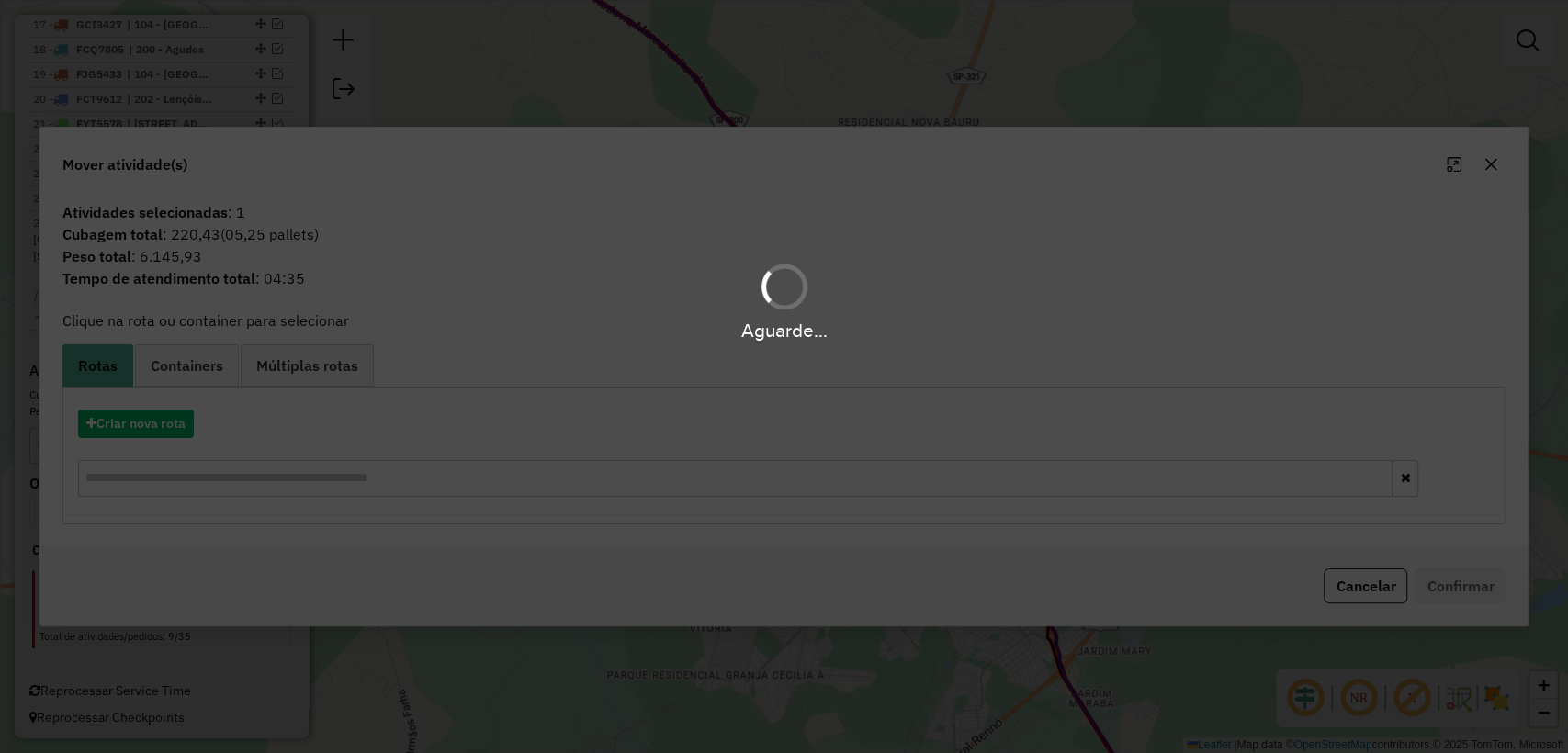
click at [141, 433] on hb-app "Aguarde... Pop-up bloqueado! Seu navegador bloqueou automáticamente a abertura …" at bounding box center [784, 376] width 1568 height 753
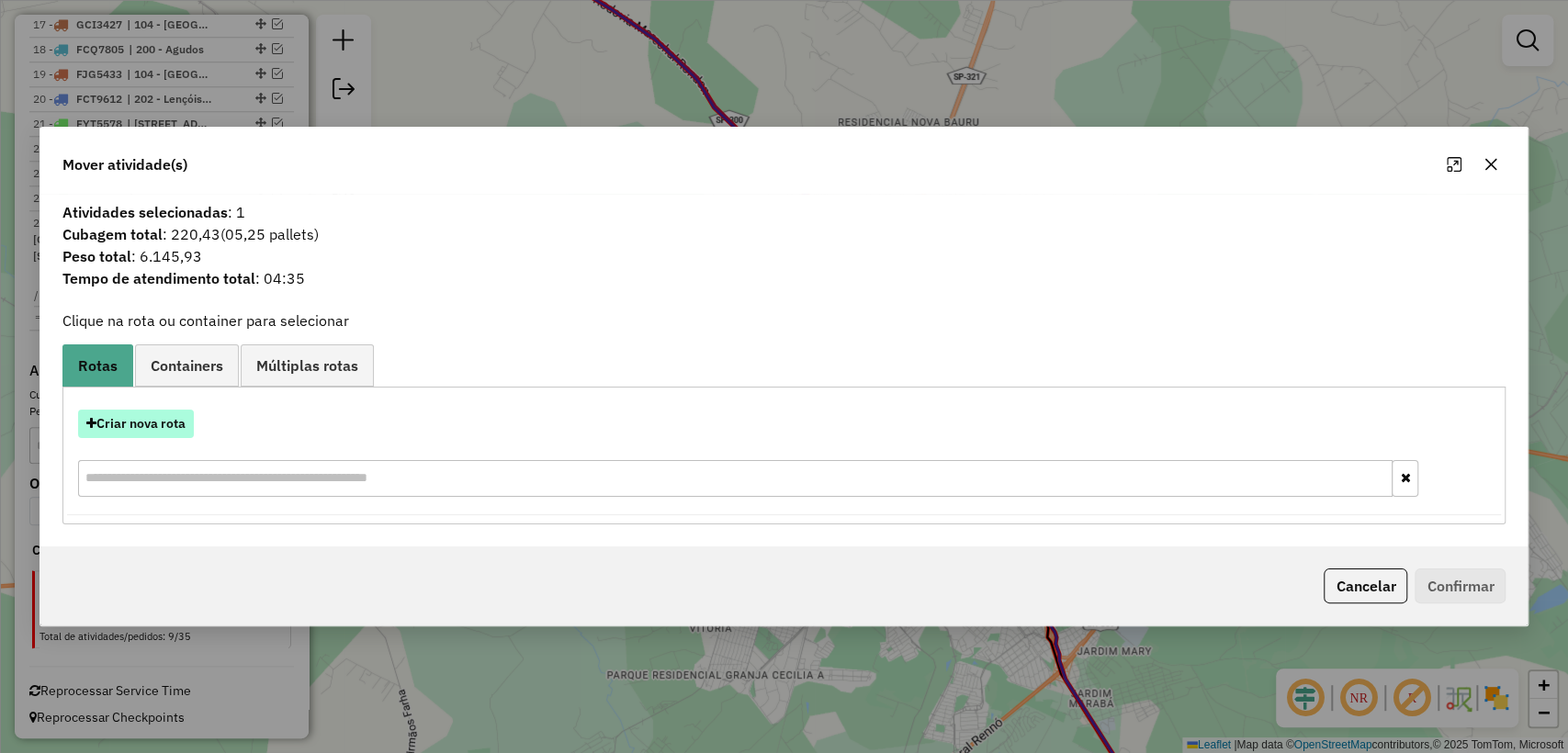
click at [138, 430] on button "Criar nova rota" at bounding box center [135, 424] width 115 height 29
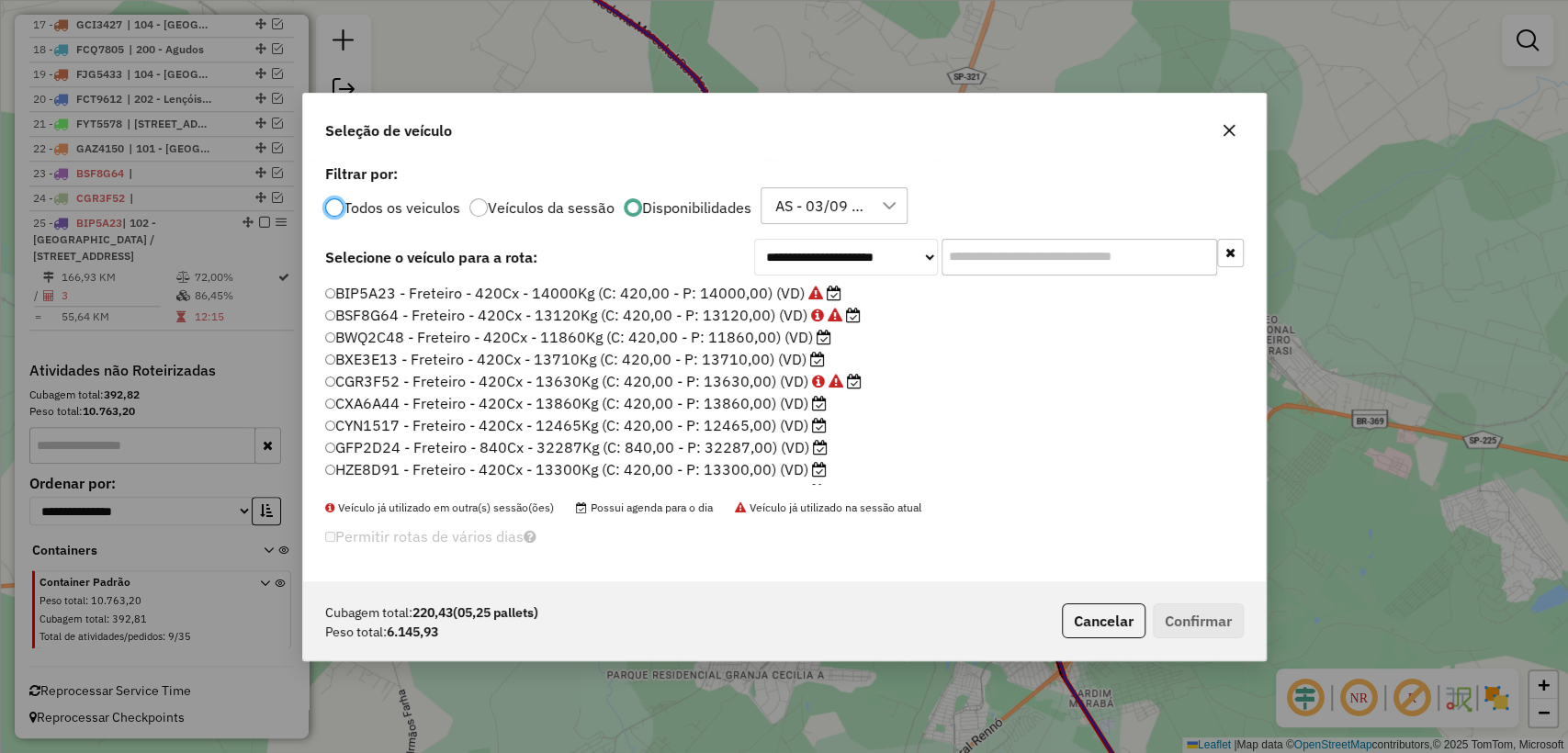
scroll to position [10, 6]
click at [555, 344] on label "BWQ2C48 - Freteiro - 420Cx - 11860Kg (C: 420,00 - P: 11860,00) (VD)" at bounding box center [578, 335] width 507 height 22
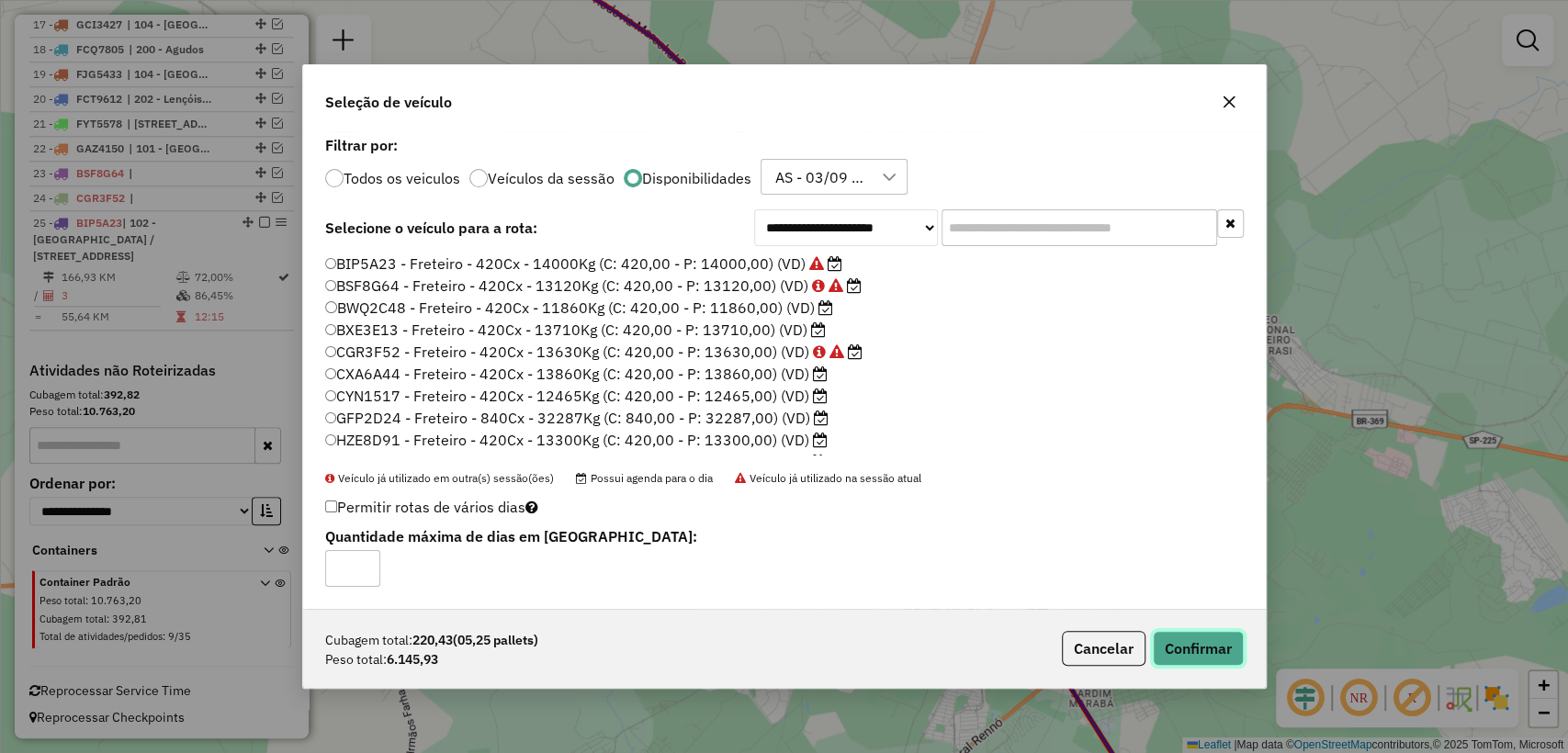
click at [1227, 641] on button "Confirmar" at bounding box center [1198, 648] width 91 height 35
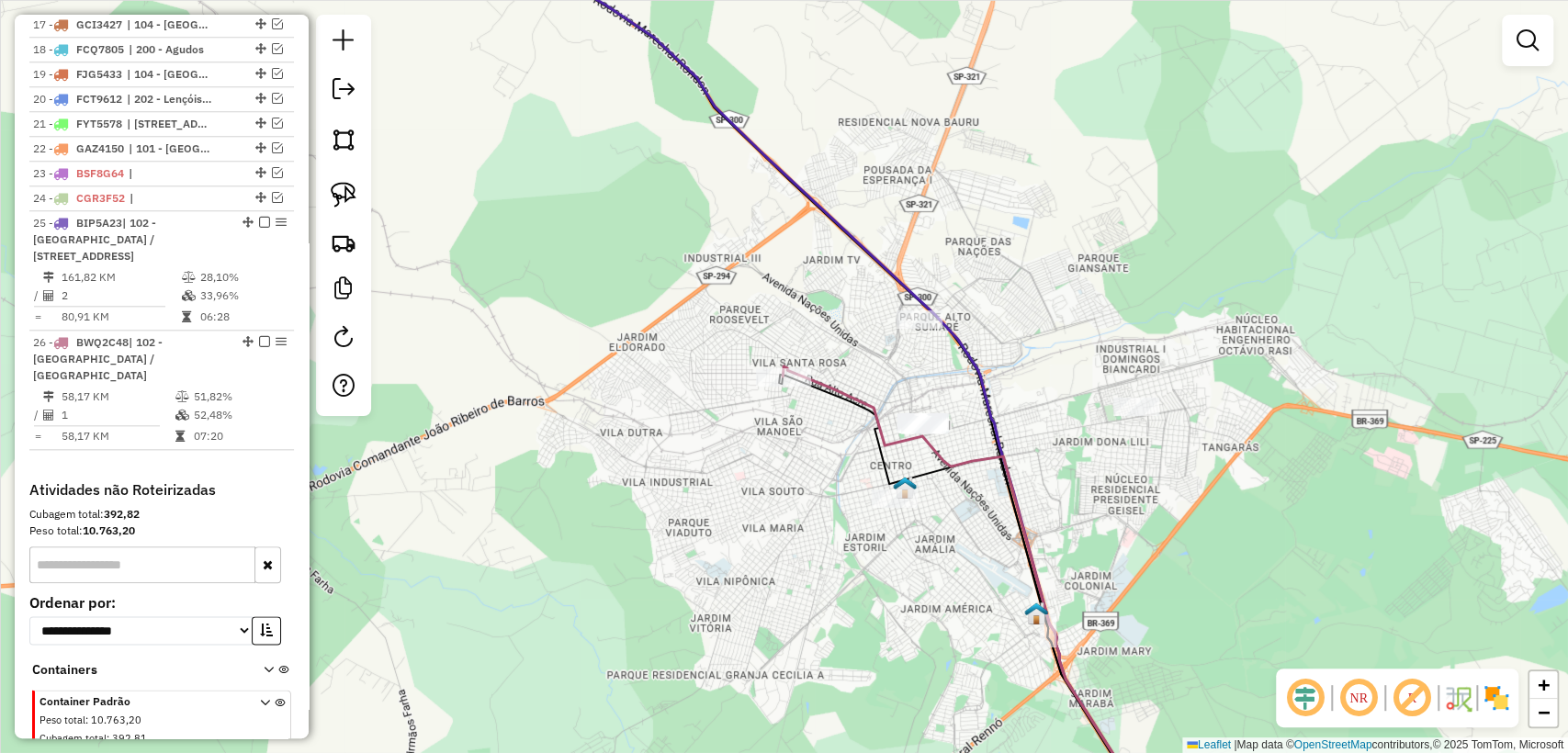
click at [749, 421] on div "Janela de atendimento Grade de atendimento Capacidade Transportadoras Veículos …" at bounding box center [784, 376] width 1568 height 753
click at [863, 242] on icon at bounding box center [815, 376] width 689 height 904
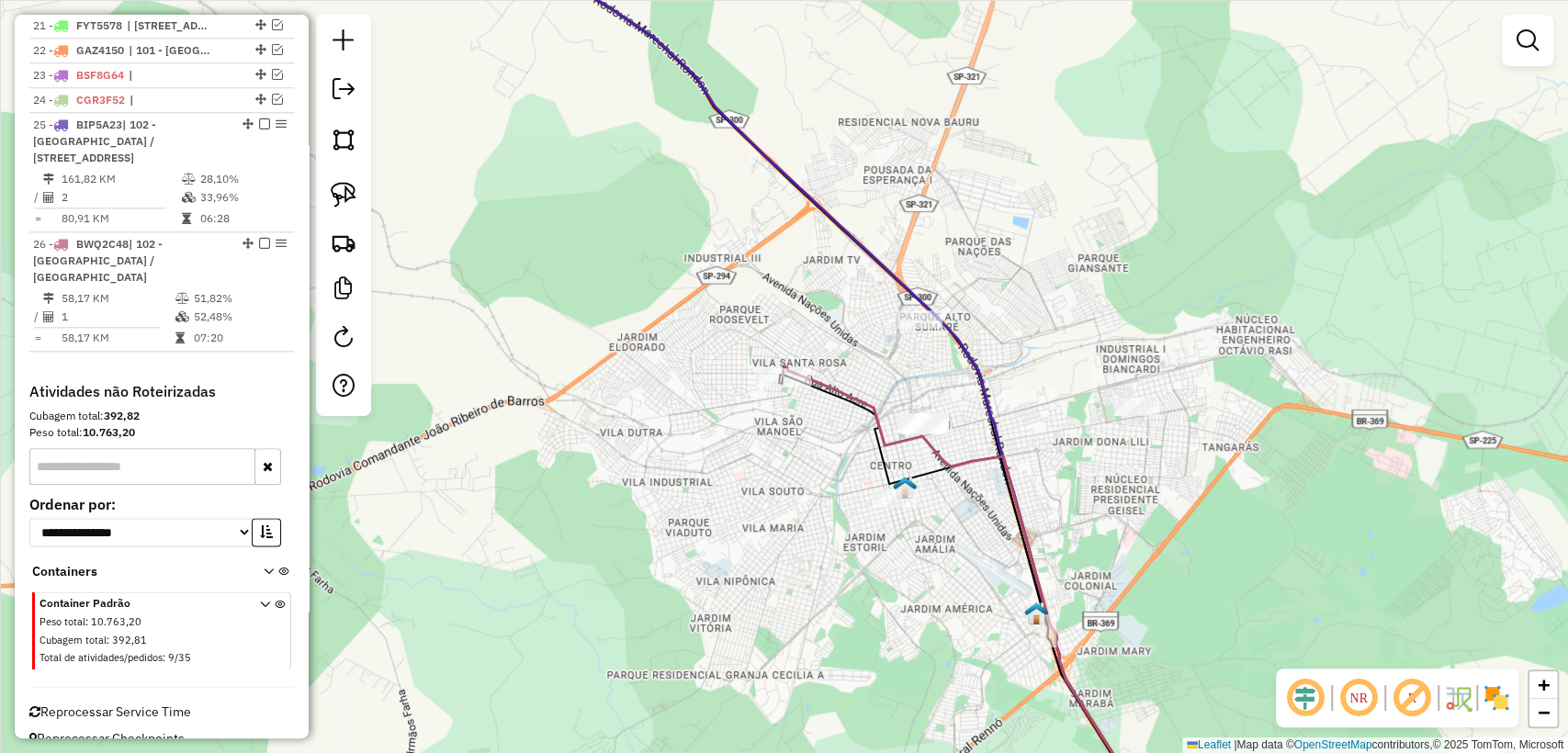
select select "**********"
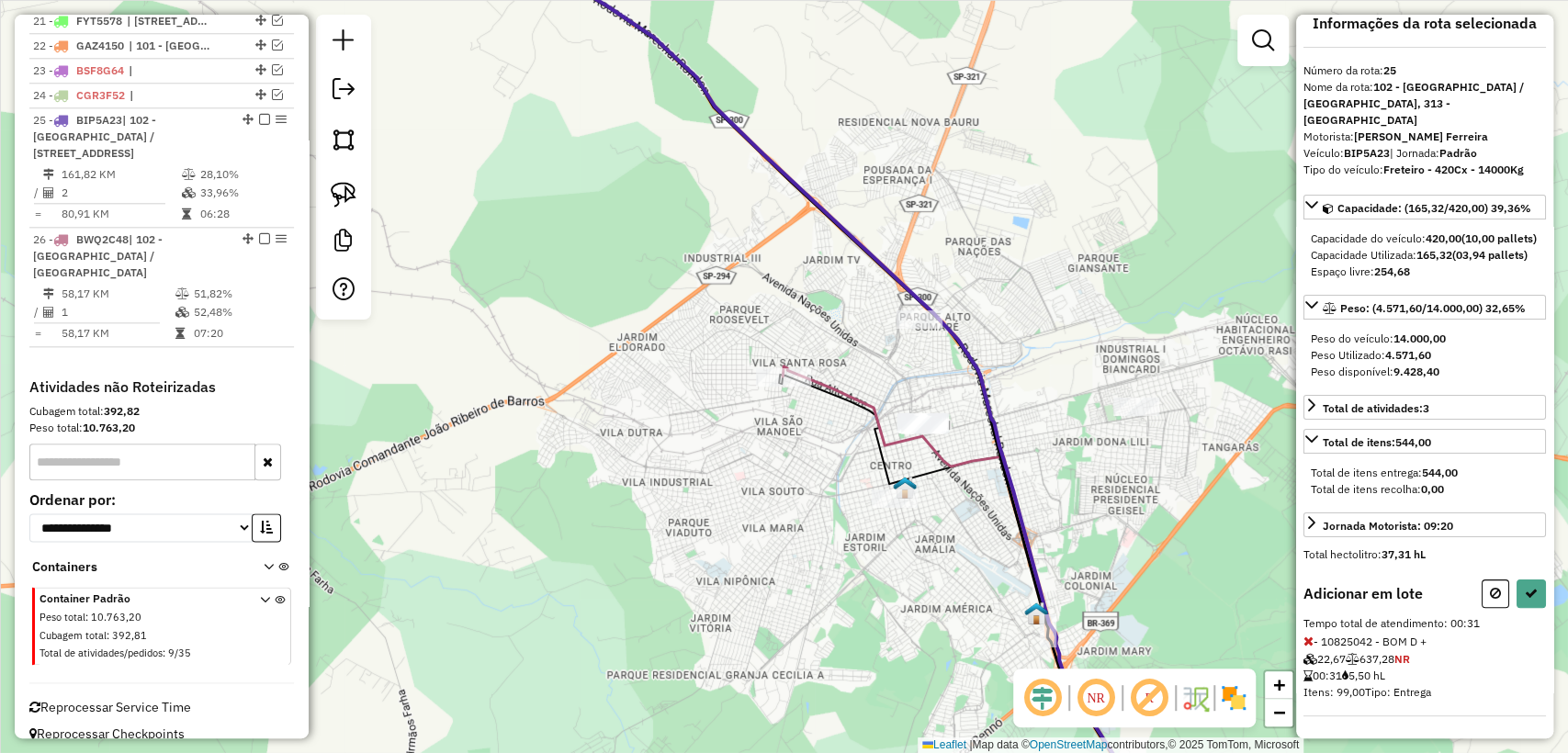
scroll to position [36, 0]
click at [1535, 588] on button at bounding box center [1531, 594] width 30 height 29
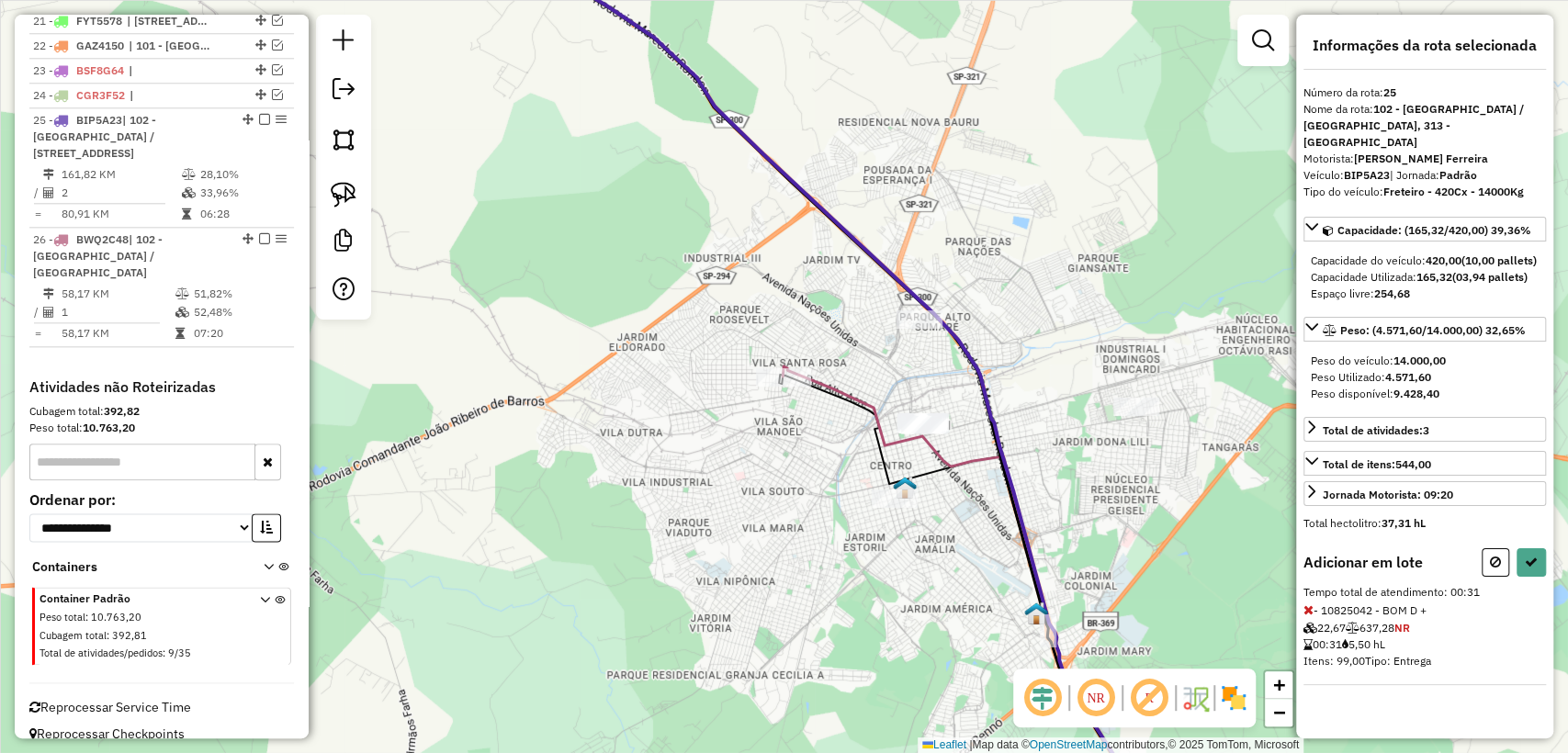
select select "**********"
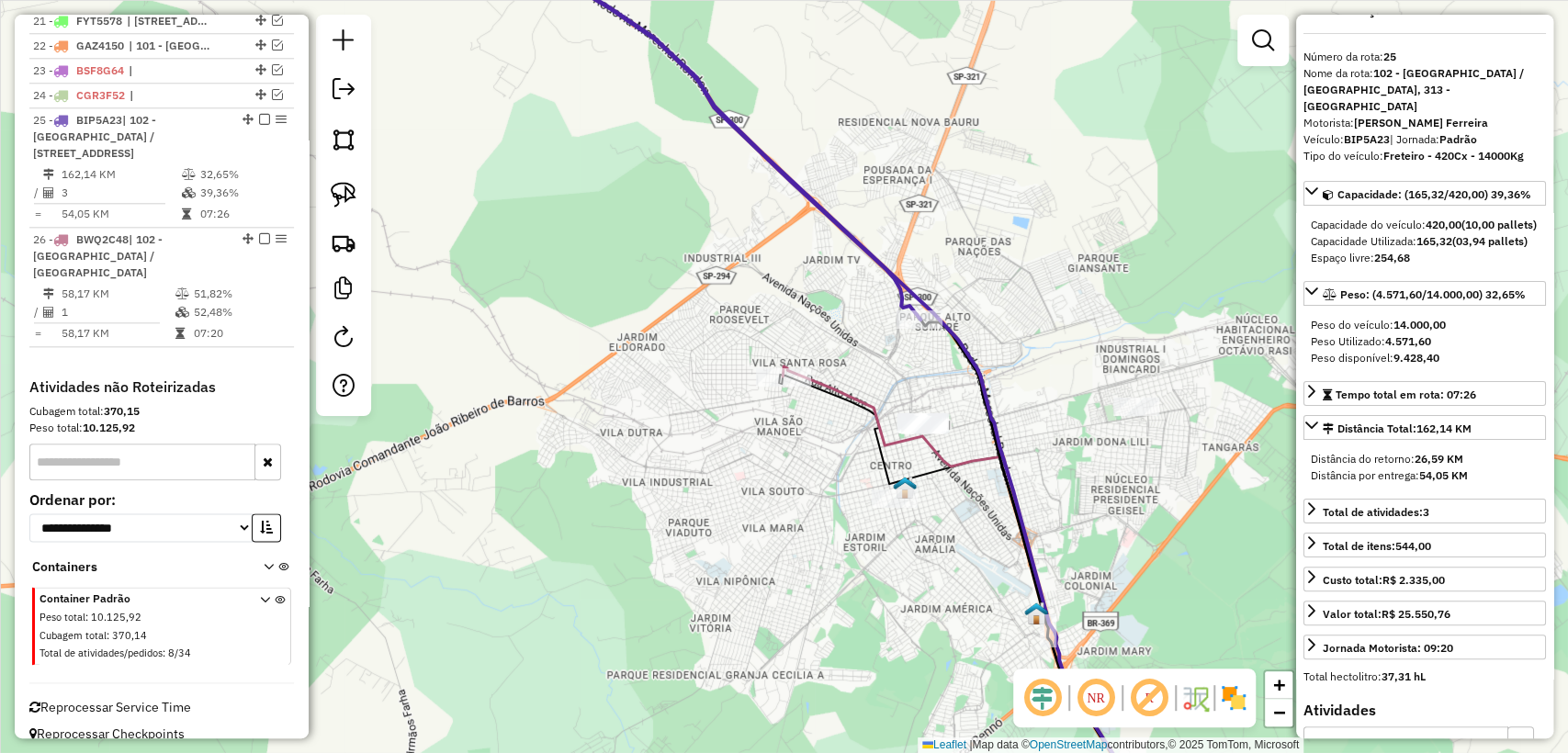
click at [856, 401] on icon at bounding box center [971, 596] width 378 height 462
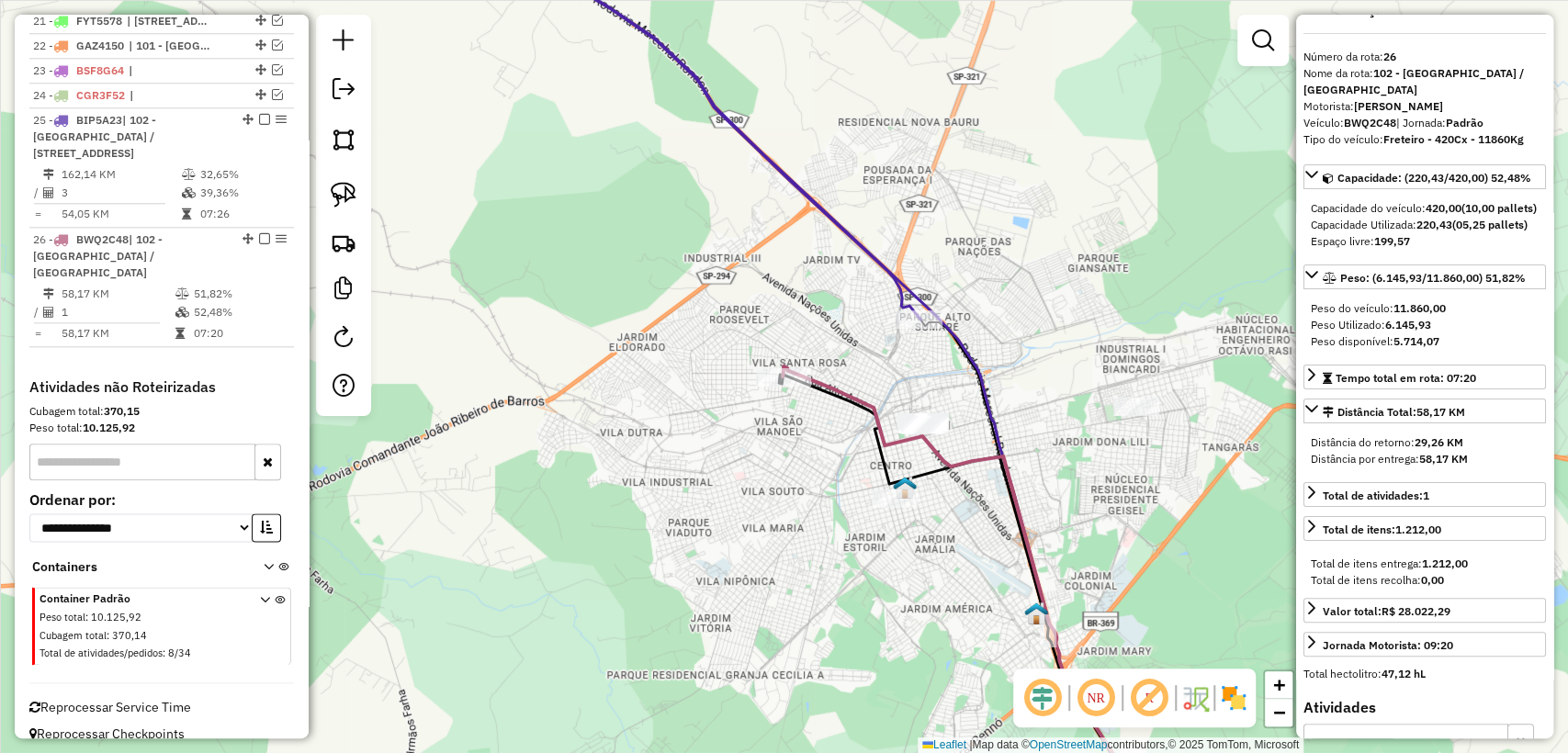
scroll to position [0, 0]
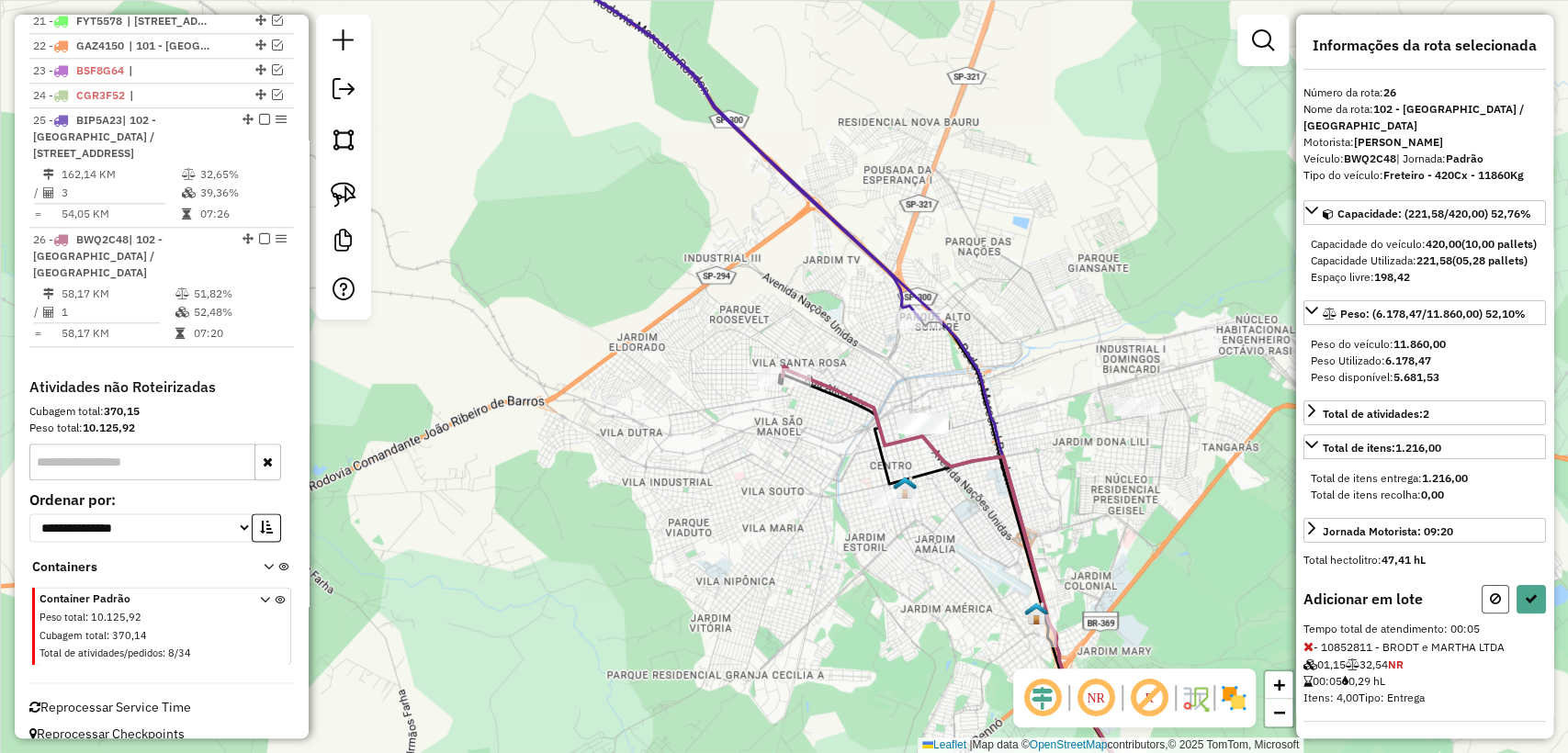
click at [1490, 605] on icon at bounding box center [1495, 598] width 11 height 12
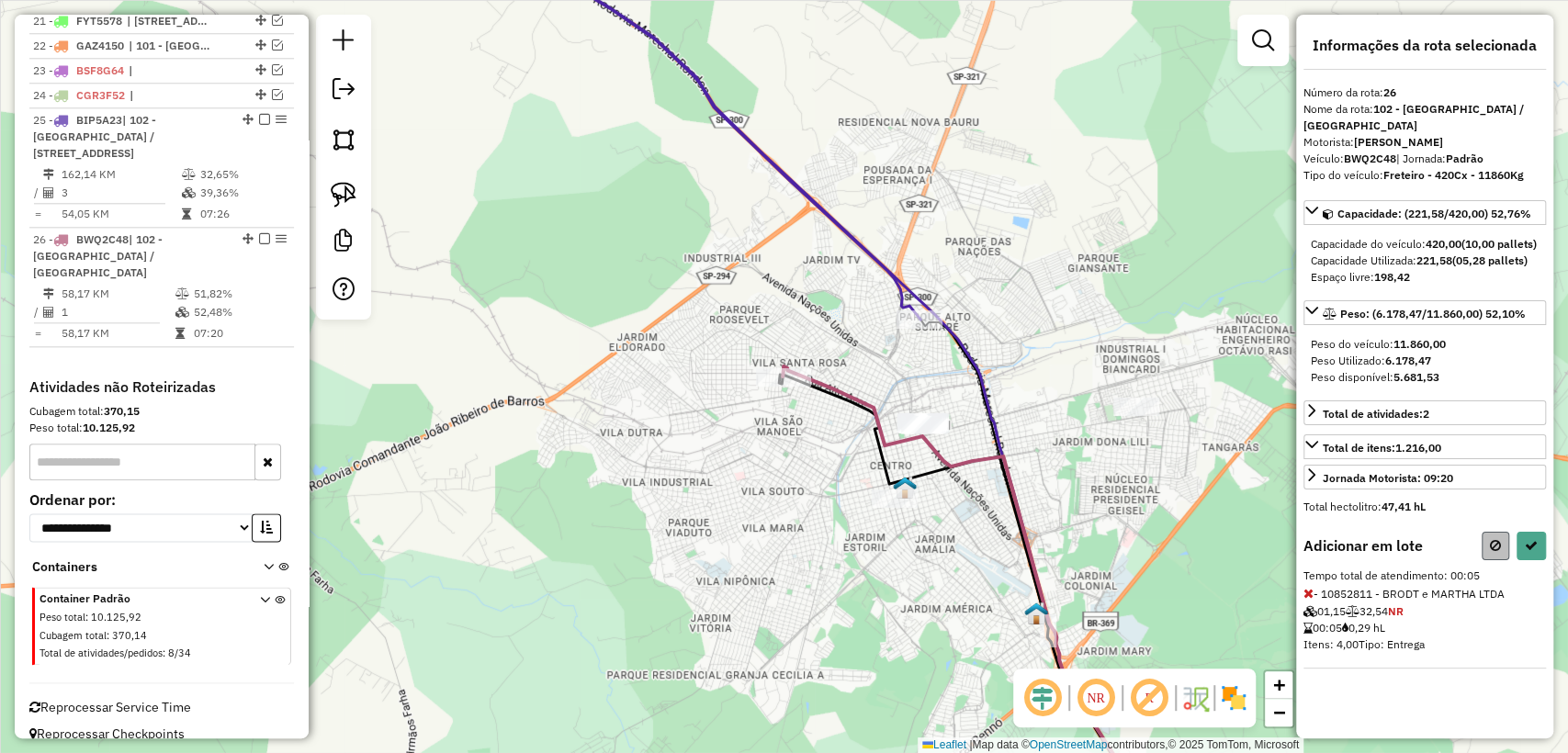
select select "**********"
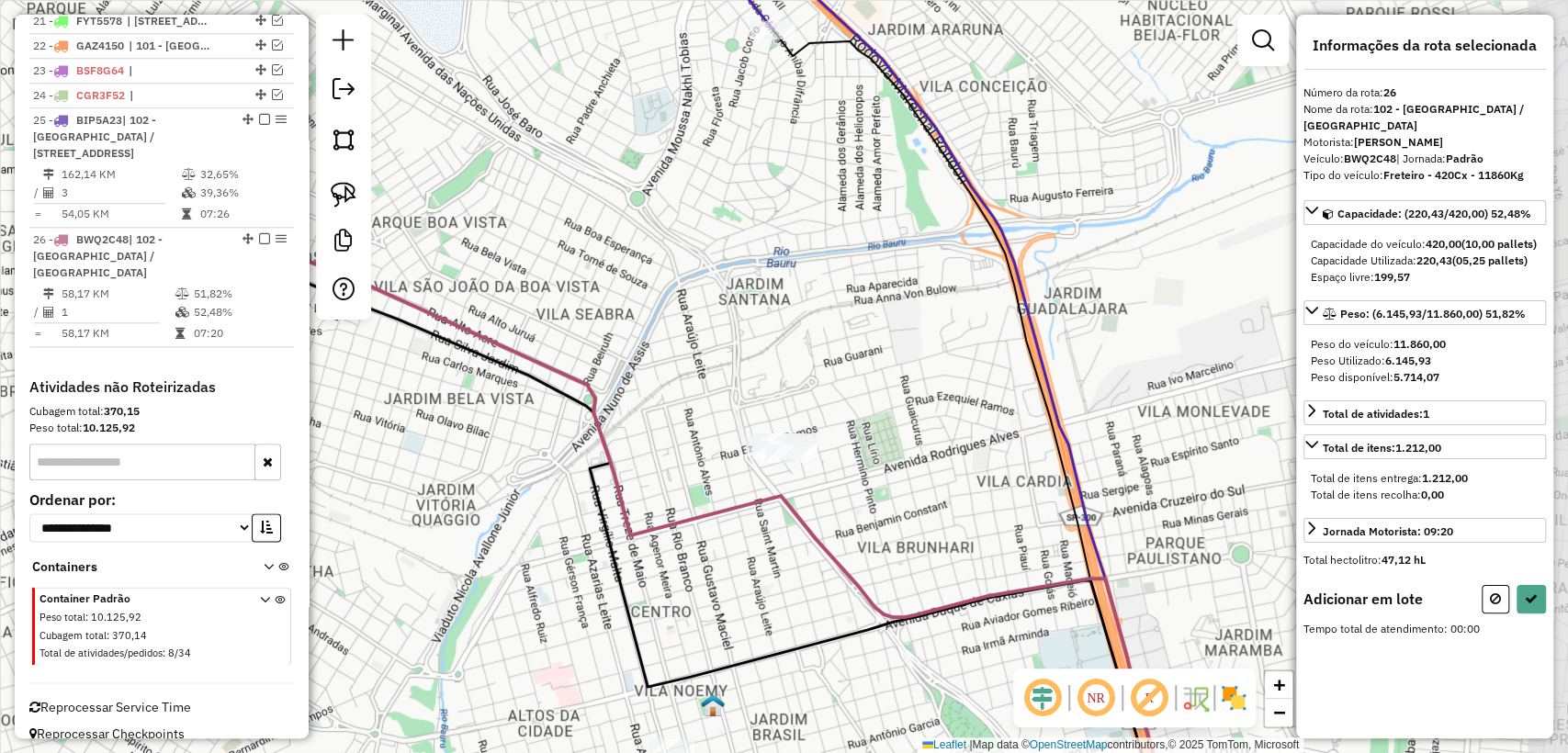
drag, startPoint x: 970, startPoint y: 377, endPoint x: 563, endPoint y: 267, distance: 421.6
click at [844, 403] on div "Janela de atendimento Grade de atendimento Capacidade Transportadoras Veículos …" at bounding box center [784, 376] width 1568 height 753
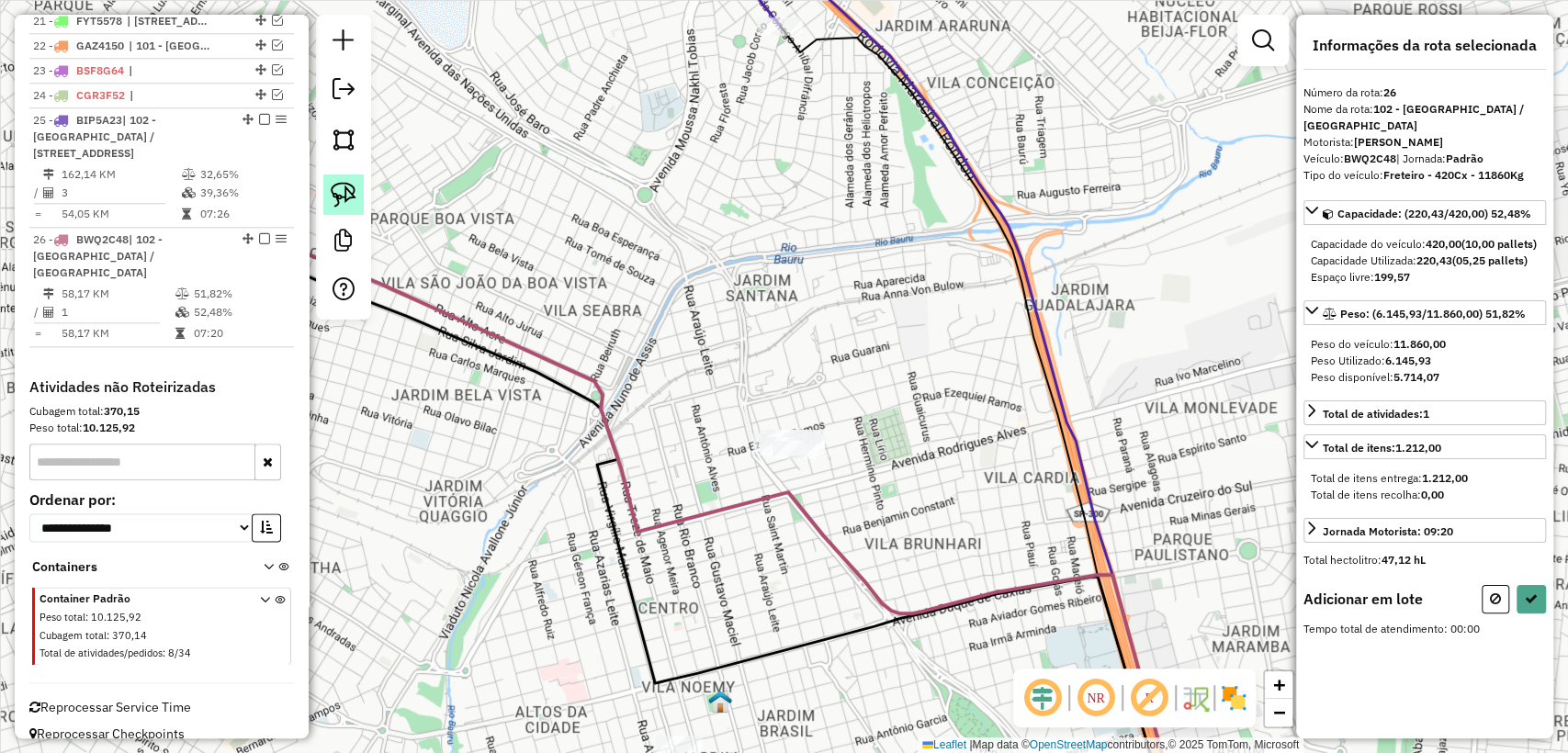
click at [334, 194] on img at bounding box center [343, 194] width 26 height 26
drag, startPoint x: 799, startPoint y: 492, endPoint x: 816, endPoint y: 404, distance: 89.6
click at [1534, 614] on button at bounding box center [1531, 599] width 30 height 29
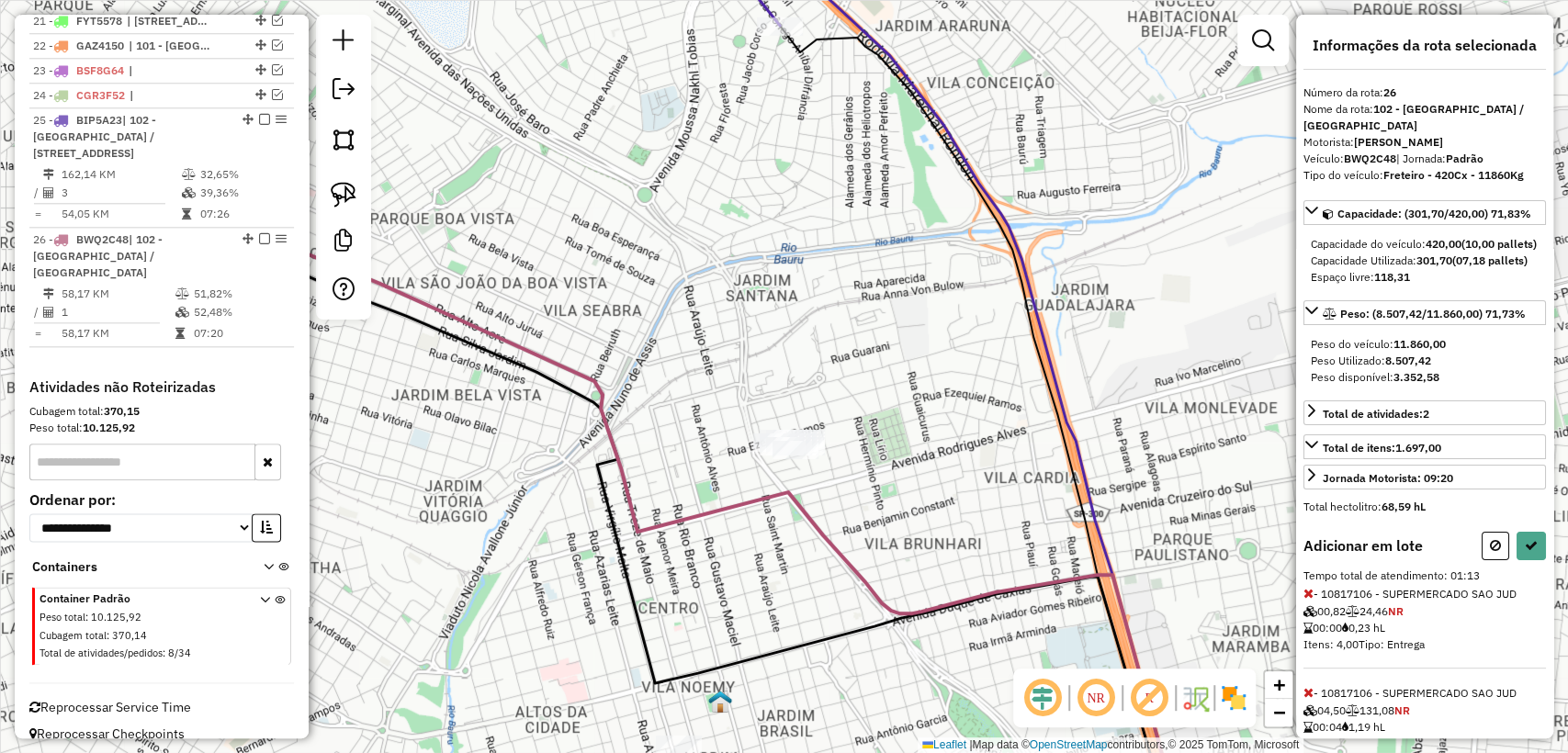
select select "**********"
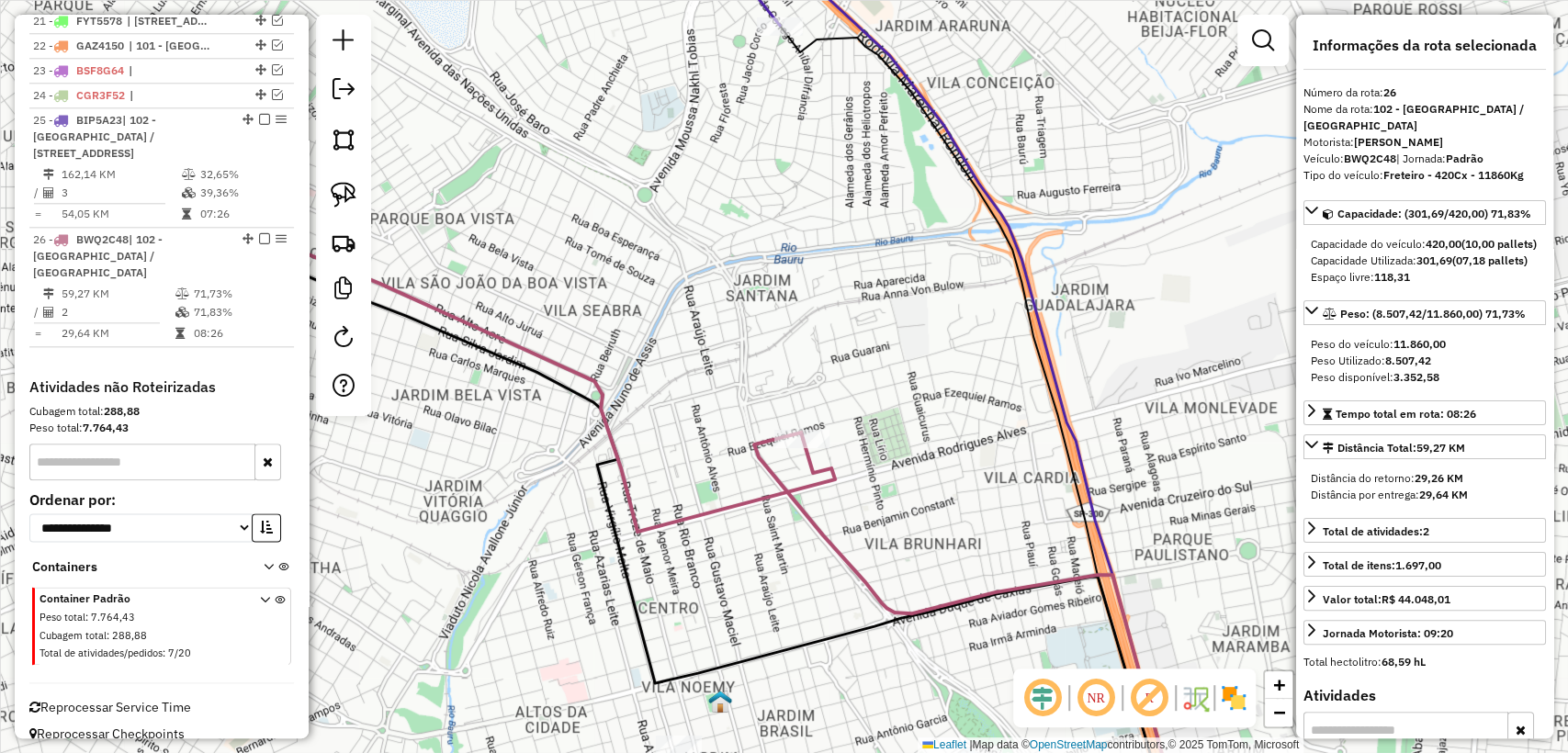
click at [813, 519] on icon at bounding box center [968, 630] width 429 height 396
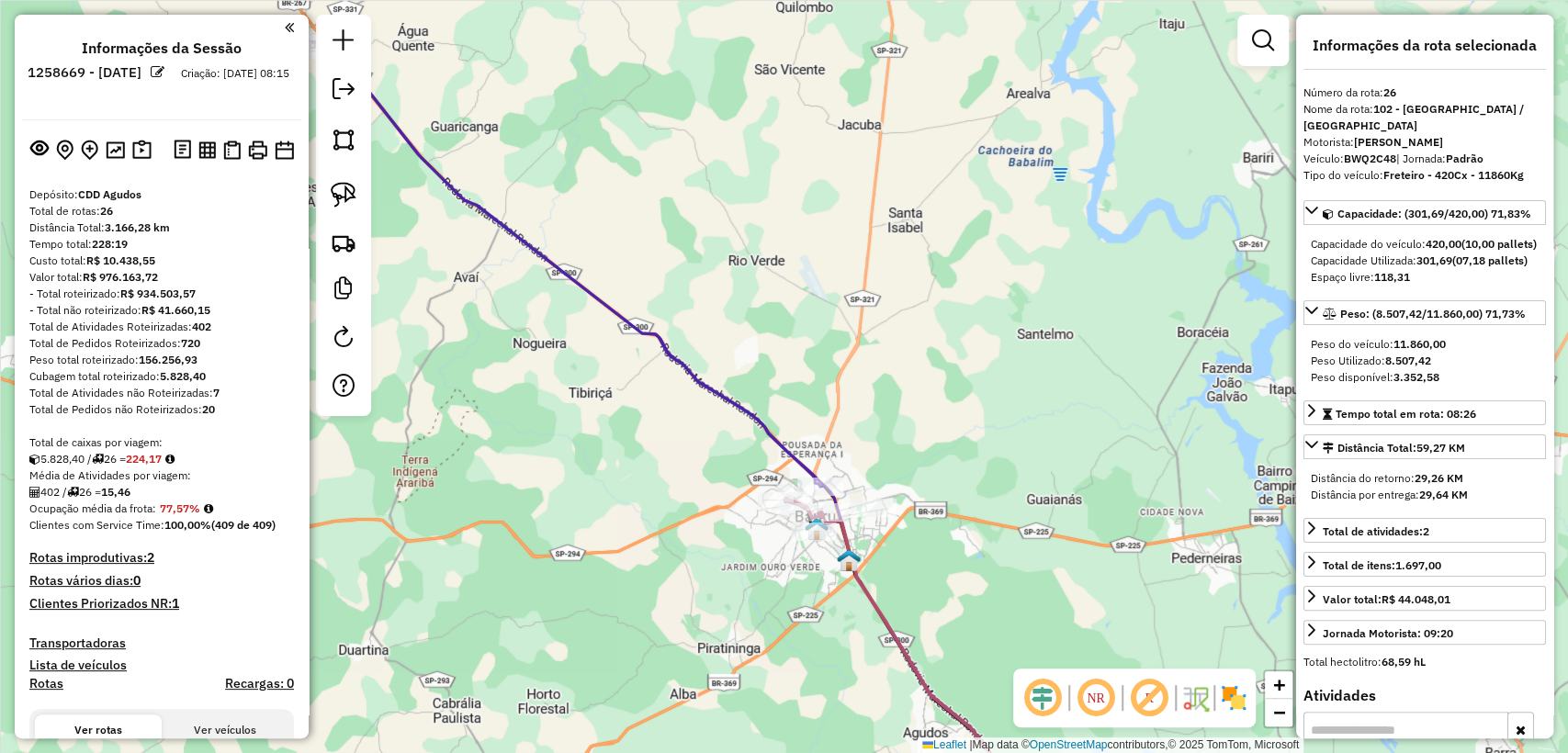
click at [156, 604] on h4 "Clientes Priorizados NR: 1" at bounding box center [161, 604] width 264 height 15
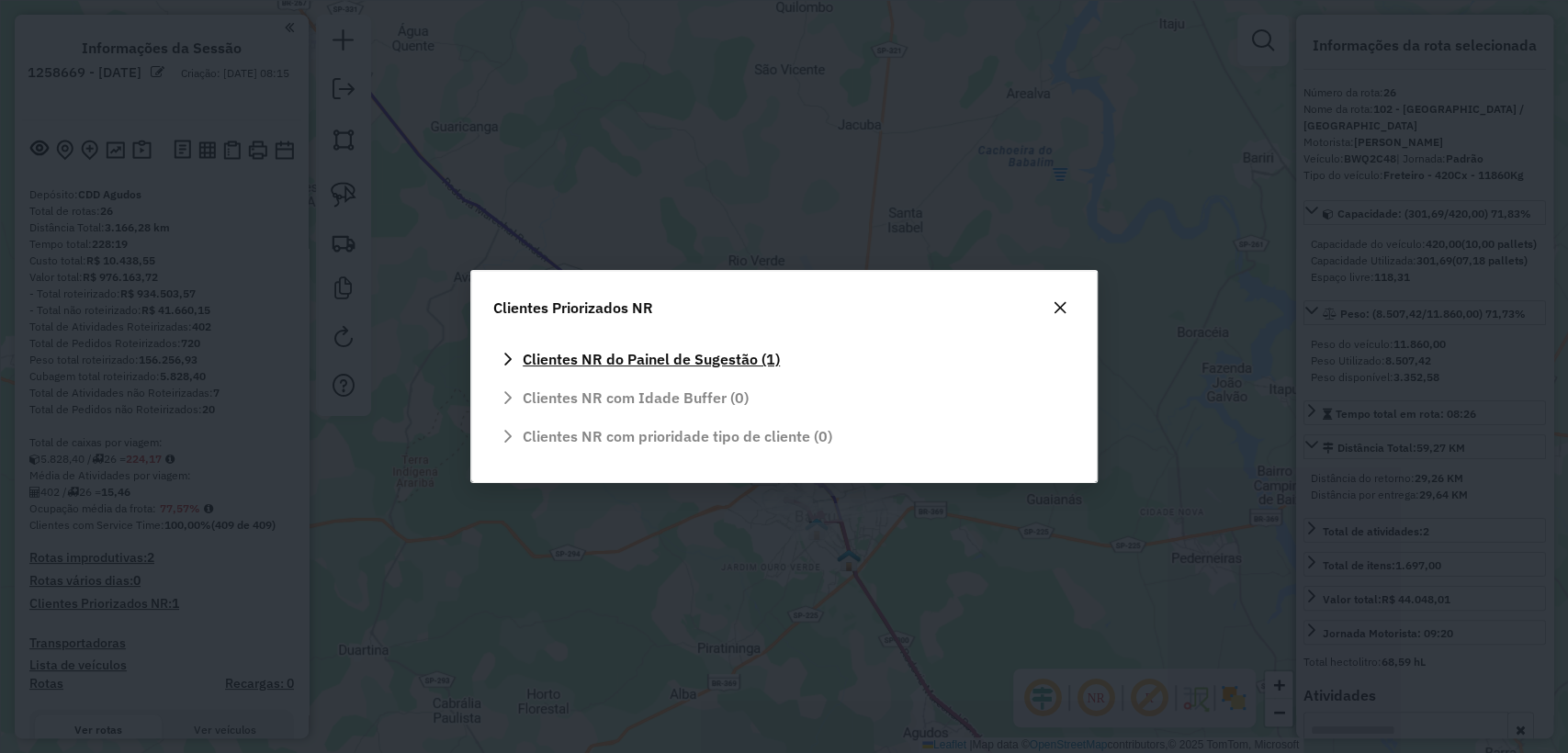
click at [676, 352] on span "Clientes NR do Painel de Sugestão (1)" at bounding box center [651, 358] width 257 height 14
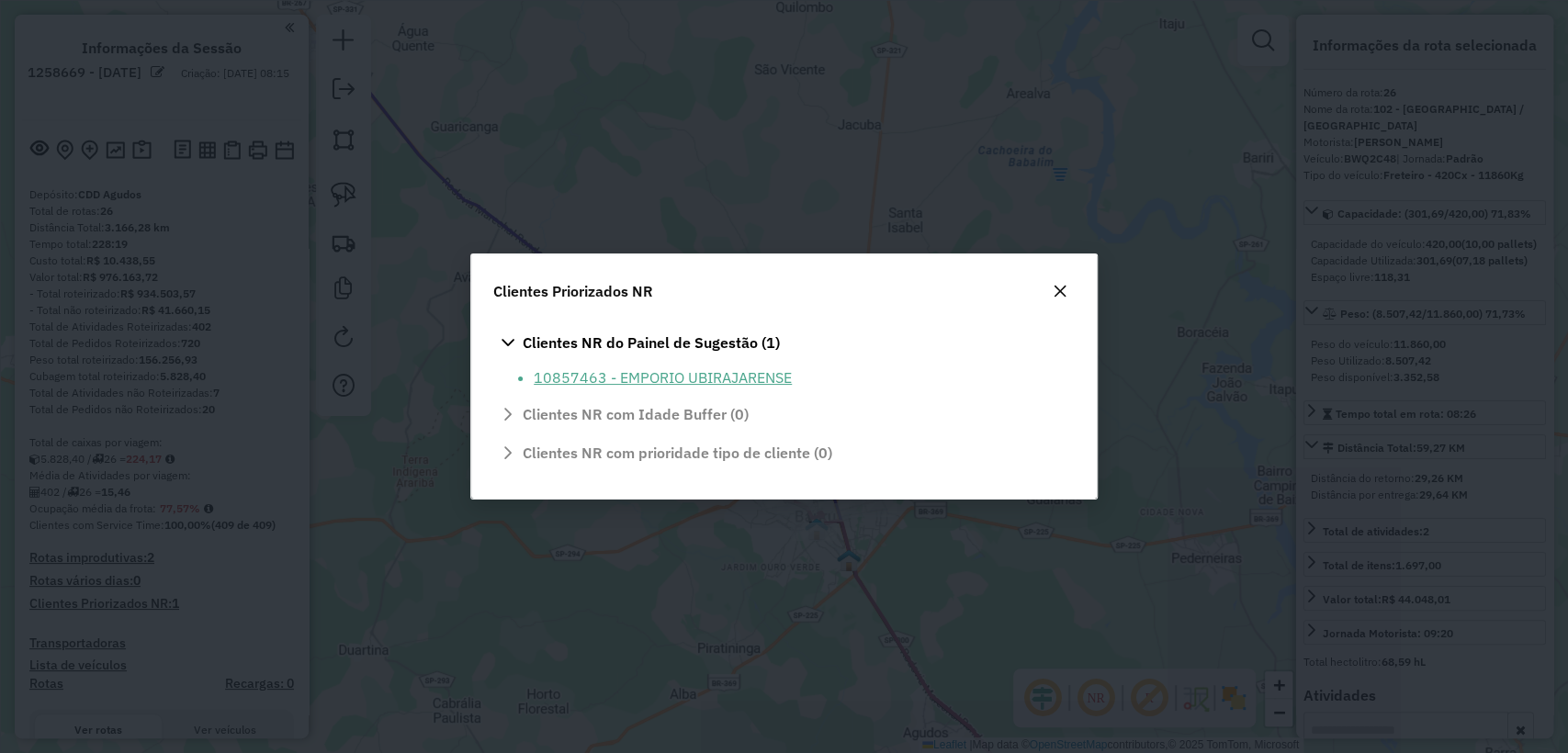
click at [705, 372] on li "10857463 - EMPORIO UBIRAJARENSE" at bounding box center [799, 376] width 530 height 22
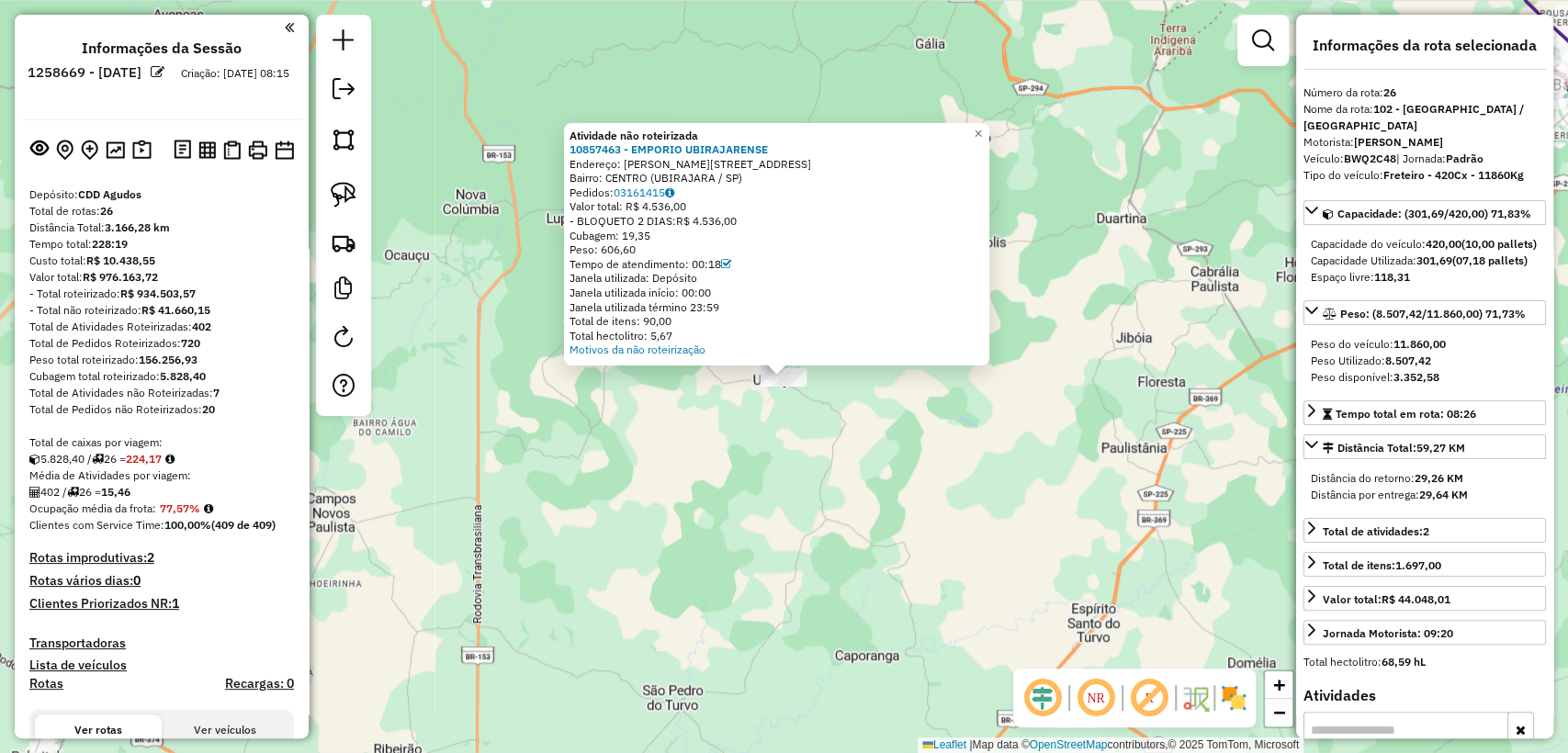
click at [795, 415] on div "Atividade não roteirizada 10857463 - EMPORIO UBIRAJARENSE Endereço: R GASPAR RI…" at bounding box center [784, 376] width 1568 height 753
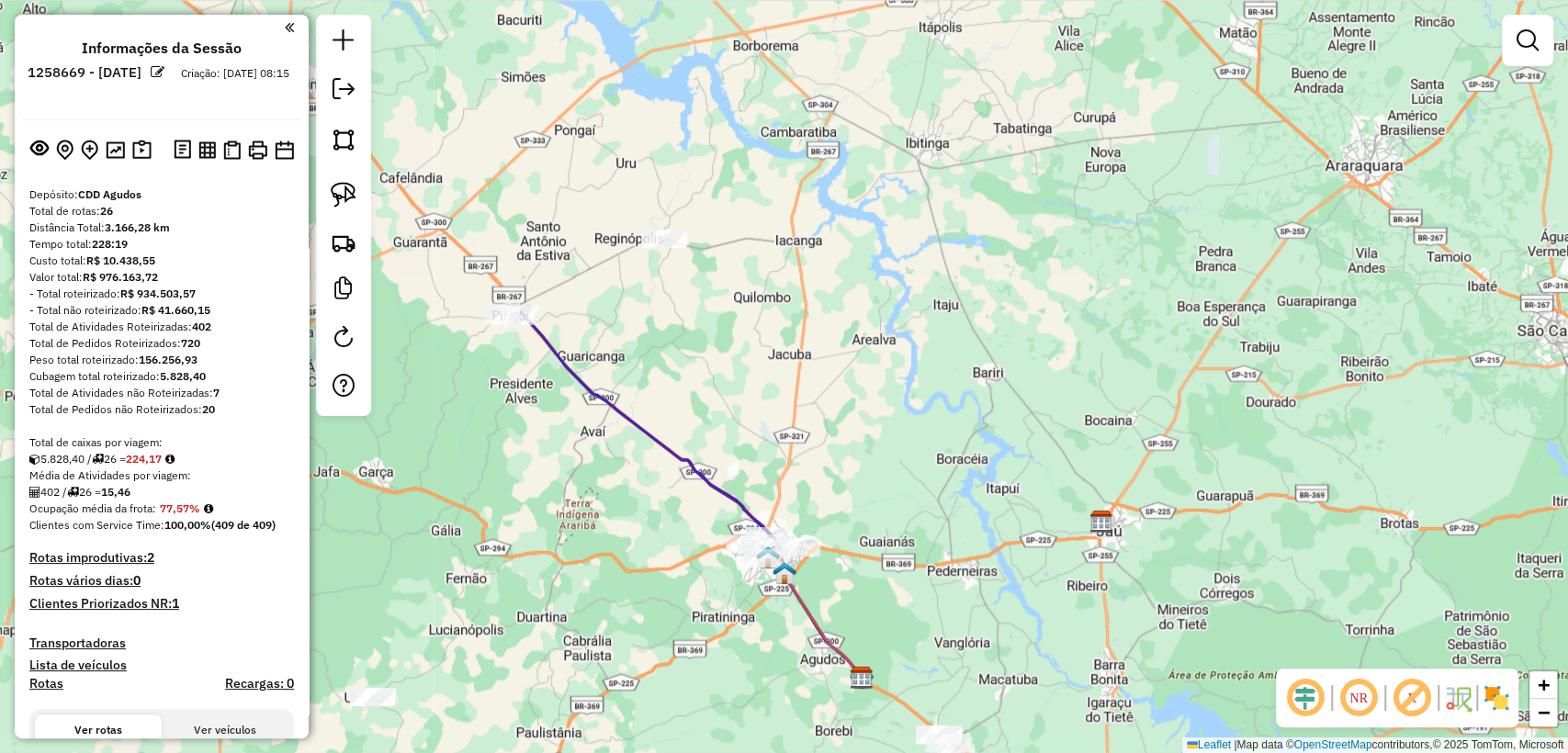
click at [562, 435] on div "Janela de atendimento Grade de atendimento Capacidade Transportadoras Veículos …" at bounding box center [784, 376] width 1568 height 753
click at [248, 457] on div "5.828,40 / 26 = 224,17" at bounding box center [161, 458] width 264 height 16
click at [551, 462] on div "Janela de atendimento Grade de atendimento Capacidade Transportadoras Veículos …" at bounding box center [784, 376] width 1568 height 753
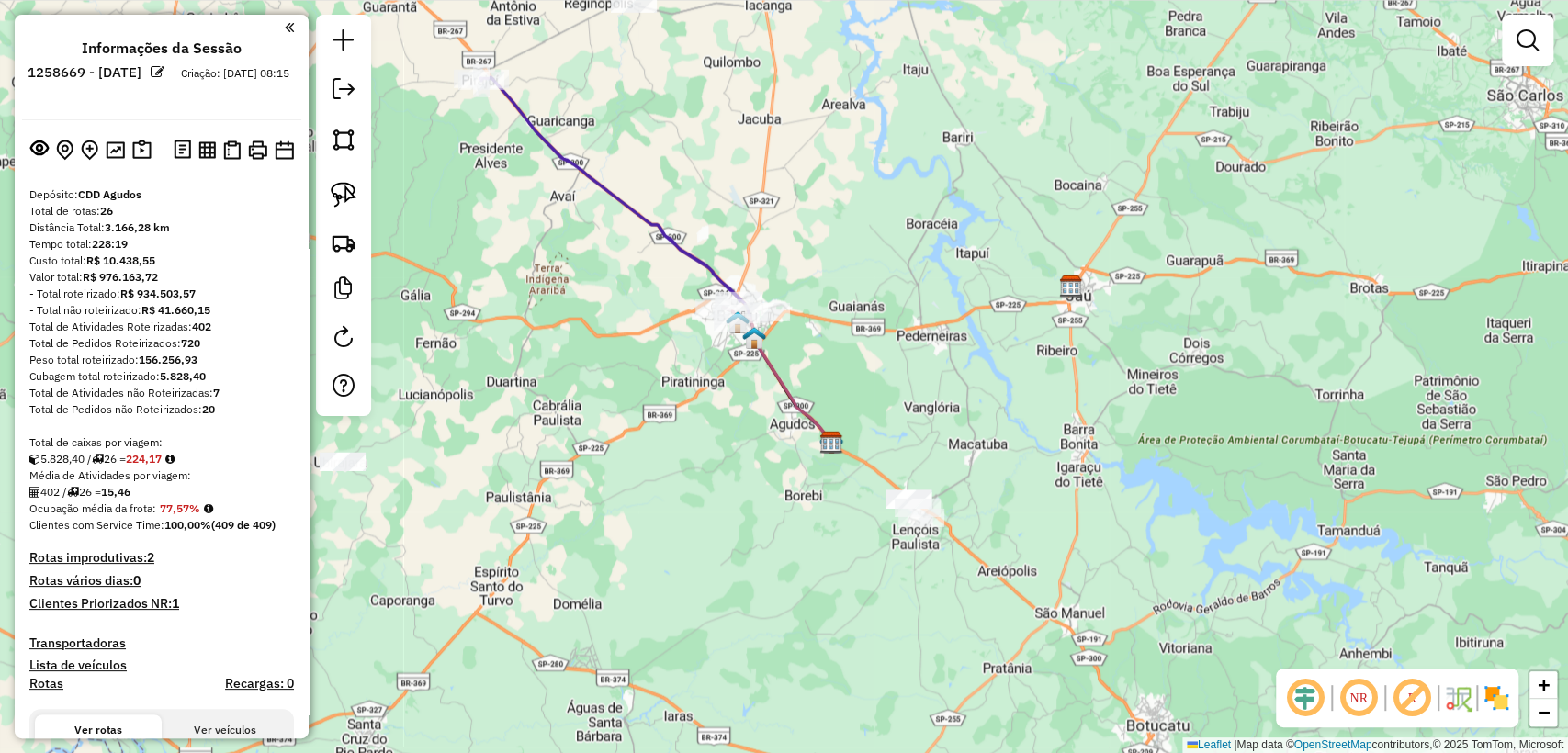
drag, startPoint x: 701, startPoint y: 402, endPoint x: 672, endPoint y: 167, distance: 236.8
click at [672, 167] on div "Janela de atendimento Grade de atendimento Capacidade Transportadoras Veículos …" at bounding box center [784, 376] width 1568 height 753
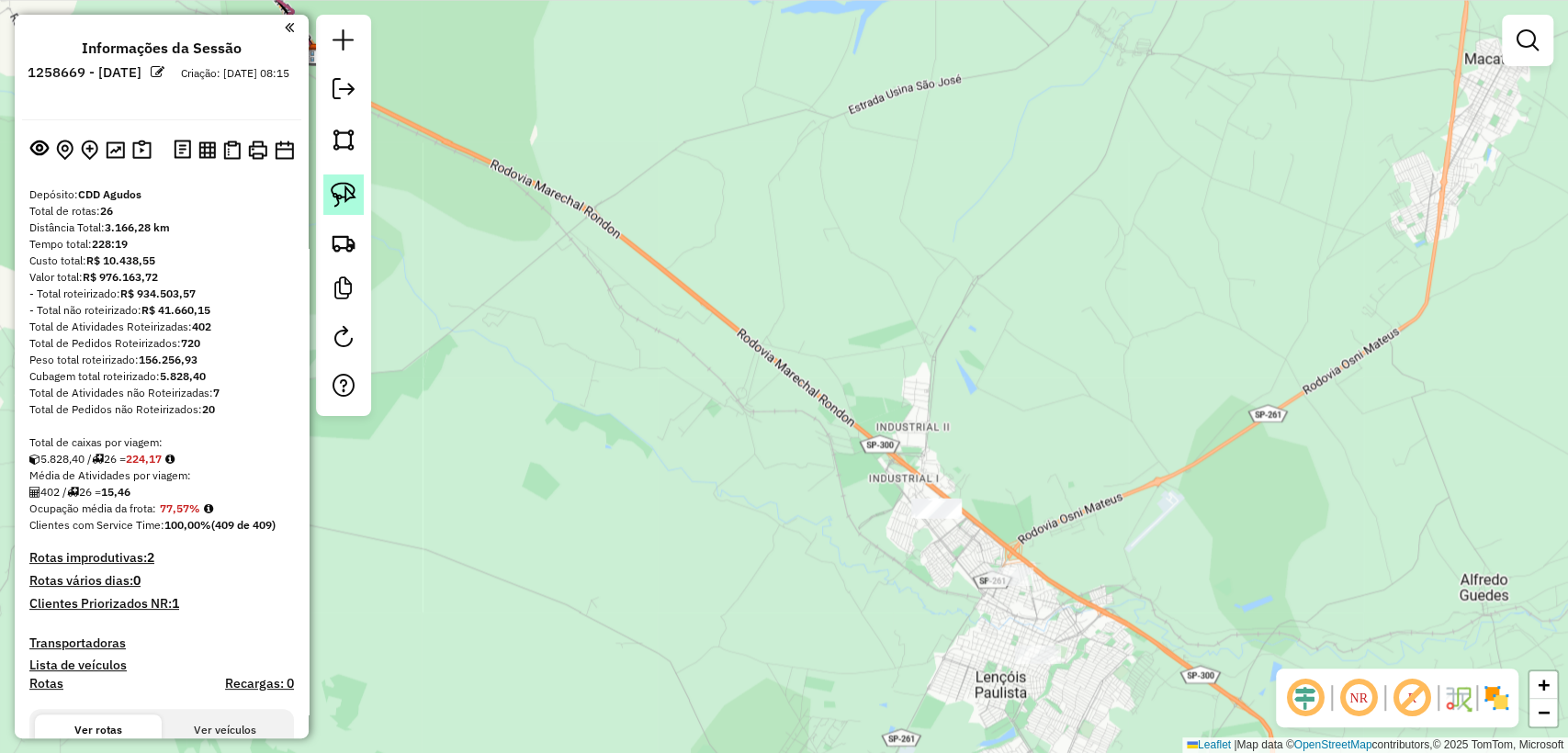
click at [337, 202] on img at bounding box center [343, 194] width 26 height 26
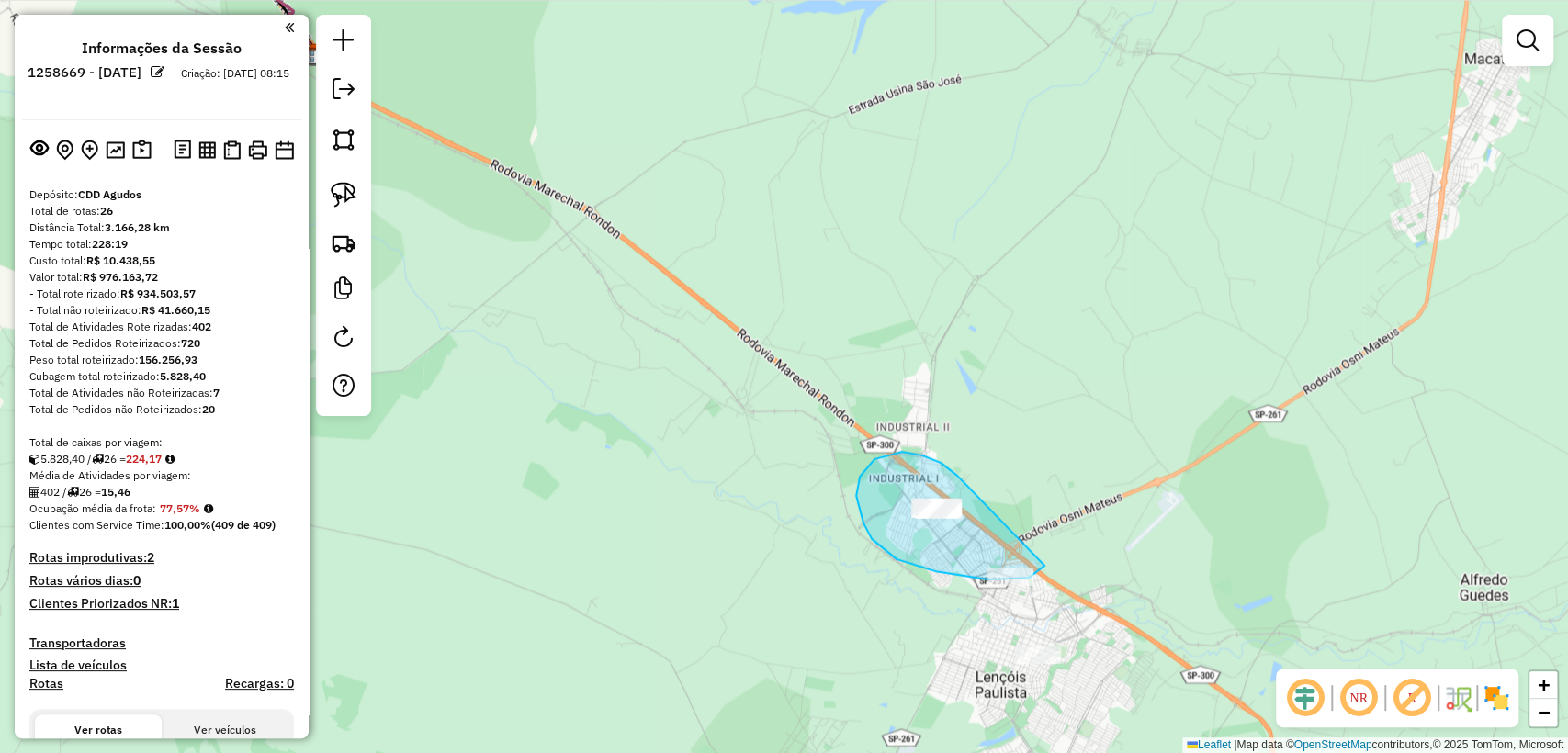
drag, startPoint x: 957, startPoint y: 474, endPoint x: 1009, endPoint y: 501, distance: 58.6
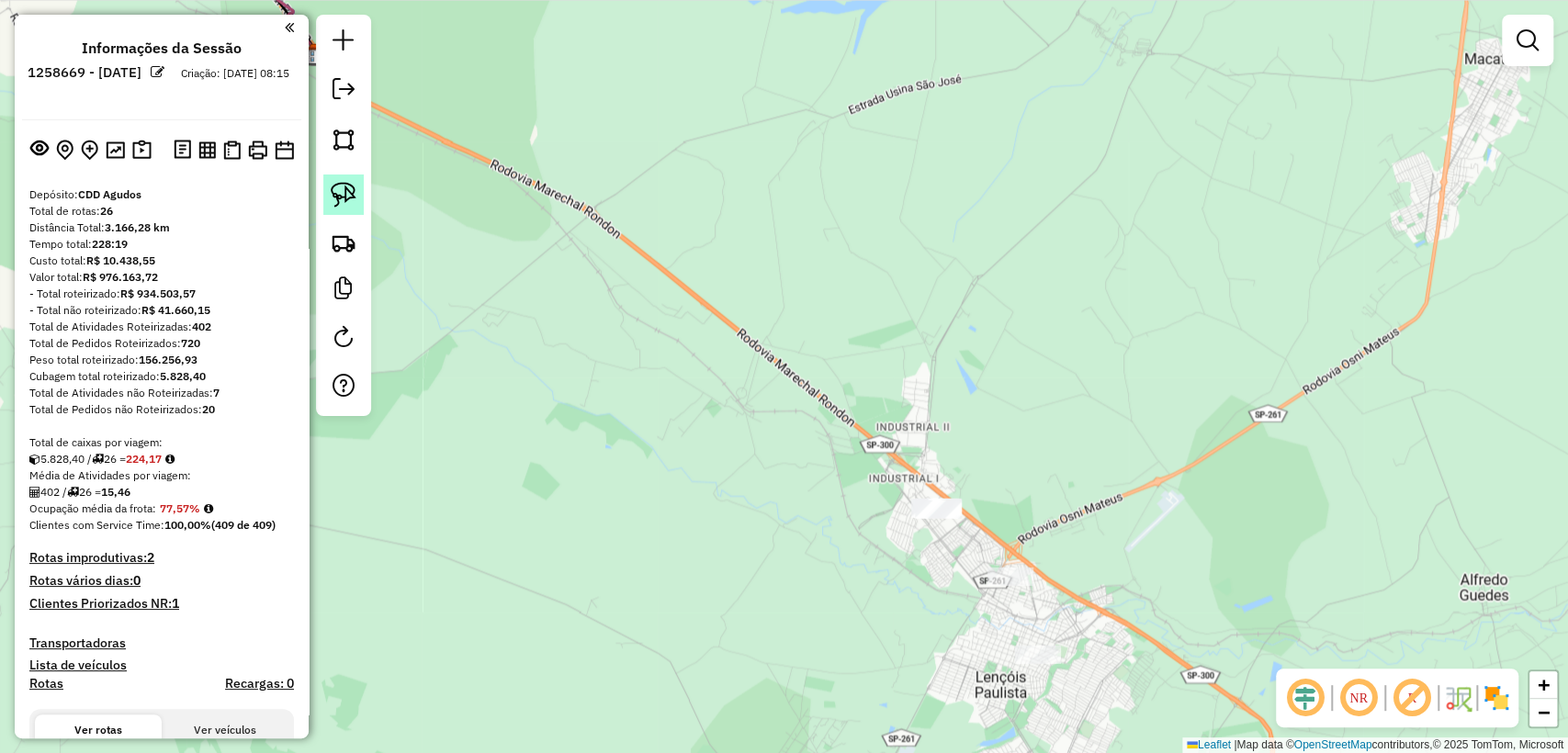
click at [345, 193] on img at bounding box center [343, 194] width 26 height 26
drag, startPoint x: 889, startPoint y: 483, endPoint x: 1013, endPoint y: 475, distance: 124.3
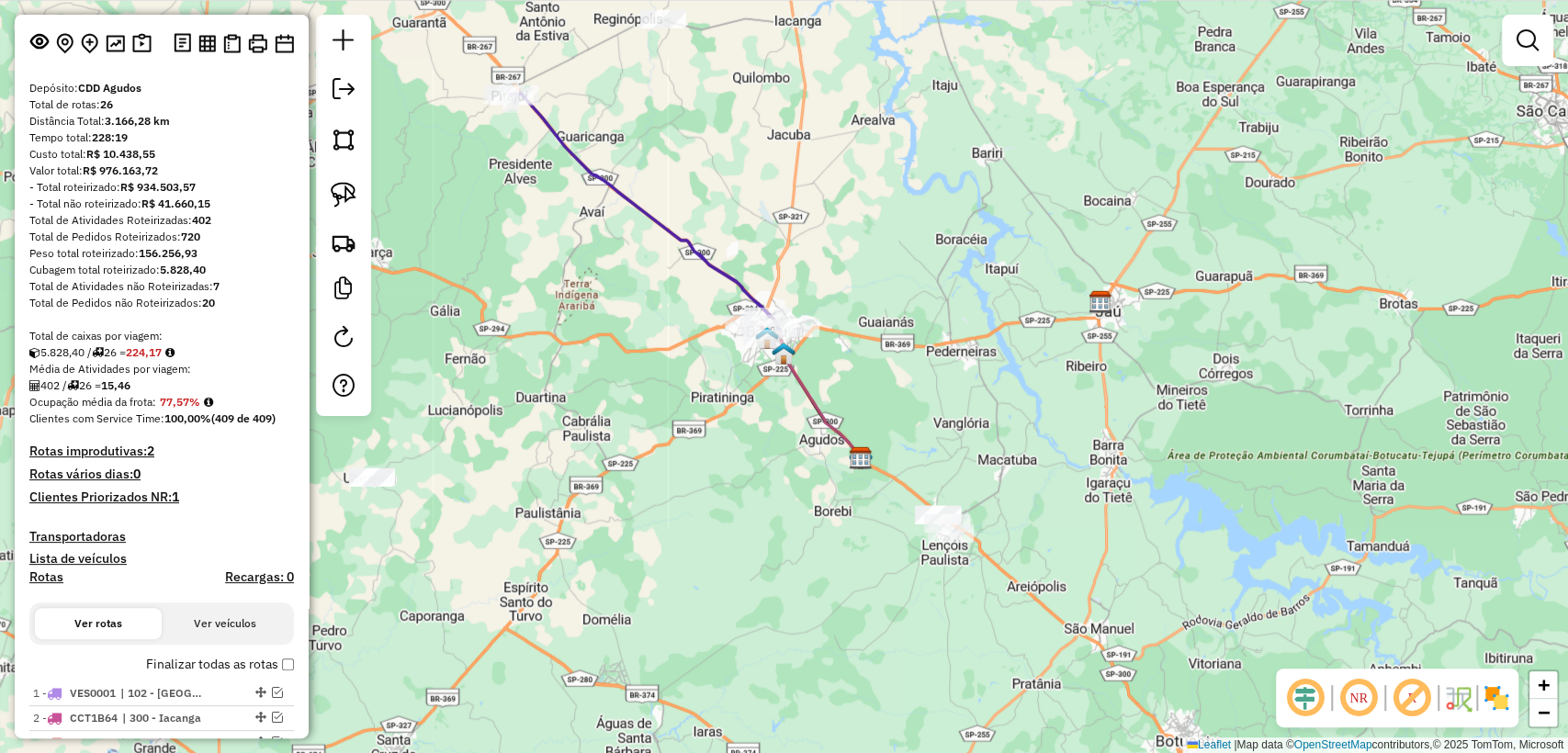
scroll to position [918, 0]
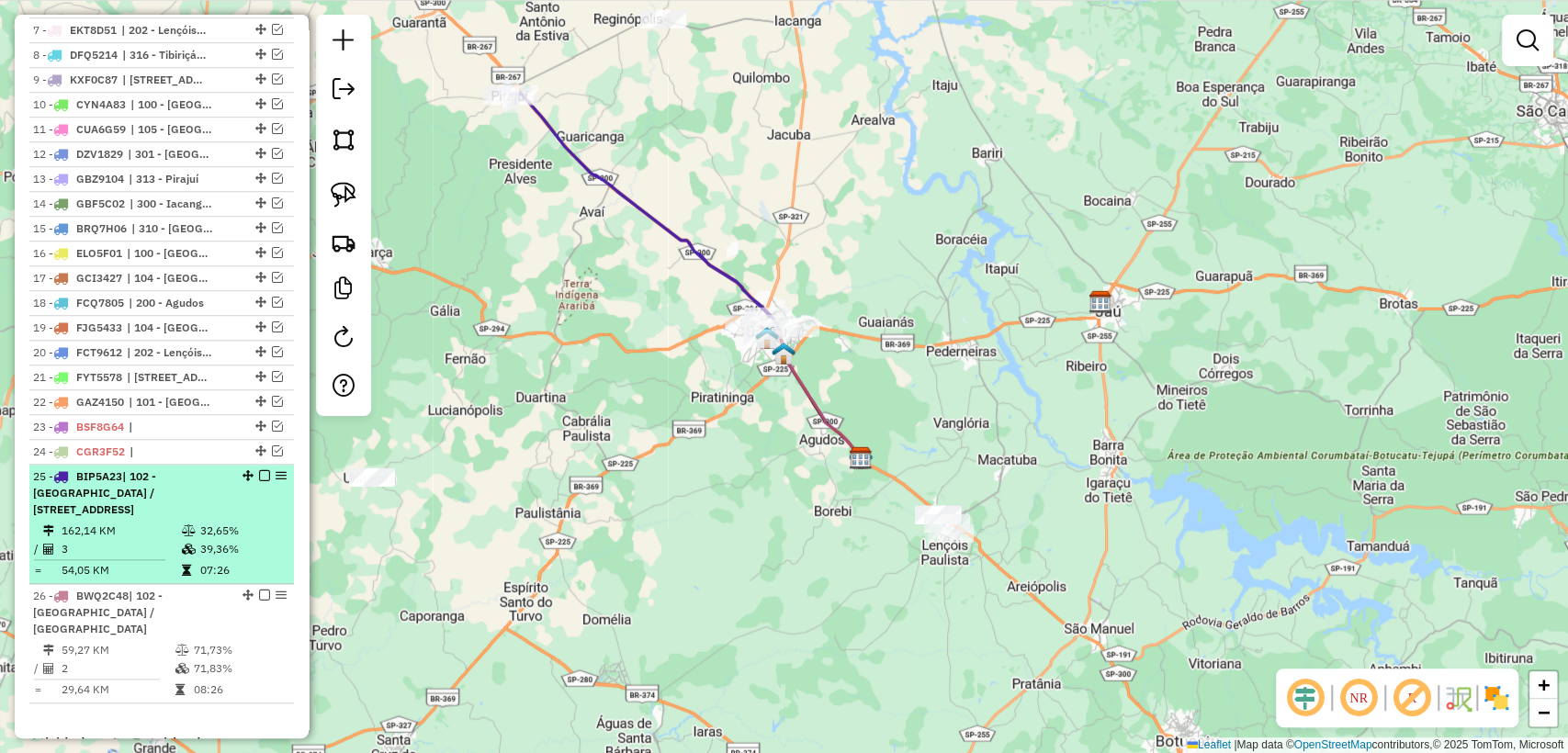
click at [232, 531] on td "32,65%" at bounding box center [242, 530] width 87 height 18
select select "**********"
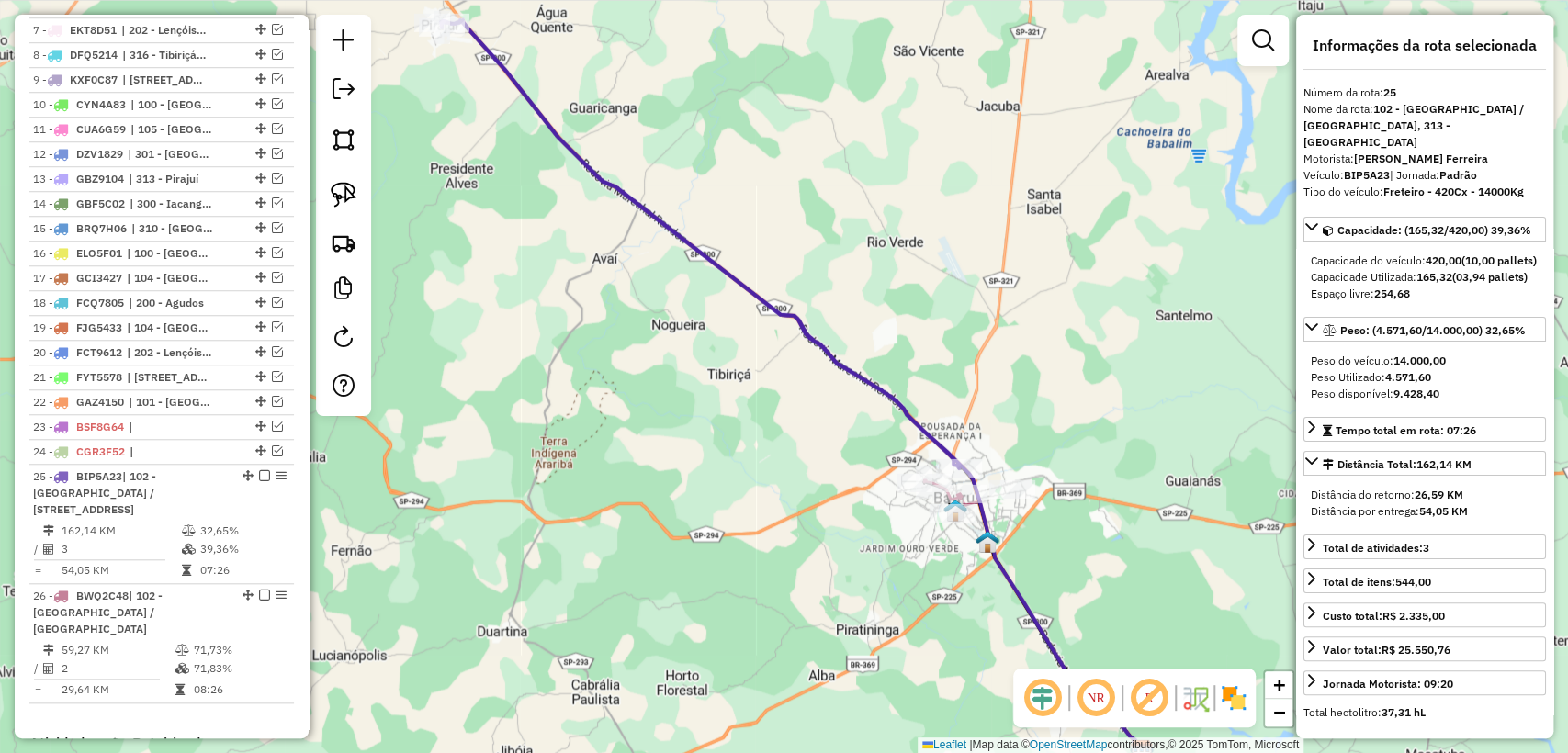
drag, startPoint x: 515, startPoint y: 168, endPoint x: 522, endPoint y: 176, distance: 10.6
click at [522, 176] on div "Janela de atendimento Grade de atendimento Capacidade Transportadoras Veículos …" at bounding box center [784, 376] width 1568 height 753
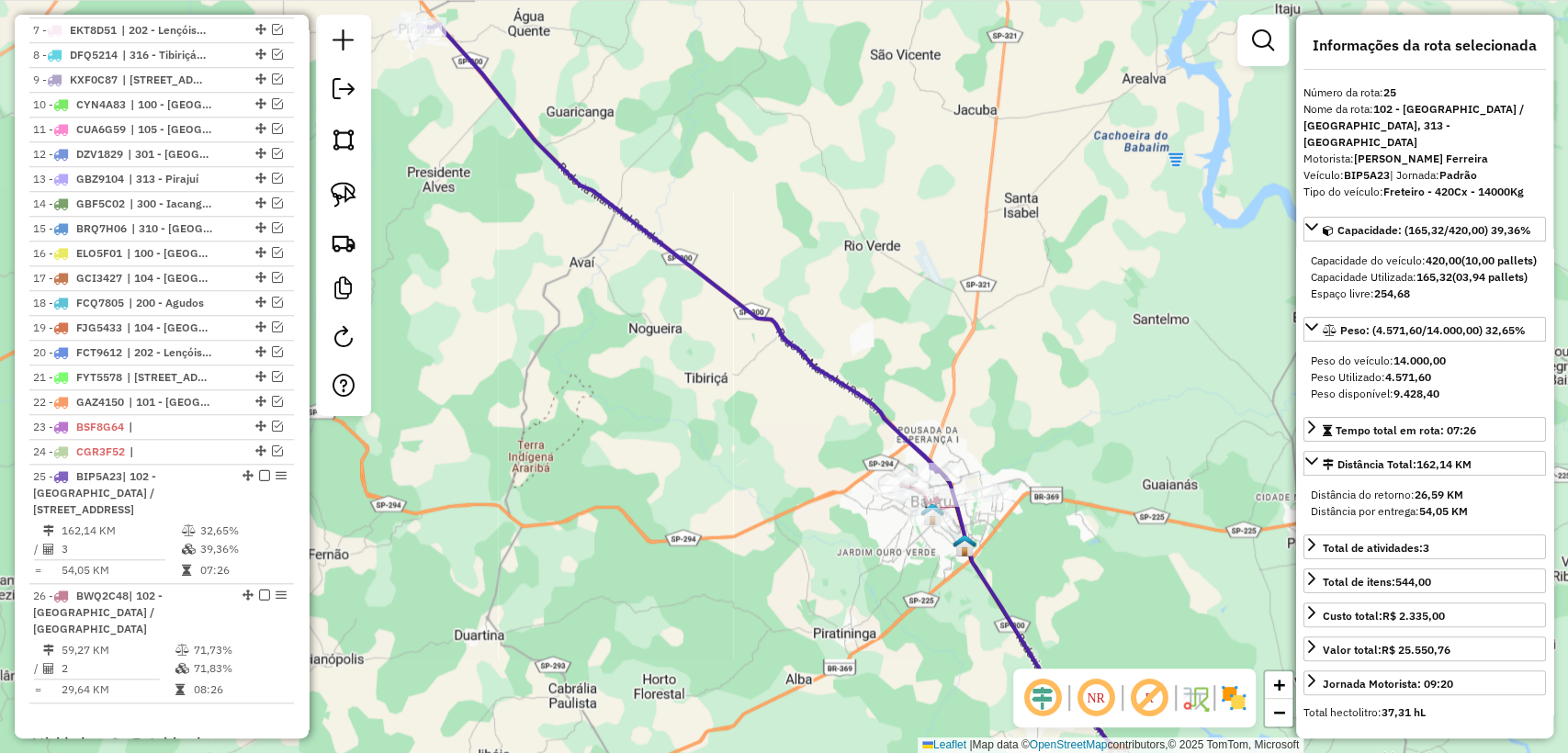
drag, startPoint x: 487, startPoint y: 144, endPoint x: 464, endPoint y: 147, distance: 23.2
click at [464, 147] on div "Janela de atendimento Grade de atendimento Capacidade Transportadoras Veículos …" at bounding box center [784, 376] width 1568 height 753
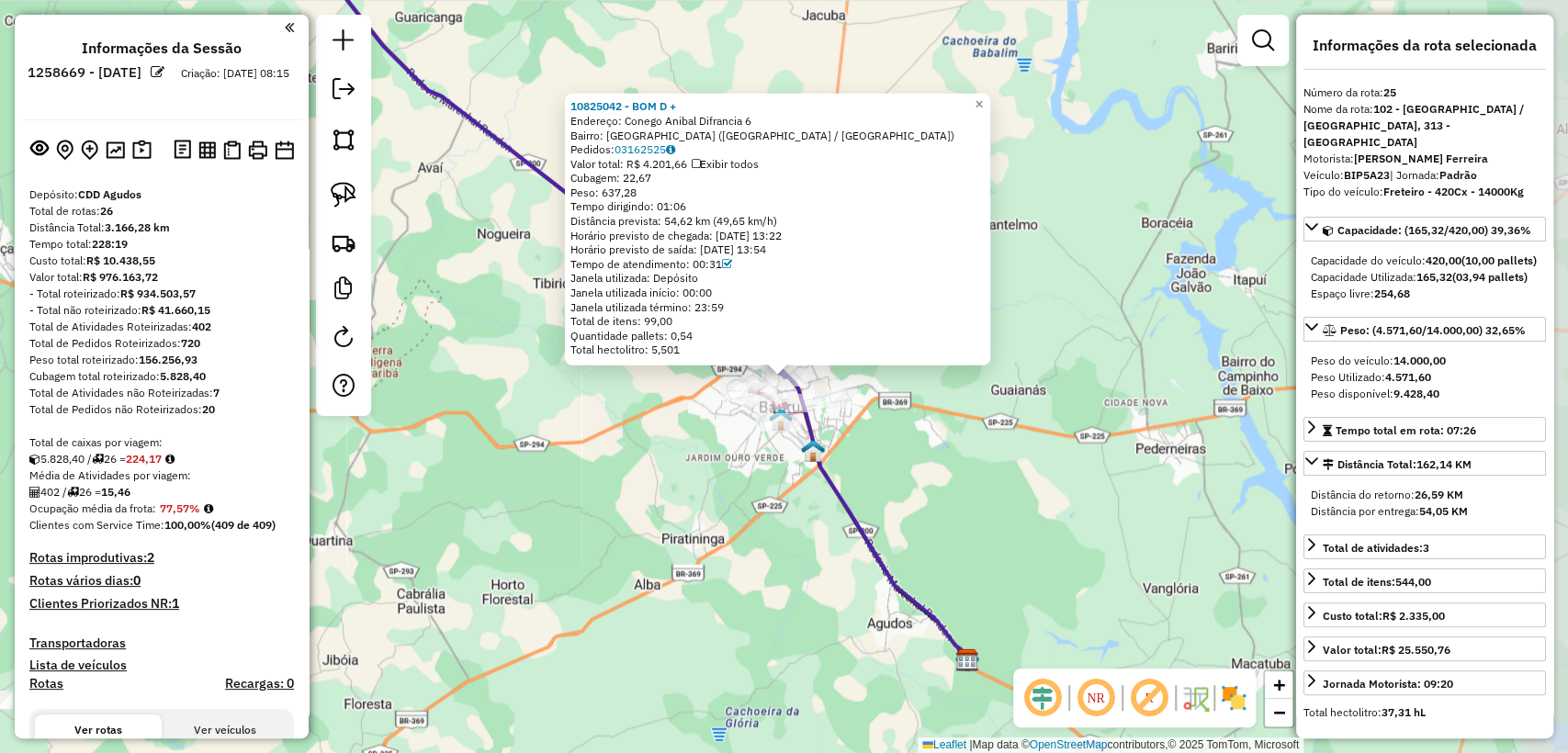
scroll to position [1275, 0]
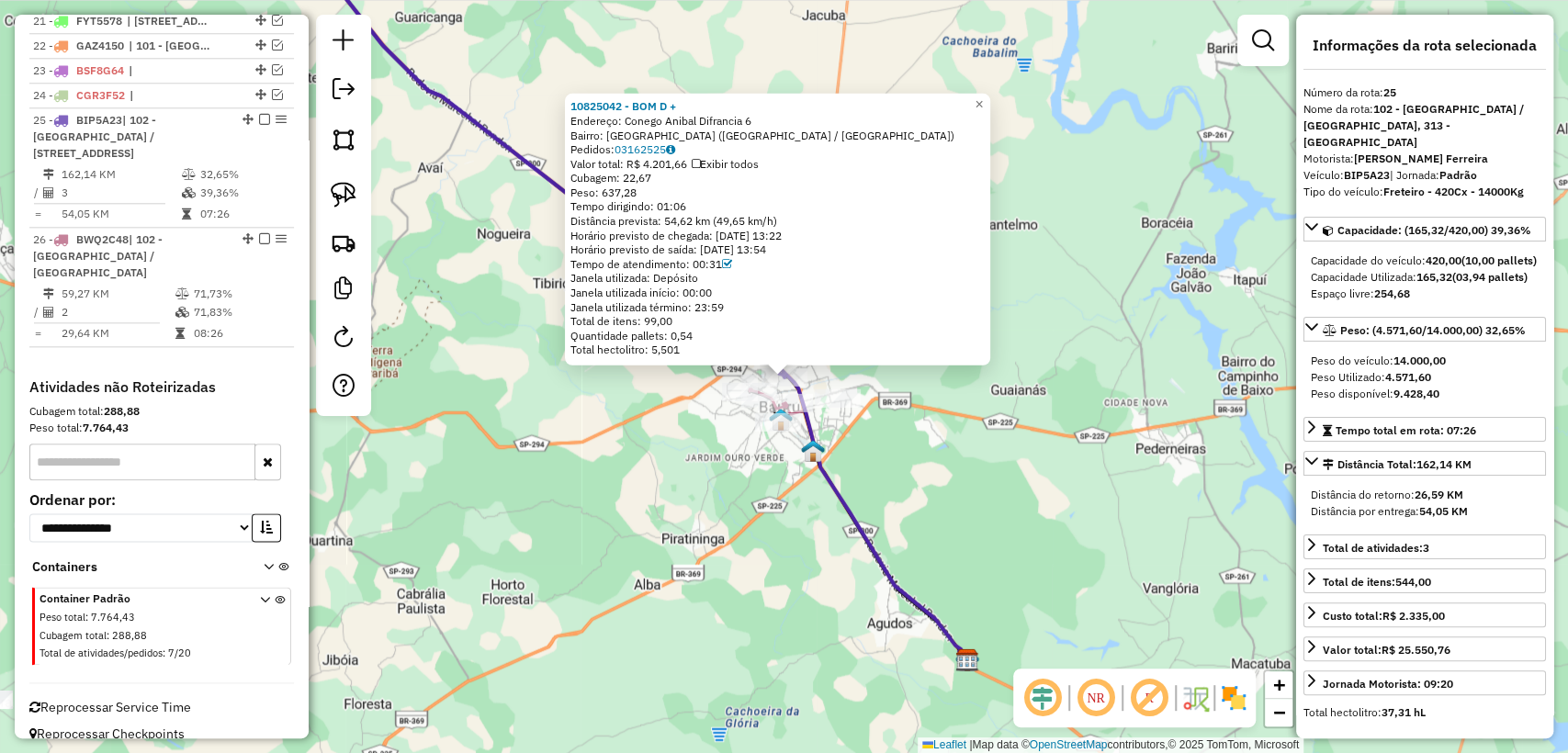
click at [260, 378] on h4 "Atividades não Roteirizadas" at bounding box center [161, 387] width 264 height 17
click at [253, 403] on div "Cubagem total: 288,88" at bounding box center [161, 411] width 264 height 16
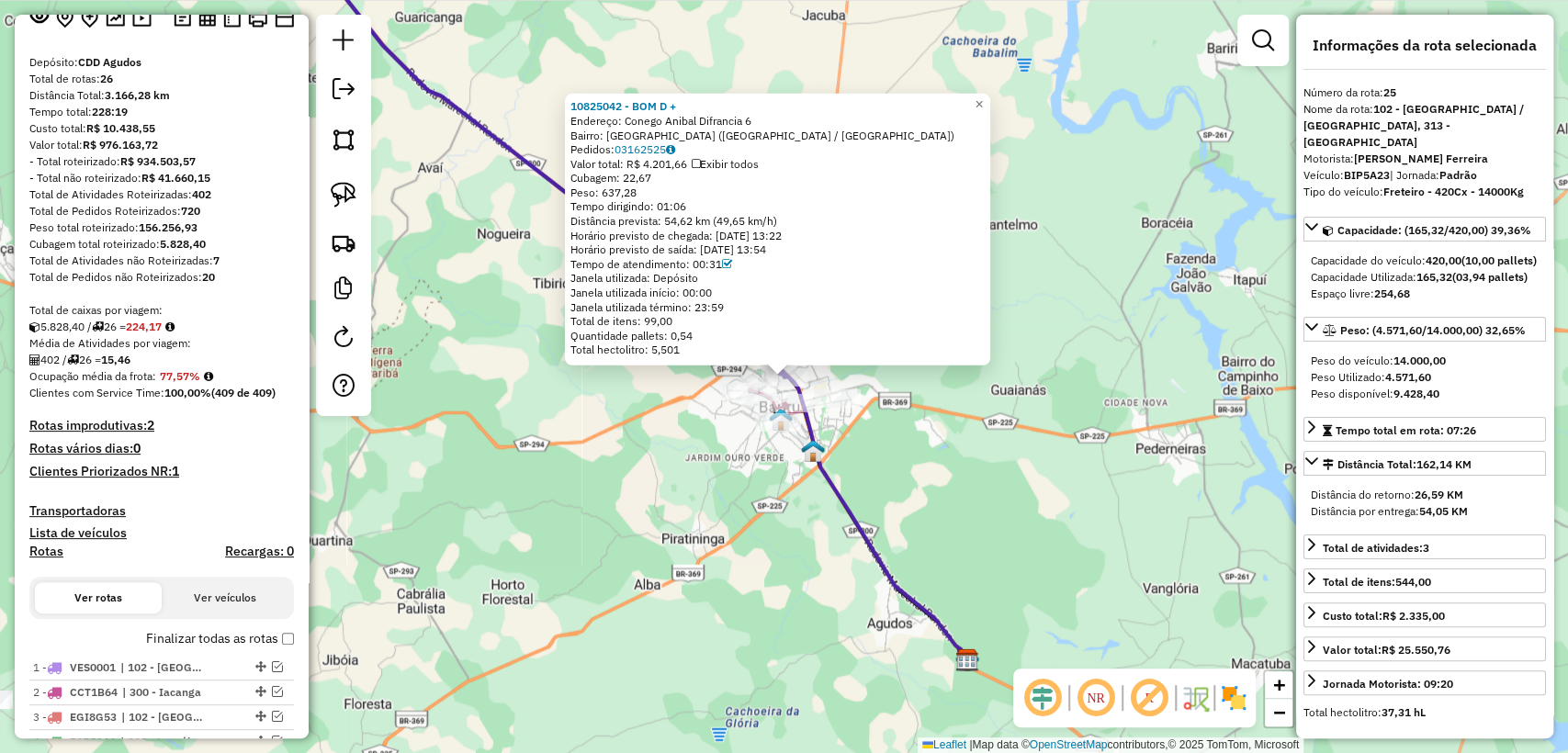
scroll to position [0, 0]
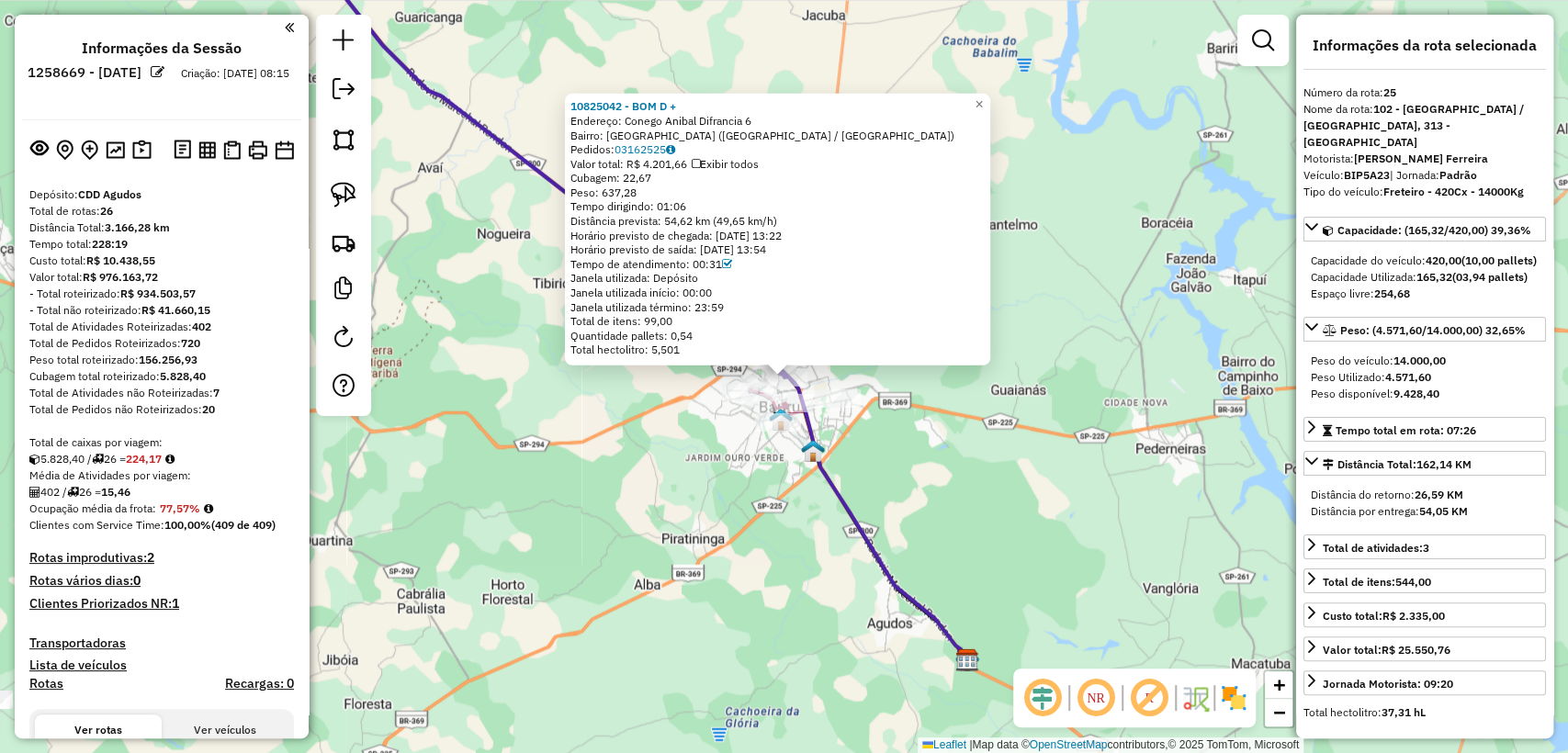
click at [262, 441] on div "Total de caixas por viagem:" at bounding box center [161, 442] width 264 height 16
click at [983, 101] on span "×" at bounding box center [978, 104] width 9 height 15
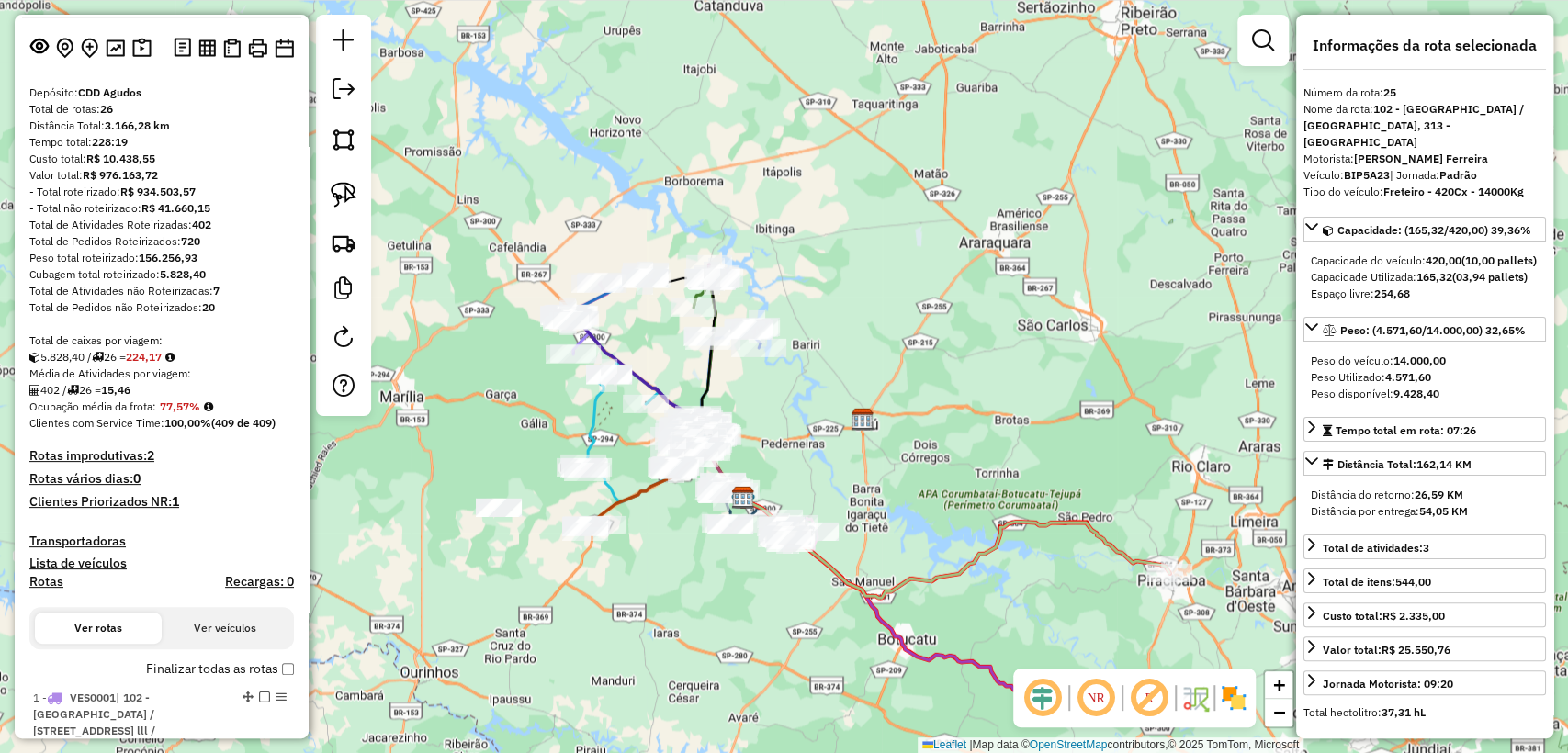
scroll to position [305, 0]
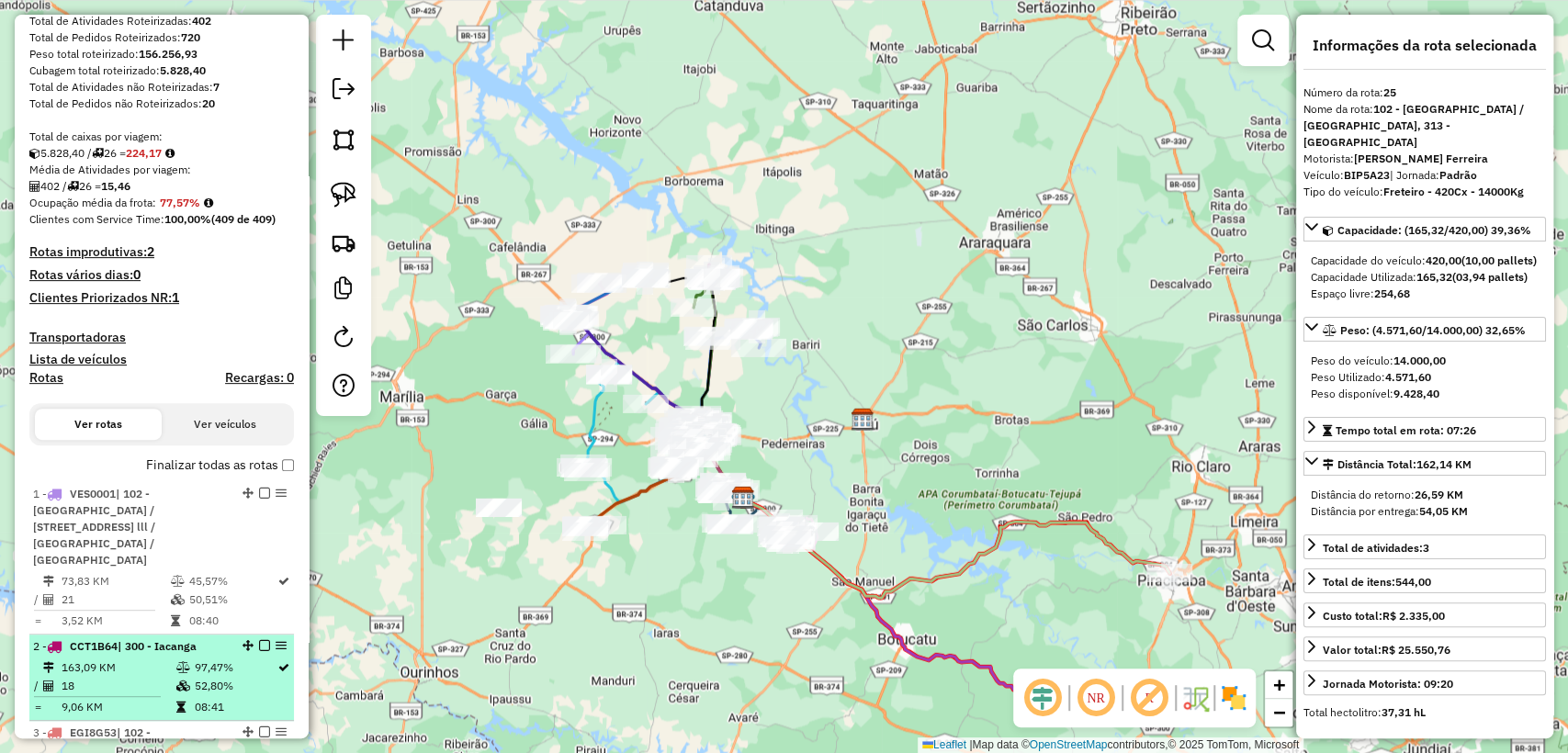
click at [142, 679] on td "18" at bounding box center [118, 686] width 115 height 18
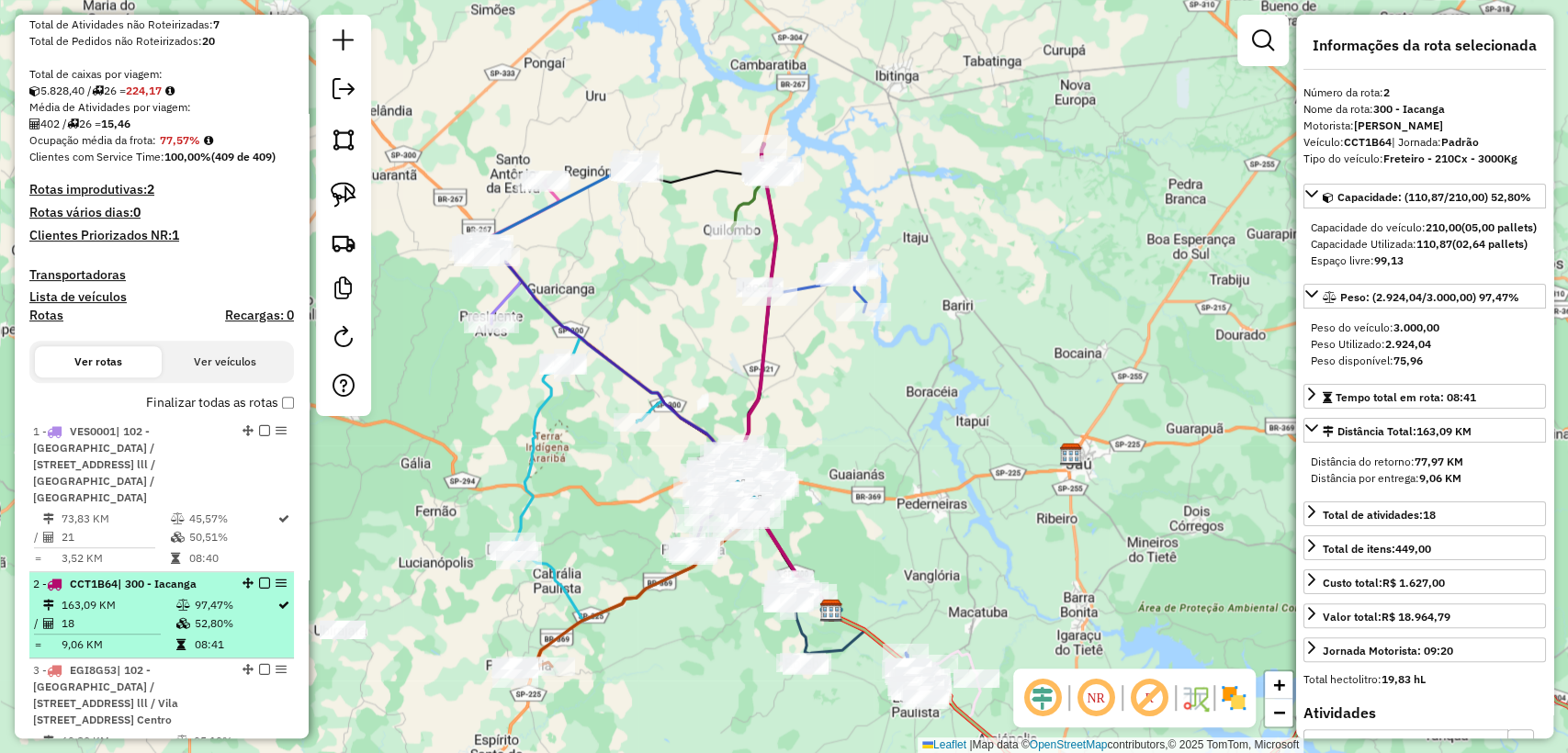
scroll to position [408, 0]
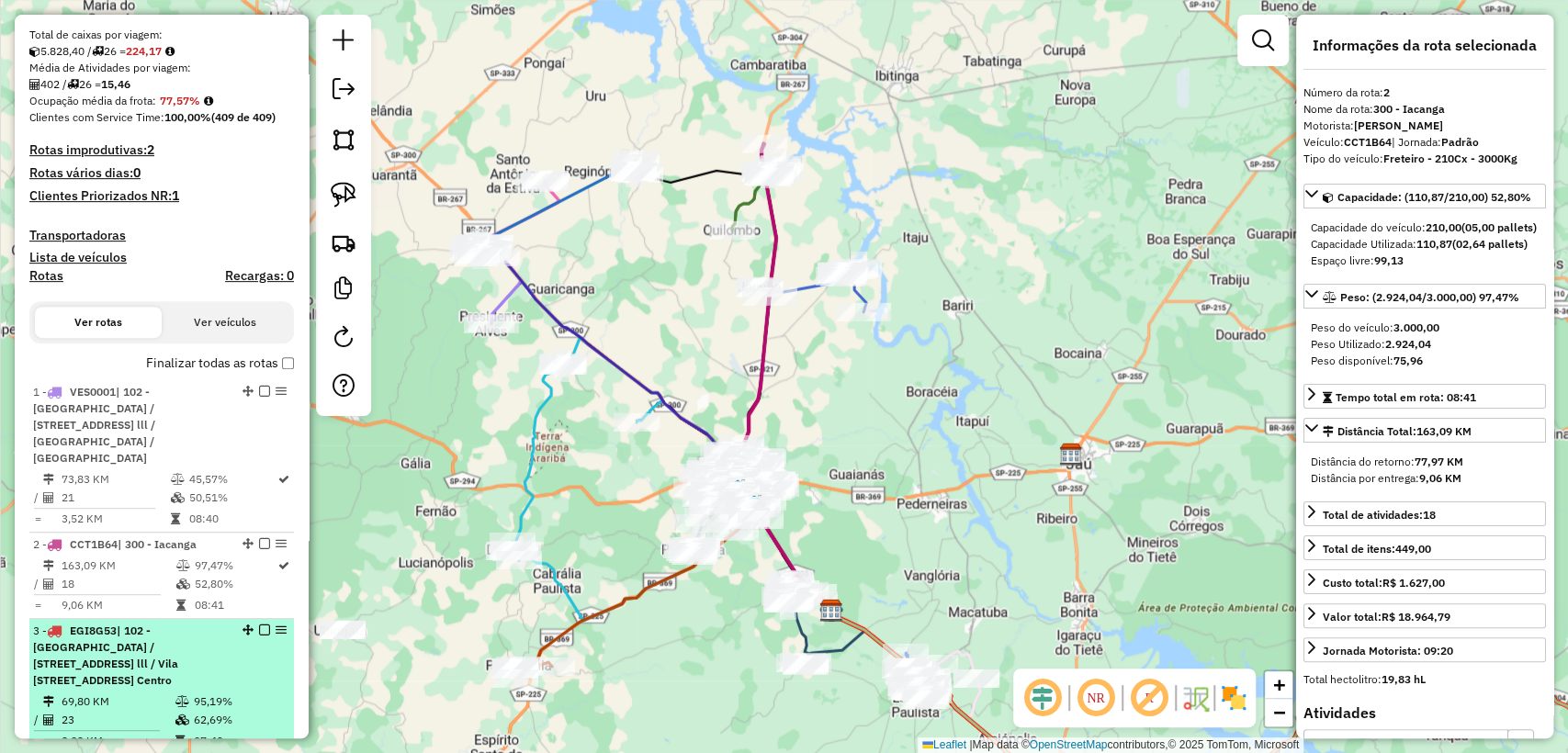
click at [155, 671] on span "| 102 - Parque Roosevelt / Jardim Rosa Branca, 103 - Vila Industrial / Vila Sou…" at bounding box center [105, 655] width 145 height 63
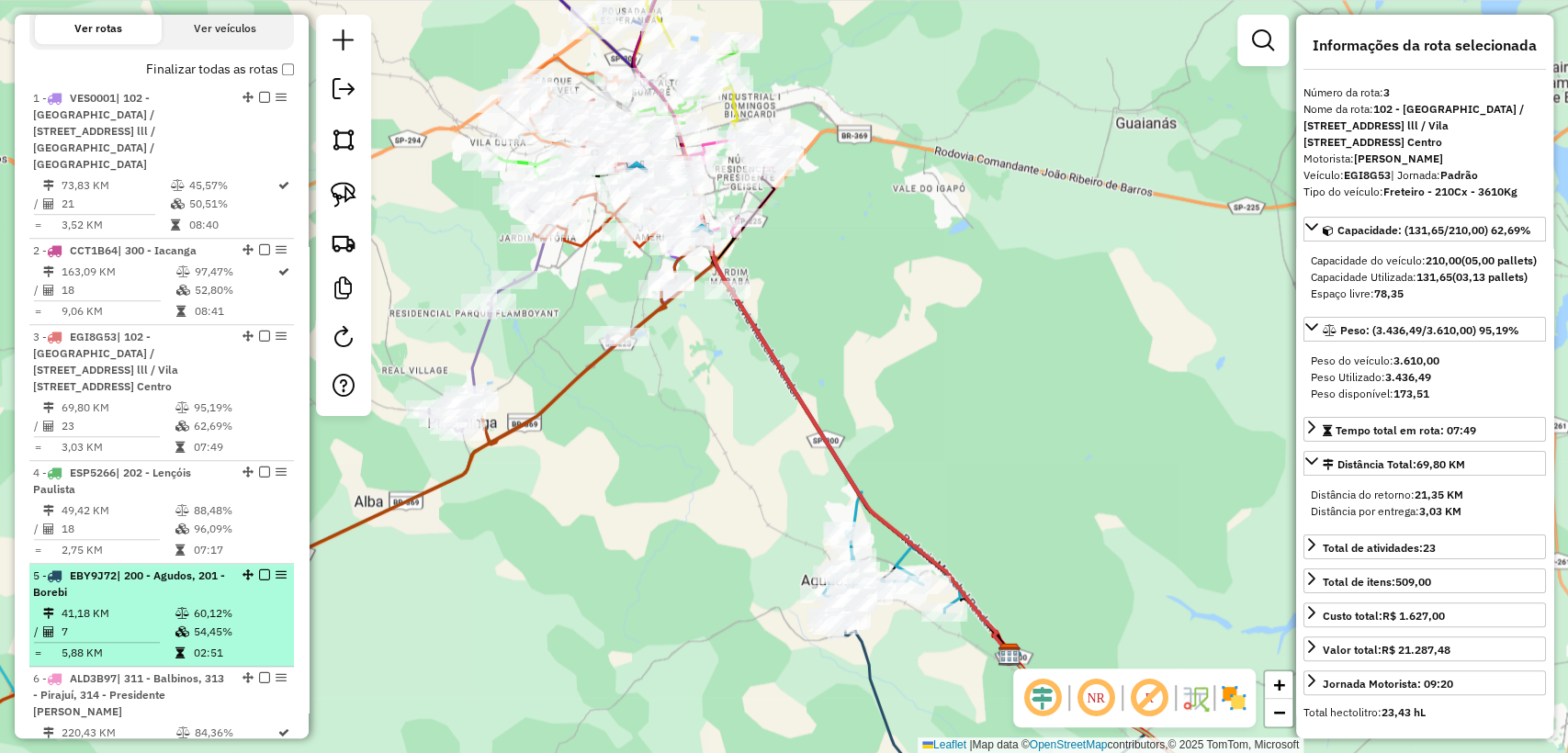
scroll to position [714, 0]
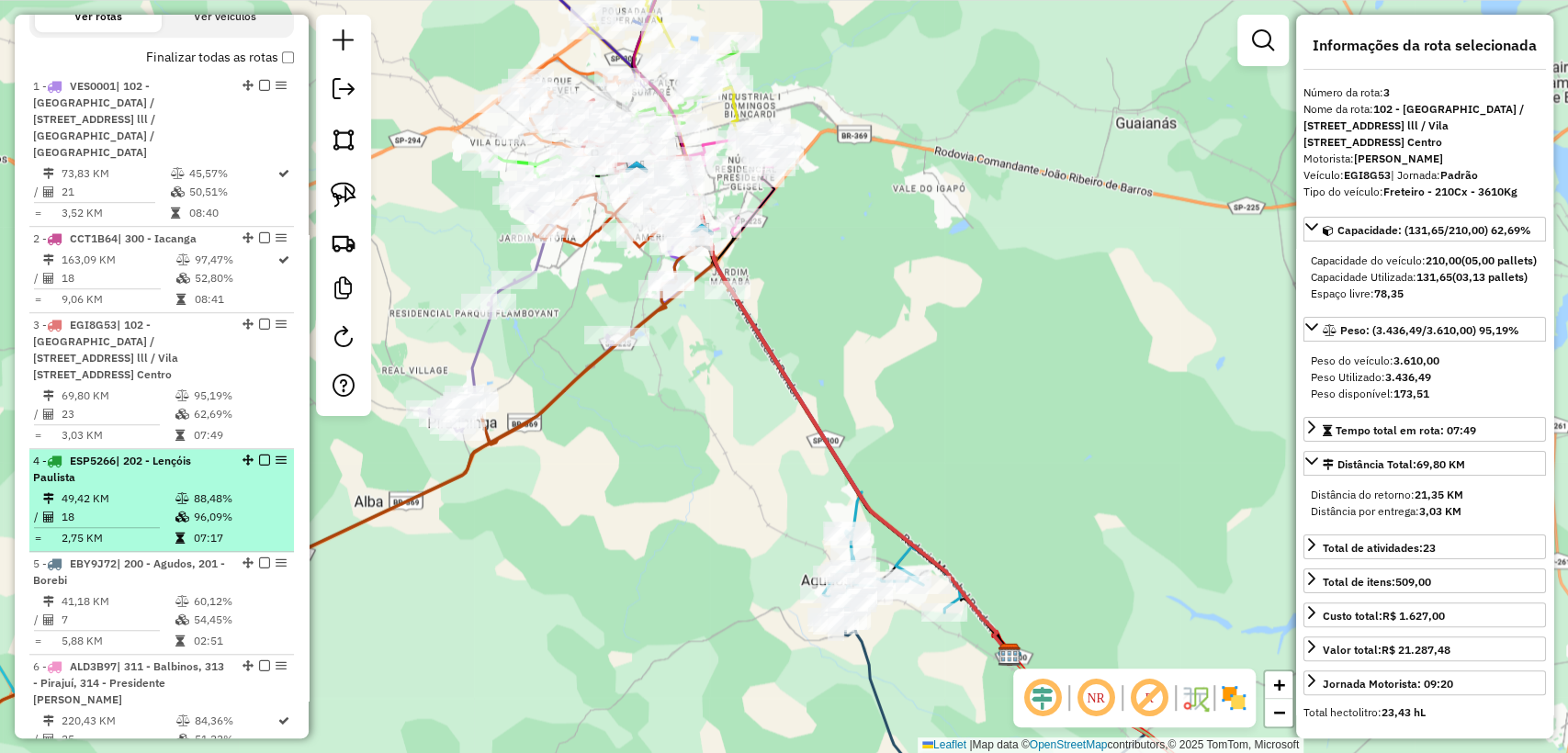
click at [176, 522] on icon at bounding box center [183, 517] width 13 height 11
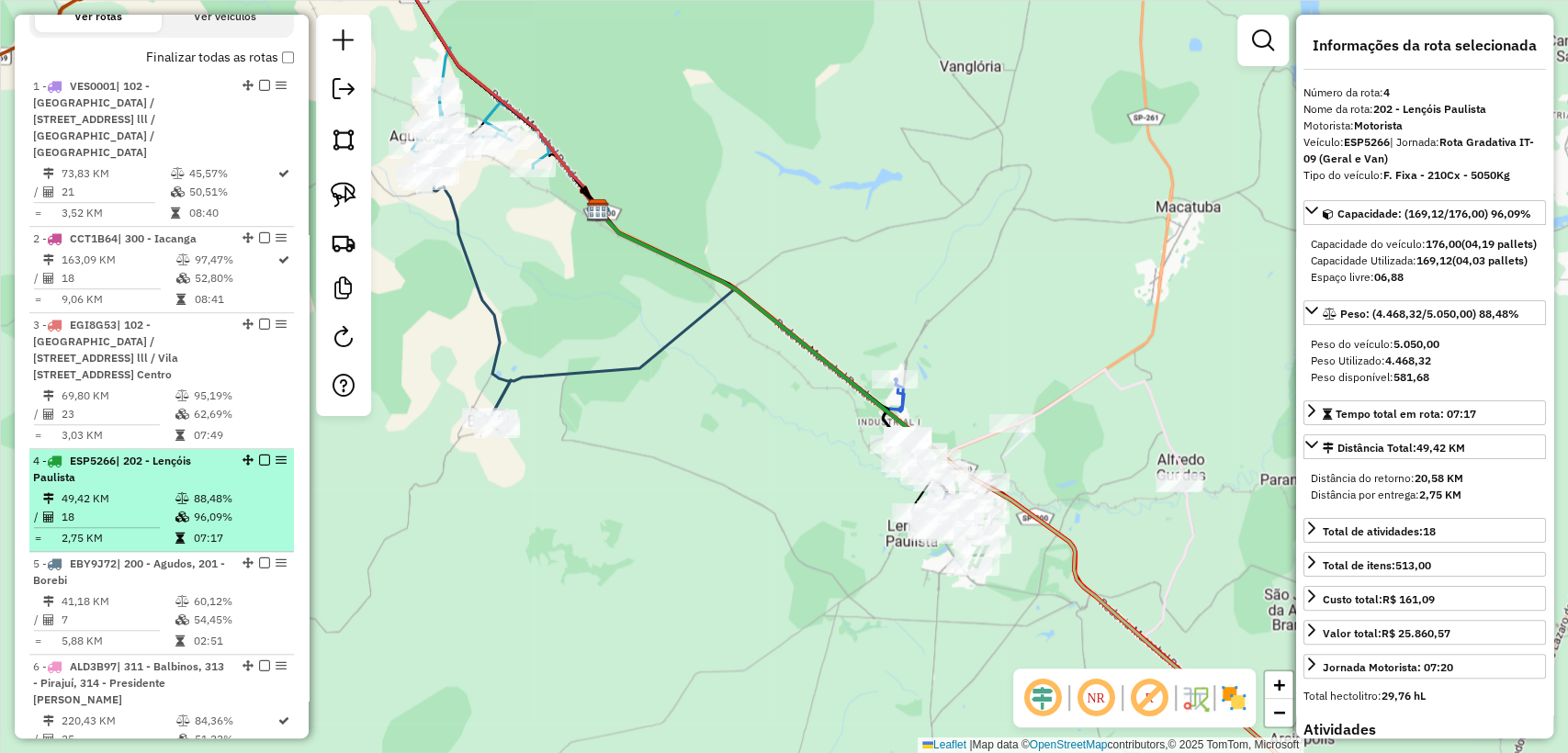
scroll to position [815, 0]
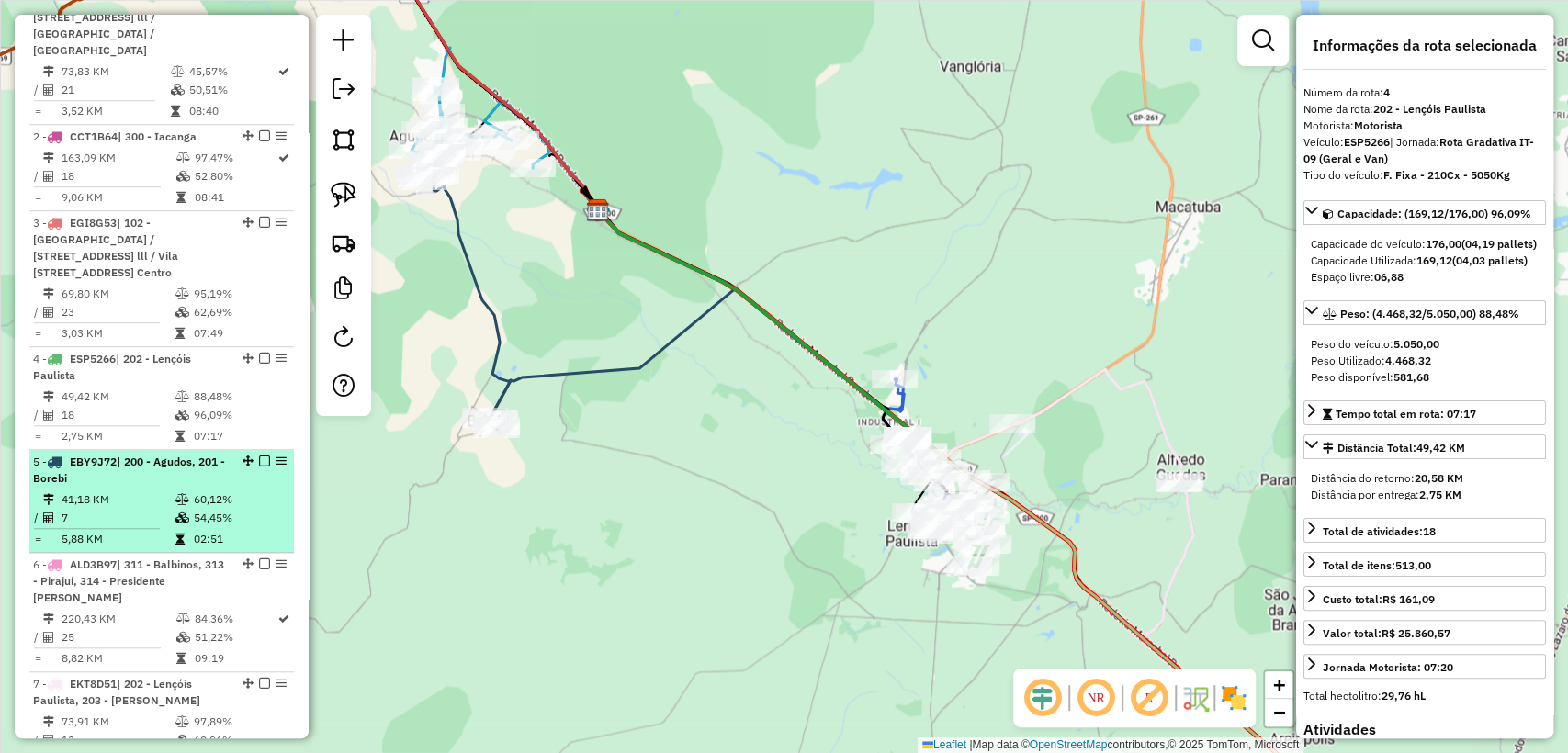
click at [167, 509] on td "41,18 KM" at bounding box center [117, 499] width 114 height 18
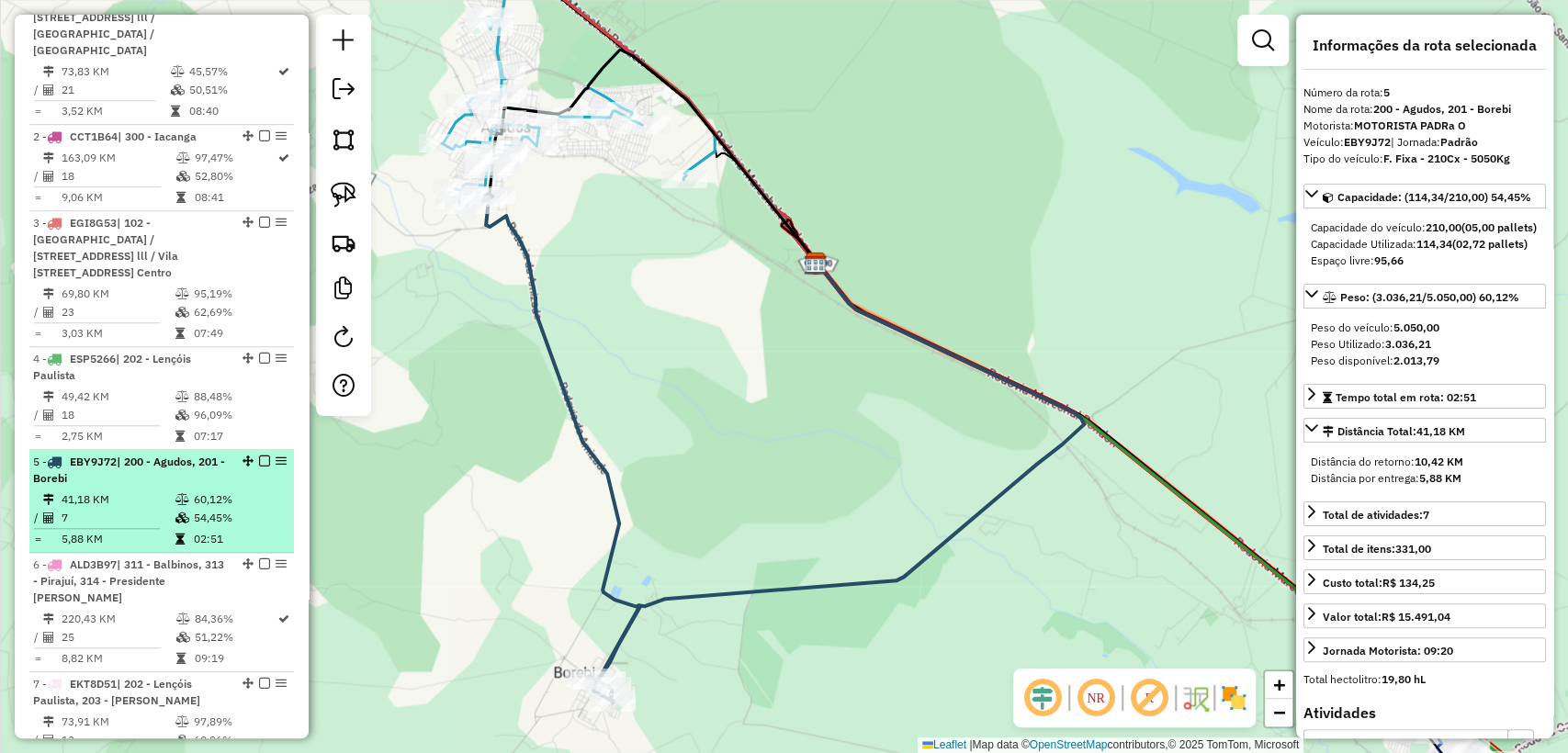
scroll to position [918, 0]
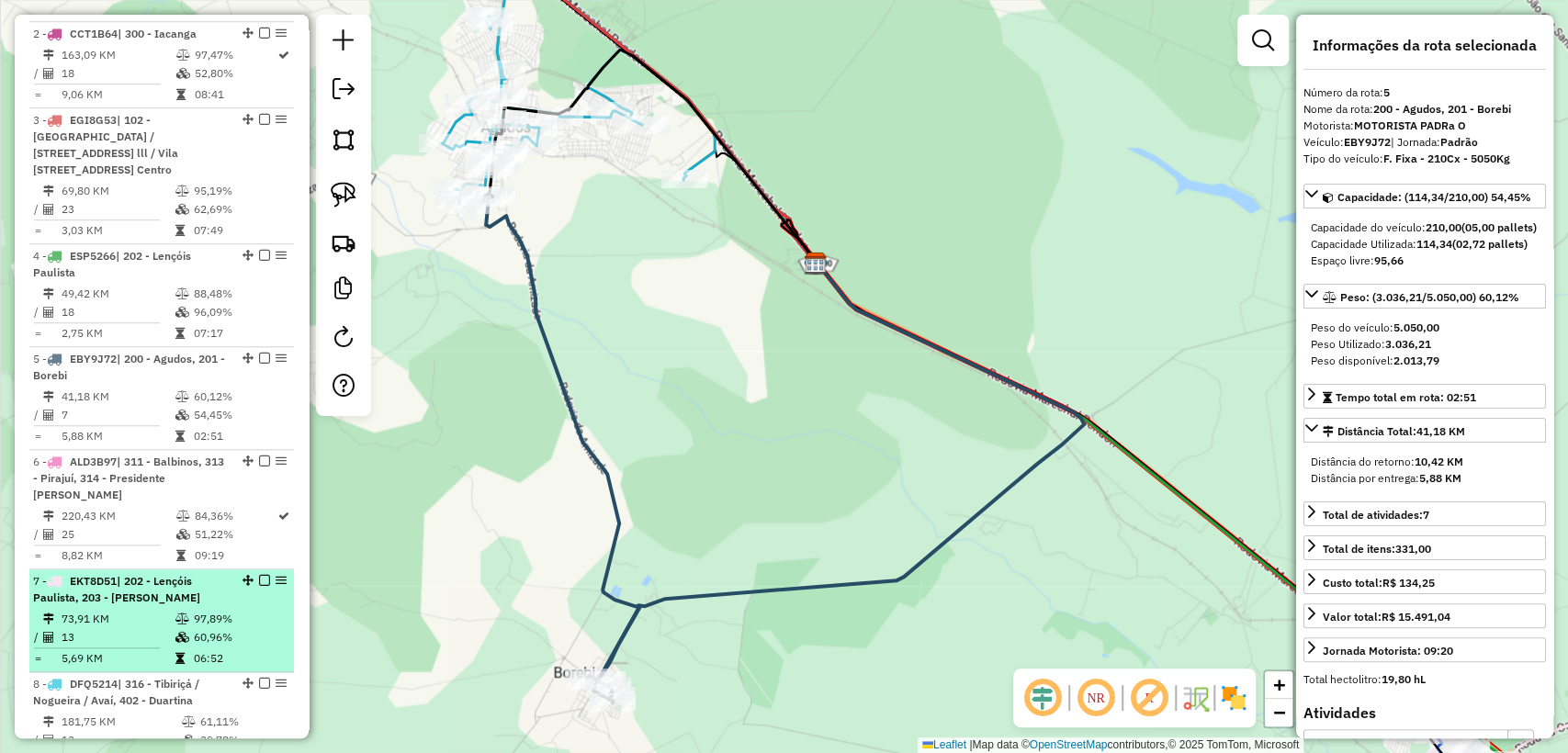
click at [168, 612] on td "73,91 KM" at bounding box center [117, 619] width 114 height 18
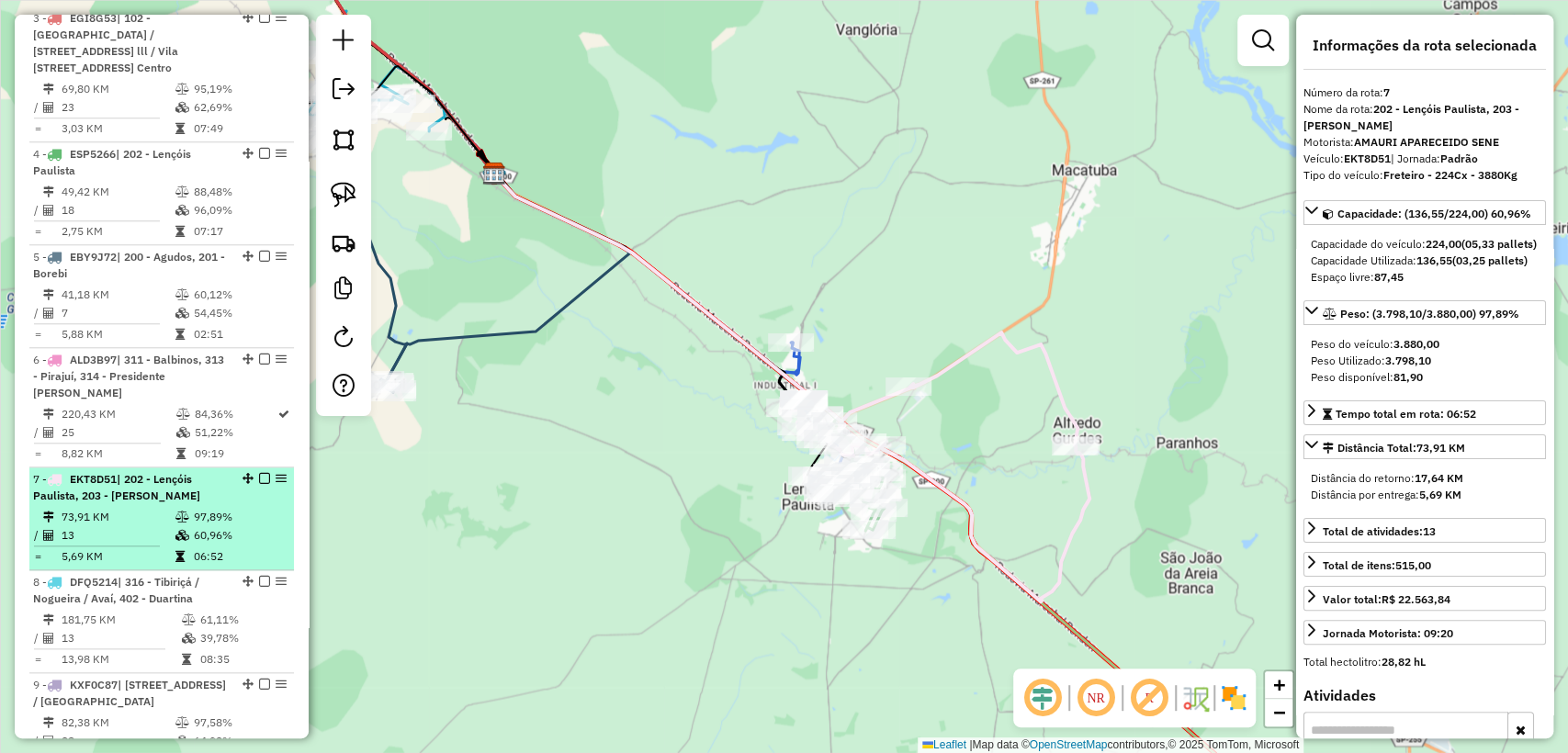
scroll to position [1122, 0]
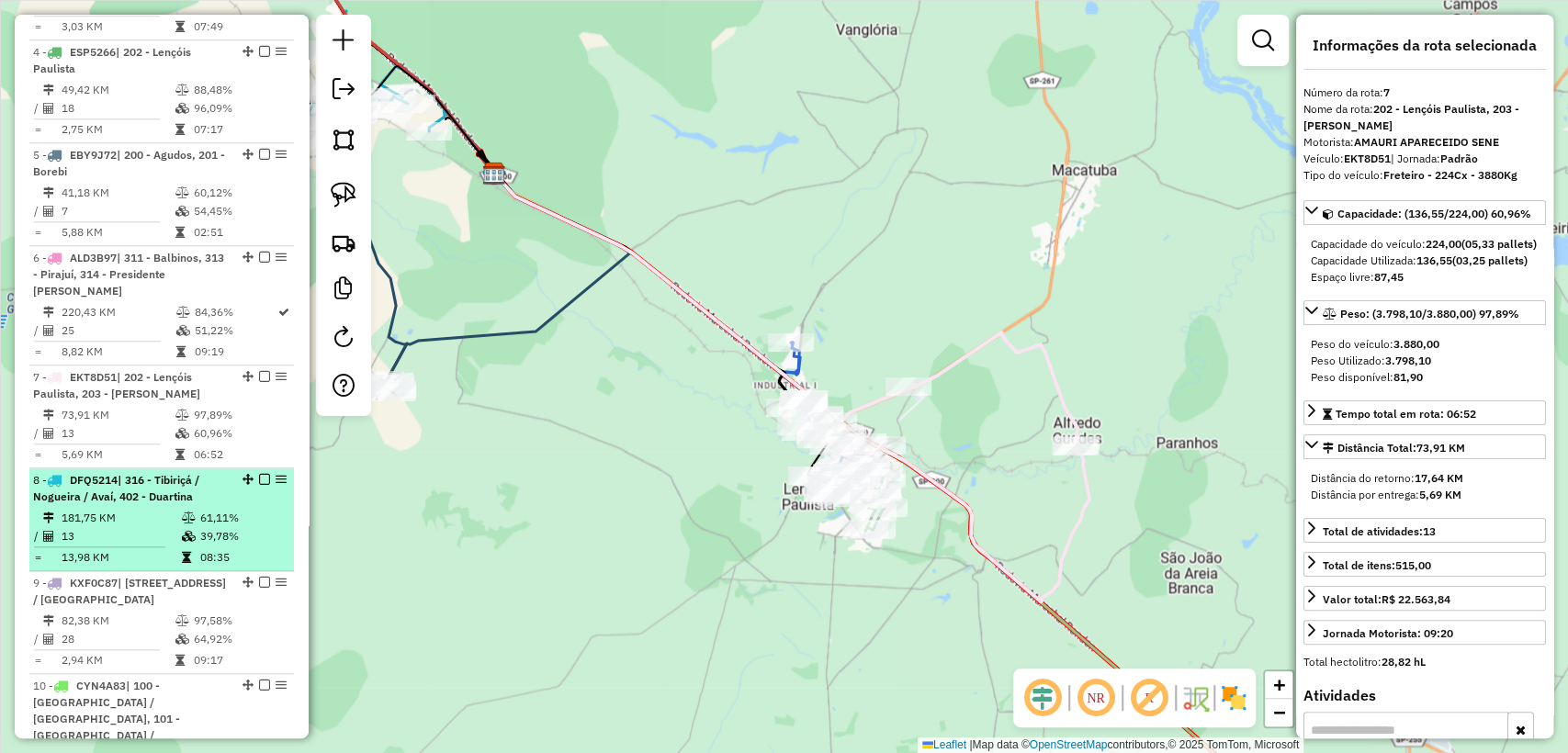
click at [181, 541] on td at bounding box center [189, 536] width 18 height 18
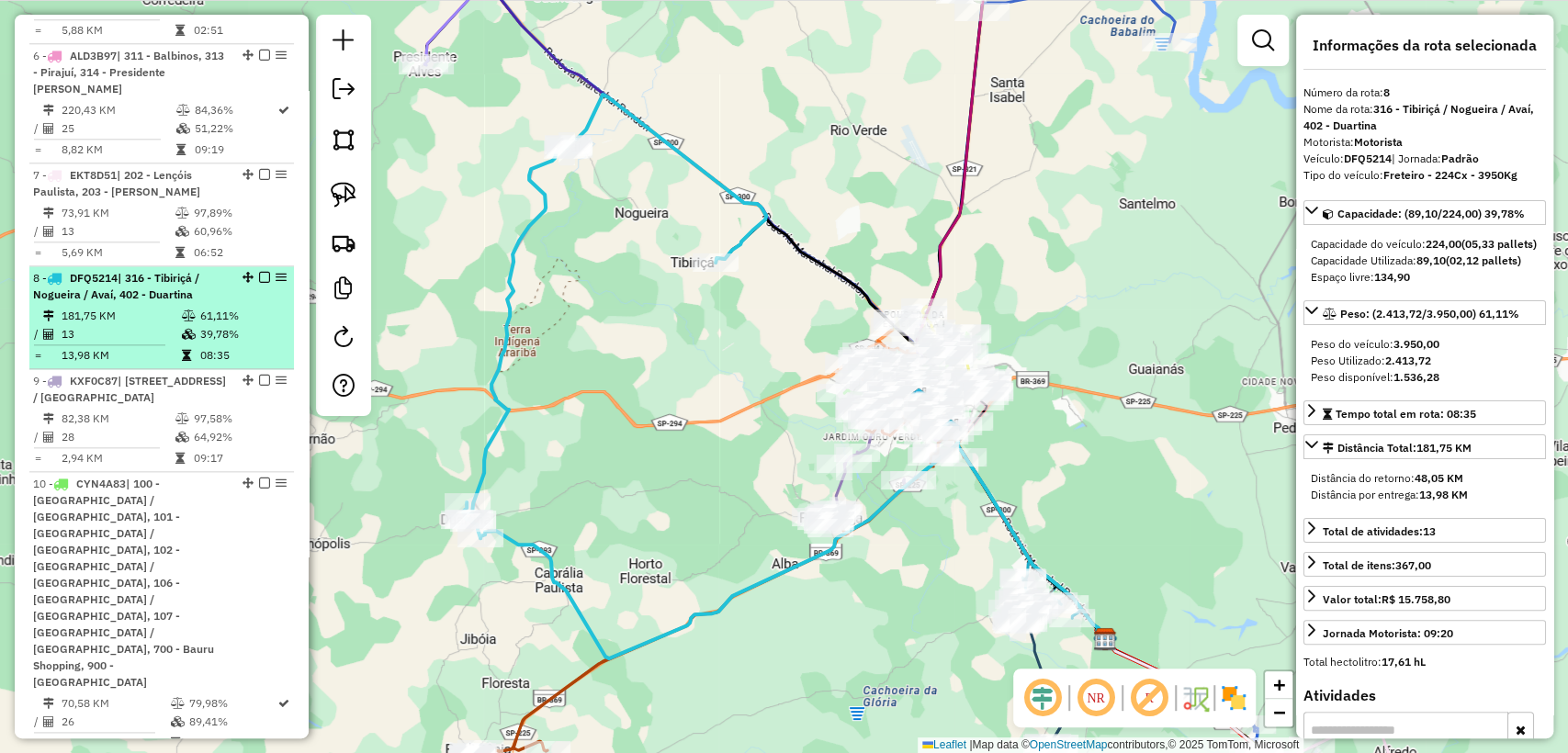
scroll to position [1326, 0]
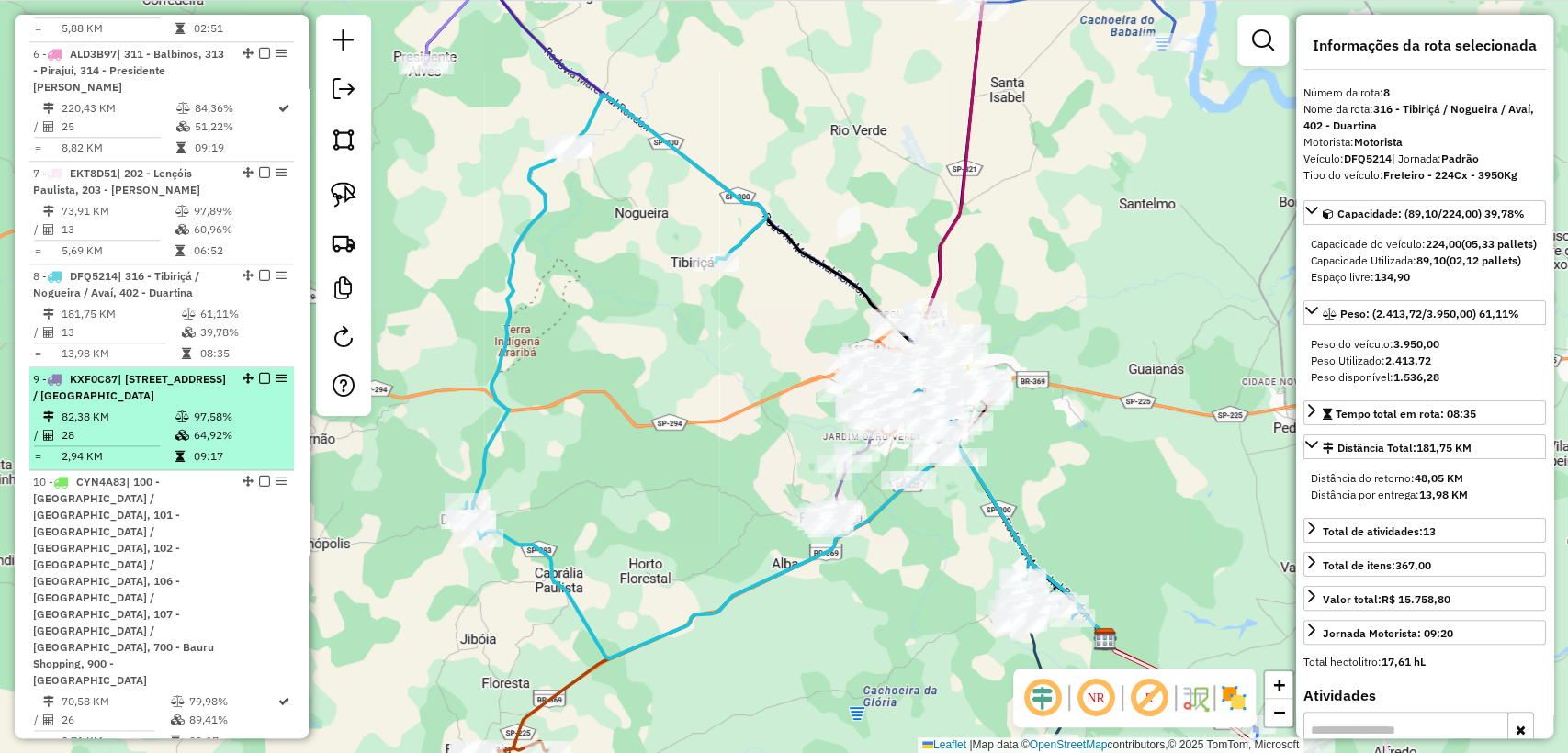
click at [177, 426] on td at bounding box center [184, 417] width 18 height 18
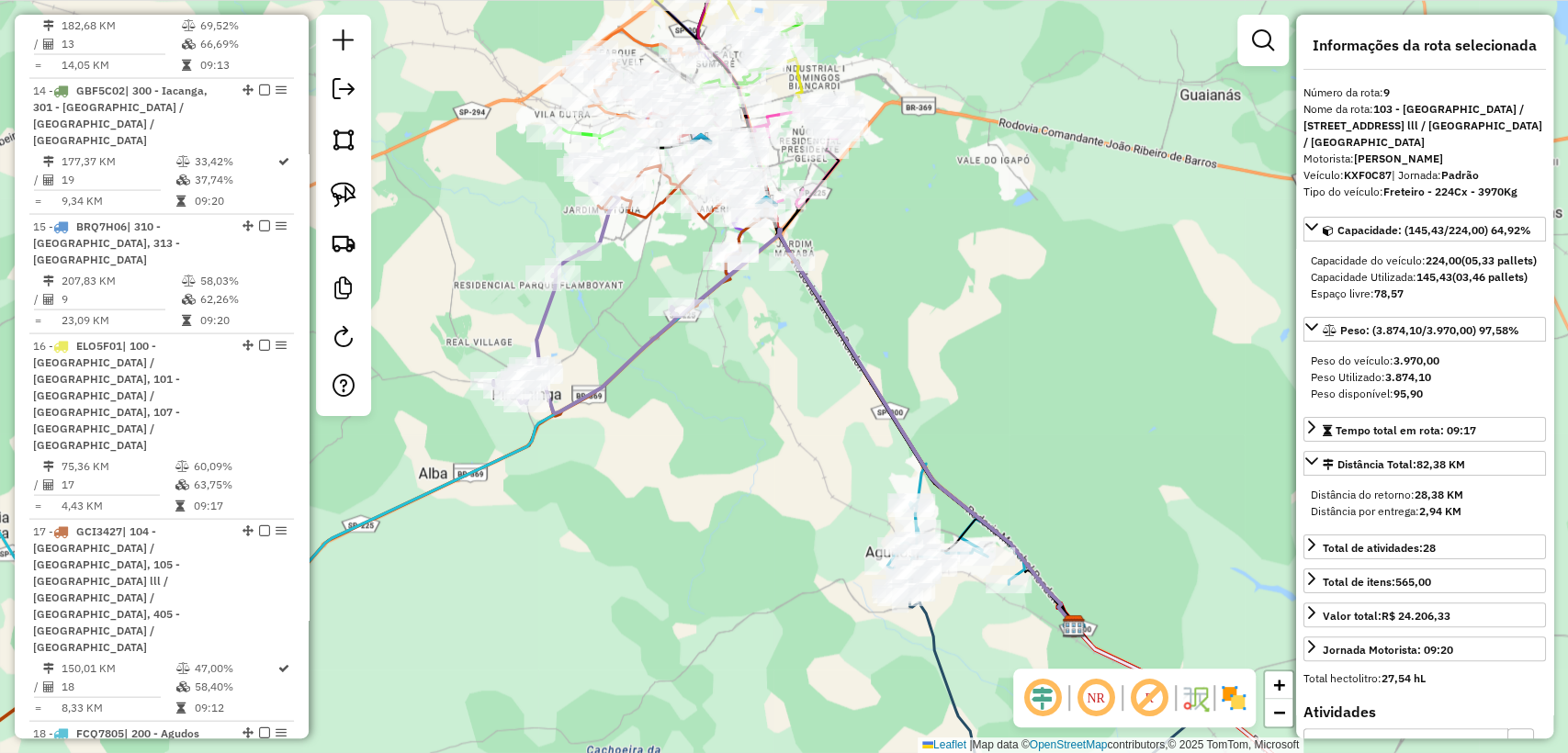
scroll to position [2448, 0]
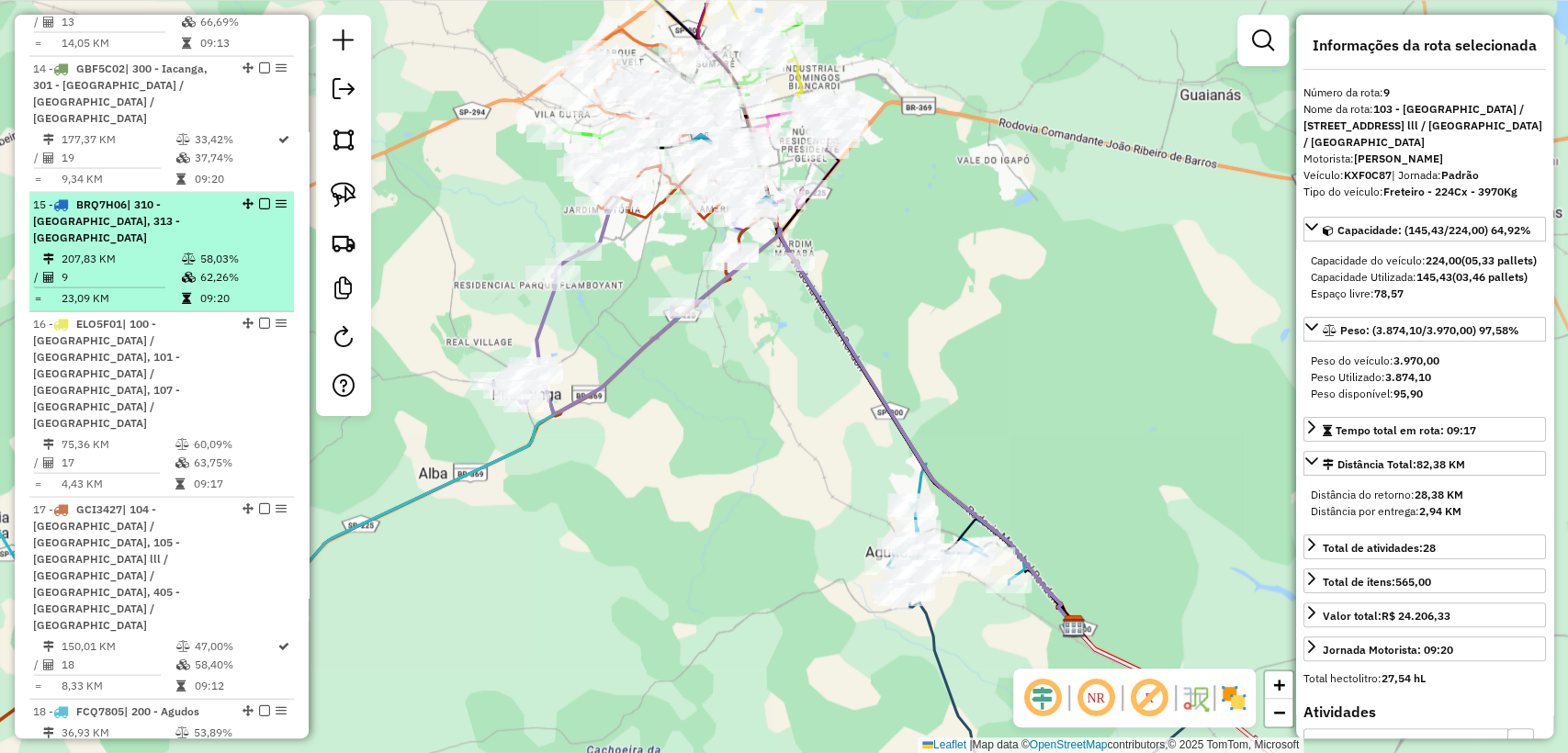
click at [186, 268] on td at bounding box center [189, 277] width 18 height 18
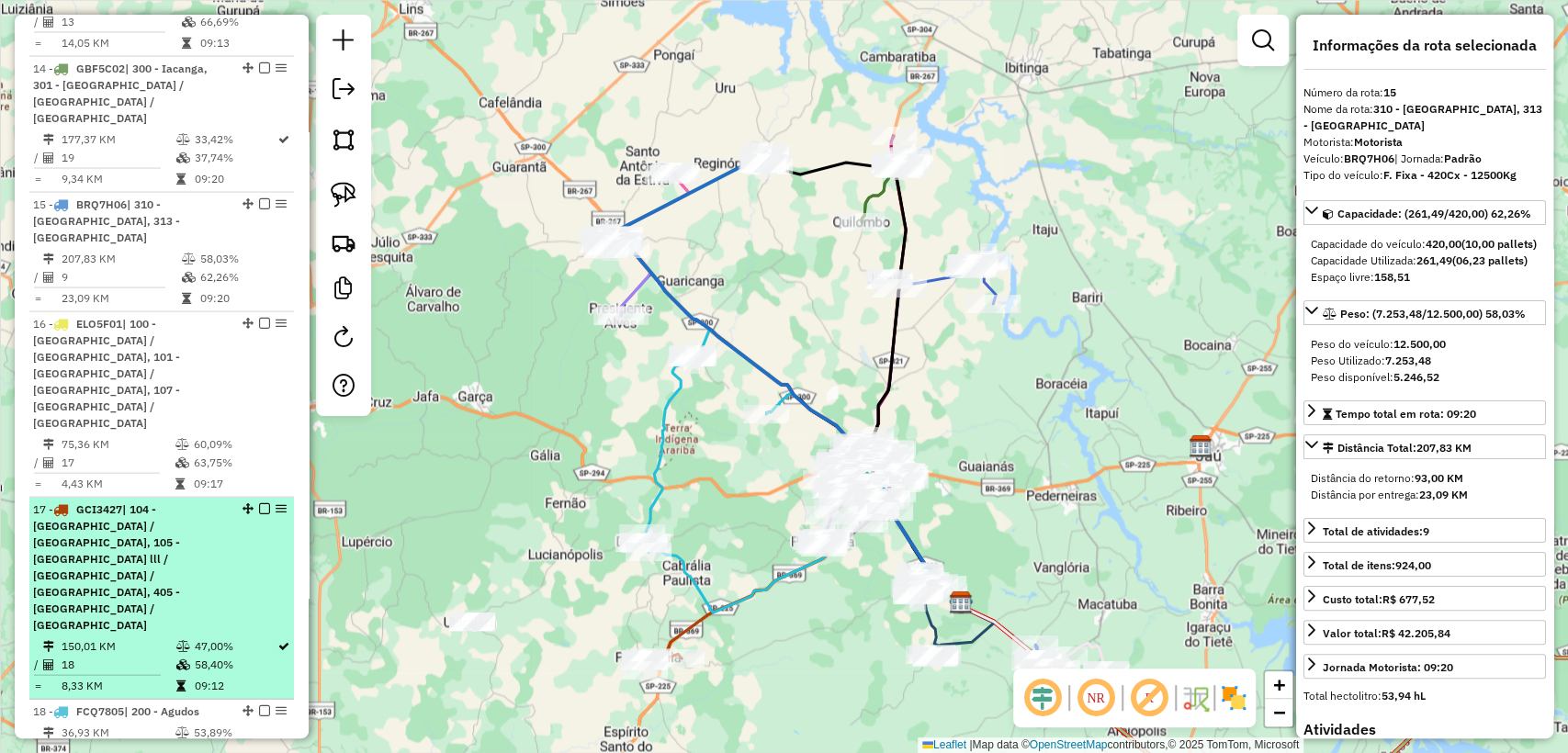
click at [137, 502] on span "| 104 - Vila Nova Nipônica / Cidade Piratininga, 105 - Jardim Estoril lll / Vil…" at bounding box center [106, 567] width 147 height 130
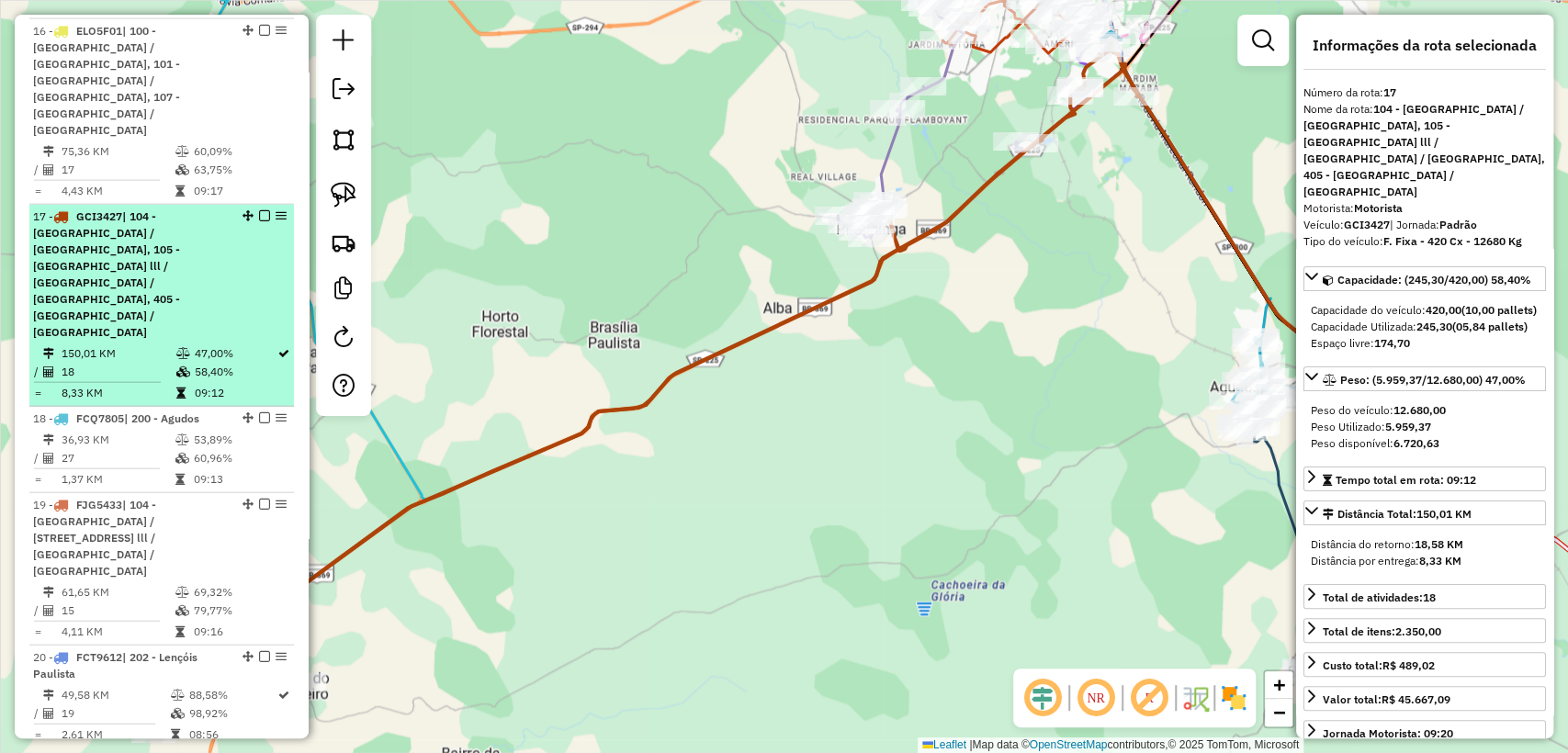
scroll to position [2755, 0]
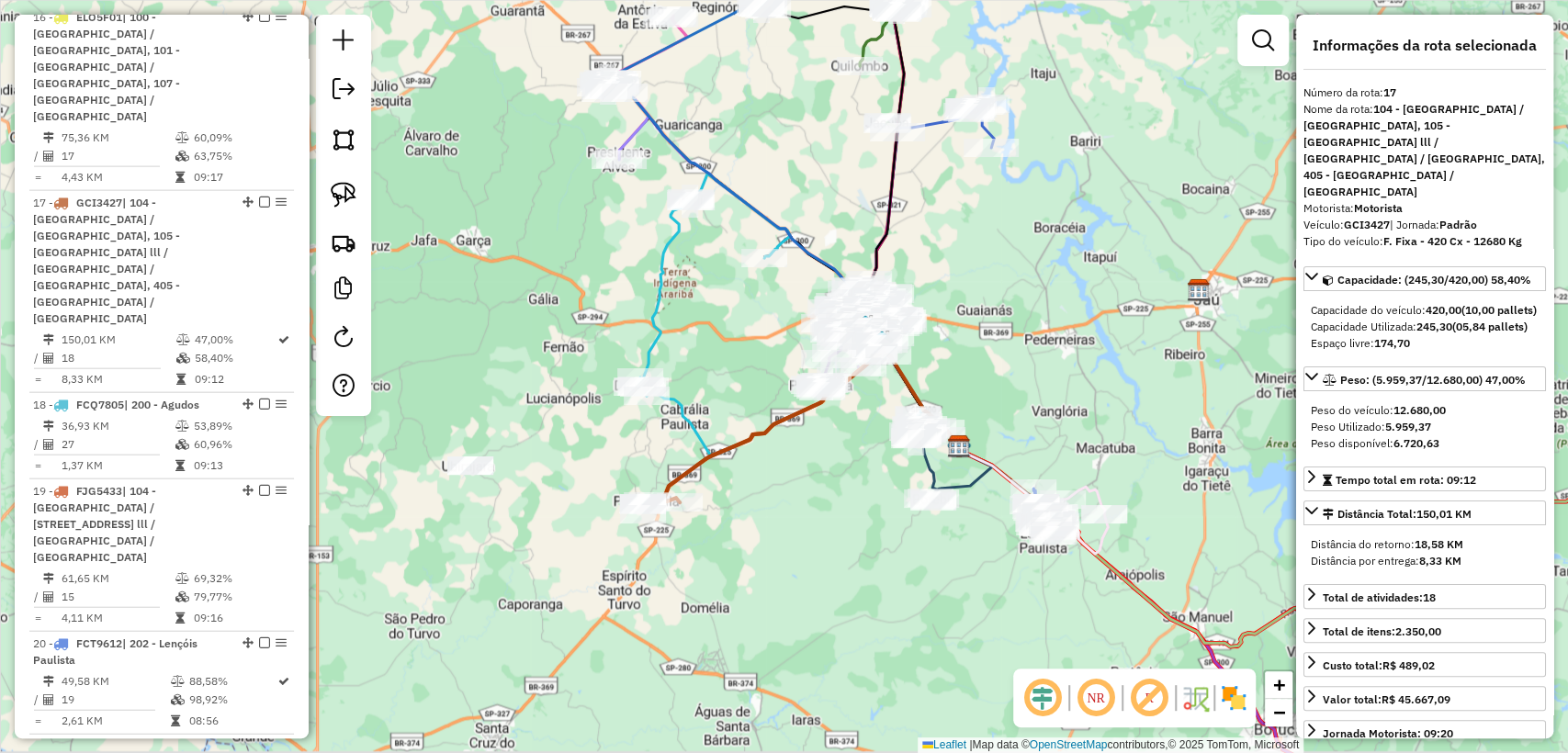
drag, startPoint x: 910, startPoint y: 521, endPoint x: 754, endPoint y: 472, distance: 163.5
click at [743, 472] on div "Janela de atendimento Grade de atendimento Capacidade Transportadoras Veículos …" at bounding box center [784, 376] width 1568 height 753
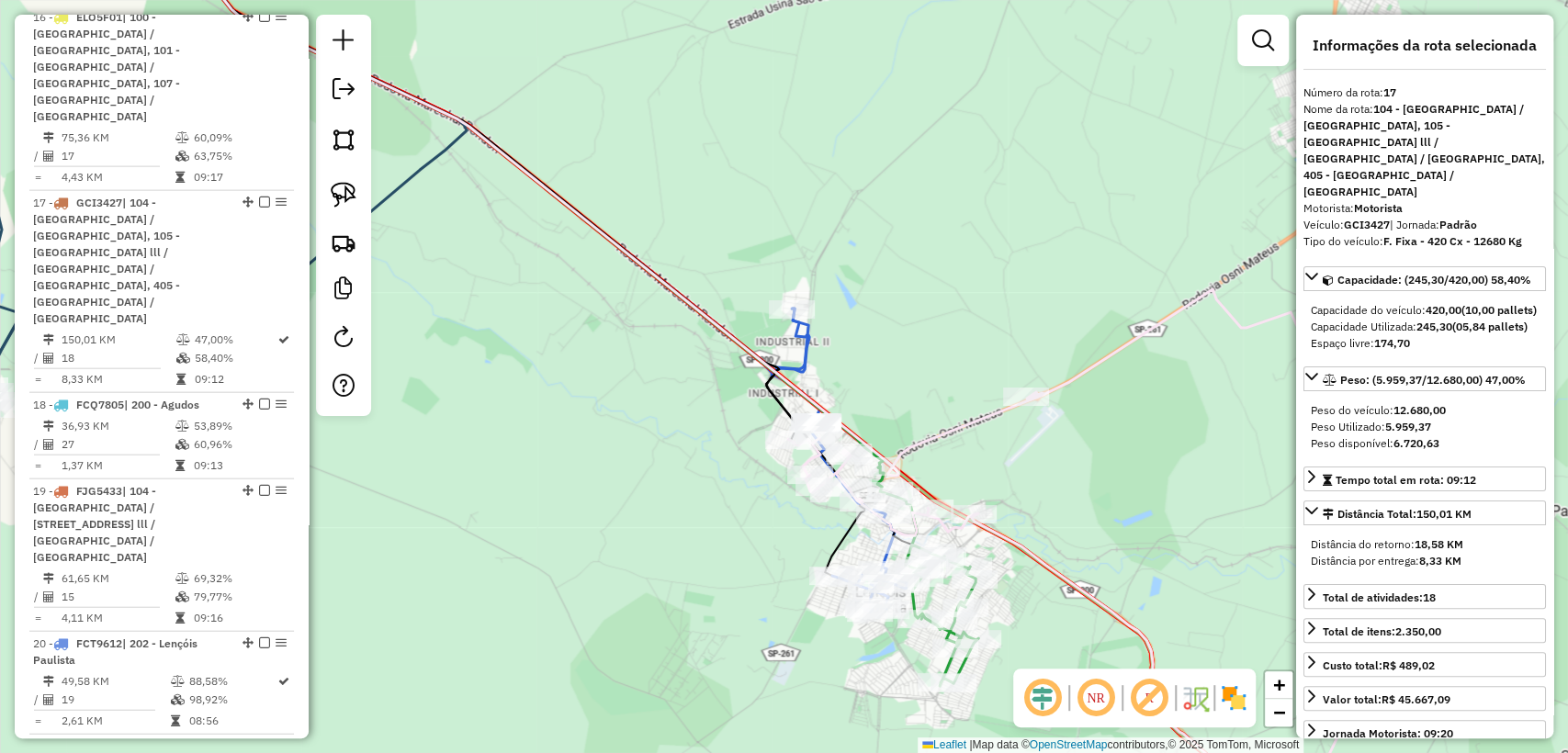
drag, startPoint x: 621, startPoint y: 476, endPoint x: 1017, endPoint y: 485, distance: 396.1
click at [1036, 493] on div "Rota 7 - Placa EKT8D51 10825318 - IZABELA APARECIA Rota 7 - Placa EKT8D51 10819…" at bounding box center [784, 376] width 1568 height 753
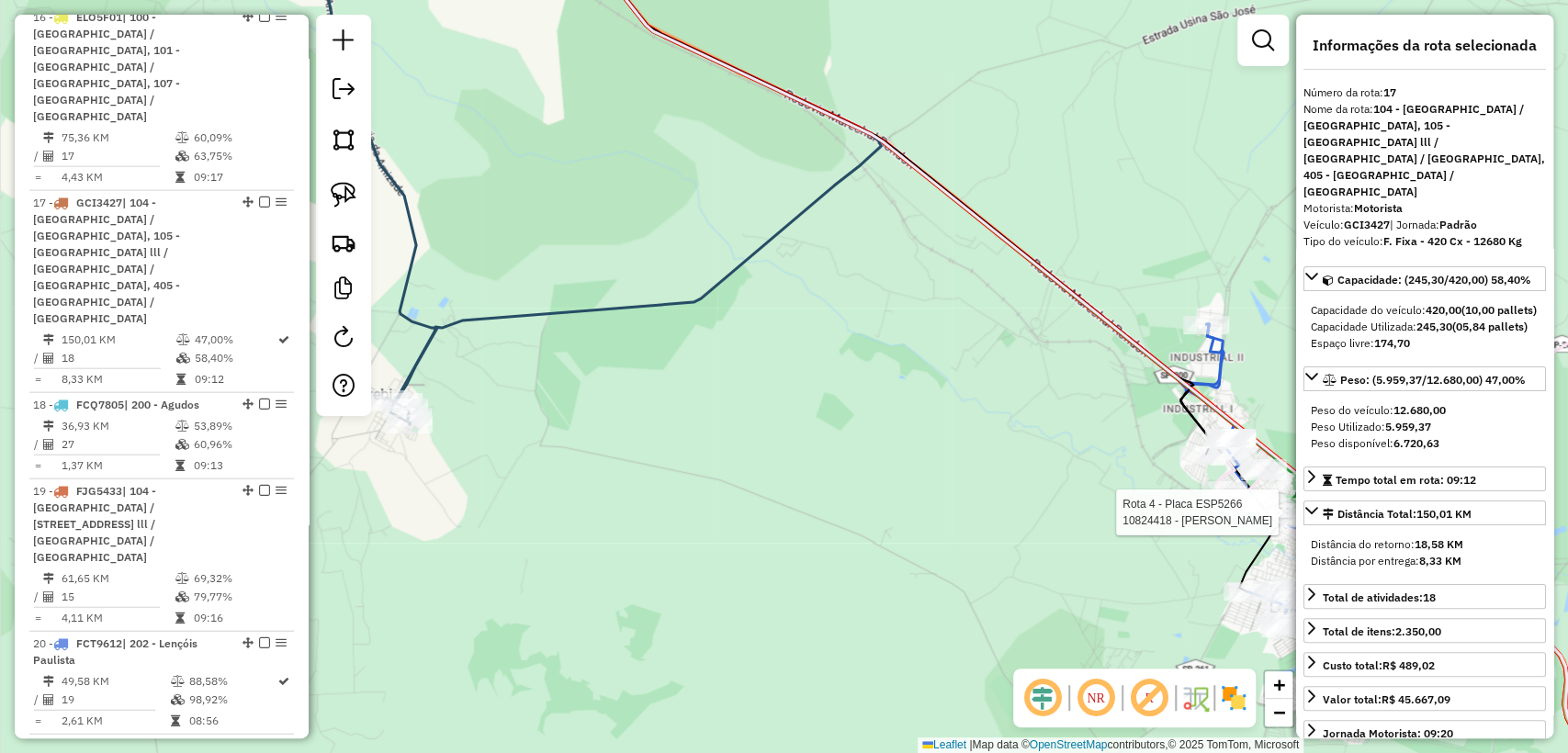
click at [745, 266] on icon at bounding box center [635, 205] width 491 height 439
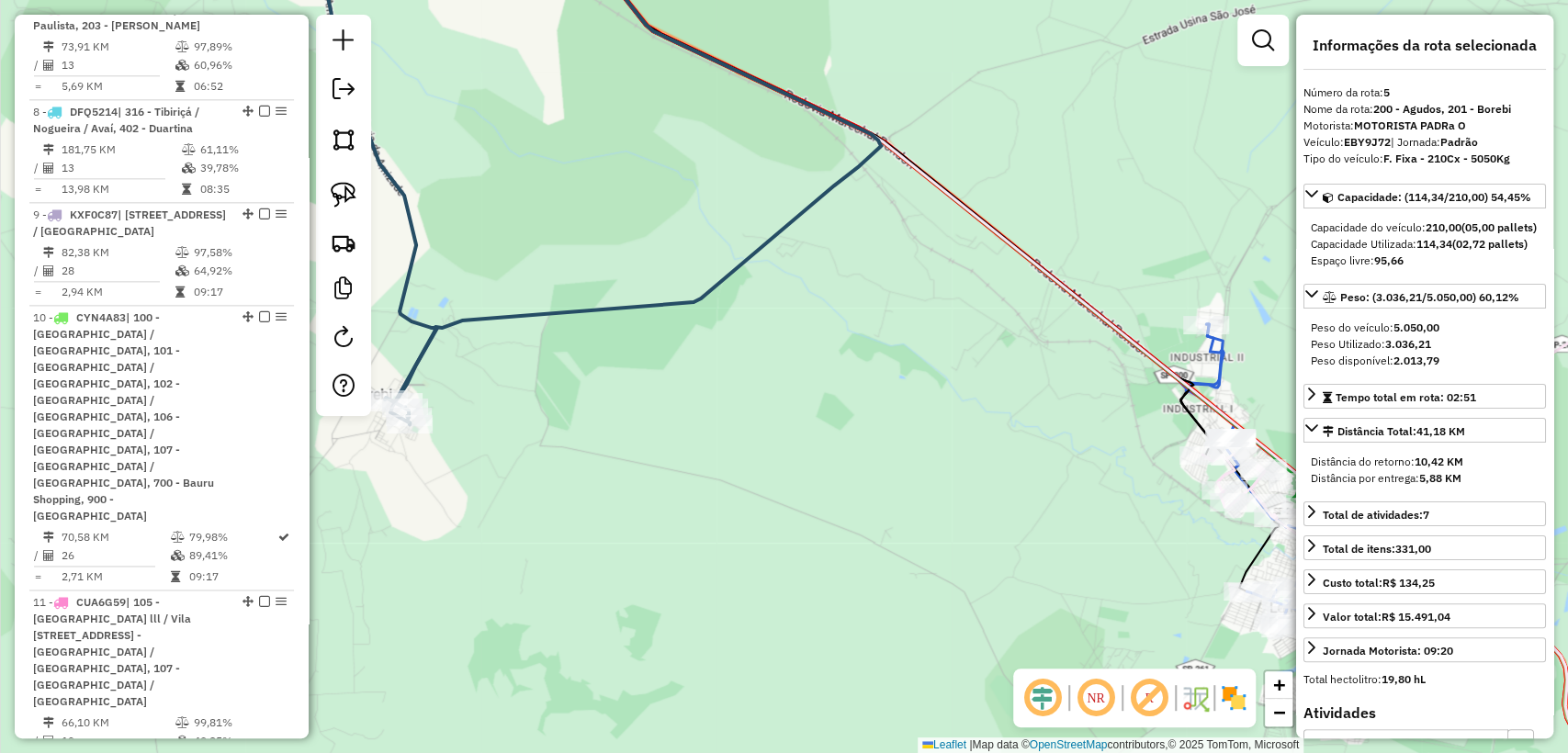
scroll to position [1266, 0]
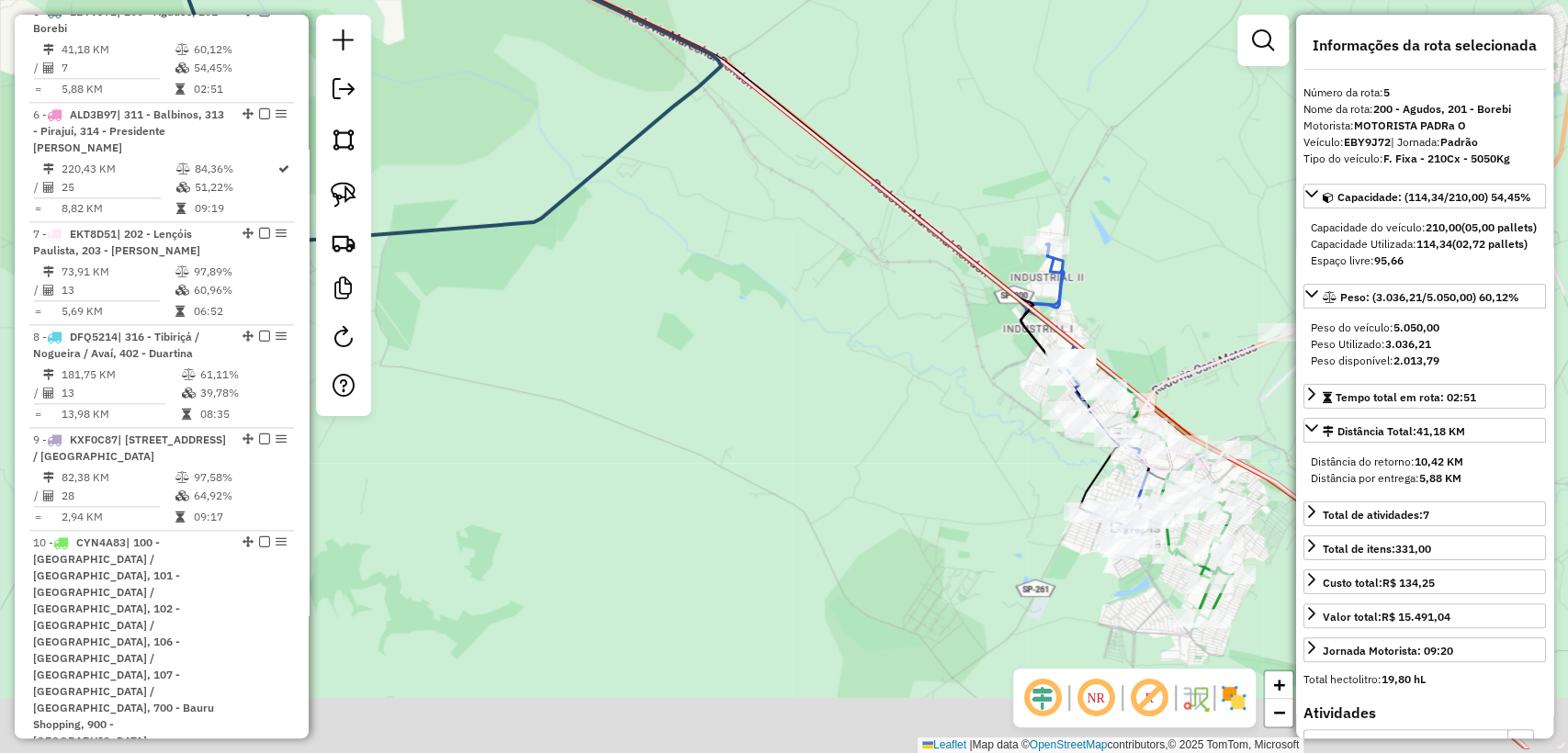
drag, startPoint x: 771, startPoint y: 402, endPoint x: 744, endPoint y: 385, distance: 31.9
click at [744, 385] on div "Janela de atendimento Grade de atendimento Capacidade Transportadoras Veículos …" at bounding box center [784, 376] width 1568 height 753
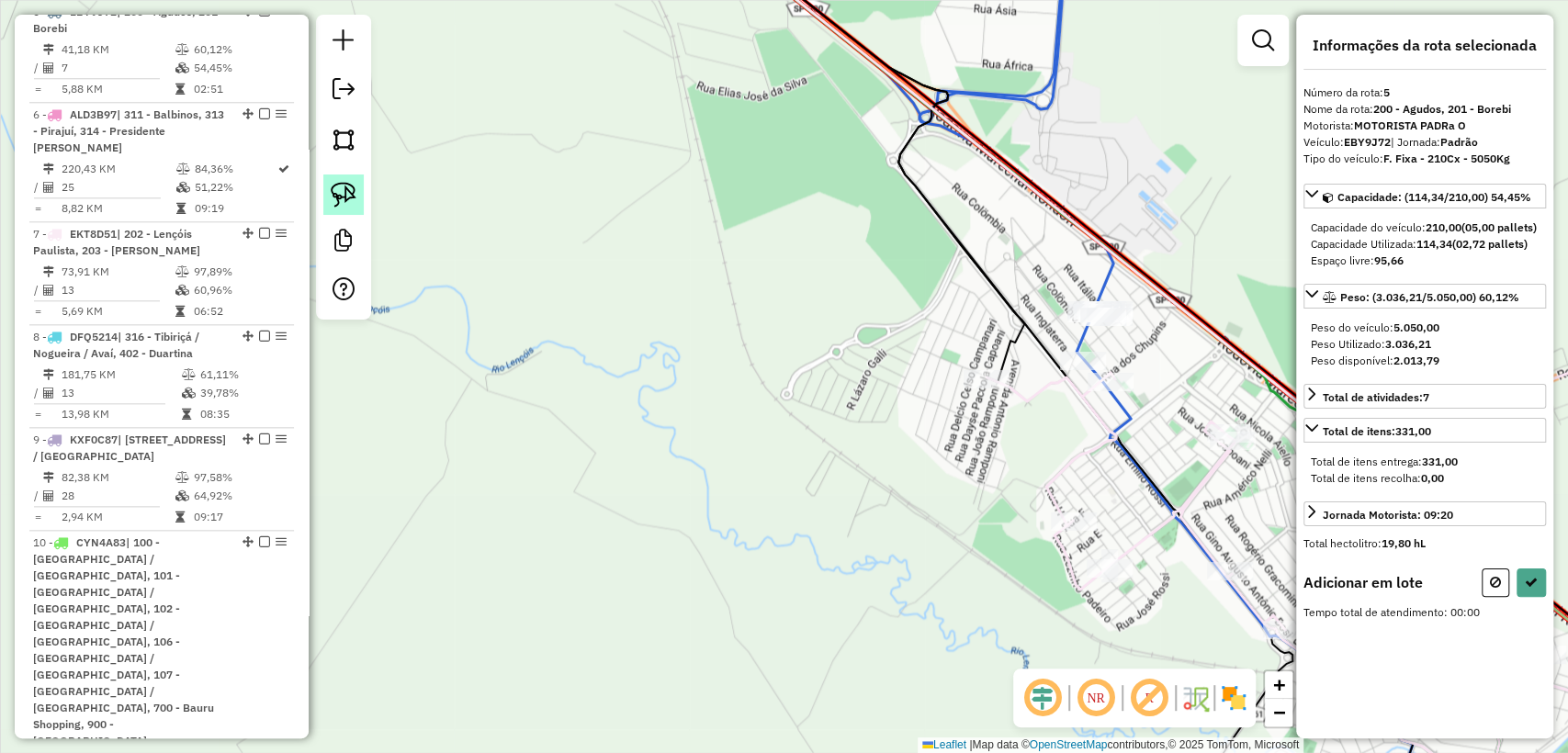
click at [336, 184] on img at bounding box center [343, 194] width 26 height 26
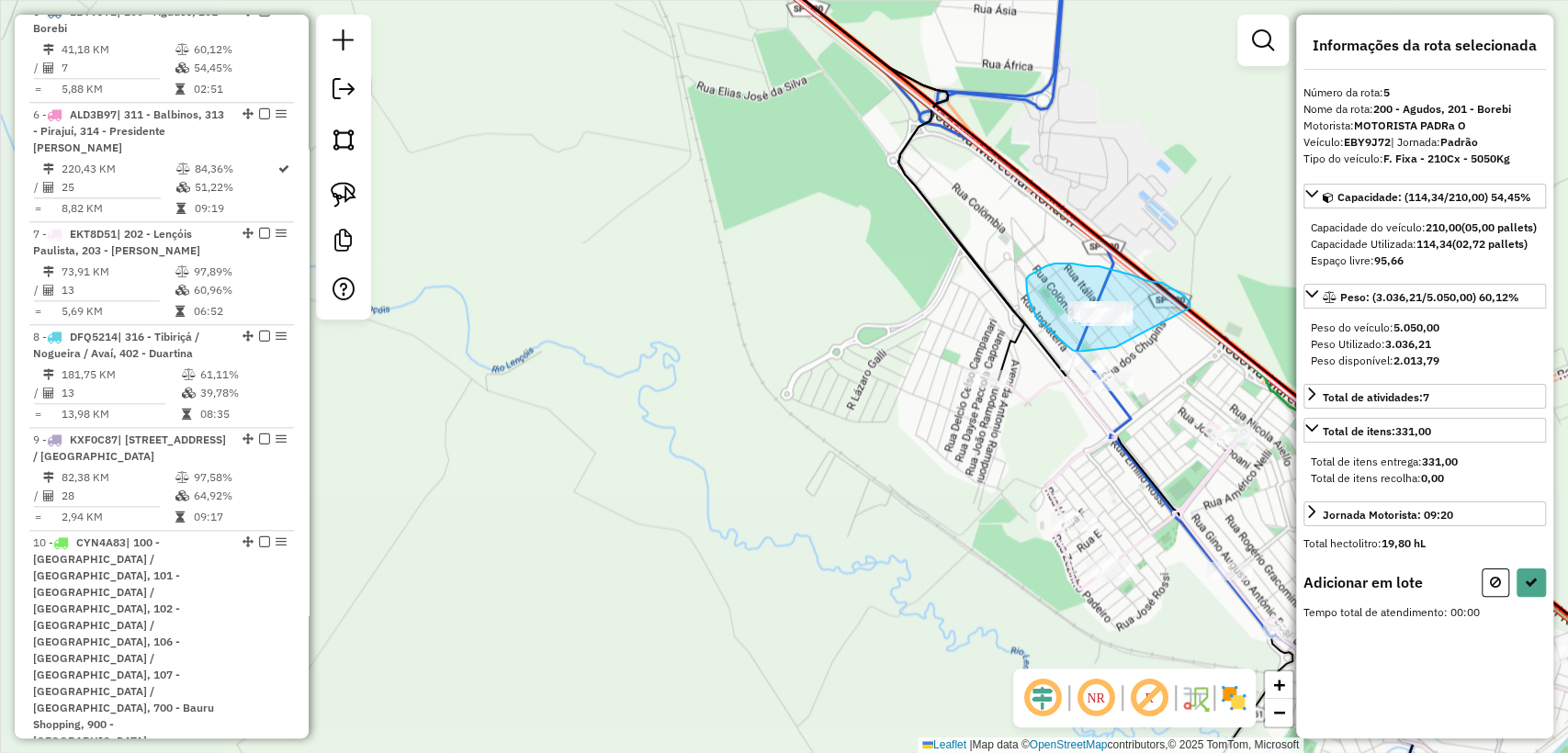
drag, startPoint x: 1189, startPoint y: 303, endPoint x: 1115, endPoint y: 347, distance: 86.1
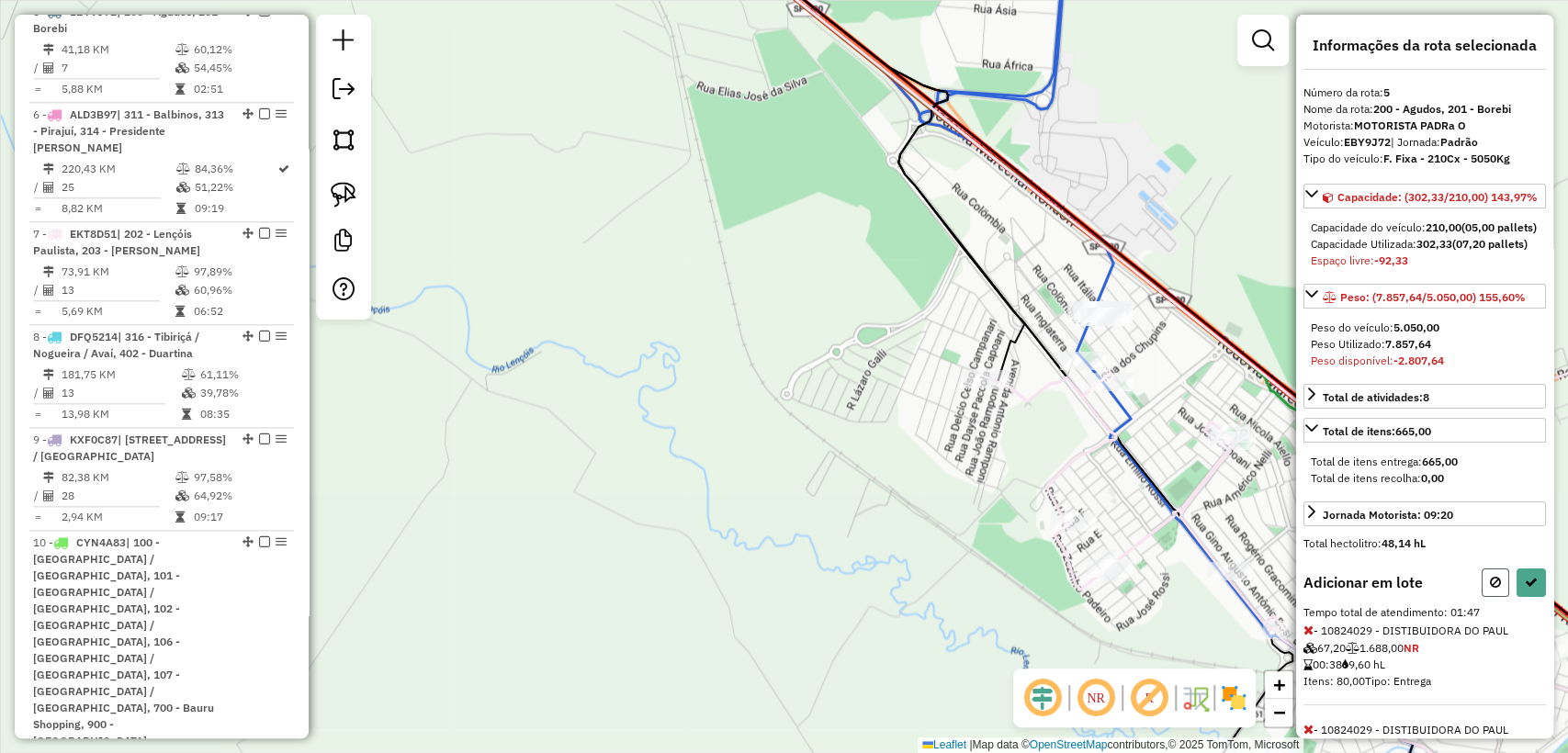
click at [1495, 589] on icon at bounding box center [1495, 581] width 11 height 12
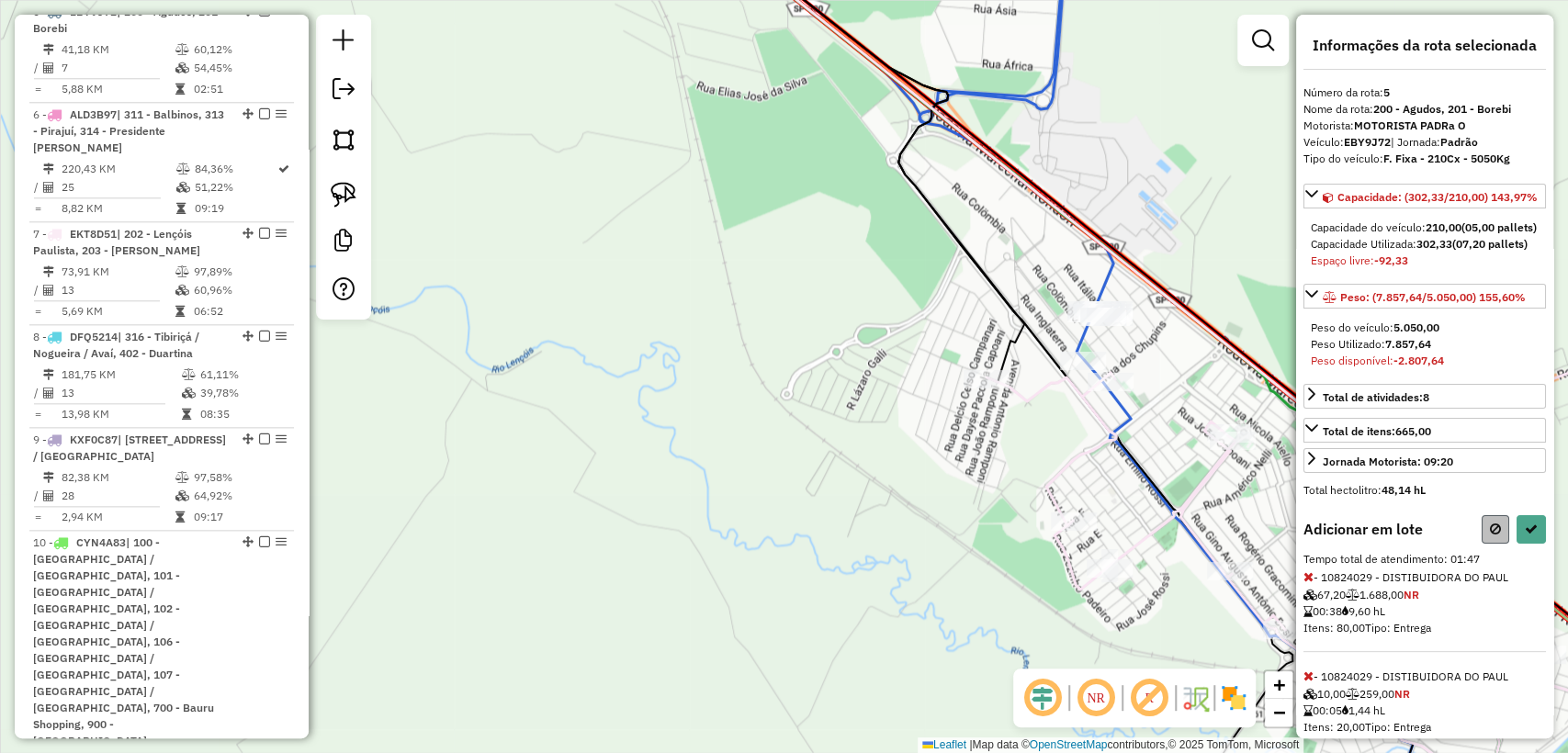
select select "**********"
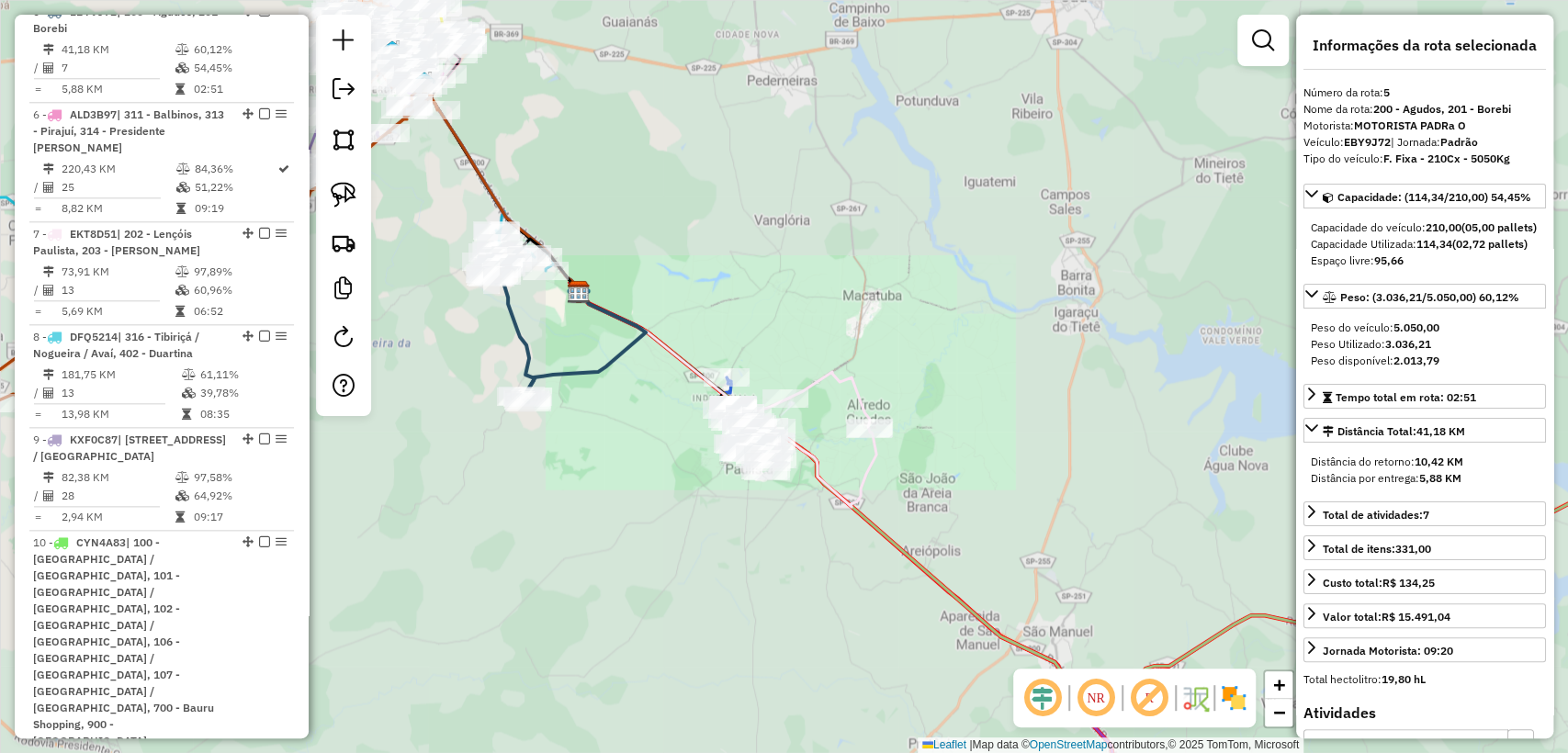
click at [624, 360] on icon at bounding box center [584, 347] width 123 height 110
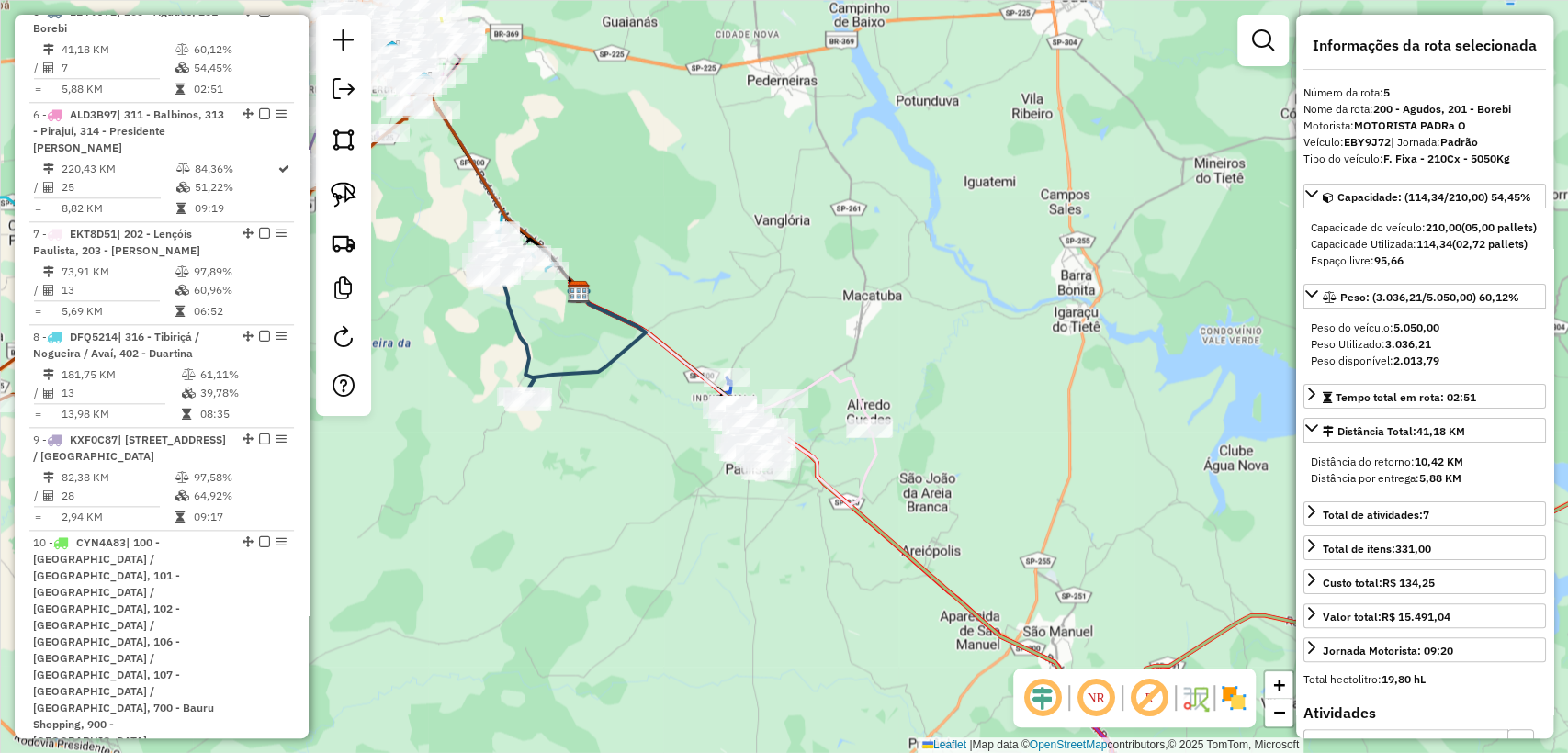
click at [632, 429] on div "Janela de atendimento Grade de atendimento Capacidade Transportadoras Veículos …" at bounding box center [784, 376] width 1568 height 753
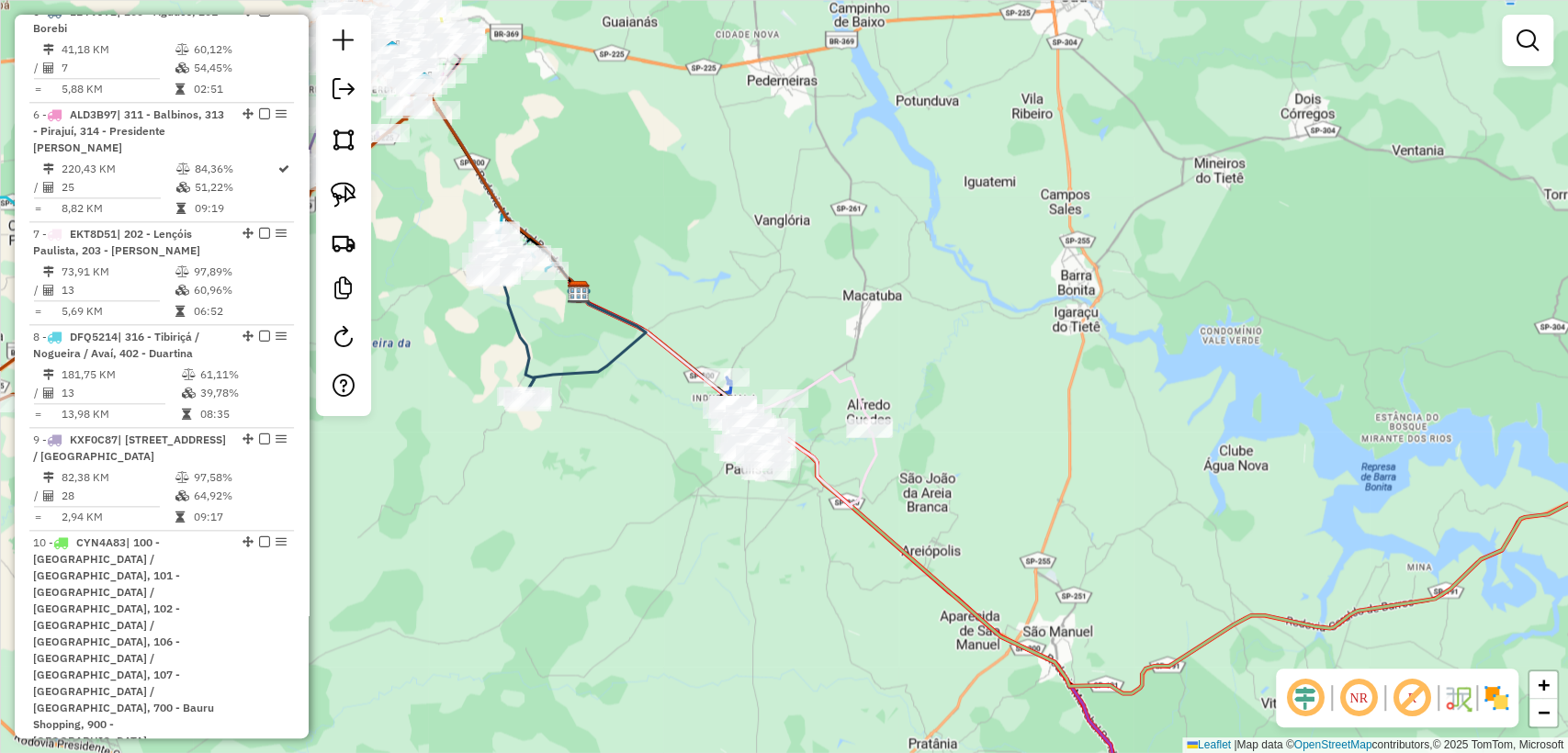
click at [606, 371] on icon at bounding box center [584, 347] width 123 height 110
select select "**********"
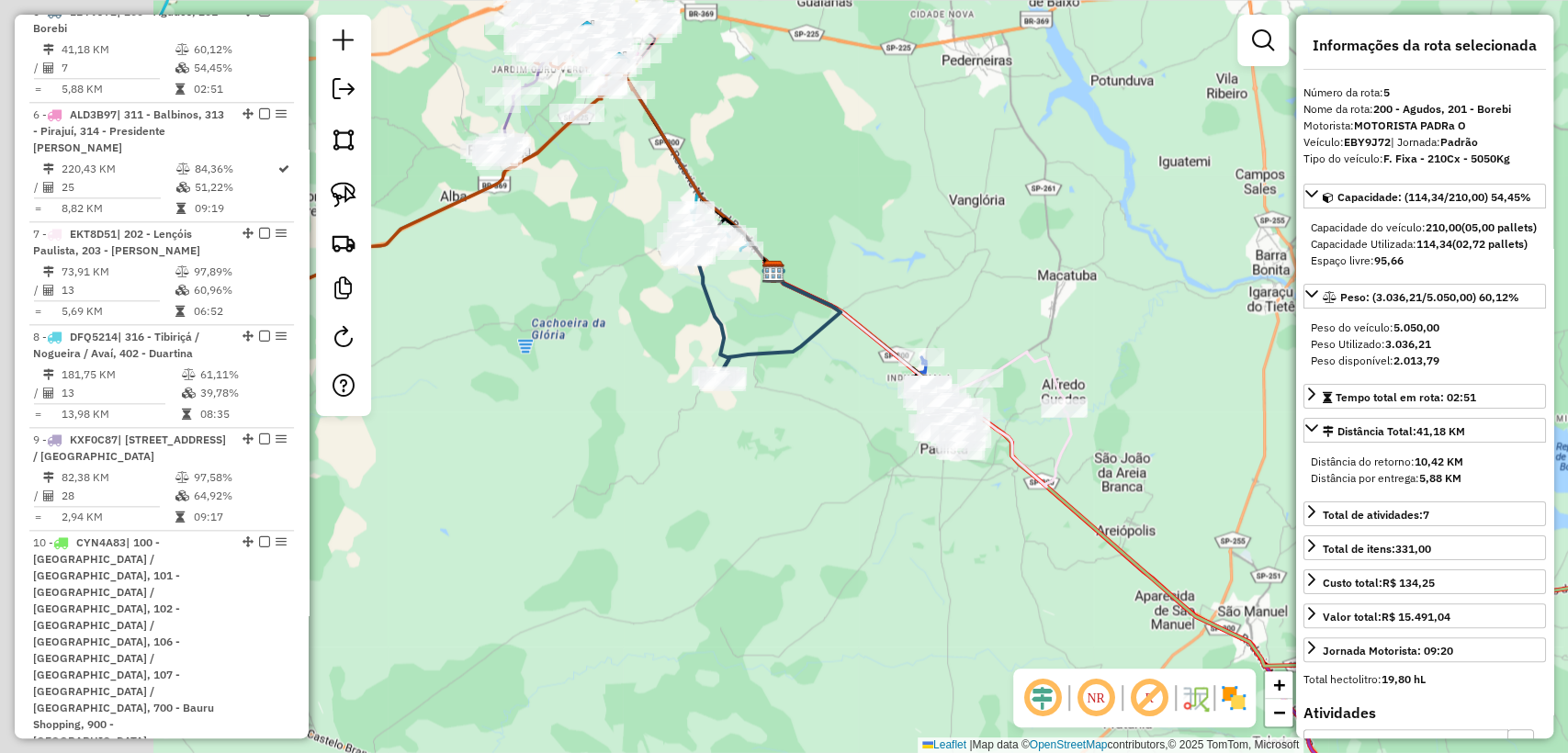
drag, startPoint x: 738, startPoint y: 443, endPoint x: 818, endPoint y: 429, distance: 81.2
click at [818, 429] on div "Janela de atendimento Grade de atendimento Capacidade Transportadoras Veículos …" at bounding box center [784, 376] width 1568 height 753
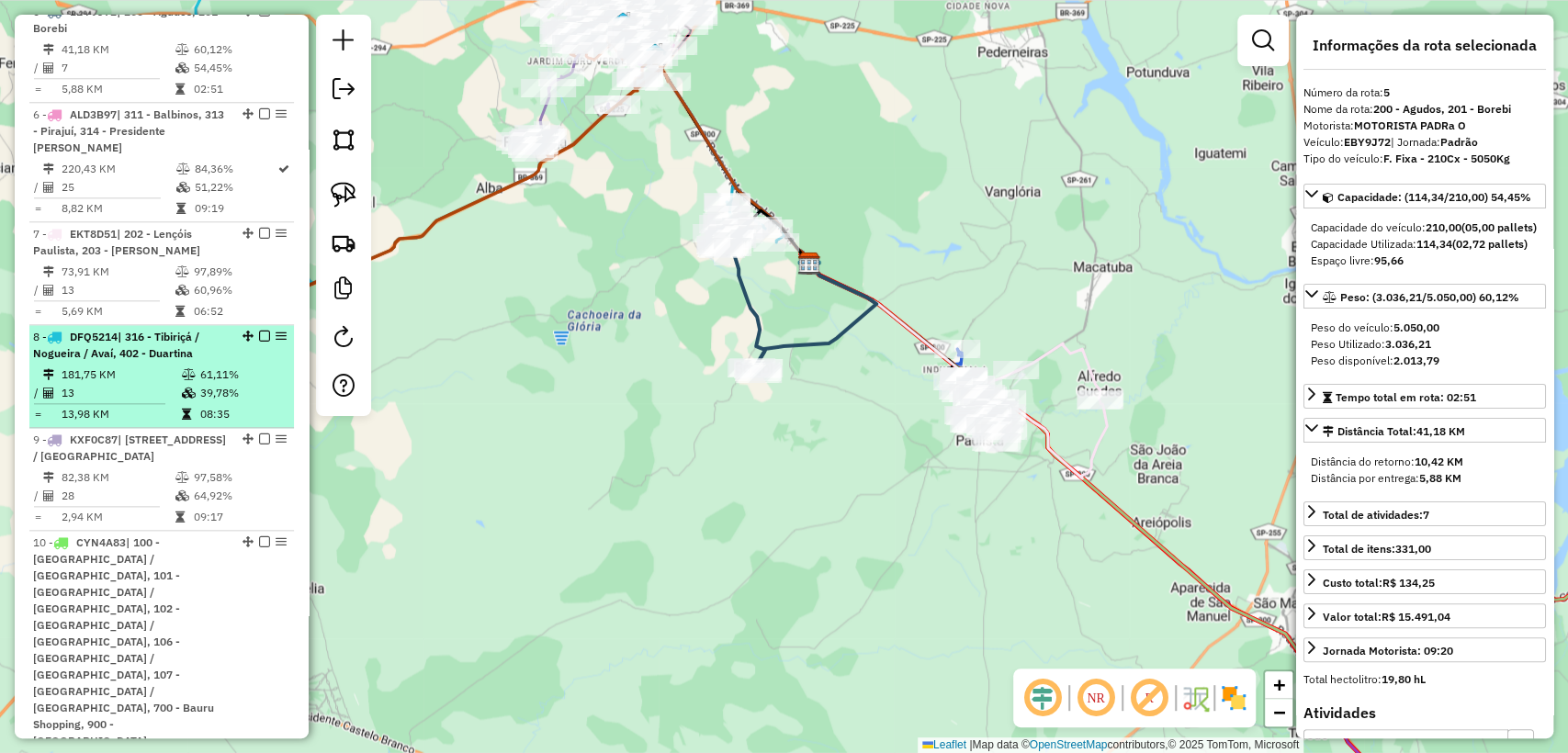
click at [130, 378] on td "181,75 KM" at bounding box center [120, 375] width 120 height 18
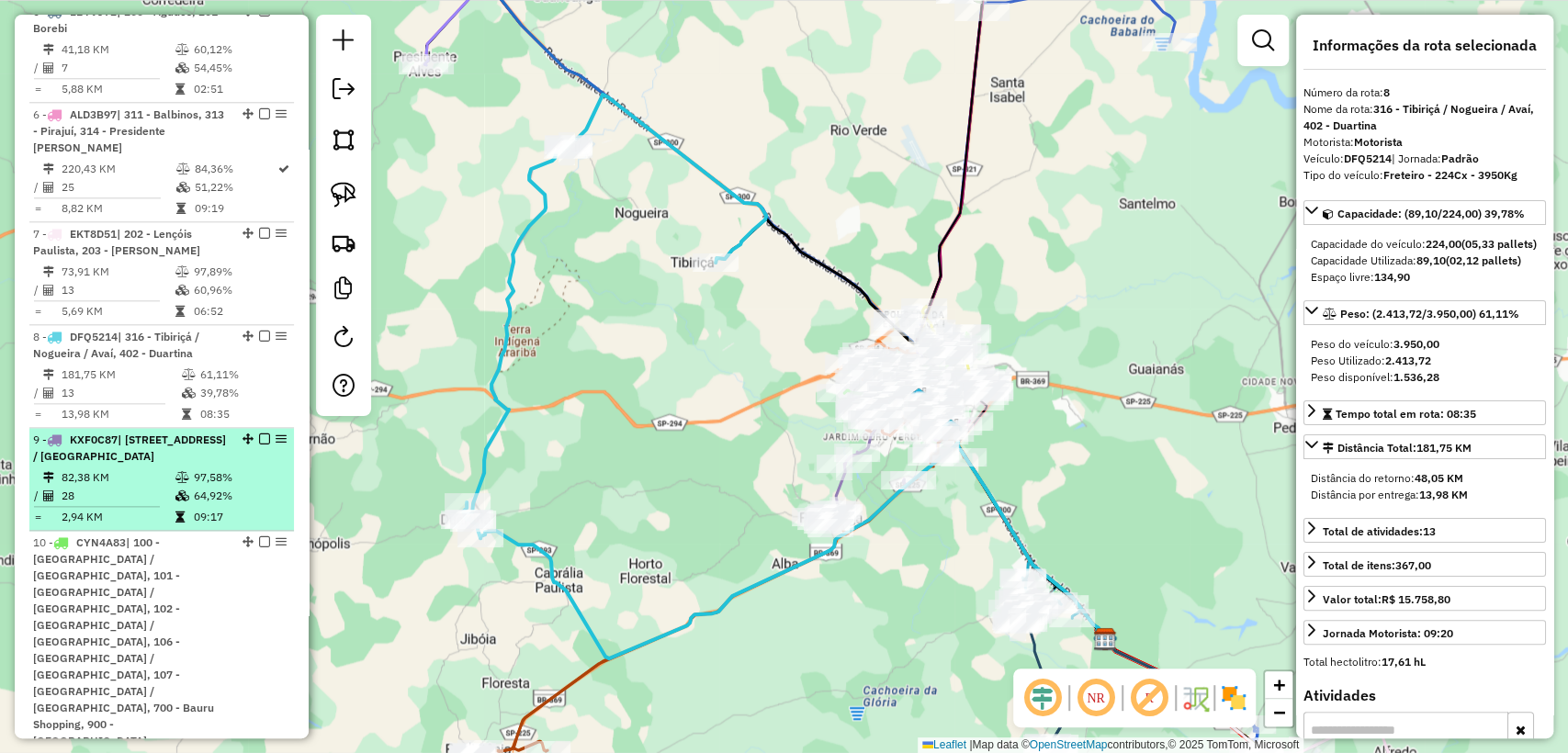
click at [143, 458] on span "| 103 - Vila Industrial / Vila Souto, 104 - Vila Nova Nipônica / Cidade Piratin…" at bounding box center [129, 448] width 193 height 31
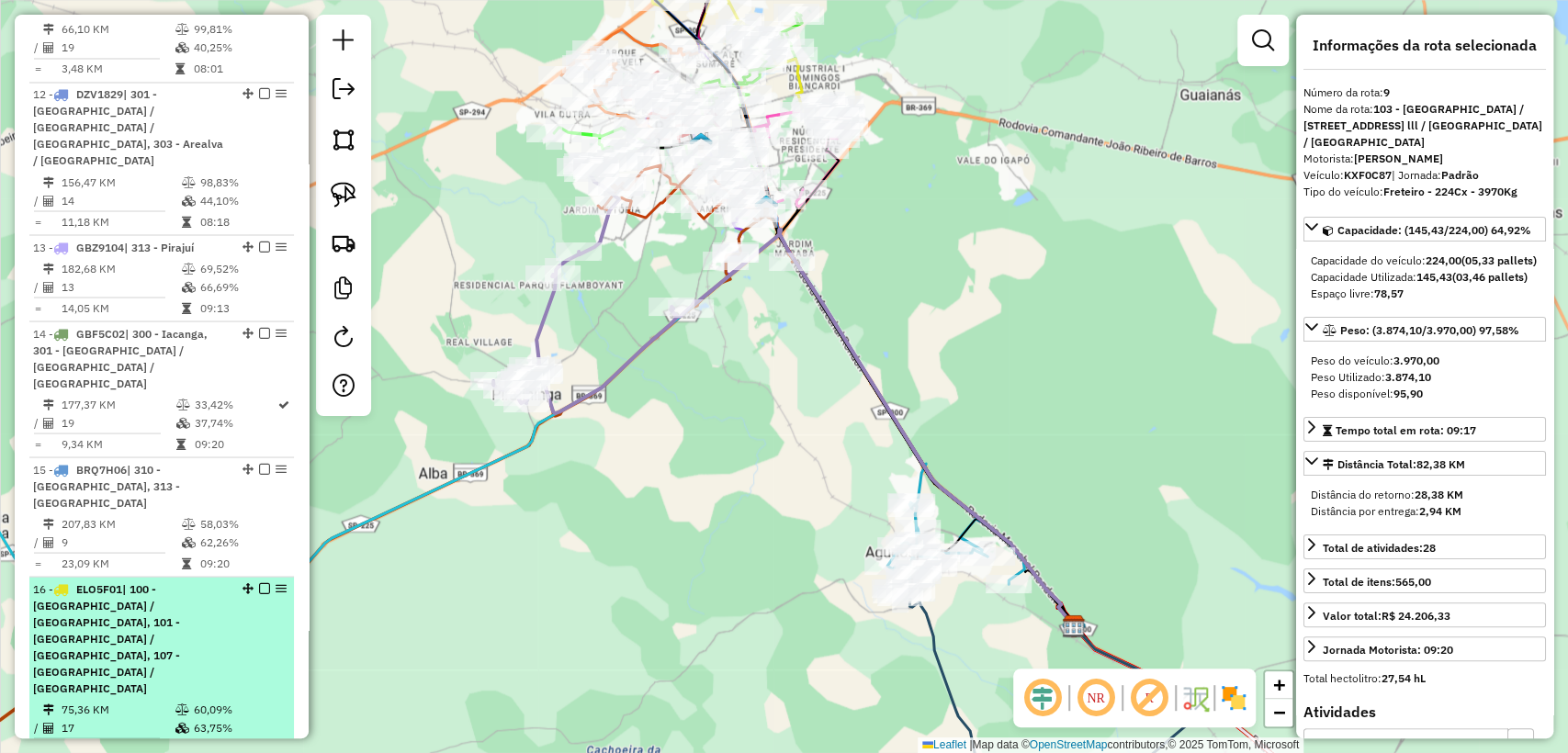
click at [147, 581] on span "| 100 - Parque das Nações / Parque Rossi, 101 - Nova Bauru / Parque São Geraldo…" at bounding box center [106, 638] width 147 height 113
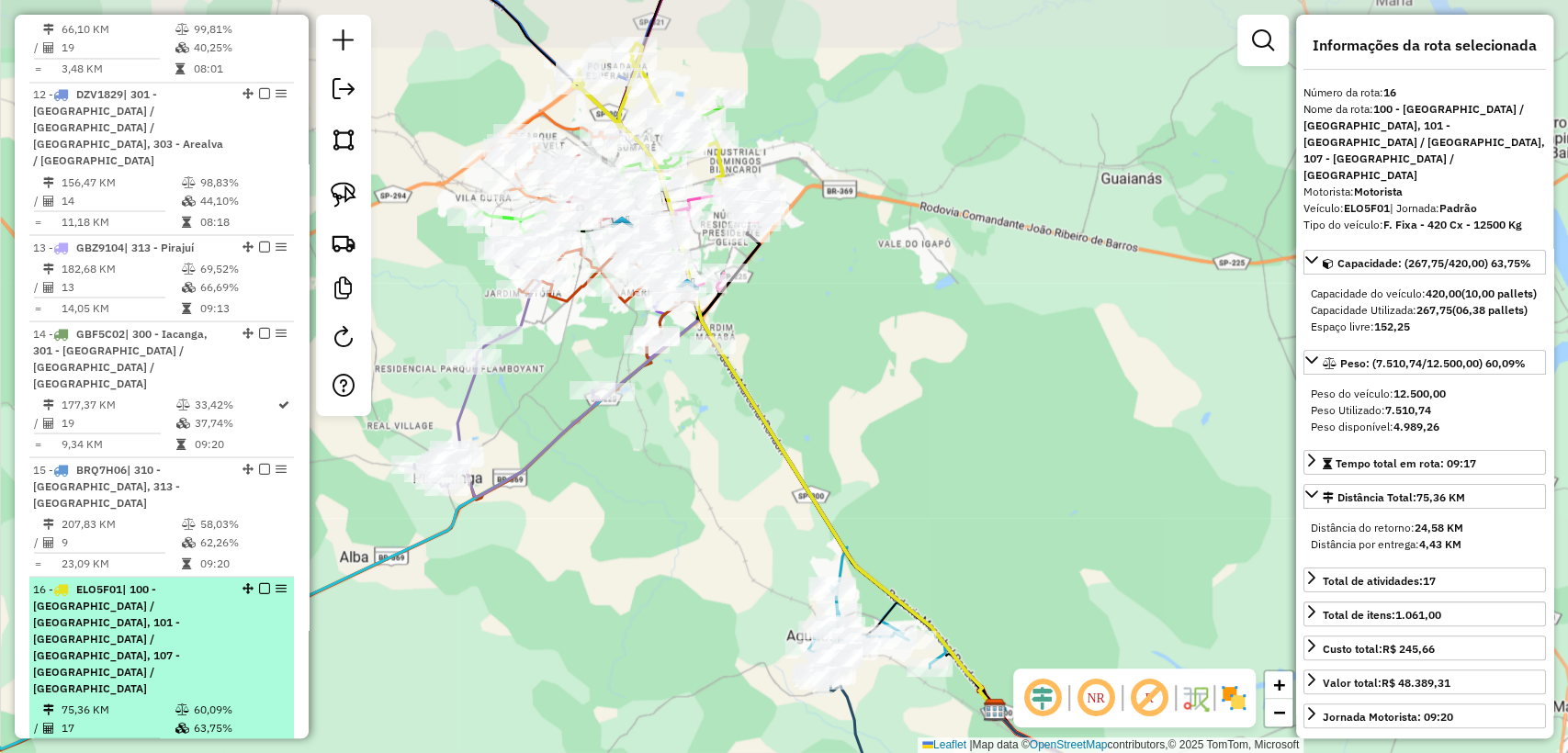
scroll to position [2388, 0]
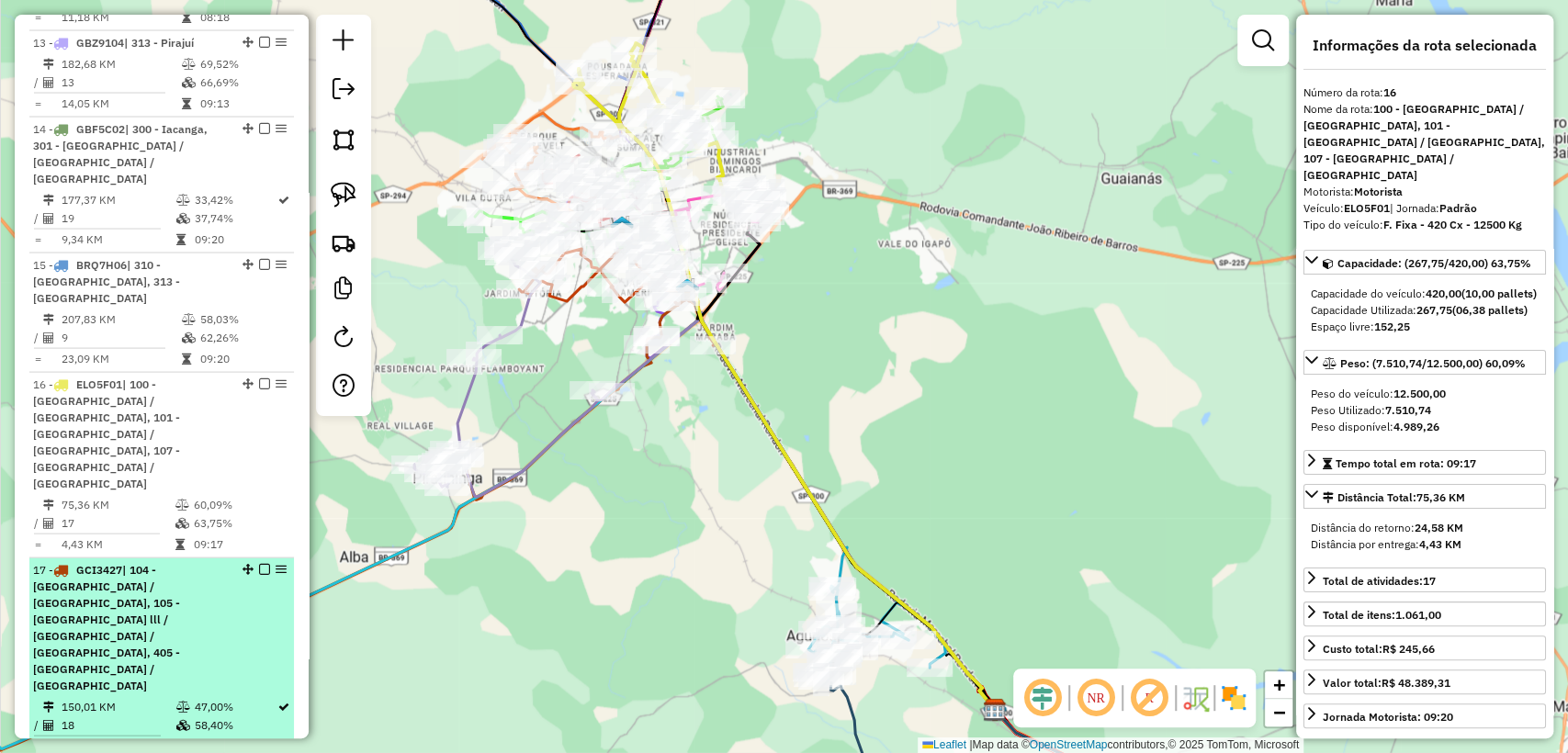
click at [157, 562] on div "17 - GCI3427 | 104 - Vila Nova Nipônica / Cidade Piratininga, 105 - Jardim Esto…" at bounding box center [130, 628] width 195 height 133
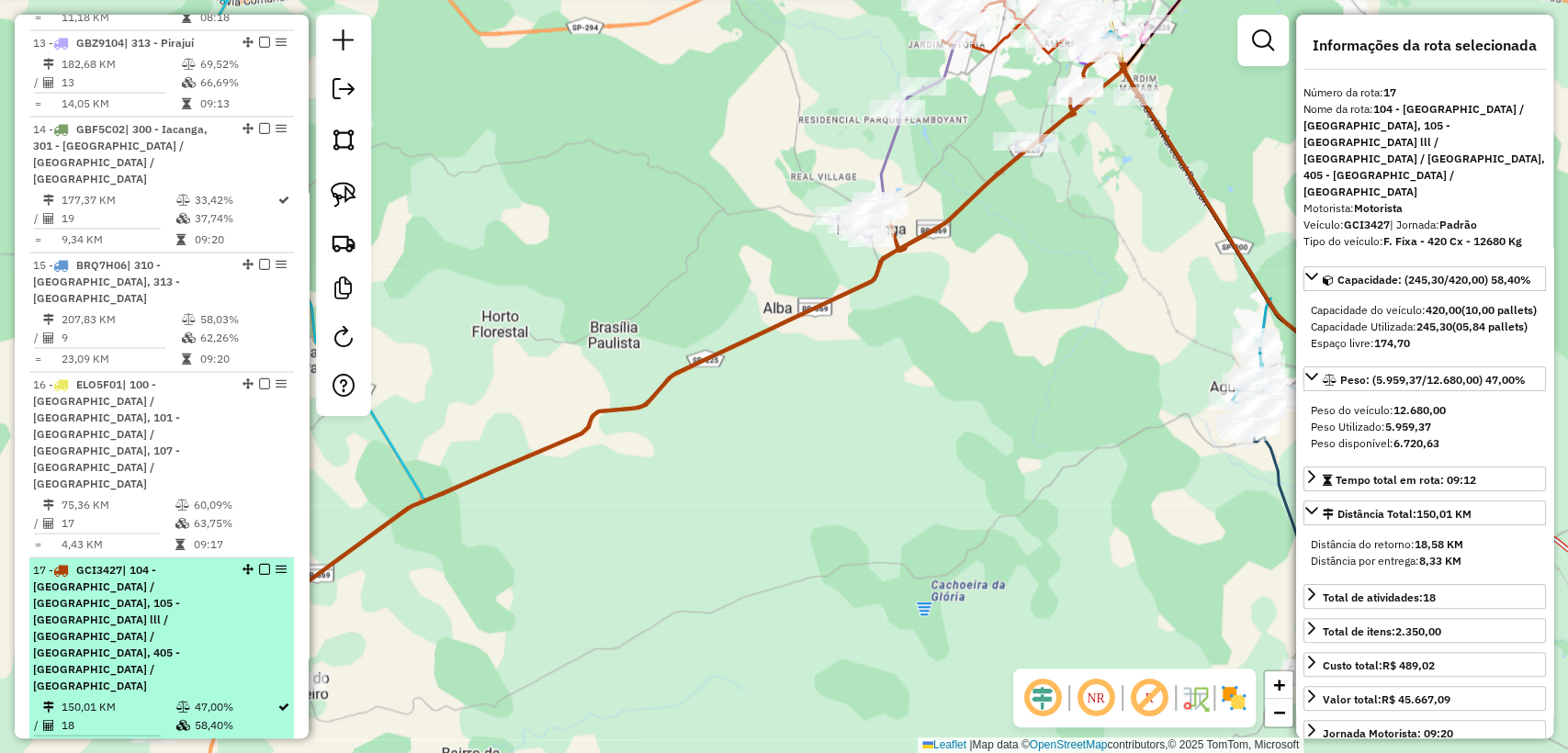
scroll to position [2490, 0]
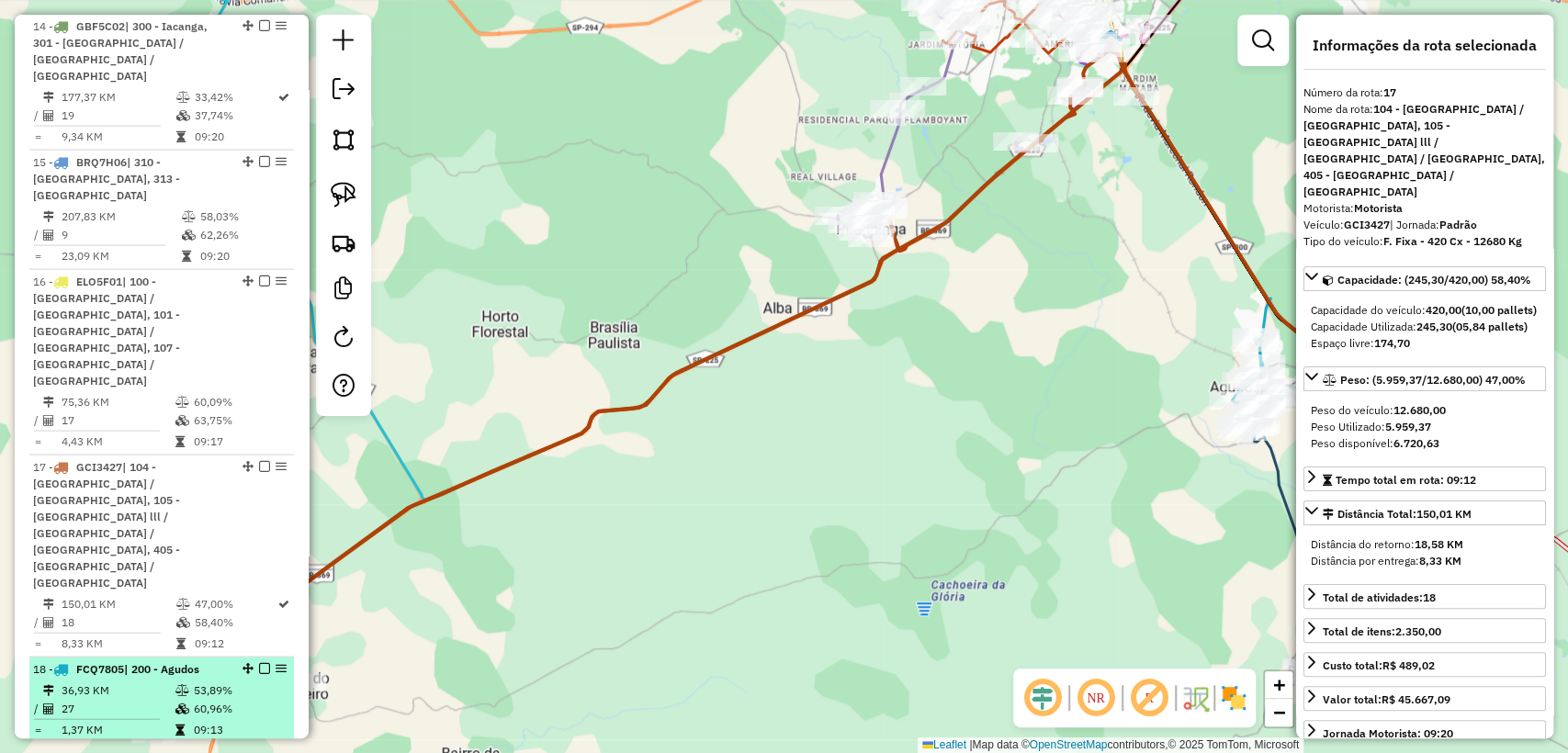
click at [155, 700] on td "27" at bounding box center [117, 709] width 114 height 18
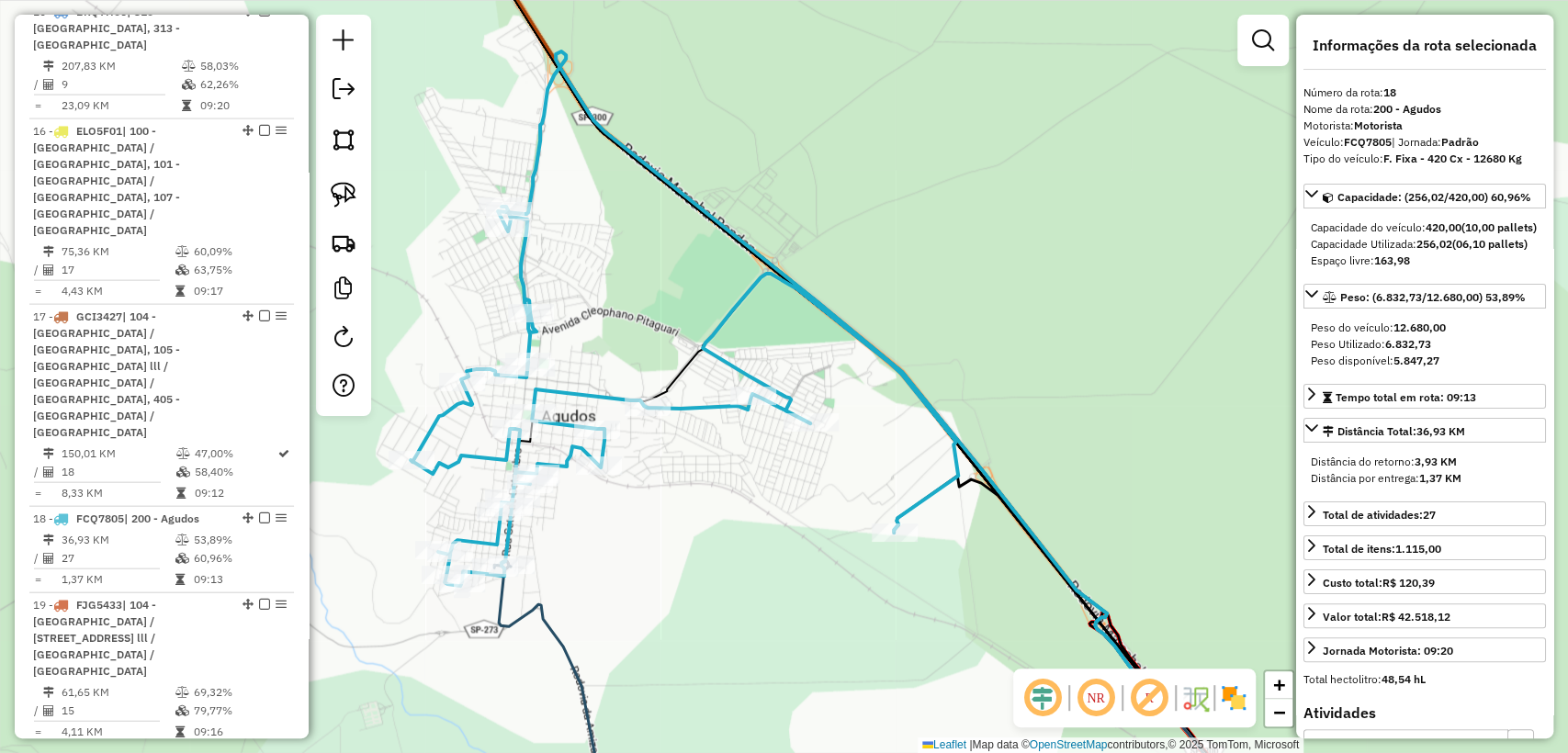
scroll to position [2694, 0]
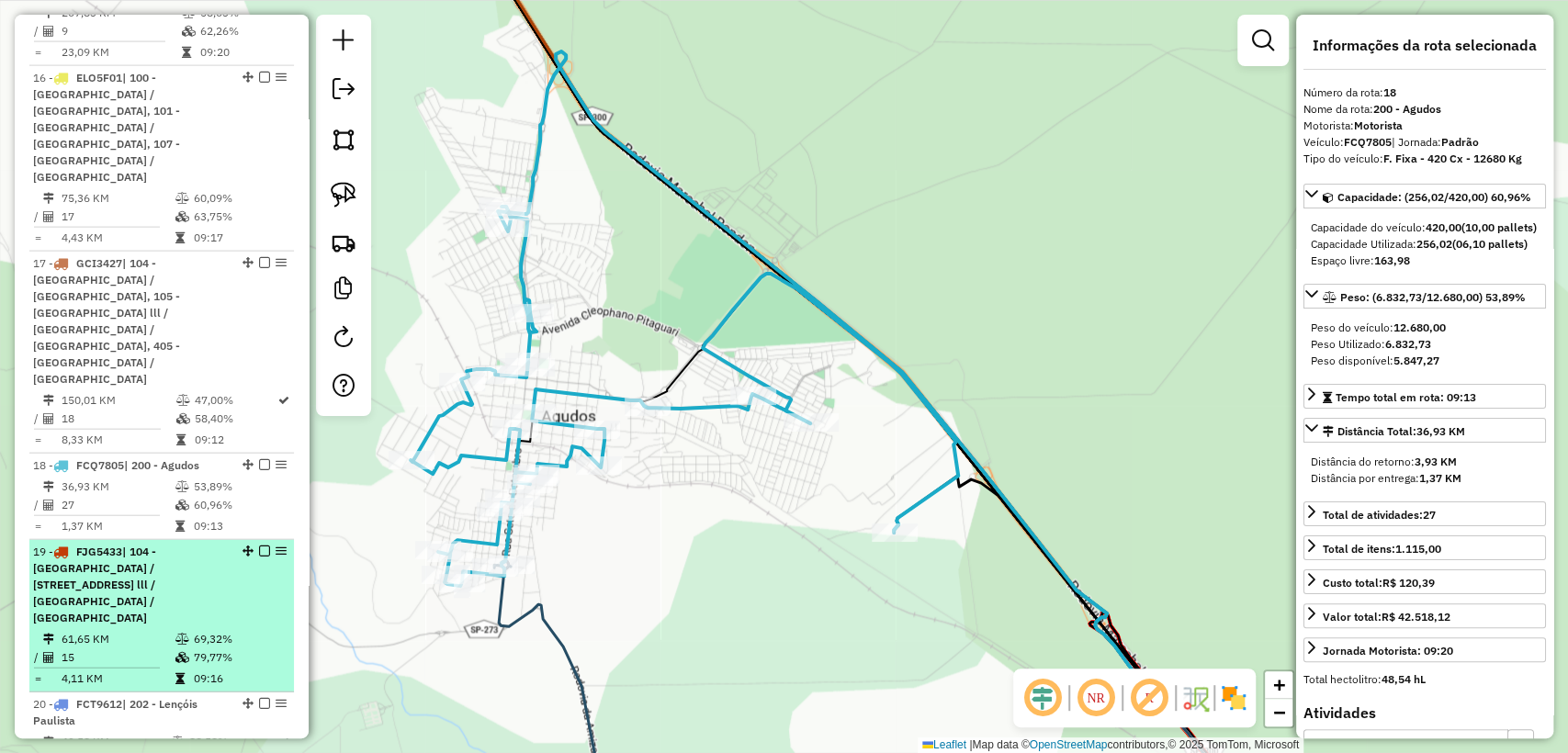
click at [151, 648] on td "15" at bounding box center [117, 657] width 114 height 18
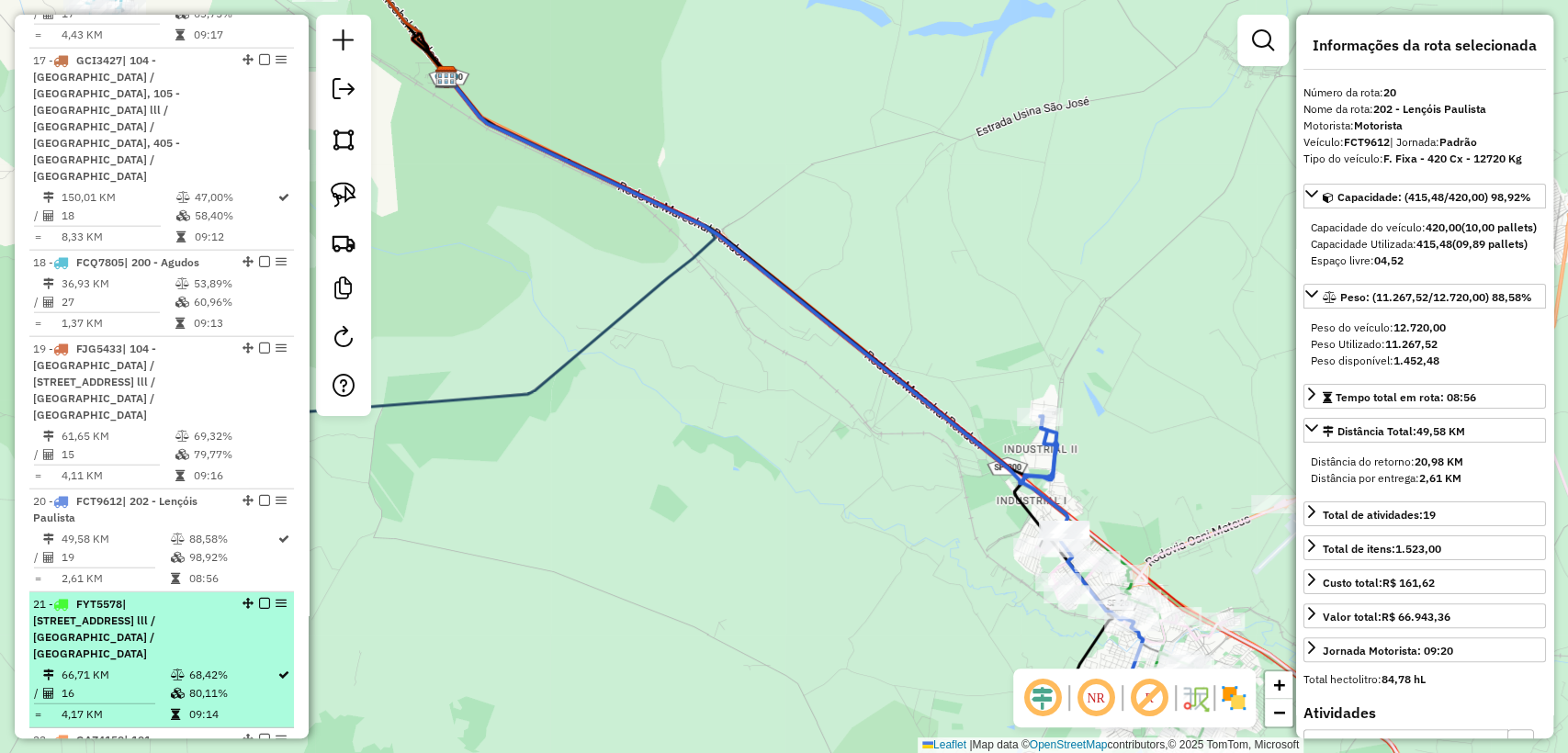
scroll to position [2898, 0]
click at [139, 683] on td "16" at bounding box center [114, 692] width 109 height 18
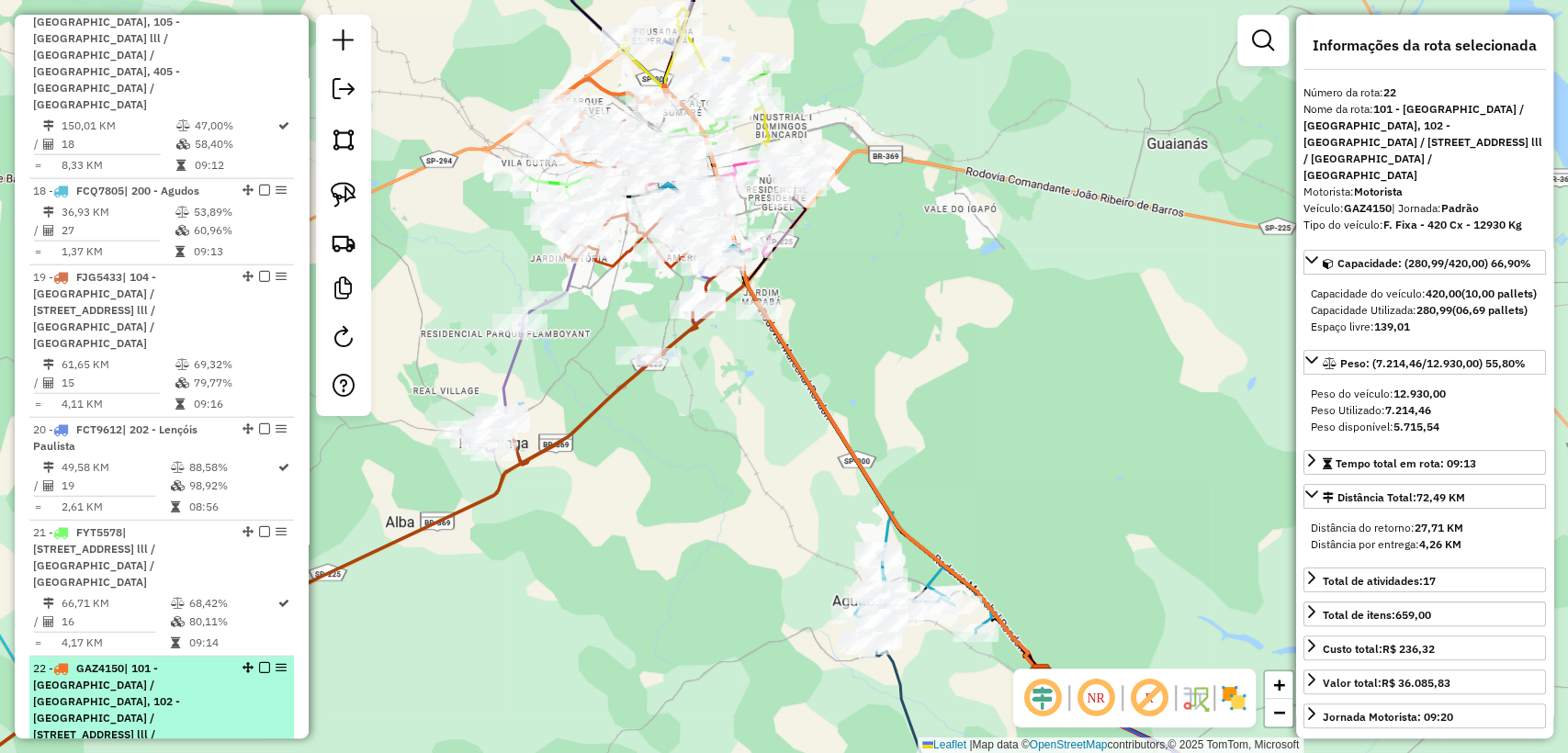
scroll to position [3000, 0]
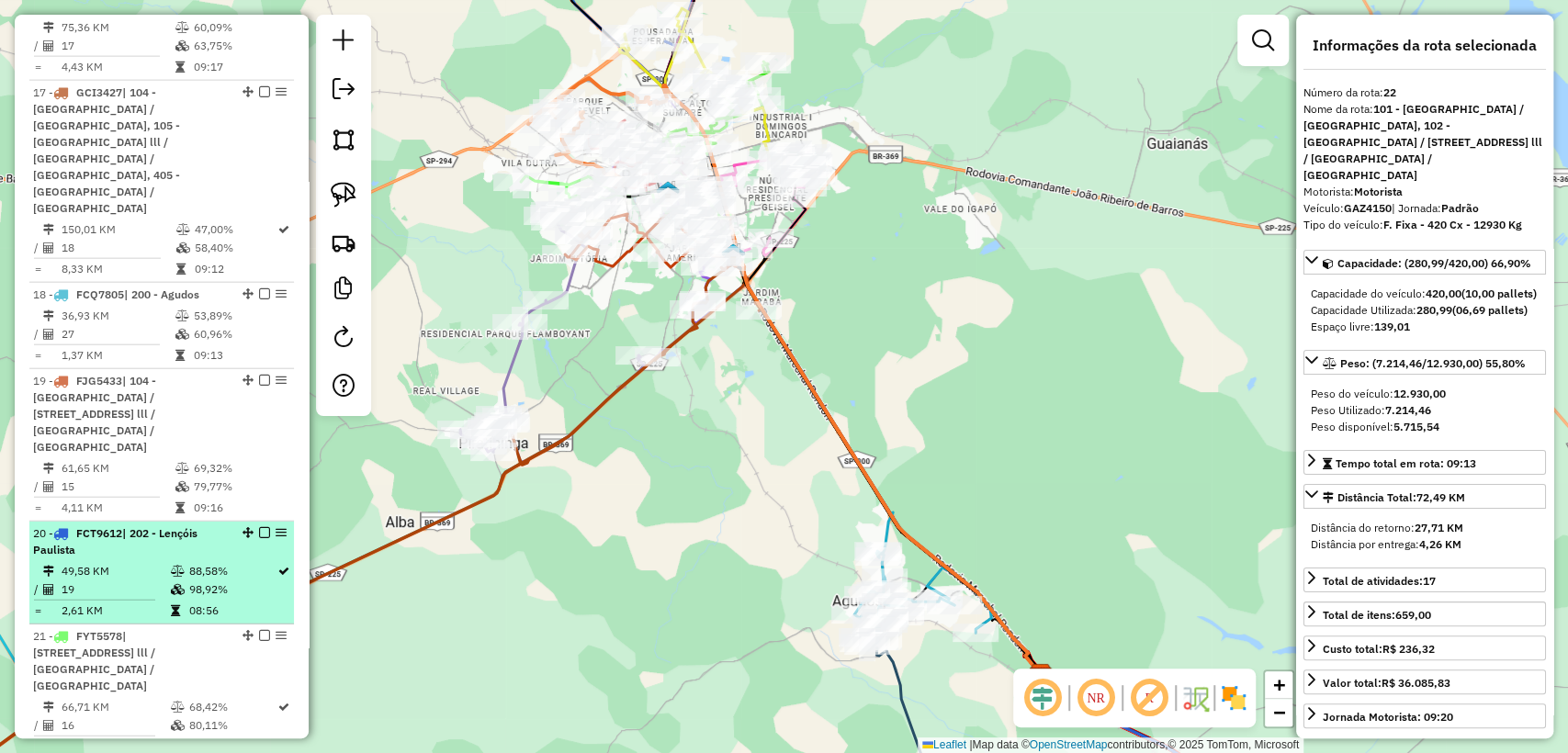
scroll to position [2796, 0]
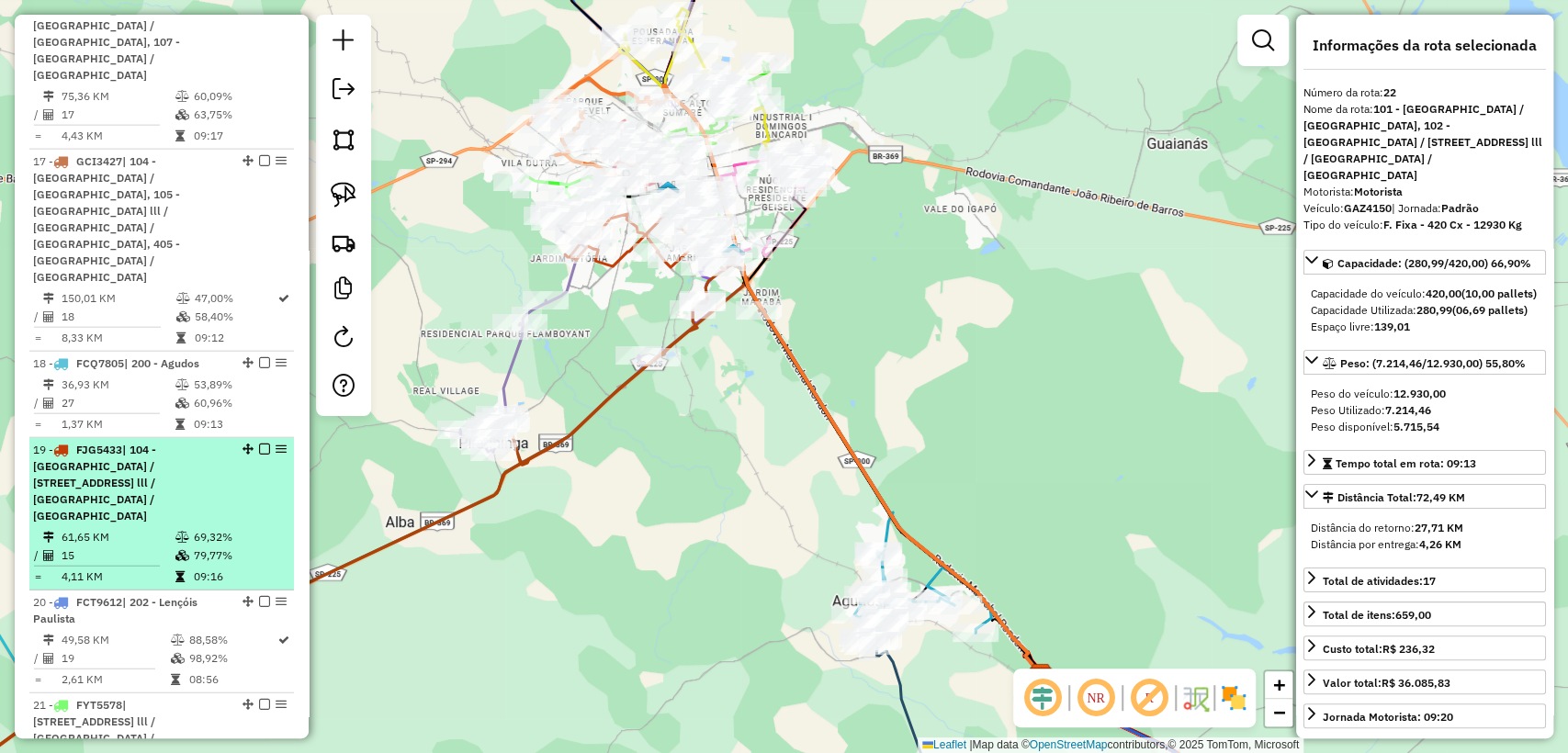
click at [173, 438] on li "19 - FJG5433 | 104 - Vila Nova Nipônica / Cidade Piratininga, 105 - Jardim Esto…" at bounding box center [161, 514] width 264 height 153
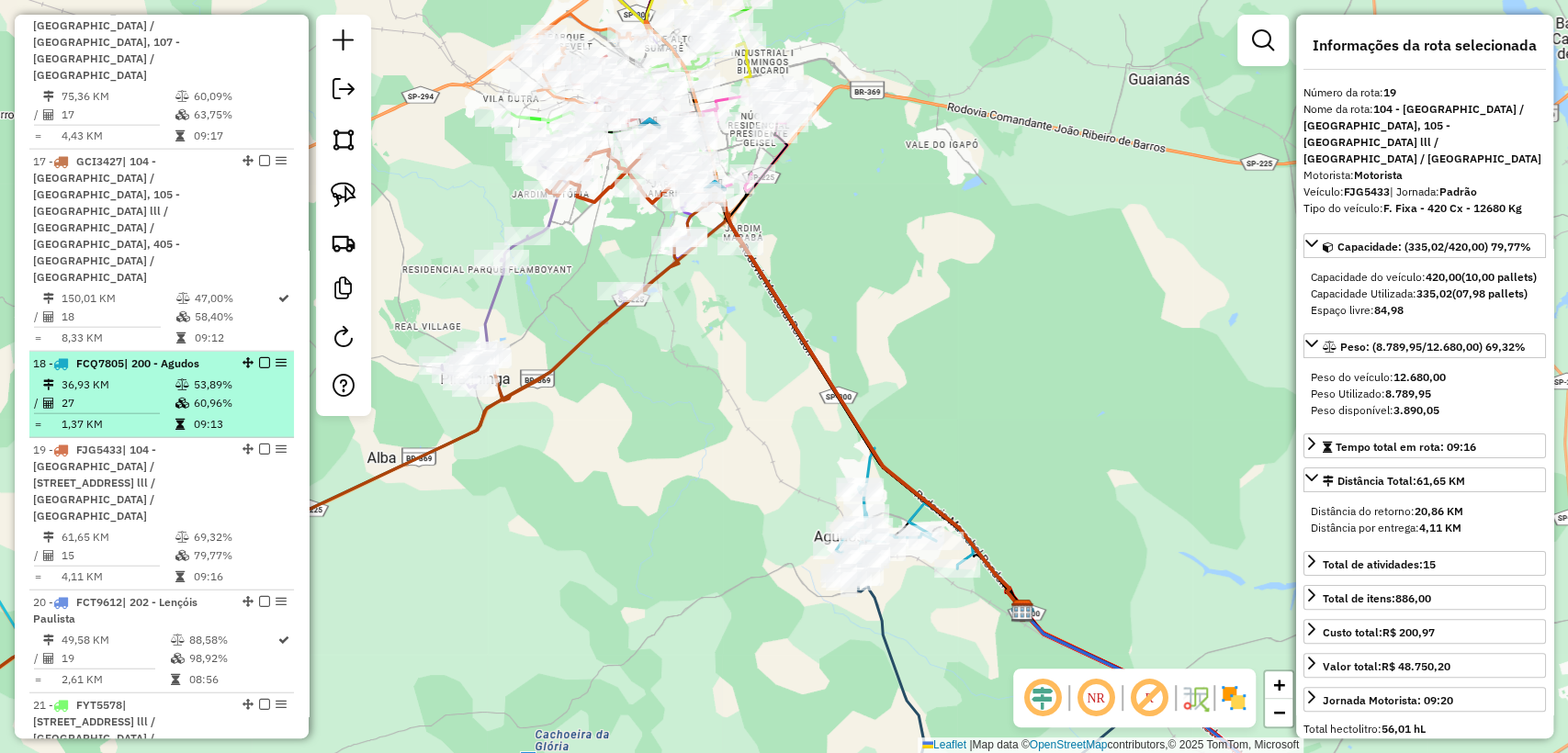
click at [165, 412] on td at bounding box center [103, 413] width 141 height 3
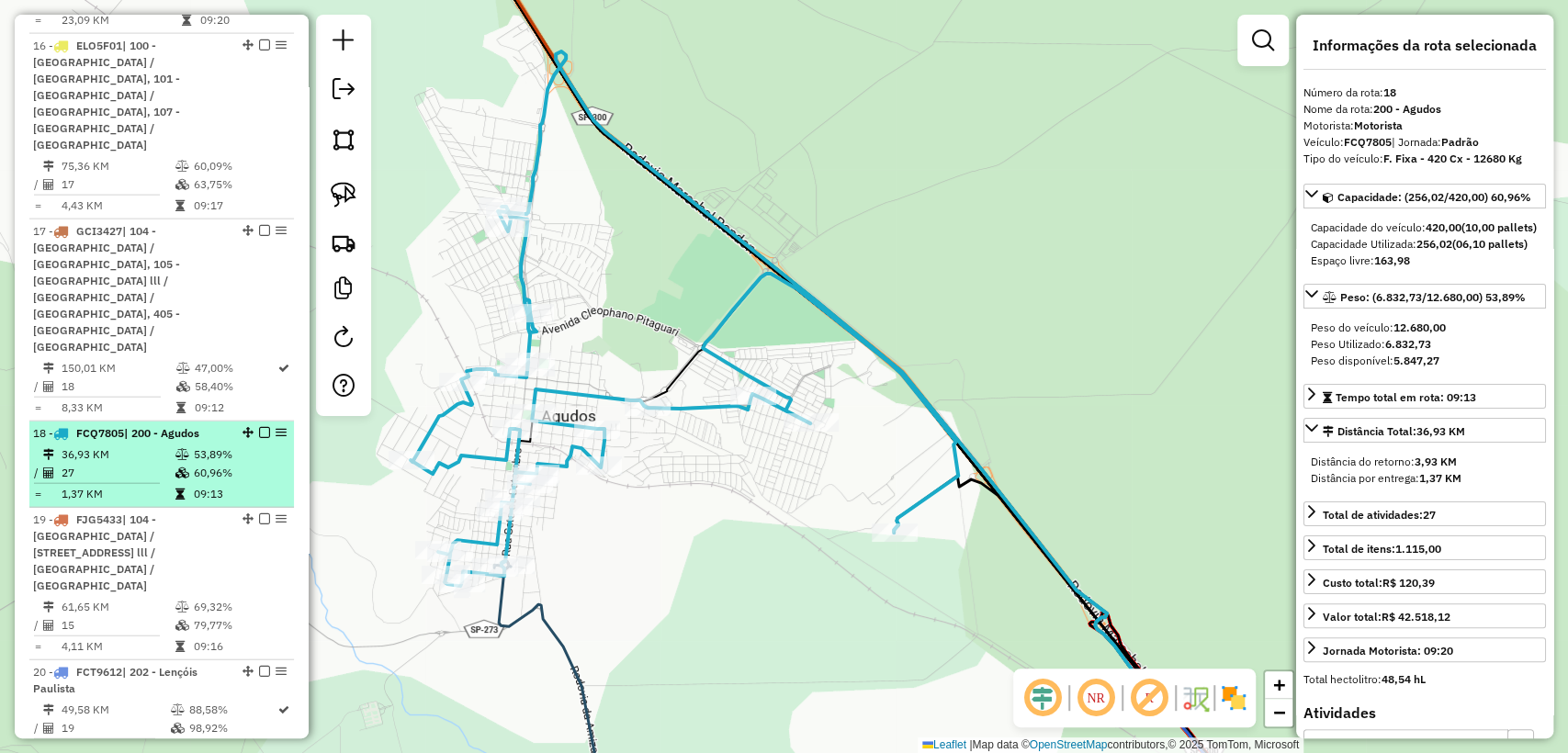
scroll to position [2694, 0]
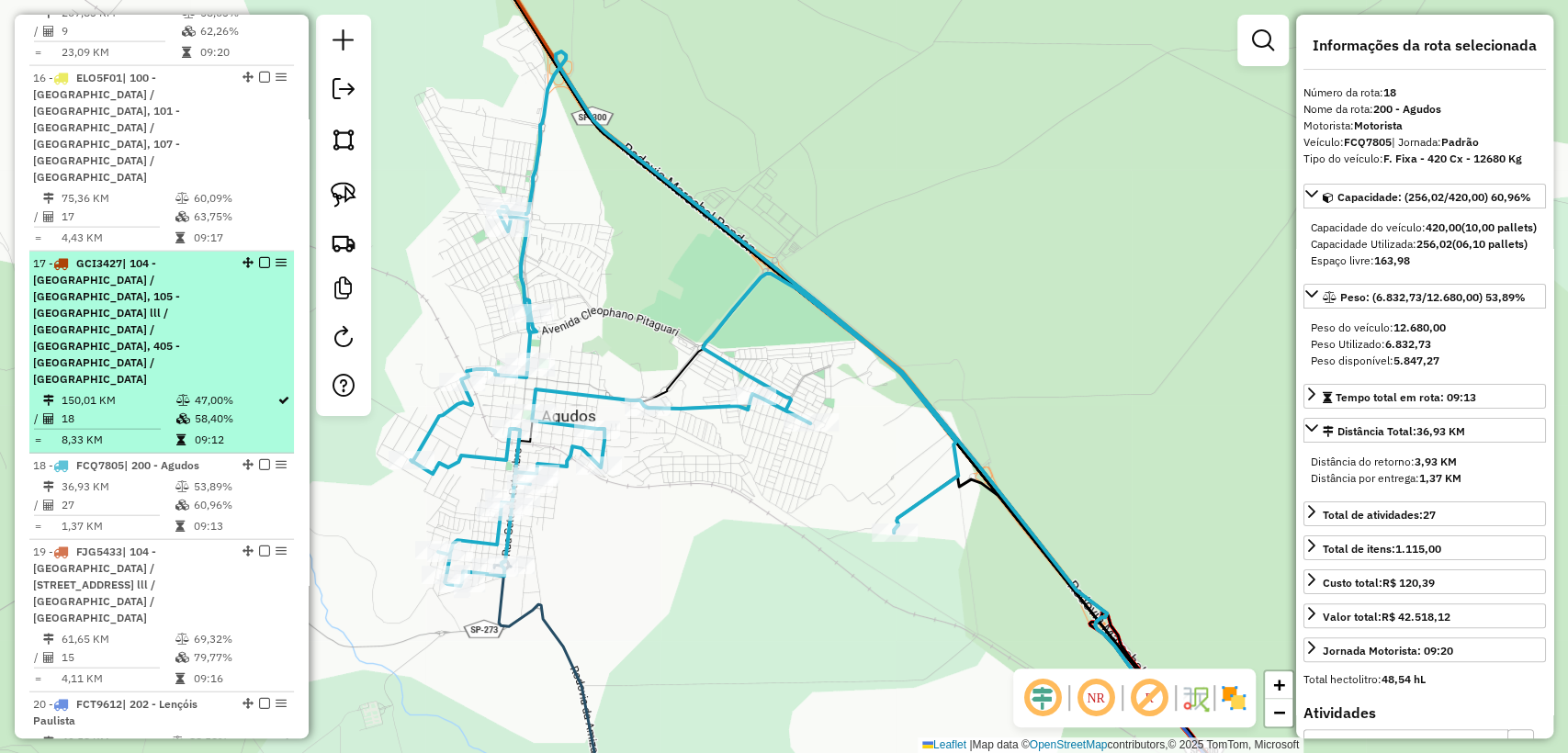
click at [176, 391] on td at bounding box center [184, 400] width 18 height 18
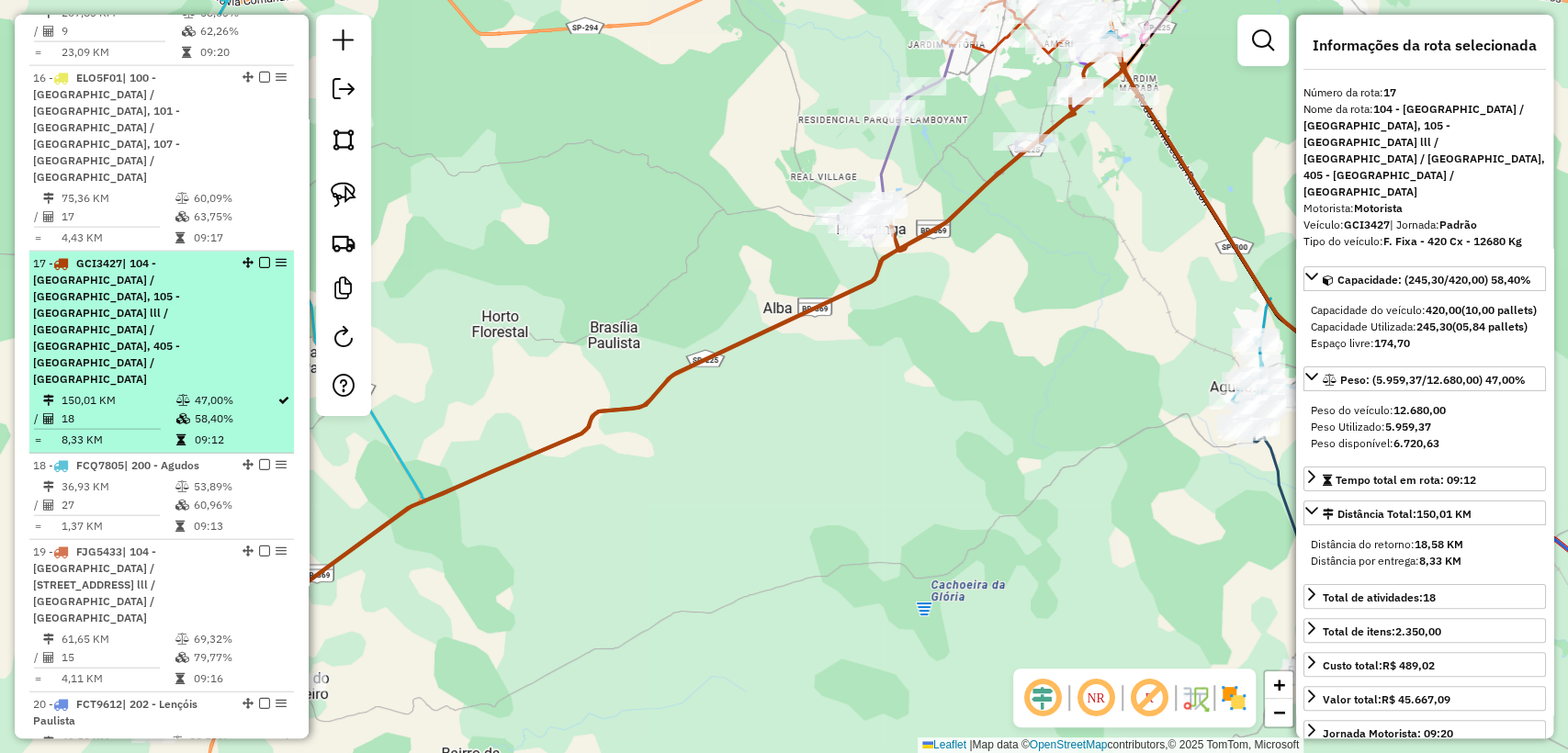
scroll to position [2592, 0]
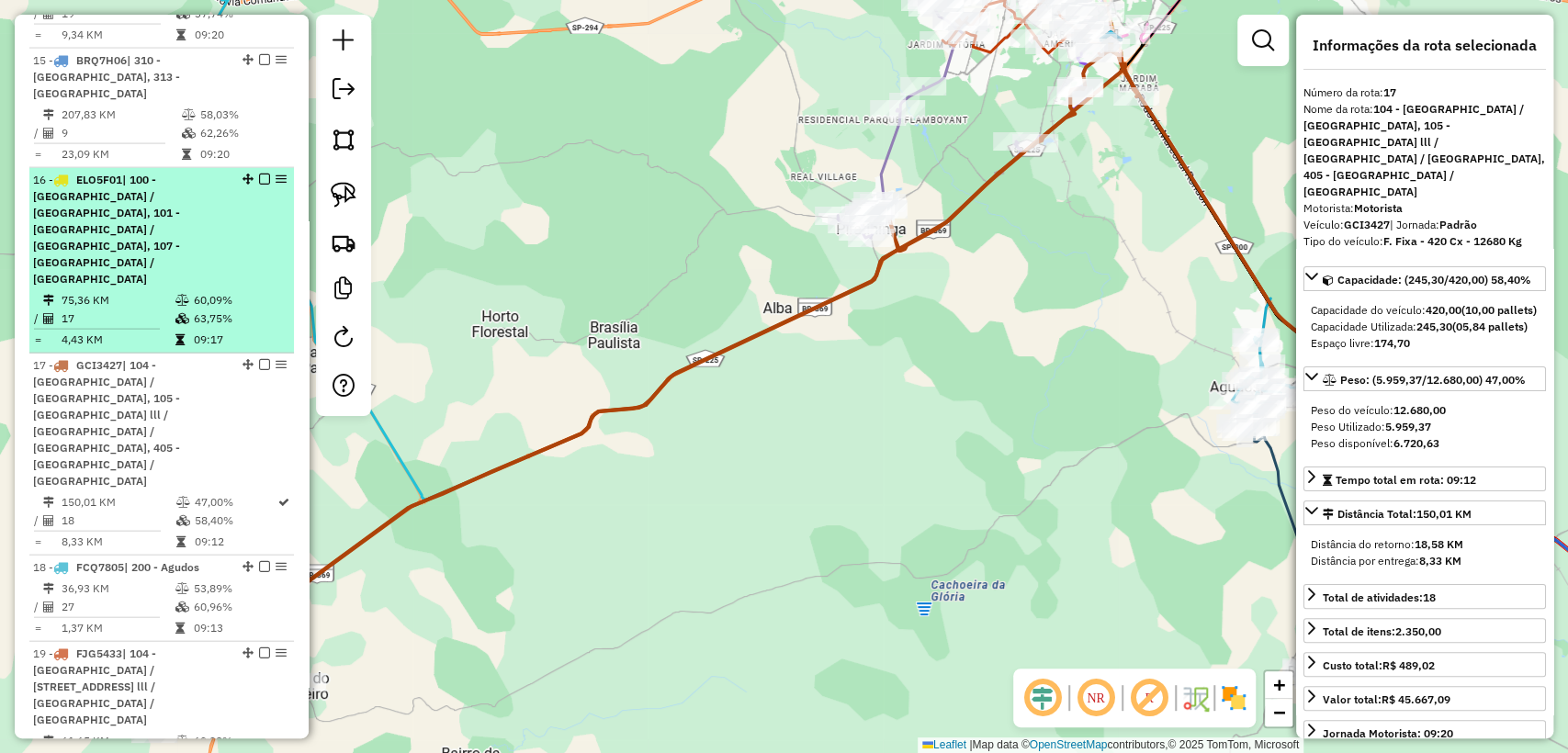
click at [175, 330] on td at bounding box center [184, 339] width 18 height 18
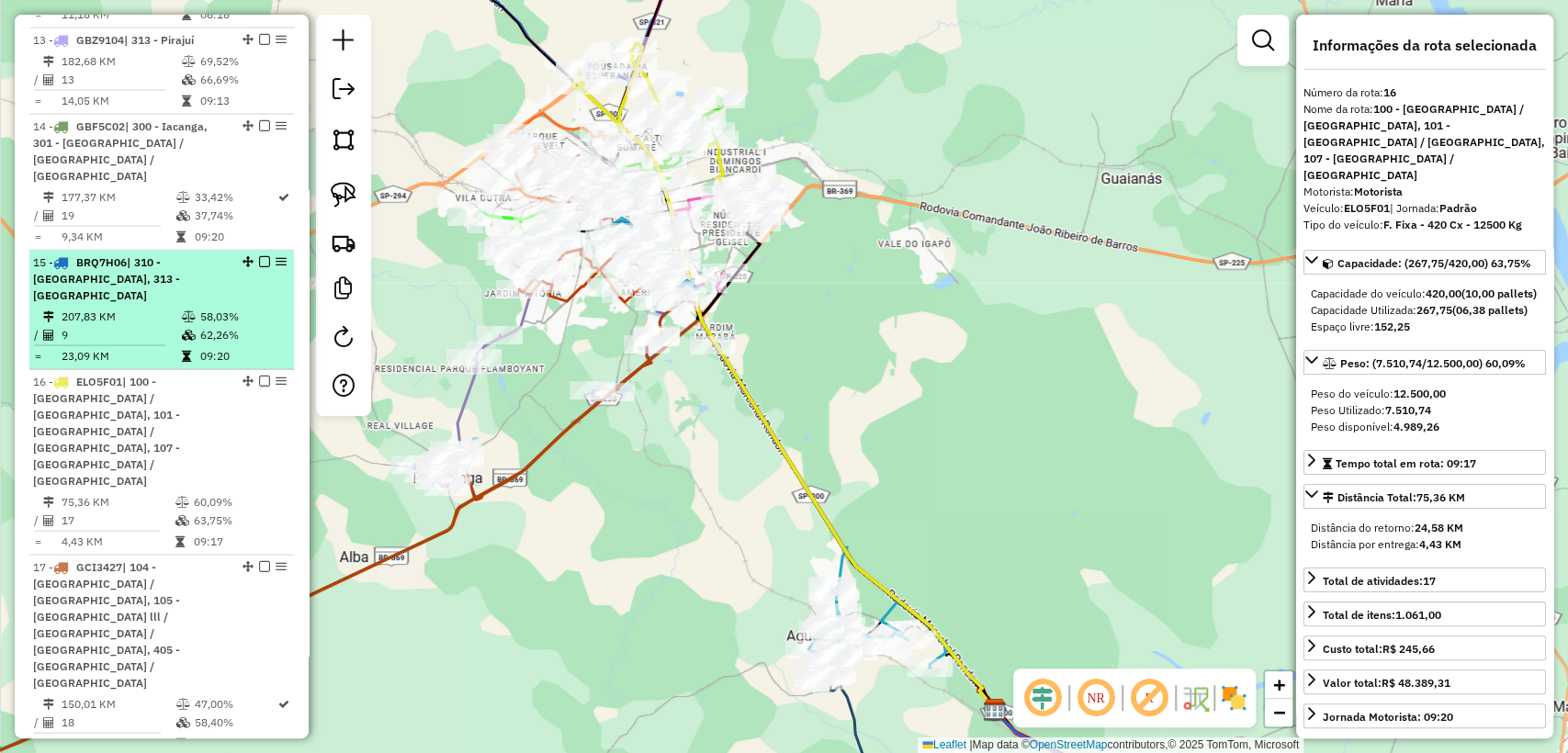
scroll to position [2388, 0]
click at [174, 257] on div "15 - BRQ7H06 | 310 - Reginópolis, 313 - Pirajuí" at bounding box center [130, 282] width 195 height 50
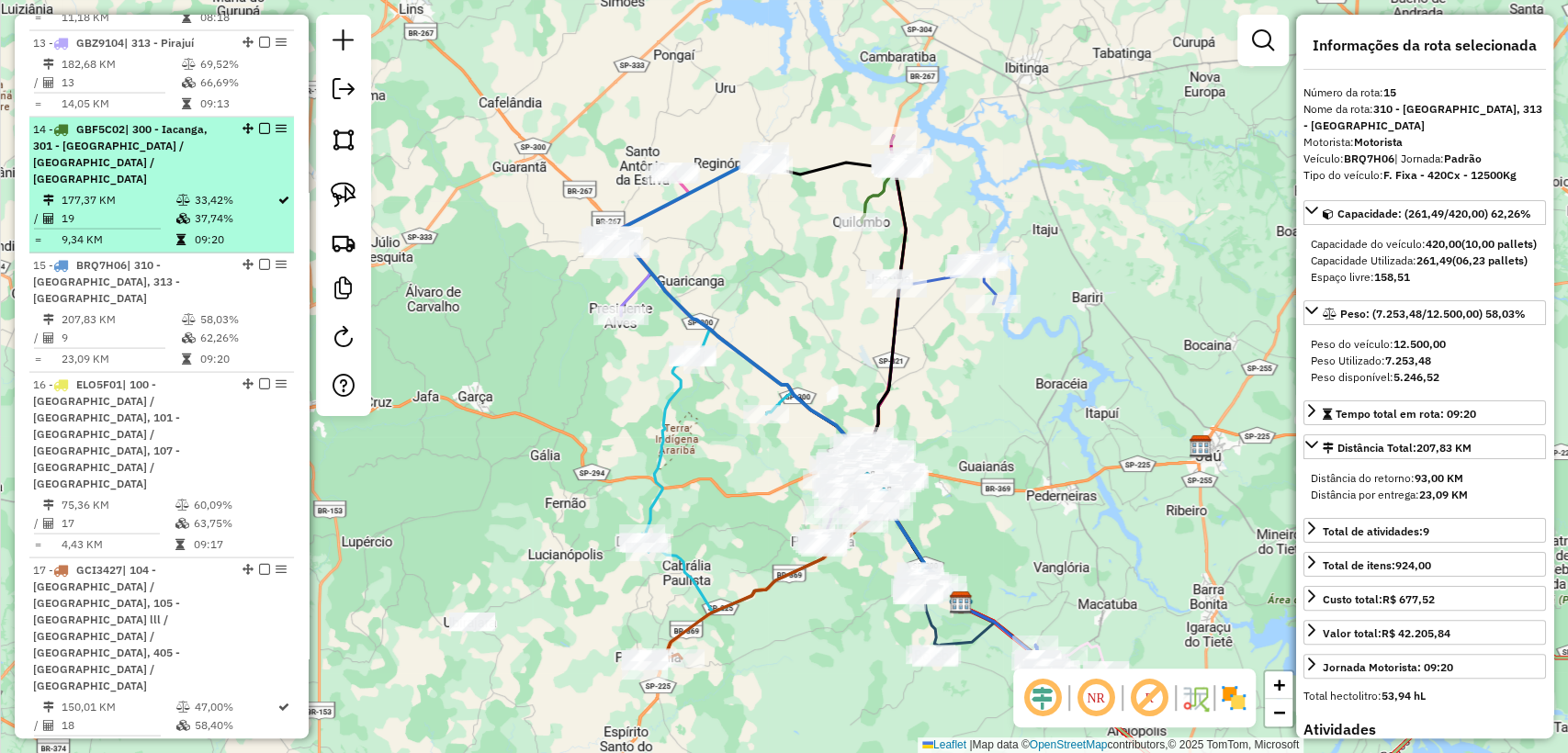
click at [177, 209] on td at bounding box center [184, 218] width 18 height 18
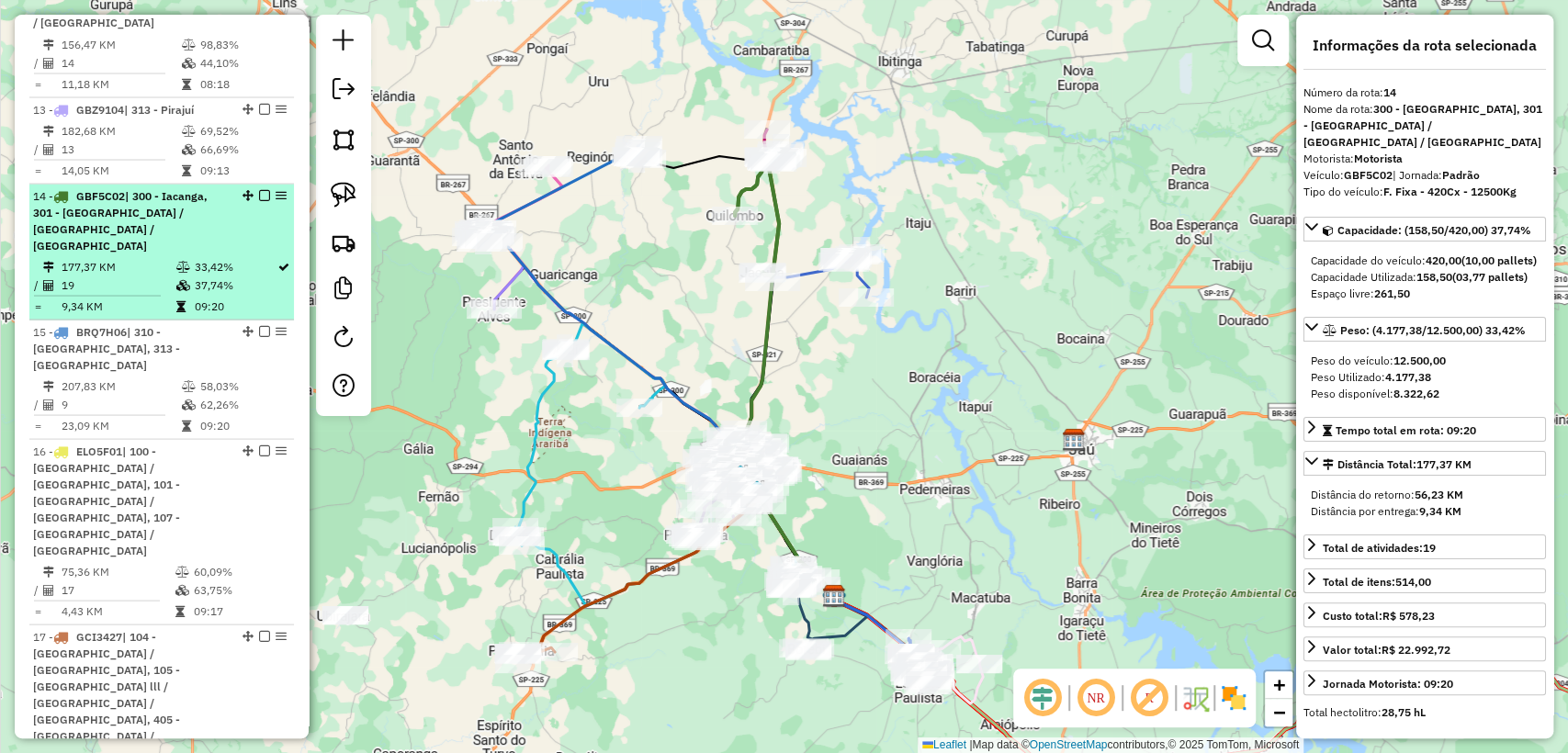
scroll to position [2286, 0]
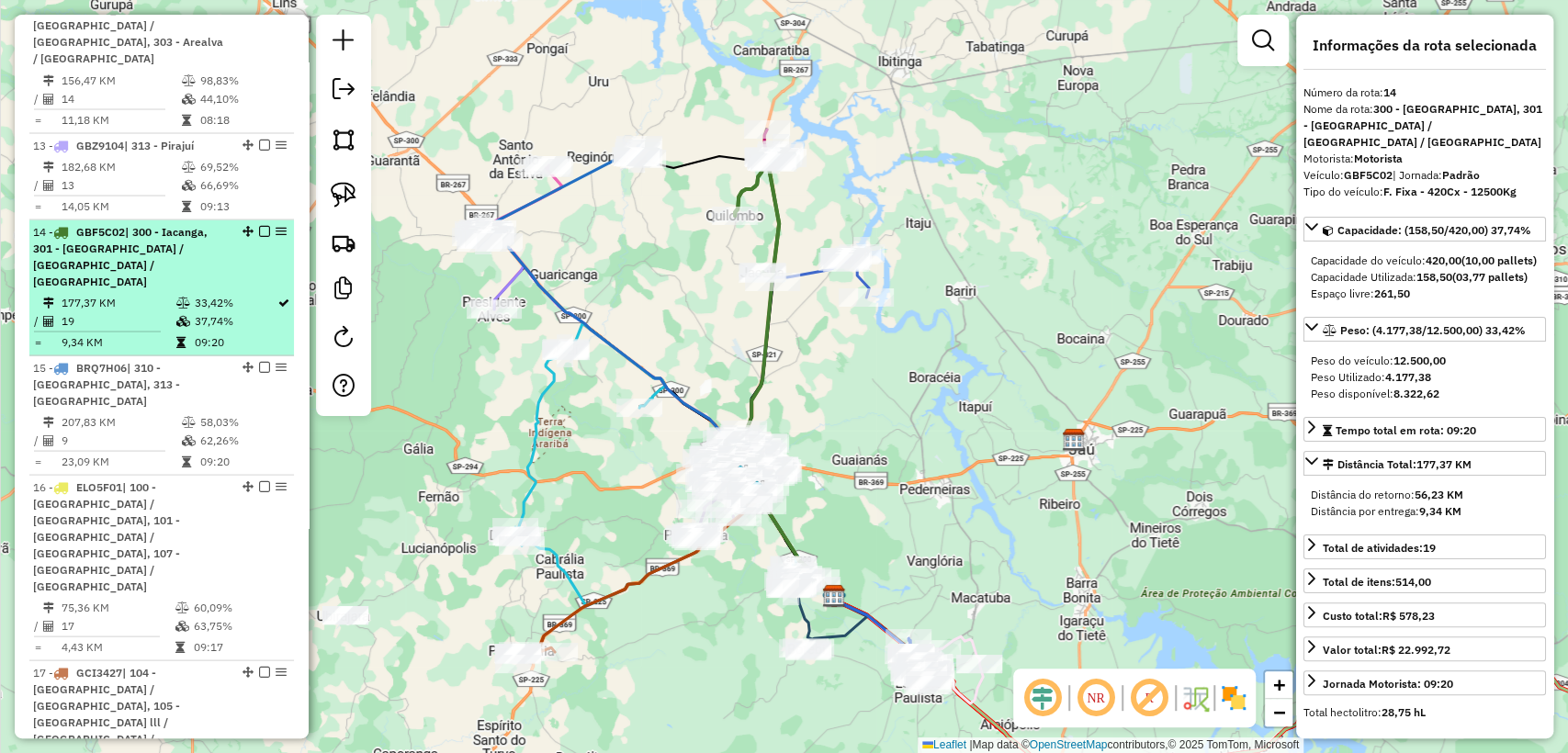
click at [180, 223] on div "14 - GBF5C02 | 300 - Iacanga, 301 - Quilombo / São Vicente / Jacuba" at bounding box center [130, 255] width 195 height 66
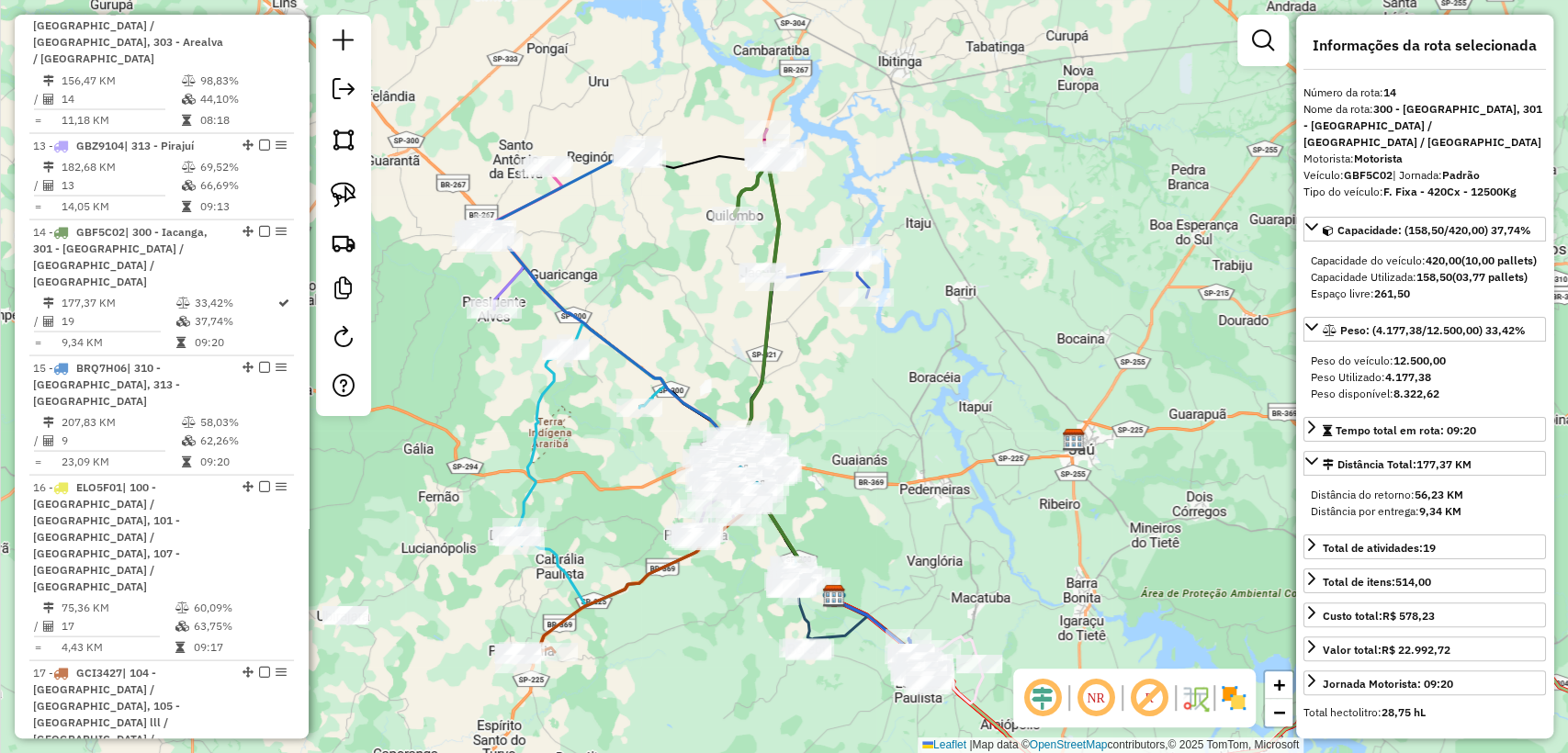
click at [1371, 168] on strong "GBF5C02" at bounding box center [1368, 175] width 49 height 13
copy div "GBF5C02"
click at [807, 620] on icon at bounding box center [802, 619] width 19 height 63
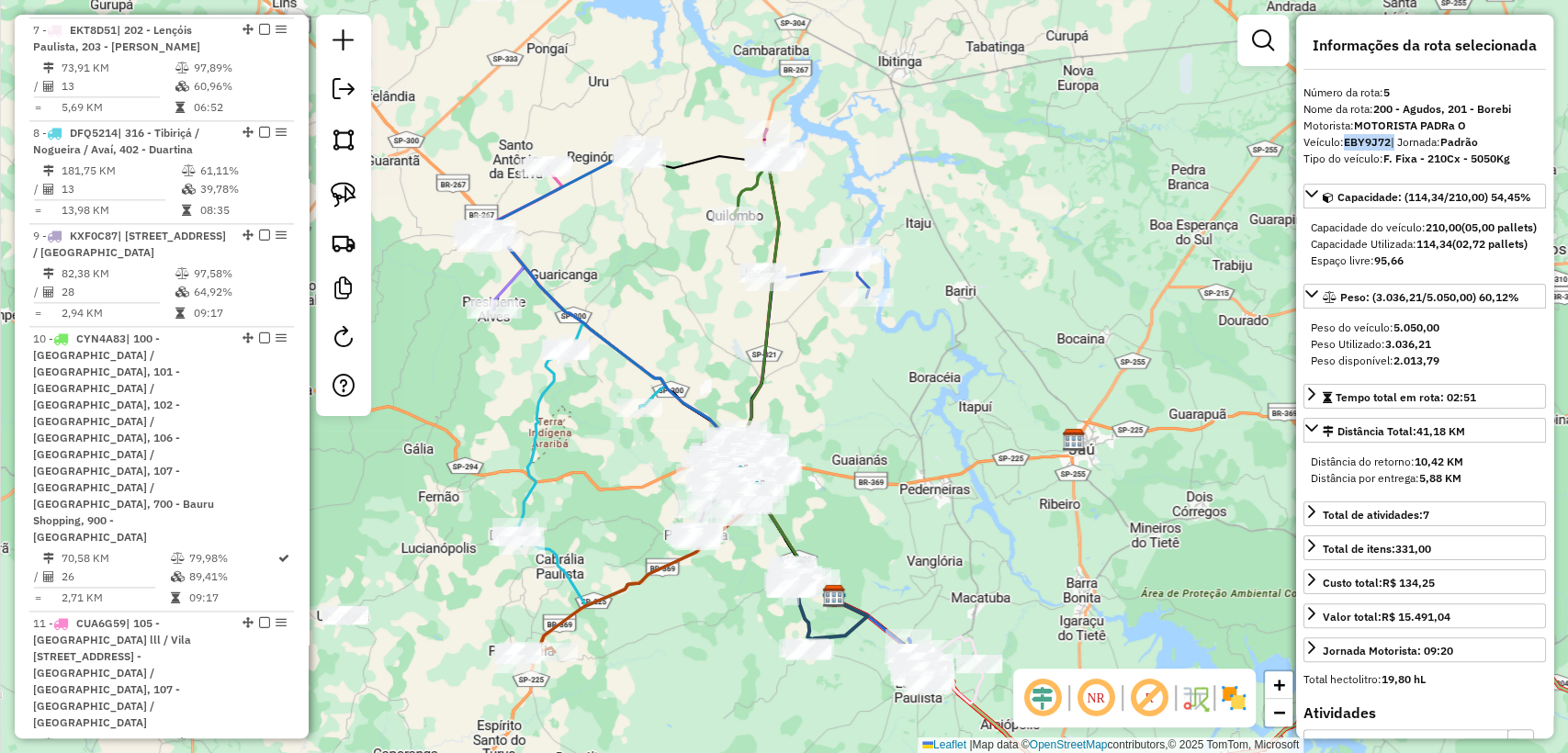
scroll to position [1266, 0]
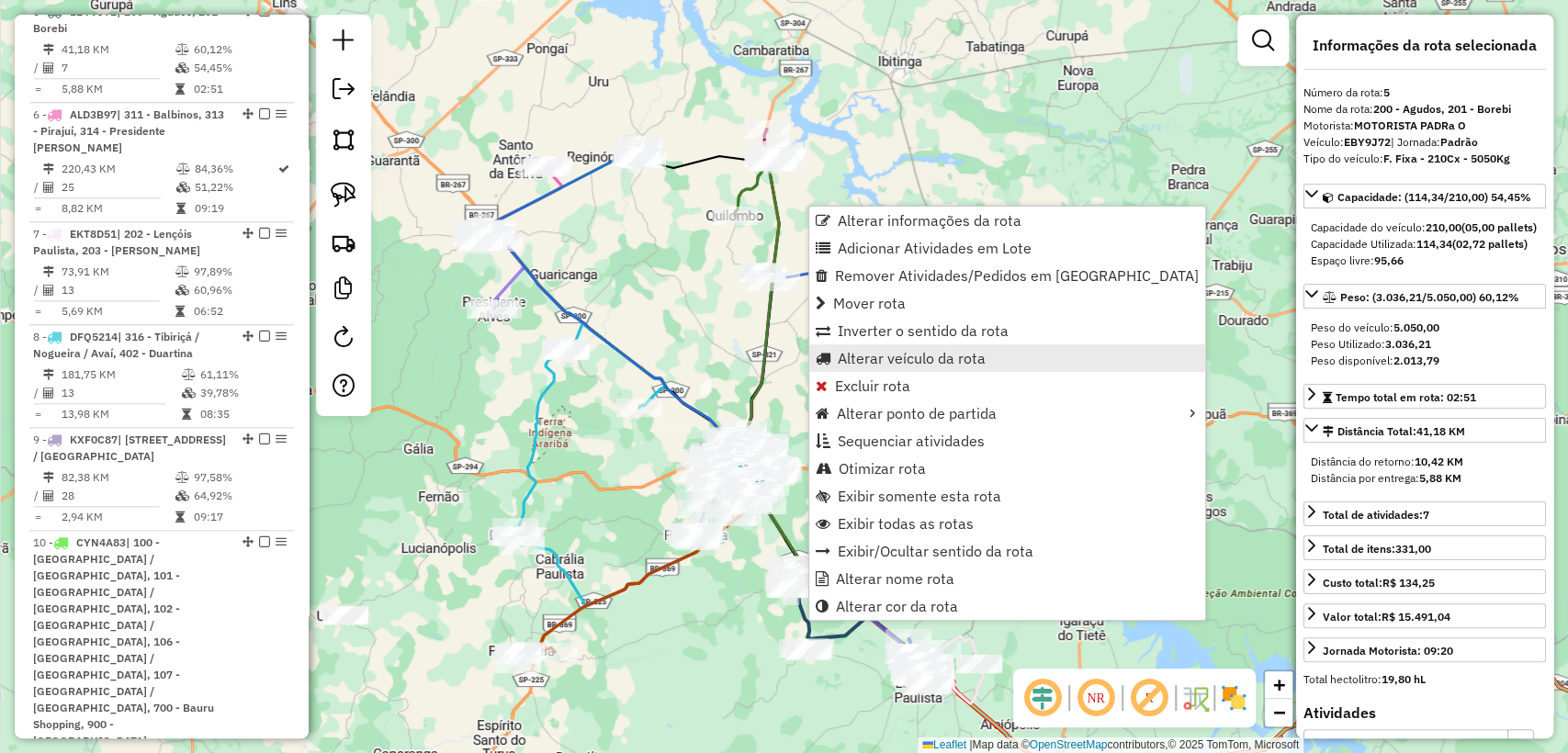
click at [925, 363] on span "Alterar veículo da rota" at bounding box center [912, 357] width 148 height 14
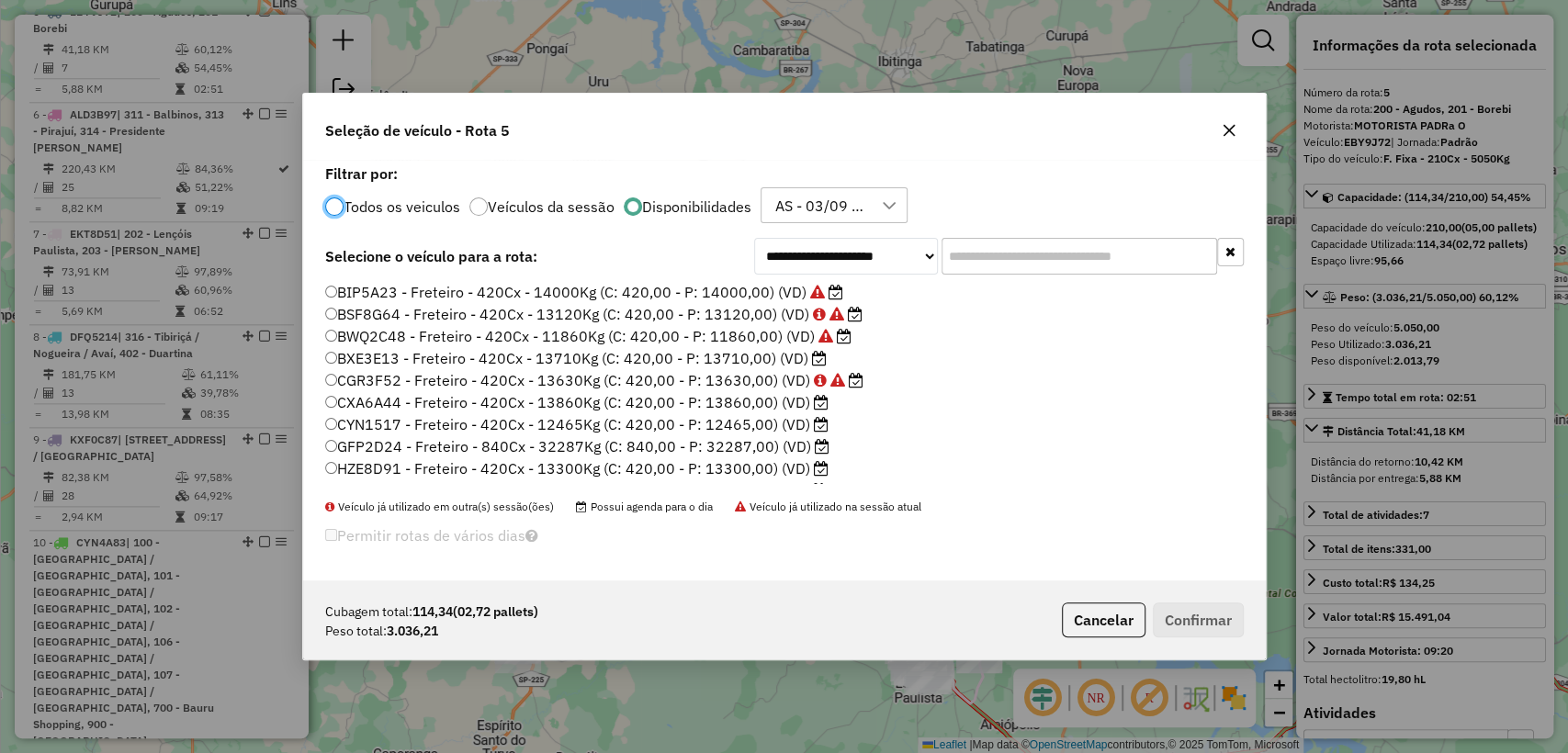
scroll to position [10, 6]
click at [1027, 252] on input "text" at bounding box center [1079, 256] width 276 height 36
paste input "*******"
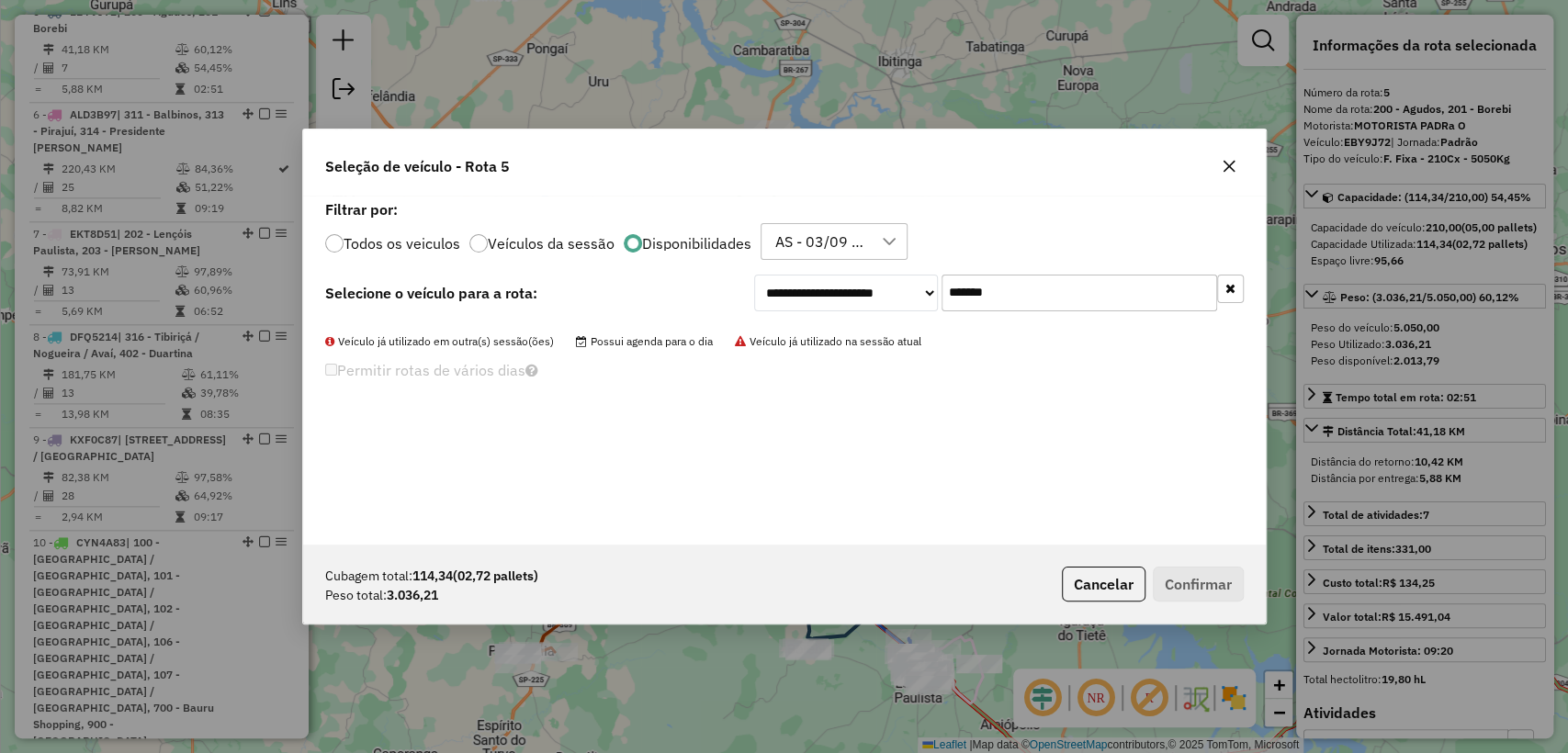
type input "*******"
click at [788, 236] on div "AS - 03/09 - PROMAX" at bounding box center [820, 241] width 103 height 35
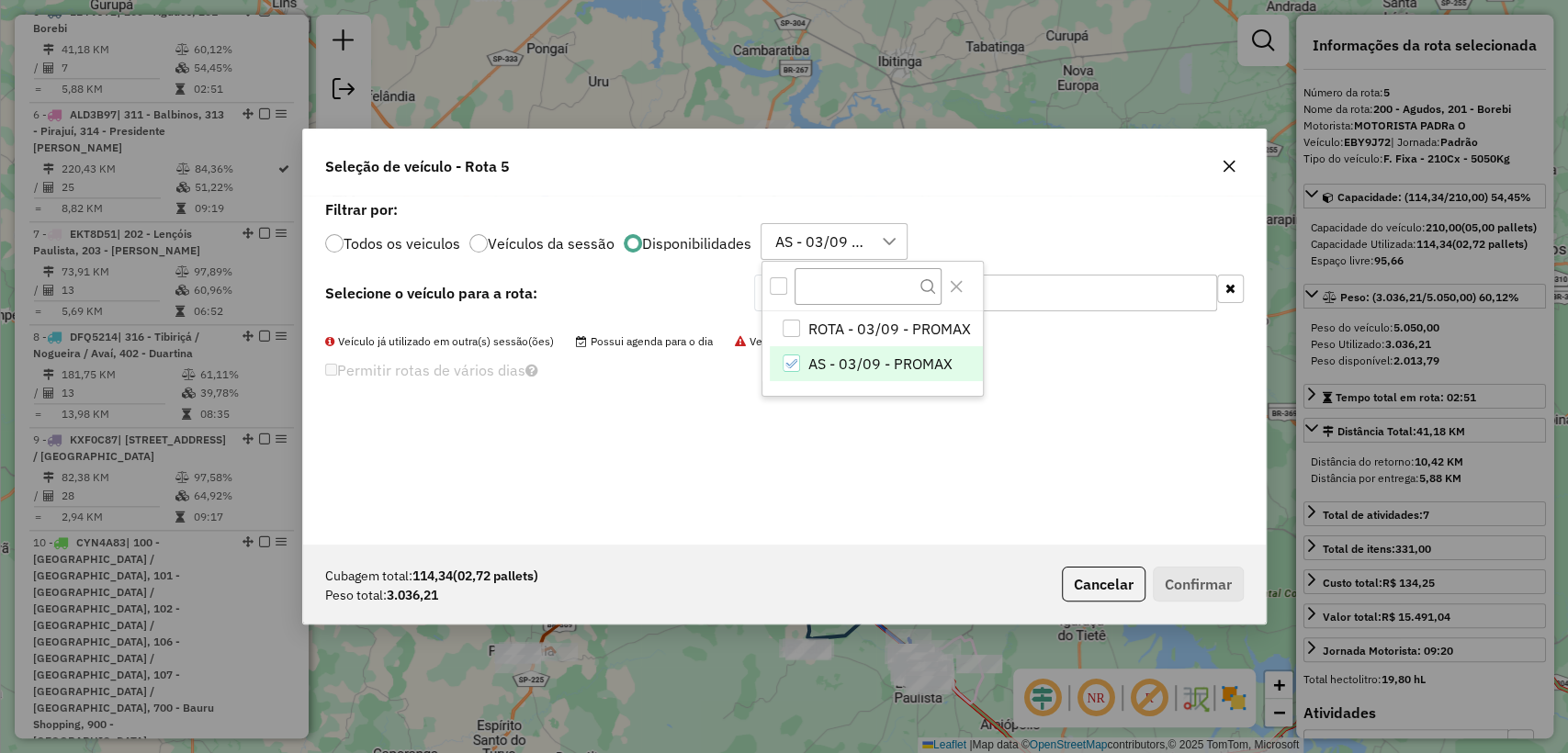
scroll to position [13, 83]
click at [786, 360] on icon "AS - 03/09 - PROMAX" at bounding box center [791, 363] width 12 height 12
click at [1021, 221] on div "Filtrar por: Todos os veiculos Veículos da sessão Disponibilidades Selecione...…" at bounding box center [784, 231] width 919 height 57
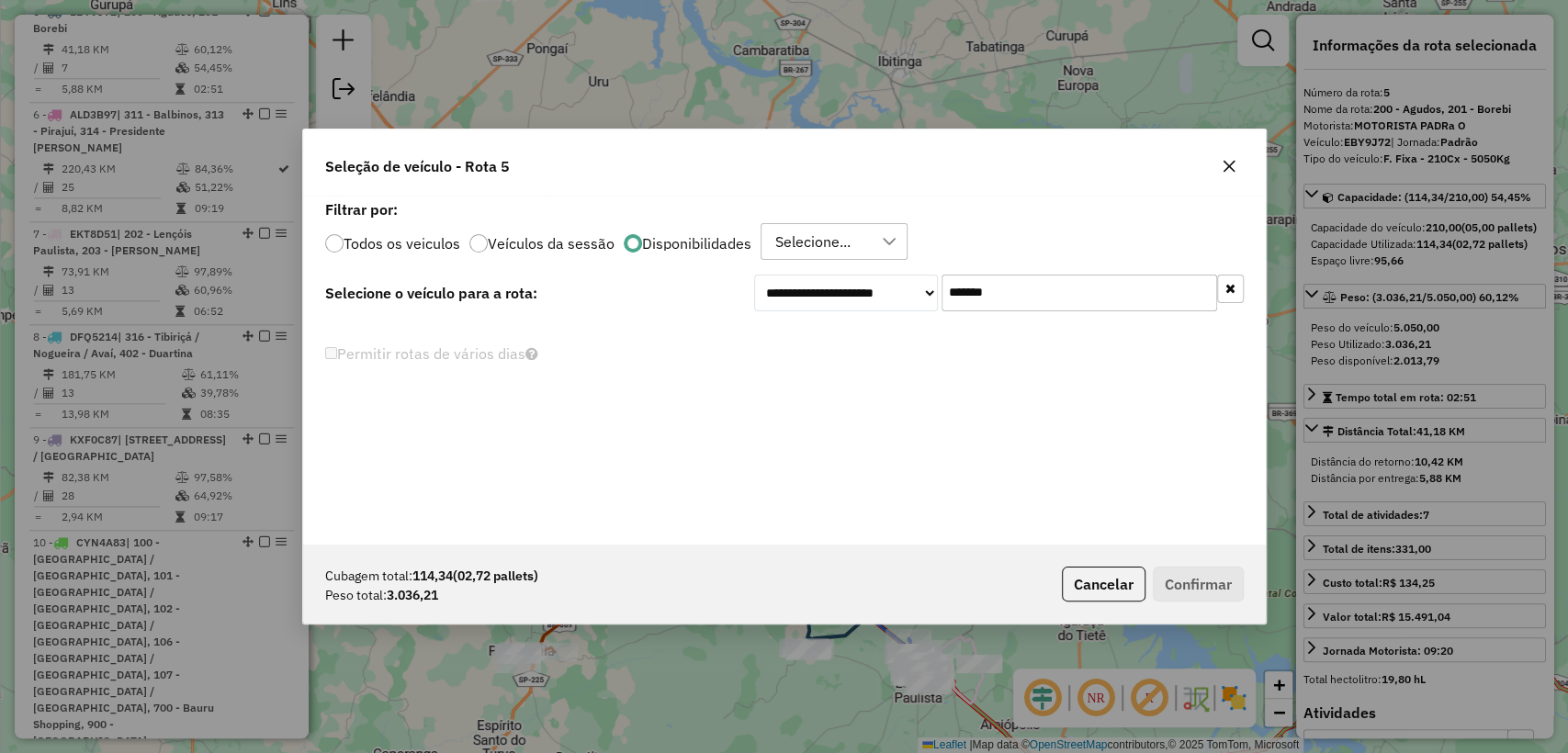
click at [796, 241] on div "Selecione..." at bounding box center [813, 241] width 88 height 35
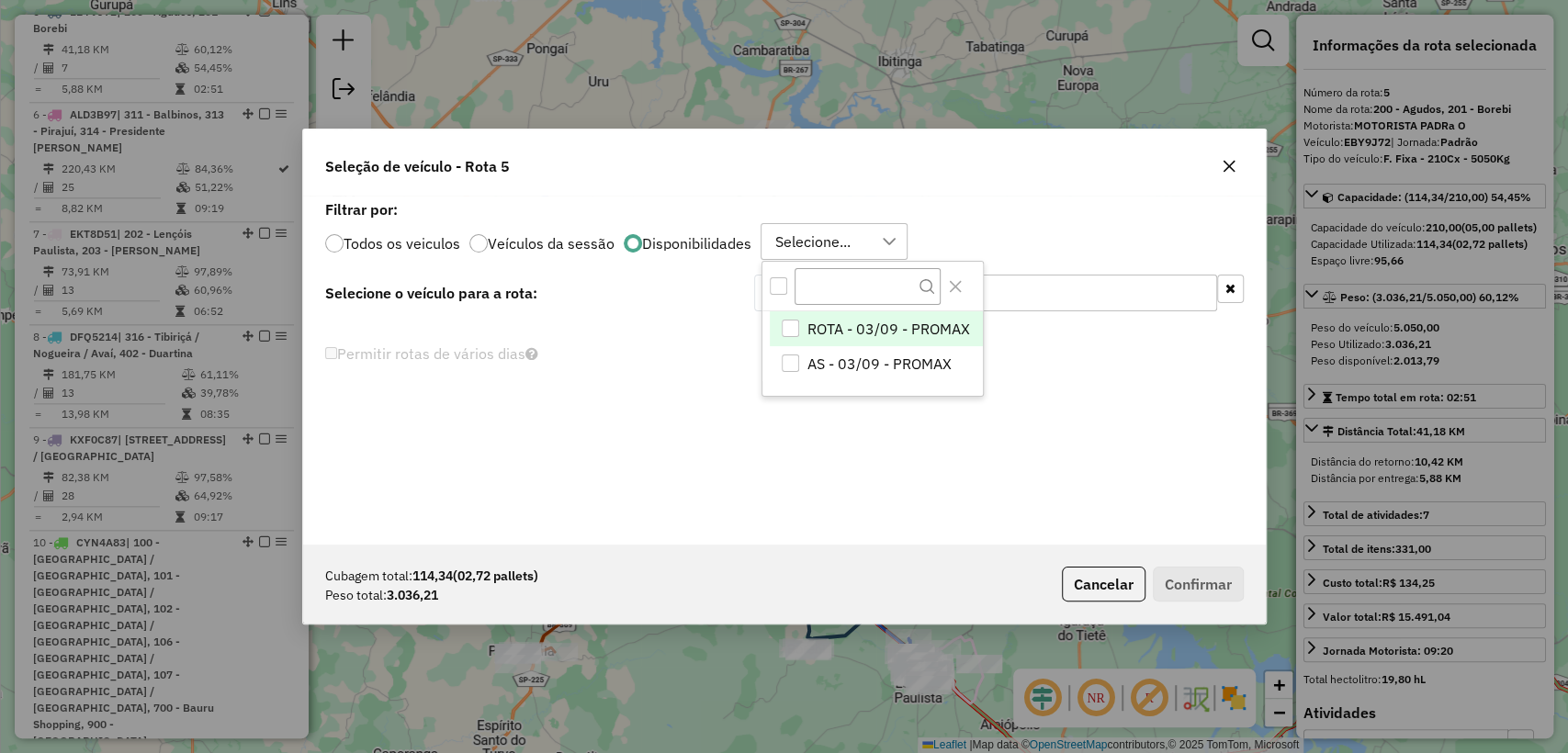
click at [783, 279] on div "All items unselected" at bounding box center [778, 286] width 17 height 17
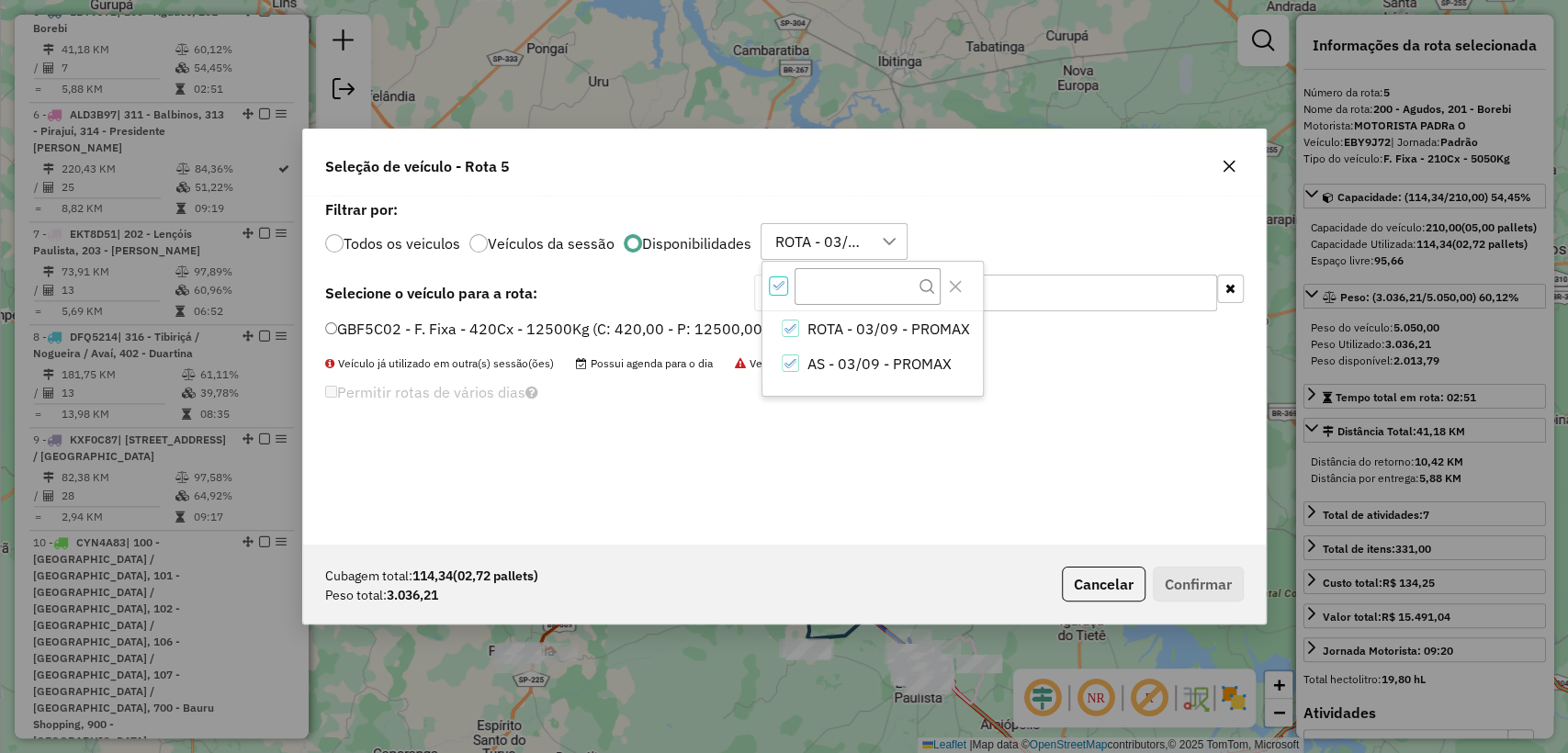
scroll to position [11, 6]
click at [792, 363] on icon "AS - 03/09 - PROMAX" at bounding box center [791, 363] width 12 height 12
click at [1044, 214] on label "Filtrar por:" at bounding box center [784, 209] width 919 height 22
click at [482, 334] on label "GBF5C02 - F. Fixa - 420Cx - 12500Kg (C: 420,00 - P: 12500,00) (VD)" at bounding box center [588, 328] width 527 height 22
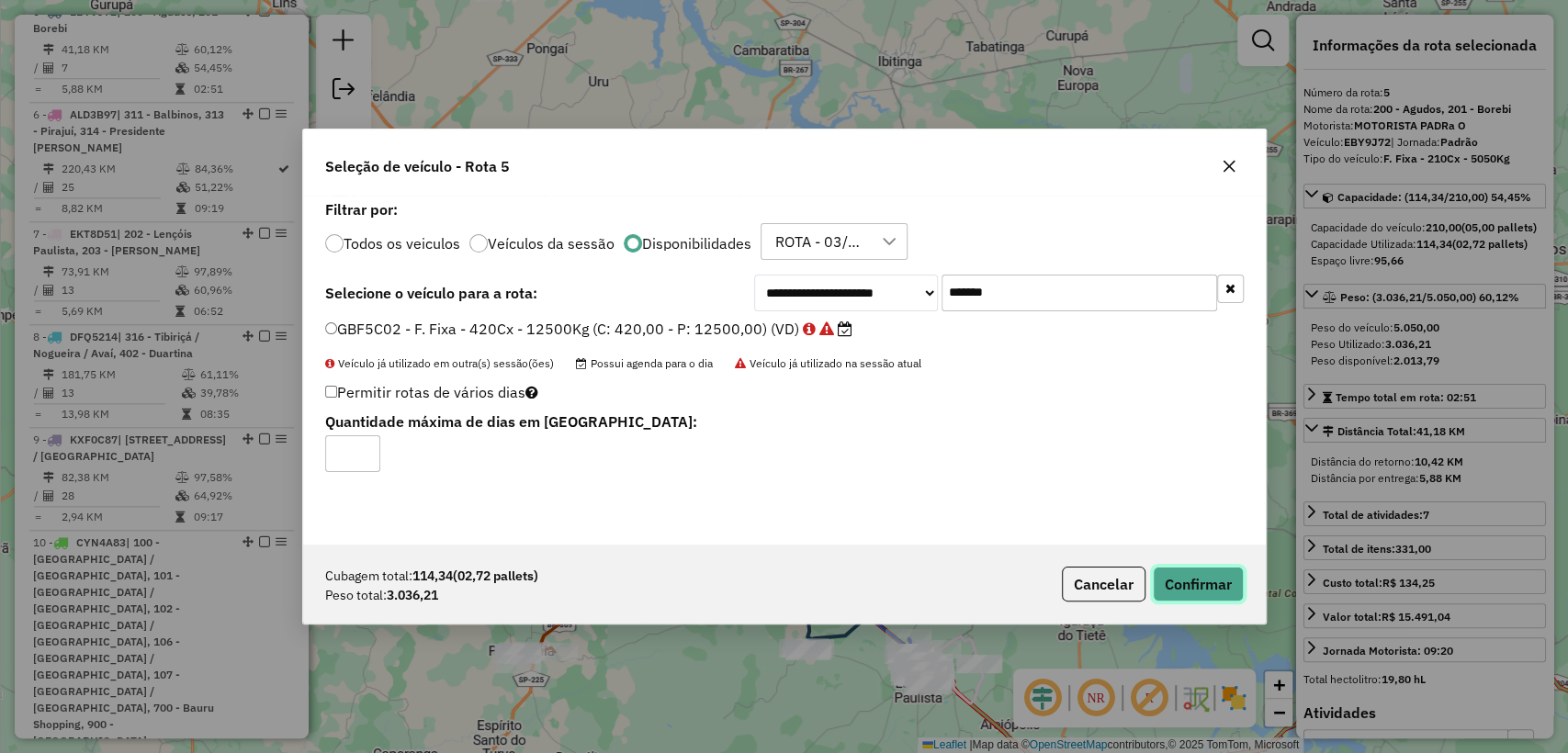
click at [1205, 590] on button "Confirmar" at bounding box center [1198, 584] width 91 height 35
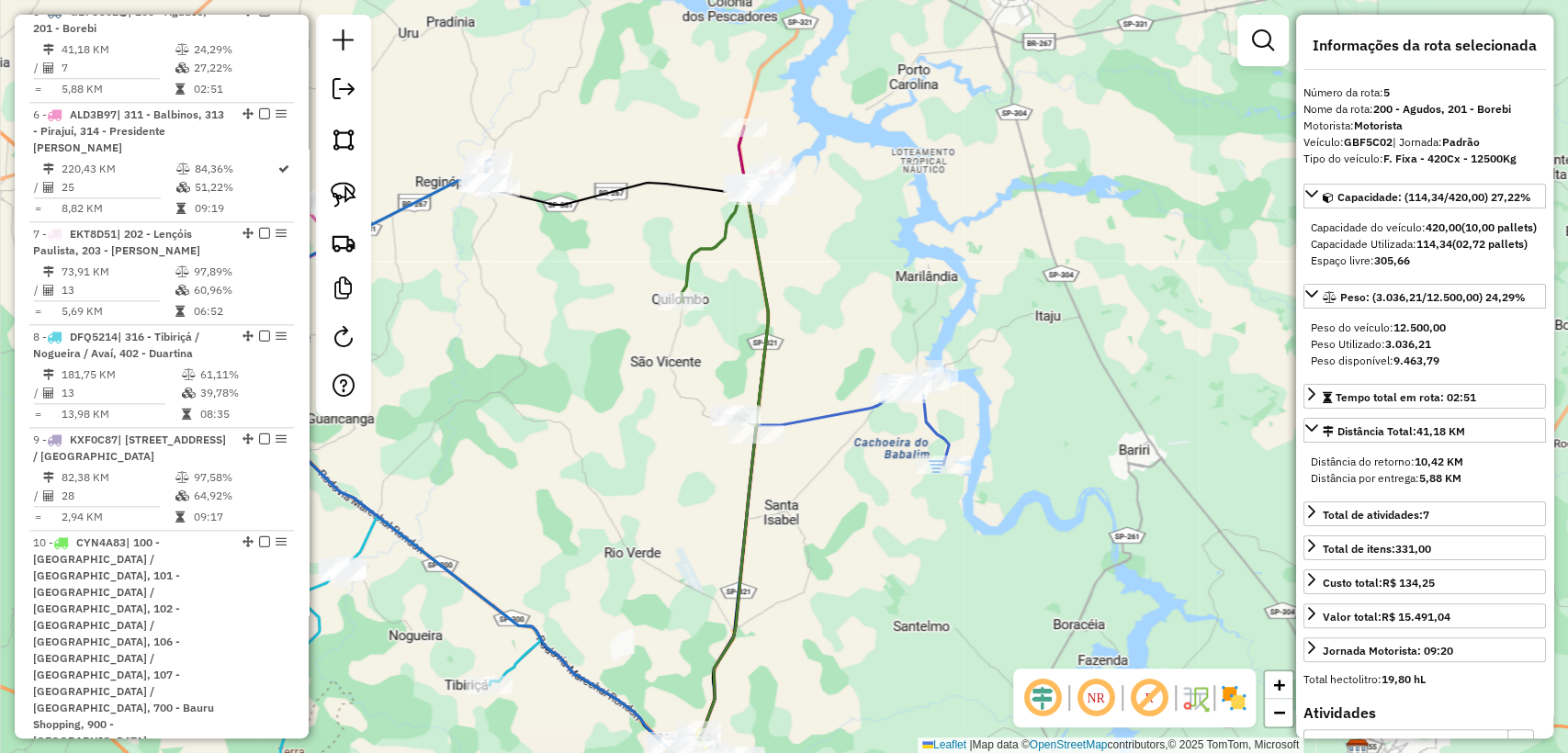
click at [743, 160] on icon at bounding box center [755, 161] width 34 height 67
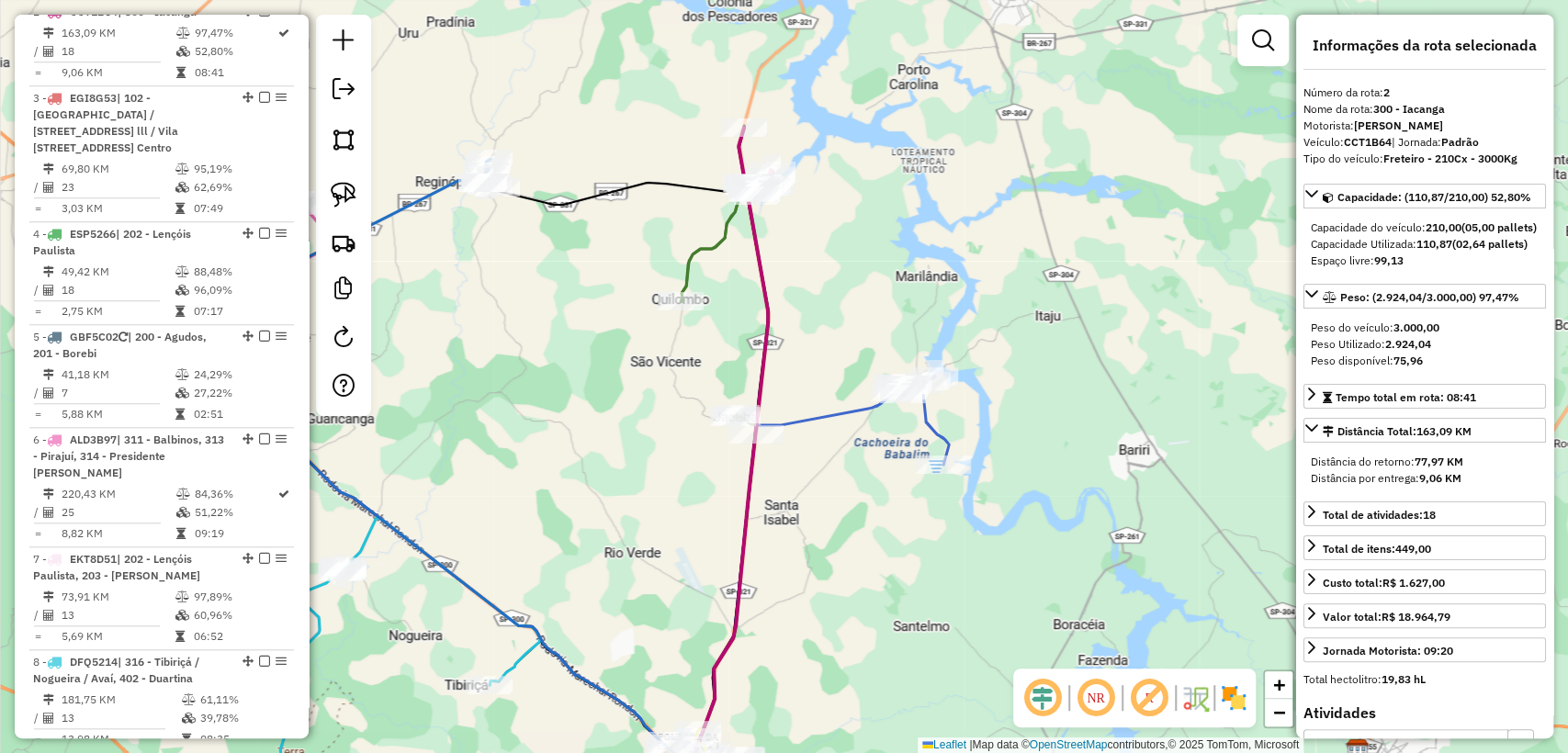
scroll to position [925, 0]
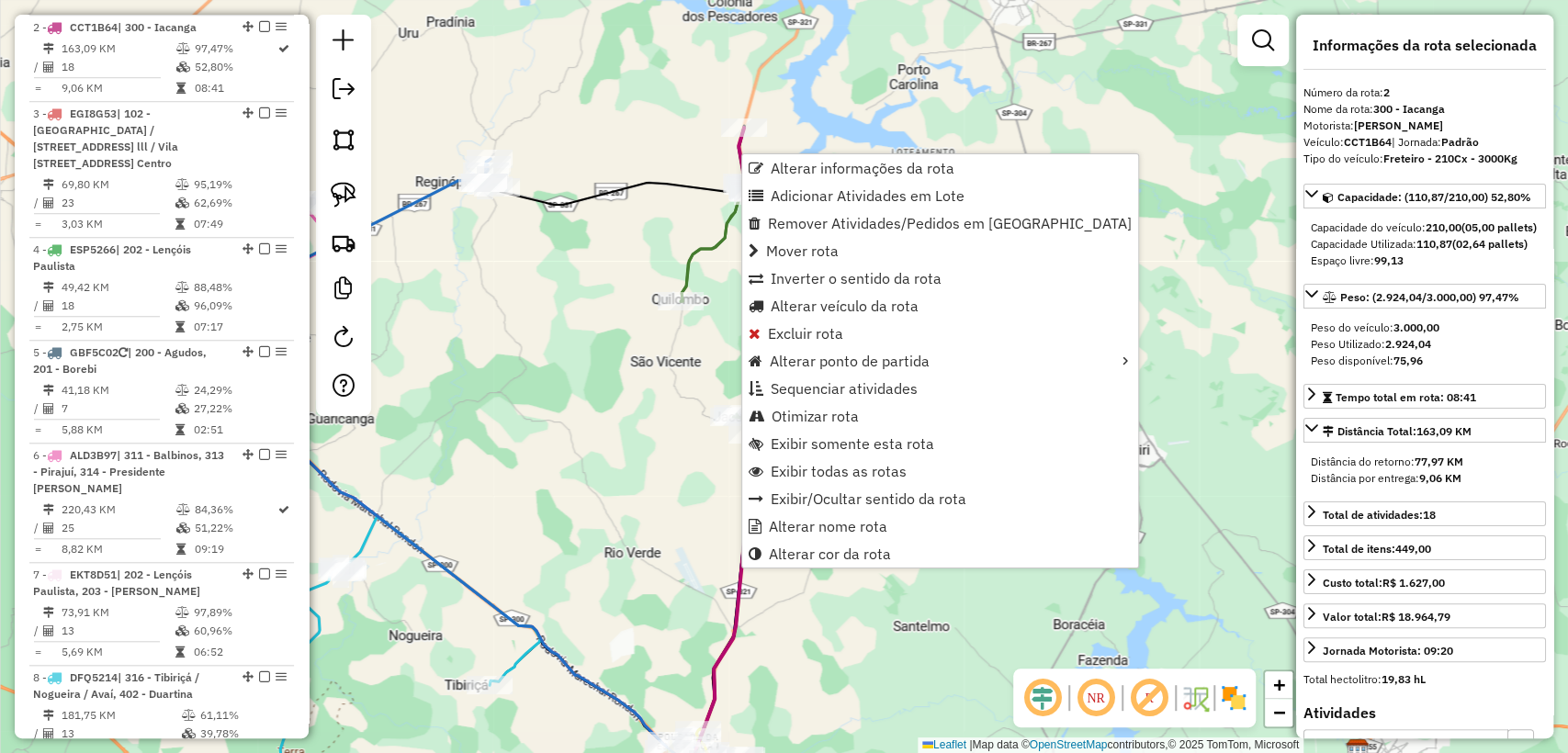
click at [1107, 130] on div "Janela de atendimento Grade de atendimento Capacidade Transportadoras Veículos …" at bounding box center [784, 376] width 1568 height 753
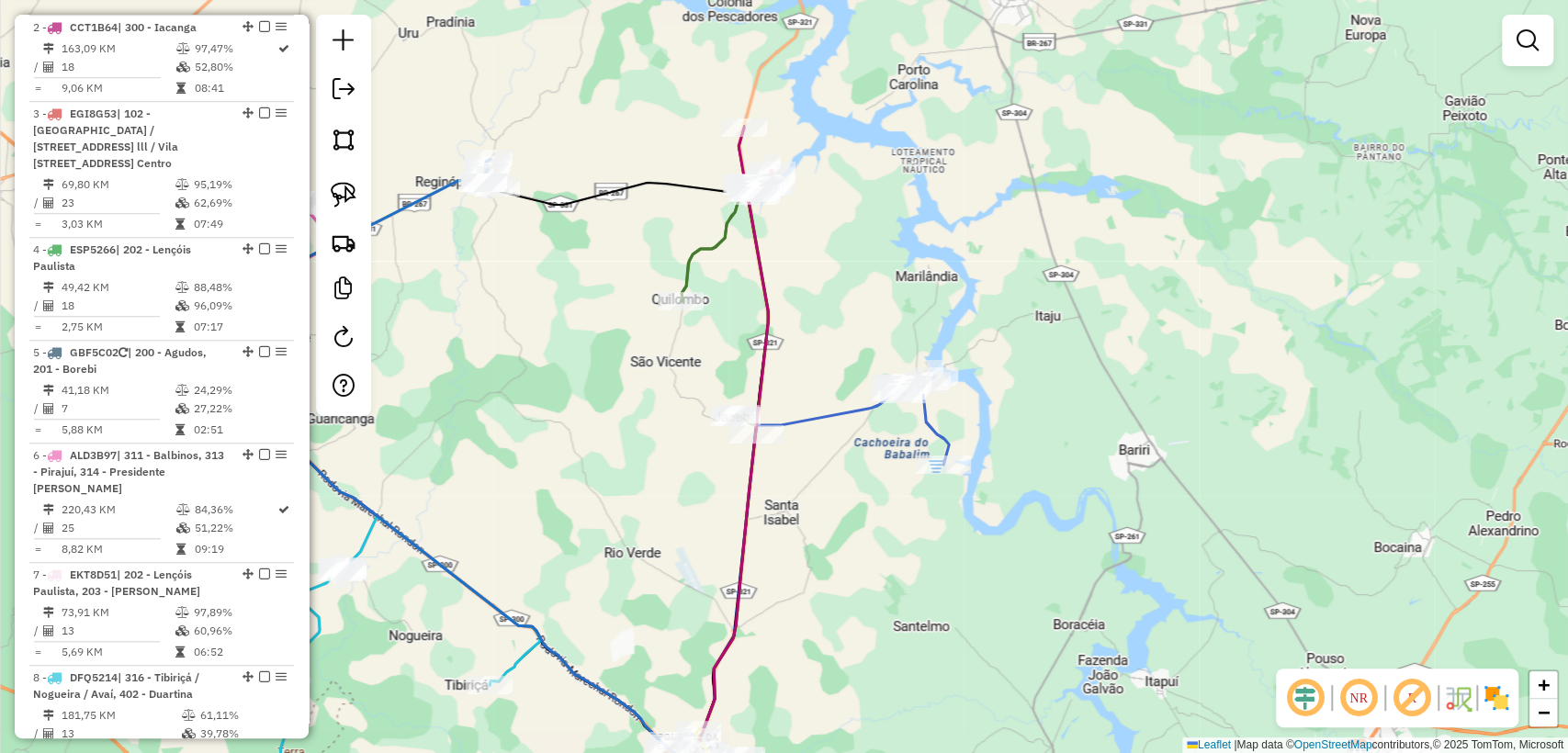
click at [717, 248] on icon at bounding box center [723, 304] width 87 height 241
select select "**********"
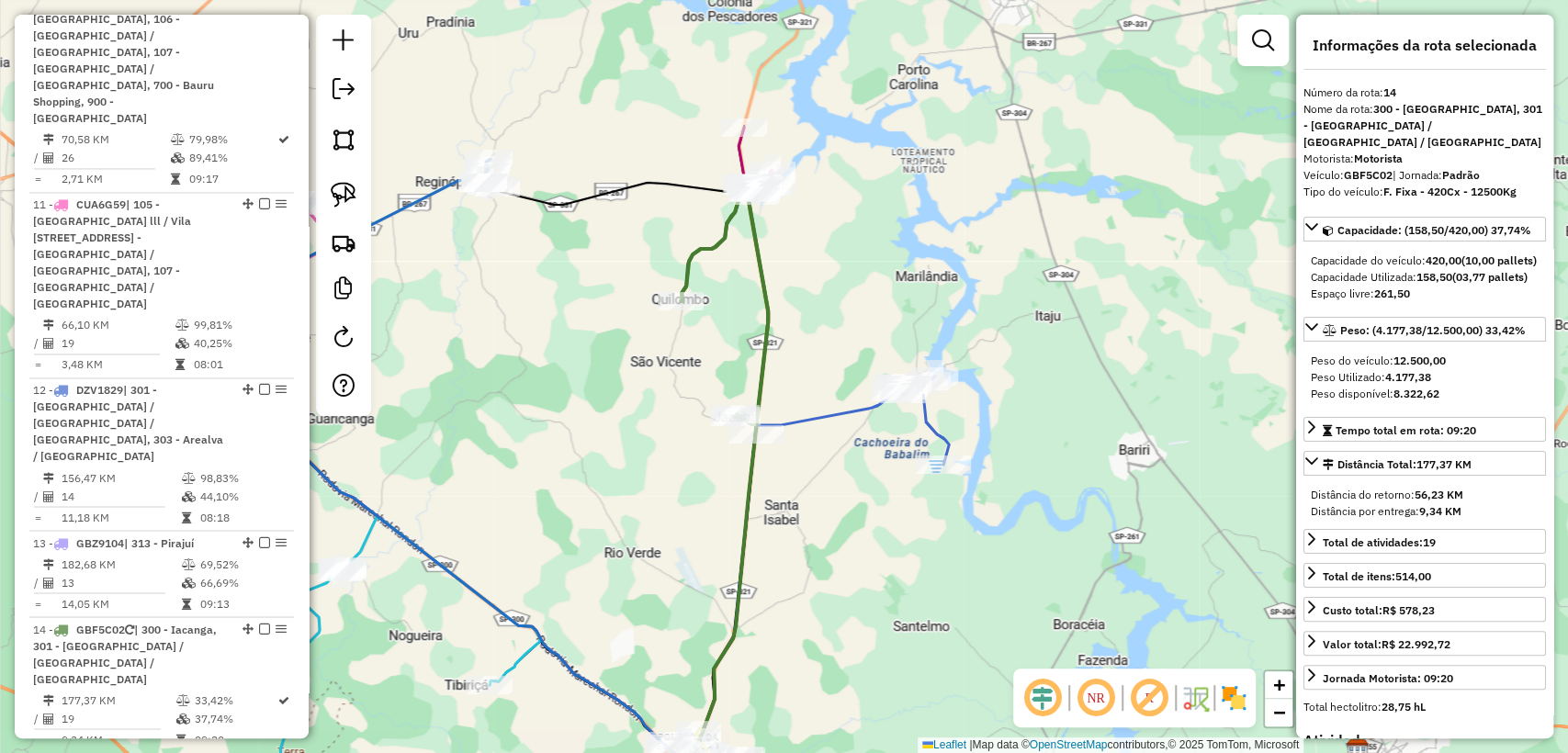
scroll to position [2406, 0]
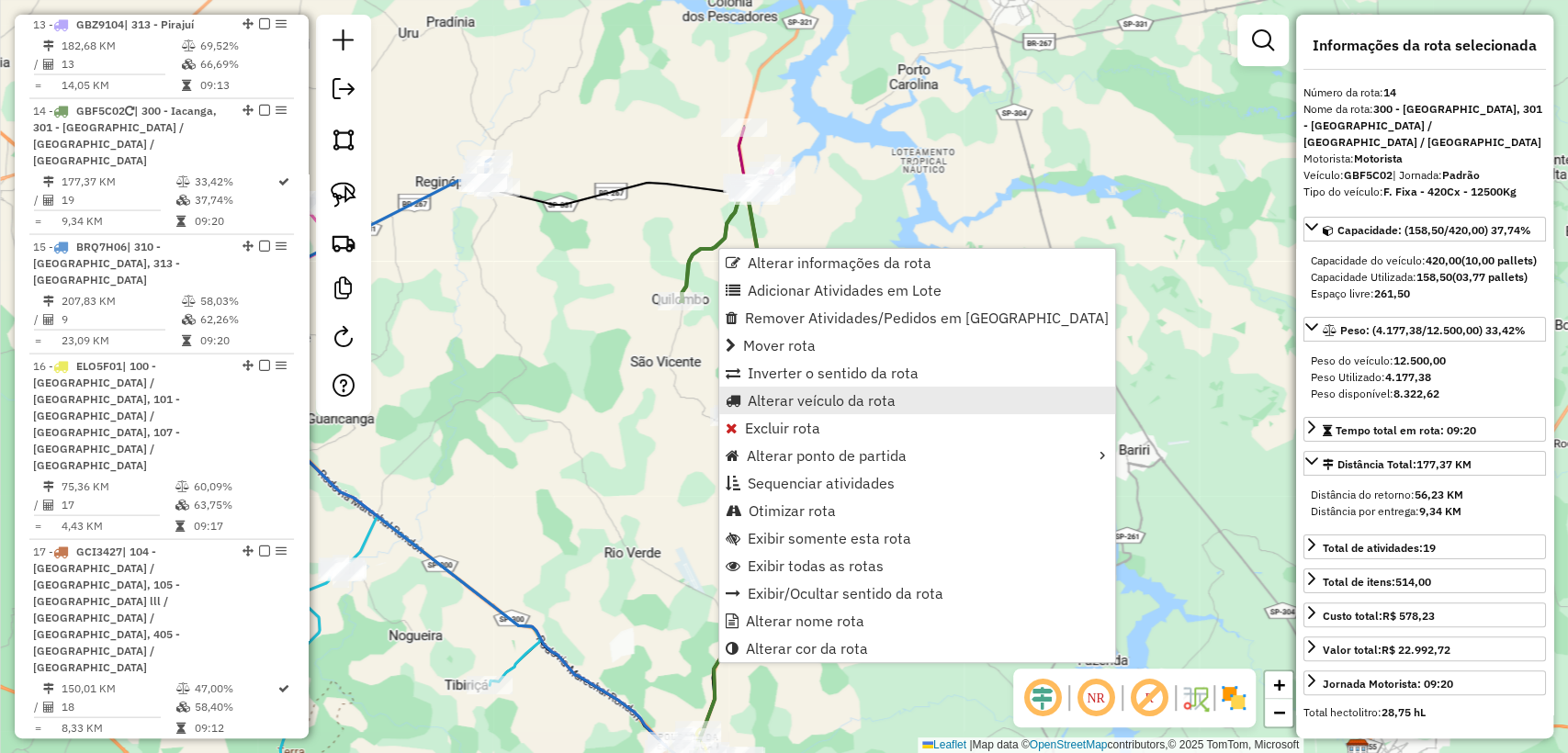
click at [835, 406] on span "Alterar veículo da rota" at bounding box center [821, 400] width 148 height 14
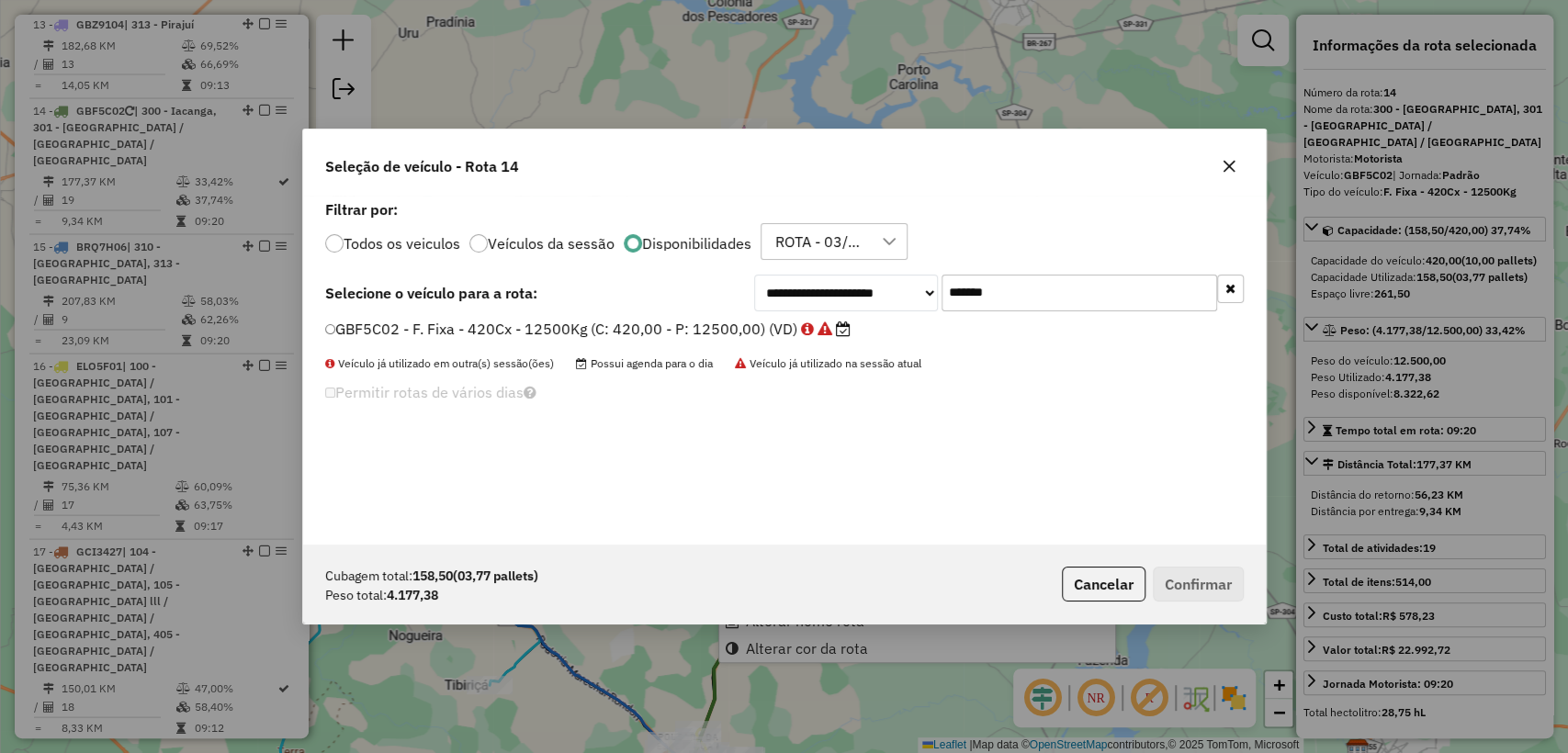
scroll to position [10, 6]
click at [1229, 283] on icon "button" at bounding box center [1230, 288] width 11 height 12
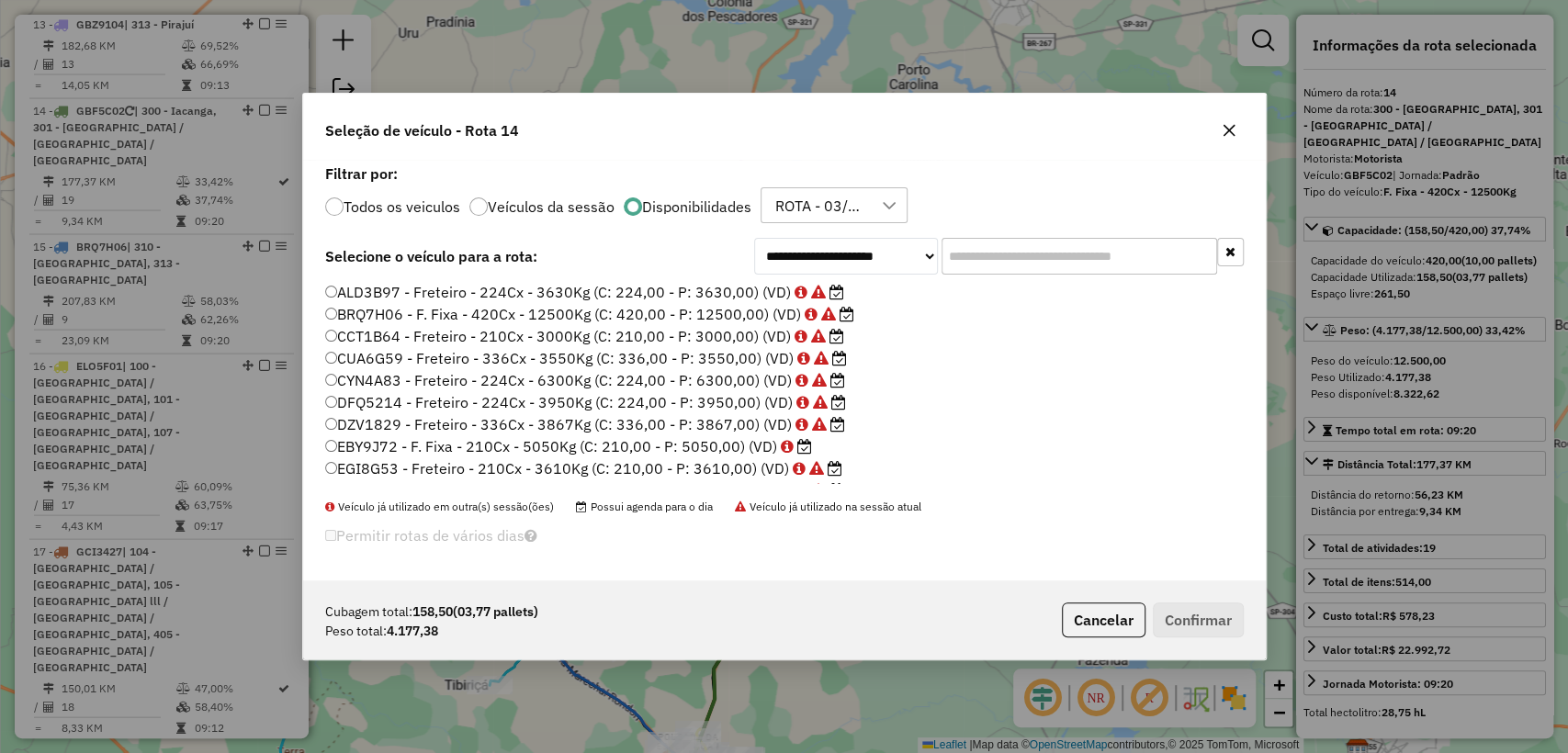
click at [687, 449] on label "EBY9J72 - F. Fixa - 210Cx - 5050Kg (C: 210,00 - P: 5050,00) (VD)" at bounding box center [568, 446] width 487 height 22
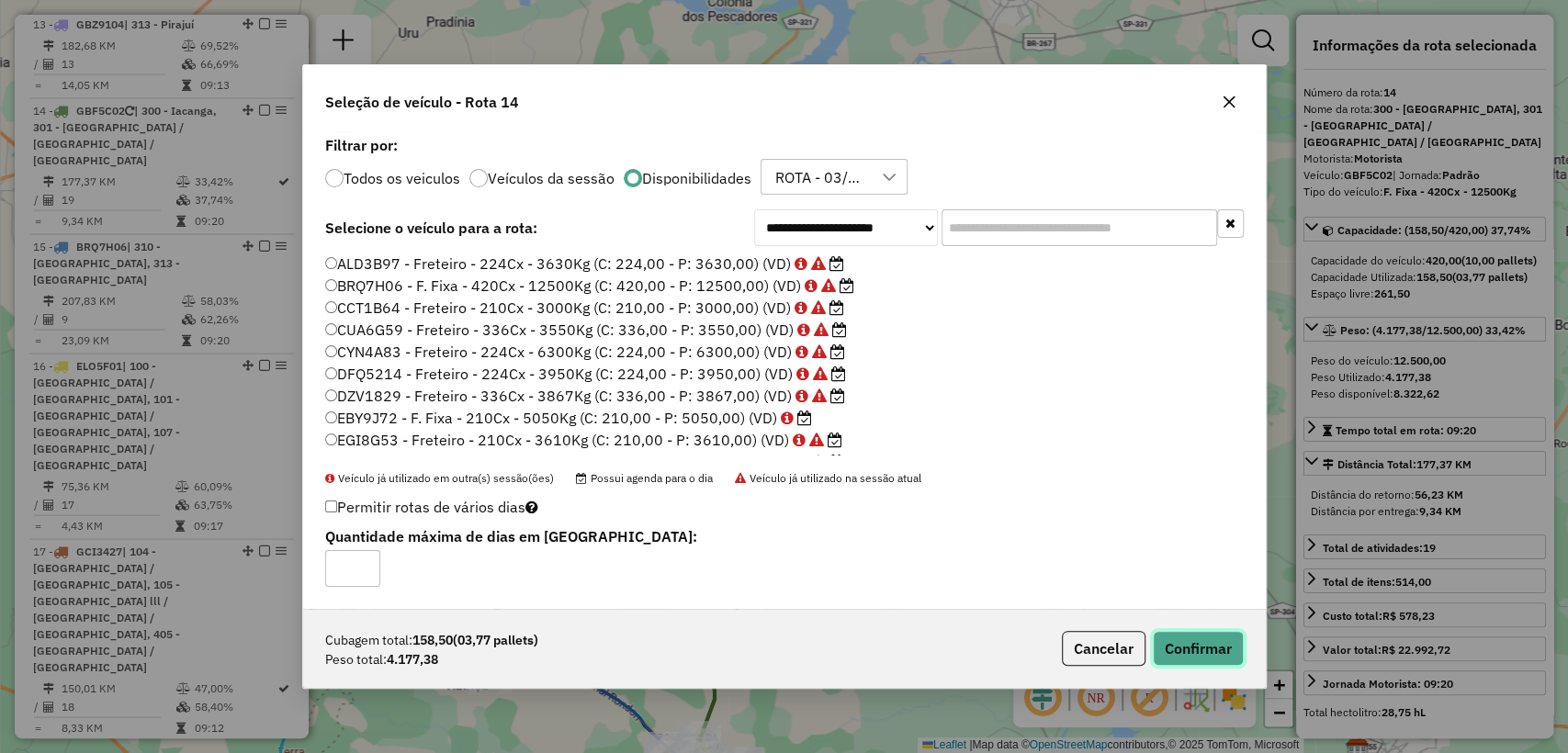
click at [1188, 660] on button "Confirmar" at bounding box center [1198, 648] width 91 height 35
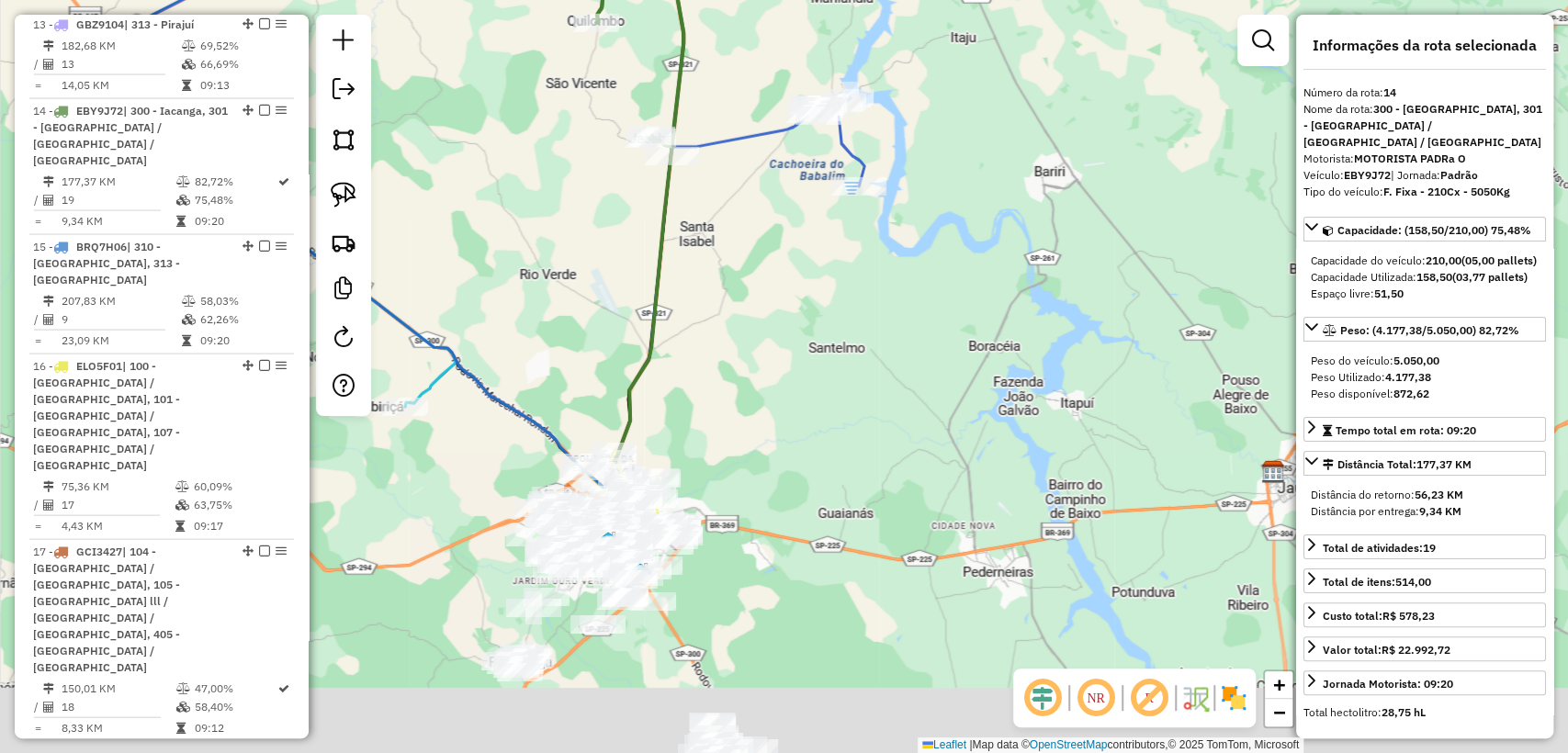
drag, startPoint x: 863, startPoint y: 564, endPoint x: 721, endPoint y: 128, distance: 458.5
click at [721, 128] on div "Janela de atendimento Grade de atendimento Capacidade Transportadoras Veículos …" at bounding box center [784, 376] width 1568 height 753
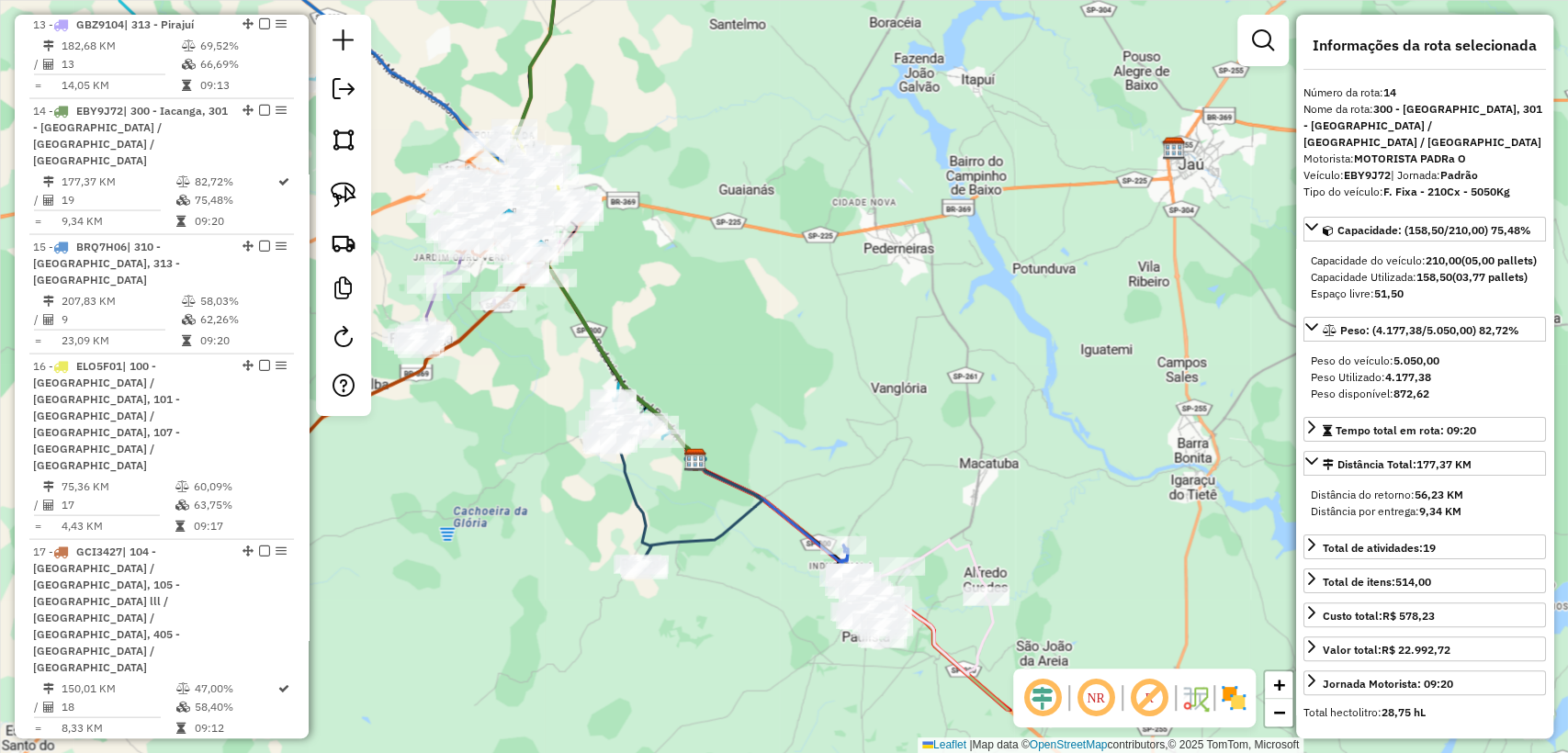
drag, startPoint x: 827, startPoint y: 455, endPoint x: 822, endPoint y: 435, distance: 20.6
click at [822, 435] on div "Janela de atendimento Grade de atendimento Capacidade Transportadoras Veículos …" at bounding box center [784, 376] width 1568 height 753
click at [727, 518] on icon at bounding box center [700, 513] width 123 height 110
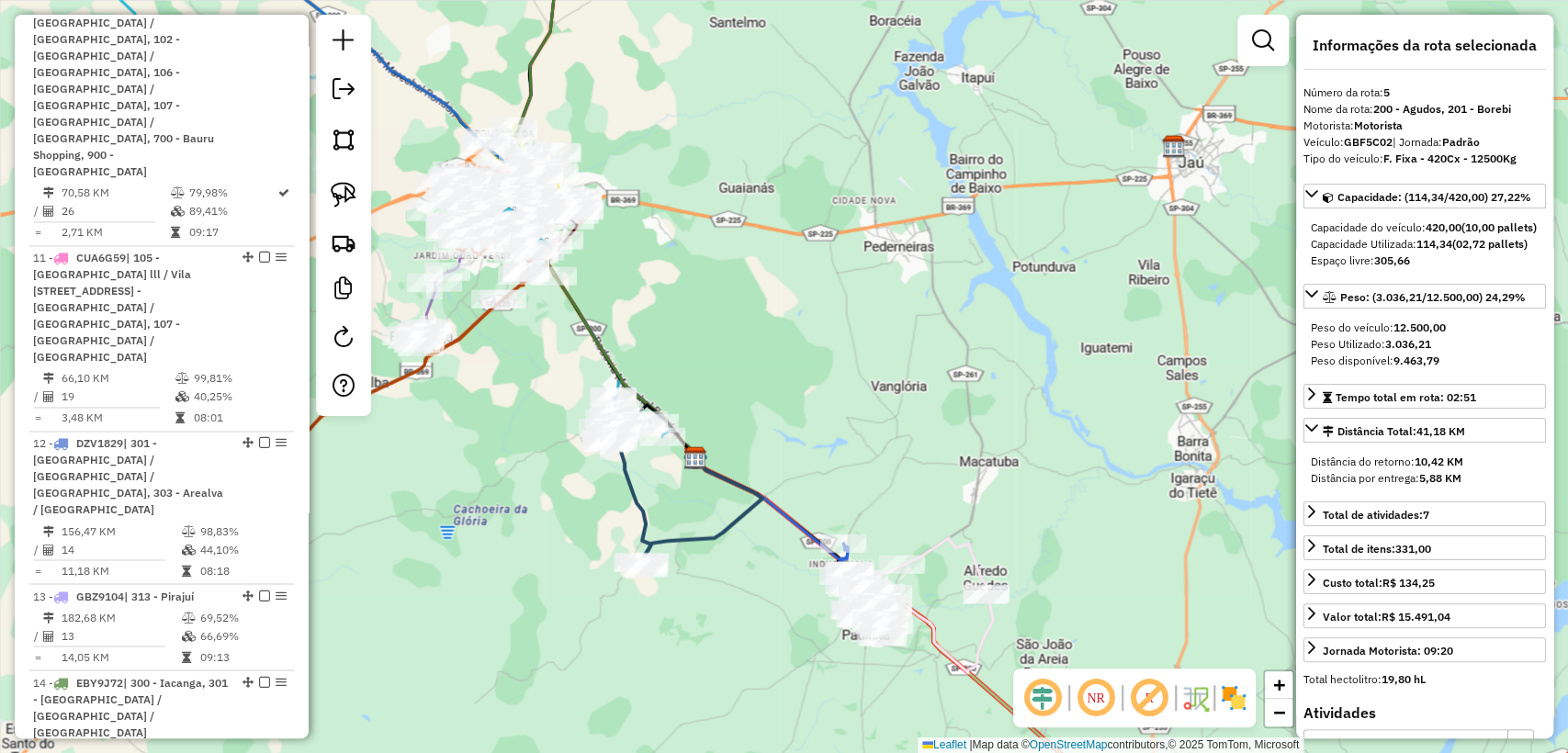
scroll to position [1266, 0]
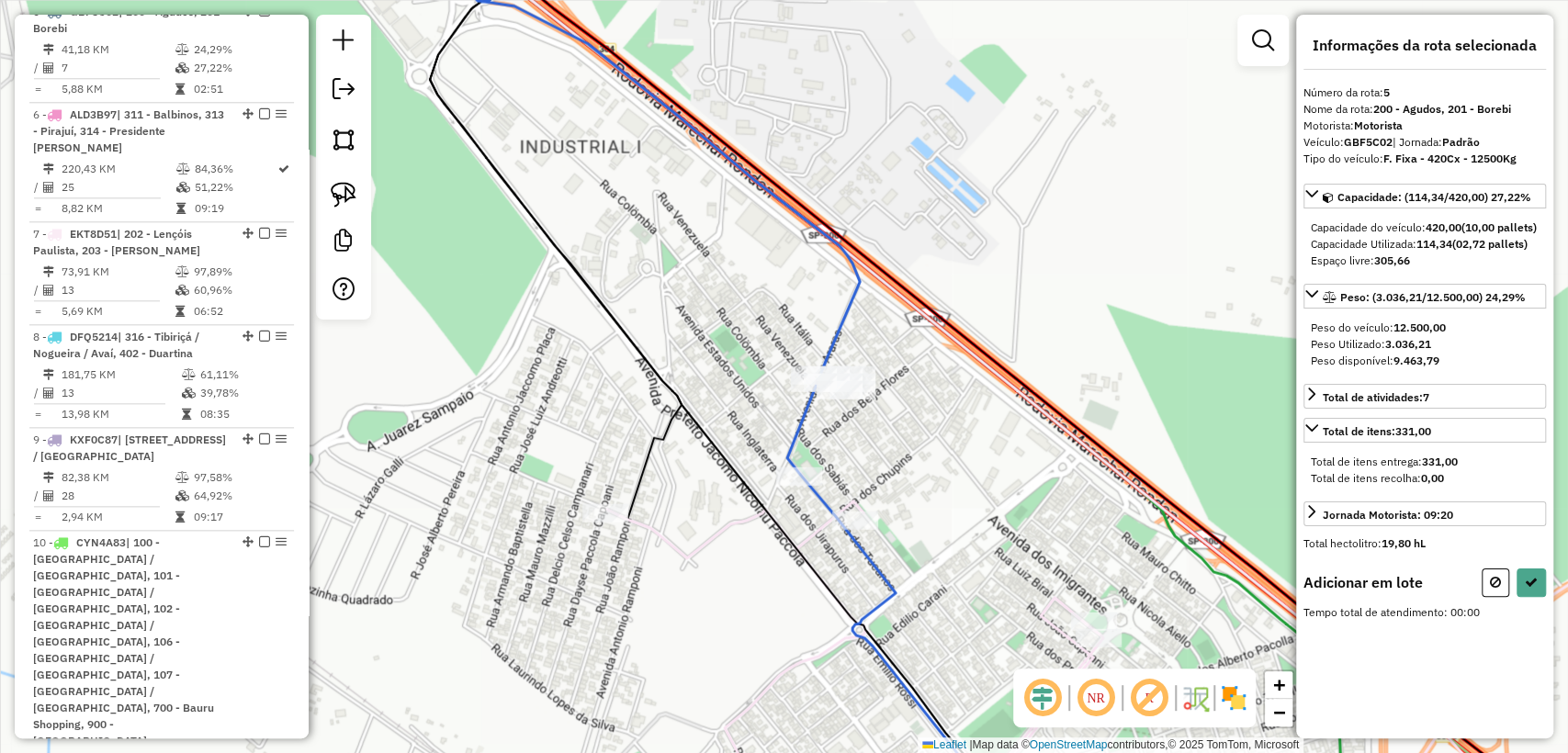
drag, startPoint x: 340, startPoint y: 187, endPoint x: 419, endPoint y: 234, distance: 91.9
click at [340, 185] on img at bounding box center [343, 194] width 26 height 26
drag, startPoint x: 840, startPoint y: 435, endPoint x: 780, endPoint y: 387, distance: 76.8
click at [1531, 589] on icon at bounding box center [1531, 581] width 12 height 12
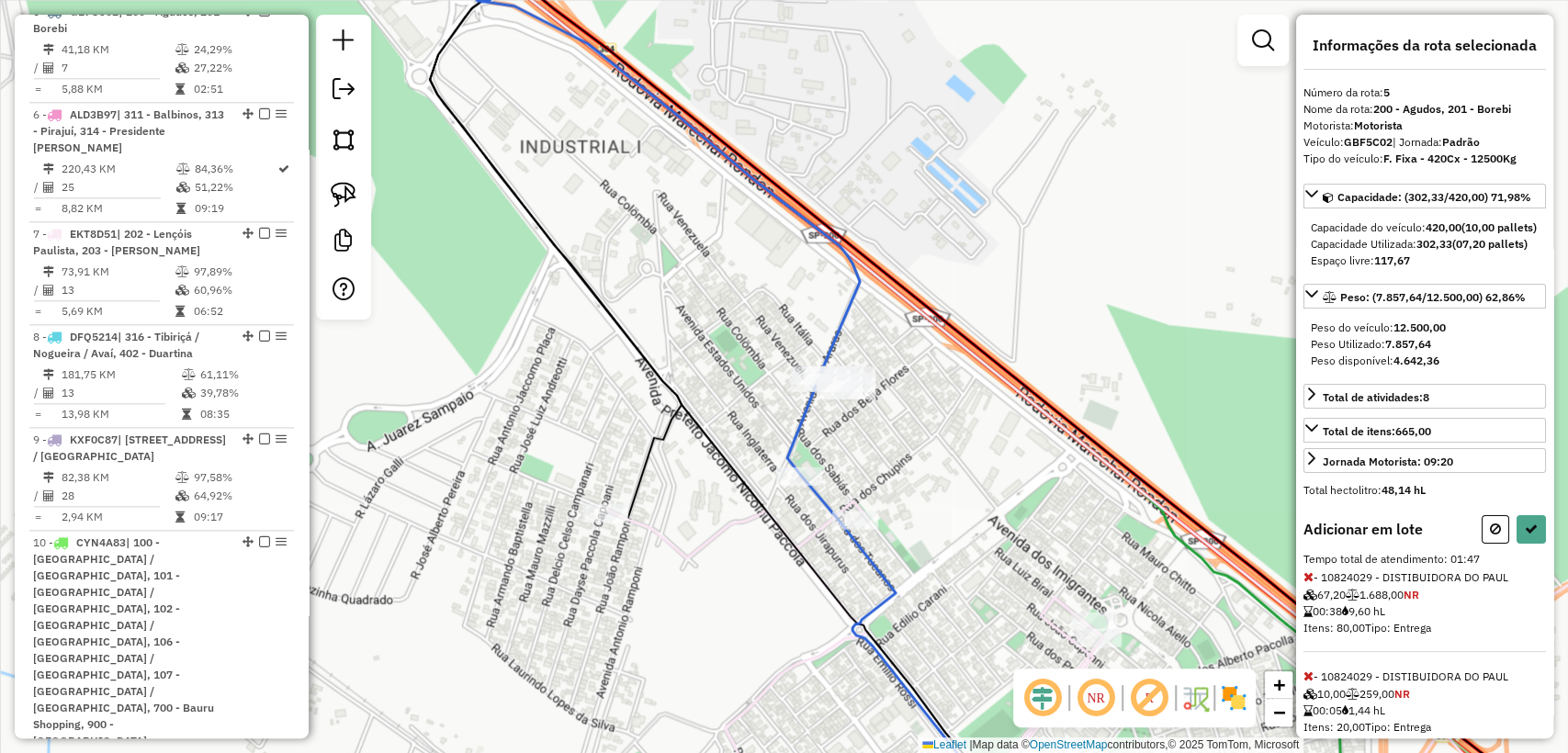
select select "**********"
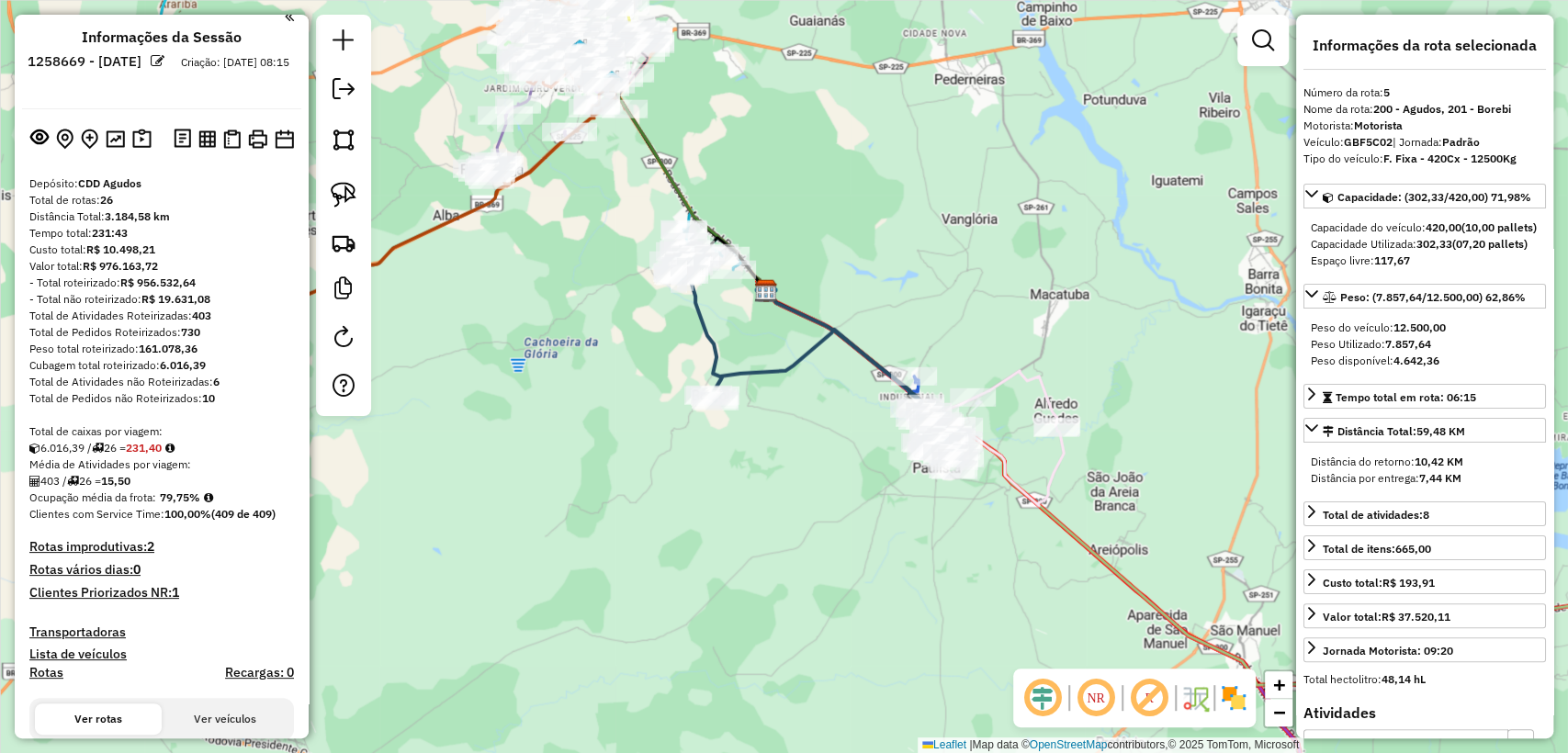
scroll to position [0, 0]
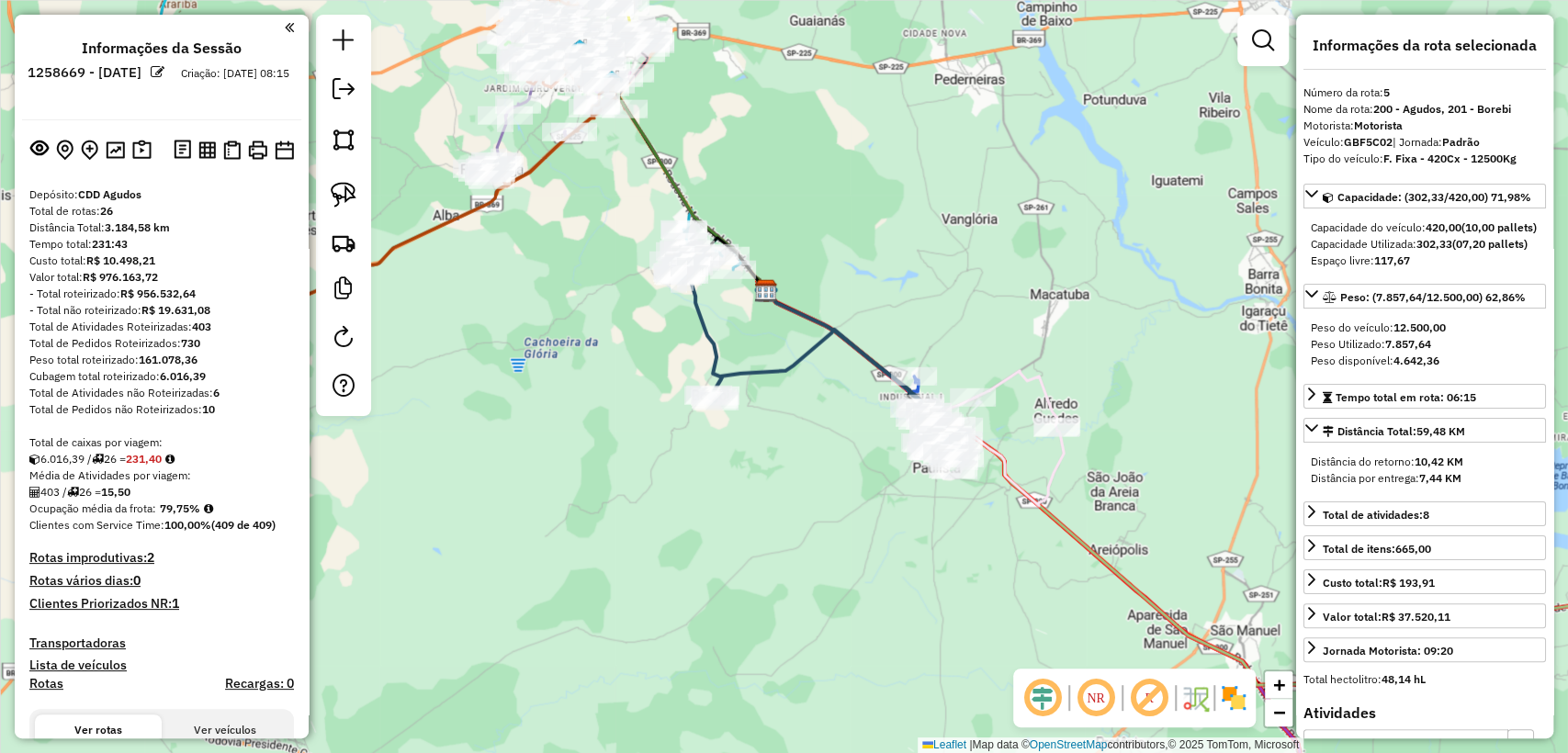
click at [225, 449] on div "Total de caixas por viagem:" at bounding box center [161, 442] width 264 height 16
click at [551, 372] on div "Janela de atendimento Grade de atendimento Capacidade Transportadoras Veículos …" at bounding box center [784, 376] width 1568 height 753
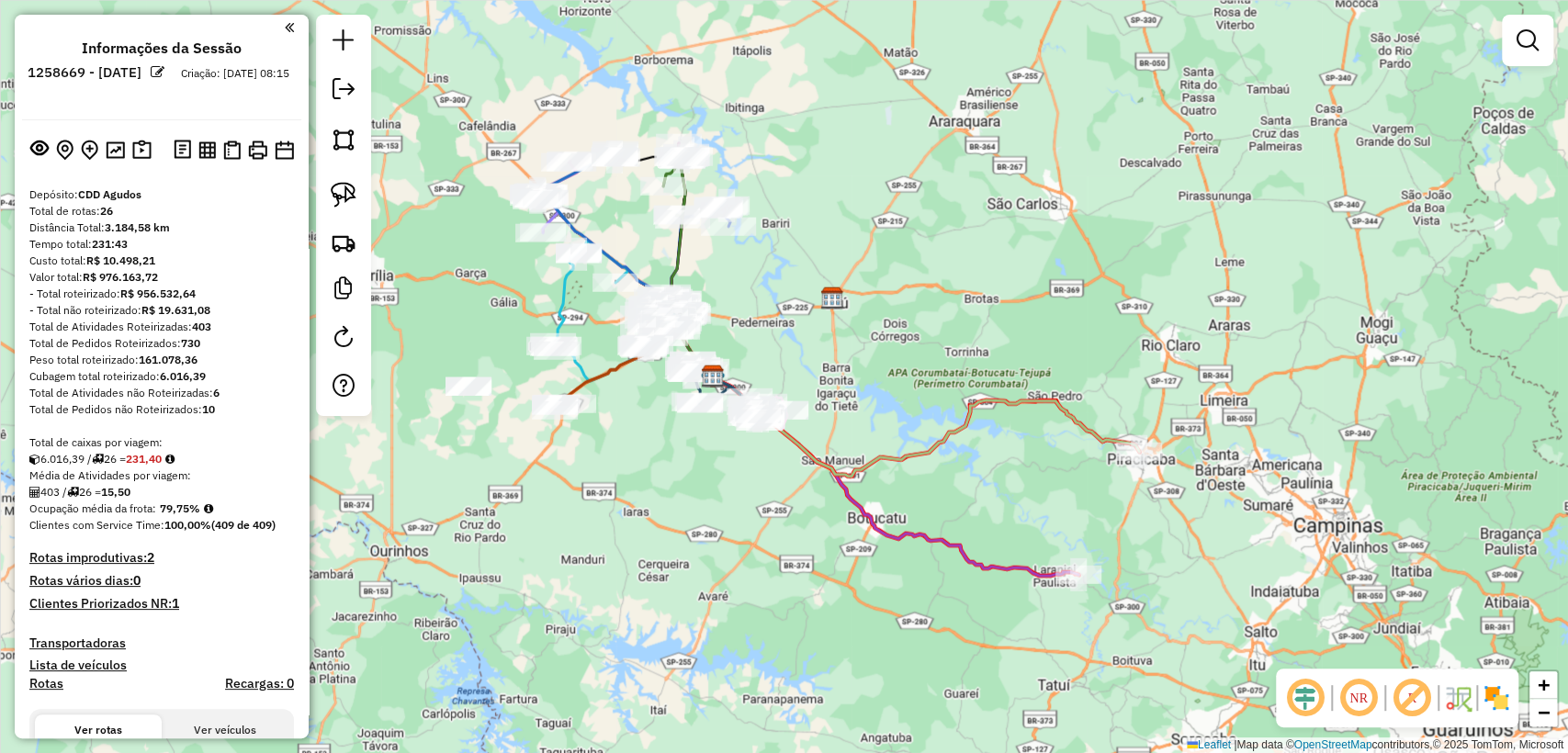
drag, startPoint x: 541, startPoint y: 419, endPoint x: 643, endPoint y: 435, distance: 103.2
click at [643, 435] on div "Janela de atendimento Grade de atendimento Capacidade Transportadoras Veículos …" at bounding box center [784, 376] width 1568 height 753
click at [669, 523] on div "Rota 8 - Placa DFQ5214 10824759 - I. G. OTAVIANO LANCHONETE LTDA Janela de aten…" at bounding box center [784, 376] width 1568 height 753
click at [268, 311] on div "- Total não roteirizado: R$ 19.631,08" at bounding box center [161, 310] width 264 height 16
click at [789, 494] on div "Janela de atendimento Grade de atendimento Capacidade Transportadoras Veículos …" at bounding box center [784, 376] width 1568 height 753
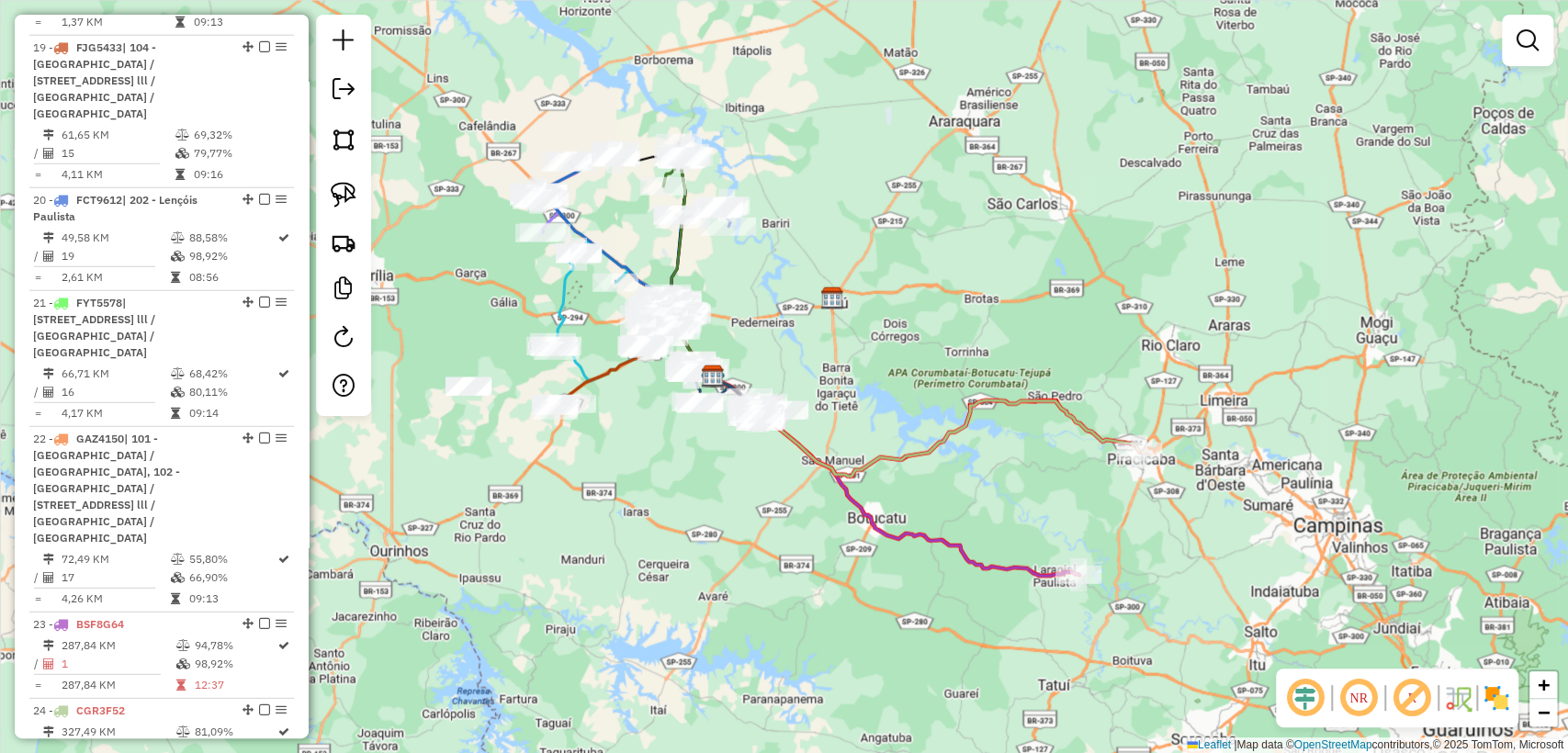
scroll to position [3468, 0]
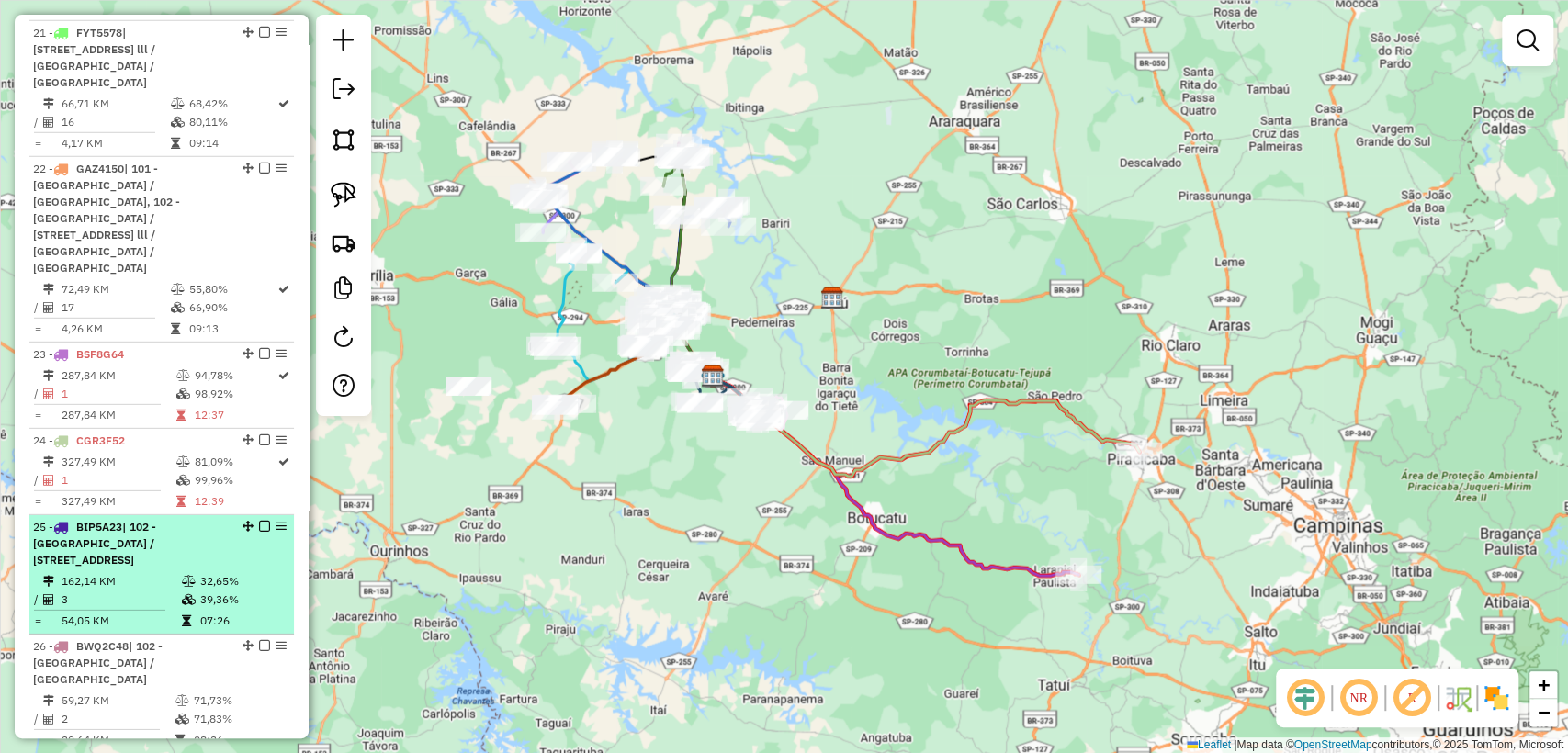
click at [181, 572] on td at bounding box center [189, 581] width 18 height 18
select select "**********"
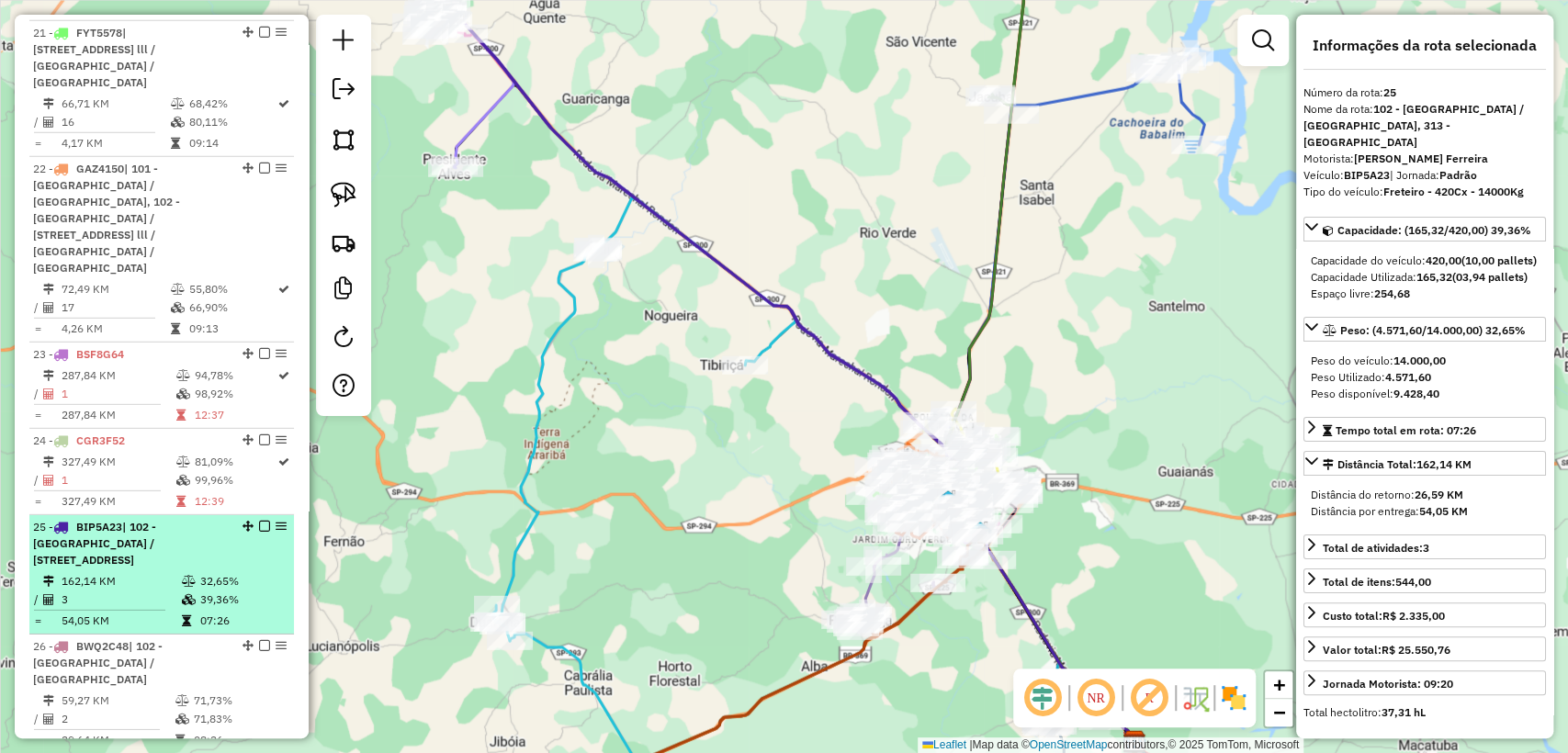
click at [276, 521] on em at bounding box center [281, 525] width 11 height 11
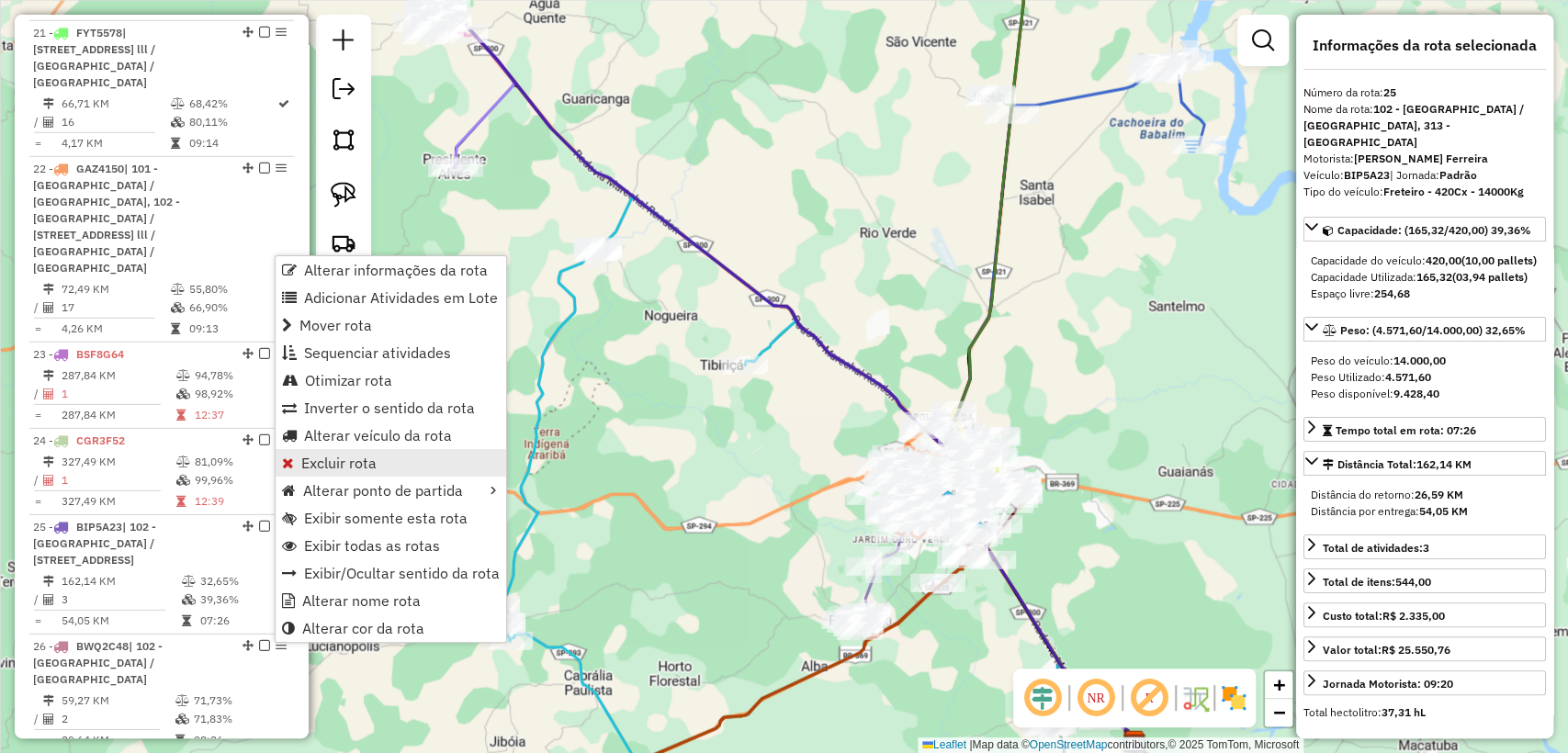
click at [358, 471] on span "Excluir rota" at bounding box center [339, 462] width 75 height 14
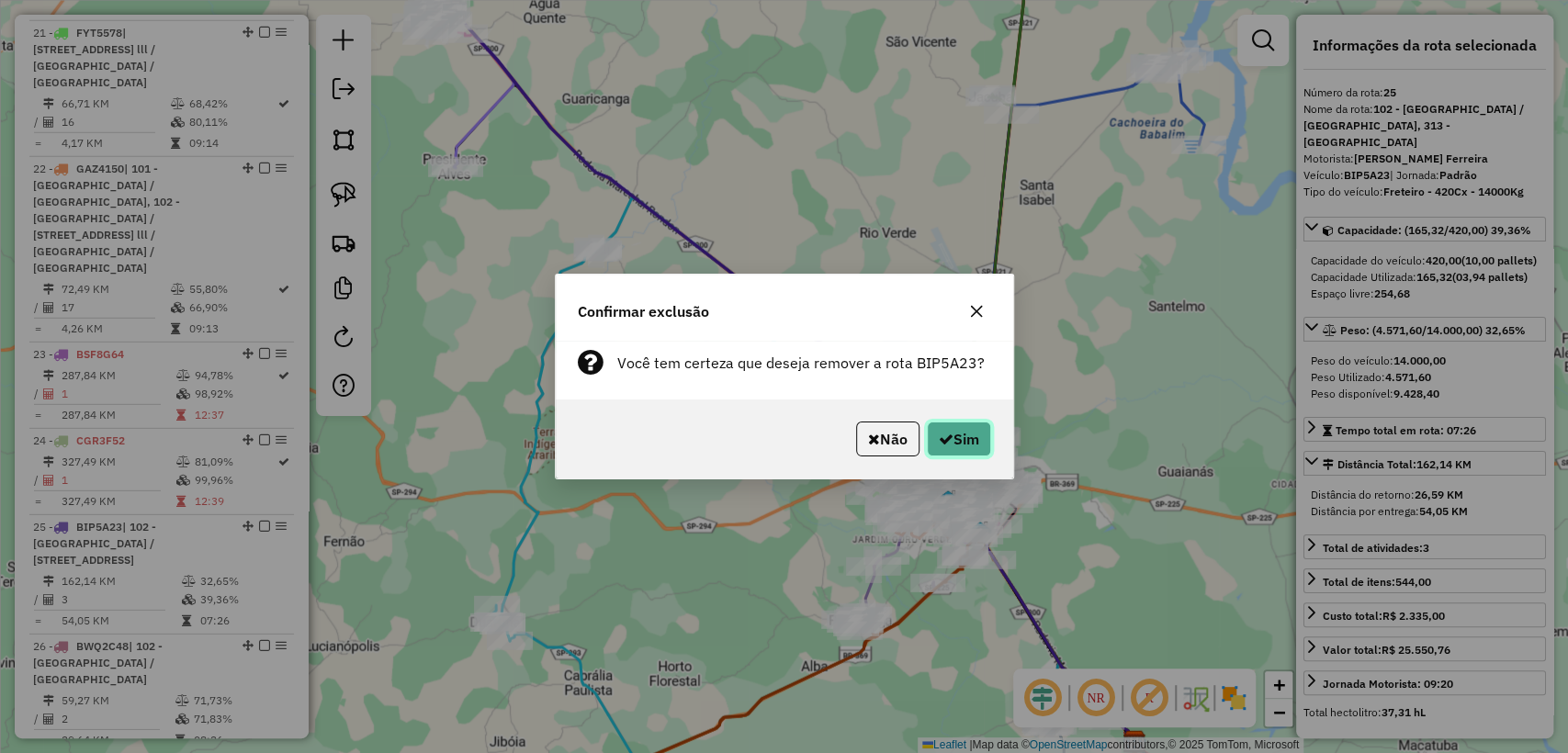
click at [960, 438] on button "Sim" at bounding box center [959, 439] width 64 height 35
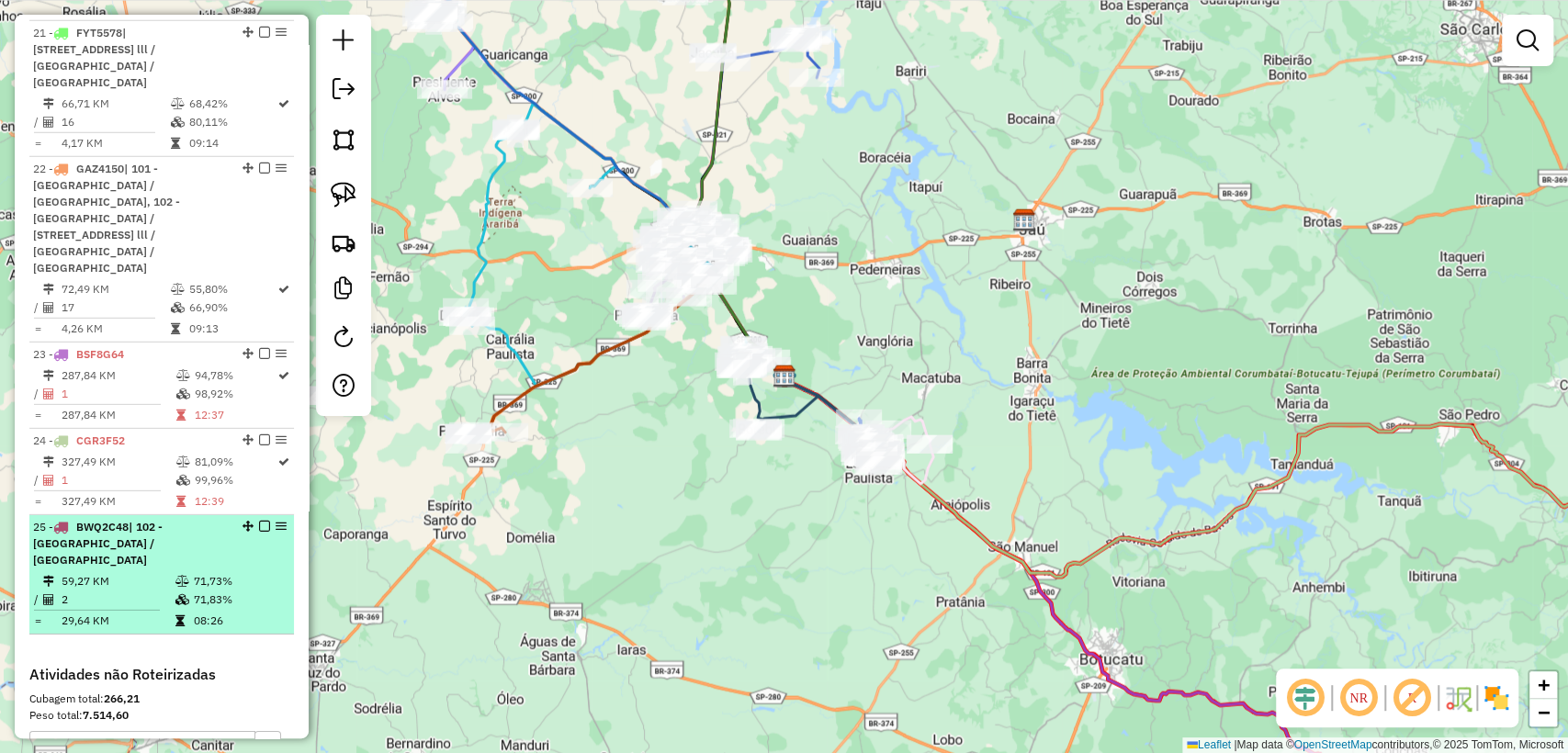
select select "**********"
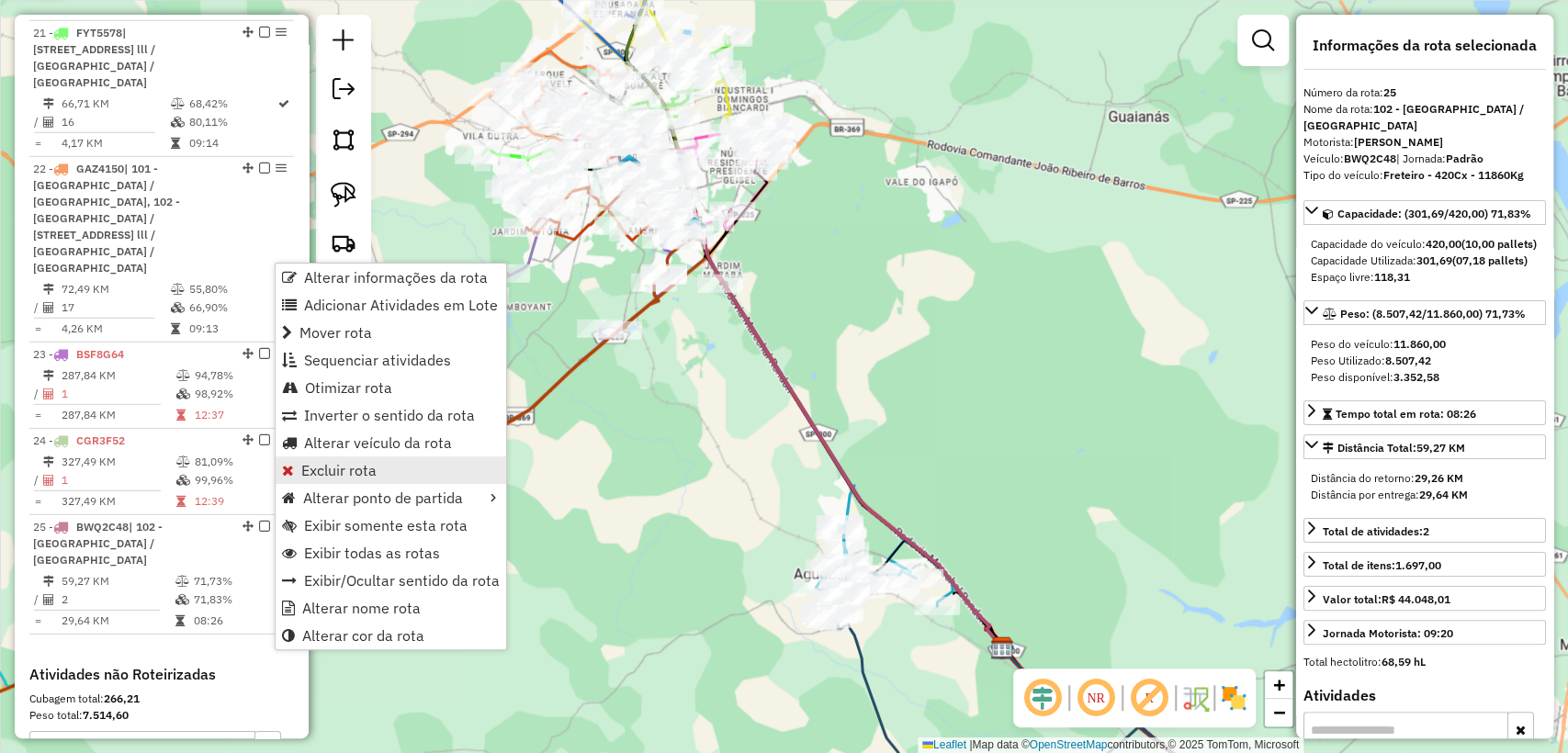
click at [331, 470] on span "Excluir rota" at bounding box center [339, 470] width 75 height 14
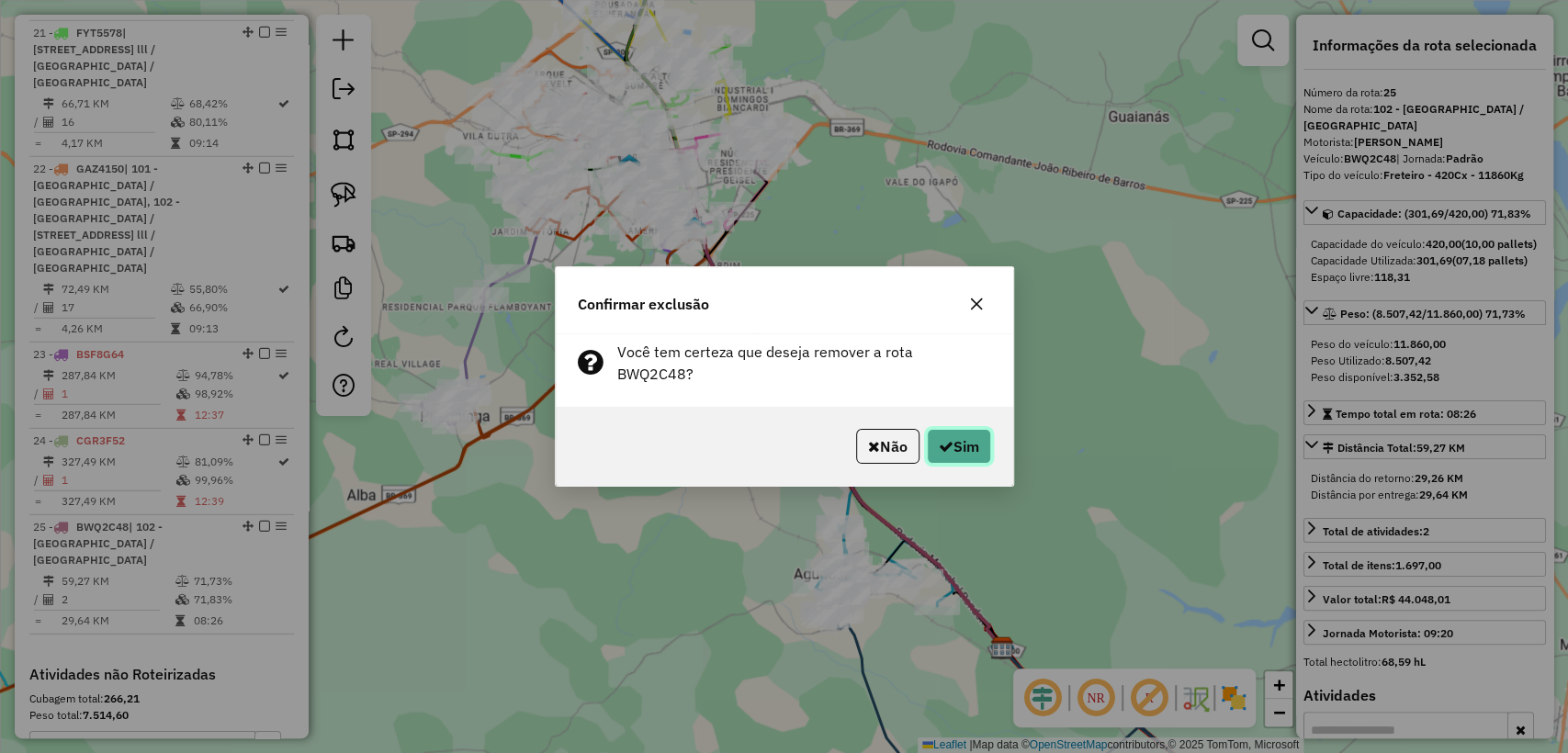
click at [975, 435] on button "Sim" at bounding box center [959, 447] width 64 height 35
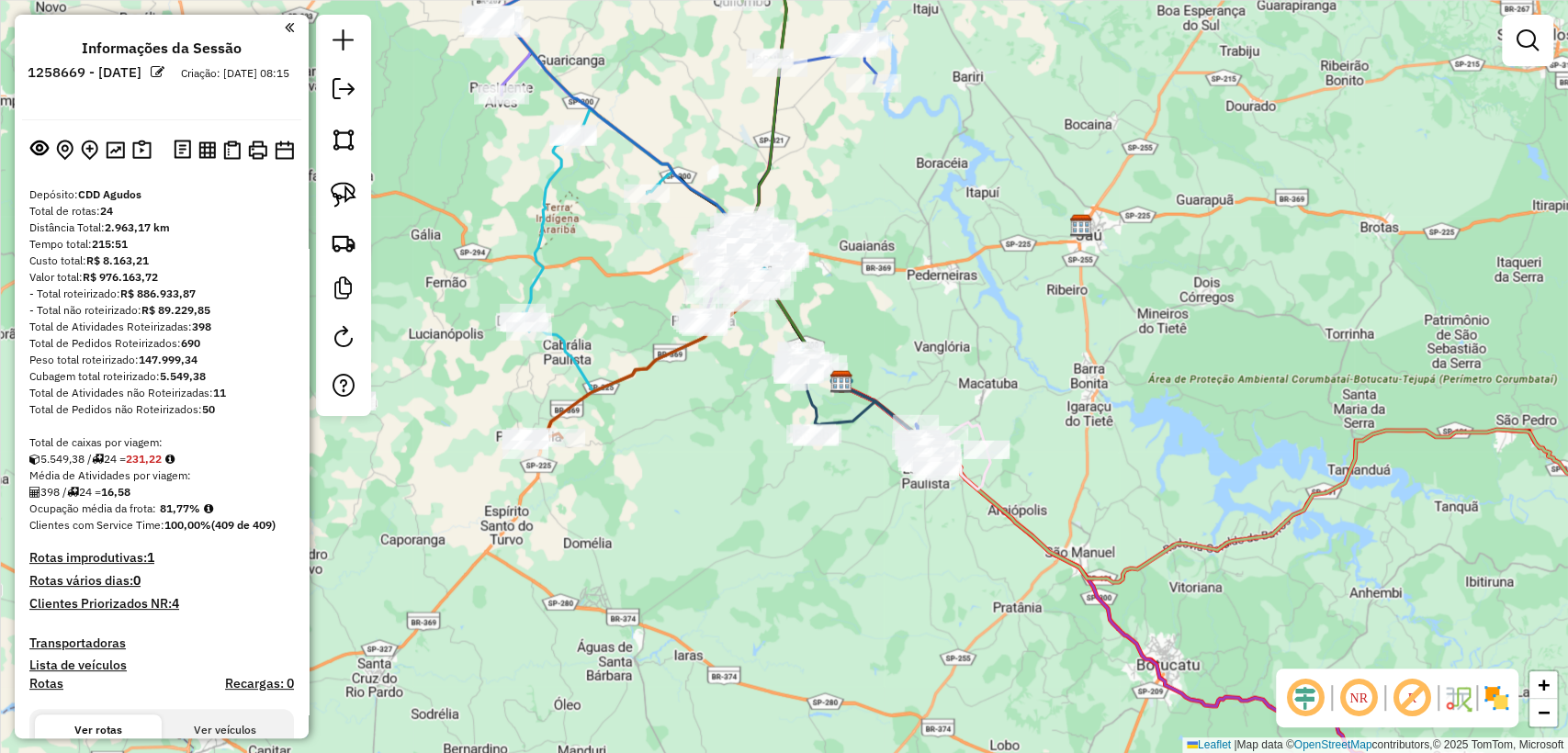
drag, startPoint x: 641, startPoint y: 479, endPoint x: 698, endPoint y: 485, distance: 57.3
click at [698, 485] on div "Janela de atendimento Grade de atendimento Capacidade Transportadoras Veículos …" at bounding box center [784, 376] width 1568 height 753
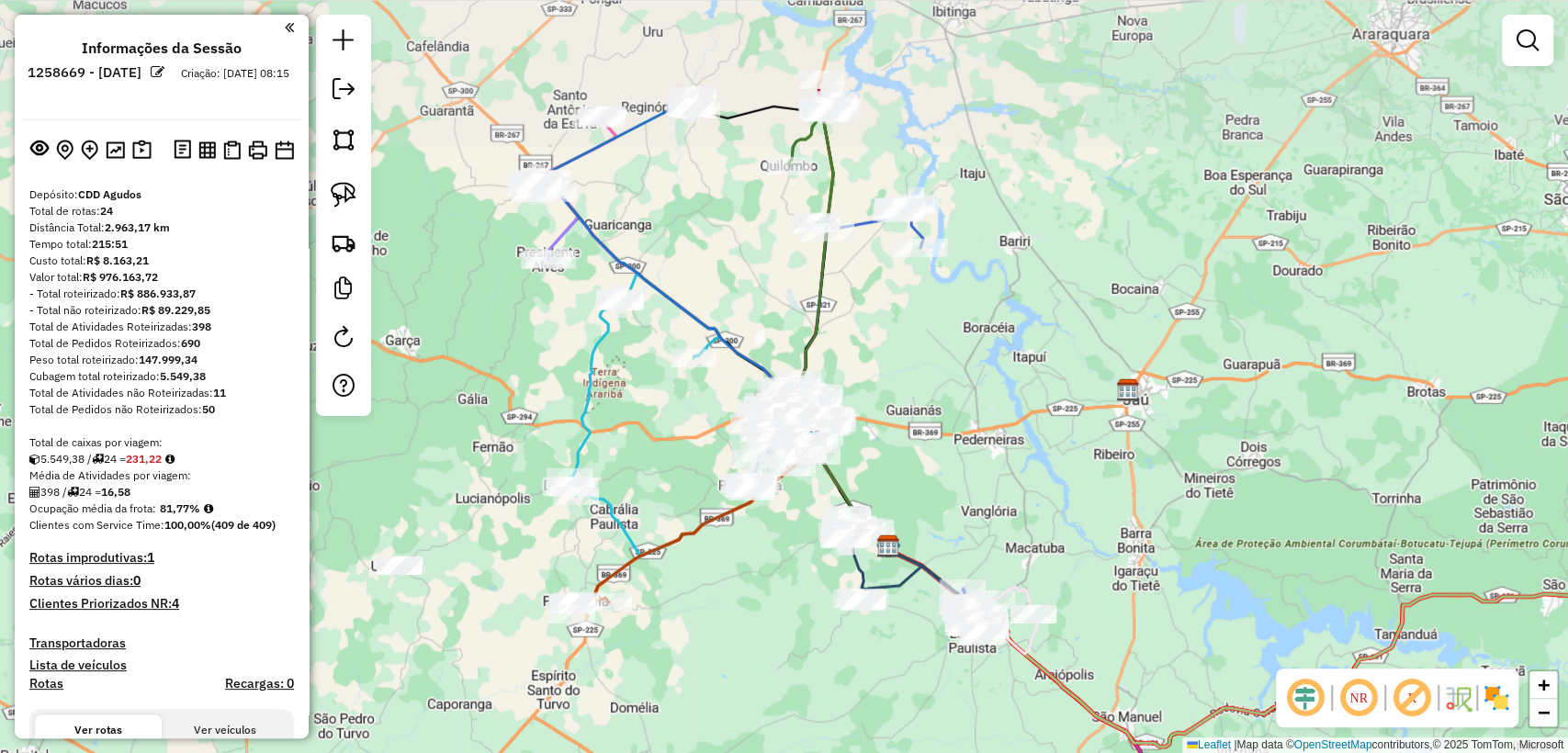
drag, startPoint x: 682, startPoint y: 441, endPoint x: 729, endPoint y: 605, distance: 170.6
click at [729, 605] on div "Janela de atendimento Grade de atendimento Capacidade Transportadoras Veículos …" at bounding box center [784, 376] width 1568 height 753
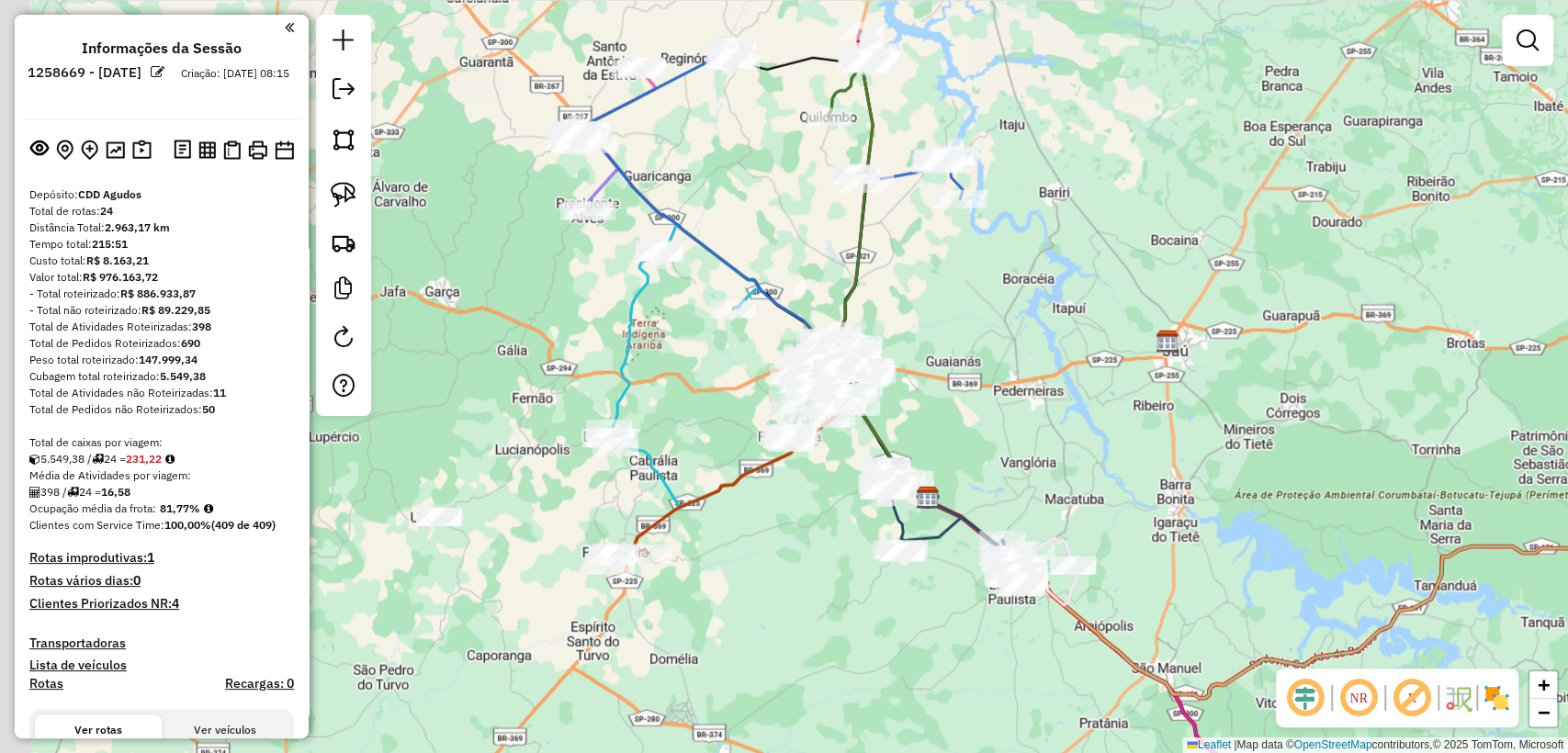
drag, startPoint x: 714, startPoint y: 591, endPoint x: 763, endPoint y: 543, distance: 68.6
click at [763, 543] on div "Janela de atendimento Grade de atendimento Capacidade Transportadoras Veículos …" at bounding box center [784, 376] width 1568 height 753
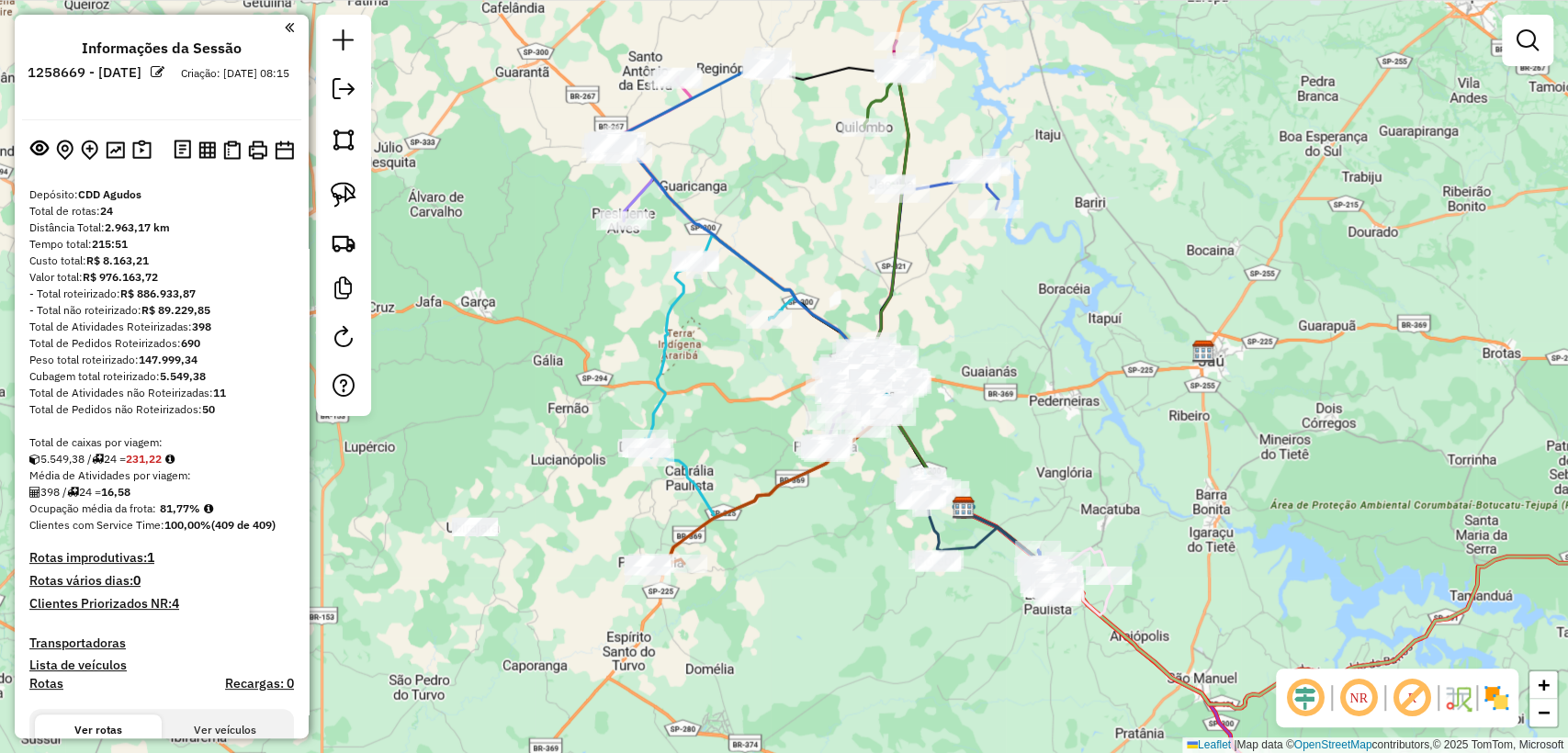
drag, startPoint x: 488, startPoint y: 500, endPoint x: 519, endPoint y: 513, distance: 33.6
click at [519, 513] on div "Janela de atendimento Grade de atendimento Capacidade Transportadoras Veículos …" at bounding box center [784, 376] width 1568 height 753
drag, startPoint x: 120, startPoint y: 209, endPoint x: 102, endPoint y: 209, distance: 18.0
click at [102, 209] on div "Total de rotas: 24" at bounding box center [161, 210] width 264 height 16
click at [199, 203] on div "Total de rotas: 24" at bounding box center [161, 210] width 264 height 16
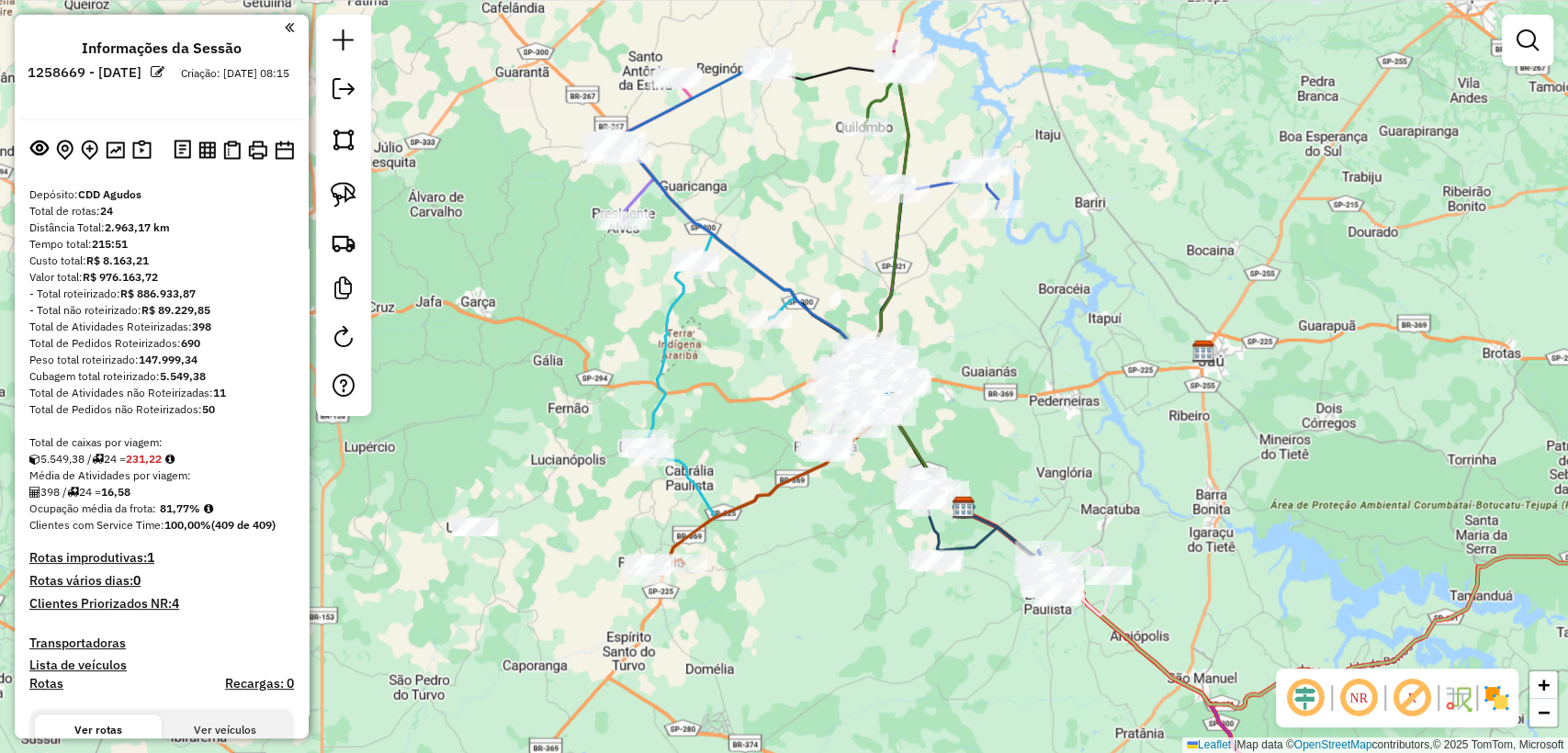
drag, startPoint x: 120, startPoint y: 214, endPoint x: 101, endPoint y: 212, distance: 19.1
click at [101, 212] on div "Total de rotas: 24" at bounding box center [161, 210] width 264 height 16
click at [210, 391] on div "Total de Atividades não Roteirizadas: 11" at bounding box center [161, 393] width 264 height 16
drag, startPoint x: 227, startPoint y: 398, endPoint x: 215, endPoint y: 393, distance: 13.0
click at [215, 393] on div "Total de Atividades não Roteirizadas: 11" at bounding box center [161, 393] width 264 height 16
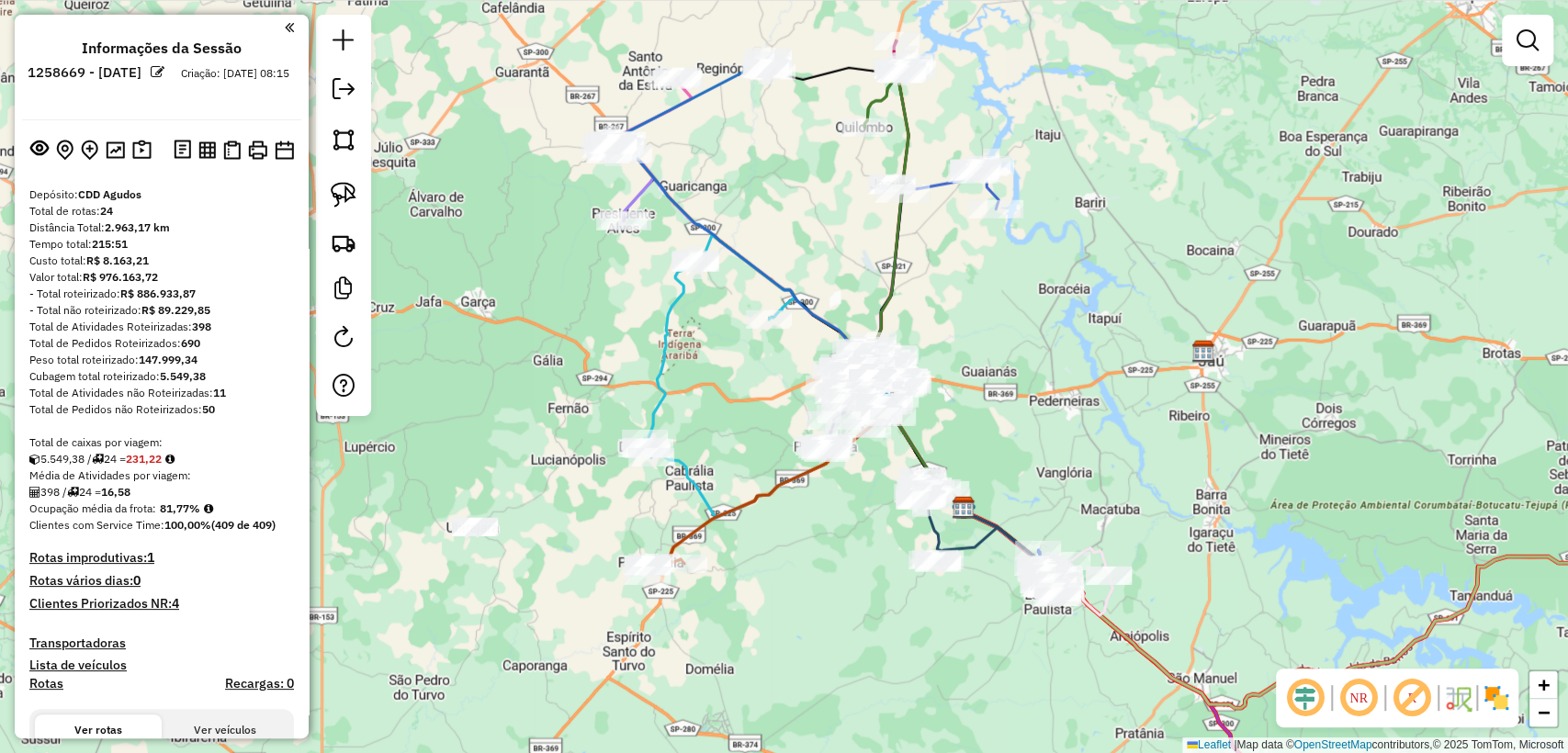
click at [233, 454] on div "5.549,38 / 24 = 231,22" at bounding box center [161, 458] width 264 height 16
drag, startPoint x: 133, startPoint y: 455, endPoint x: 174, endPoint y: 460, distance: 41.3
click at [174, 460] on div "5.549,38 / 24 = 231,22" at bounding box center [161, 458] width 264 height 16
click at [241, 457] on div "5.549,38 / 24 = 231,22" at bounding box center [161, 458] width 264 height 16
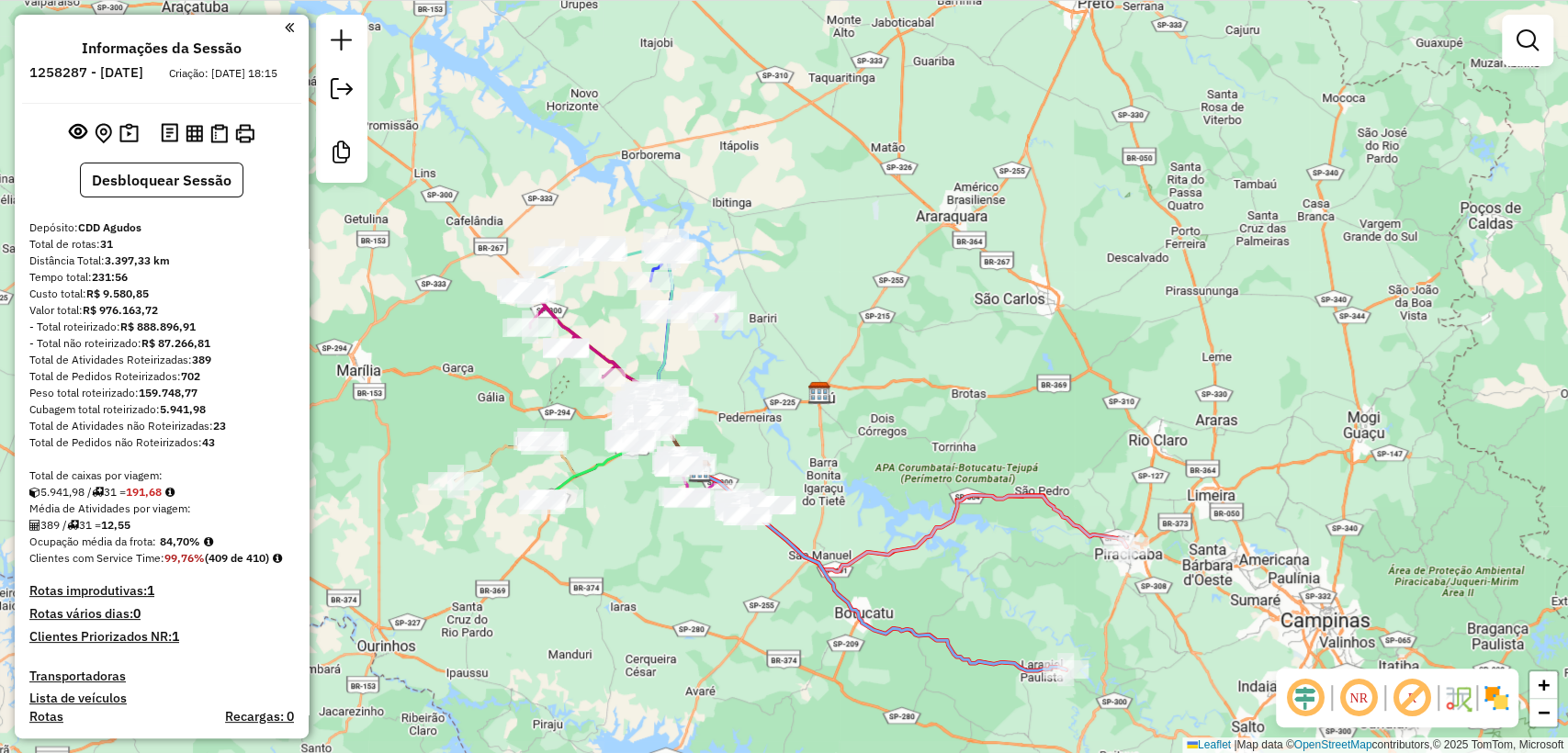
drag, startPoint x: 432, startPoint y: 581, endPoint x: 674, endPoint y: 560, distance: 242.9
click at [674, 560] on div "Janela de atendimento Grade de atendimento Capacidade Transportadoras Veículos …" at bounding box center [784, 376] width 1568 height 753
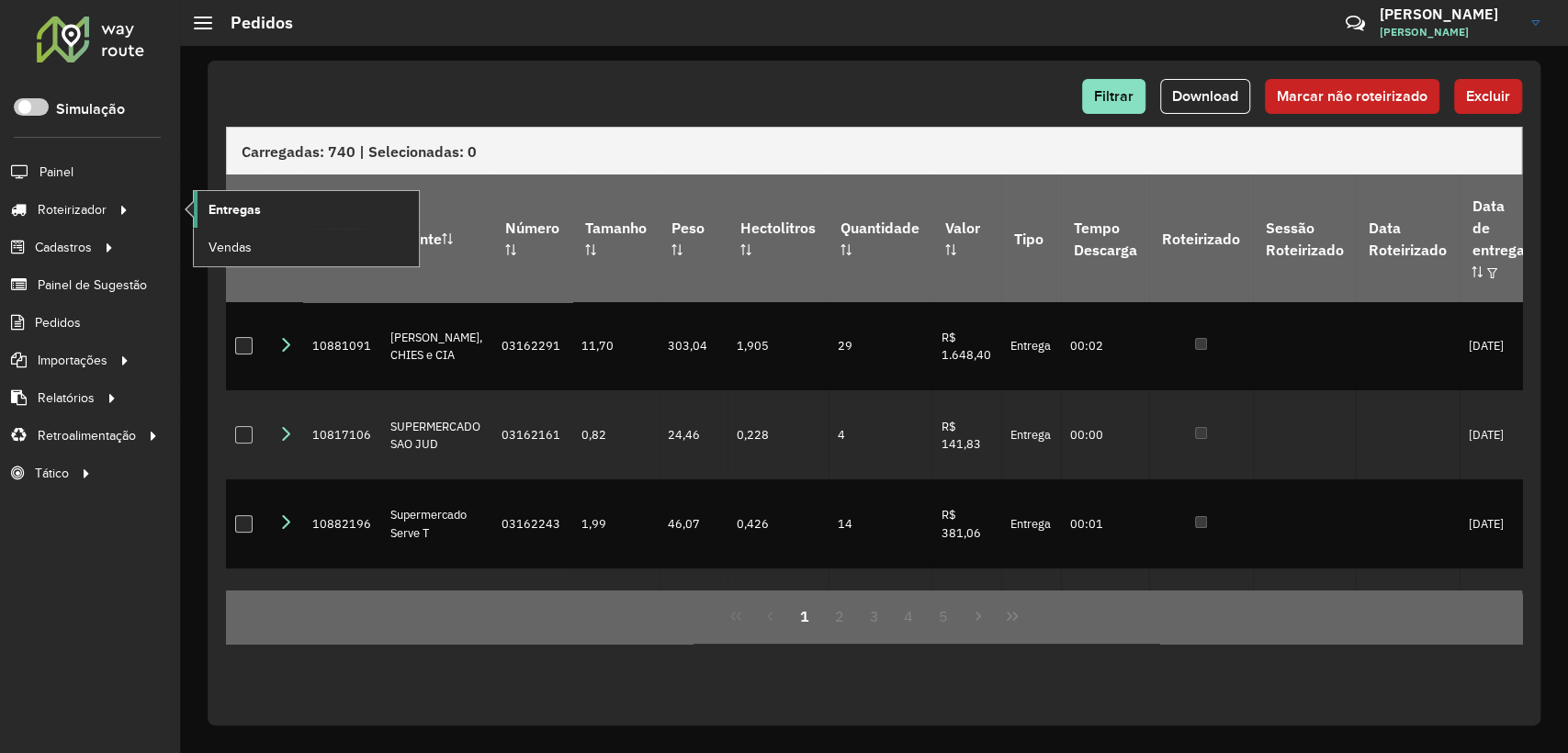
click at [222, 211] on span "Entregas" at bounding box center [234, 209] width 52 height 19
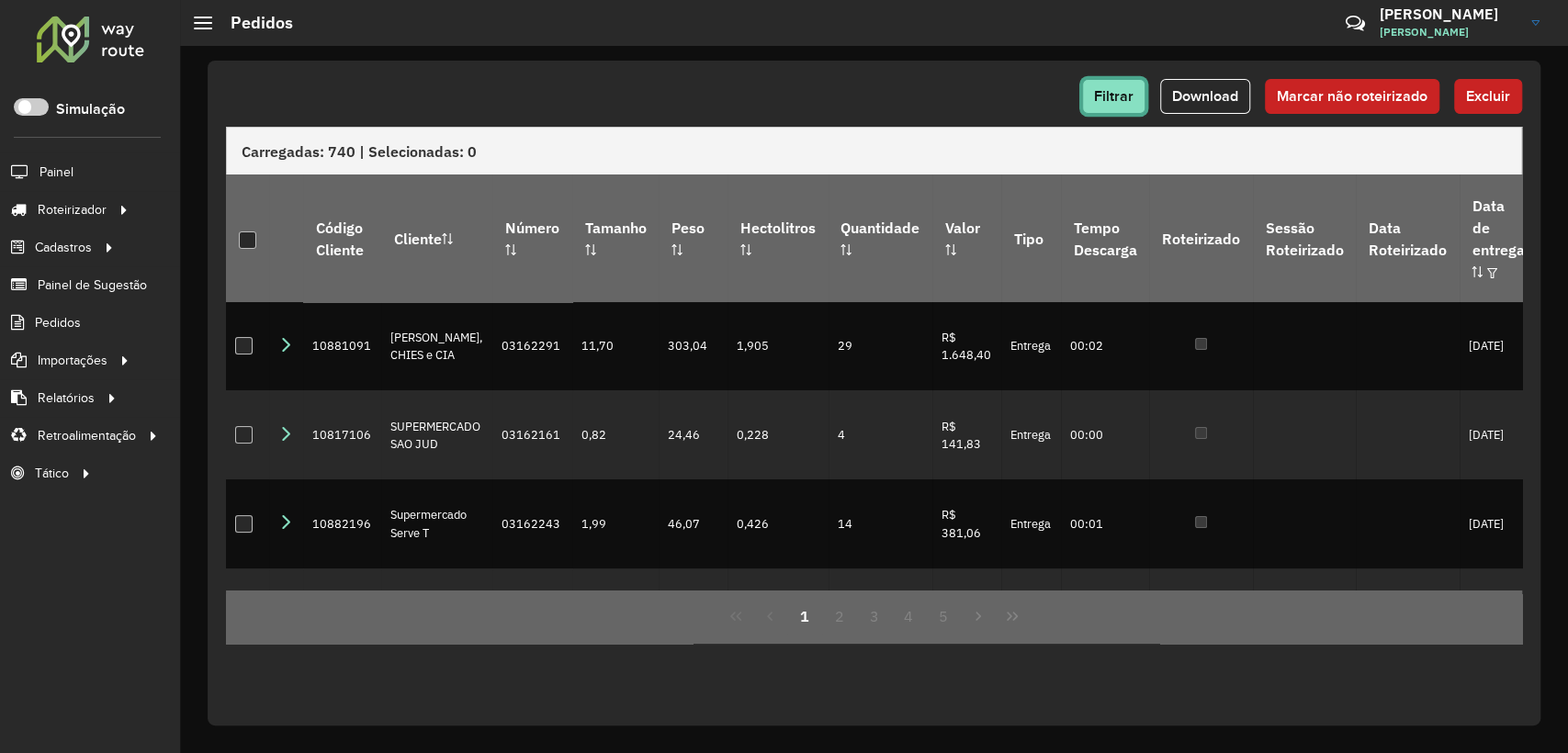
click at [1106, 97] on span "Filtrar" at bounding box center [1114, 96] width 39 height 15
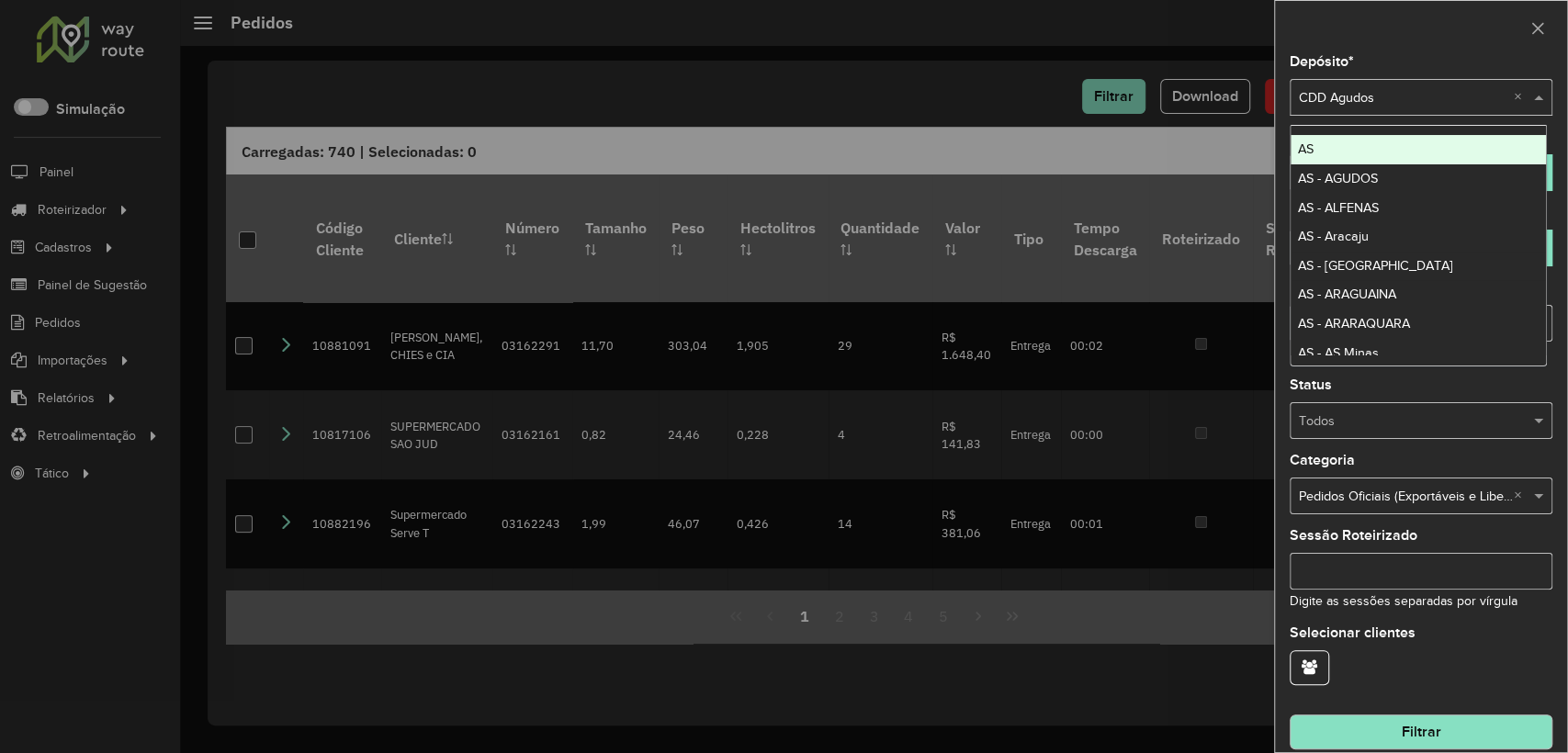
click at [1427, 112] on div "Selecione um depósito × CDD Agudos ×" at bounding box center [1420, 97] width 262 height 36
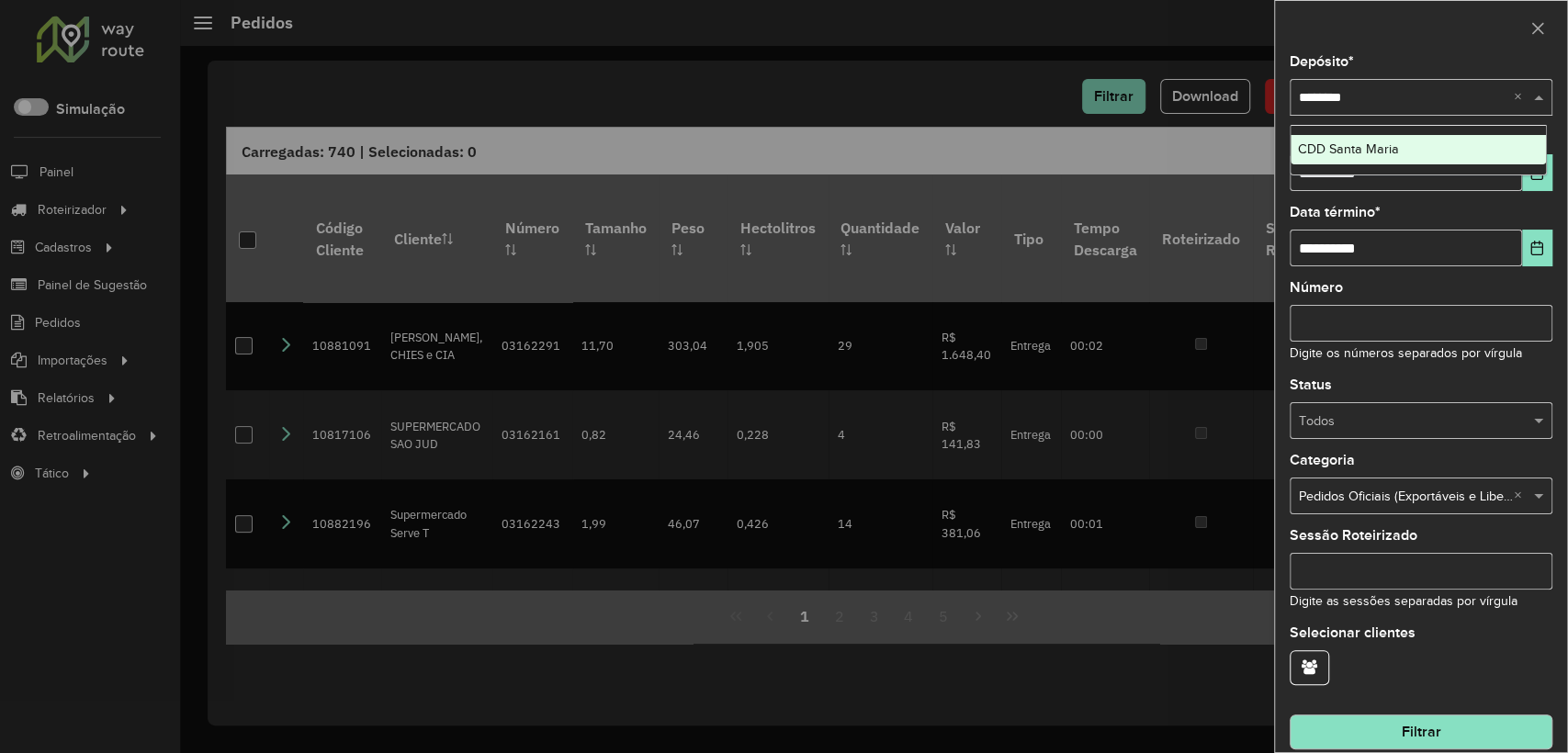
type input "*********"
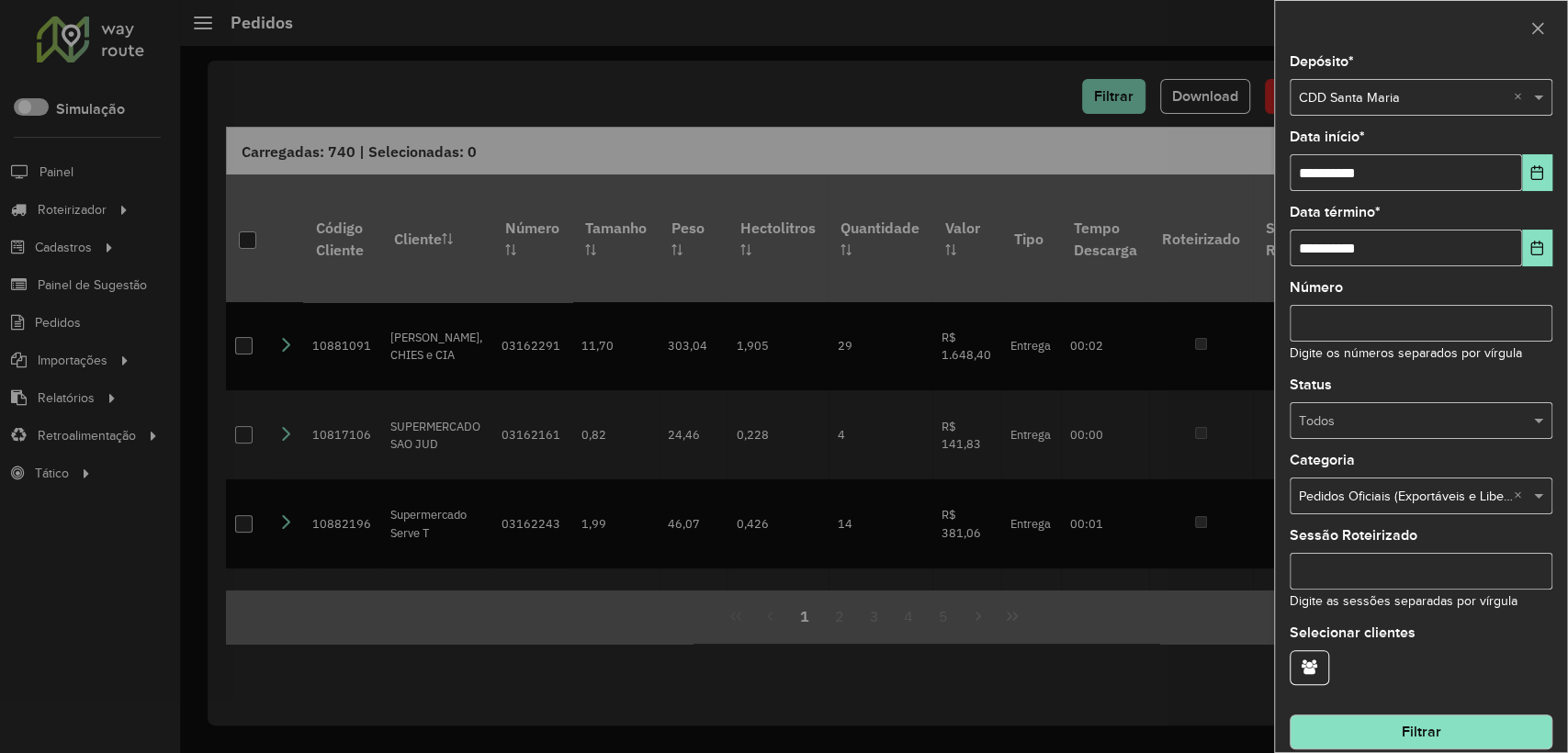
drag, startPoint x: 1422, startPoint y: 729, endPoint x: 1426, endPoint y: 739, distance: 10.8
click at [1421, 728] on button "Filtrar" at bounding box center [1420, 732] width 262 height 35
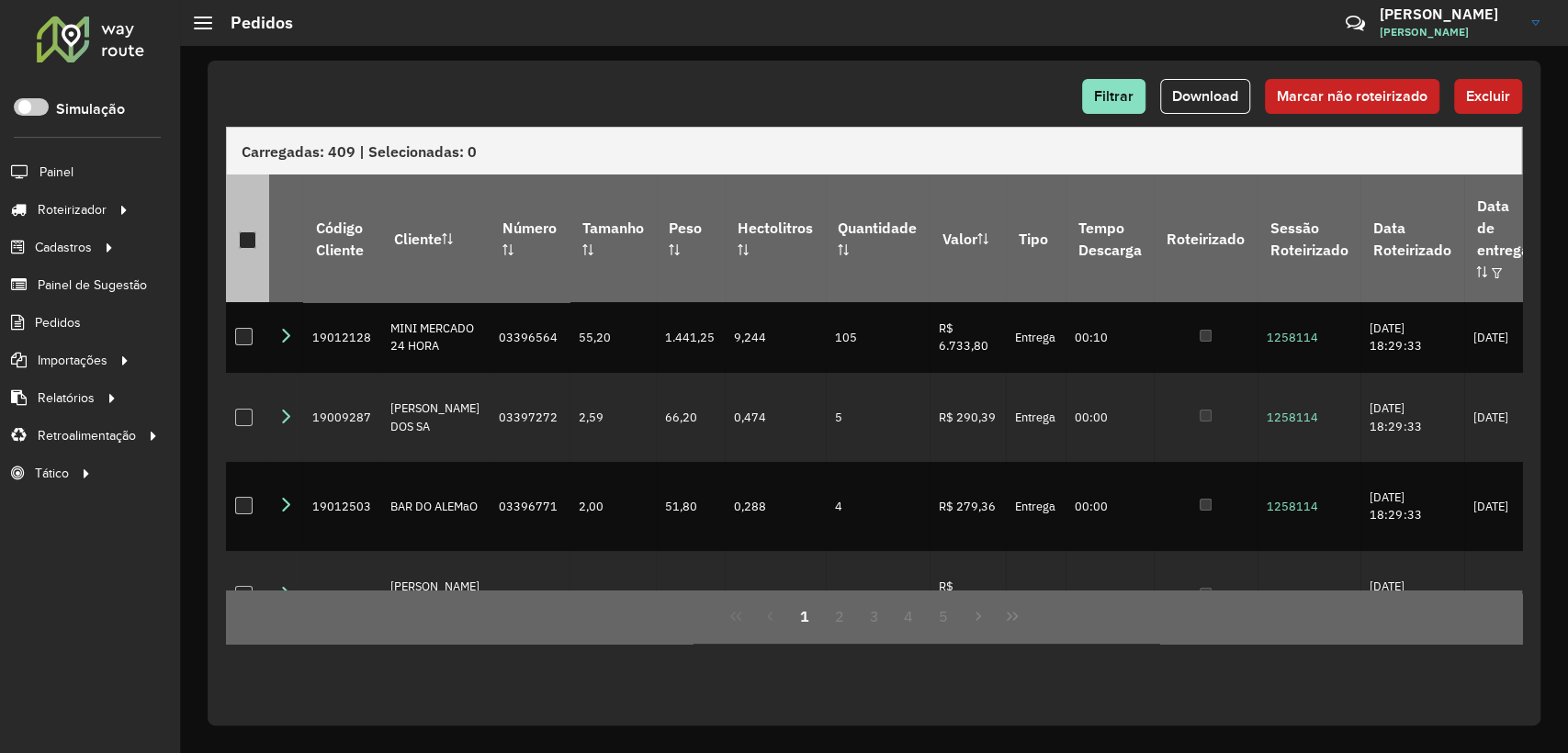
click at [249, 231] on div at bounding box center [248, 240] width 17 height 17
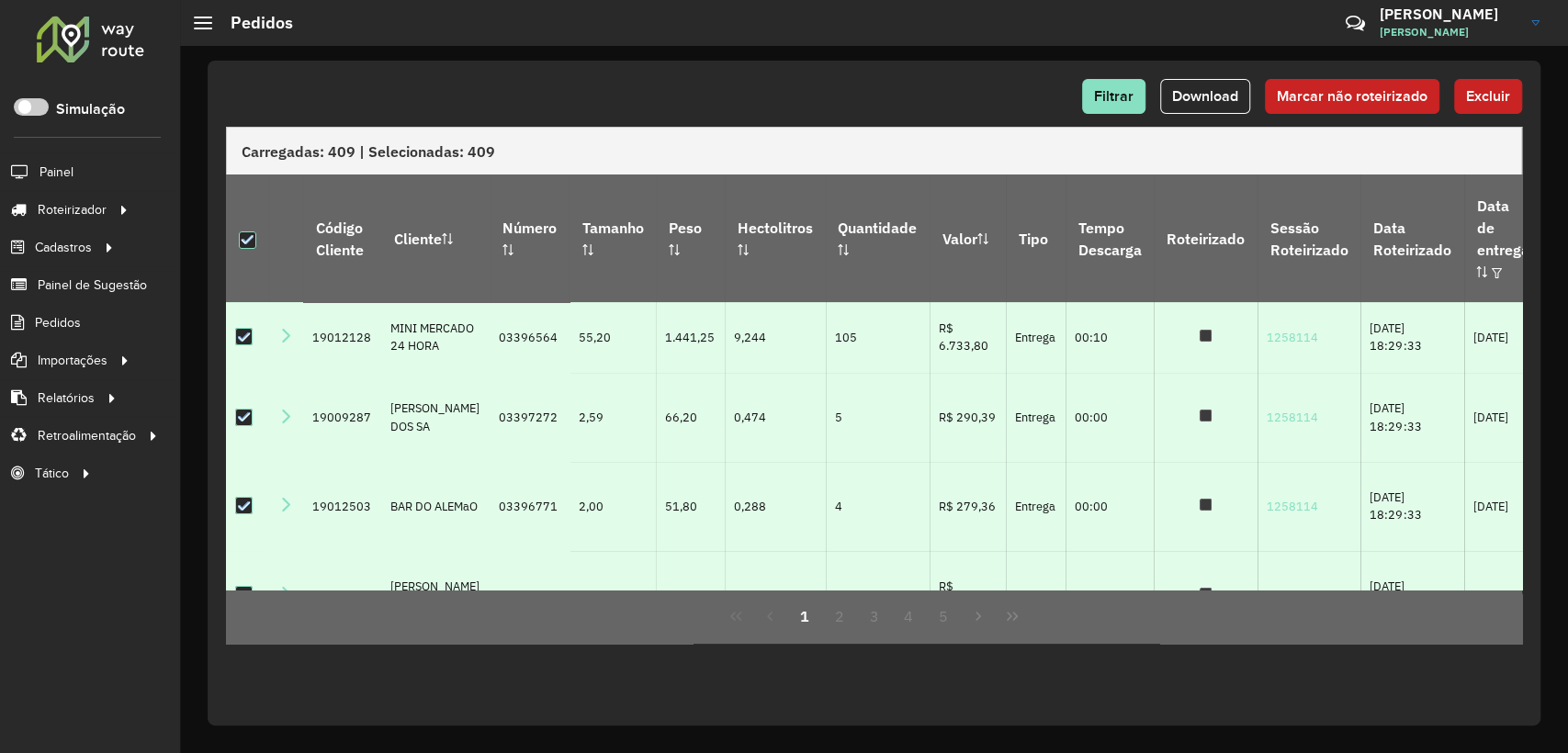
click at [1360, 115] on div "Filtrar Download Marcar não roteirizado Excluir" at bounding box center [873, 103] width 1296 height 48
click at [1360, 108] on button "Marcar não roteirizado" at bounding box center [1353, 96] width 175 height 35
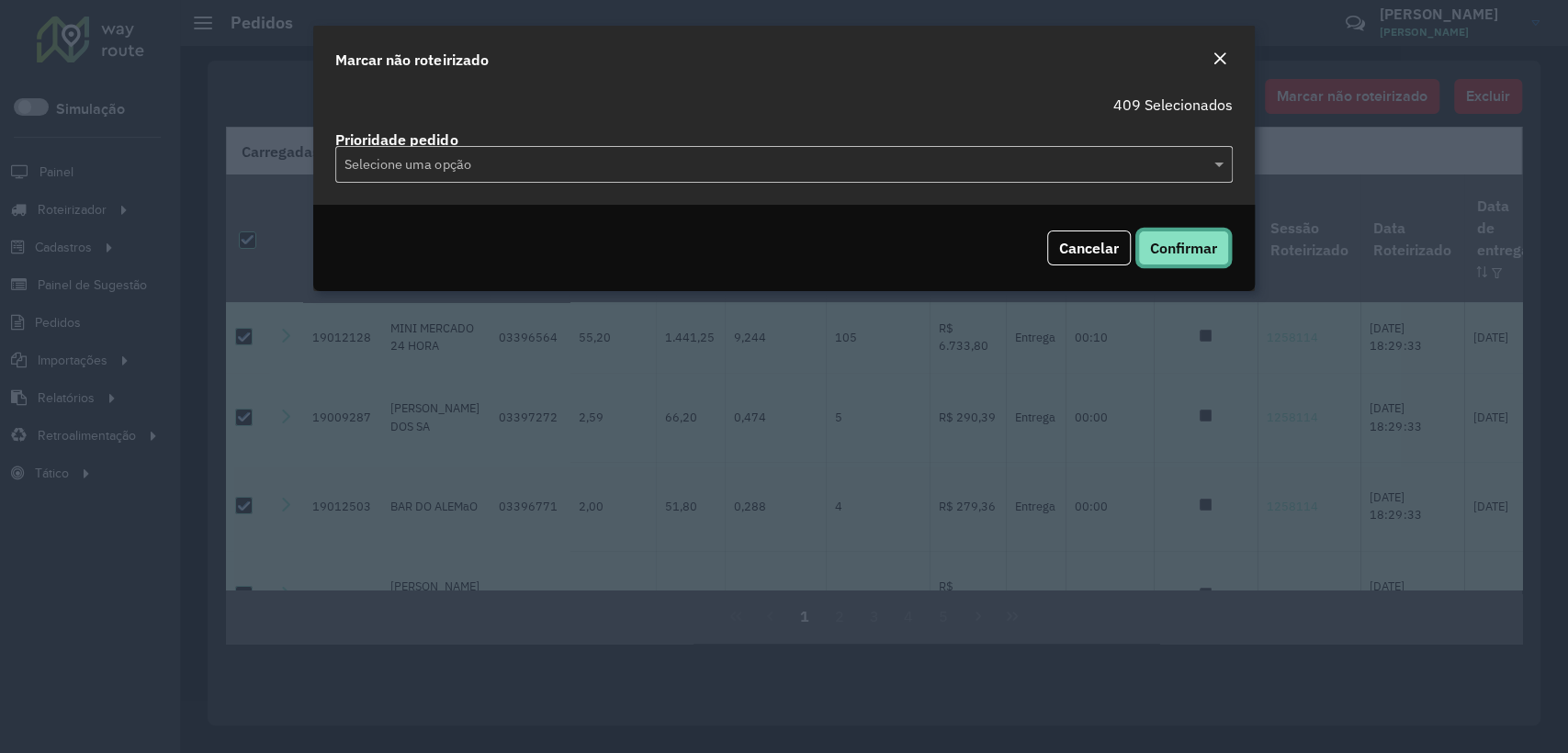
click at [1192, 255] on span "Confirmar" at bounding box center [1184, 248] width 67 height 18
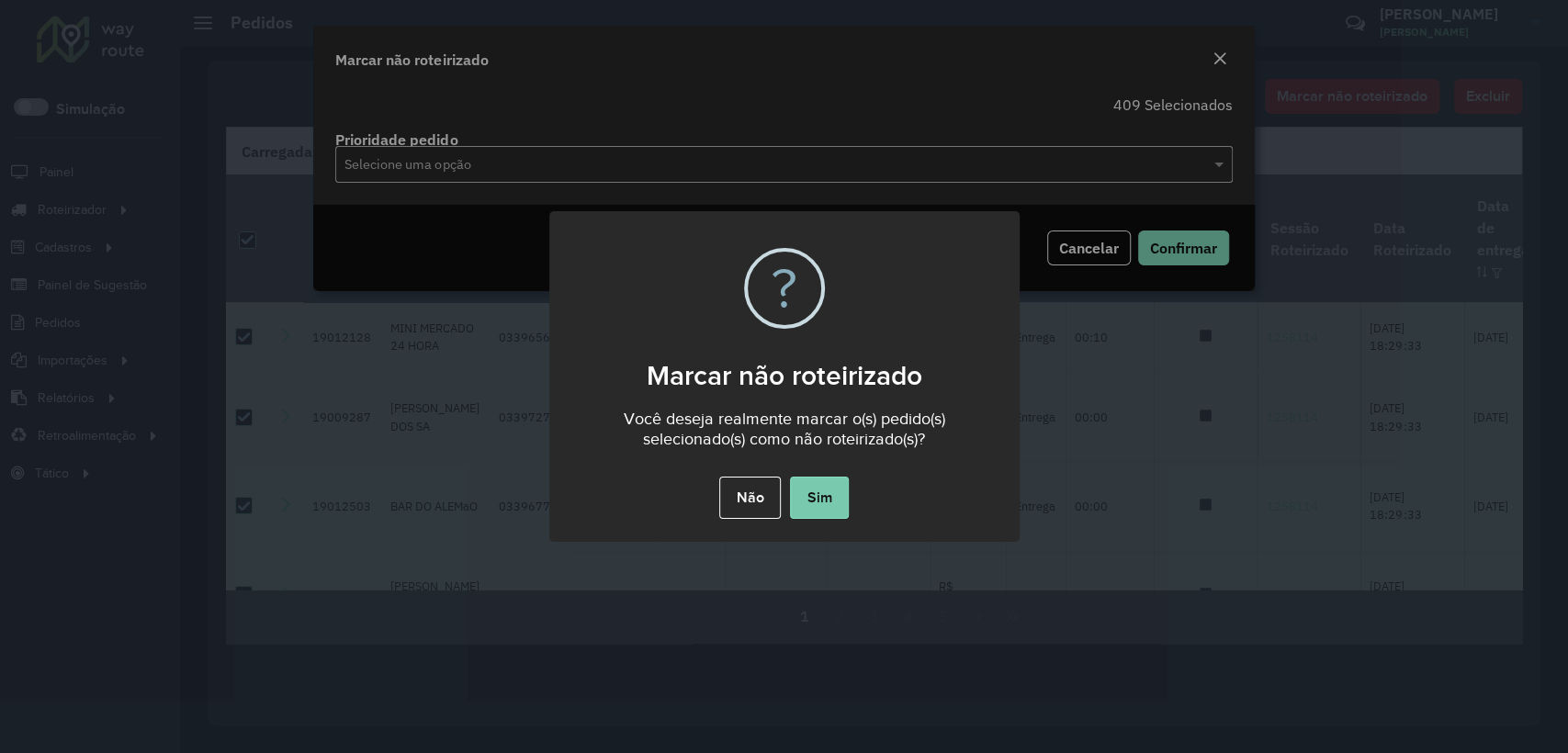
click at [798, 507] on button "Sim" at bounding box center [819, 498] width 59 height 42
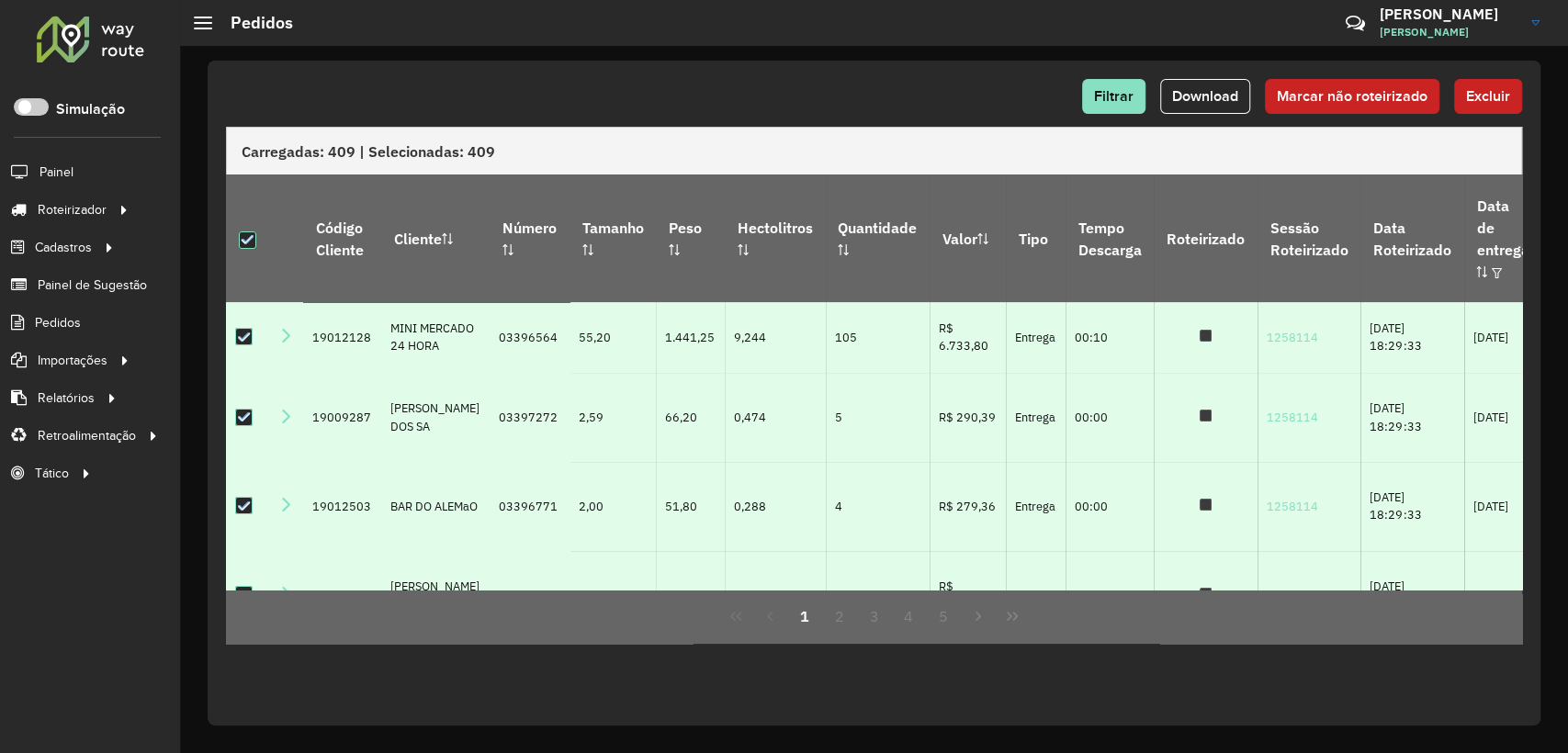
click at [1035, 86] on div "Filtrar Download Marcar não roteirizado Excluir" at bounding box center [873, 96] width 1296 height 35
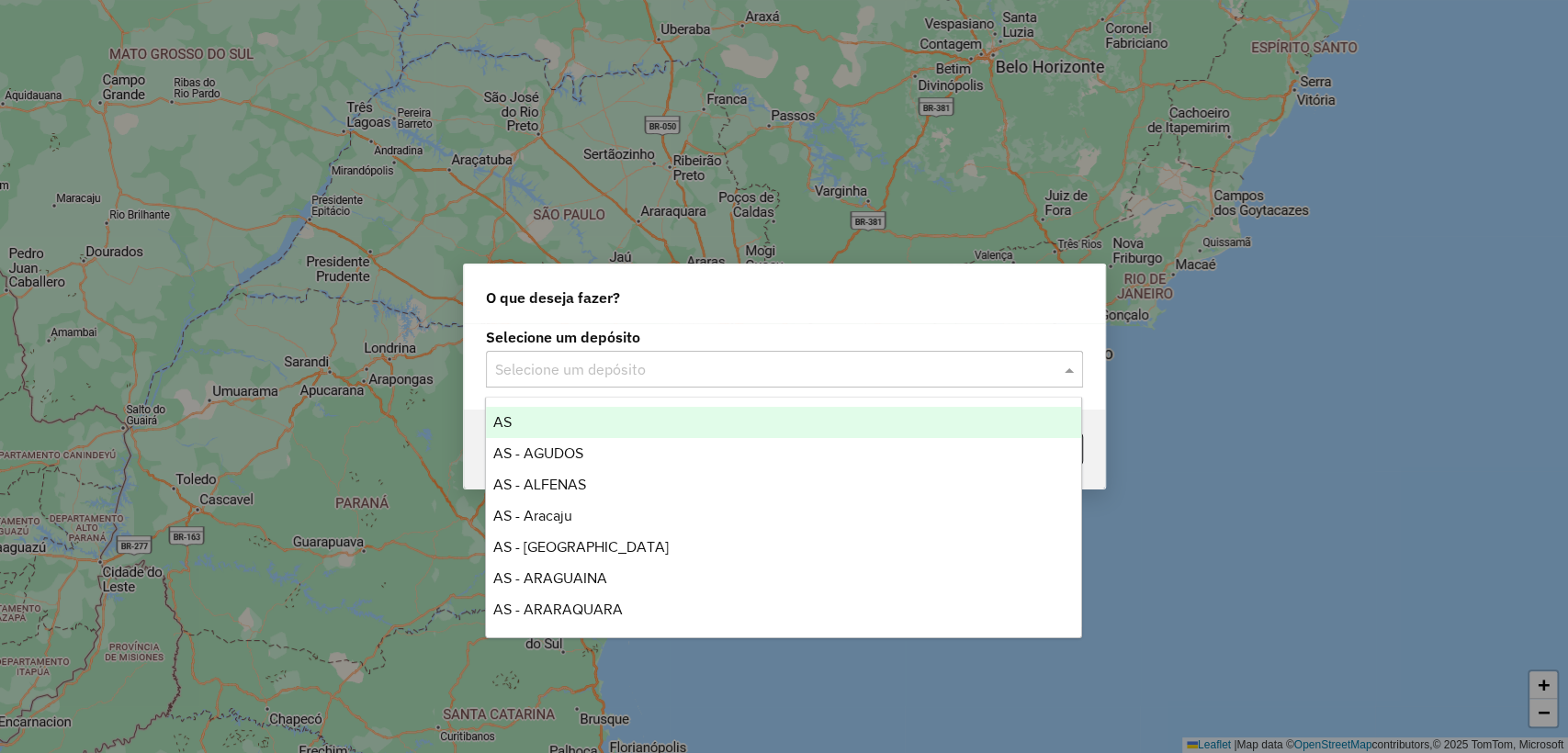
click at [597, 366] on input "text" at bounding box center [766, 370] width 542 height 22
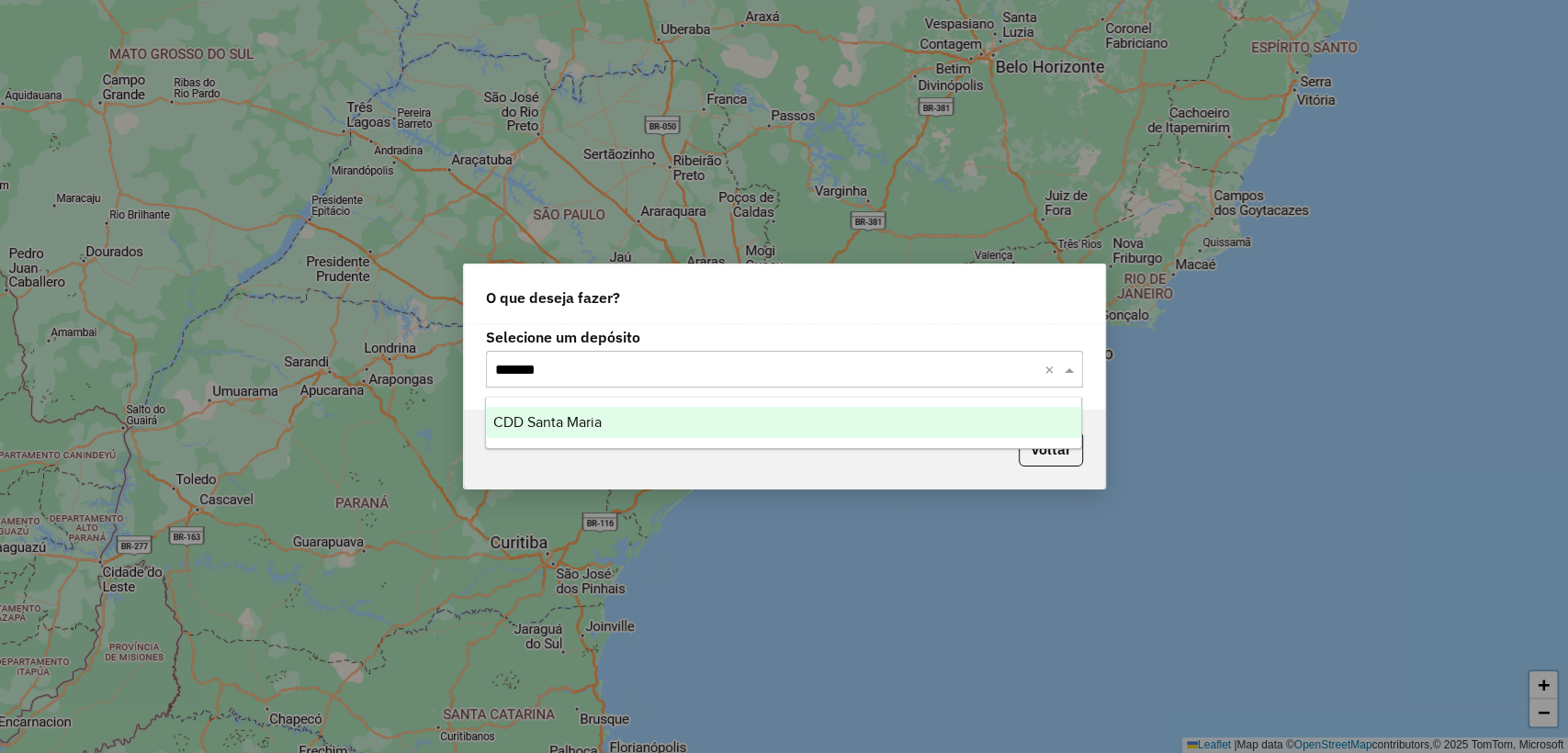
type input "********"
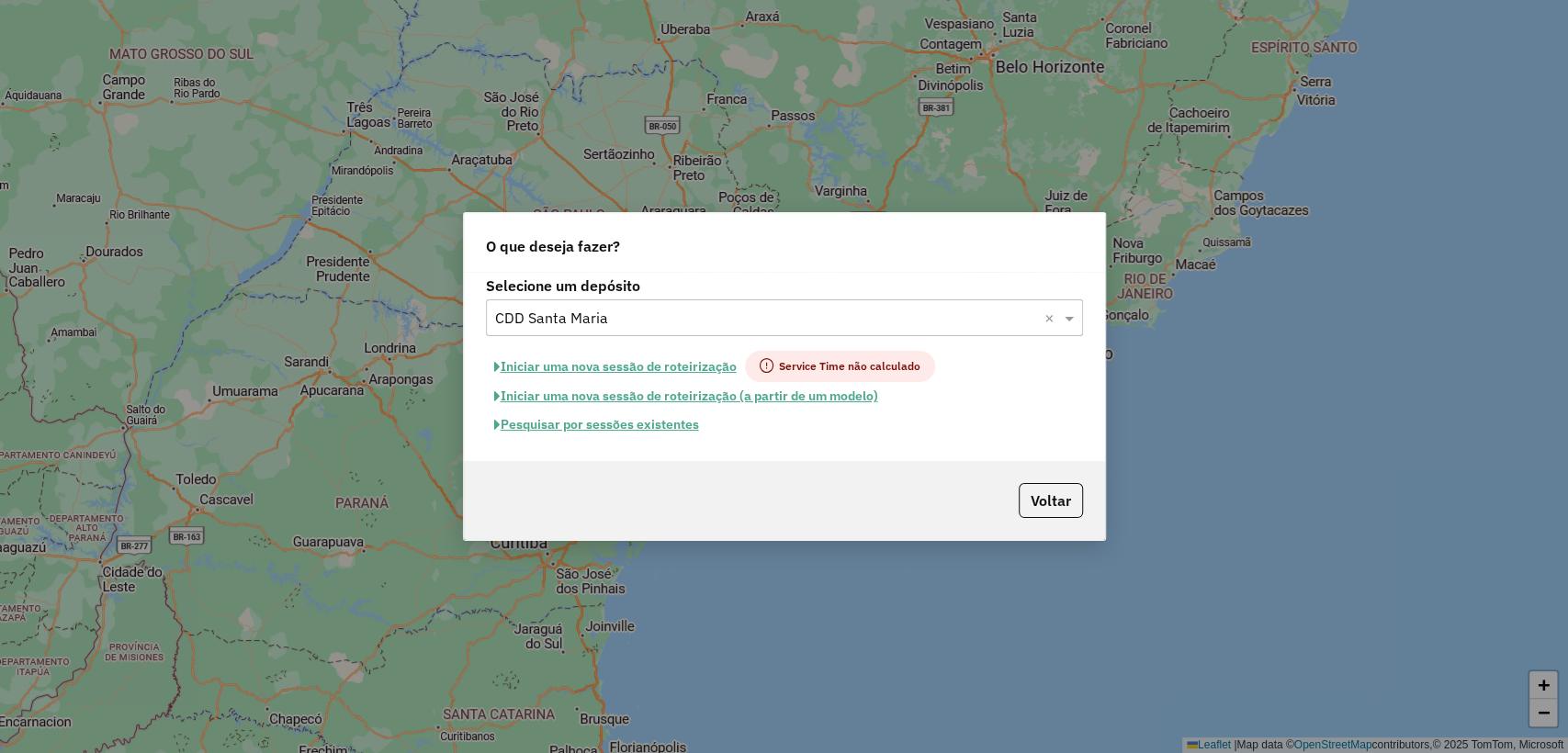
click at [673, 421] on button "Pesquisar por sessões existentes" at bounding box center [597, 425] width 221 height 29
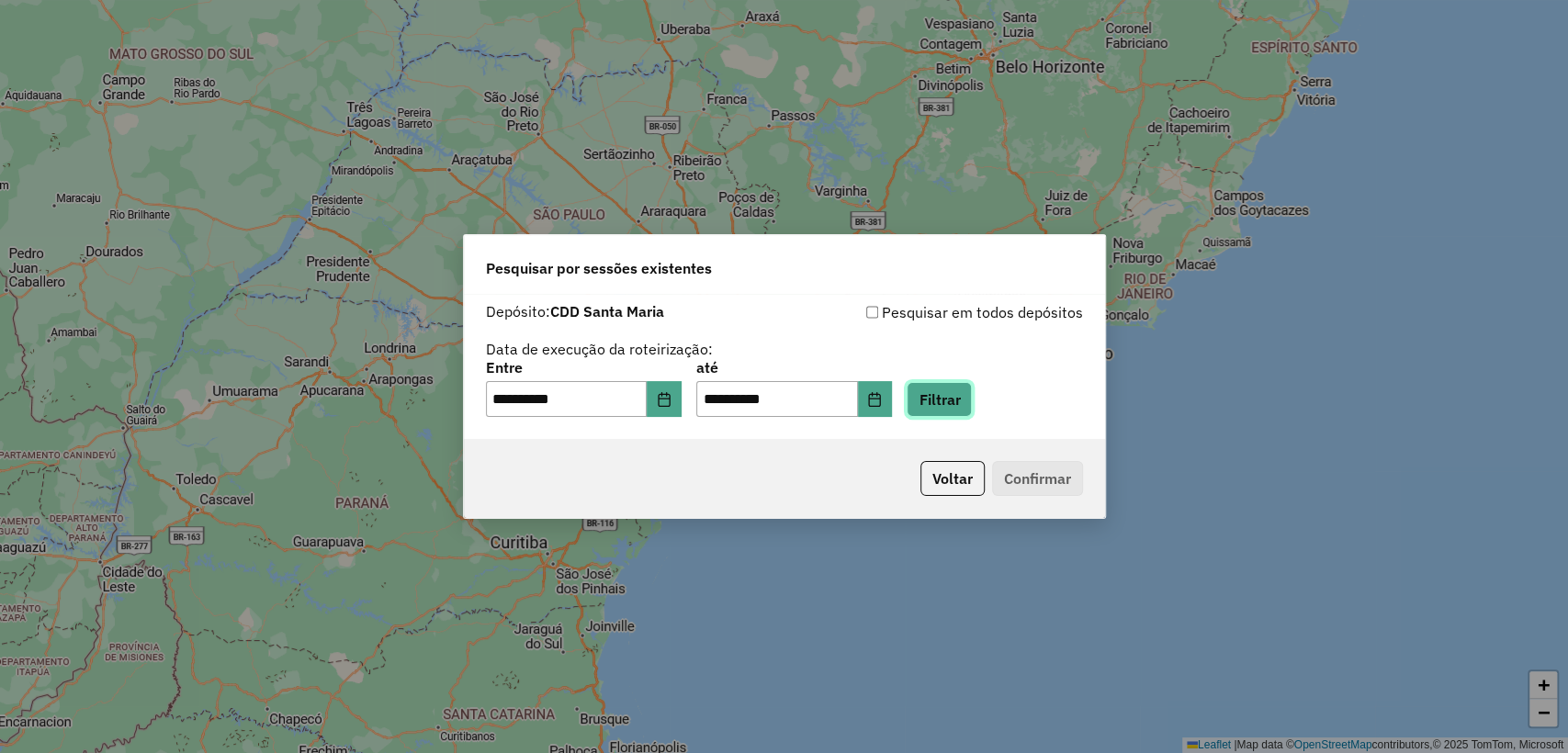
click at [972, 407] on button "Filtrar" at bounding box center [940, 400] width 65 height 35
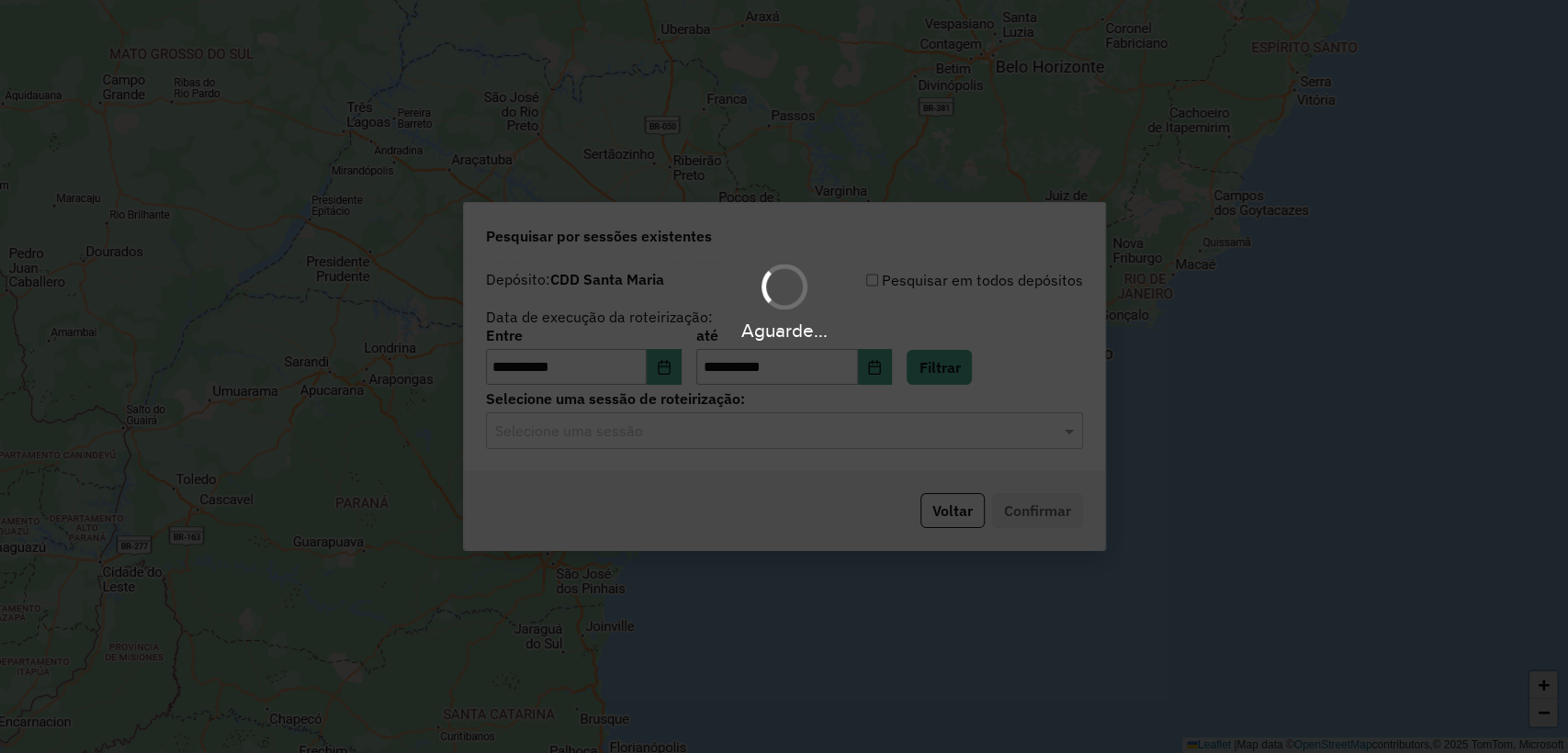
click at [740, 435] on hb-app "**********" at bounding box center [784, 376] width 1568 height 753
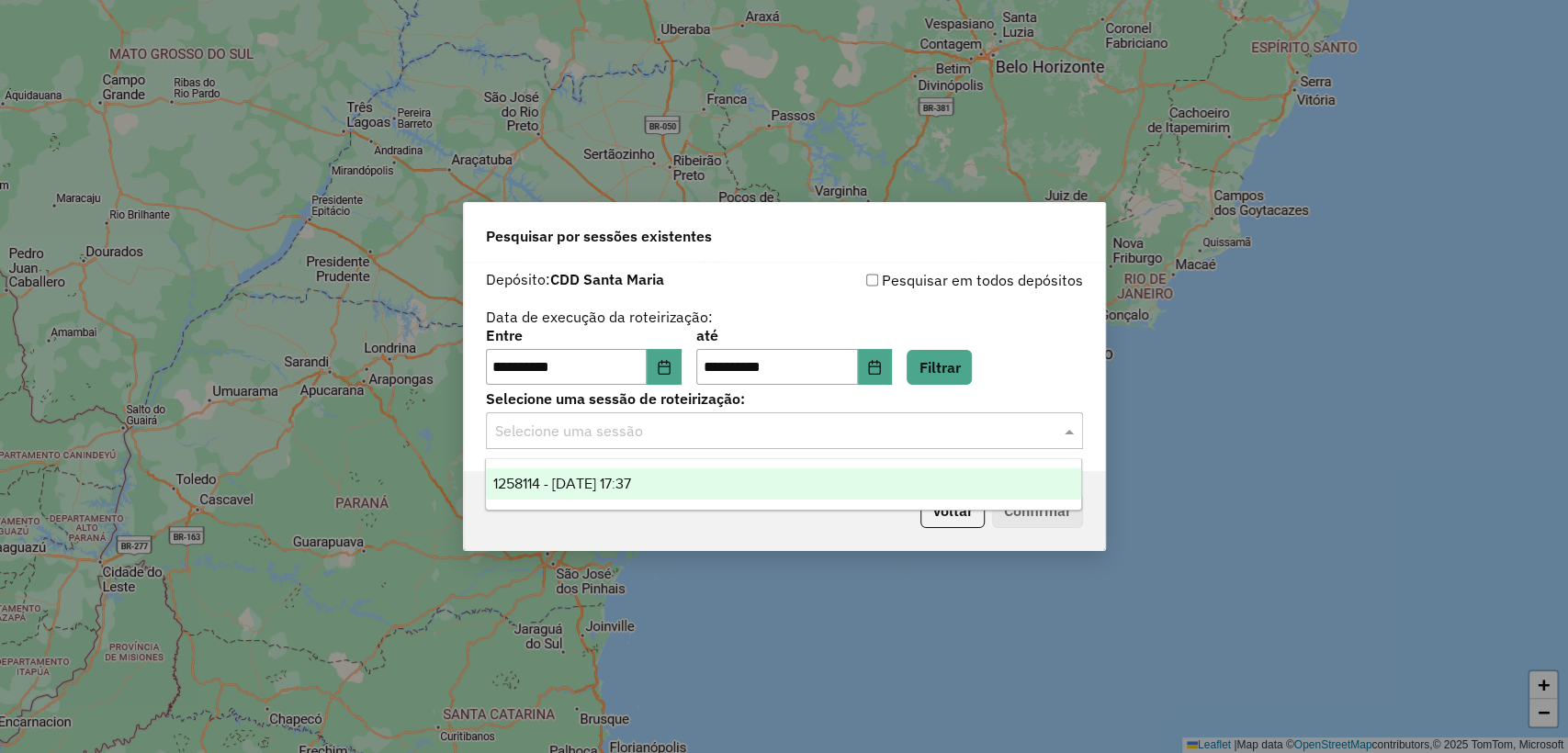
click at [721, 433] on input "text" at bounding box center [766, 431] width 542 height 22
click at [688, 479] on div "1258114 - [DATE] 17:37" at bounding box center [784, 484] width 596 height 32
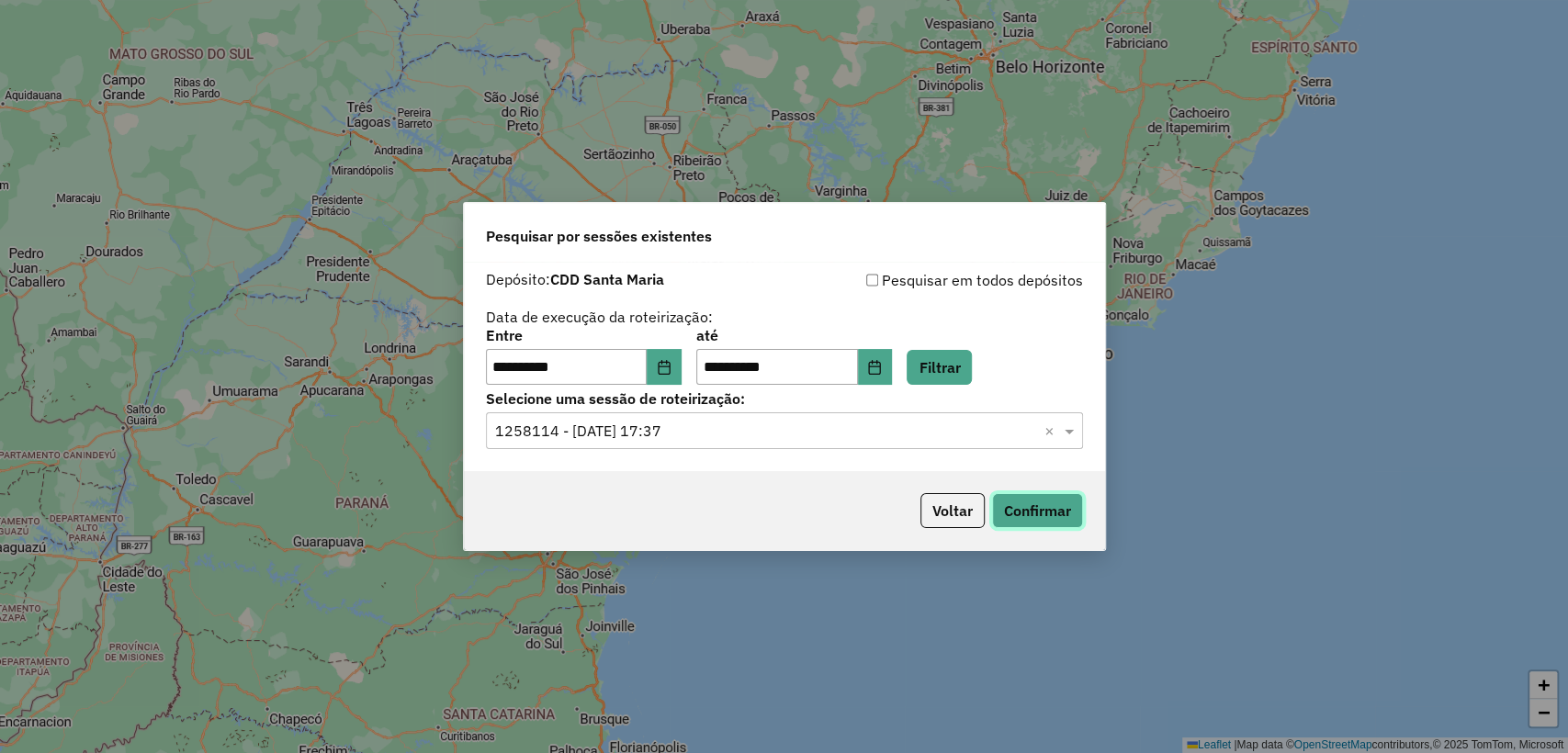
click at [1070, 511] on button "Confirmar" at bounding box center [1038, 510] width 91 height 35
click at [938, 509] on button "Voltar" at bounding box center [952, 510] width 64 height 35
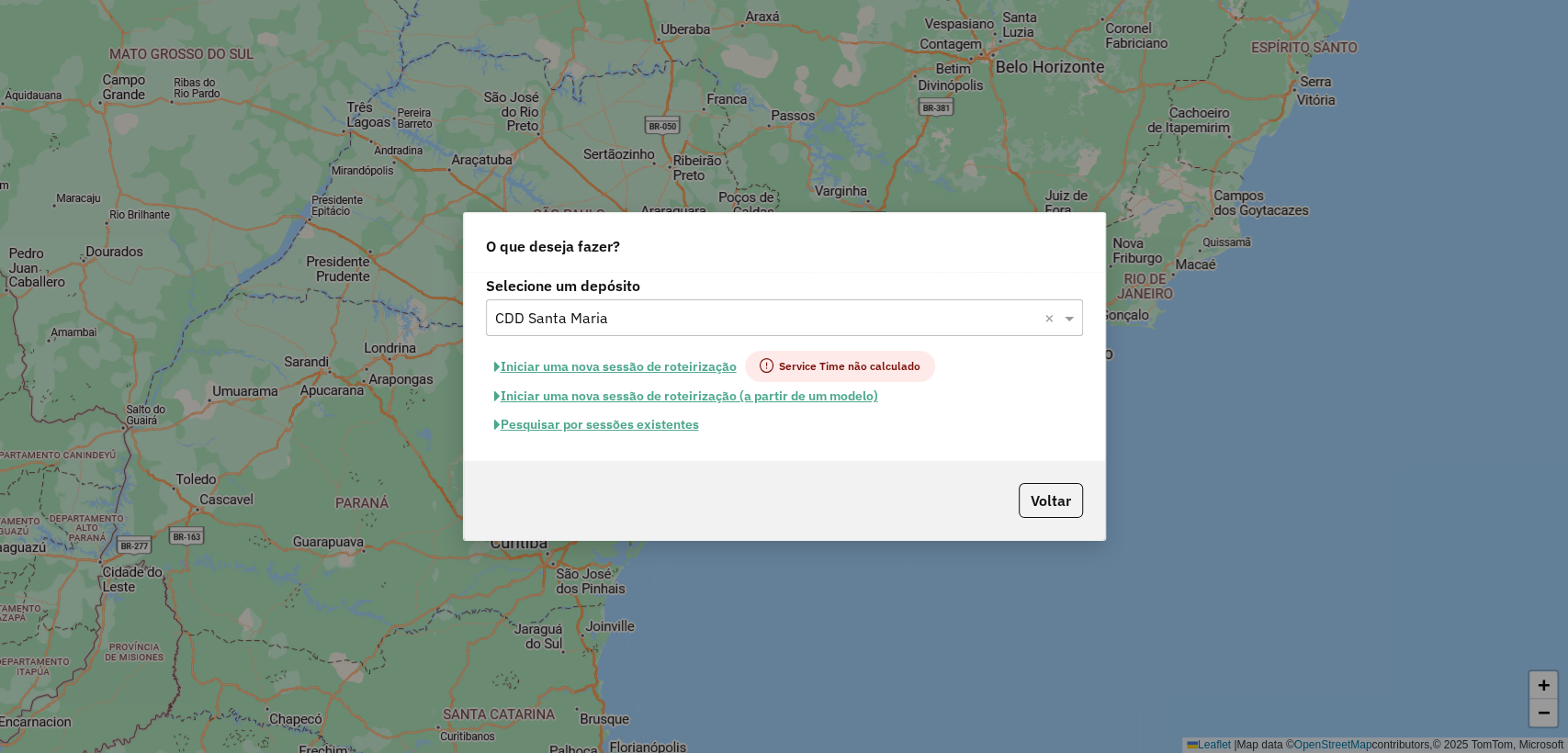
click at [659, 364] on button "Iniciar uma nova sessão de roteirização" at bounding box center [616, 366] width 259 height 32
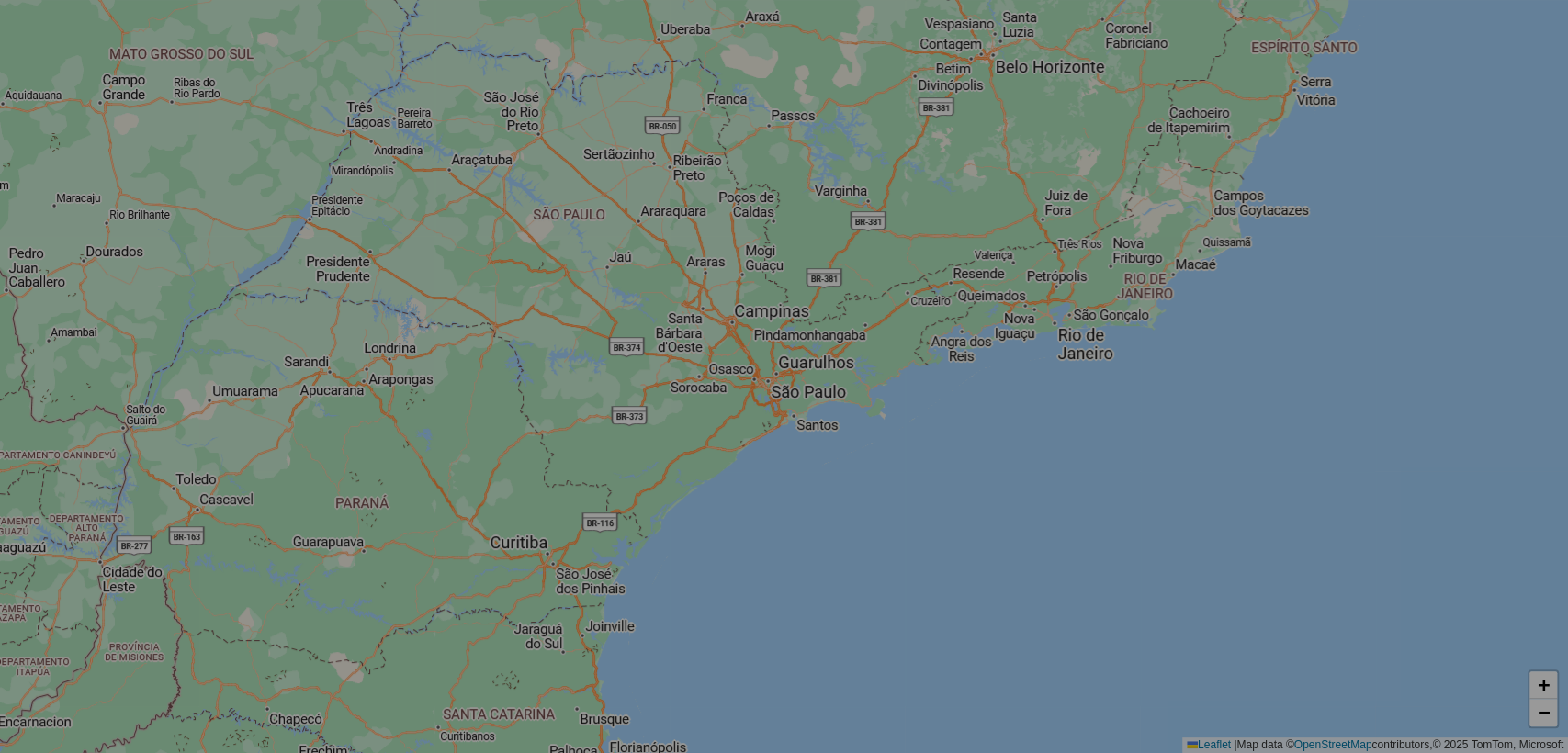
select select "*"
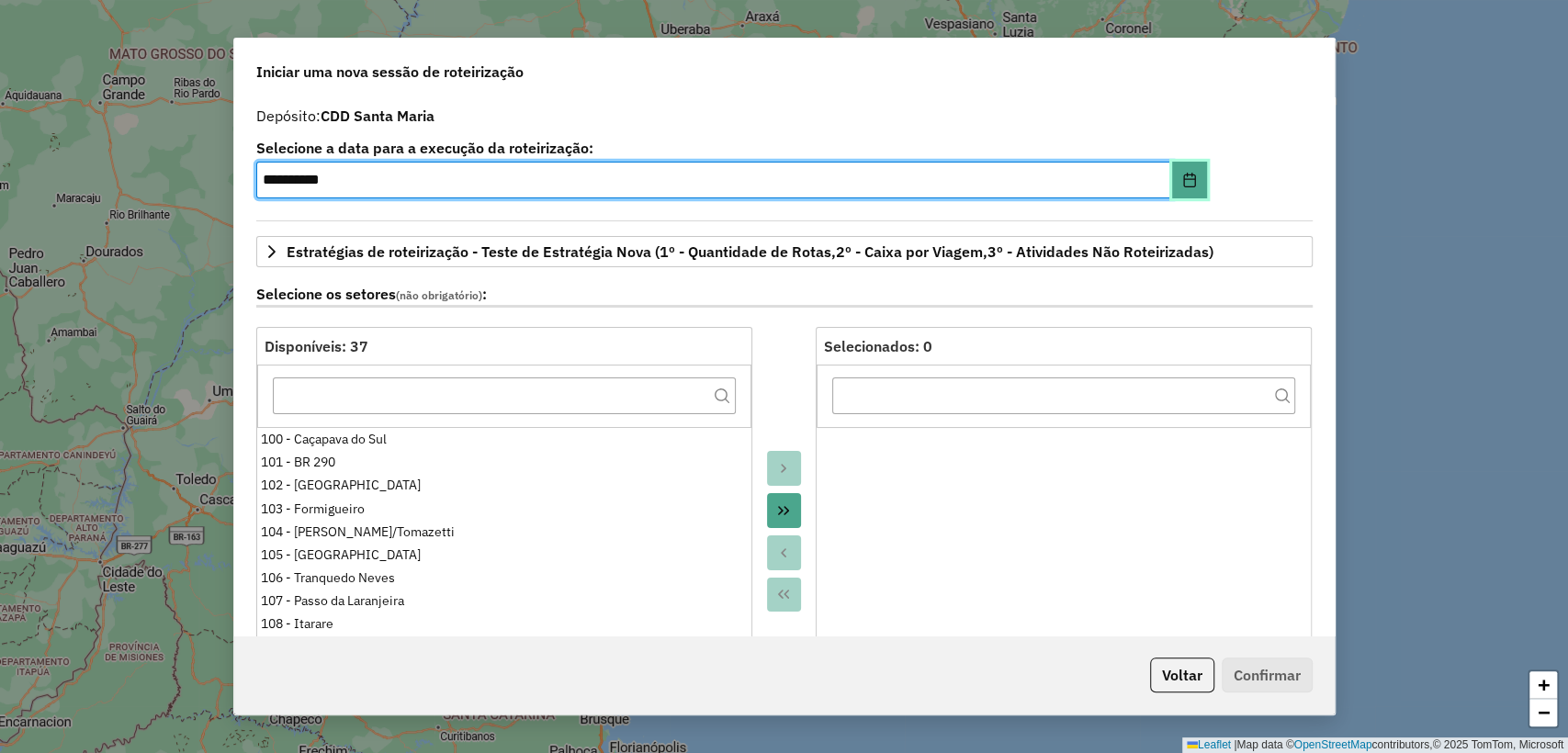
click at [1183, 175] on icon "Choose Date" at bounding box center [1189, 180] width 14 height 14
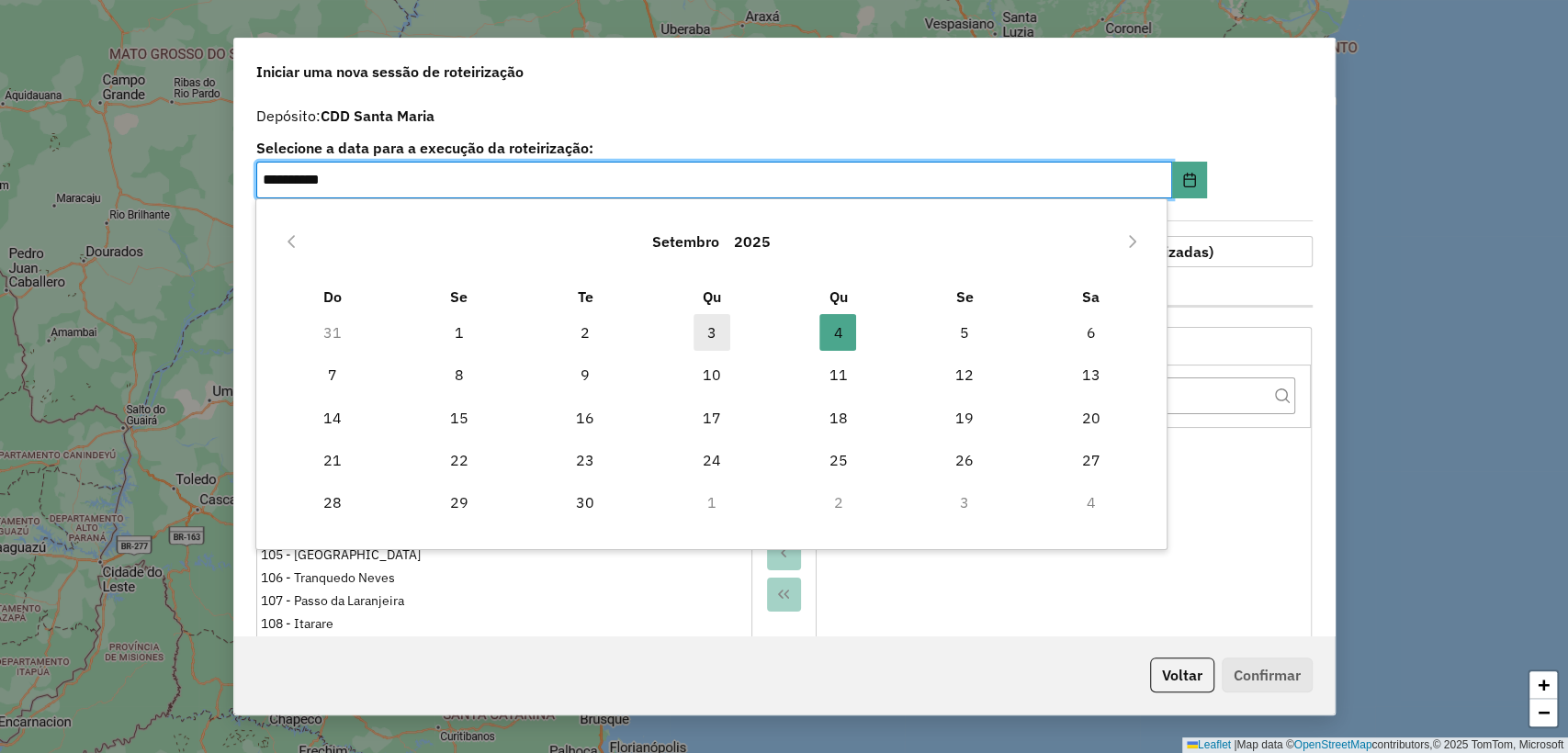
click at [713, 332] on span "3" at bounding box center [712, 332] width 37 height 36
type input "**********"
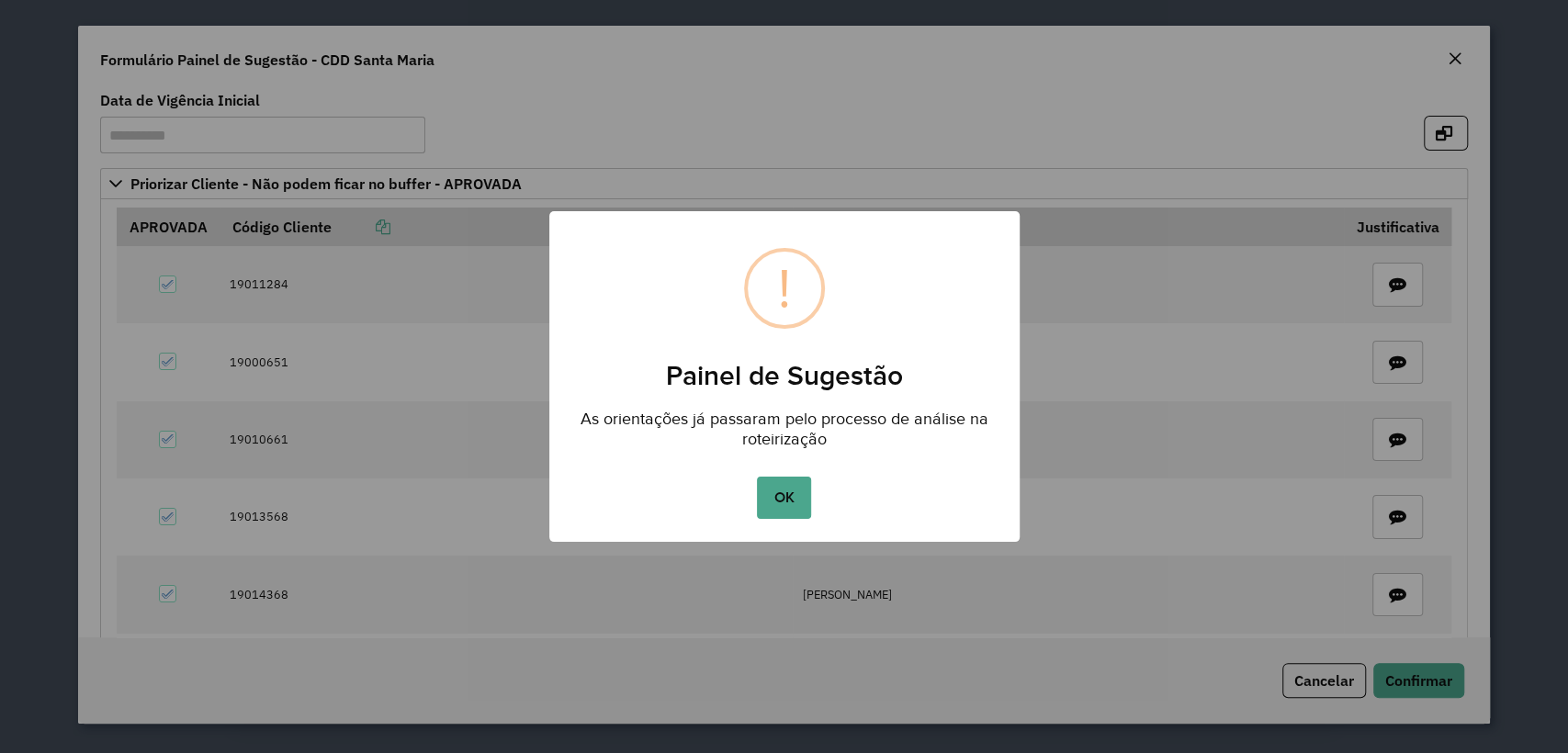
click at [747, 501] on div "OK No Cancel" at bounding box center [785, 498] width 471 height 52
click at [772, 493] on button "OK" at bounding box center [784, 498] width 54 height 42
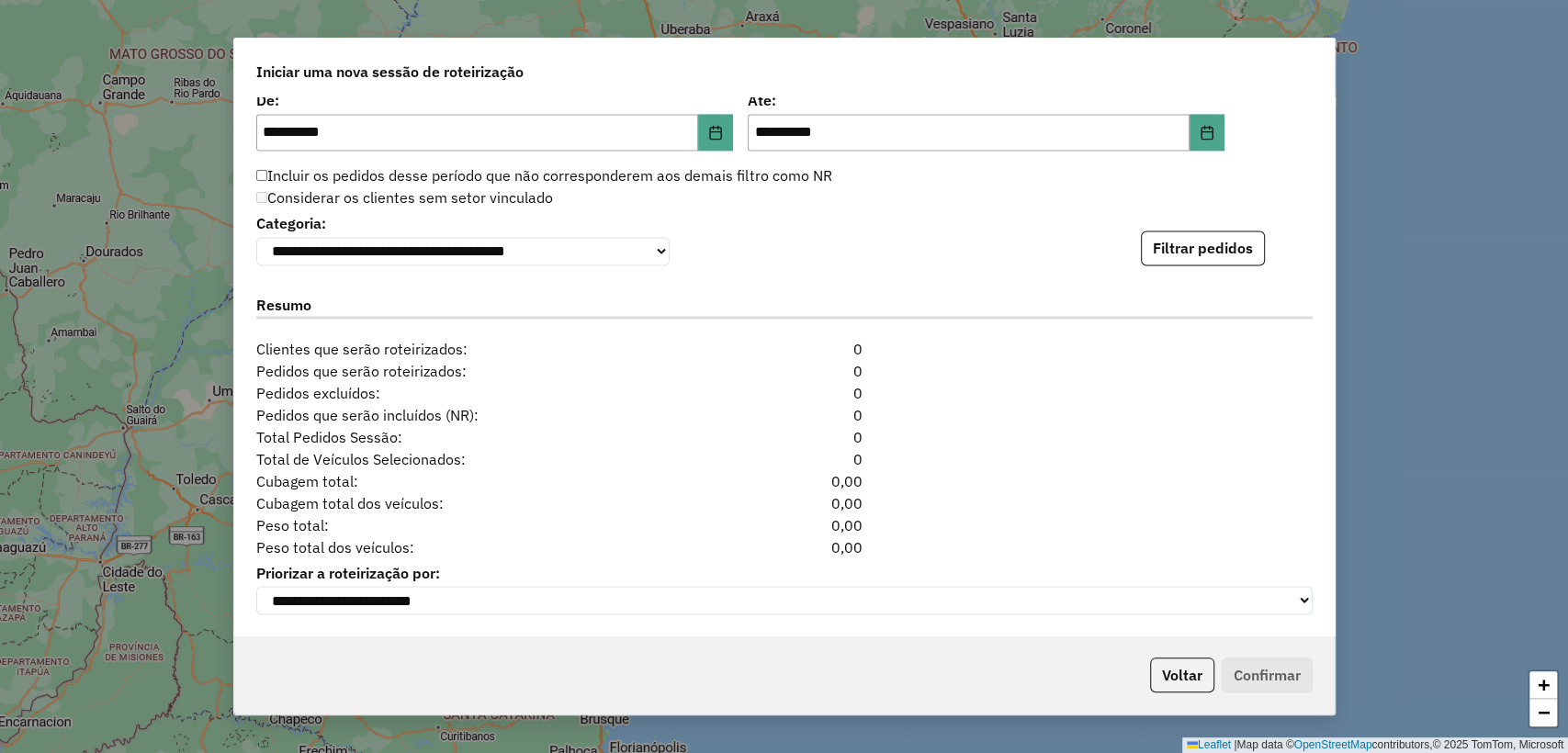
scroll to position [1886, 0]
click at [1201, 124] on icon "Choose Date" at bounding box center [1207, 131] width 12 height 14
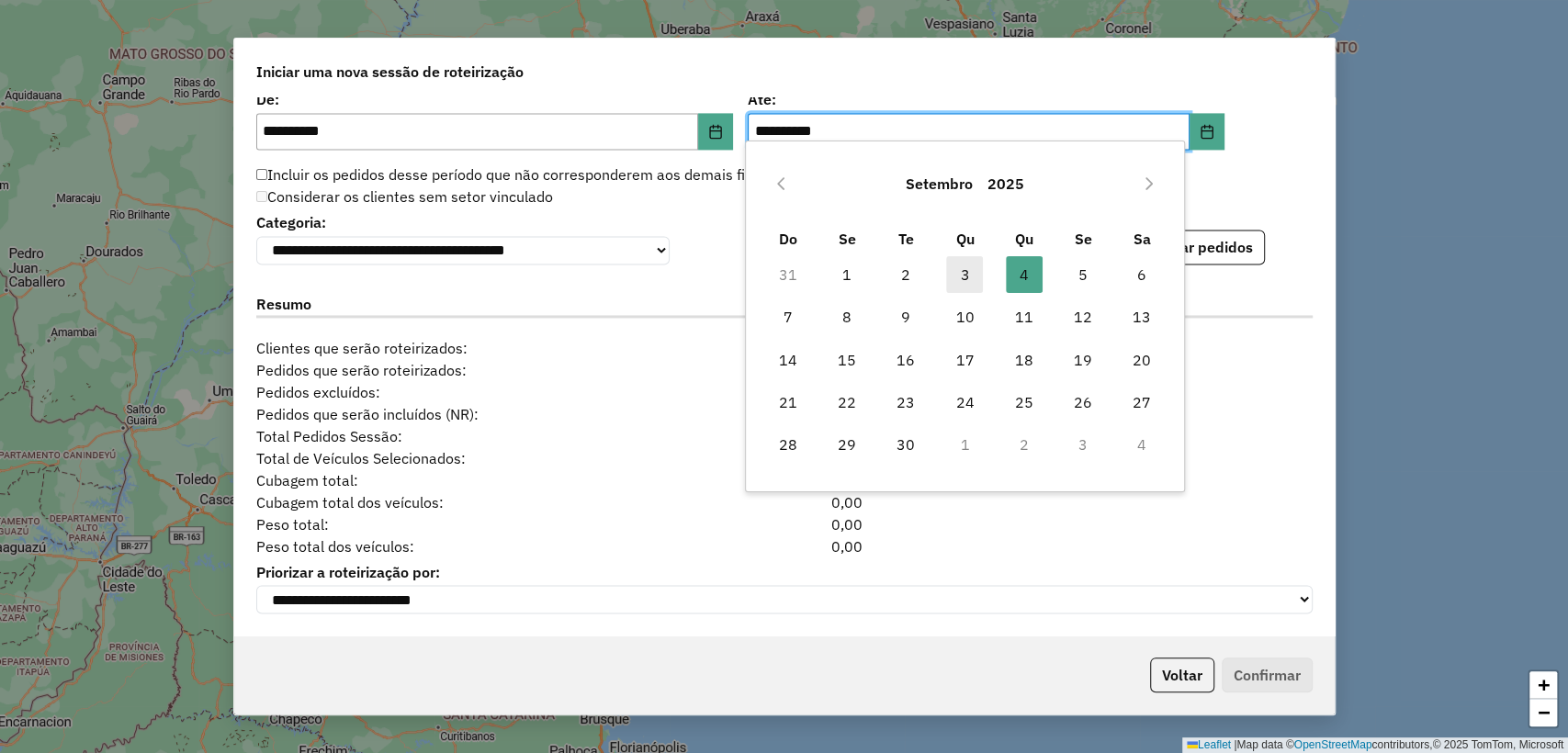
click at [959, 280] on span "3" at bounding box center [965, 275] width 37 height 36
type input "**********"
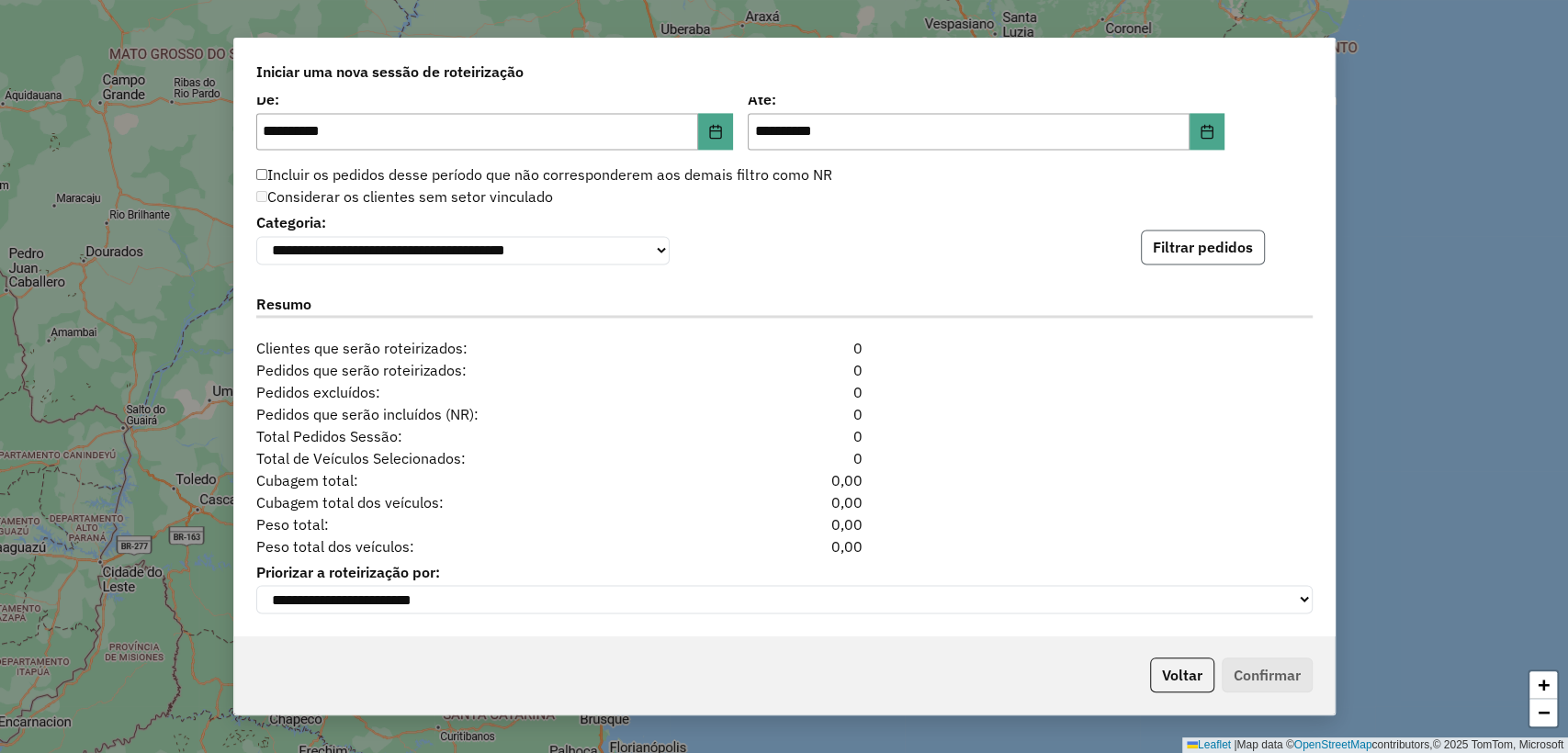
click at [1179, 245] on button "Filtrar pedidos" at bounding box center [1202, 247] width 124 height 35
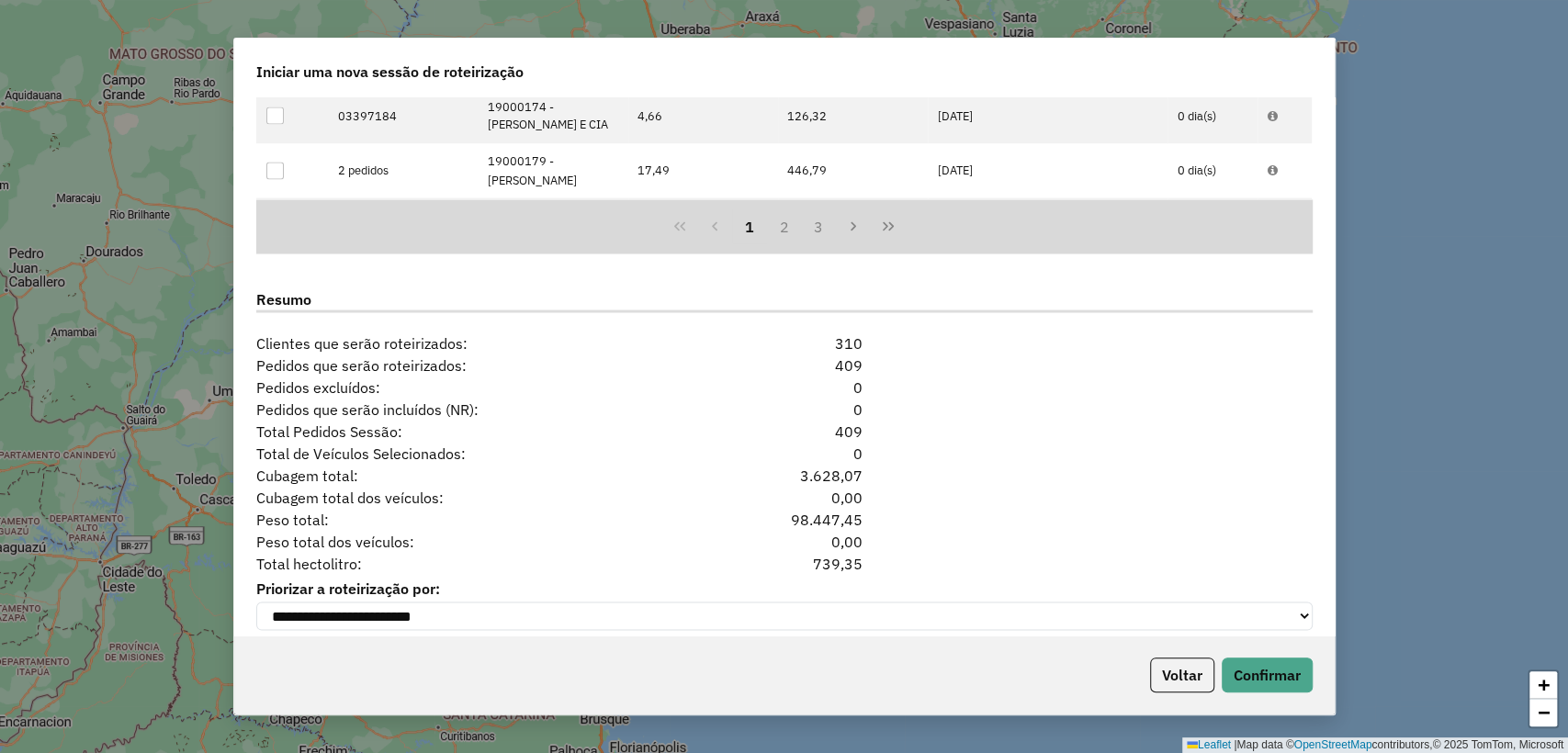
scroll to position [2287, 0]
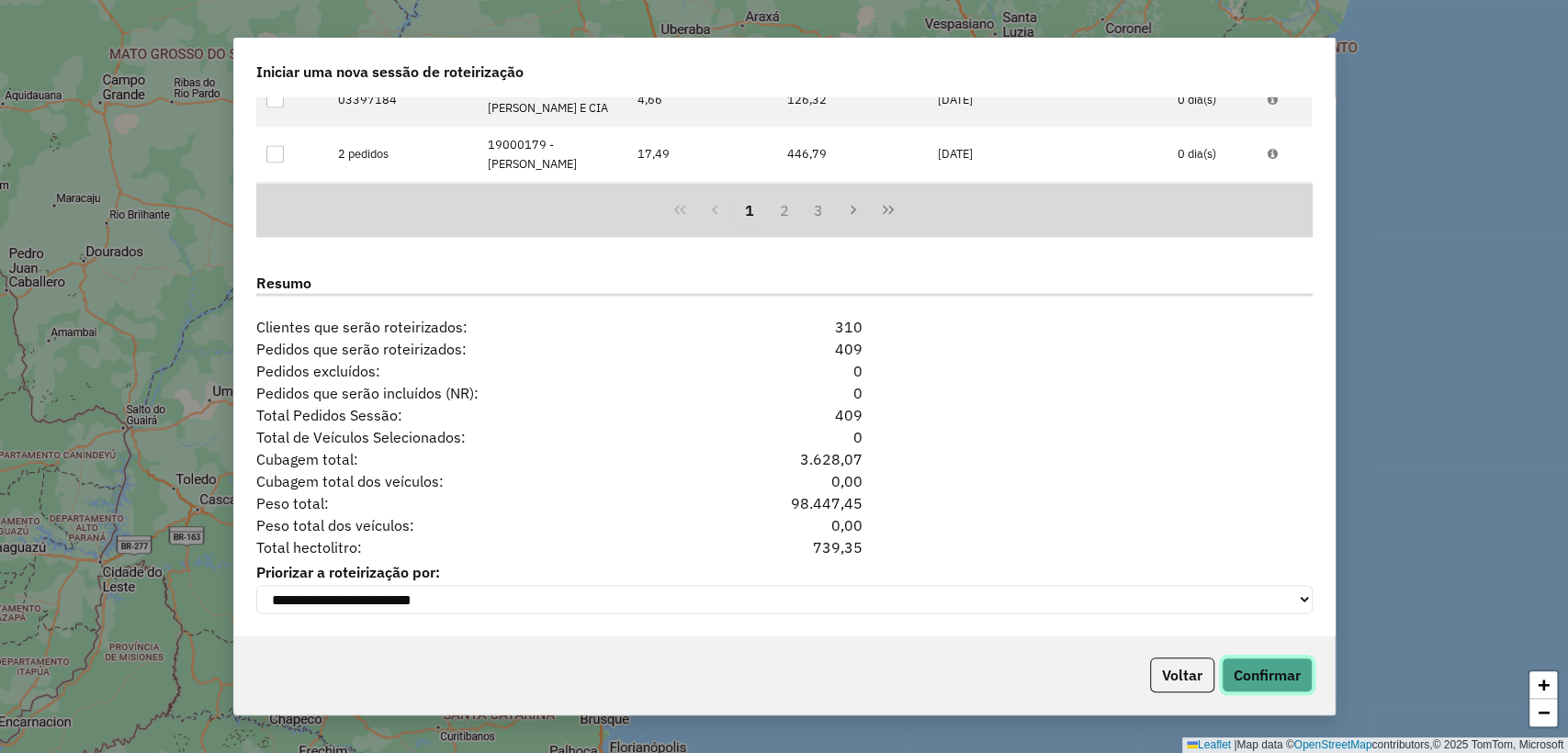
click at [1259, 678] on button "Confirmar" at bounding box center [1267, 675] width 91 height 35
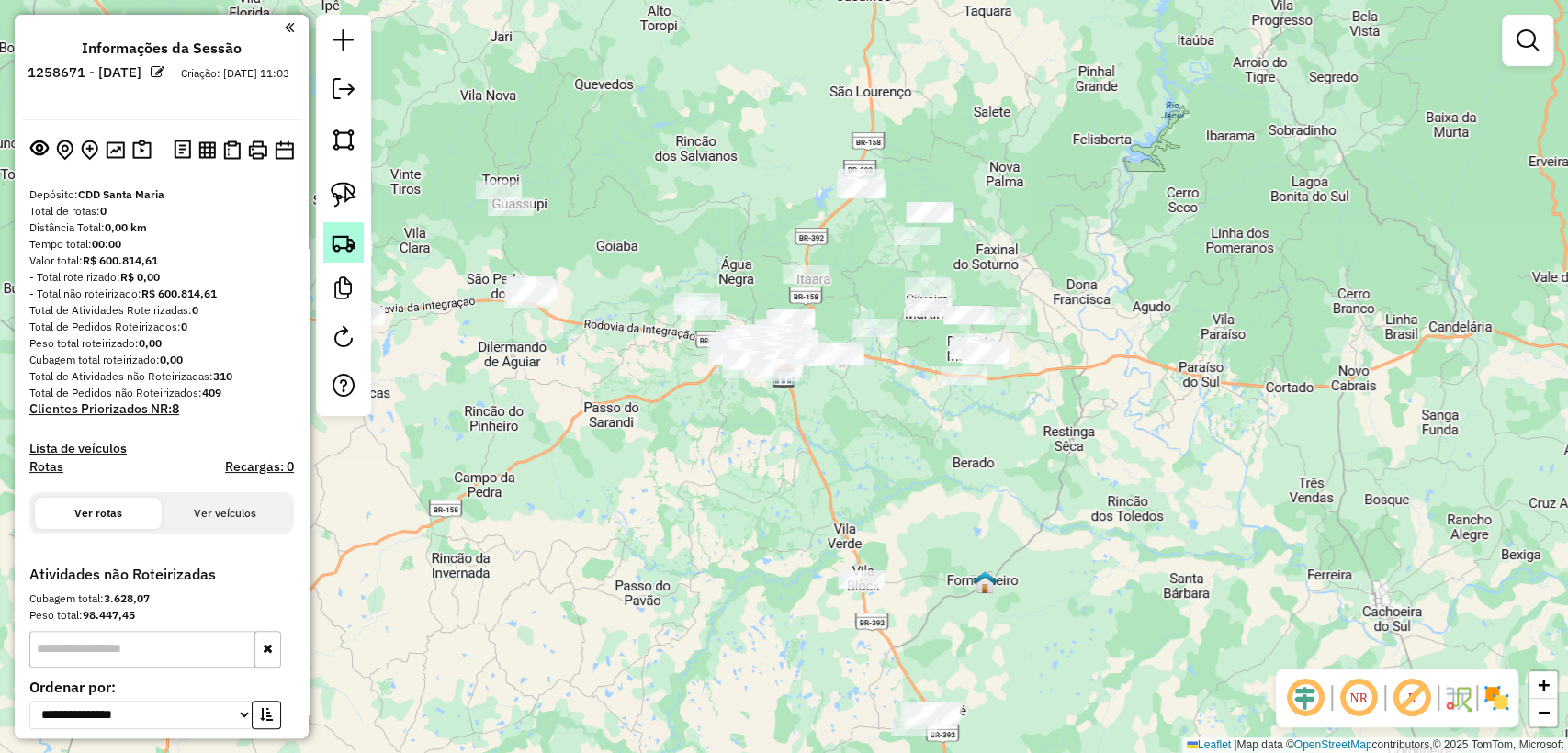
click at [352, 244] on img at bounding box center [343, 242] width 26 height 26
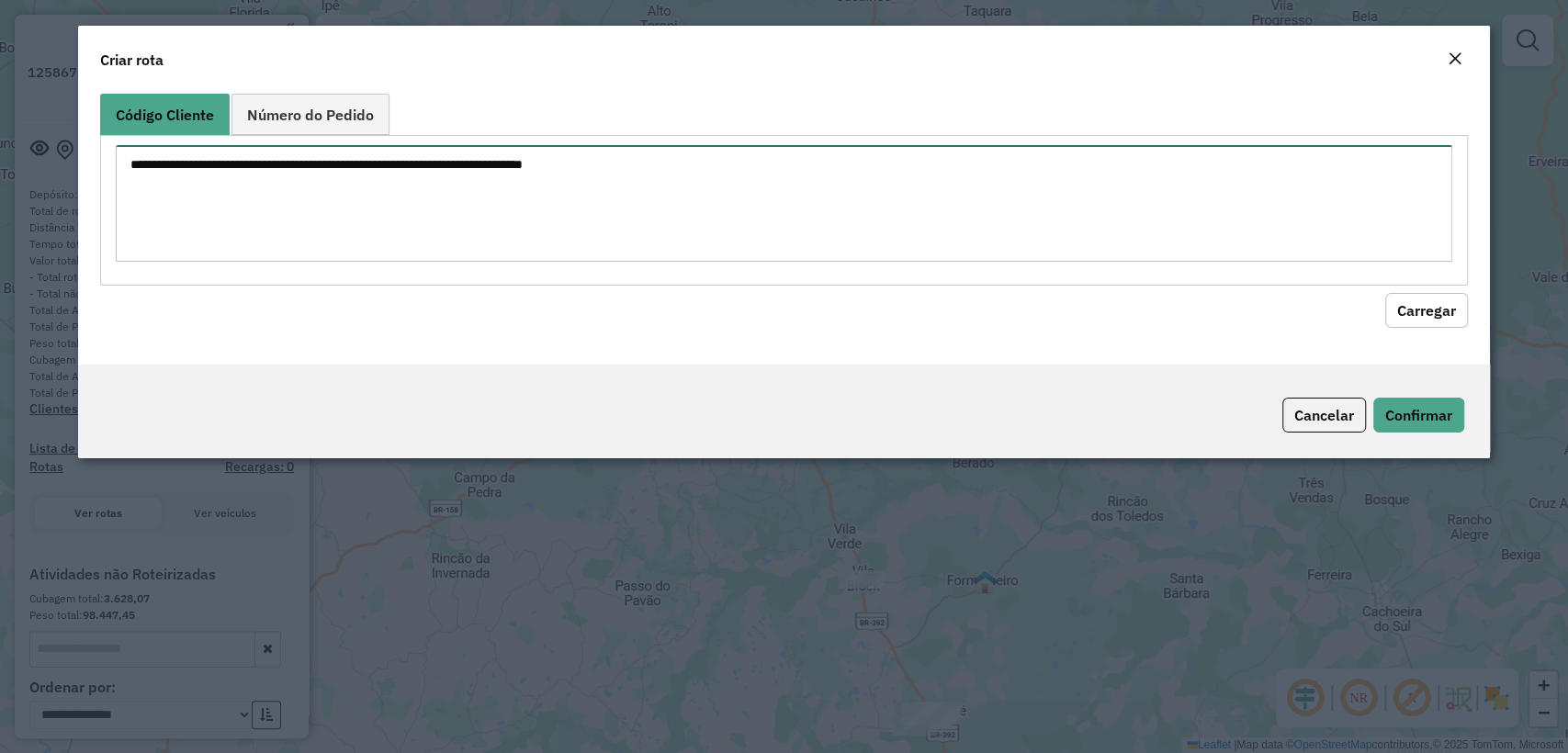
click at [691, 145] on textarea at bounding box center [783, 203] width 1335 height 116
paste textarea "******** ******** ******** ******** ******** ******** ******** ******** *******…"
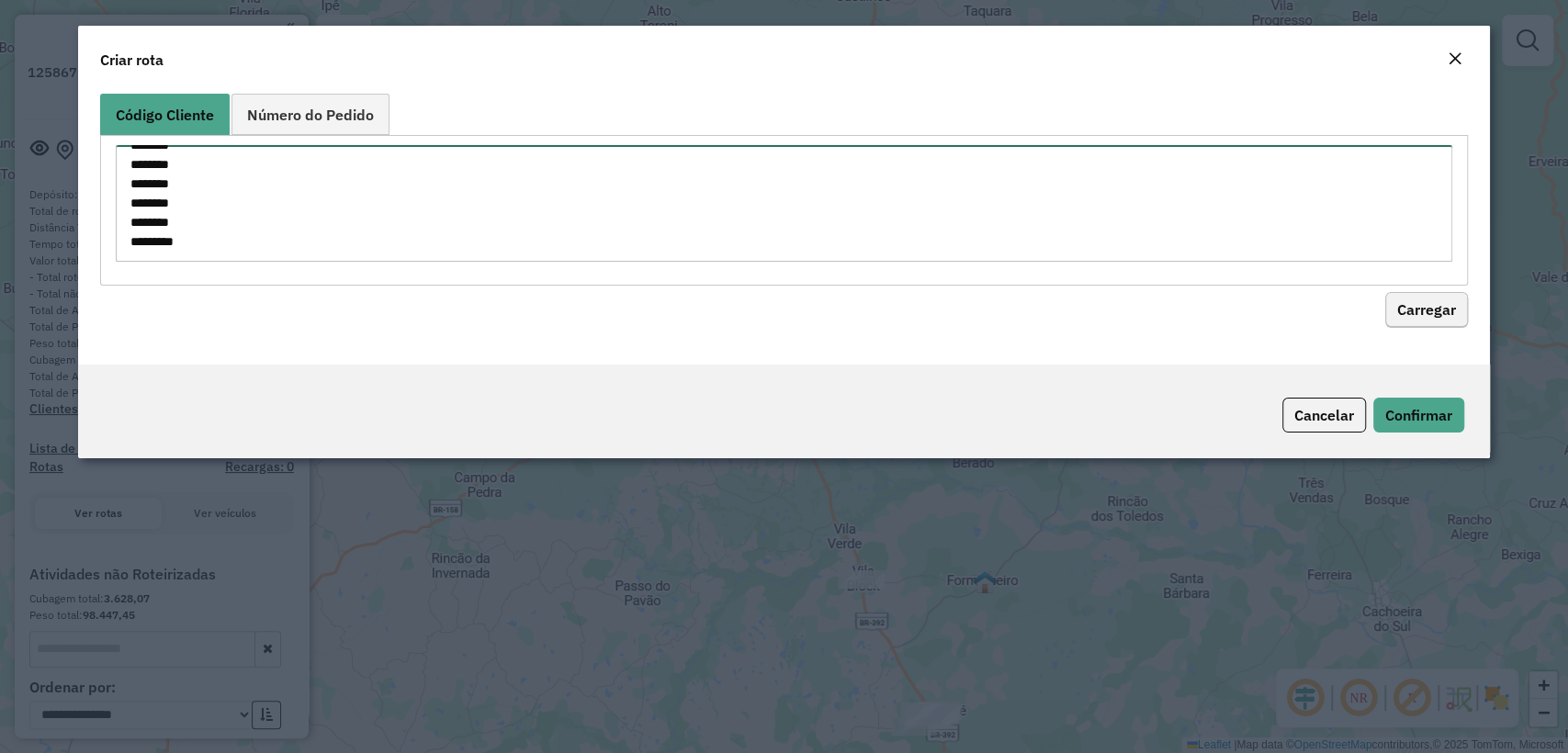
type textarea "******** ******** ******** ******** ******** ******** ******** ******** *******…"
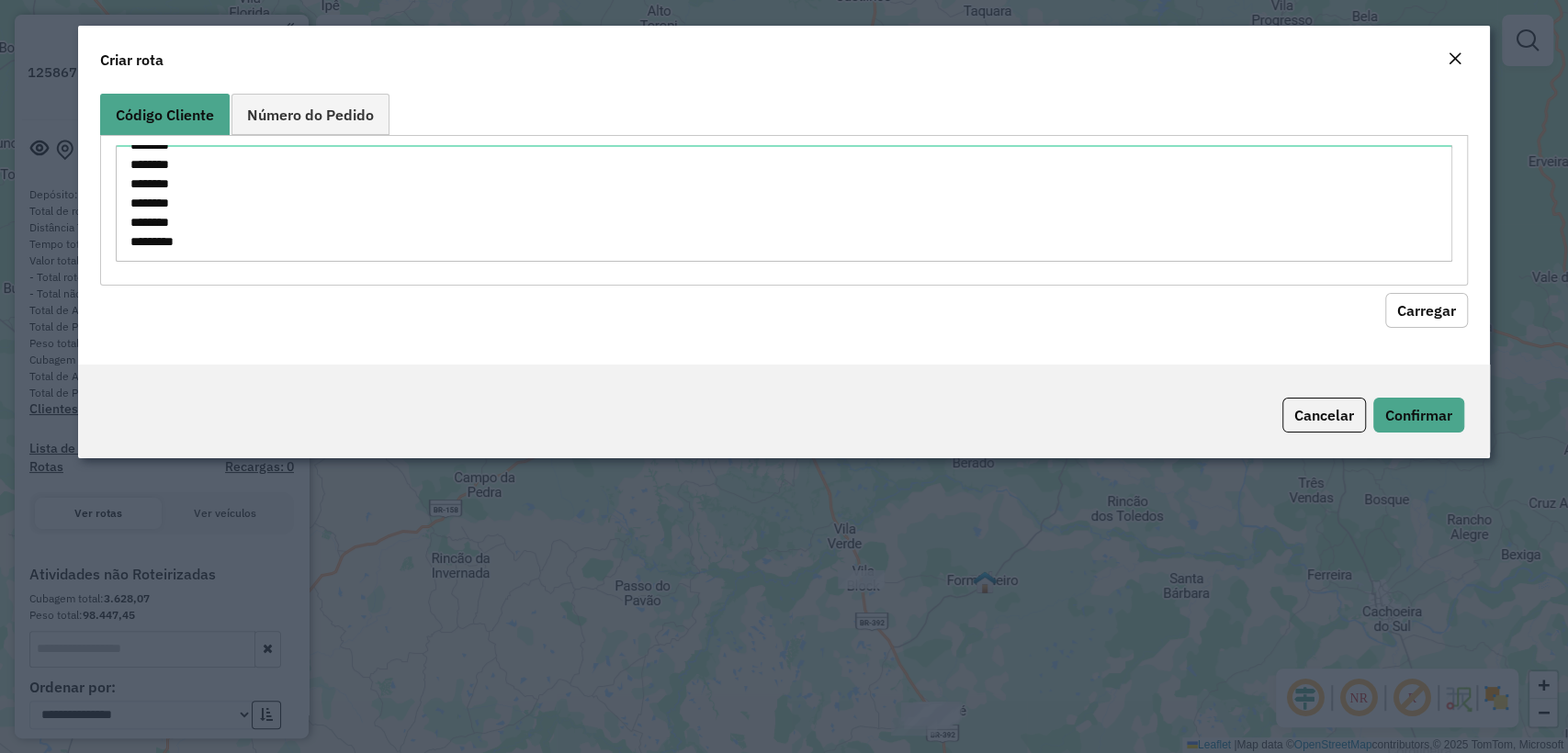
click at [1452, 318] on button "Carregar" at bounding box center [1427, 310] width 83 height 35
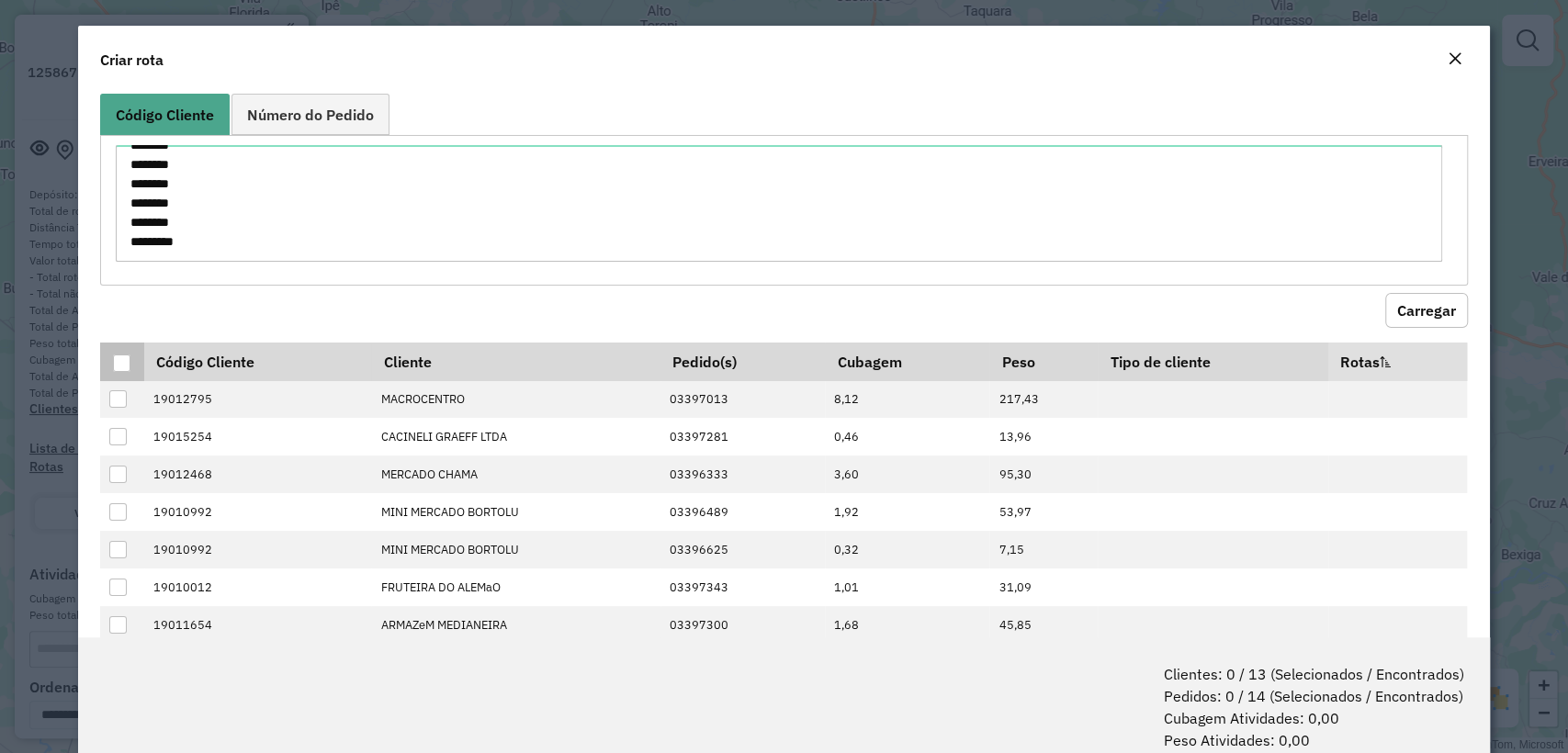
click at [113, 355] on div at bounding box center [122, 363] width 17 height 17
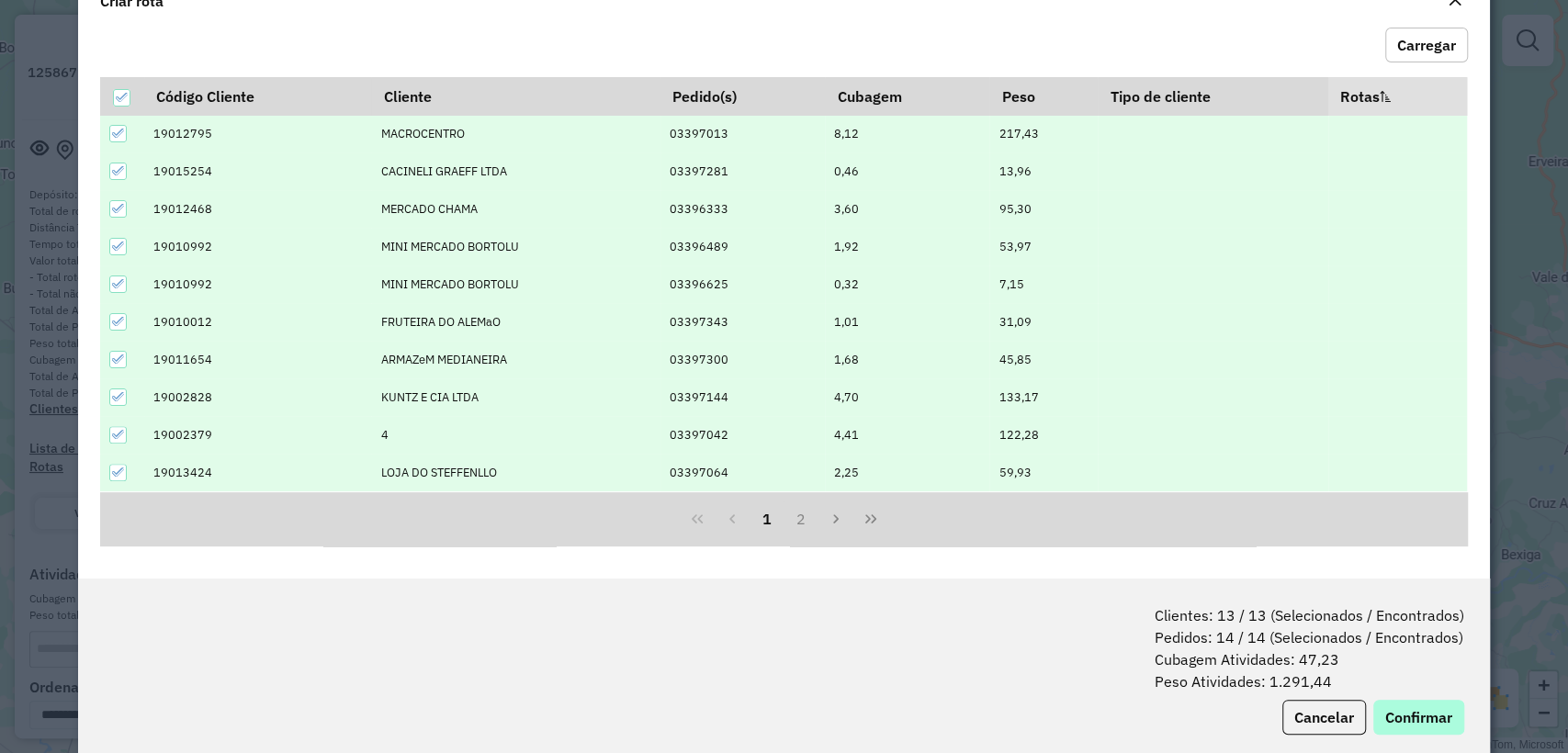
scroll to position [91, 0]
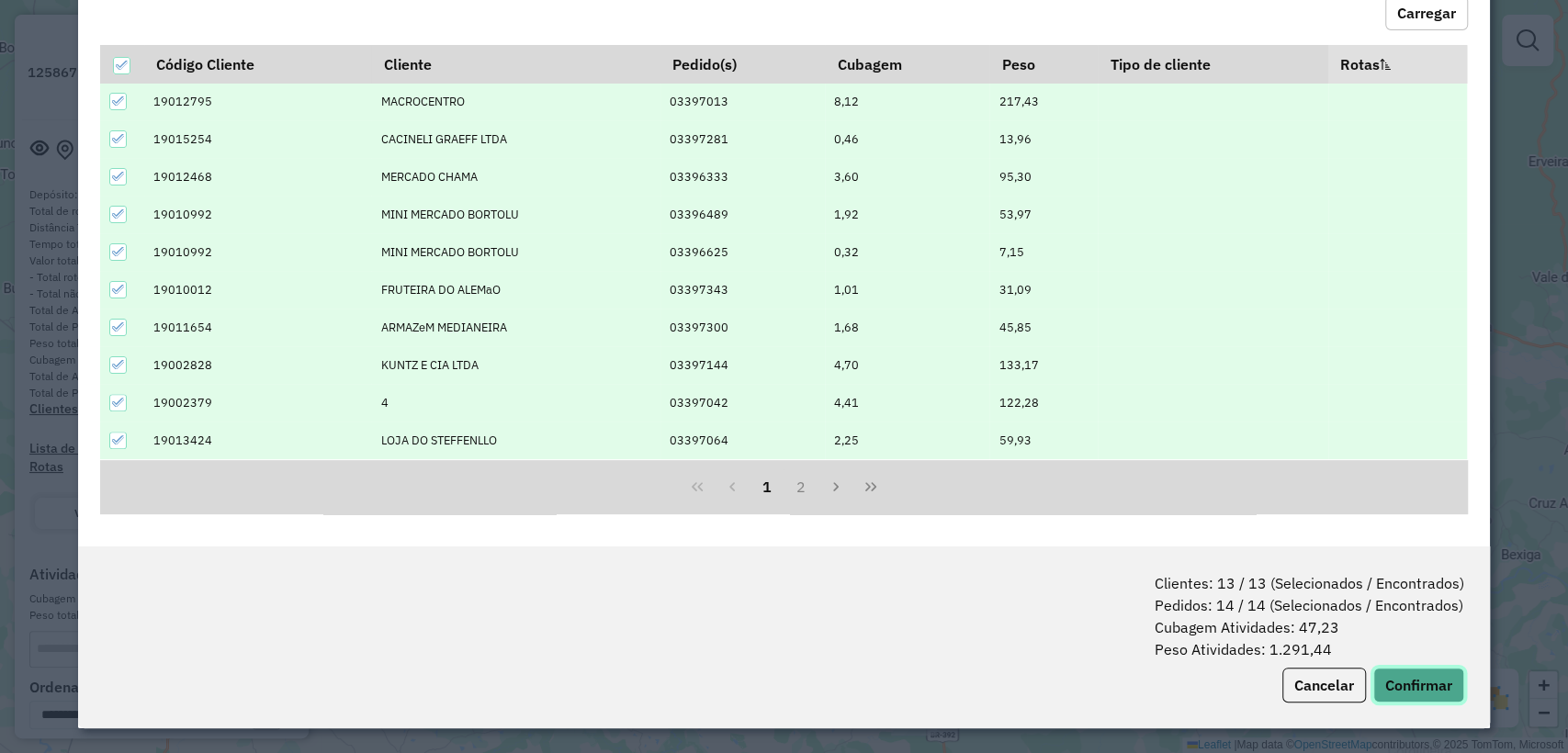
click at [1414, 699] on button "Confirmar" at bounding box center [1418, 685] width 91 height 35
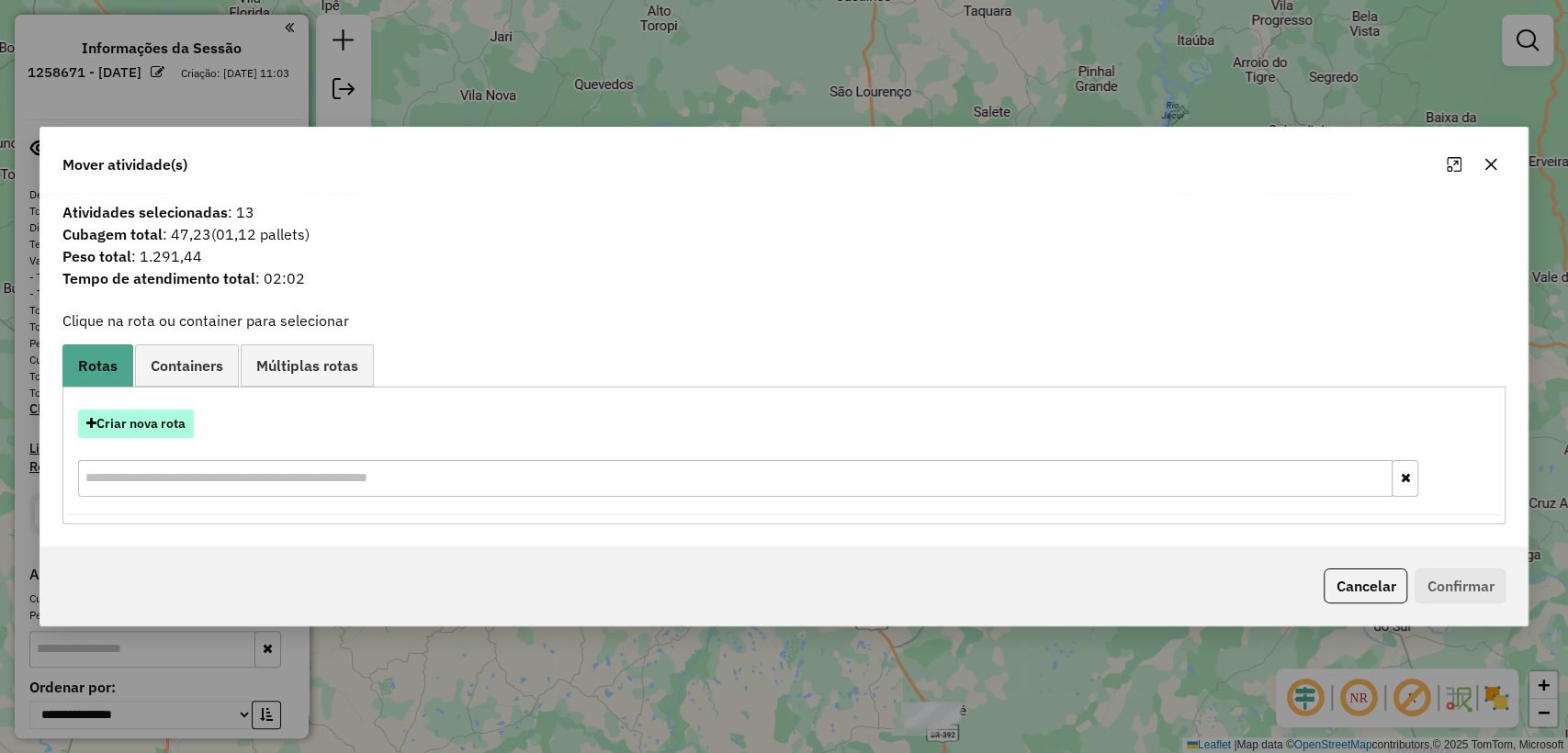
click at [124, 424] on button "Criar nova rota" at bounding box center [135, 424] width 115 height 29
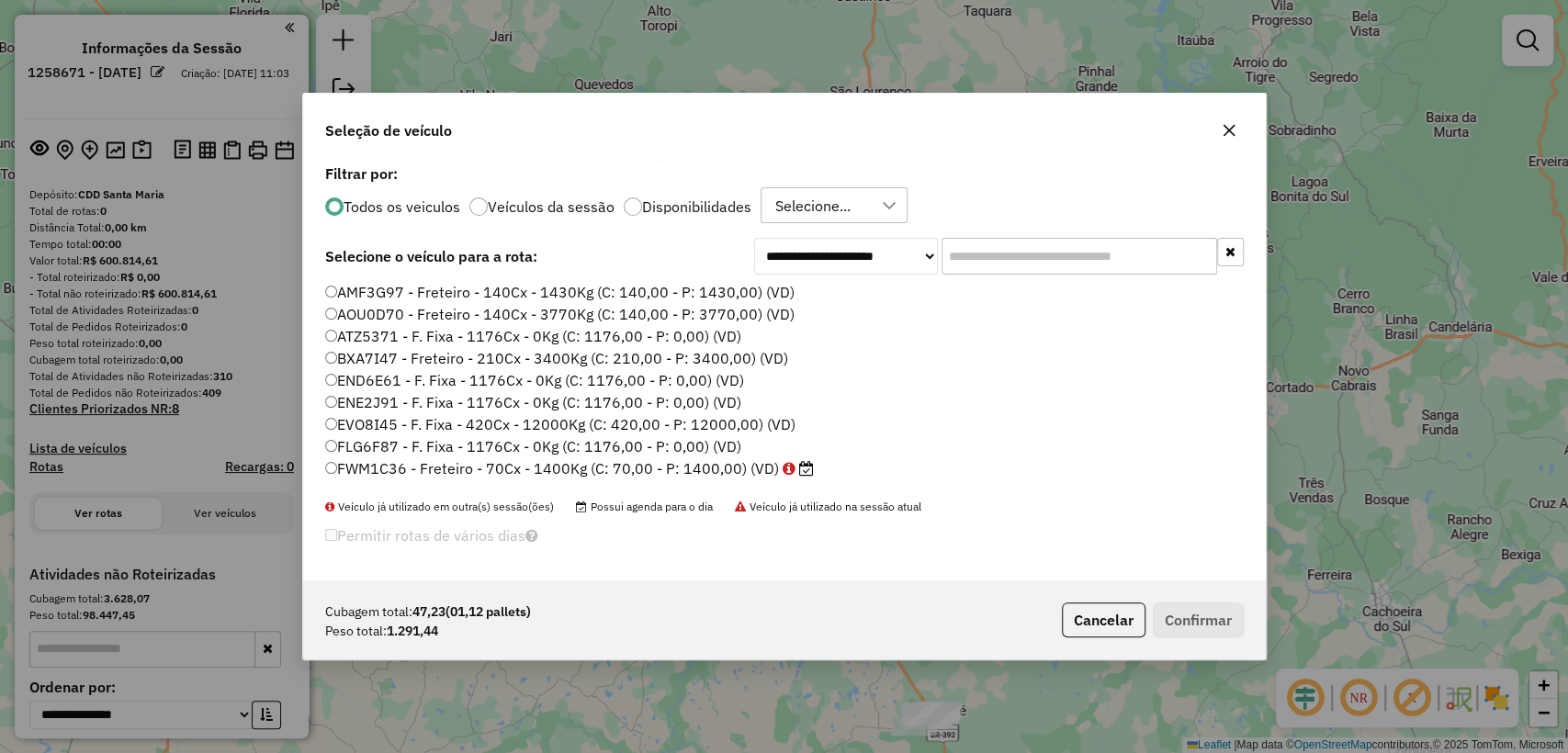
scroll to position [10, 6]
click at [1051, 234] on div "**********" at bounding box center [785, 370] width 963 height 422
click at [1055, 247] on input "text" at bounding box center [1079, 256] width 276 height 36
paste input "*******"
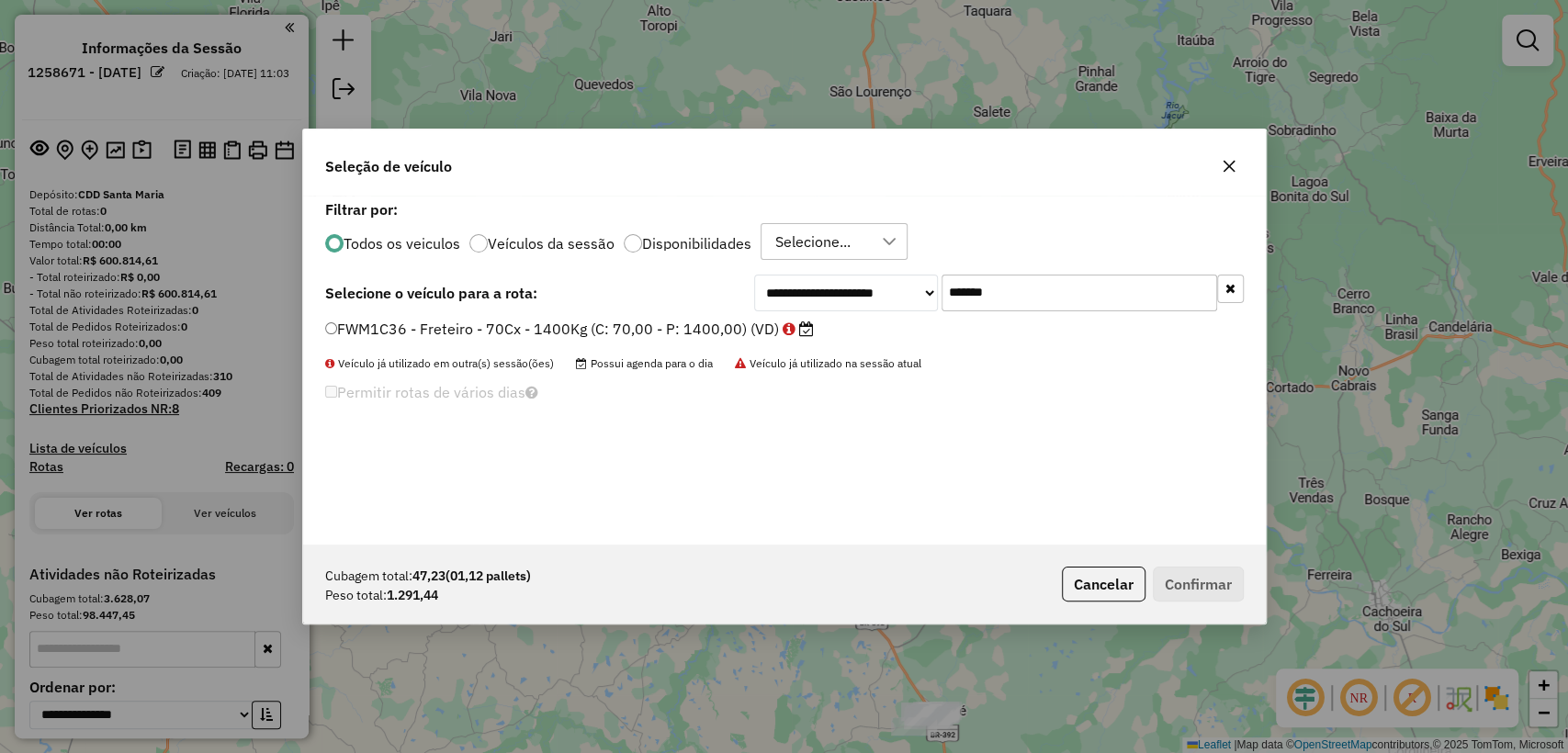
type input "*******"
click at [602, 325] on label "FWM1C36 - Freteiro - 70Cx - 1400Kg (C: 70,00 - P: 1400,00) (VD)" at bounding box center [569, 328] width 489 height 22
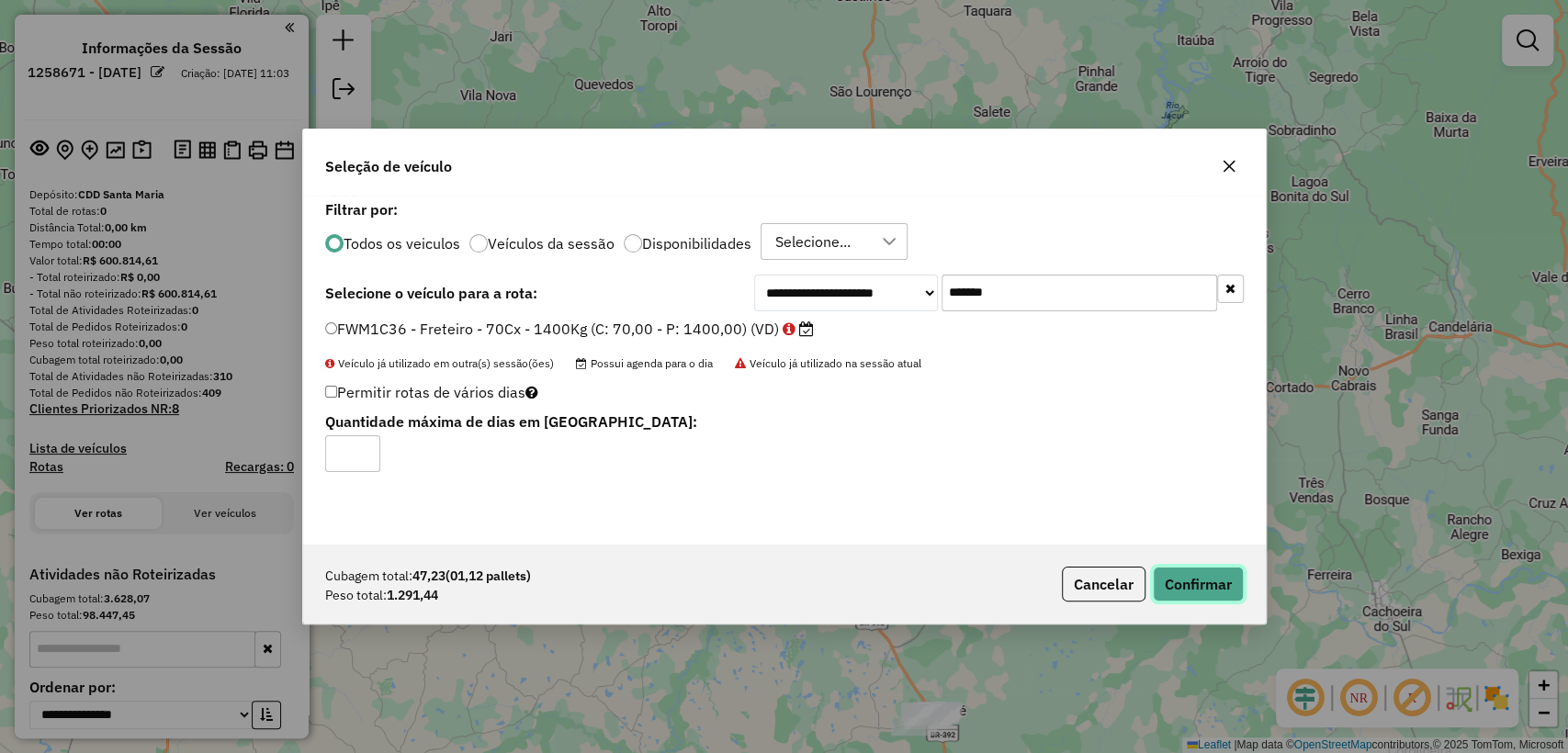
click at [1204, 569] on button "Confirmar" at bounding box center [1198, 584] width 91 height 35
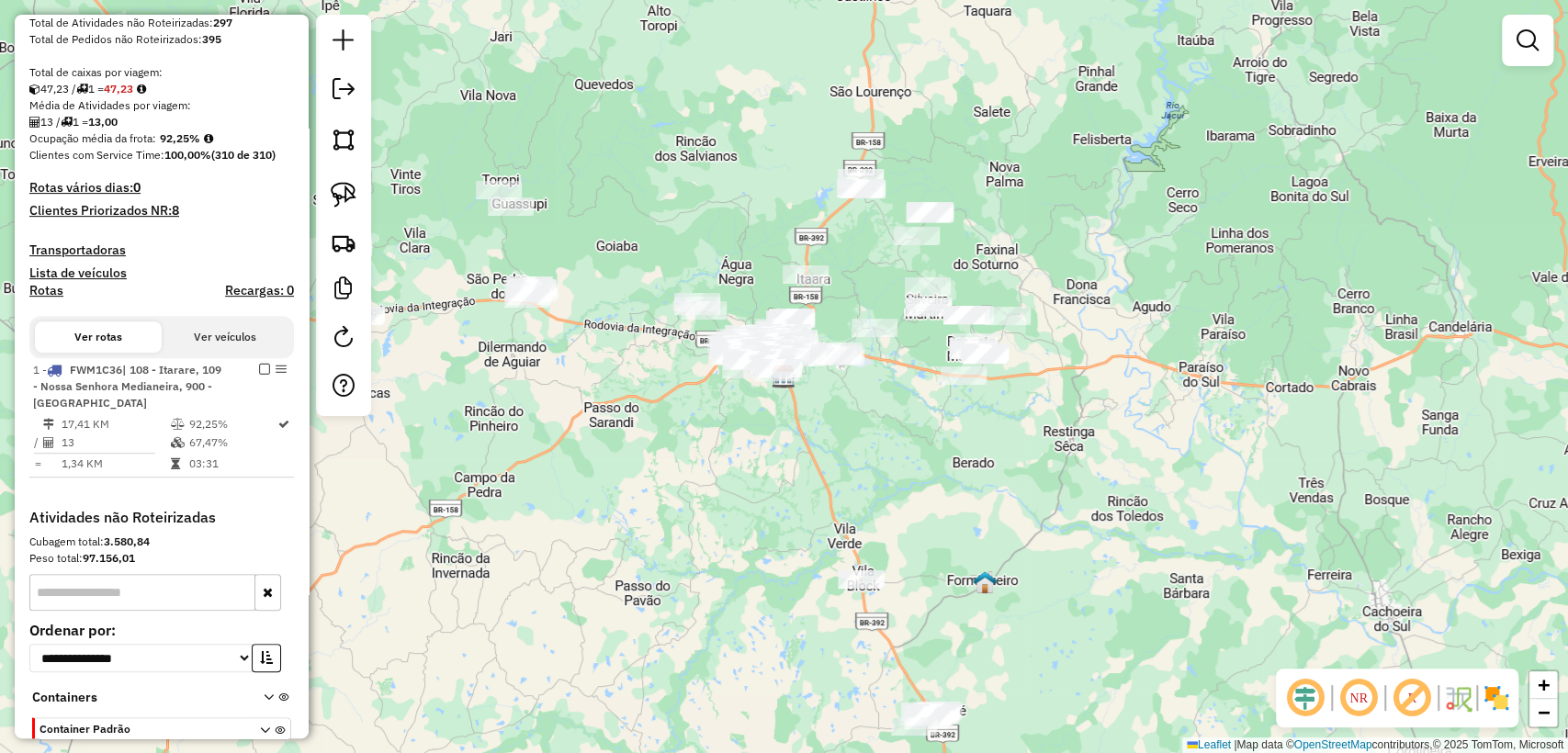
scroll to position [503, 0]
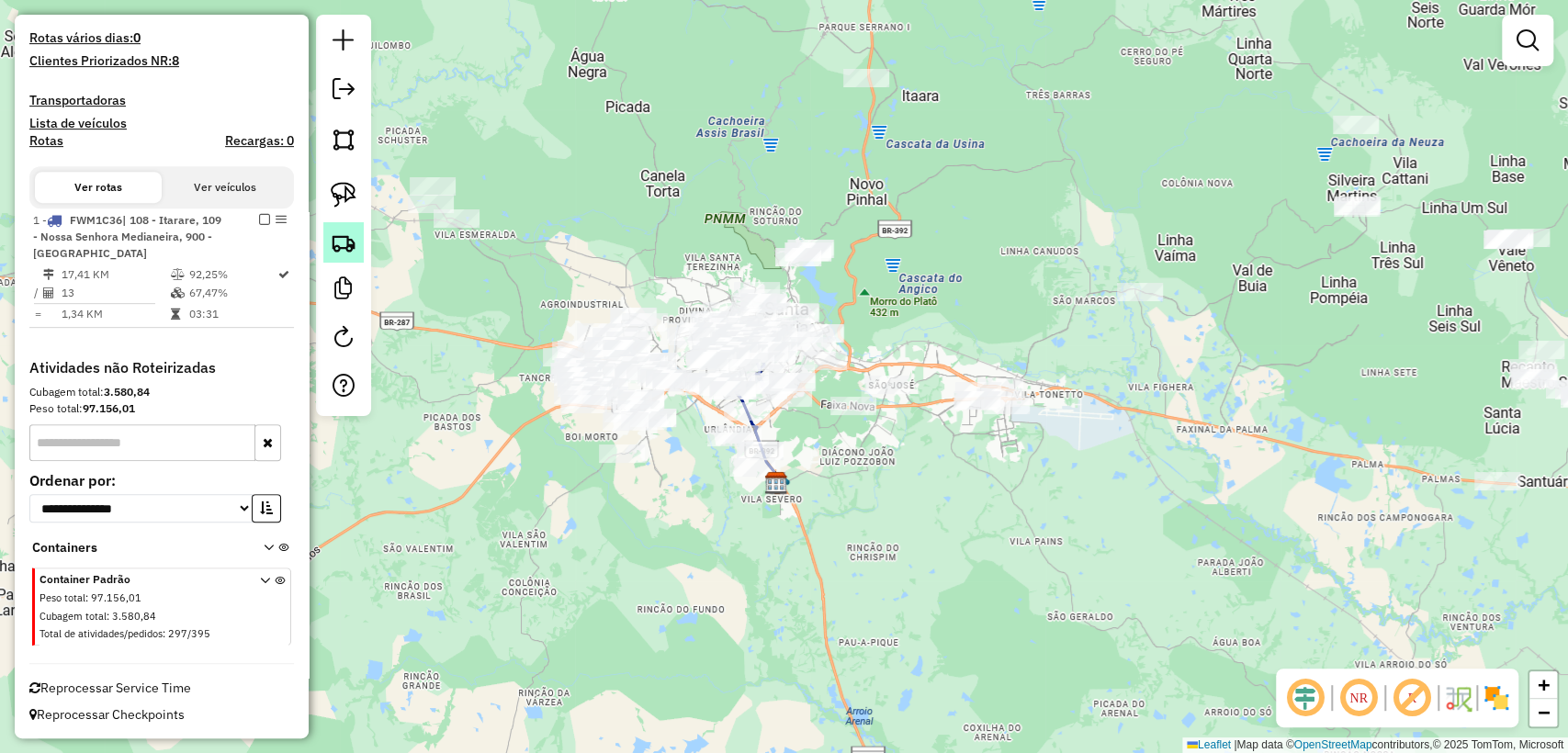
click at [360, 230] on link at bounding box center [344, 242] width 40 height 40
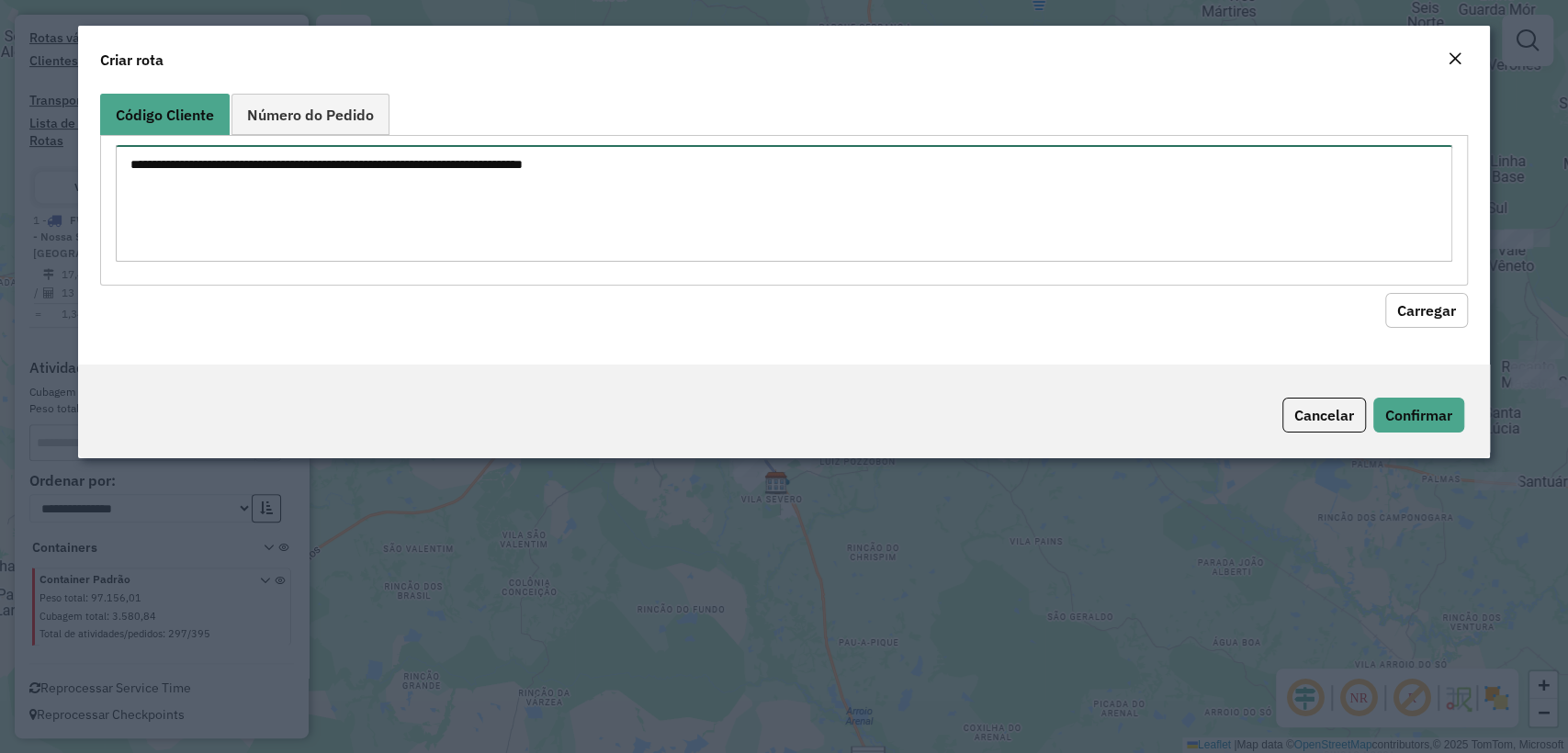
click at [451, 167] on textarea at bounding box center [783, 203] width 1335 height 116
paste textarea "******** ******** ******** ******** ******** ******** ******** ******** *******…"
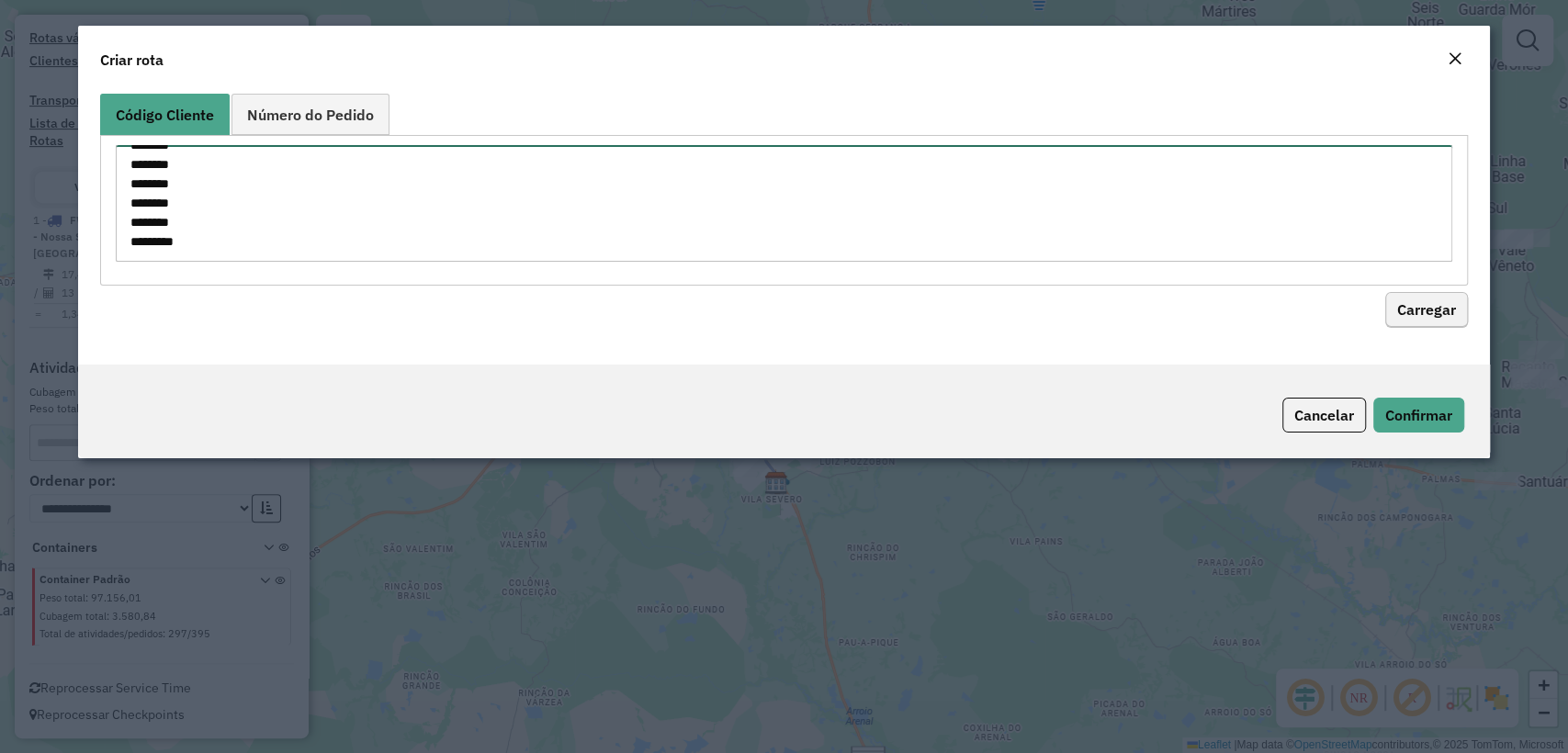
type textarea "******** ******** ******** ******** ******** ******** ******** ******** *******…"
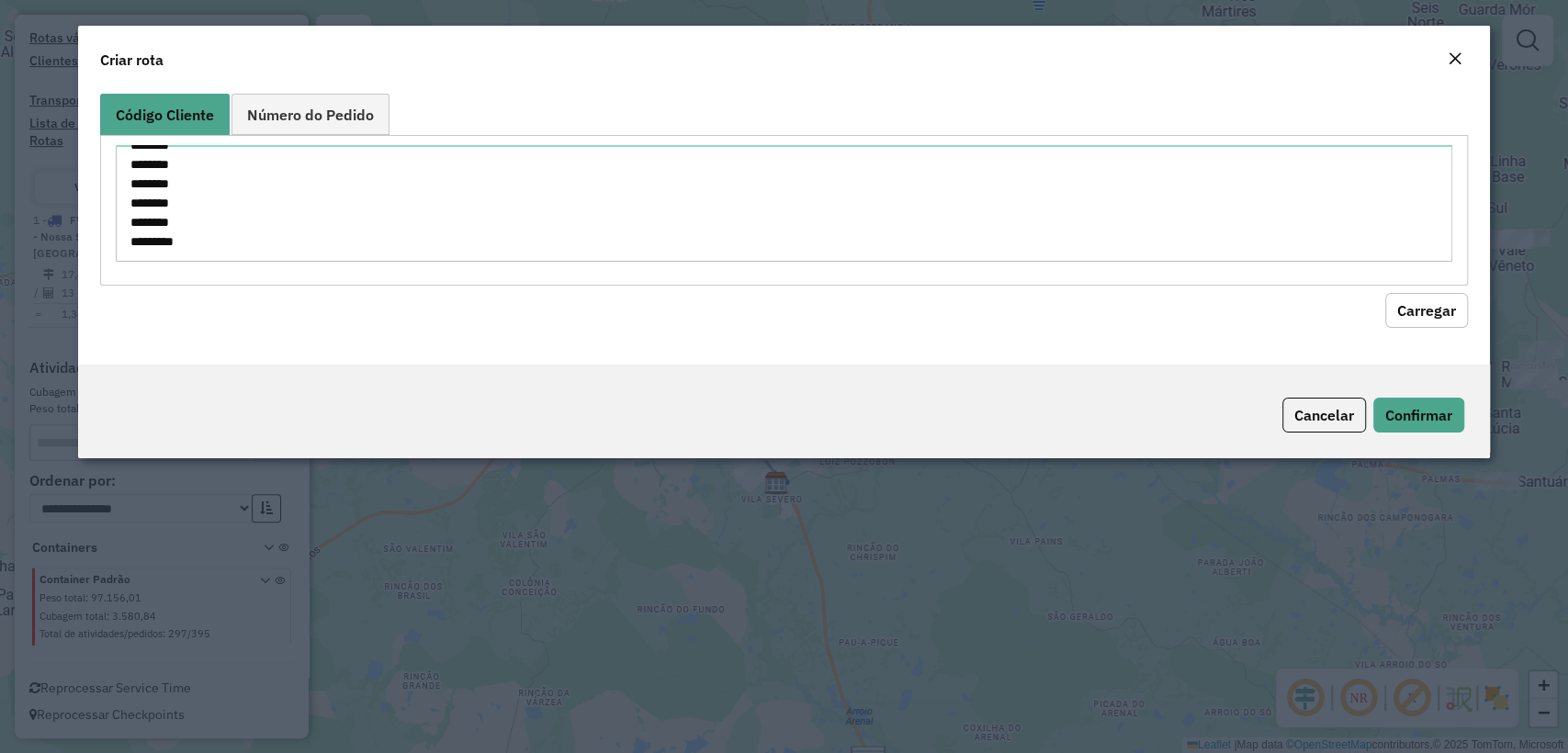
click at [1462, 297] on button "Carregar" at bounding box center [1427, 310] width 83 height 35
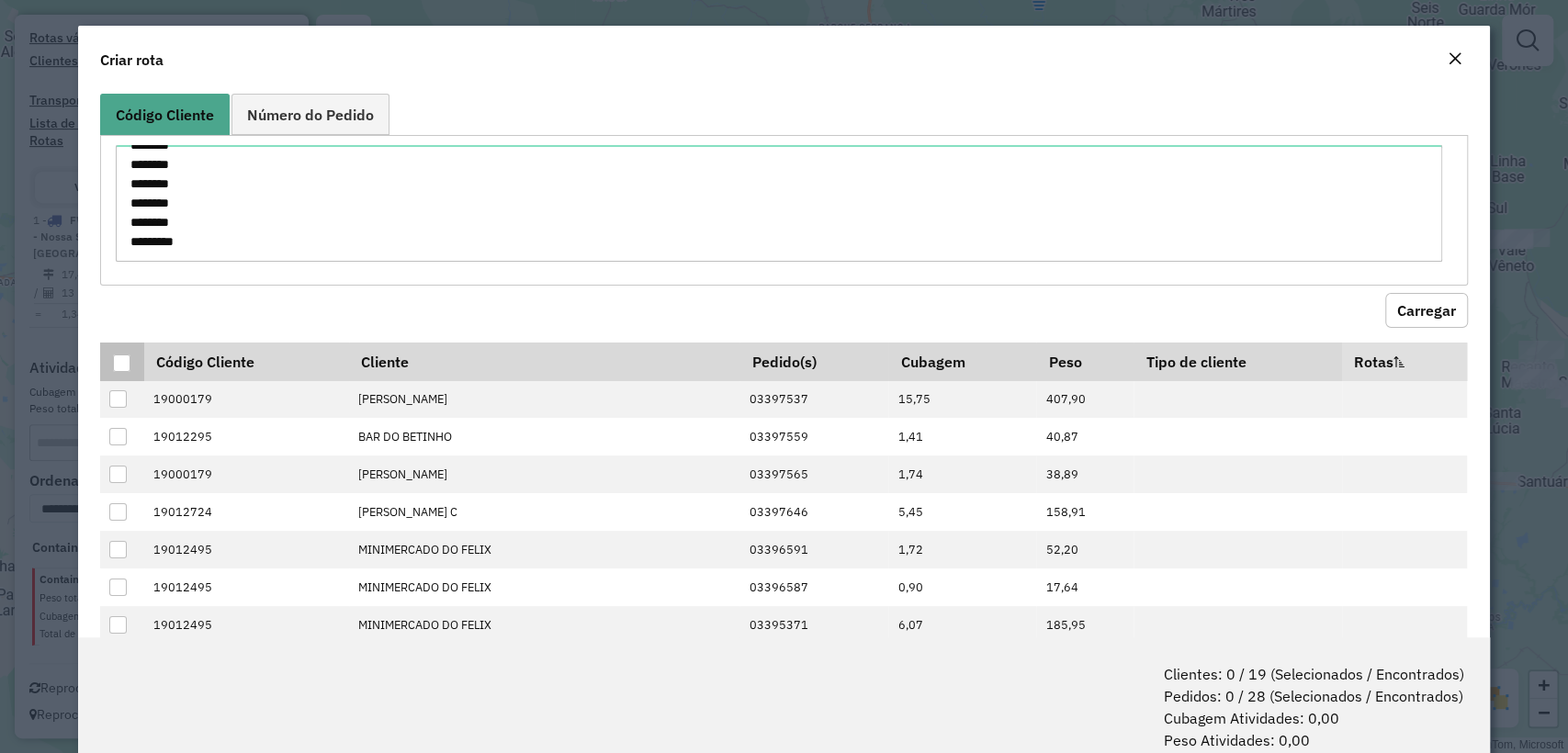
click at [119, 358] on div at bounding box center [122, 363] width 17 height 17
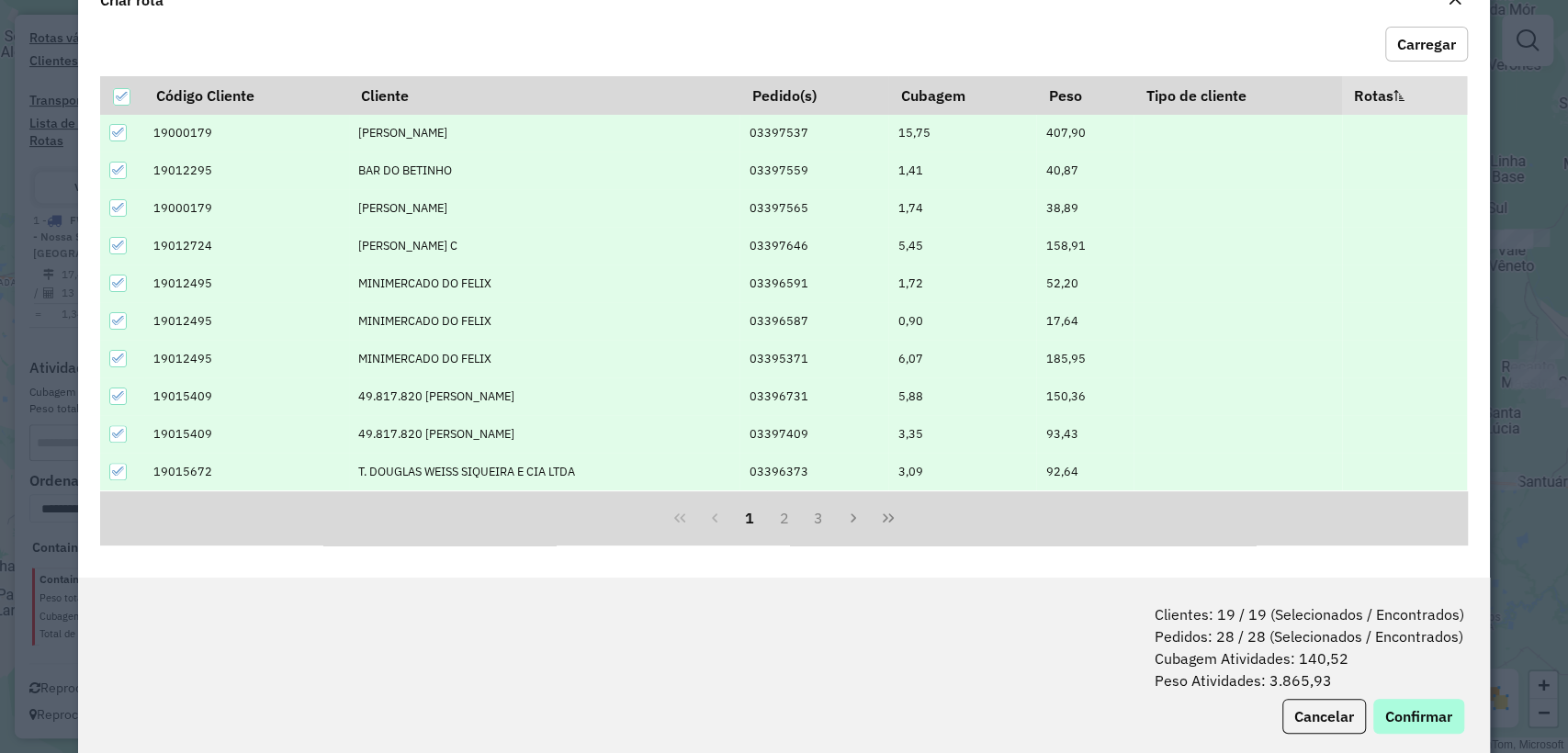
scroll to position [91, 0]
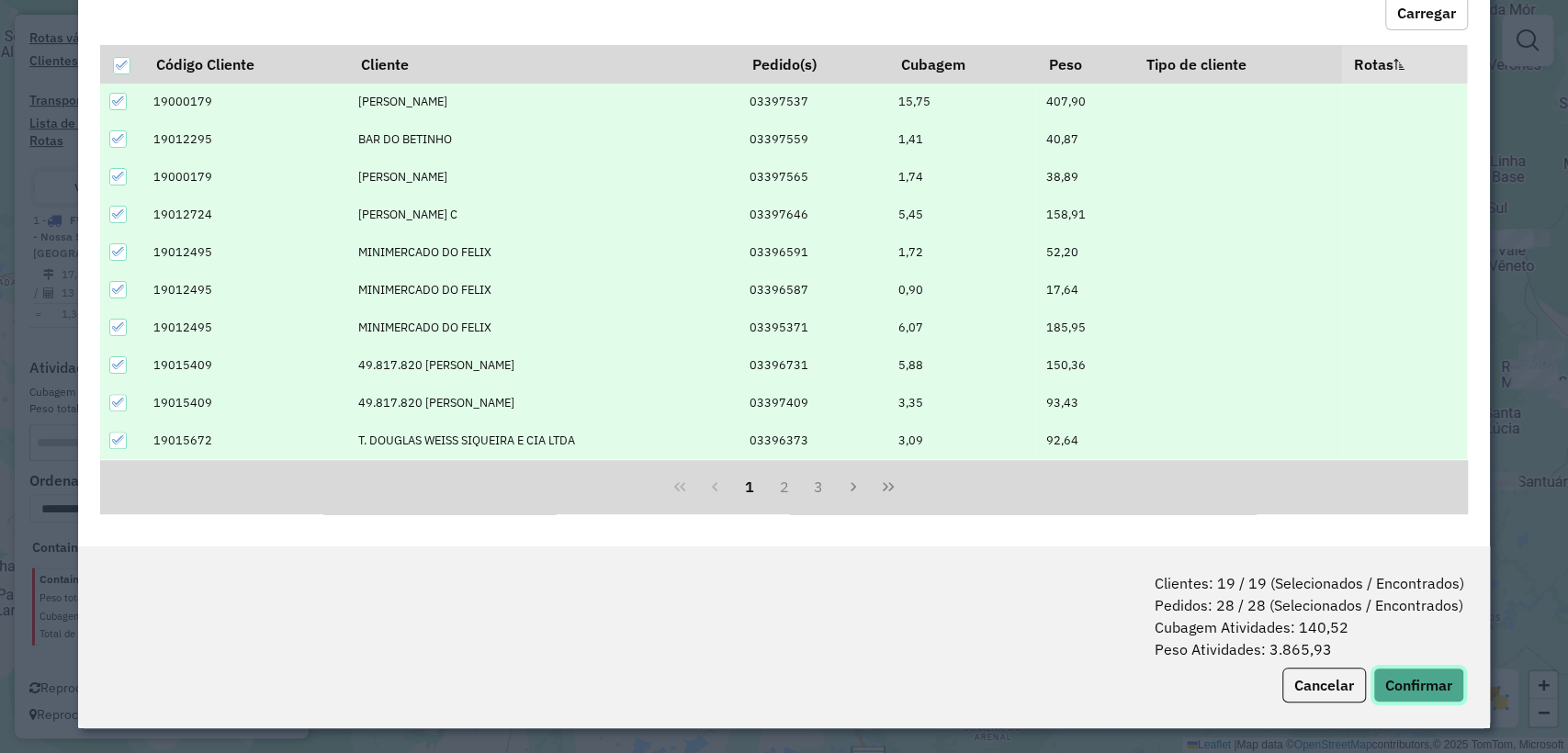
click at [1392, 677] on button "Confirmar" at bounding box center [1418, 685] width 91 height 35
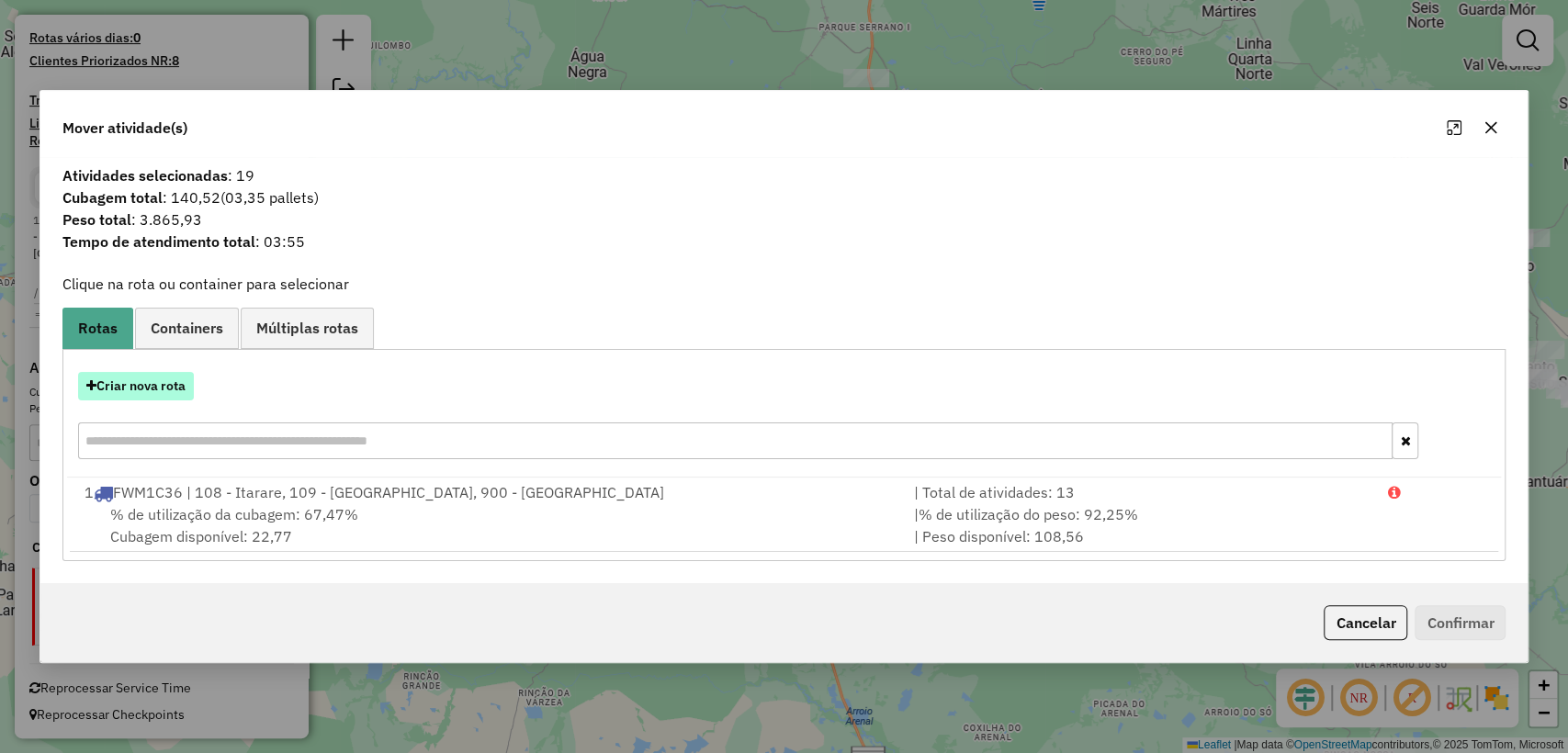
click at [98, 378] on button "Criar nova rota" at bounding box center [135, 386] width 115 height 29
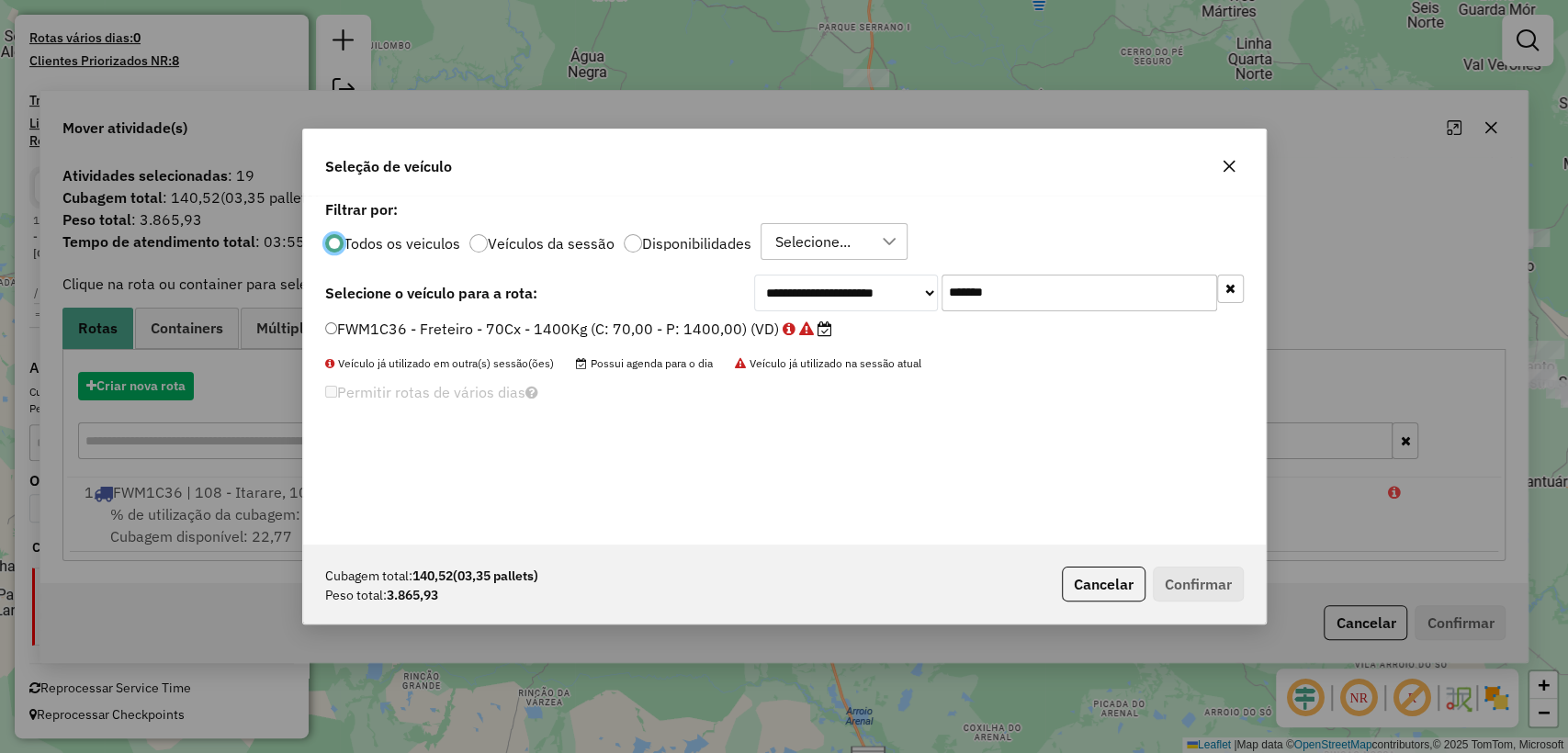
scroll to position [10, 6]
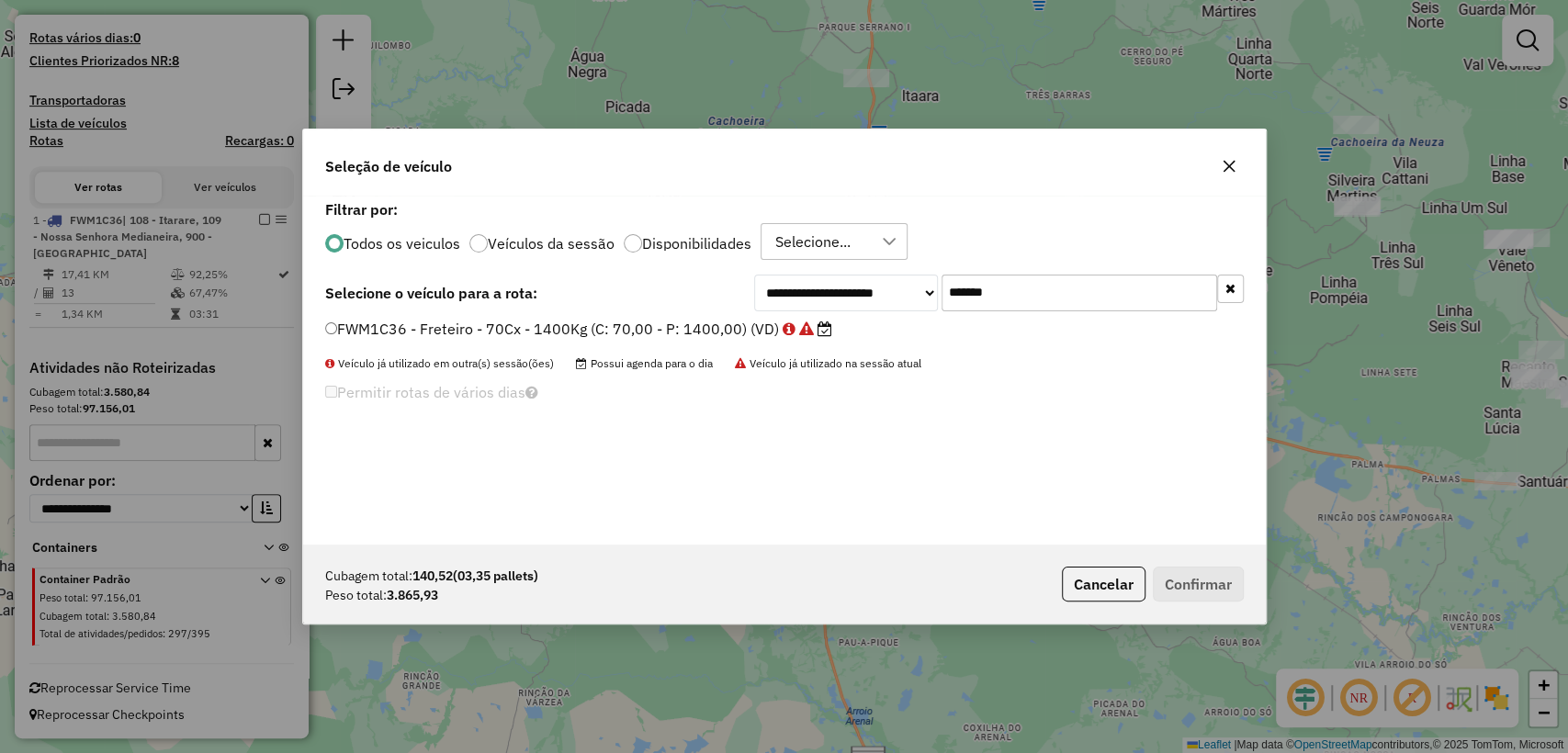
click at [1087, 322] on li "FWM1C36 - Freteiro - 70Cx - 1400Kg (C: 70,00 - P: 1400,00) (VD)" at bounding box center [784, 329] width 919 height 22
click at [1073, 302] on input "*******" at bounding box center [1079, 293] width 276 height 36
paste input "text"
type input "*******"
click at [680, 332] on label "JCY1B04 - F. Fixa - 210Cx - 5680Kg (C: 210,00 - P: 5680,00) (VD)" at bounding box center [569, 328] width 488 height 22
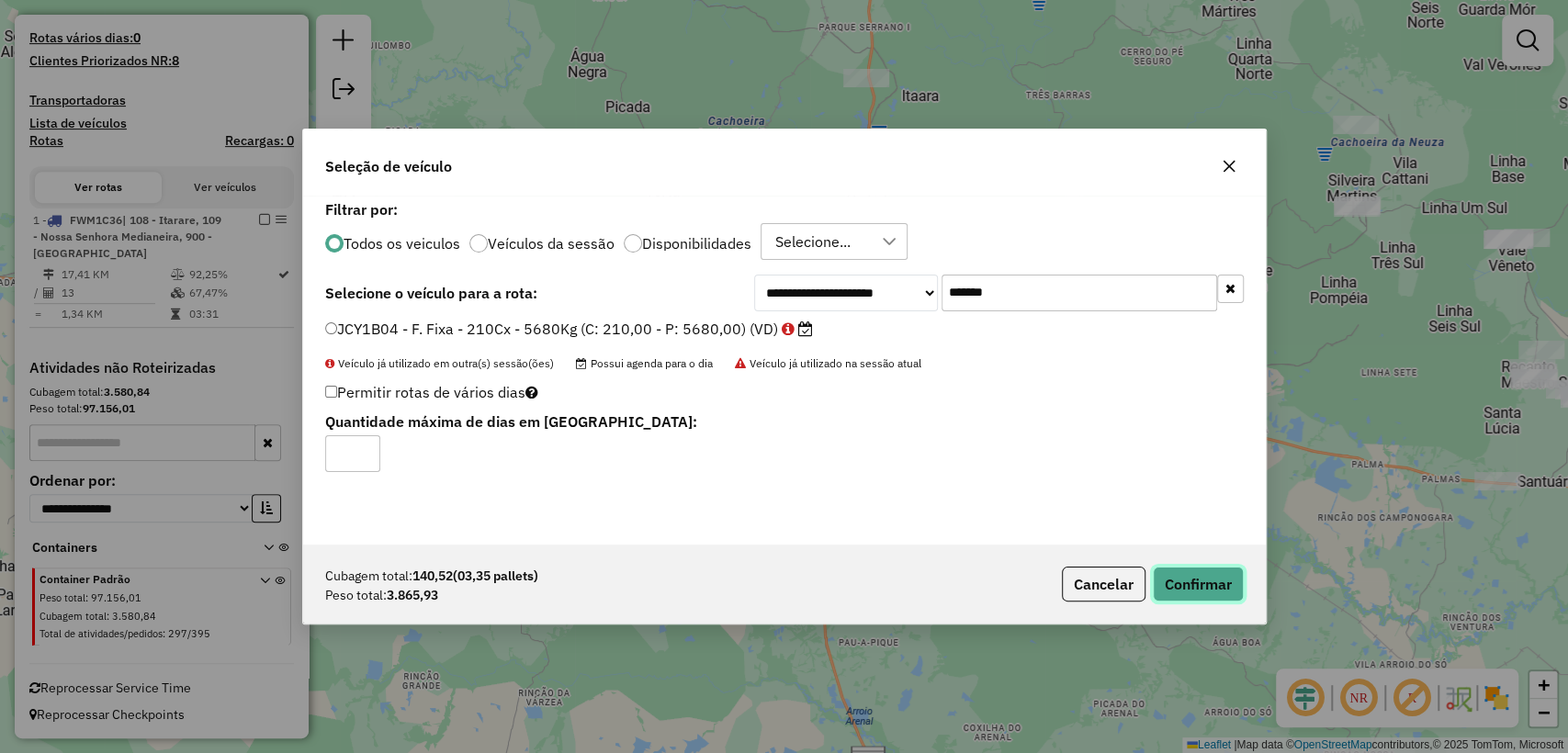
click at [1185, 577] on button "Confirmar" at bounding box center [1198, 584] width 91 height 35
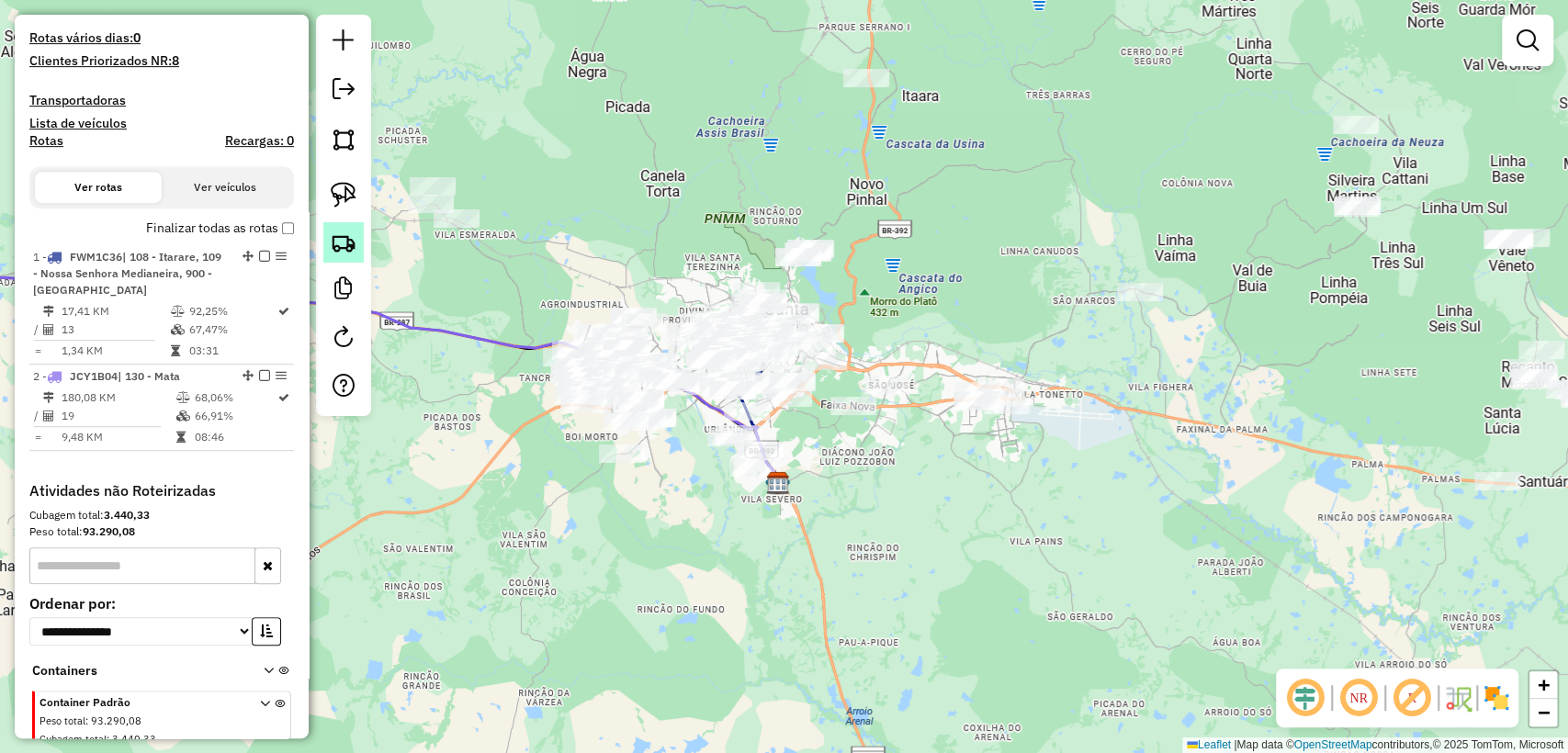
click at [346, 238] on img at bounding box center [343, 242] width 26 height 26
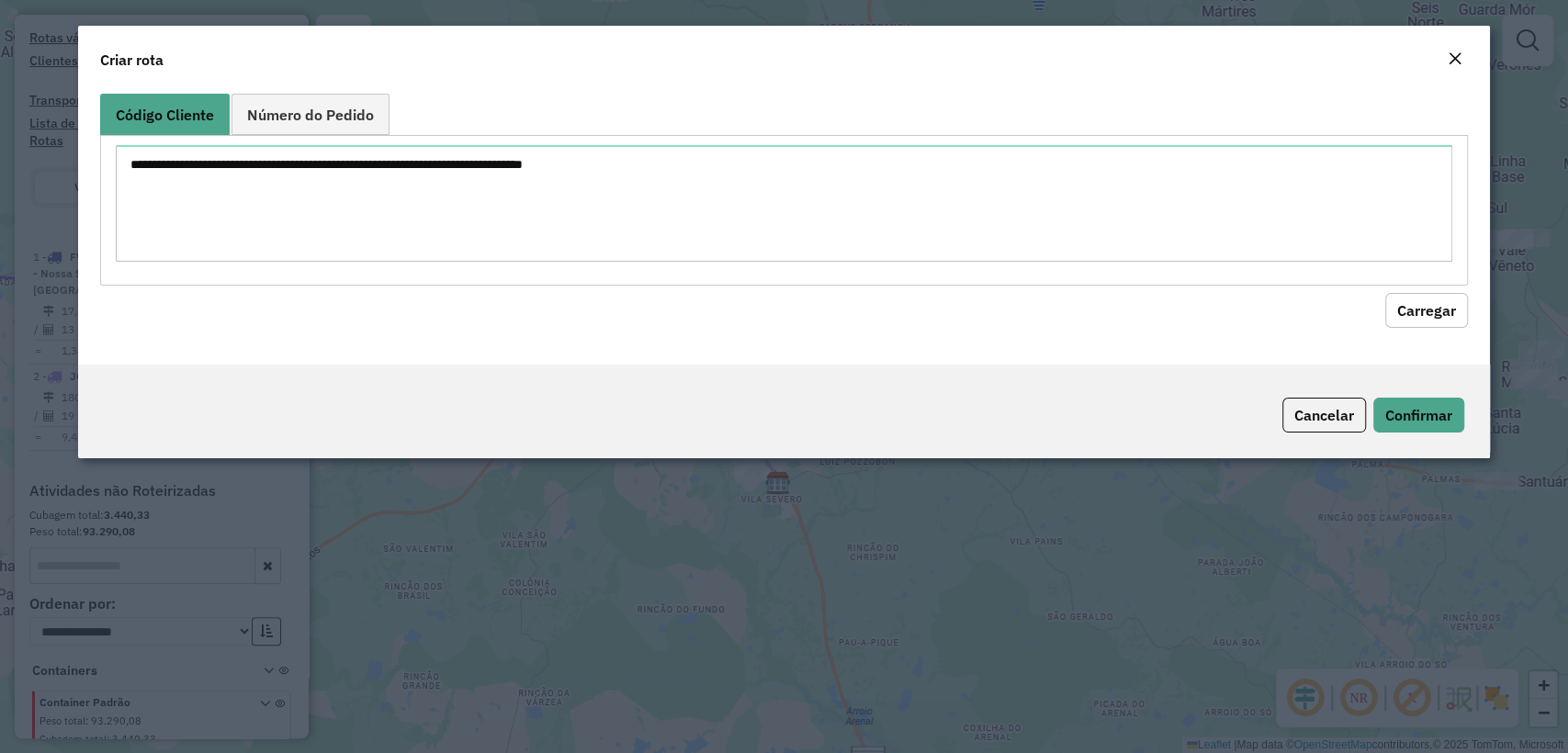
click at [484, 189] on textarea at bounding box center [783, 203] width 1335 height 116
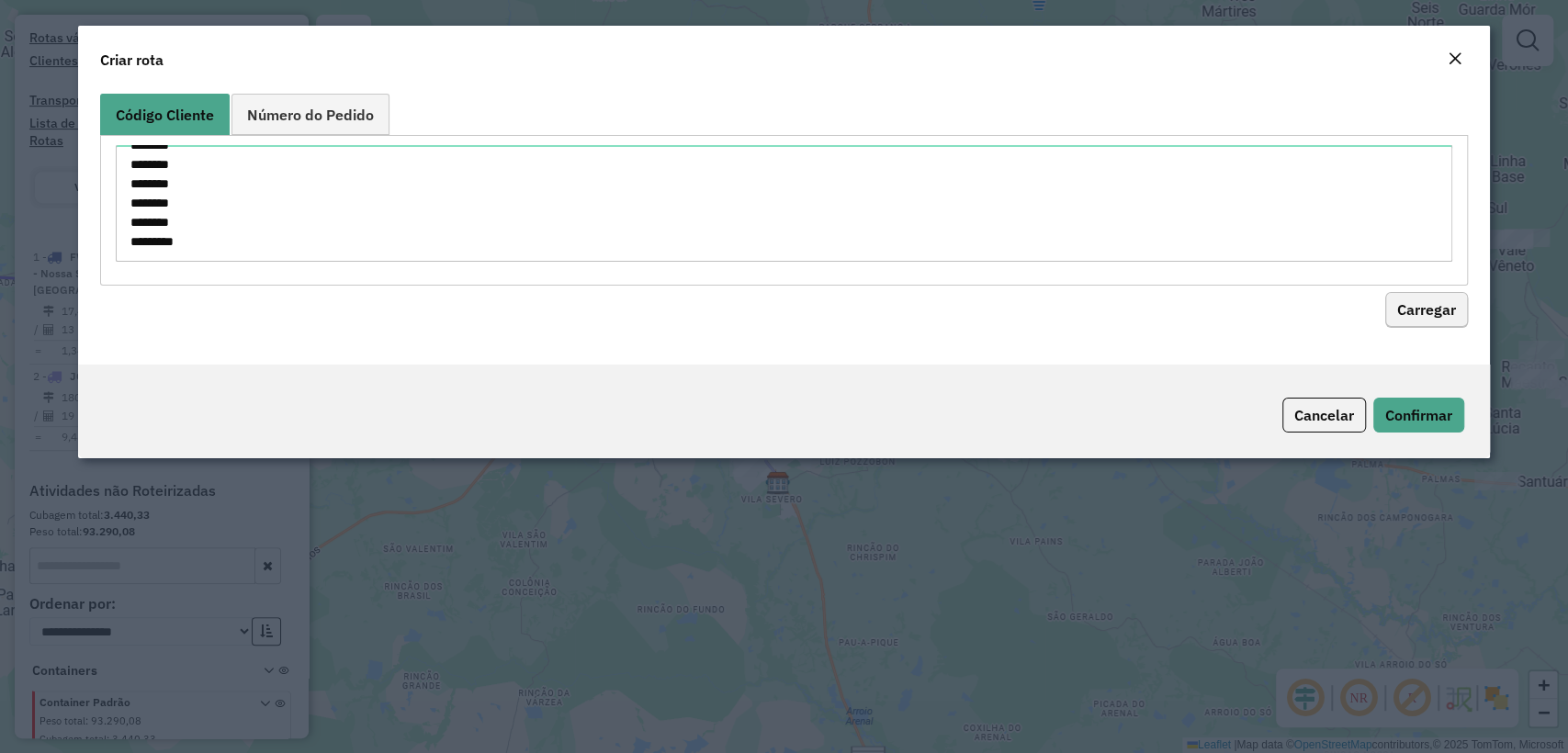
type textarea "******** ******** ******** ******** ******** ******** ******** ******** *******…"
click at [1433, 316] on button "Carregar" at bounding box center [1427, 310] width 83 height 35
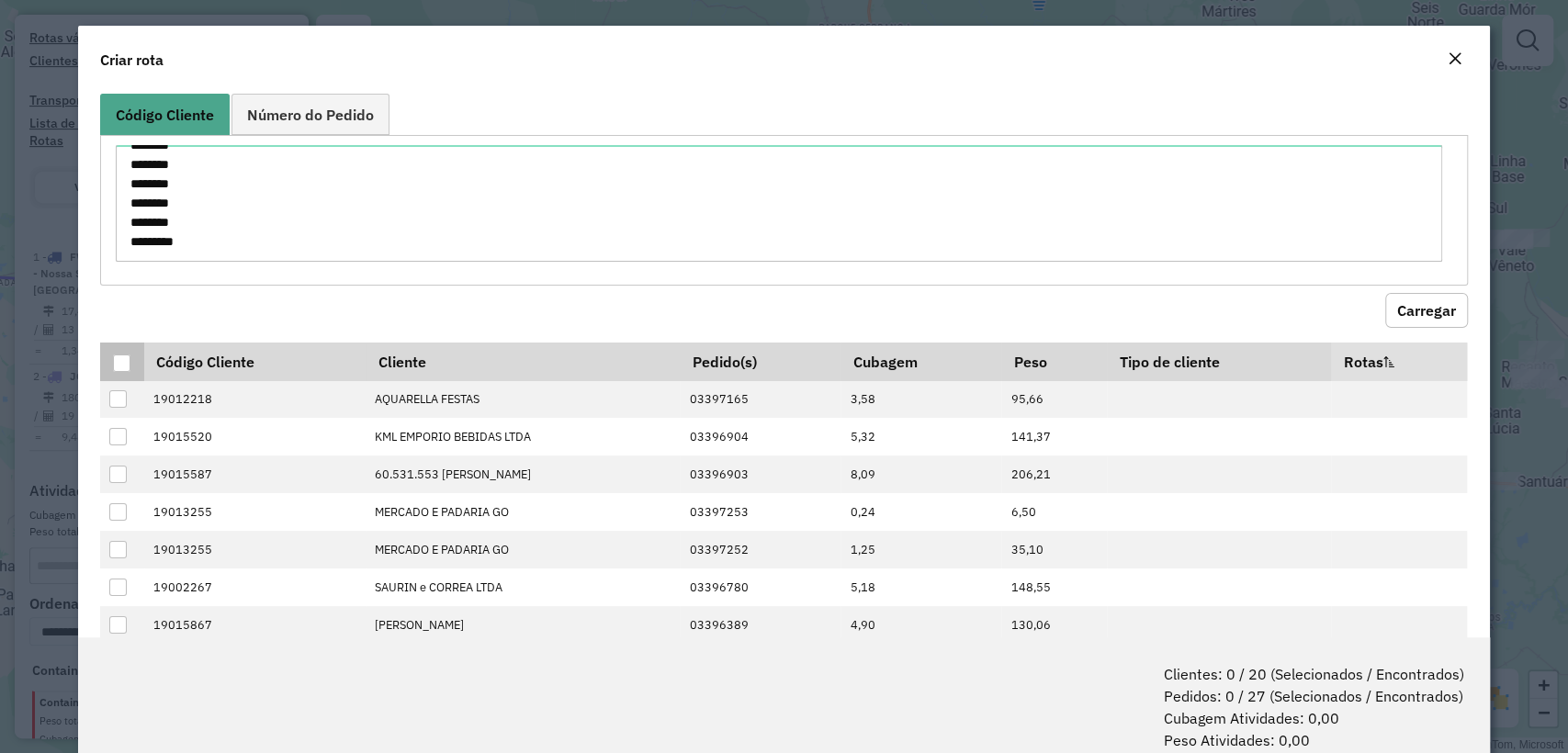
drag, startPoint x: 119, startPoint y: 369, endPoint x: 212, endPoint y: 362, distance: 93.3
click at [119, 367] on div at bounding box center [122, 363] width 17 height 17
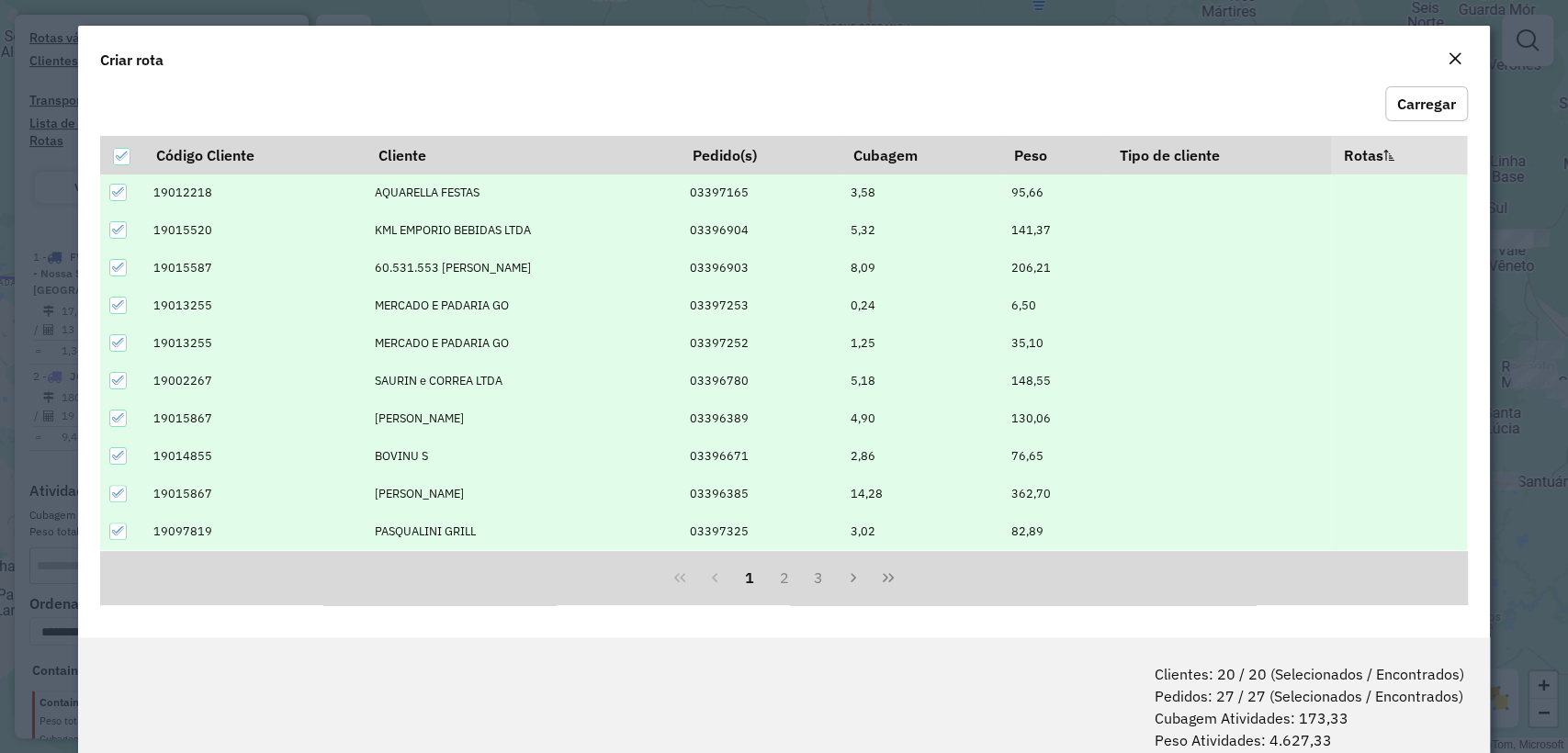
scroll to position [91, 0]
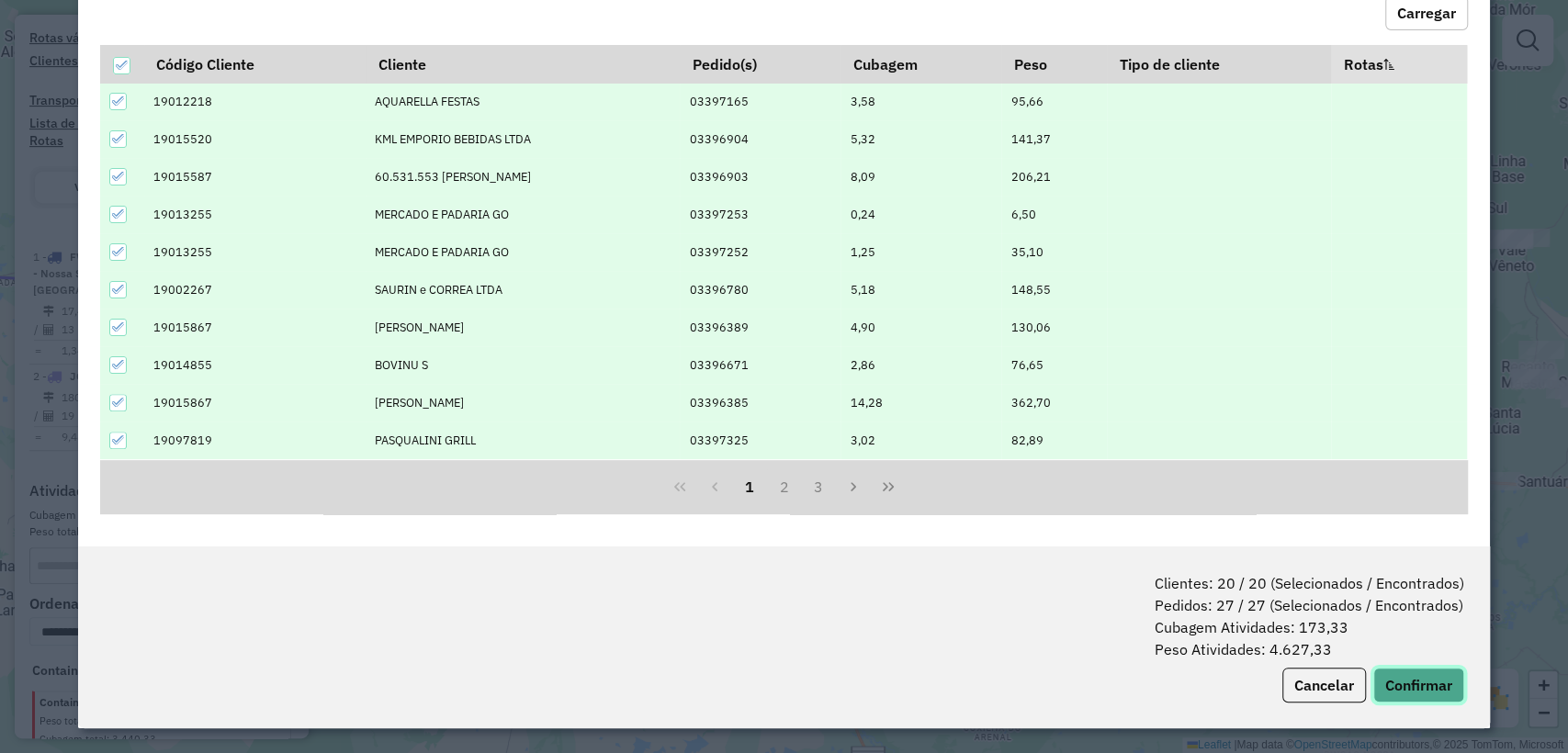
click at [1413, 678] on button "Confirmar" at bounding box center [1418, 685] width 91 height 35
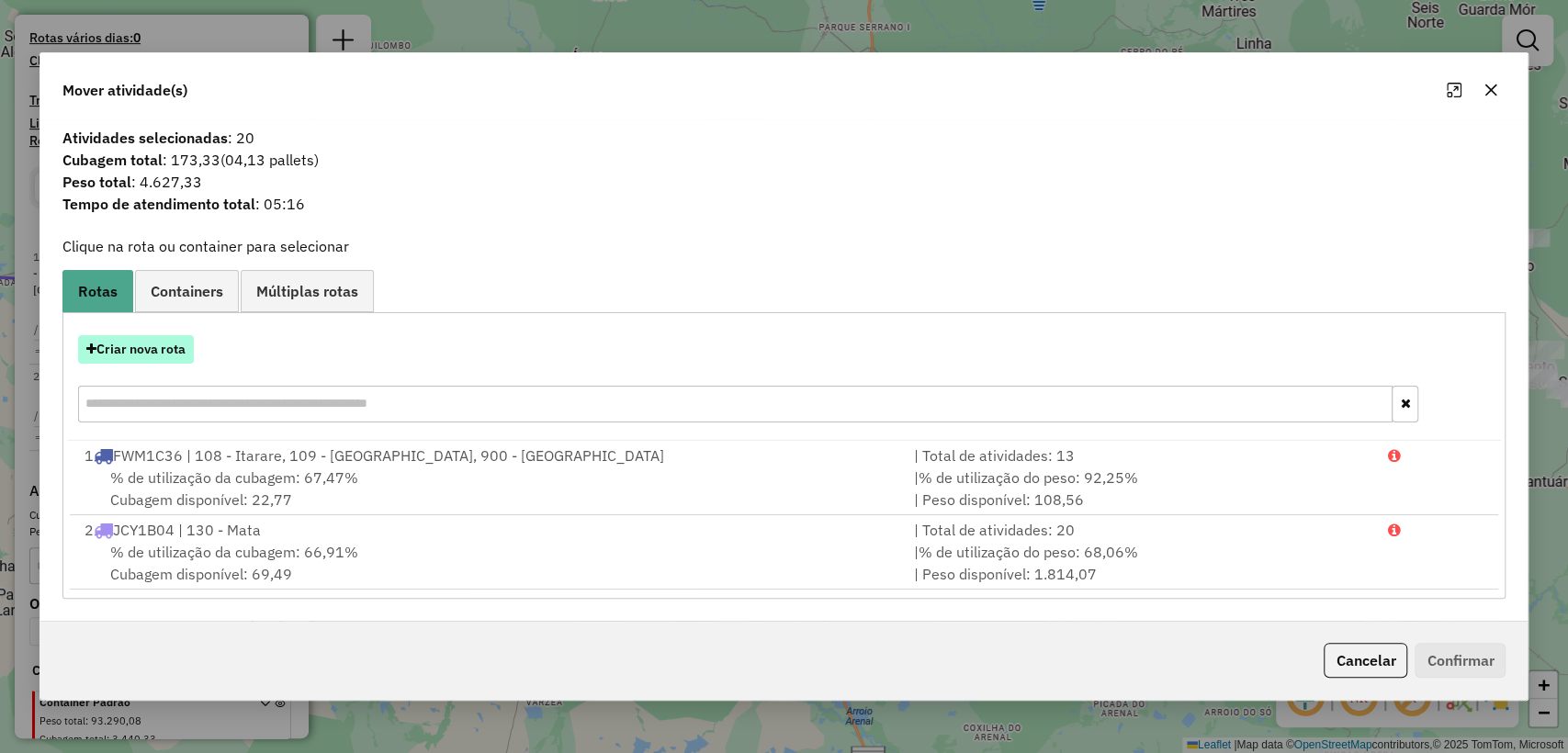
click at [136, 354] on button "Criar nova rota" at bounding box center [135, 350] width 115 height 29
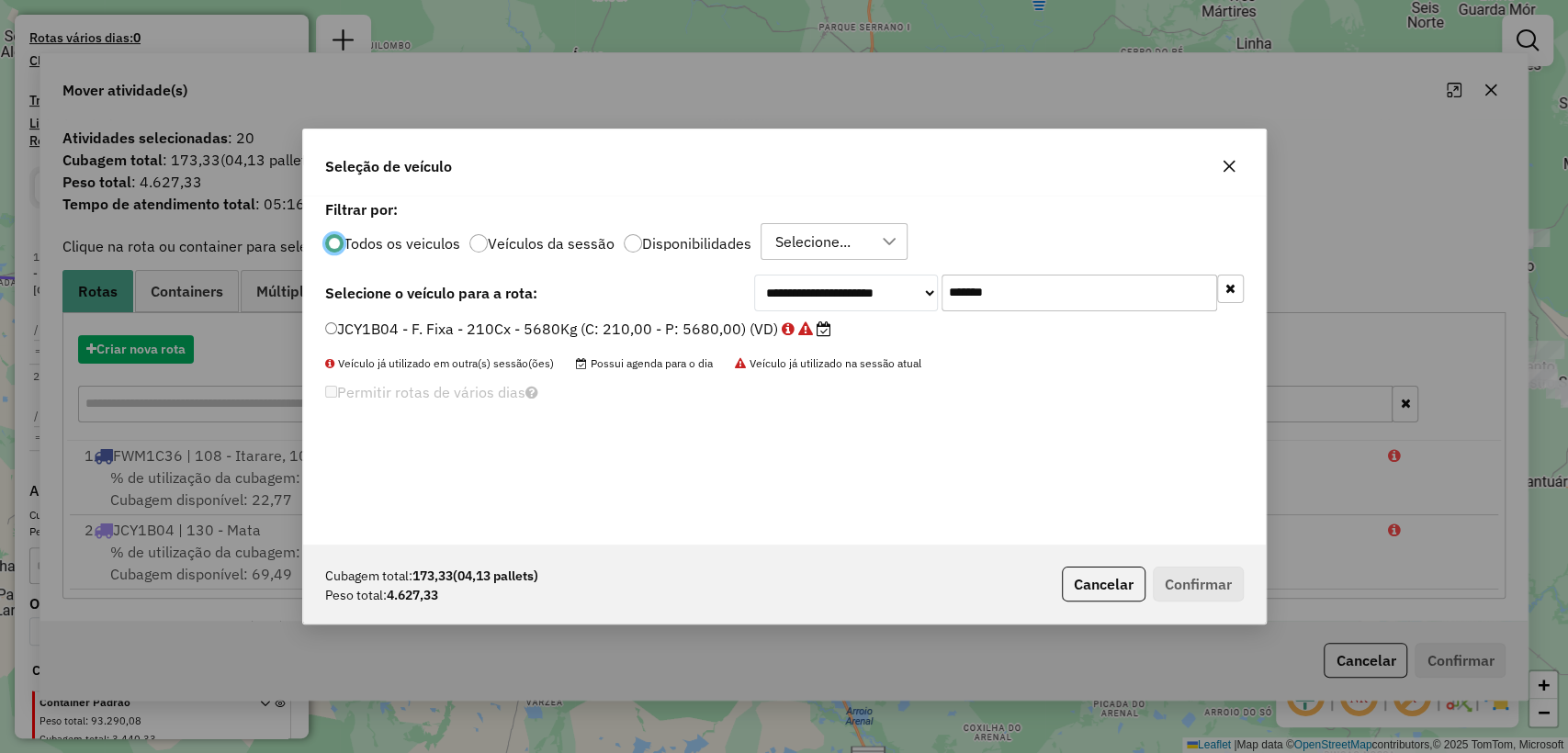
scroll to position [10, 6]
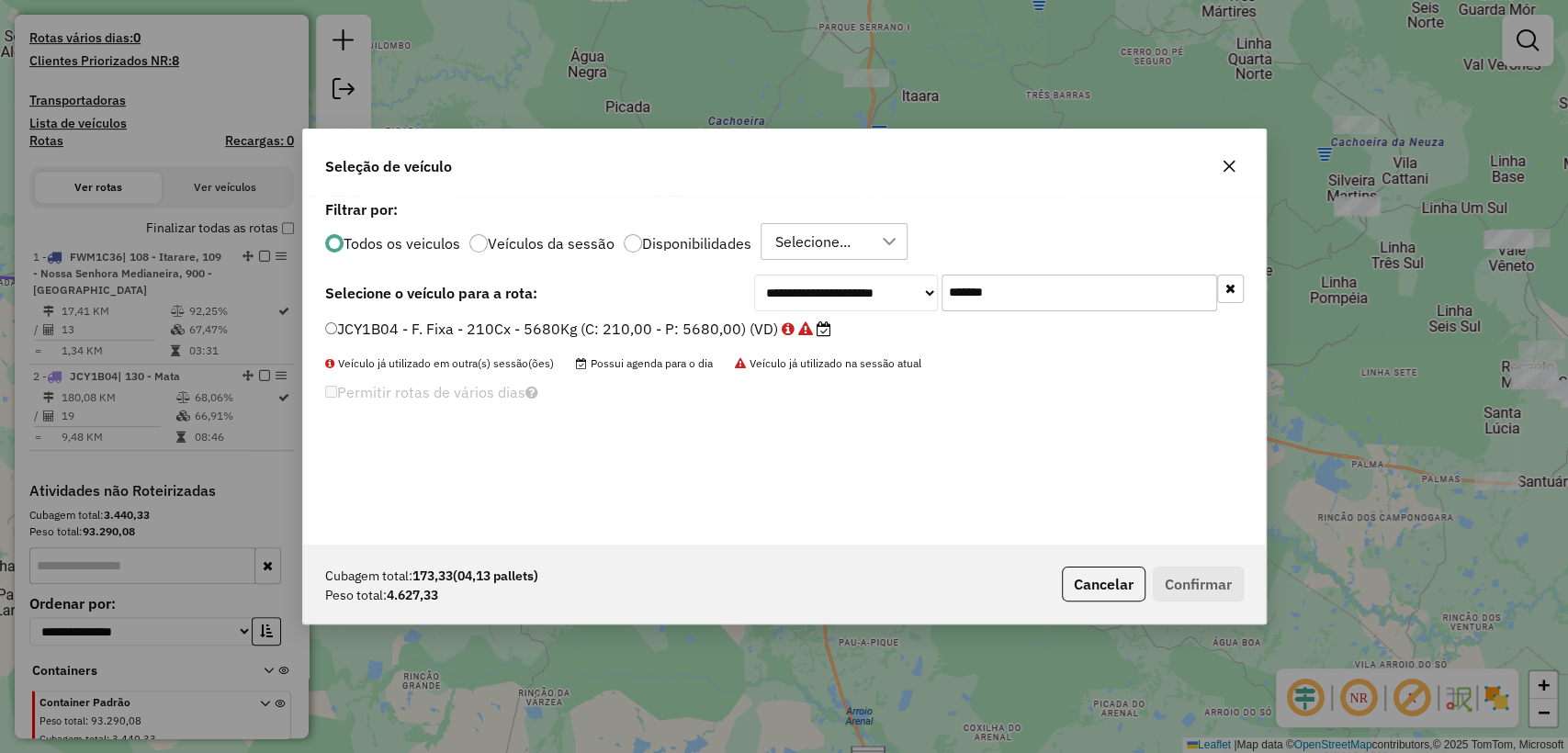
click at [1080, 291] on input "*******" at bounding box center [1079, 293] width 276 height 36
paste input "text"
type input "*******"
click at [563, 341] on div "JCY1B16 - F. Fixa - 210Cx - 5680Kg (C: 210,00 - P: 5680,00) (VD)" at bounding box center [784, 337] width 941 height 36
click at [568, 329] on label "JCY1B16 - F. Fixa - 210Cx - 5680Kg (C: 210,00 - P: 5680,00) (VD)" at bounding box center [569, 328] width 488 height 22
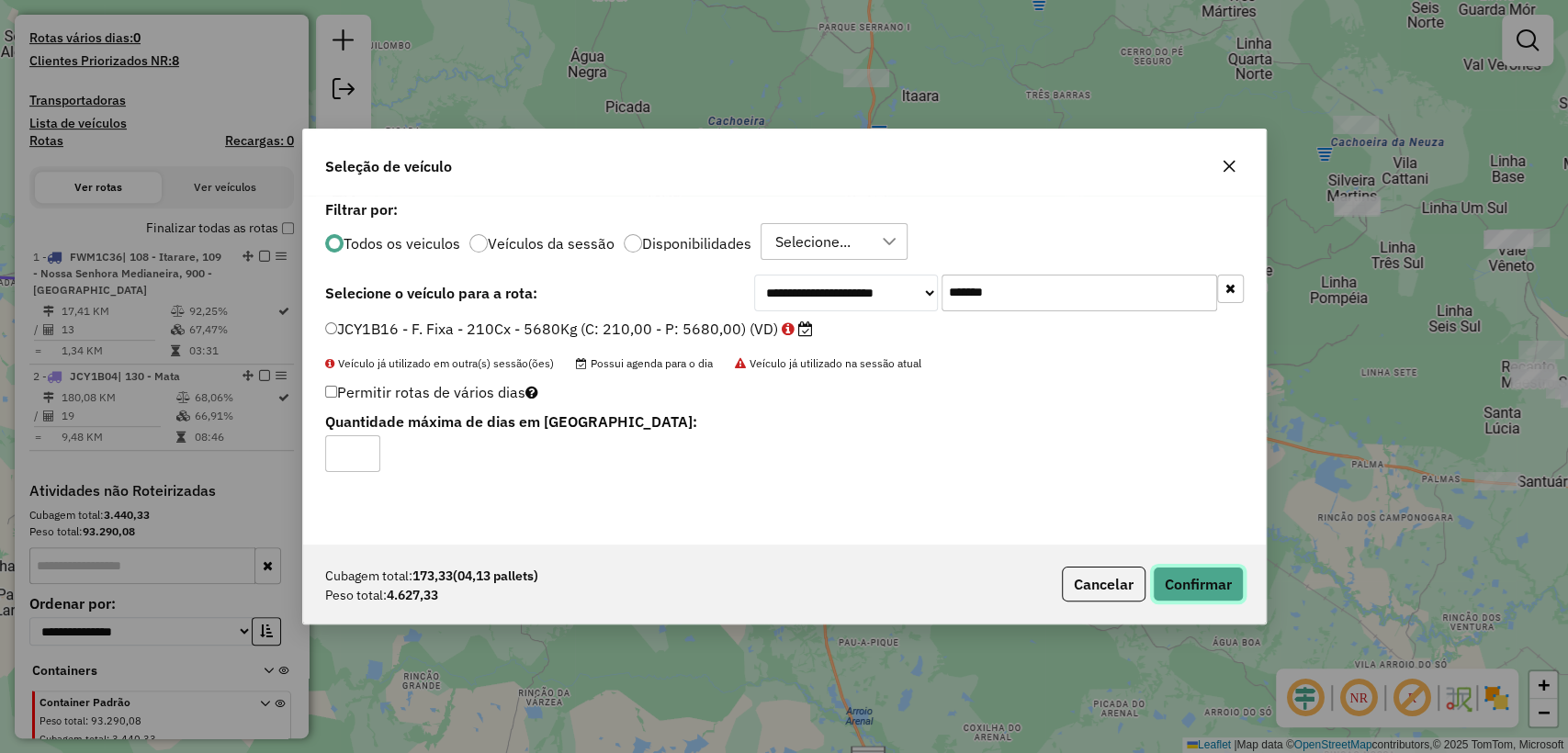
click at [1168, 588] on button "Confirmar" at bounding box center [1198, 584] width 91 height 35
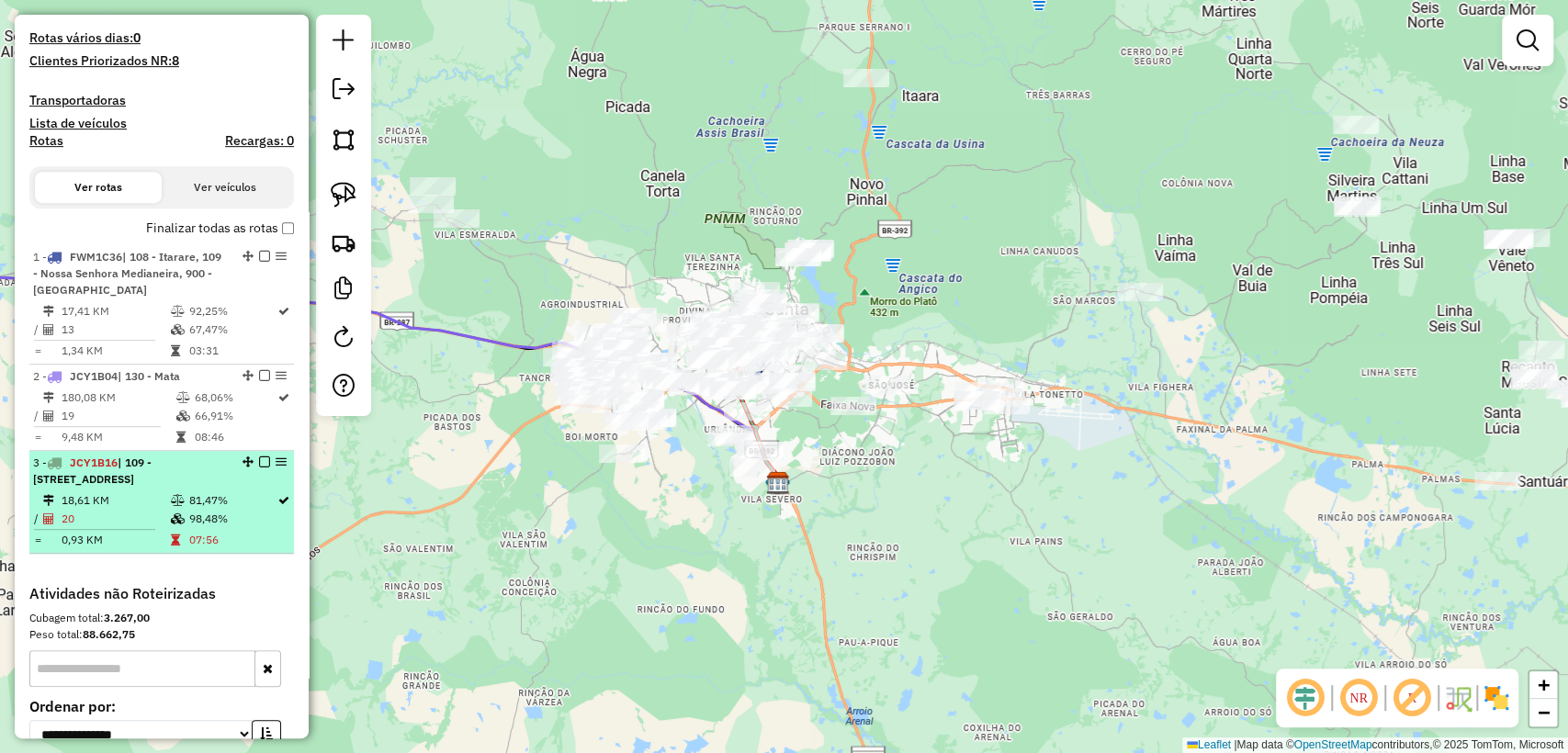
click at [233, 528] on td "98,48%" at bounding box center [232, 519] width 89 height 18
select select "**********"
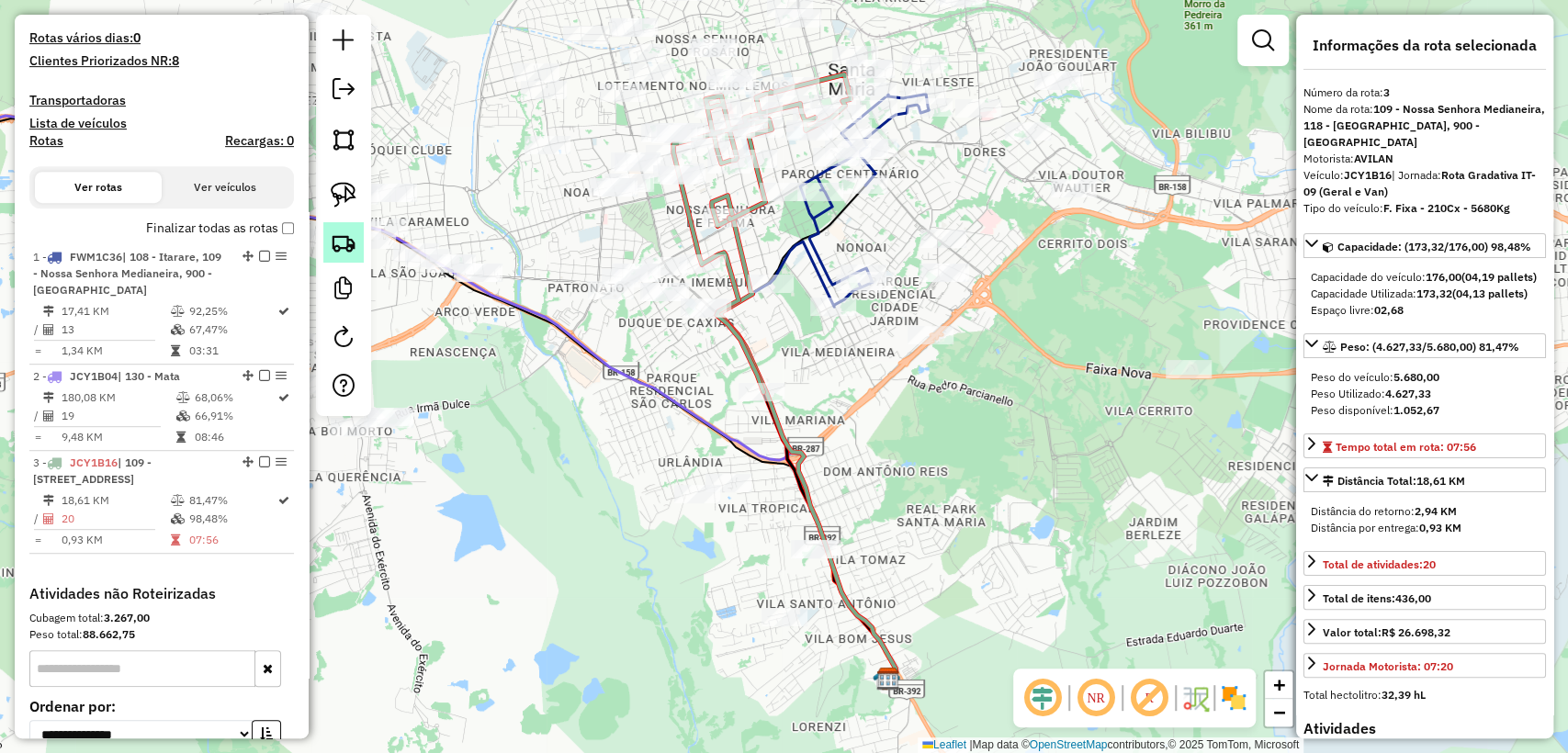
click at [324, 231] on link at bounding box center [344, 242] width 40 height 40
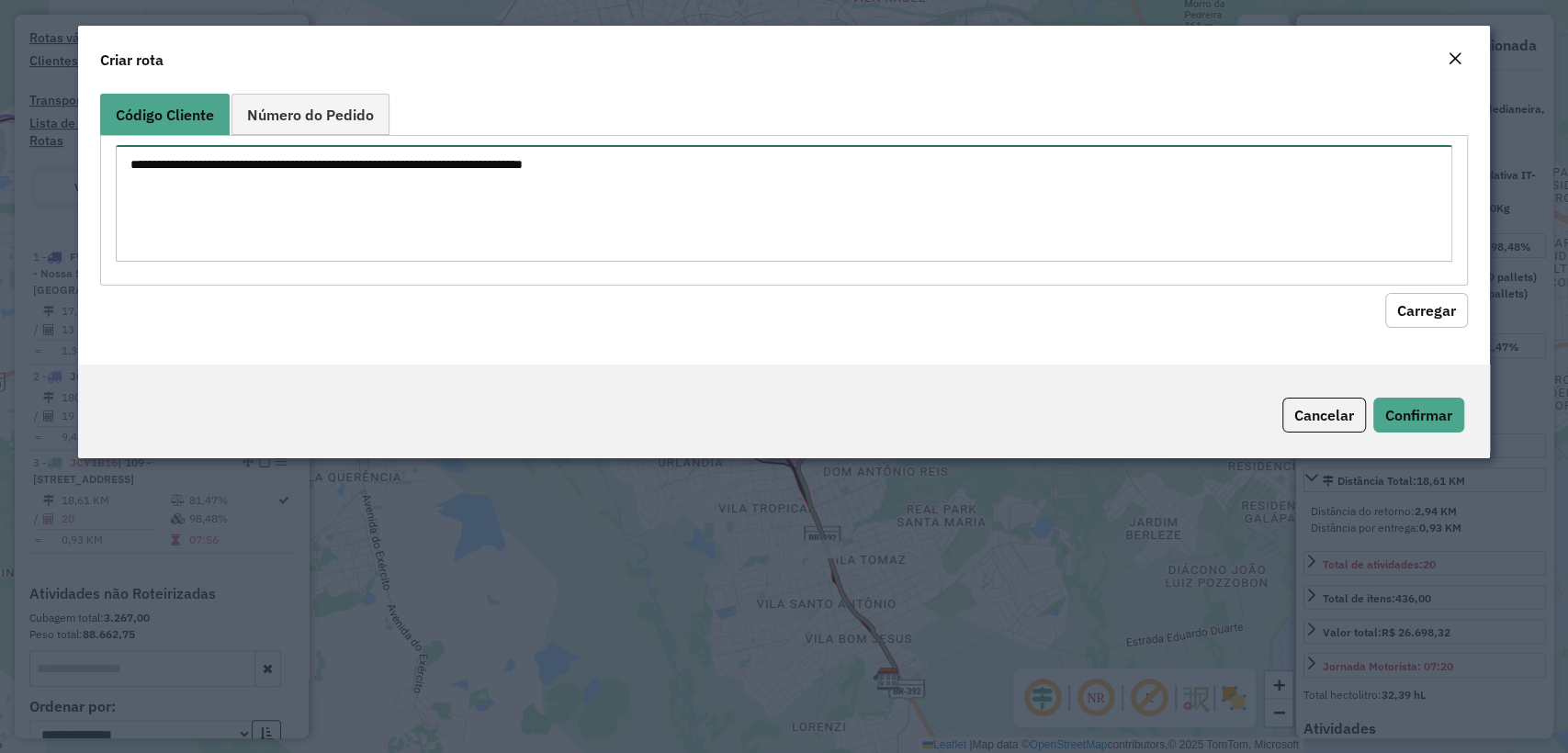
click at [524, 176] on textarea at bounding box center [783, 203] width 1335 height 116
paste textarea "******** ******** ******** ******** ******** ******** ******** ******** *******…"
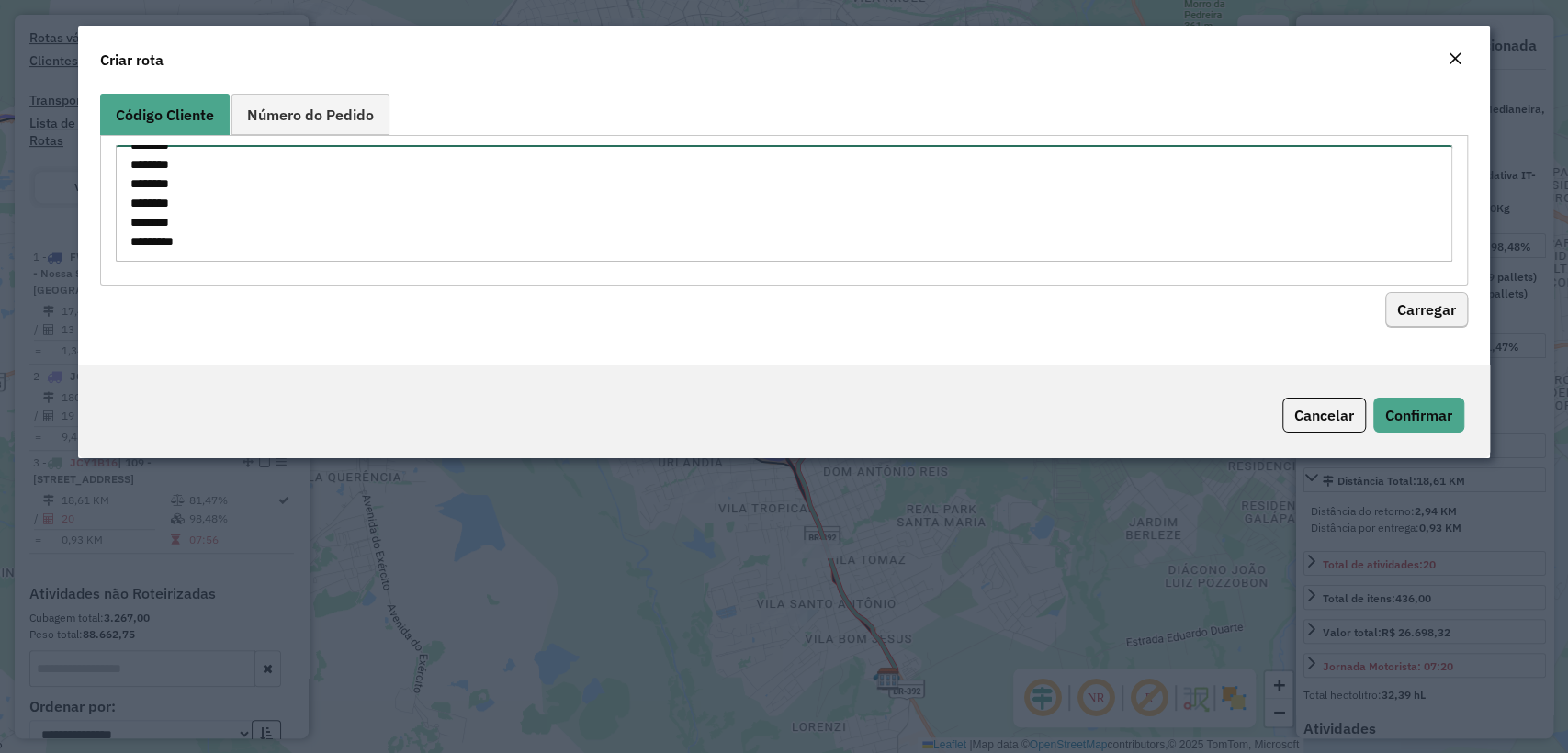
type textarea "******** ******** ******** ******** ******** ******** ******** ******** *******…"
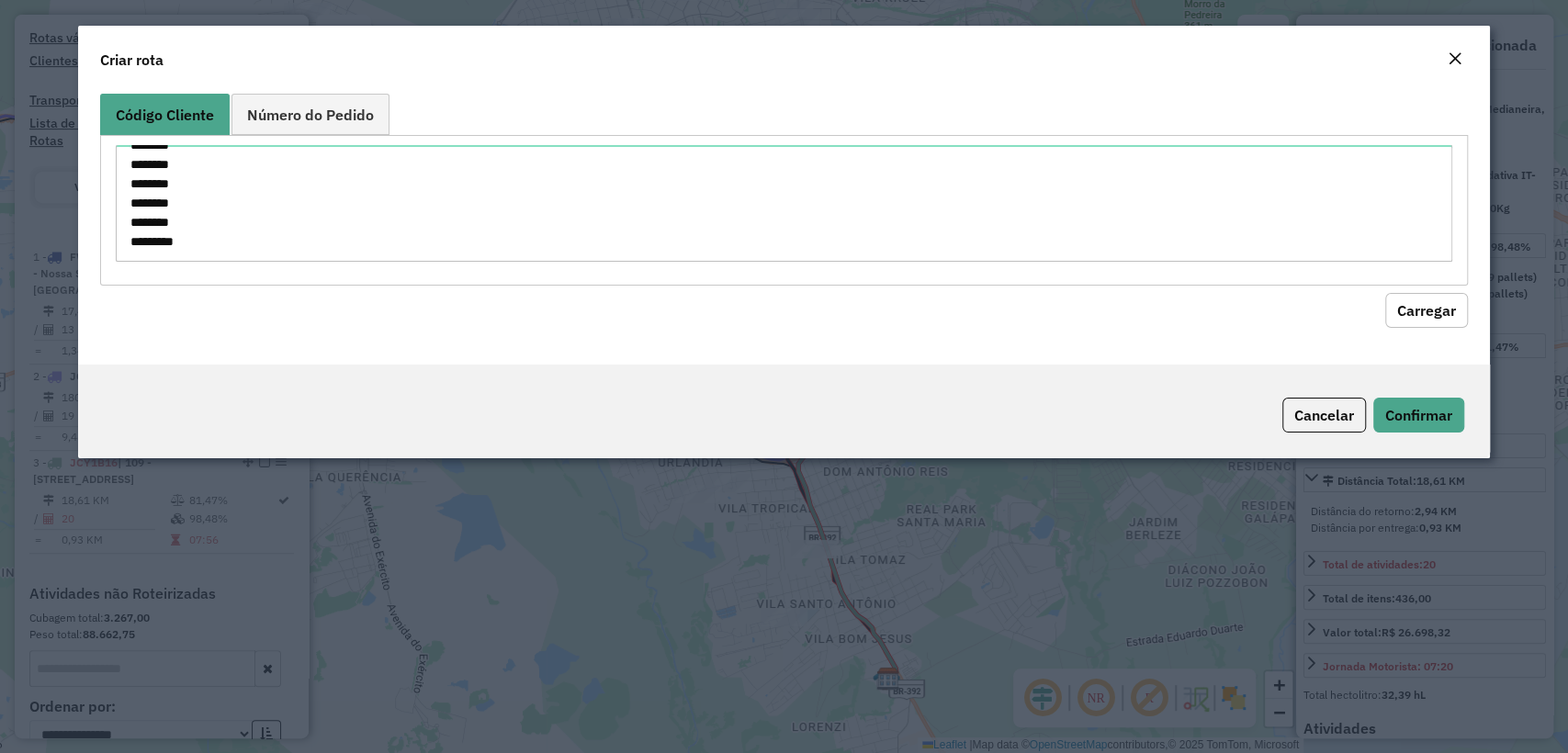
click at [1435, 302] on button "Carregar" at bounding box center [1427, 310] width 83 height 35
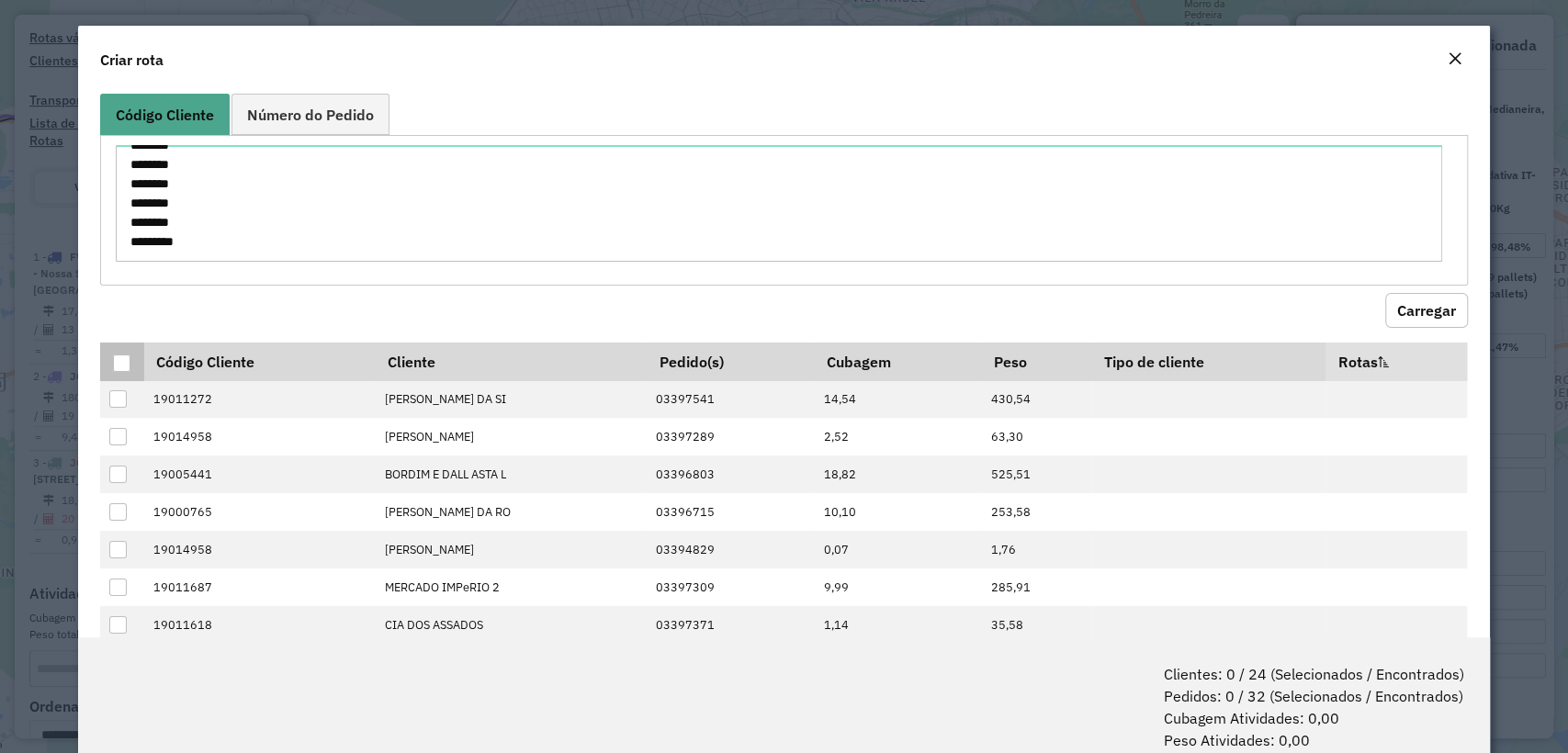
click at [123, 354] on div at bounding box center [122, 363] width 17 height 17
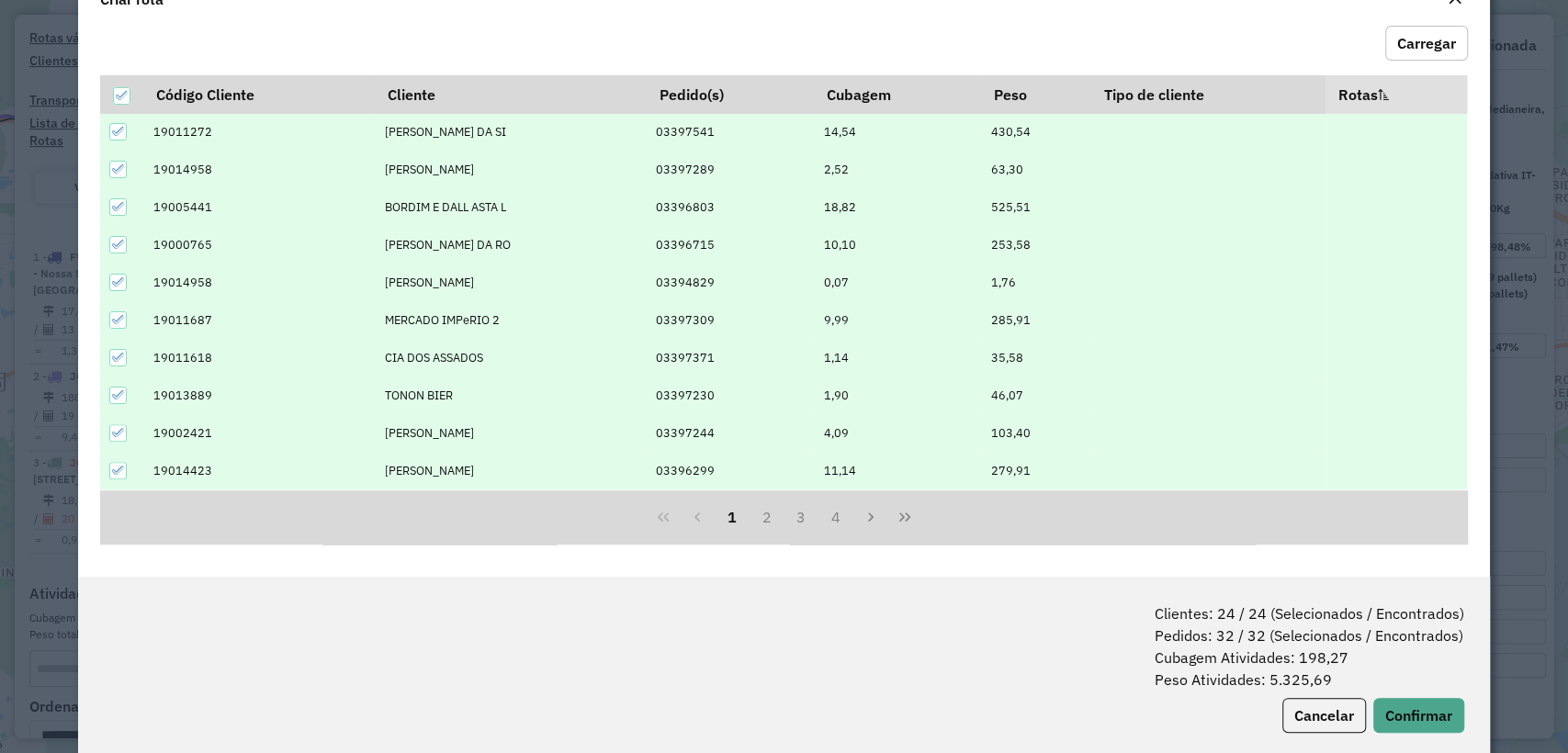
scroll to position [91, 0]
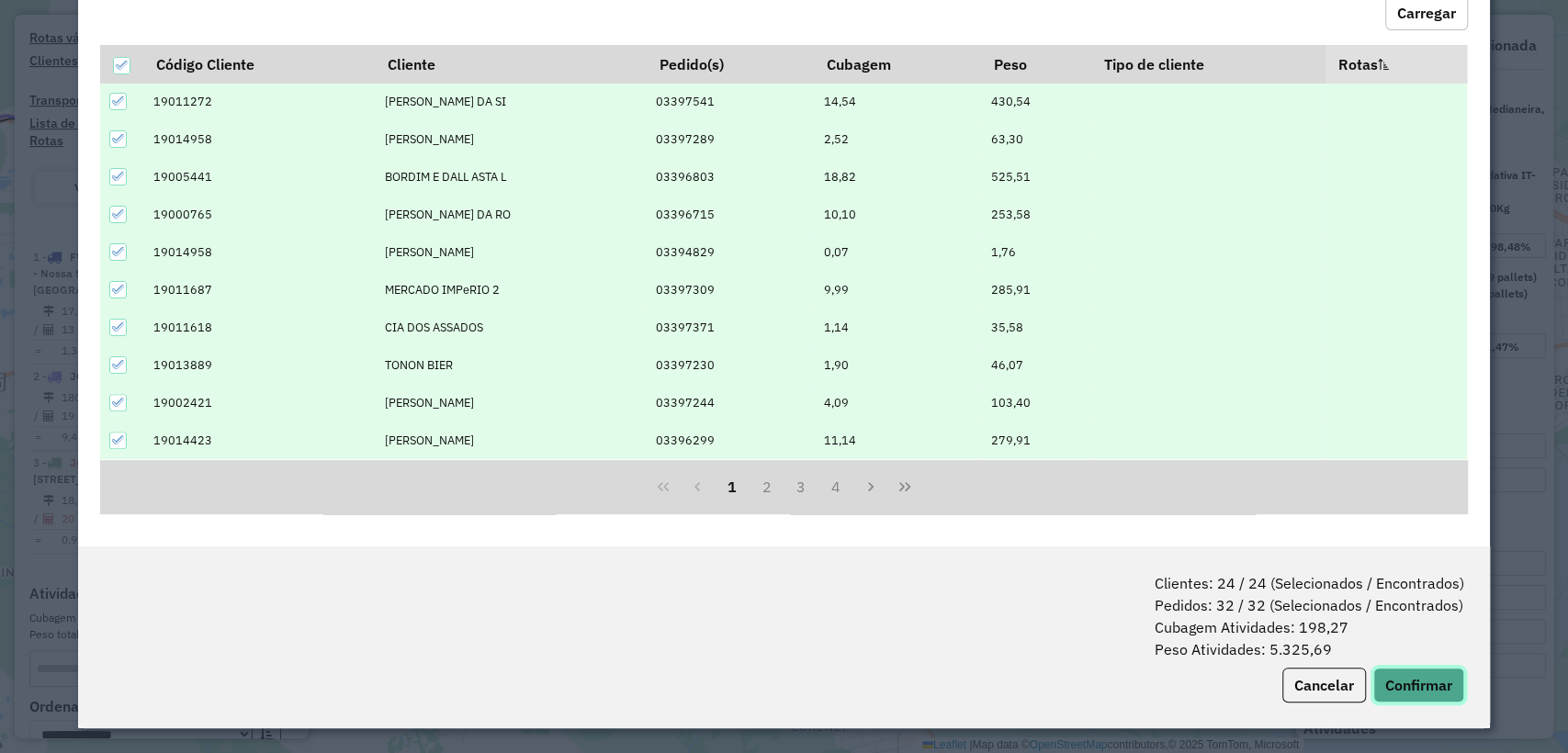
click at [1396, 685] on button "Confirmar" at bounding box center [1418, 685] width 91 height 35
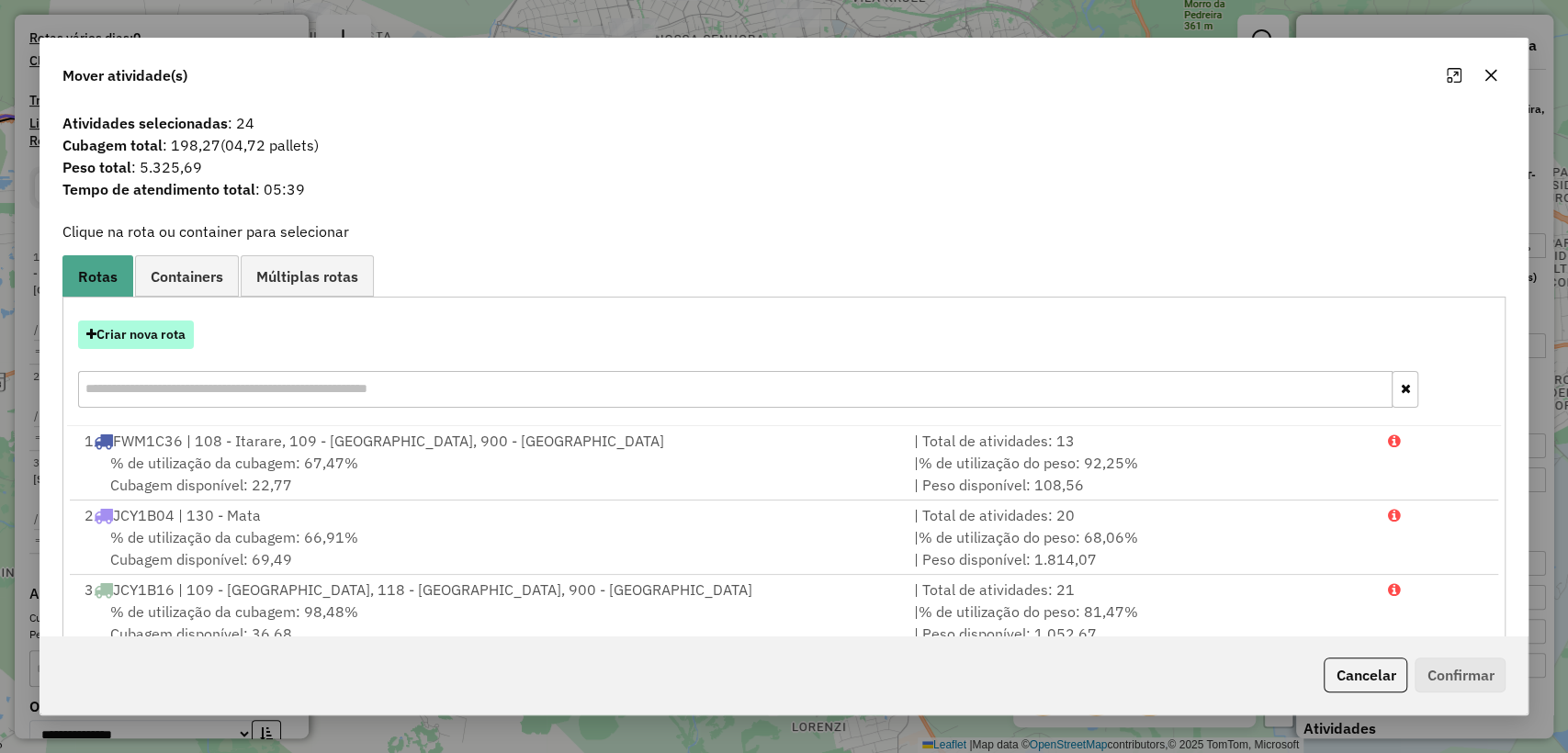
click at [170, 332] on button "Criar nova rota" at bounding box center [135, 335] width 115 height 29
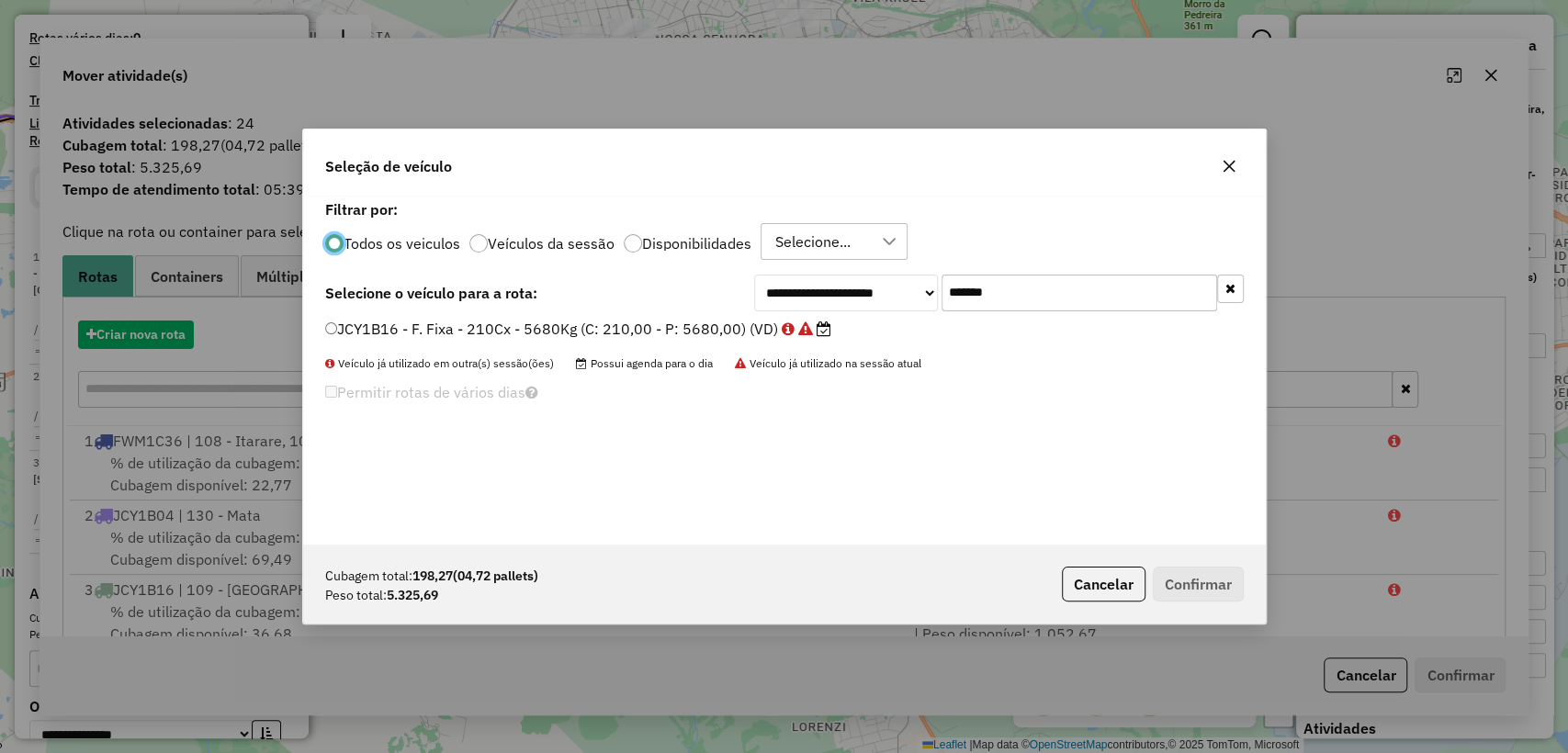
scroll to position [10, 6]
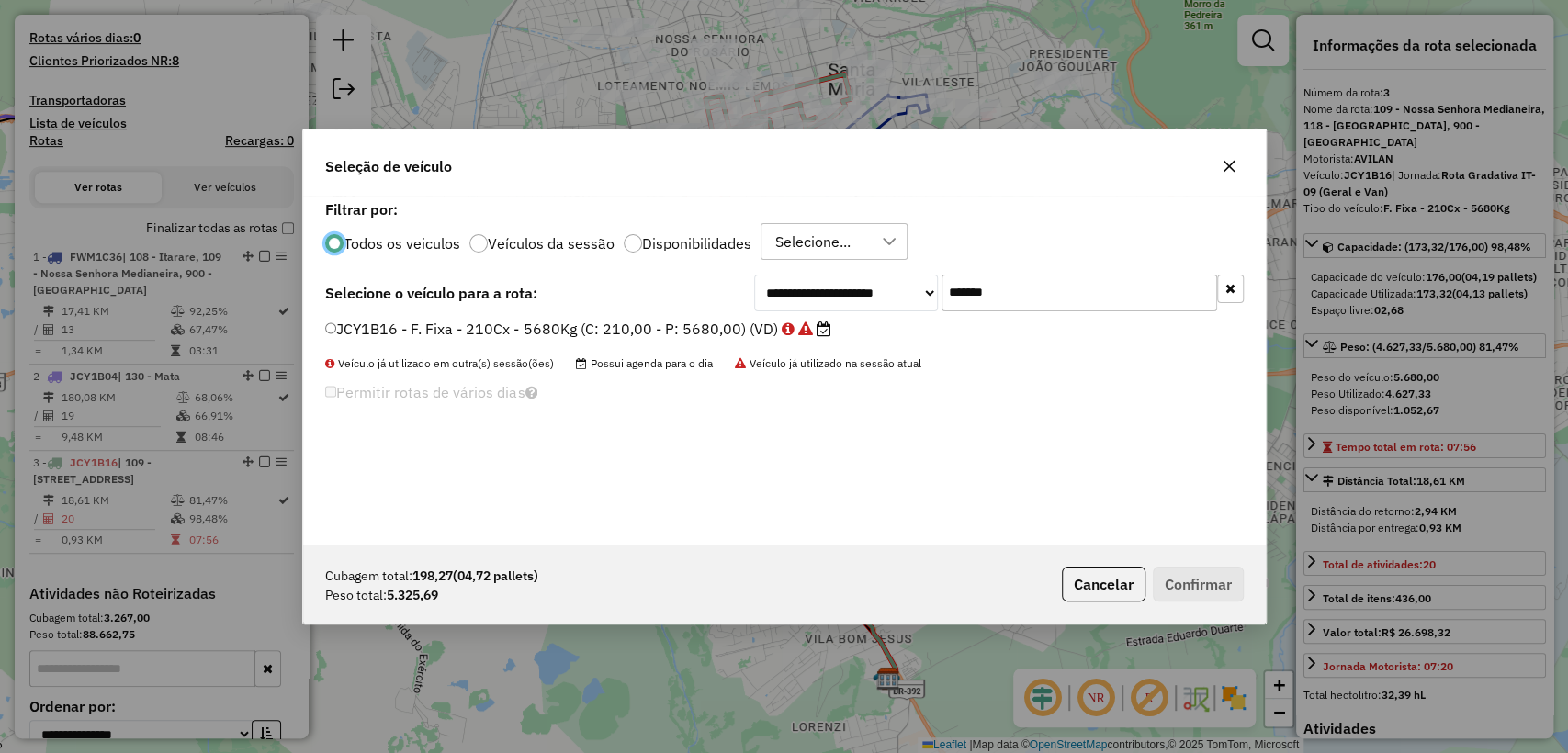
click at [1025, 304] on input "*******" at bounding box center [1079, 293] width 276 height 36
paste input "text"
type input "*******"
drag, startPoint x: 607, startPoint y: 319, endPoint x: 612, endPoint y: 327, distance: 9.4
click at [607, 320] on label "RTO2E64 - F. Fixa - 210Cx - 5680Kg (C: 210,00 - P: 5680,00) (VD)" at bounding box center [570, 328] width 490 height 22
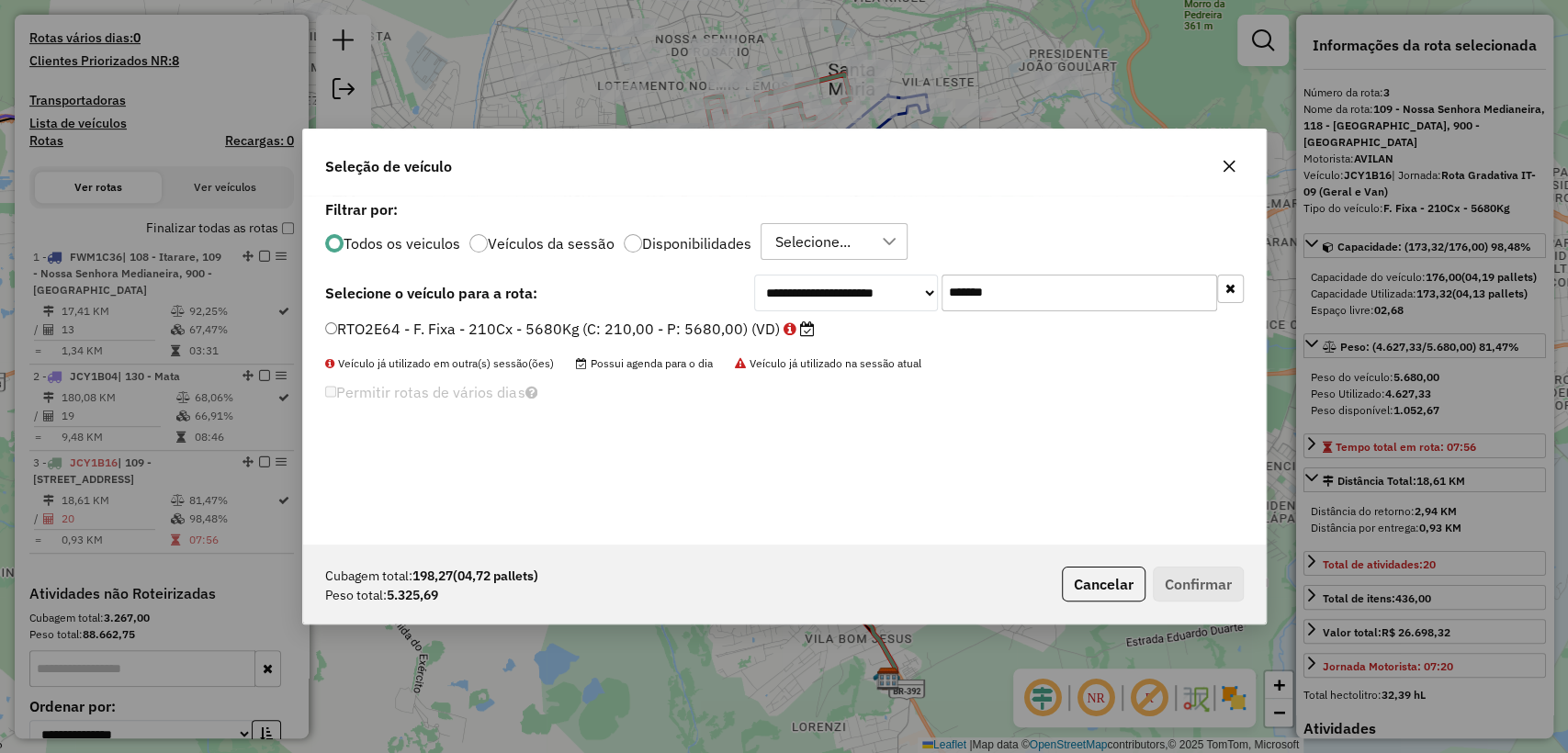
click at [654, 332] on label "RTO2E64 - F. Fixa - 210Cx - 5680Kg (C: 210,00 - P: 5680,00) (VD)" at bounding box center [570, 328] width 490 height 22
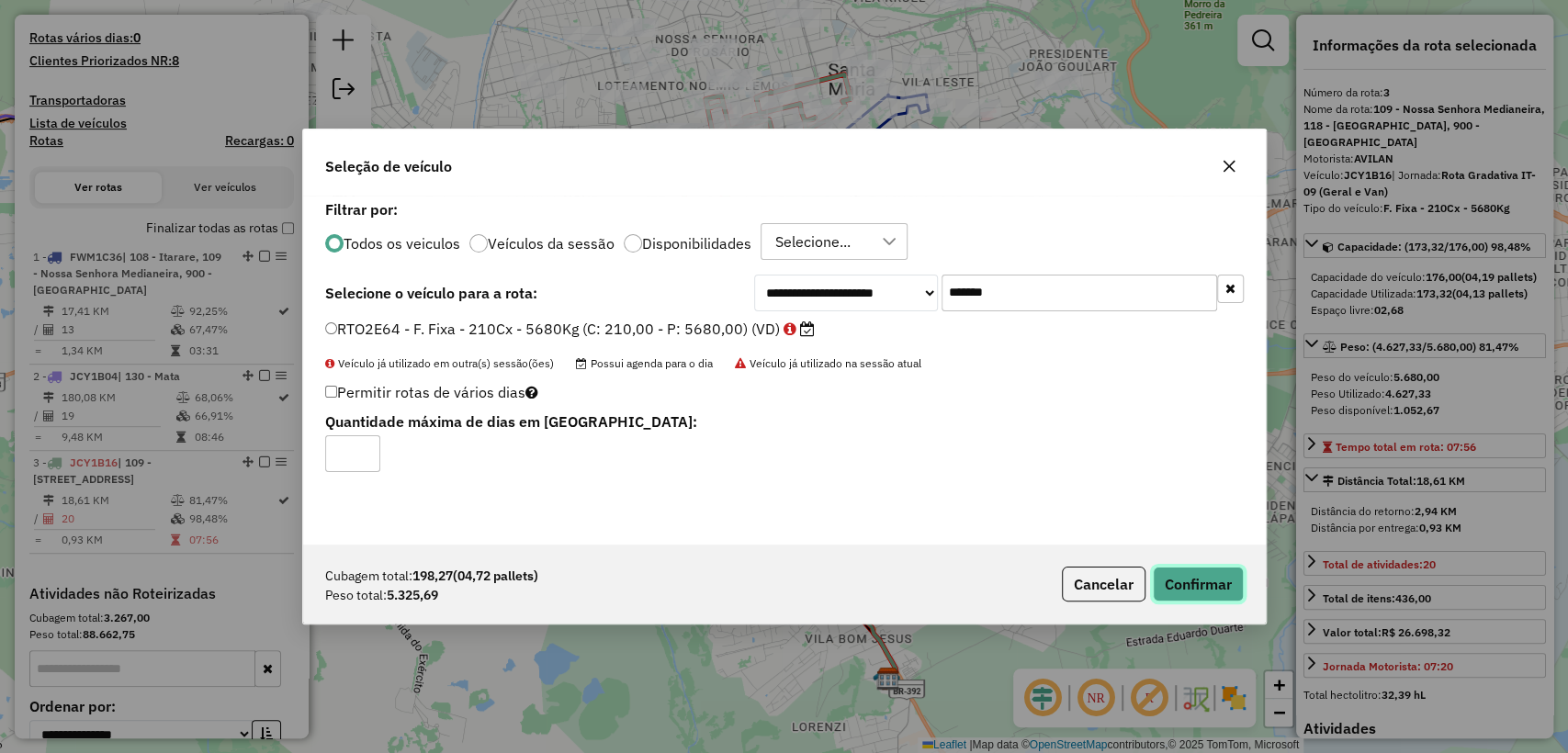
click at [1177, 585] on button "Confirmar" at bounding box center [1198, 584] width 91 height 35
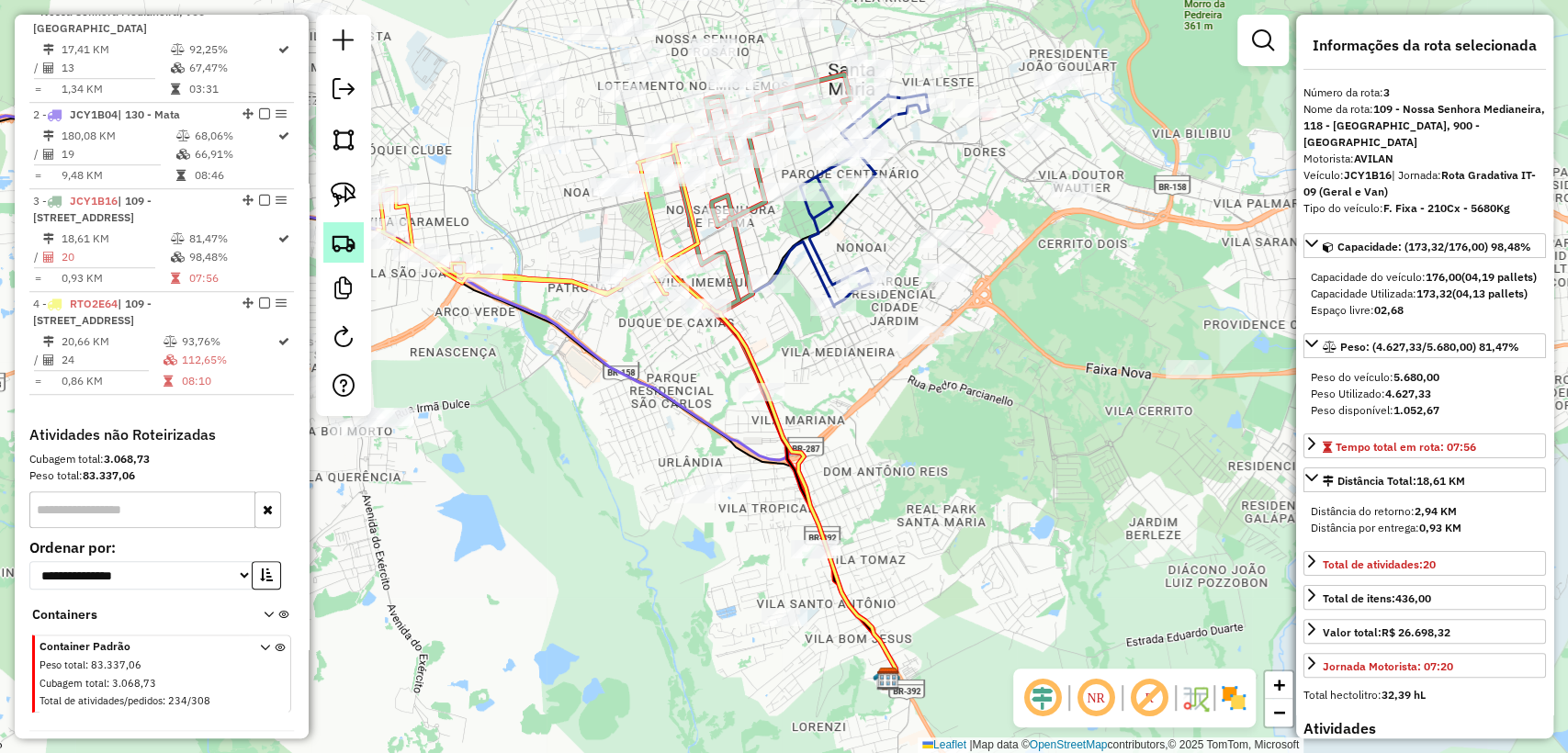
scroll to position [882, 0]
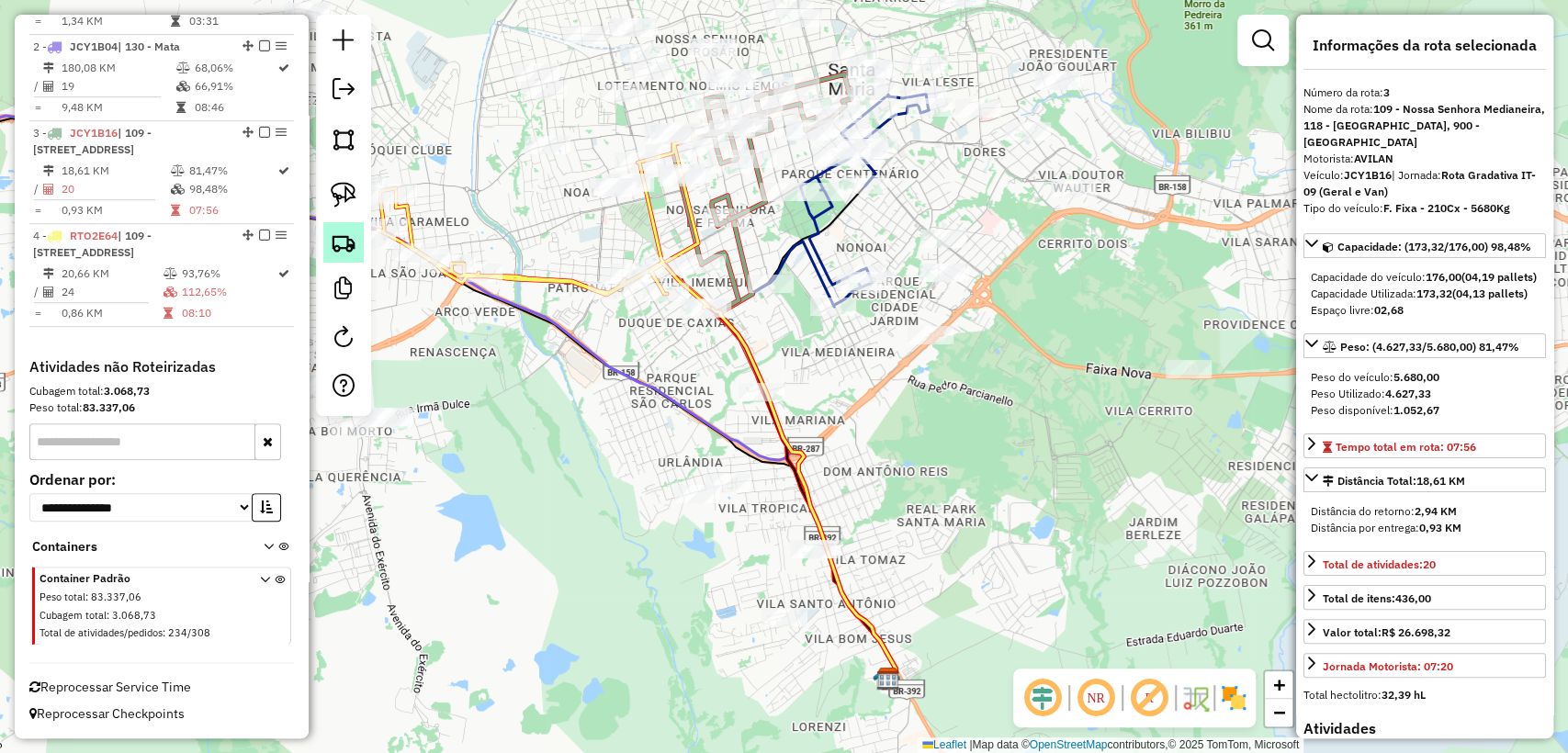
click at [339, 239] on img at bounding box center [343, 242] width 26 height 26
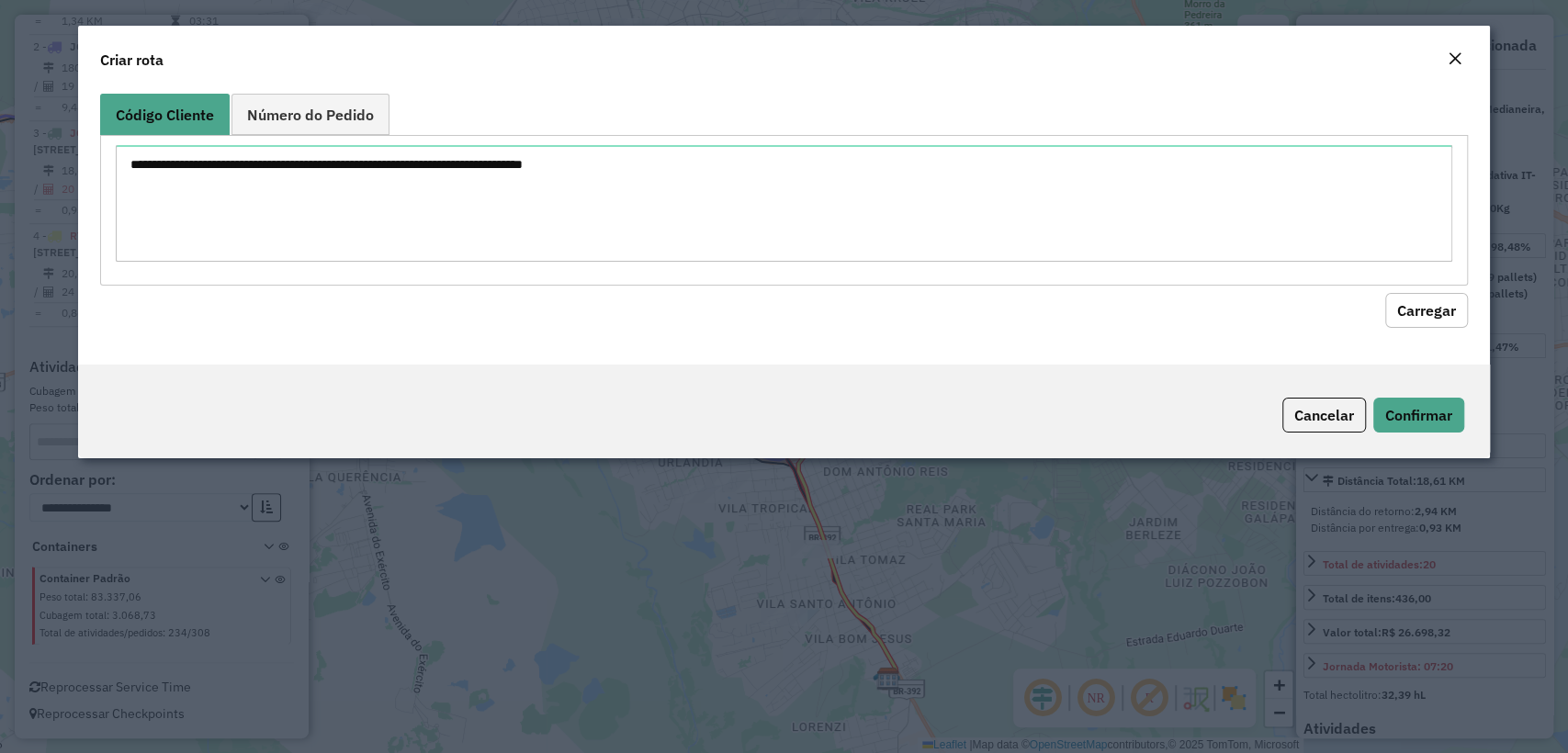
click at [617, 199] on textarea at bounding box center [783, 203] width 1335 height 116
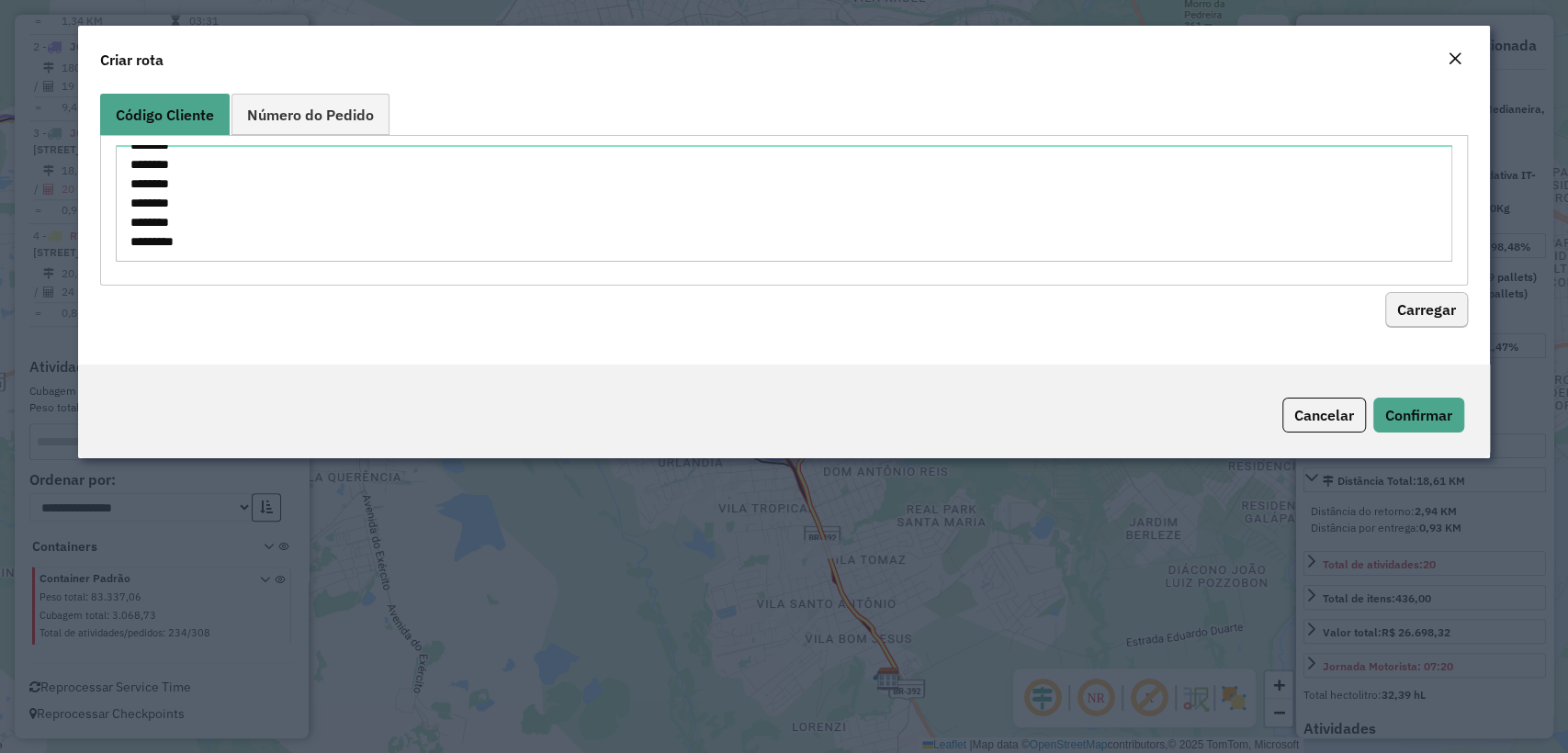
type textarea "******** ******** ******** ******** ******** ******** ******** ******** *******…"
click at [1442, 303] on button "Carregar" at bounding box center [1427, 310] width 83 height 35
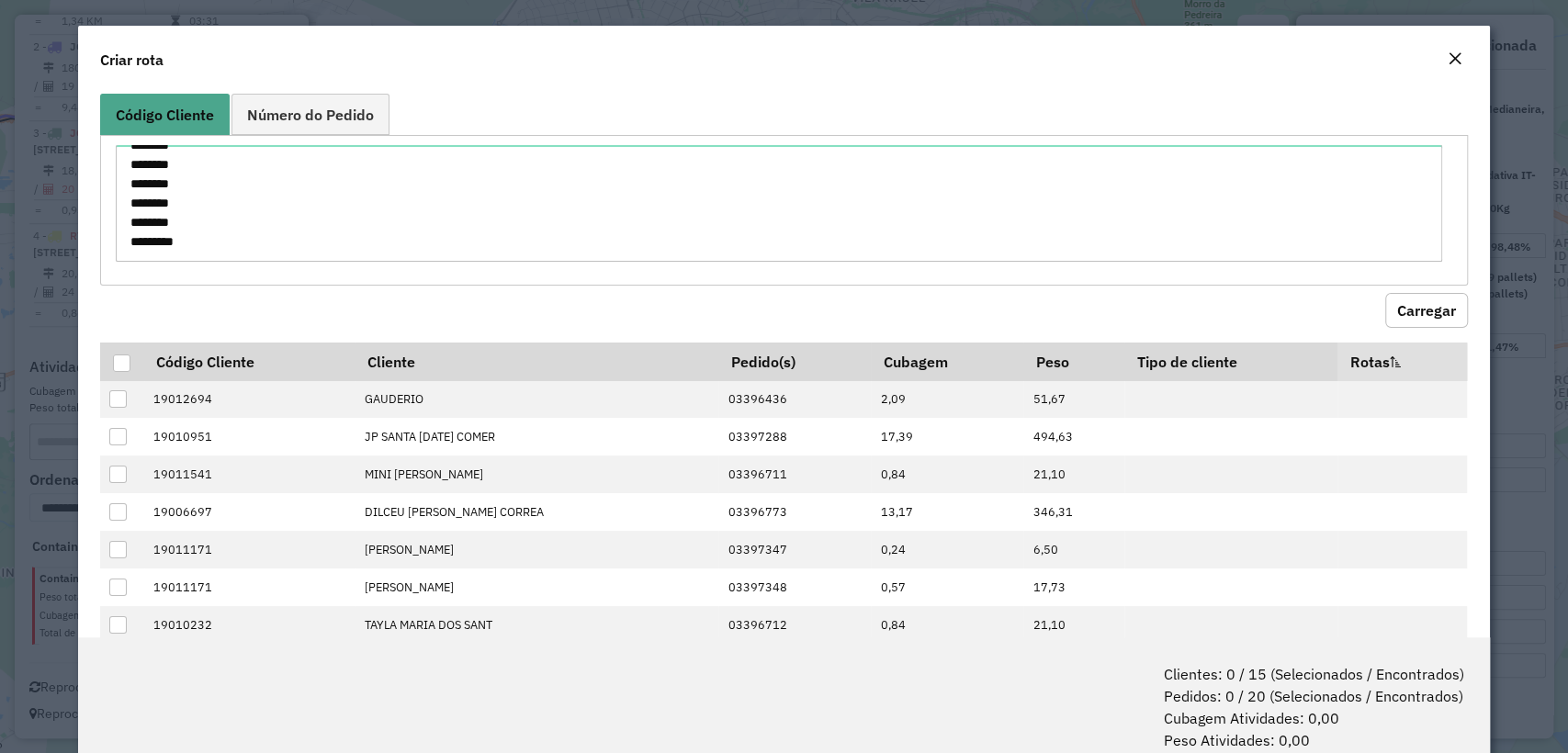
drag, startPoint x: 123, startPoint y: 363, endPoint x: 506, endPoint y: 336, distance: 384.0
click at [122, 362] on div at bounding box center [122, 363] width 17 height 17
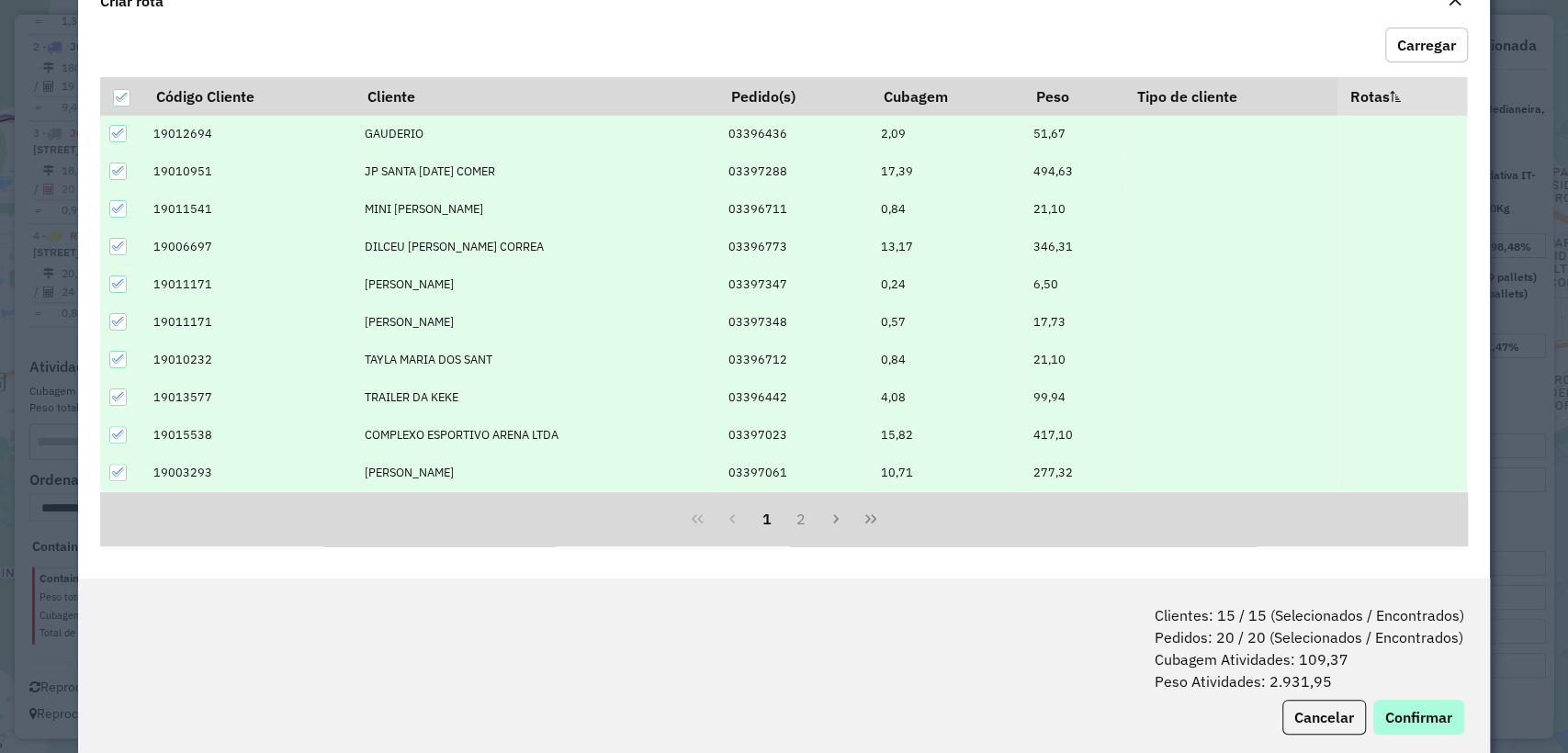
scroll to position [91, 0]
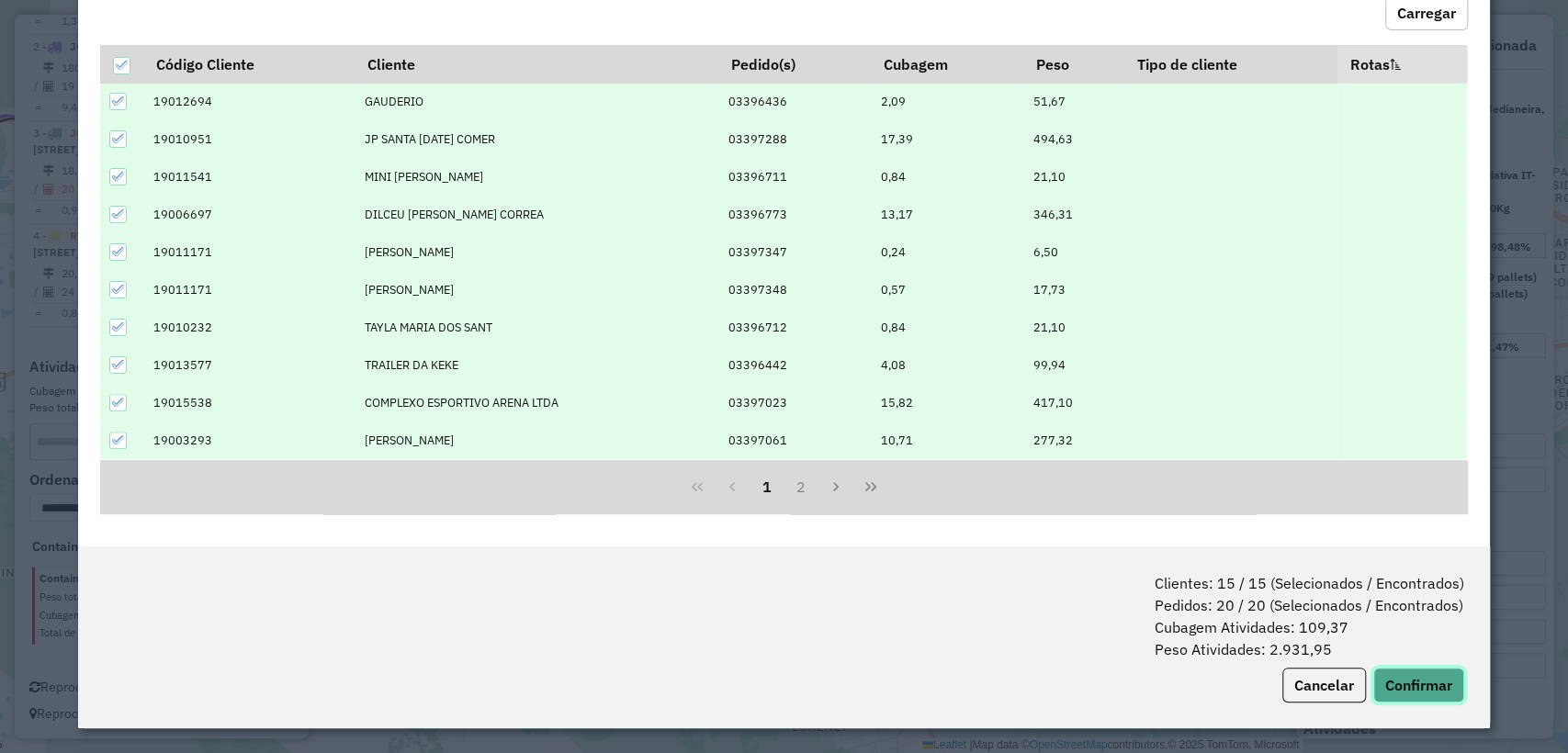
click at [1426, 679] on button "Confirmar" at bounding box center [1418, 685] width 91 height 35
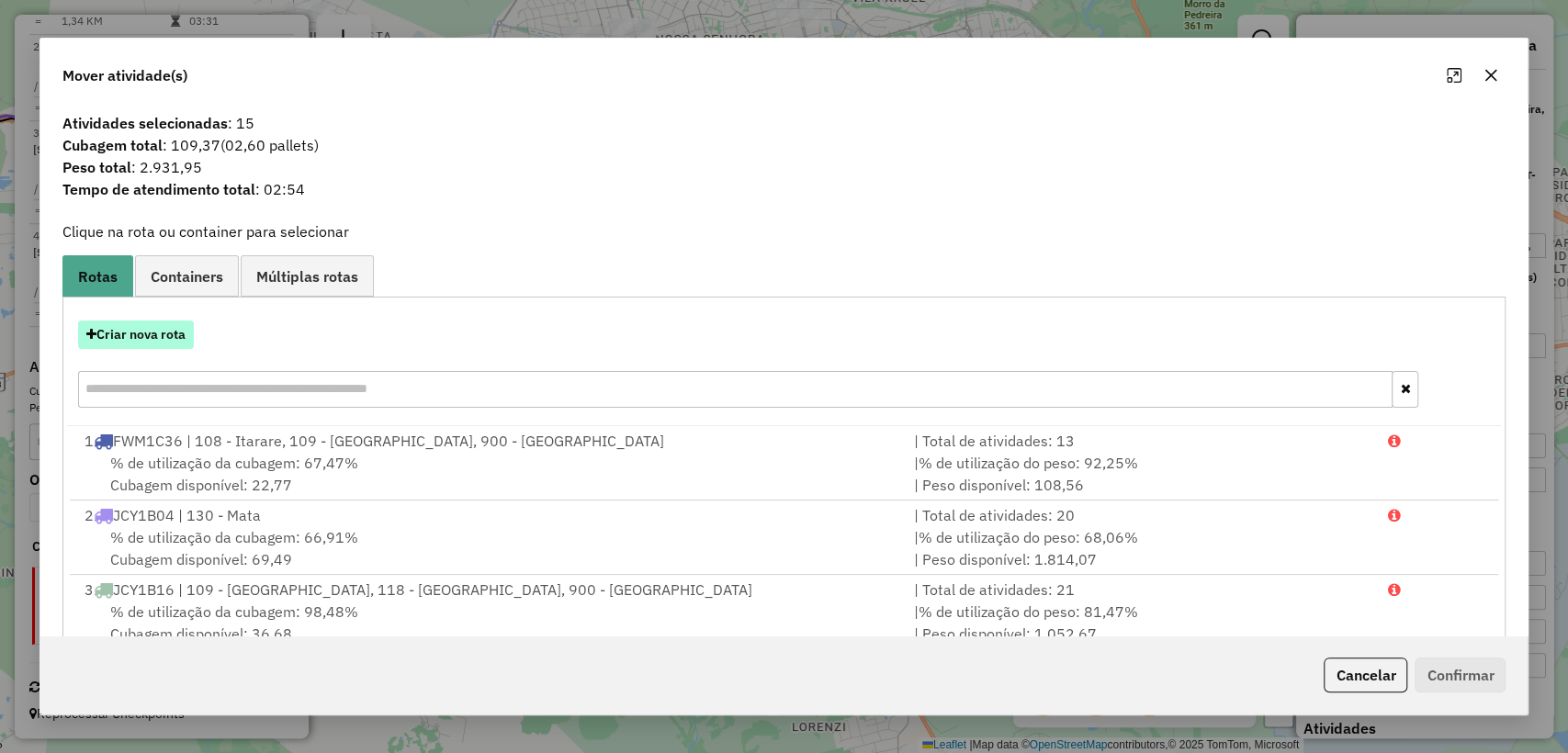
click at [177, 325] on button "Criar nova rota" at bounding box center [135, 335] width 115 height 29
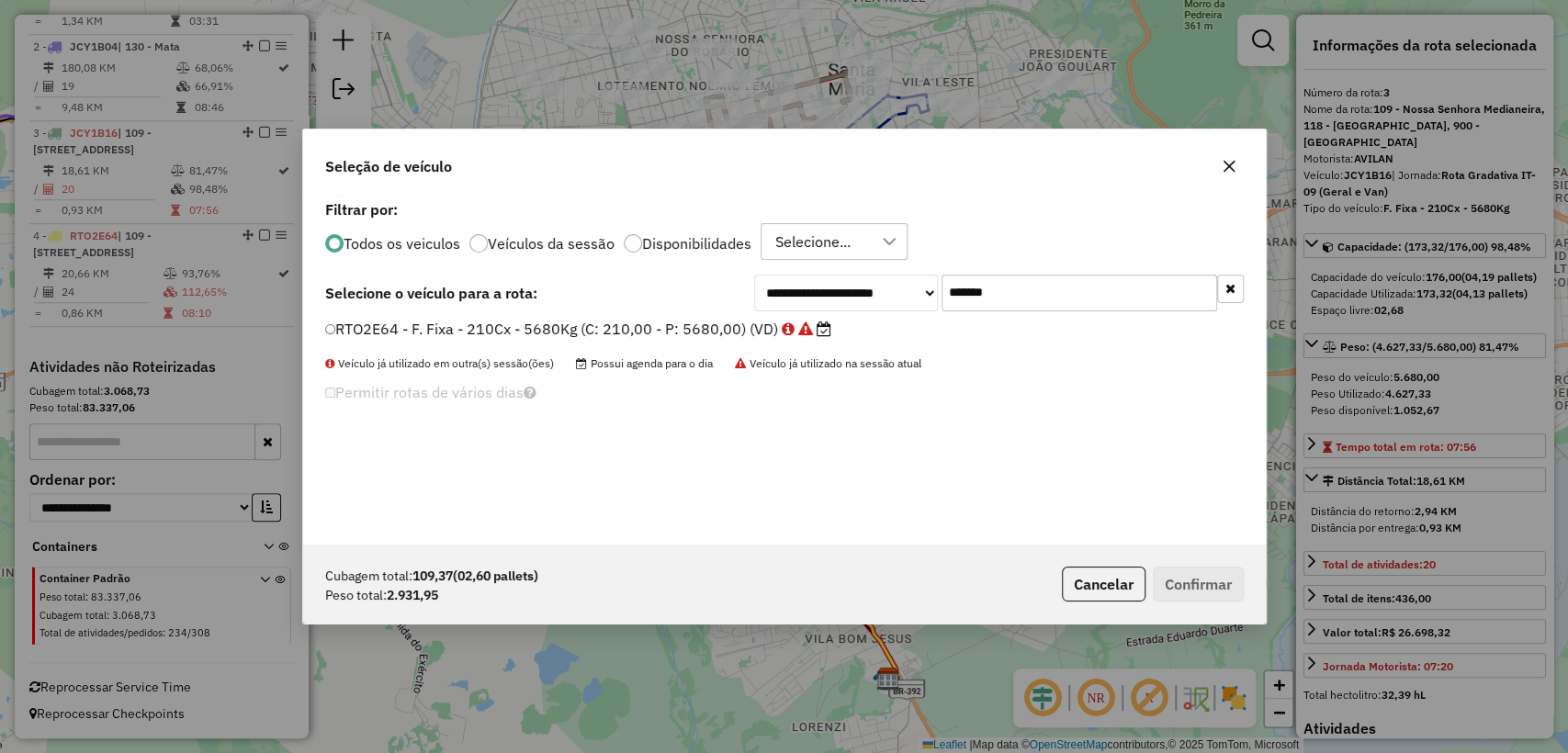
scroll to position [10, 6]
click at [1093, 284] on input "*******" at bounding box center [1079, 293] width 276 height 36
paste input "text"
type input "*******"
click at [537, 332] on label "JBQ7D35 - F. Fixa - 210Cx - 5680Kg (C: 210,00 - P: 5680,00) (VD)" at bounding box center [570, 328] width 491 height 22
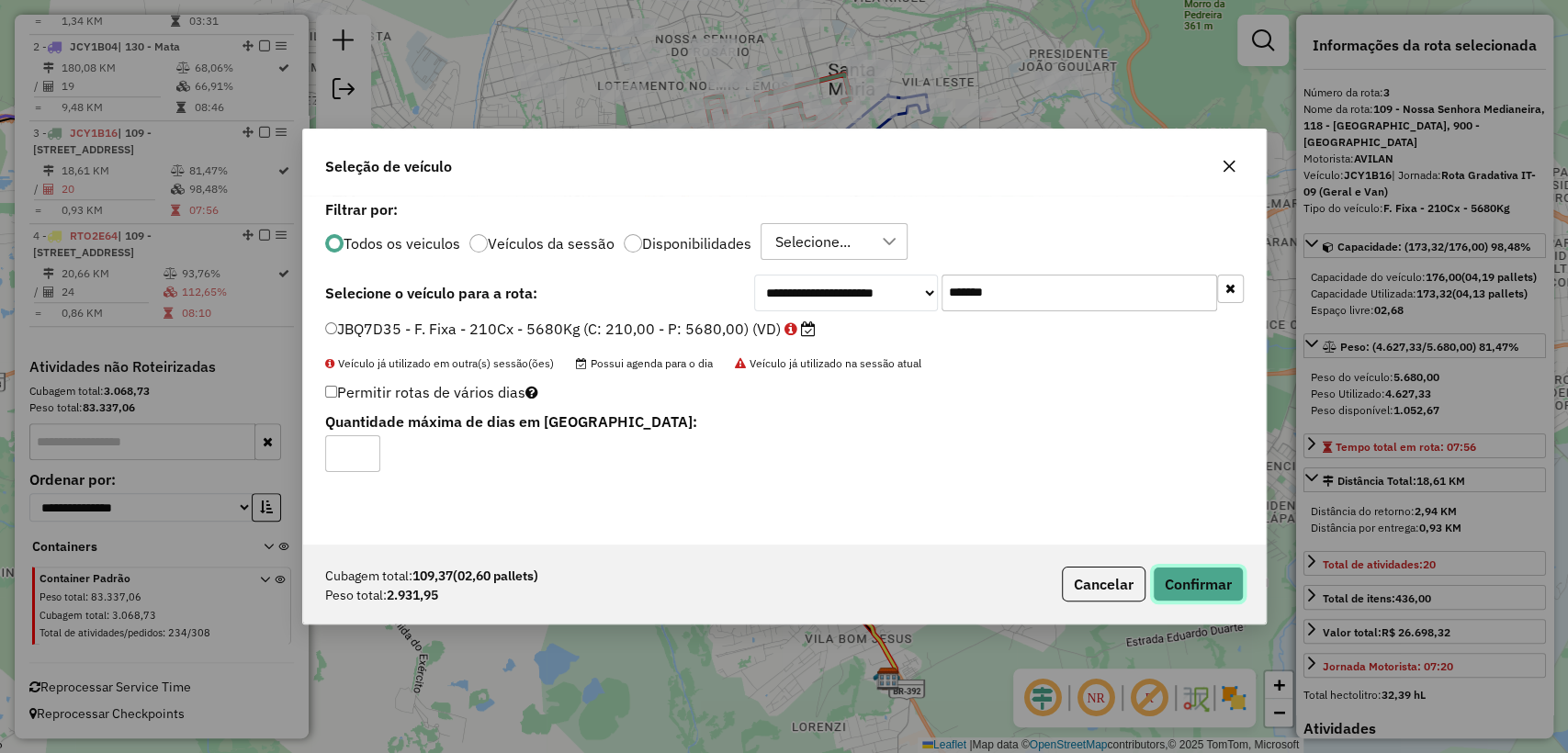
click at [1191, 585] on button "Confirmar" at bounding box center [1198, 584] width 91 height 35
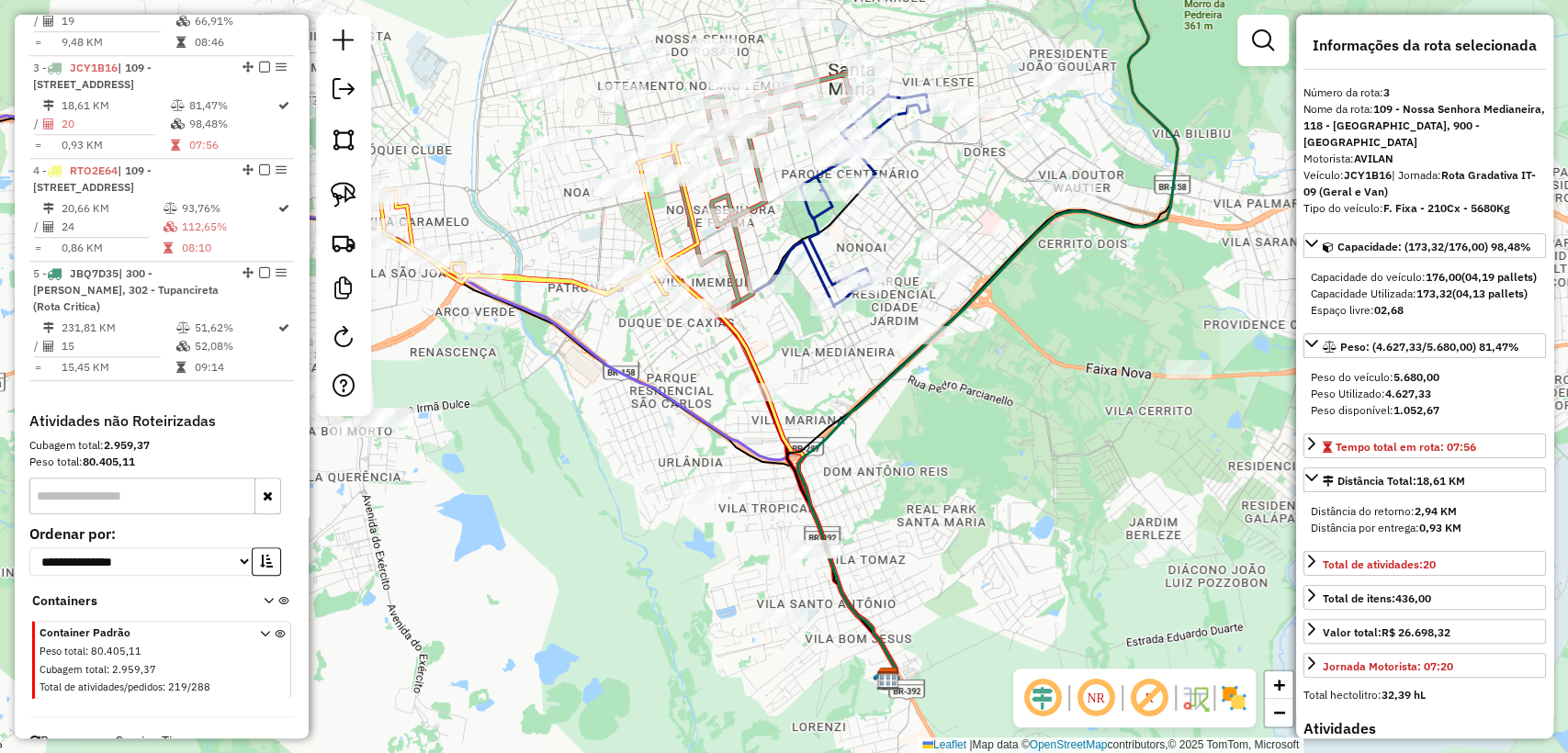
scroll to position [938, 0]
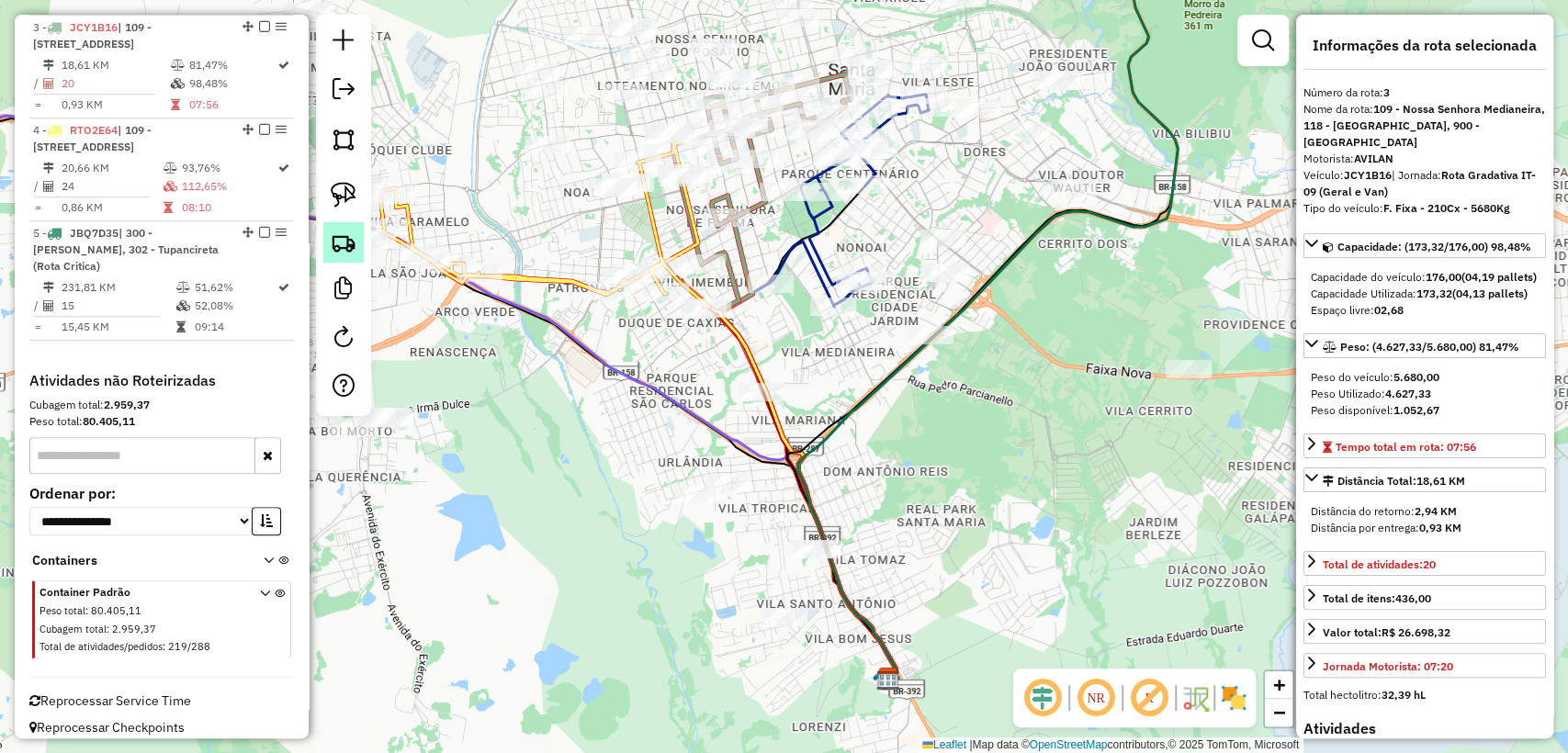
click at [337, 232] on img at bounding box center [343, 242] width 26 height 26
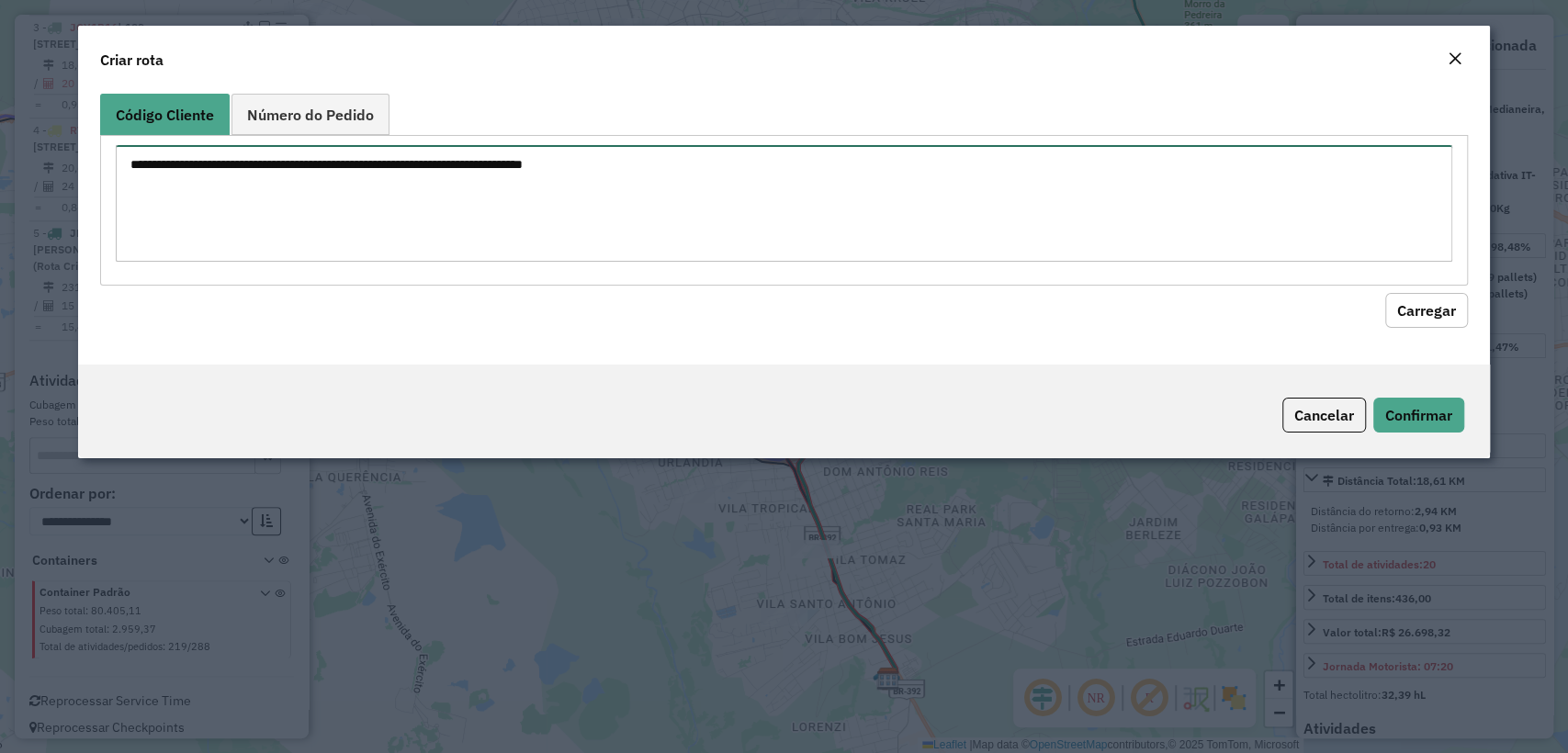
click at [669, 157] on textarea at bounding box center [783, 203] width 1335 height 116
paste textarea "******** ******** ******** ******** ******** ******** ******** ******** *******…"
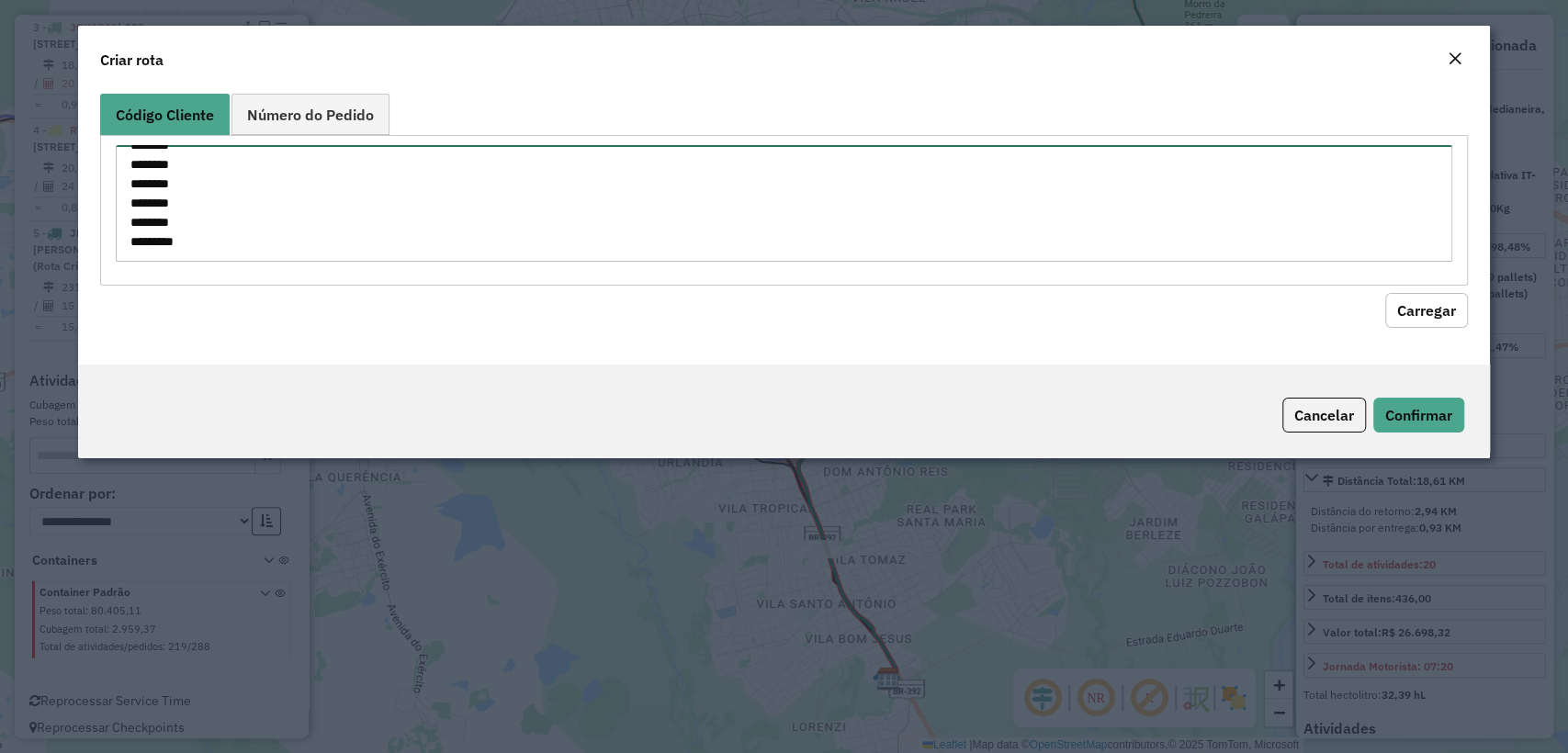
type textarea "******** ******** ******** ******** ******** ******** ******** ******** *******…"
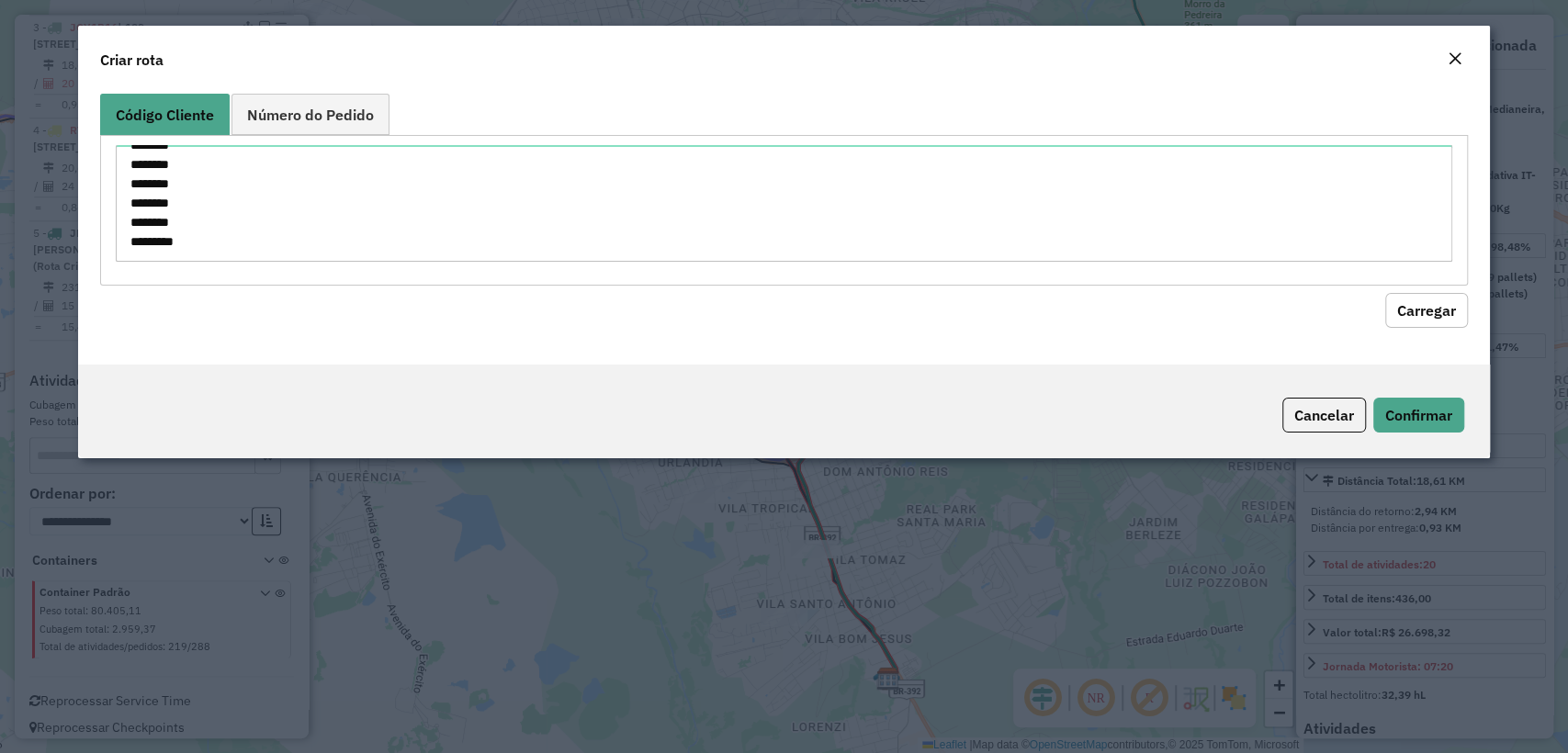
click at [1431, 328] on div "Código Cliente Número do Pedido ******** ******** ******** ******** ******** **…" at bounding box center [783, 226] width 1411 height 279
drag, startPoint x: 1412, startPoint y: 304, endPoint x: 441, endPoint y: 217, distance: 974.9
click at [1413, 304] on button "Carregar" at bounding box center [1427, 310] width 83 height 35
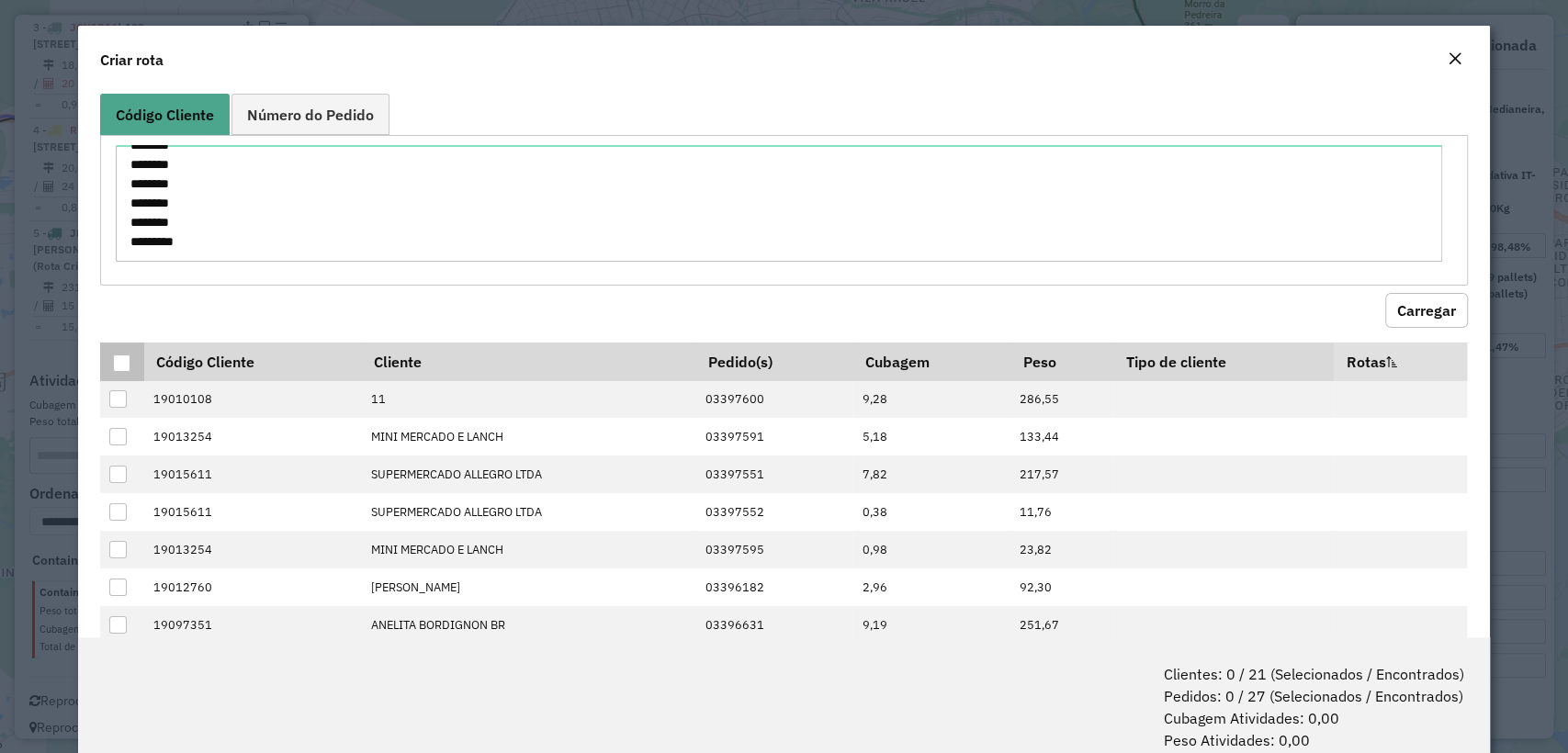
click at [121, 364] on div at bounding box center [122, 363] width 17 height 17
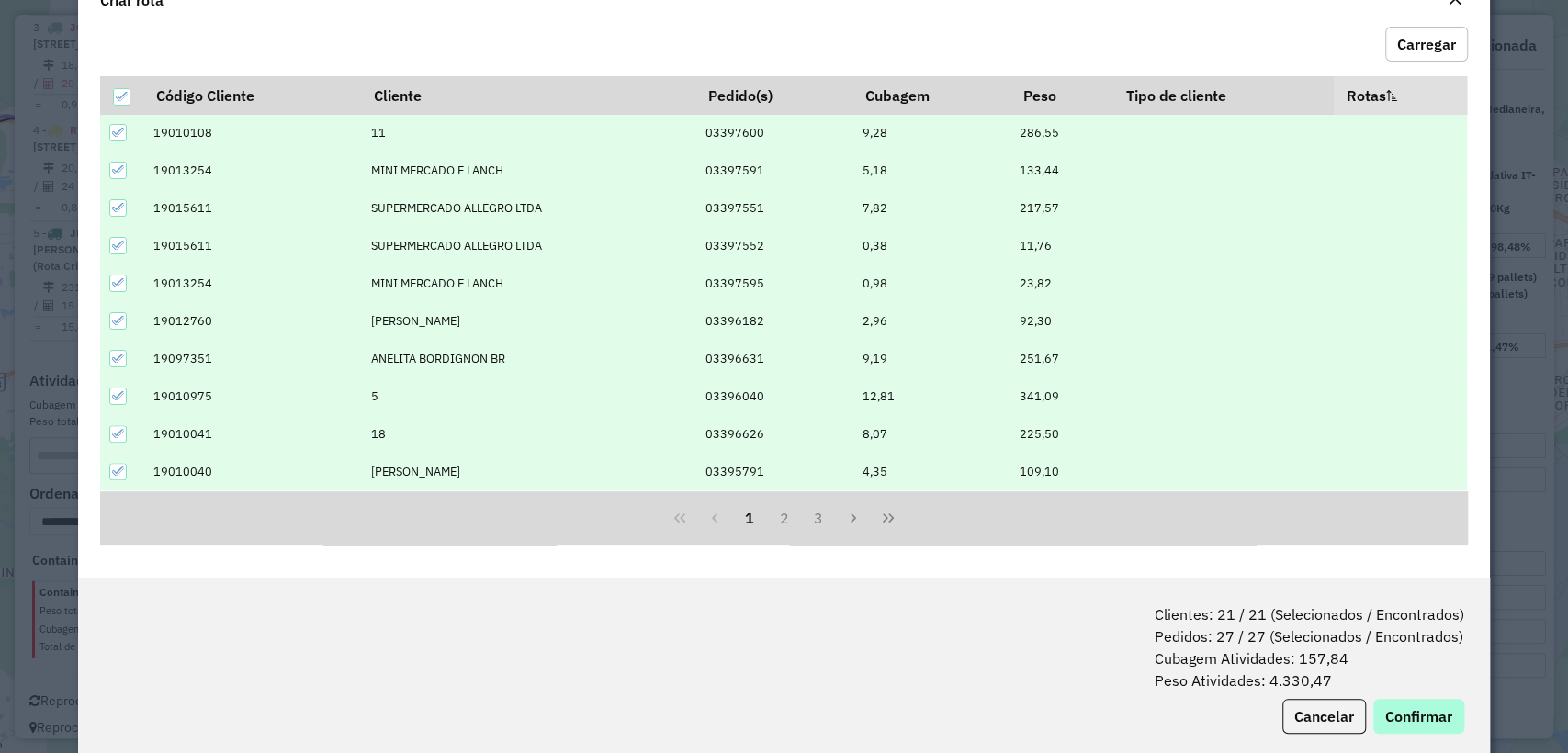
scroll to position [91, 0]
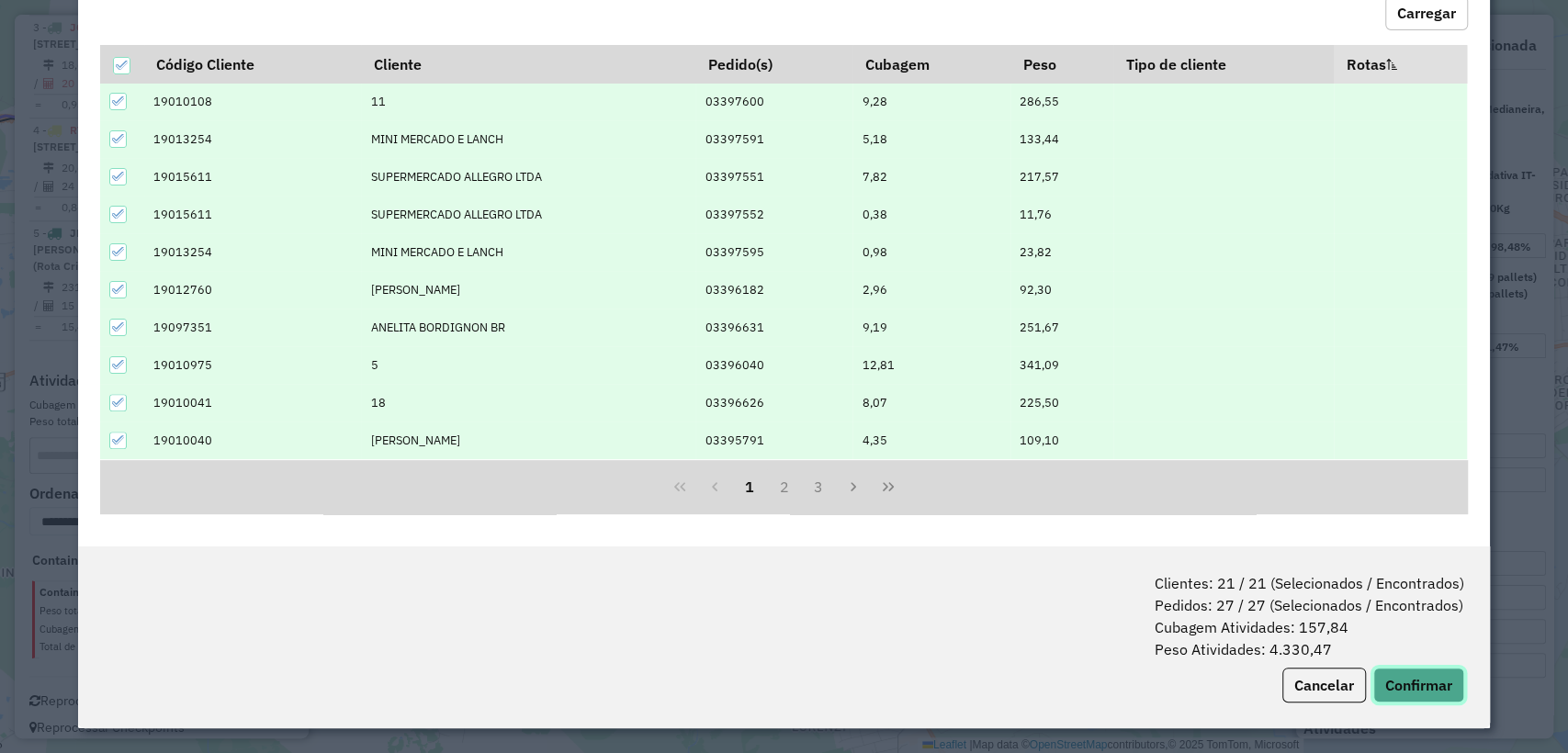
click at [1404, 676] on button "Confirmar" at bounding box center [1418, 685] width 91 height 35
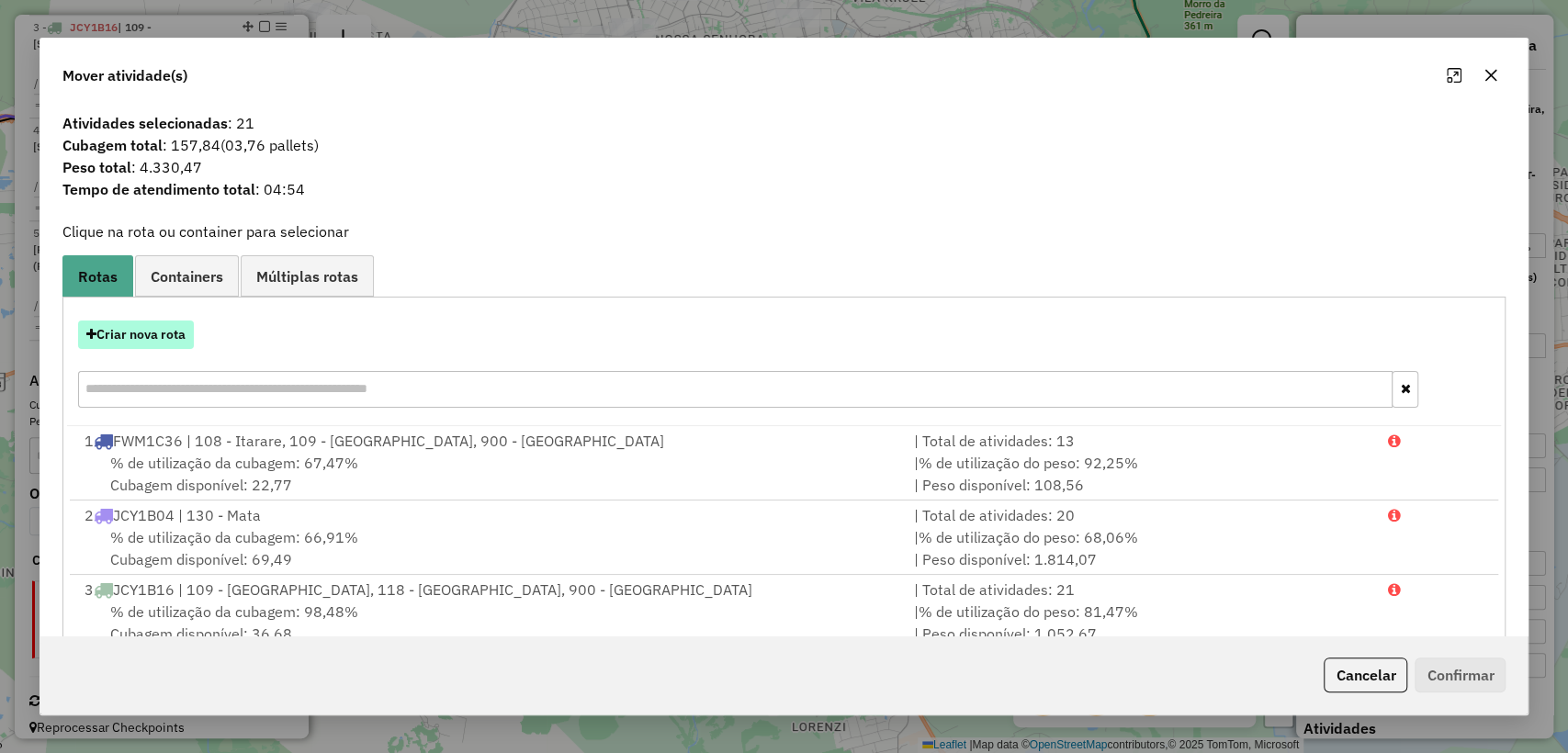
click at [135, 339] on button "Criar nova rota" at bounding box center [135, 335] width 115 height 29
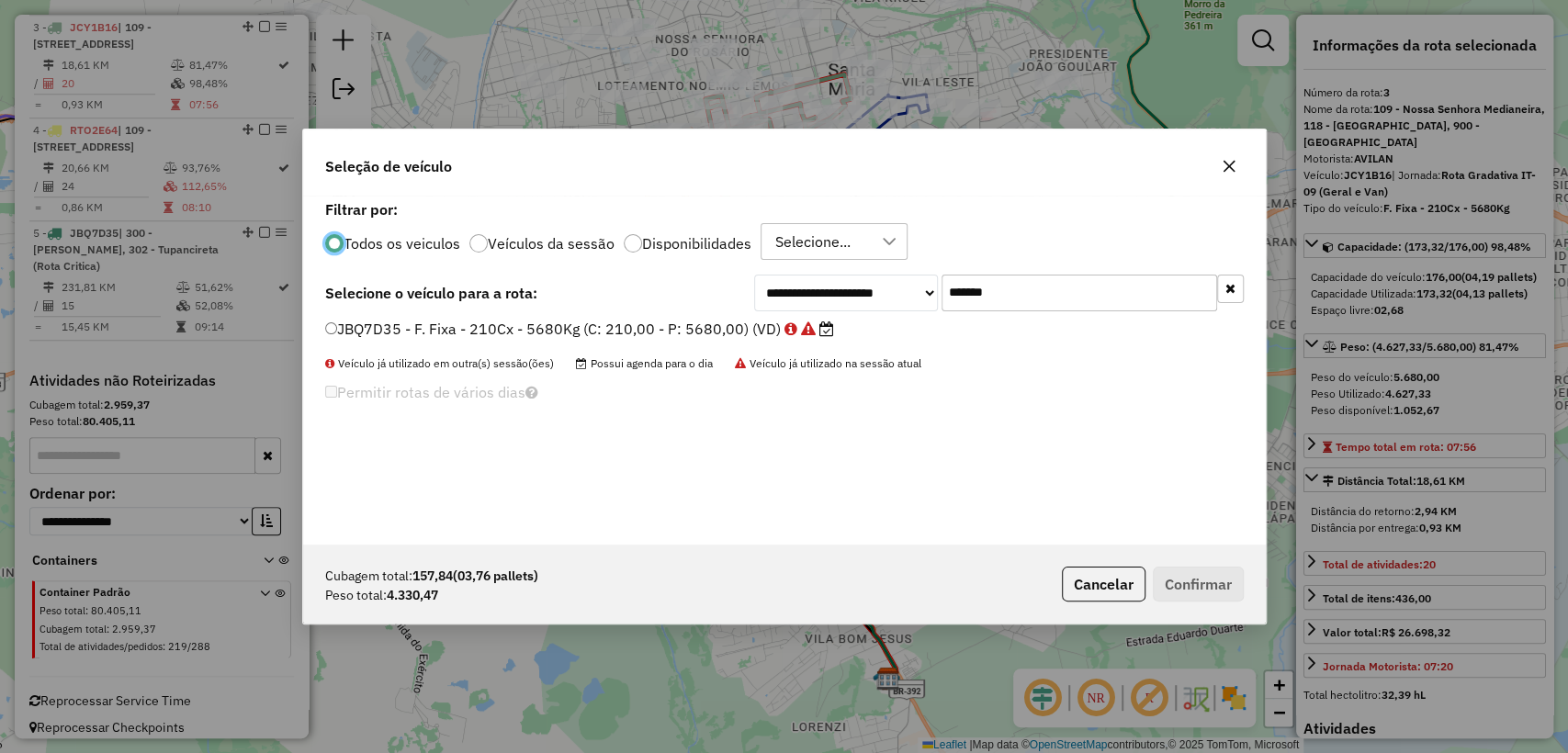
scroll to position [10, 6]
click at [1090, 273] on div "**********" at bounding box center [785, 370] width 963 height 349
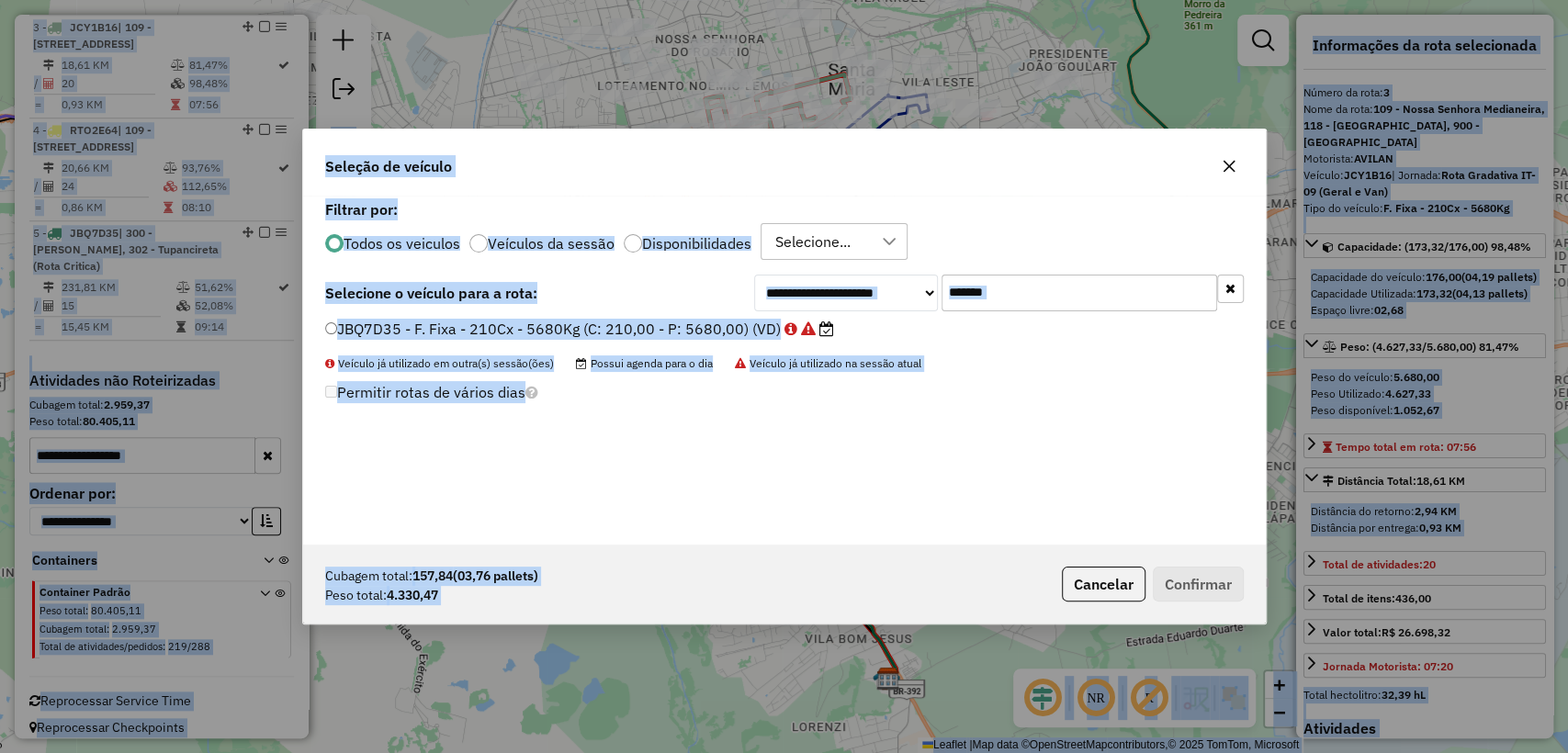
click at [1087, 287] on input "*******" at bounding box center [1079, 293] width 276 height 36
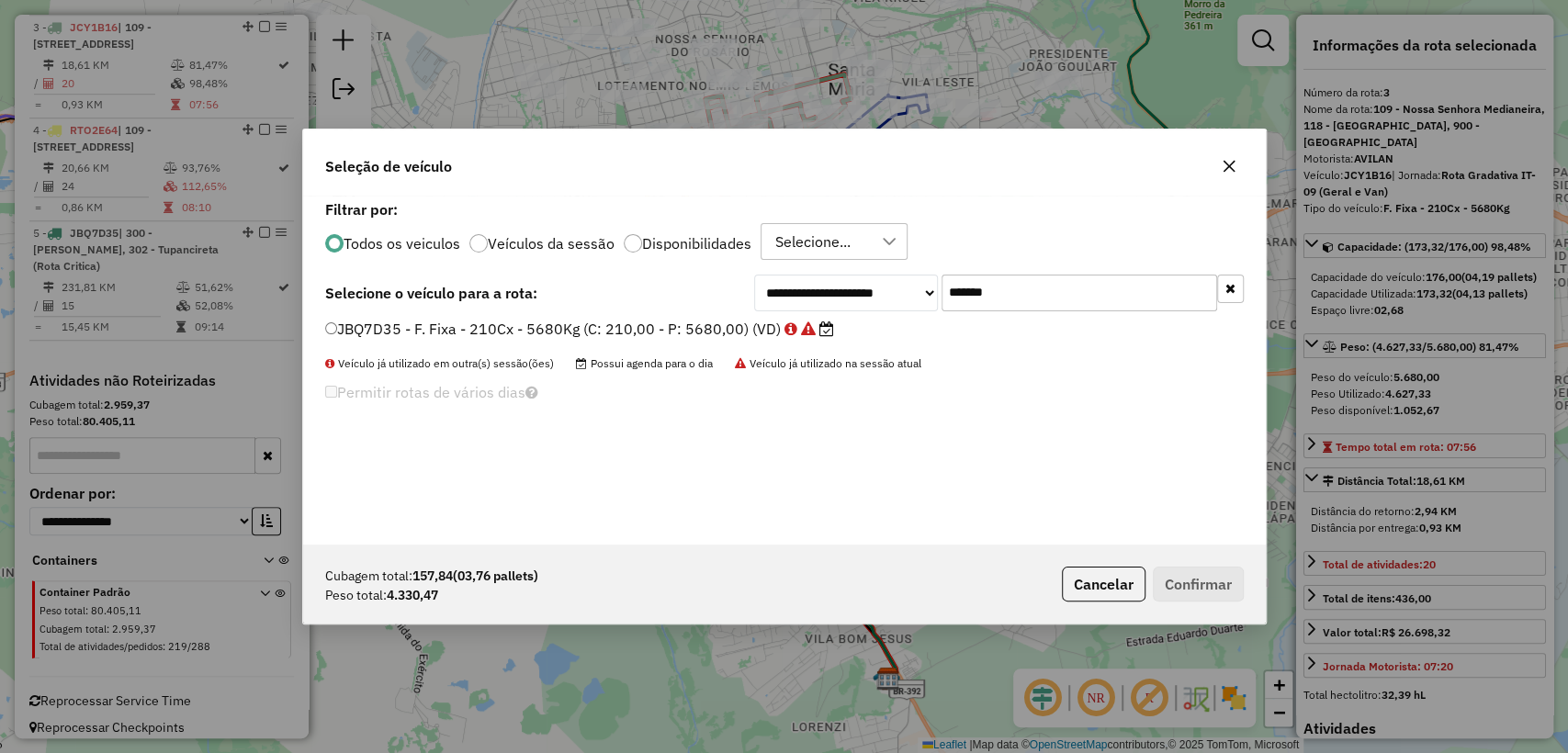
paste input "text"
type input "*******"
click at [621, 317] on div "**********" at bounding box center [785, 370] width 963 height 349
click at [631, 325] on label "JBQ0E11 - F. Fixa - 210Cx - 5680Kg (C: 210,00 - P: 5680,00) (VD)" at bounding box center [569, 328] width 489 height 22
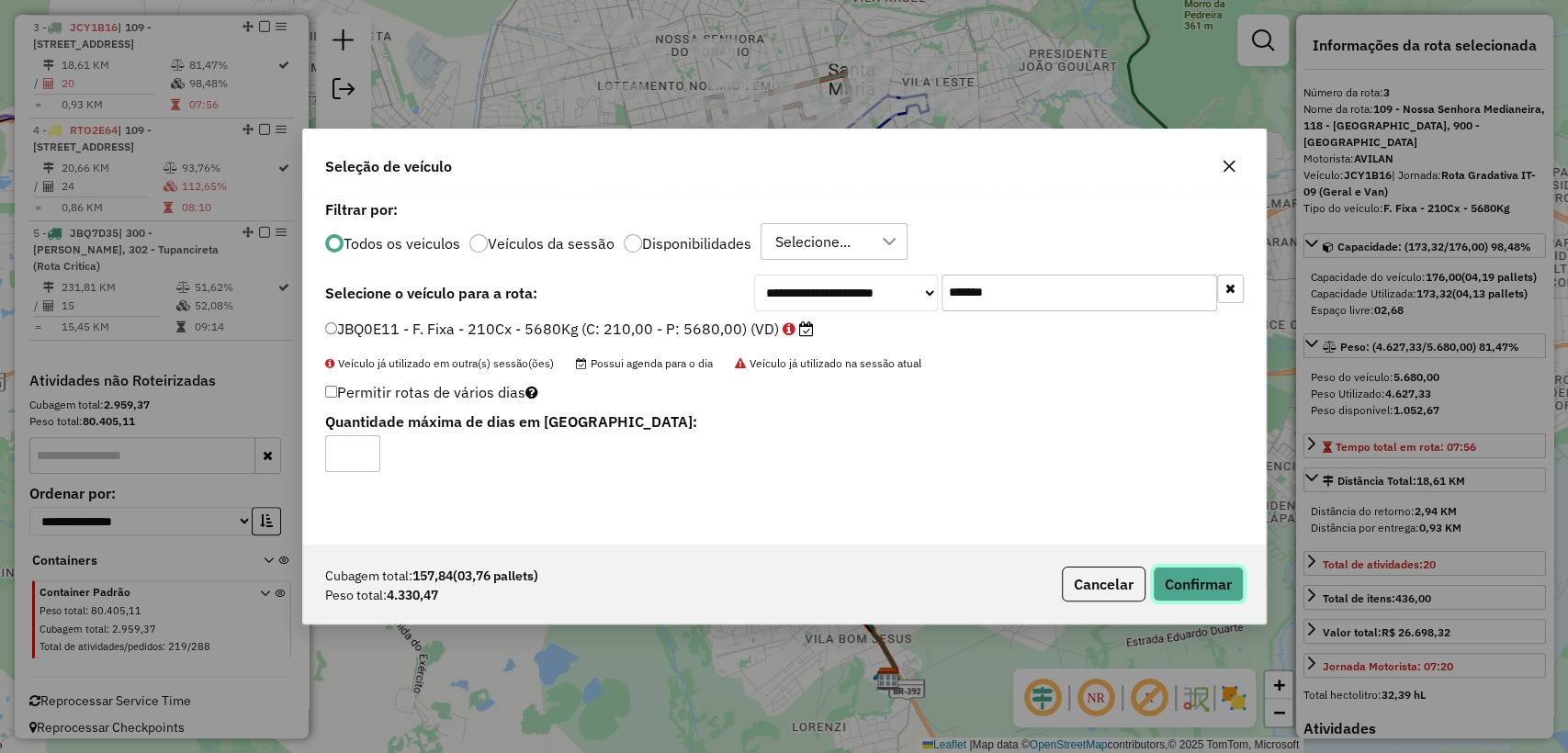
click at [1182, 594] on button "Confirmar" at bounding box center [1198, 584] width 91 height 35
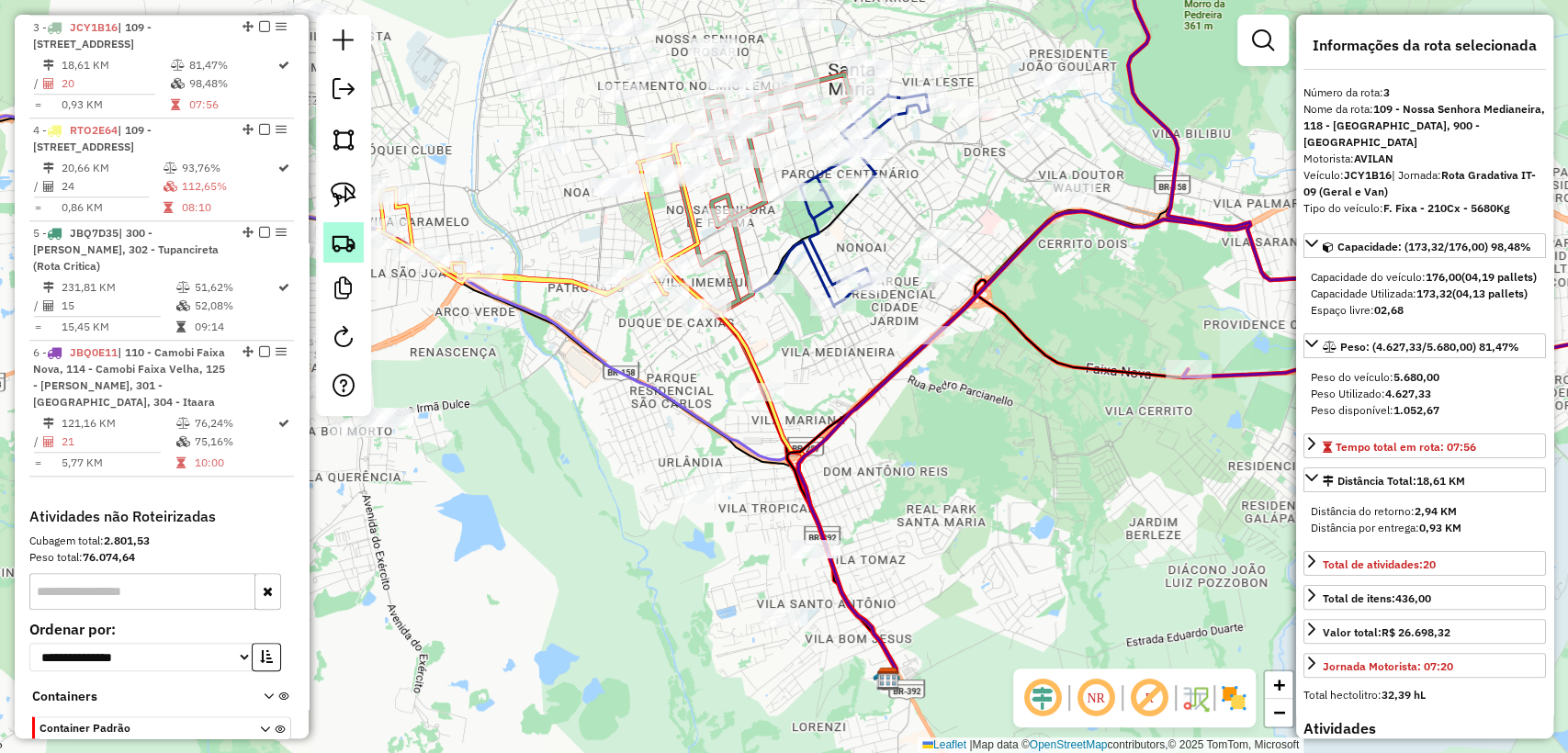
click at [328, 245] on link at bounding box center [344, 242] width 40 height 40
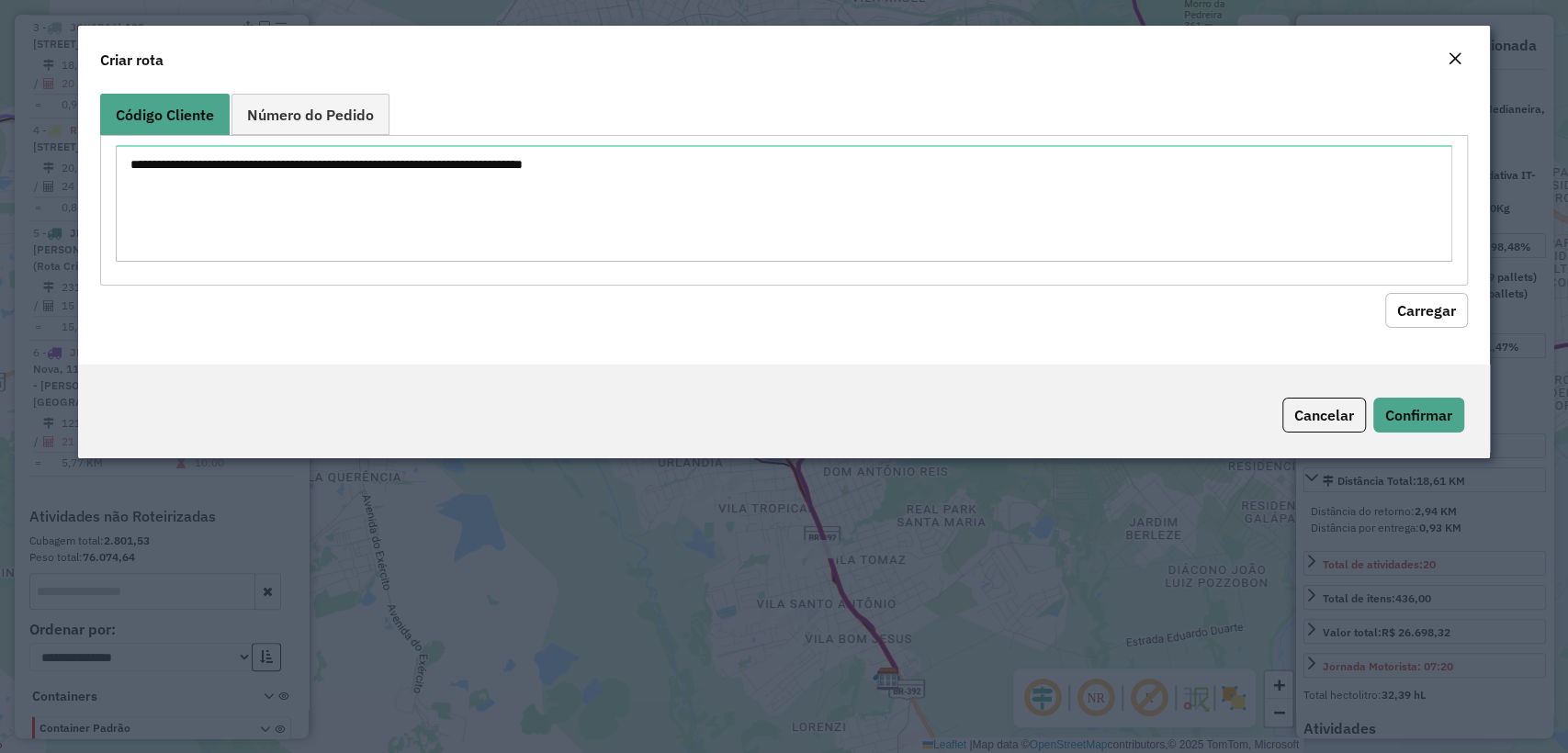
click at [602, 166] on textarea at bounding box center [783, 203] width 1335 height 116
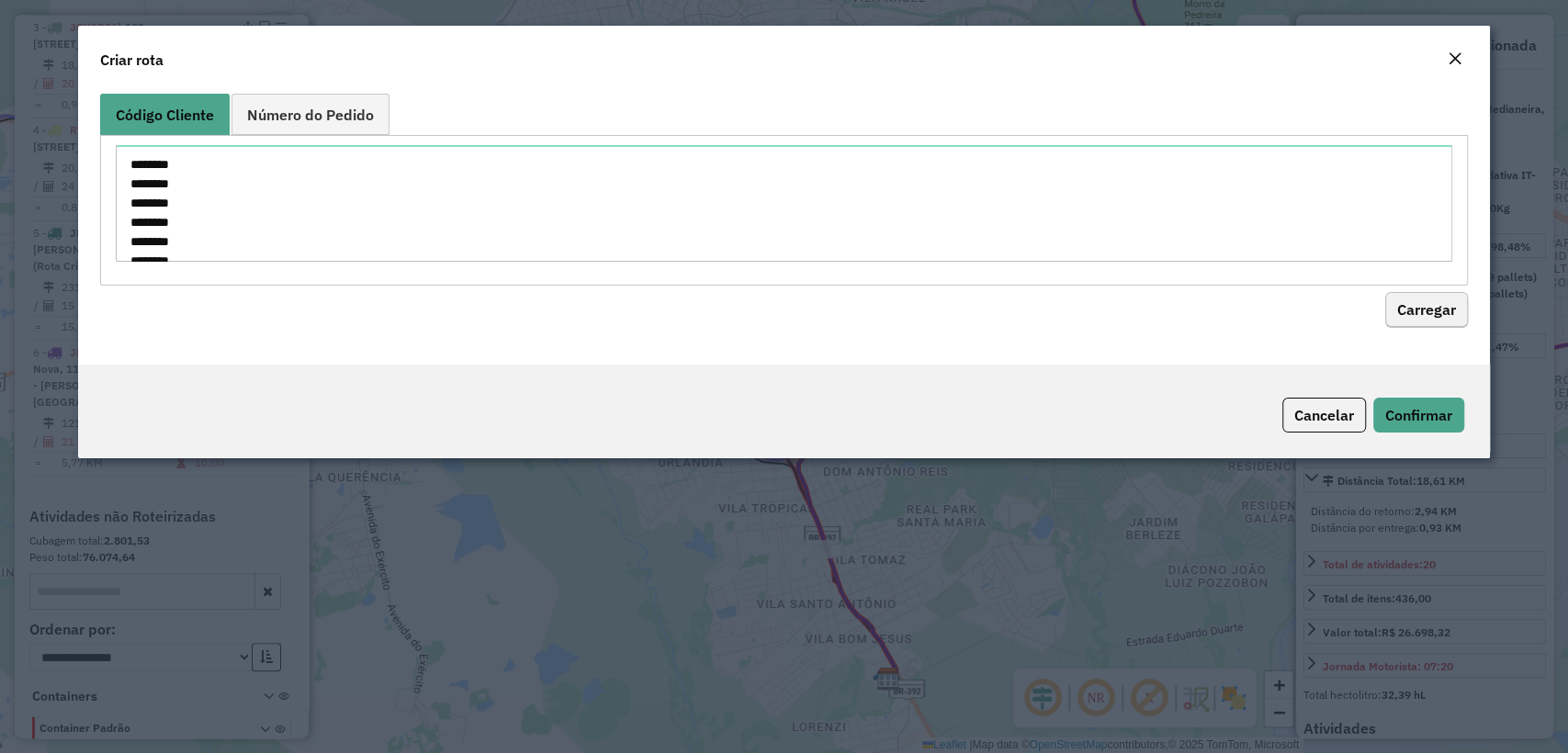
scroll to position [334, 0]
type textarea "******** ******** ******** ******** ******** ******** ******** ******** *******…"
click at [1426, 296] on button "Carregar" at bounding box center [1427, 310] width 83 height 35
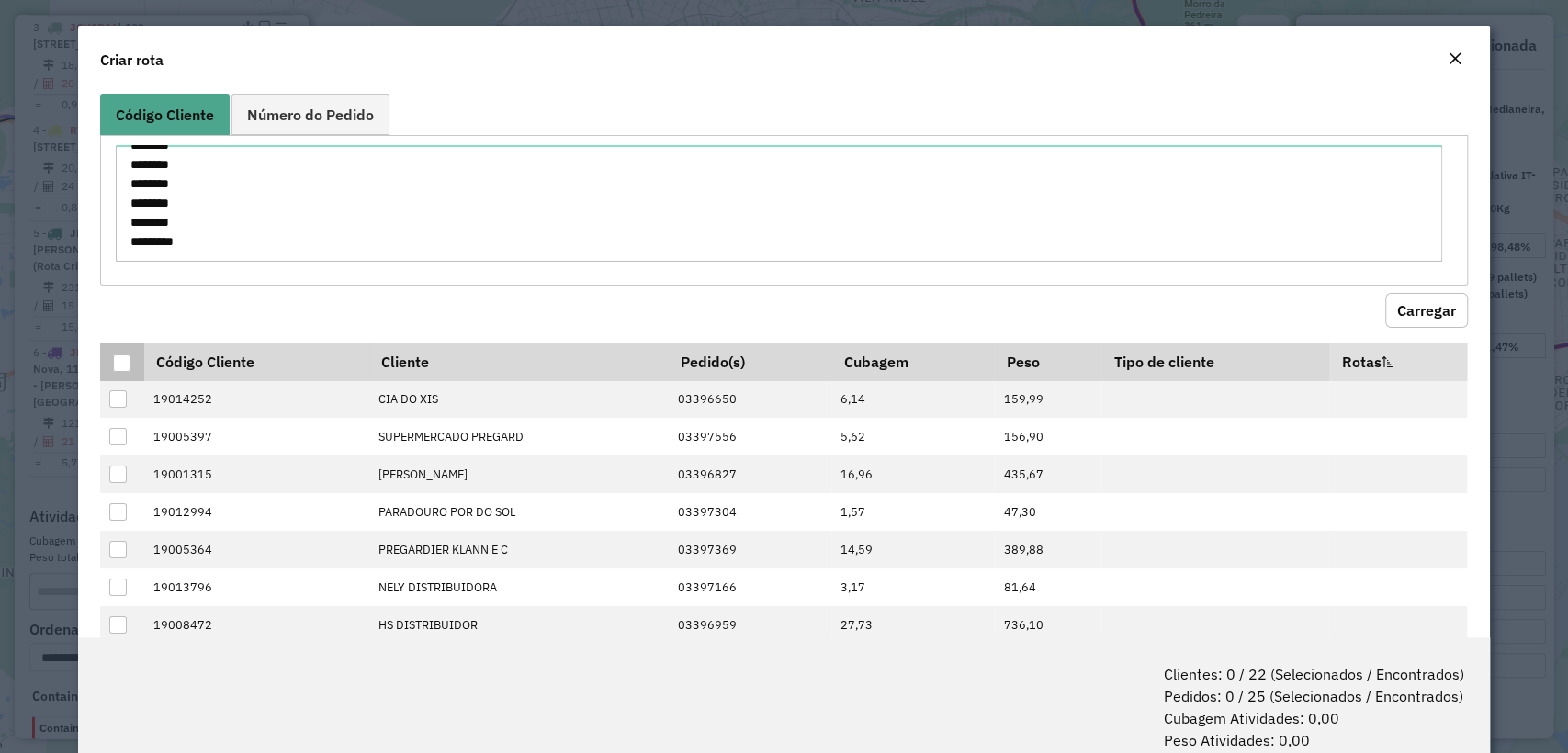
drag, startPoint x: 123, startPoint y: 376, endPoint x: 120, endPoint y: 362, distance: 14.3
click at [123, 376] on th at bounding box center [121, 362] width 43 height 38
drag, startPoint x: 120, startPoint y: 362, endPoint x: 927, endPoint y: 322, distance: 808.0
click at [120, 362] on div at bounding box center [122, 363] width 17 height 17
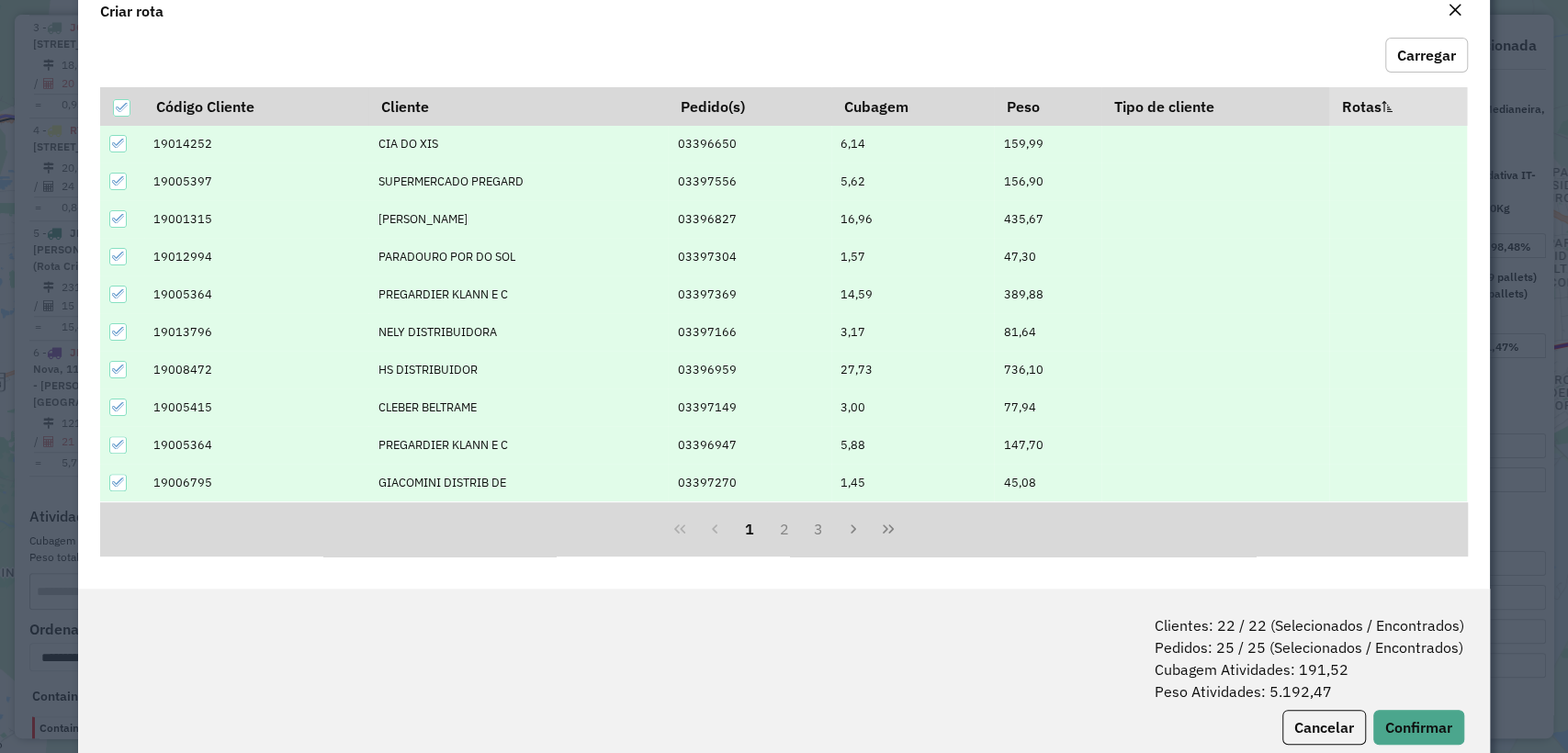
scroll to position [91, 0]
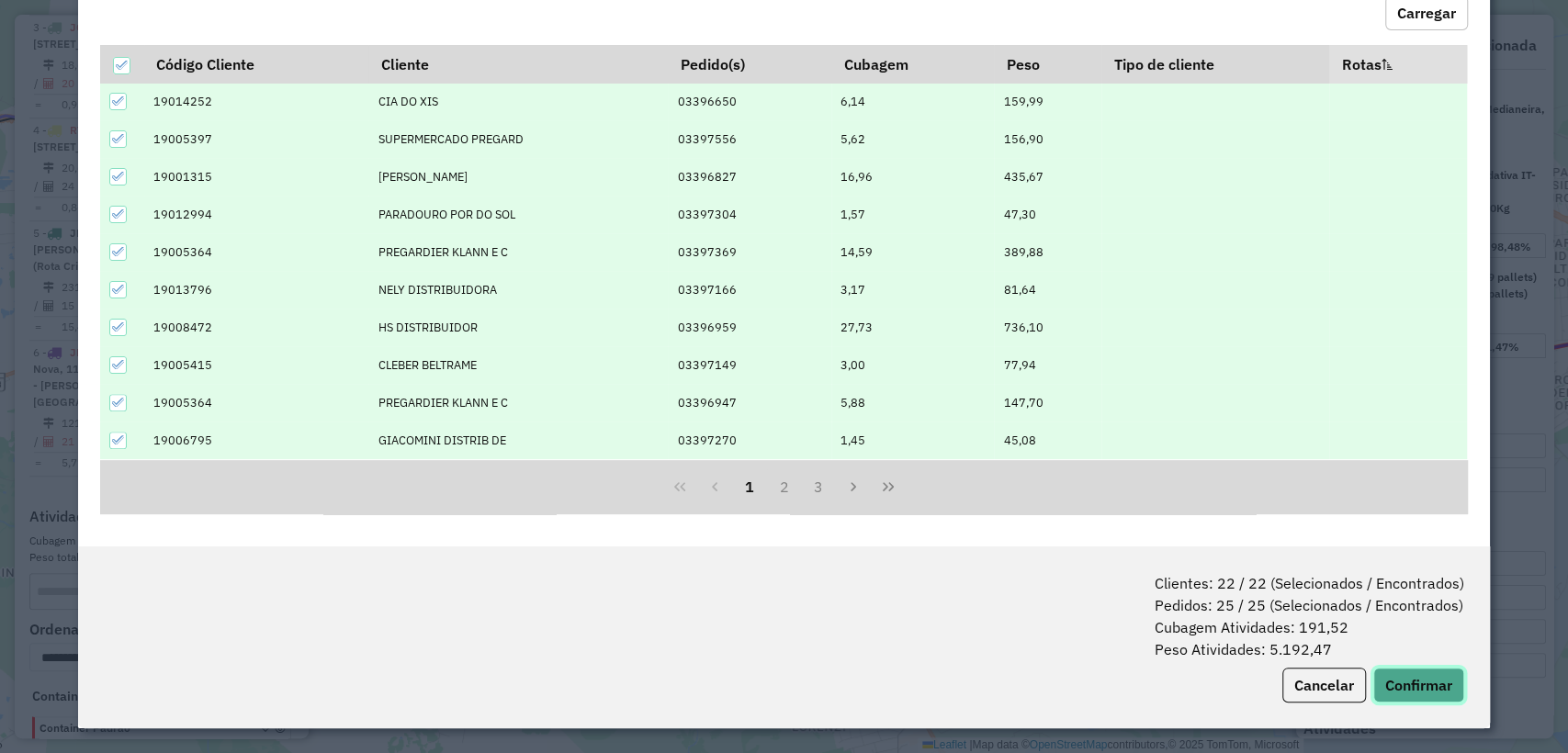
click at [1408, 673] on button "Confirmar" at bounding box center [1418, 685] width 91 height 35
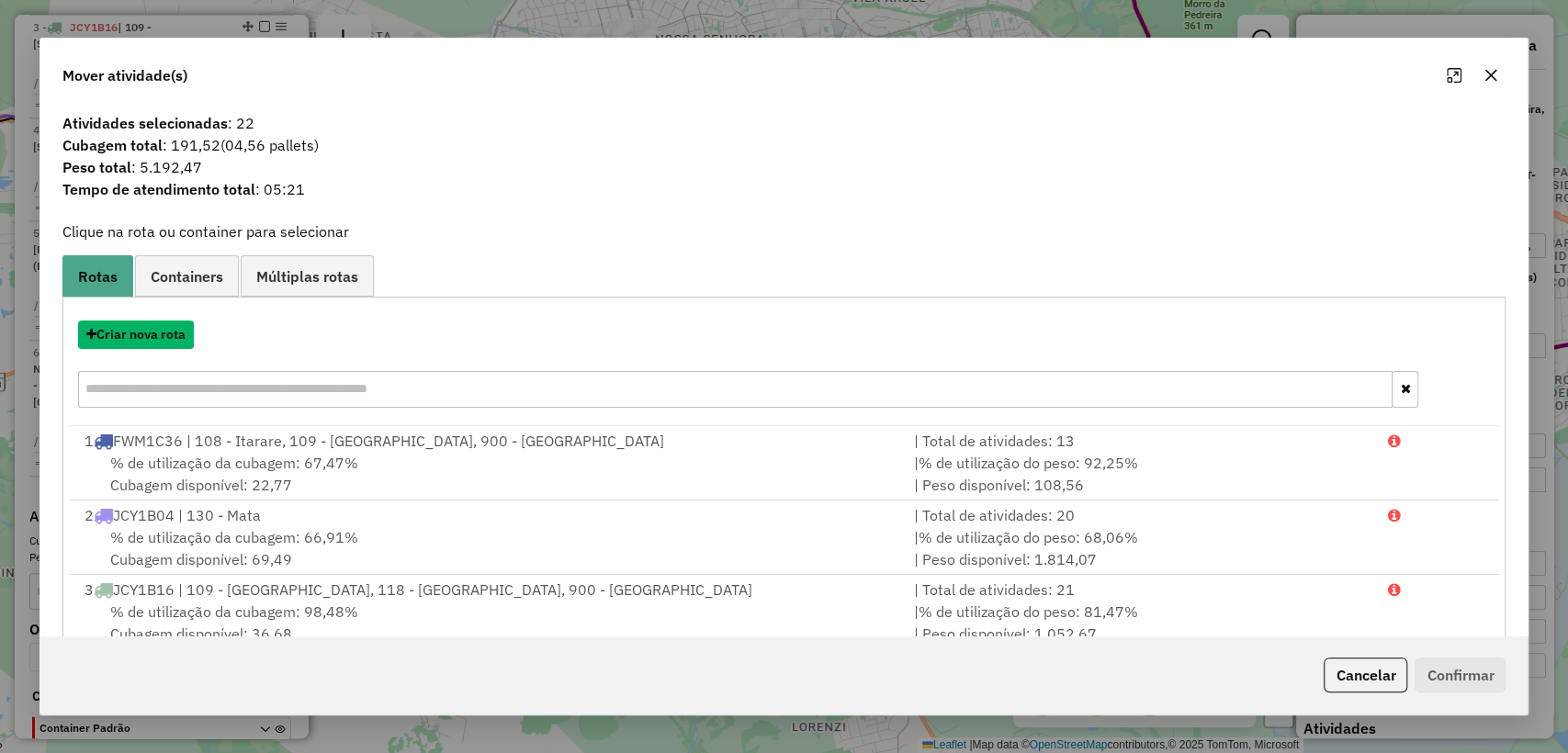
click at [142, 332] on button "Criar nova rota" at bounding box center [135, 335] width 115 height 29
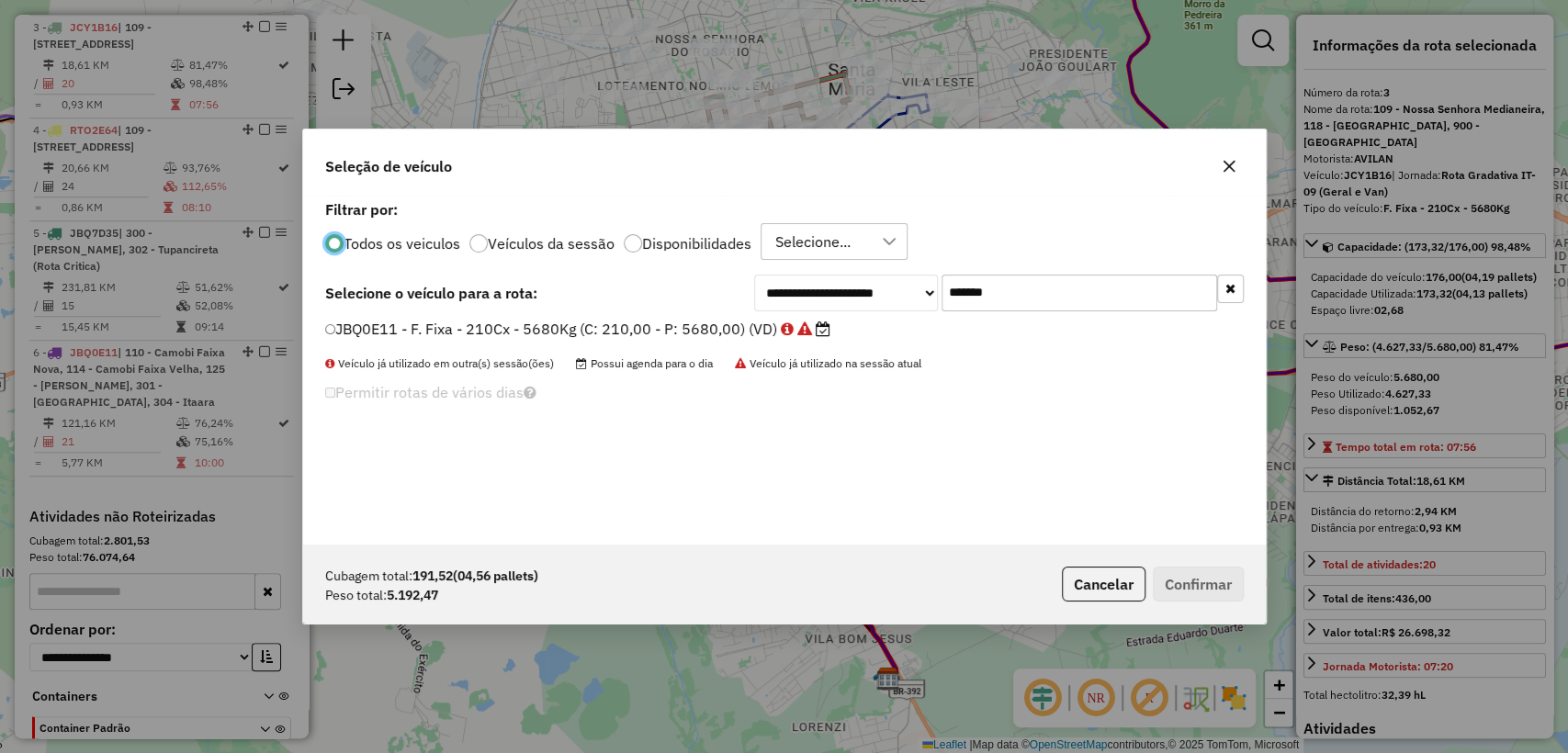
scroll to position [10, 6]
click at [992, 304] on input "*******" at bounding box center [1079, 293] width 276 height 36
paste input "text"
type input "*******"
click at [679, 323] on label "JBQ0E12 - F. Fixa - 210Cx - 5680Kg (C: 210,00 - P: 5680,00) (VD)" at bounding box center [569, 328] width 489 height 22
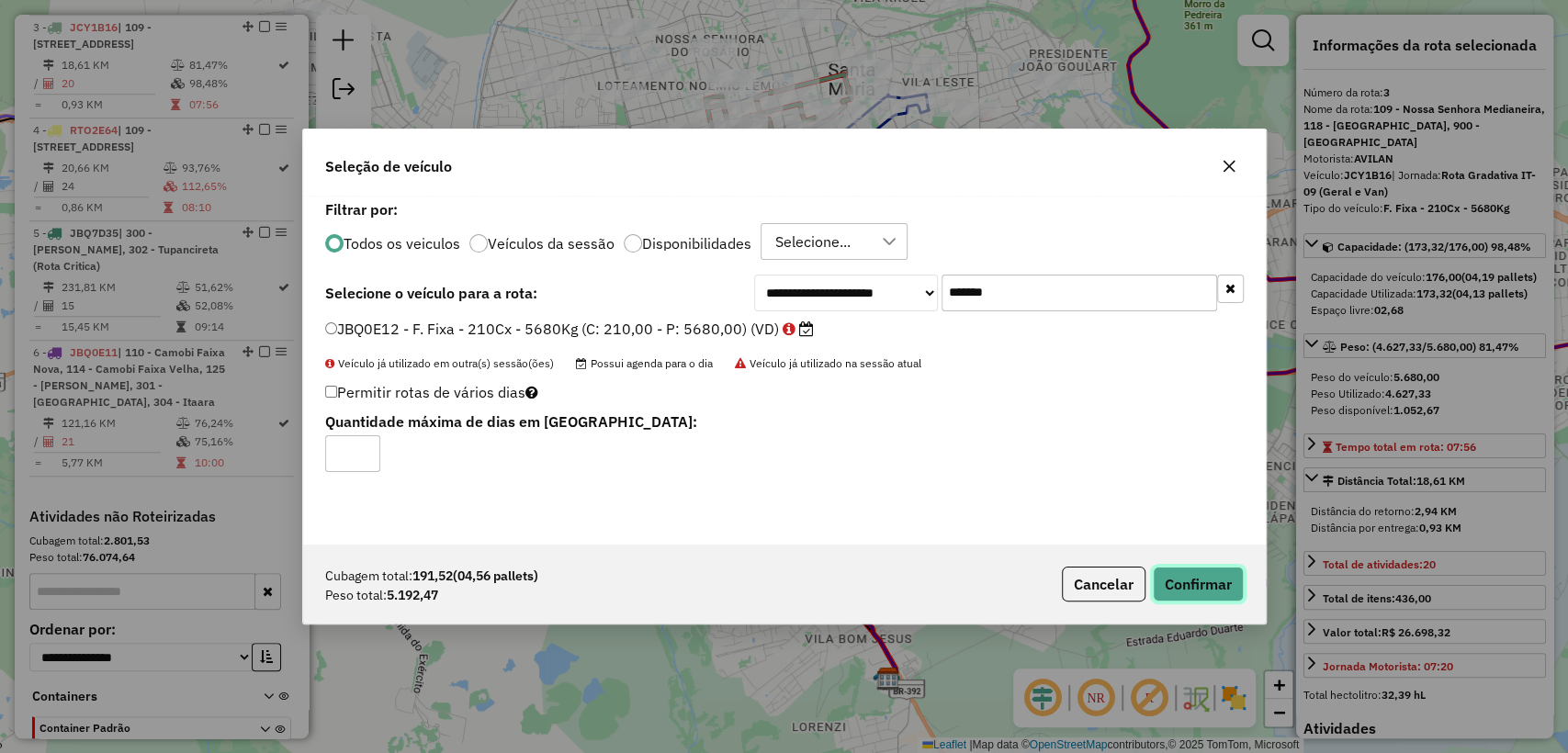
click at [1195, 576] on button "Confirmar" at bounding box center [1198, 584] width 91 height 35
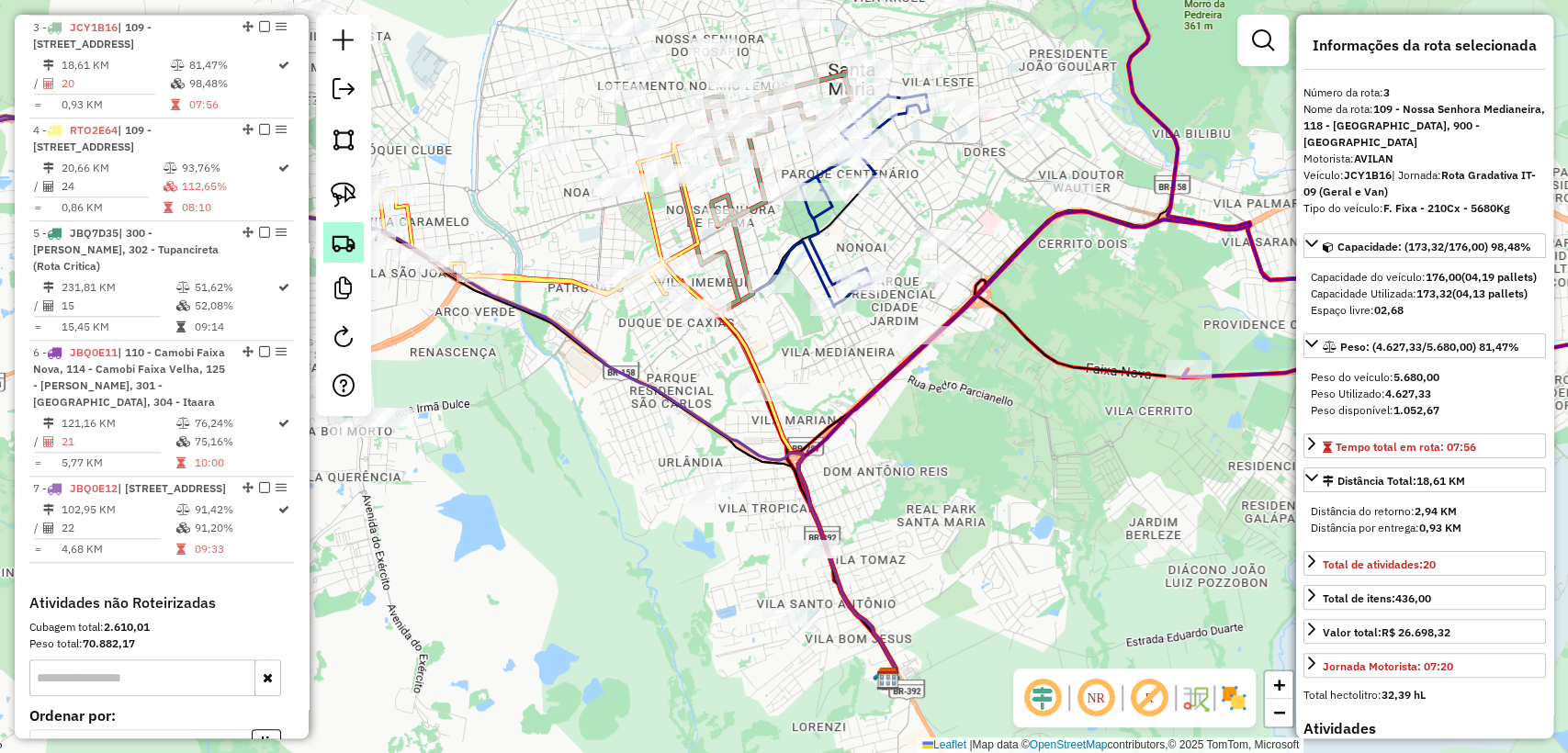
click at [348, 234] on img at bounding box center [343, 242] width 26 height 26
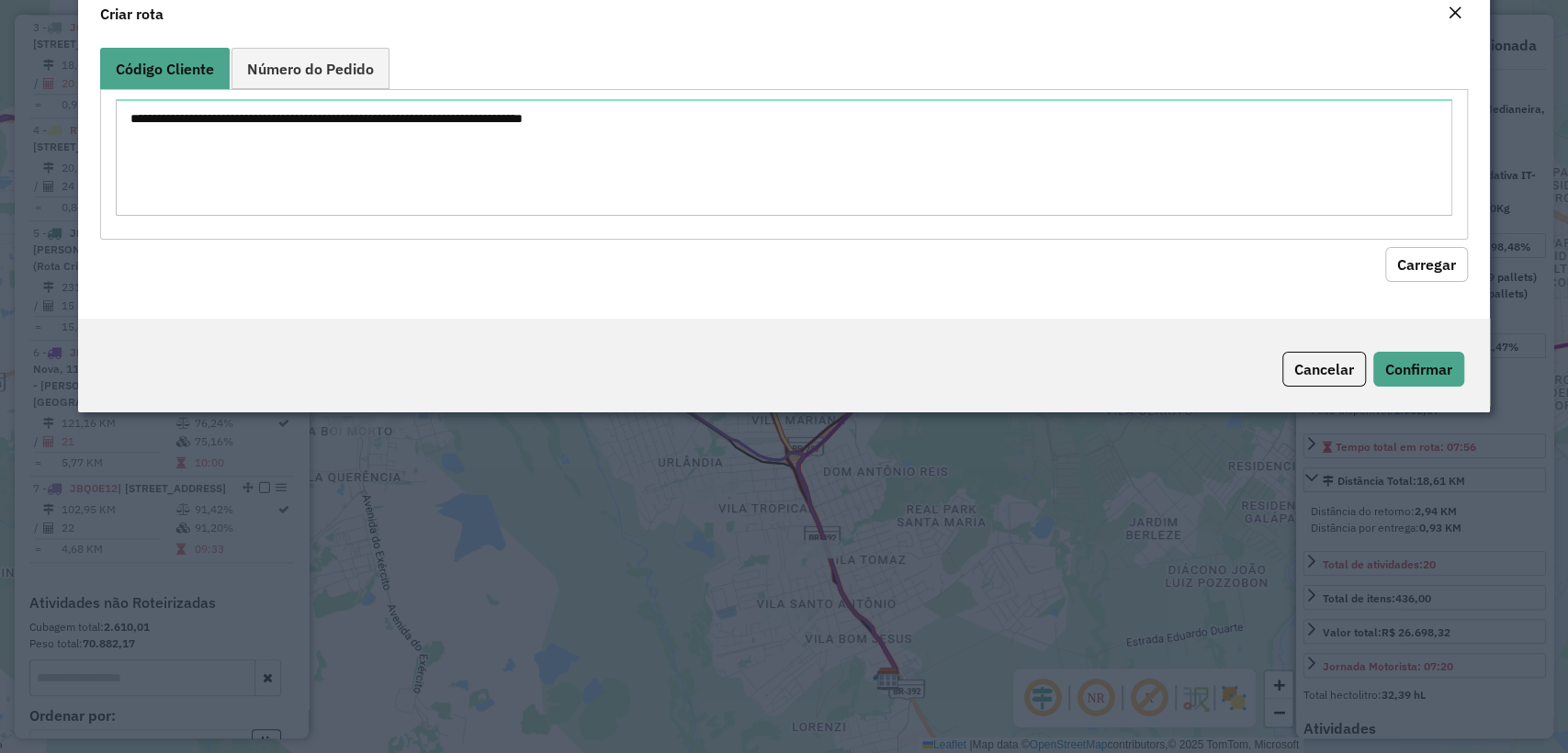
click at [522, 163] on textarea at bounding box center [783, 157] width 1335 height 116
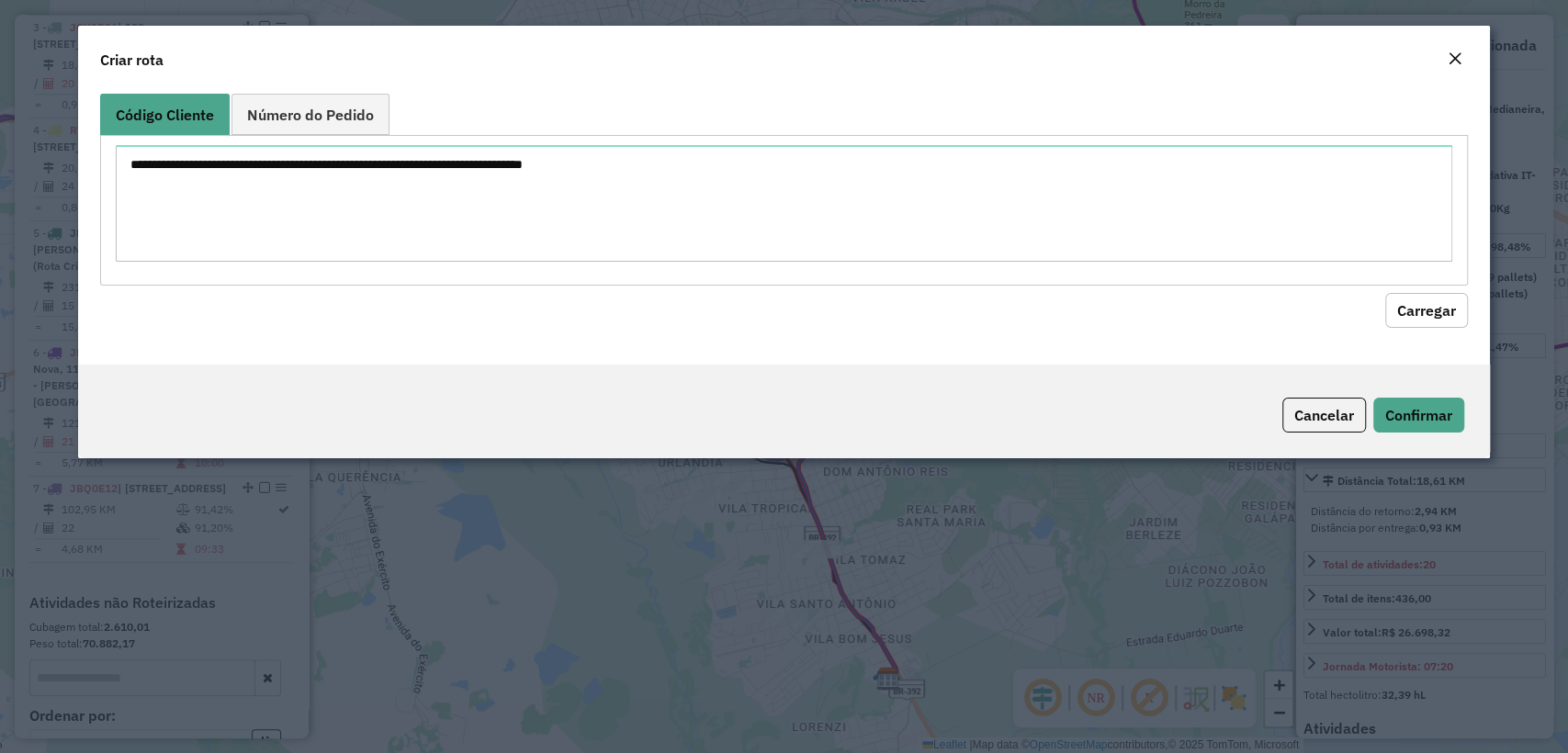
drag, startPoint x: 530, startPoint y: 176, endPoint x: 603, endPoint y: 185, distance: 73.6
click at [531, 177] on textarea at bounding box center [783, 203] width 1335 height 116
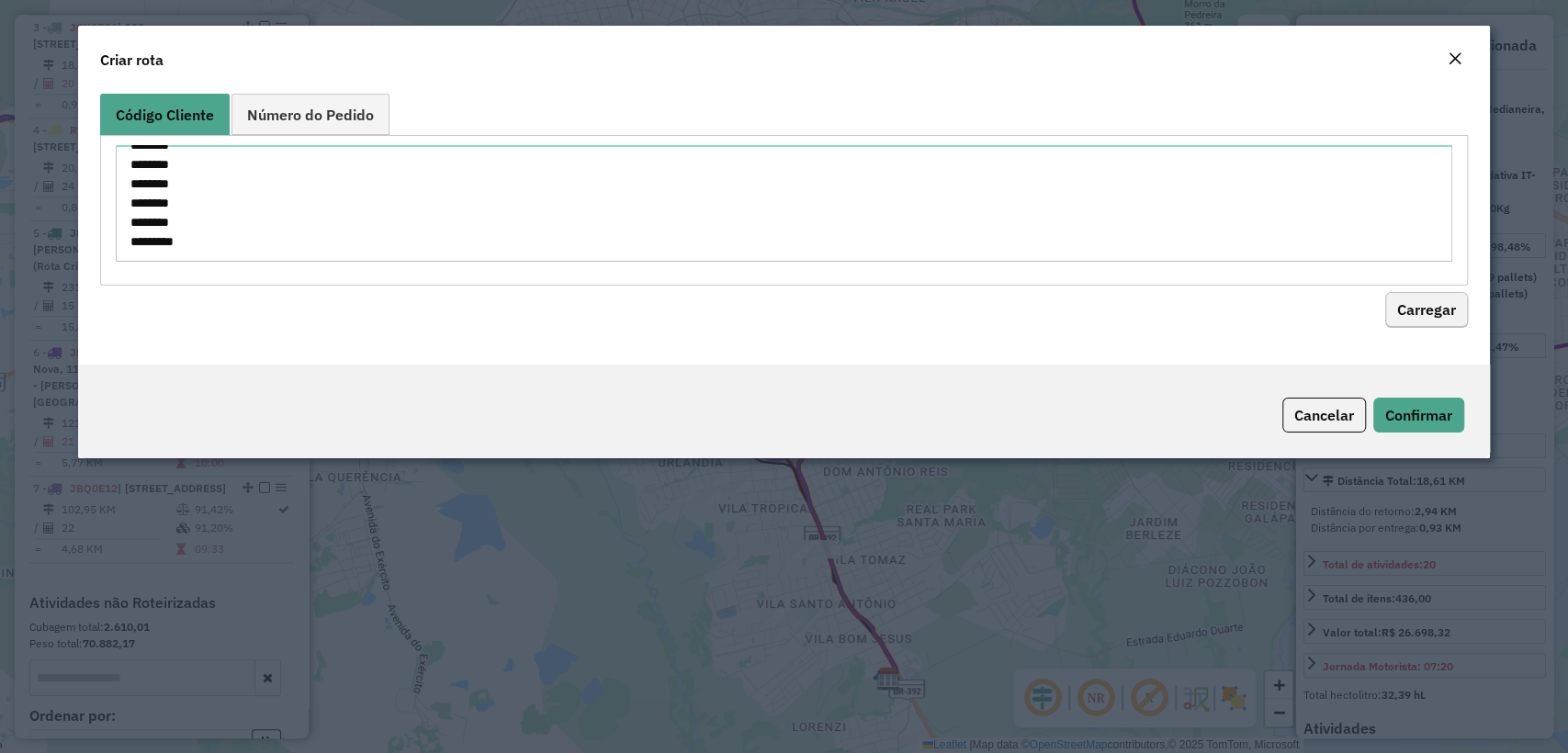
type textarea "******** ******** ******** ******** ******** ******** ******** ******** *******…"
click at [1436, 318] on button "Carregar" at bounding box center [1427, 310] width 83 height 35
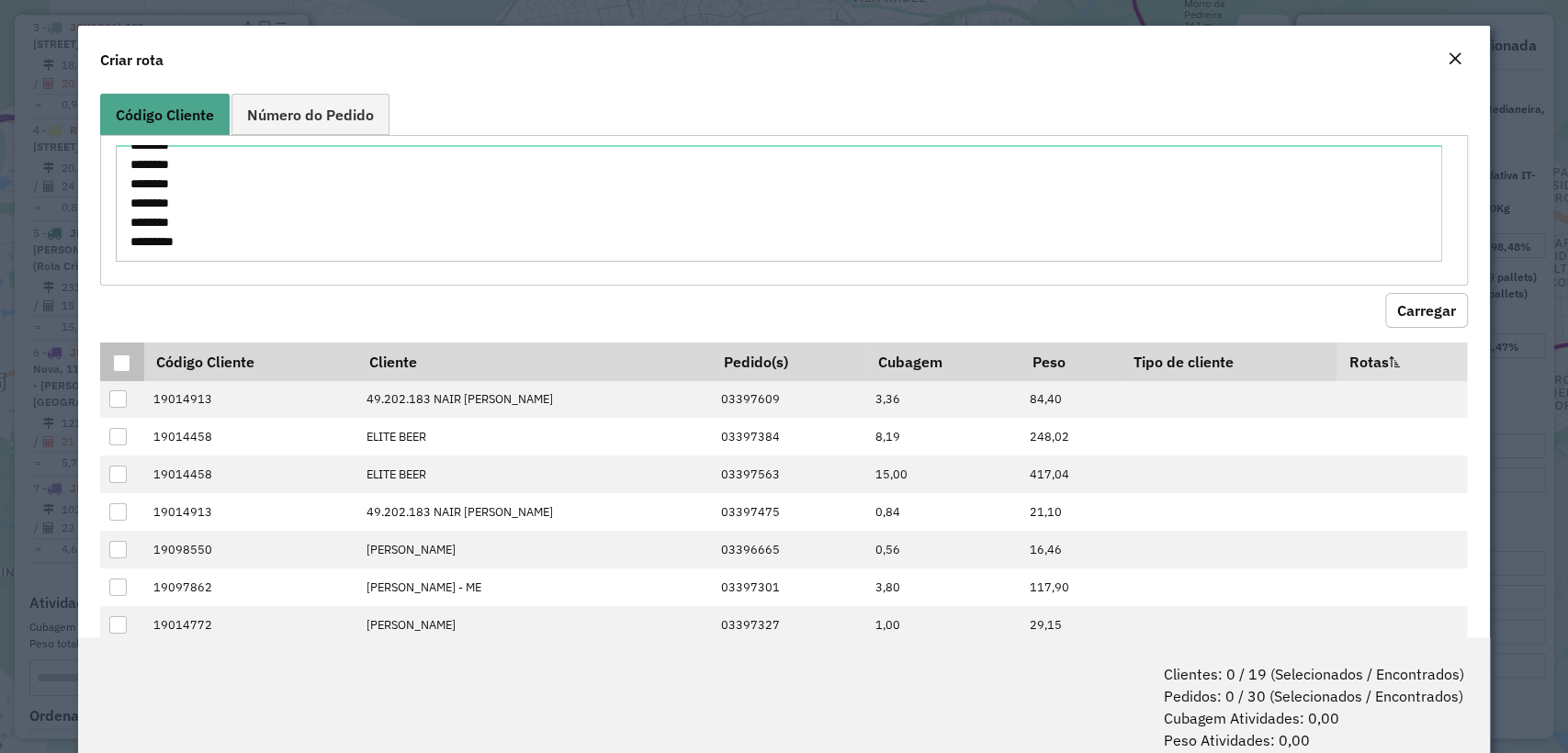
click at [130, 375] on th at bounding box center [121, 362] width 43 height 38
click at [125, 354] on div at bounding box center [122, 363] width 17 height 17
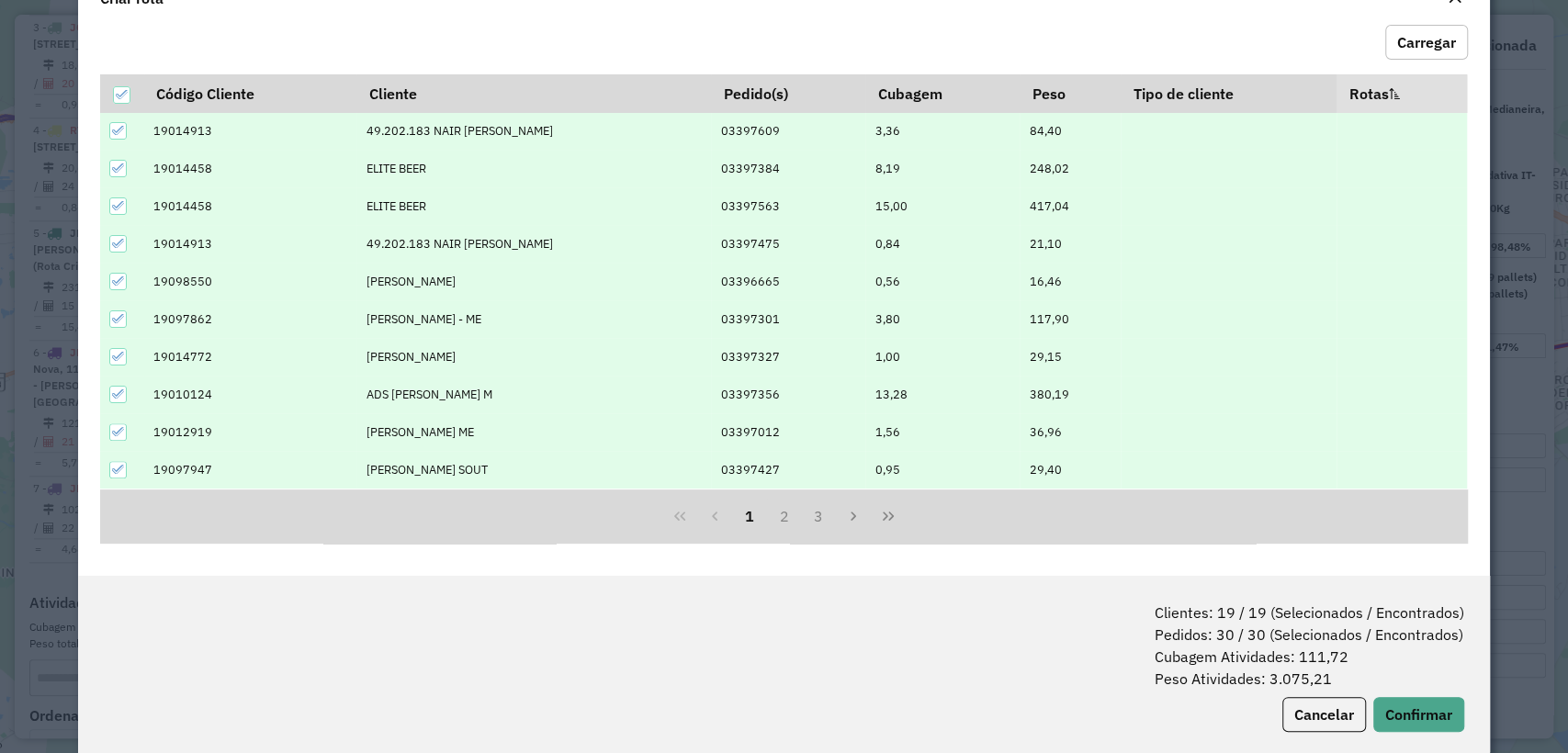
scroll to position [91, 0]
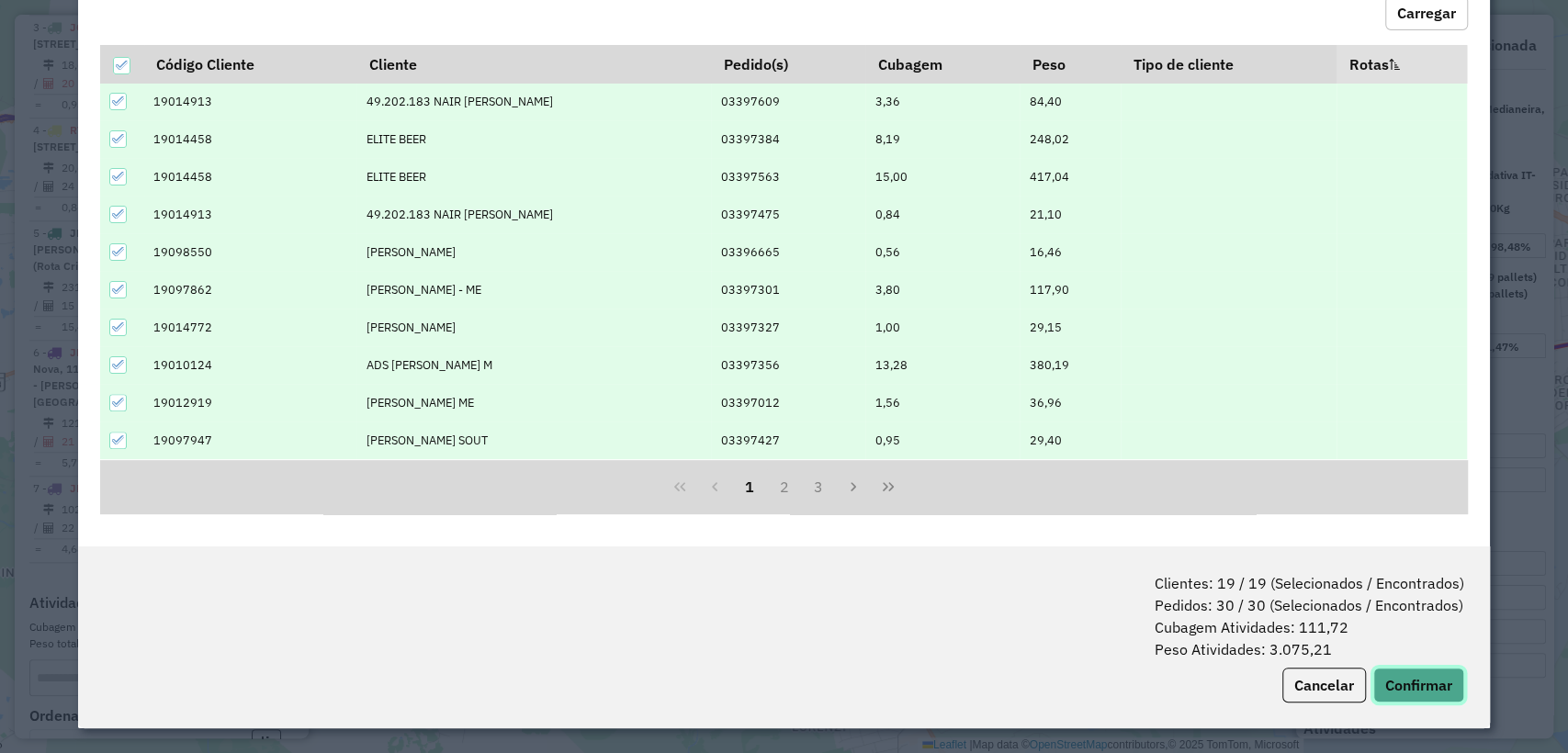
click at [1408, 682] on button "Confirmar" at bounding box center [1418, 685] width 91 height 35
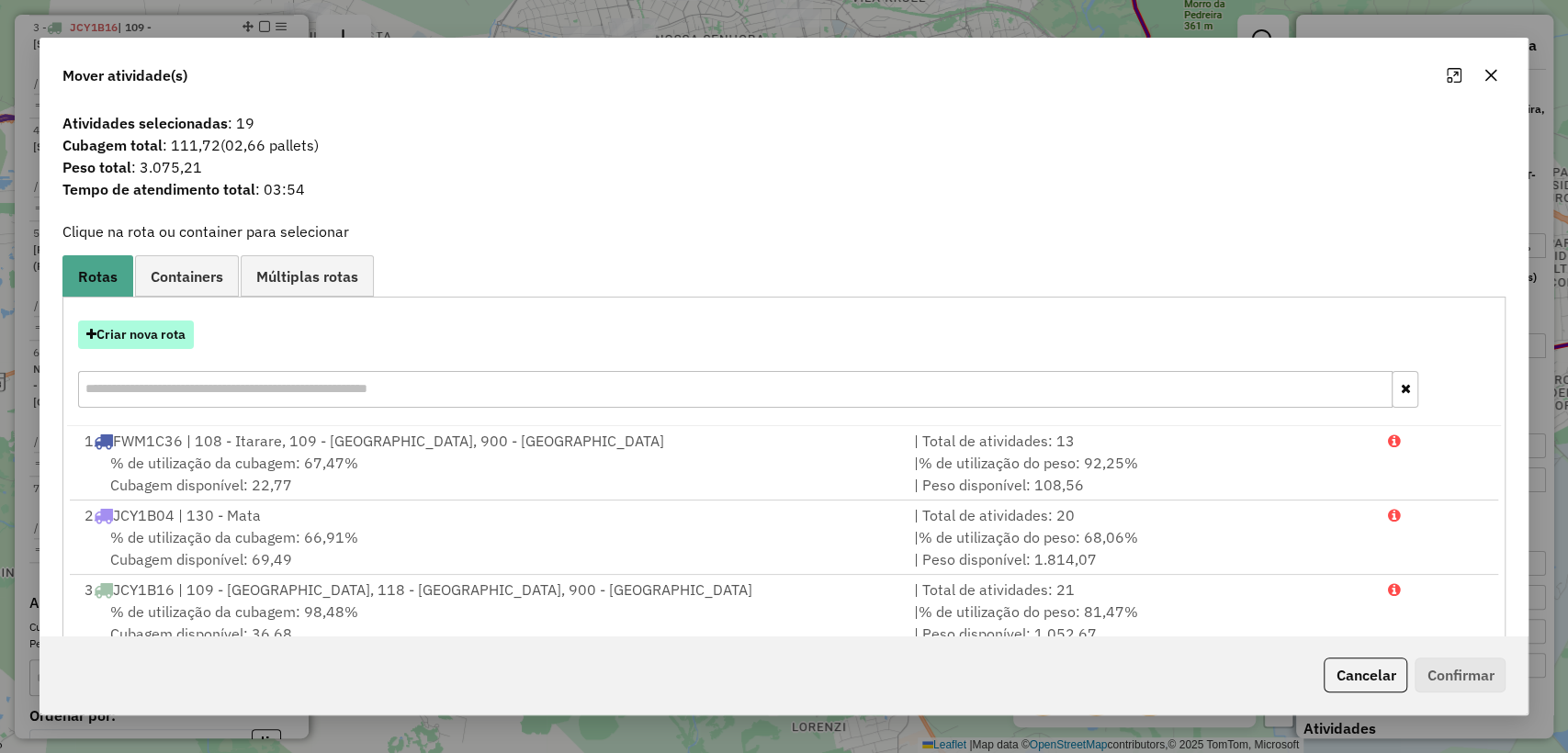
click at [140, 346] on button "Criar nova rota" at bounding box center [135, 335] width 115 height 29
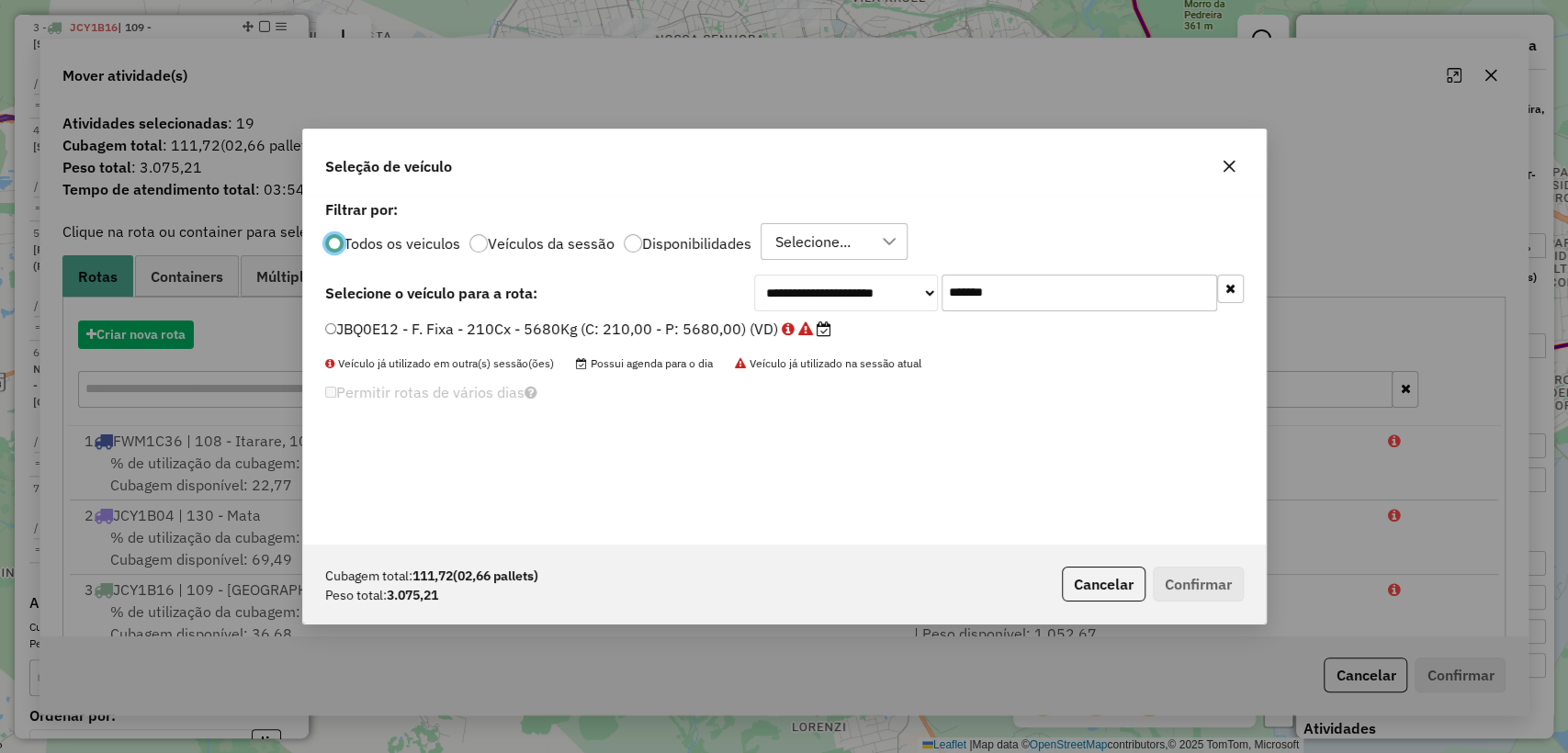
scroll to position [10, 6]
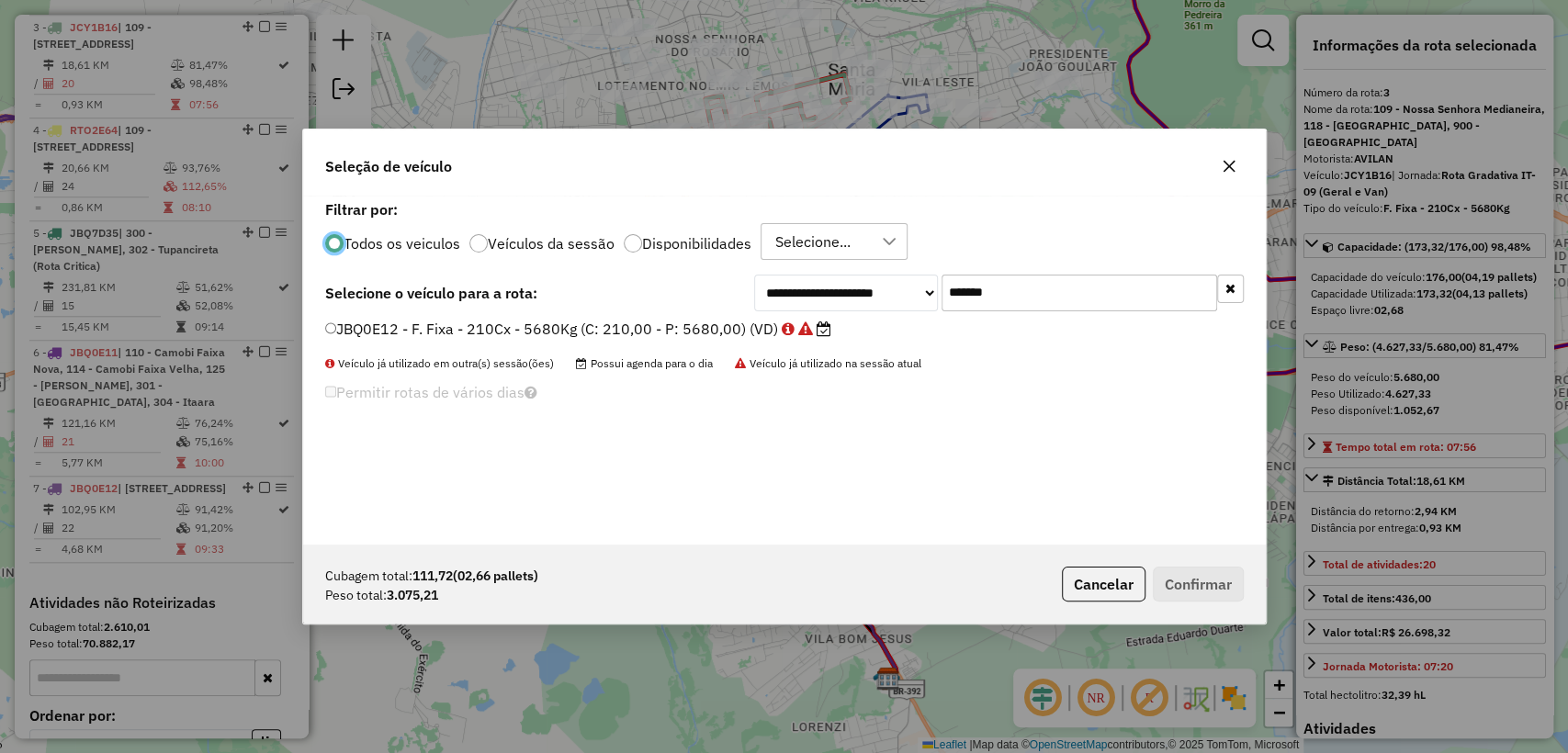
click at [1051, 296] on input "*******" at bounding box center [1079, 293] width 276 height 36
paste input "text"
type input "*******"
click at [622, 322] on label "JBF4J56 - F. Fixa - 336Cx - 7220Kg (C: 336,00 - P: 7220,00) (VD)" at bounding box center [568, 328] width 486 height 22
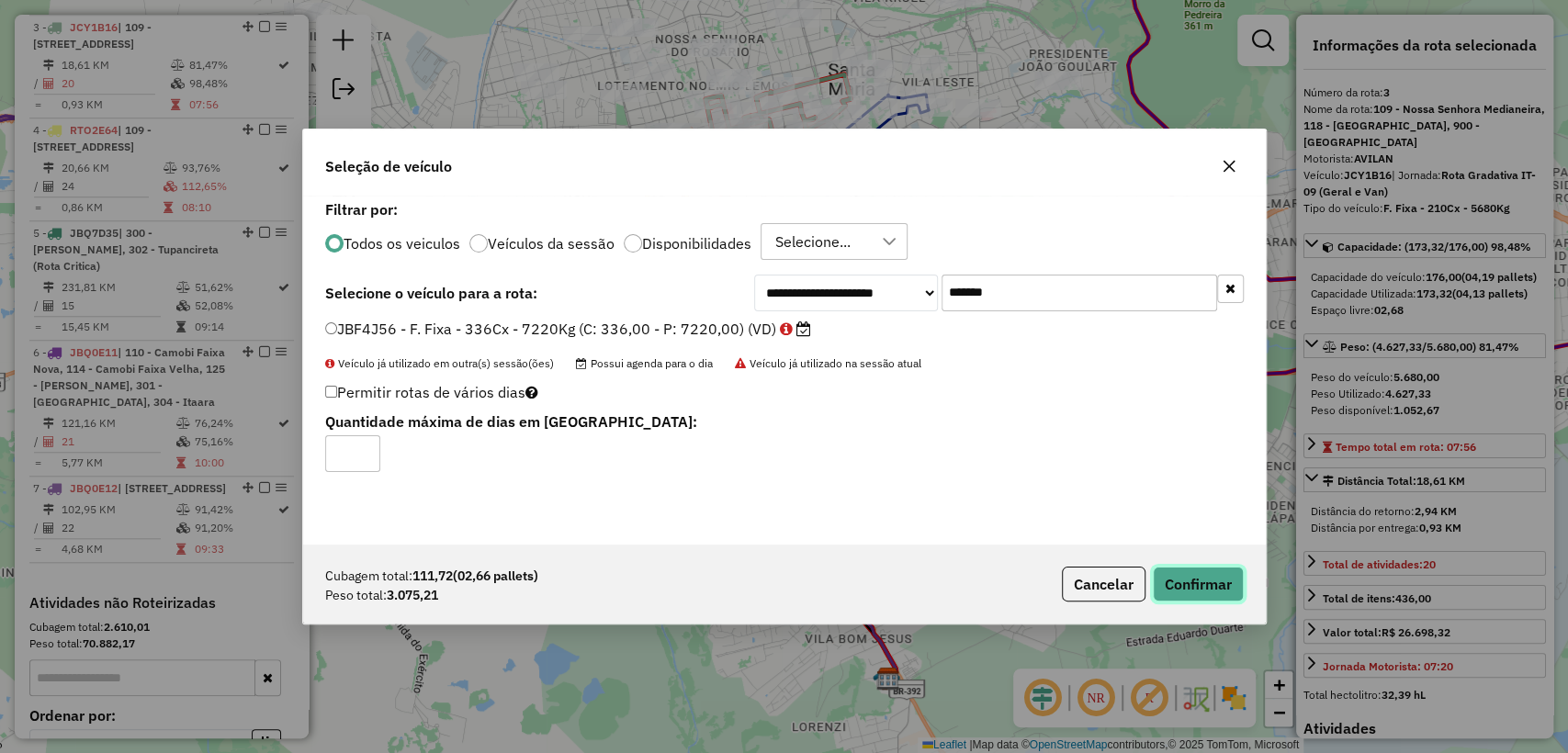
click at [1210, 584] on button "Confirmar" at bounding box center [1198, 584] width 91 height 35
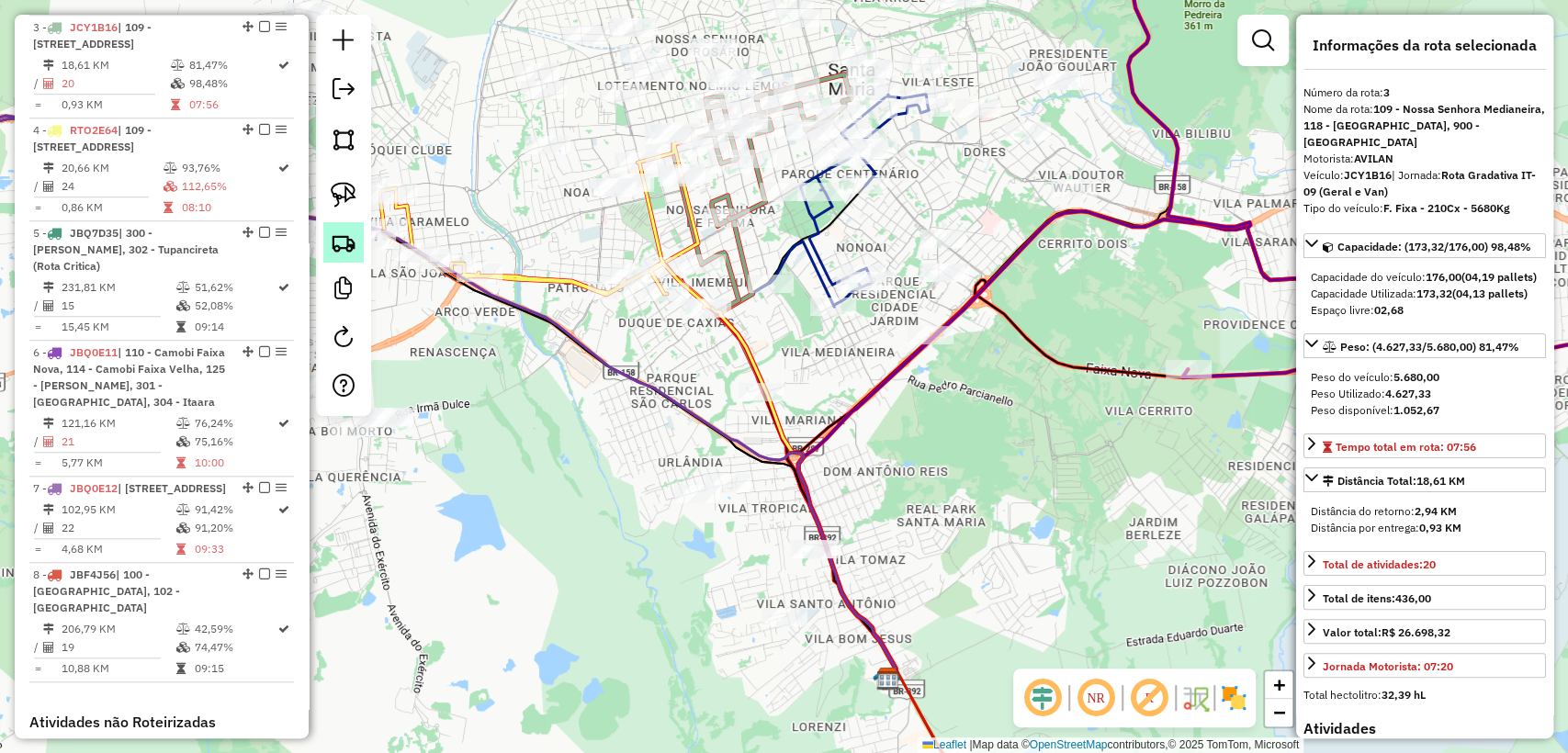
click at [333, 233] on img at bounding box center [343, 242] width 26 height 26
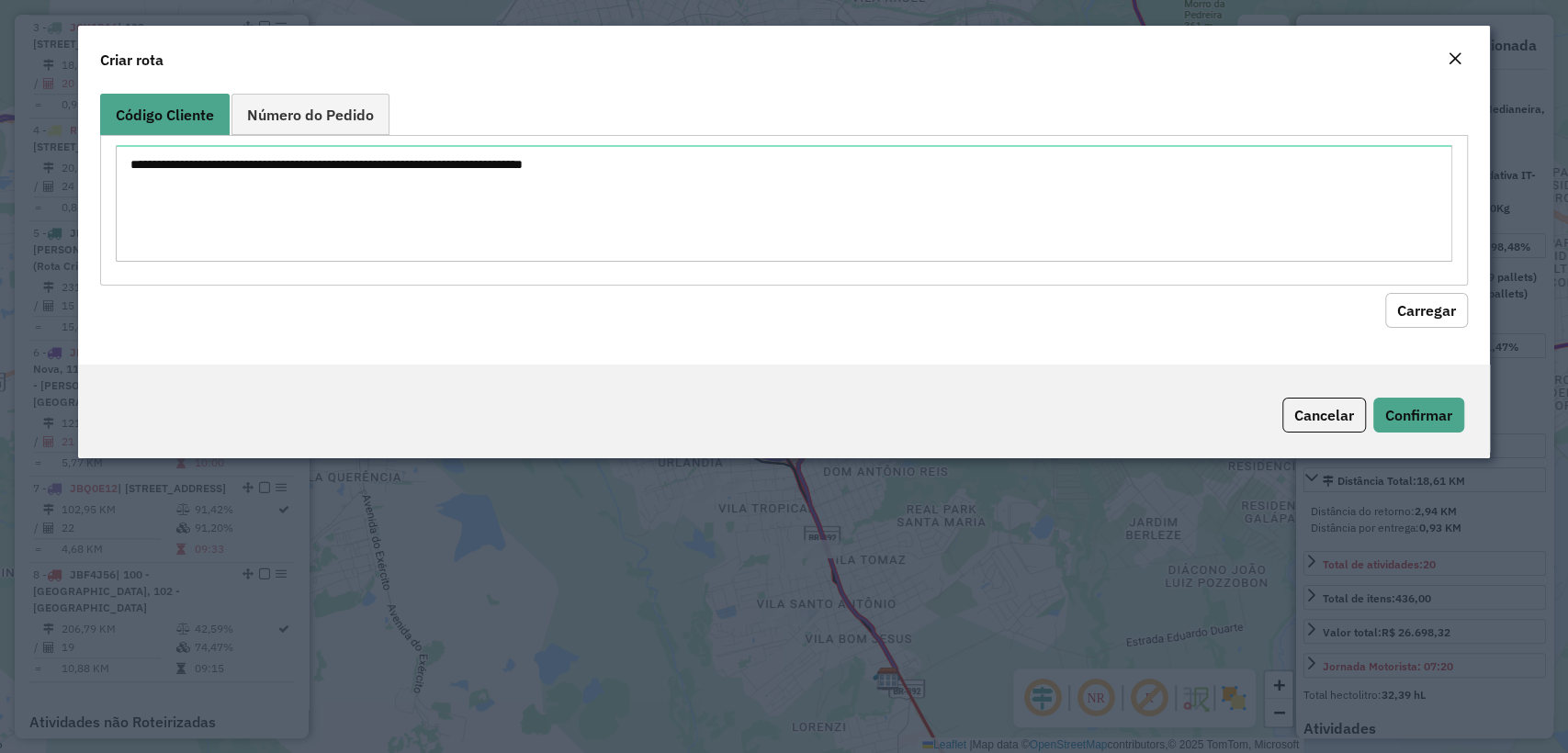
click at [644, 151] on textarea at bounding box center [783, 203] width 1335 height 116
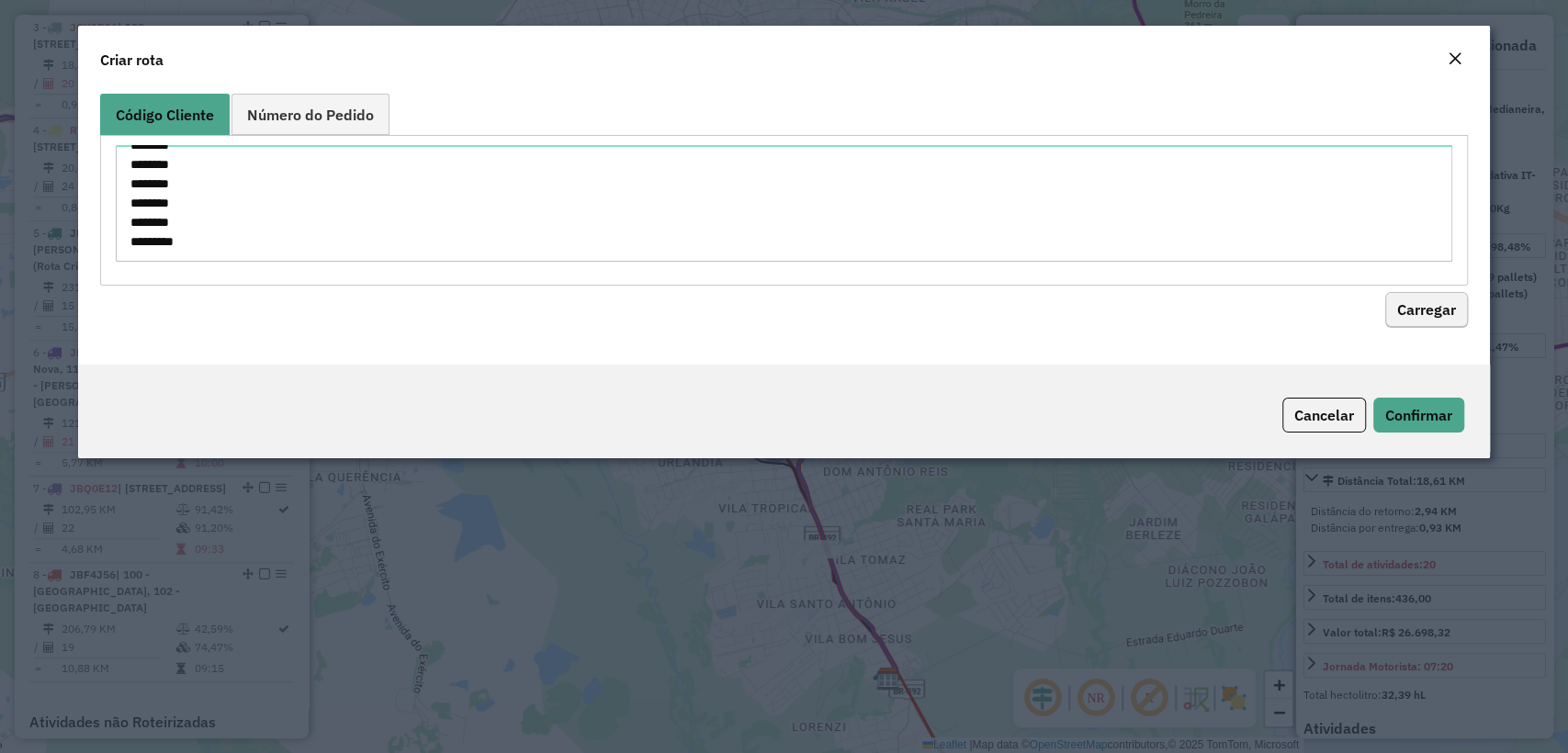
type textarea "******** ******** ******** ******** ******** ******** ******** ******** *******…"
click at [1440, 315] on button "Carregar" at bounding box center [1427, 310] width 83 height 35
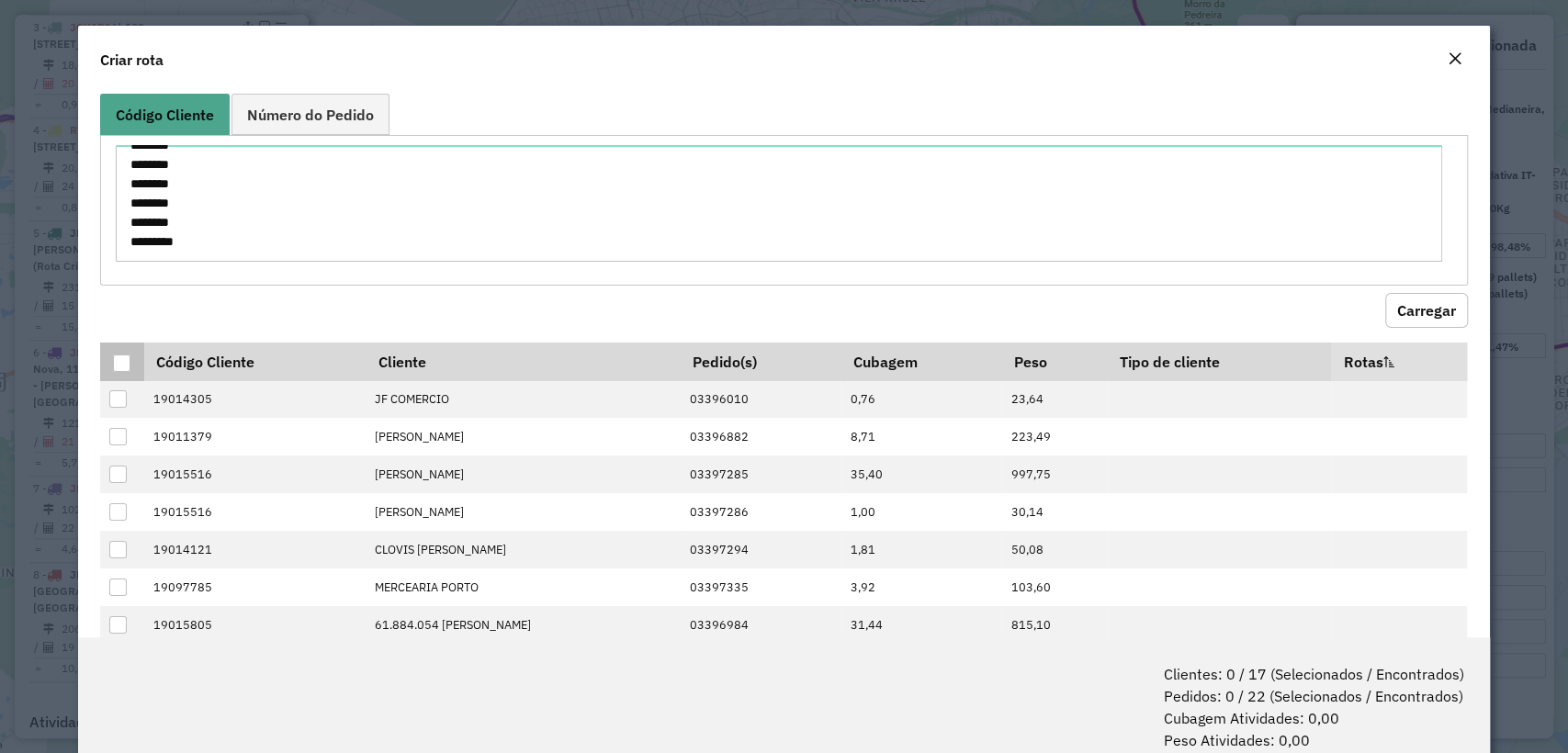
click at [125, 358] on div at bounding box center [122, 363] width 17 height 17
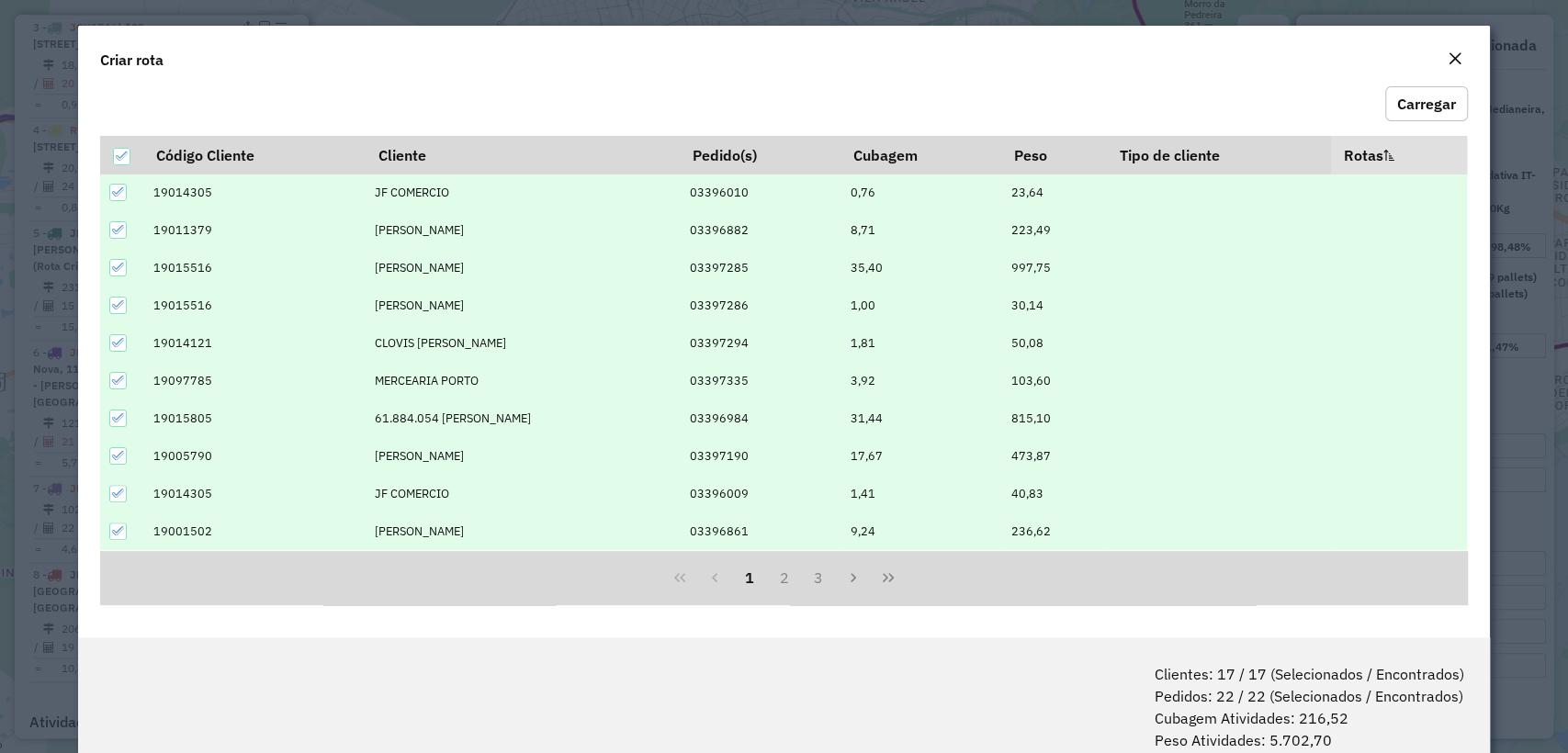
scroll to position [91, 0]
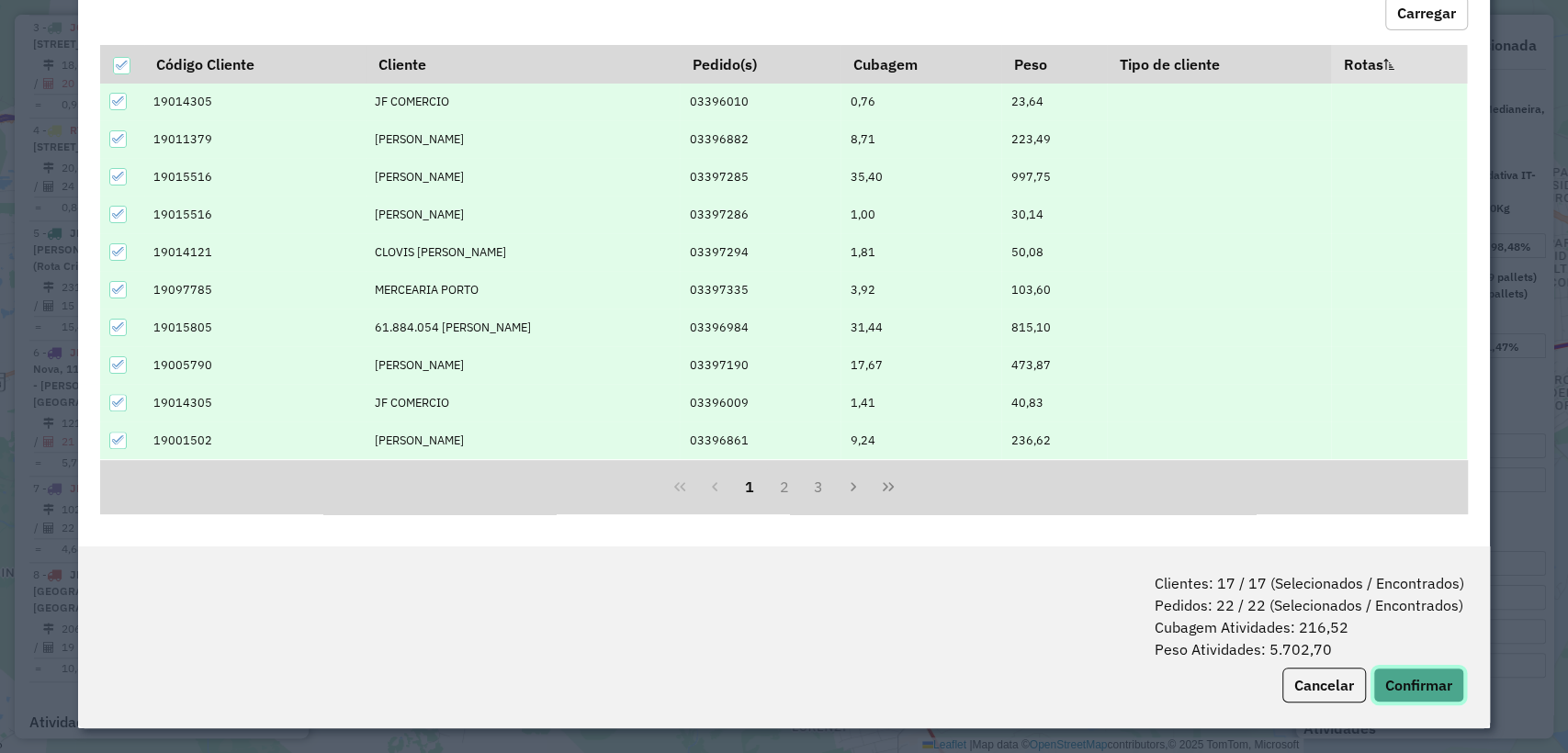
click at [1413, 689] on button "Confirmar" at bounding box center [1418, 685] width 91 height 35
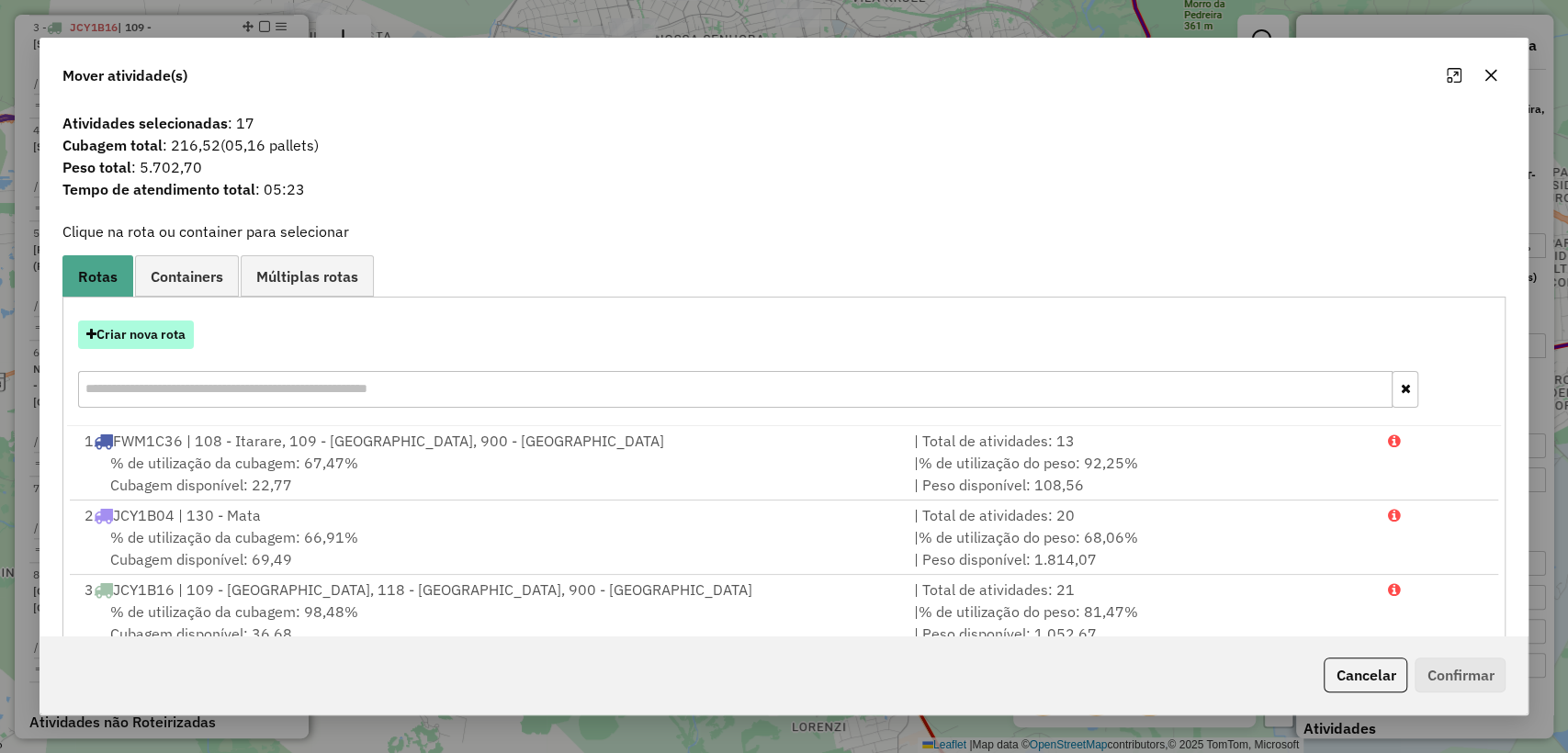
click at [146, 334] on button "Criar nova rota" at bounding box center [135, 335] width 115 height 29
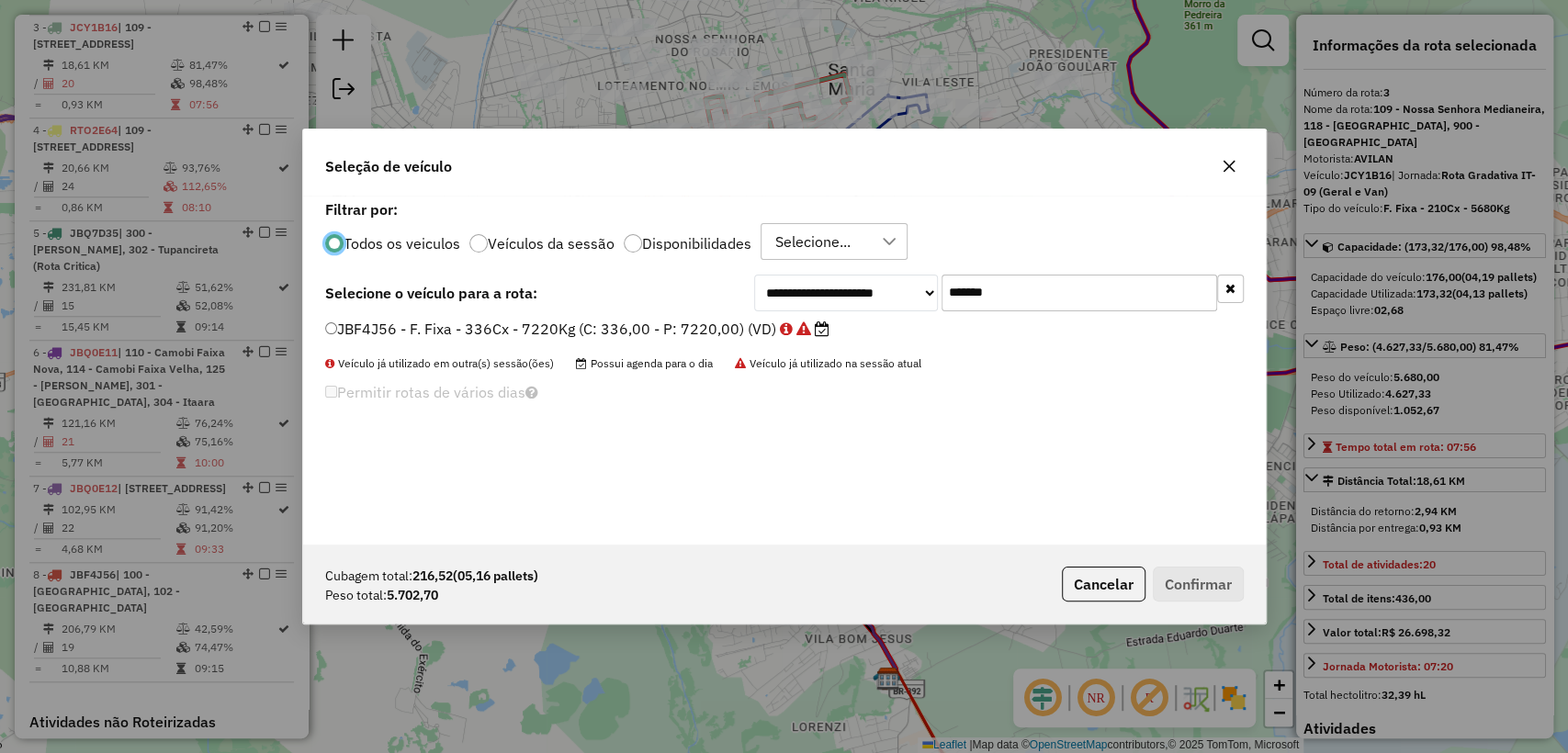
scroll to position [10, 6]
click at [1101, 313] on div "**********" at bounding box center [785, 370] width 963 height 349
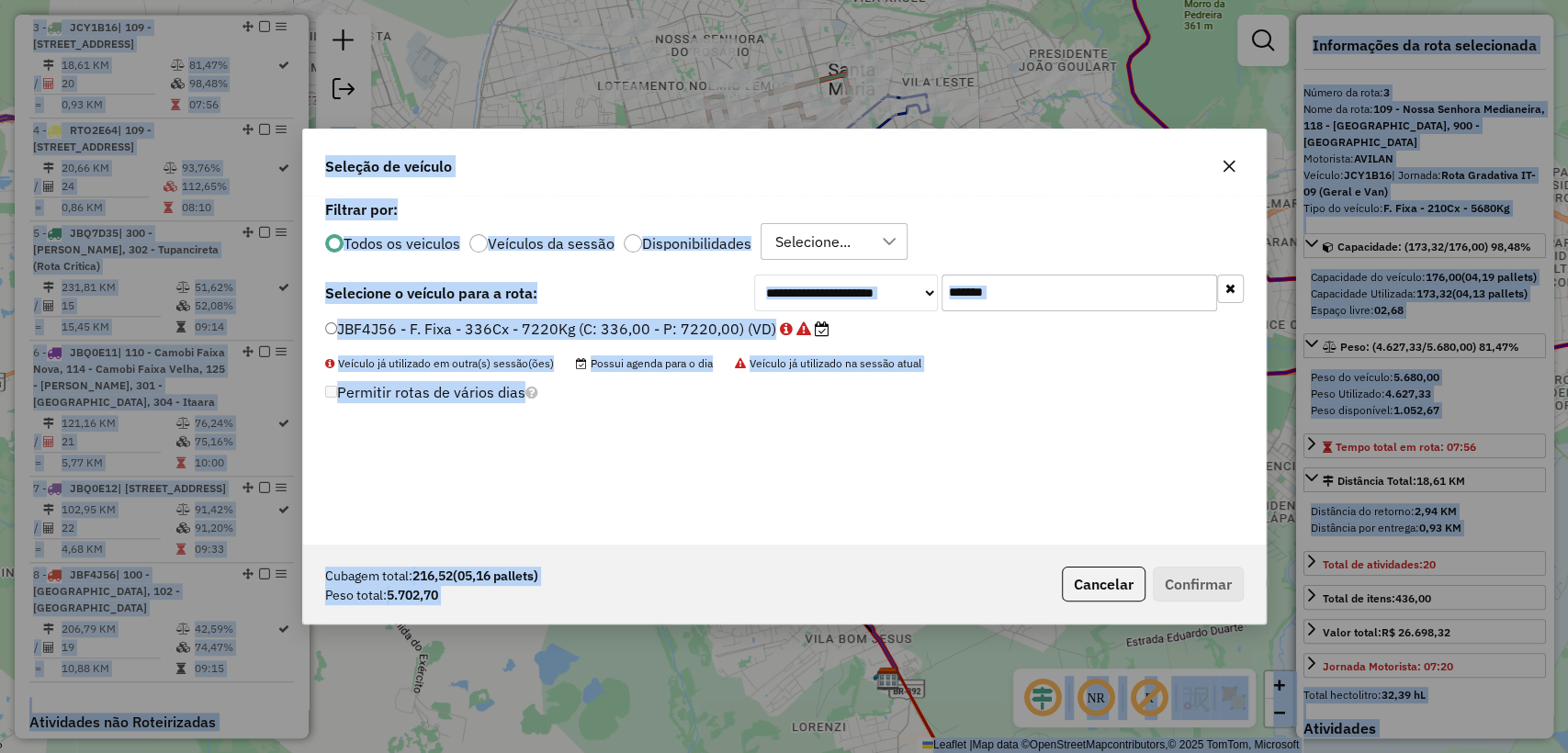
click at [1094, 303] on input "*******" at bounding box center [1079, 293] width 276 height 36
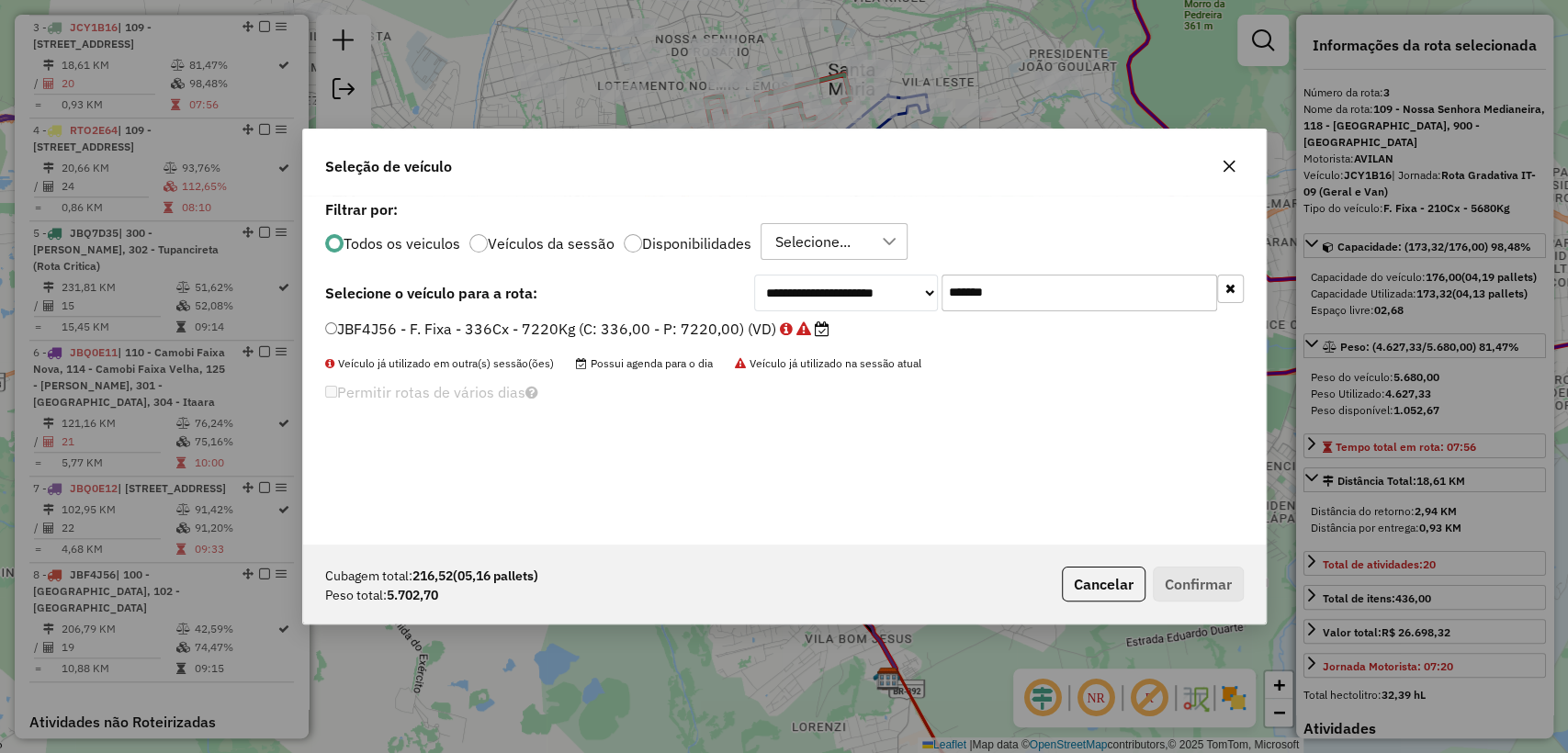
paste input "text"
type input "*******"
click at [665, 323] on label "JBF4J59 - F. Fixa - 336Cx - 7220Kg (C: 336,00 - P: 7220,00) (VD)" at bounding box center [568, 328] width 486 height 22
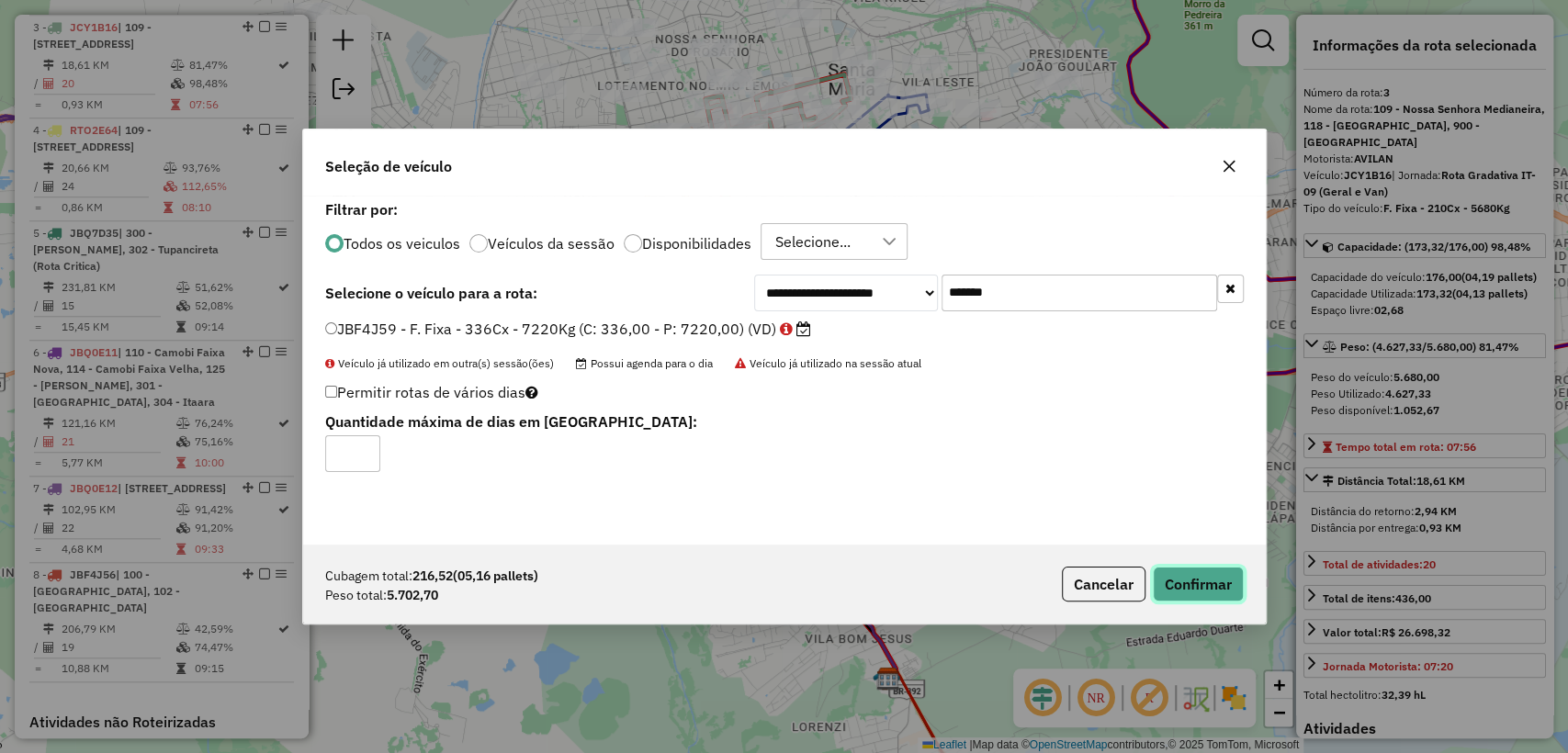
click at [1202, 591] on button "Confirmar" at bounding box center [1198, 584] width 91 height 35
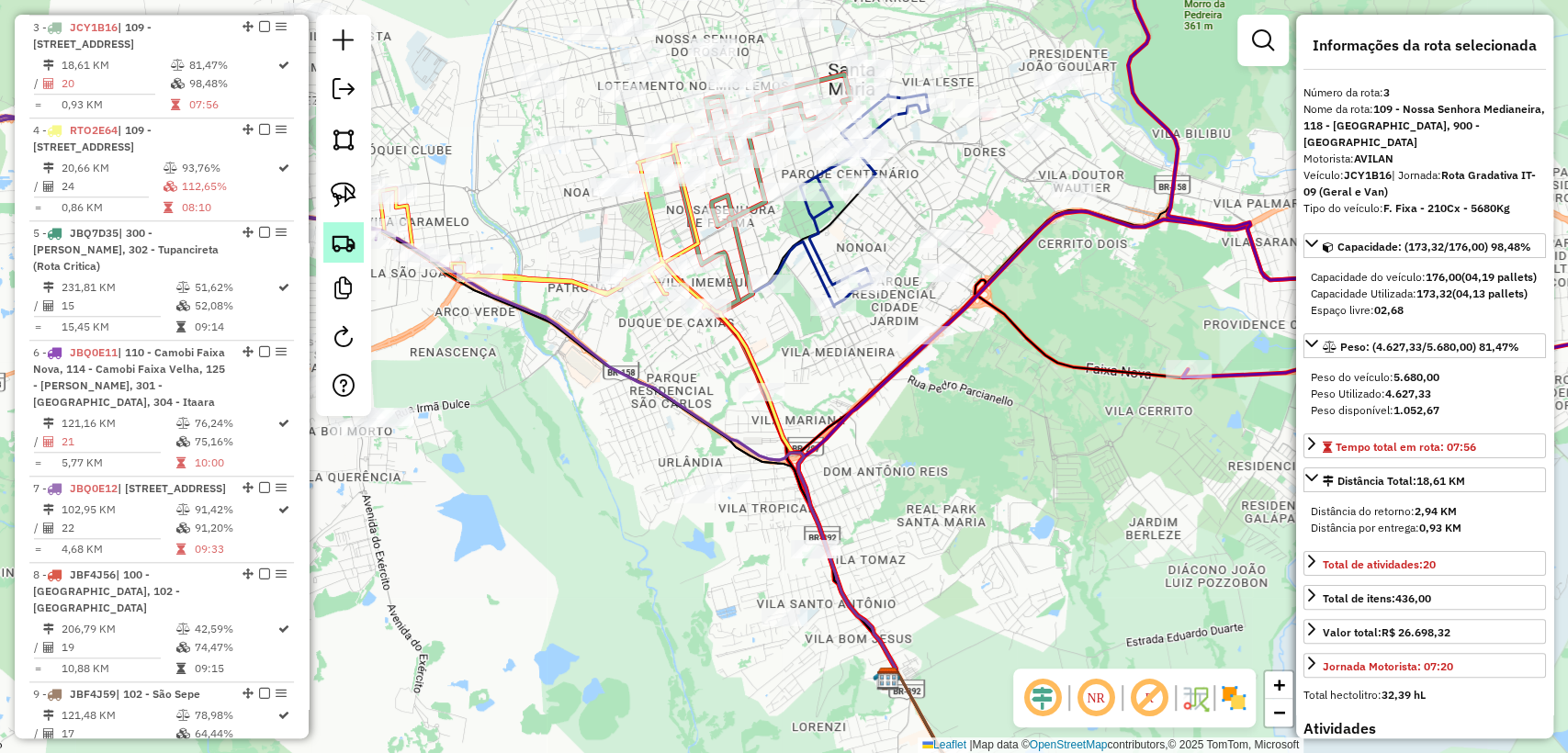
click at [344, 242] on img at bounding box center [343, 242] width 26 height 26
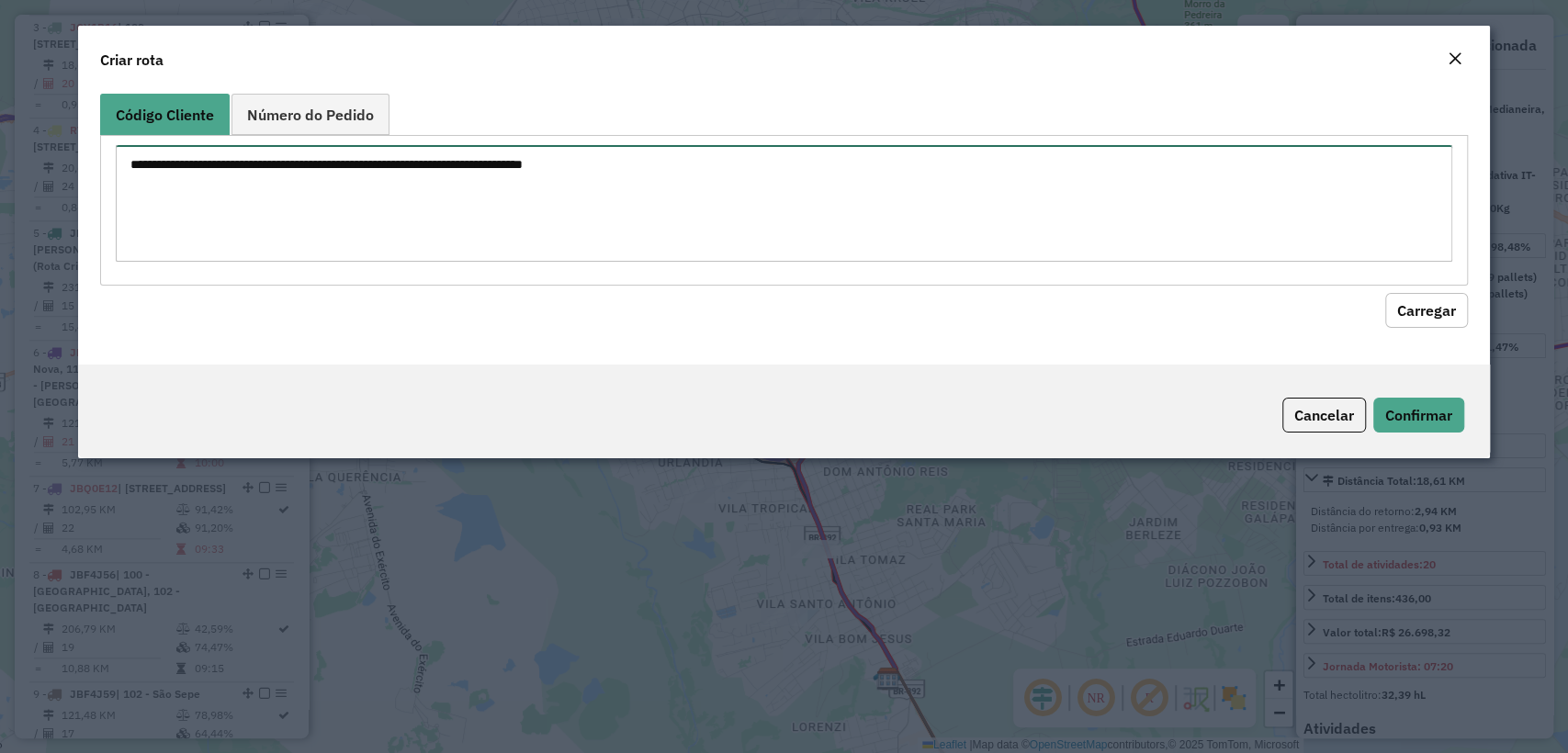
click at [450, 213] on textarea at bounding box center [783, 203] width 1335 height 116
paste textarea "******** ******** ******** ******** ******** ******** ******** ******** *******…"
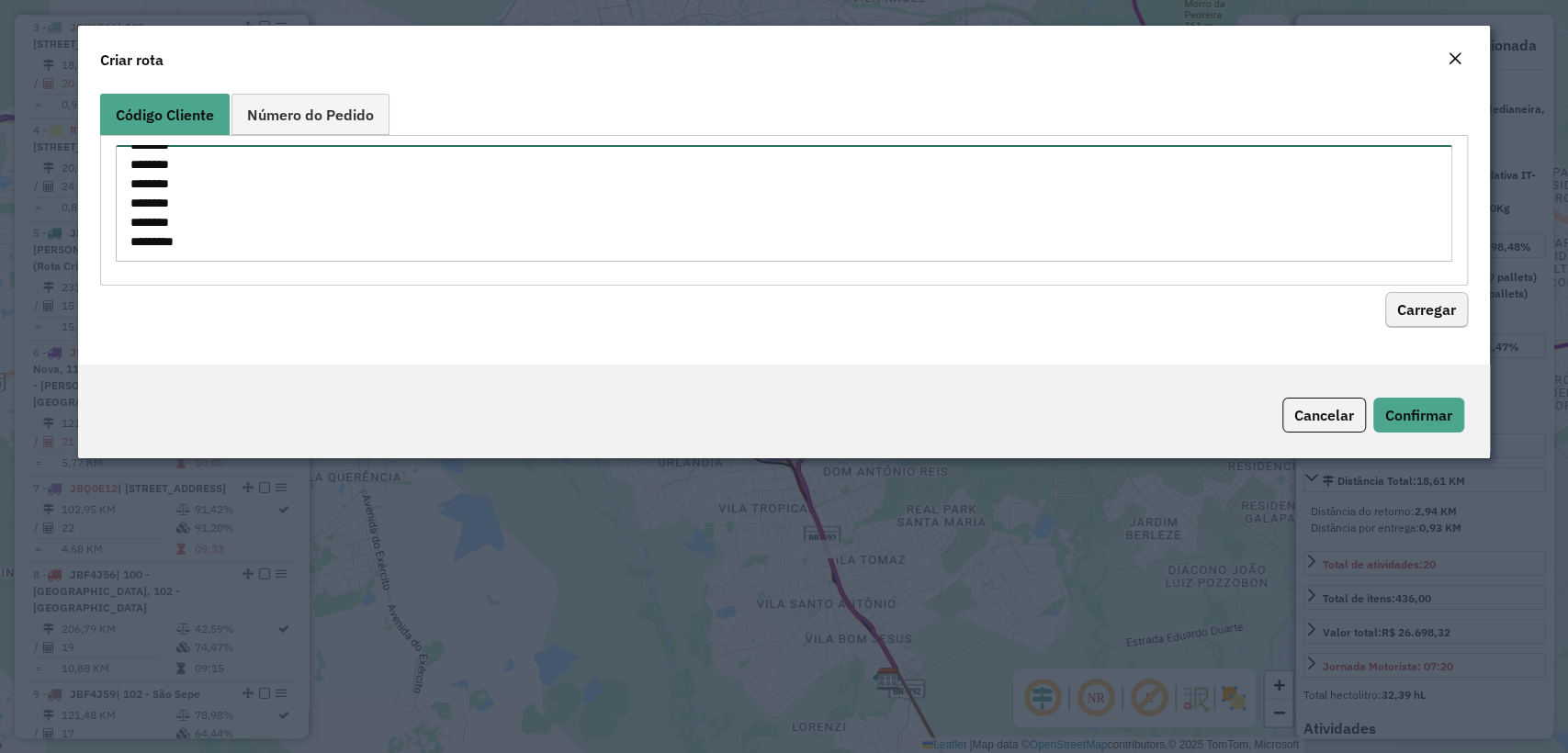
type textarea "******** ******** ******** ******** ******** ******** ******** ******** *******…"
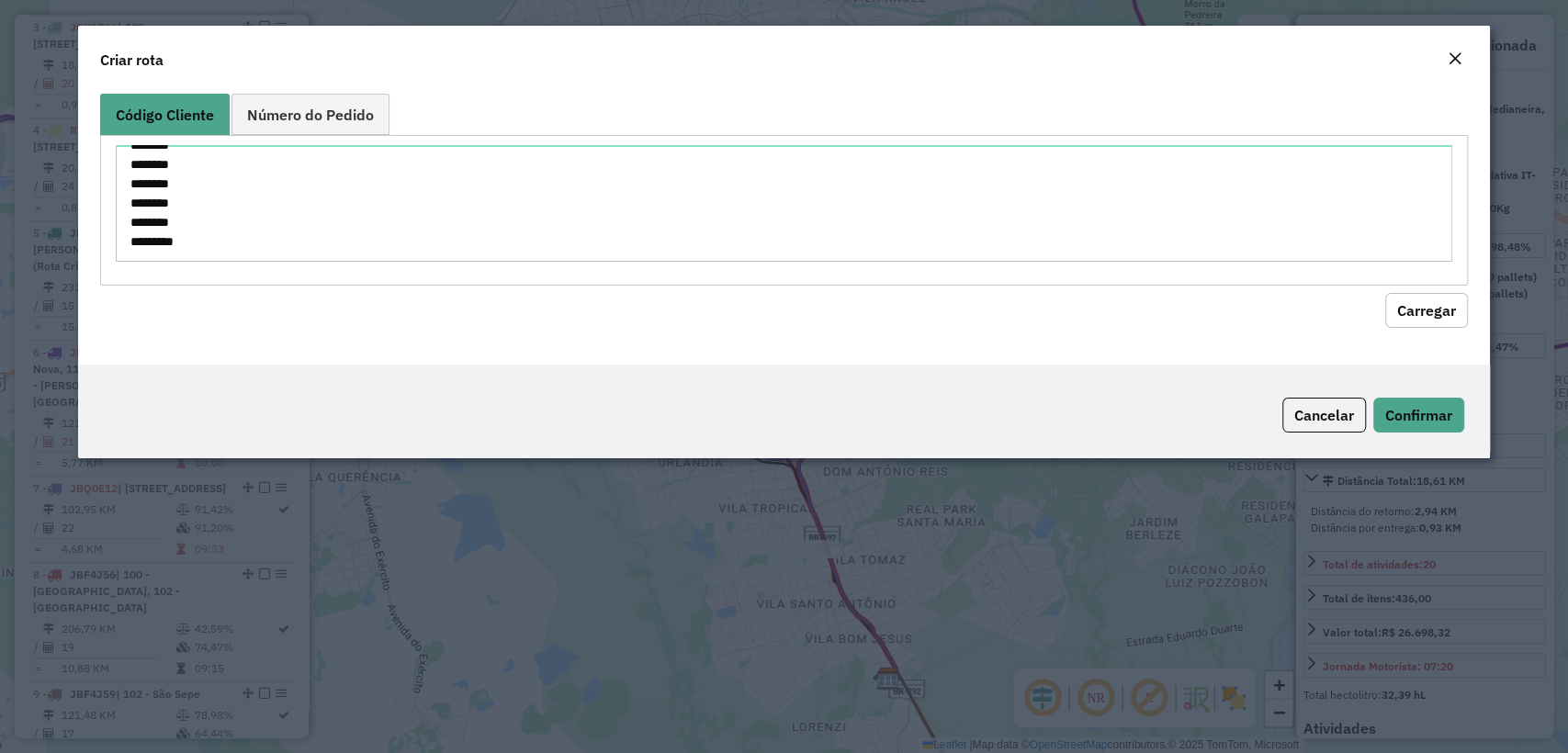
click at [1413, 320] on button "Carregar" at bounding box center [1427, 310] width 83 height 35
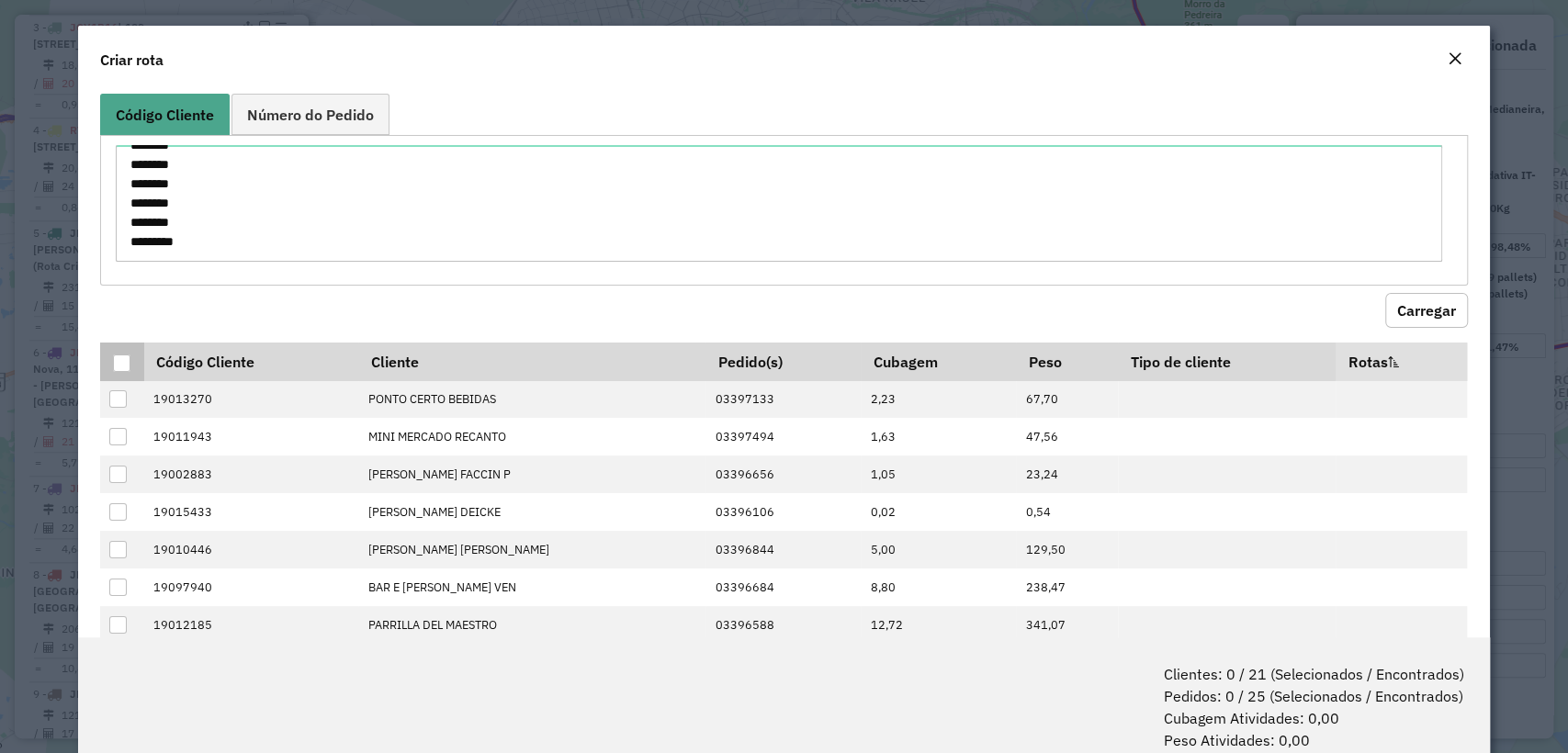
click at [123, 357] on div at bounding box center [122, 363] width 17 height 17
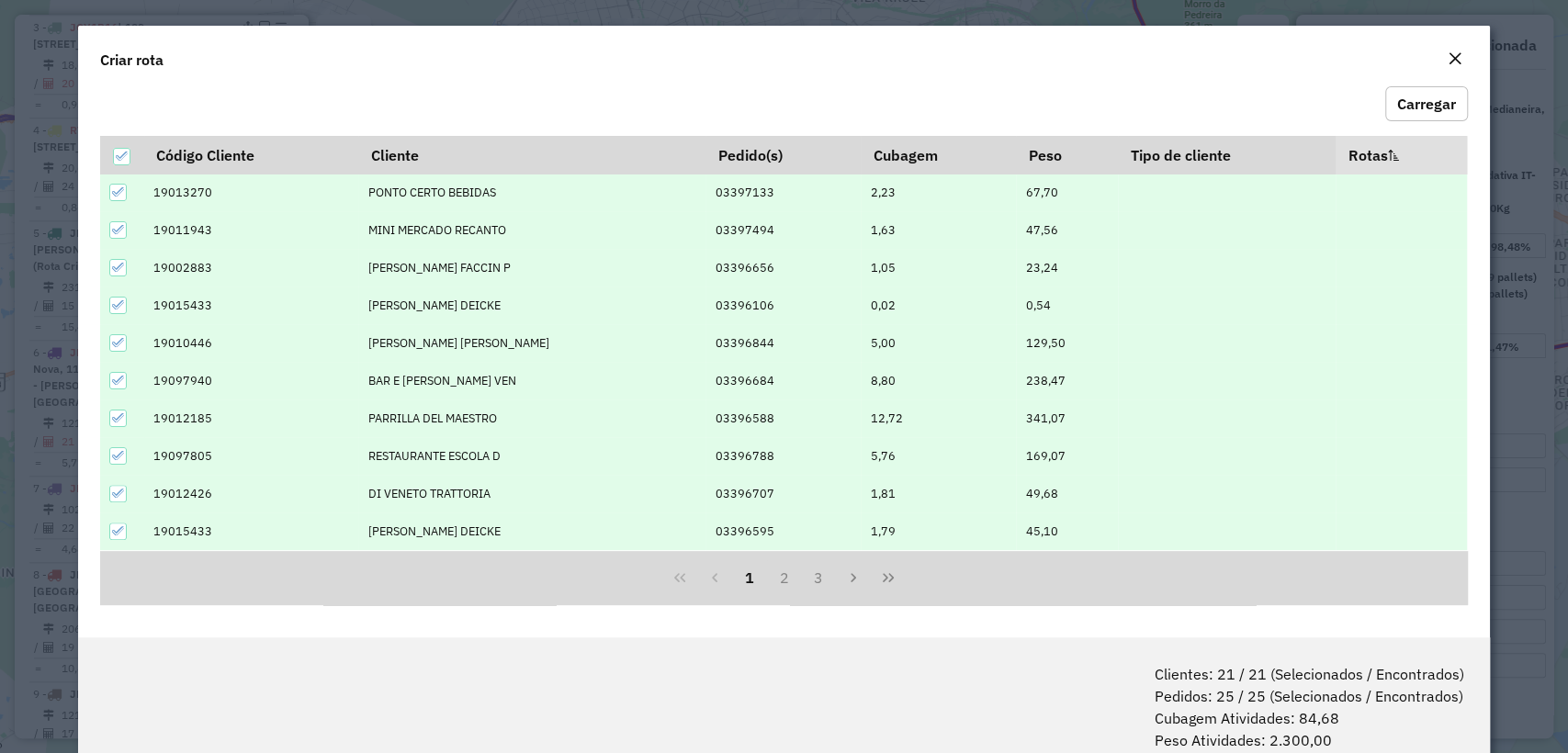
scroll to position [91, 0]
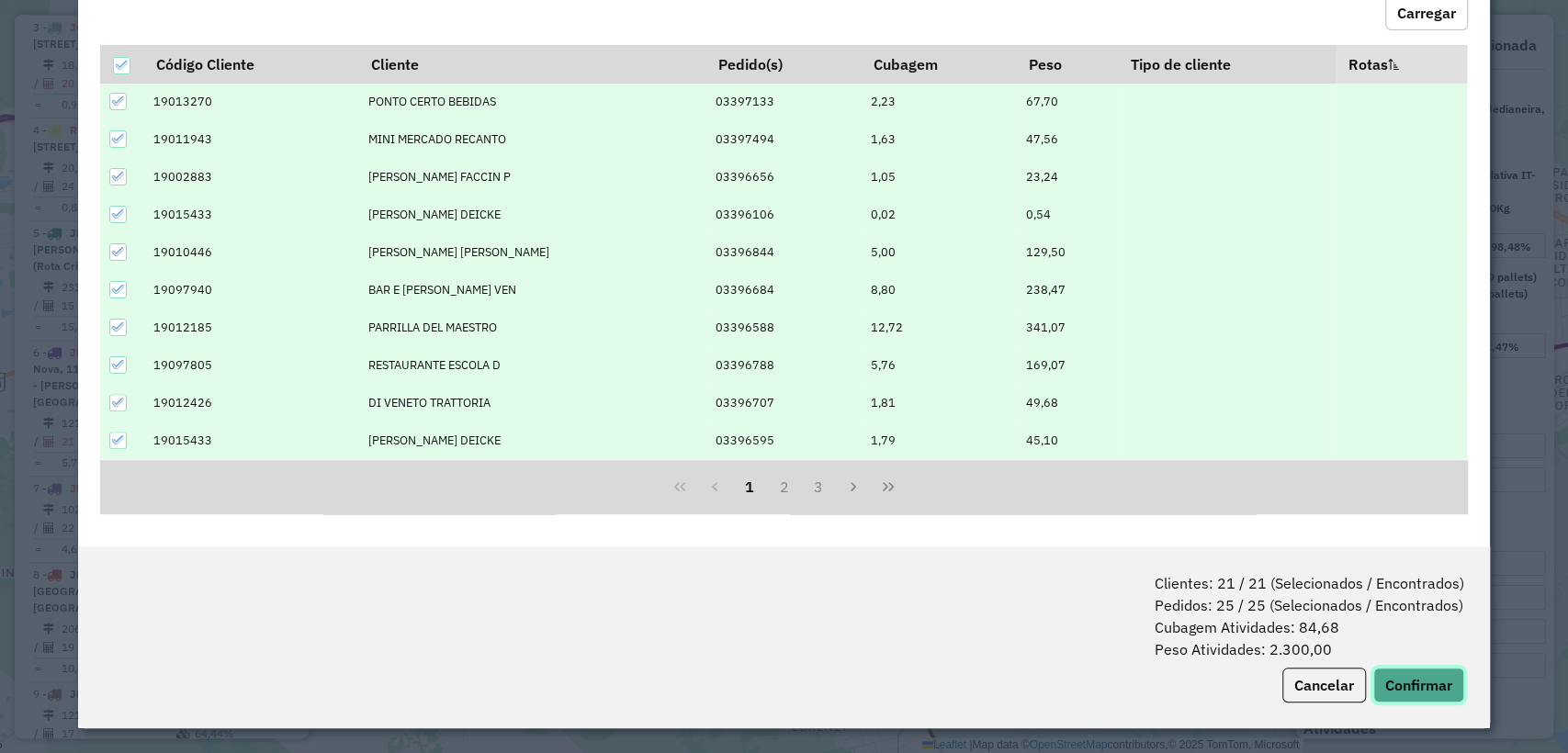
click at [1418, 694] on button "Confirmar" at bounding box center [1418, 685] width 91 height 35
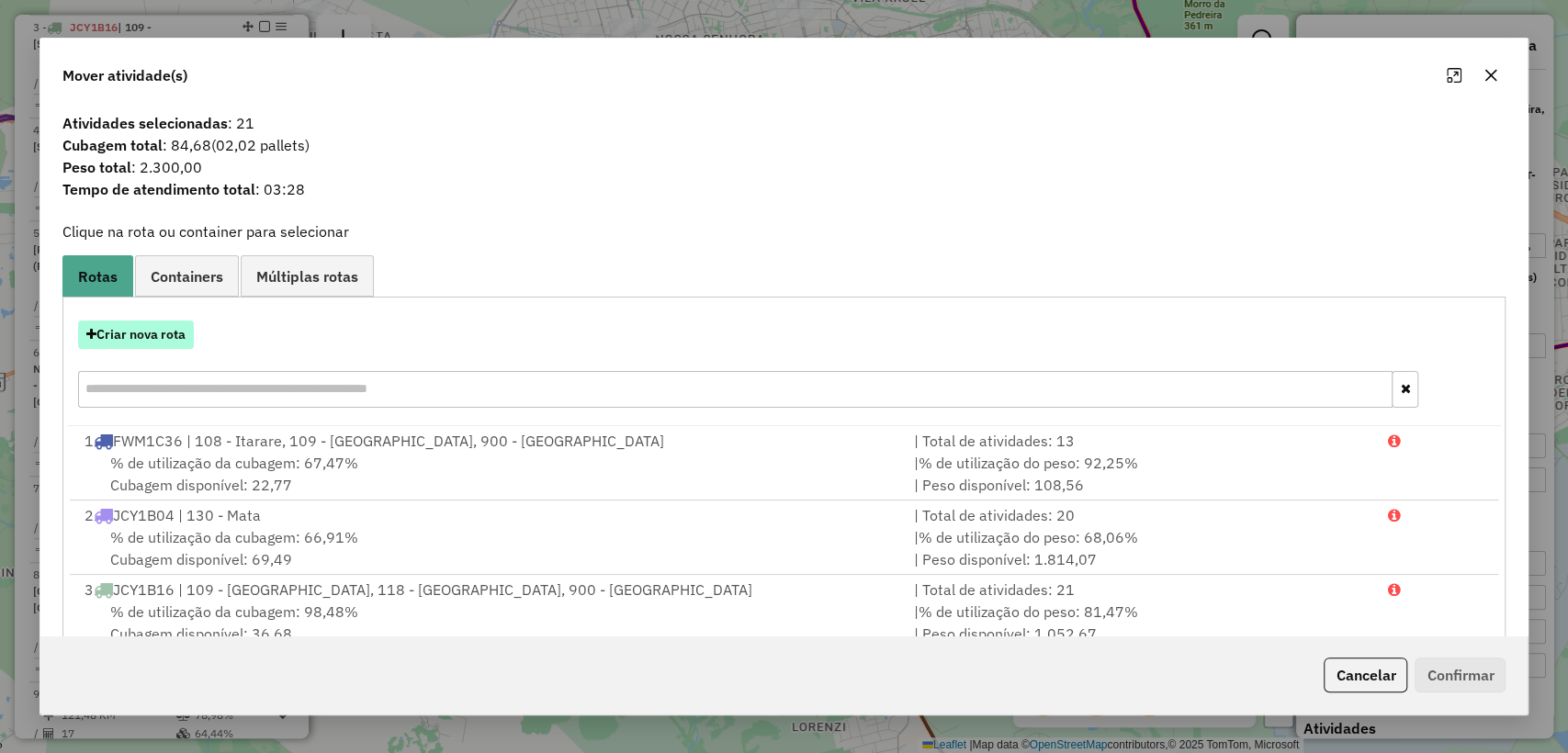
click at [158, 339] on button "Criar nova rota" at bounding box center [135, 335] width 115 height 29
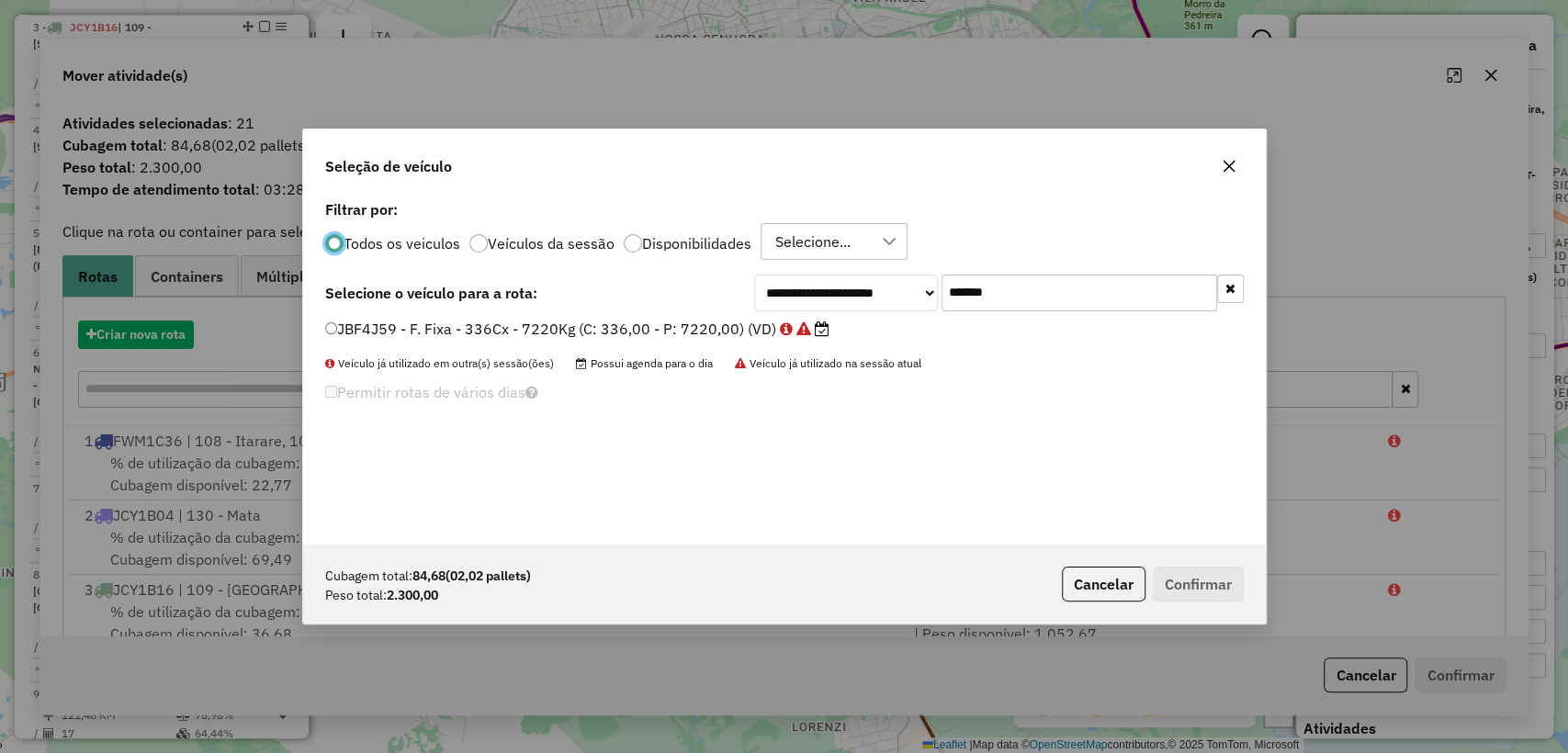
scroll to position [10, 6]
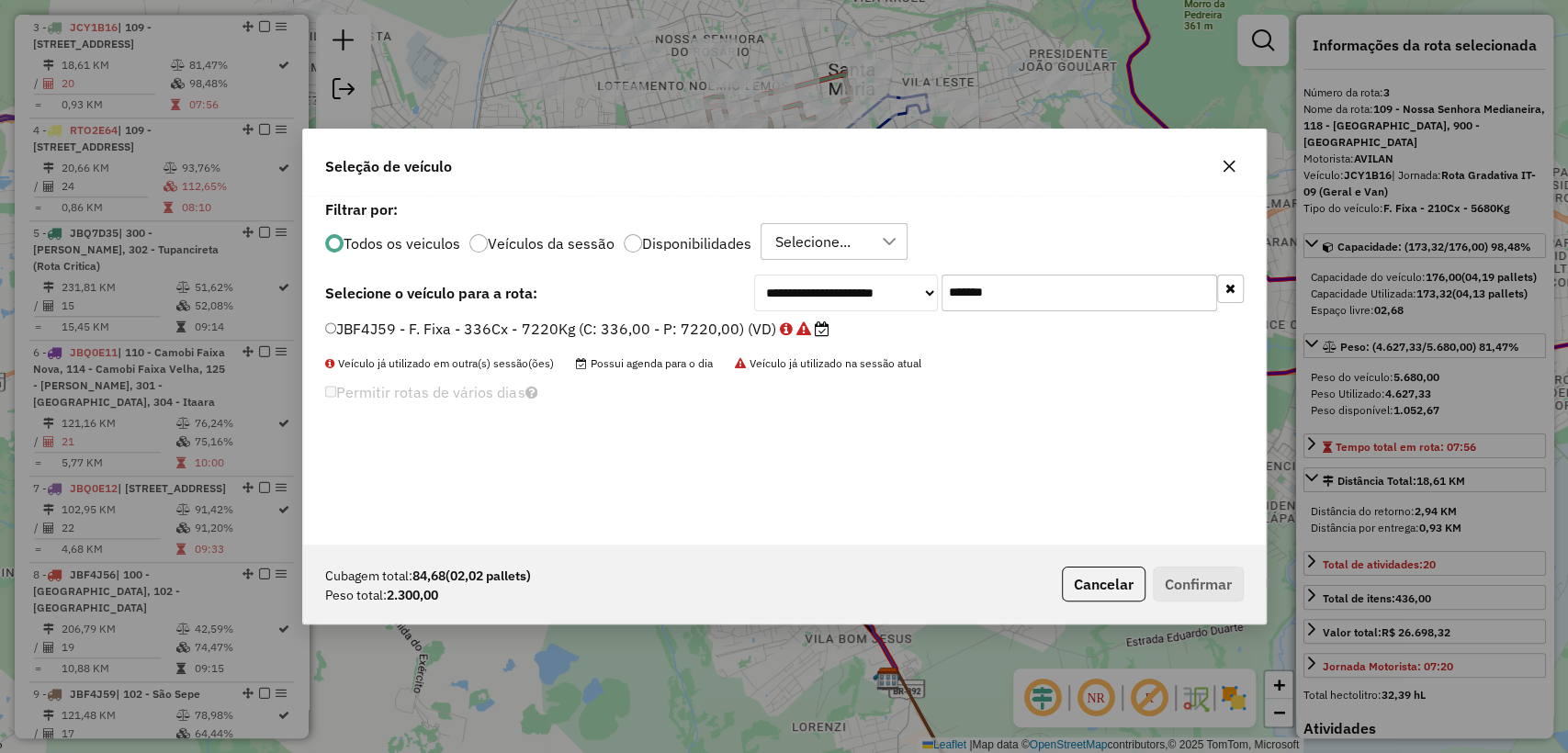
click at [1028, 300] on input "*******" at bounding box center [1079, 293] width 276 height 36
paste input "text"
type input "*******"
click at [649, 318] on label "RDZ6B99 - F. Fixa - 336Cx - 9090Kg (C: 336,00 - P: 9090,00) (VD)" at bounding box center [570, 328] width 491 height 22
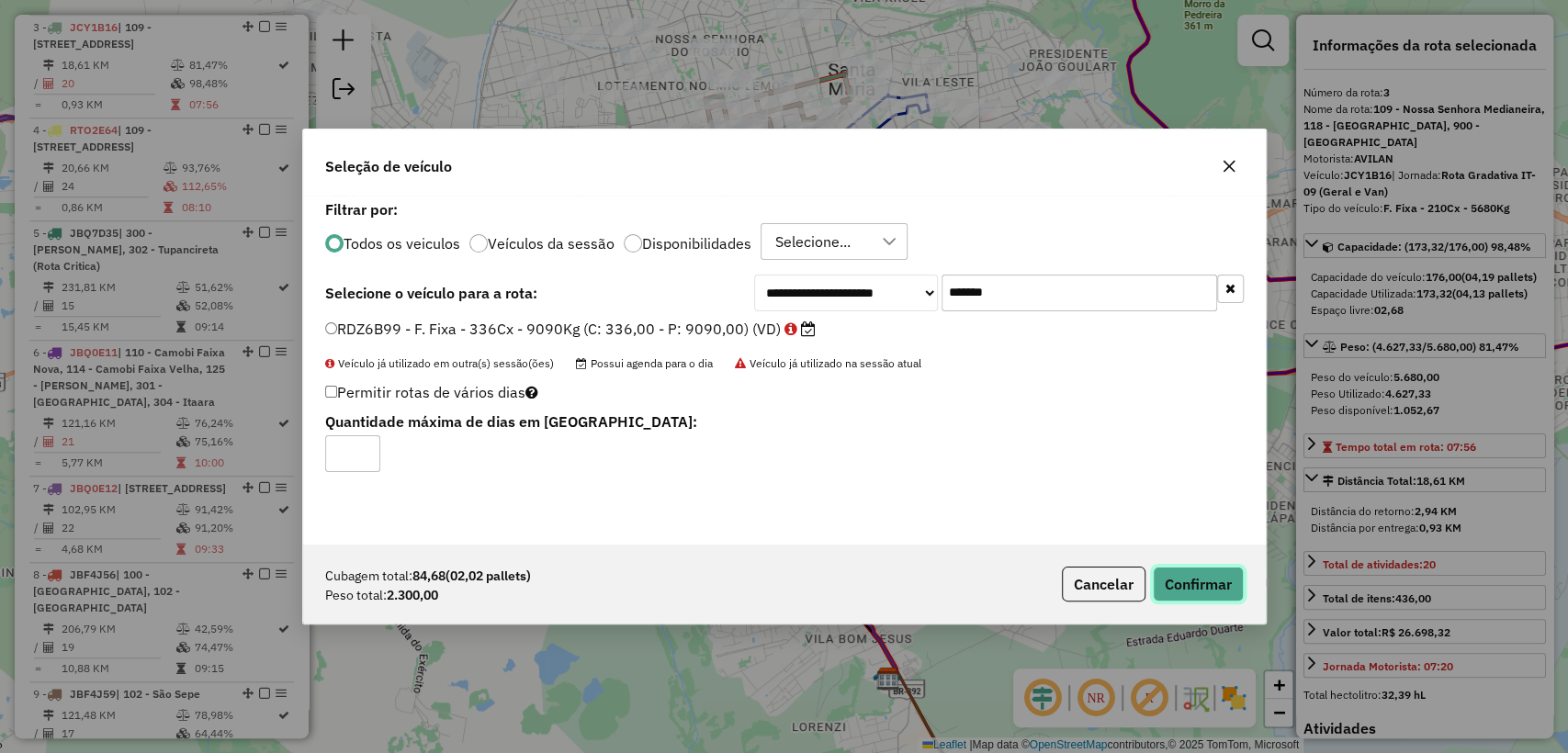
click at [1197, 585] on button "Confirmar" at bounding box center [1198, 584] width 91 height 35
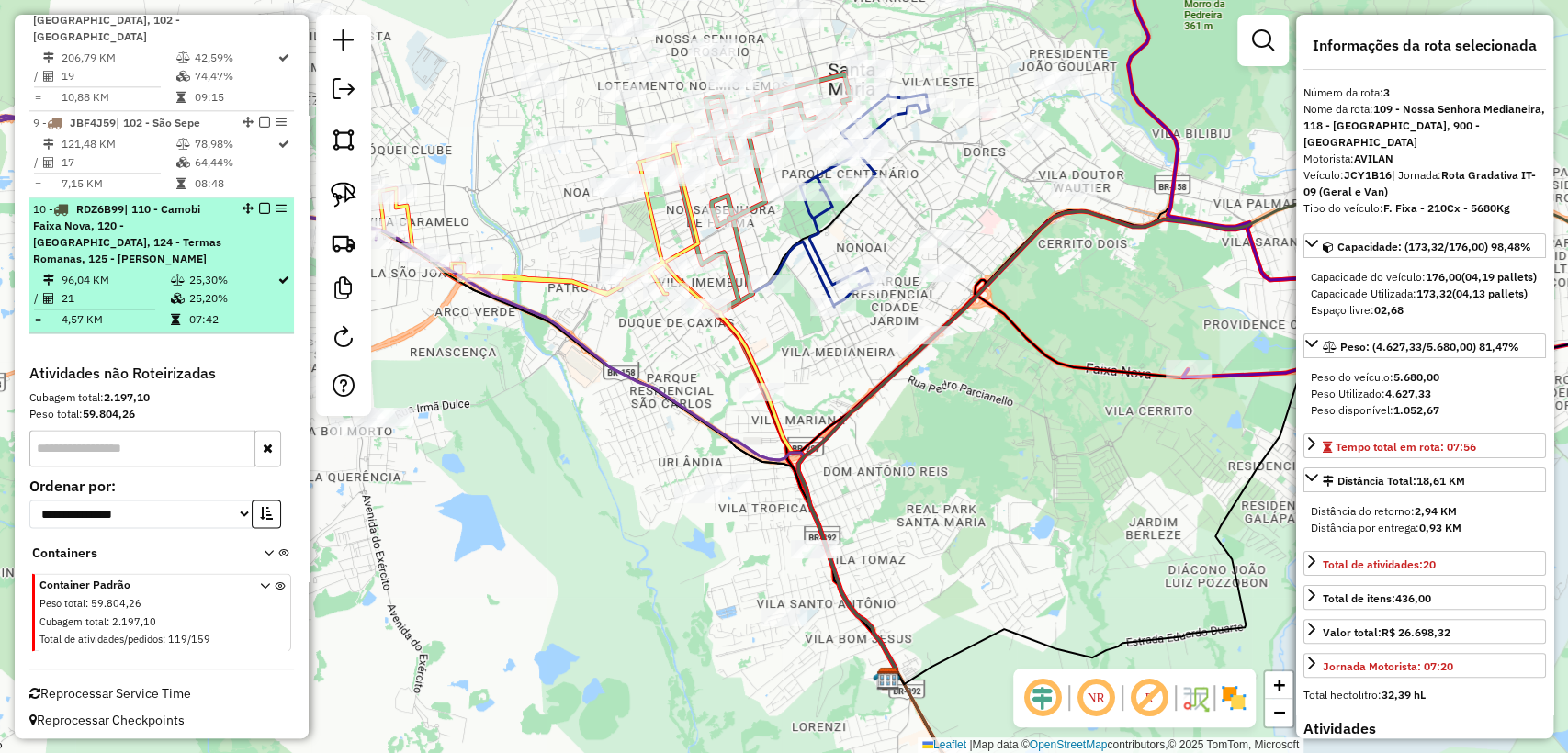
scroll to position [1500, 0]
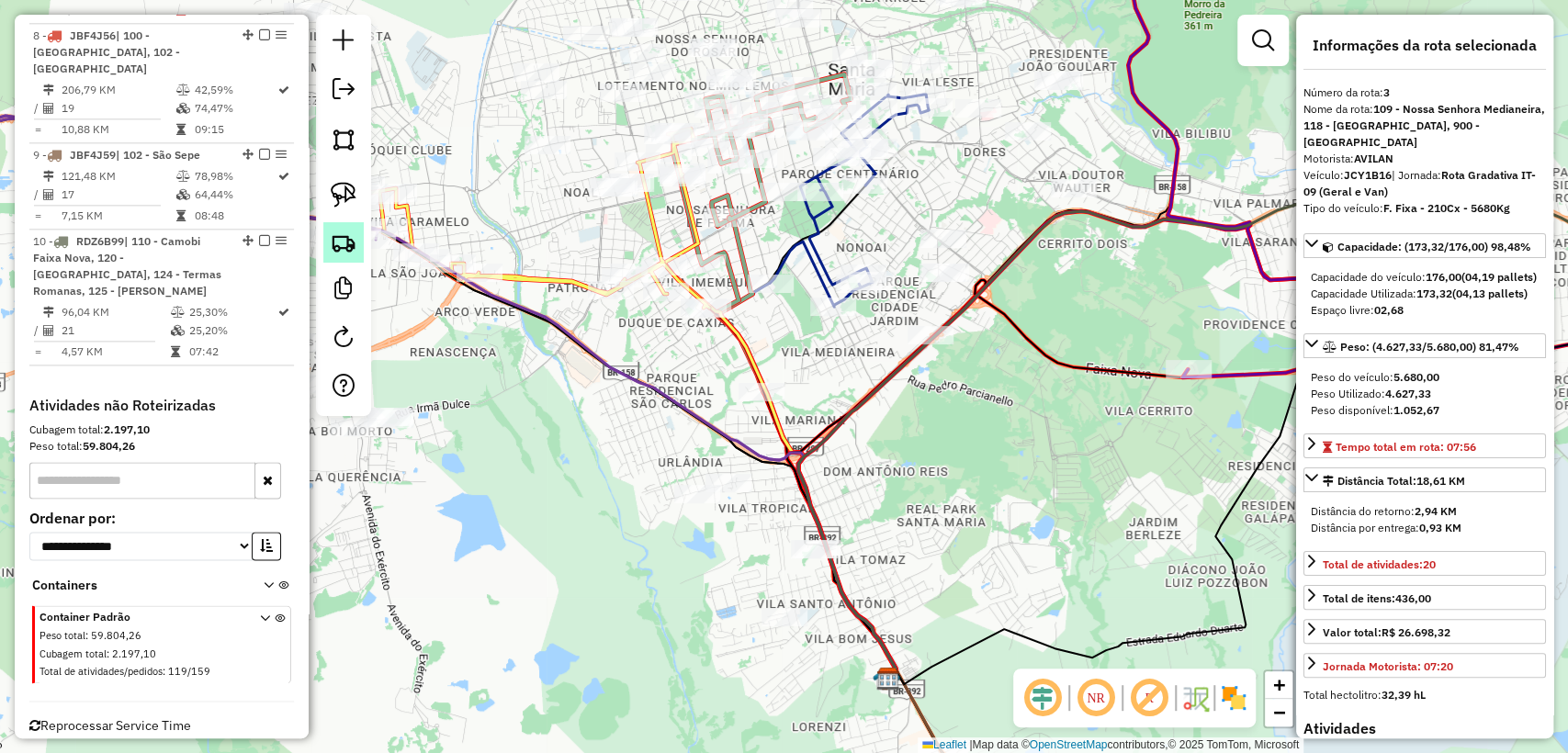
click at [344, 244] on img at bounding box center [343, 242] width 26 height 26
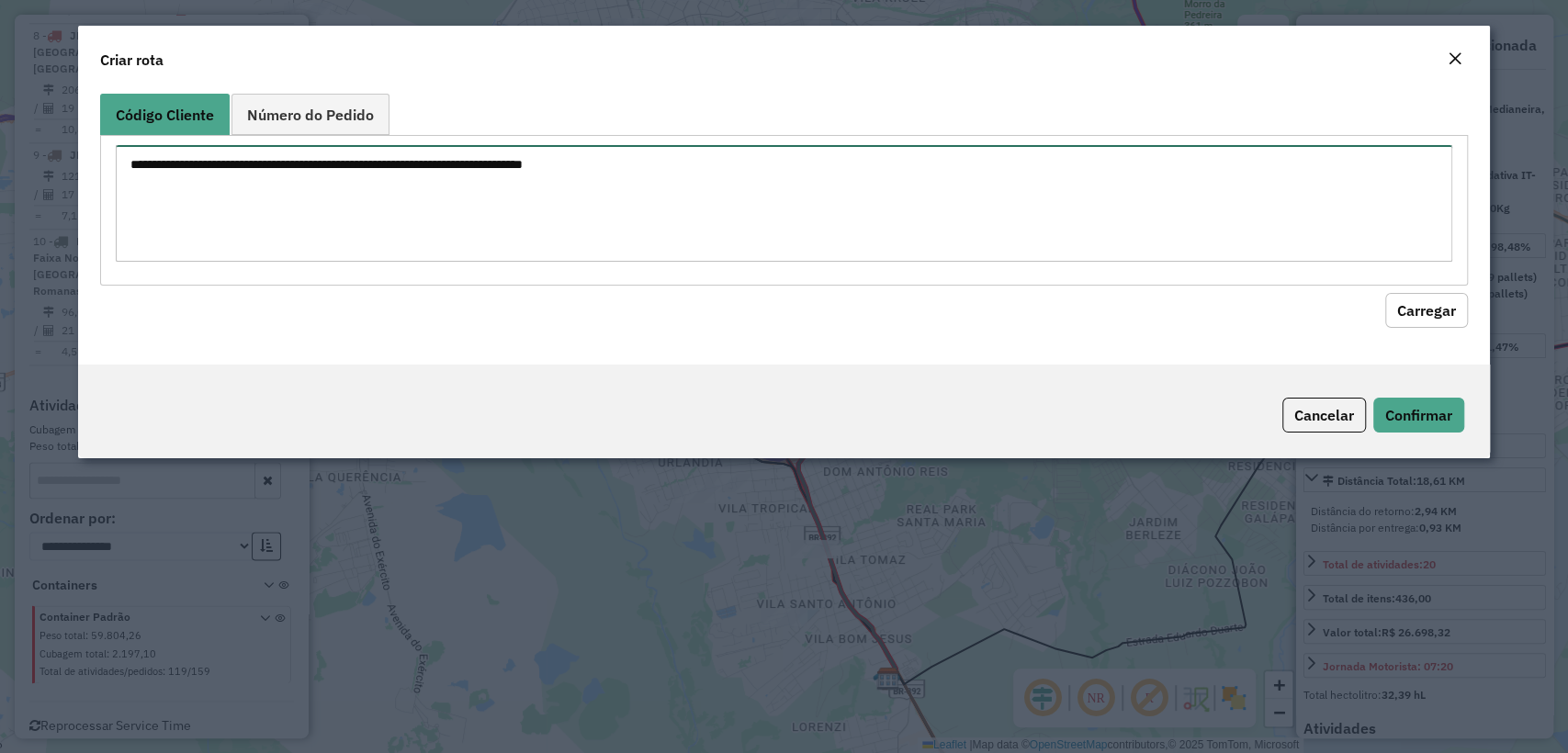
click at [505, 186] on textarea at bounding box center [783, 203] width 1335 height 116
paste textarea "******** ******** ******** ******** ******** ******** ******** ******** *******…"
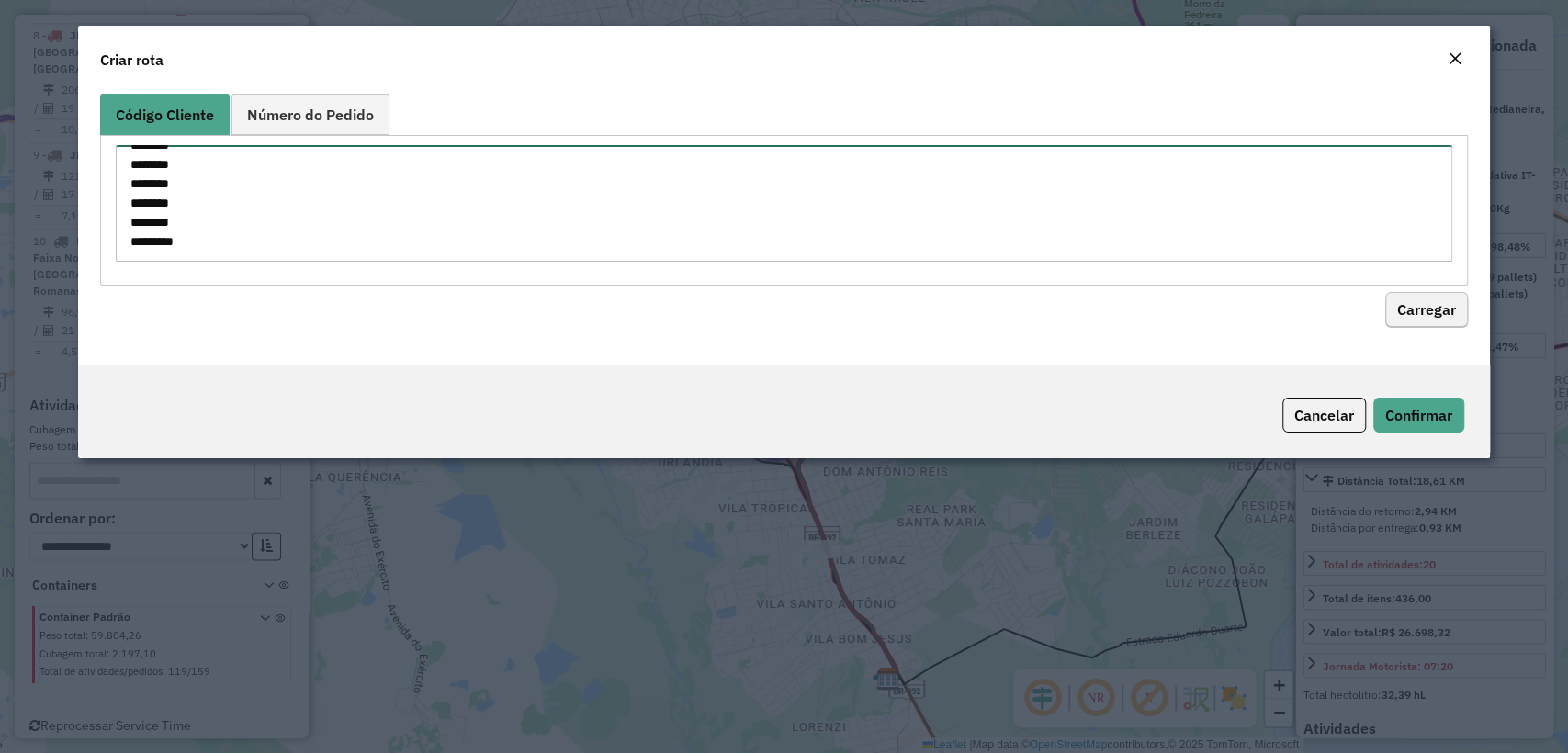
type textarea "******** ******** ******** ******** ******** ******** ******** ******** *******…"
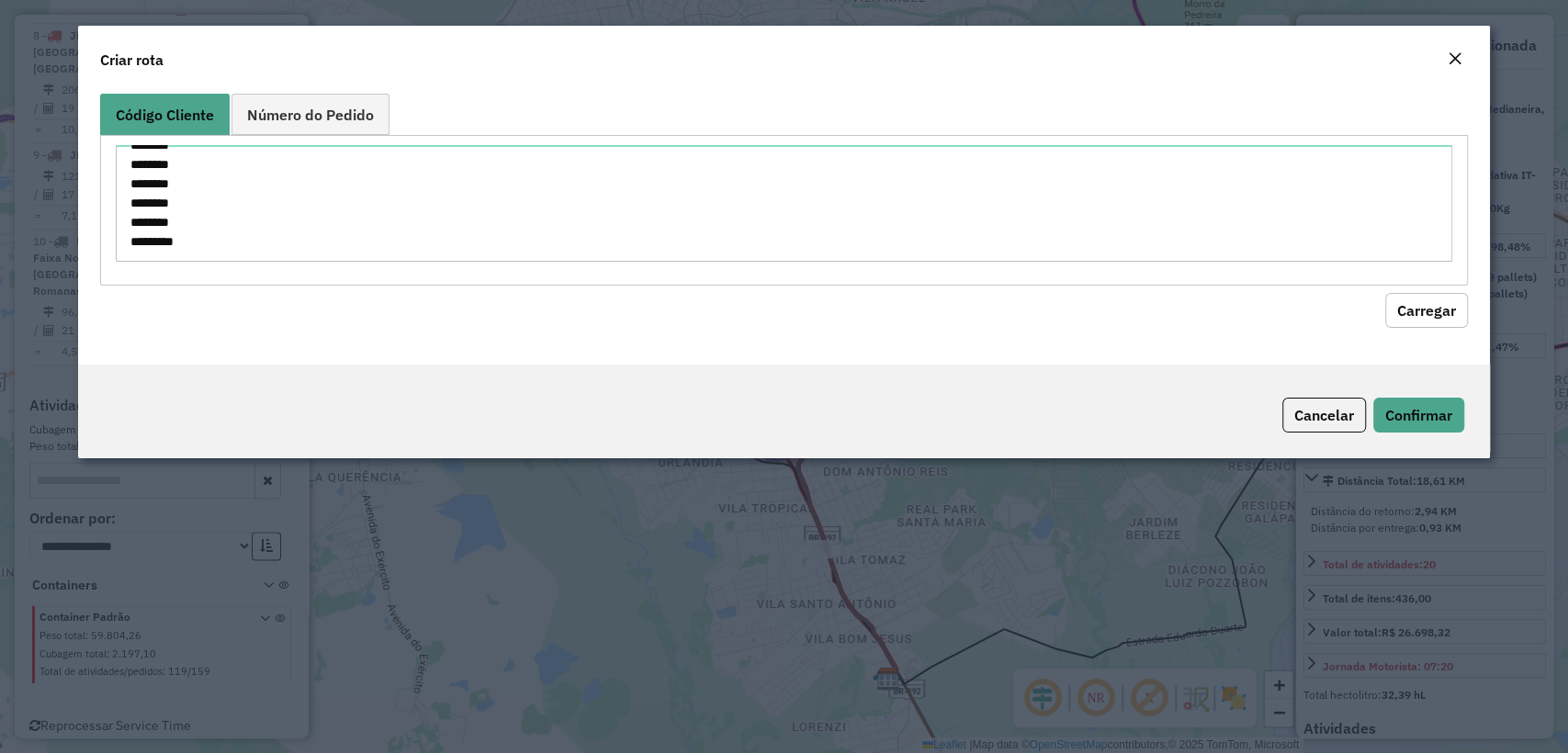
drag, startPoint x: 1401, startPoint y: 313, endPoint x: 1382, endPoint y: 314, distance: 19.0
click at [1404, 311] on button "Carregar" at bounding box center [1427, 310] width 83 height 35
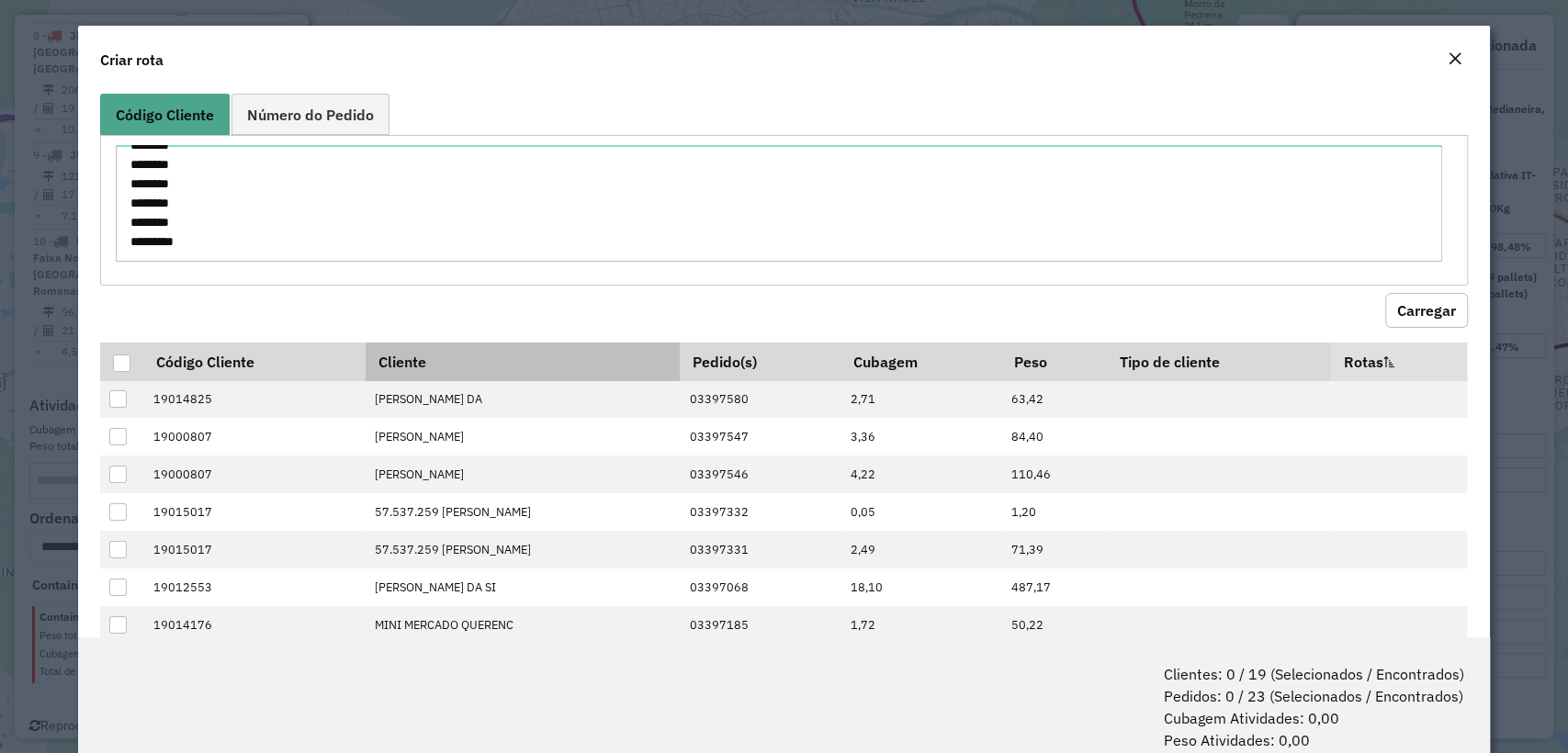
drag, startPoint x: 118, startPoint y: 358, endPoint x: 379, endPoint y: 376, distance: 261.6
click at [117, 359] on div at bounding box center [122, 363] width 17 height 17
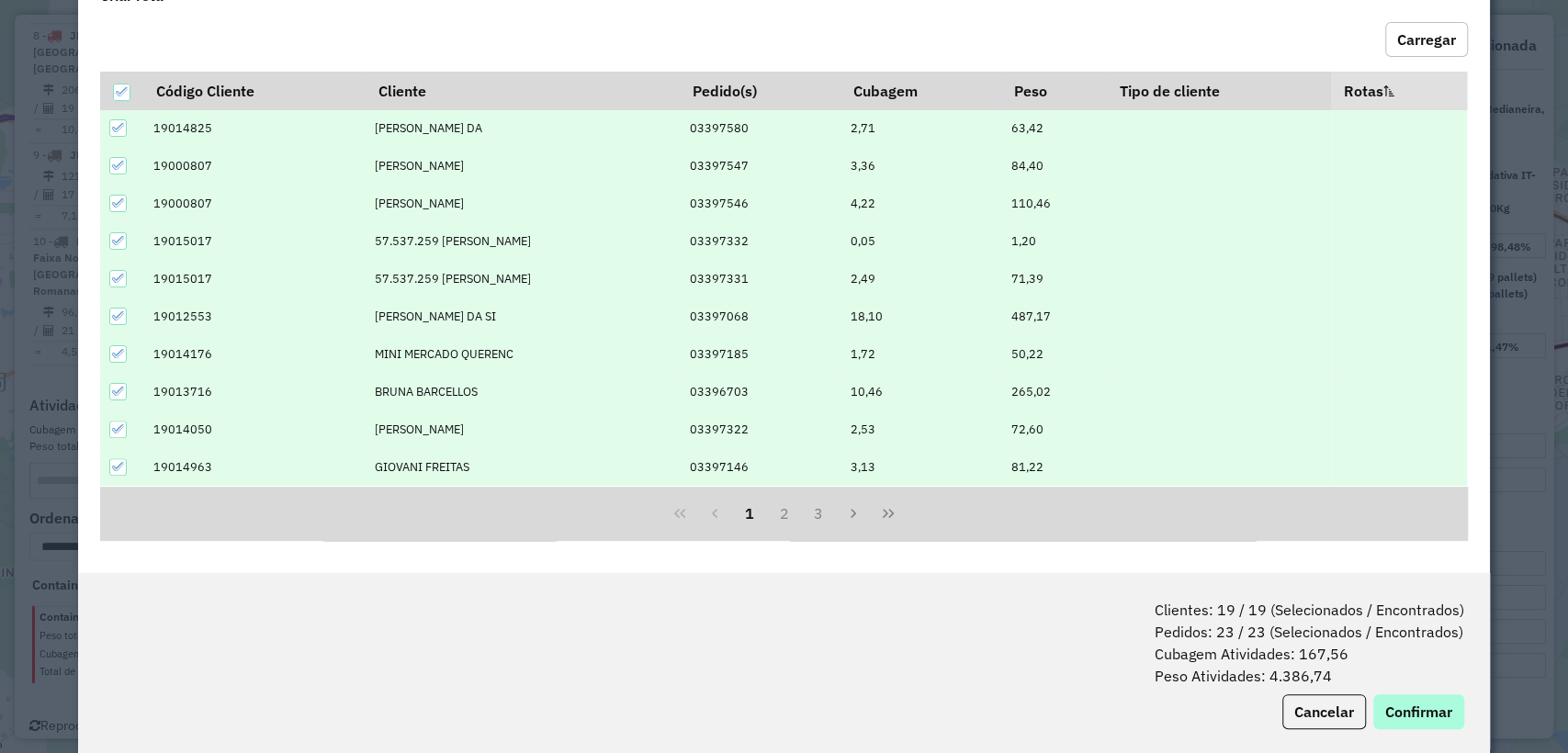
scroll to position [91, 0]
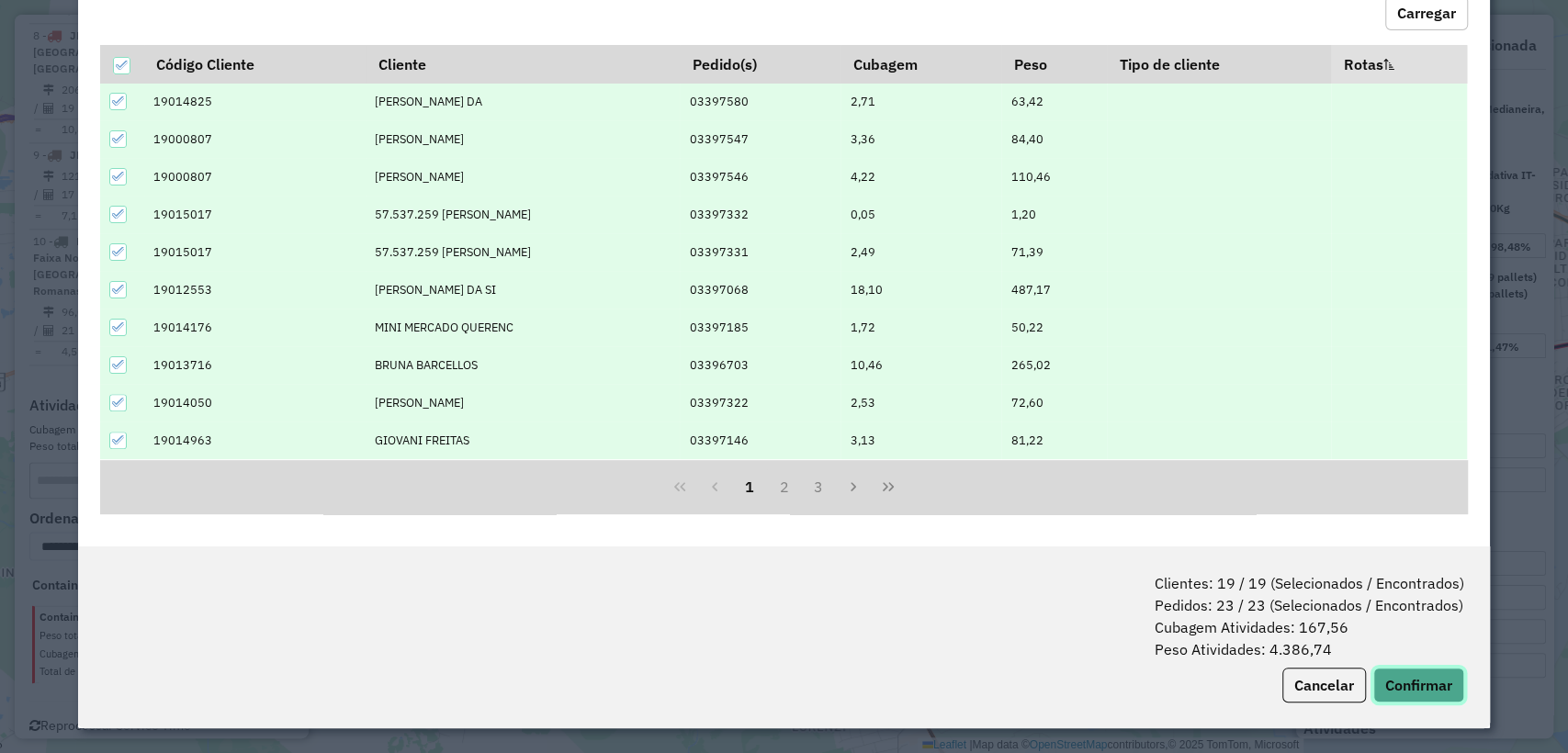
click at [1395, 692] on button "Confirmar" at bounding box center [1418, 685] width 91 height 35
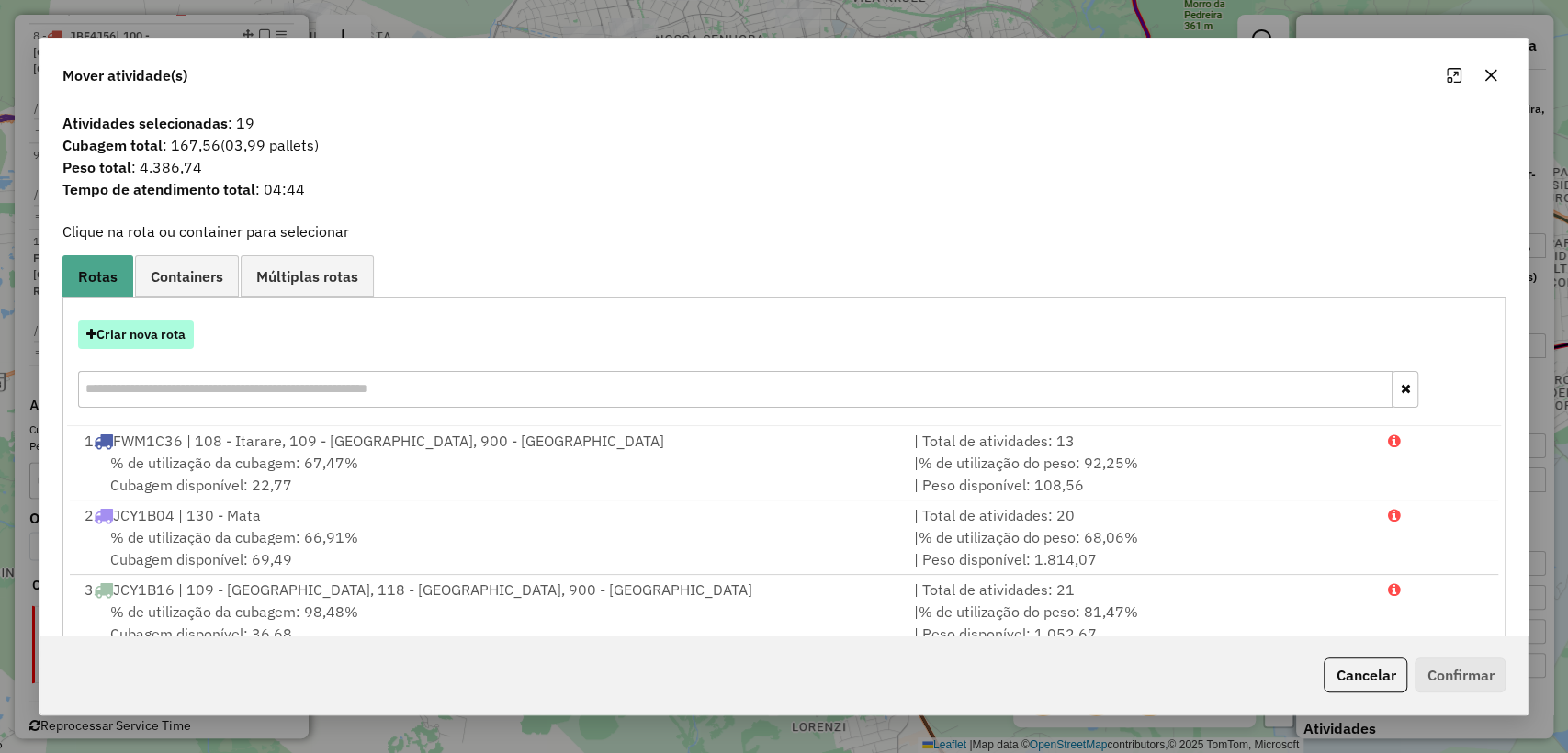
click at [175, 344] on button "Criar nova rota" at bounding box center [135, 335] width 115 height 29
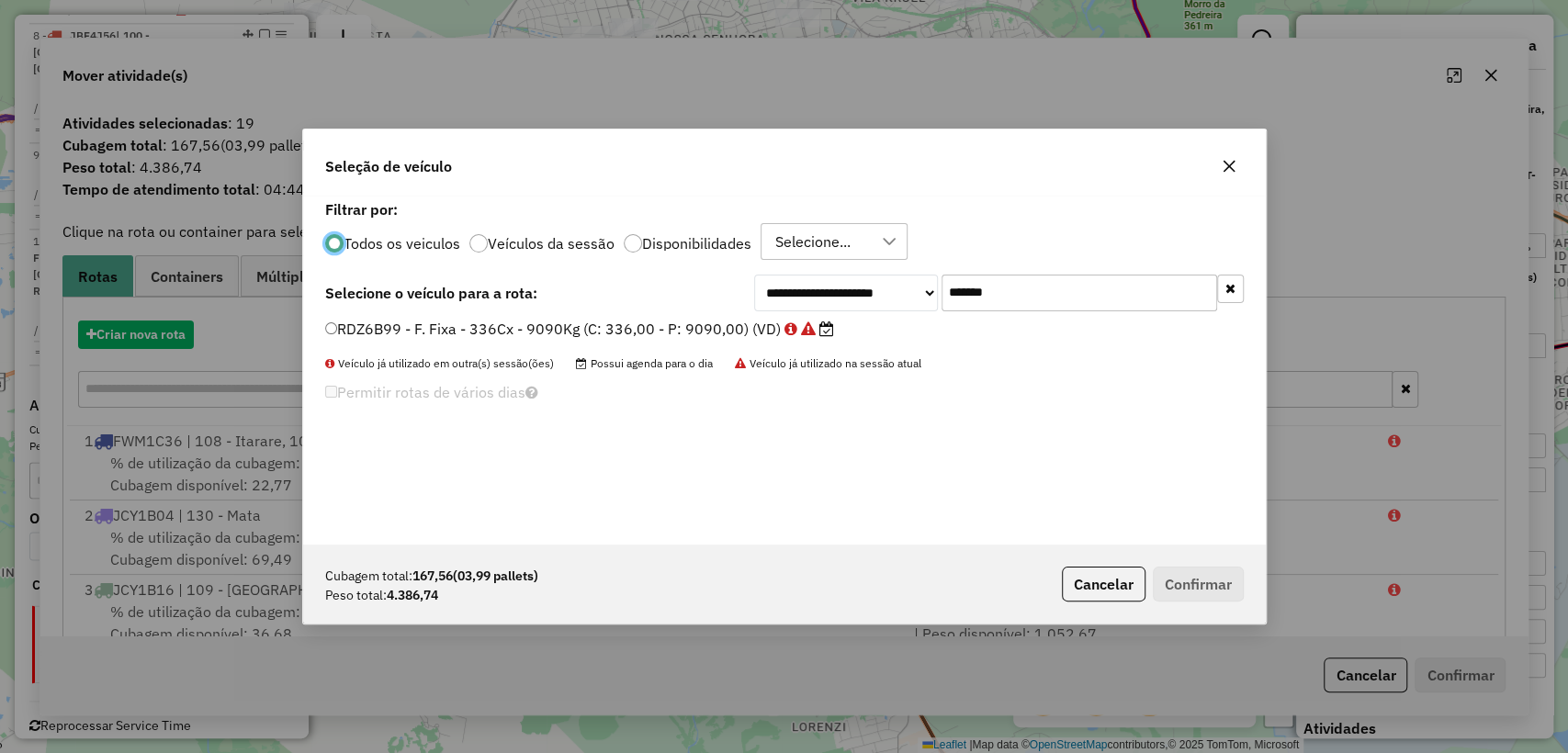
scroll to position [10, 6]
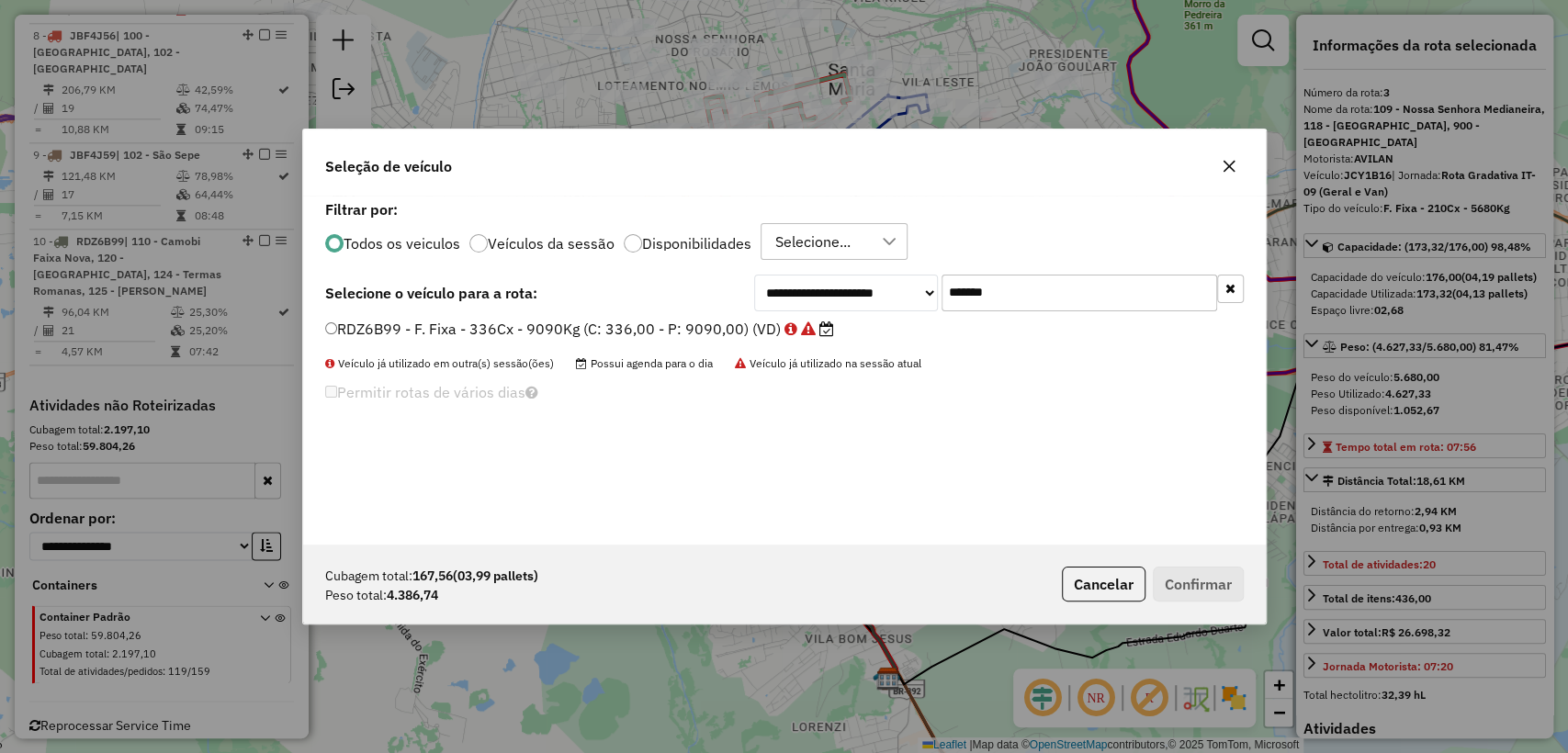
click at [1099, 302] on input "*******" at bounding box center [1079, 293] width 276 height 36
paste input "text"
type input "*******"
click at [530, 330] on label "RLM1I02 - F. Fixa - 336Cx - 9130Kg (C: 336,00 - P: 9130,00) (VD)" at bounding box center [569, 328] width 488 height 22
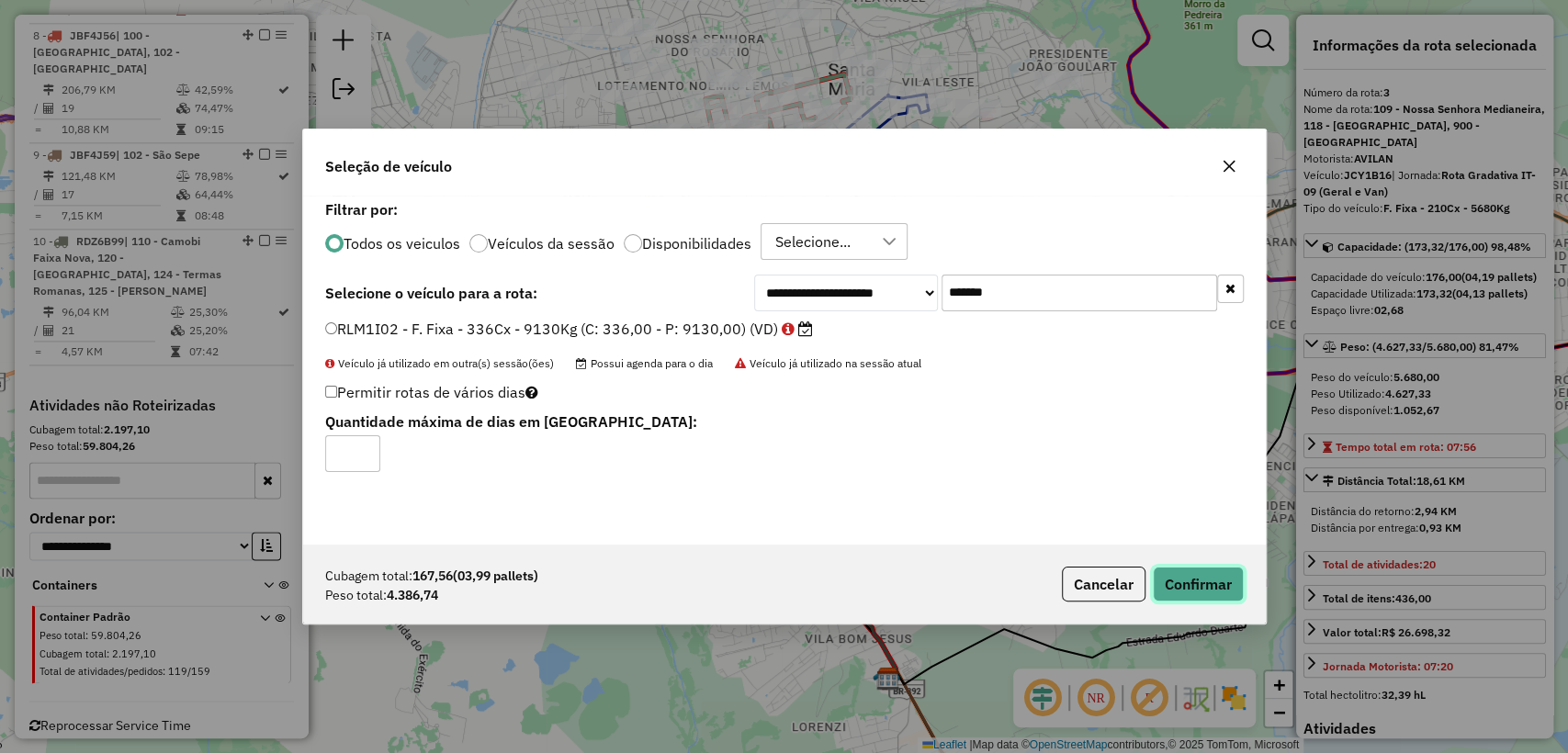
click at [1187, 575] on button "Confirmar" at bounding box center [1198, 584] width 91 height 35
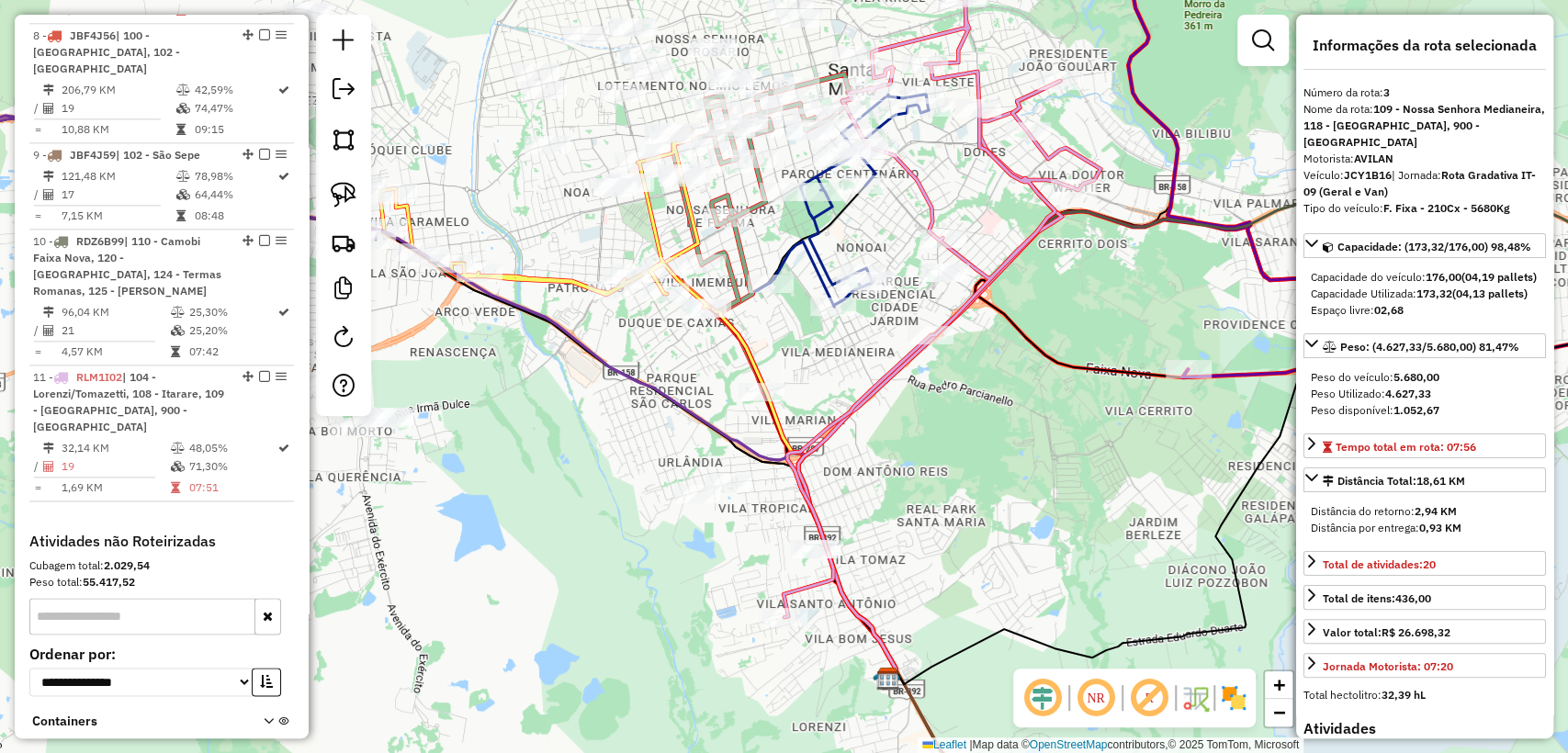
scroll to position [961, 0]
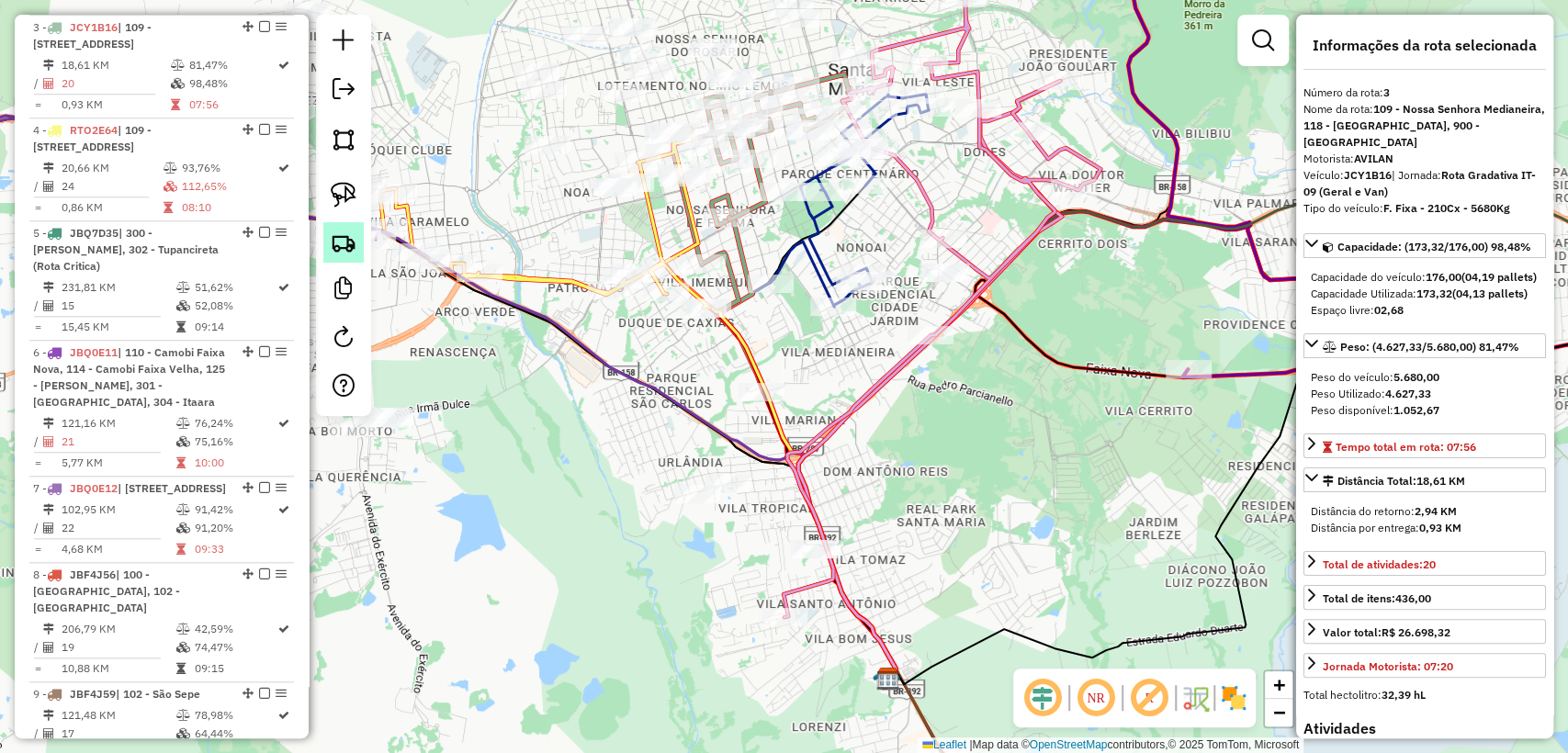
click at [347, 244] on img at bounding box center [343, 242] width 26 height 26
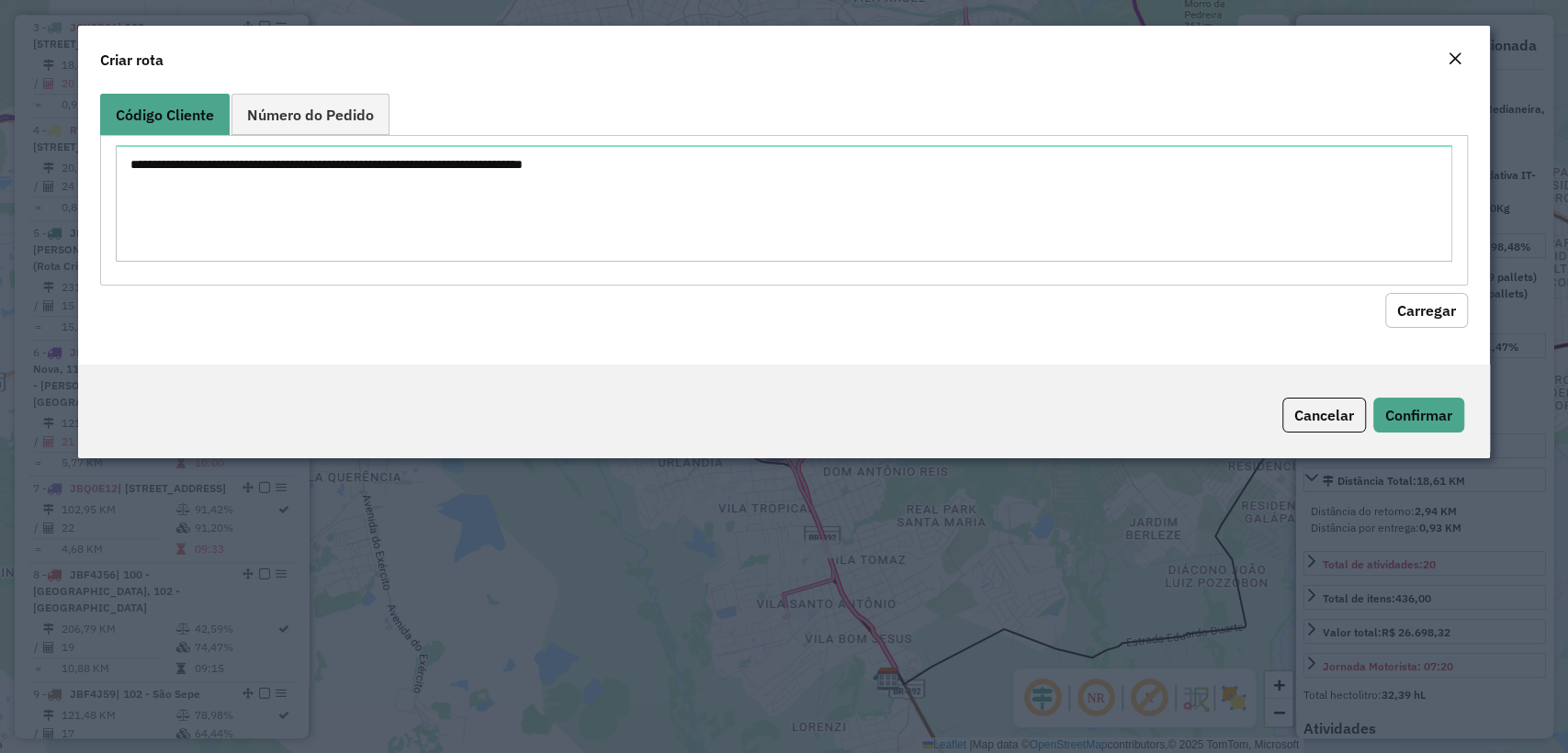
click at [540, 195] on textarea at bounding box center [783, 203] width 1335 height 116
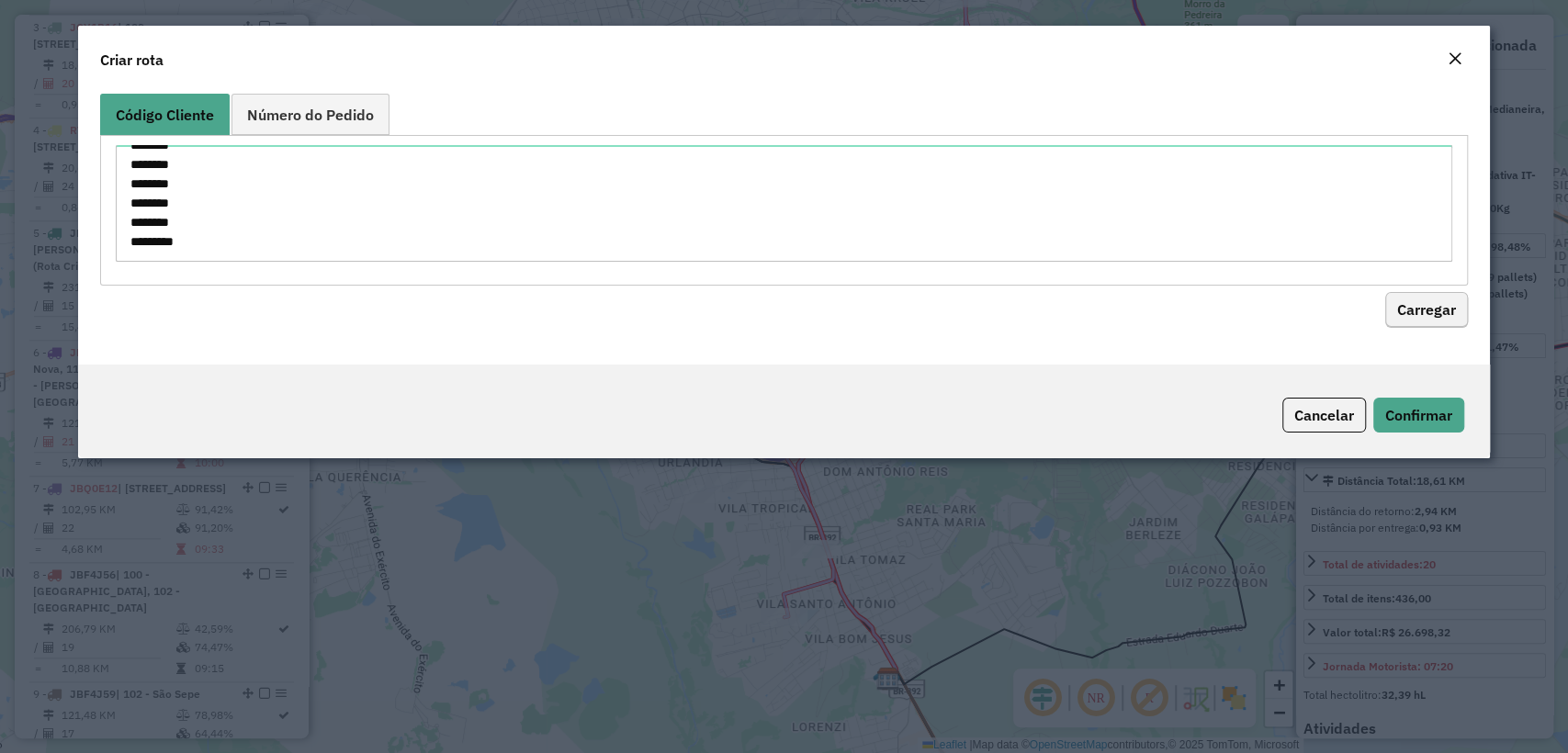
type textarea "******** ******** ******** ******** ******** ******** ******** ******** *******…"
click at [1465, 305] on button "Carregar" at bounding box center [1427, 310] width 83 height 35
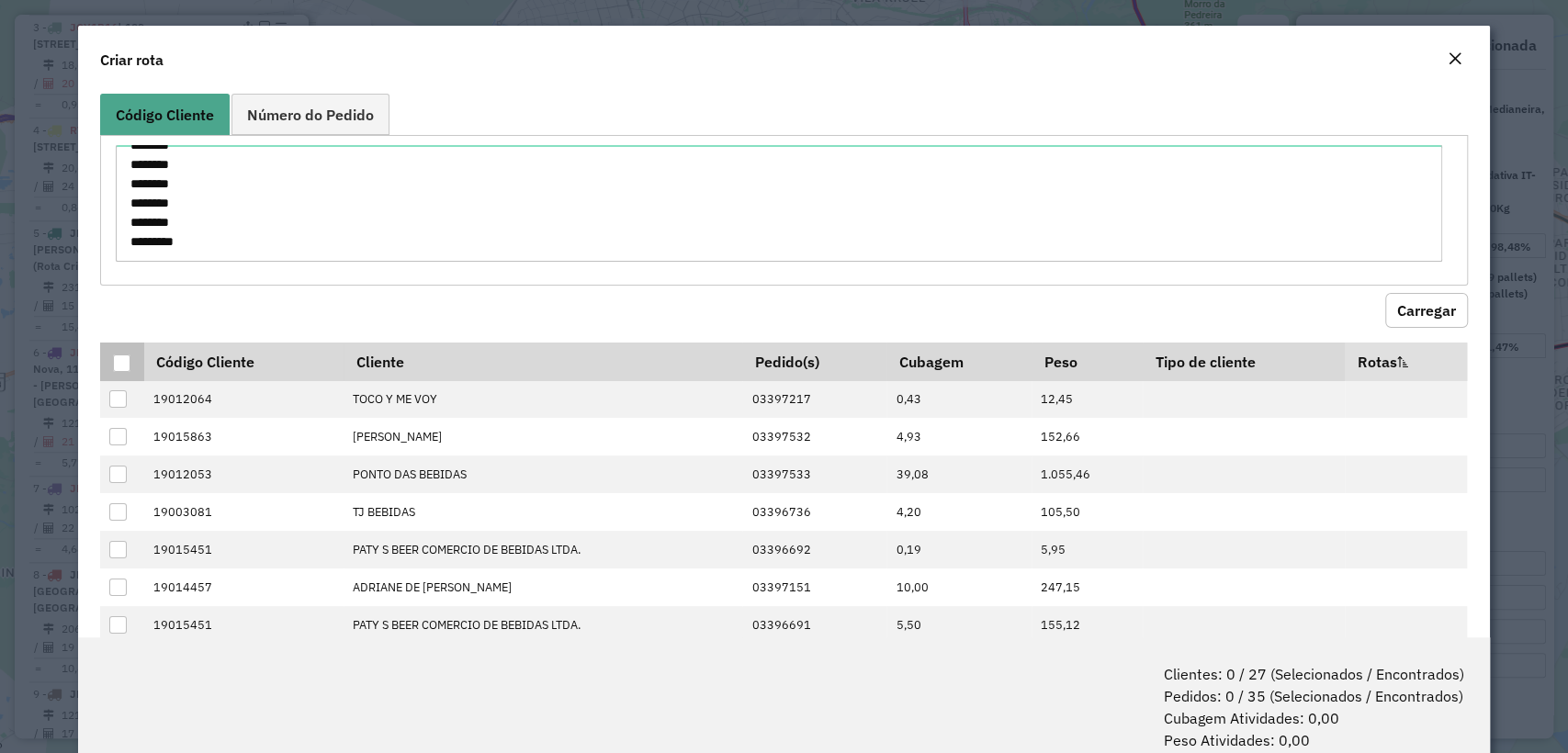
click at [125, 354] on div at bounding box center [122, 363] width 17 height 17
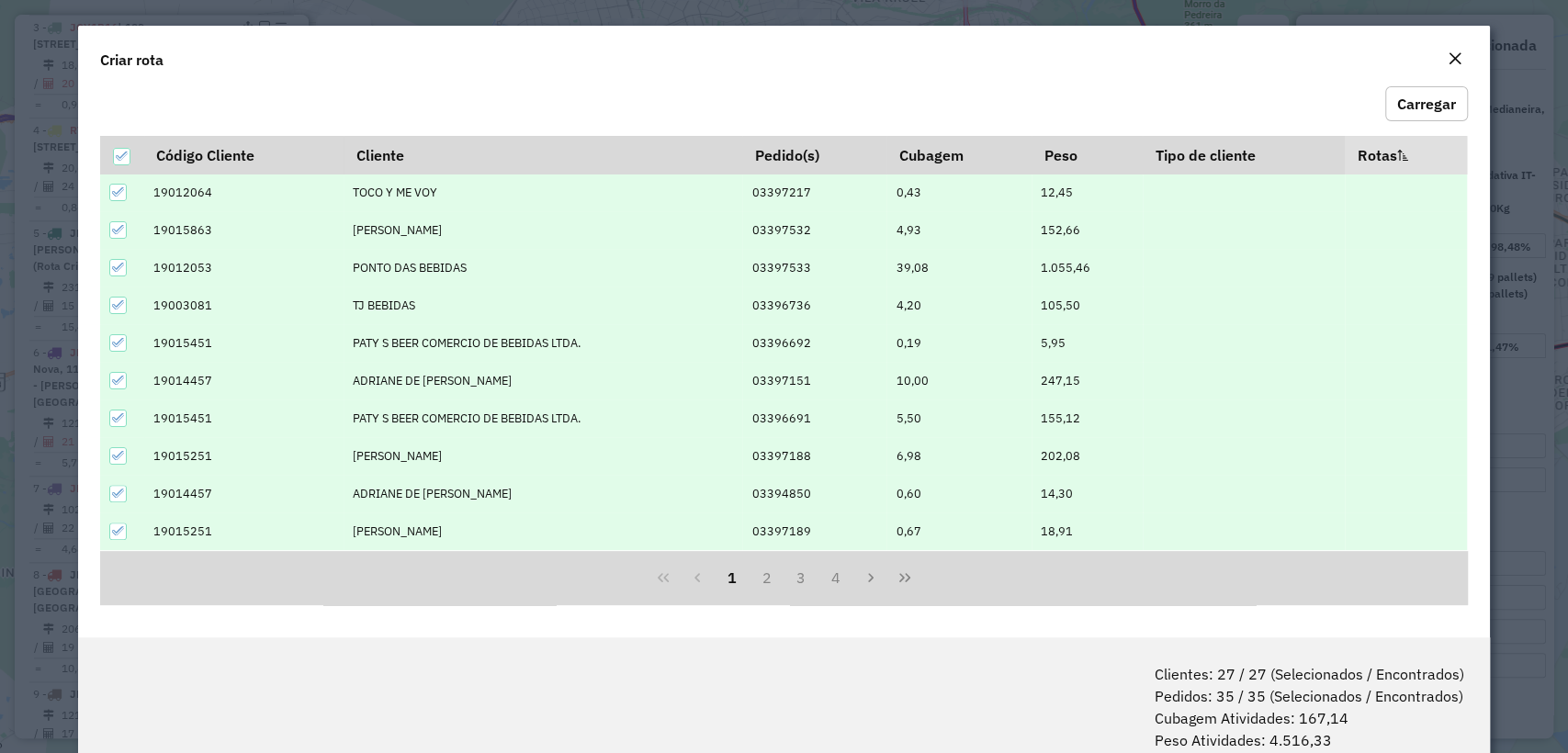
scroll to position [91, 0]
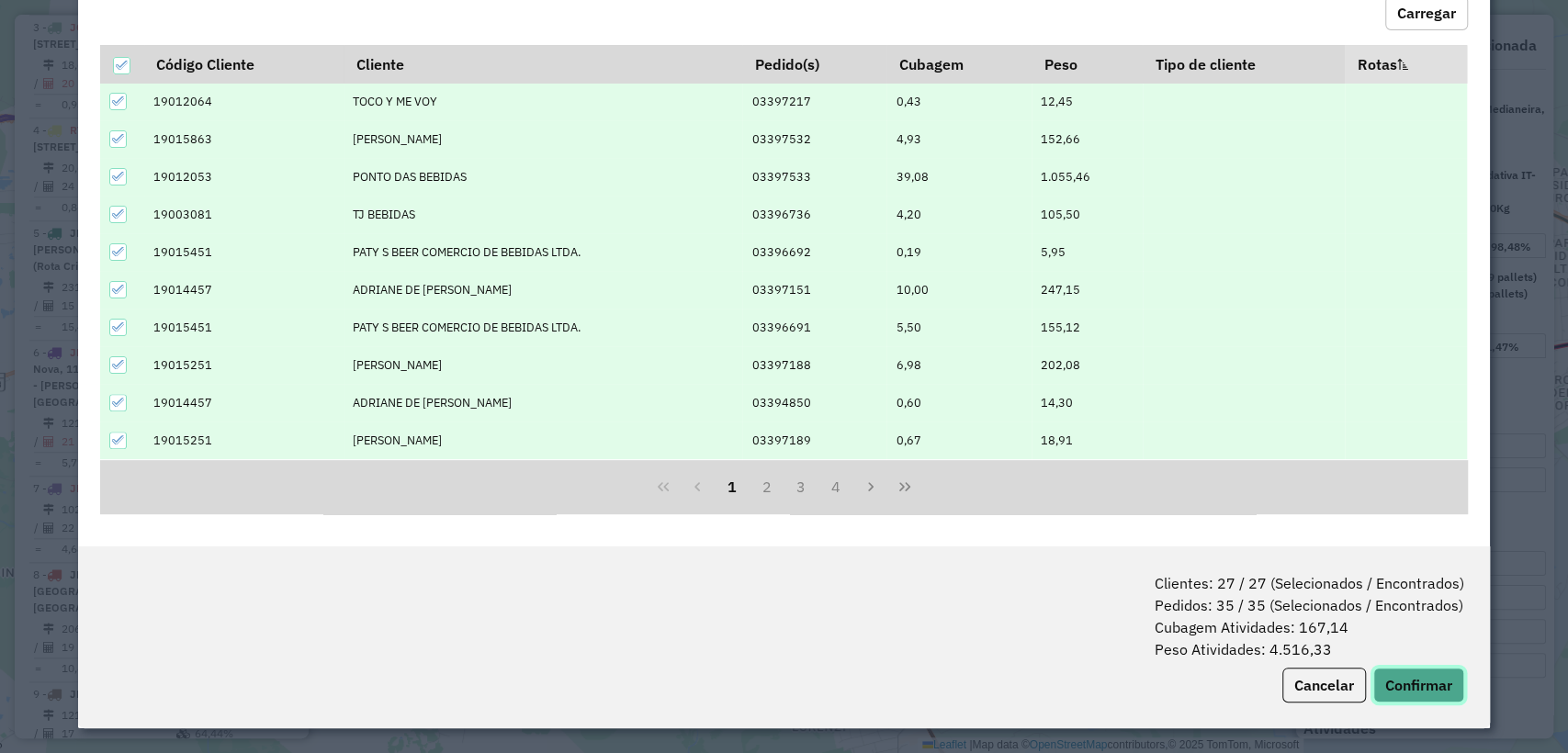
click at [1417, 685] on button "Confirmar" at bounding box center [1418, 685] width 91 height 35
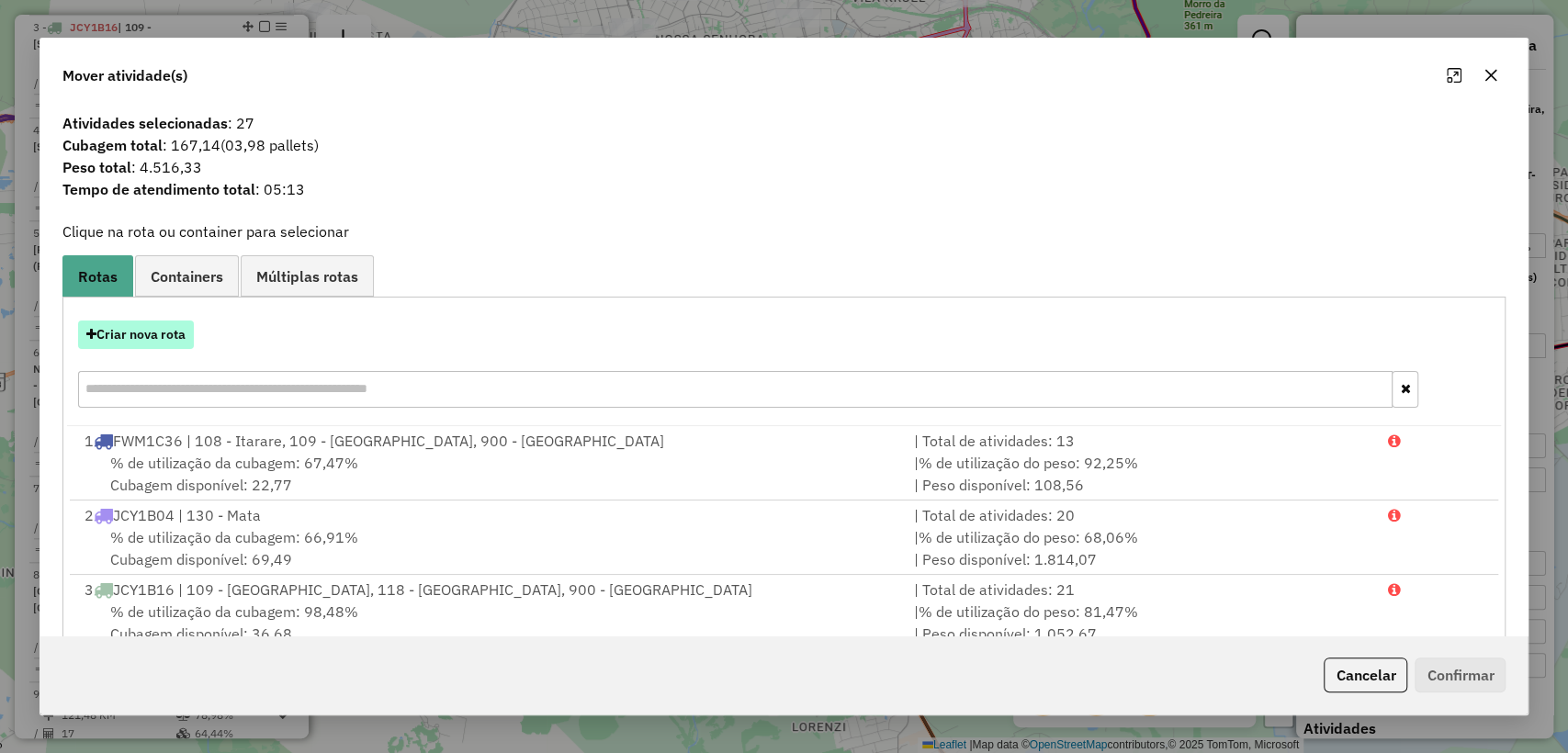
click at [173, 341] on button "Criar nova rota" at bounding box center [135, 335] width 115 height 29
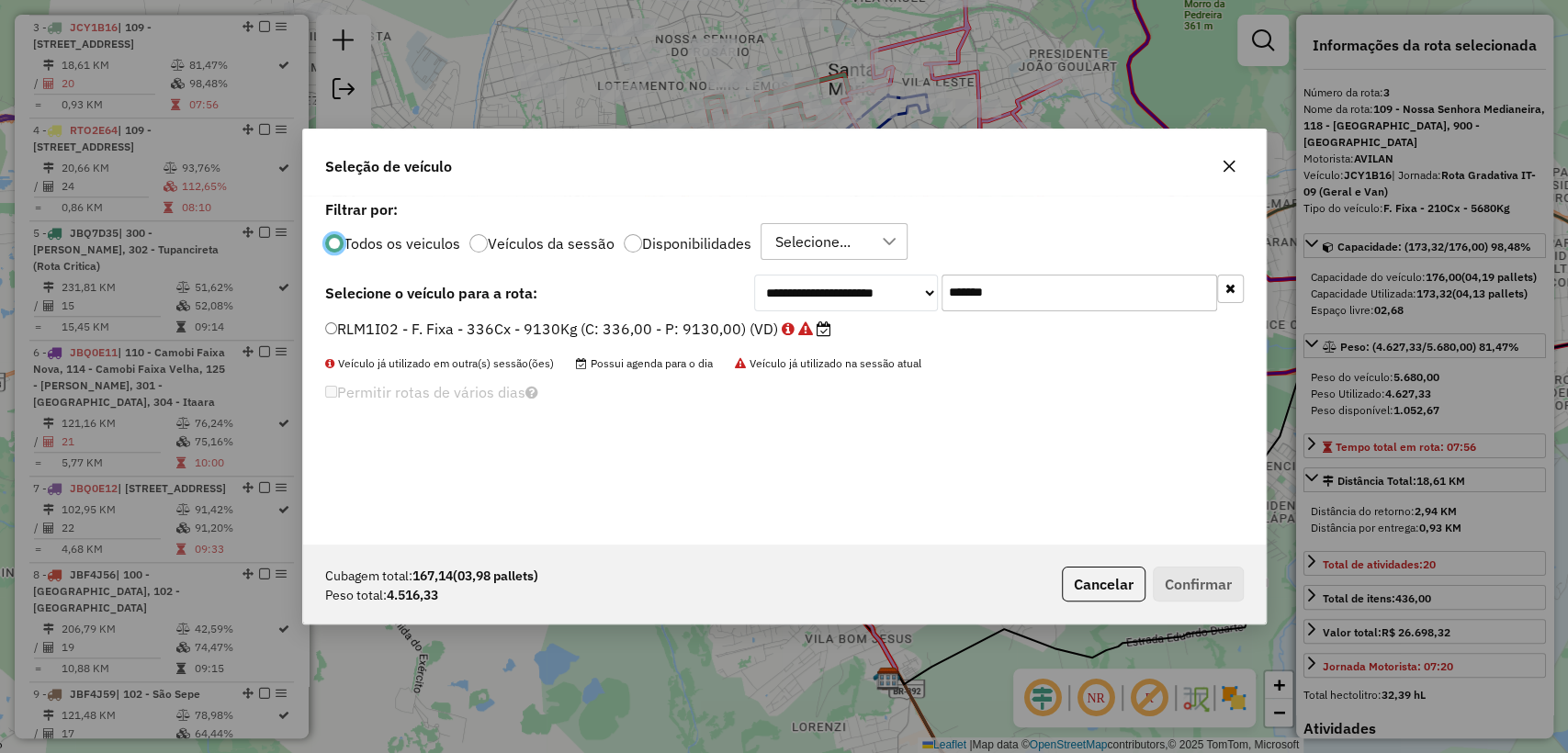
scroll to position [10, 6]
click at [1021, 295] on input "*******" at bounding box center [1079, 293] width 276 height 36
paste input "text"
type input "*******"
click at [660, 318] on label "RAD1536 - F. Fixa - 392CX - 12620KG (C: 392,00 - P: 12620,00) (VD)" at bounding box center [581, 328] width 514 height 22
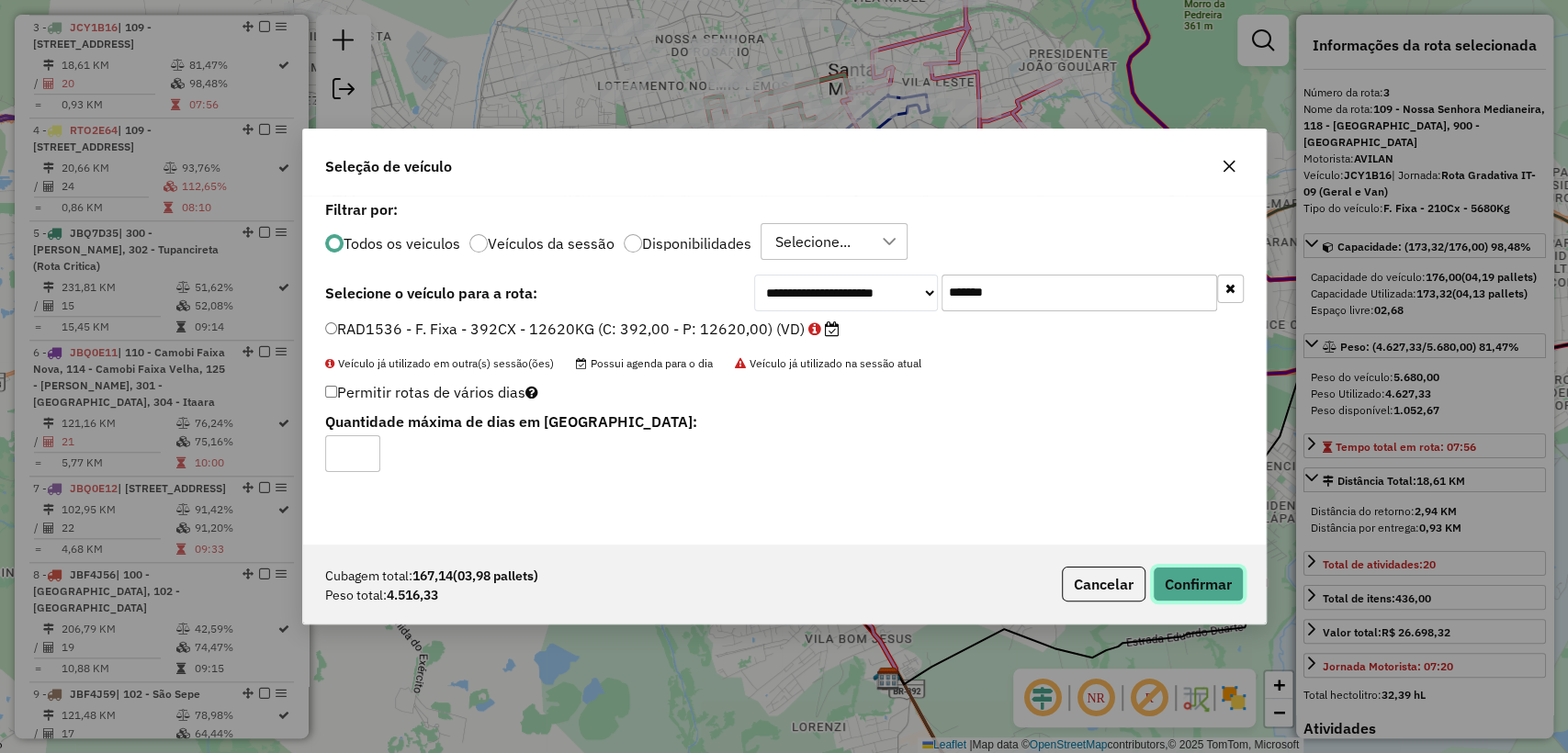
click at [1212, 582] on button "Confirmar" at bounding box center [1198, 584] width 91 height 35
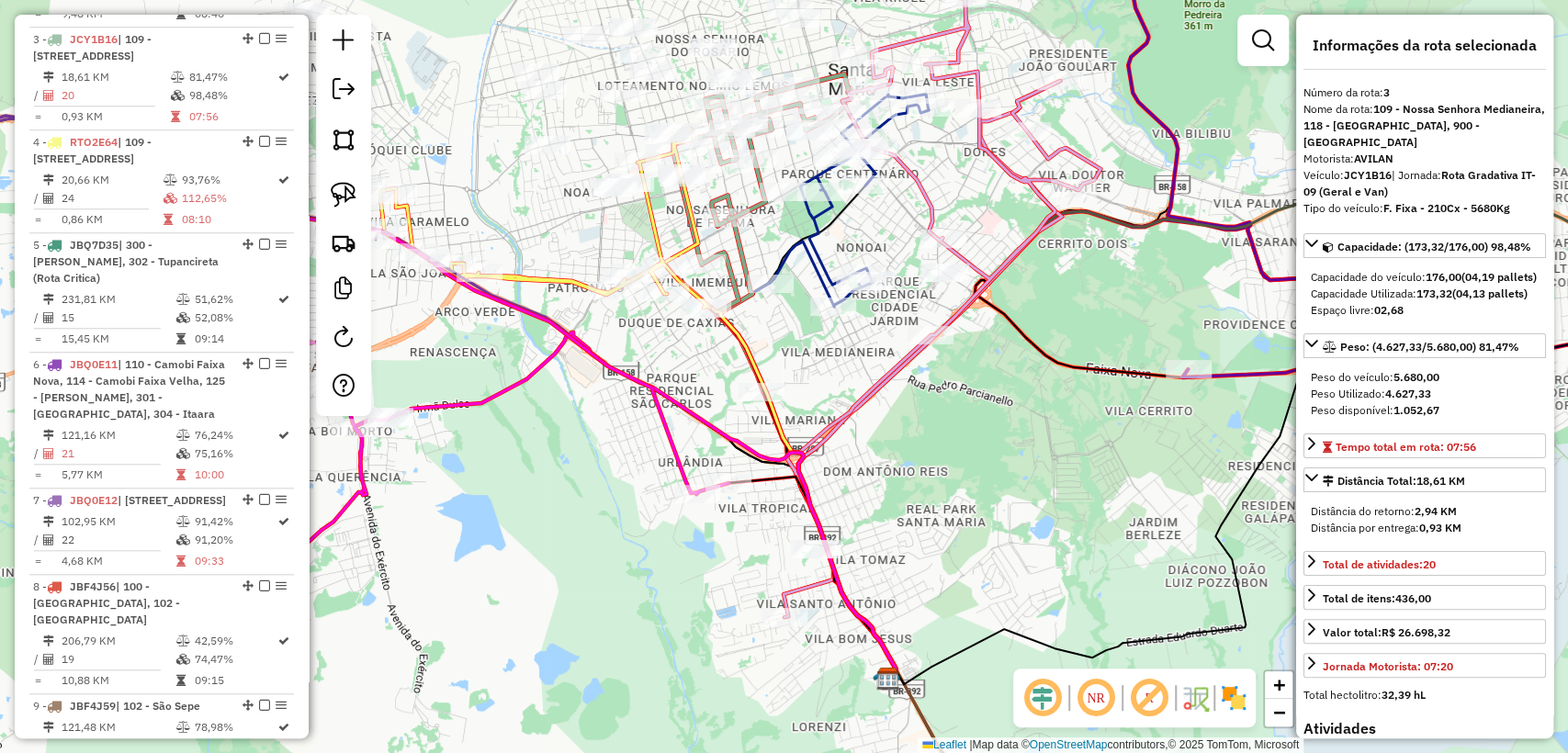
scroll to position [961, 0]
click at [338, 236] on img at bounding box center [343, 242] width 26 height 26
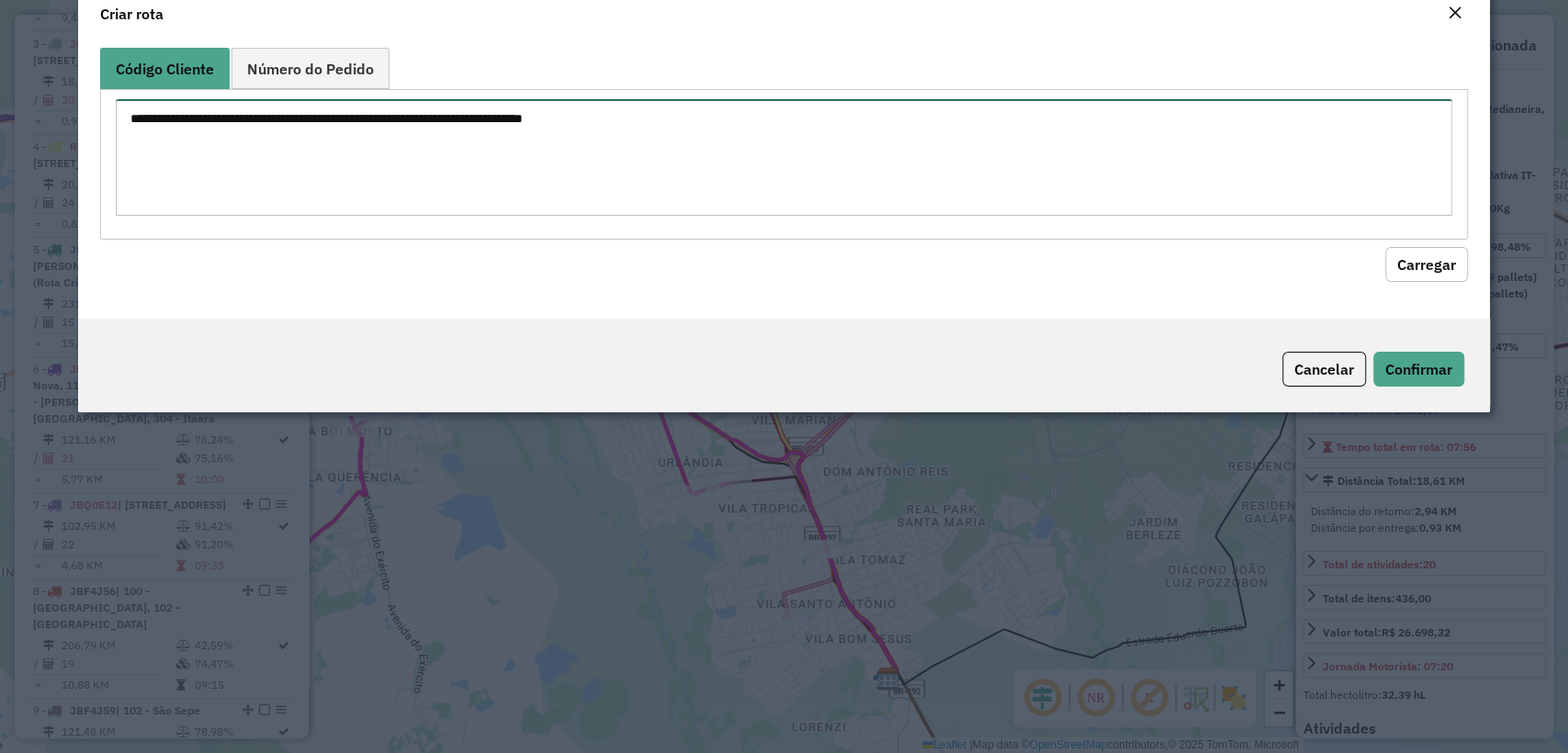
drag, startPoint x: 432, startPoint y: 176, endPoint x: 448, endPoint y: 178, distance: 16.1
click at [433, 176] on textarea at bounding box center [783, 157] width 1335 height 116
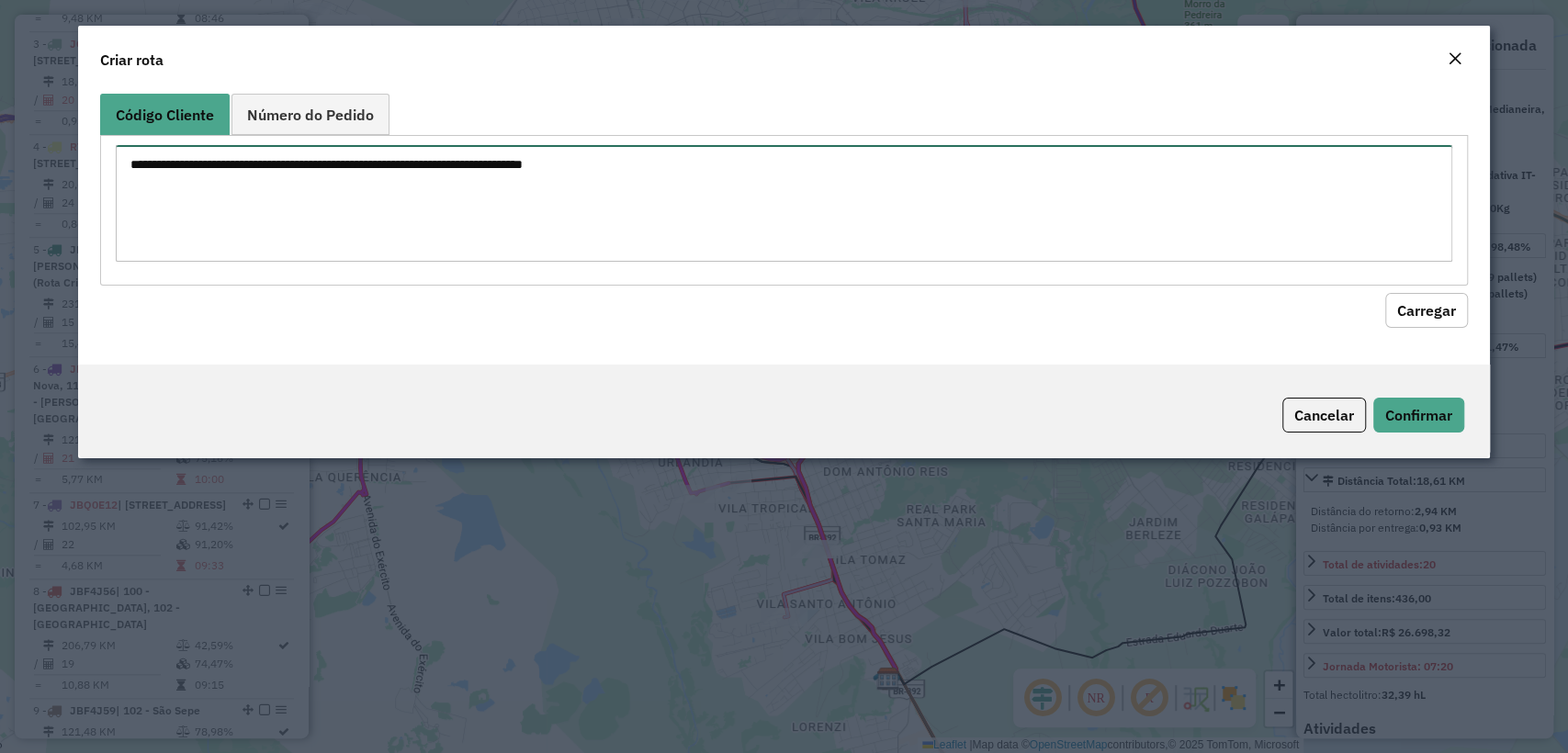
paste textarea "******** ******** ******** ******** ******** ******** ******** ******** *******…"
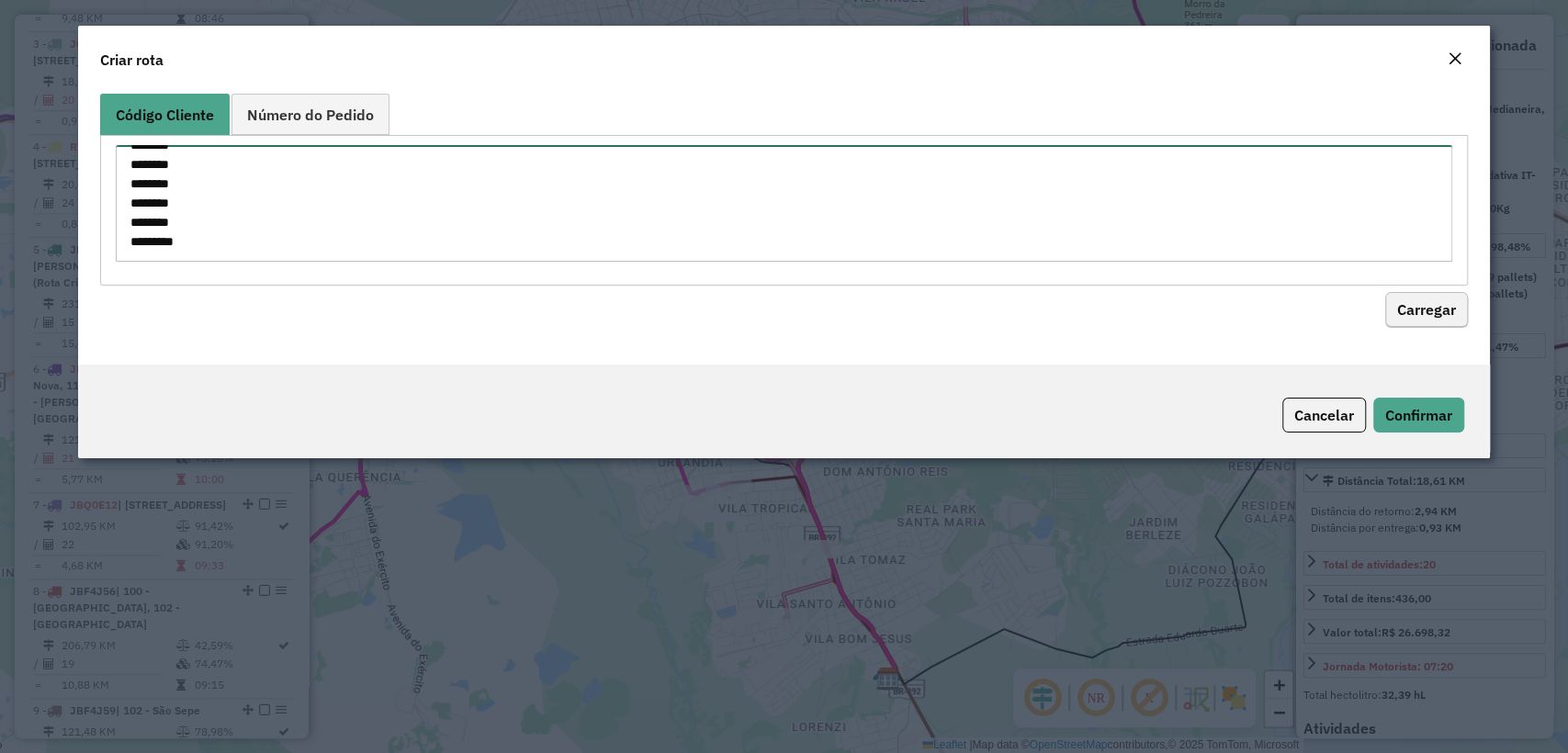
type textarea "******** ******** ******** ******** ******** ******** ******** ******** *******…"
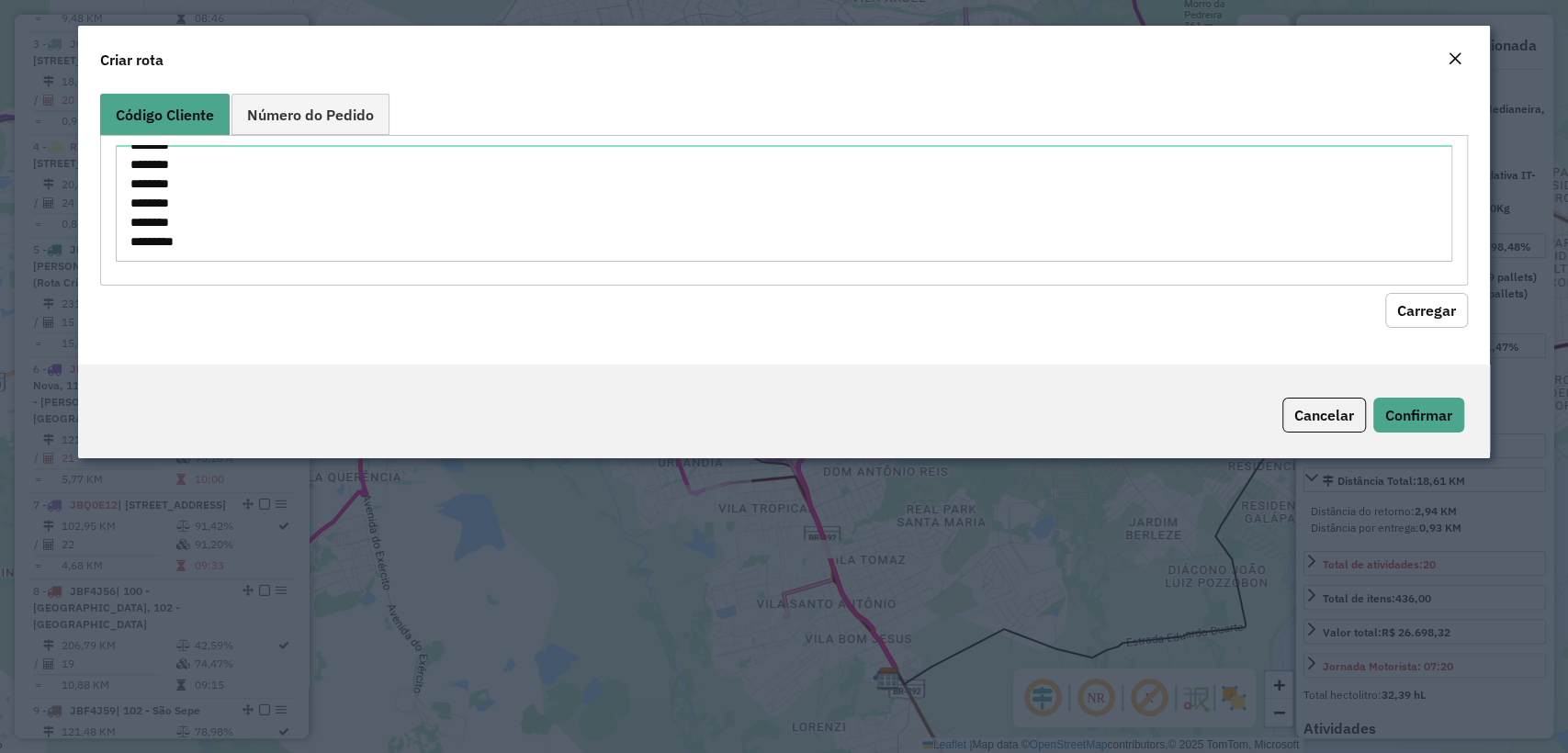
click at [1413, 324] on button "Carregar" at bounding box center [1427, 310] width 83 height 35
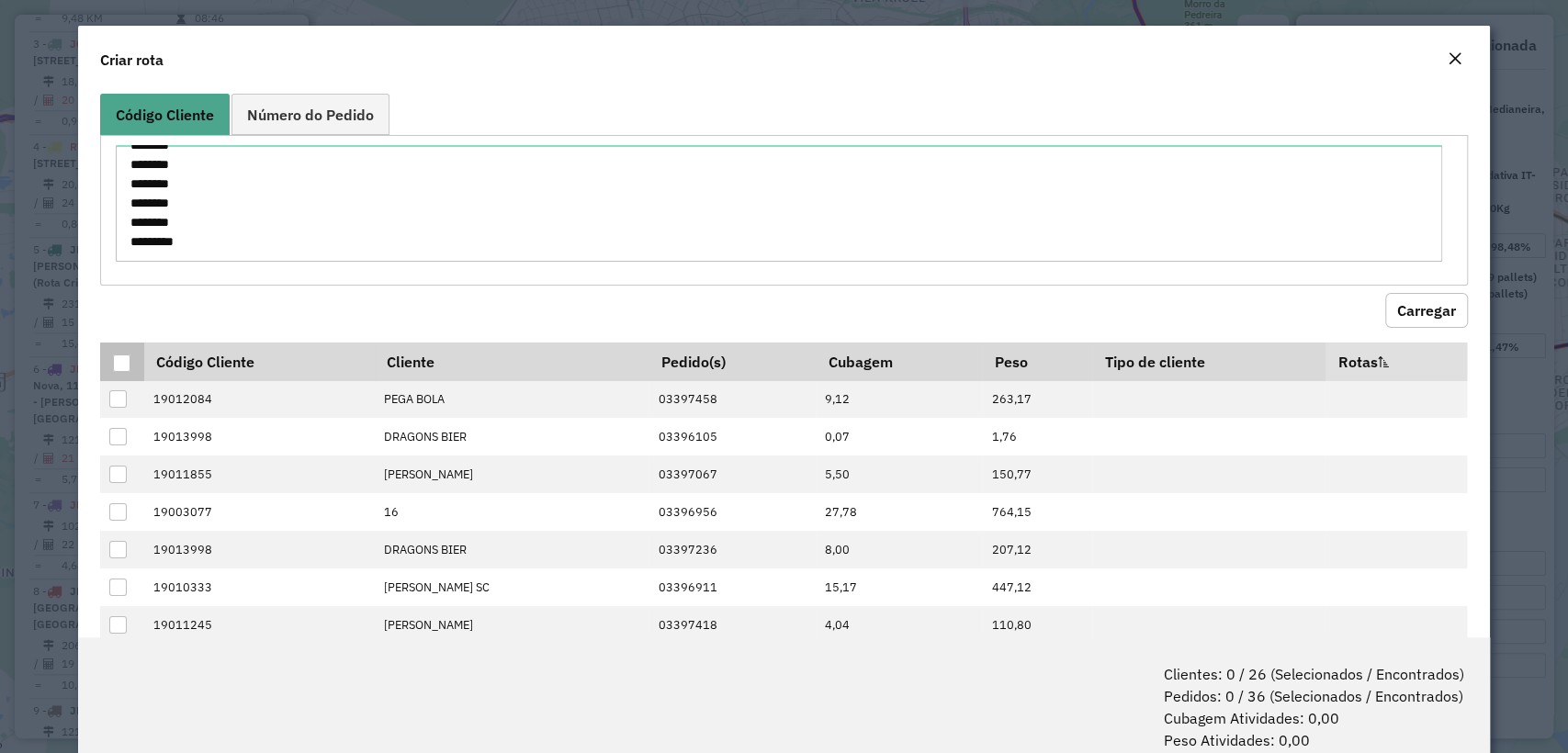
click at [126, 362] on div at bounding box center [122, 363] width 17 height 17
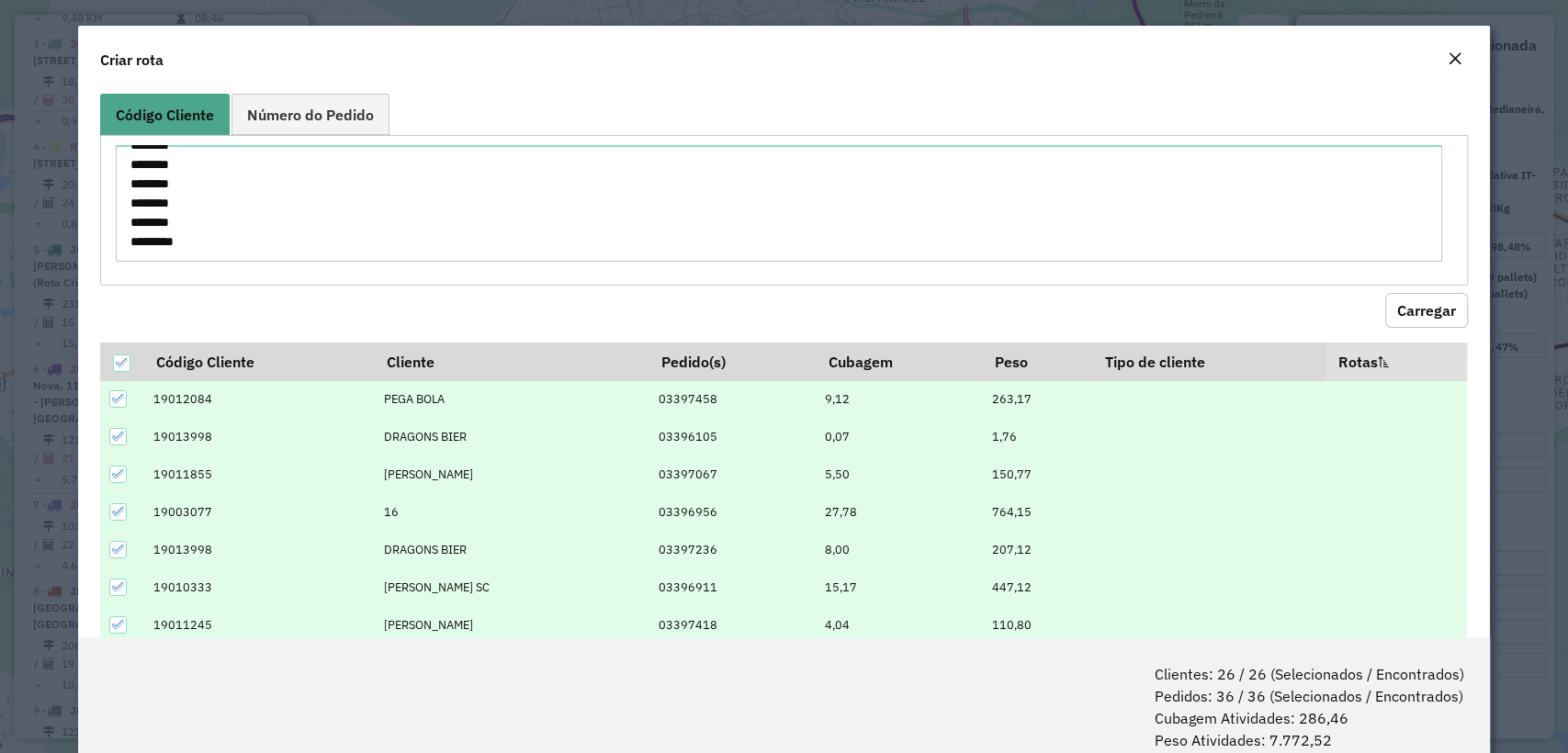
scroll to position [91, 0]
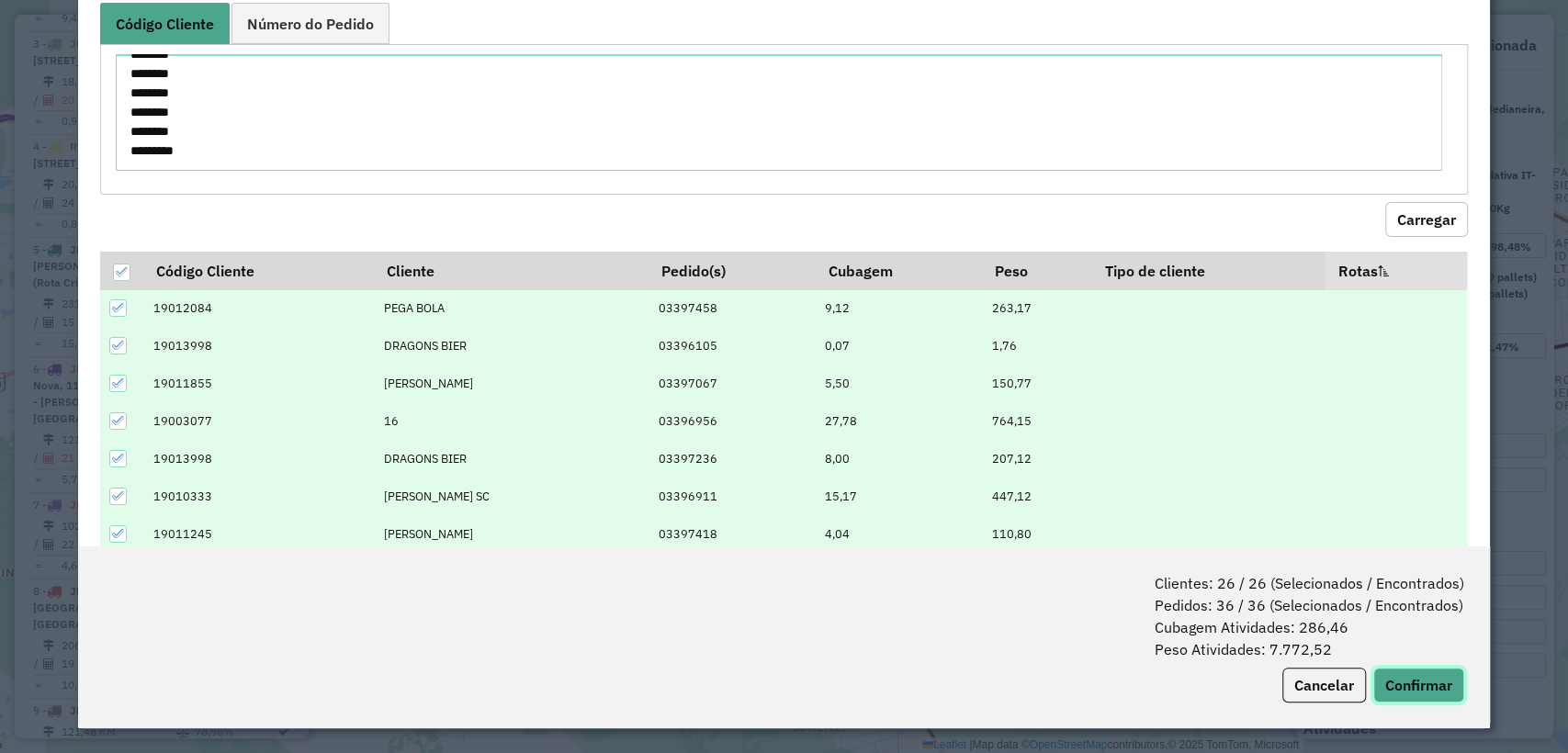
click at [1419, 692] on button "Confirmar" at bounding box center [1418, 685] width 91 height 35
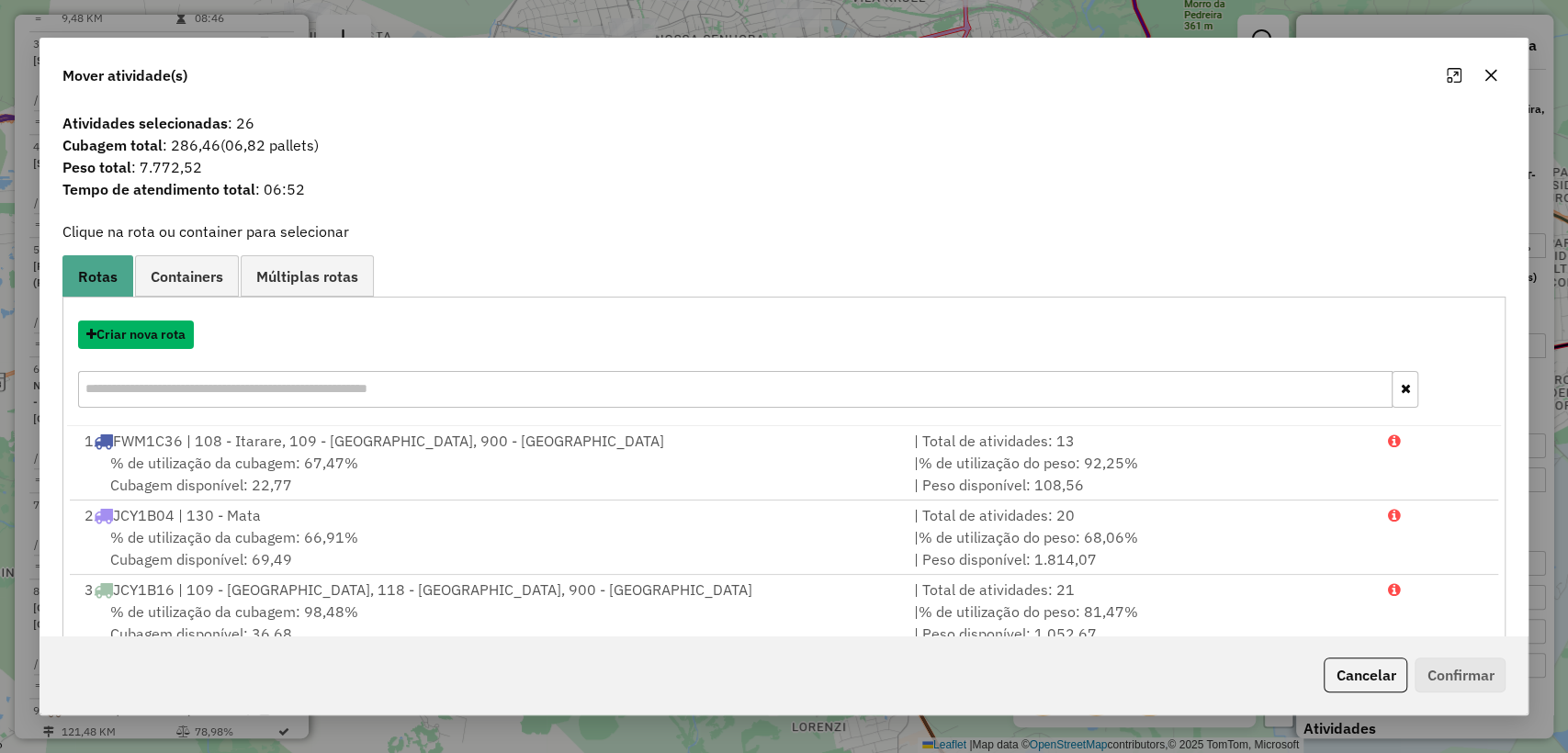
click at [129, 332] on button "Criar nova rota" at bounding box center [135, 335] width 115 height 29
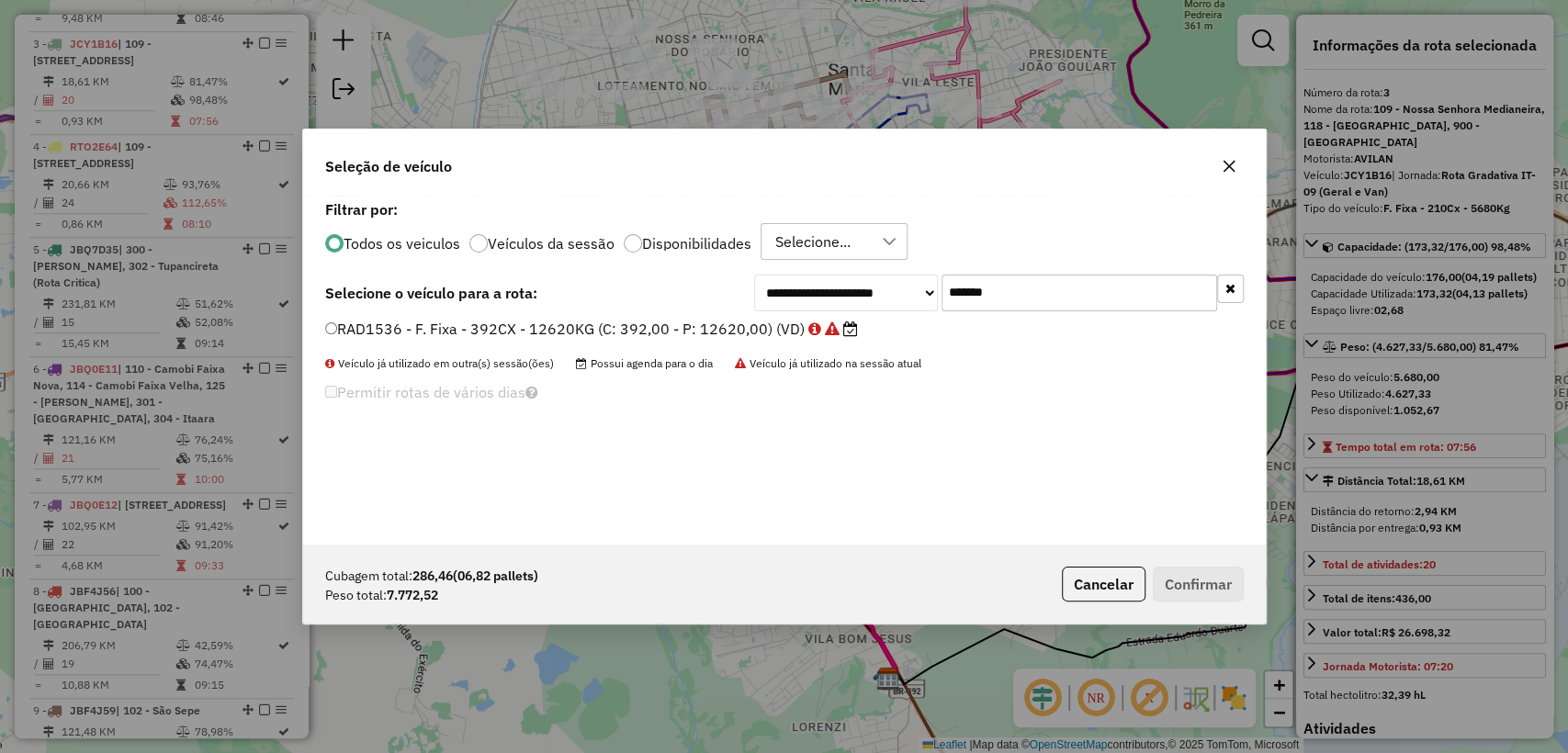
scroll to position [10, 6]
click at [1009, 294] on input "*******" at bounding box center [1079, 293] width 276 height 36
paste input "text"
type input "*******"
click at [689, 341] on div "RAD2886 - F. Fixa - 392CX - 12620KG (C: 392,00 - P: 12620,00) (VD)" at bounding box center [784, 337] width 941 height 36
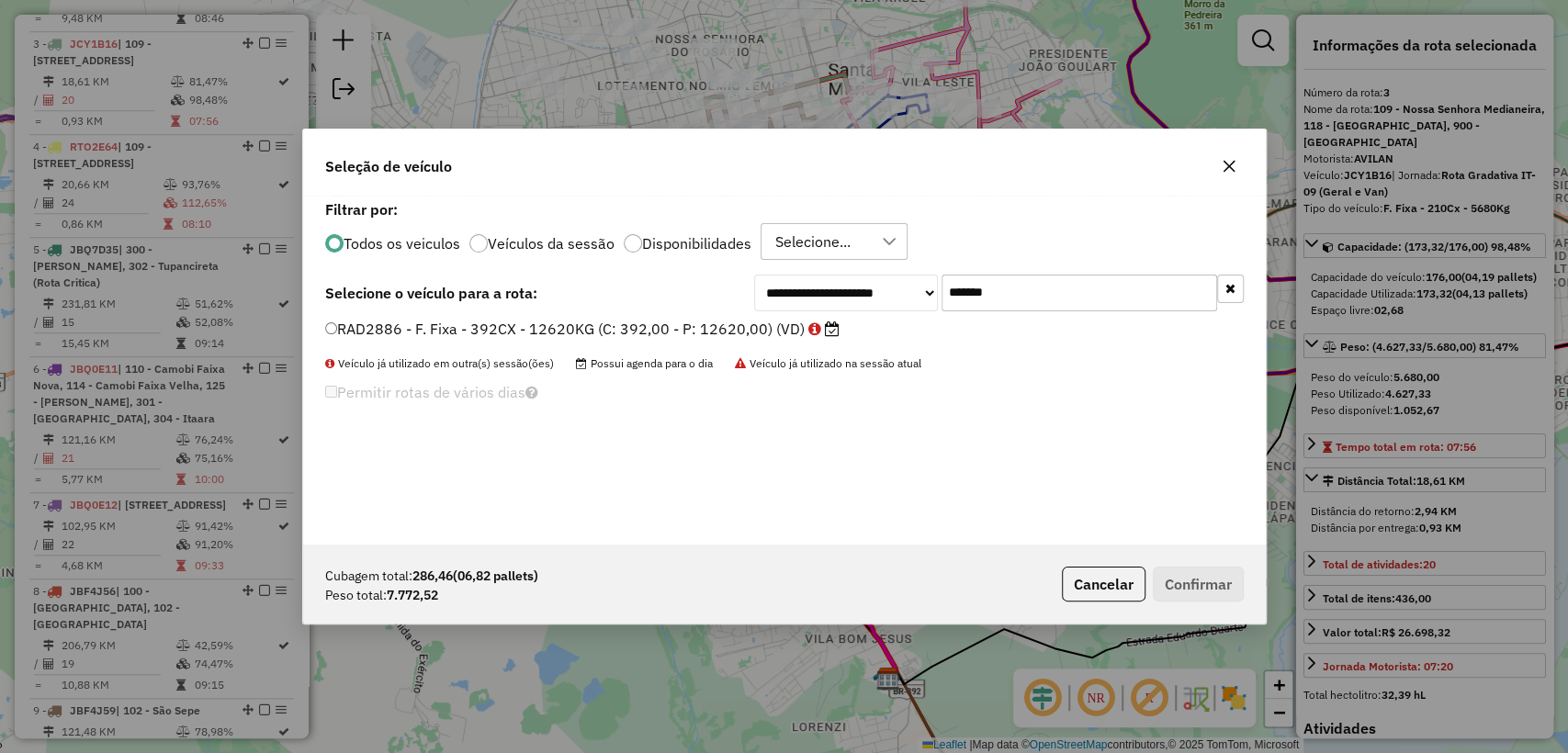
click at [723, 328] on label "RAD2886 - F. Fixa - 392CX - 12620KG (C: 392,00 - P: 12620,00) (VD)" at bounding box center [581, 328] width 514 height 22
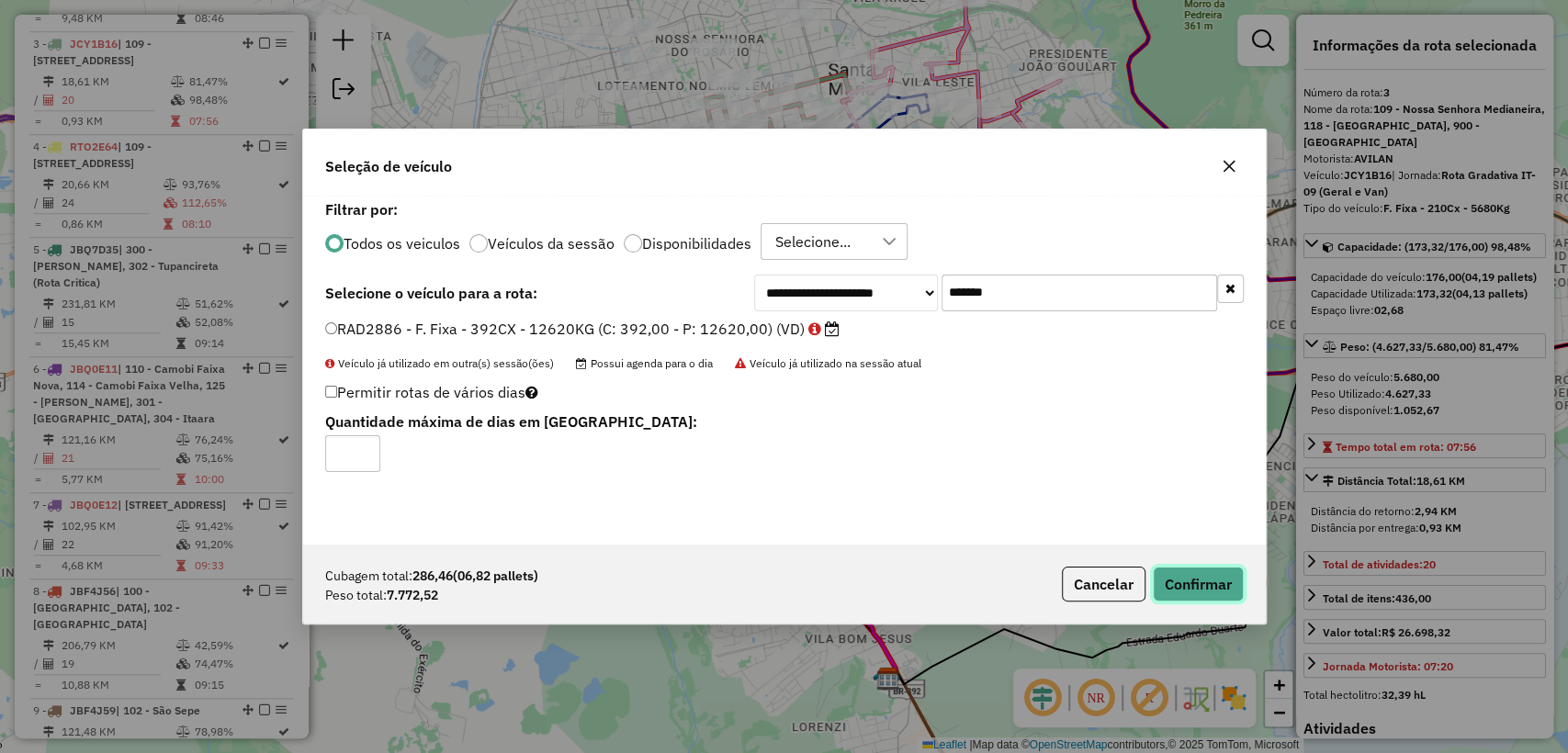
click at [1192, 570] on button "Confirmar" at bounding box center [1198, 584] width 91 height 35
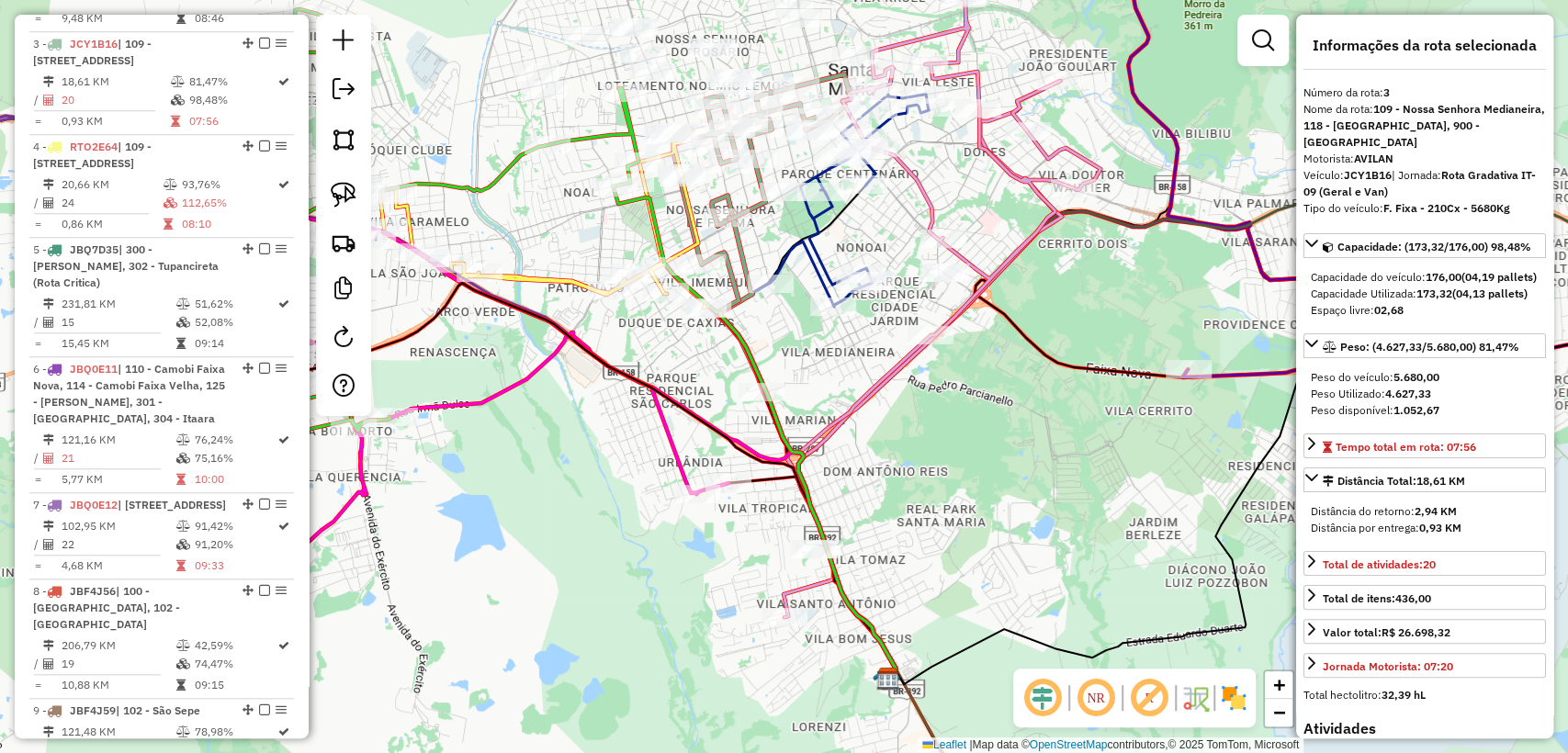
scroll to position [977, 0]
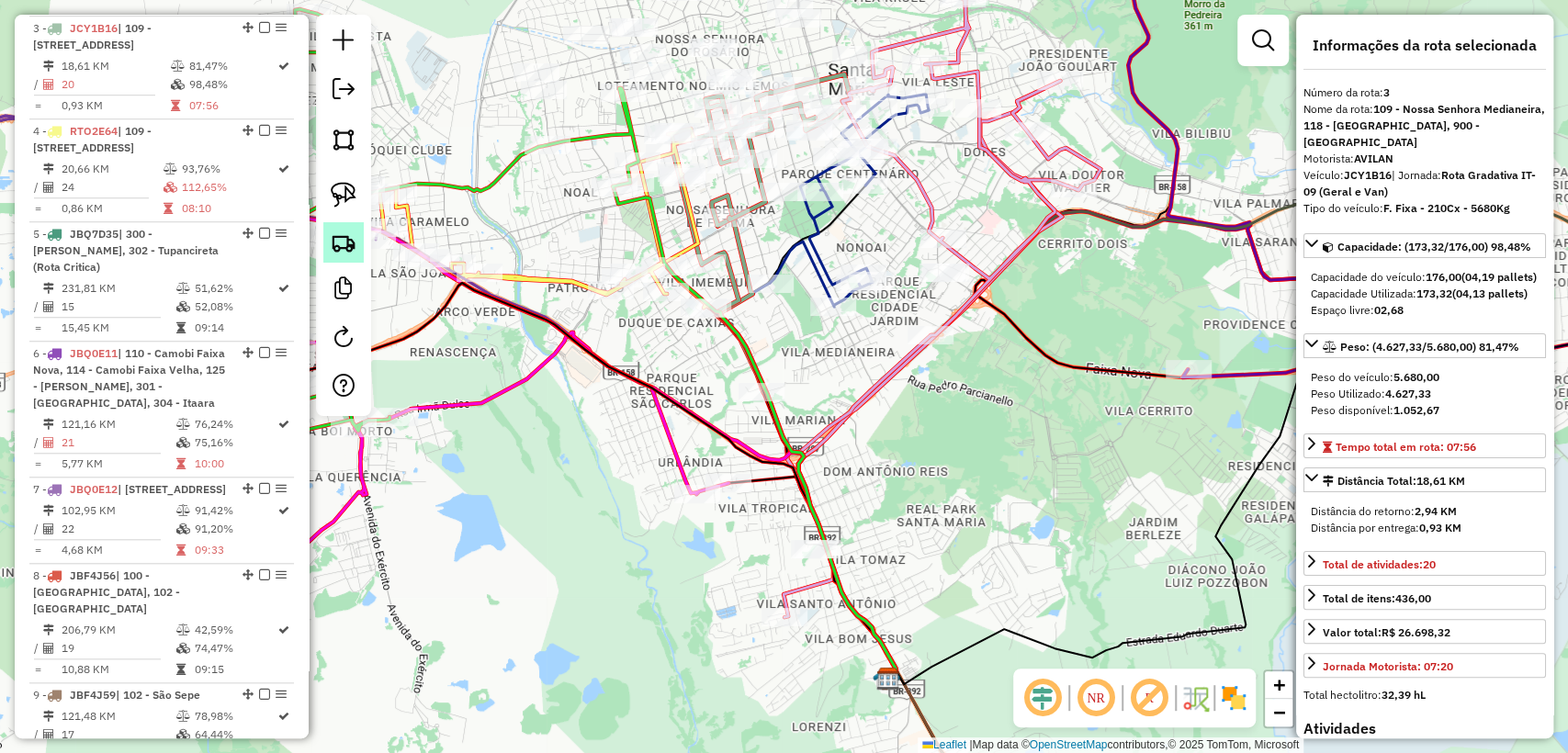
click at [345, 241] on img at bounding box center [343, 242] width 26 height 26
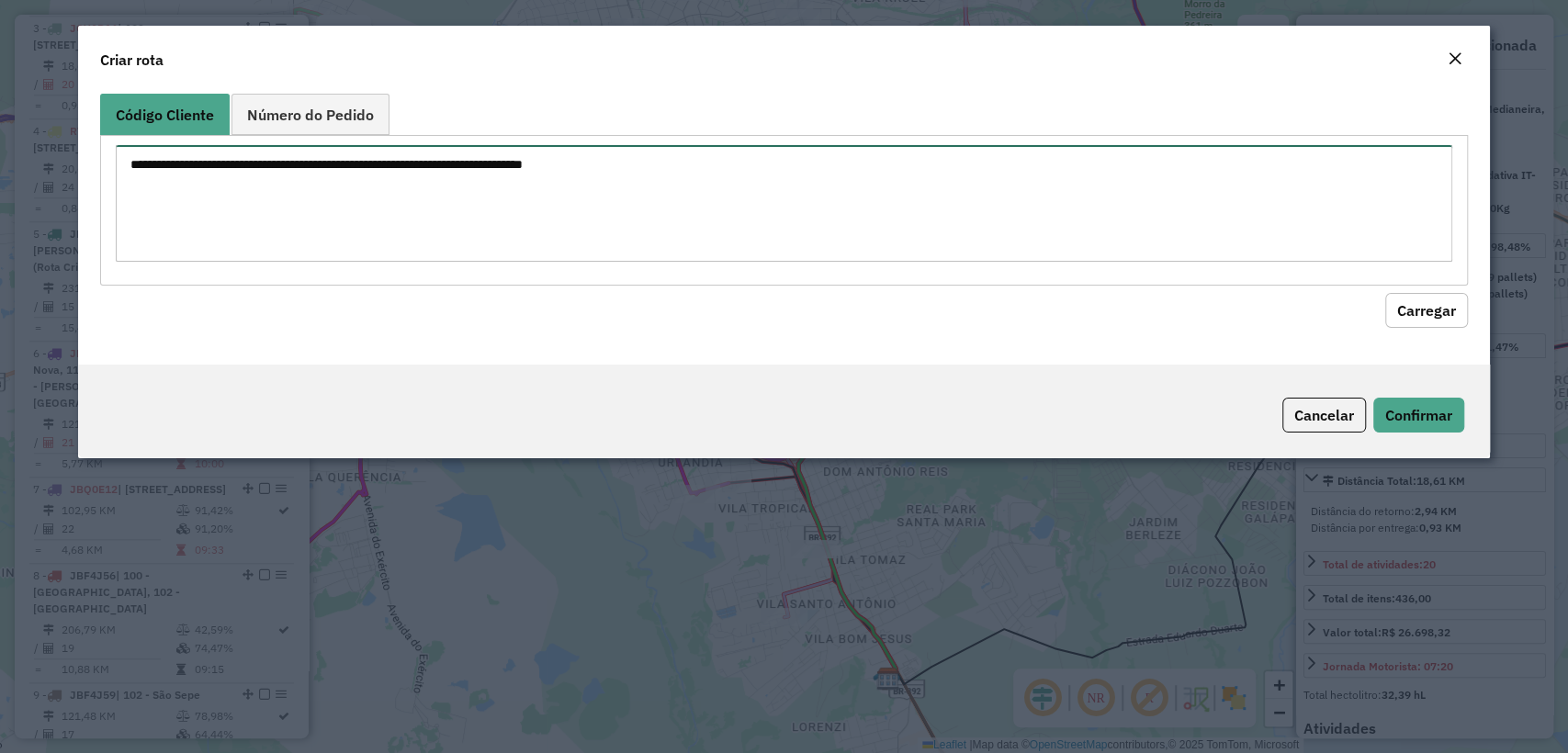
click at [415, 151] on textarea at bounding box center [783, 203] width 1335 height 116
paste textarea "******** ******** ******** ******** ******** ******** ******** ******** *******…"
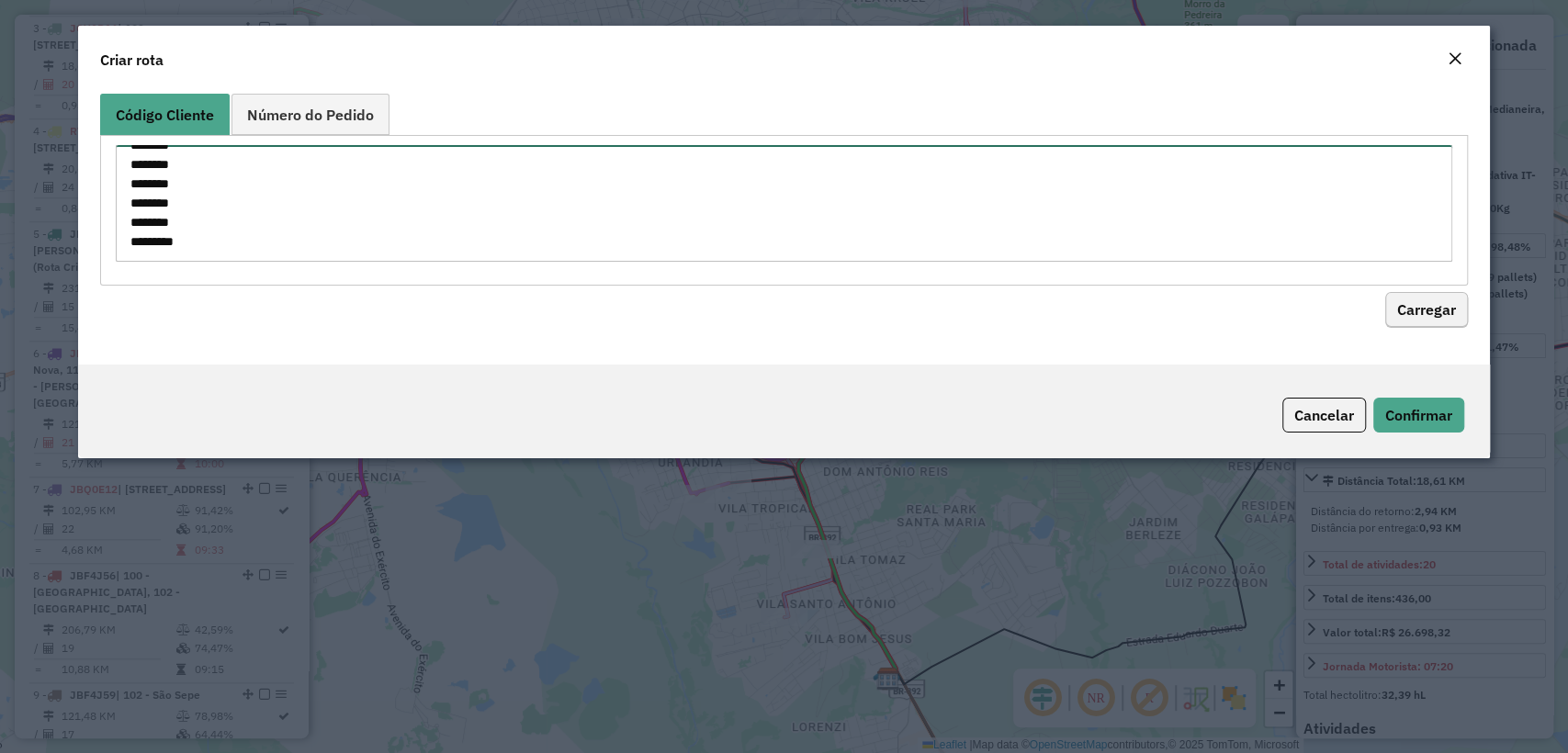
type textarea "******** ******** ******** ******** ******** ******** ******** ******** *******…"
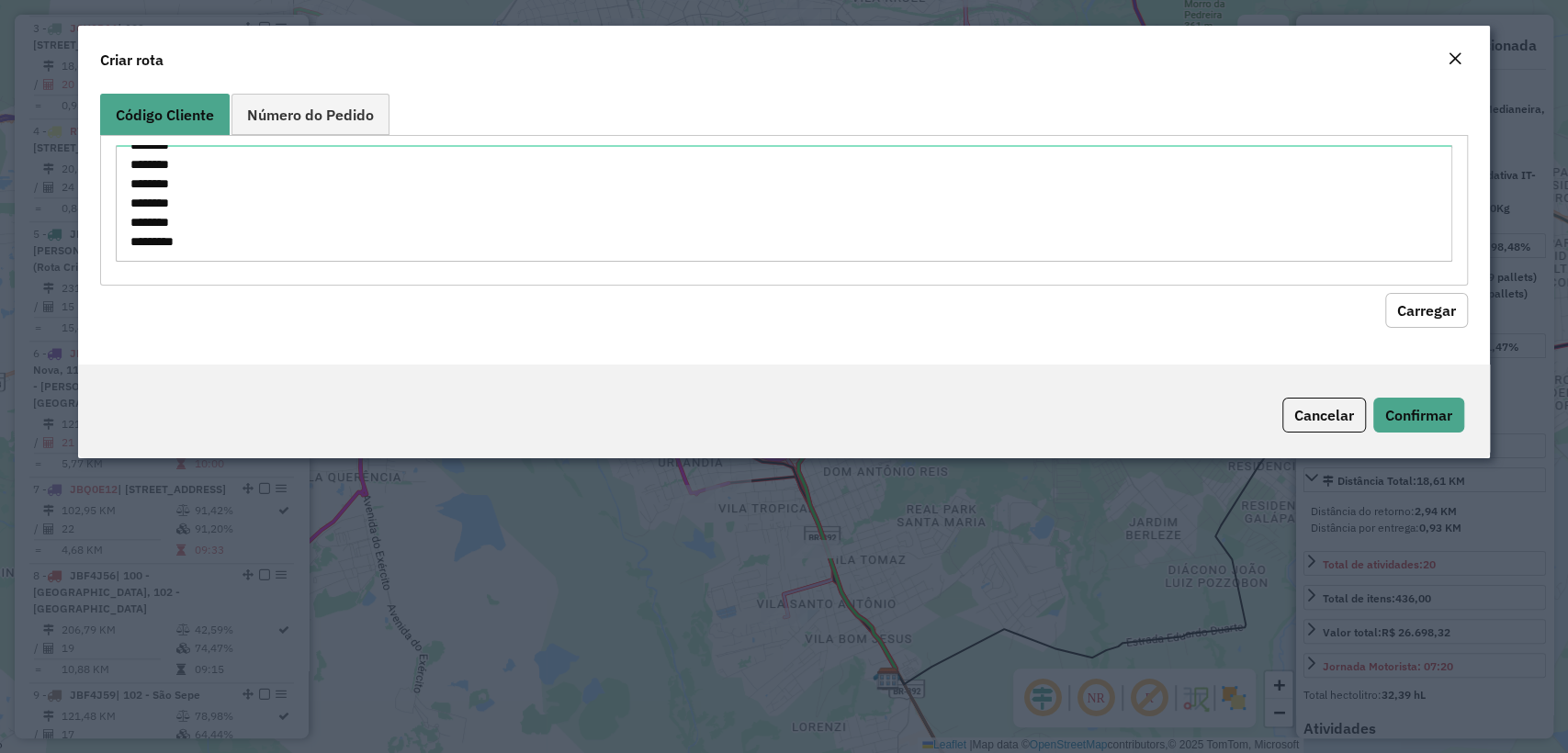
drag, startPoint x: 1445, startPoint y: 304, endPoint x: 1147, endPoint y: 305, distance: 298.0
click at [1445, 303] on button "Carregar" at bounding box center [1427, 310] width 83 height 35
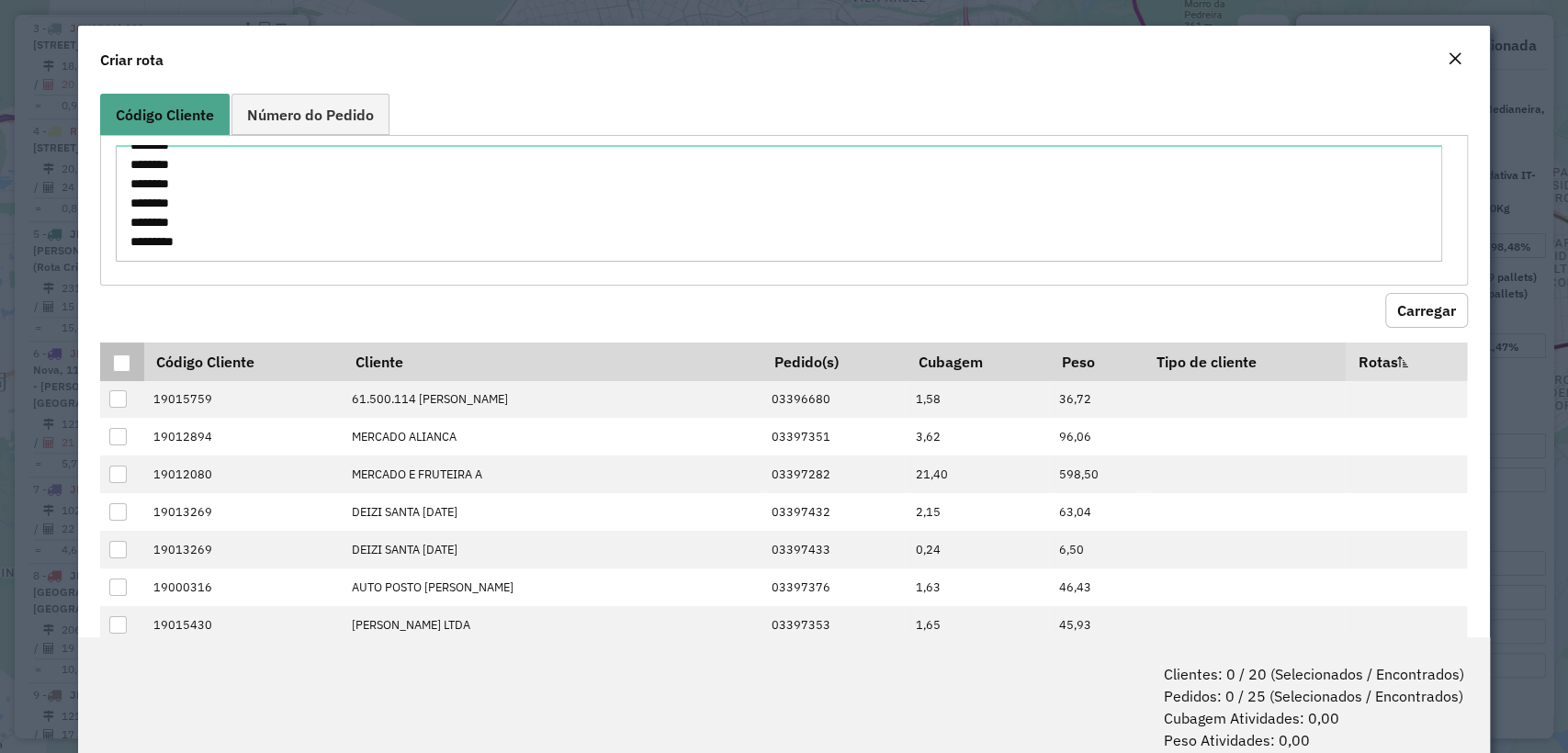
click at [114, 362] on div at bounding box center [122, 363] width 17 height 17
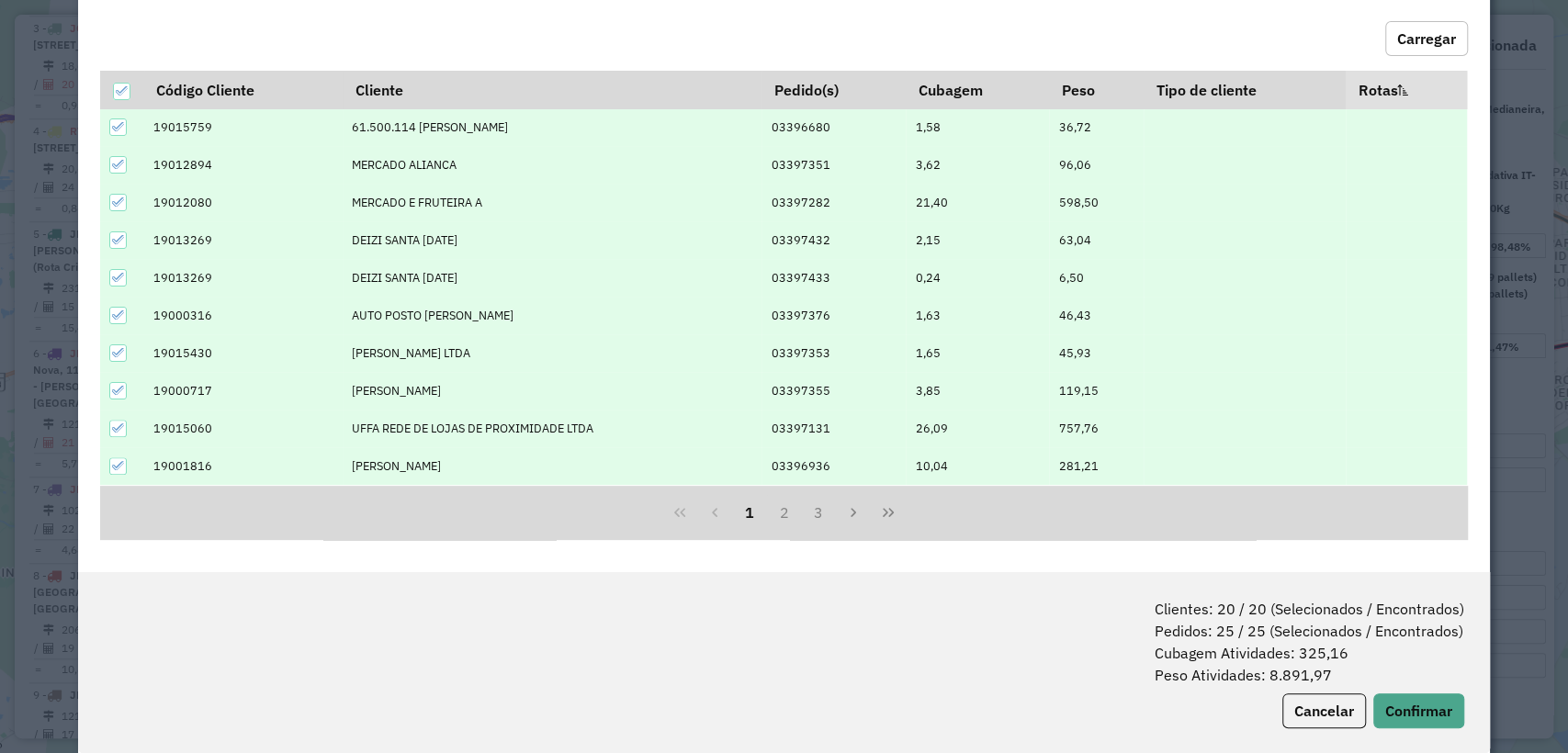
scroll to position [91, 0]
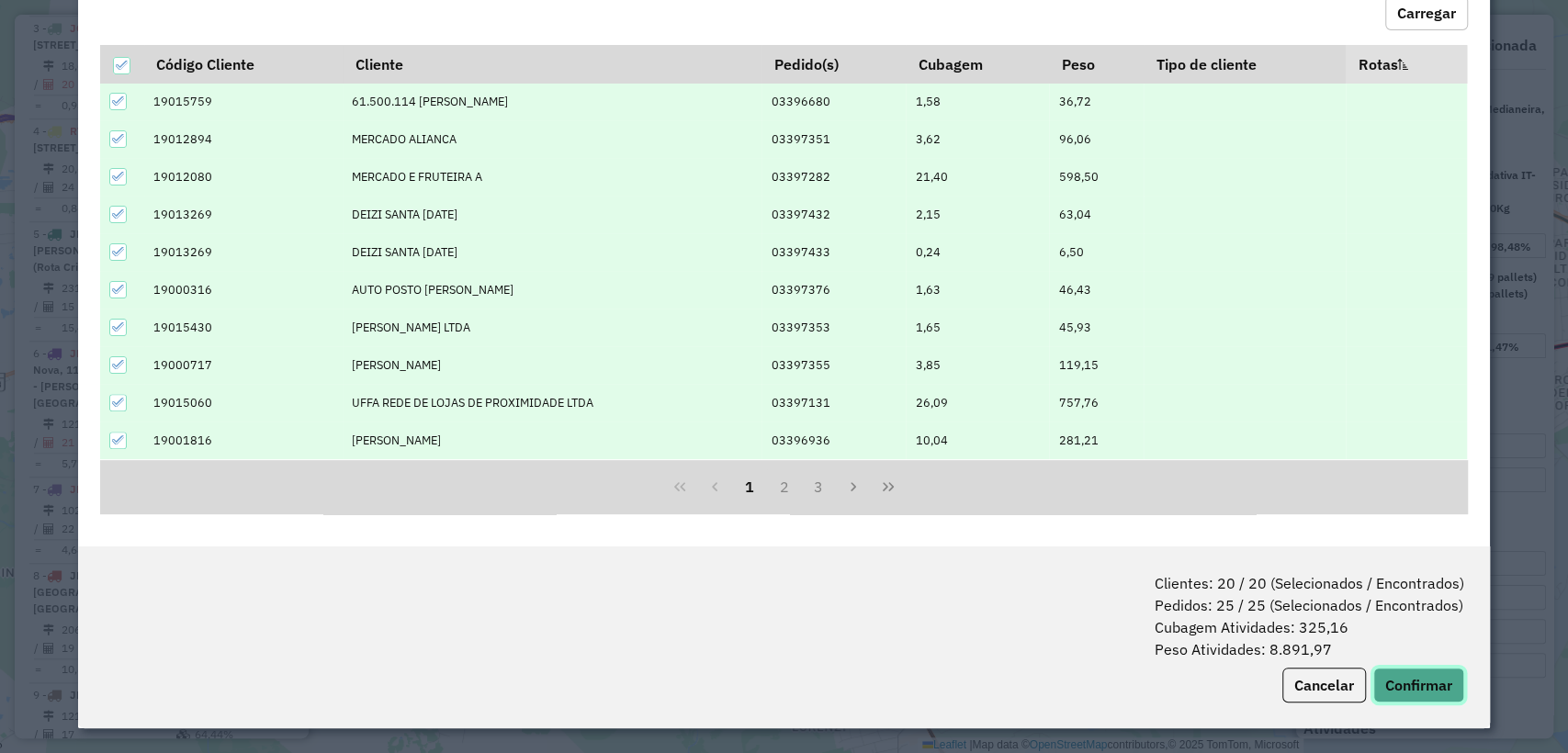
click at [1416, 678] on button "Confirmar" at bounding box center [1418, 685] width 91 height 35
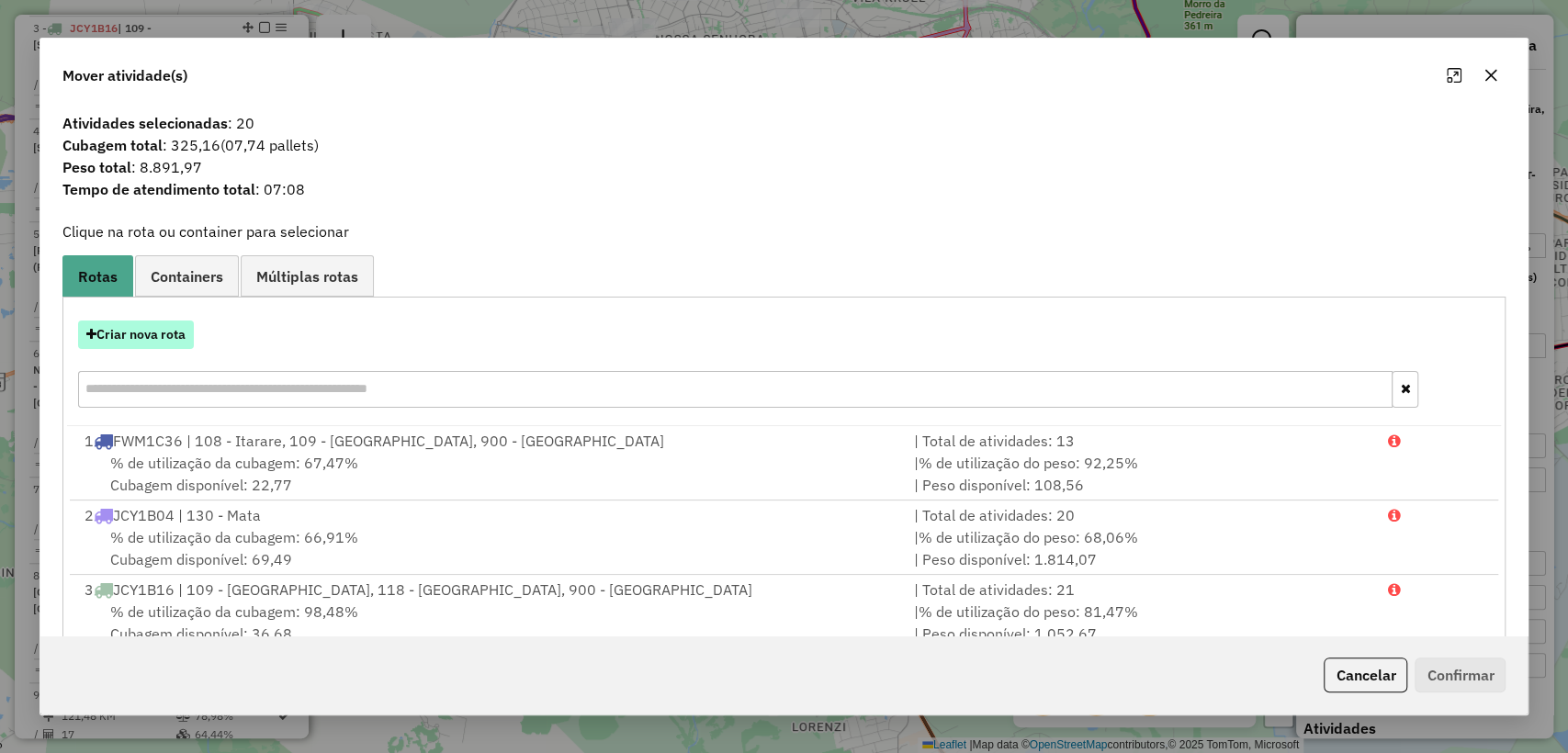
click at [144, 338] on button "Criar nova rota" at bounding box center [135, 335] width 115 height 29
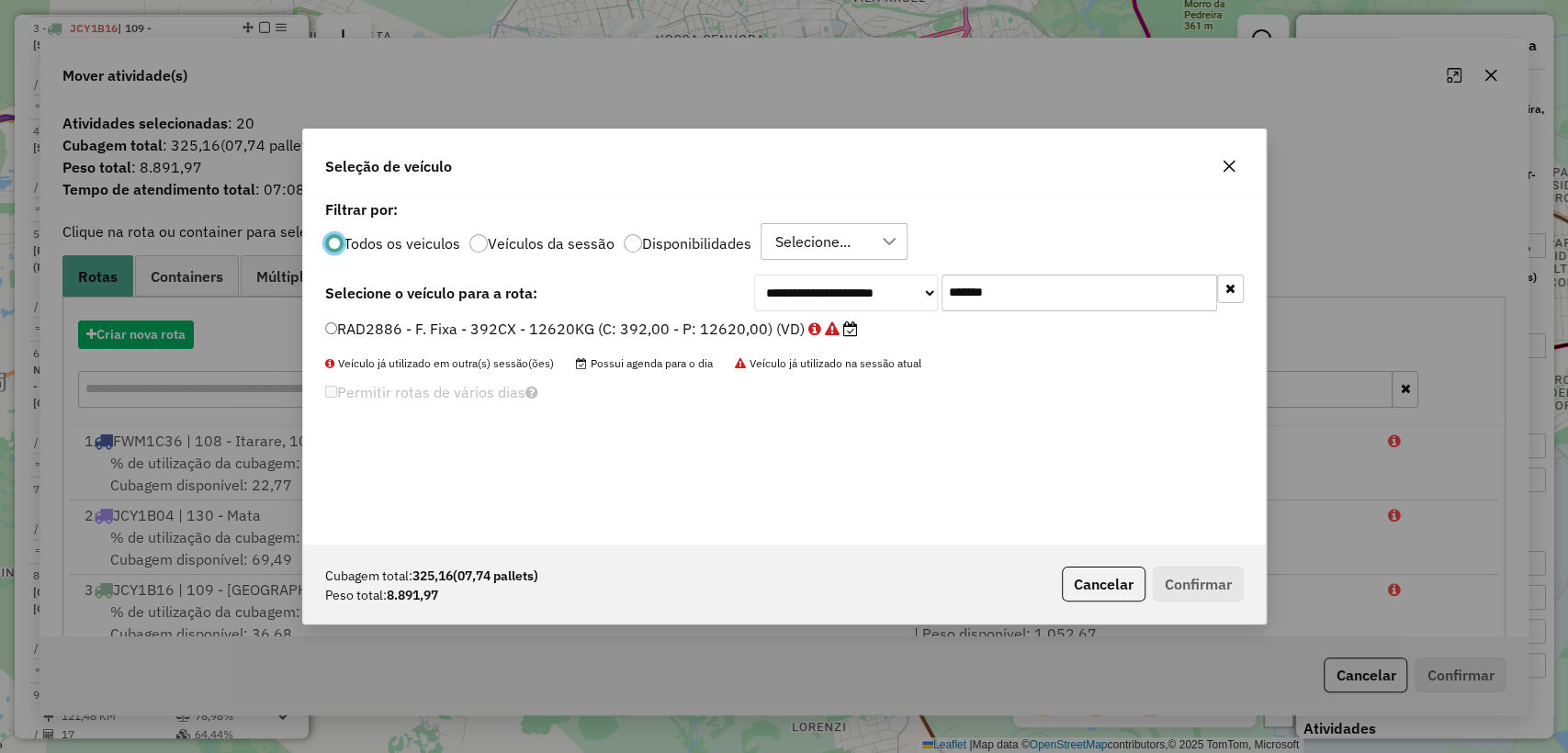
scroll to position [10, 6]
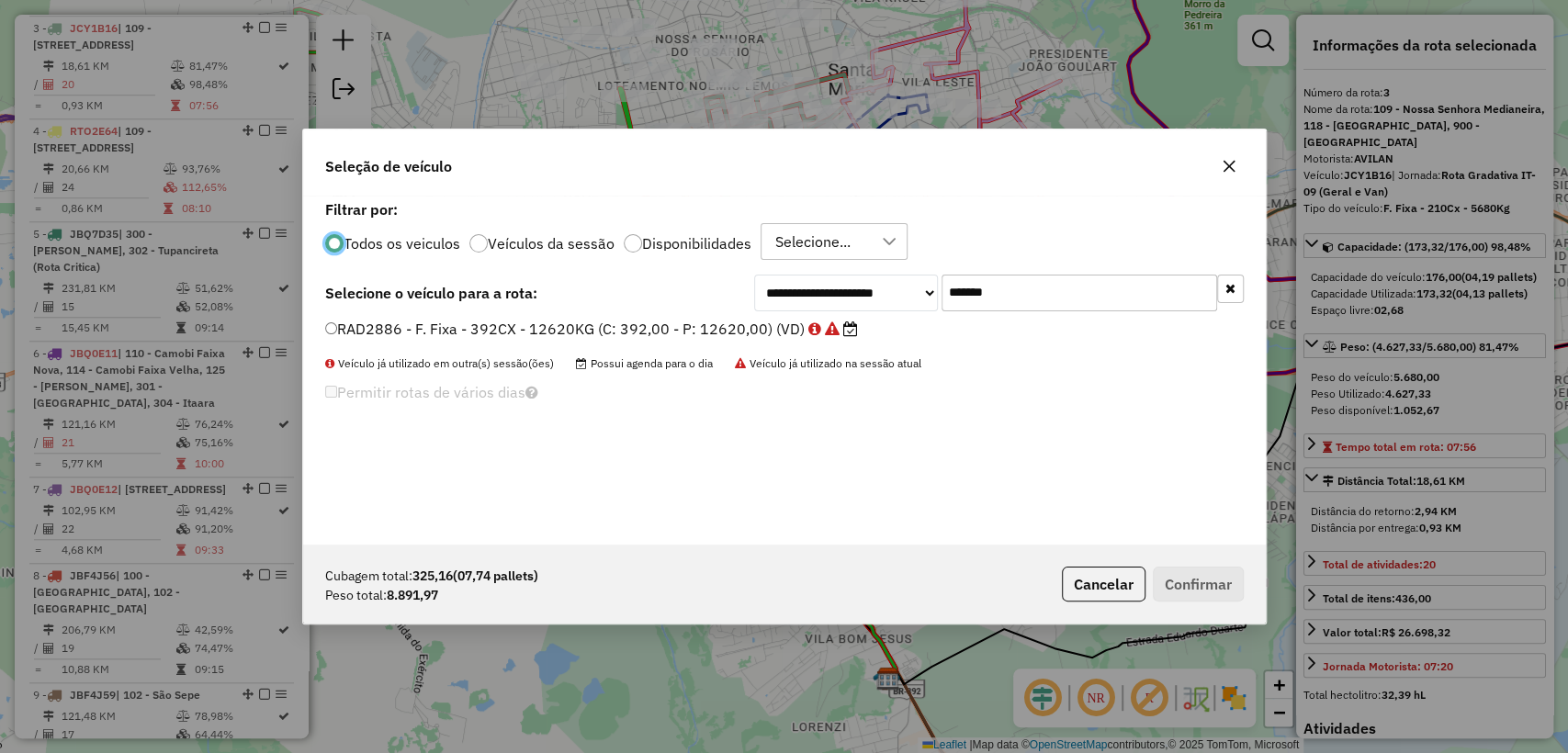
click at [1050, 298] on input "*******" at bounding box center [1079, 293] width 276 height 36
paste input "text"
type input "*******"
click at [664, 329] on label "RXO9D07 - F. Fixa - 588Cx - 16870Kg (C: 588,00 - P: 16870,00) (VD)" at bounding box center [580, 328] width 511 height 22
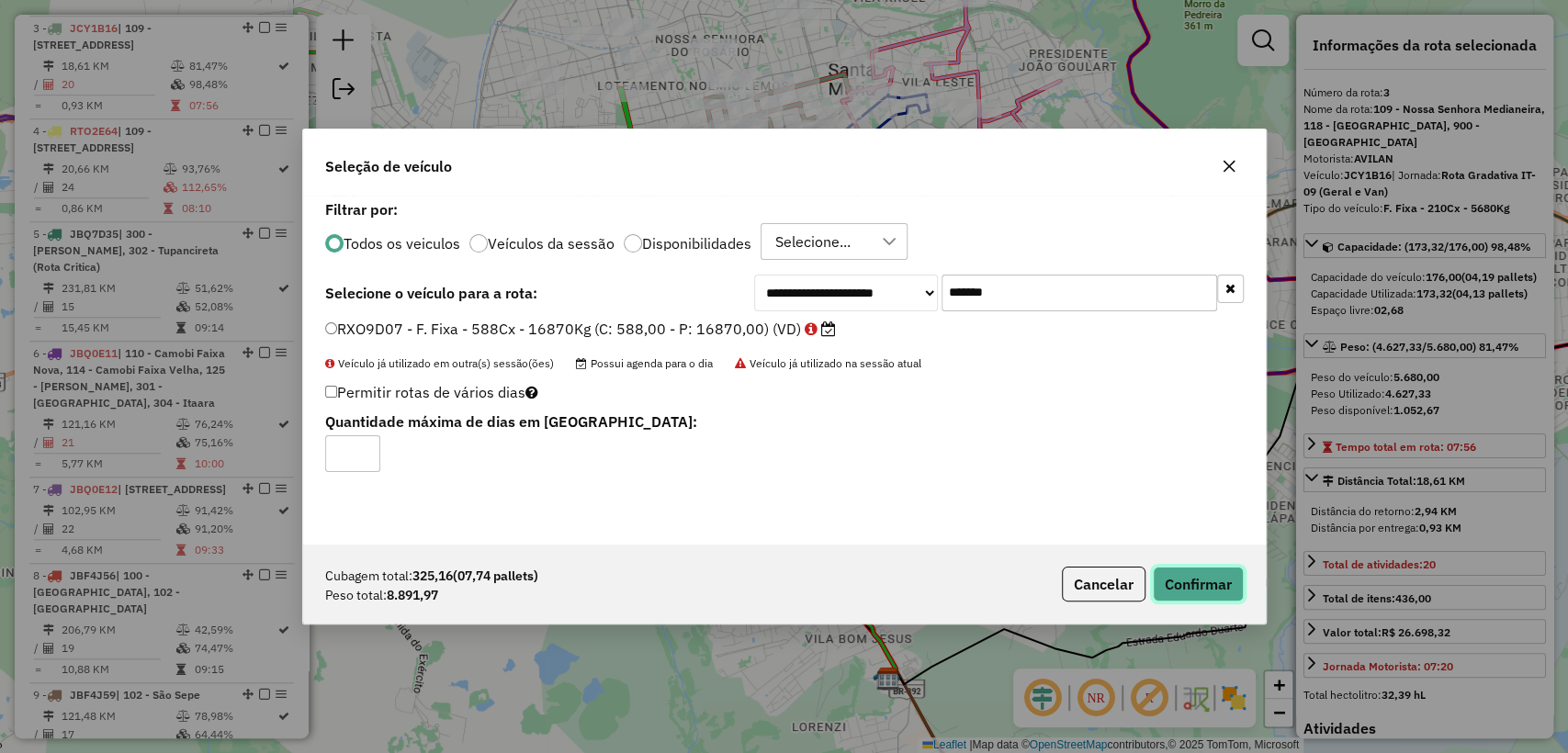
click at [1188, 585] on button "Confirmar" at bounding box center [1198, 584] width 91 height 35
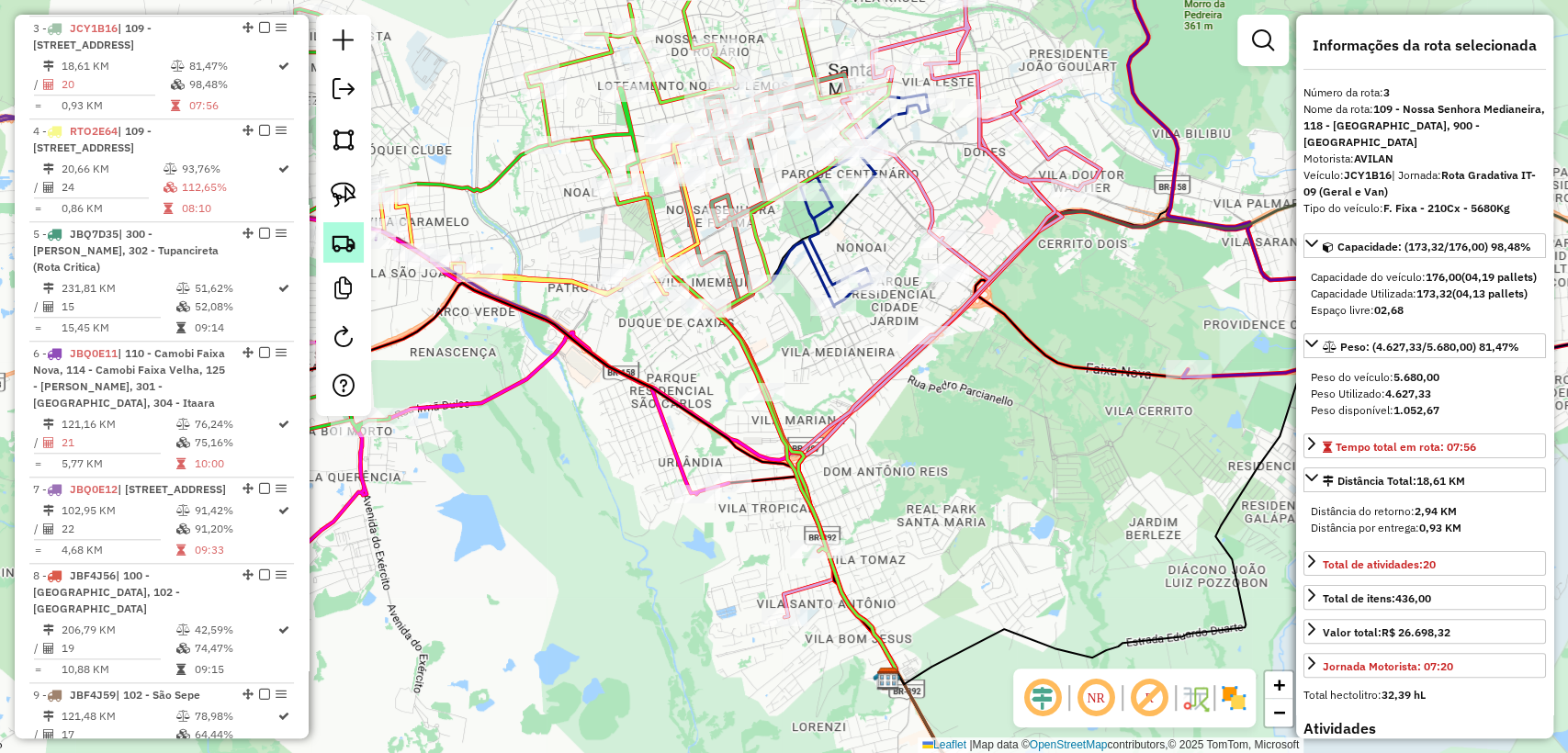
click at [334, 249] on img at bounding box center [343, 242] width 26 height 26
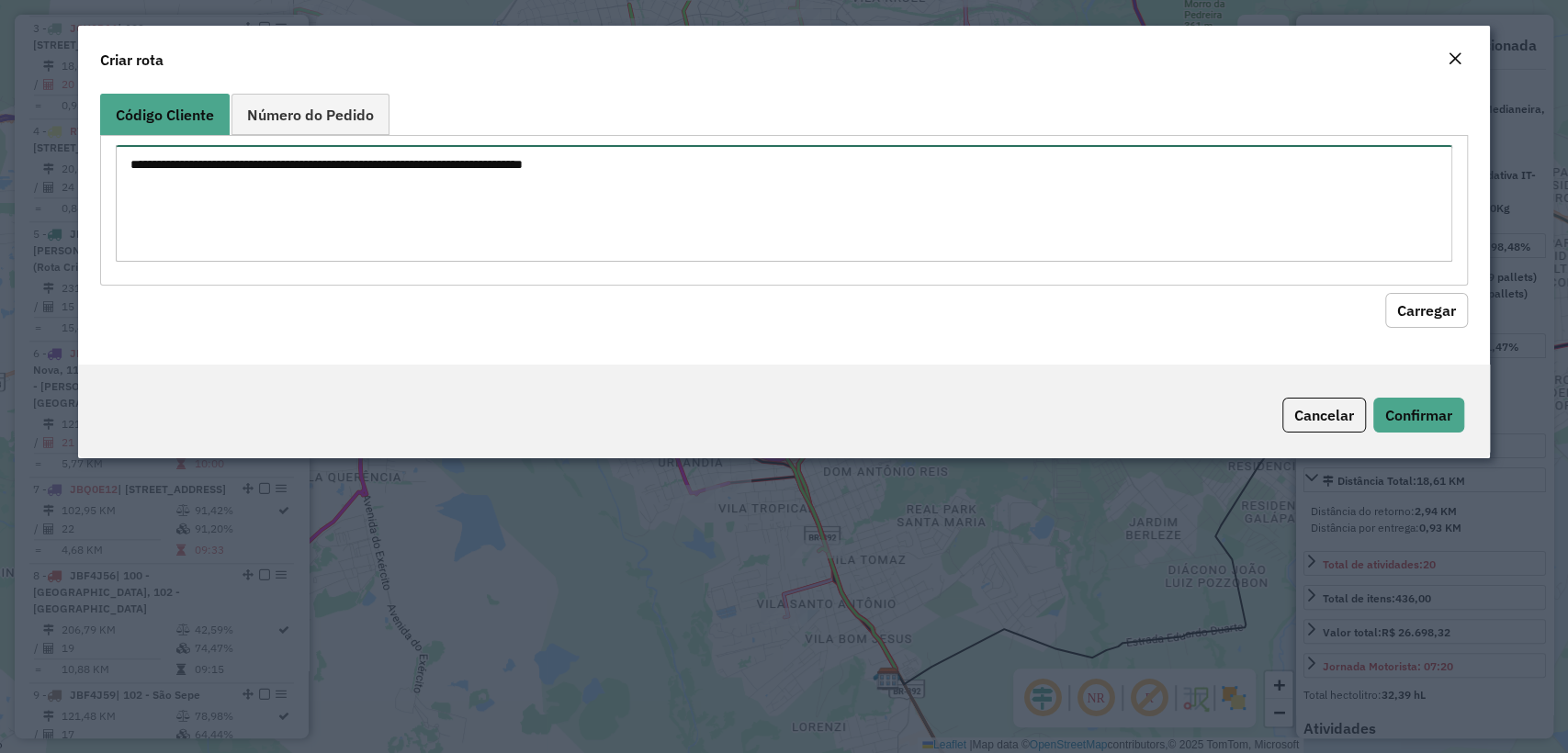
click at [455, 190] on textarea at bounding box center [783, 203] width 1335 height 116
paste textarea "******** ******** ******** ******** ******** ******** ******** ********"
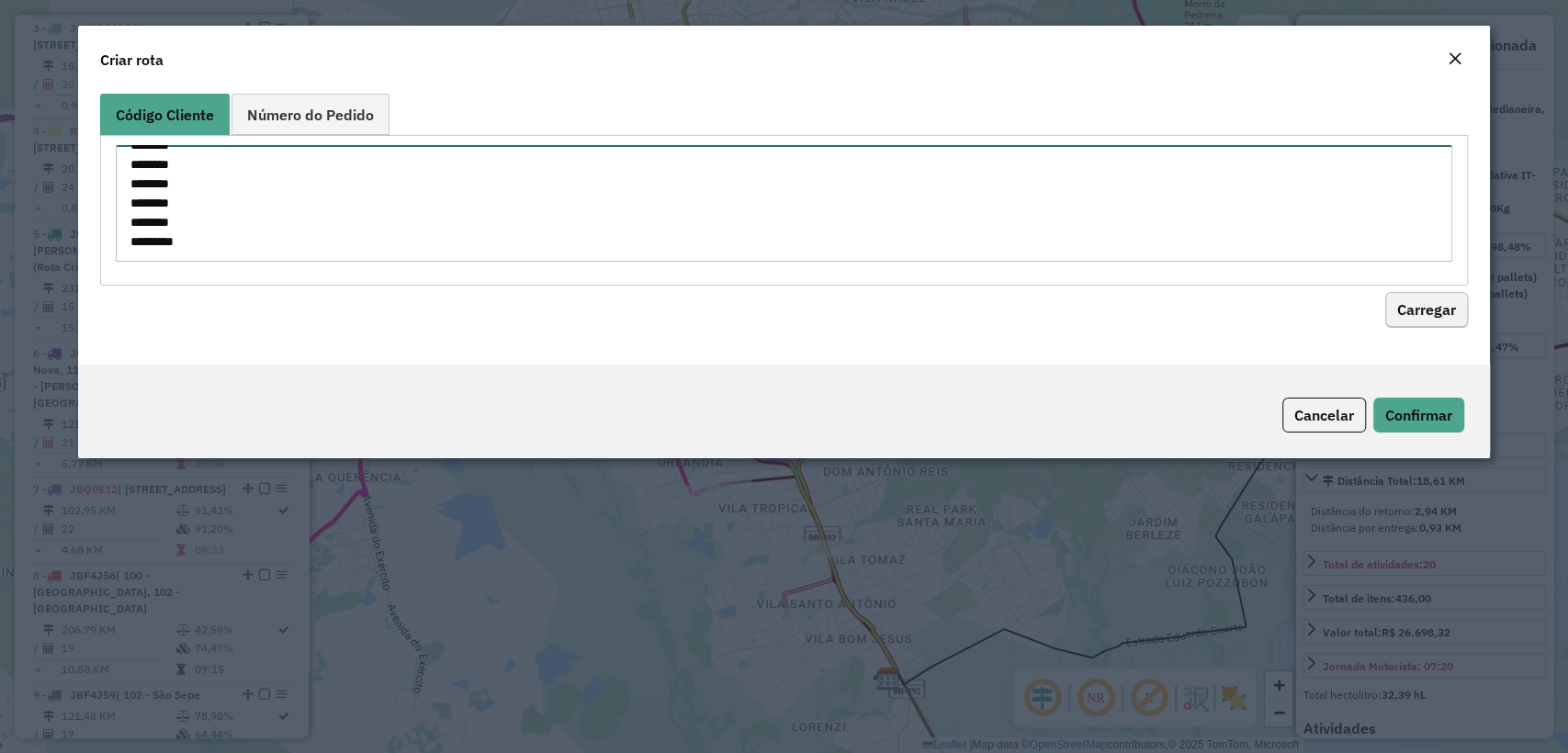
type textarea "******** ******** ******** ******** ******** ******** ******** ********"
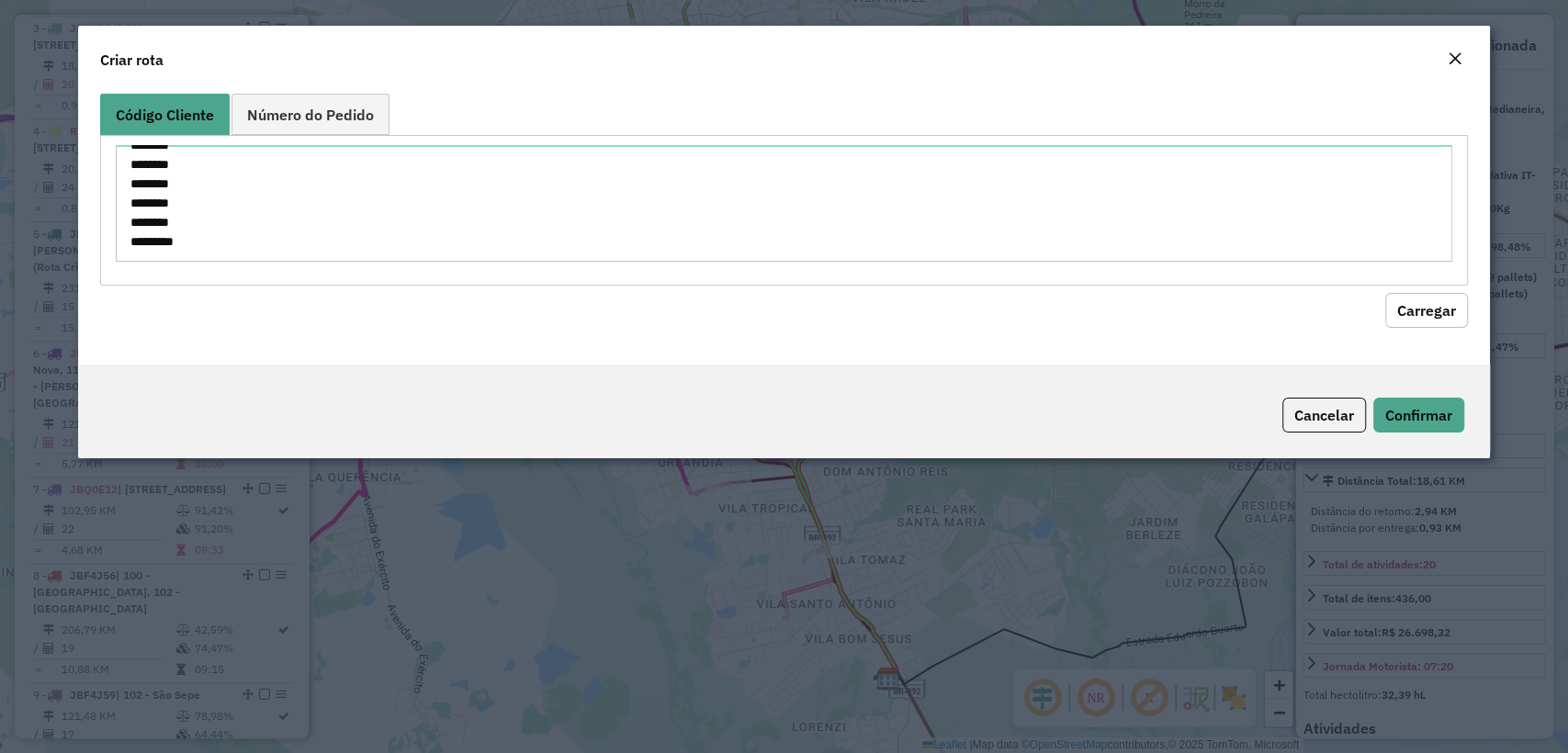
click at [1422, 310] on button "Carregar" at bounding box center [1427, 310] width 83 height 35
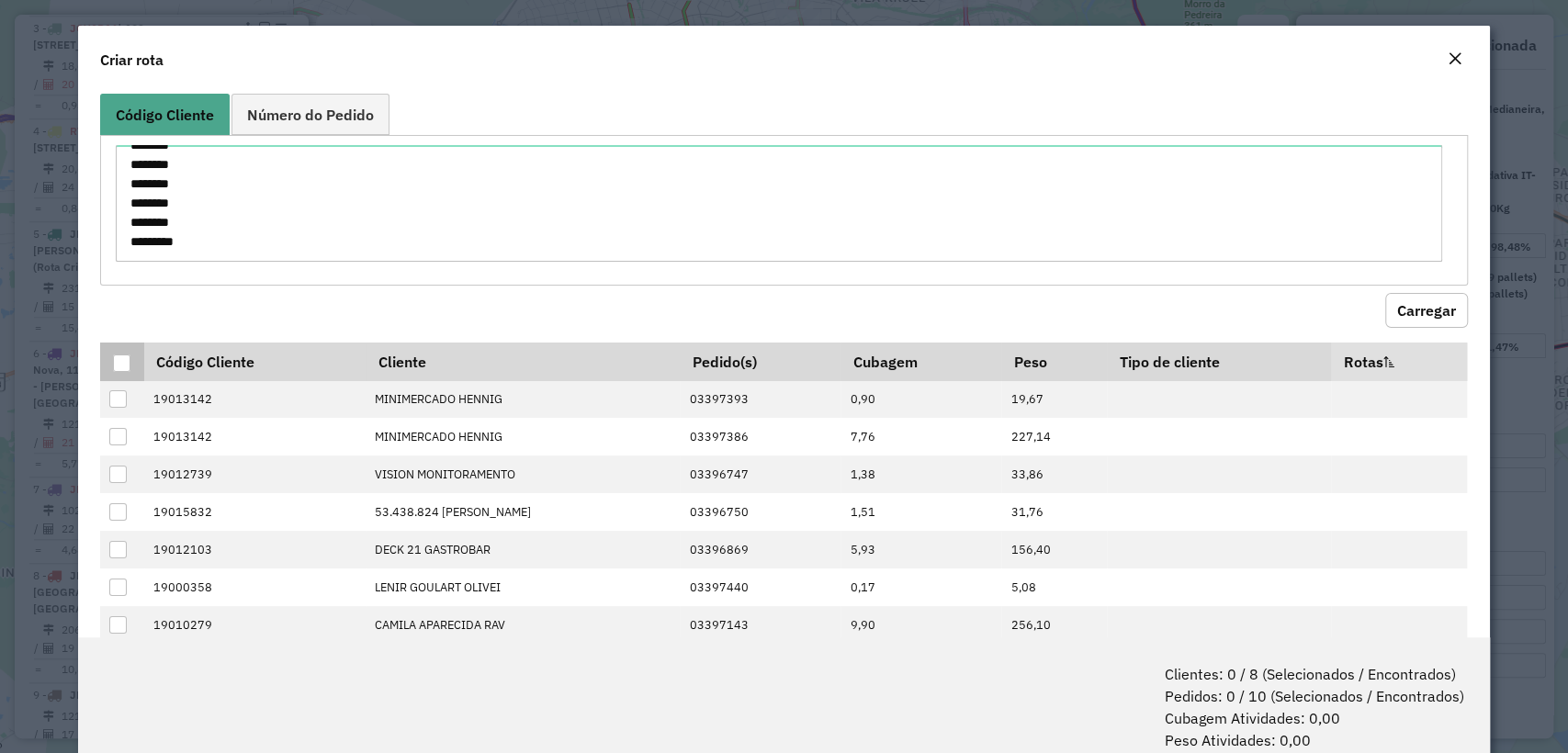
click at [120, 357] on div at bounding box center [122, 363] width 17 height 17
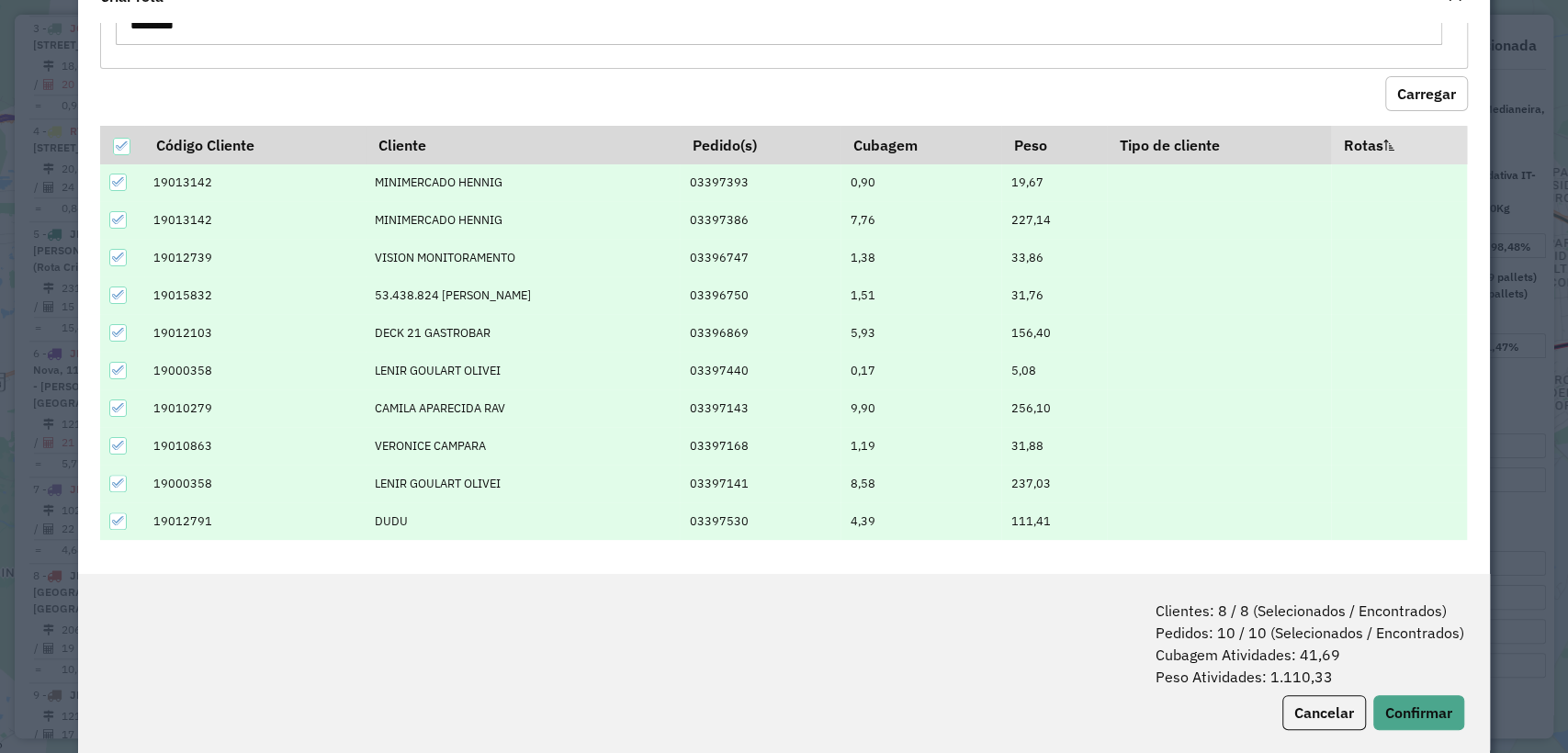
scroll to position [91, 0]
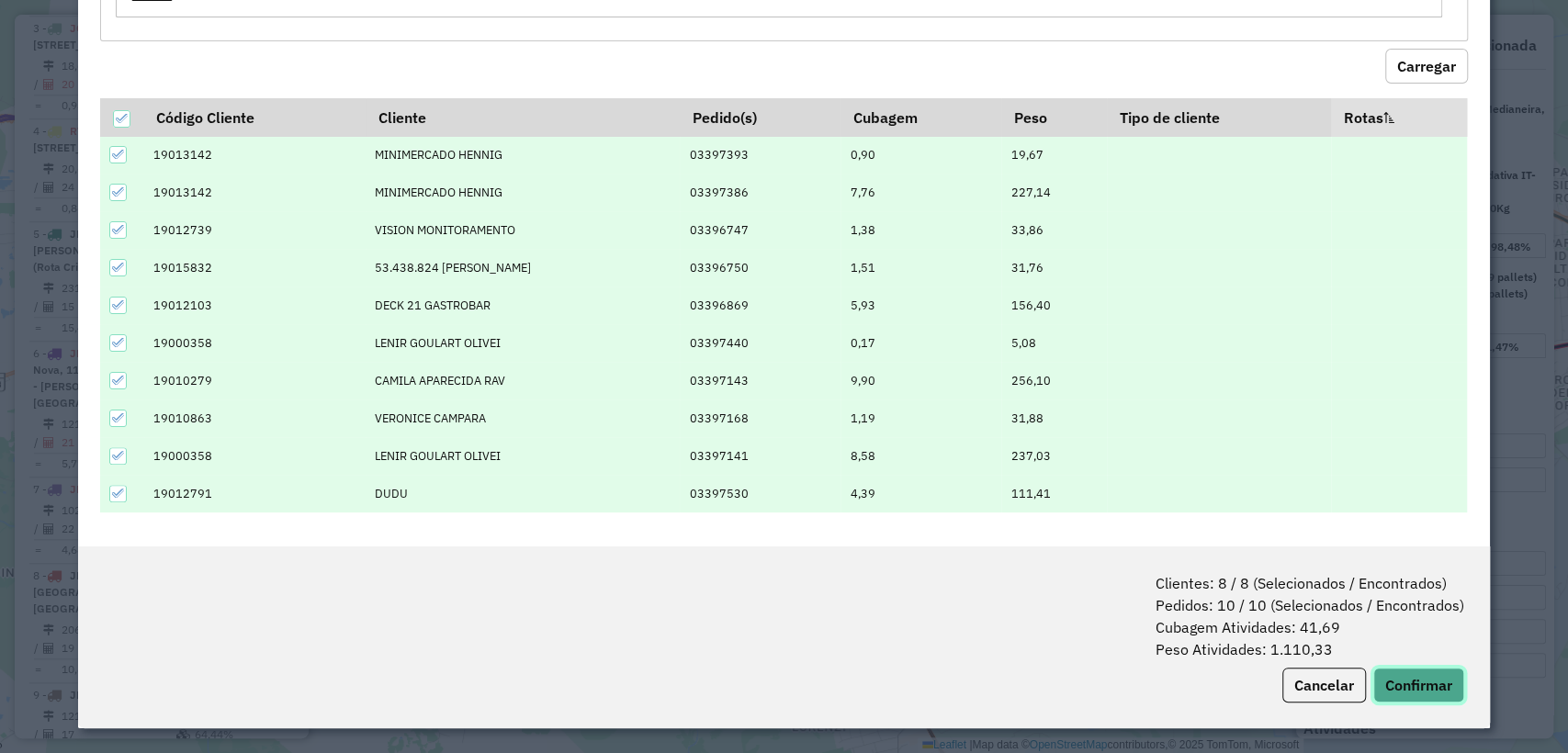
click at [1408, 673] on button "Confirmar" at bounding box center [1418, 685] width 91 height 35
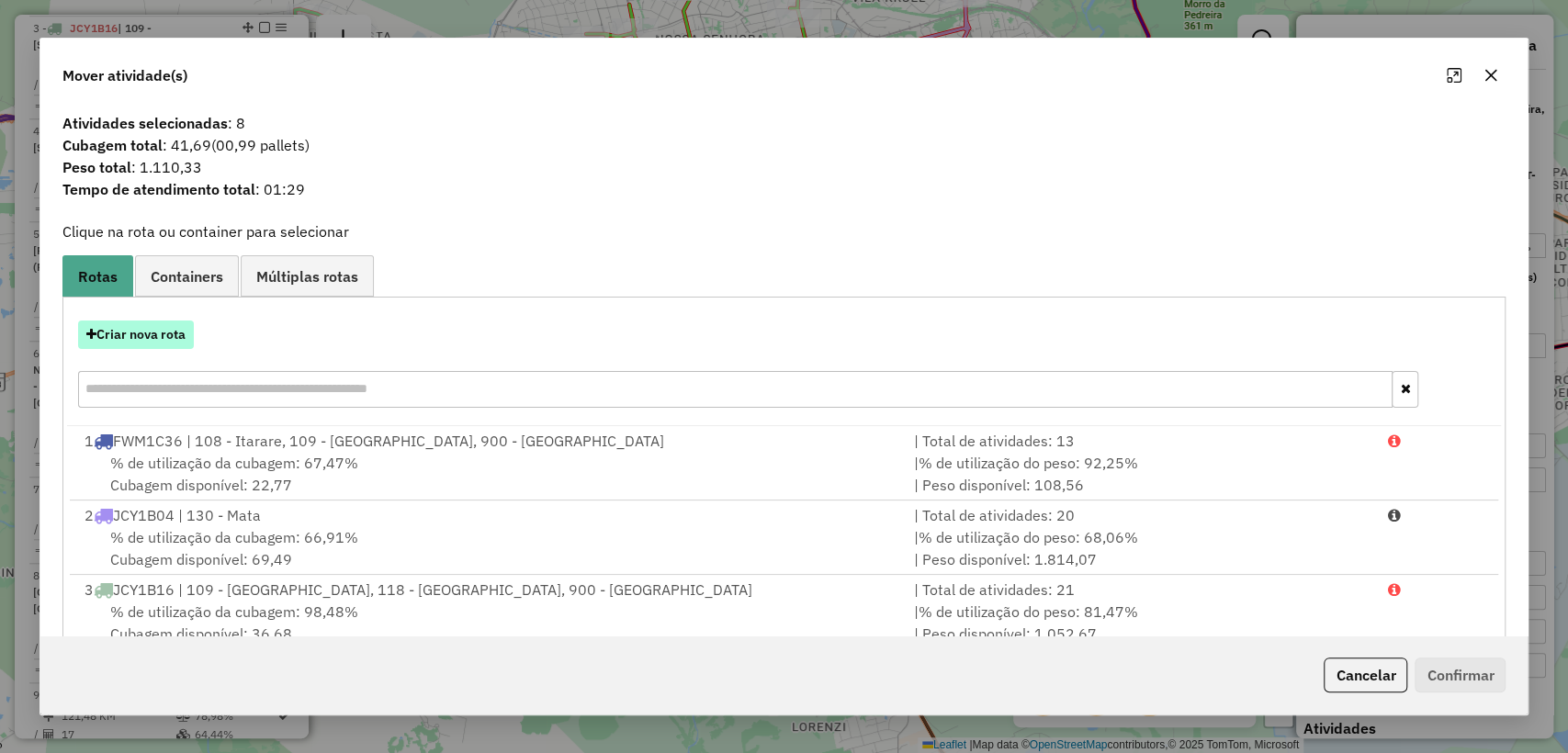
click at [145, 331] on button "Criar nova rota" at bounding box center [135, 335] width 115 height 29
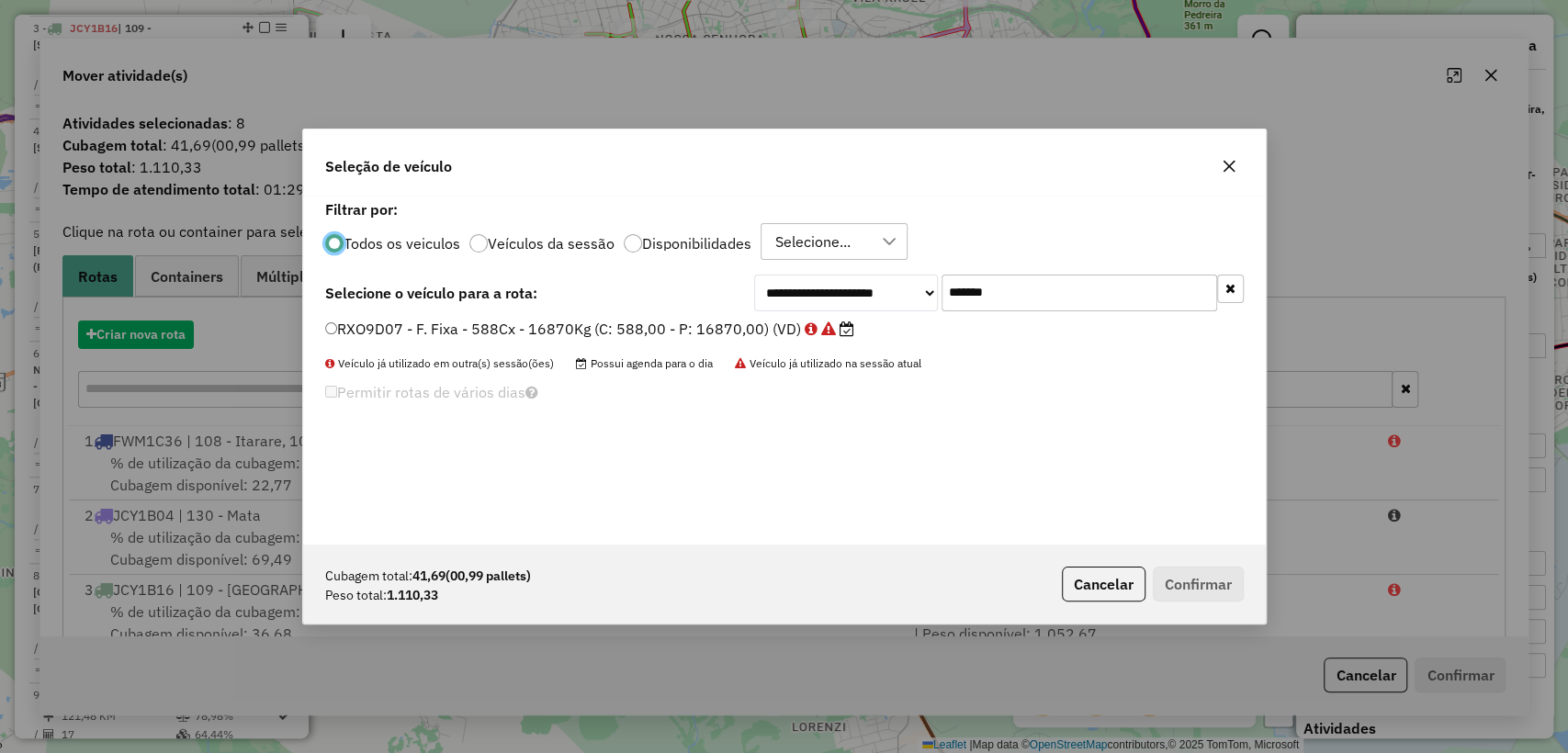
scroll to position [10, 6]
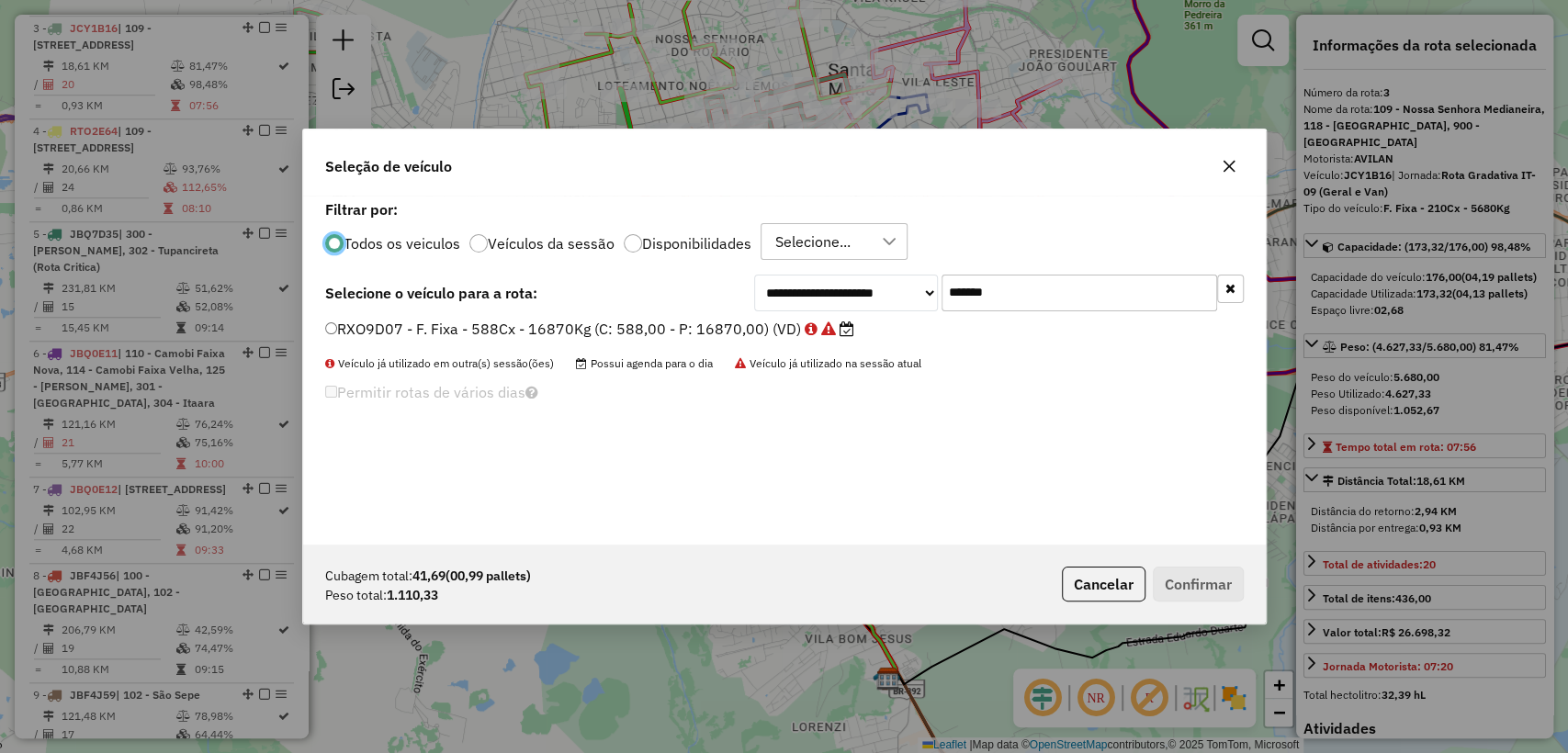
click at [1081, 278] on input "*******" at bounding box center [1079, 293] width 276 height 36
paste input "text"
type input "*******"
click at [683, 306] on div "**********" at bounding box center [784, 293] width 919 height 36
click at [683, 313] on div "**********" at bounding box center [785, 370] width 963 height 349
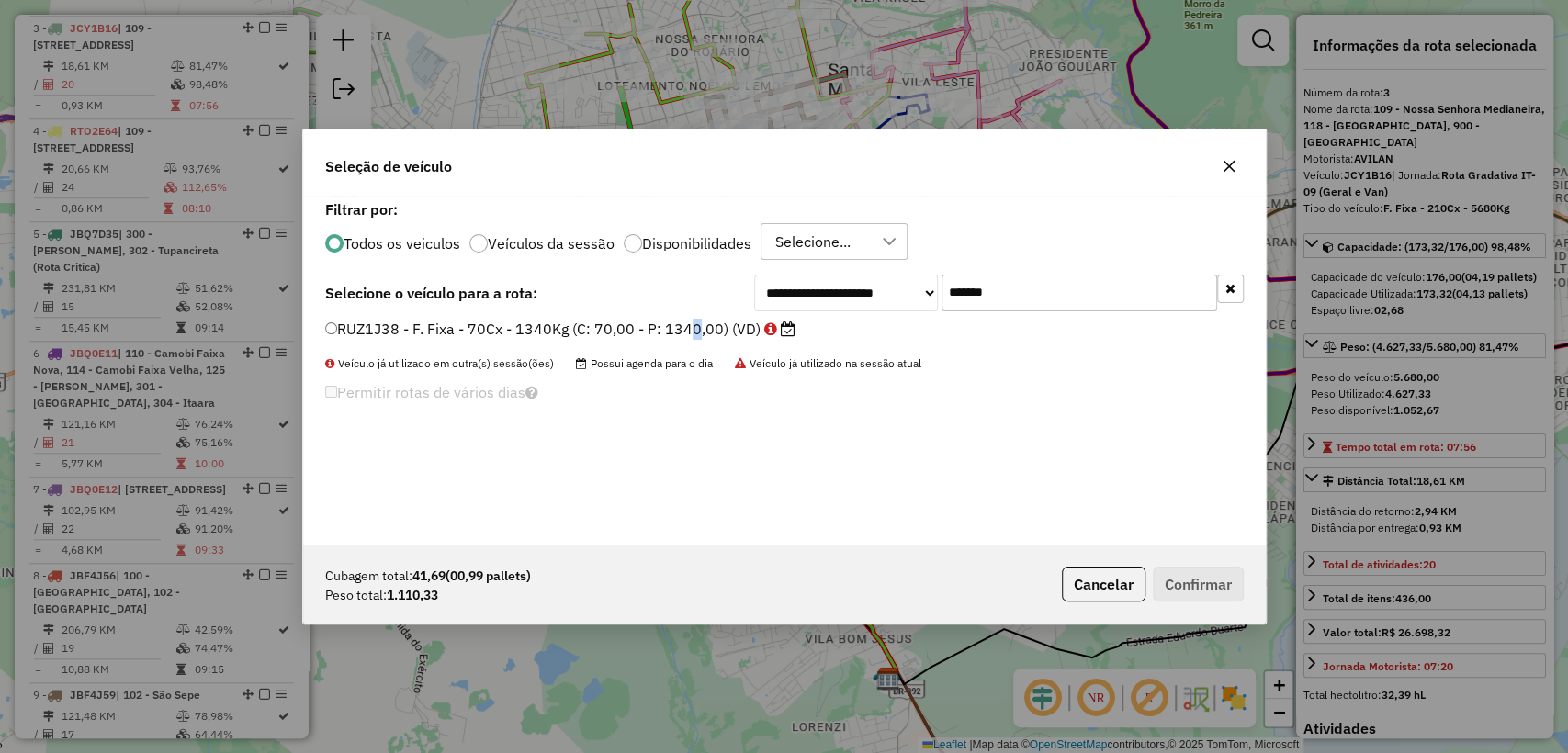
click at [682, 322] on label "RUZ1J38 - F. Fixa - 70Cx - 1340Kg (C: 70,00 - P: 1340,00) (VD)" at bounding box center [560, 328] width 471 height 22
click at [525, 334] on label "RUZ1J38 - F. Fixa - 70Cx - 1340Kg (C: 70,00 - P: 1340,00) (VD)" at bounding box center [560, 328] width 471 height 22
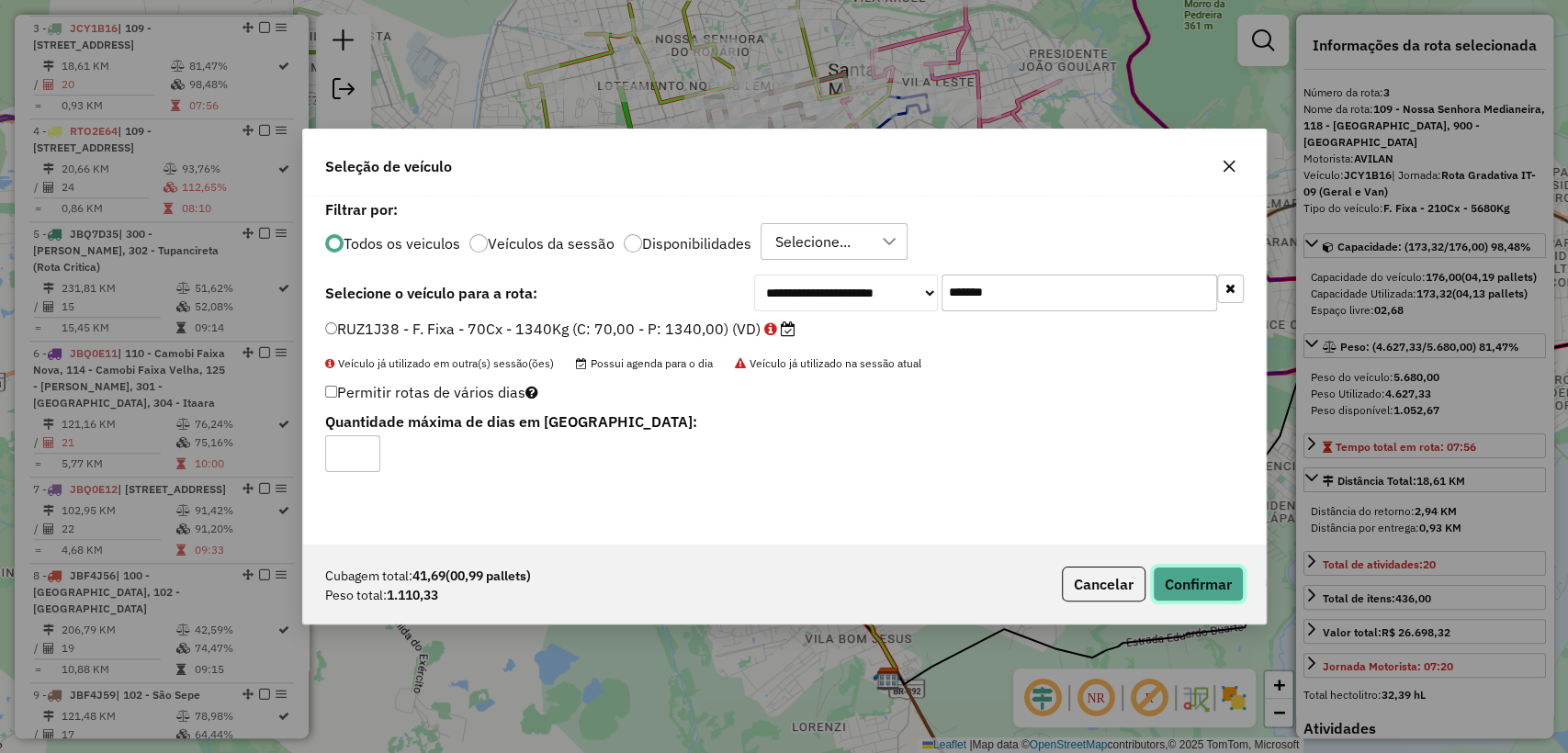
click at [1171, 595] on button "Confirmar" at bounding box center [1198, 584] width 91 height 35
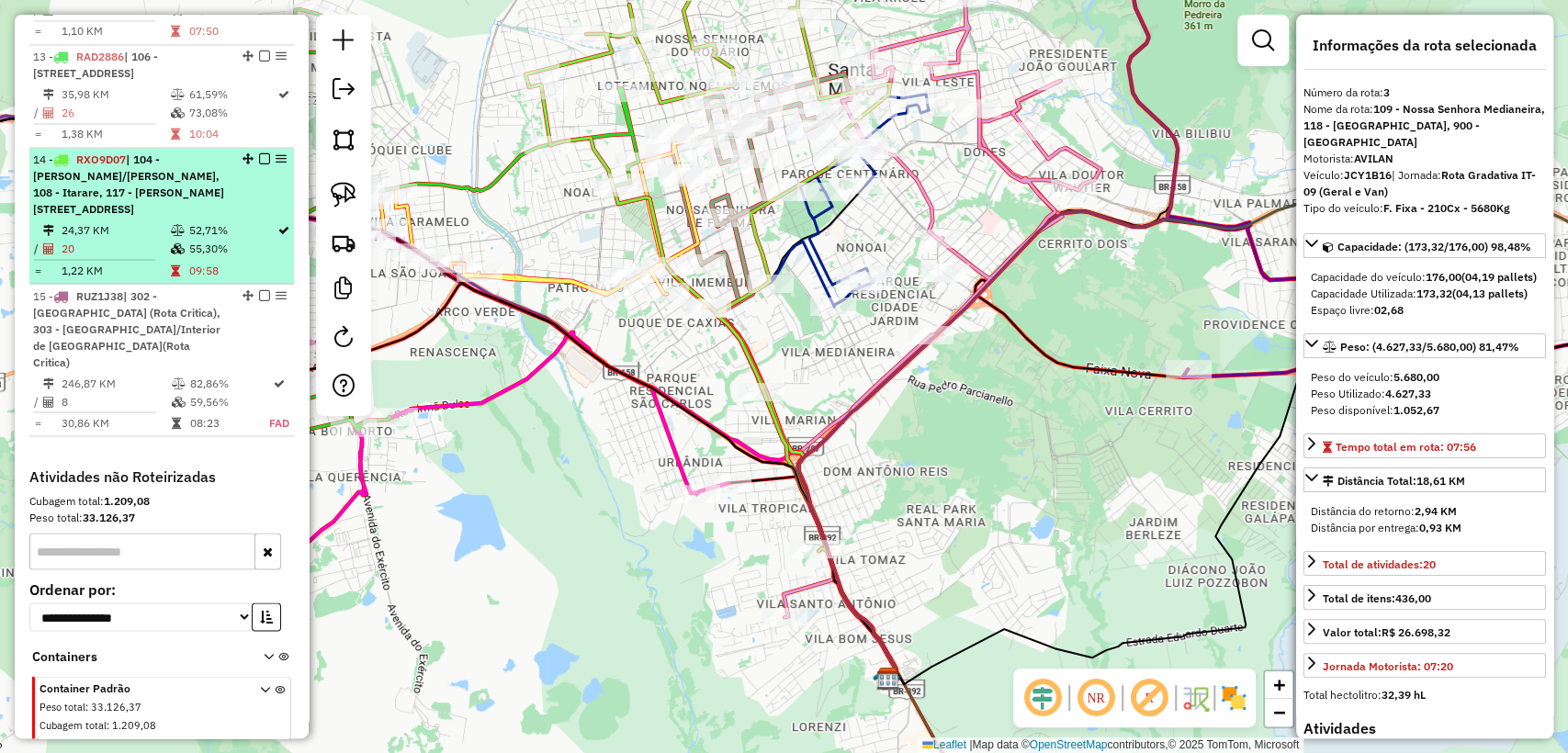
scroll to position [1959, 0]
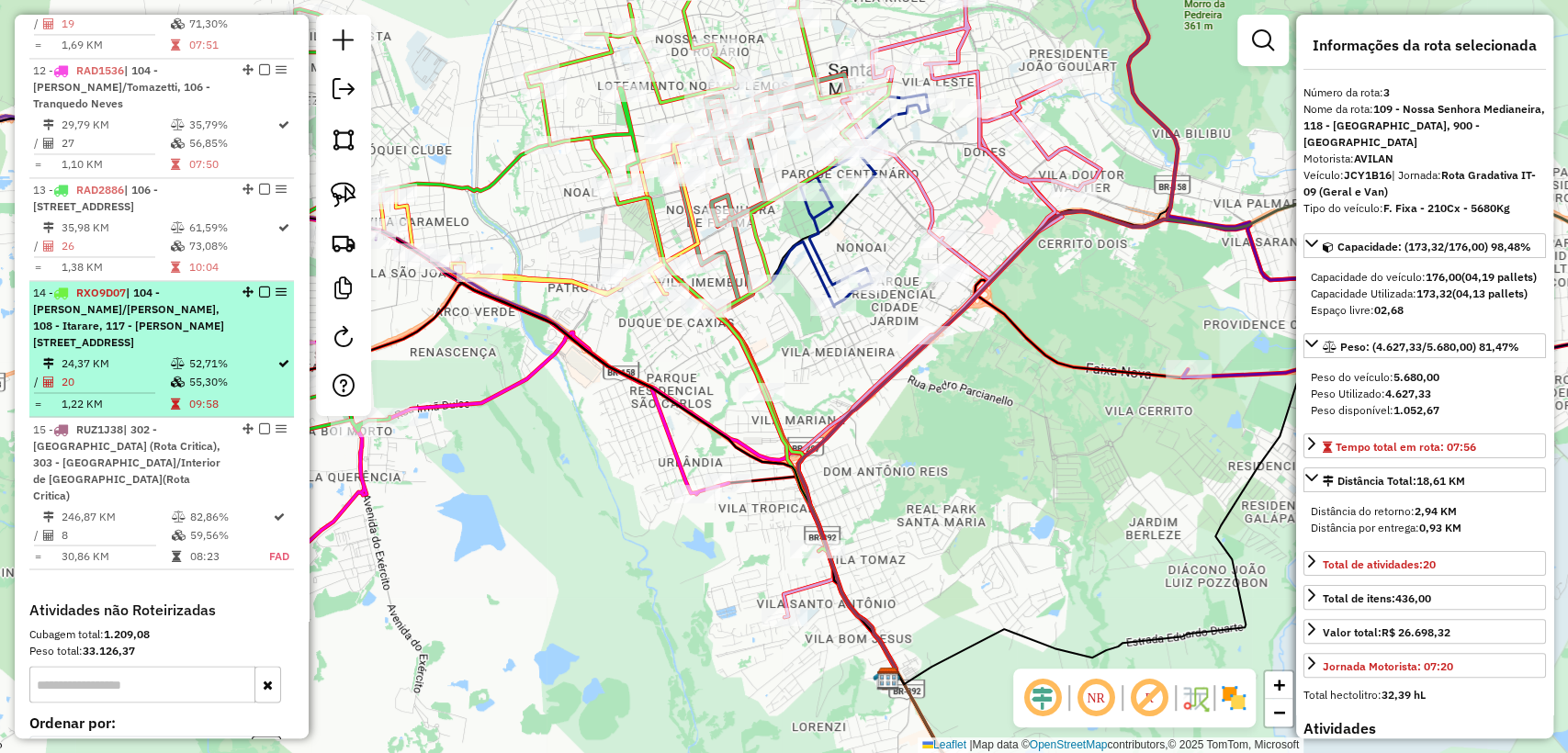
click at [208, 349] on span "| 104 - Lorenzi/Tomazetti, 108 - Itarare, 117 - Salgado Filho, 118 - Vila Indep…" at bounding box center [128, 317] width 191 height 63
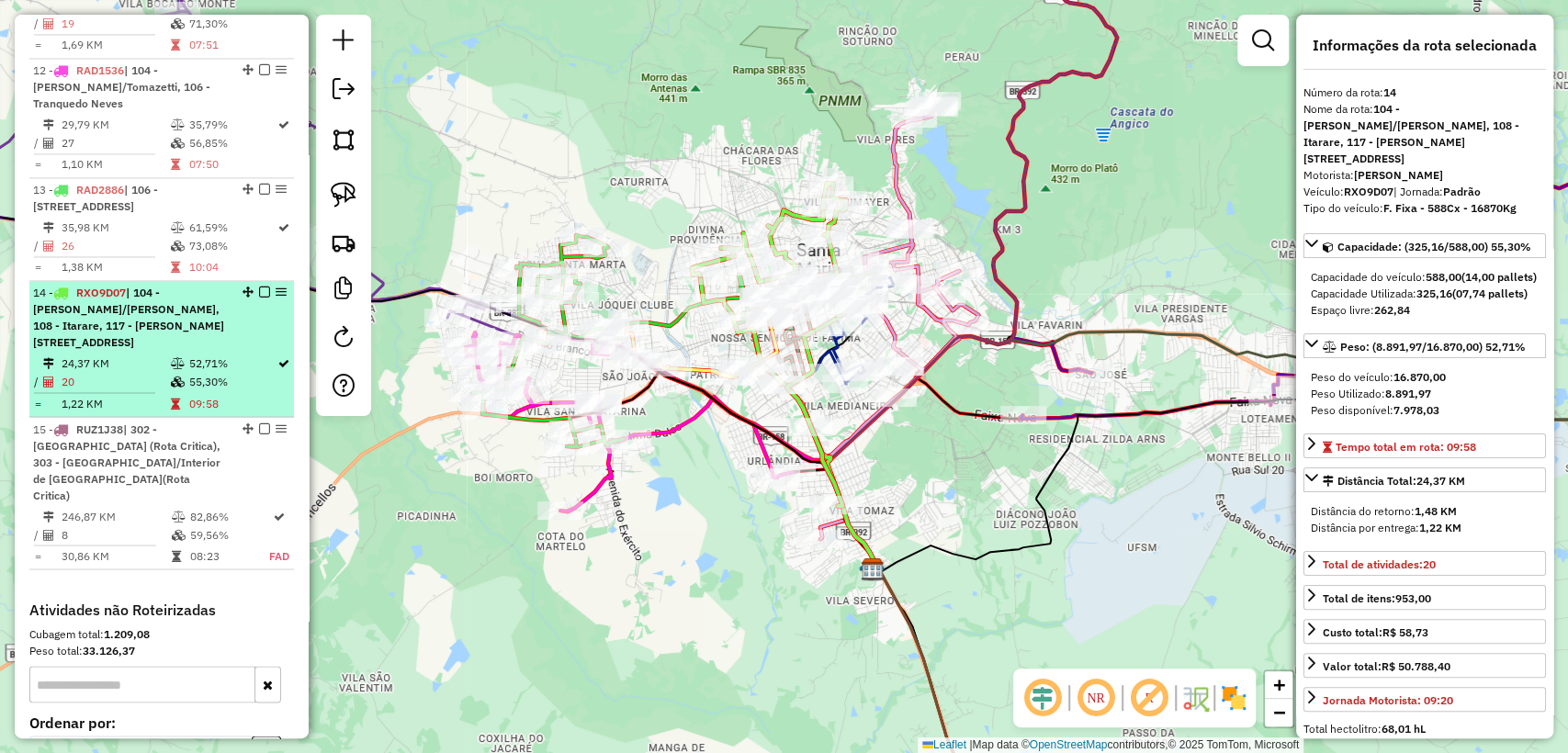
click at [207, 351] on div "14 - RXO9D07 | 104 - Lorenzi/Tomazetti, 108 - Itarare, 117 - Salgado Filho, 118…" at bounding box center [130, 317] width 195 height 66
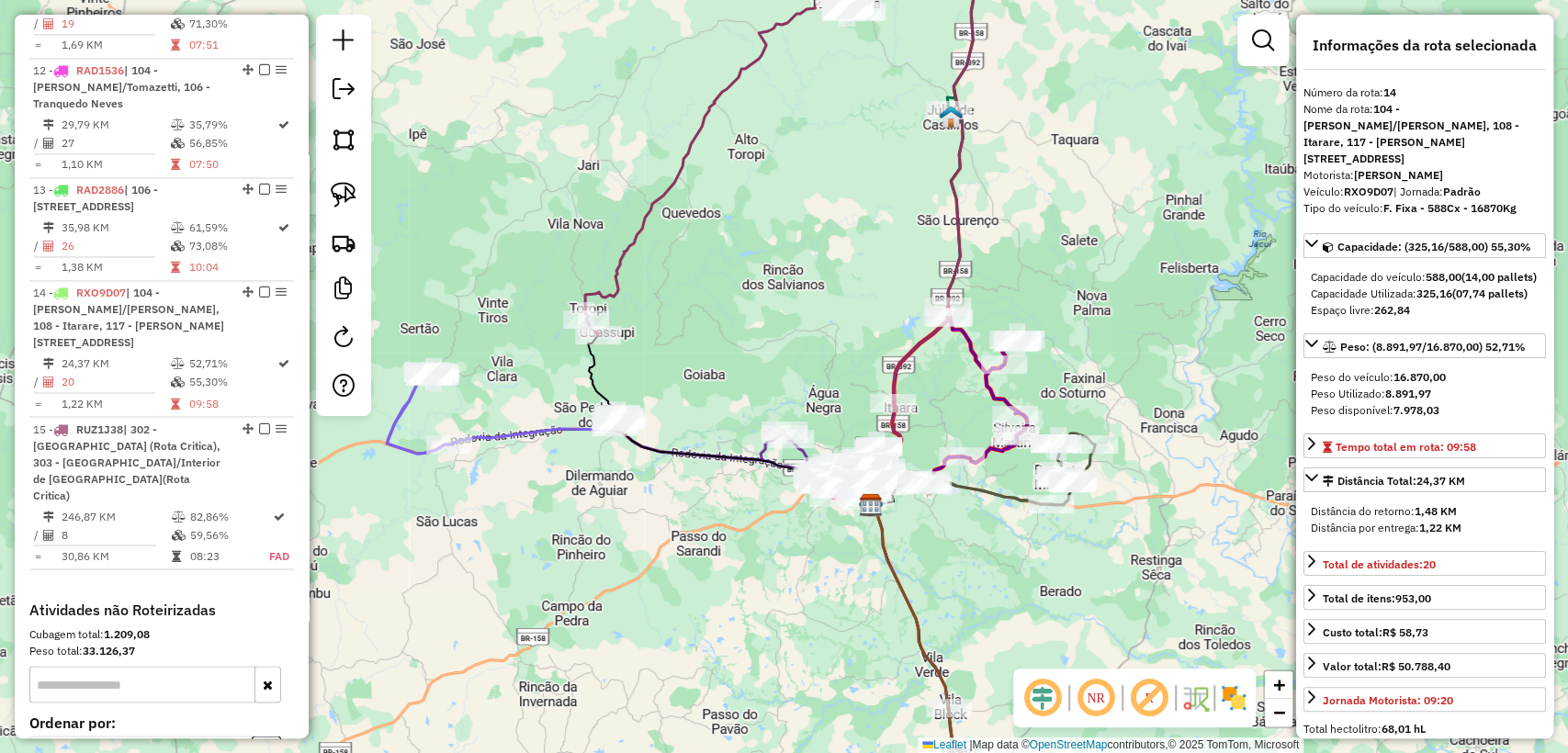
drag, startPoint x: 563, startPoint y: 617, endPoint x: 775, endPoint y: 619, distance: 212.0
click at [779, 622] on div "Janela de atendimento Grade de atendimento Capacidade Transportadoras Veículos …" at bounding box center [784, 376] width 1568 height 753
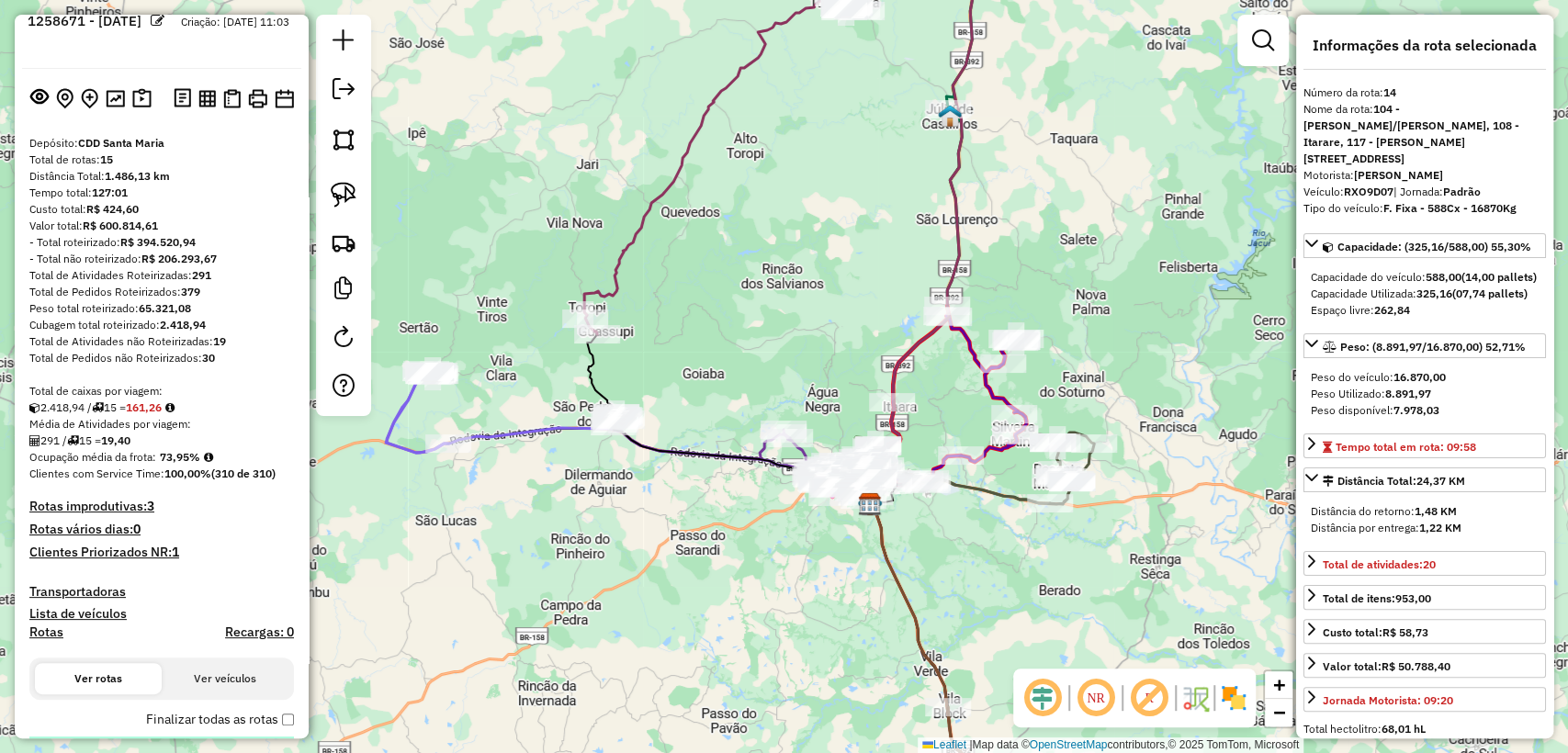
scroll to position [0, 0]
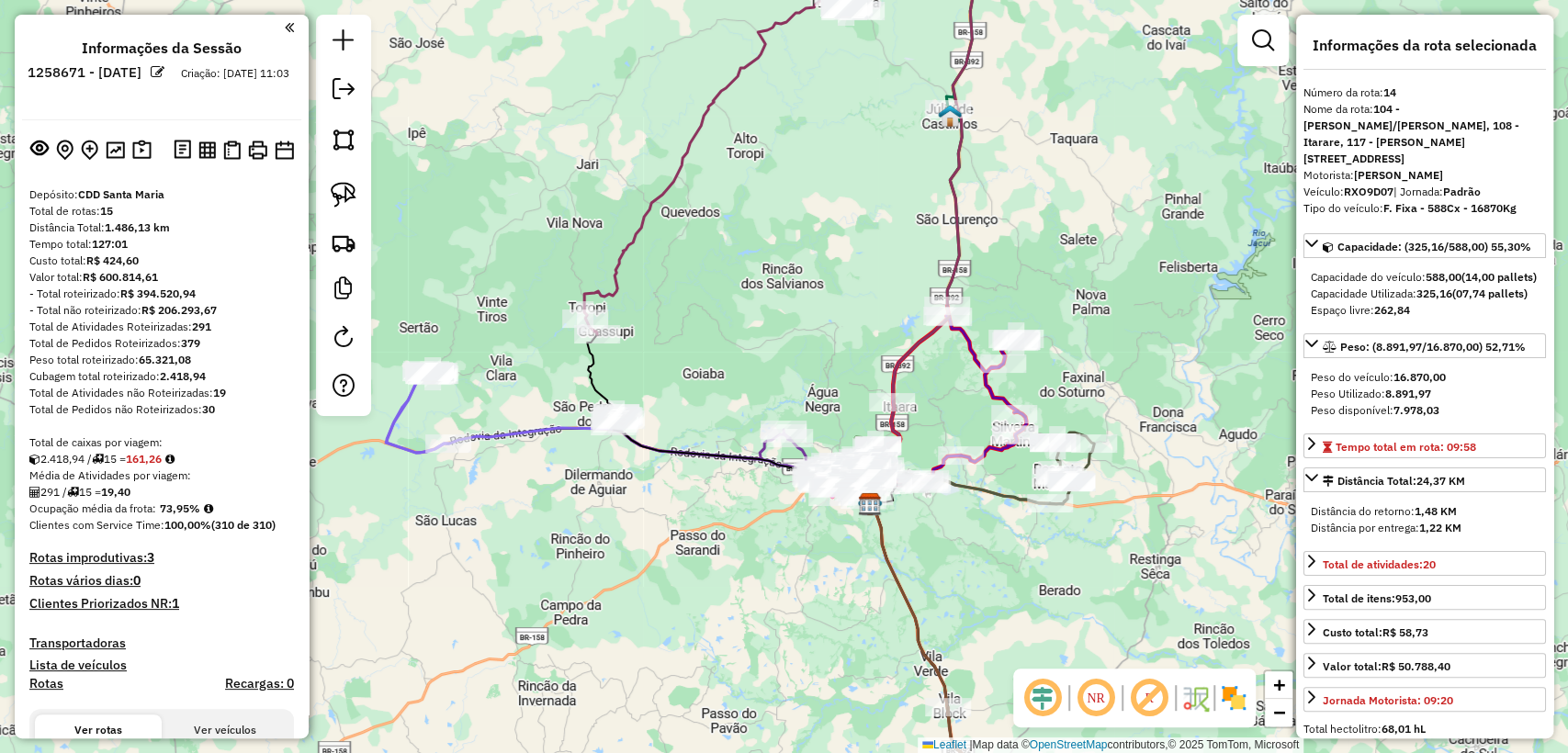
click at [1462, 319] on div "Espaço livre: 262,84" at bounding box center [1424, 310] width 228 height 16
drag, startPoint x: 680, startPoint y: 454, endPoint x: 654, endPoint y: 449, distance: 26.5
click at [680, 453] on icon at bounding box center [728, 419] width 283 height 170
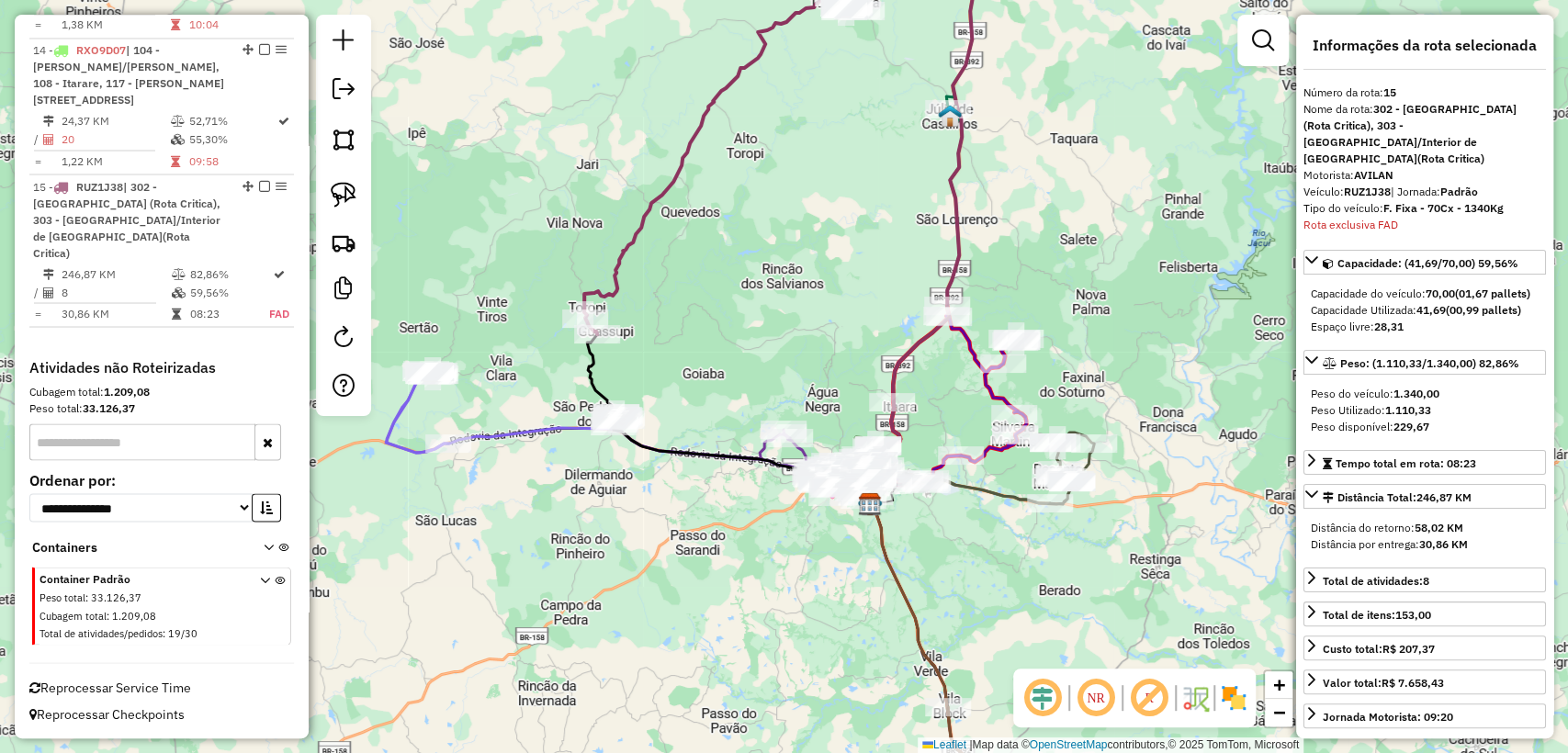
click at [522, 430] on icon at bounding box center [629, 438] width 484 height 133
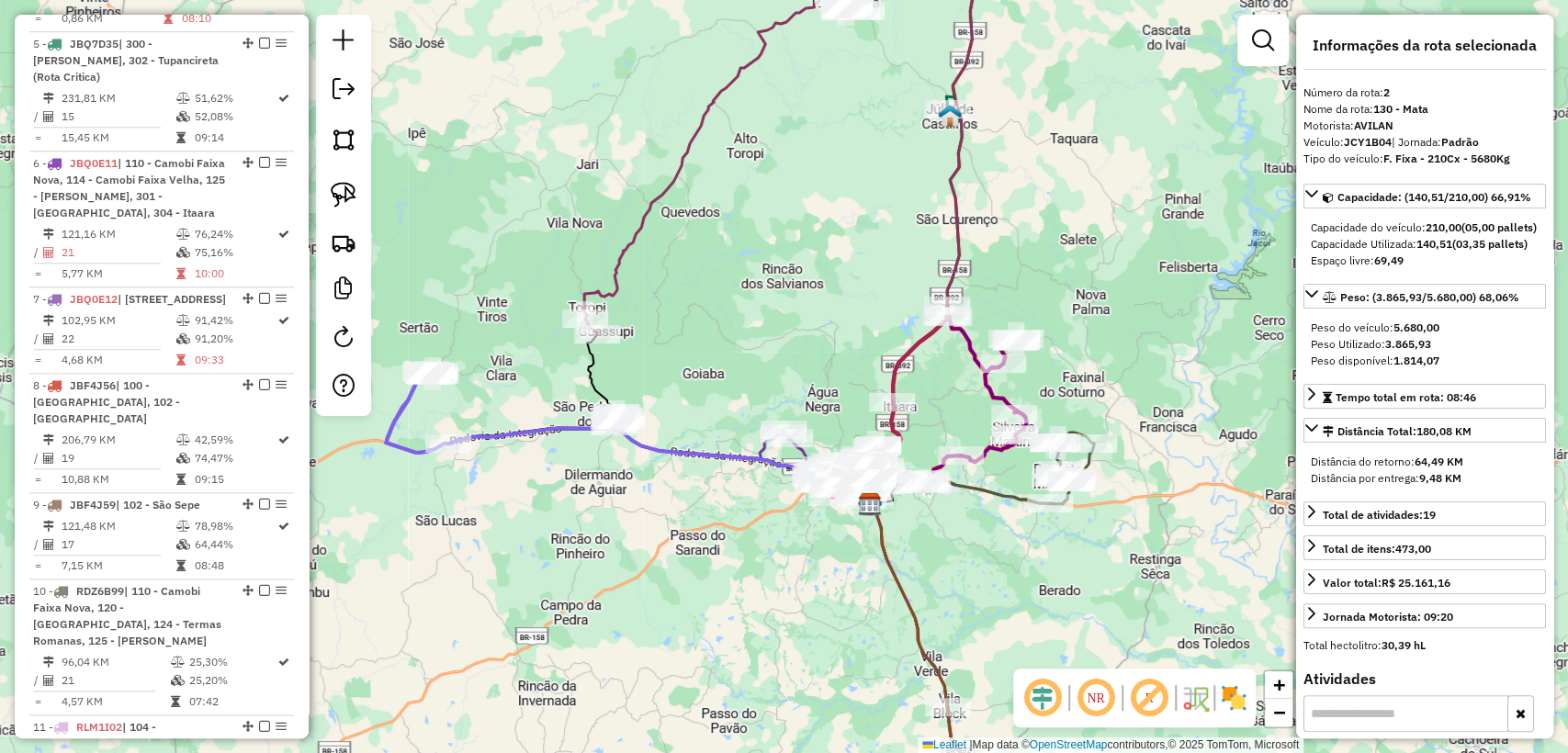
scroll to position [890, 0]
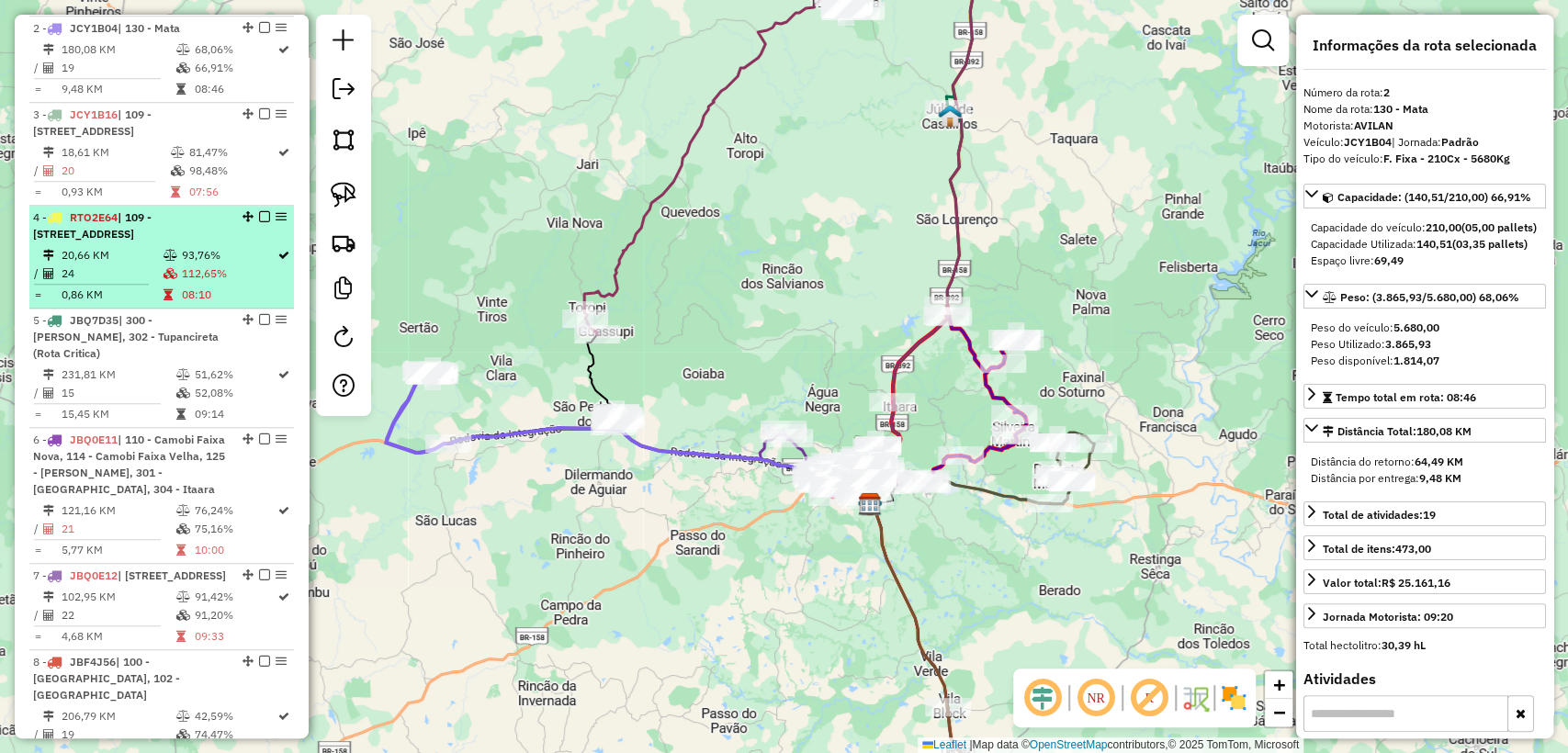
click at [137, 282] on td "24" at bounding box center [111, 273] width 102 height 18
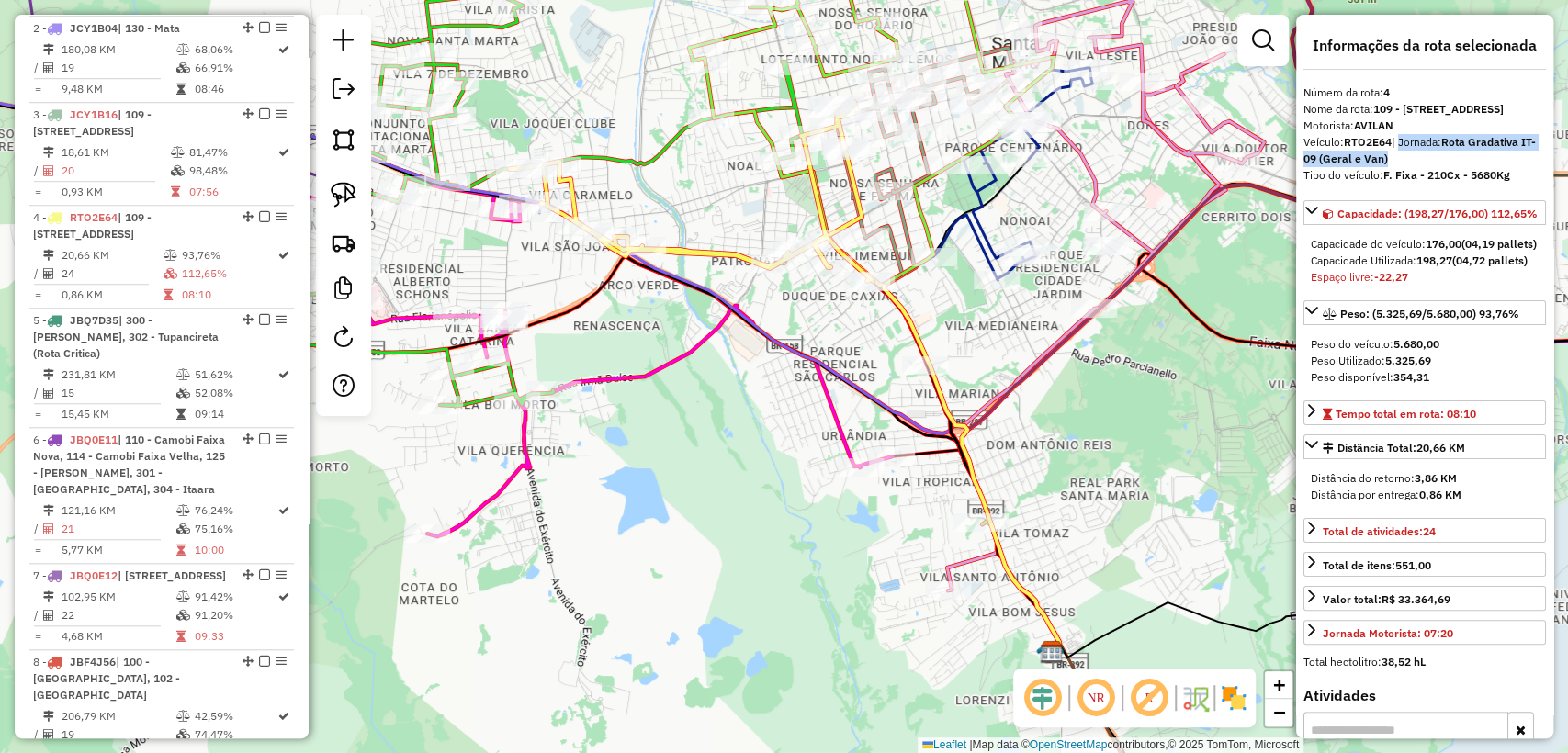
drag, startPoint x: 1398, startPoint y: 177, endPoint x: 1418, endPoint y: 192, distance: 25.0
click at [1418, 167] on div "Veículo: RTO2E64 | Jornada: Rota Gradativa IT-09 (Geral e Van)" at bounding box center [1425, 151] width 242 height 33
click at [1426, 167] on div "Veículo: RTO2E64 | Jornada: Rota Gradativa IT-09 (Geral e Van)" at bounding box center [1425, 151] width 242 height 33
drag, startPoint x: 1385, startPoint y: 212, endPoint x: 1514, endPoint y: 210, distance: 129.0
click at [1514, 183] on div "Tipo do veículo: F. Fixa - 210Cx - 5680Kg" at bounding box center [1425, 175] width 242 height 16
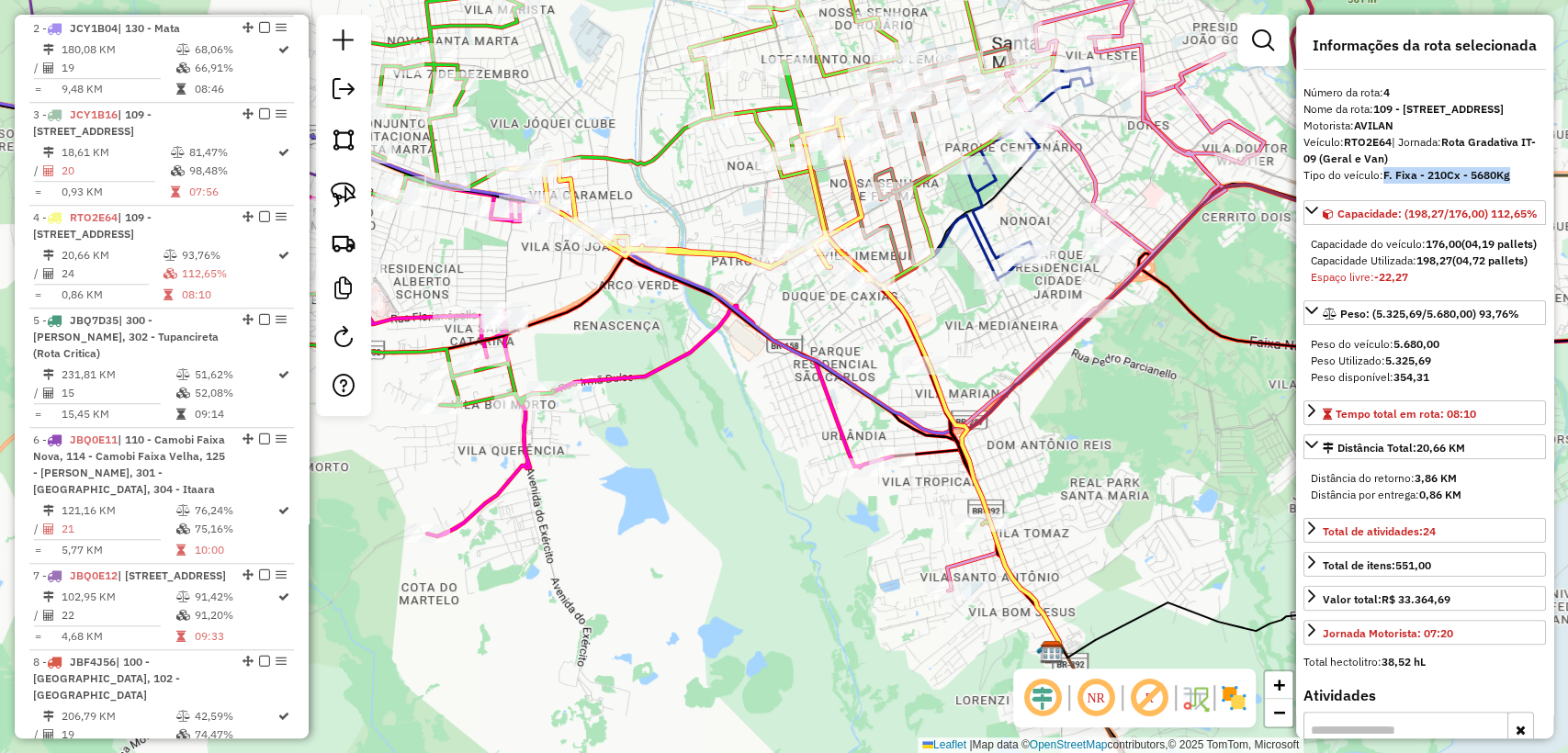
drag, startPoint x: 1494, startPoint y: 196, endPoint x: 1450, endPoint y: 210, distance: 46.2
click at [1493, 167] on div "Veículo: RTO2E64 | Jornada: Rota Gradativa IT-09 (Geral e Van)" at bounding box center [1425, 151] width 242 height 33
drag, startPoint x: 1426, startPoint y: 213, endPoint x: 1457, endPoint y: 207, distance: 31.6
click at [1457, 182] on strong "F. Fixa - 210Cx - 5680Kg" at bounding box center [1447, 175] width 127 height 13
click at [1462, 220] on span "Capacidade: (198,27/176,00) 112,65%" at bounding box center [1437, 213] width 200 height 13
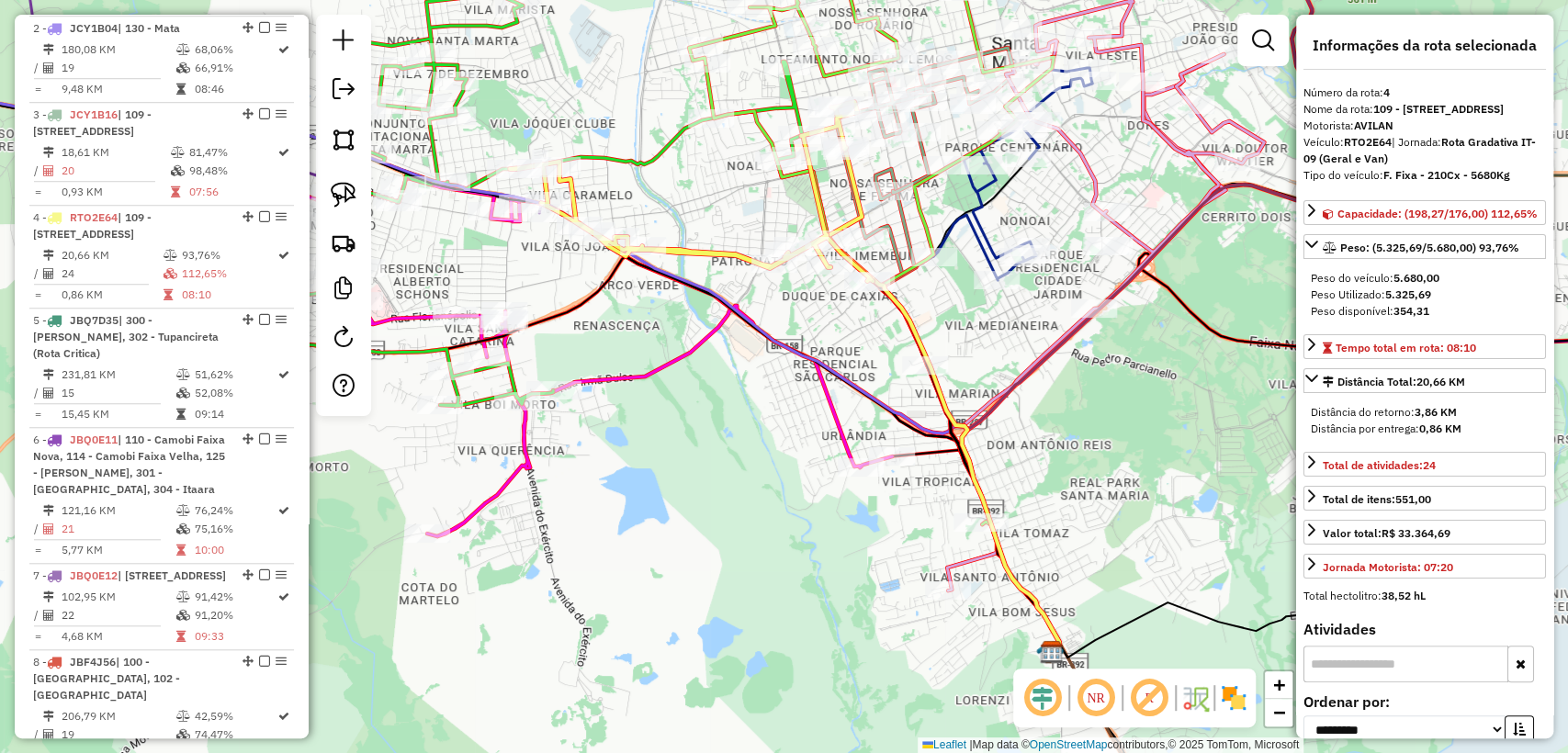
click at [1447, 220] on div "**********" at bounding box center [1425, 376] width 257 height 723
click at [1311, 351] on icon at bounding box center [1312, 344] width 8 height 12
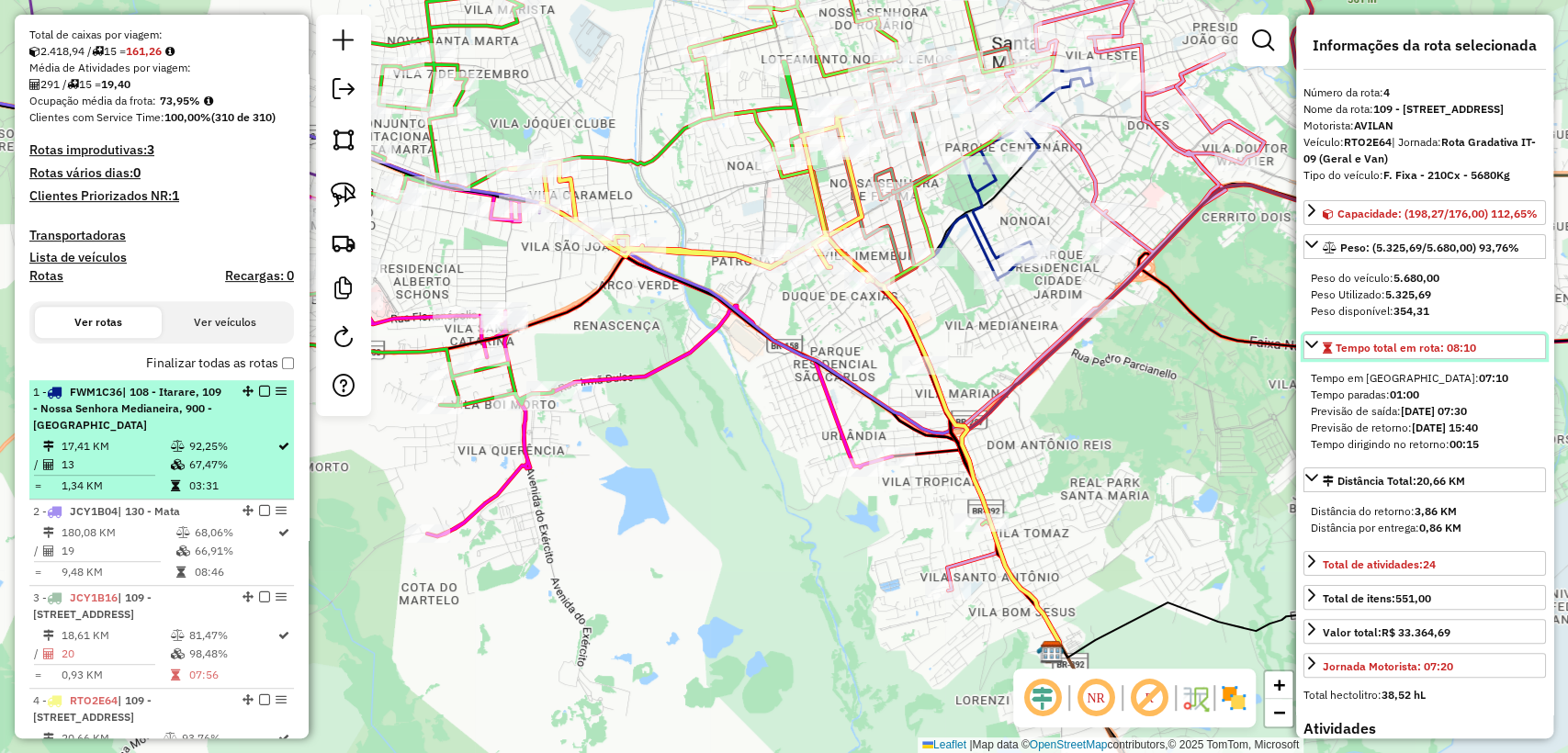
scroll to position [789, 0]
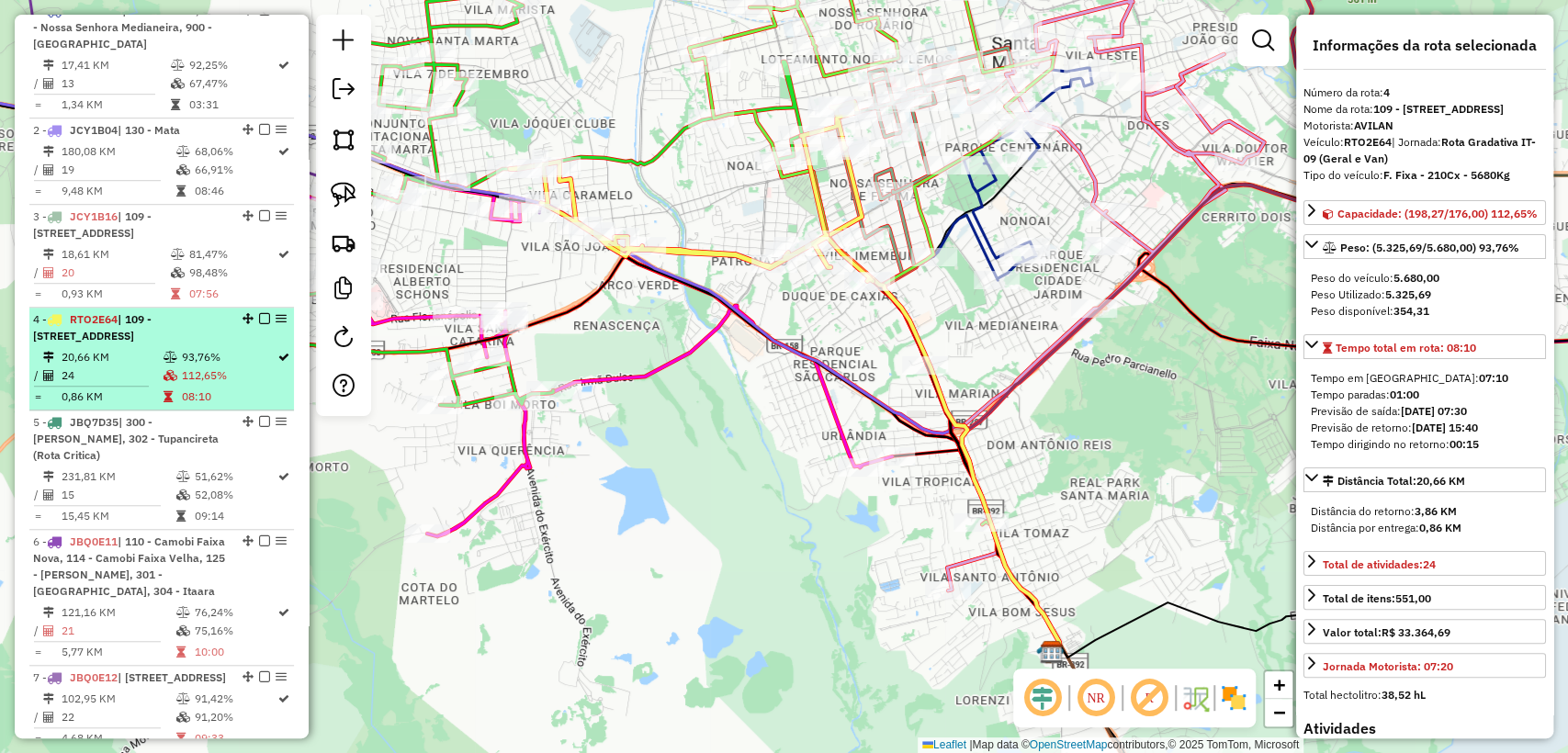
click at [186, 385] on td "112,65%" at bounding box center [228, 375] width 95 height 18
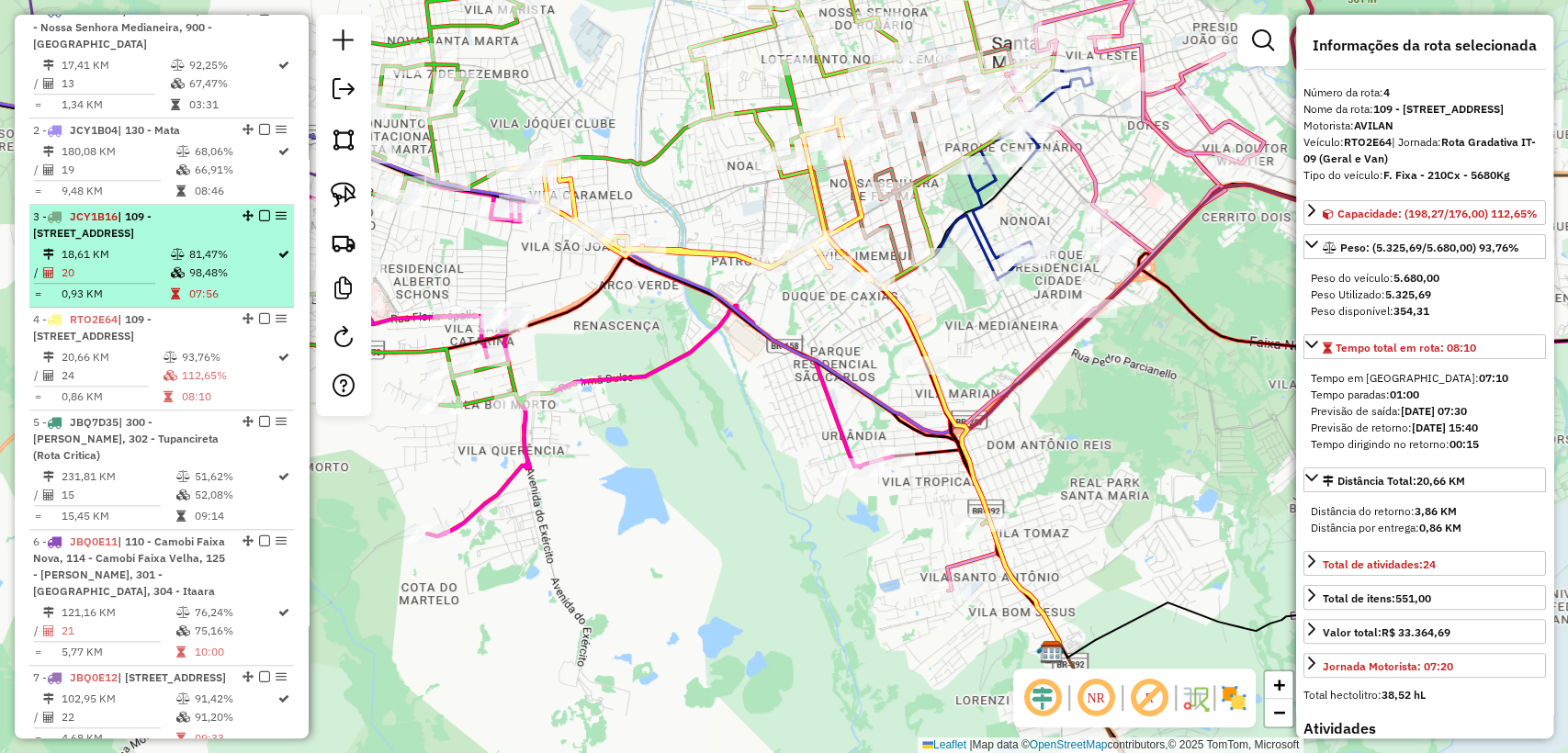
click at [195, 304] on td "07:56" at bounding box center [232, 293] width 89 height 18
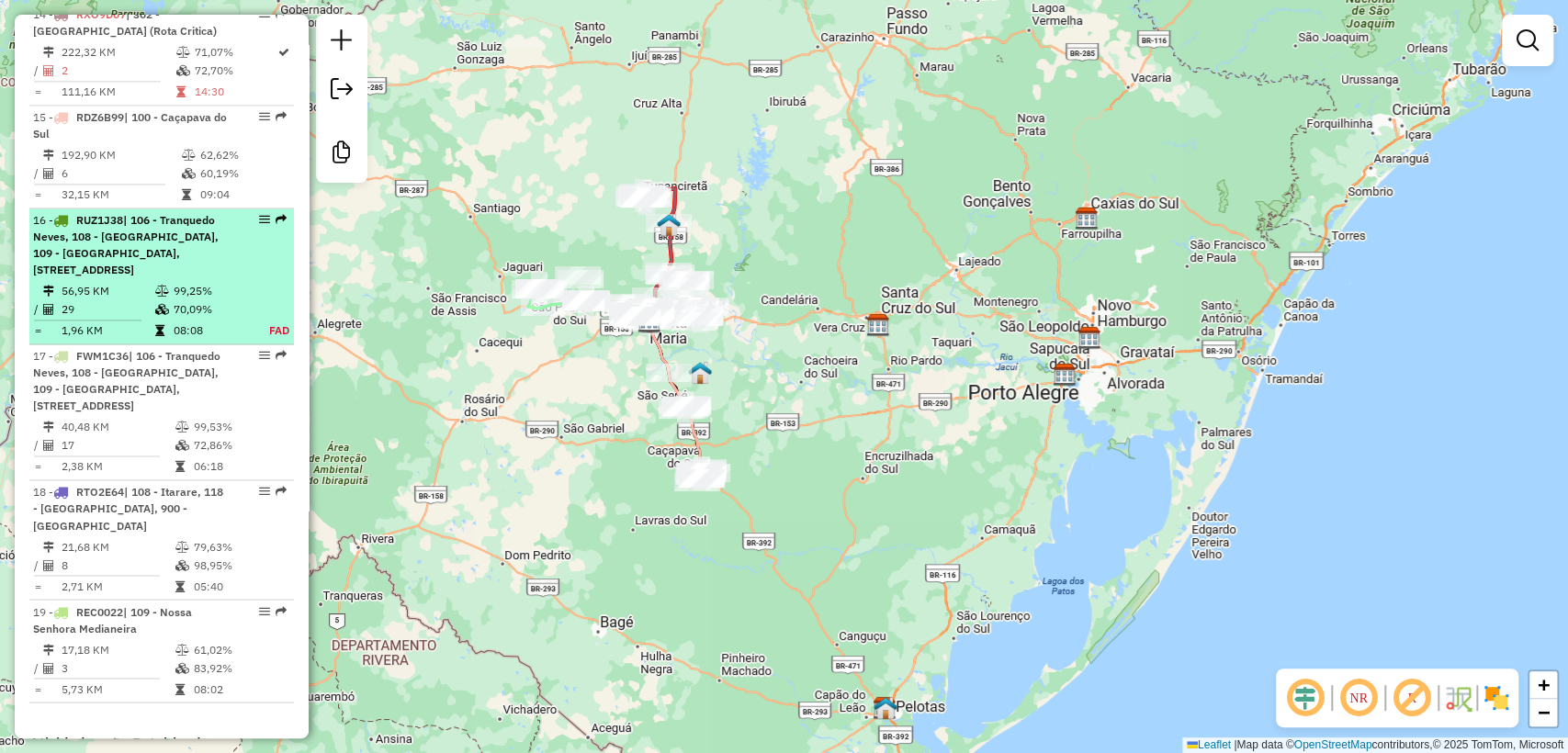
scroll to position [2316, 0]
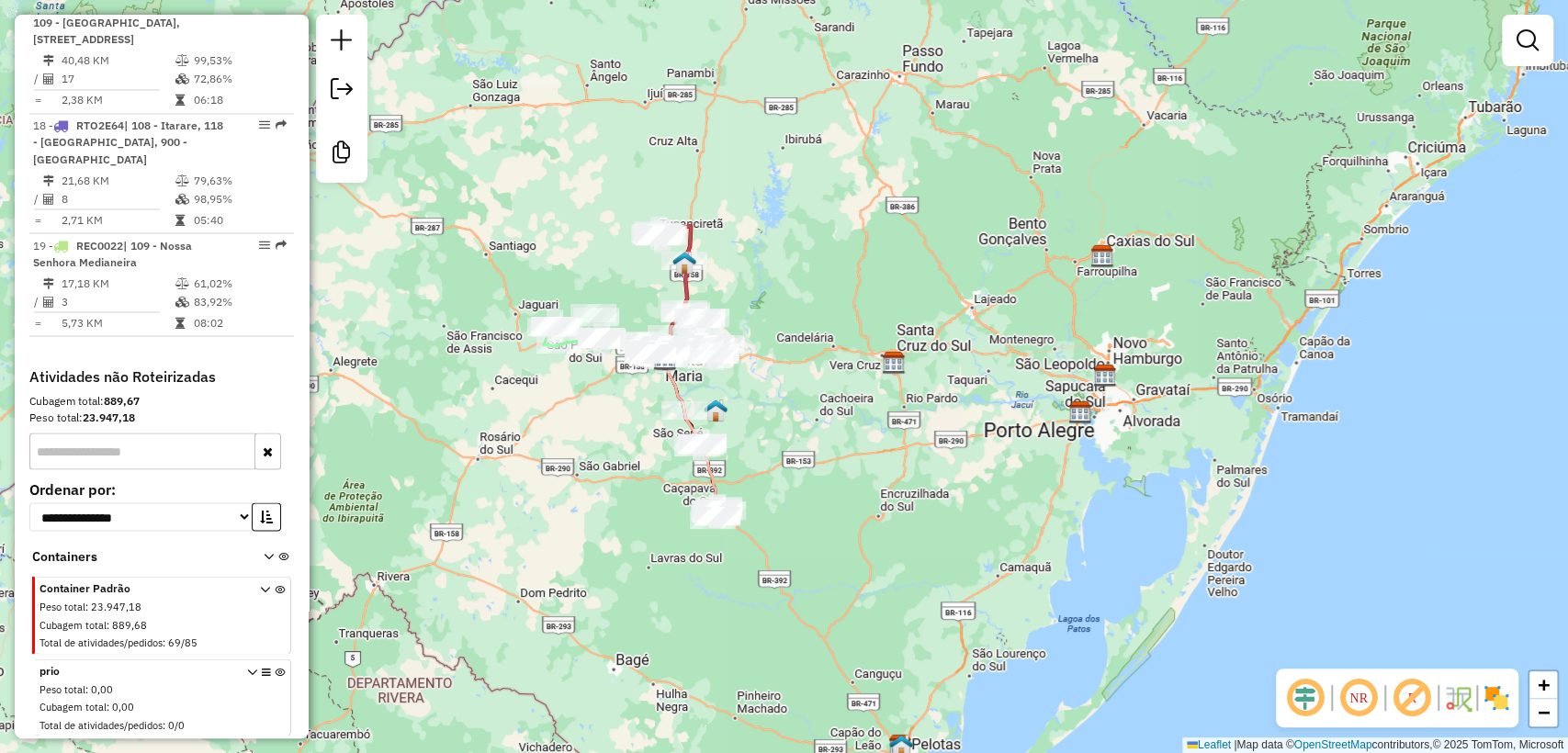
click at [567, 403] on div "Janela de atendimento Grade de atendimento Capacidade Transportadoras Veículos …" at bounding box center [784, 376] width 1568 height 753
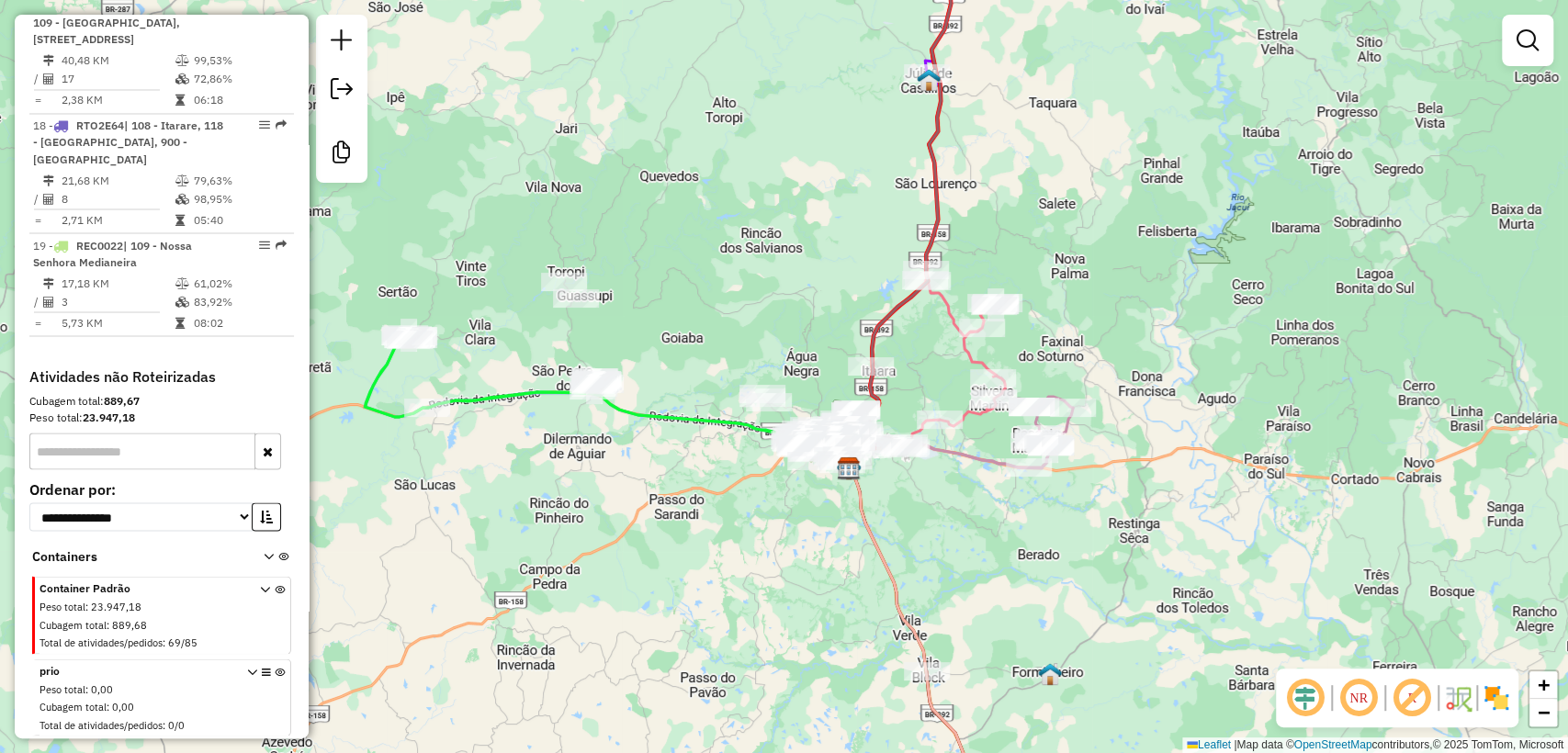
drag, startPoint x: 627, startPoint y: 486, endPoint x: 697, endPoint y: 503, distance: 72.0
click at [697, 503] on div "Janela de atendimento Grade de atendimento Capacidade Transportadoras Veículos …" at bounding box center [784, 376] width 1568 height 753
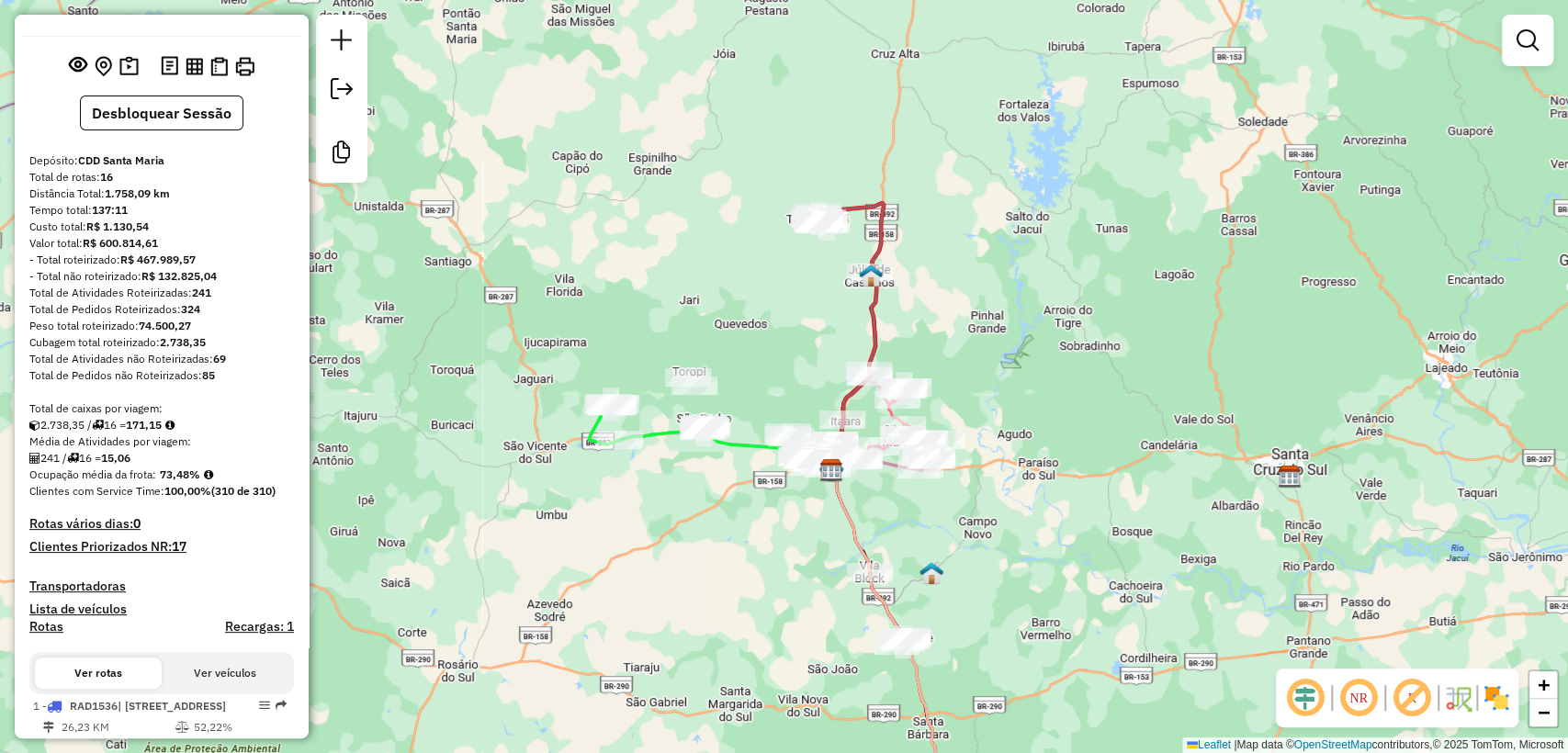
scroll to position [102, 0]
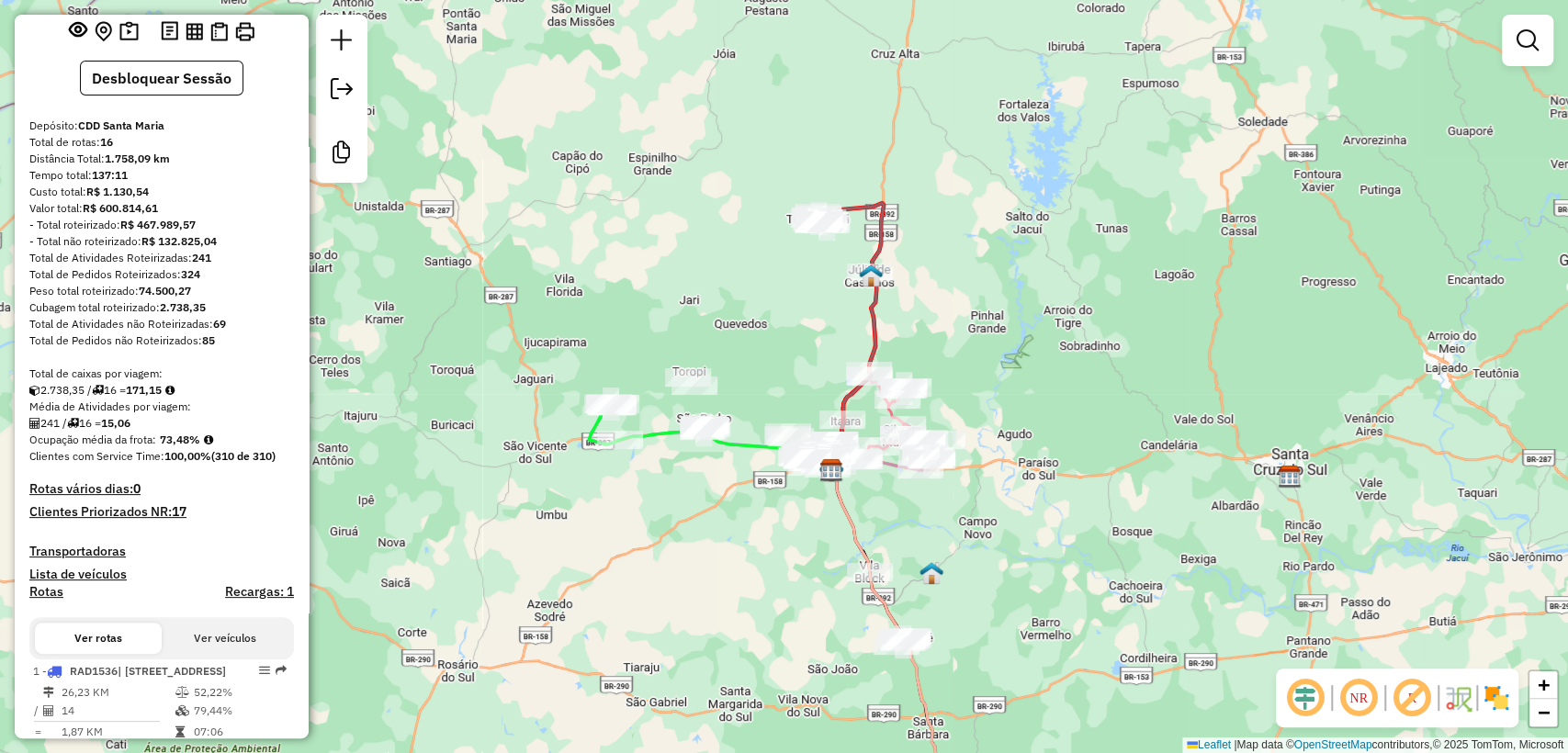
click at [137, 520] on h4 "Clientes Priorizados NR: 17" at bounding box center [161, 512] width 264 height 15
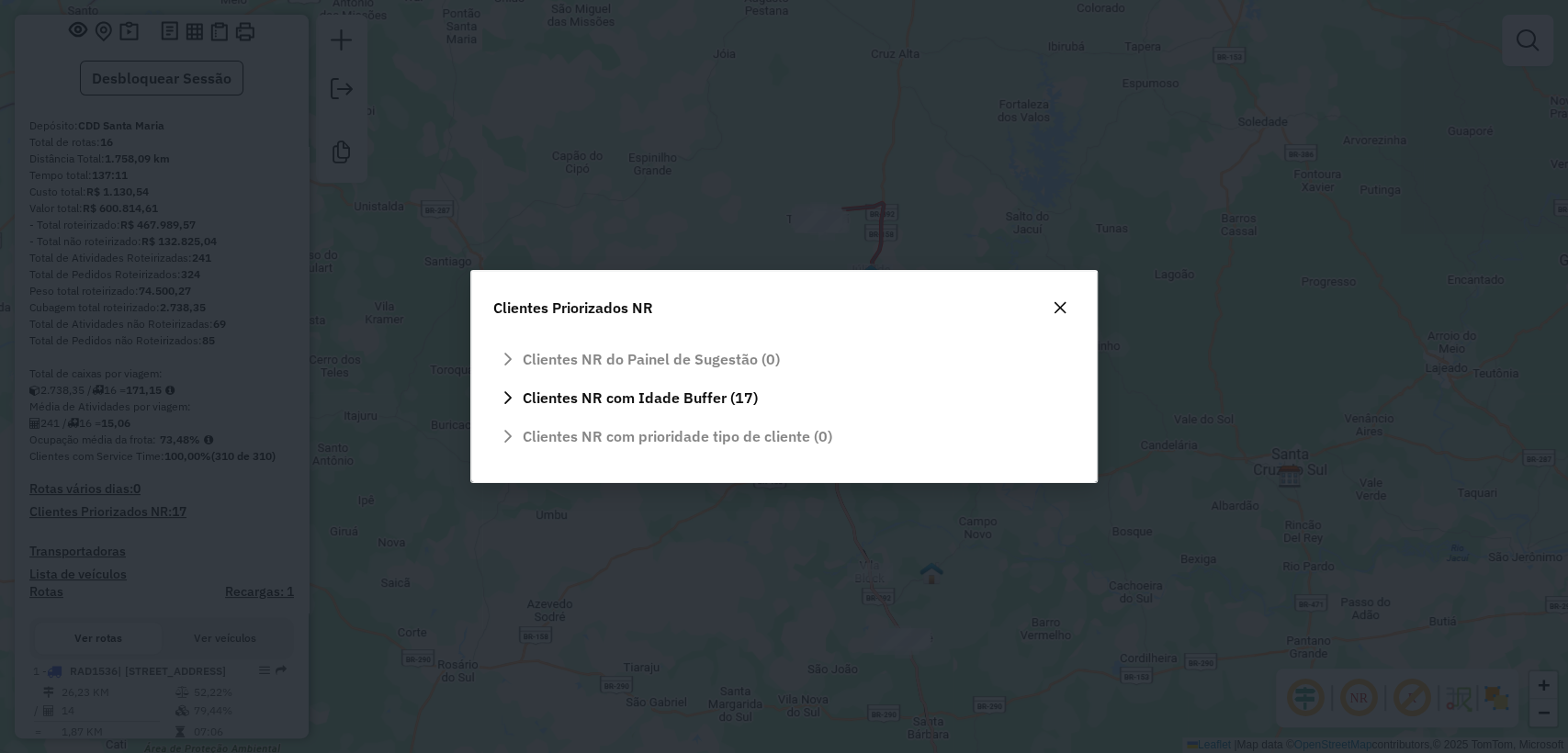
scroll to position [0, 0]
click at [1071, 307] on button "button" at bounding box center [1060, 307] width 30 height 30
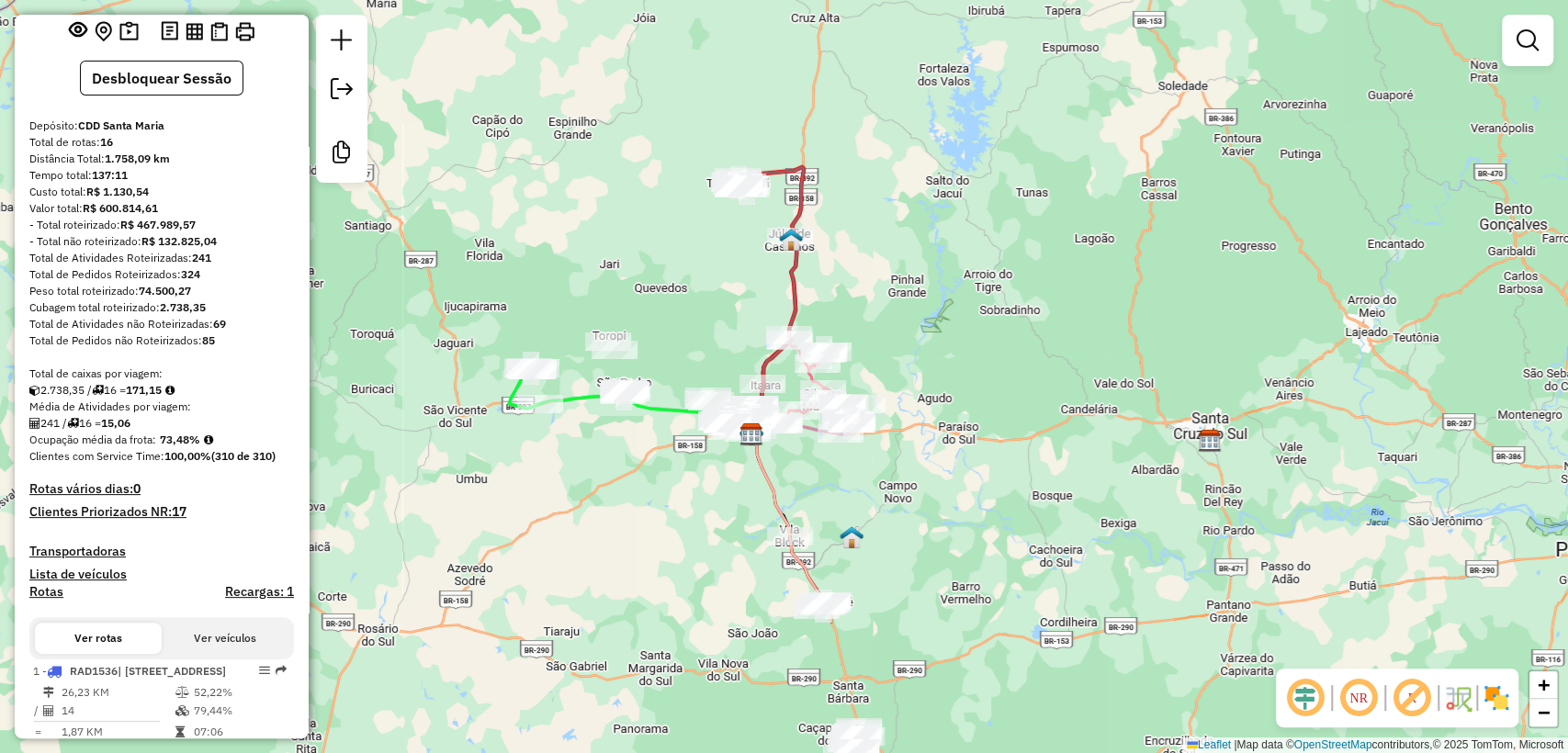
drag, startPoint x: 715, startPoint y: 673, endPoint x: 676, endPoint y: 463, distance: 213.6
click at [676, 463] on div "Janela de atendimento Grade de atendimento Capacidade Transportadoras Veículos …" at bounding box center [784, 376] width 1568 height 753
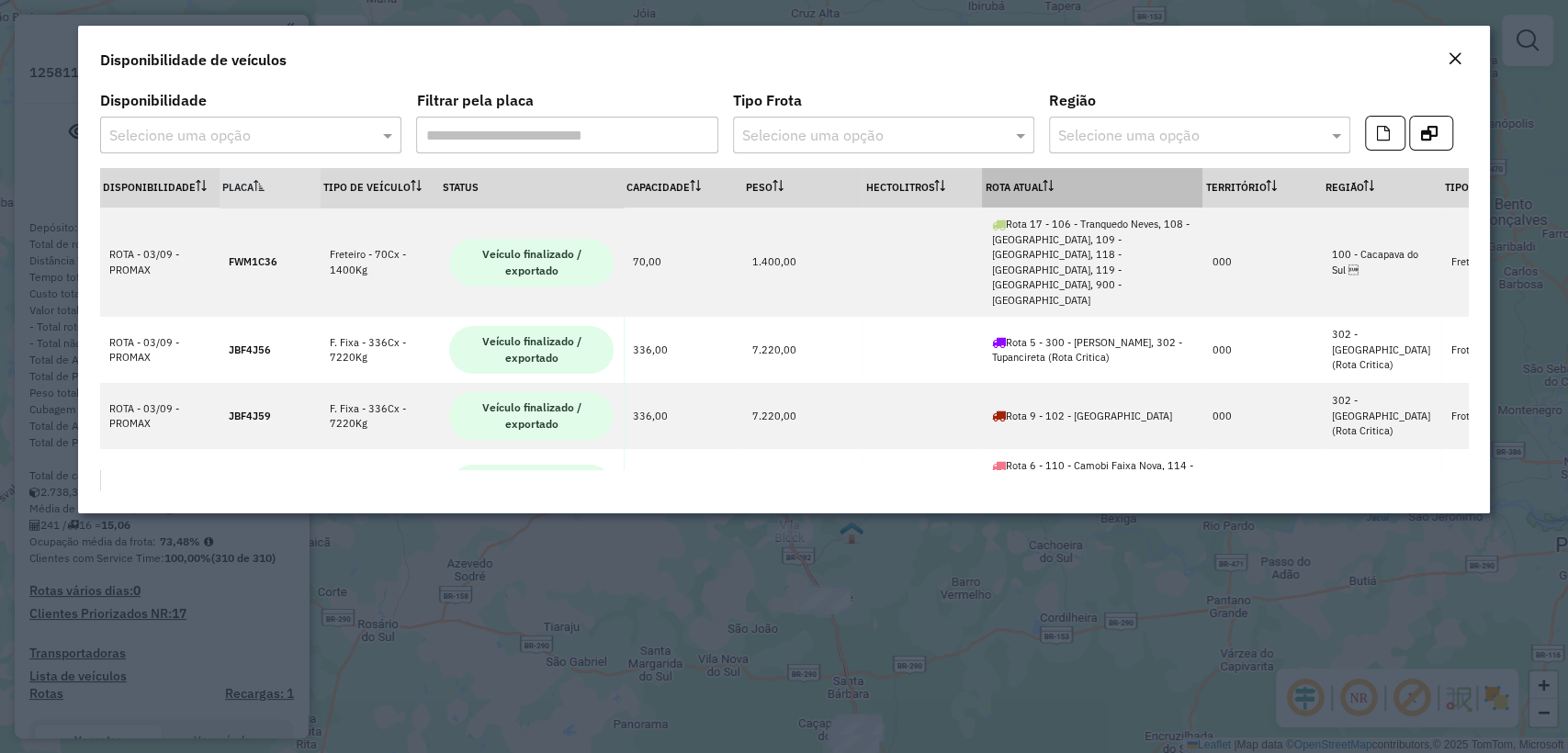
click at [1024, 193] on th "Rota Atual" at bounding box center [1091, 187] width 220 height 39
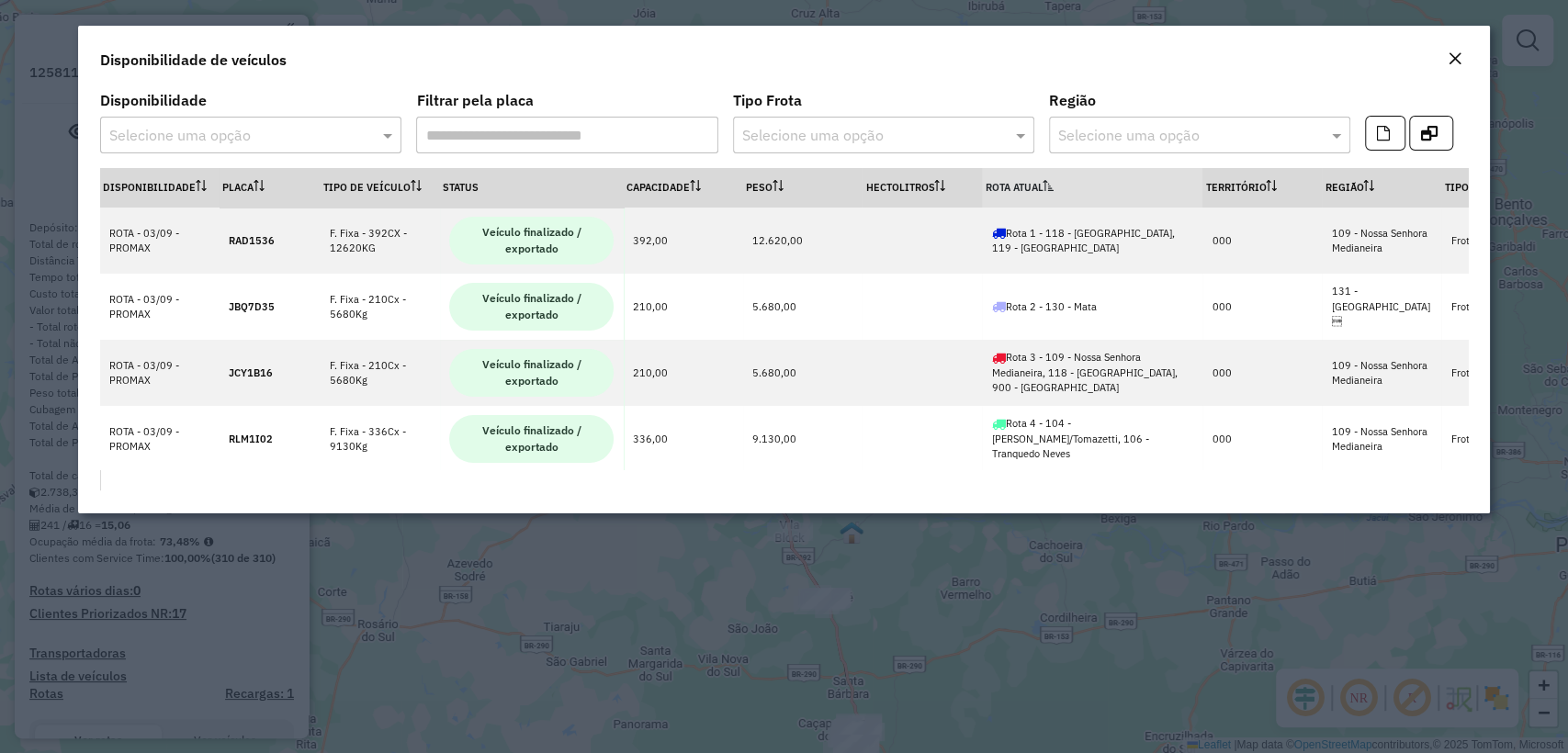
click at [1031, 183] on th "Rota Atual" at bounding box center [1091, 187] width 220 height 39
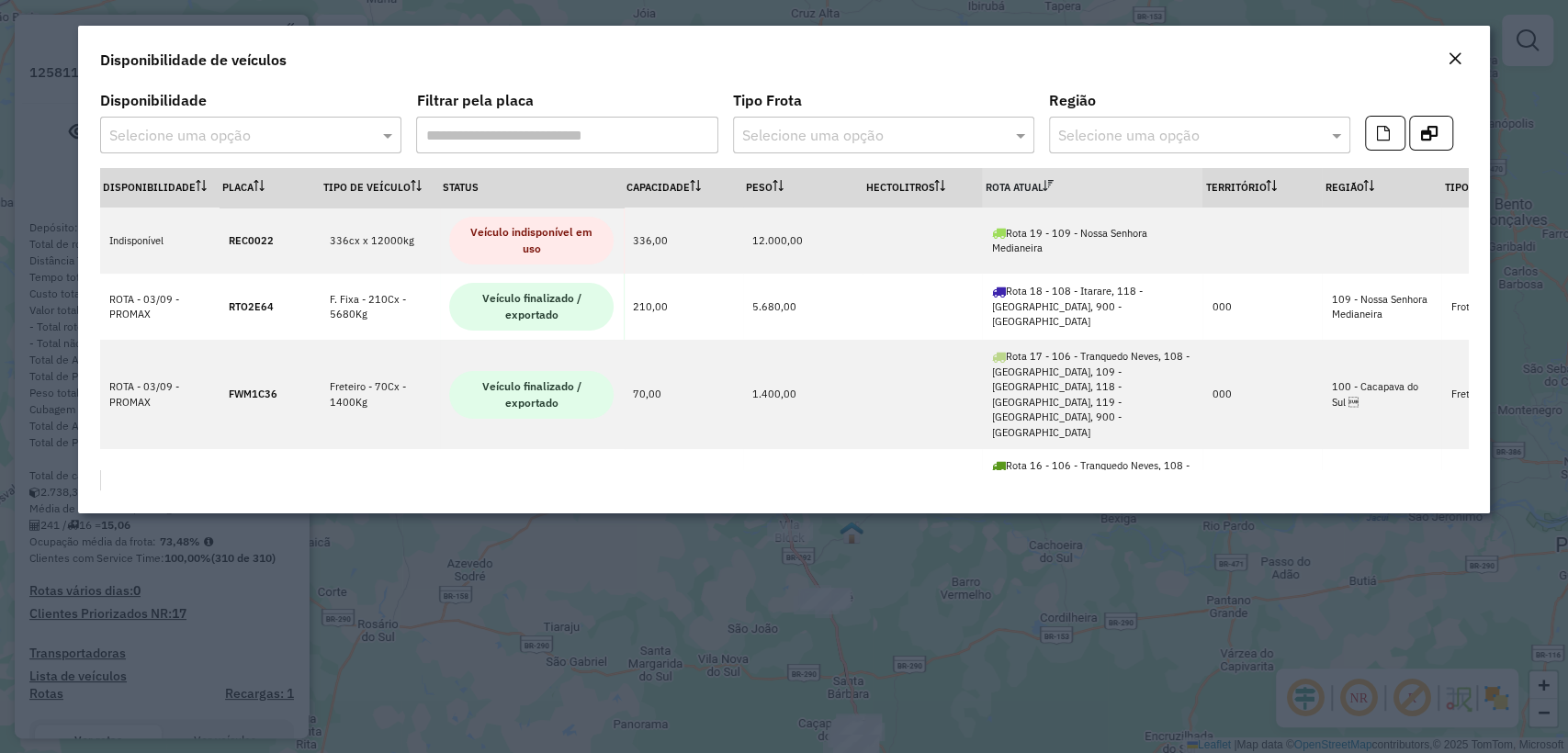
click at [281, 138] on input "text" at bounding box center [233, 135] width 246 height 22
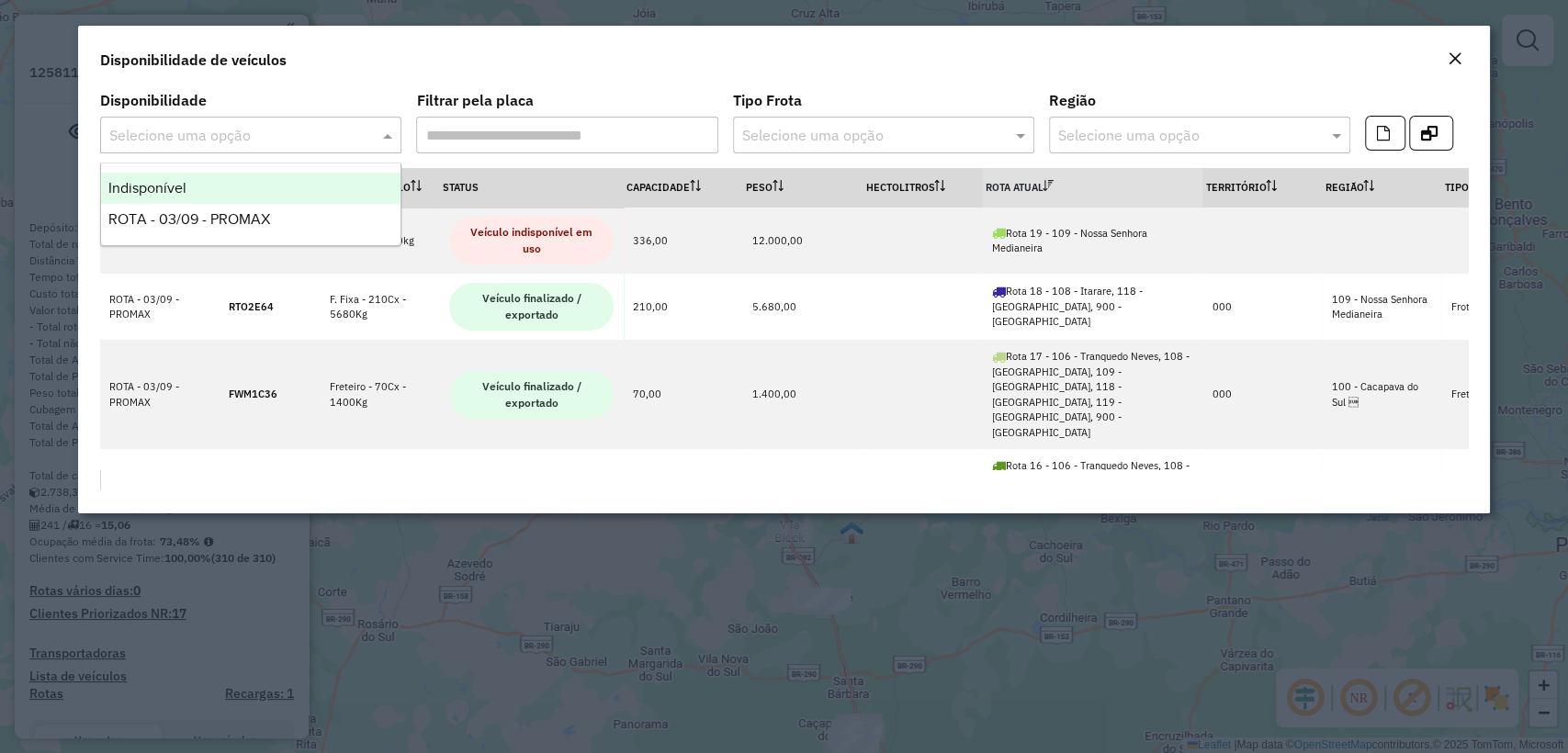
click at [232, 193] on div "Indisponível" at bounding box center [251, 188] width 300 height 32
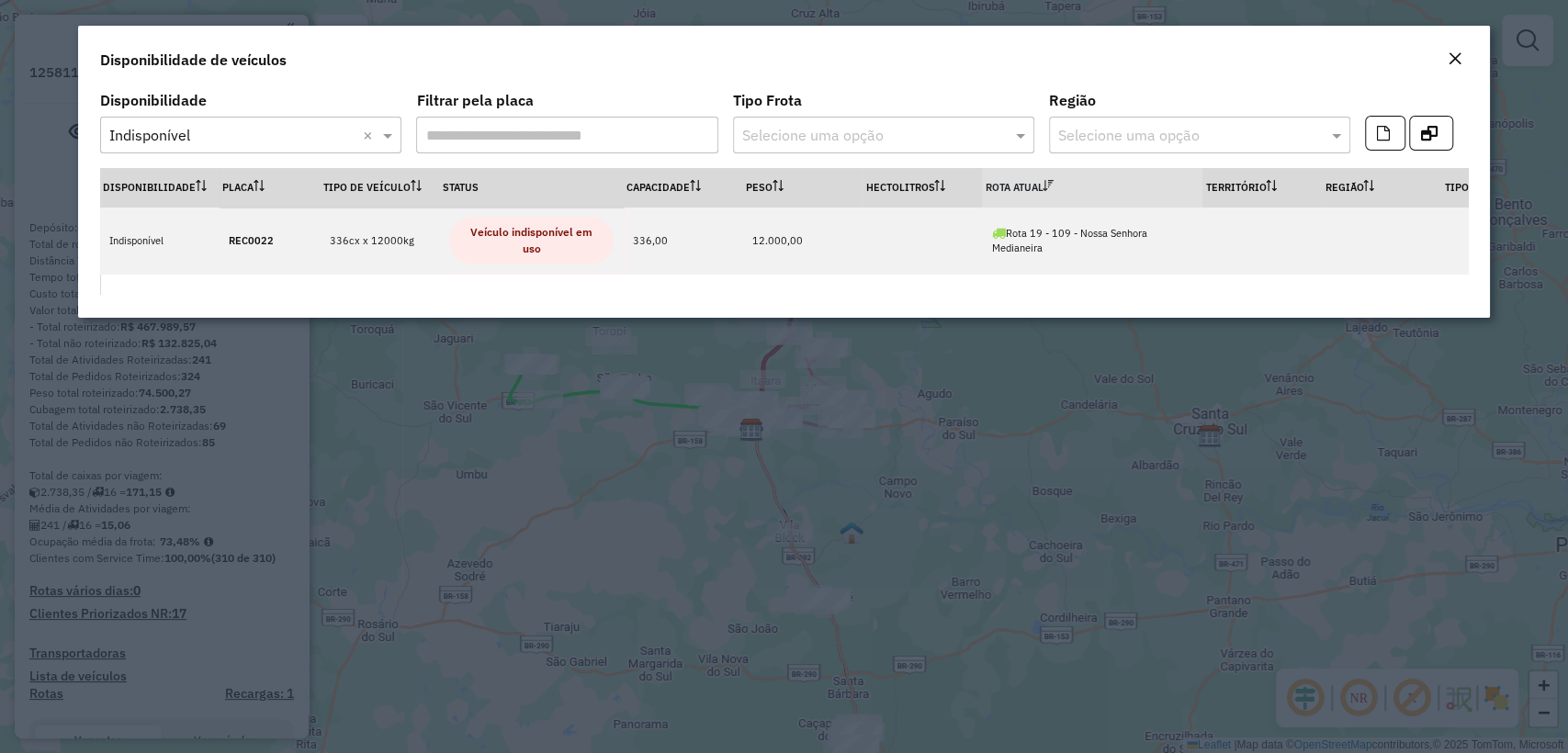
click at [217, 127] on input "text" at bounding box center [233, 135] width 246 height 22
click at [199, 192] on span "ROTA - 03/09 - PROMAX" at bounding box center [189, 187] width 161 height 15
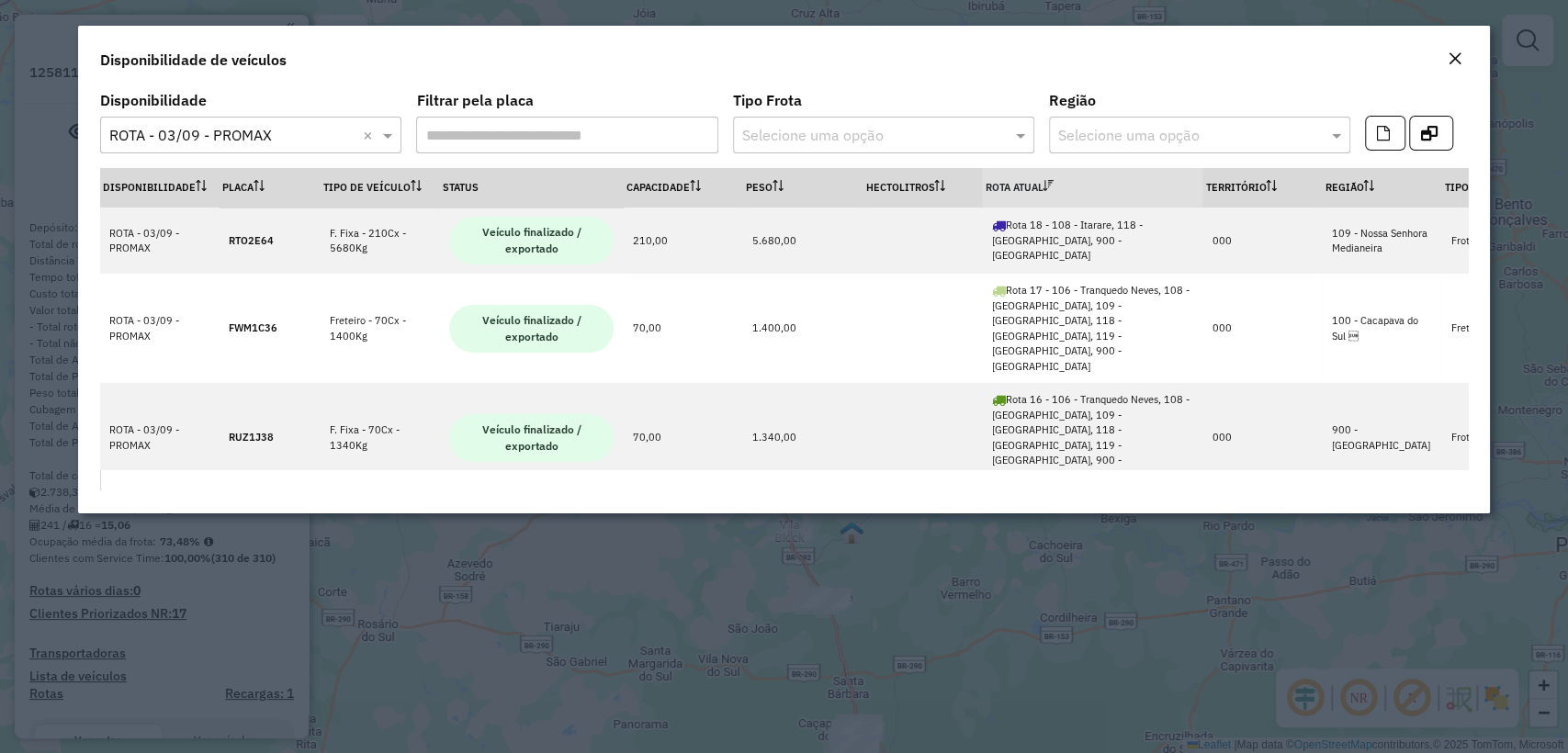
click at [1452, 54] on em "Close" at bounding box center [1455, 59] width 14 height 14
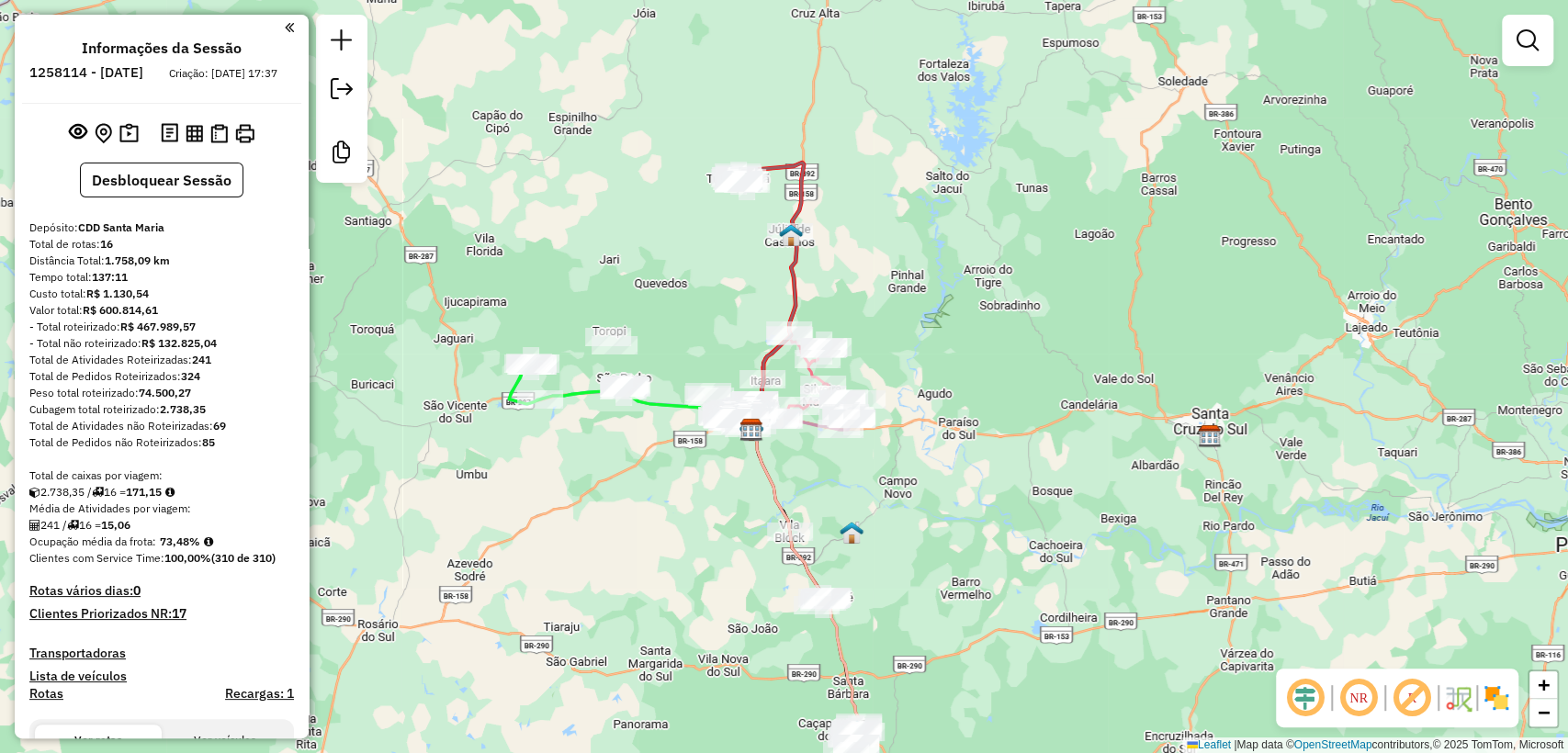
click at [1000, 288] on div "Janela de atendimento Grade de atendimento Capacidade Transportadoras Veículos …" at bounding box center [784, 376] width 1568 height 753
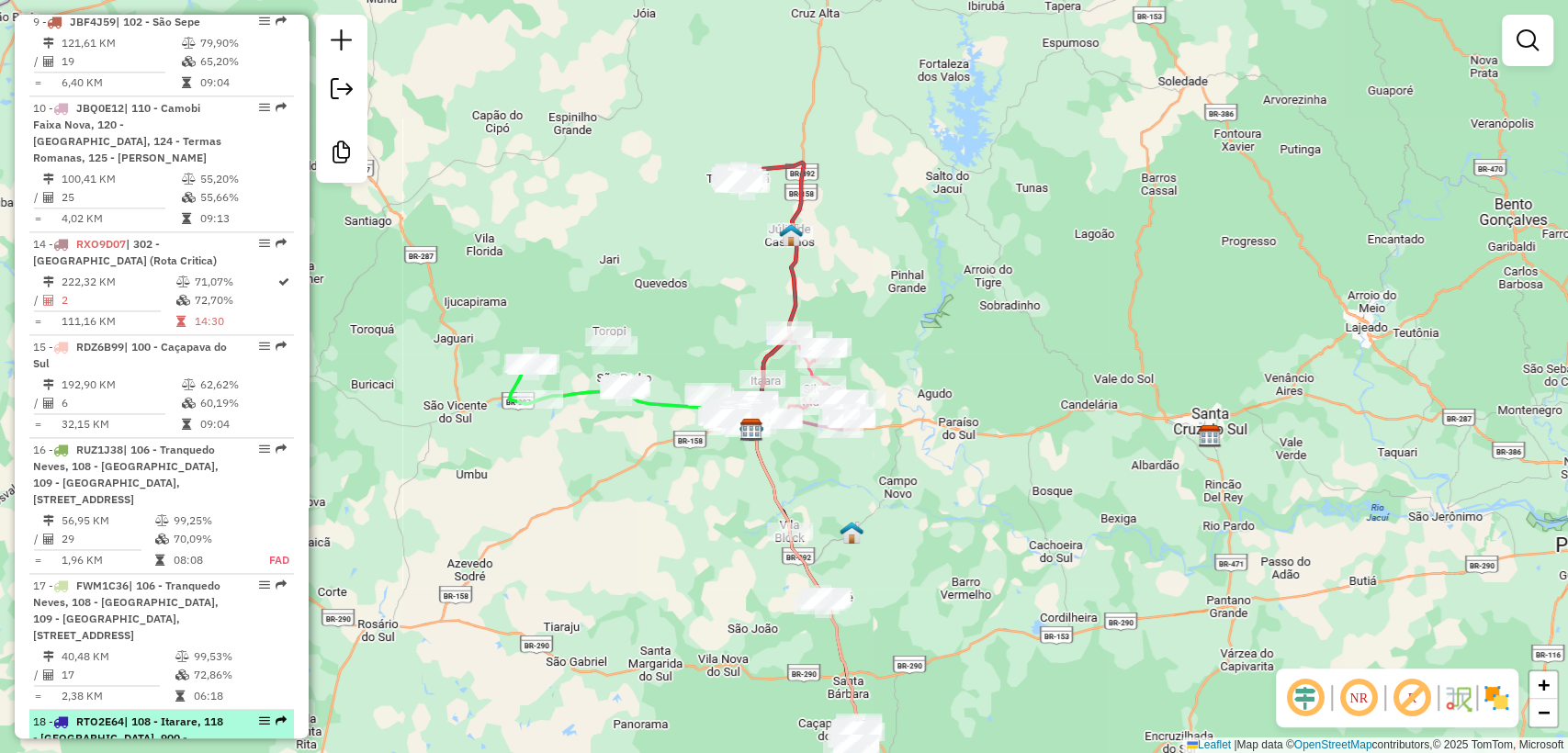
scroll to position [1601, 0]
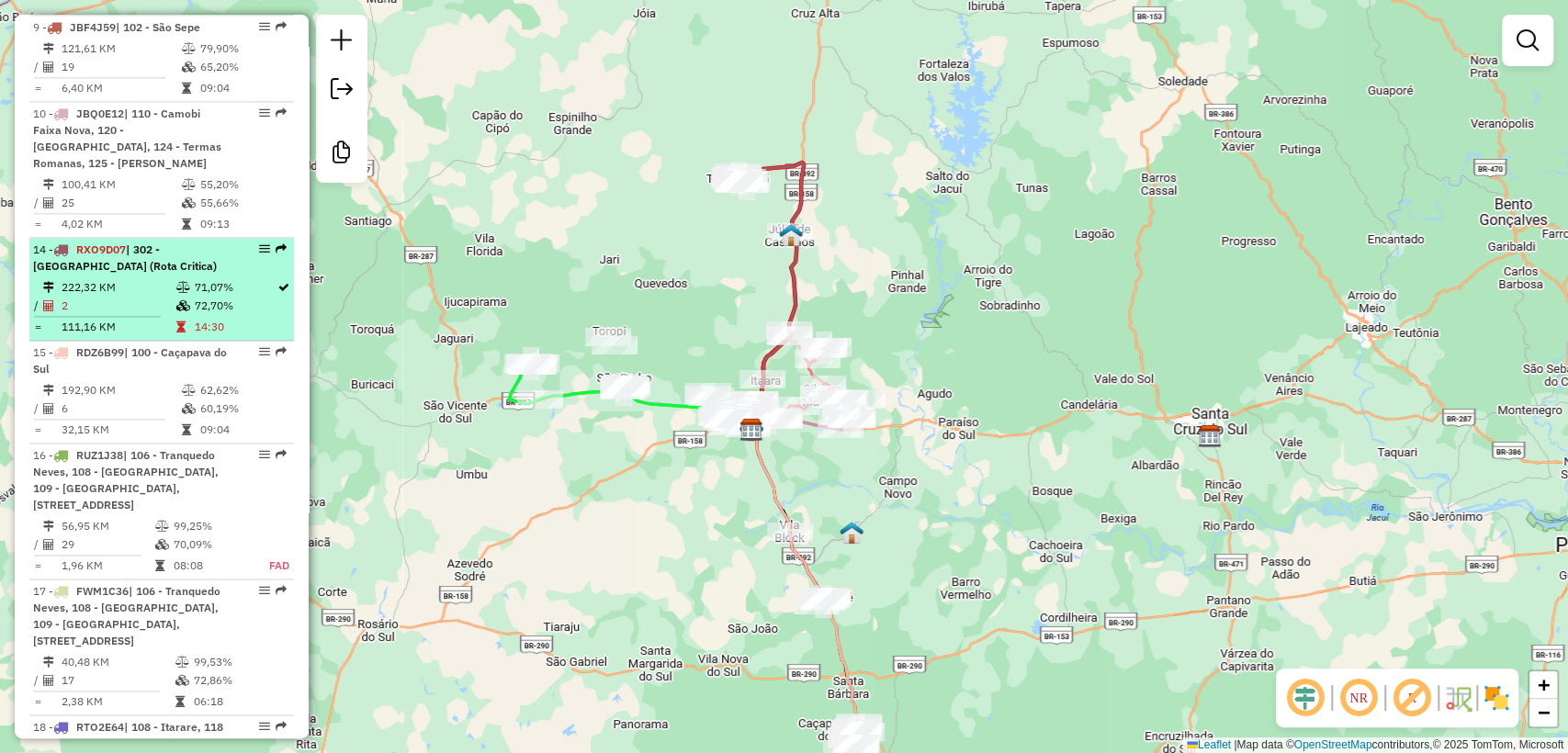
click at [130, 315] on td "2" at bounding box center [118, 305] width 115 height 18
select select "**********"
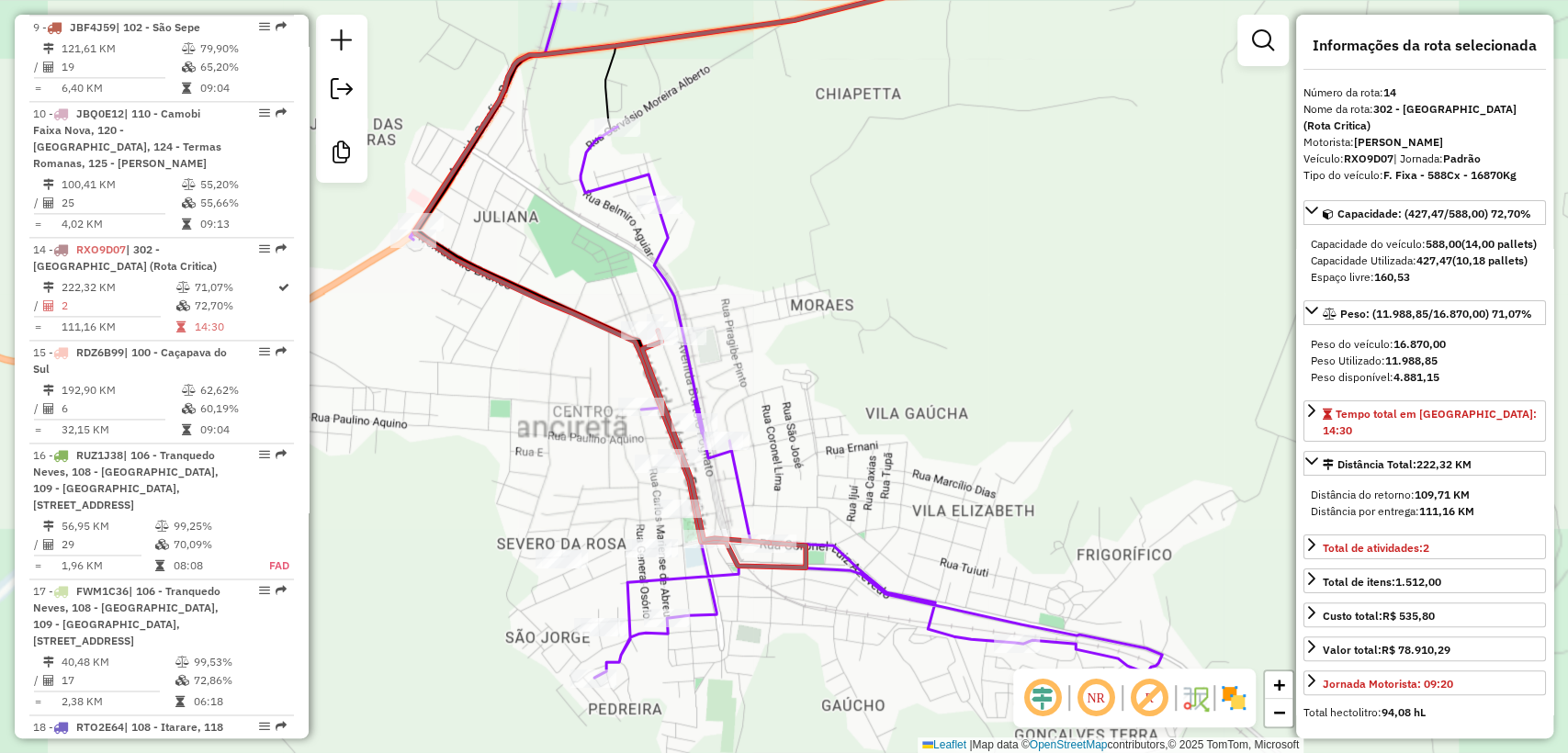
click at [523, 328] on div "Janela de atendimento Grade de atendimento Capacidade Transportadoras Veículos …" at bounding box center [784, 376] width 1568 height 753
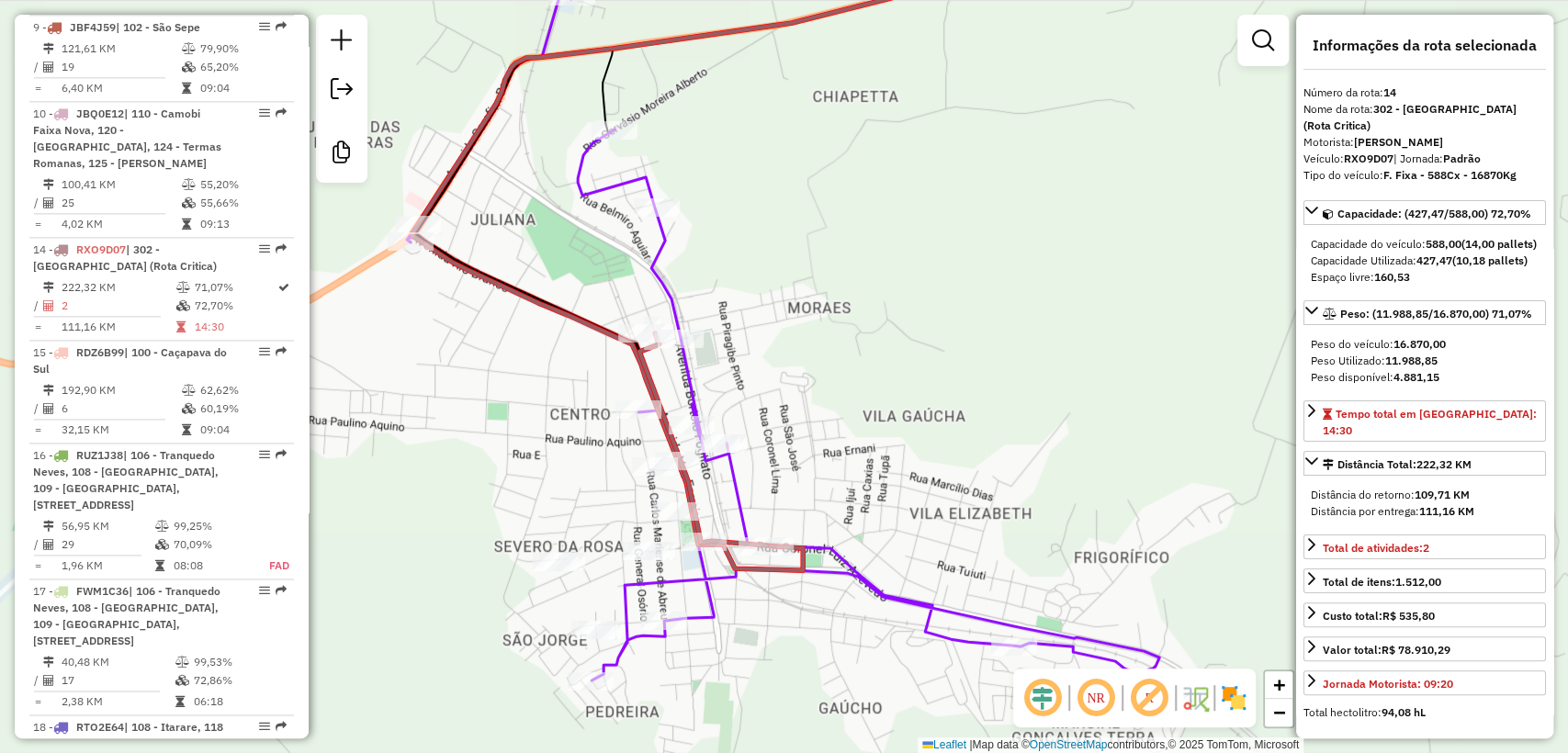
click at [536, 298] on icon at bounding box center [796, 248] width 772 height 645
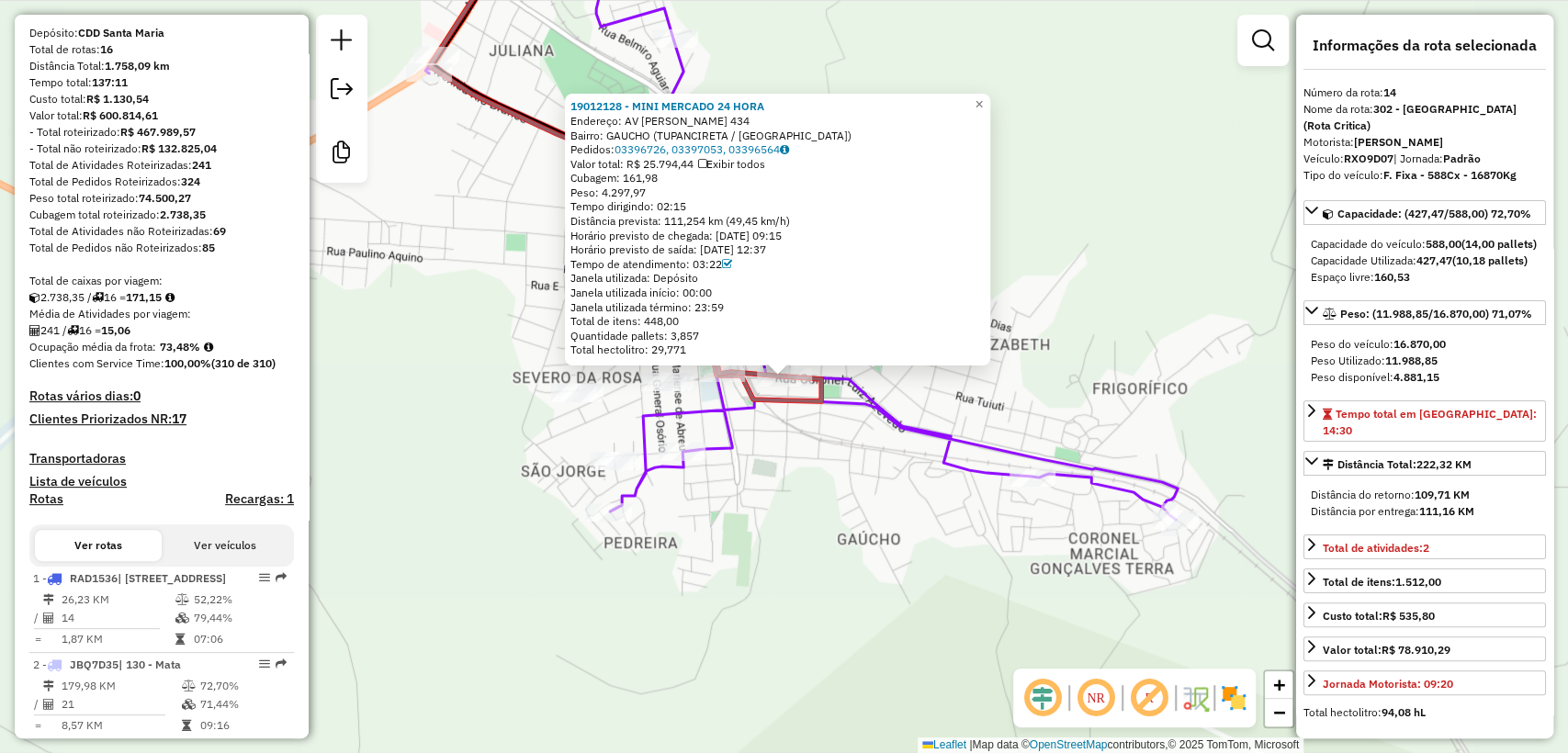
scroll to position [0, 0]
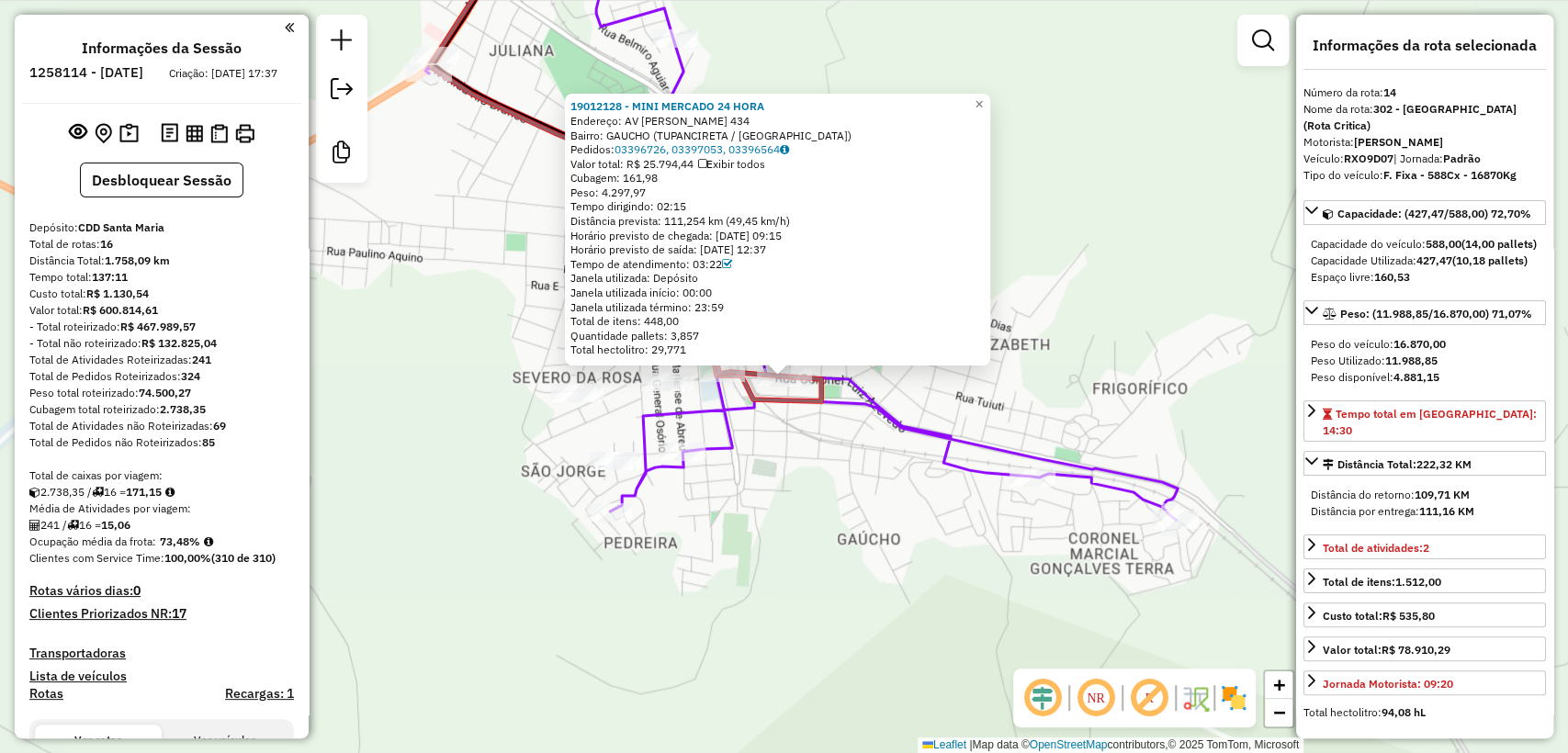
click at [823, 548] on div "19012128 - MINI MERCADO 24 HORA Endereço: AV CEL LUIZ DE AZEVEDO 434 Bairro: GA…" at bounding box center [784, 376] width 1568 height 753
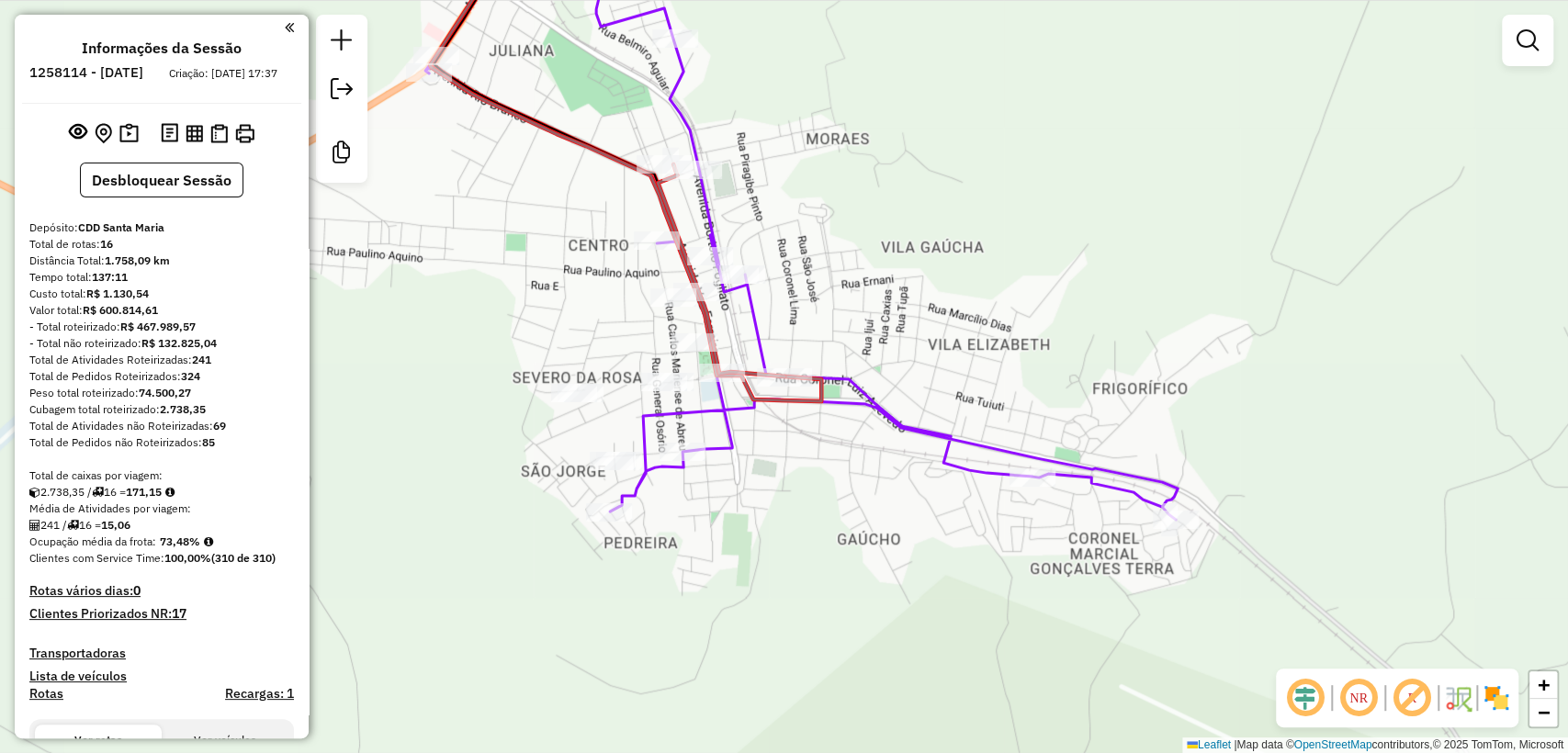
click at [507, 288] on div "Janela de atendimento Grade de atendimento Capacidade Transportadoras Veículos …" at bounding box center [784, 376] width 1568 height 753
click at [518, 269] on div "Janela de atendimento Grade de atendimento Capacidade Transportadoras Veículos …" at bounding box center [784, 376] width 1568 height 753
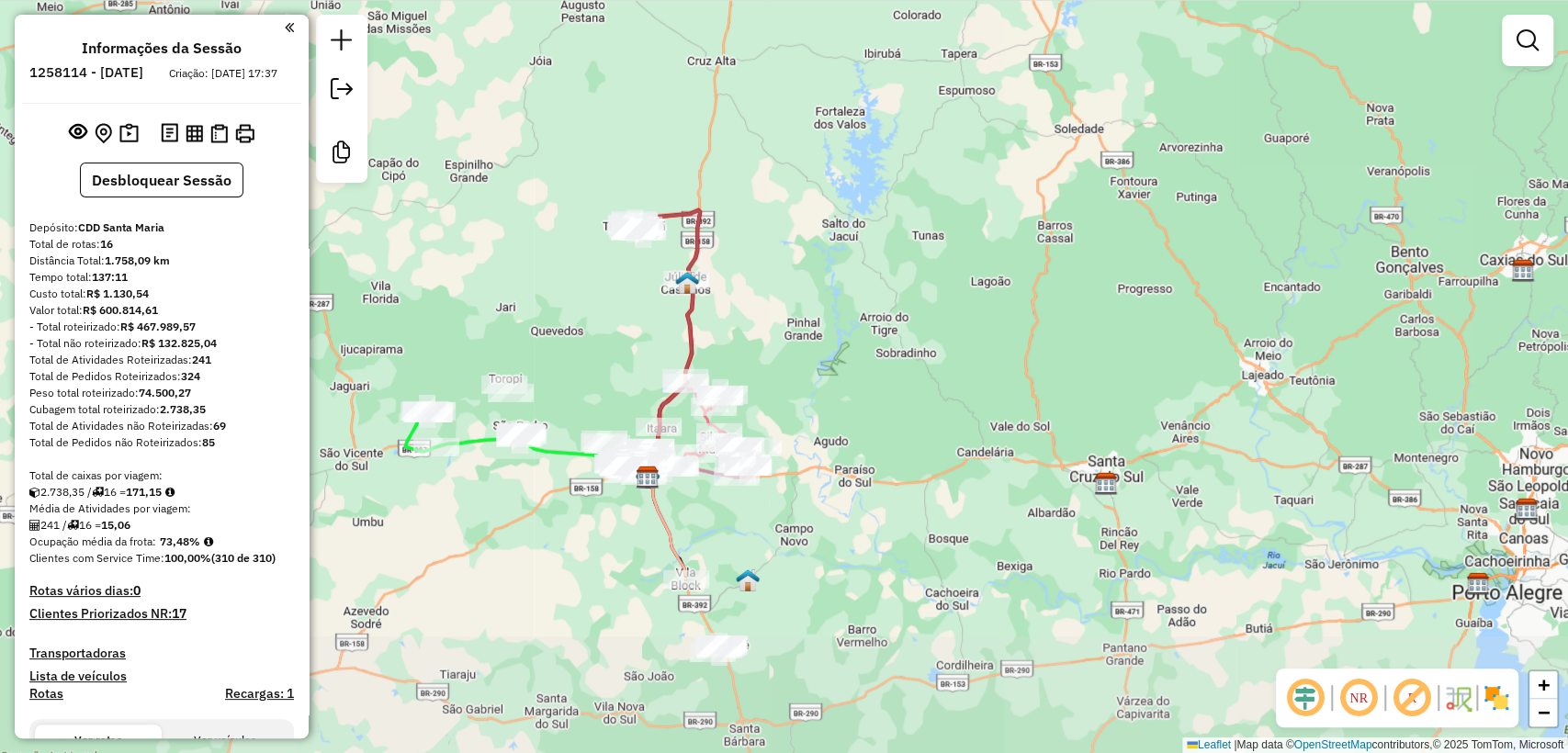
drag, startPoint x: 576, startPoint y: 568, endPoint x: 633, endPoint y: 316, distance: 258.4
click at [633, 316] on div "Janela de atendimento Grade de atendimento Capacidade Transportadoras Veículos …" at bounding box center [784, 376] width 1568 height 753
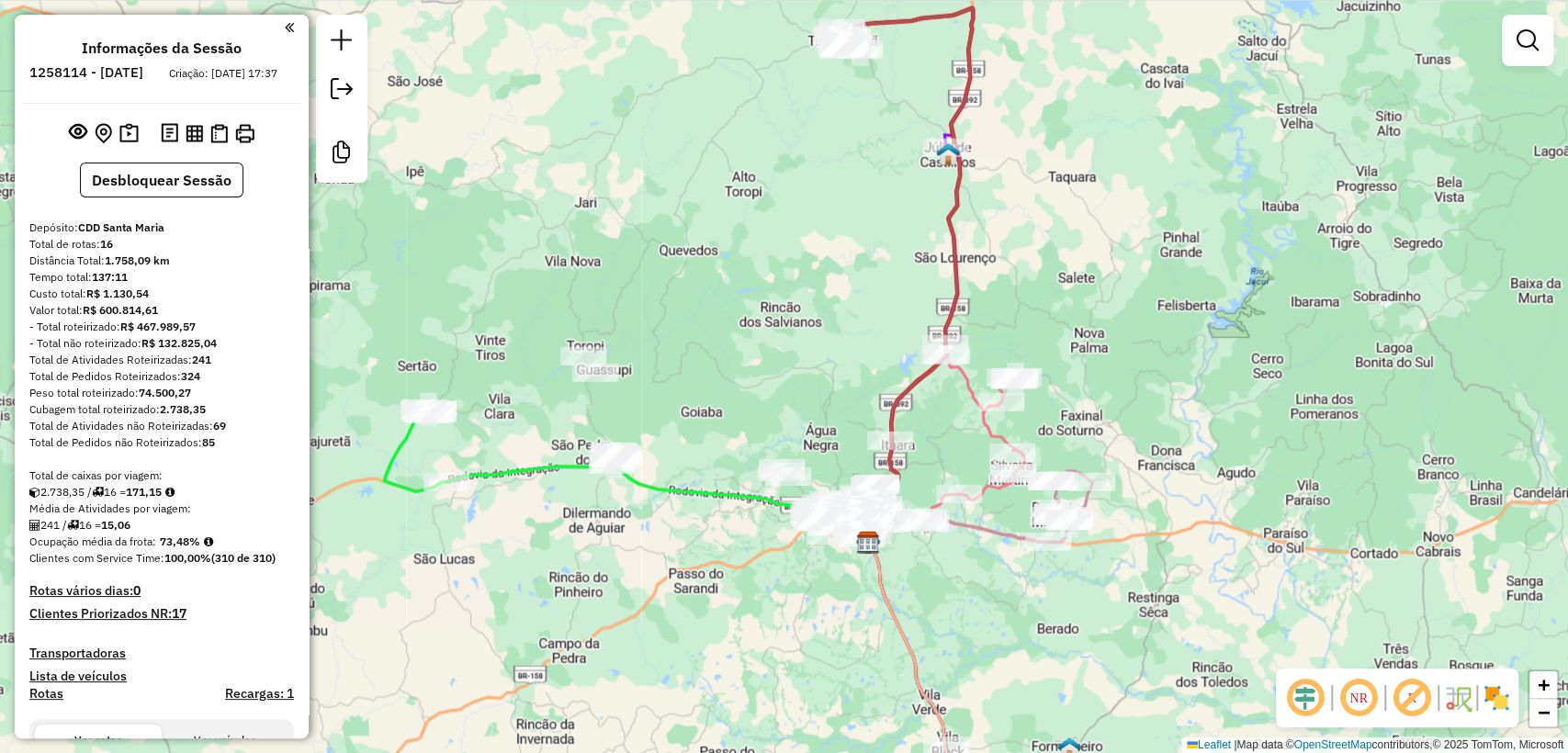
drag, startPoint x: 615, startPoint y: 362, endPoint x: 806, endPoint y: 304, distance: 199.6
click at [806, 304] on div "Janela de atendimento Grade de atendimento Capacidade Transportadoras Veículos …" at bounding box center [784, 376] width 1568 height 753
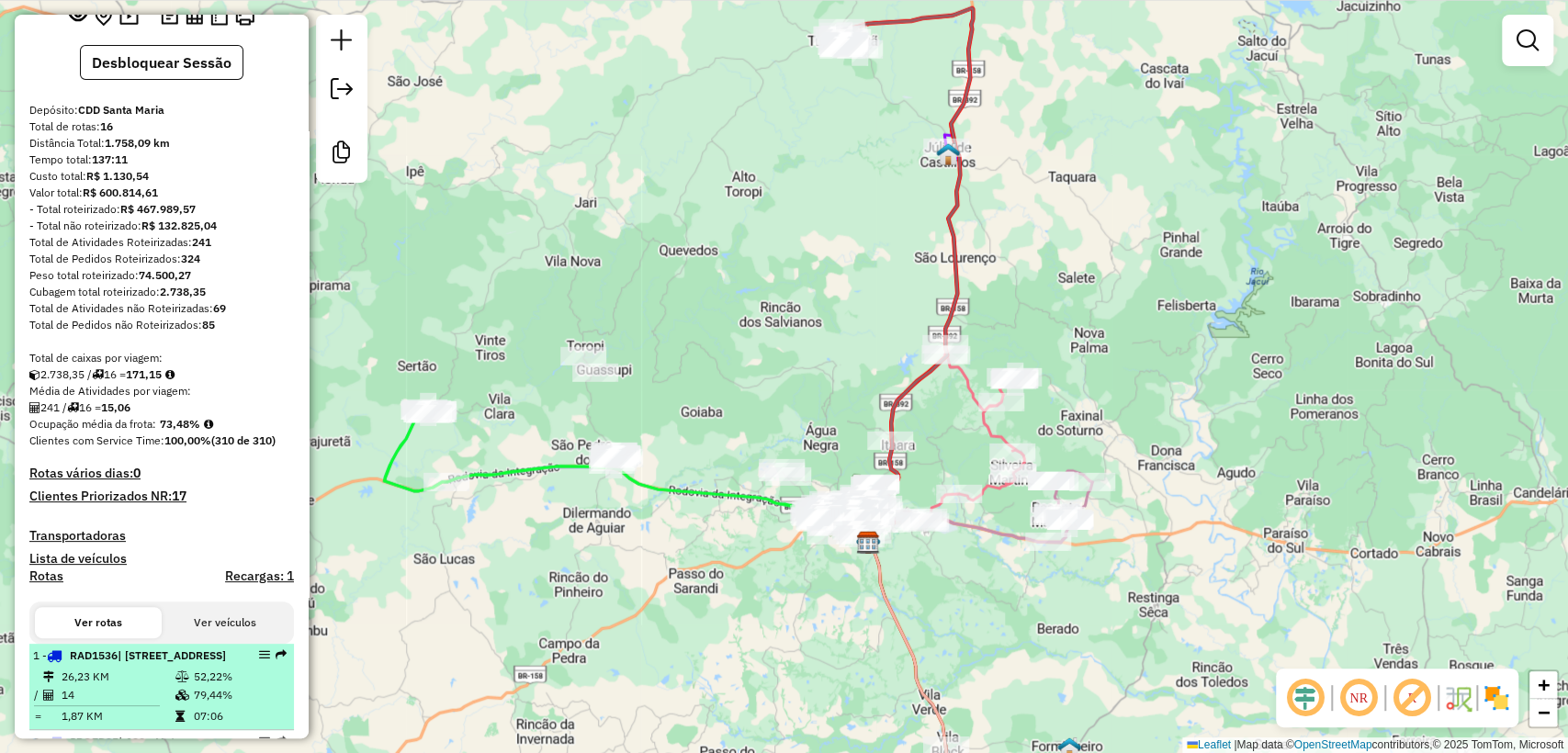
scroll to position [204, 0]
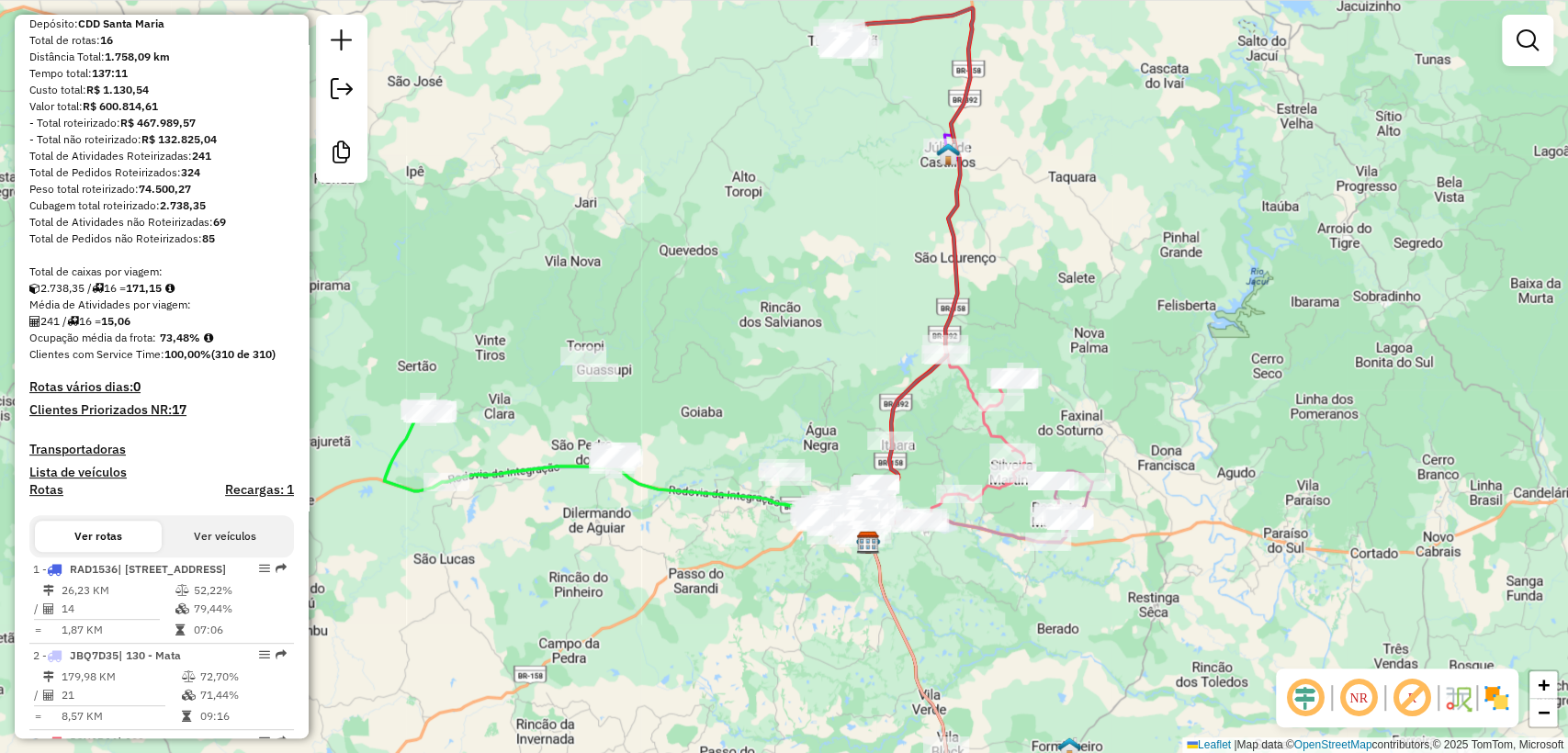
drag, startPoint x: 211, startPoint y: 250, endPoint x: 207, endPoint y: 260, distance: 10.8
click at [211, 245] on strong "85" at bounding box center [208, 238] width 12 height 13
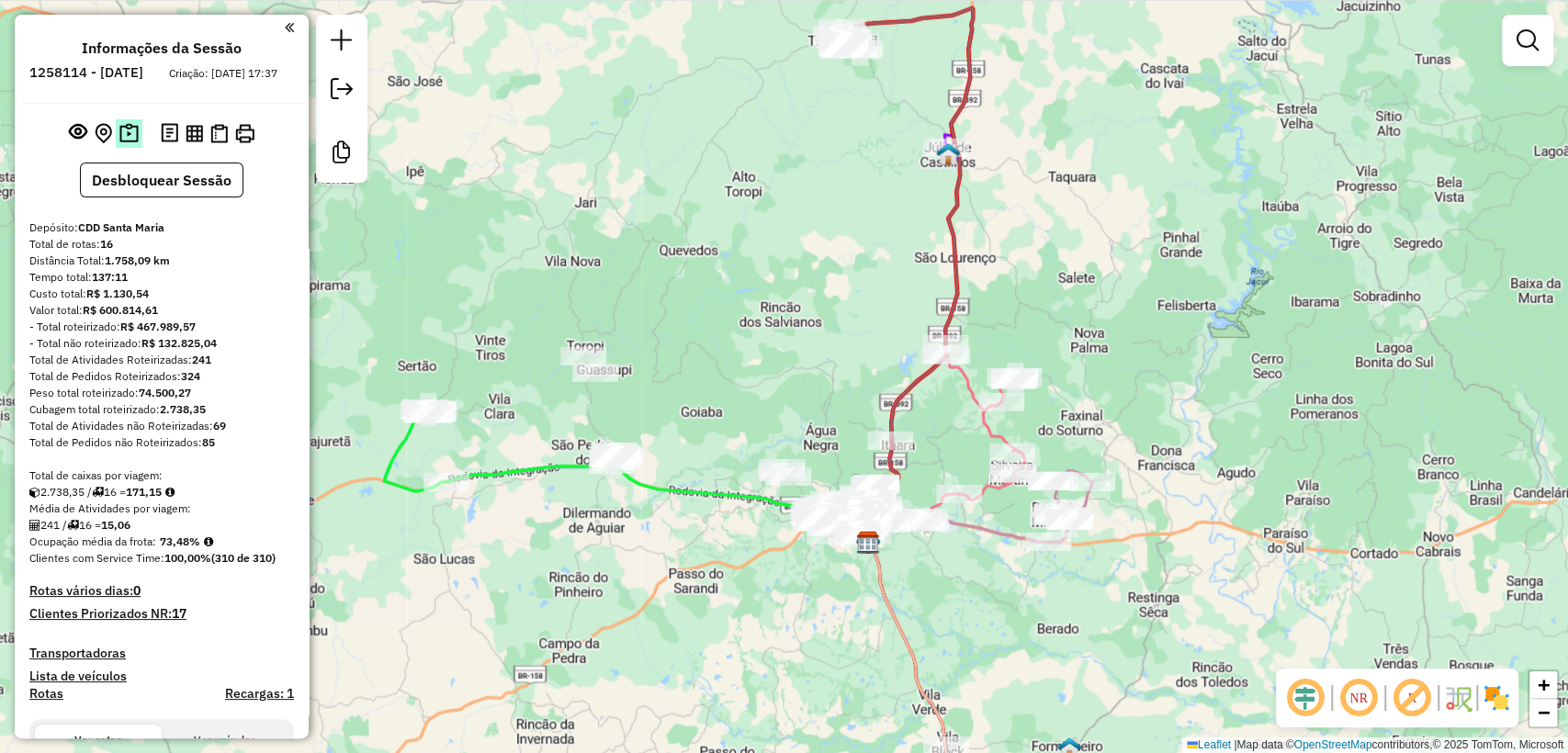
click at [127, 140] on img at bounding box center [129, 134] width 19 height 21
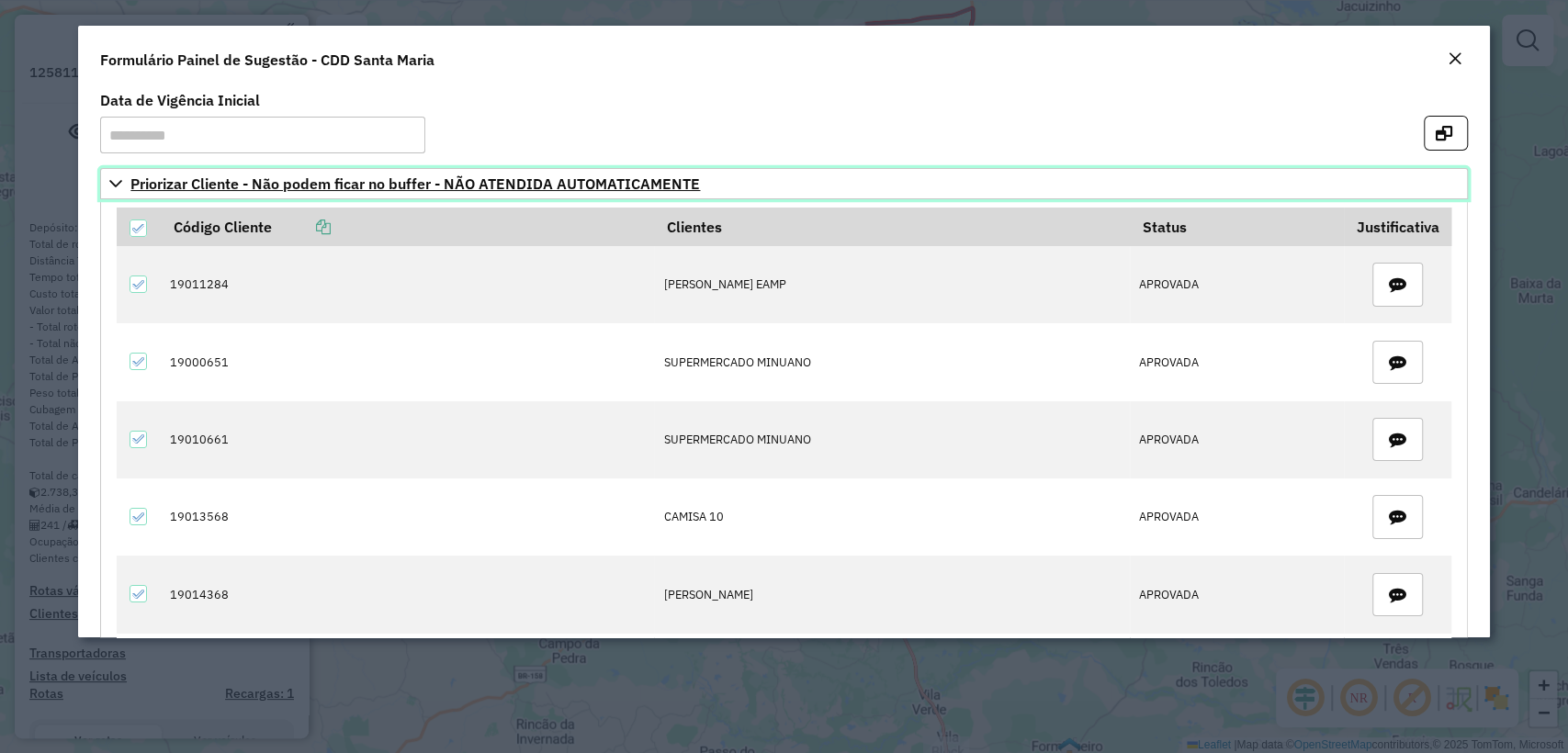
click at [114, 181] on icon at bounding box center [115, 183] width 14 height 14
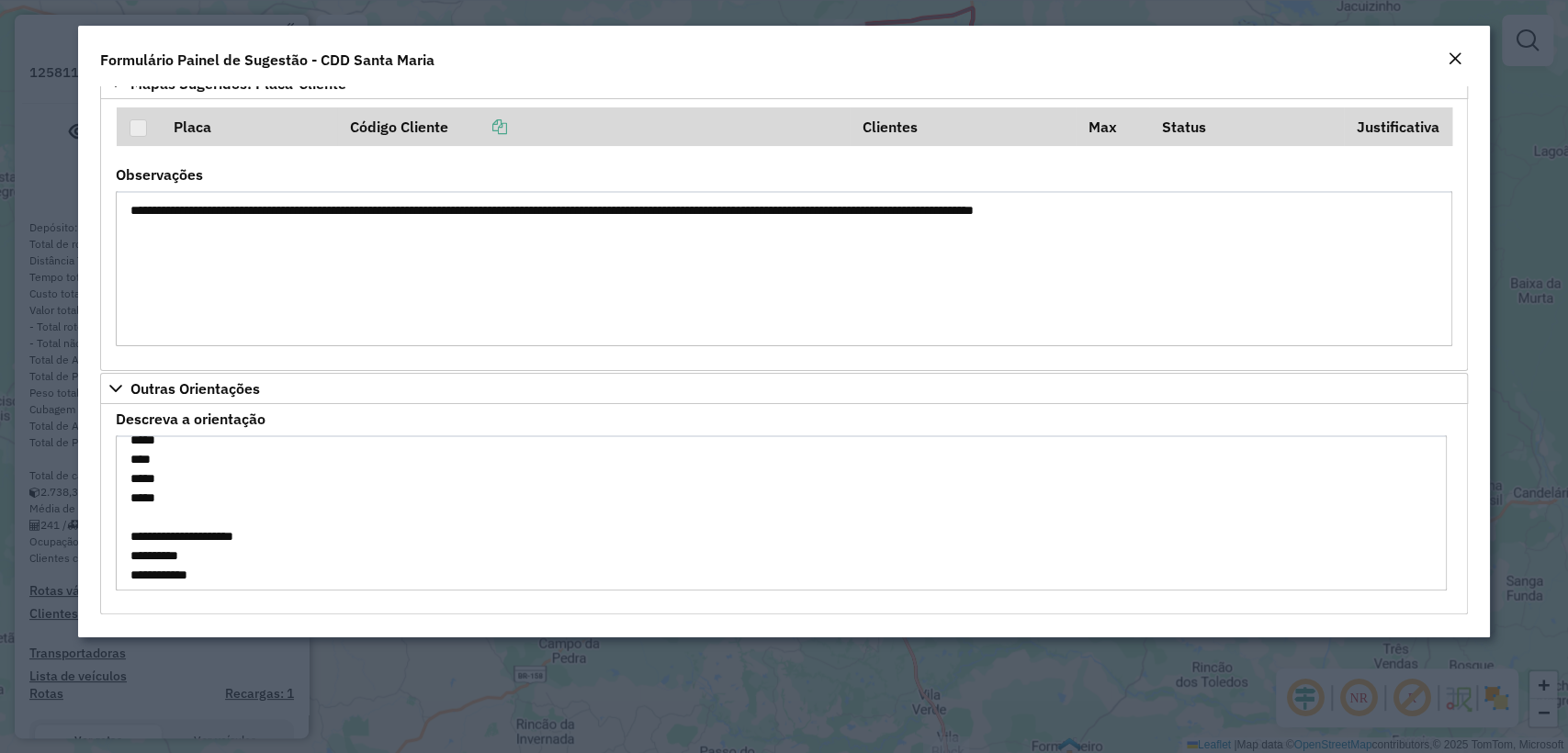
scroll to position [270, 0]
click at [1455, 52] on em "Close" at bounding box center [1455, 59] width 14 height 14
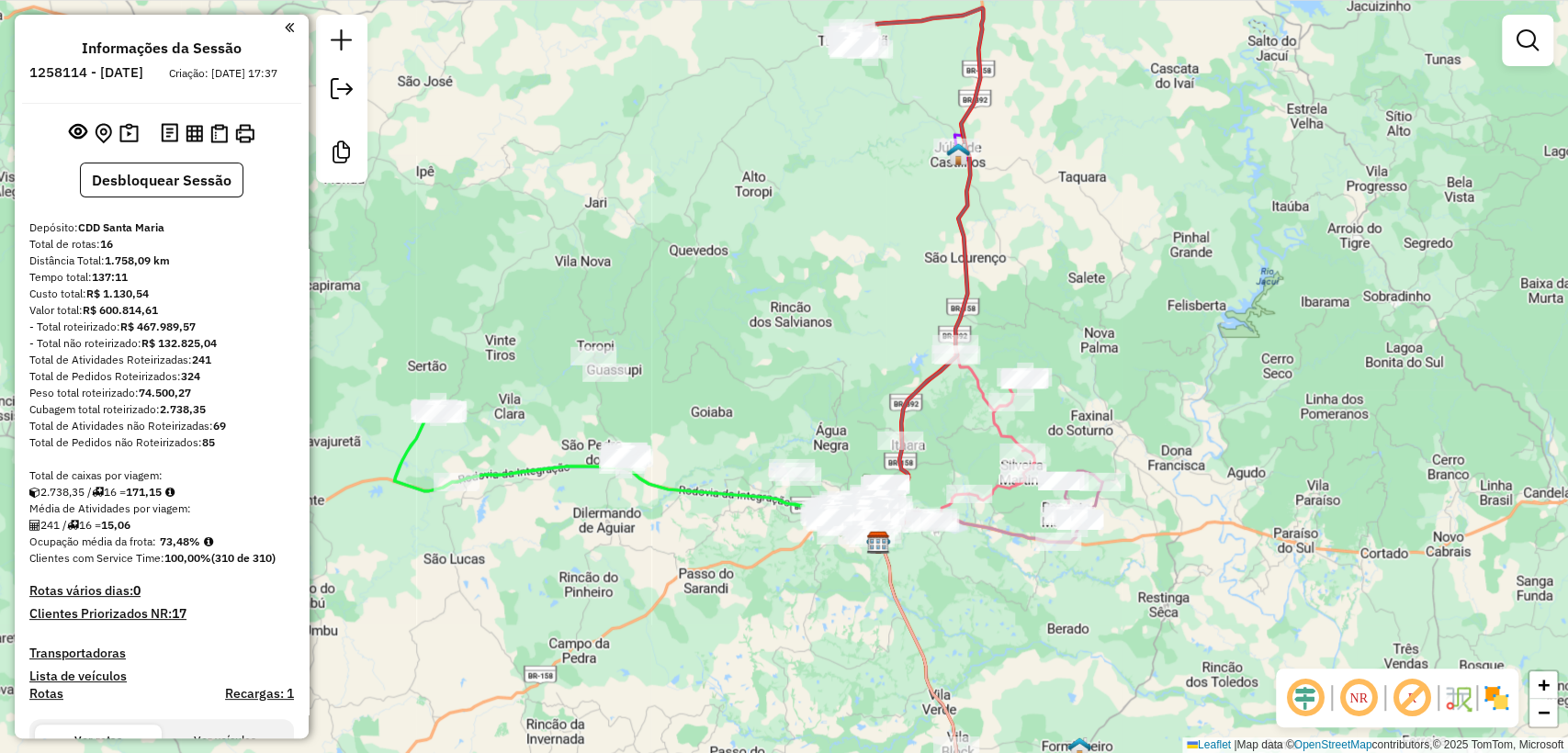
drag, startPoint x: 721, startPoint y: 362, endPoint x: 858, endPoint y: 361, distance: 137.0
click at [913, 328] on div "Janela de atendimento Grade de atendimento Capacidade Transportadoras Veículos …" at bounding box center [784, 376] width 1568 height 753
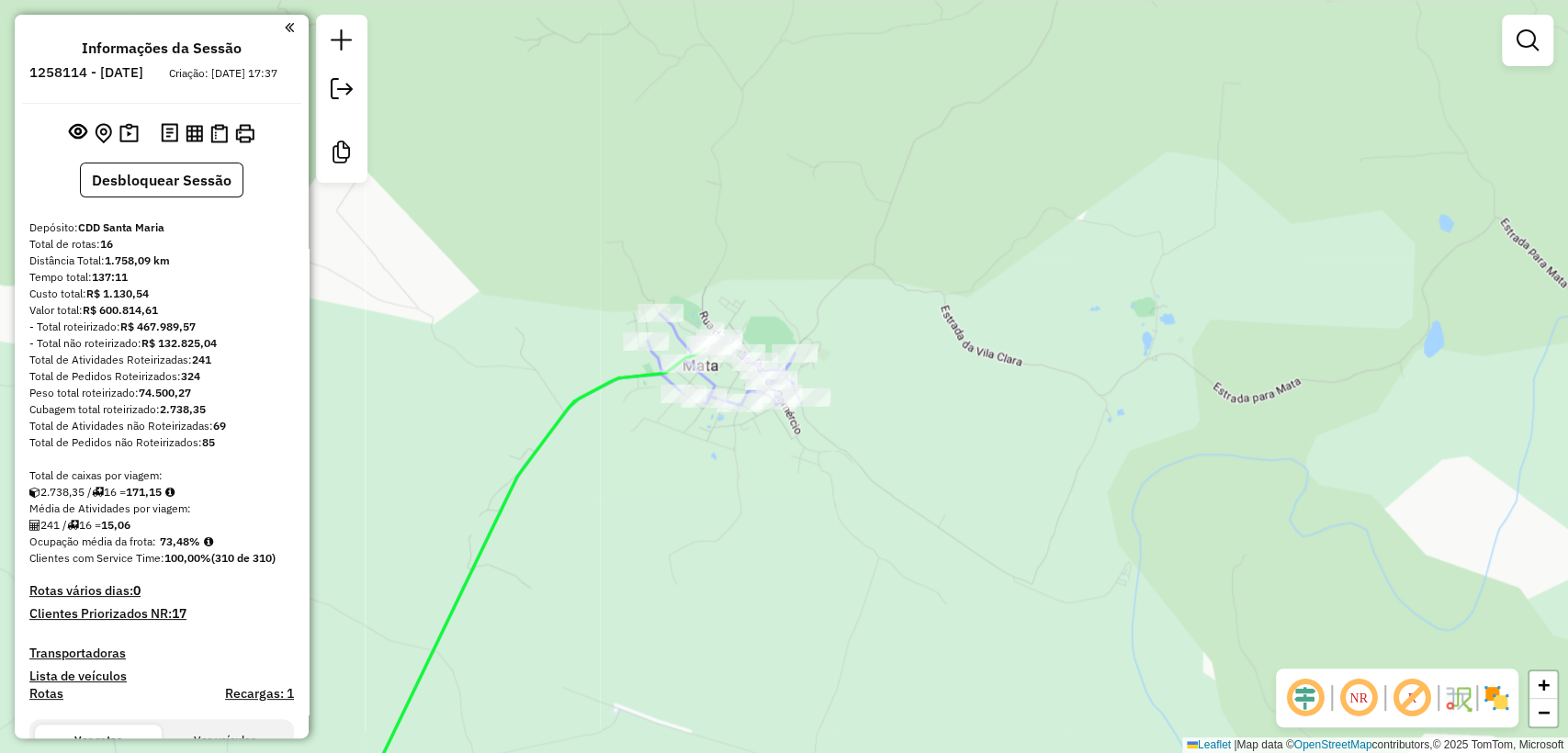
click at [1403, 685] on em at bounding box center [1412, 698] width 44 height 44
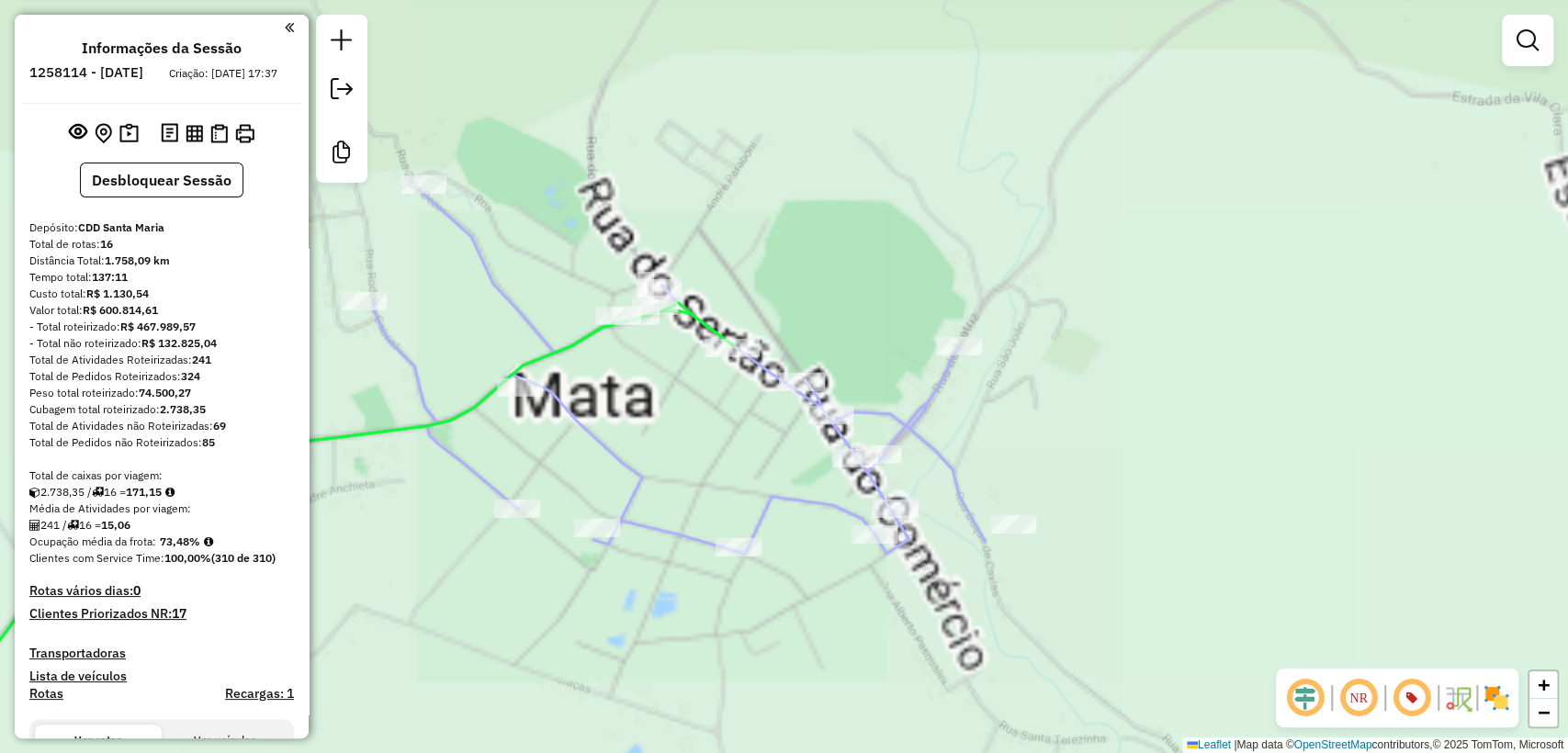
click at [704, 317] on icon at bounding box center [296, 566] width 876 height 526
select select "**********"
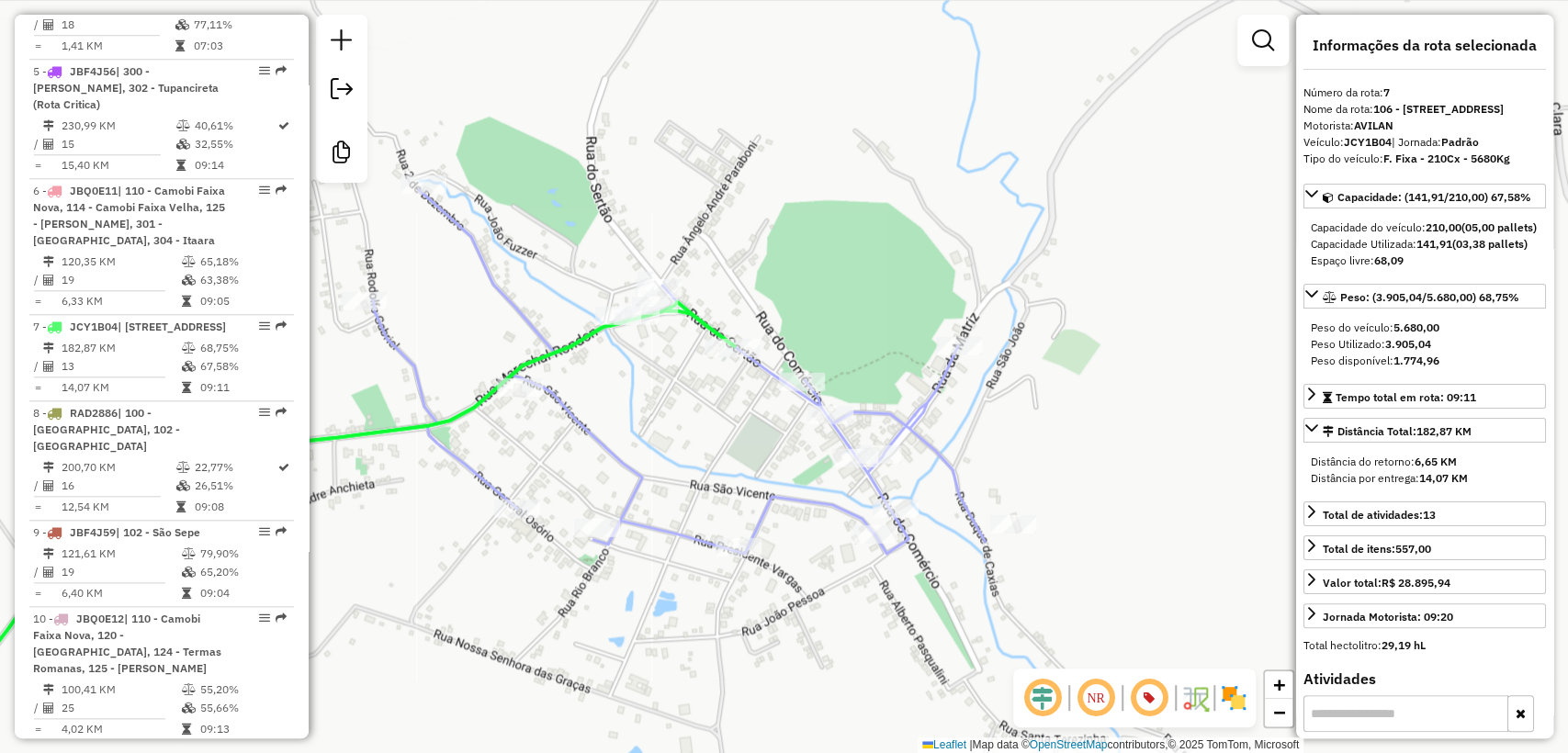
scroll to position [1462, 0]
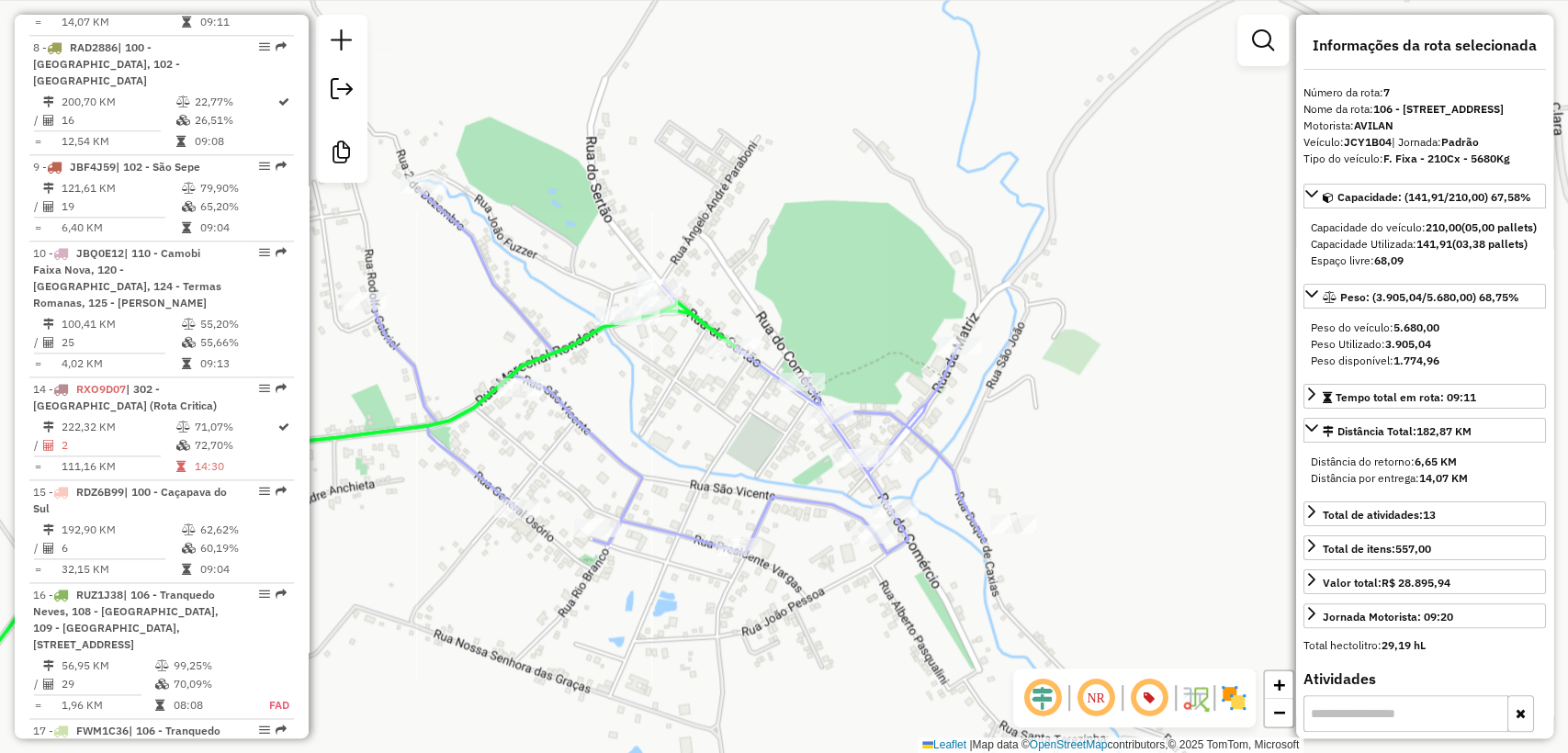
click at [722, 278] on div "Janela de atendimento Grade de atendimento Capacidade Transportadoras Veículos …" at bounding box center [784, 376] width 1568 height 753
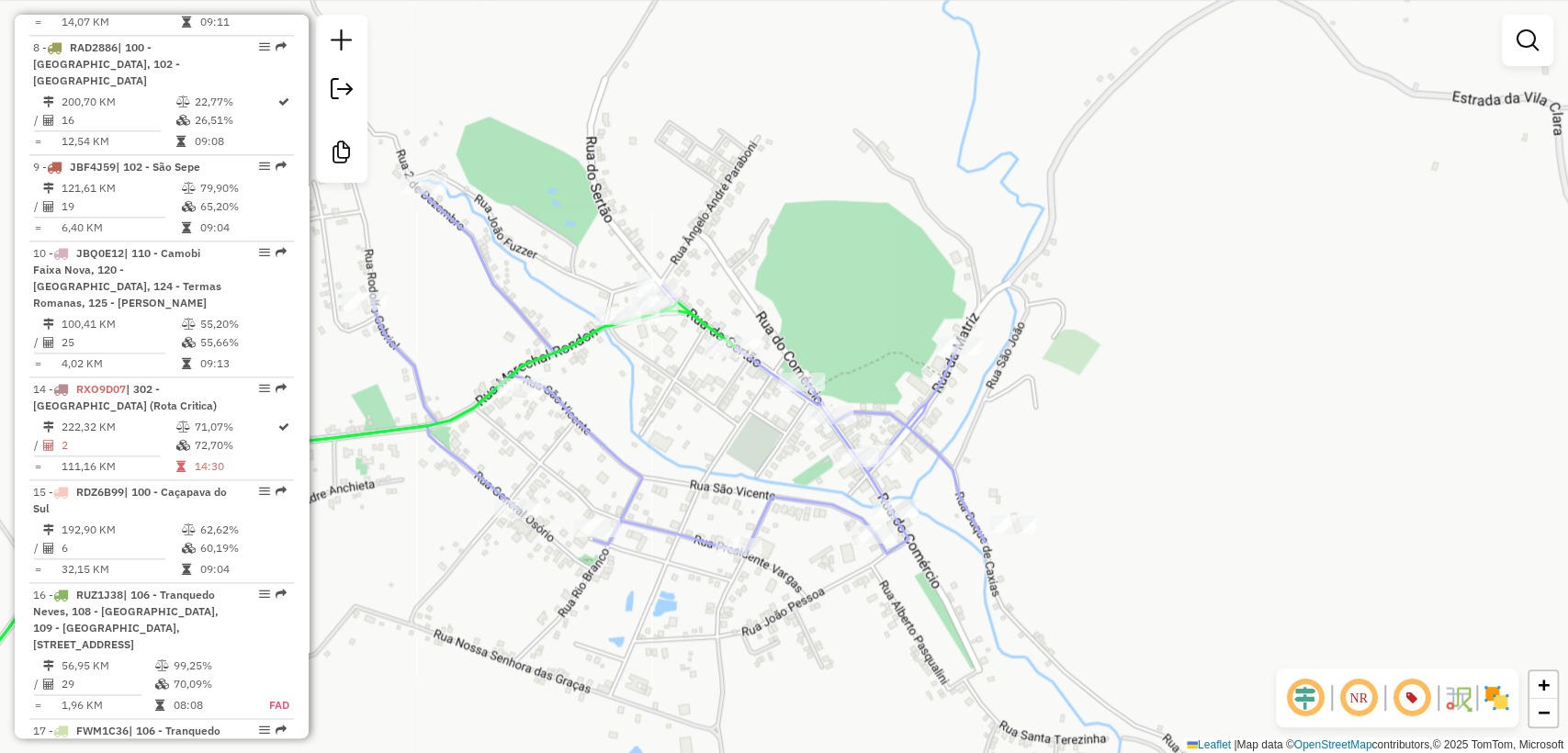
click at [706, 318] on icon at bounding box center [296, 566] width 876 height 526
select select "**********"
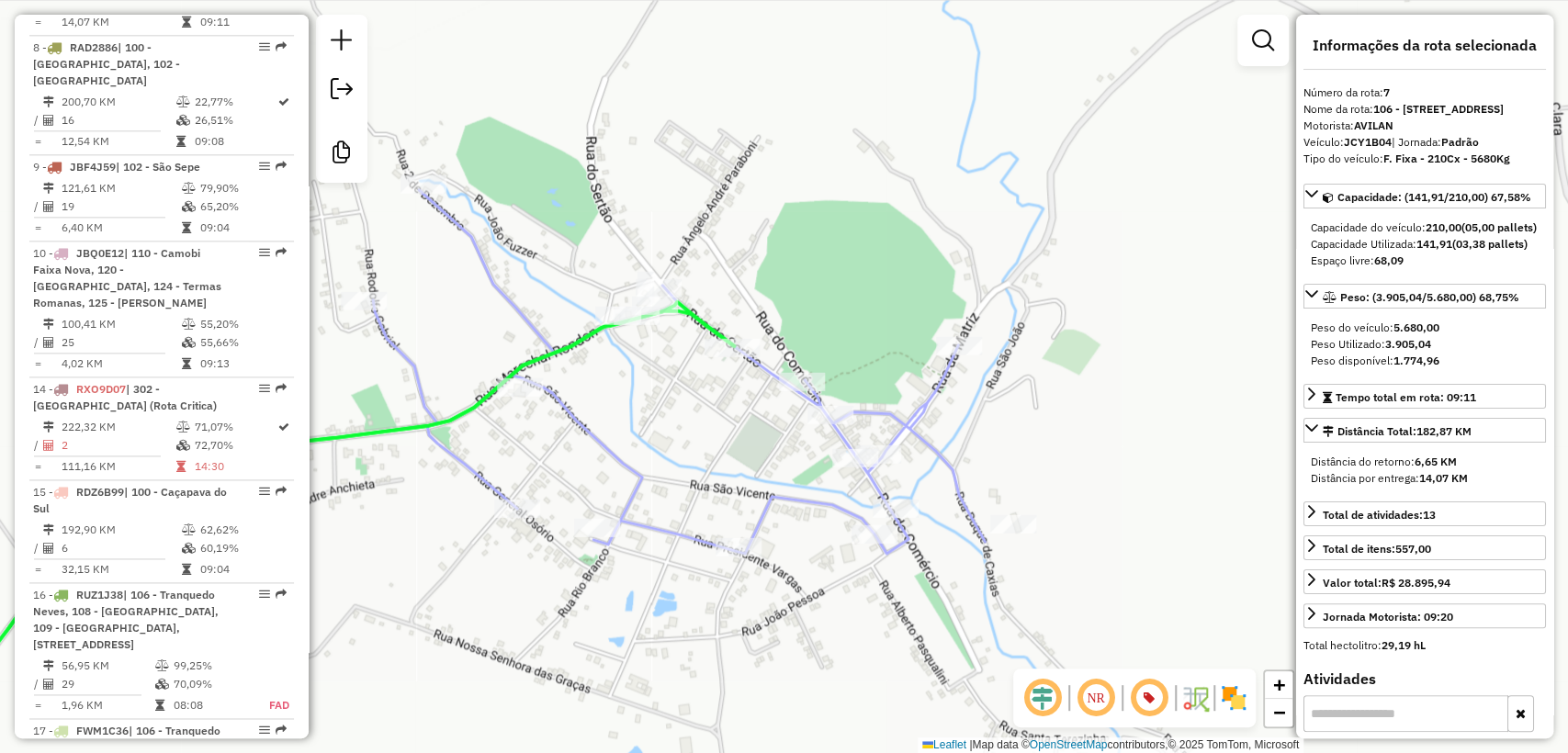
click at [640, 479] on icon at bounding box center [421, 509] width 1127 height 638
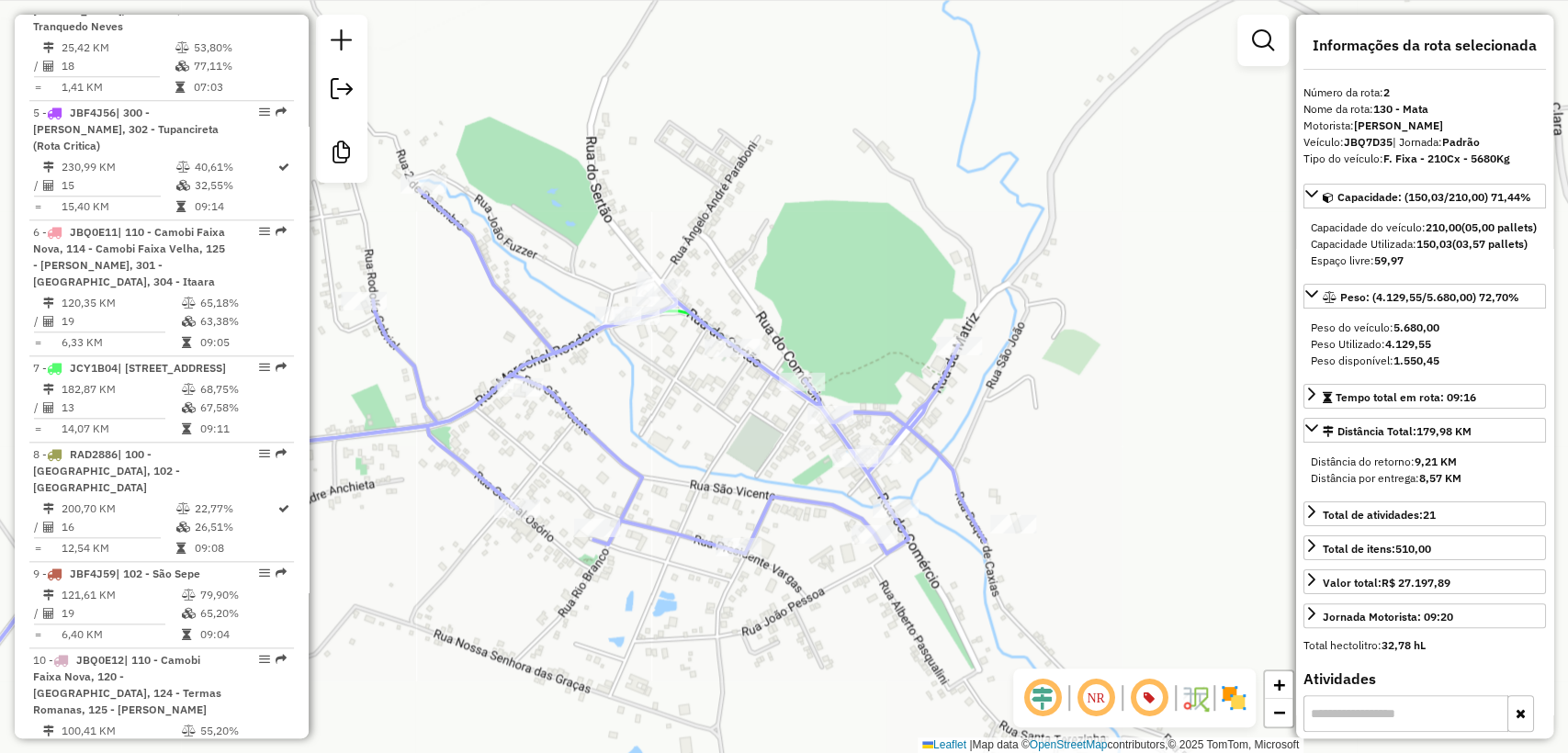
scroll to position [882, 0]
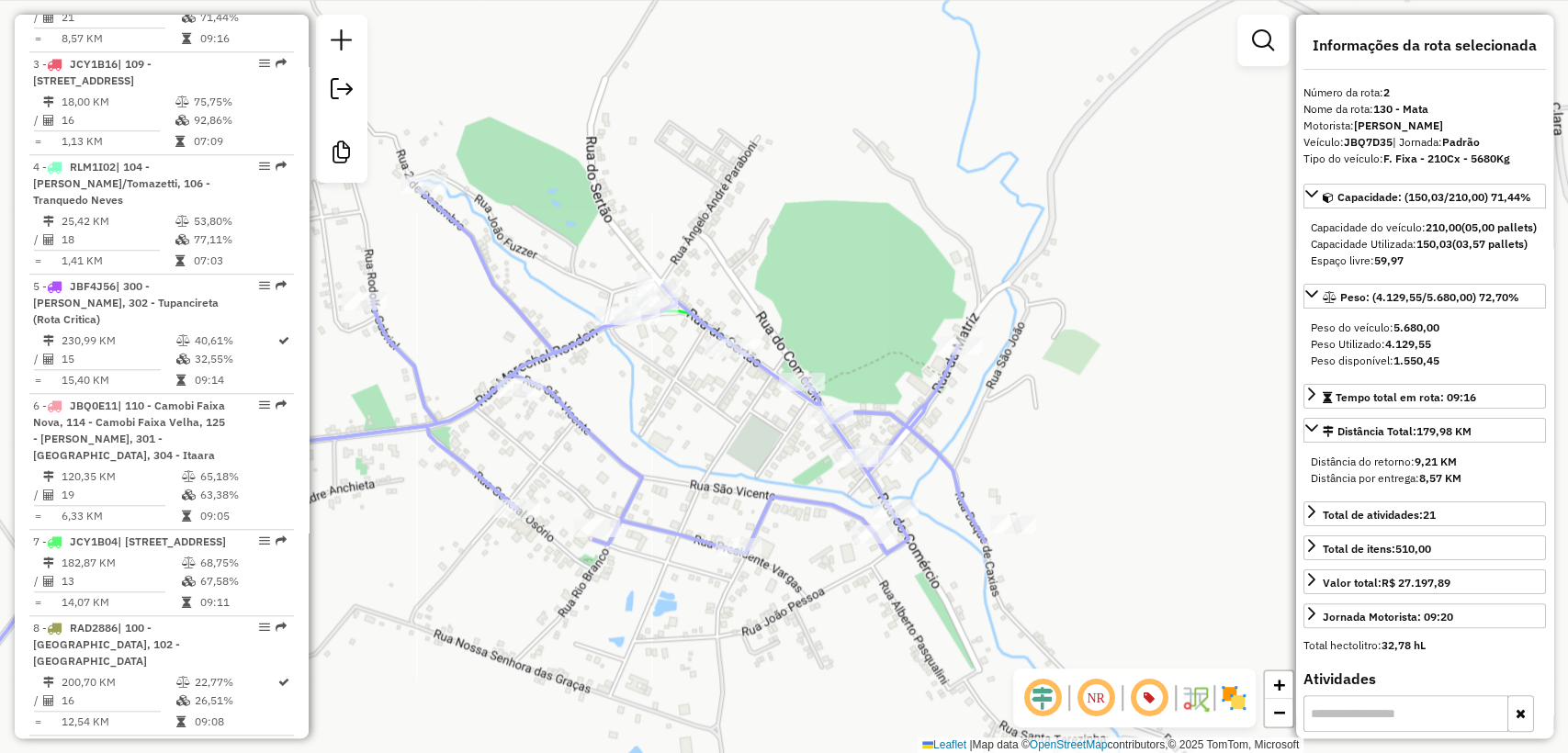
click at [672, 428] on div "Janela de atendimento Grade de atendimento Capacidade Transportadoras Veículos …" at bounding box center [784, 376] width 1568 height 753
click at [620, 457] on icon at bounding box center [422, 507] width 1129 height 641
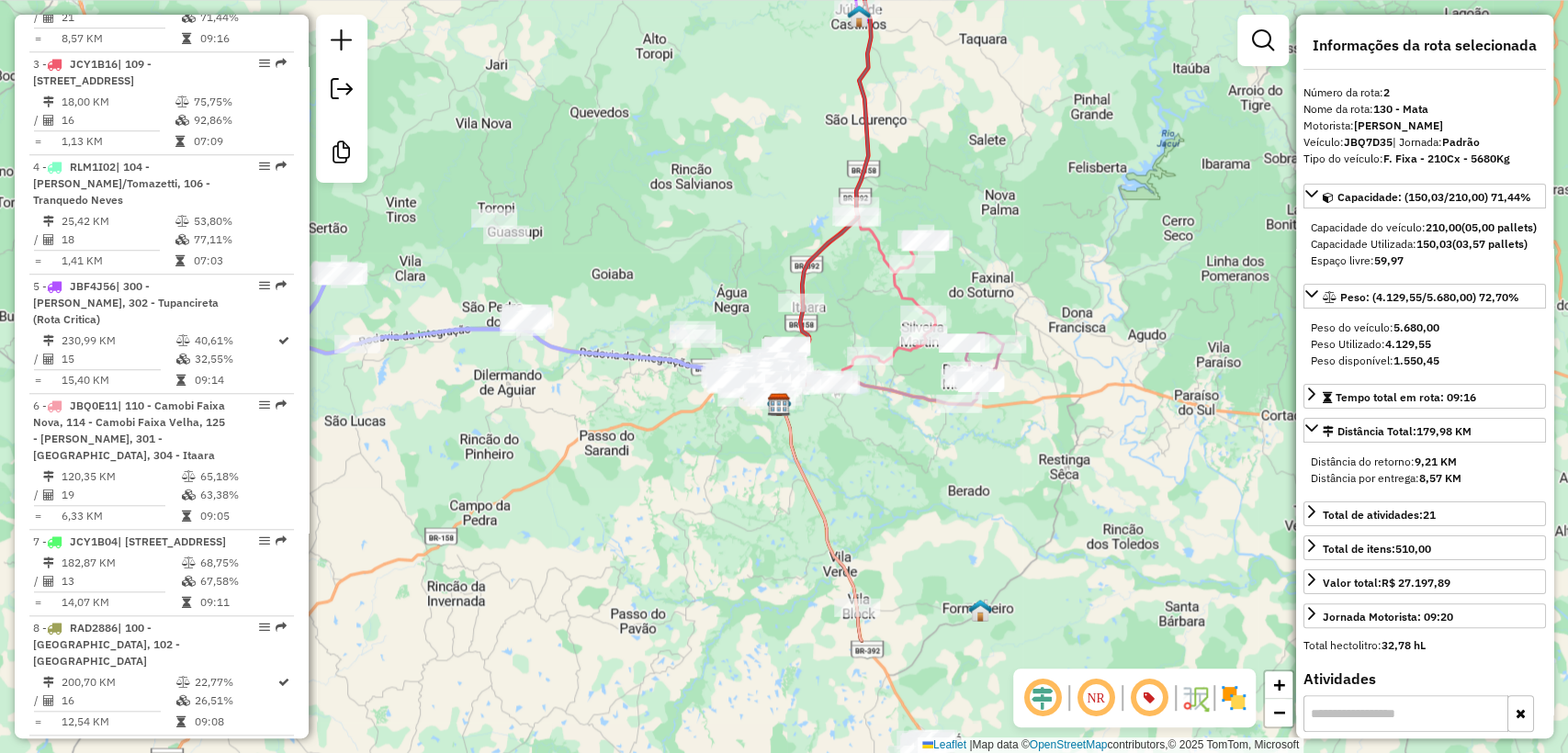
drag, startPoint x: 734, startPoint y: 438, endPoint x: 474, endPoint y: 248, distance: 322.0
click at [466, 233] on div "Janela de atendimento Grade de atendimento Capacidade Transportadoras Veículos …" at bounding box center [784, 376] width 1568 height 753
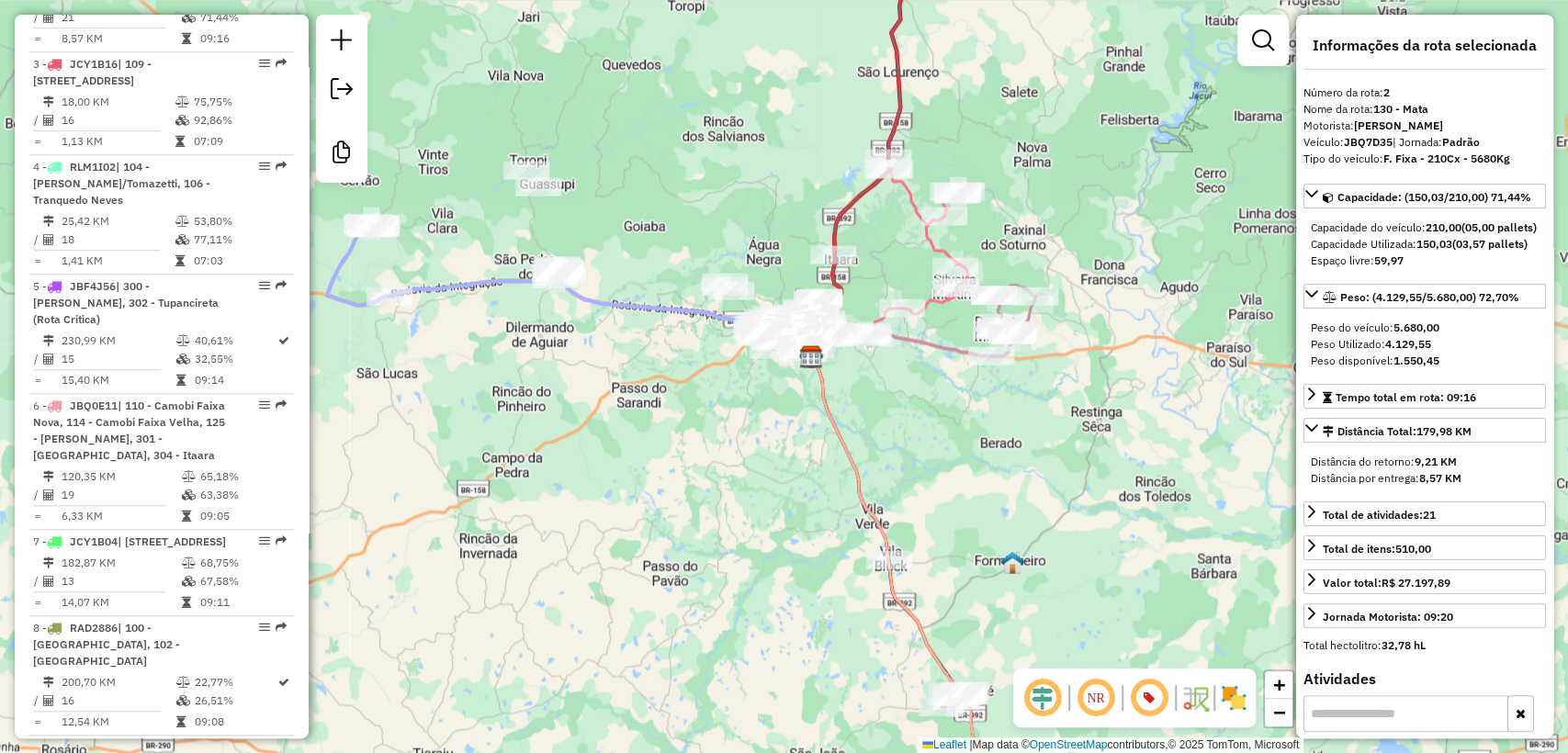
drag, startPoint x: 748, startPoint y: 428, endPoint x: 786, endPoint y: 425, distance: 38.1
click at [786, 425] on div "Janela de atendimento Grade de atendimento Capacidade Transportadoras Veículos …" at bounding box center [784, 376] width 1568 height 753
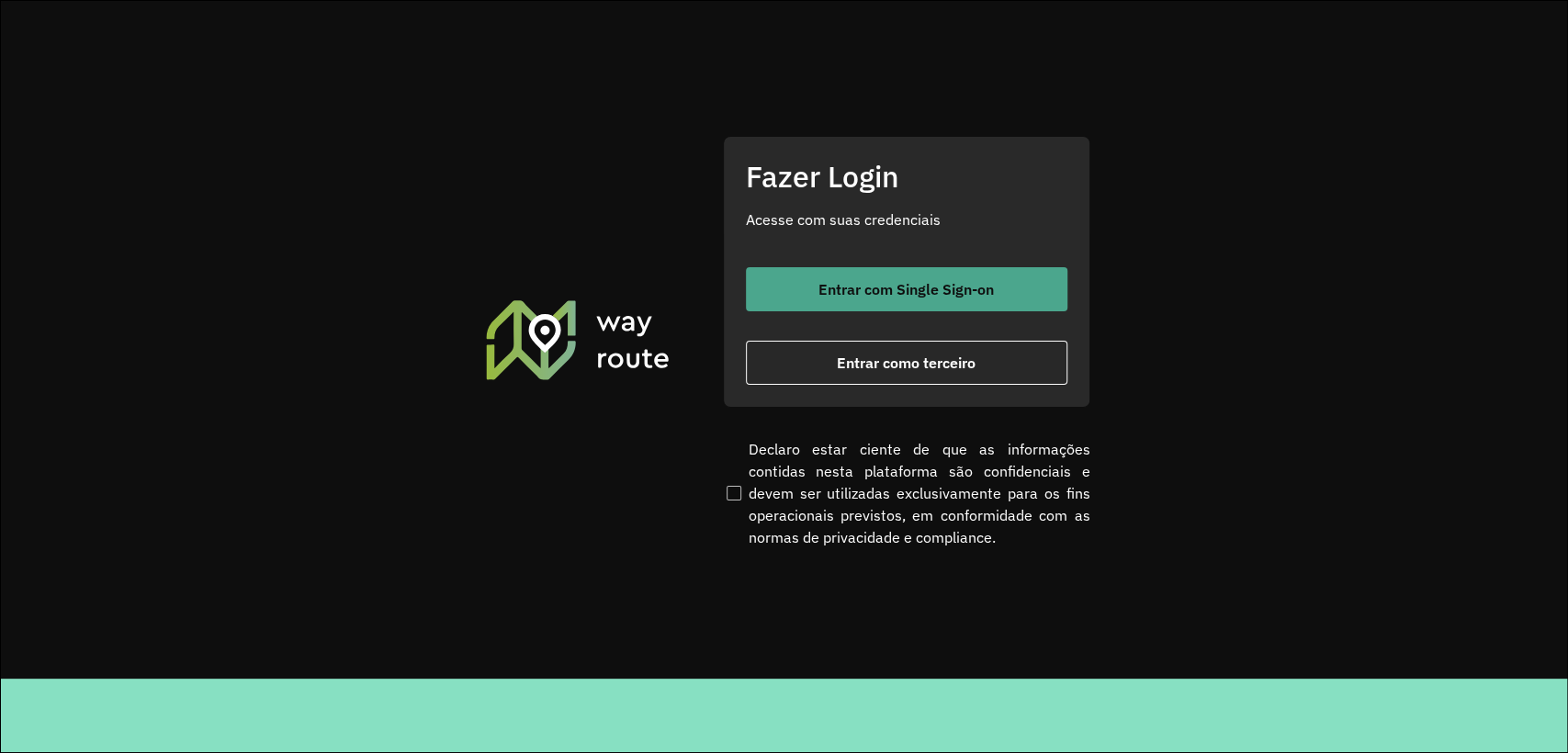
click at [882, 296] on span "Entrar com Single Sign-on" at bounding box center [906, 289] width 176 height 14
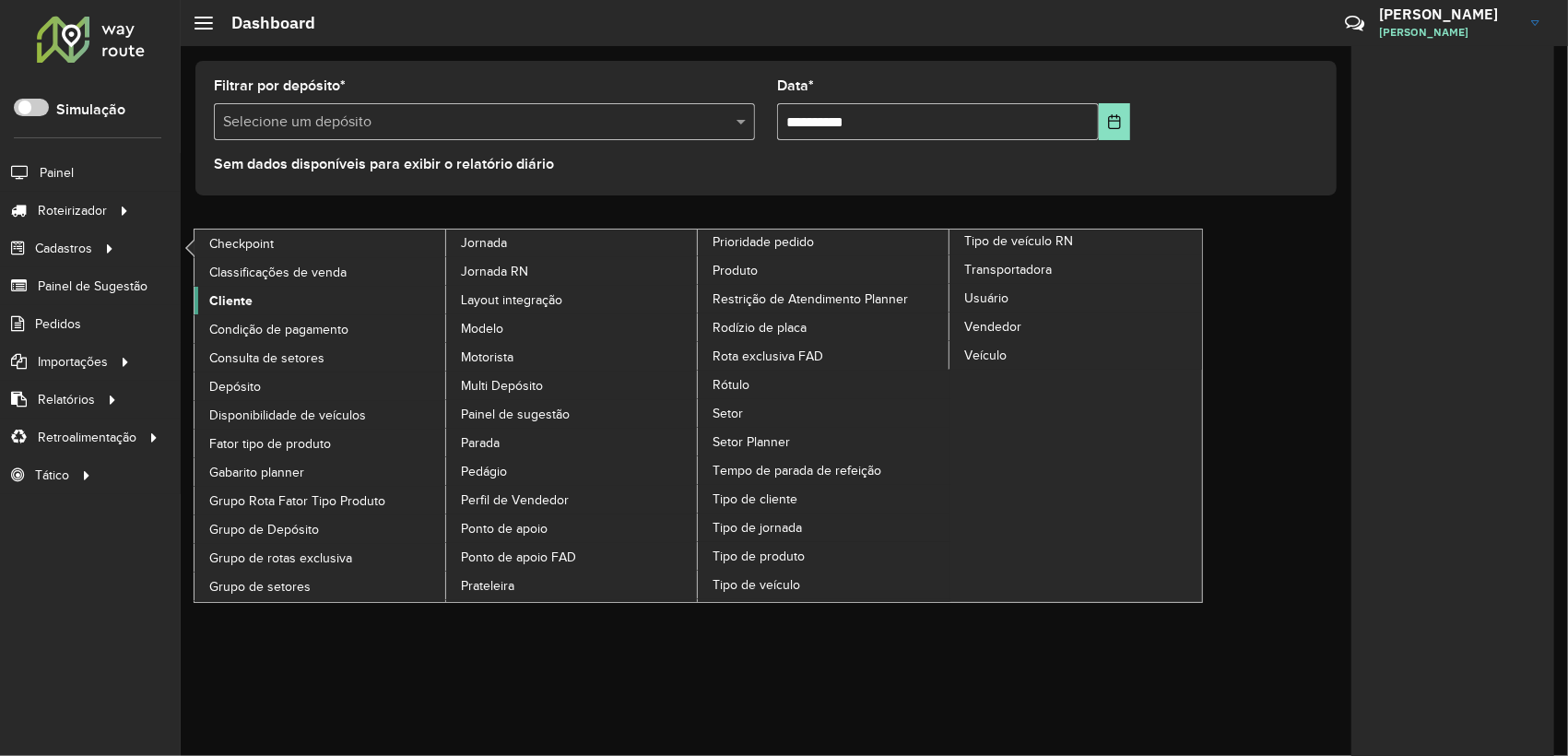
click at [245, 301] on span "Cliente" at bounding box center [230, 301] width 43 height 19
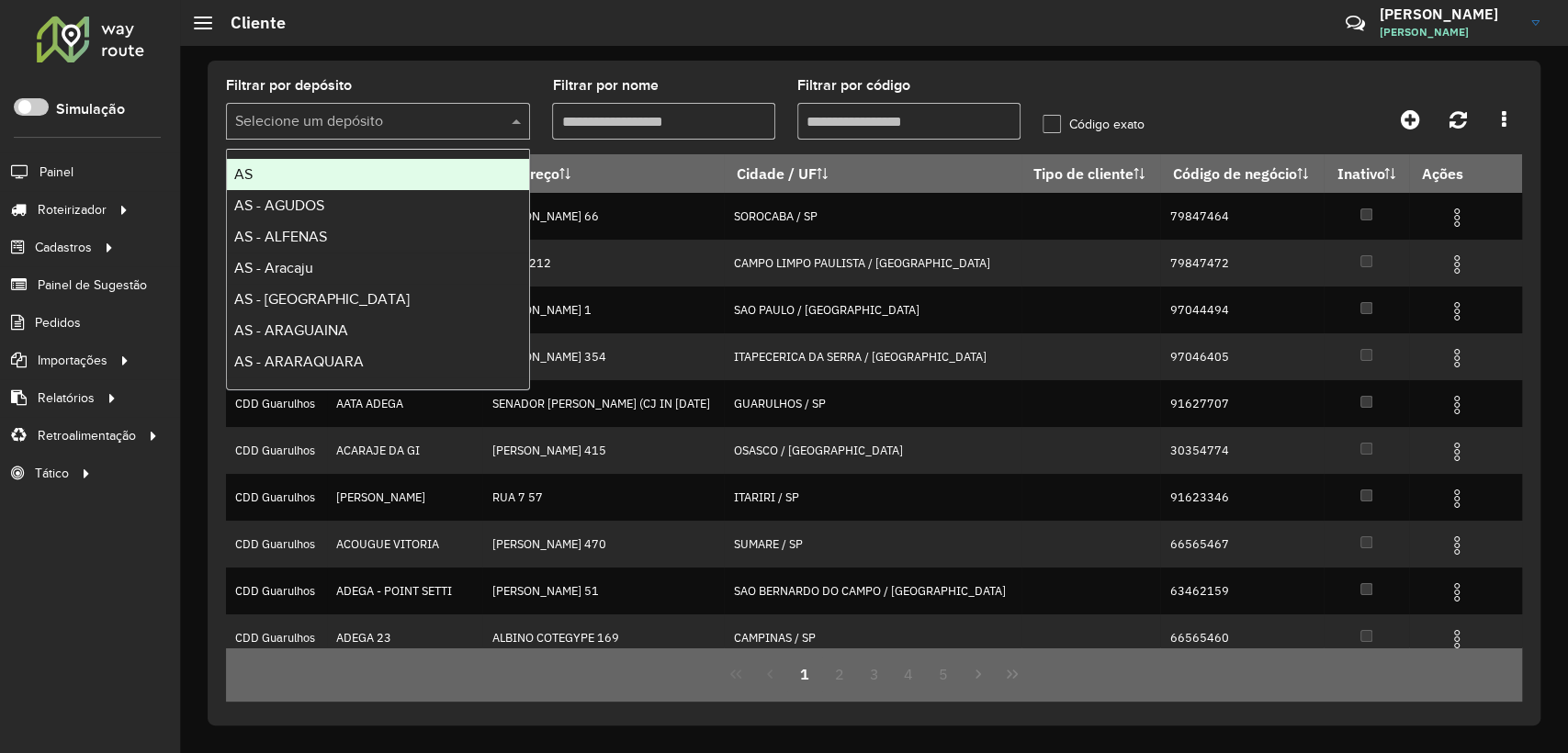
click at [438, 112] on input "text" at bounding box center [359, 122] width 249 height 22
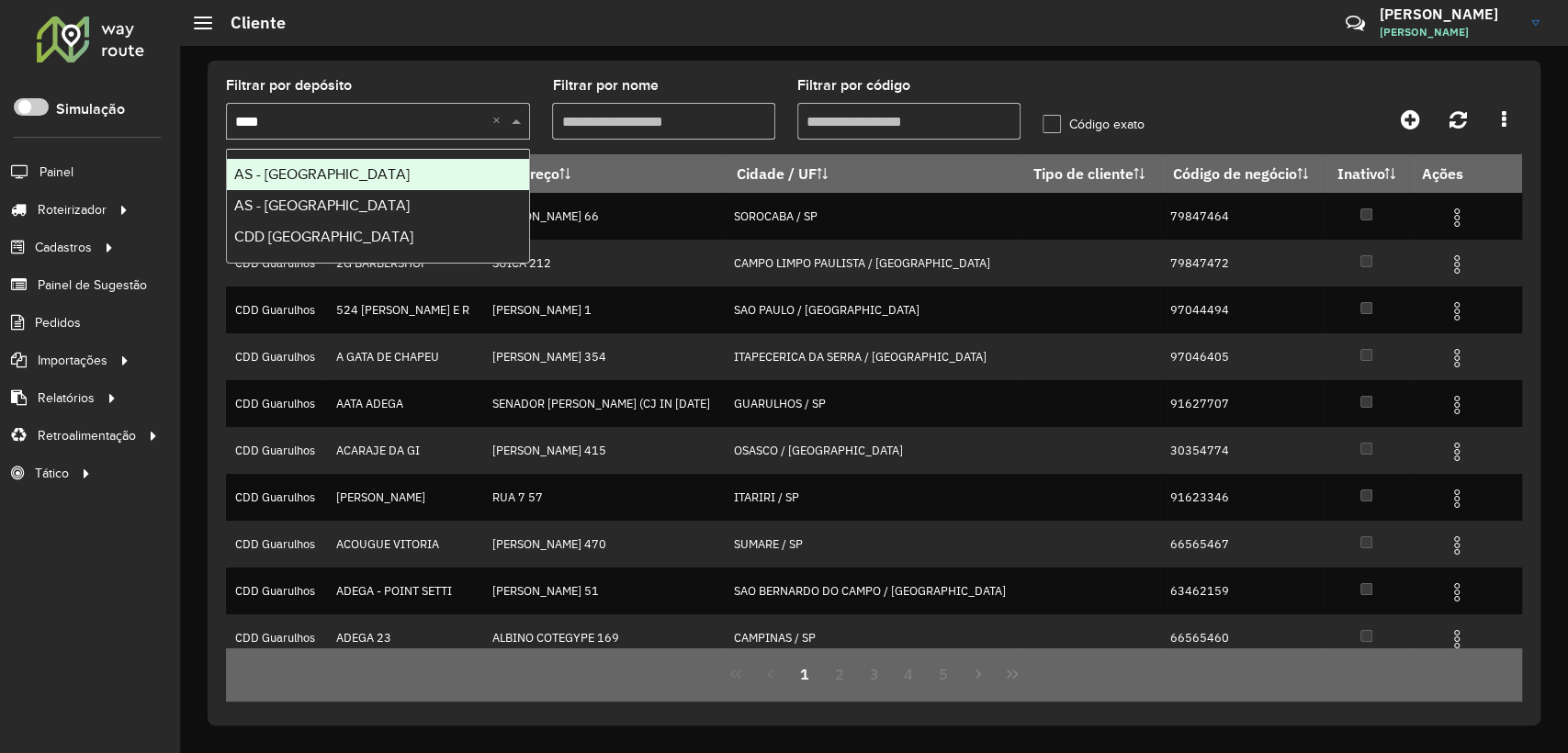
type input "*****"
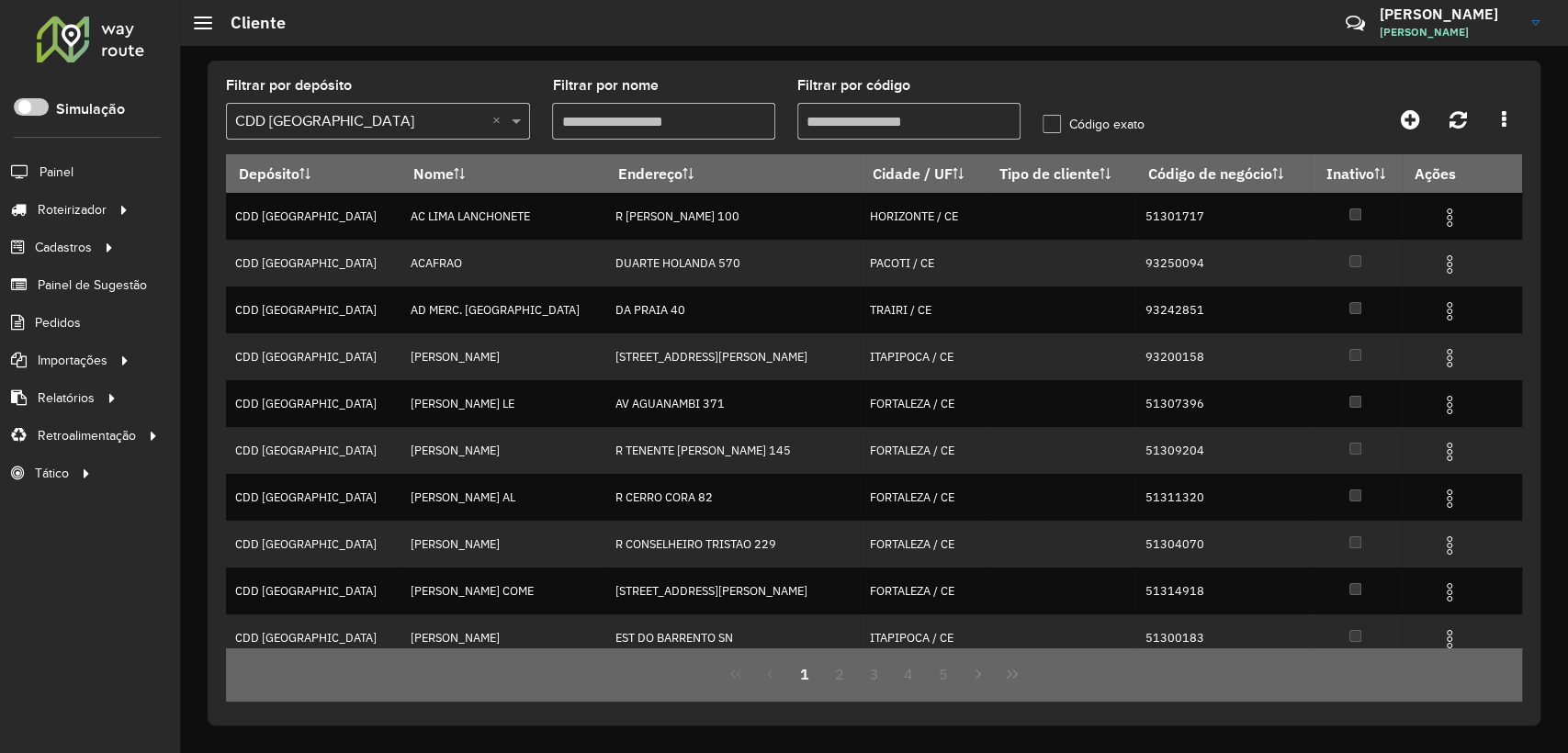
click at [847, 124] on input "Filtrar por código" at bounding box center [909, 121] width 223 height 36
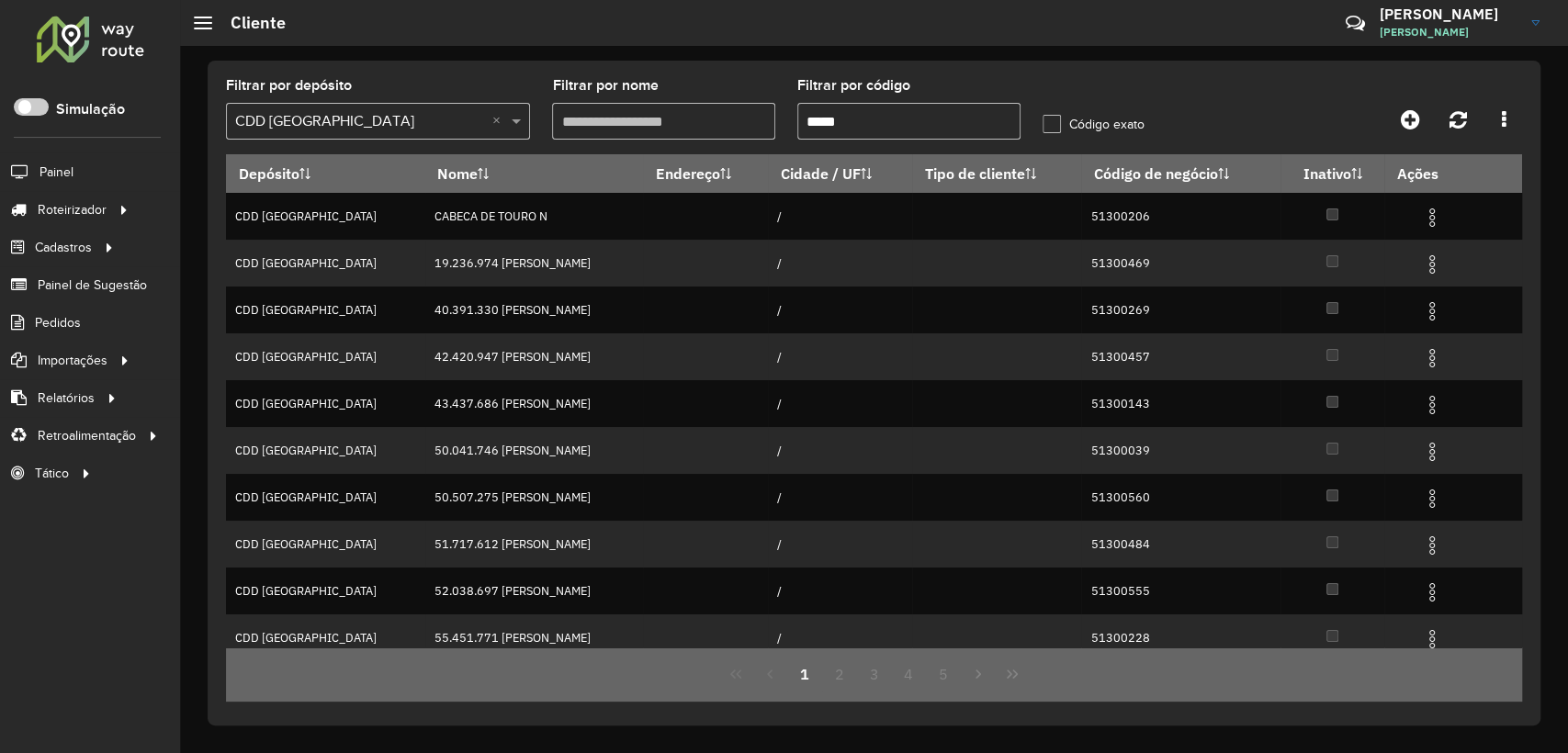
click at [892, 131] on input "*****" at bounding box center [909, 121] width 223 height 36
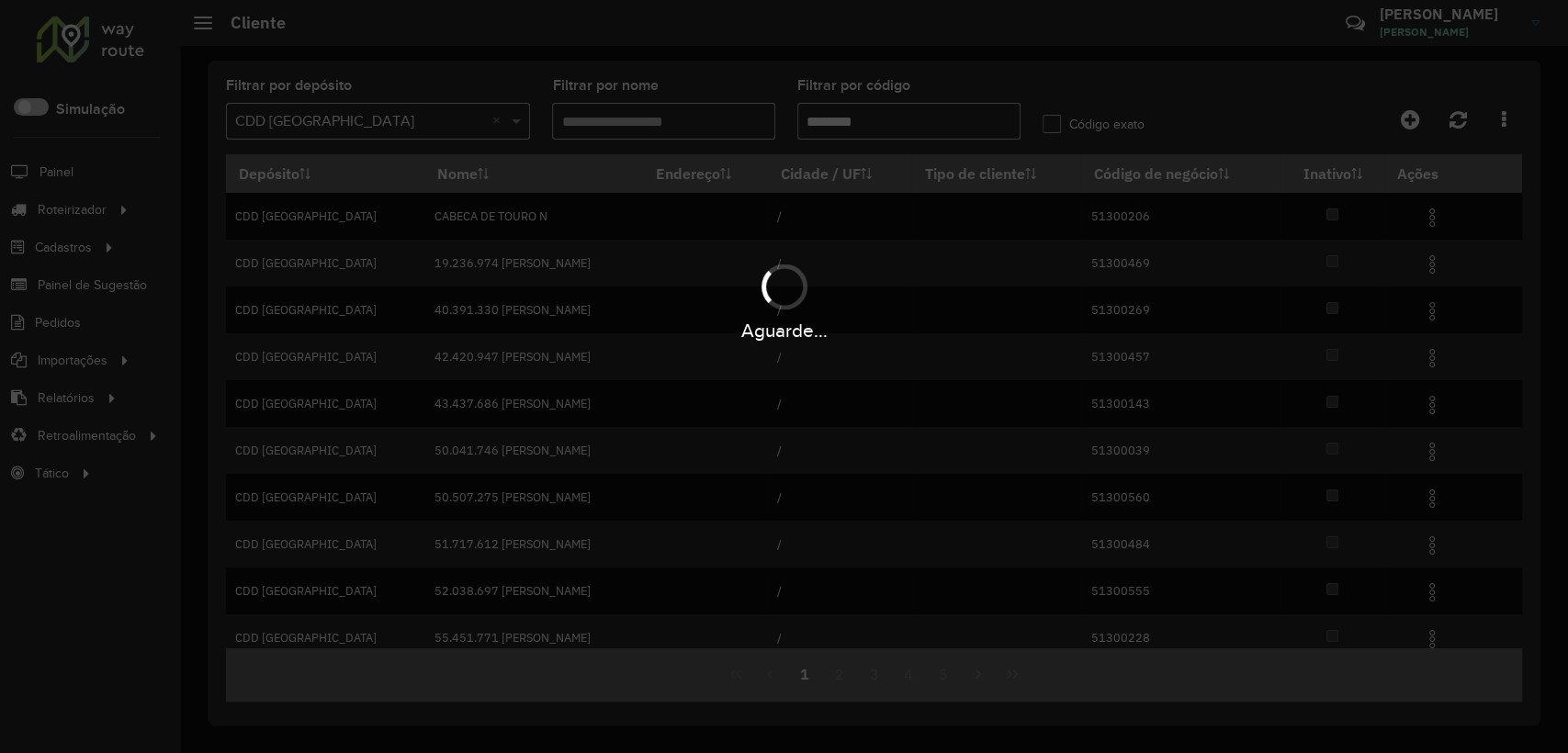
type input "********"
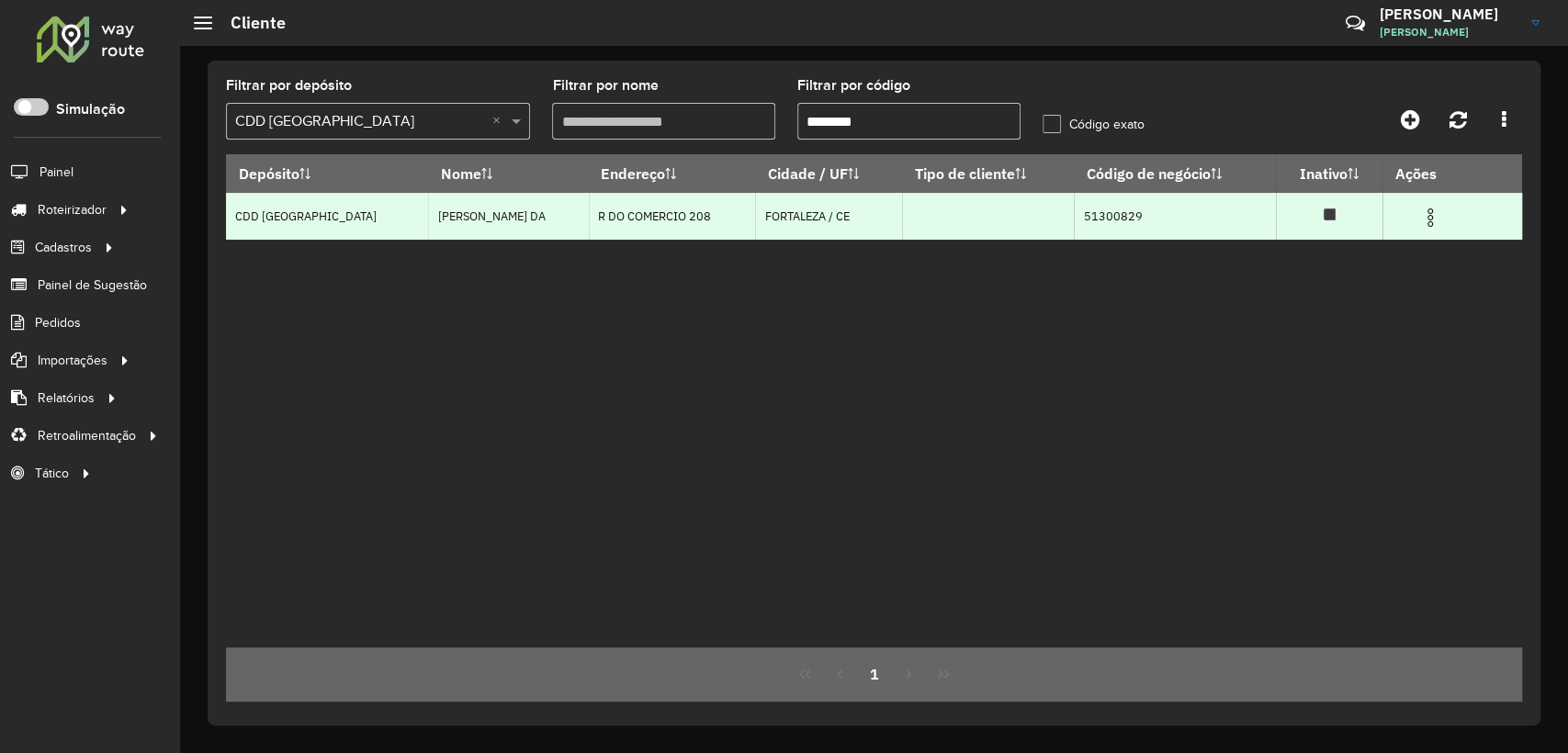
click at [1431, 213] on img at bounding box center [1430, 217] width 22 height 22
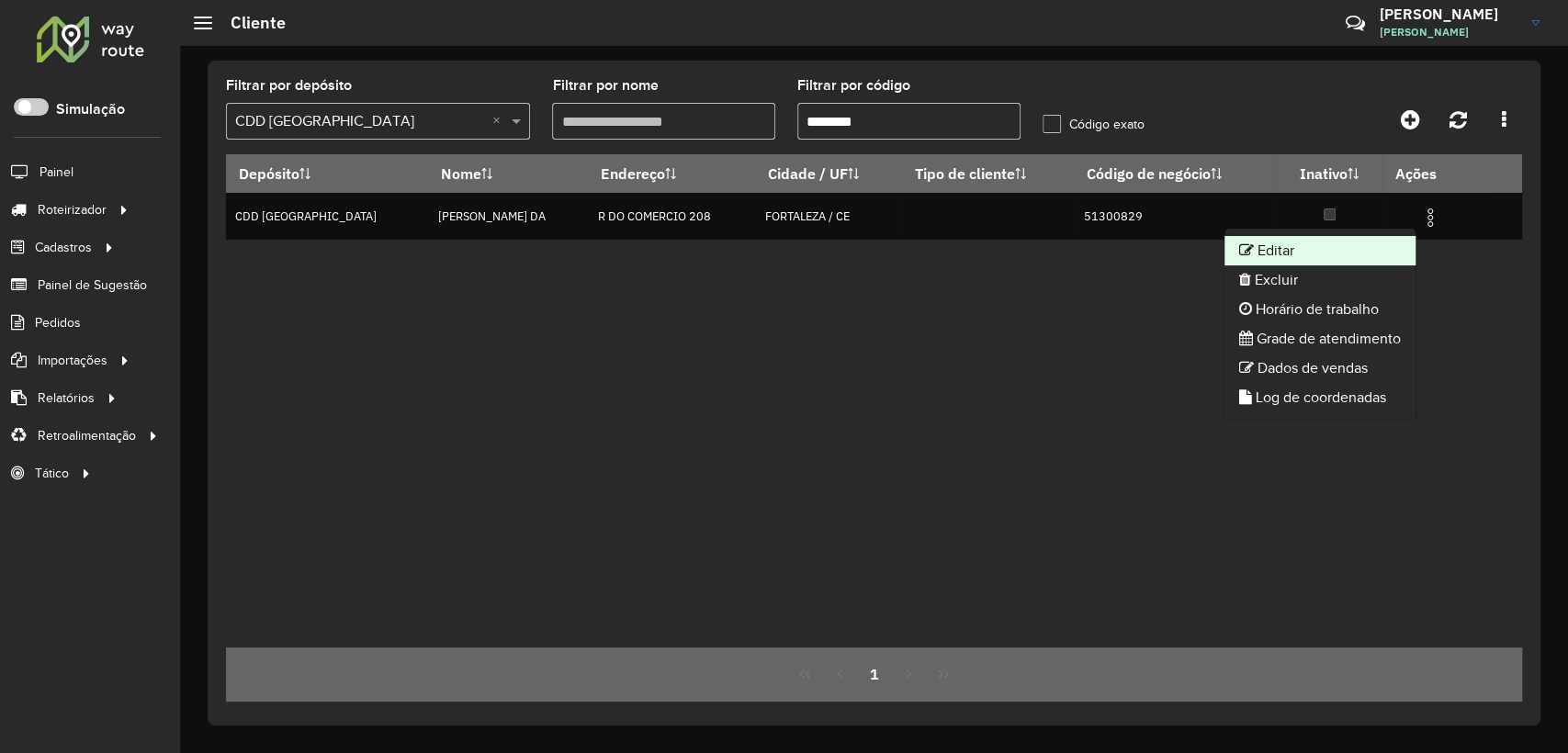
click at [1322, 248] on li "Editar" at bounding box center [1319, 251] width 191 height 30
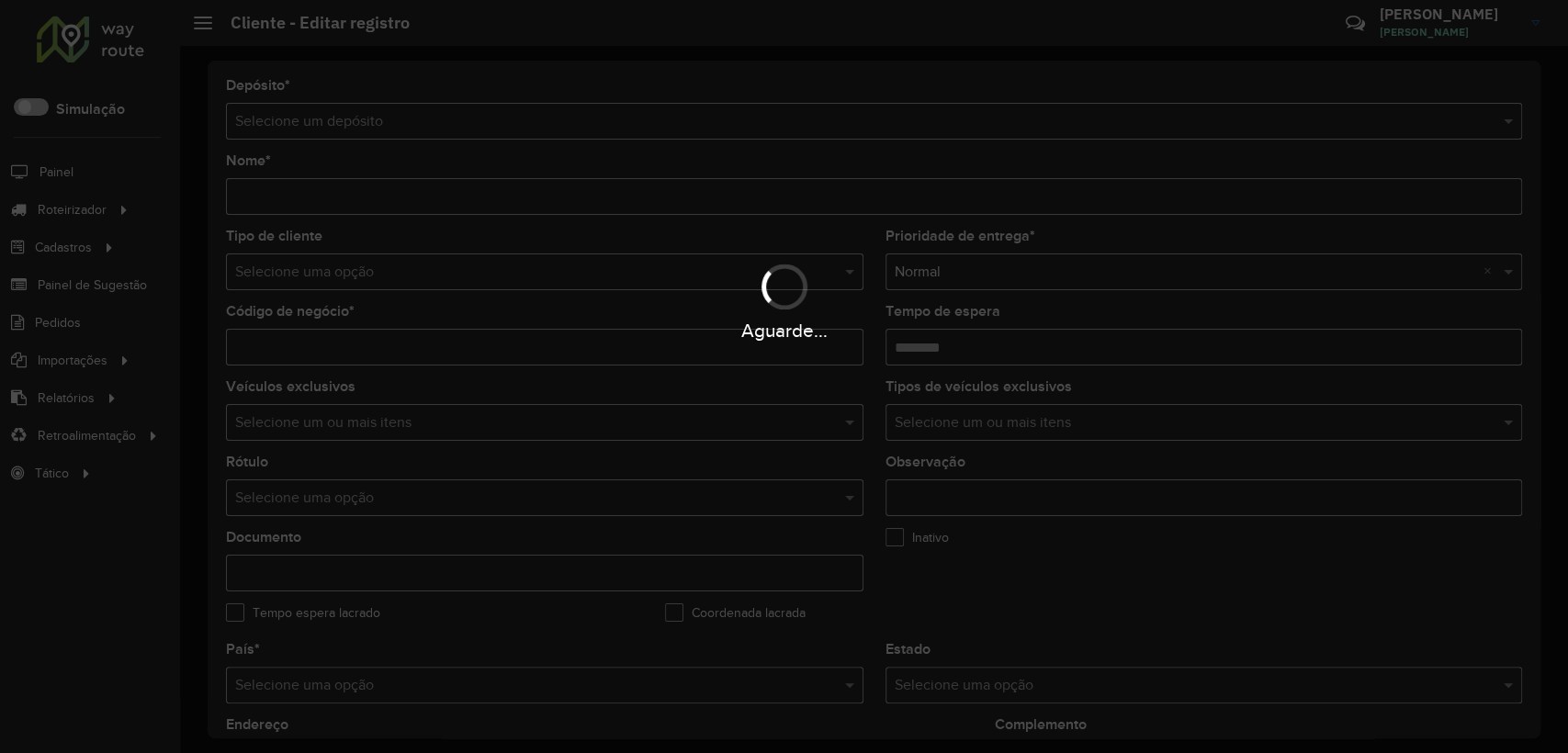
type input "**********"
type input "********"
type input "**********"
type input "*********"
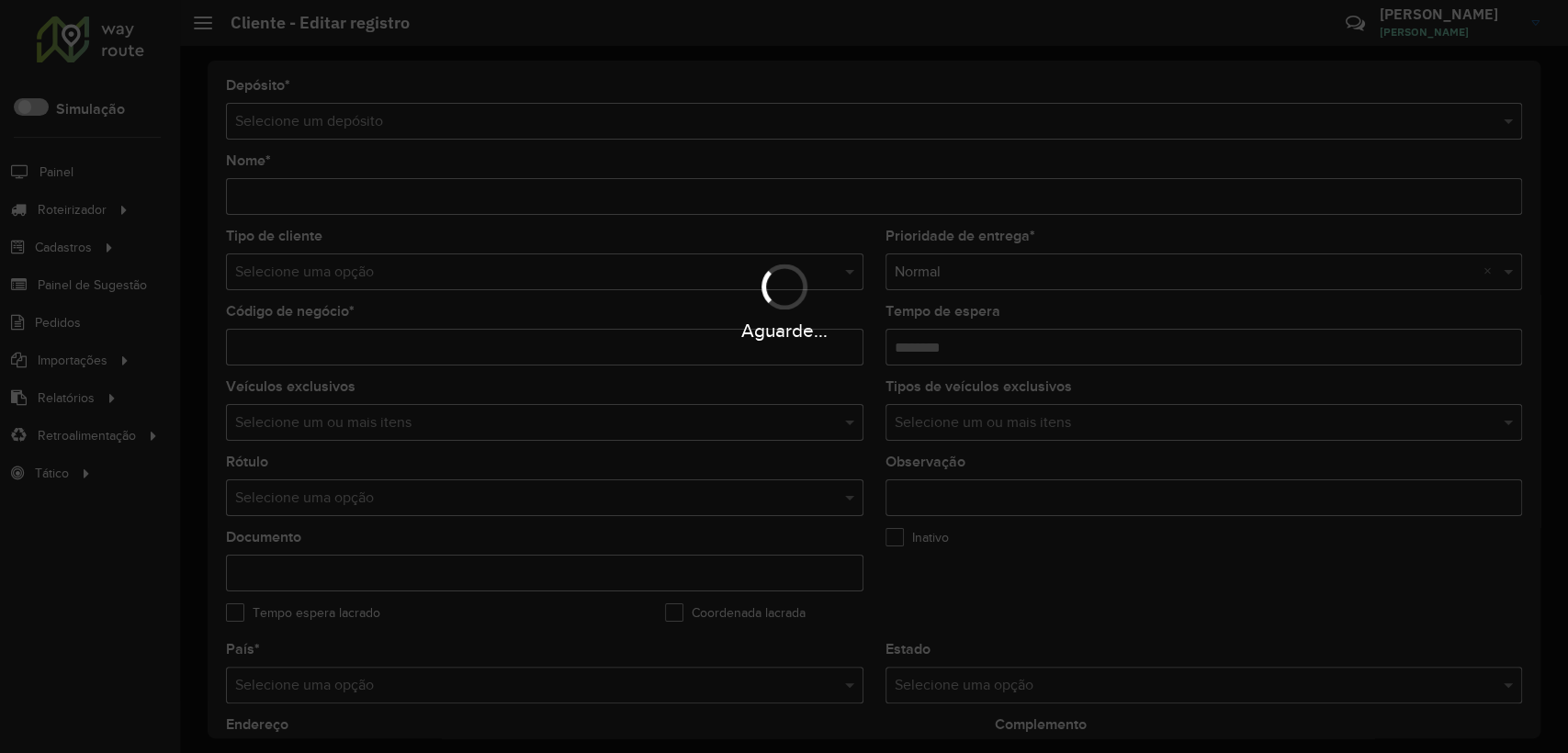
type input "**********"
type input "********"
type input "*********"
type input "**********"
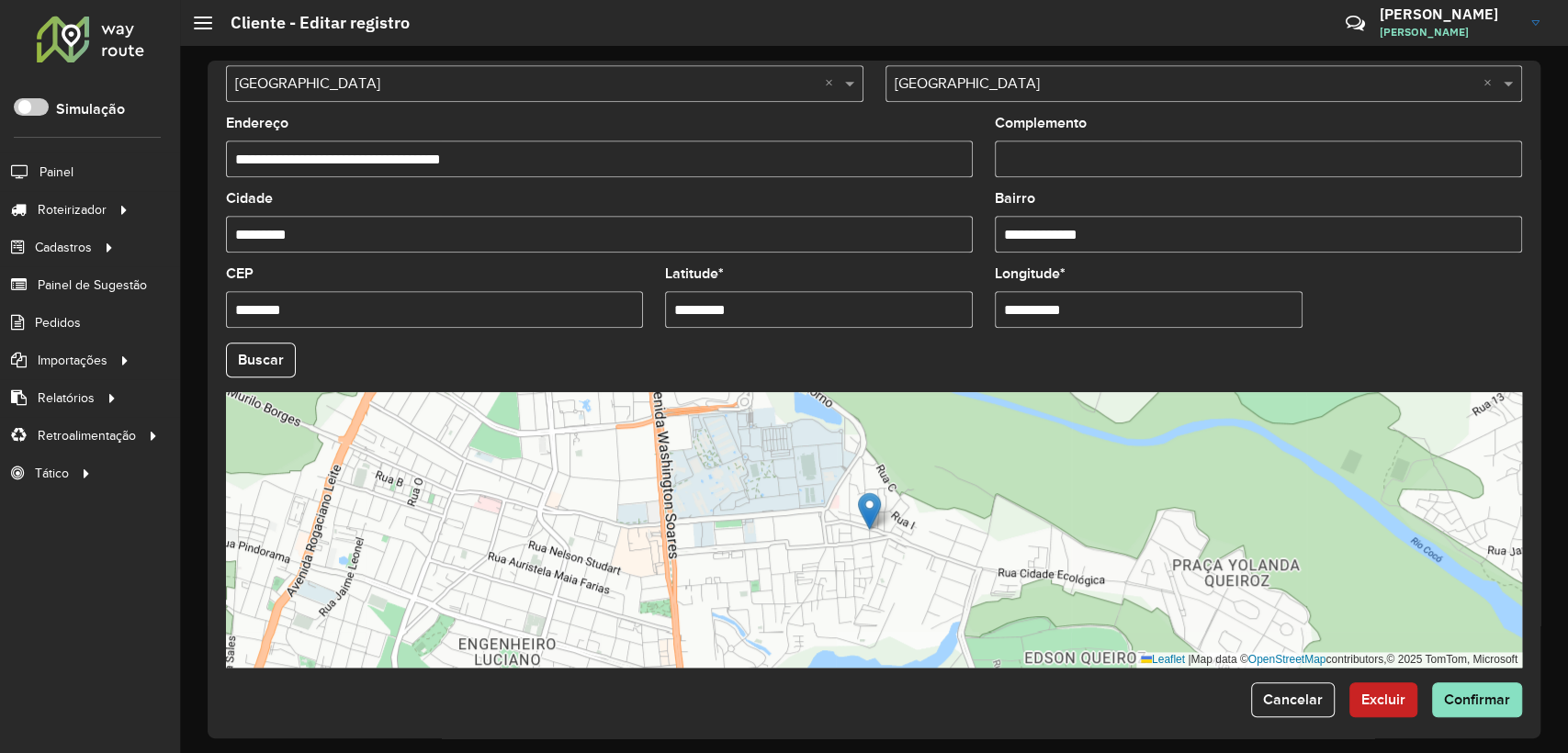
scroll to position [615, 0]
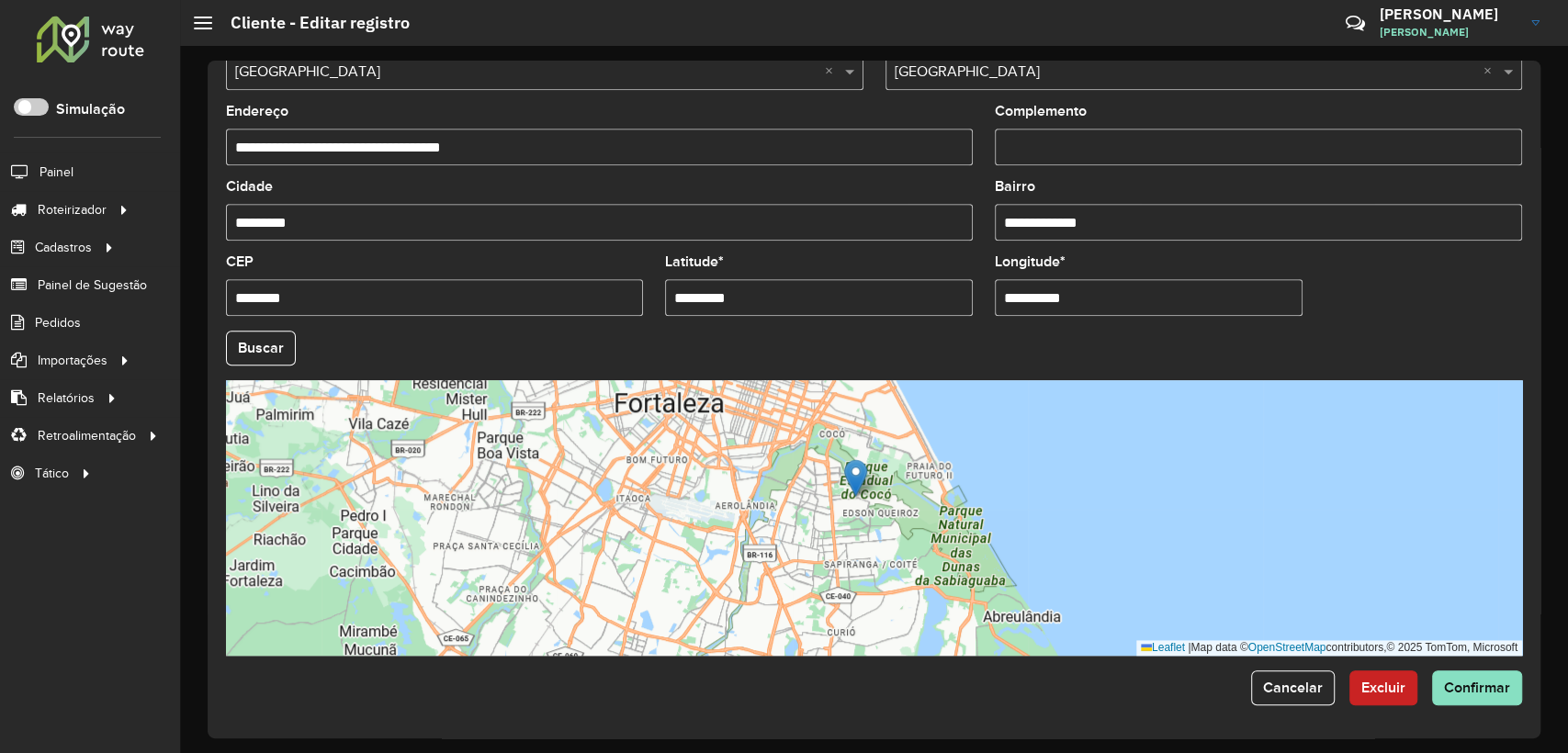
drag, startPoint x: 904, startPoint y: 447, endPoint x: 924, endPoint y: 465, distance: 26.9
click at [924, 465] on div "Leaflet | Map data © OpenStreetMap contributors,© 2025 TomTom, Microsoft" at bounding box center [873, 518] width 1296 height 276
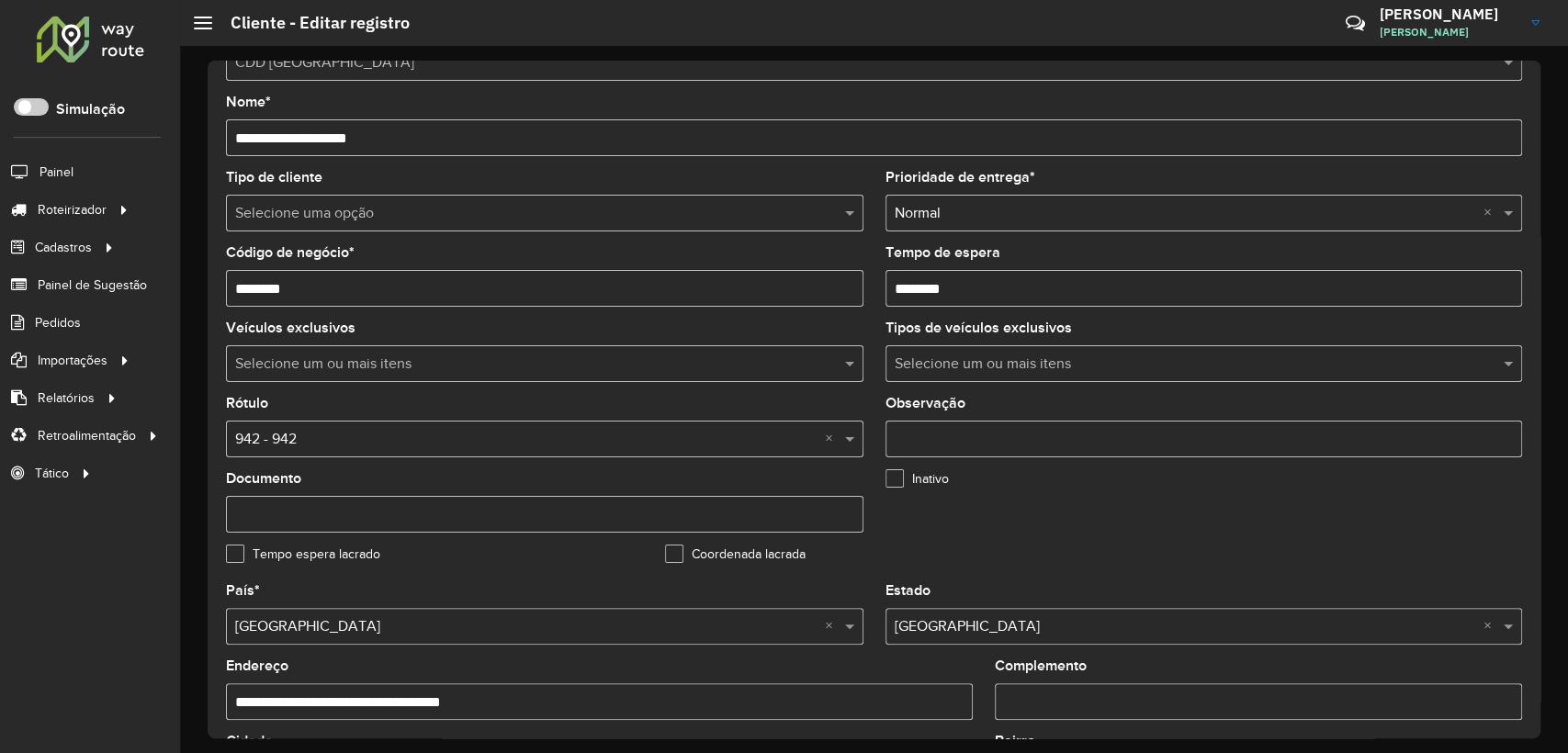
scroll to position [0, 0]
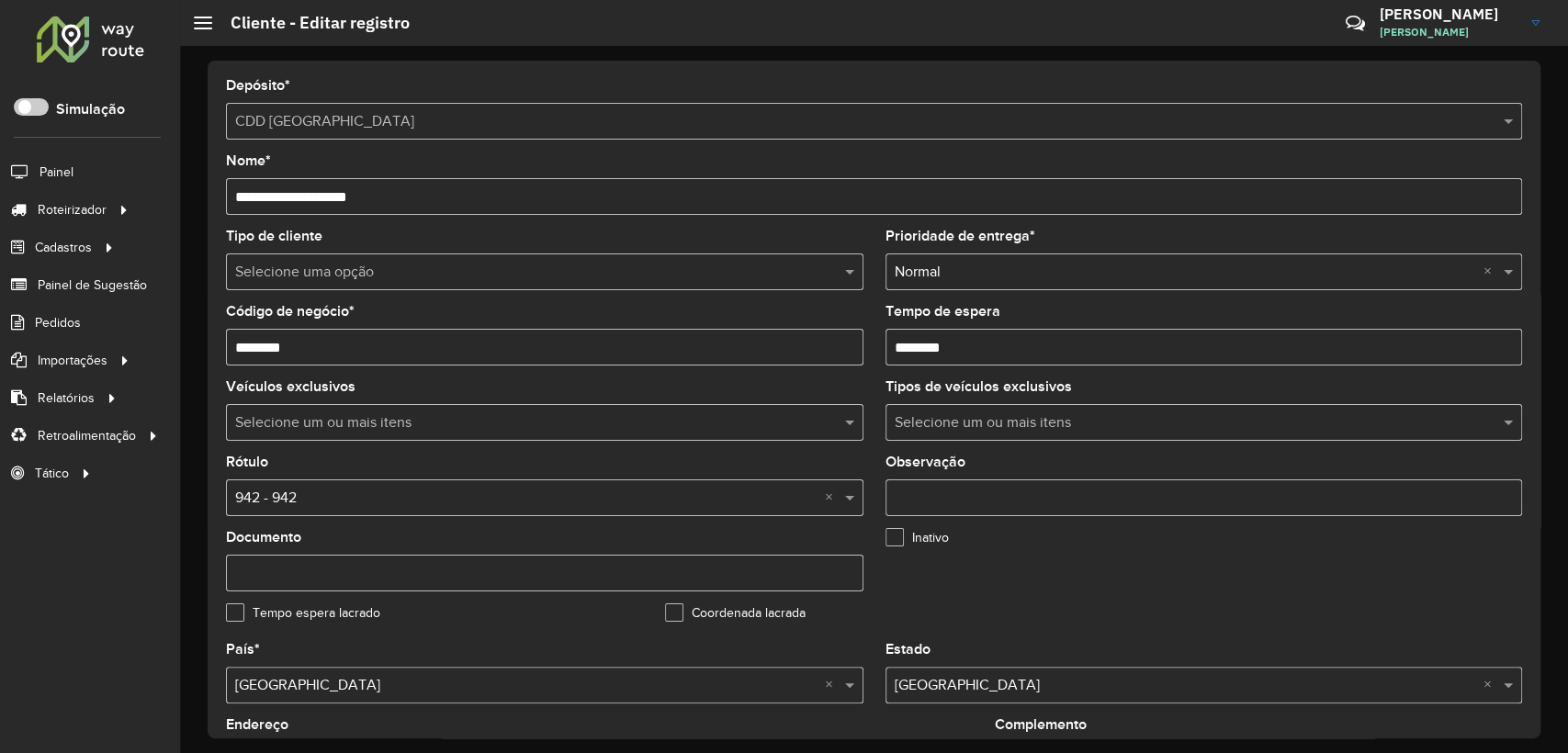
click at [116, 30] on div at bounding box center [90, 38] width 111 height 48
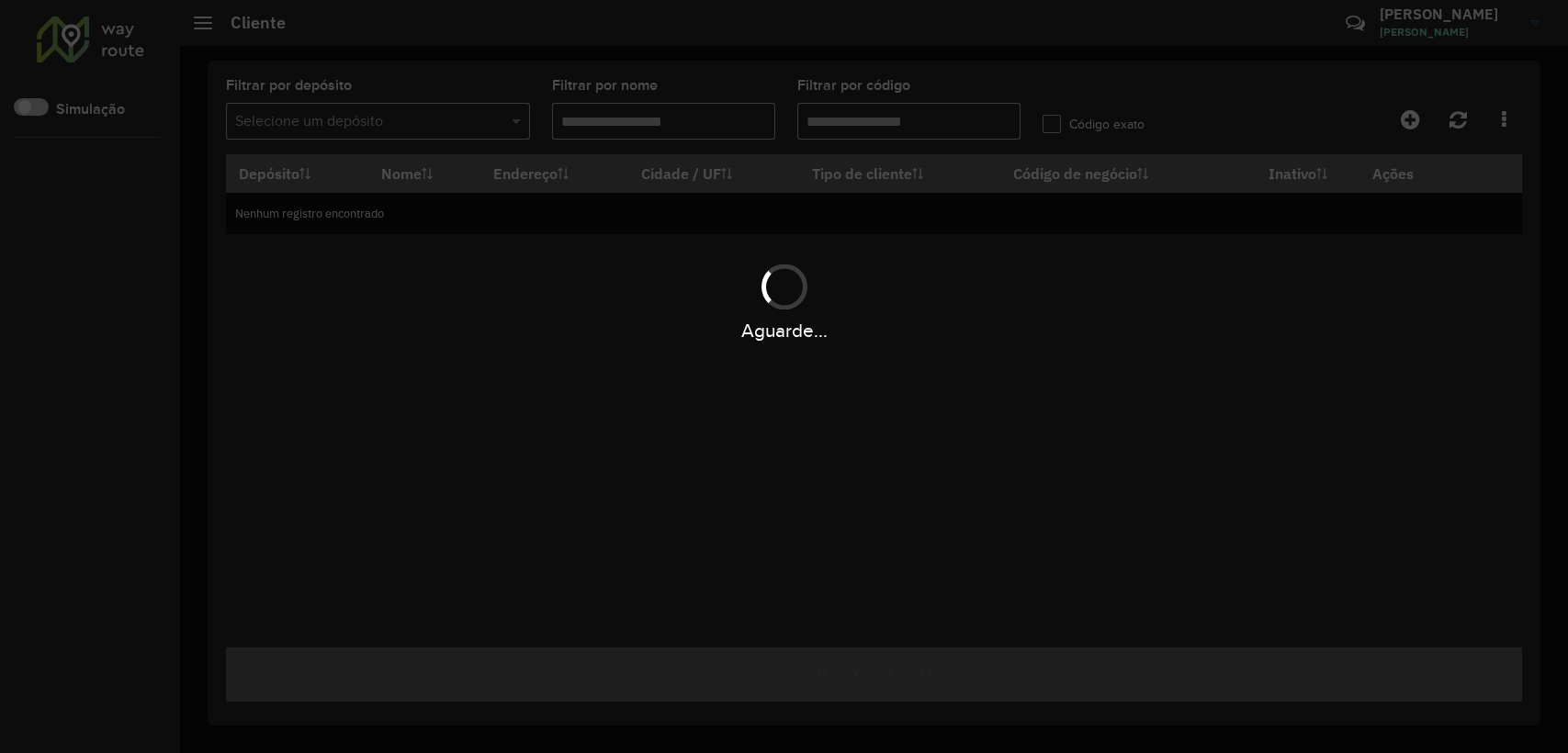
type input "********"
click at [389, 116] on div "Aguarde..." at bounding box center [784, 376] width 1568 height 753
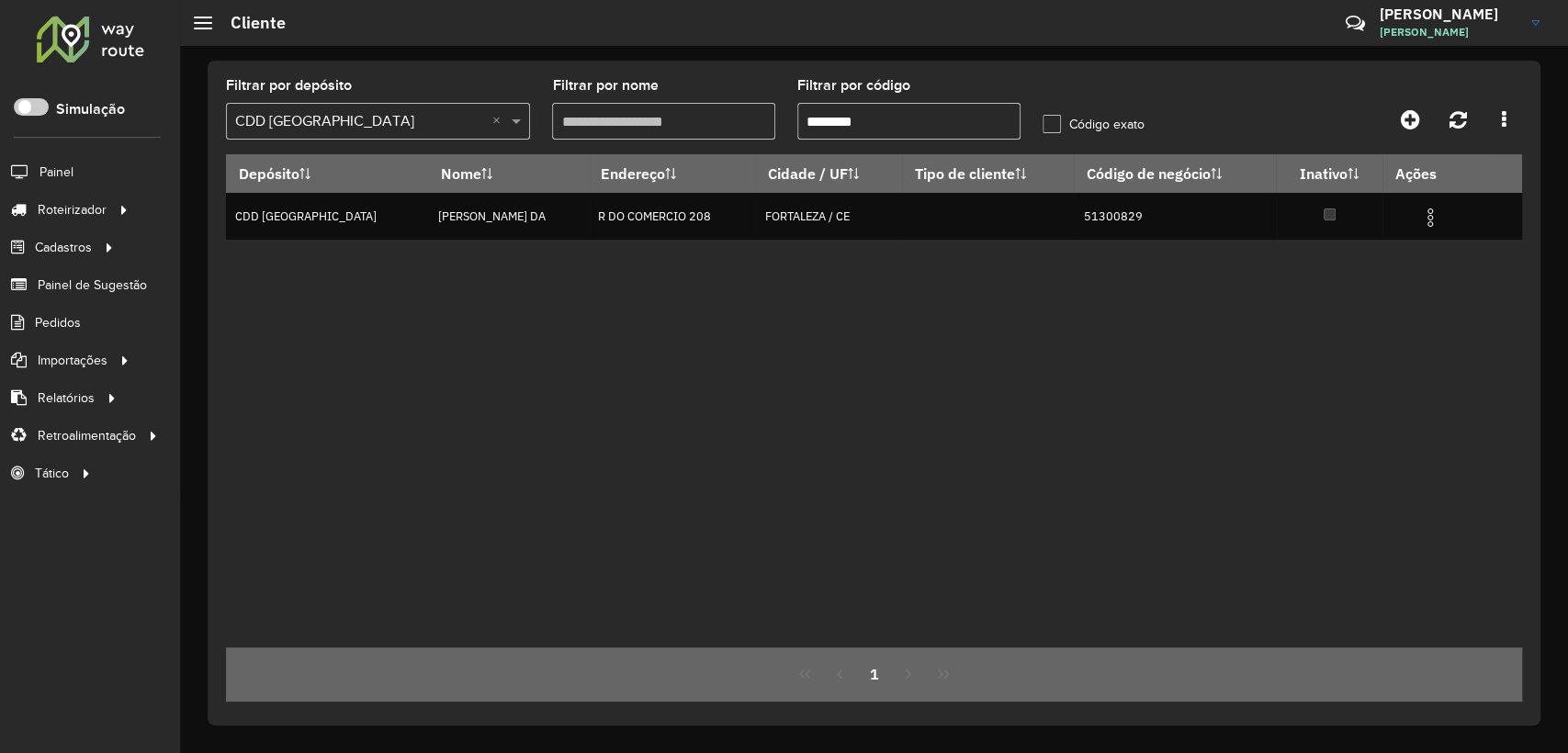
click at [391, 116] on input "text" at bounding box center [359, 122] width 249 height 22
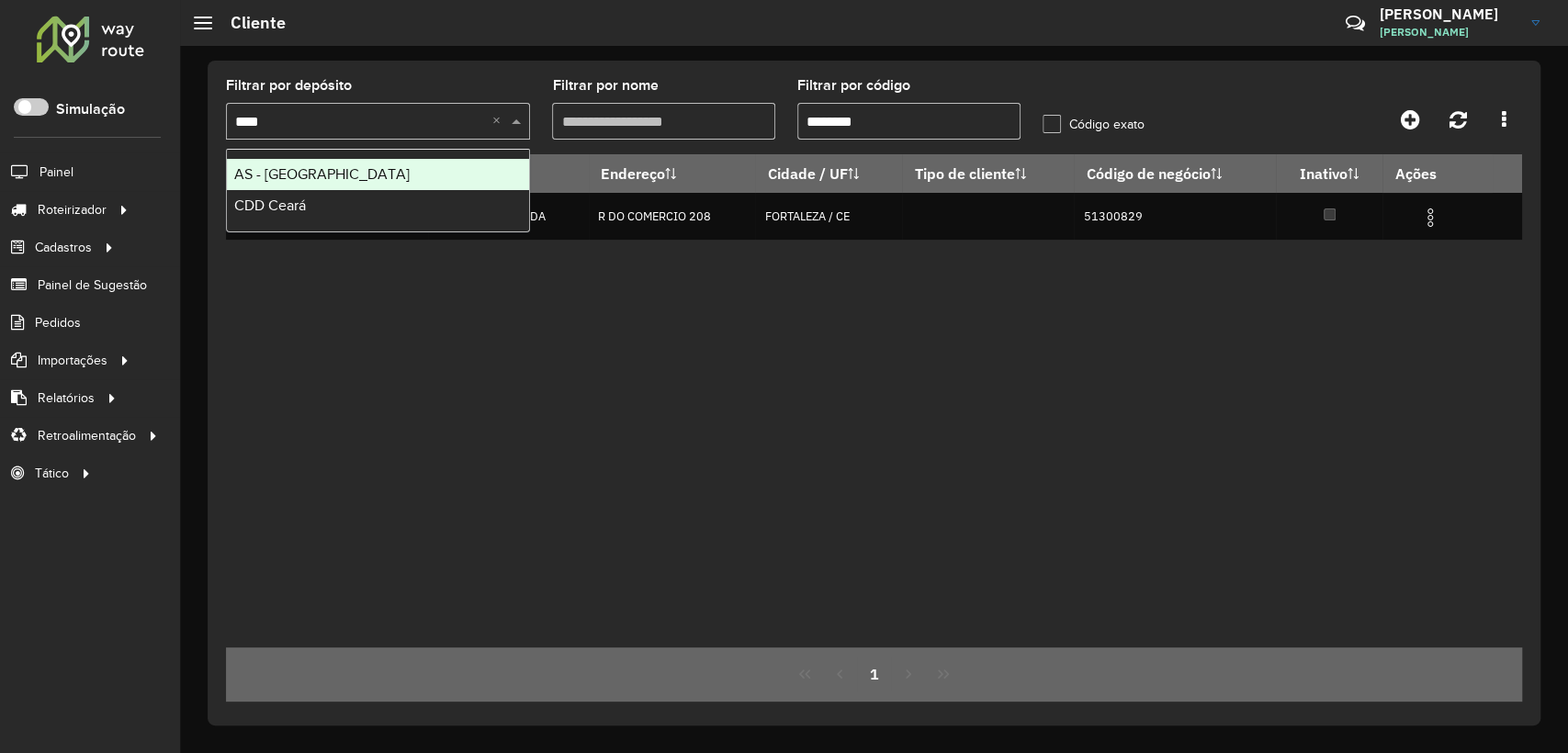
type input "*****"
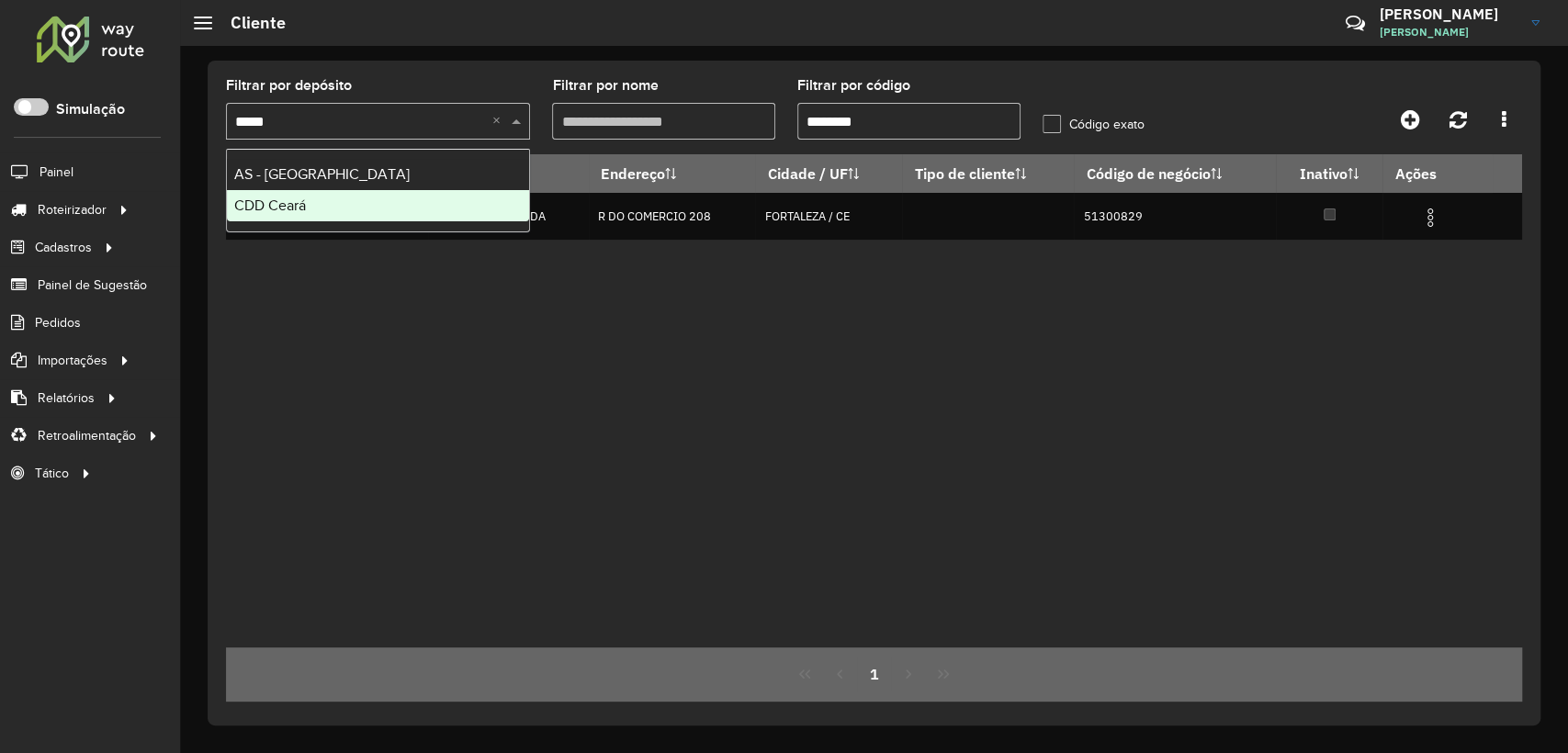
click at [339, 204] on div "CDD Ceará" at bounding box center [378, 206] width 303 height 32
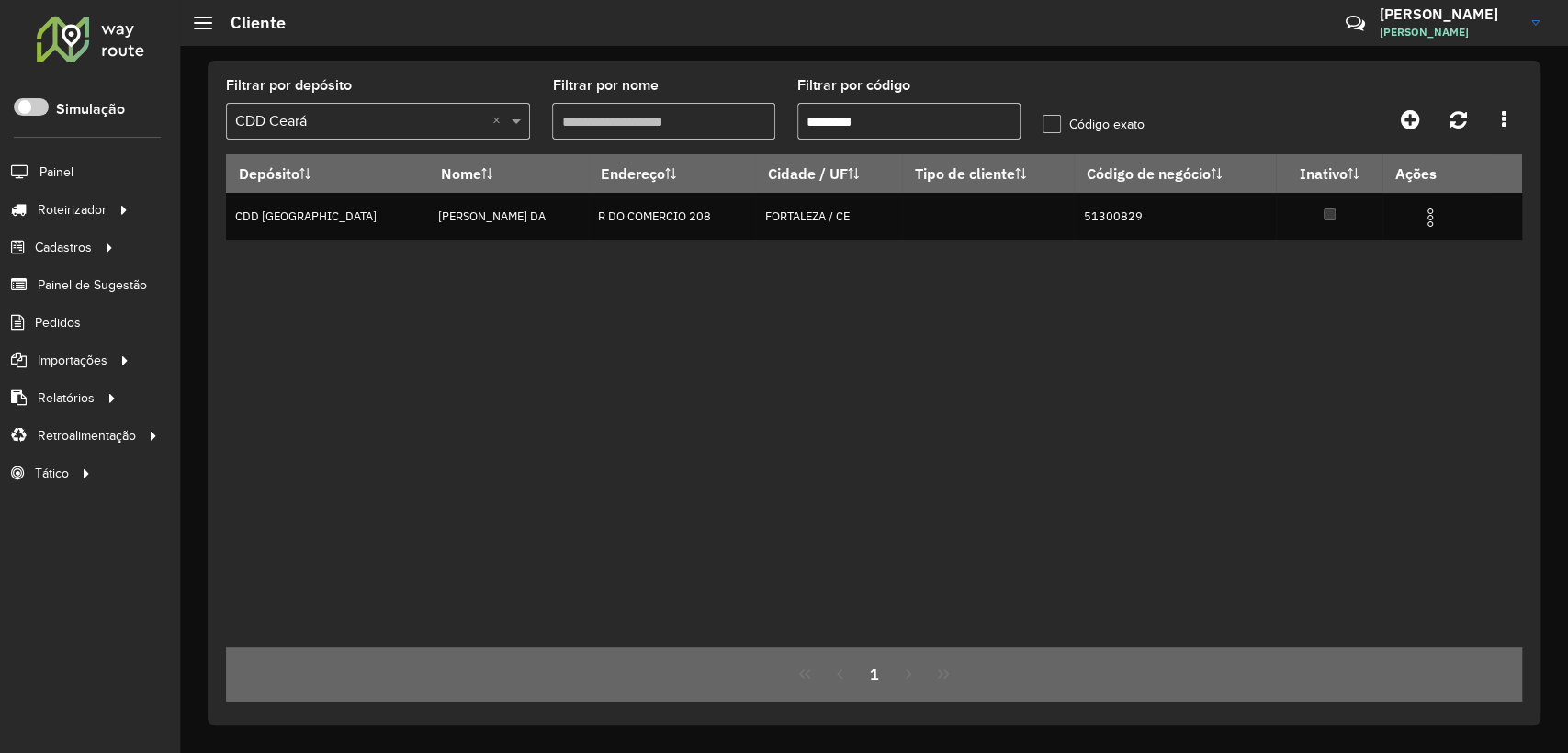
click at [958, 467] on div "Depósito Nome Endereço Cidade / UF Tipo de cliente Código de negócio Inativo Aç…" at bounding box center [873, 401] width 1296 height 493
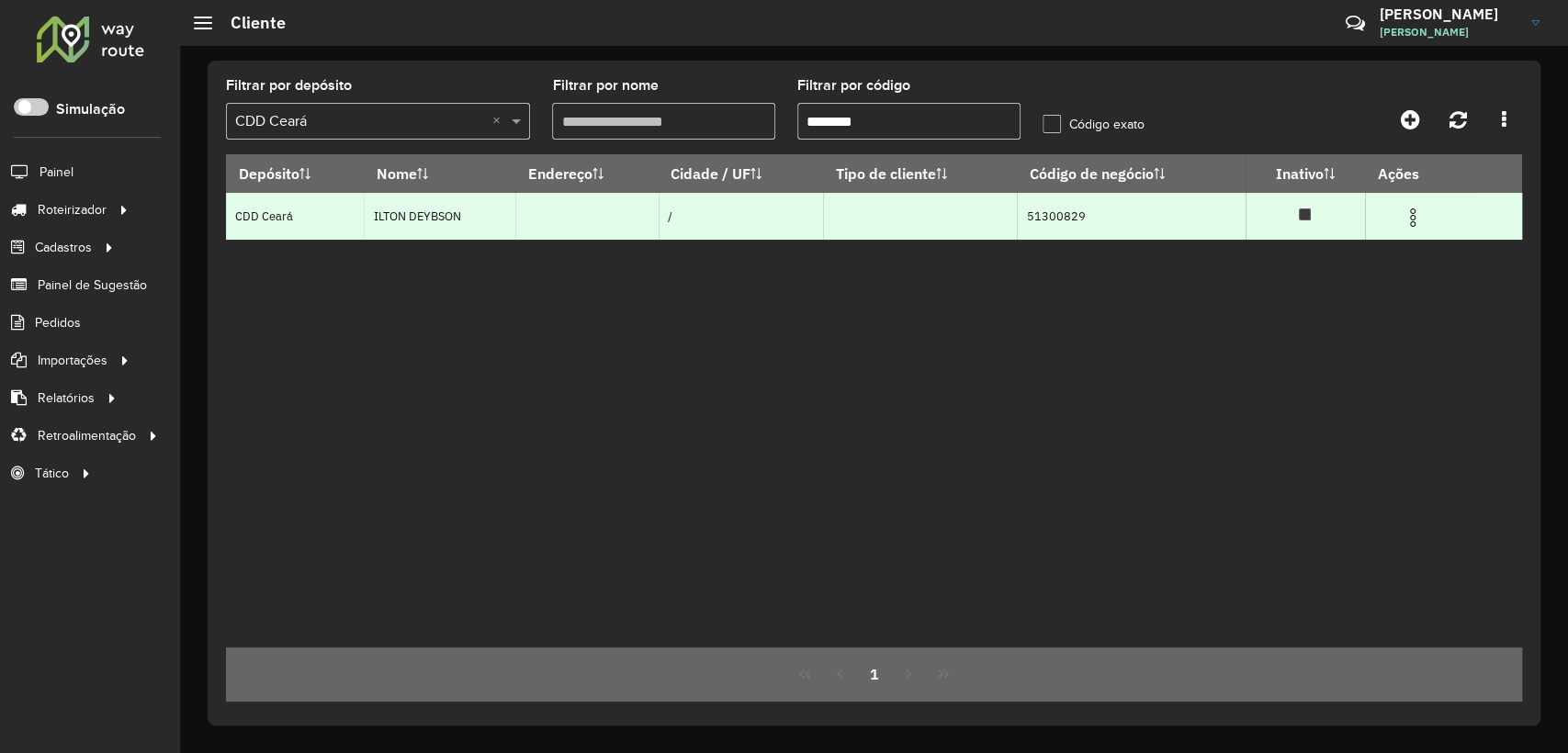
click at [1418, 212] on img at bounding box center [1412, 217] width 22 height 22
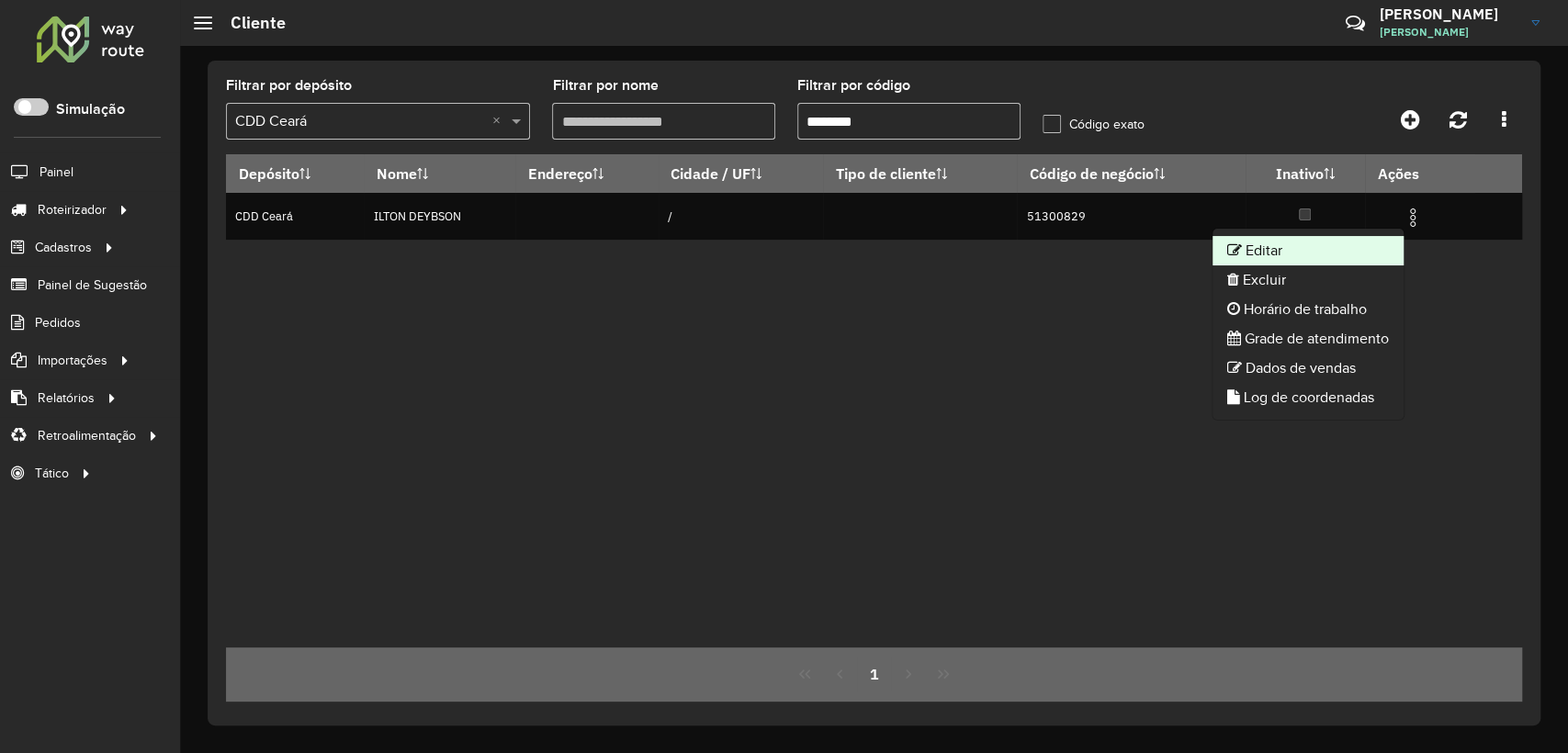
click at [1270, 256] on li "Editar" at bounding box center [1308, 251] width 191 height 30
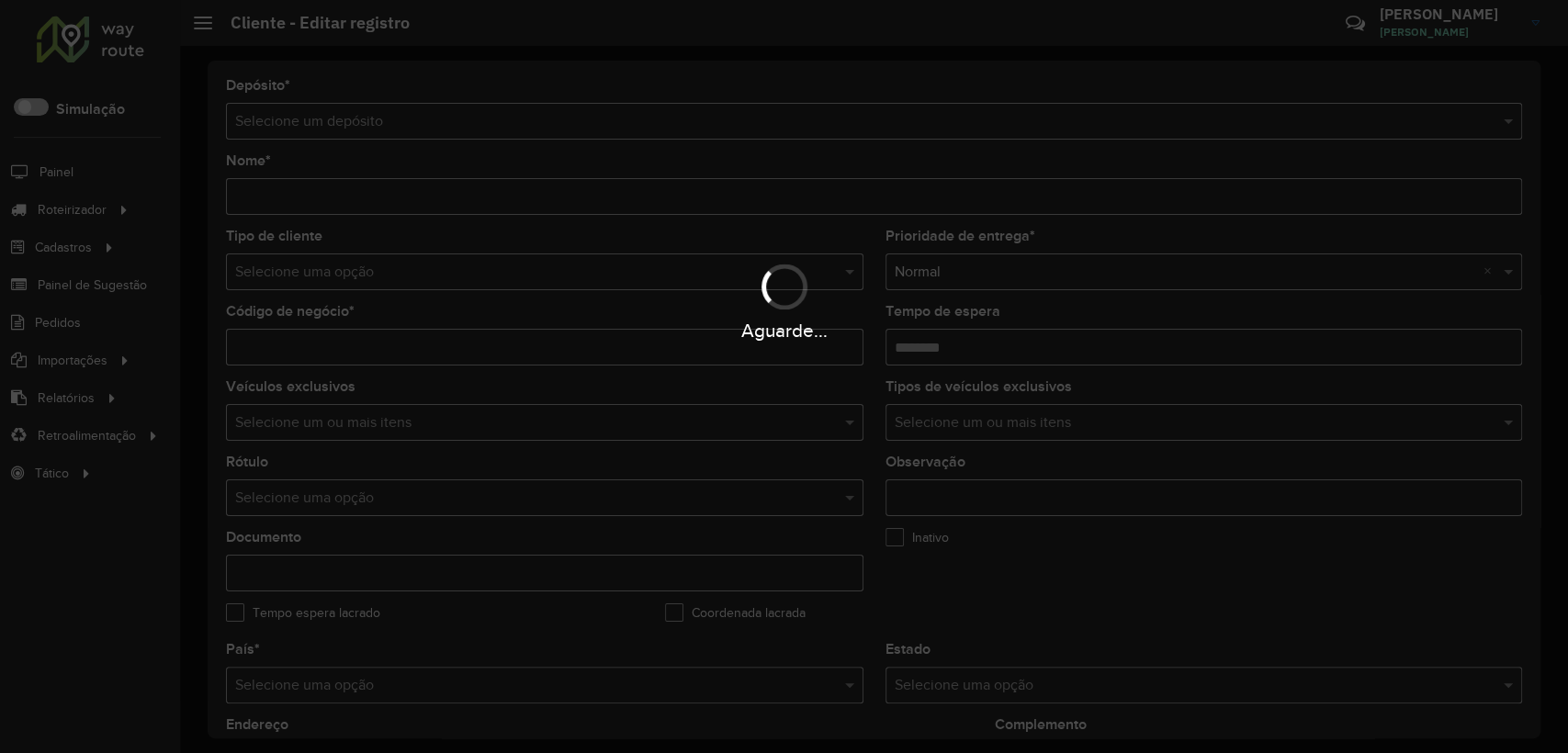
type input "**********"
type input "********"
type input "**********"
type input "*********"
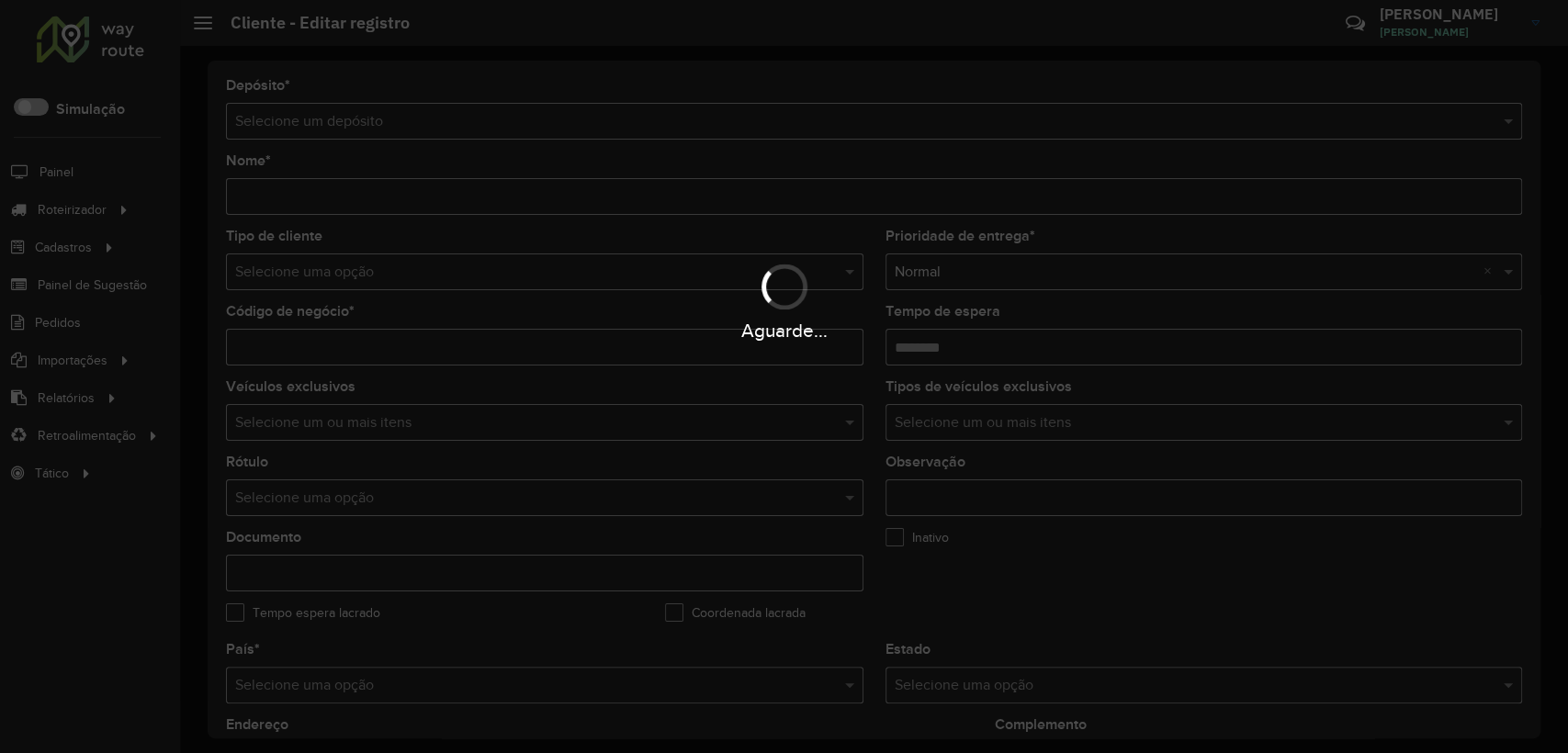
type input "**********"
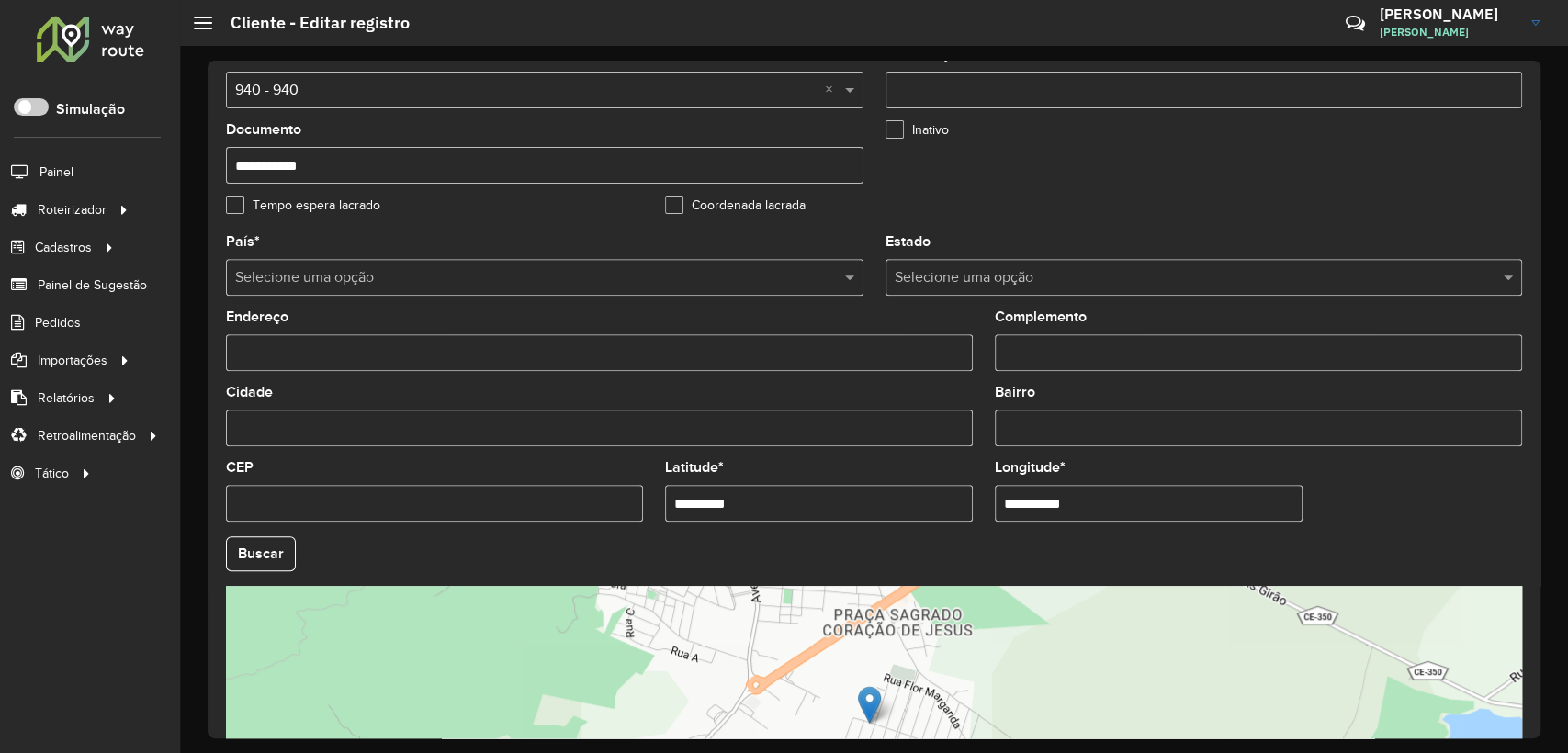
scroll to position [615, 0]
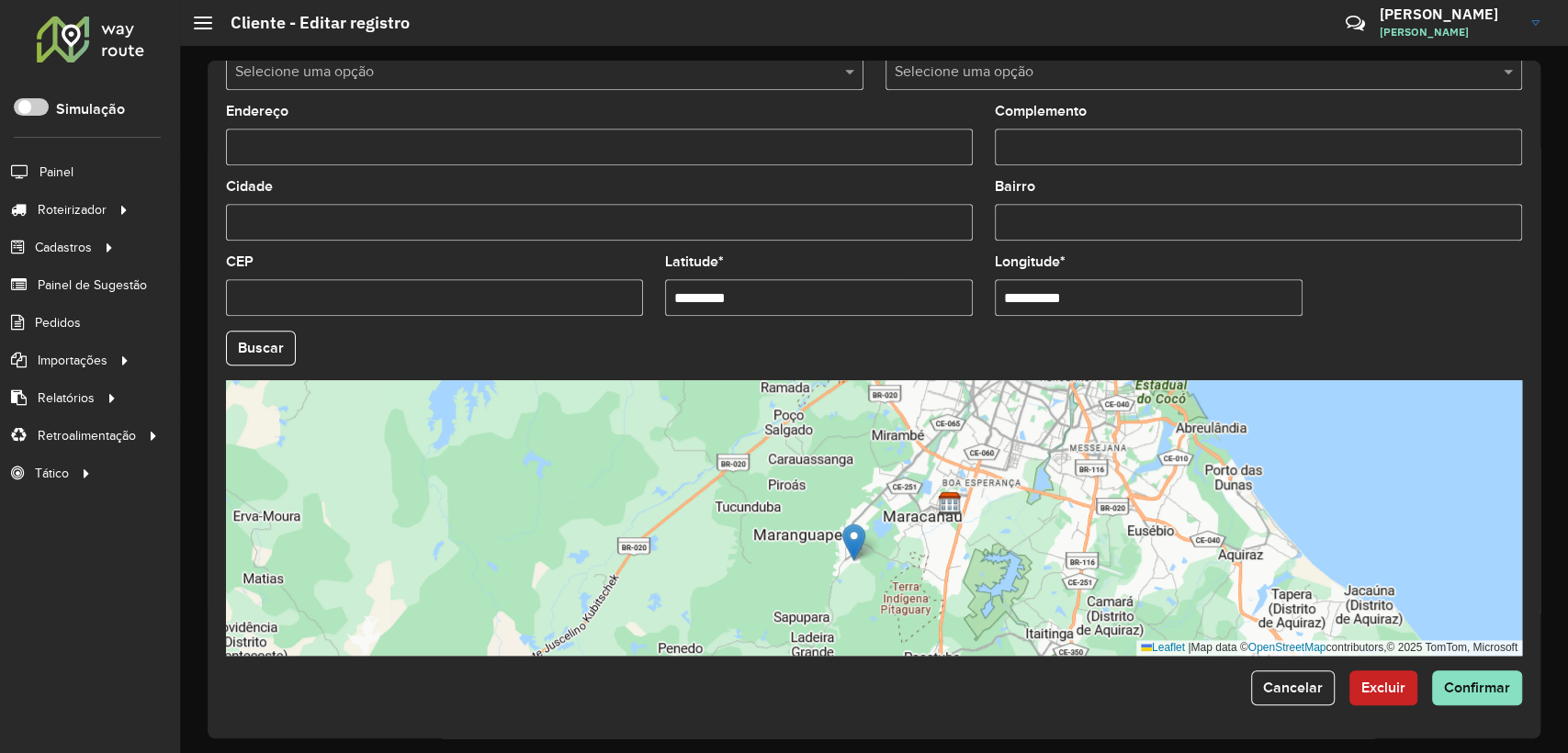
drag, startPoint x: 998, startPoint y: 458, endPoint x: 919, endPoint y: 556, distance: 125.9
click at [919, 556] on div "Leaflet | Map data © OpenStreetMap contributors,© 2025 TomTom, Microsoft" at bounding box center [873, 518] width 1296 height 276
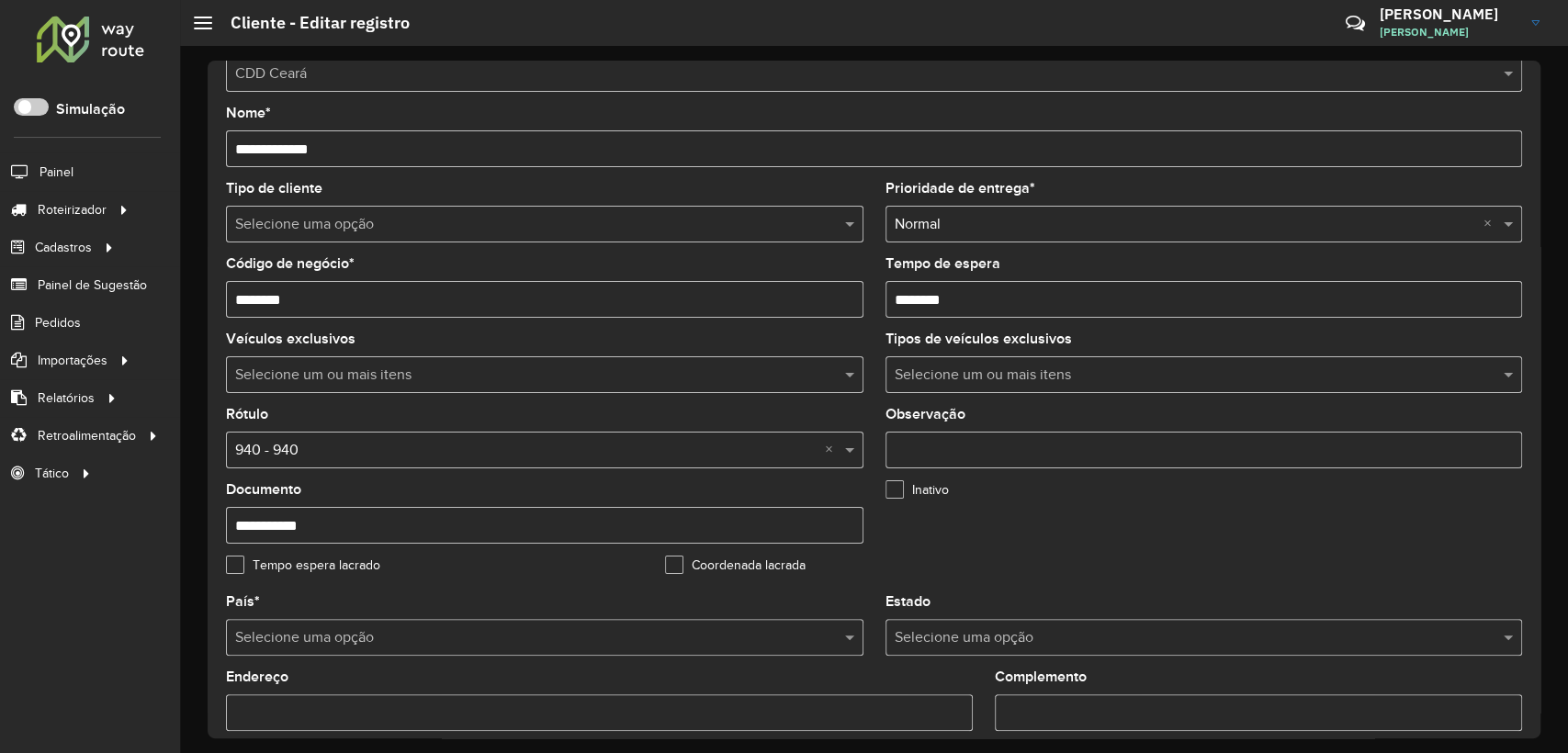
scroll to position [0, 0]
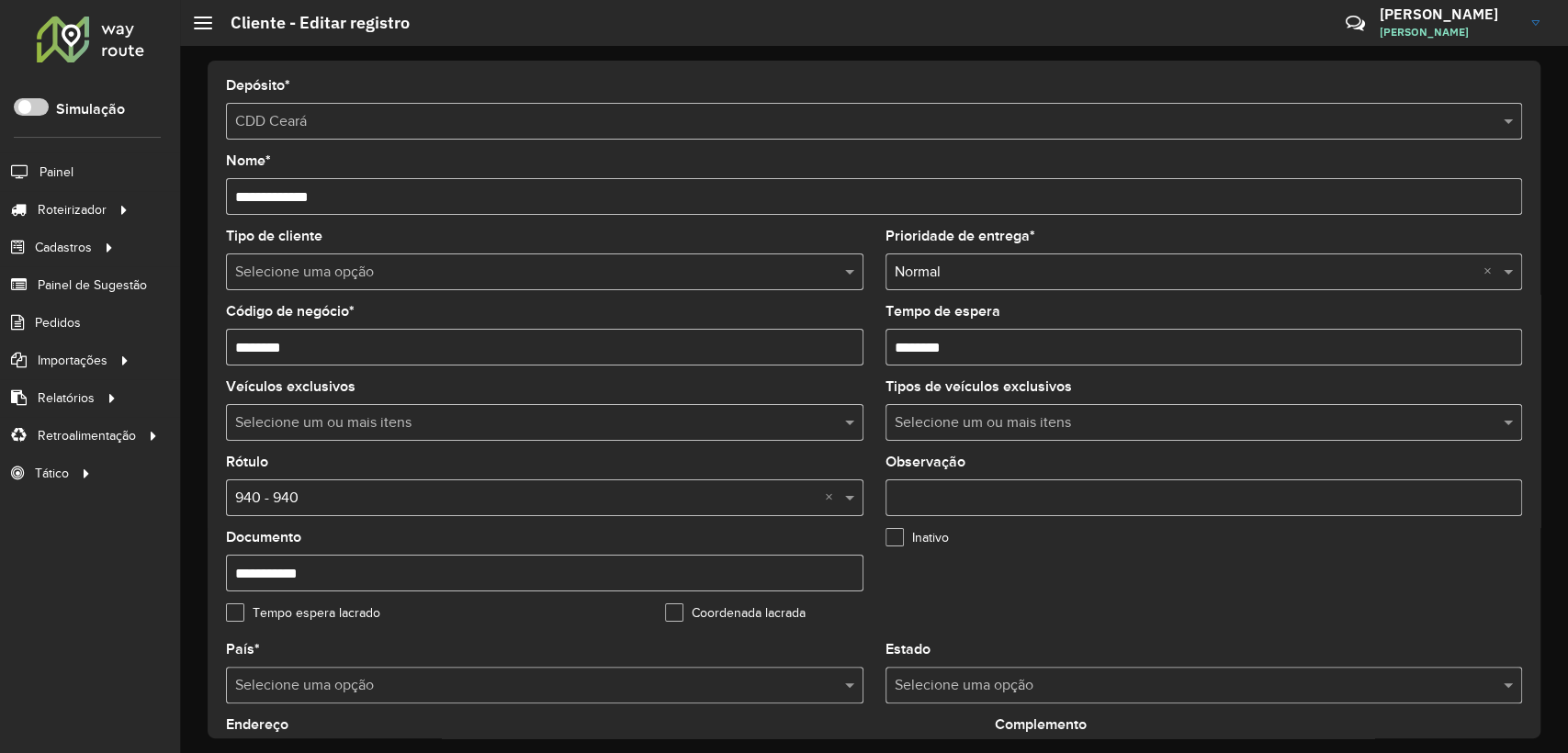
click at [113, 33] on div at bounding box center [90, 38] width 111 height 48
